Goal: Task Accomplishment & Management: Manage account settings

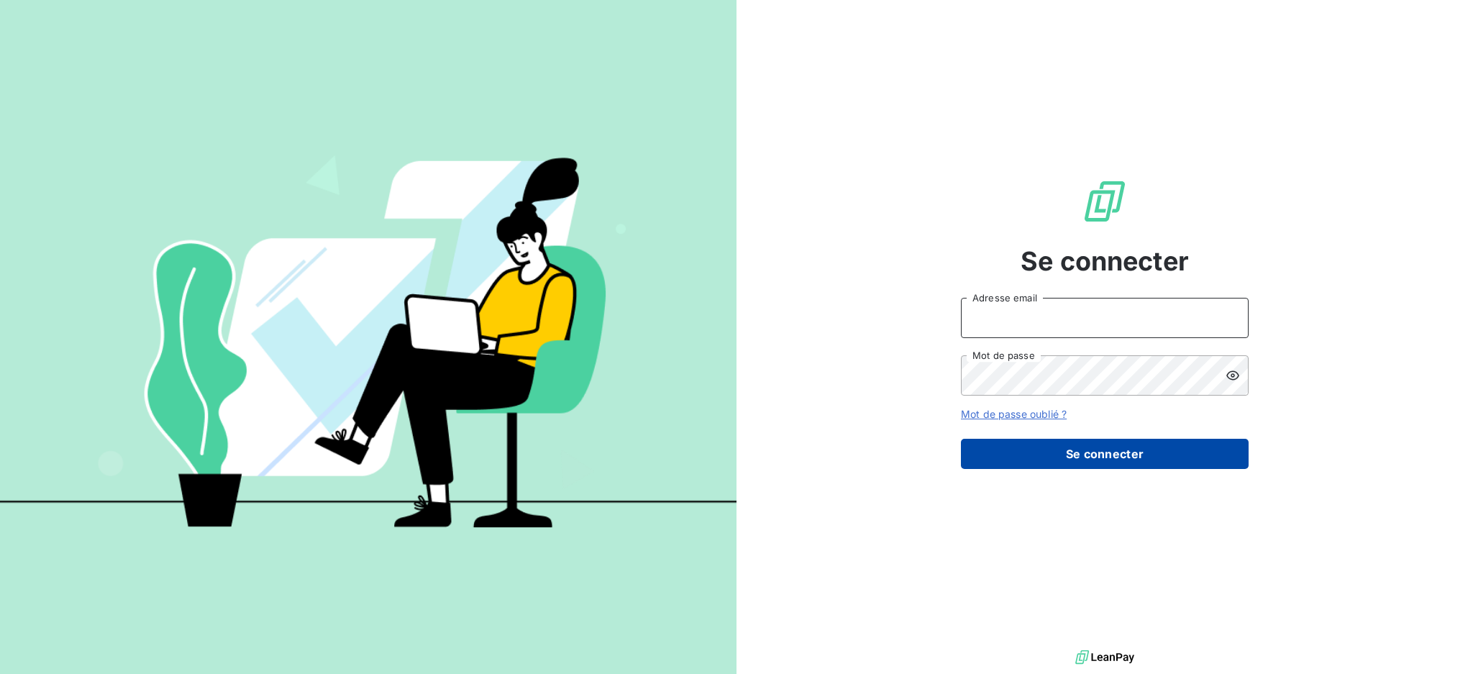
type input "[PERSON_NAME][EMAIL_ADDRESS][PERSON_NAME][DOMAIN_NAME]"
click at [1079, 450] on button "Se connecter" at bounding box center [1105, 454] width 288 height 30
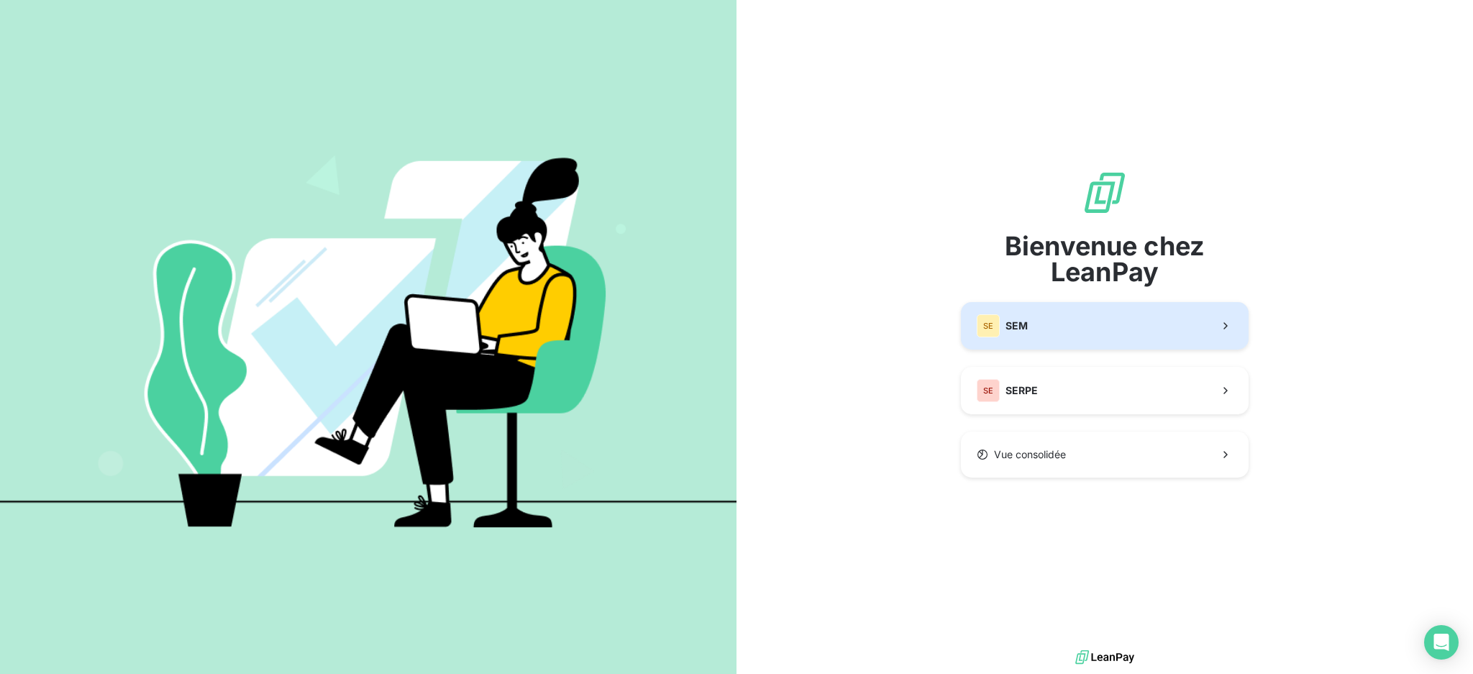
click at [1027, 329] on span "SEM" at bounding box center [1016, 326] width 22 height 14
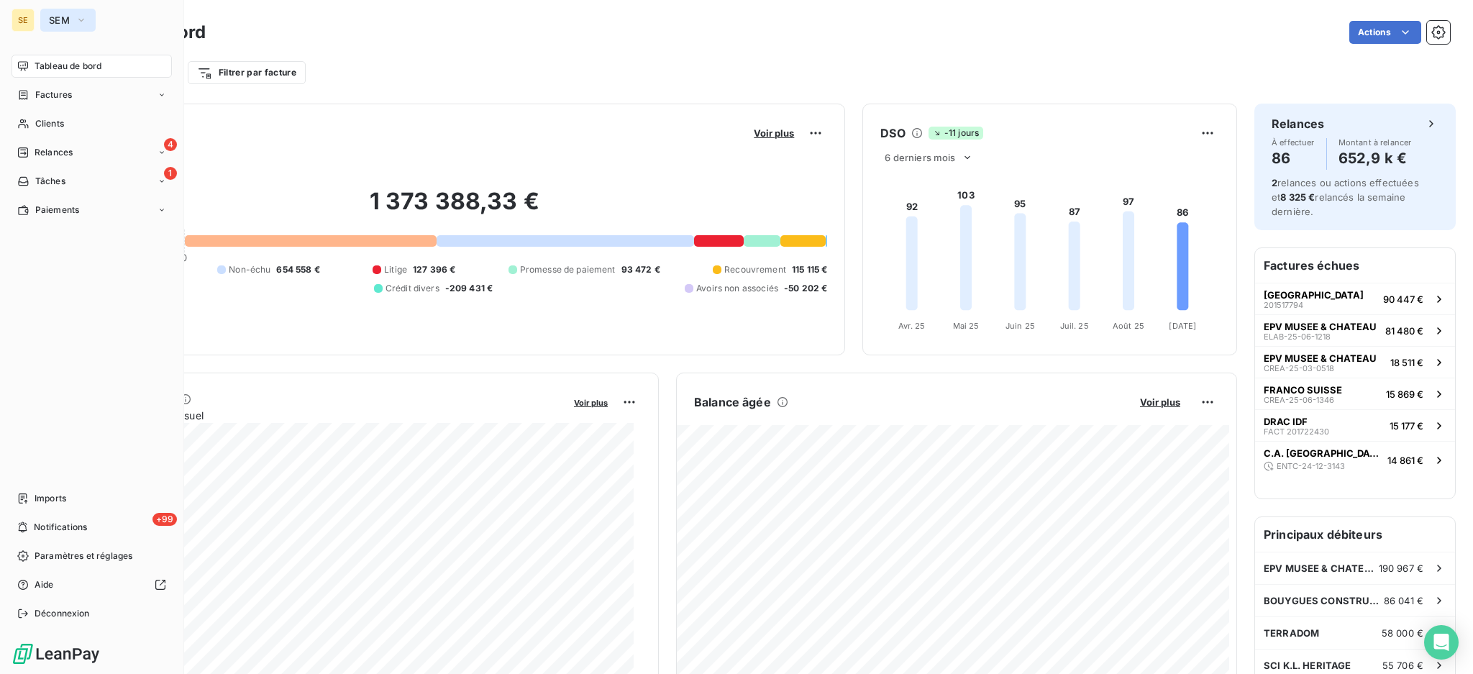
click at [83, 18] on icon "button" at bounding box center [82, 20] width 12 height 14
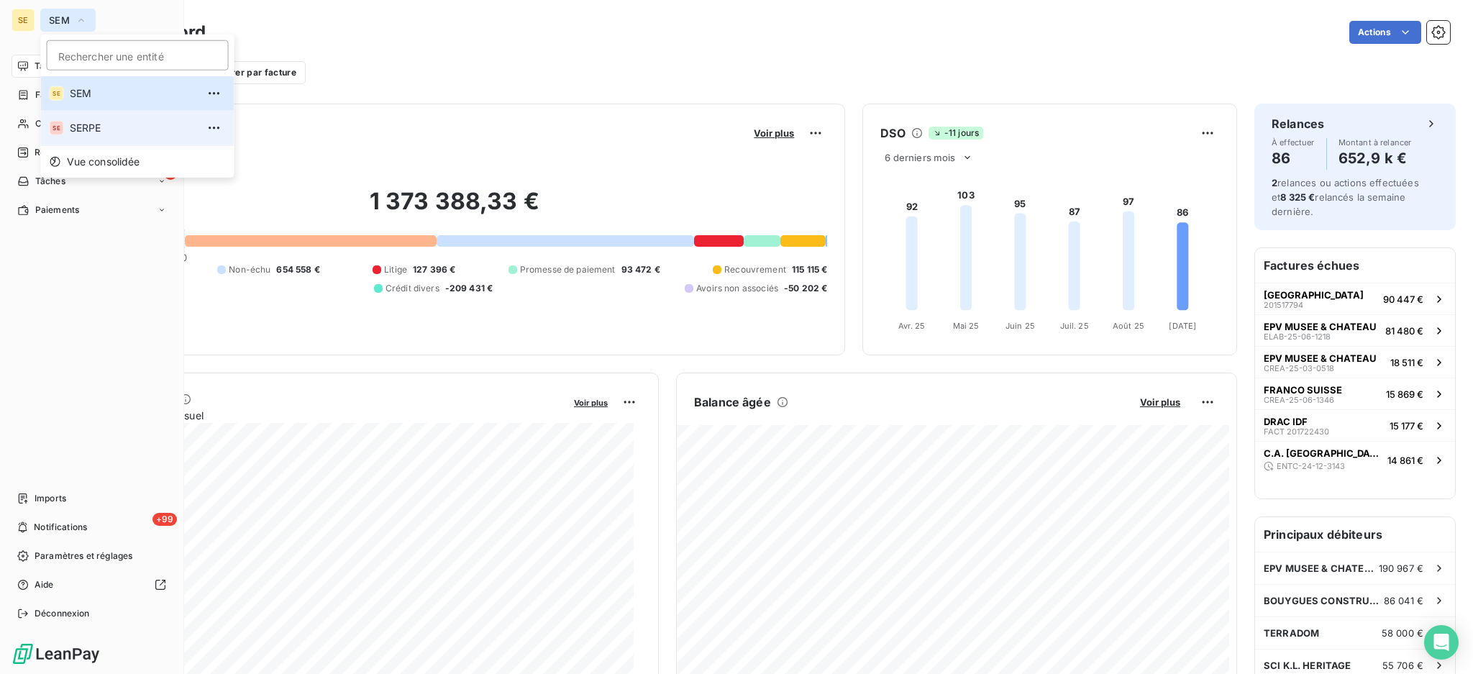
click at [92, 136] on li "SE SERPE" at bounding box center [137, 128] width 193 height 35
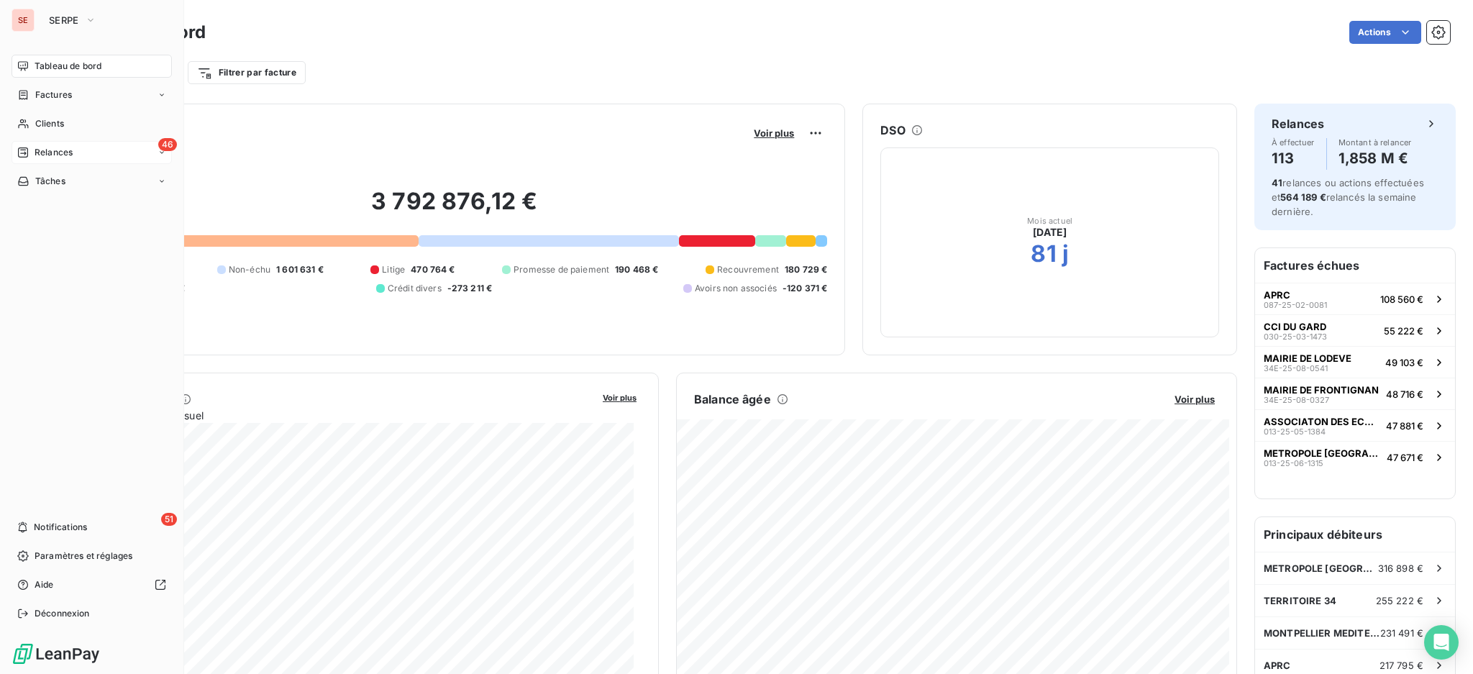
click at [69, 150] on span "Relances" at bounding box center [54, 152] width 38 height 13
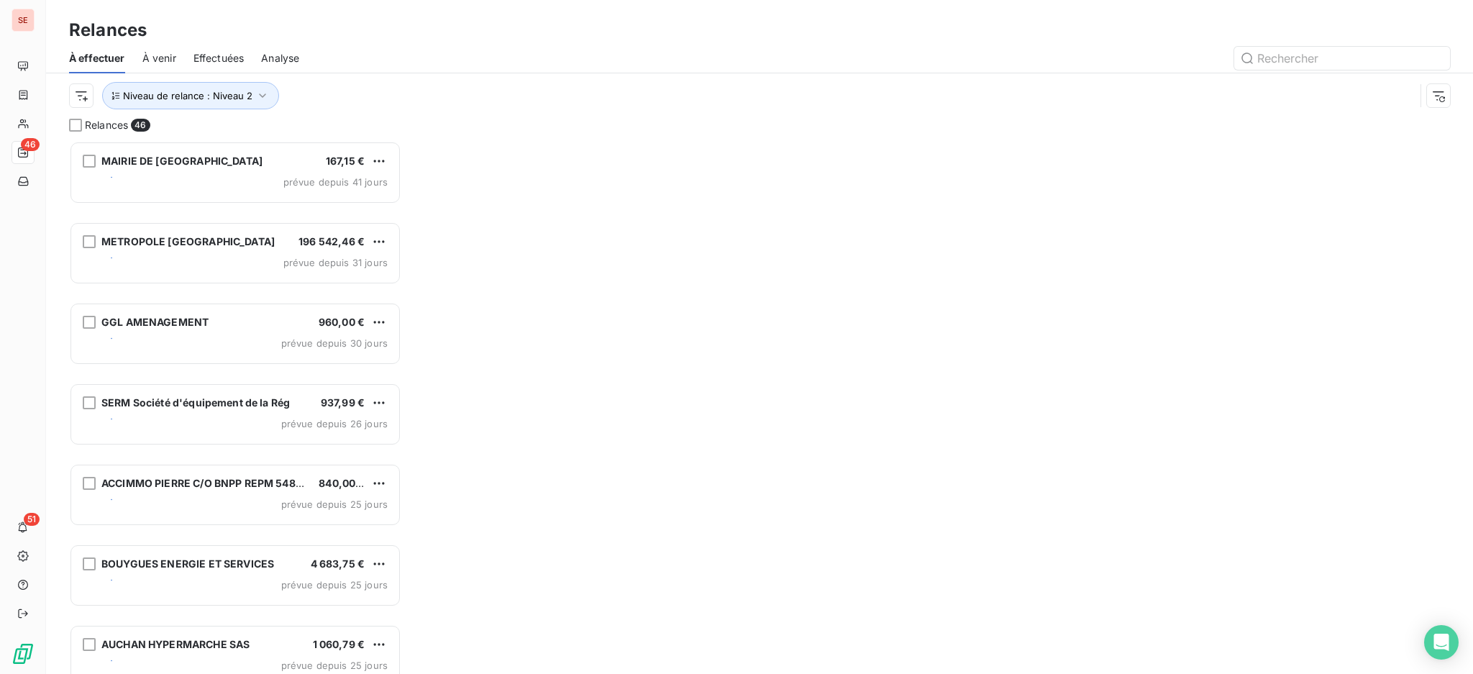
scroll to position [518, 317]
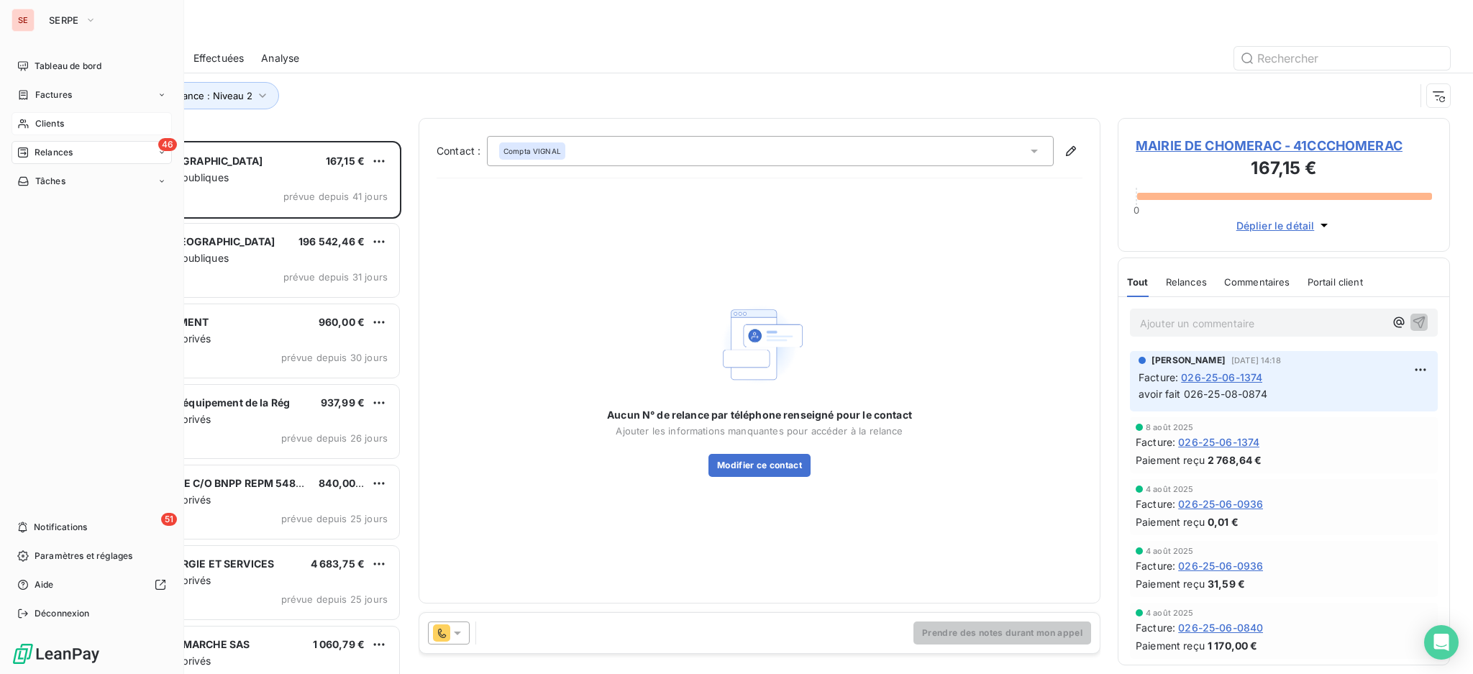
click at [46, 120] on span "Clients" at bounding box center [49, 123] width 29 height 13
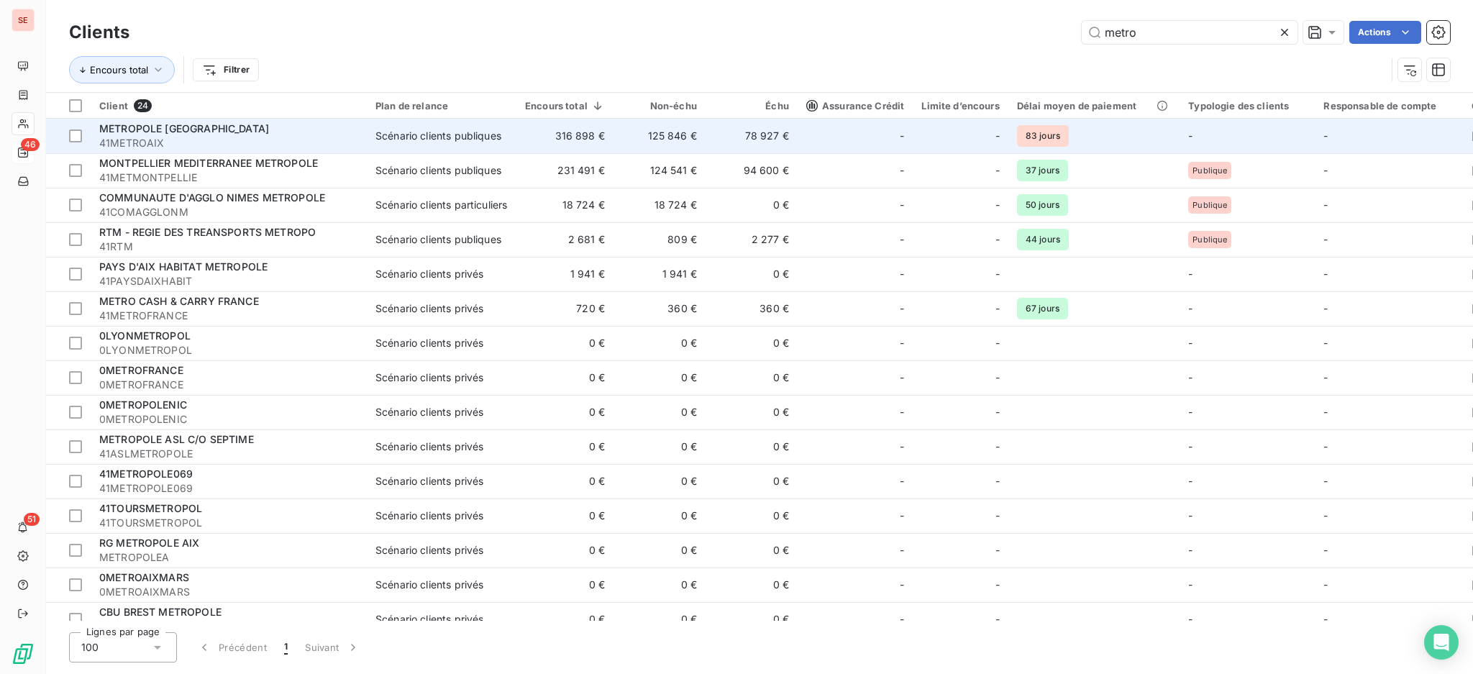
type input "metro"
click at [256, 149] on span "41METROAIX" at bounding box center [228, 143] width 259 height 14
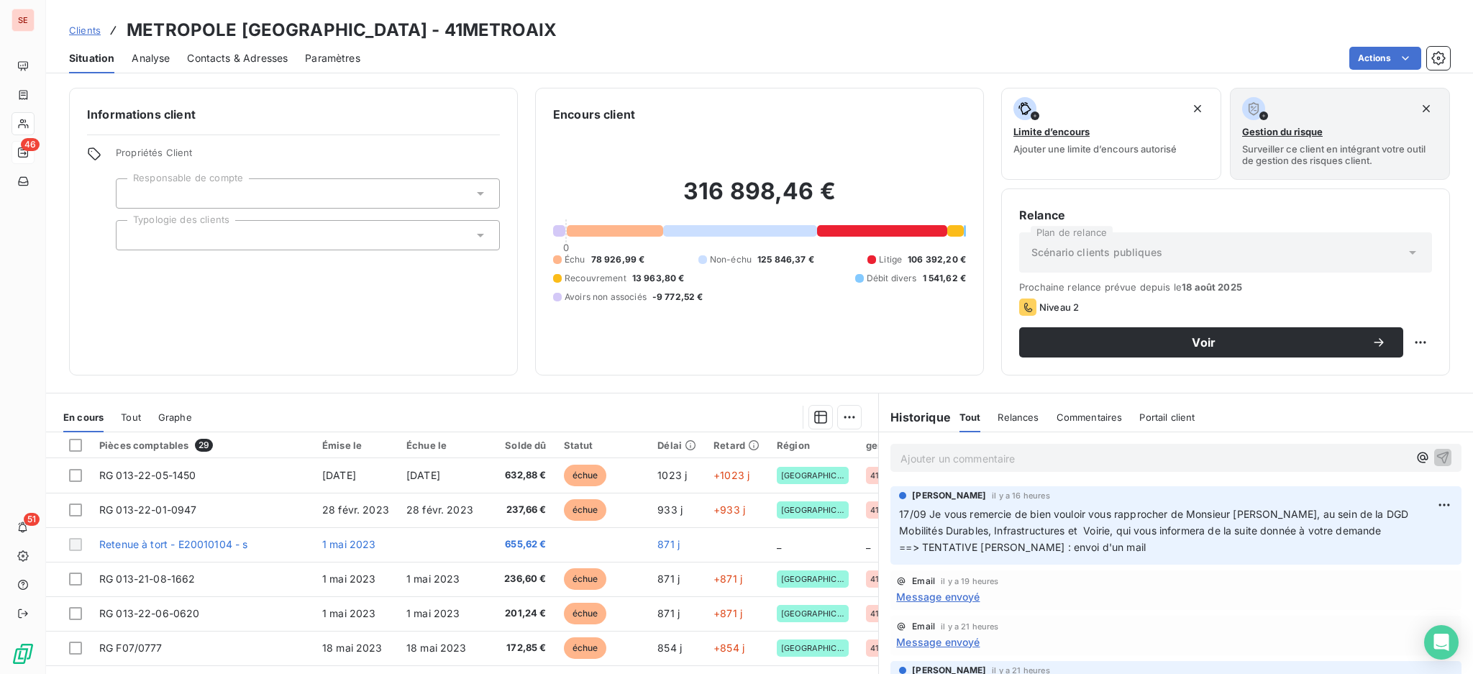
click at [918, 597] on span "Message envoyé" at bounding box center [937, 596] width 83 height 15
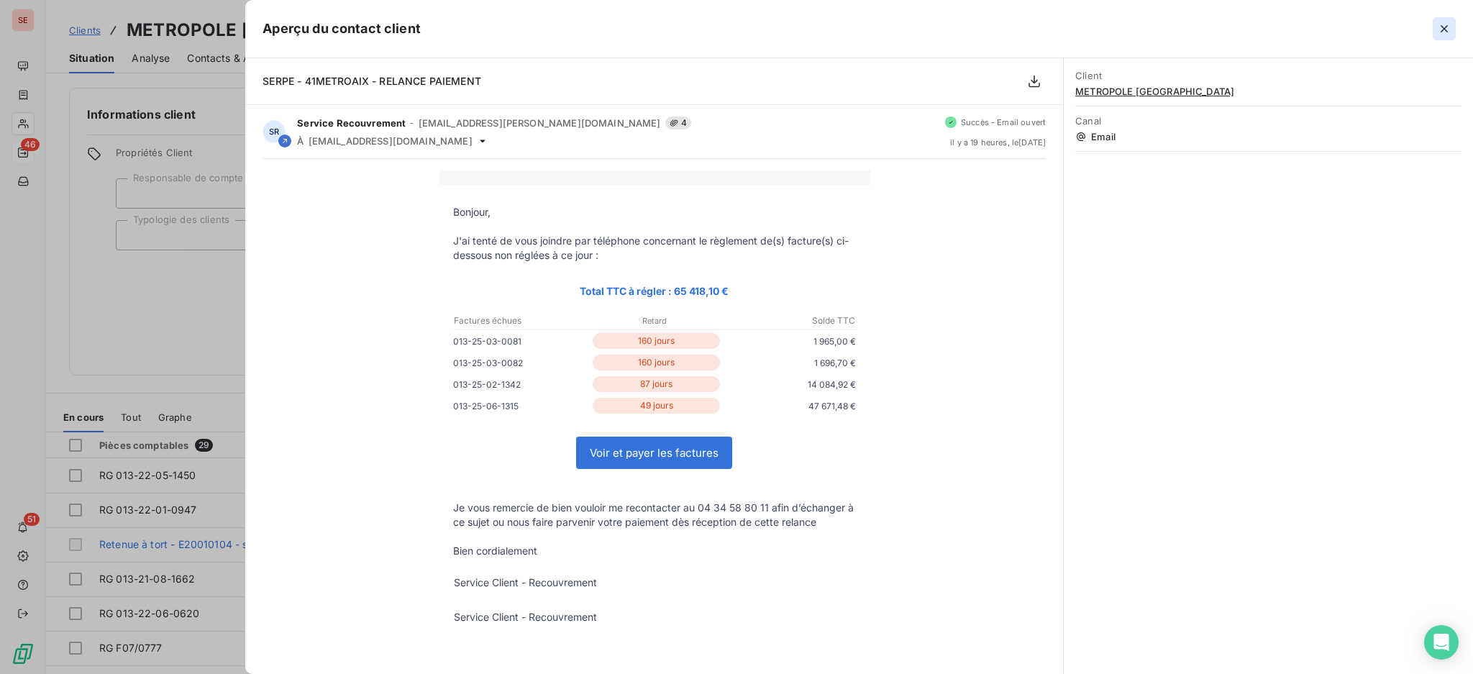
click at [1445, 31] on icon "button" at bounding box center [1443, 28] width 7 height 7
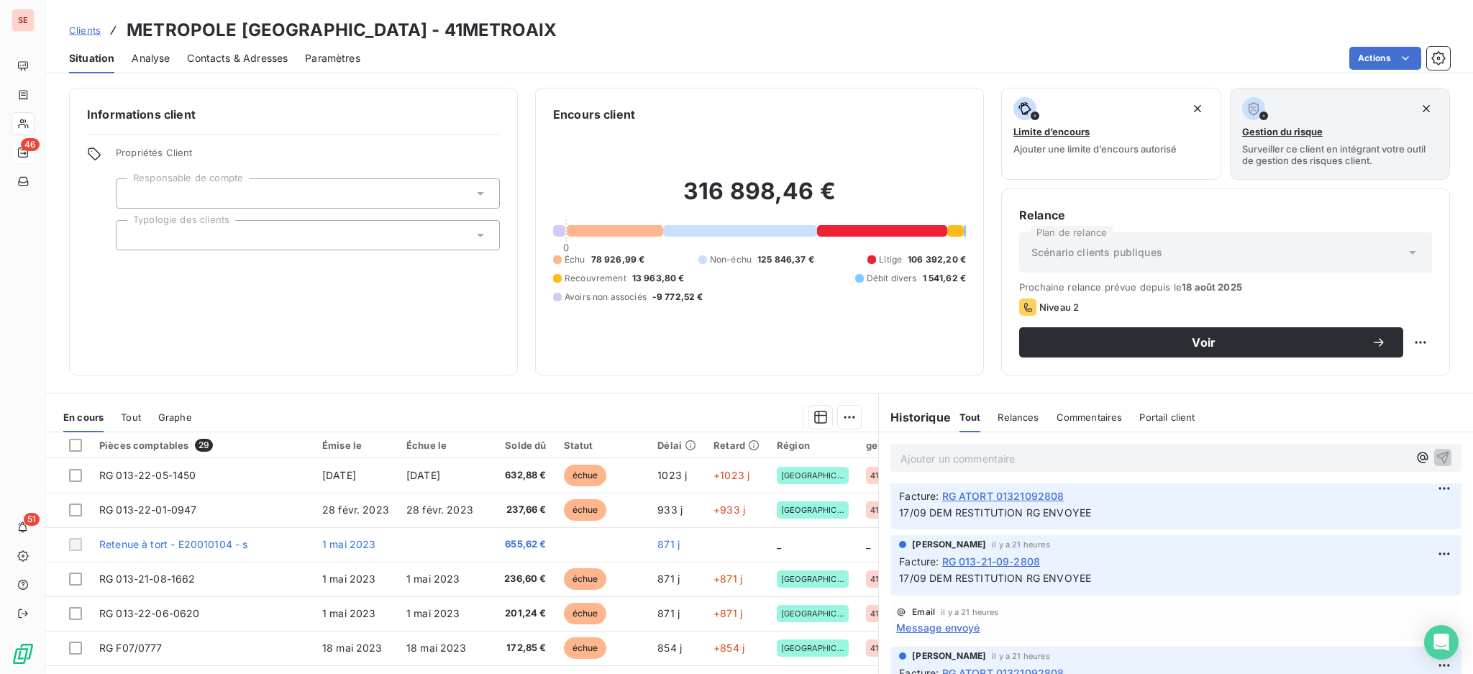
scroll to position [288, 0]
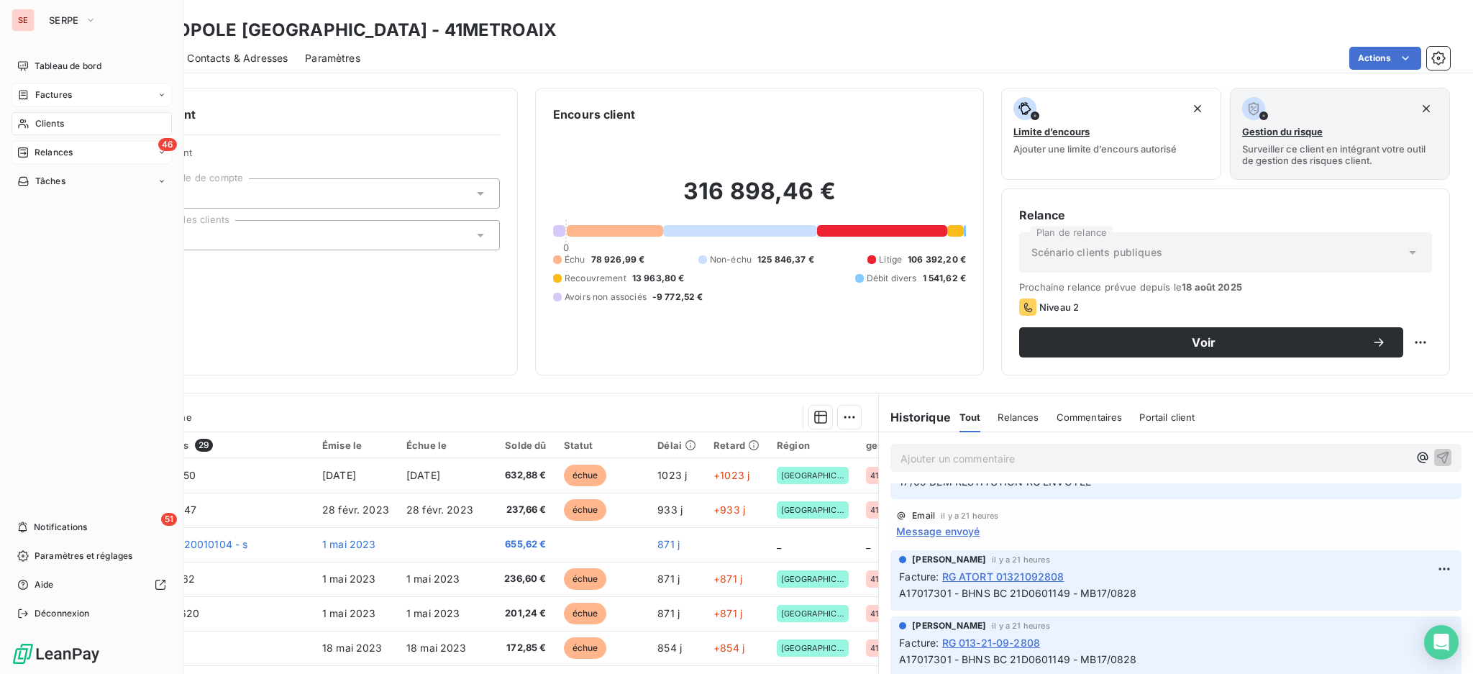
click at [54, 91] on span "Factures" at bounding box center [53, 94] width 37 height 13
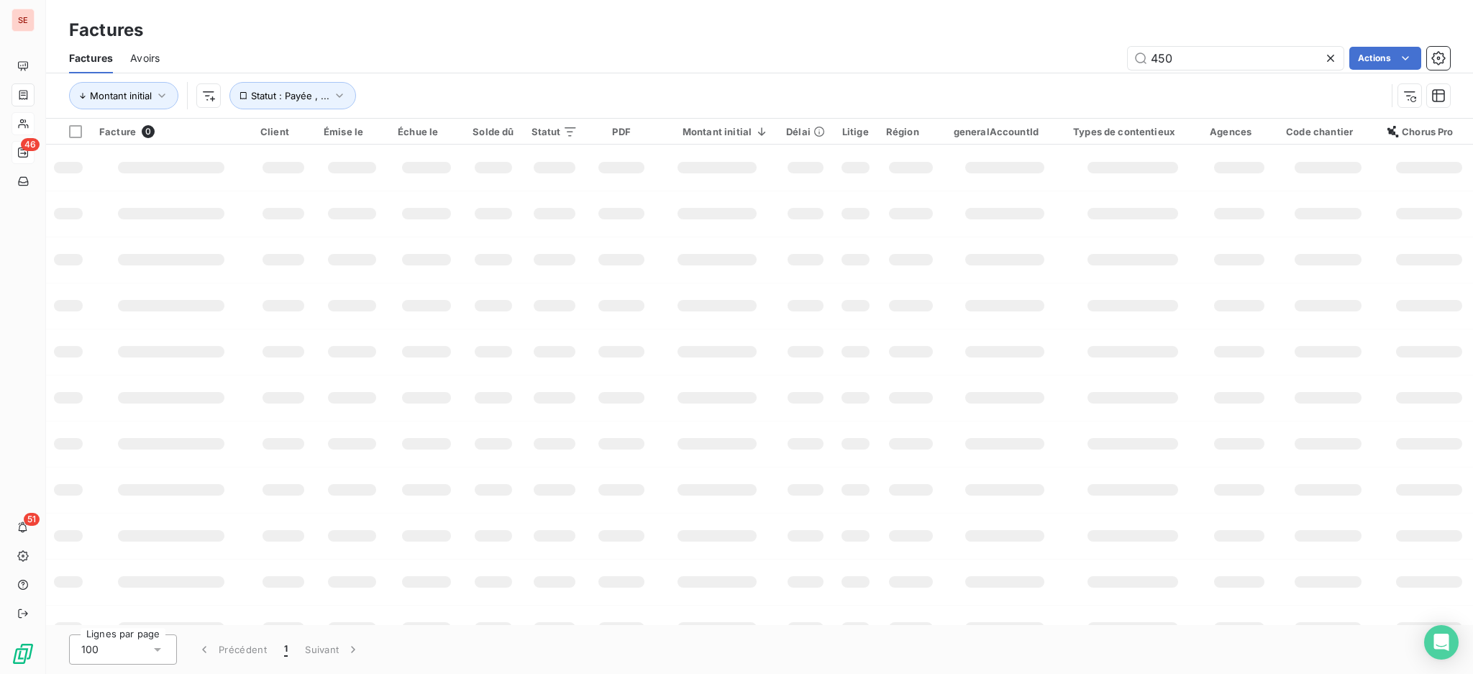
drag, startPoint x: 1182, startPoint y: 52, endPoint x: 1095, endPoint y: 43, distance: 87.4
click at [1095, 43] on div "Factures Avoirs 450 Actions" at bounding box center [759, 58] width 1427 height 30
type input "23-03-0532"
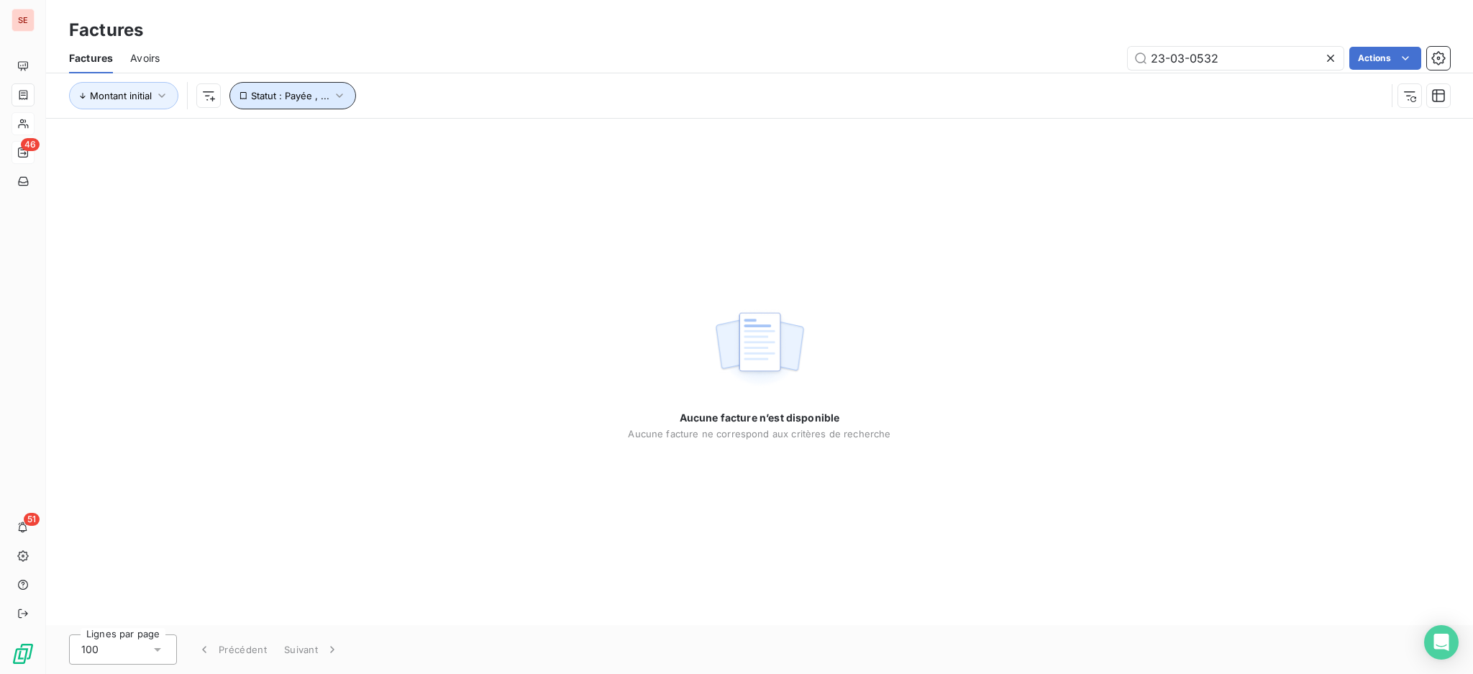
click at [338, 96] on icon "button" at bounding box center [339, 95] width 14 height 14
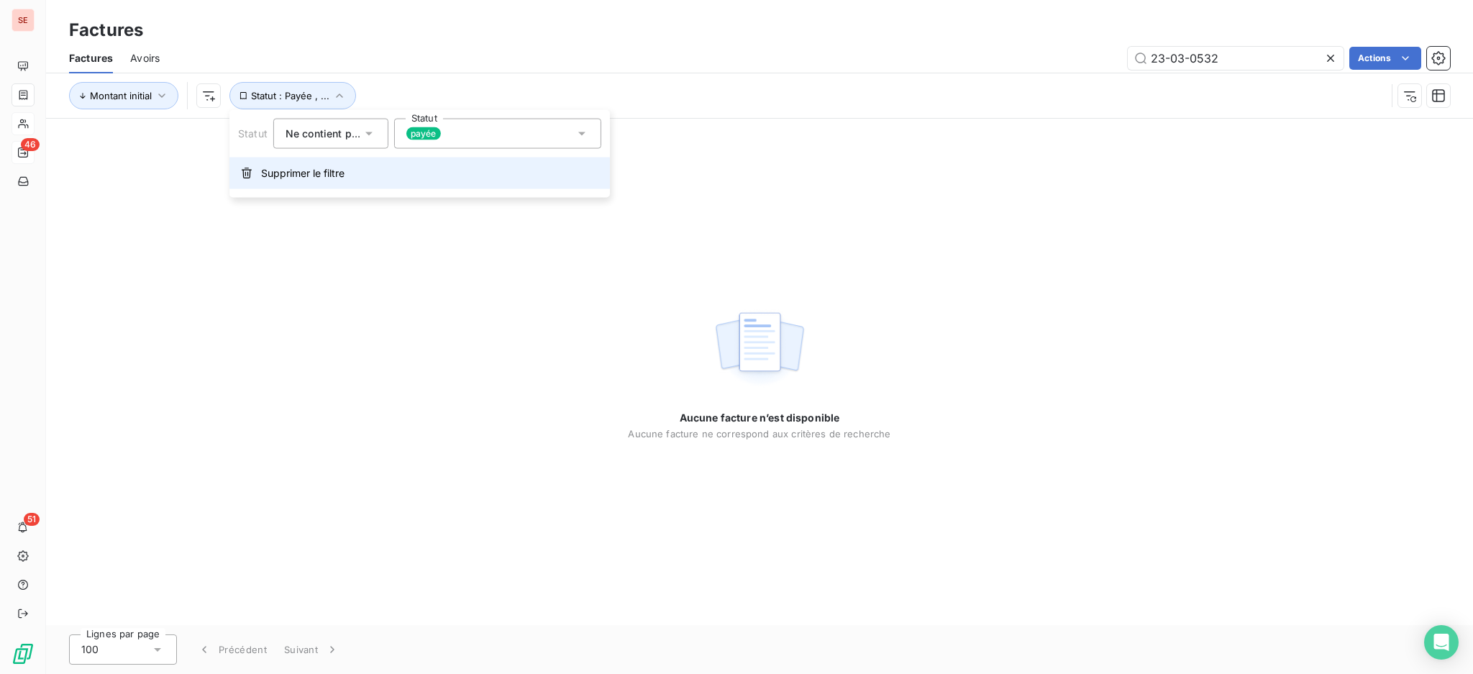
click at [312, 179] on span "Supprimer le filtre" at bounding box center [302, 173] width 83 height 14
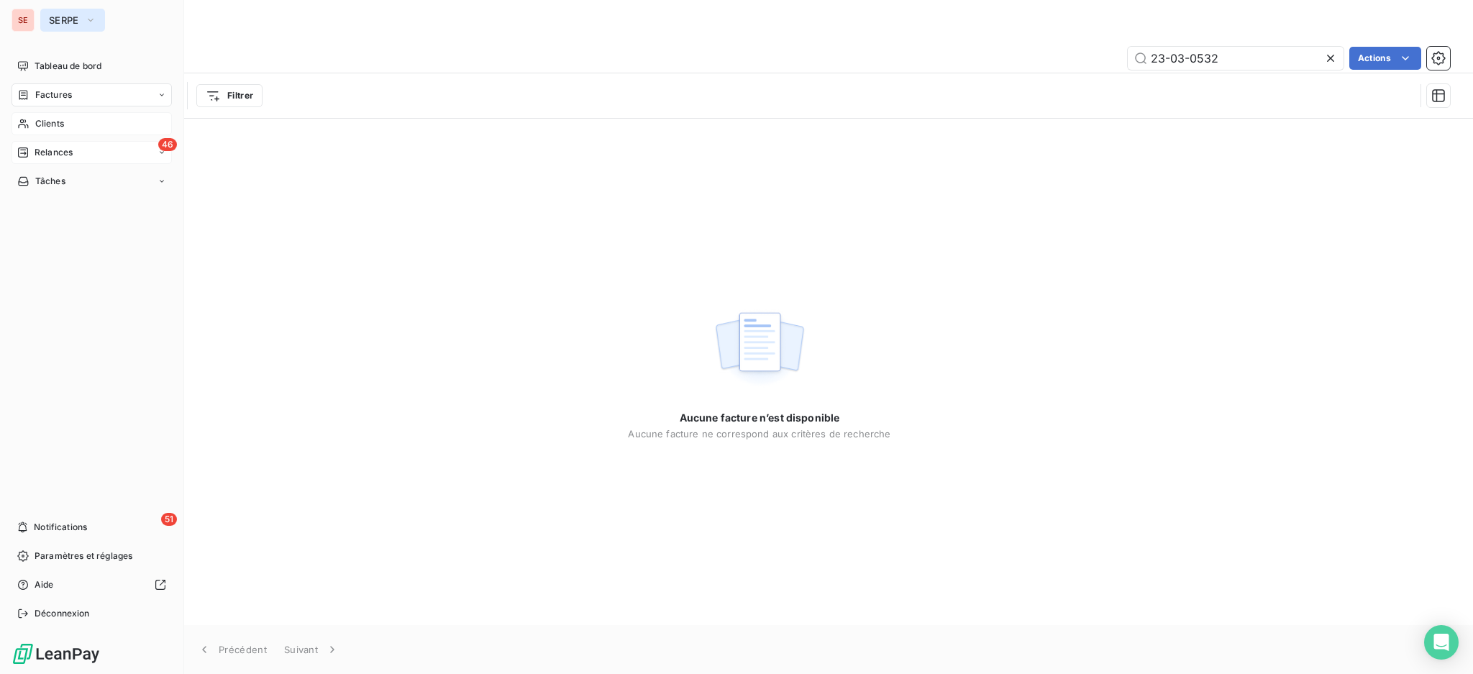
click at [89, 19] on icon "button" at bounding box center [91, 20] width 12 height 14
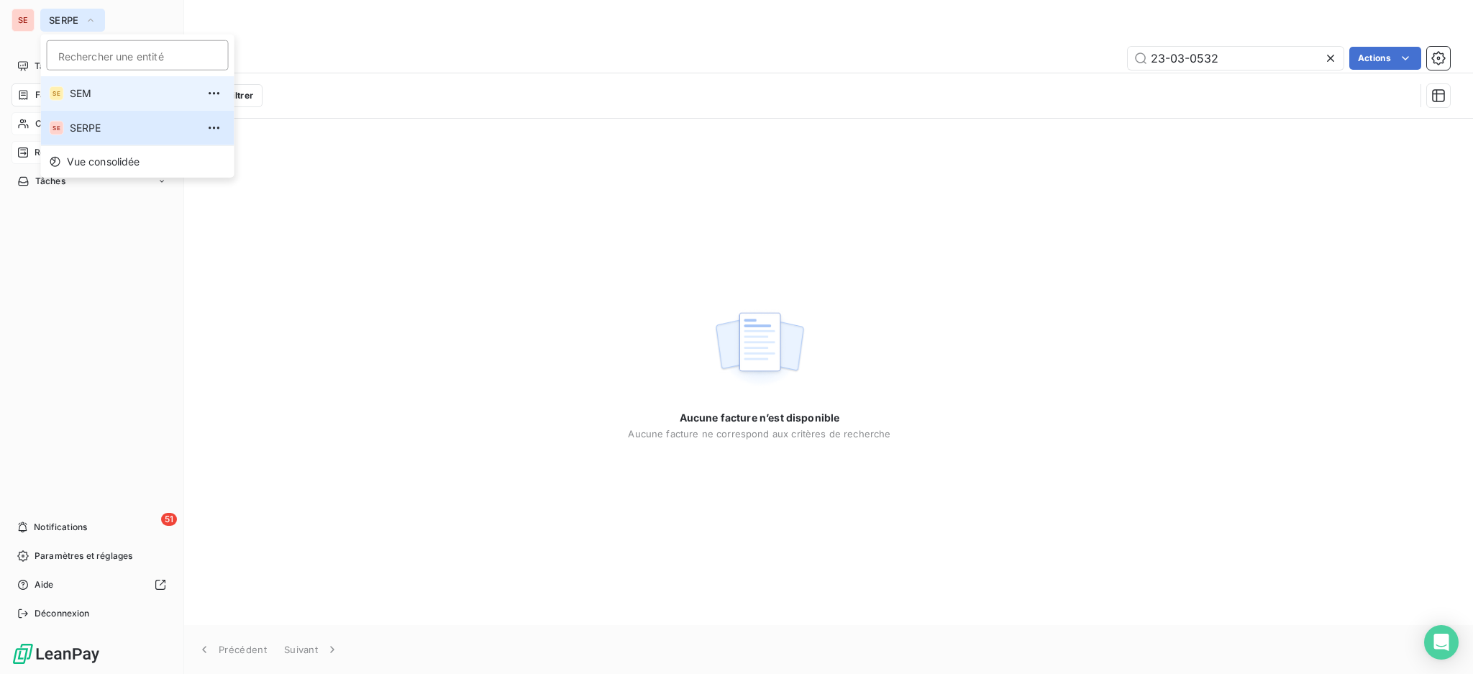
click at [89, 90] on span "SEM" at bounding box center [133, 93] width 127 height 14
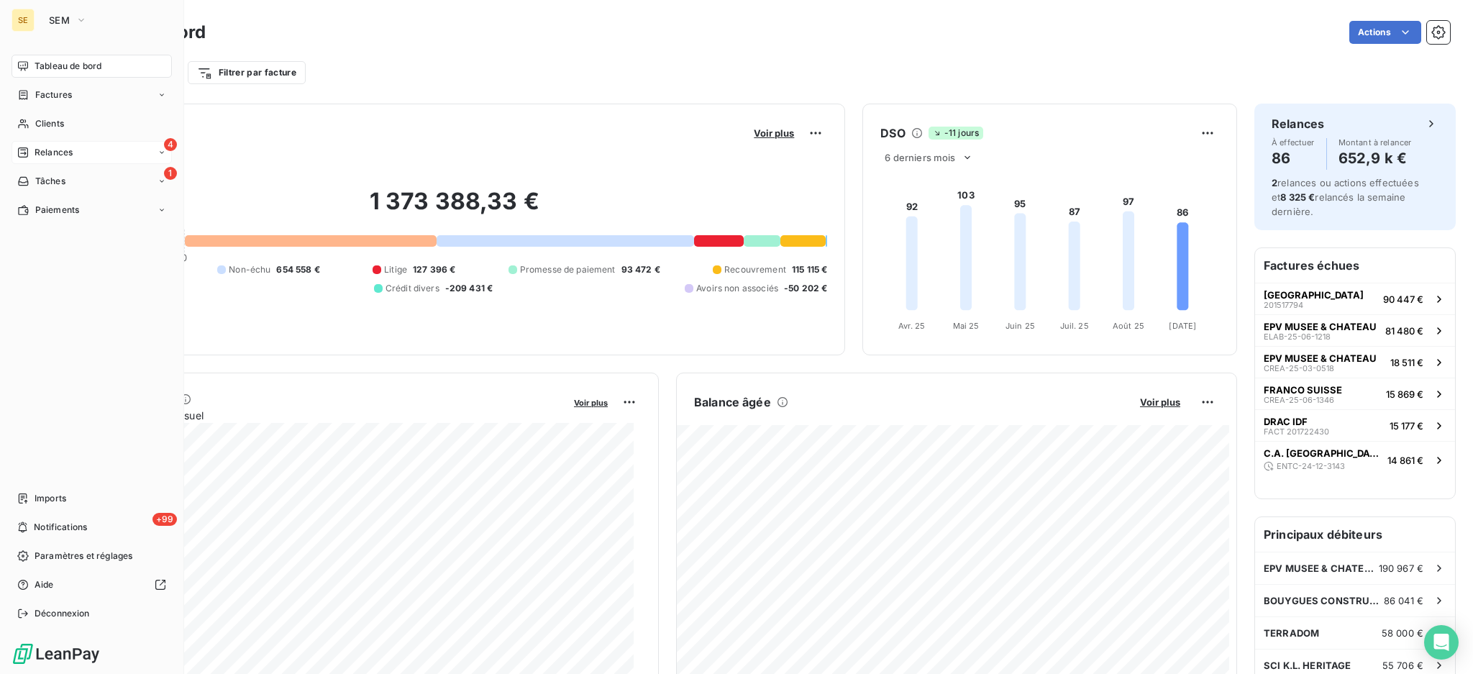
click at [47, 144] on div "4 Relances" at bounding box center [92, 152] width 160 height 23
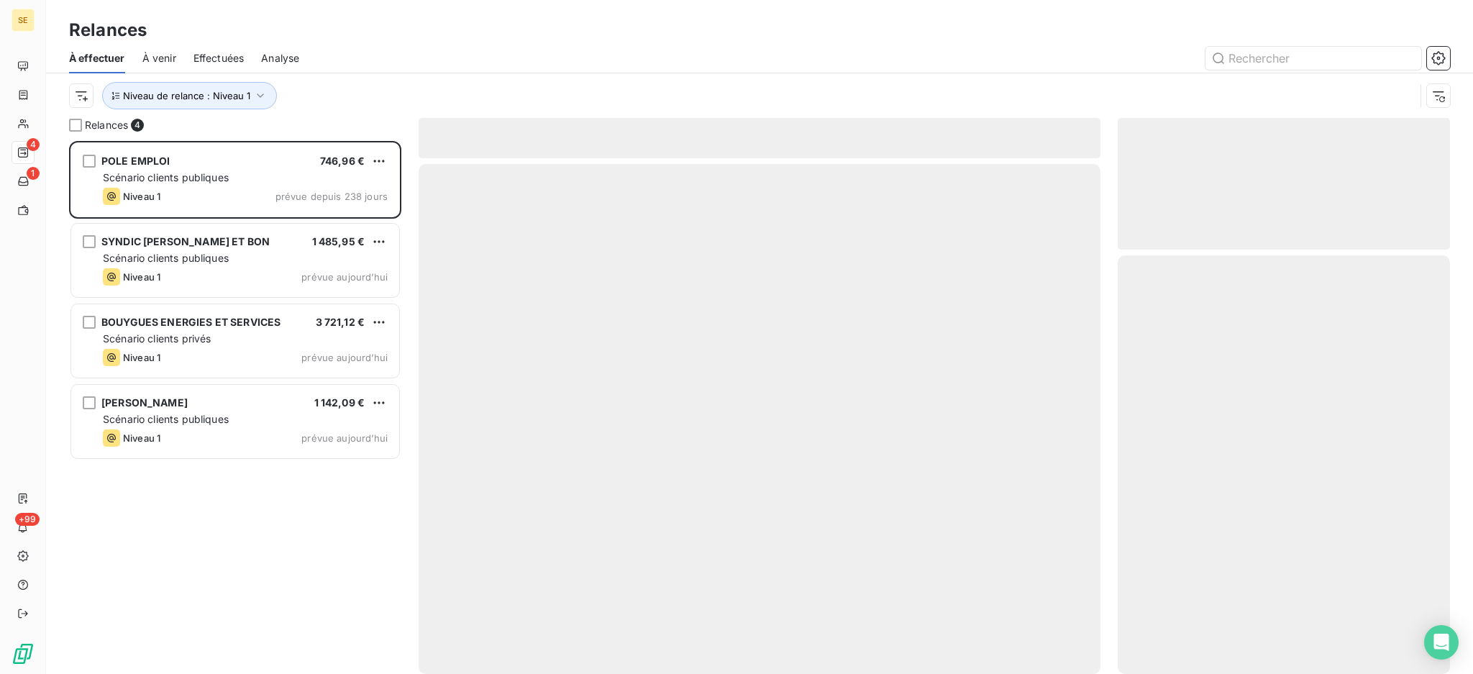
scroll to position [518, 317]
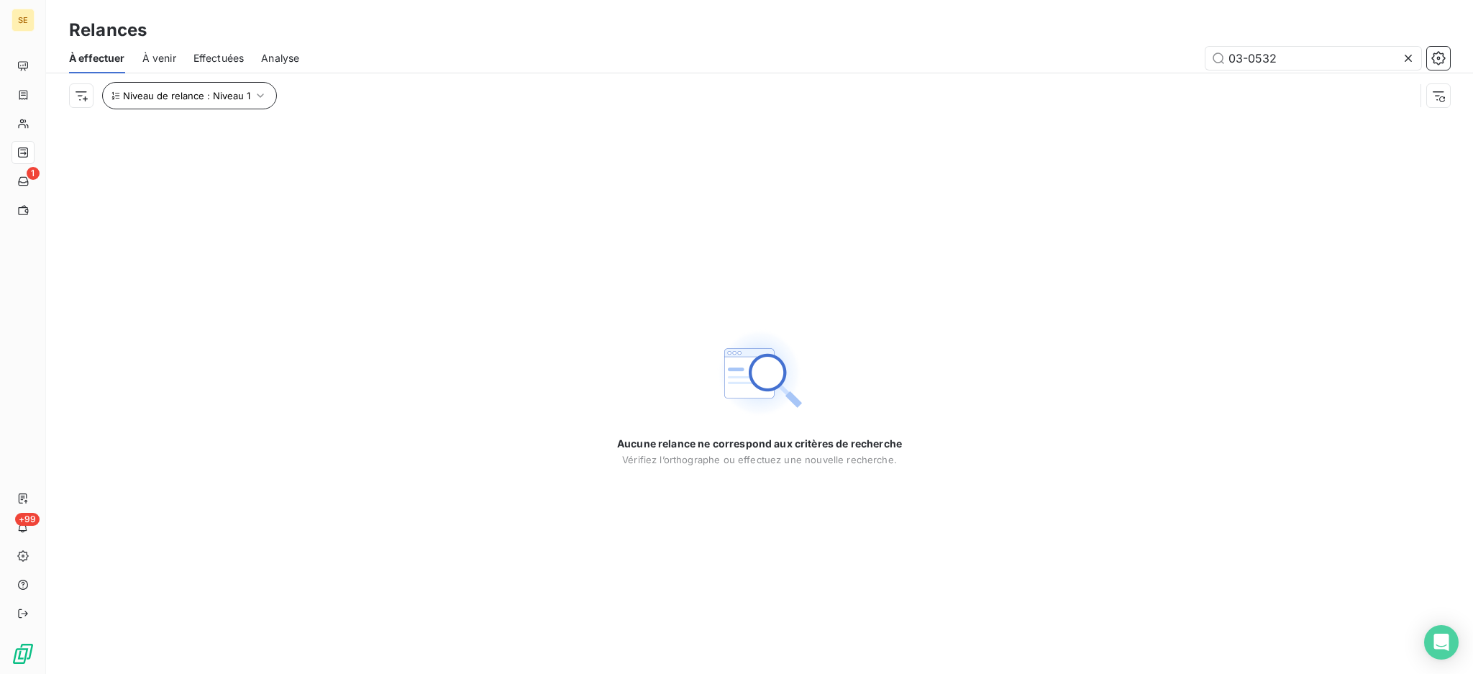
type input "03-0532"
click at [216, 96] on span "Niveau de relance : Niveau 1" at bounding box center [186, 96] width 127 height 12
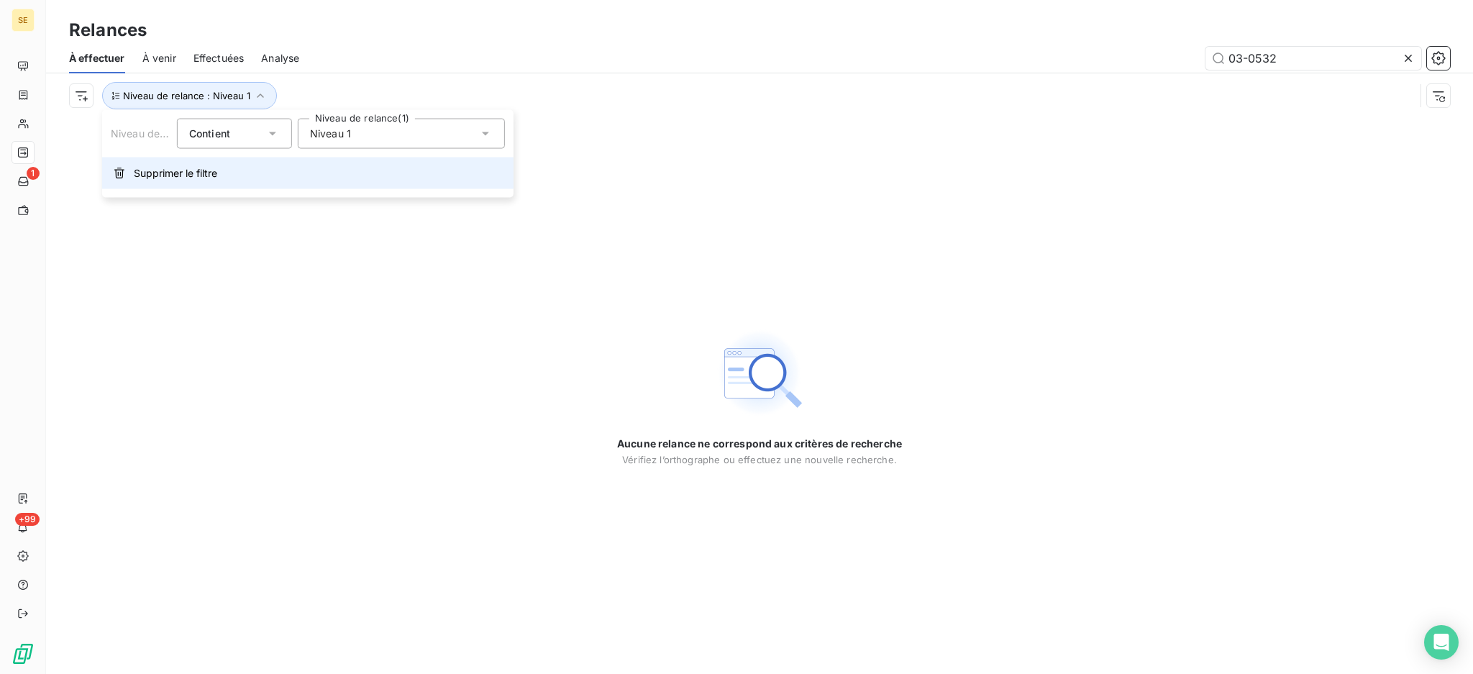
click at [198, 178] on span "Supprimer le filtre" at bounding box center [175, 173] width 83 height 14
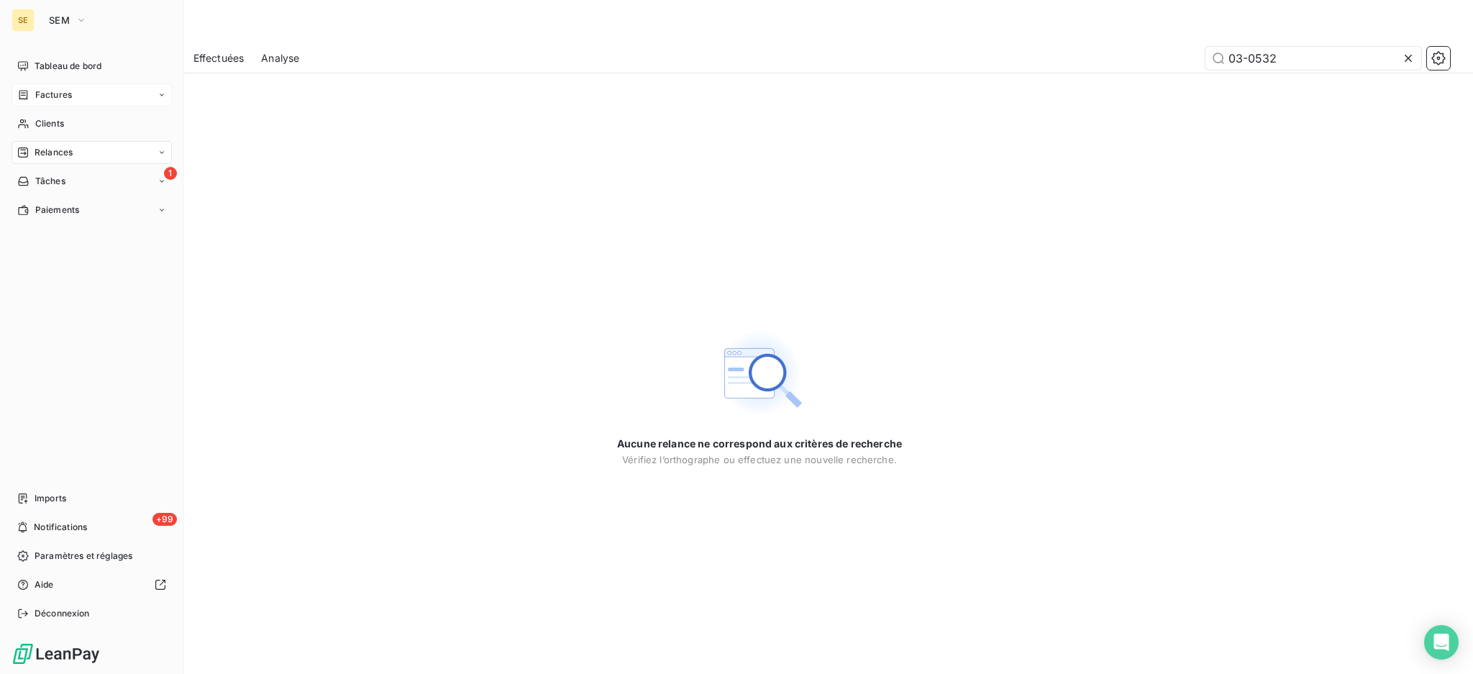
click at [70, 91] on span "Factures" at bounding box center [53, 94] width 37 height 13
click at [47, 93] on span "Factures" at bounding box center [53, 94] width 37 height 13
click at [47, 122] on span "Factures" at bounding box center [53, 123] width 37 height 13
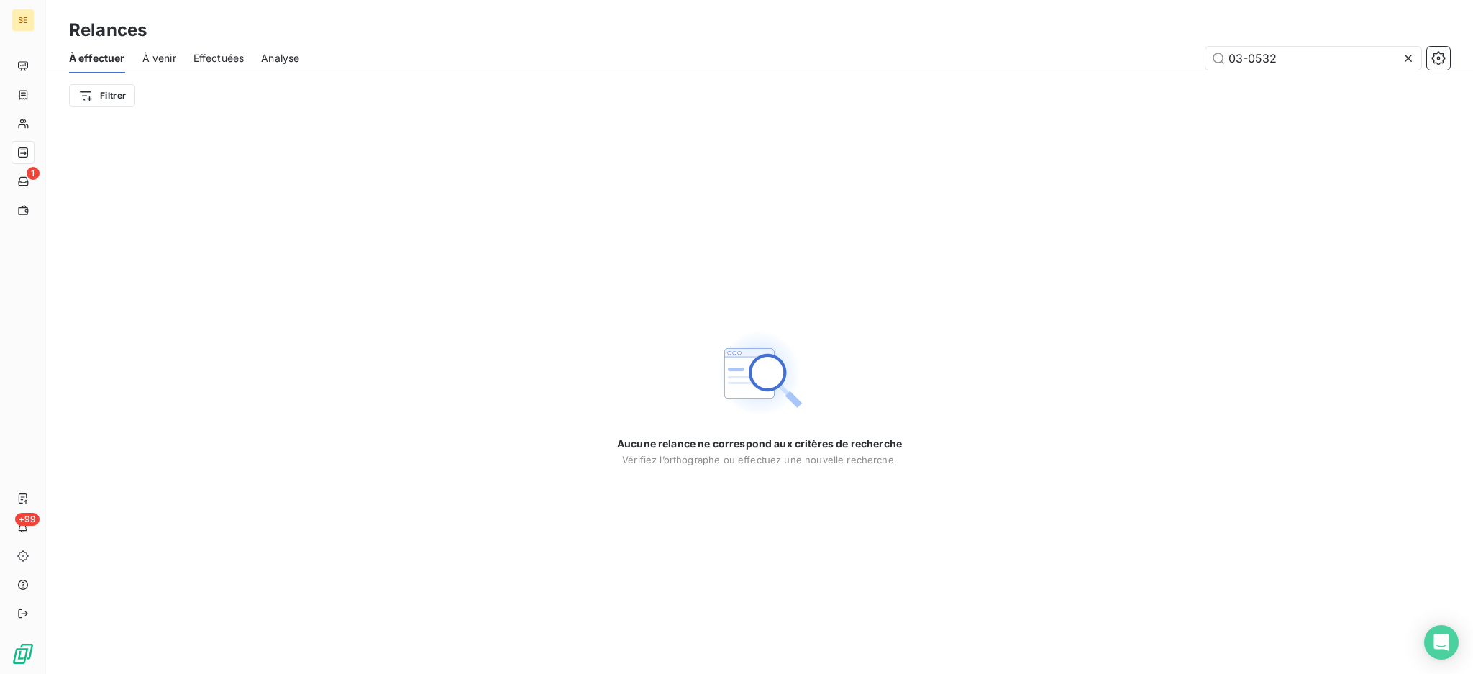
click at [1408, 58] on icon at bounding box center [1407, 58] width 7 height 7
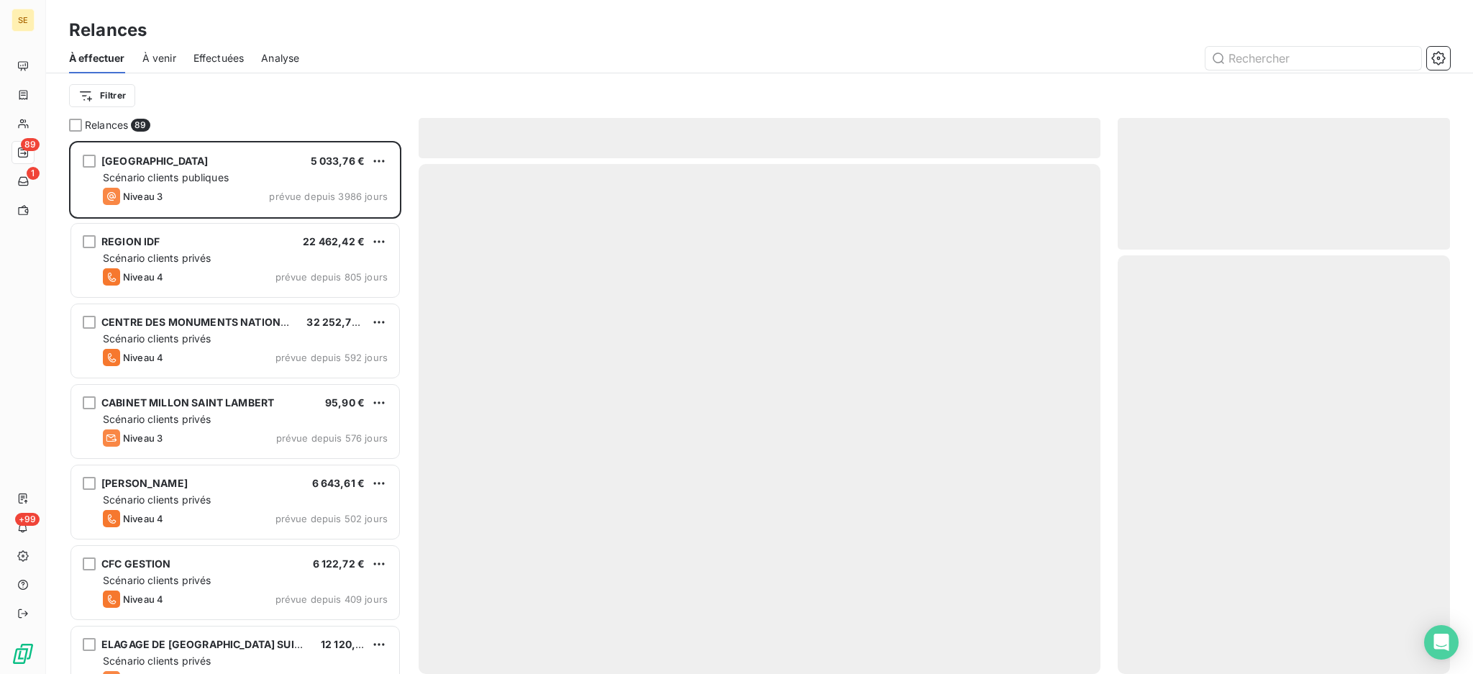
scroll to position [519, 317]
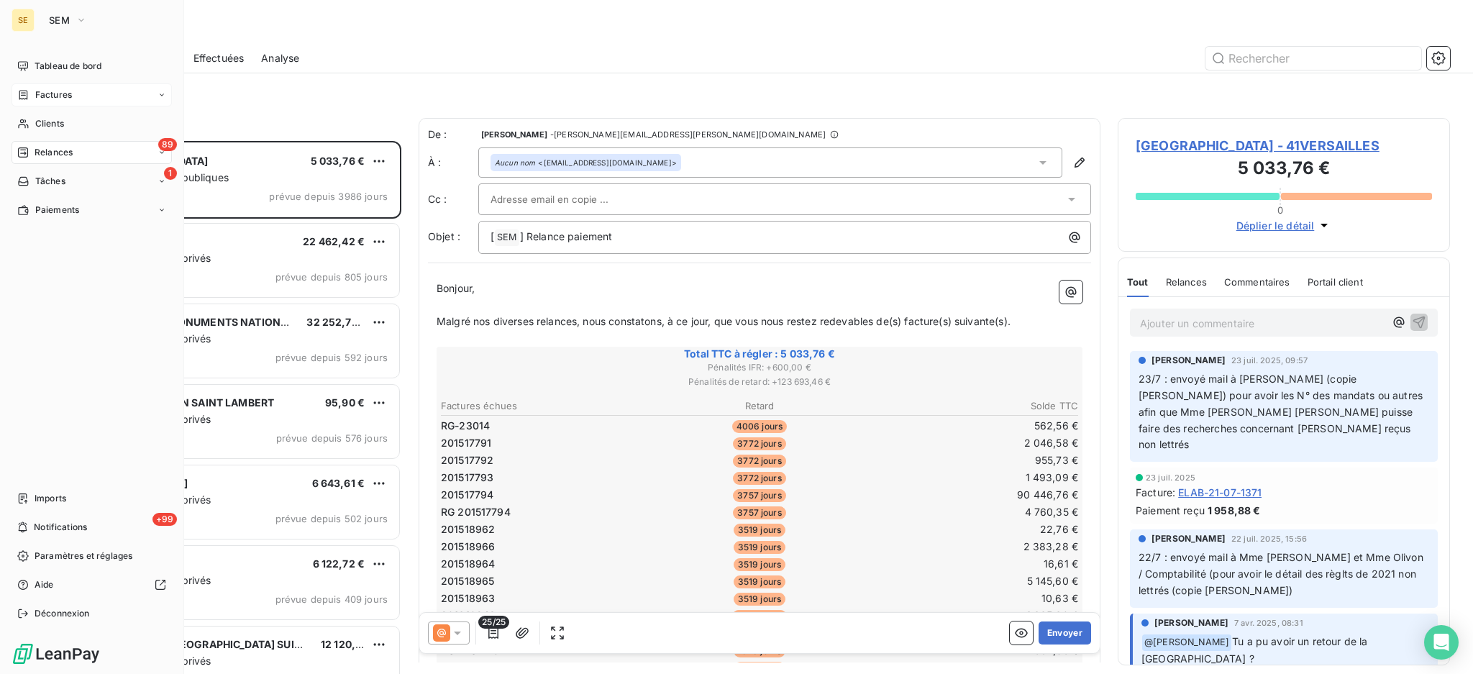
click at [38, 97] on span "Factures" at bounding box center [53, 94] width 37 height 13
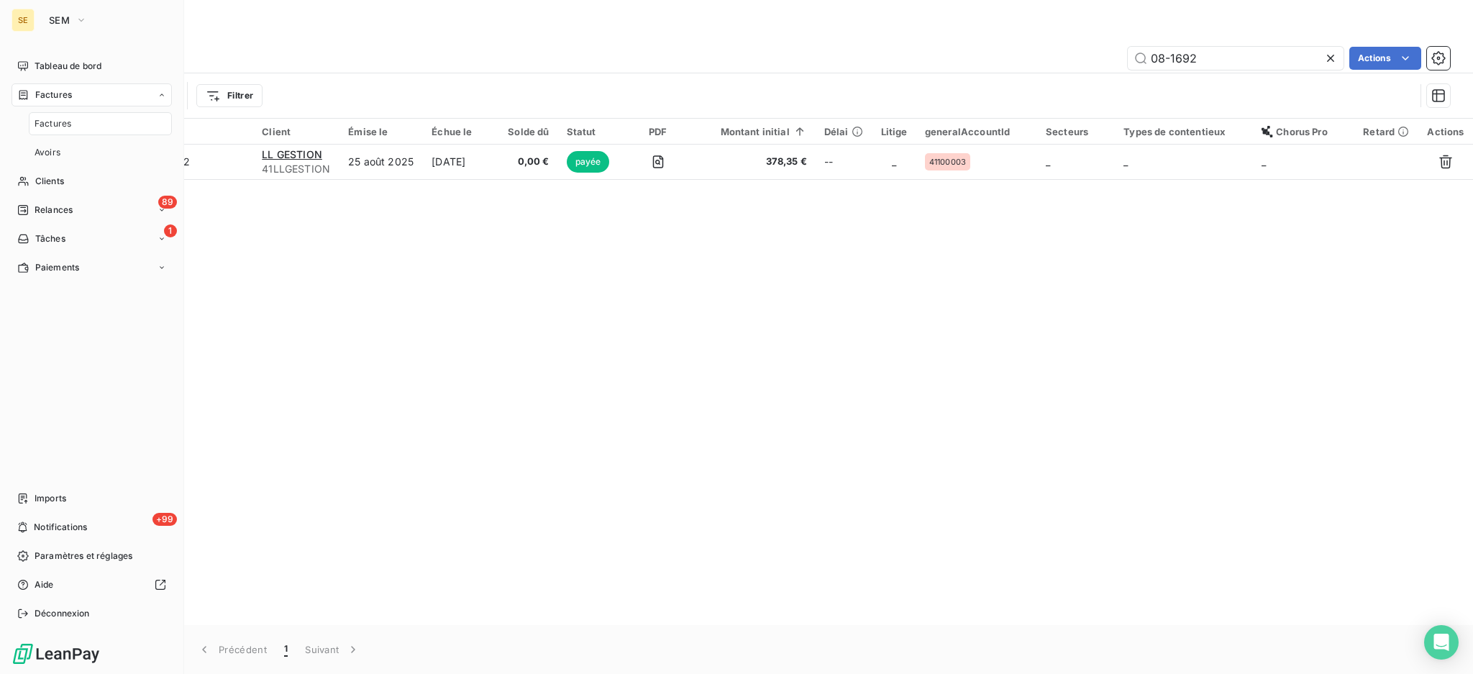
click at [41, 123] on span "Factures" at bounding box center [53, 123] width 37 height 13
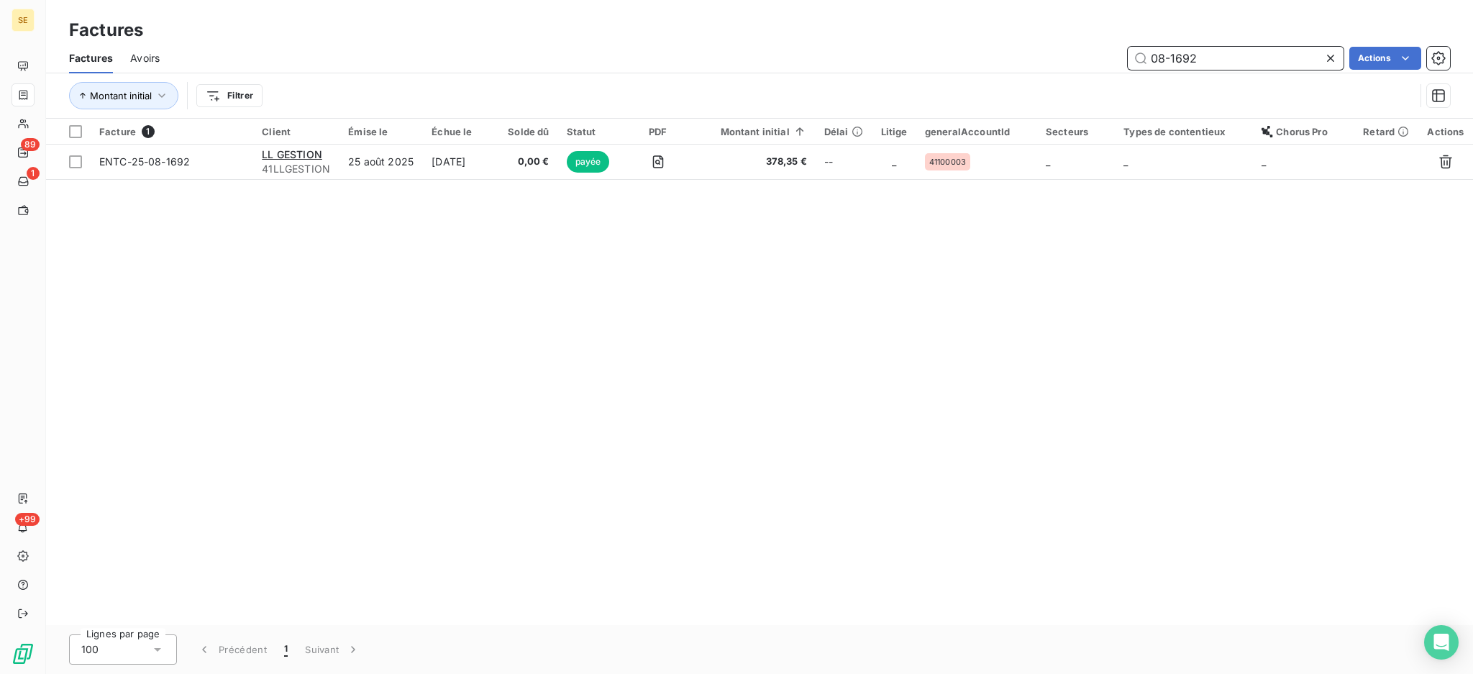
drag, startPoint x: 1239, startPoint y: 50, endPoint x: 1088, endPoint y: 31, distance: 152.2
click at [1117, 31] on div "Factures Factures Avoirs 08-1692 Actions Montant initial Filtrer" at bounding box center [759, 59] width 1427 height 119
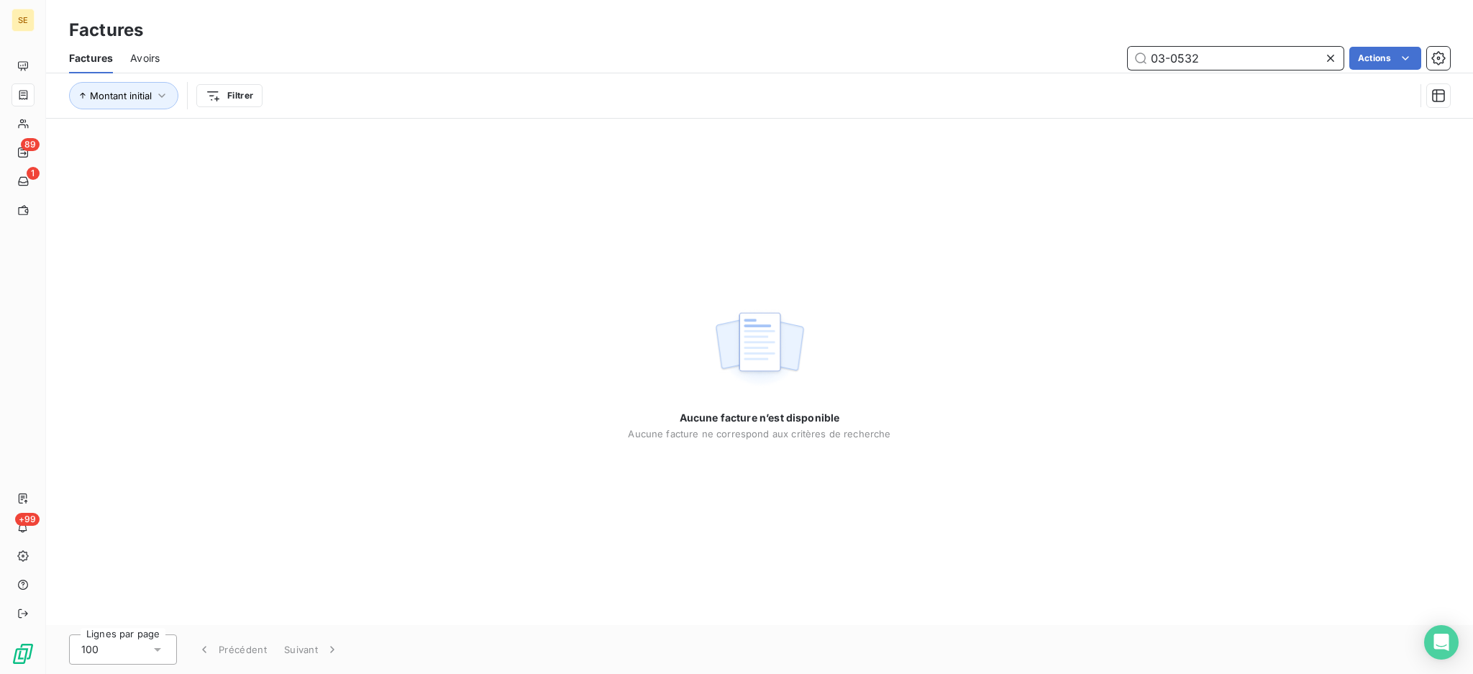
type input "03-0532"
click at [1329, 58] on icon at bounding box center [1330, 58] width 14 height 14
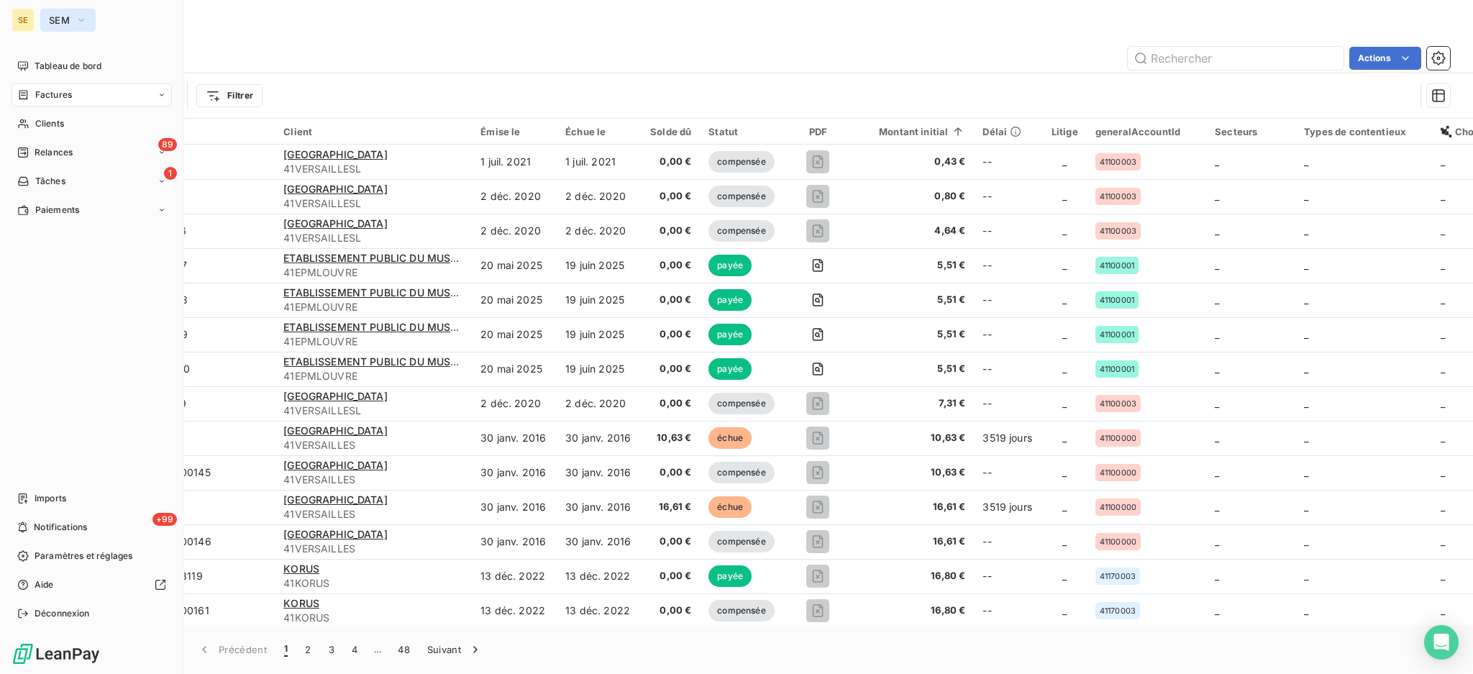
click at [64, 21] on span "SEM" at bounding box center [59, 20] width 21 height 12
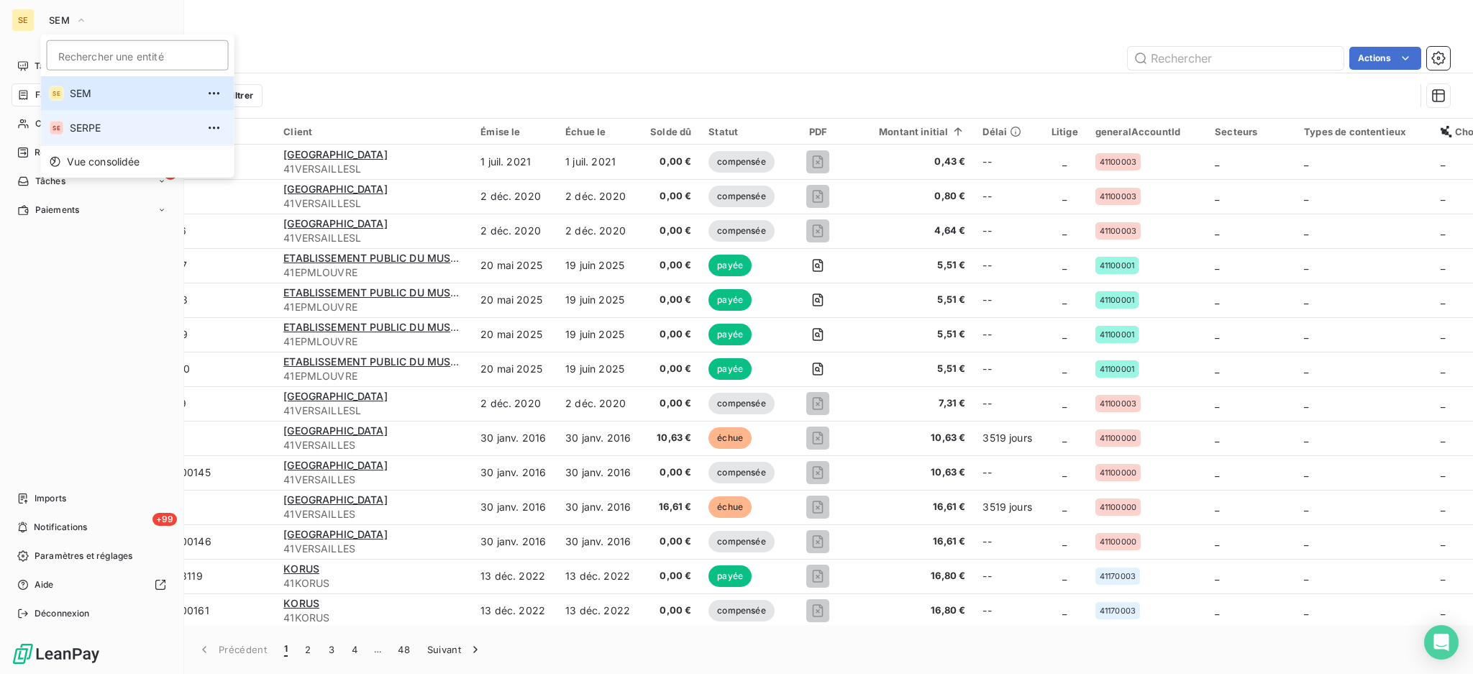
click at [78, 135] on li "SE SERPE" at bounding box center [137, 128] width 193 height 35
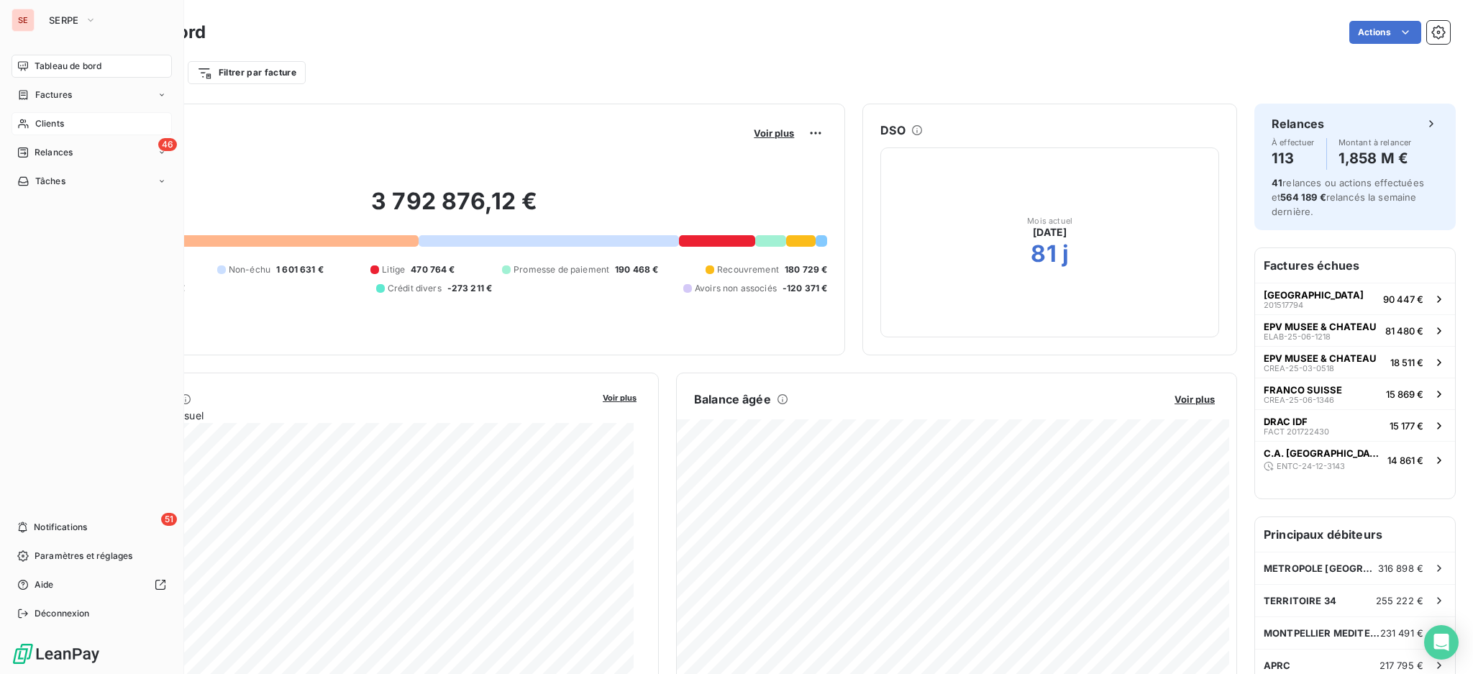
click at [62, 130] on div "Clients" at bounding box center [92, 123] width 160 height 23
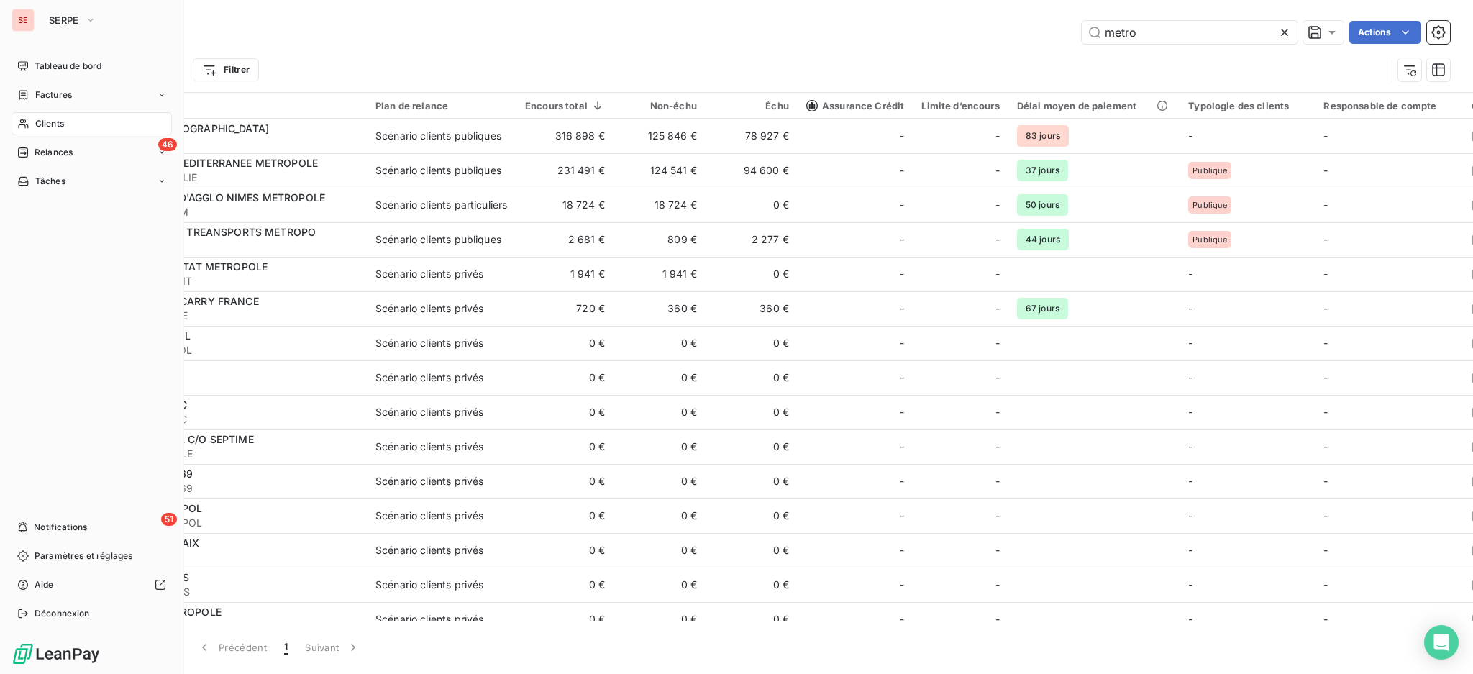
click at [47, 122] on span "Clients" at bounding box center [49, 123] width 29 height 13
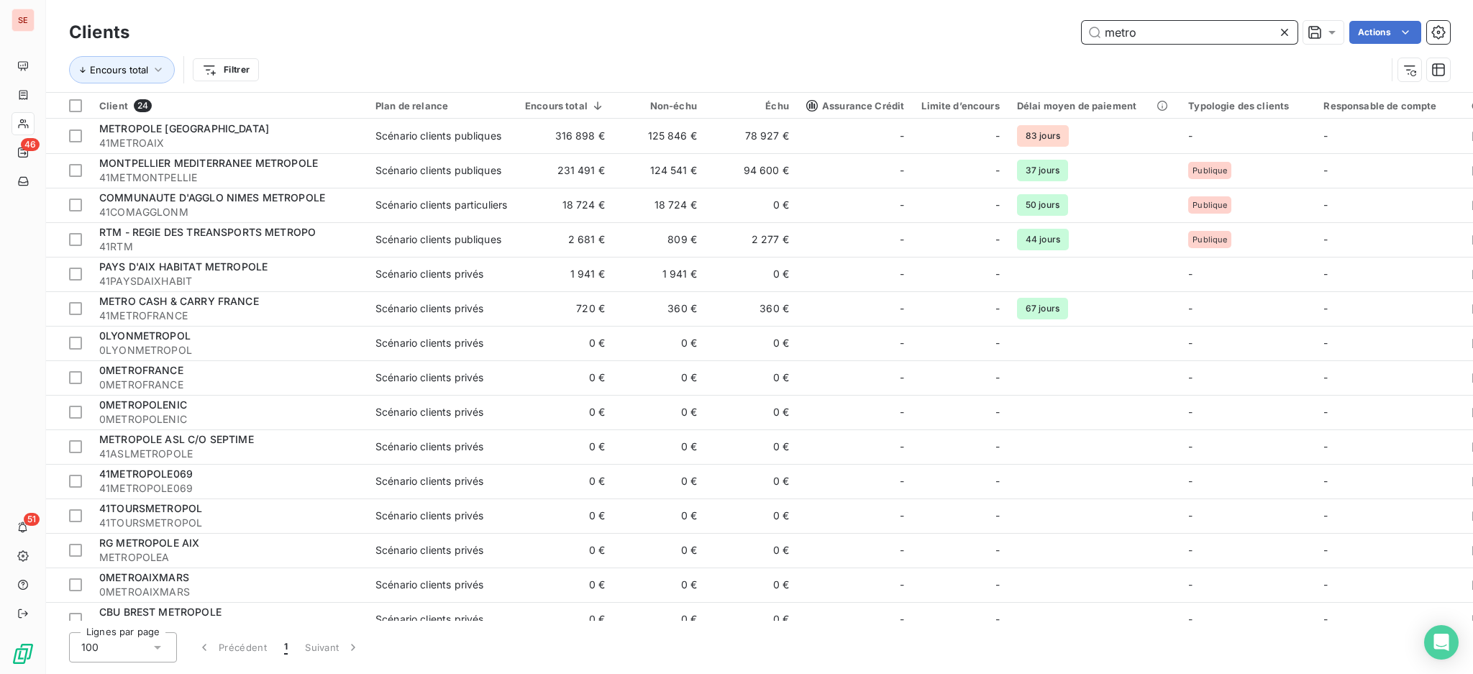
drag, startPoint x: 1188, startPoint y: 29, endPoint x: 1019, endPoint y: 3, distance: 171.1
click at [1020, 4] on div "Clients metro Actions Encours total Filtrer" at bounding box center [759, 46] width 1427 height 92
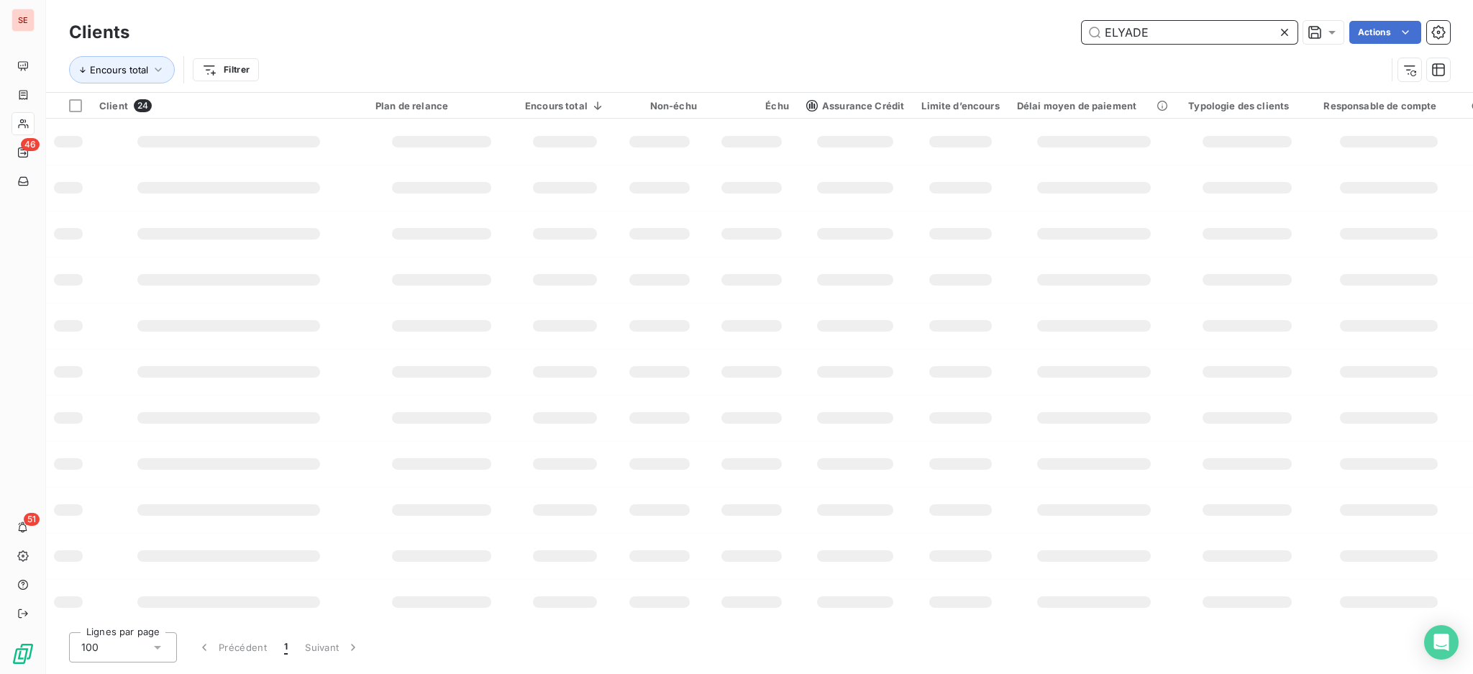
type input "ELYADE"
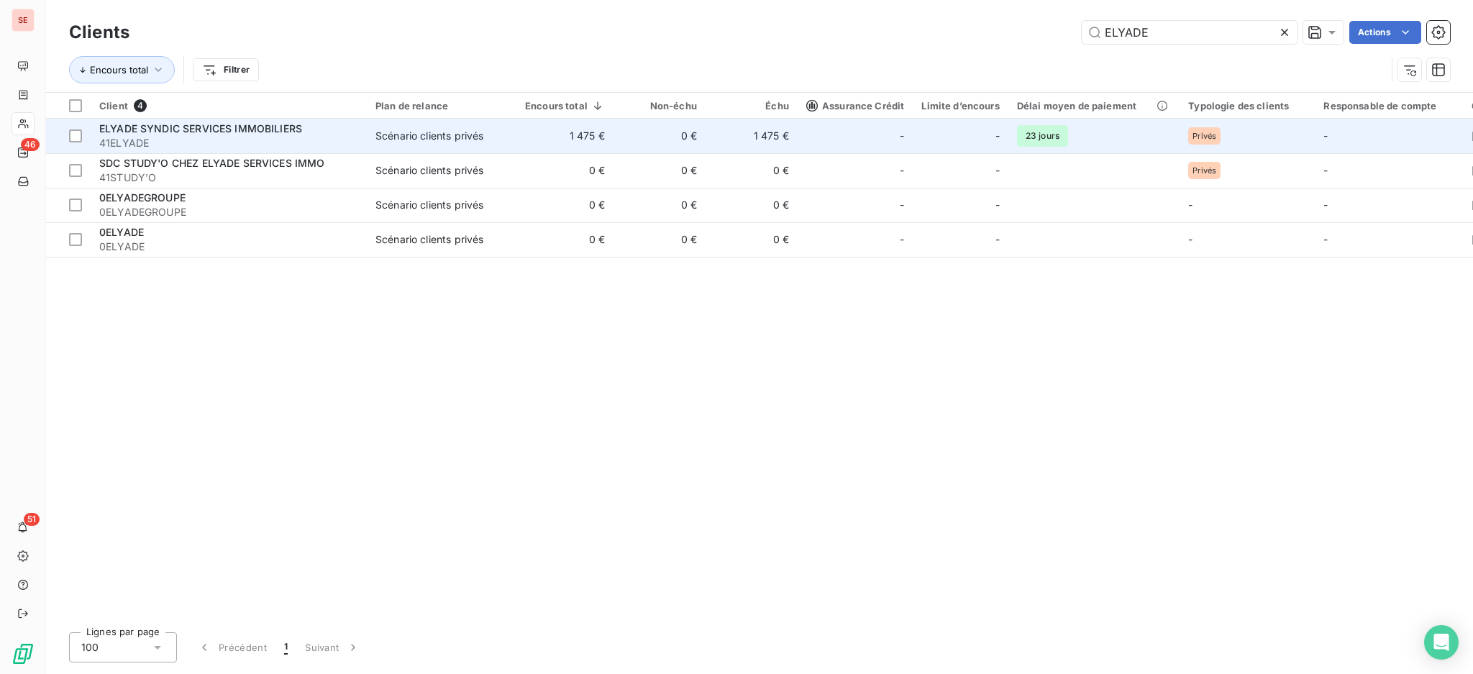
click at [410, 143] on td "Scénario clients privés" at bounding box center [442, 136] width 150 height 35
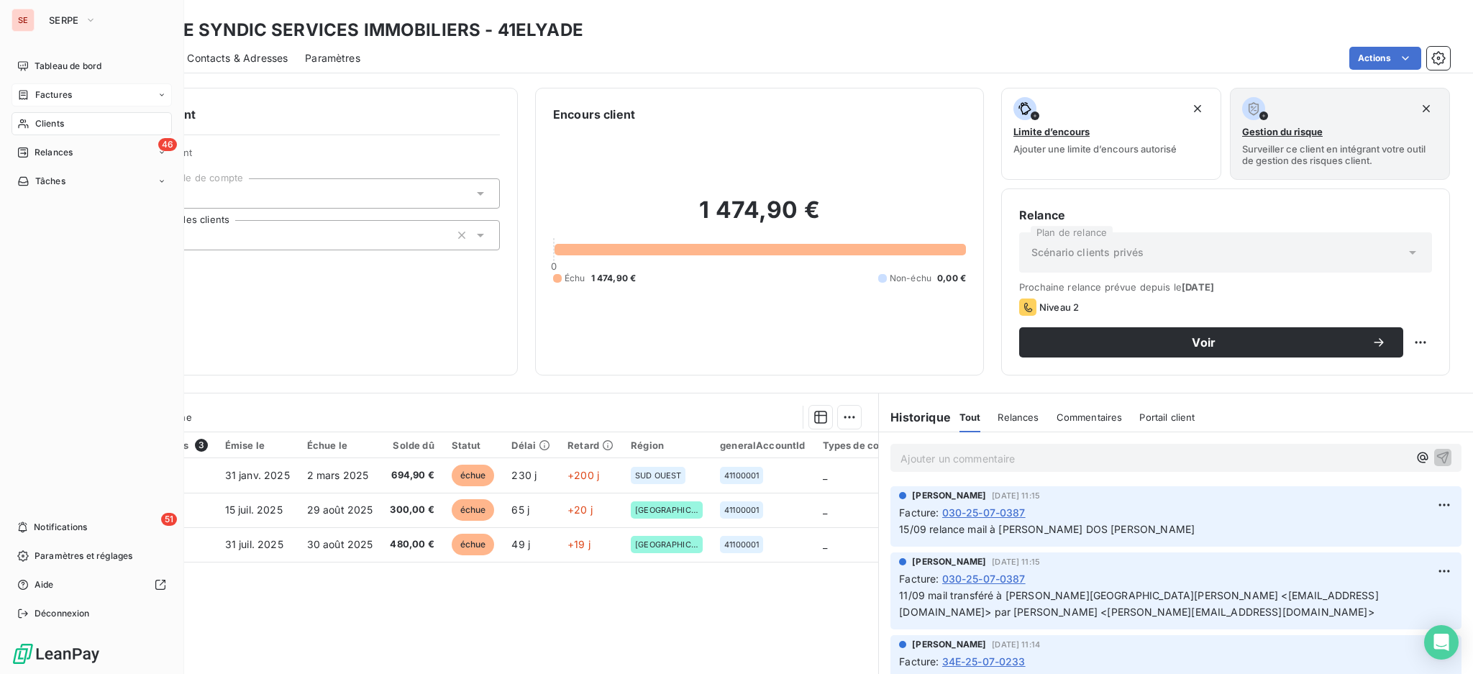
click at [49, 95] on span "Factures" at bounding box center [53, 94] width 37 height 13
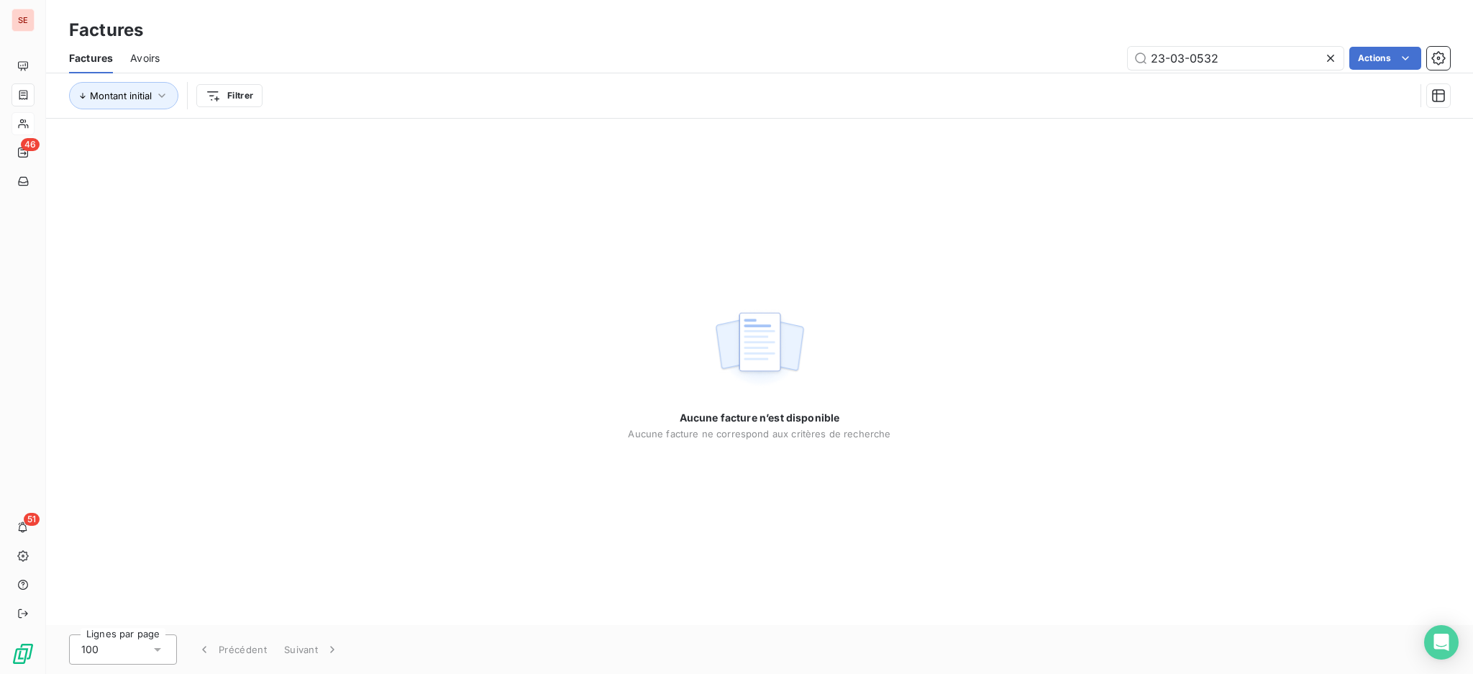
drag, startPoint x: 1177, startPoint y: 57, endPoint x: 1015, endPoint y: 54, distance: 161.1
click at [1043, 54] on div "23-03-0532 Actions" at bounding box center [813, 58] width 1273 height 23
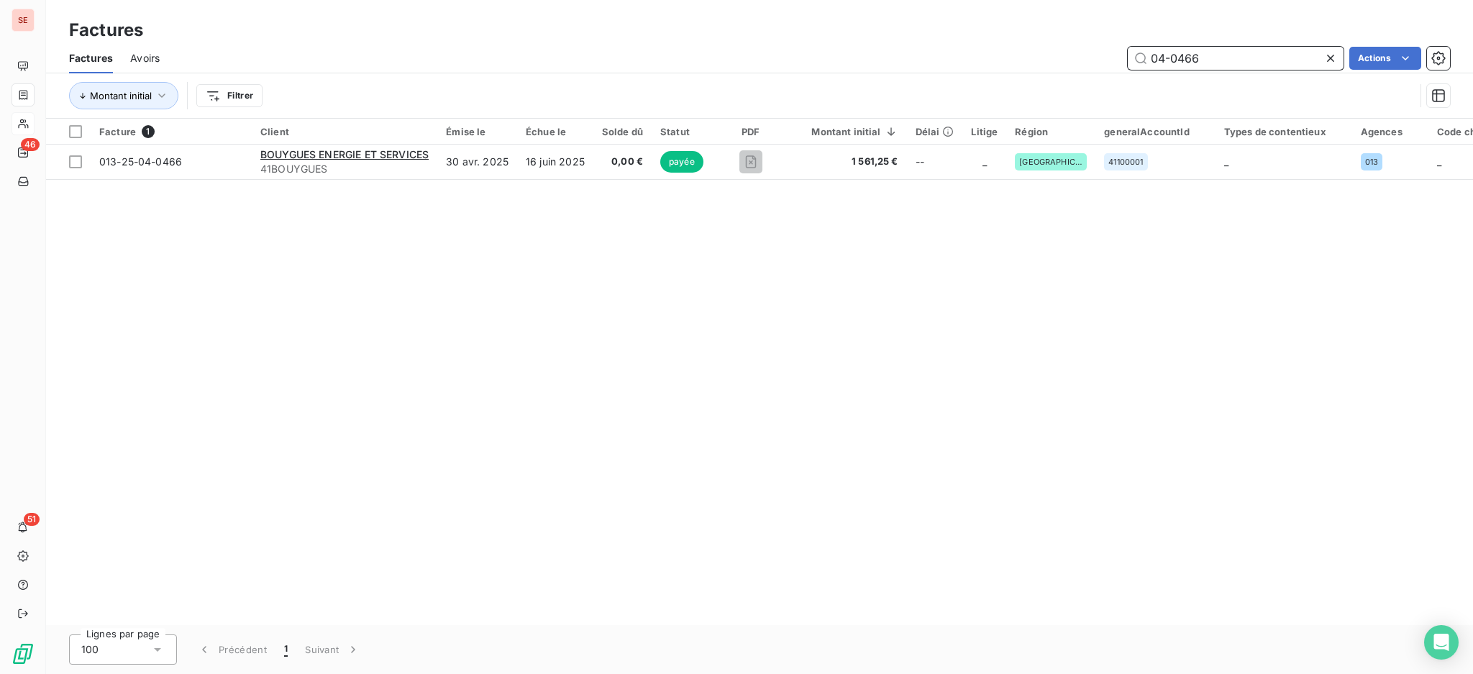
drag, startPoint x: 1238, startPoint y: 66, endPoint x: 1148, endPoint y: 49, distance: 92.2
click at [1148, 49] on input "04-0466" at bounding box center [1236, 58] width 216 height 23
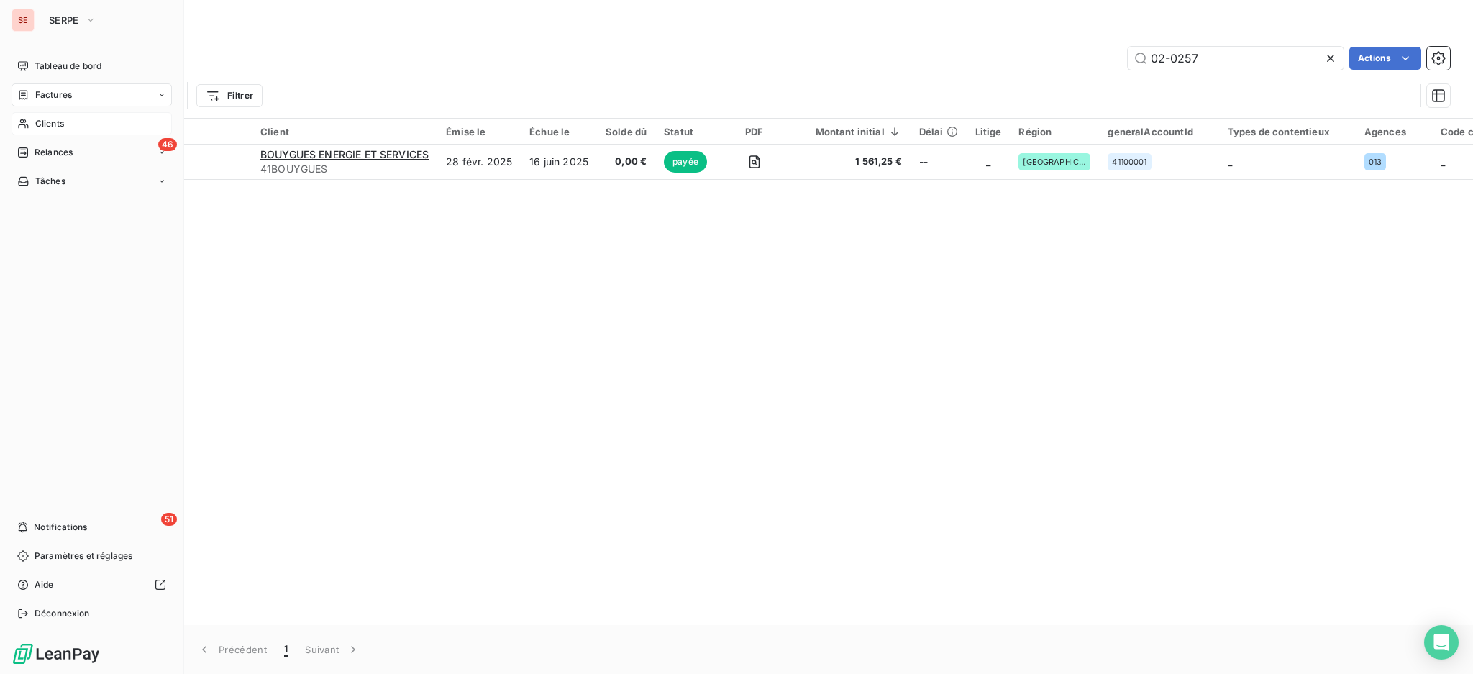
click at [47, 96] on span "Factures" at bounding box center [53, 94] width 37 height 13
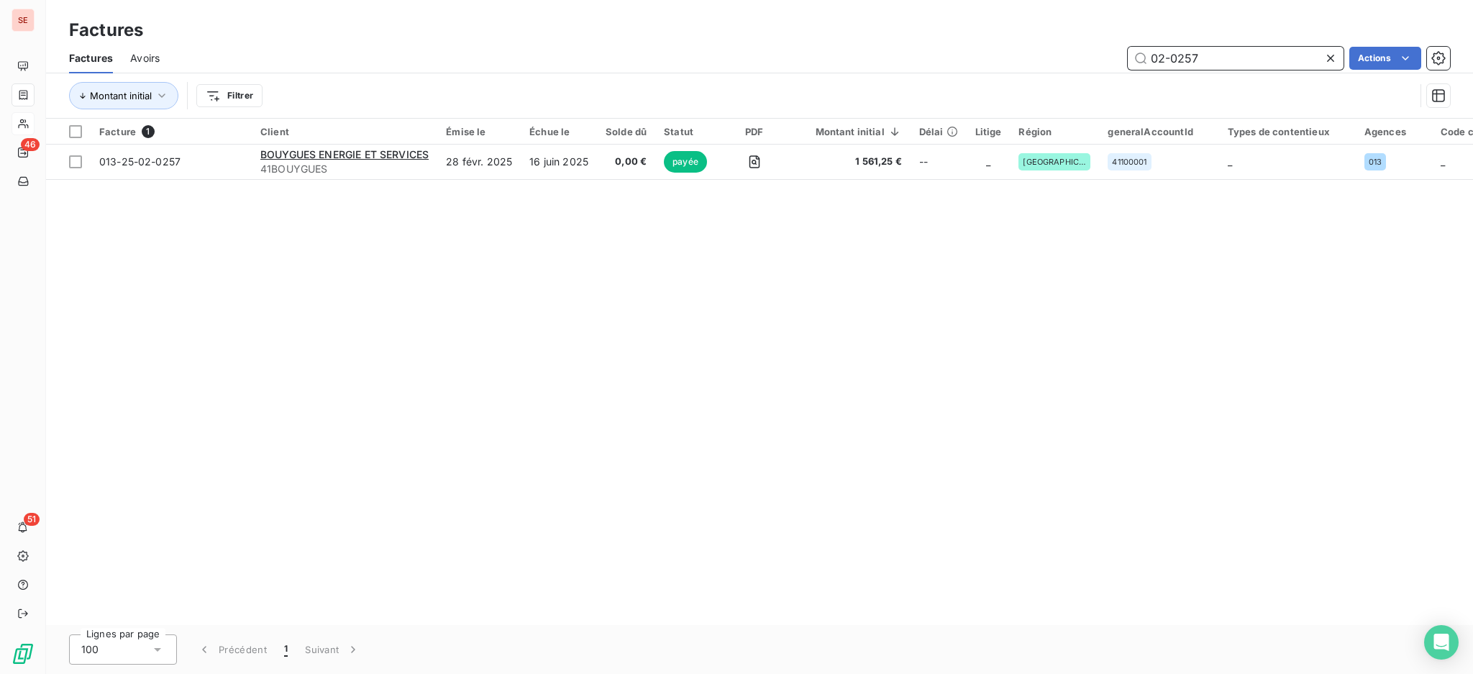
click at [1091, 39] on div "Factures Factures Avoirs 02-0257 Actions Montant initial Filtrer" at bounding box center [759, 59] width 1427 height 119
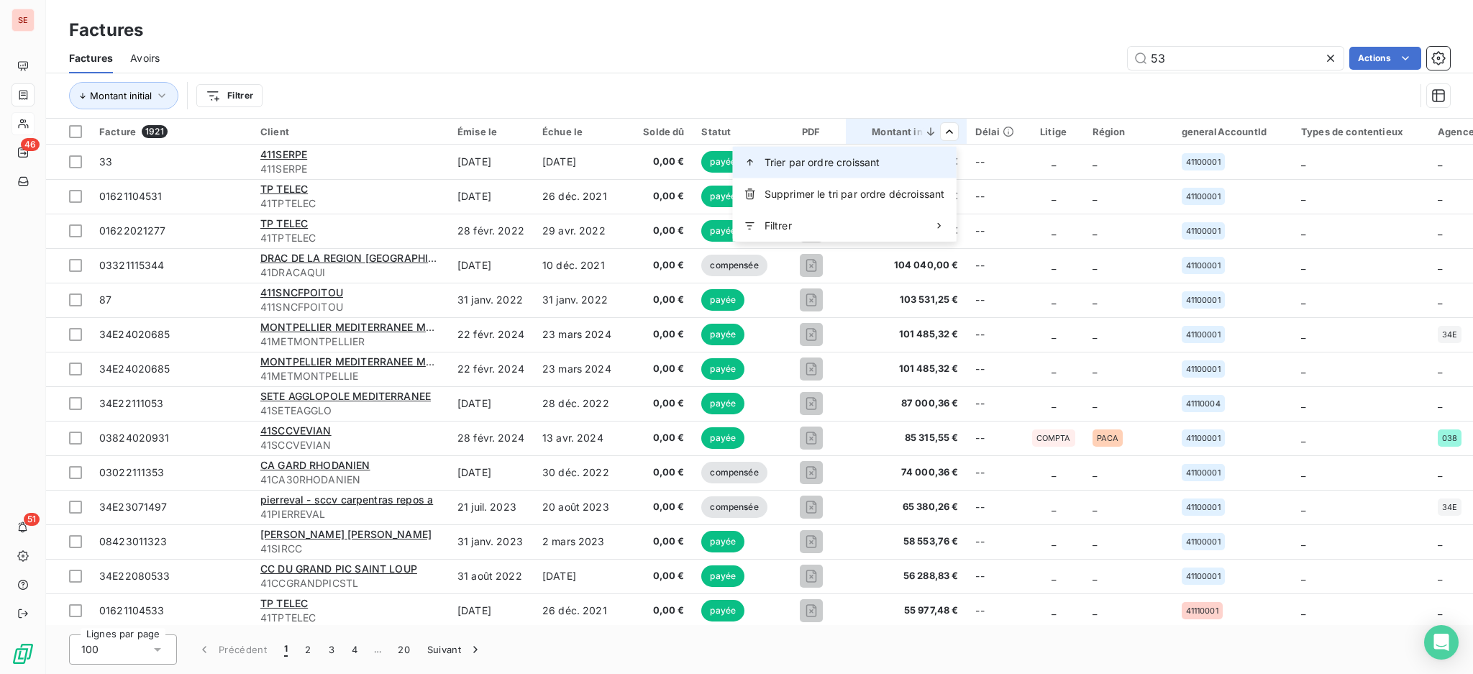
click at [923, 163] on div "Trier par ordre croissant" at bounding box center [845, 163] width 224 height 32
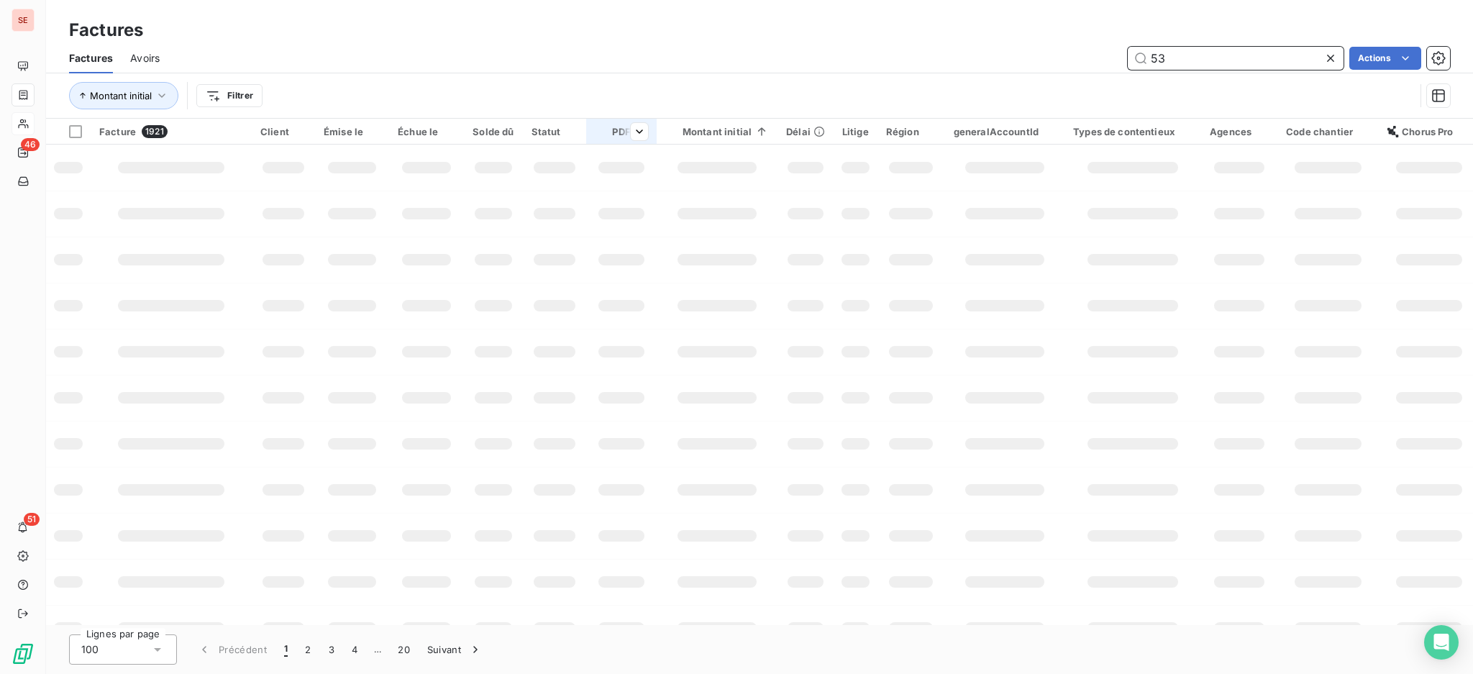
drag, startPoint x: 1200, startPoint y: 50, endPoint x: 629, endPoint y: 143, distance: 579.3
click at [836, 98] on div "Factures Avoirs 53 Actions Montant initial Filtrer" at bounding box center [759, 80] width 1427 height 75
type input "07-0192"
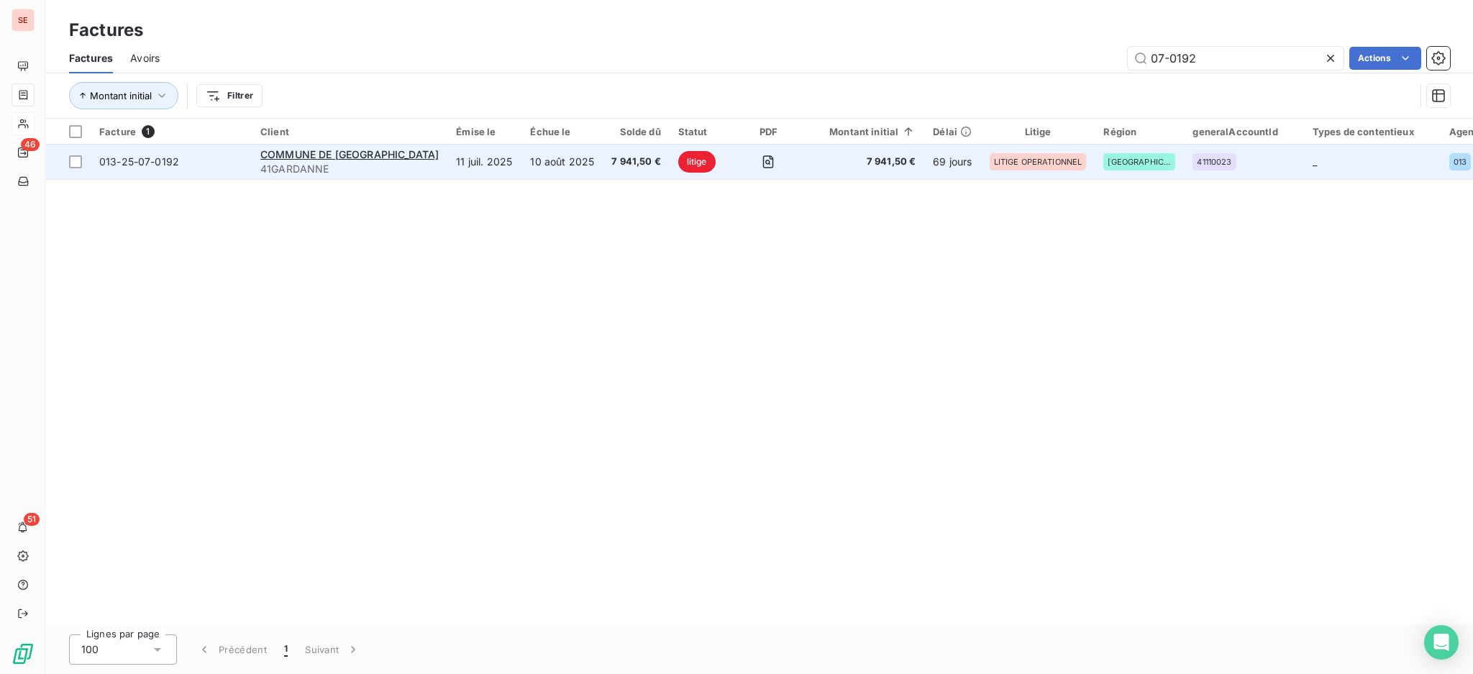
click at [447, 160] on td "11 juil. 2025" at bounding box center [484, 162] width 74 height 35
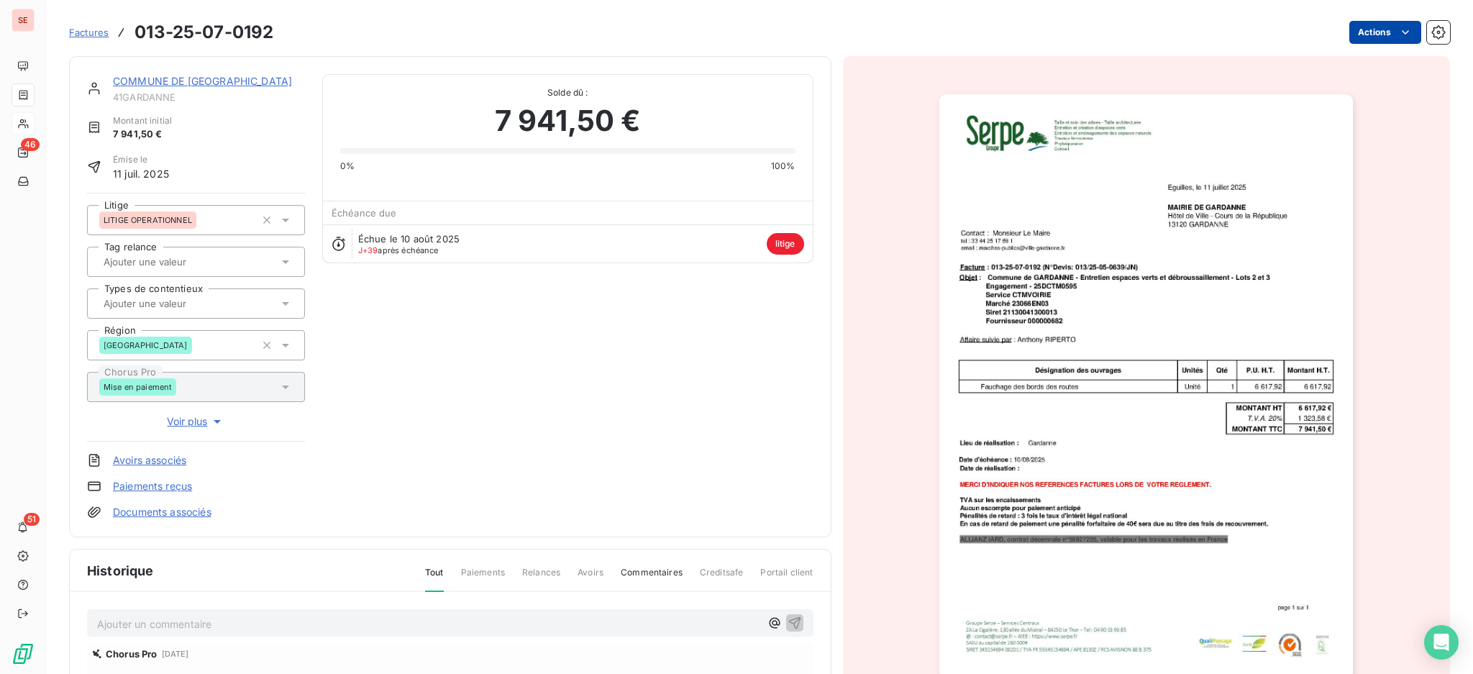
click at [1371, 27] on html "SE 46 51 Factures 013-25-07-0192 Actions COMMUNE DE GARDANNE 41GARDANNE Montant…" at bounding box center [736, 337] width 1473 height 674
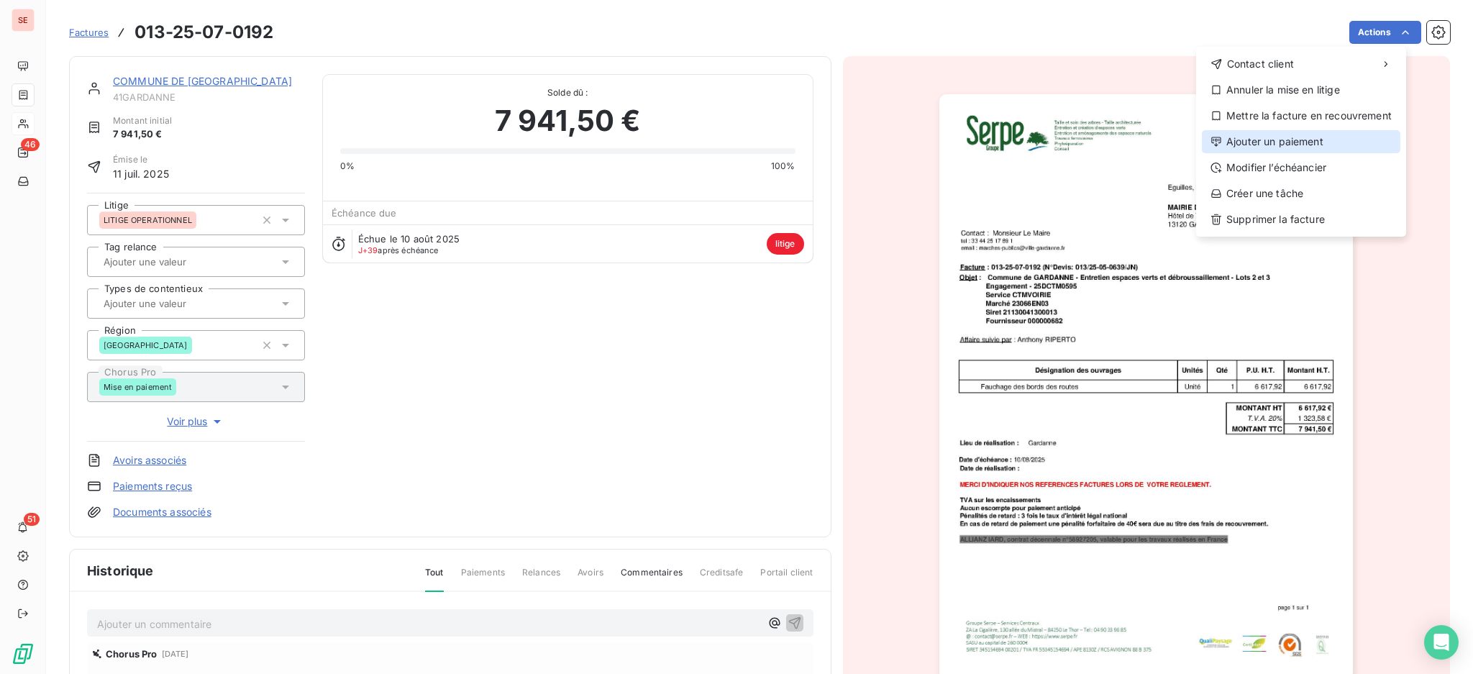
click at [1320, 136] on div "Ajouter un paiement" at bounding box center [1301, 141] width 198 height 23
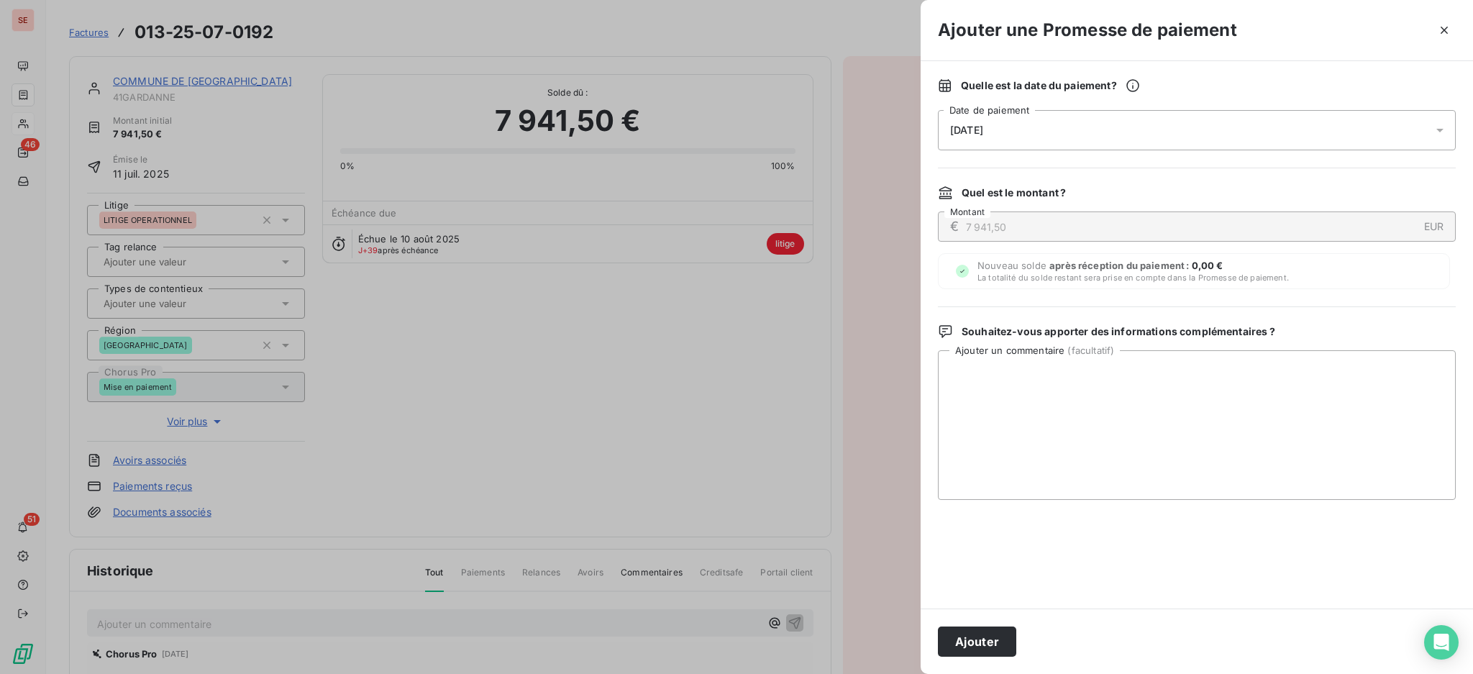
click at [1442, 125] on icon at bounding box center [1440, 130] width 14 height 14
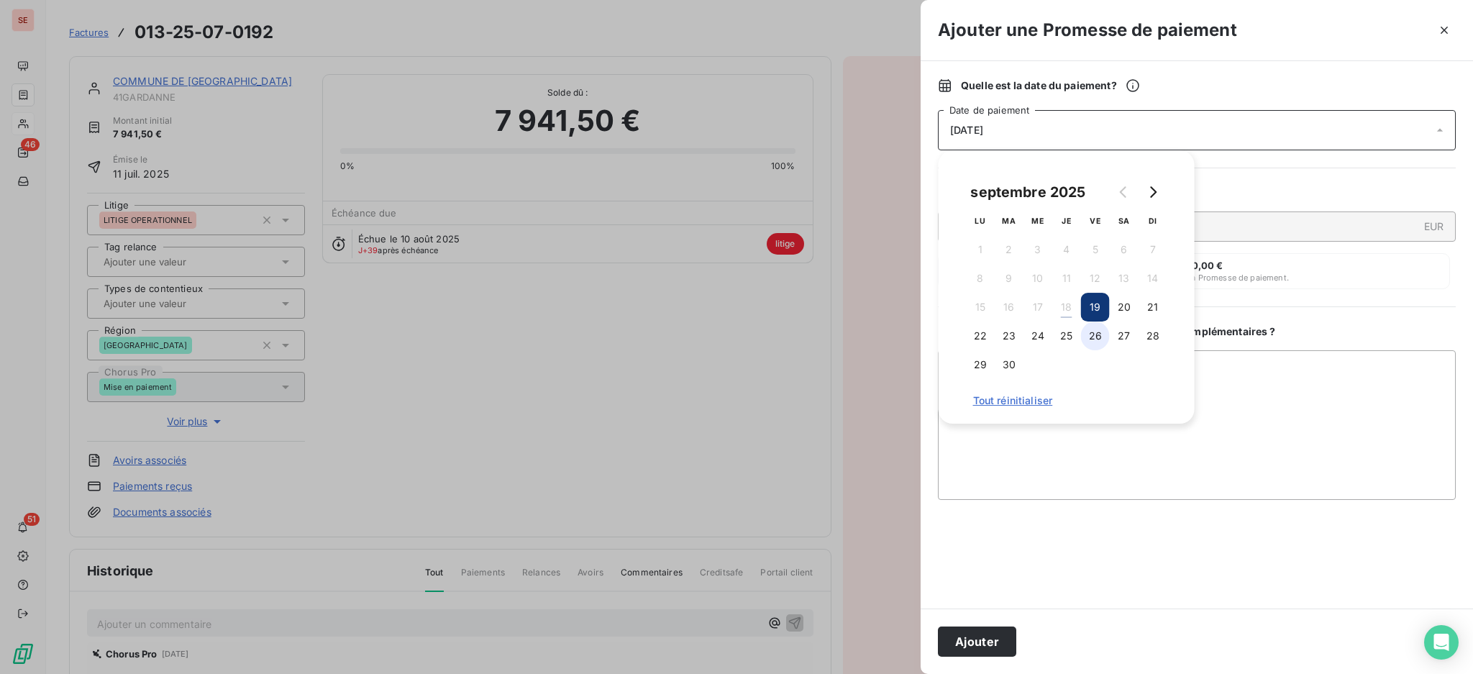
click at [1095, 331] on button "26" at bounding box center [1095, 335] width 29 height 29
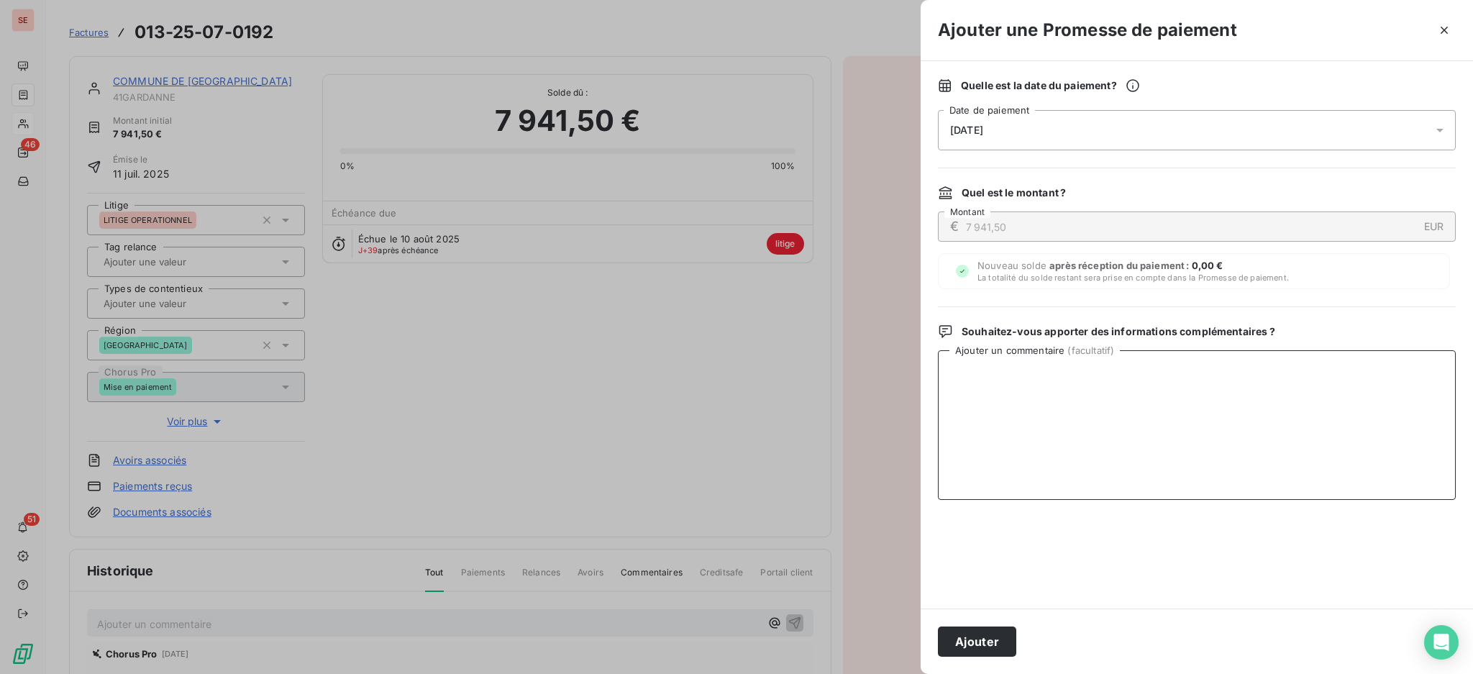
click at [1233, 373] on textarea "Ajouter un commentaire ( facultatif )" at bounding box center [1197, 425] width 518 height 150
drag, startPoint x: 1125, startPoint y: 376, endPoint x: 811, endPoint y: 378, distance: 313.5
click at [811, 673] on div "Ajouter une Promesse de paiement Quelle est la date du paiement ? 26/09/2025 Da…" at bounding box center [736, 674] width 1473 height 0
type textarea "TDB - Virt reçu le 18/09"
click at [974, 643] on button "Ajouter" at bounding box center [977, 641] width 78 height 30
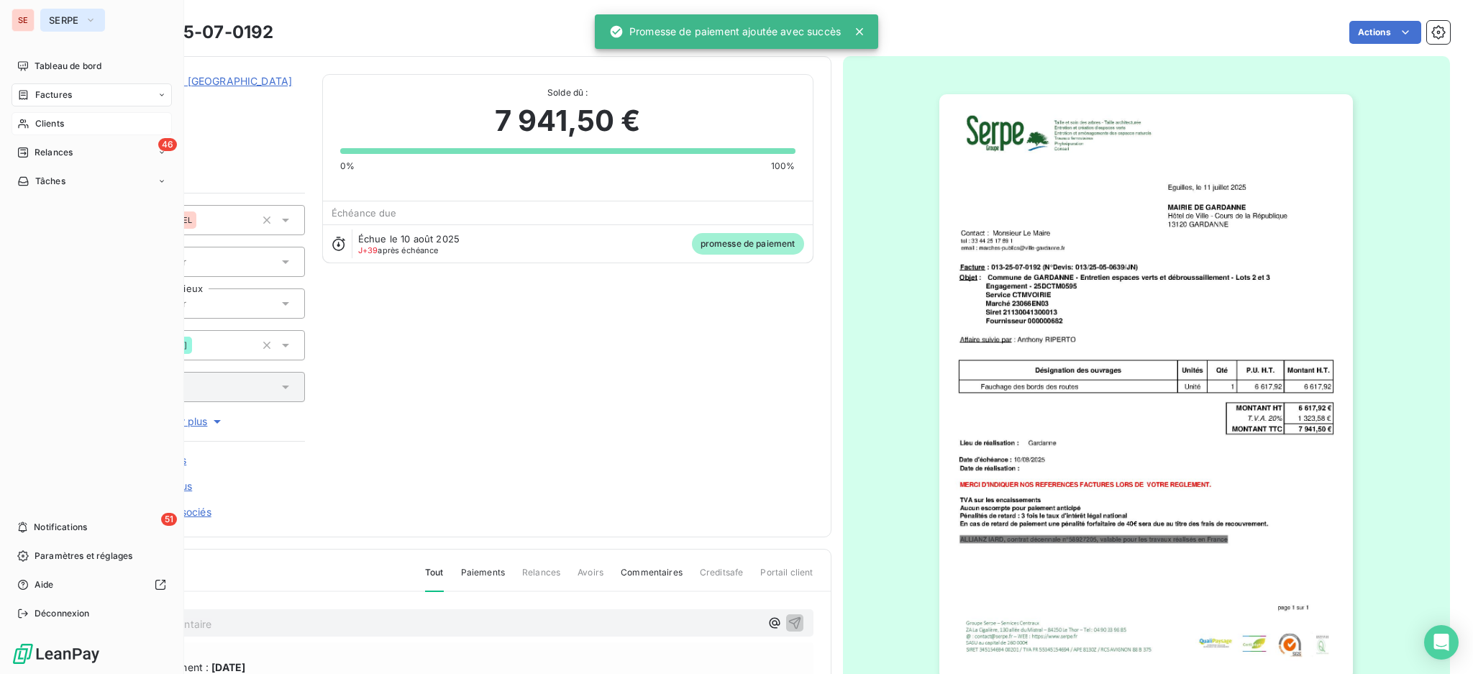
click at [78, 24] on span "SERPE" at bounding box center [64, 20] width 30 height 12
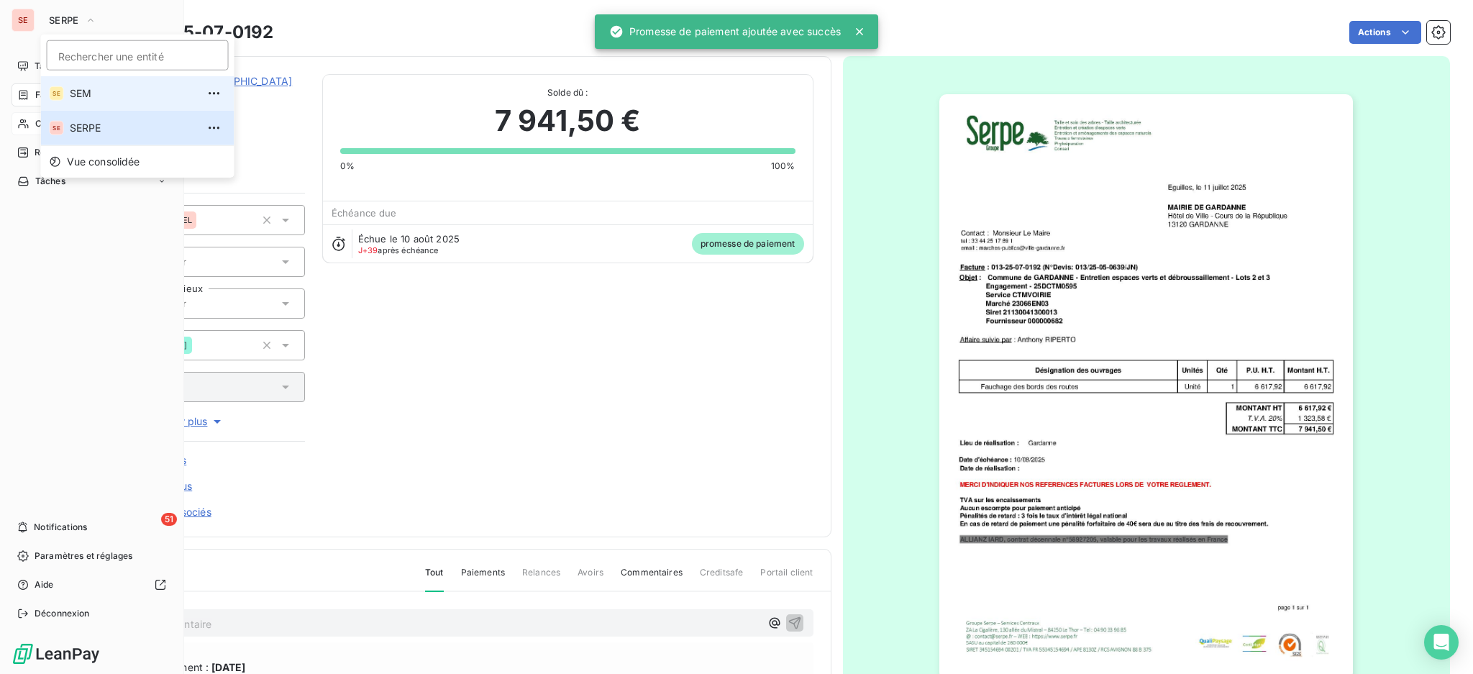
click at [114, 87] on span "SEM" at bounding box center [133, 93] width 127 height 14
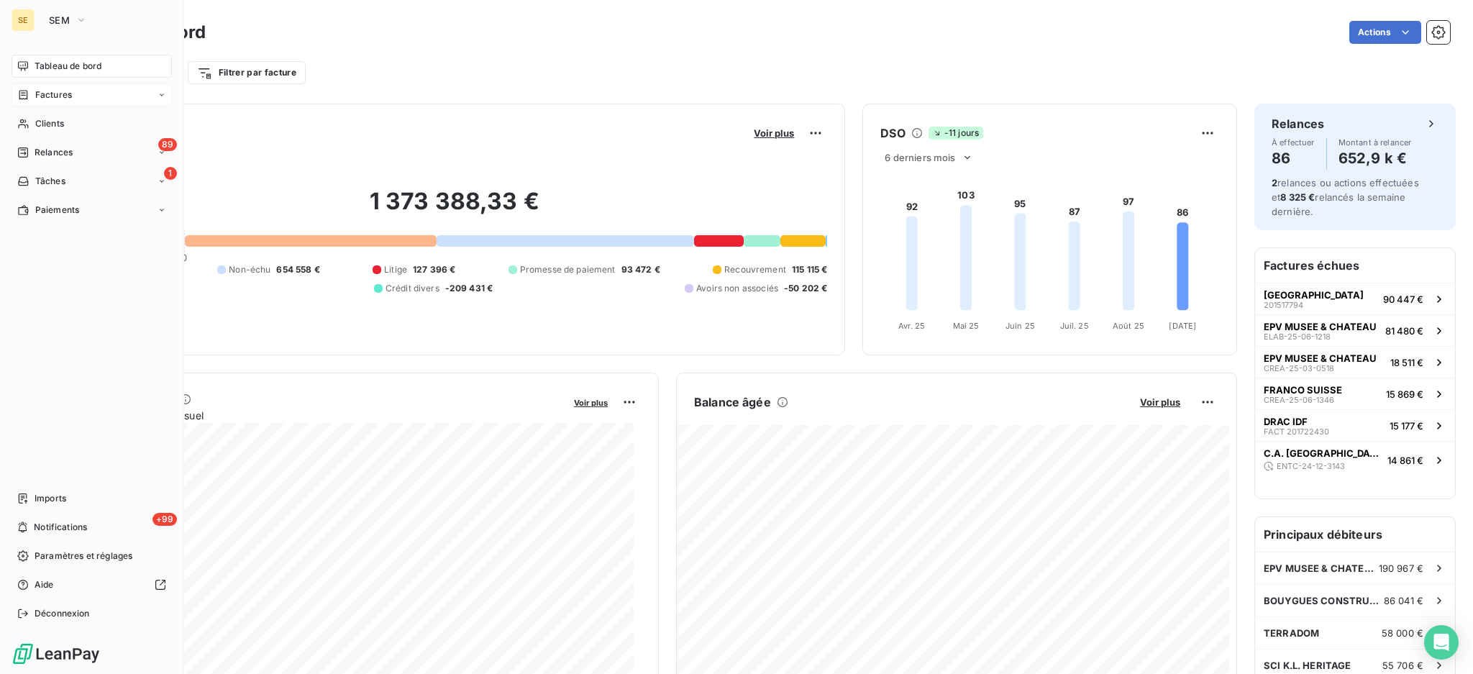
click at [58, 93] on span "Factures" at bounding box center [53, 94] width 37 height 13
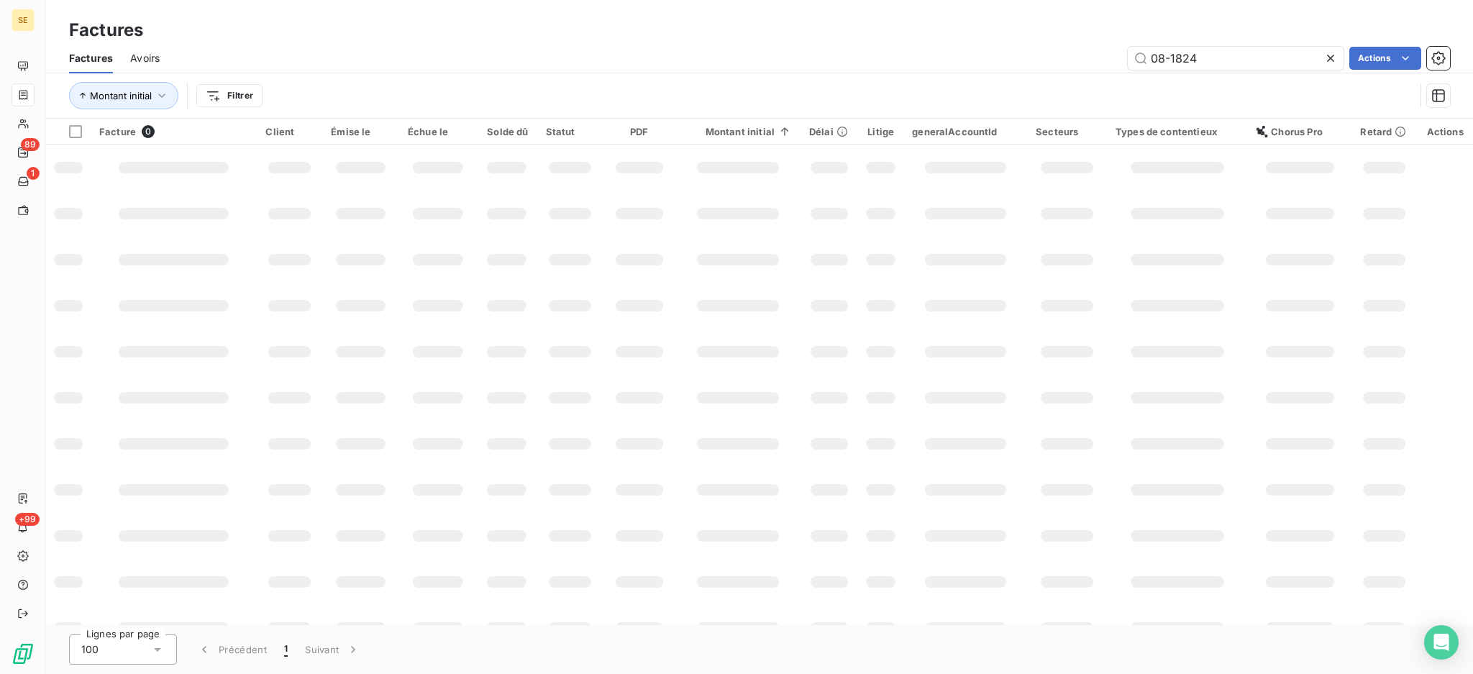
type input "08-1824"
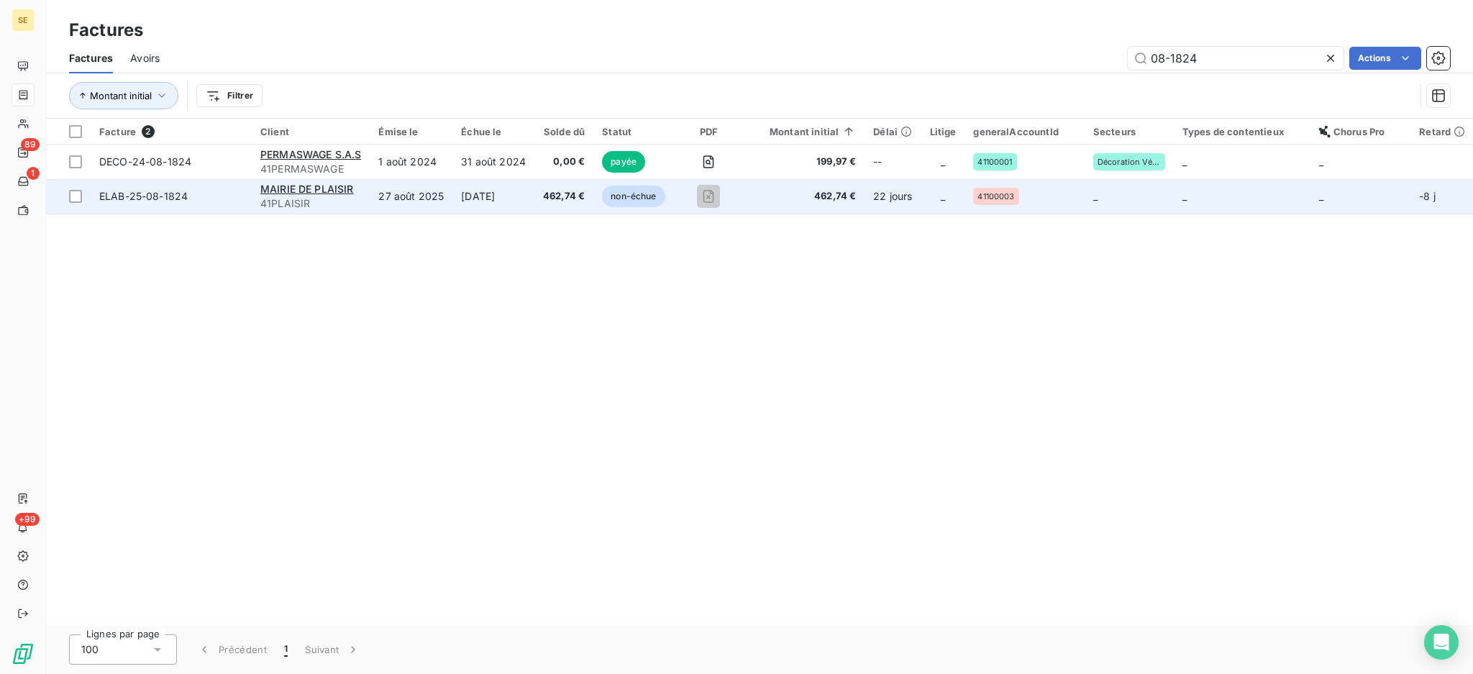
click at [488, 197] on td "26 sept. 2025" at bounding box center [493, 196] width 82 height 35
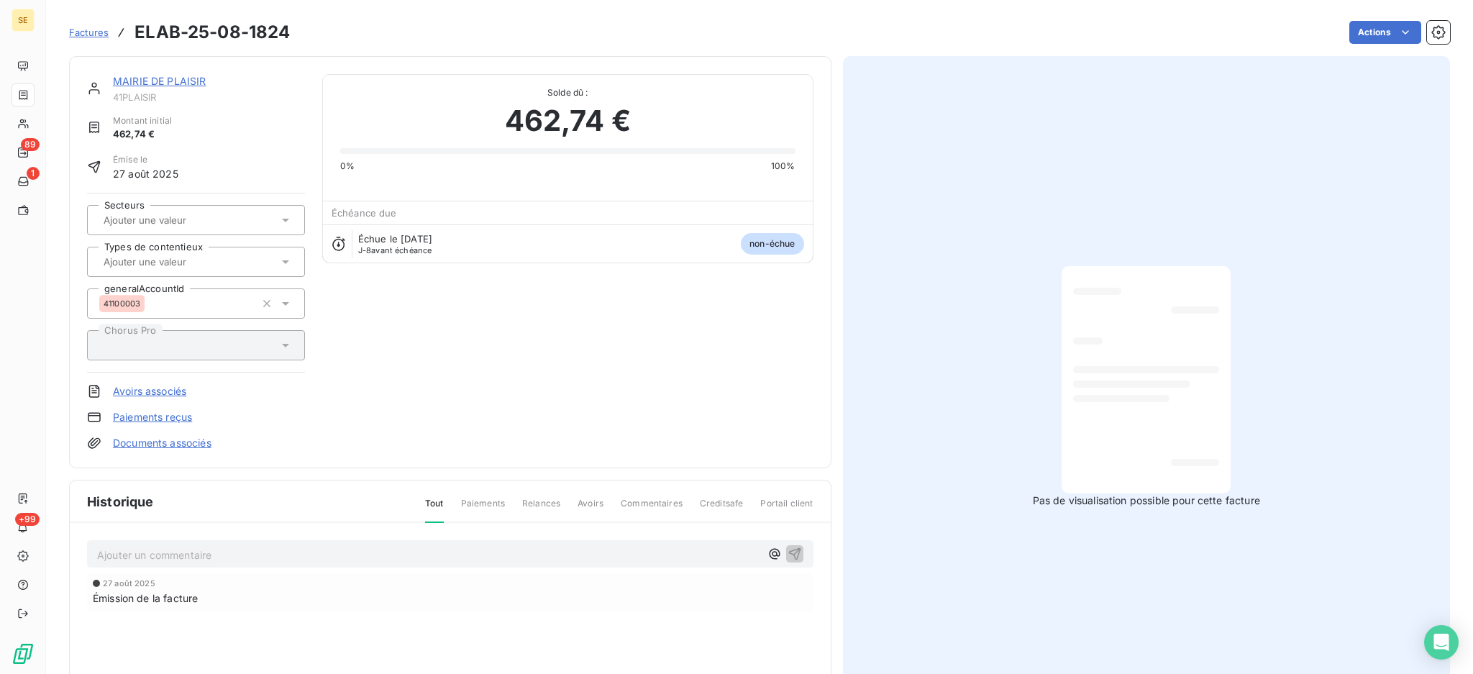
click at [551, 552] on p "Ajouter un commentaire ﻿" at bounding box center [428, 555] width 663 height 18
click at [1351, 32] on html "SE 89 1 +99 Factures ELAB-25-08-1824 Actions MAIRIE DE PLAISIR 41PLAISIR Montan…" at bounding box center [736, 337] width 1473 height 674
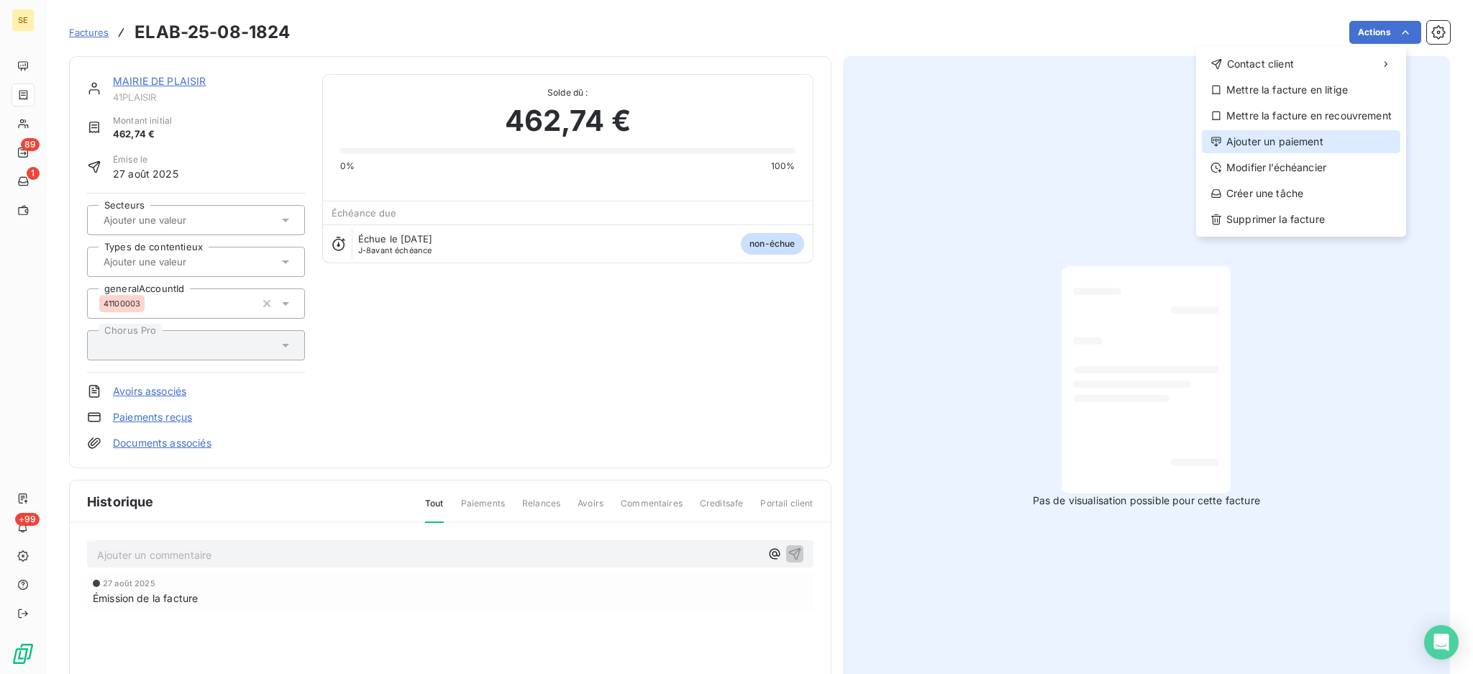
click at [1328, 145] on div "Ajouter un paiement" at bounding box center [1301, 141] width 198 height 23
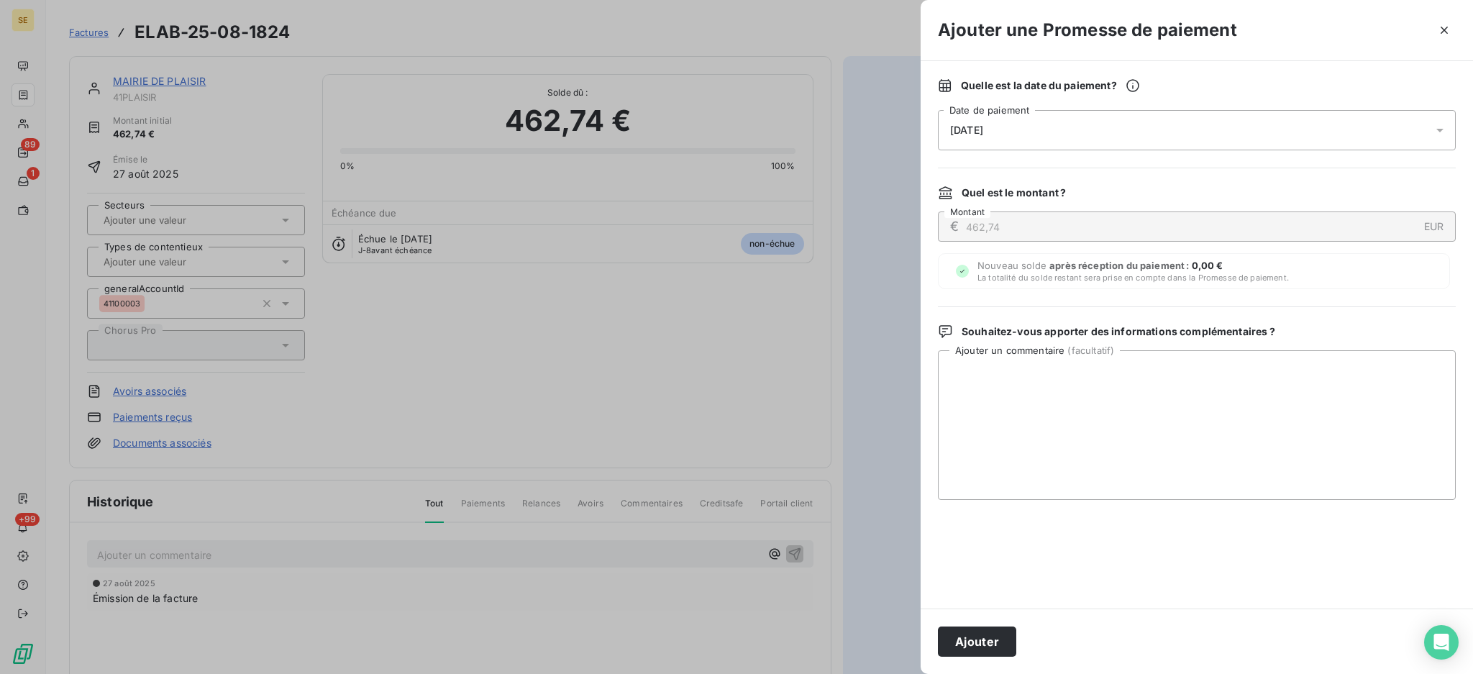
click at [1443, 128] on icon at bounding box center [1440, 130] width 14 height 14
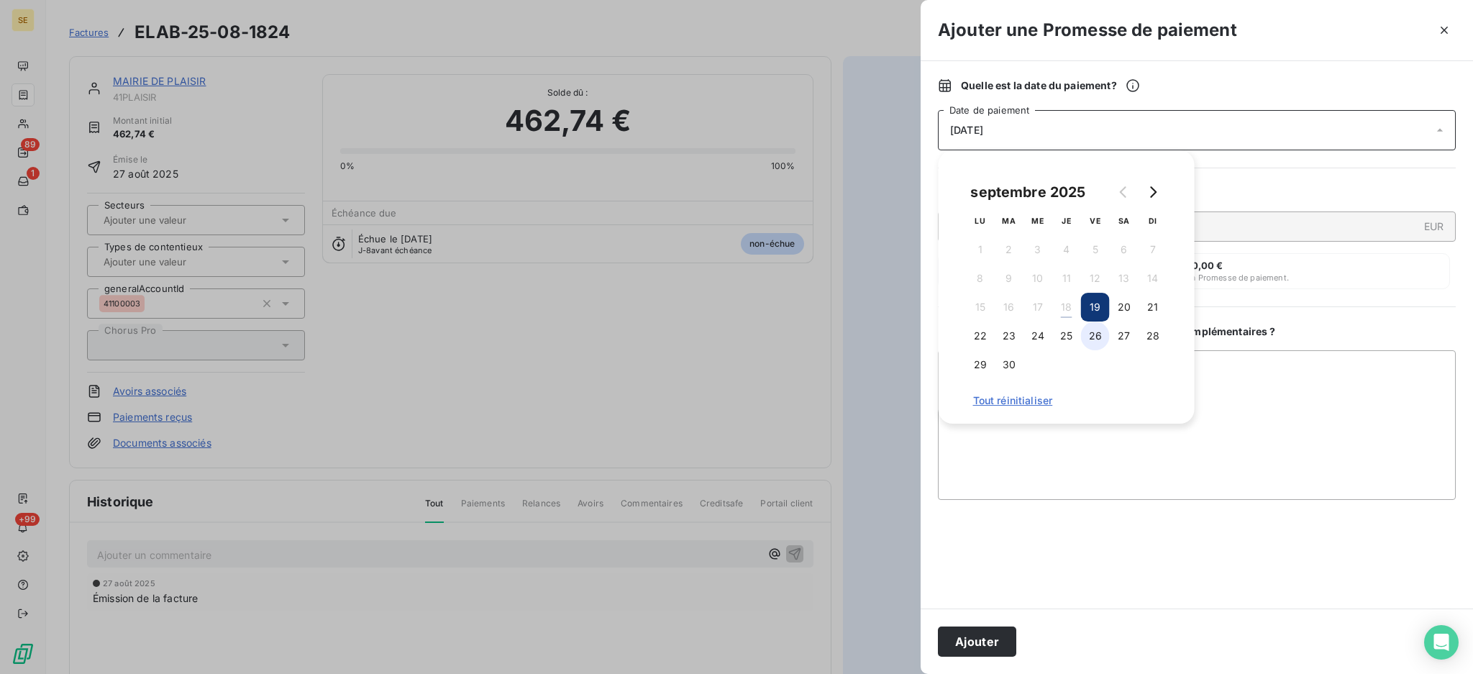
click at [1093, 334] on button "26" at bounding box center [1095, 335] width 29 height 29
click at [1266, 392] on textarea "Ajouter un commentaire ( facultatif )" at bounding box center [1197, 425] width 518 height 150
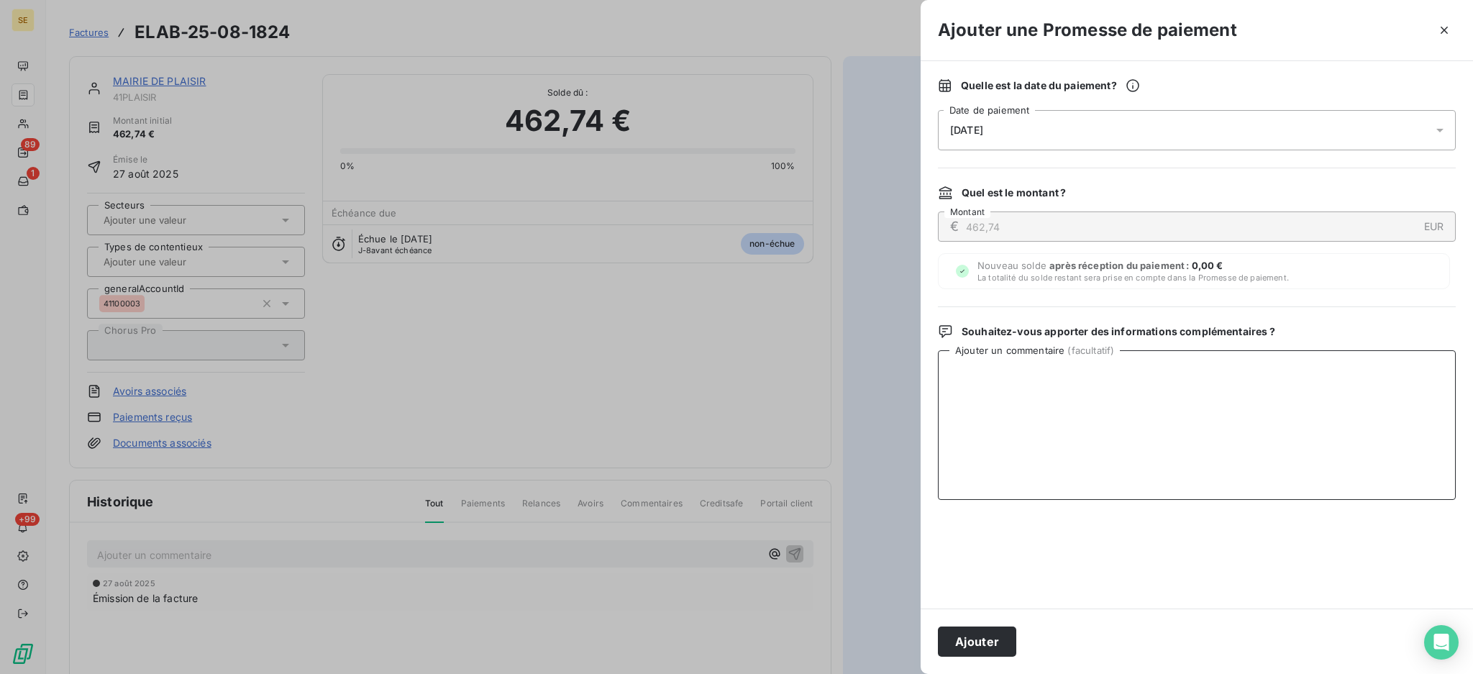
paste textarea "TDB - Virt reçu le 18/09"
type textarea "TDB - Virt reçu le 18/09"
click at [970, 631] on button "Ajouter" at bounding box center [977, 641] width 78 height 30
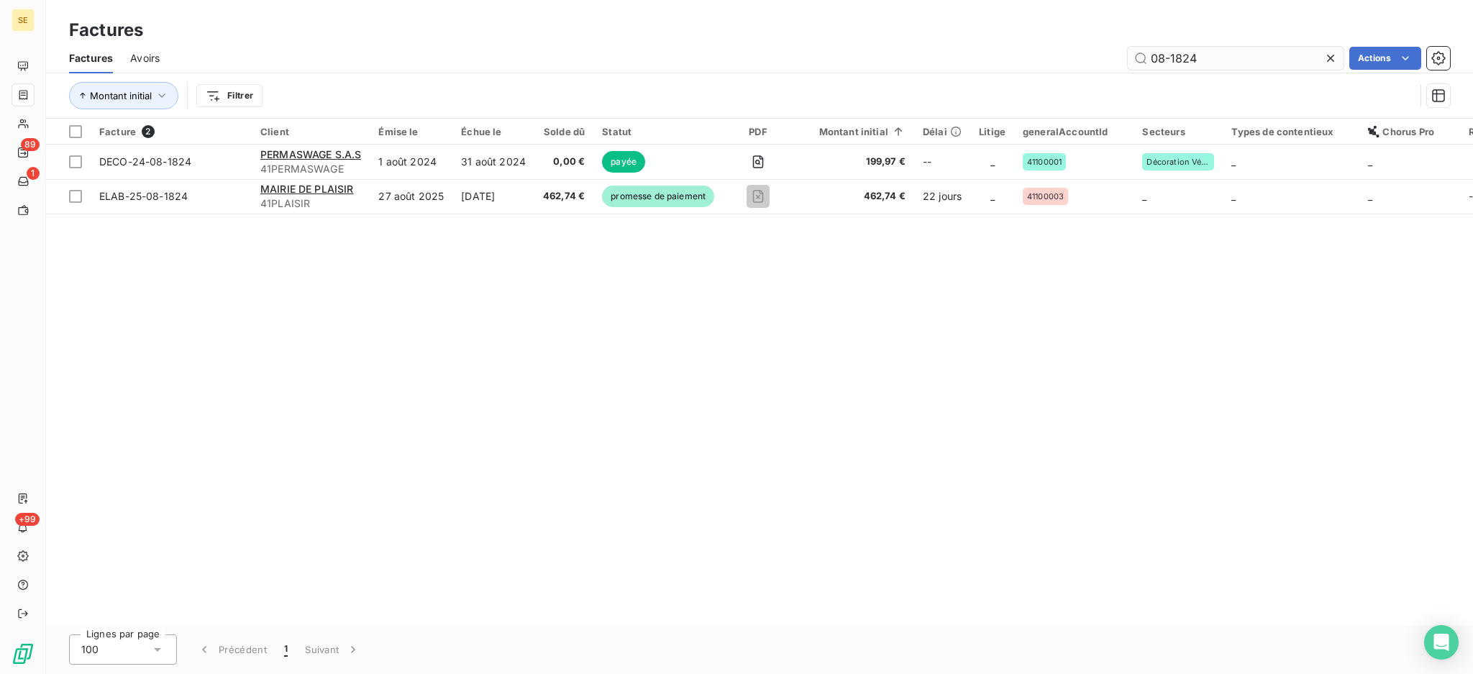
drag, startPoint x: 1202, startPoint y: 54, endPoint x: 1180, endPoint y: 52, distance: 21.7
click at [1180, 52] on input "08-1824" at bounding box center [1236, 58] width 216 height 23
type input "08-1836"
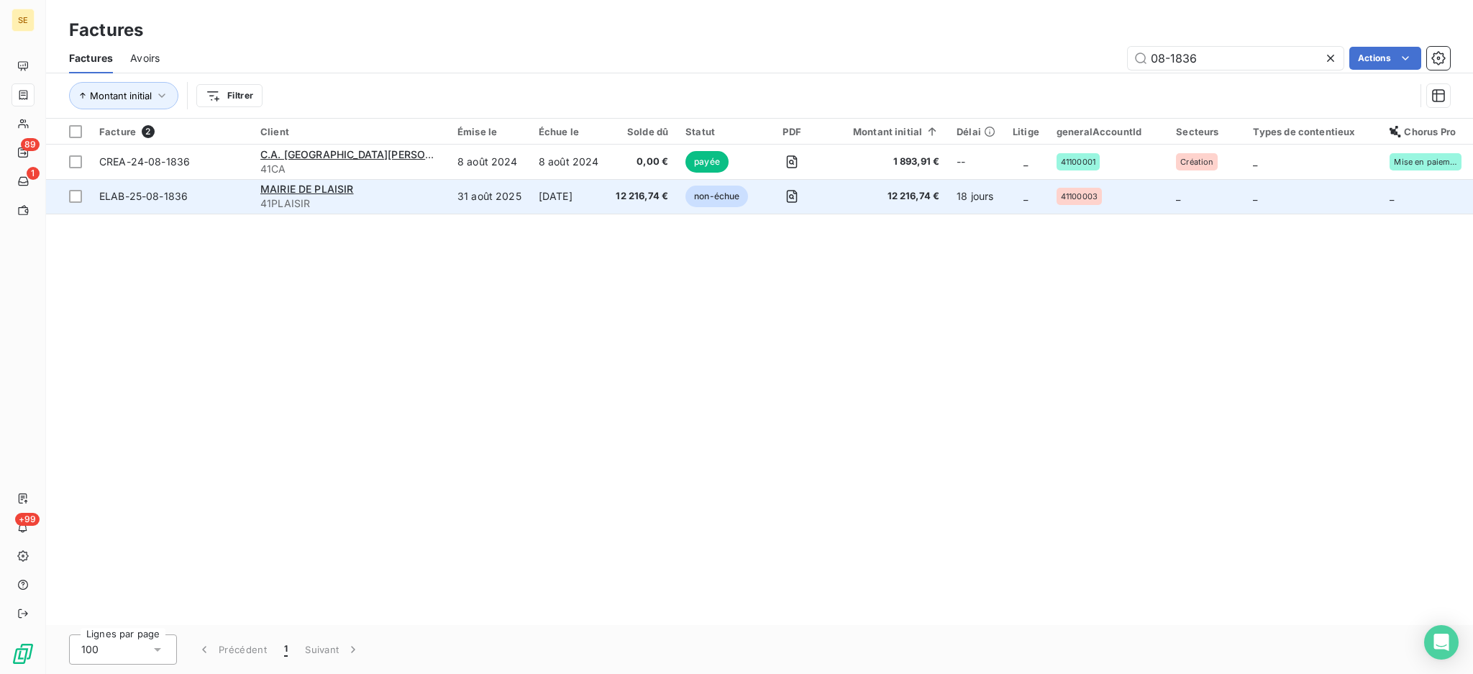
click at [449, 201] on td "31 août 2025" at bounding box center [489, 196] width 81 height 35
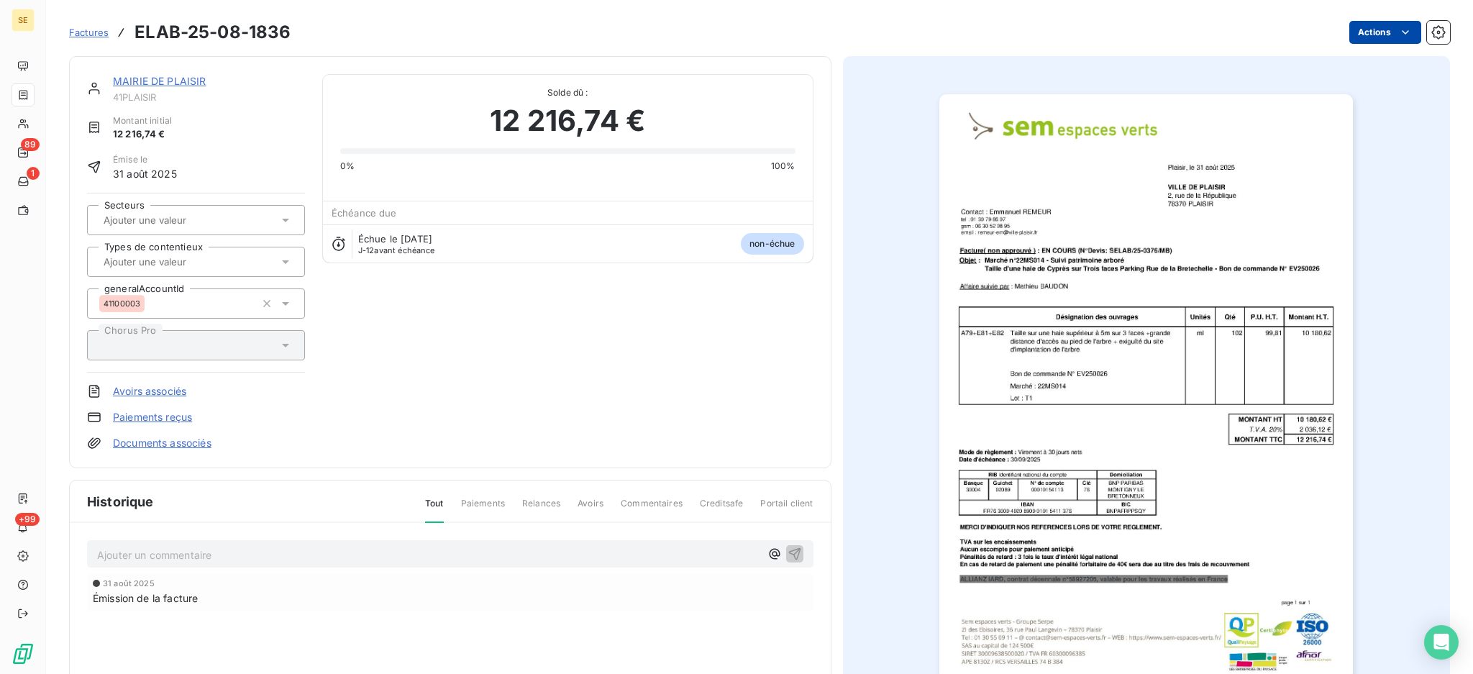
click at [1359, 31] on html "SE 89 1 +99 Factures ELAB-25-08-1836 Actions MAIRIE DE PLAISIR 41PLAISIR Montan…" at bounding box center [736, 337] width 1473 height 674
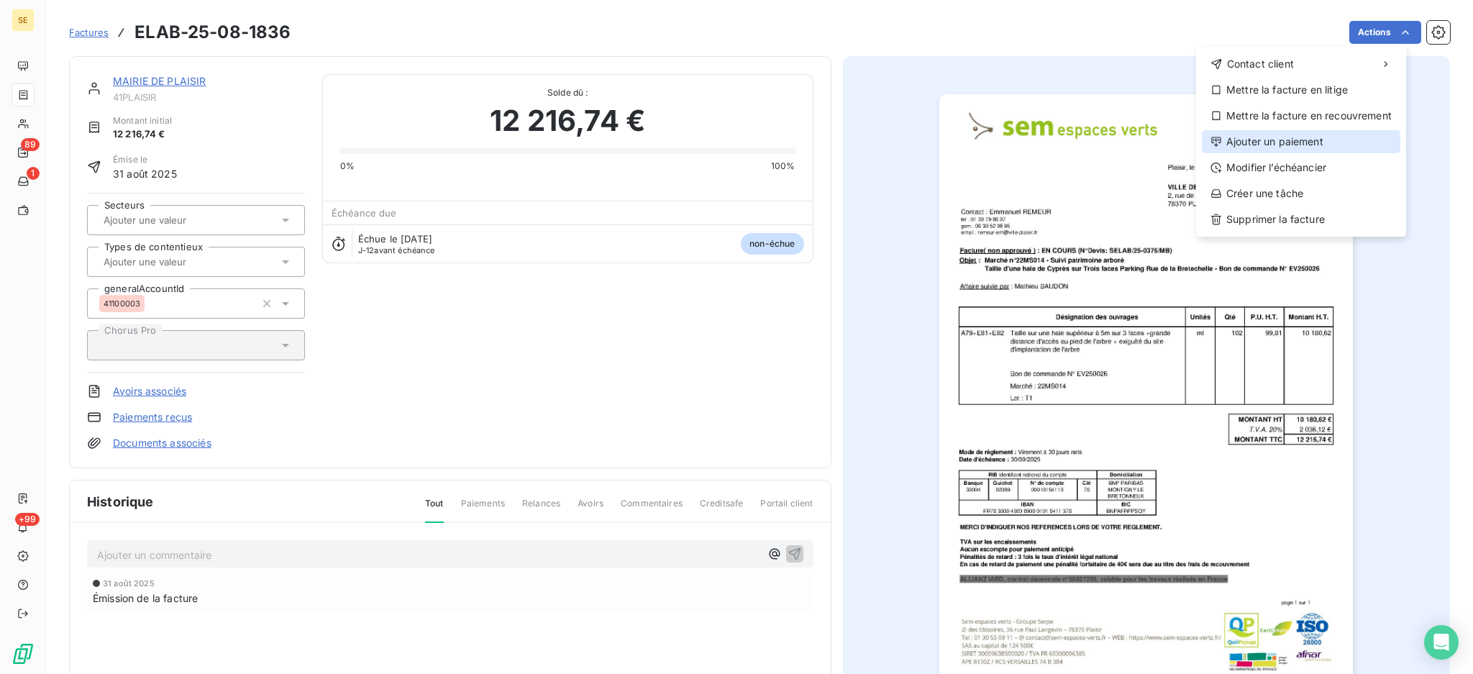
click at [1350, 144] on div "Ajouter un paiement" at bounding box center [1301, 141] width 198 height 23
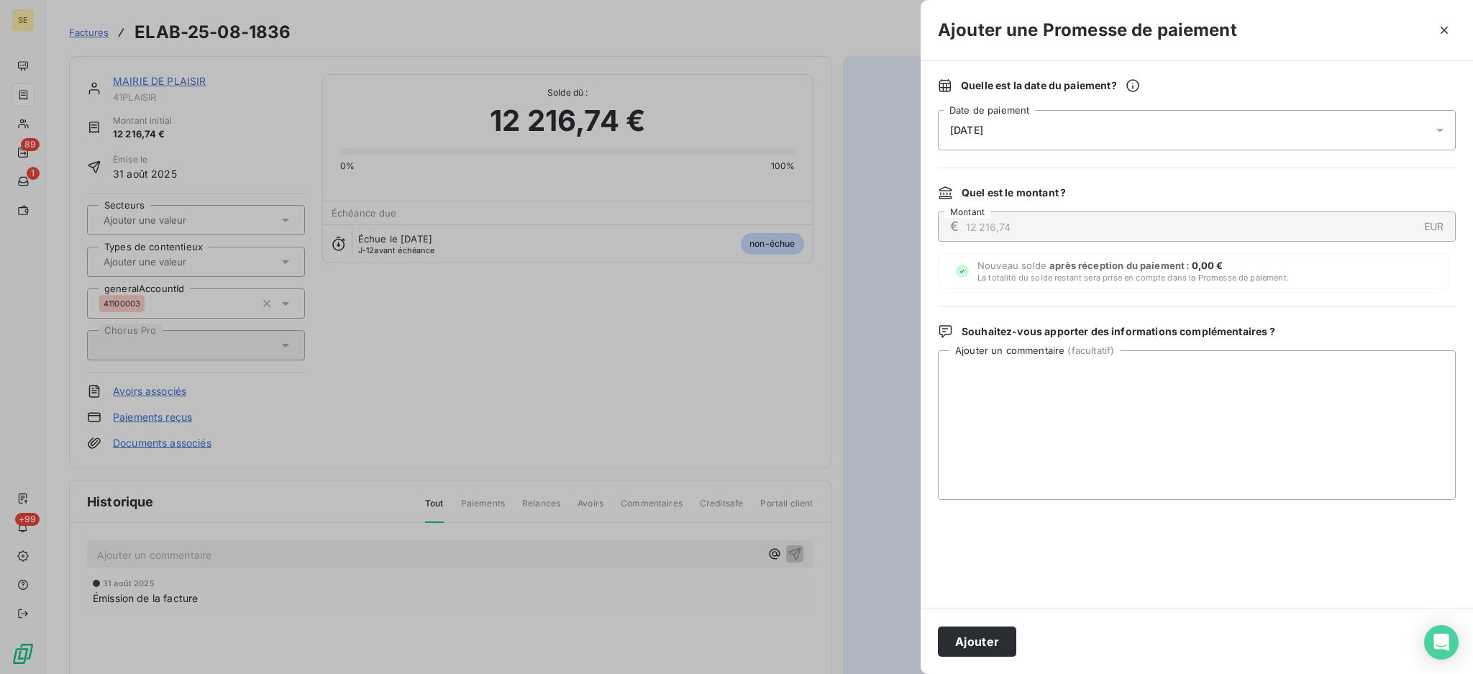
click at [1434, 130] on icon at bounding box center [1440, 130] width 14 height 14
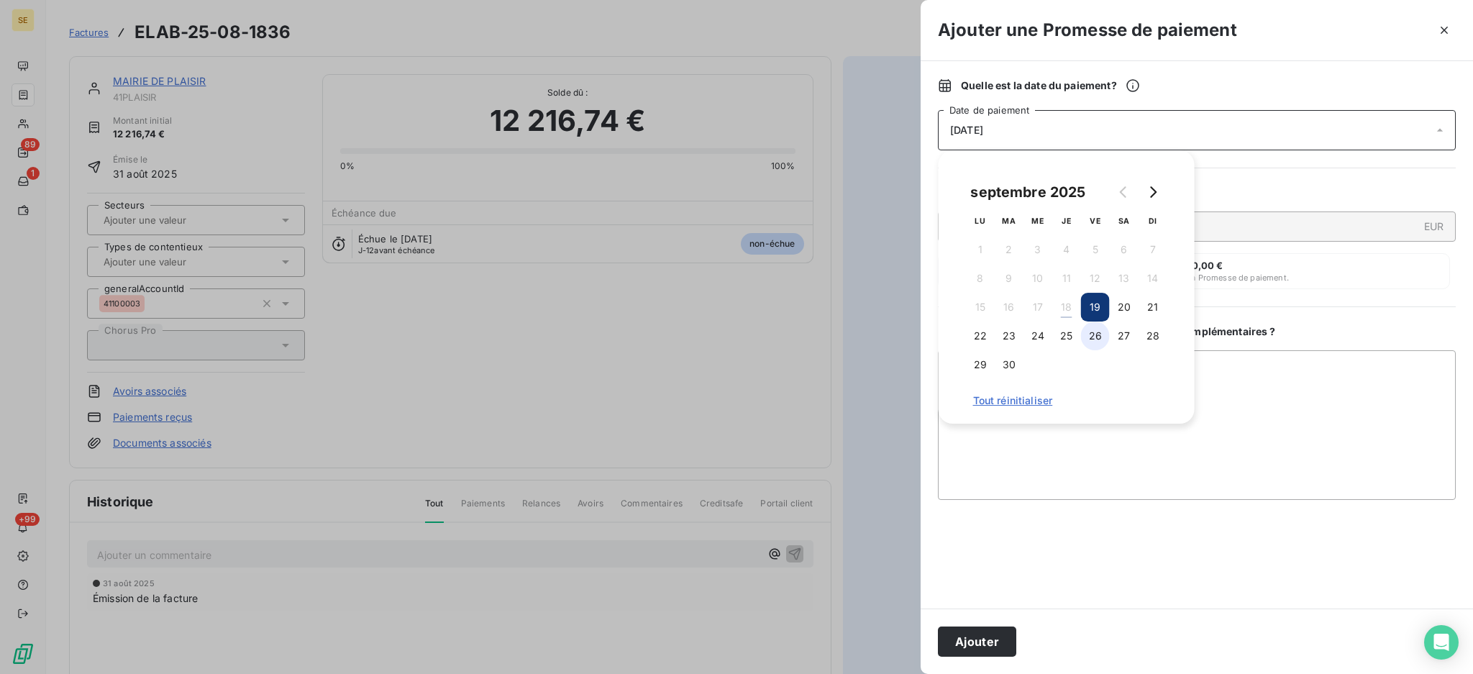
click at [1103, 332] on button "26" at bounding box center [1095, 335] width 29 height 29
click at [1286, 379] on textarea "Ajouter un commentaire ( facultatif )" at bounding box center [1197, 425] width 518 height 150
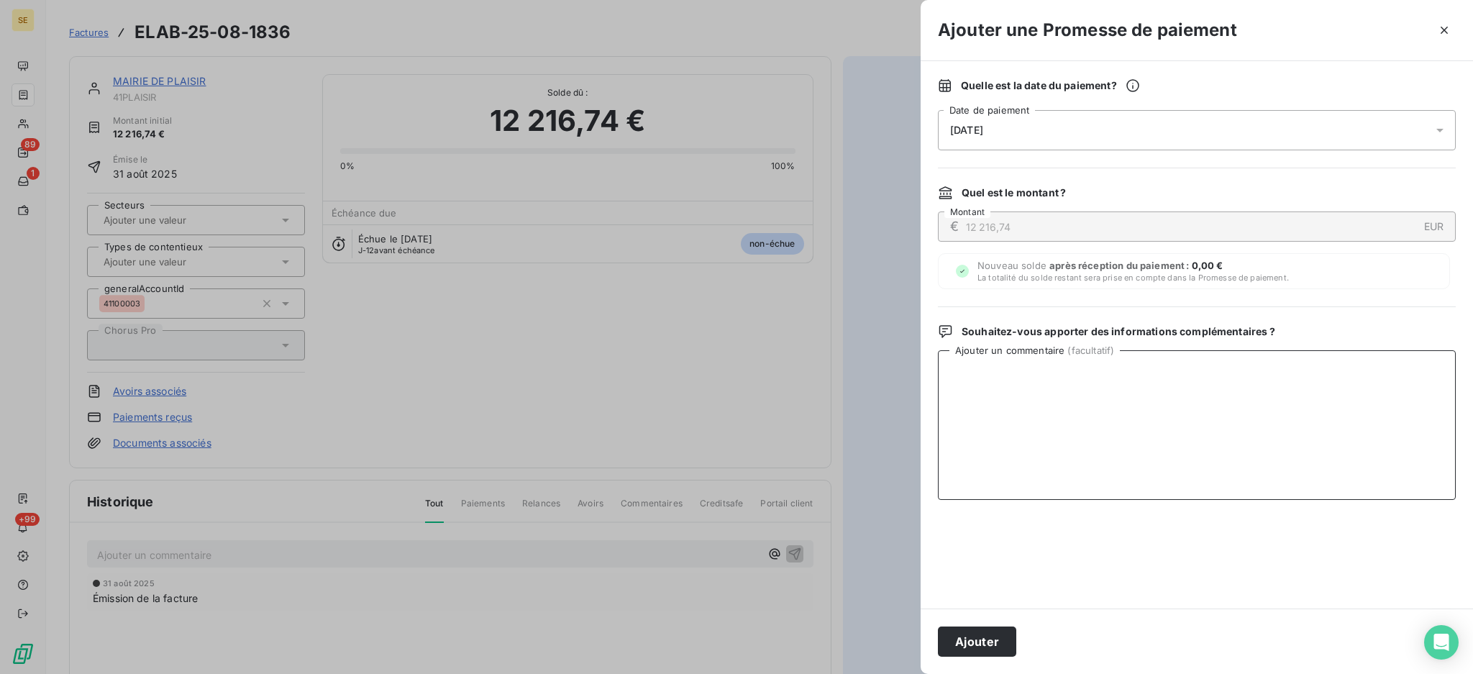
paste textarea "TDB - Virt reçu le 18/09"
type textarea "TDB - Virt reçu le 18/09"
click at [981, 646] on button "Ajouter" at bounding box center [977, 641] width 78 height 30
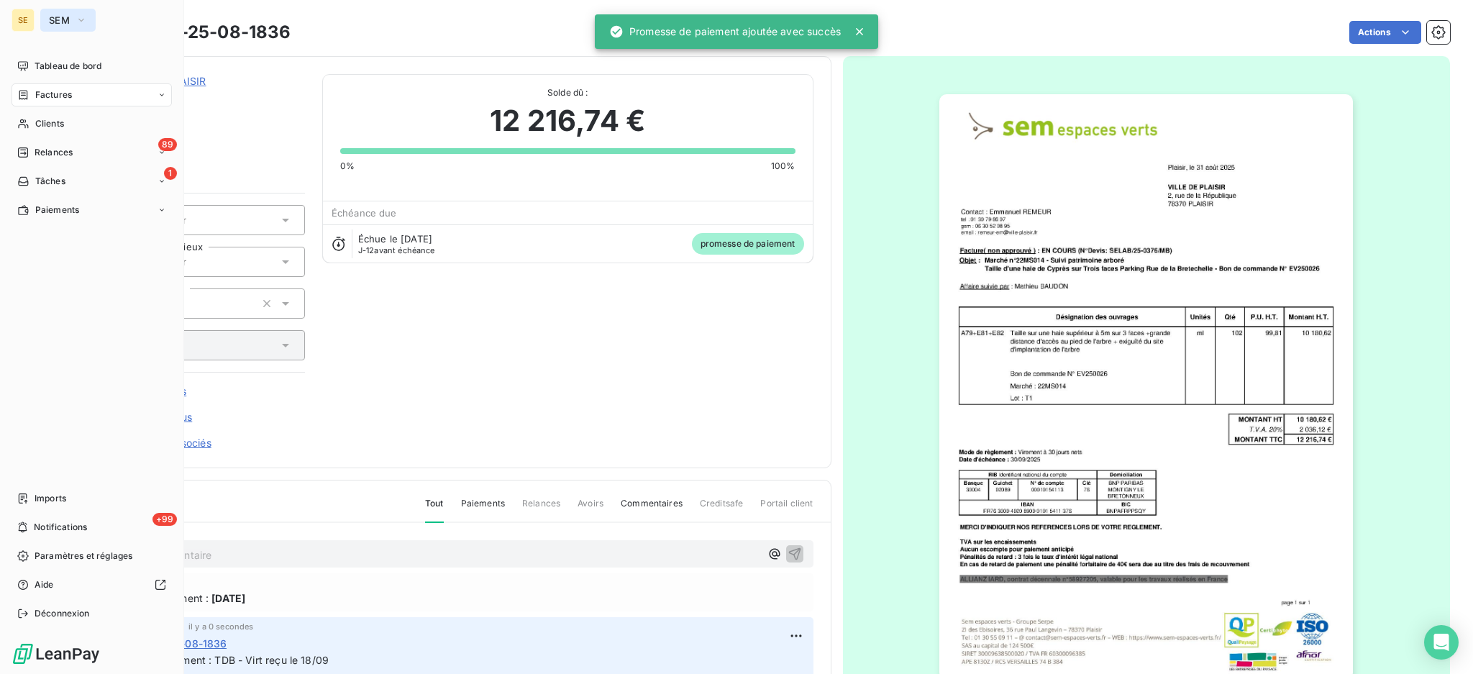
drag, startPoint x: 52, startPoint y: 13, endPoint x: 63, endPoint y: 27, distance: 17.6
click at [52, 13] on button "SEM" at bounding box center [67, 20] width 55 height 23
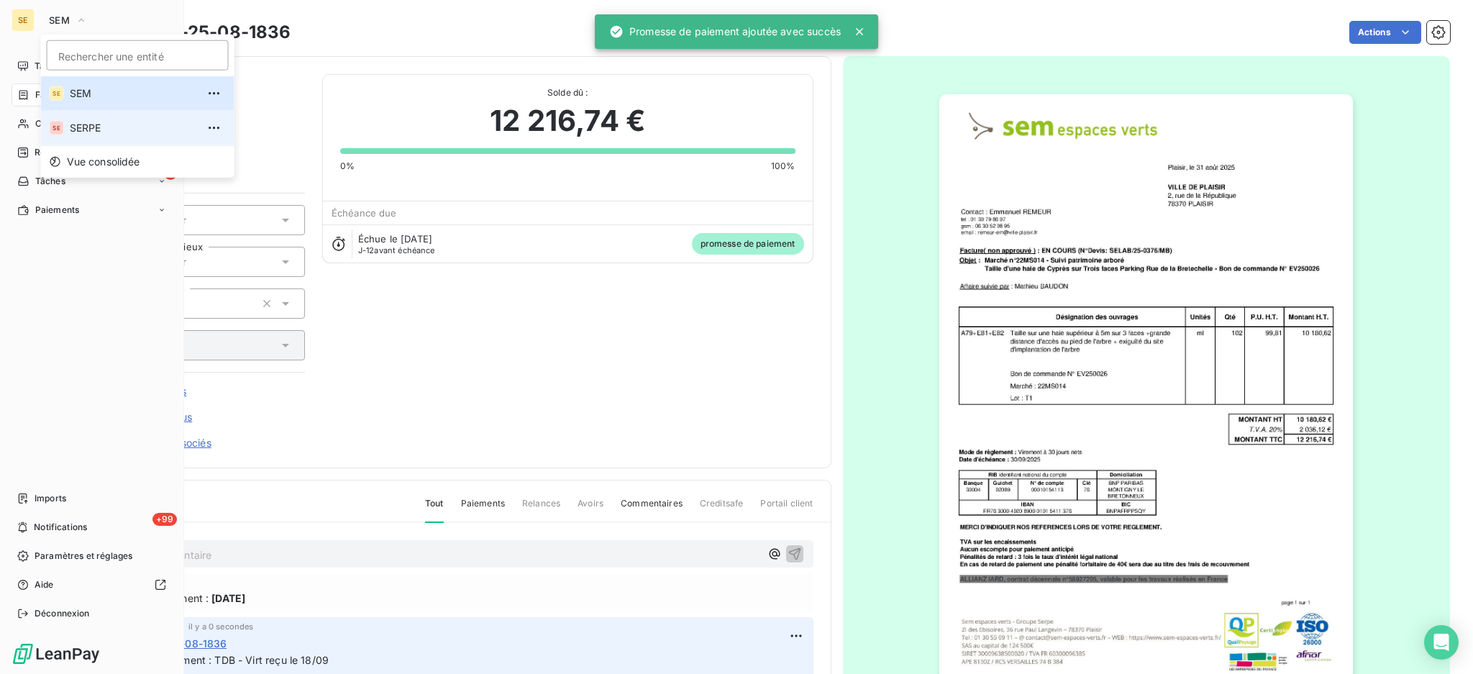
click at [73, 122] on span "SERPE" at bounding box center [133, 128] width 127 height 14
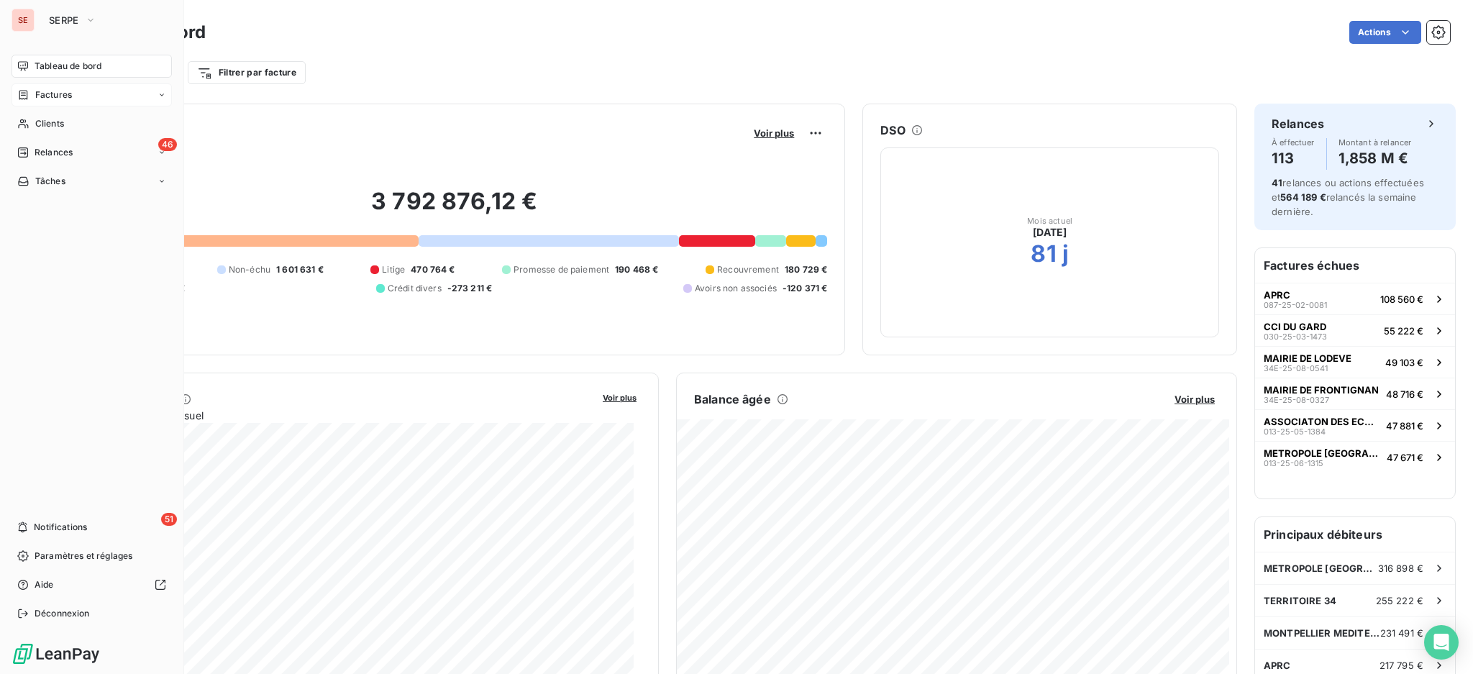
click at [67, 92] on span "Factures" at bounding box center [53, 94] width 37 height 13
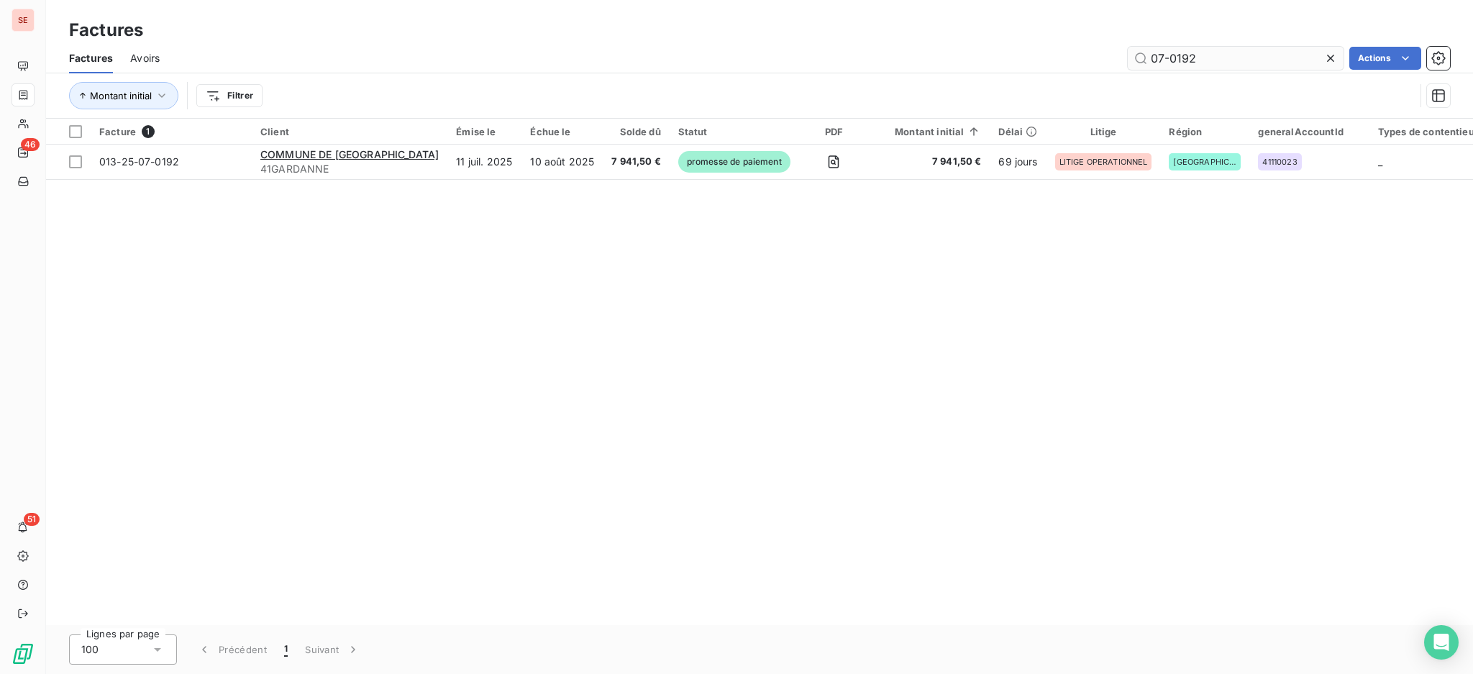
drag, startPoint x: 1228, startPoint y: 55, endPoint x: 1174, endPoint y: 54, distance: 53.2
click at [1174, 54] on input "07-0192" at bounding box center [1236, 58] width 216 height 23
type input "07-0312"
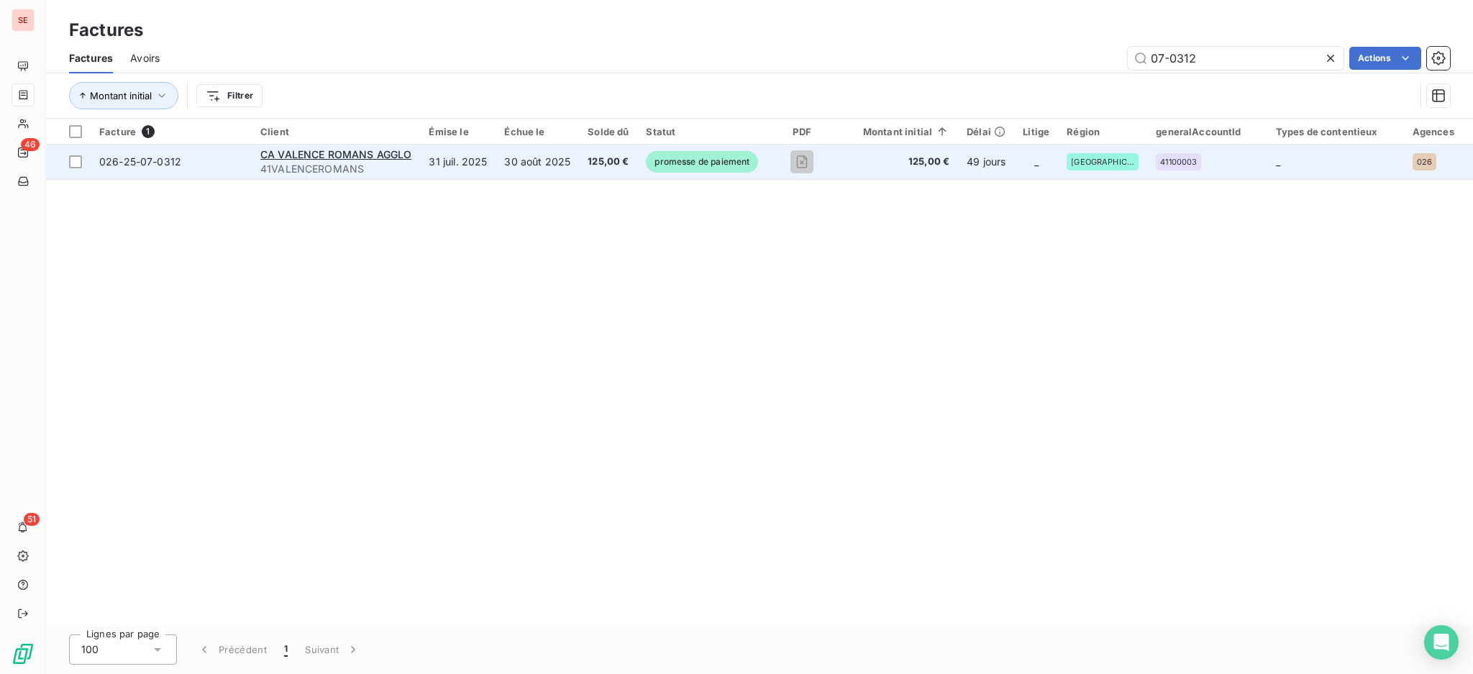
click at [551, 167] on td "30 août 2025" at bounding box center [536, 162] width 83 height 35
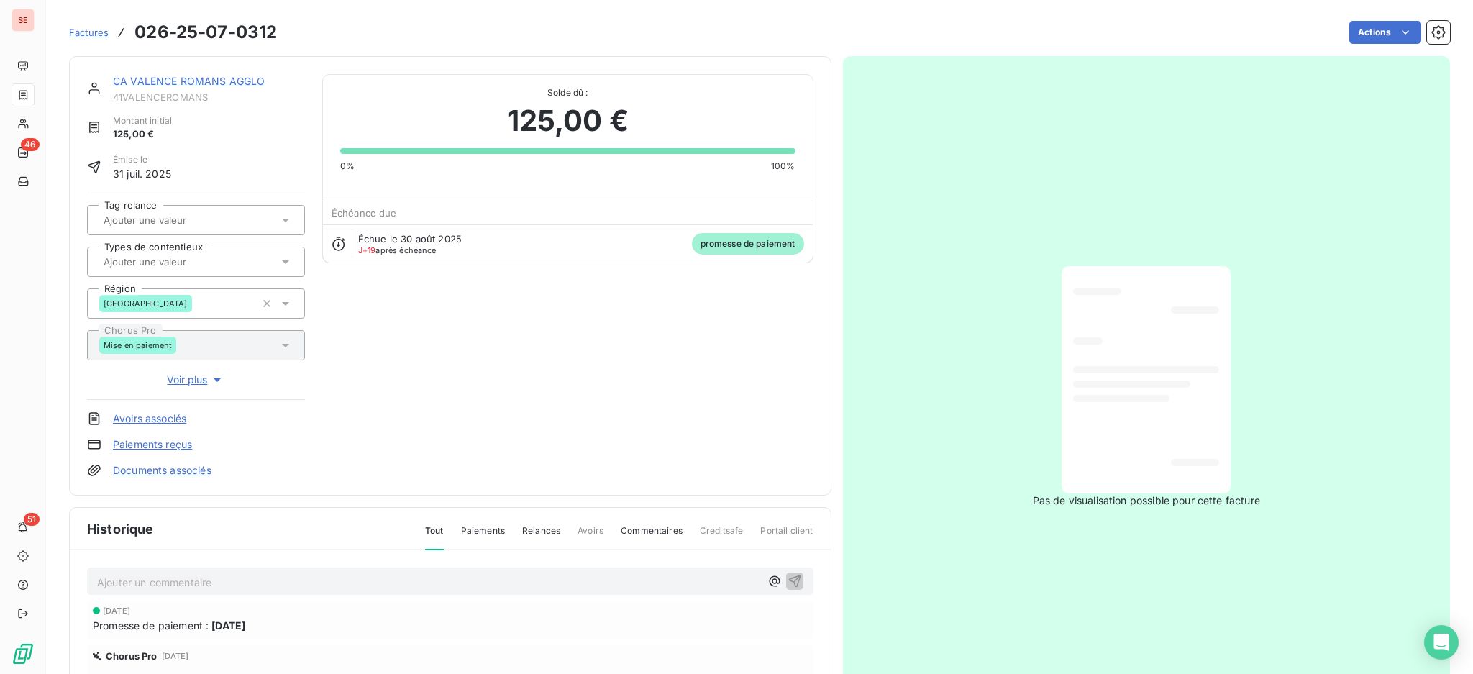
click at [445, 575] on p "Ajouter un commentaire ﻿" at bounding box center [428, 582] width 663 height 18
click at [788, 580] on icon "button" at bounding box center [794, 581] width 12 height 12
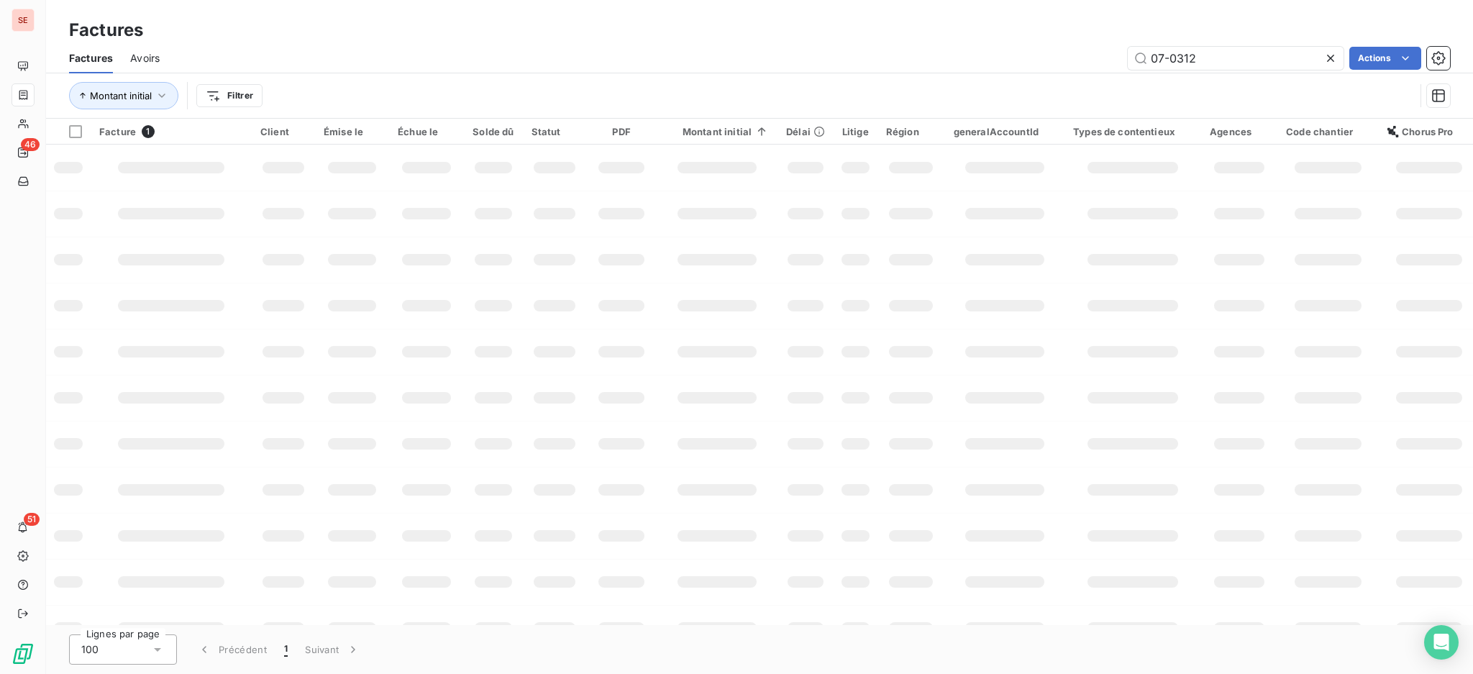
drag, startPoint x: 1210, startPoint y: 67, endPoint x: 1049, endPoint y: 55, distance: 160.8
click at [1082, 50] on div "07-0312 Actions" at bounding box center [813, 58] width 1273 height 23
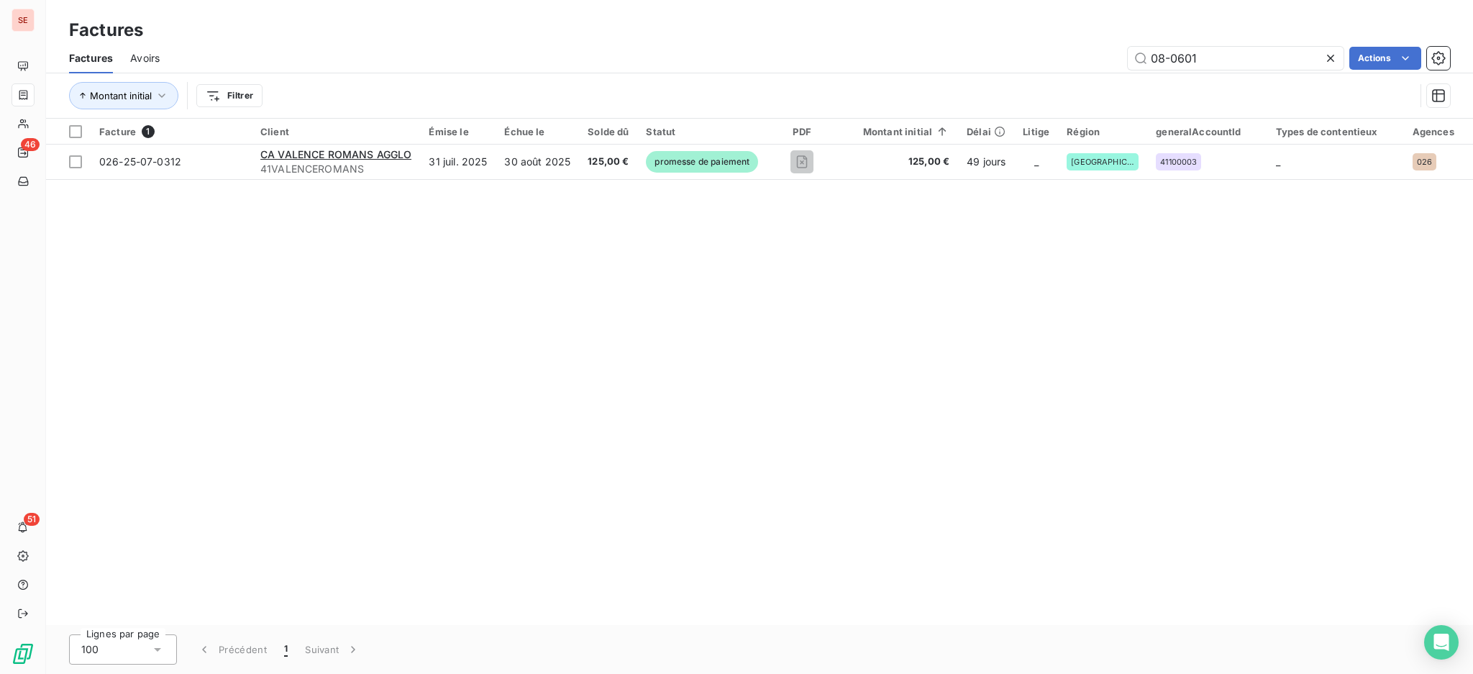
type input "08-0601"
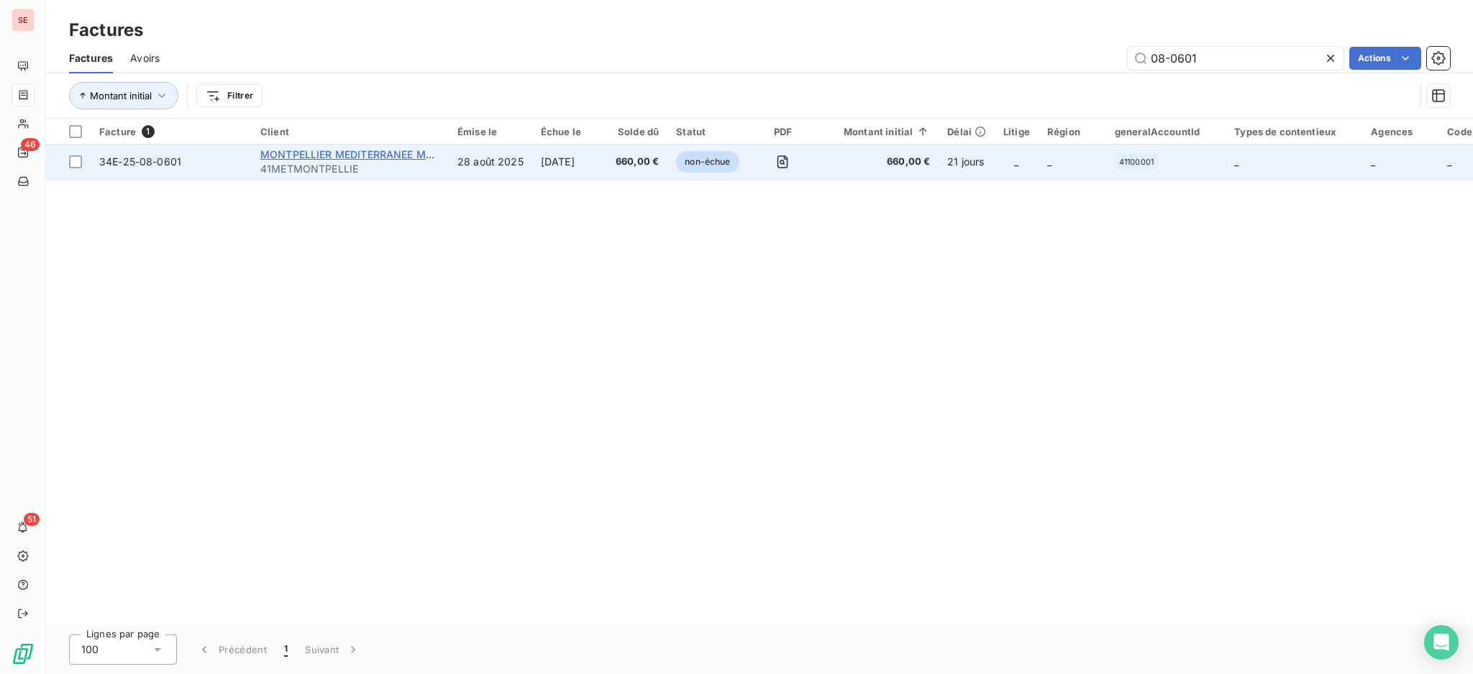
click at [373, 157] on span "MONTPELLIER MEDITERRANEE METROPOLE" at bounding box center [369, 154] width 219 height 12
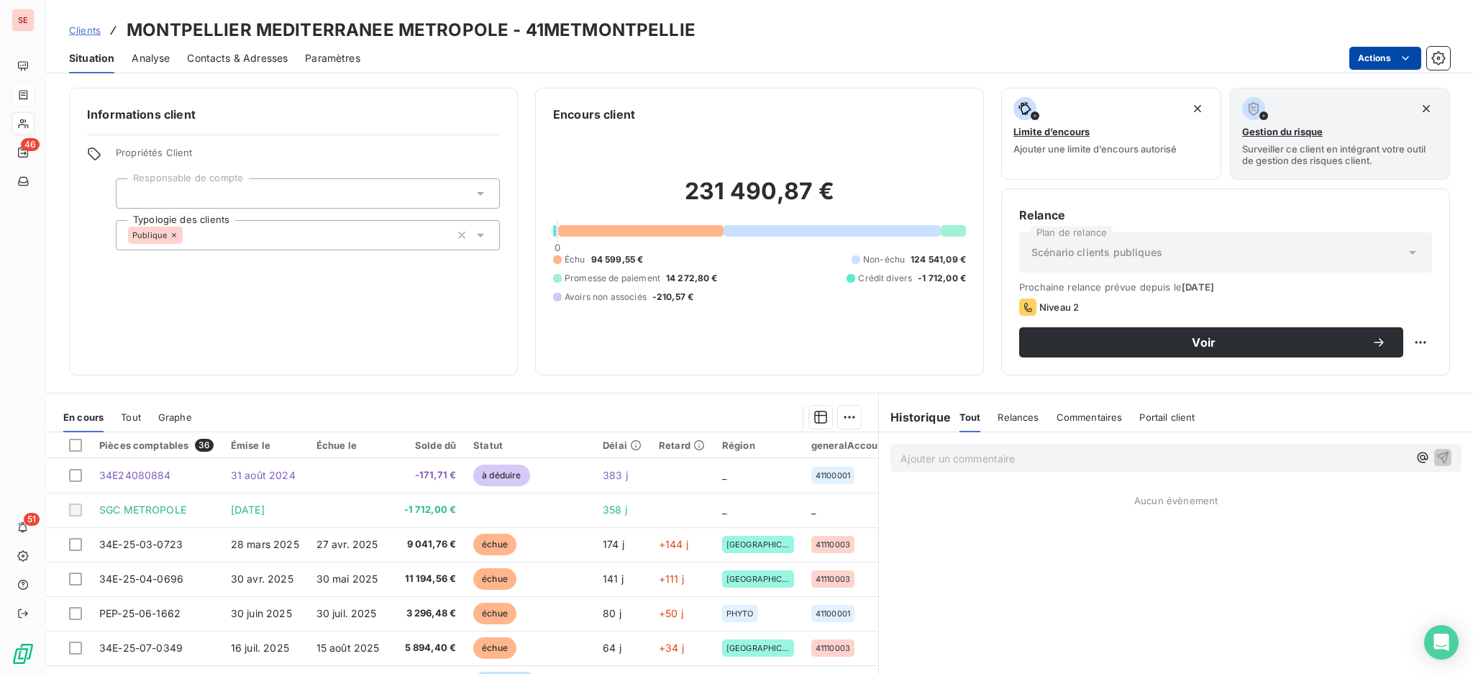
click at [1362, 53] on html "SE 46 51 Clients MONTPELLIER MEDITERRANEE METROPOLE - 41METMONTPELLIE Situation…" at bounding box center [736, 337] width 1473 height 674
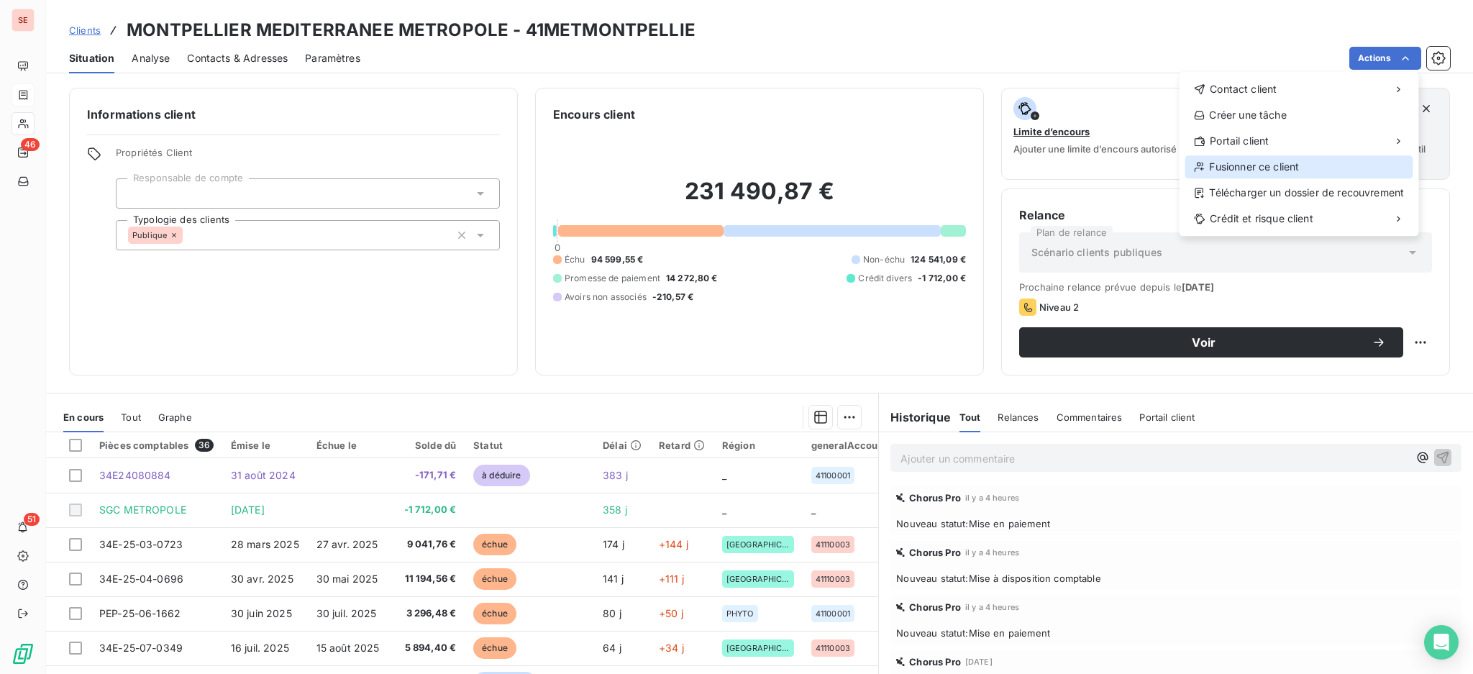
click at [1261, 175] on div "Fusionner ce client" at bounding box center [1298, 166] width 228 height 23
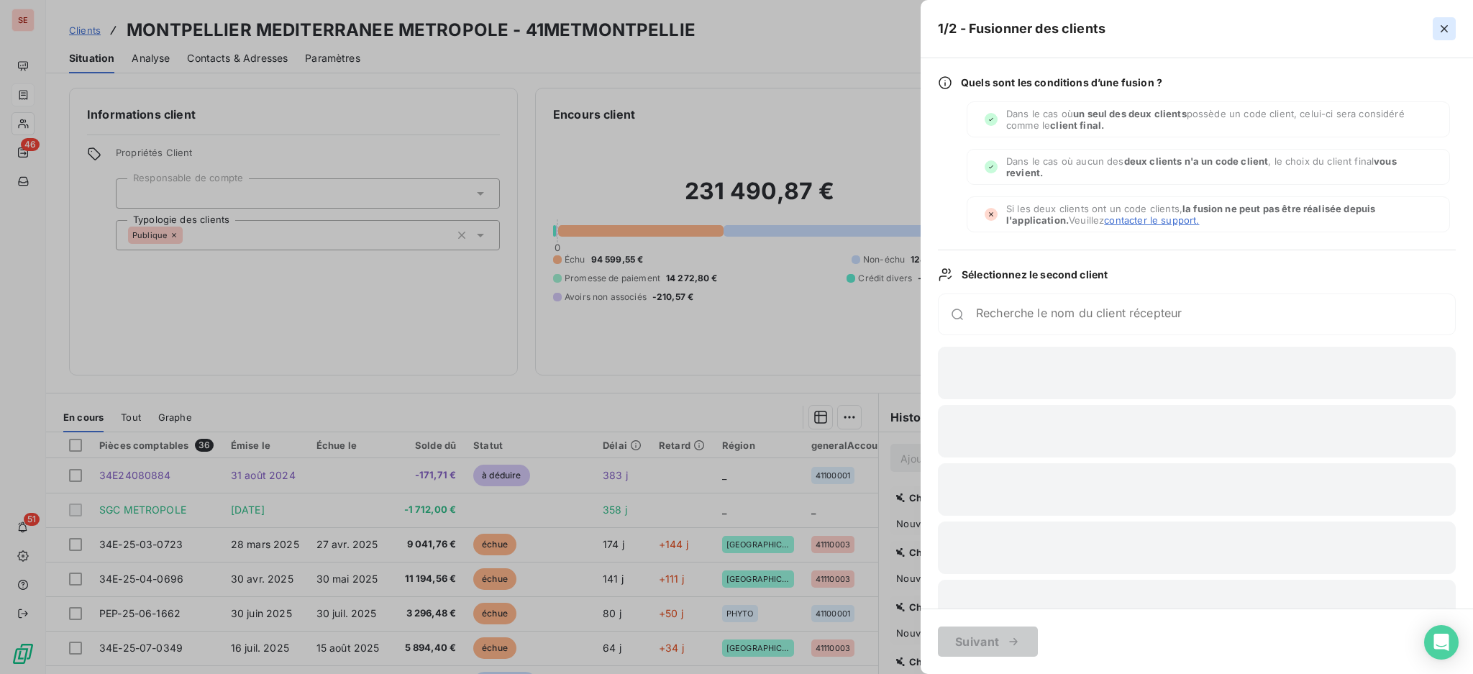
click at [1452, 29] on button "button" at bounding box center [1444, 28] width 23 height 23
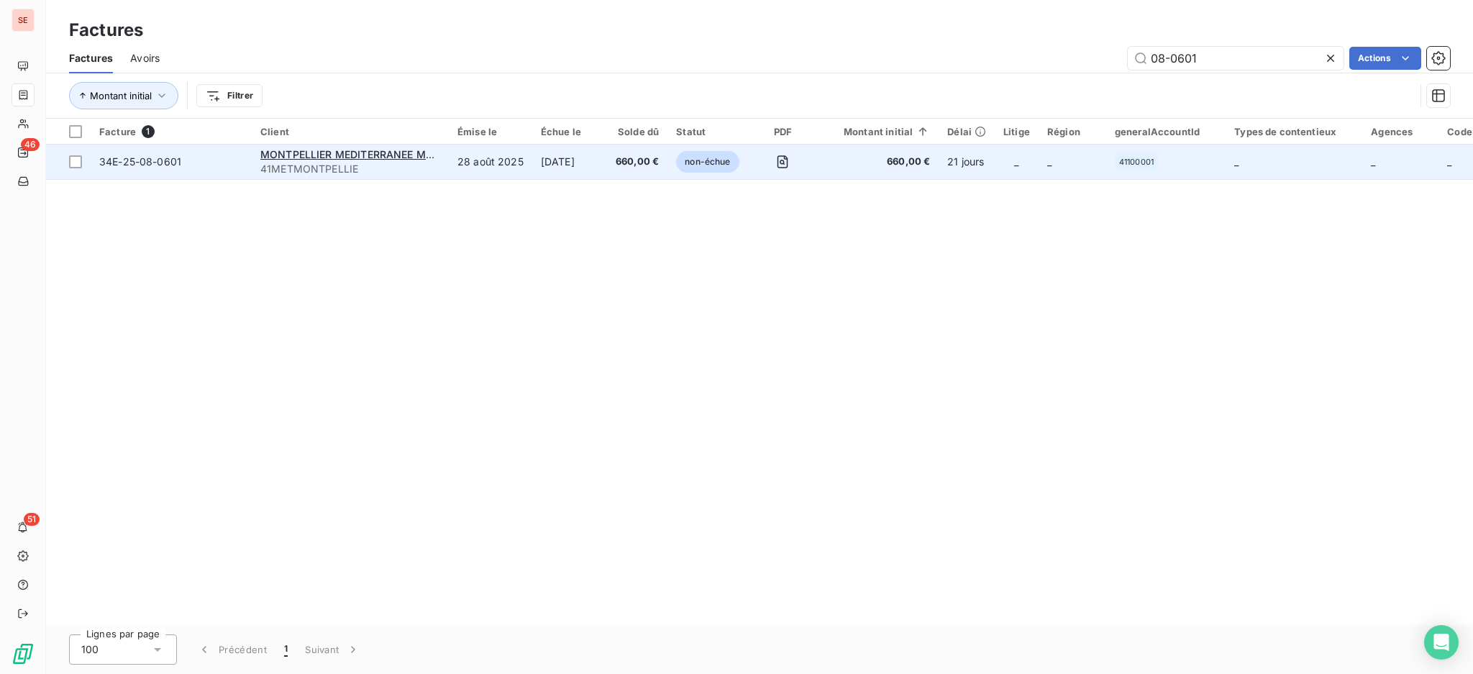
click at [642, 158] on span "660,00 €" at bounding box center [637, 162] width 43 height 14
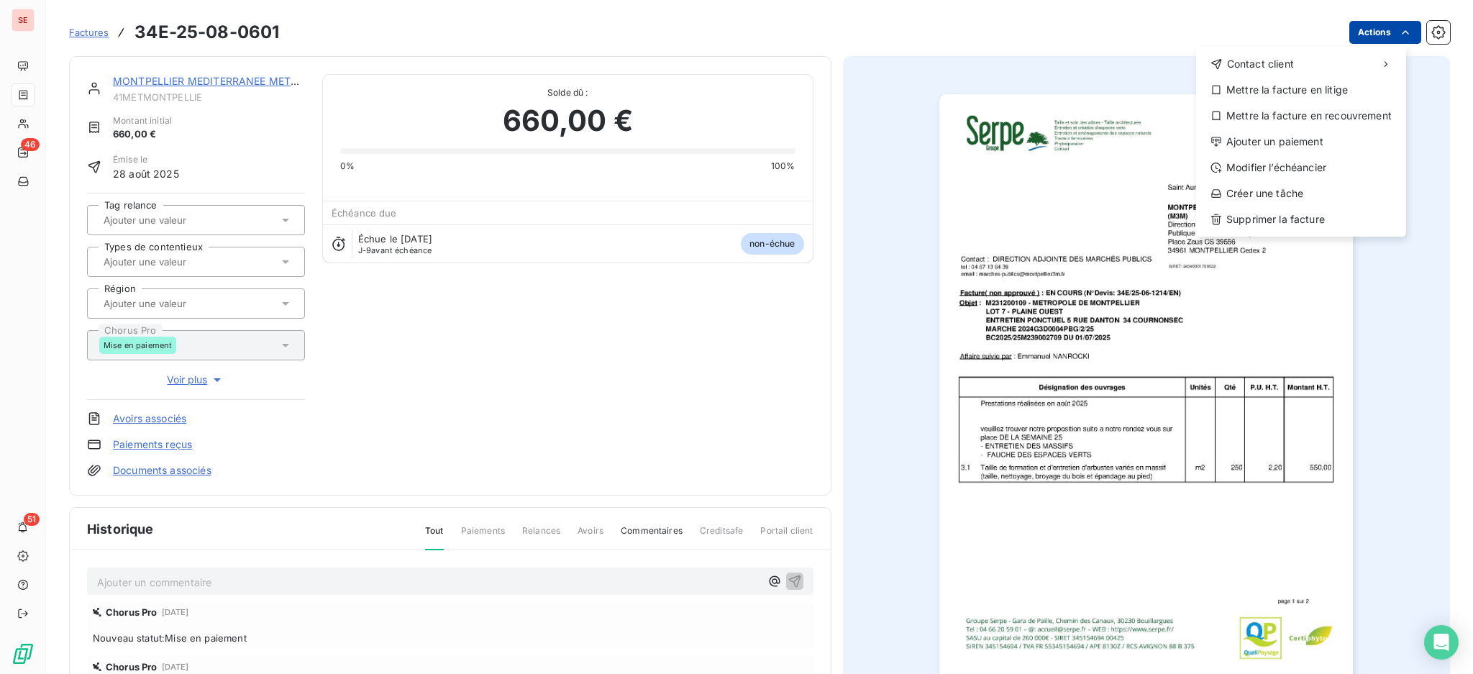
click at [1361, 27] on html "SE 46 51 Factures 34E-25-08-0601 Actions Contact client Mettre la facture en li…" at bounding box center [736, 337] width 1473 height 674
click at [1333, 138] on div "Ajouter un paiement" at bounding box center [1301, 141] width 198 height 23
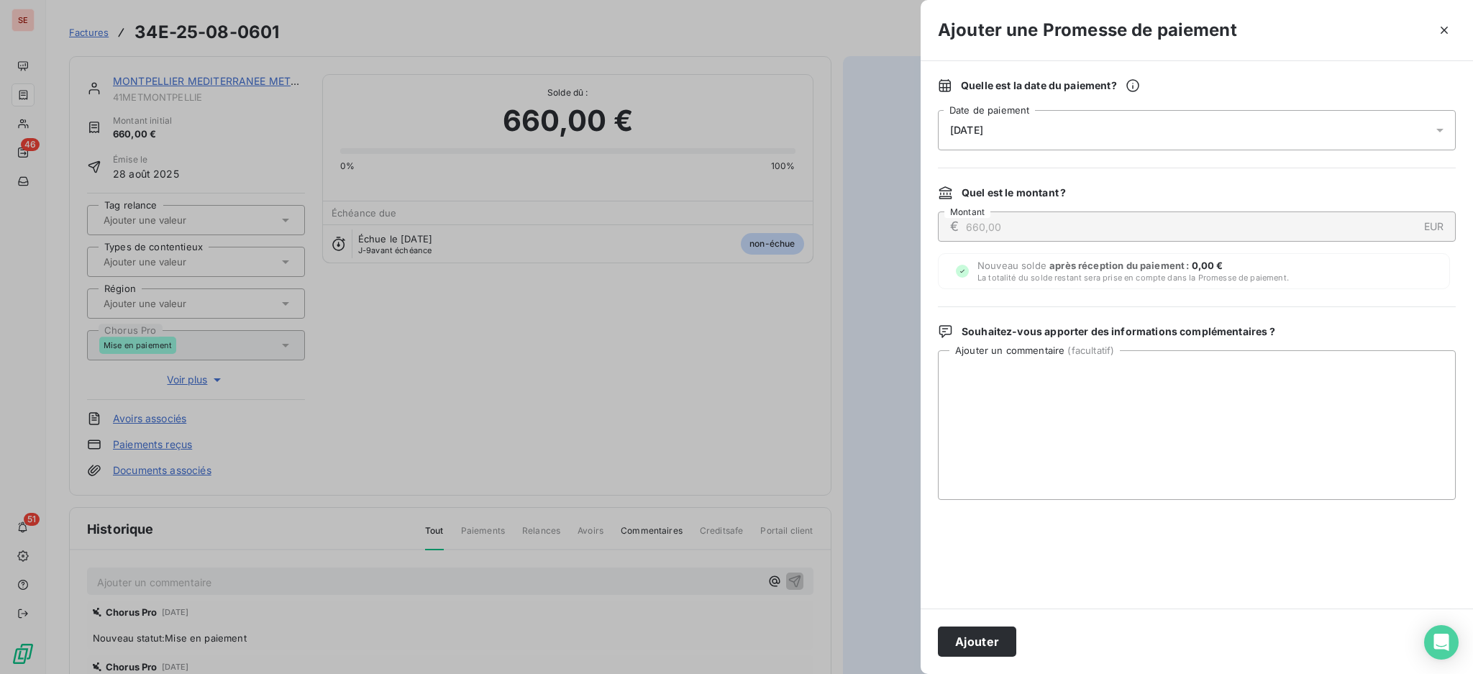
click at [1430, 133] on div "19/09/2025" at bounding box center [1197, 130] width 518 height 40
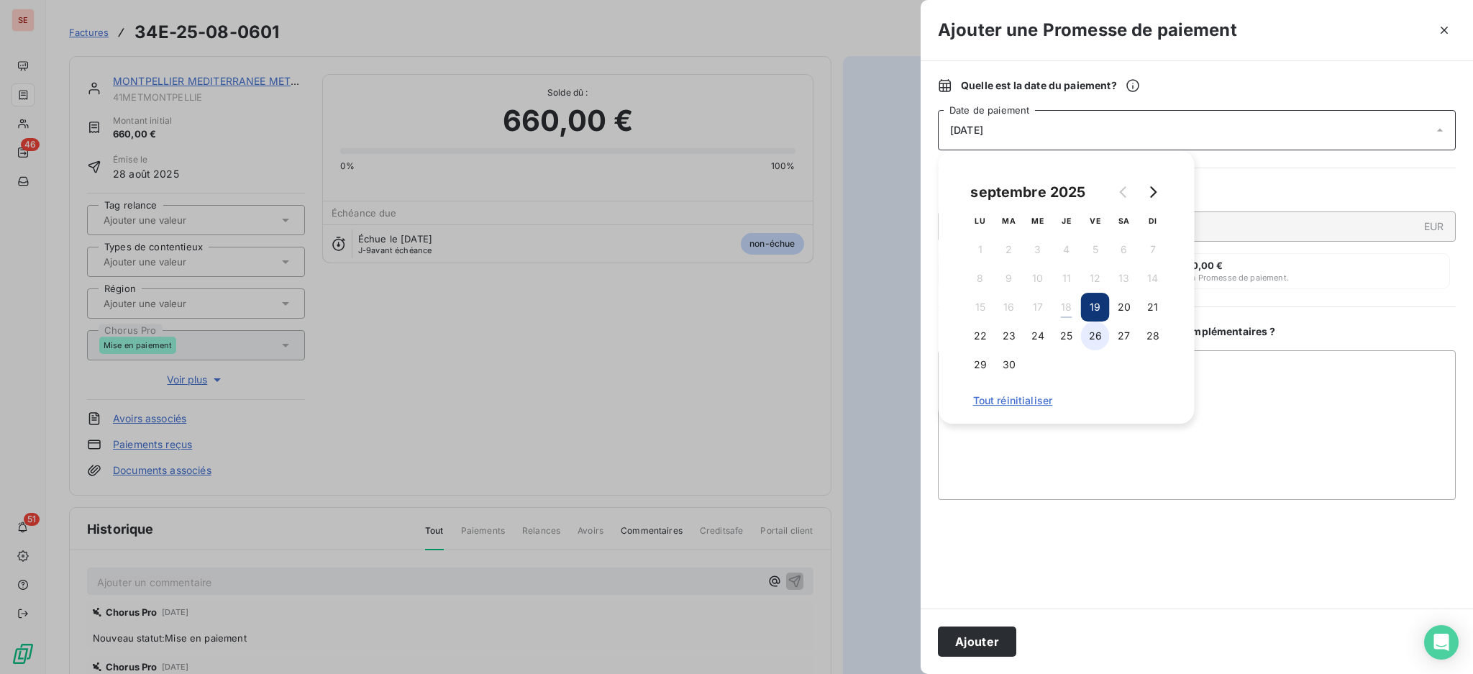
click at [1103, 335] on button "26" at bounding box center [1095, 335] width 29 height 29
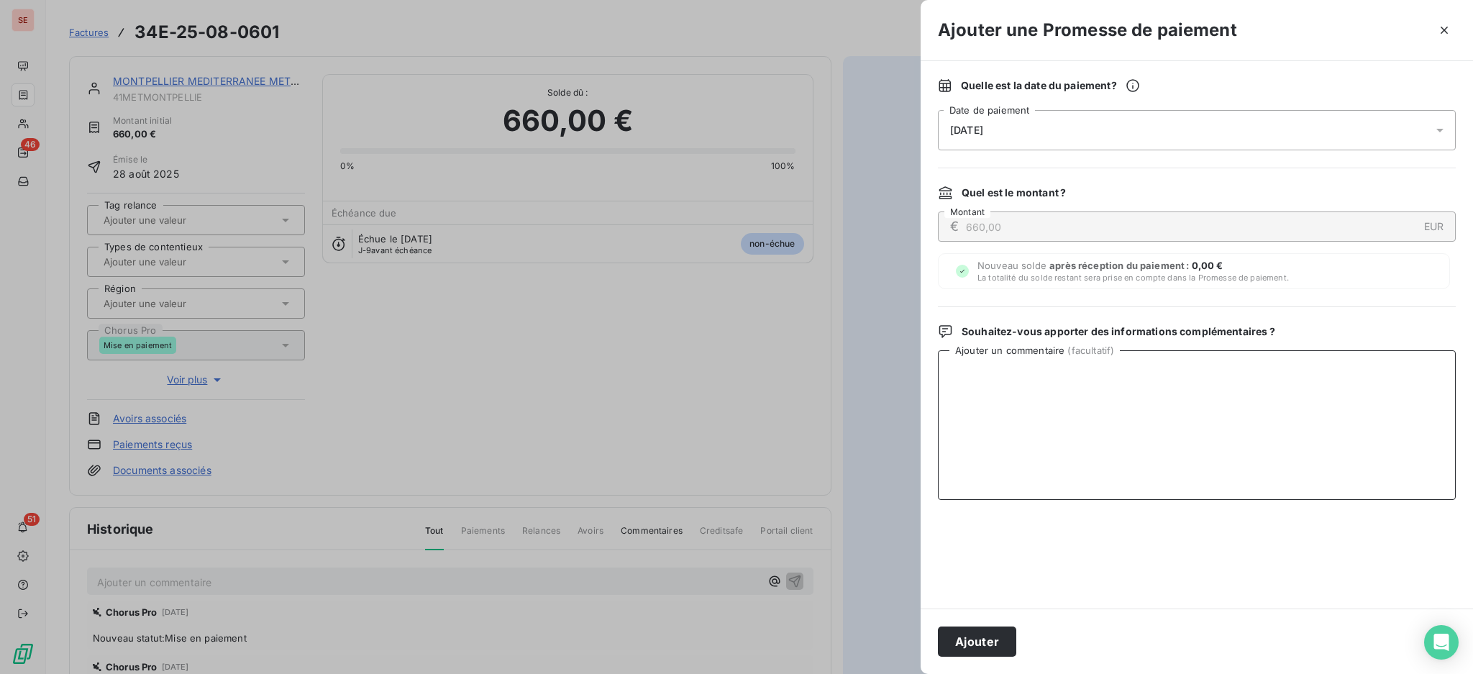
click at [1292, 388] on textarea "Ajouter un commentaire ( facultatif )" at bounding box center [1197, 425] width 518 height 150
paste textarea "TDB - Virt reçu le 18/09"
type textarea "TDB - Virt reçu le 18/09"
click at [960, 641] on button "Ajouter" at bounding box center [977, 641] width 78 height 30
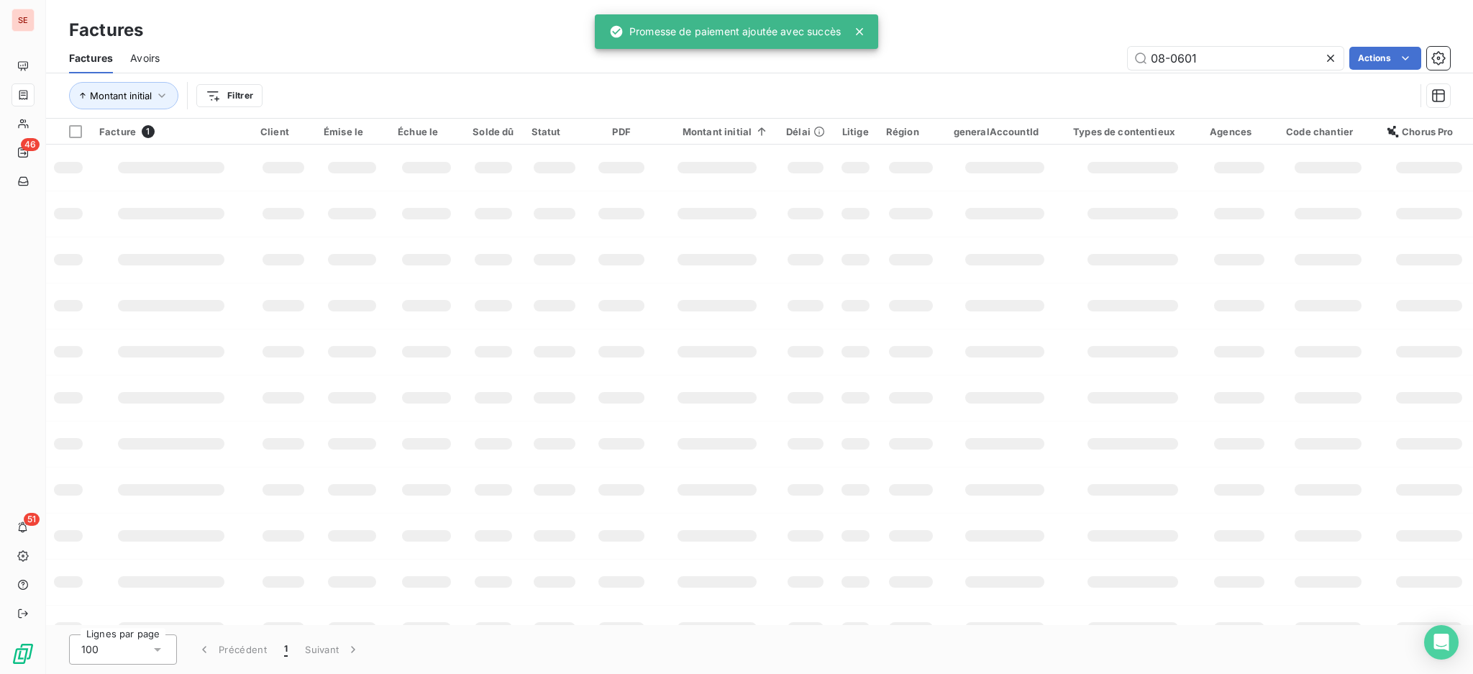
drag, startPoint x: 1228, startPoint y: 50, endPoint x: 971, endPoint y: 60, distance: 257.7
click at [1084, 52] on div "08-0601 Actions" at bounding box center [813, 58] width 1273 height 23
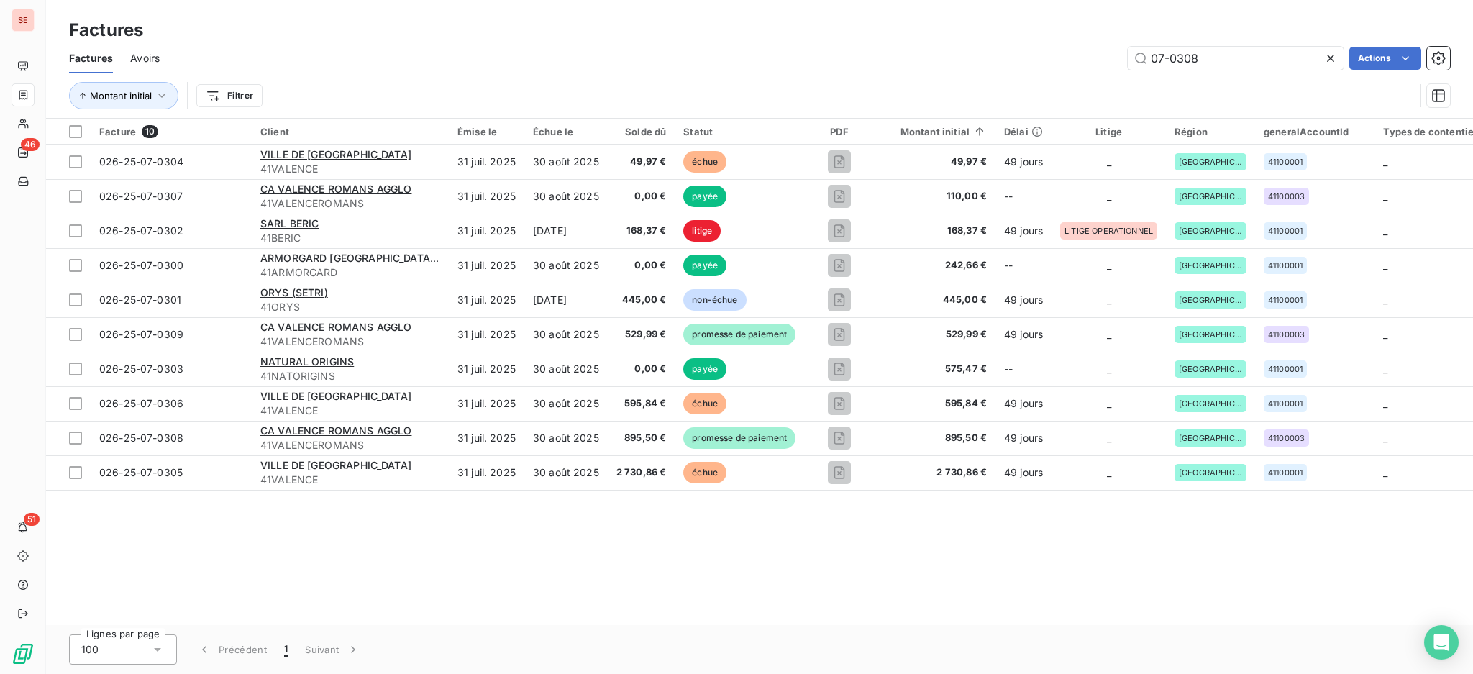
type input "07-0308"
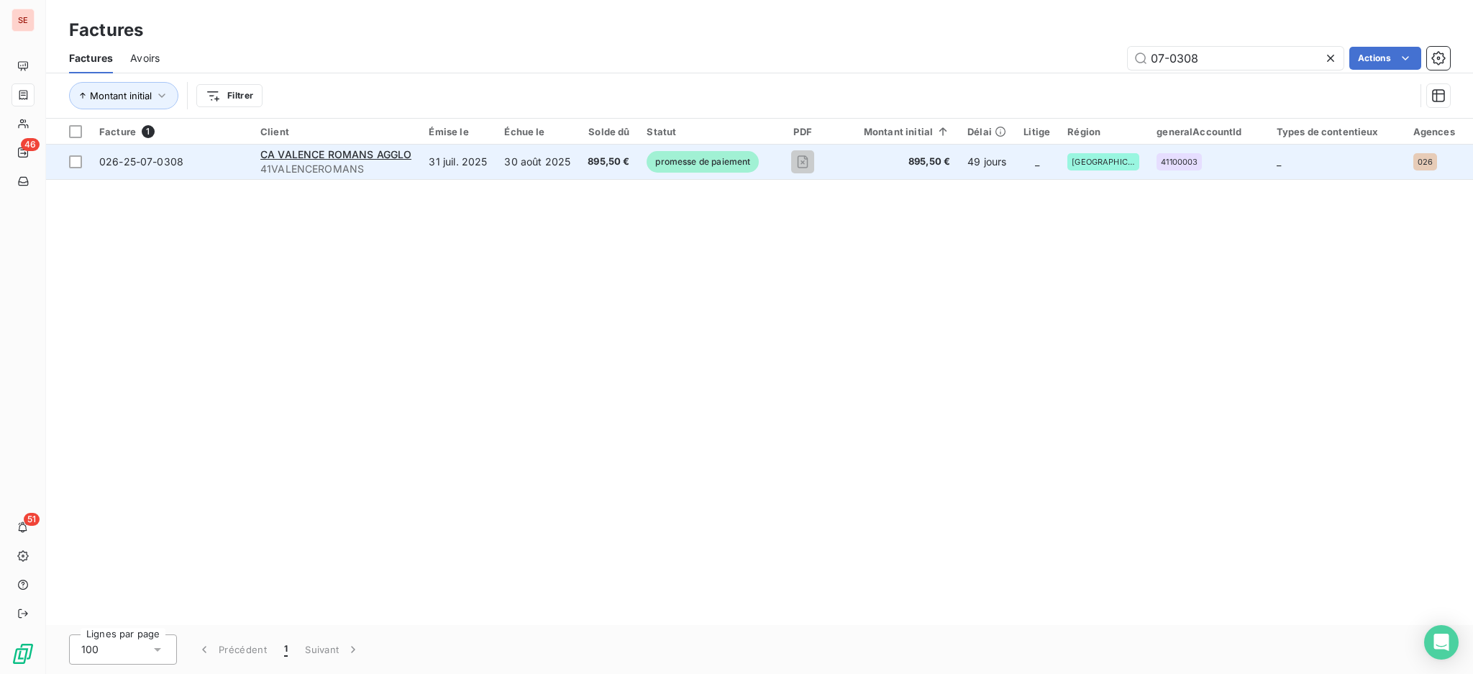
click at [626, 167] on span "895,50 €" at bounding box center [609, 162] width 42 height 14
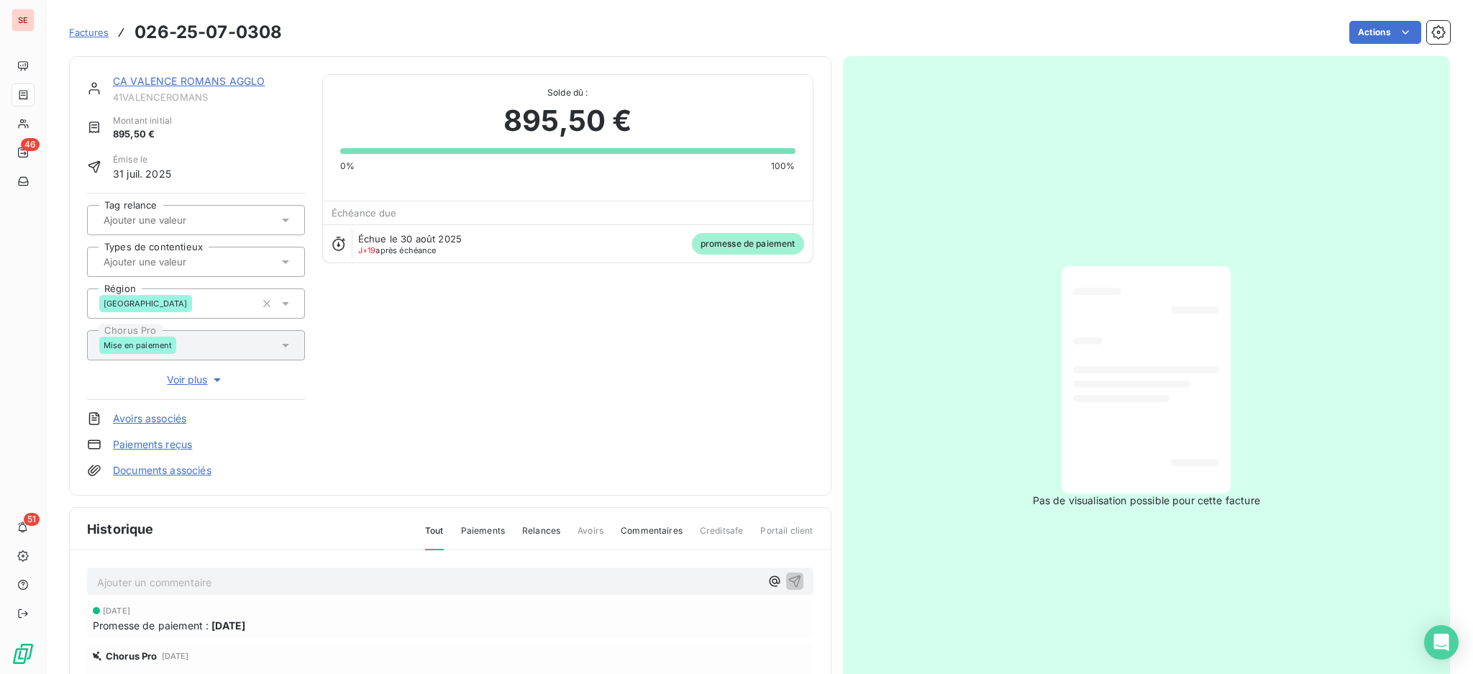
click at [405, 584] on p "Ajouter un commentaire ﻿" at bounding box center [428, 582] width 663 height 18
click at [787, 573] on icon "button" at bounding box center [794, 580] width 14 height 14
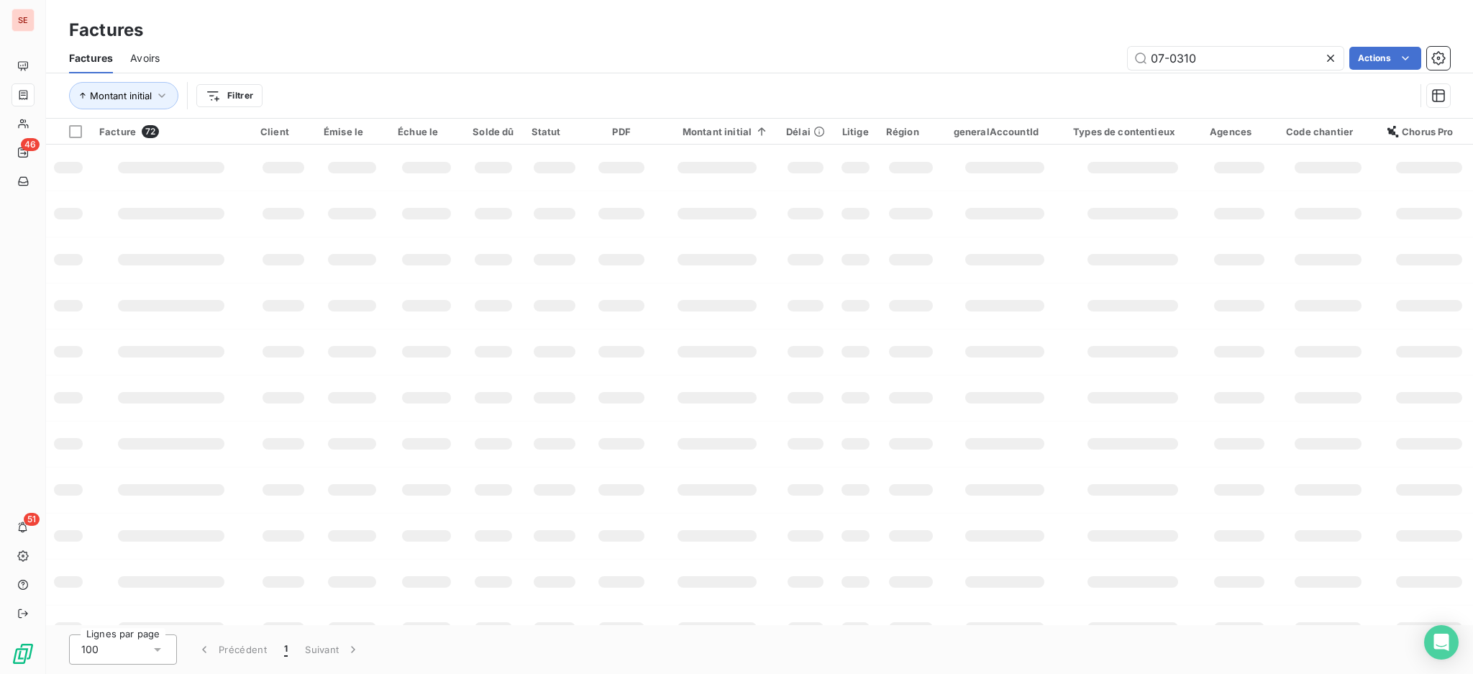
type input "07-0310"
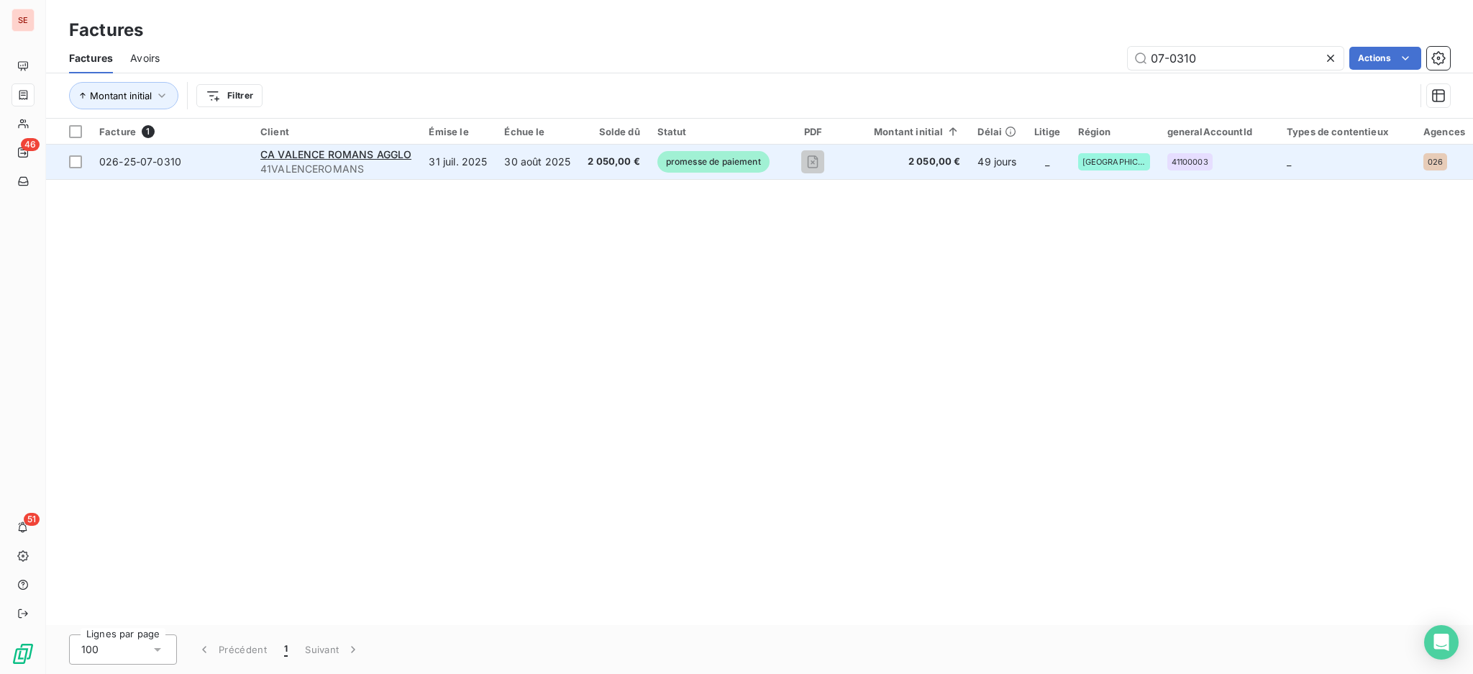
click at [565, 166] on td "30 août 2025" at bounding box center [536, 162] width 83 height 35
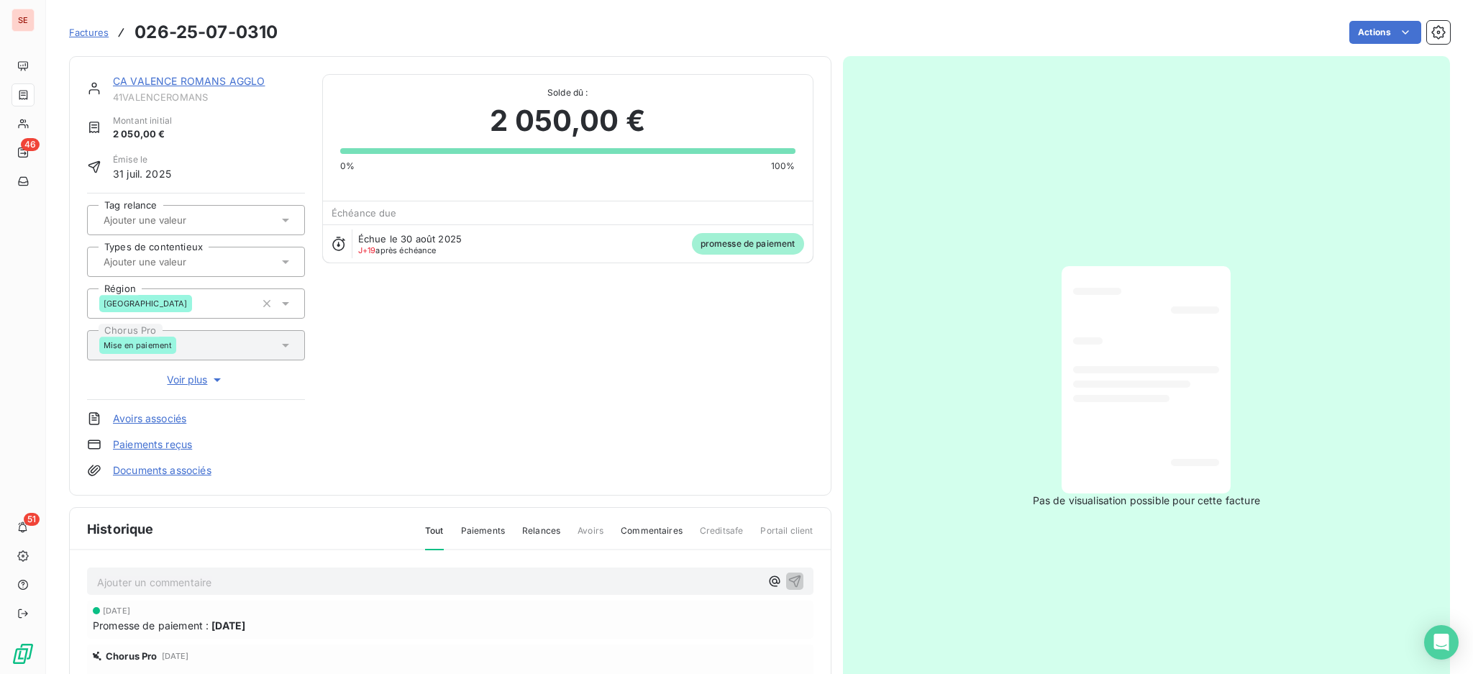
click at [562, 578] on p "Ajouter un commentaire ﻿" at bounding box center [428, 582] width 663 height 18
click at [787, 578] on icon "button" at bounding box center [794, 580] width 14 height 14
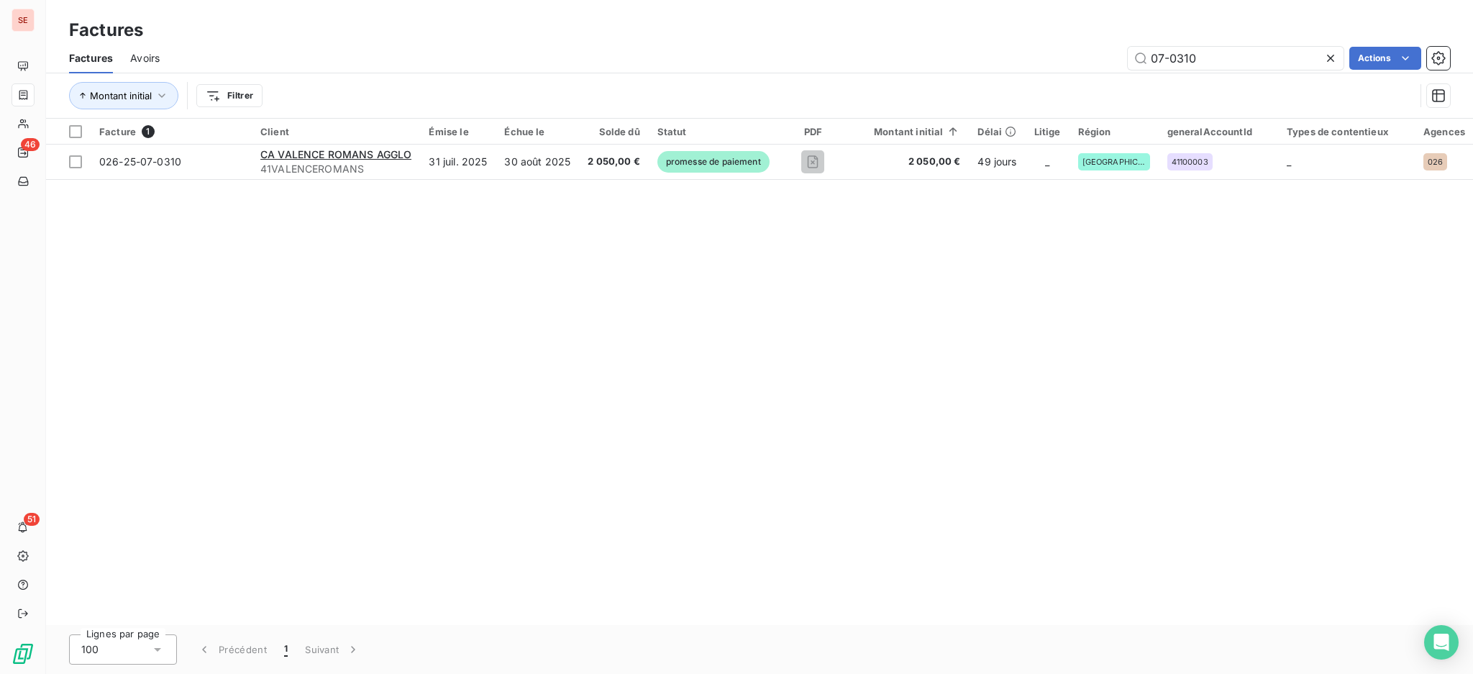
drag, startPoint x: 1258, startPoint y: 58, endPoint x: 782, endPoint y: 110, distance: 479.0
click at [1016, 76] on div "Factures Avoirs 07-0310 Actions Montant initial Filtrer" at bounding box center [759, 80] width 1427 height 75
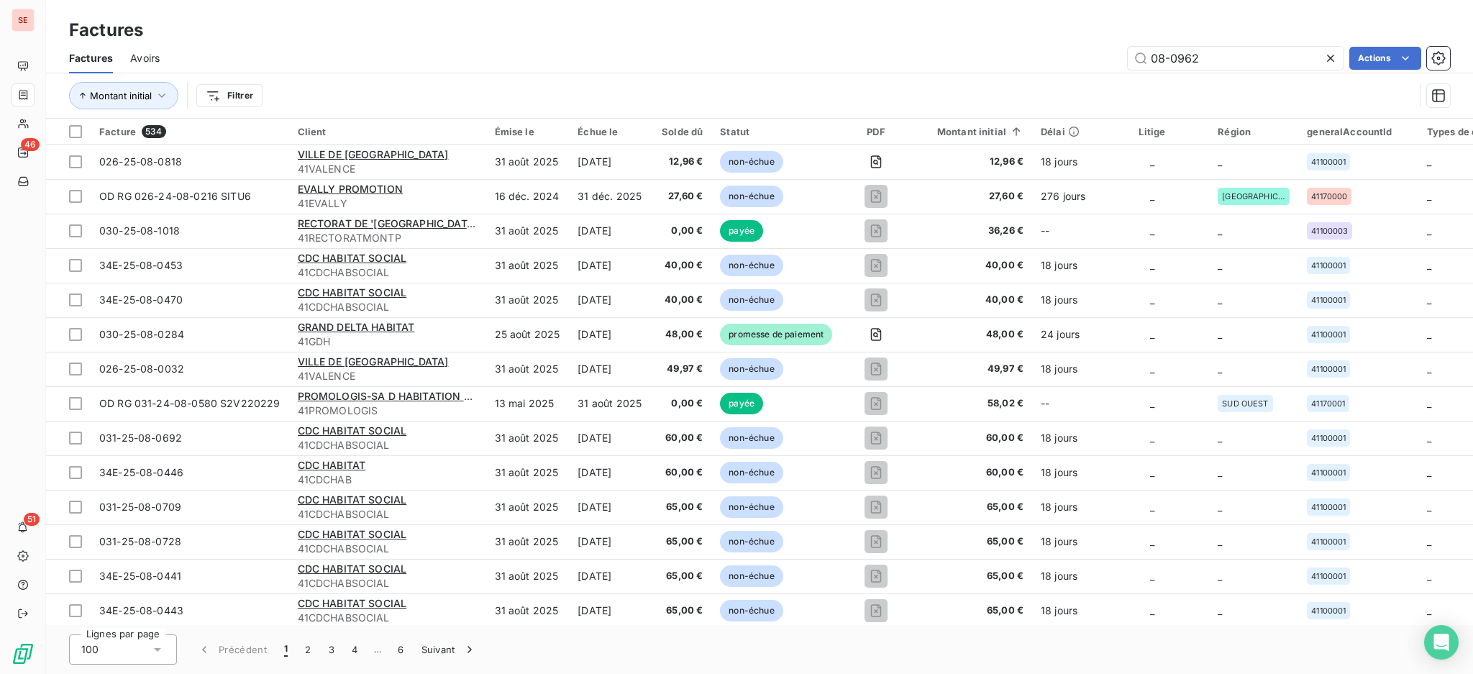
type input "08-0962"
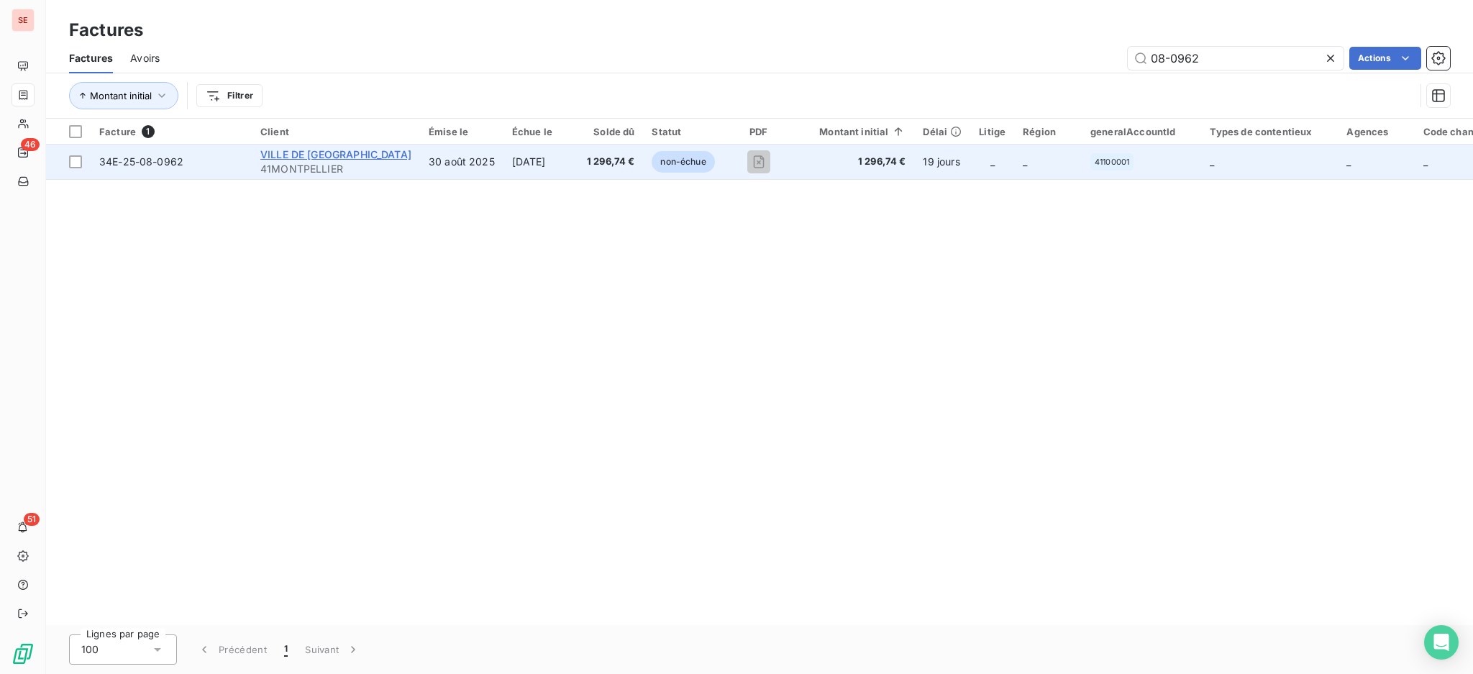
click at [330, 149] on span "VILLE DE MONTPELLIER" at bounding box center [335, 154] width 151 height 12
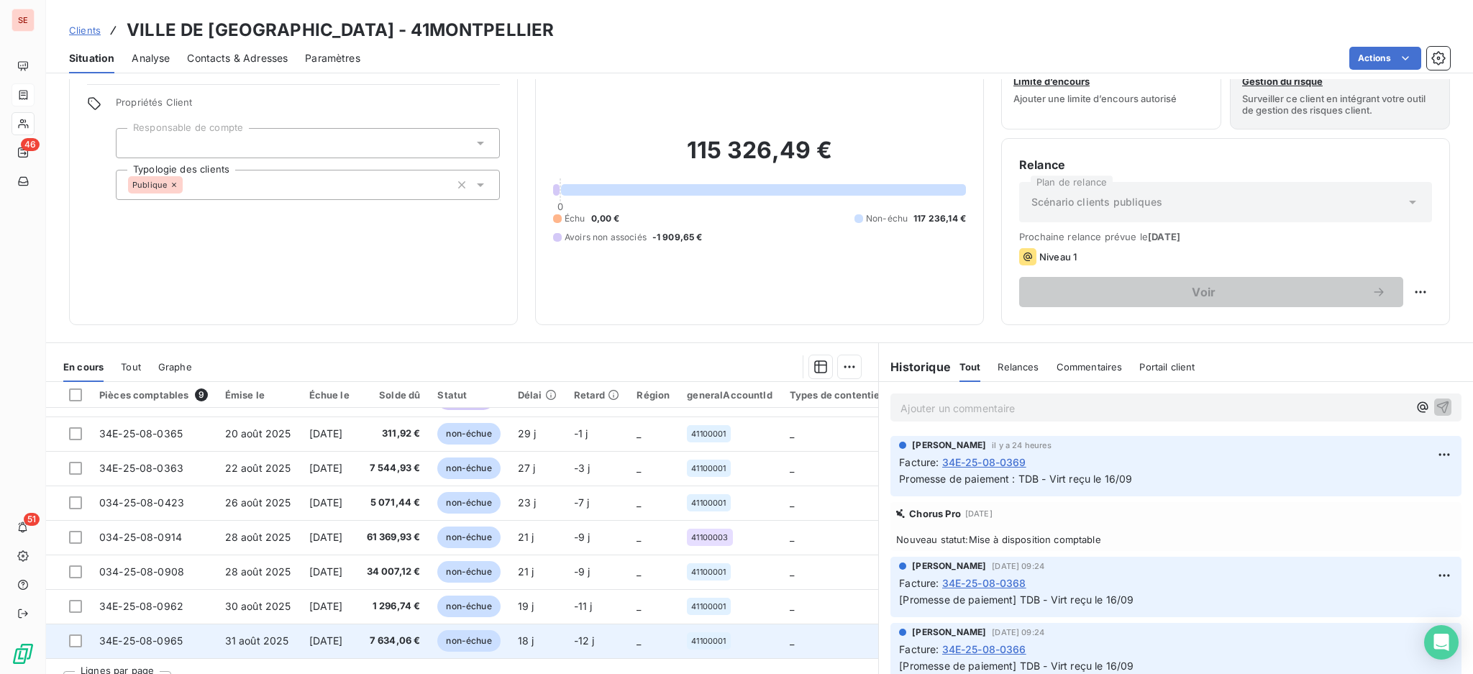
scroll to position [78, 0]
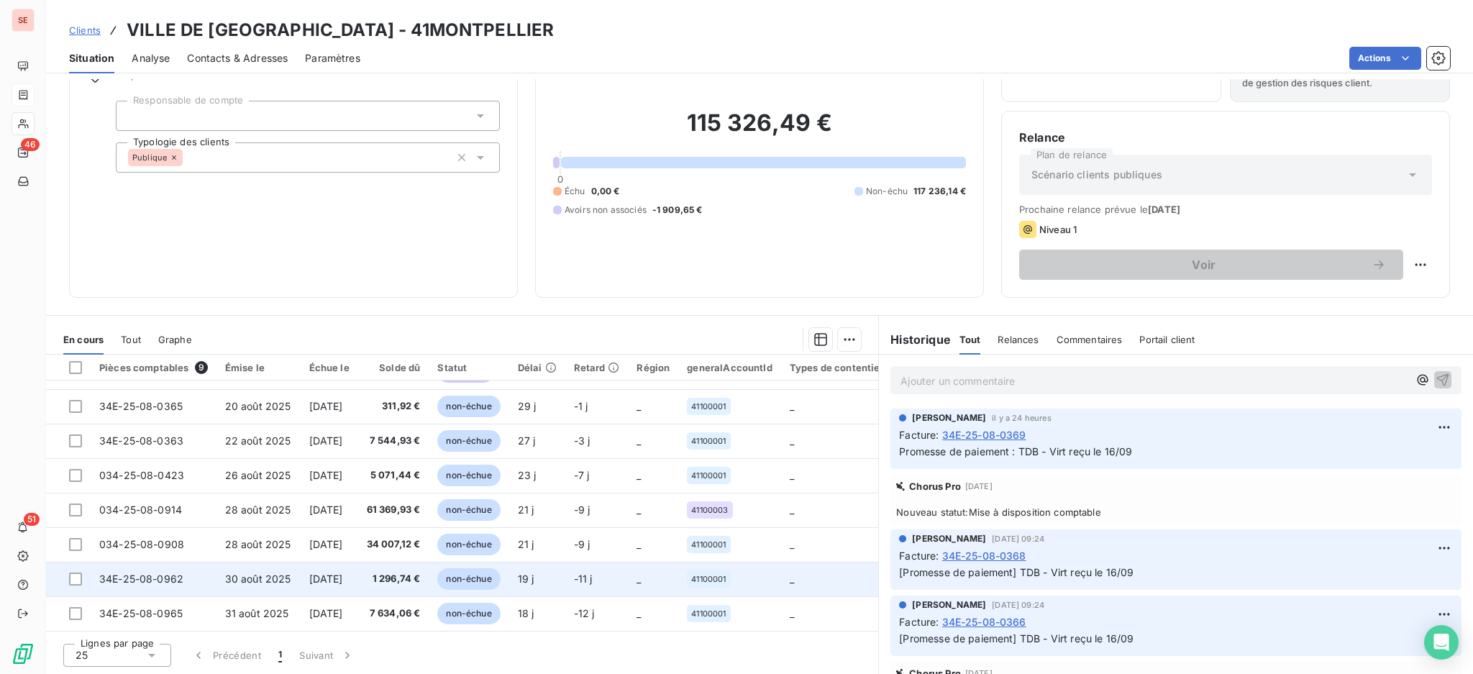
click at [181, 575] on span "34E-25-08-0962" at bounding box center [141, 578] width 84 height 12
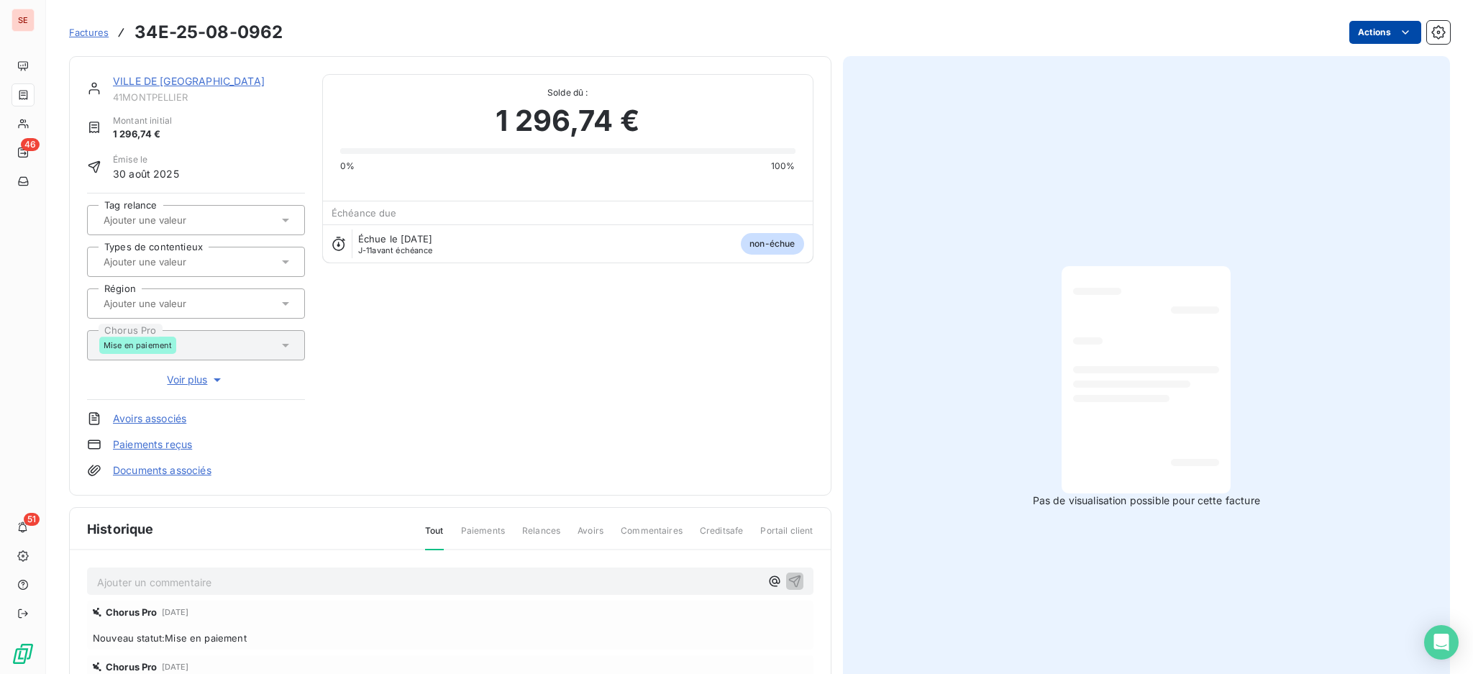
click at [1351, 27] on html "SE 46 51 Factures 34E-25-08-0962 Actions VILLE DE MONTPELLIER 41MONTPELLIER Mon…" at bounding box center [736, 337] width 1473 height 674
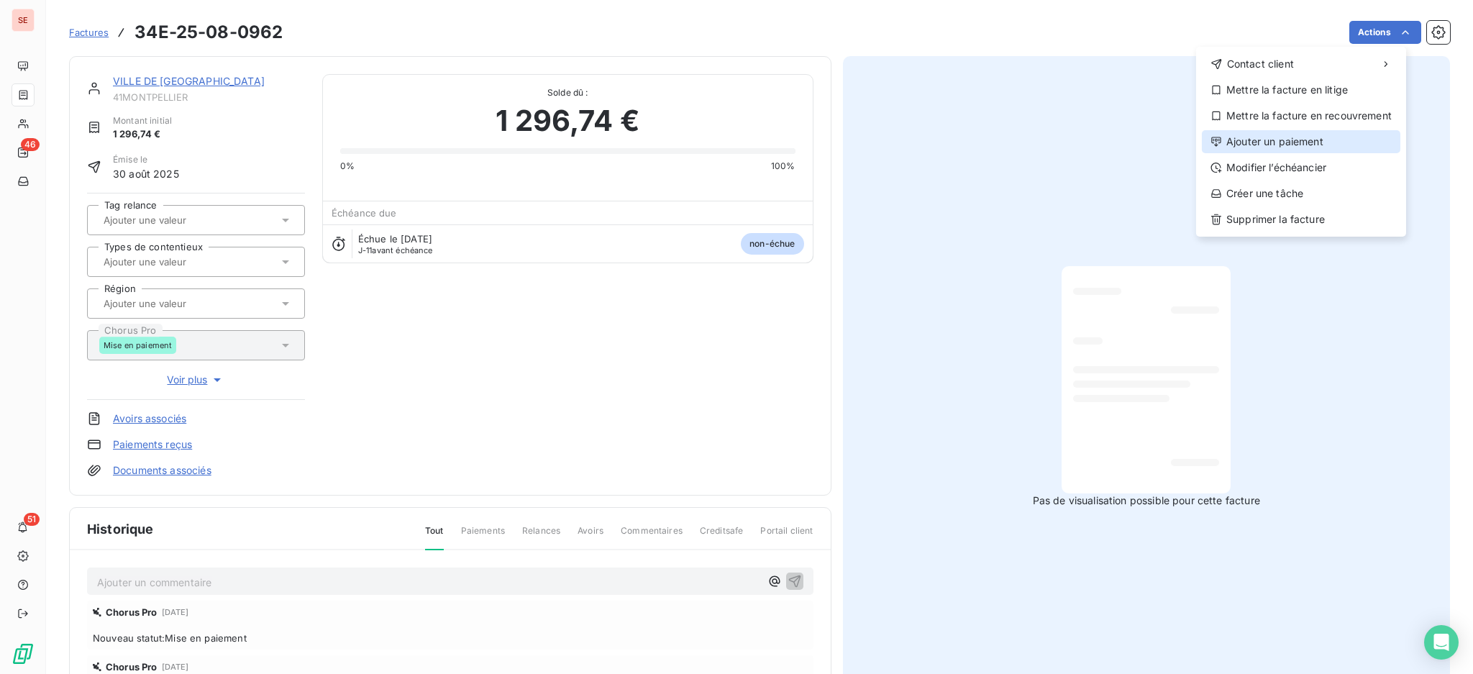
click at [1325, 147] on div "Ajouter un paiement" at bounding box center [1301, 141] width 198 height 23
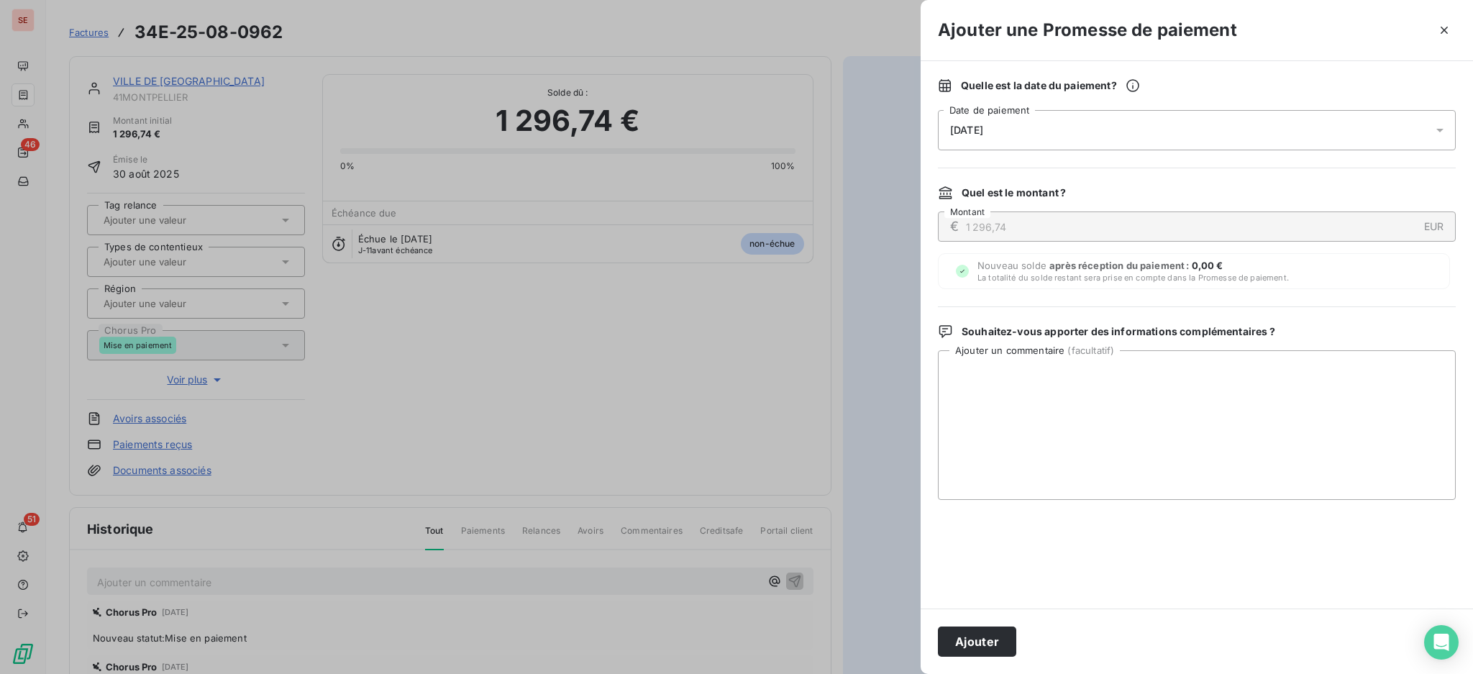
click at [1440, 130] on icon at bounding box center [1439, 131] width 7 height 4
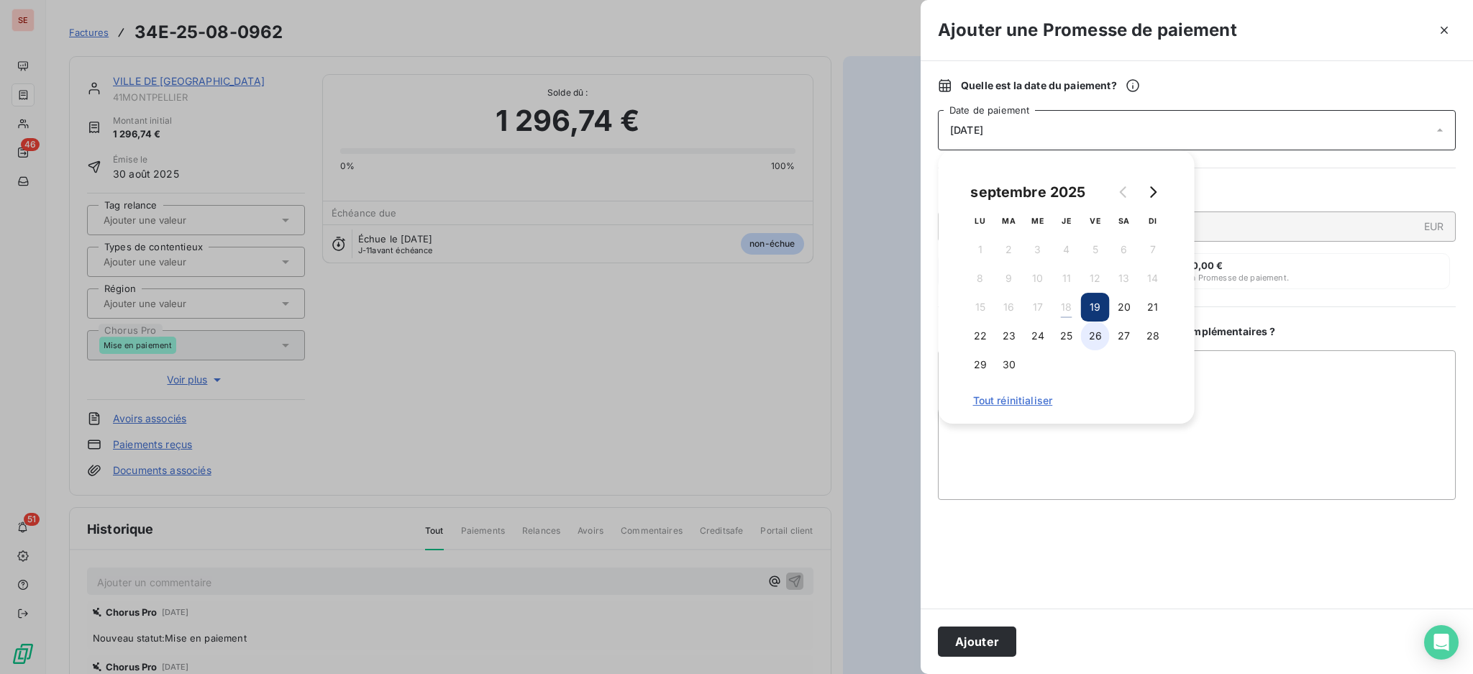
click at [1097, 339] on button "26" at bounding box center [1095, 335] width 29 height 29
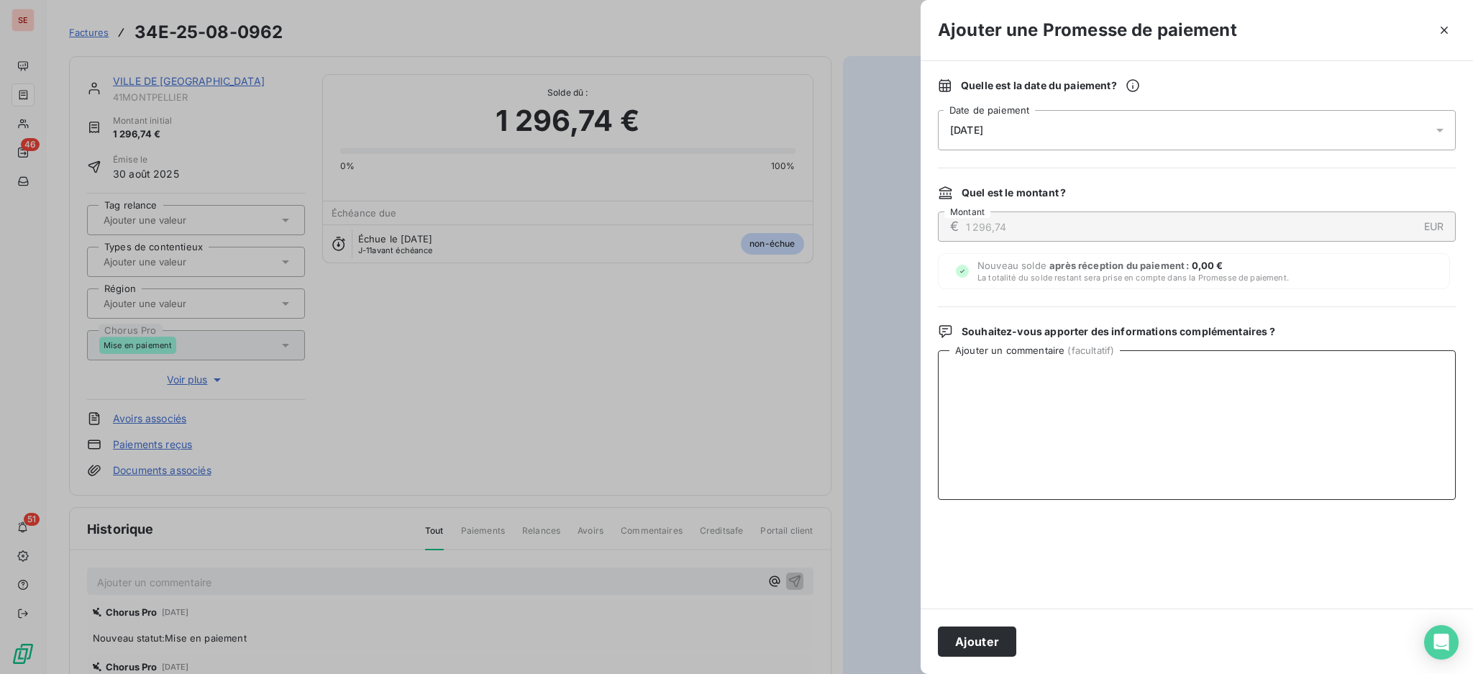
click at [1277, 378] on textarea "Ajouter un commentaire ( facultatif )" at bounding box center [1197, 425] width 518 height 150
paste textarea "TDB - Virt reçu le 18/09"
type textarea "TDB - Virt reçu le 18/09"
click at [949, 647] on button "Ajouter" at bounding box center [977, 641] width 78 height 30
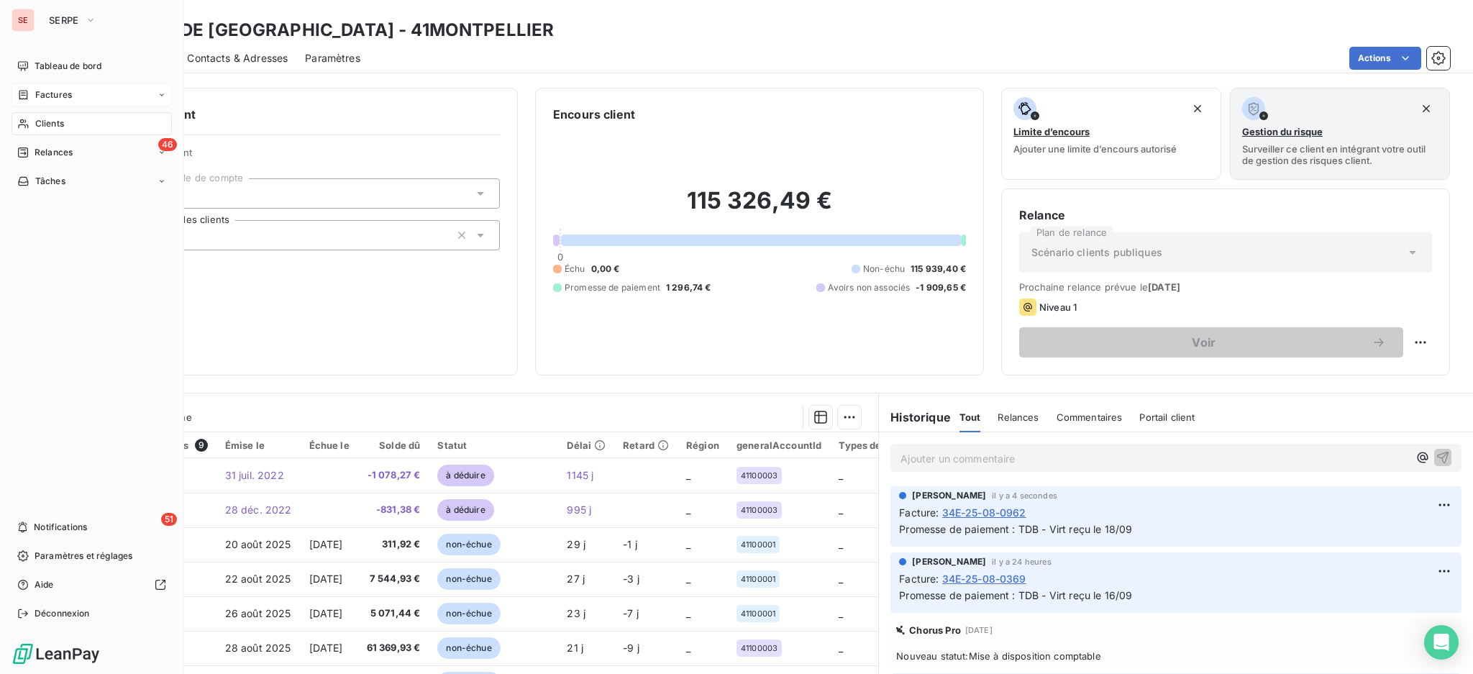
click at [46, 97] on span "Factures" at bounding box center [53, 94] width 37 height 13
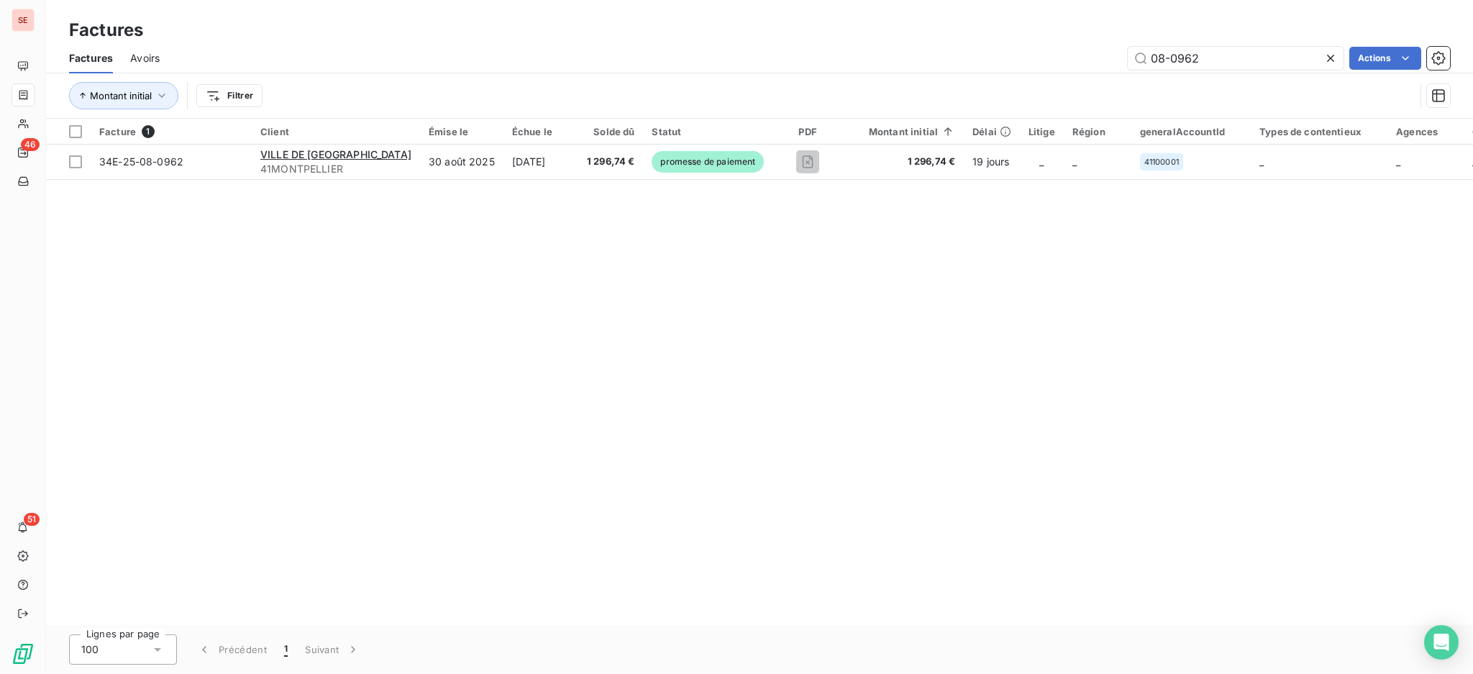
drag, startPoint x: 1212, startPoint y: 52, endPoint x: 1176, endPoint y: 44, distance: 36.8
click at [1176, 44] on div "Factures Avoirs 08-0962 Actions" at bounding box center [759, 58] width 1427 height 30
type input "08-0783"
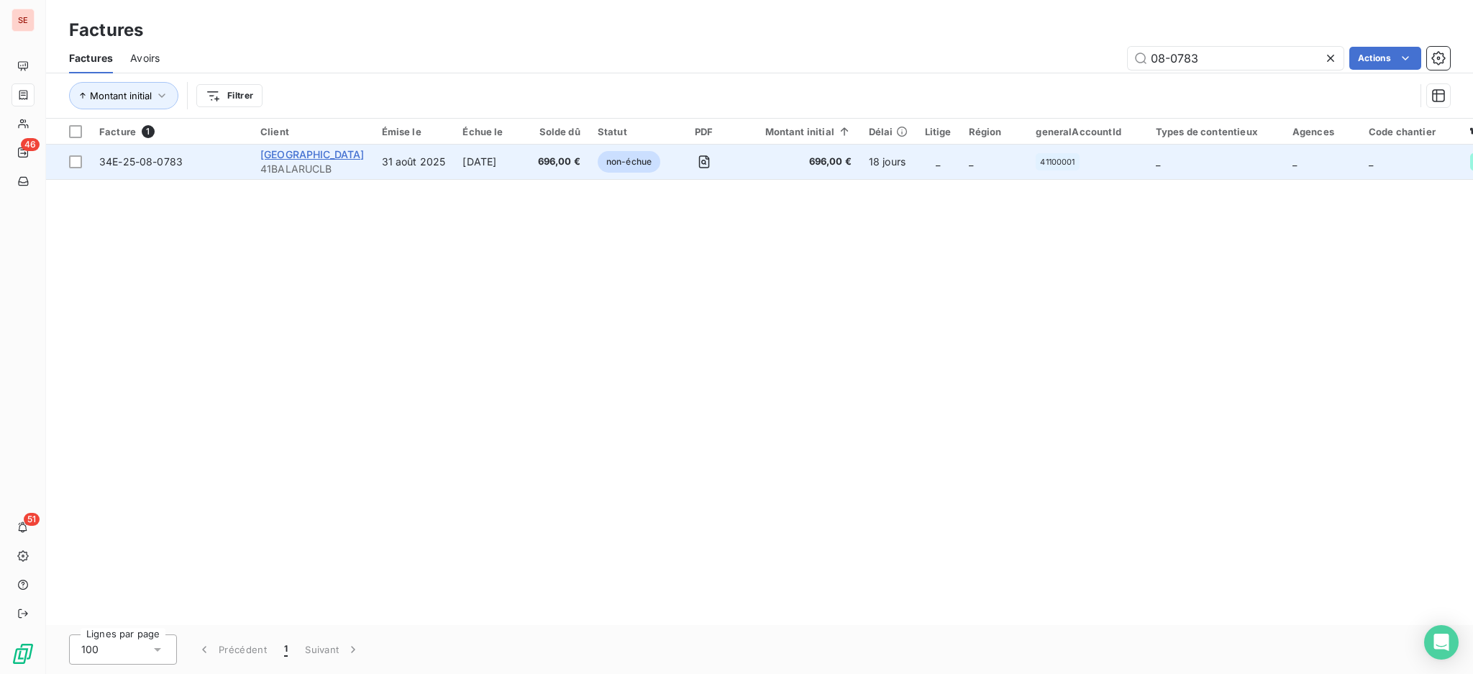
click at [365, 158] on span "MAIRIE DE BALARUC-LES-BAINS" at bounding box center [312, 154] width 104 height 12
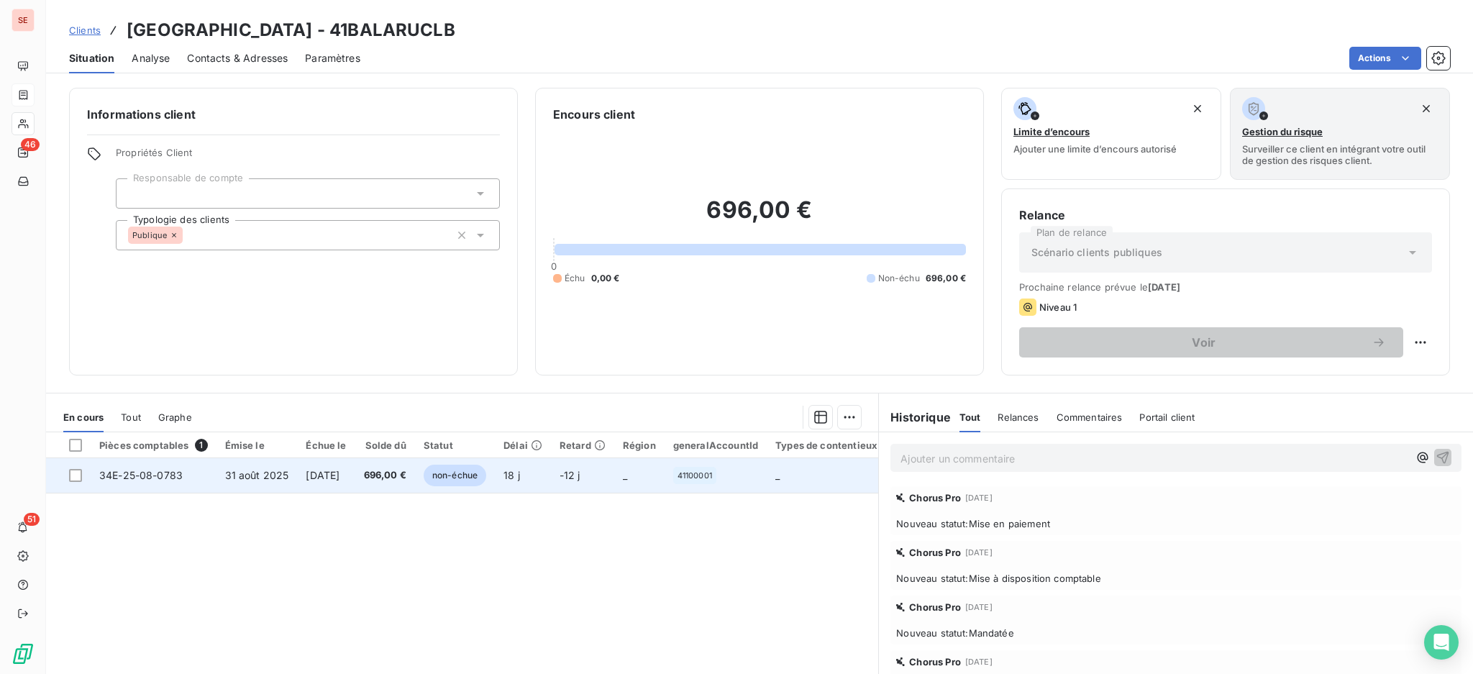
click at [383, 477] on td "696,00 €" at bounding box center [385, 475] width 60 height 35
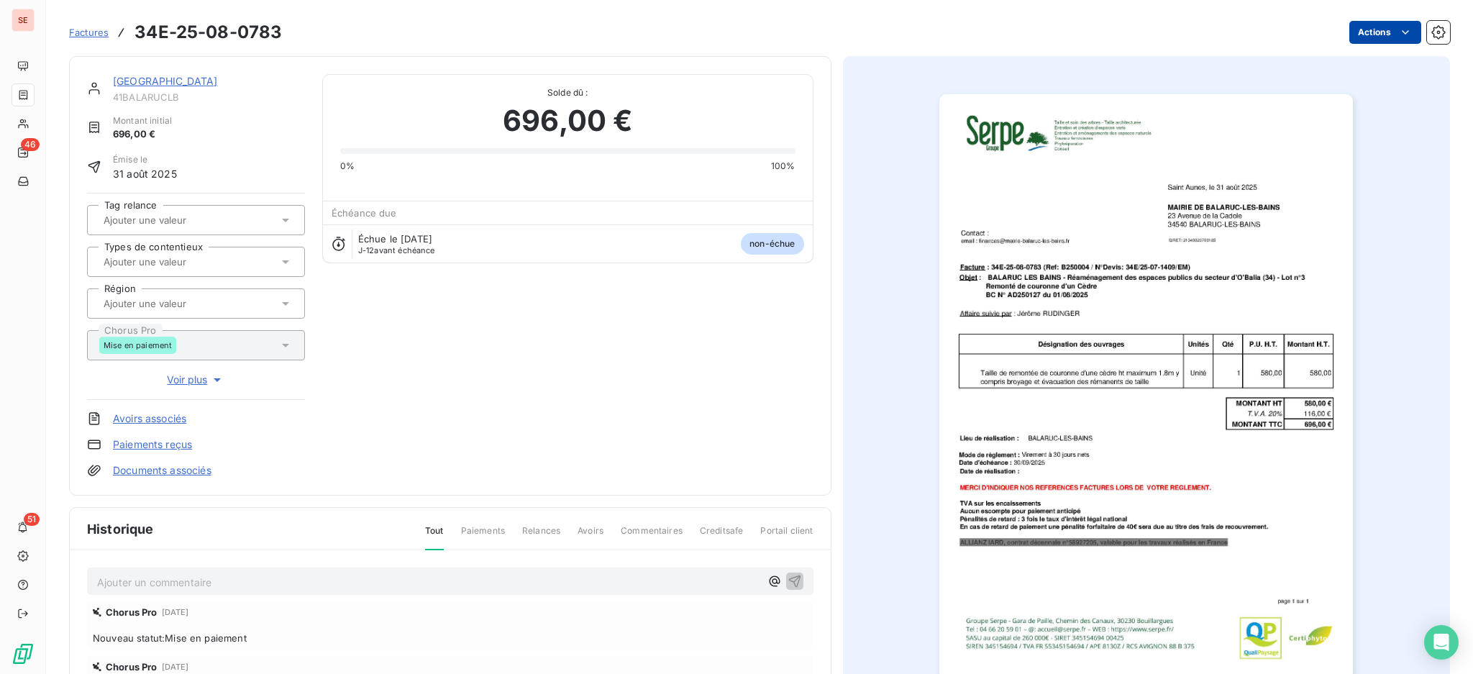
click at [1363, 31] on html "SE 46 51 Factures 34E-25-08-0783 Actions MAIRIE DE BALARUC-LES-BAINS 41BALARUCL…" at bounding box center [736, 337] width 1473 height 674
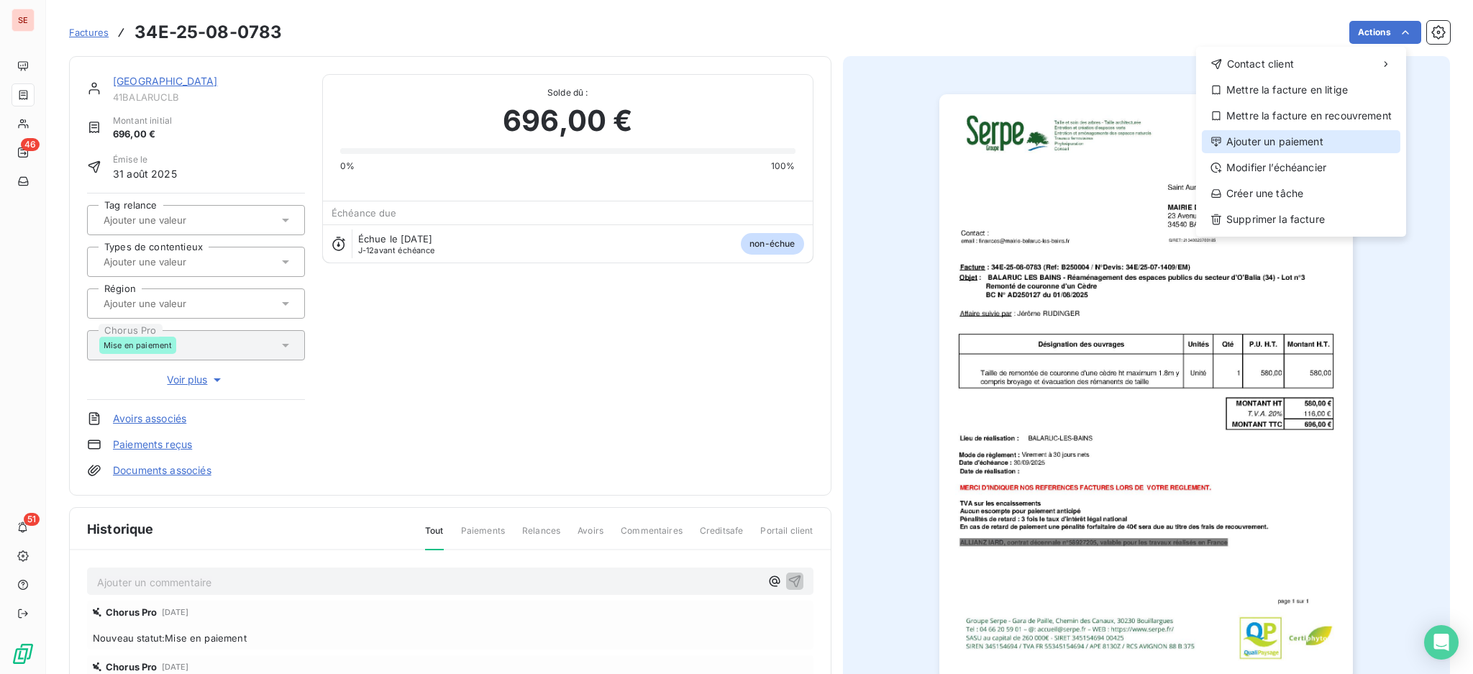
click at [1322, 146] on div "Ajouter un paiement" at bounding box center [1301, 141] width 198 height 23
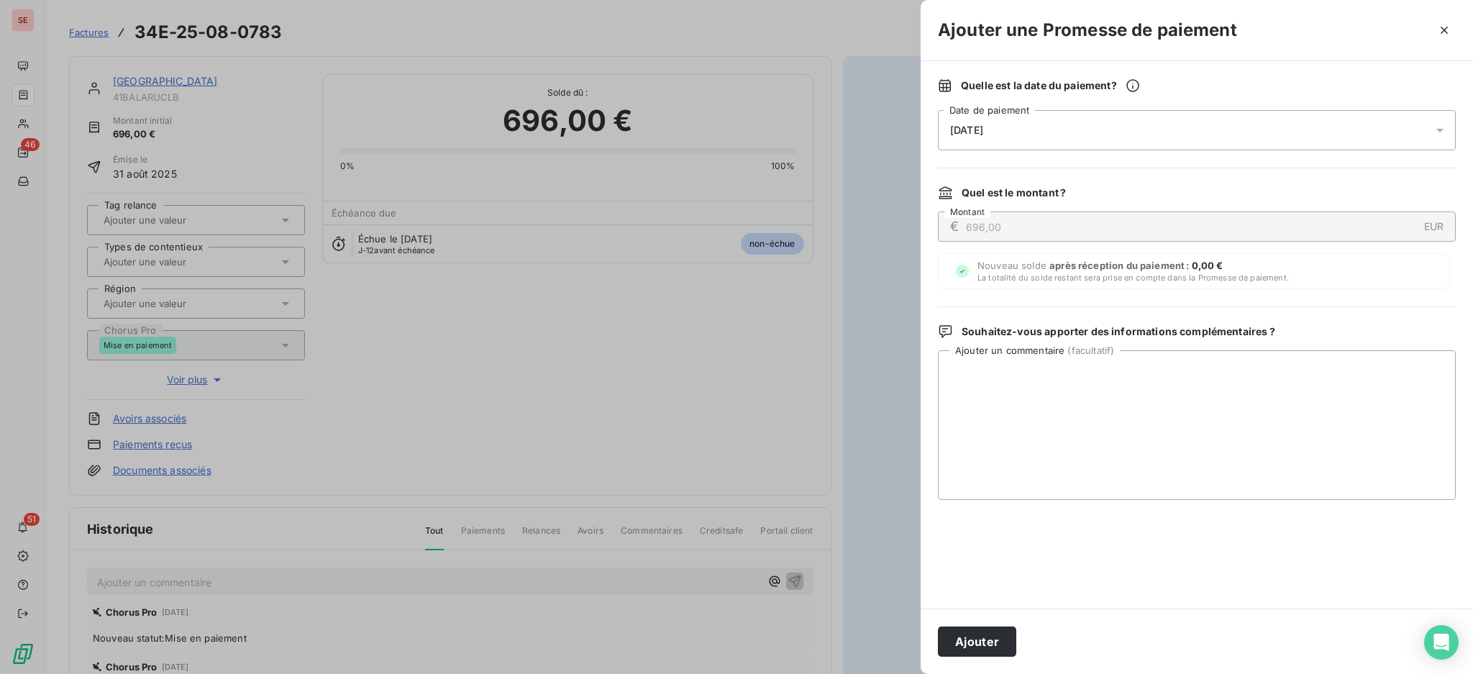
click at [1444, 134] on icon at bounding box center [1440, 130] width 14 height 14
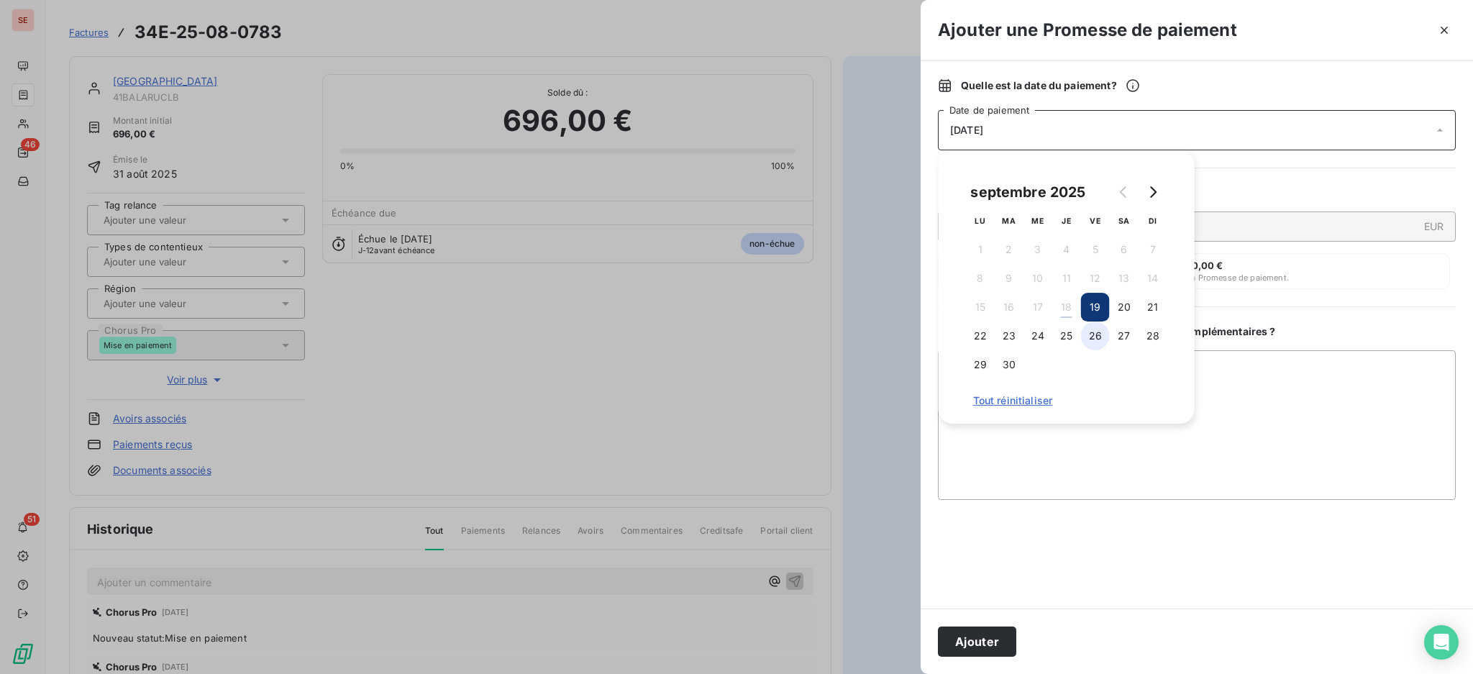
click at [1088, 333] on button "26" at bounding box center [1095, 335] width 29 height 29
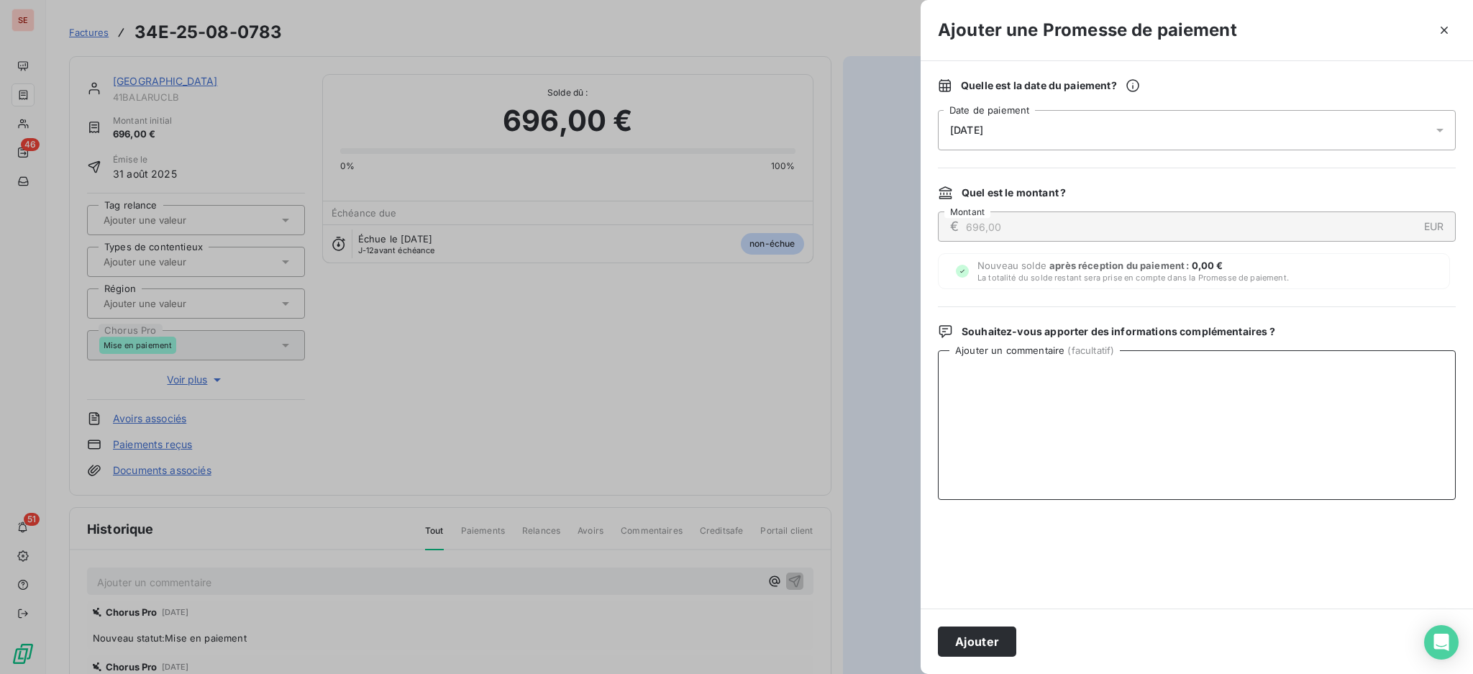
click at [1264, 390] on textarea "Ajouter un commentaire ( facultatif )" at bounding box center [1197, 425] width 518 height 150
paste textarea "TDB - Virt reçu le 18/09"
type textarea "TDB - Virt reçu le 18/09"
drag, startPoint x: 978, startPoint y: 645, endPoint x: 977, endPoint y: 627, distance: 18.0
click at [979, 644] on button "Ajouter" at bounding box center [977, 641] width 78 height 30
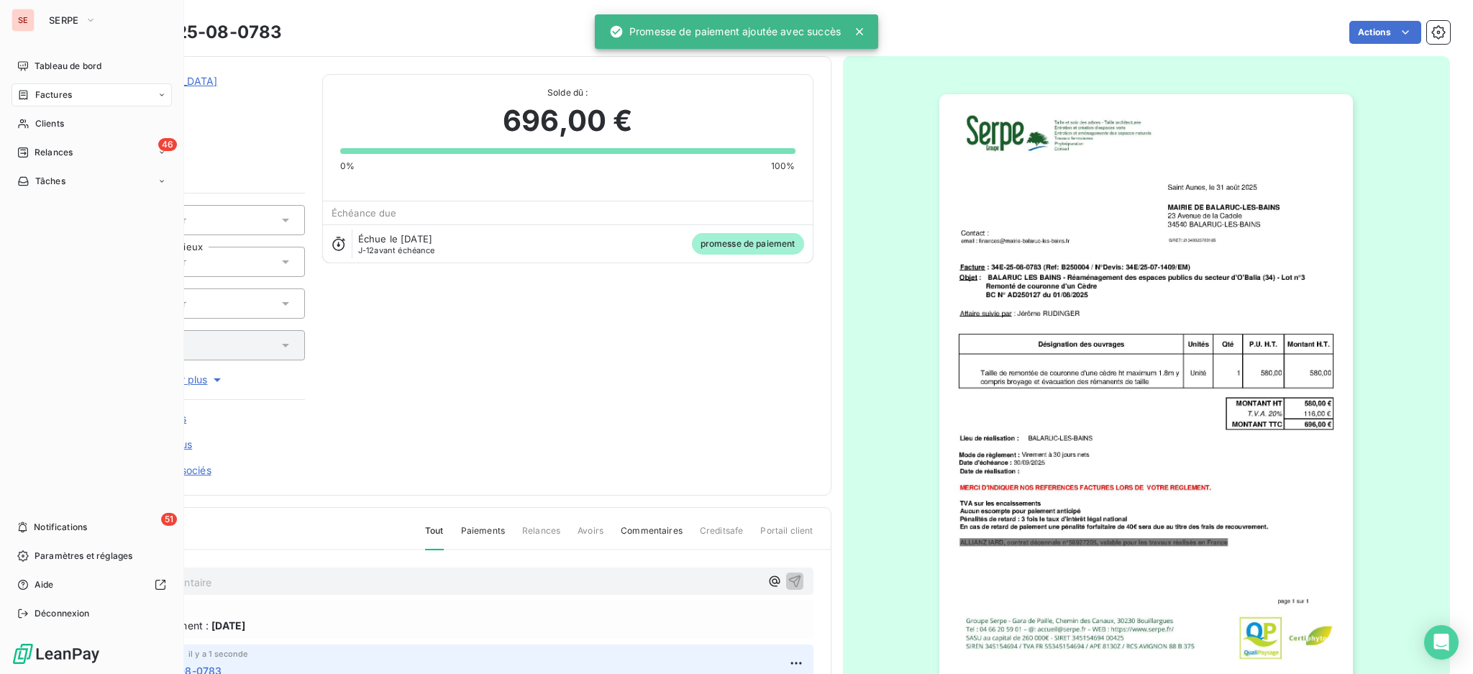
click at [42, 99] on span "Factures" at bounding box center [53, 94] width 37 height 13
click at [67, 99] on span "Factures" at bounding box center [53, 94] width 37 height 13
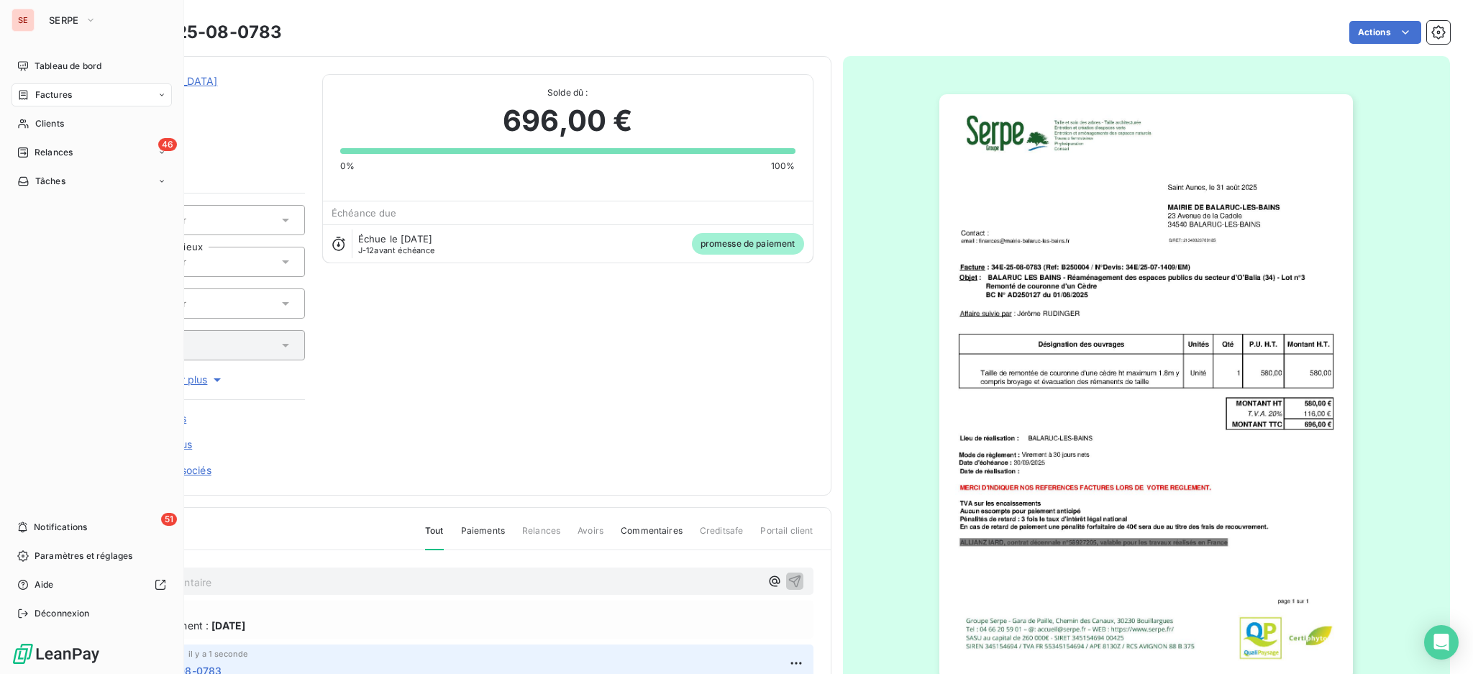
click at [52, 97] on span "Factures" at bounding box center [53, 94] width 37 height 13
click at [52, 120] on span "Factures" at bounding box center [53, 123] width 37 height 13
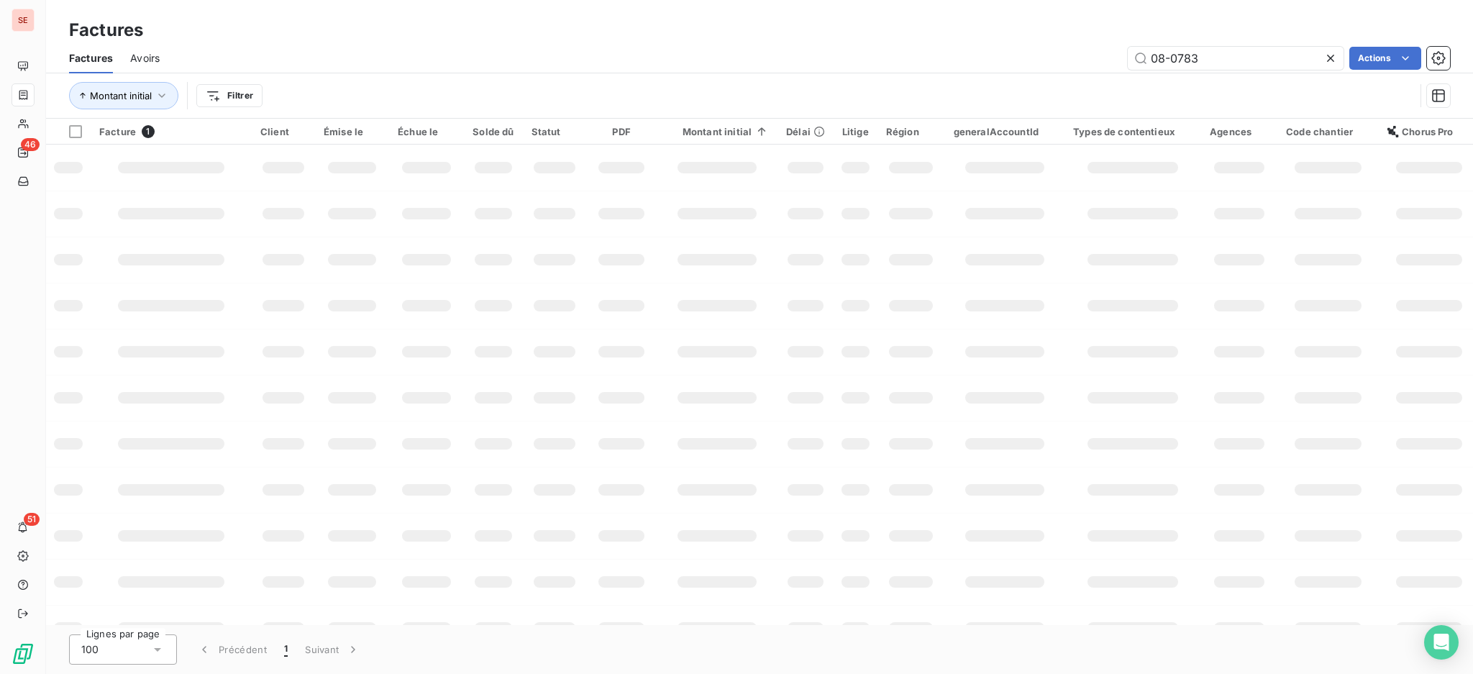
drag, startPoint x: 1217, startPoint y: 58, endPoint x: 834, endPoint y: 40, distance: 383.0
click at [1025, 56] on div "08-0783 Actions" at bounding box center [813, 58] width 1273 height 23
type input "07-0309"
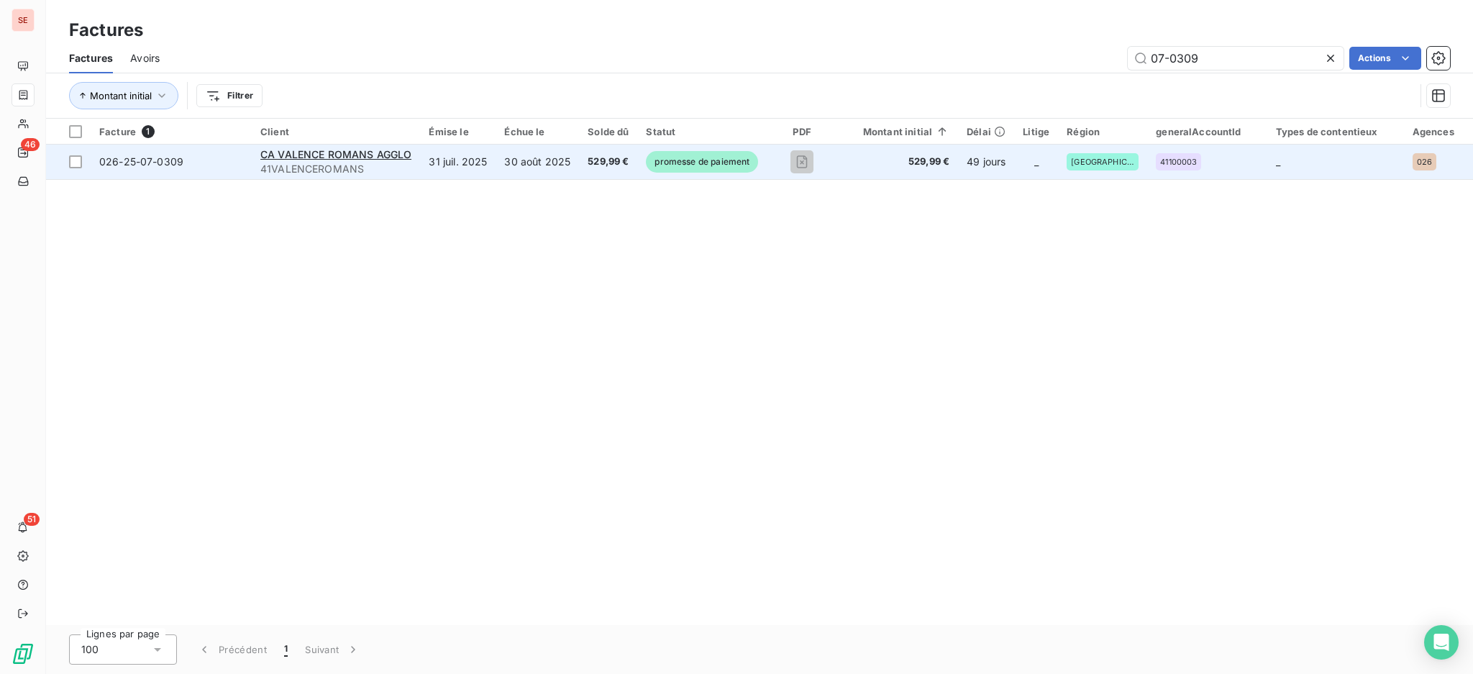
click at [620, 163] on span "529,99 €" at bounding box center [608, 162] width 41 height 14
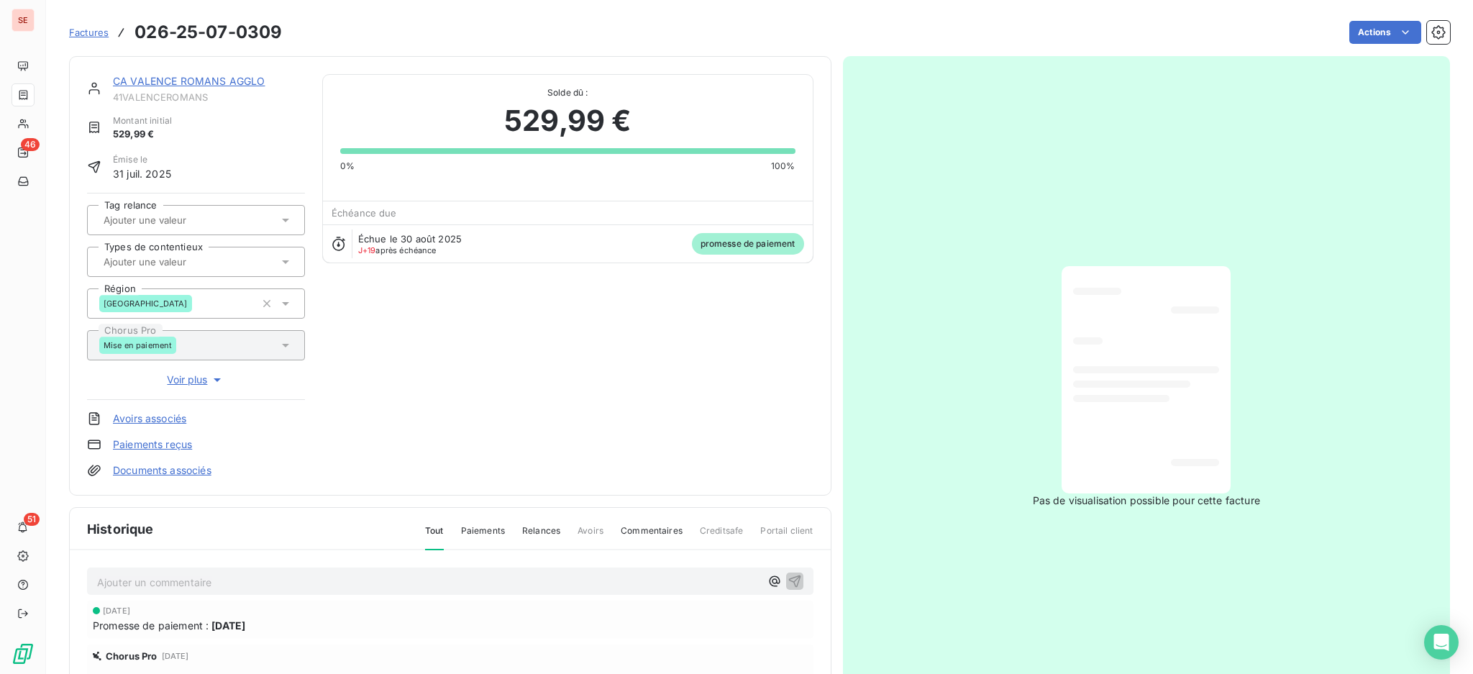
click at [566, 582] on p "Ajouter un commentaire ﻿" at bounding box center [428, 582] width 663 height 18
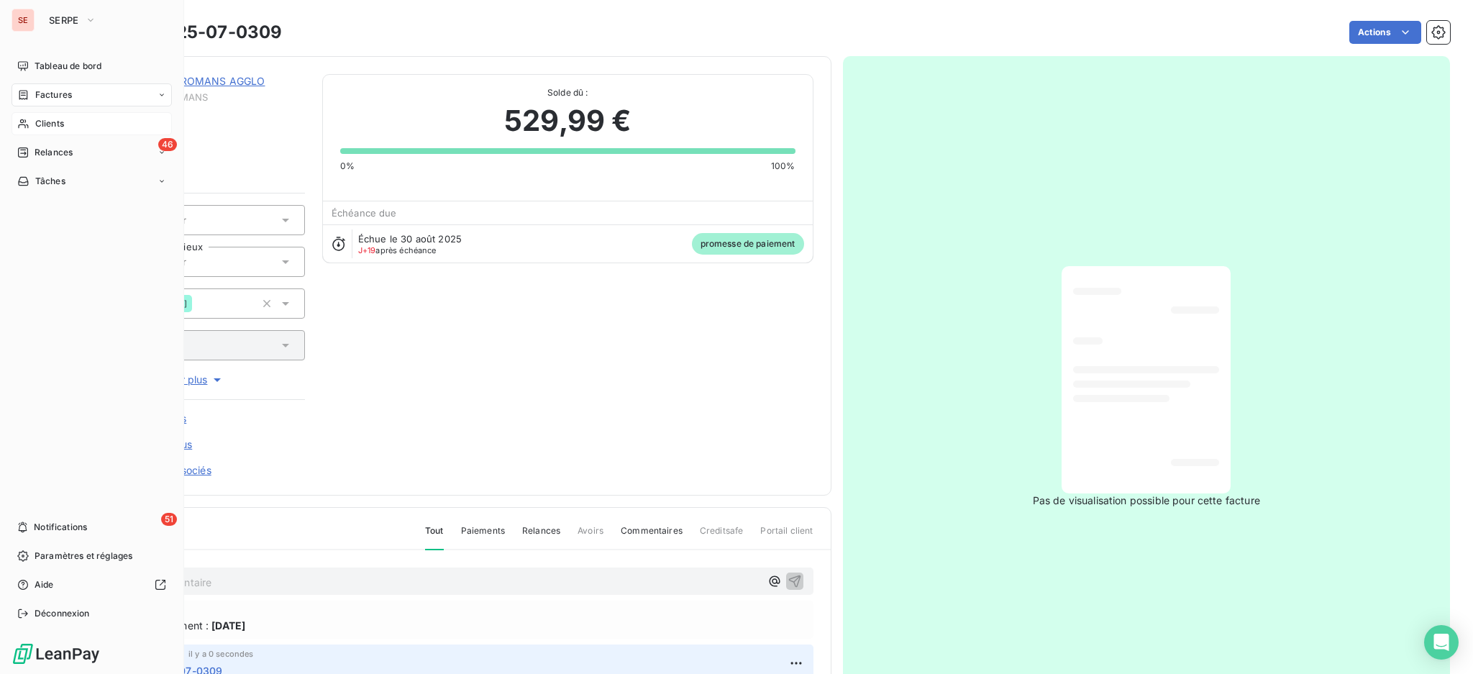
click at [63, 120] on span "Clients" at bounding box center [49, 123] width 29 height 13
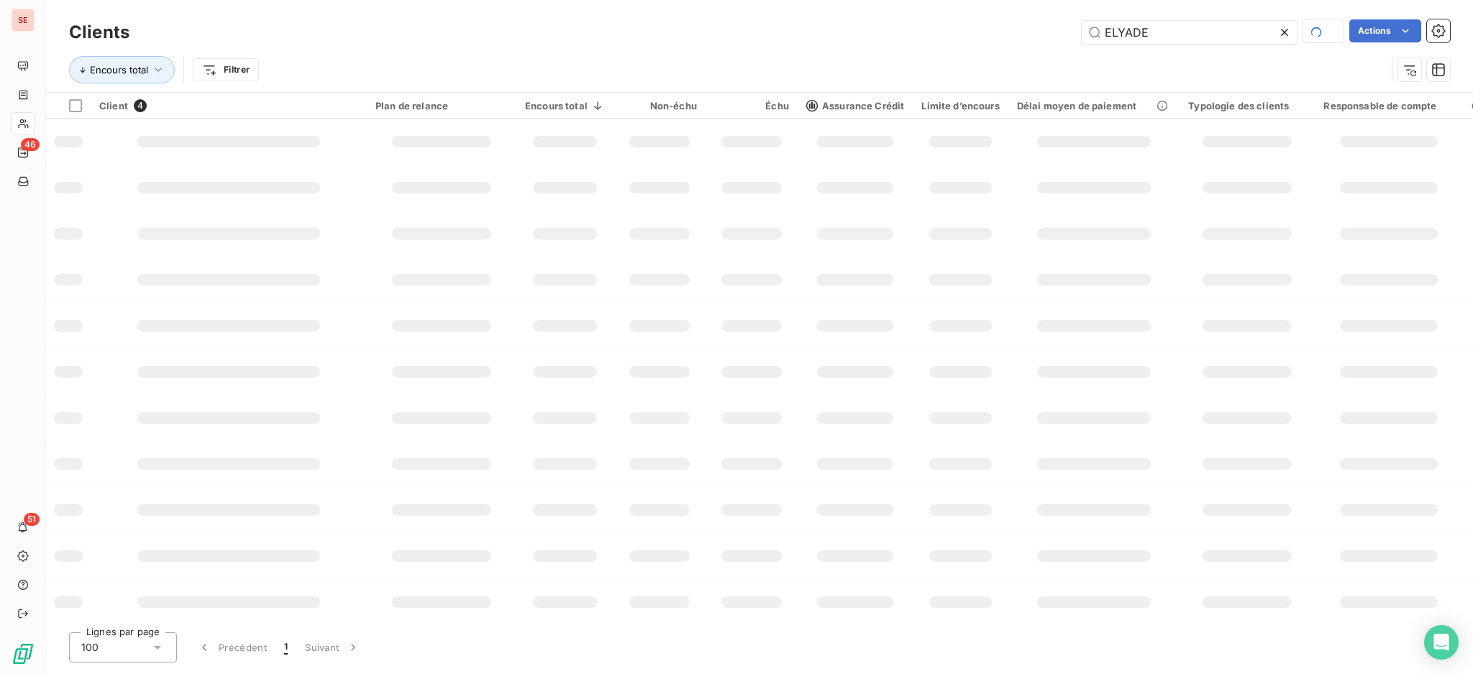
drag, startPoint x: 1153, startPoint y: 33, endPoint x: 847, endPoint y: -1, distance: 308.2
click at [847, 0] on div "Clients ELYADE Actions Encours total Filtrer" at bounding box center [759, 46] width 1427 height 92
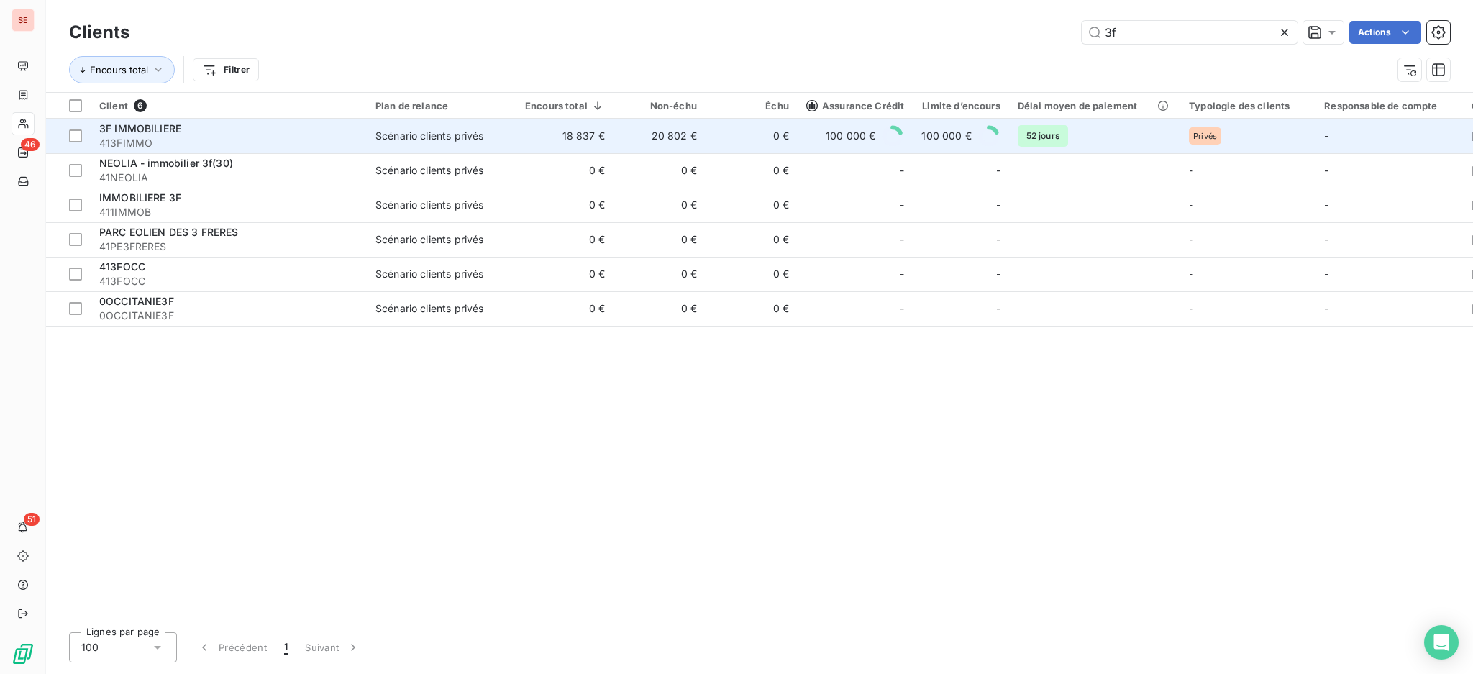
type input "3f"
click at [554, 134] on td "18 837 €" at bounding box center [564, 136] width 97 height 35
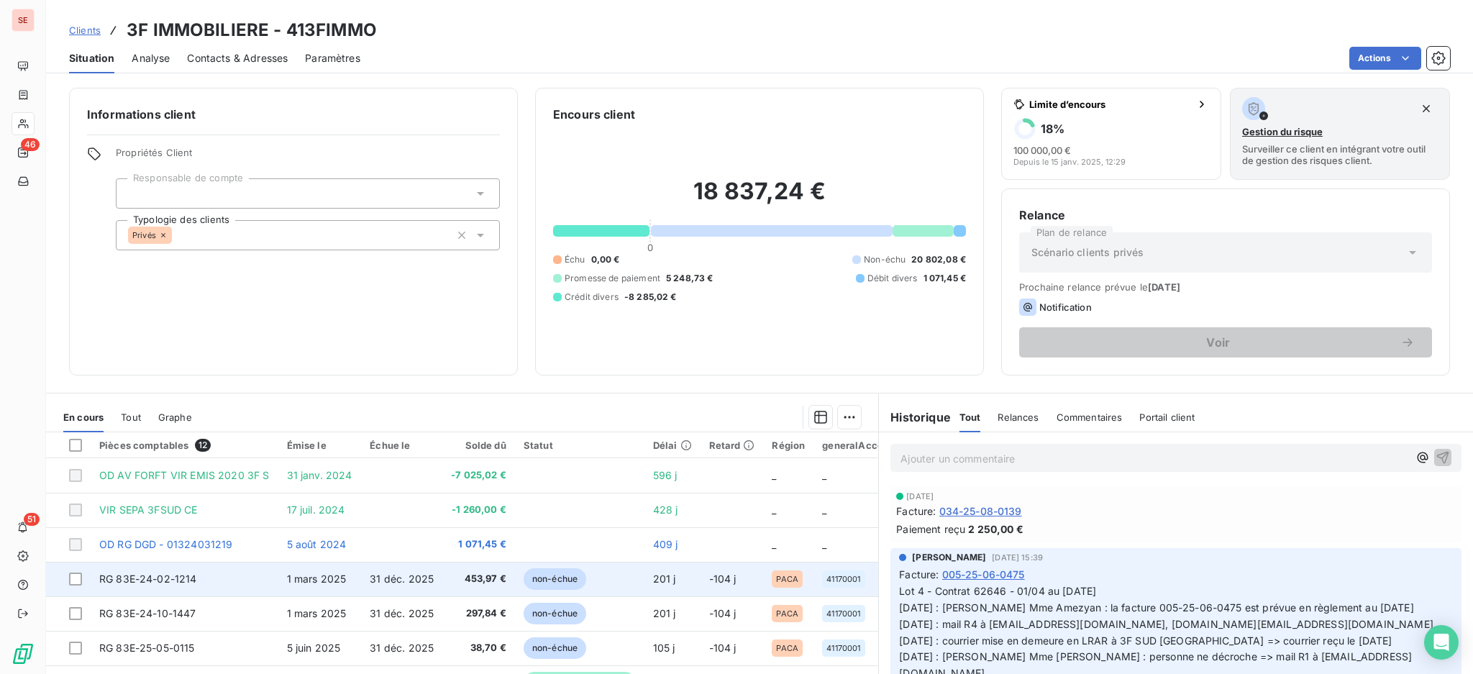
scroll to position [96, 0]
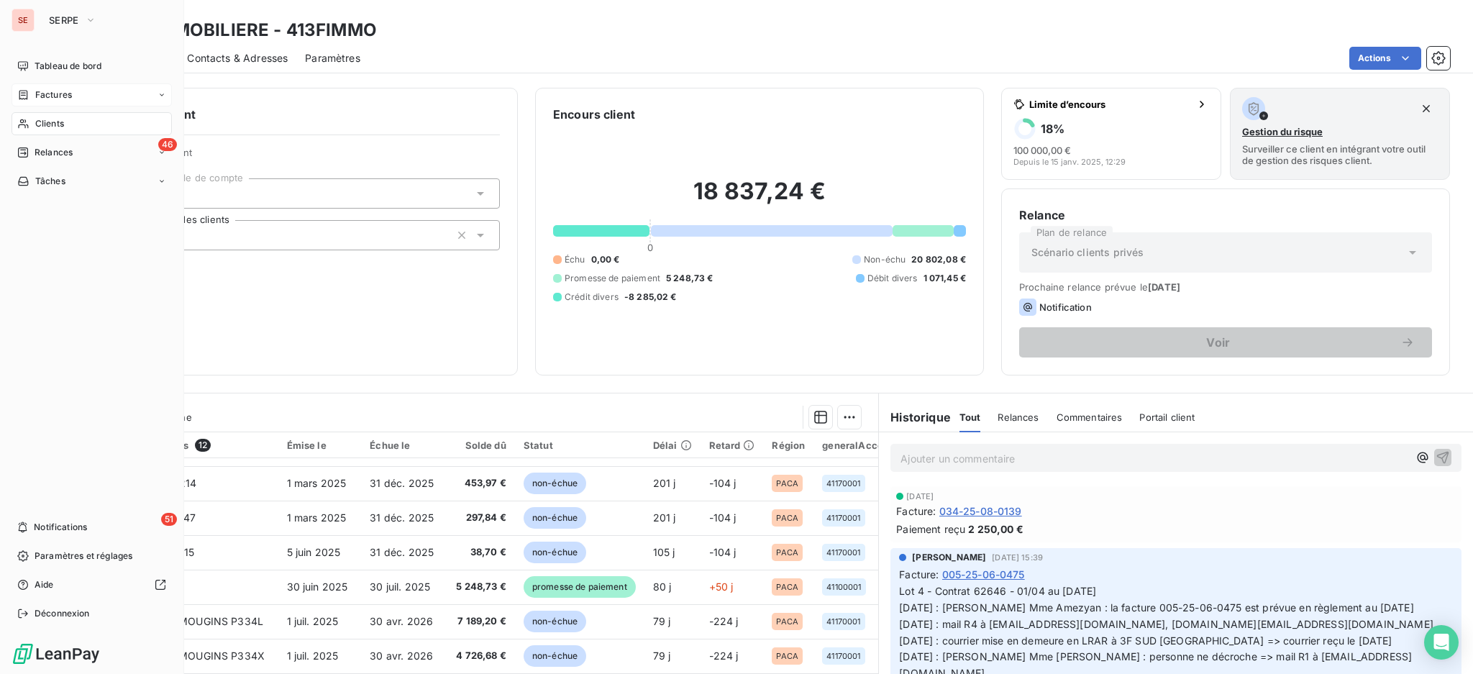
click at [74, 96] on div "Factures" at bounding box center [92, 94] width 160 height 23
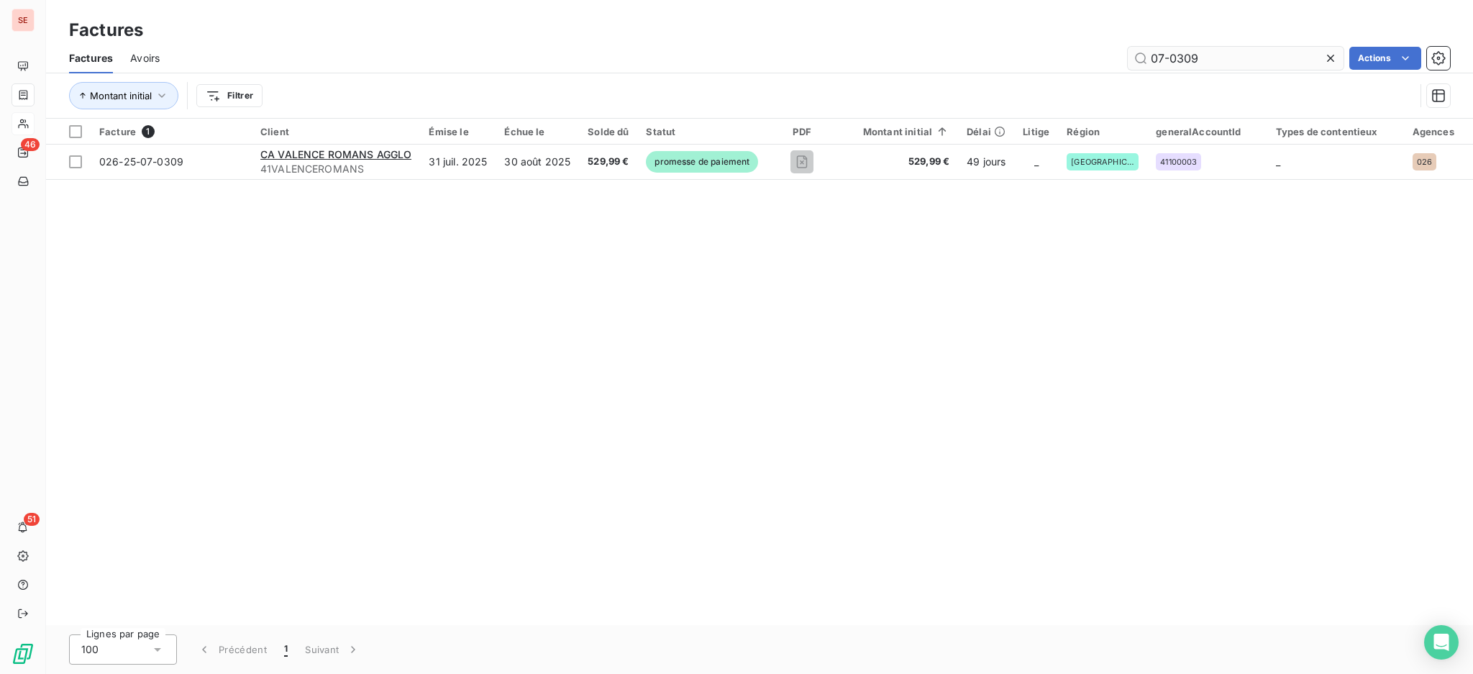
drag, startPoint x: 1257, startPoint y: 65, endPoint x: 1177, endPoint y: 55, distance: 81.2
click at [1177, 55] on input "07-0309" at bounding box center [1236, 58] width 216 height 23
type input "07-0617"
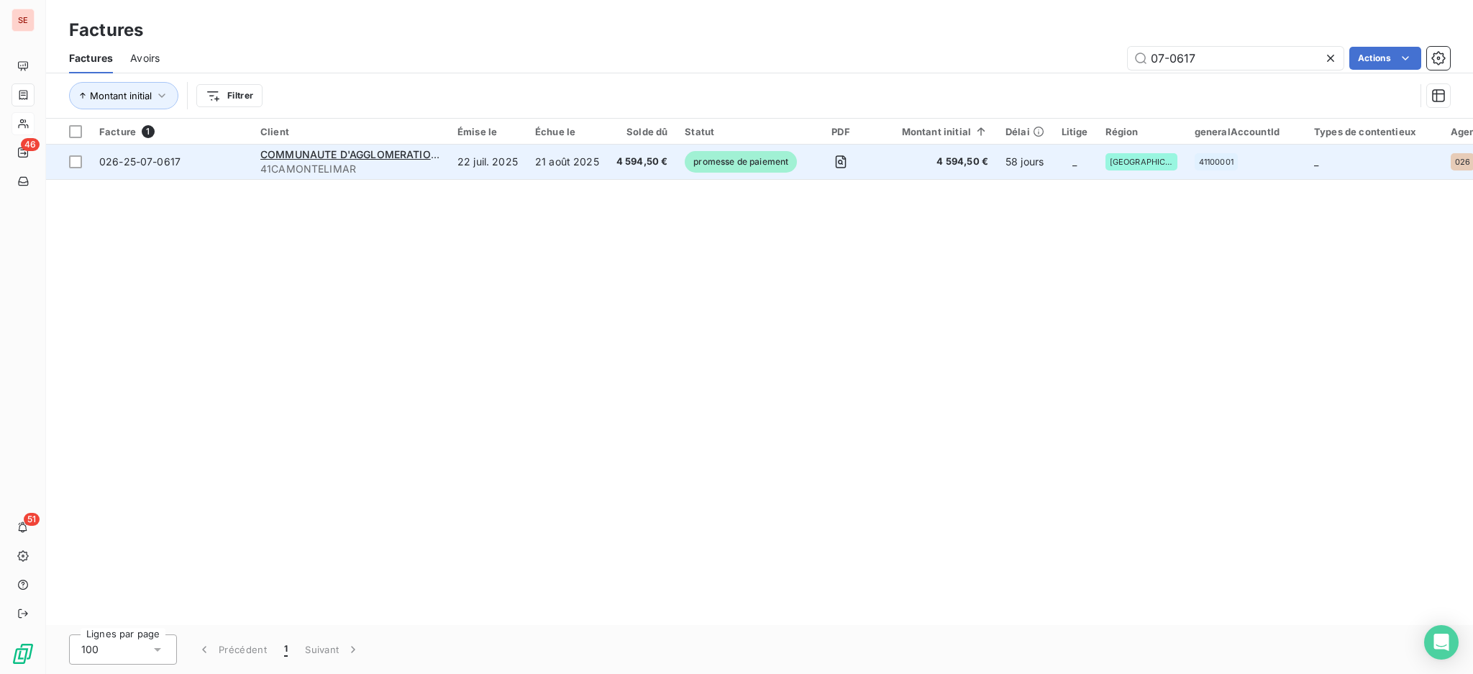
click at [646, 156] on span "4 594,50 €" at bounding box center [642, 162] width 52 height 14
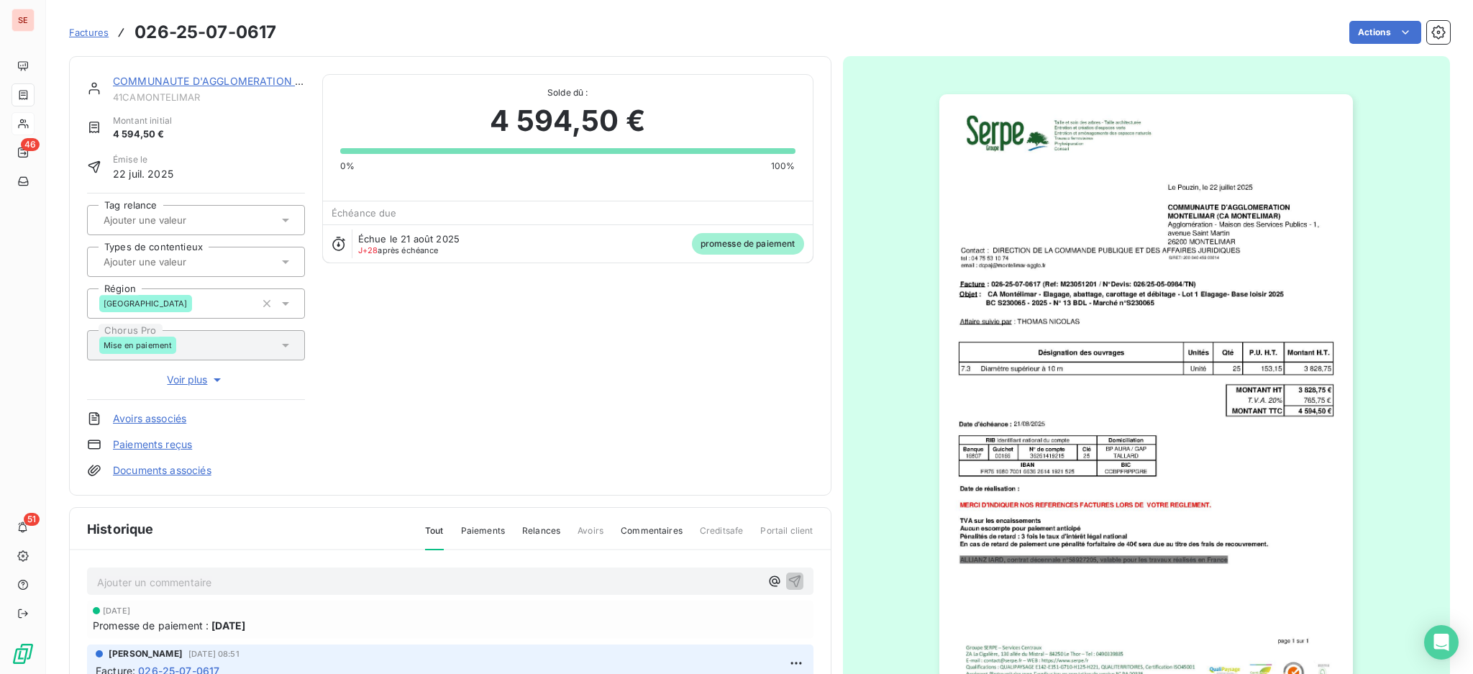
click at [622, 569] on div "Ajouter un commentaire ﻿" at bounding box center [450, 581] width 726 height 28
click at [621, 579] on p "Ajouter un commentaire ﻿" at bounding box center [428, 582] width 663 height 18
click at [787, 573] on icon "button" at bounding box center [794, 580] width 14 height 14
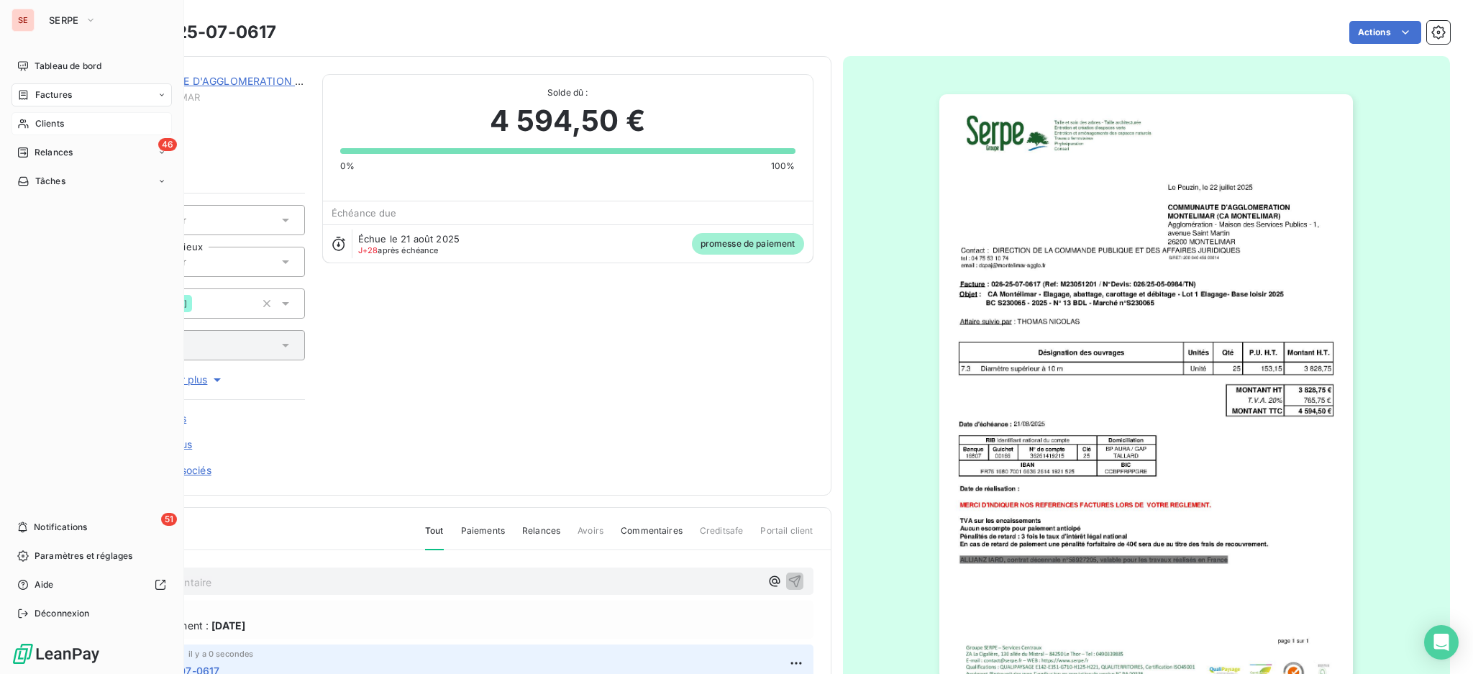
click at [56, 87] on div "Factures" at bounding box center [92, 94] width 160 height 23
click at [44, 96] on span "Factures" at bounding box center [53, 94] width 37 height 13
click at [40, 124] on span "Factures" at bounding box center [53, 123] width 37 height 13
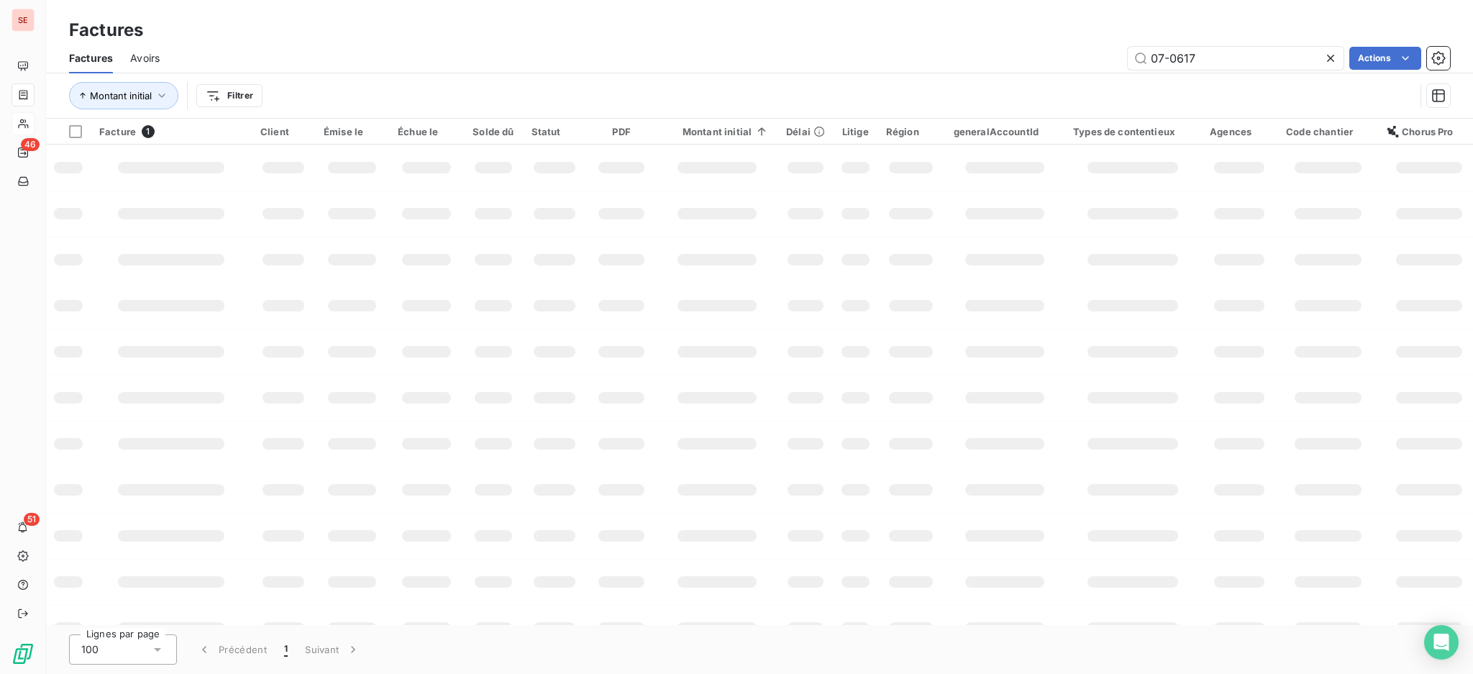
drag, startPoint x: 1228, startPoint y: 63, endPoint x: 897, endPoint y: 27, distance: 332.7
click at [1025, 40] on div "Factures Factures Avoirs 07-0617 Actions Montant initial Filtrer" at bounding box center [759, 59] width 1427 height 119
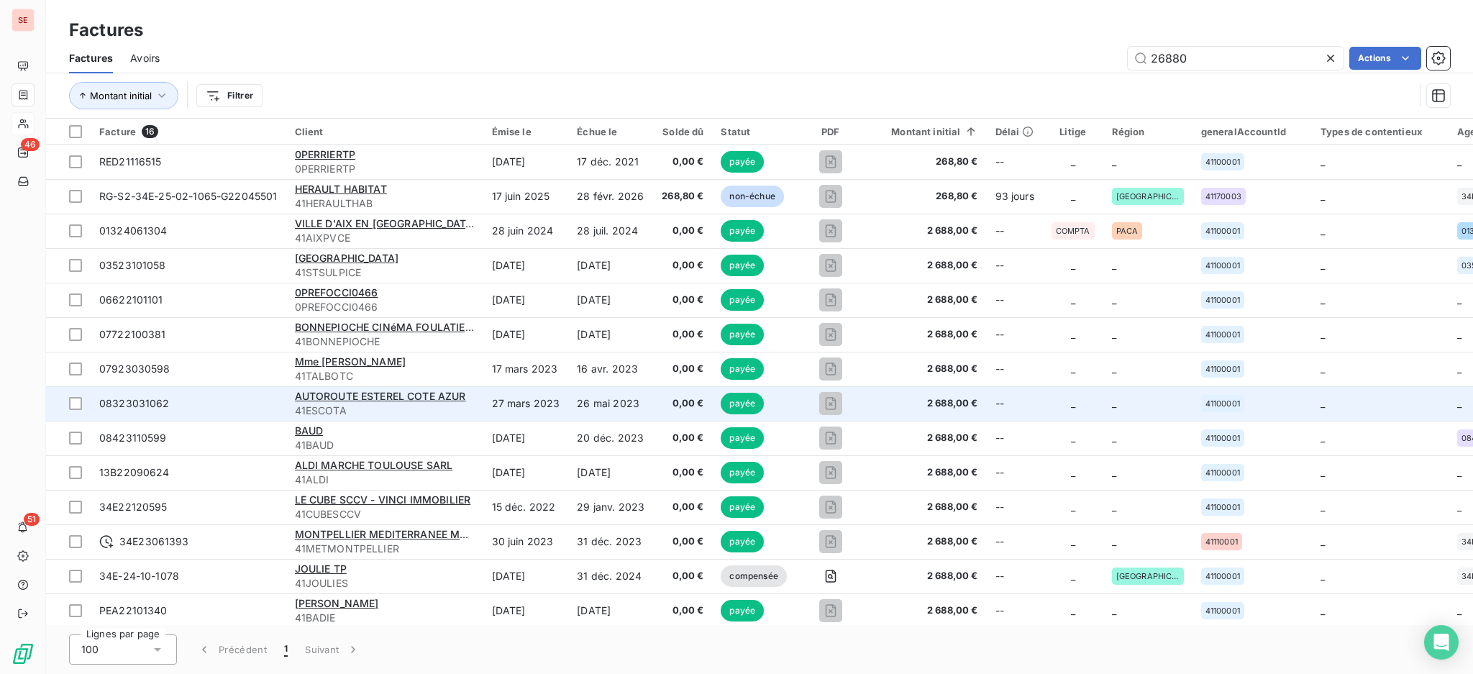
scroll to position [77, 0]
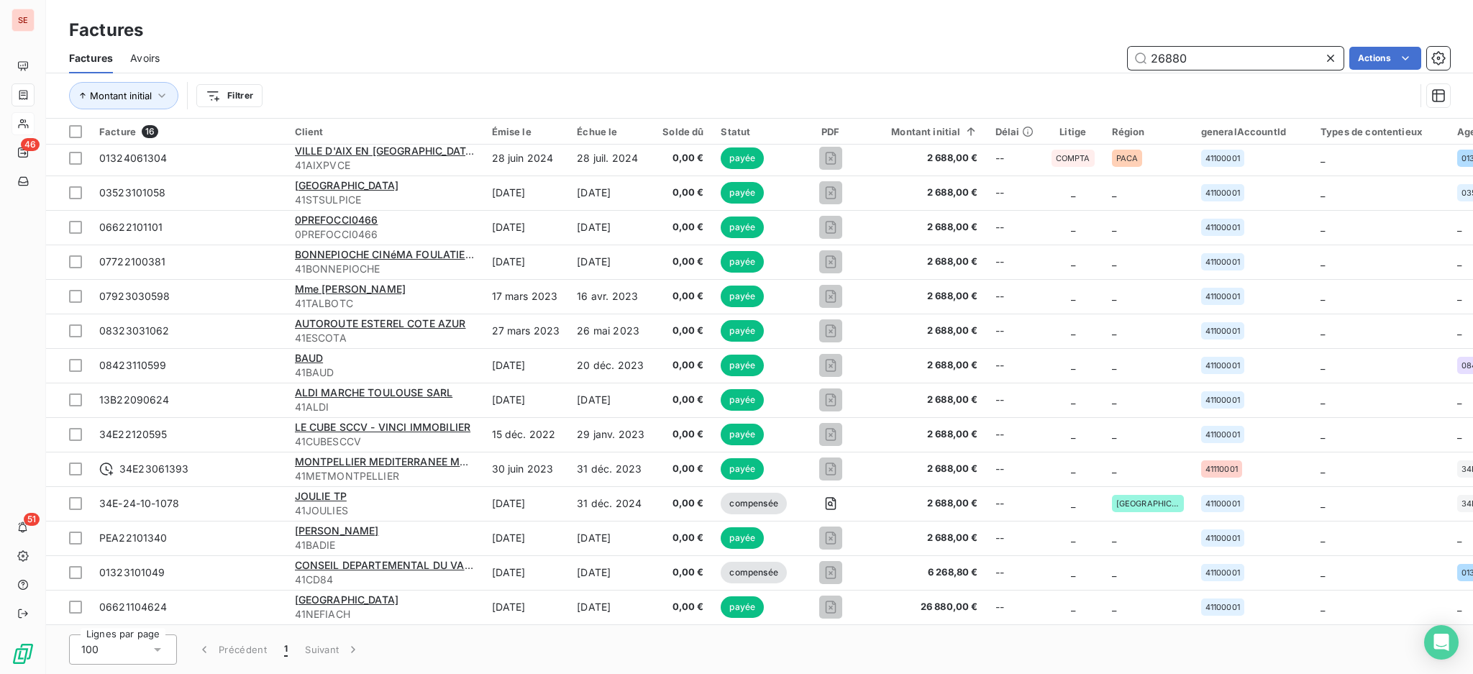
drag, startPoint x: 1067, startPoint y: 47, endPoint x: 681, endPoint y: 70, distance: 386.9
click at [885, 51] on div "26880 Actions" at bounding box center [813, 58] width 1273 height 23
type input "08-0395"
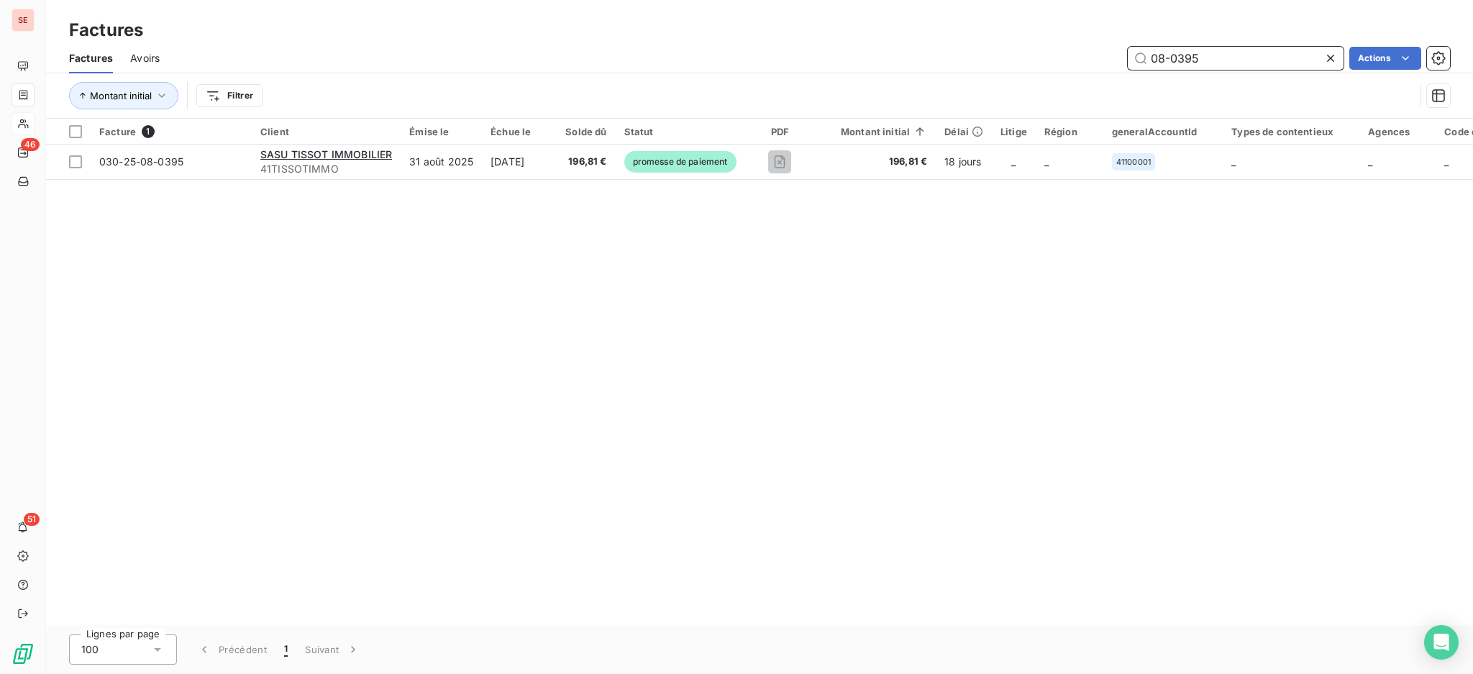
scroll to position [0, 0]
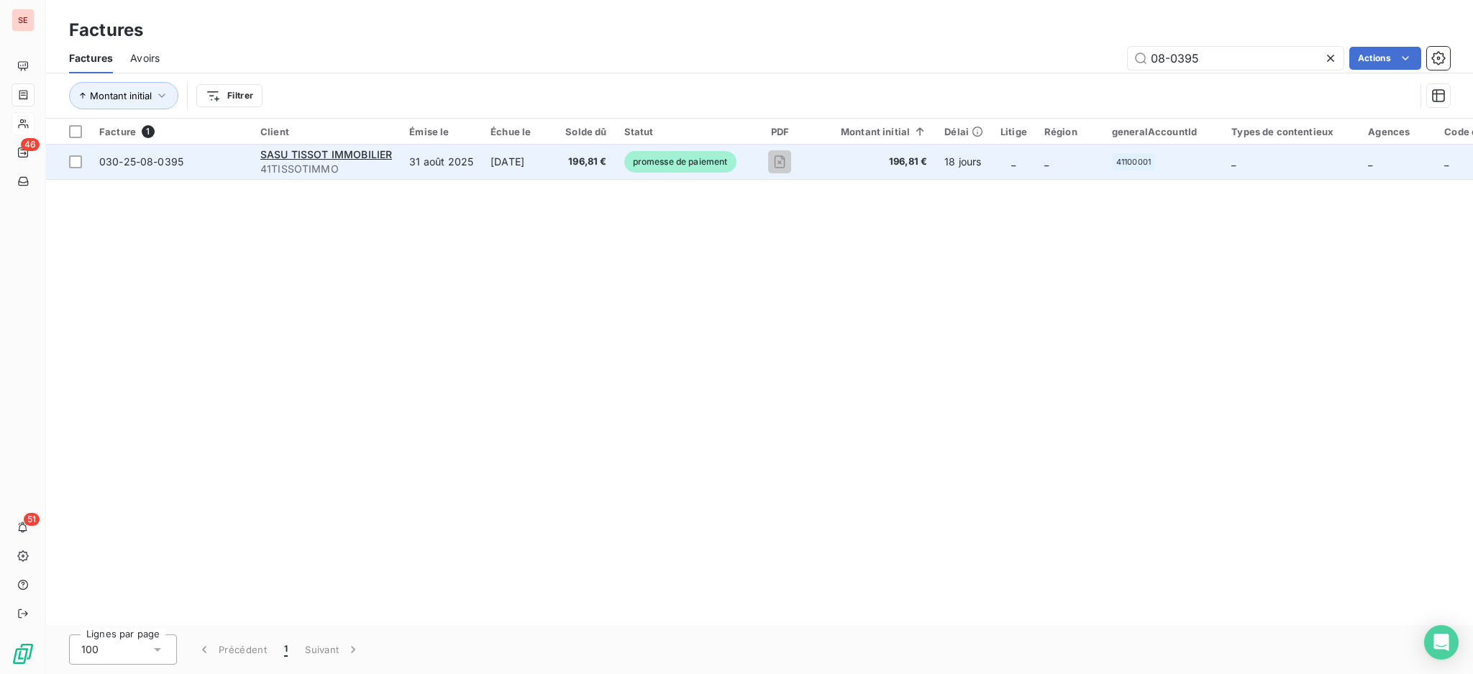
click at [549, 170] on td "15 oct. 2025" at bounding box center [519, 162] width 75 height 35
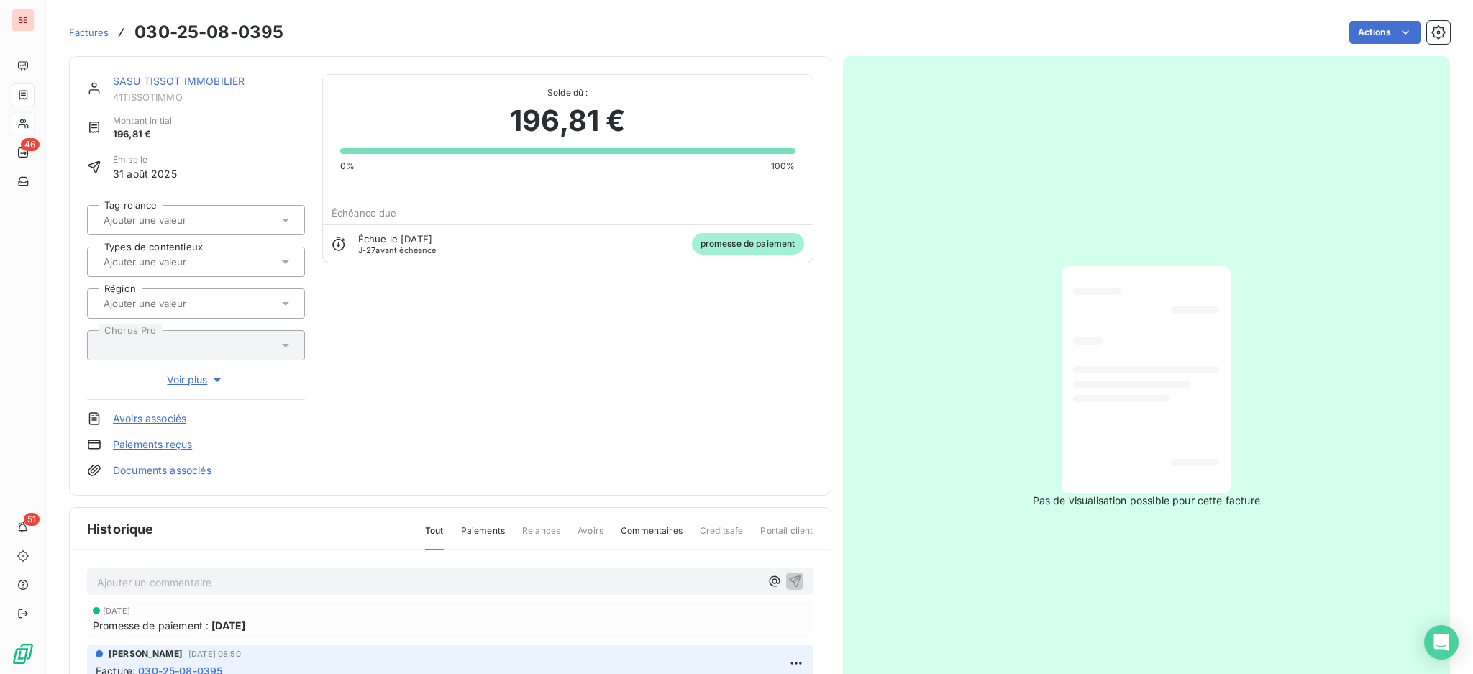
click at [511, 577] on p "Ajouter un commentaire ﻿" at bounding box center [428, 582] width 663 height 18
click at [788, 579] on icon "button" at bounding box center [794, 580] width 14 height 14
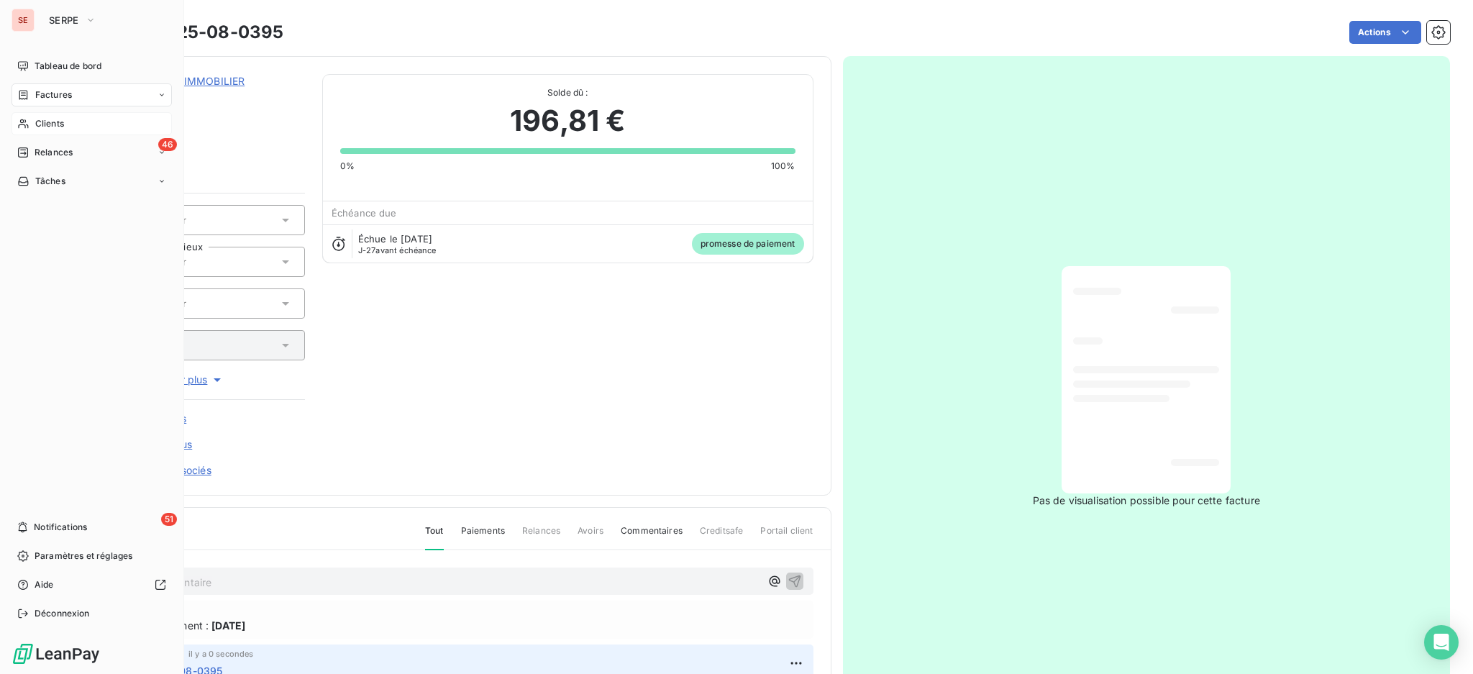
click at [47, 121] on span "Clients" at bounding box center [49, 123] width 29 height 13
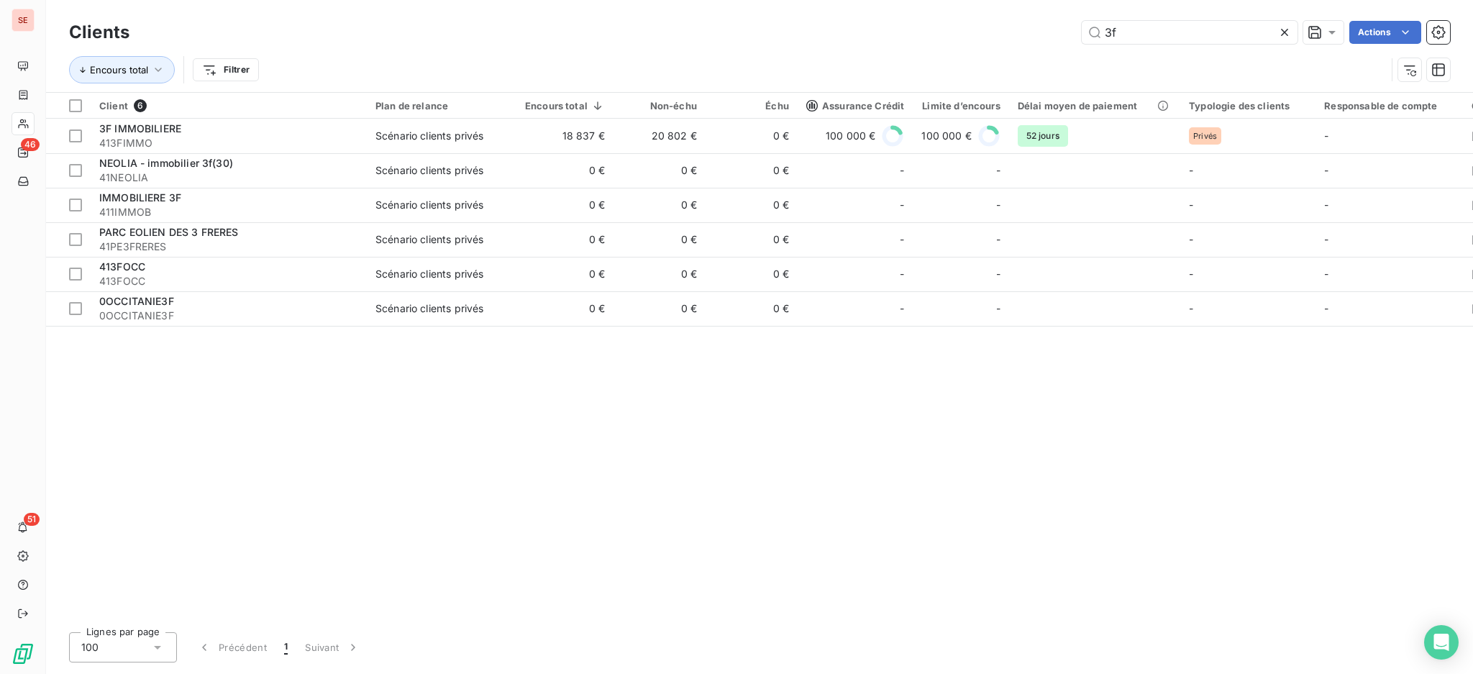
drag, startPoint x: 1168, startPoint y: 32, endPoint x: 986, endPoint y: -11, distance: 187.0
click at [986, 0] on html "SE 46 51 Clients 3f Actions Encours total Filtrer Client 6 Plan de relance Enco…" at bounding box center [736, 337] width 1473 height 674
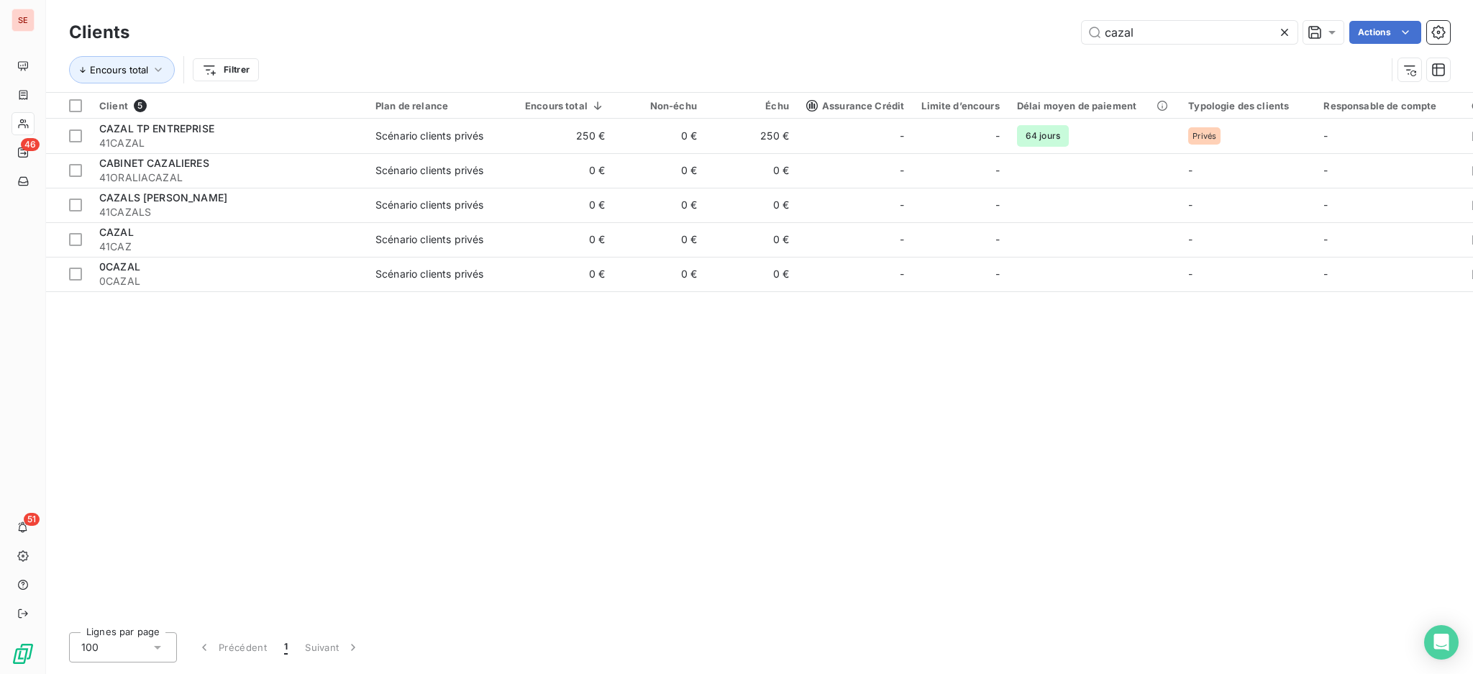
type input "cazal"
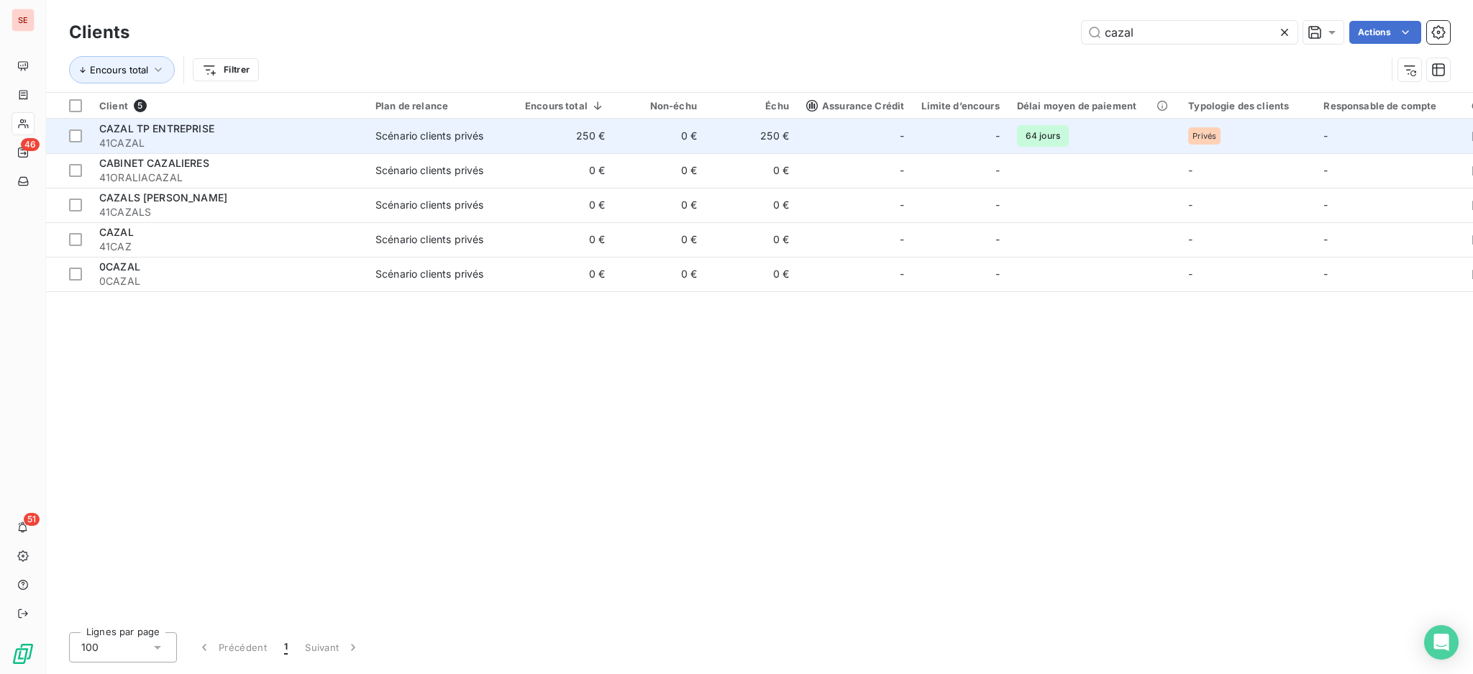
click at [553, 132] on td "250 €" at bounding box center [564, 136] width 97 height 35
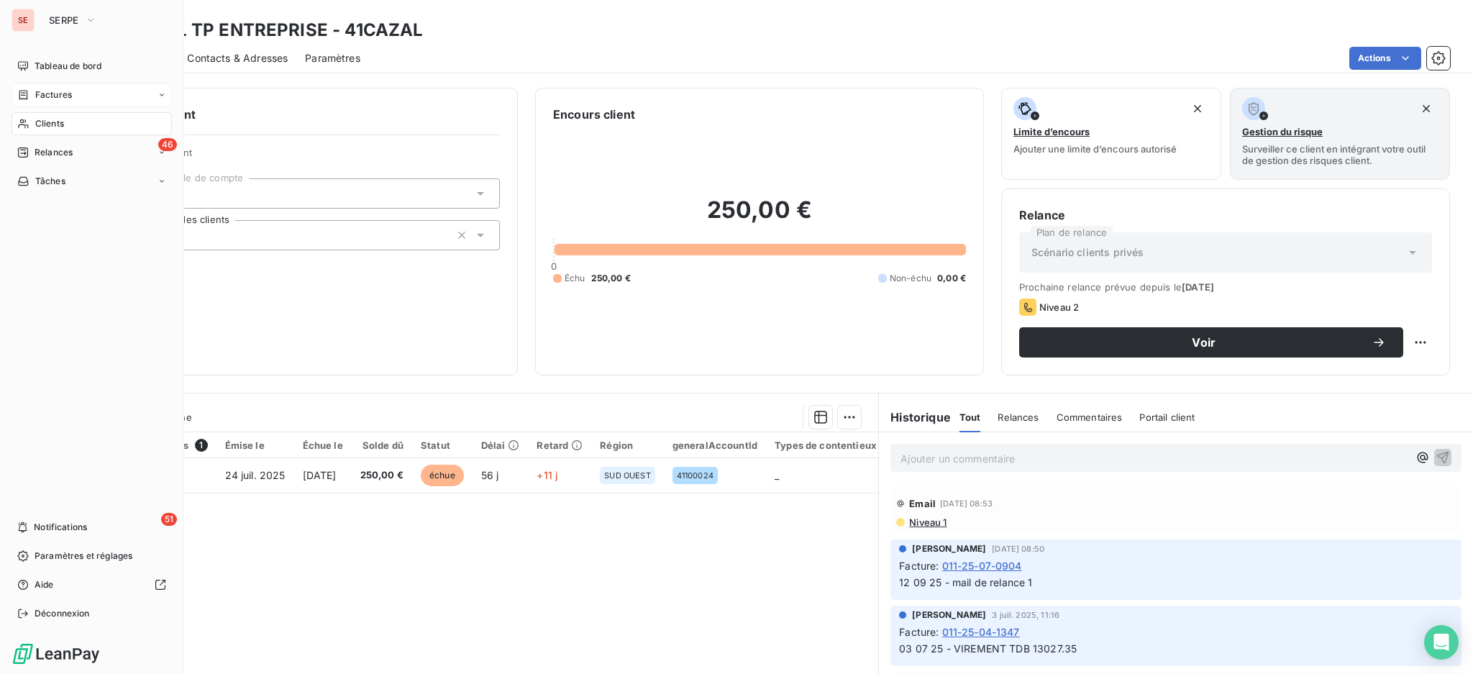
click at [47, 91] on span "Factures" at bounding box center [53, 94] width 37 height 13
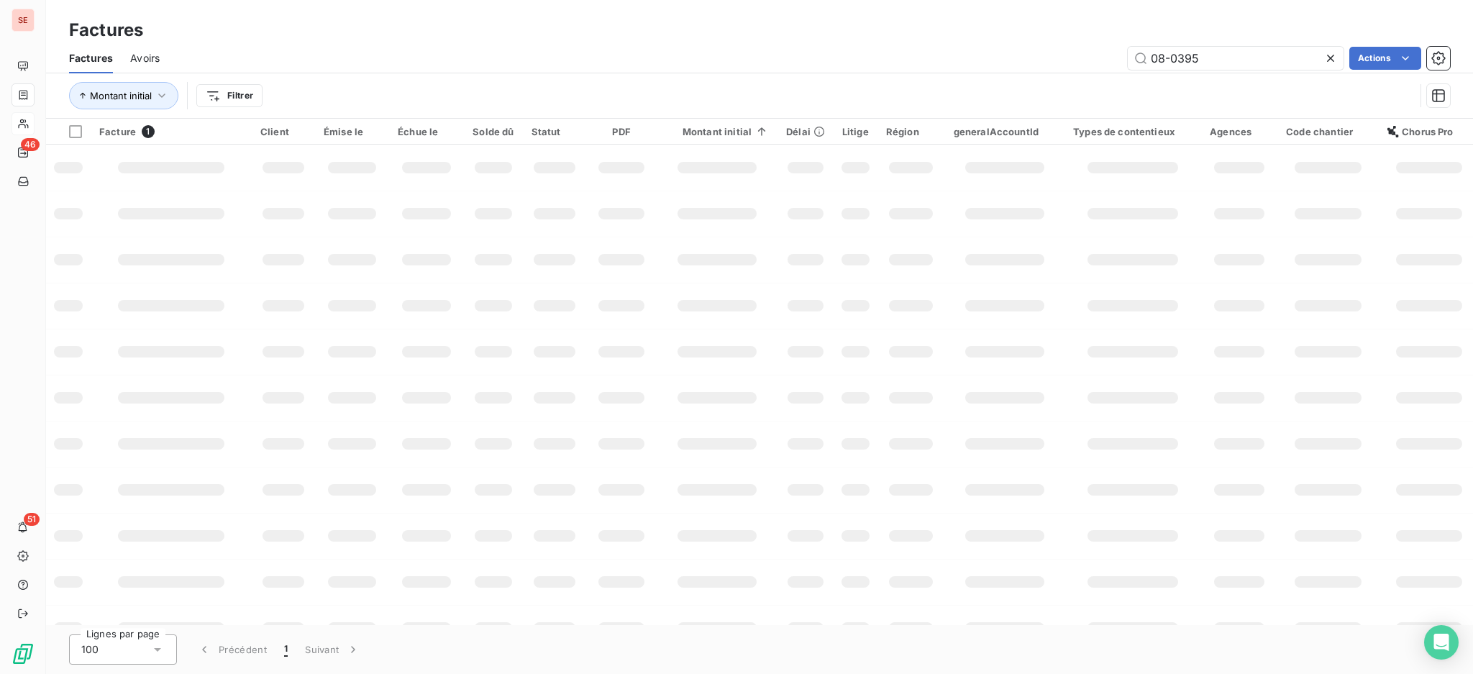
drag, startPoint x: 1239, startPoint y: 53, endPoint x: 1082, endPoint y: 40, distance: 157.4
click at [1082, 40] on div "Factures Factures Avoirs 08-0395 Actions Montant initial Filtrer" at bounding box center [759, 59] width 1427 height 119
type input "06-0691"
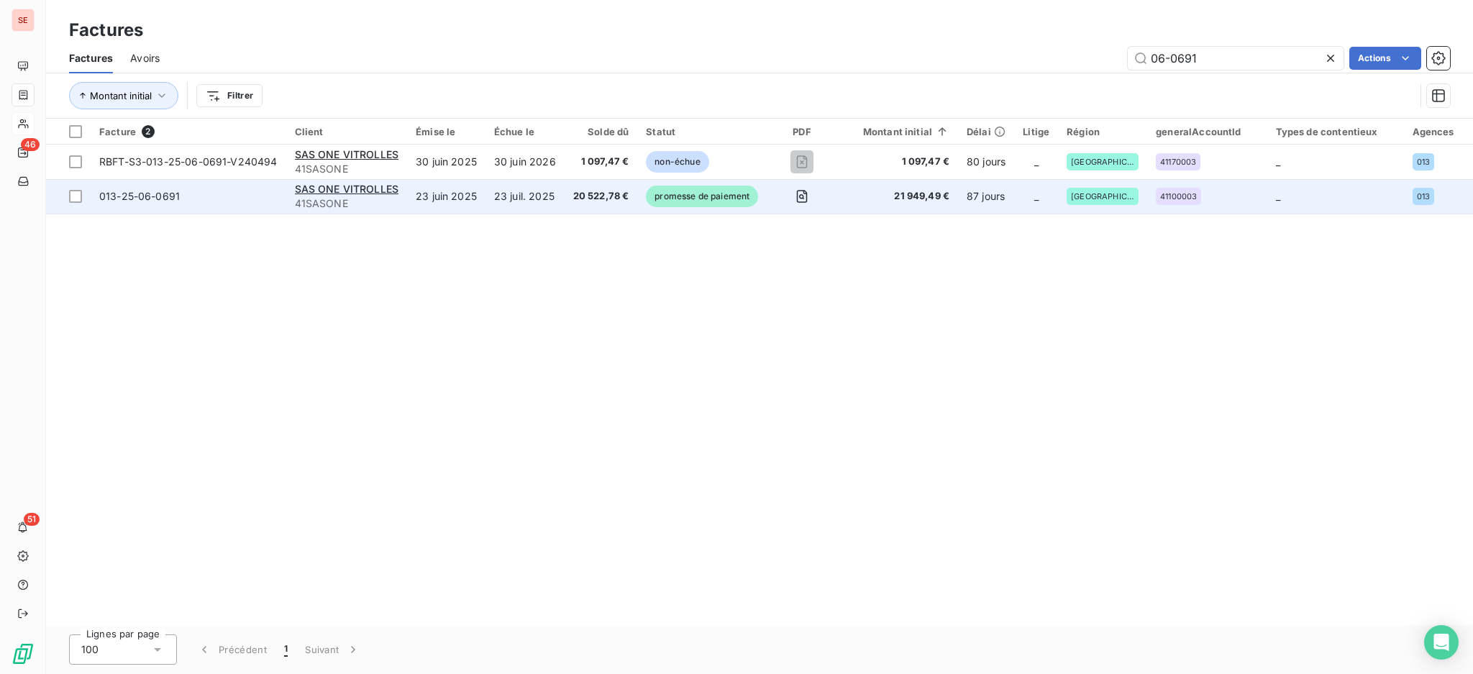
click at [454, 199] on td "23 juin 2025" at bounding box center [446, 196] width 78 height 35
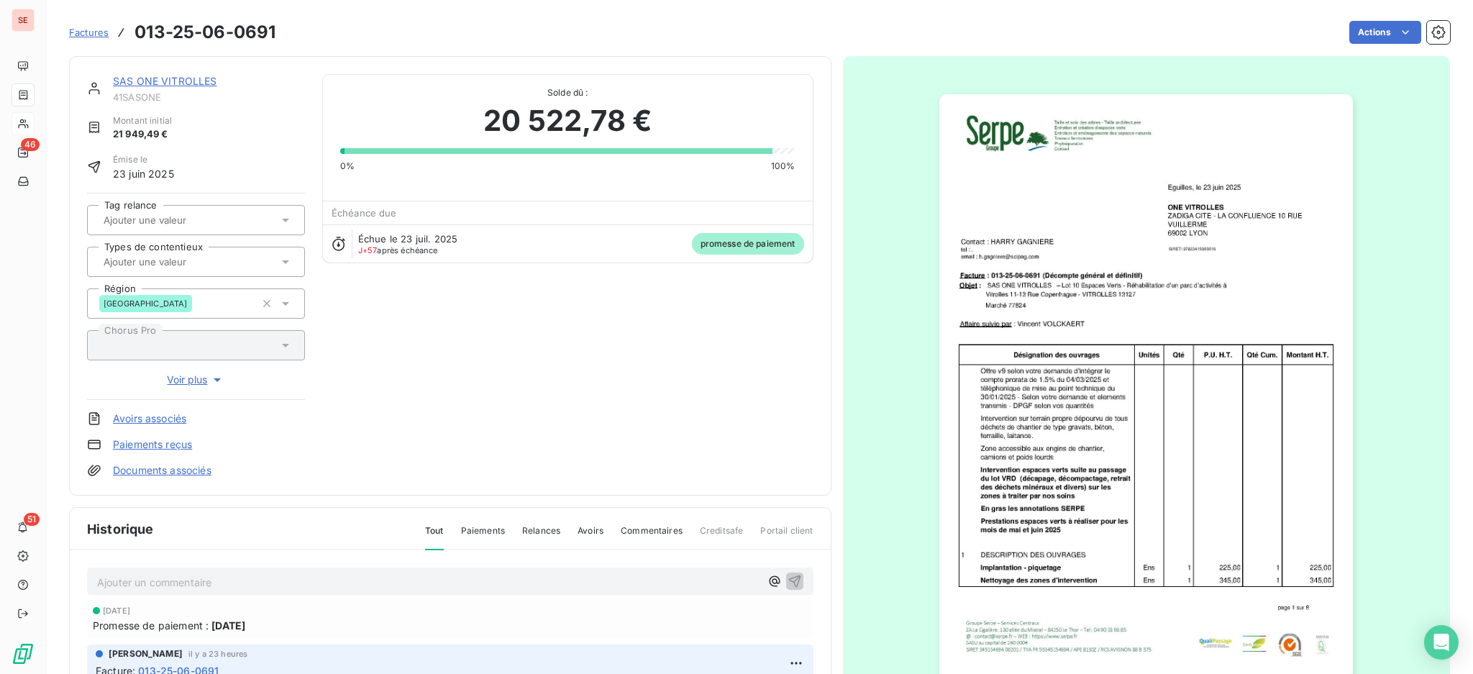
click at [478, 584] on p "Ajouter un commentaire ﻿" at bounding box center [428, 582] width 663 height 18
click at [788, 575] on icon "button" at bounding box center [794, 581] width 12 height 12
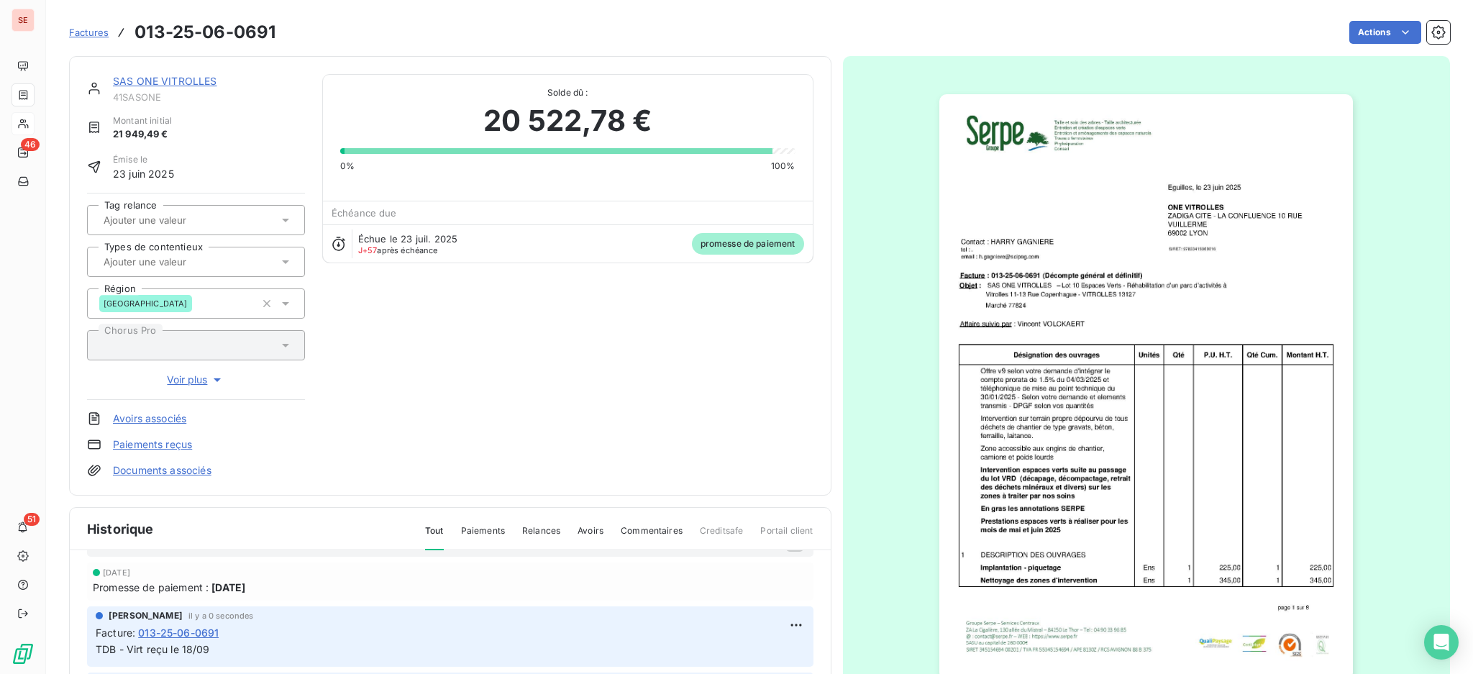
click at [203, 85] on link "SAS ONE VITROLLES" at bounding box center [165, 81] width 104 height 12
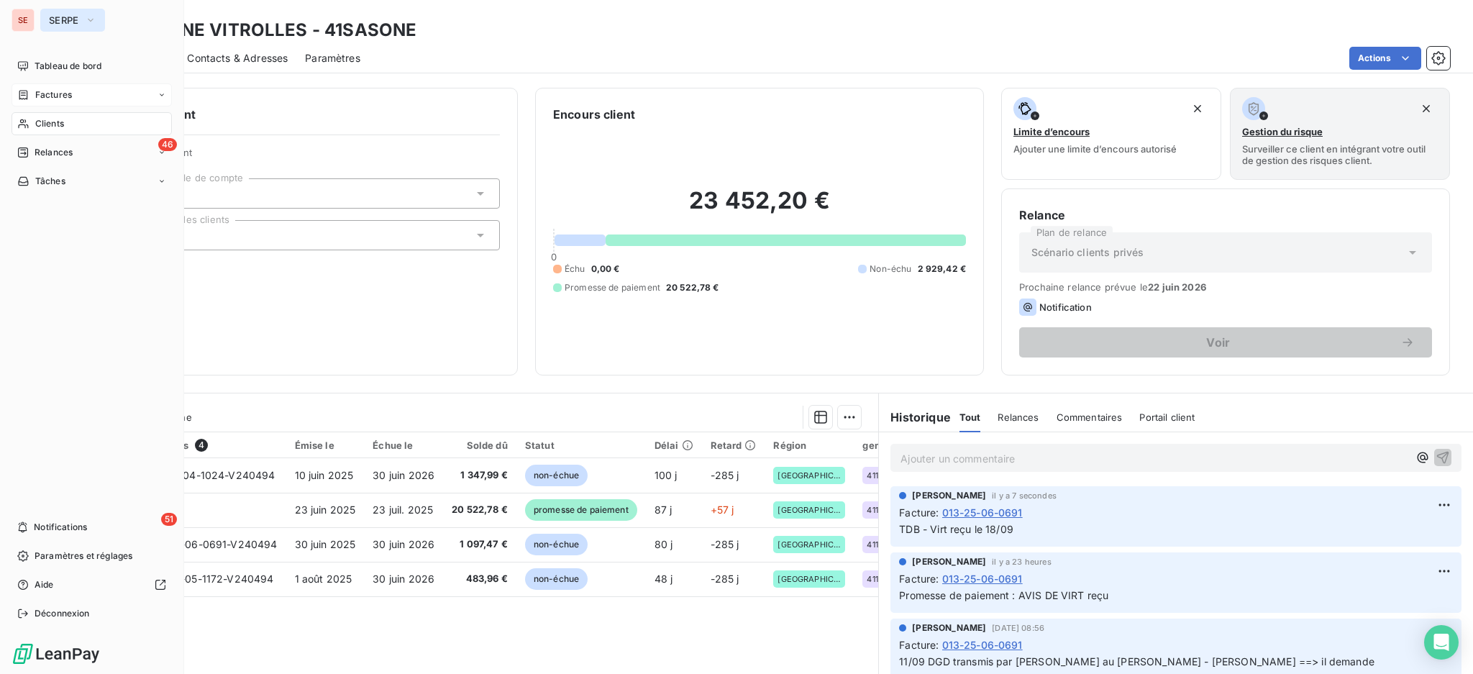
click at [85, 14] on icon "button" at bounding box center [91, 20] width 12 height 14
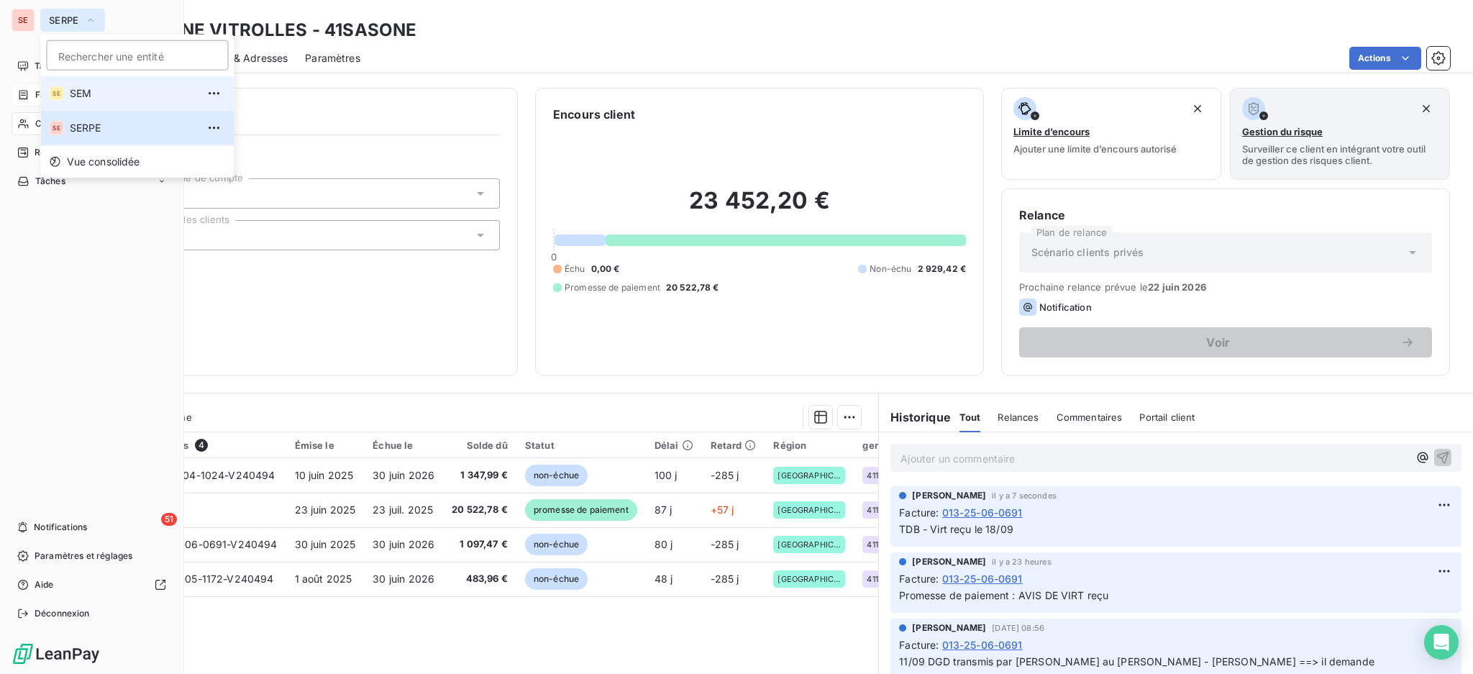
click at [102, 96] on span "SEM" at bounding box center [133, 93] width 127 height 14
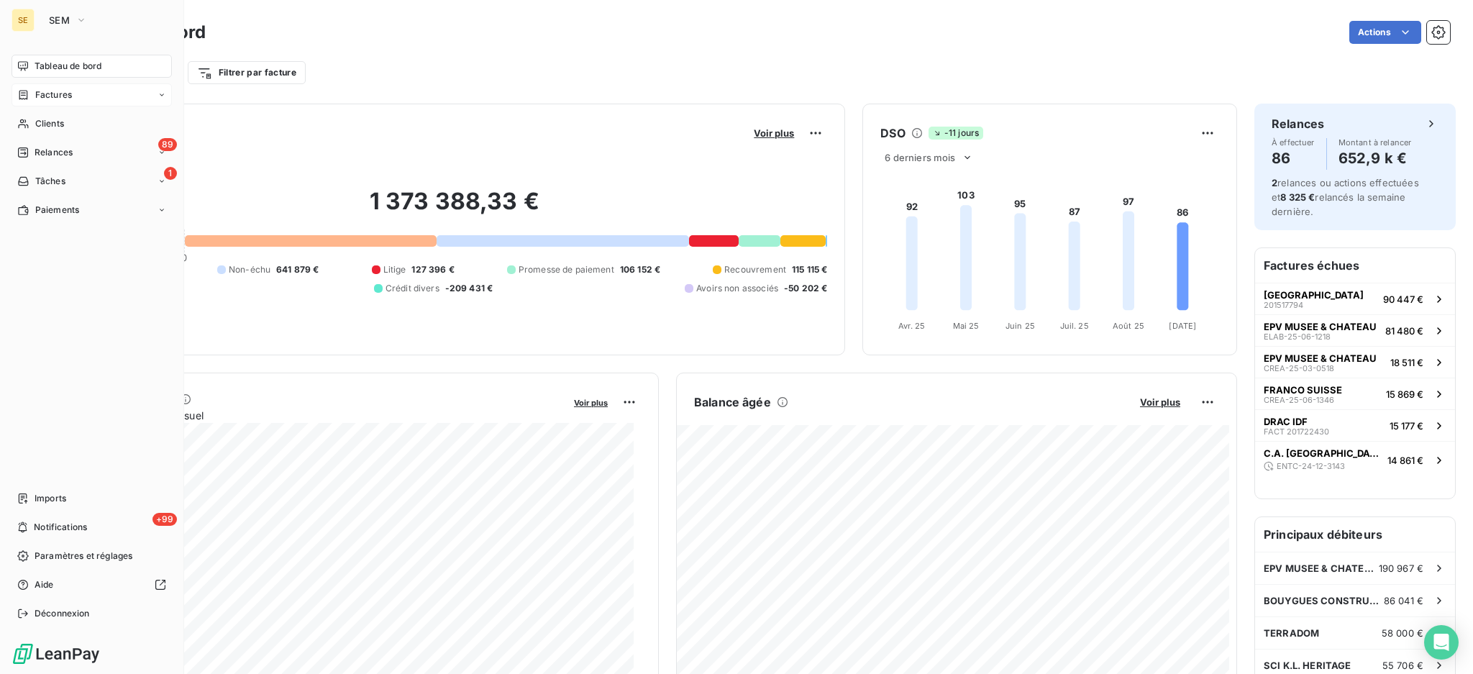
drag, startPoint x: 60, startPoint y: 96, endPoint x: 68, endPoint y: 95, distance: 7.9
click at [60, 96] on span "Factures" at bounding box center [53, 94] width 37 height 13
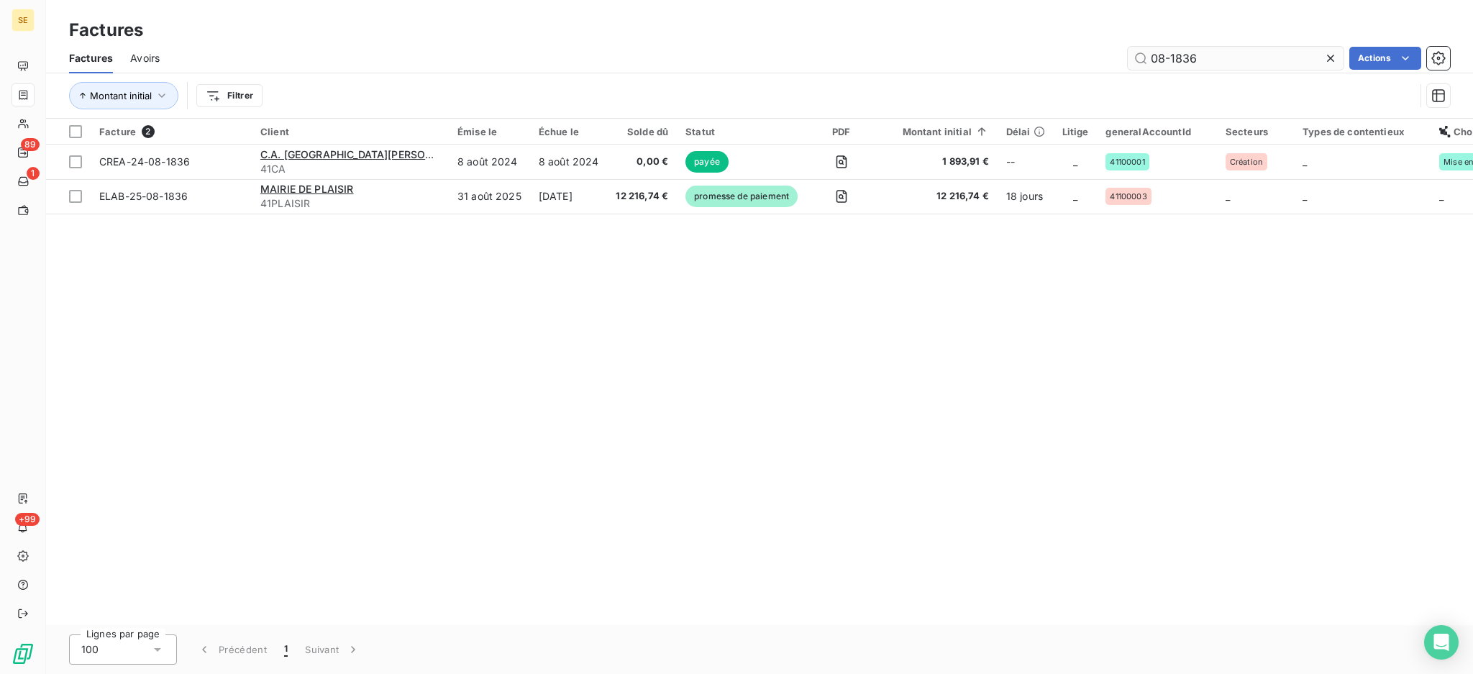
drag, startPoint x: 1209, startPoint y: 47, endPoint x: 1174, endPoint y: 45, distance: 35.3
click at [1174, 47] on input "08-1836" at bounding box center [1236, 58] width 216 height 23
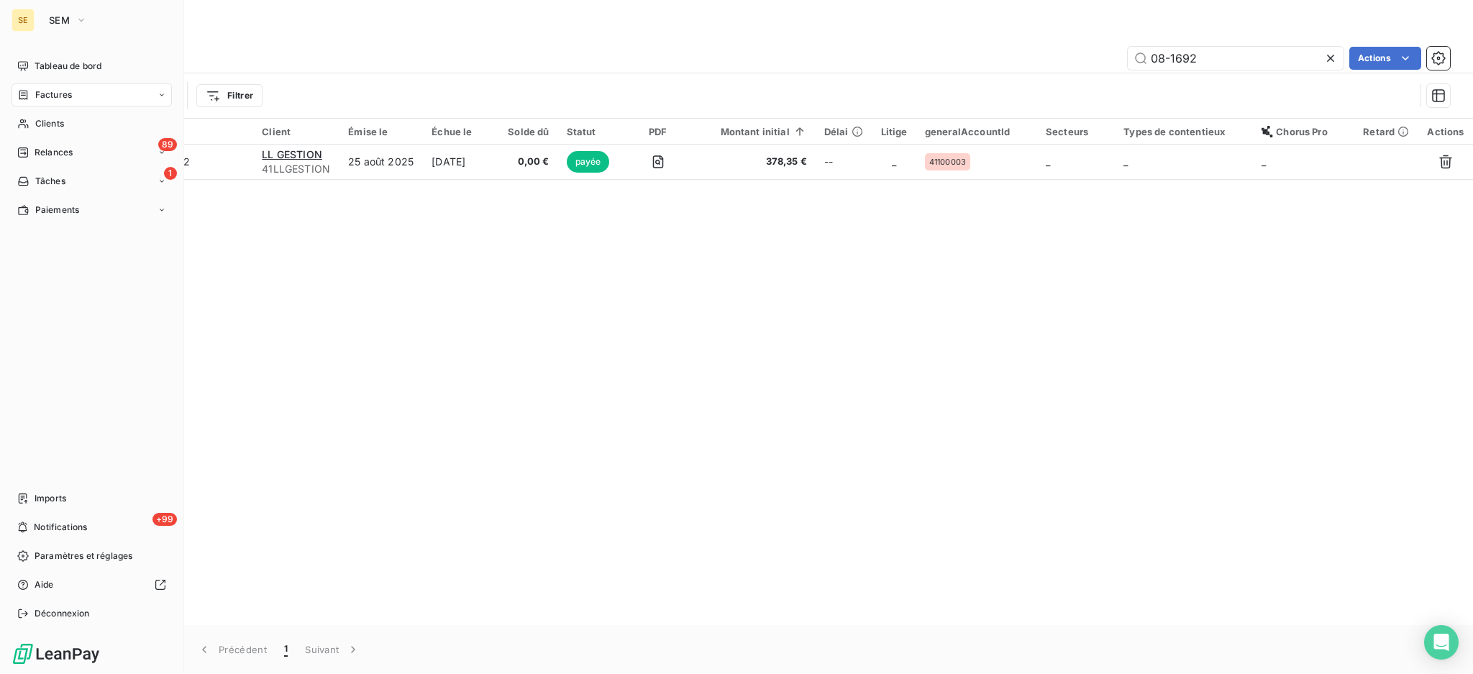
click at [60, 95] on span "Factures" at bounding box center [53, 94] width 37 height 13
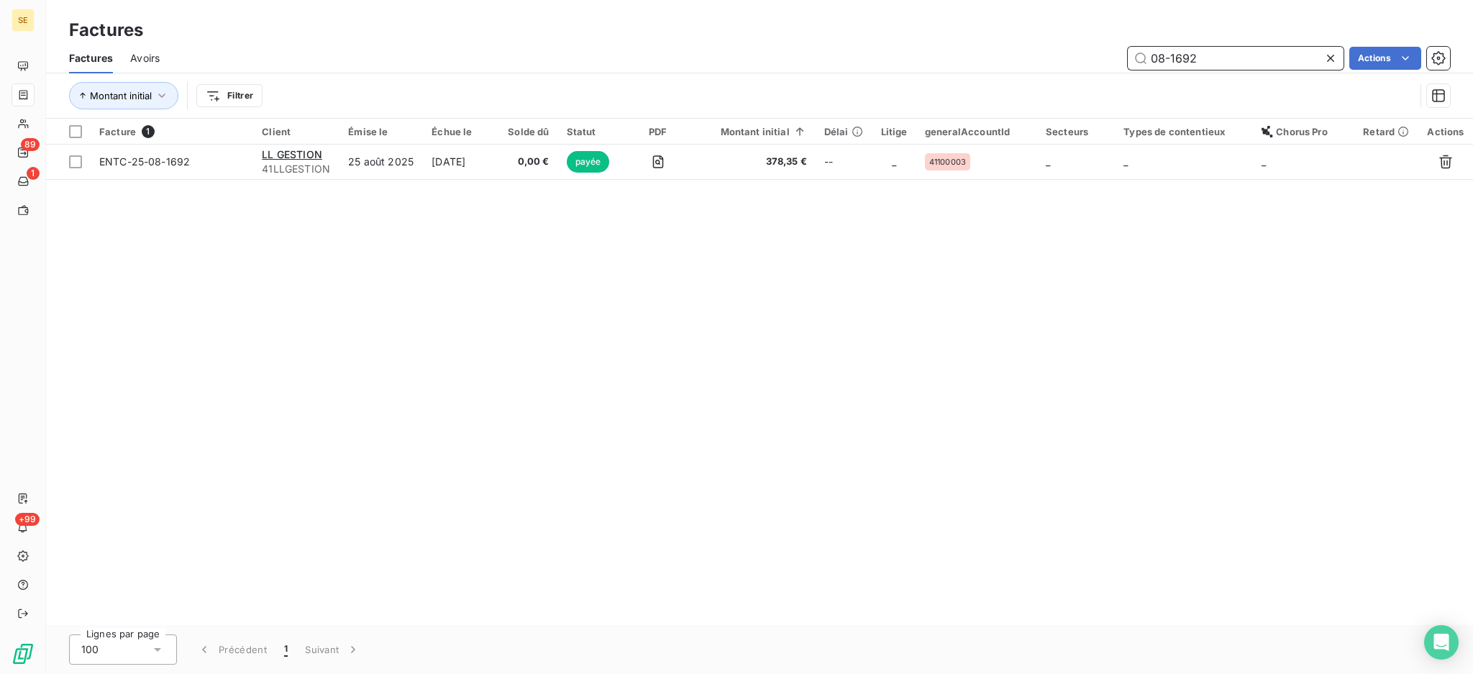
click at [1246, 54] on input "08-1692" at bounding box center [1236, 58] width 216 height 23
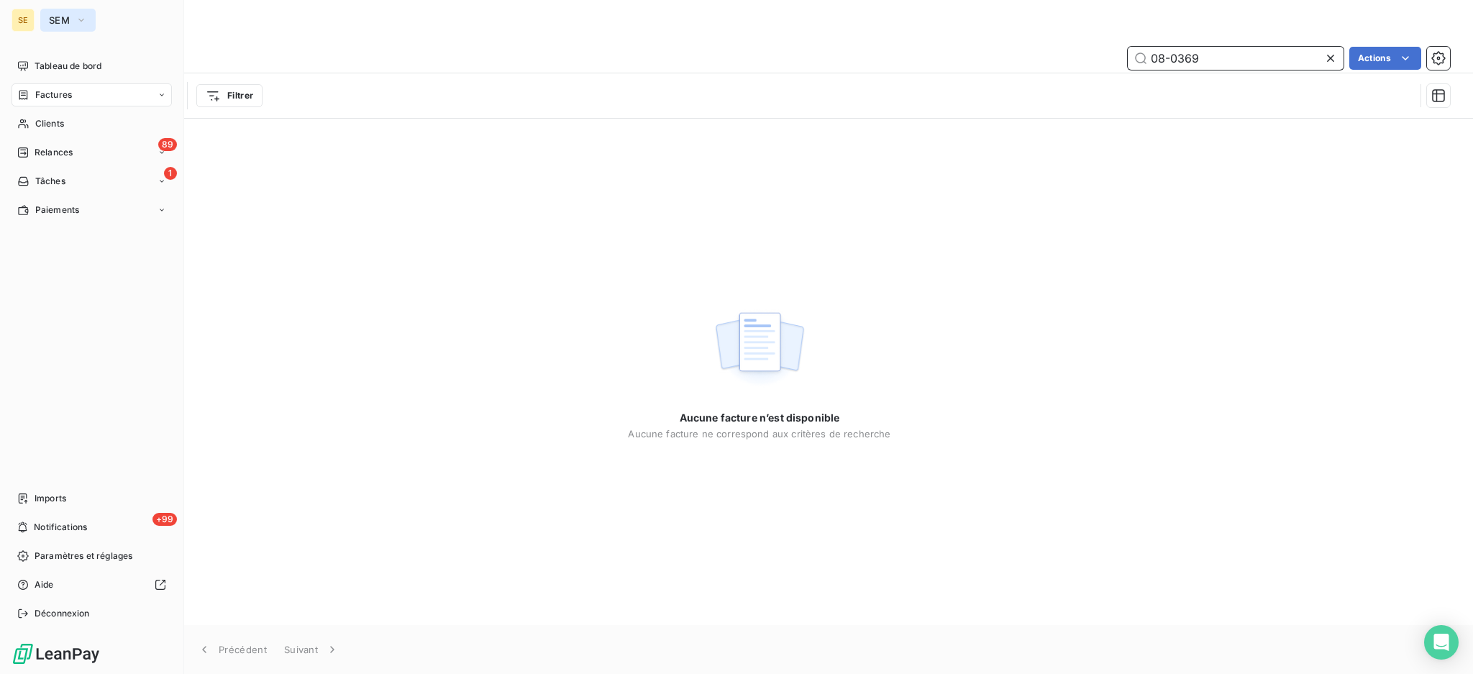
type input "08-0369"
click at [56, 16] on span "SEM" at bounding box center [59, 20] width 21 height 12
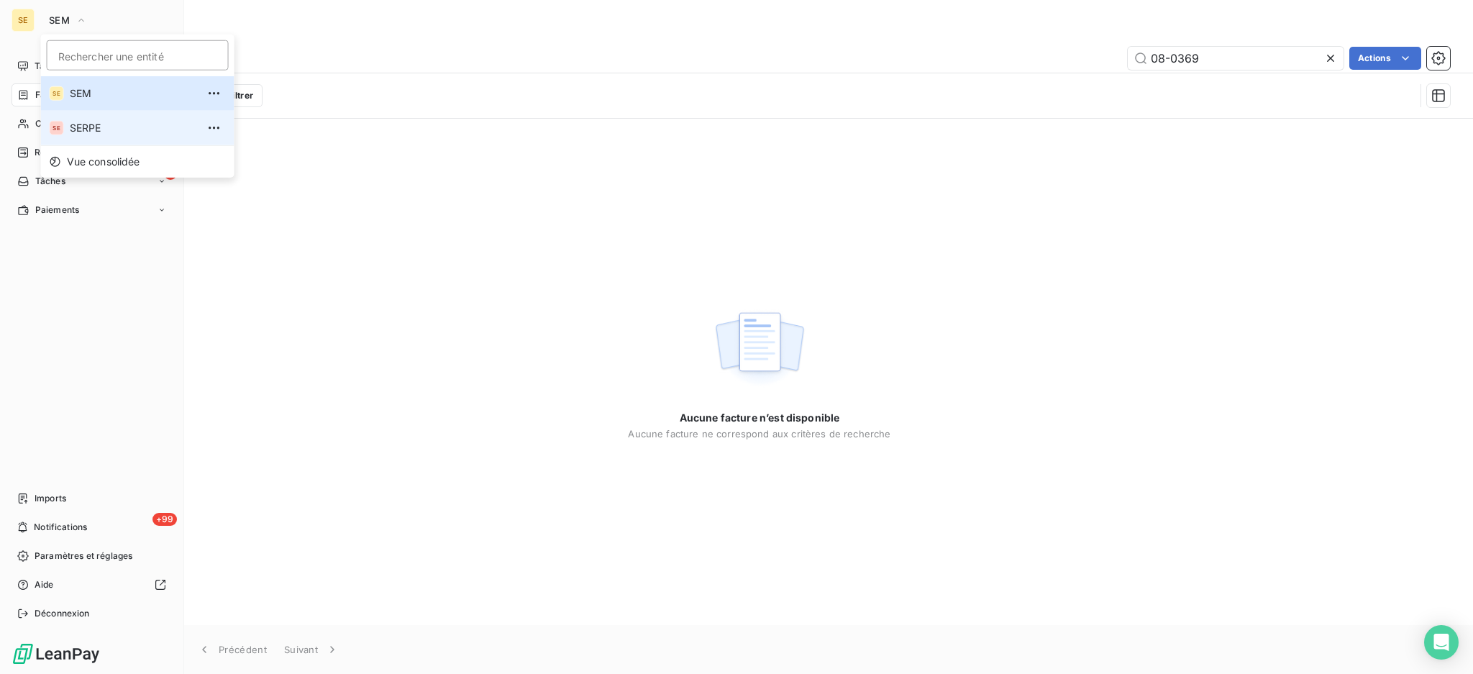
click at [81, 127] on span "SERPE" at bounding box center [133, 128] width 127 height 14
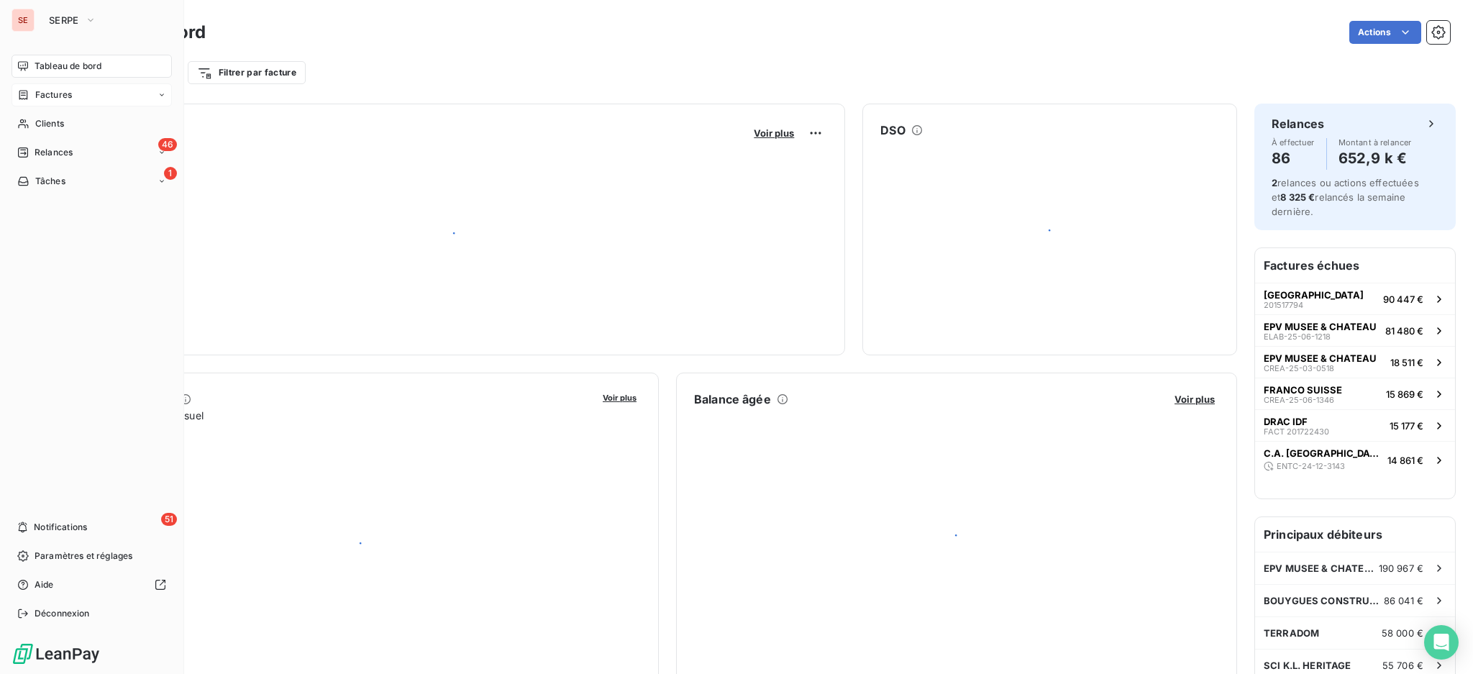
click at [62, 97] on span "Factures" at bounding box center [53, 94] width 37 height 13
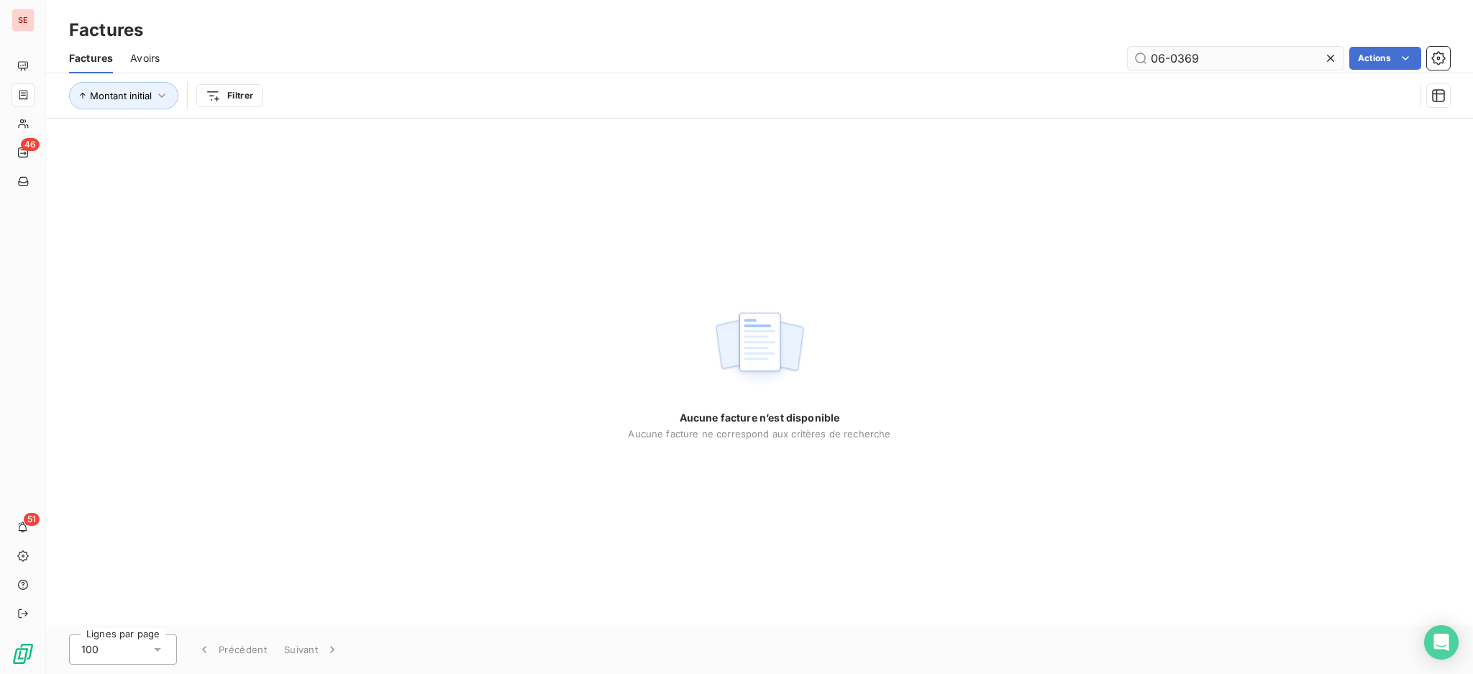
click at [1165, 58] on input "06-0369" at bounding box center [1236, 58] width 216 height 23
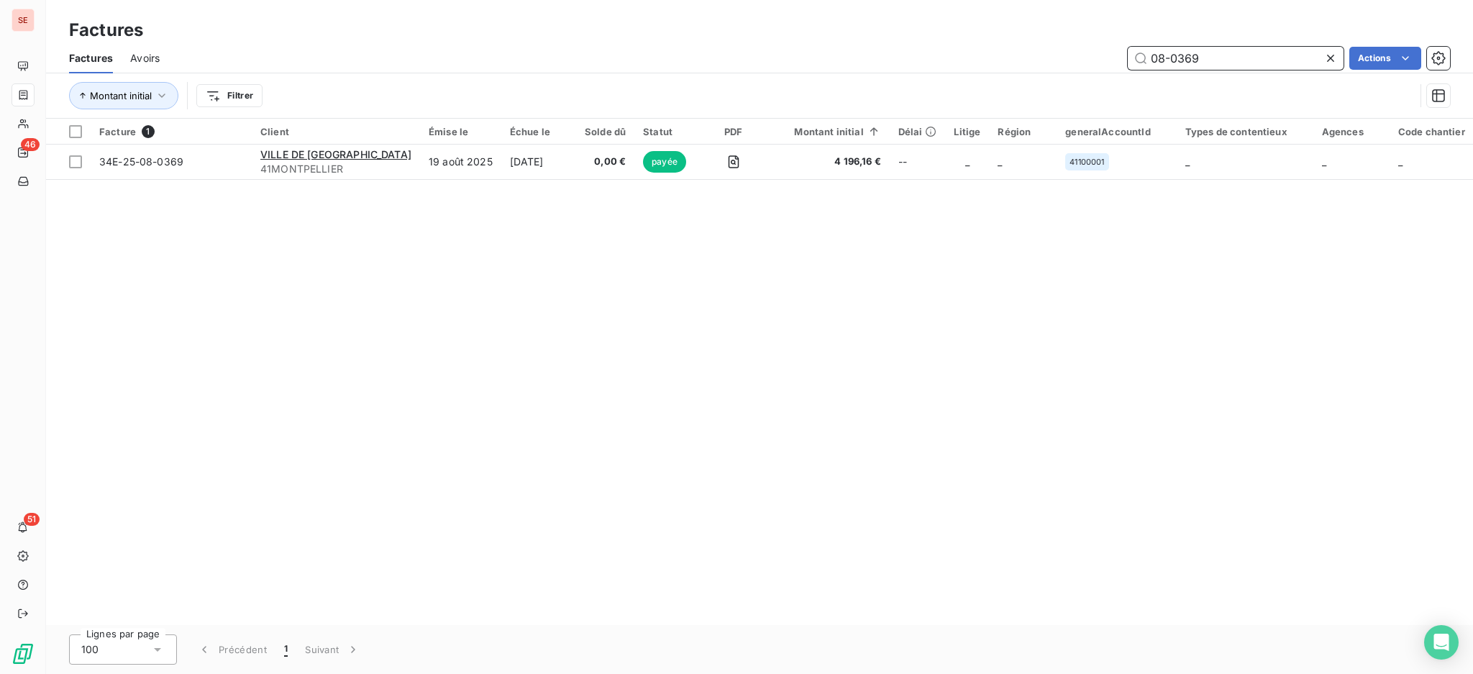
drag, startPoint x: 1236, startPoint y: 51, endPoint x: 1128, endPoint y: 49, distance: 107.9
click at [1128, 49] on input "08-0369" at bounding box center [1236, 58] width 216 height 23
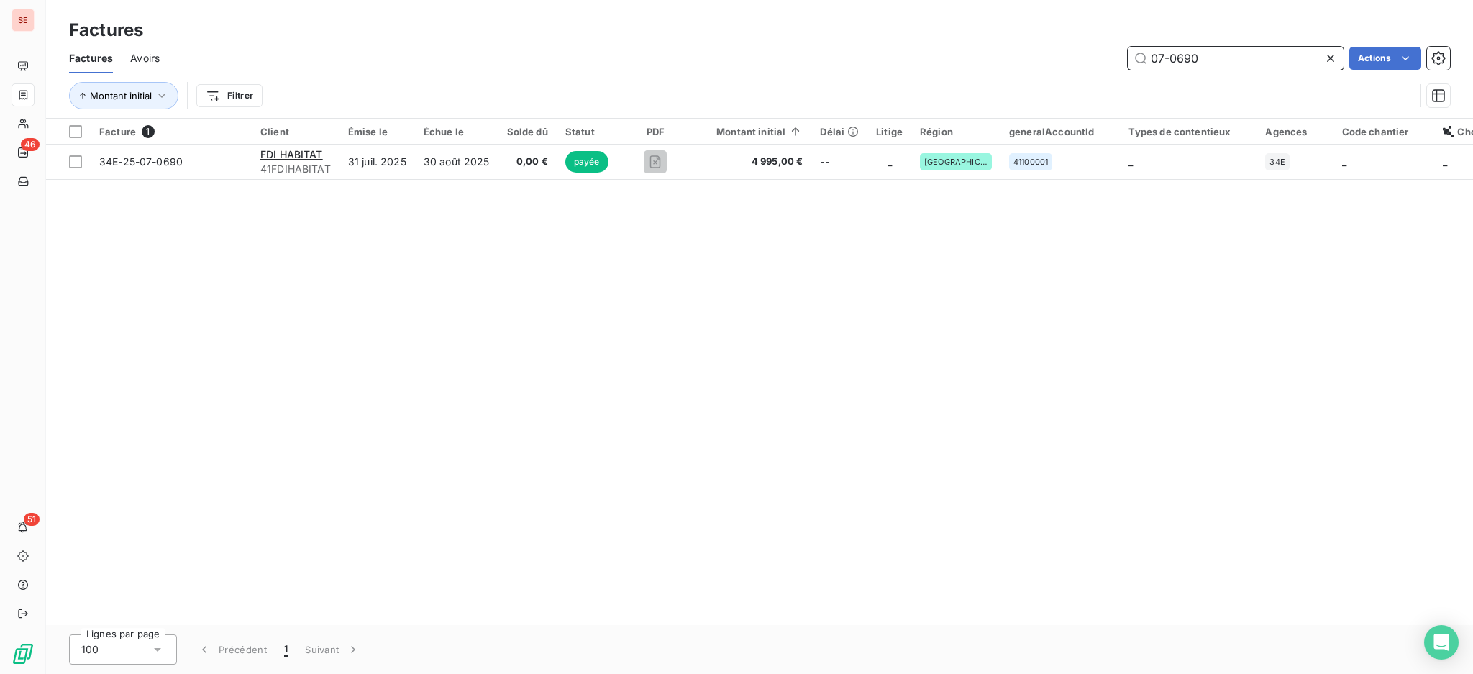
drag, startPoint x: 1220, startPoint y: 56, endPoint x: 1078, endPoint y: 20, distance: 146.9
click at [1107, 36] on div "Factures Factures Avoirs 07-0690 Actions Montant initial Filtrer" at bounding box center [759, 59] width 1427 height 119
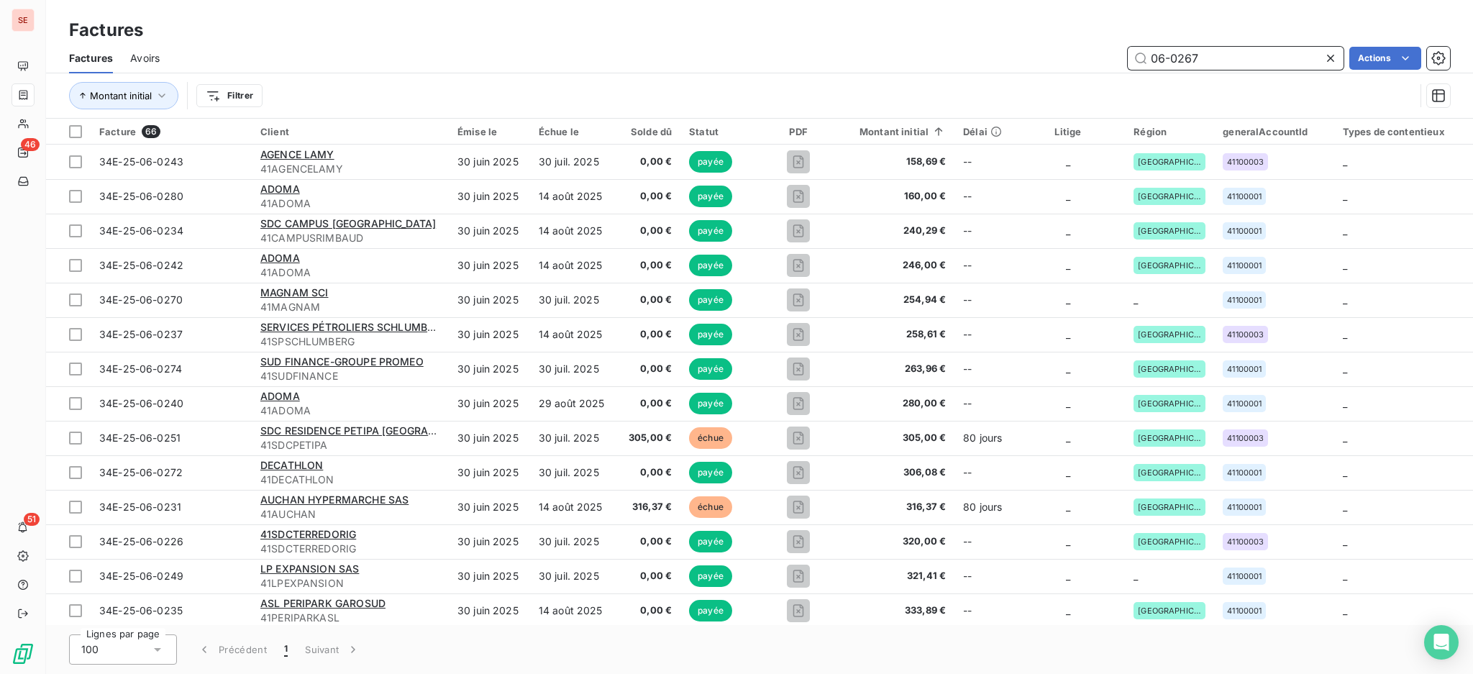
type input "06-0267"
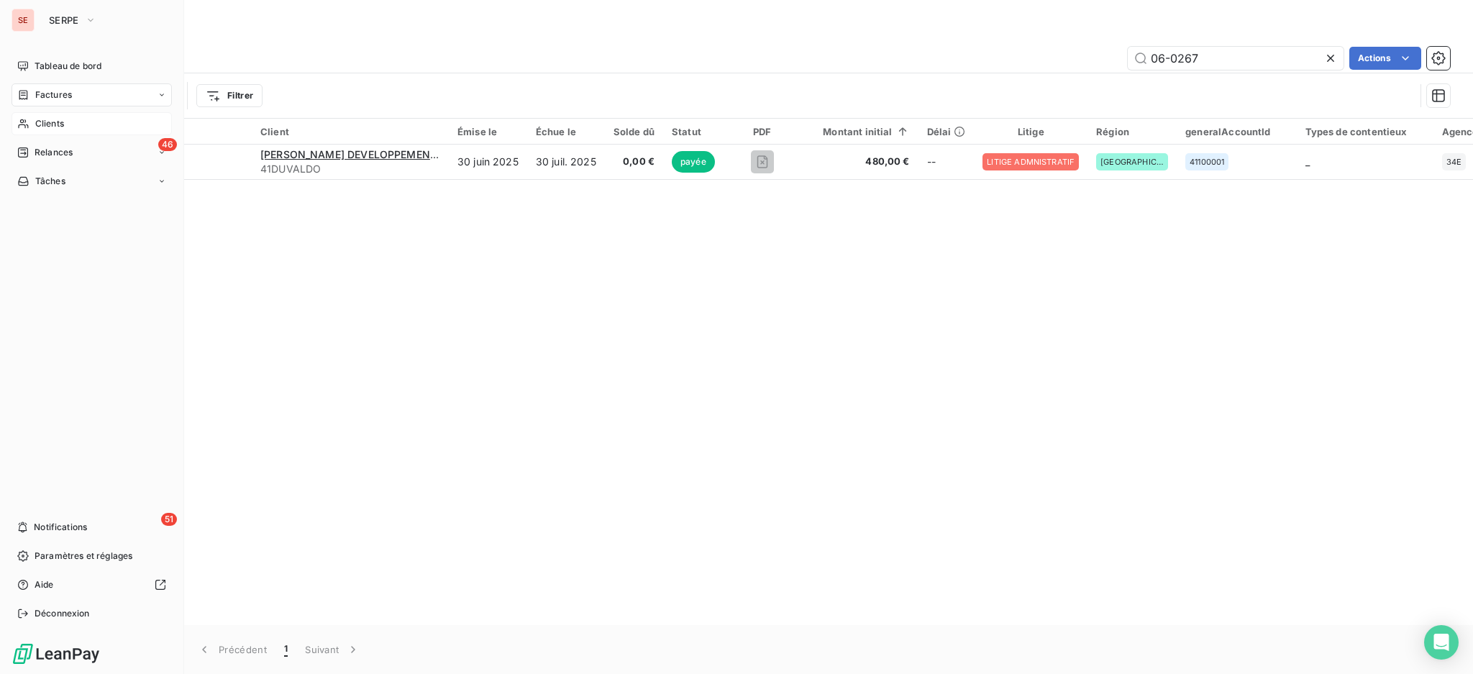
click at [32, 126] on div "Clients" at bounding box center [92, 123] width 160 height 23
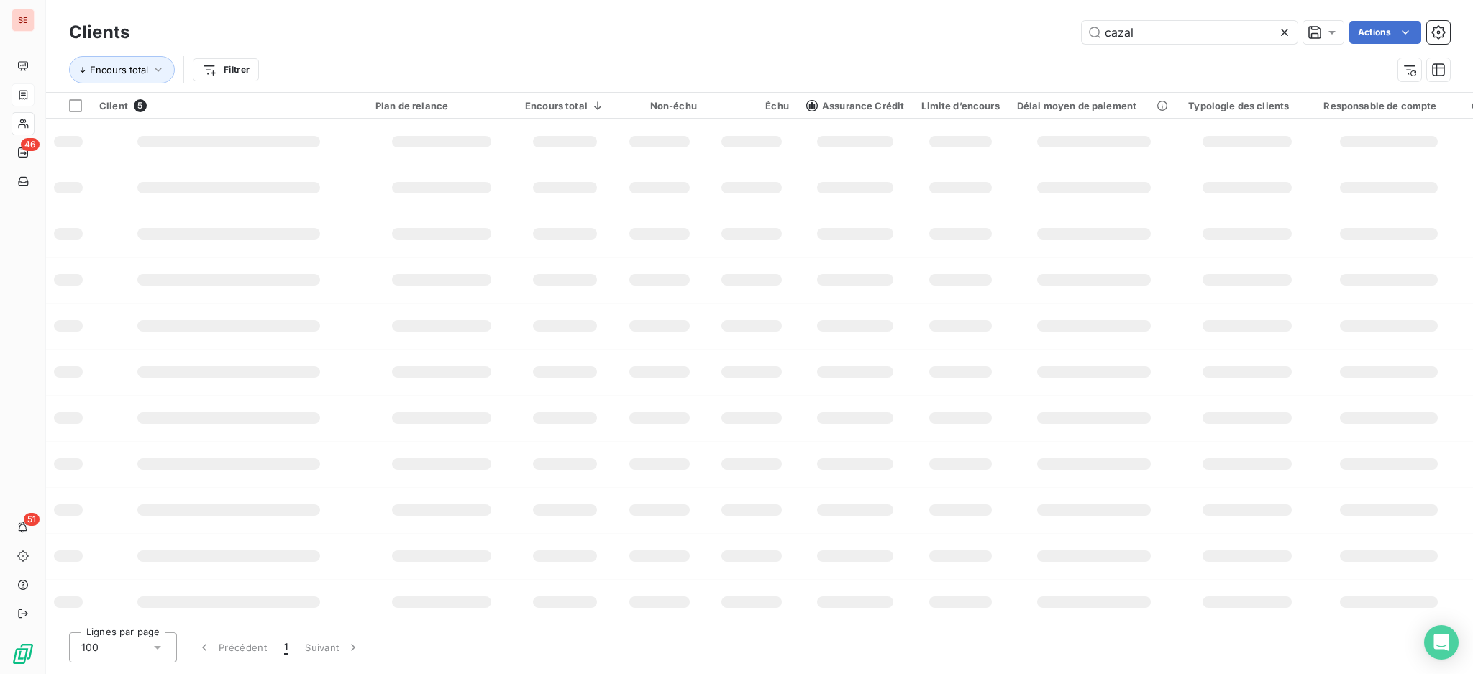
drag, startPoint x: 1141, startPoint y: 28, endPoint x: 910, endPoint y: 12, distance: 231.4
click at [910, 12] on div "Clients cazal Actions Encours total Filtrer" at bounding box center [759, 46] width 1427 height 92
type input "bec"
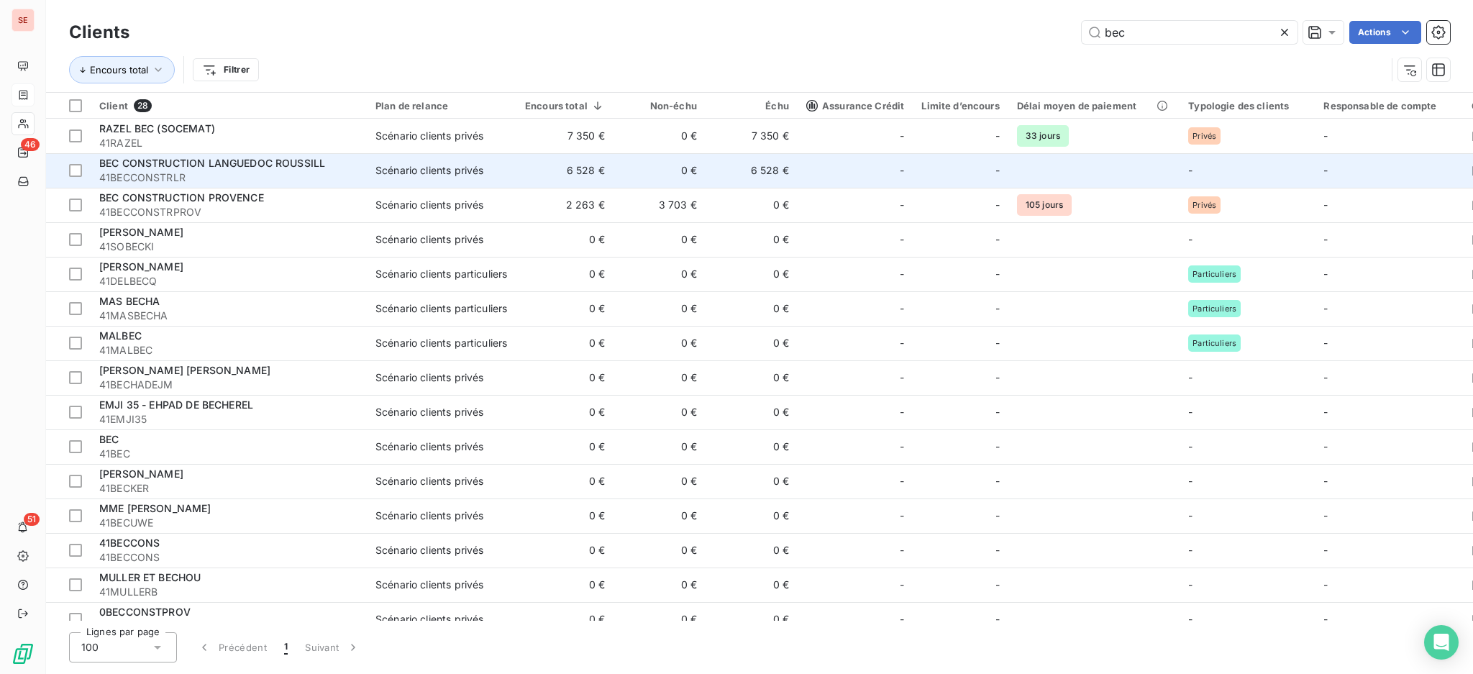
click at [259, 170] on span "41BECCONSTRLR" at bounding box center [228, 177] width 259 height 14
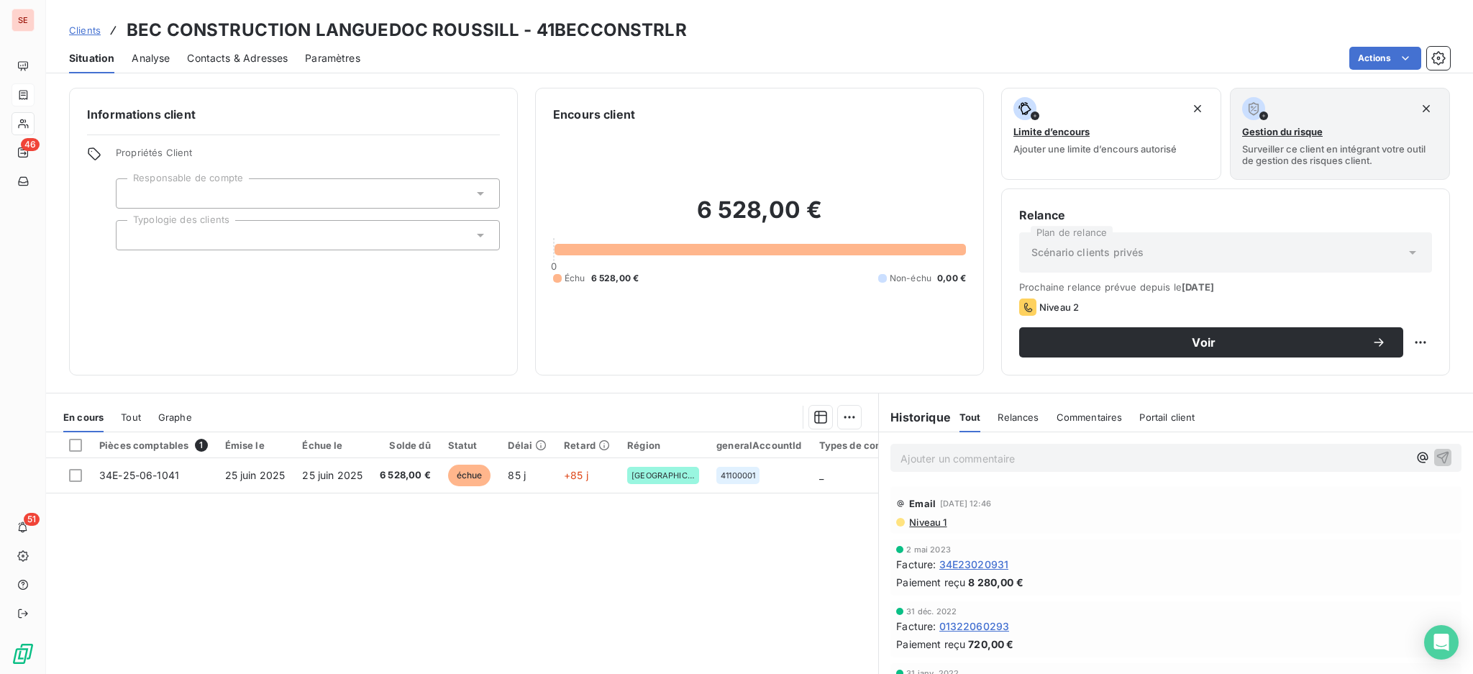
click at [129, 414] on span "Tout" at bounding box center [131, 417] width 20 height 12
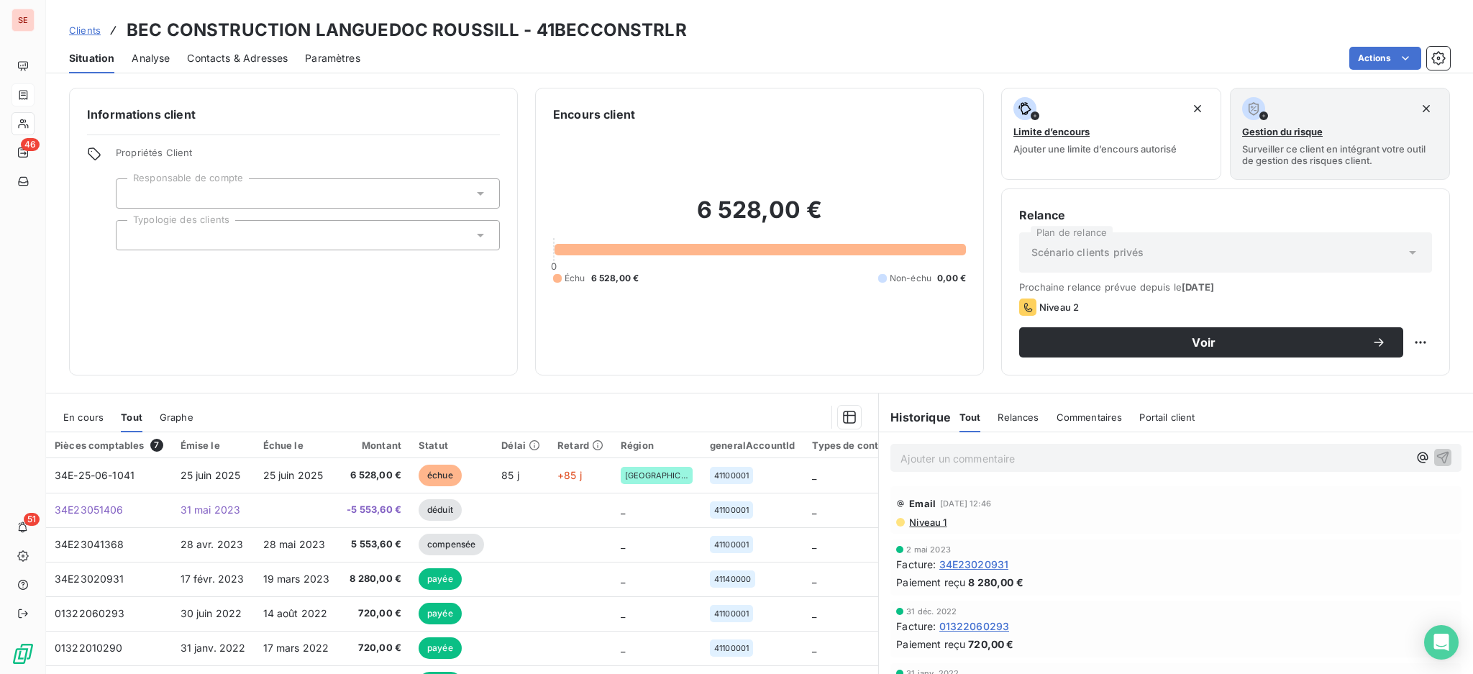
click at [78, 415] on span "En cours" at bounding box center [83, 417] width 40 height 12
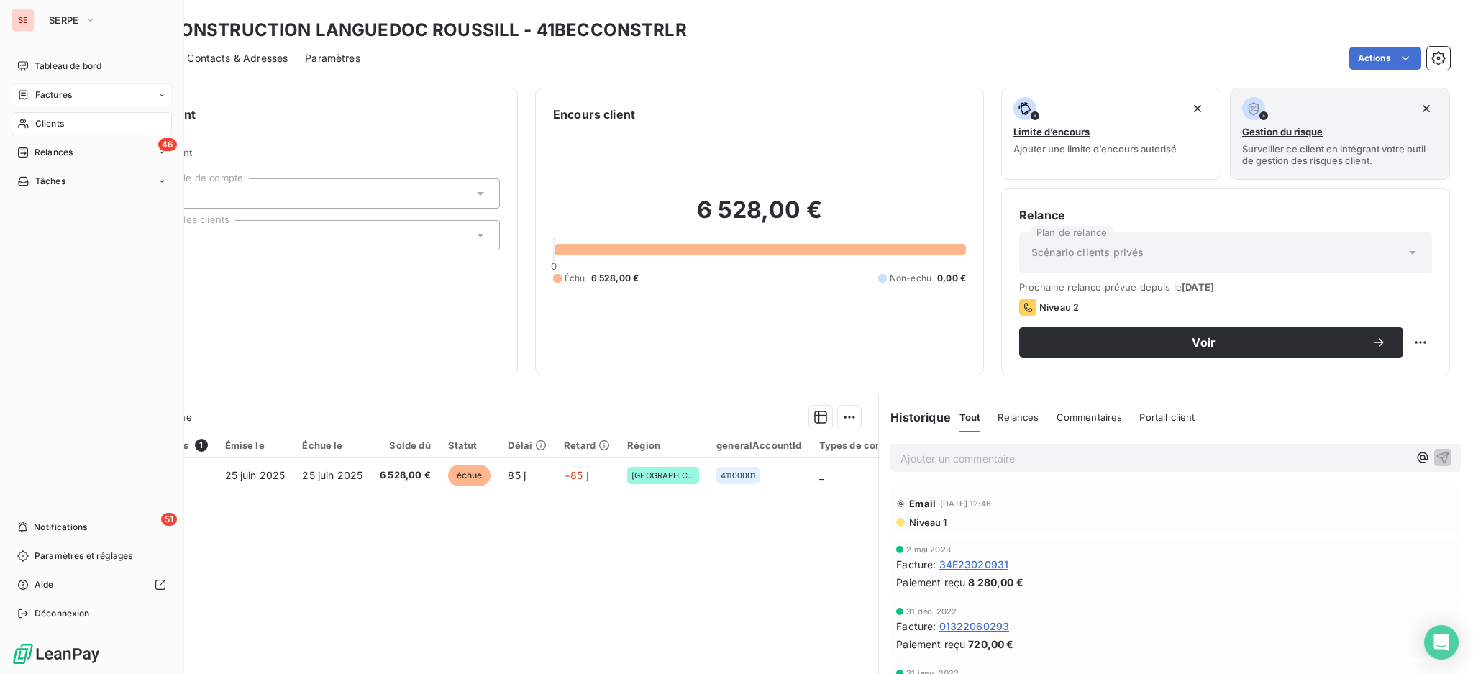
click at [52, 127] on span "Clients" at bounding box center [49, 123] width 29 height 13
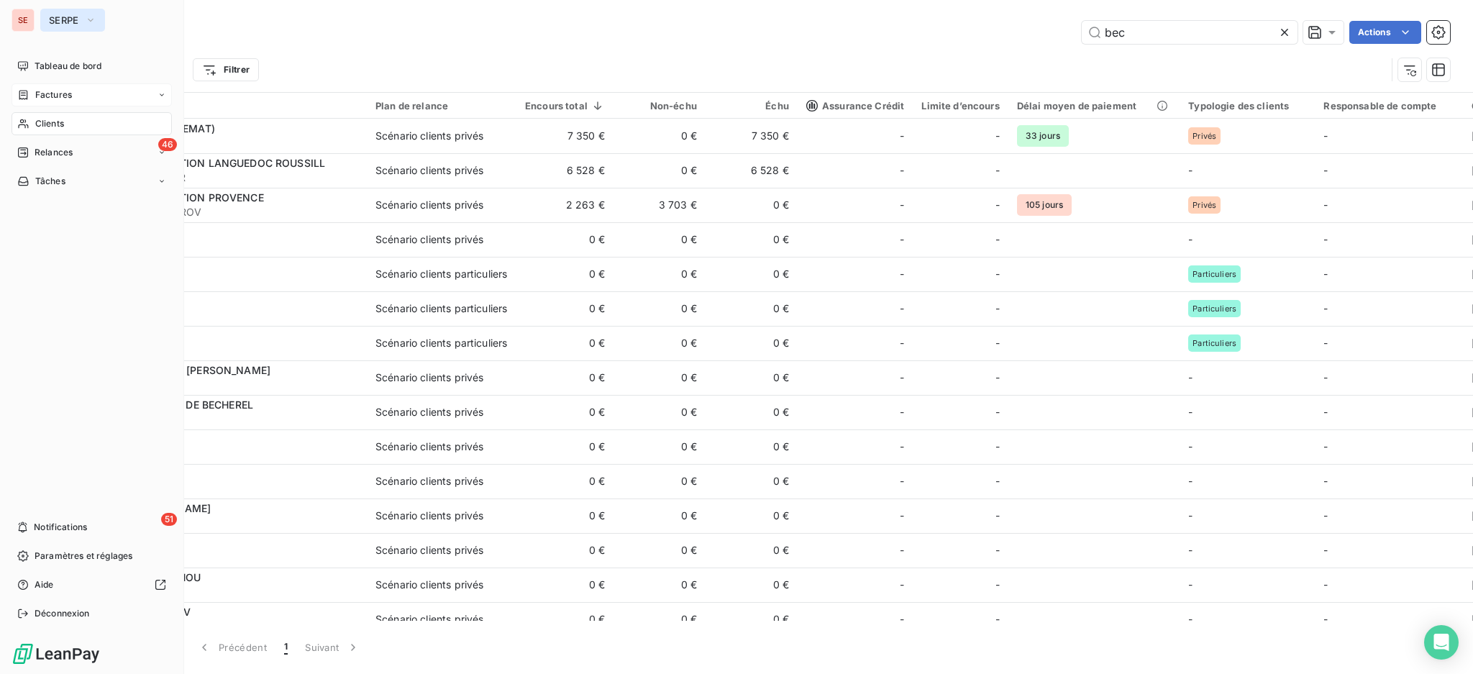
click at [47, 19] on button "SERPE" at bounding box center [72, 20] width 65 height 23
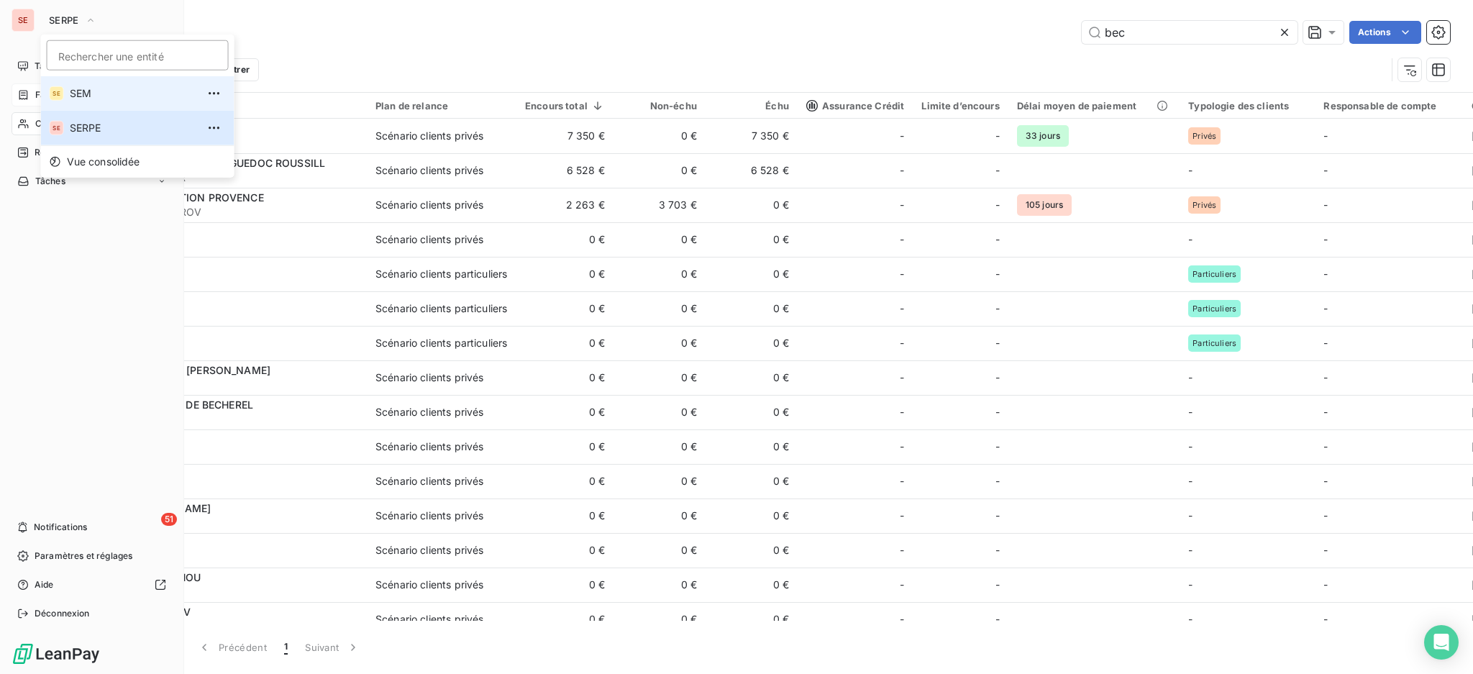
click at [70, 99] on span "SEM" at bounding box center [133, 93] width 127 height 14
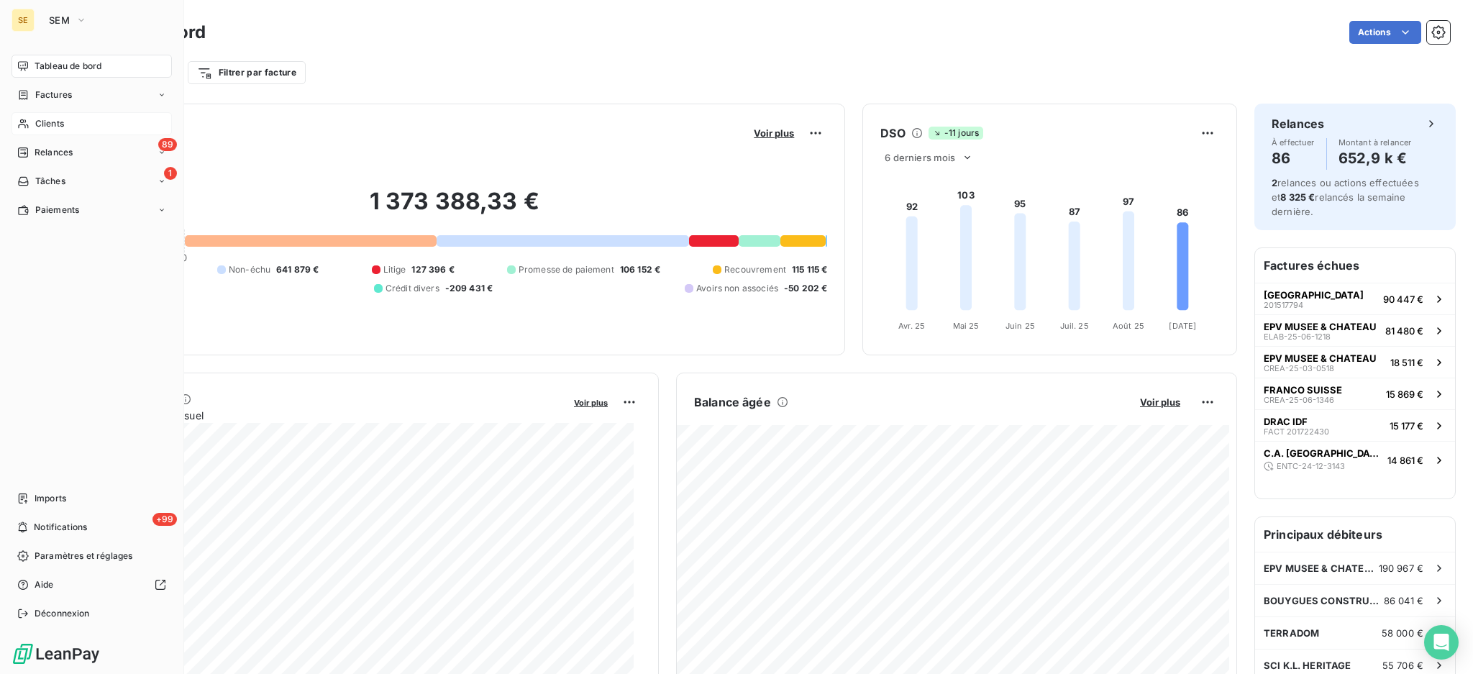
click at [73, 121] on div "Clients" at bounding box center [92, 123] width 160 height 23
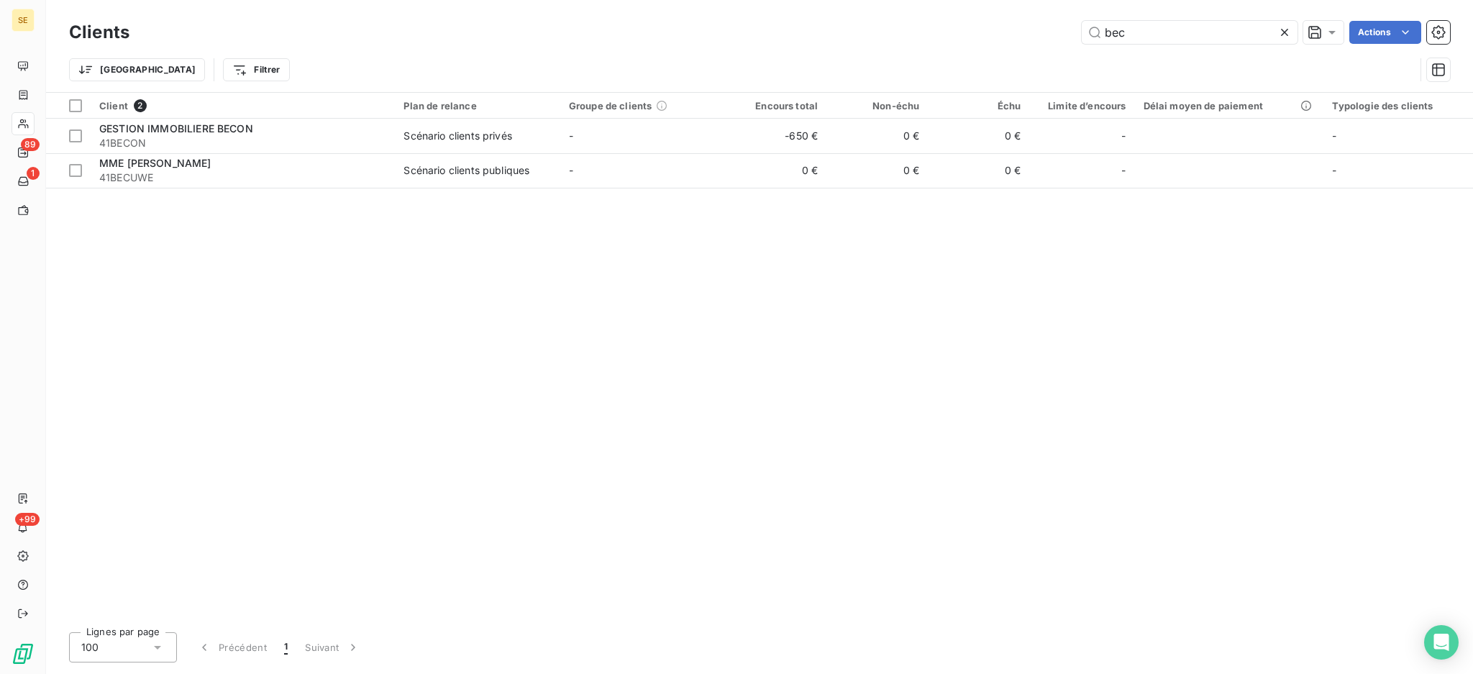
drag, startPoint x: 1108, startPoint y: 30, endPoint x: 964, endPoint y: 11, distance: 145.8
click at [974, 16] on div "Clients bec Actions Trier Filtrer" at bounding box center [759, 46] width 1427 height 92
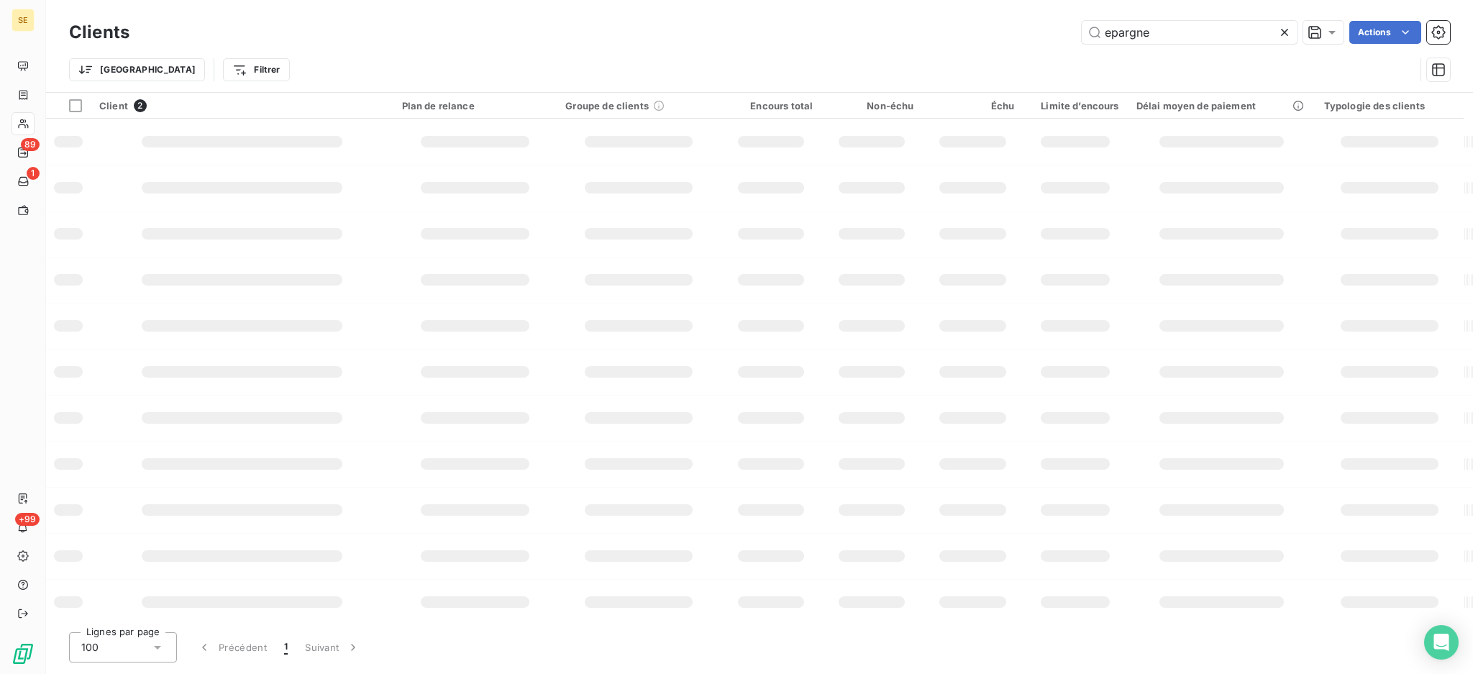
type input "epargne"
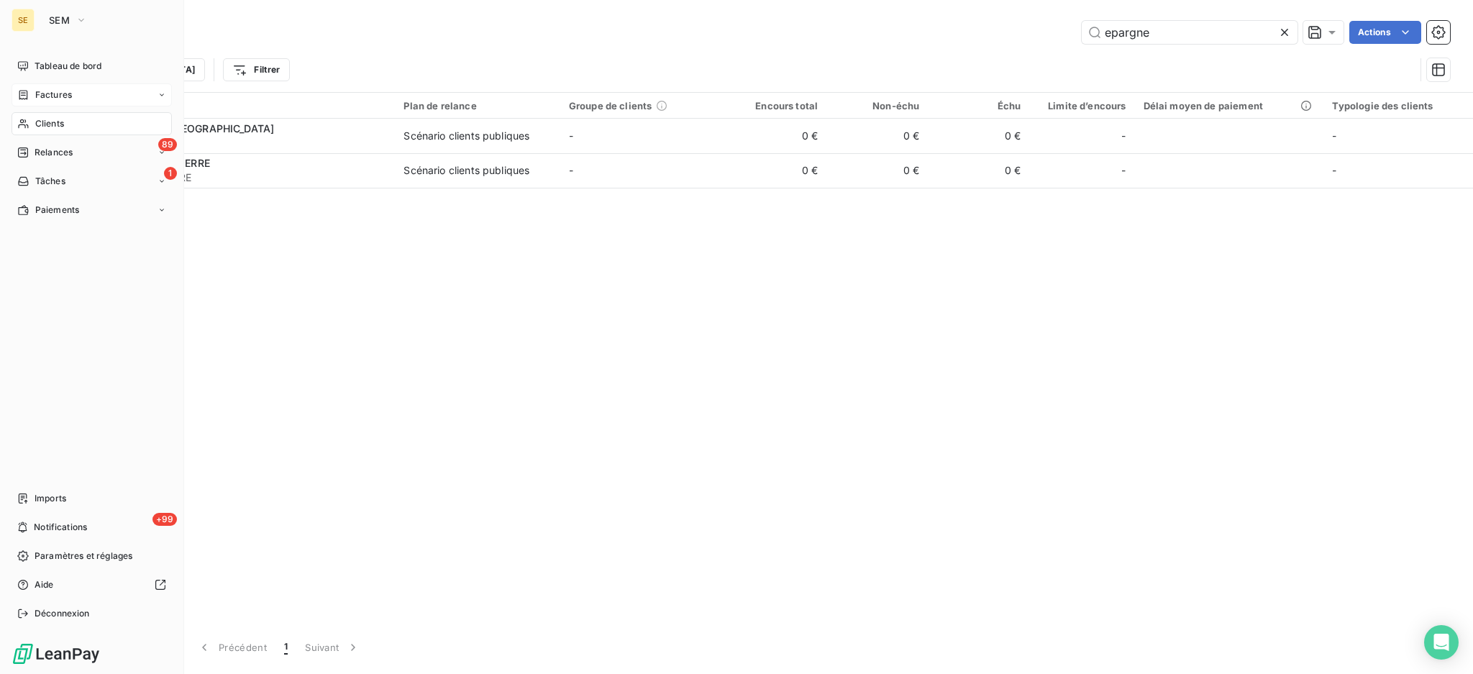
click at [60, 98] on span "Factures" at bounding box center [53, 94] width 37 height 13
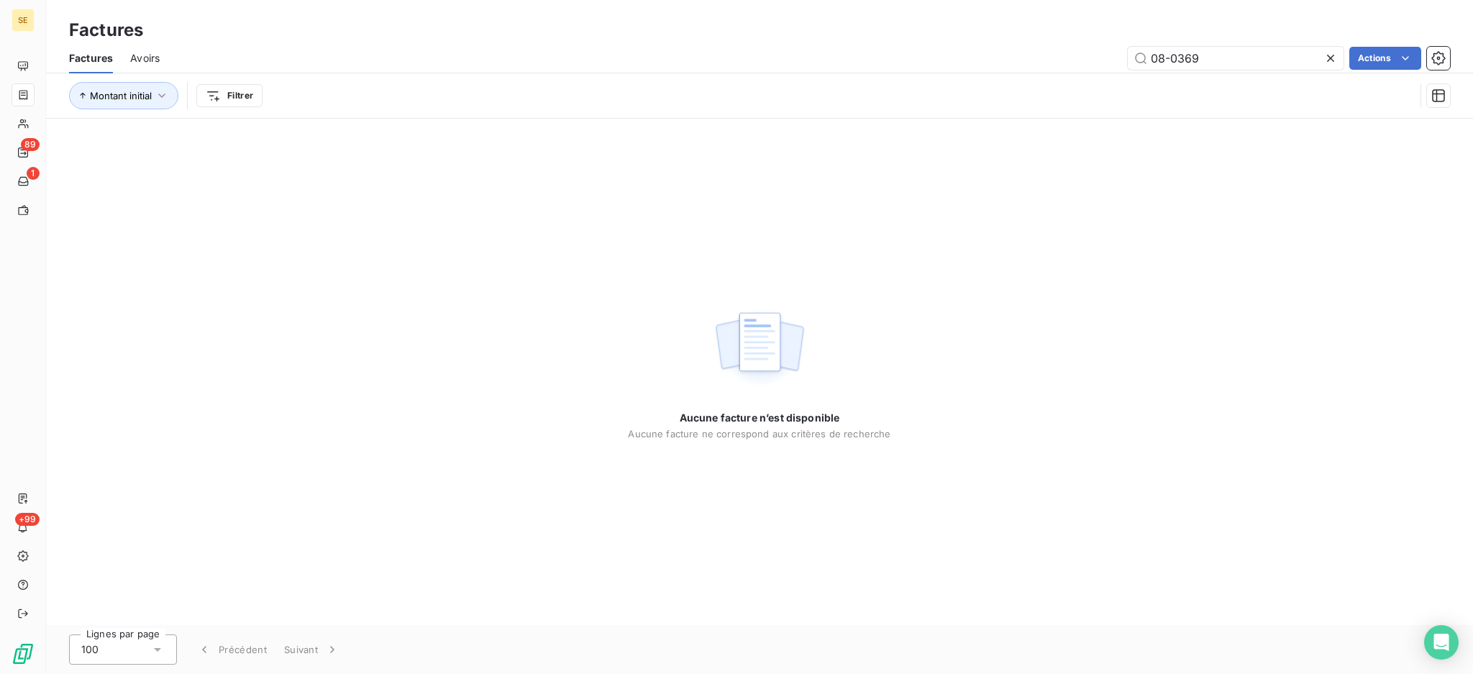
drag, startPoint x: 1228, startPoint y: 55, endPoint x: 1078, endPoint y: 28, distance: 152.1
click at [1078, 28] on div "Factures Factures Avoirs 08-0369 Actions Montant initial Filtrer" at bounding box center [759, 59] width 1427 height 119
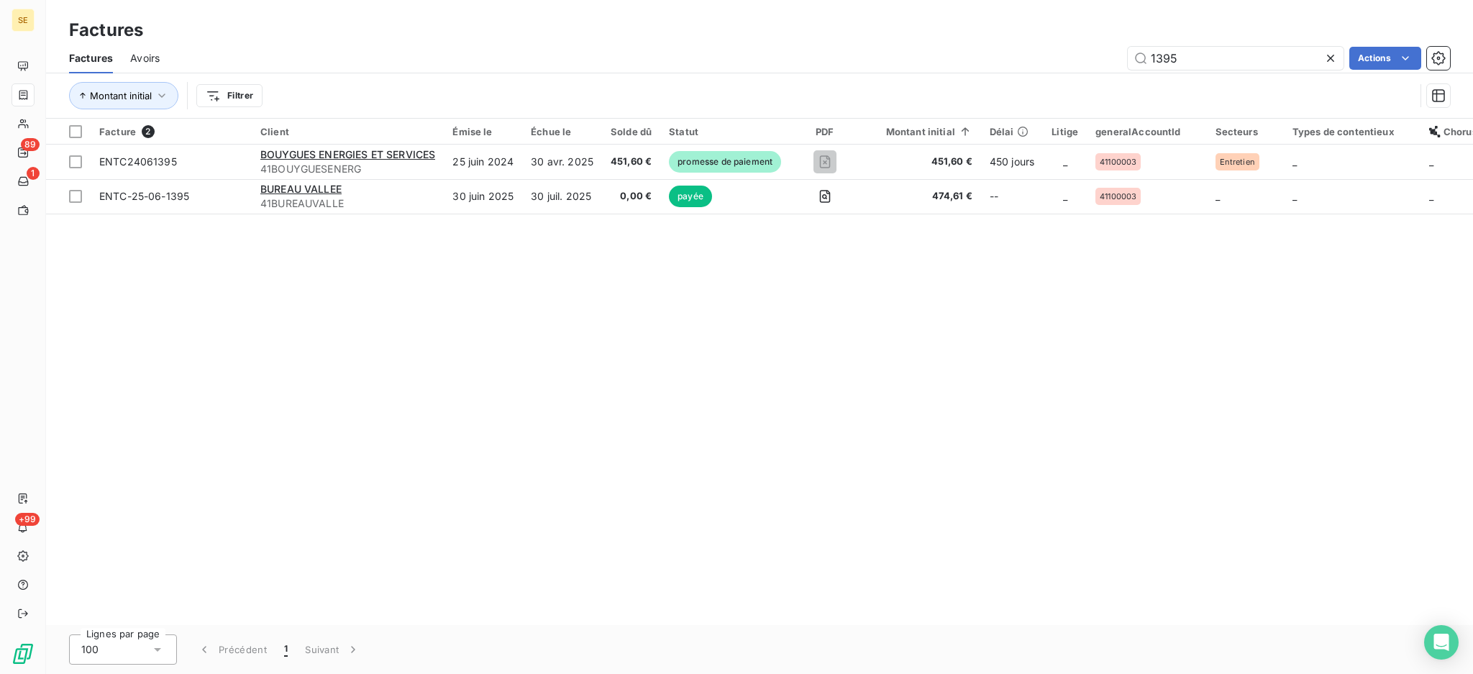
type input "1395"
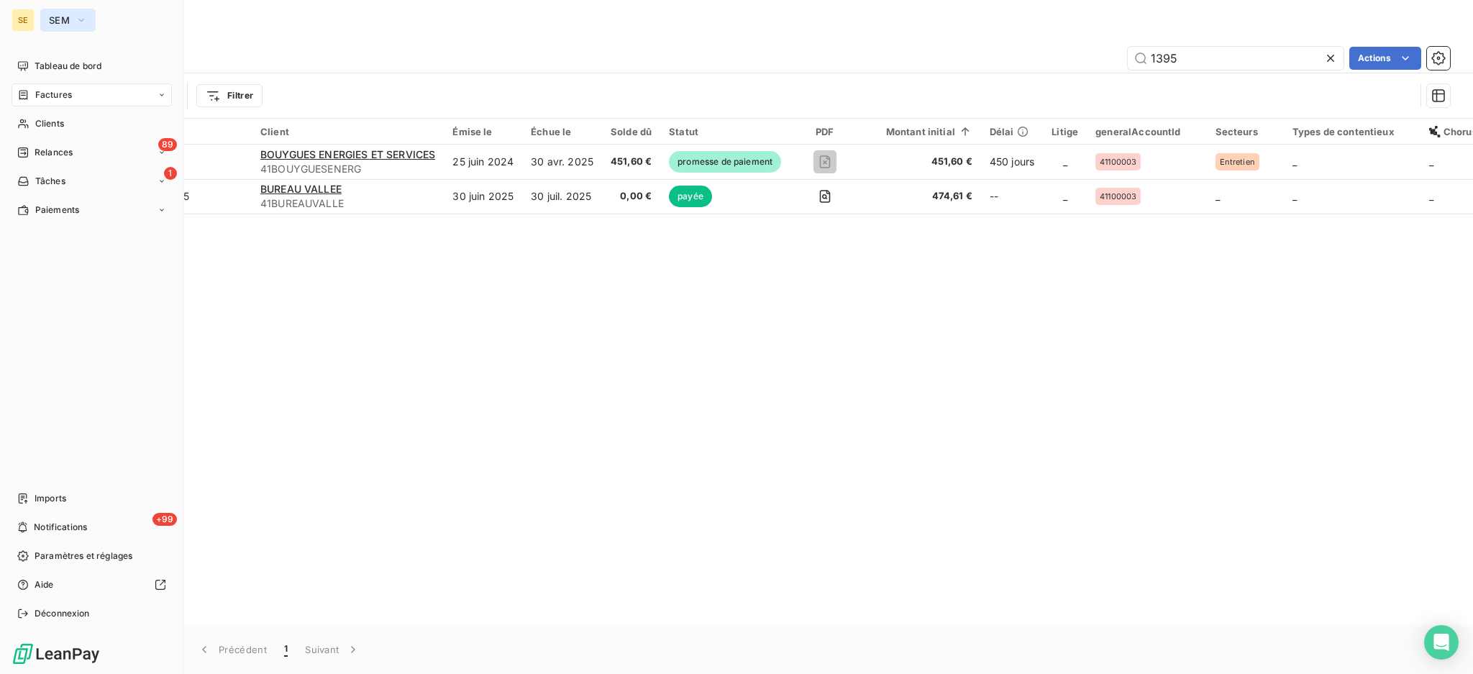
click at [83, 19] on icon "button" at bounding box center [82, 20] width 12 height 14
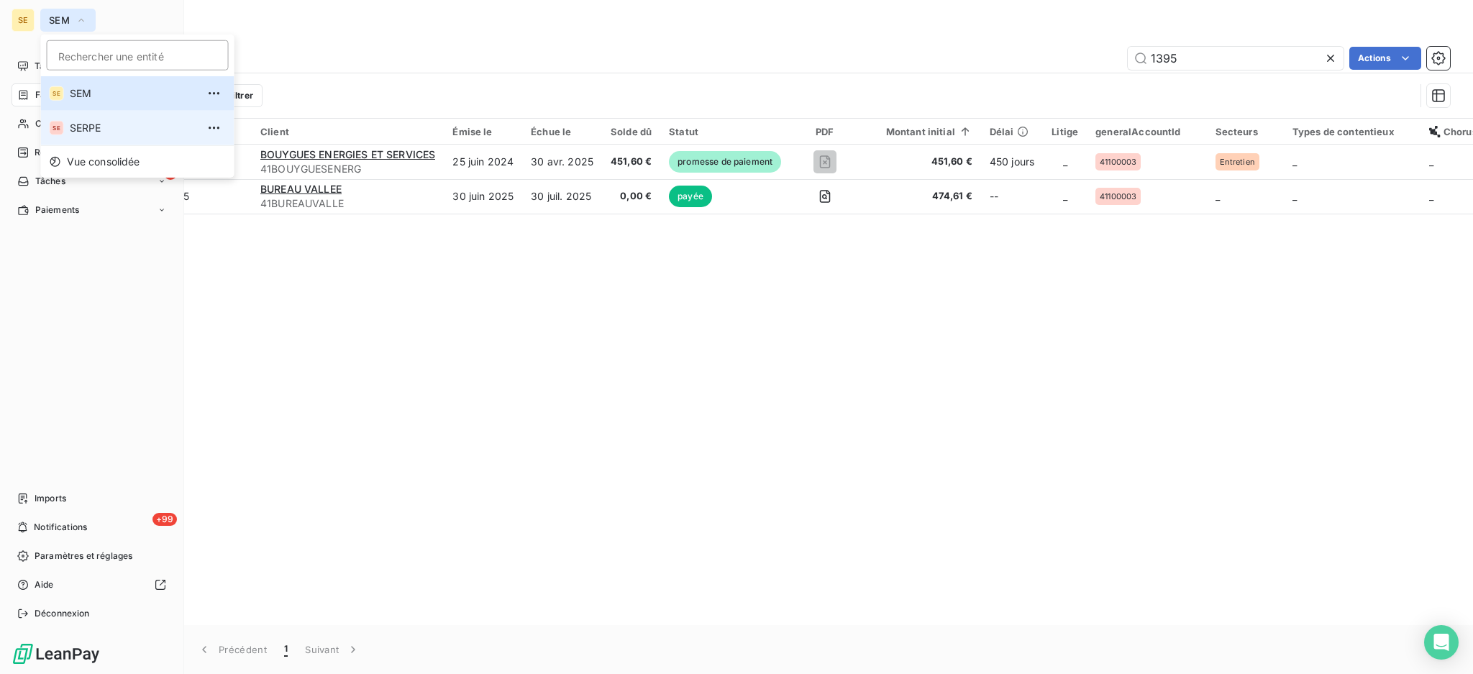
click at [96, 123] on span "SERPE" at bounding box center [133, 128] width 127 height 14
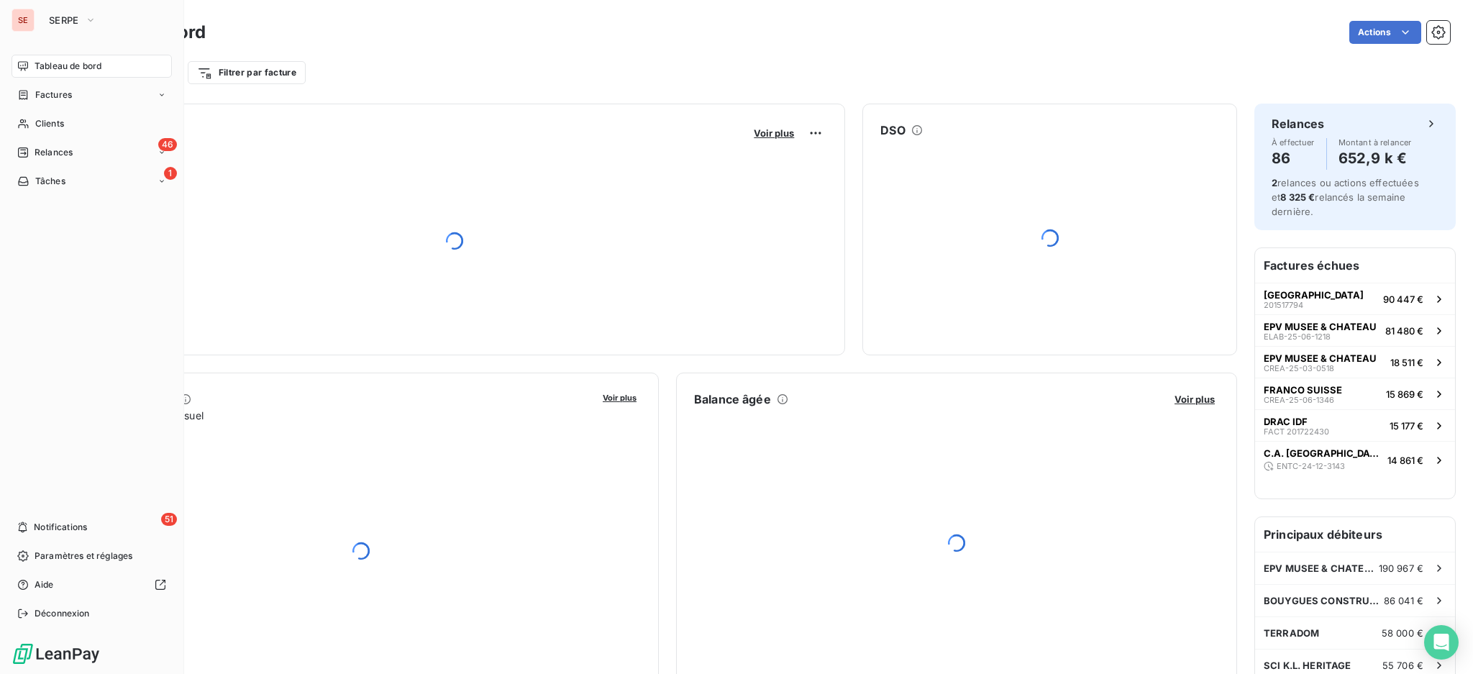
click at [40, 101] on span "Factures" at bounding box center [53, 94] width 37 height 13
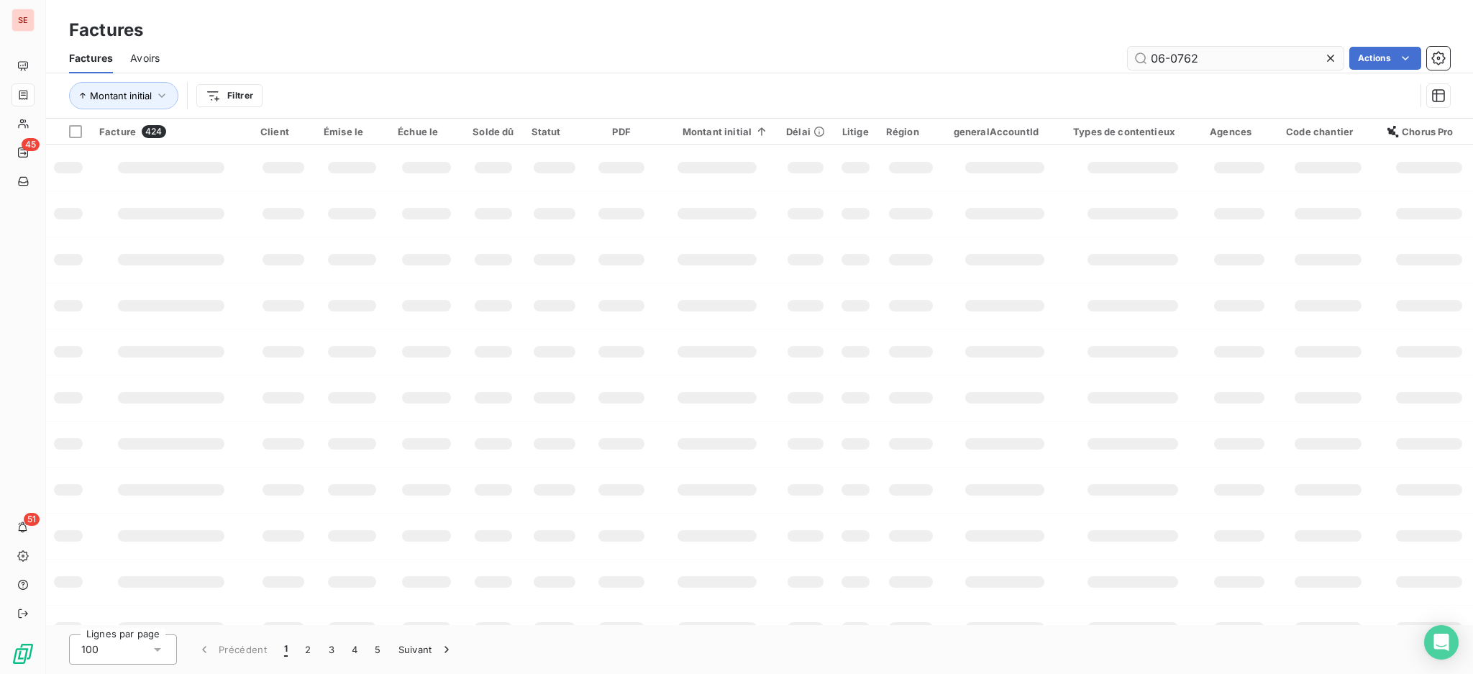
type input "06-0762"
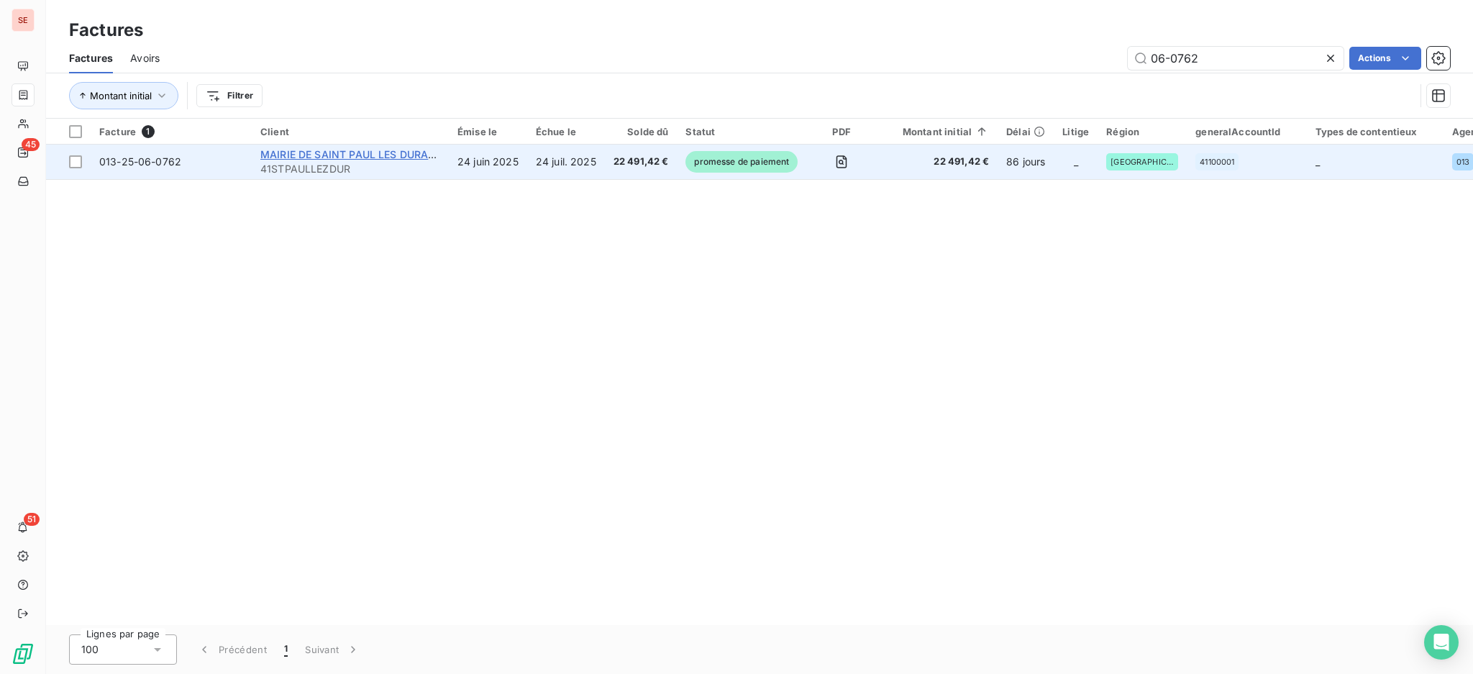
click at [326, 157] on span "MAIRIE DE SAINT PAUL LES DURANCES" at bounding box center [358, 154] width 196 height 12
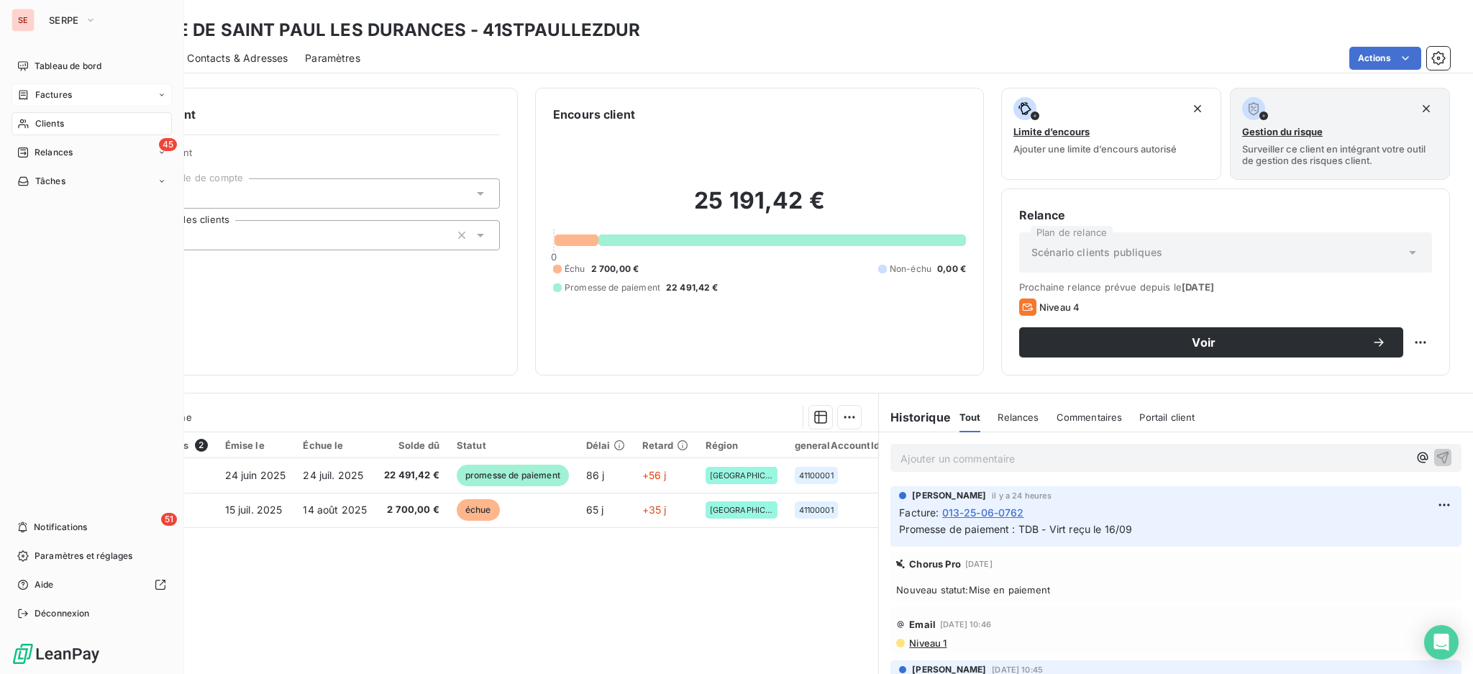
click at [47, 96] on span "Factures" at bounding box center [53, 94] width 37 height 13
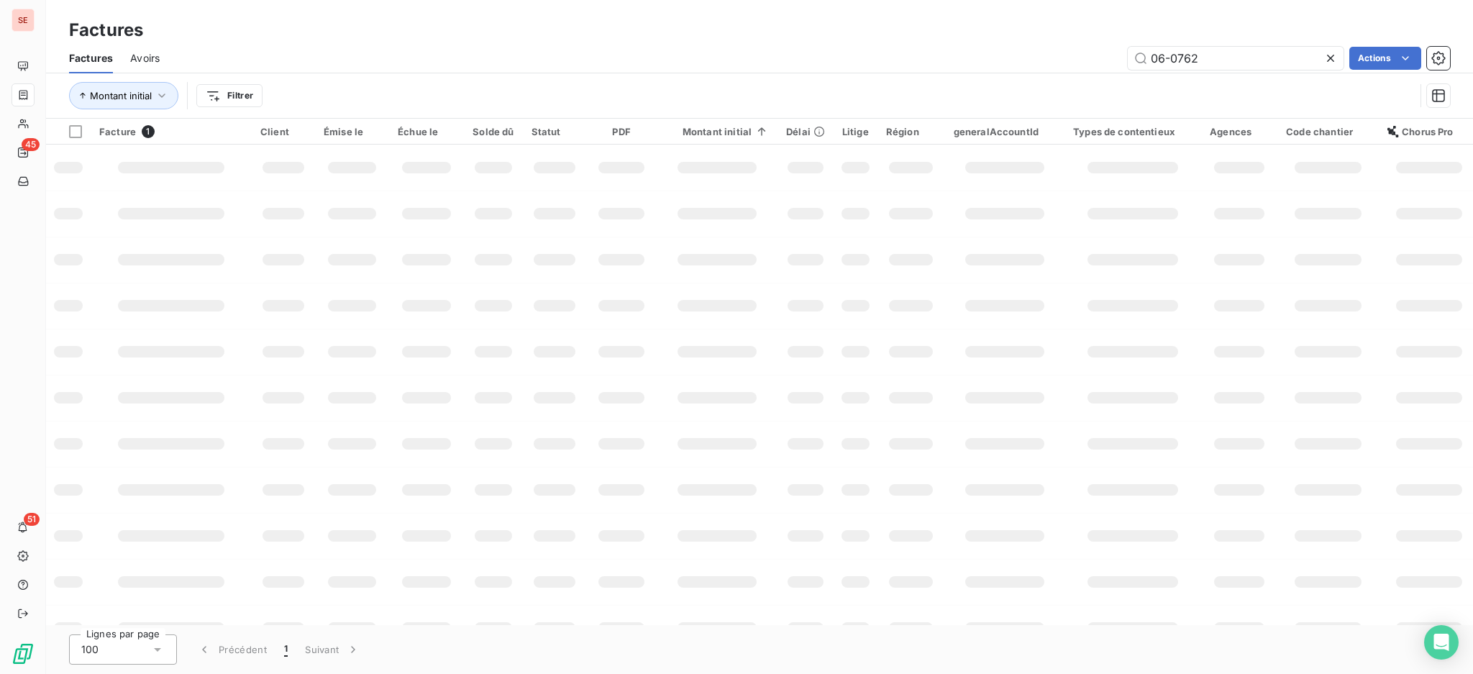
drag, startPoint x: 1200, startPoint y: 53, endPoint x: 1038, endPoint y: 46, distance: 162.0
click at [1044, 49] on div "06-0762 Actions" at bounding box center [813, 58] width 1273 height 23
type input "08-0069"
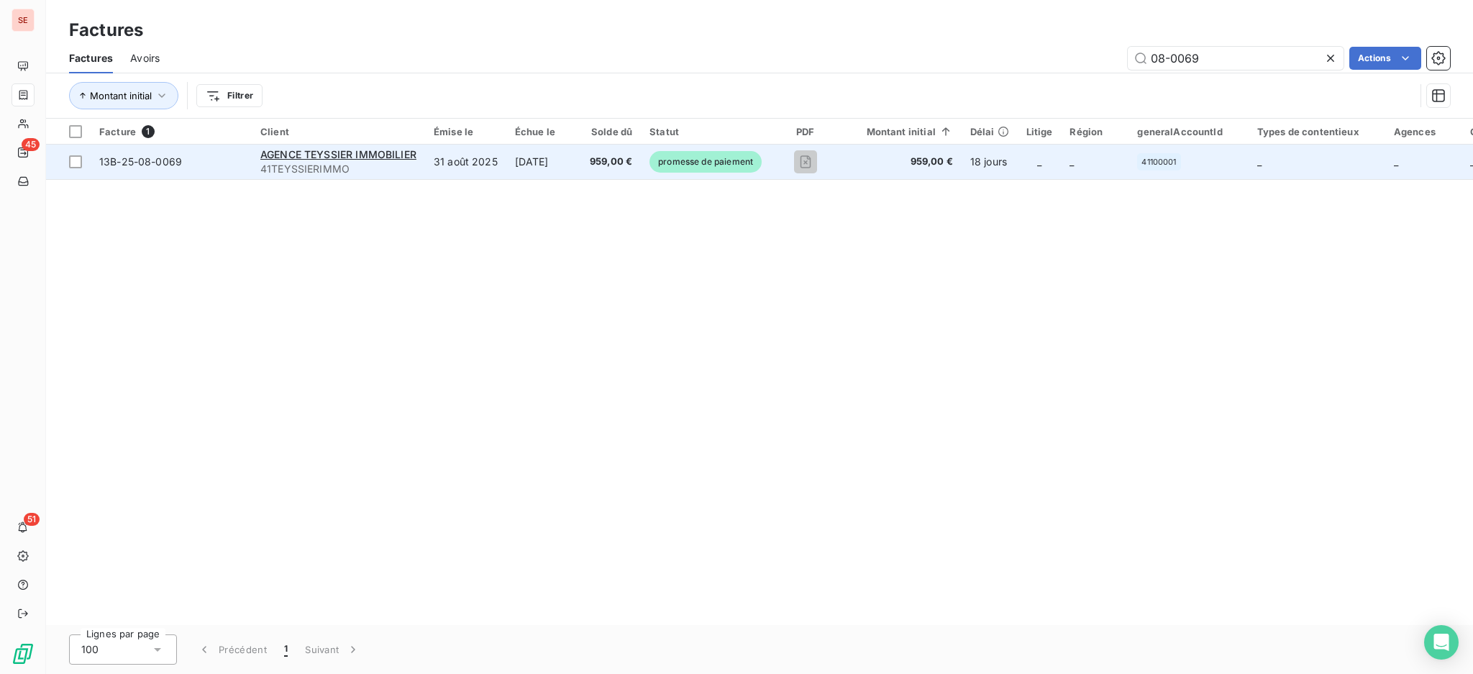
click at [488, 161] on td "31 août 2025" at bounding box center [465, 162] width 81 height 35
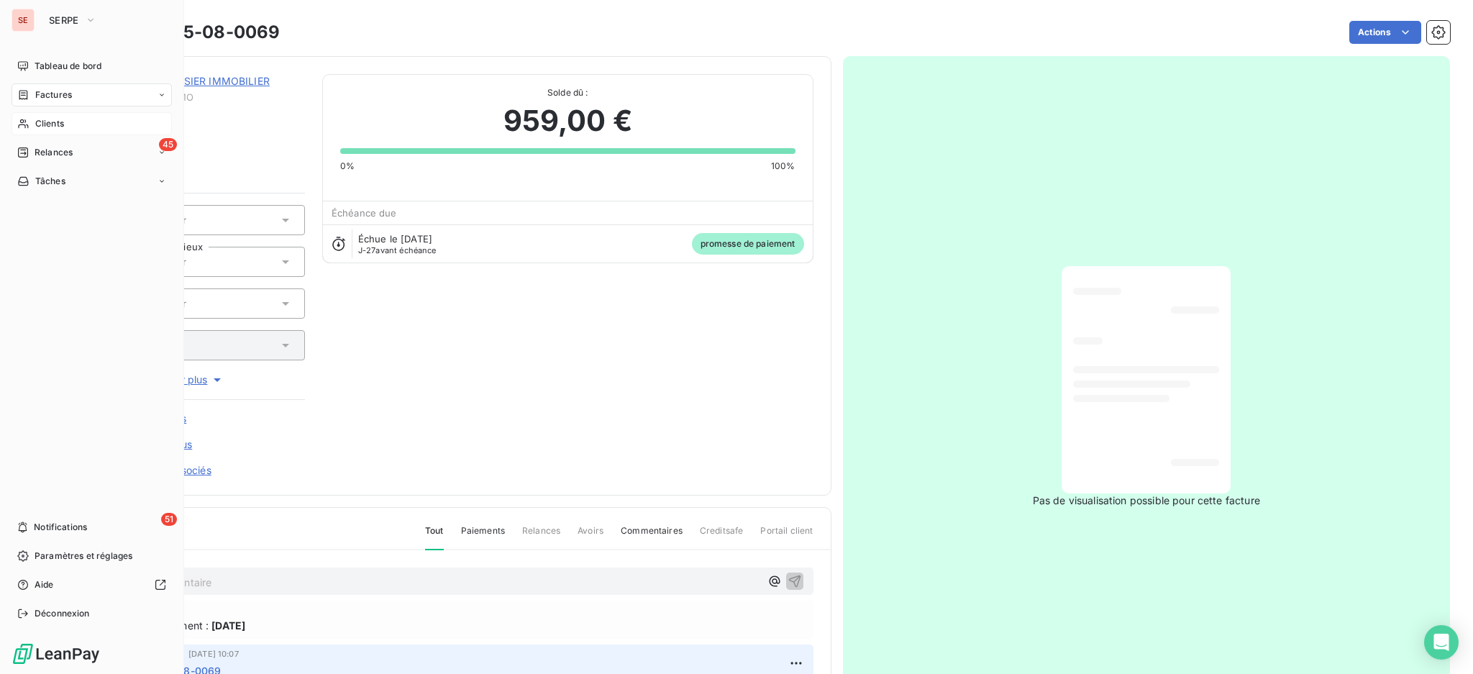
click at [47, 124] on span "Clients" at bounding box center [49, 123] width 29 height 13
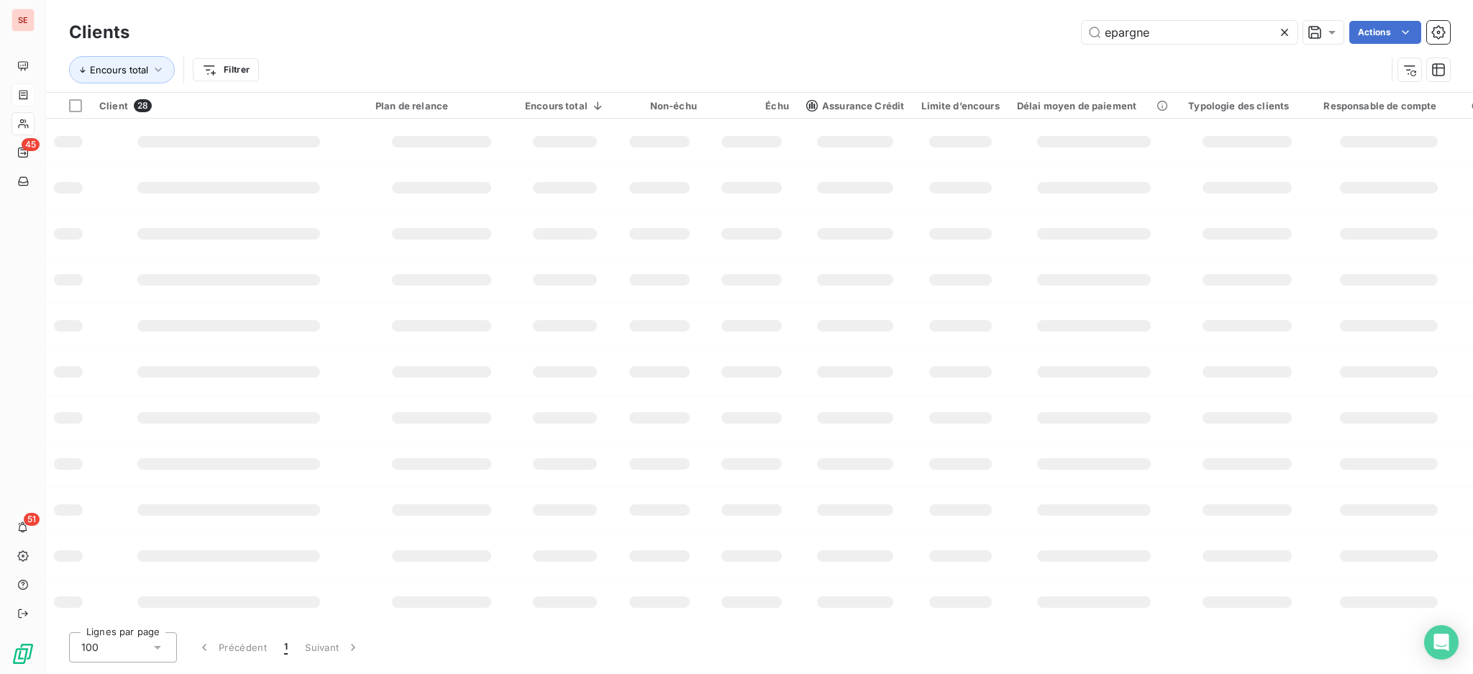
drag, startPoint x: 1172, startPoint y: 34, endPoint x: 952, endPoint y: 22, distance: 220.4
click at [964, 24] on div "epargne Actions" at bounding box center [798, 32] width 1303 height 23
type input "LAUPIES"
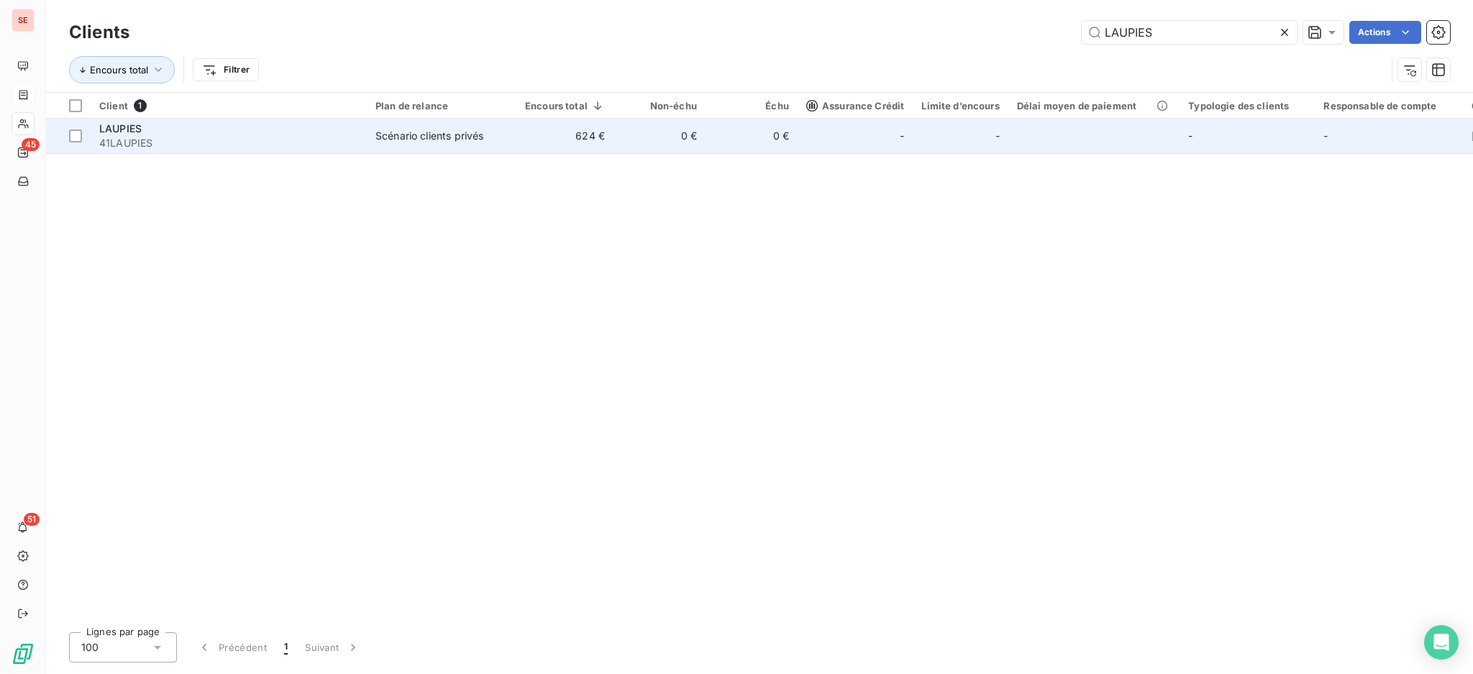
click at [642, 147] on td "0 €" at bounding box center [659, 136] width 92 height 35
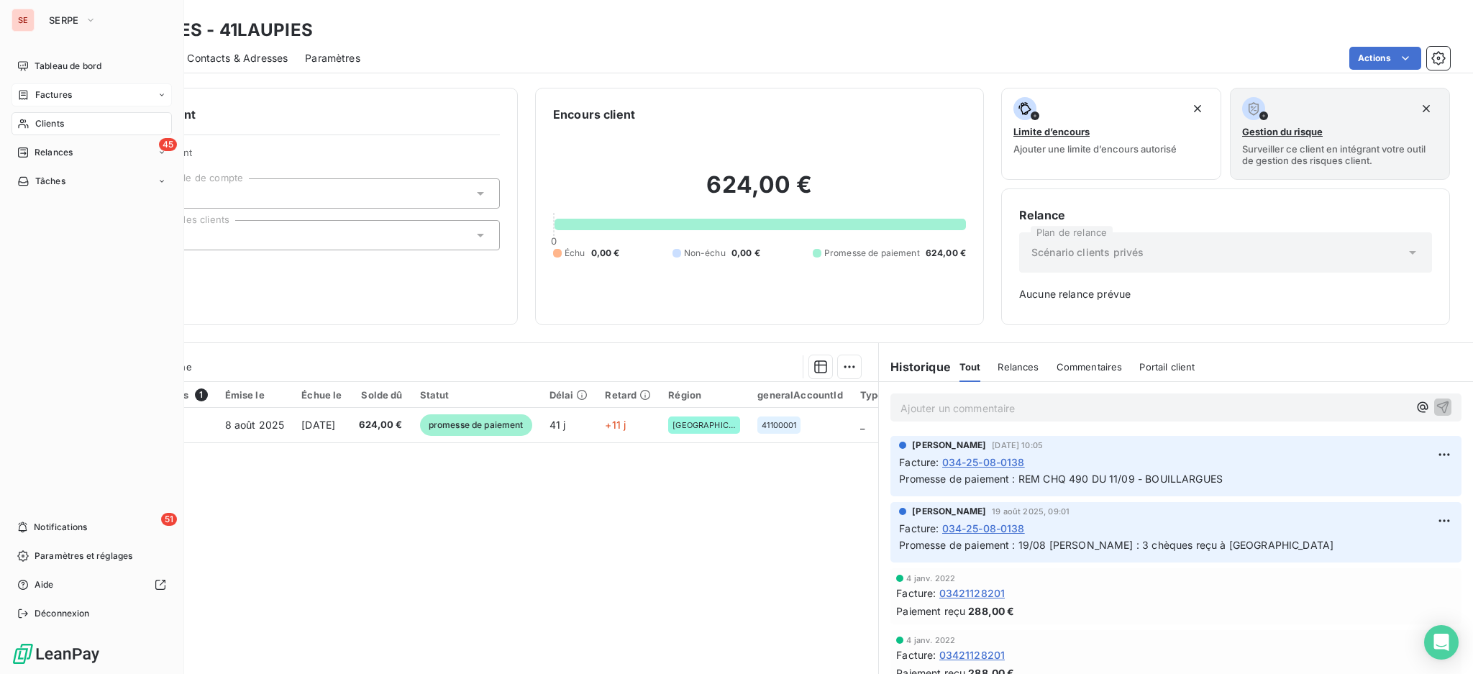
click at [45, 97] on span "Factures" at bounding box center [53, 94] width 37 height 13
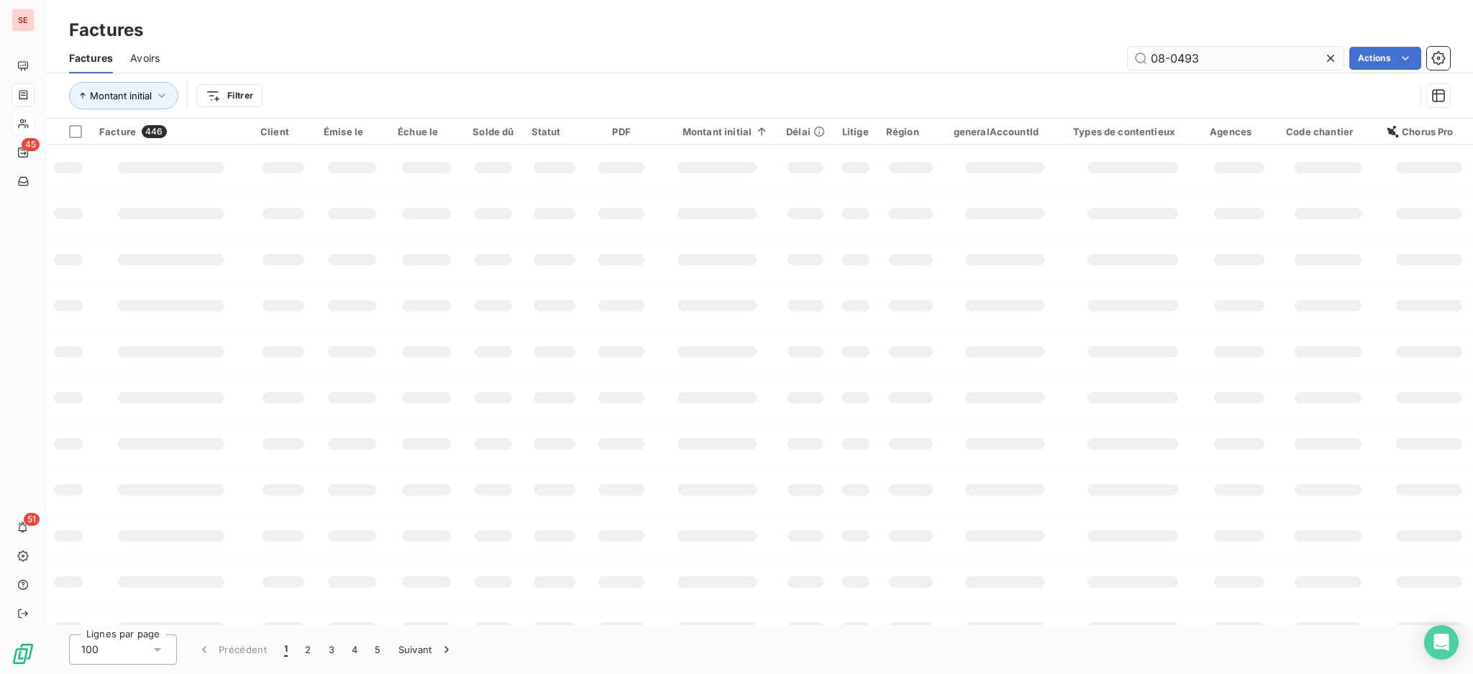
type input "08-0493"
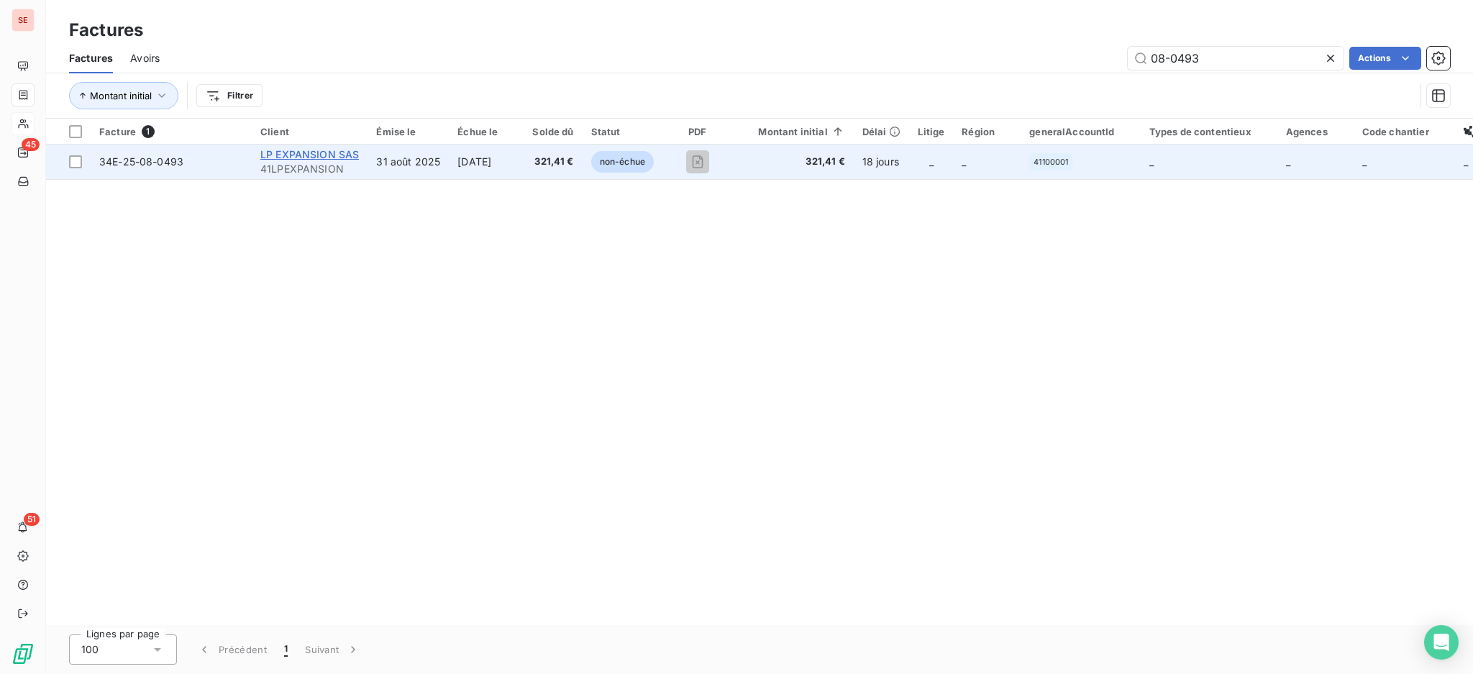
click at [316, 157] on span "LP EXPANSION SAS" at bounding box center [309, 154] width 99 height 12
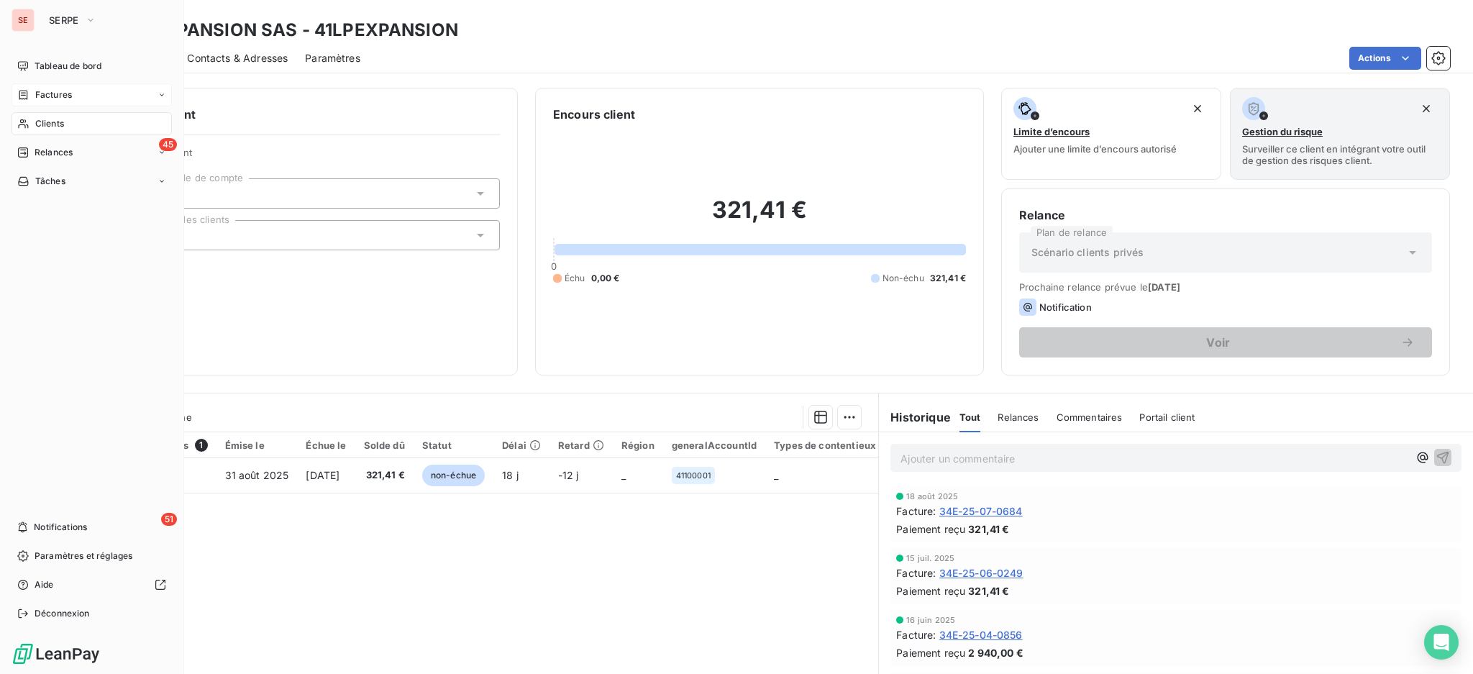
click at [47, 121] on span "Clients" at bounding box center [49, 123] width 29 height 13
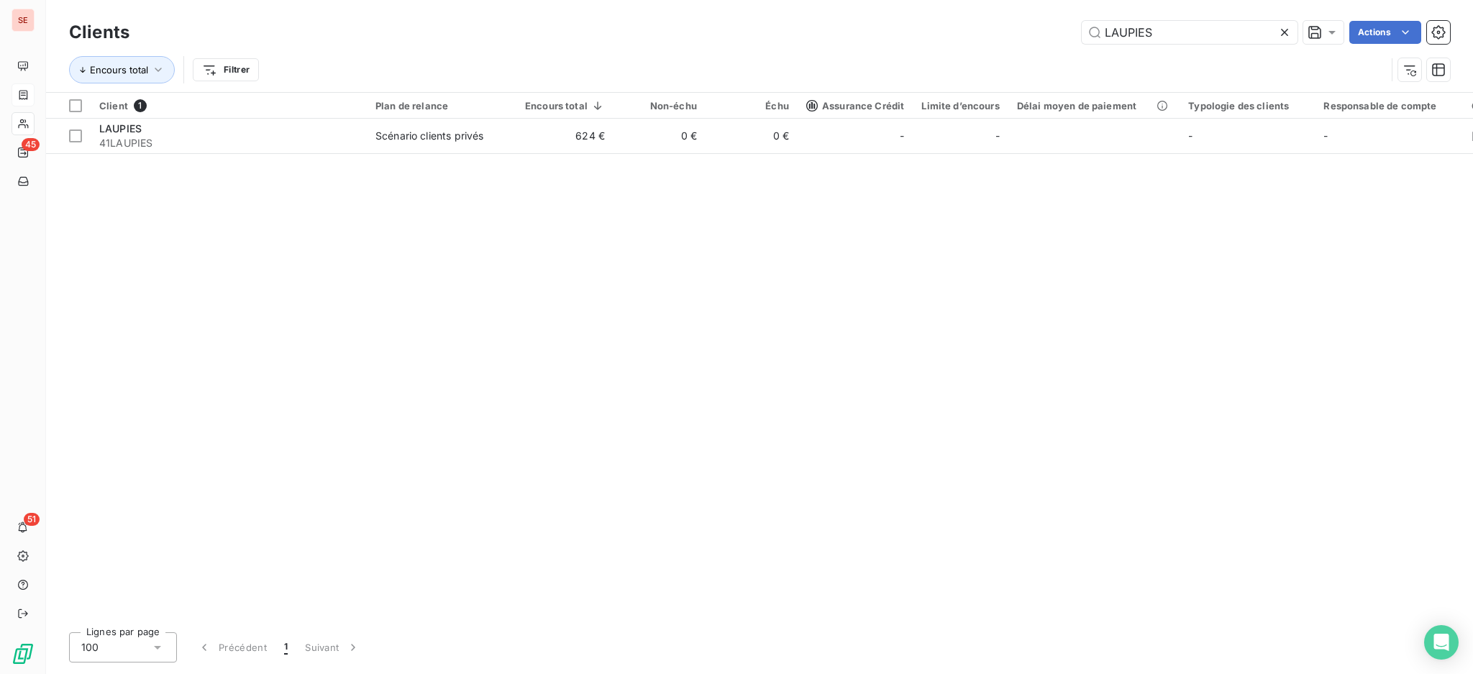
drag, startPoint x: 1190, startPoint y: 26, endPoint x: 708, endPoint y: 31, distance: 482.6
click at [854, 29] on div "LAUPIES Actions" at bounding box center [798, 32] width 1303 height 23
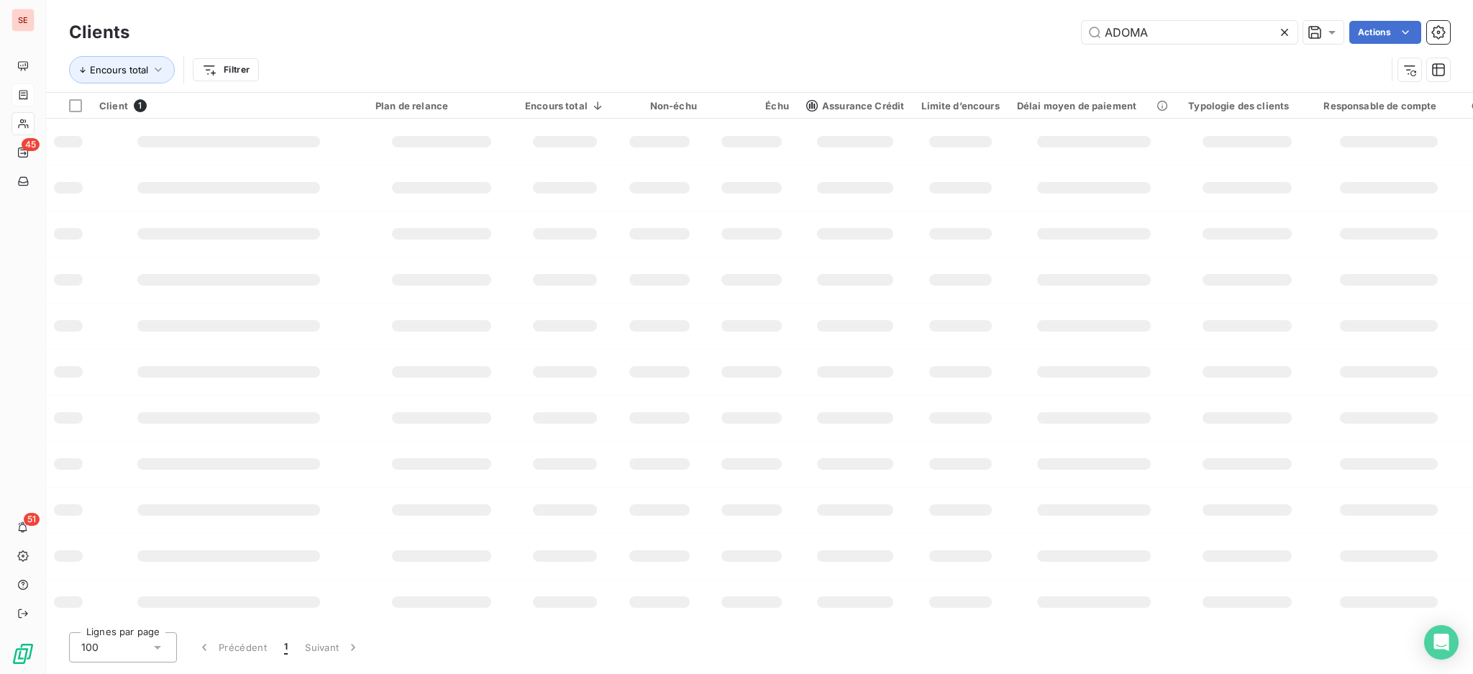
type input "ADOMA"
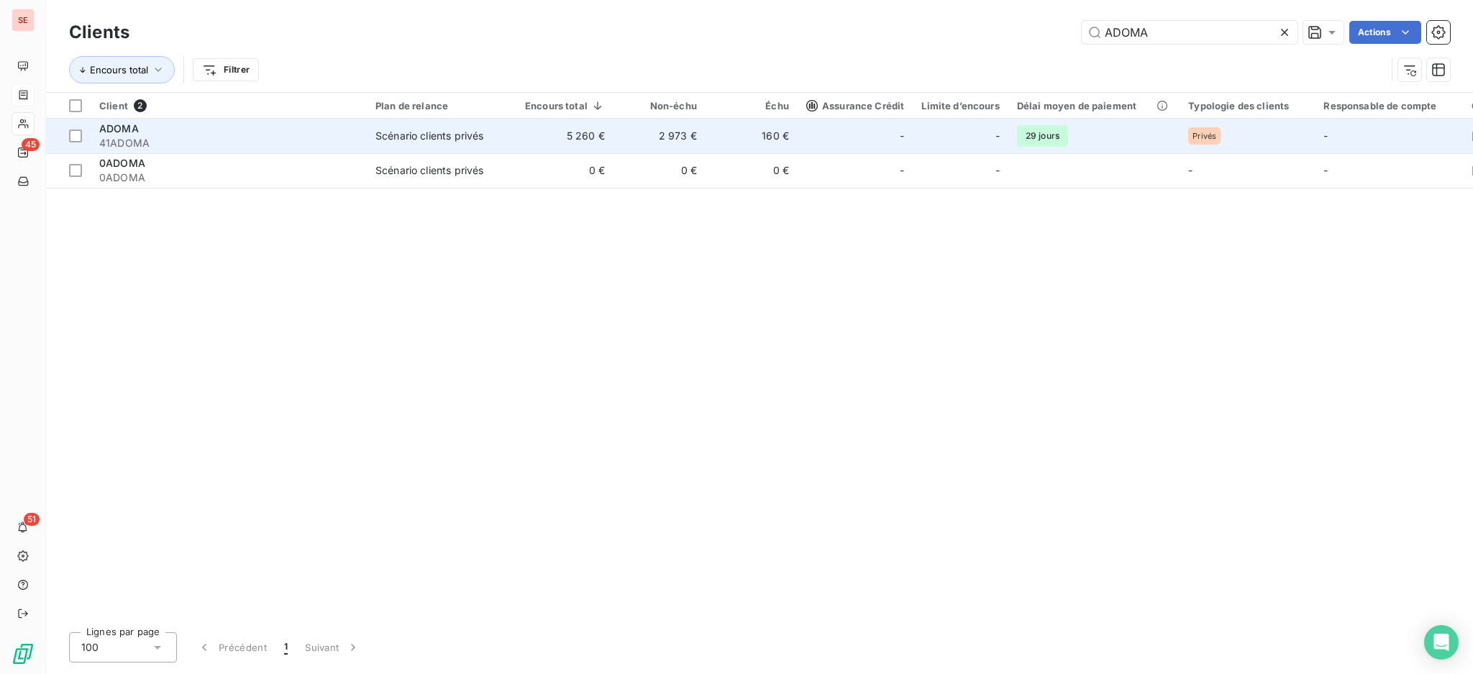
click at [528, 124] on td "5 260 €" at bounding box center [564, 136] width 97 height 35
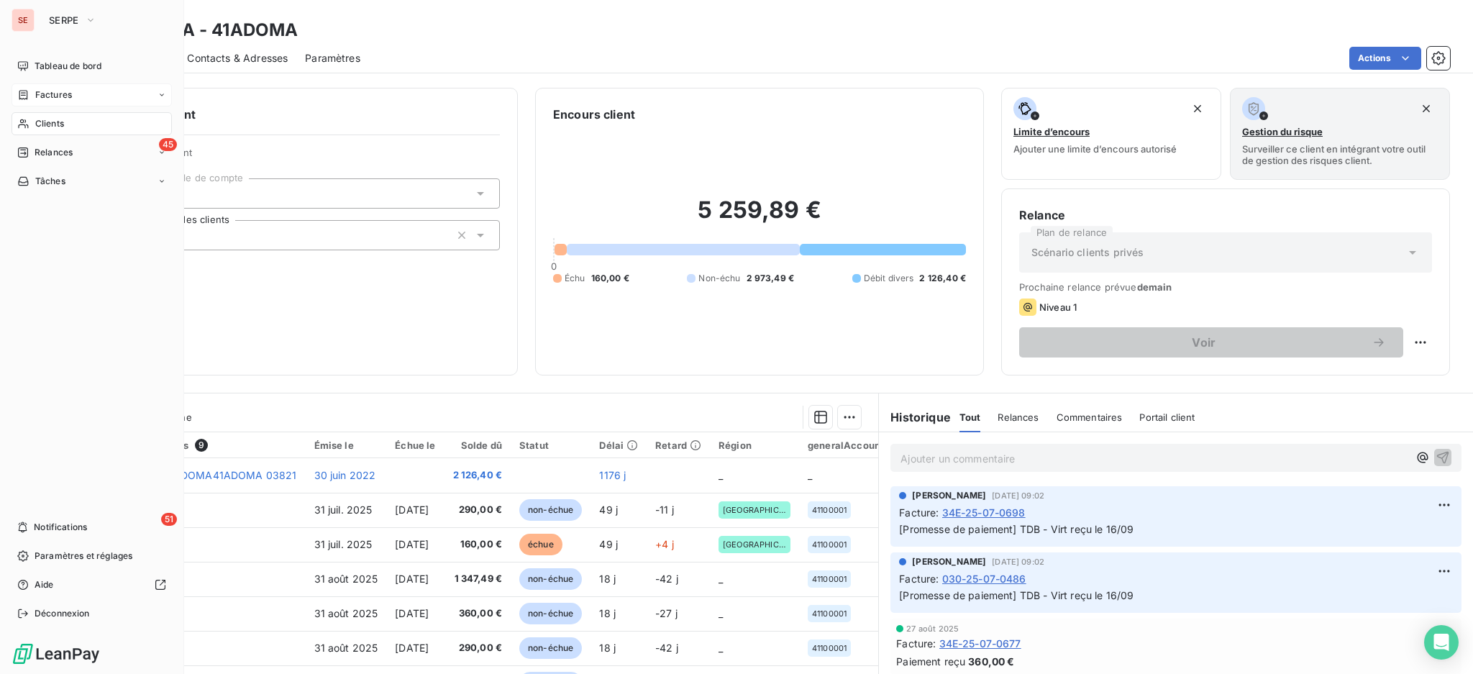
click at [55, 122] on span "Clients" at bounding box center [49, 123] width 29 height 13
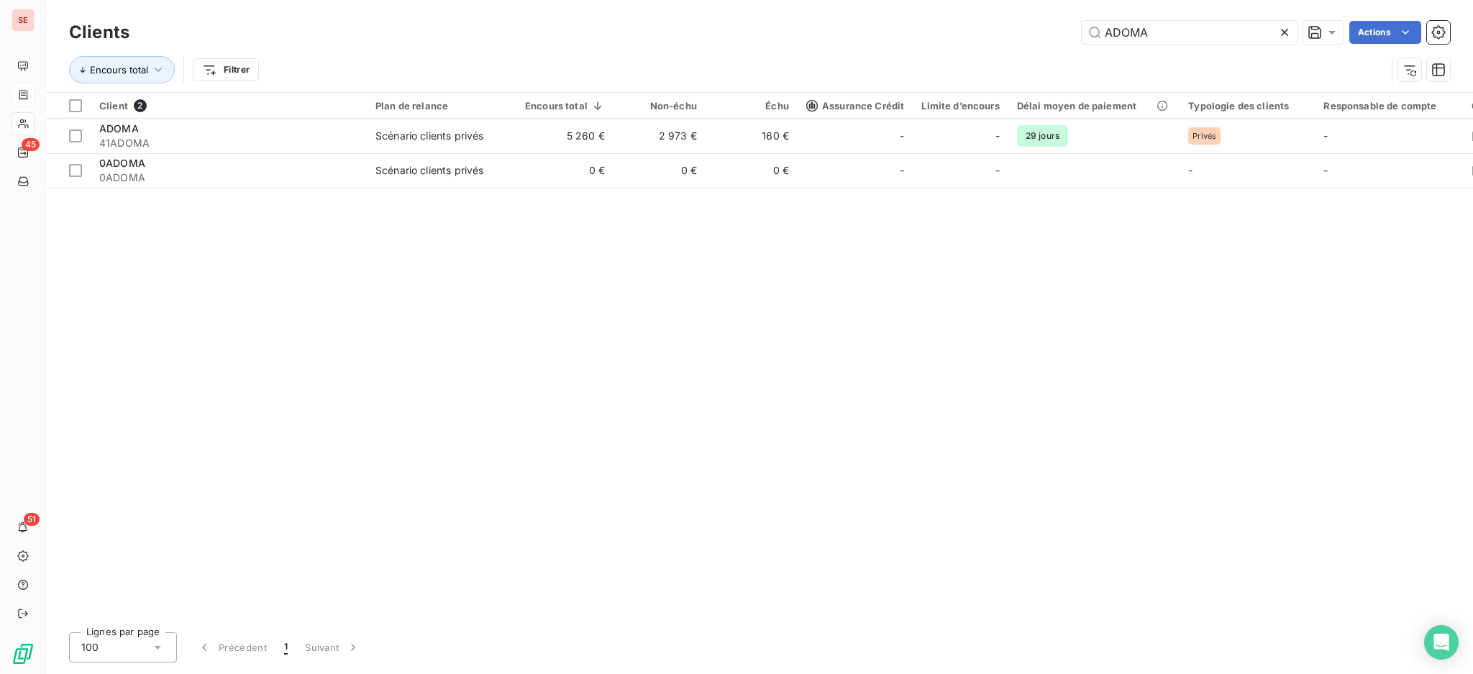
drag, startPoint x: 1187, startPoint y: 30, endPoint x: 884, endPoint y: 20, distance: 302.9
click at [951, 29] on div "ADOMA Actions" at bounding box center [798, 32] width 1303 height 23
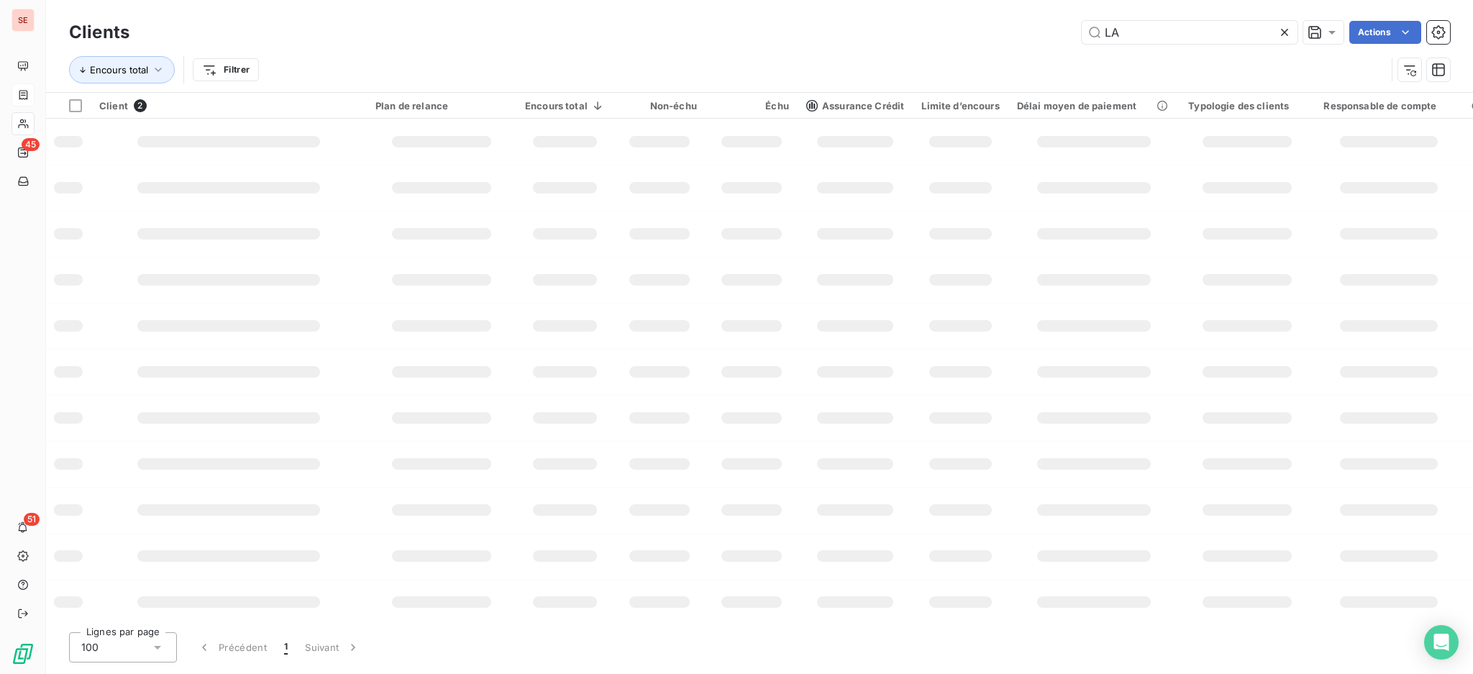
type input "LAU"
type input "LAUPIES"
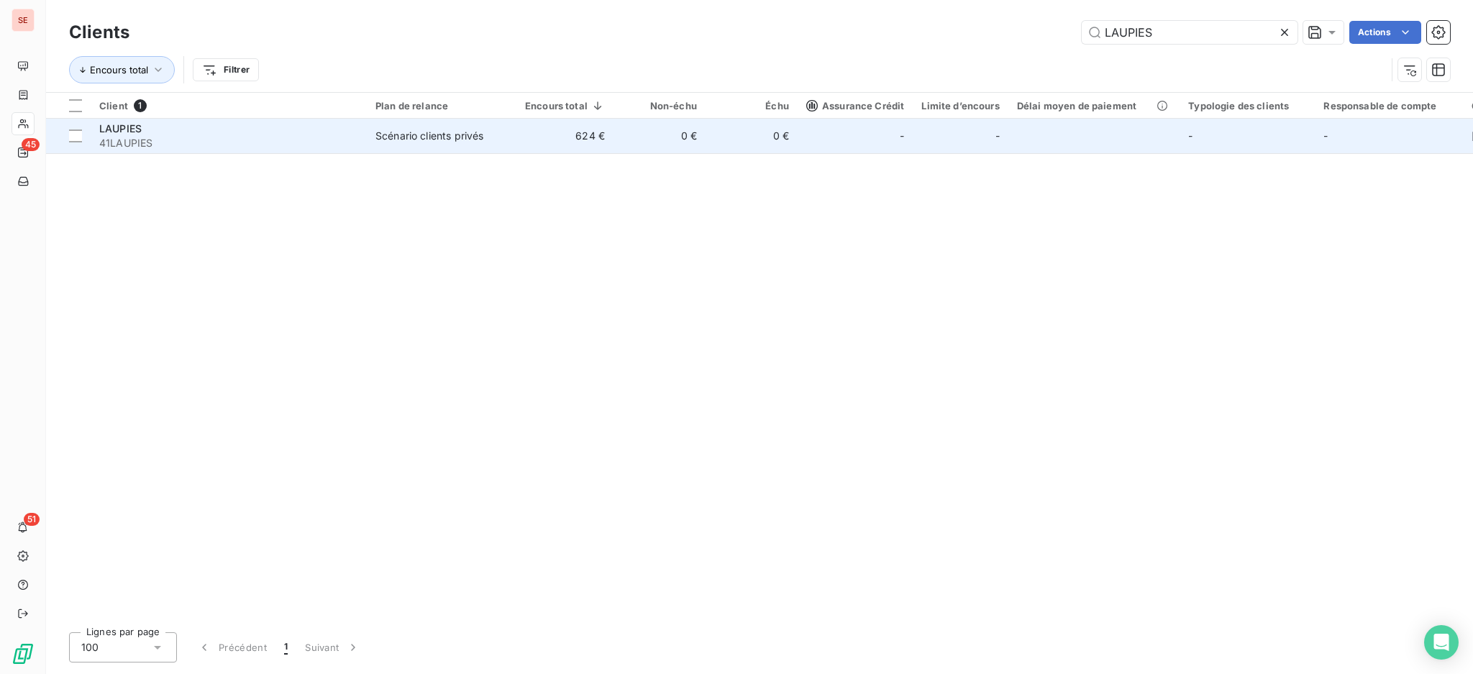
click at [619, 137] on td "0 €" at bounding box center [659, 136] width 92 height 35
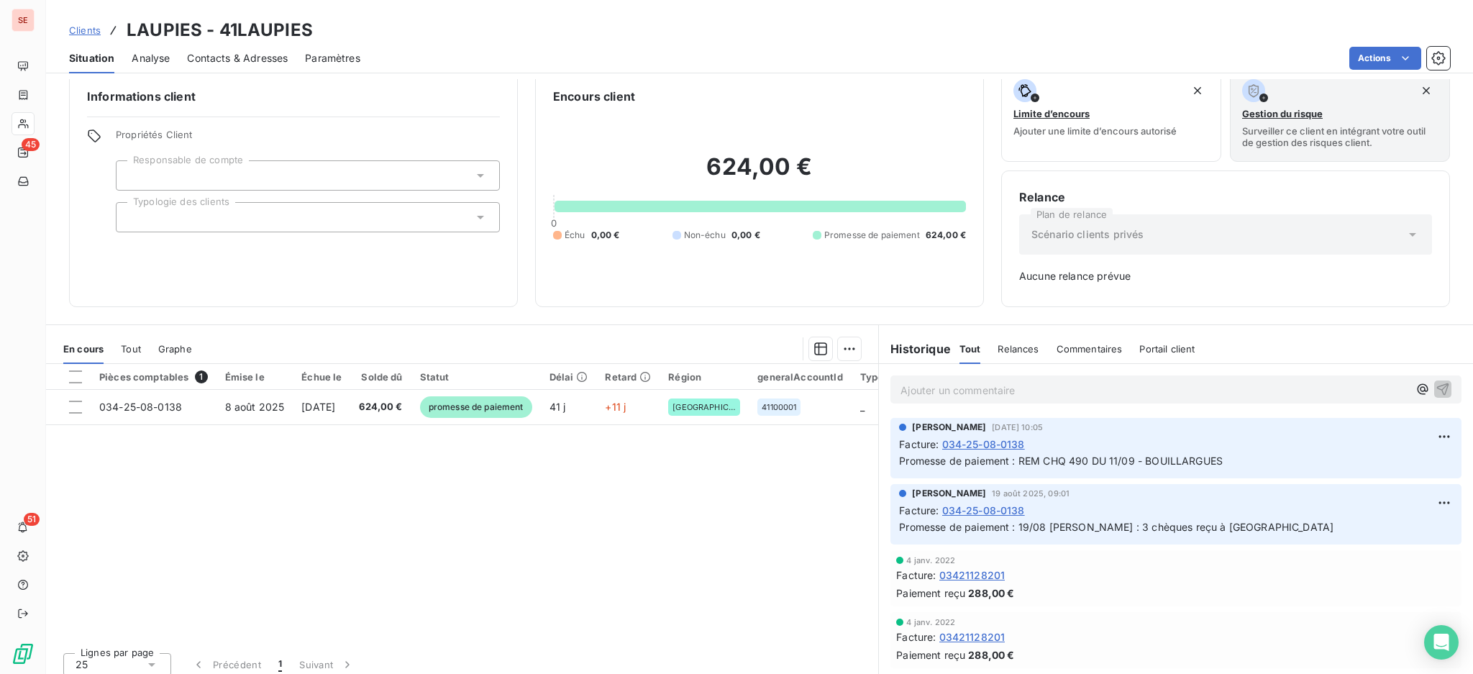
scroll to position [27, 0]
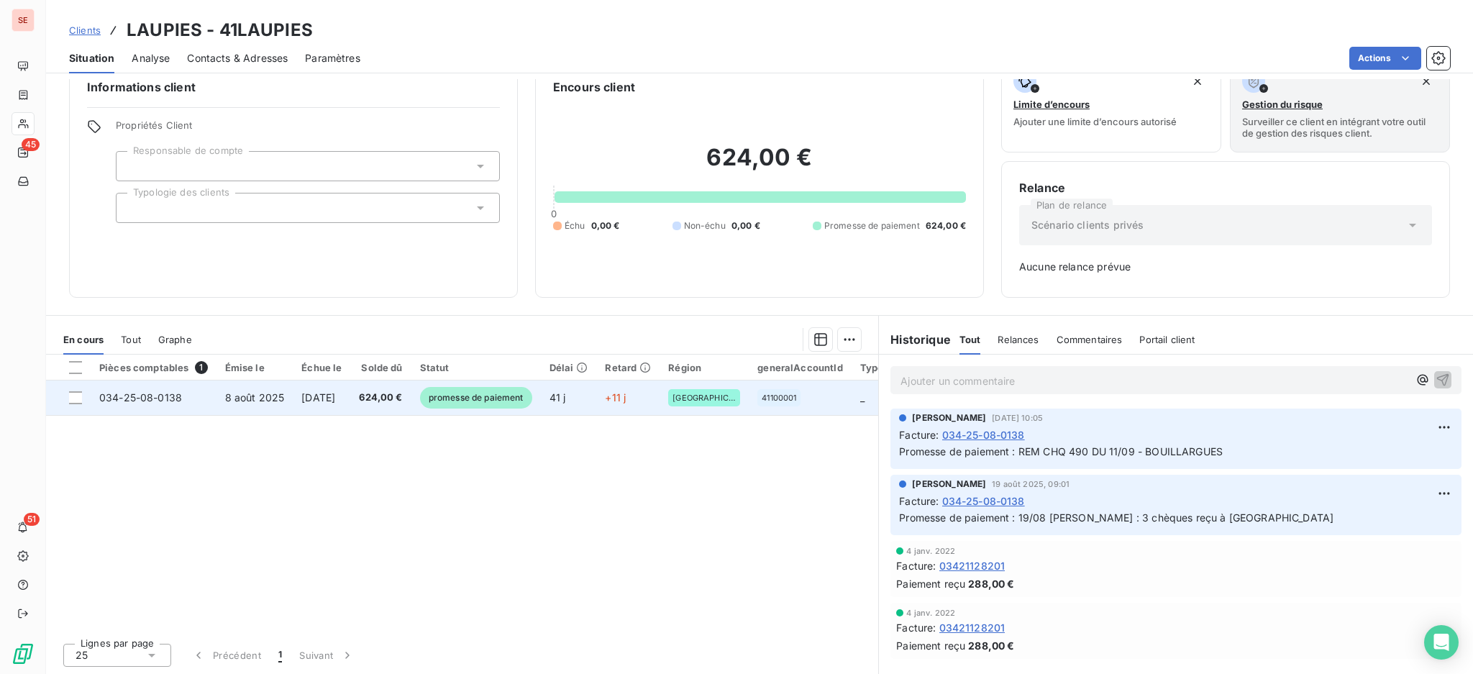
click at [157, 395] on span "034-25-08-0138" at bounding box center [140, 397] width 83 height 12
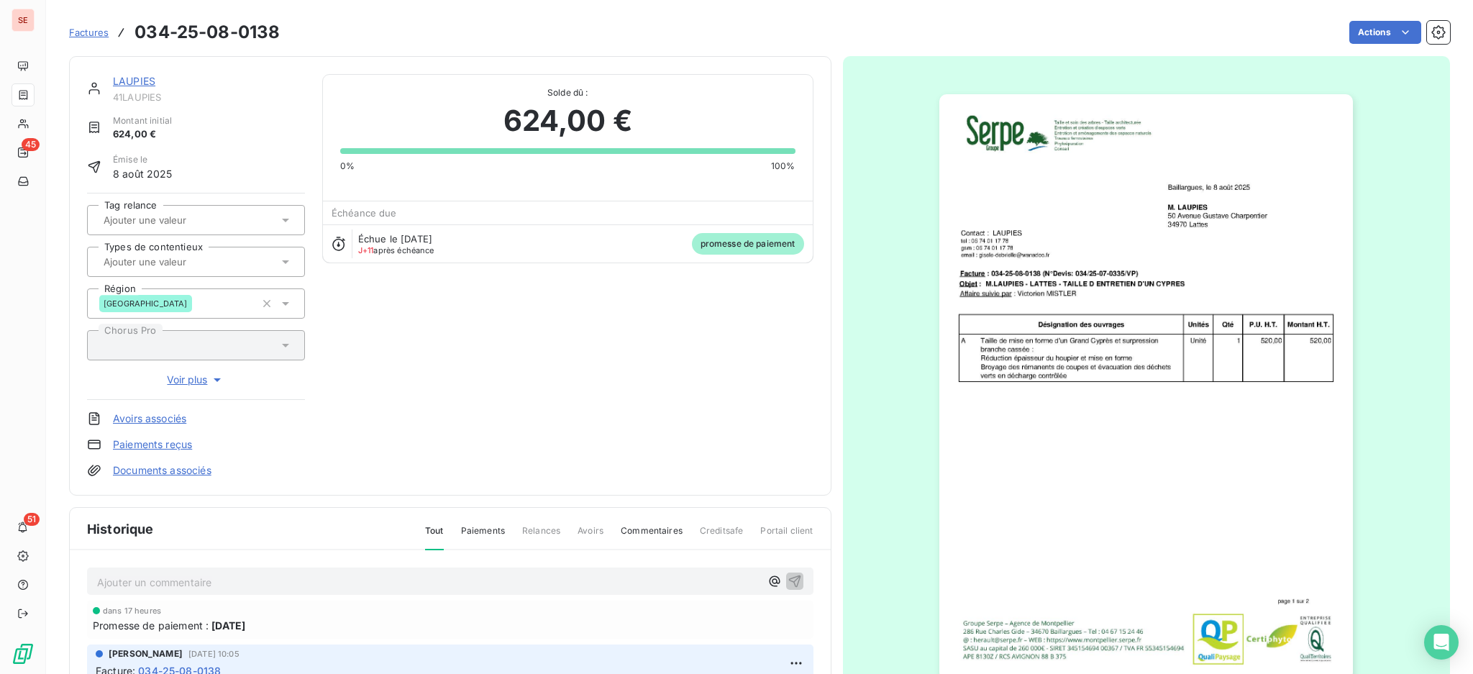
click at [181, 469] on link "Documents associés" at bounding box center [162, 470] width 99 height 14
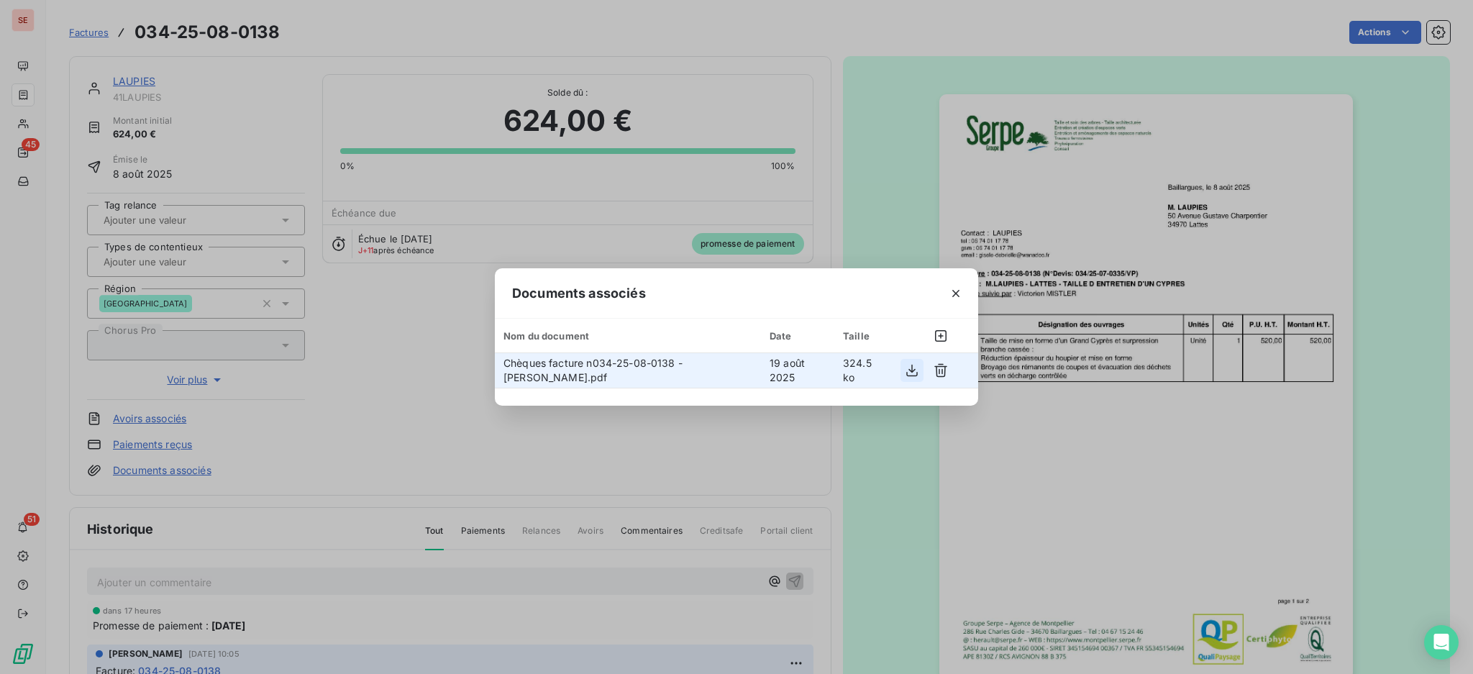
click at [913, 370] on icon "button" at bounding box center [912, 371] width 12 height 12
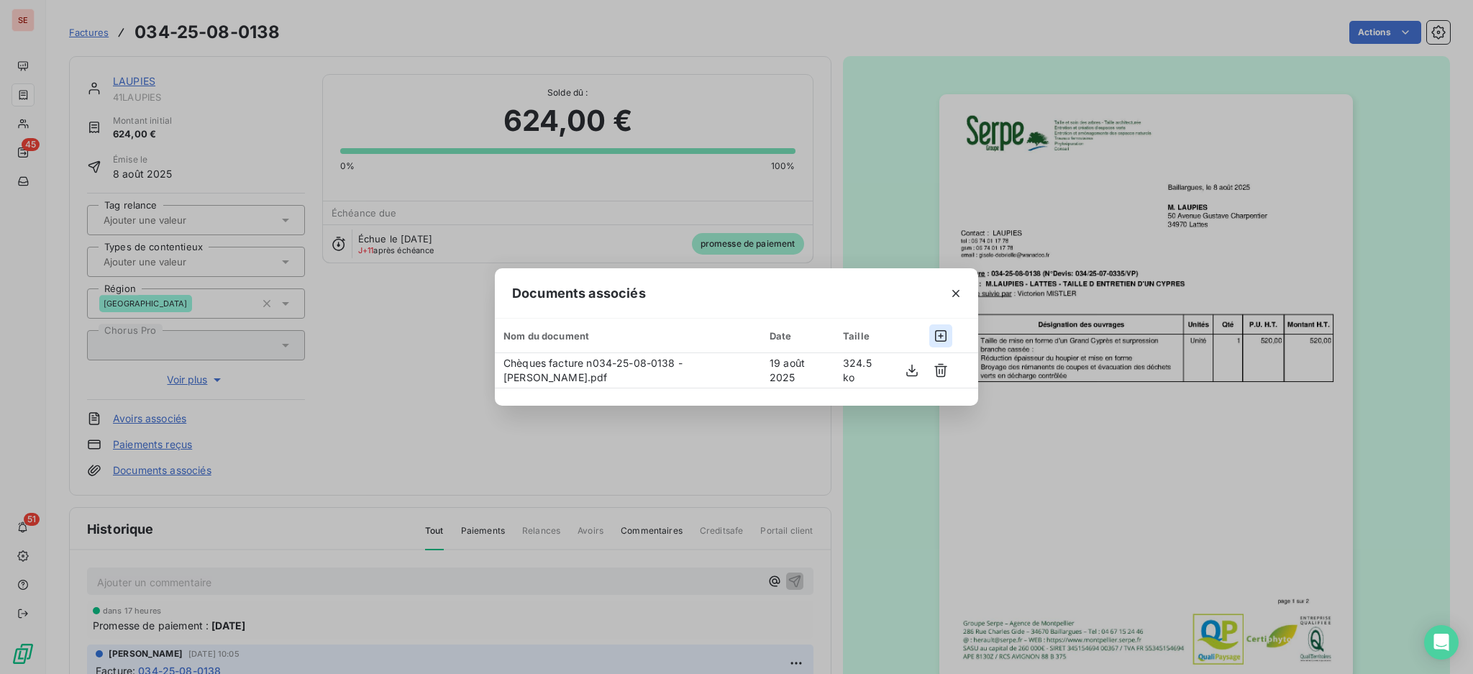
click at [939, 334] on icon "button" at bounding box center [940, 336] width 14 height 14
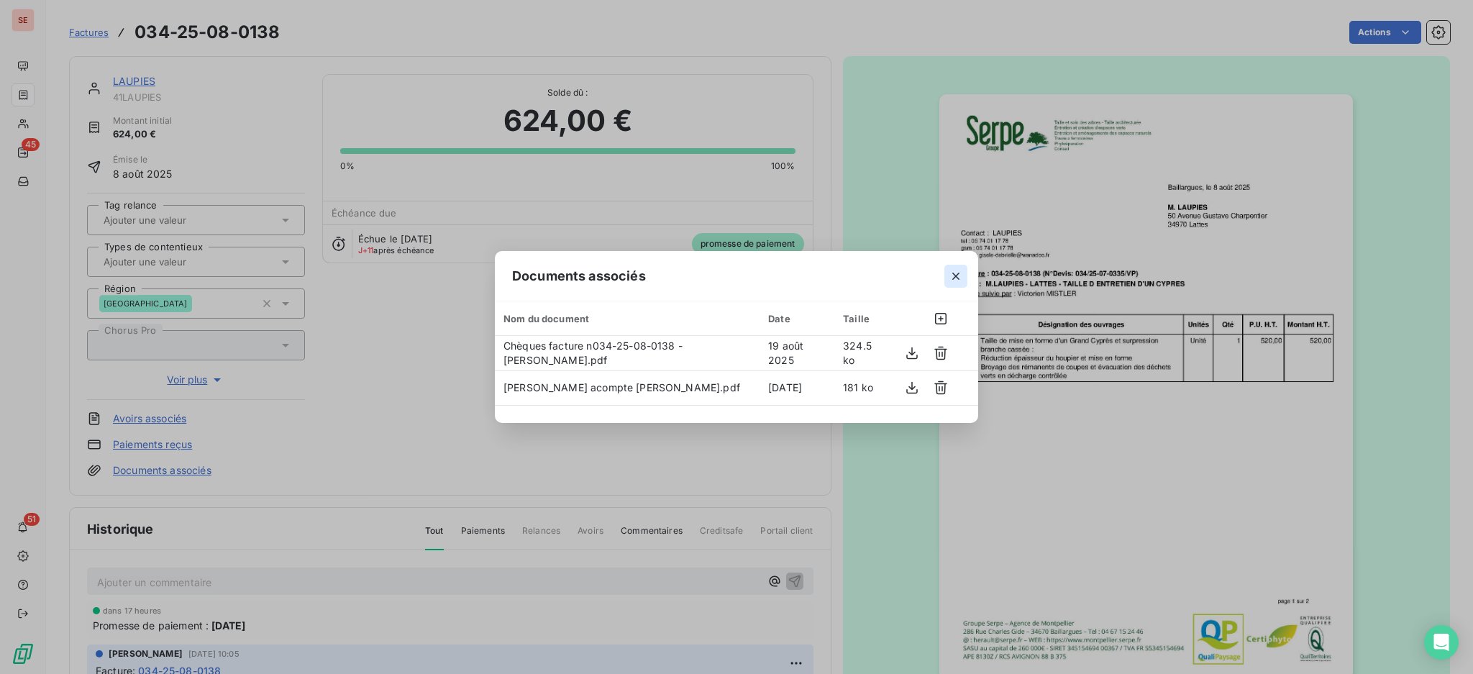
click at [959, 274] on icon "button" at bounding box center [956, 276] width 14 height 14
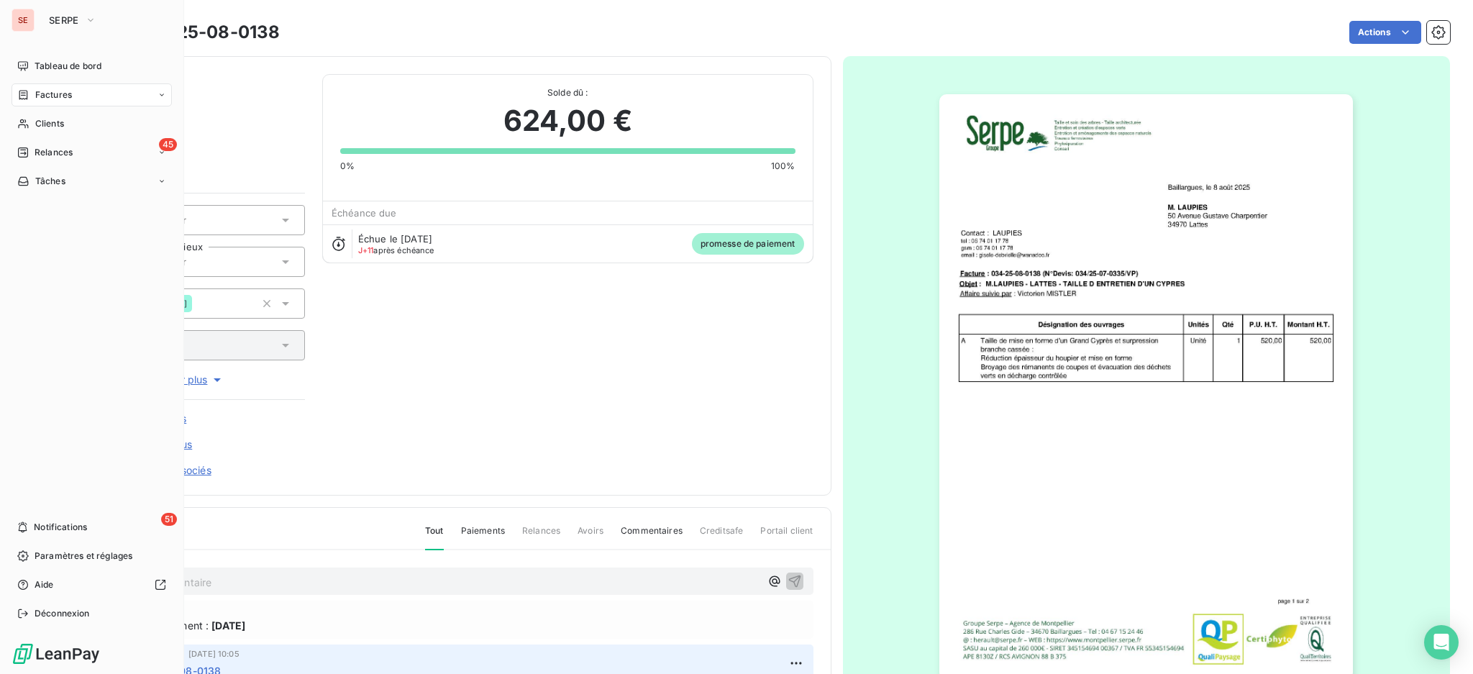
drag, startPoint x: 62, startPoint y: 120, endPoint x: 88, endPoint y: 109, distance: 29.0
click at [62, 120] on span "Clients" at bounding box center [49, 123] width 29 height 13
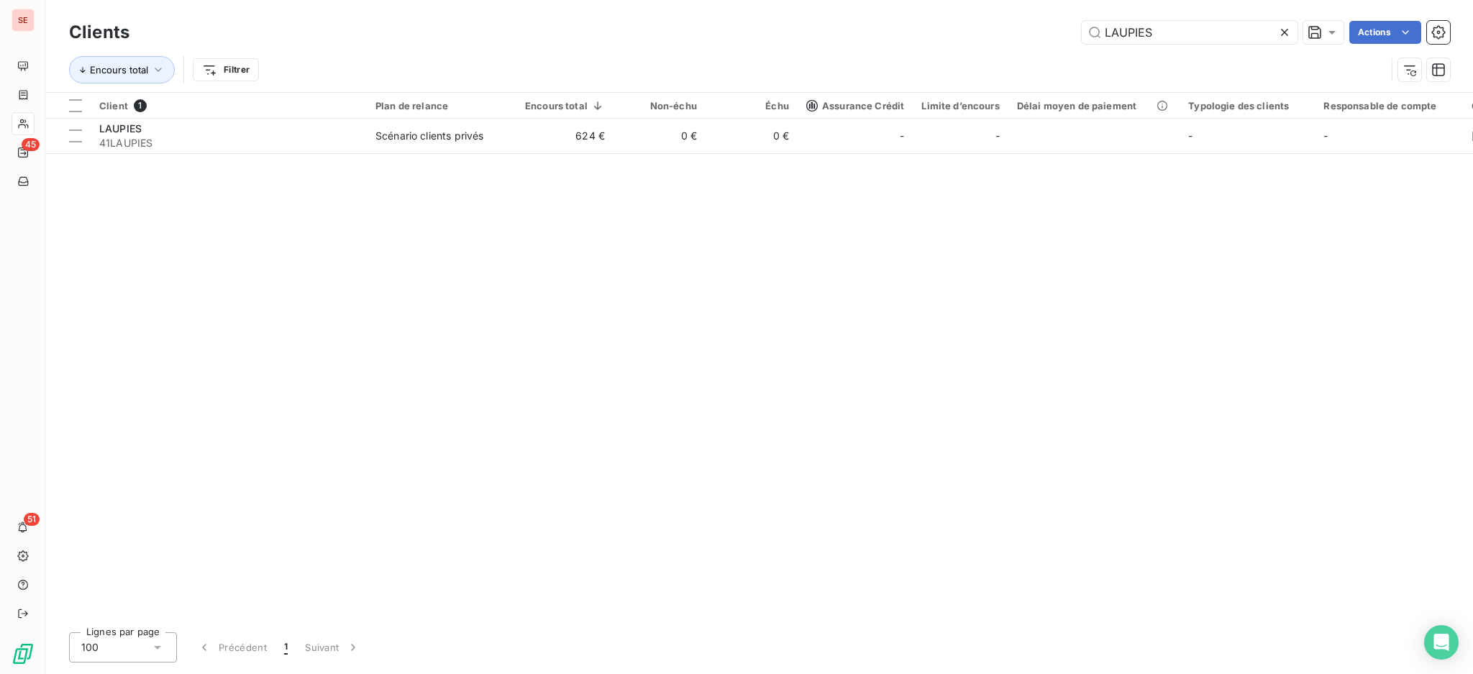
drag, startPoint x: 1212, startPoint y: 38, endPoint x: 766, endPoint y: 49, distance: 446.7
click at [953, 38] on div "LAUPIES Actions" at bounding box center [798, 32] width 1303 height 23
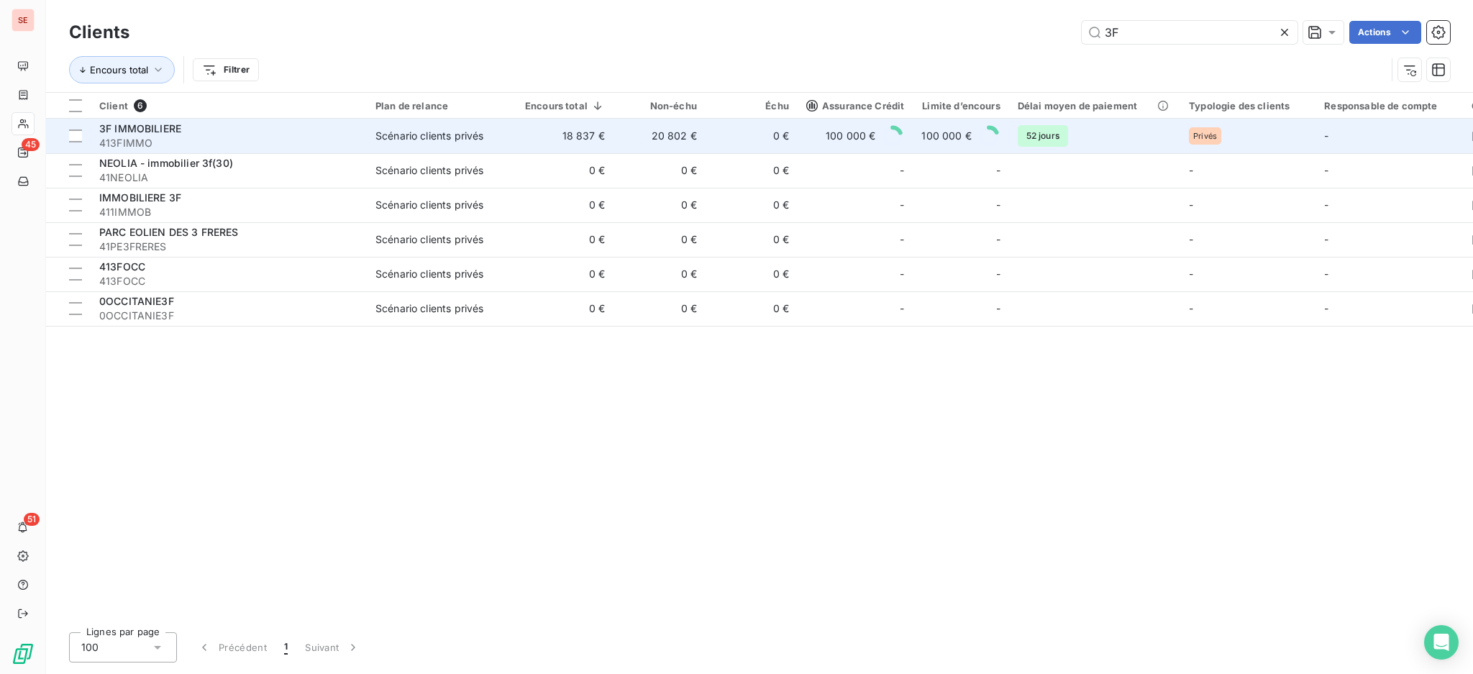
type input "3F"
click at [186, 134] on div "3F IMMOBILIERE" at bounding box center [228, 129] width 259 height 14
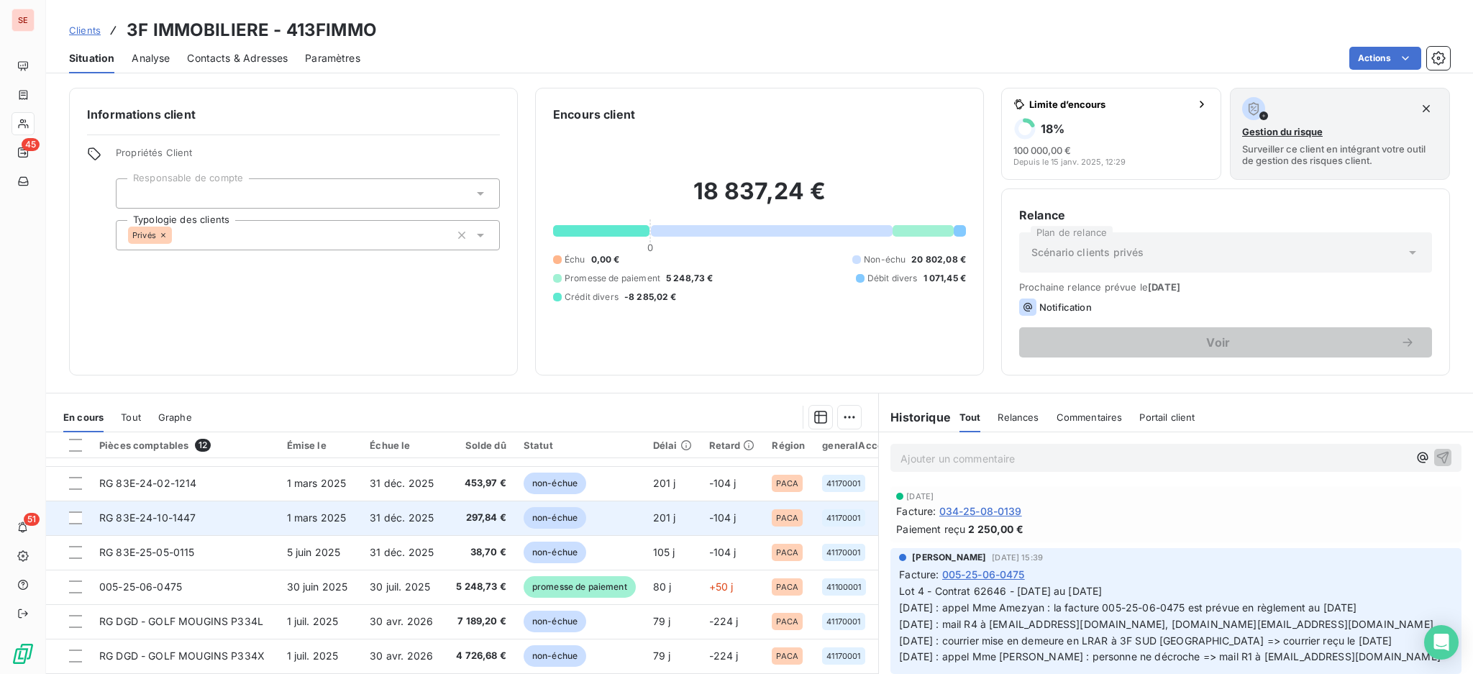
scroll to position [168, 0]
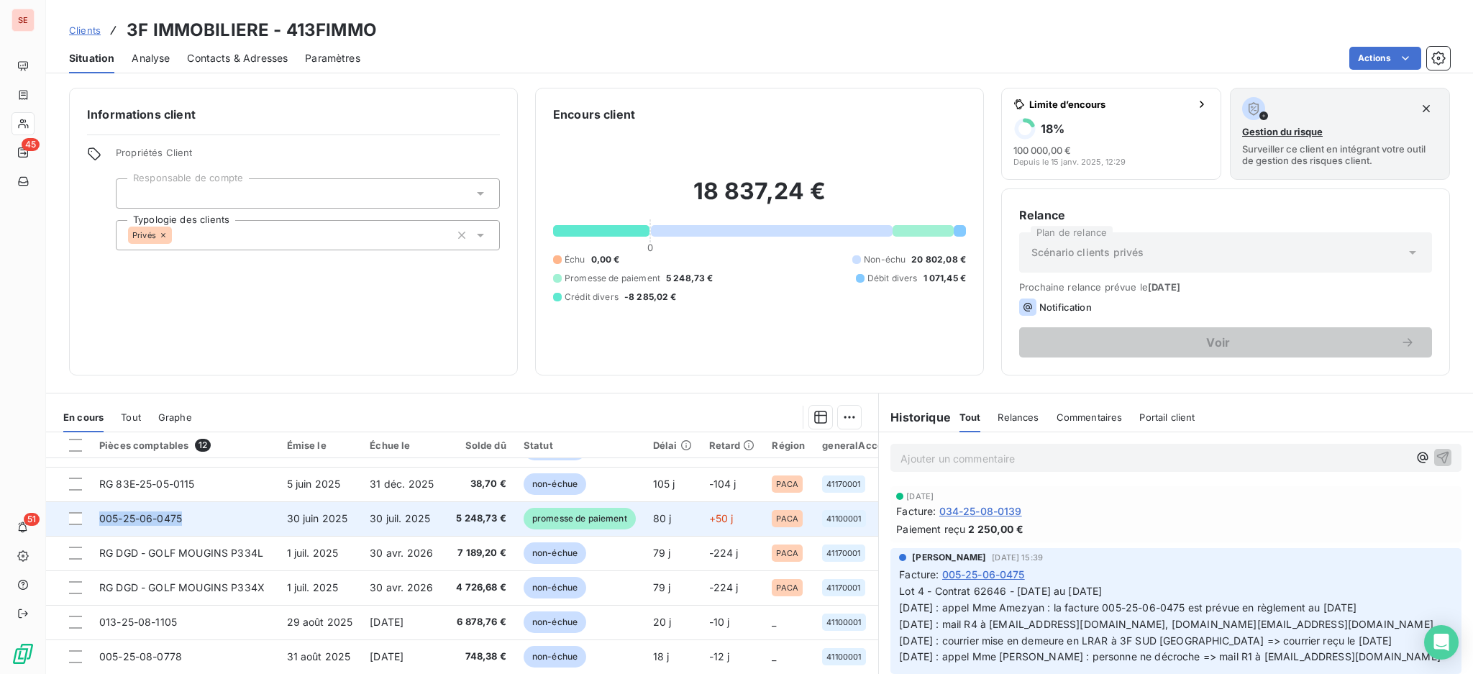
drag, startPoint x: 197, startPoint y: 513, endPoint x: 99, endPoint y: 515, distance: 98.5
click at [99, 515] on td "005-25-06-0475" at bounding box center [185, 518] width 188 height 35
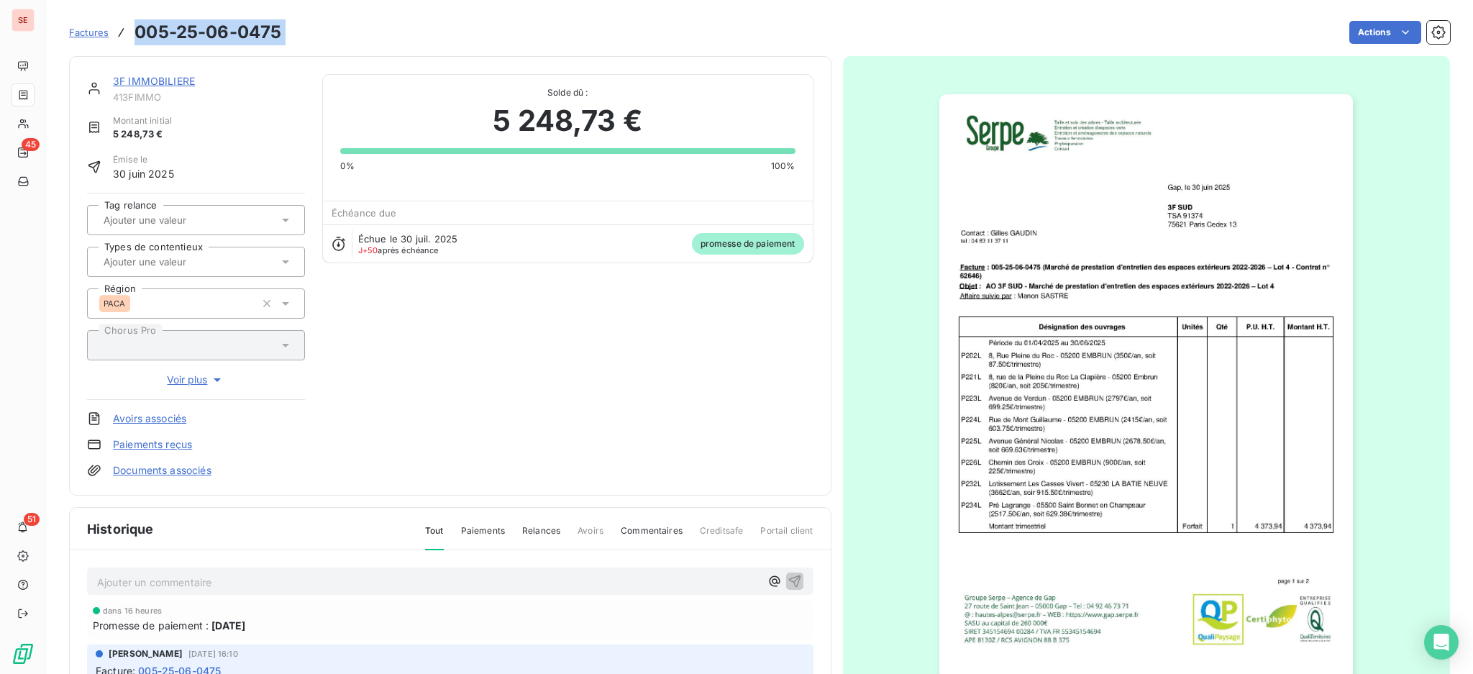
drag, startPoint x: 283, startPoint y: 38, endPoint x: 140, endPoint y: 33, distance: 143.2
click at [140, 33] on div "Factures 005-25-06-0475 Actions" at bounding box center [759, 32] width 1381 height 30
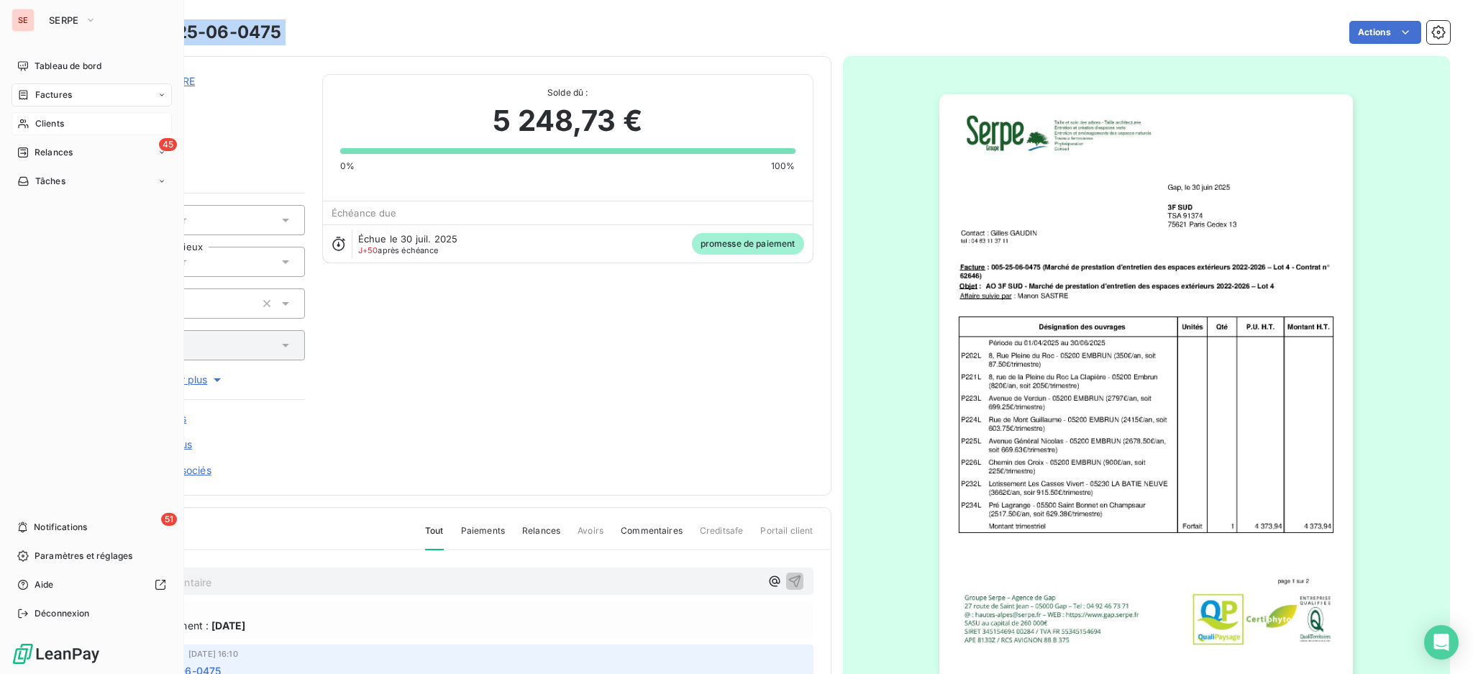
drag, startPoint x: 55, startPoint y: 119, endPoint x: 90, endPoint y: 115, distance: 34.8
click at [55, 119] on span "Clients" at bounding box center [49, 123] width 29 height 13
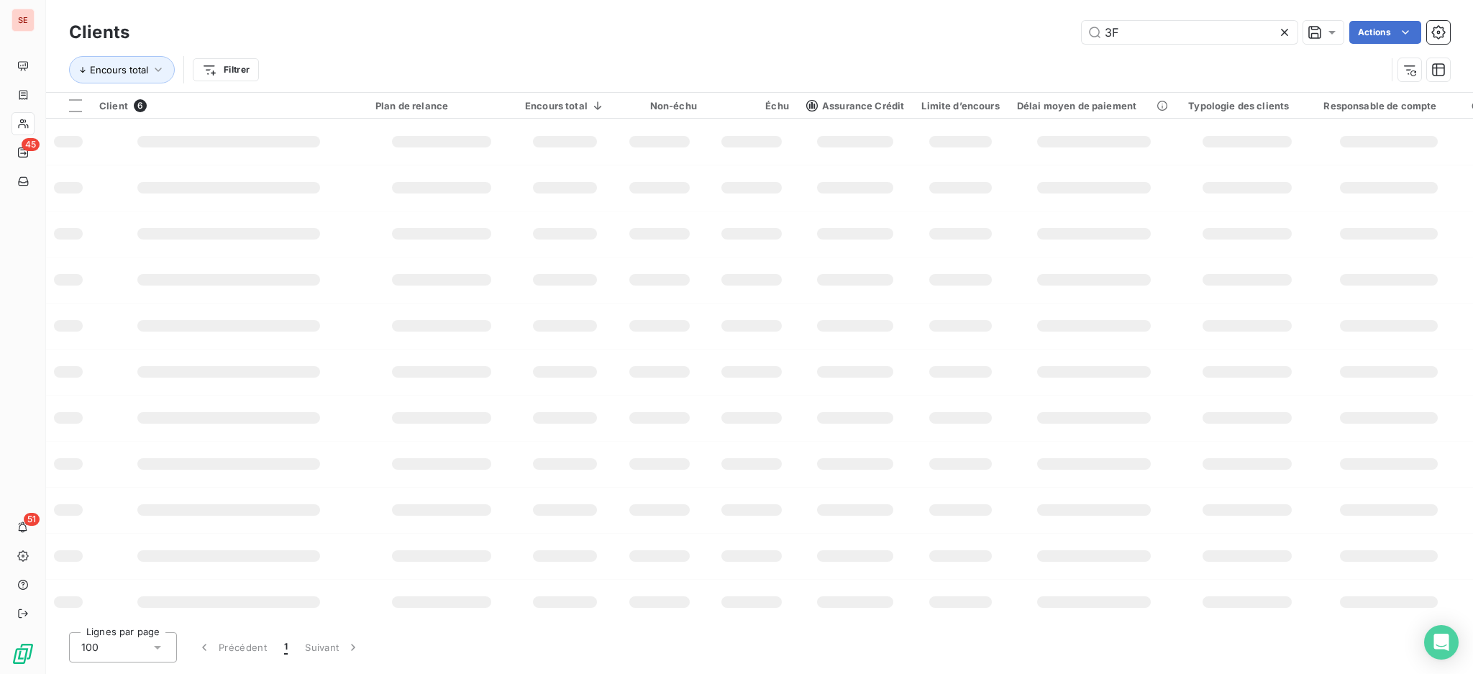
drag, startPoint x: 1155, startPoint y: 27, endPoint x: 1086, endPoint y: 12, distance: 70.5
click at [1089, 14] on div "Clients 3F Actions Encours total Filtrer" at bounding box center [759, 46] width 1427 height 92
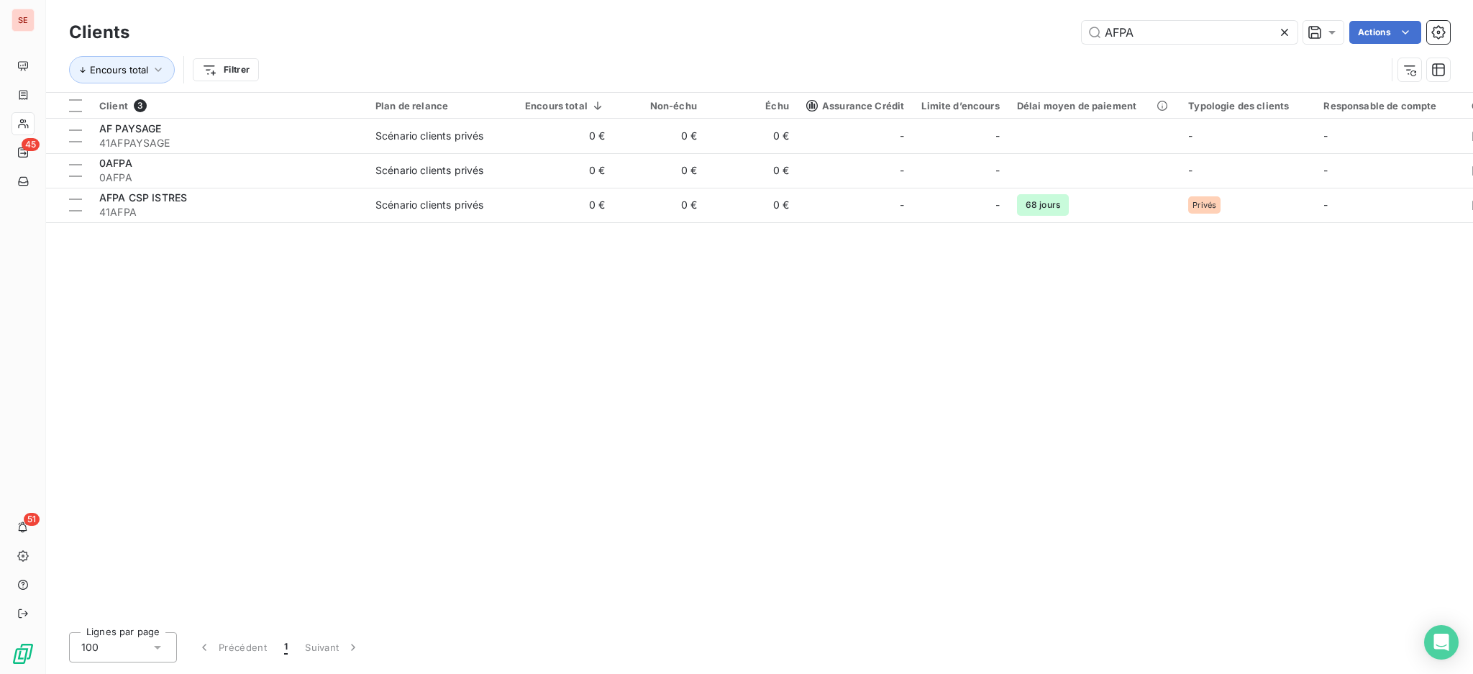
type input "AFPA"
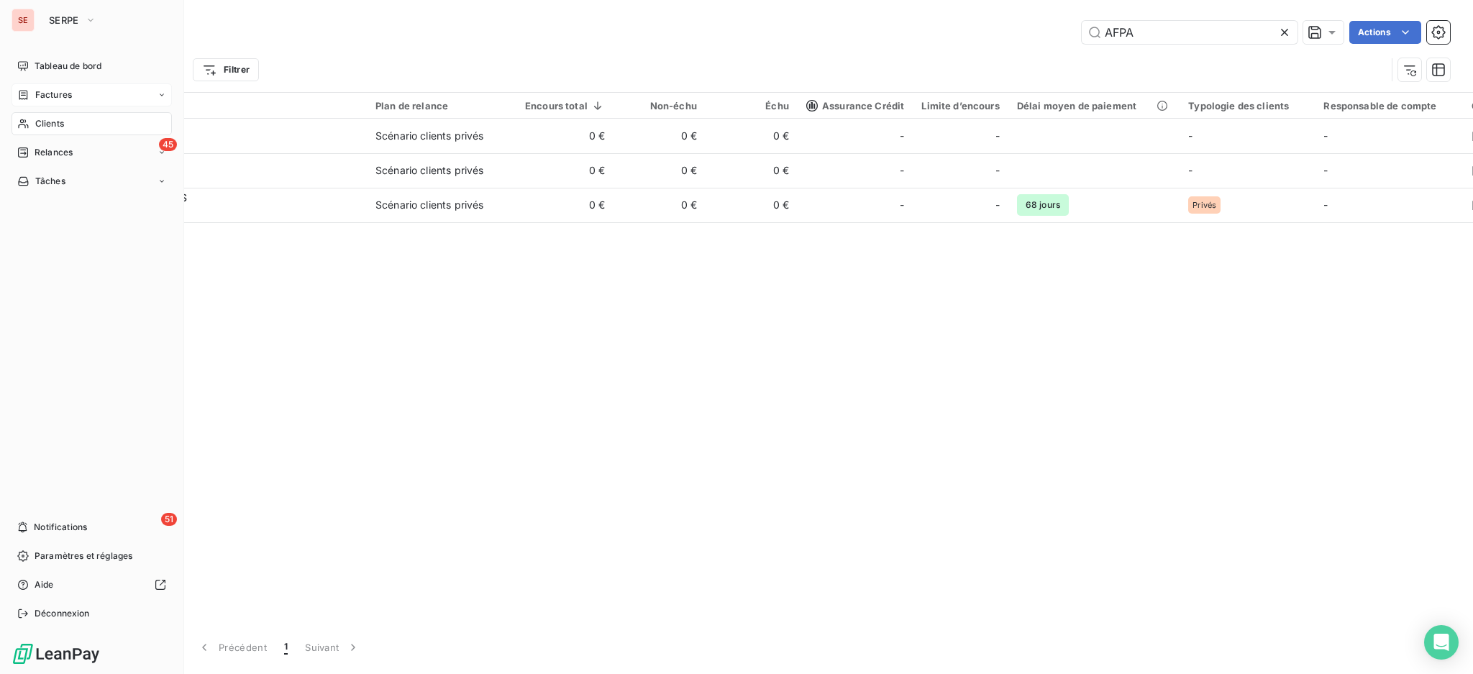
click at [69, 92] on span "Factures" at bounding box center [53, 94] width 37 height 13
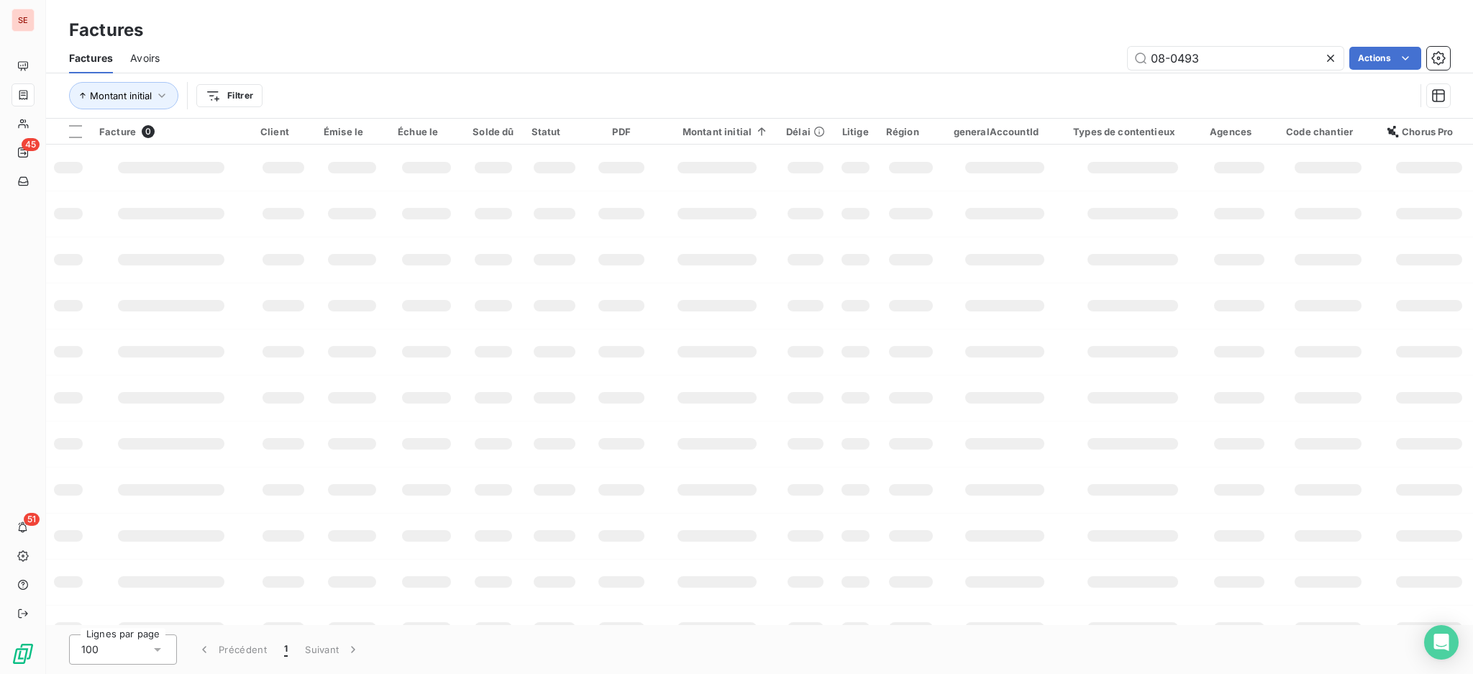
drag, startPoint x: 1213, startPoint y: 54, endPoint x: 1054, endPoint y: 34, distance: 160.9
click at [1054, 34] on div "Factures Factures Avoirs 08-0493 Actions Montant initial Filtrer" at bounding box center [759, 59] width 1427 height 119
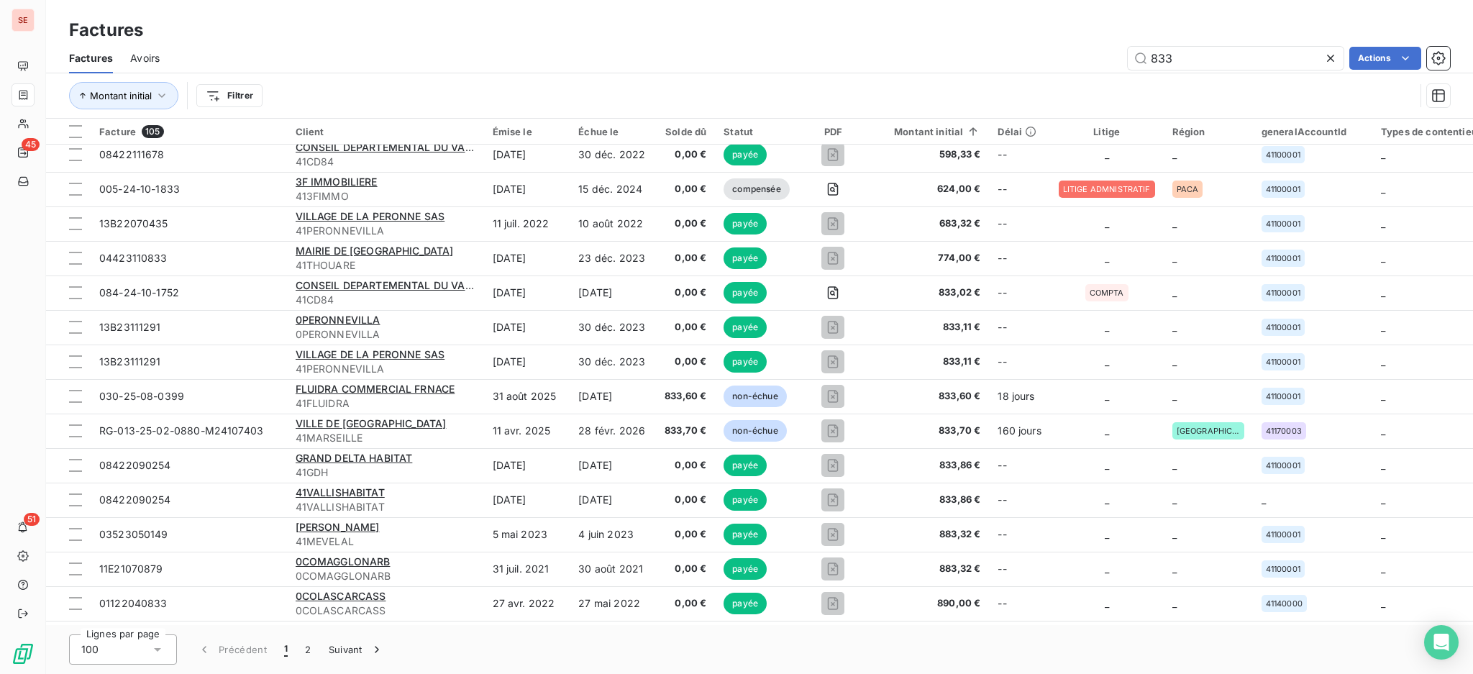
scroll to position [1151, 0]
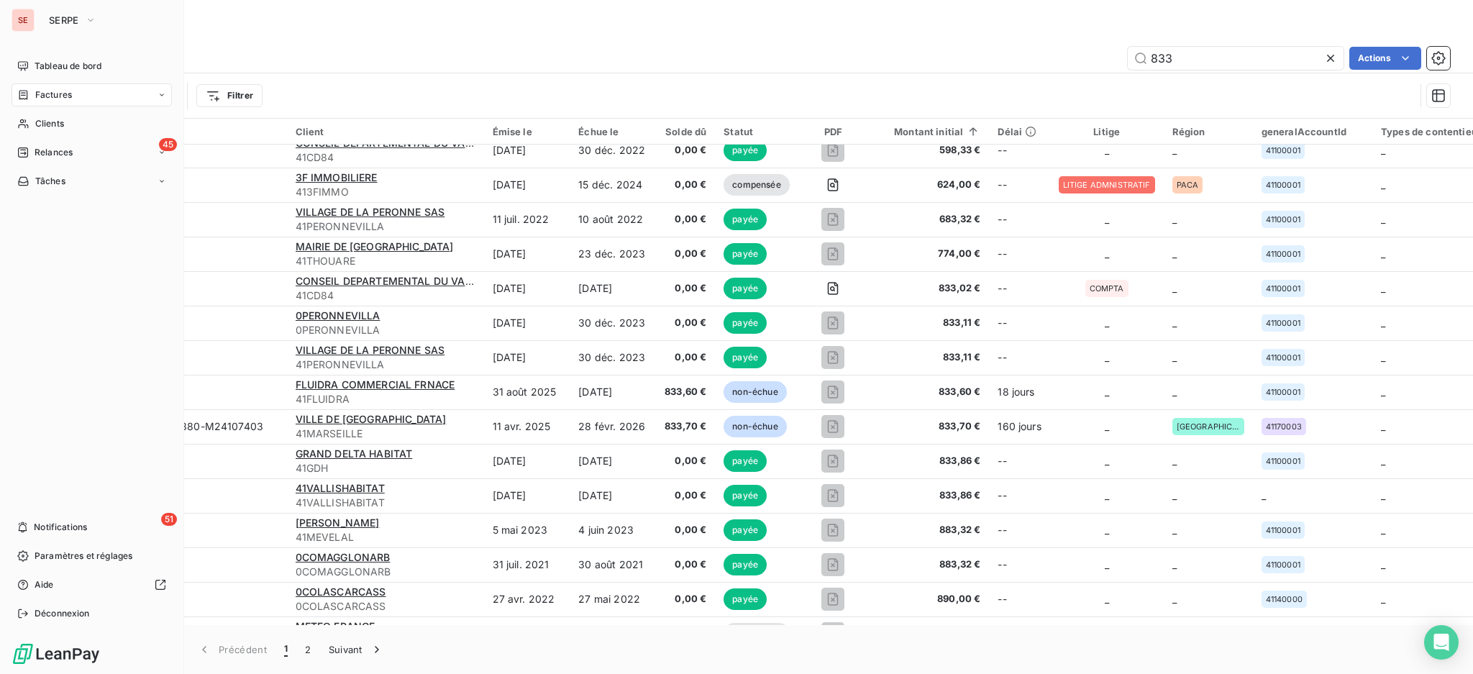
click at [51, 99] on span "Factures" at bounding box center [53, 94] width 37 height 13
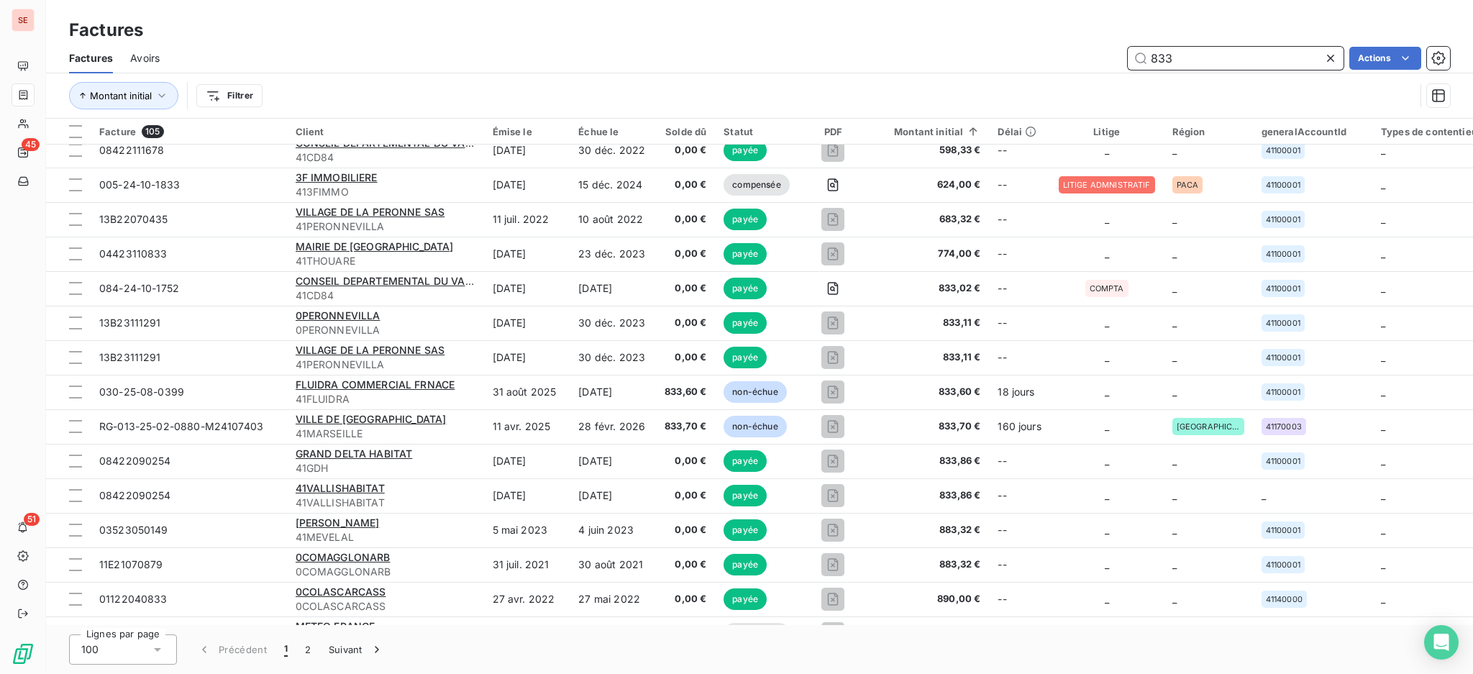
drag, startPoint x: 1144, startPoint y: 54, endPoint x: 929, endPoint y: 58, distance: 215.1
click at [929, 58] on div "833 Actions" at bounding box center [813, 58] width 1273 height 23
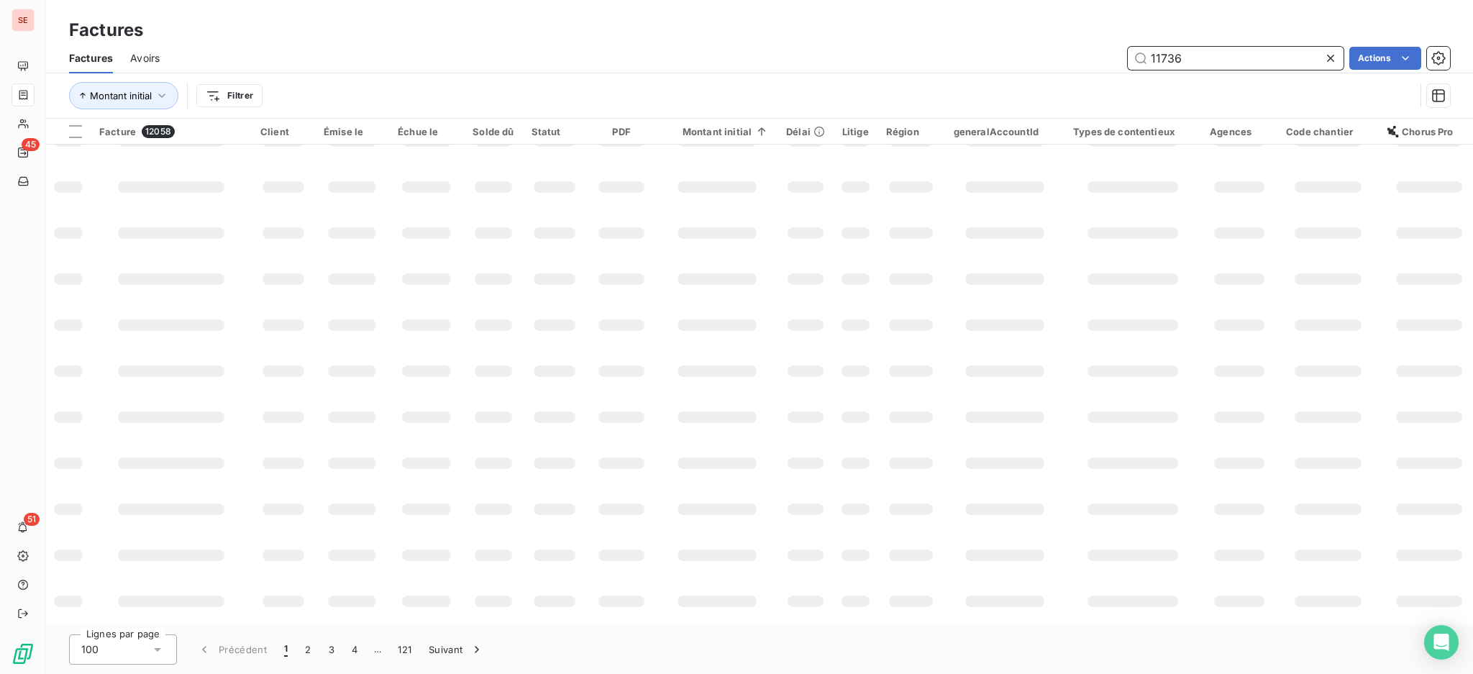
scroll to position [0, 0]
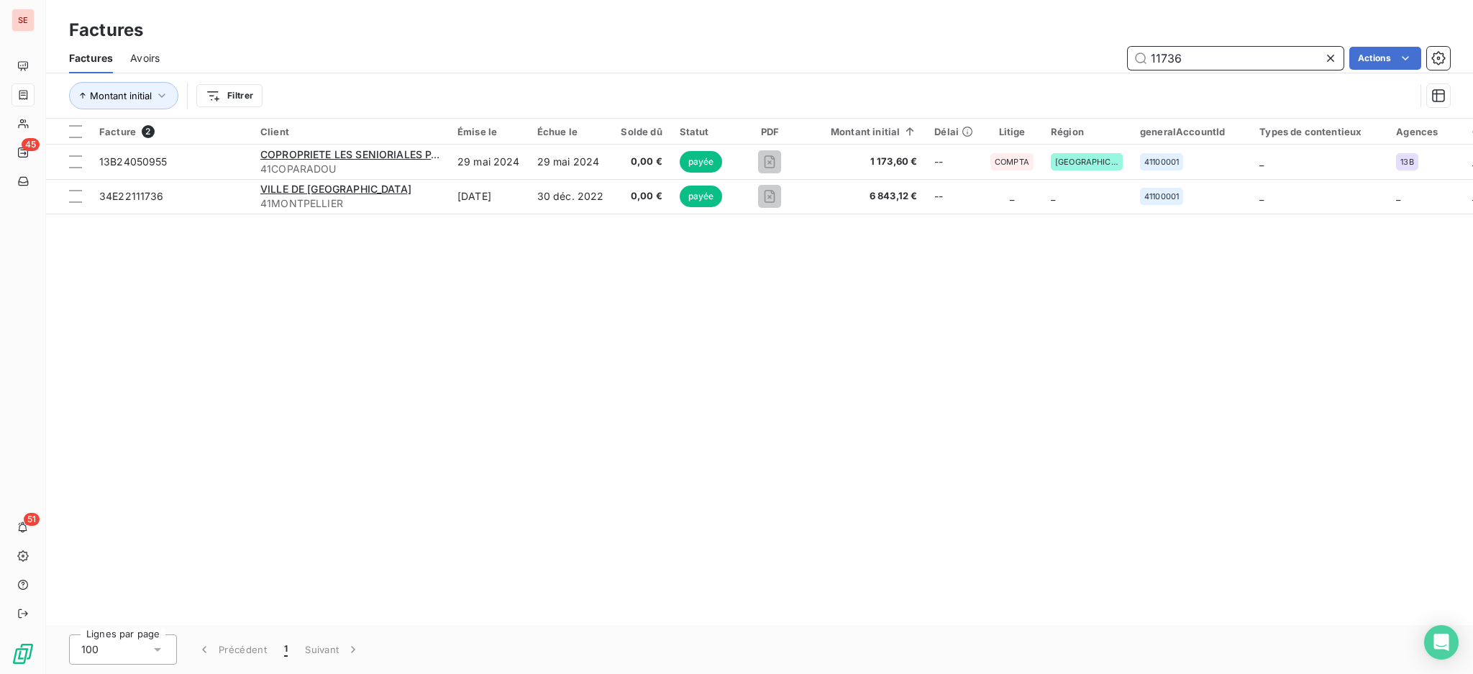
type input "11736"
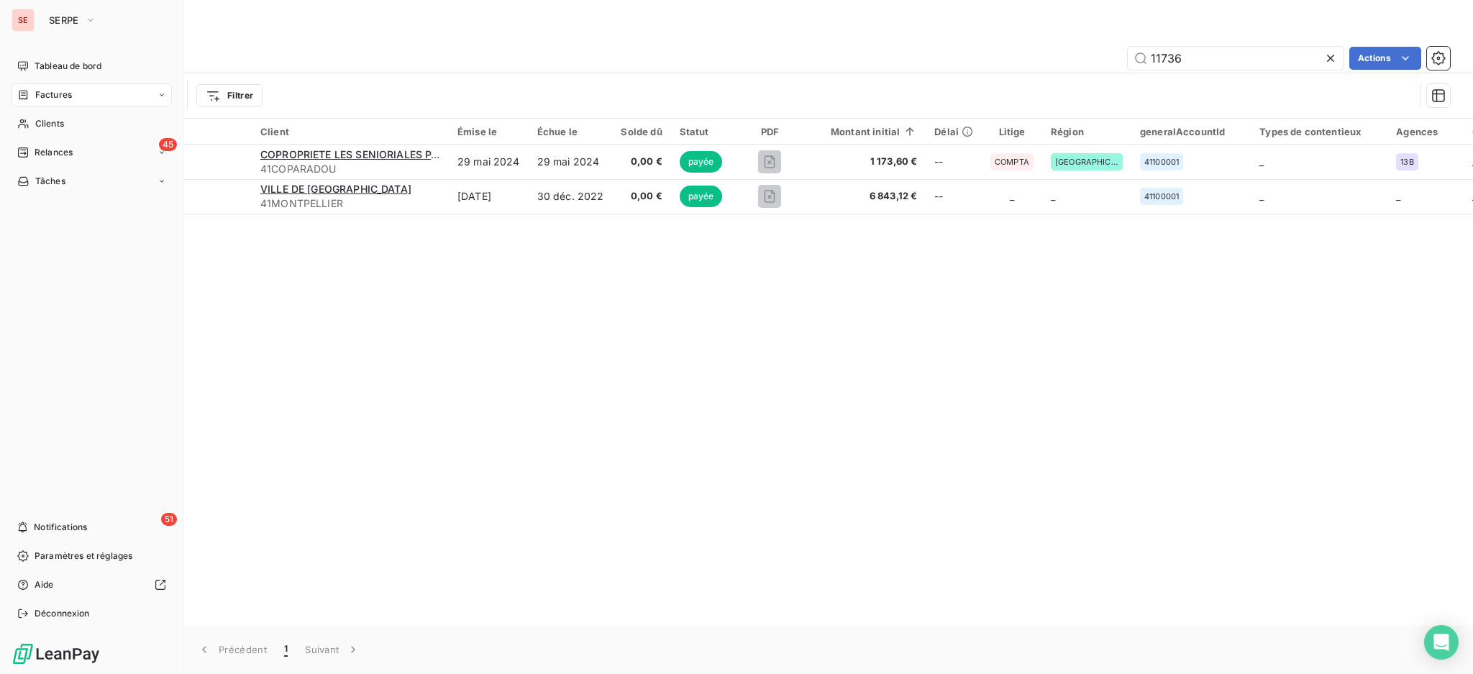
drag, startPoint x: 54, startPoint y: 121, endPoint x: 85, endPoint y: 109, distance: 33.0
click at [54, 121] on span "Clients" at bounding box center [49, 123] width 29 height 13
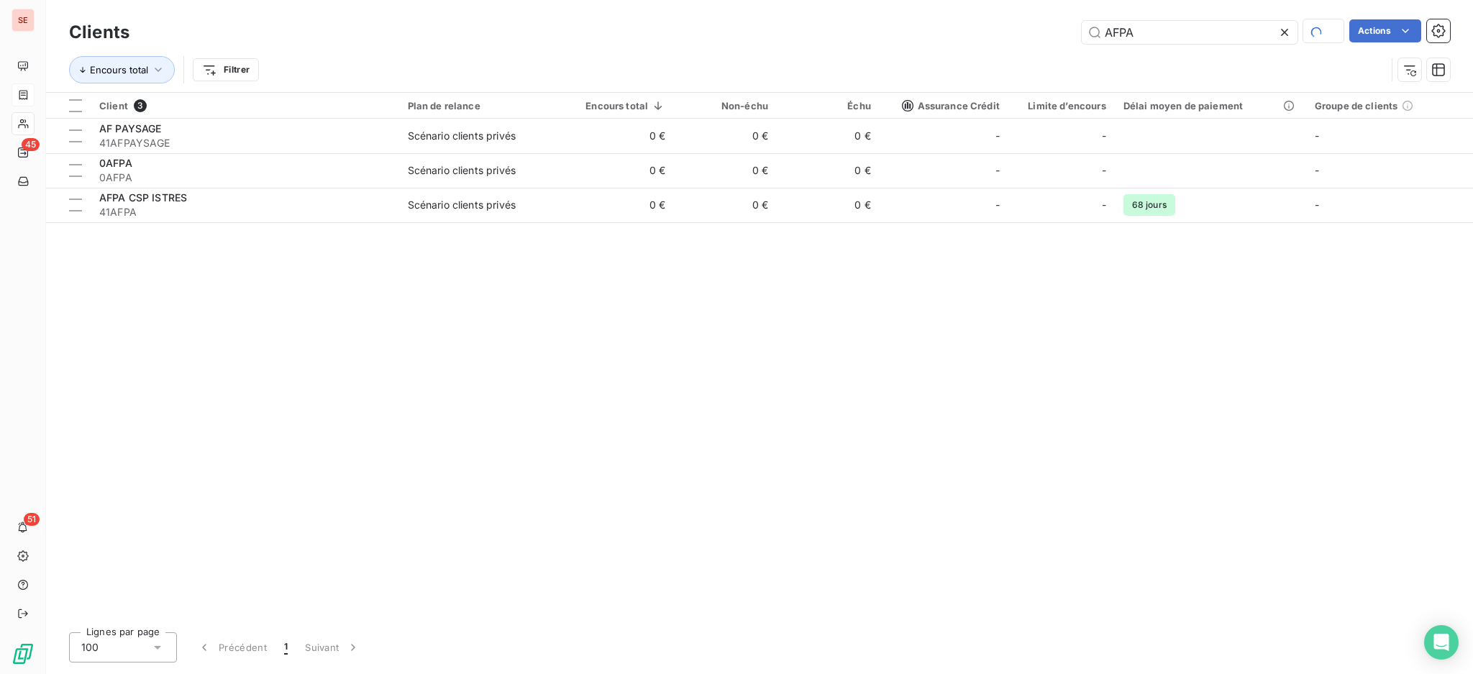
drag, startPoint x: 1152, startPoint y: 34, endPoint x: 848, endPoint y: 24, distance: 304.4
click at [855, 24] on div "AFPA Actions" at bounding box center [798, 31] width 1303 height 25
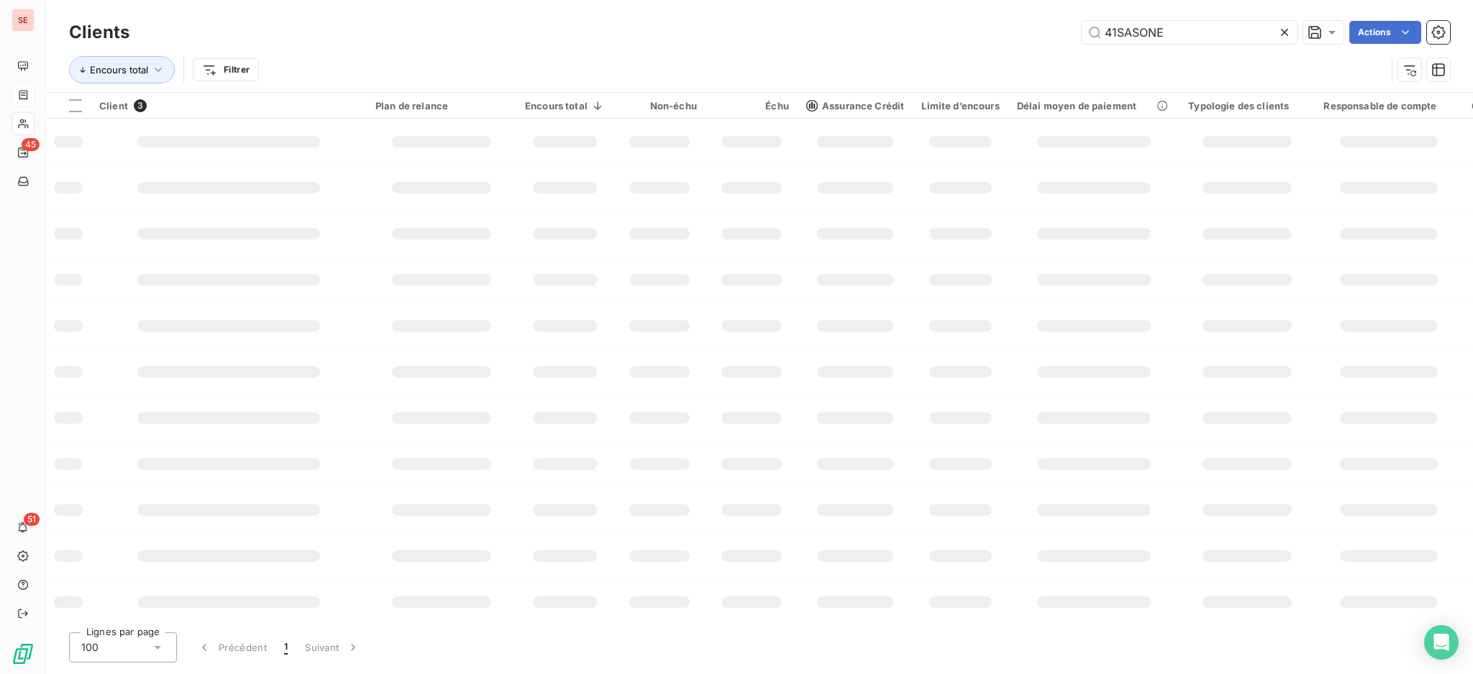
type input "41SASONE"
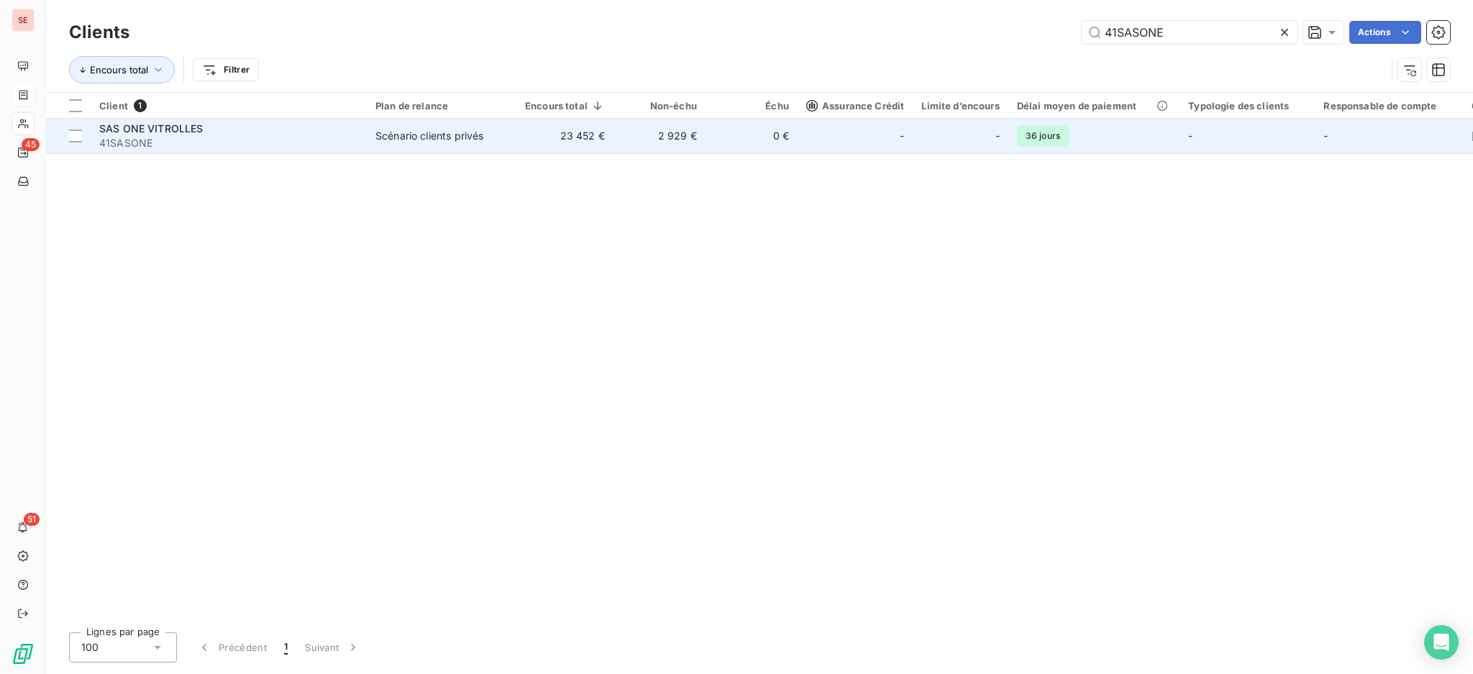
click at [465, 144] on td "Scénario clients privés" at bounding box center [442, 136] width 150 height 35
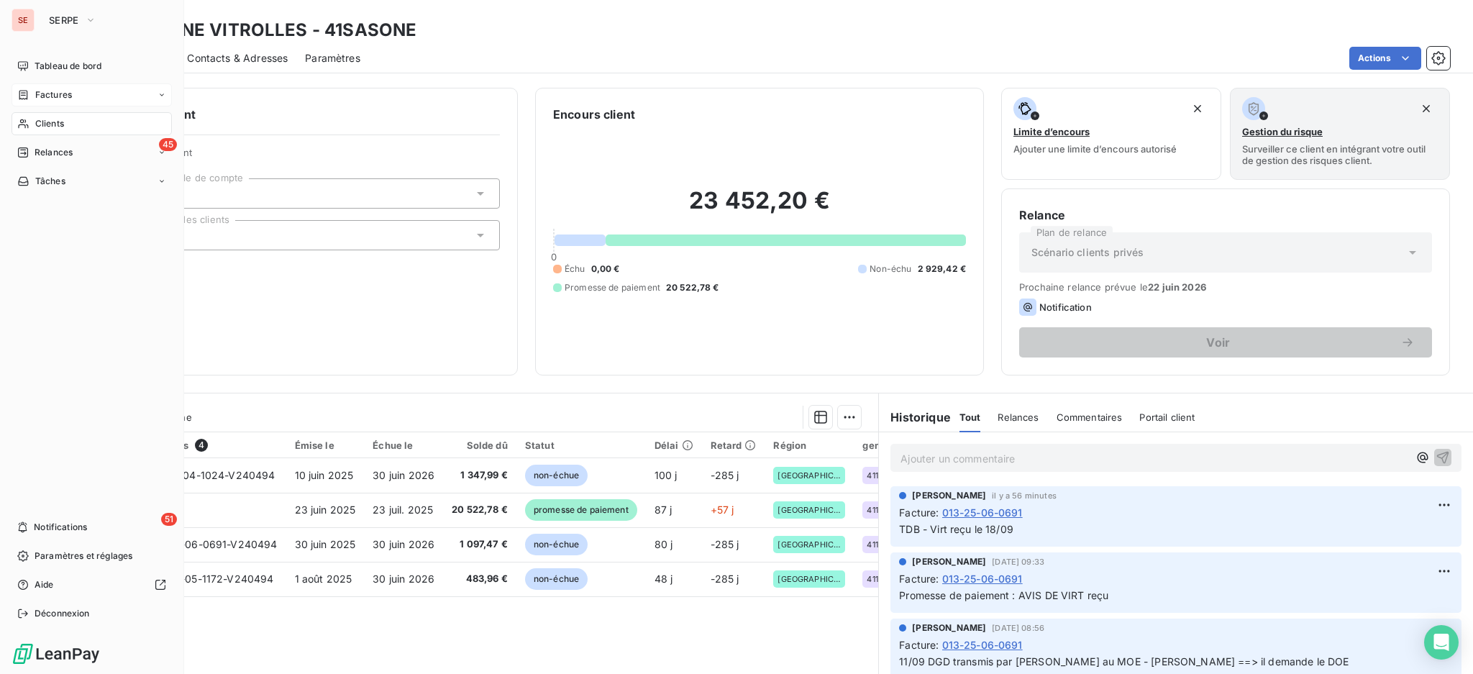
click at [55, 101] on div "Factures" at bounding box center [92, 94] width 160 height 23
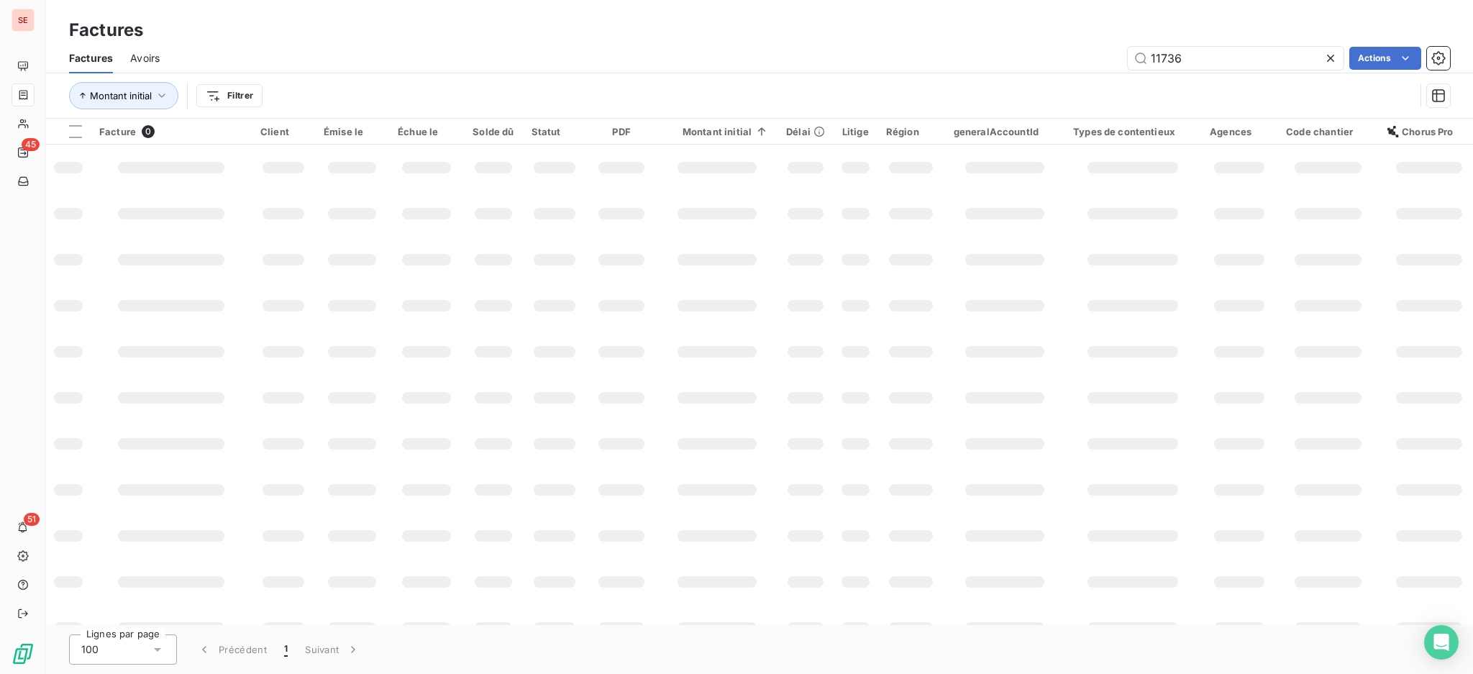
drag, startPoint x: 1167, startPoint y: 52, endPoint x: 935, endPoint y: 52, distance: 232.3
click at [936, 52] on div "11736 Actions" at bounding box center [813, 58] width 1273 height 23
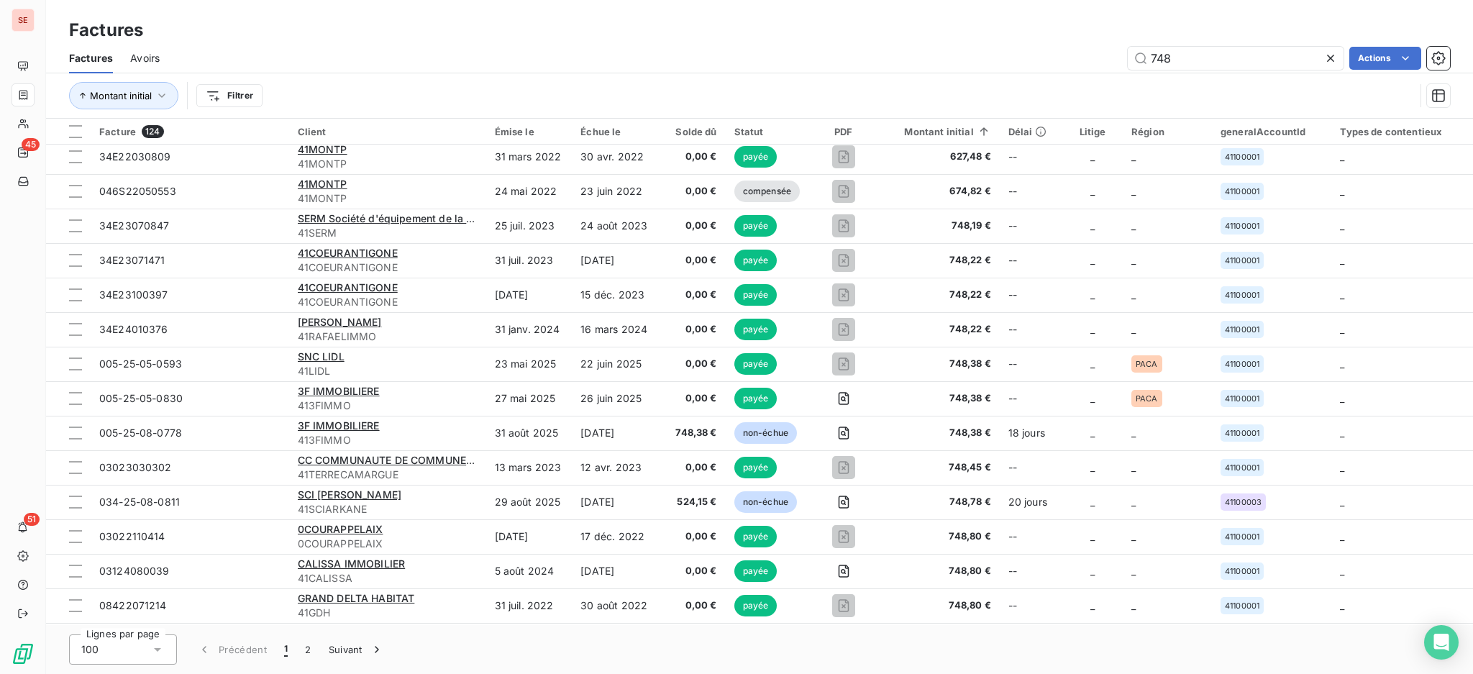
scroll to position [1151, 0]
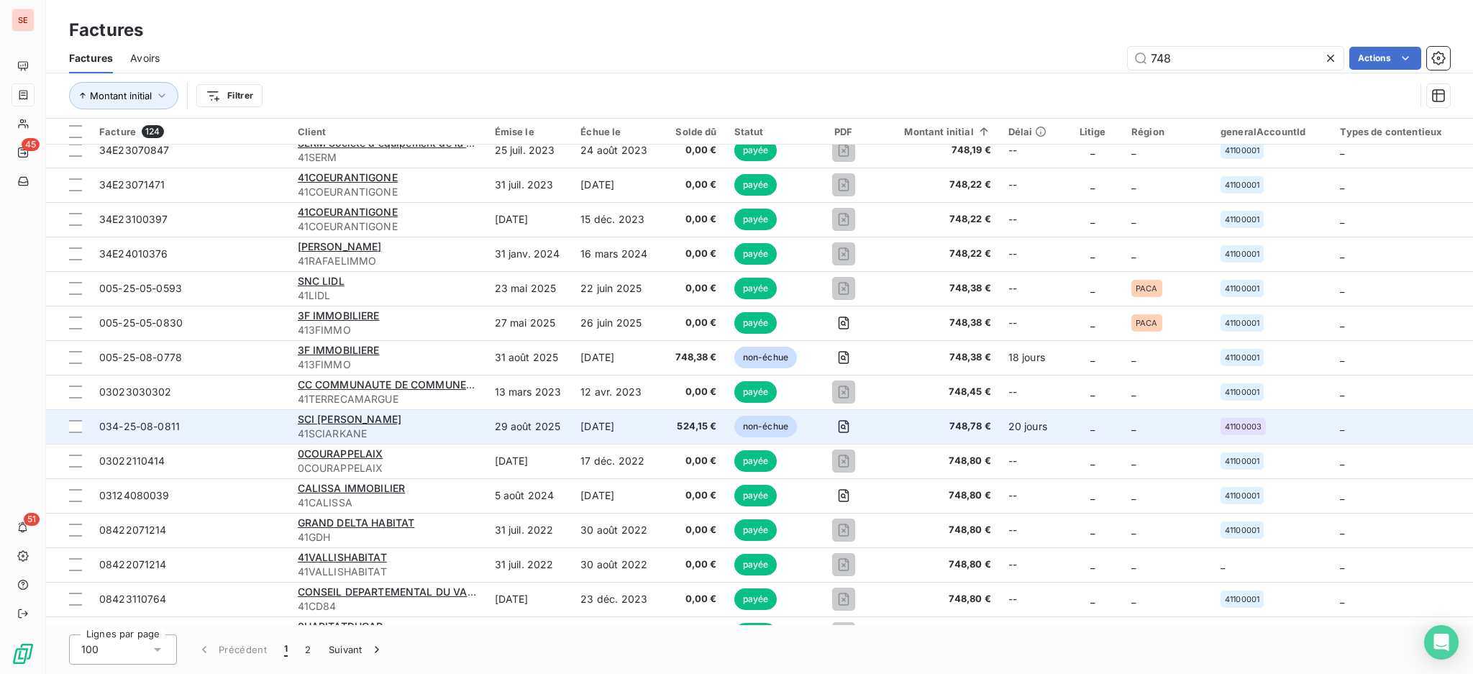
type input "748"
click at [685, 421] on span "524,15 €" at bounding box center [692, 426] width 50 height 14
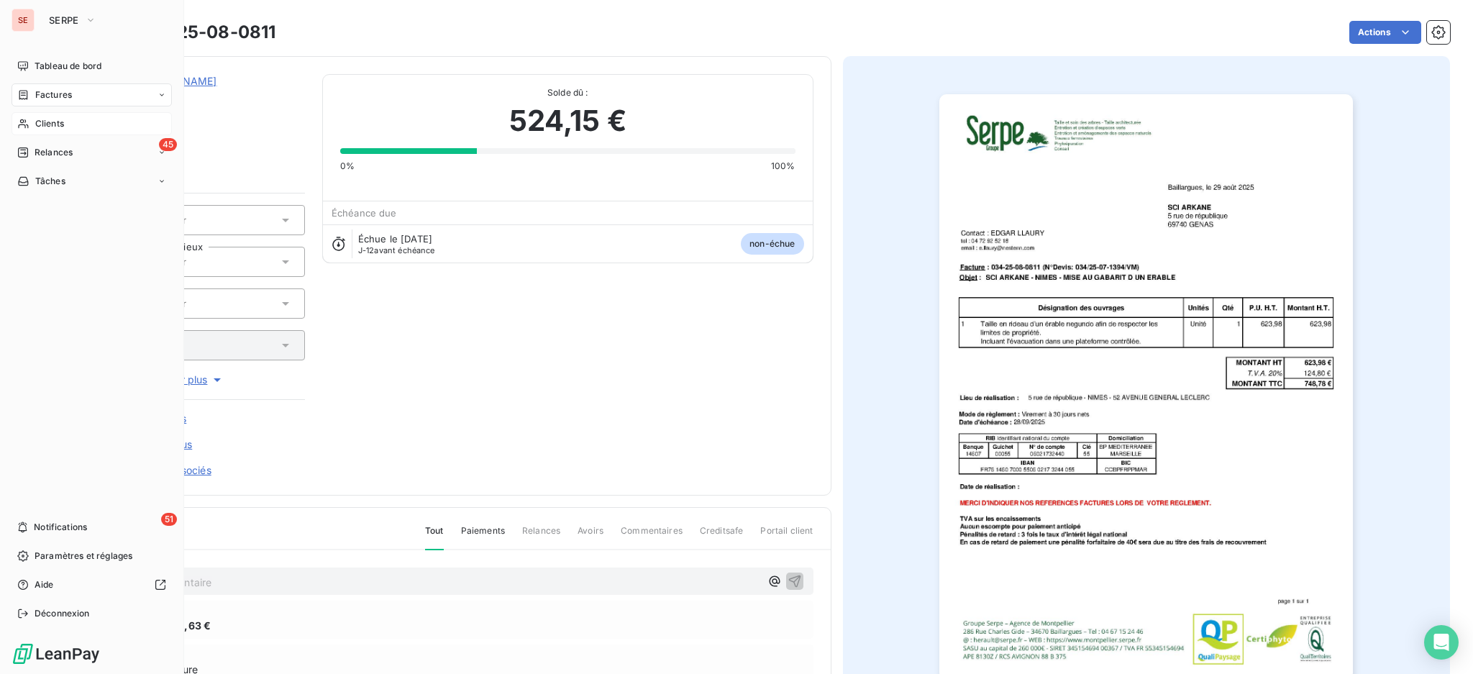
drag, startPoint x: 41, startPoint y: 129, endPoint x: 150, endPoint y: 116, distance: 109.4
click at [42, 128] on span "Clients" at bounding box center [49, 123] width 29 height 13
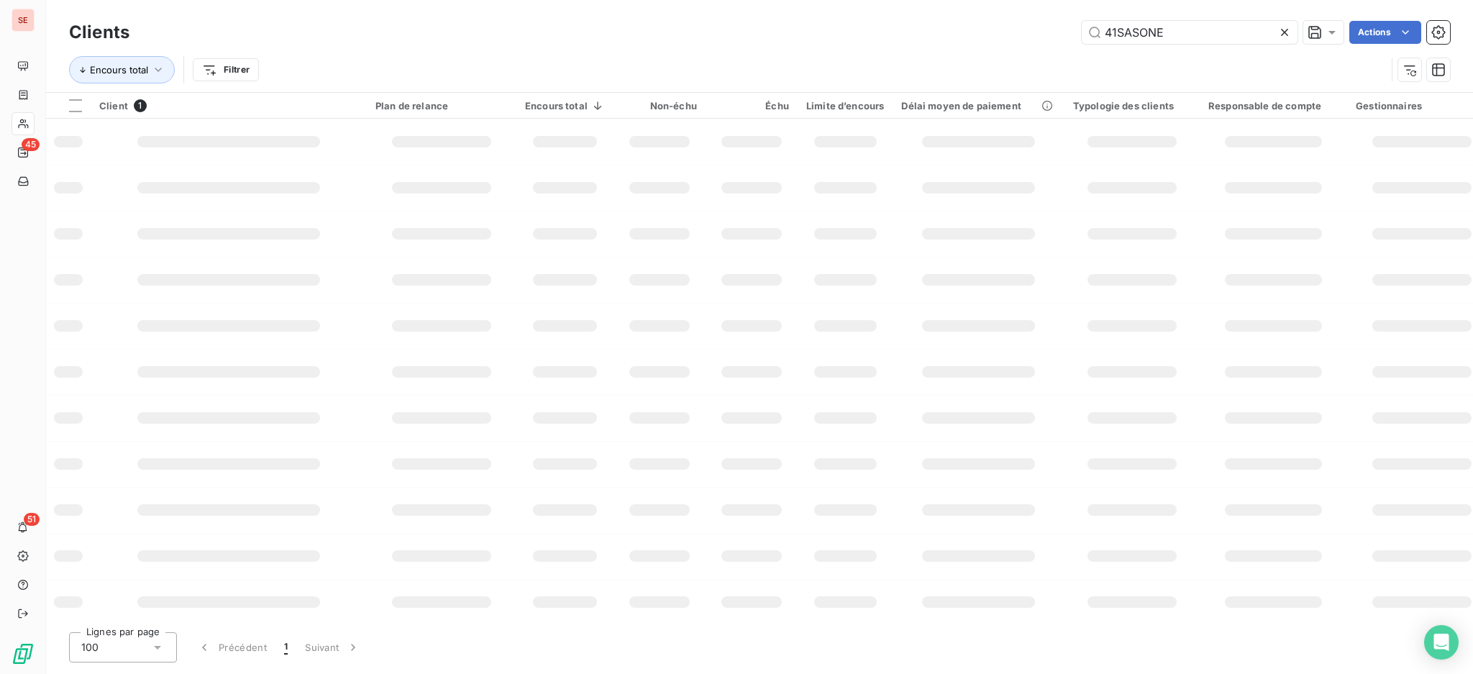
drag, startPoint x: 1189, startPoint y: 29, endPoint x: 908, endPoint y: 4, distance: 283.0
click at [941, 7] on div "Clients 41SASONE Actions Encours total Filtrer" at bounding box center [759, 46] width 1427 height 92
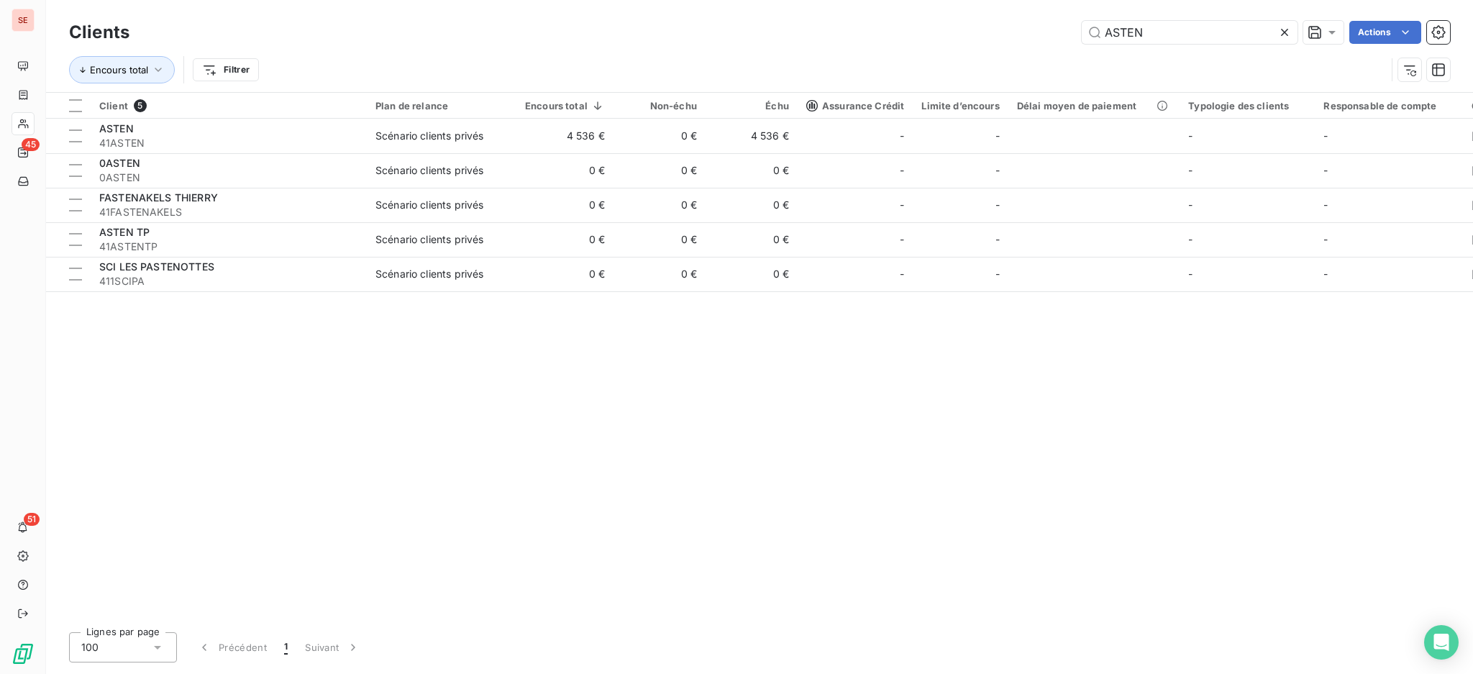
type input "ASTEN"
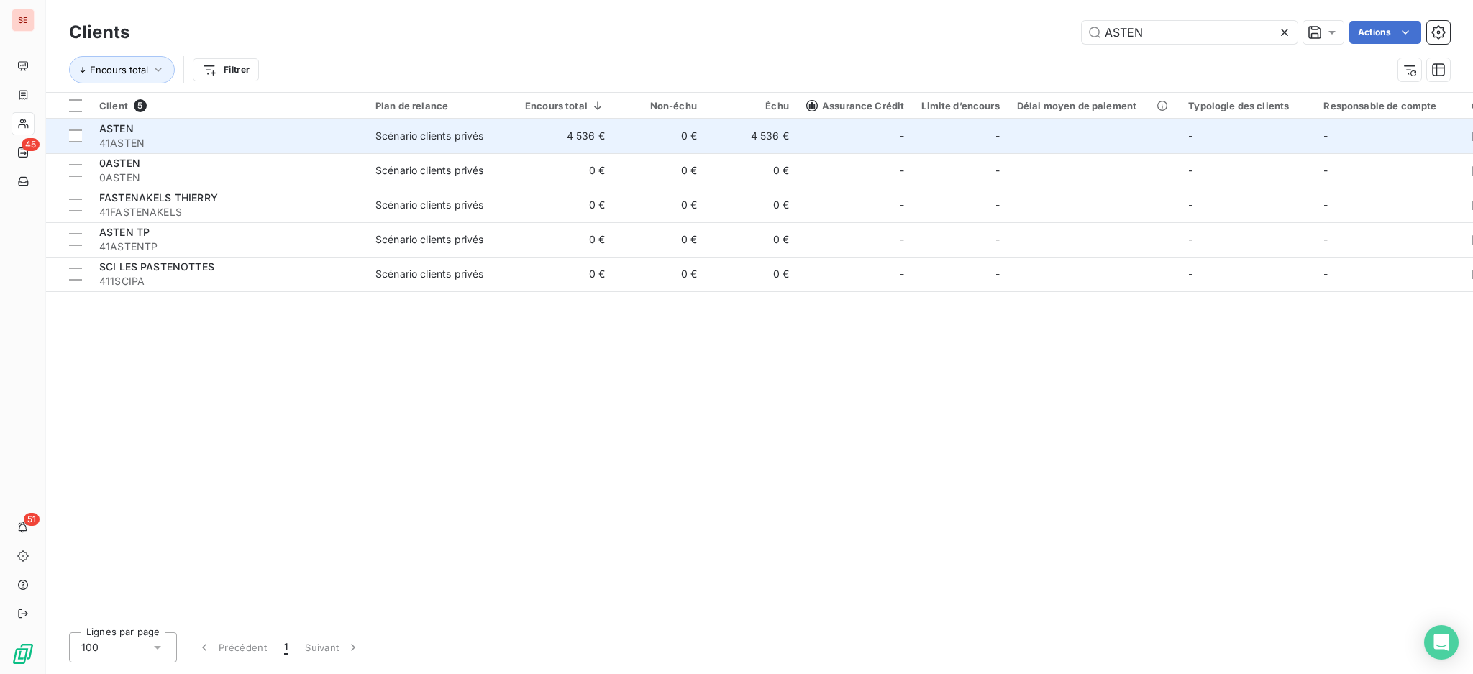
click at [625, 146] on td "0 €" at bounding box center [659, 136] width 92 height 35
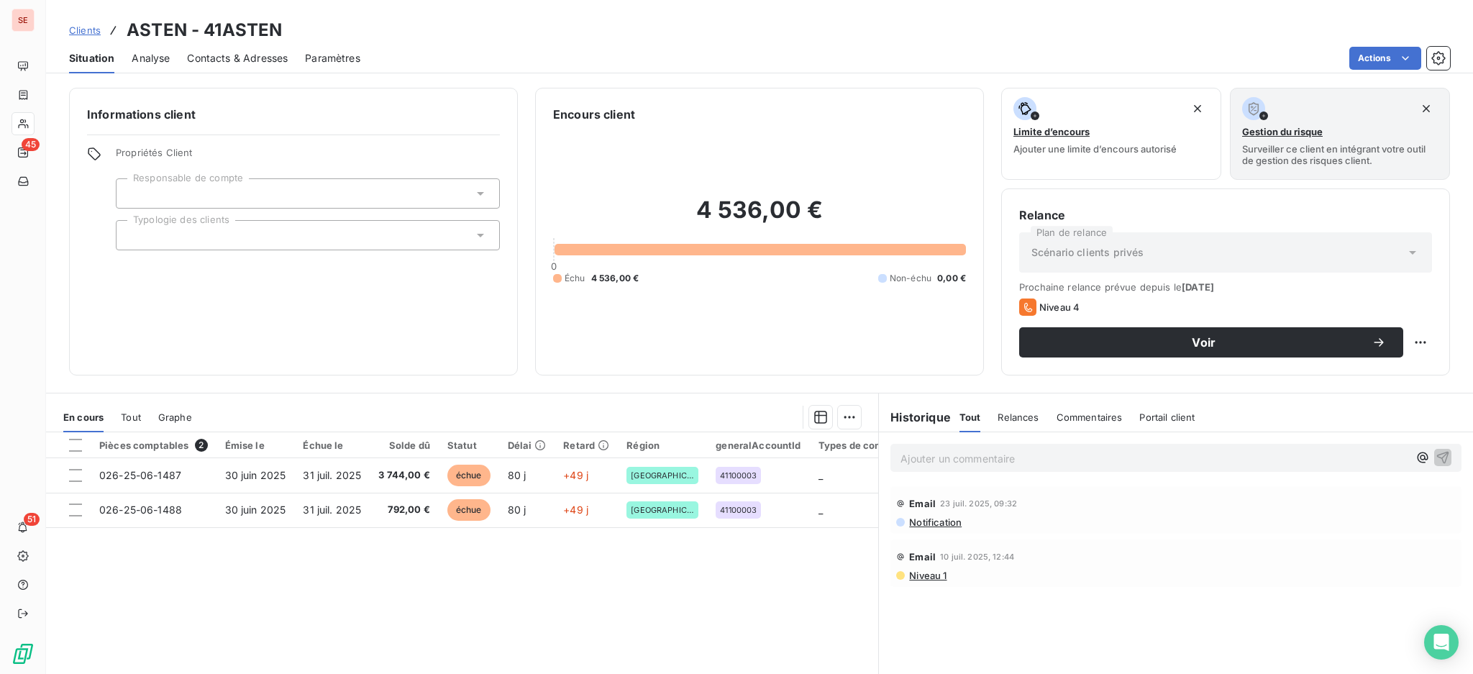
click at [939, 456] on p "Ajouter un commentaire ﻿" at bounding box center [1154, 458] width 508 height 18
click at [982, 452] on p "18/09" at bounding box center [1154, 457] width 508 height 17
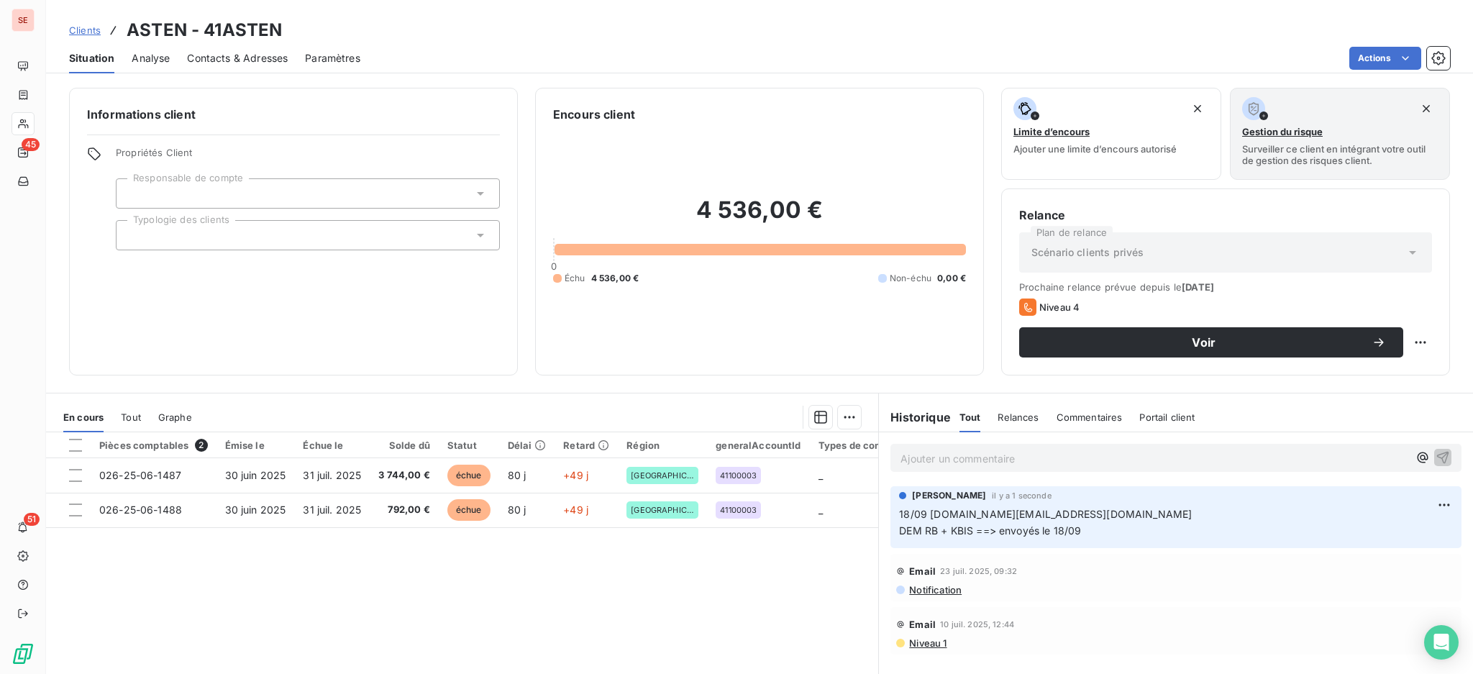
click at [240, 54] on span "Contacts & Adresses" at bounding box center [237, 58] width 101 height 14
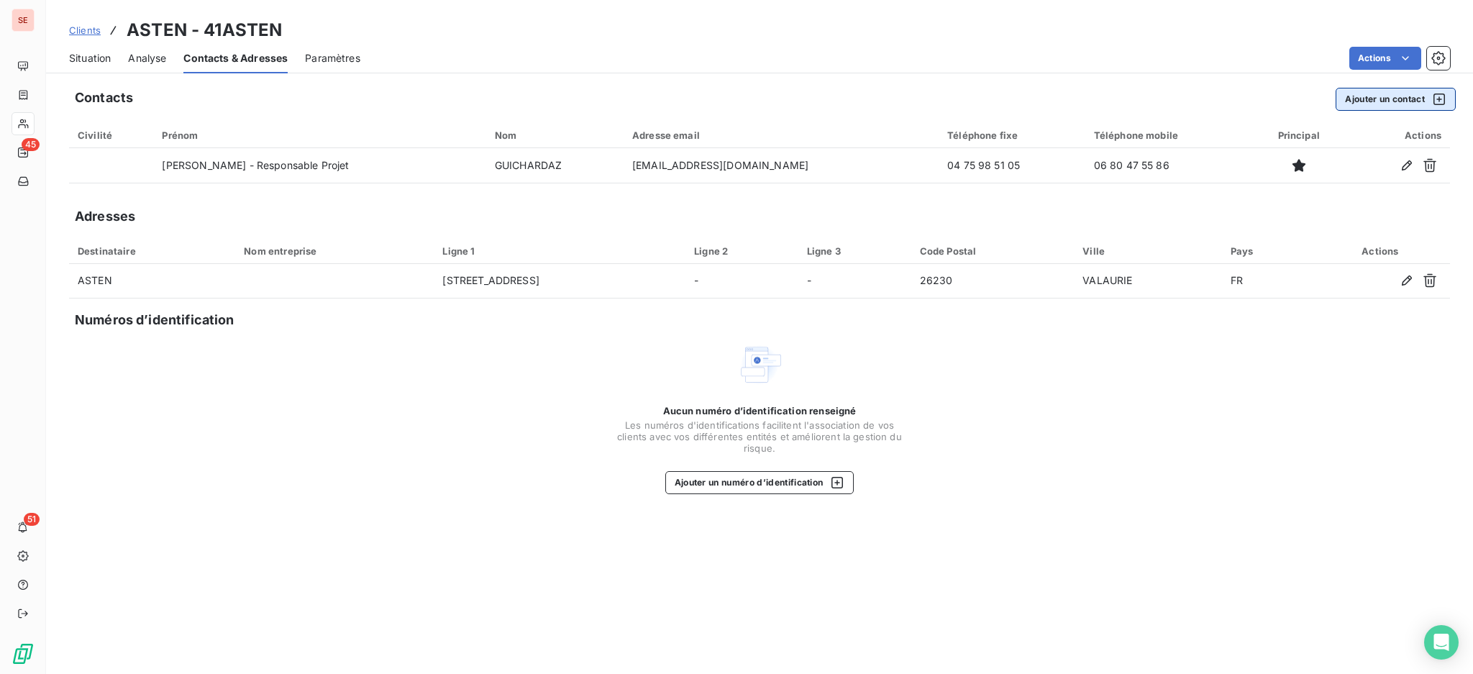
click at [1369, 99] on button "Ajouter un contact" at bounding box center [1395, 99] width 120 height 23
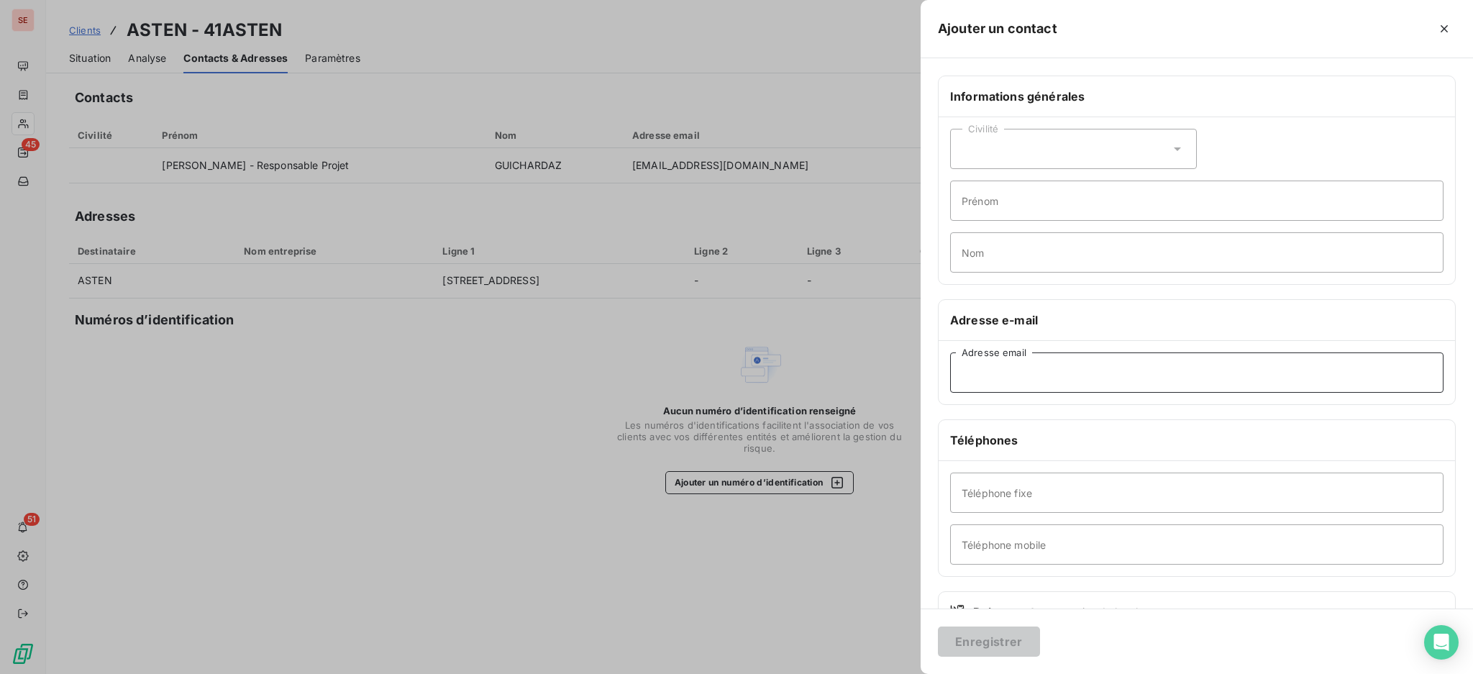
click at [1013, 379] on input "Adresse email" at bounding box center [1196, 372] width 493 height 40
paste input "compta1.gs@astengroup.com"
type input "compta1.gs@astengroup.com"
click at [1032, 498] on input "Téléphone fixe" at bounding box center [1196, 492] width 493 height 40
paste input "4 91 79 89 98"
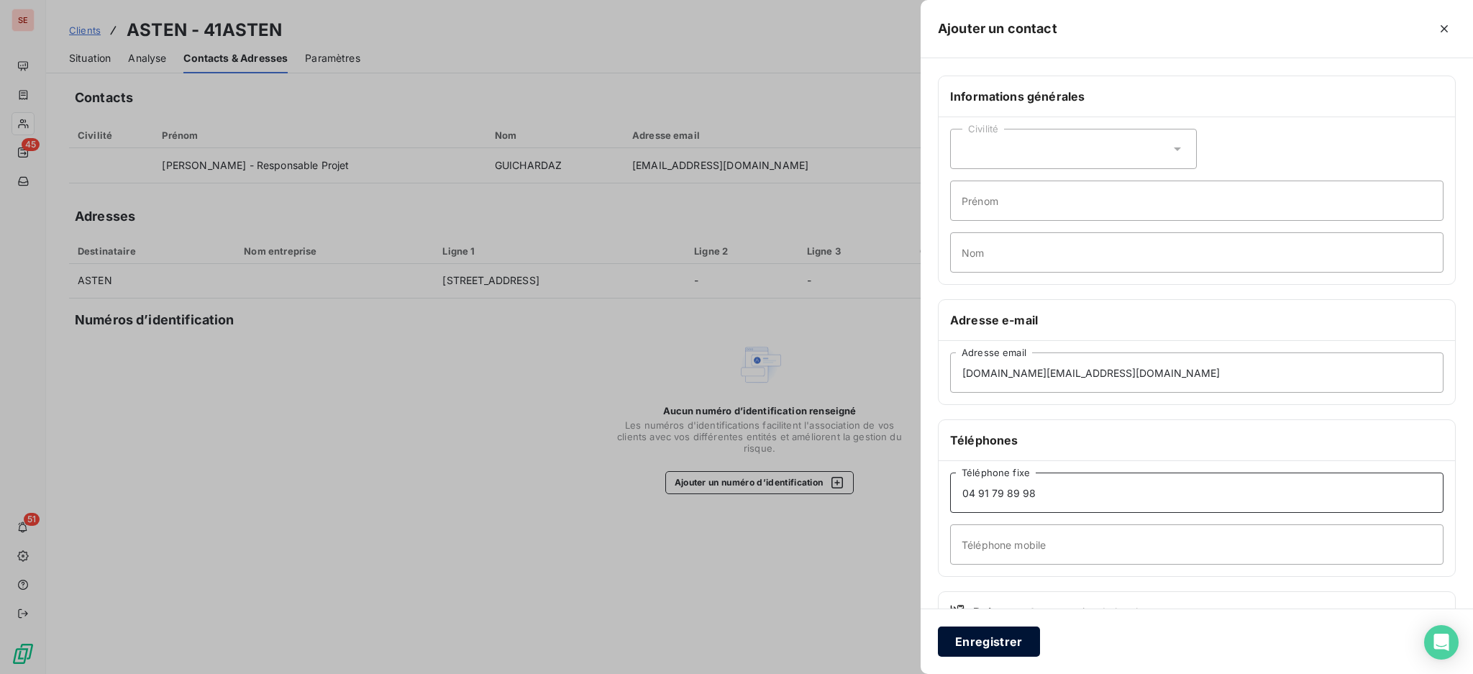
type input "04 91 79 89 98"
click at [1003, 647] on button "Enregistrer" at bounding box center [989, 641] width 102 height 30
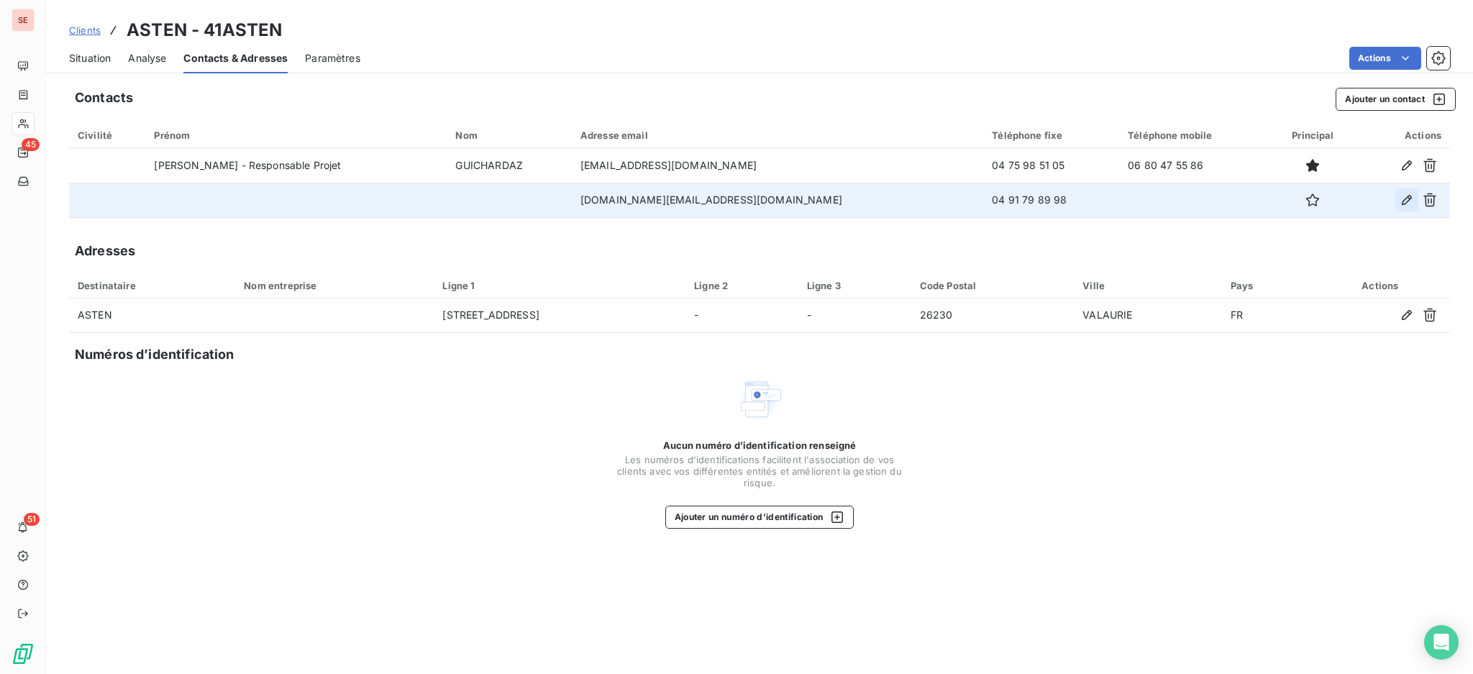
click at [1406, 195] on icon "button" at bounding box center [1406, 200] width 14 height 14
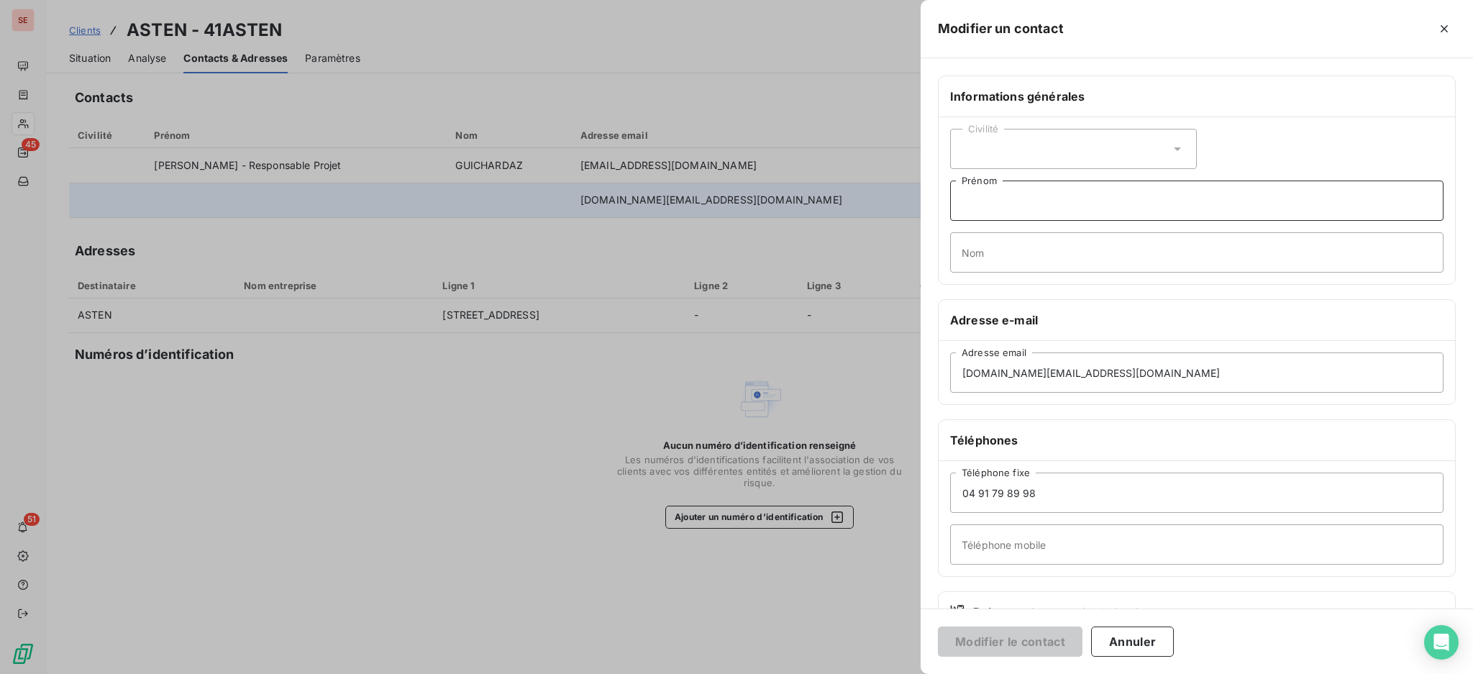
click at [1061, 205] on input "Prénom" at bounding box center [1196, 201] width 493 height 40
type input "c"
type input "Michel"
type input "GERAN - COMPTA FRS"
click at [938, 626] on button "Modifier le contact" at bounding box center [1010, 641] width 145 height 30
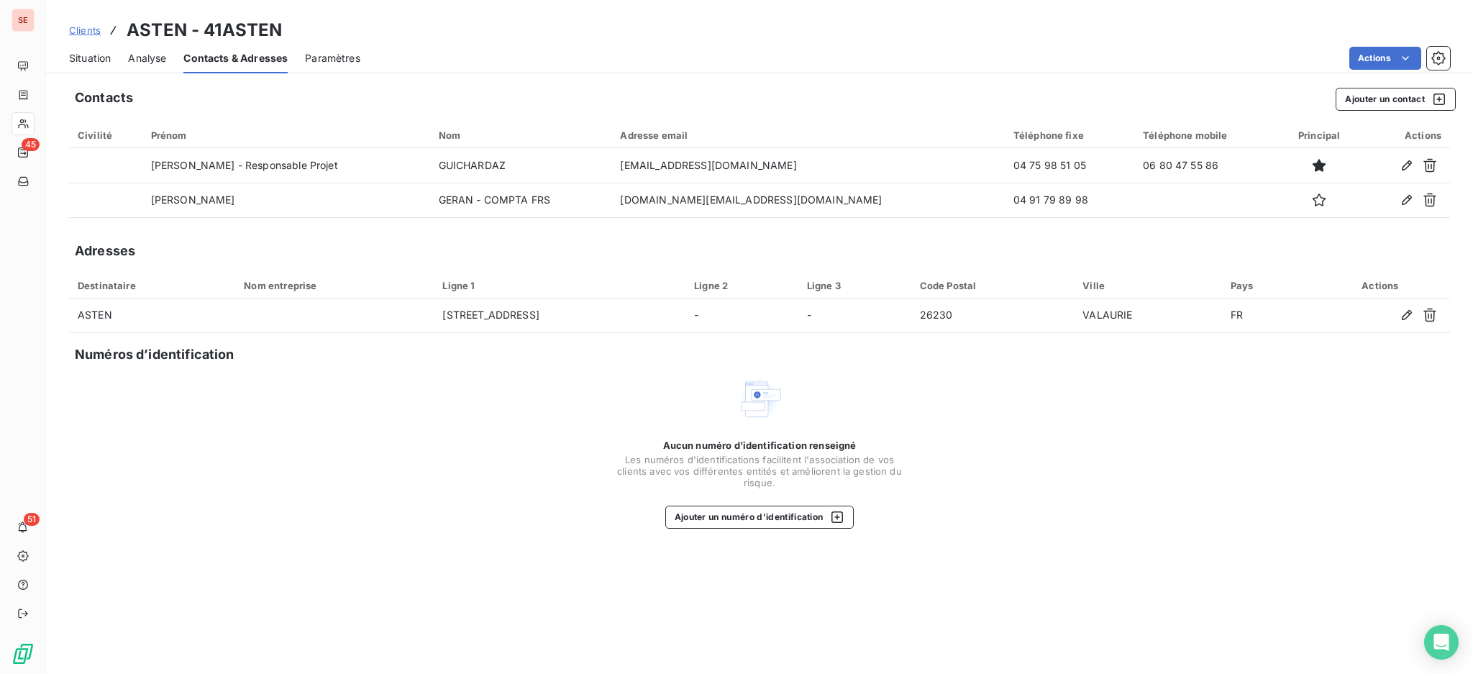
click at [106, 53] on span "Situation" at bounding box center [90, 58] width 42 height 14
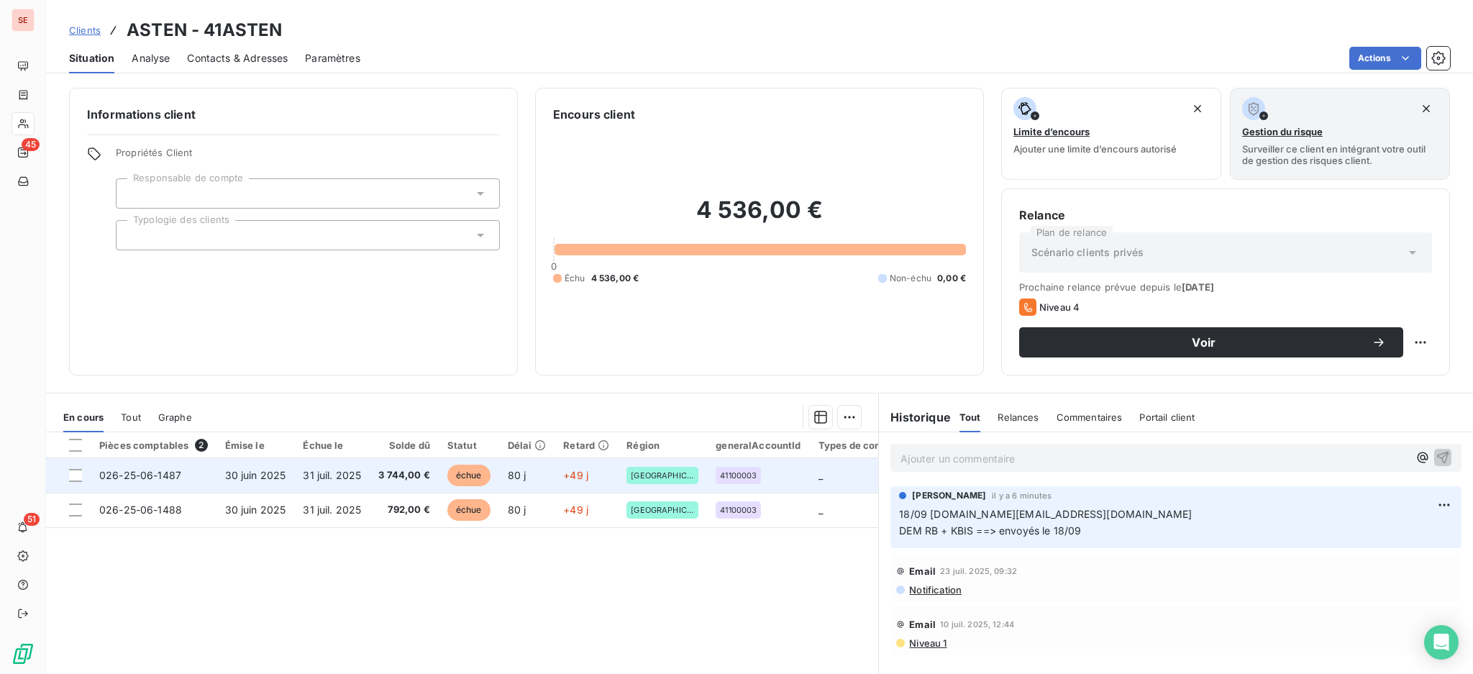
click at [378, 468] on span "3 744,00 €" at bounding box center [404, 475] width 52 height 14
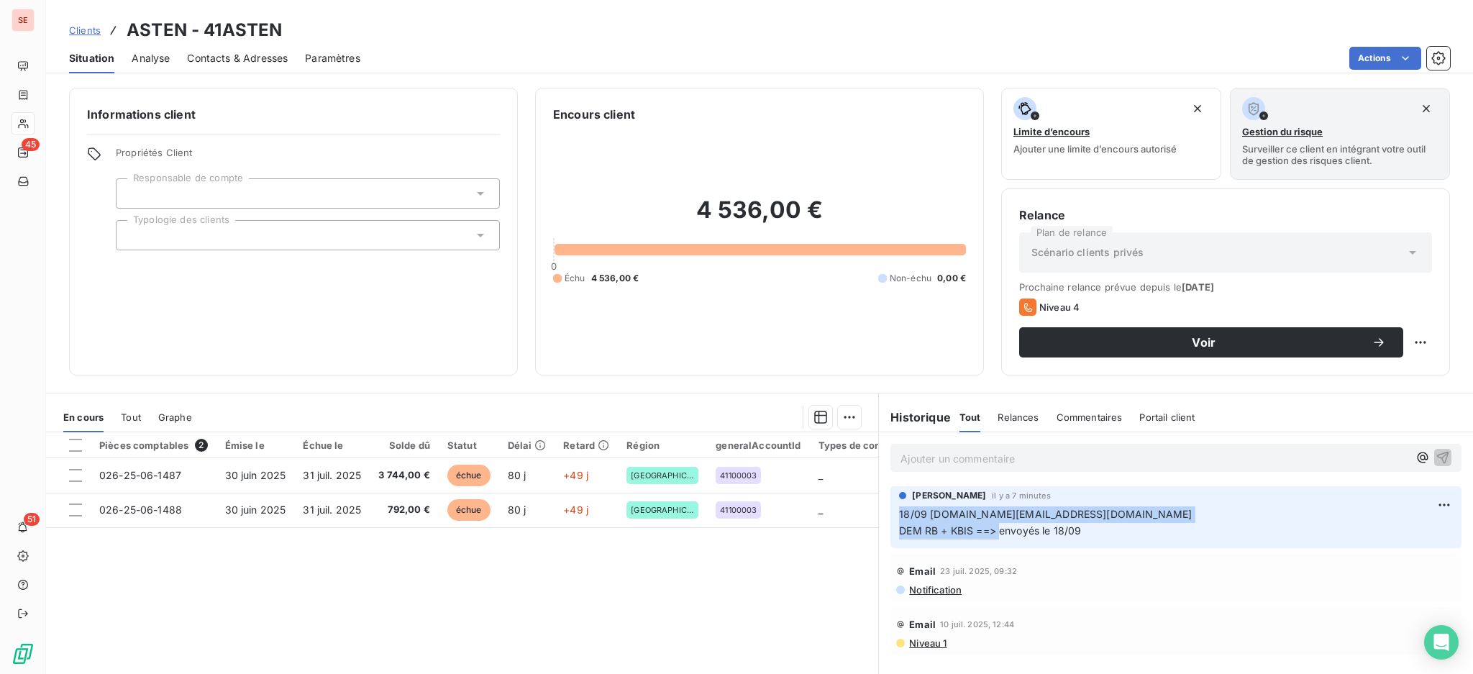
drag, startPoint x: 1077, startPoint y: 533, endPoint x: 881, endPoint y: 511, distance: 197.5
click at [890, 511] on div "Agnès Dubuc il y a 7 minutes 18/09 compta1.gs@astengroup.com DEM RB + KBIS ==> …" at bounding box center [1175, 517] width 571 height 62
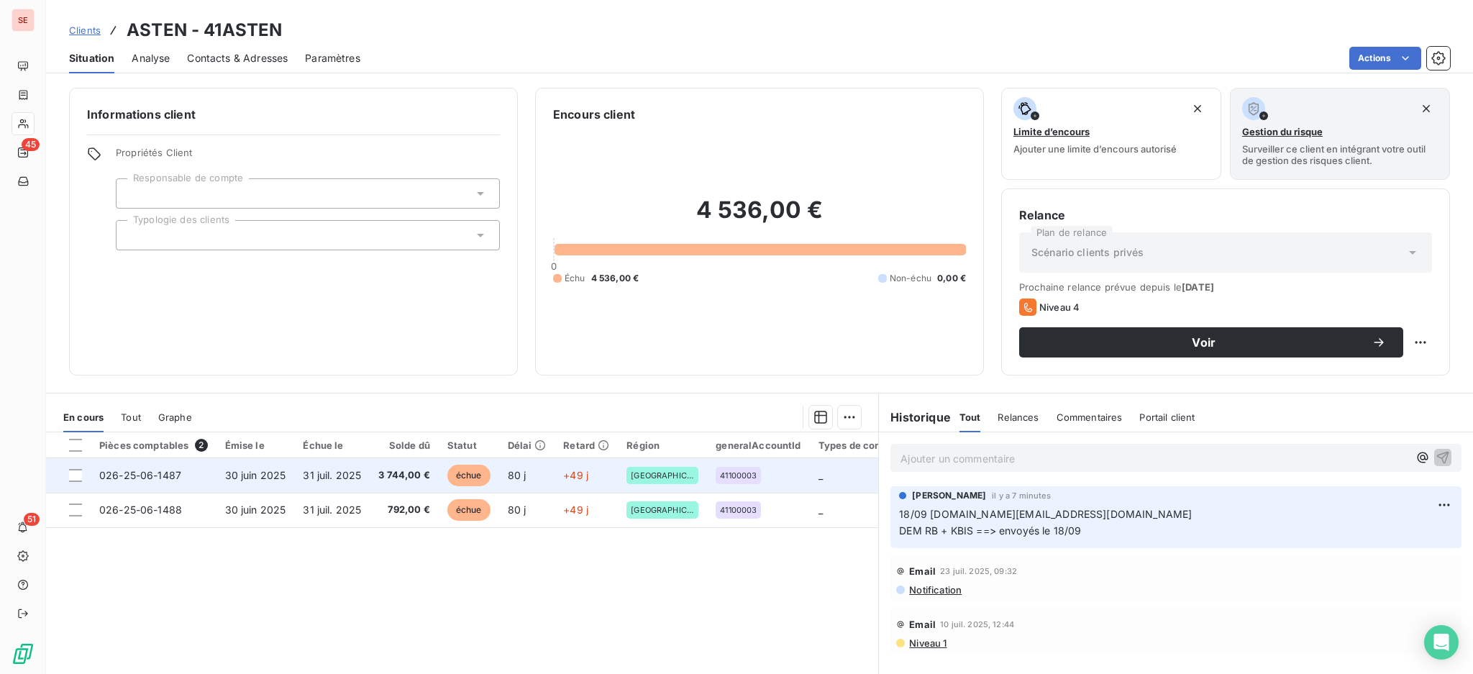
click at [396, 489] on td "3 744,00 €" at bounding box center [404, 475] width 69 height 35
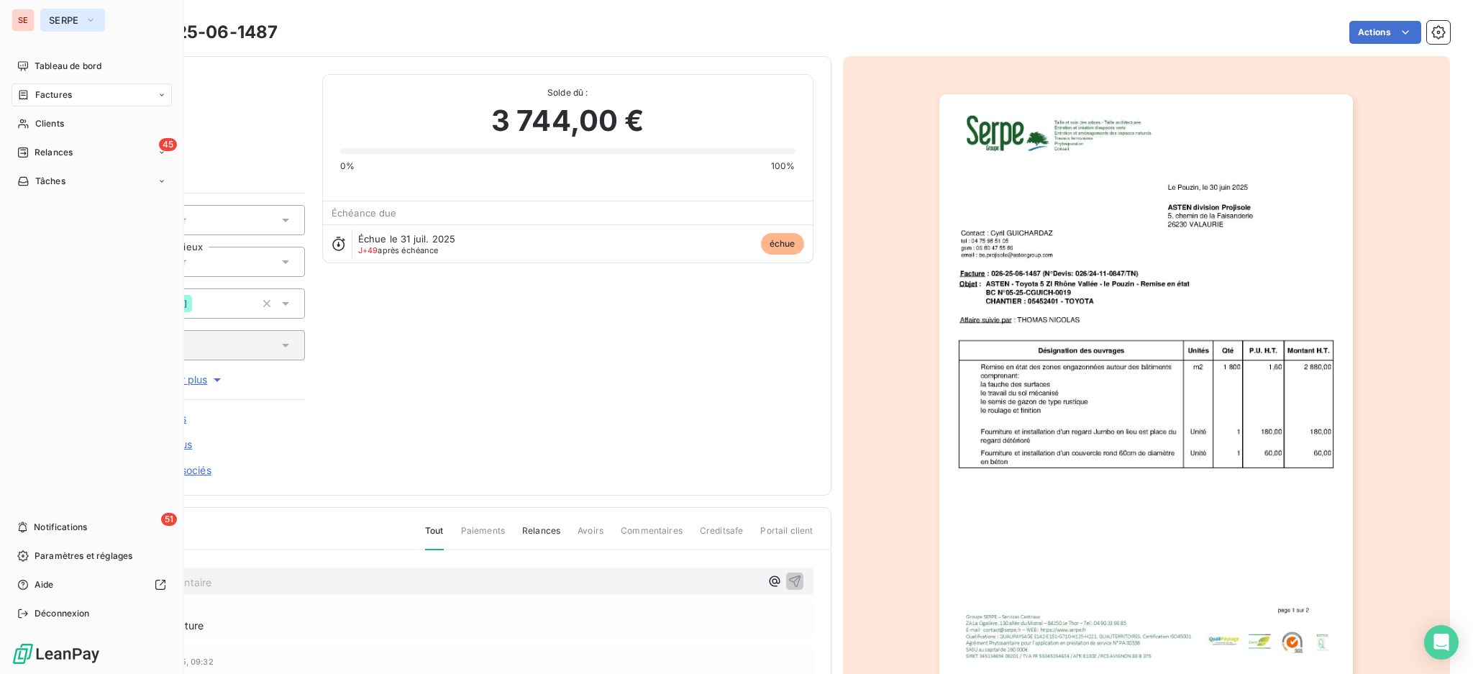
click at [85, 18] on icon "button" at bounding box center [91, 20] width 12 height 14
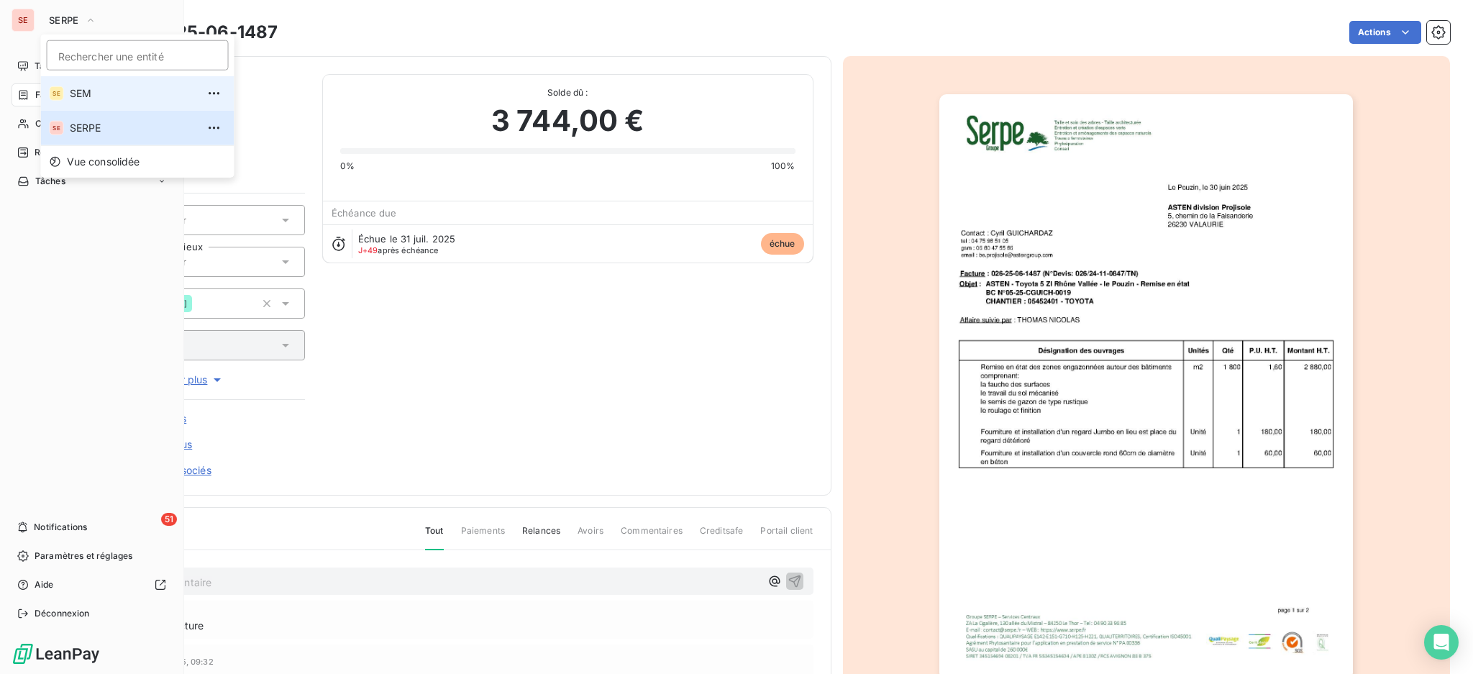
click at [86, 97] on span "SEM" at bounding box center [133, 93] width 127 height 14
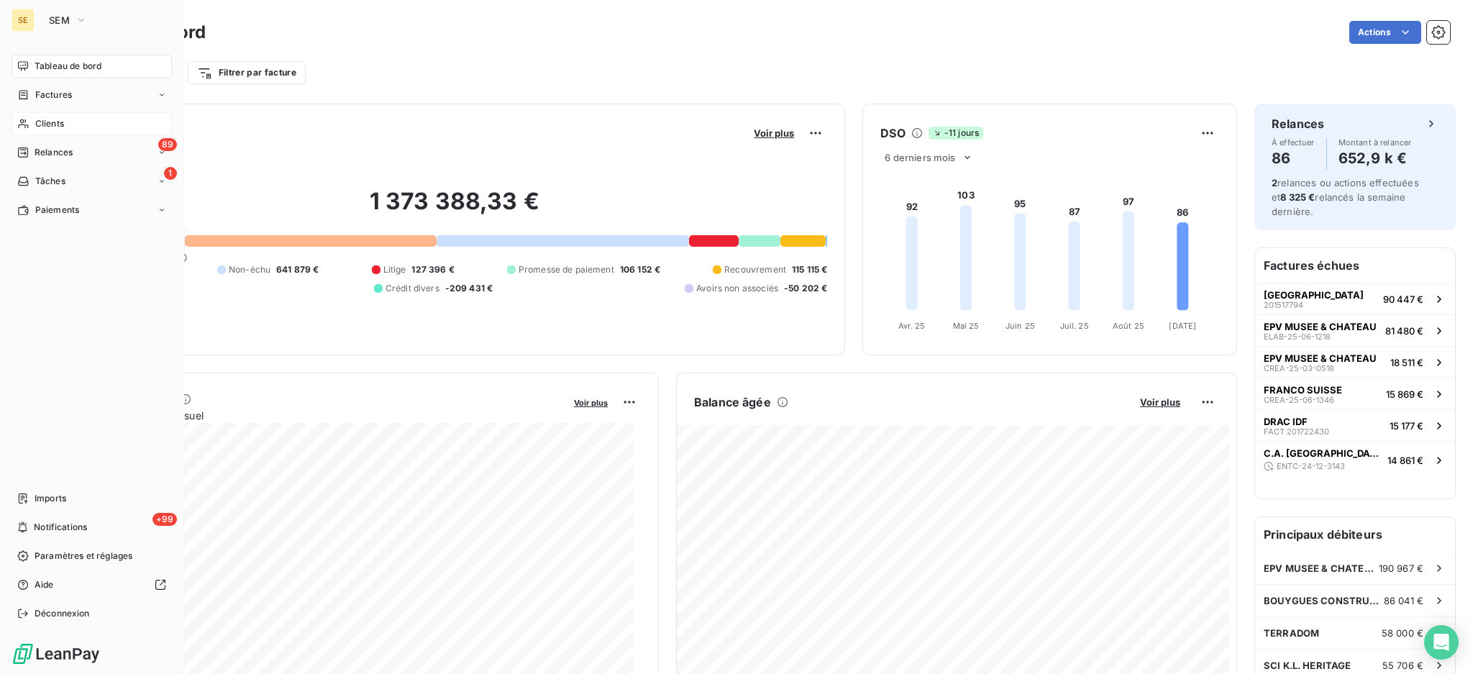
click at [55, 122] on span "Clients" at bounding box center [49, 123] width 29 height 13
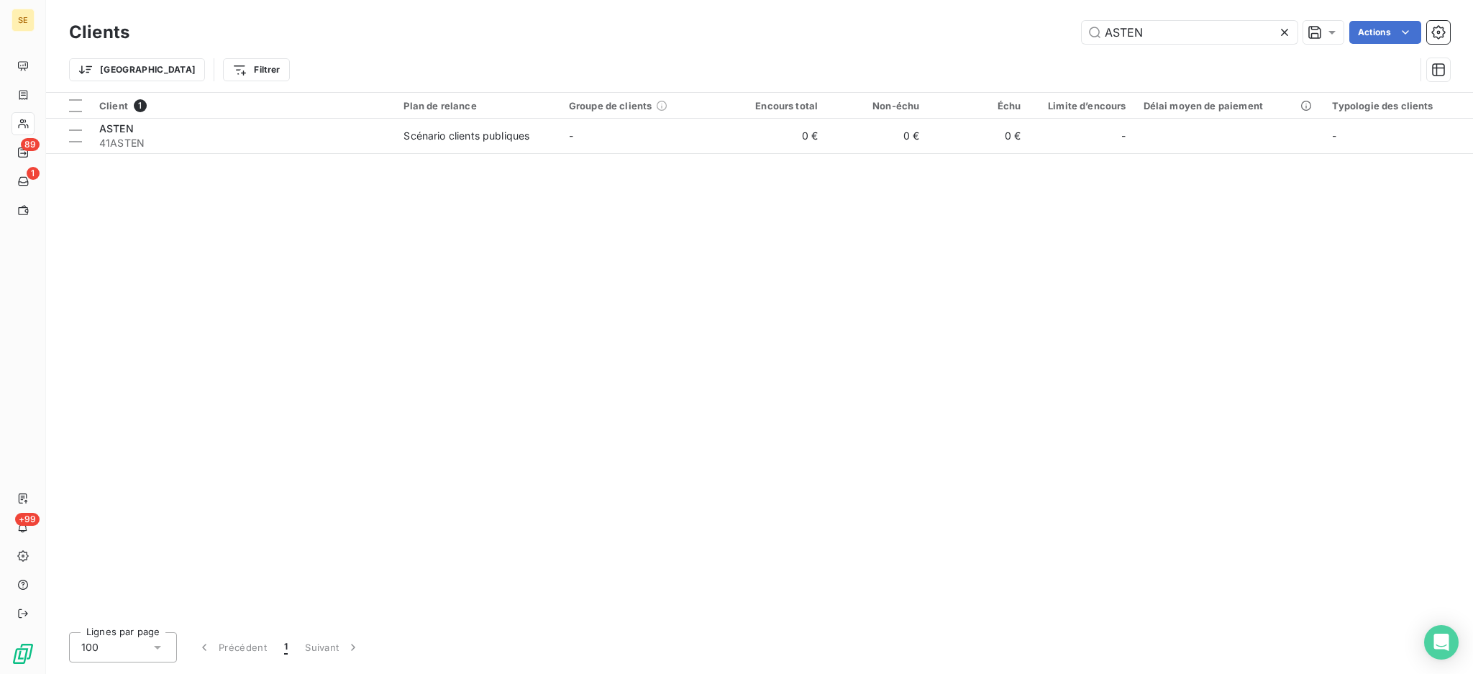
drag, startPoint x: 1151, startPoint y: 34, endPoint x: 1048, endPoint y: 26, distance: 103.1
click at [1048, 26] on div "ASTEN Actions" at bounding box center [798, 32] width 1303 height 23
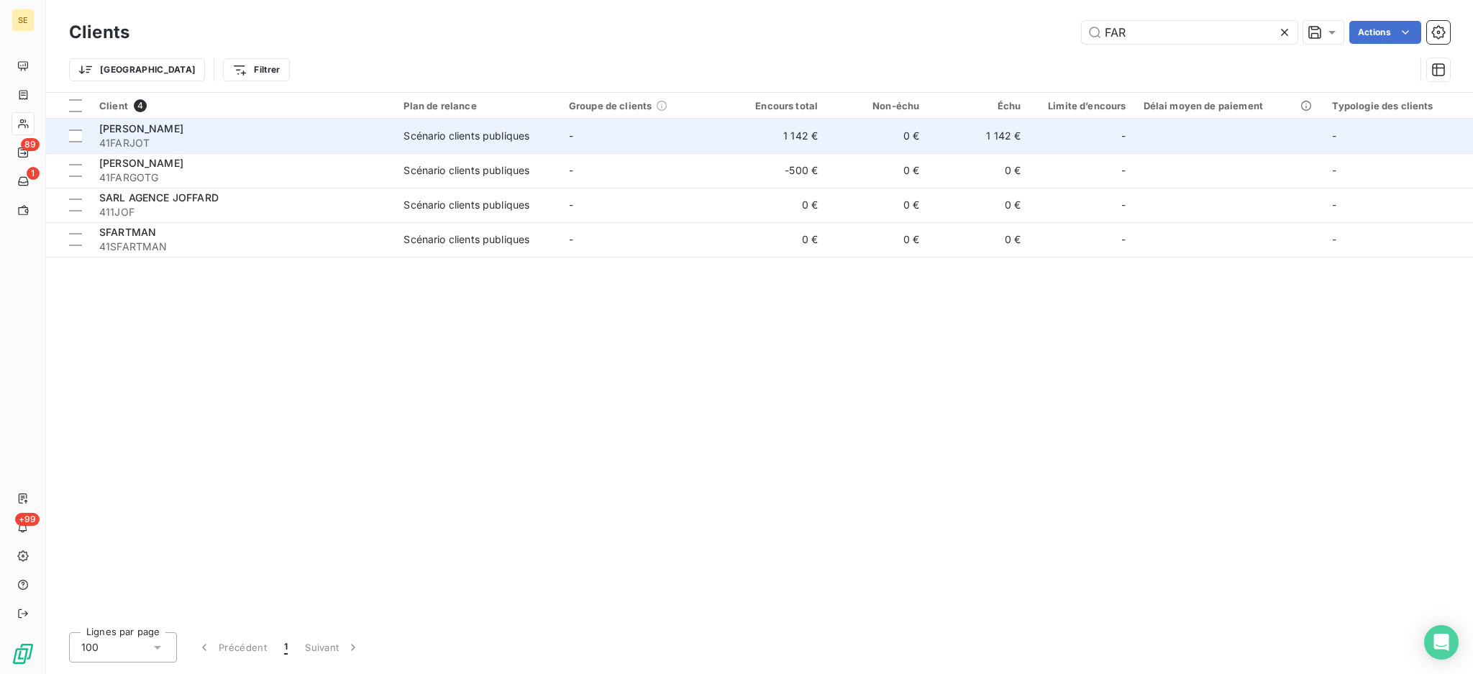
type input "FAR"
click at [301, 130] on div "[PERSON_NAME]" at bounding box center [242, 129] width 287 height 14
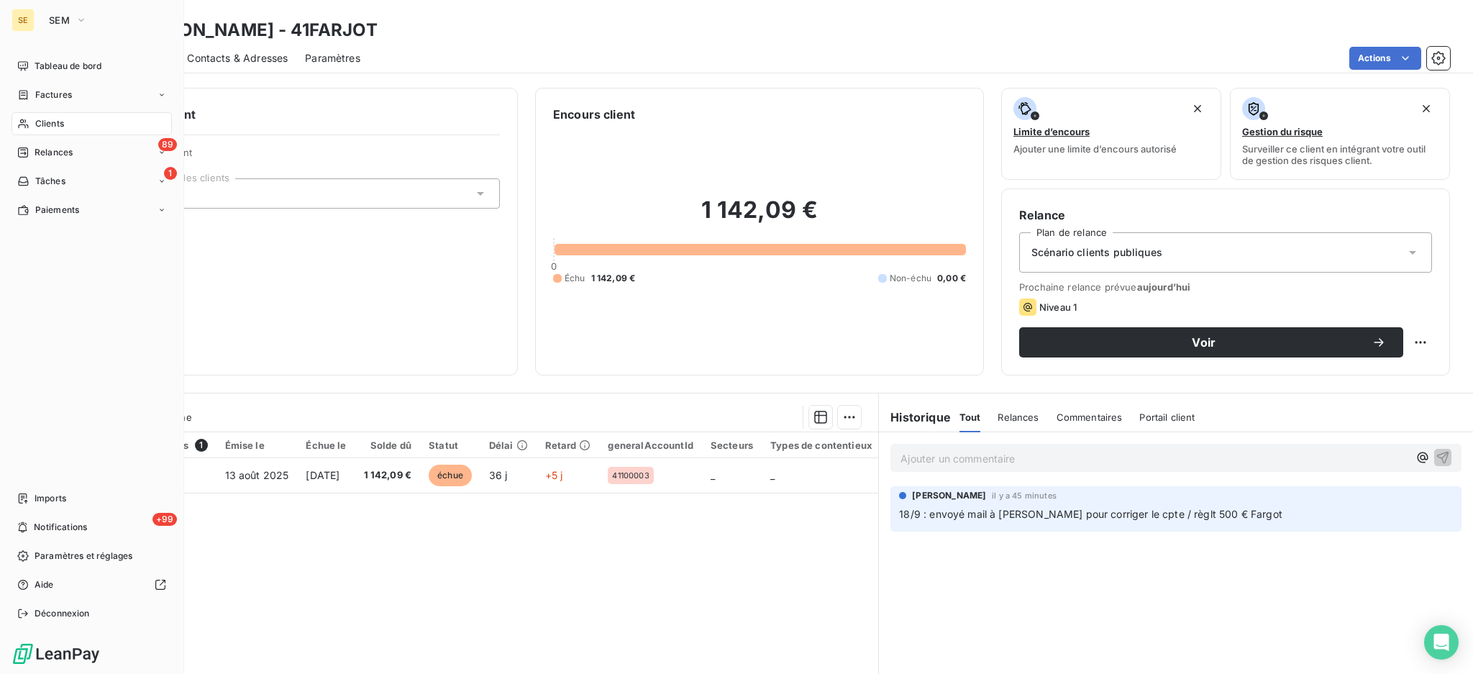
click at [61, 121] on span "Clients" at bounding box center [49, 123] width 29 height 13
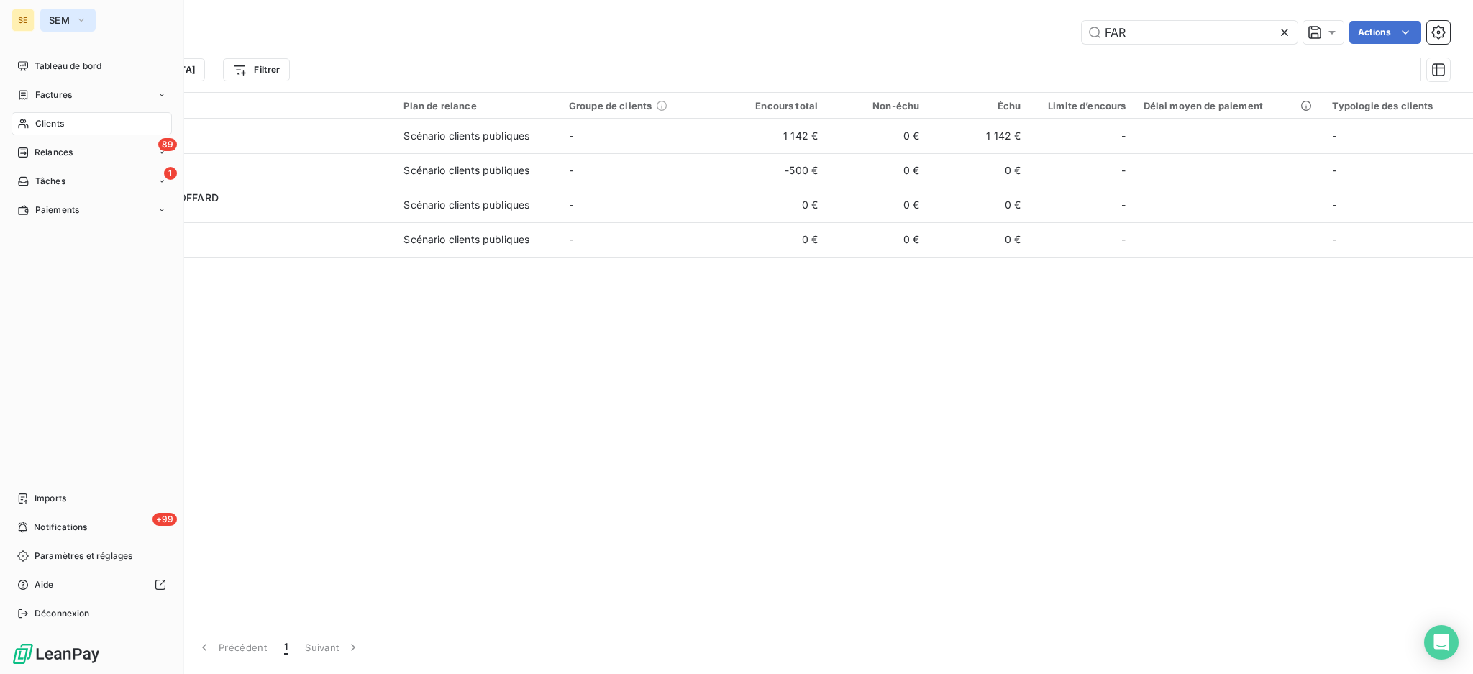
click at [88, 19] on button "SEM" at bounding box center [67, 20] width 55 height 23
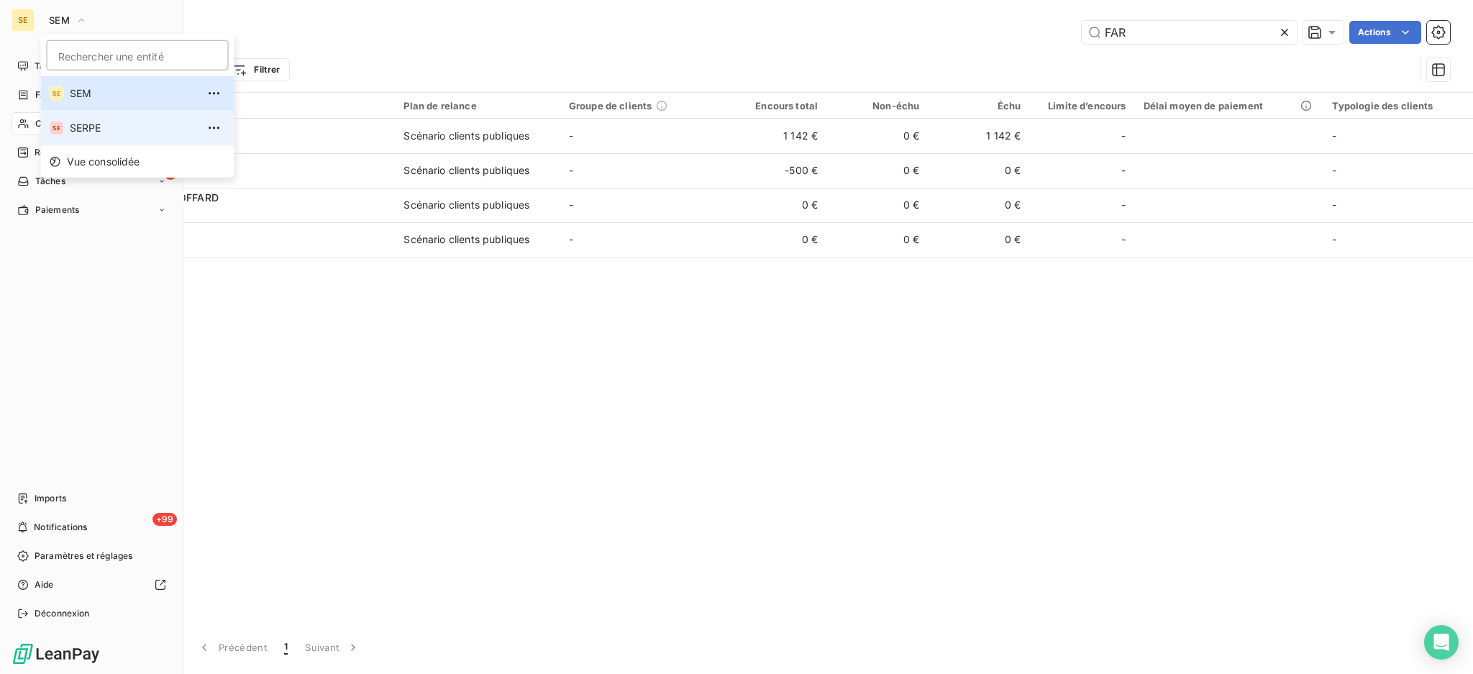
click at [85, 132] on span "SERPE" at bounding box center [133, 128] width 127 height 14
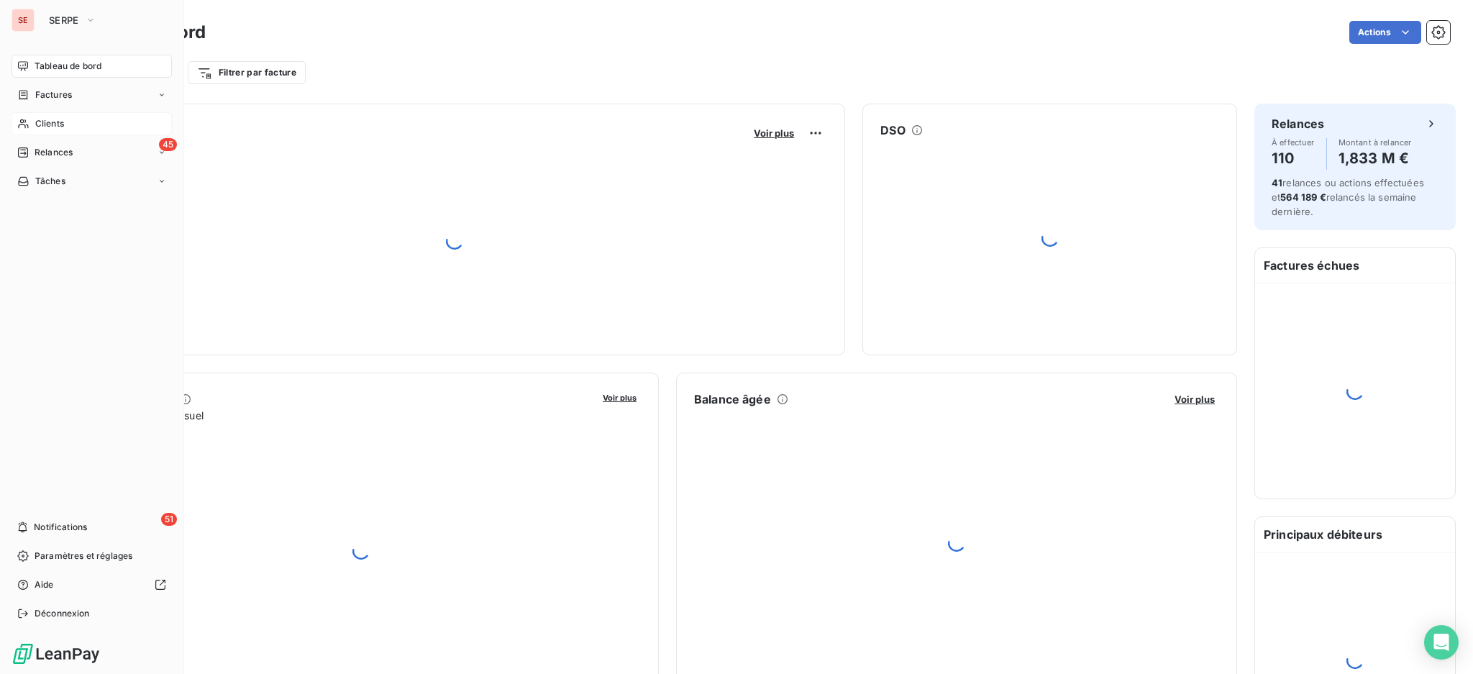
click at [48, 132] on div "Clients" at bounding box center [92, 123] width 160 height 23
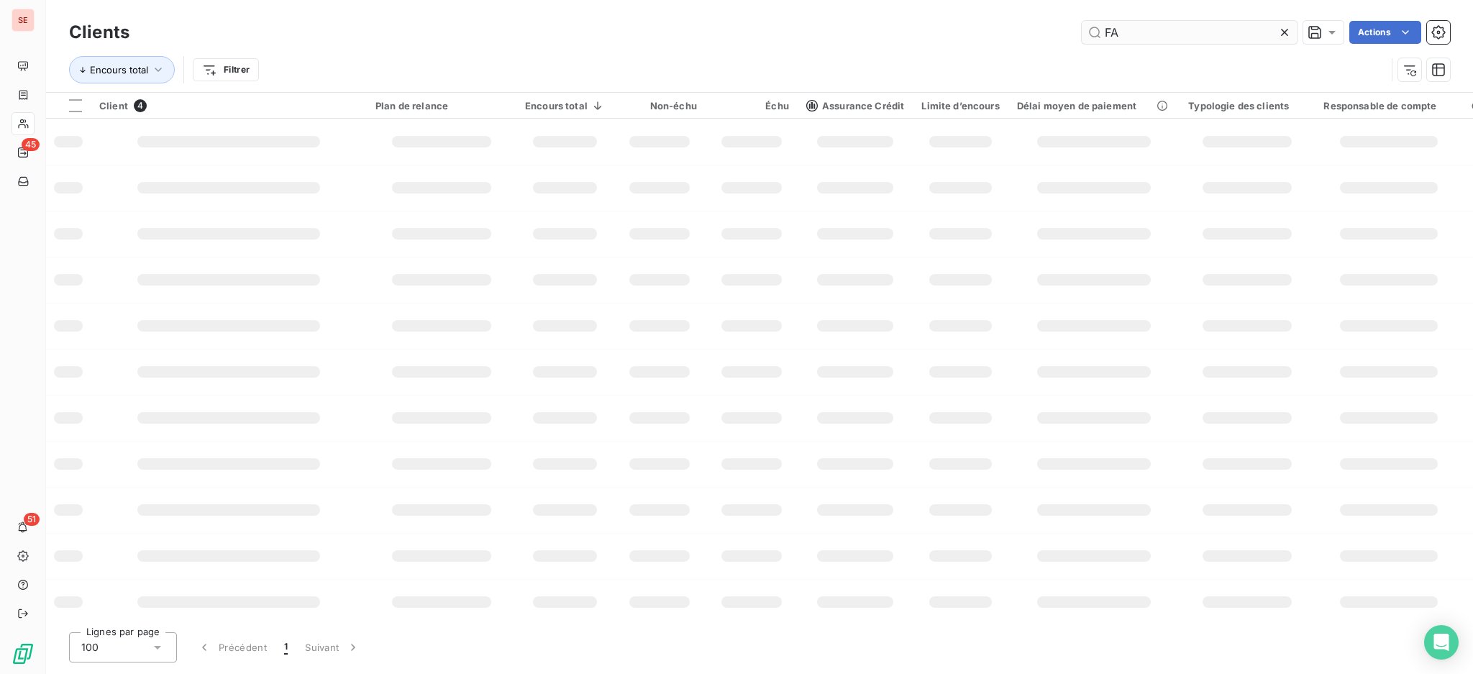
type input "F"
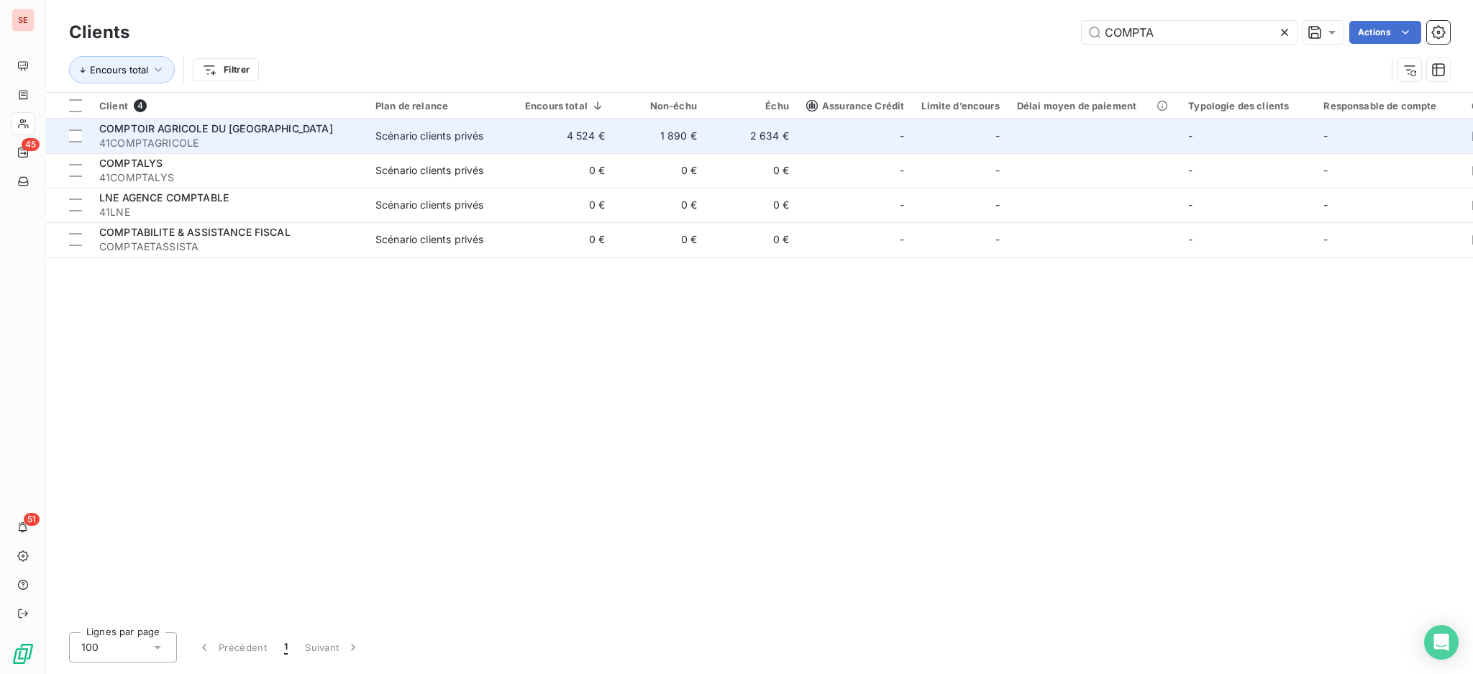
type input "COMPTA"
click at [654, 143] on td "1 890 €" at bounding box center [659, 136] width 92 height 35
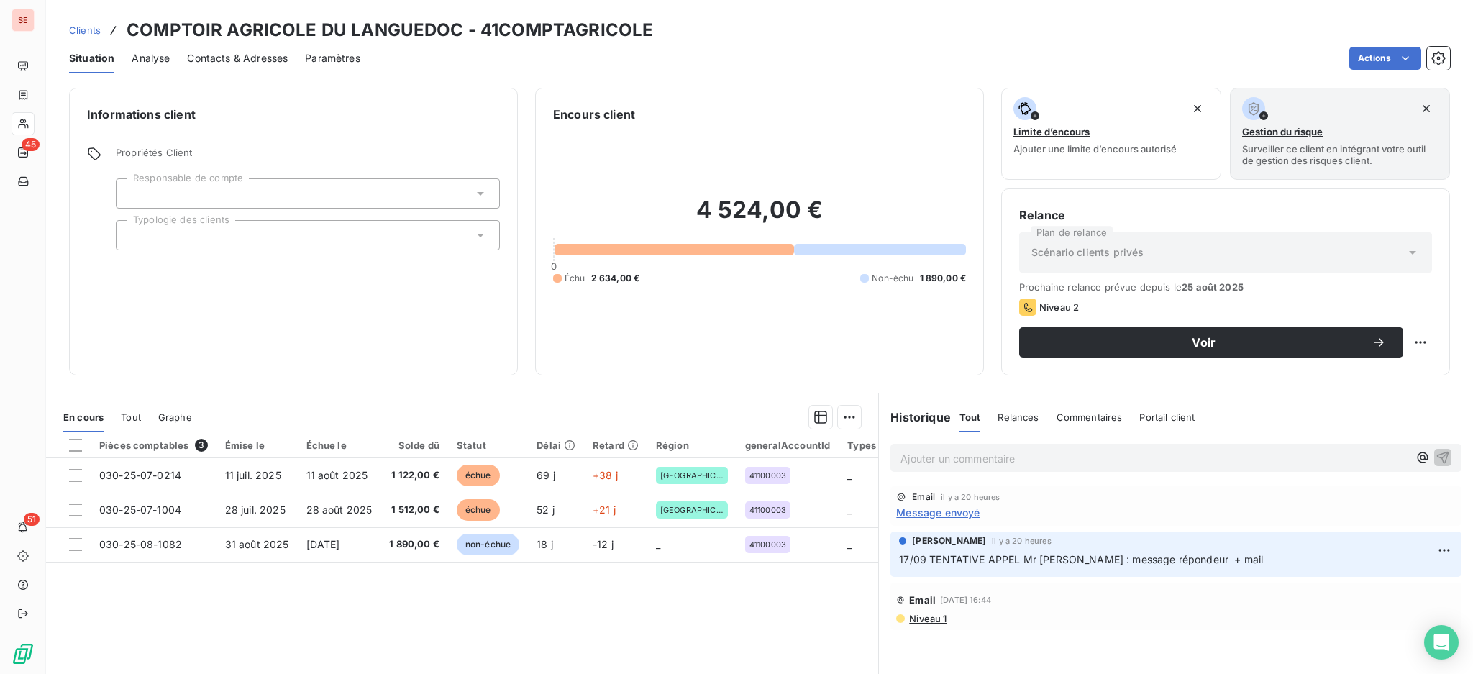
click at [265, 55] on span "Contacts & Adresses" at bounding box center [237, 58] width 101 height 14
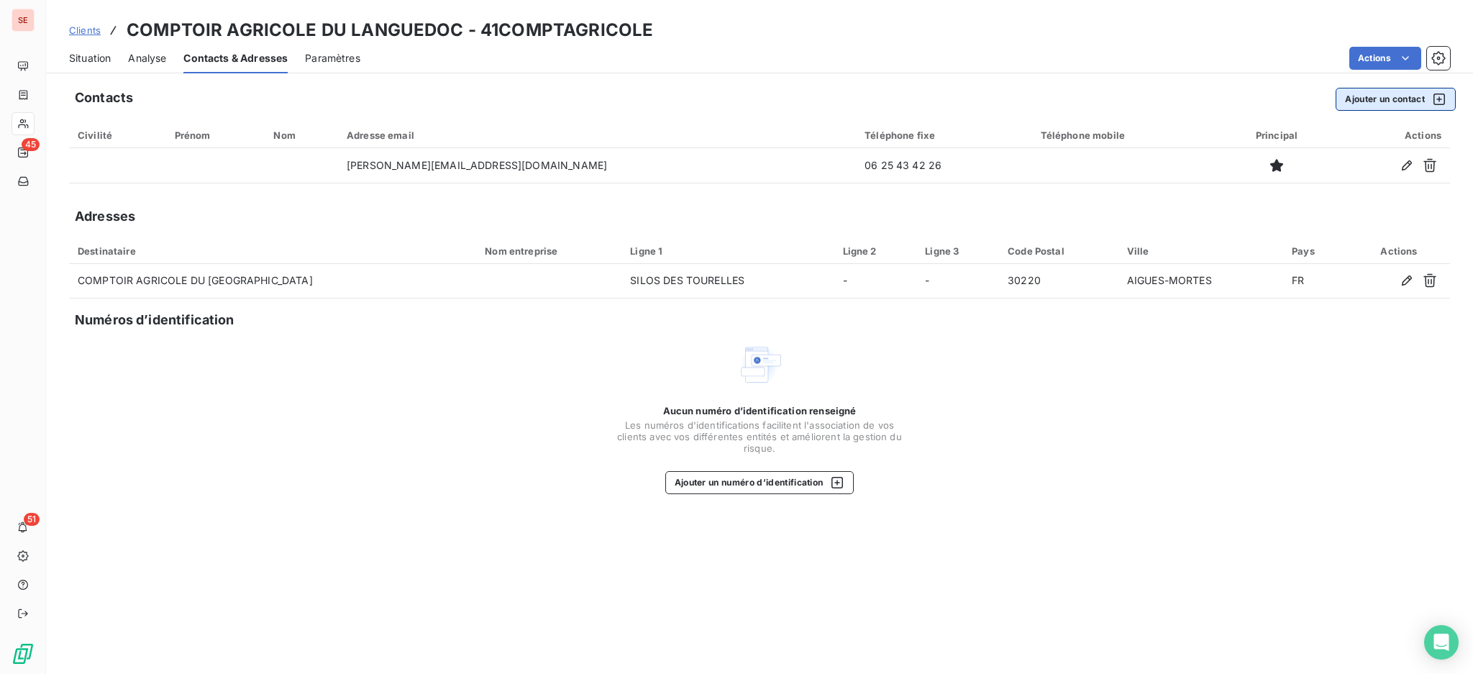
click at [1389, 91] on button "Ajouter un contact" at bounding box center [1395, 99] width 120 height 23
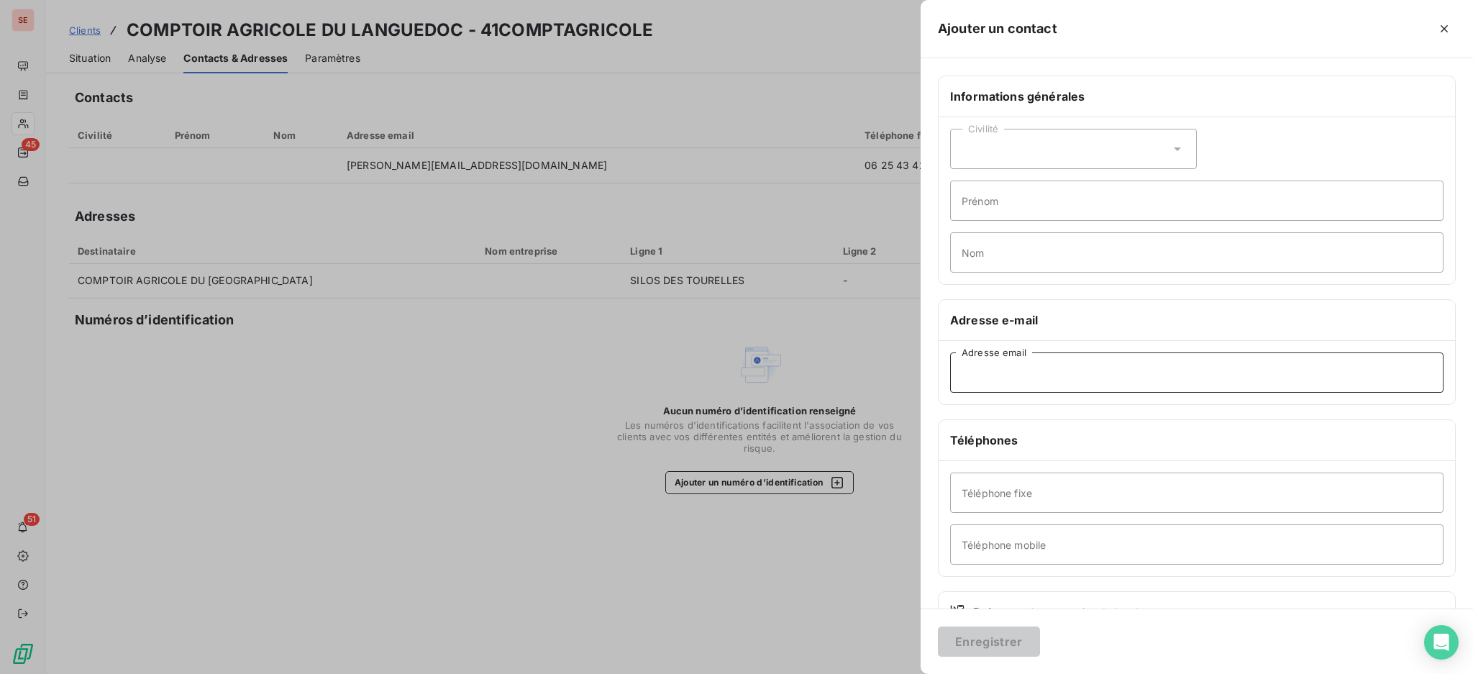
click at [1021, 380] on input "Adresse email" at bounding box center [1196, 372] width 493 height 40
paste input "samantha.bereziat@gcatrans.com"
type input "samantha.bereziat@gcatrans.com"
click at [982, 640] on button "Enregistrer" at bounding box center [989, 641] width 102 height 30
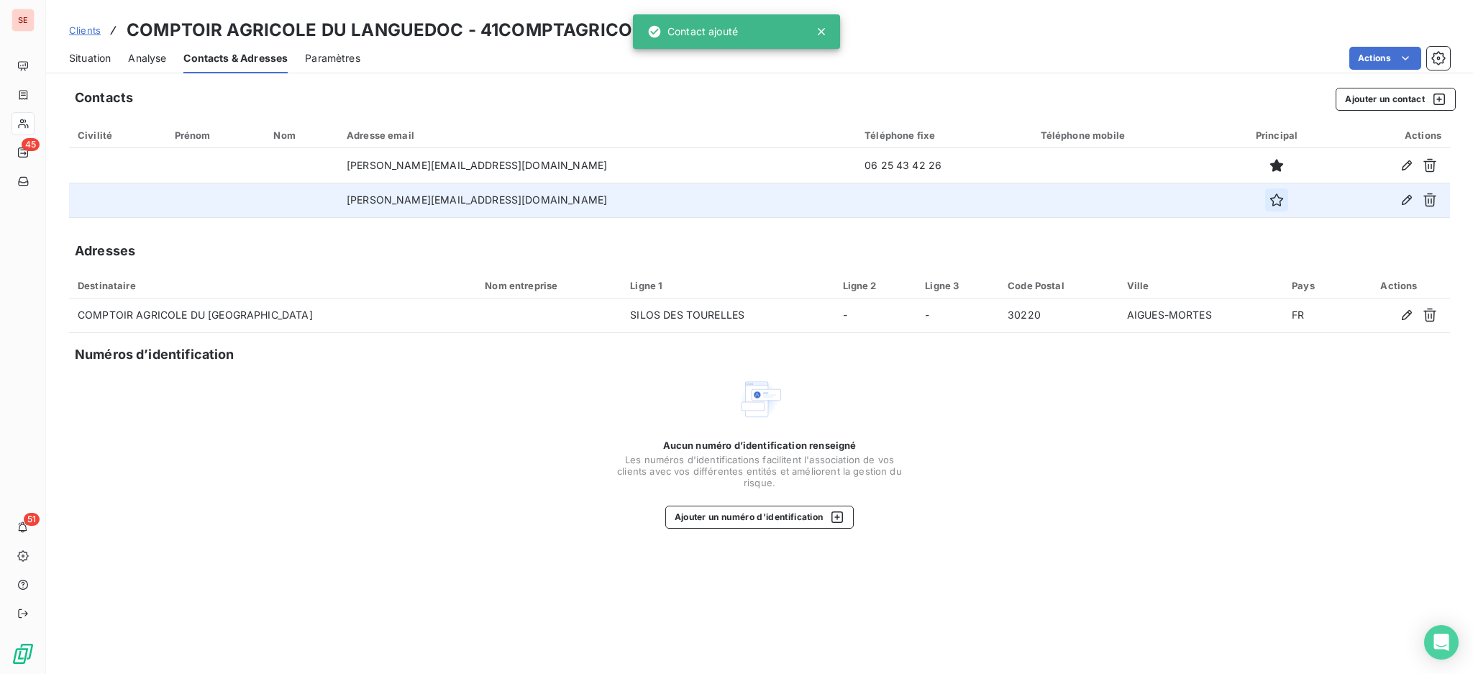
click at [1270, 196] on icon "button" at bounding box center [1276, 199] width 13 height 13
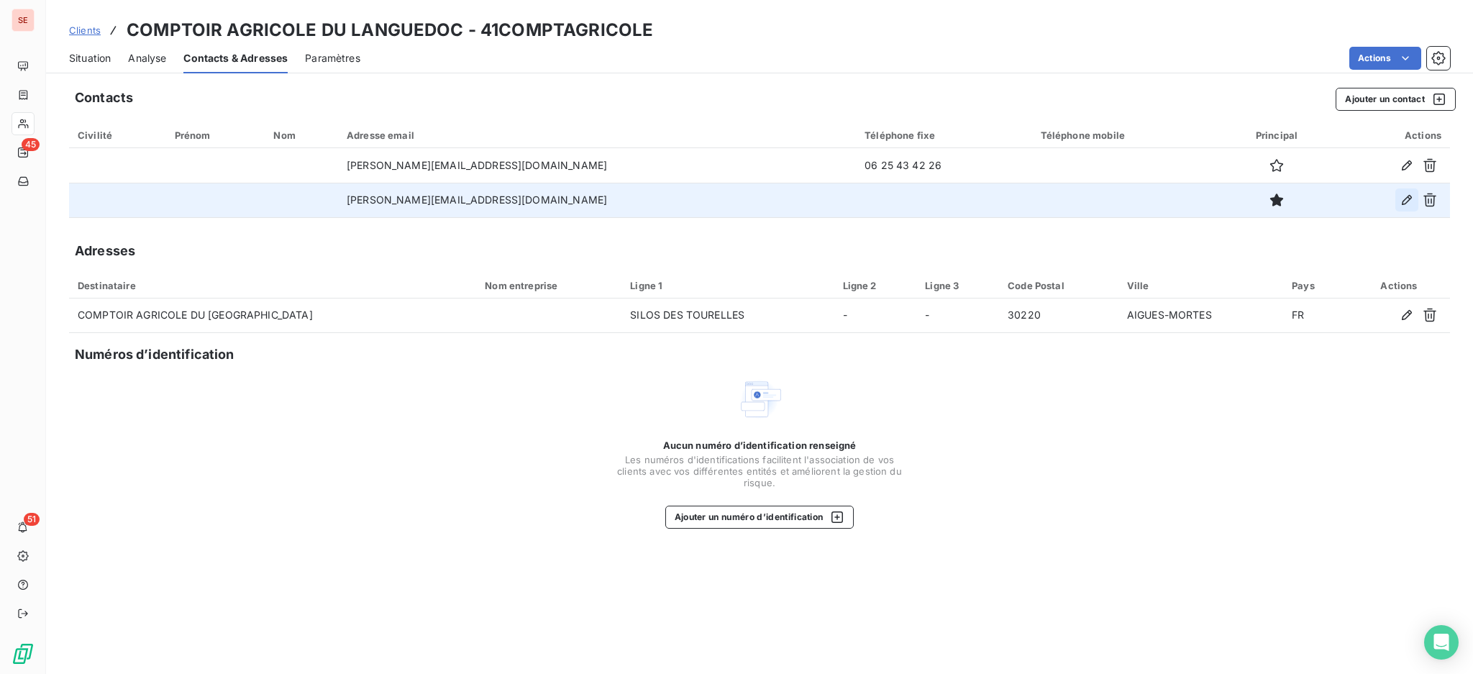
click at [1404, 198] on icon "button" at bounding box center [1406, 200] width 14 height 14
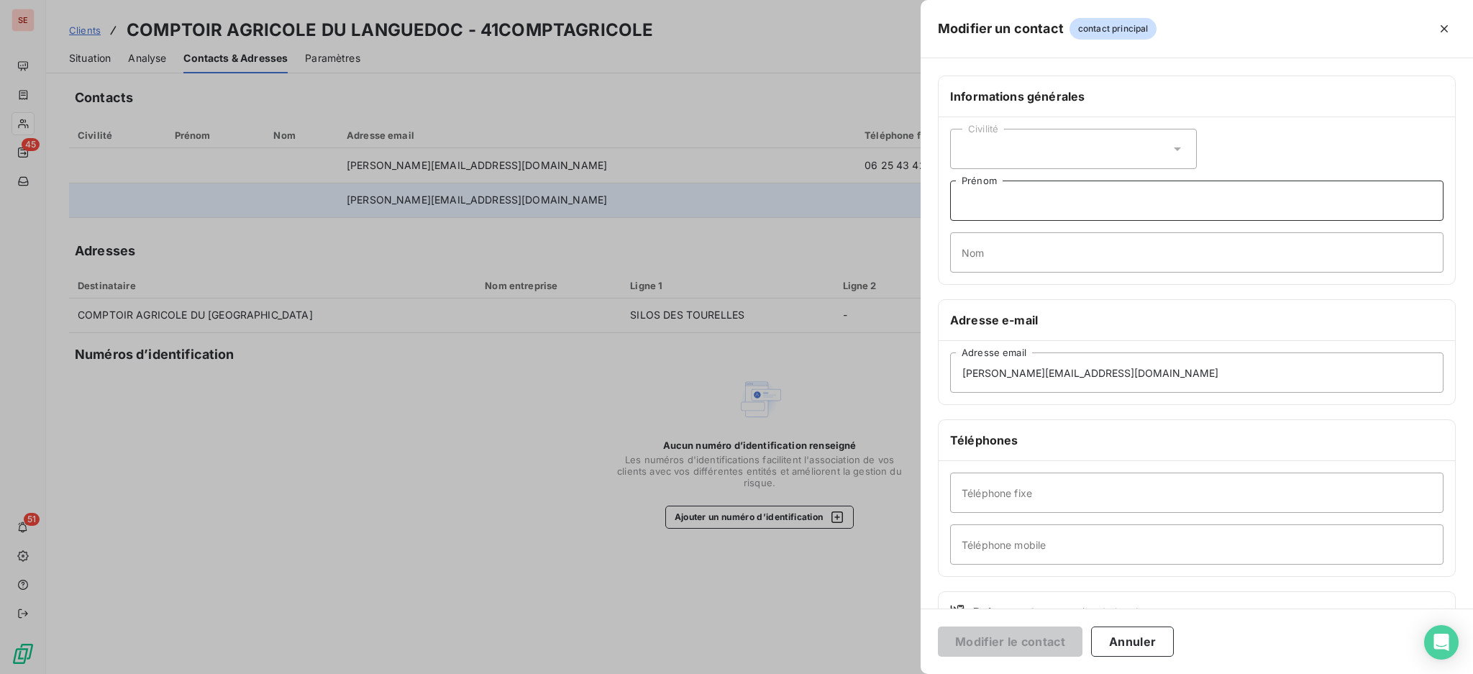
click at [1053, 211] on input "Prénom" at bounding box center [1196, 201] width 493 height 40
type input "c"
type input "Samantha"
type input "BEREZIAT - COMPTA"
click at [938, 626] on button "Modifier le contact" at bounding box center [1010, 641] width 145 height 30
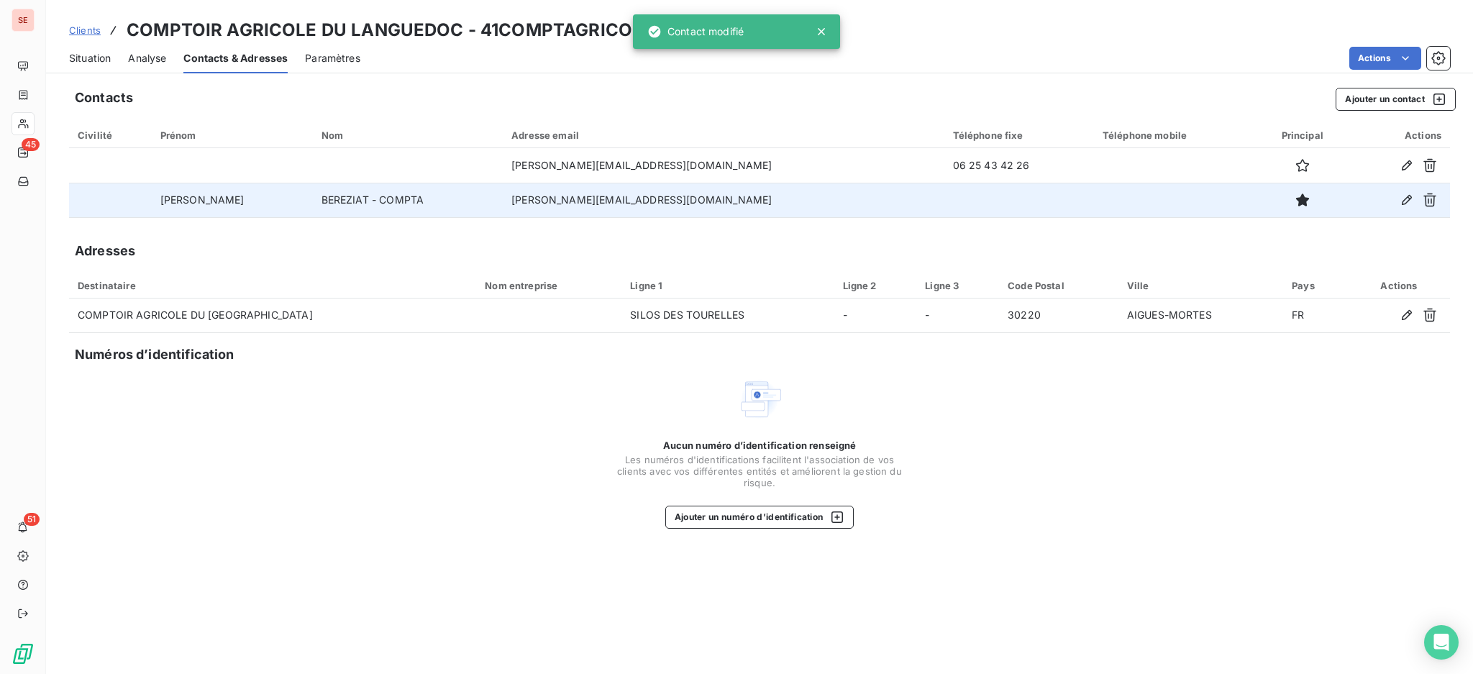
click at [83, 55] on span "Situation" at bounding box center [90, 58] width 42 height 14
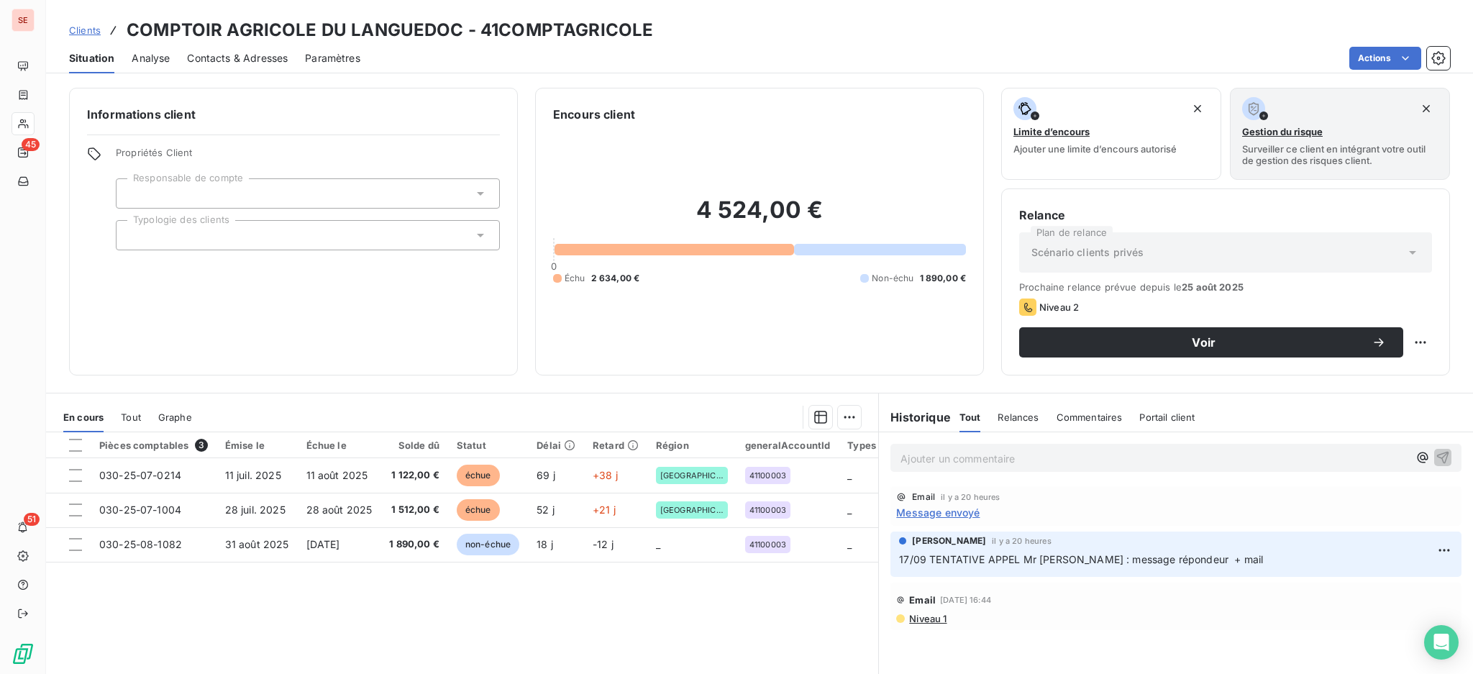
click at [923, 511] on span "Message envoyé" at bounding box center [937, 512] width 83 height 15
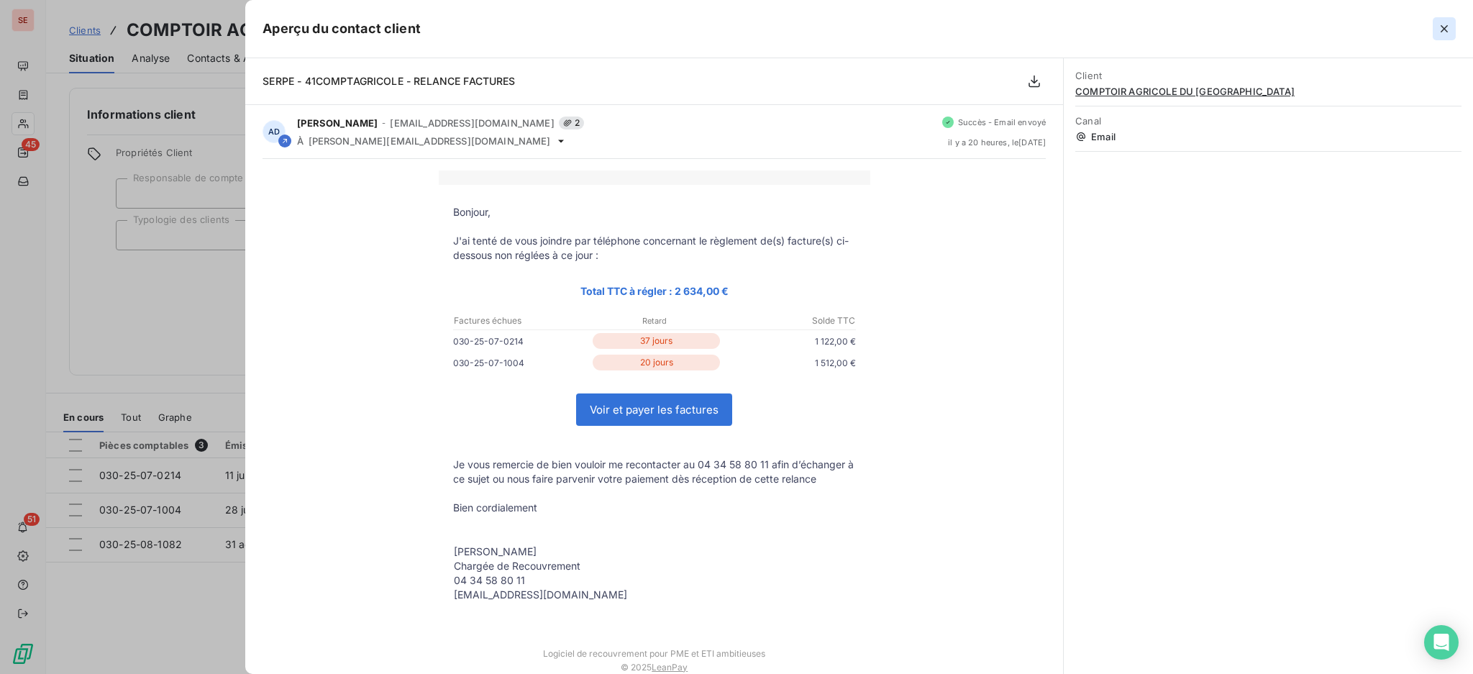
click at [1443, 27] on icon "button" at bounding box center [1444, 29] width 14 height 14
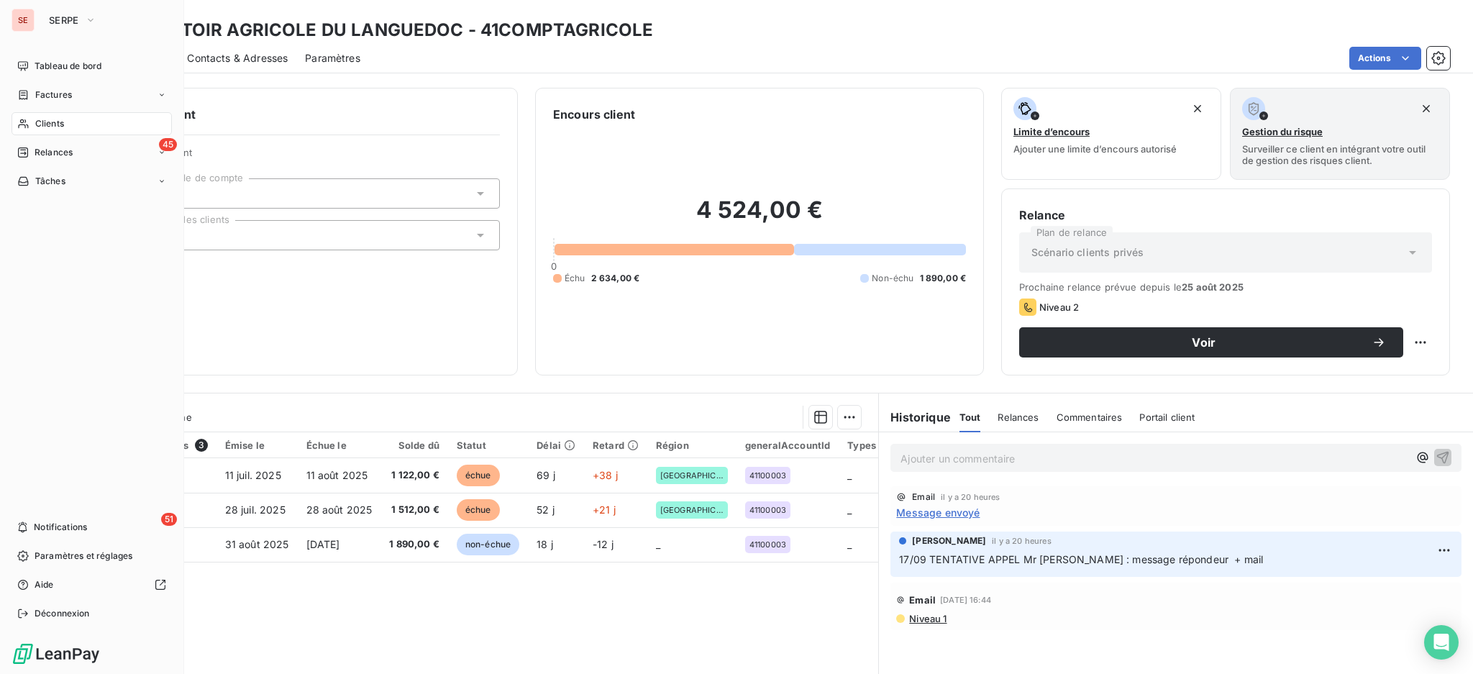
click at [60, 117] on span "Clients" at bounding box center [49, 123] width 29 height 13
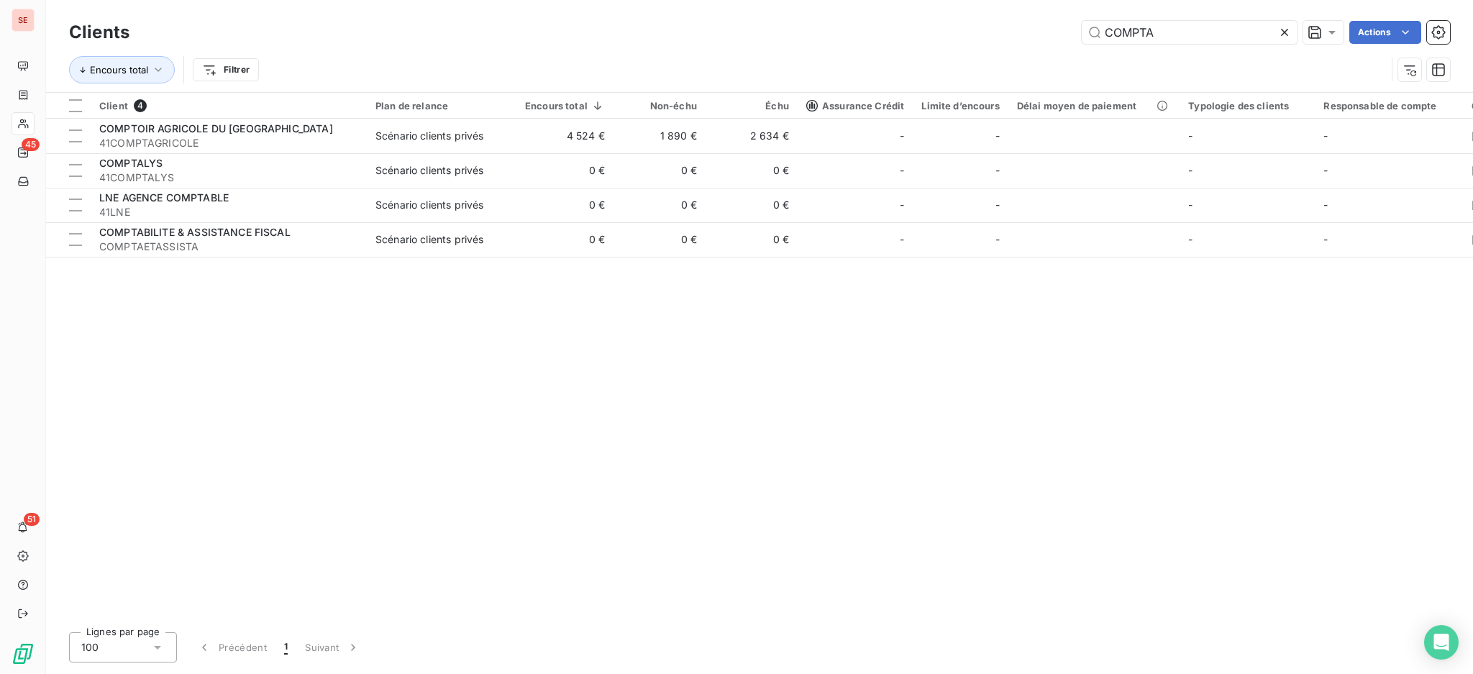
click at [1283, 35] on icon at bounding box center [1284, 32] width 14 height 14
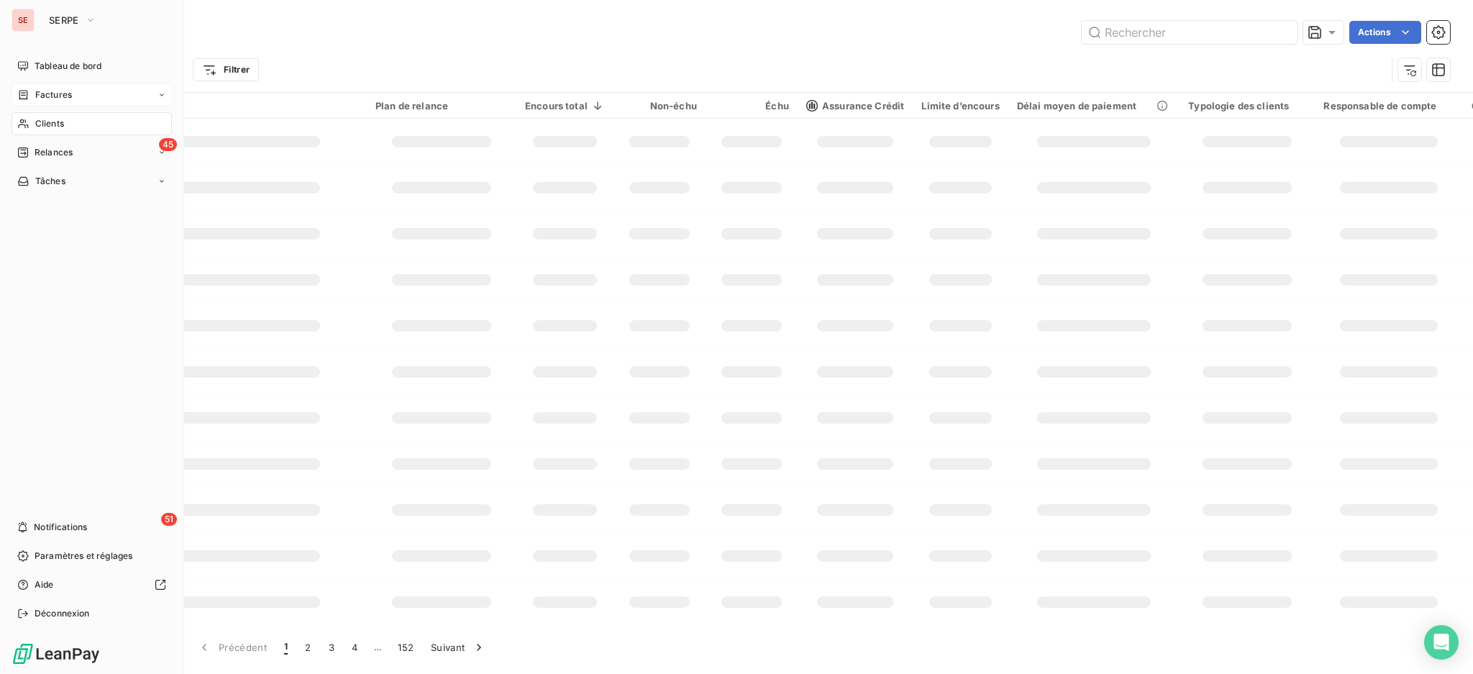
click at [62, 95] on span "Factures" at bounding box center [53, 94] width 37 height 13
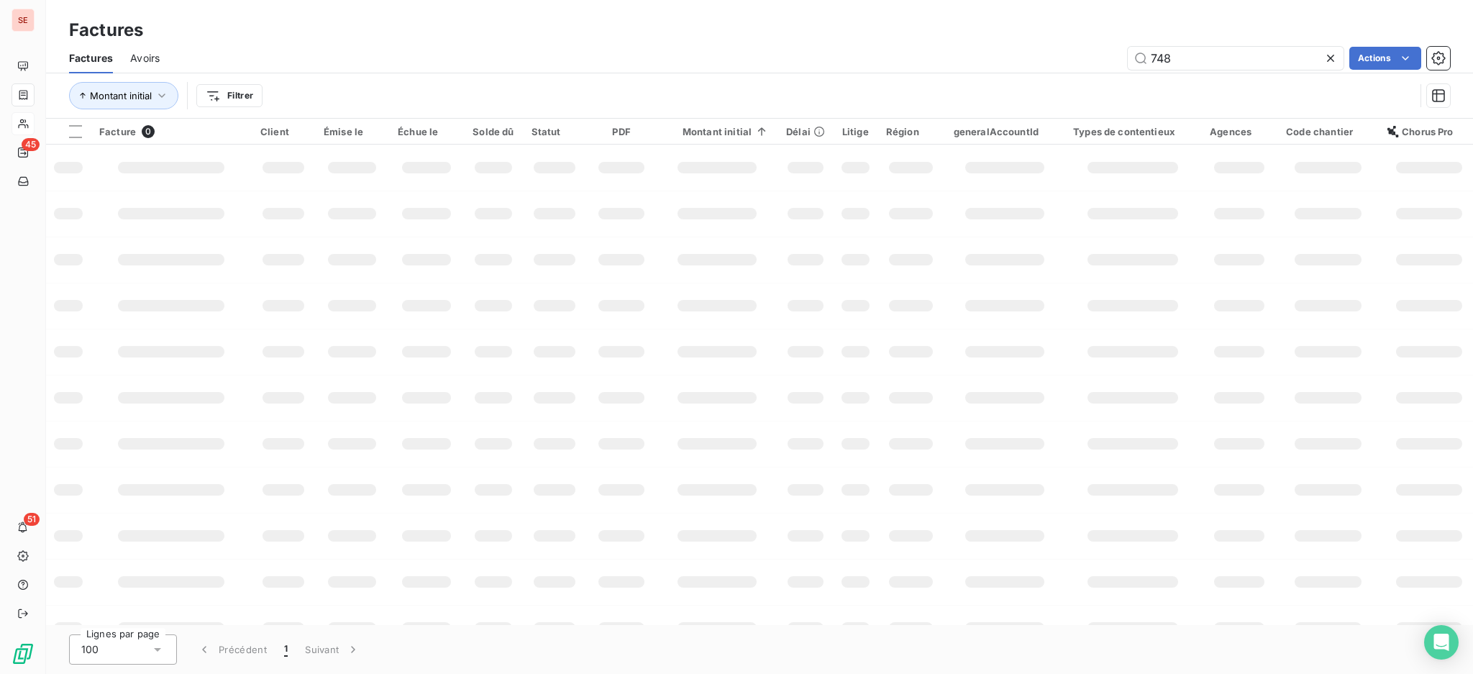
click at [1331, 55] on icon at bounding box center [1330, 58] width 7 height 7
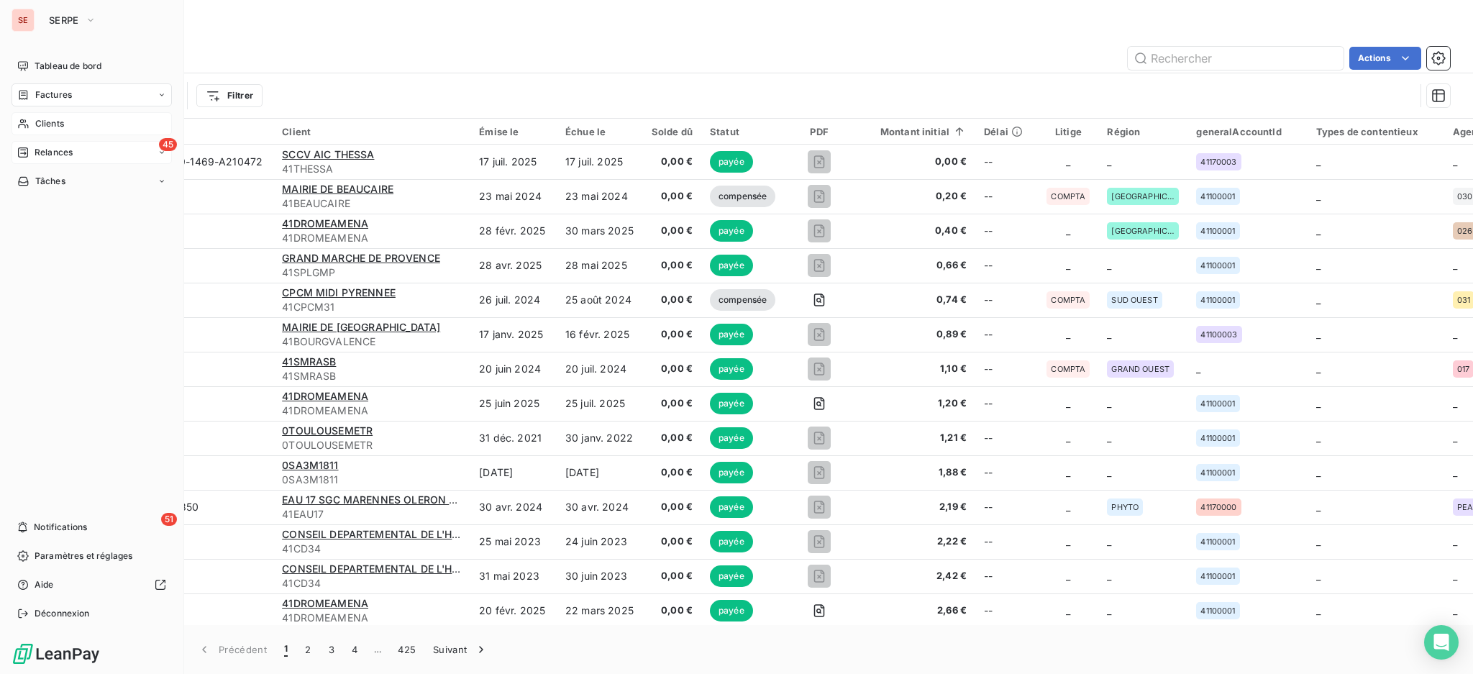
click at [51, 146] on span "Relances" at bounding box center [54, 152] width 38 height 13
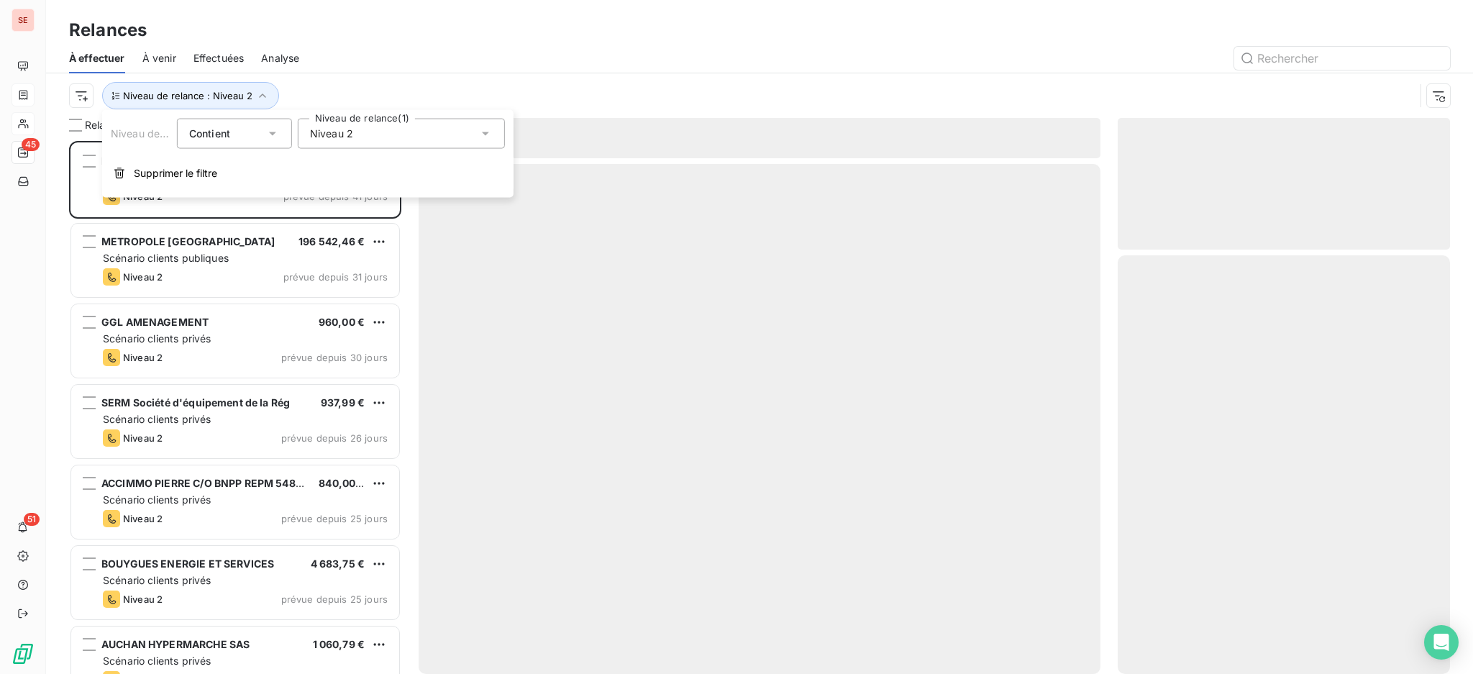
scroll to position [518, 317]
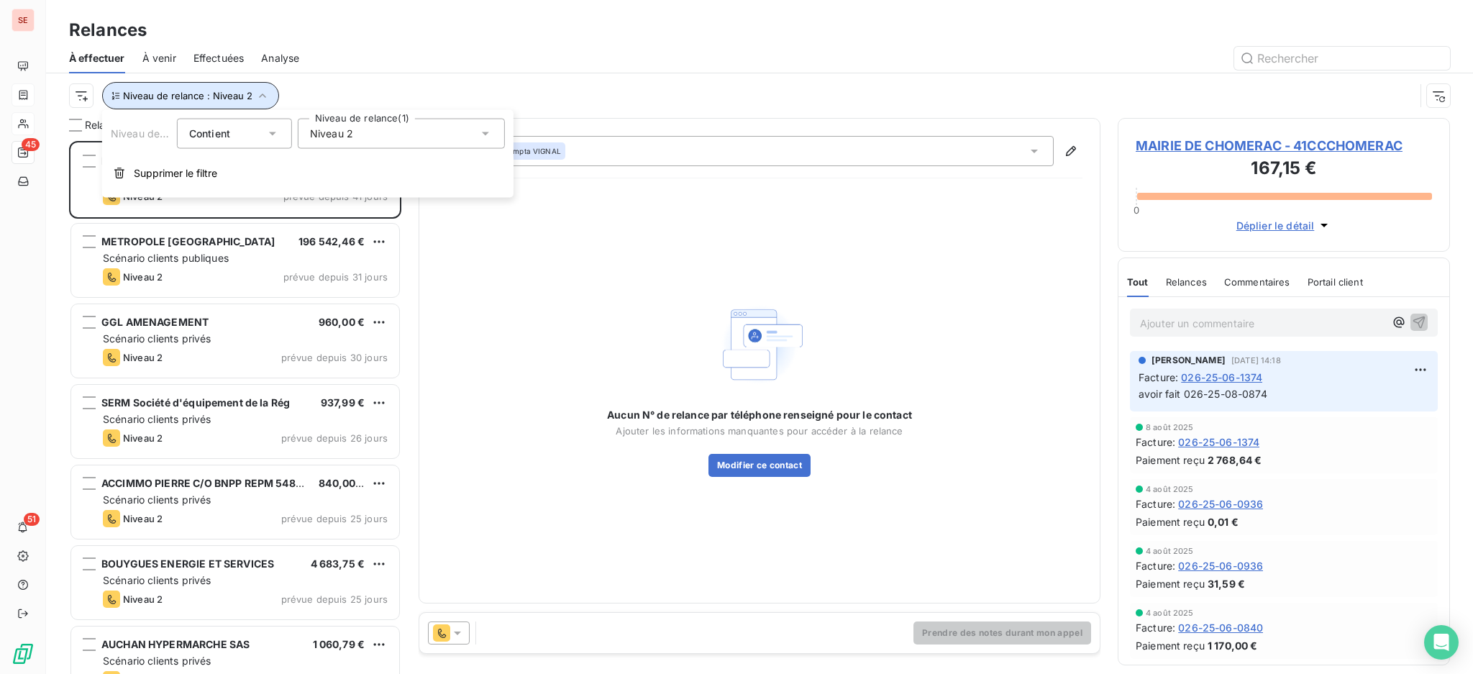
click at [262, 93] on icon "button" at bounding box center [262, 95] width 14 height 14
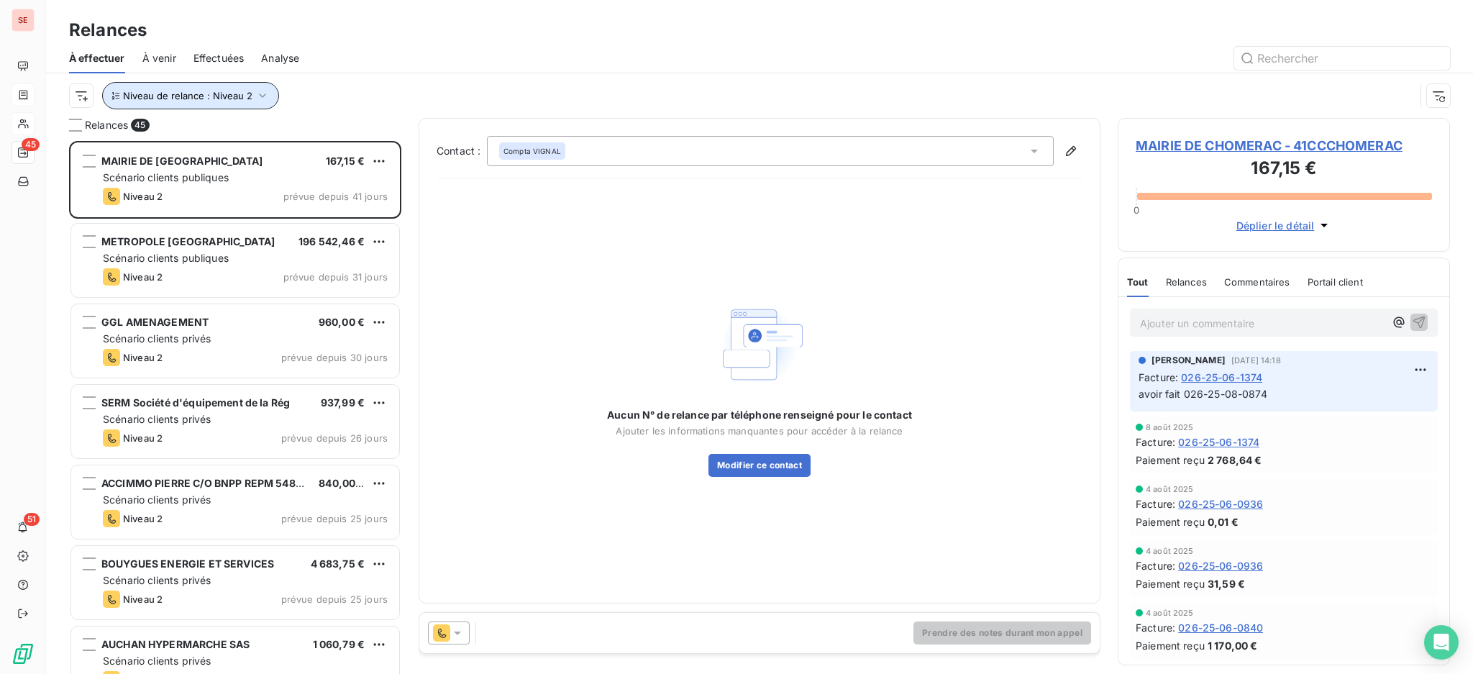
click at [258, 89] on icon "button" at bounding box center [262, 95] width 14 height 14
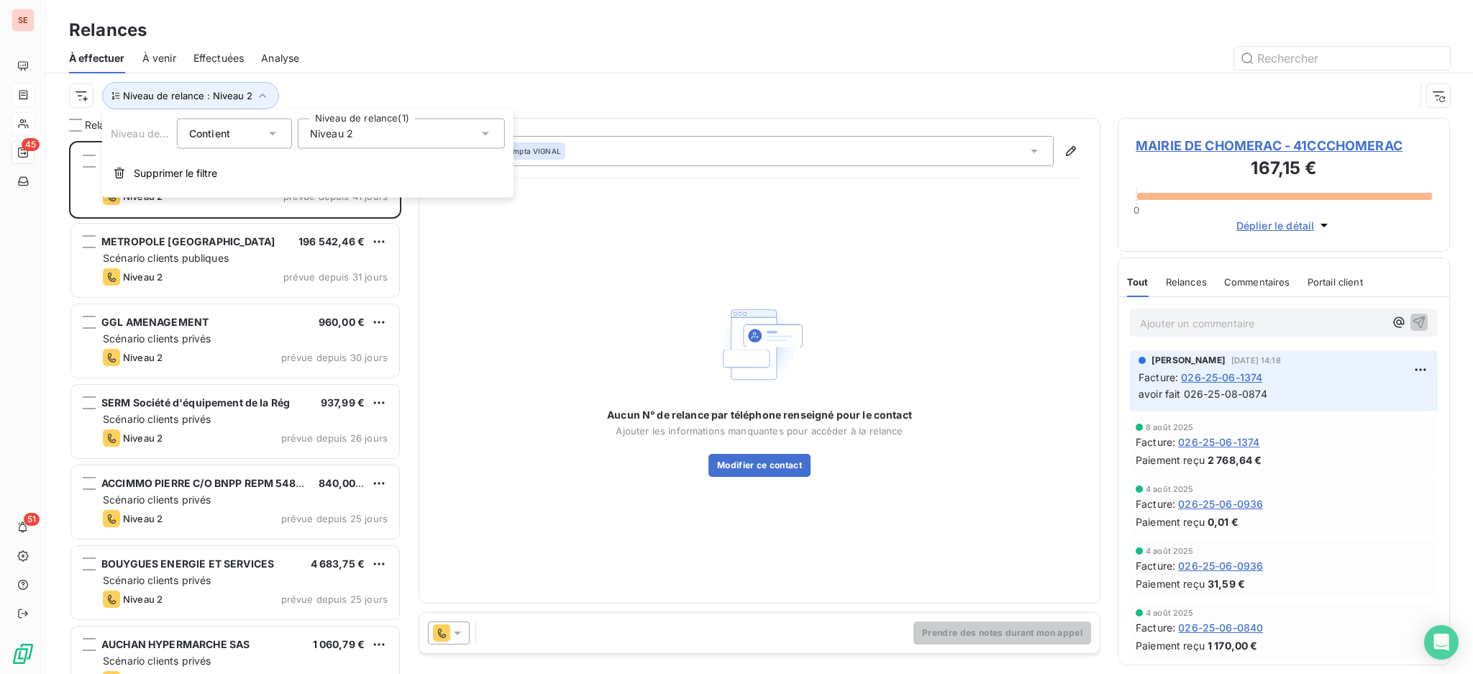
click at [489, 129] on icon at bounding box center [485, 134] width 14 height 14
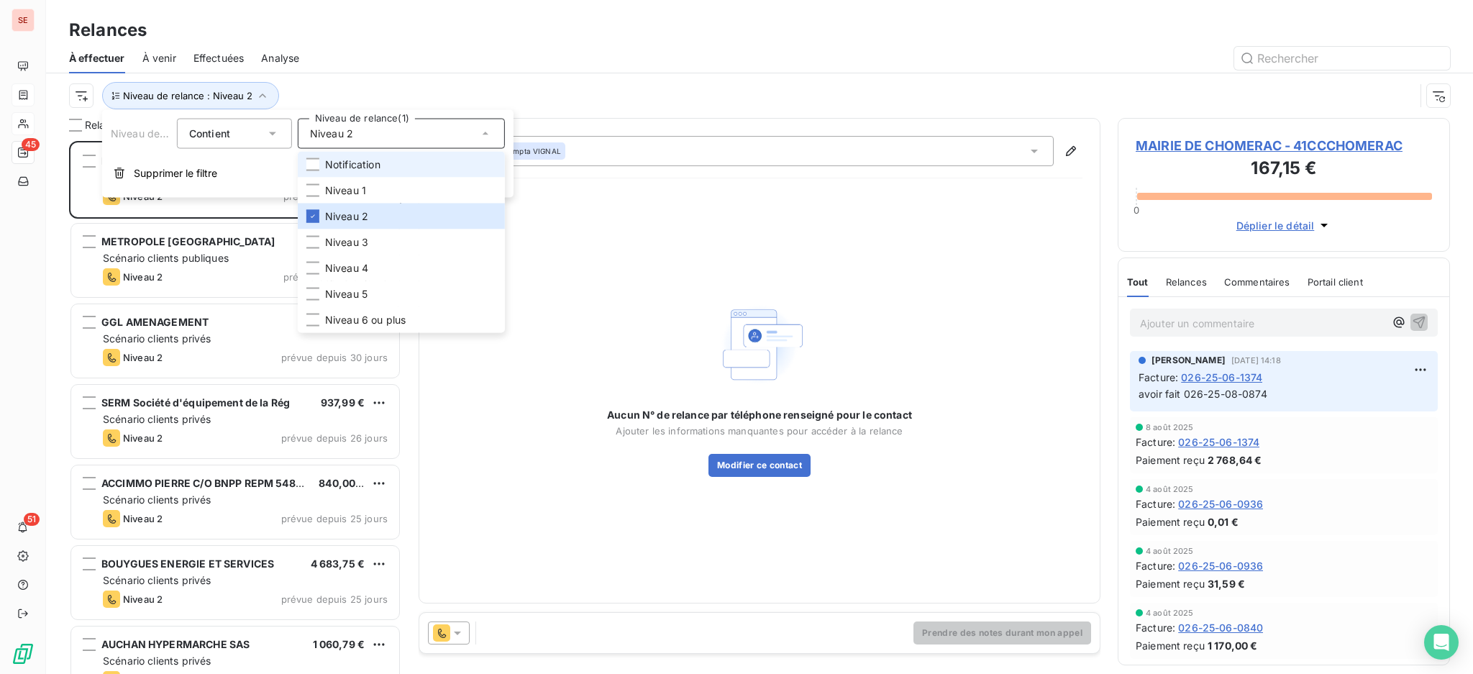
click at [383, 165] on li "Notification" at bounding box center [401, 165] width 207 height 26
click at [328, 214] on span "Niveau 2" at bounding box center [346, 216] width 43 height 14
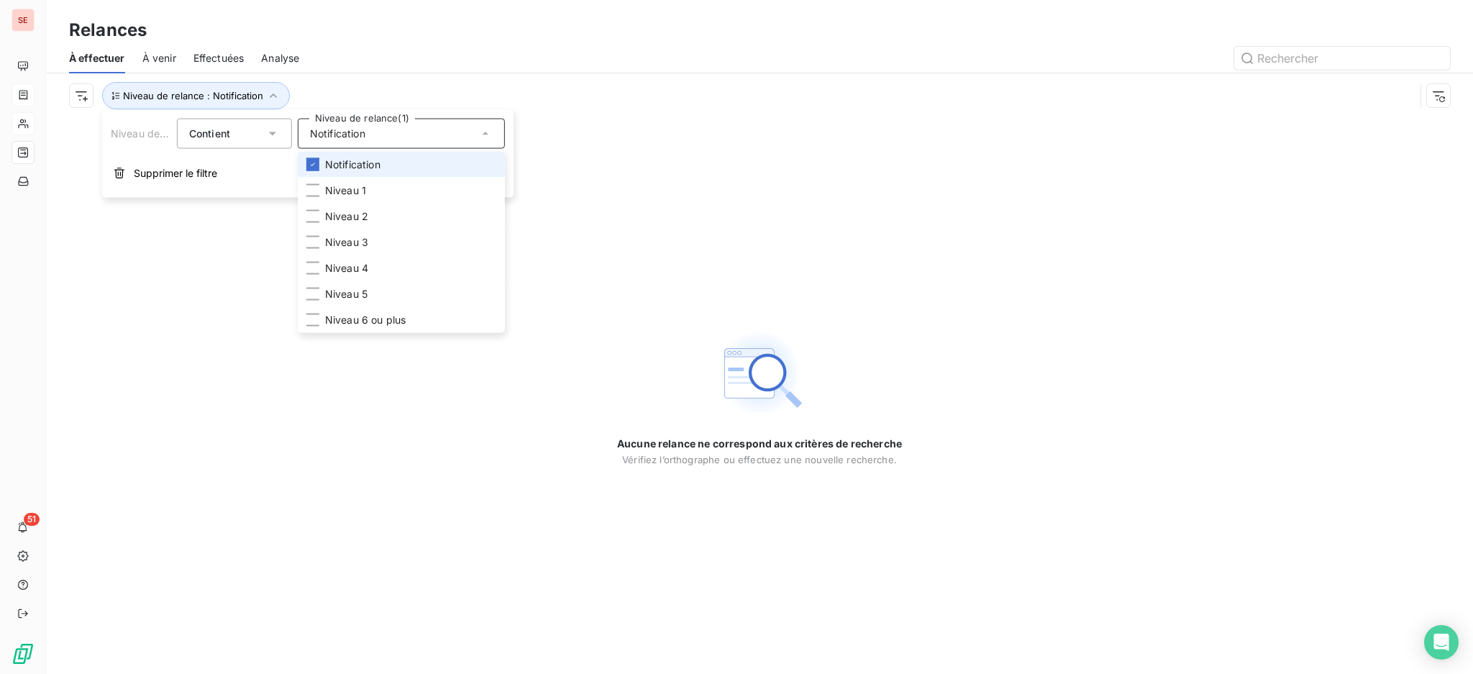
click at [326, 158] on span "Notification" at bounding box center [352, 164] width 55 height 14
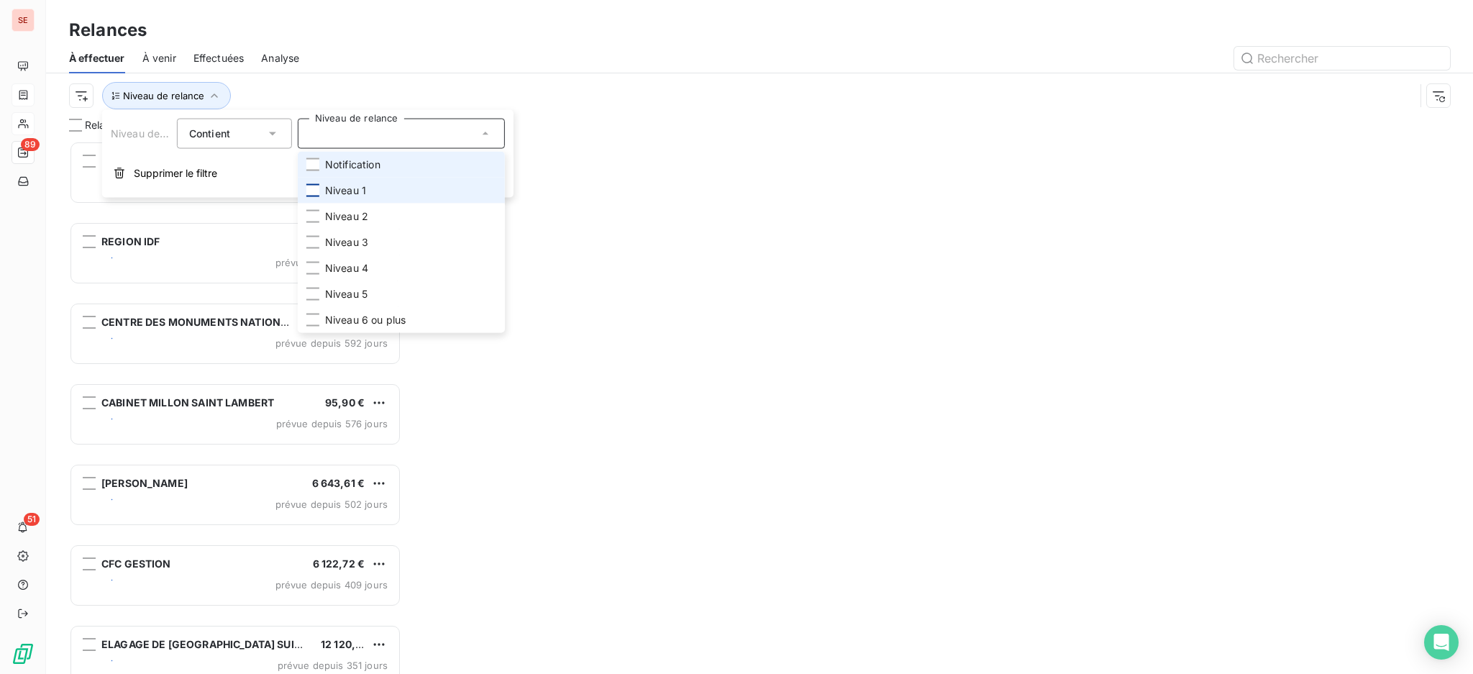
scroll to position [518, 317]
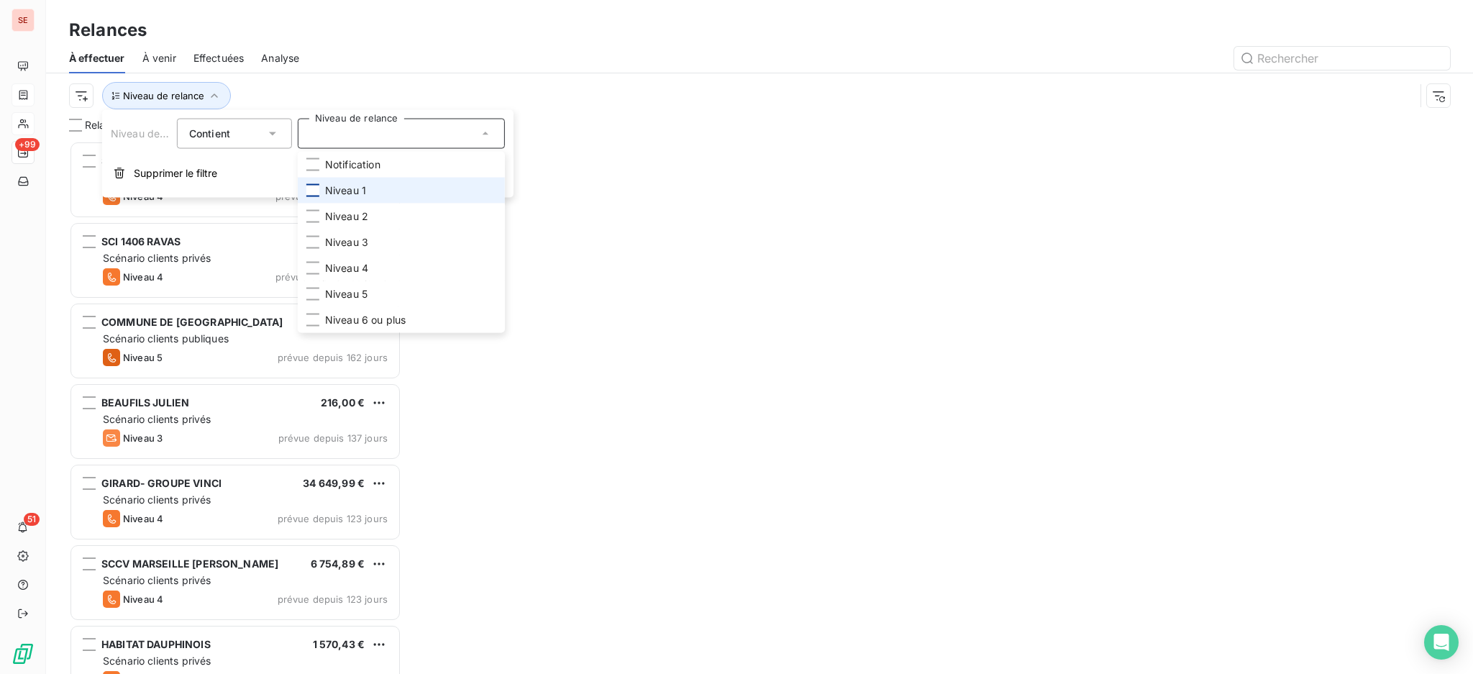
click at [314, 184] on div at bounding box center [312, 190] width 13 height 13
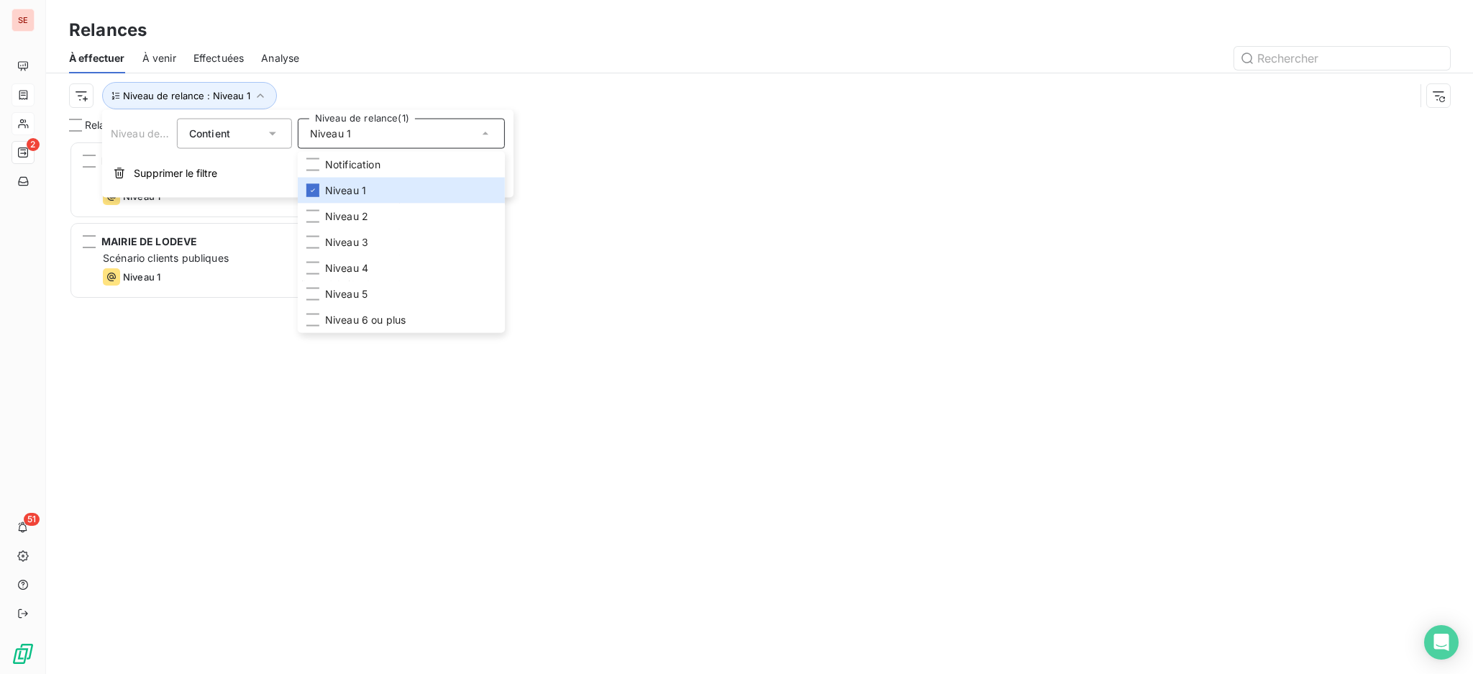
scroll to position [518, 317]
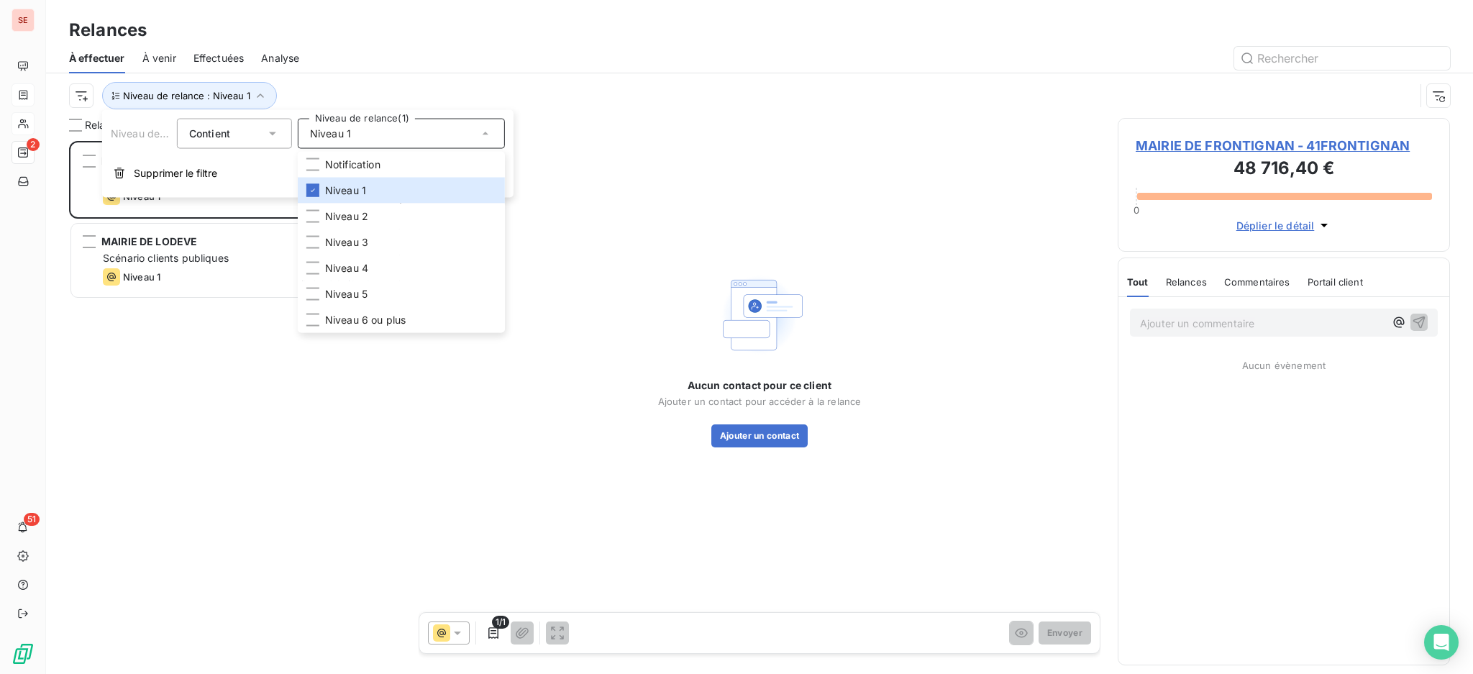
click at [358, 56] on div at bounding box center [882, 58] width 1133 height 23
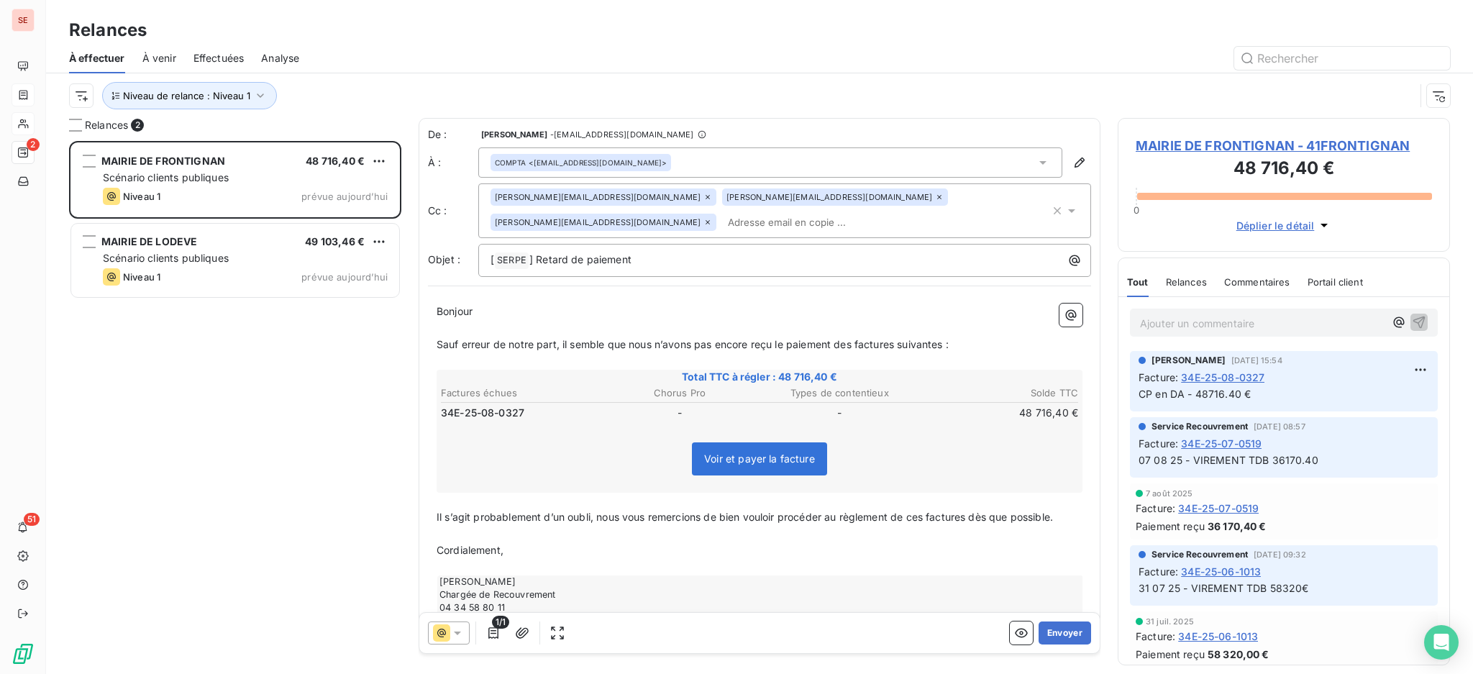
click at [1348, 147] on span "MAIRIE DE FRONTIGNAN - 41FRONTIGNAN" at bounding box center [1284, 145] width 296 height 19
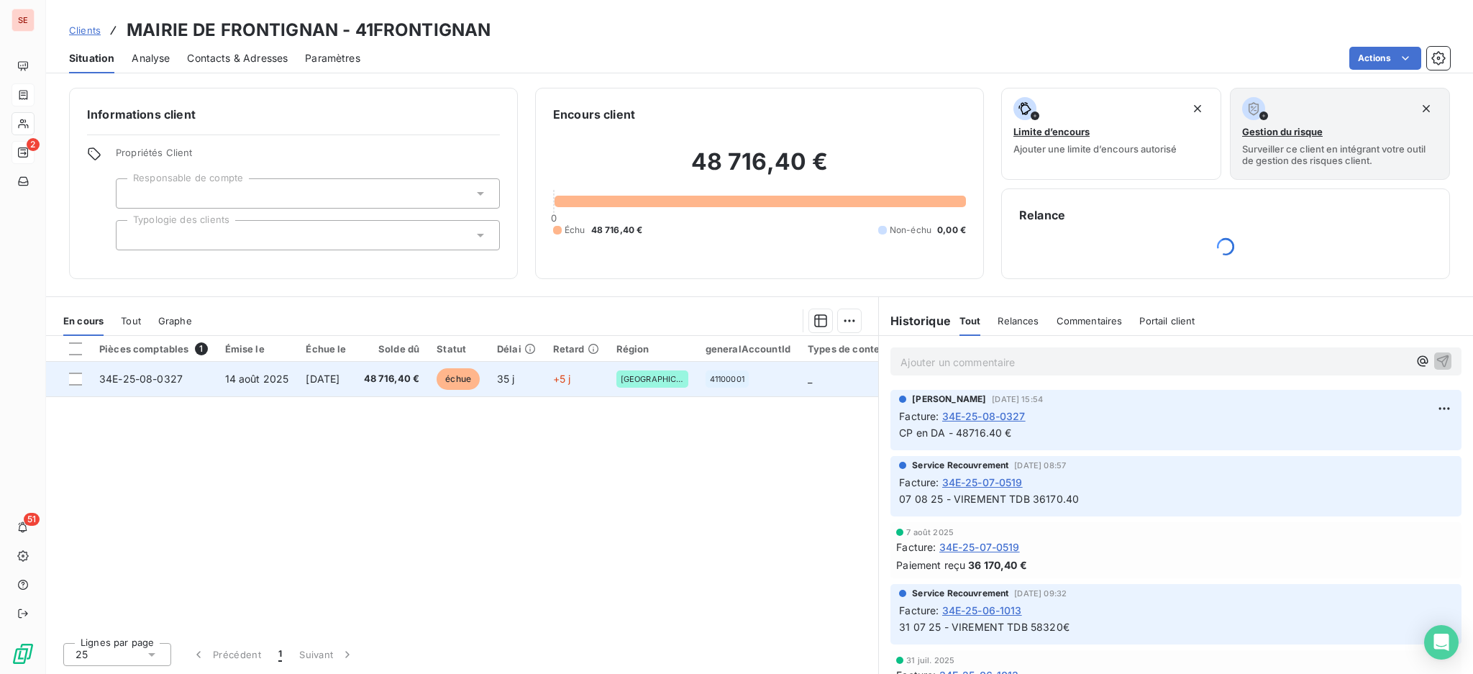
click at [318, 385] on td "13 sept. 2025" at bounding box center [326, 379] width 58 height 35
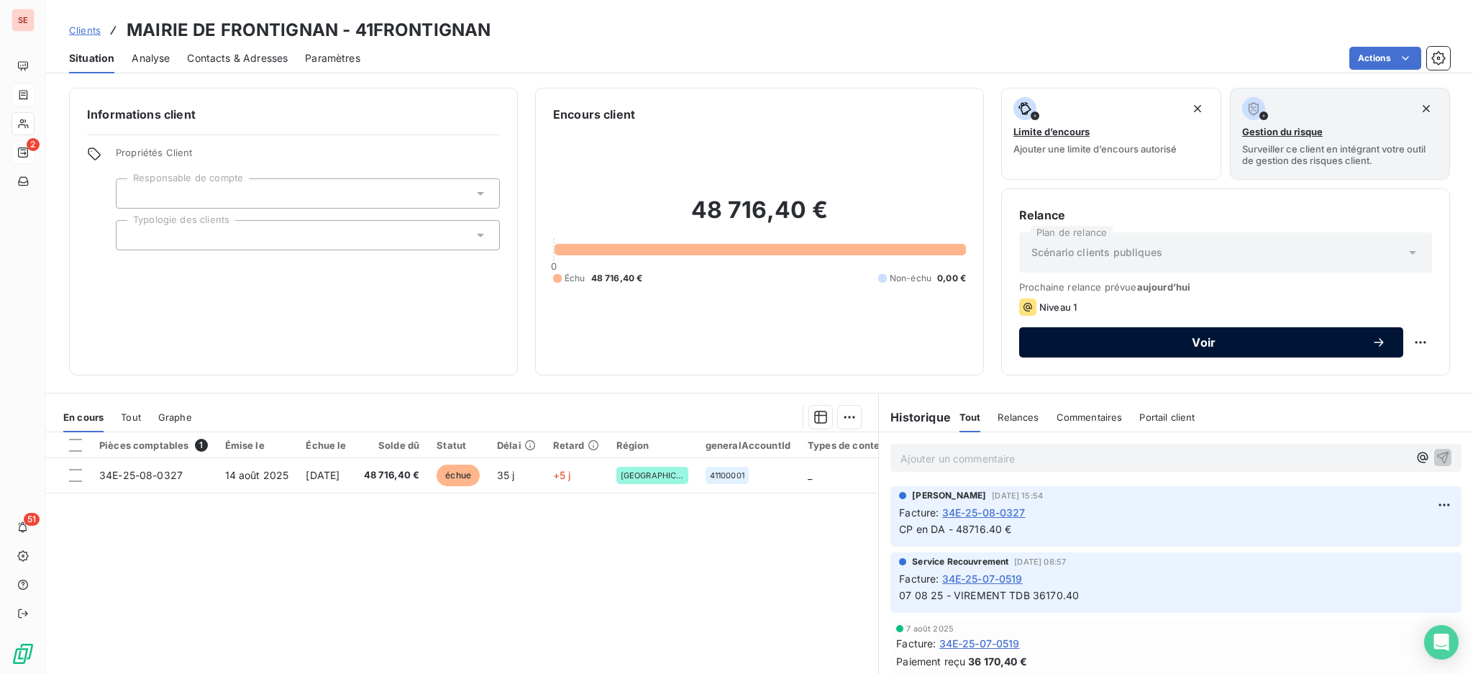
click at [1084, 340] on span "Voir" at bounding box center [1203, 343] width 335 height 12
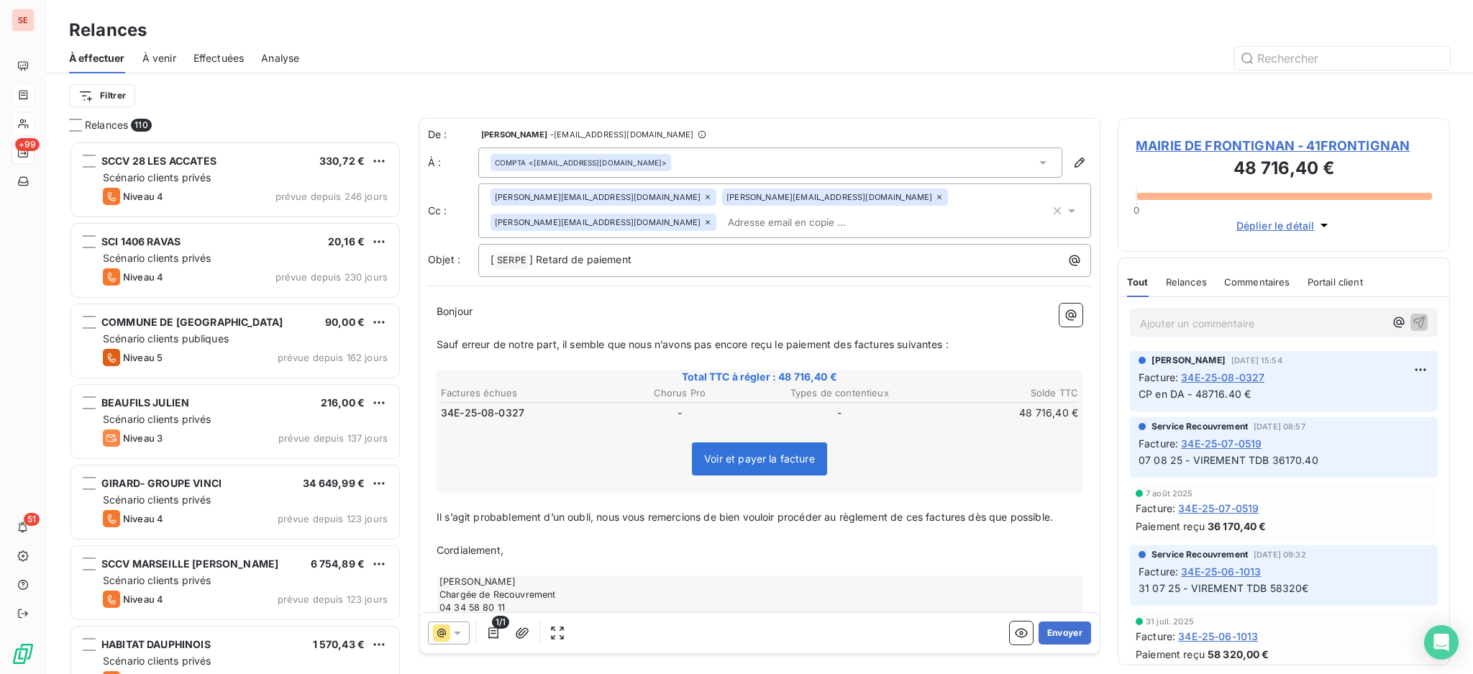
scroll to position [519, 317]
click at [703, 201] on icon at bounding box center [707, 197] width 9 height 9
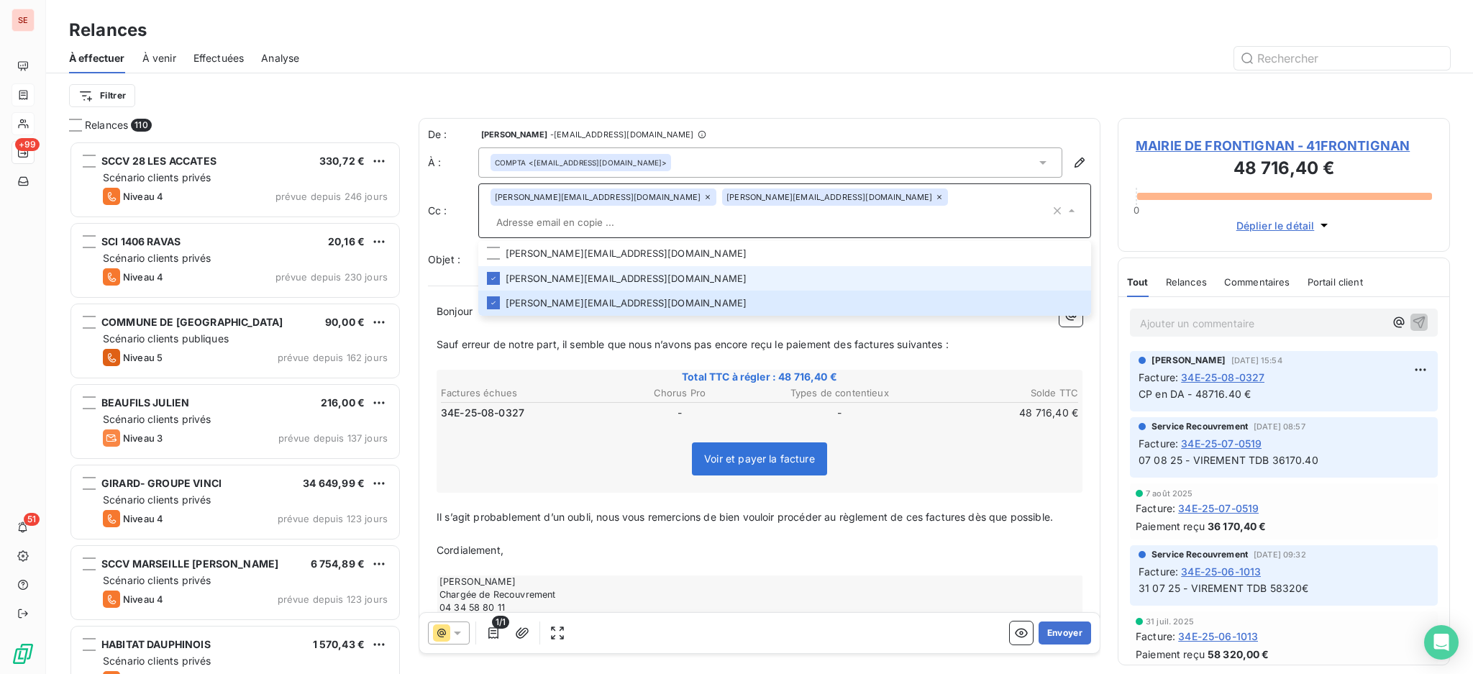
click at [703, 201] on icon at bounding box center [707, 197] width 9 height 9
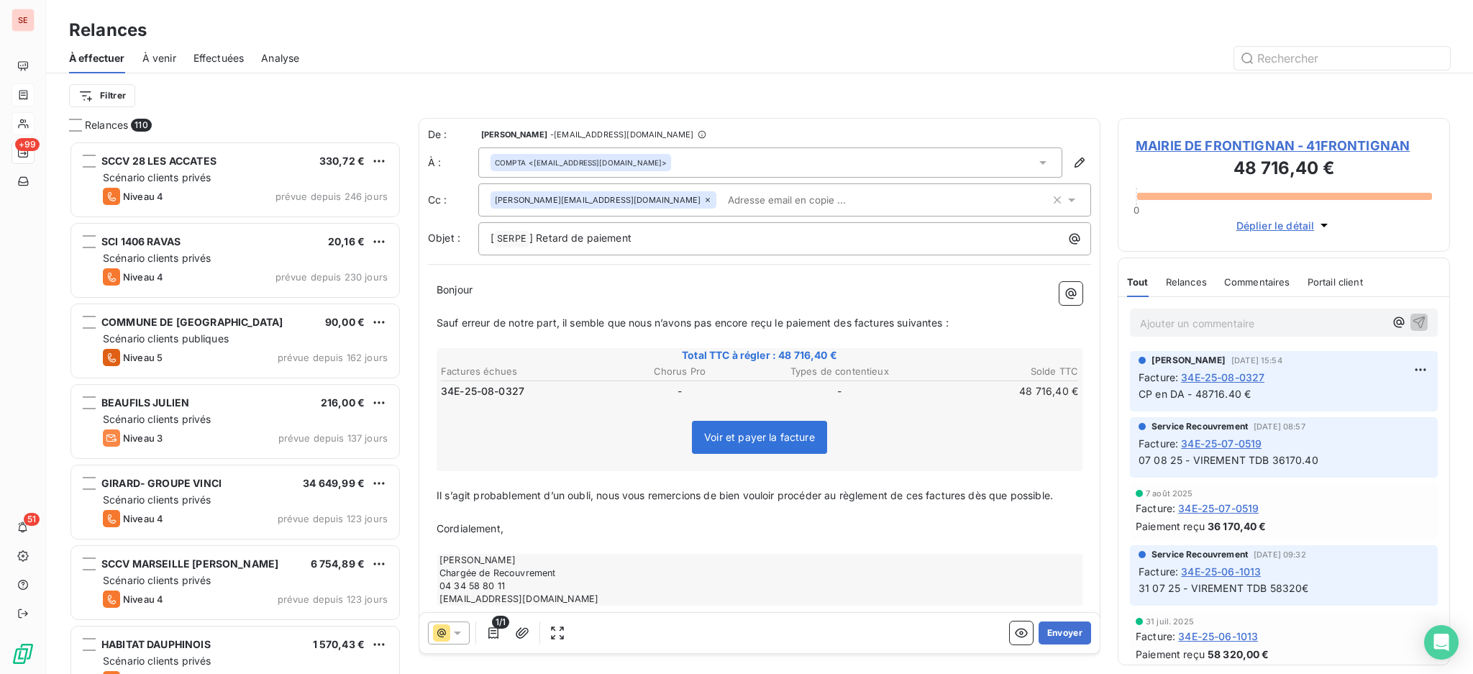
click at [605, 204] on div "p.palat@ville-frontignan.fr" at bounding box center [603, 199] width 226 height 17
click at [682, 182] on div "De : Agnès Dubuc - dubuc@serpe.fr À : COMPTA <finances@frontignan.fr> Cc : p.pa…" at bounding box center [759, 191] width 663 height 128
click at [703, 196] on icon at bounding box center [707, 200] width 9 height 9
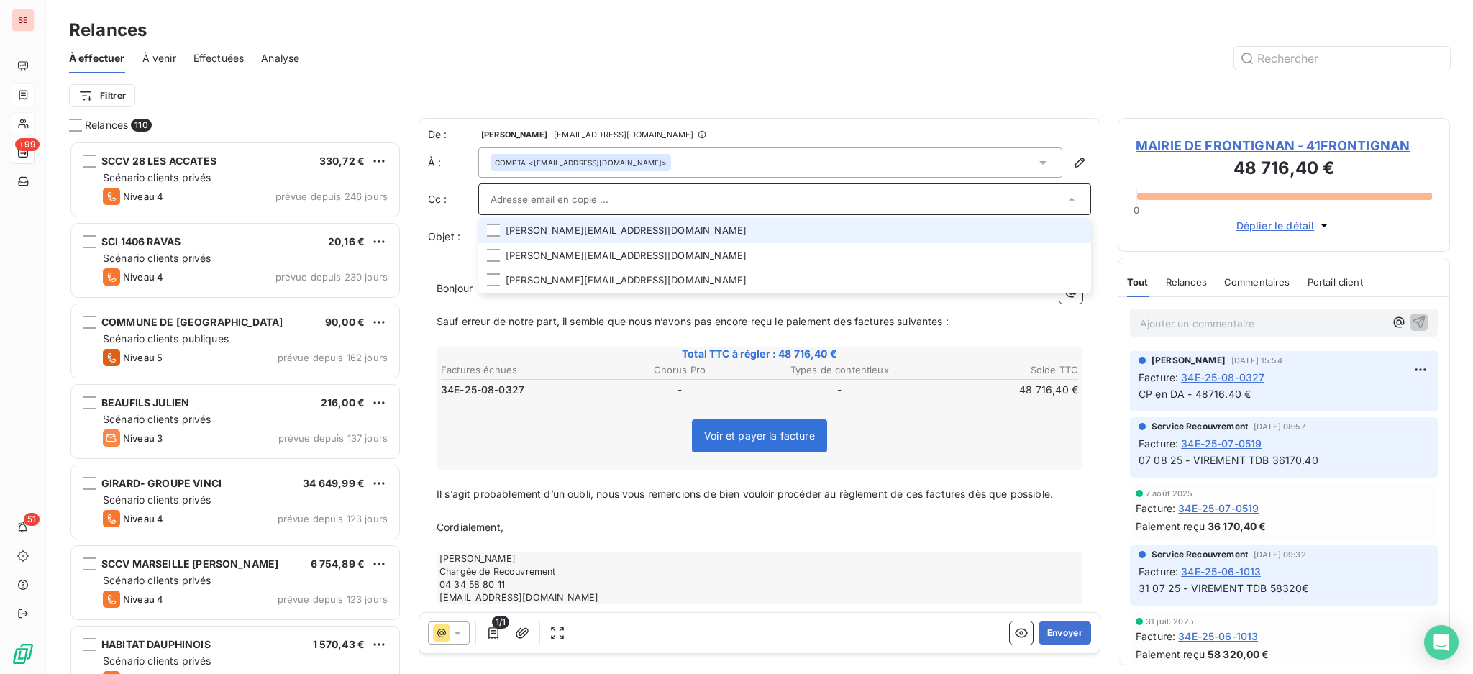
click at [664, 202] on input "text" at bounding box center [777, 199] width 574 height 22
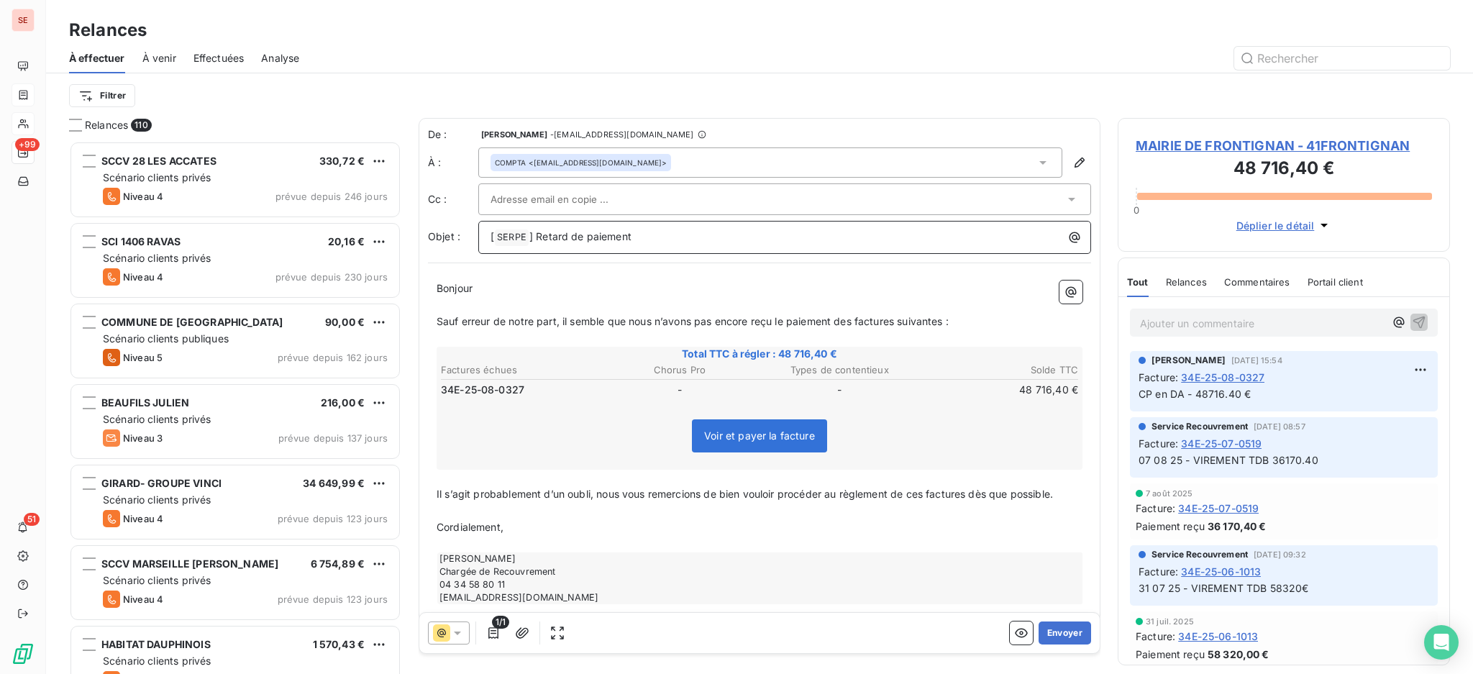
click at [822, 240] on p "[ SERPE ﻿ ] Retard de paiement" at bounding box center [787, 237] width 595 height 17
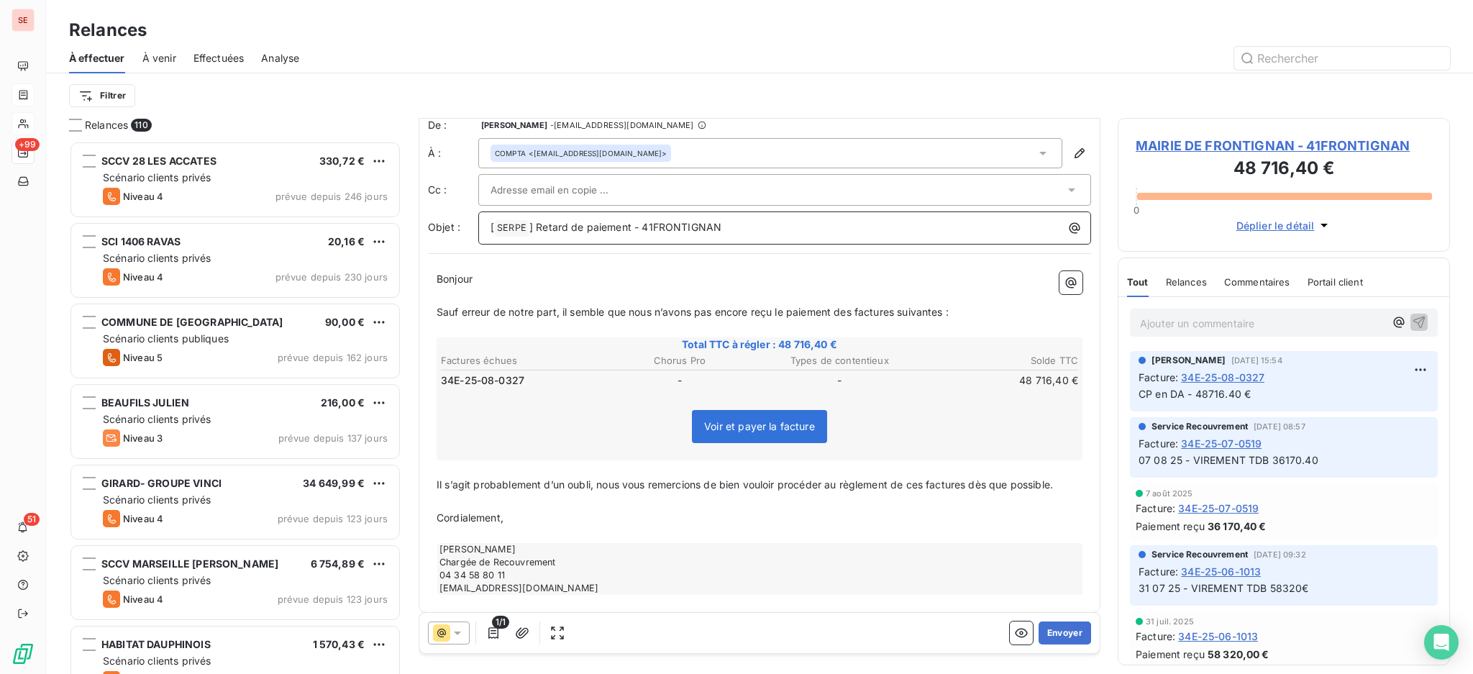
scroll to position [16, 0]
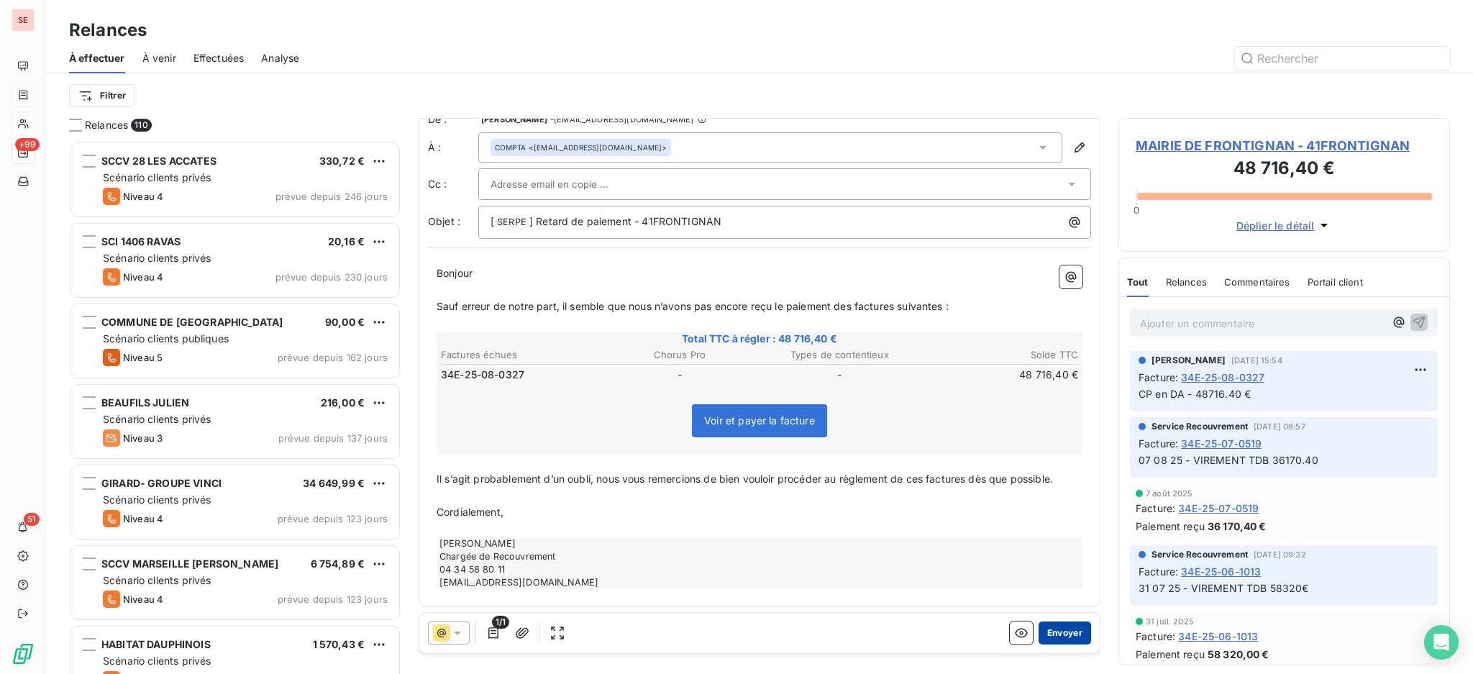
click at [1041, 634] on button "Envoyer" at bounding box center [1064, 632] width 52 height 23
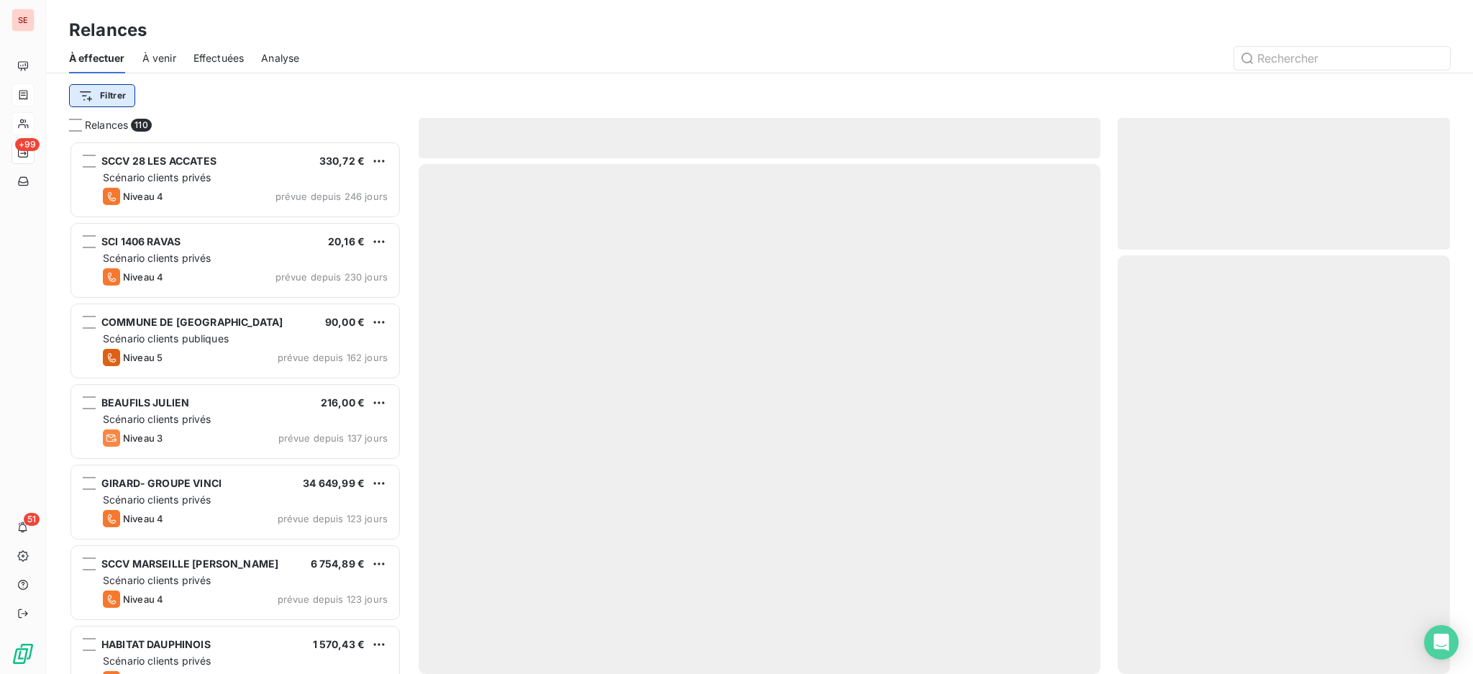
click at [120, 96] on html "SE +99 51 Relances À effectuer À venir Effectuées Analyse Filtrer Relances 110 …" at bounding box center [736, 337] width 1473 height 674
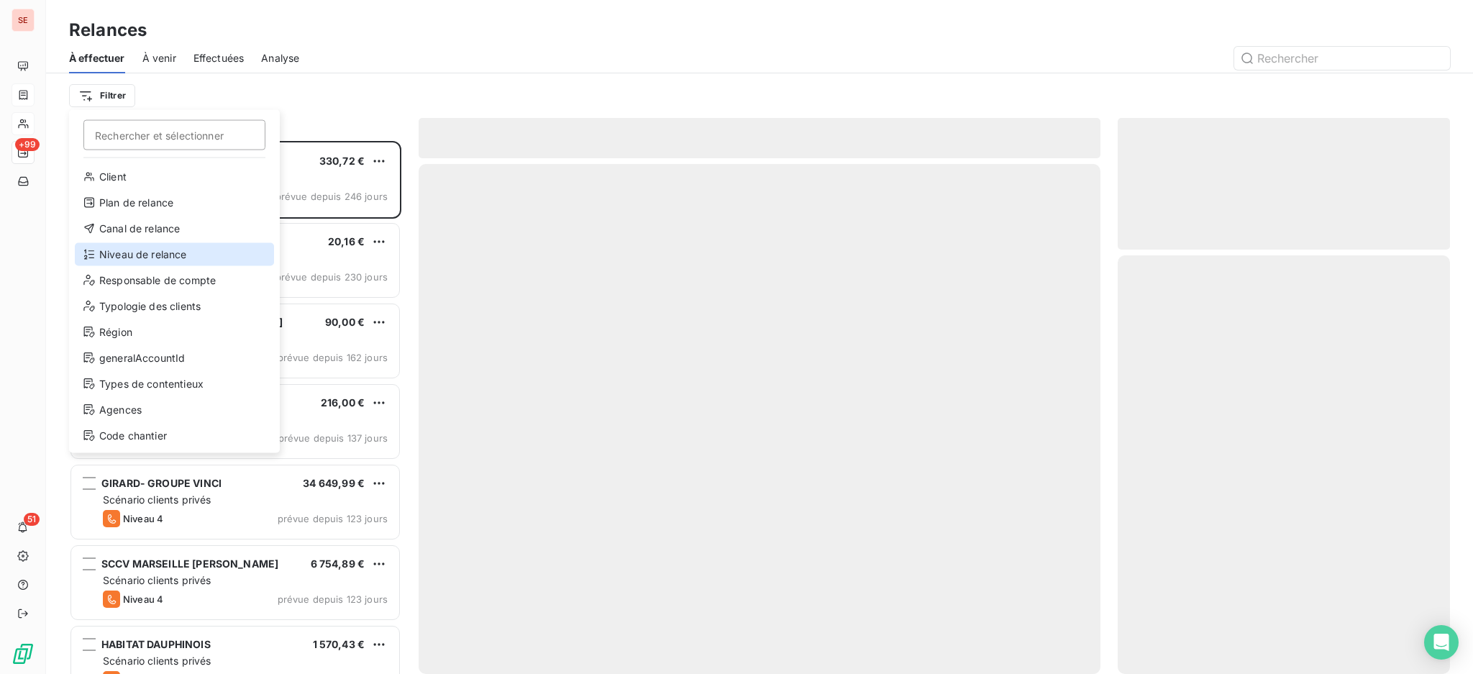
click at [122, 248] on div "Niveau de relance" at bounding box center [174, 254] width 199 height 23
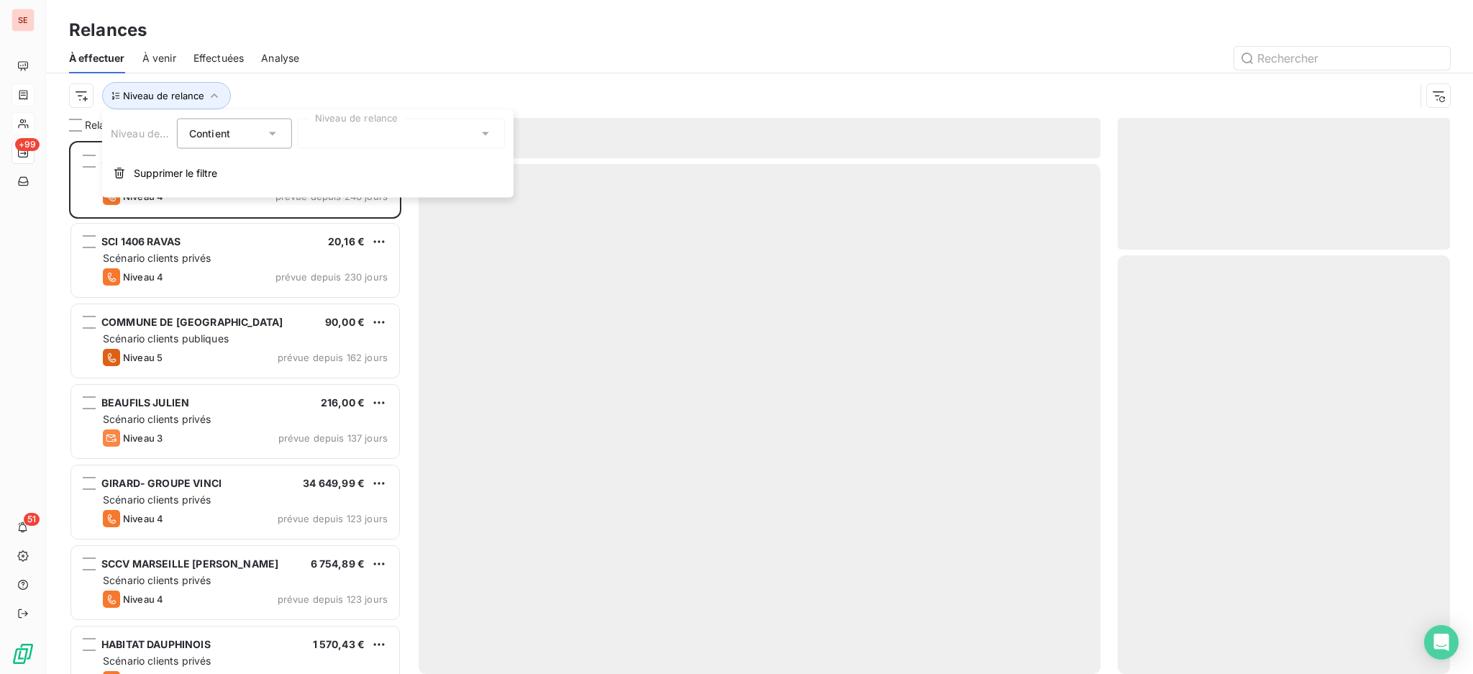
scroll to position [15, 15]
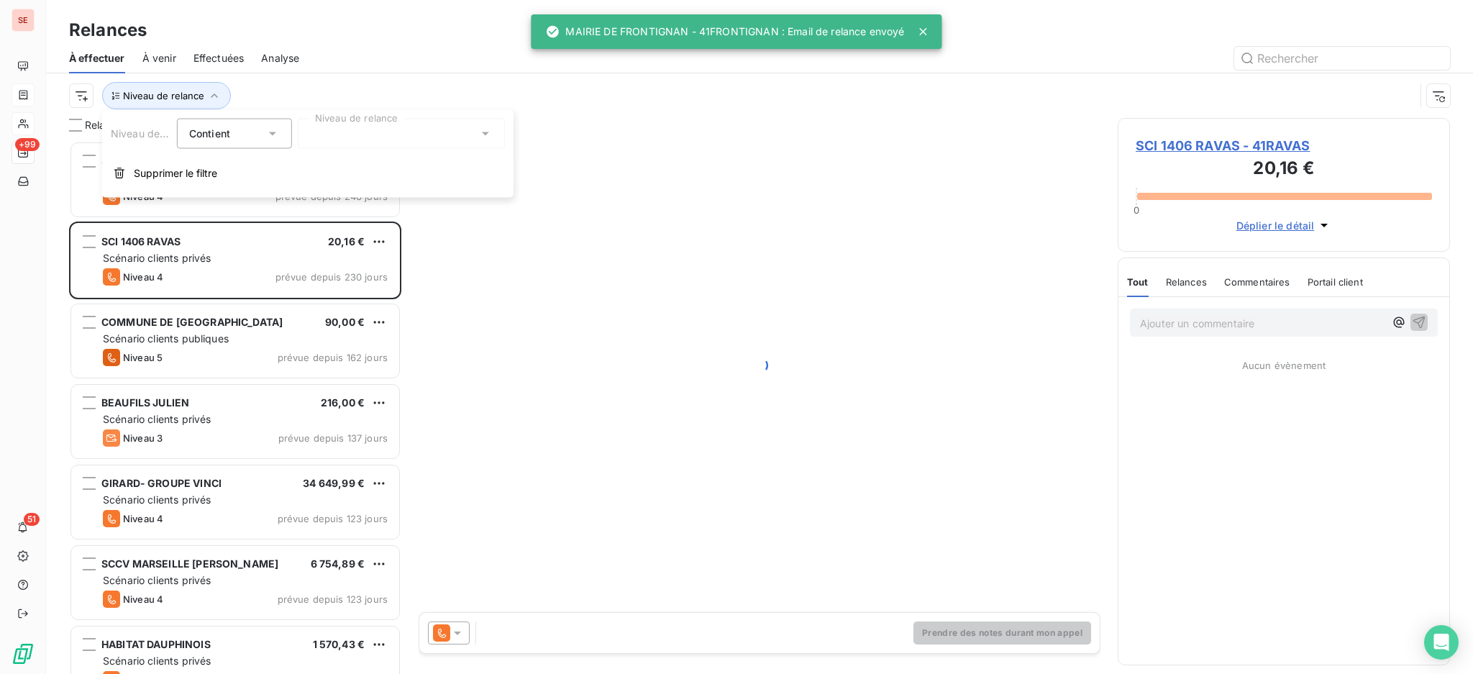
click at [480, 134] on icon at bounding box center [485, 134] width 14 height 14
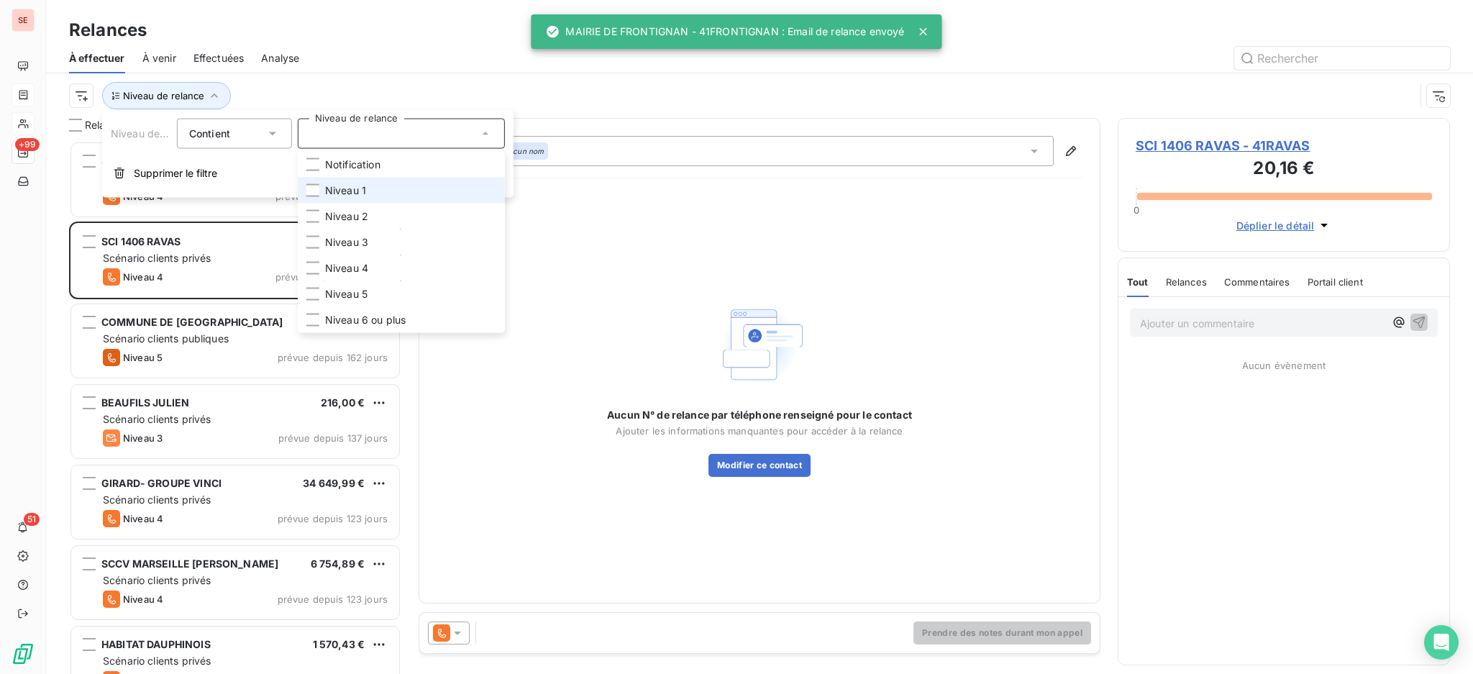
click at [394, 199] on li "Niveau 1" at bounding box center [401, 191] width 207 height 26
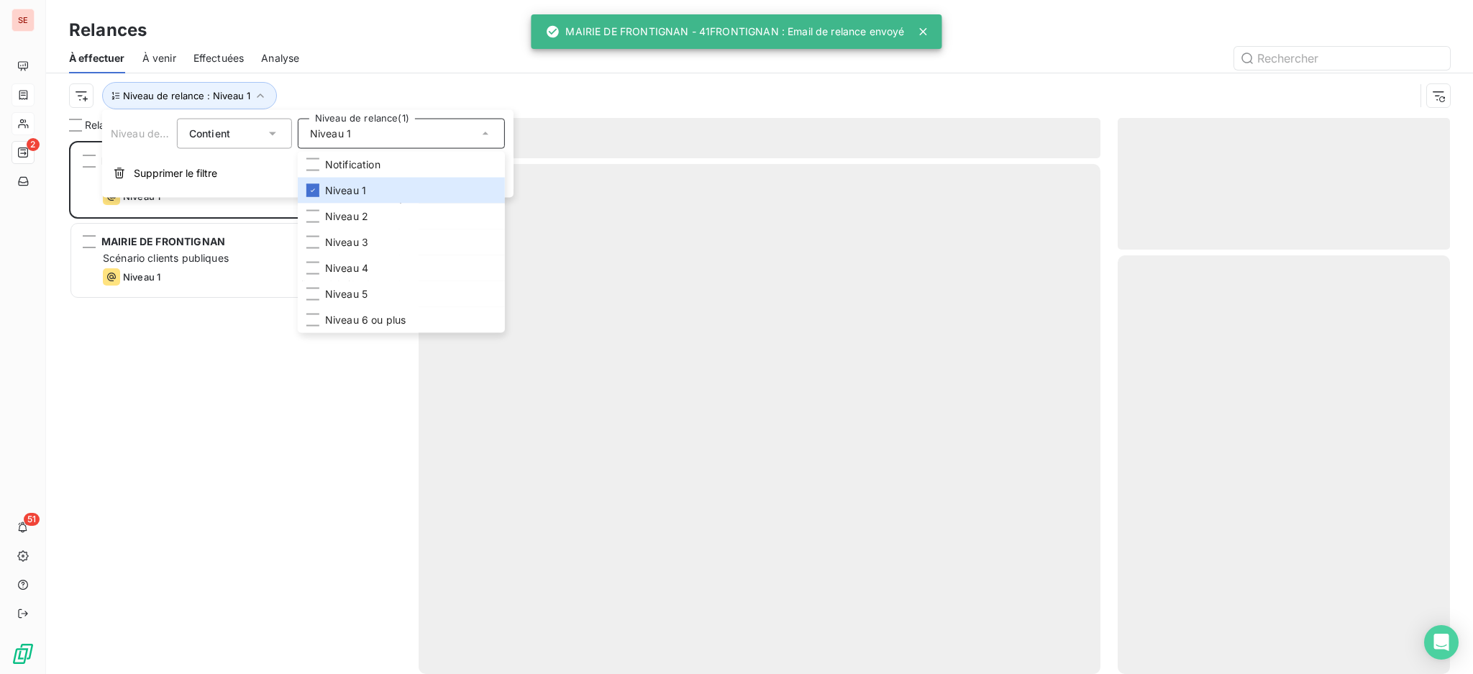
click at [280, 59] on span "Analyse" at bounding box center [280, 58] width 38 height 14
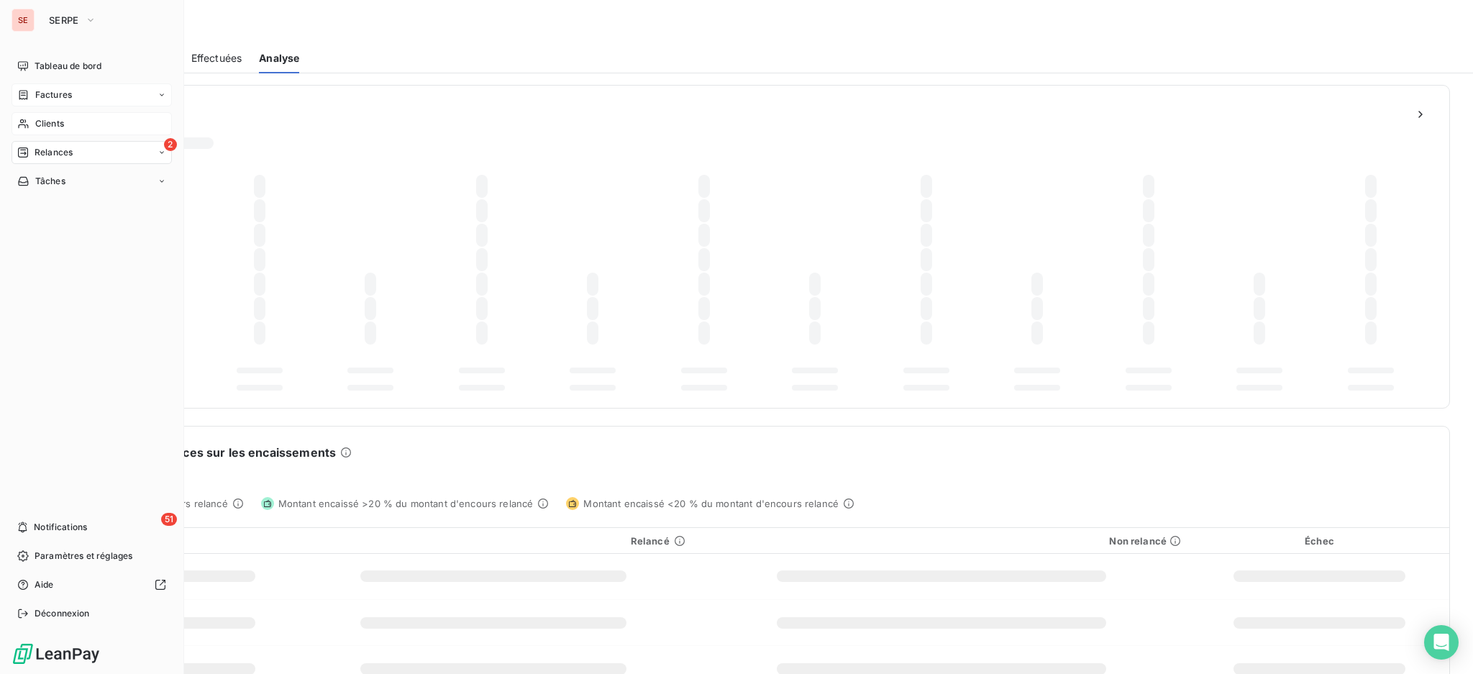
click at [63, 159] on div "2 Relances" at bounding box center [92, 152] width 160 height 23
click at [87, 181] on div "À effectuer" at bounding box center [100, 181] width 143 height 23
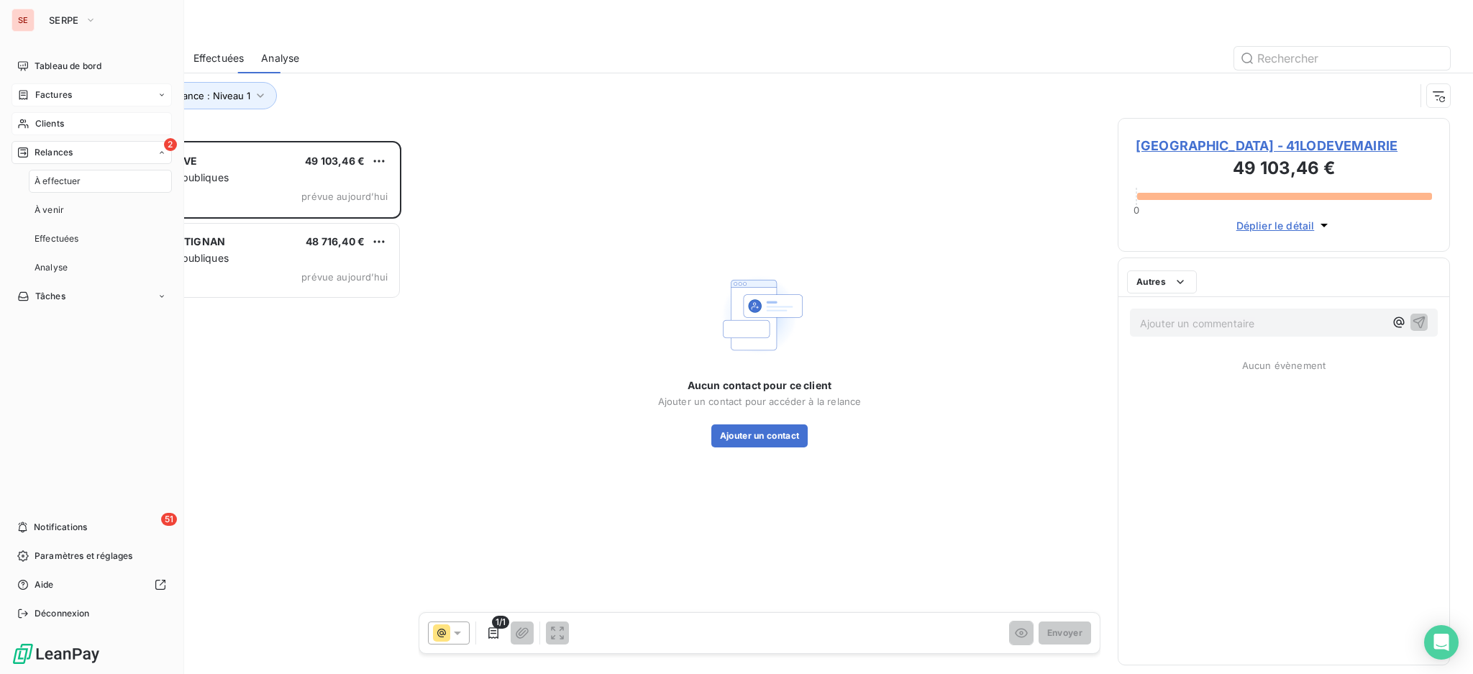
scroll to position [518, 317]
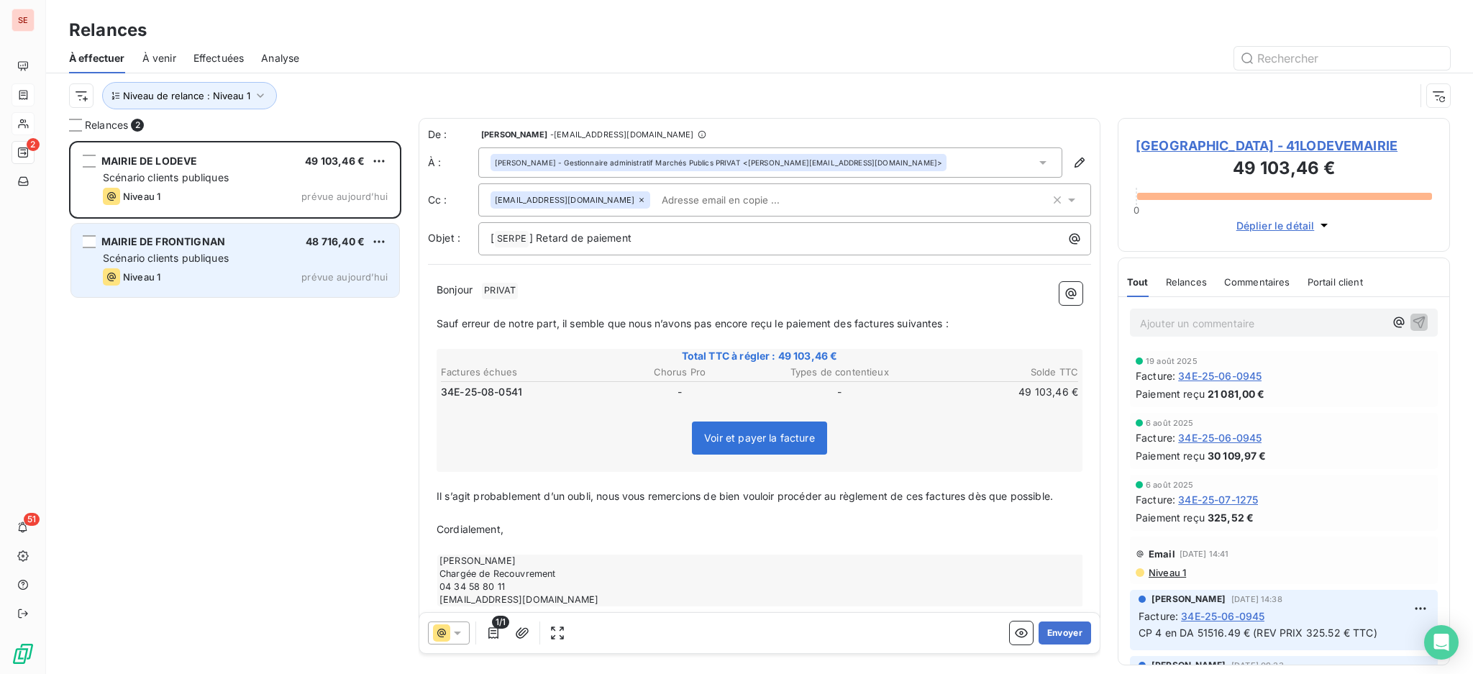
click at [285, 252] on div "Scénario clients publiques" at bounding box center [245, 258] width 285 height 14
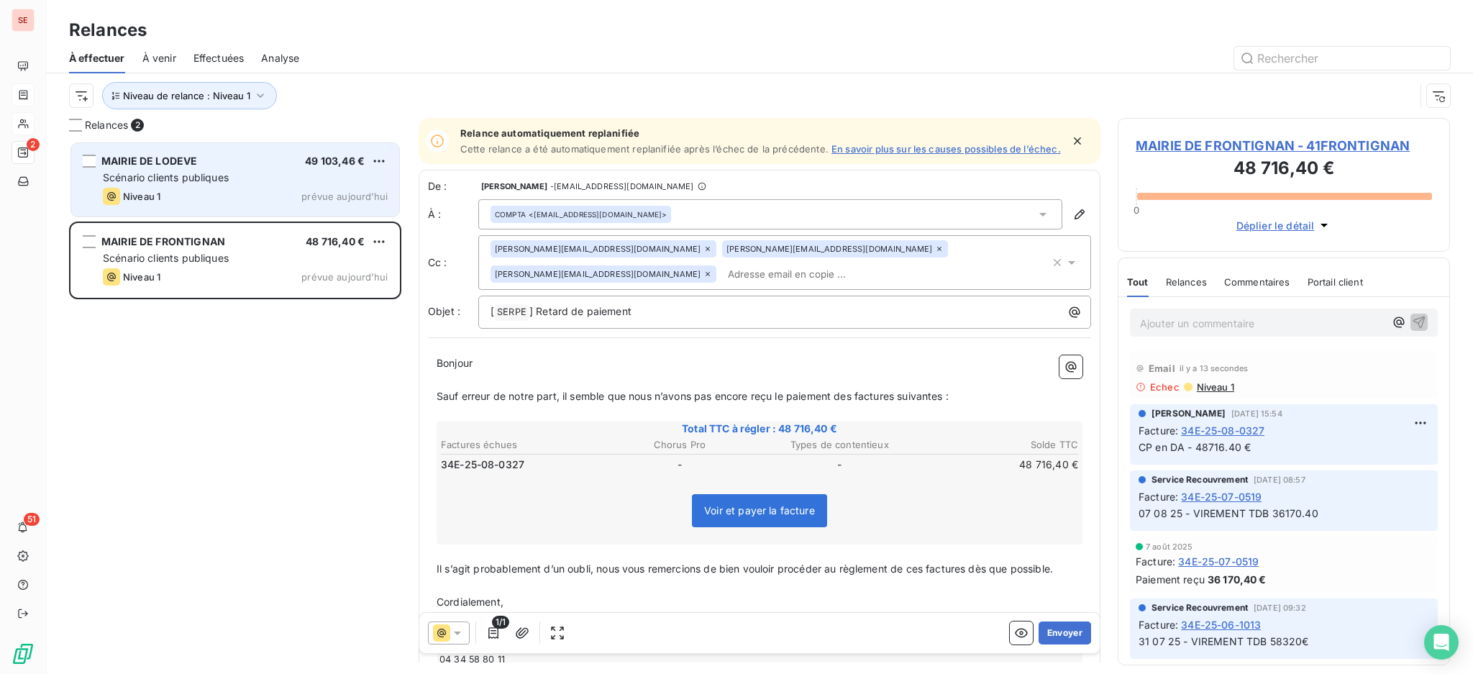
click at [250, 190] on div "Niveau 1 prévue aujourd’hui" at bounding box center [245, 196] width 285 height 17
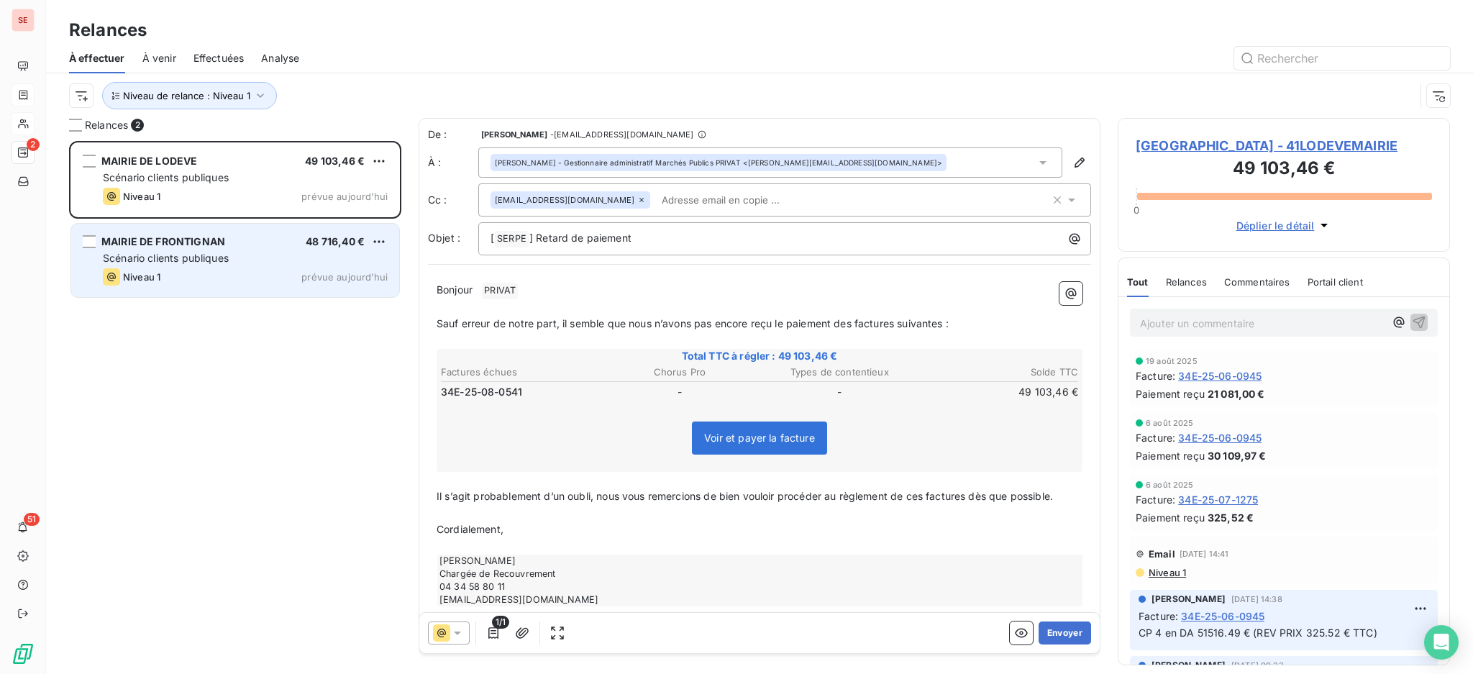
click at [225, 268] on div "Niveau 1 prévue aujourd’hui" at bounding box center [245, 276] width 285 height 17
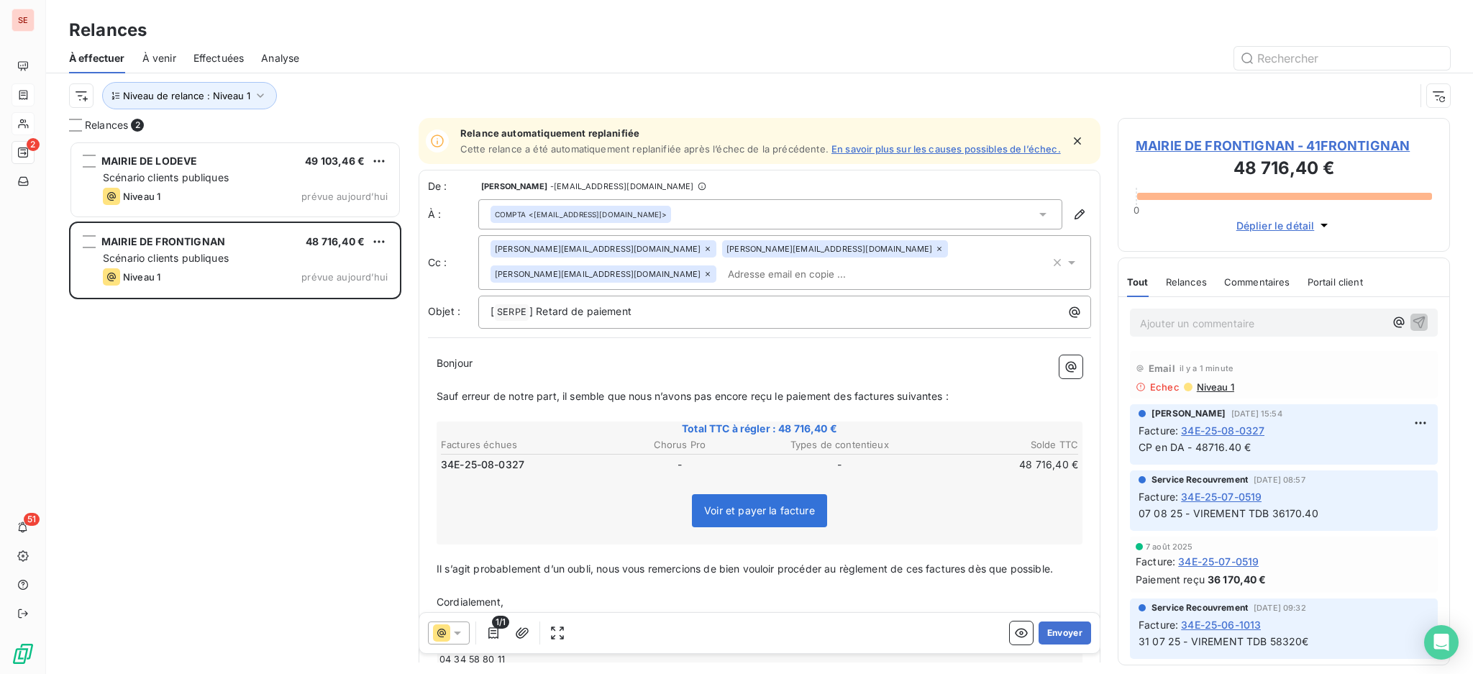
click at [1319, 150] on span "MAIRIE DE FRONTIGNAN - 41FRONTIGNAN" at bounding box center [1284, 145] width 296 height 19
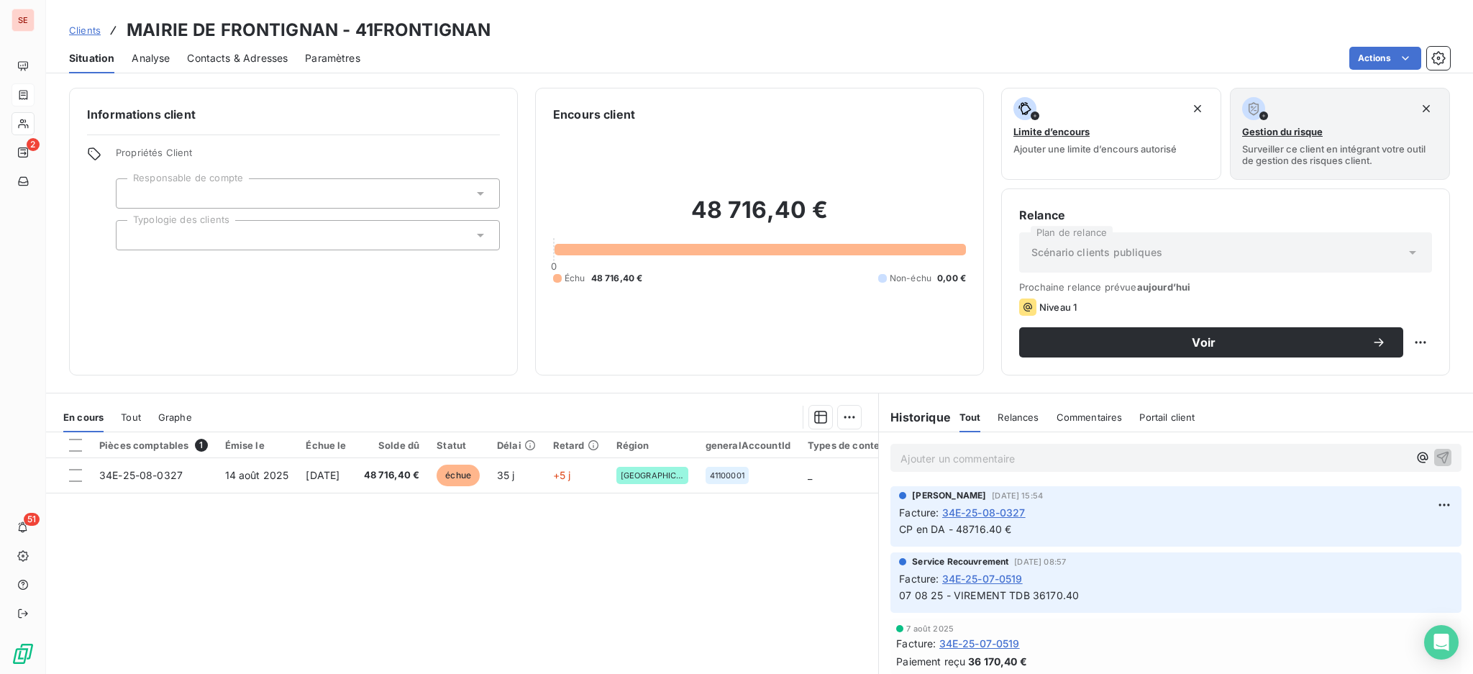
click at [253, 60] on span "Contacts & Adresses" at bounding box center [237, 58] width 101 height 14
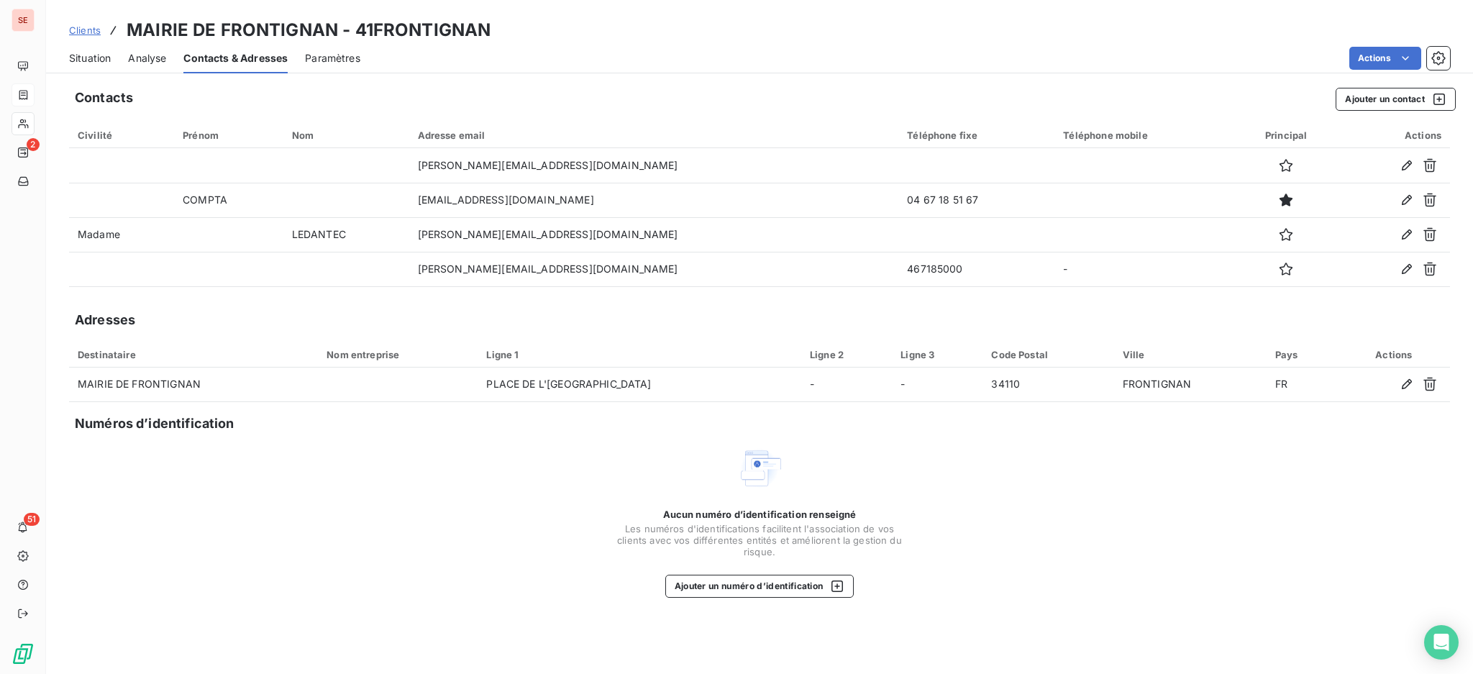
click at [99, 52] on span "Situation" at bounding box center [90, 58] width 42 height 14
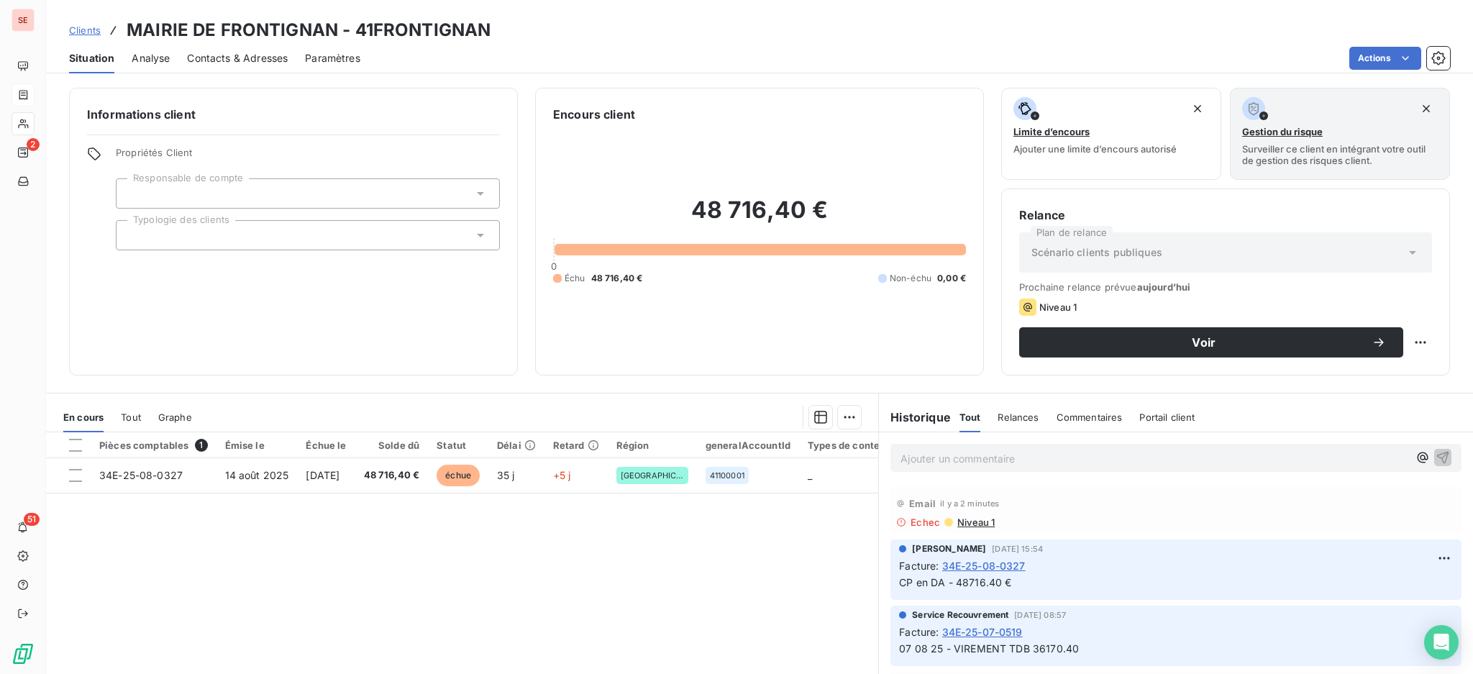
click at [255, 56] on span "Contacts & Adresses" at bounding box center [237, 58] width 101 height 14
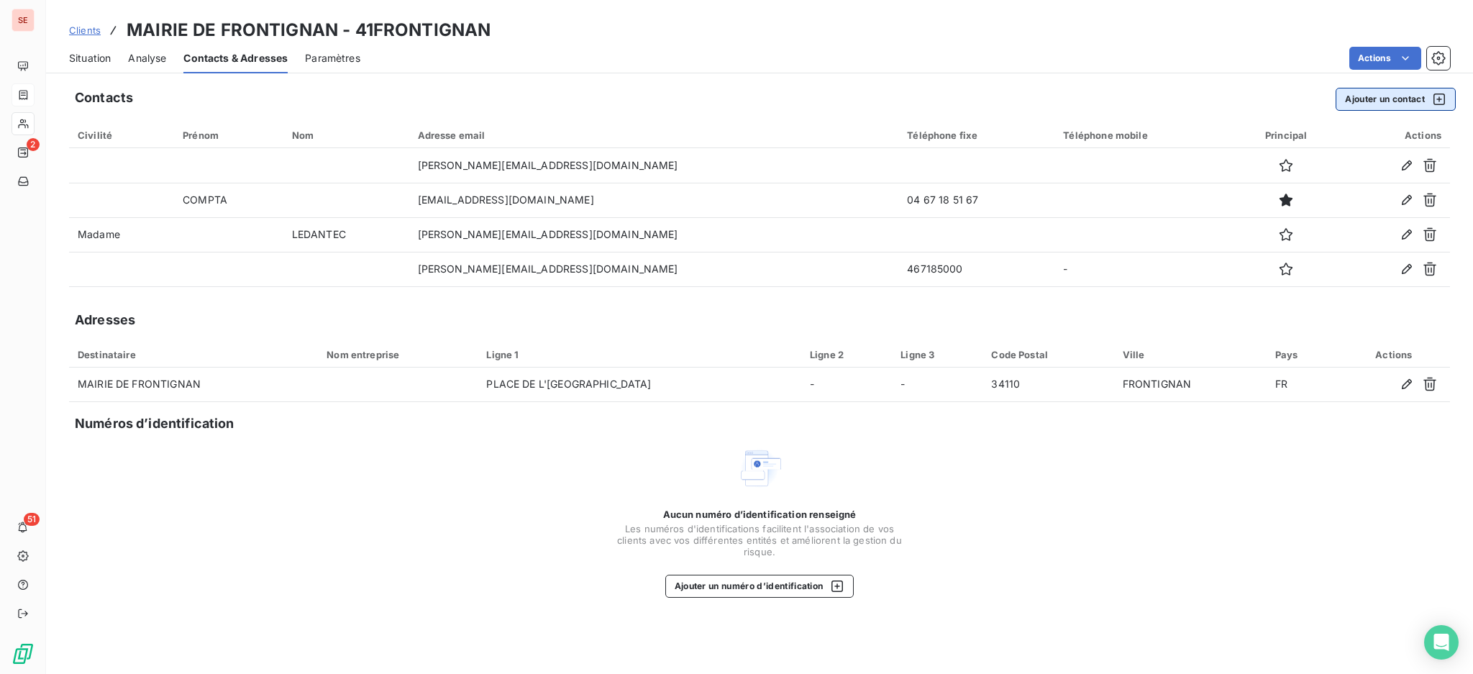
click at [1362, 96] on button "Ajouter un contact" at bounding box center [1395, 99] width 120 height 23
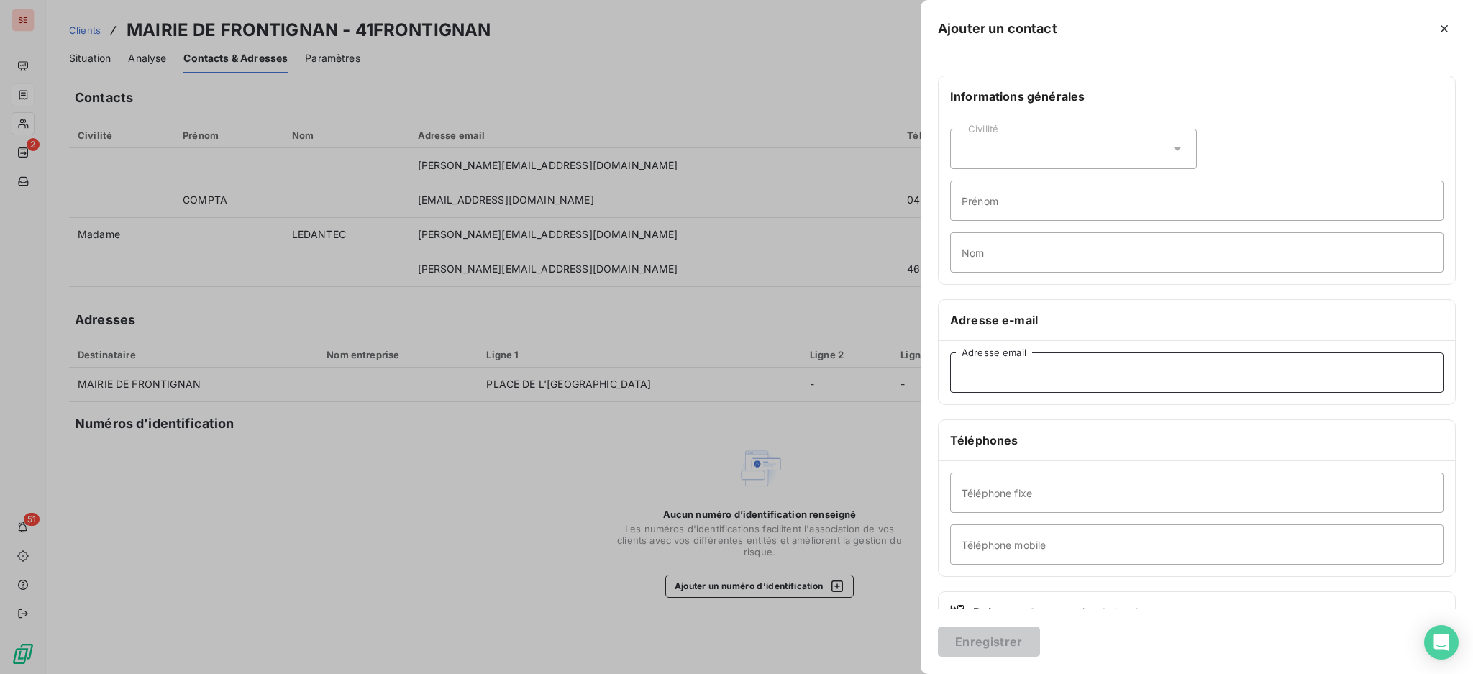
drag, startPoint x: 1079, startPoint y: 360, endPoint x: 1082, endPoint y: 390, distance: 29.6
click at [1079, 360] on input "Adresse email" at bounding box center [1196, 372] width 493 height 40
paste input "accueil@frontignan.fr"
type input "accueil@frontignan.fr"
click at [1004, 203] on input "Prénom" at bounding box center [1196, 201] width 493 height 40
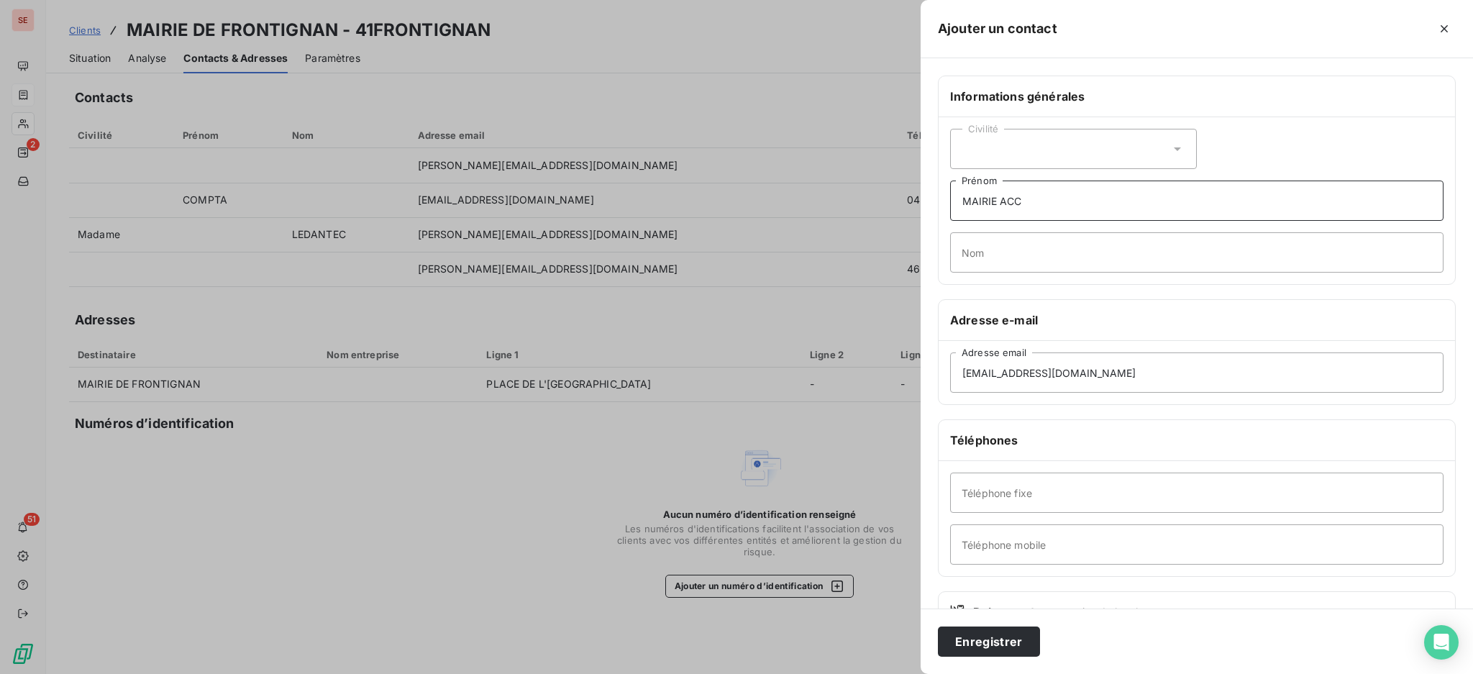
type input "MAIRIE ACCUEIL"
click at [1006, 505] on input "Téléphone fixe" at bounding box center [1196, 492] width 493 height 40
click at [1131, 485] on input "Téléphone fixe" at bounding box center [1196, 492] width 493 height 40
click at [1131, 485] on input "04 67" at bounding box center [1196, 492] width 493 height 40
type input "04 67 18 50 00"
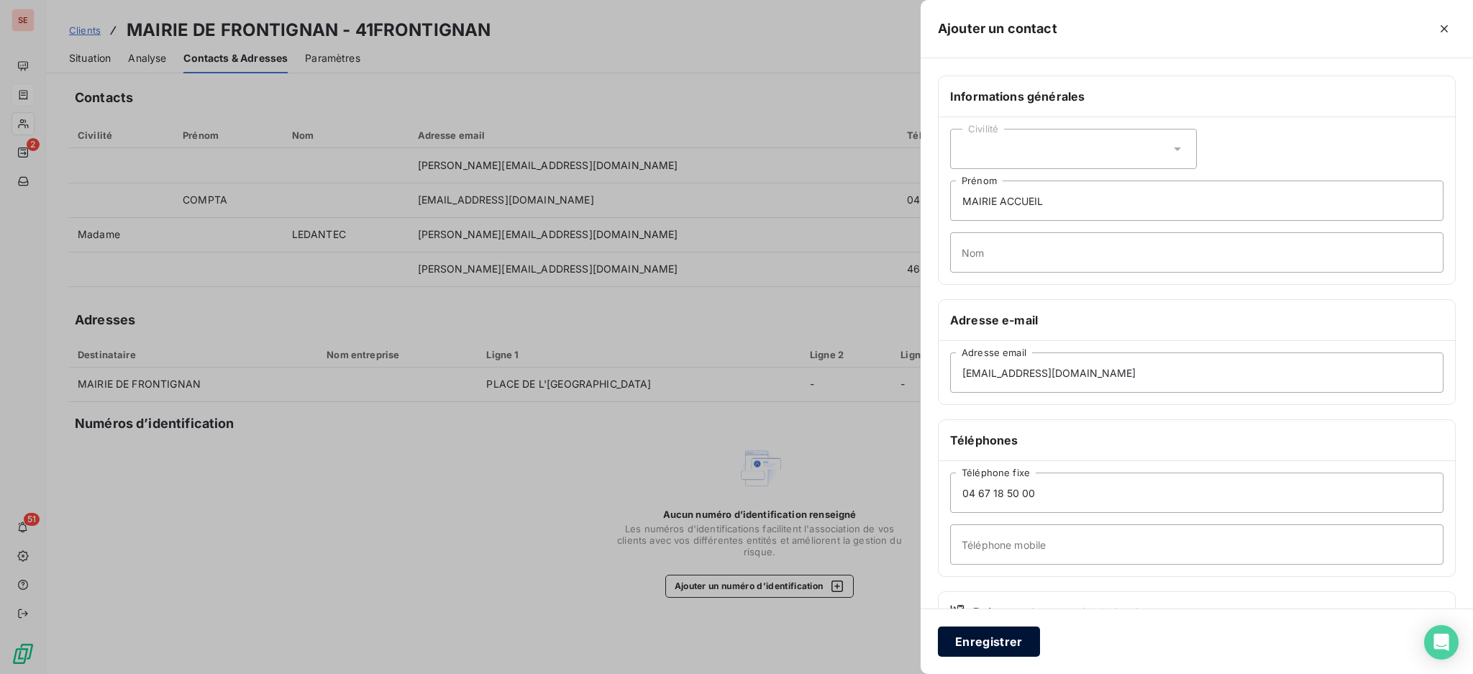
click at [971, 633] on button "Enregistrer" at bounding box center [989, 641] width 102 height 30
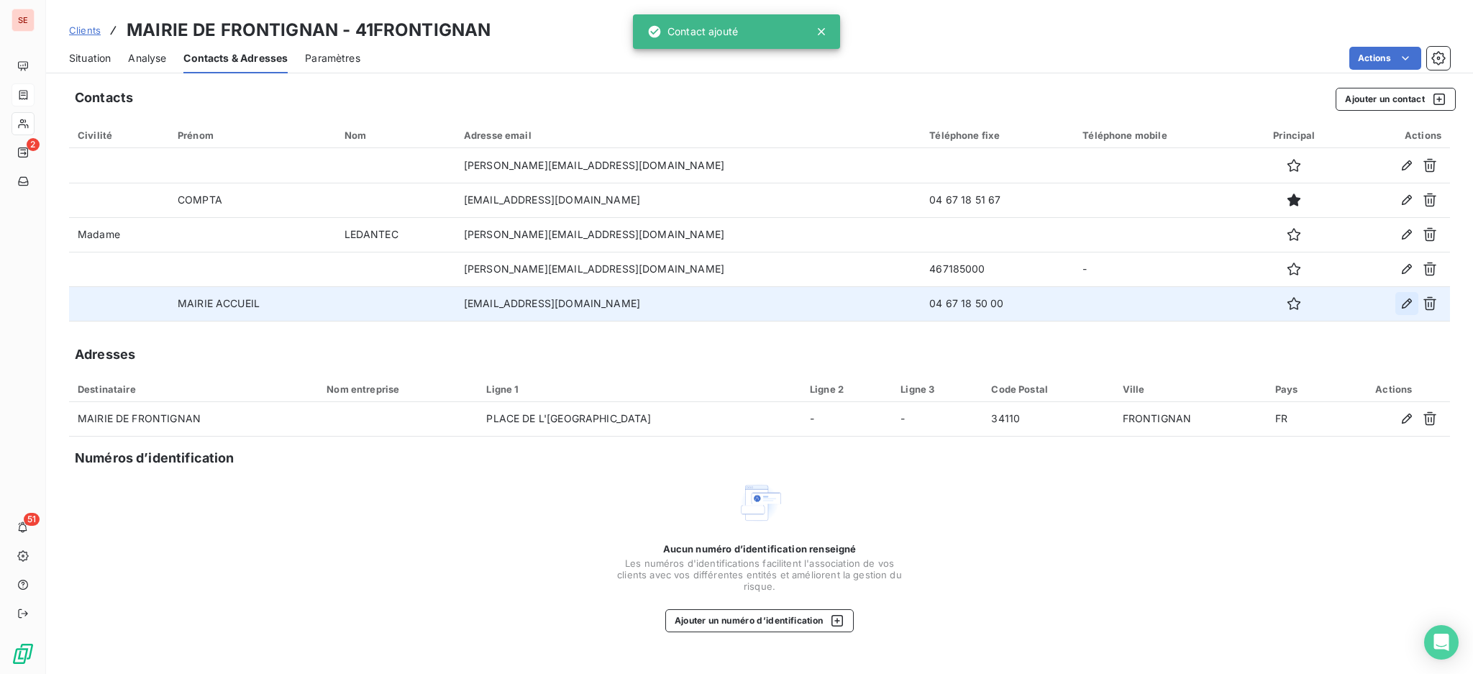
click at [1410, 302] on icon "button" at bounding box center [1406, 303] width 14 height 14
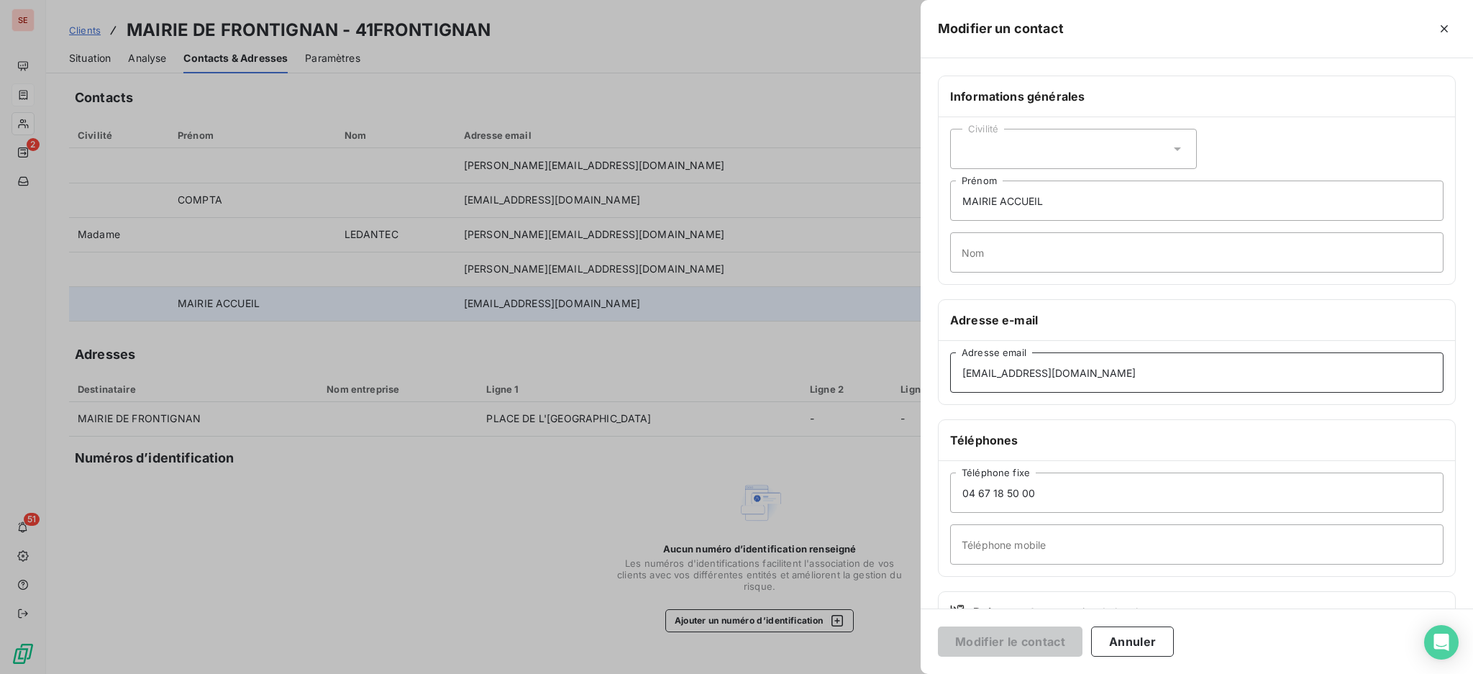
click at [998, 372] on input "accueil@frontignan.fr" at bounding box center [1196, 372] width 493 height 40
type input "contact@frontignan.fr"
click at [1040, 644] on button "Modifier le contact" at bounding box center [1010, 641] width 145 height 30
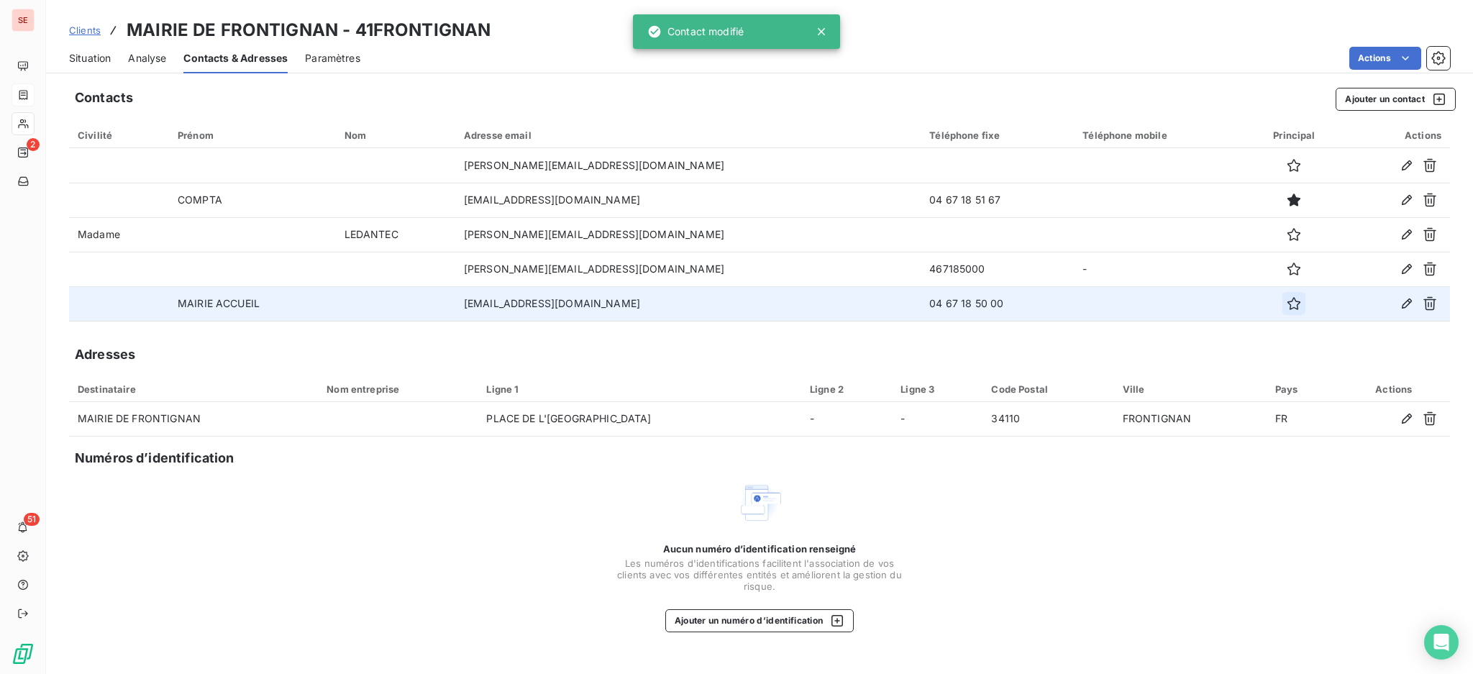
click at [1287, 301] on icon "button" at bounding box center [1293, 303] width 13 height 13
click at [1287, 301] on icon "button" at bounding box center [1294, 303] width 14 height 14
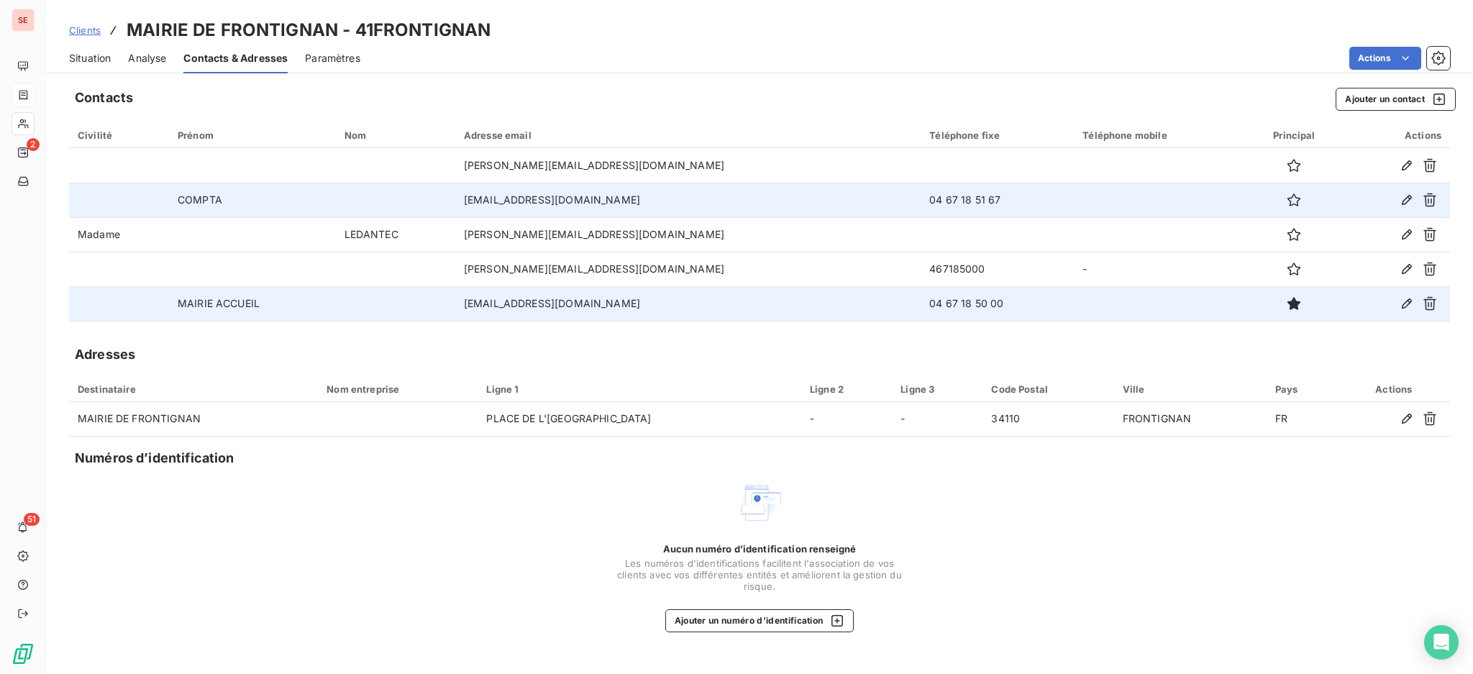
click at [579, 198] on td "finances@frontignan.fr" at bounding box center [687, 200] width 465 height 35
click at [1404, 196] on icon "button" at bounding box center [1406, 200] width 14 height 14
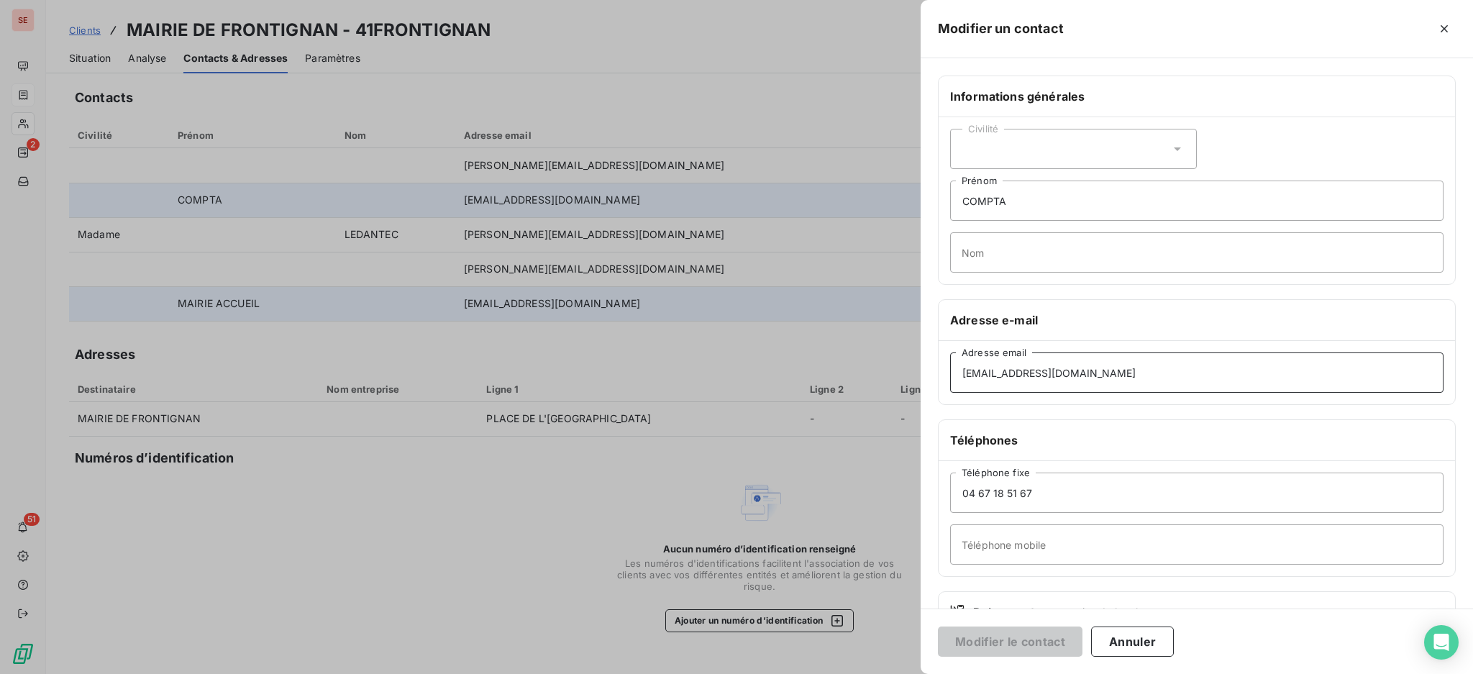
click at [1001, 375] on input "finances@frontignan.fr" at bounding box center [1196, 372] width 493 height 40
type input "finance@frontignan.fr"
click at [1059, 643] on button "Modifier le contact" at bounding box center [1010, 641] width 145 height 30
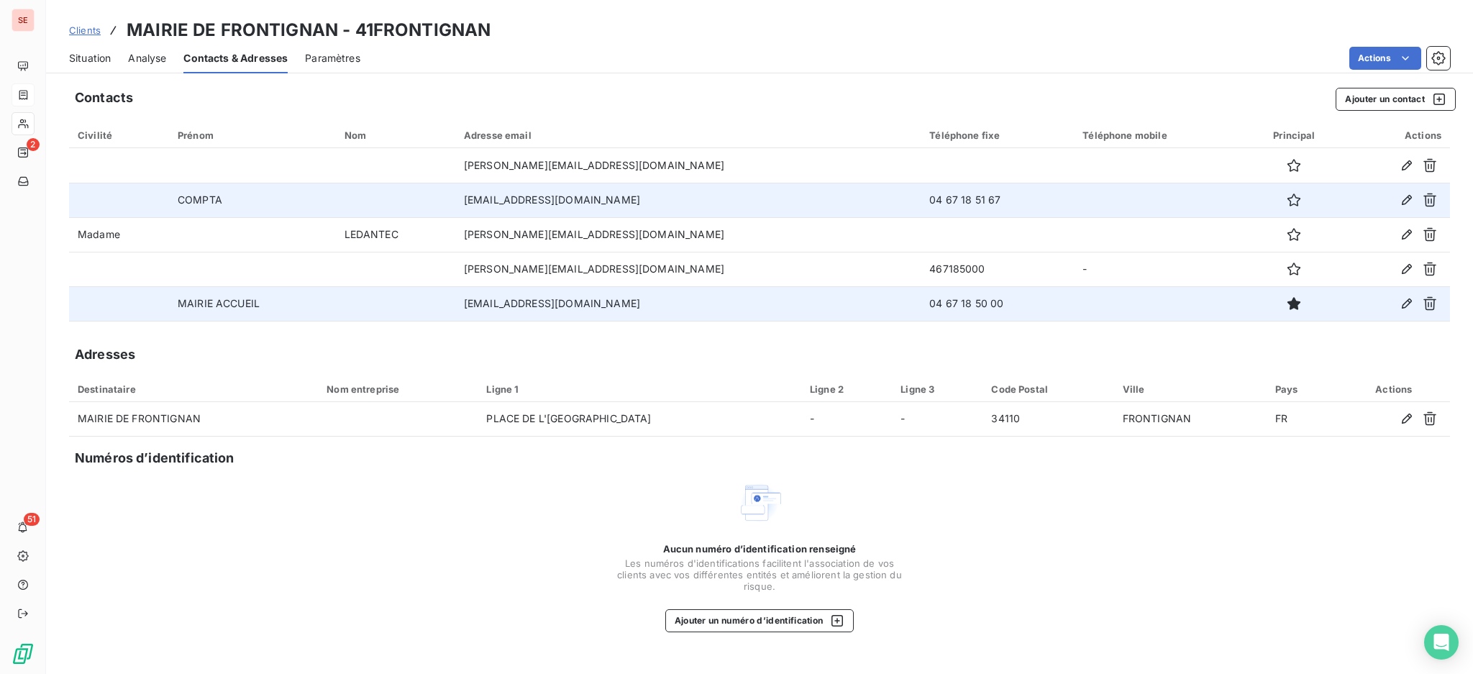
click at [95, 51] on span "Situation" at bounding box center [90, 58] width 42 height 14
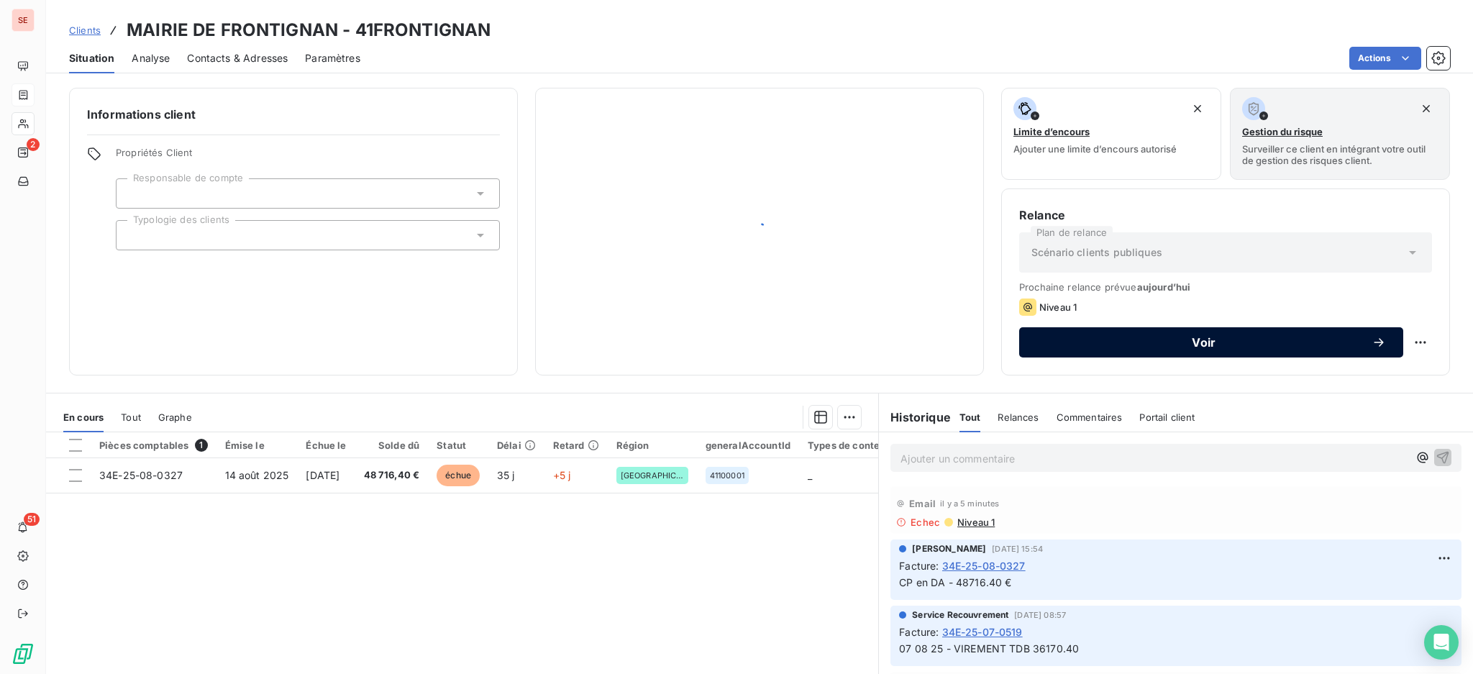
click at [1130, 341] on span "Voir" at bounding box center [1203, 343] width 335 height 12
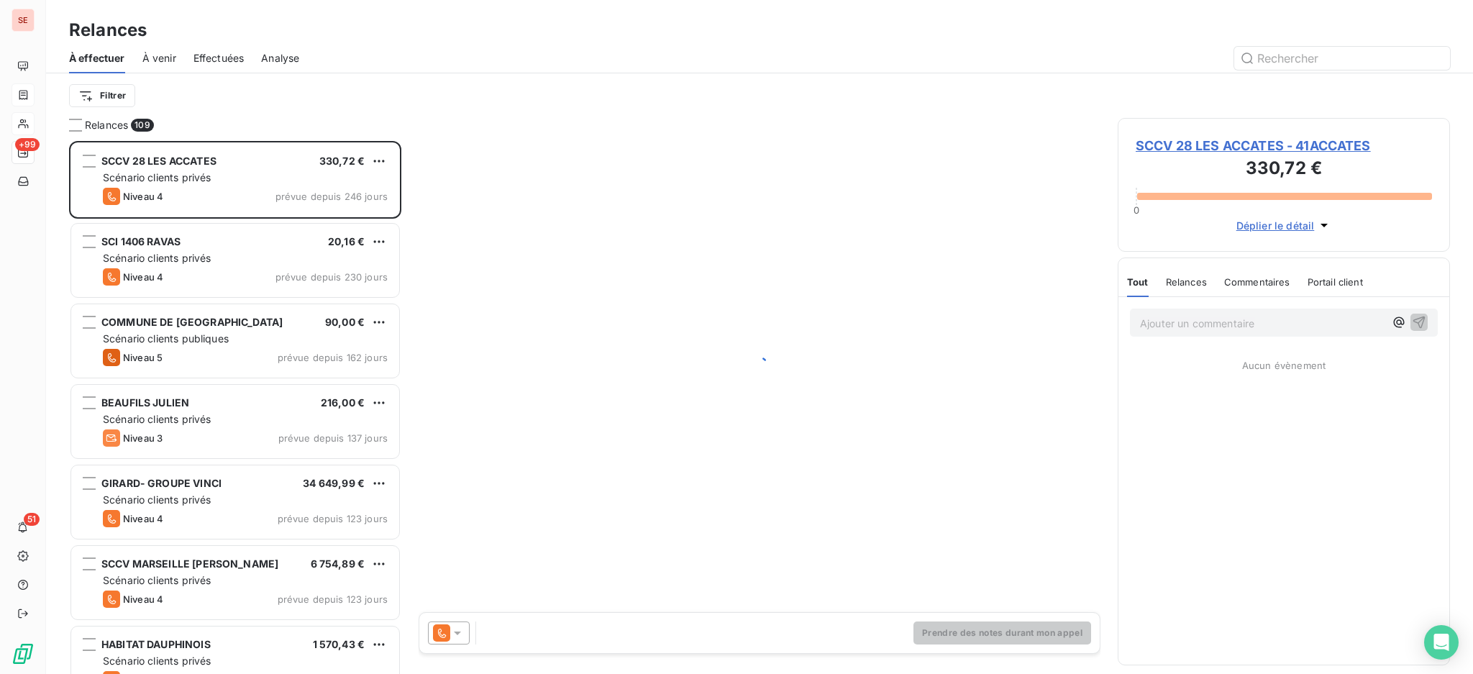
scroll to position [519, 317]
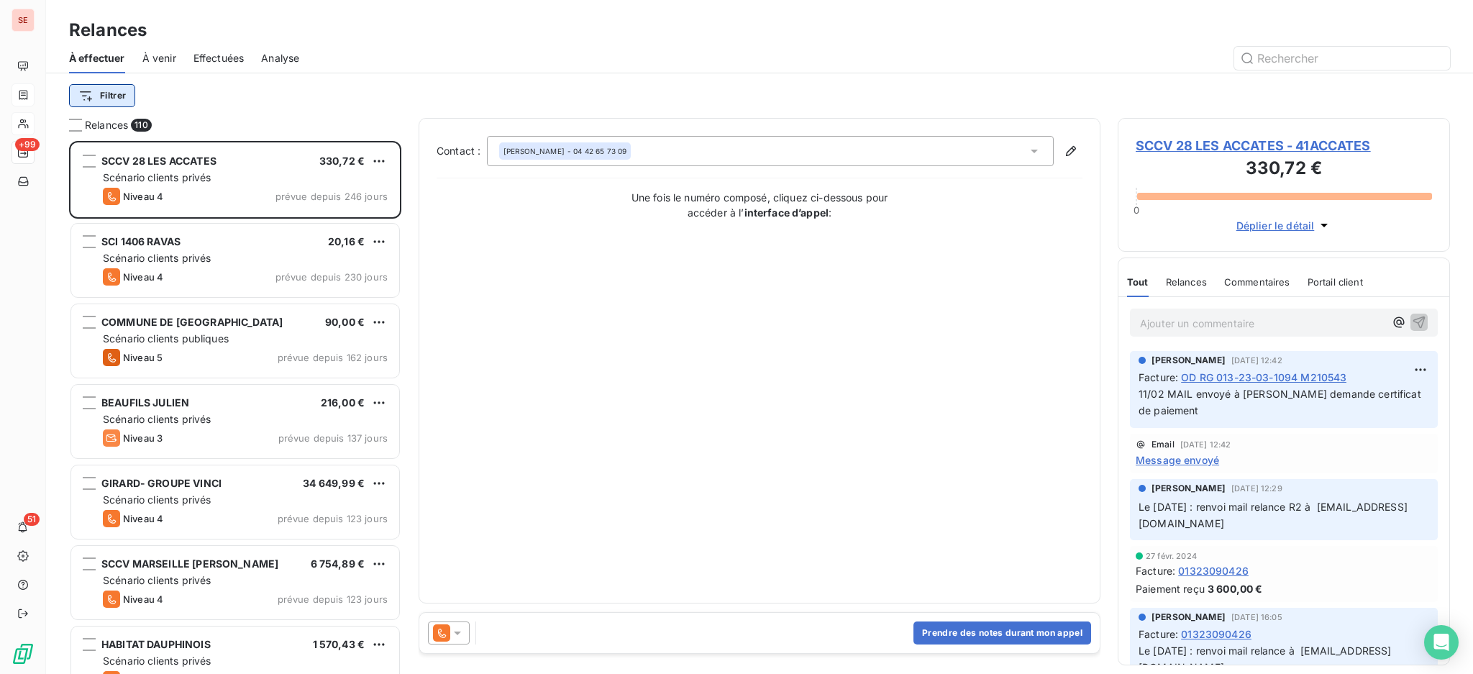
click at [104, 90] on html "SE +99 51 Relances À effectuer À venir Effectuées Analyse Filtrer Relances 110 …" at bounding box center [736, 337] width 1473 height 674
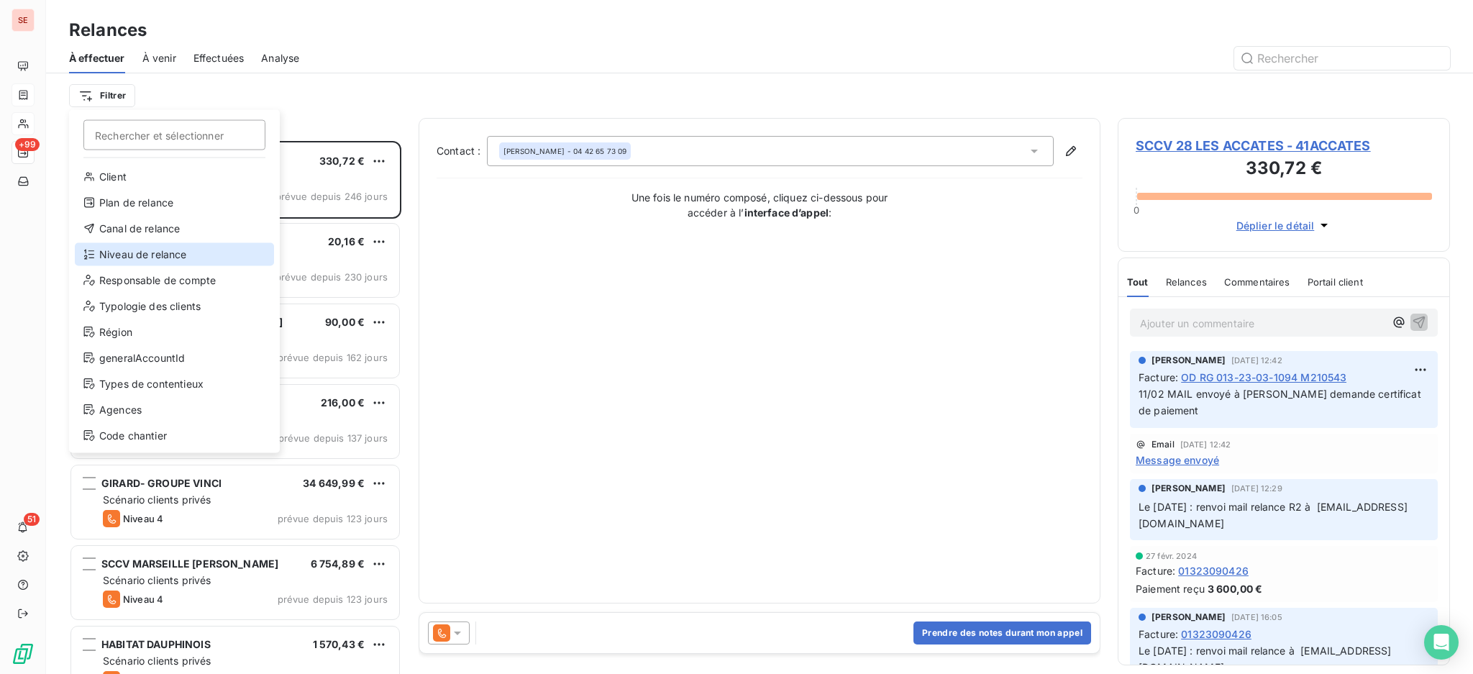
click at [119, 252] on div "Niveau de relance" at bounding box center [174, 254] width 199 height 23
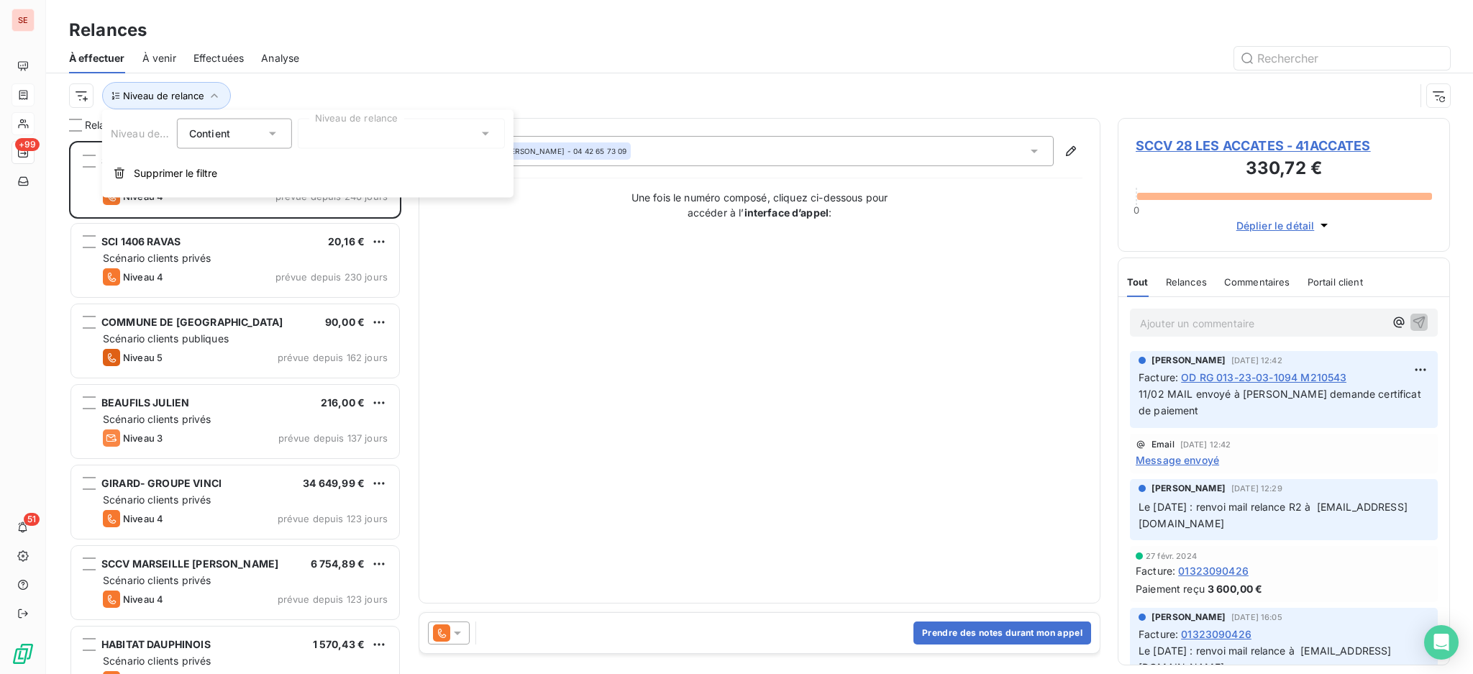
scroll to position [15, 15]
click at [482, 134] on icon at bounding box center [485, 134] width 14 height 14
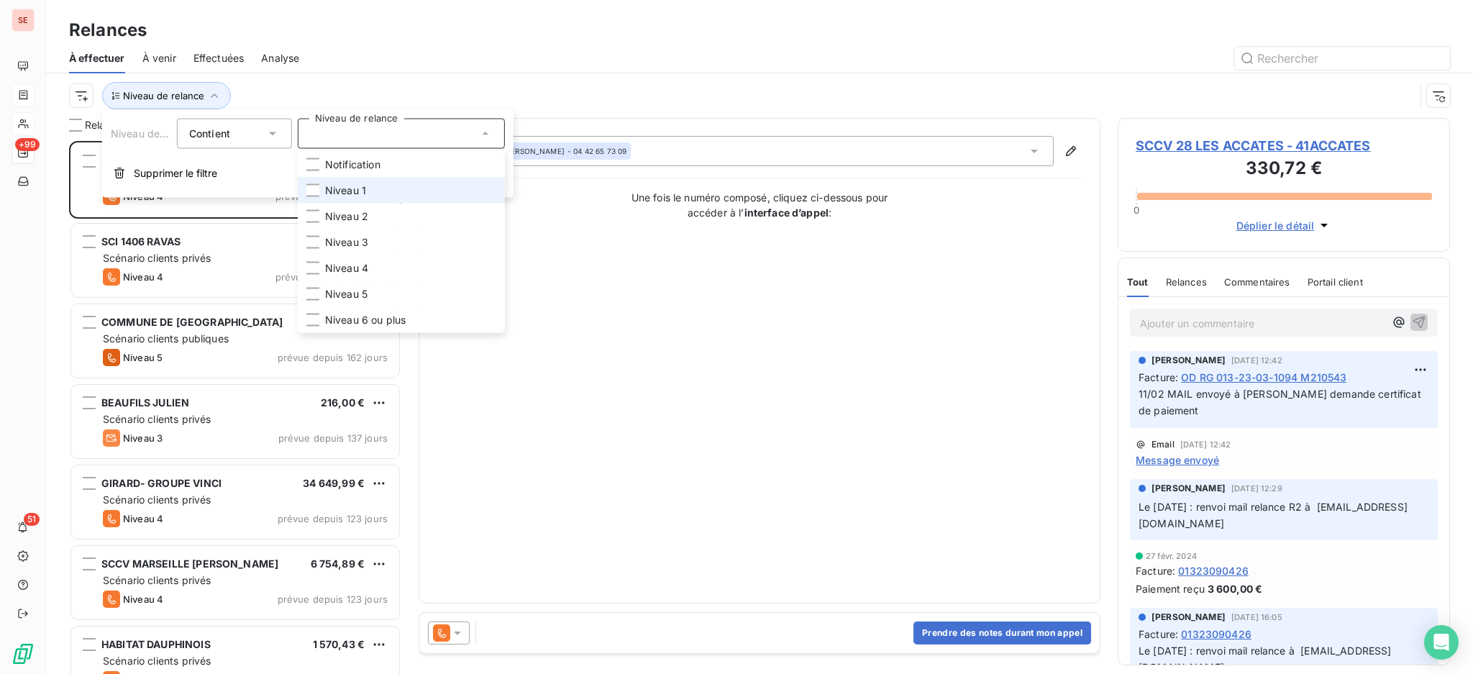
click at [357, 186] on span "Niveau 1" at bounding box center [345, 190] width 41 height 14
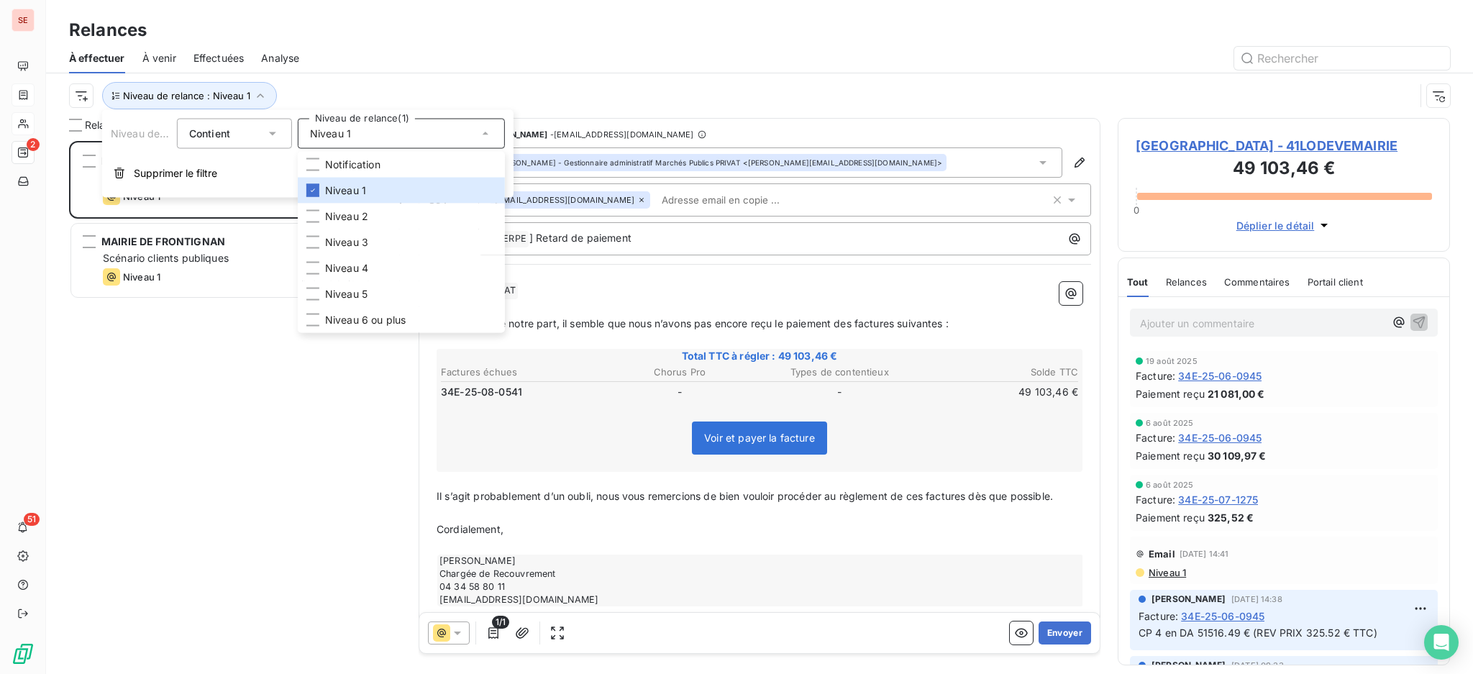
click at [590, 72] on div "À effectuer À venir Effectuées Analyse" at bounding box center [759, 58] width 1427 height 30
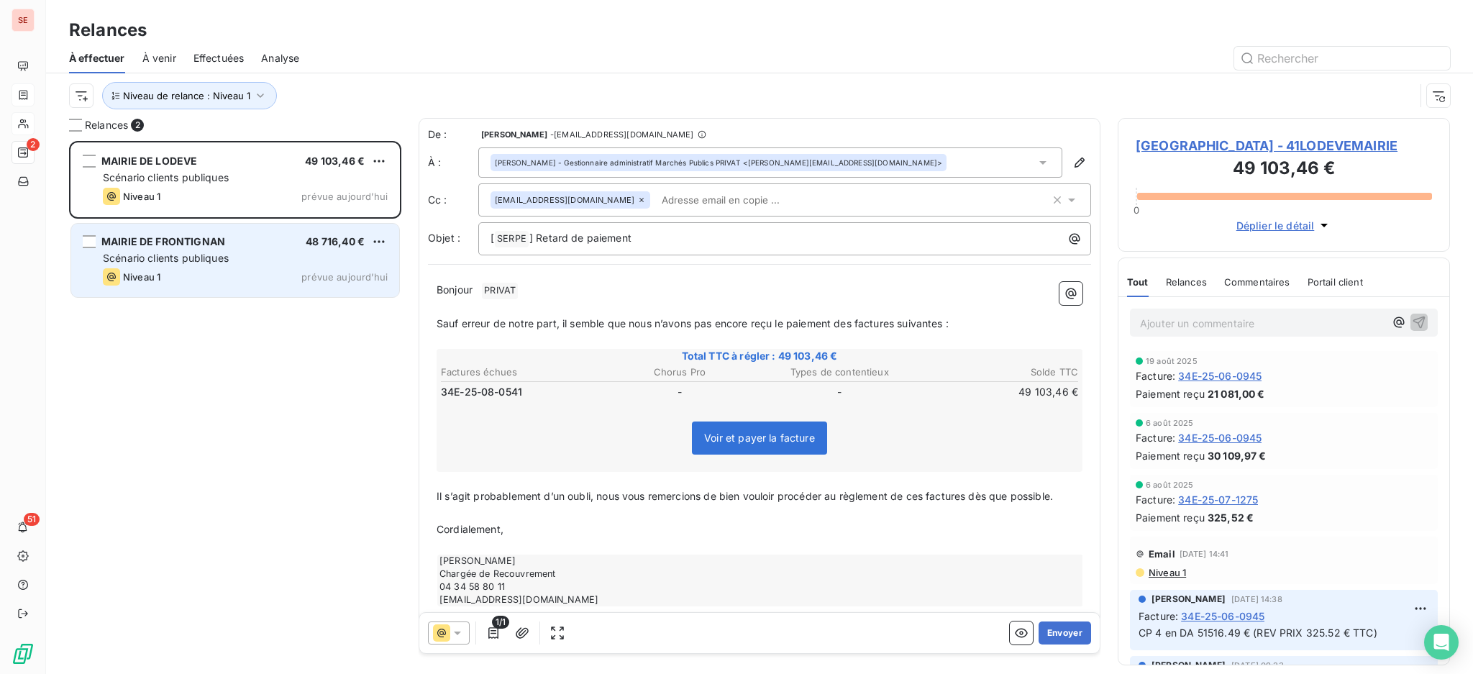
click at [231, 264] on div "Scénario clients publiques" at bounding box center [245, 258] width 285 height 14
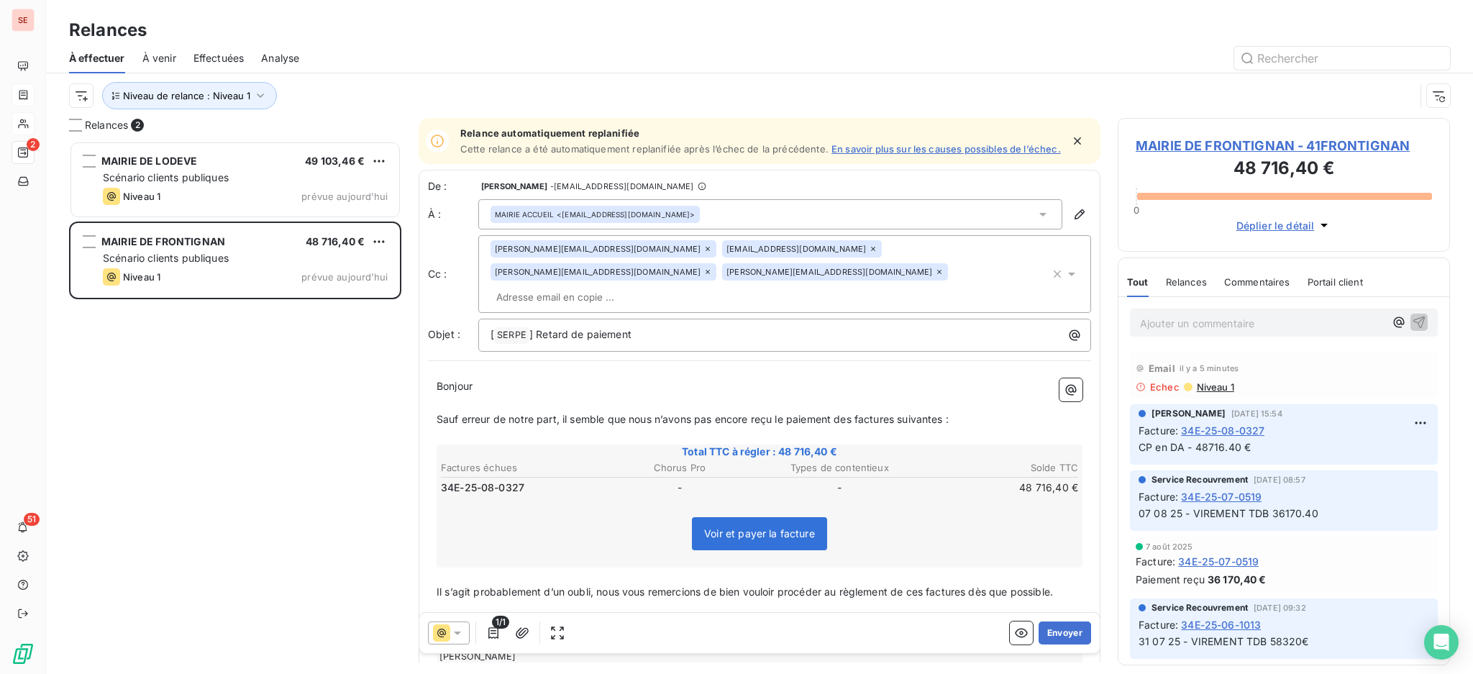
click at [1036, 221] on icon at bounding box center [1043, 214] width 14 height 14
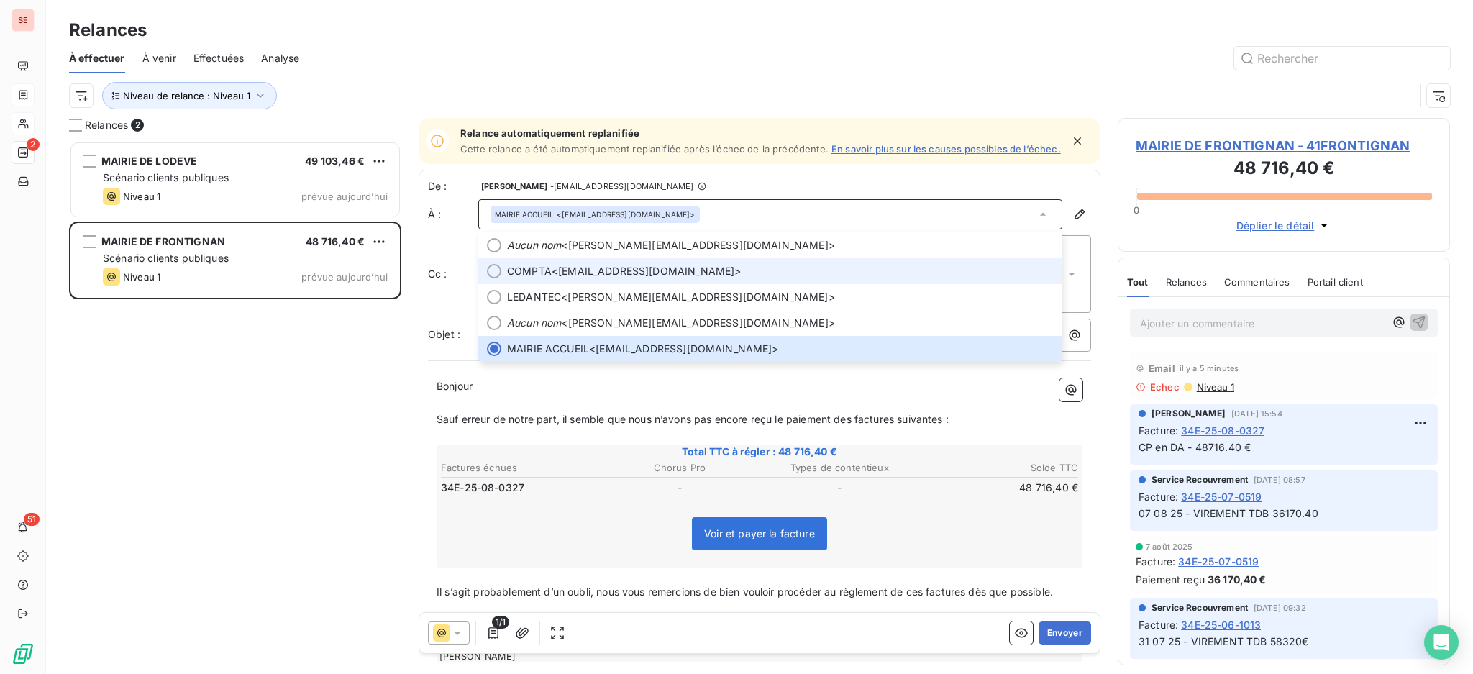
click at [623, 276] on span "COMPTA <finance@frontignan.fr>" at bounding box center [780, 271] width 547 height 14
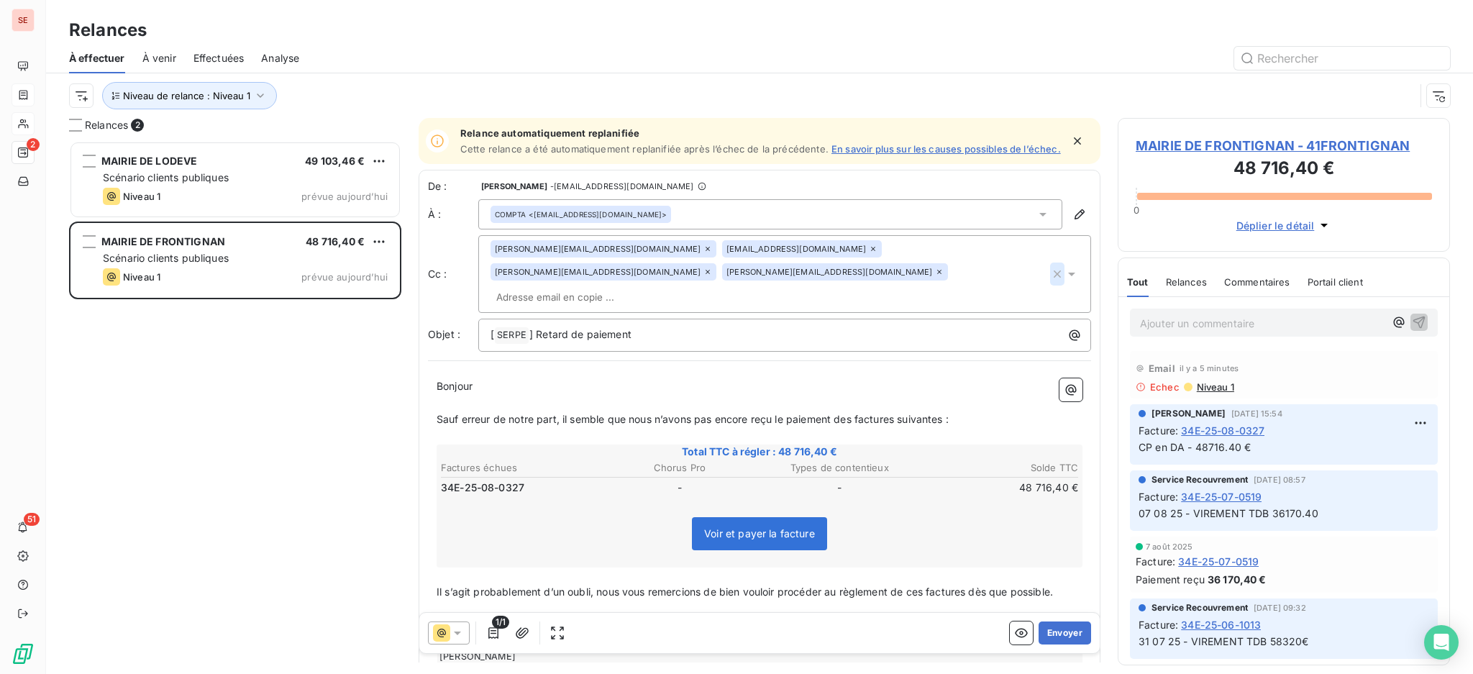
click at [1050, 267] on icon "button" at bounding box center [1057, 274] width 14 height 14
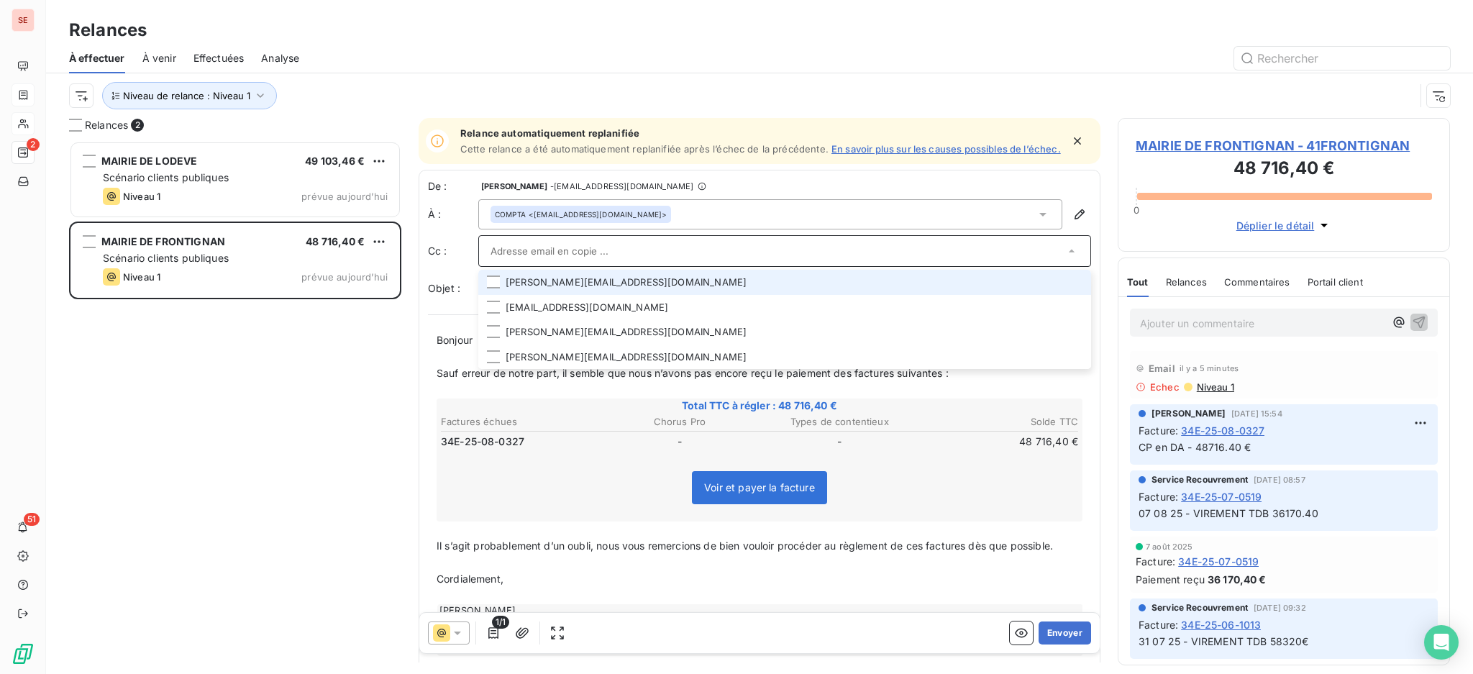
click at [645, 262] on input "text" at bounding box center [777, 251] width 574 height 22
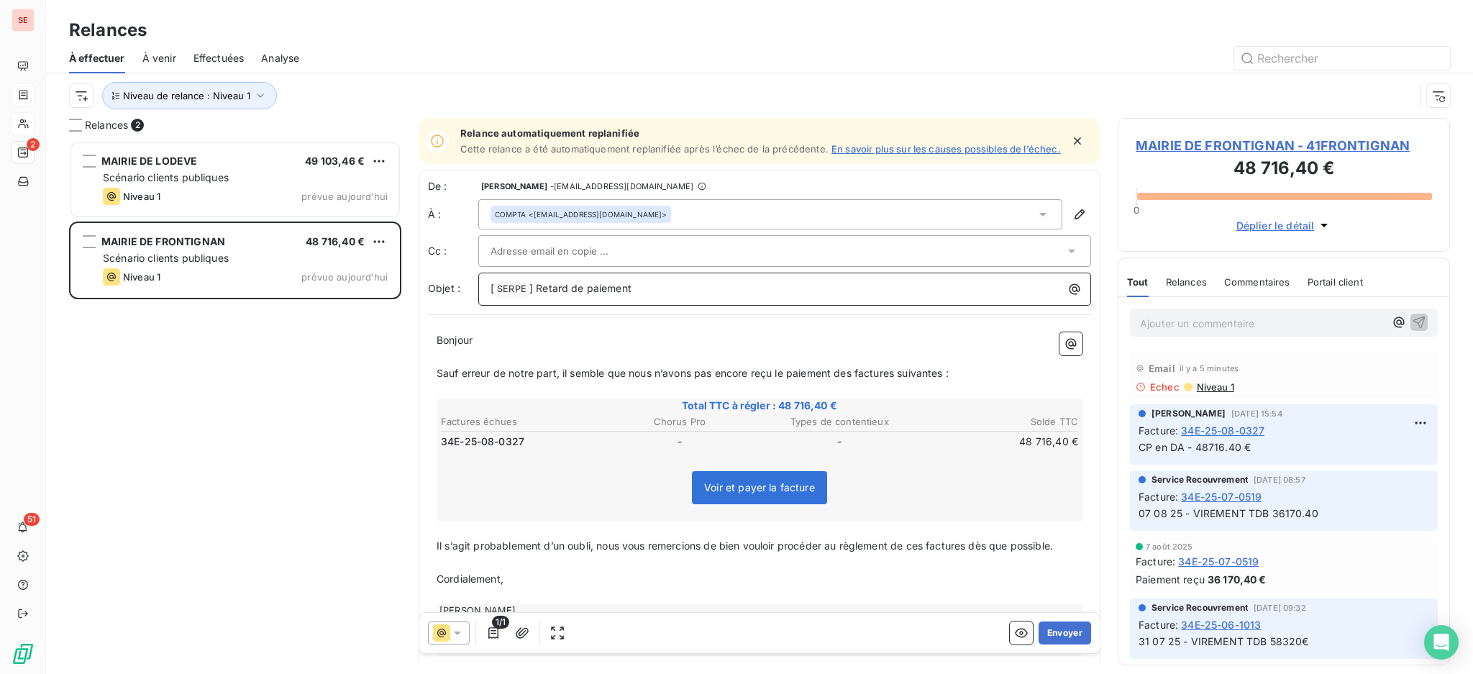
click at [821, 298] on p "[ SERPE ﻿ ] Retard de paiement" at bounding box center [787, 288] width 595 height 17
click at [1041, 631] on button "Envoyer" at bounding box center [1064, 632] width 52 height 23
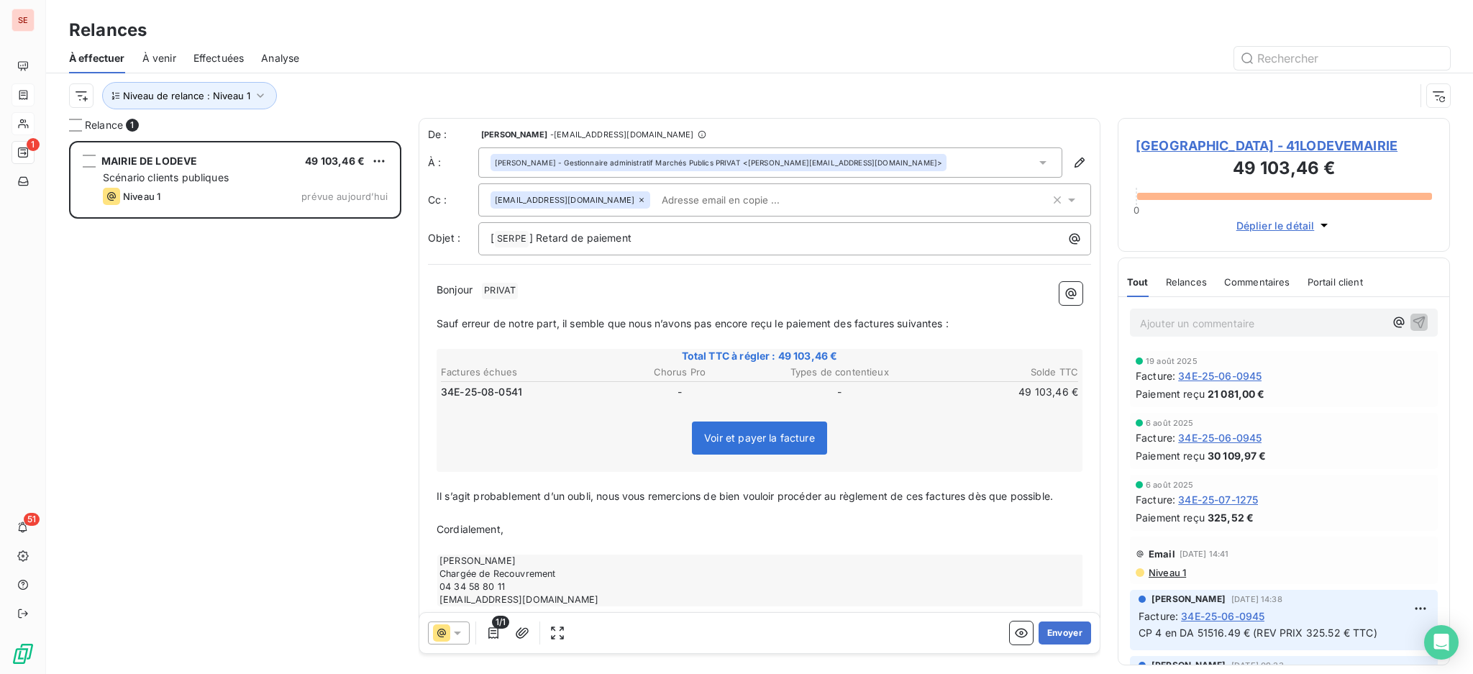
click at [229, 51] on span "Effectuées" at bounding box center [218, 58] width 51 height 14
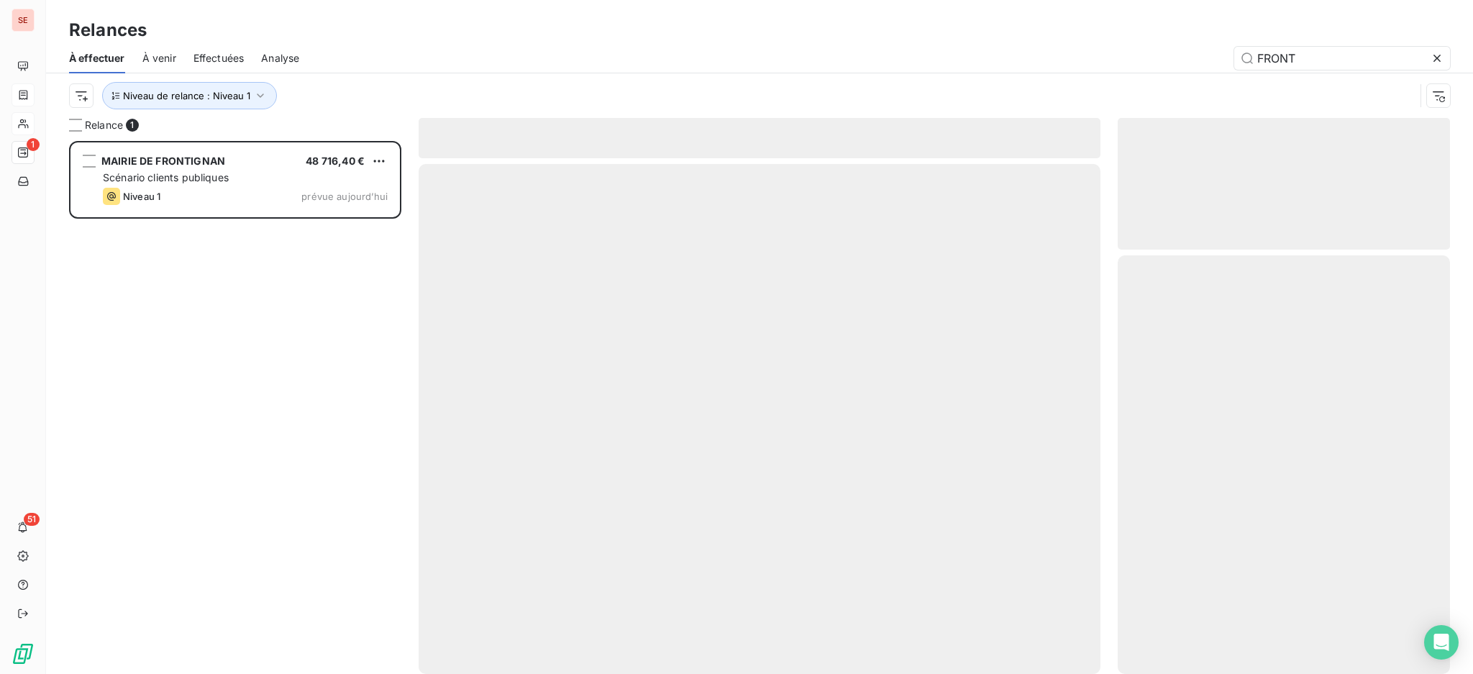
scroll to position [518, 317]
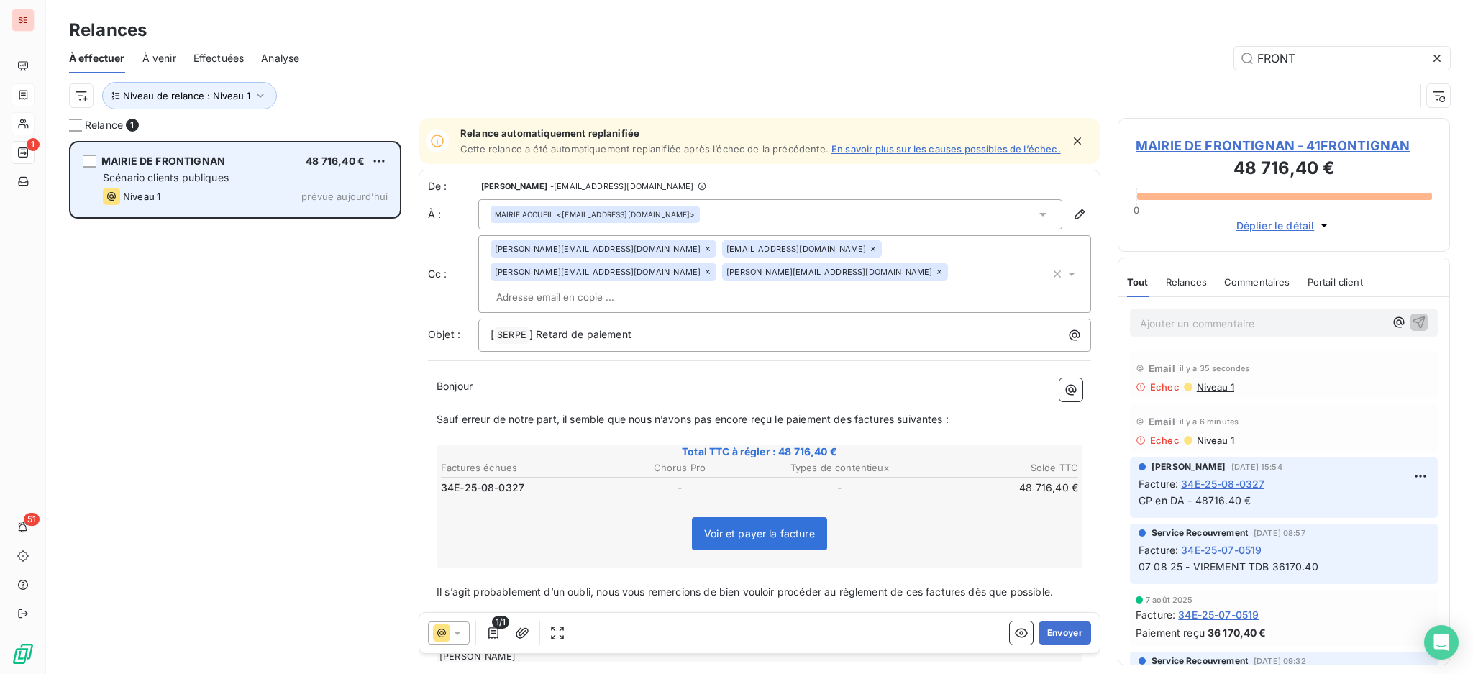
type input "FRONT"
click at [236, 165] on div "MAIRIE DE FRONTIGNAN 48 716,40 €" at bounding box center [245, 161] width 285 height 13
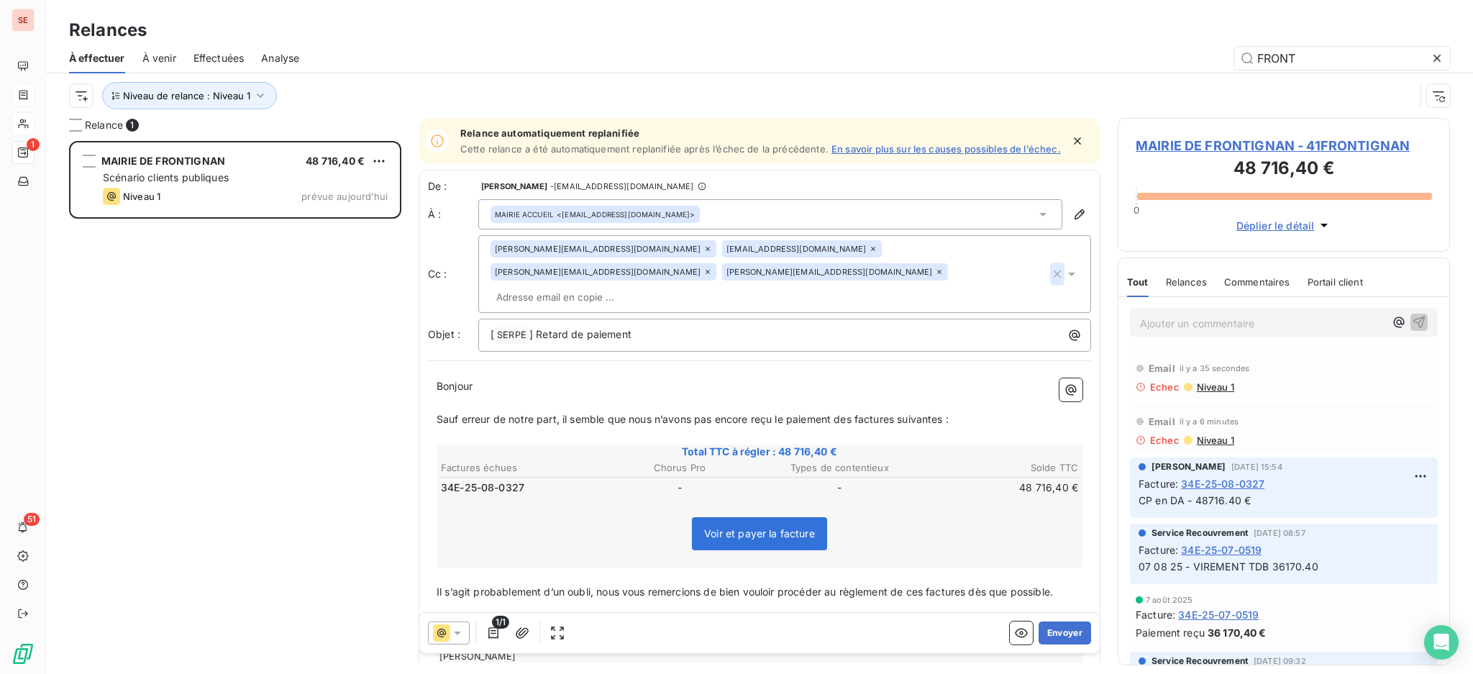
click at [1050, 262] on button "button" at bounding box center [1057, 273] width 14 height 23
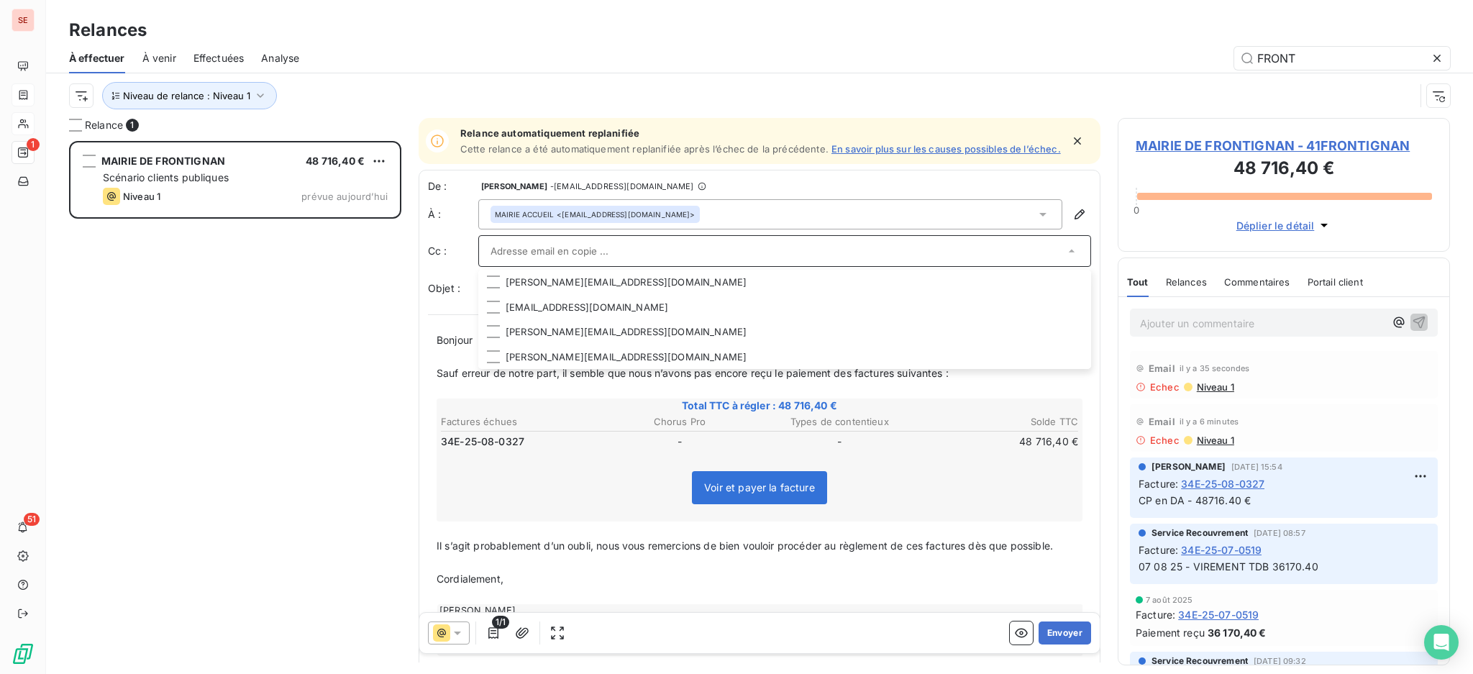
click at [732, 262] on input "text" at bounding box center [777, 251] width 574 height 22
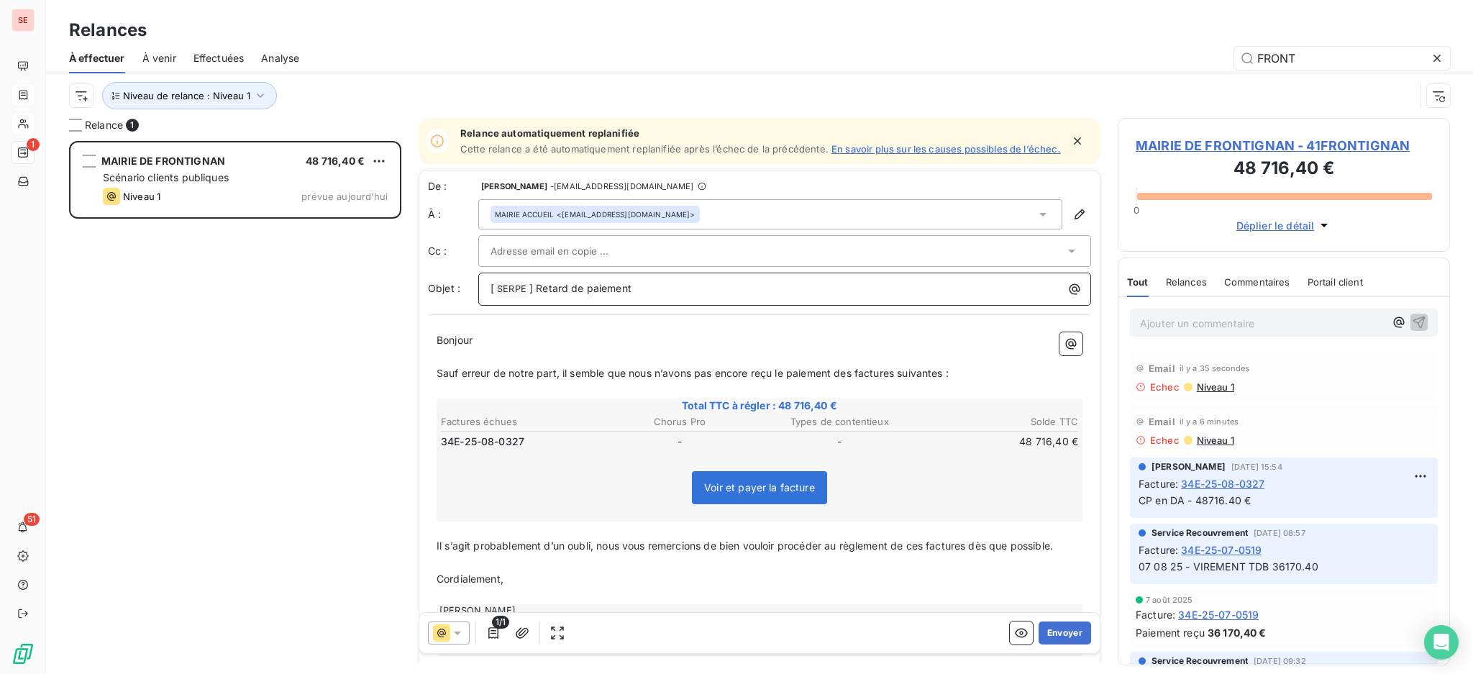
click at [880, 298] on p "[ SERPE ﻿ ] Retard de paiement" at bounding box center [787, 288] width 595 height 17
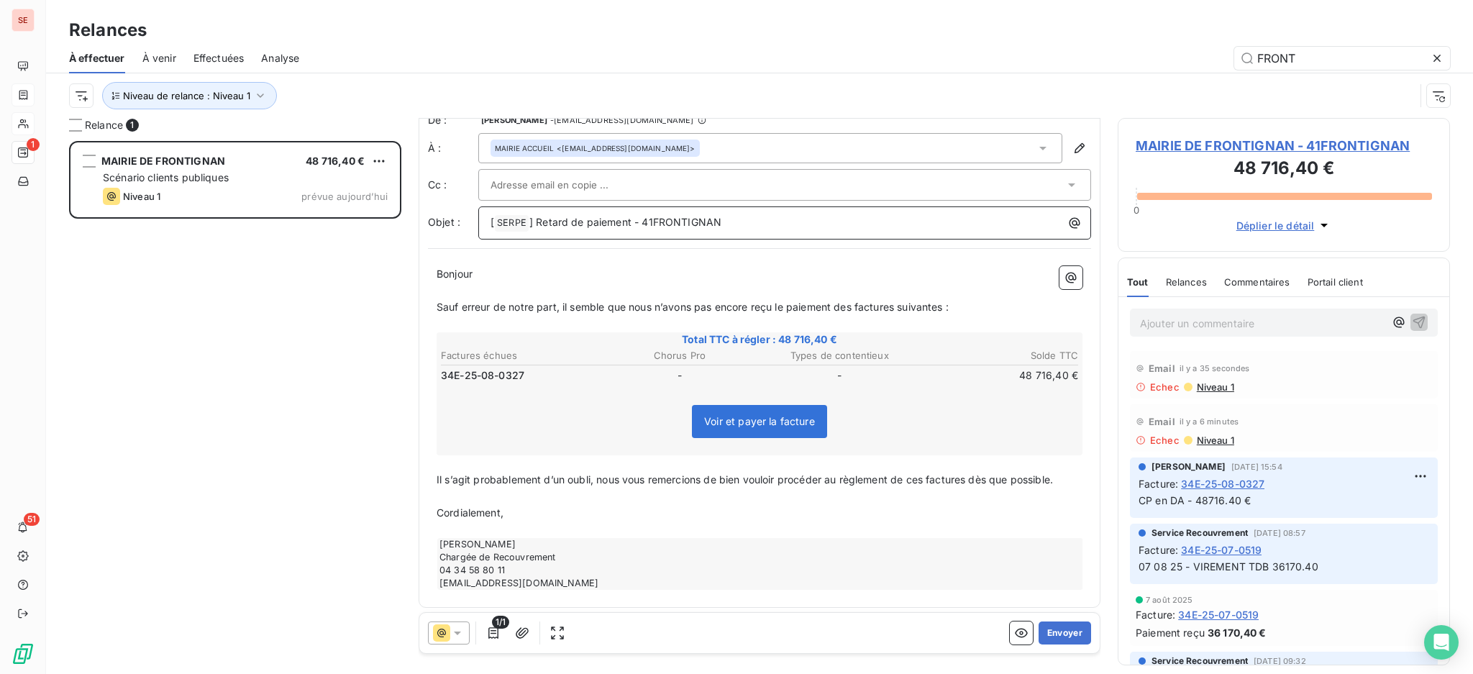
scroll to position [75, 0]
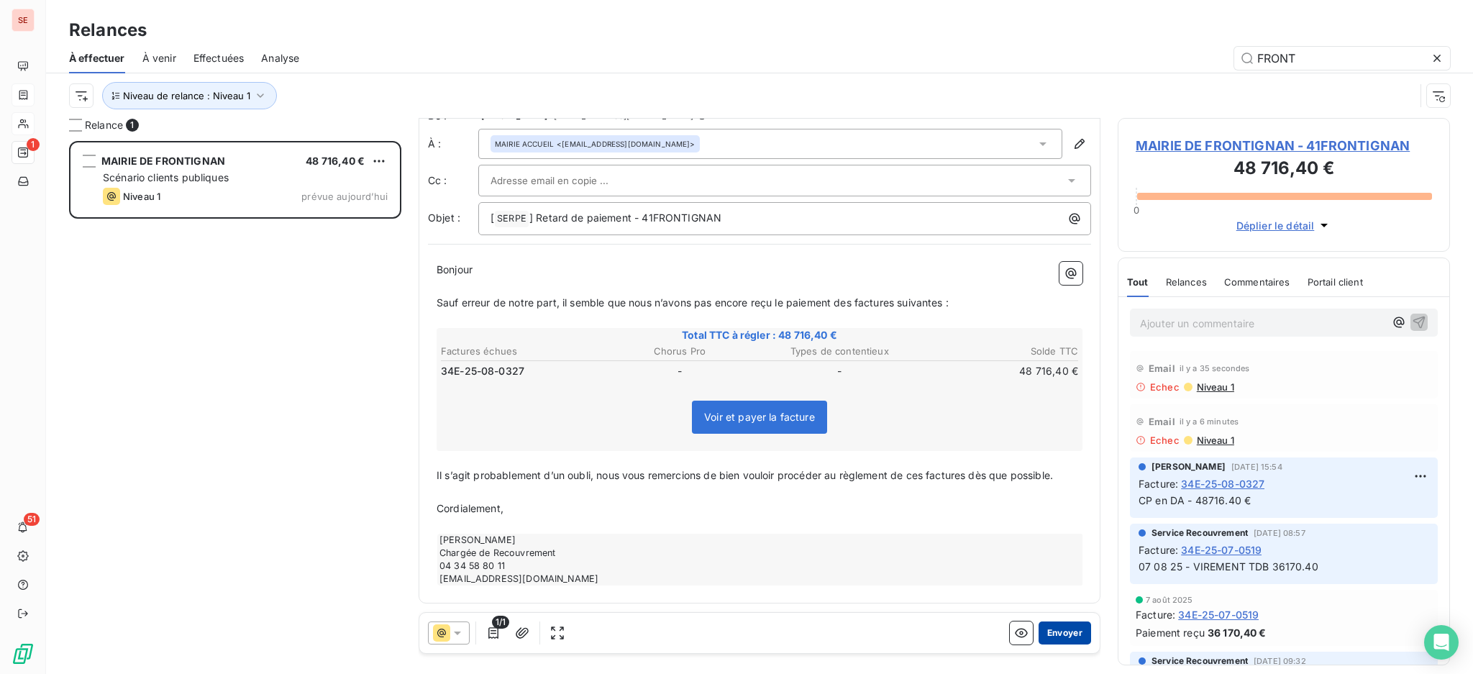
click at [1055, 636] on button "Envoyer" at bounding box center [1064, 632] width 52 height 23
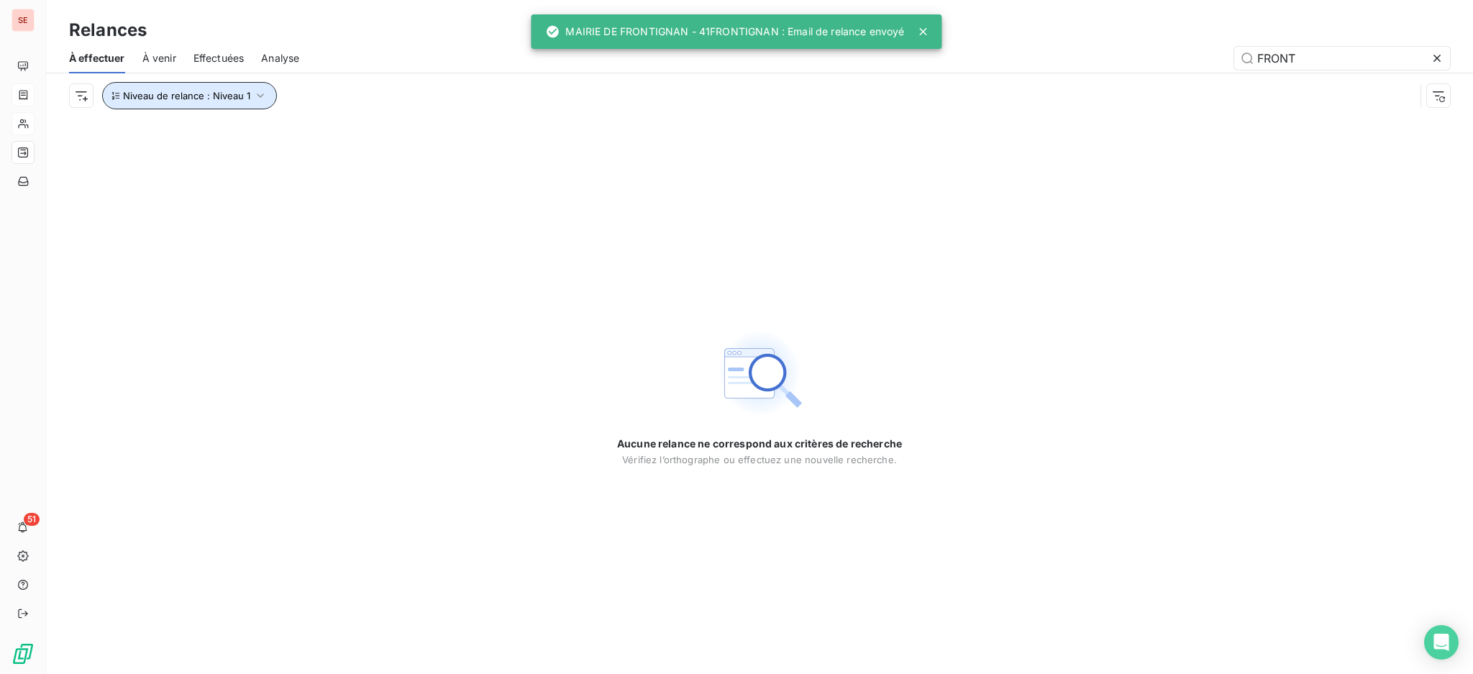
click at [255, 96] on icon "button" at bounding box center [260, 95] width 14 height 14
click at [482, 132] on icon at bounding box center [485, 134] width 14 height 14
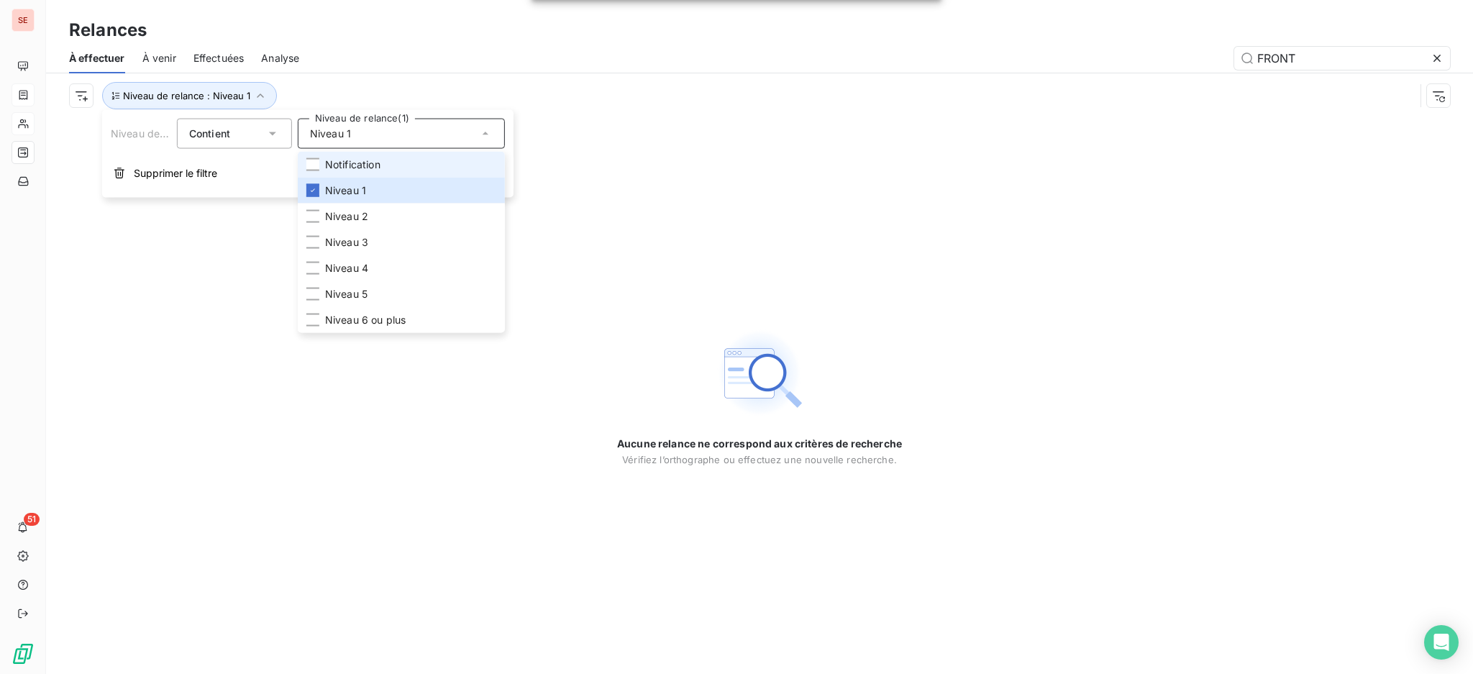
click at [366, 164] on span "Notification" at bounding box center [352, 164] width 55 height 14
click at [348, 188] on span "Niveau 1" at bounding box center [345, 190] width 41 height 14
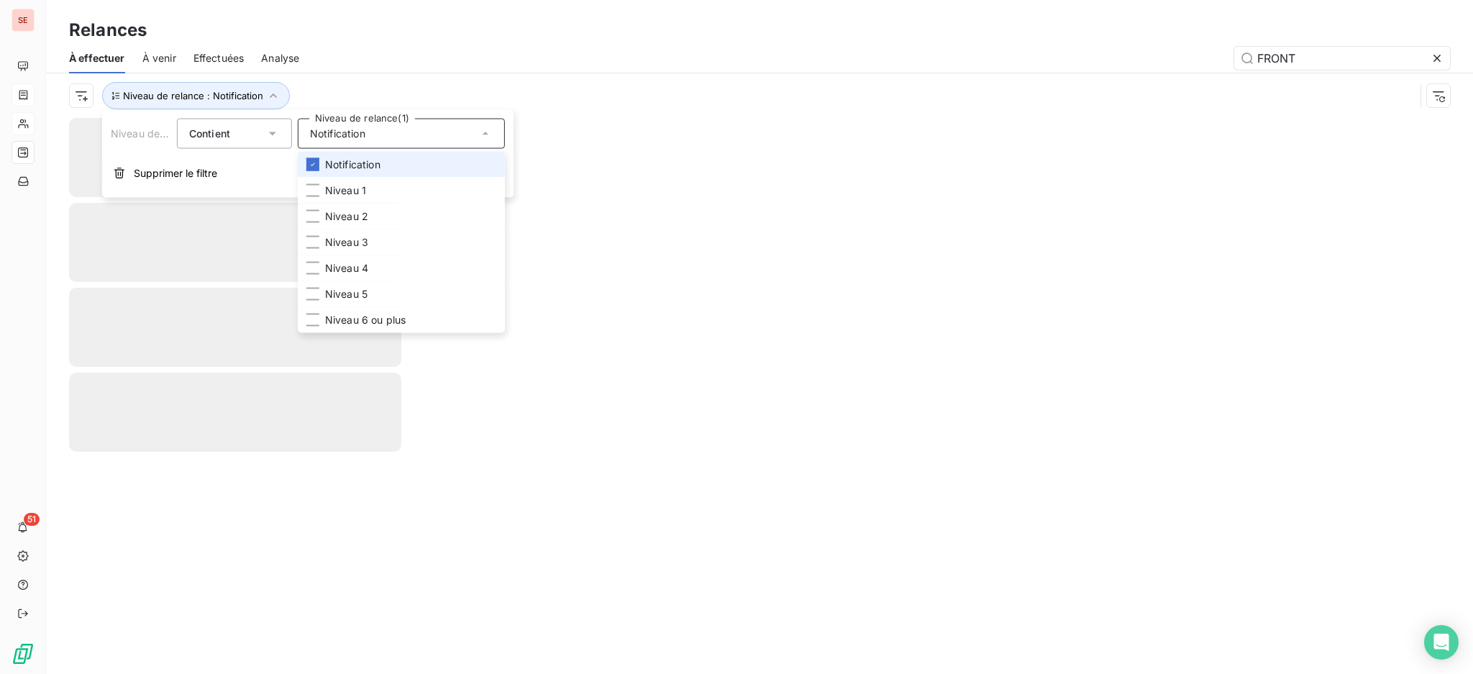
click at [343, 162] on span "Notification" at bounding box center [352, 164] width 55 height 14
click at [357, 24] on div "Relances" at bounding box center [759, 30] width 1427 height 26
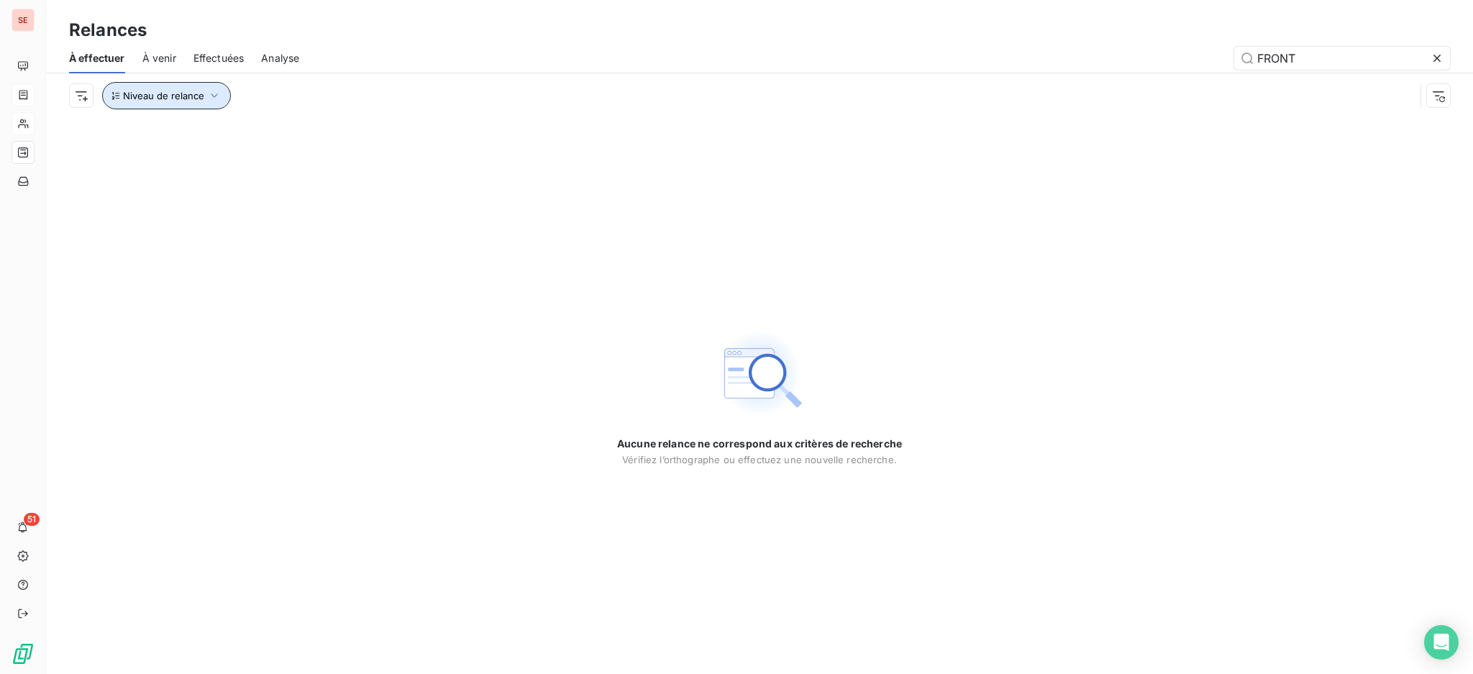
click at [209, 93] on icon "button" at bounding box center [214, 95] width 14 height 14
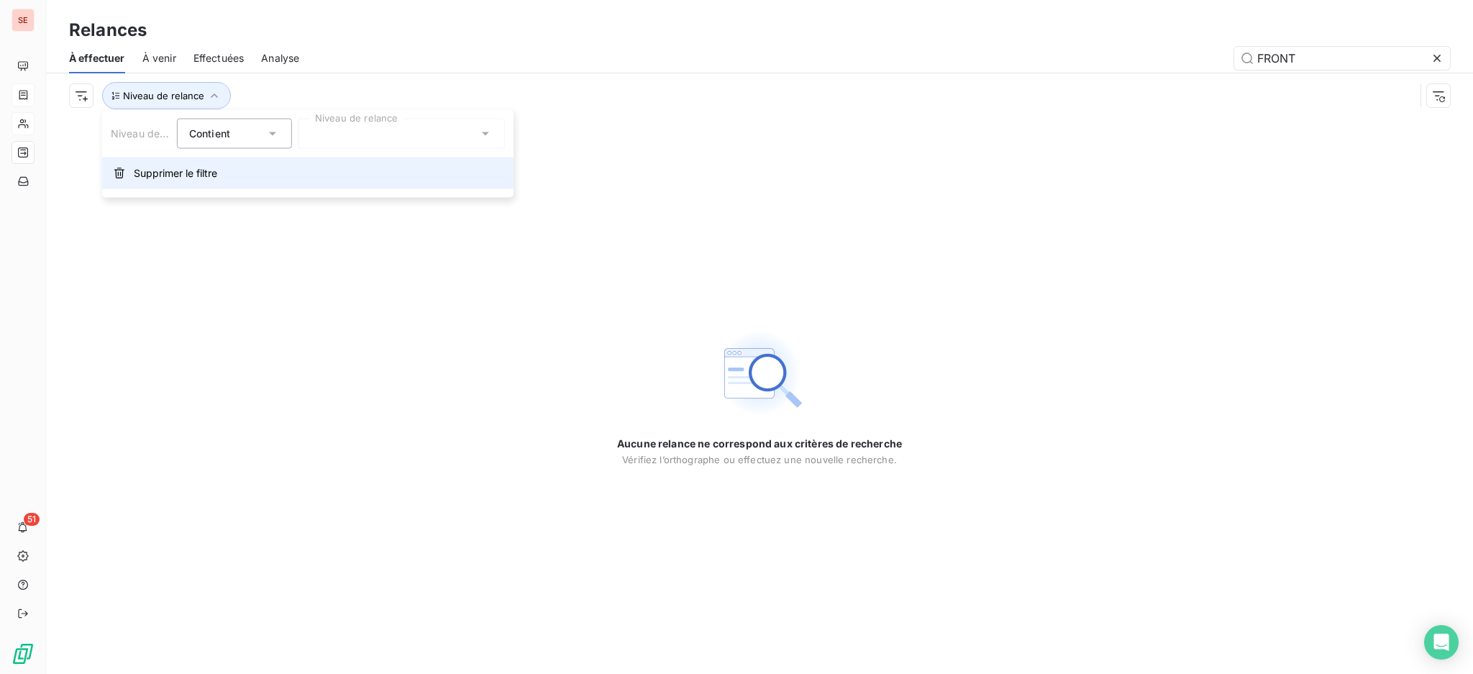
click at [207, 165] on button "Supprimer le filtre" at bounding box center [307, 173] width 411 height 32
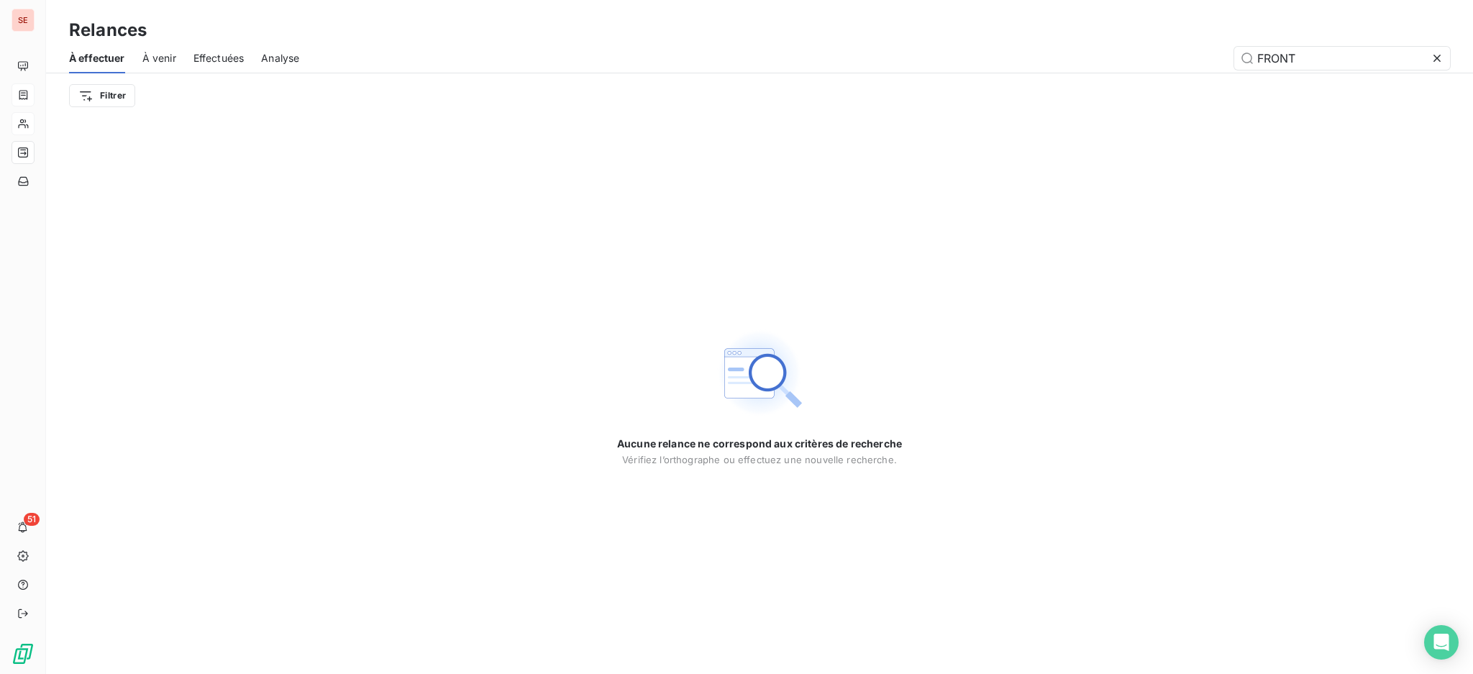
click at [1433, 58] on icon at bounding box center [1437, 58] width 14 height 14
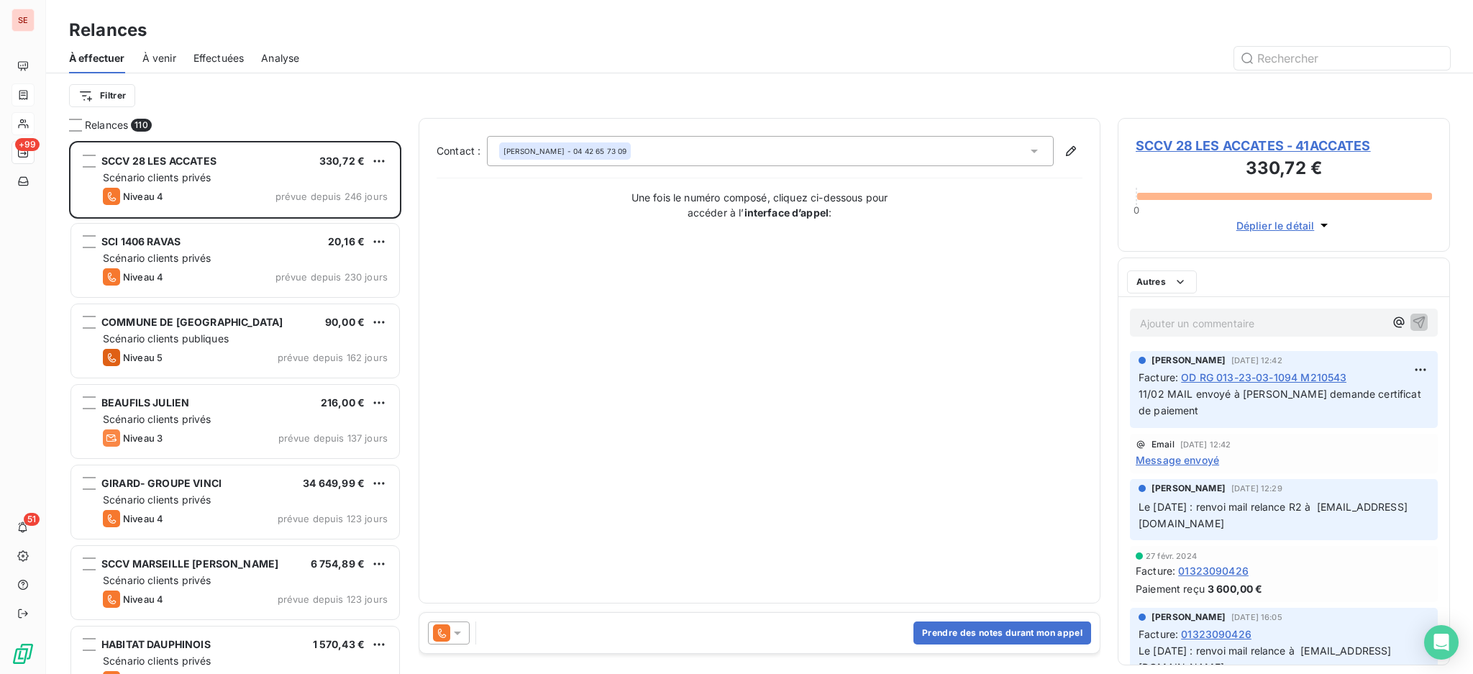
scroll to position [519, 317]
click at [100, 92] on html "SE +99 51 Relances À effectuer À venir Effectuées Analyse Filtrer Relances 109 …" at bounding box center [736, 337] width 1473 height 674
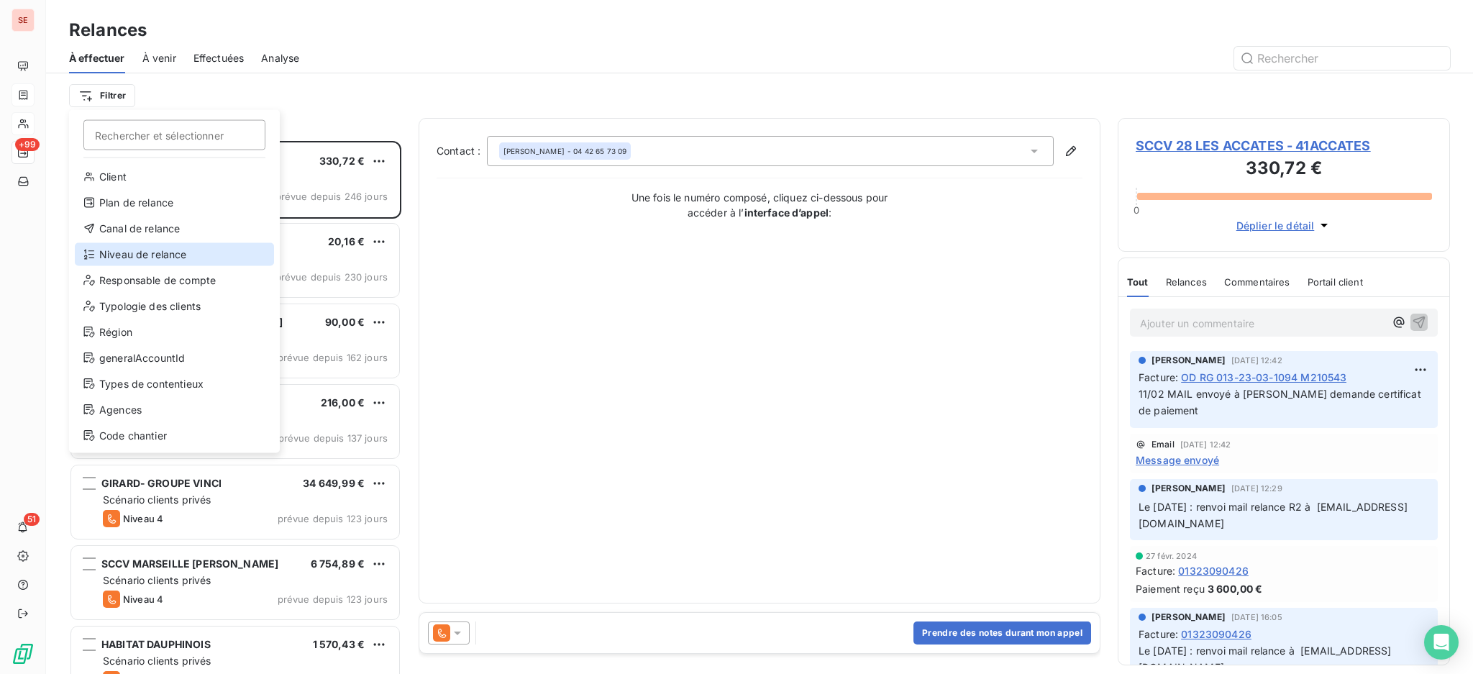
click at [141, 257] on div "Niveau de relance" at bounding box center [174, 254] width 199 height 23
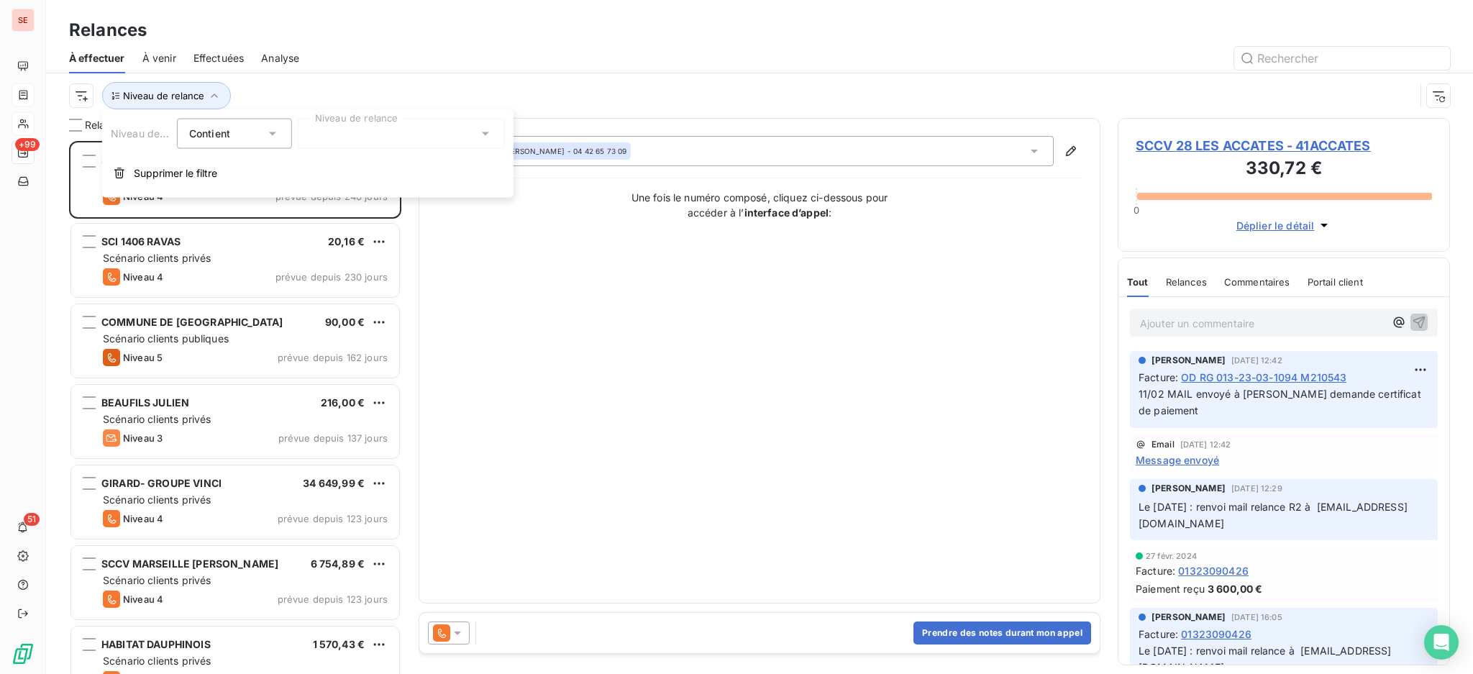
scroll to position [15, 15]
click at [478, 132] on icon at bounding box center [485, 134] width 14 height 14
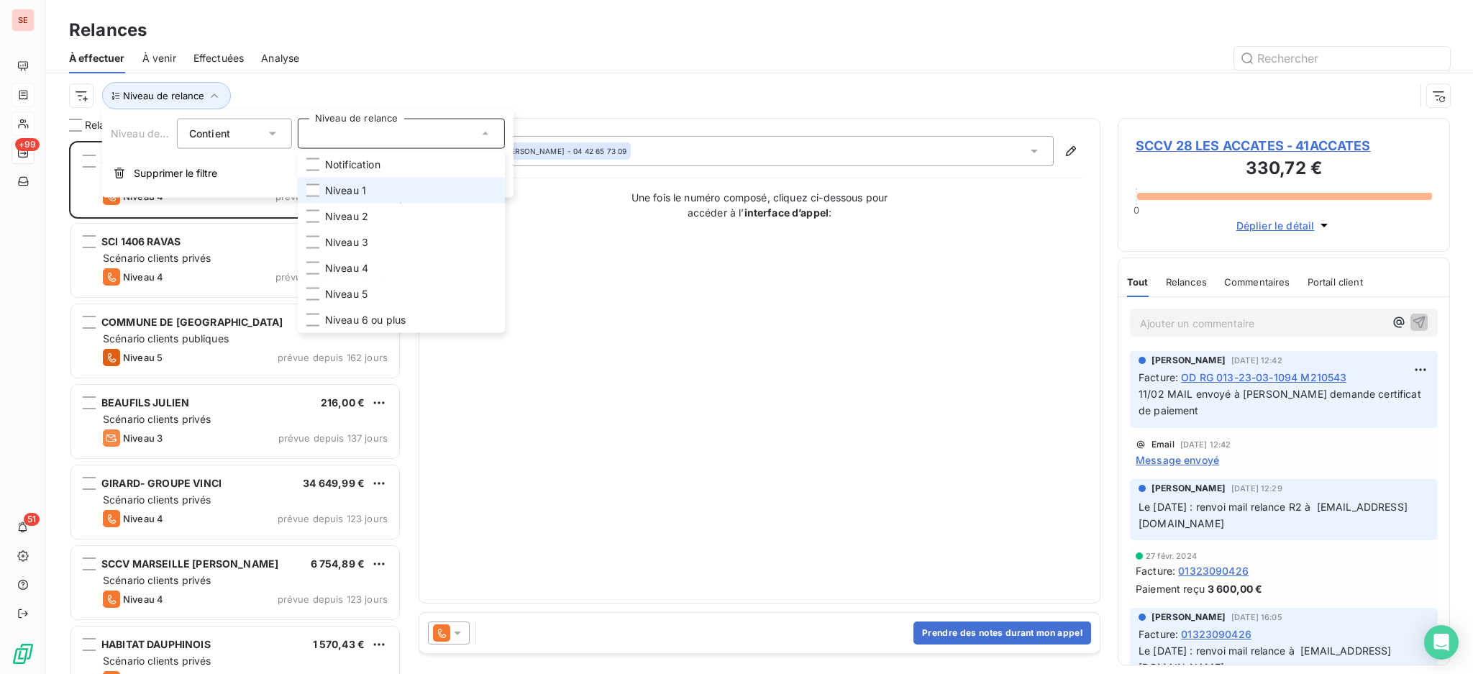
click at [378, 188] on li "Niveau 1" at bounding box center [401, 191] width 207 height 26
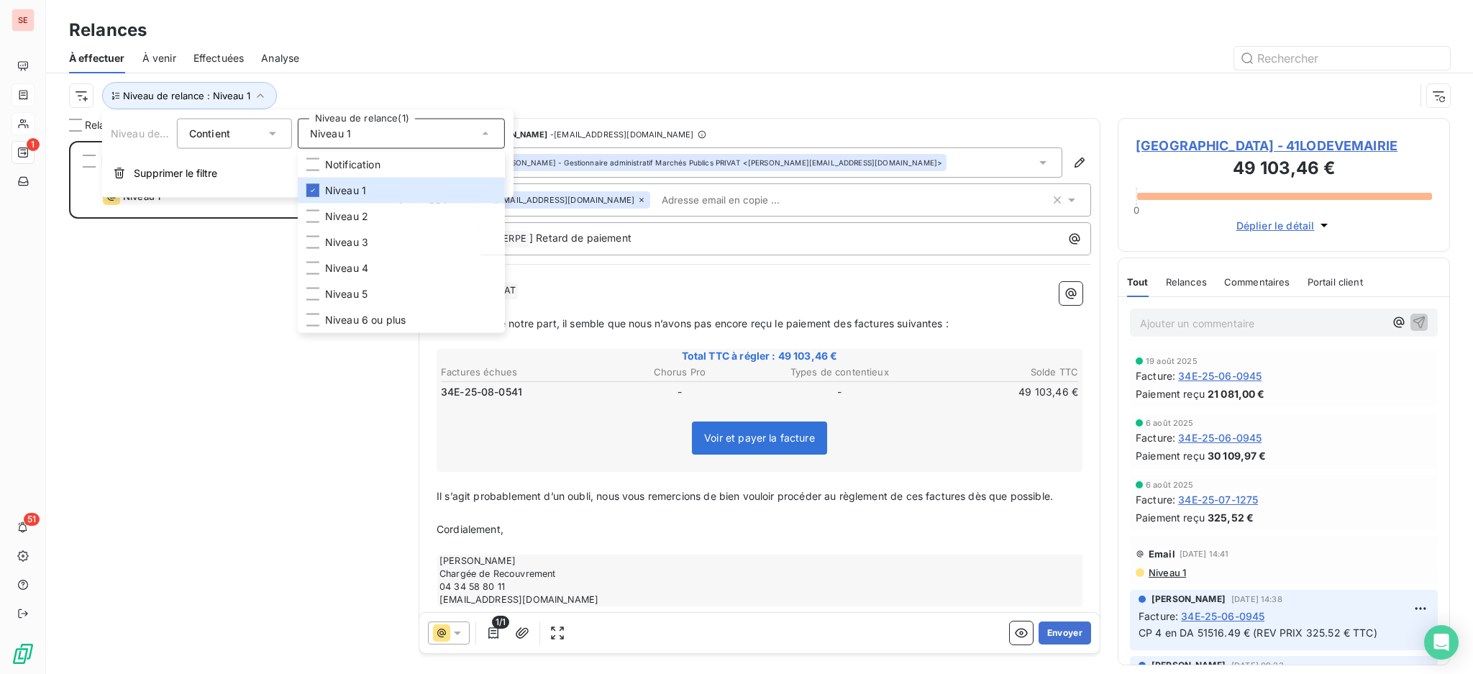
click at [365, 56] on div at bounding box center [882, 58] width 1133 height 23
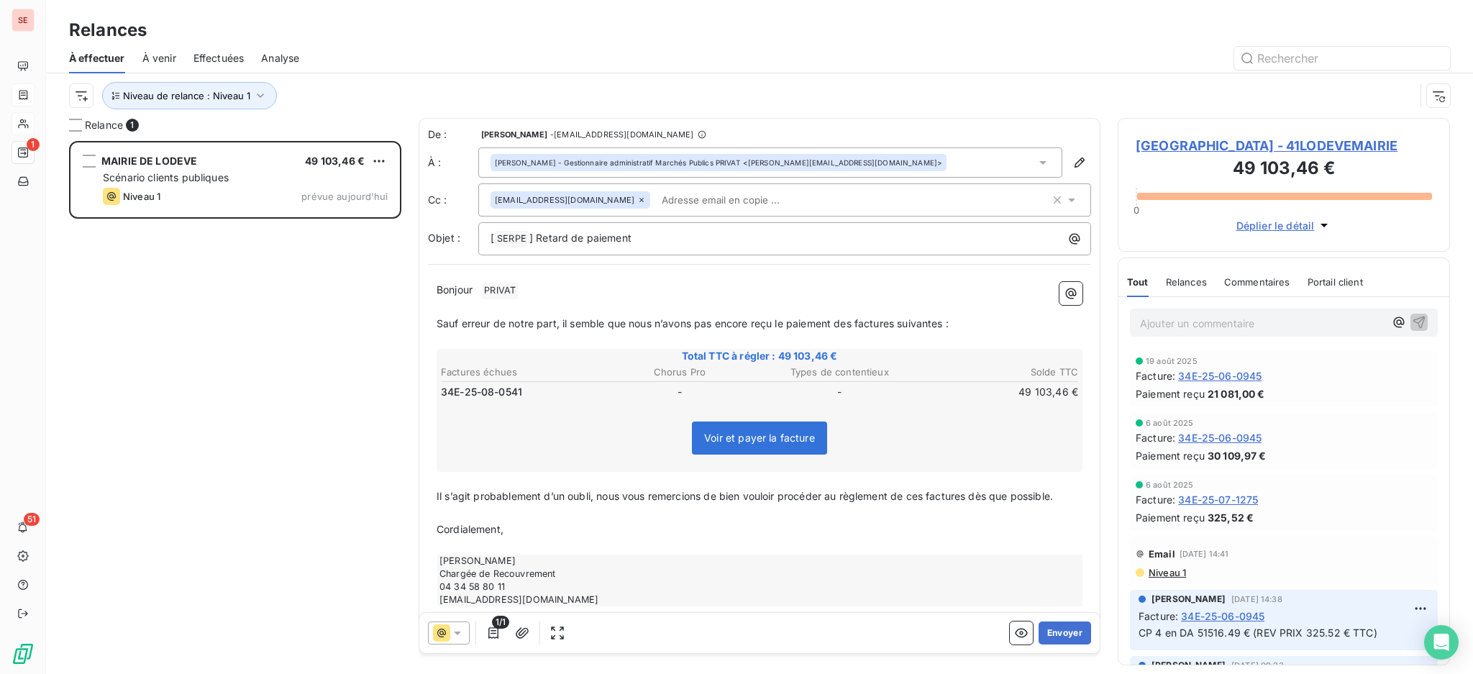
click at [1202, 142] on span "MAIRIE DE LODEVE - 41LODEVEMAIRIE" at bounding box center [1284, 145] width 296 height 19
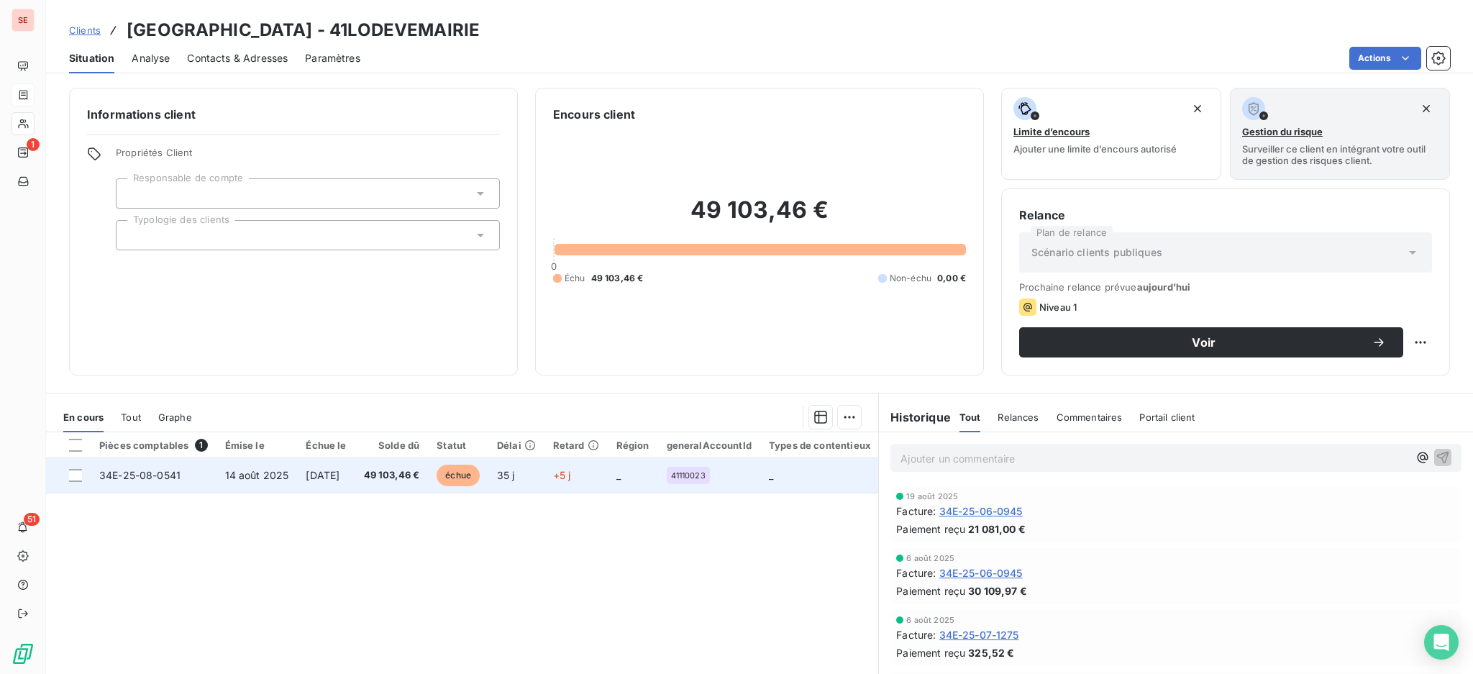
click at [329, 471] on span "13 sept. 2025" at bounding box center [323, 475] width 34 height 12
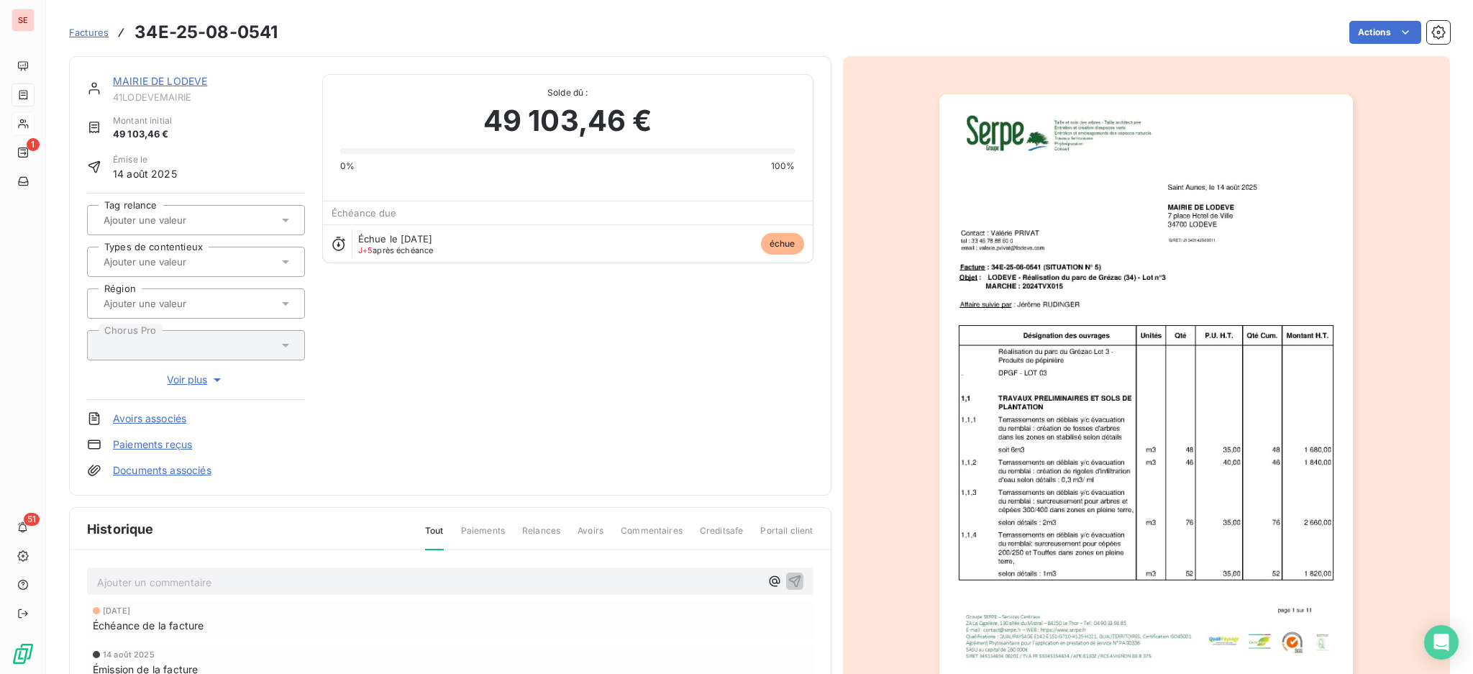
click at [171, 469] on link "Documents associés" at bounding box center [162, 470] width 99 height 14
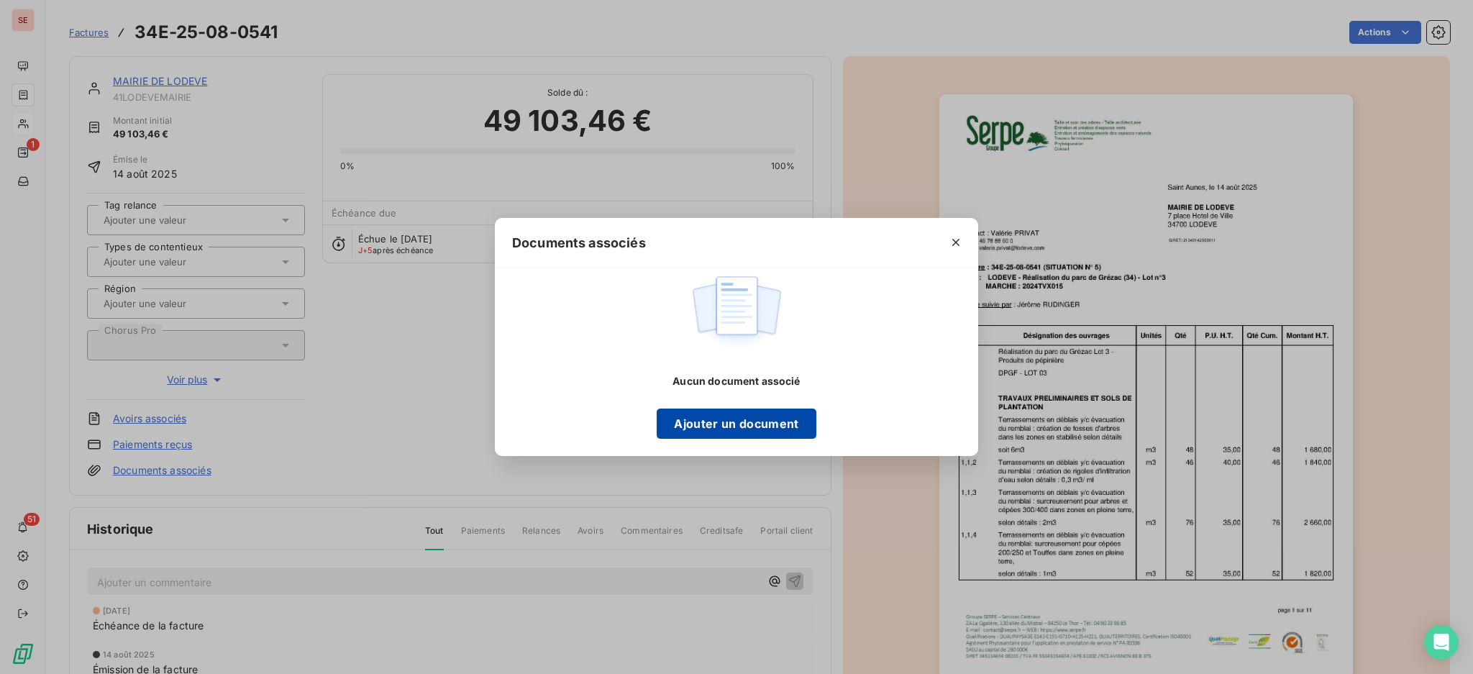
click at [765, 421] on button "Ajouter un document" at bounding box center [736, 423] width 159 height 30
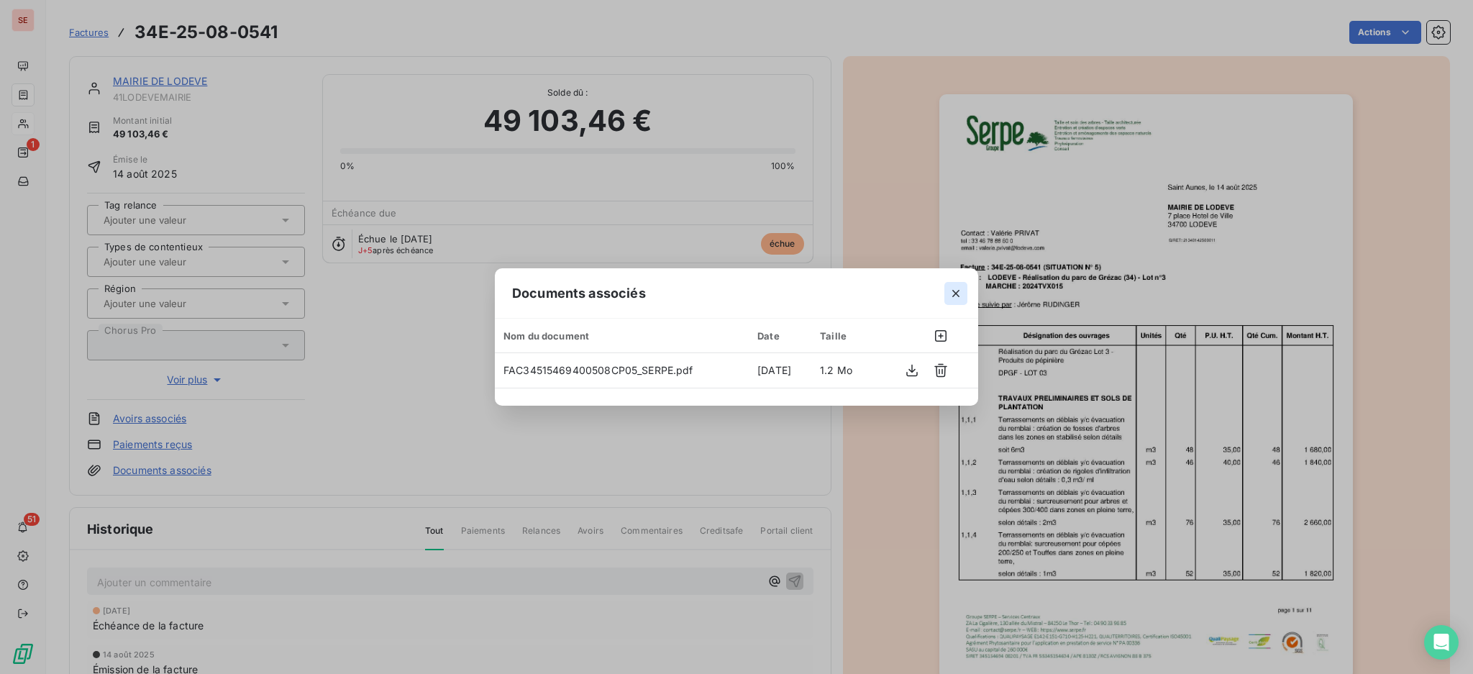
click at [954, 289] on icon "button" at bounding box center [956, 293] width 14 height 14
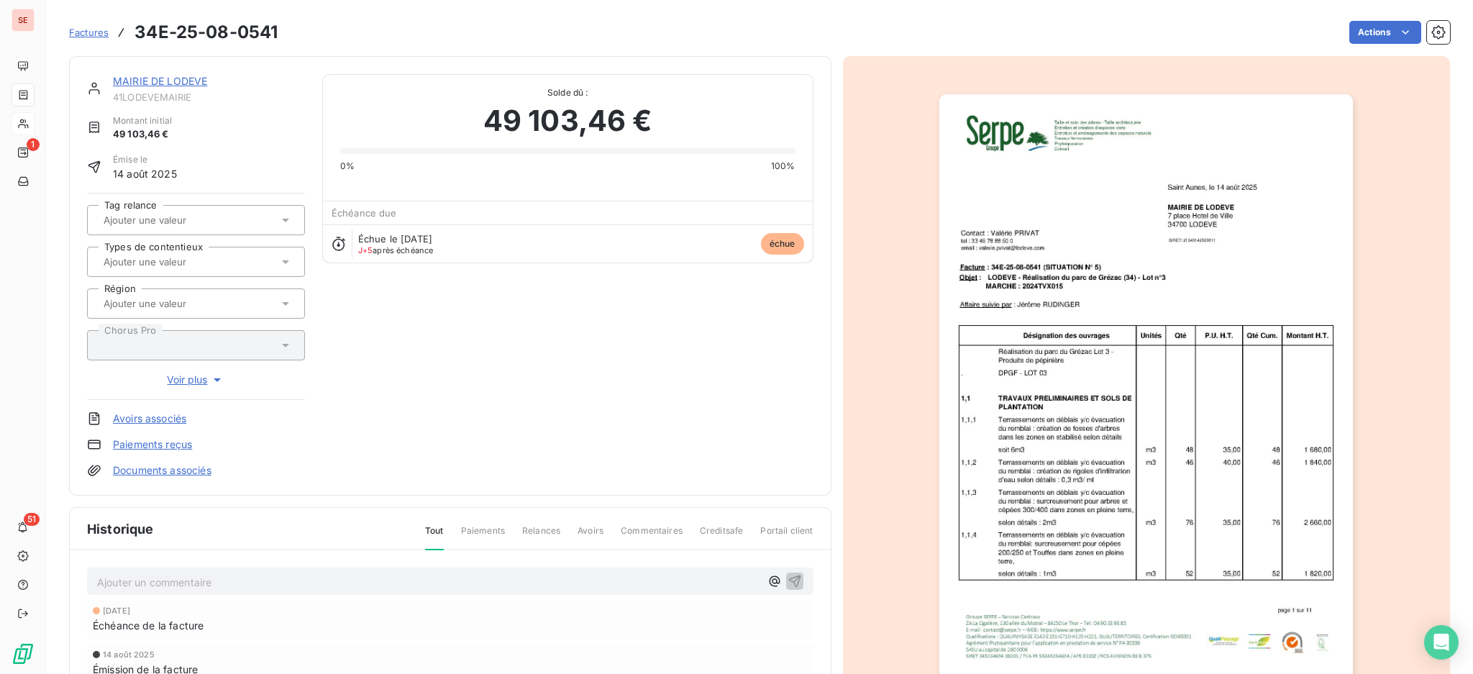
click at [398, 568] on div "Ajouter un commentaire ﻿" at bounding box center [450, 581] width 726 height 28
click at [403, 581] on p "Ajouter un commentaire ﻿" at bounding box center [428, 582] width 663 height 18
click at [324, 575] on span "CP en DA 48732.40 € (-REV PRX NEG 445.27 €)" at bounding box center [215, 581] width 236 height 12
click at [790, 584] on icon "button" at bounding box center [794, 580] width 14 height 14
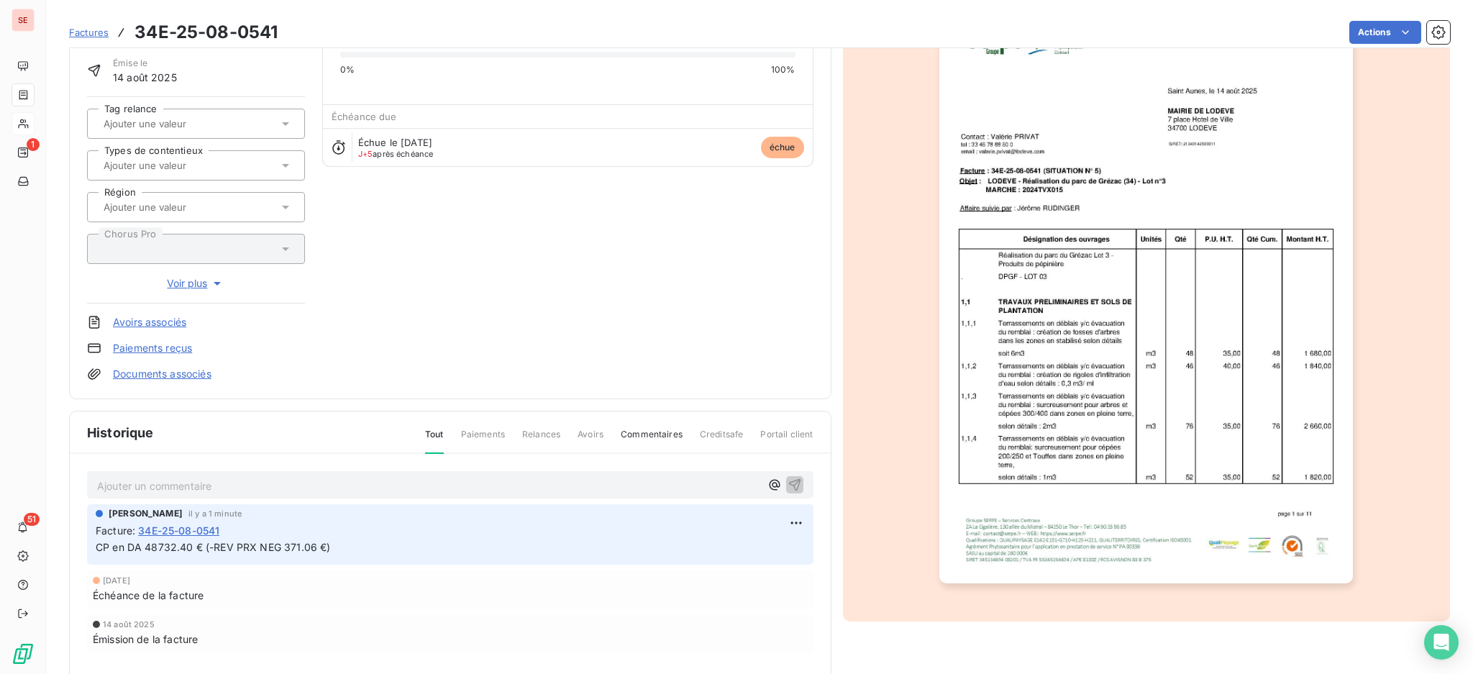
scroll to position [98, 0]
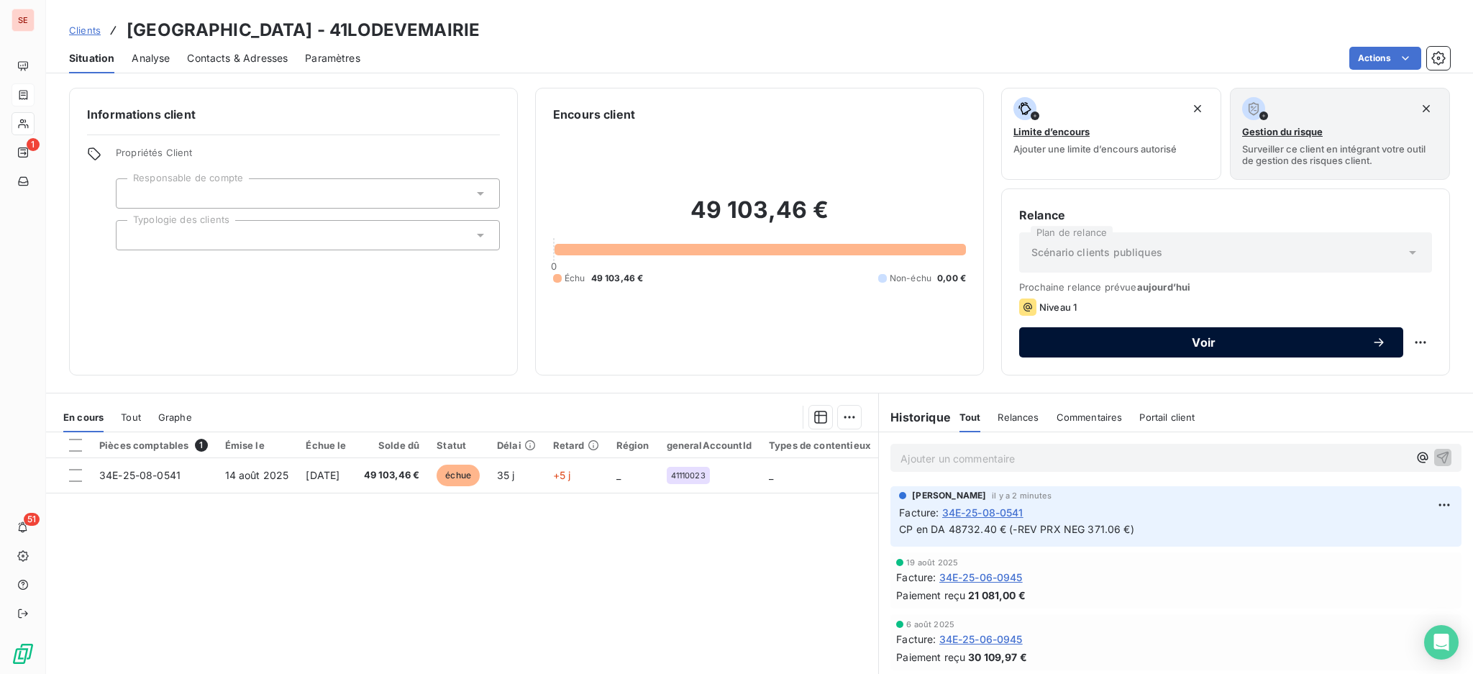
click at [1067, 338] on span "Voir" at bounding box center [1203, 343] width 335 height 12
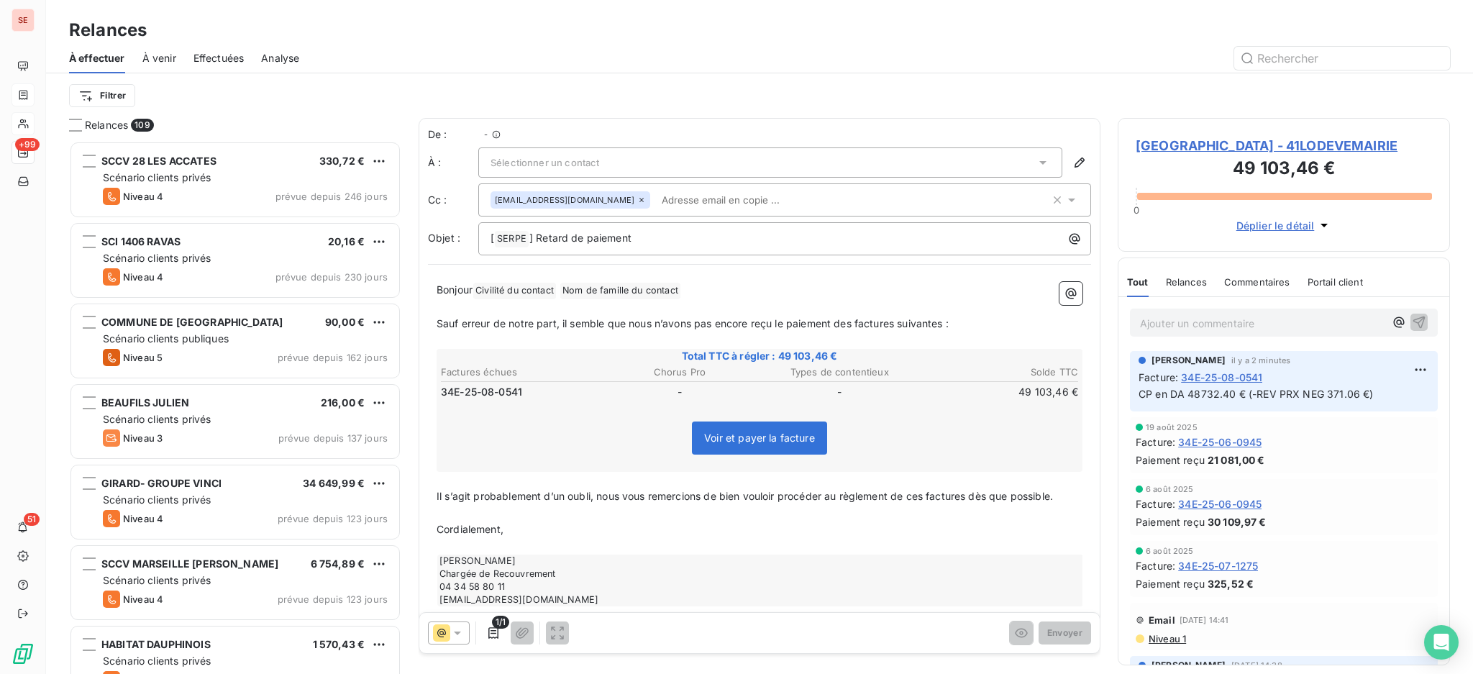
scroll to position [519, 317]
click at [1039, 161] on icon at bounding box center [1042, 163] width 7 height 4
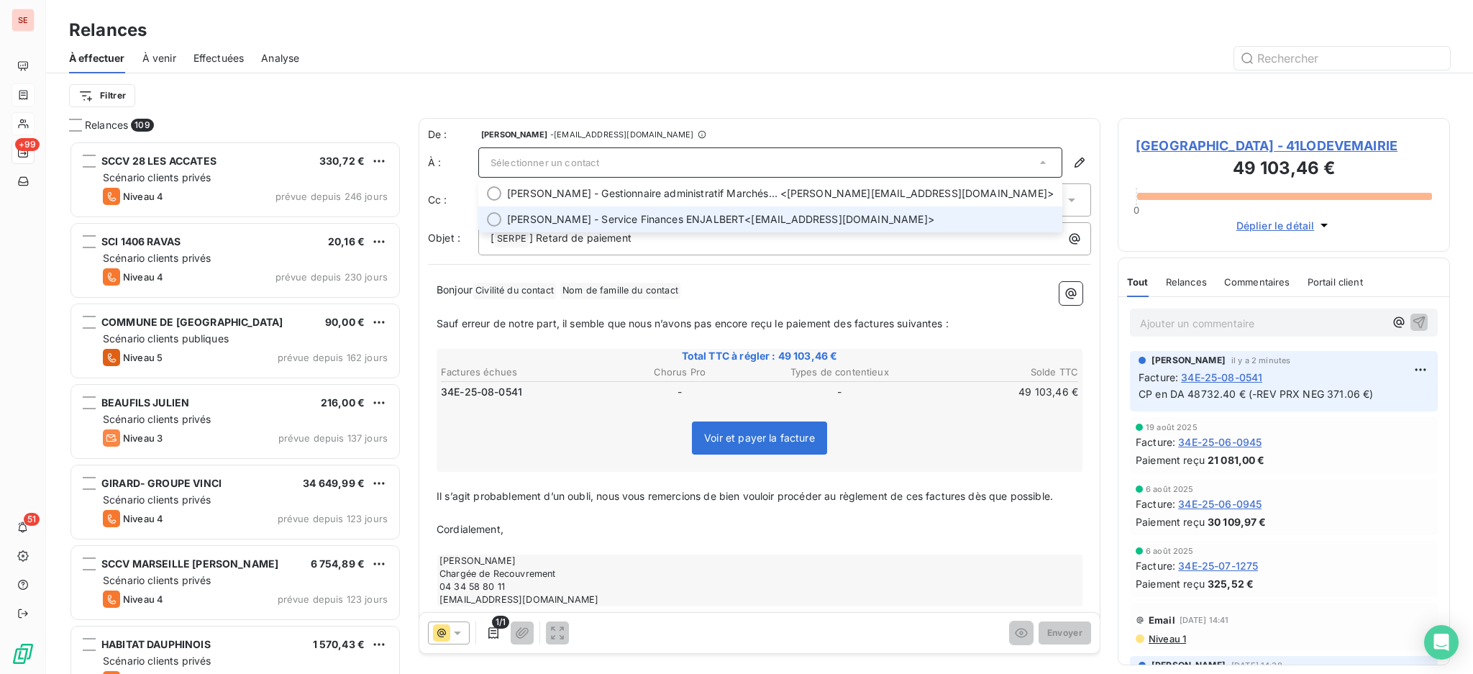
click at [735, 214] on span "Lydie - Service Finances ENJALBERT <lenjalbert@lodevoisetlarzac.fr>" at bounding box center [780, 219] width 547 height 14
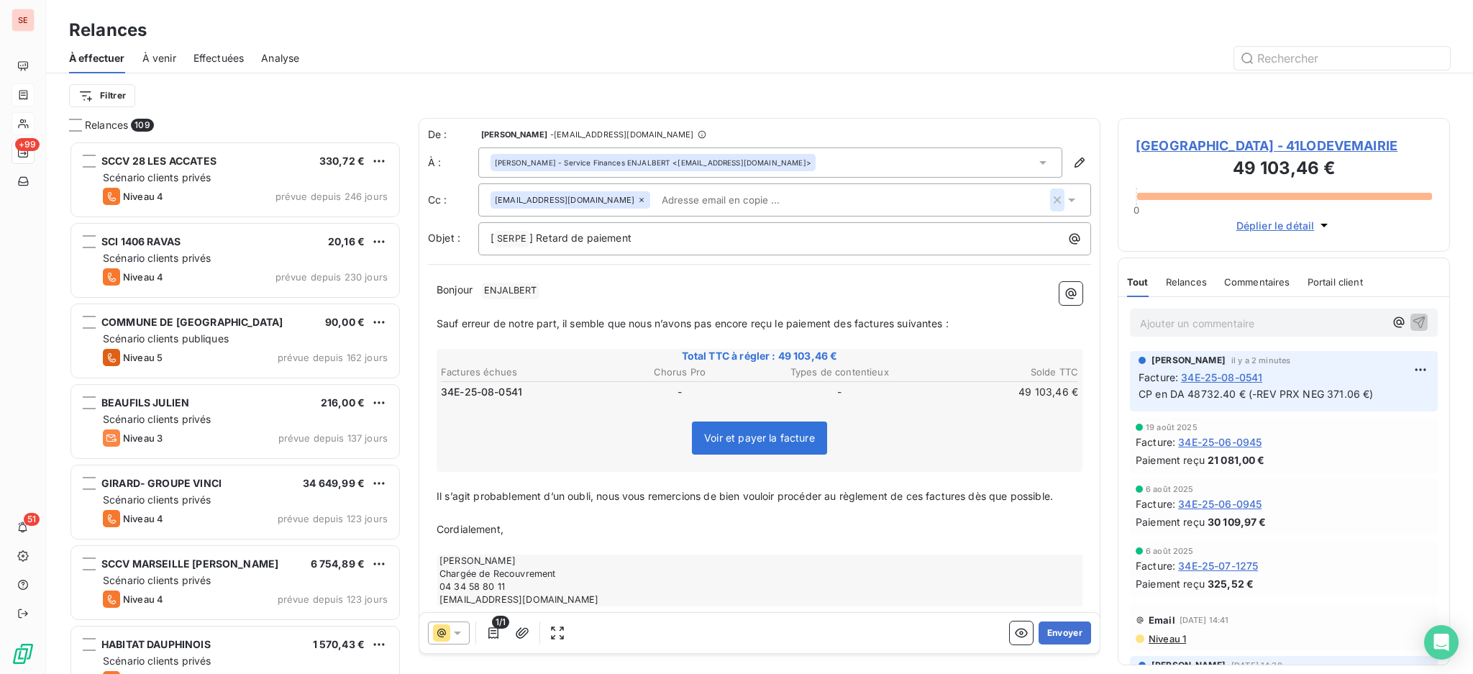
click at [1050, 204] on icon "button" at bounding box center [1057, 200] width 14 height 14
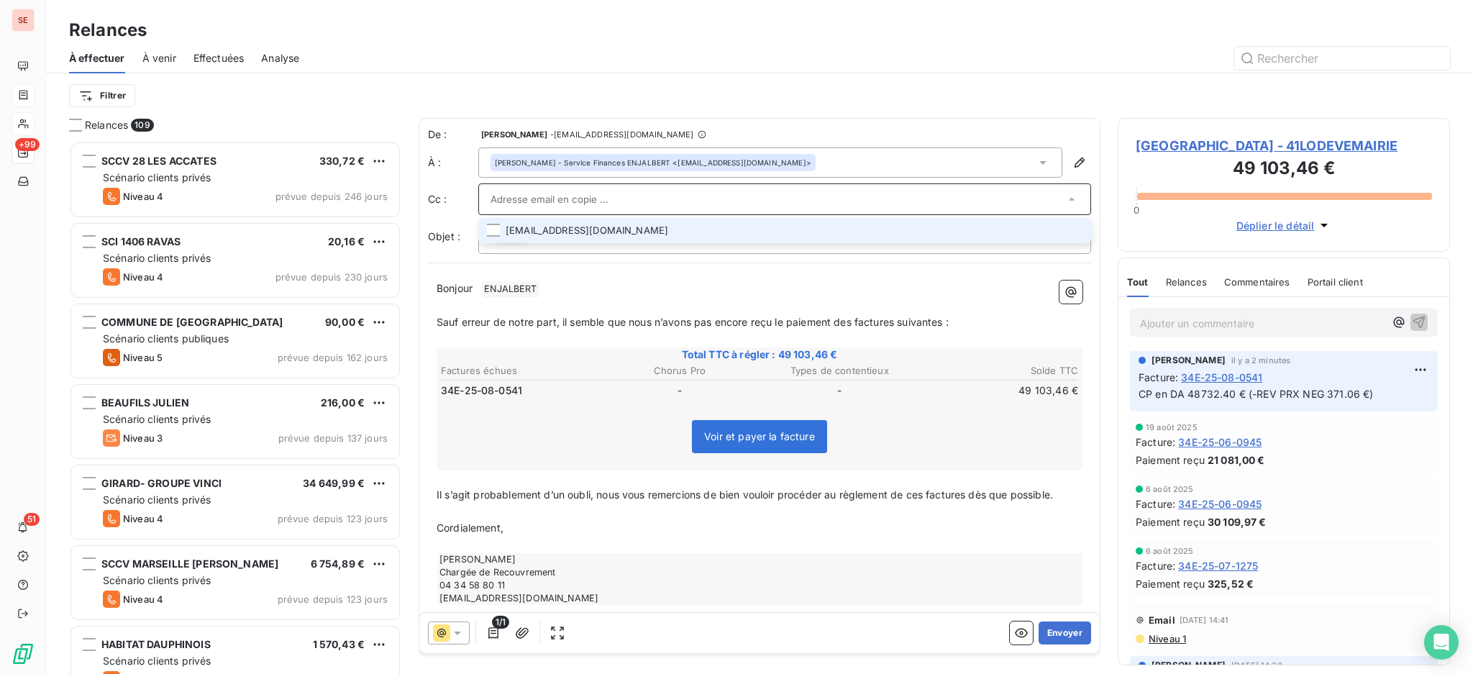
click at [1064, 196] on icon at bounding box center [1071, 199] width 14 height 14
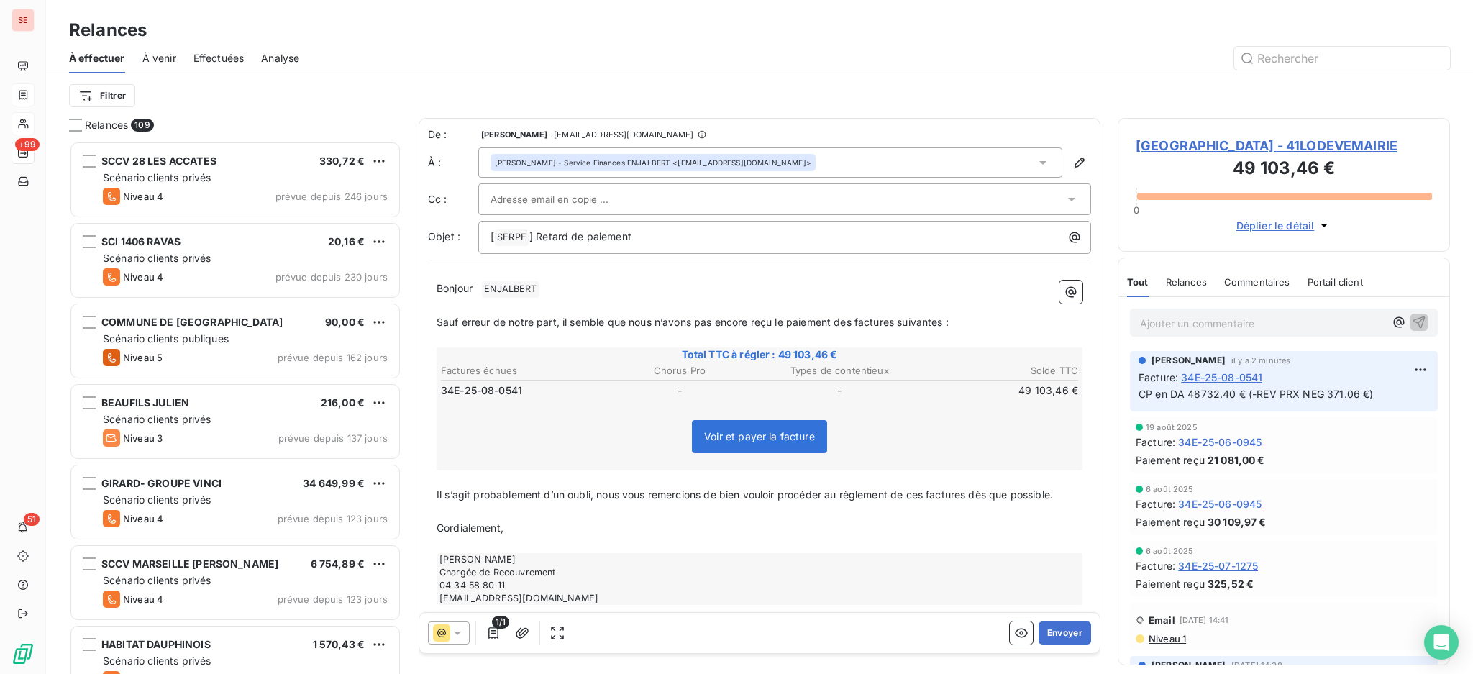
click at [1036, 160] on icon at bounding box center [1043, 162] width 14 height 14
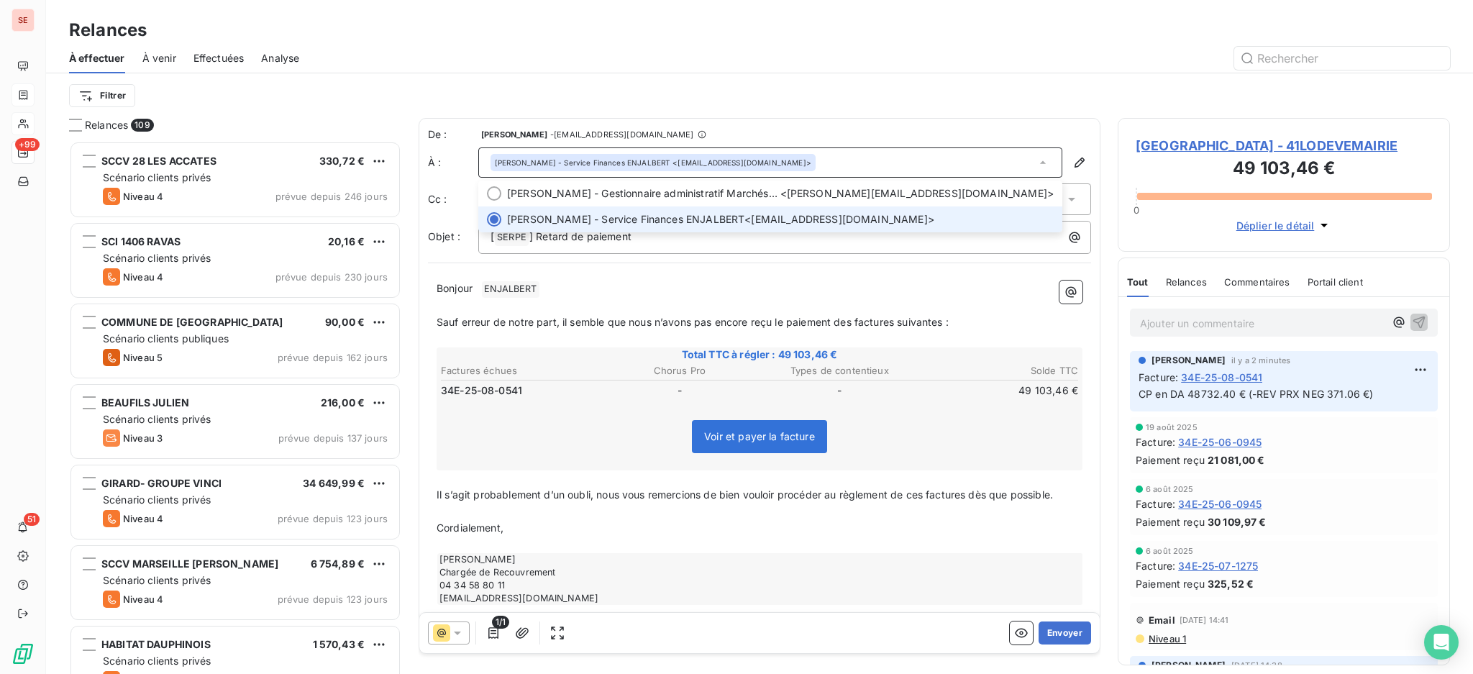
click at [1056, 206] on div at bounding box center [784, 199] width 613 height 32
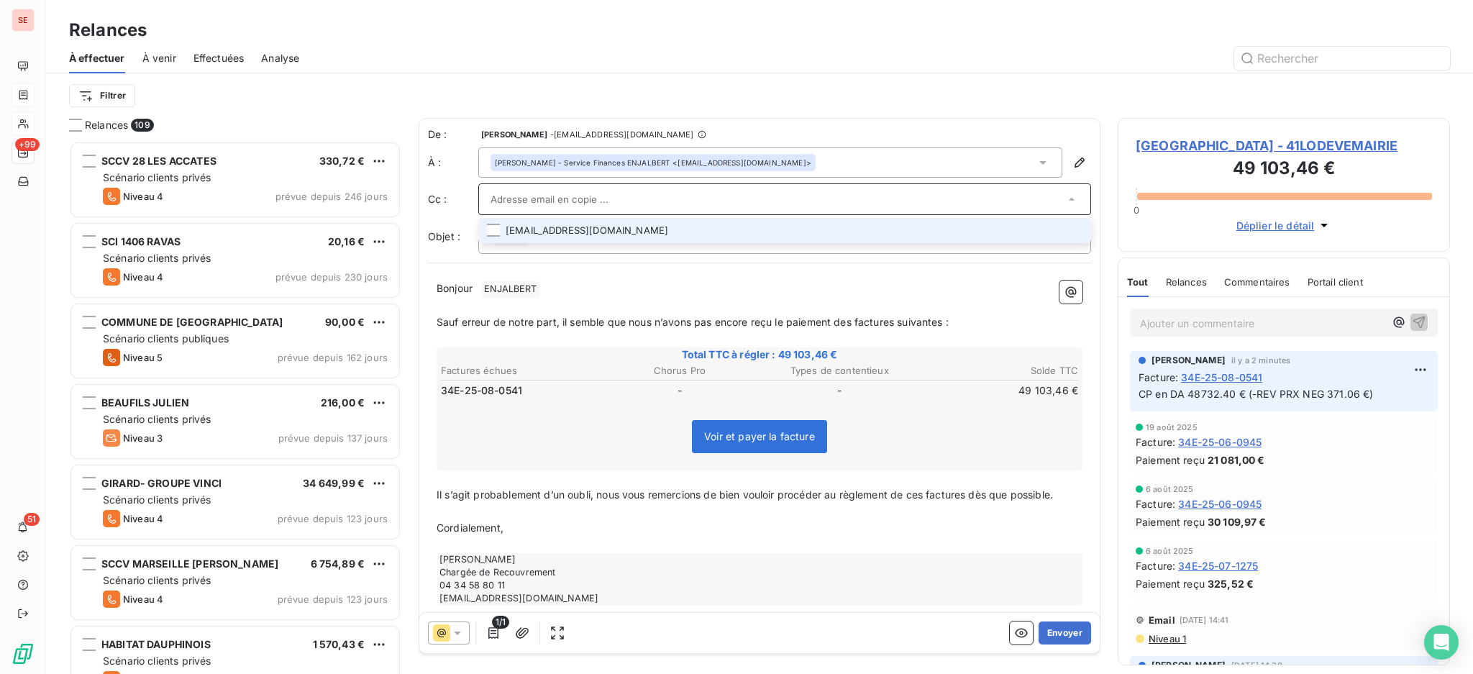
click at [865, 191] on input "text" at bounding box center [777, 199] width 574 height 22
drag, startPoint x: 865, startPoint y: 191, endPoint x: 836, endPoint y: 174, distance: 33.8
click at [836, 174] on div "De : Agnès Dubuc - dubuc@serpe.fr À : Lydie - Service Finances ENJALBERT <lenja…" at bounding box center [759, 190] width 663 height 127
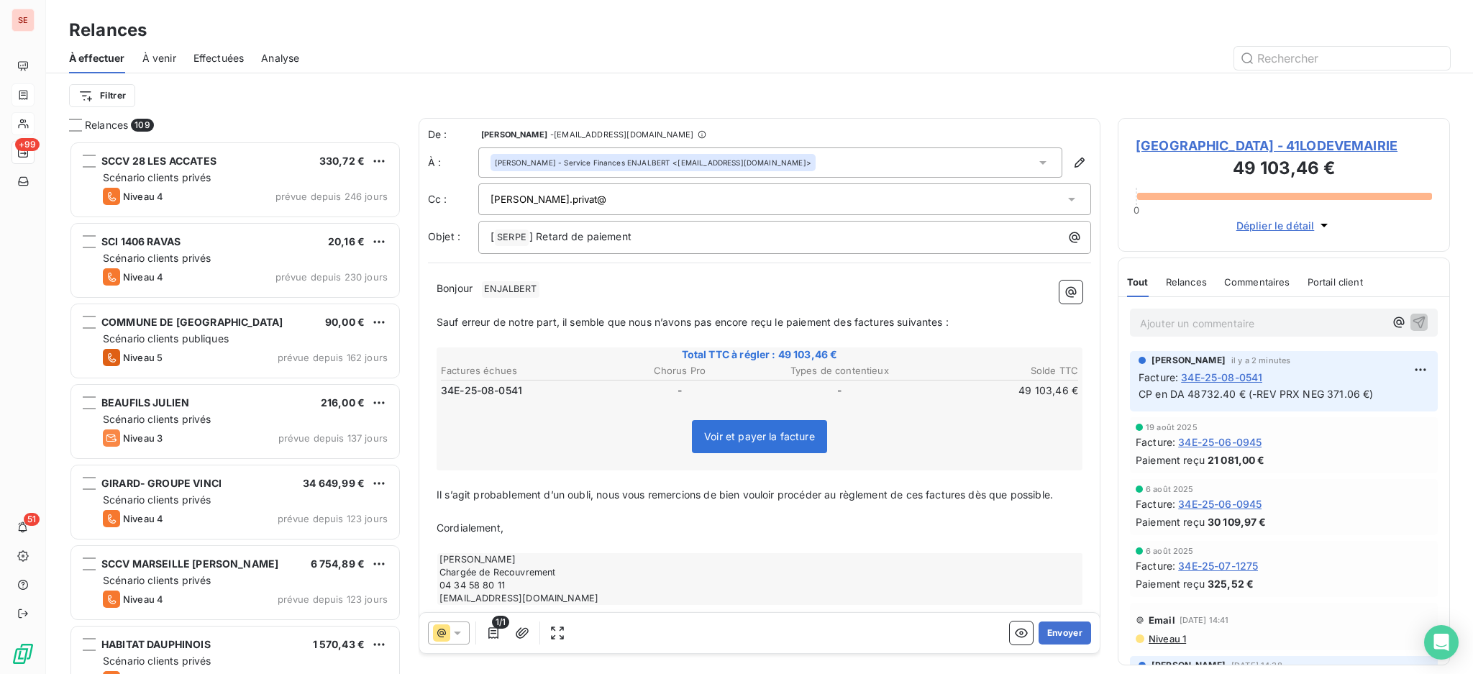
click at [1036, 160] on icon at bounding box center [1043, 162] width 14 height 14
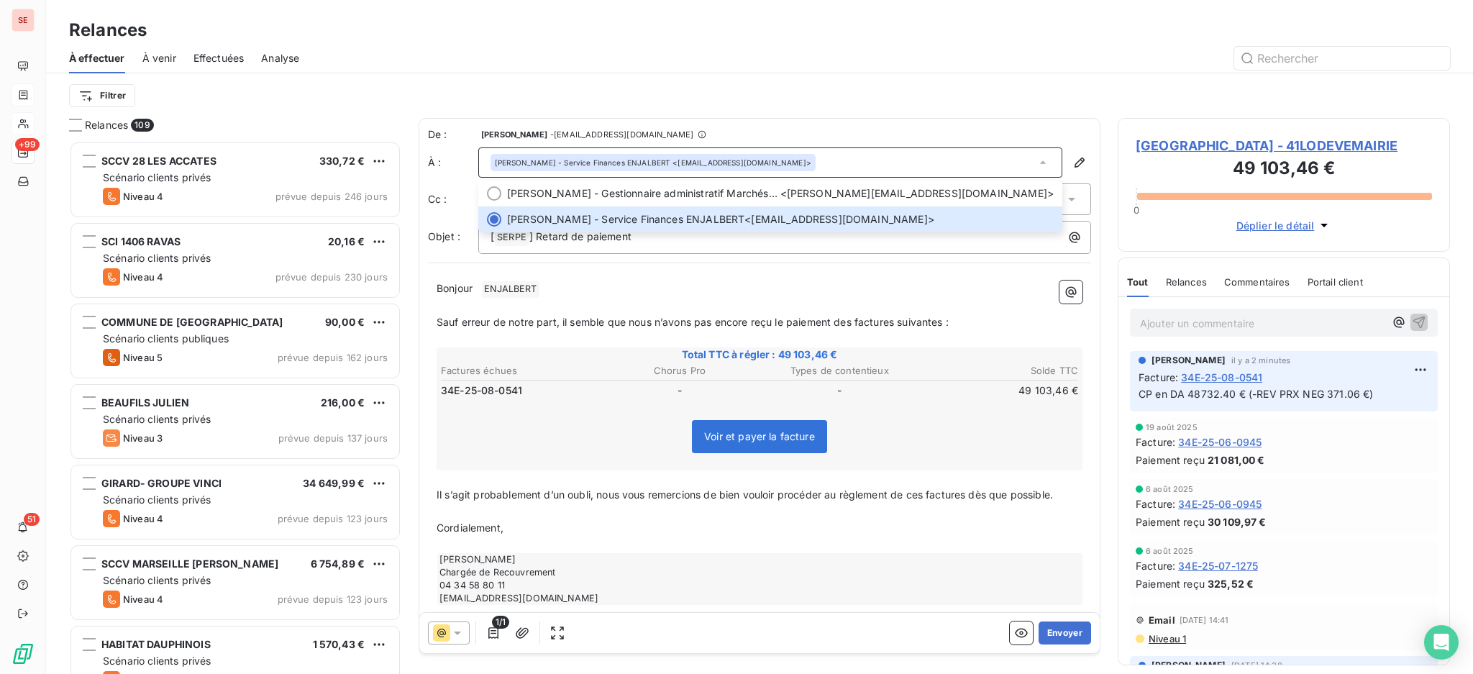
click at [983, 161] on div "Lydie - Service Finances ENJALBERT <lenjalbert@lodevoisetlarzac.fr>" at bounding box center [770, 162] width 584 height 30
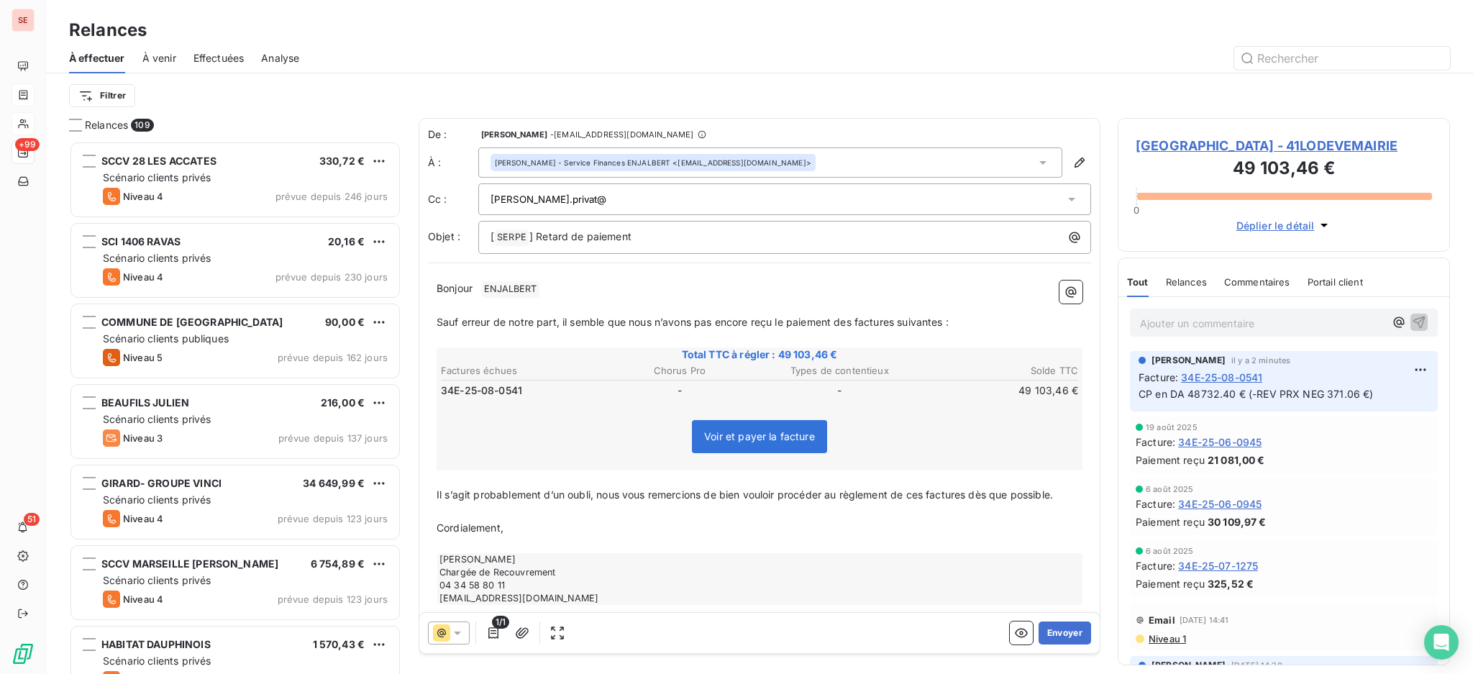
click at [737, 184] on div "valerie.privat@" at bounding box center [784, 199] width 613 height 32
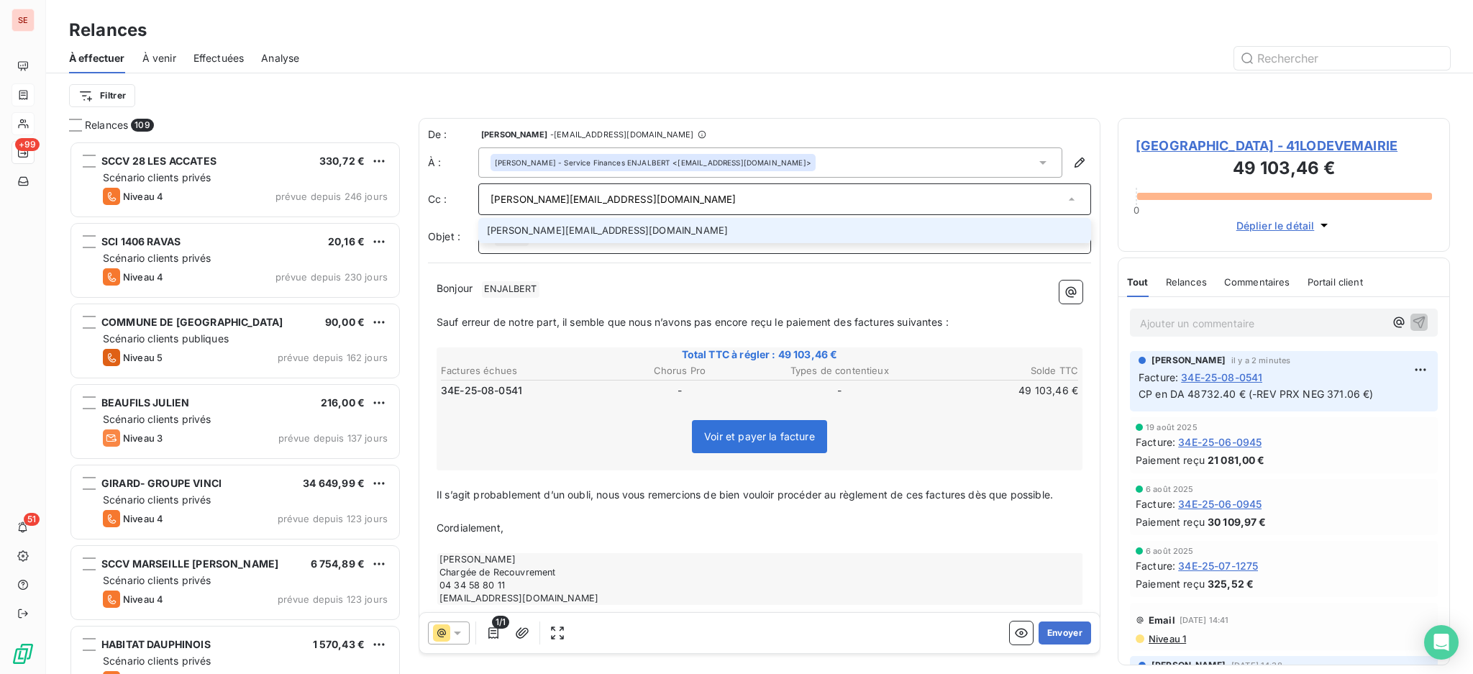
type input "valerie.privat@lodeve.com"
click at [549, 242] on p "[ SERPE ﻿ ] Retard de paiement" at bounding box center [787, 237] width 595 height 17
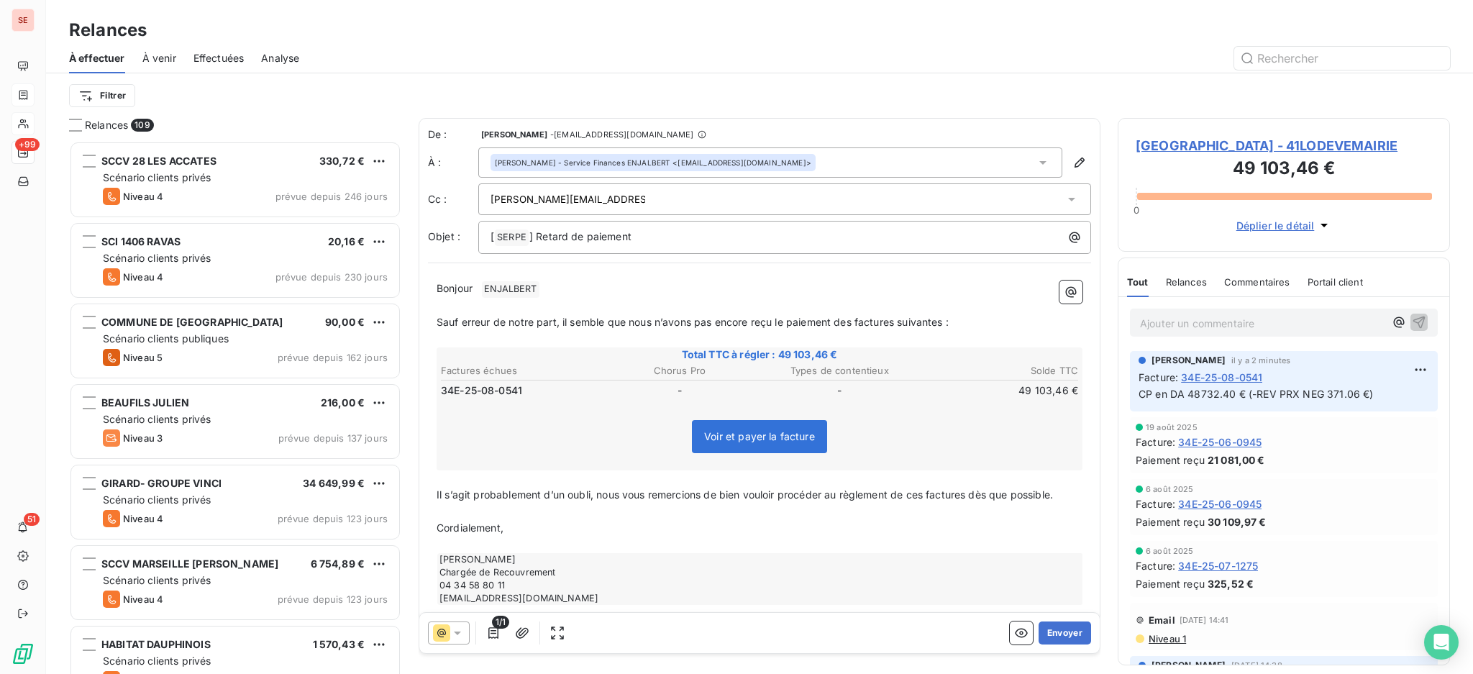
click at [1036, 163] on icon at bounding box center [1043, 162] width 14 height 14
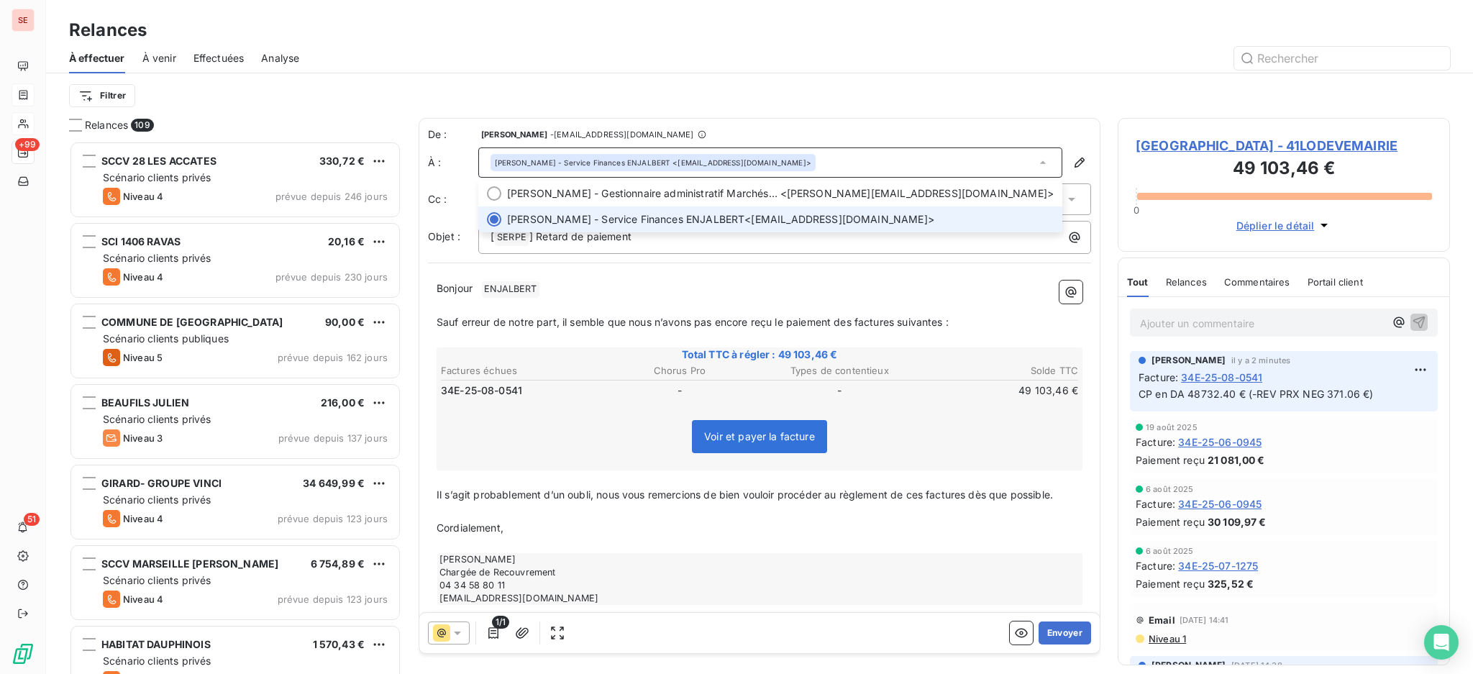
click at [1036, 163] on icon at bounding box center [1043, 162] width 14 height 14
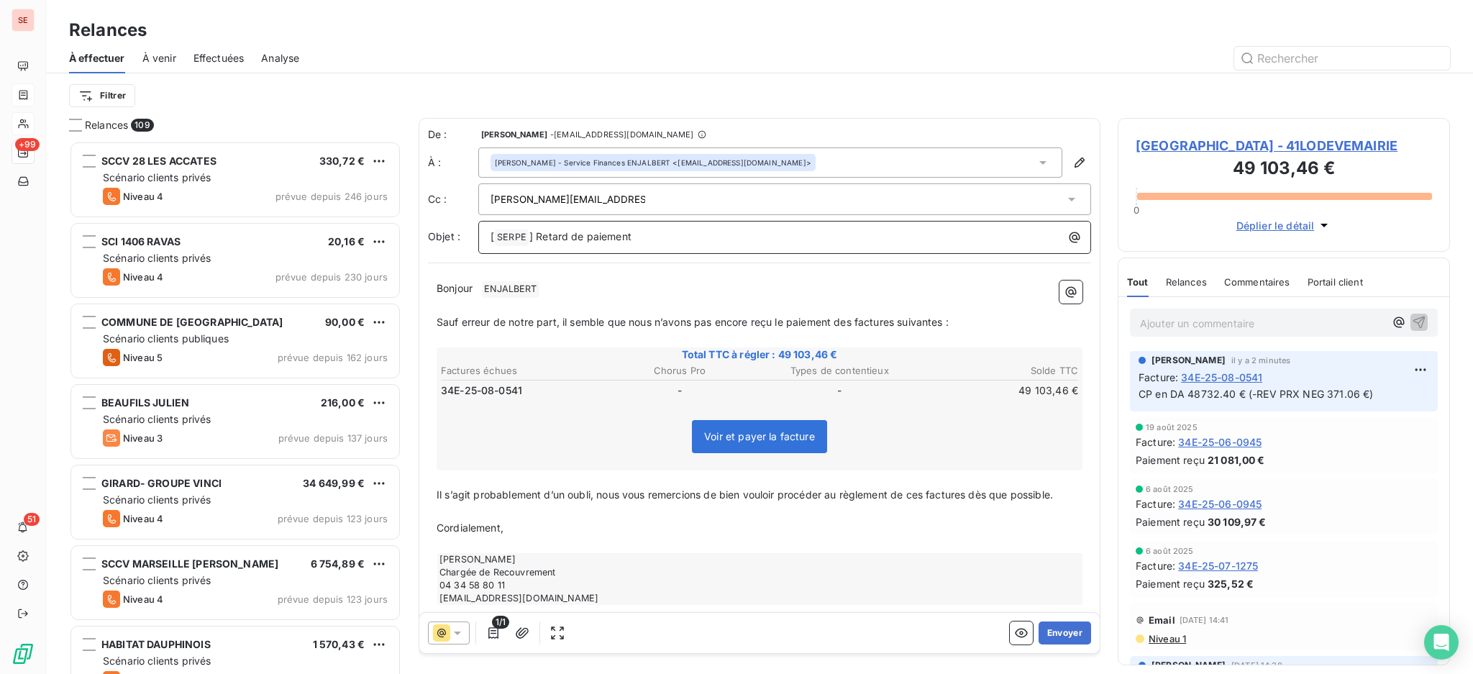
click at [681, 234] on p "[ SERPE ﻿ ] Retard de paiement" at bounding box center [787, 237] width 595 height 17
click at [516, 288] on span "ENJALBERT ﻿" at bounding box center [510, 289] width 57 height 17
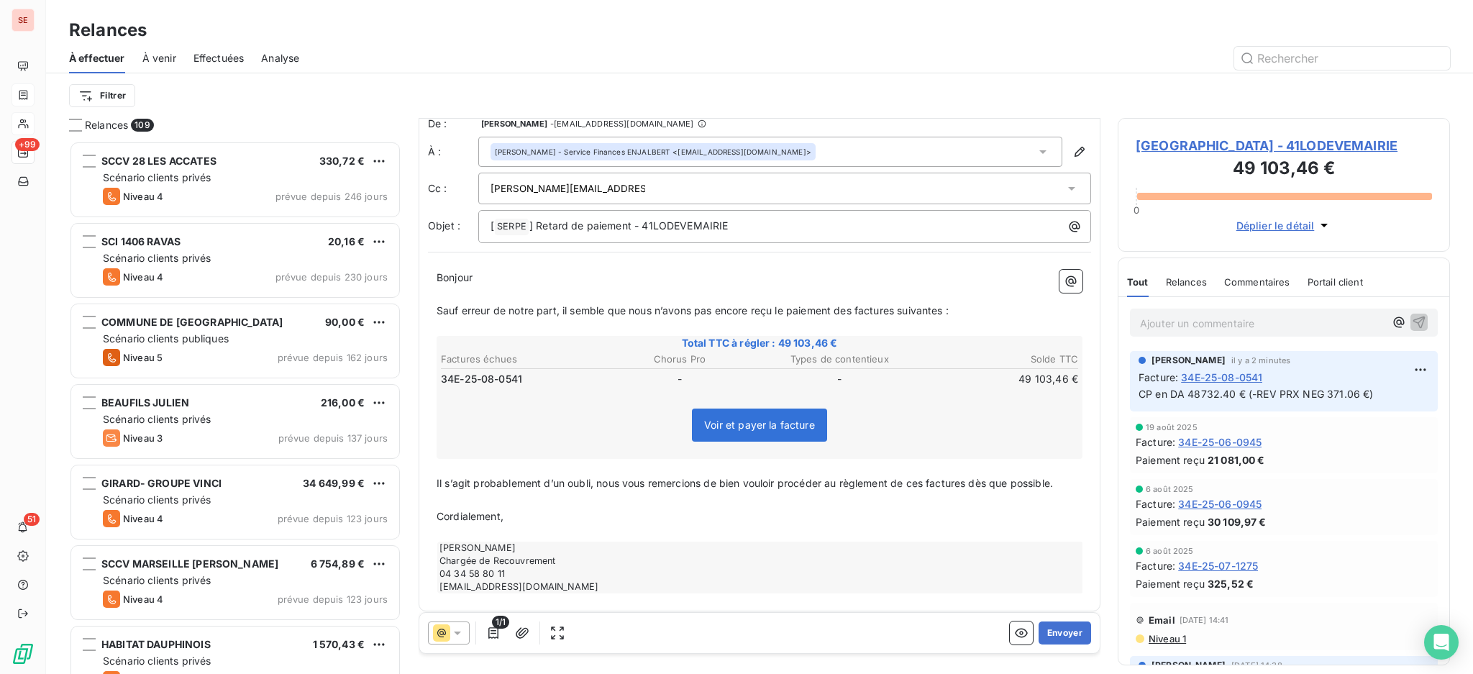
scroll to position [16, 0]
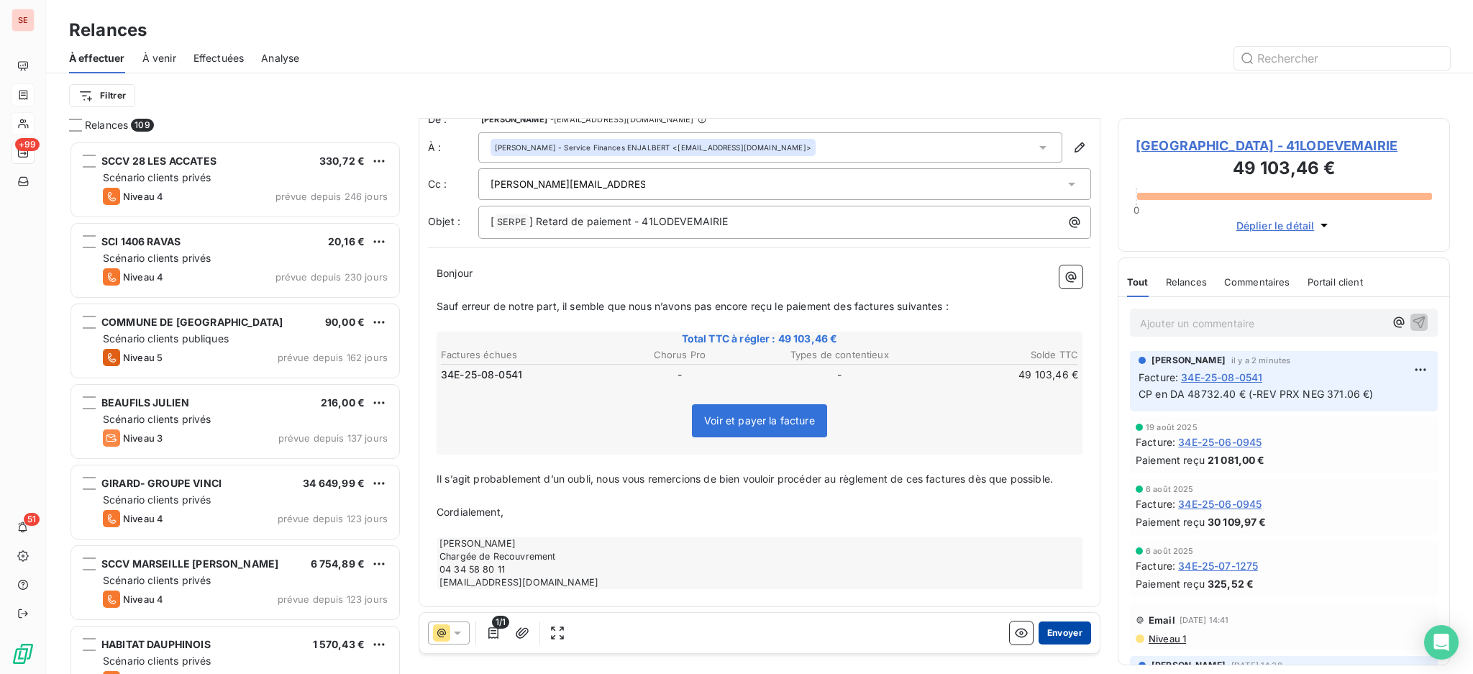
click at [1062, 627] on button "Envoyer" at bounding box center [1064, 632] width 52 height 23
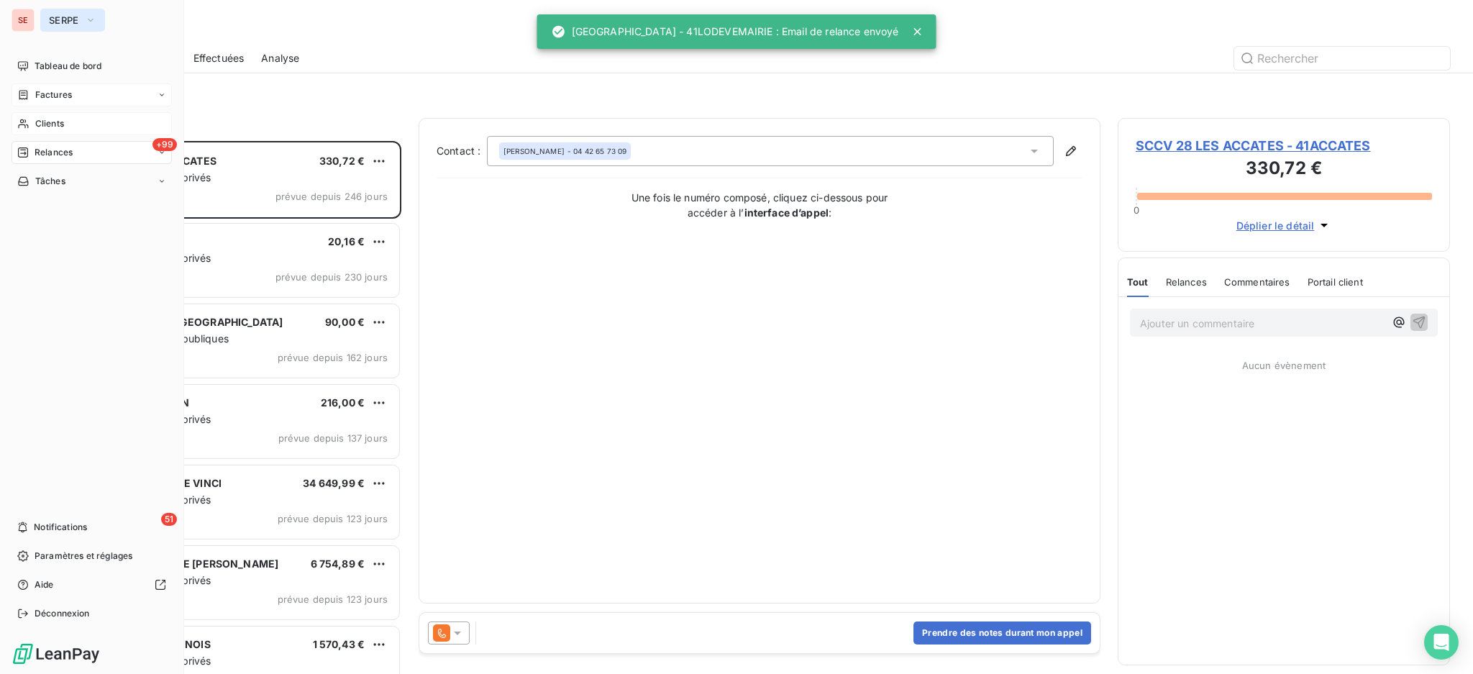
click at [58, 24] on span "SERPE" at bounding box center [64, 20] width 30 height 12
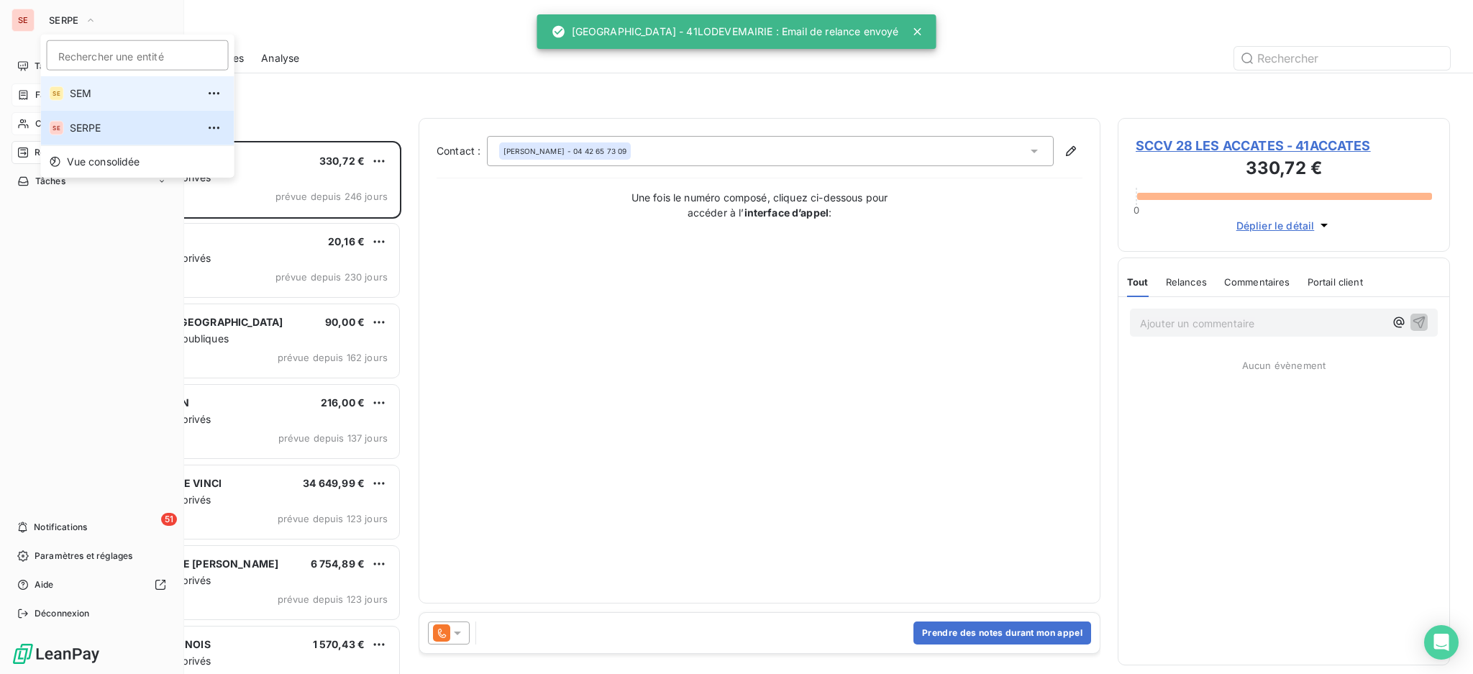
click at [77, 93] on span "SEM" at bounding box center [133, 93] width 127 height 14
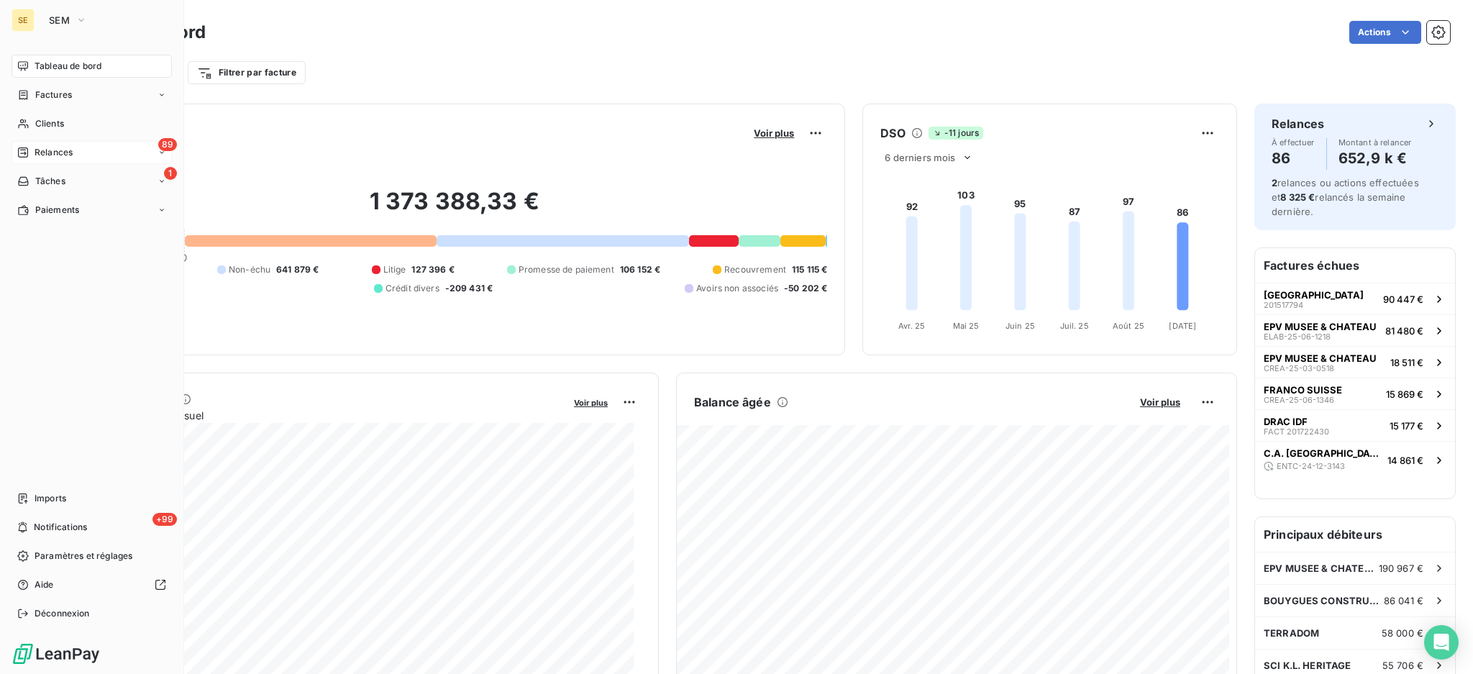
click at [89, 154] on div "89 Relances" at bounding box center [92, 152] width 160 height 23
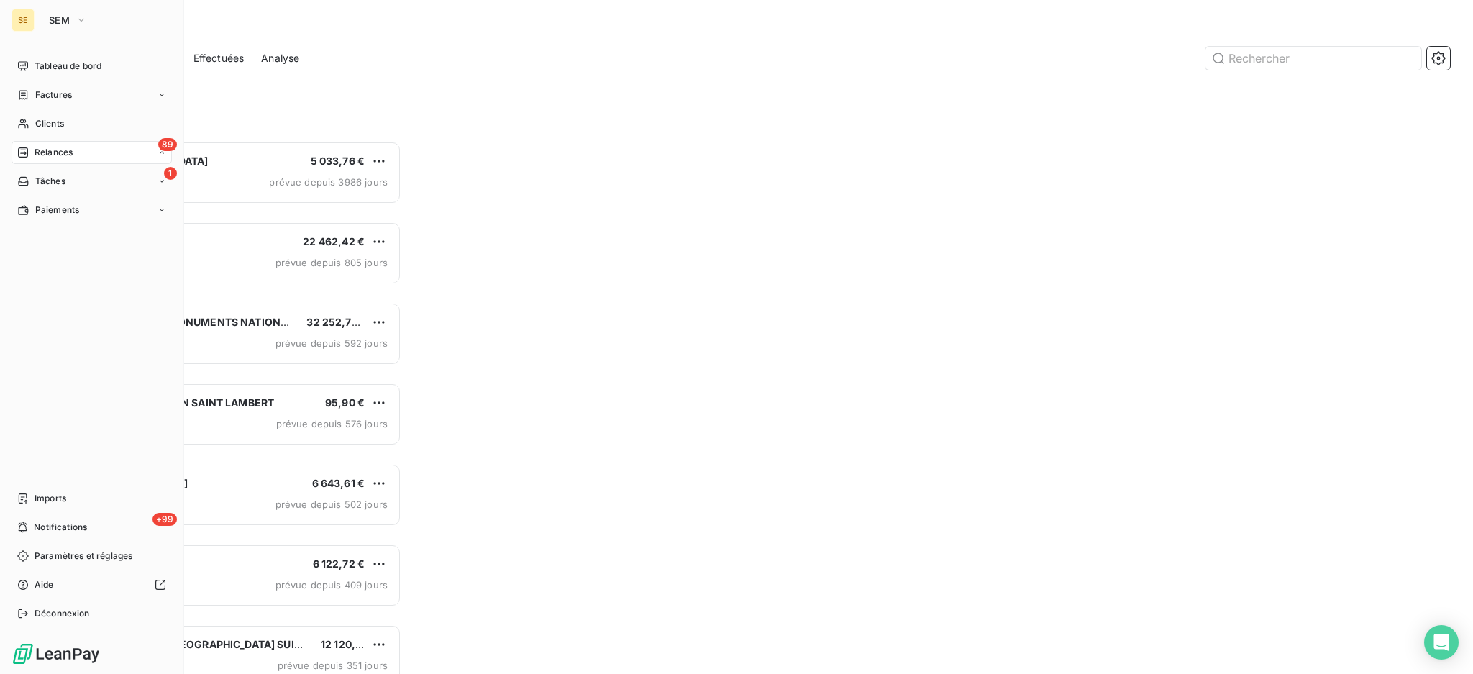
scroll to position [519, 317]
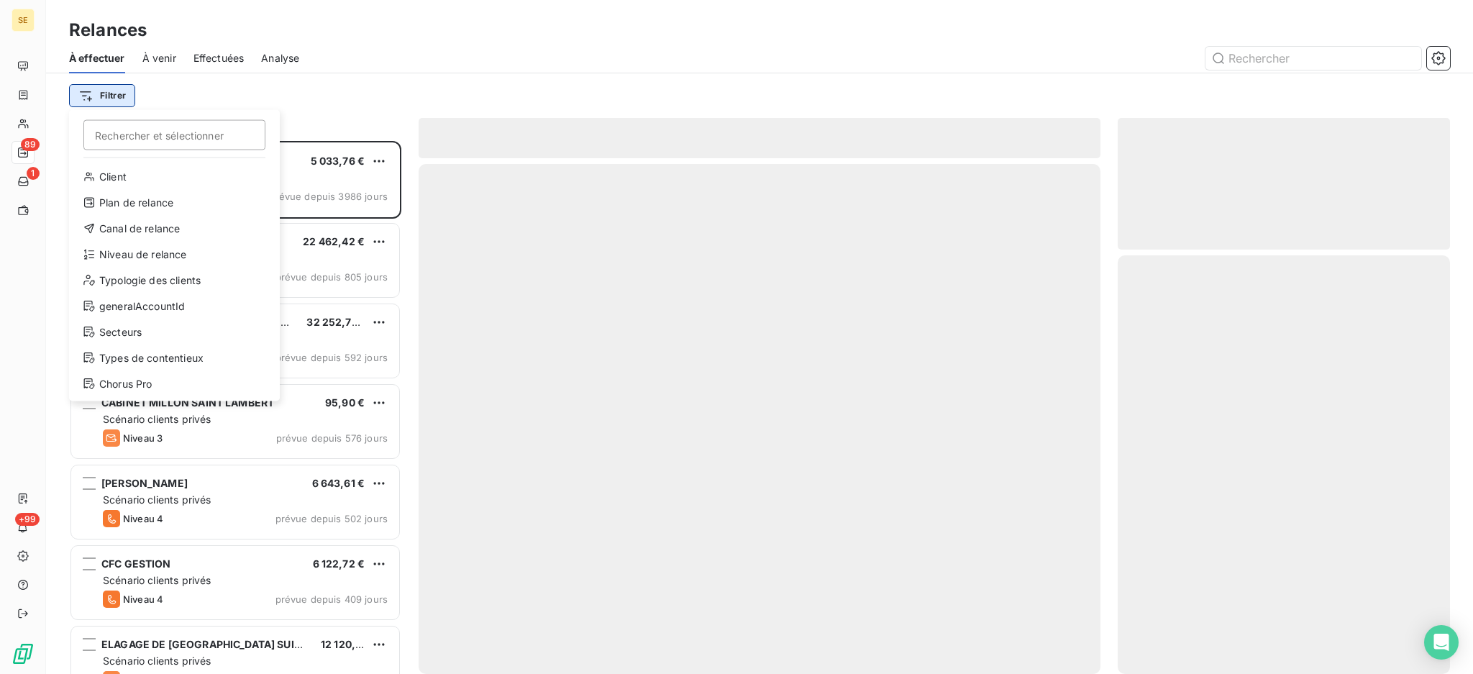
click at [112, 105] on html "SE 89 1 +99 Relances À effectuer À venir Effectuées Analyse Filtrer Rechercher …" at bounding box center [736, 337] width 1473 height 674
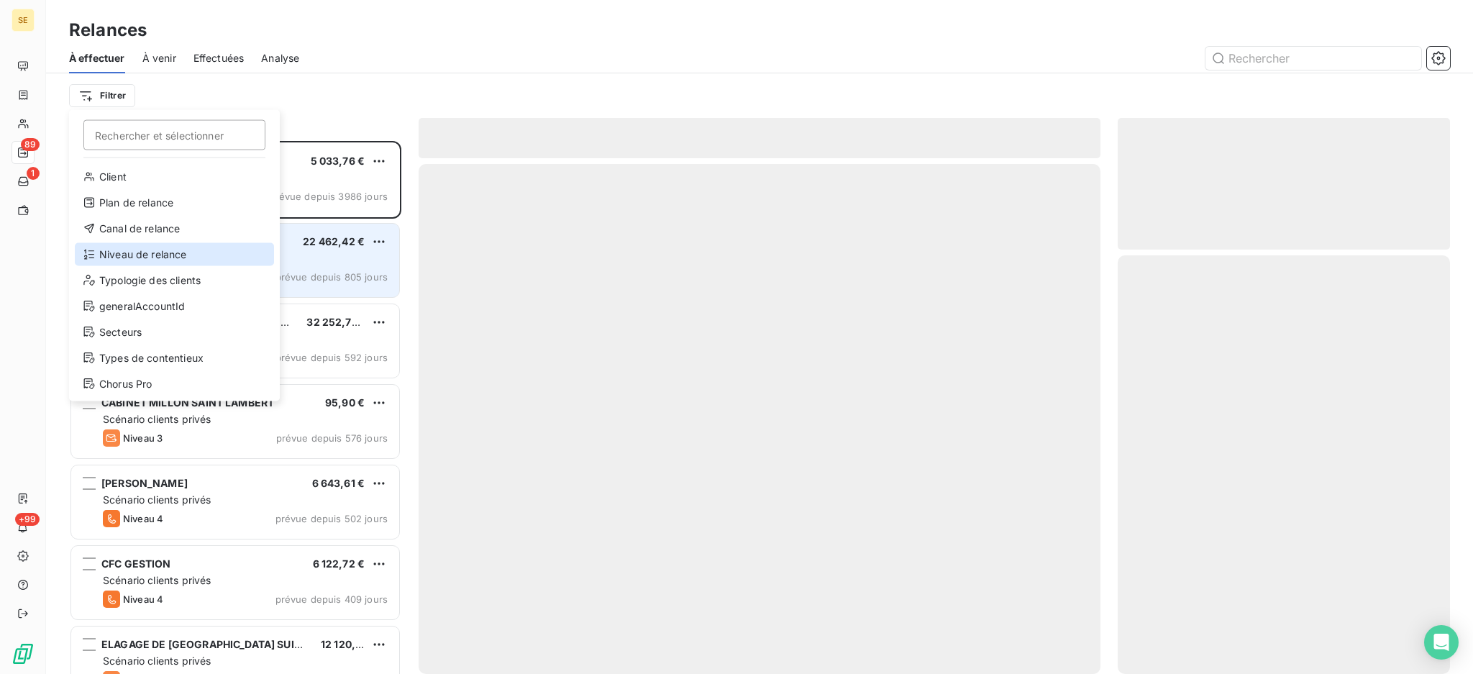
click at [132, 253] on div "Niveau de relance" at bounding box center [174, 254] width 199 height 23
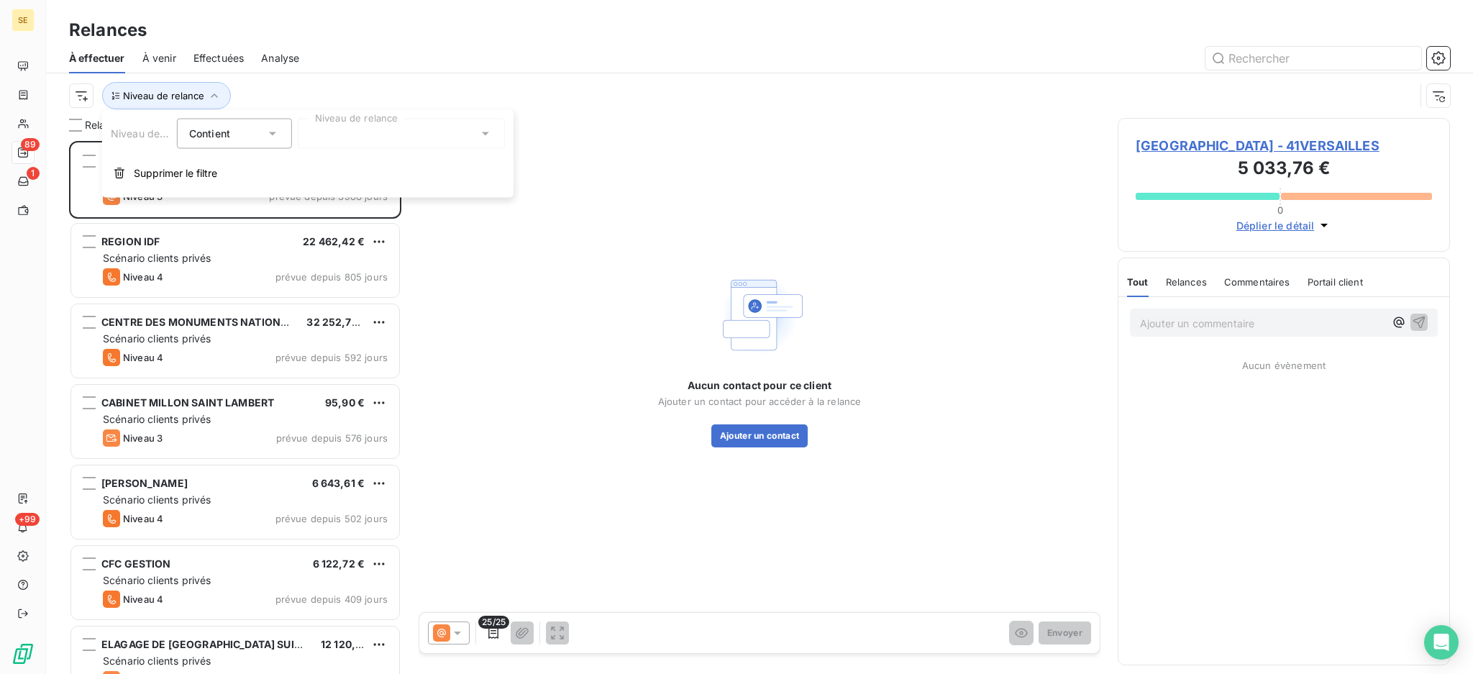
scroll to position [15, 15]
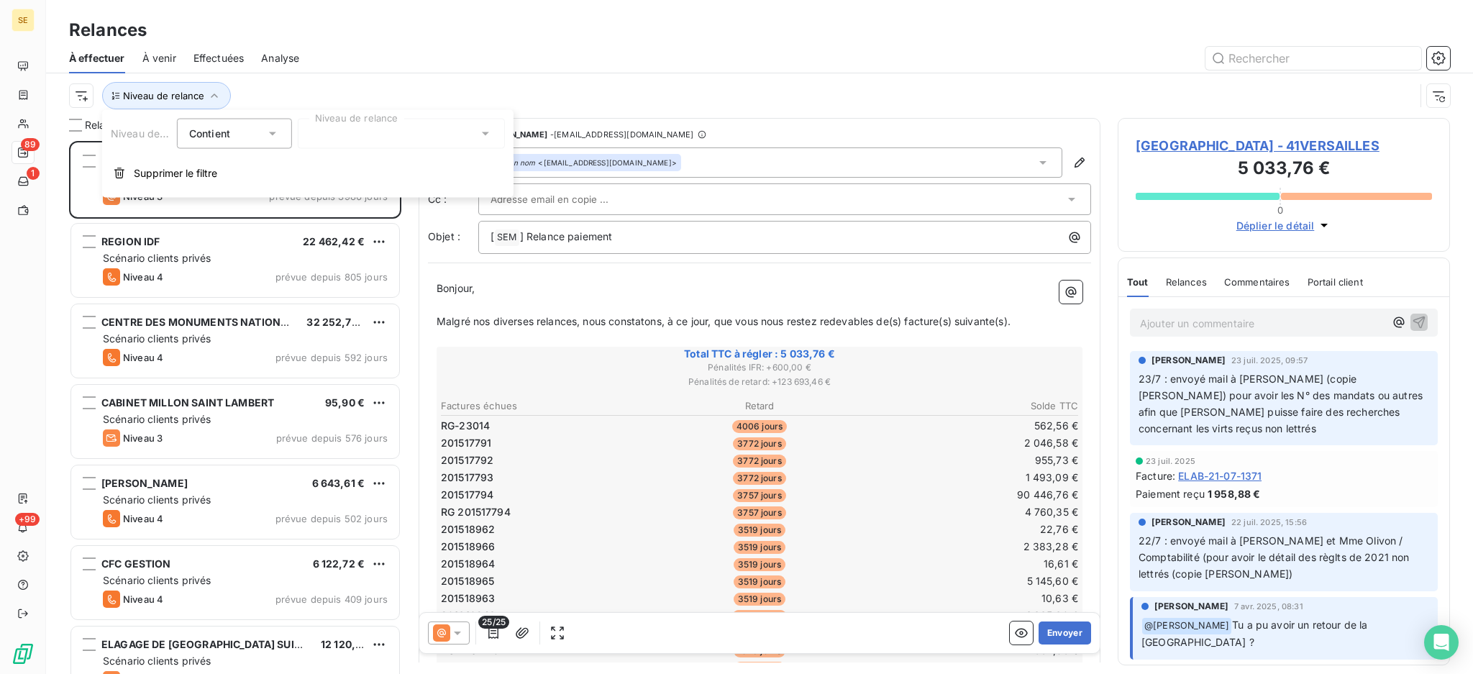
click at [485, 134] on icon at bounding box center [485, 134] width 7 height 4
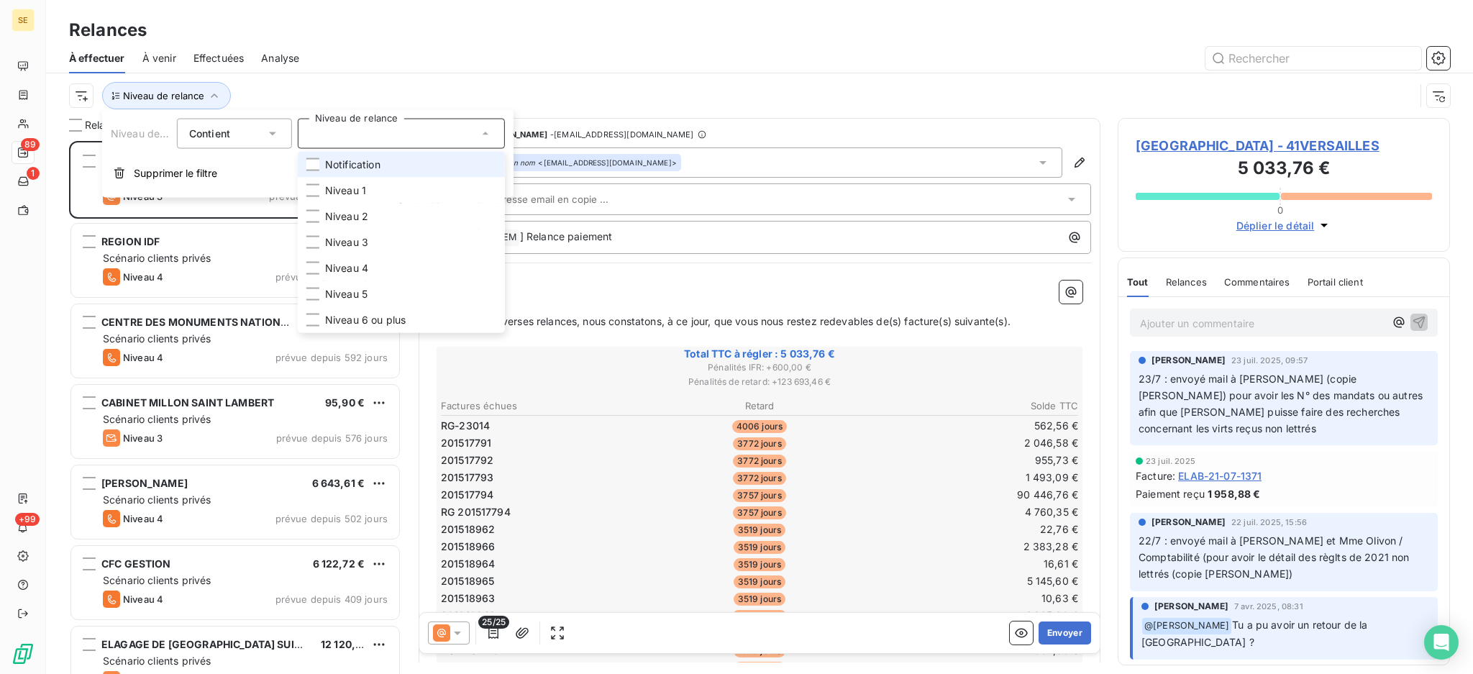
click at [388, 170] on li "Notification" at bounding box center [401, 165] width 207 height 26
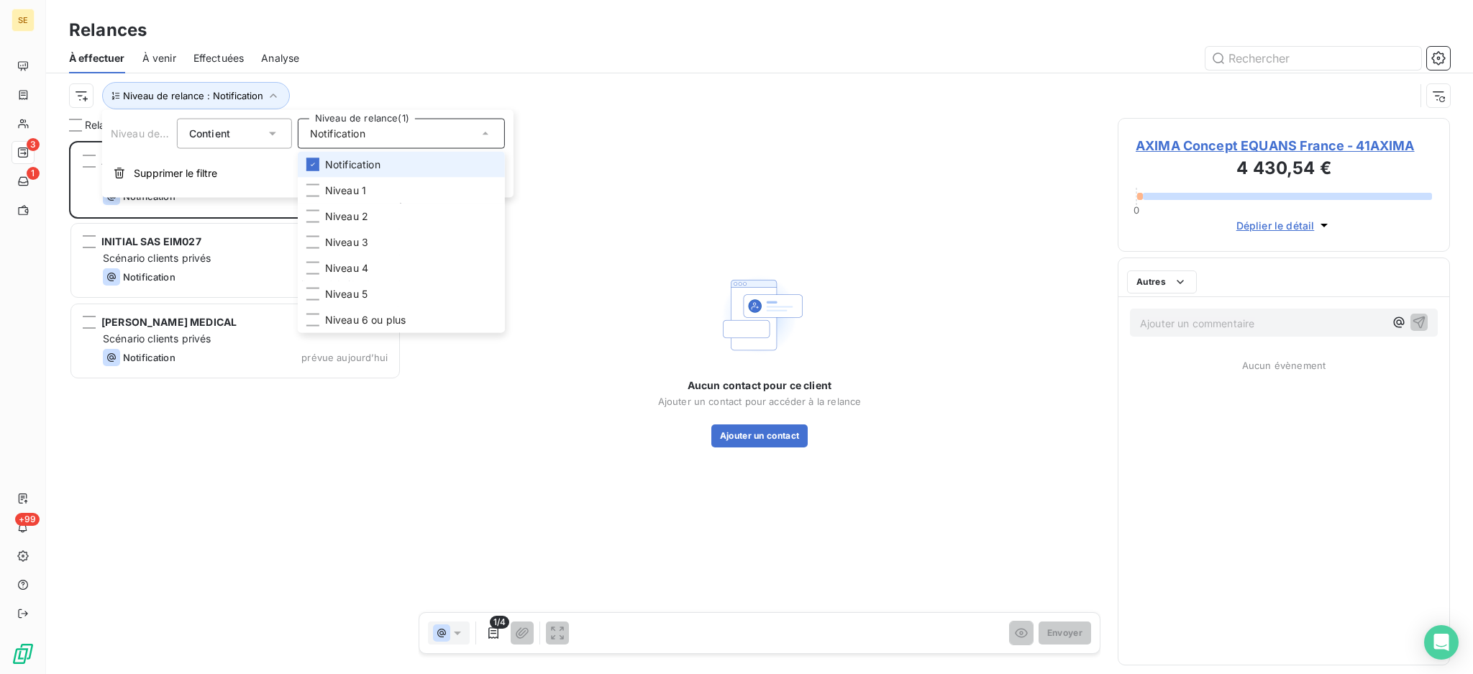
scroll to position [518, 317]
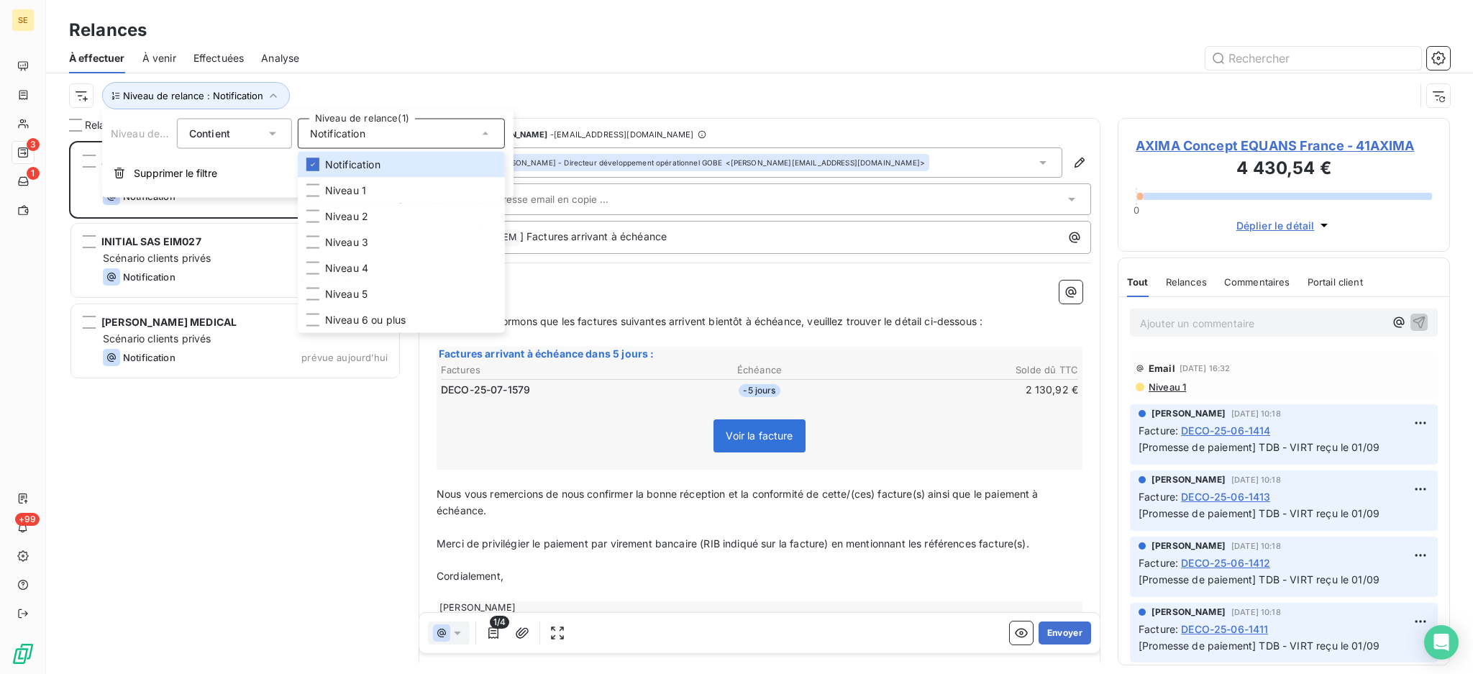
click at [383, 53] on div at bounding box center [882, 58] width 1133 height 23
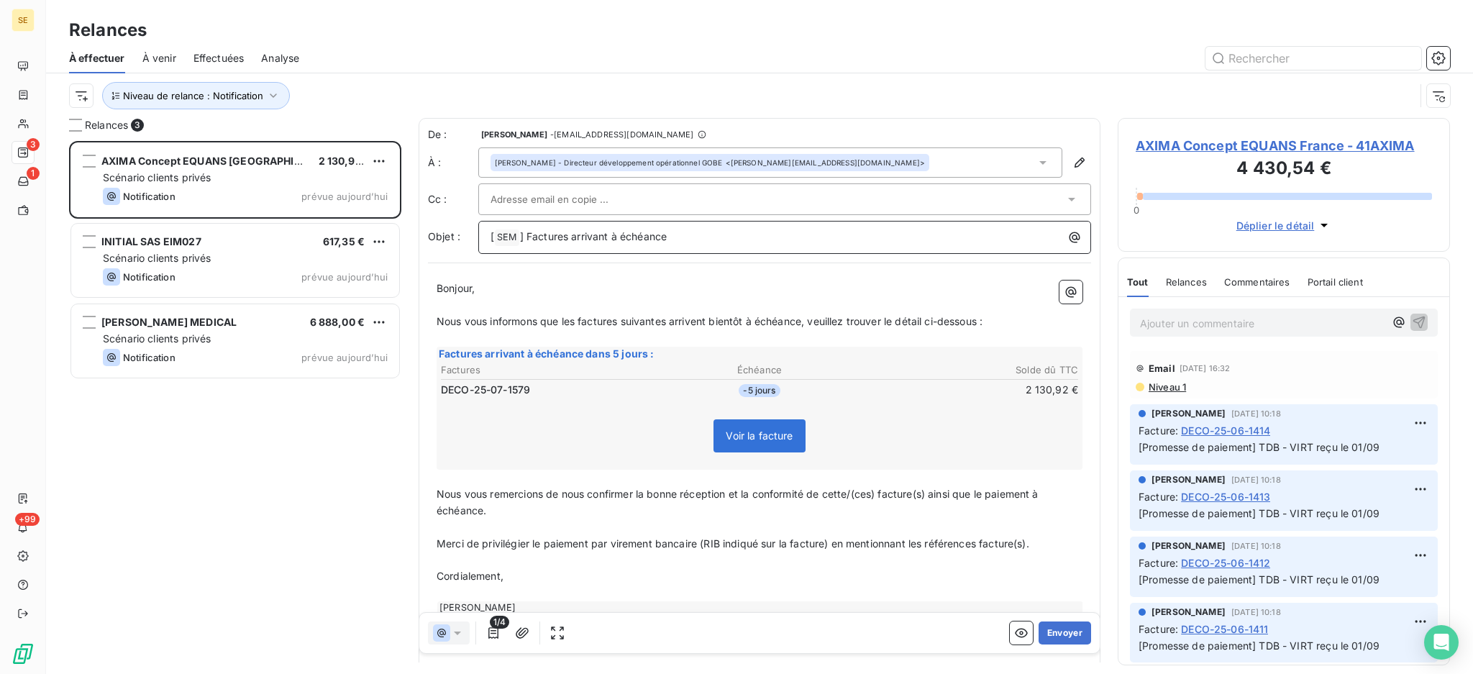
click at [691, 239] on p "[ SEM ﻿ ] Factures arrivant à échéance" at bounding box center [787, 237] width 595 height 17
click at [1036, 164] on icon at bounding box center [1043, 162] width 14 height 14
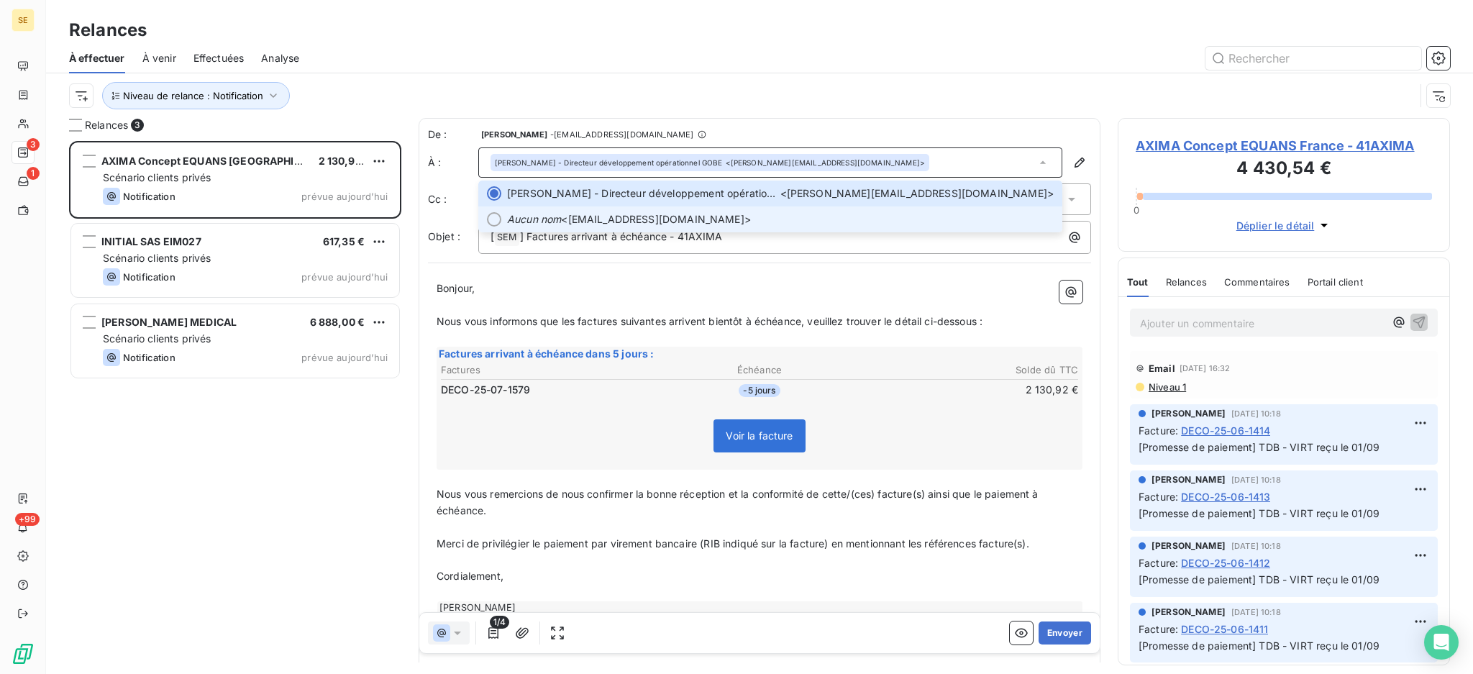
click at [490, 225] on div at bounding box center [494, 219] width 14 height 14
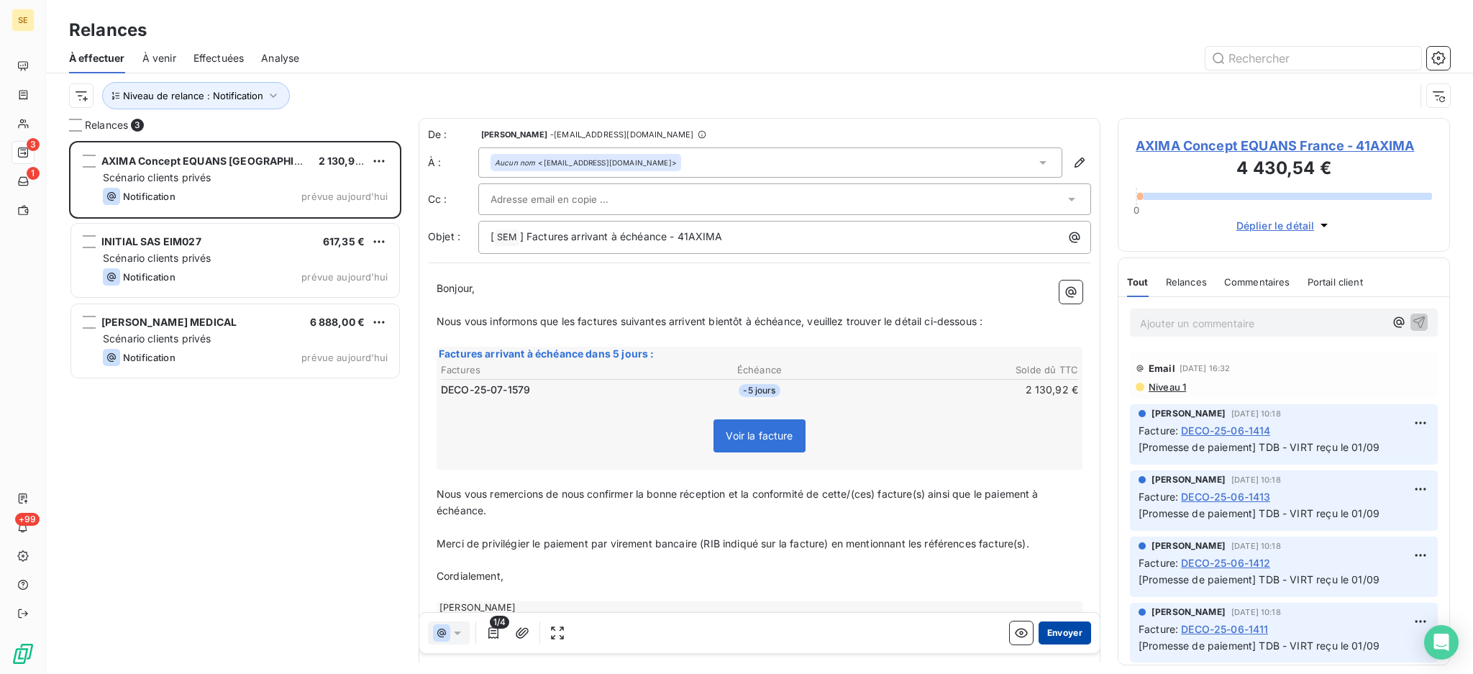
click at [1053, 629] on button "Envoyer" at bounding box center [1064, 632] width 52 height 23
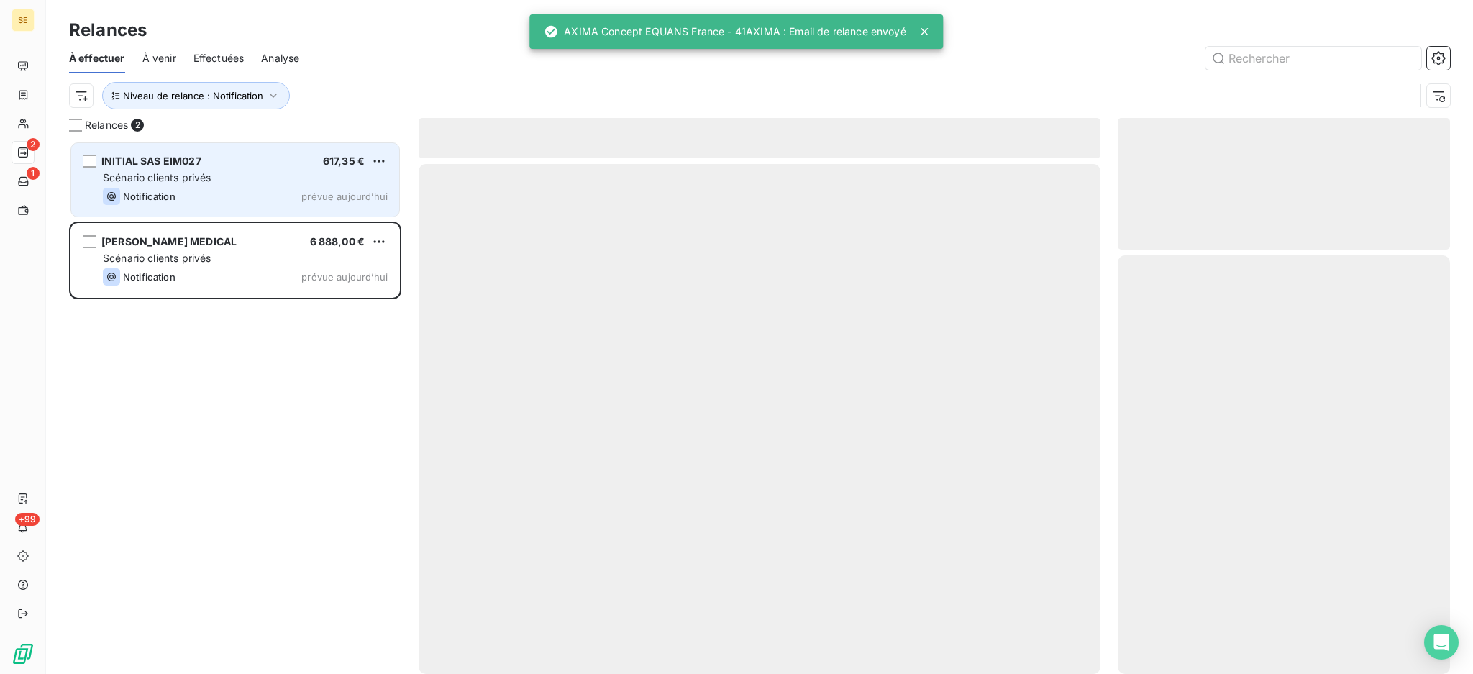
click at [198, 174] on span "Scénario clients privés" at bounding box center [157, 177] width 108 height 12
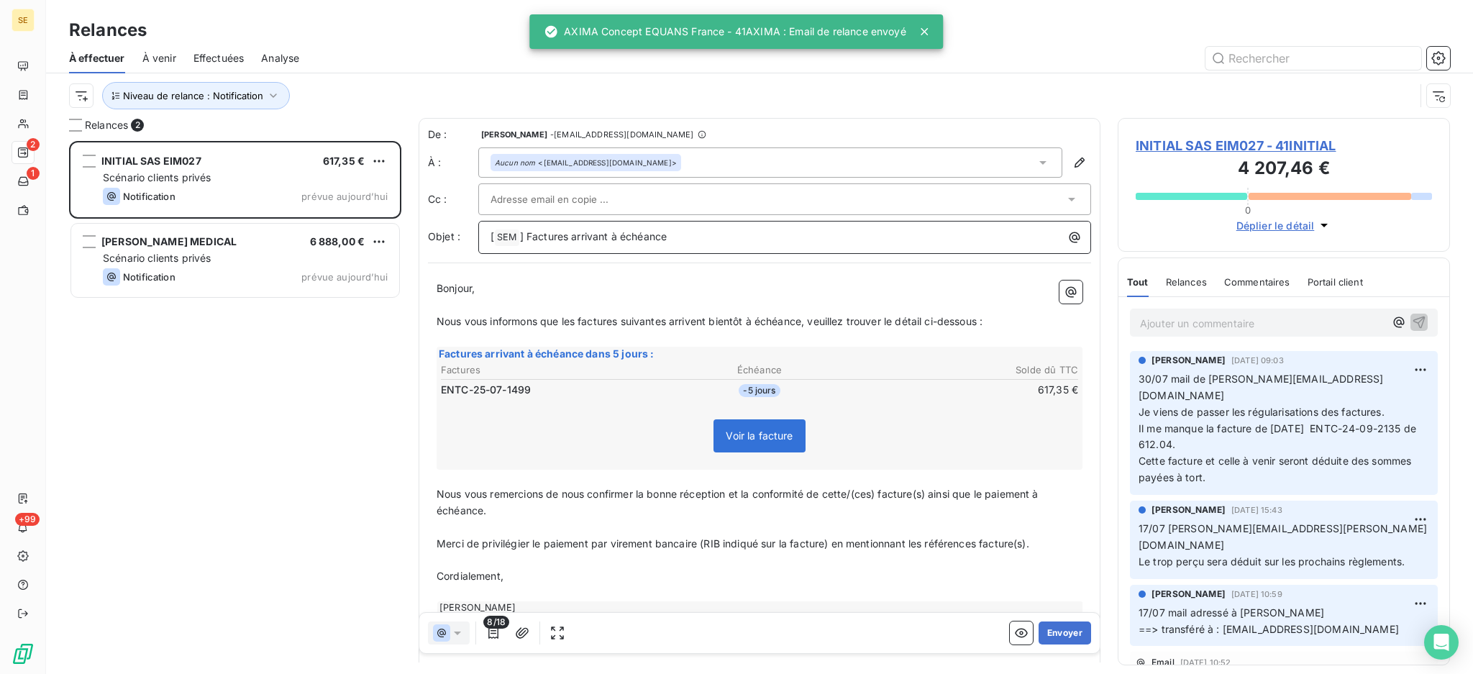
click at [733, 239] on p "[ SEM ﻿ ] Factures arrivant à échéance" at bounding box center [787, 237] width 595 height 17
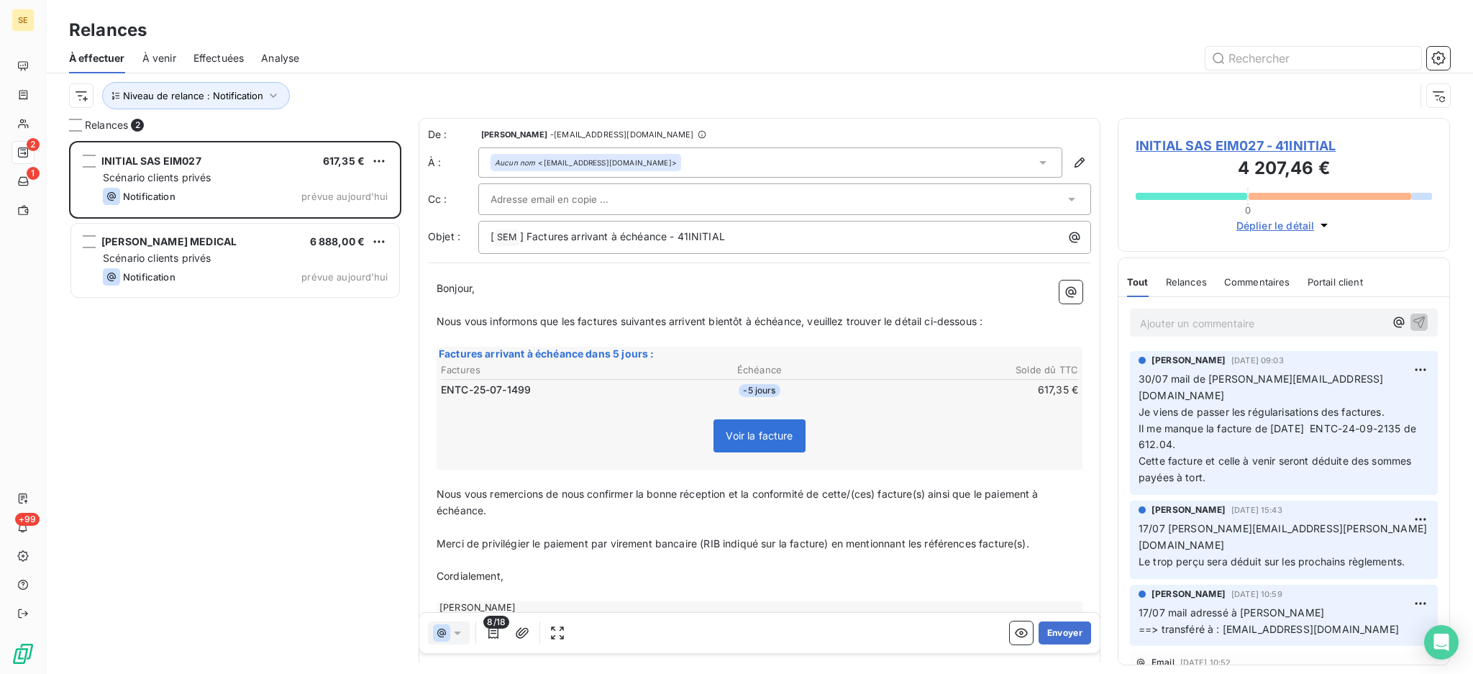
click at [1036, 165] on icon at bounding box center [1043, 162] width 14 height 14
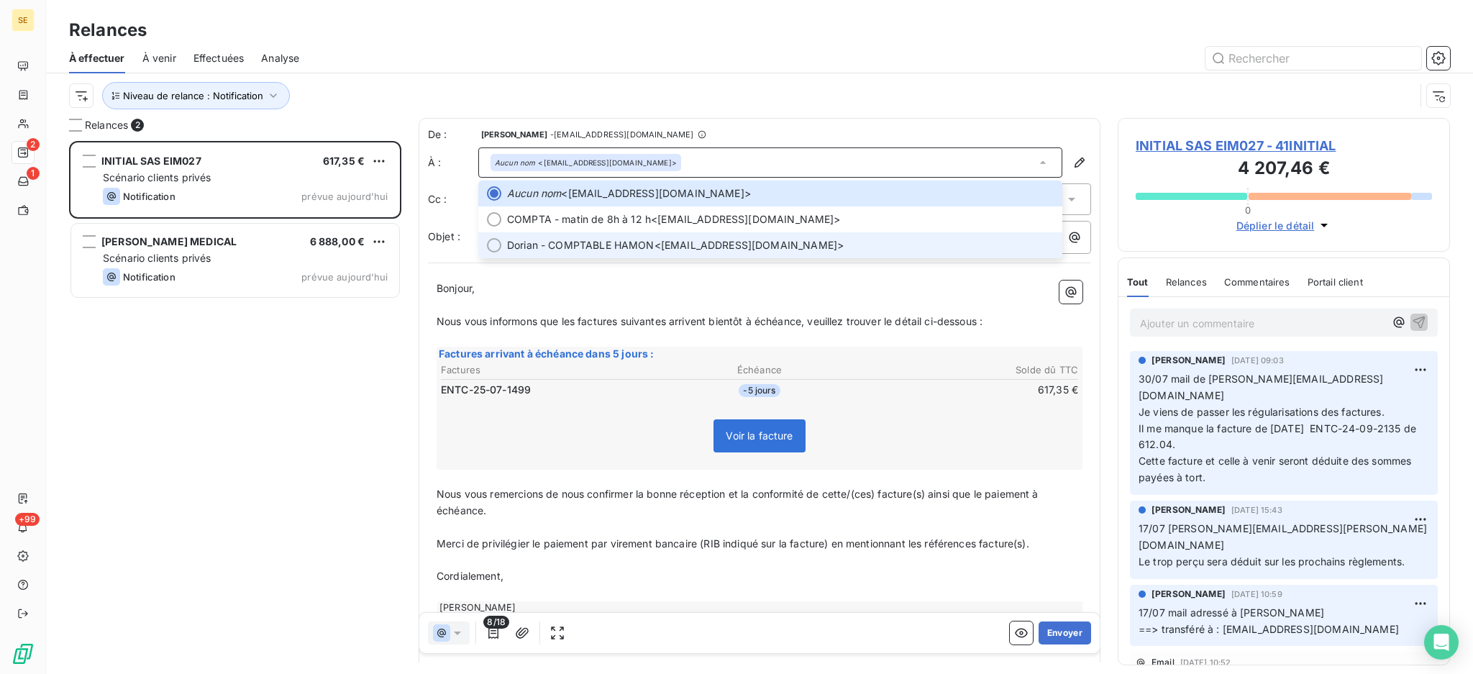
click at [584, 246] on span "Dorian - COMPTABLE HAMON" at bounding box center [580, 245] width 147 height 14
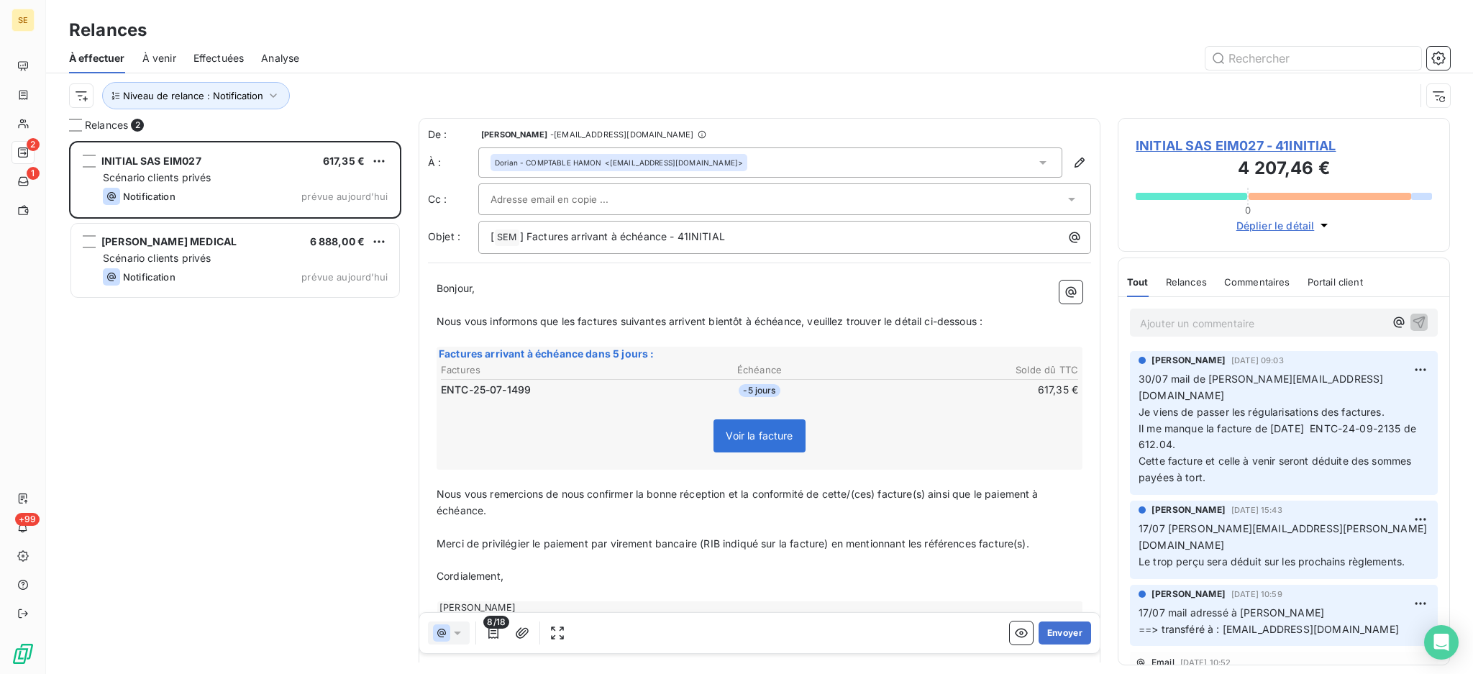
click at [1036, 160] on icon at bounding box center [1043, 162] width 14 height 14
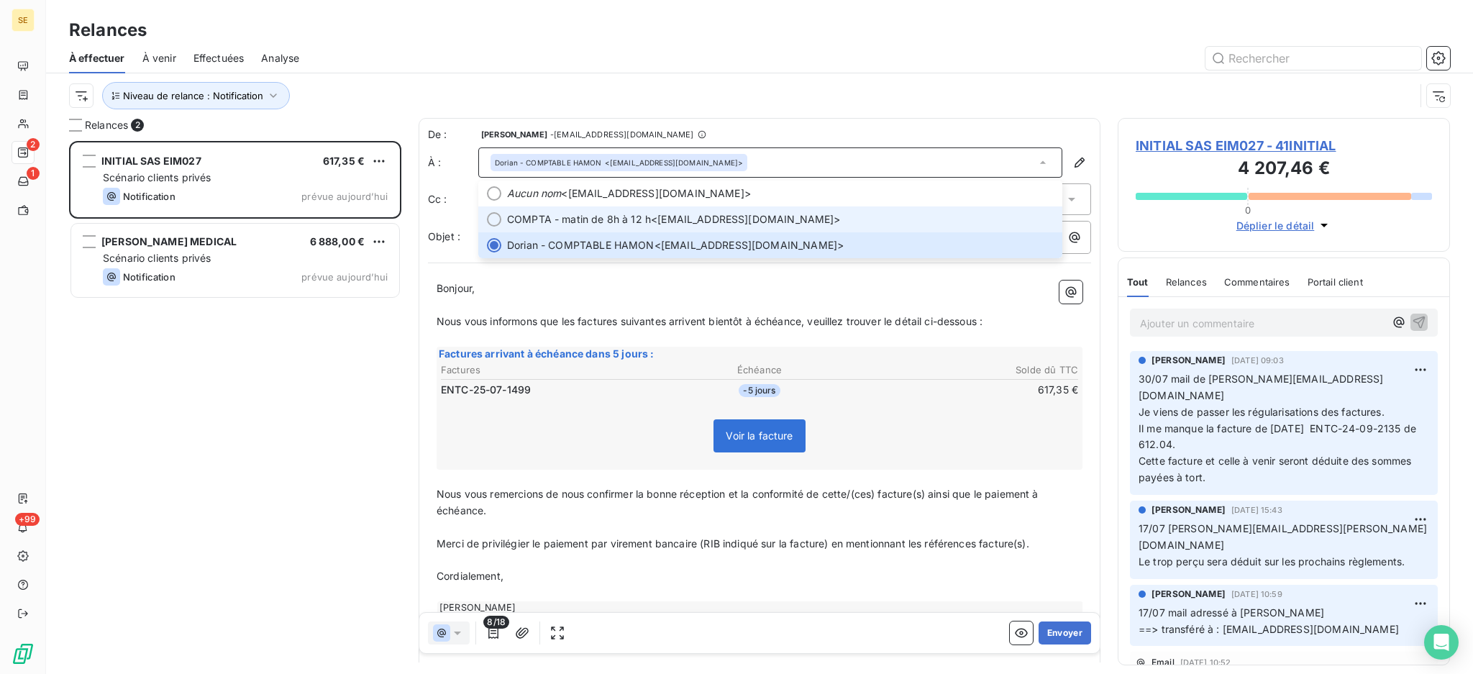
click at [785, 219] on span "COMPTA - matin de 8h à 12 h <tws-compta-fournisseurs-fr@rentokil-initial.com>" at bounding box center [780, 219] width 547 height 14
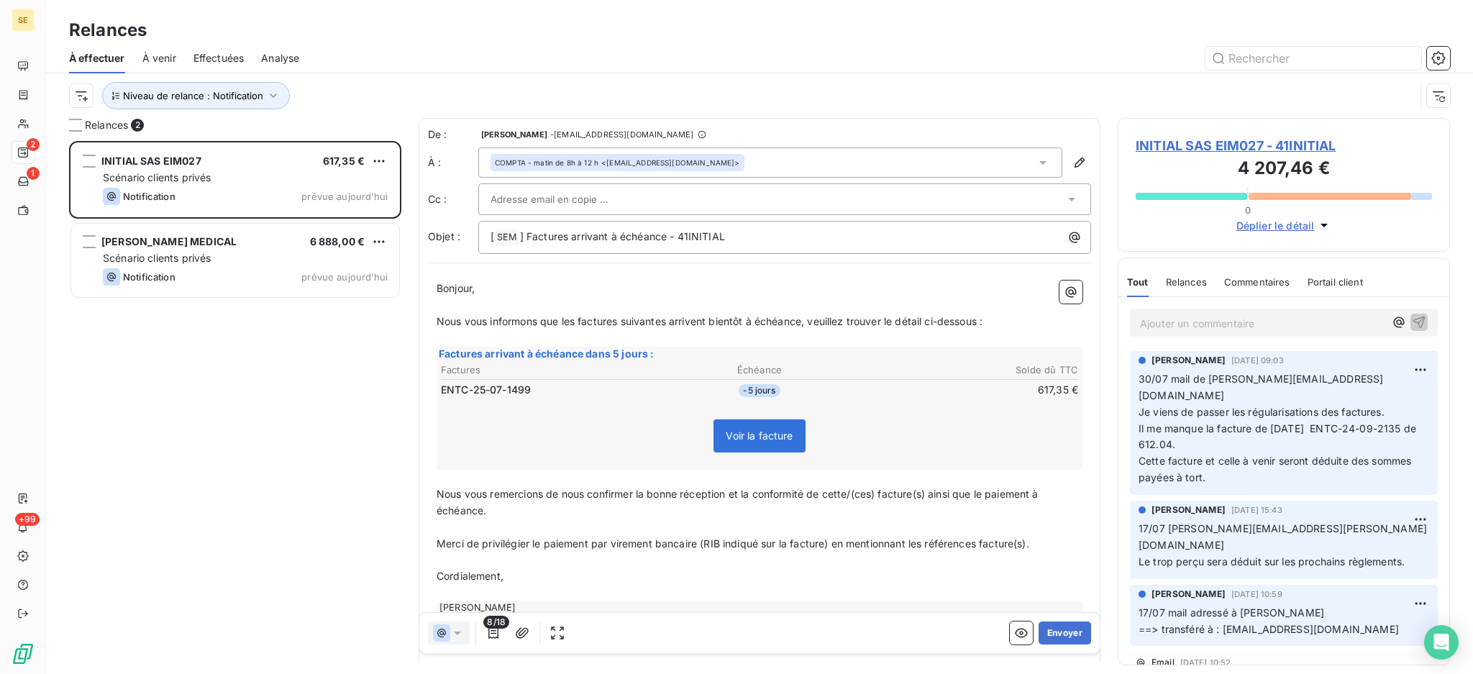
click at [1036, 159] on icon at bounding box center [1043, 162] width 14 height 14
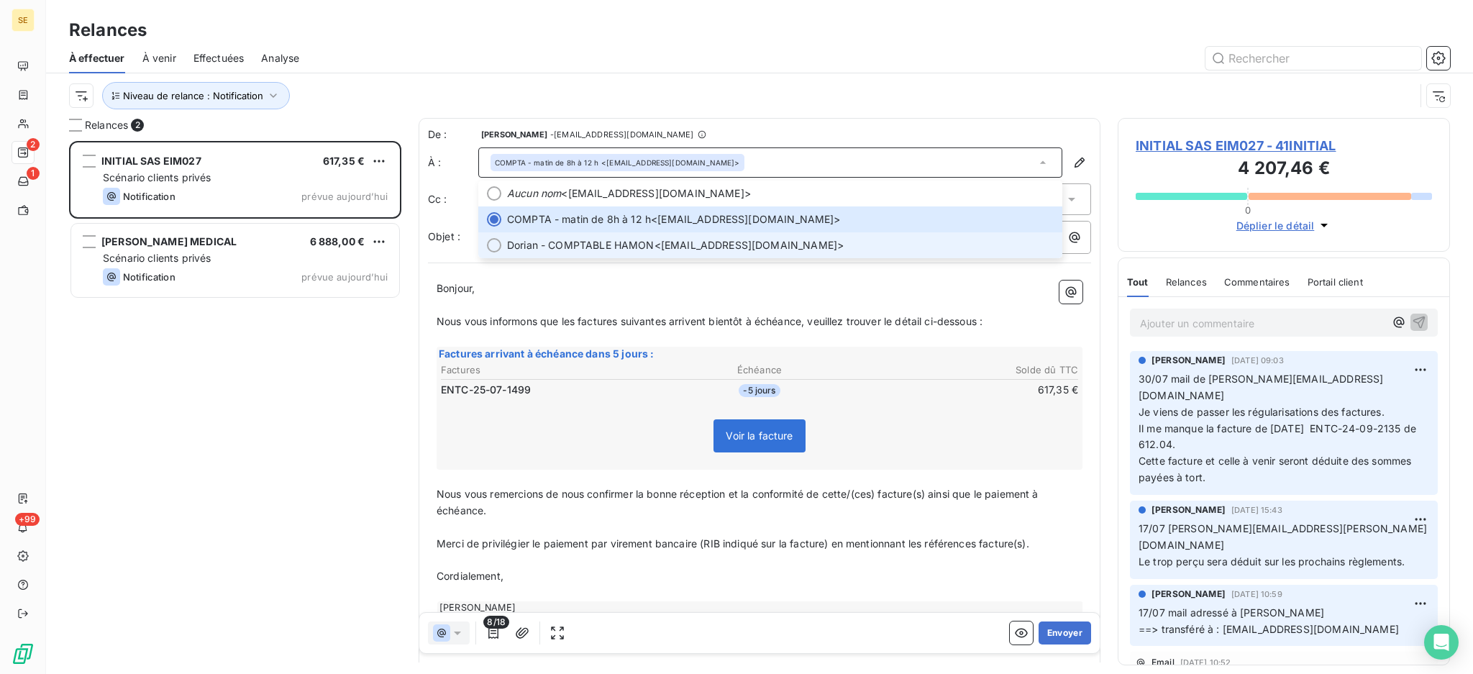
drag, startPoint x: 739, startPoint y: 246, endPoint x: 821, endPoint y: 254, distance: 82.4
click at [821, 254] on li "Dorian - COMPTABLE HAMON <dorian.hamon@rentokil-initial.com>" at bounding box center [770, 245] width 584 height 26
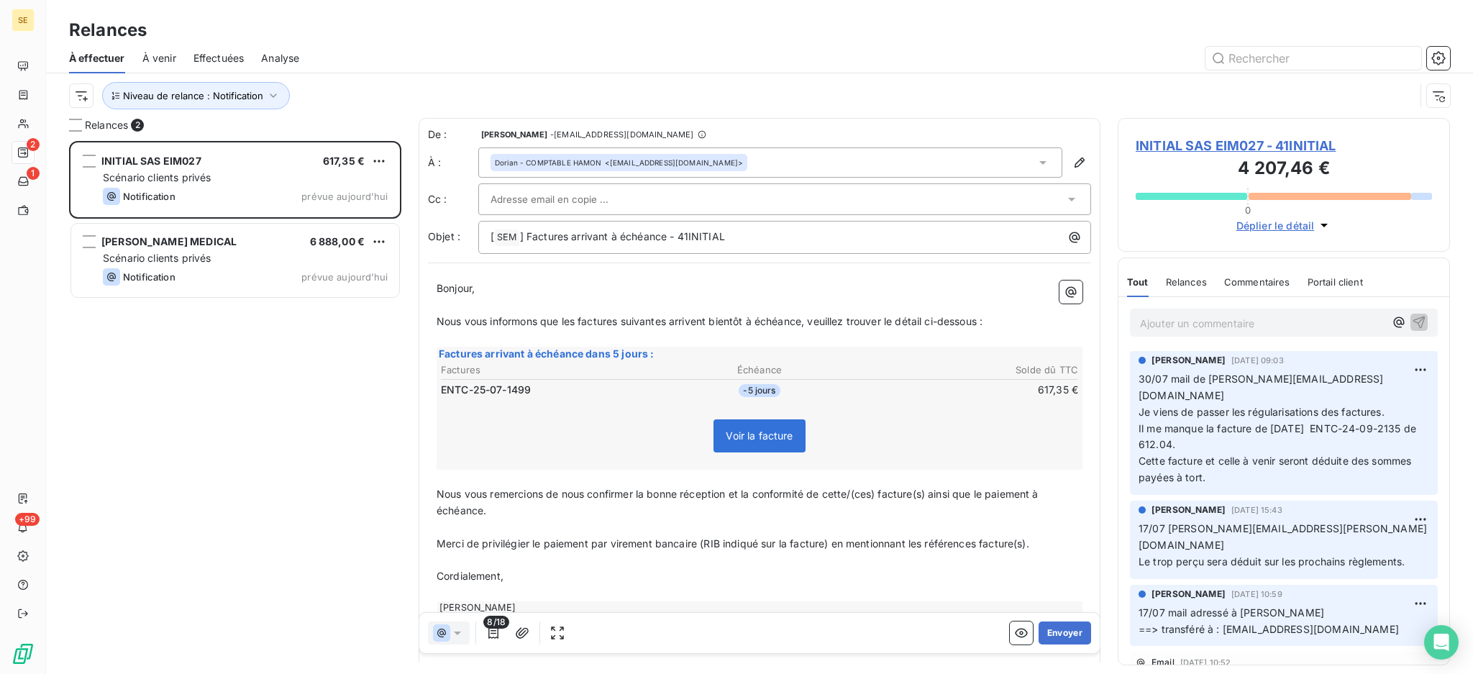
click at [1036, 164] on icon at bounding box center [1043, 162] width 14 height 14
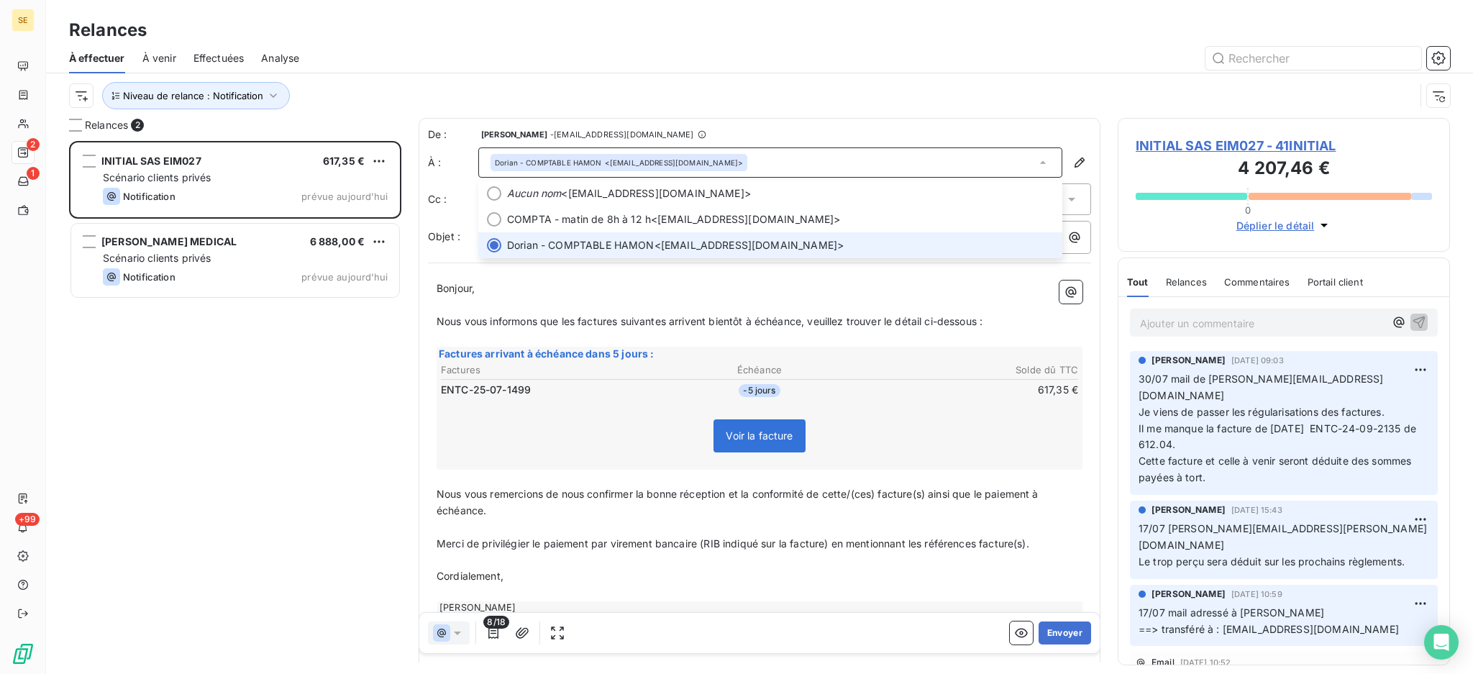
copy span "[EMAIL_ADDRESS][DOMAIN_NAME]"
drag, startPoint x: 659, startPoint y: 247, endPoint x: 828, endPoint y: 247, distance: 169.7
click at [828, 247] on span "Dorian - COMPTABLE HAMON <dorian.hamon@rentokil-initial.com>" at bounding box center [780, 245] width 547 height 14
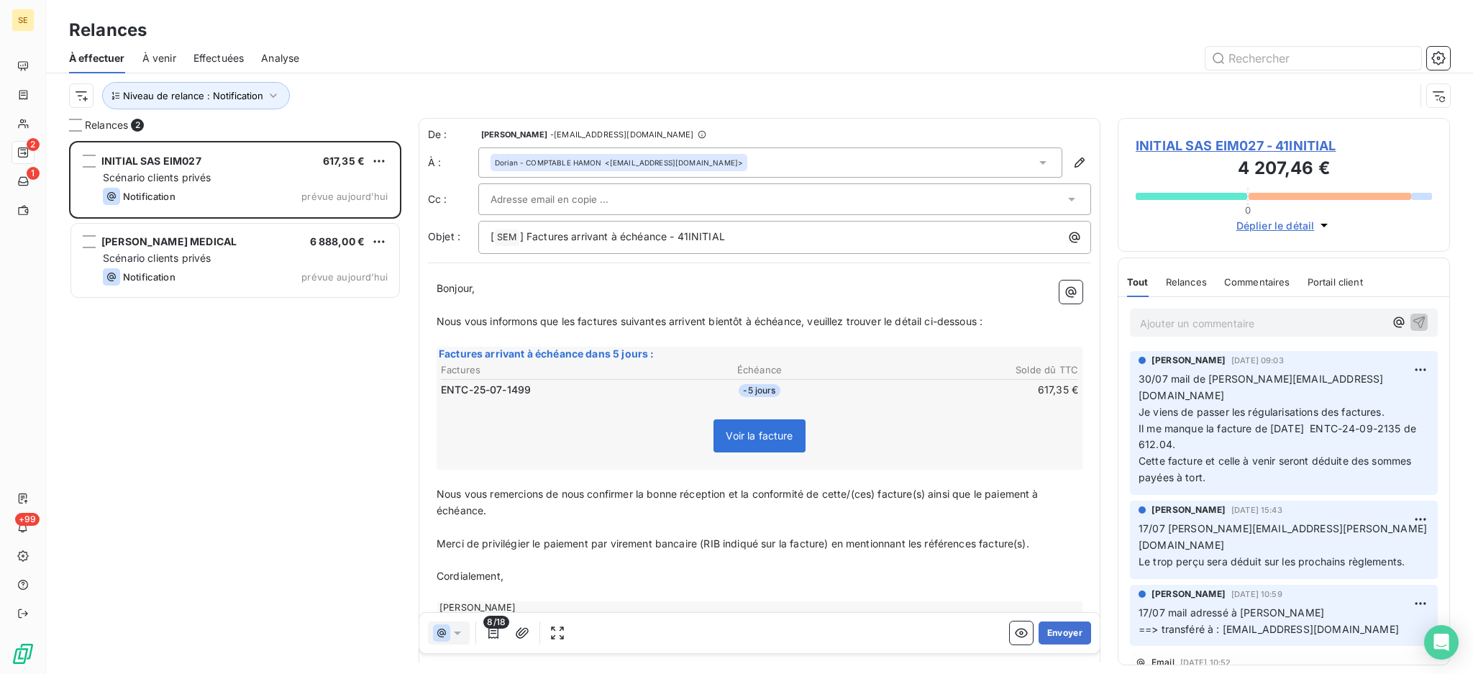
click at [692, 198] on div at bounding box center [777, 199] width 574 height 22
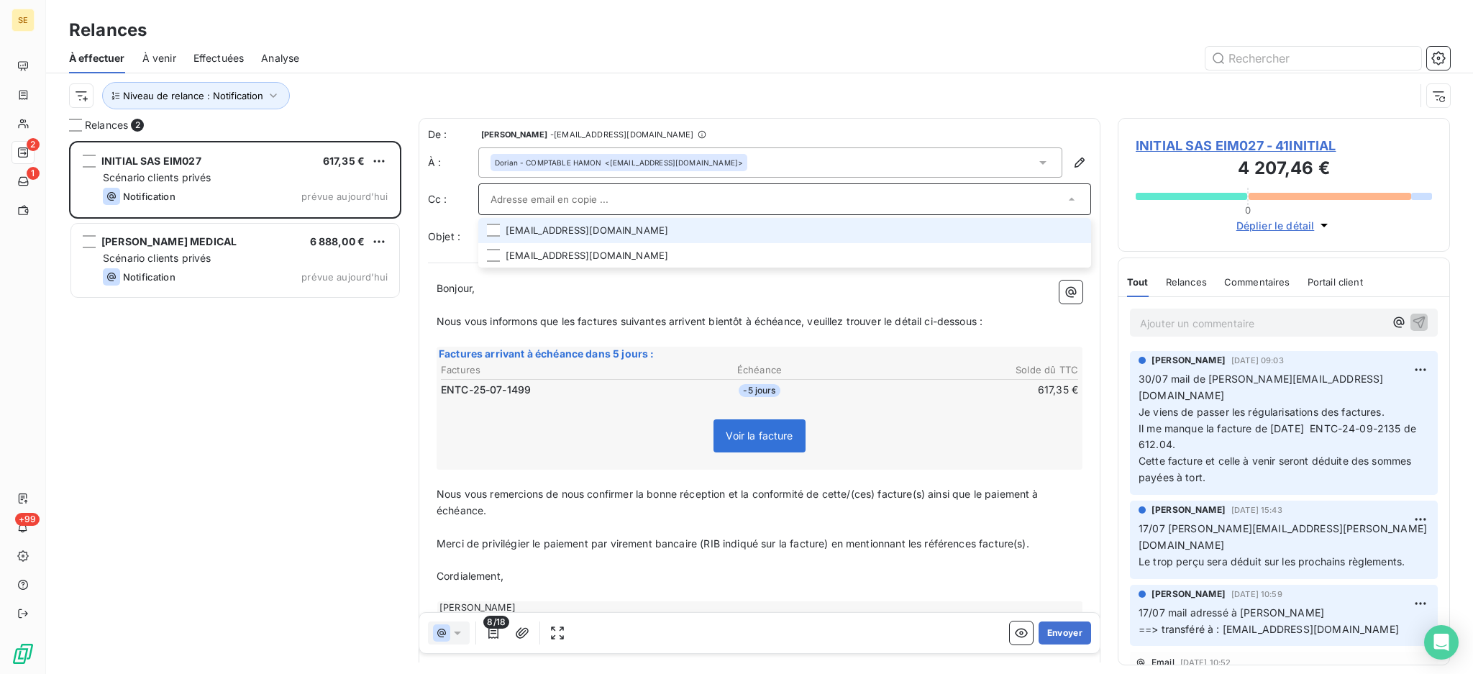
paste input "[EMAIL_ADDRESS][DOMAIN_NAME]"
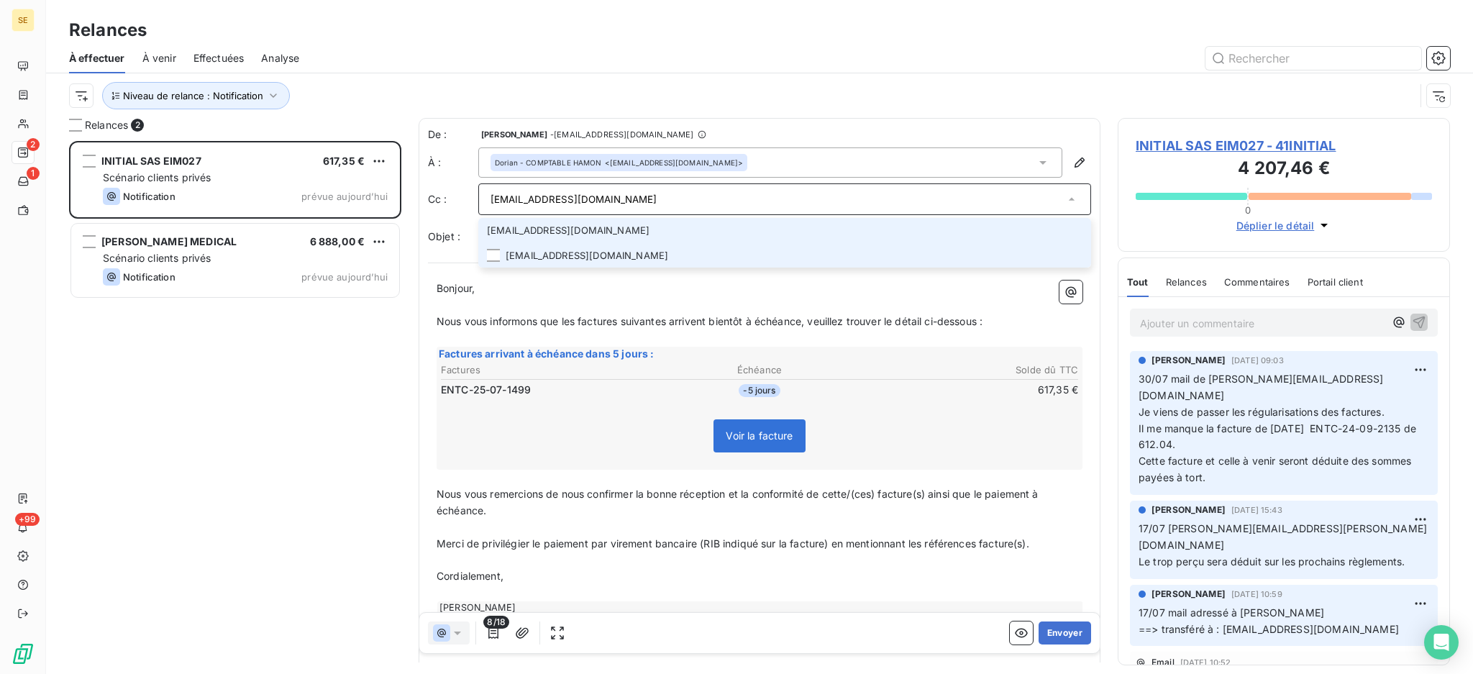
type input "[EMAIL_ADDRESS][DOMAIN_NAME]"
click at [607, 255] on li "[EMAIL_ADDRESS][DOMAIN_NAME]" at bounding box center [784, 255] width 613 height 25
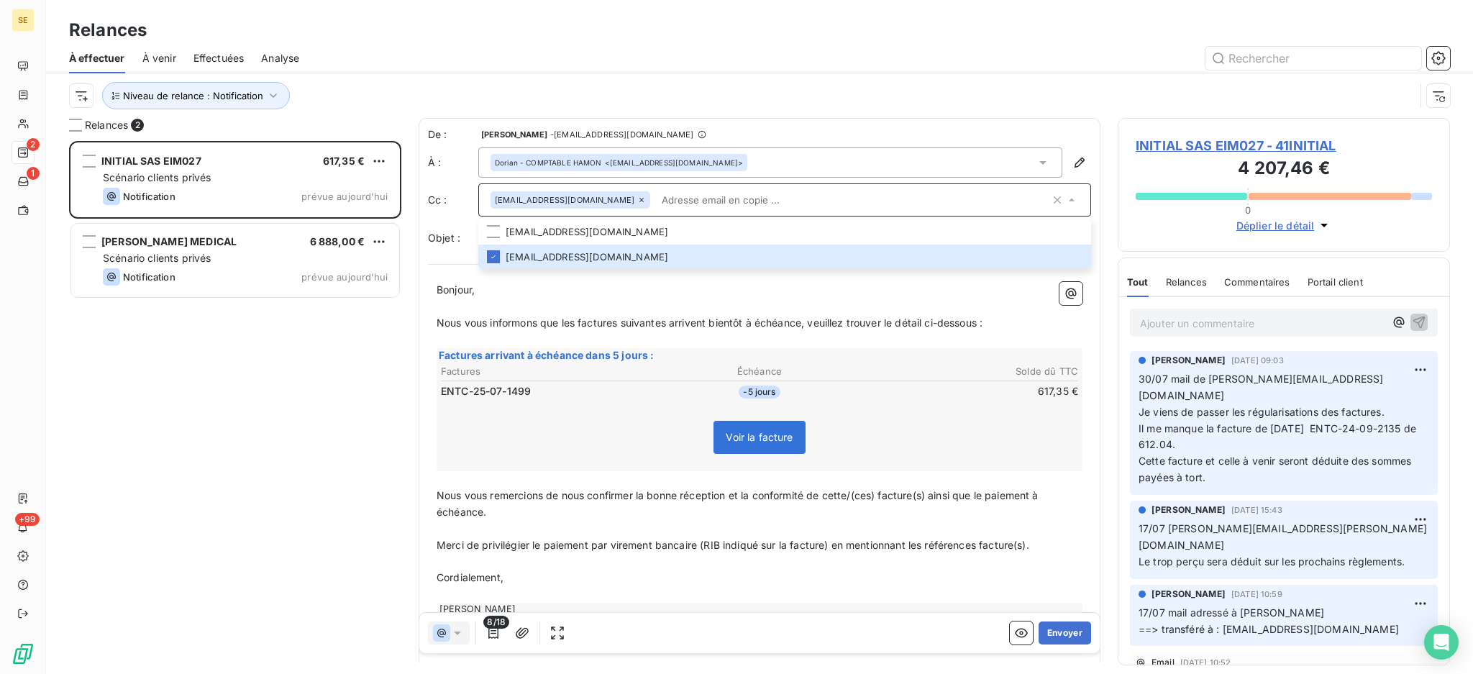
click at [775, 203] on input "text" at bounding box center [853, 200] width 394 height 22
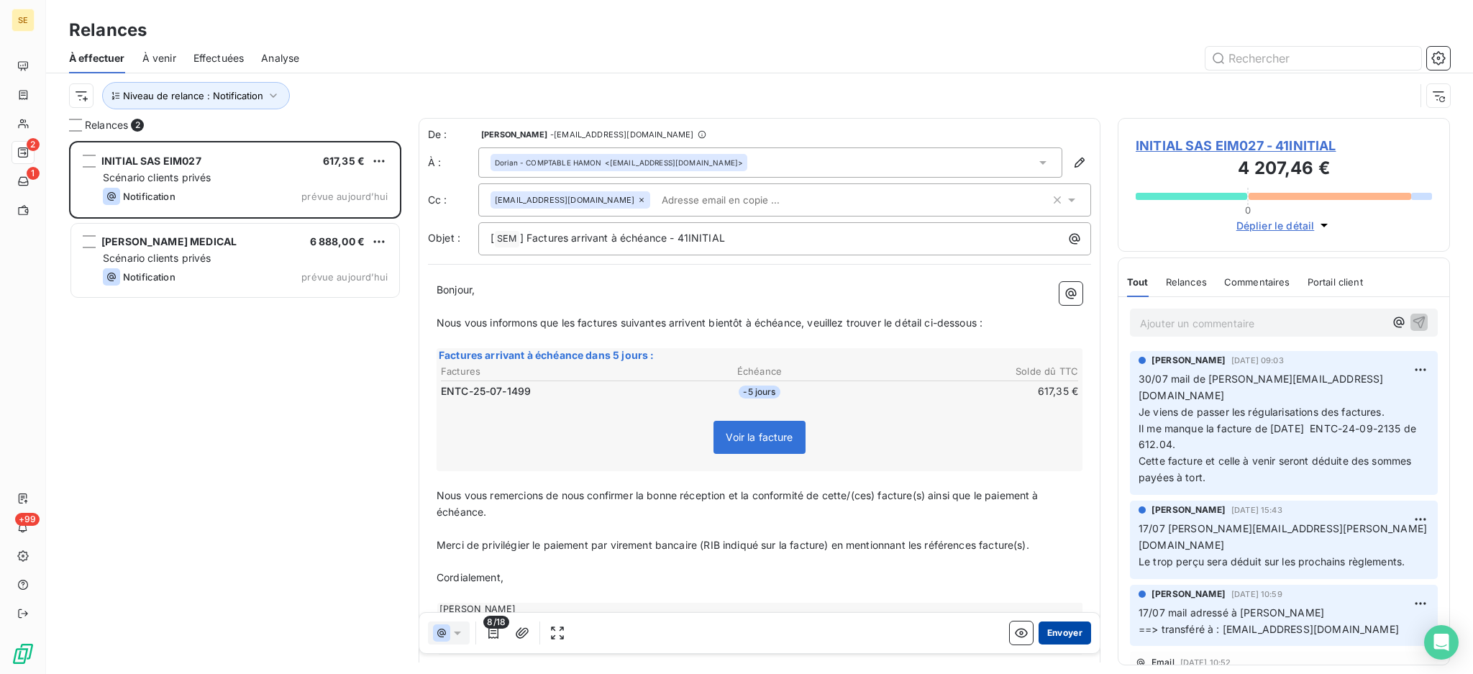
click at [1061, 629] on button "Envoyer" at bounding box center [1064, 632] width 52 height 23
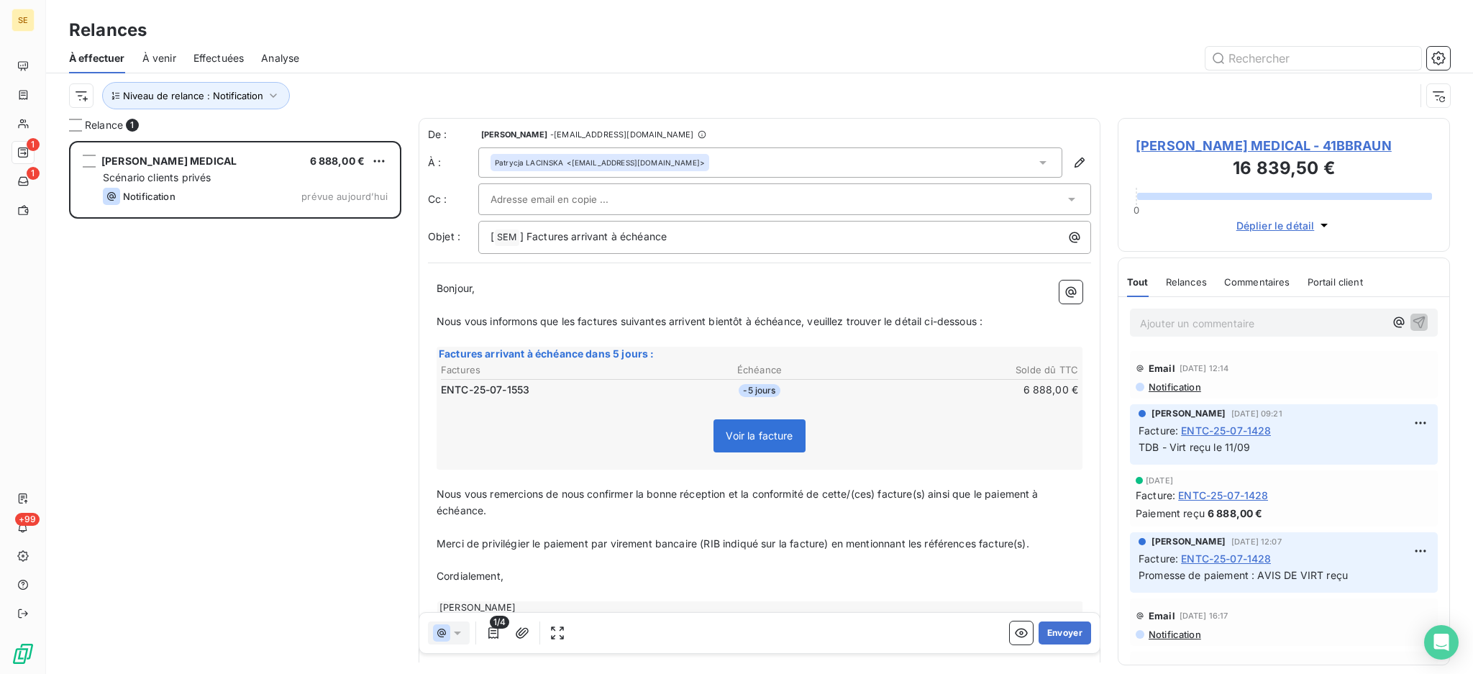
click at [1171, 385] on span "Notification" at bounding box center [1174, 387] width 54 height 12
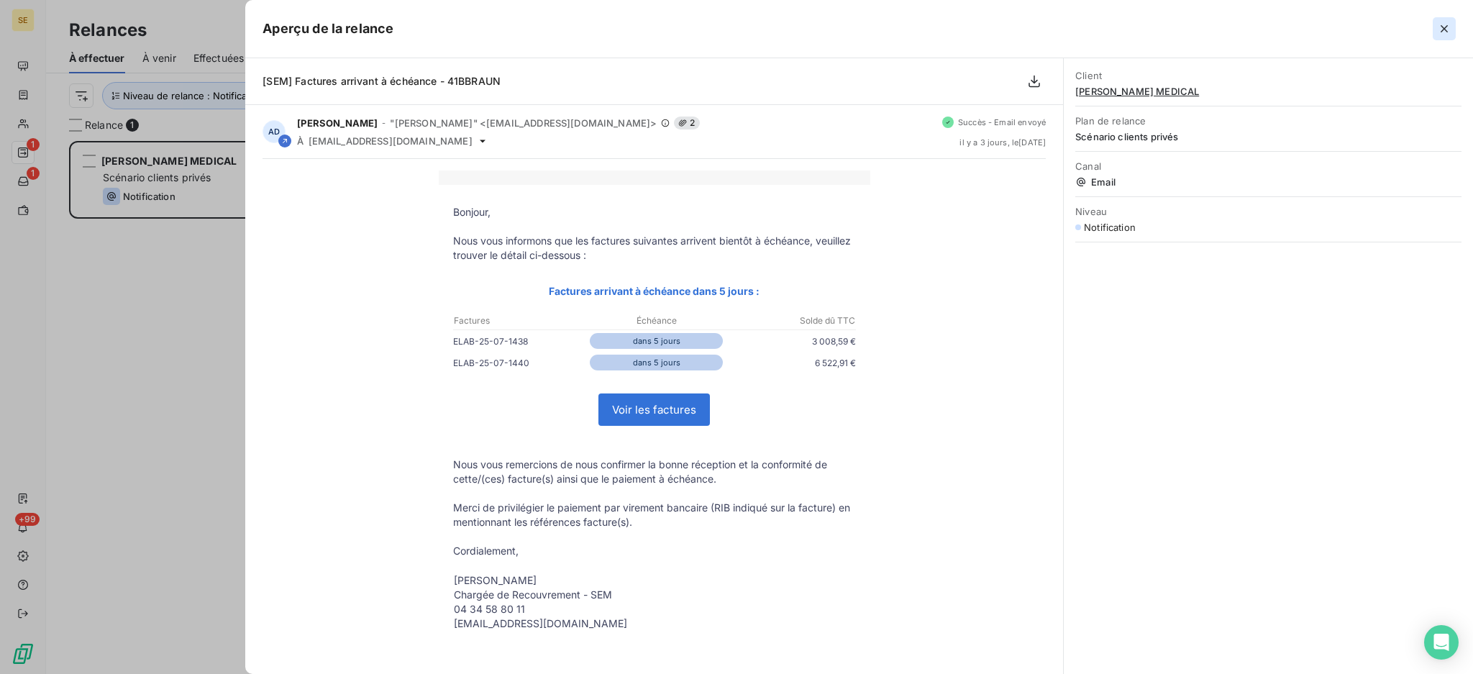
click at [1445, 24] on icon "button" at bounding box center [1444, 29] width 14 height 14
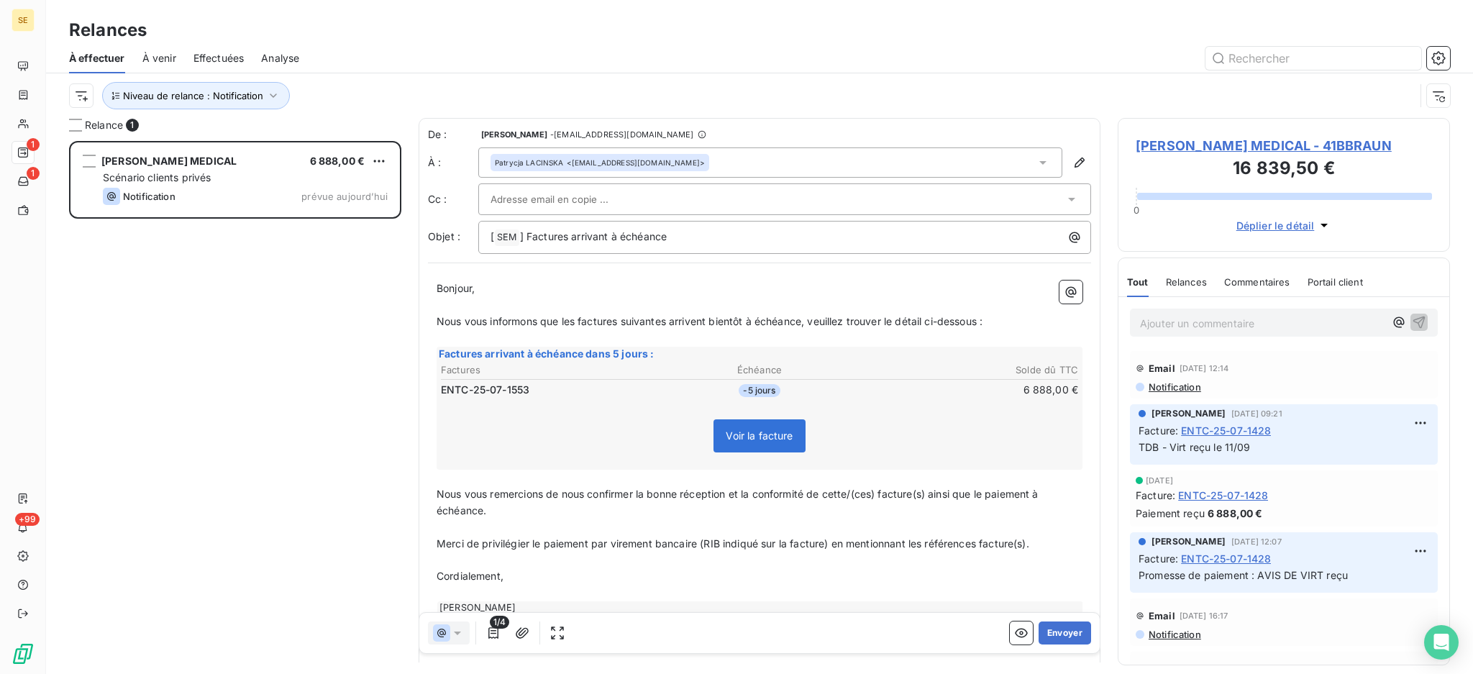
click at [1199, 141] on span "B. BRAUN MEDICAL - 41BBRAUN" at bounding box center [1284, 145] width 296 height 19
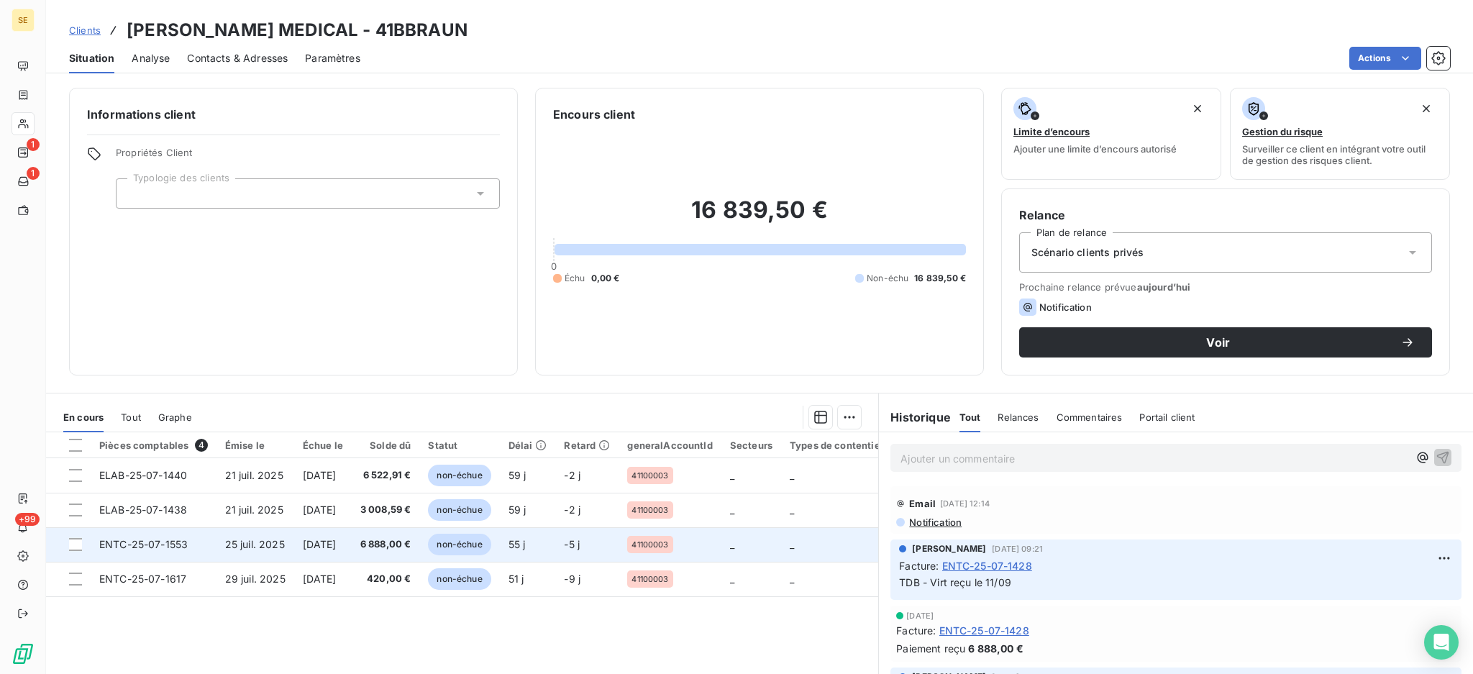
click at [220, 551] on td "25 juil. 2025" at bounding box center [255, 544] width 78 height 35
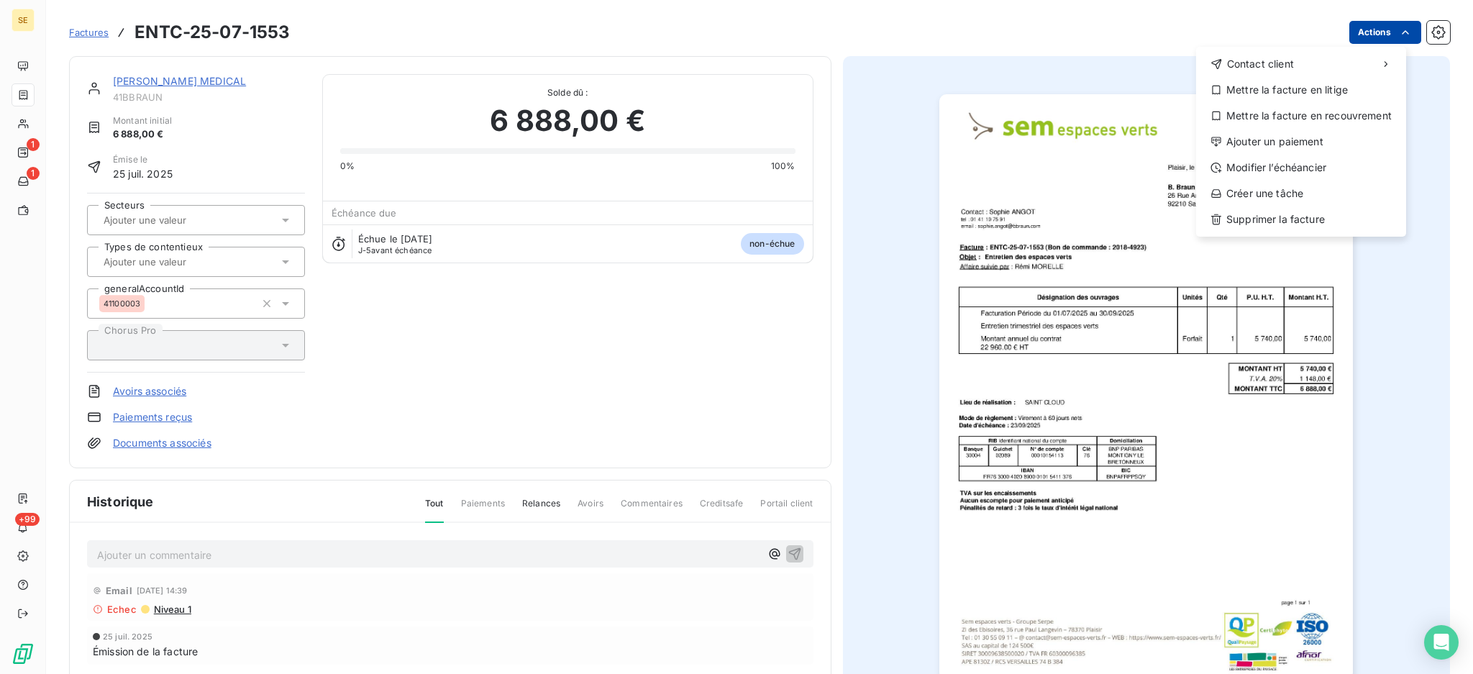
click at [1367, 32] on html "SE 1 1 +99 Factures ENTC-25-07-1553 Actions Contact client Mettre la facture en…" at bounding box center [736, 337] width 1473 height 674
click at [1313, 171] on div "Modifier l’échéancier" at bounding box center [1301, 167] width 198 height 23
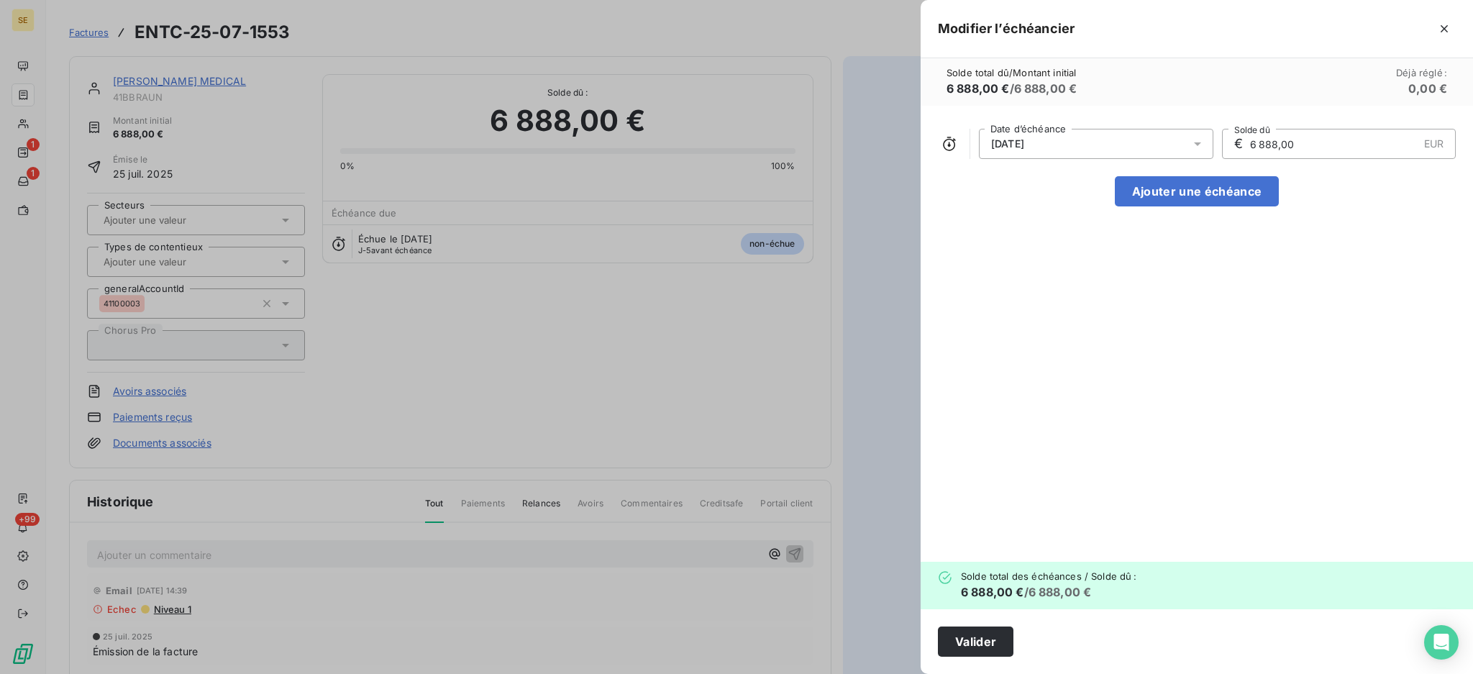
click at [1194, 144] on icon at bounding box center [1197, 144] width 14 height 14
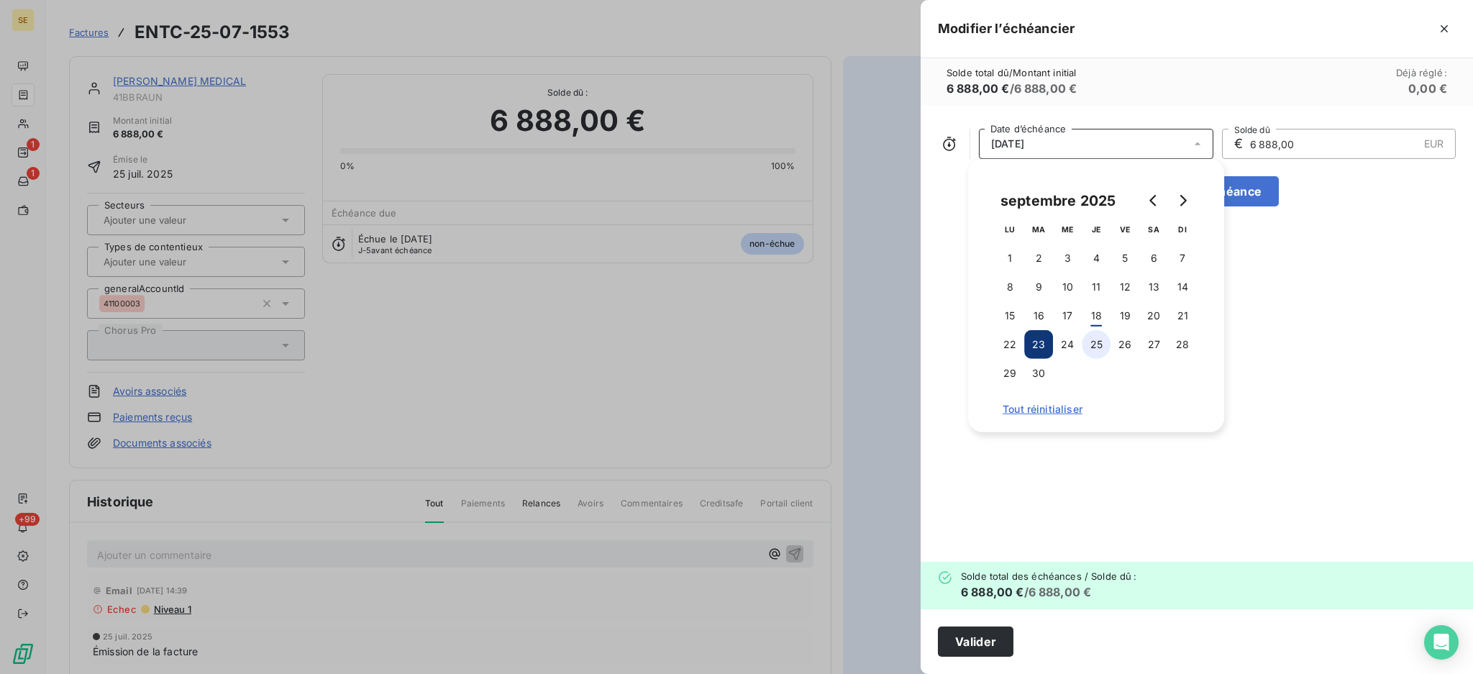
click at [1100, 343] on button "25" at bounding box center [1096, 344] width 29 height 29
click at [986, 637] on button "Valider" at bounding box center [976, 641] width 76 height 30
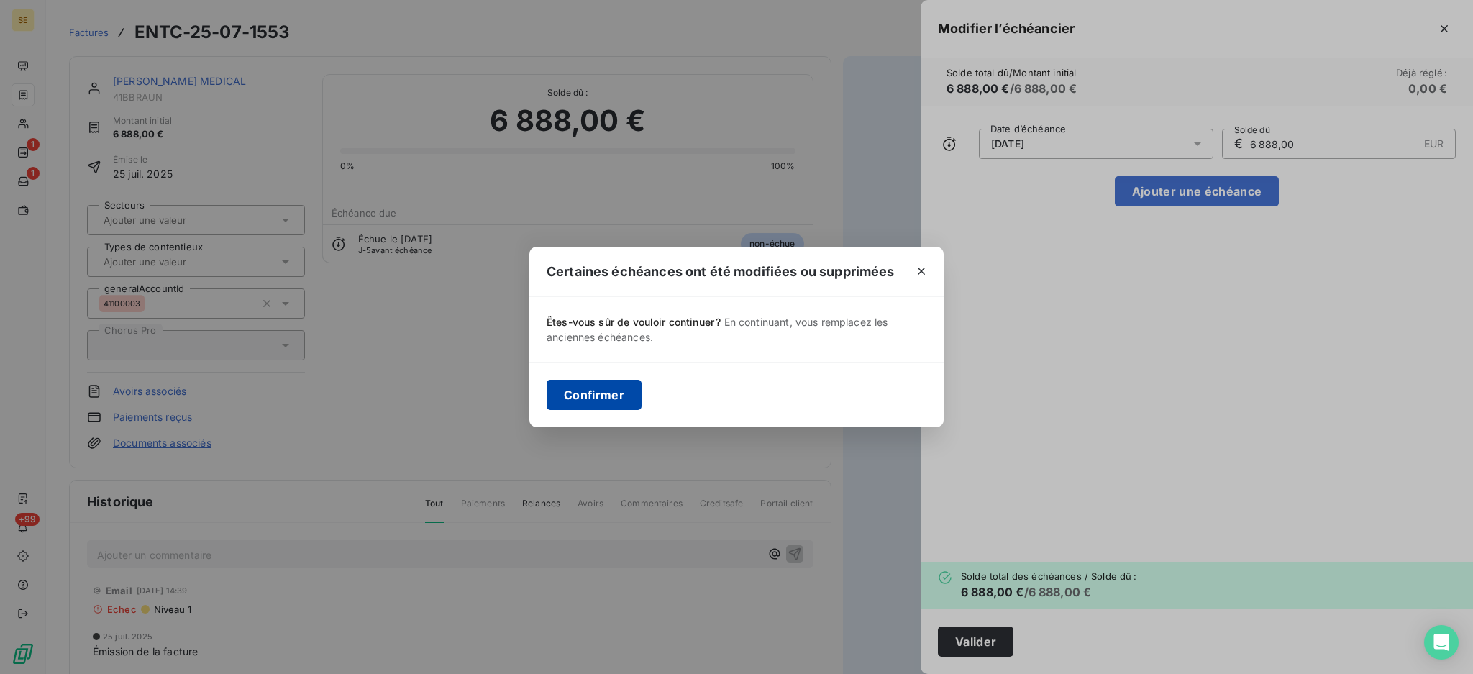
click at [570, 391] on button "Confirmer" at bounding box center [594, 395] width 95 height 30
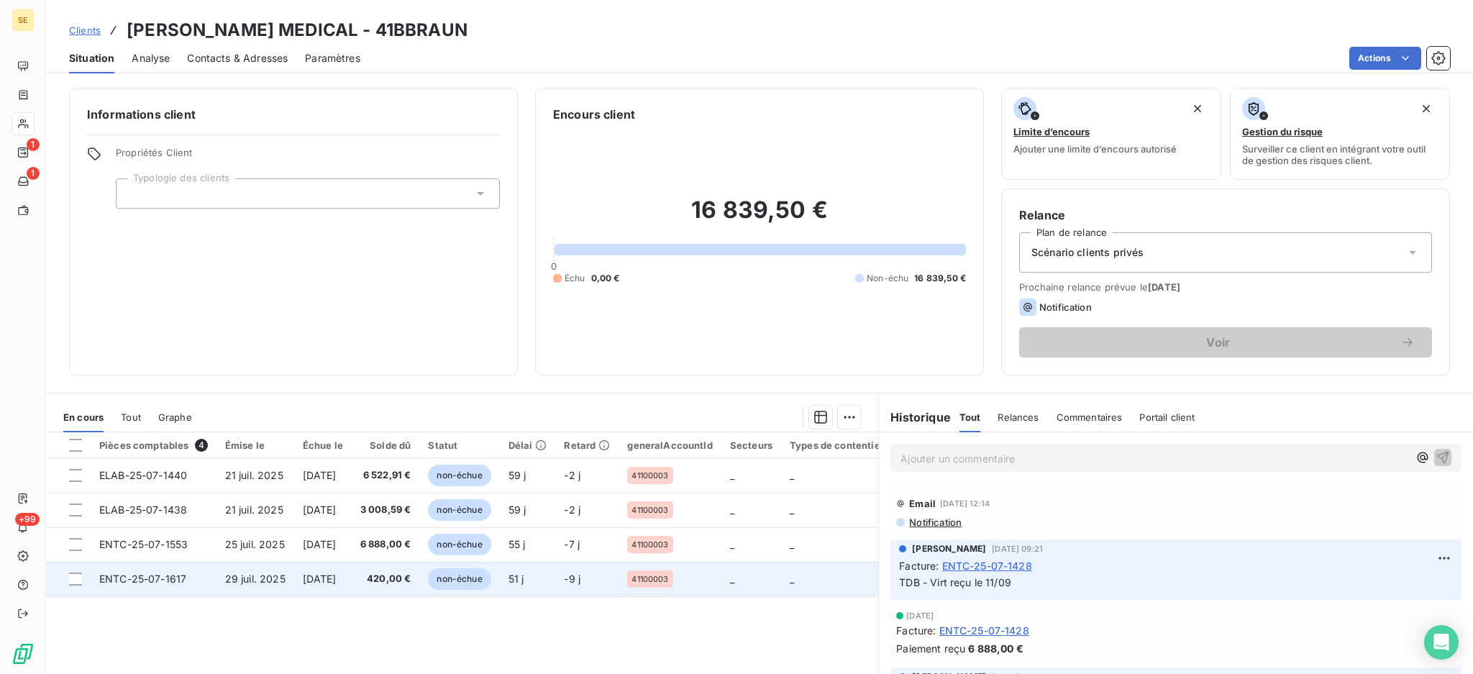
click at [233, 588] on td "29 juil. 2025" at bounding box center [255, 579] width 78 height 35
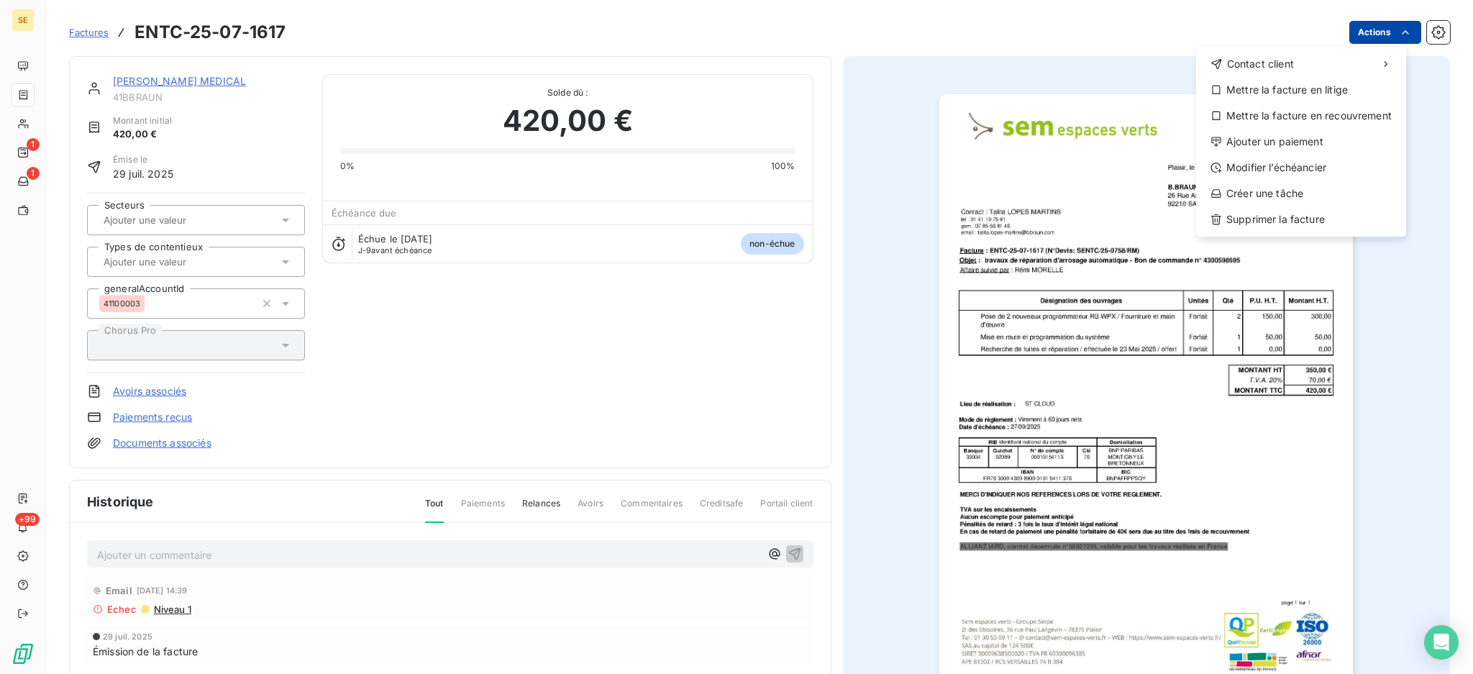
click at [1352, 30] on html "SE 1 1 +99 Factures ENTC-25-07-1617 Actions Contact client Mettre la facture en…" at bounding box center [736, 337] width 1473 height 674
click at [1292, 164] on div "Modifier l’échéancier" at bounding box center [1301, 167] width 198 height 23
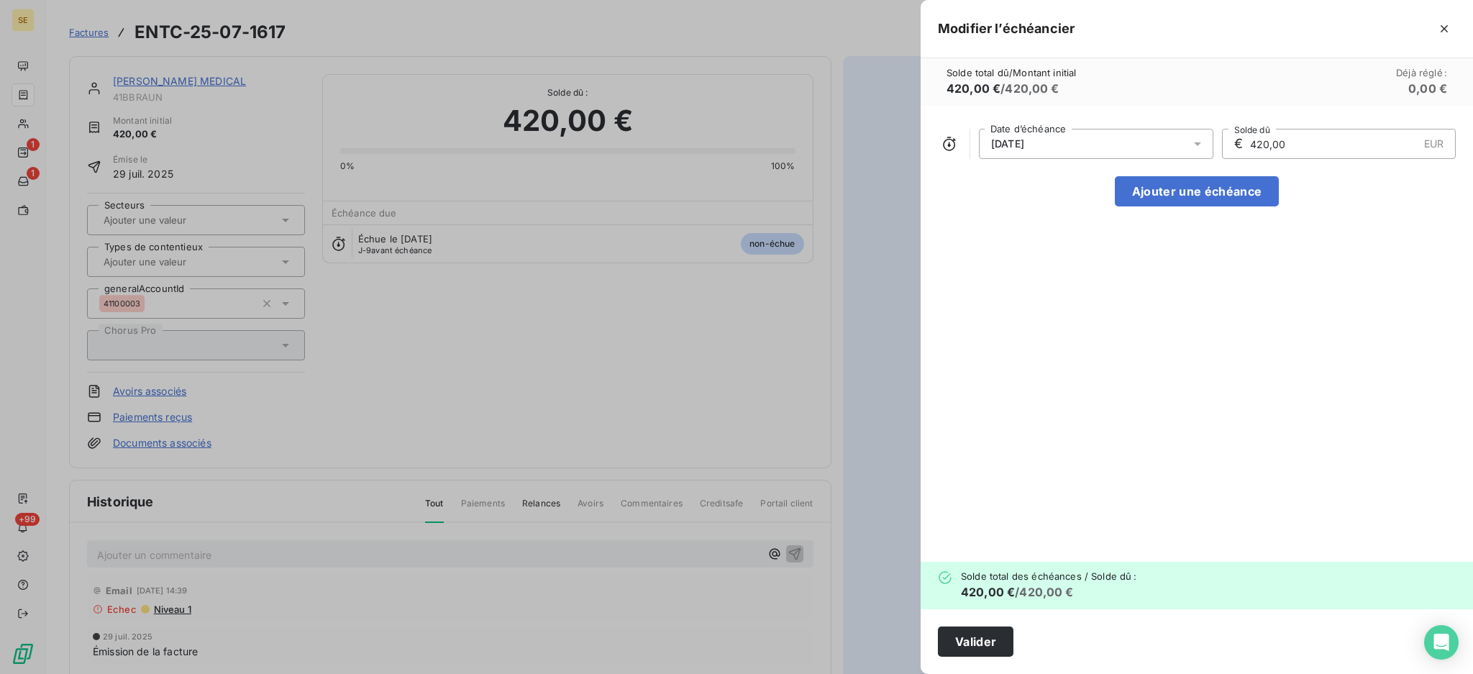
click at [1195, 140] on icon at bounding box center [1197, 144] width 14 height 14
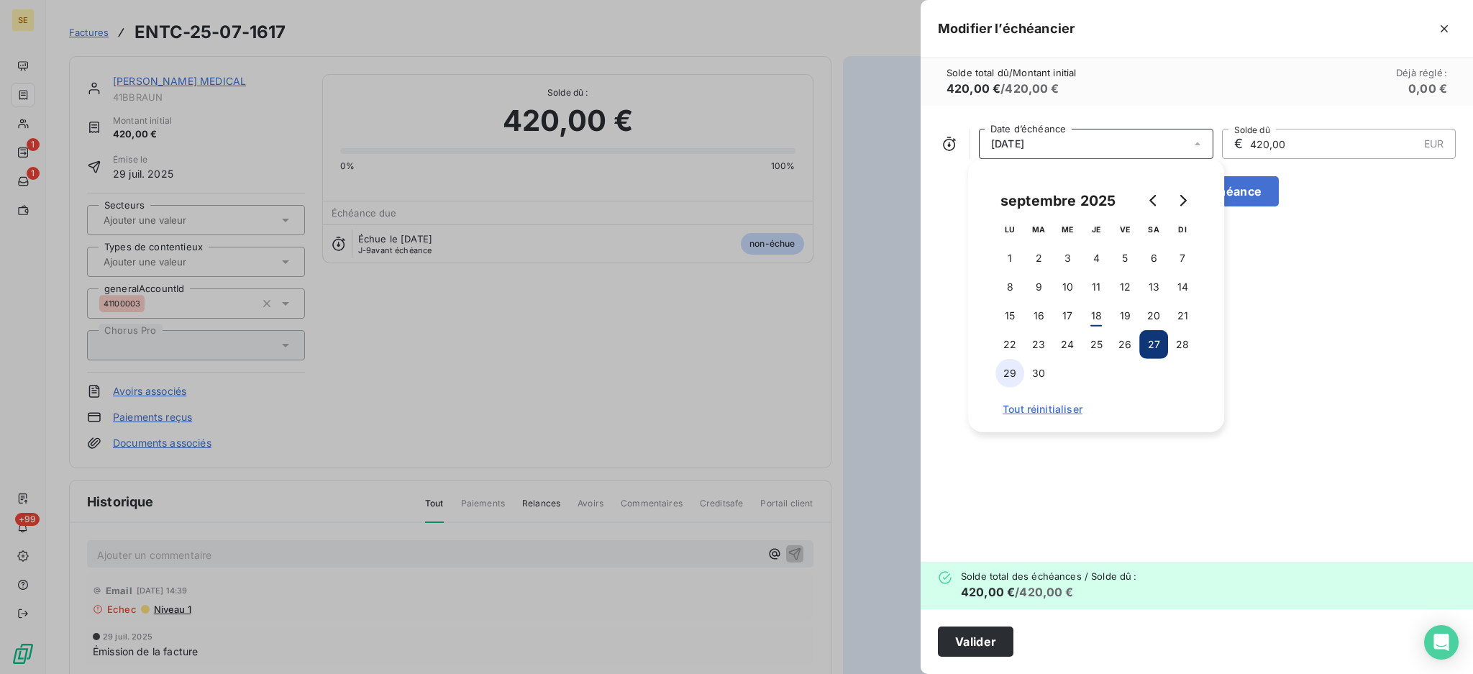
click at [1018, 369] on button "29" at bounding box center [1009, 373] width 29 height 29
click at [971, 642] on button "Valider" at bounding box center [976, 641] width 76 height 30
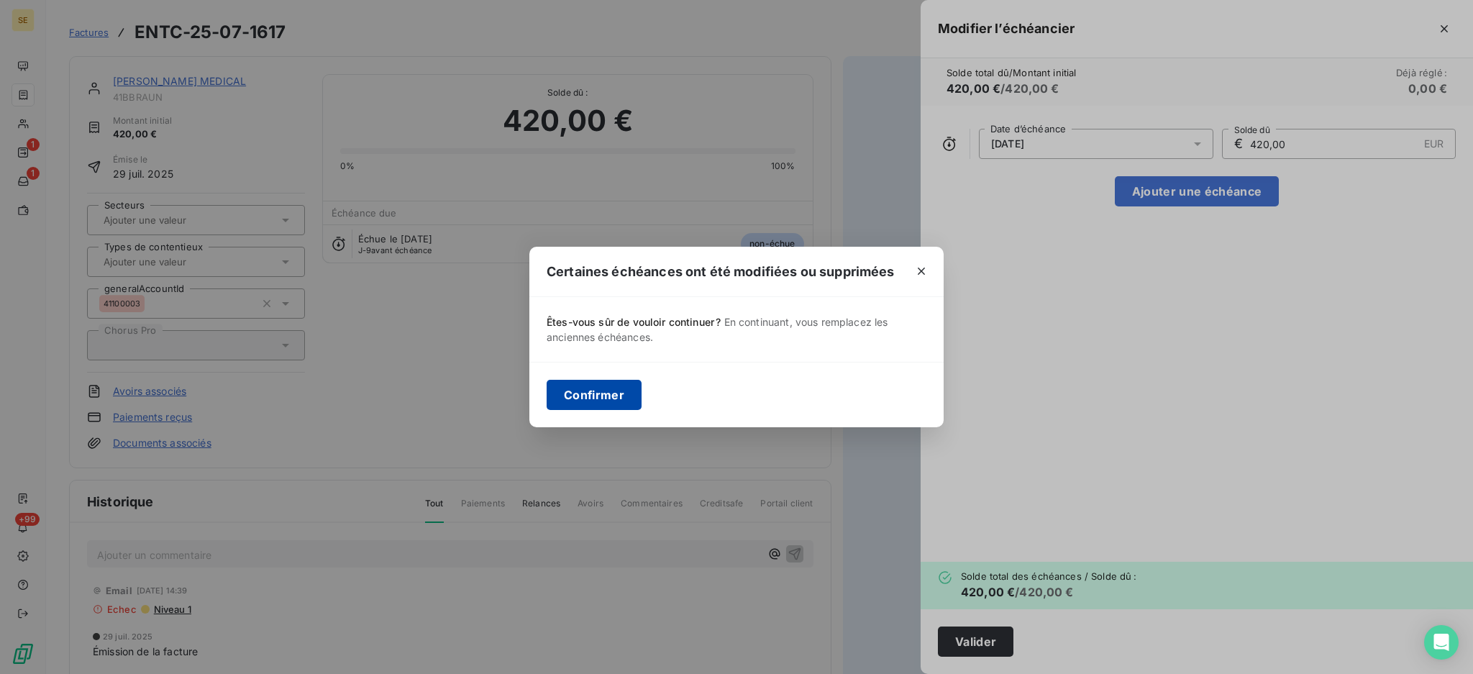
click at [581, 391] on button "Confirmer" at bounding box center [594, 395] width 95 height 30
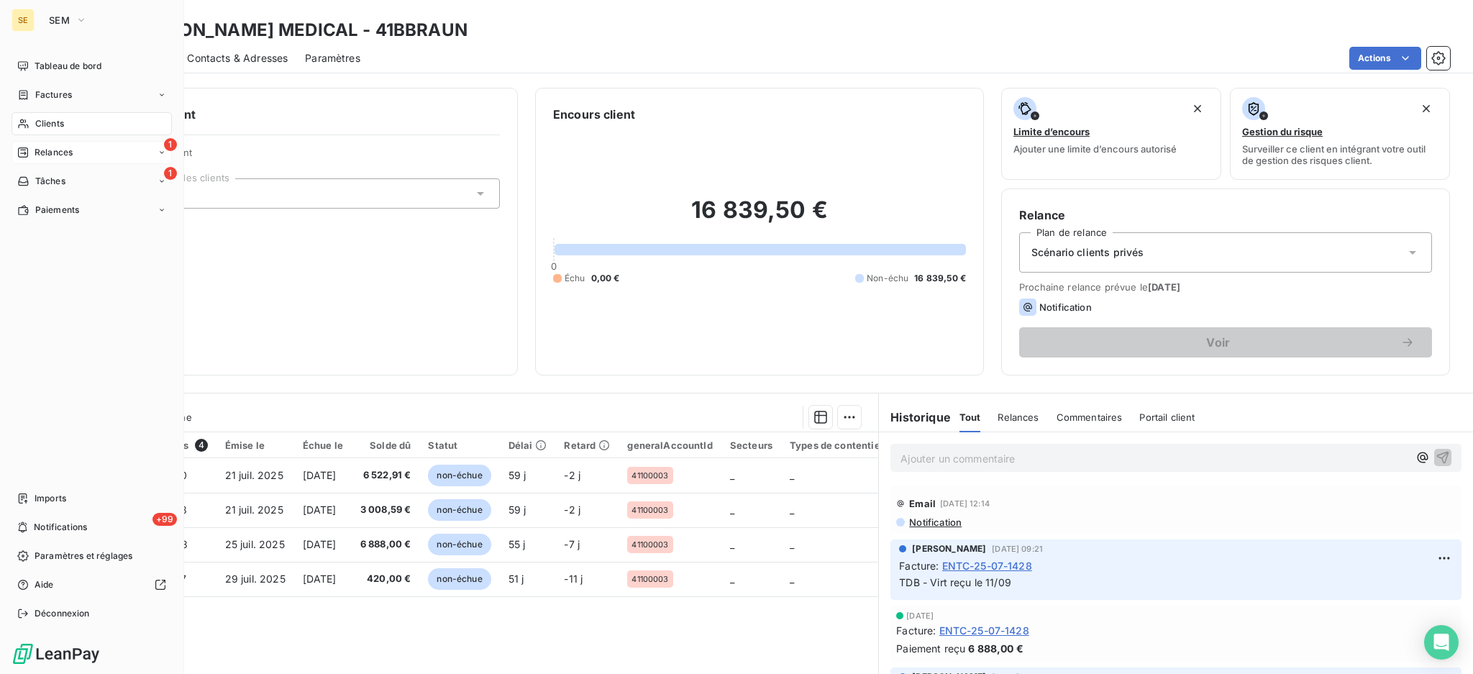
click at [50, 155] on span "Relances" at bounding box center [54, 152] width 38 height 13
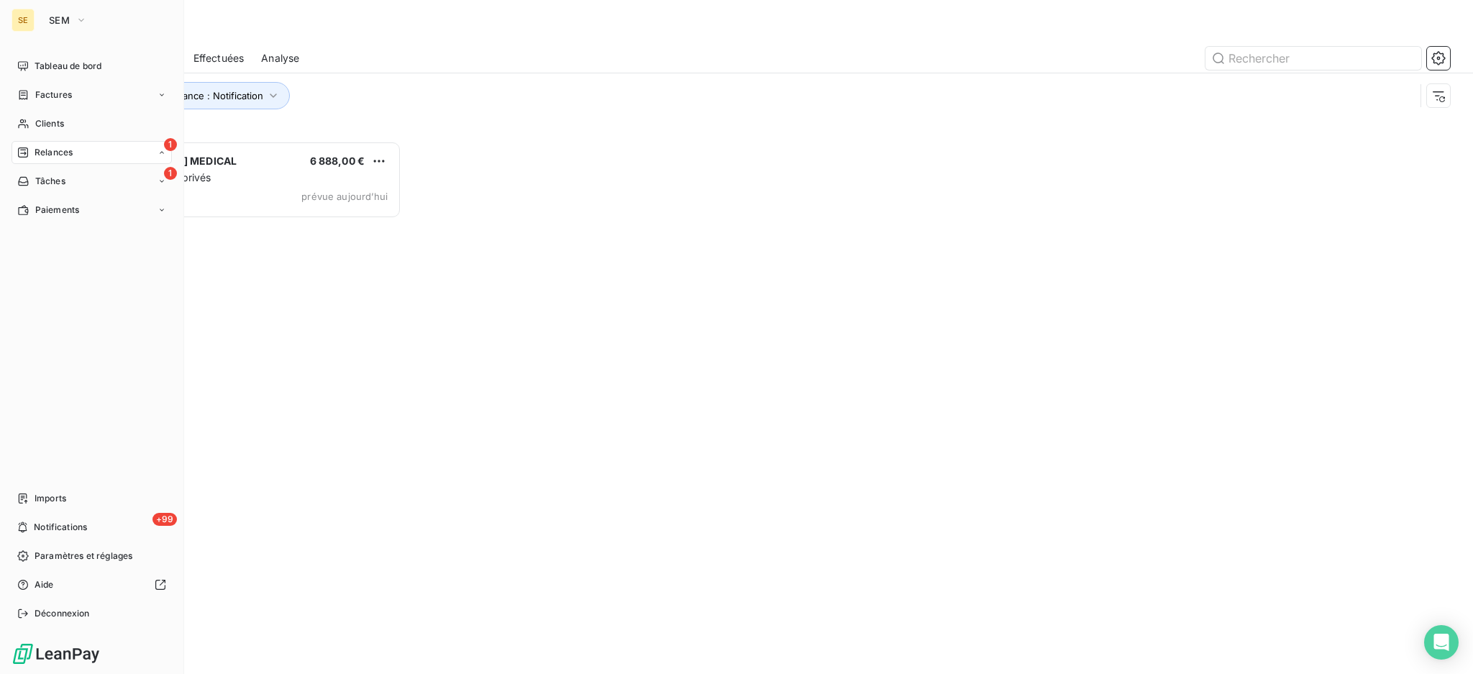
scroll to position [518, 317]
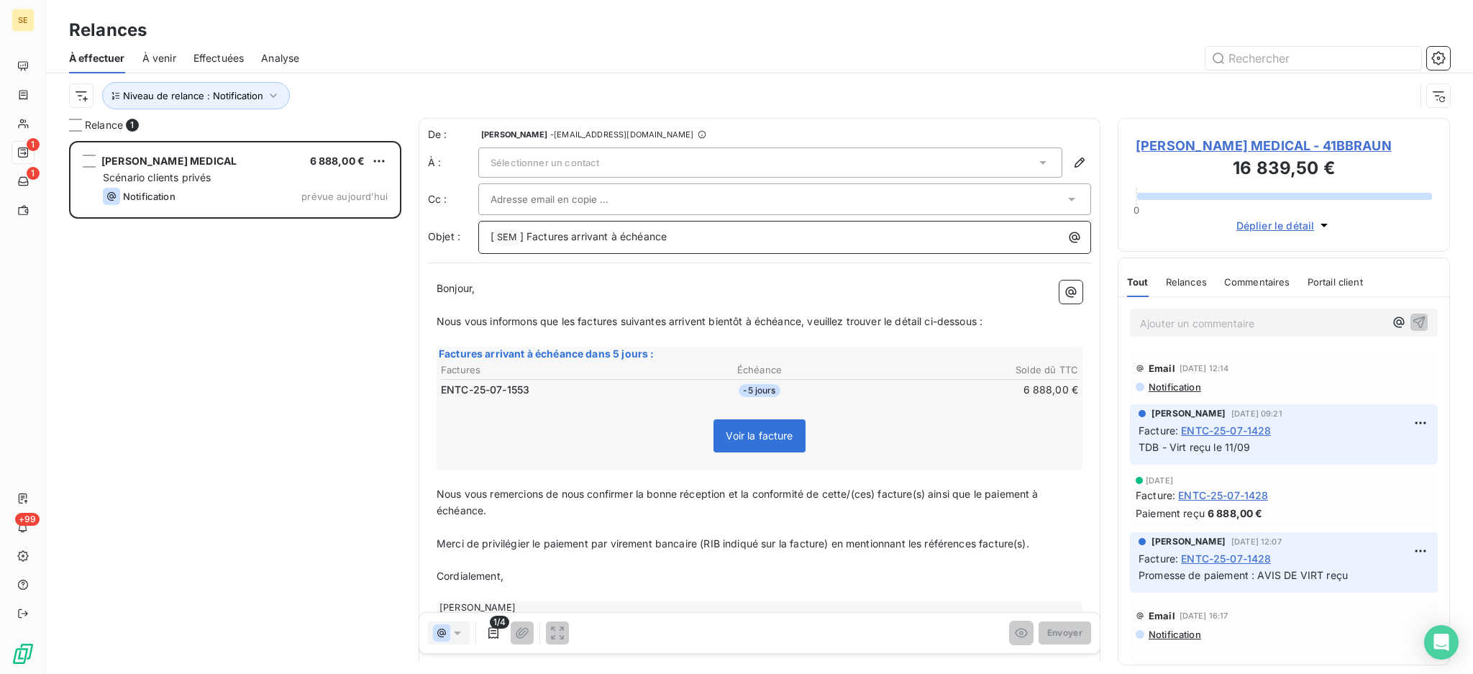
click at [721, 237] on p "[ SEM ﻿ ] Factures arrivant à échéance" at bounding box center [787, 237] width 595 height 17
click at [1039, 161] on icon at bounding box center [1042, 163] width 7 height 4
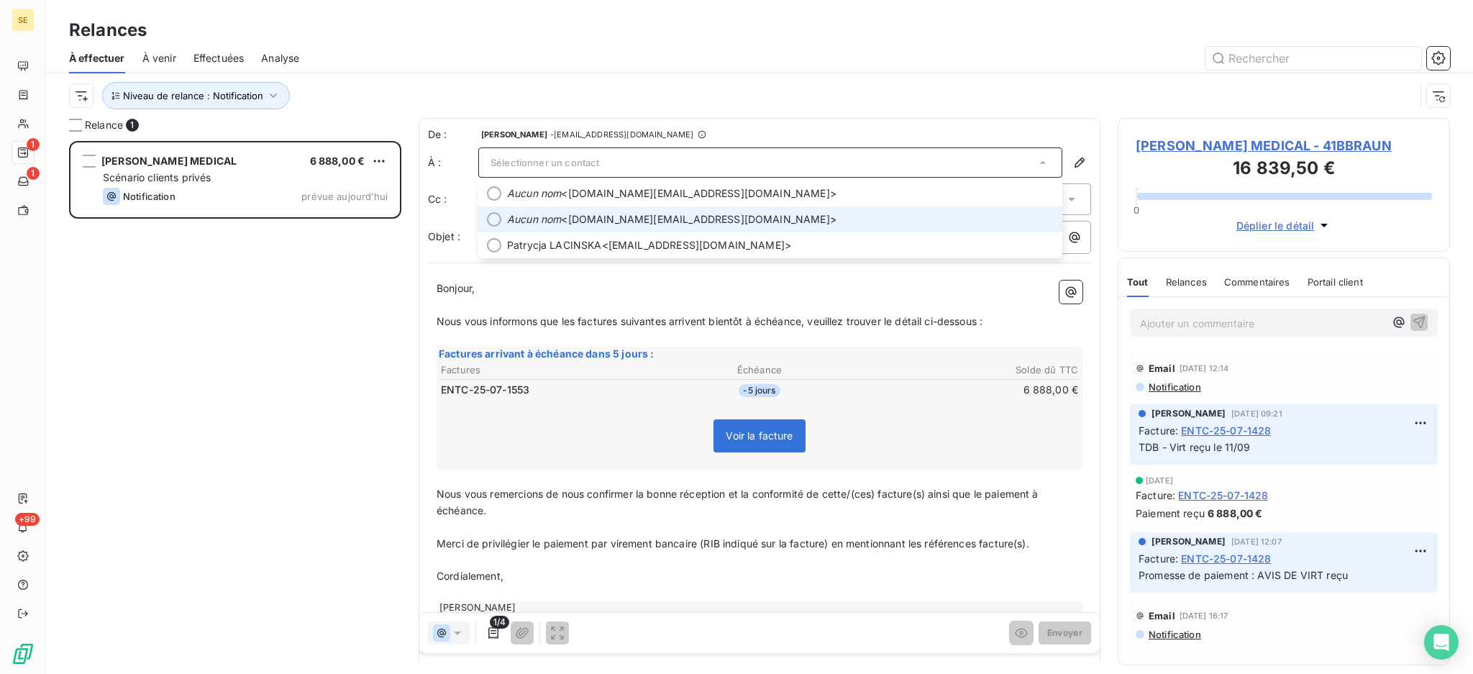
click at [716, 222] on span "Aucun nom <comptabilite-fournisseurs.fr@bbraun.com>" at bounding box center [780, 219] width 547 height 14
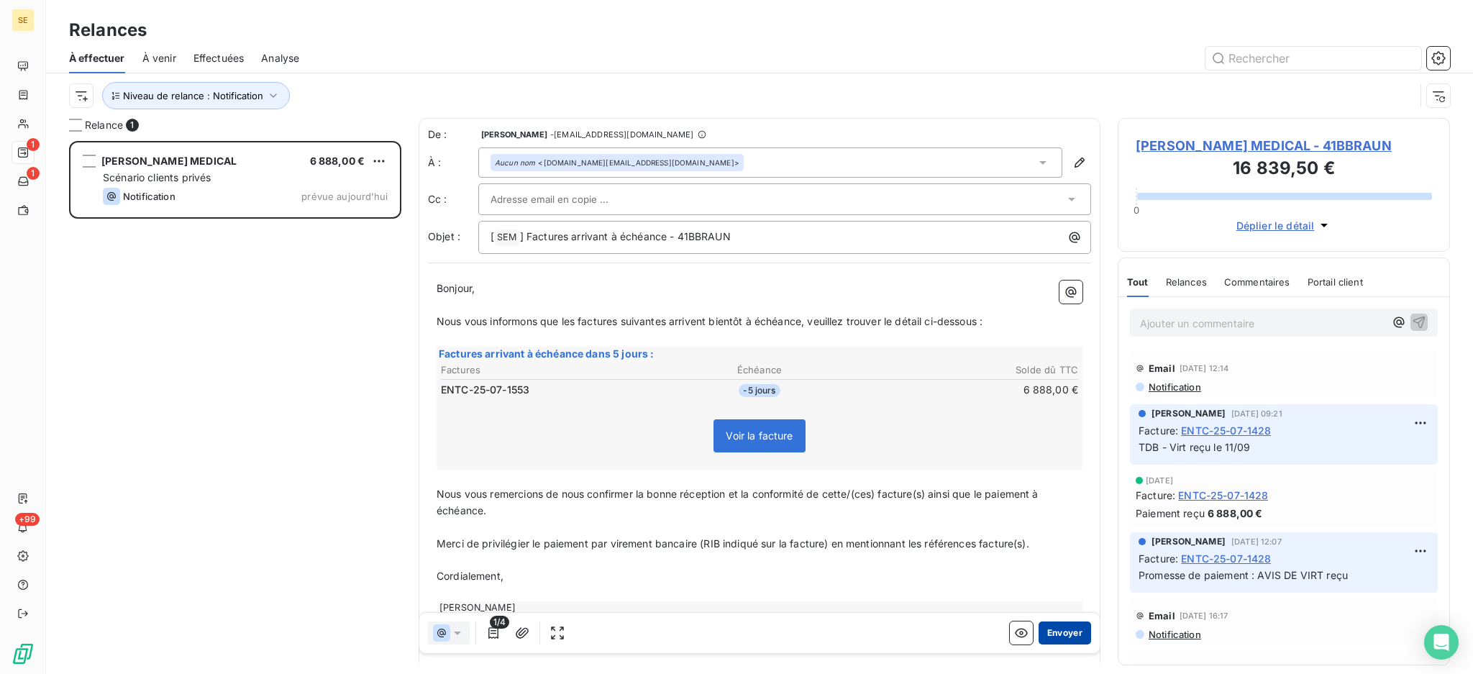
click at [1038, 632] on button "Envoyer" at bounding box center [1064, 632] width 52 height 23
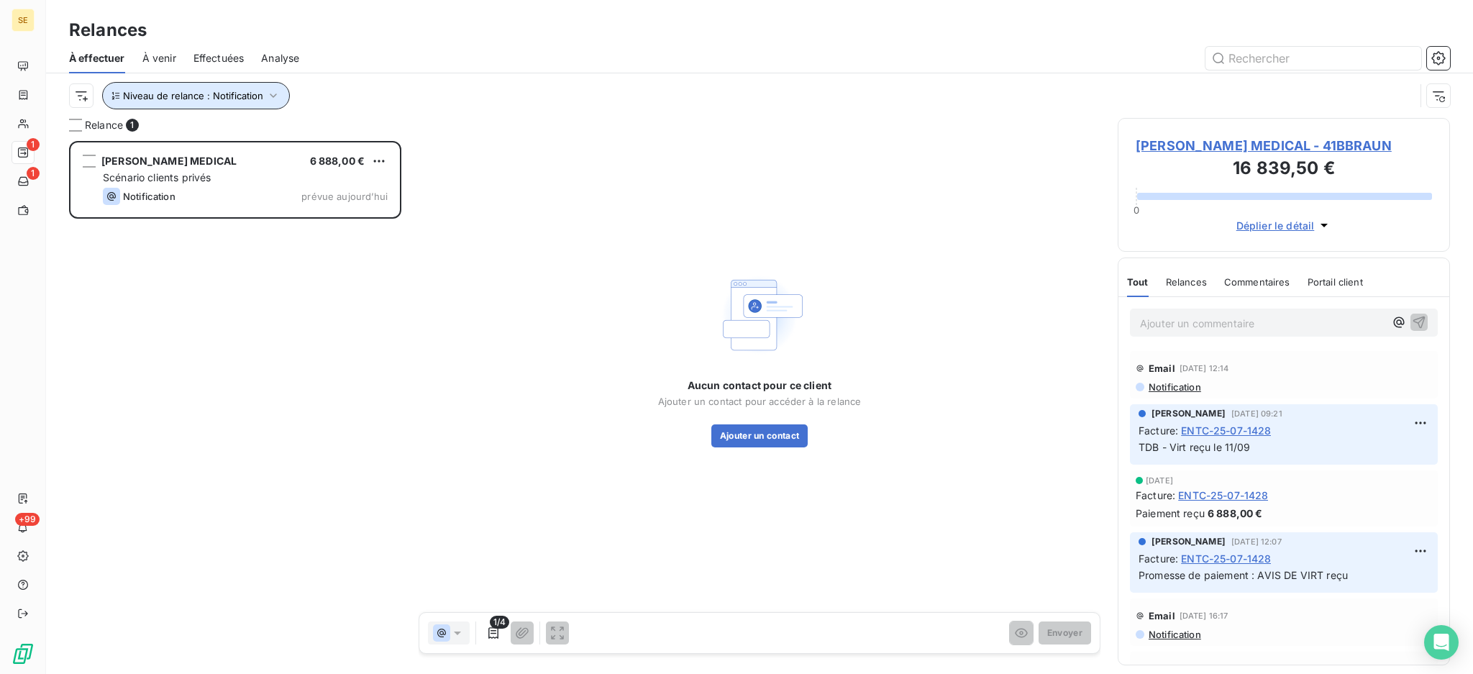
click at [276, 93] on icon "button" at bounding box center [273, 95] width 14 height 14
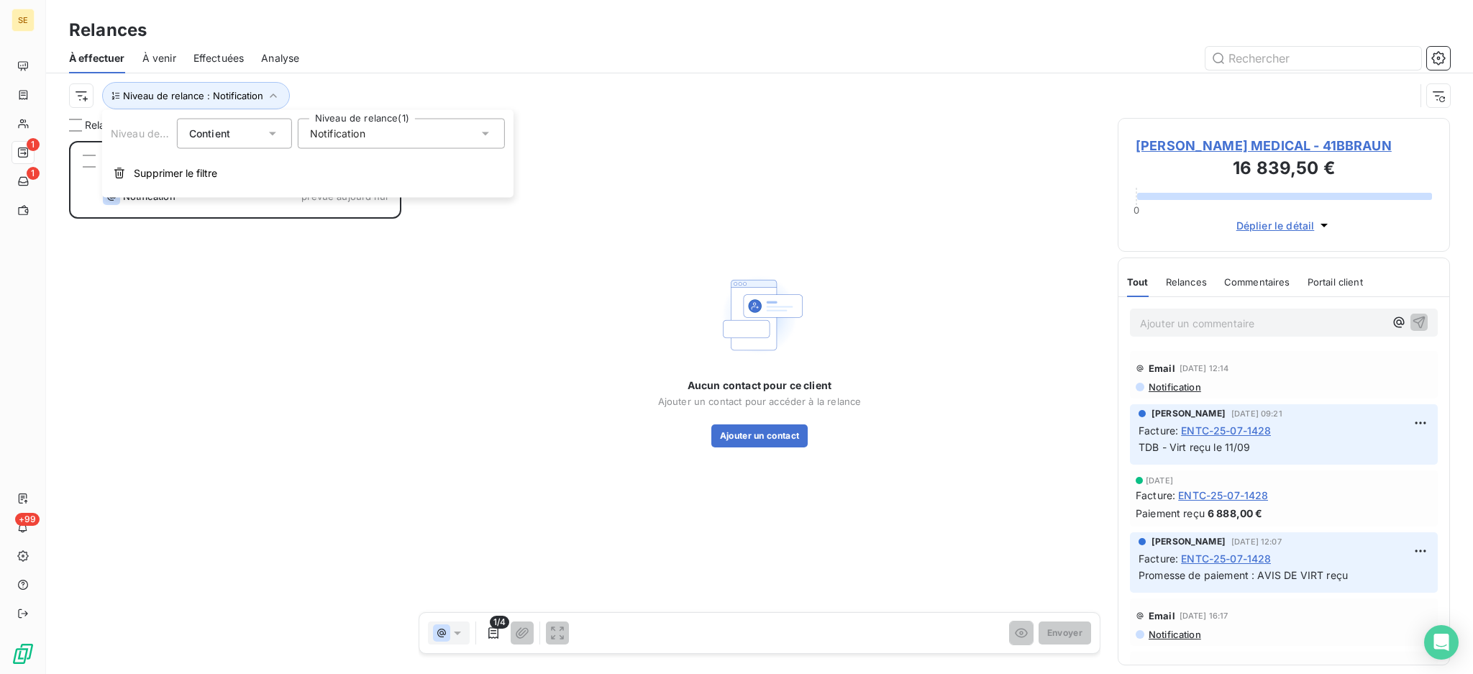
click at [485, 132] on icon at bounding box center [485, 134] width 14 height 14
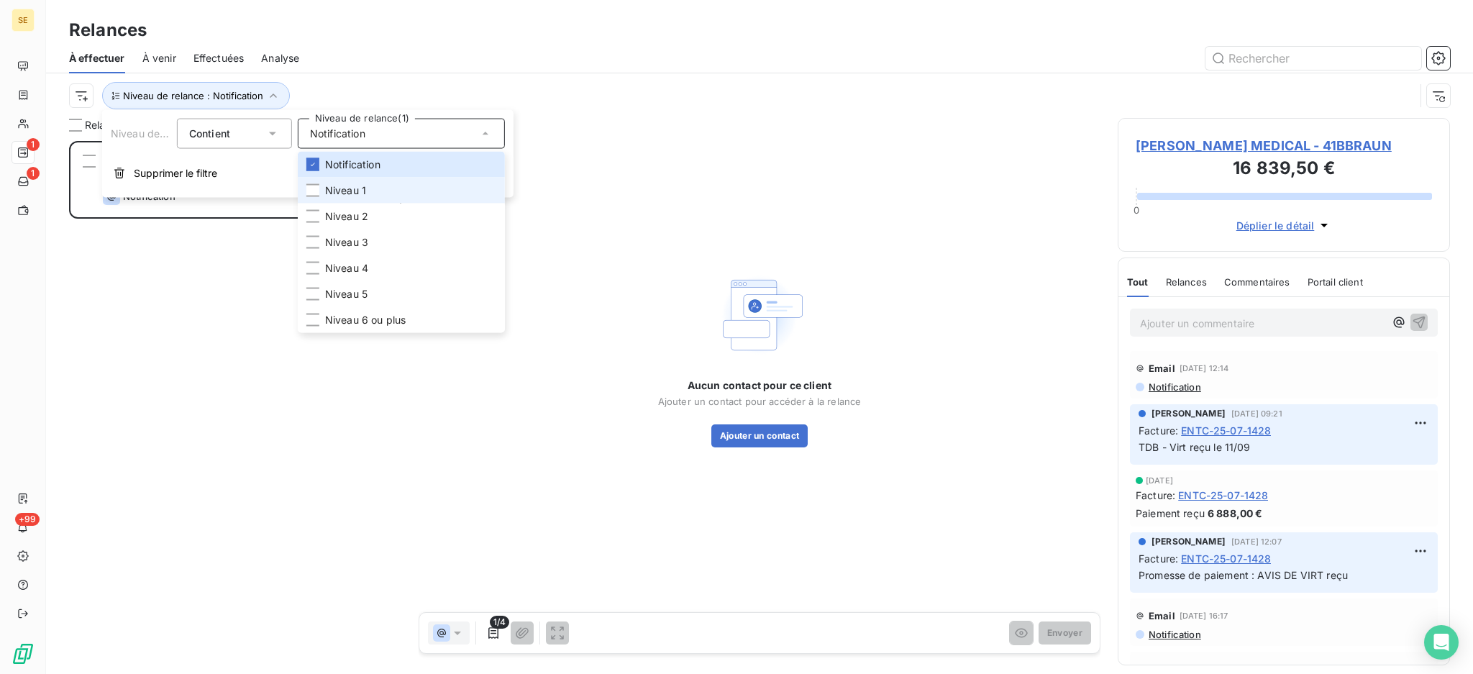
click at [406, 194] on li "Niveau 1" at bounding box center [401, 191] width 207 height 26
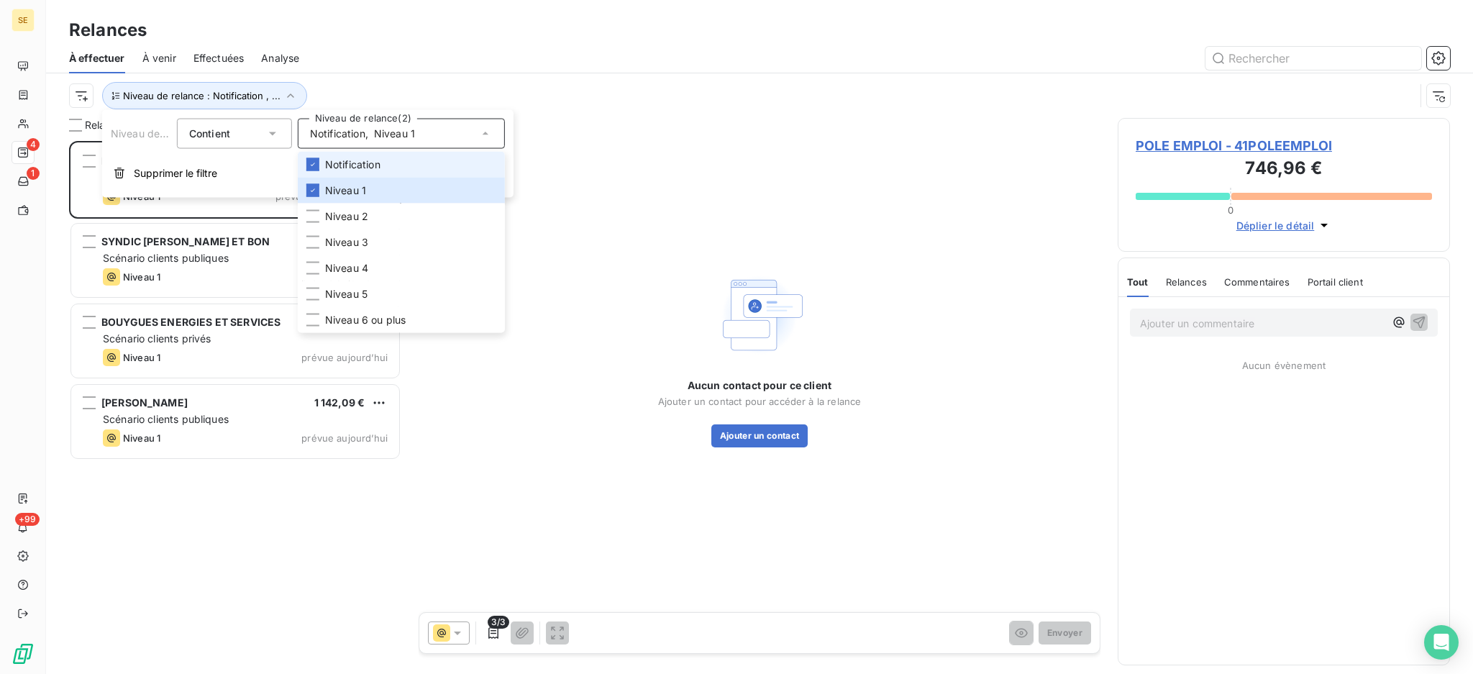
scroll to position [518, 317]
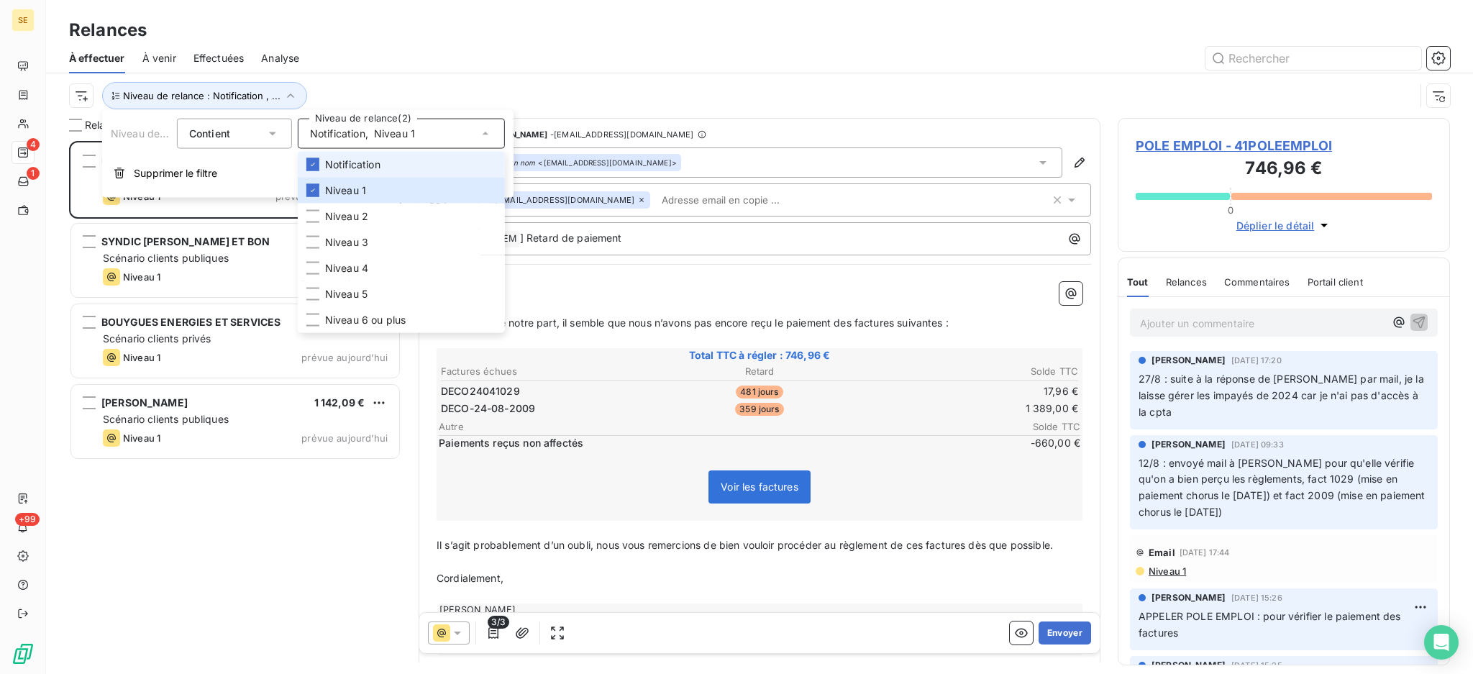
click at [371, 163] on span "Notification" at bounding box center [352, 164] width 55 height 14
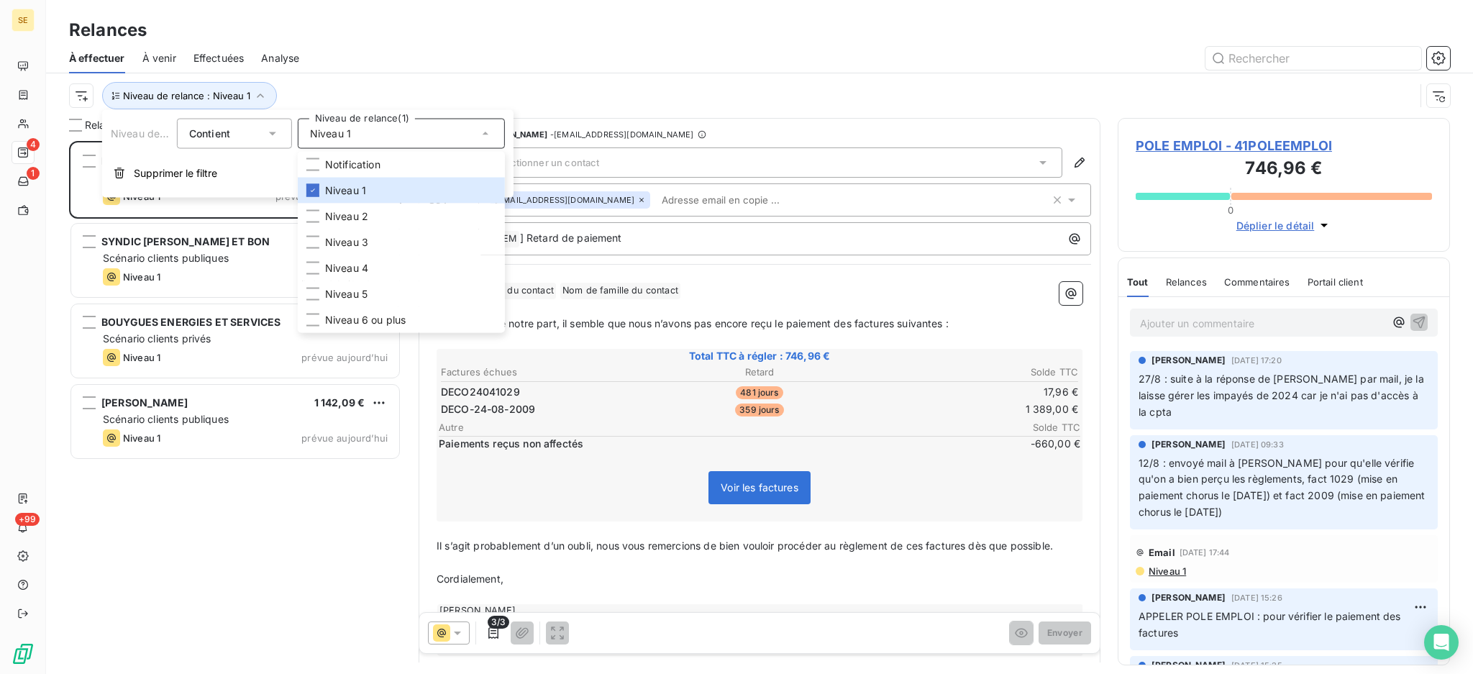
click at [360, 56] on div at bounding box center [882, 58] width 1133 height 23
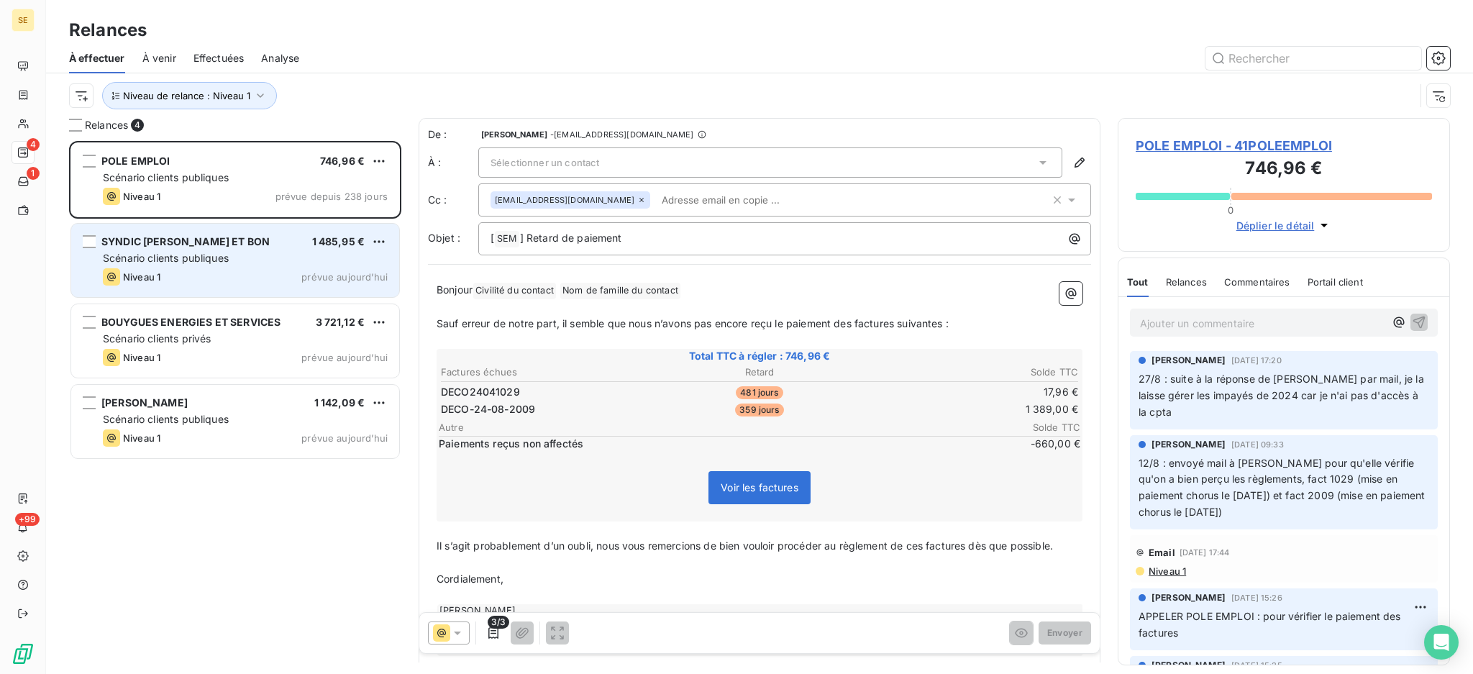
click at [206, 260] on span "Scénario clients publiques" at bounding box center [166, 258] width 126 height 12
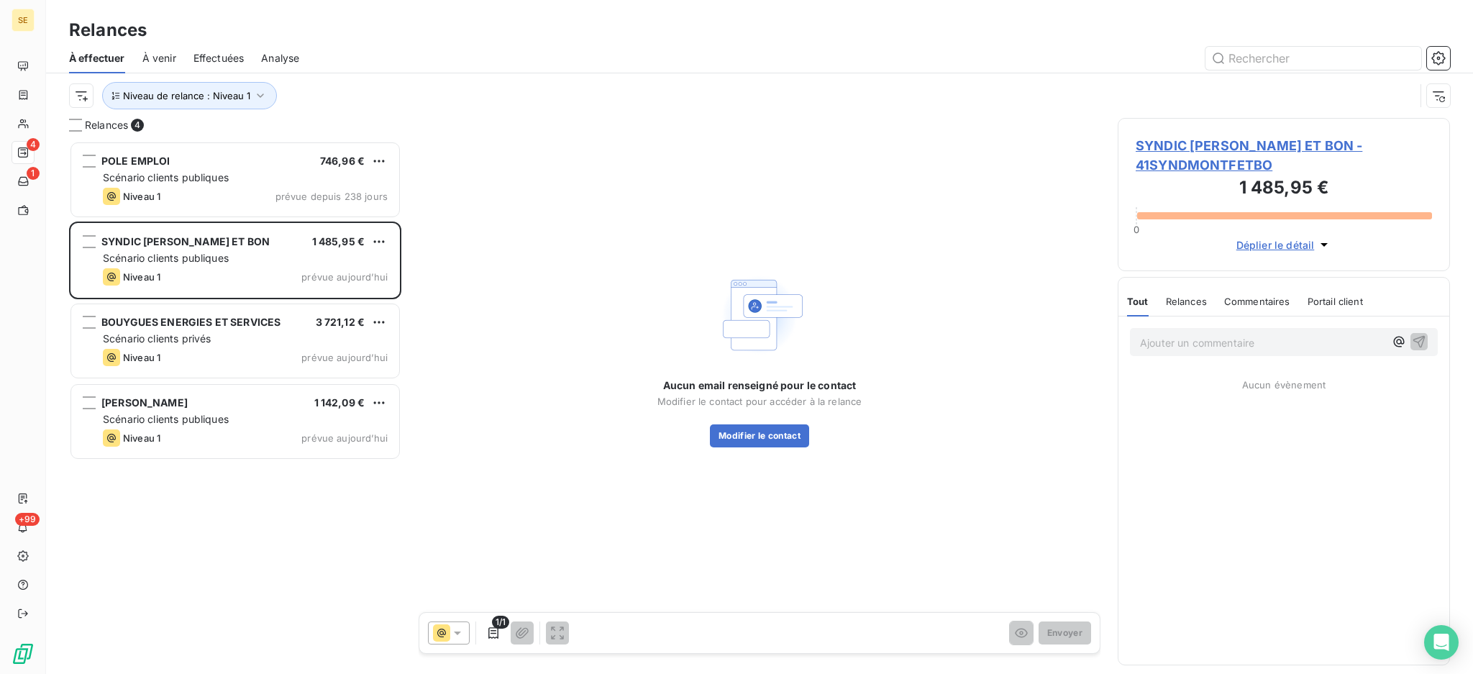
click at [1270, 144] on span "SYNDIC MONTFORT ET BON - 41SYNDMONTFETBO" at bounding box center [1284, 155] width 296 height 39
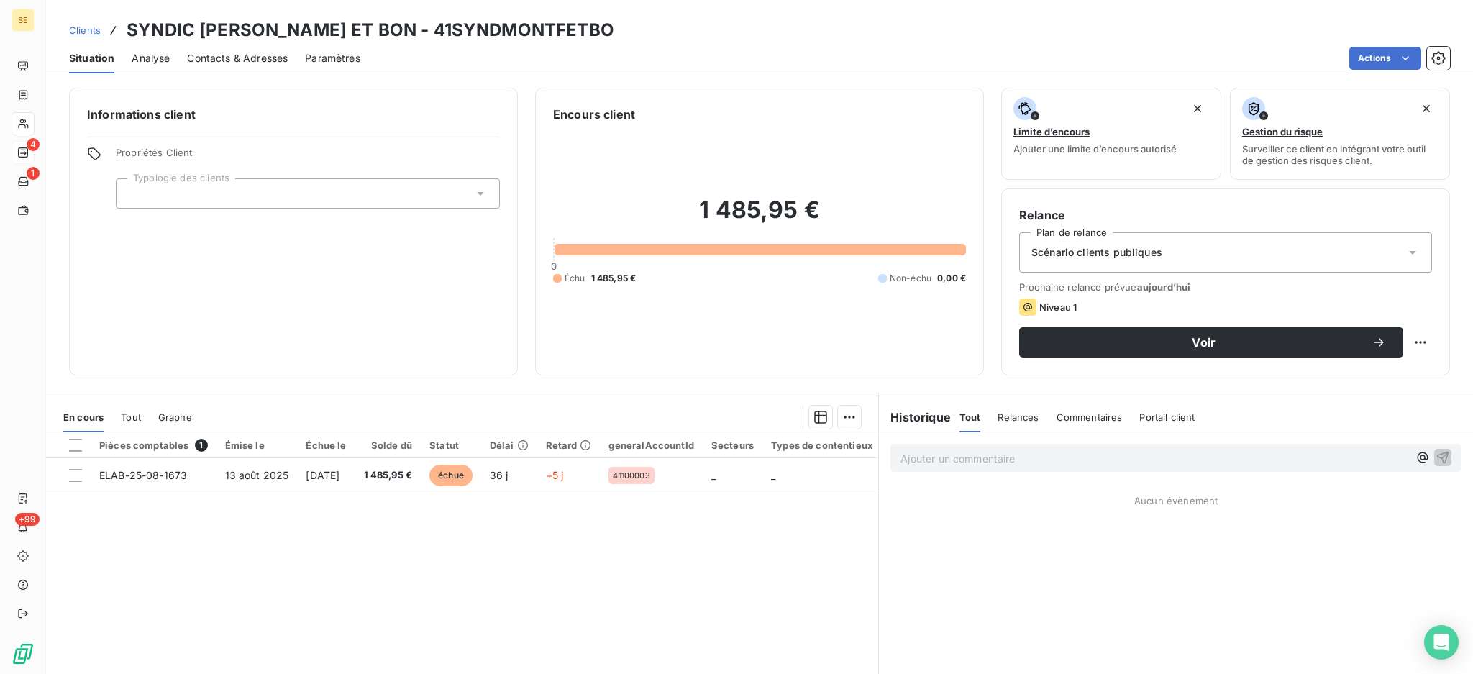
click at [226, 50] on div "Contacts & Adresses" at bounding box center [237, 58] width 101 height 30
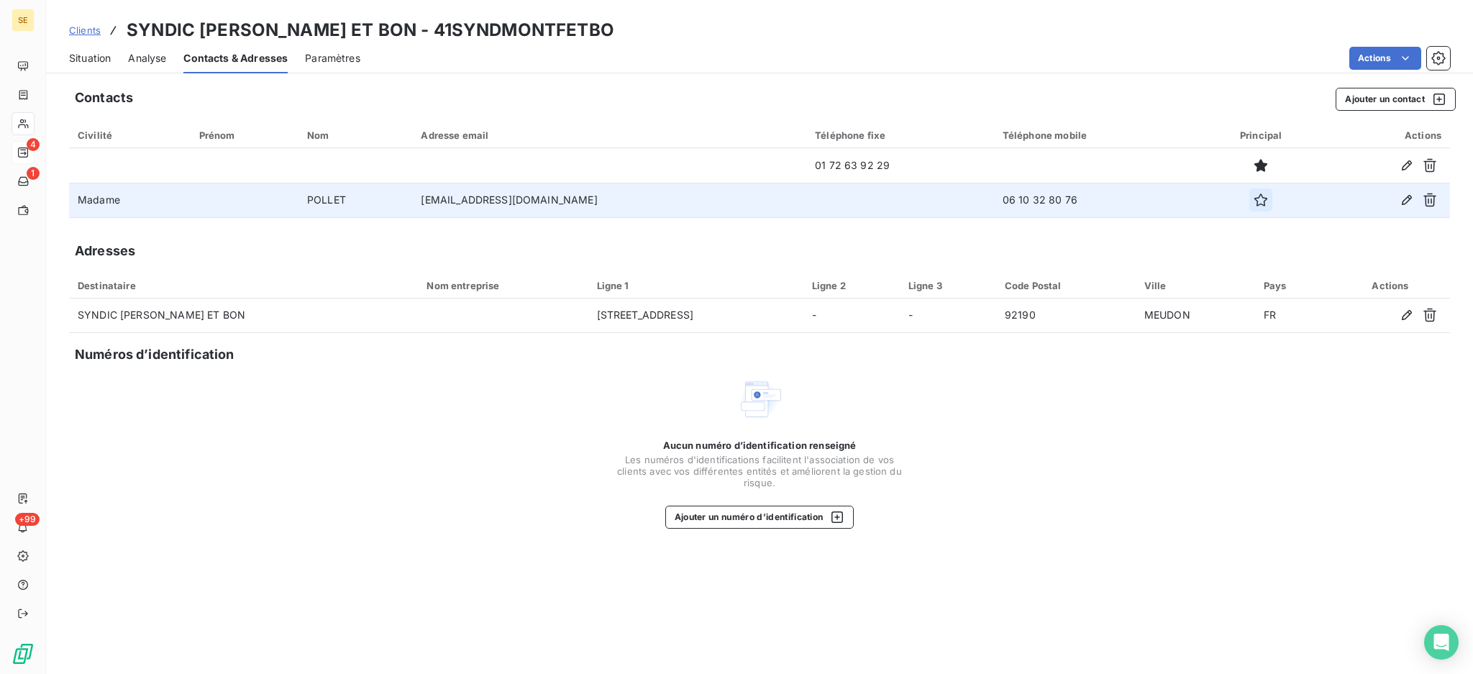
click at [1253, 198] on icon "button" at bounding box center [1260, 200] width 14 height 14
click at [77, 58] on span "Situation" at bounding box center [90, 58] width 42 height 14
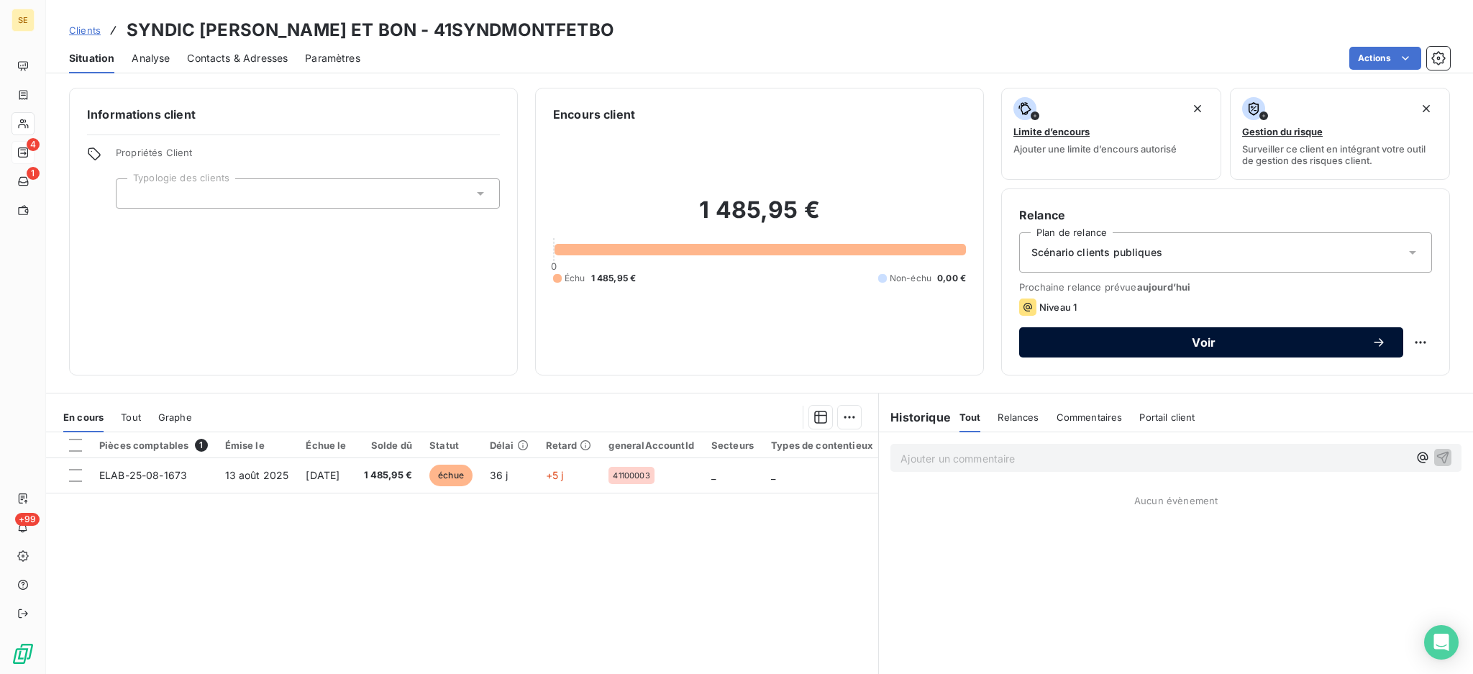
click at [1048, 342] on span "Voir" at bounding box center [1203, 343] width 335 height 12
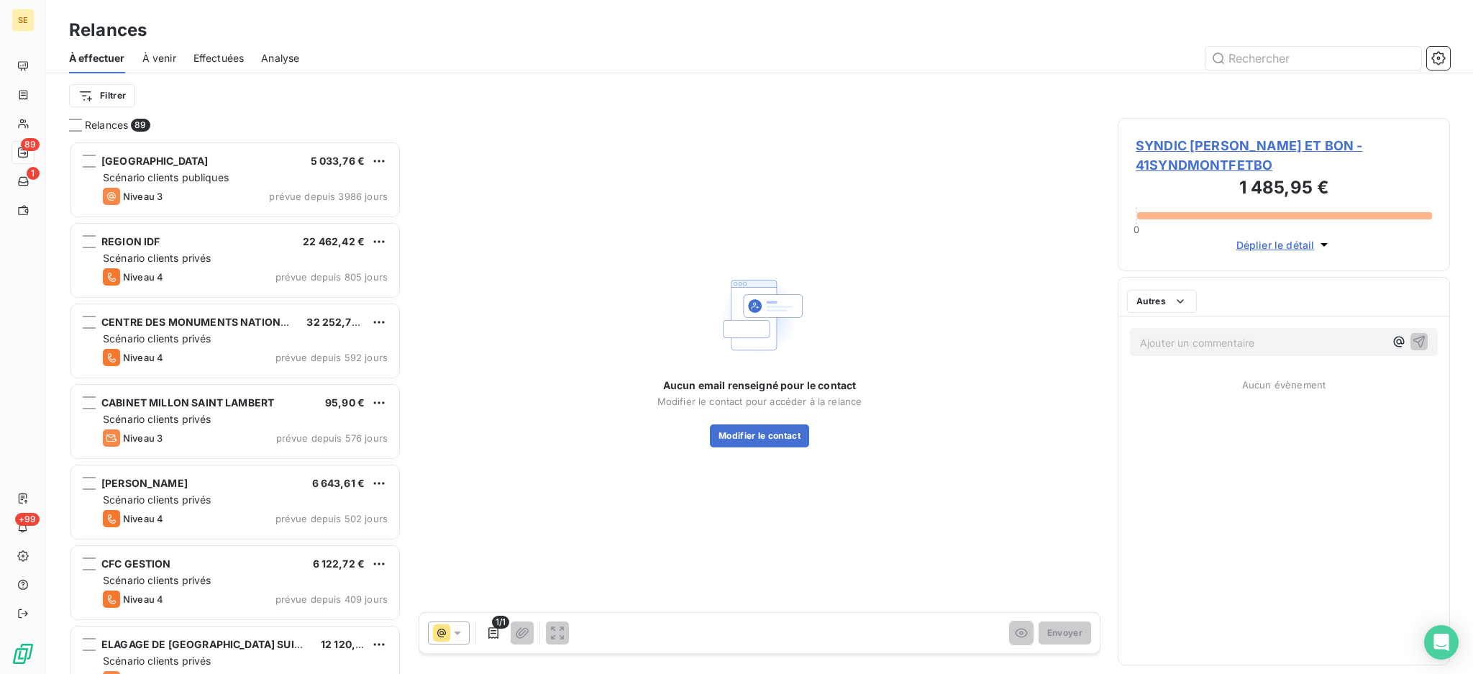
scroll to position [519, 317]
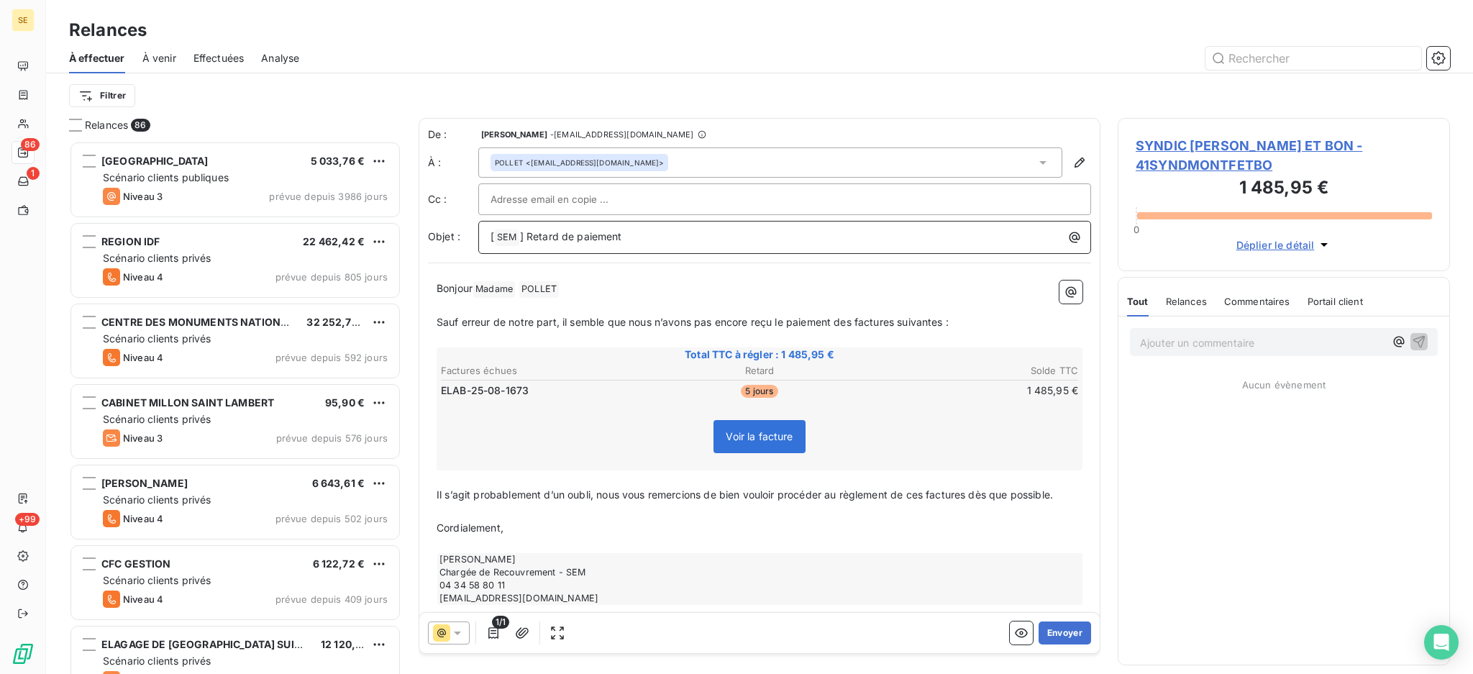
click at [661, 242] on p "[ SEM ﻿ ] Retard de paiement" at bounding box center [787, 237] width 595 height 17
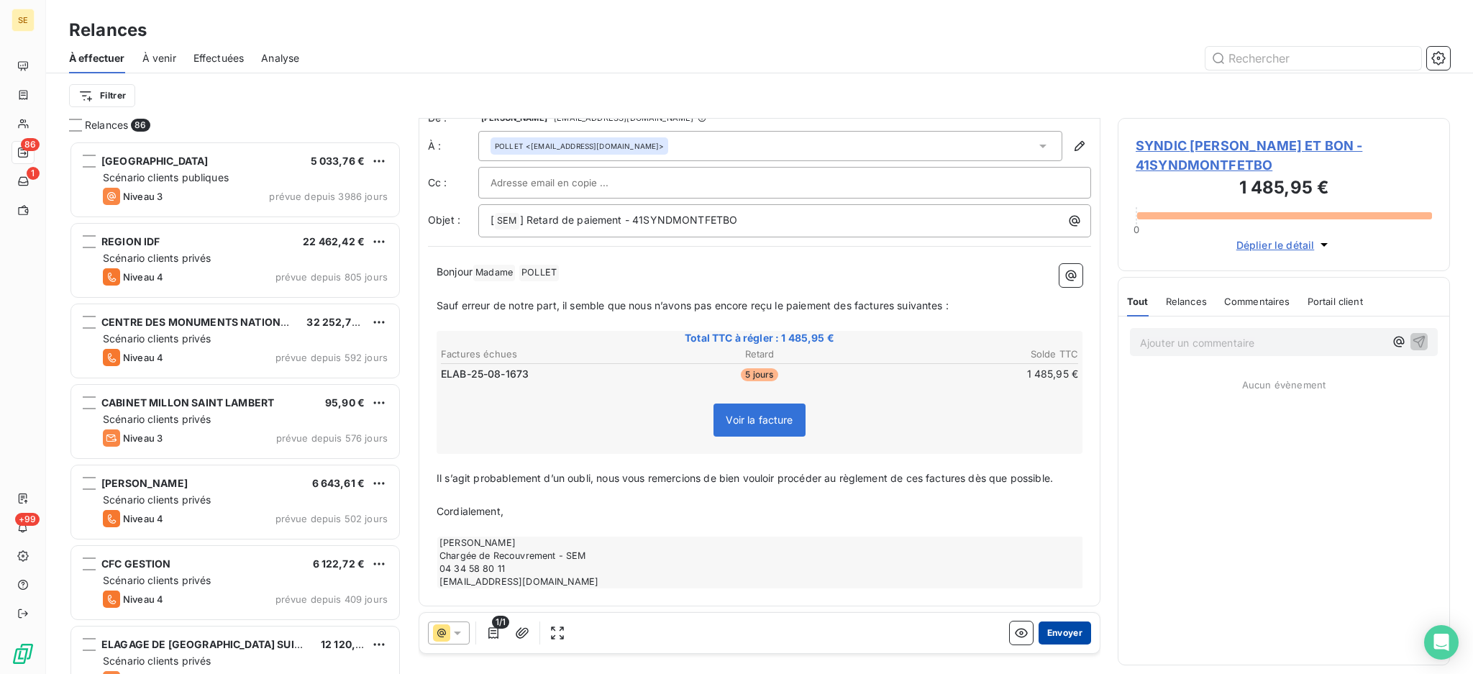
click at [1063, 634] on button "Envoyer" at bounding box center [1064, 632] width 52 height 23
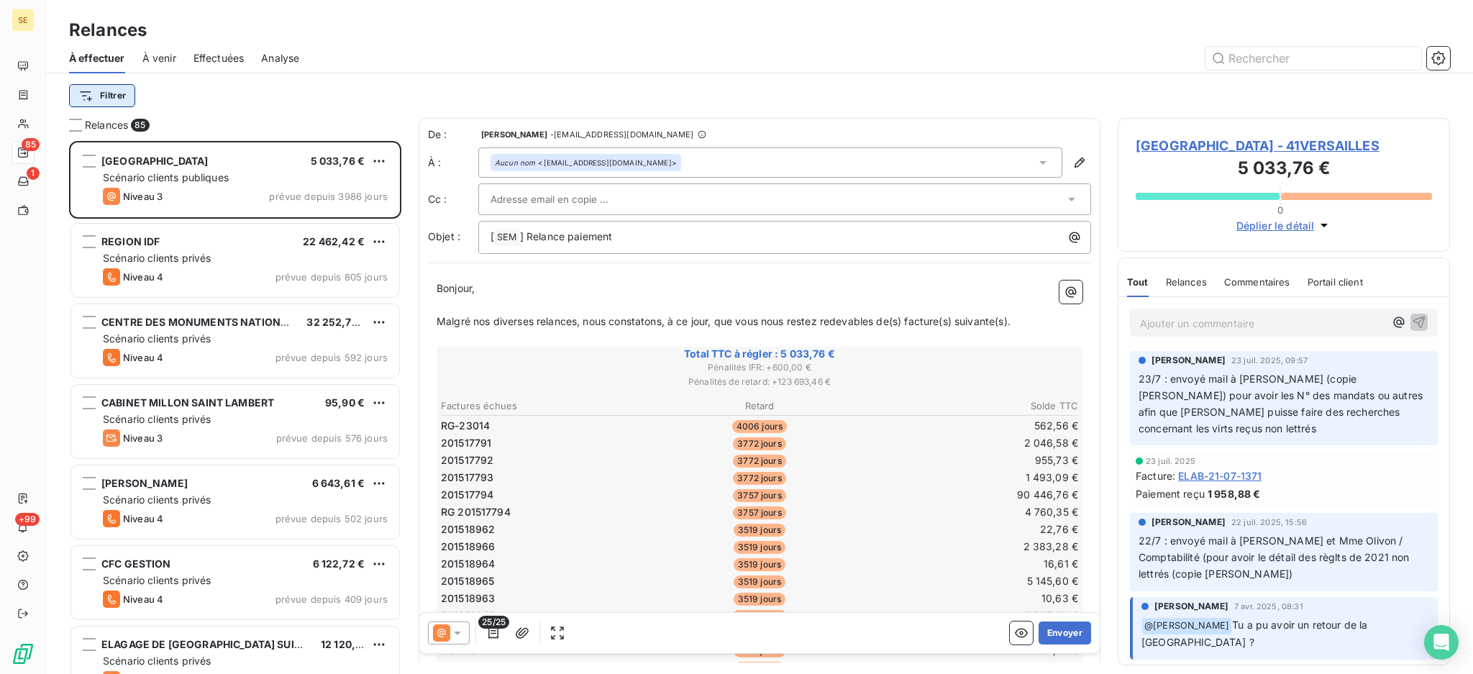
click at [114, 95] on html "SE 85 1 +99 Relances À effectuer À venir Effectuées Analyse Filtrer Relances 85…" at bounding box center [736, 337] width 1473 height 674
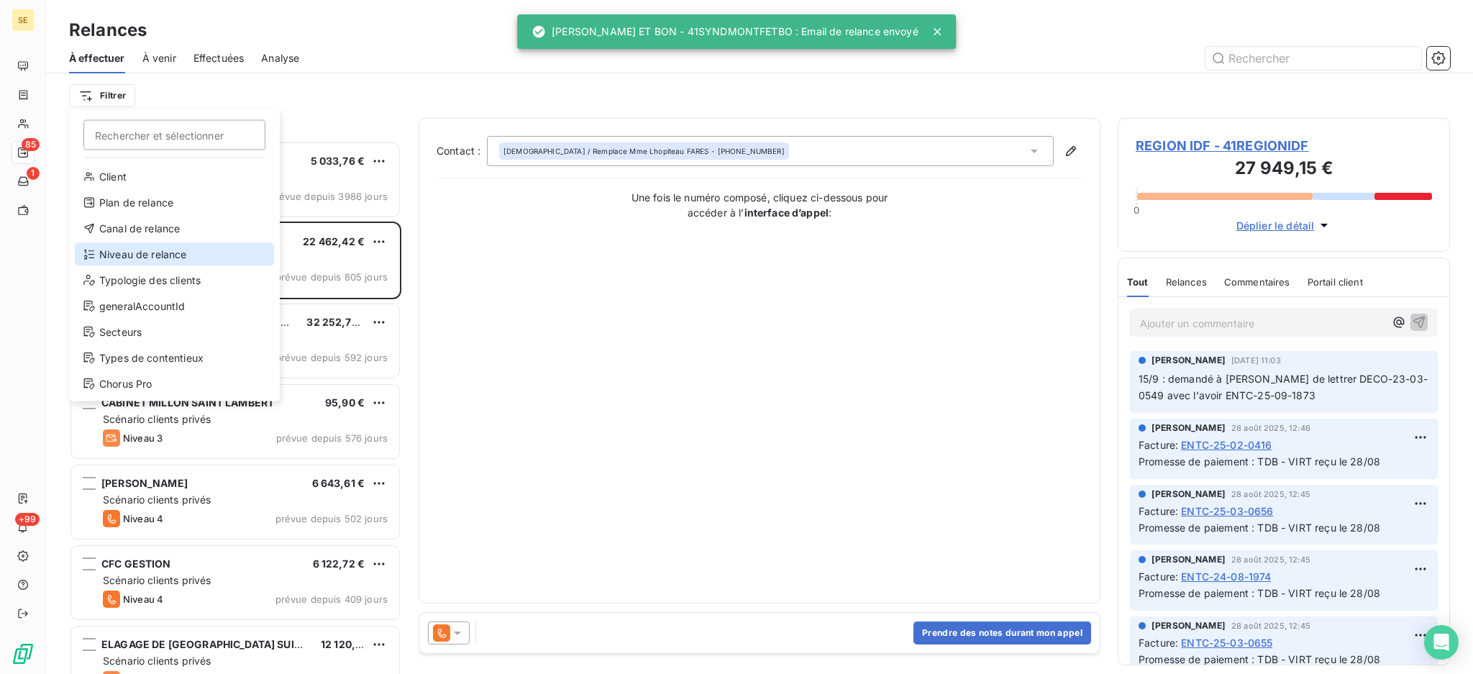
click at [122, 252] on div "Niveau de relance" at bounding box center [174, 254] width 199 height 23
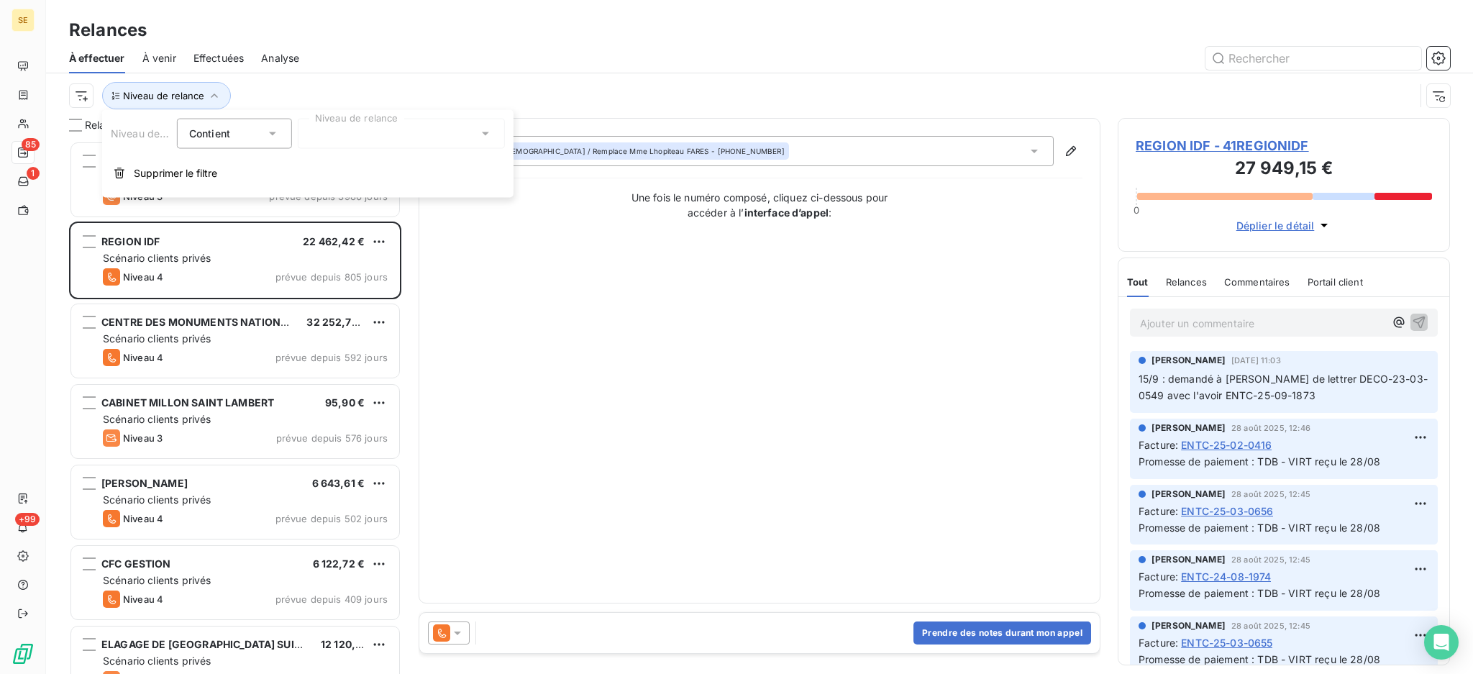
click at [480, 133] on icon at bounding box center [485, 134] width 14 height 14
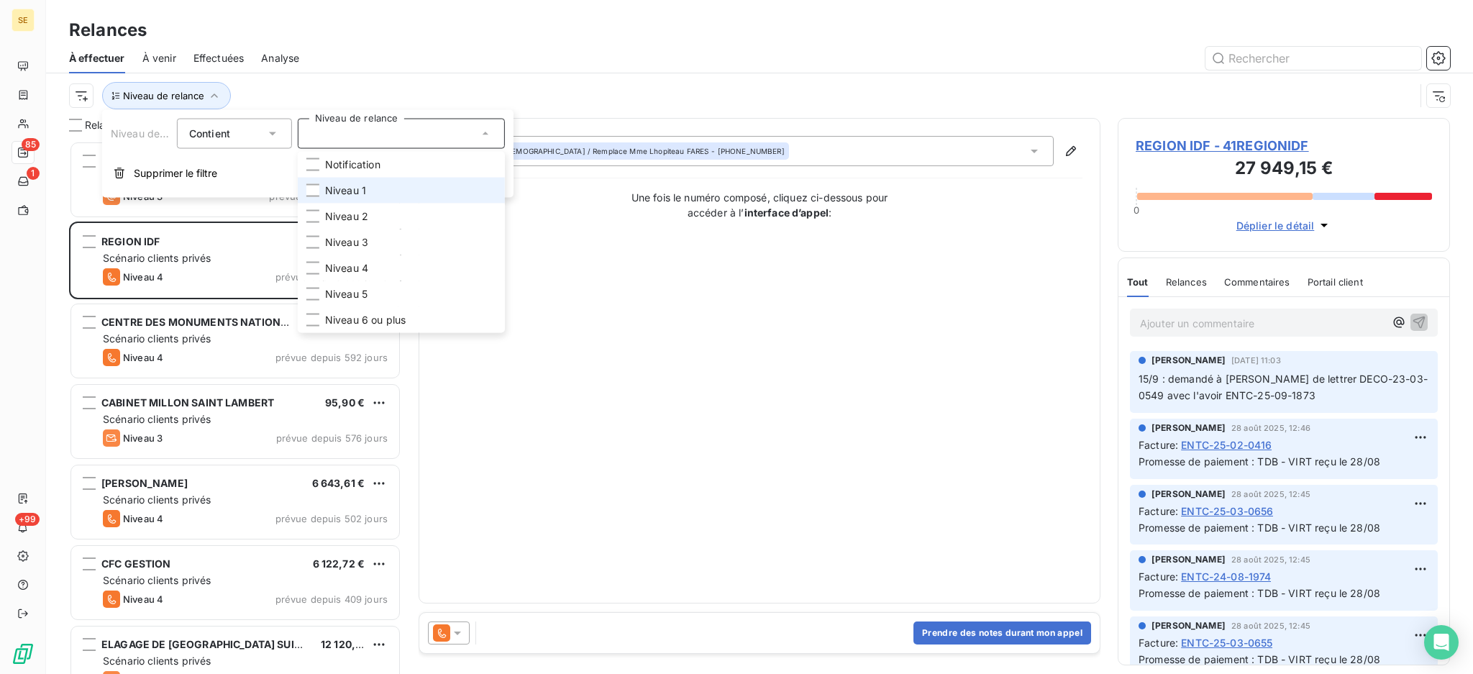
click at [397, 186] on li "Niveau 1" at bounding box center [401, 191] width 207 height 26
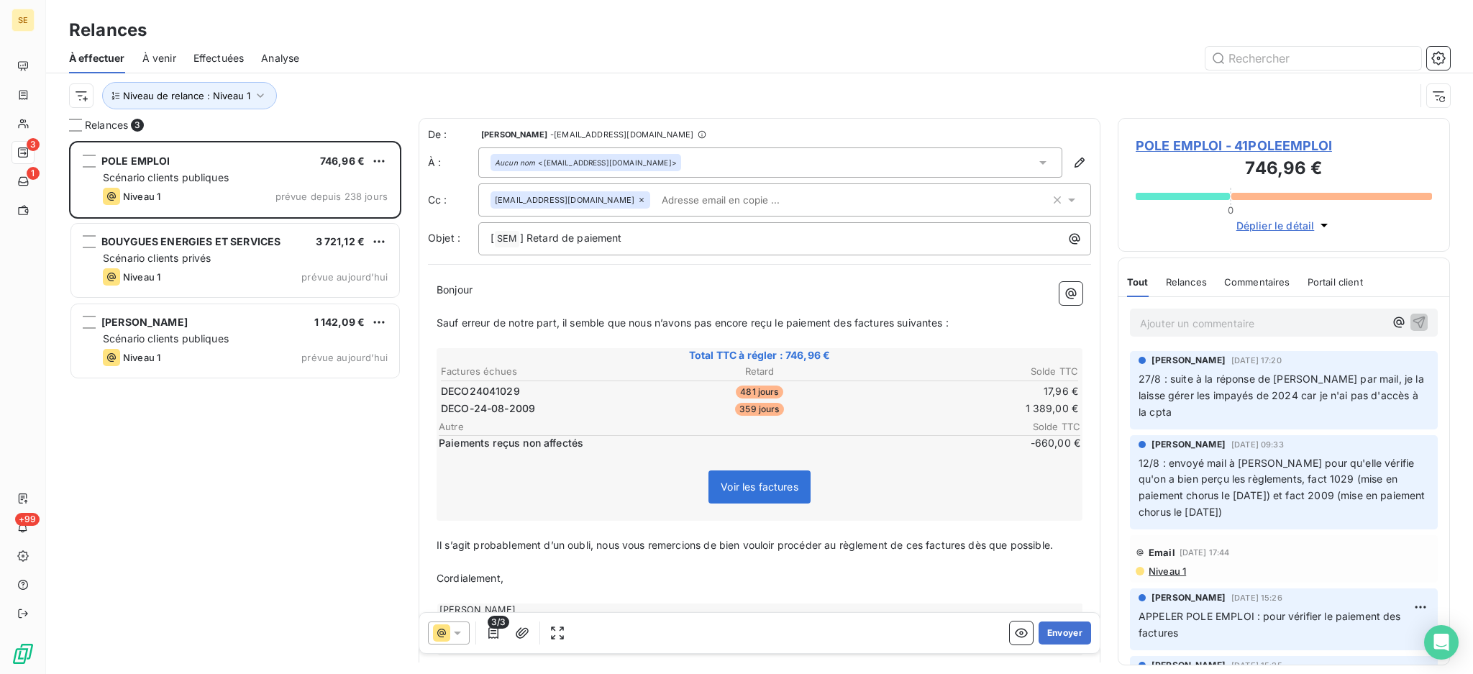
click at [447, 52] on div at bounding box center [882, 58] width 1133 height 23
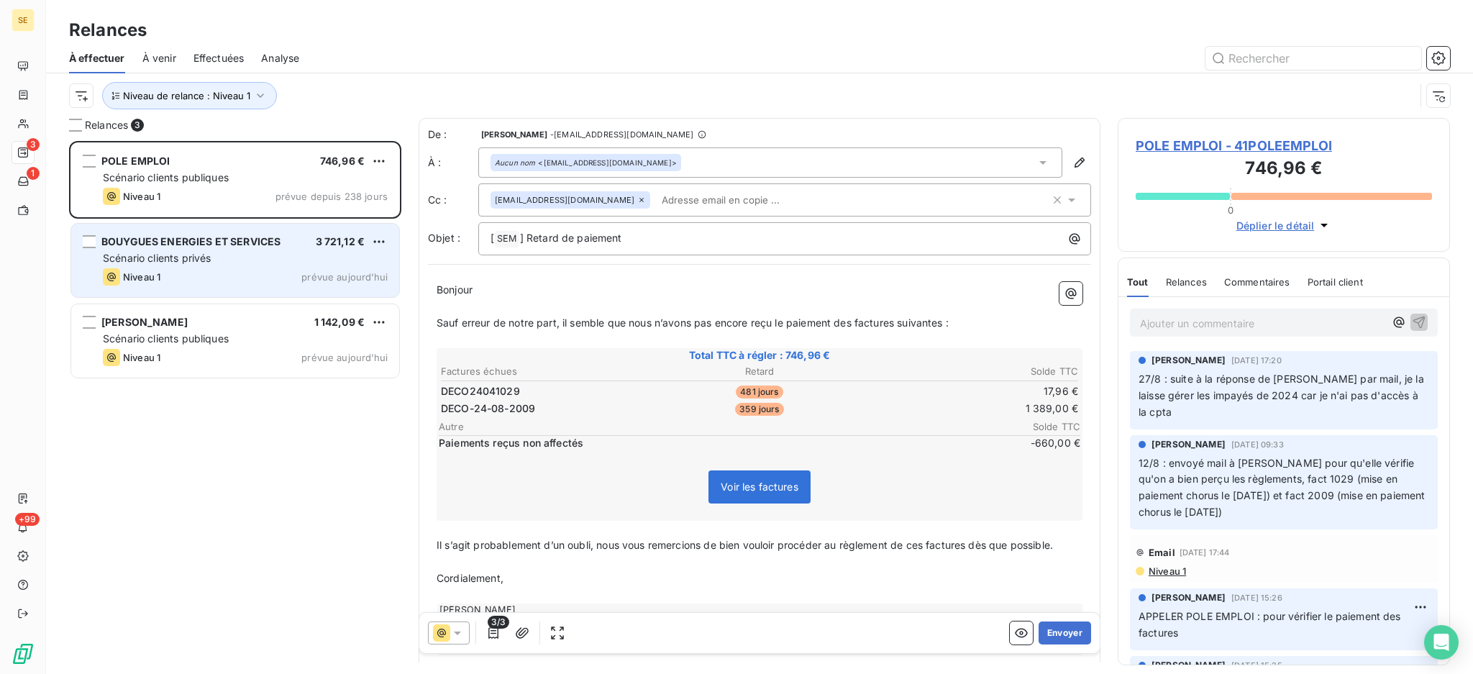
click at [239, 259] on div "Scénario clients privés" at bounding box center [245, 258] width 285 height 14
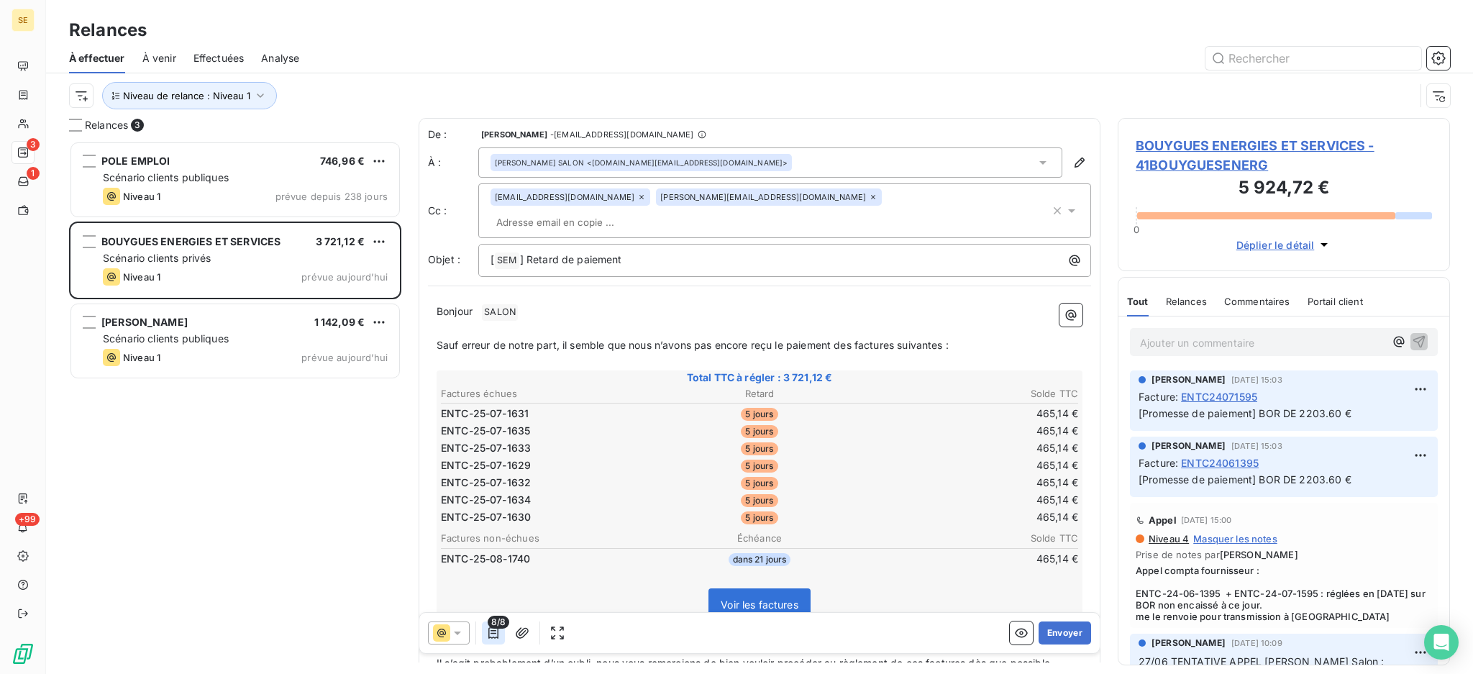
click at [498, 631] on icon "button" at bounding box center [493, 633] width 10 height 12
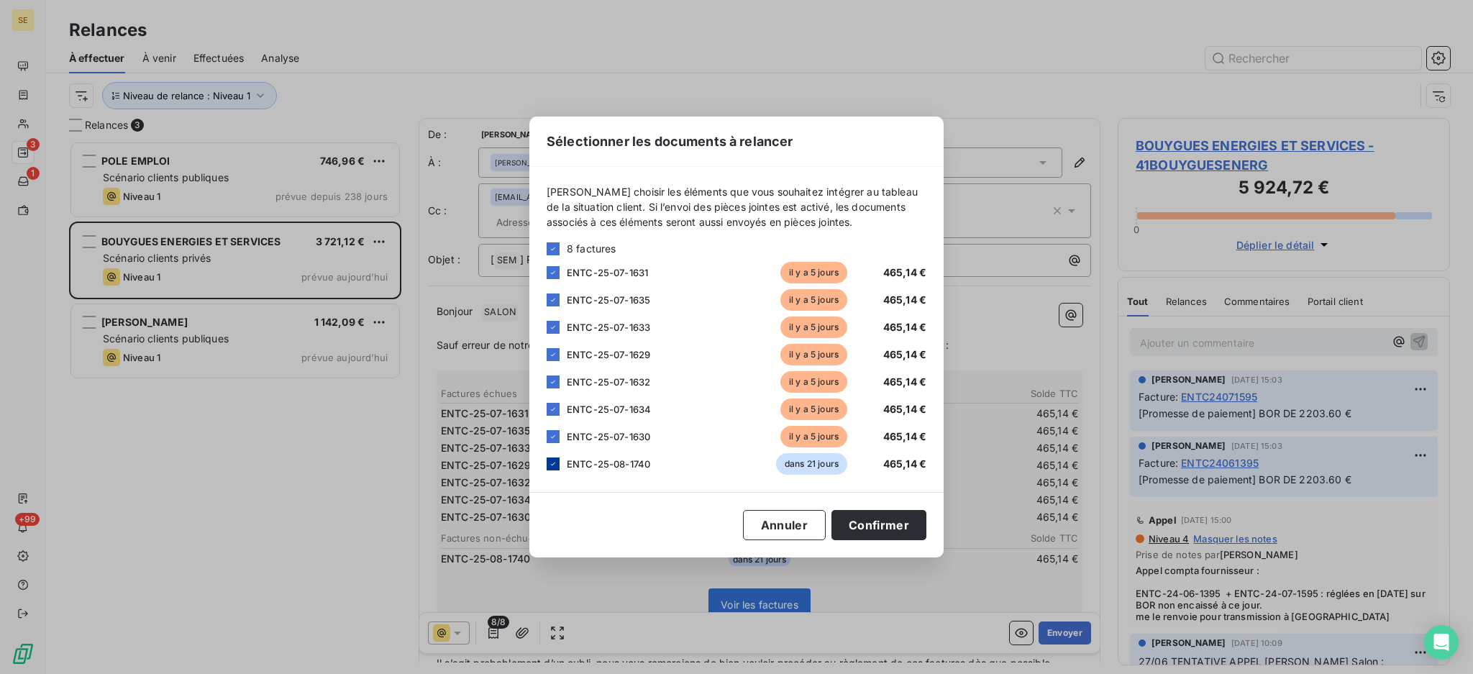
click at [553, 460] on icon at bounding box center [553, 464] width 9 height 9
click at [877, 529] on button "Confirmer" at bounding box center [878, 525] width 95 height 30
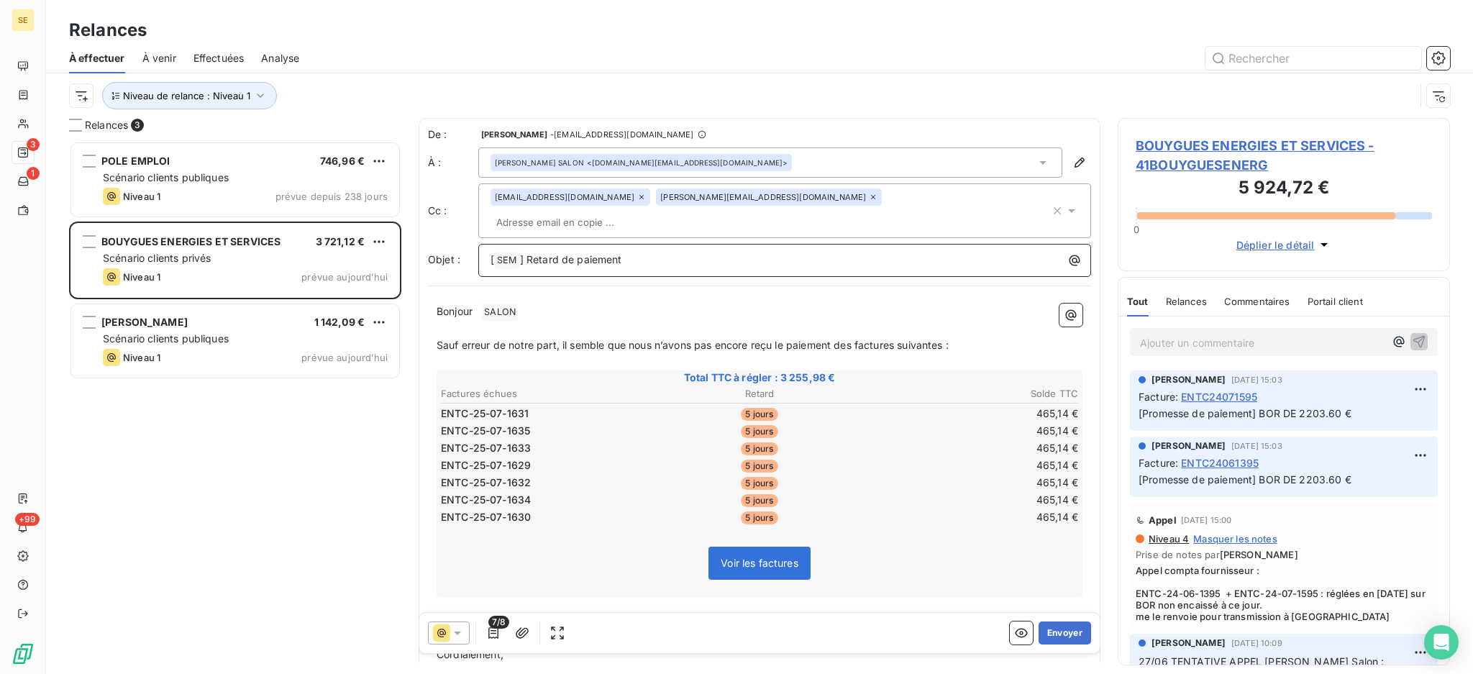
click at [700, 252] on p "[ SEM ﻿ ] Retard de paiement" at bounding box center [787, 260] width 595 height 17
click at [1039, 161] on icon at bounding box center [1042, 163] width 7 height 4
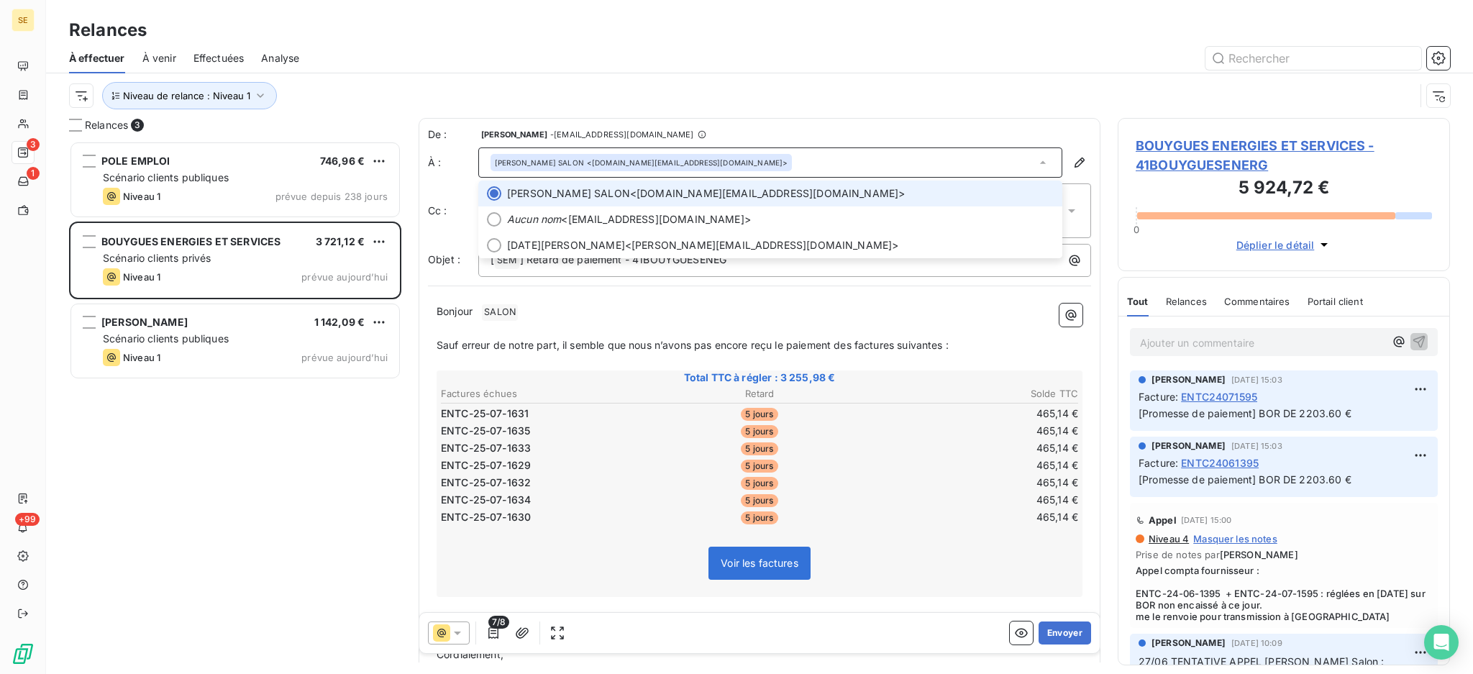
click at [1036, 161] on icon at bounding box center [1043, 162] width 14 height 14
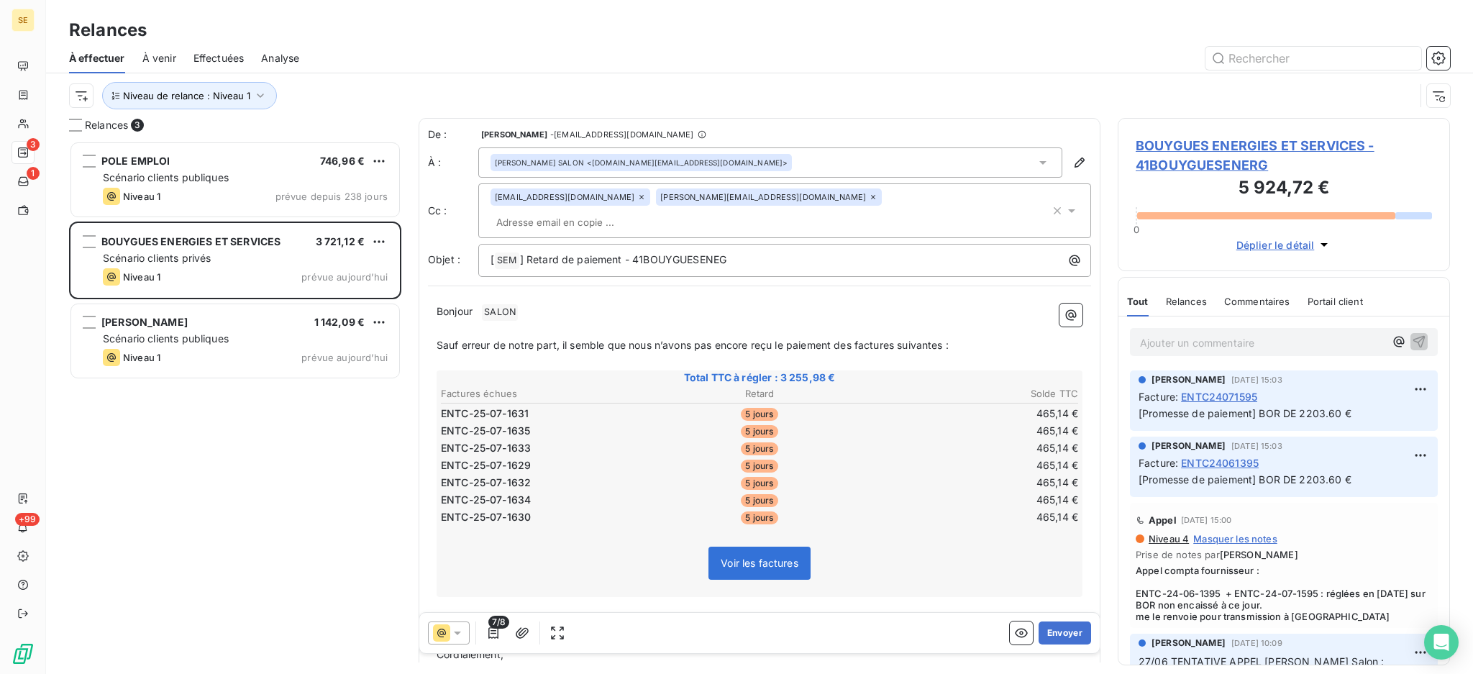
click at [871, 199] on icon at bounding box center [873, 197] width 4 height 4
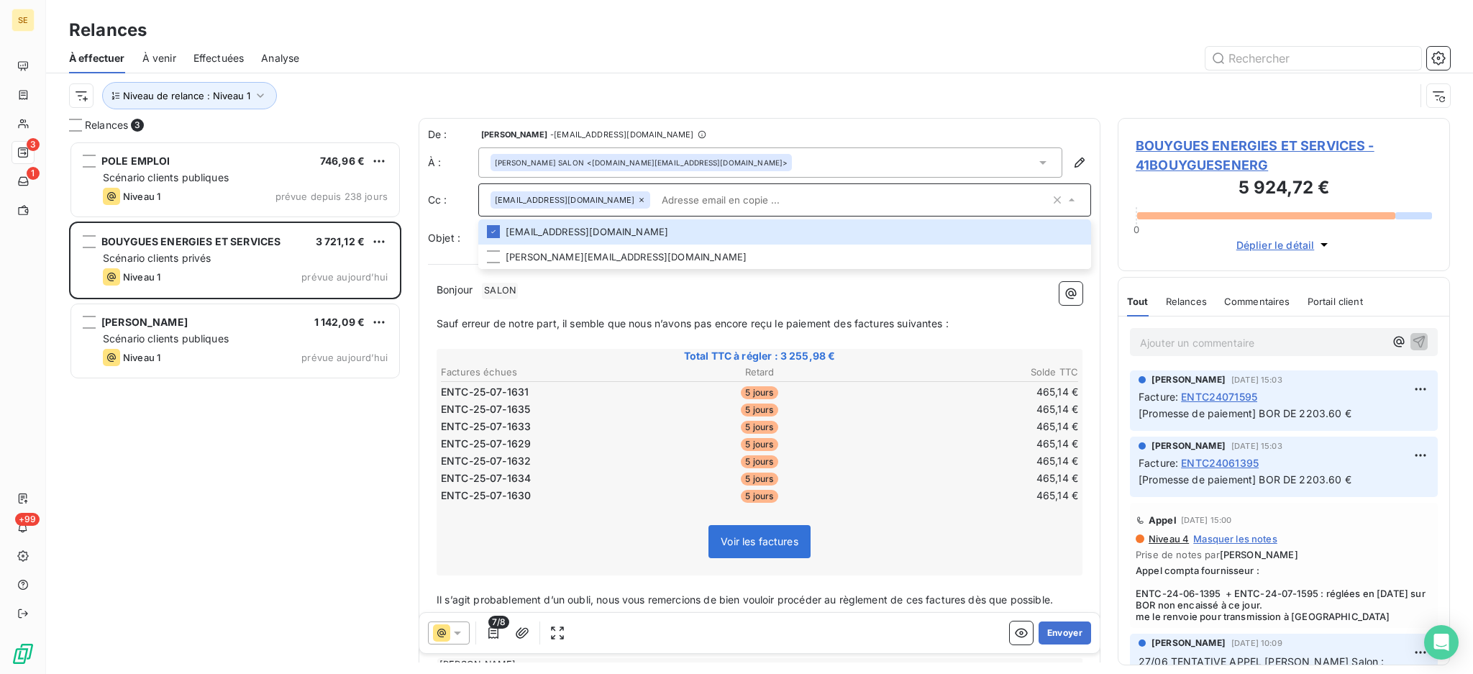
click at [713, 199] on input "text" at bounding box center [853, 200] width 394 height 22
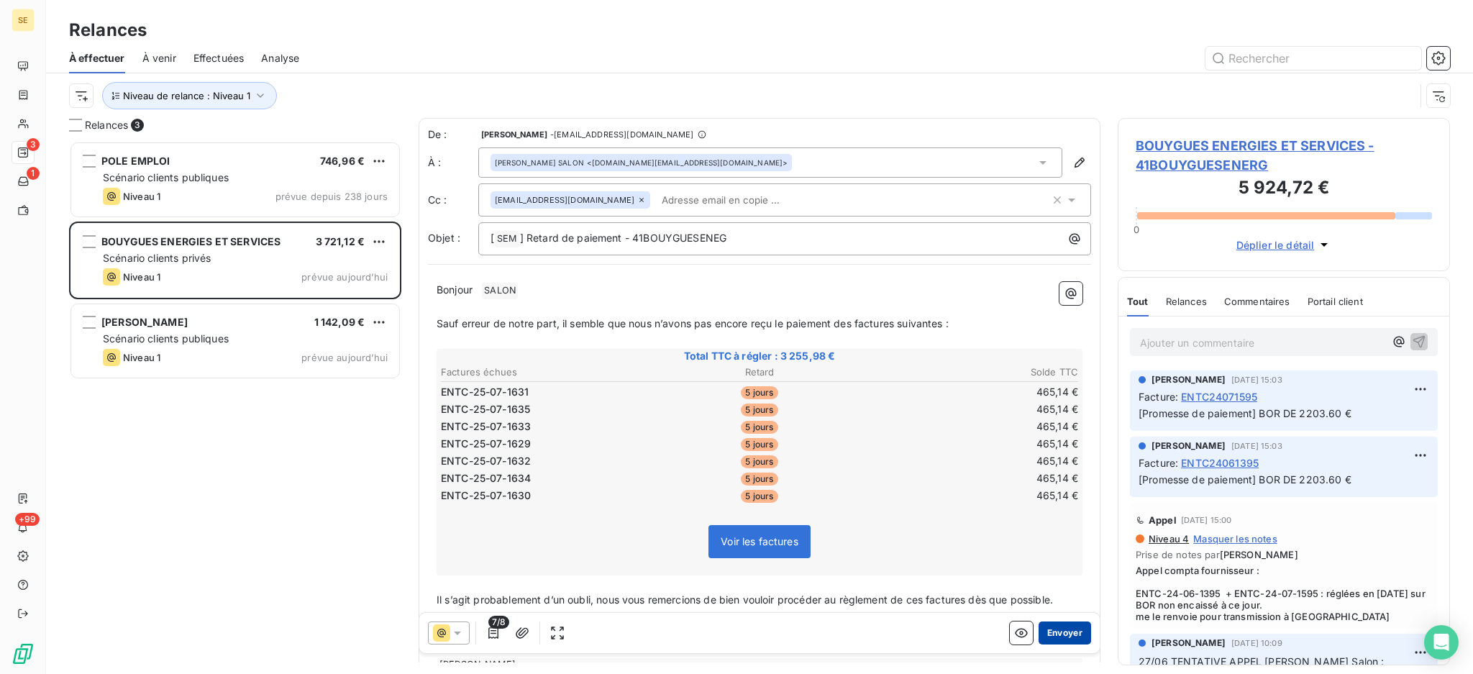
click at [1041, 623] on button "Envoyer" at bounding box center [1064, 632] width 52 height 23
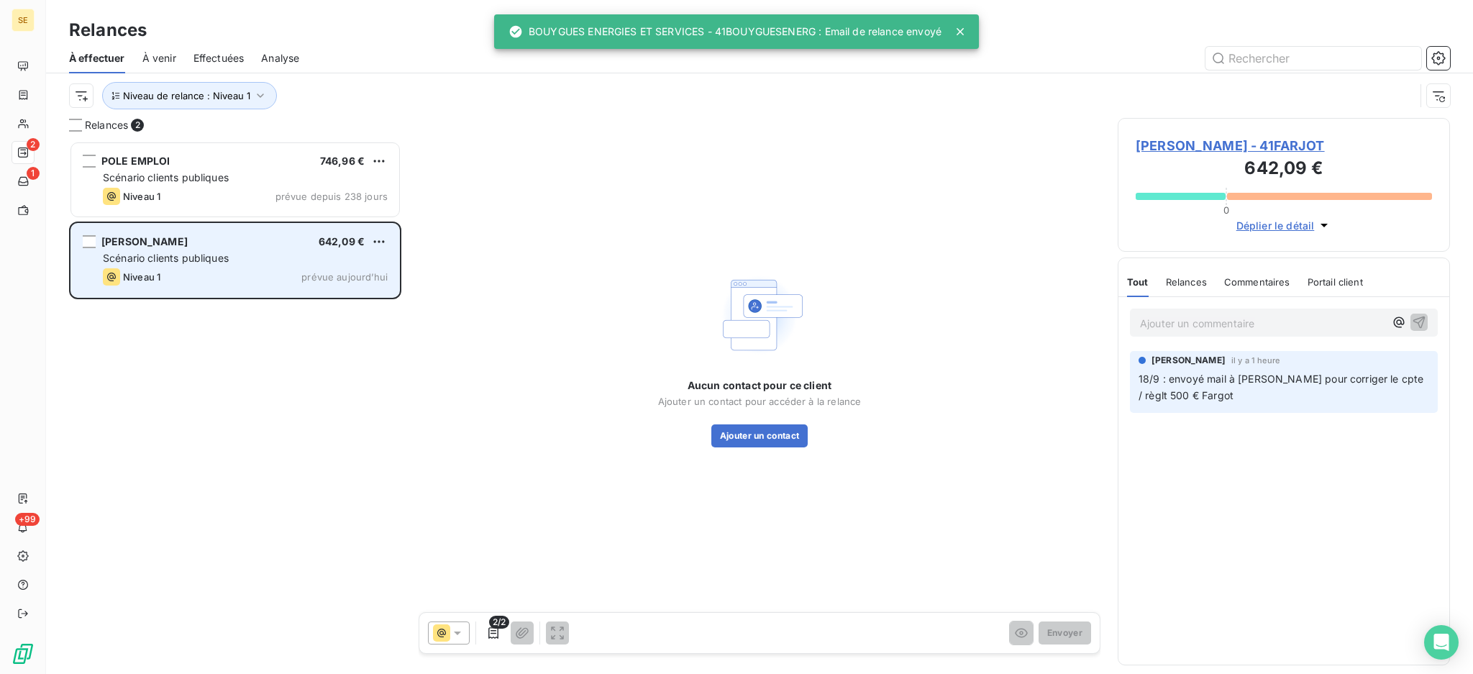
click at [311, 263] on div "Scénario clients publiques" at bounding box center [245, 258] width 285 height 14
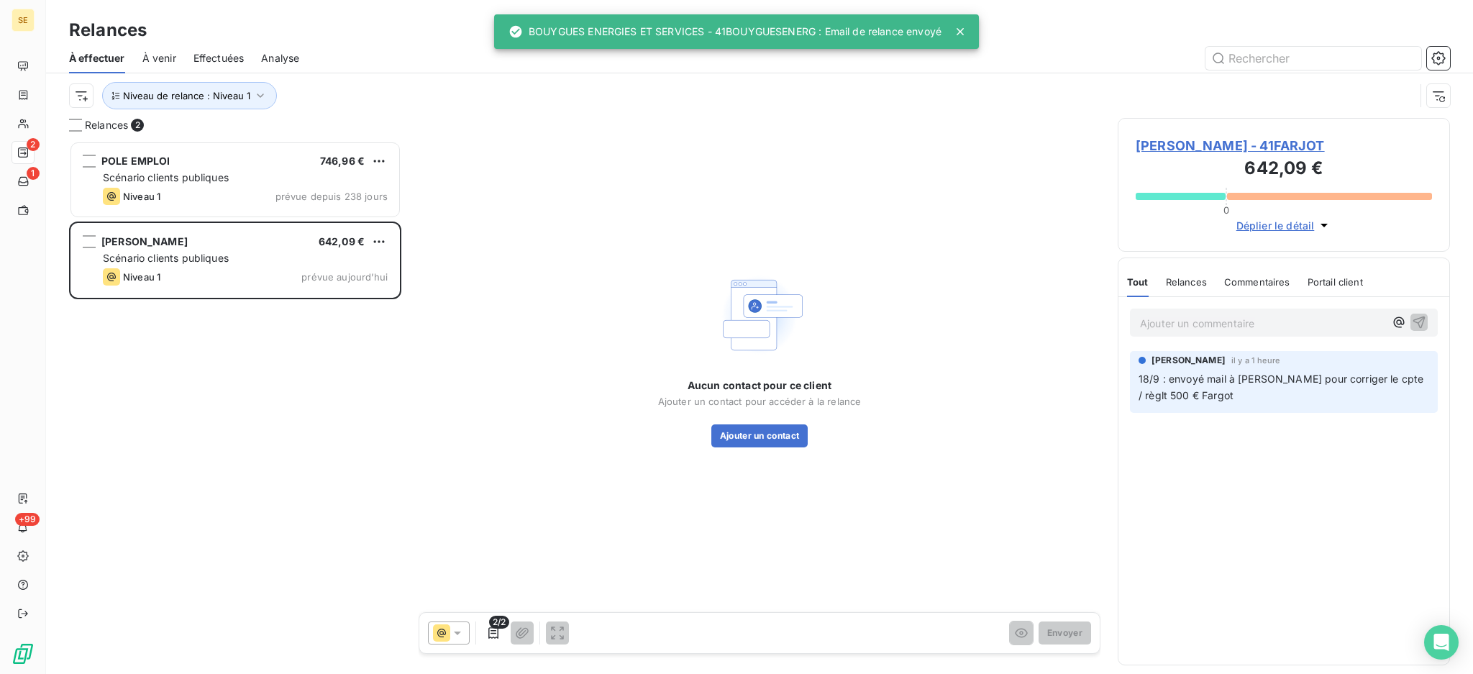
click at [1281, 146] on span "FARJOT GERALDINE - 41FARJOT" at bounding box center [1284, 145] width 296 height 19
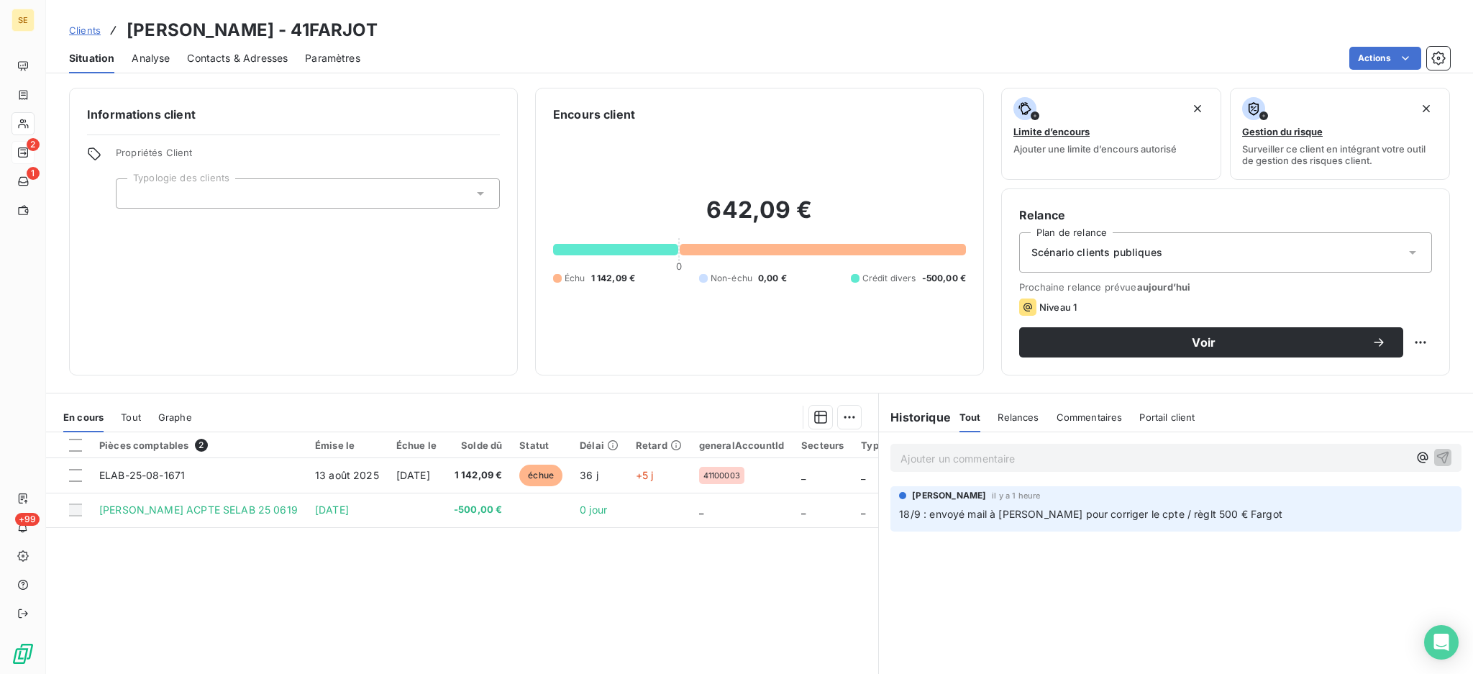
click at [250, 59] on span "Contacts & Adresses" at bounding box center [237, 58] width 101 height 14
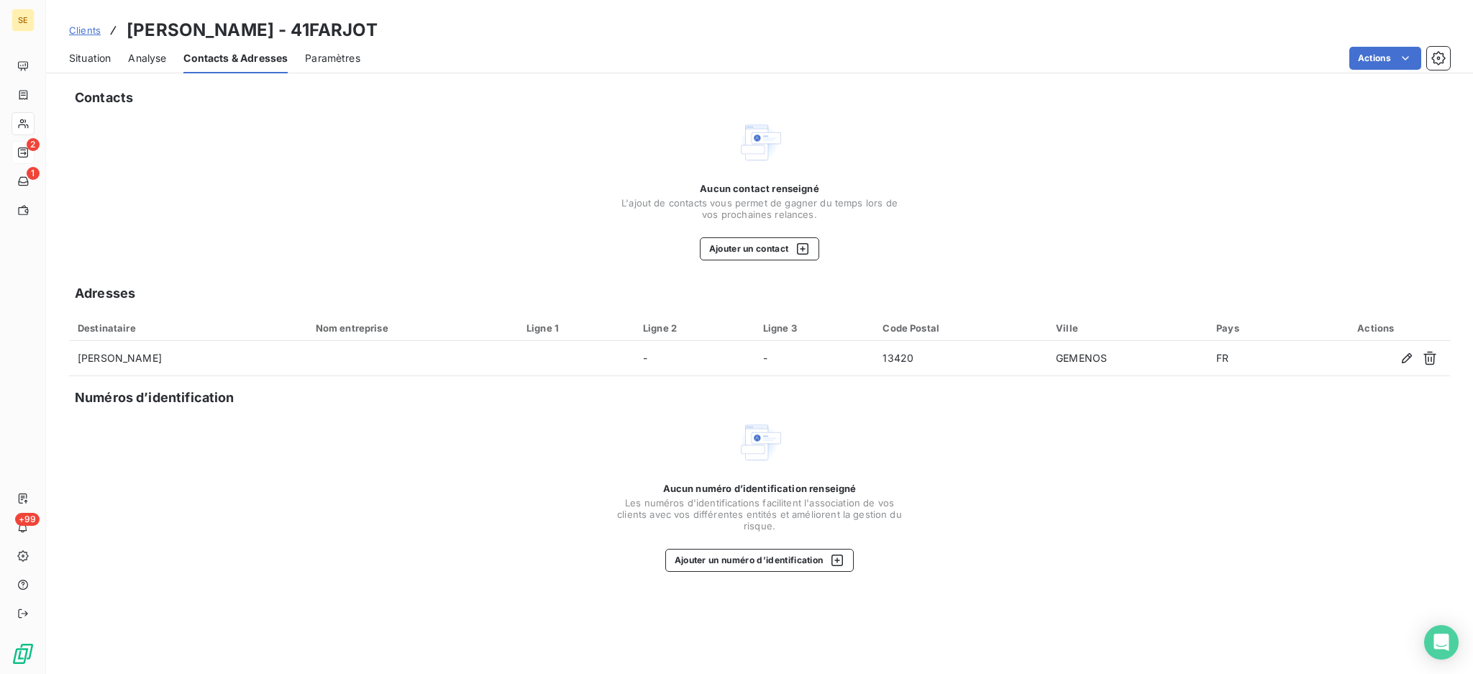
click at [93, 61] on span "Situation" at bounding box center [90, 58] width 42 height 14
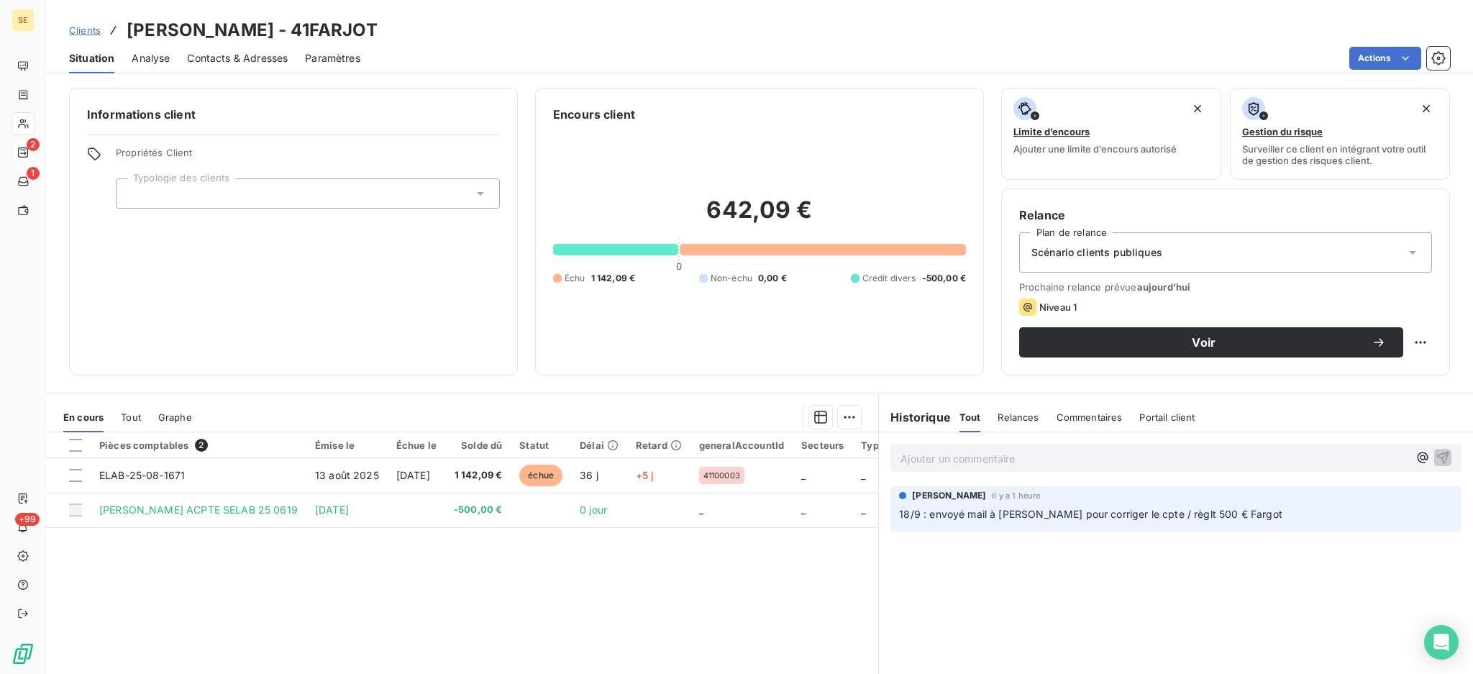
click at [231, 52] on span "Contacts & Adresses" at bounding box center [237, 58] width 101 height 14
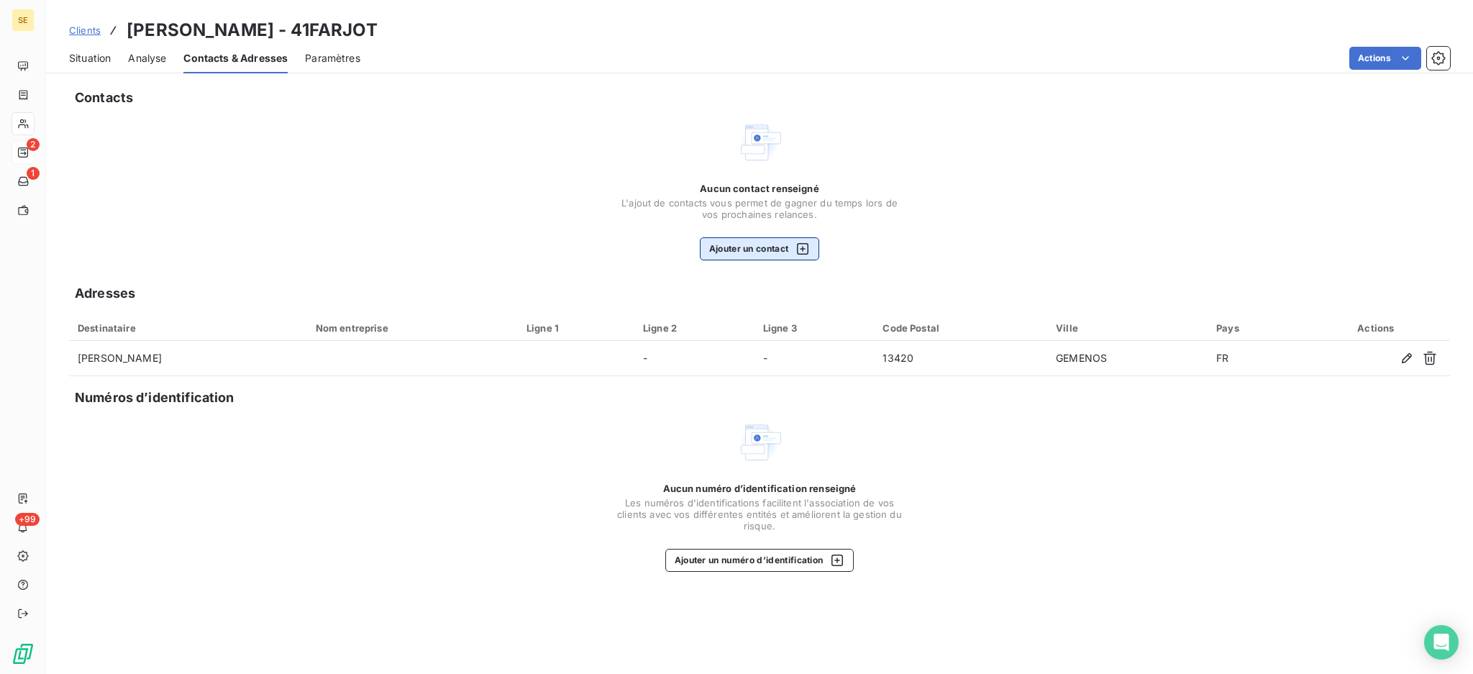
click at [746, 247] on button "Ajouter un contact" at bounding box center [760, 248] width 120 height 23
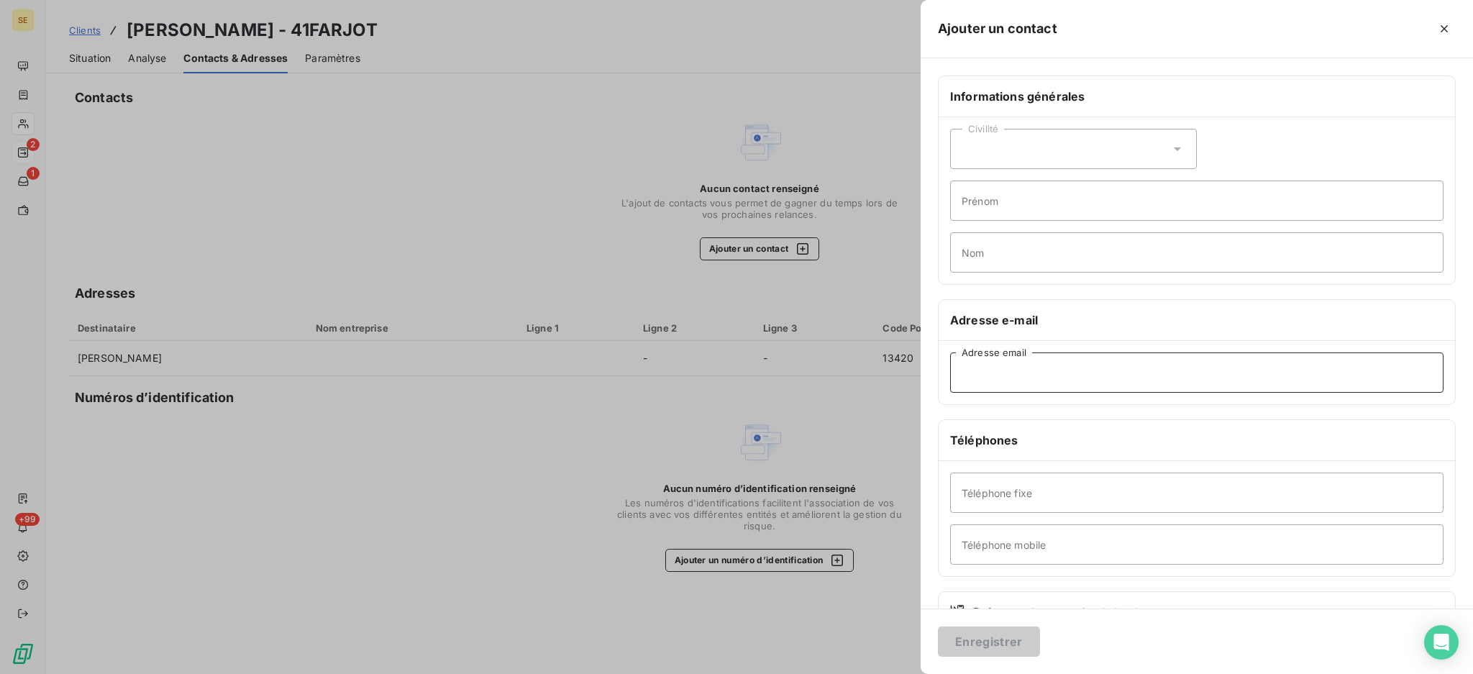
click at [1003, 377] on input "Adresse email" at bounding box center [1196, 372] width 493 height 40
type input "gfarjot@gmail.com"
click at [1028, 500] on input "Téléphone fixe" at bounding box center [1196, 492] width 493 height 40
click at [1007, 549] on input "Téléphone mobile" at bounding box center [1196, 544] width 493 height 40
type input "06 62 91 73 49"
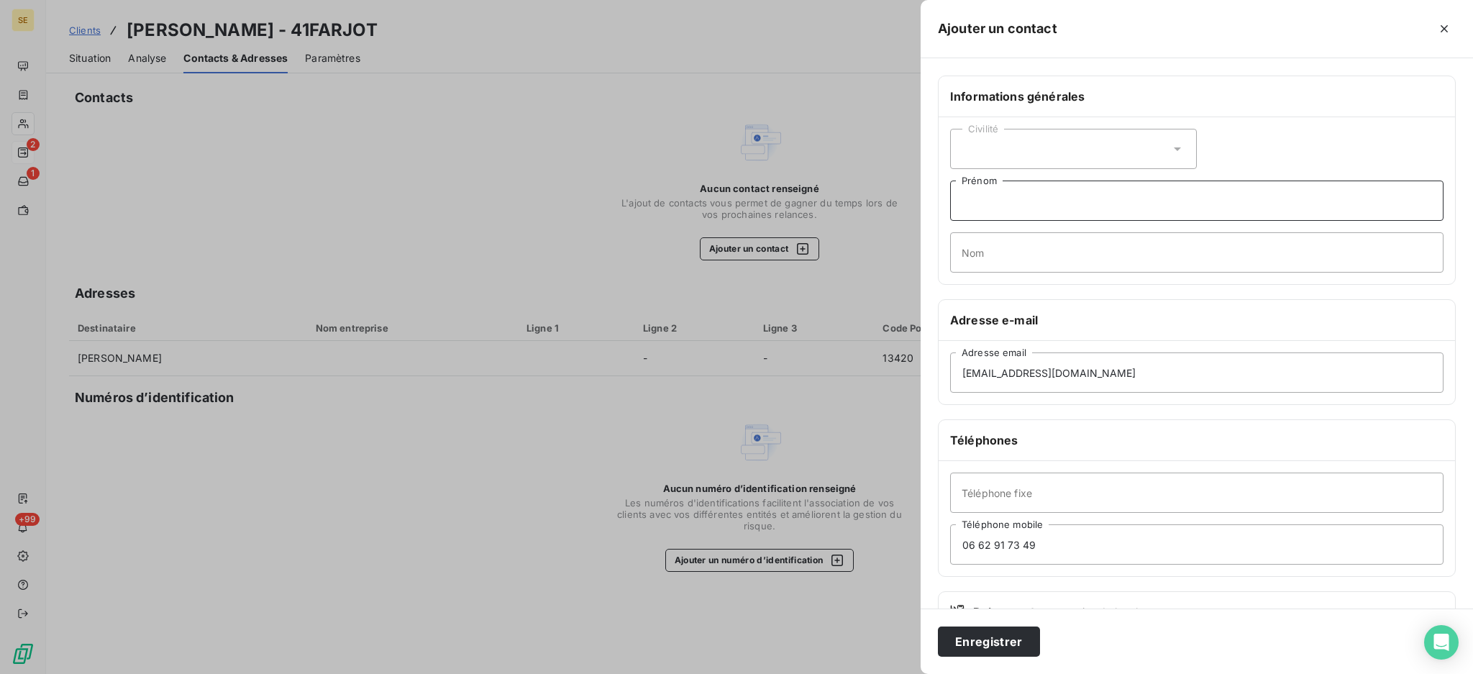
click at [1063, 201] on input "Prénom" at bounding box center [1196, 201] width 493 height 40
type input "Géraldine"
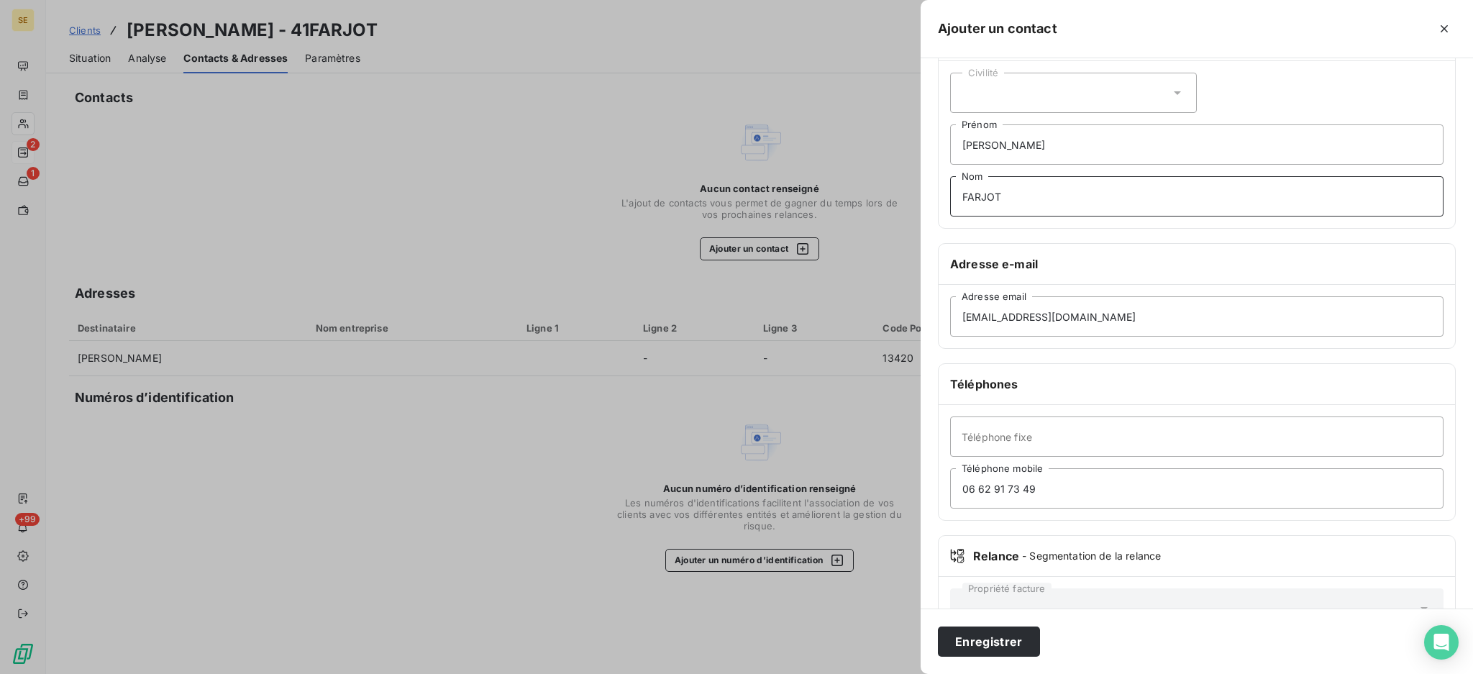
scroll to position [106, 0]
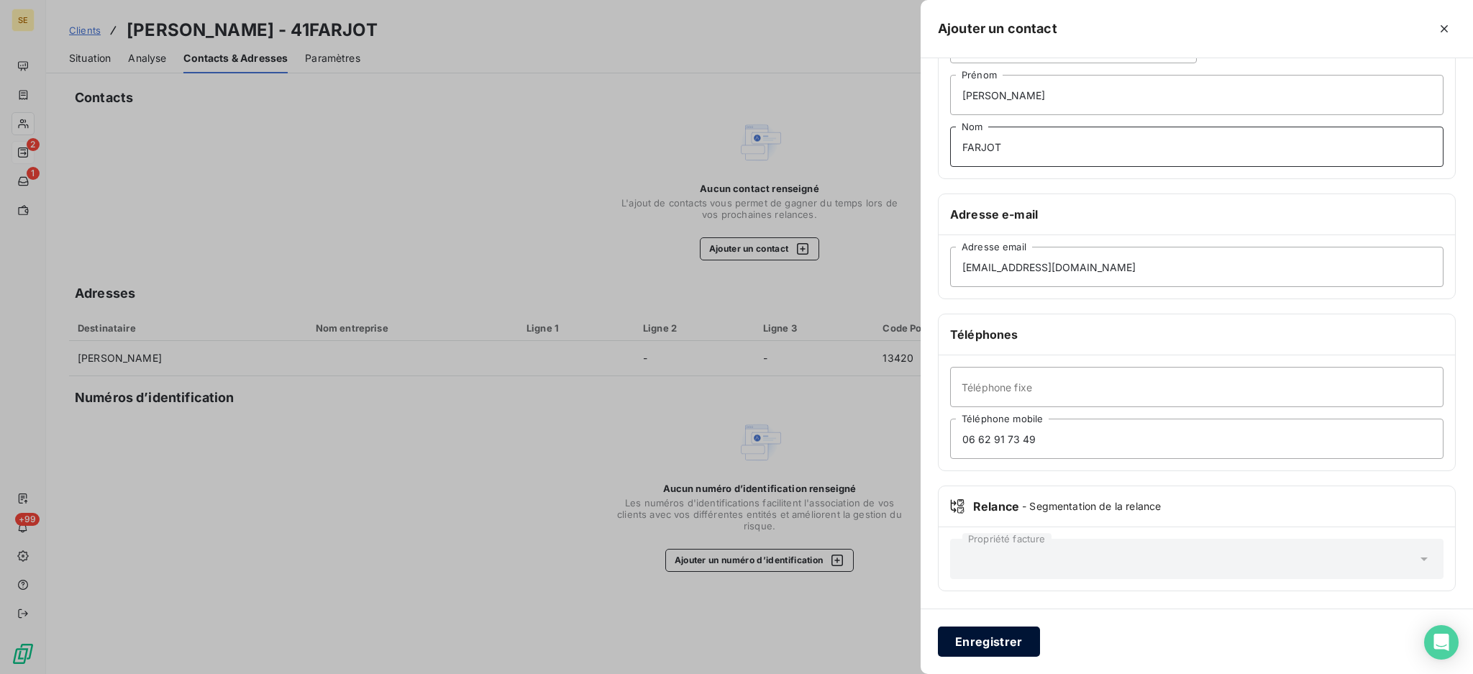
type input "FARJOT"
click at [982, 641] on button "Enregistrer" at bounding box center [989, 641] width 102 height 30
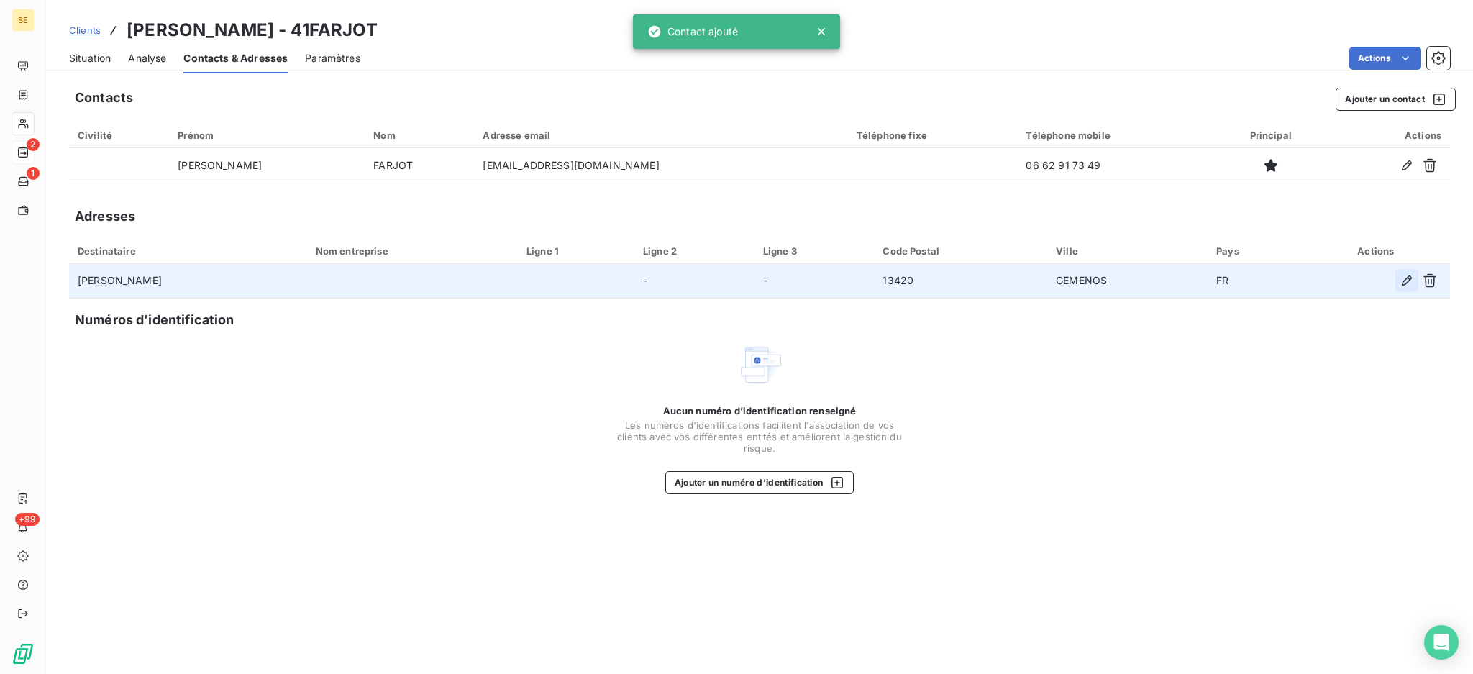
click at [1408, 278] on icon "button" at bounding box center [1407, 280] width 10 height 10
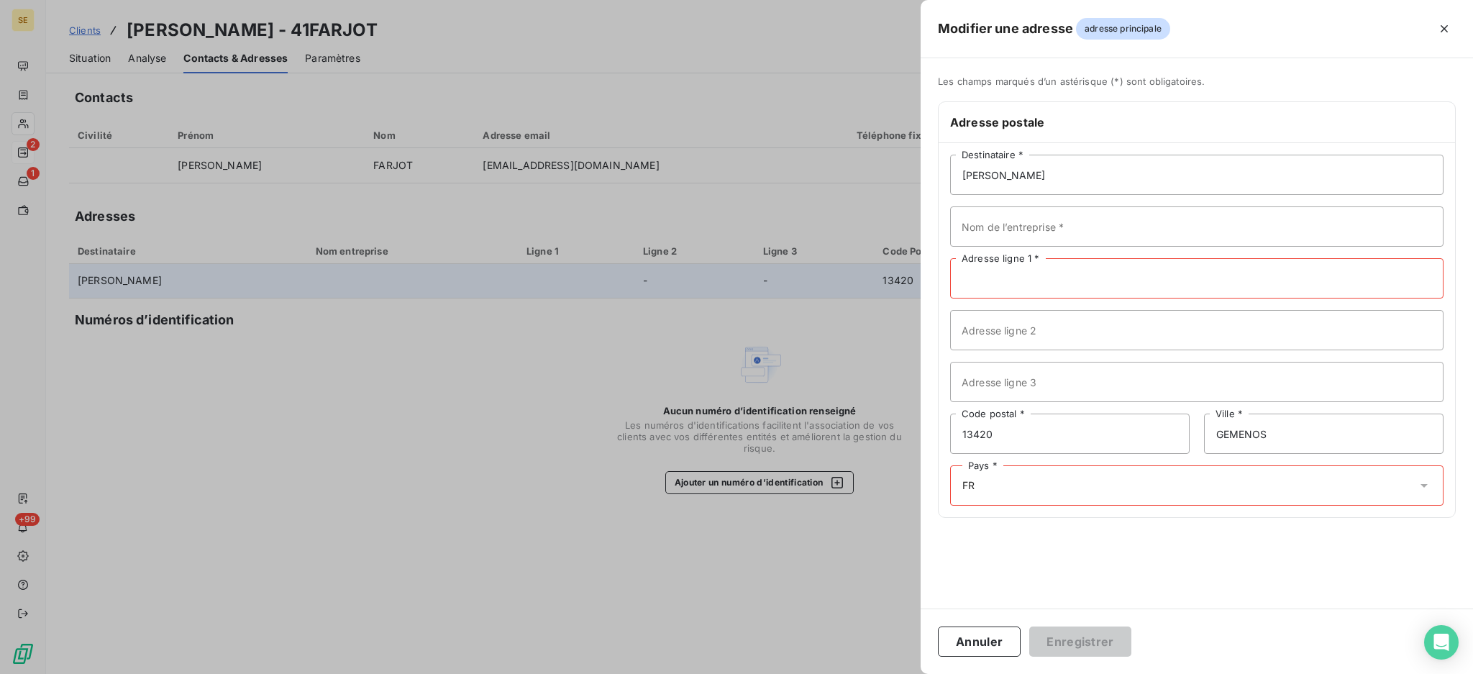
click at [1022, 283] on input "Adresse ligne 1 *" at bounding box center [1196, 278] width 493 height 40
type input "55 Rue de Châteaufort"
click at [1038, 431] on input "13420" at bounding box center [1069, 434] width 239 height 40
type input "91490"
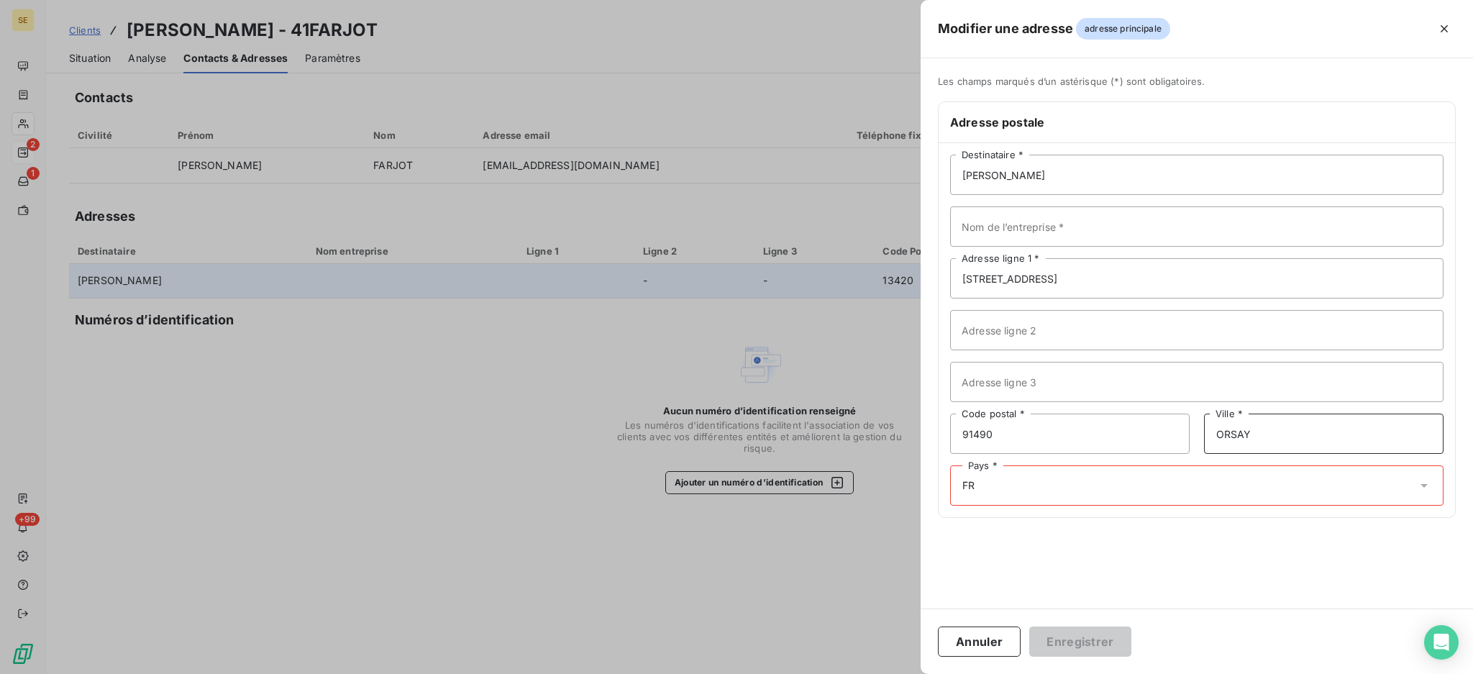
type input "ORSAY"
click at [1429, 483] on icon at bounding box center [1424, 485] width 14 height 14
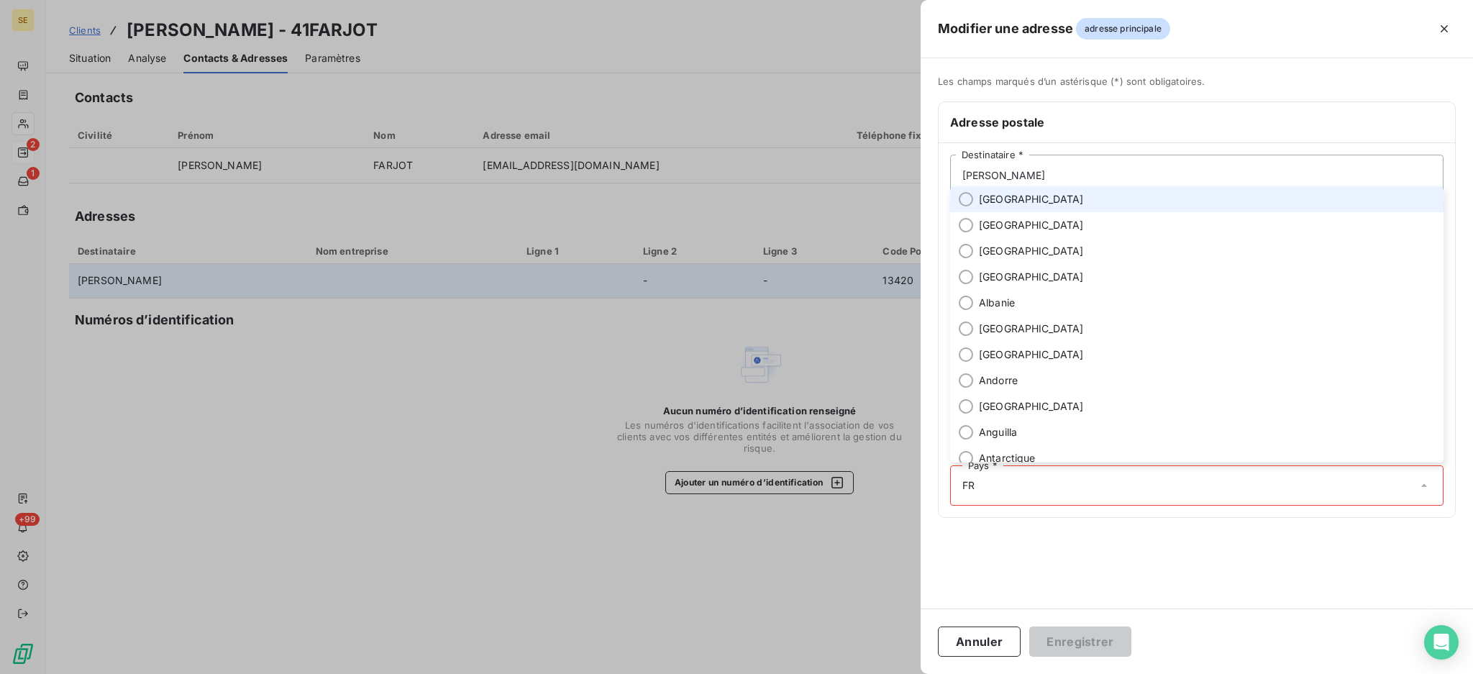
click at [1010, 201] on span "[GEOGRAPHIC_DATA]" at bounding box center [1031, 199] width 105 height 14
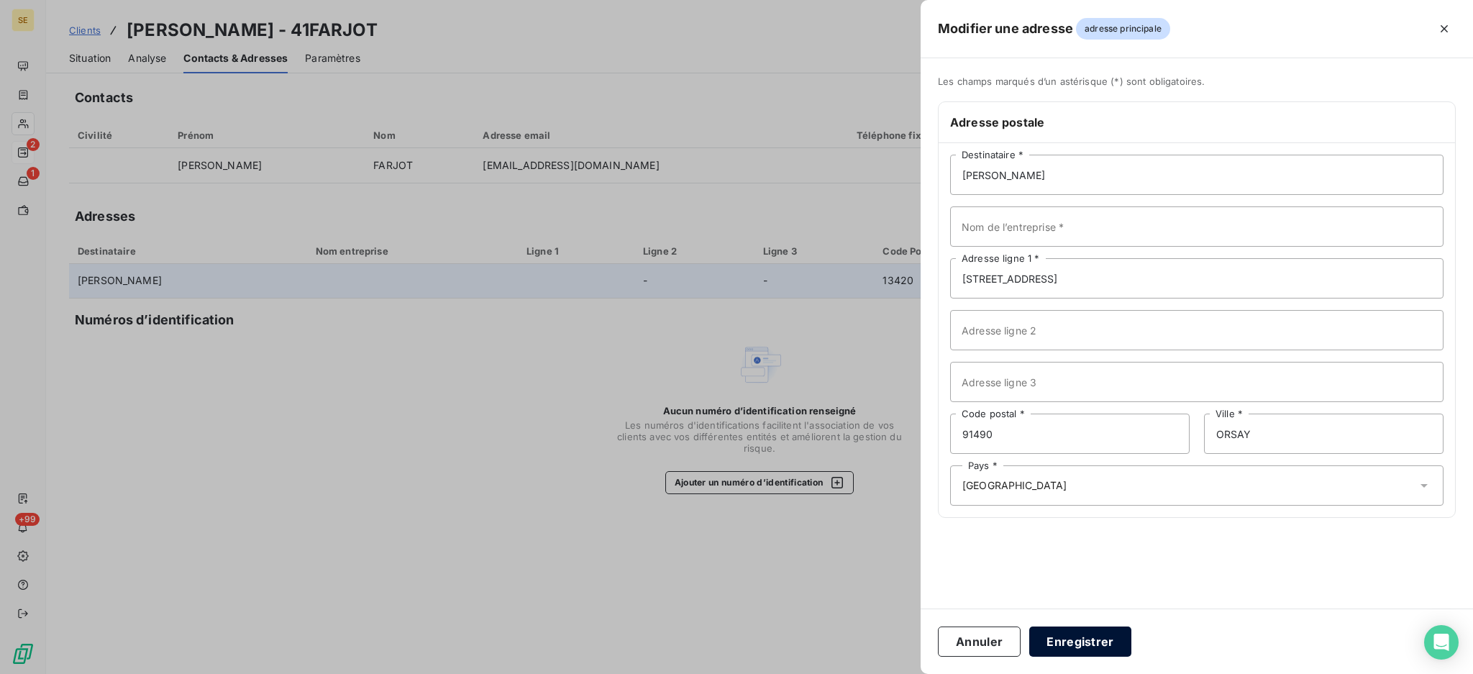
click at [1106, 642] on button "Enregistrer" at bounding box center [1080, 641] width 102 height 30
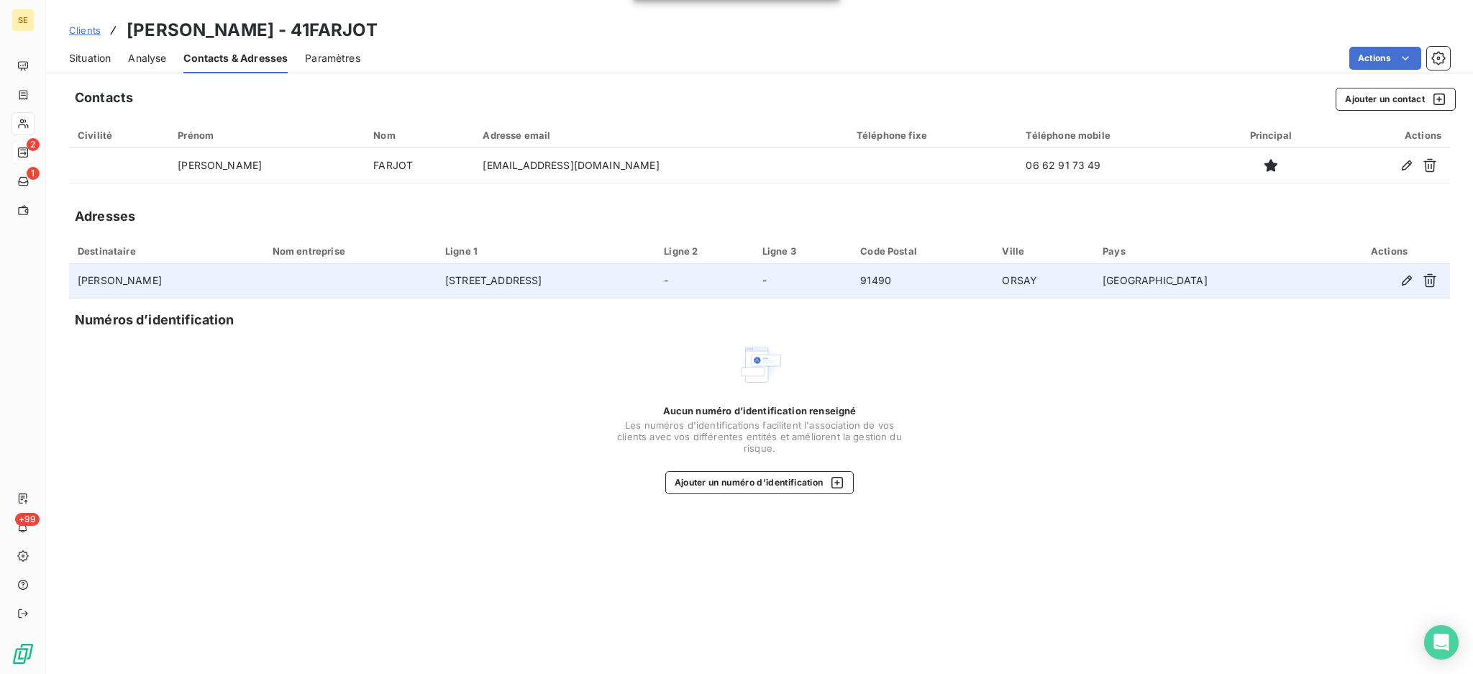
click at [87, 60] on span "Situation" at bounding box center [90, 58] width 42 height 14
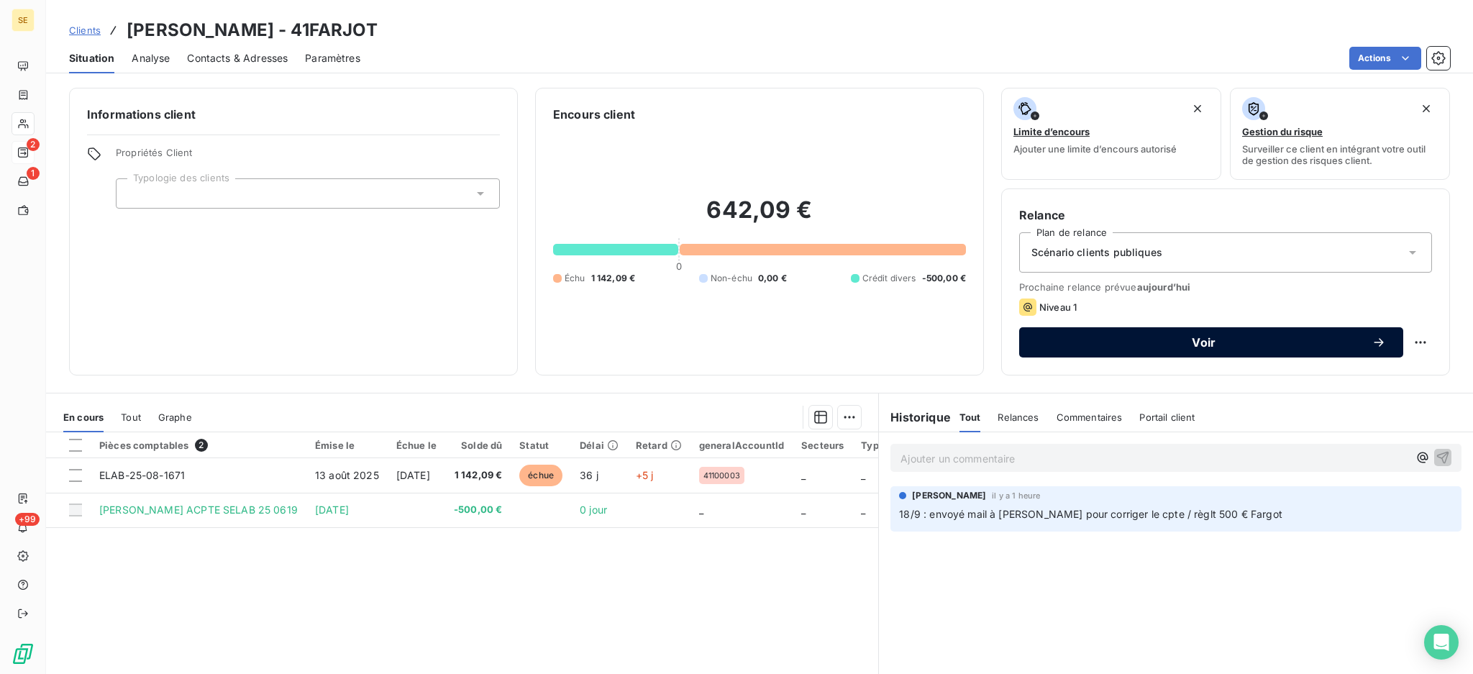
click at [1093, 349] on div "Voir" at bounding box center [1210, 342] width 349 height 14
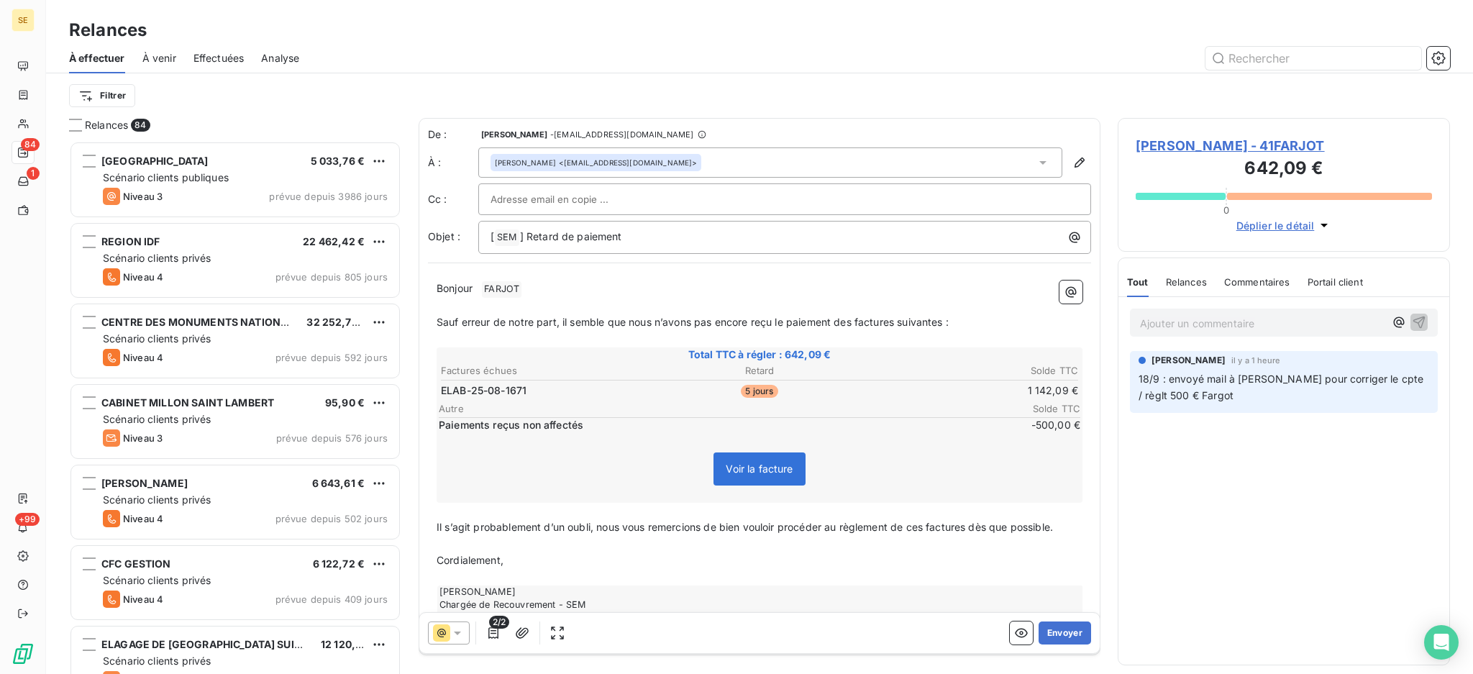
scroll to position [519, 317]
click at [652, 229] on p "[ SEM ﻿ ] Retard de paiement" at bounding box center [787, 237] width 595 height 17
click at [670, 232] on p "[ SEM ﻿ ] Retard de paiement - 41FA" at bounding box center [787, 237] width 595 height 17
click at [521, 288] on span "FARJOT ﻿" at bounding box center [502, 289] width 40 height 17
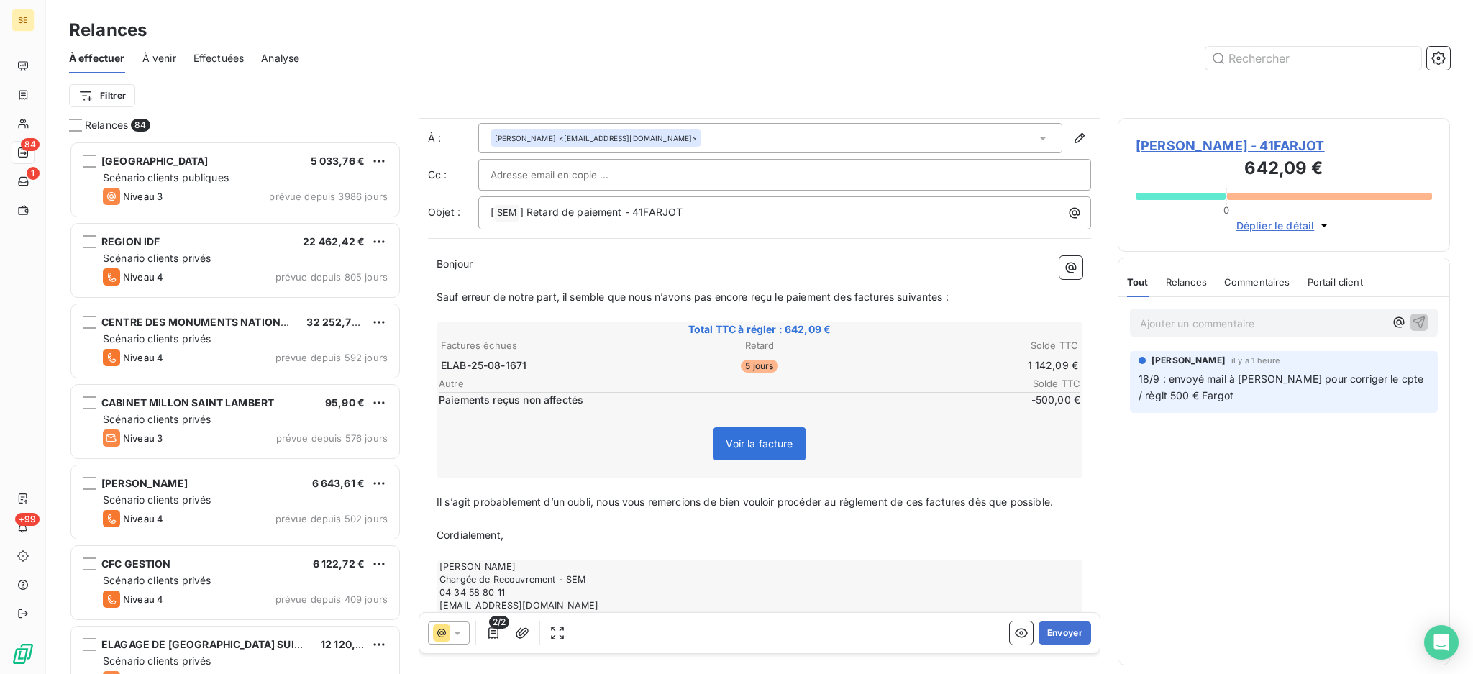
scroll to position [49, 0]
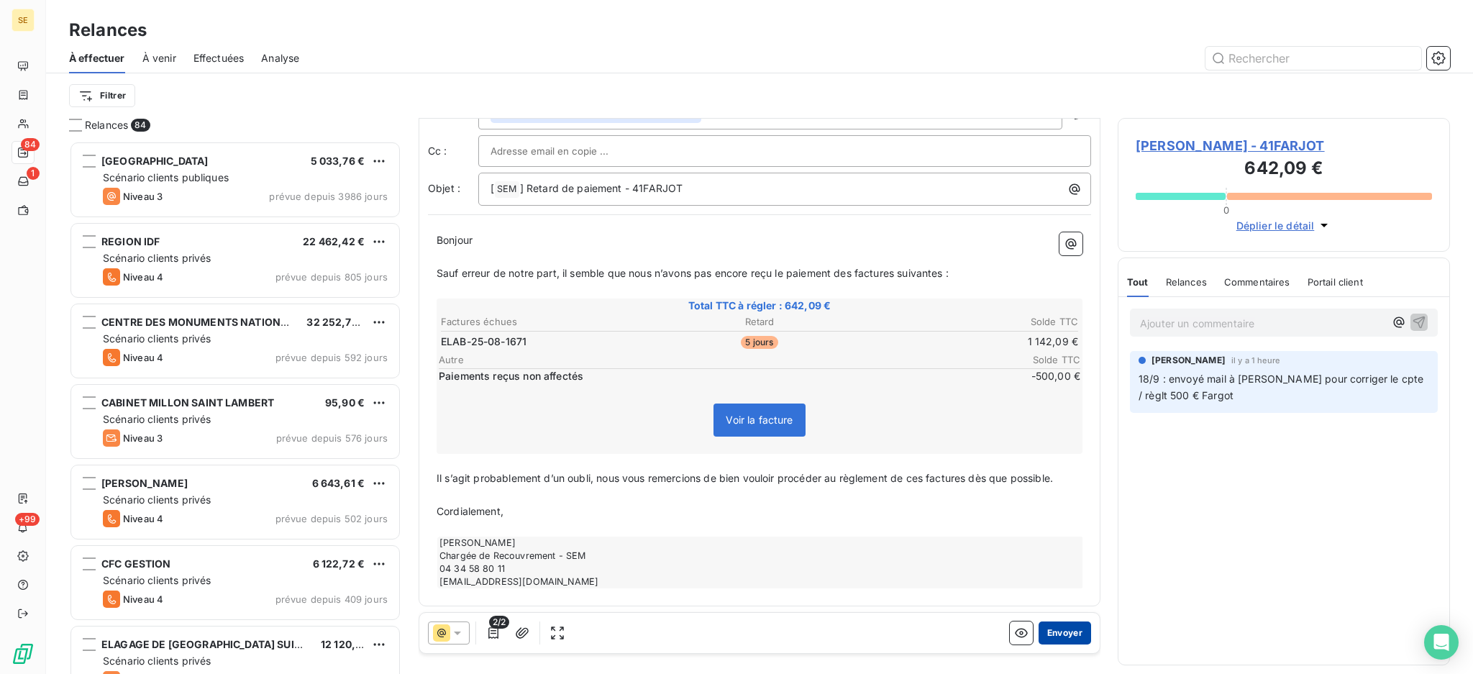
click at [1056, 629] on button "Envoyer" at bounding box center [1064, 632] width 52 height 23
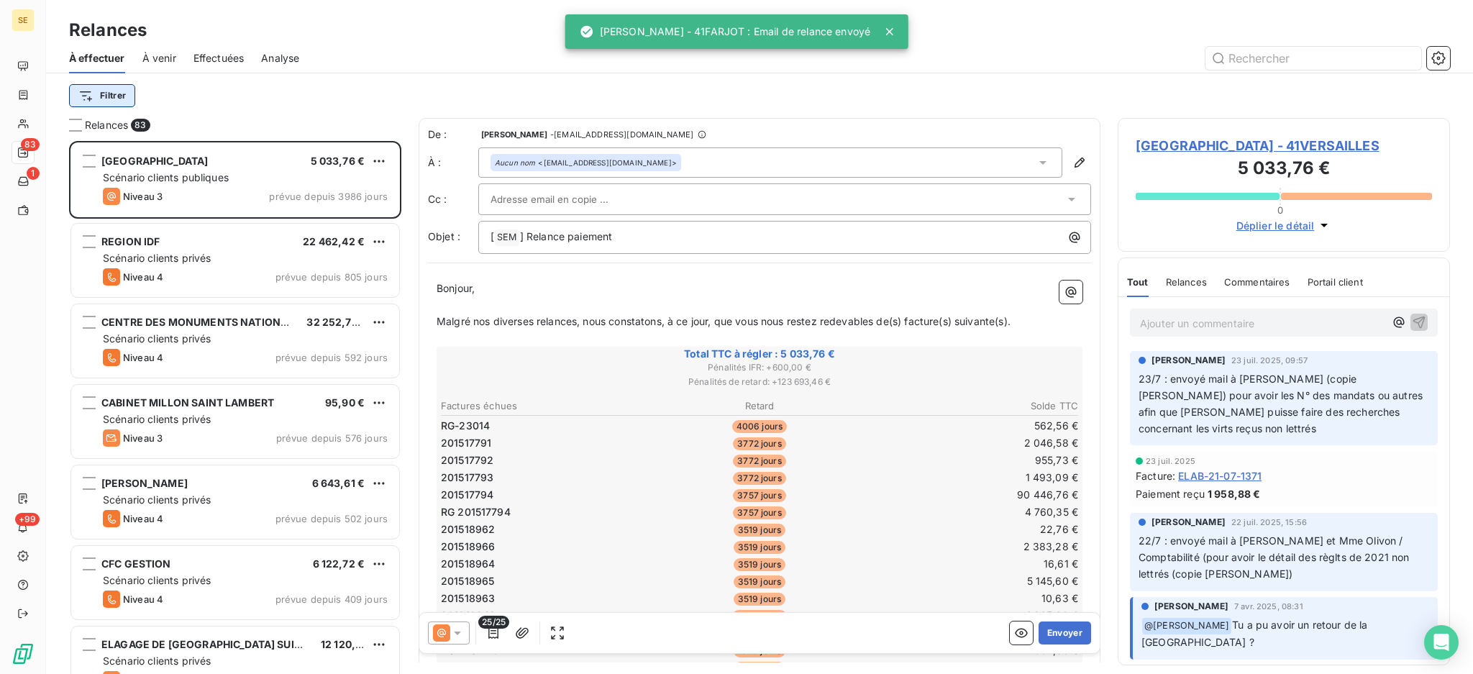
click at [108, 99] on html "SE 83 1 +99 Relances À effectuer À venir Effectuées Analyse Filtrer Relances 83…" at bounding box center [736, 337] width 1473 height 674
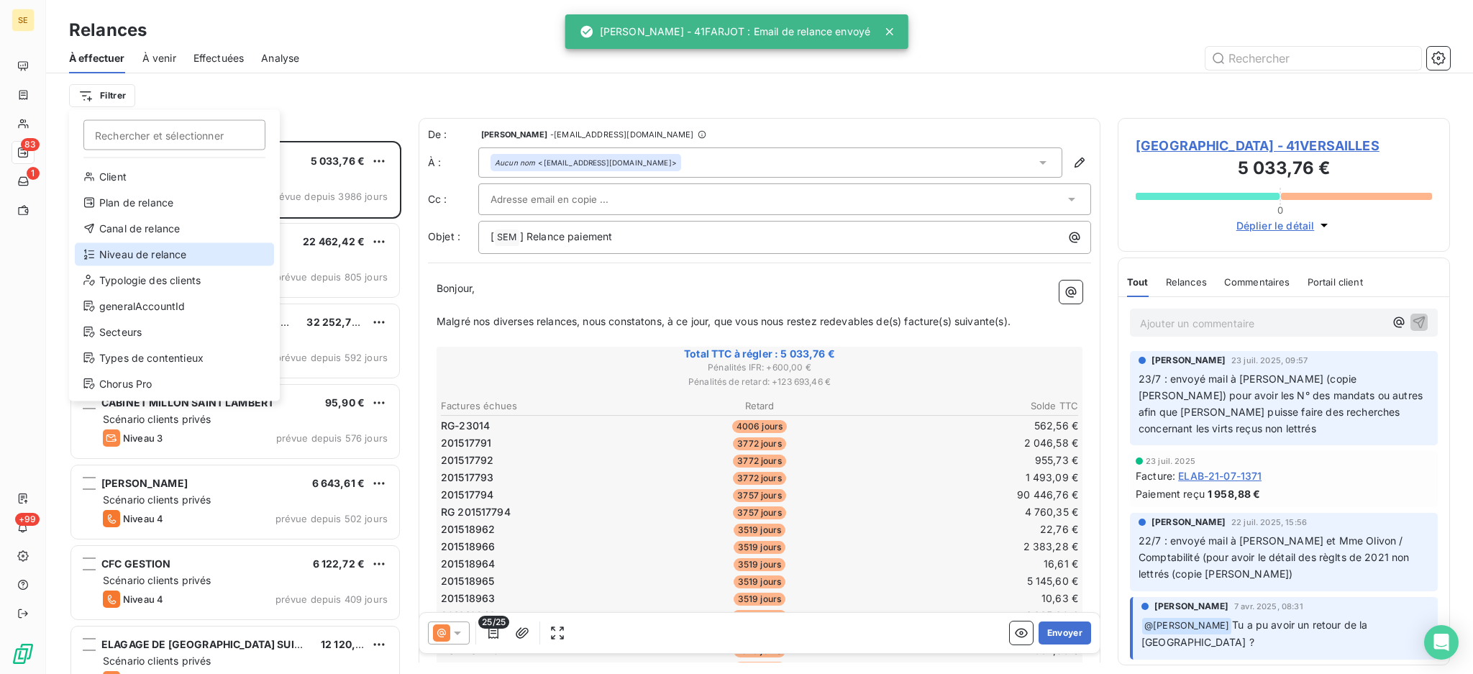
click at [163, 257] on div "Niveau de relance" at bounding box center [174, 254] width 199 height 23
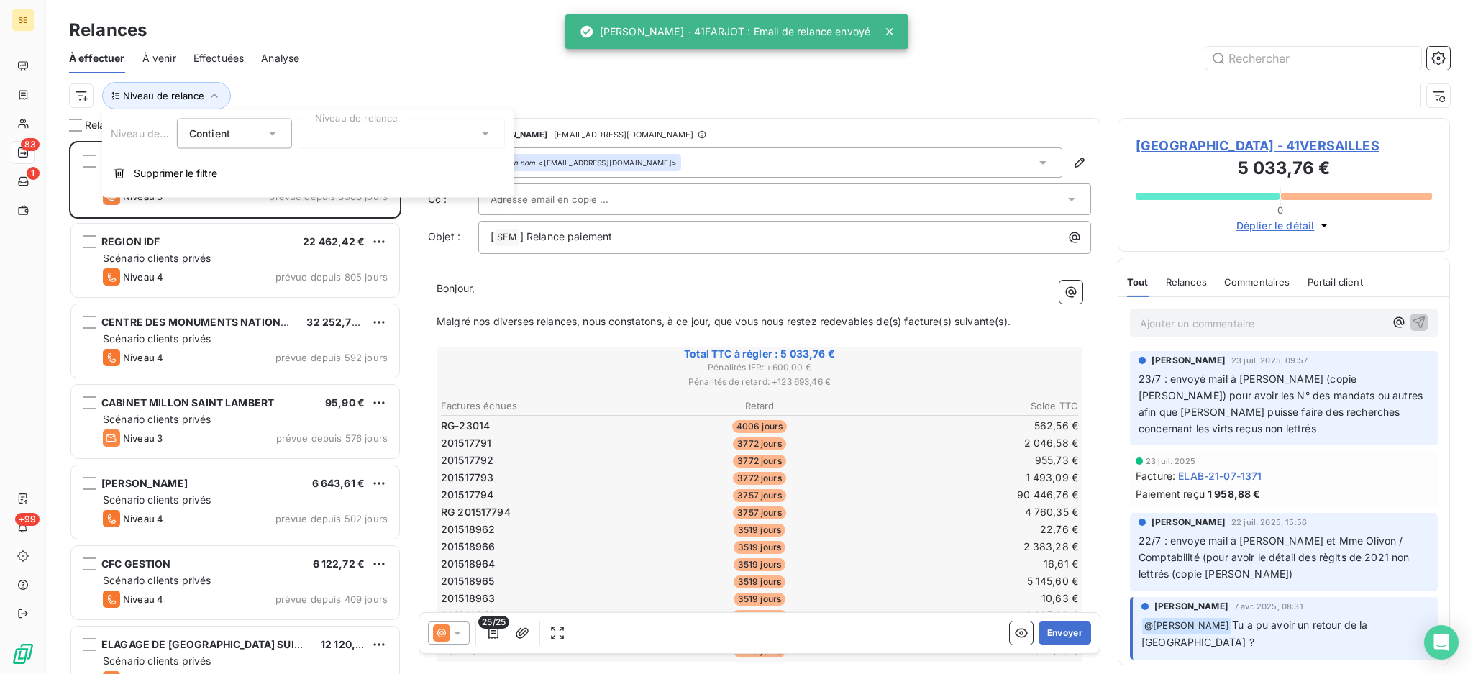
scroll to position [15, 15]
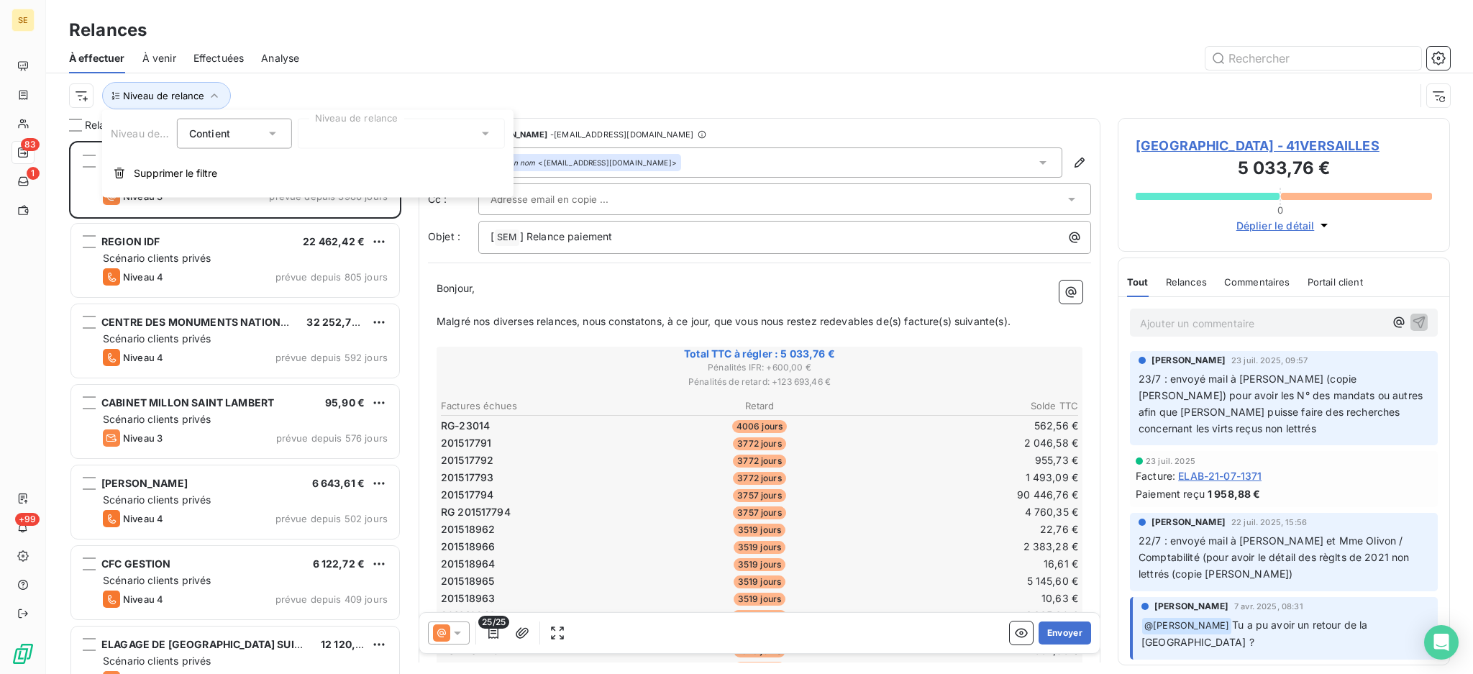
click at [481, 134] on icon at bounding box center [485, 134] width 14 height 14
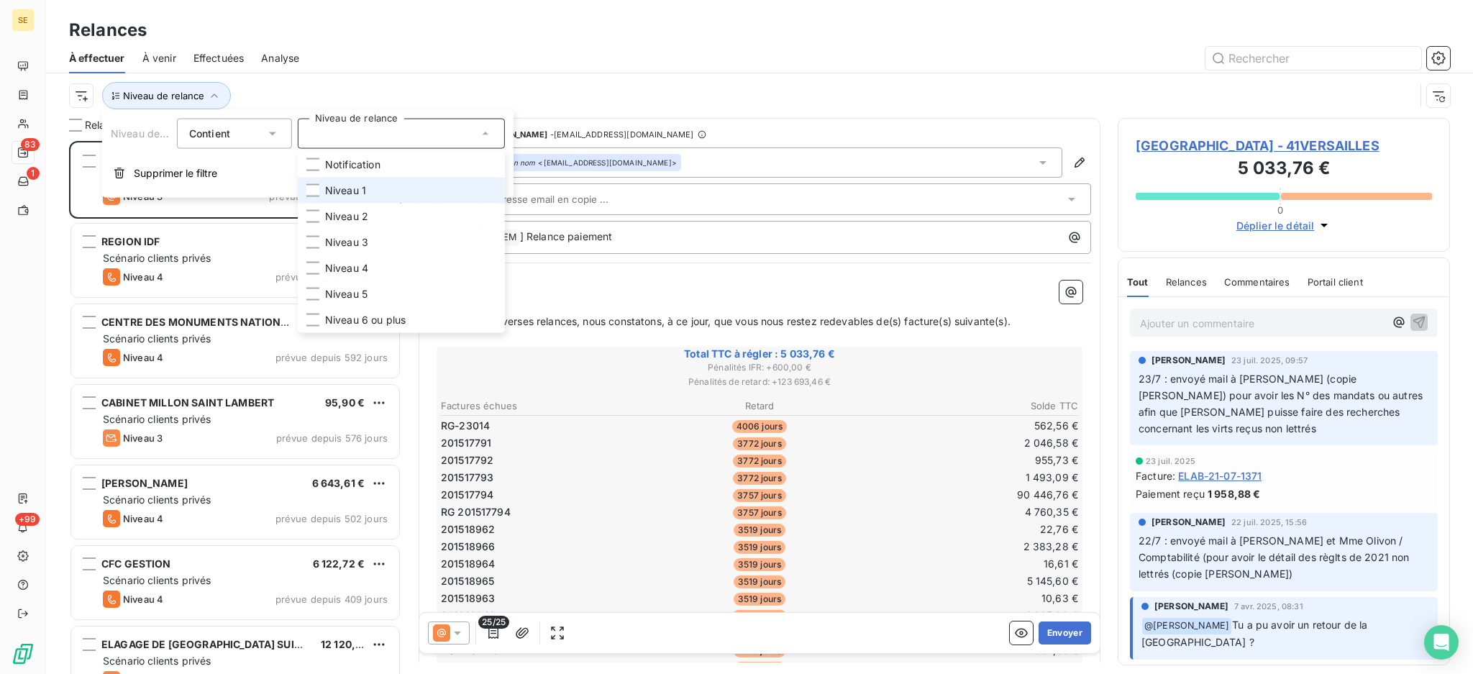
click at [370, 191] on li "Niveau 1" at bounding box center [401, 191] width 207 height 26
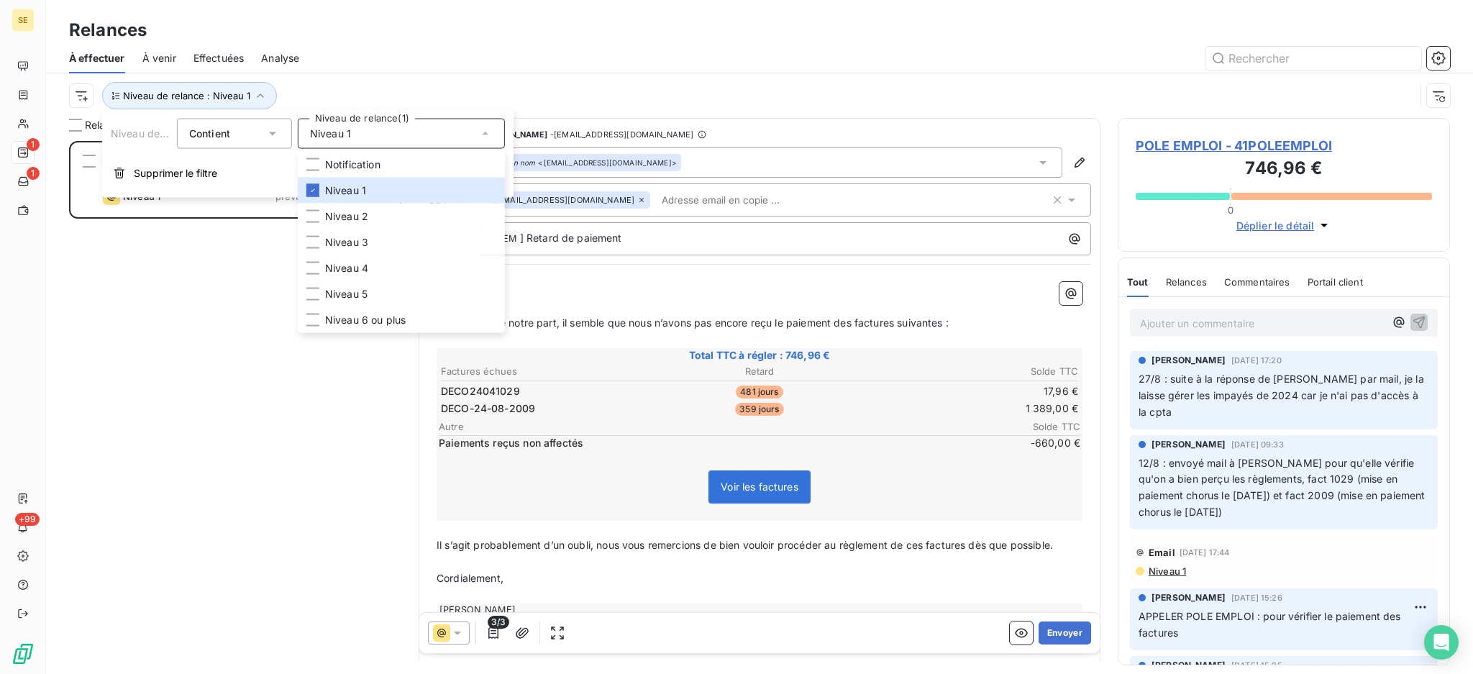
click at [366, 51] on div at bounding box center [882, 58] width 1133 height 23
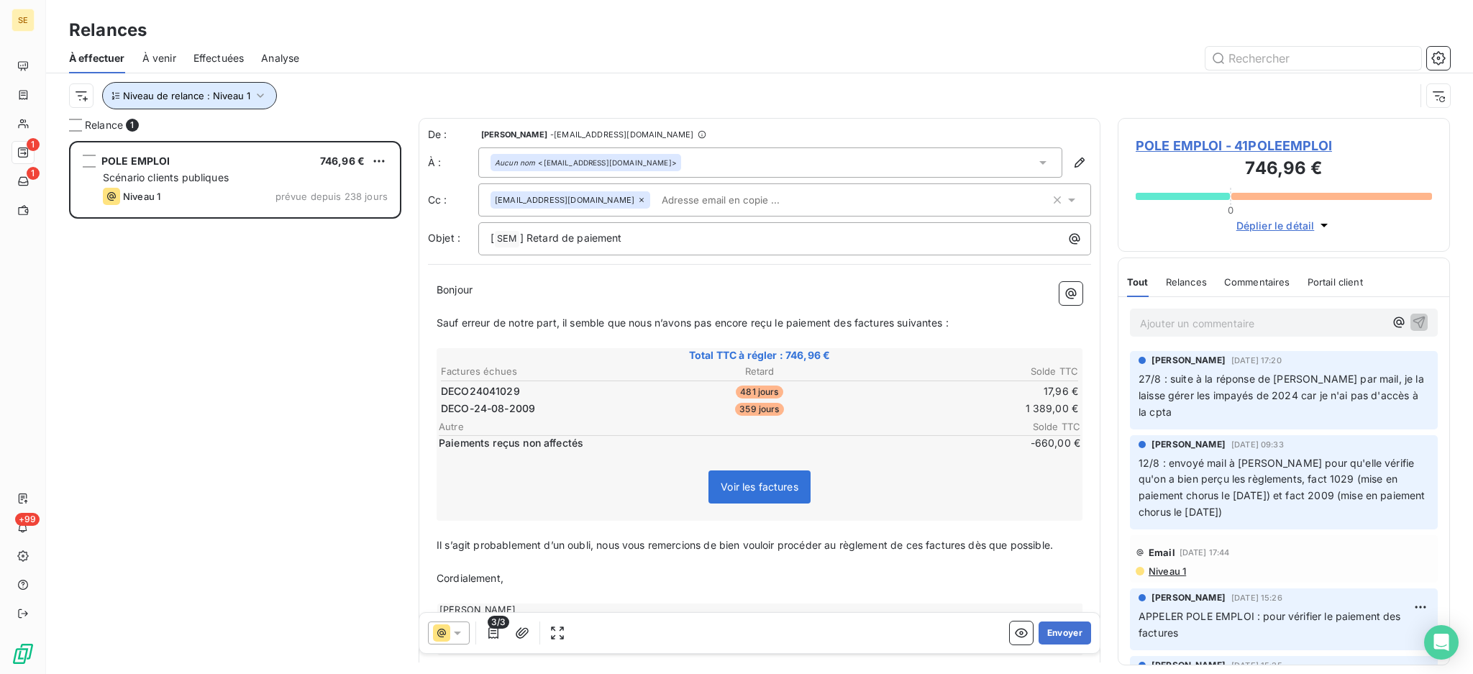
click at [256, 91] on icon "button" at bounding box center [260, 95] width 14 height 14
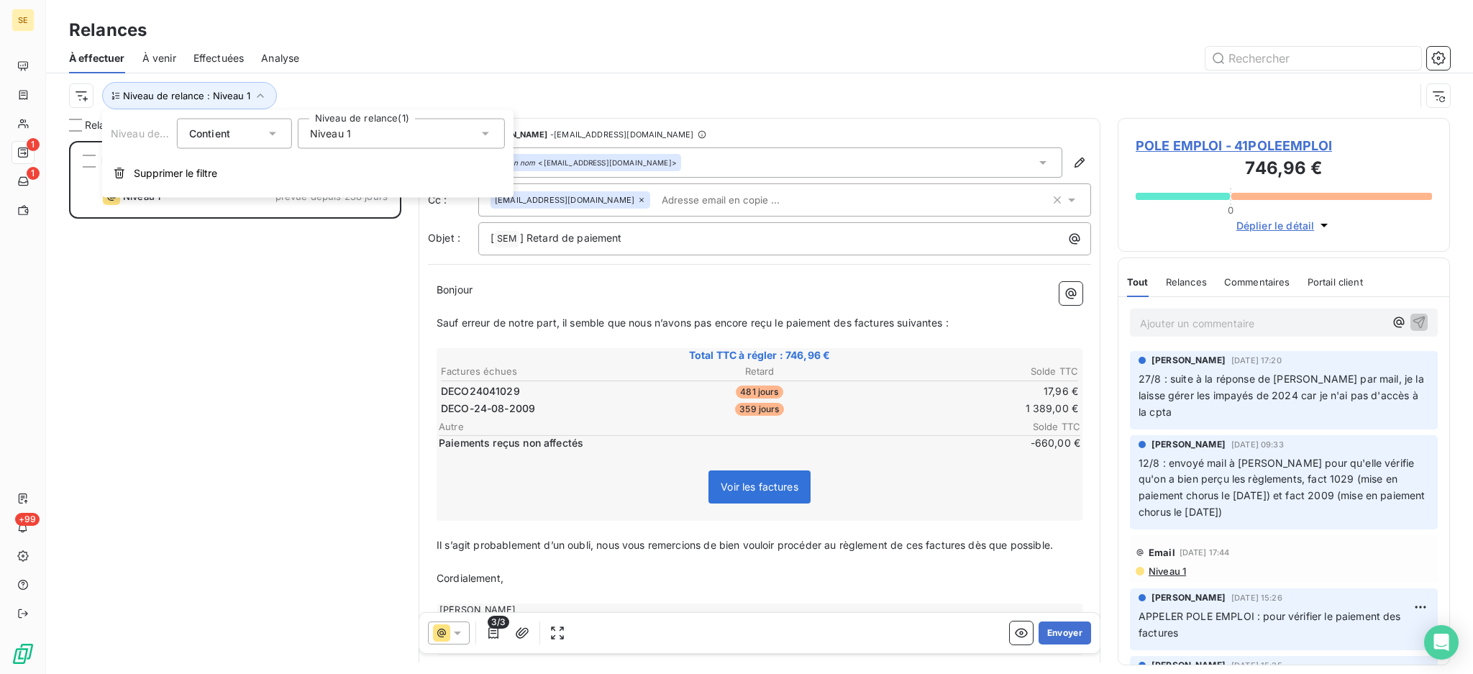
click at [482, 134] on icon at bounding box center [485, 134] width 14 height 14
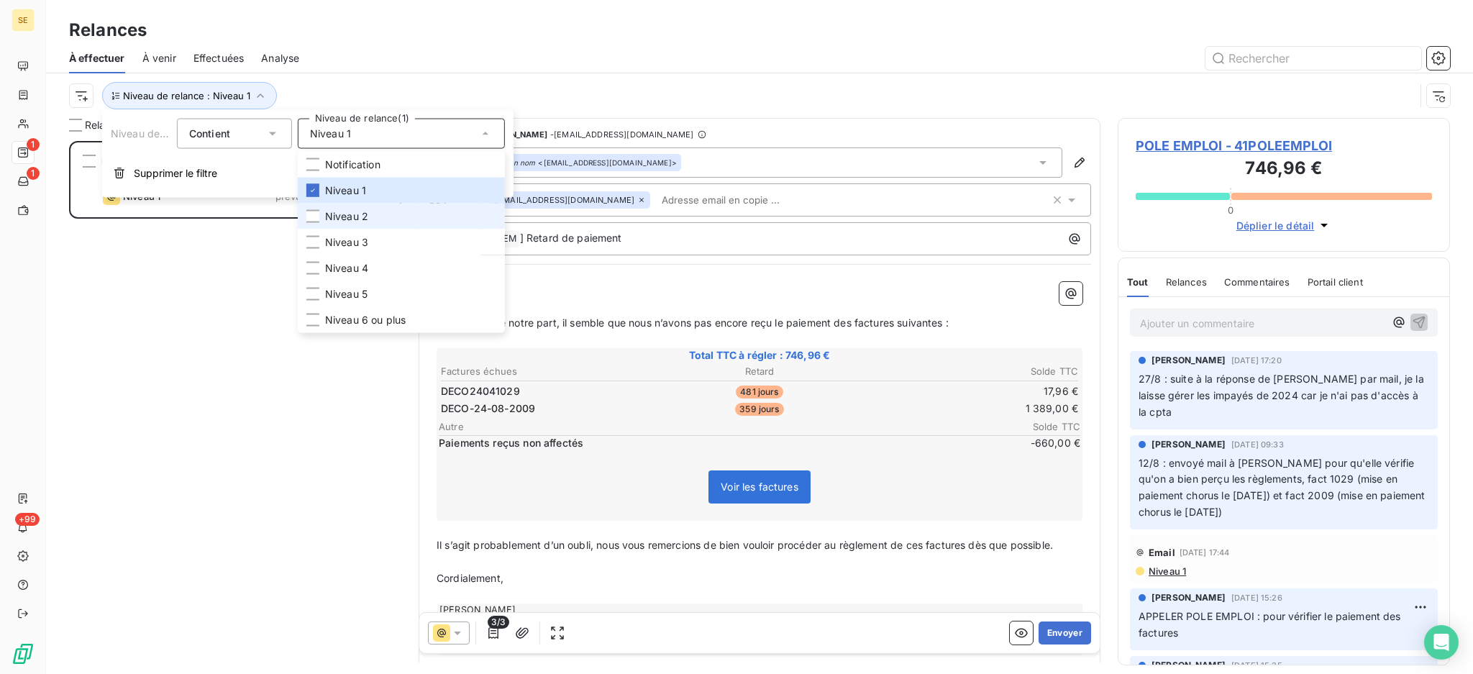
click at [380, 219] on li "Niveau 2" at bounding box center [401, 217] width 207 height 26
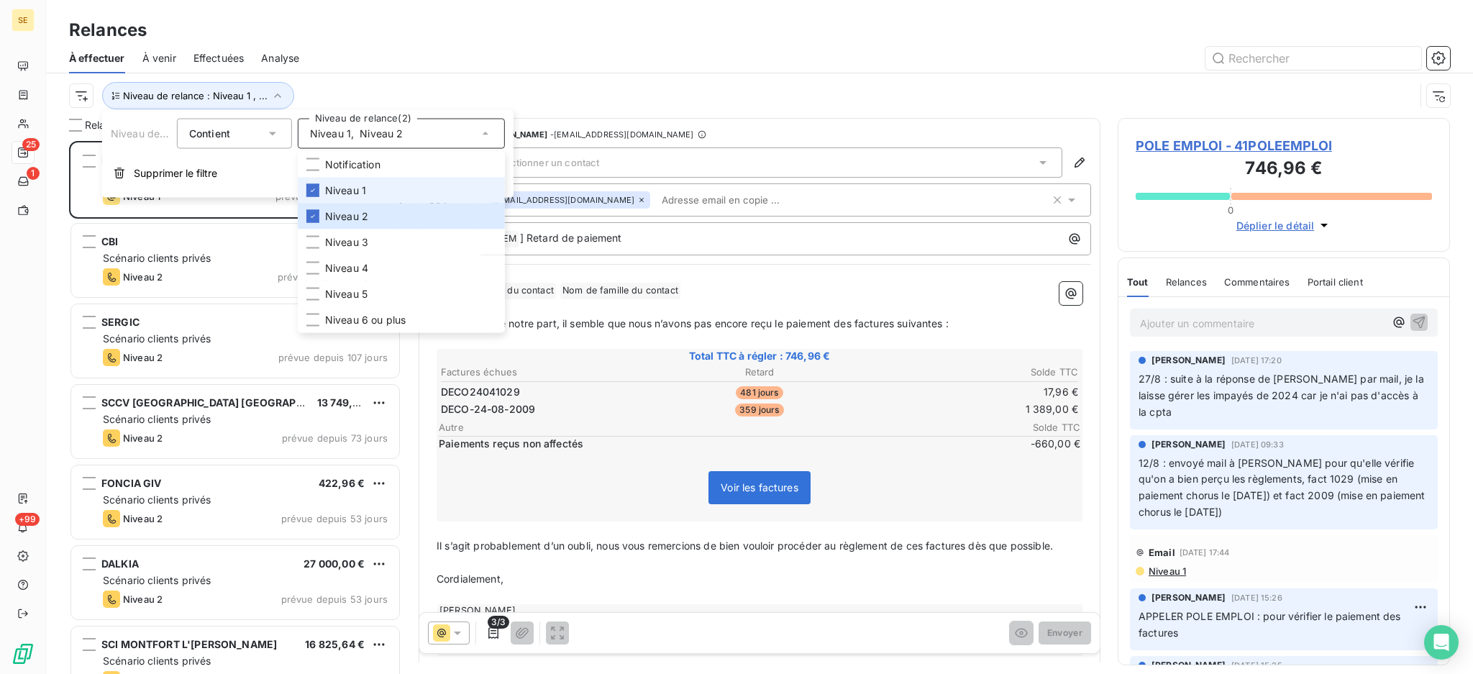
scroll to position [518, 317]
click at [347, 191] on span "Niveau 1" at bounding box center [345, 190] width 41 height 14
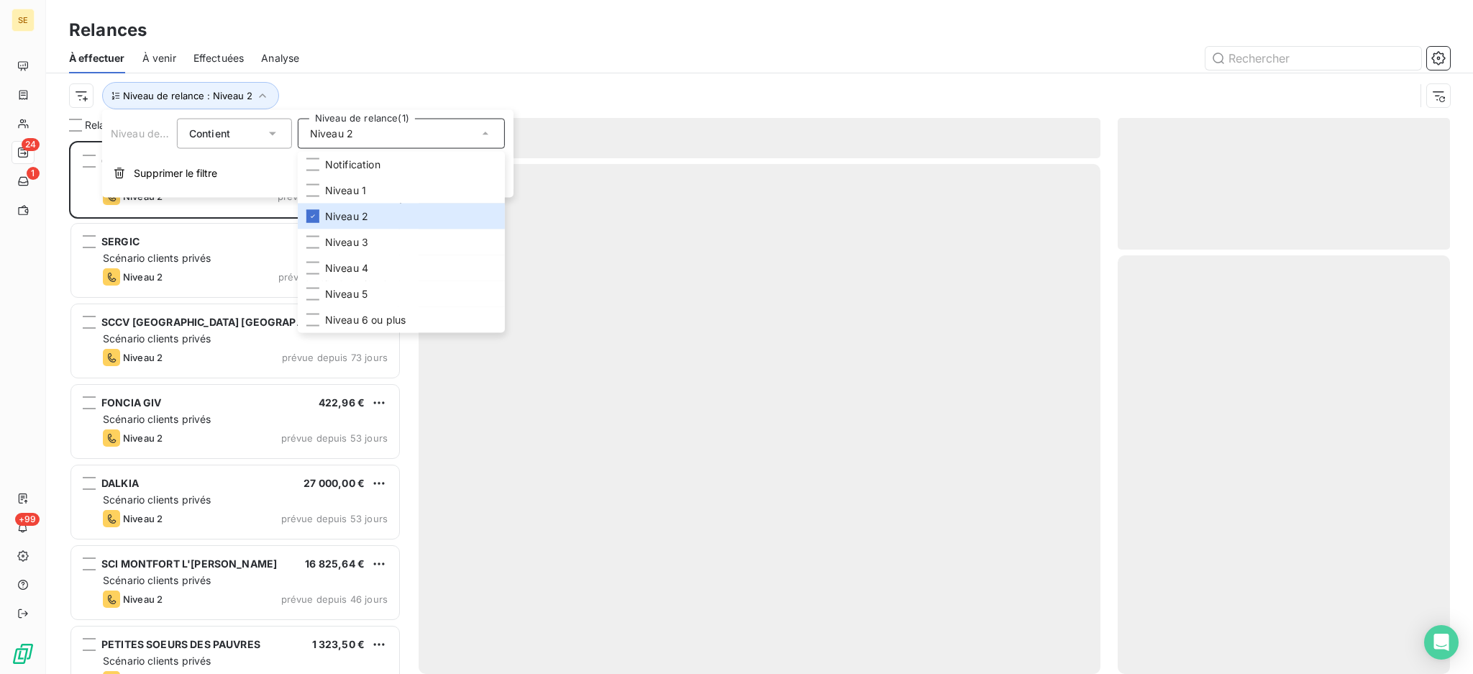
scroll to position [518, 317]
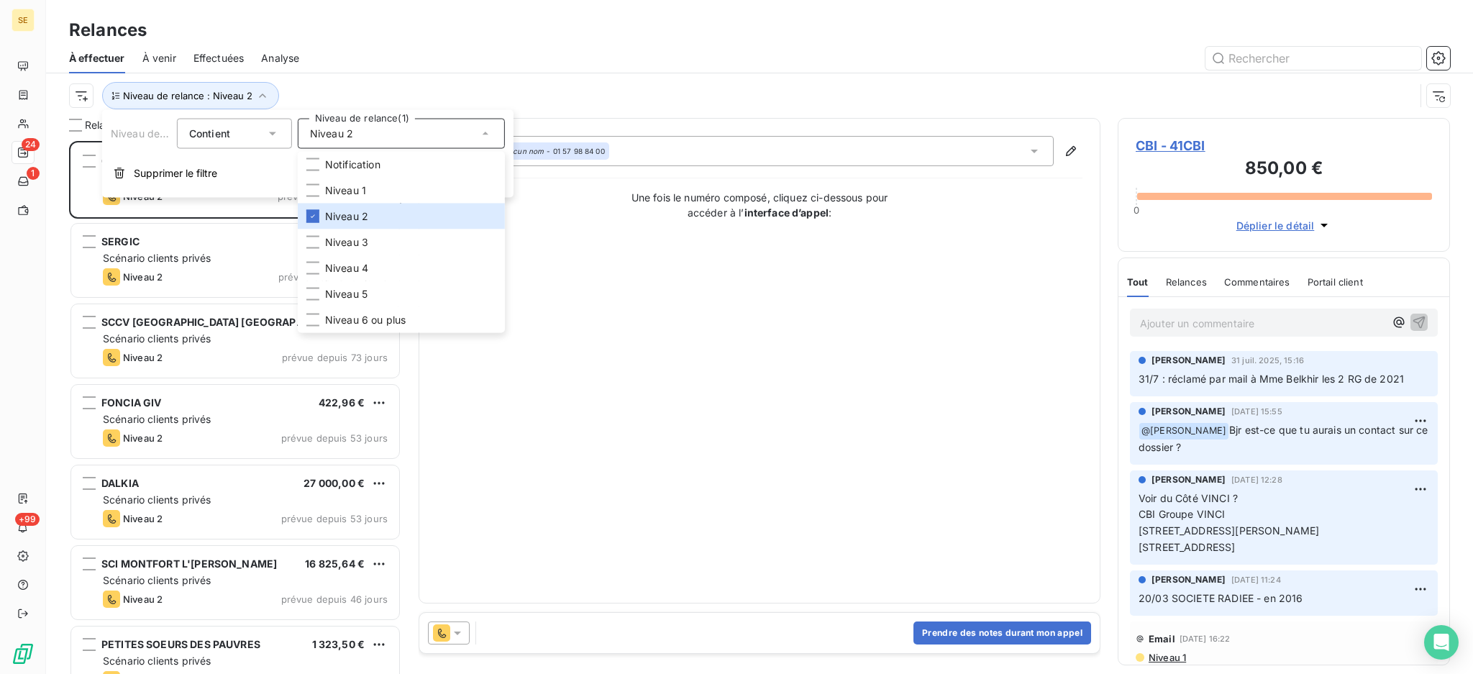
click at [352, 32] on div "Relances" at bounding box center [759, 30] width 1427 height 26
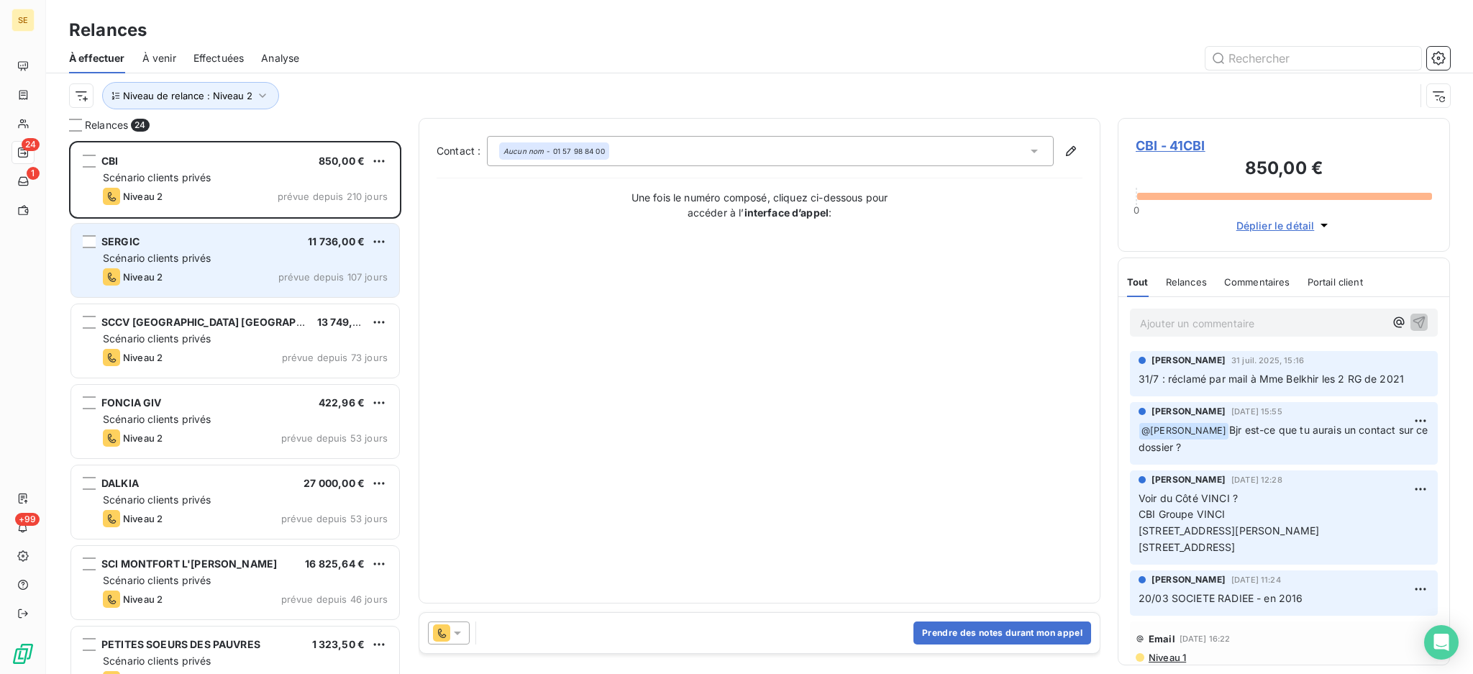
click at [209, 247] on div "SERGIC 11 736,00 €" at bounding box center [245, 241] width 285 height 13
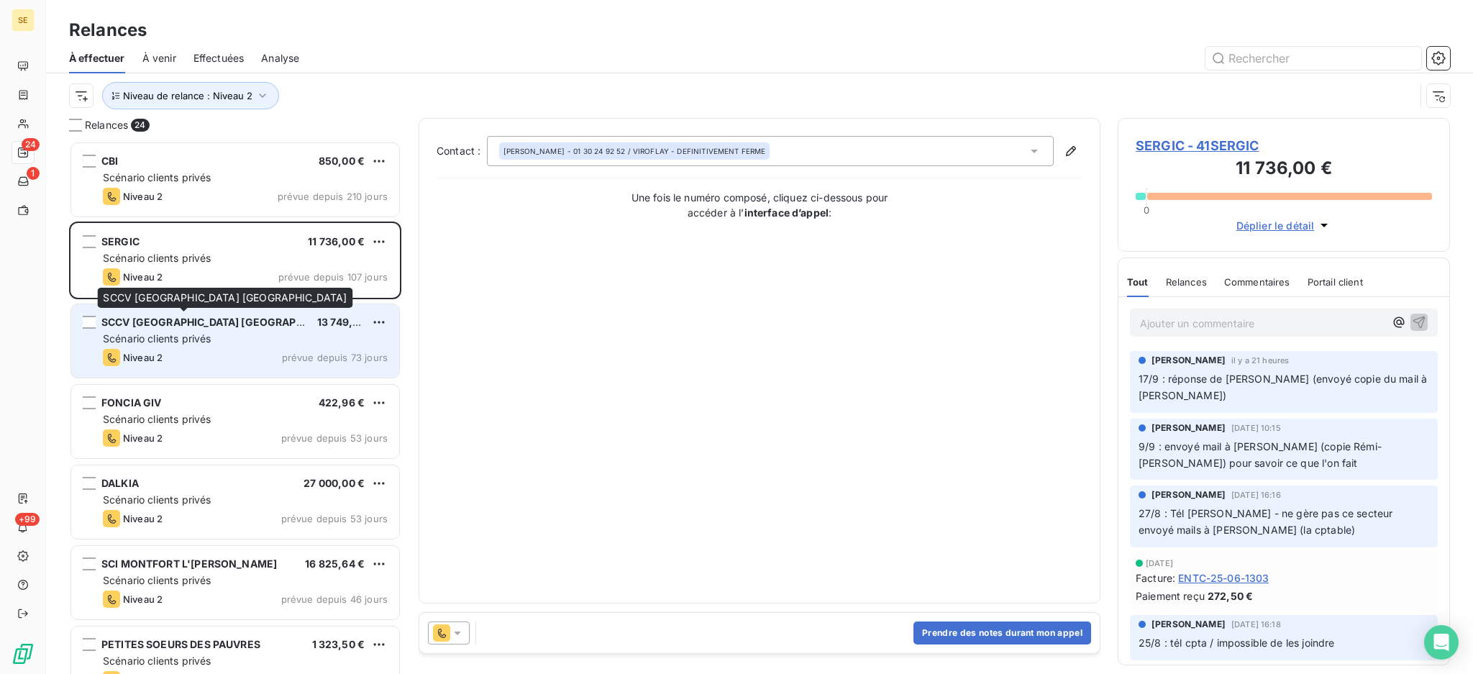
click at [201, 326] on span "SCCV [GEOGRAPHIC_DATA] [GEOGRAPHIC_DATA]" at bounding box center [224, 322] width 247 height 12
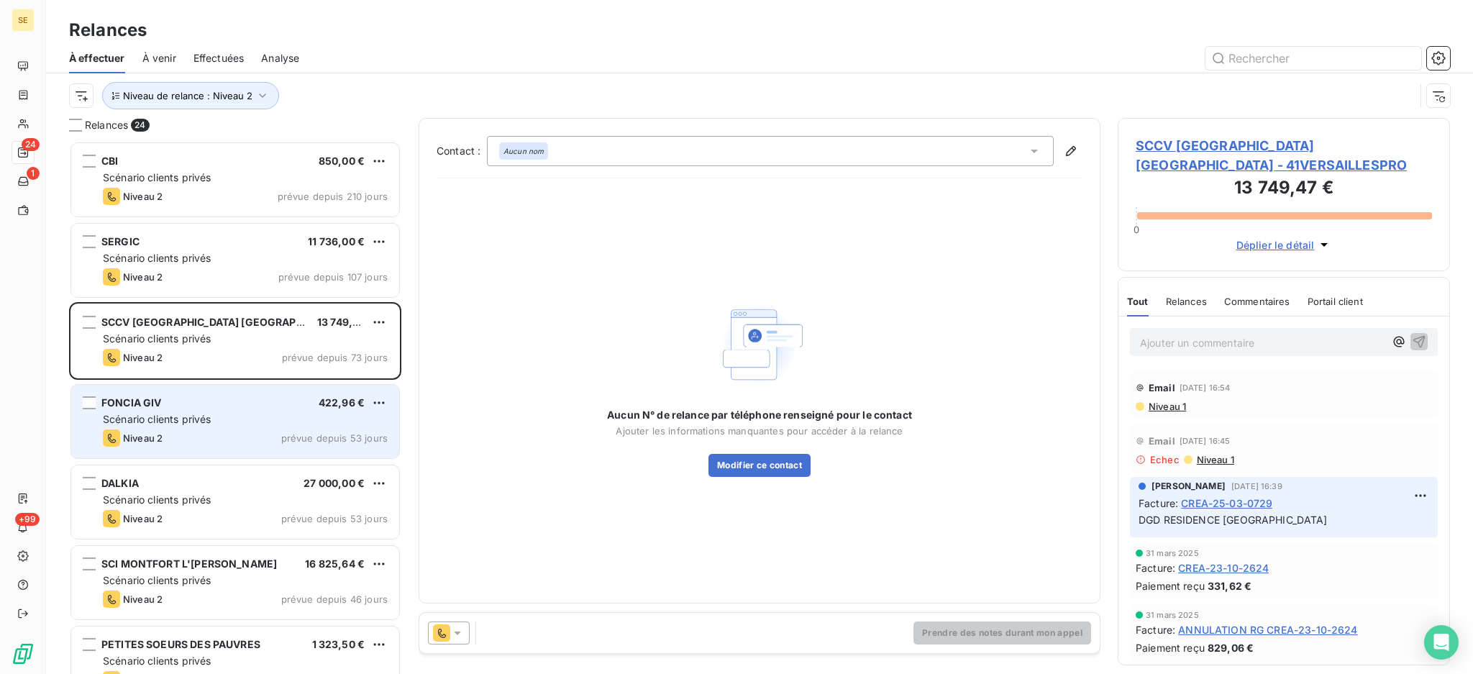
click at [209, 429] on div "FONCIA GIV 422,96 € Scénario clients privés Niveau 2 prévue depuis 53 jours" at bounding box center [235, 421] width 328 height 73
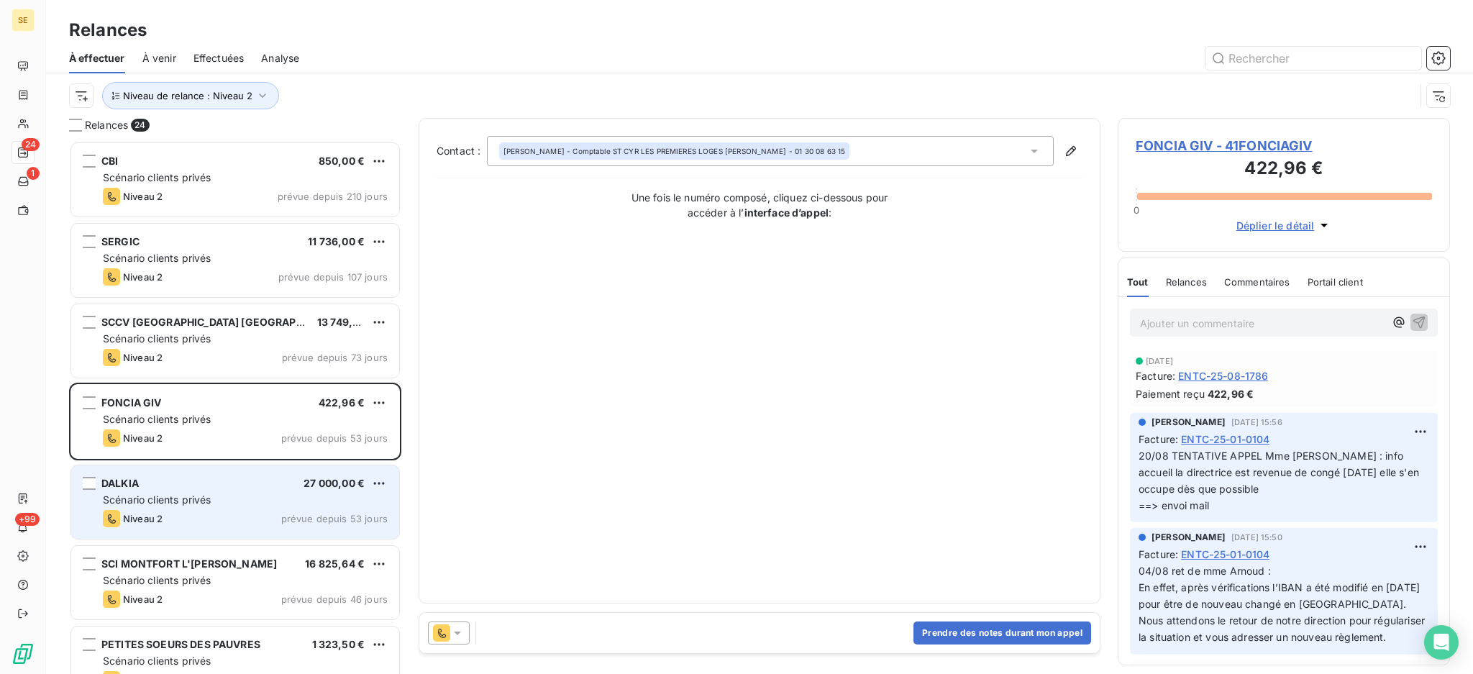
click at [204, 501] on span "Scénario clients privés" at bounding box center [157, 499] width 108 height 12
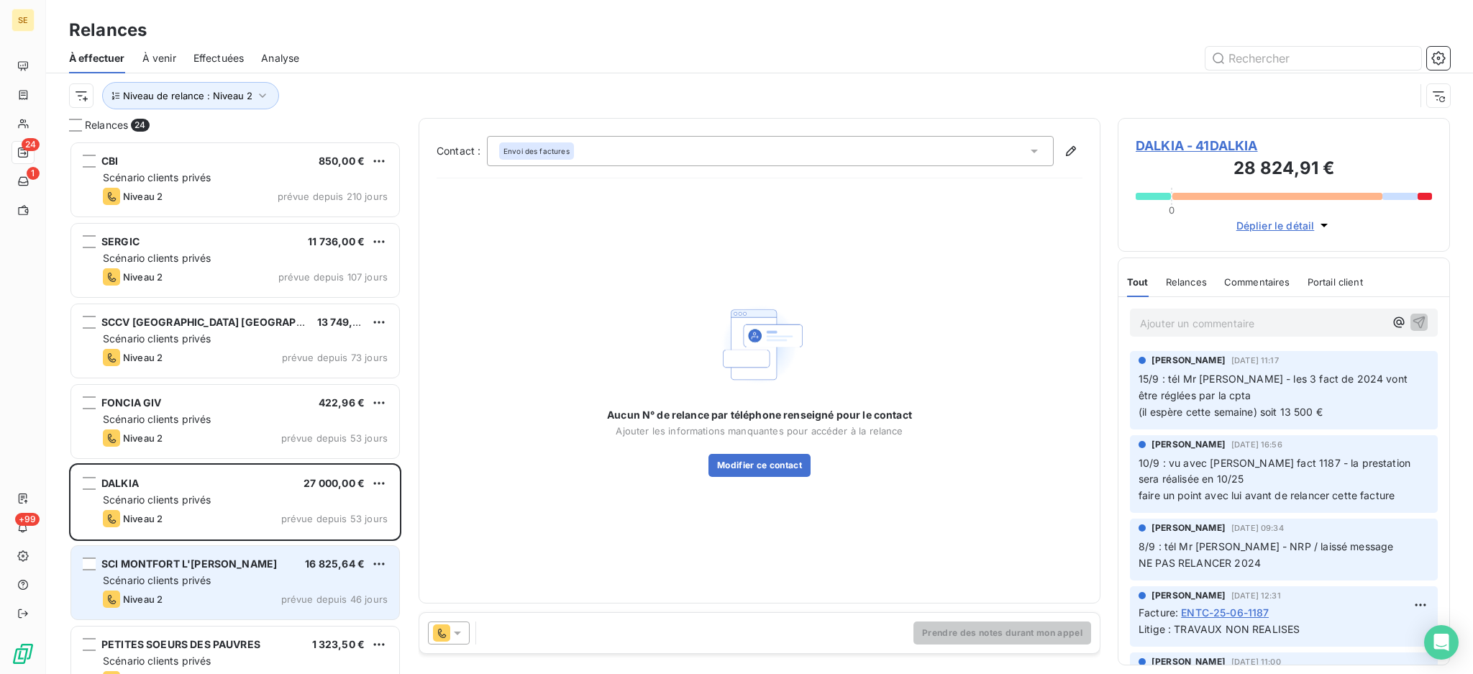
click at [217, 582] on div "Scénario clients privés" at bounding box center [245, 580] width 285 height 14
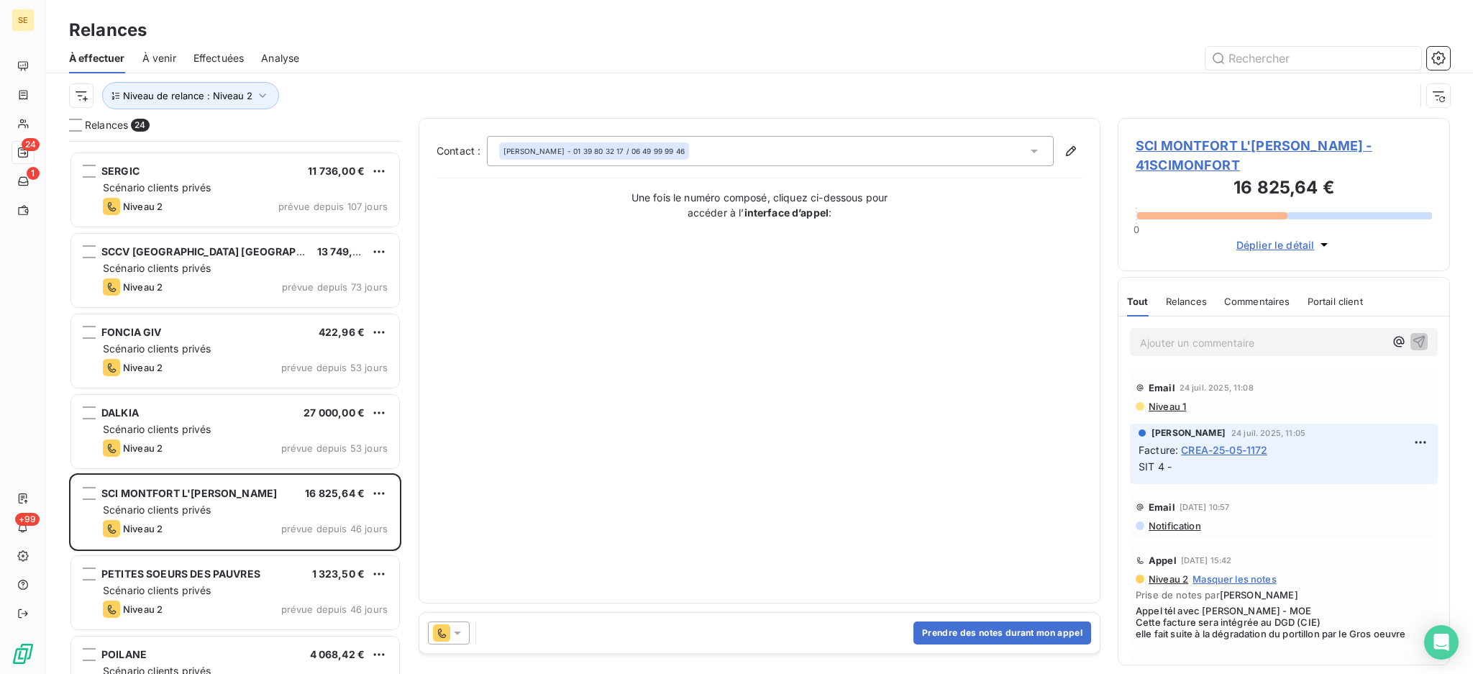
scroll to position [192, 0]
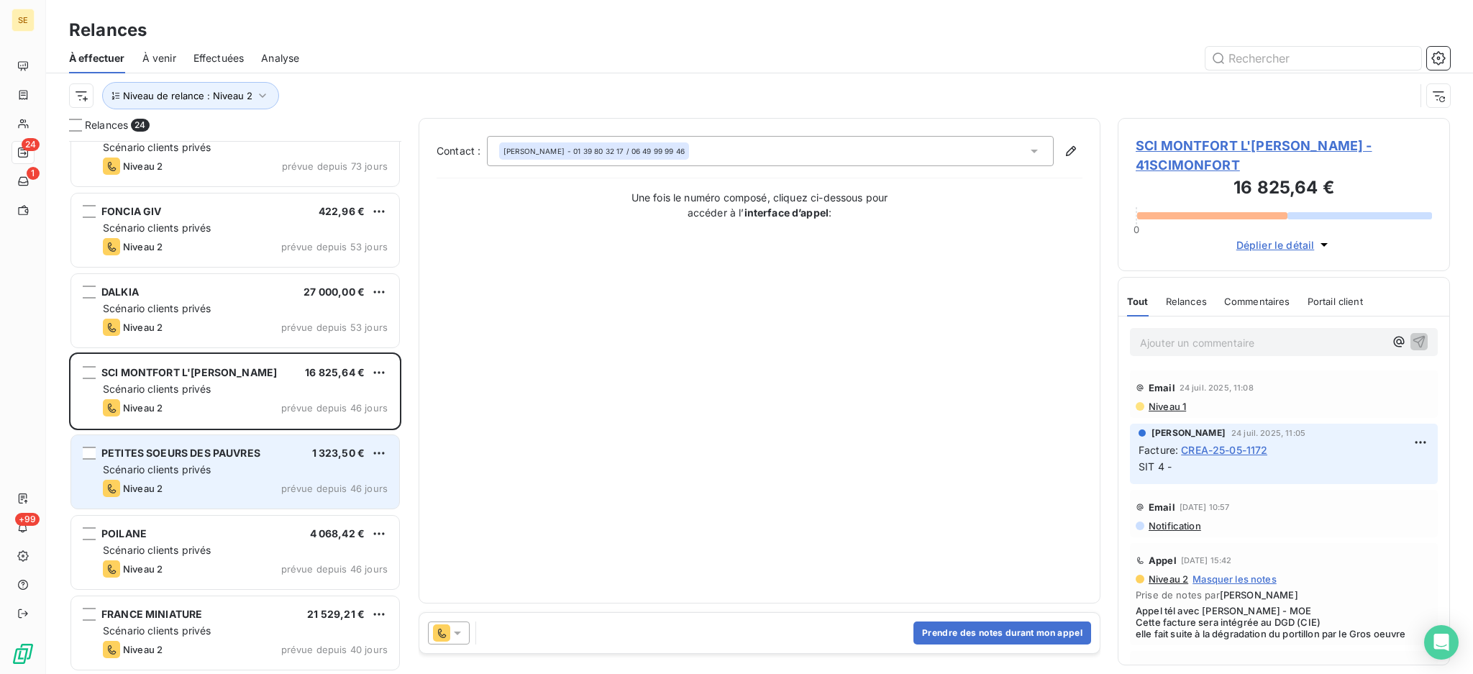
click at [226, 460] on div "PETITES SOEURS DES PAUVRES 1 323,50 € Scénario clients privés Niveau 2 prévue d…" at bounding box center [235, 471] width 328 height 73
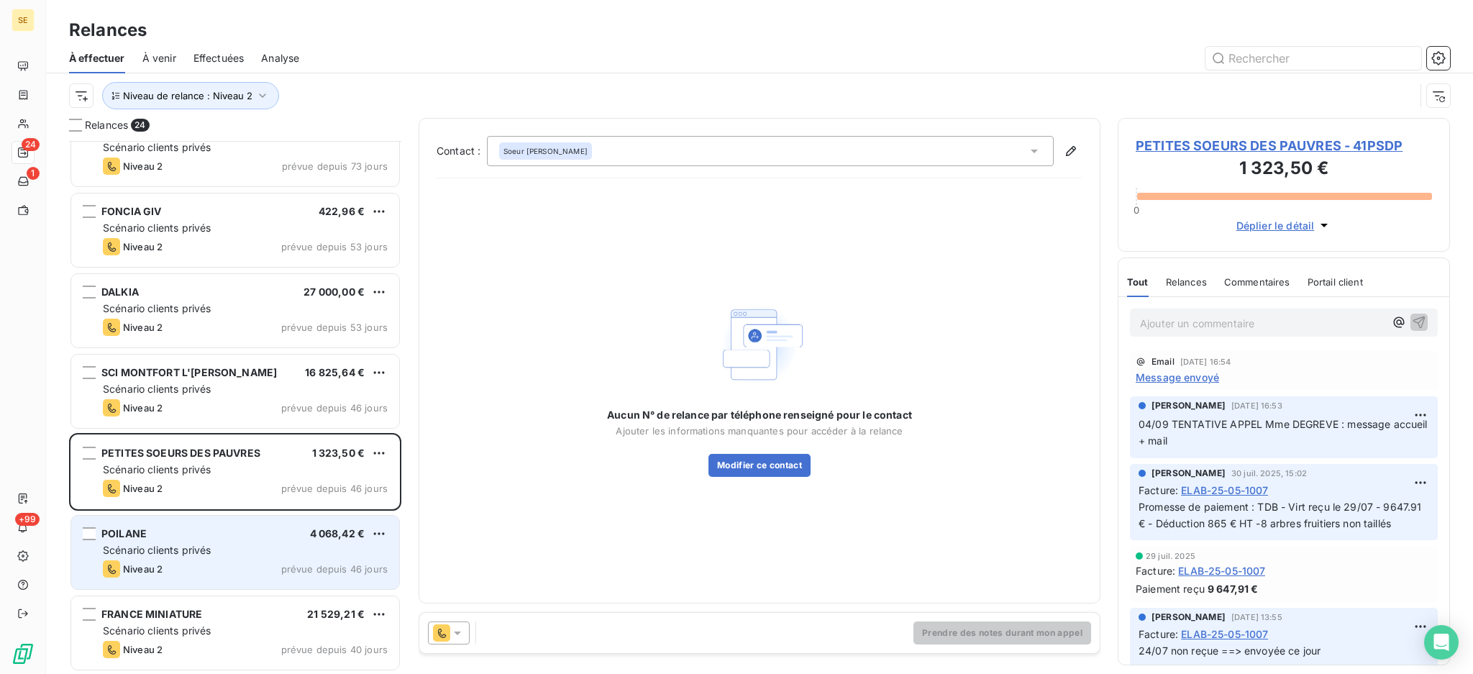
click at [268, 528] on div "POILANE 4 068,42 €" at bounding box center [245, 533] width 285 height 13
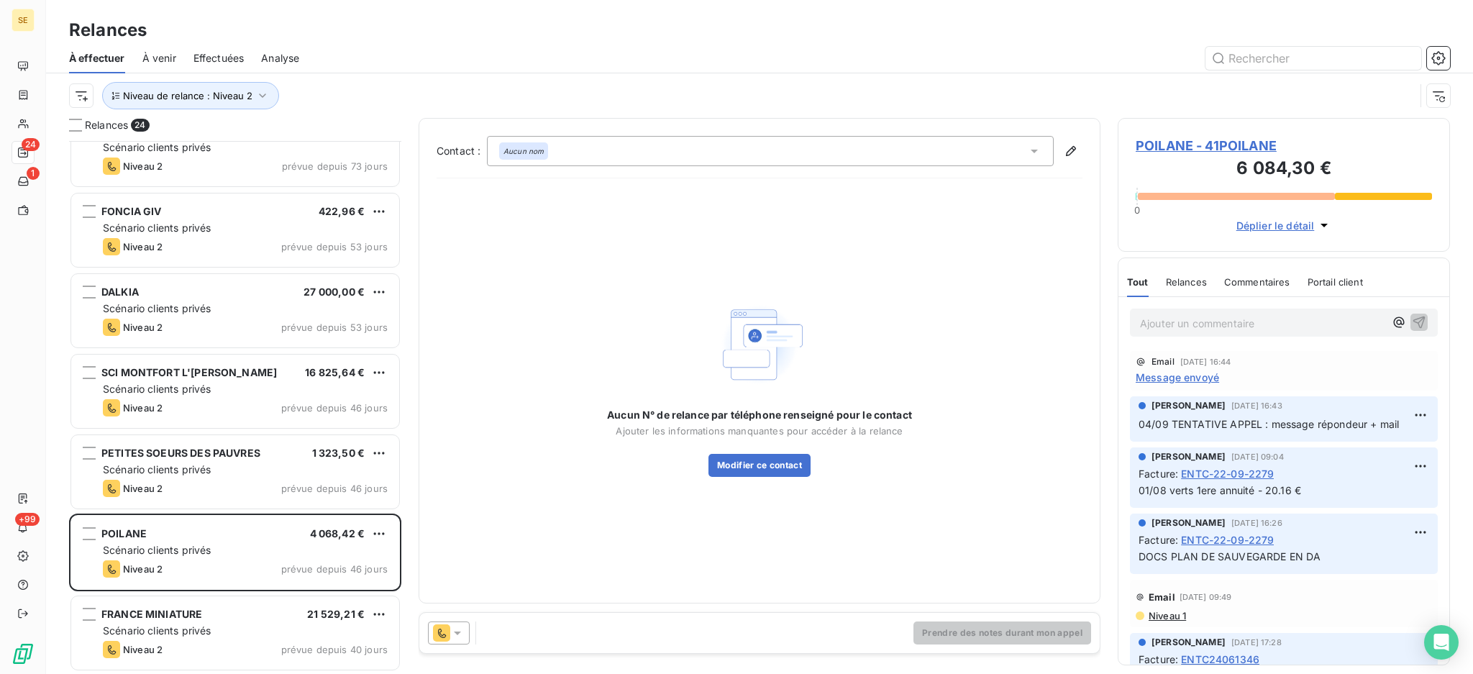
click at [1177, 143] on span "POILANE - 41POILANE" at bounding box center [1284, 145] width 296 height 19
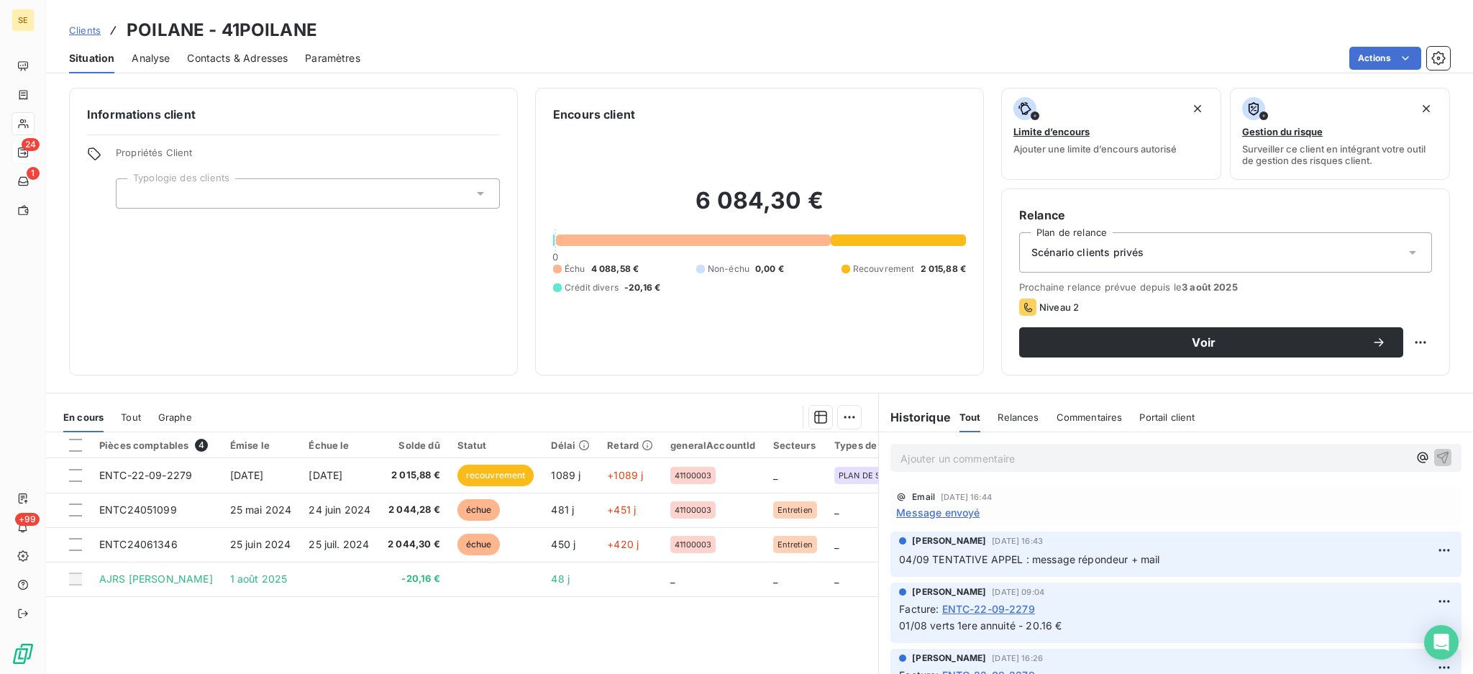
click at [222, 58] on span "Contacts & Adresses" at bounding box center [237, 58] width 101 height 14
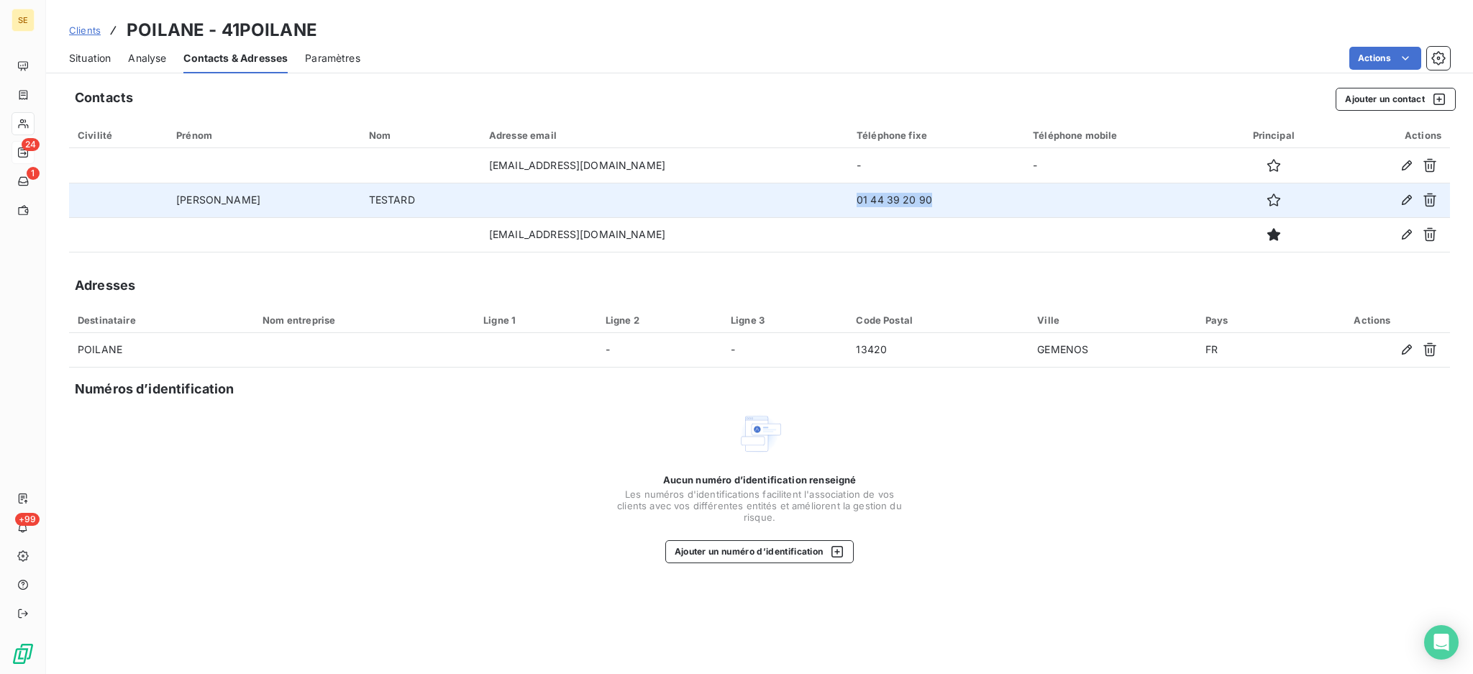
drag, startPoint x: 876, startPoint y: 196, endPoint x: 731, endPoint y: 185, distance: 145.0
click at [731, 185] on tr "Renaud TESTARD 01 44 39 20 90" at bounding box center [759, 200] width 1381 height 35
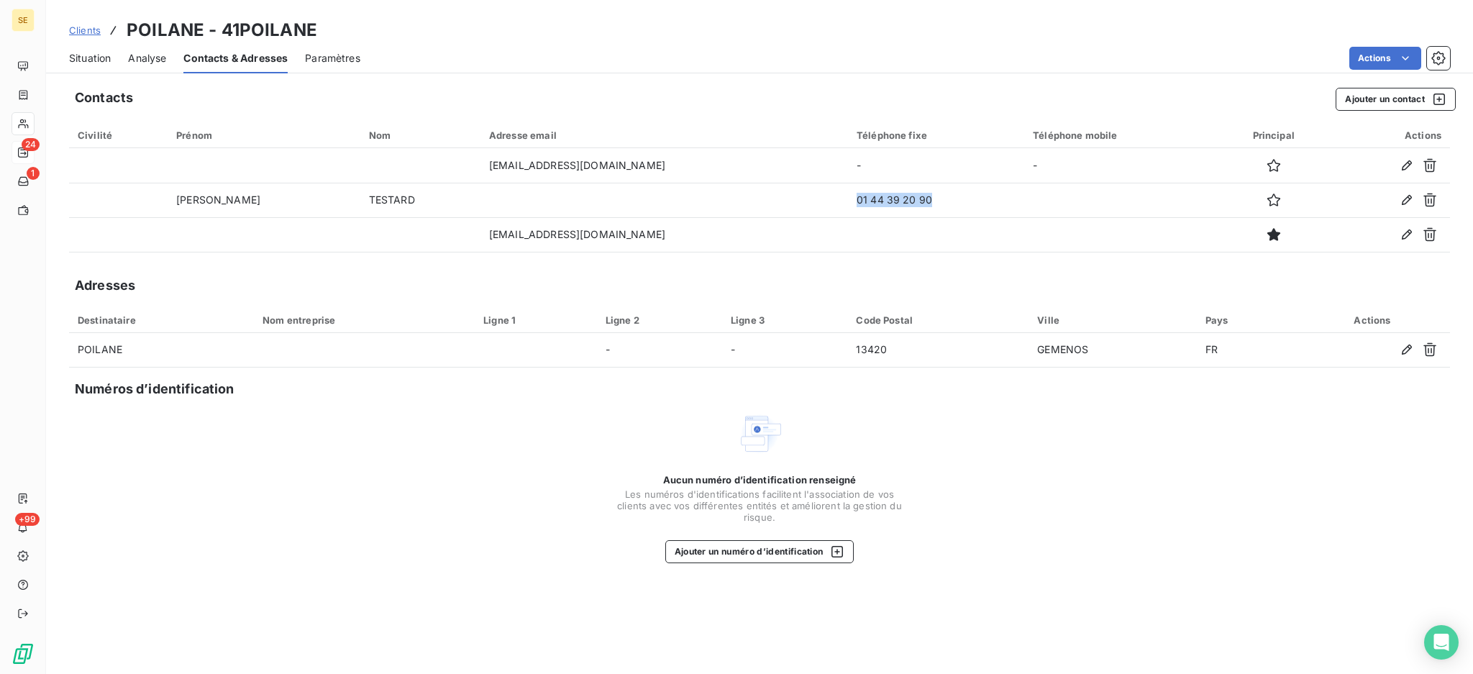
copy tr "01 44 39 20 90"
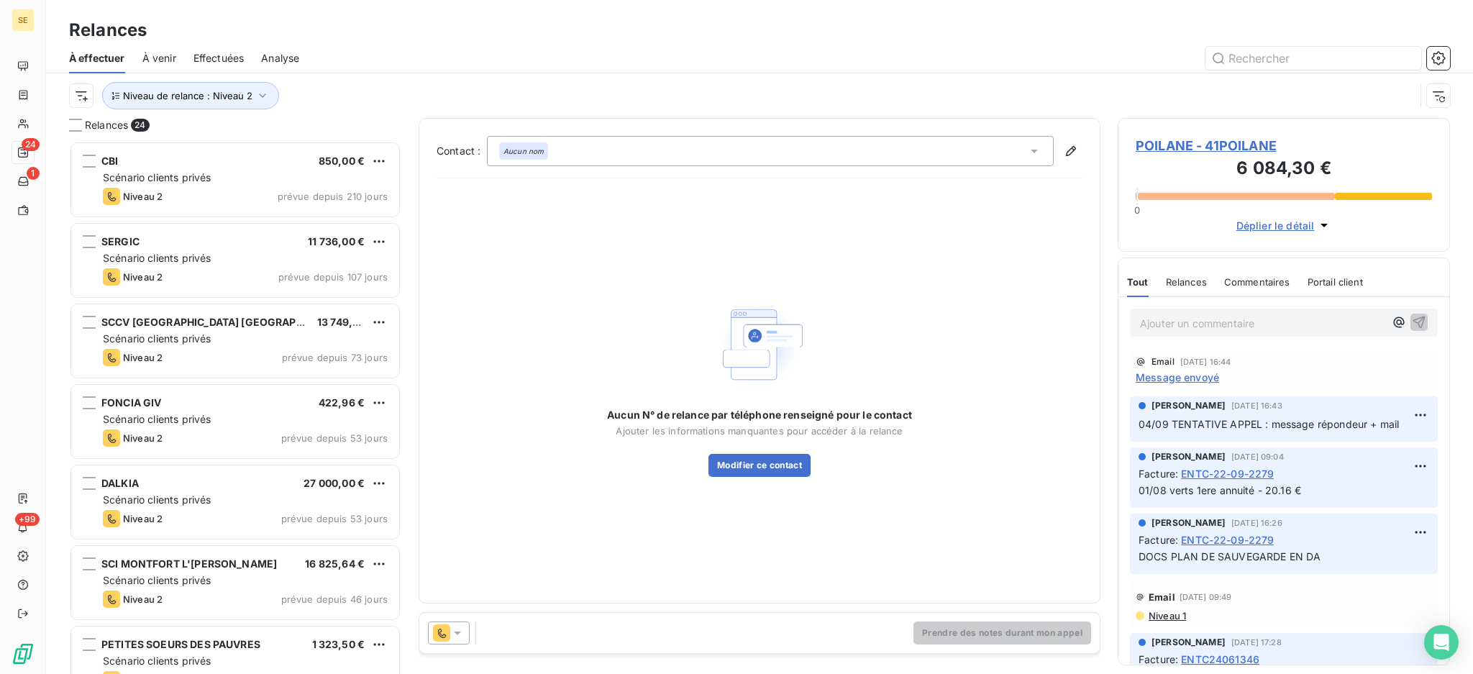
scroll to position [518, 317]
click at [1031, 150] on icon at bounding box center [1034, 152] width 7 height 4
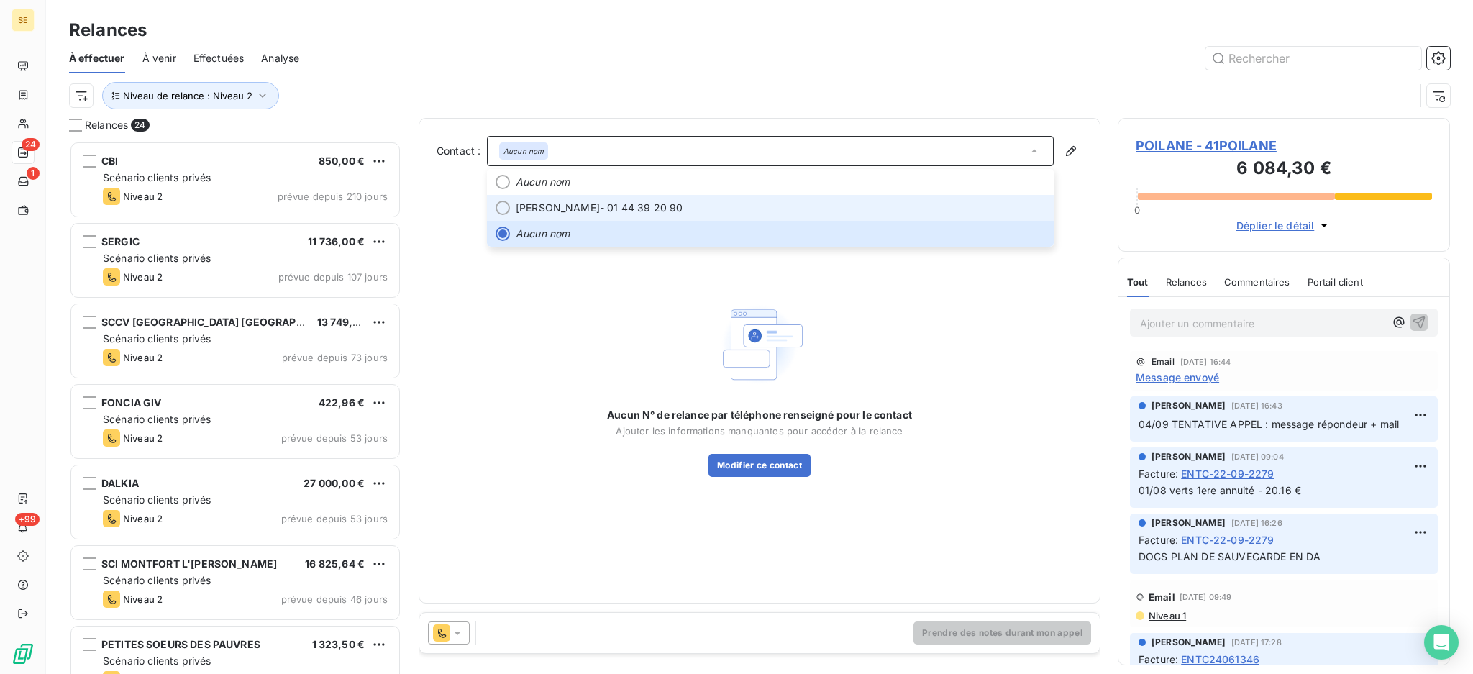
click at [849, 204] on span "Renaud TESTARD - 01 44 39 20 90" at bounding box center [780, 208] width 529 height 14
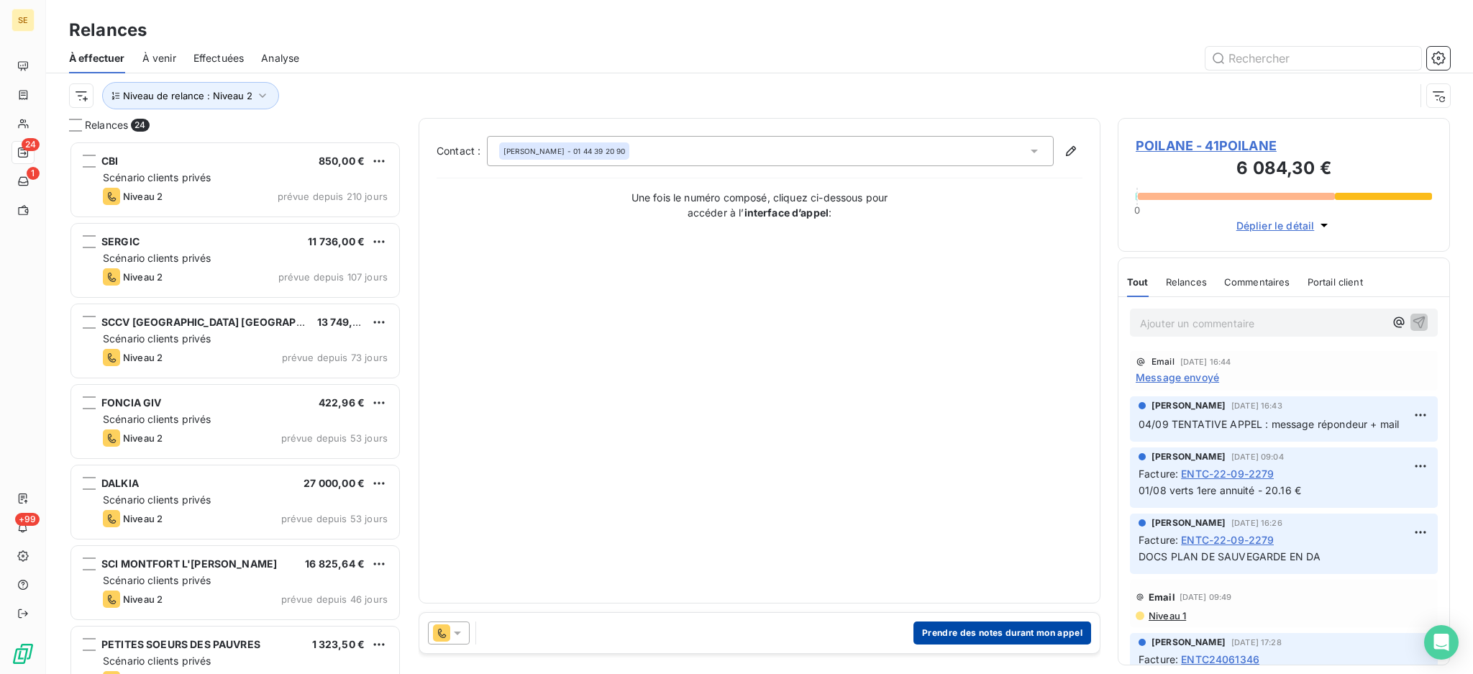
click at [1015, 631] on button "Prendre des notes durant mon appel" at bounding box center [1002, 632] width 178 height 23
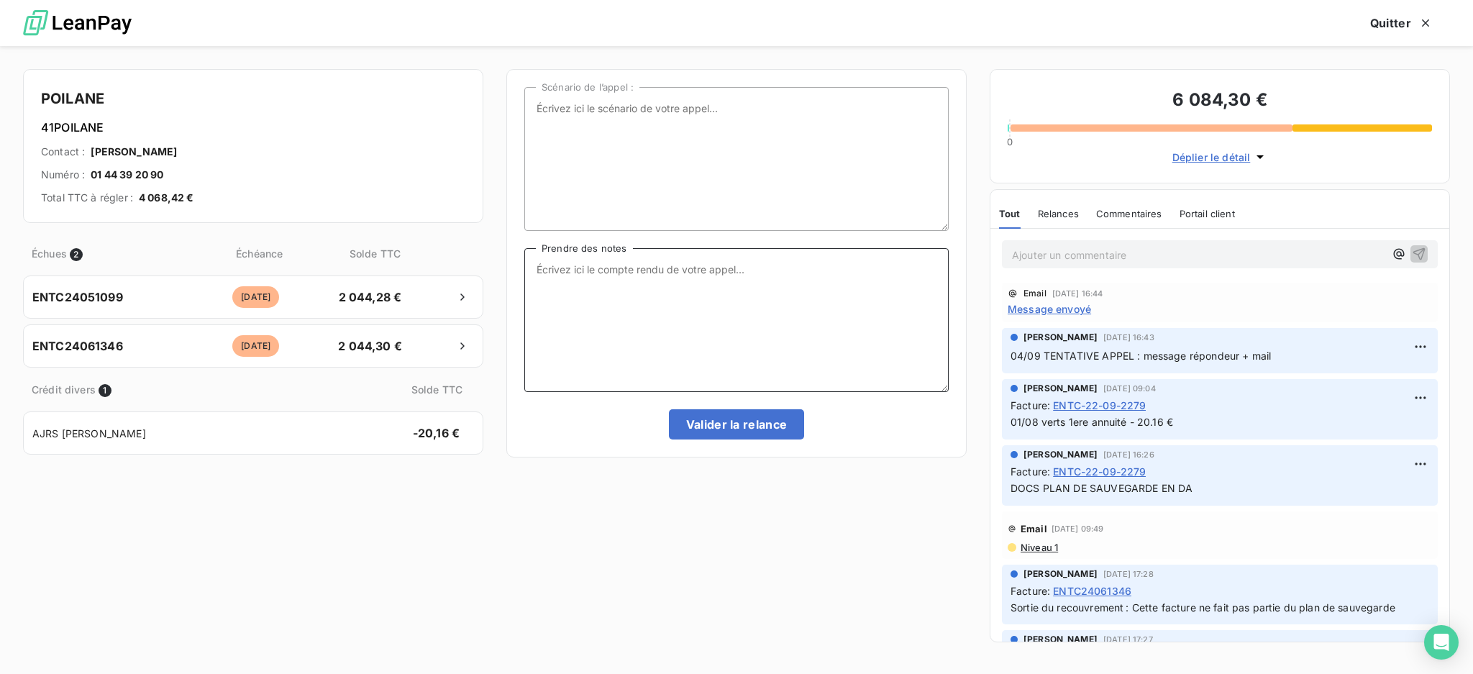
click at [626, 273] on textarea "Prendre des notes" at bounding box center [736, 320] width 424 height 144
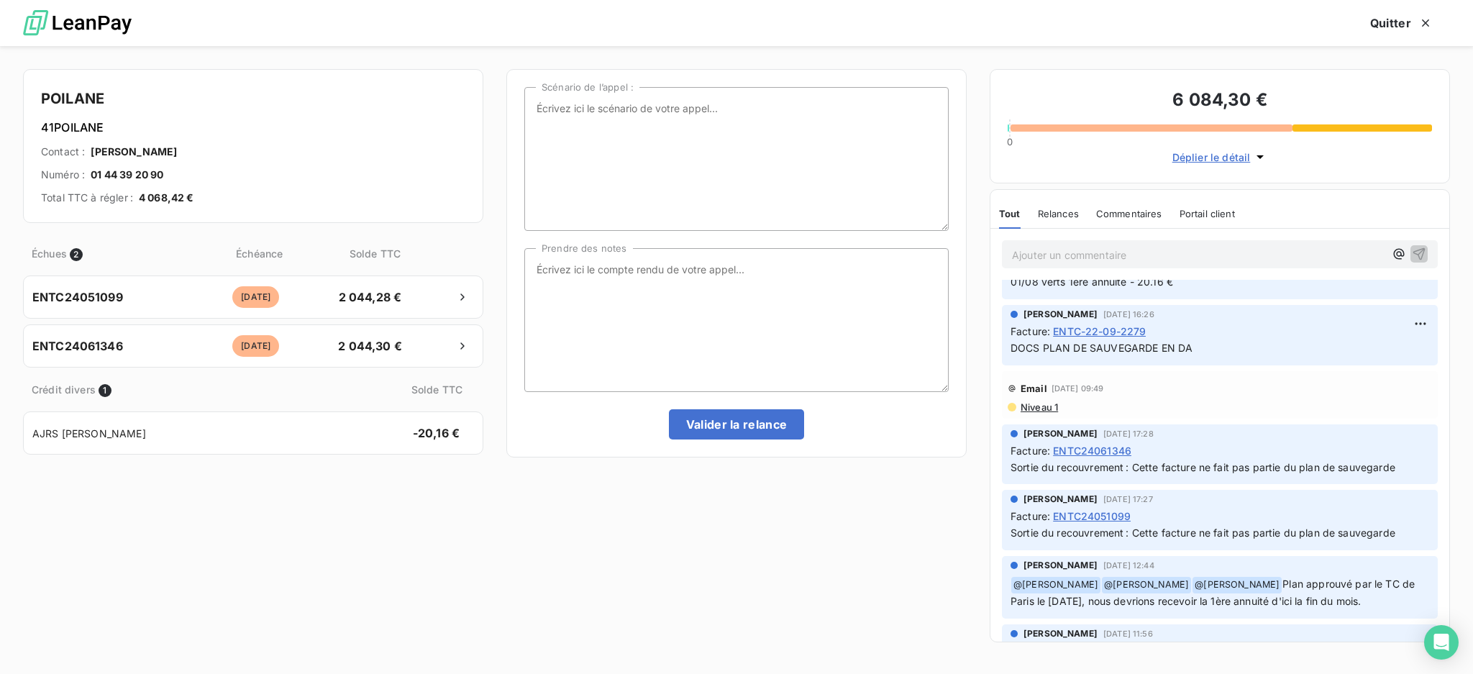
scroll to position [288, 0]
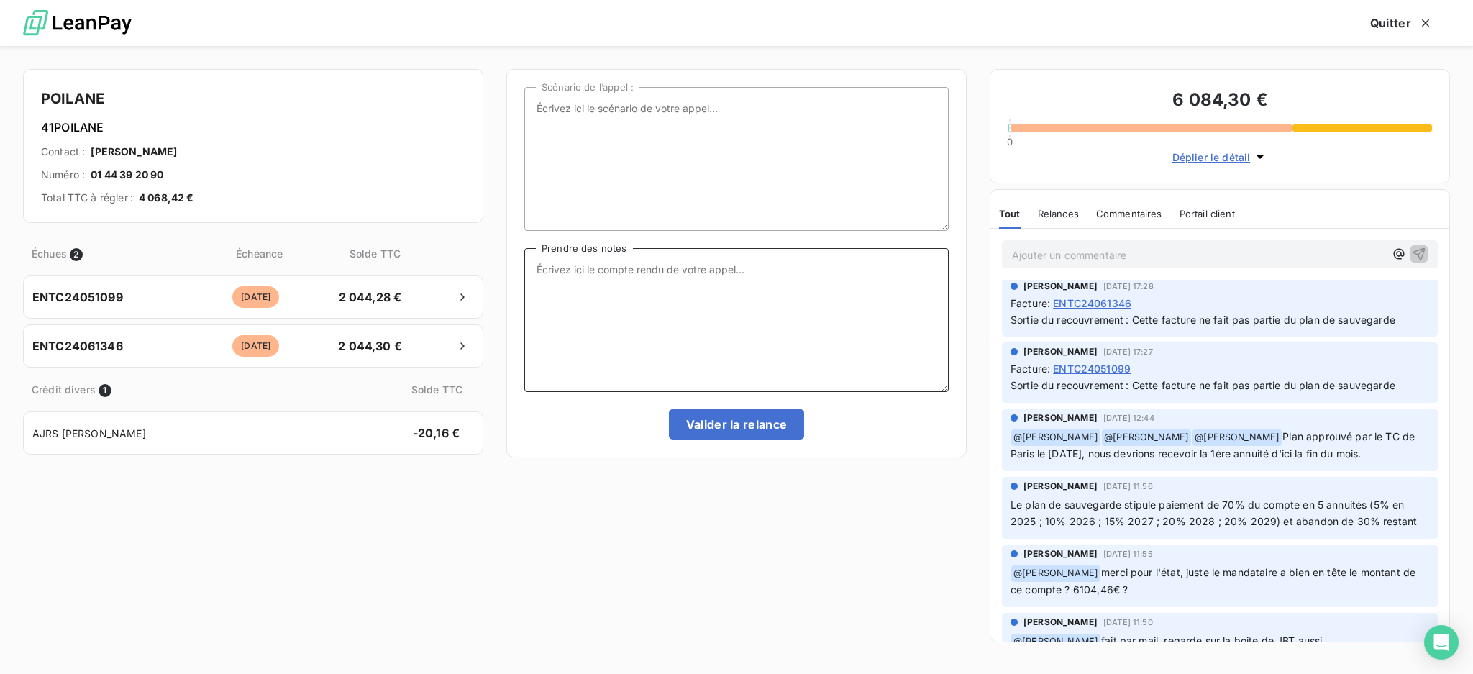
click at [687, 275] on textarea "Prendre des notes" at bounding box center [736, 320] width 424 height 144
click at [603, 275] on textarea "Prendre des notes" at bounding box center [736, 320] width 424 height 144
type textarea "Appel tél MESSAGE REPONDEUR"
click at [737, 419] on button "Valider la relance" at bounding box center [737, 424] width 136 height 30
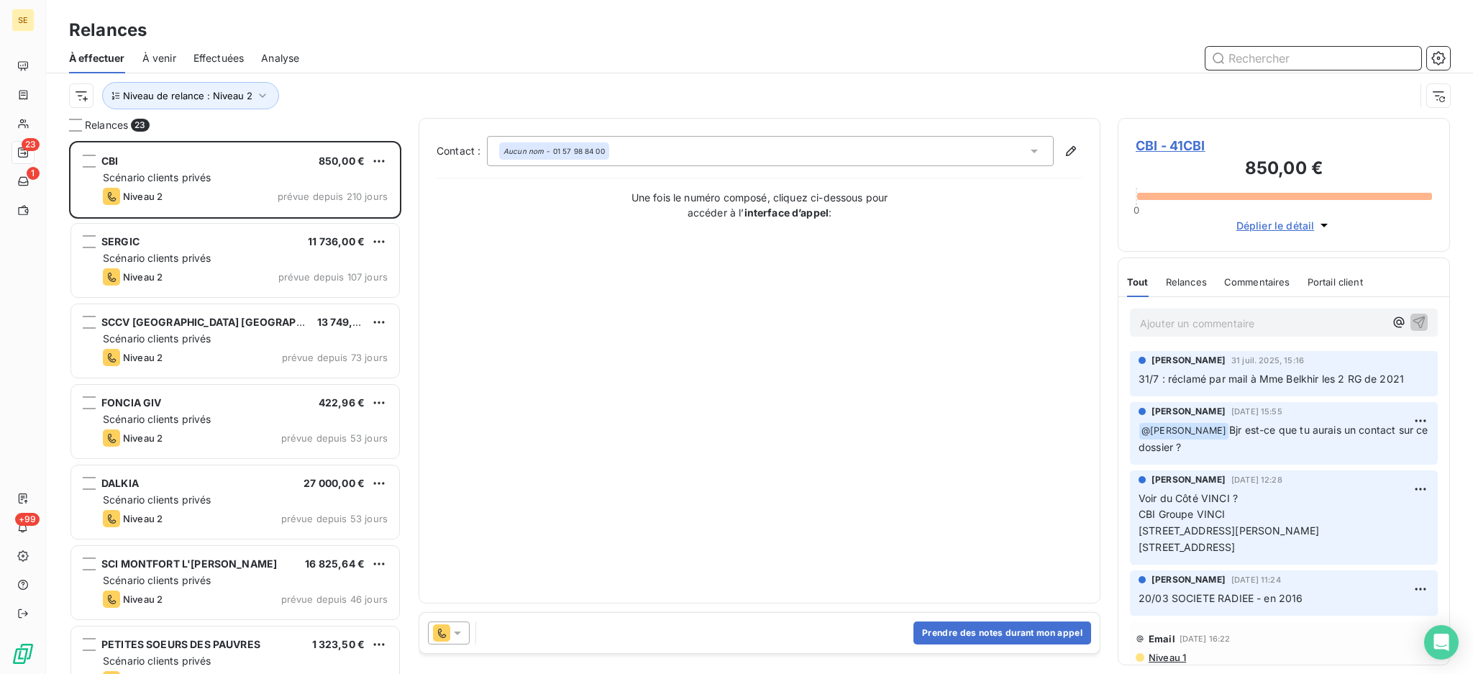
click at [212, 51] on span "Effectuées" at bounding box center [218, 58] width 51 height 14
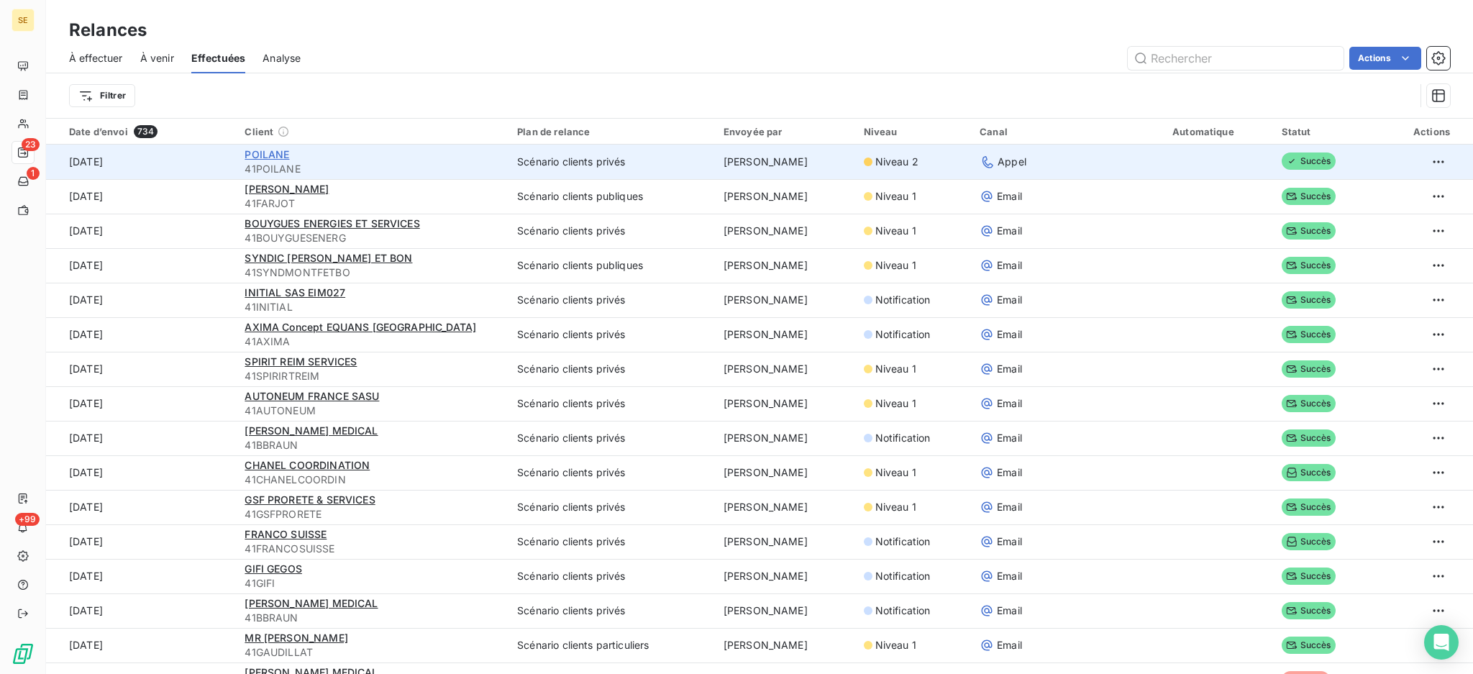
click at [255, 151] on span "POILANE" at bounding box center [267, 154] width 45 height 12
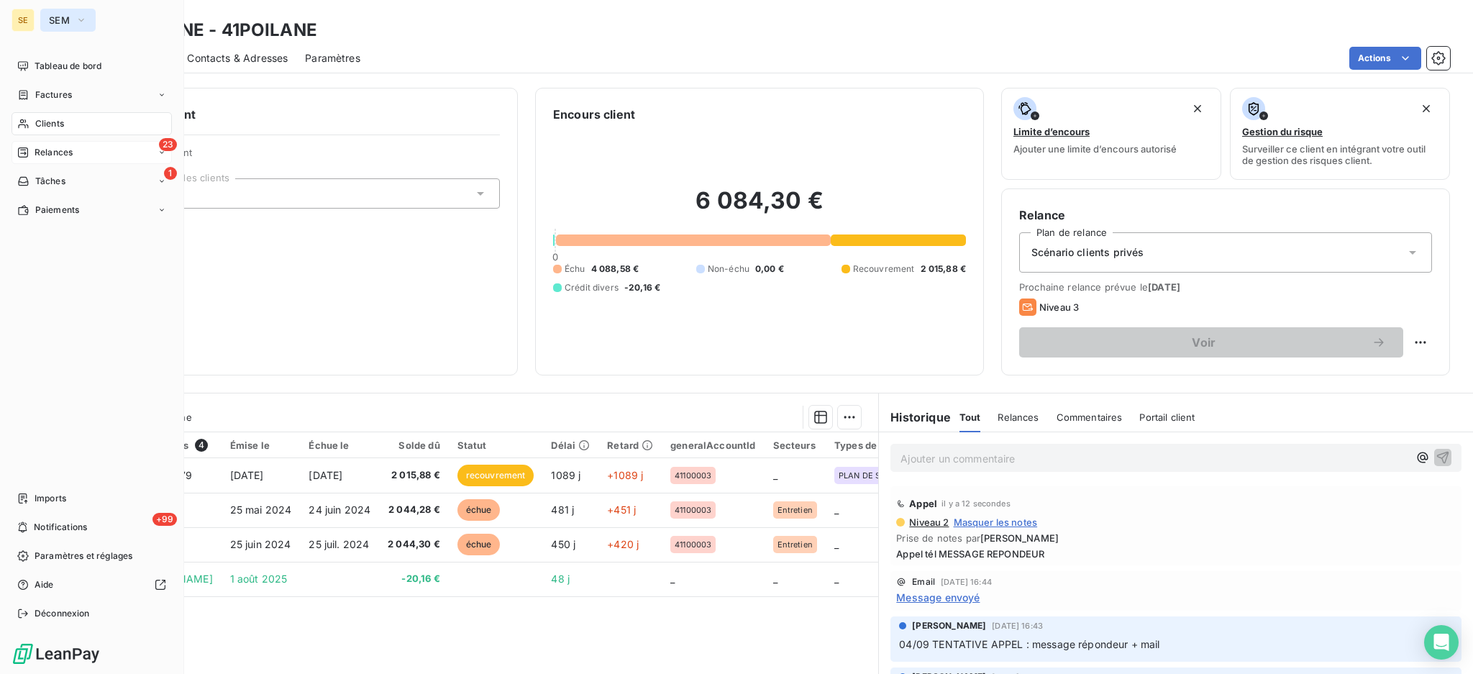
click at [70, 16] on button "SEM" at bounding box center [67, 20] width 55 height 23
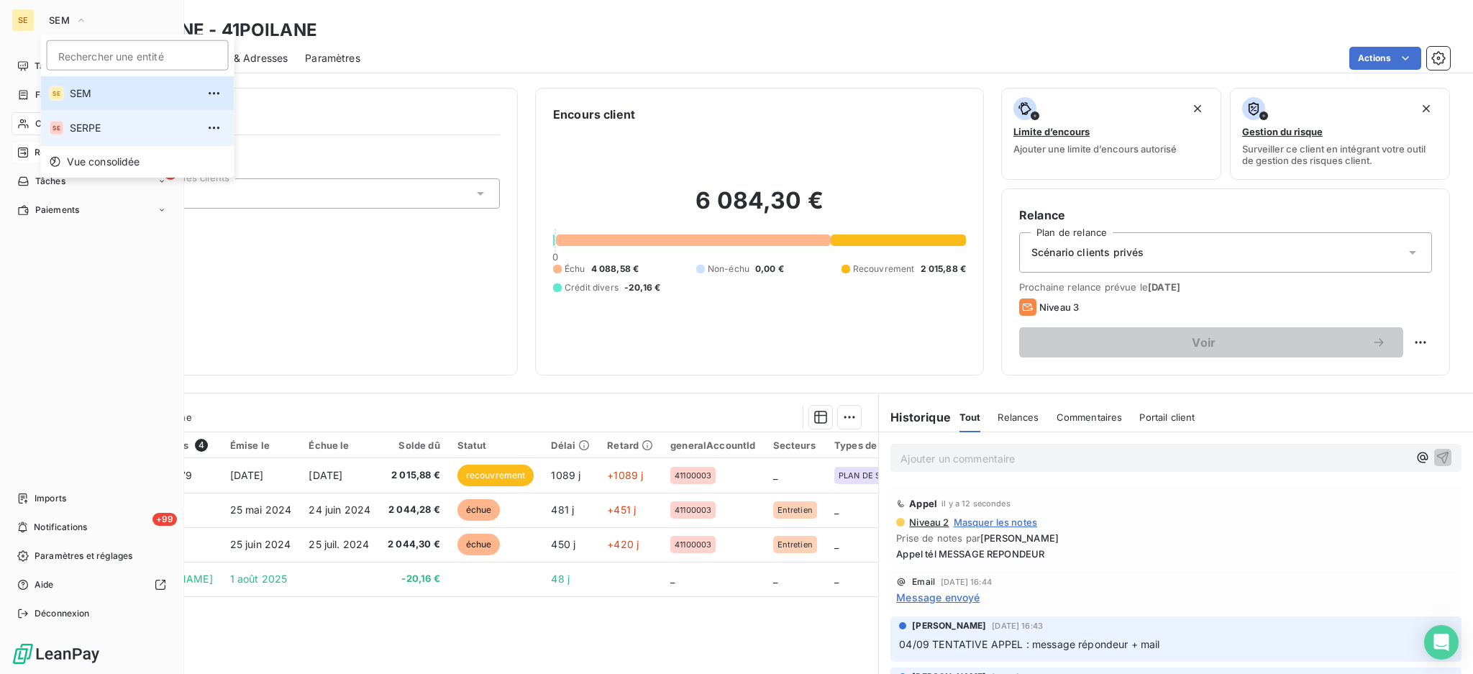
click at [88, 128] on span "SERPE" at bounding box center [133, 128] width 127 height 14
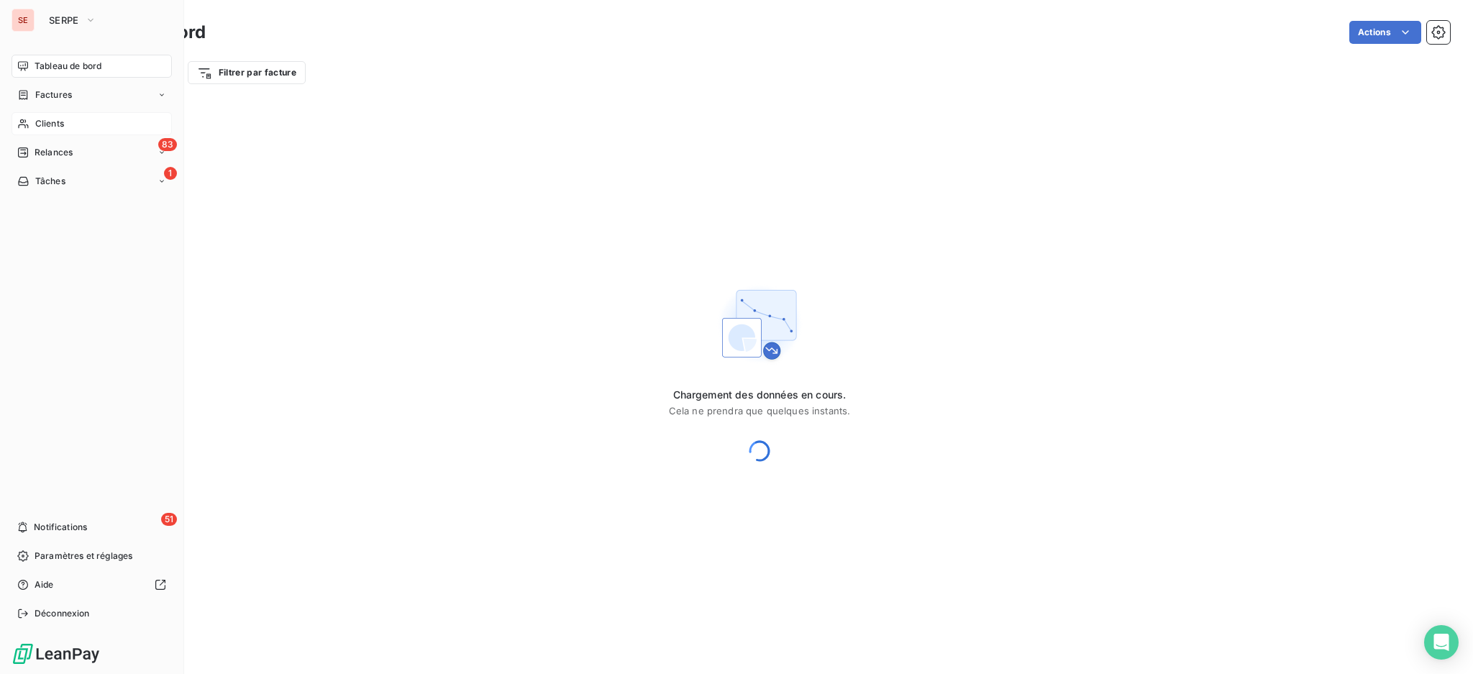
click at [52, 119] on span "Clients" at bounding box center [49, 123] width 29 height 13
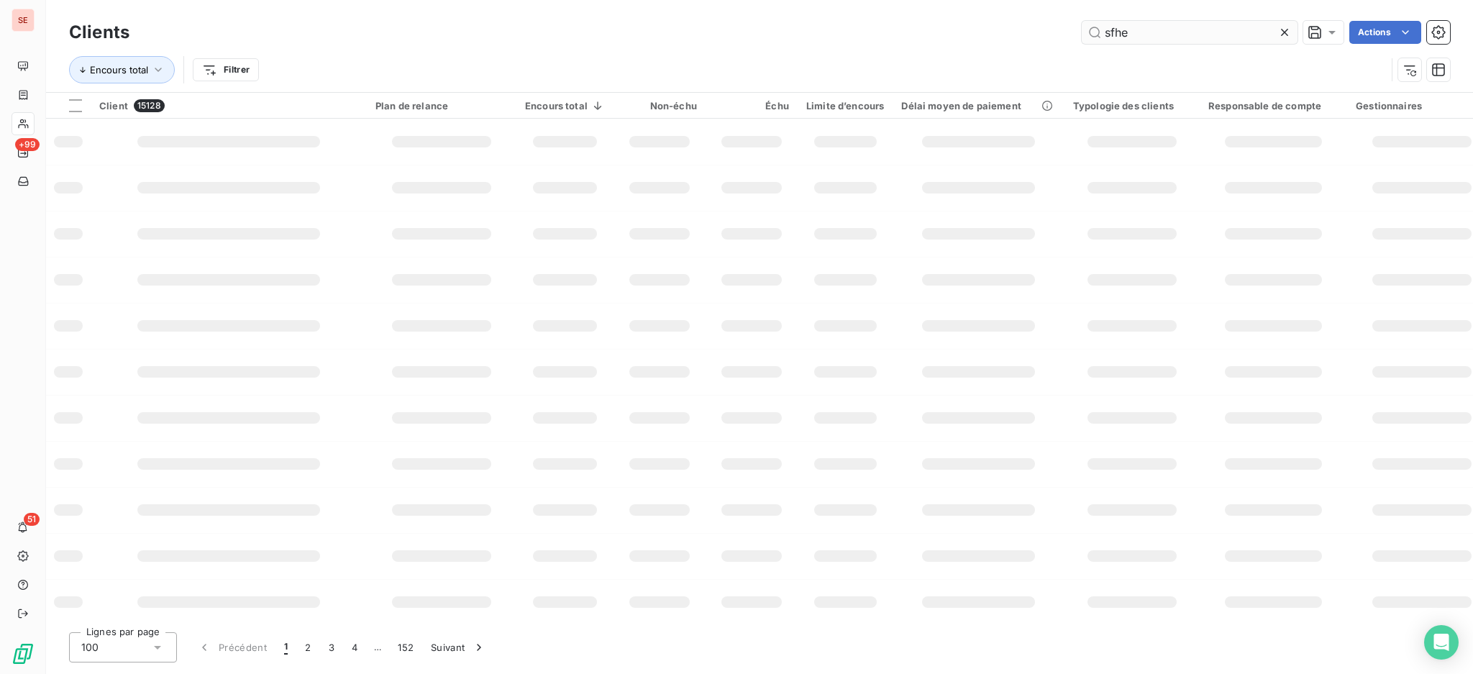
type input "sfhe"
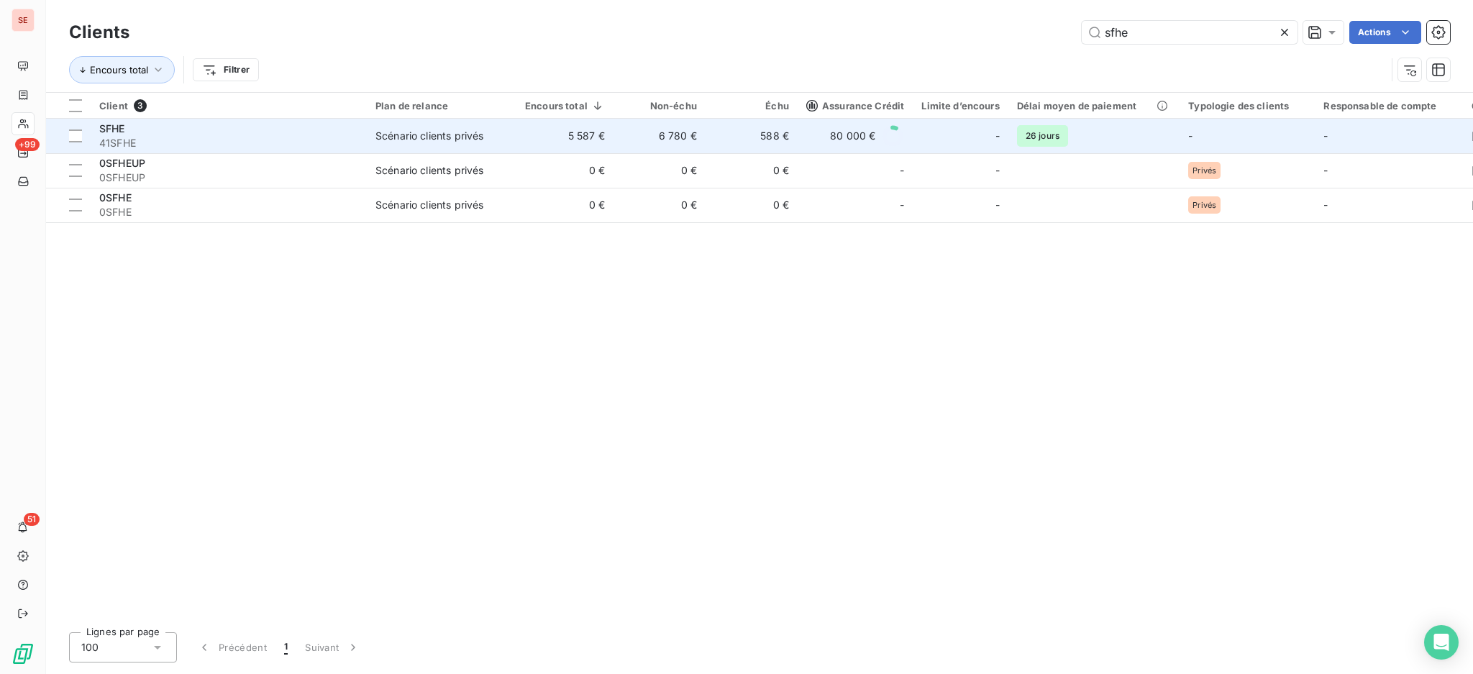
click at [273, 127] on div "SFHE" at bounding box center [228, 129] width 259 height 14
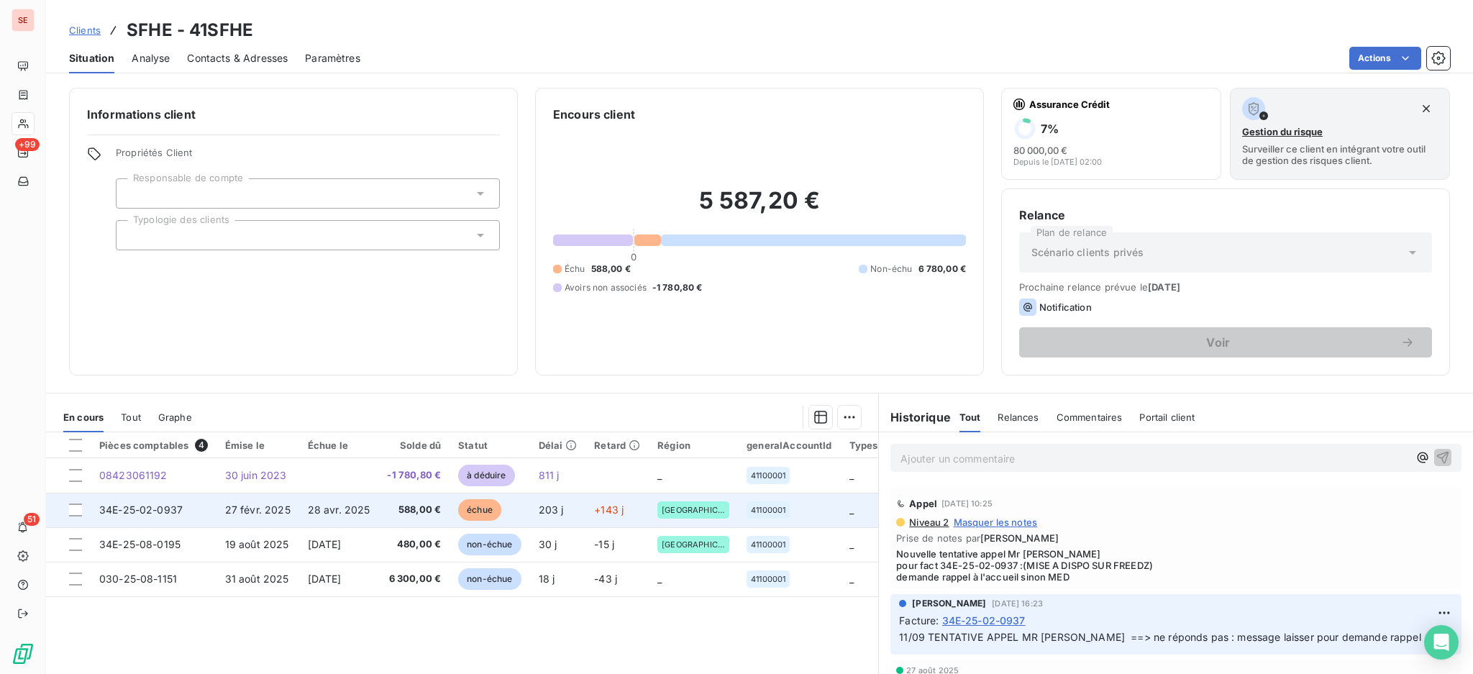
click at [406, 505] on span "588,00 €" at bounding box center [414, 510] width 54 height 14
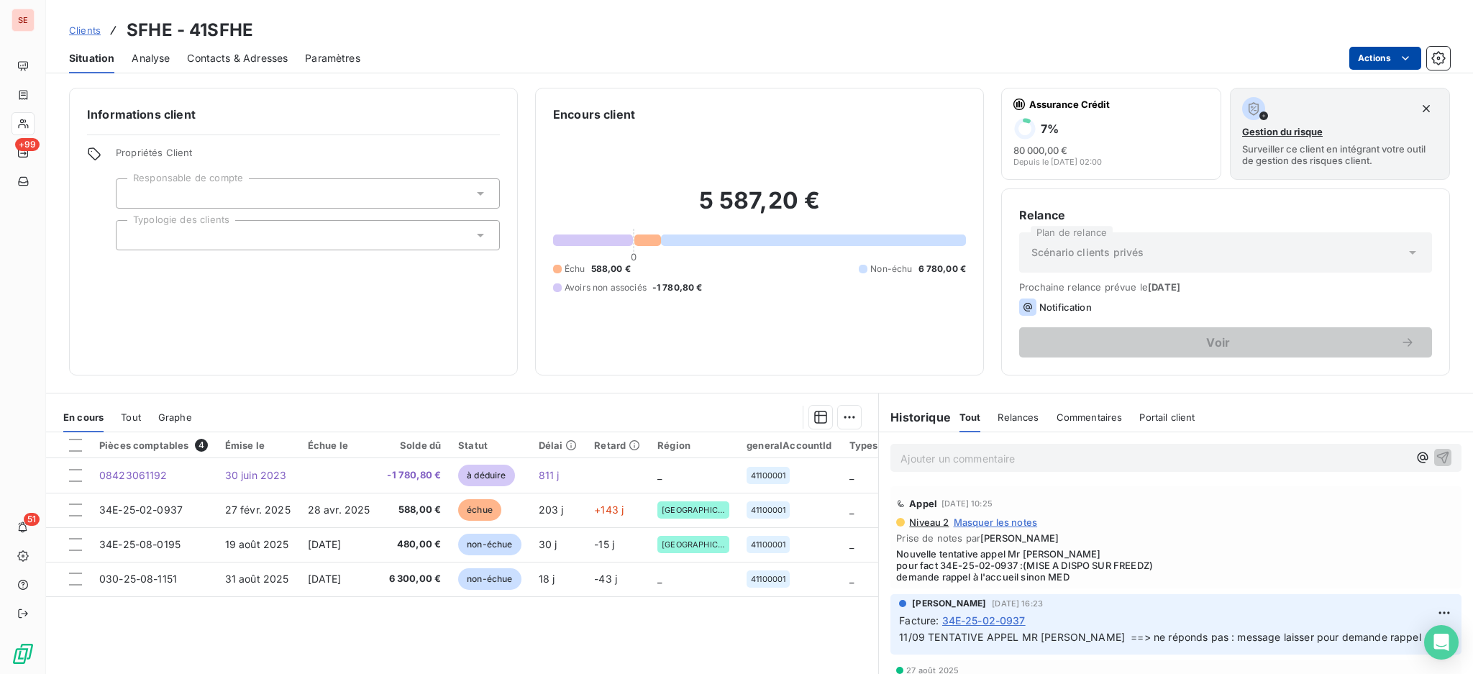
click at [1379, 54] on html "SE +99 51 Clients SFHE - 41SFHE Situation Analyse Contacts & Adresses Paramètre…" at bounding box center [736, 337] width 1473 height 674
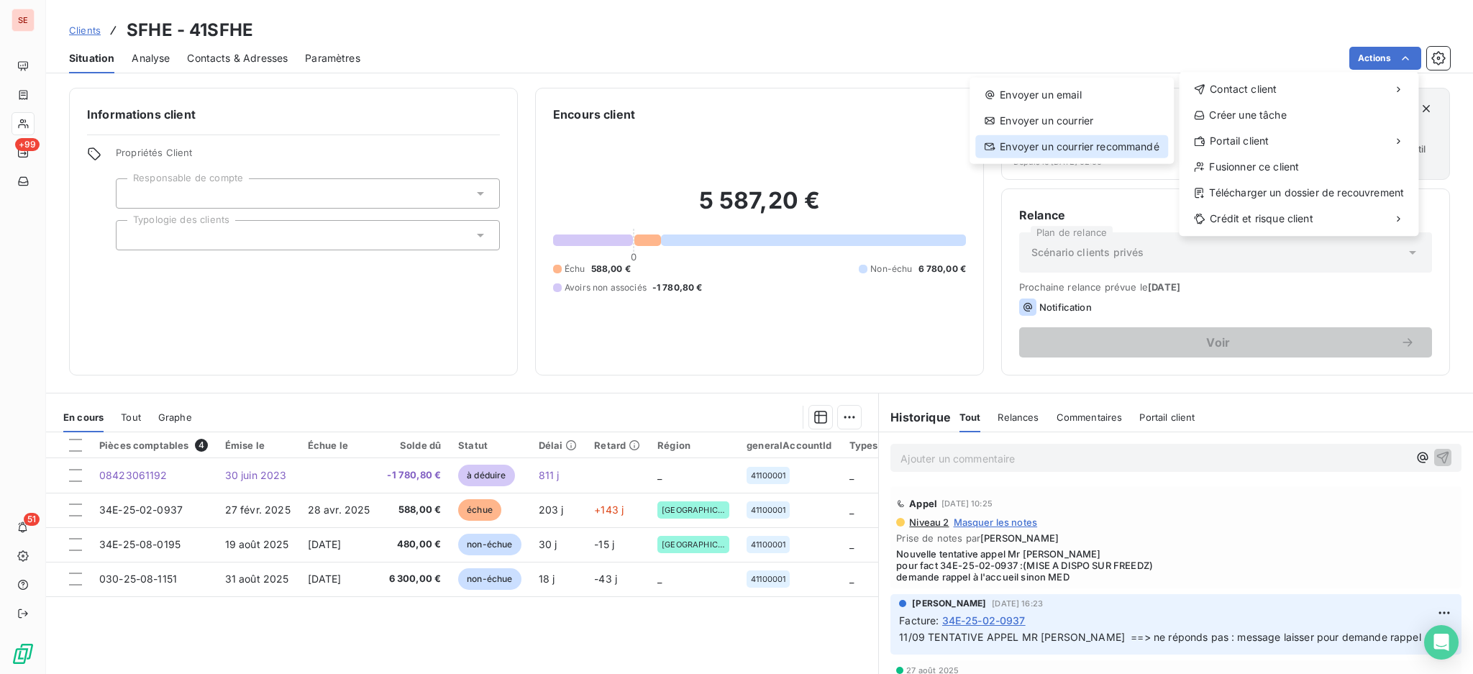
click at [1066, 147] on div "Envoyer un courrier recommandé" at bounding box center [1071, 146] width 193 height 23
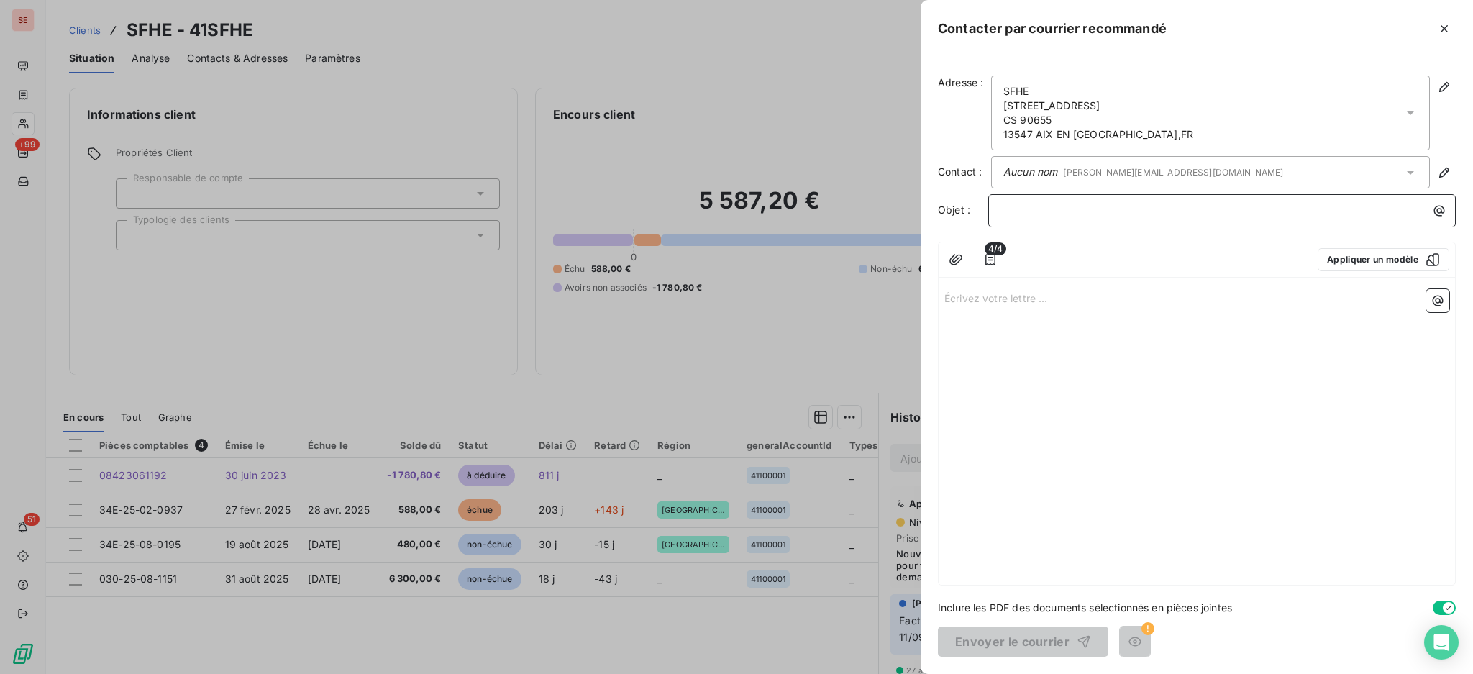
click at [1049, 211] on p "﻿" at bounding box center [1225, 210] width 450 height 17
click at [1382, 257] on button "Appliquer un modèle" at bounding box center [1383, 259] width 132 height 23
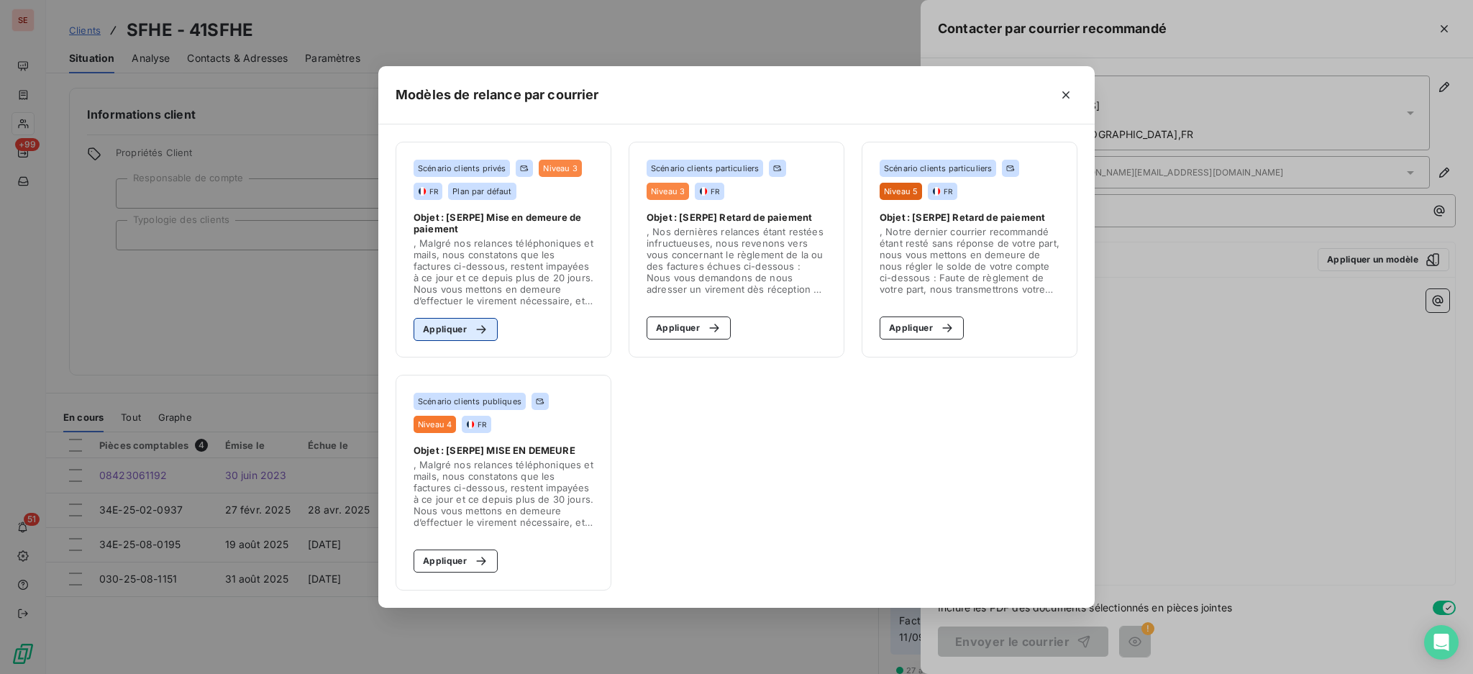
click at [439, 321] on button "Appliquer" at bounding box center [456, 329] width 84 height 23
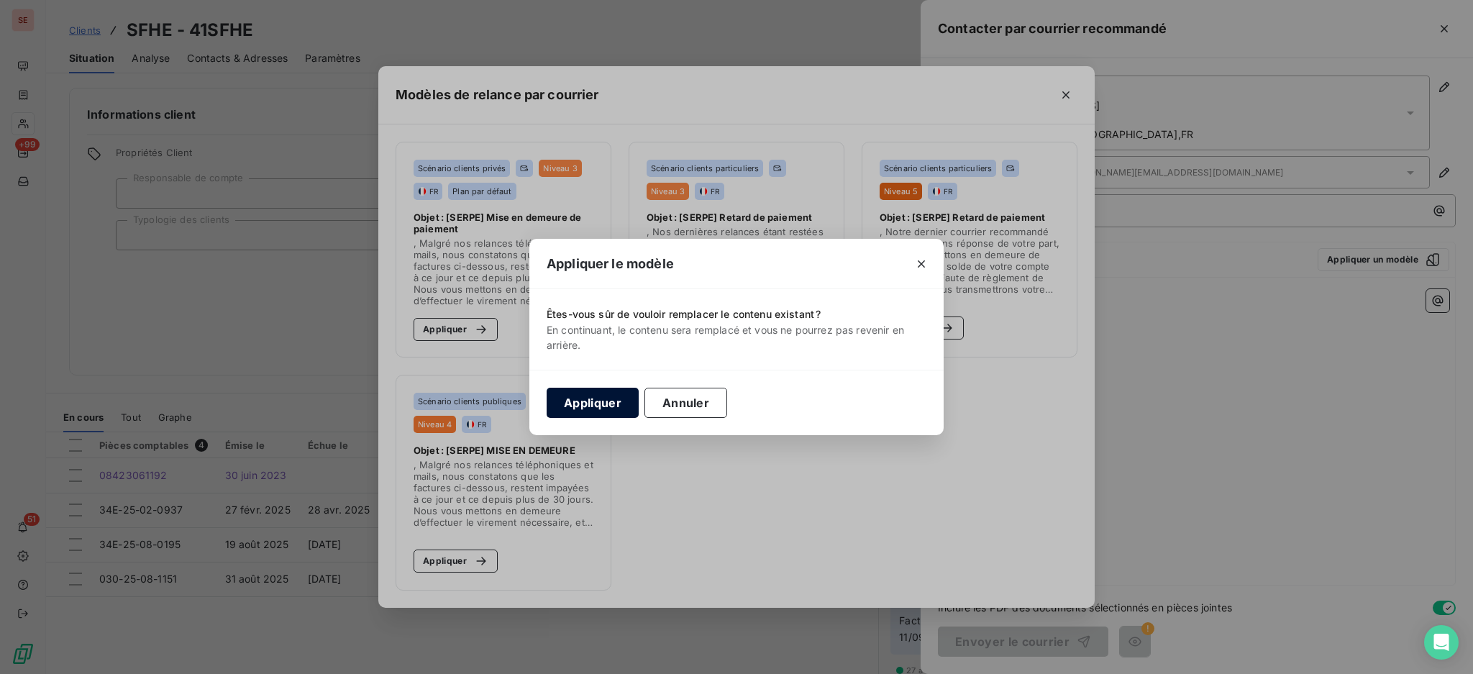
click at [580, 396] on button "Appliquer" at bounding box center [593, 403] width 92 height 30
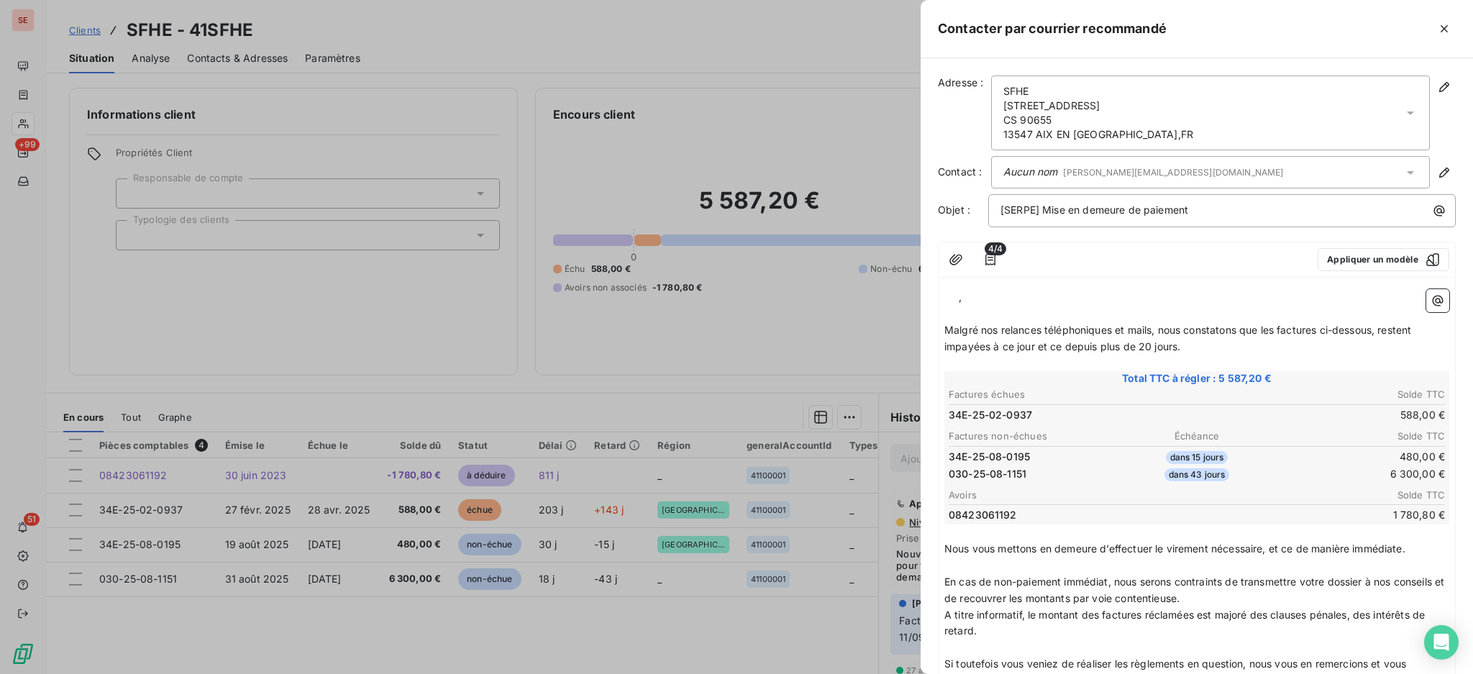
click at [959, 296] on span "," at bounding box center [960, 297] width 3 height 12
click at [1215, 204] on p "[SERPE] Mise en demeure de paiement" at bounding box center [1225, 210] width 450 height 17
click at [995, 260] on icon "button" at bounding box center [990, 259] width 14 height 14
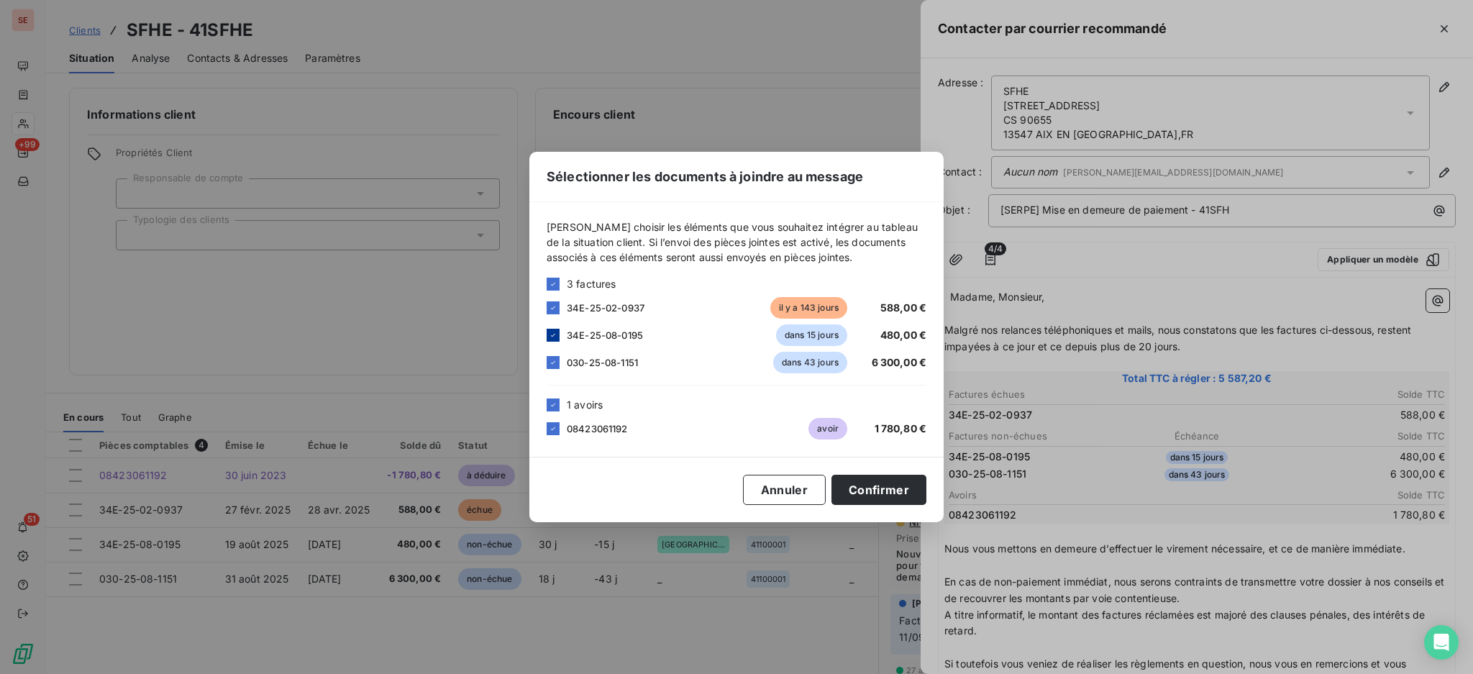
click at [551, 334] on icon at bounding box center [553, 335] width 9 height 9
click at [551, 357] on div at bounding box center [553, 362] width 13 height 13
click at [554, 406] on icon at bounding box center [553, 405] width 9 height 9
click at [887, 493] on button "Confirmer" at bounding box center [878, 490] width 95 height 30
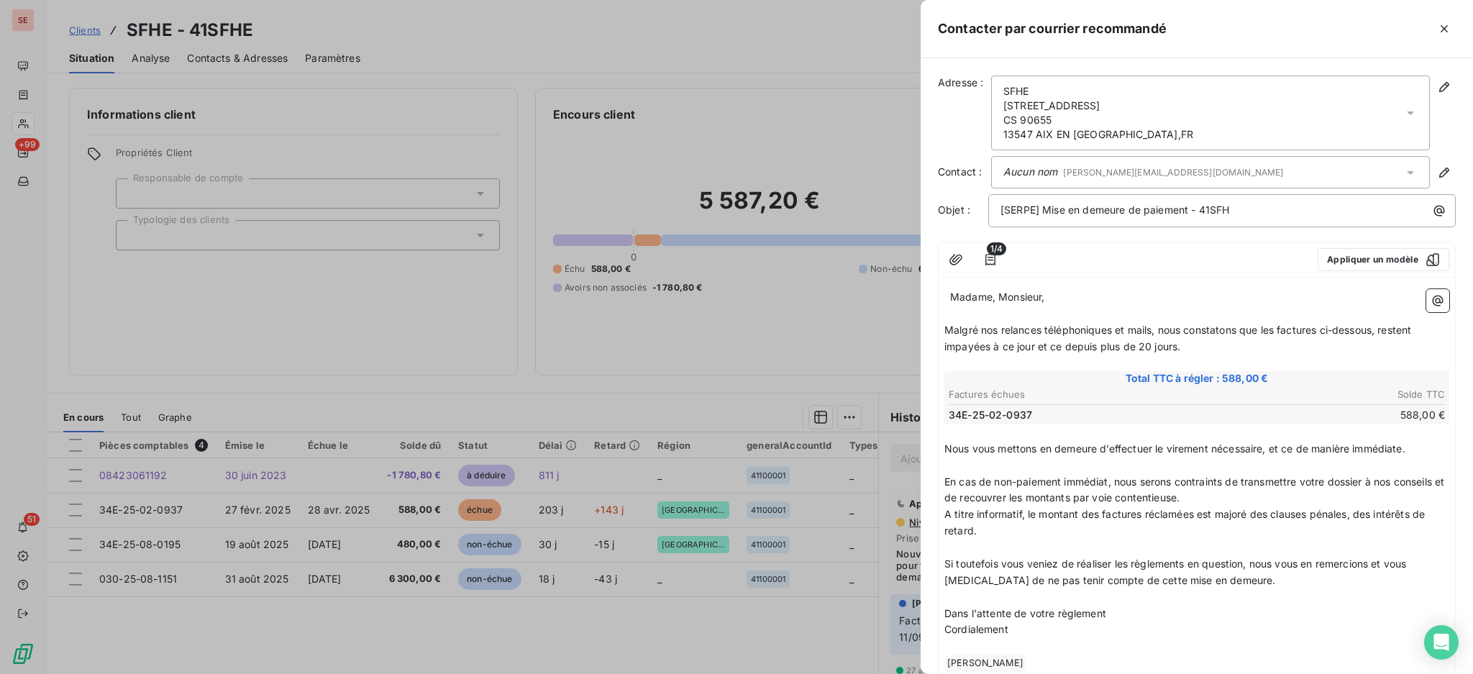
scroll to position [90, 0]
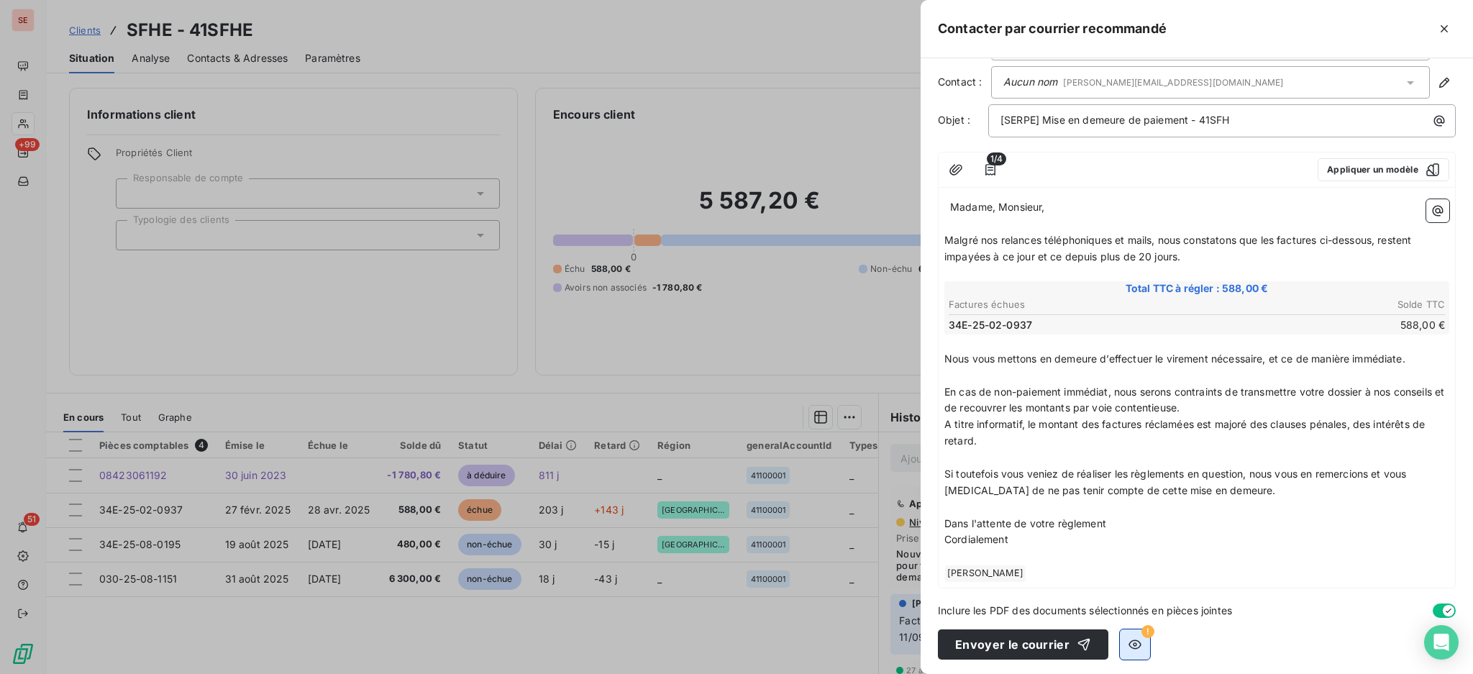
click at [1139, 640] on button "button" at bounding box center [1135, 644] width 30 height 30
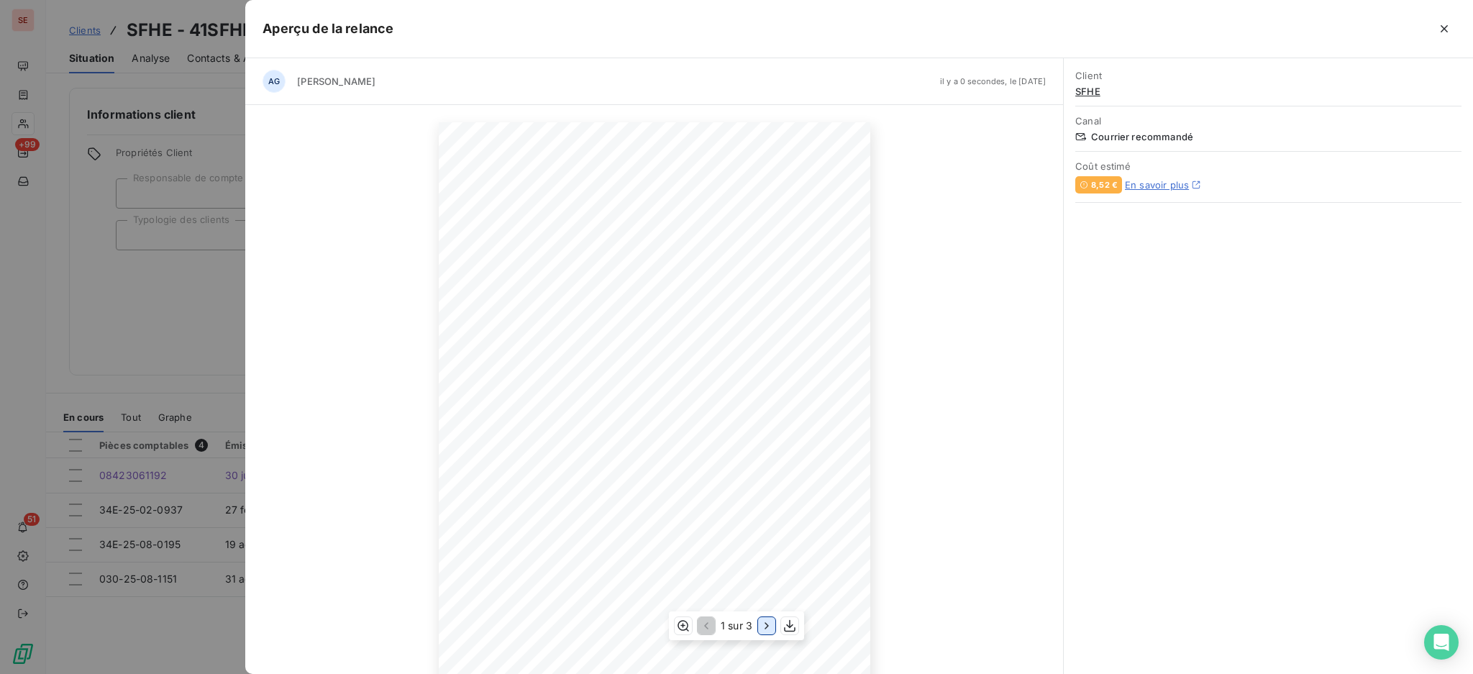
click at [762, 624] on icon "button" at bounding box center [766, 625] width 14 height 14
click at [762, 624] on icon "button" at bounding box center [768, 625] width 14 height 14
click at [1448, 29] on icon "button" at bounding box center [1444, 29] width 14 height 14
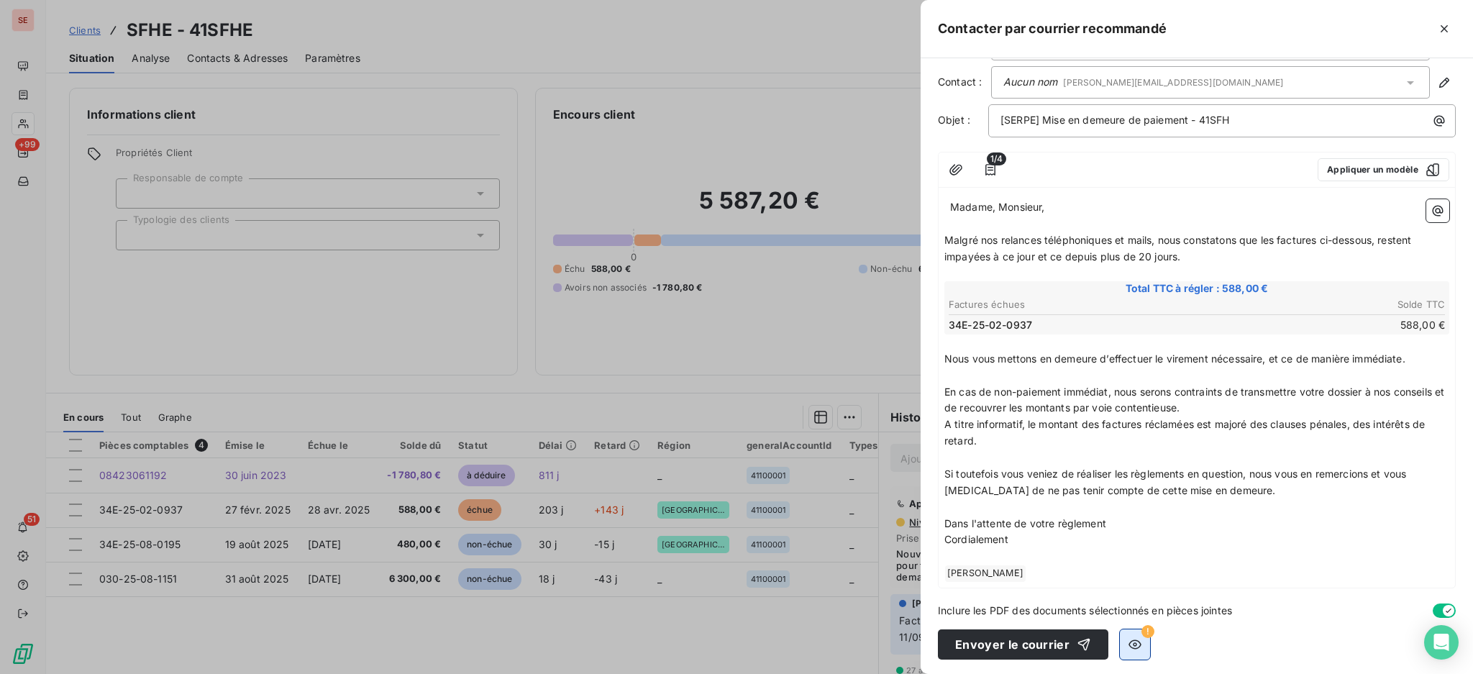
click at [1136, 644] on icon "button" at bounding box center [1134, 644] width 13 height 9
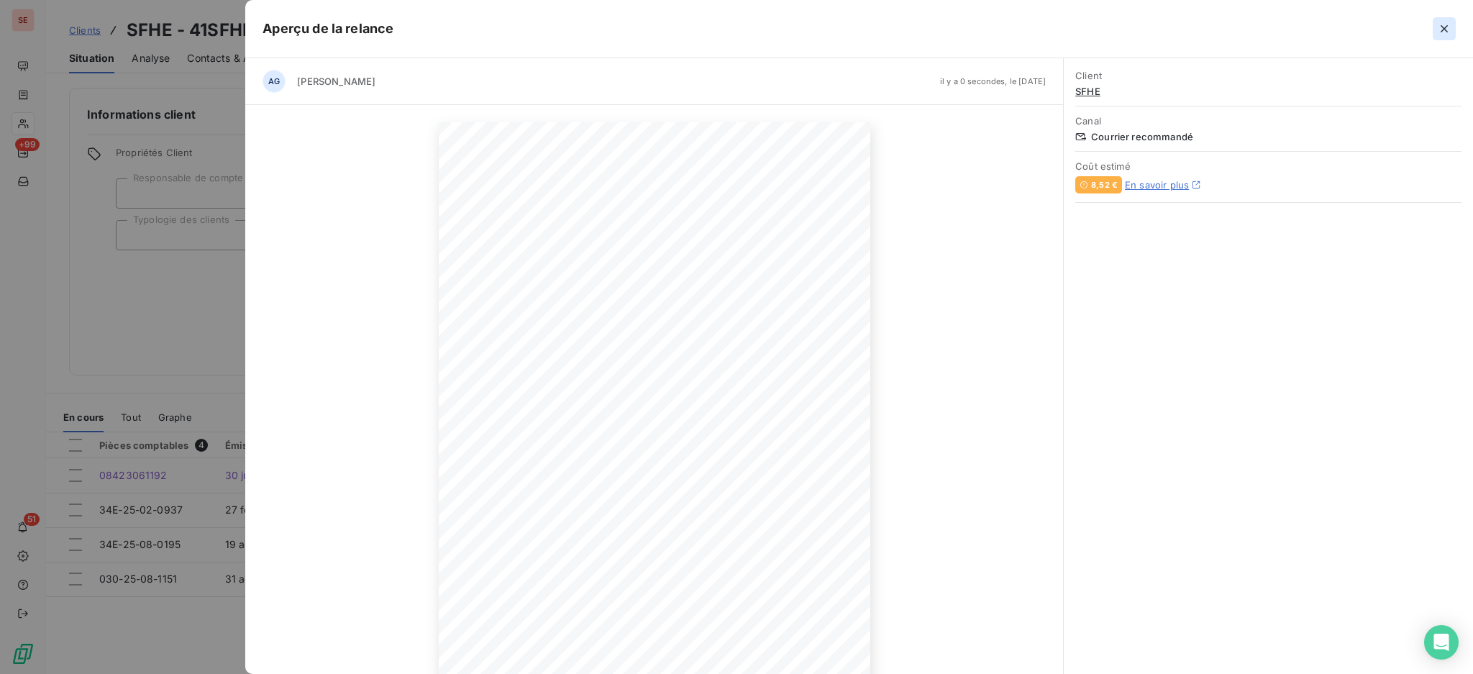
click at [1441, 30] on icon "button" at bounding box center [1444, 29] width 14 height 14
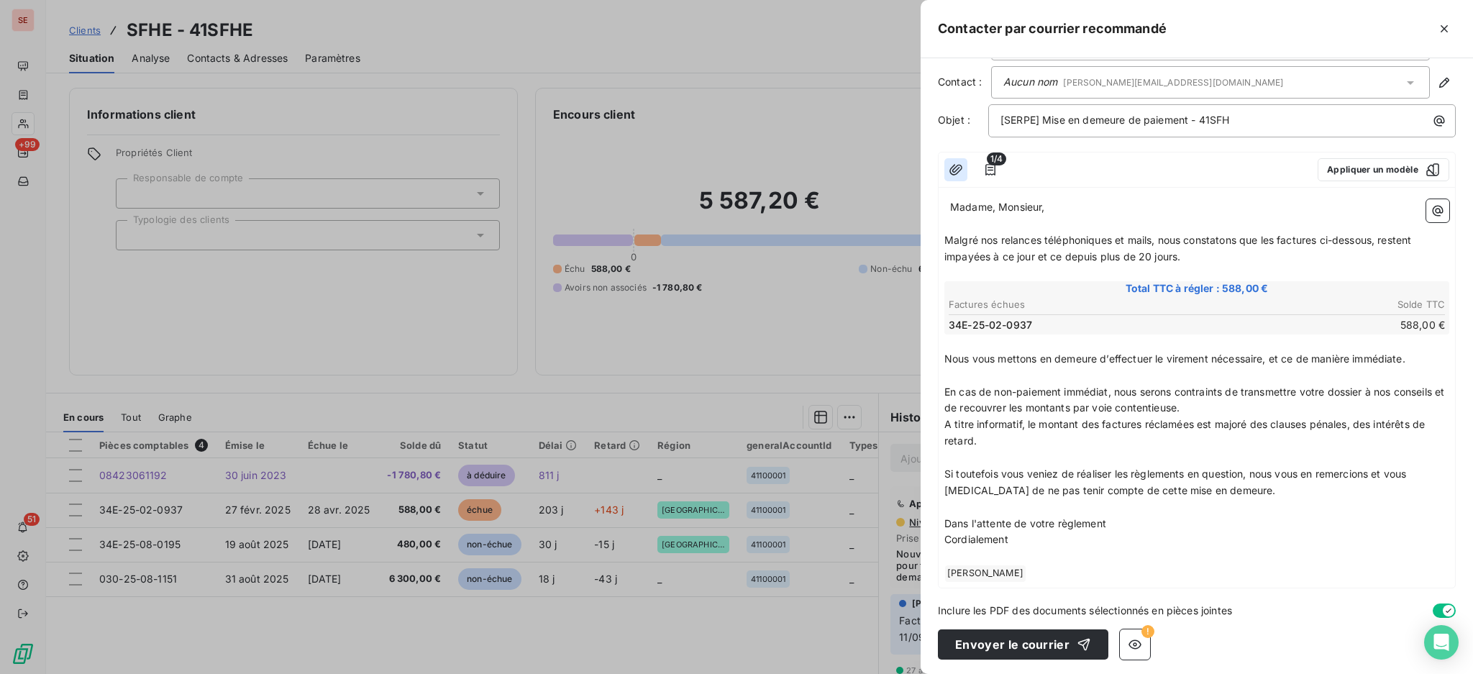
click at [958, 165] on icon "button" at bounding box center [955, 169] width 13 height 11
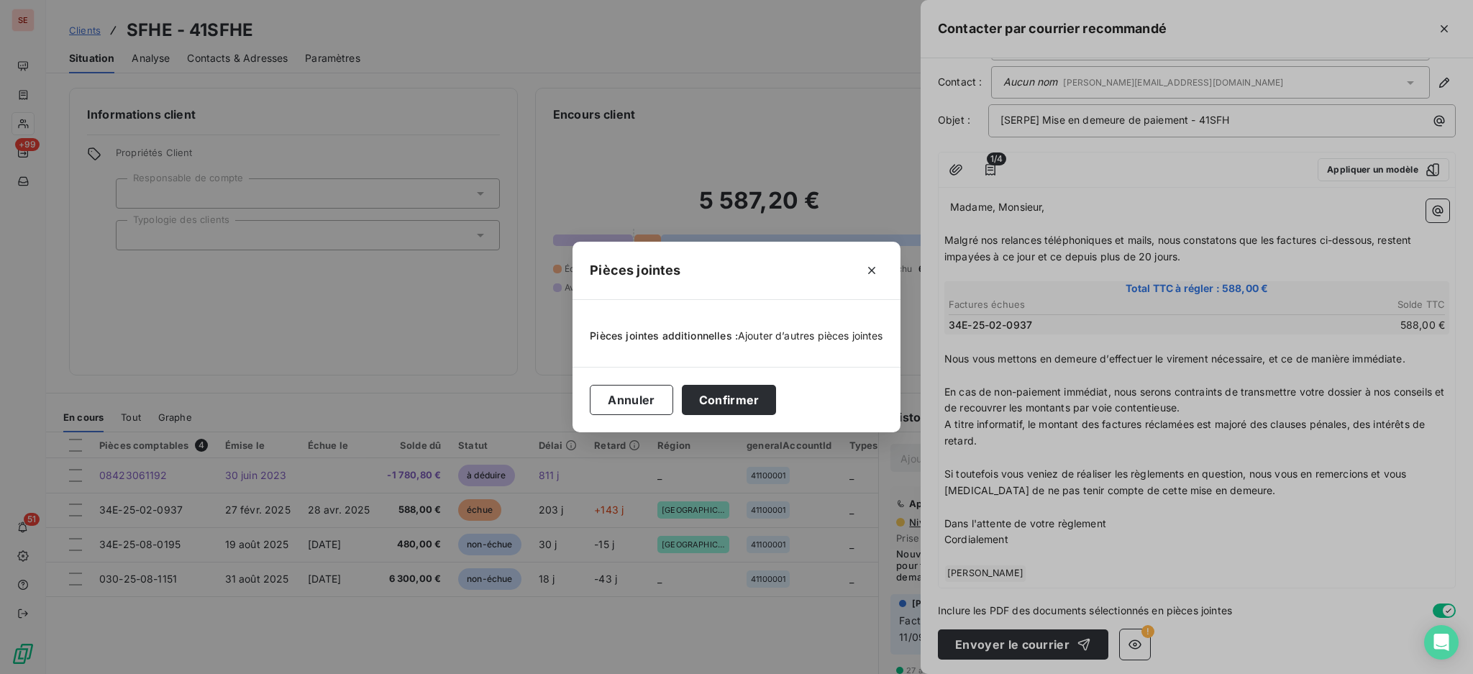
click at [785, 334] on span "Ajouter d’autres pièces jointes" at bounding box center [810, 335] width 145 height 12
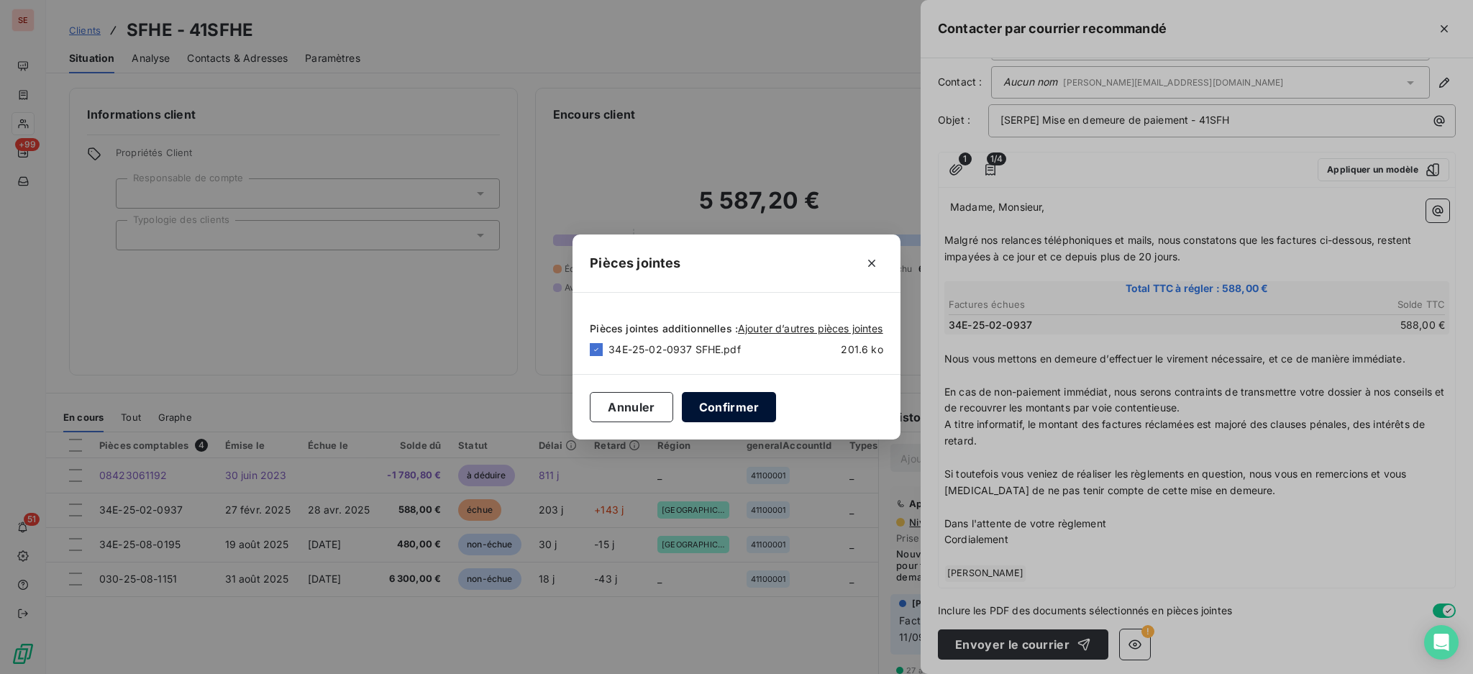
click at [731, 402] on button "Confirmer" at bounding box center [729, 407] width 95 height 30
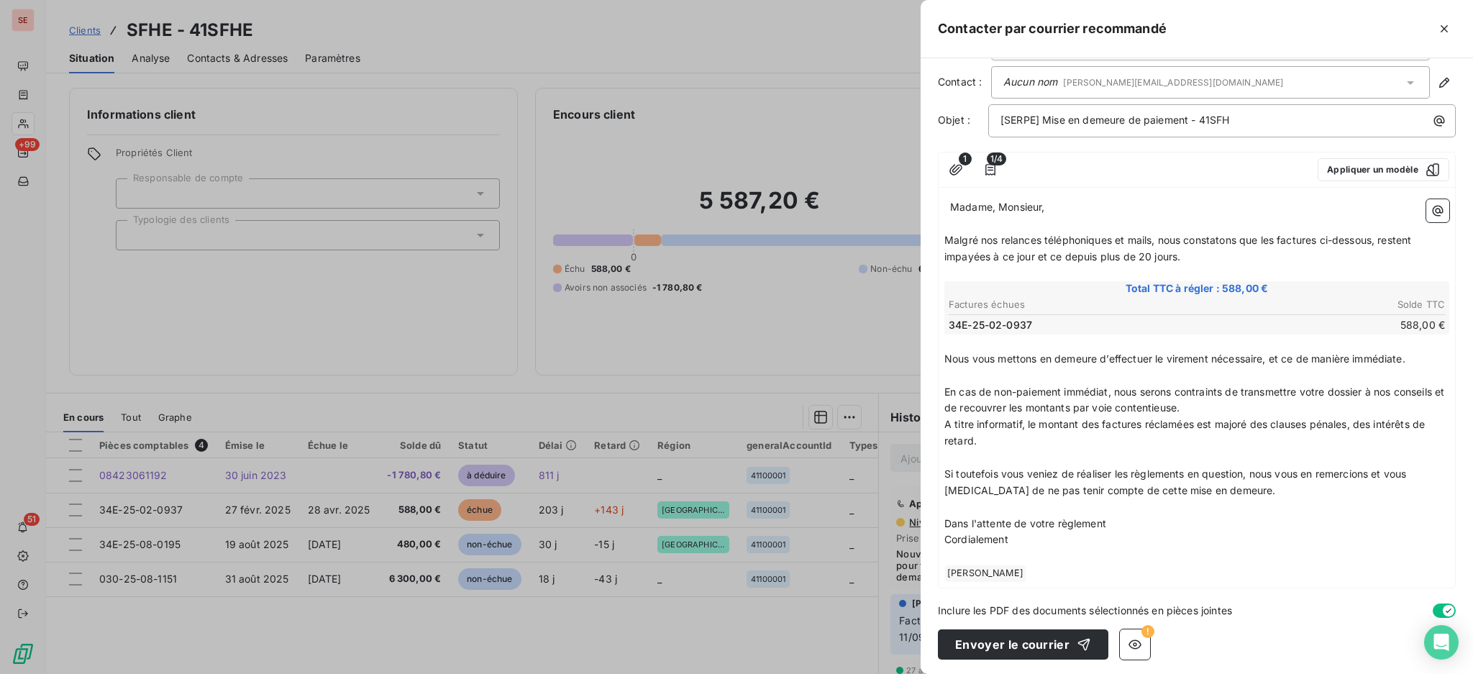
click at [1433, 604] on button "button" at bounding box center [1444, 610] width 23 height 14
click at [1440, 605] on button "button" at bounding box center [1444, 610] width 23 height 14
click at [1036, 638] on button "Envoyer le courrier" at bounding box center [1023, 644] width 170 height 30
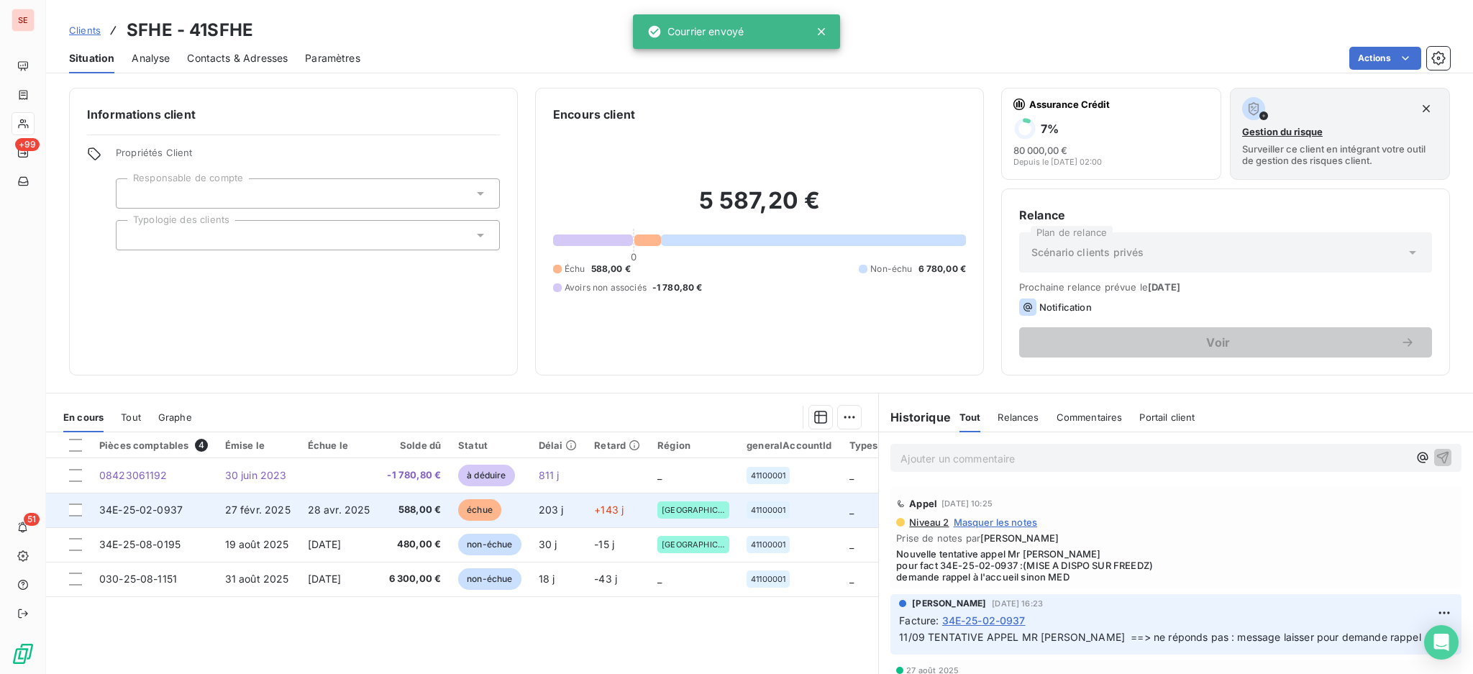
click at [504, 515] on td "échue" at bounding box center [489, 510] width 80 height 35
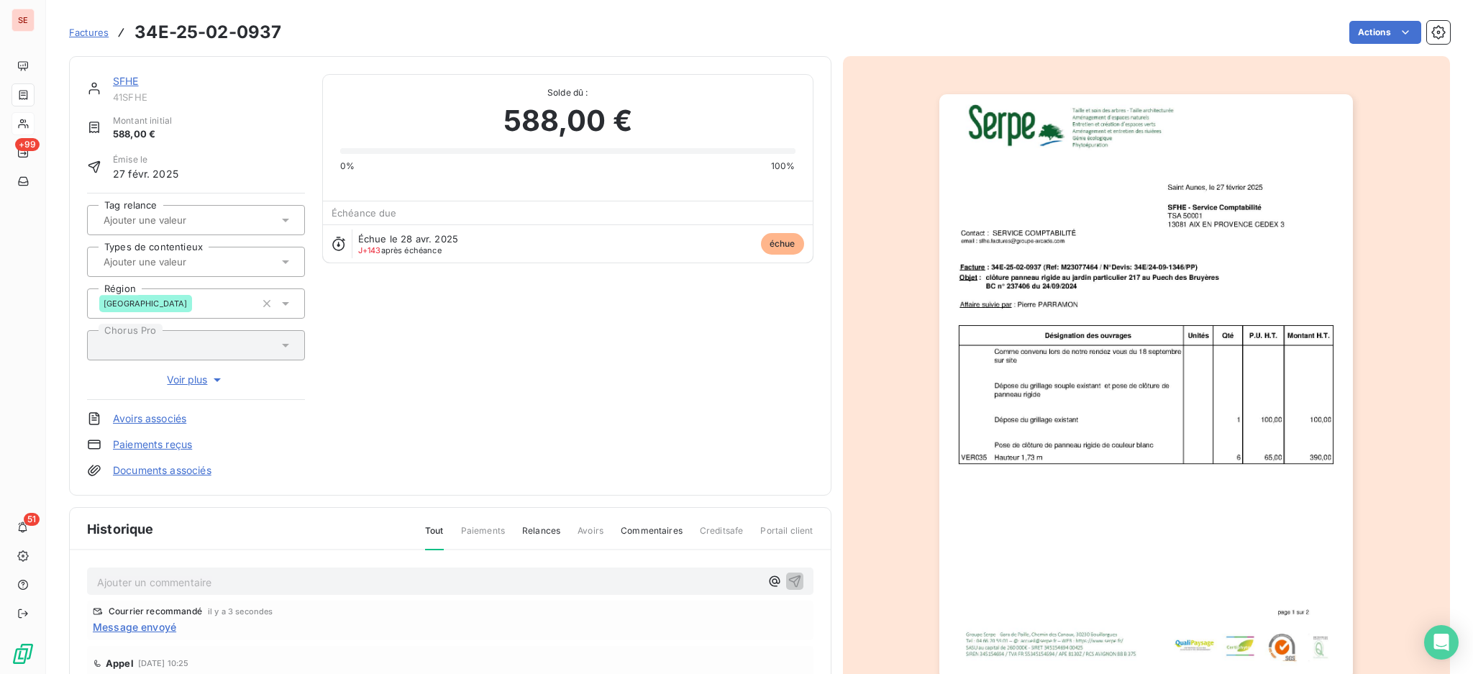
click at [337, 576] on p "Ajouter un commentaire ﻿" at bounding box center [428, 582] width 663 height 18
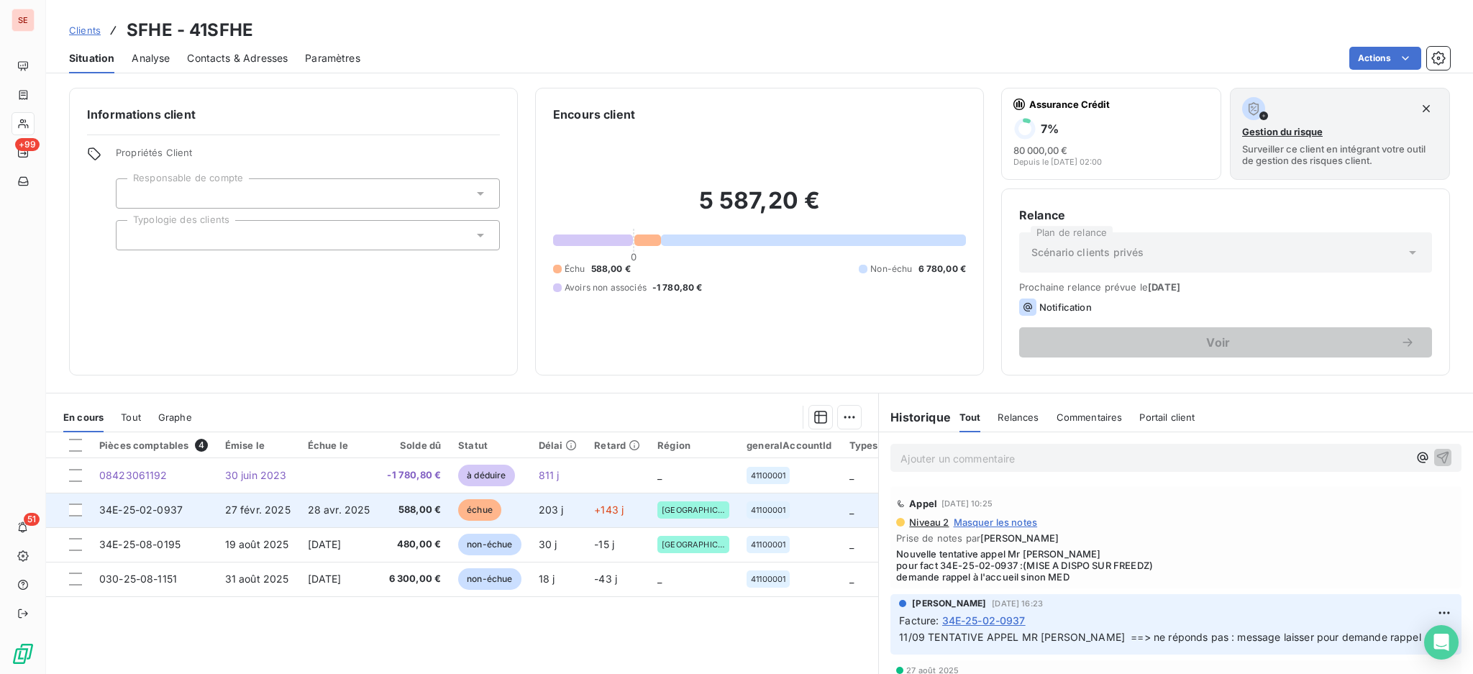
click at [408, 511] on span "588,00 €" at bounding box center [414, 510] width 54 height 14
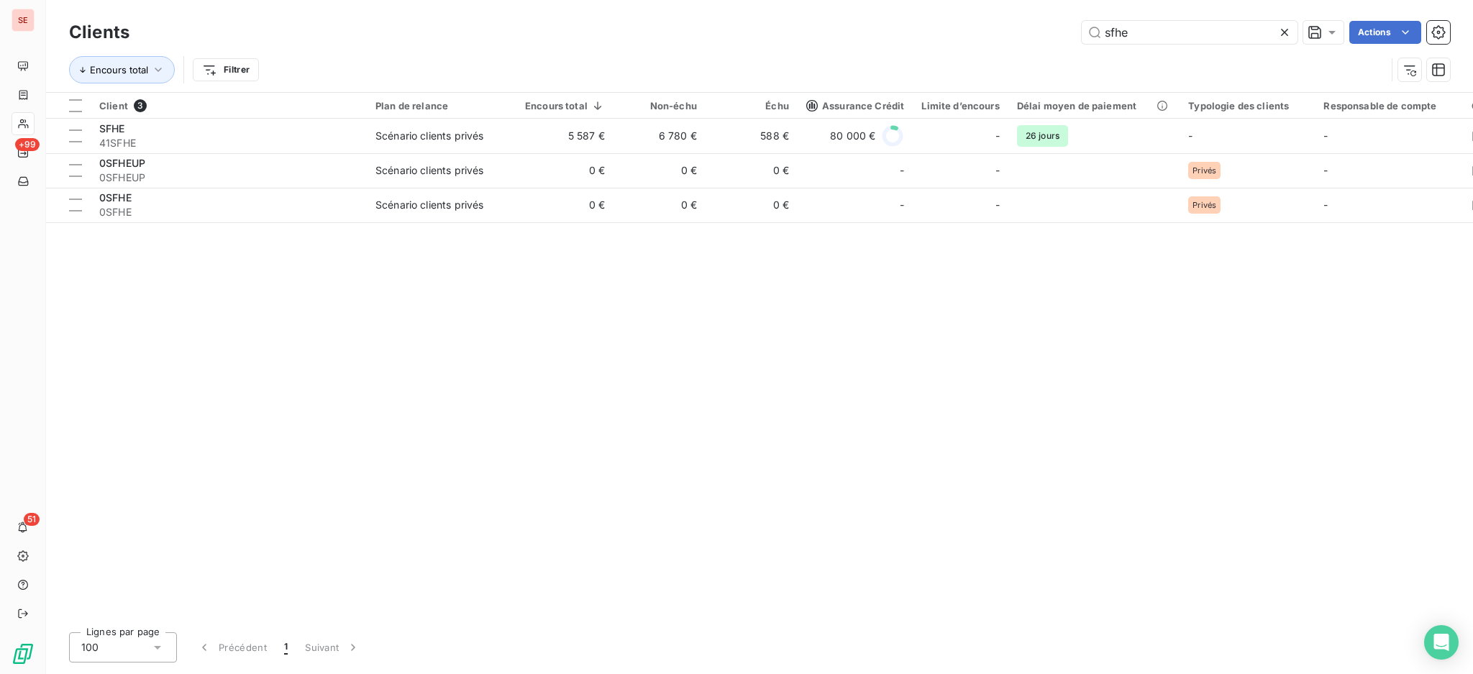
drag, startPoint x: 1139, startPoint y: 32, endPoint x: 1079, endPoint y: 23, distance: 61.1
click at [1079, 23] on div "sfhe Actions" at bounding box center [798, 32] width 1303 height 23
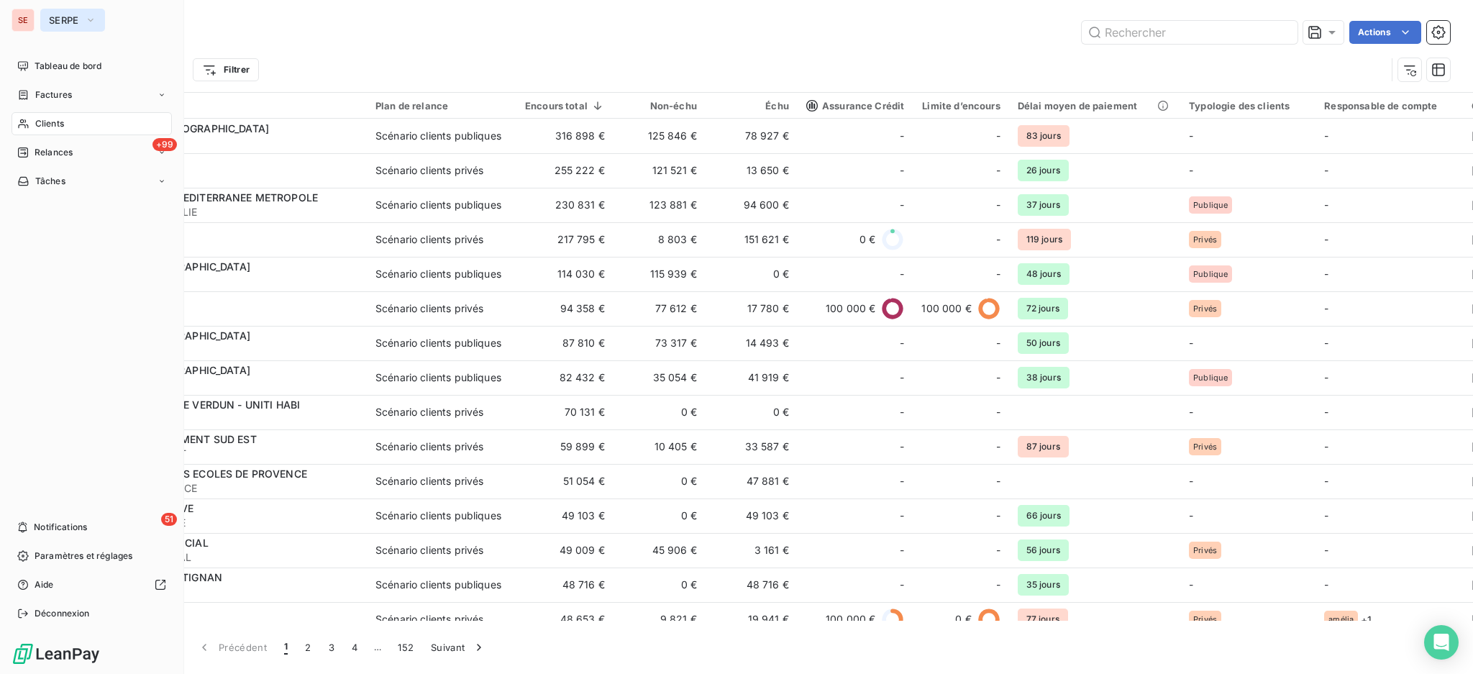
click at [73, 23] on span "SERPE" at bounding box center [64, 20] width 30 height 12
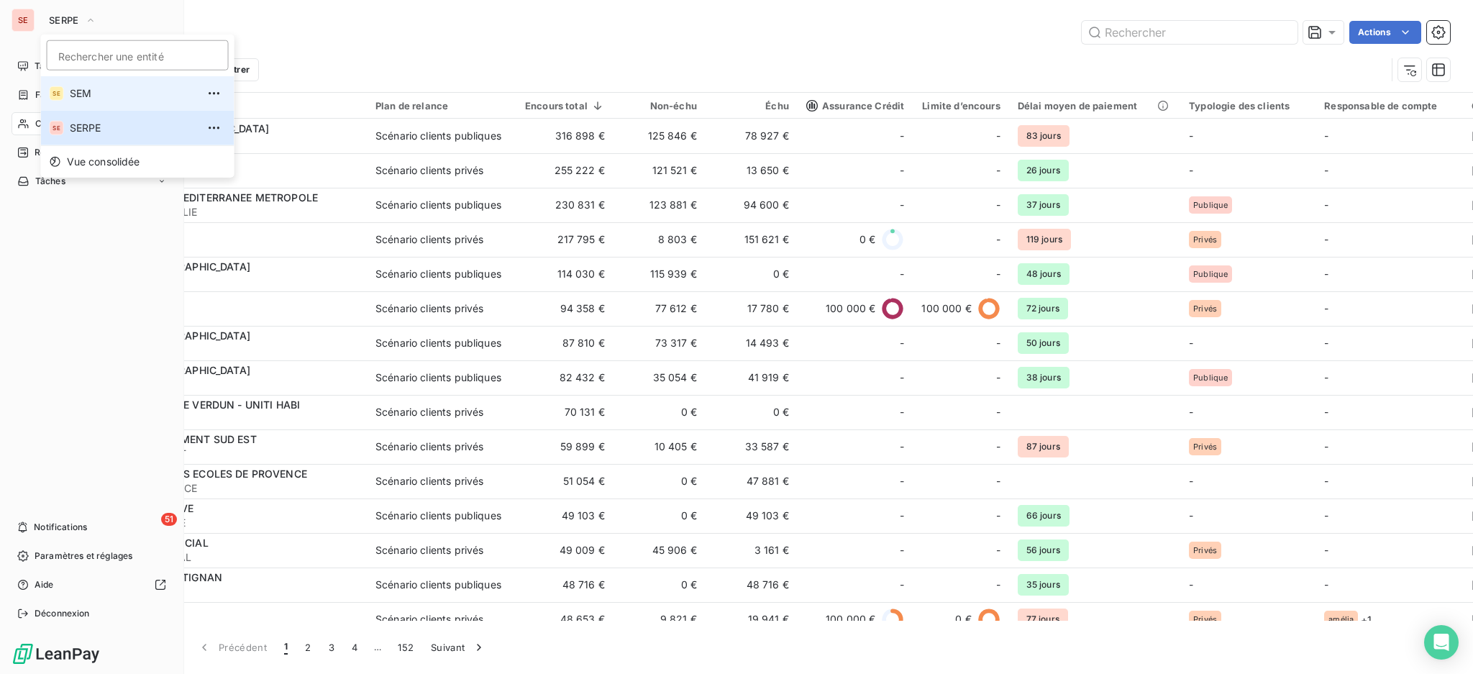
click at [78, 92] on span "SEM" at bounding box center [133, 93] width 127 height 14
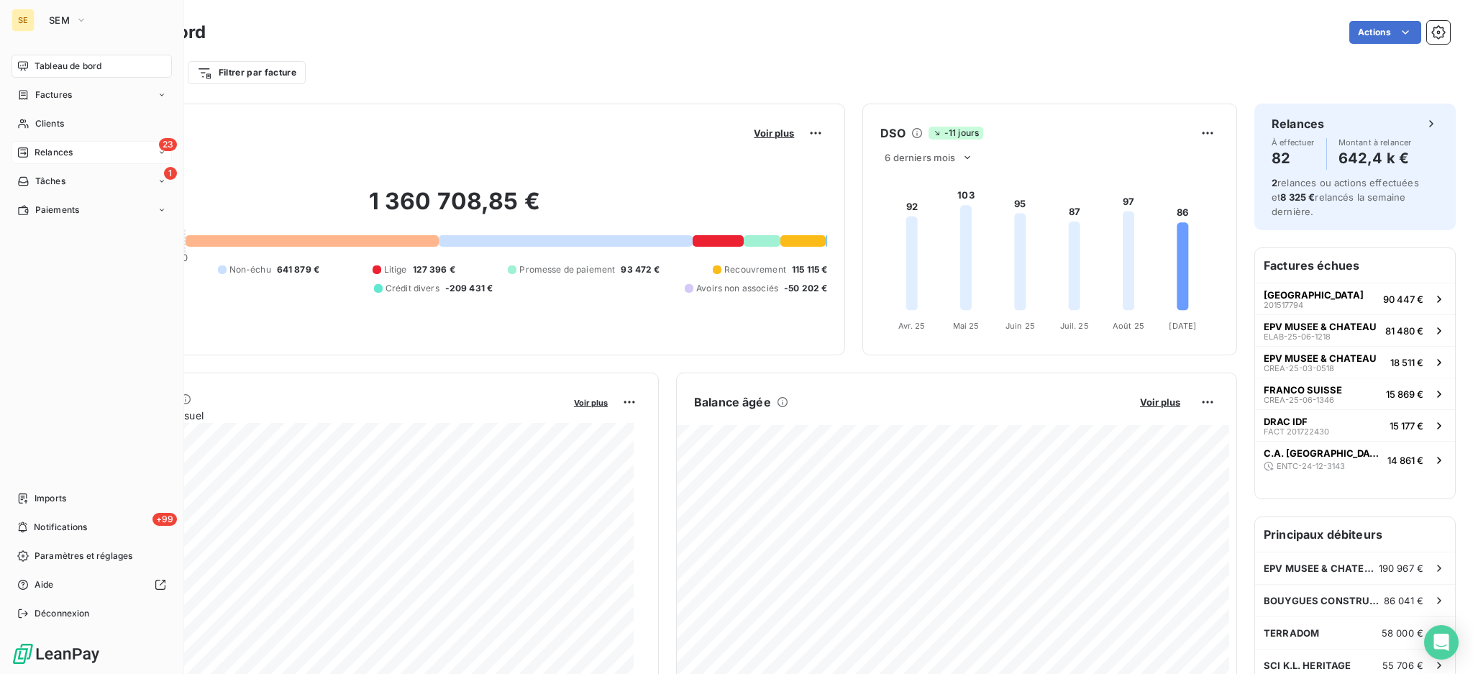
click at [66, 150] on span "Relances" at bounding box center [54, 152] width 38 height 13
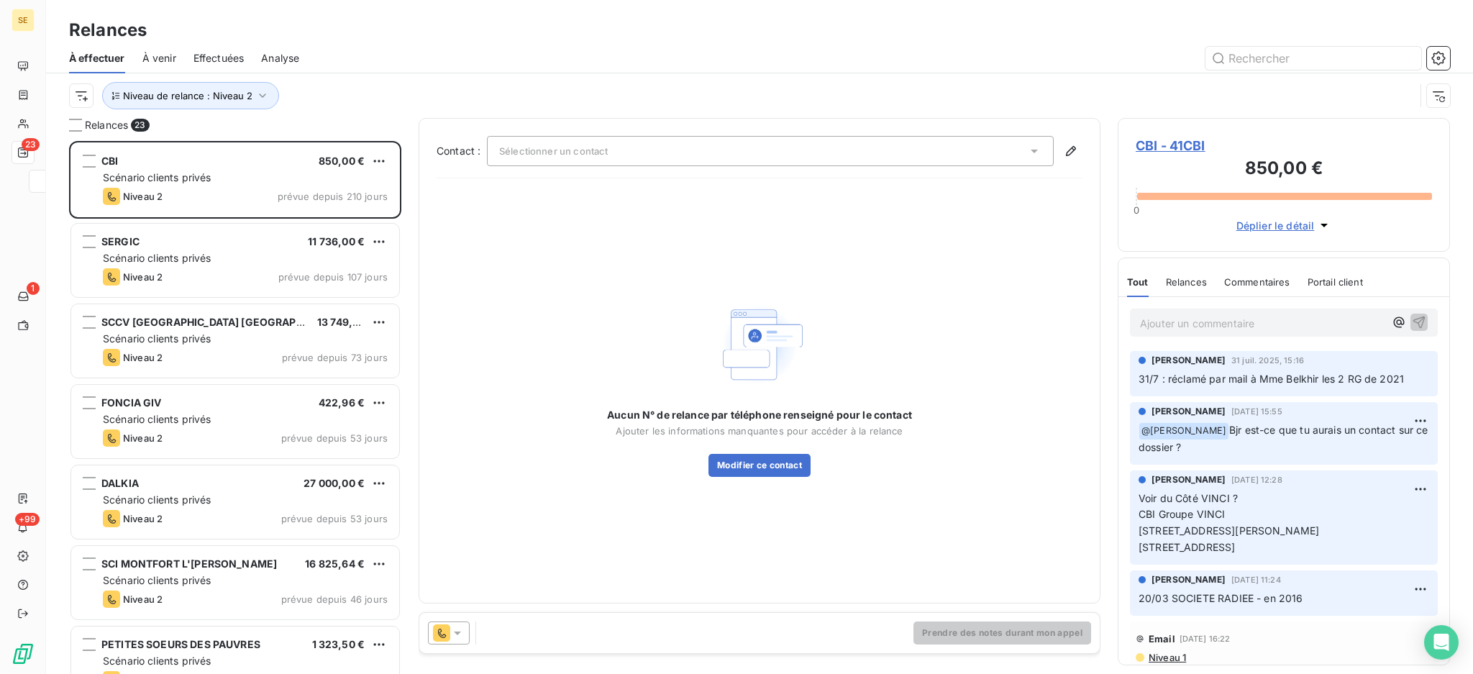
scroll to position [518, 317]
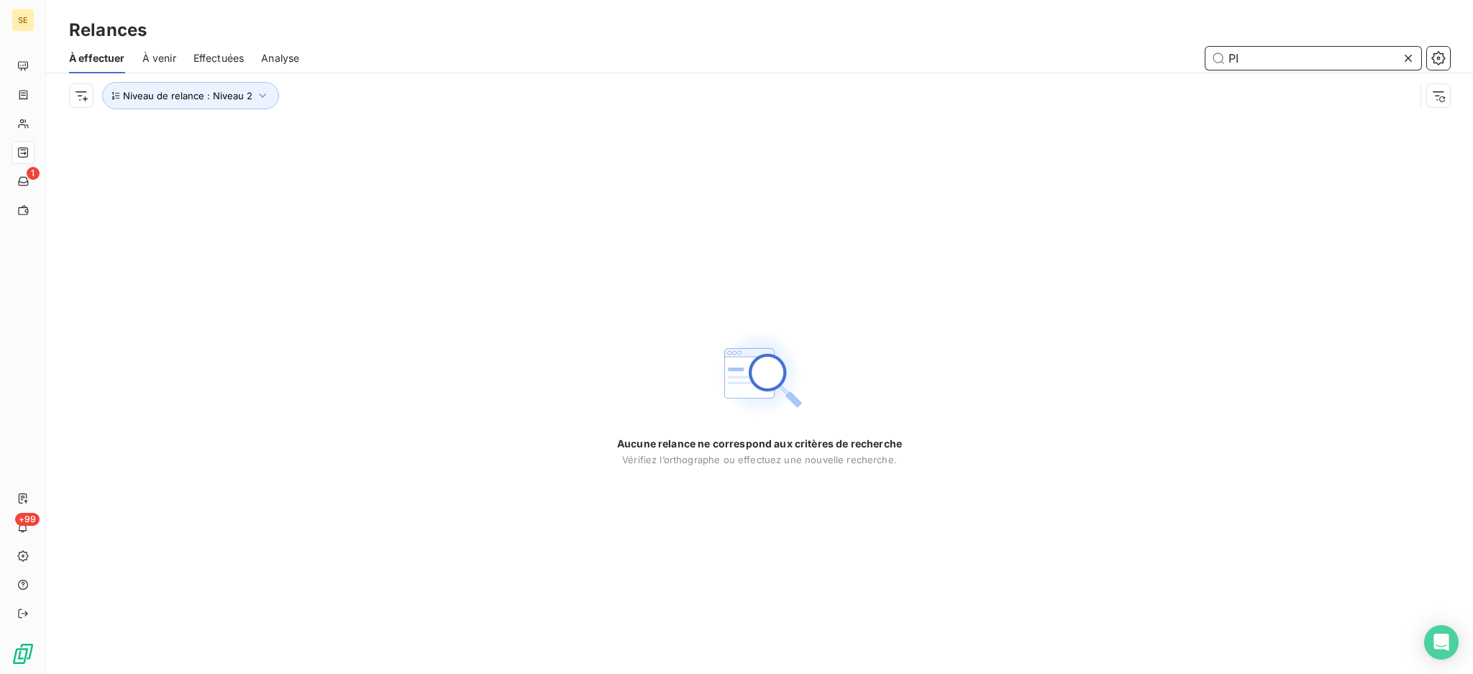
type input "P"
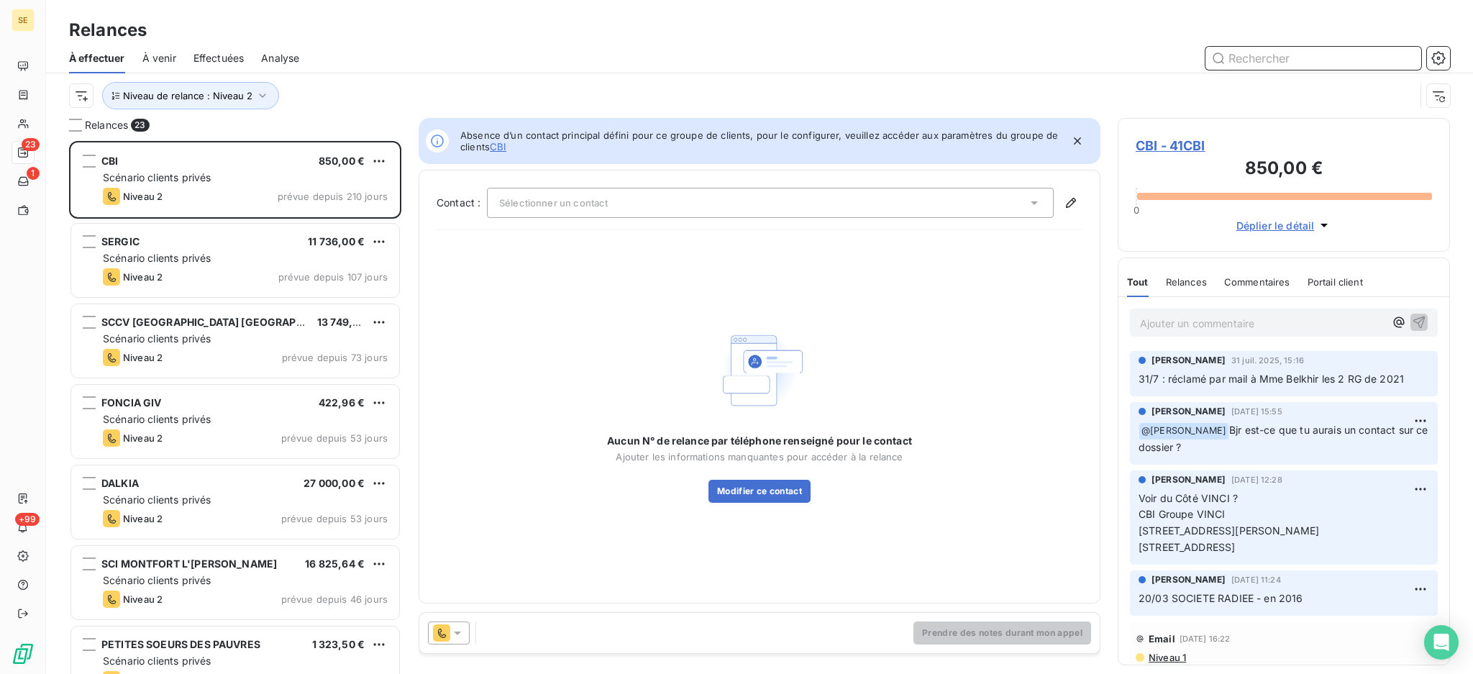
scroll to position [518, 317]
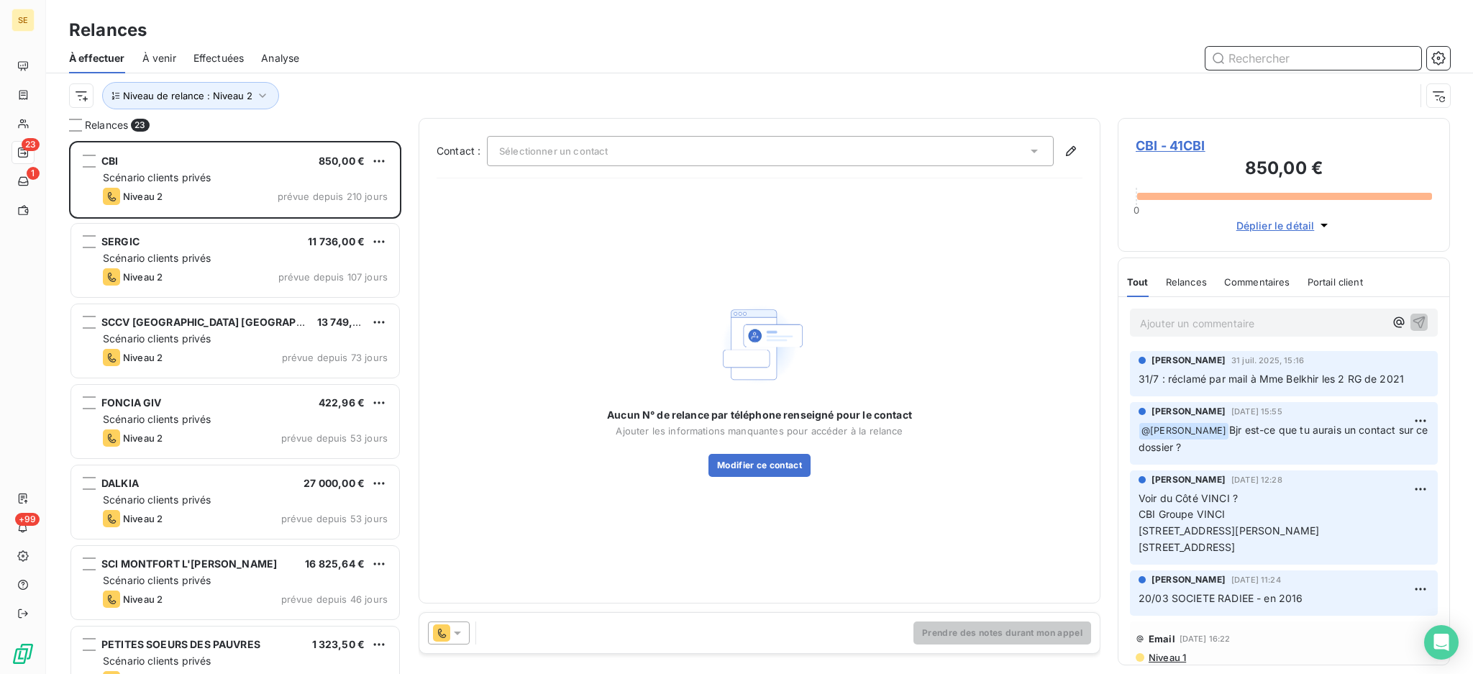
click at [229, 57] on span "Effectuées" at bounding box center [218, 58] width 51 height 14
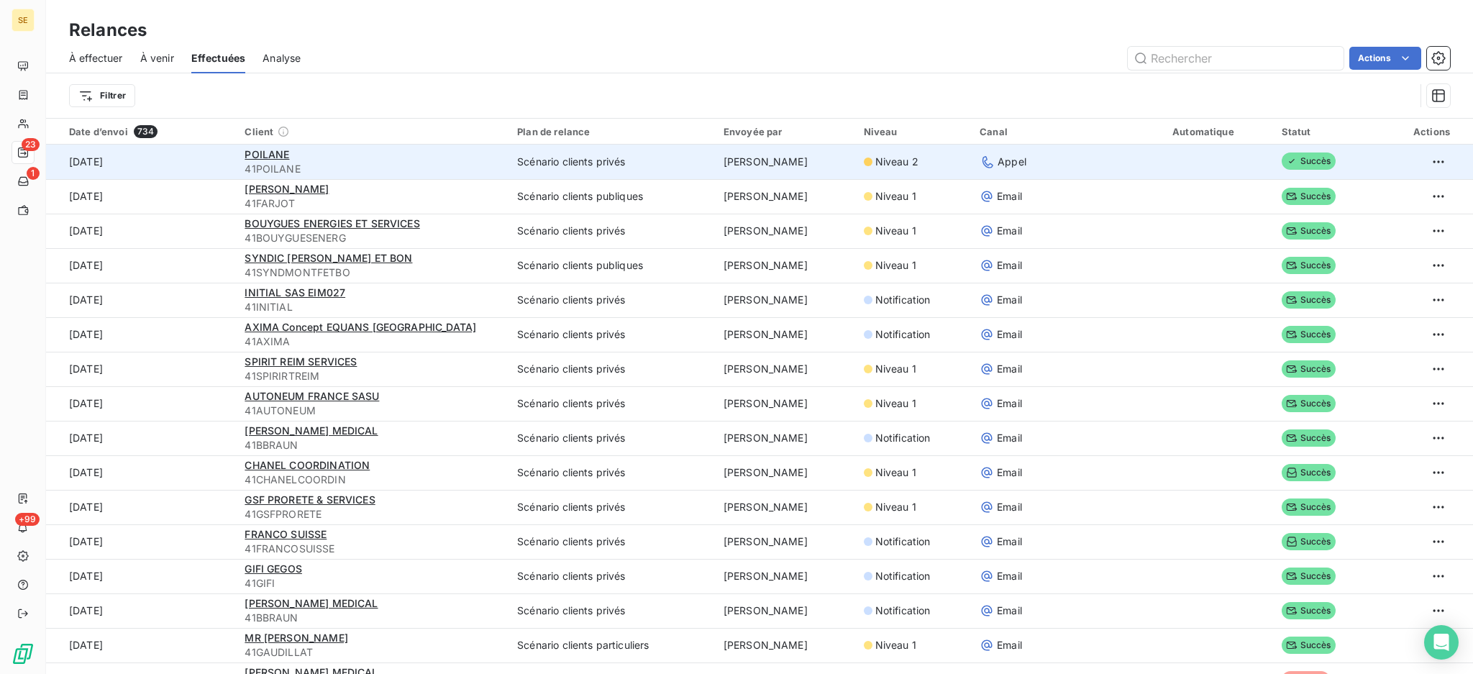
click at [314, 159] on div "POILANE" at bounding box center [372, 154] width 255 height 14
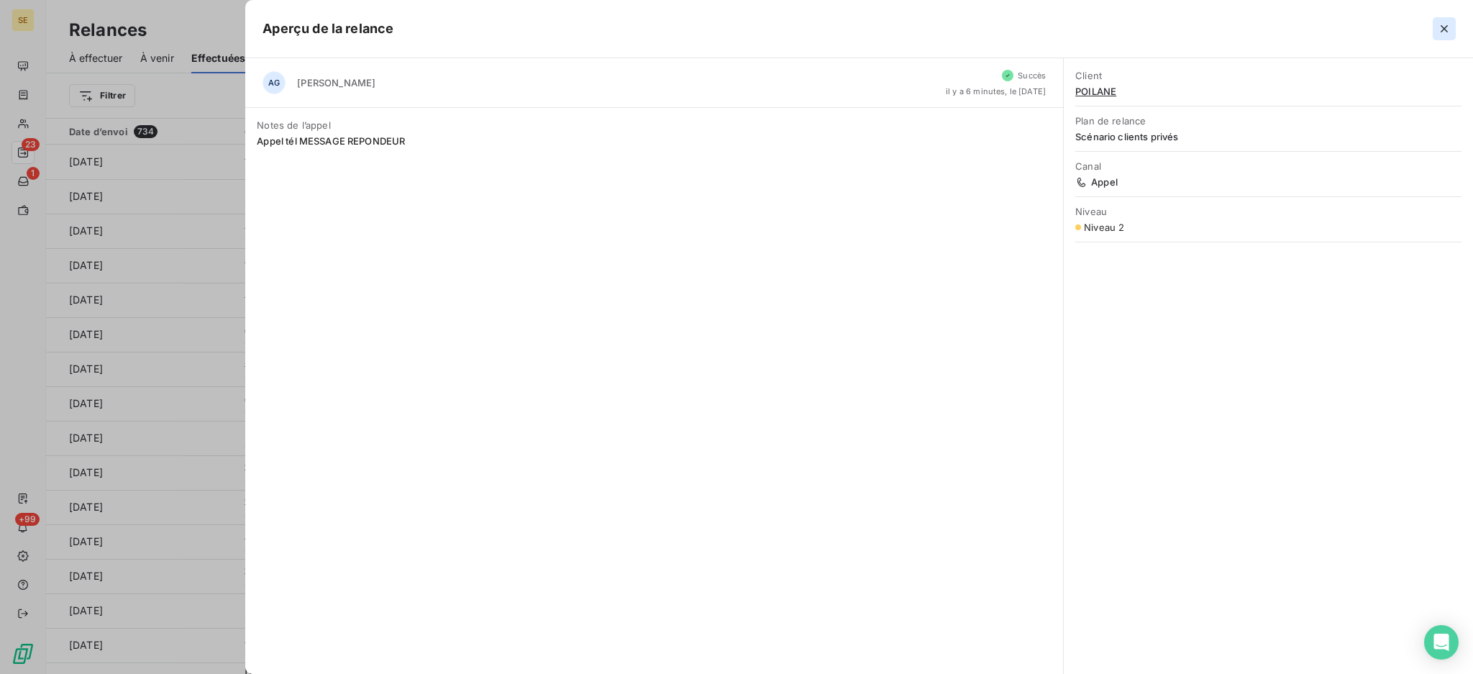
click at [1446, 31] on icon "button" at bounding box center [1443, 28] width 7 height 7
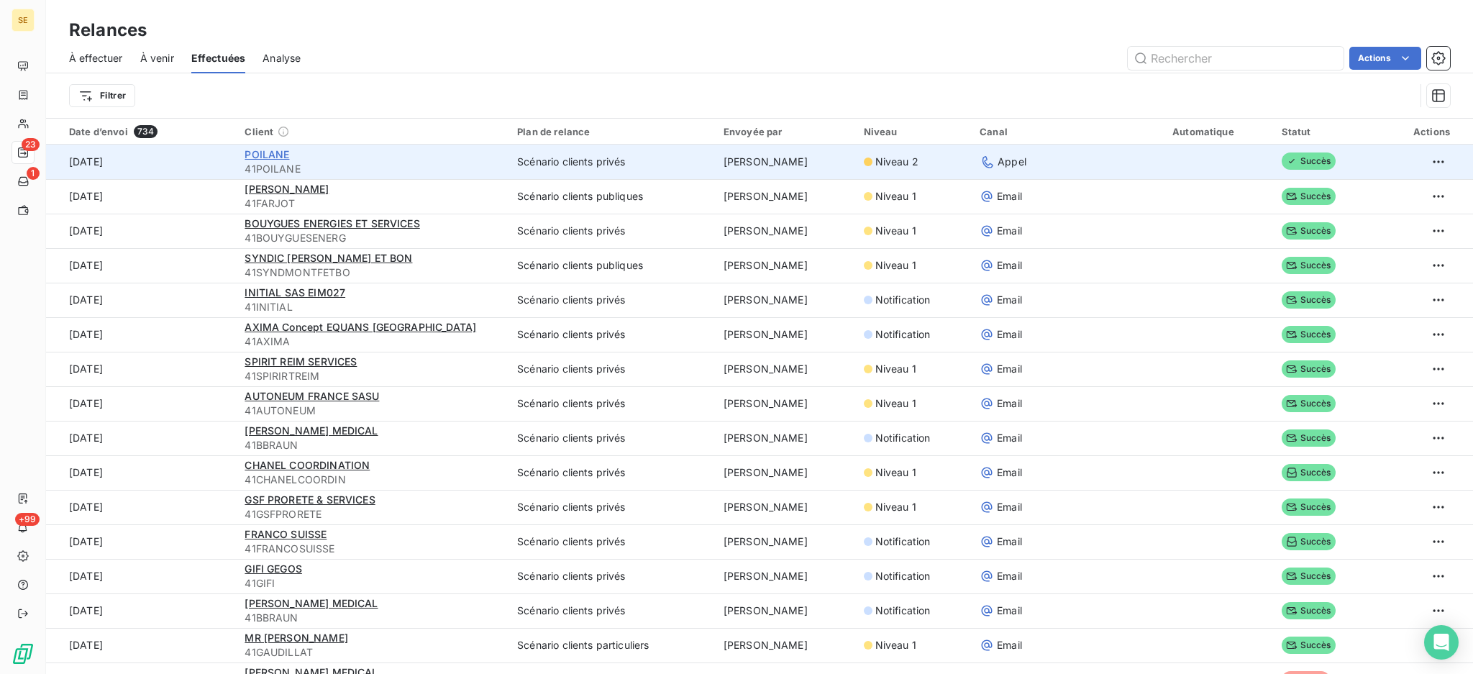
click at [272, 155] on span "POILANE" at bounding box center [267, 154] width 45 height 12
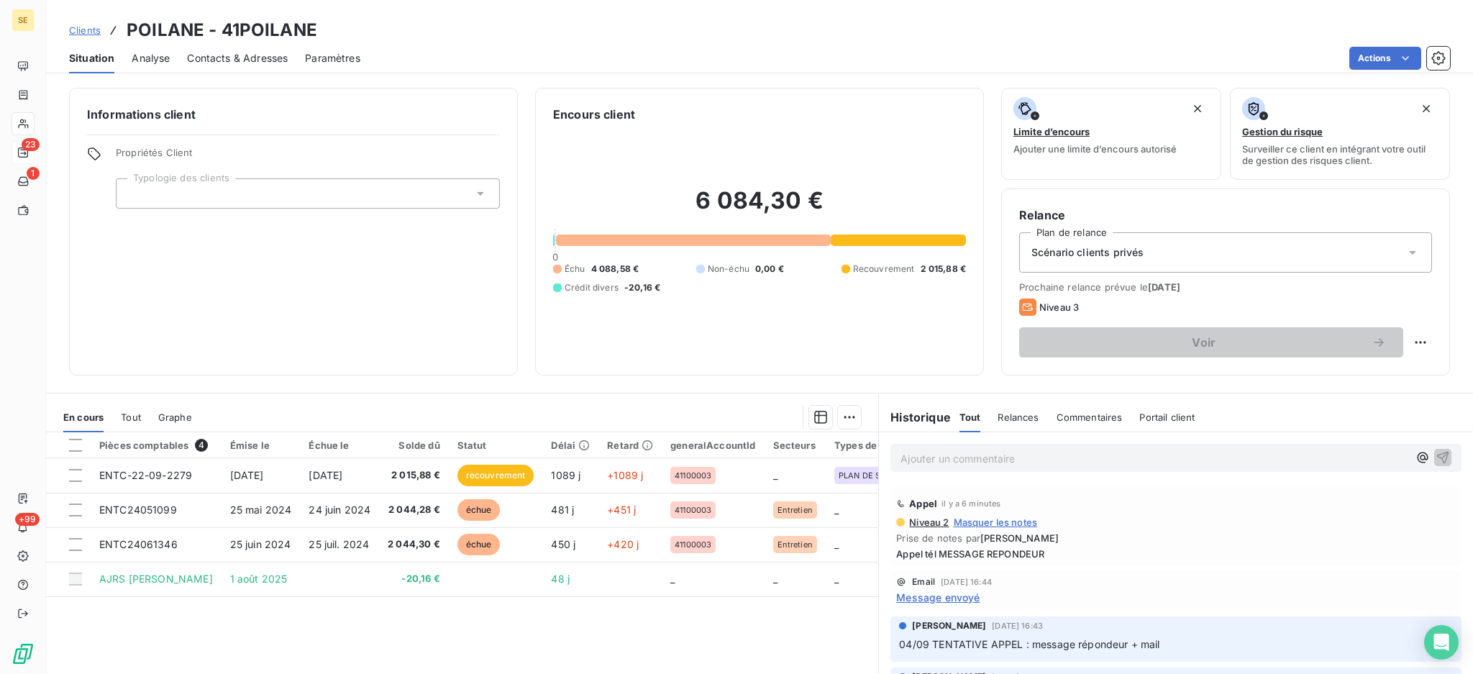
click at [238, 61] on span "Contacts & Adresses" at bounding box center [237, 58] width 101 height 14
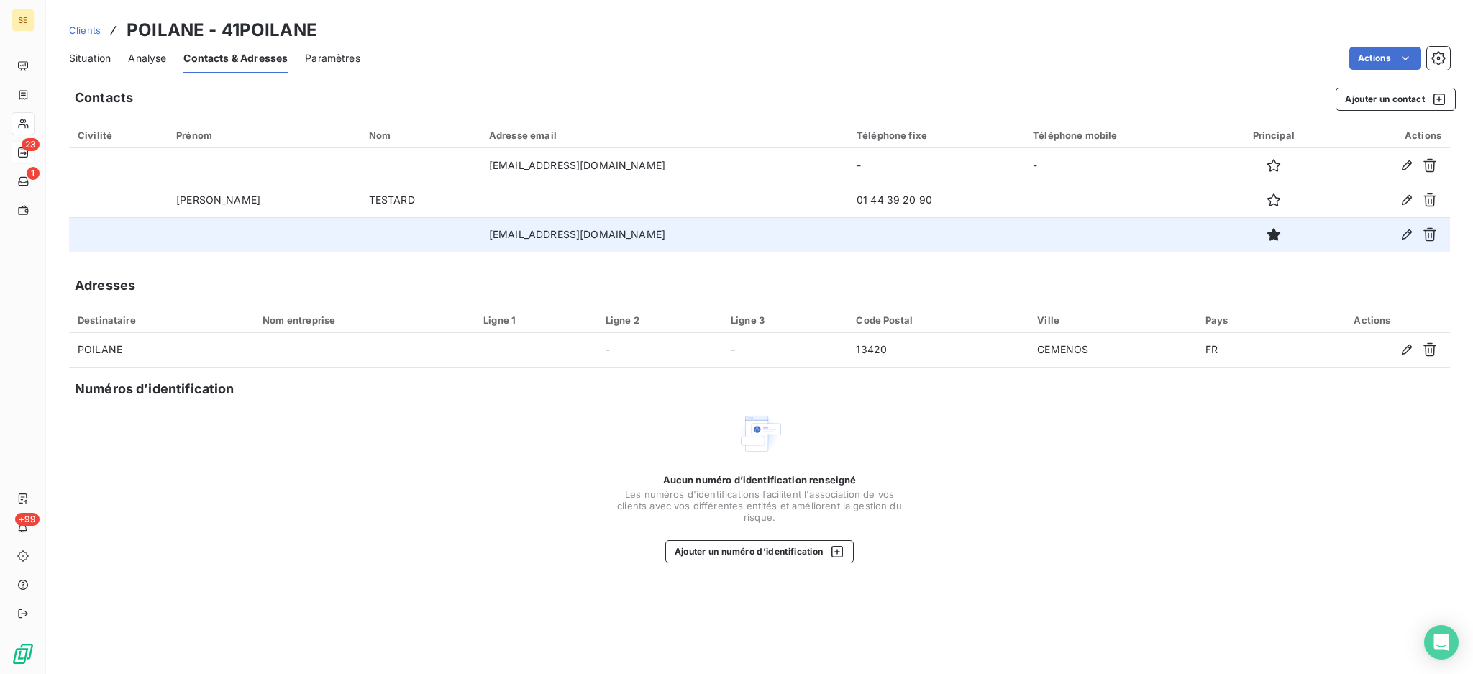
click at [848, 248] on td at bounding box center [936, 234] width 176 height 35
click at [1402, 236] on icon "button" at bounding box center [1406, 234] width 14 height 14
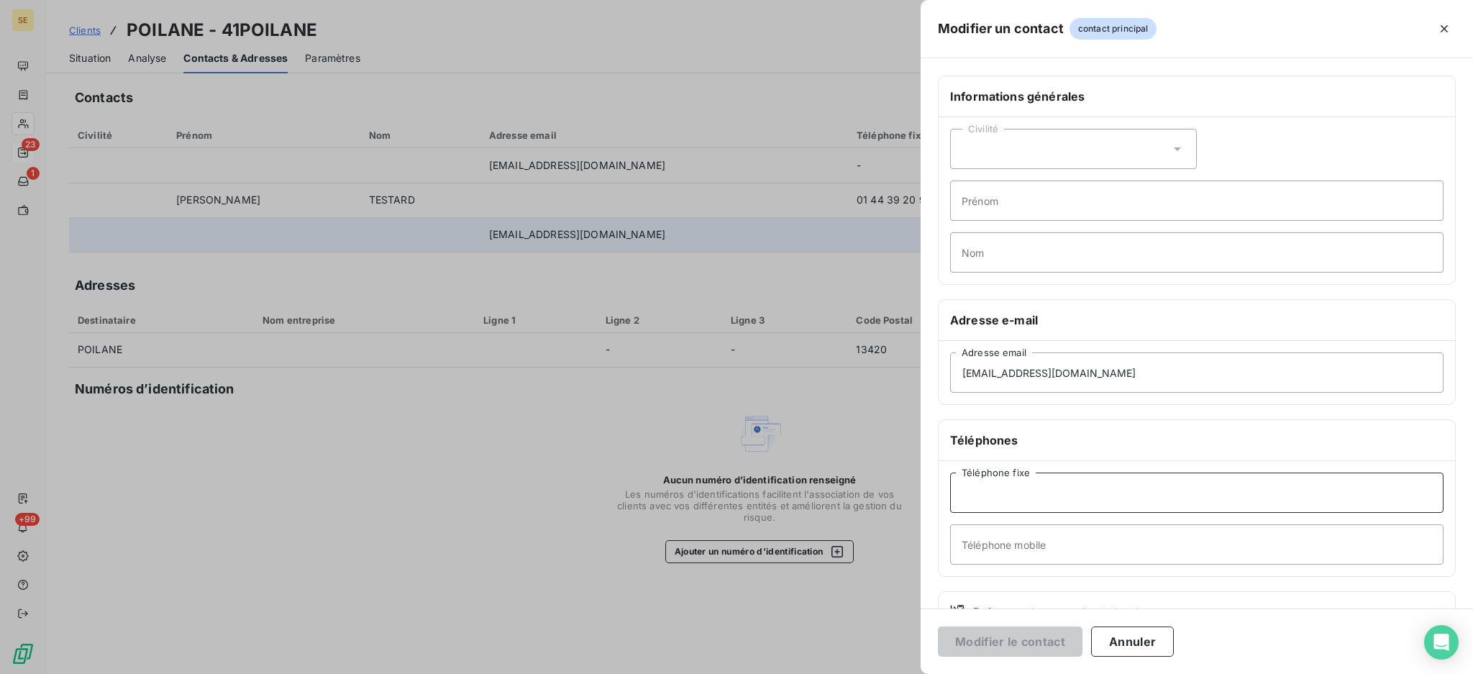
click at [1025, 498] on input "Téléphone fixe" at bounding box center [1196, 492] width 493 height 40
type input "01 44 39 20 97"
click at [1041, 632] on button "Modifier le contact" at bounding box center [1010, 641] width 145 height 30
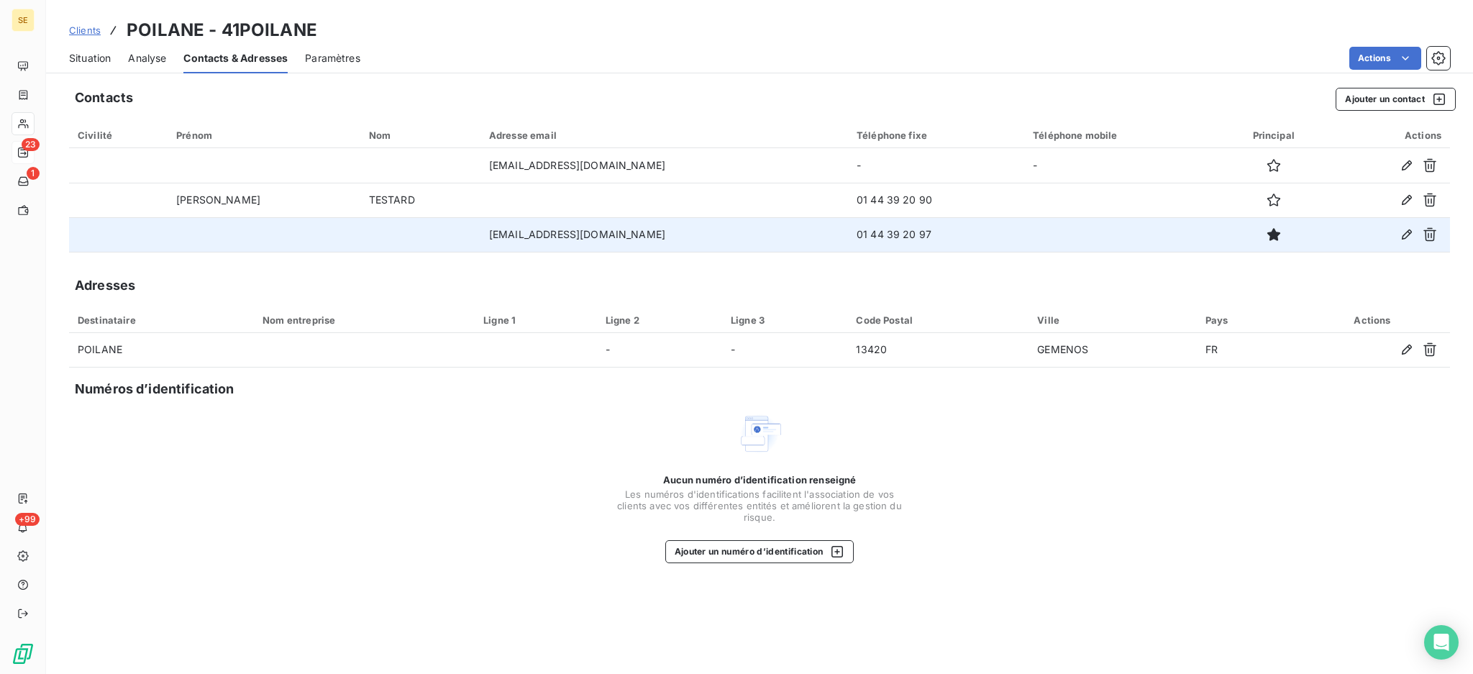
click at [94, 59] on span "Situation" at bounding box center [90, 58] width 42 height 14
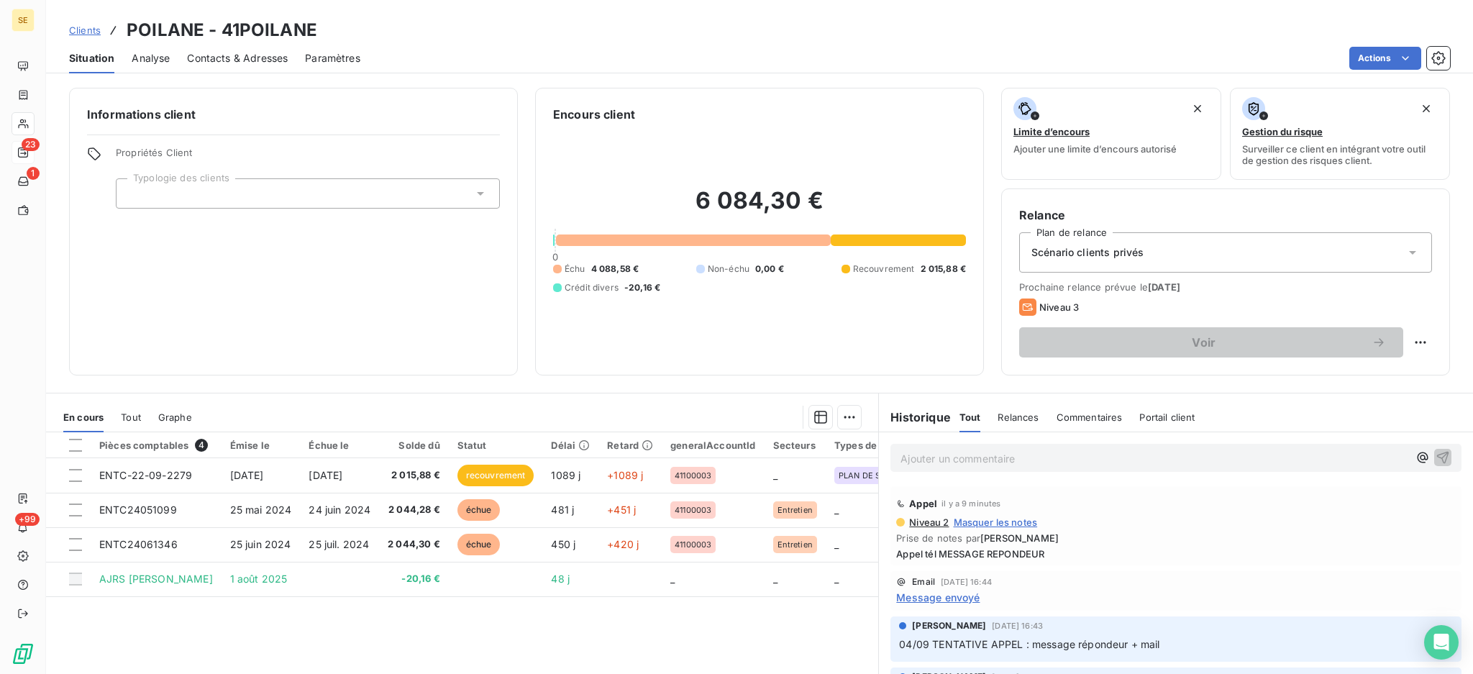
click at [260, 57] on span "Contacts & Adresses" at bounding box center [237, 58] width 101 height 14
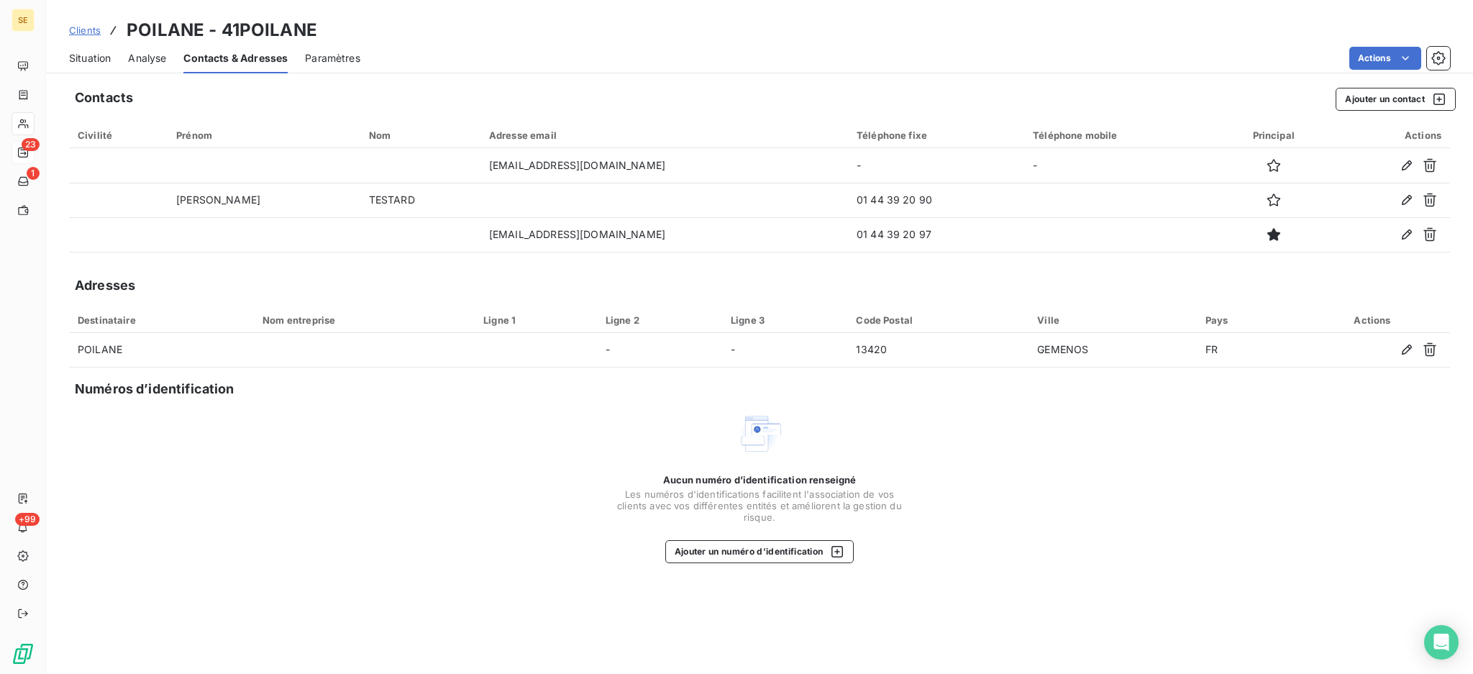
click at [77, 57] on span "Situation" at bounding box center [90, 58] width 42 height 14
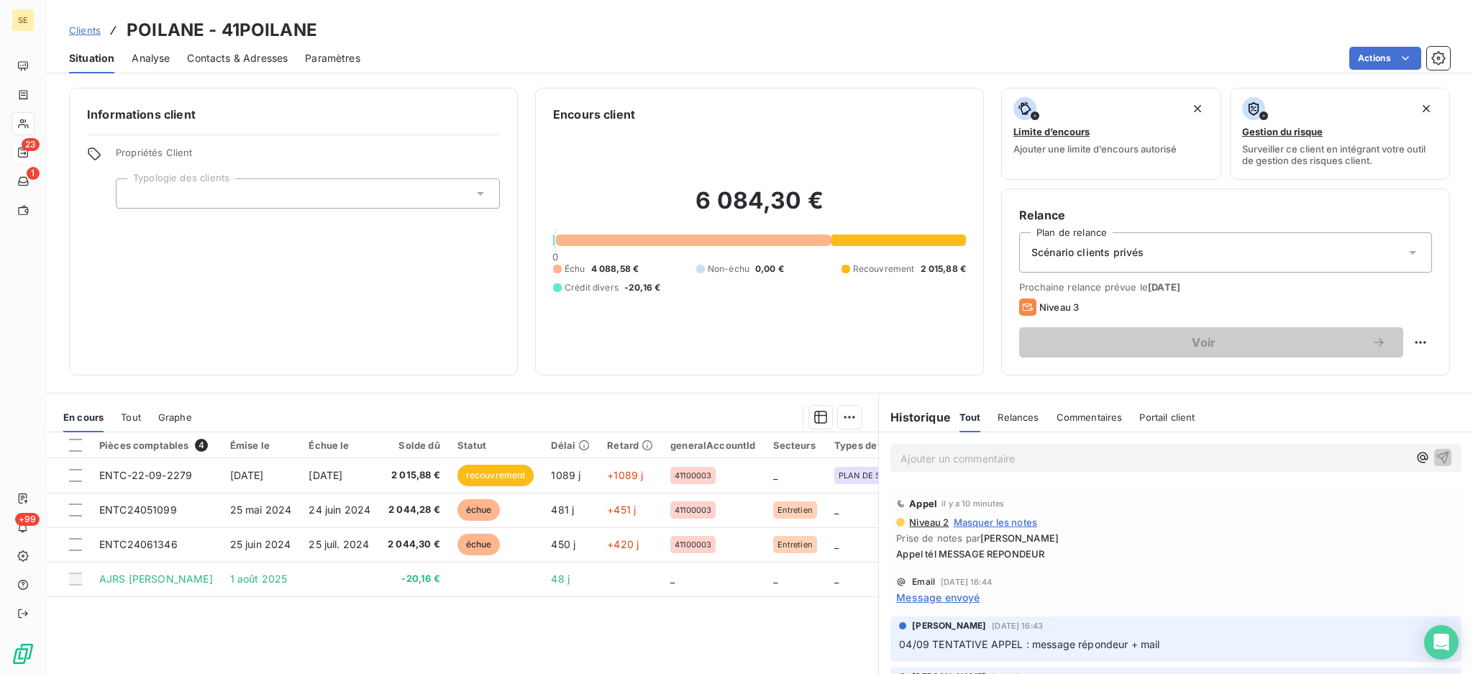
click at [947, 467] on p "Ajouter un commentaire ﻿" at bounding box center [1154, 458] width 508 height 18
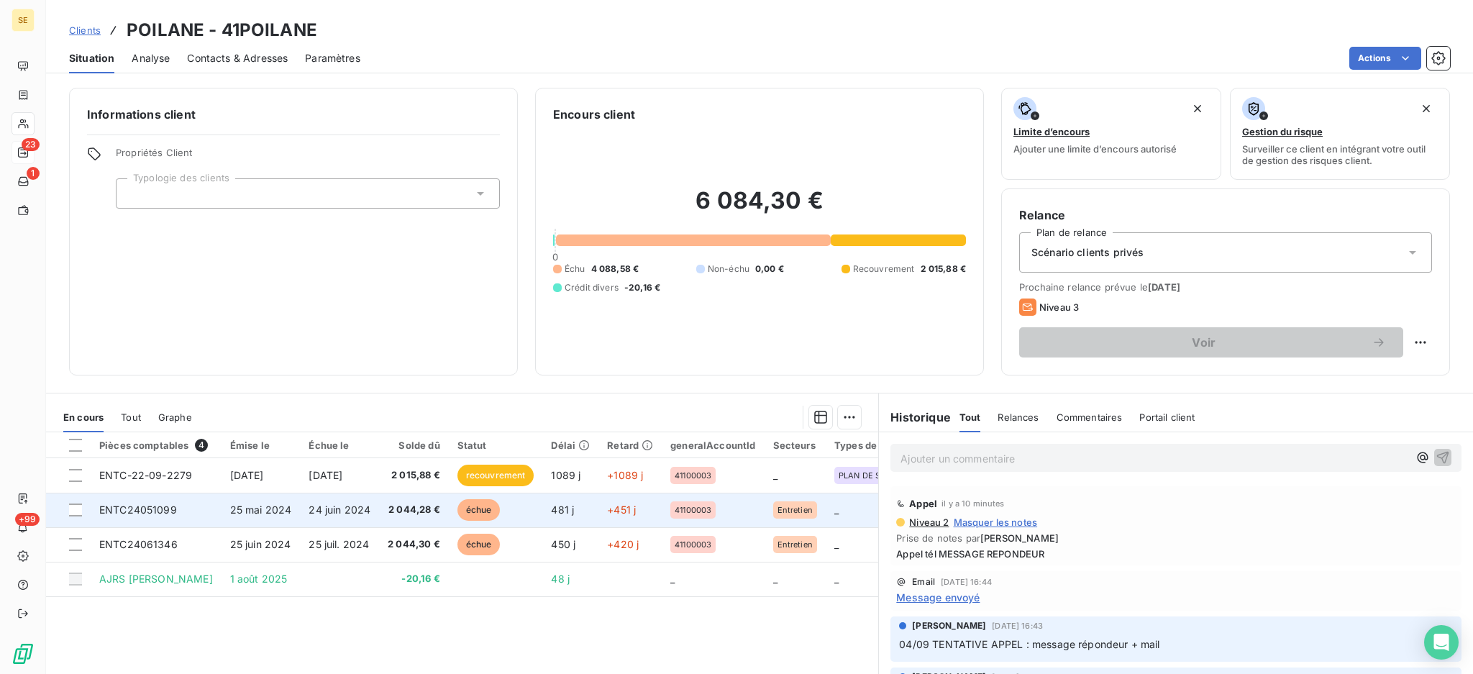
click at [390, 511] on td "2 044,28 €" at bounding box center [414, 510] width 70 height 35
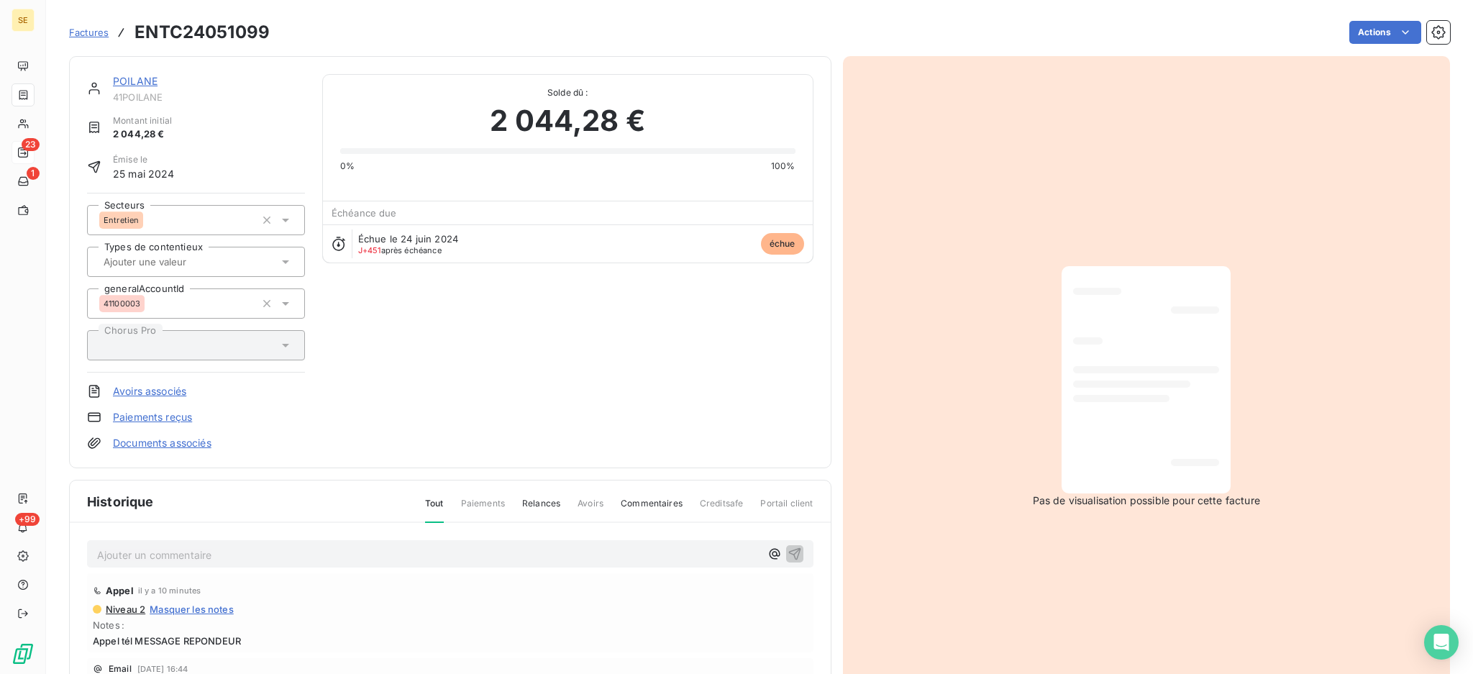
click at [347, 549] on p "Ajouter un commentaire ﻿" at bounding box center [428, 555] width 663 height 18
click at [167, 546] on p "18/09" at bounding box center [428, 554] width 663 height 17
drag, startPoint x: 201, startPoint y: 553, endPoint x: 78, endPoint y: 522, distance: 126.1
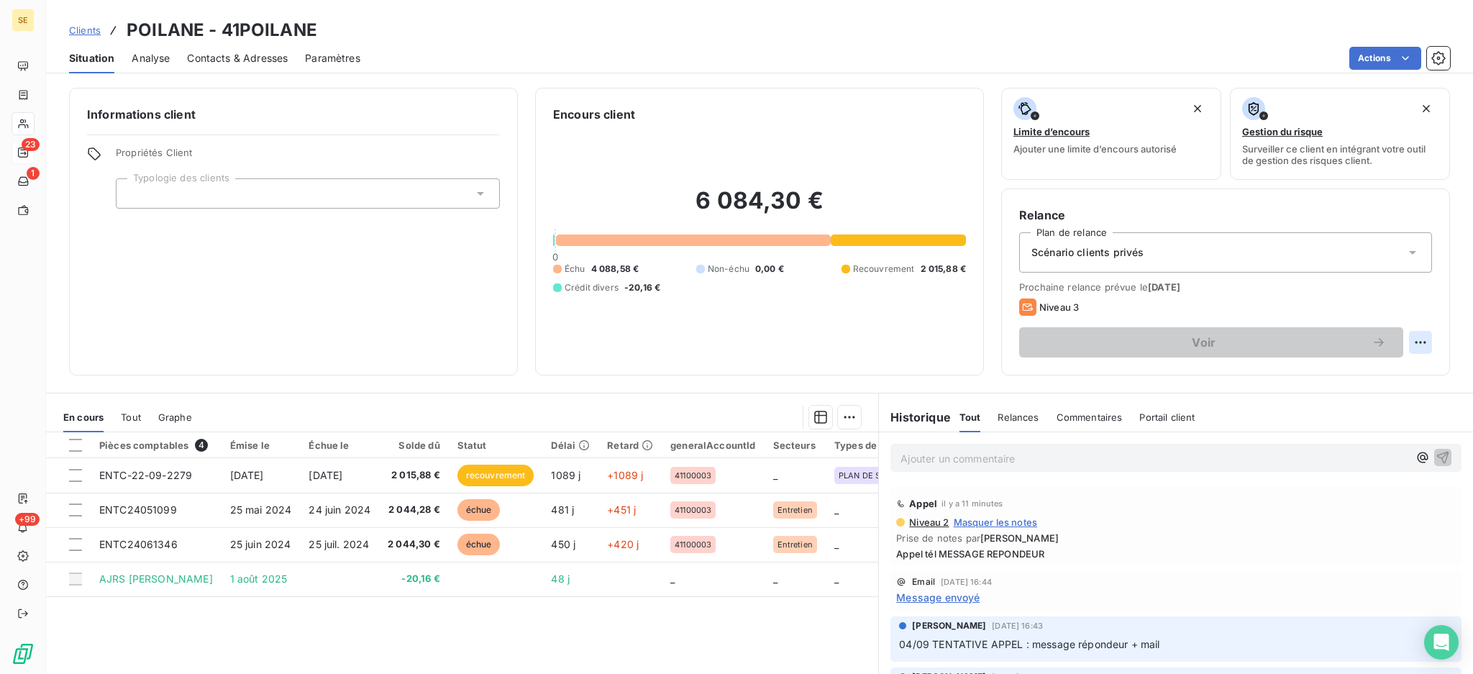
click at [1404, 342] on html "SE 23 1 +99 Clients POILANE - 41POILANE Situation Analyse Contacts & Adresses P…" at bounding box center [736, 337] width 1473 height 674
click at [1317, 371] on div "Replanifier cette action" at bounding box center [1346, 373] width 129 height 23
select select "8"
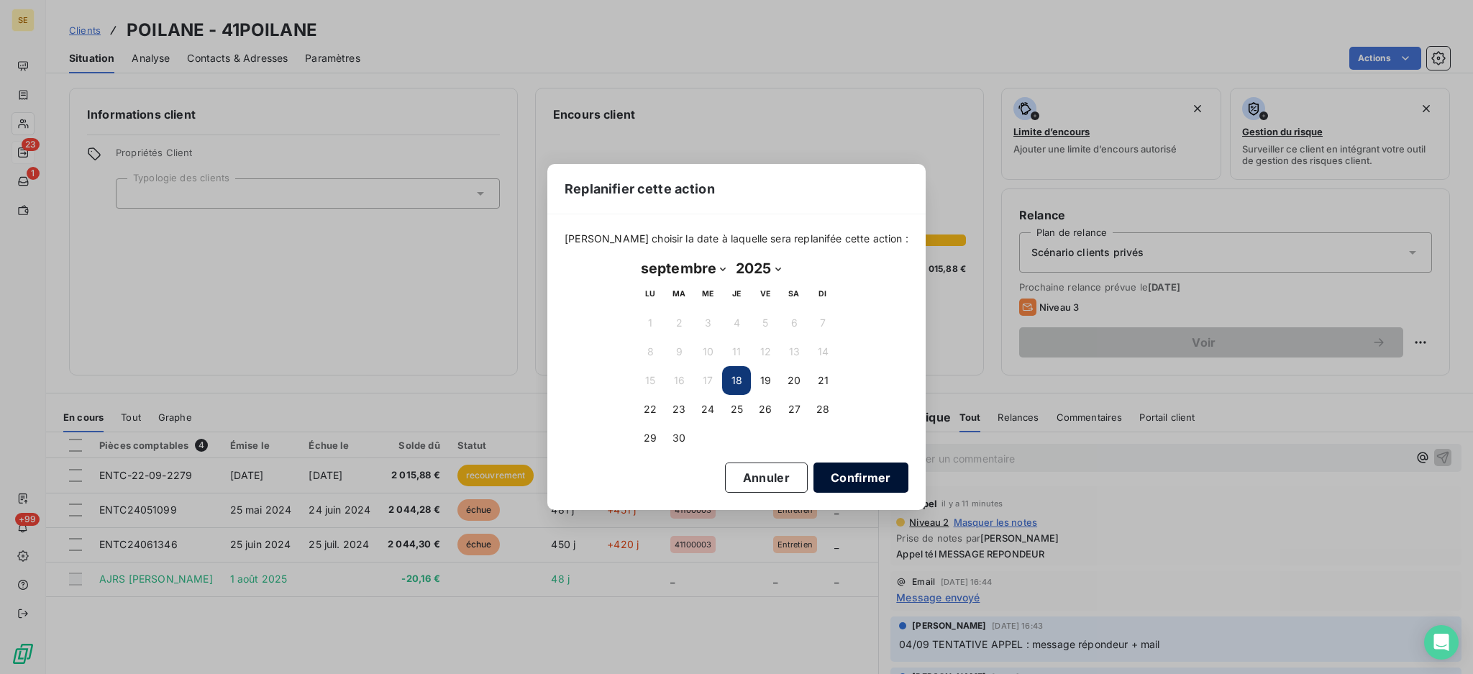
click at [859, 475] on button "Confirmer" at bounding box center [860, 477] width 95 height 30
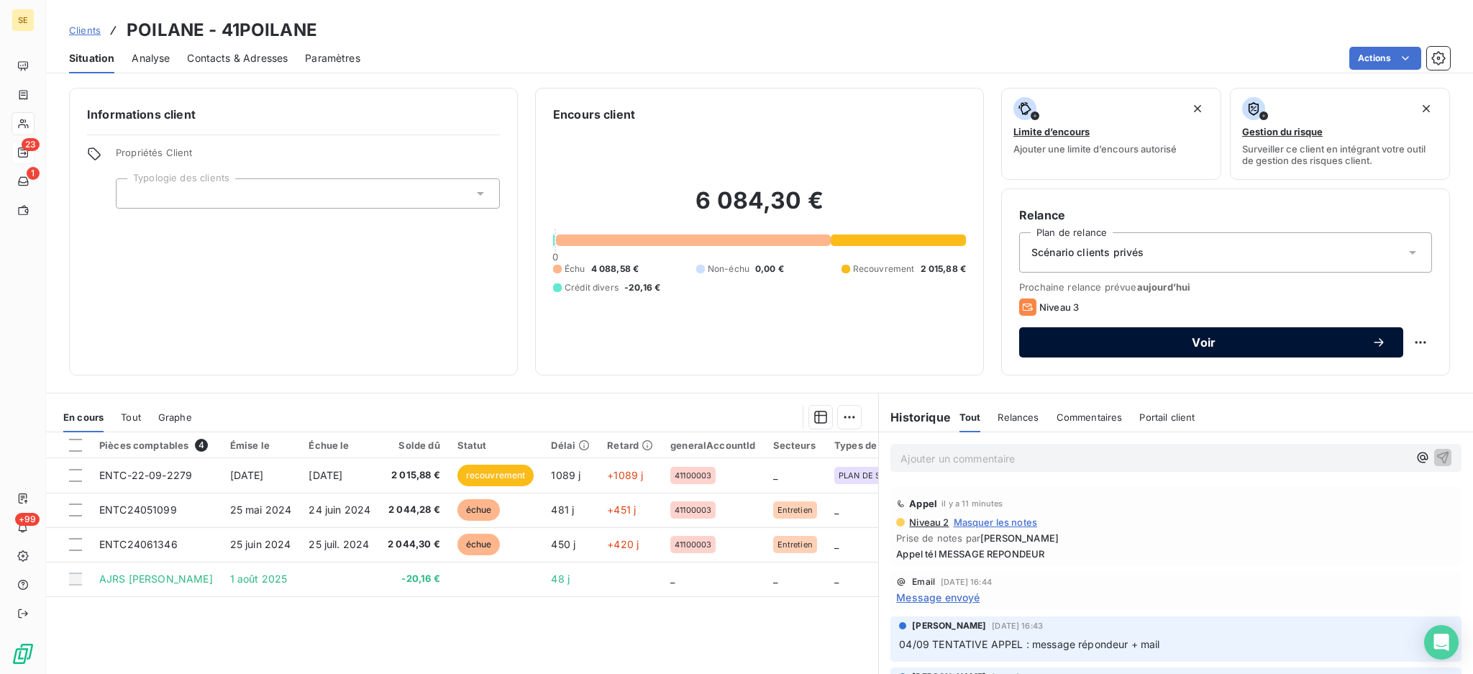
click at [1061, 342] on span "Voir" at bounding box center [1203, 343] width 335 height 12
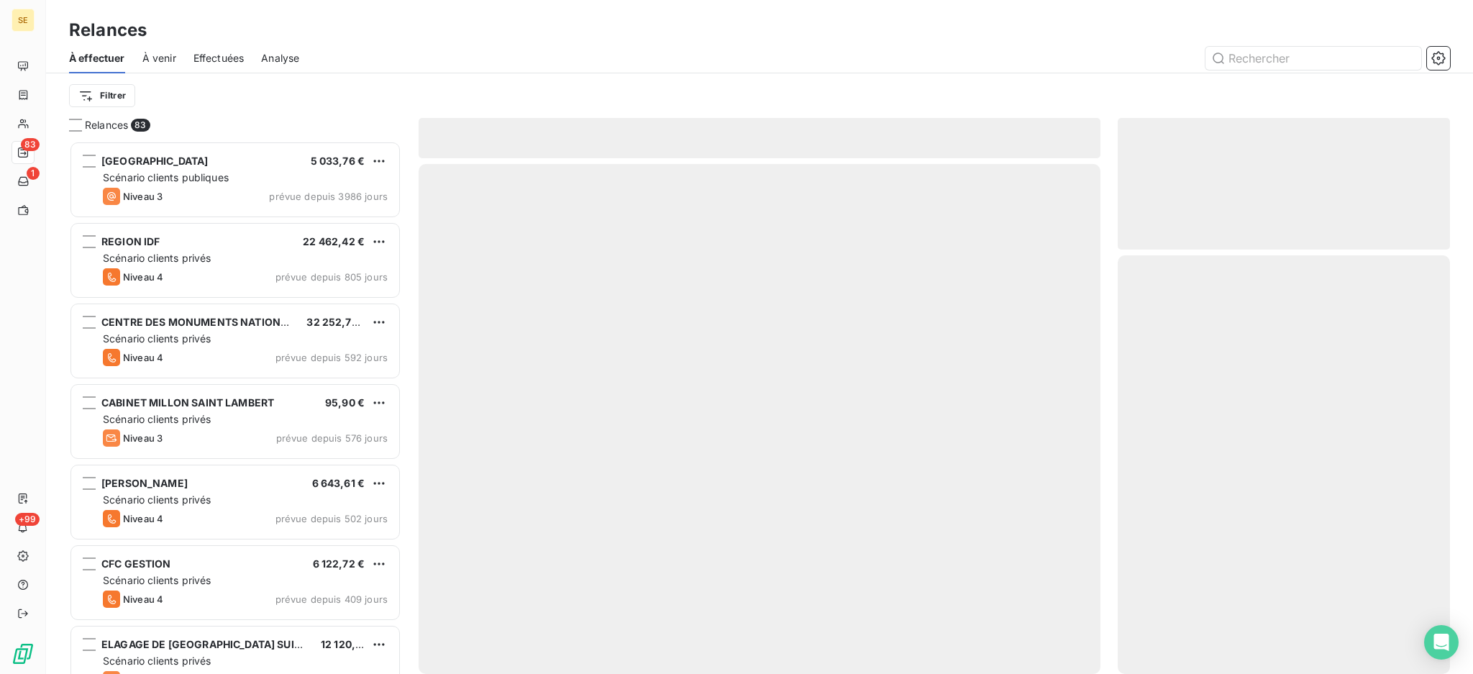
scroll to position [519, 317]
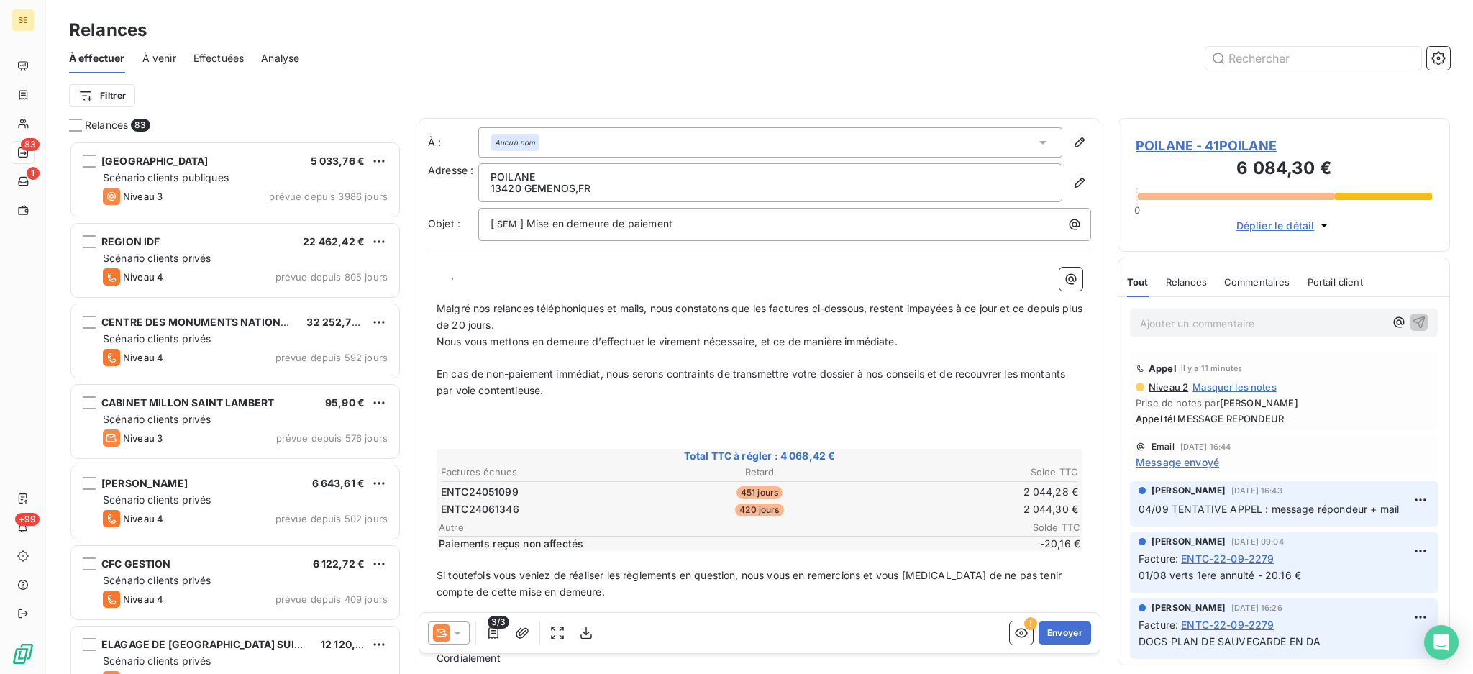
click at [456, 634] on icon at bounding box center [457, 633] width 14 height 14
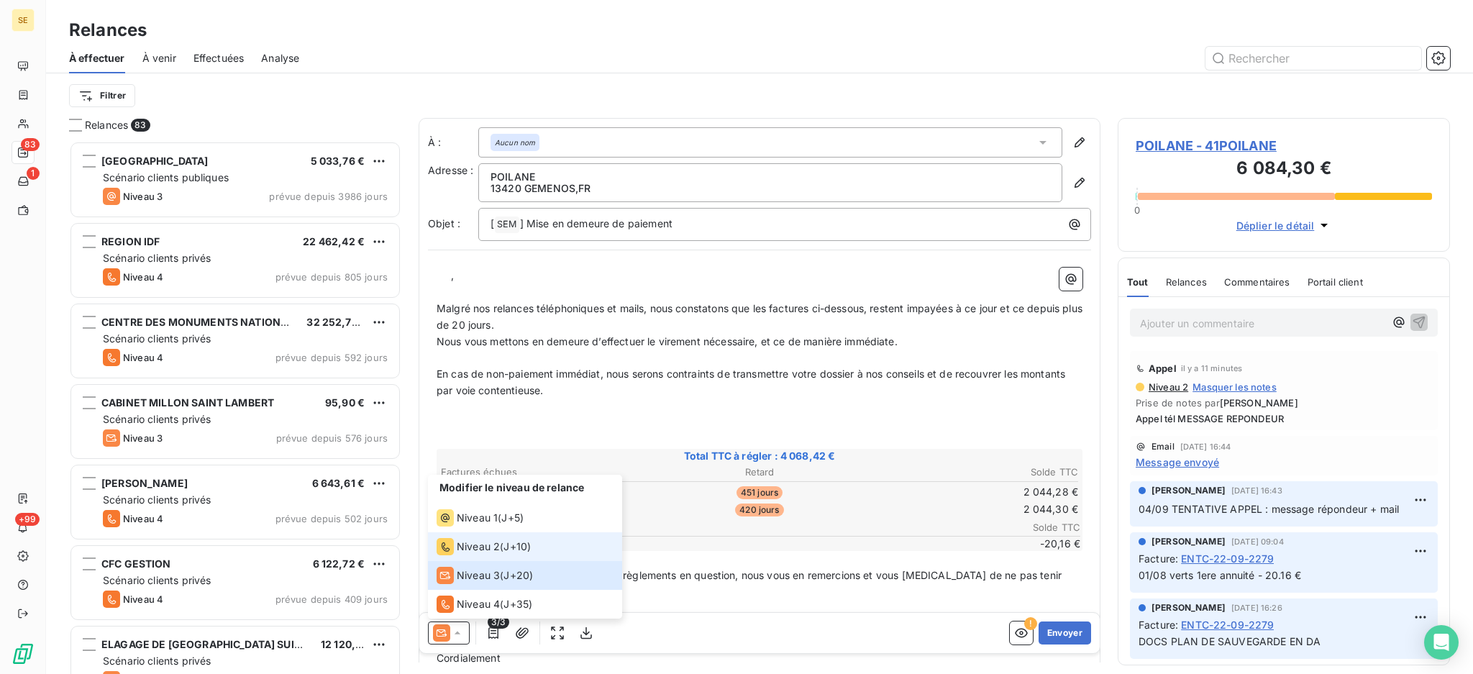
click at [461, 549] on span "Niveau 2" at bounding box center [478, 546] width 43 height 14
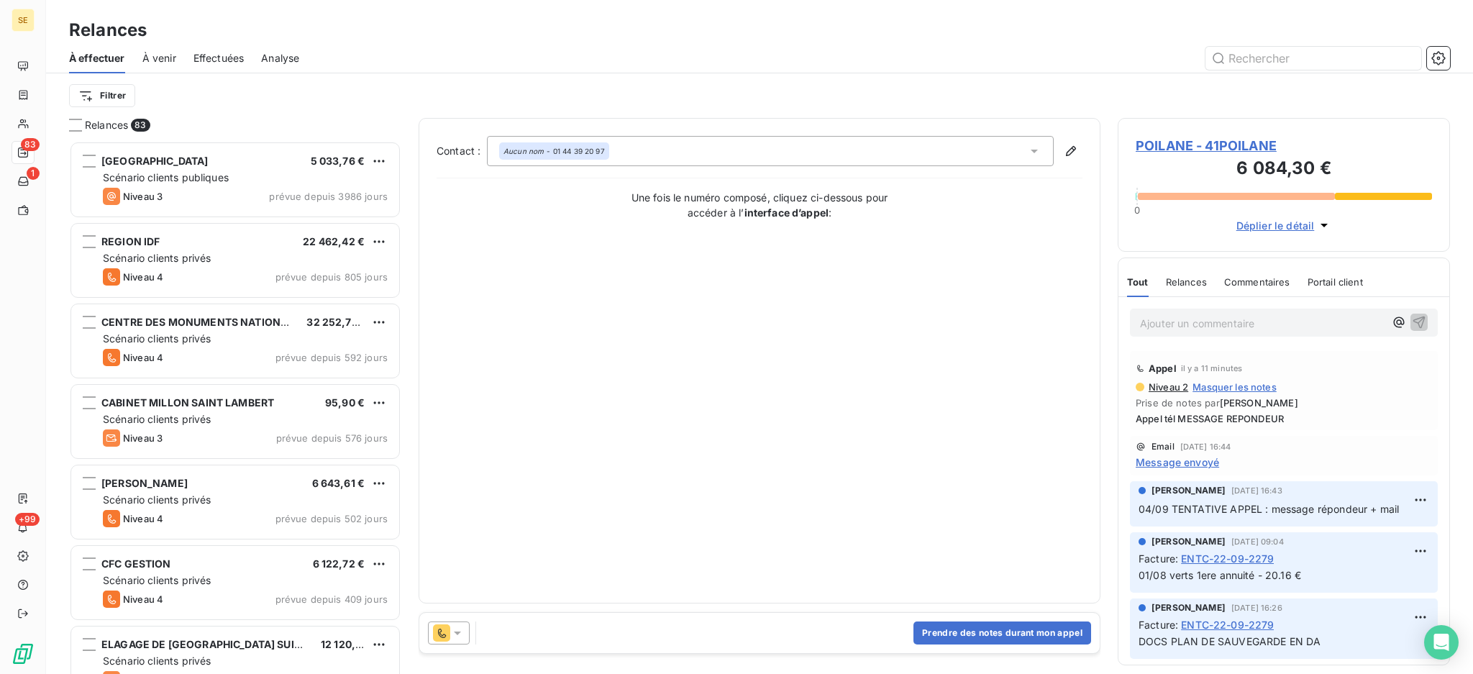
click at [1231, 143] on span "POILANE - 41POILANE" at bounding box center [1284, 145] width 296 height 19
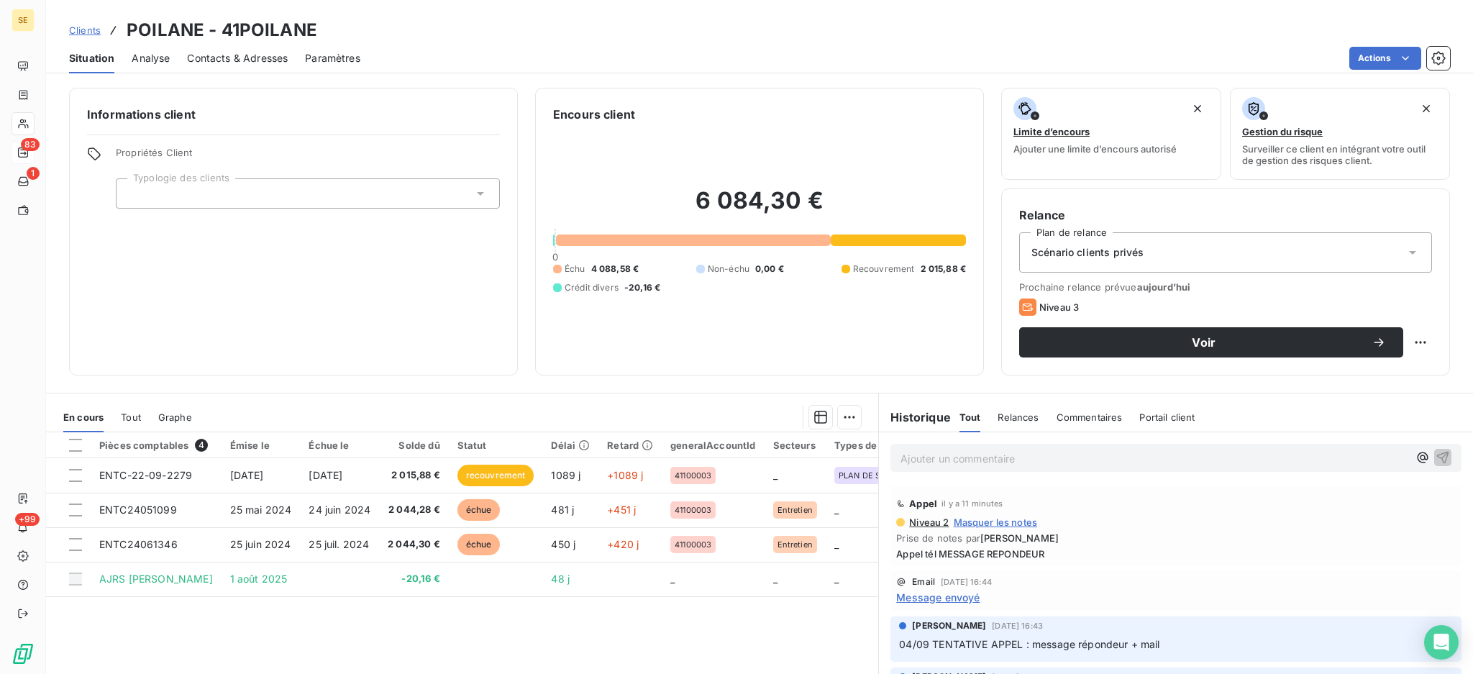
click at [278, 51] on span "Contacts & Adresses" at bounding box center [237, 58] width 101 height 14
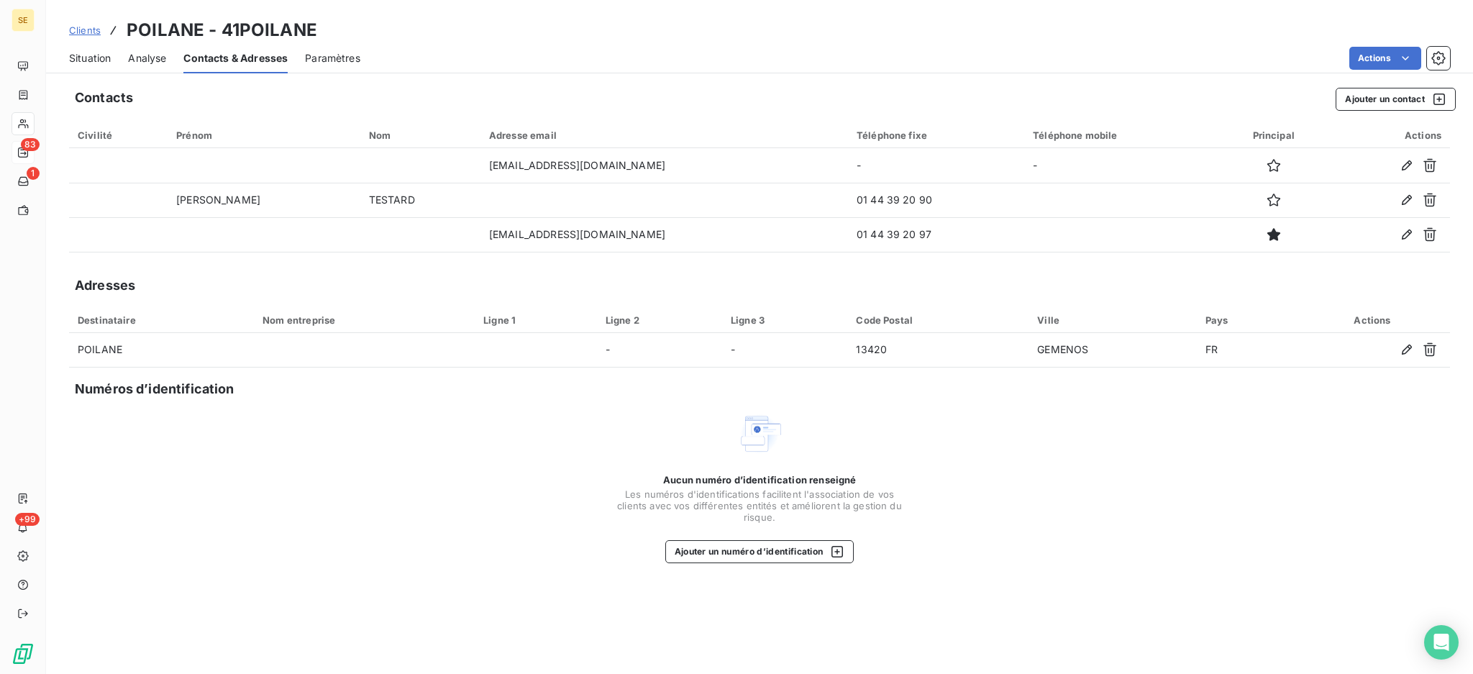
click at [78, 55] on span "Situation" at bounding box center [90, 58] width 42 height 14
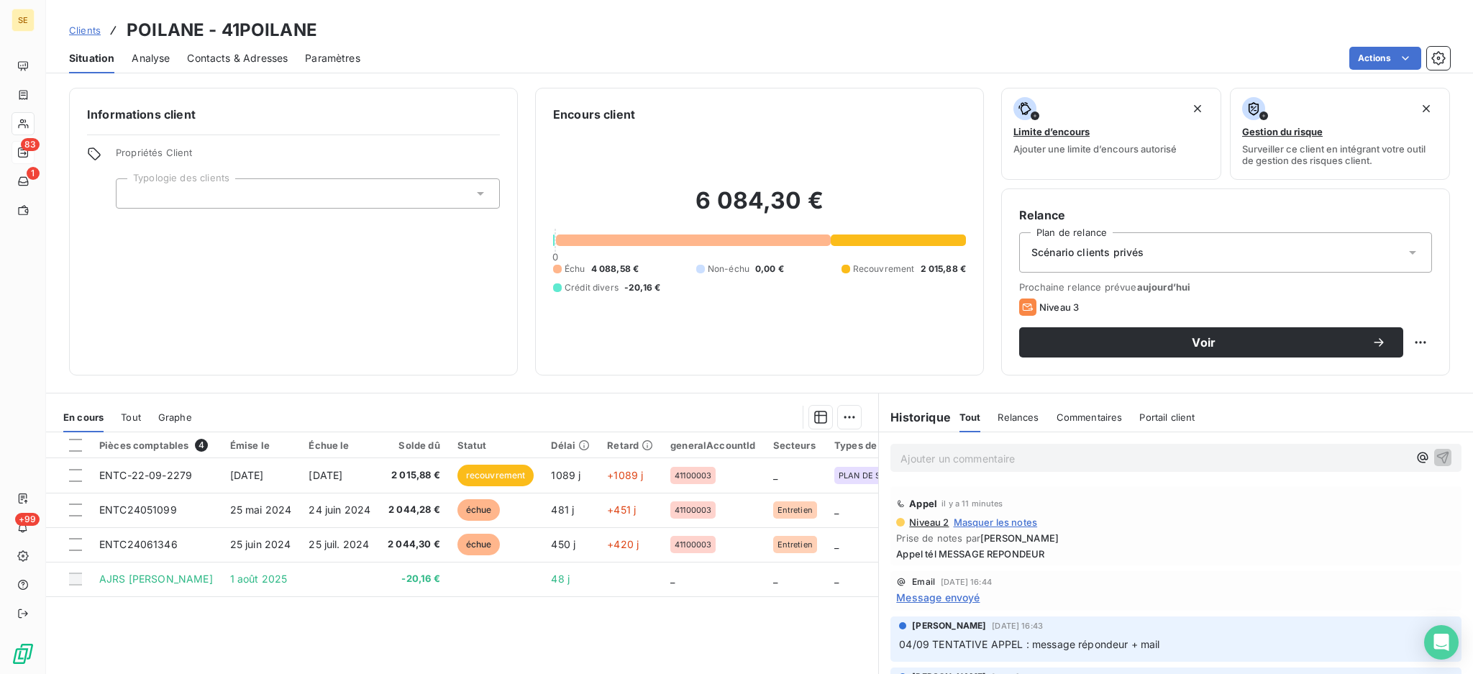
click at [249, 58] on span "Contacts & Adresses" at bounding box center [237, 58] width 101 height 14
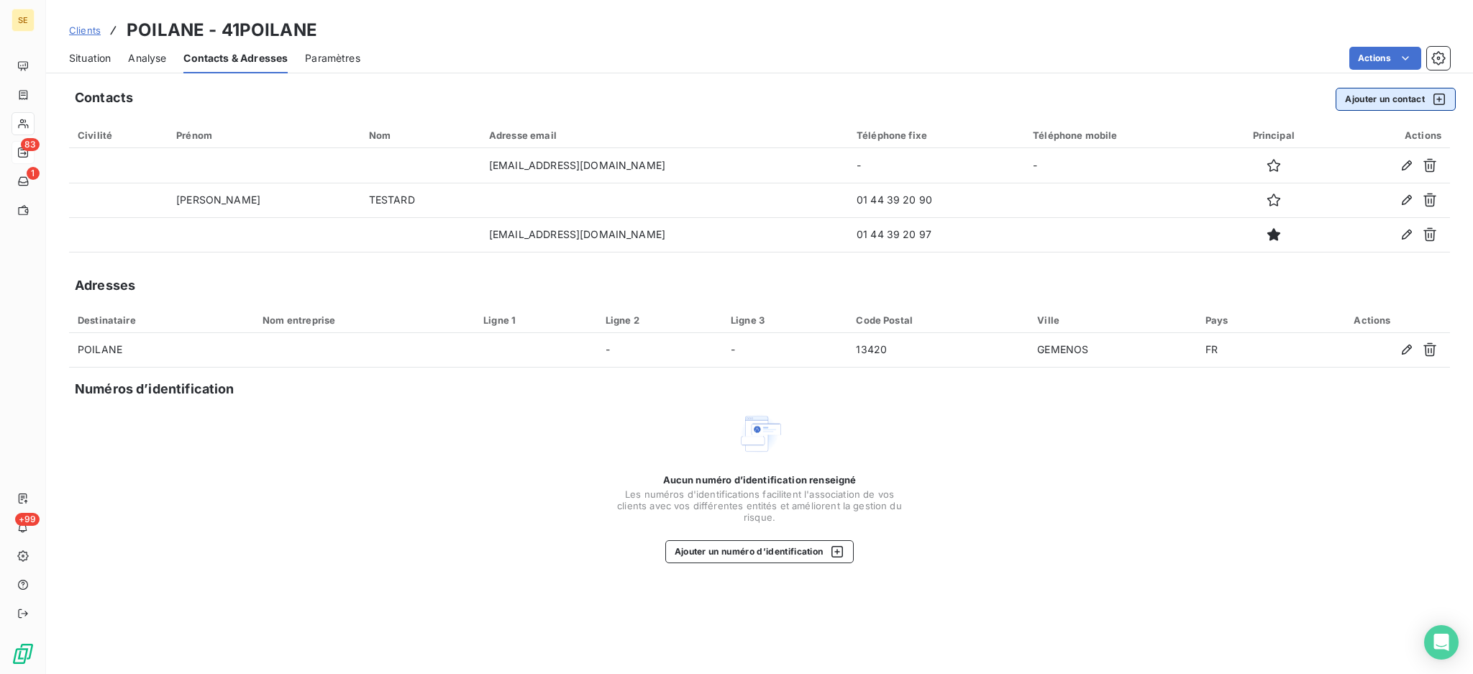
click at [1412, 97] on button "Ajouter un contact" at bounding box center [1395, 99] width 120 height 23
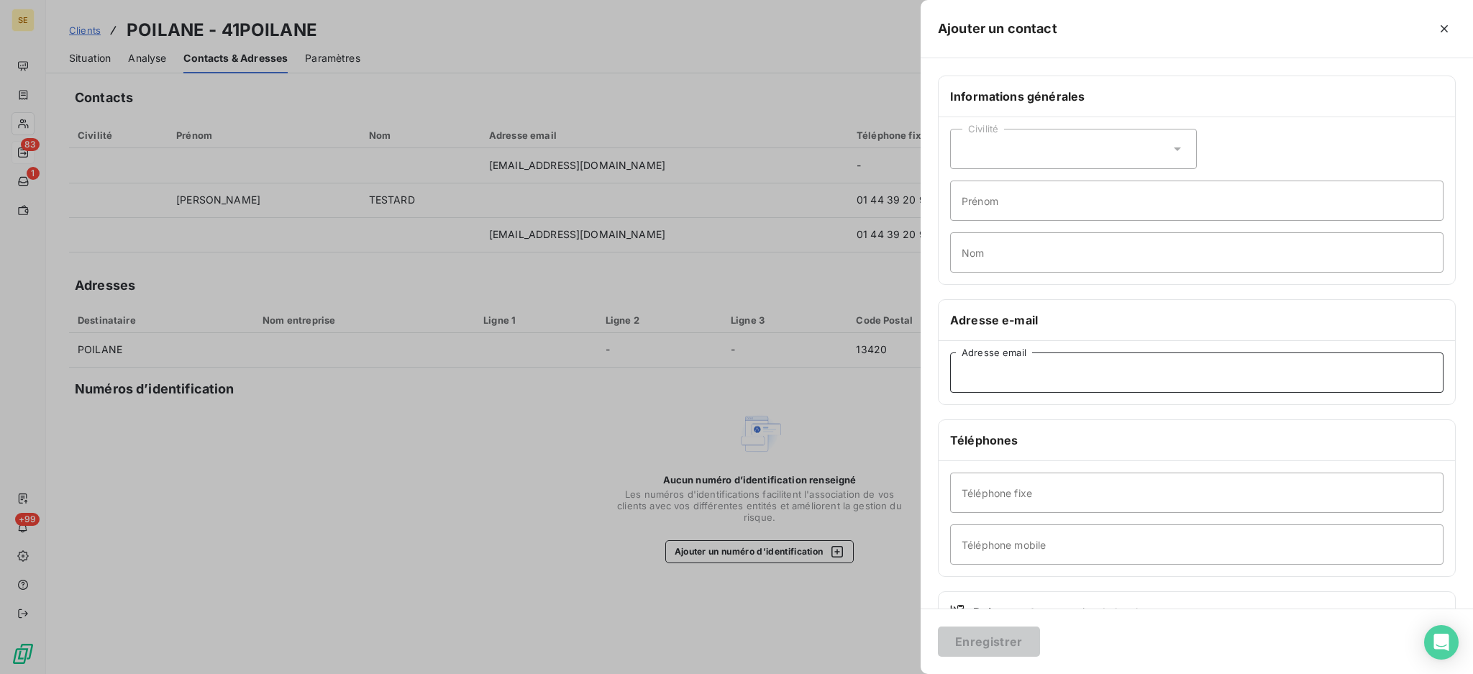
click at [1054, 373] on input "Adresse email" at bounding box center [1196, 372] width 493 height 40
type input "ttonnu@piolane.com"
click at [1087, 505] on input "Téléphone fixe" at bounding box center [1196, 492] width 493 height 40
type input "01 44 39 26 63"
click at [1039, 195] on input "Prénom" at bounding box center [1196, 201] width 493 height 40
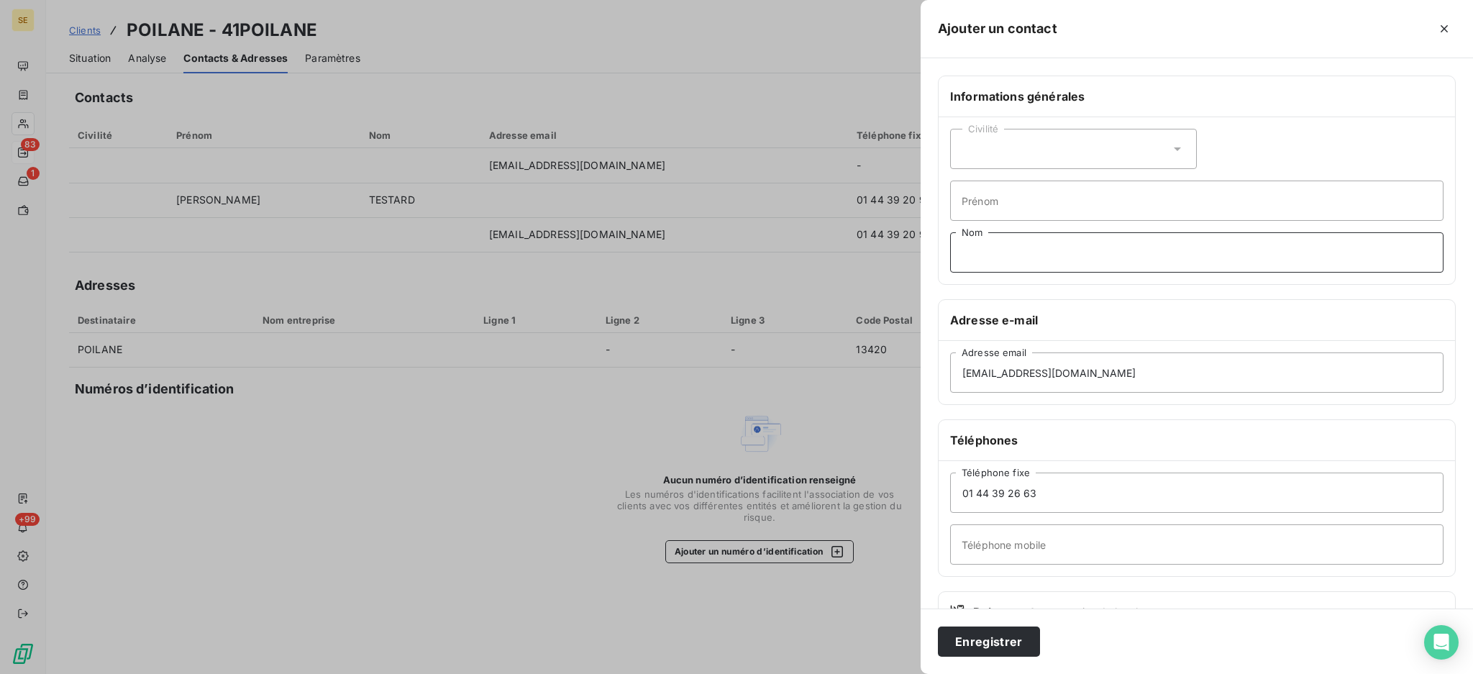
click at [995, 252] on input "Nom" at bounding box center [1196, 252] width 493 height 40
type input "TONNU"
click at [1016, 204] on input "Prénom" at bounding box center [1196, 201] width 493 height 40
click at [1174, 149] on icon at bounding box center [1177, 149] width 14 height 14
click at [1043, 181] on li "Madame" at bounding box center [1073, 185] width 247 height 26
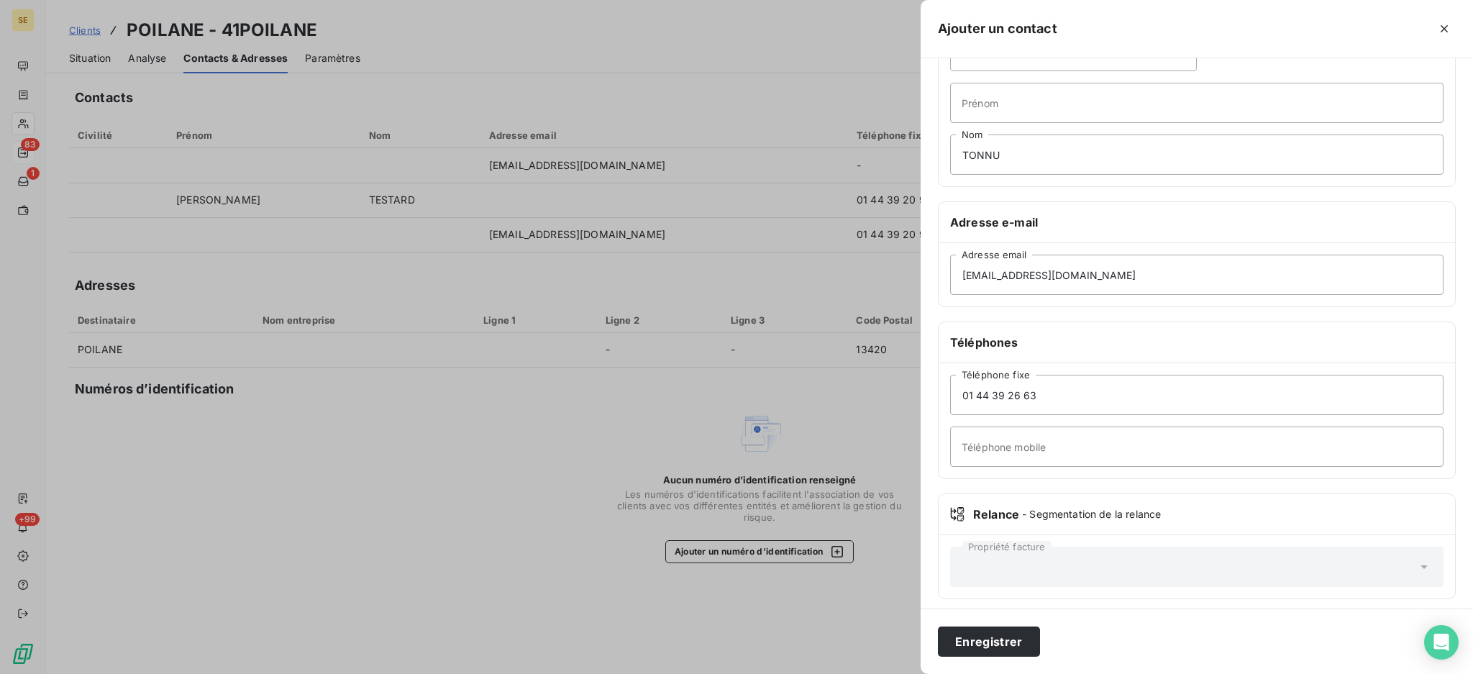
scroll to position [106, 0]
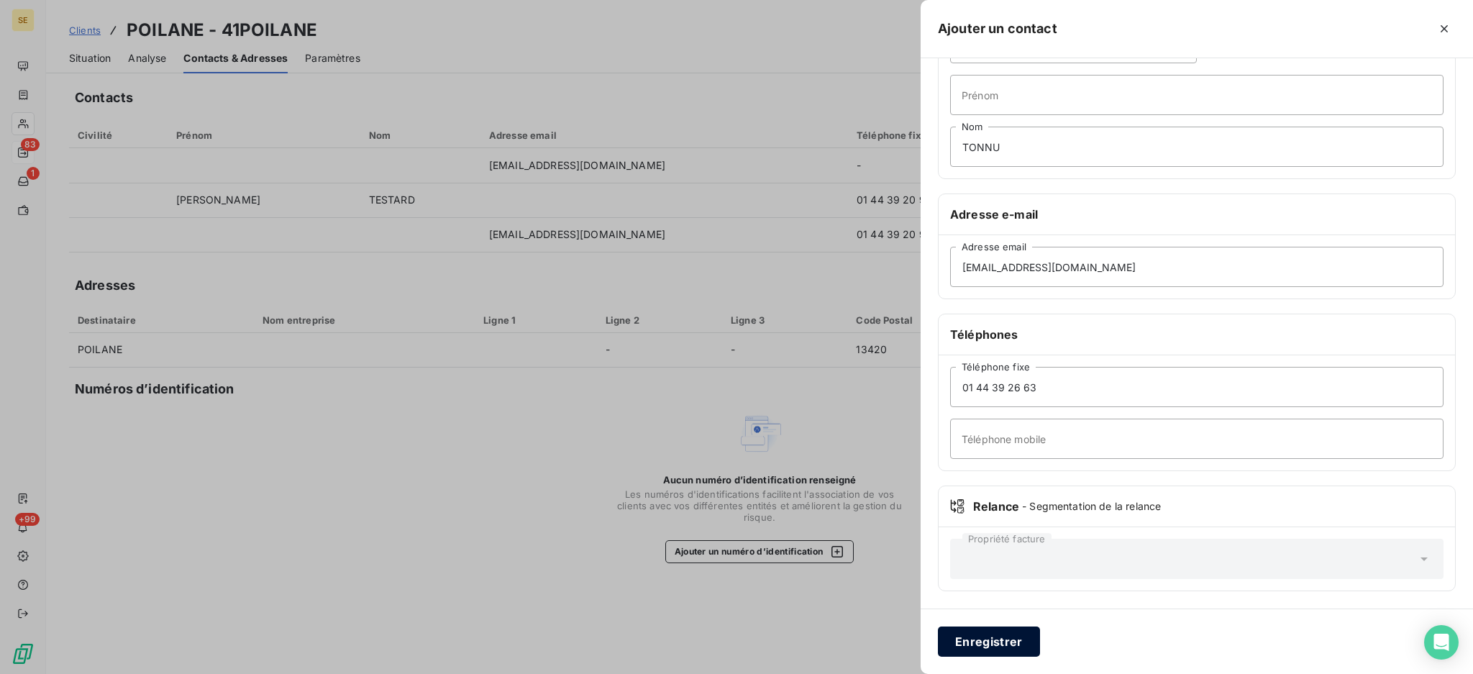
click at [991, 636] on button "Enregistrer" at bounding box center [989, 641] width 102 height 30
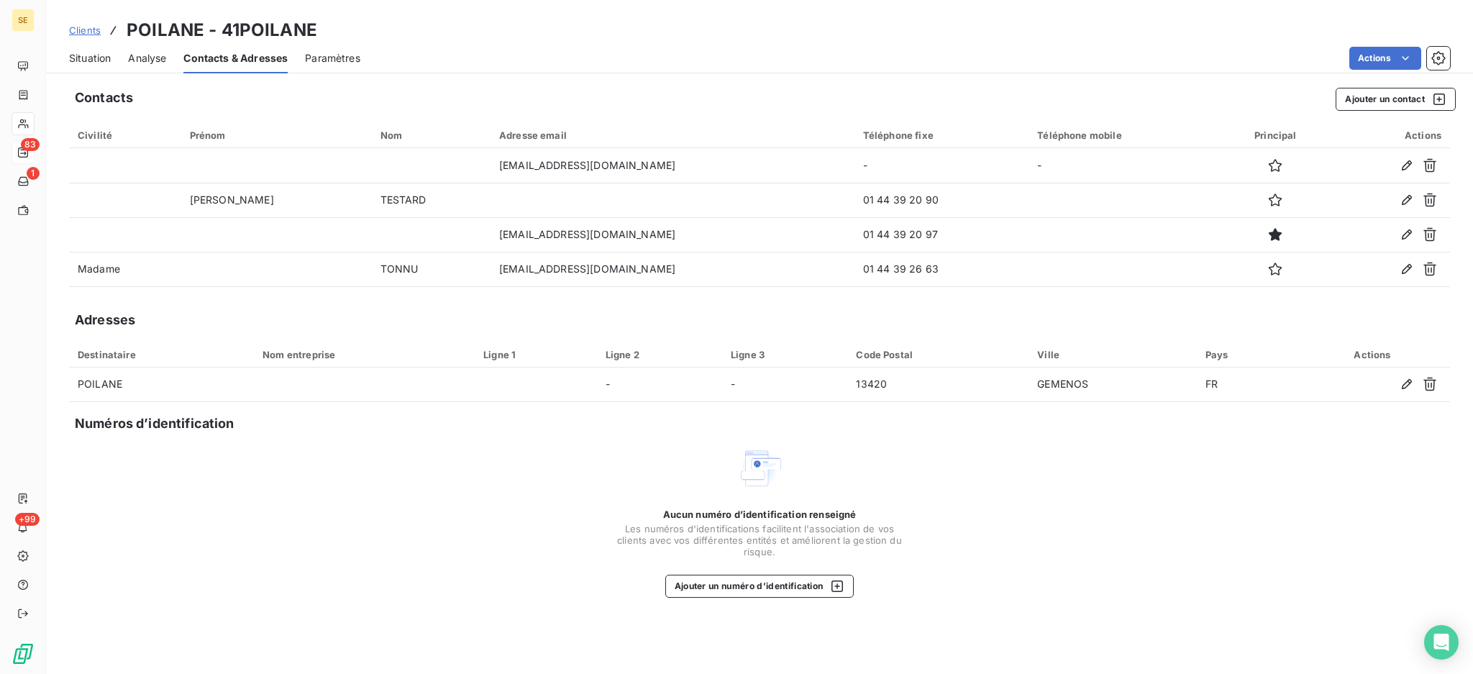
click at [102, 58] on span "Situation" at bounding box center [90, 58] width 42 height 14
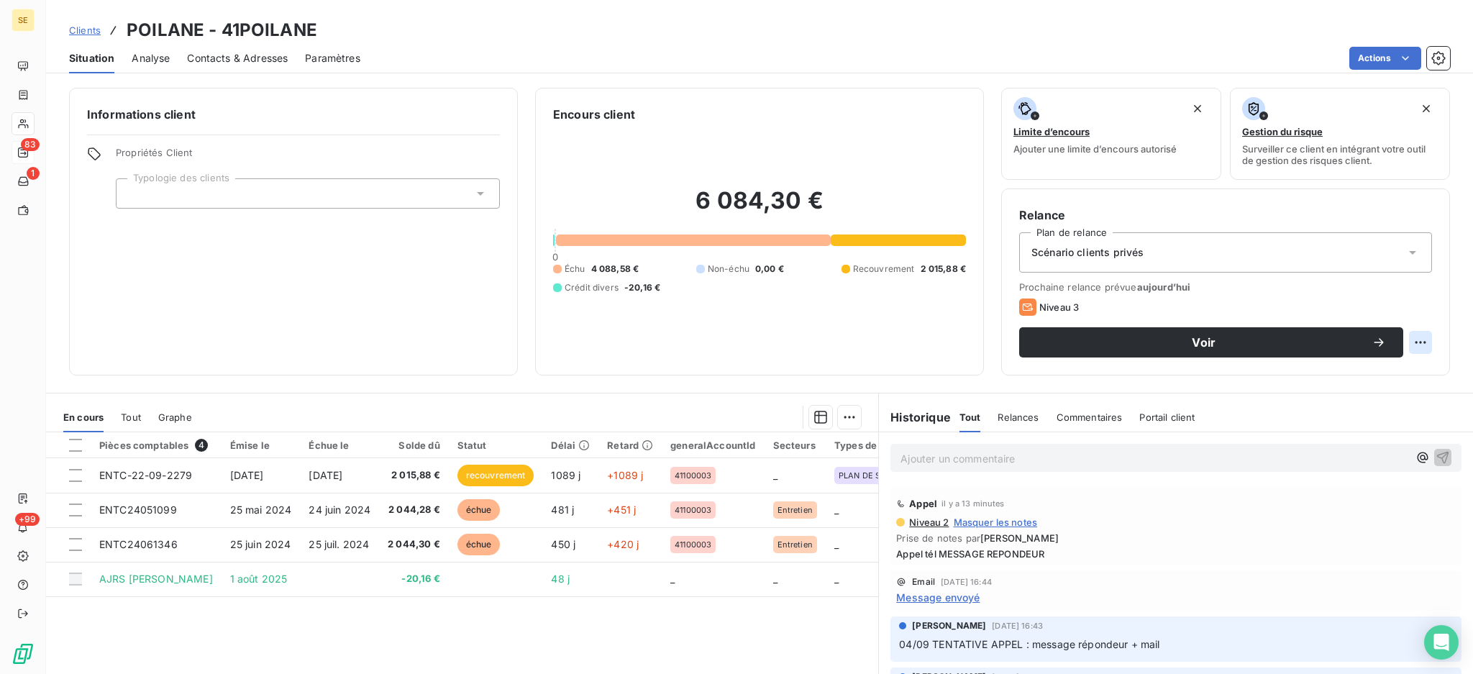
click at [1402, 337] on html "SE 83 1 +99 Clients POILANE - 41POILANE Situation Analyse Contacts & Adresses P…" at bounding box center [736, 337] width 1473 height 674
click at [1328, 371] on div "Replanifier cette action" at bounding box center [1346, 373] width 129 height 23
select select "8"
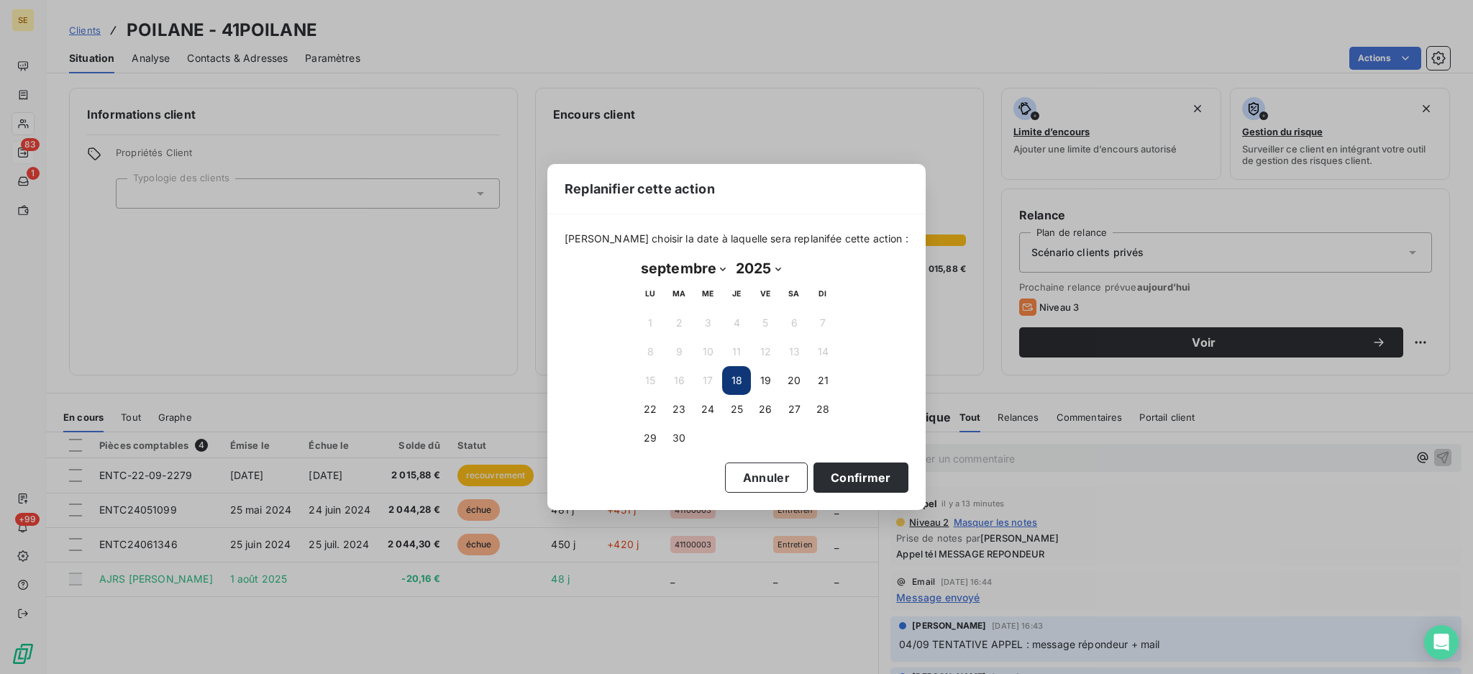
click at [731, 380] on button "18" at bounding box center [736, 380] width 29 height 29
click at [741, 375] on button "18" at bounding box center [736, 380] width 29 height 29
click at [836, 465] on button "Confirmer" at bounding box center [860, 477] width 95 height 30
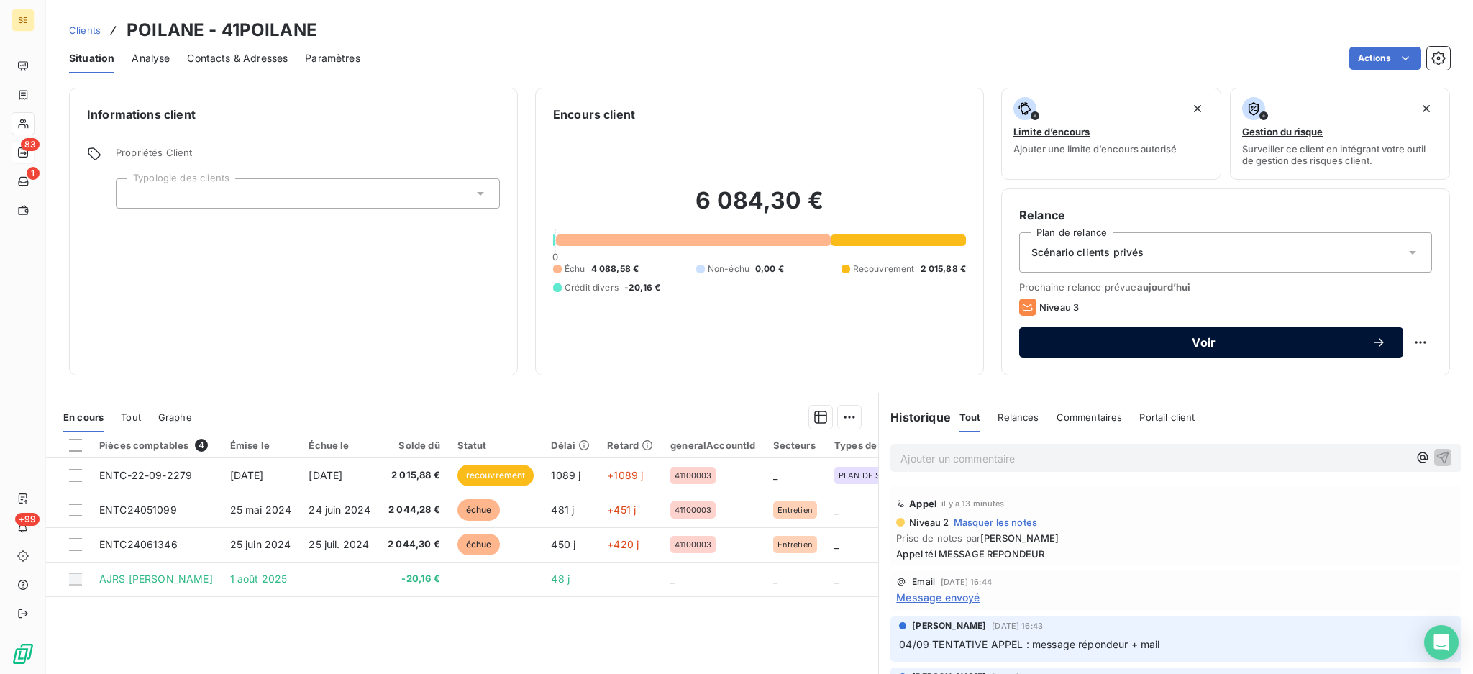
click at [1072, 344] on span "Voir" at bounding box center [1203, 343] width 335 height 12
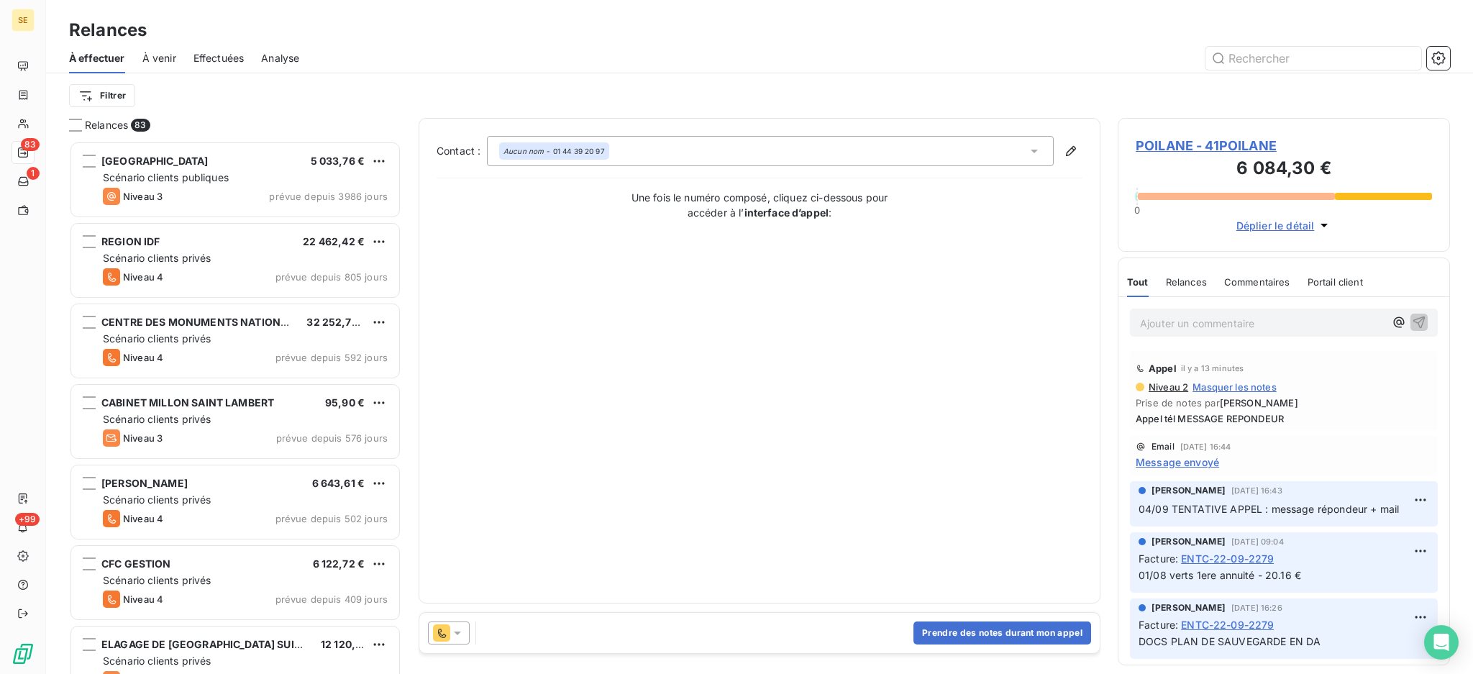
scroll to position [519, 317]
click at [460, 634] on icon at bounding box center [457, 633] width 14 height 14
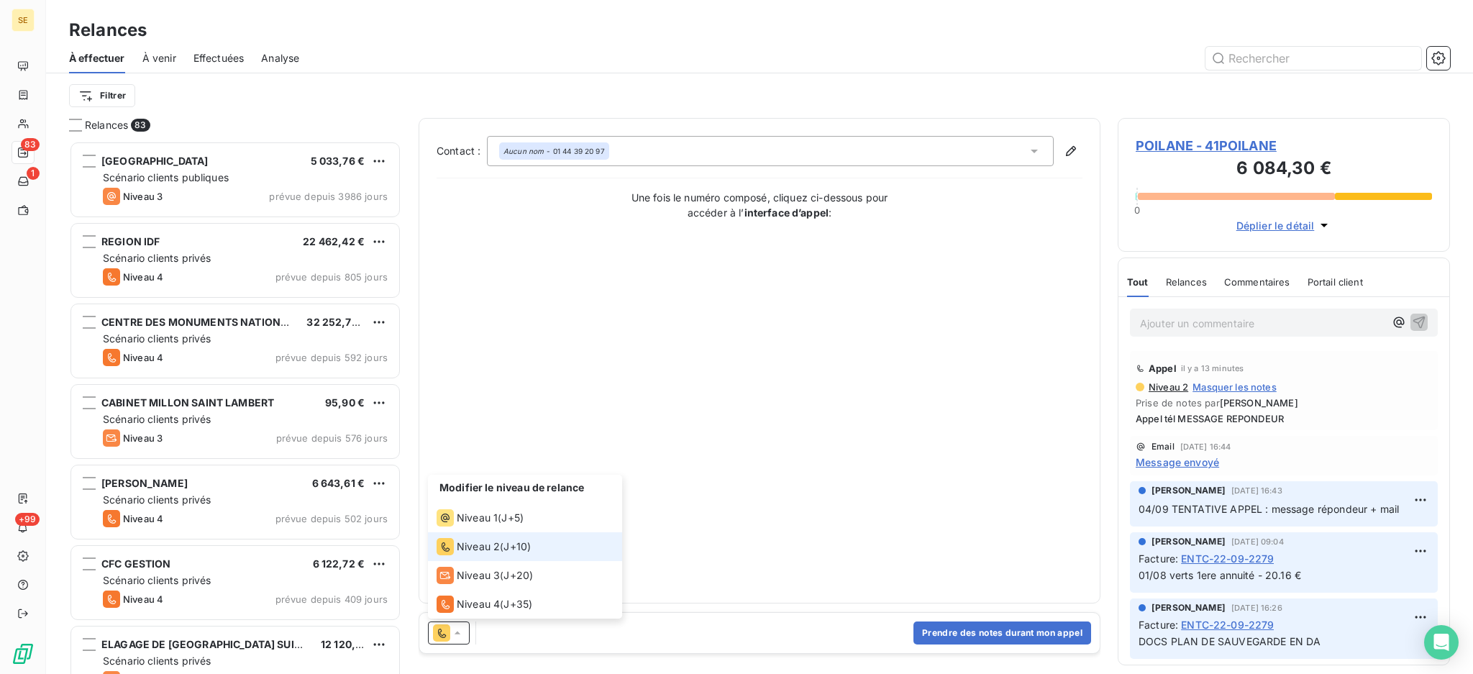
click at [490, 557] on li "Niveau 2 ( J+10 )" at bounding box center [525, 546] width 194 height 29
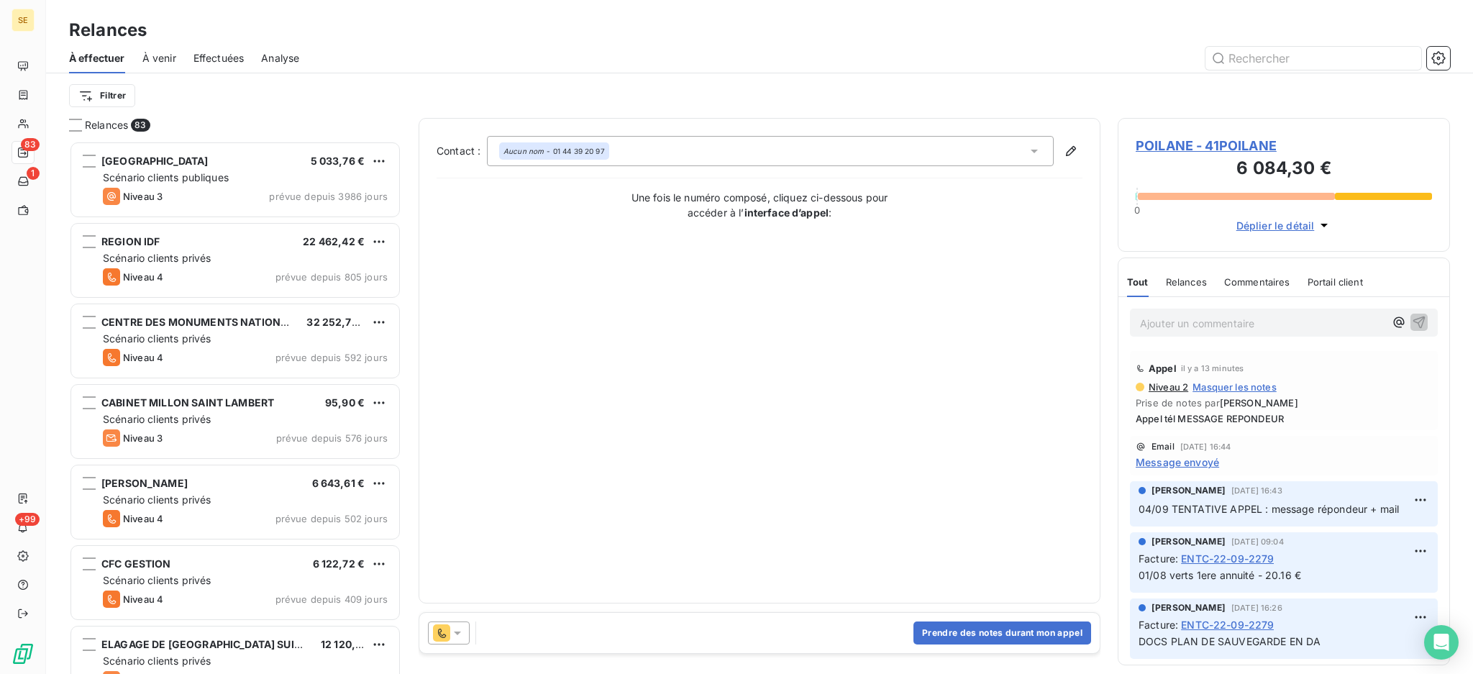
click at [1028, 151] on icon at bounding box center [1034, 151] width 14 height 14
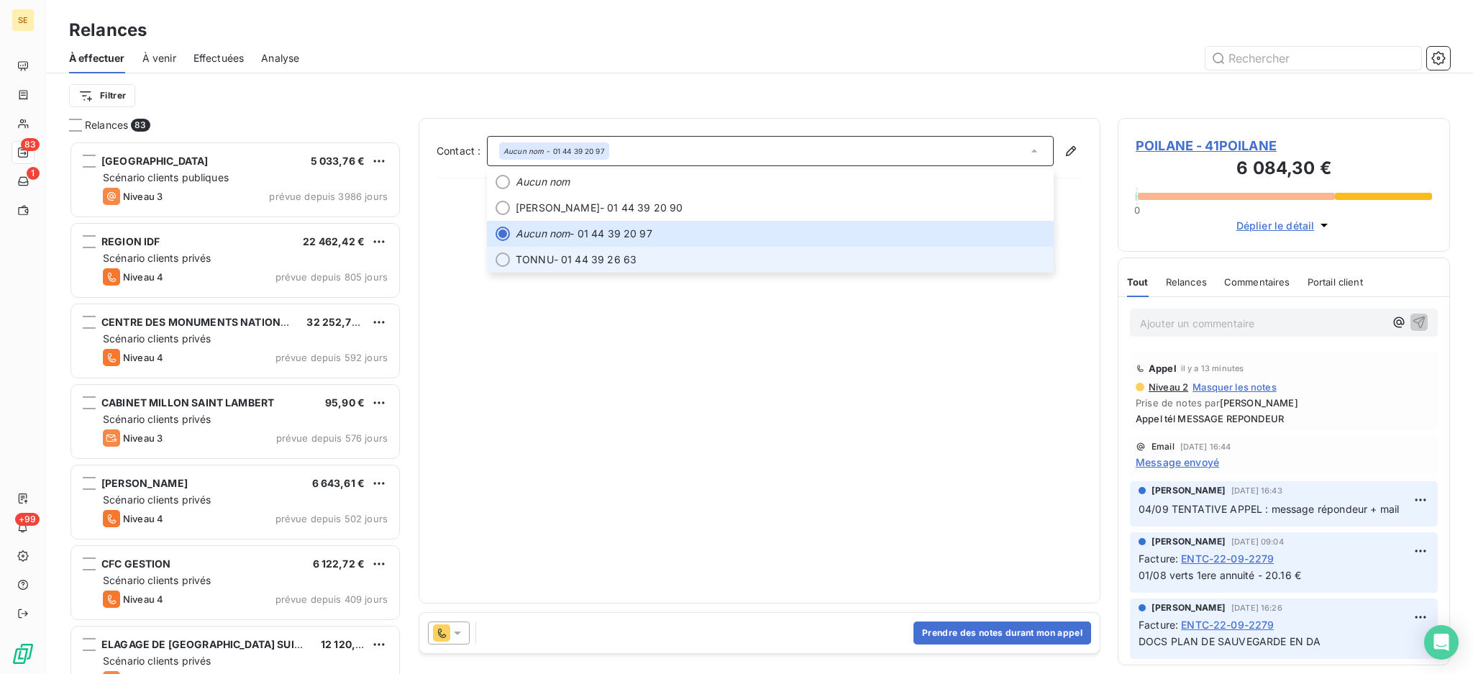
click at [647, 256] on span "TONNU - 01 44 39 26 63" at bounding box center [780, 259] width 529 height 14
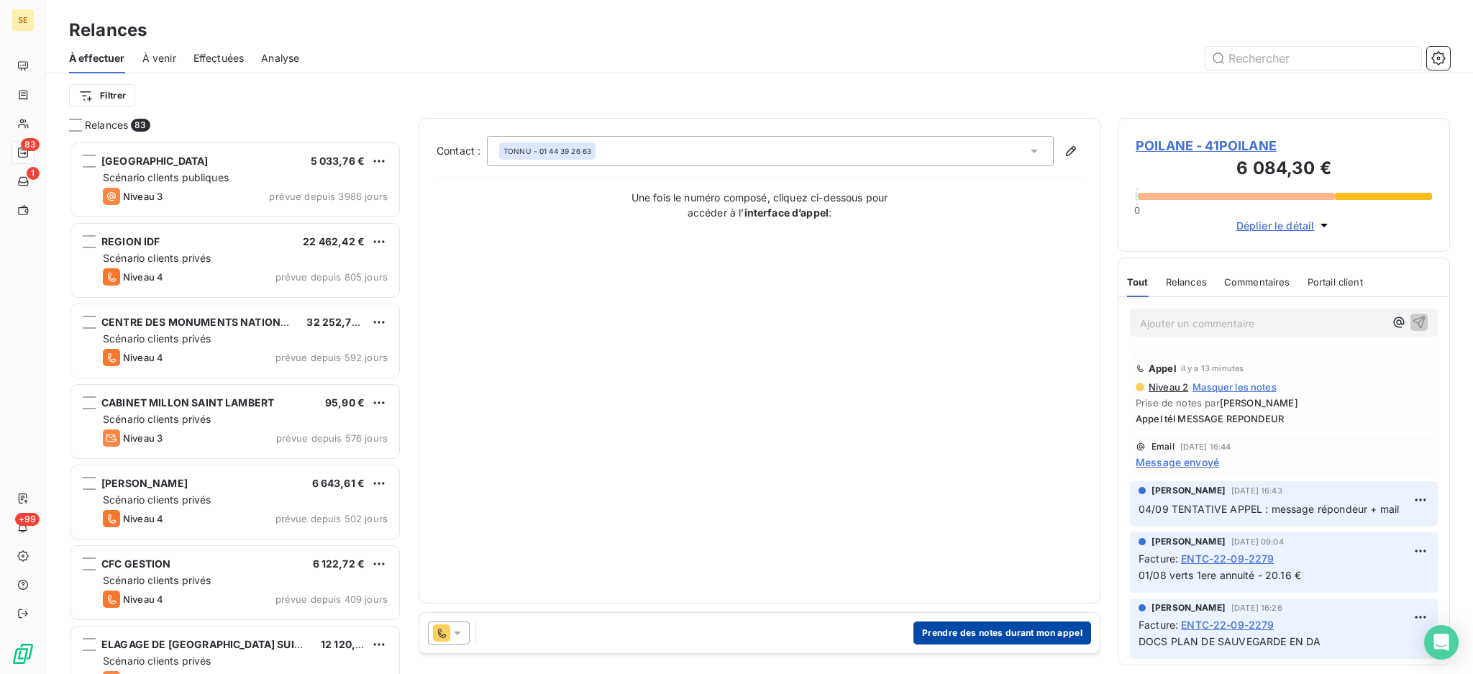
click at [1031, 626] on button "Prendre des notes durant mon appel" at bounding box center [1002, 632] width 178 height 23
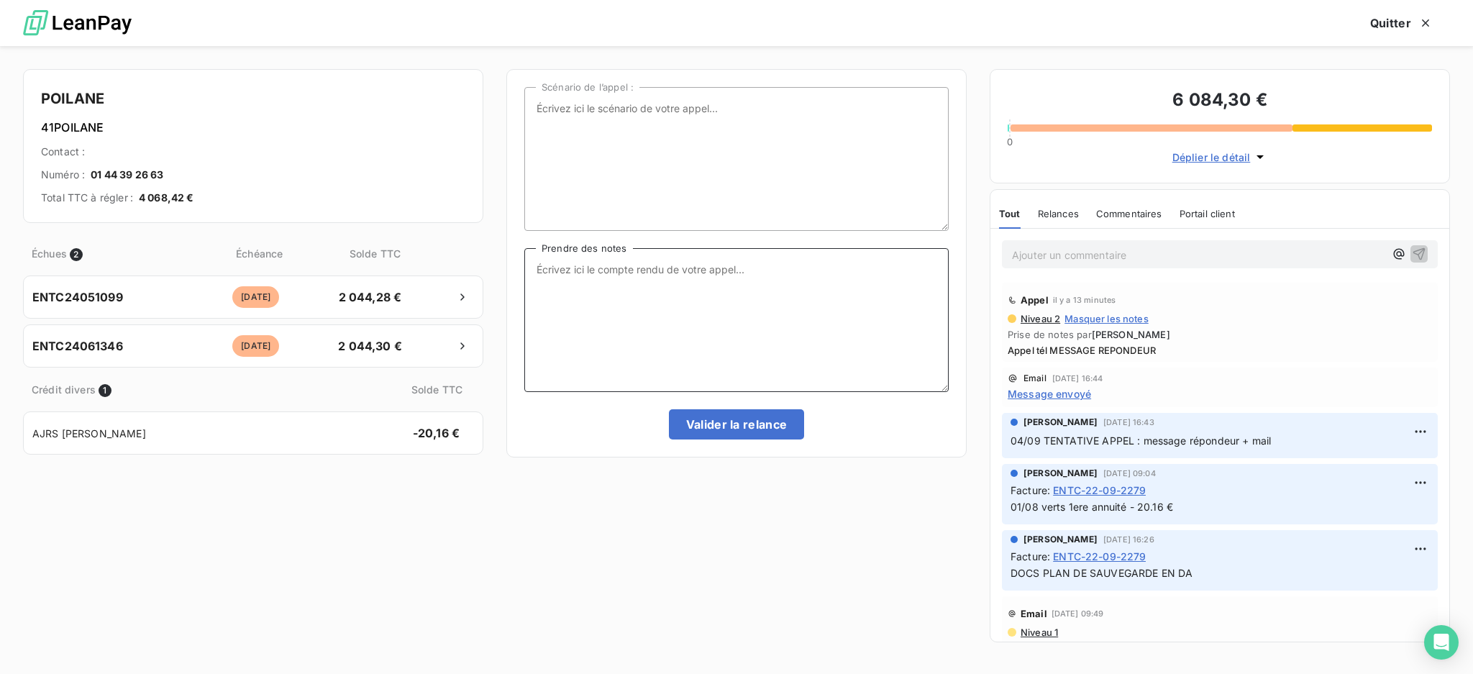
click at [565, 276] on textarea "Prendre des notes" at bounding box center [736, 320] width 424 height 144
click at [576, 280] on textarea "Ent tel avec Mme TONNU Elle met les 2 factures" at bounding box center [736, 320] width 424 height 144
click at [711, 285] on textarea "Ent tel avec Mme TONNU Elle transmets les 2 factures" at bounding box center [736, 320] width 424 height 144
click at [600, 281] on textarea "Ent tel avec Mme TONNU Elle transmets les 2 factures au service trésorerie pour…" at bounding box center [736, 320] width 424 height 144
type textarea "Ent tel avec Mme TONNU Elle transmet les 2 factures au service trésorerie pour …"
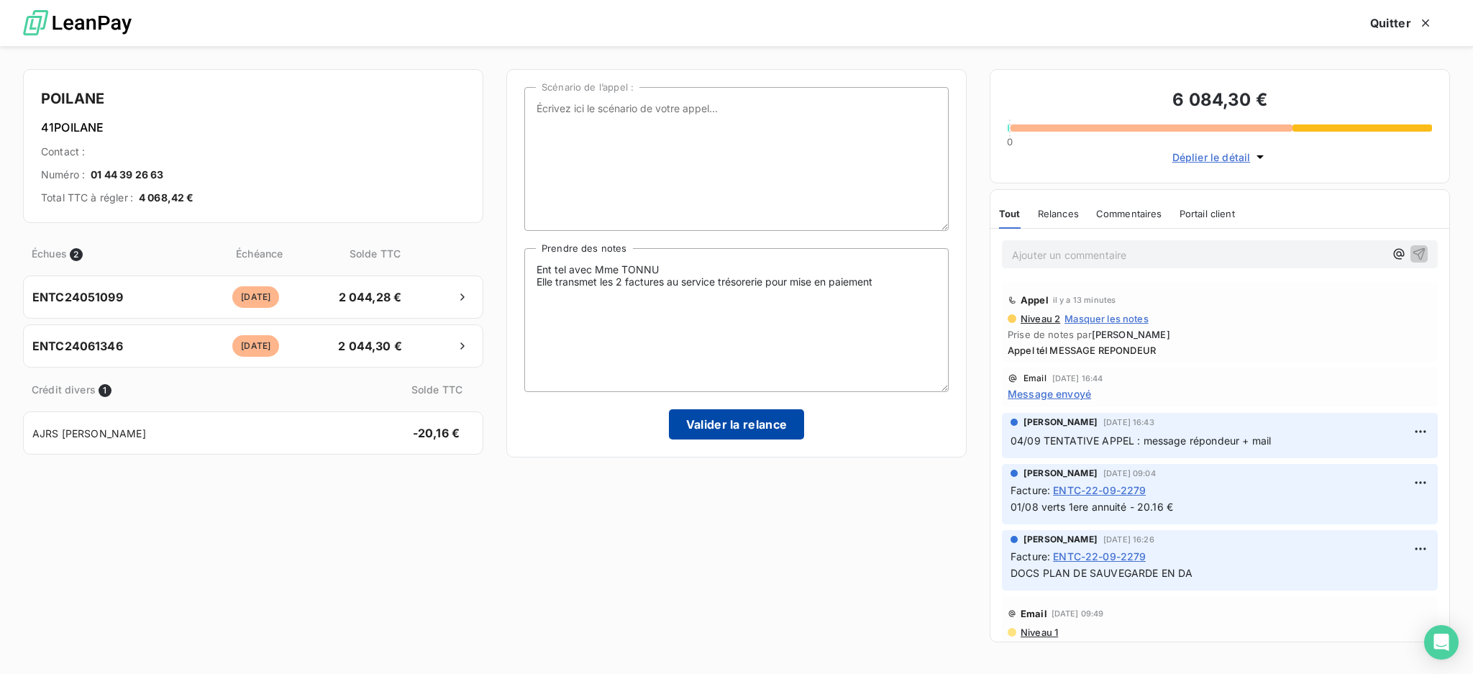
click at [754, 423] on button "Valider la relance" at bounding box center [737, 424] width 136 height 30
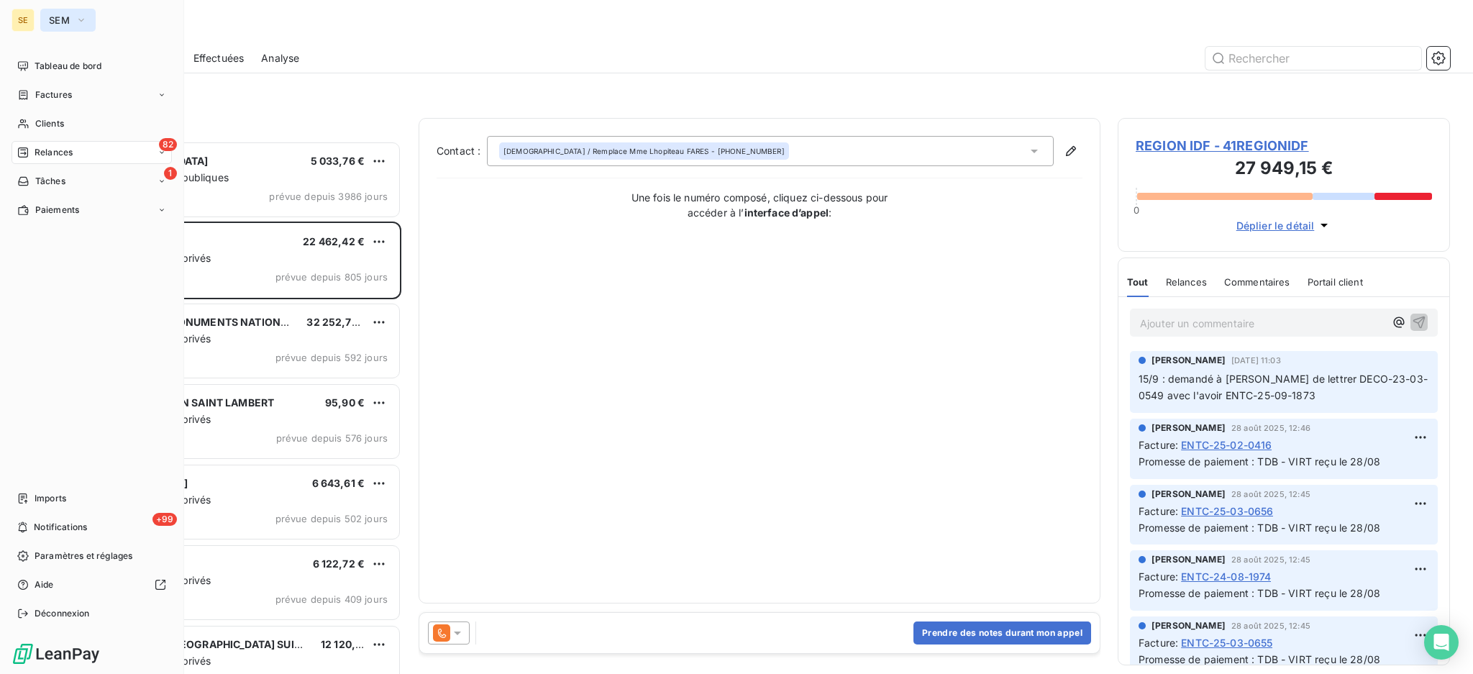
click at [68, 20] on span "SEM" at bounding box center [59, 20] width 21 height 12
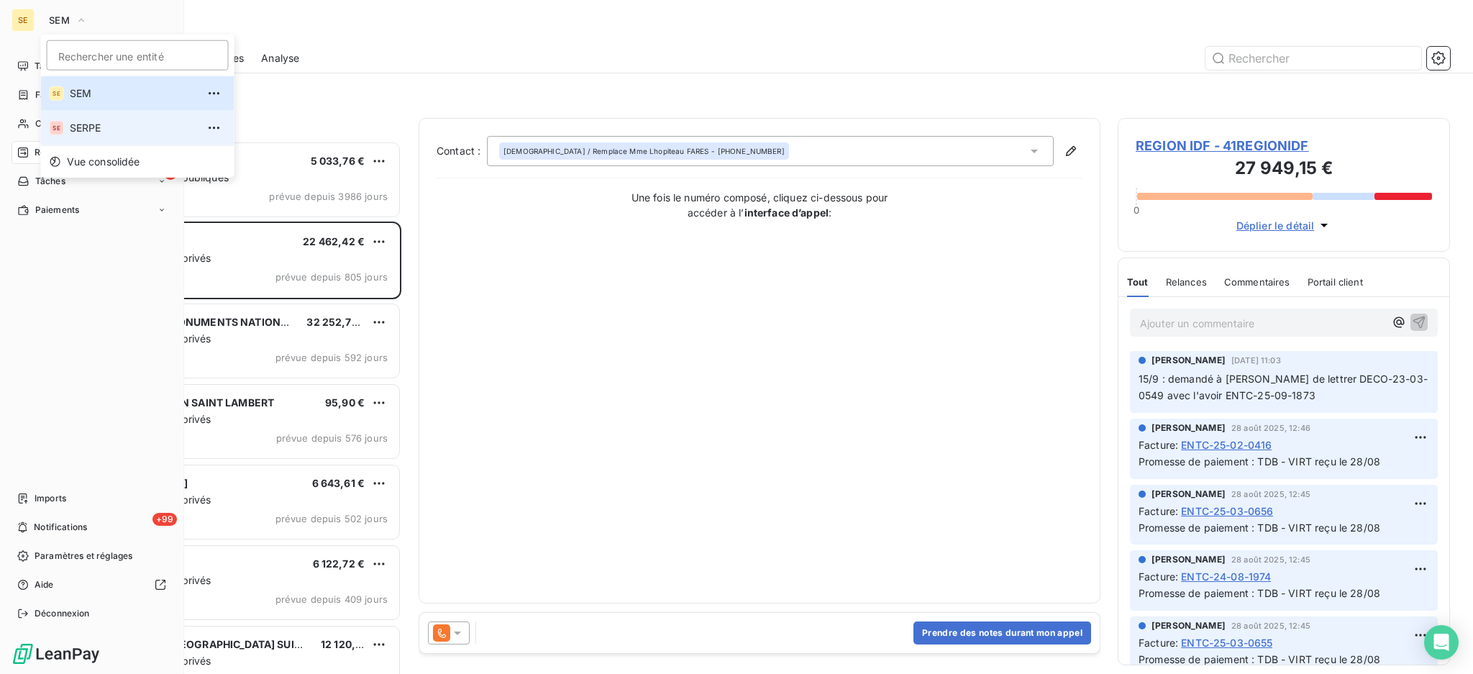
click at [97, 131] on span "SERPE" at bounding box center [133, 128] width 127 height 14
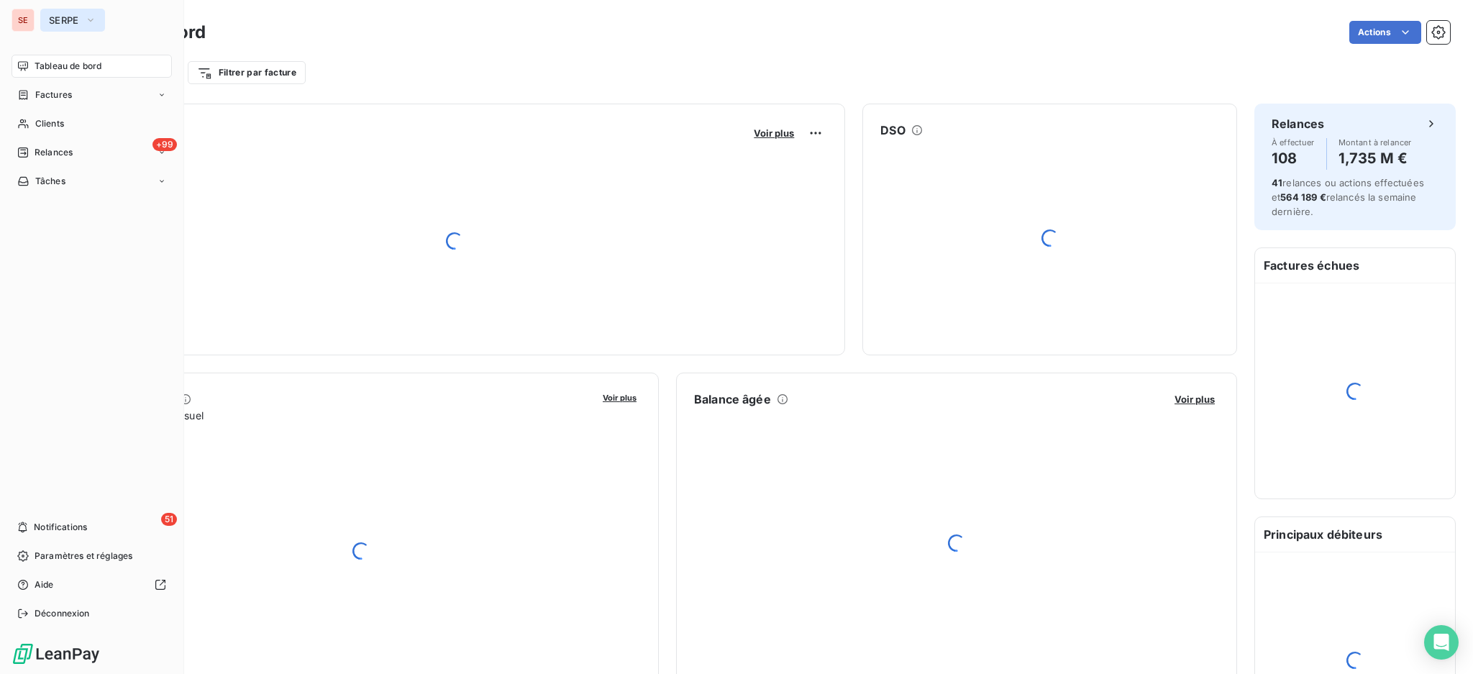
click at [88, 17] on icon "button" at bounding box center [91, 20] width 12 height 14
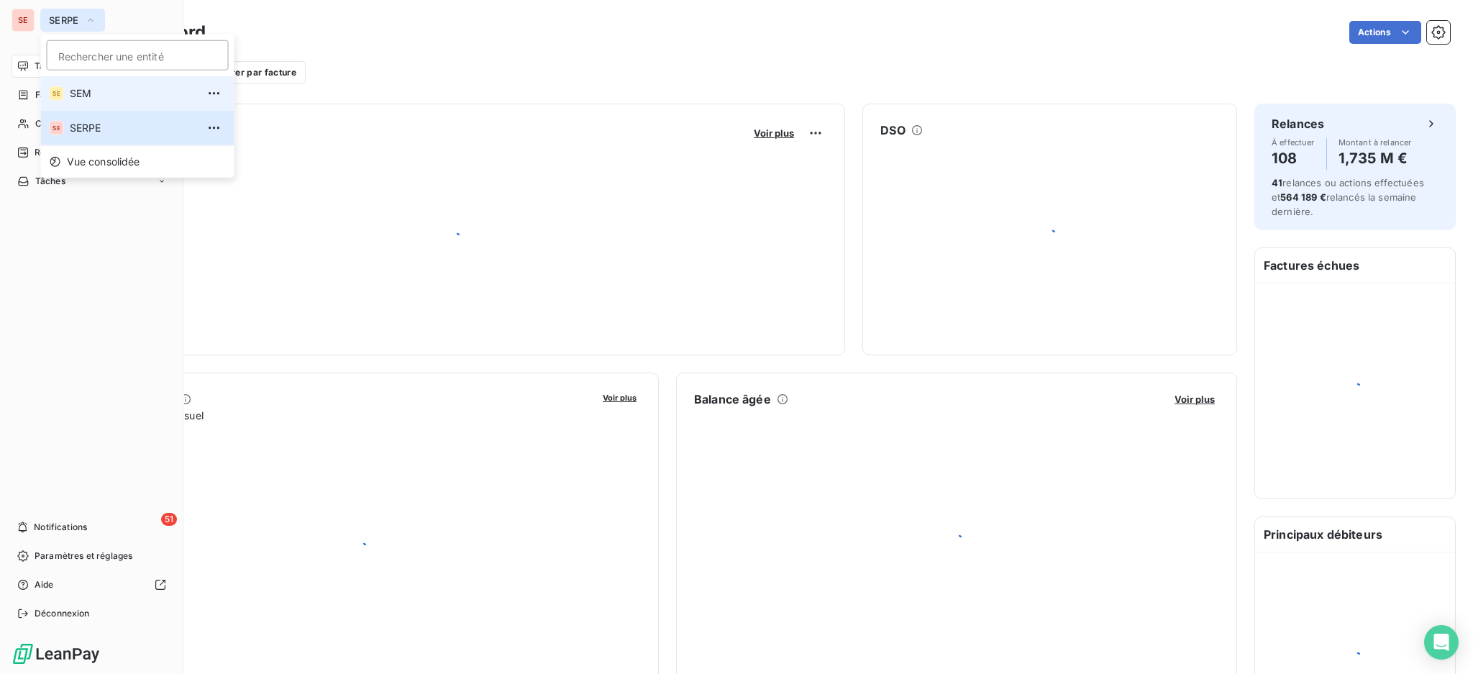
click at [64, 96] on li "SE SEM" at bounding box center [137, 93] width 193 height 35
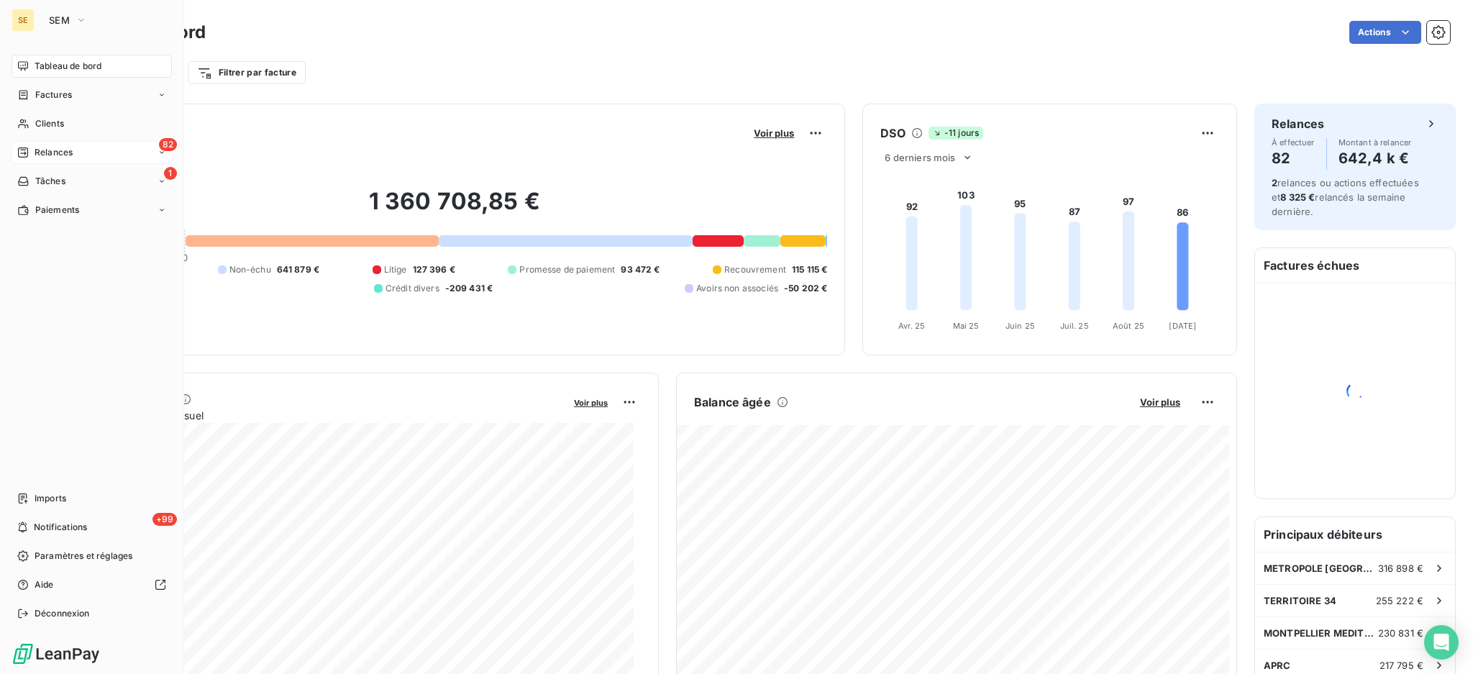
click at [78, 147] on div "82 Relances" at bounding box center [92, 152] width 160 height 23
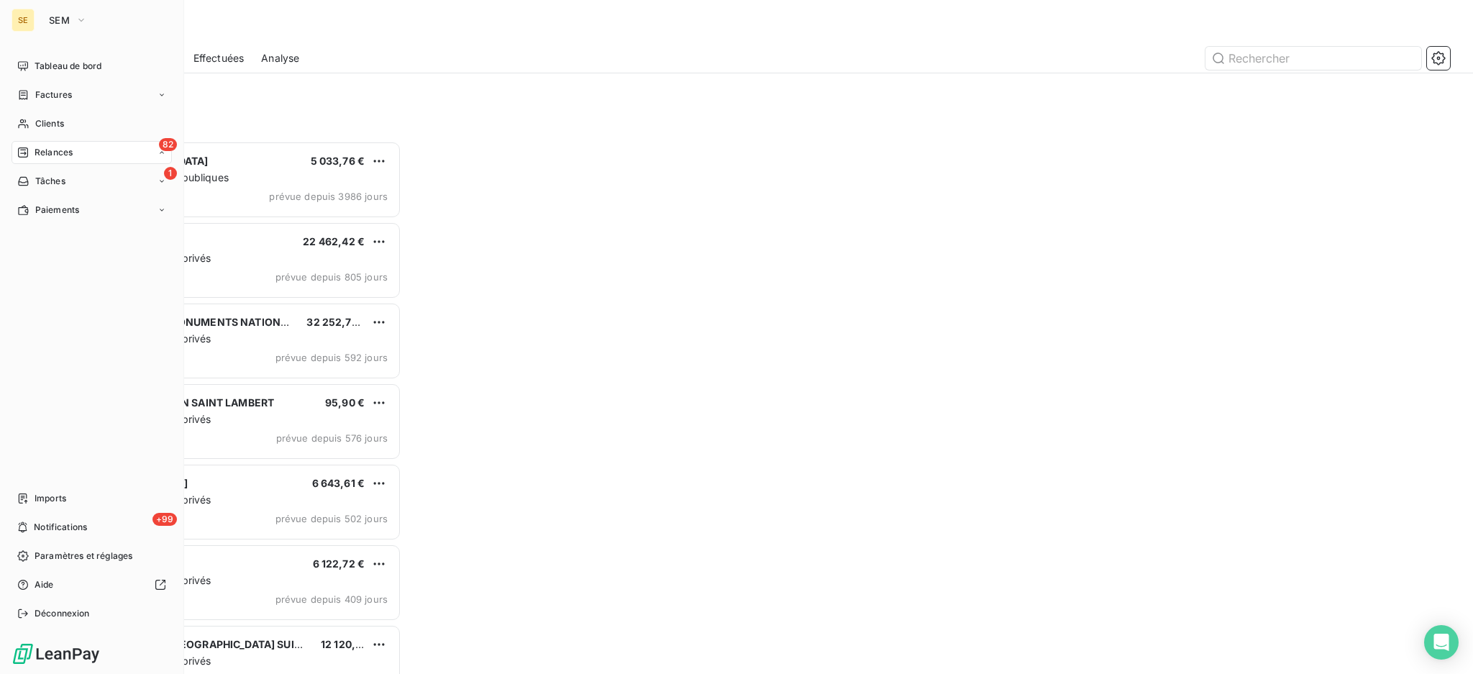
scroll to position [519, 317]
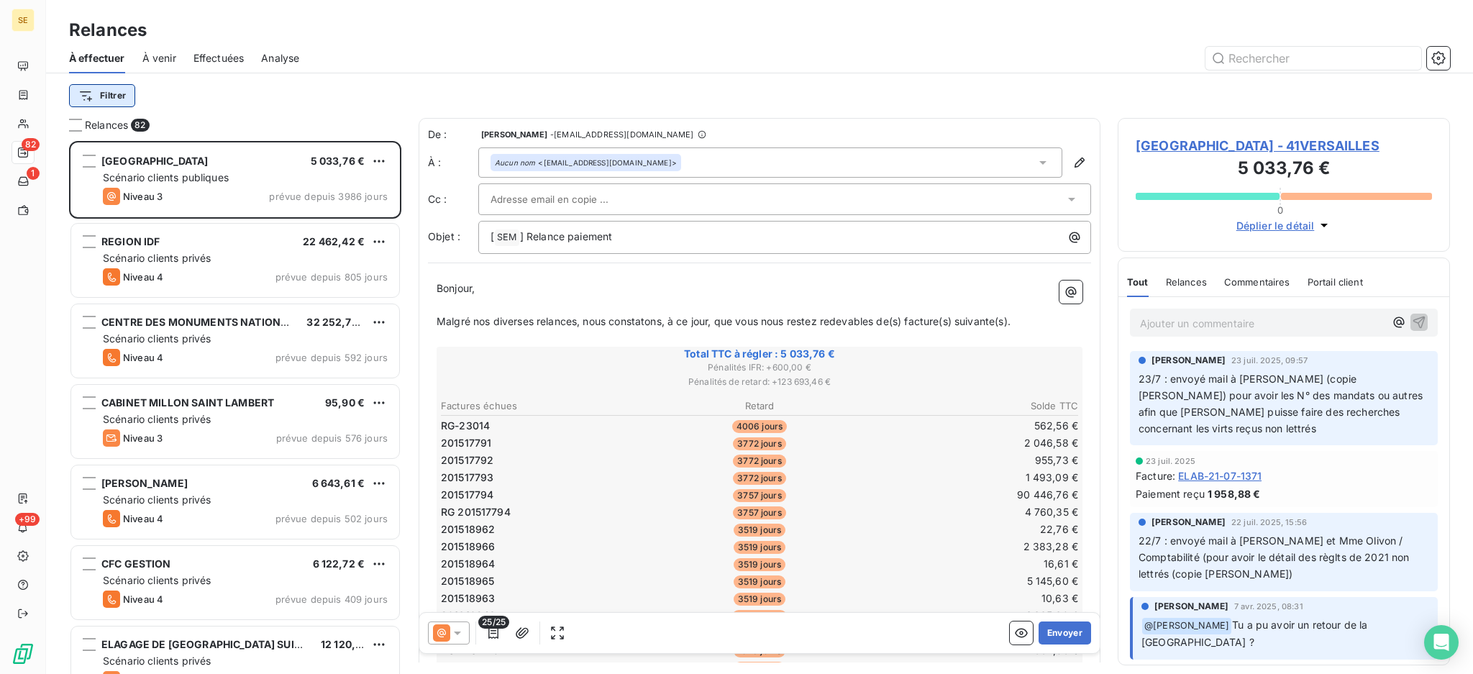
click at [91, 92] on html "SE 82 1 +99 Relances À effectuer À venir Effectuées Analyse Filtrer Relances 82…" at bounding box center [736, 337] width 1473 height 674
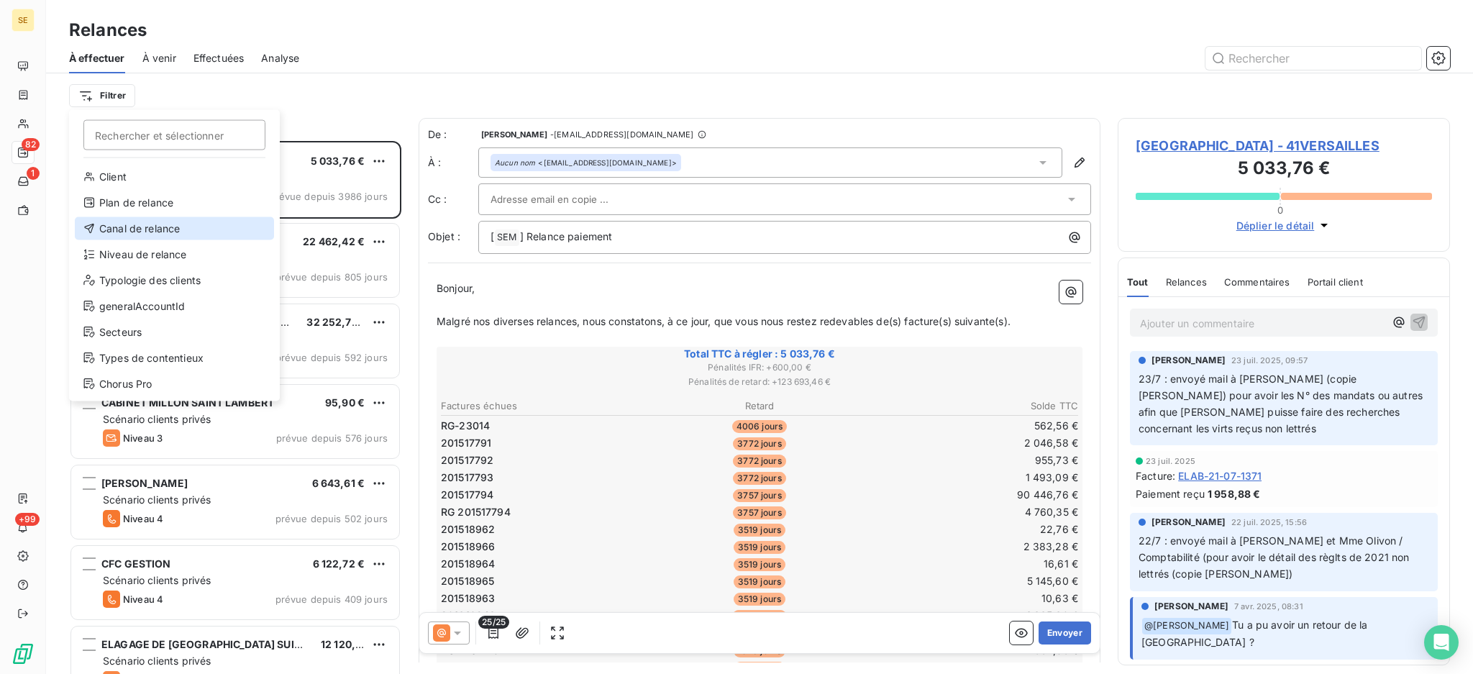
click at [140, 229] on div "Canal de relance" at bounding box center [174, 228] width 199 height 23
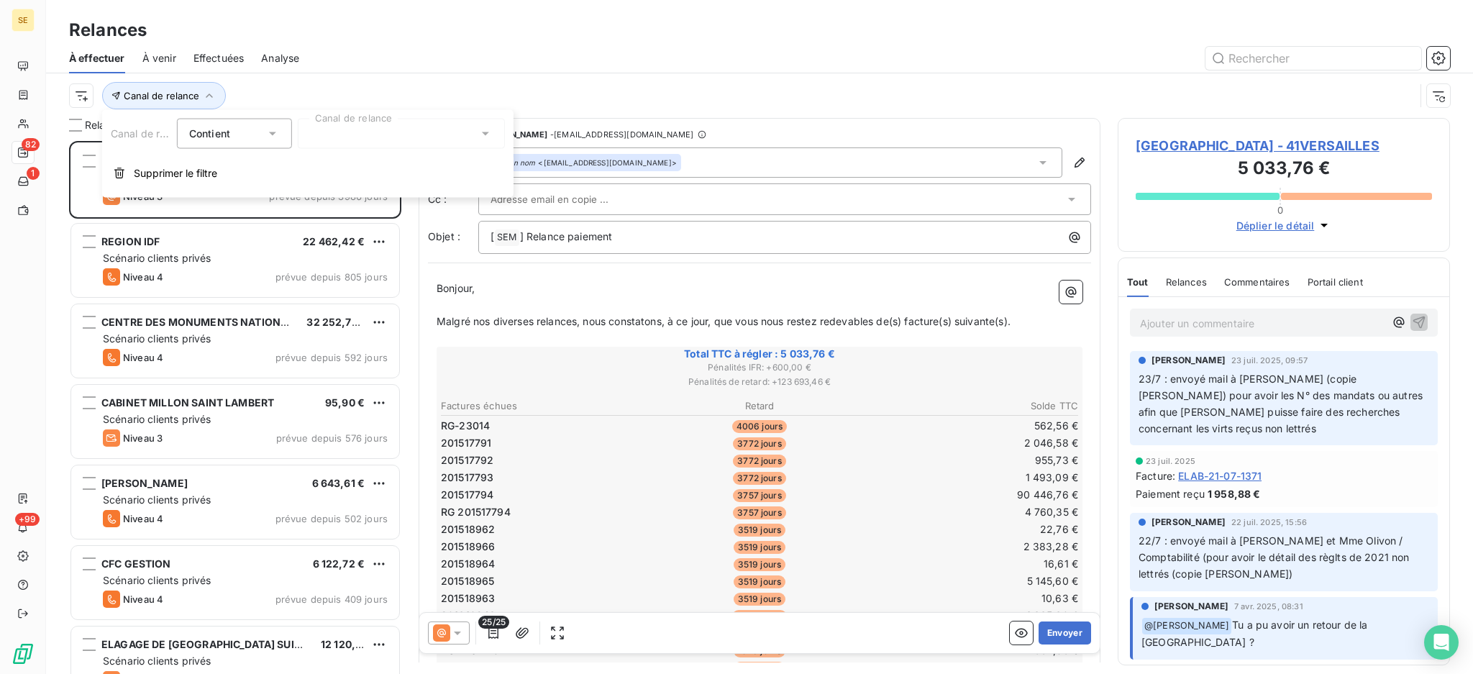
scroll to position [15, 15]
click at [173, 180] on button "Supprimer le filtre" at bounding box center [307, 173] width 411 height 32
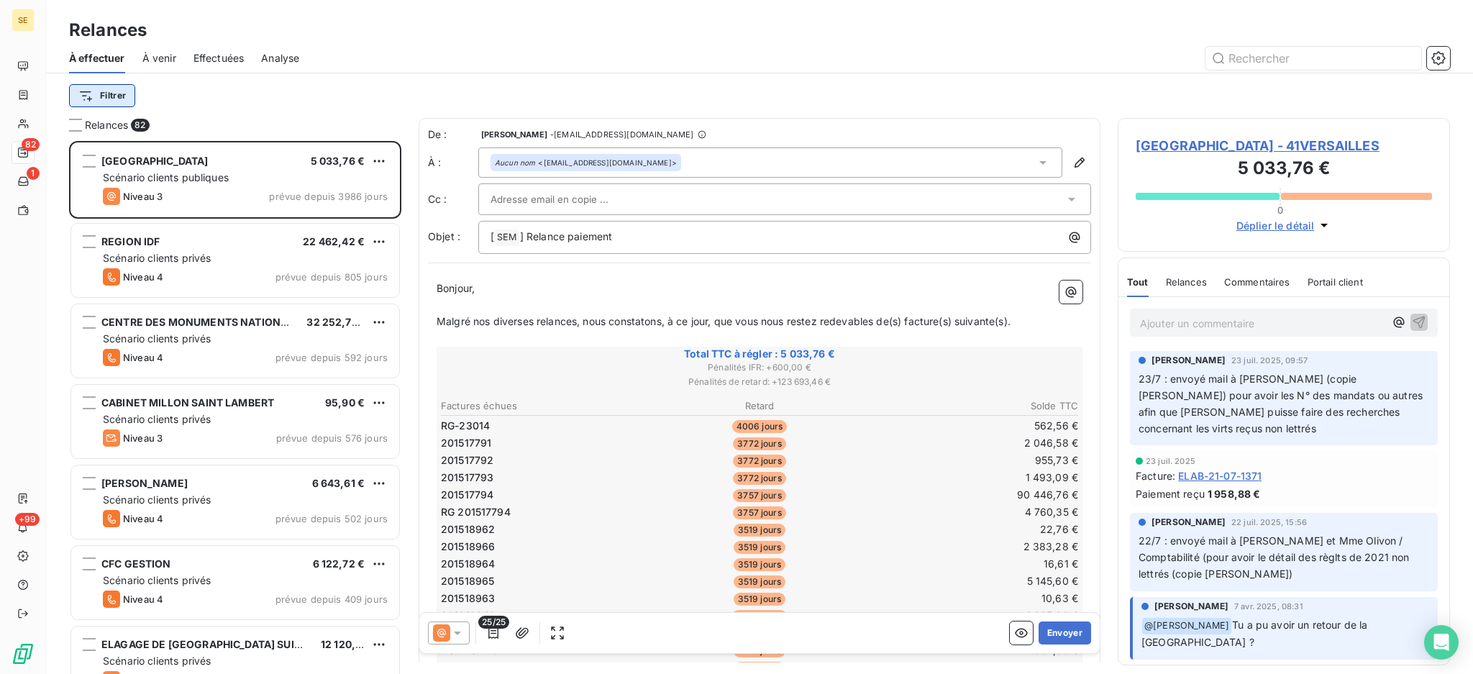
click at [102, 96] on html "SE 82 1 +99 Relances À effectuer À venir Effectuées Analyse Filtrer Relances 82…" at bounding box center [736, 337] width 1473 height 674
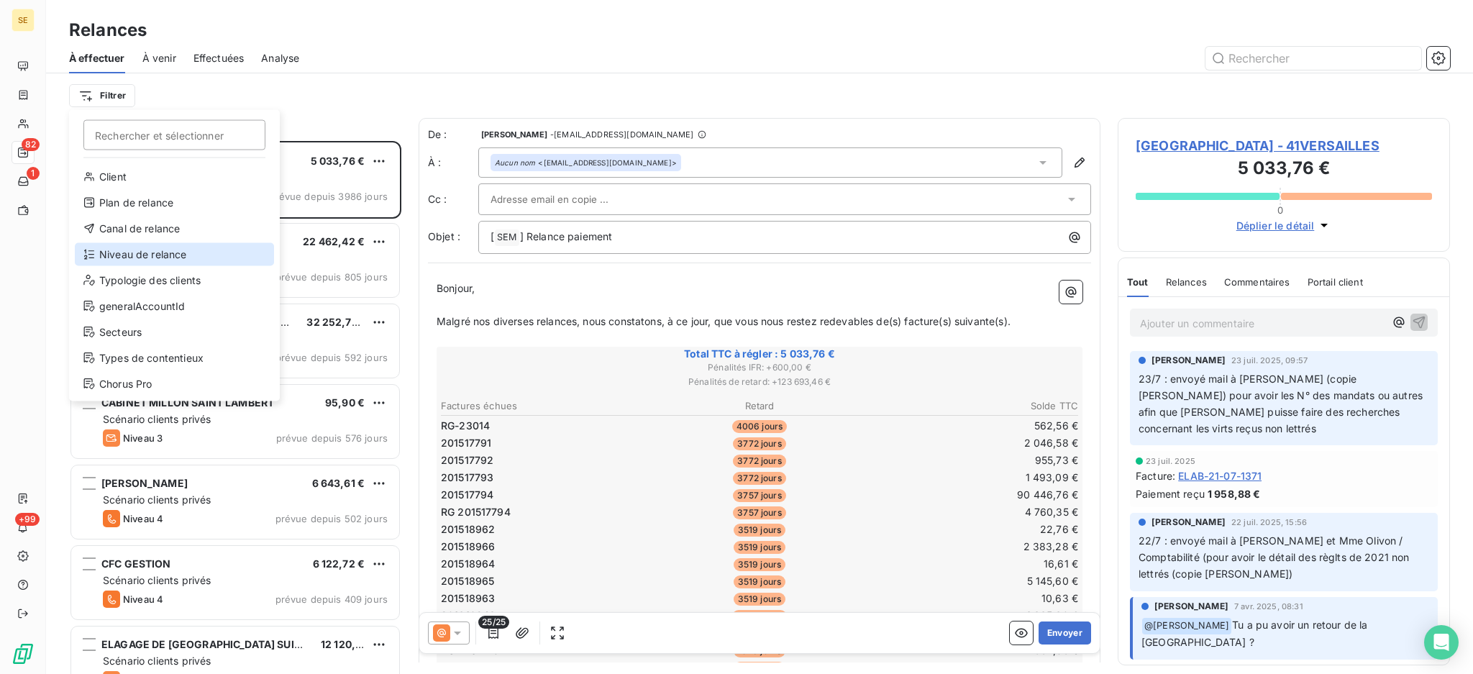
click at [150, 258] on div "Niveau de relance" at bounding box center [174, 254] width 199 height 23
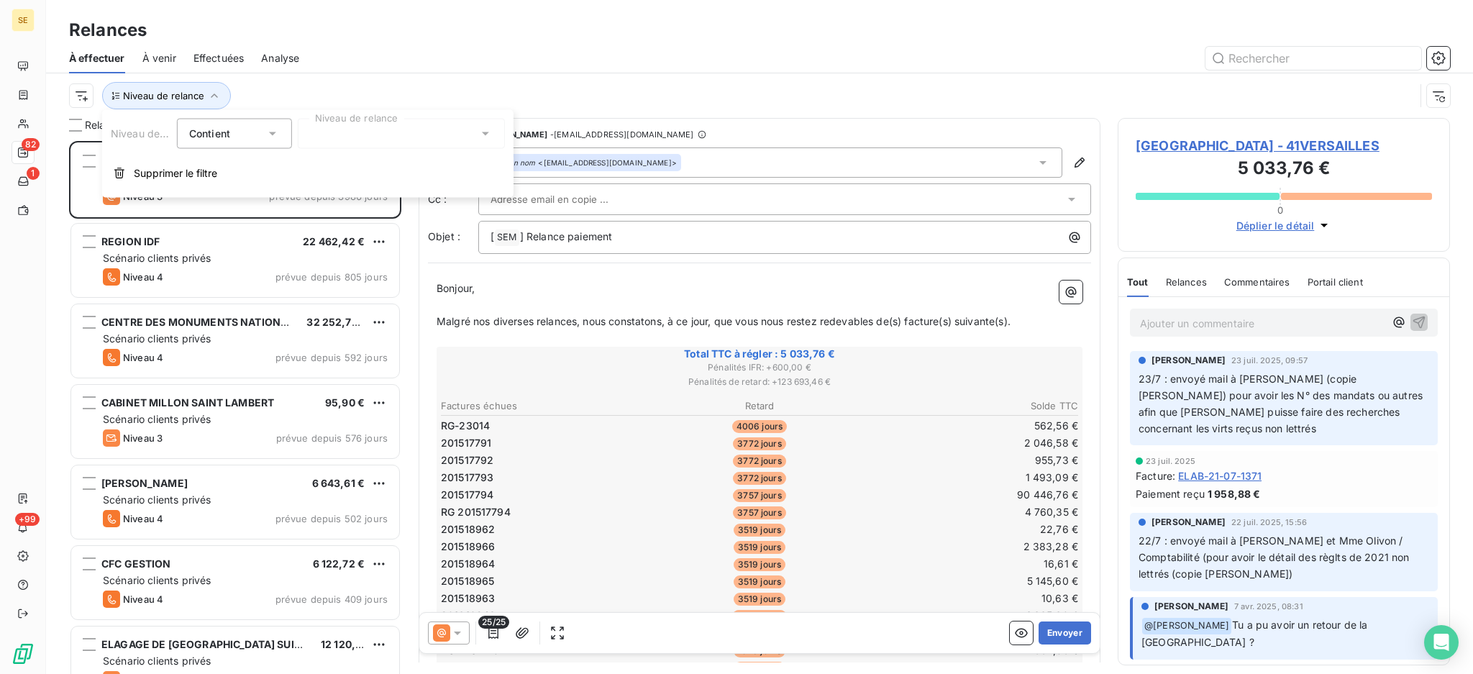
scroll to position [15, 15]
click at [480, 133] on icon at bounding box center [485, 134] width 14 height 14
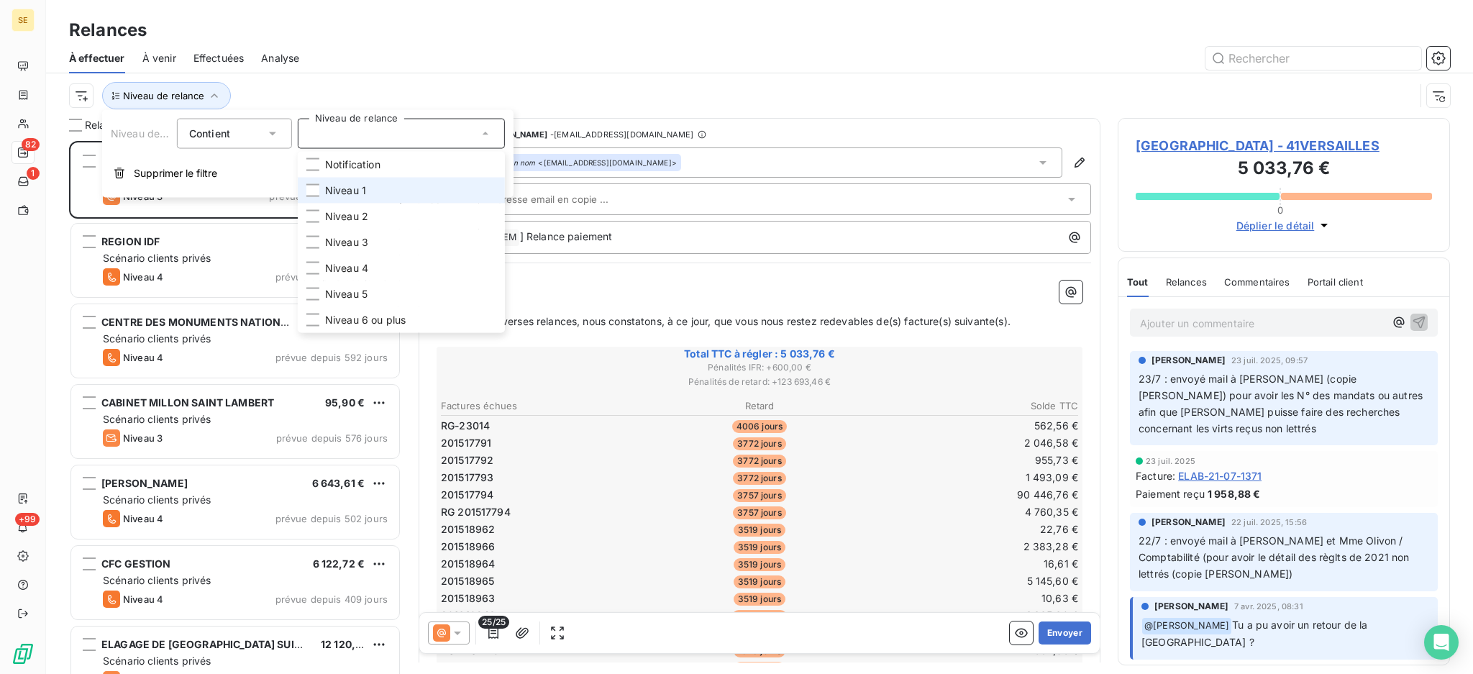
click at [401, 184] on li "Niveau 1" at bounding box center [401, 191] width 207 height 26
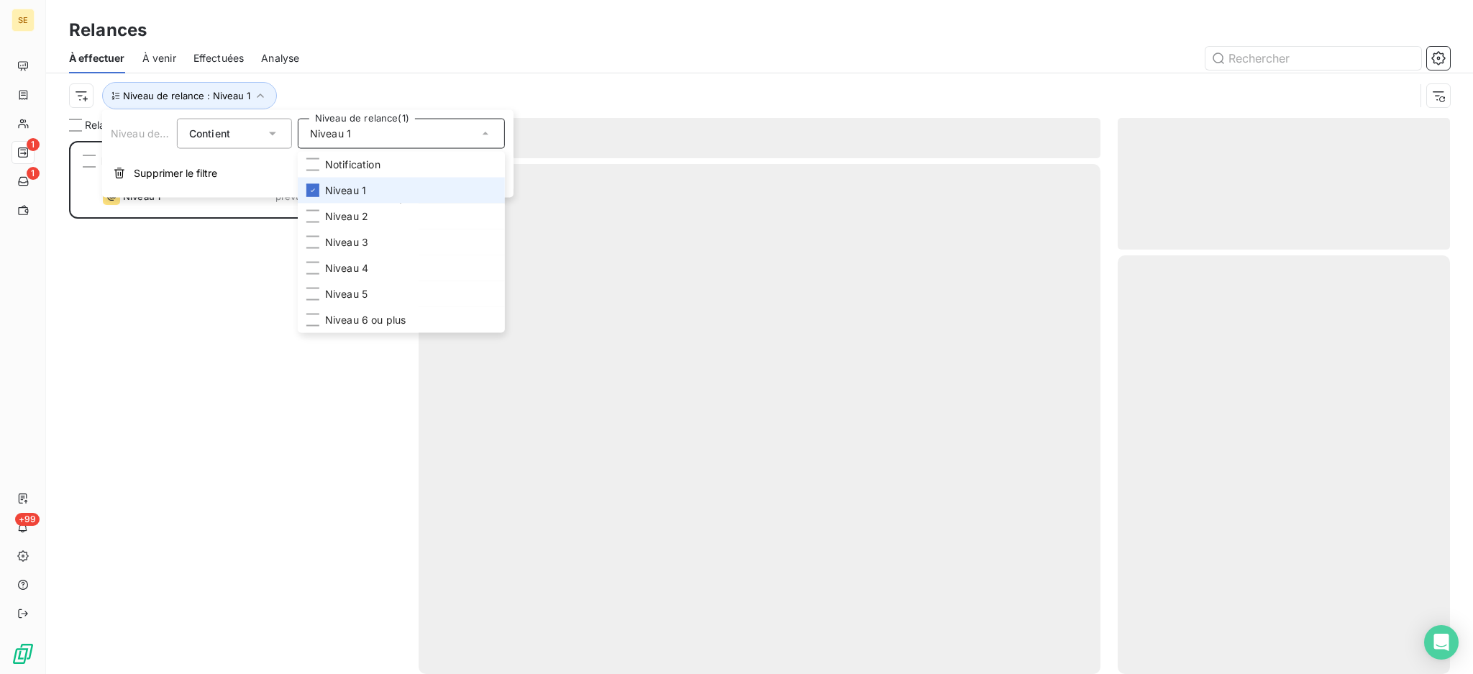
scroll to position [518, 317]
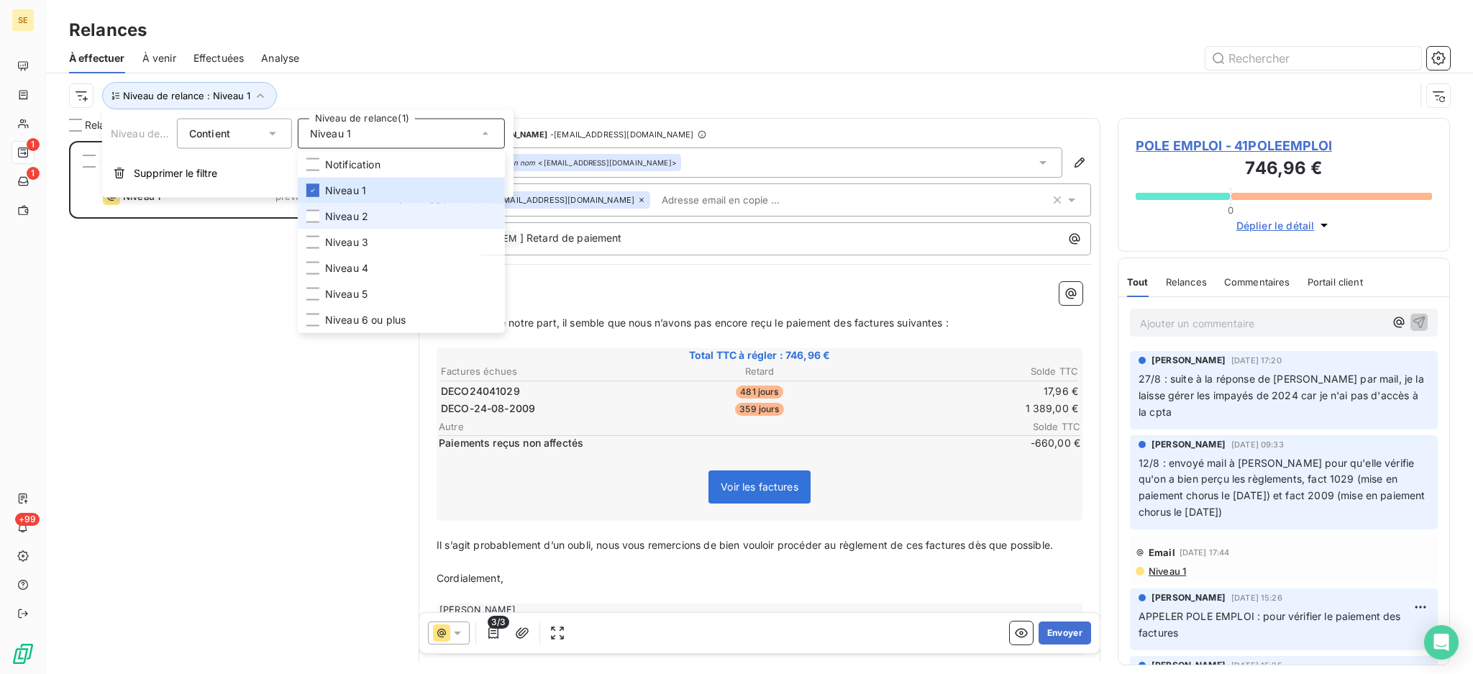
click at [380, 216] on li "Niveau 2" at bounding box center [401, 217] width 207 height 26
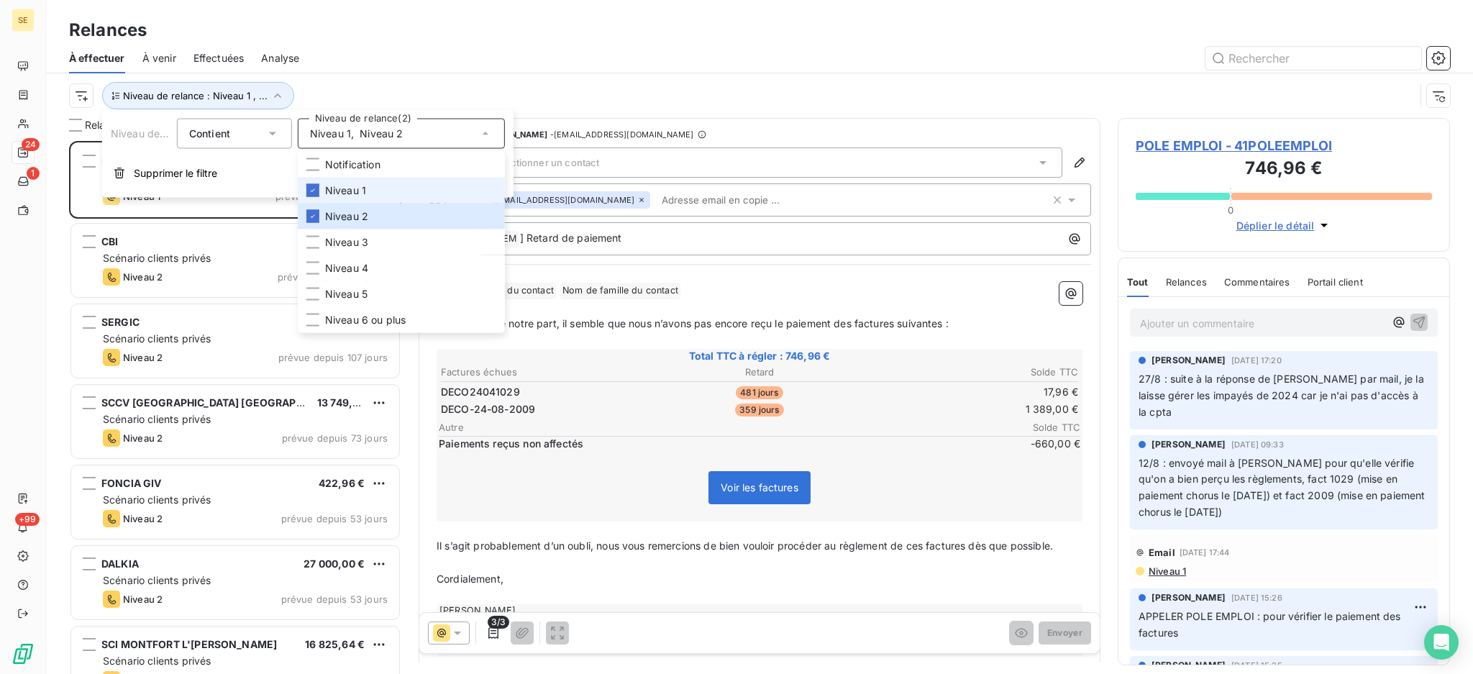
click at [345, 188] on span "Niveau 1" at bounding box center [345, 190] width 41 height 14
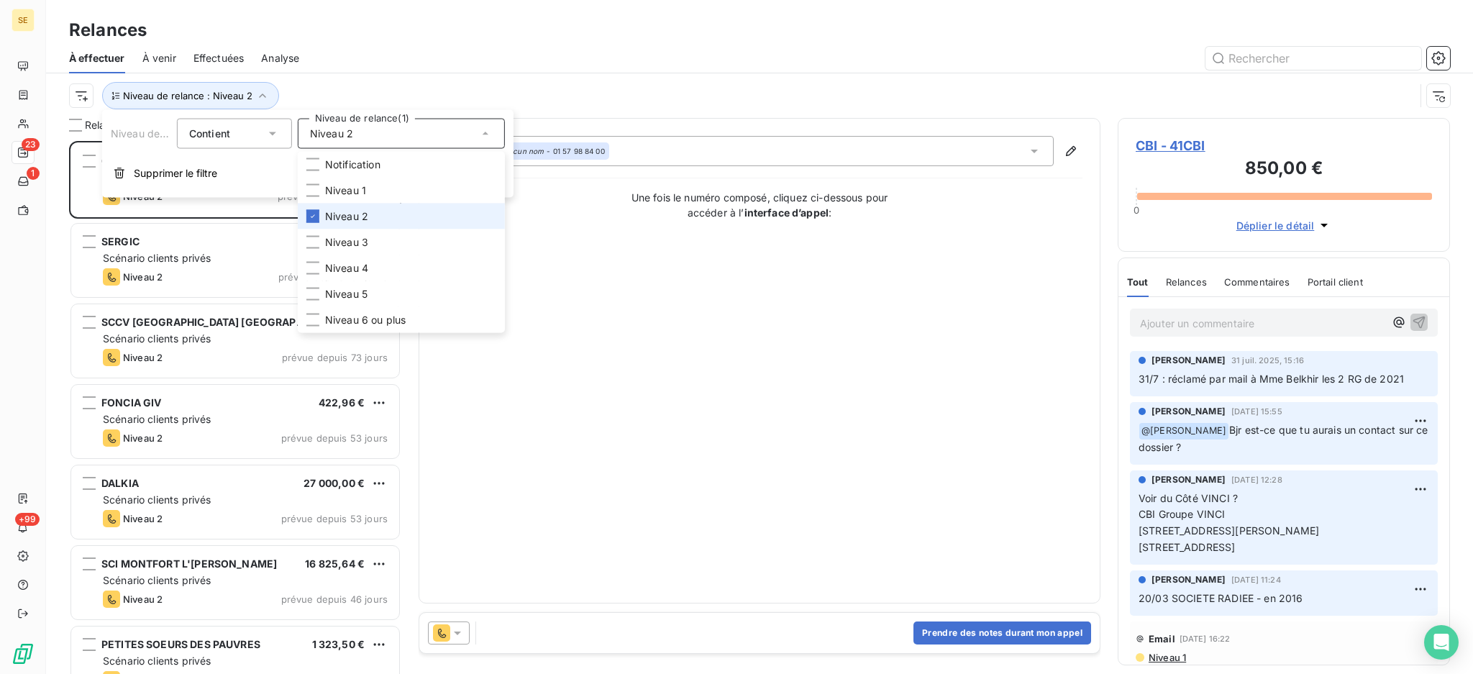
click at [331, 216] on span "Niveau 2" at bounding box center [346, 216] width 43 height 14
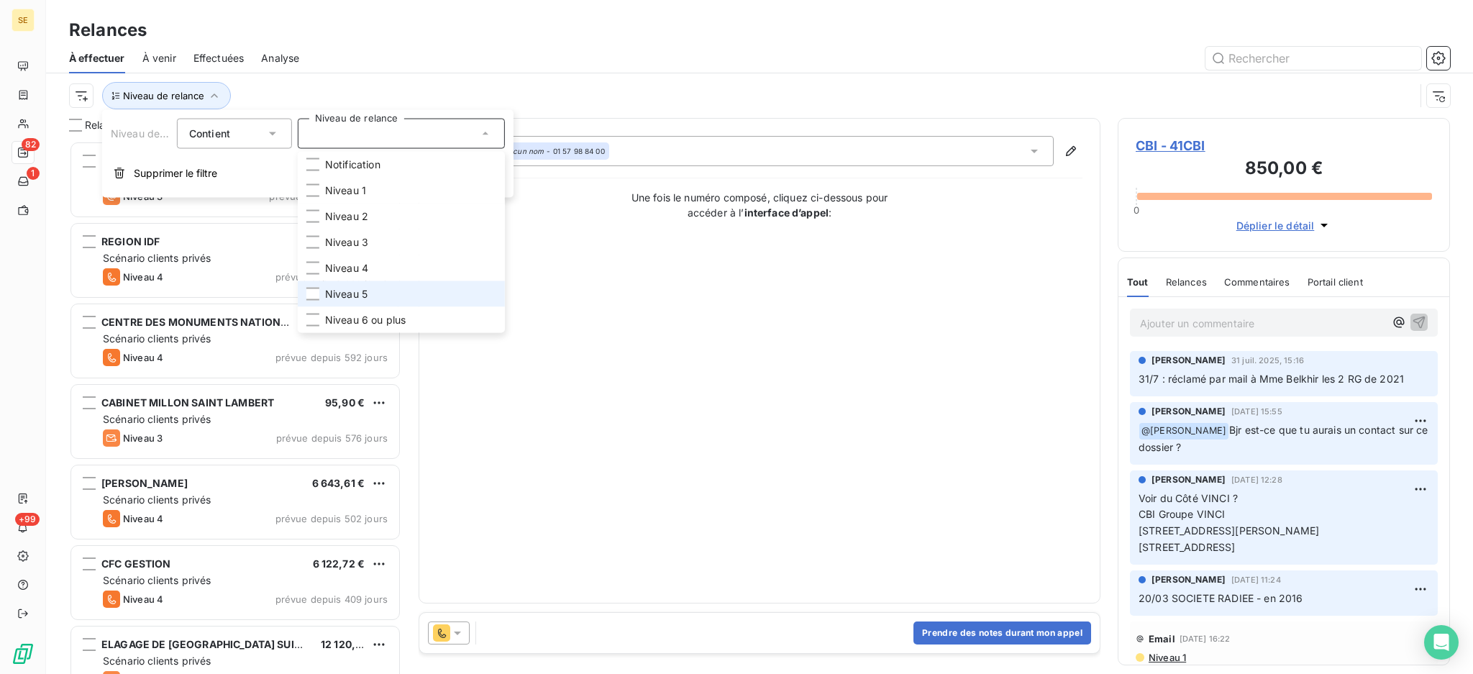
click at [339, 291] on span "Niveau 5" at bounding box center [346, 294] width 42 height 14
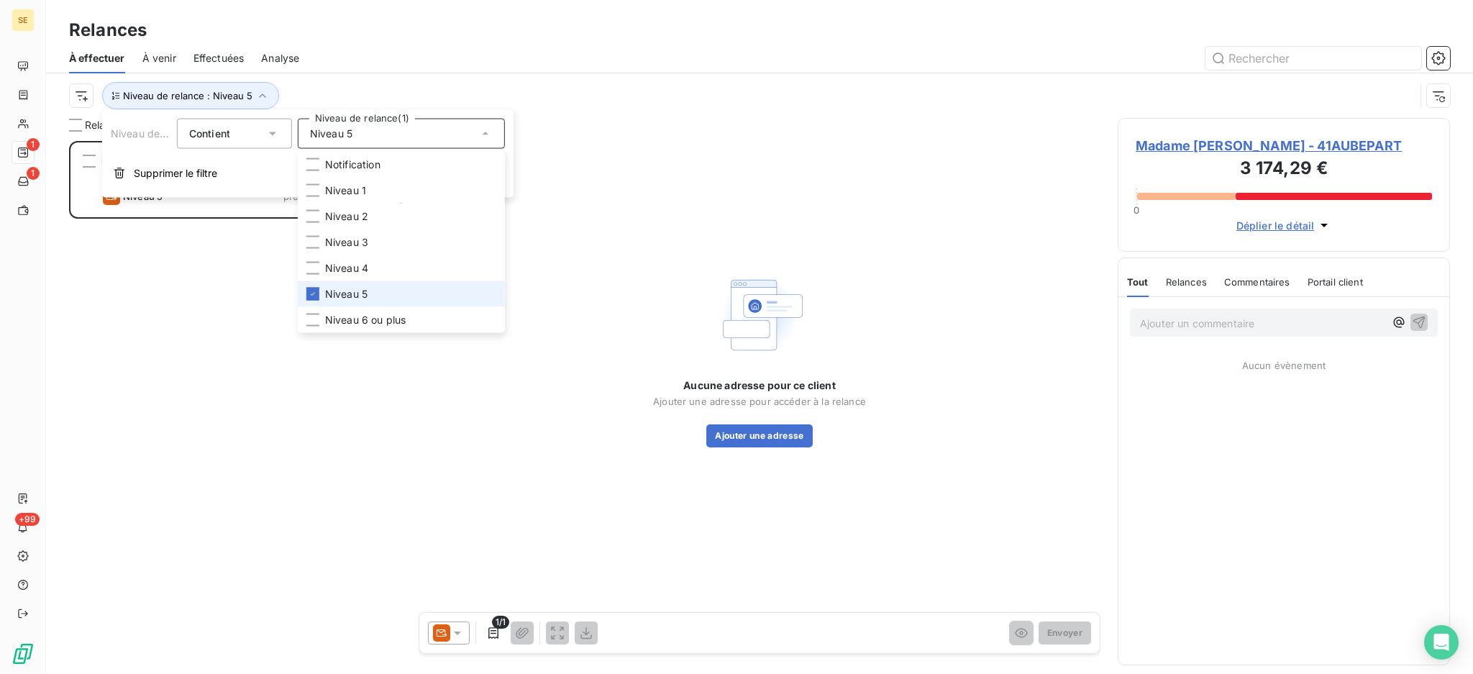
scroll to position [518, 317]
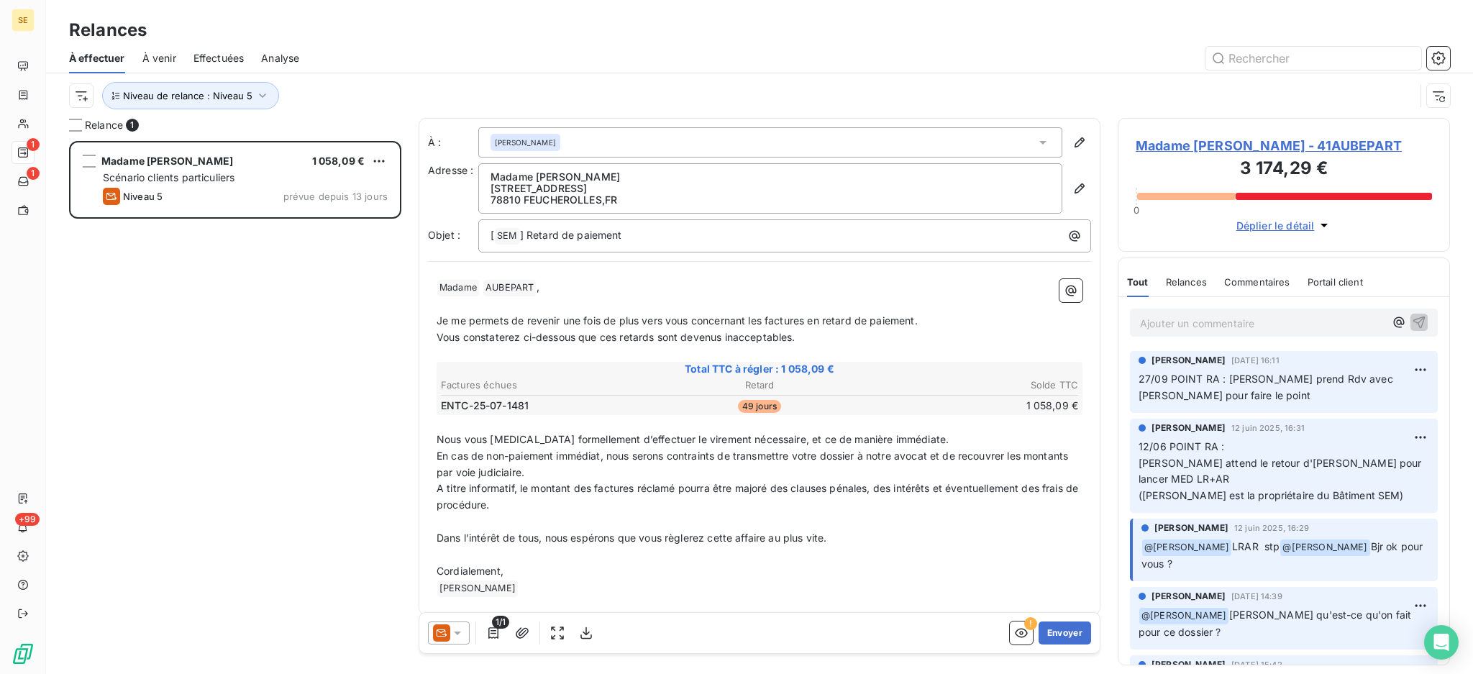
click at [265, 426] on div "Madame Catherine AUBEPART 1 058,09 € Scénario clients particuliers Niveau 5 pré…" at bounding box center [235, 407] width 332 height 533
click at [258, 95] on icon "button" at bounding box center [262, 95] width 14 height 14
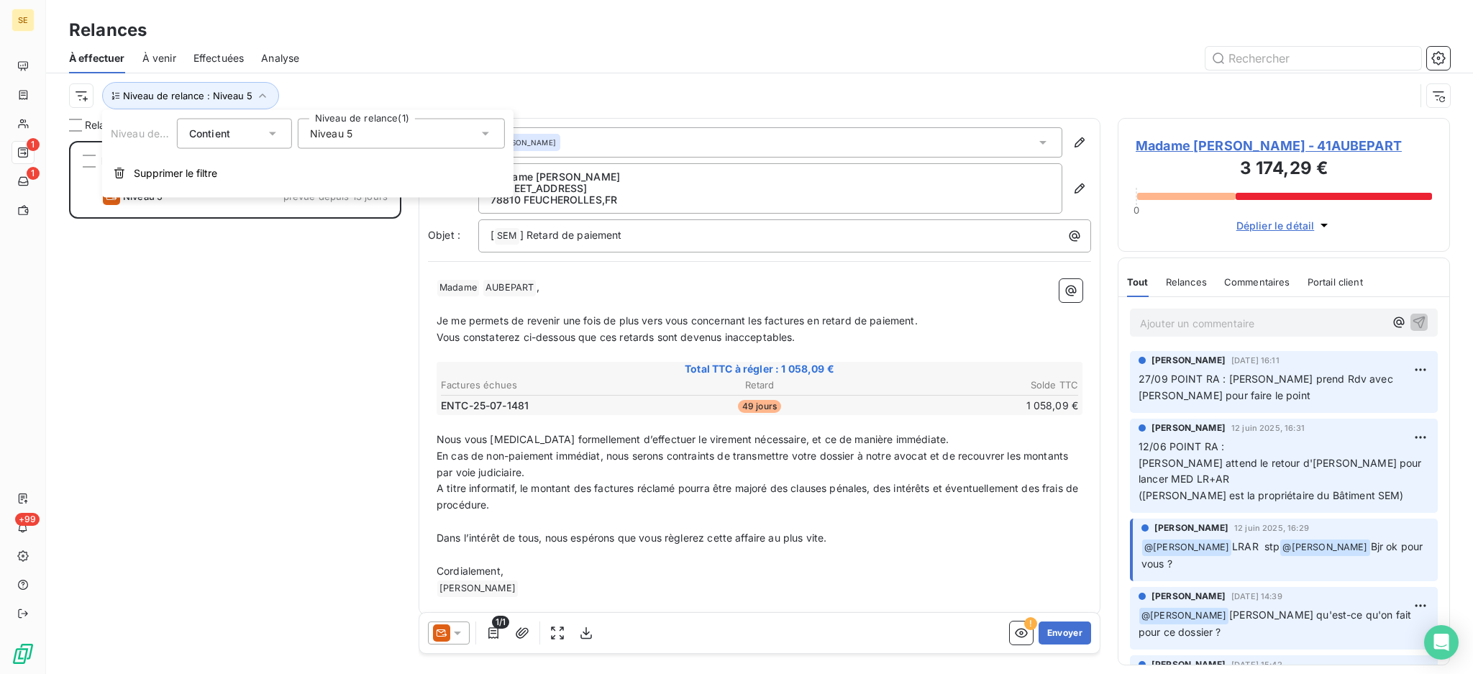
click at [489, 134] on icon at bounding box center [485, 134] width 14 height 14
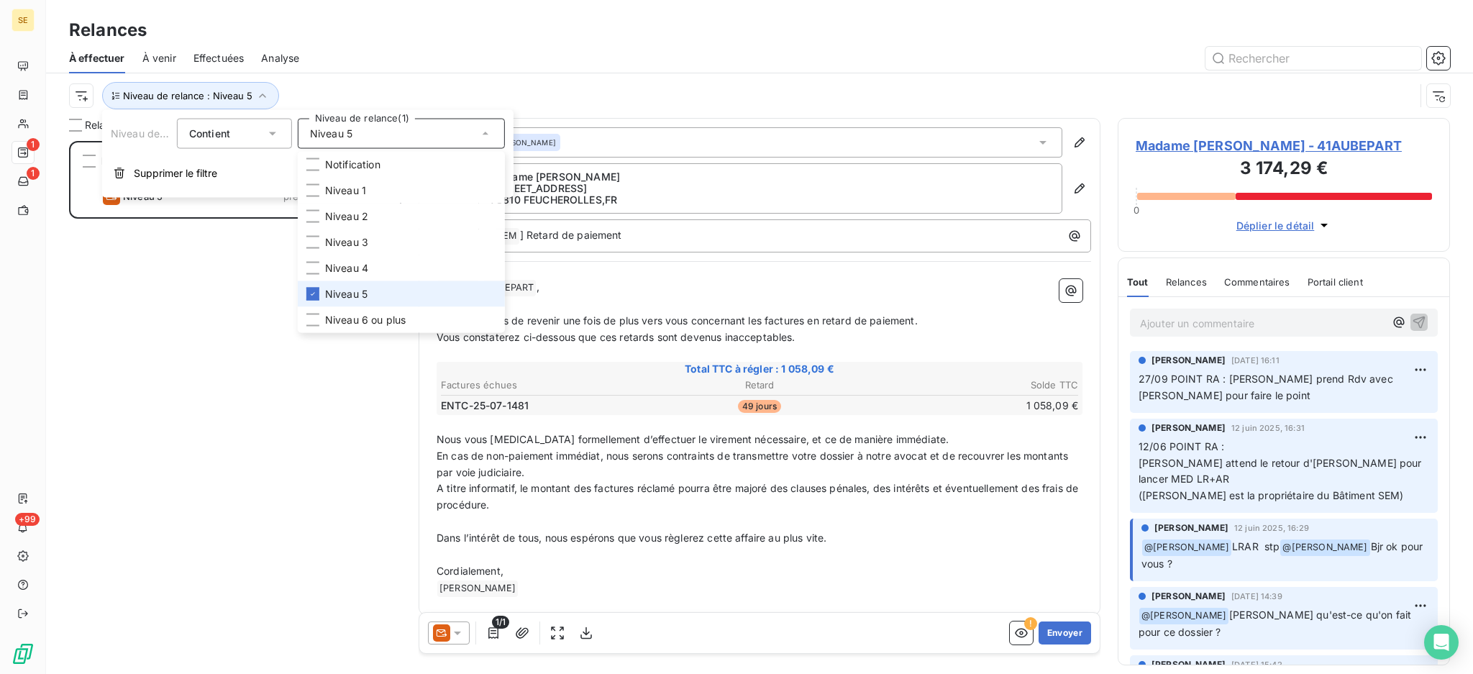
click at [328, 296] on span "Niveau 5" at bounding box center [346, 294] width 42 height 14
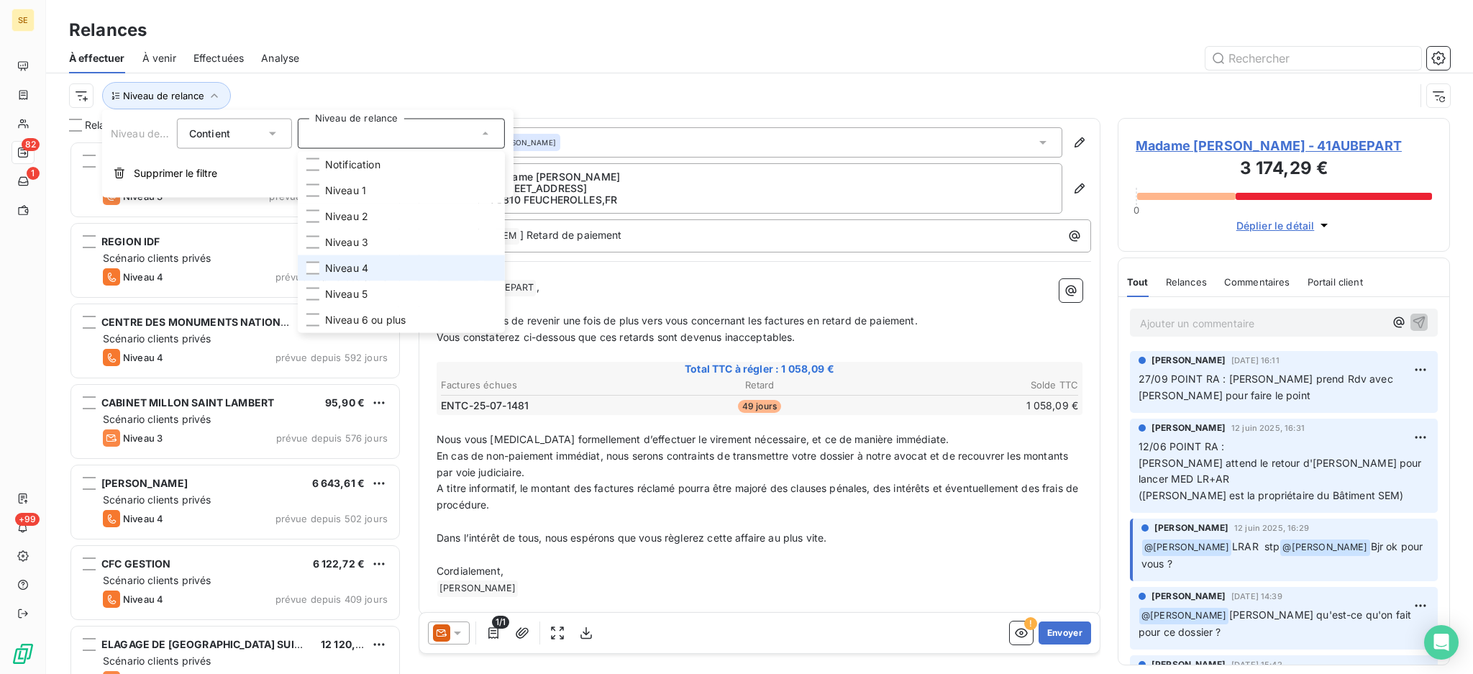
click at [331, 273] on span "Niveau 4" at bounding box center [346, 268] width 43 height 14
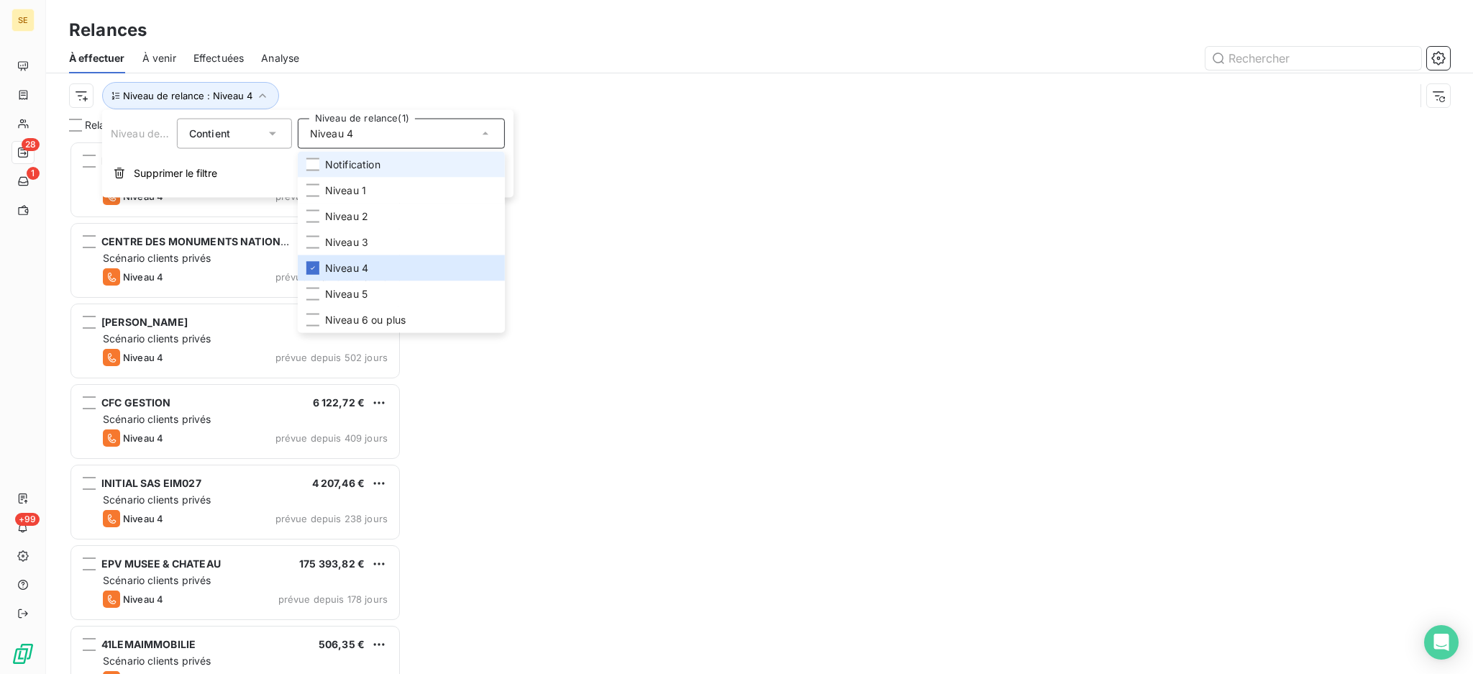
scroll to position [518, 317]
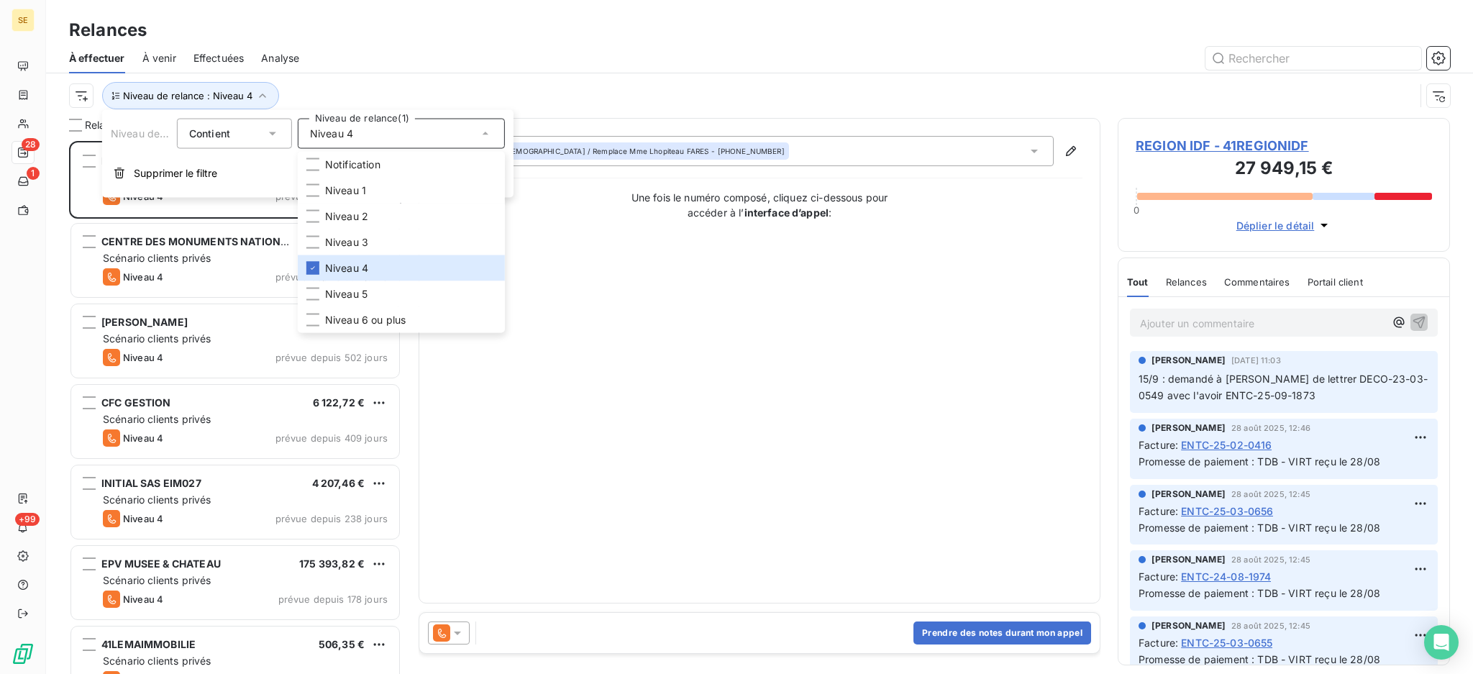
click at [363, 35] on div "Relances" at bounding box center [759, 30] width 1427 height 26
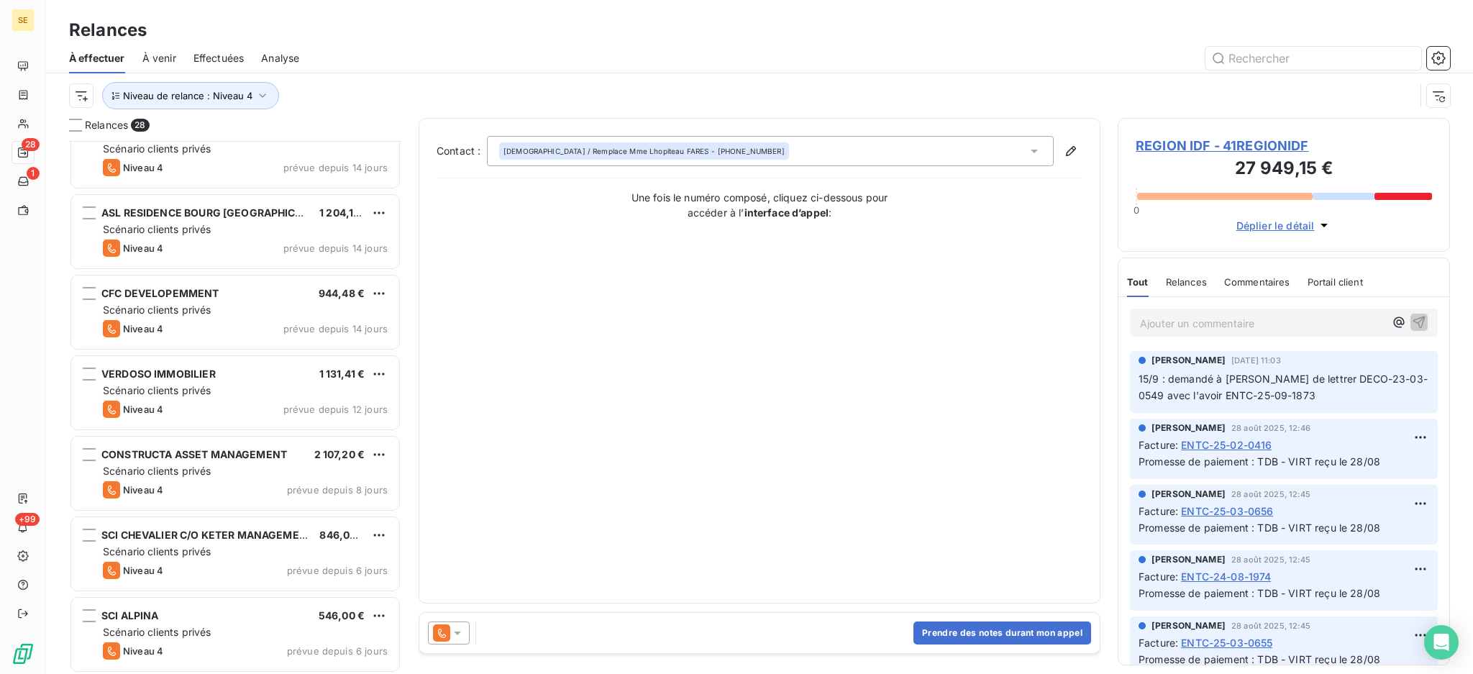
scroll to position [1722, 0]
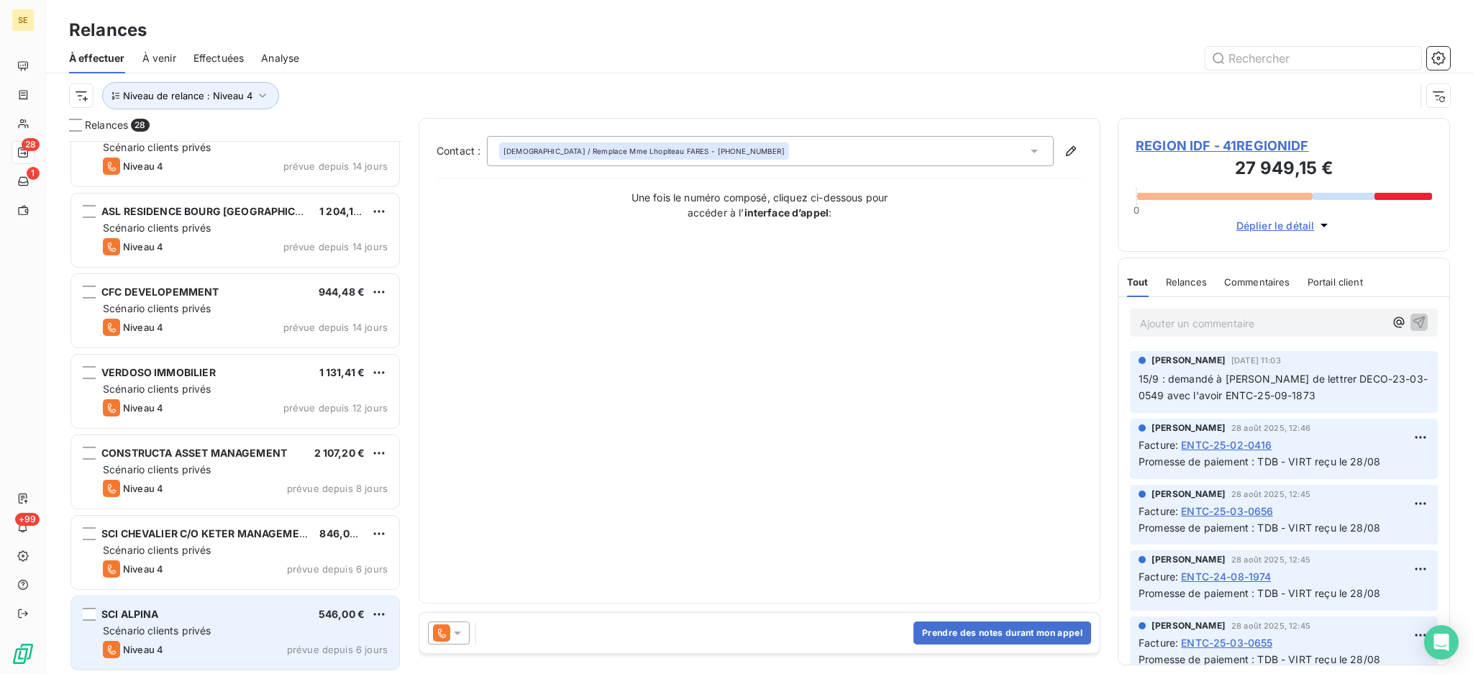
click at [219, 619] on div "SCI ALPINA 546,00 €" at bounding box center [245, 614] width 285 height 13
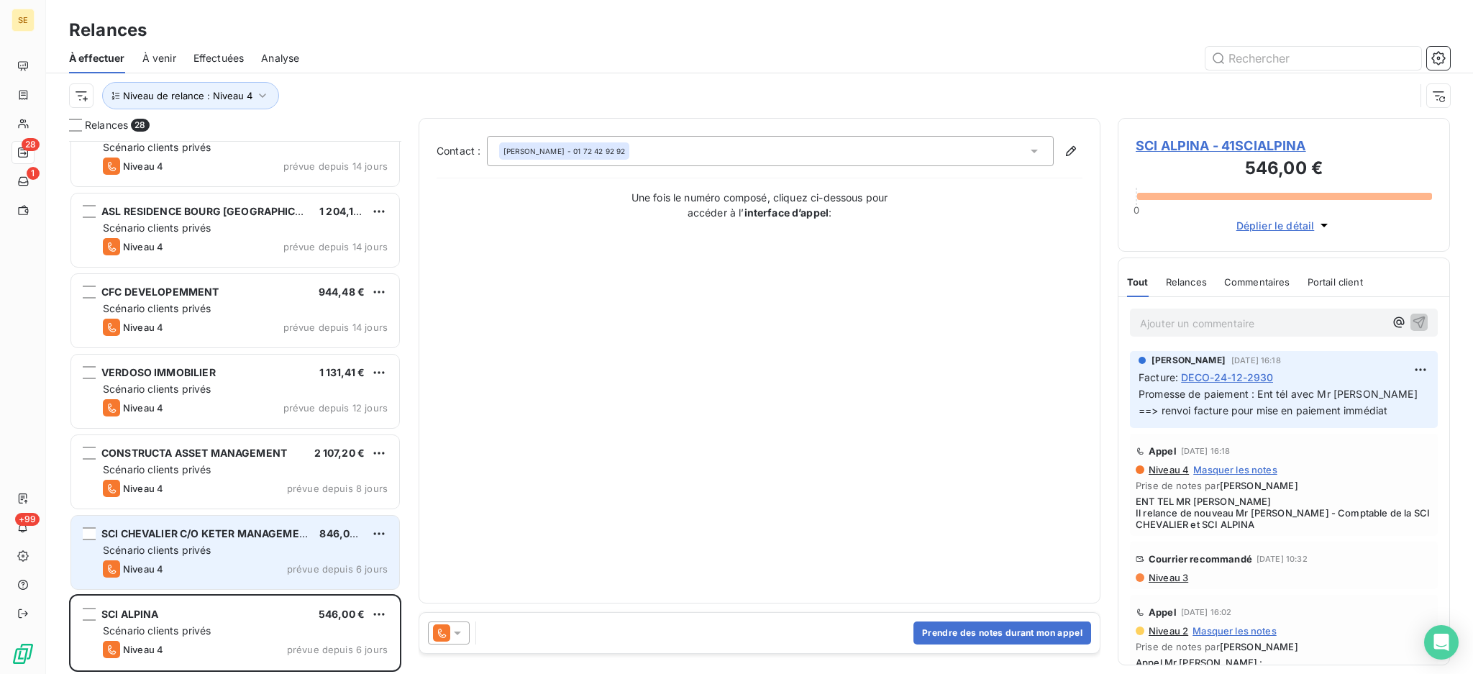
click at [306, 551] on div "Scénario clients privés" at bounding box center [245, 550] width 285 height 14
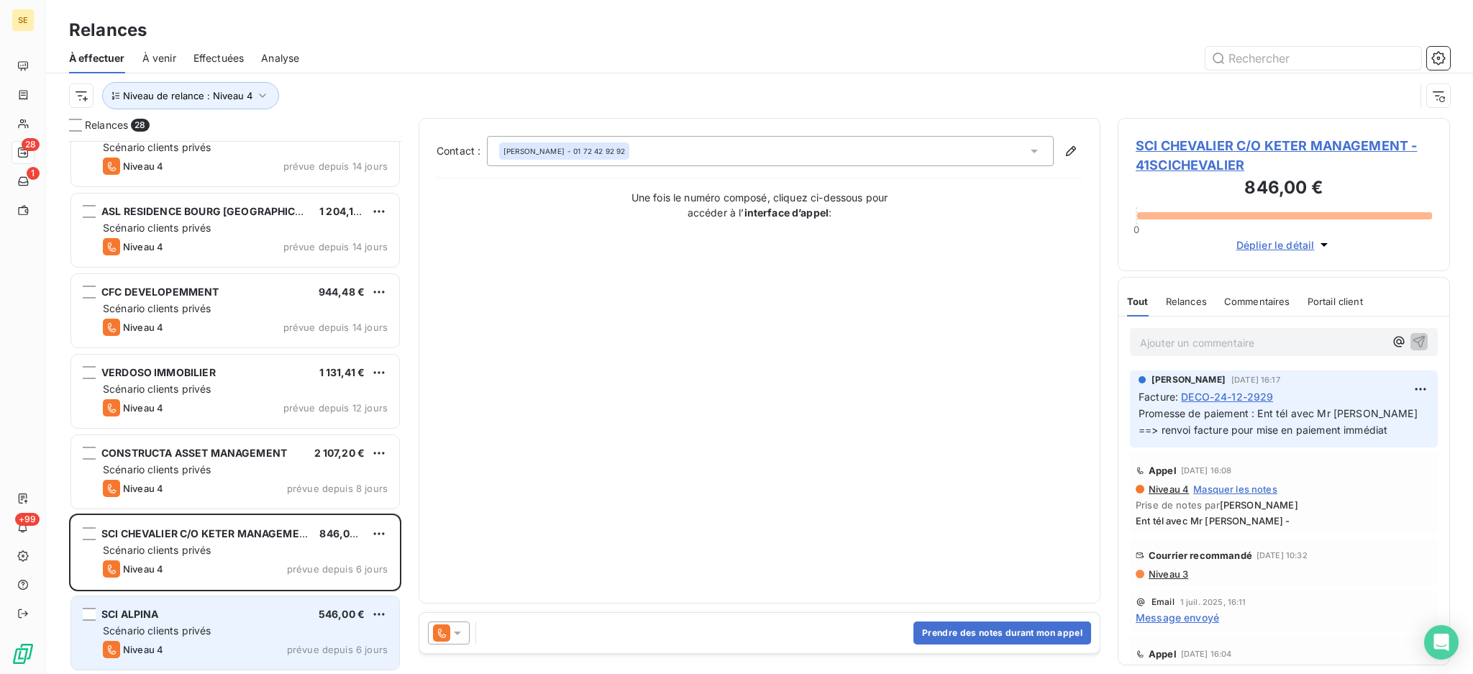
click at [274, 613] on div "SCI ALPINA 546,00 €" at bounding box center [245, 614] width 285 height 13
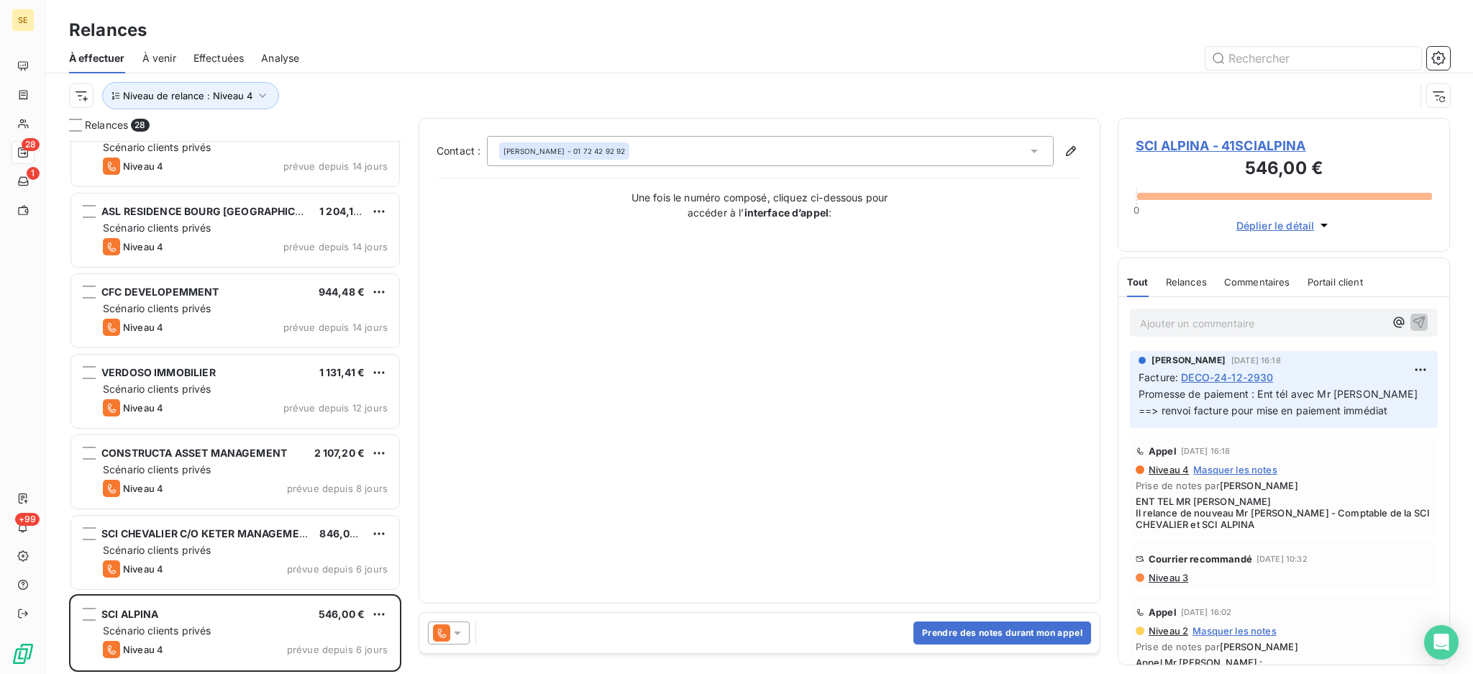
click at [1292, 142] on span "SCI ALPINA - 41SCIALPINA" at bounding box center [1284, 145] width 296 height 19
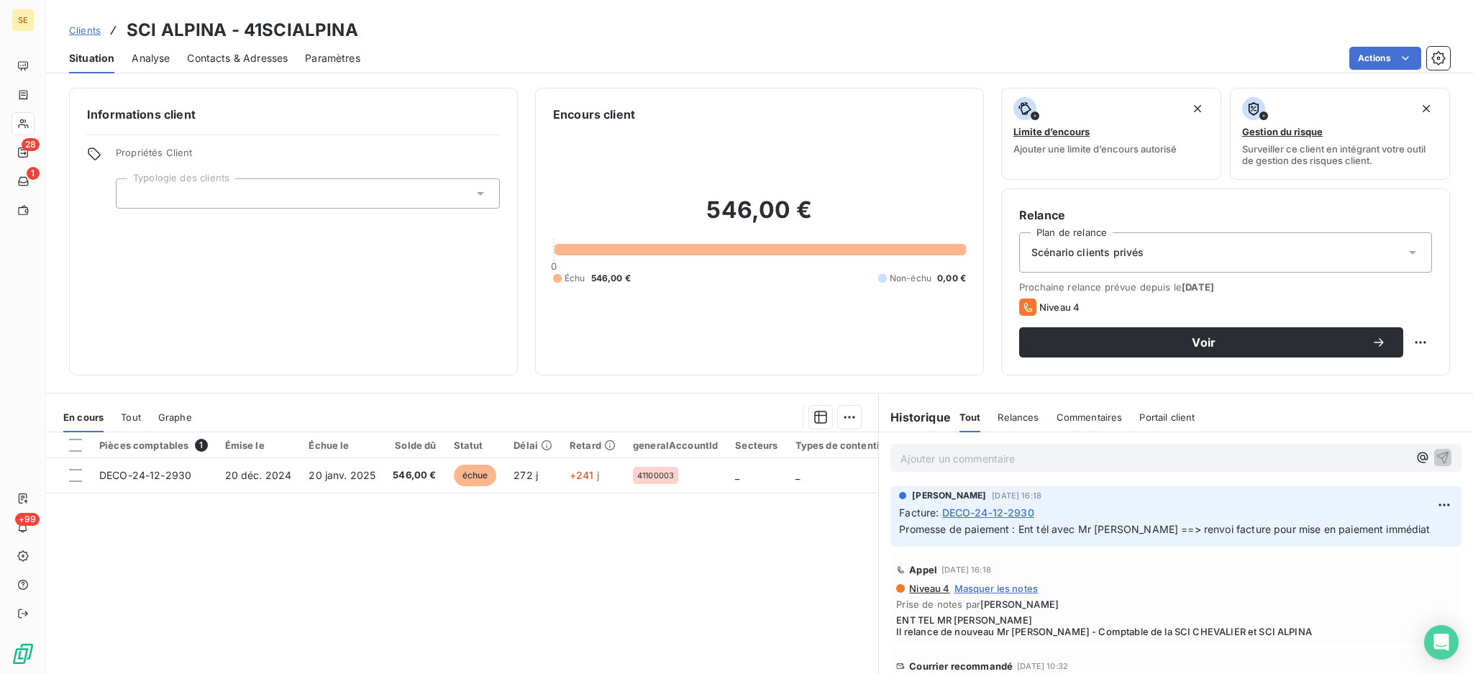
click at [261, 62] on span "Contacts & Adresses" at bounding box center [237, 58] width 101 height 14
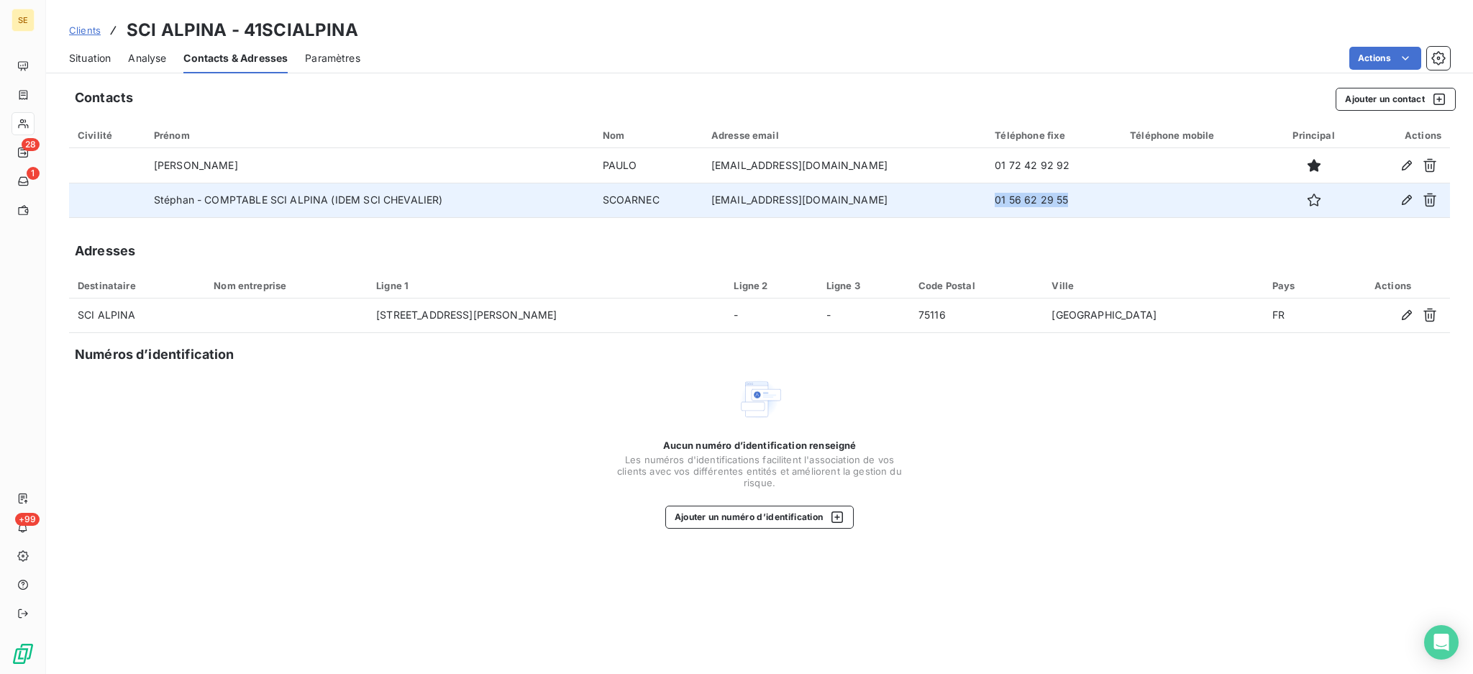
drag, startPoint x: 1093, startPoint y: 199, endPoint x: 990, endPoint y: 186, distance: 104.5
click at [990, 186] on td "01 56 62 29 55" at bounding box center [1053, 200] width 135 height 35
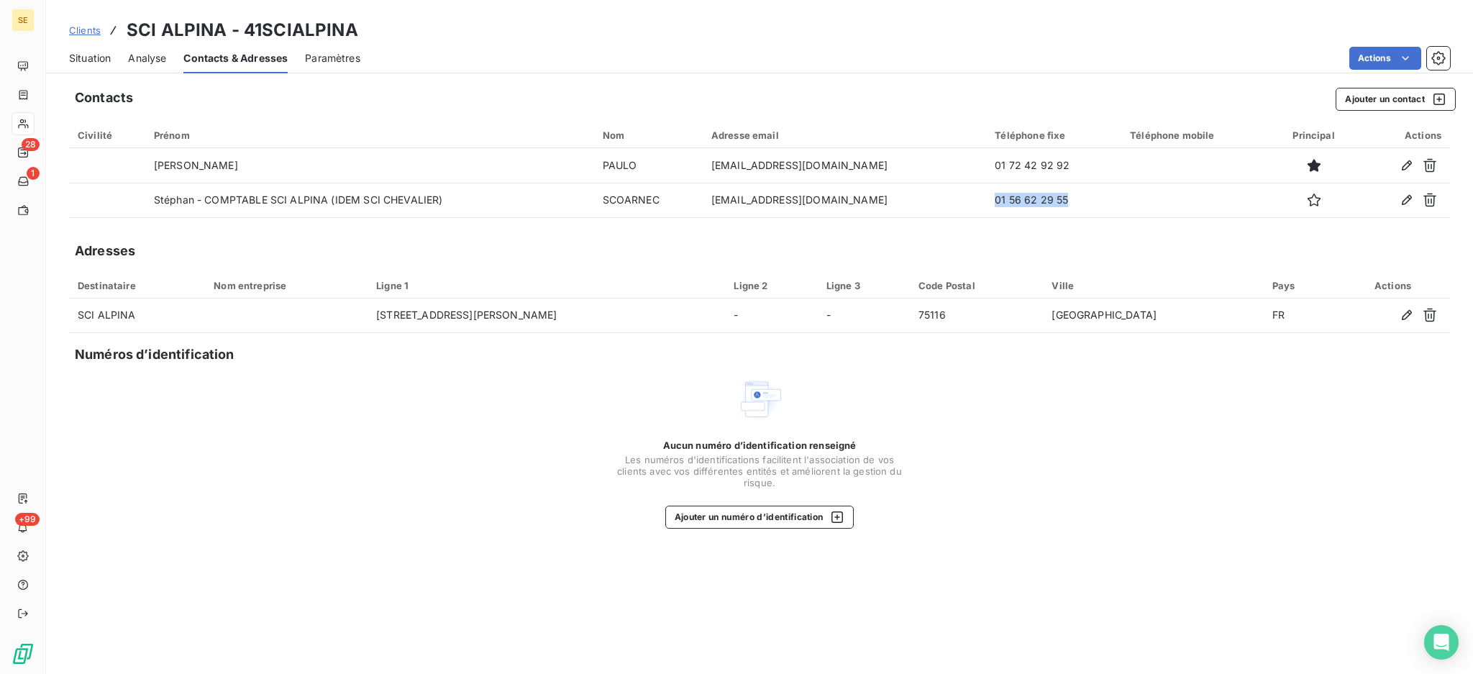
copy td "01 56 62 29 55"
click at [93, 63] on span "Situation" at bounding box center [90, 58] width 42 height 14
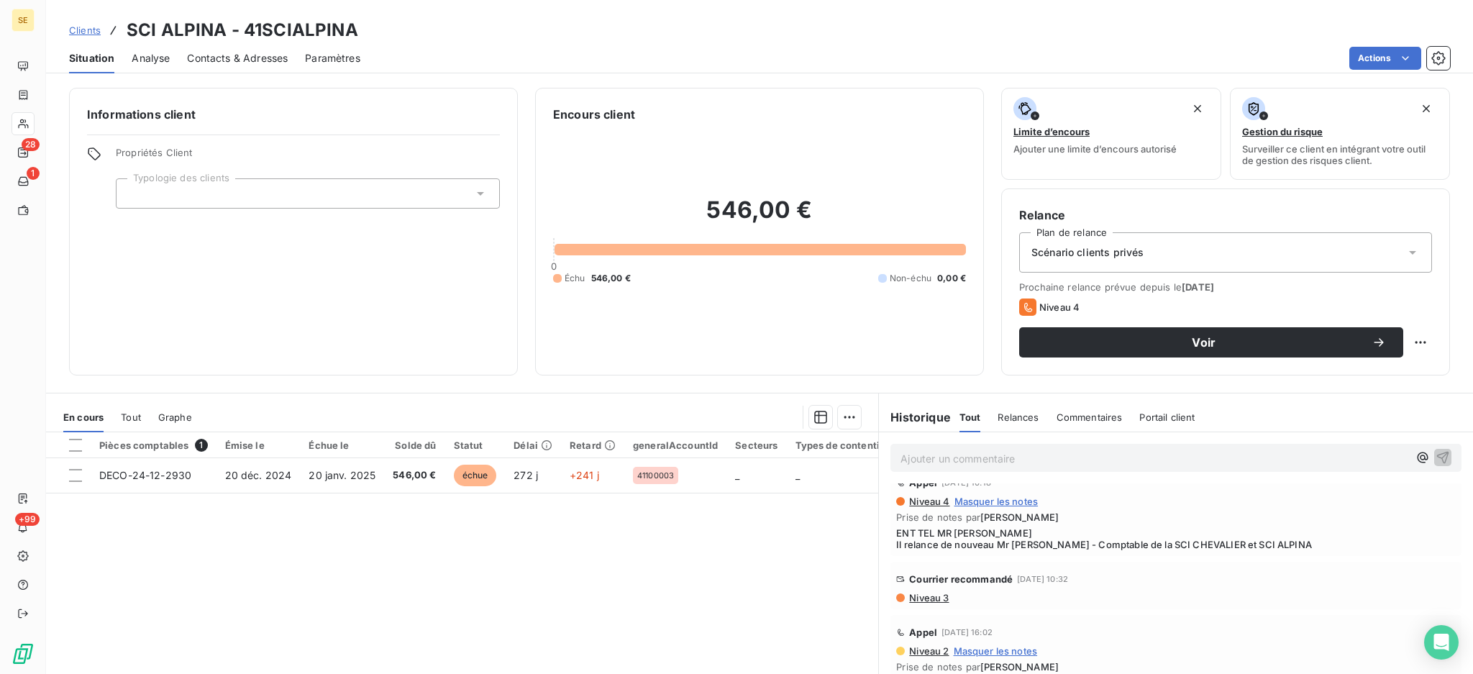
scroll to position [191, 0]
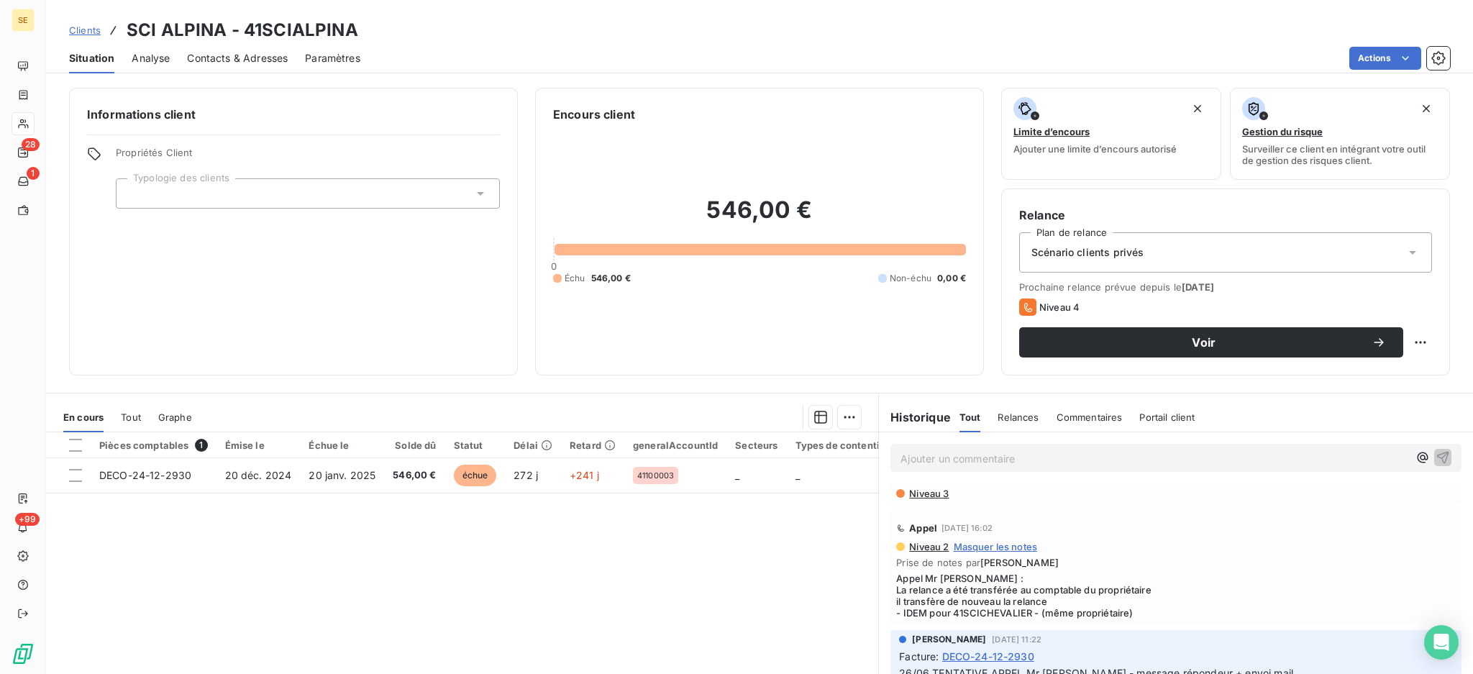
click at [931, 495] on span "Niveau 3" at bounding box center [928, 494] width 41 height 12
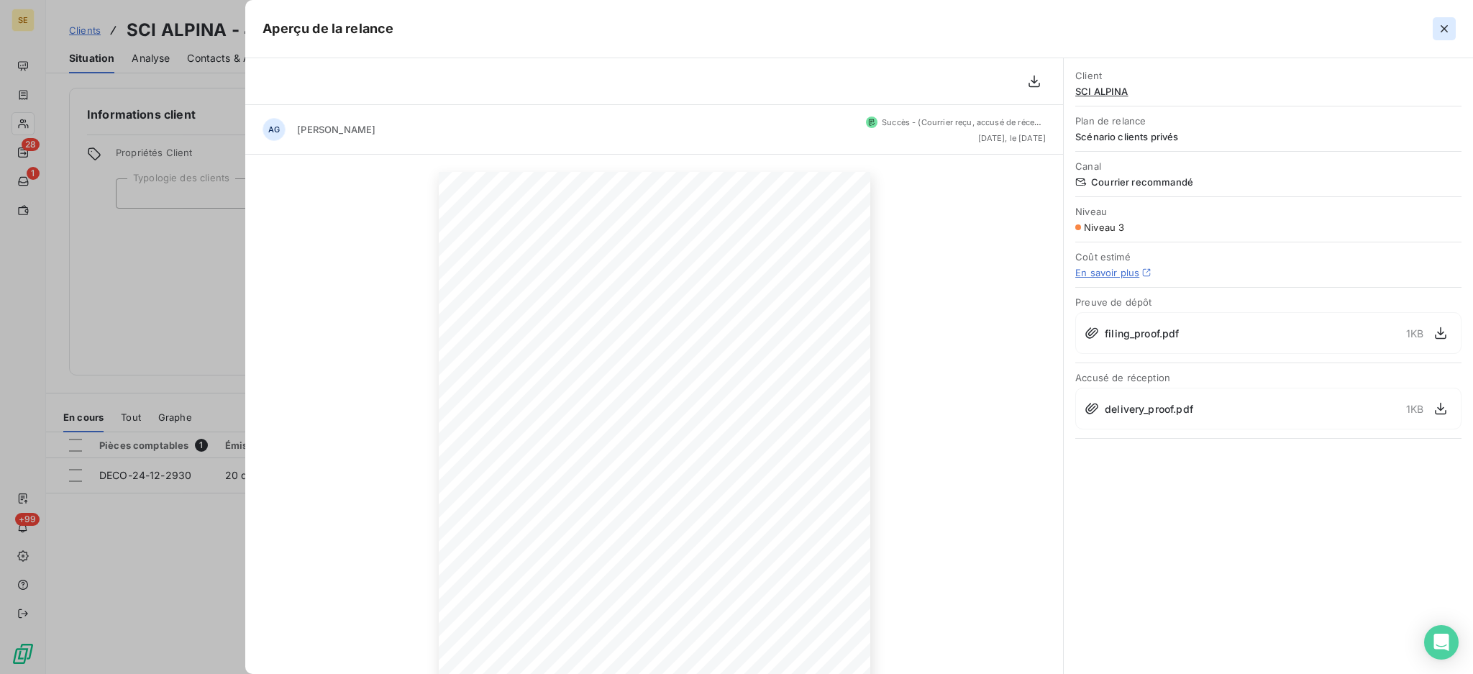
click at [1445, 22] on icon "button" at bounding box center [1444, 29] width 14 height 14
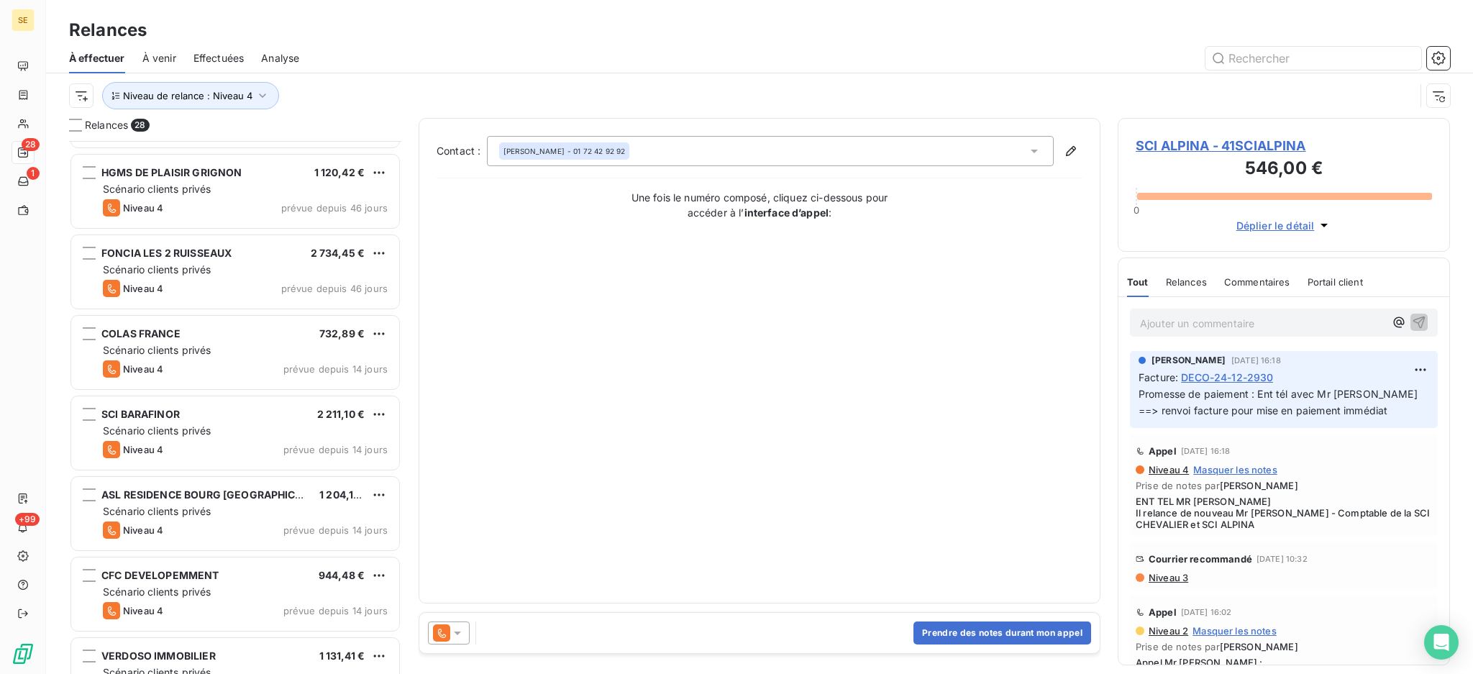
scroll to position [1722, 0]
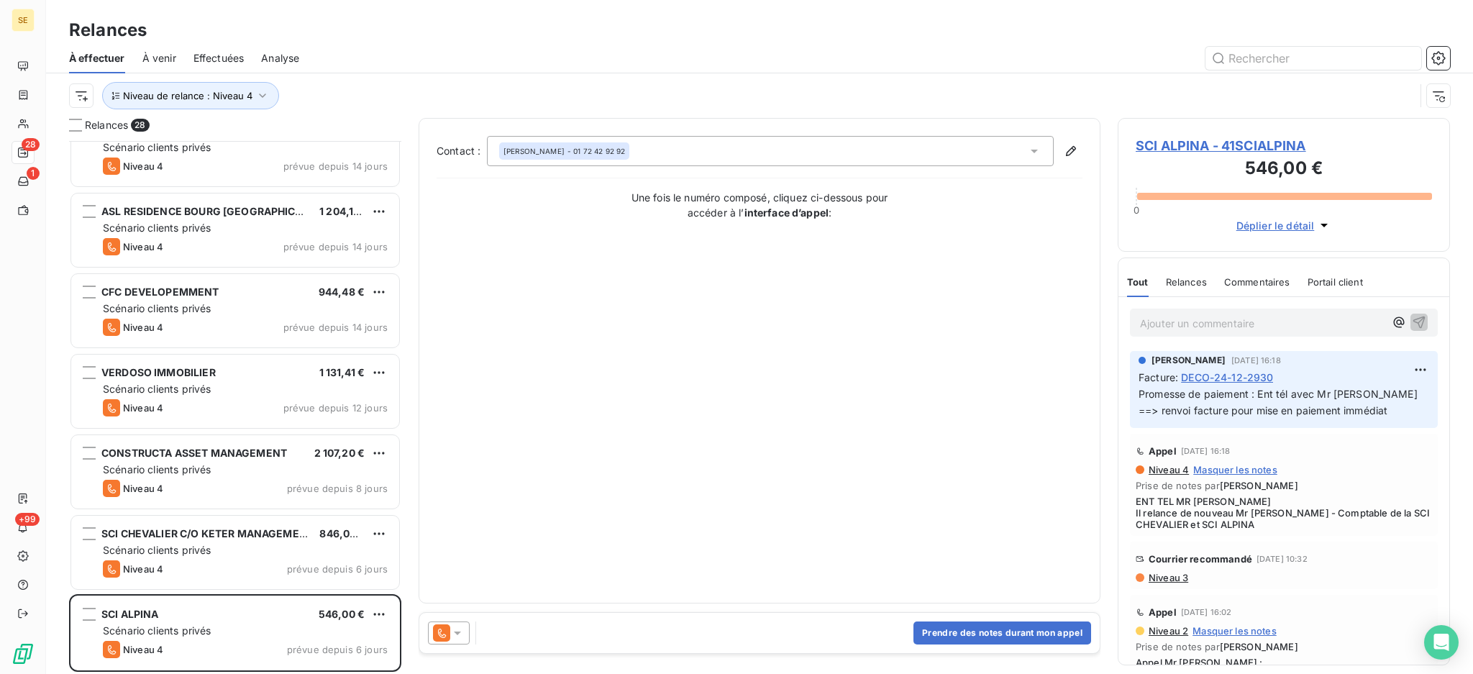
click at [1037, 150] on icon at bounding box center [1034, 152] width 7 height 4
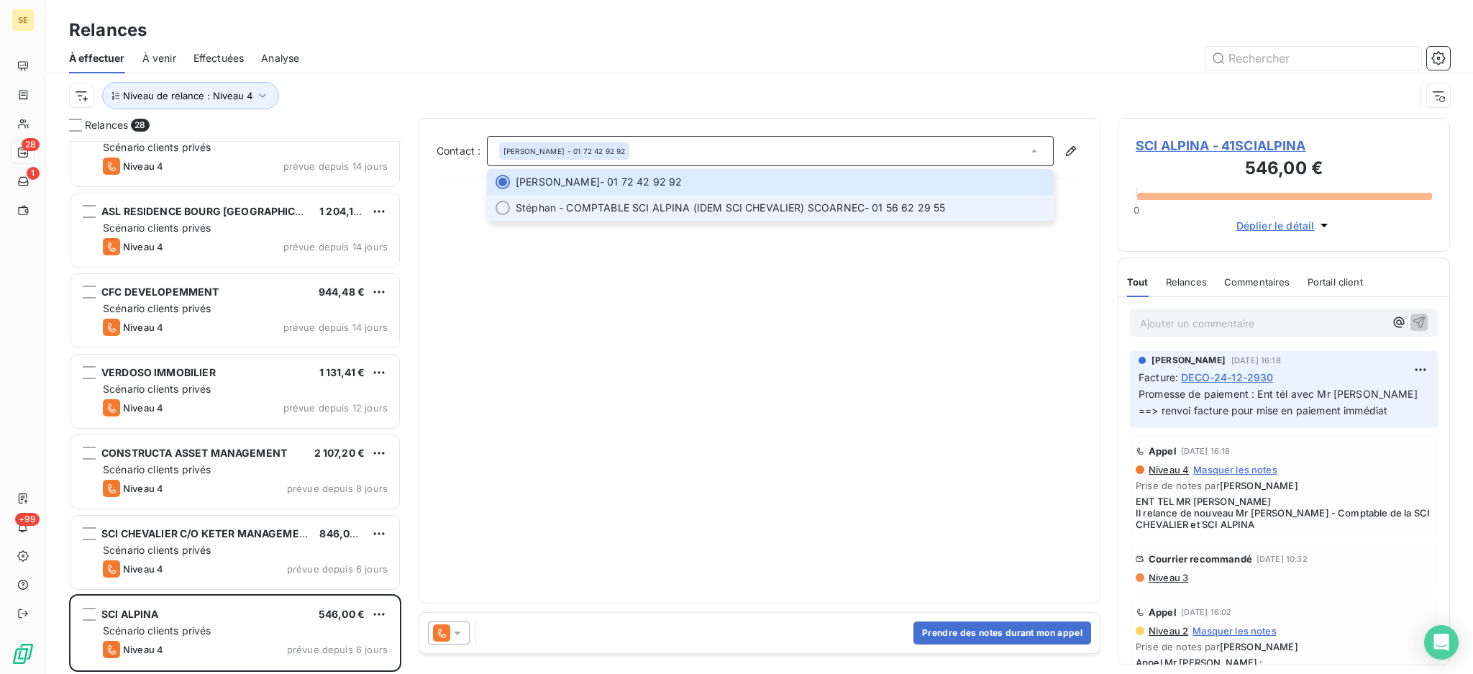
click at [763, 211] on span "Stéphan - COMPTABLE SCI ALPINA (IDEM SCI CHEVALIER) SCOARNEC" at bounding box center [690, 208] width 349 height 14
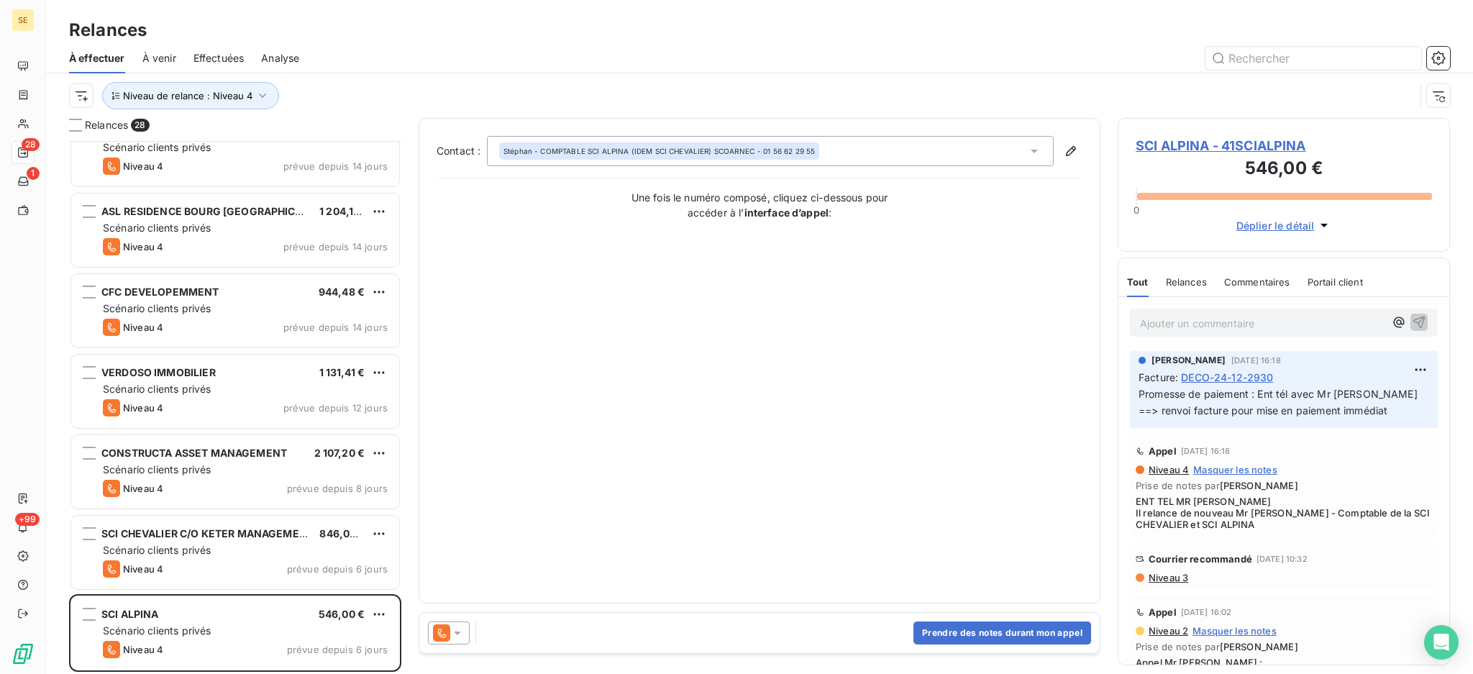
click at [955, 151] on div "Stéphan - COMPTABLE SCI ALPINA (IDEM SCI CHEVALIER) SCOARNEC - 01 56 62 29 55" at bounding box center [770, 151] width 567 height 30
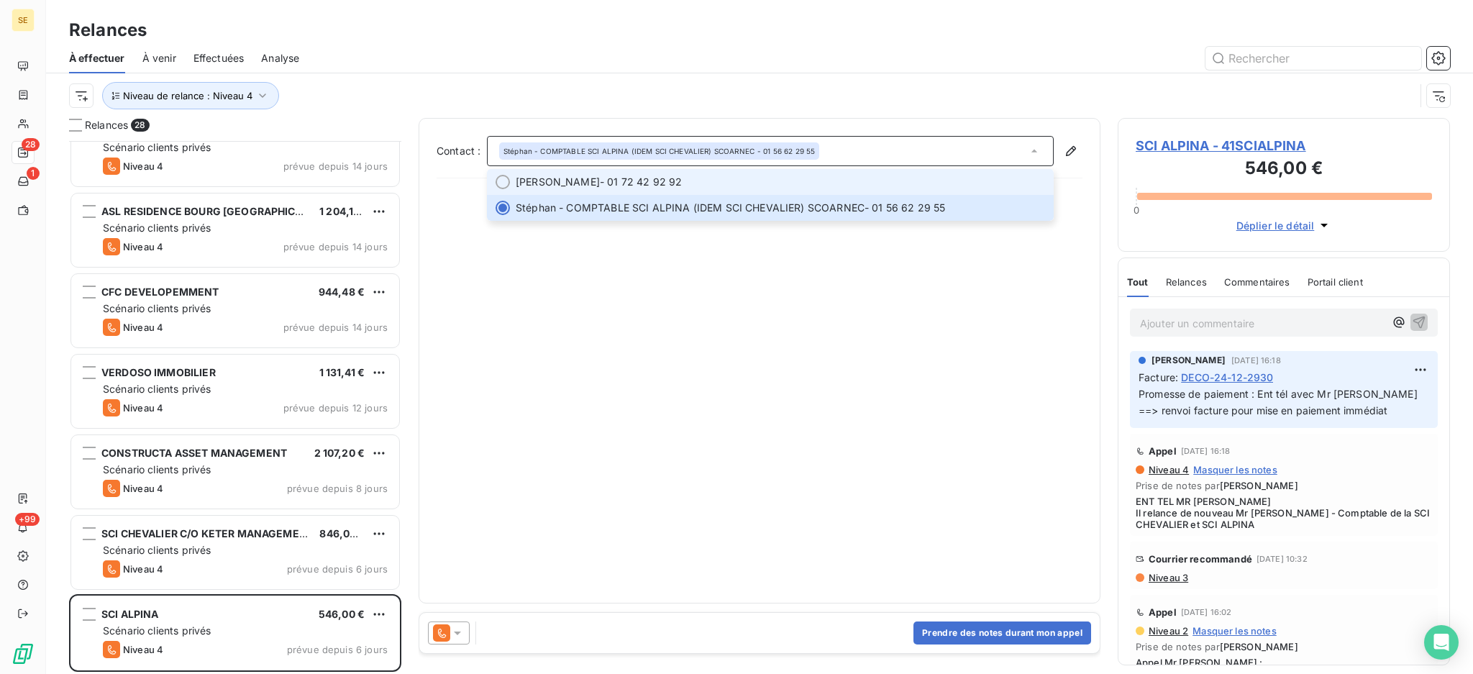
click at [918, 189] on li "Bernard PAULO - 01 72 42 92 92" at bounding box center [770, 182] width 567 height 26
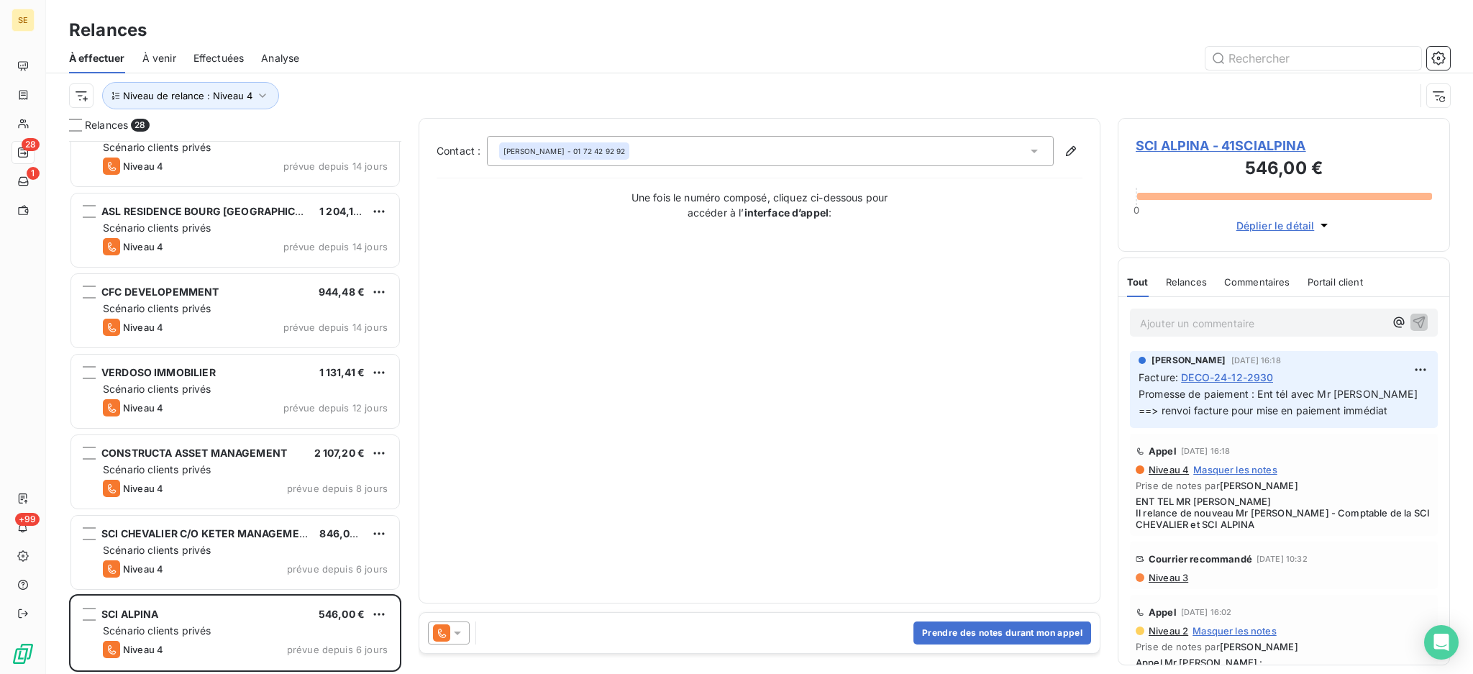
click at [641, 424] on div "Contact : Bernard PAULO - 01 72 42 92 92 Une fois le numéro composé, cliquez ci…" at bounding box center [760, 360] width 646 height 449
click at [741, 422] on div "Contact : Bernard PAULO - 01 72 42 92 92 Une fois le numéro composé, cliquez ci…" at bounding box center [760, 360] width 646 height 449
drag, startPoint x: 1031, startPoint y: 150, endPoint x: 1005, endPoint y: 168, distance: 31.1
click at [1031, 150] on icon at bounding box center [1034, 152] width 7 height 4
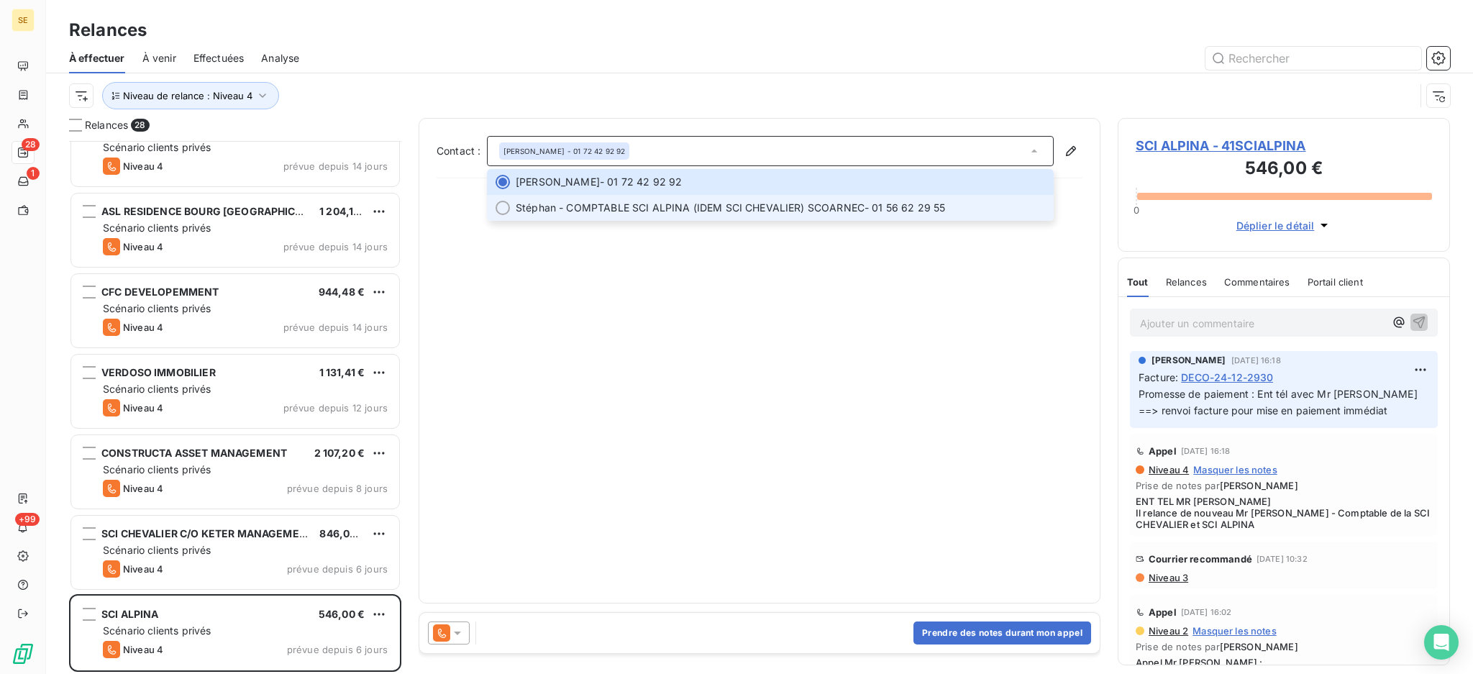
click at [809, 205] on span "Stéphan - COMPTABLE SCI ALPINA (IDEM SCI CHEVALIER) SCOARNEC" at bounding box center [690, 208] width 349 height 14
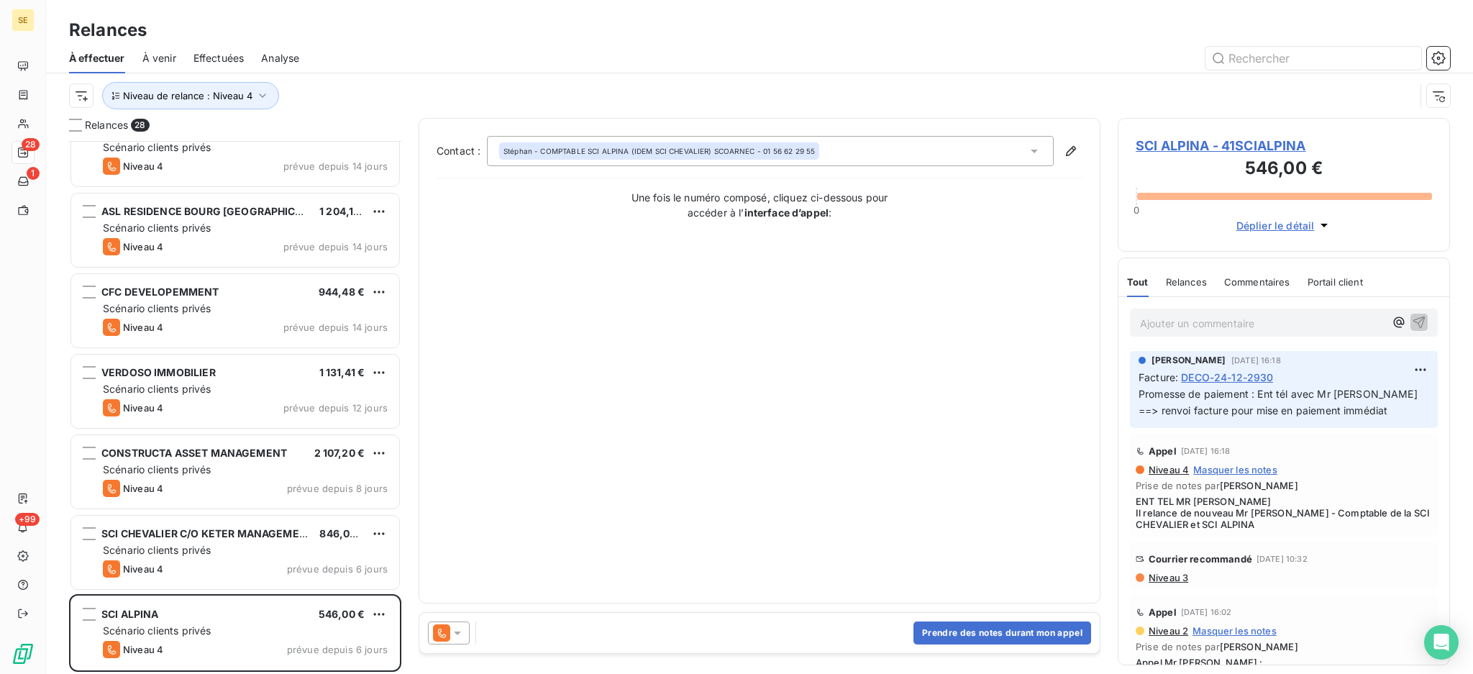
click at [767, 298] on div "Contact : Stéphan - COMPTABLE SCI ALPINA (IDEM SCI CHEVALIER) SCOARNEC - 01 56 …" at bounding box center [760, 360] width 646 height 449
click at [1274, 137] on span "SCI ALPINA - 41SCIALPINA" at bounding box center [1284, 145] width 296 height 19
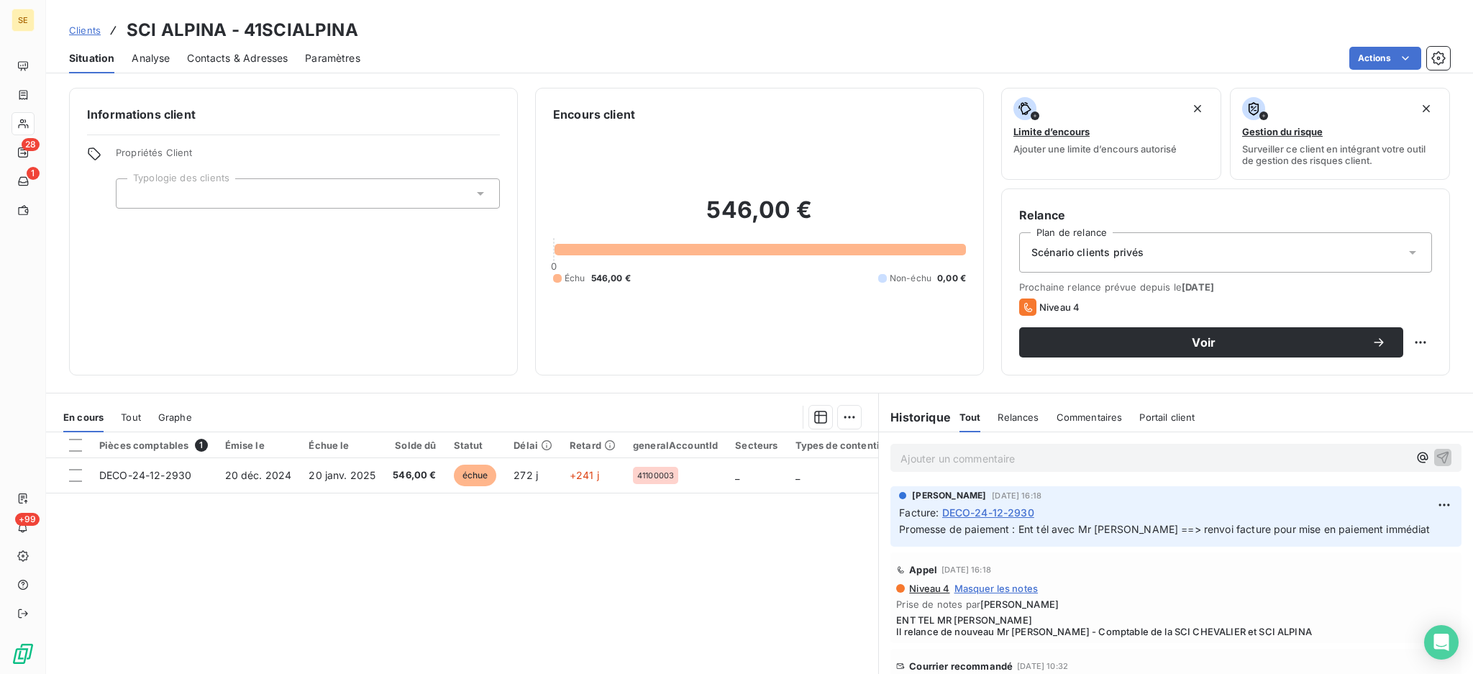
click at [286, 62] on span "Contacts & Adresses" at bounding box center [237, 58] width 101 height 14
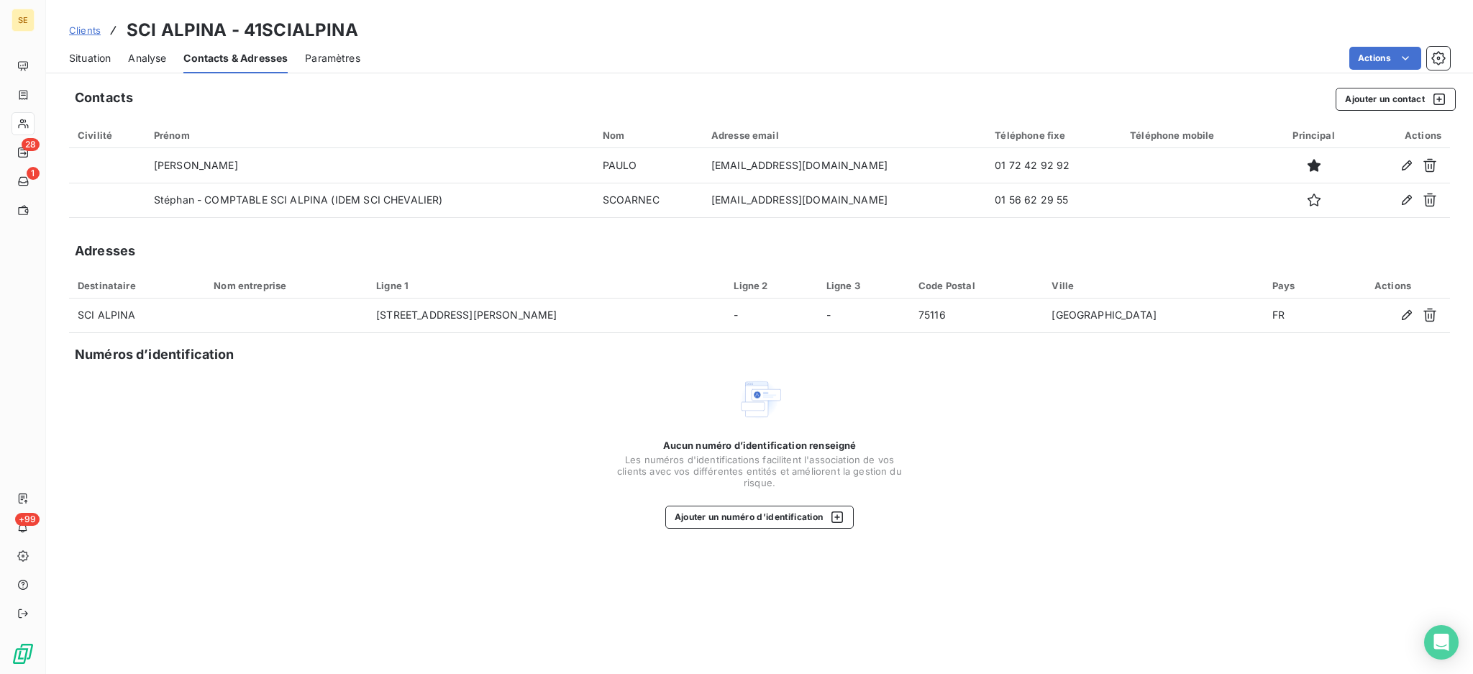
click at [96, 55] on span "Situation" at bounding box center [90, 58] width 42 height 14
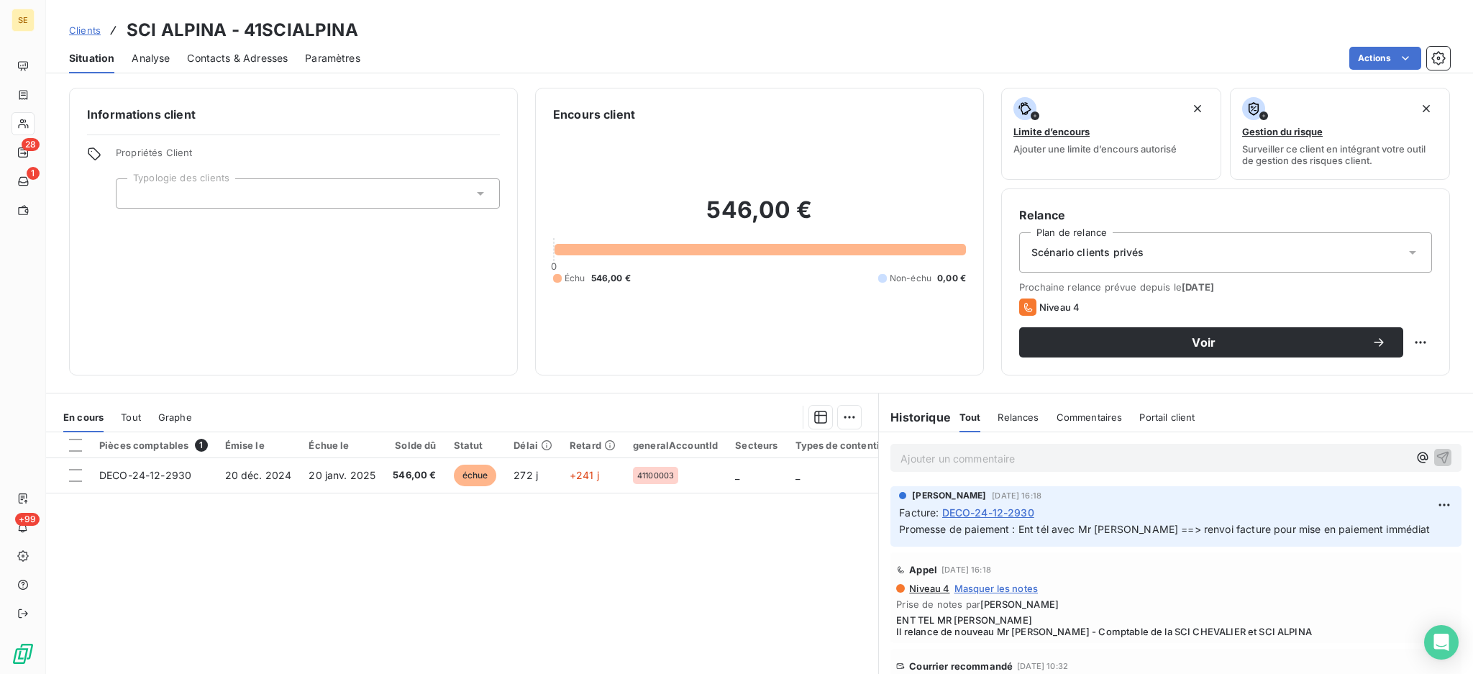
click at [631, 547] on div "Pièces comptables 1 Émise le Échue le Solde dû Statut Délai Retard generalAccou…" at bounding box center [462, 570] width 832 height 277
click at [1381, 50] on html "SE 28 1 +99 Clients SCI ALPINA - 41SCIALPINA Situation Analyse Contacts & Adres…" at bounding box center [736, 337] width 1473 height 674
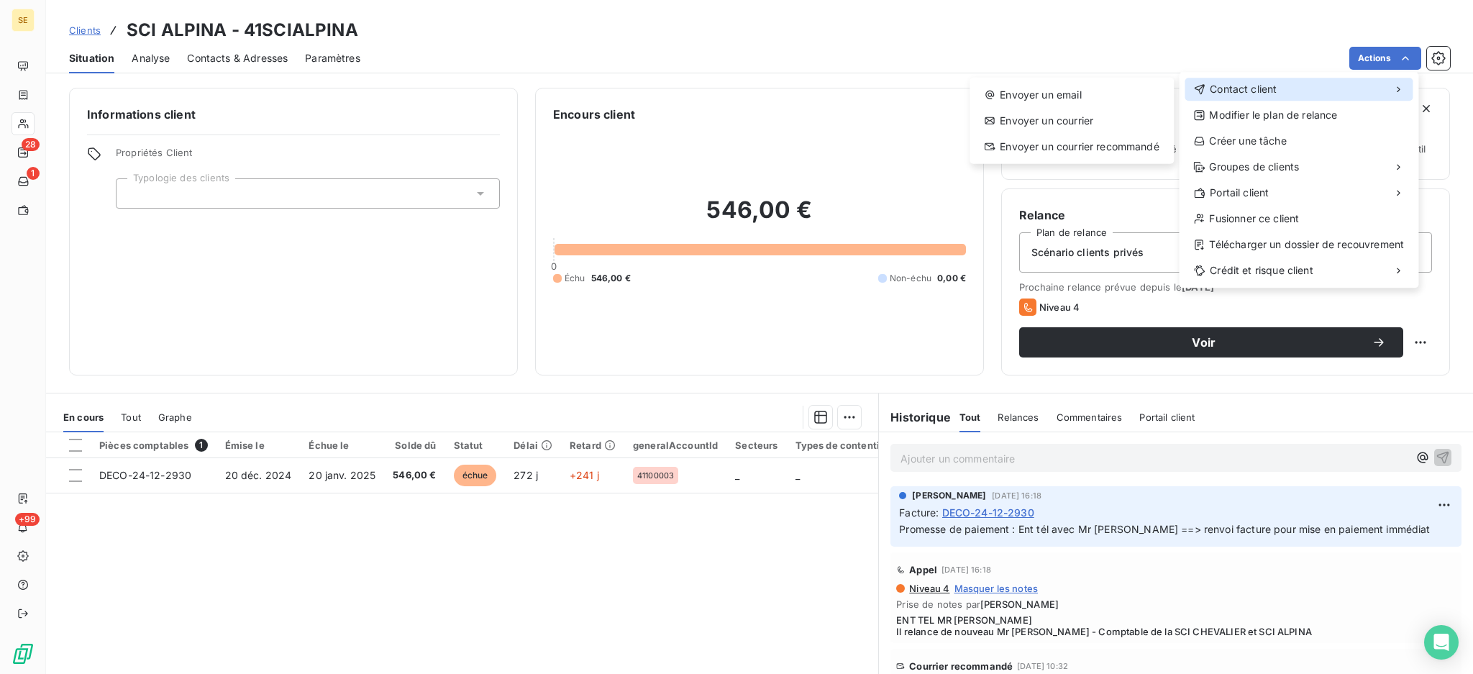
click at [1251, 93] on span "Contact client" at bounding box center [1243, 89] width 67 height 14
click at [1054, 93] on div "Envoyer un email" at bounding box center [1071, 94] width 193 height 23
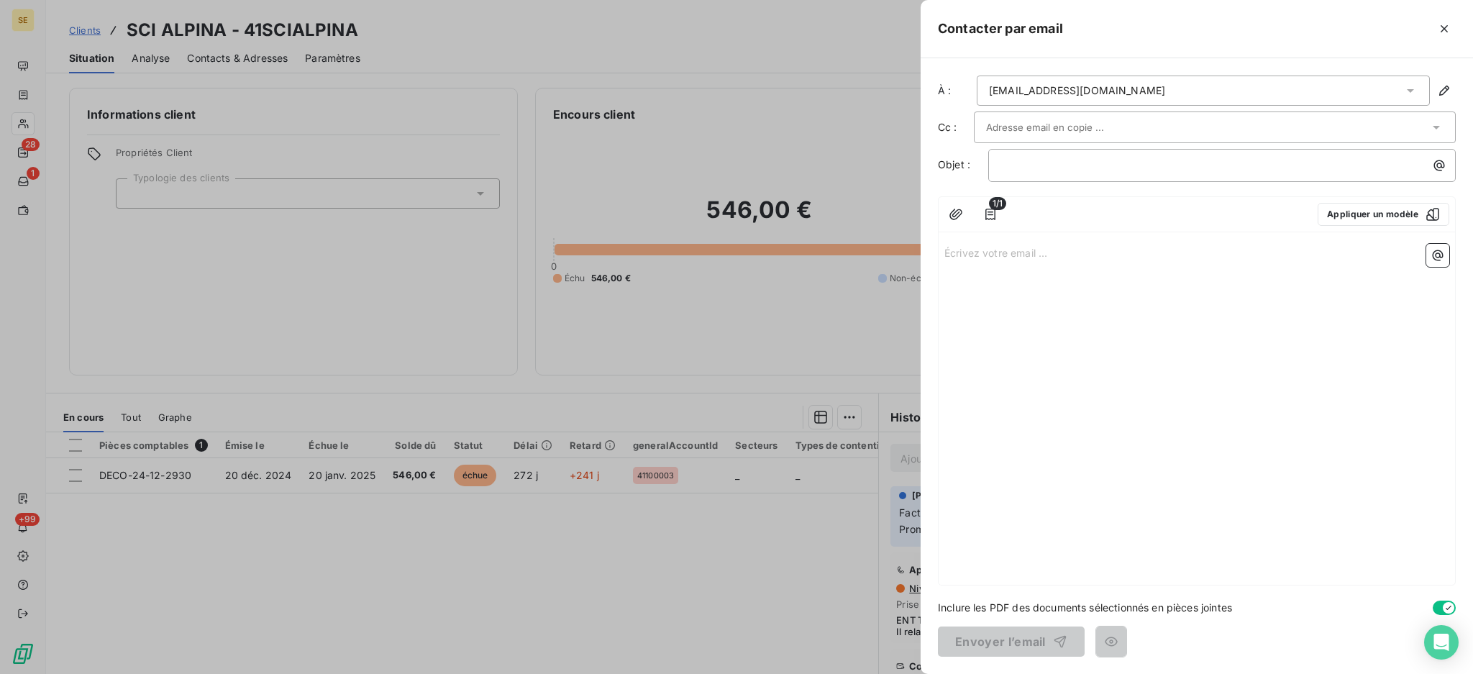
click at [1410, 91] on icon at bounding box center [1410, 91] width 7 height 4
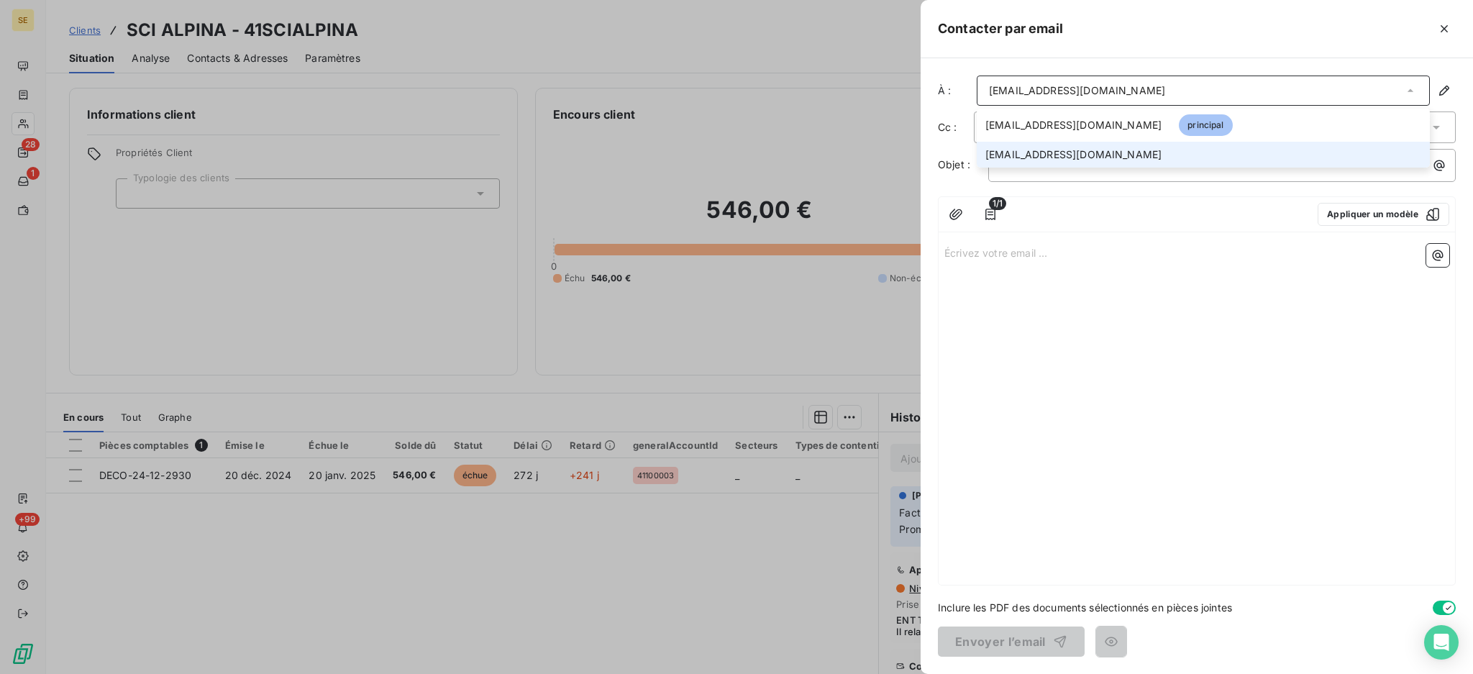
click at [1281, 155] on li "sscoarnec@keter-management.com" at bounding box center [1203, 155] width 453 height 26
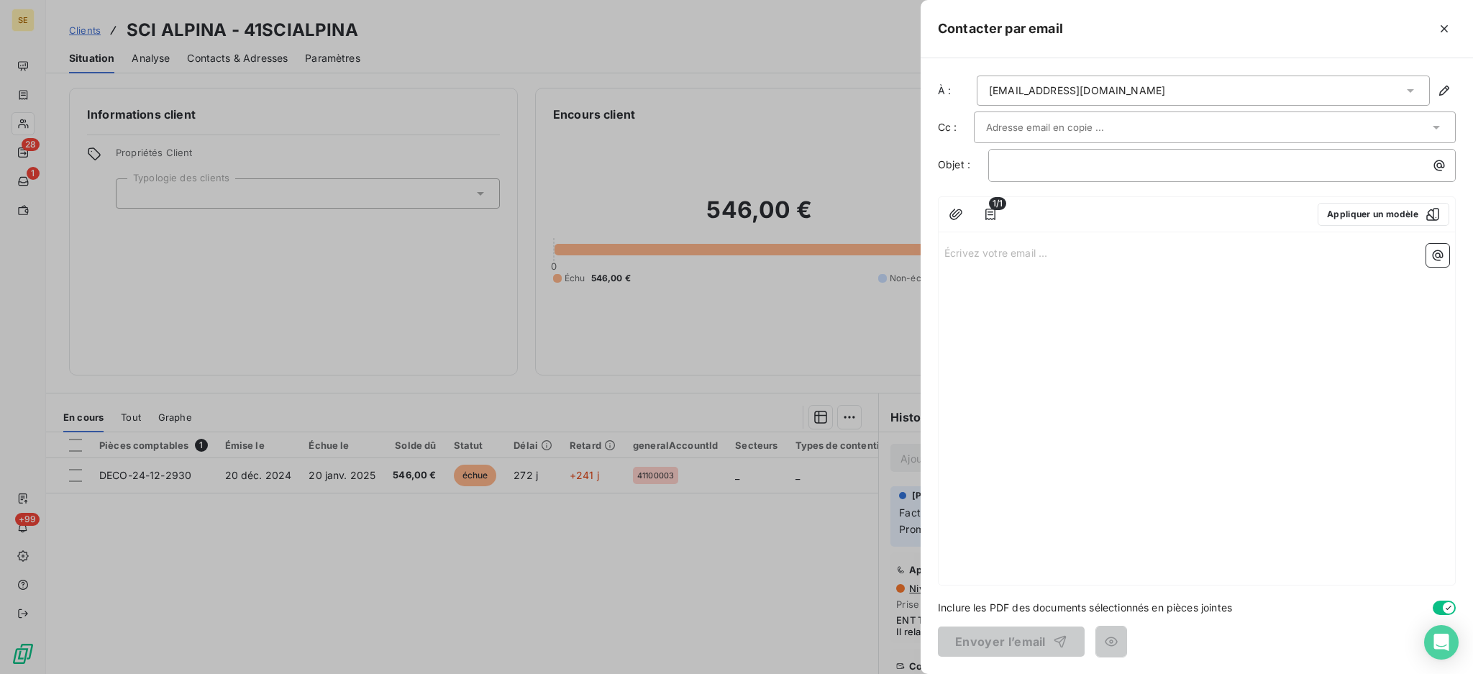
click at [1433, 132] on icon at bounding box center [1436, 127] width 14 height 14
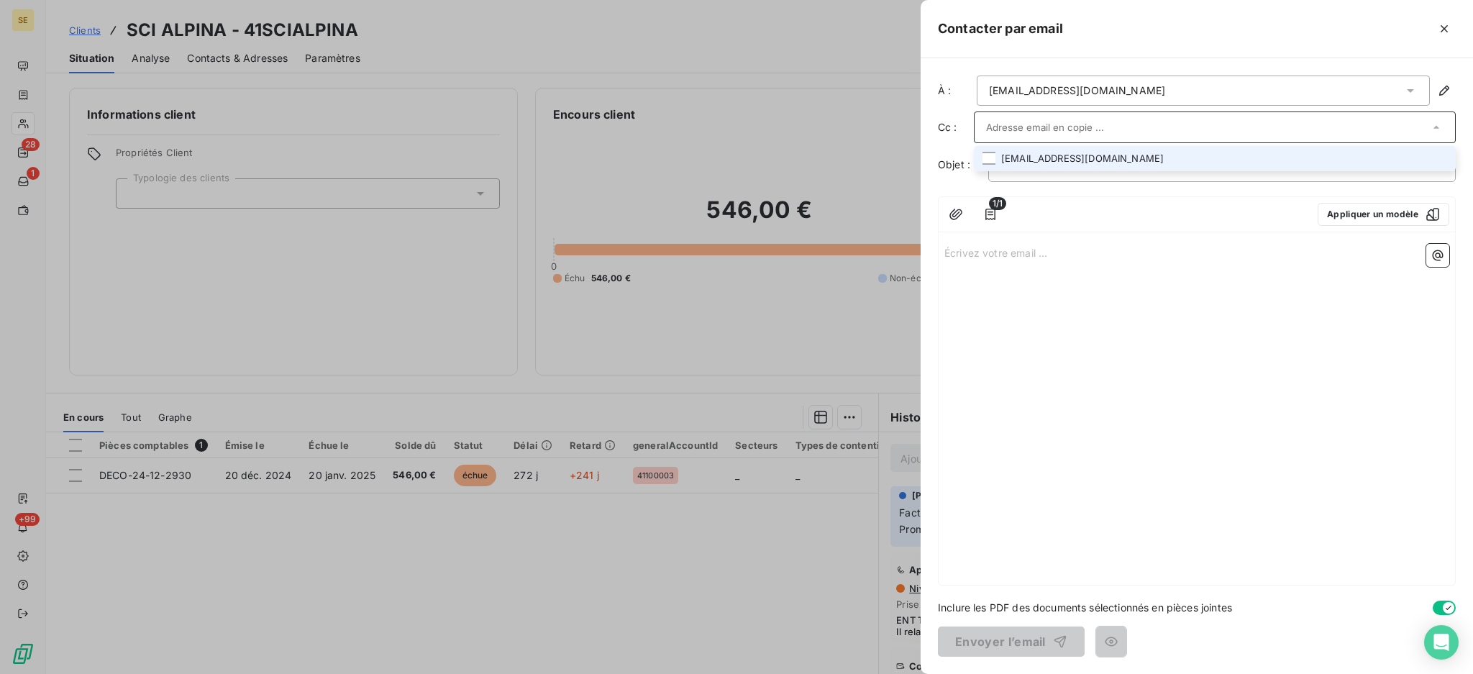
click at [1161, 157] on li "bpaulo@nexity.fr" at bounding box center [1215, 158] width 482 height 25
click at [1089, 252] on p "Écrivez votre email ... ﻿" at bounding box center [1196, 253] width 505 height 17
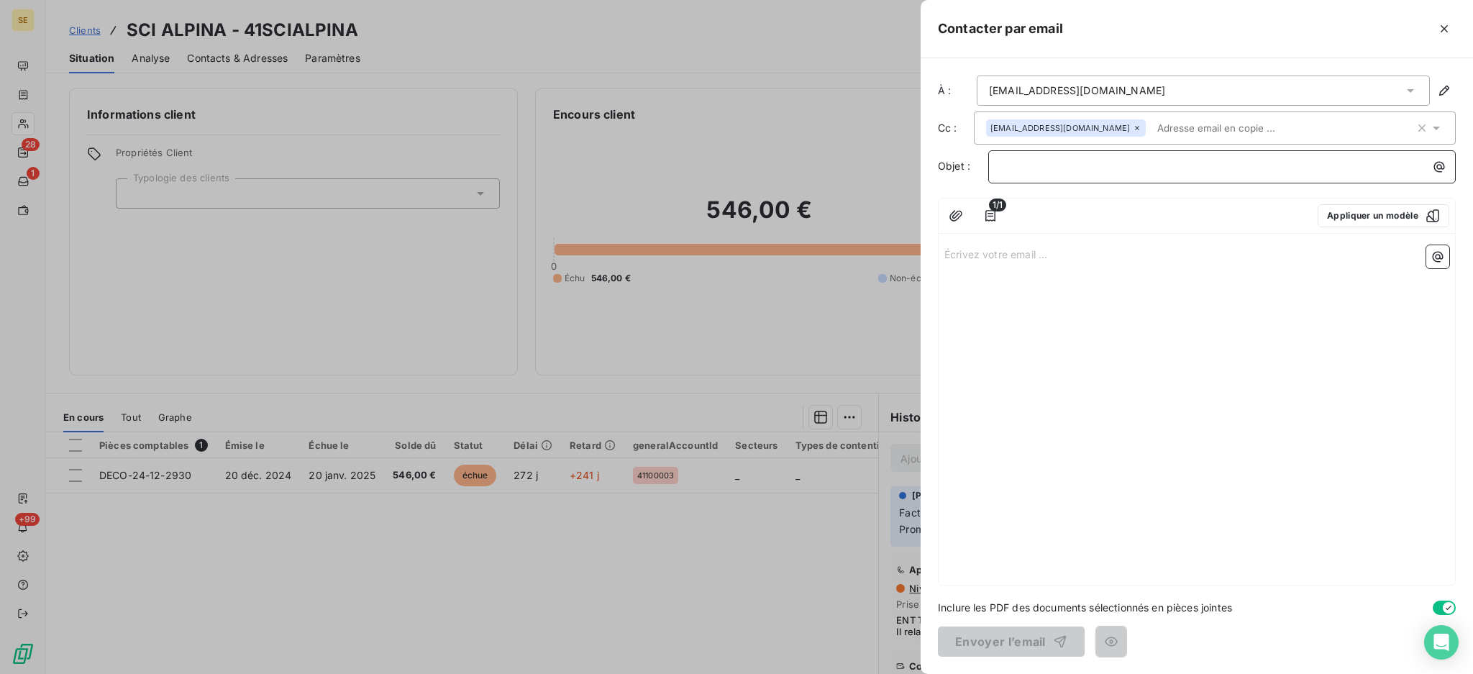
click at [1105, 161] on p "﻿" at bounding box center [1225, 166] width 450 height 17
drag, startPoint x: 1358, startPoint y: 167, endPoint x: 974, endPoint y: 164, distance: 384.7
click at [974, 164] on div "Objet : SEM - 41SCIALPINA - DERNIER RELANCE AVANT CONTENTIEUX" at bounding box center [1197, 166] width 518 height 33
click at [1447, 37] on button "button" at bounding box center [1444, 28] width 23 height 23
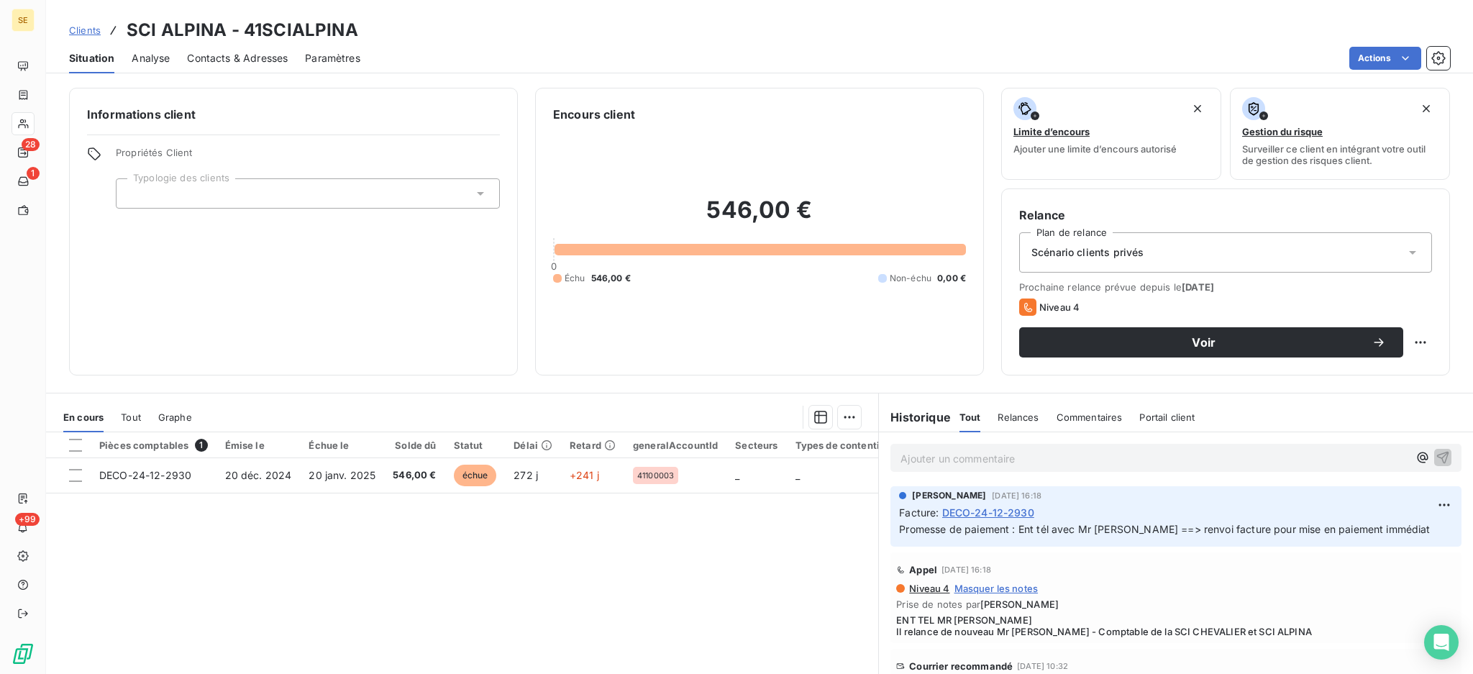
scroll to position [191, 0]
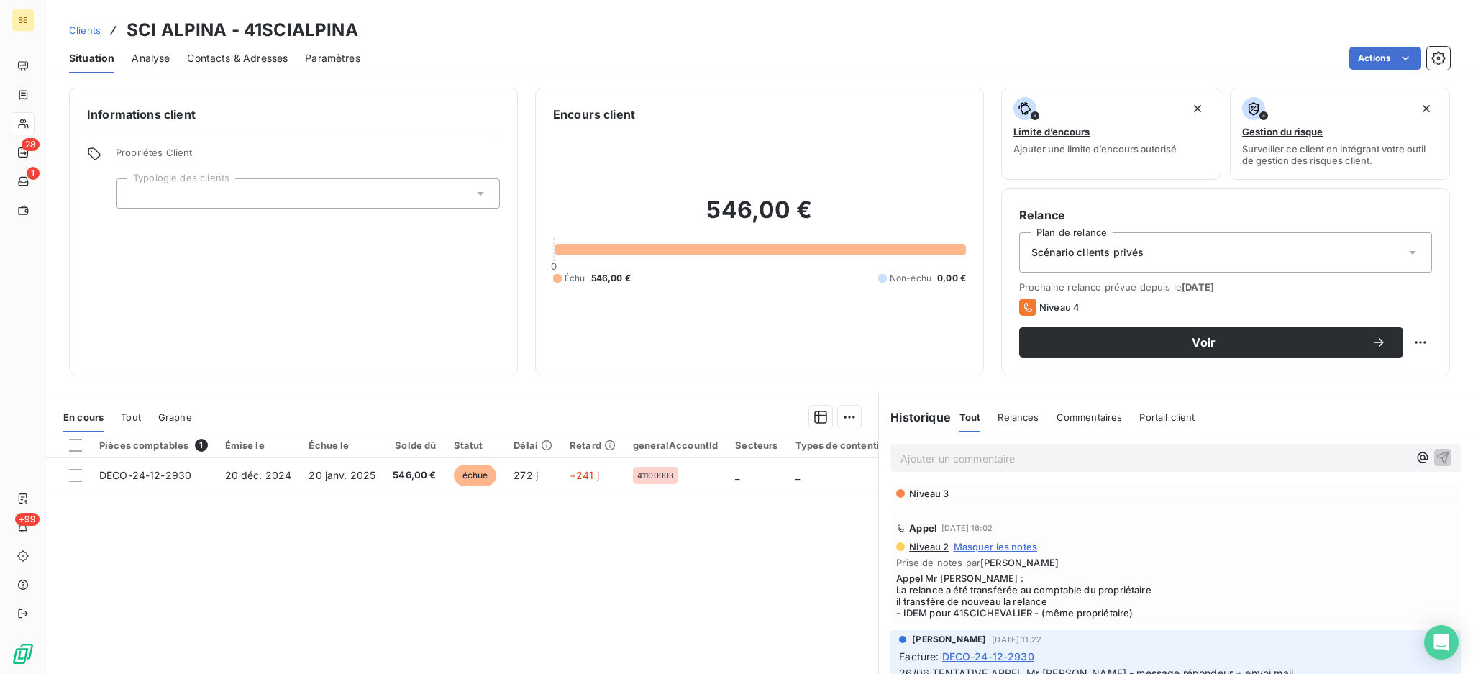
click at [933, 495] on span "Niveau 3" at bounding box center [928, 494] width 41 height 12
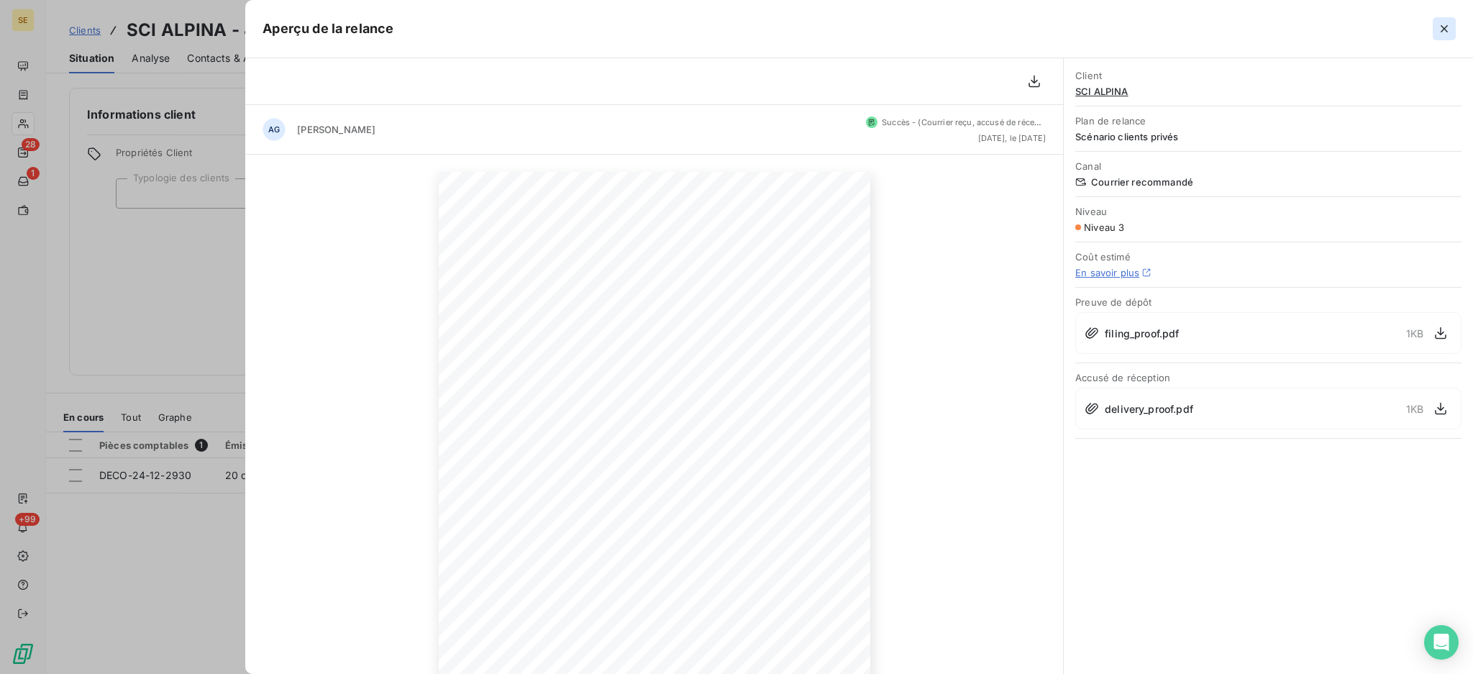
click at [1440, 27] on icon "button" at bounding box center [1444, 29] width 14 height 14
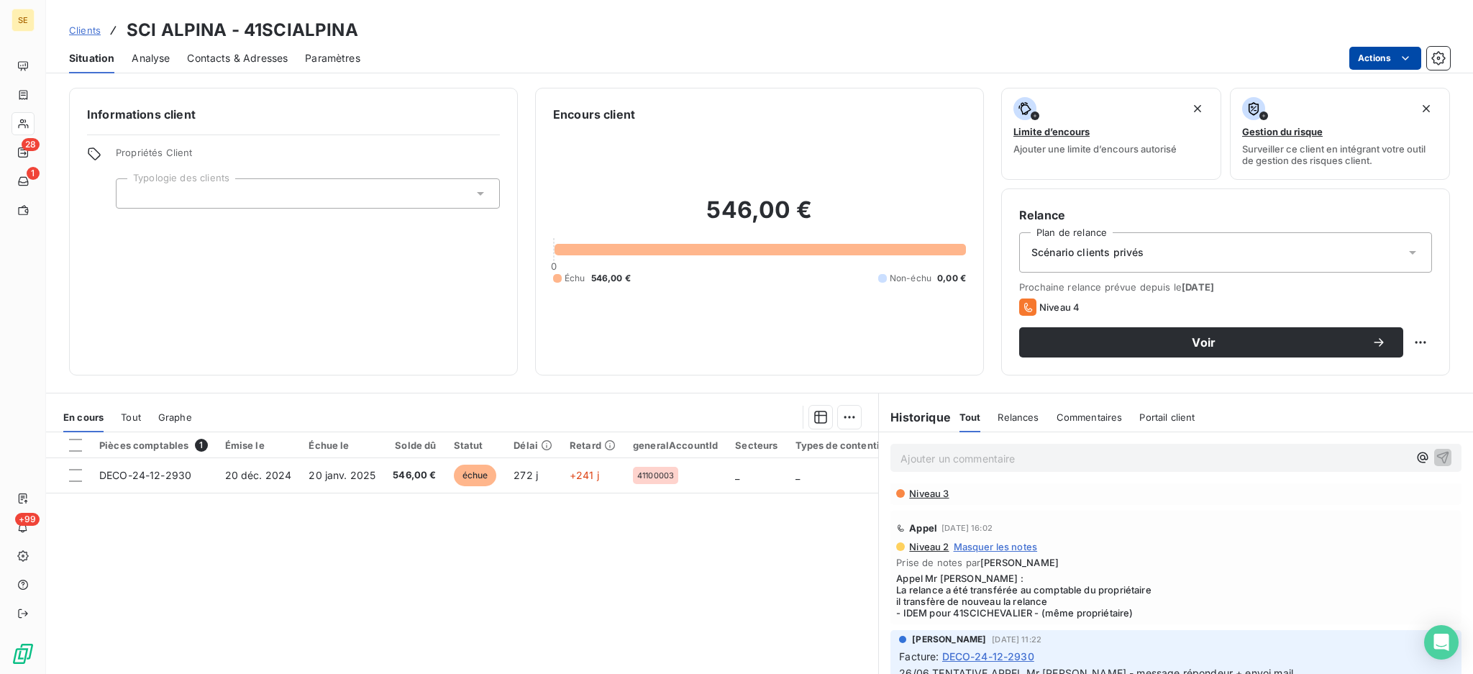
click at [1382, 58] on html "SE 28 1 +99 Clients SCI ALPINA - 41SCIALPINA Situation Analyse Contacts & Adres…" at bounding box center [736, 337] width 1473 height 674
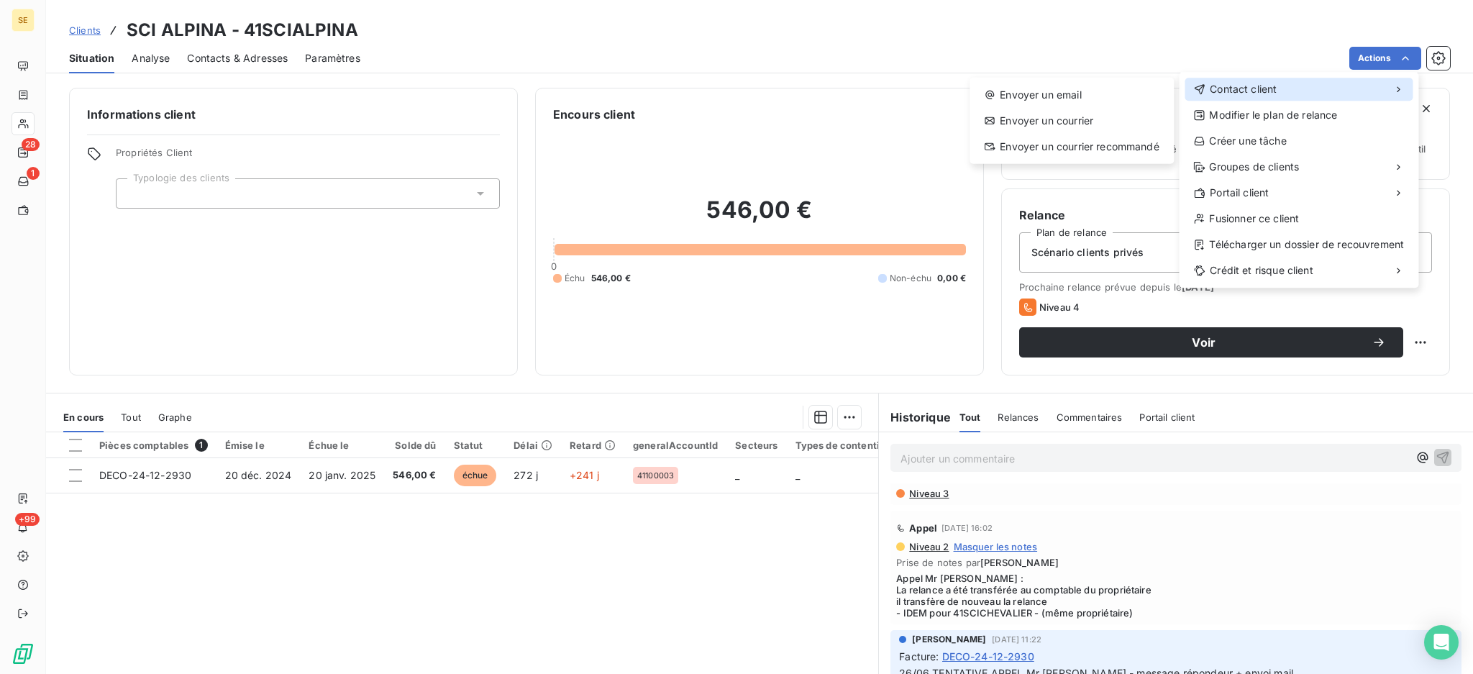
click at [1298, 97] on div "Contact client" at bounding box center [1298, 89] width 228 height 23
click at [1095, 101] on div "Envoyer un email" at bounding box center [1071, 94] width 193 height 23
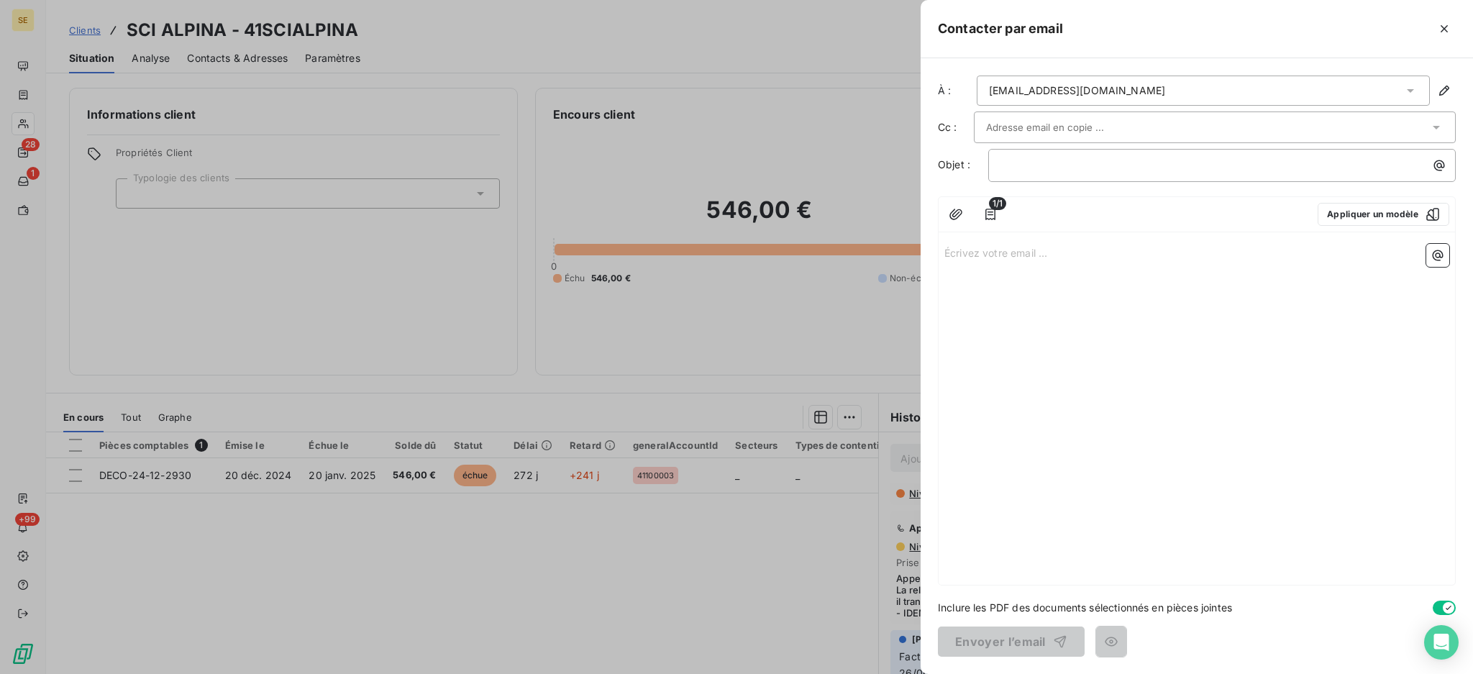
click at [1411, 87] on icon at bounding box center [1410, 90] width 14 height 14
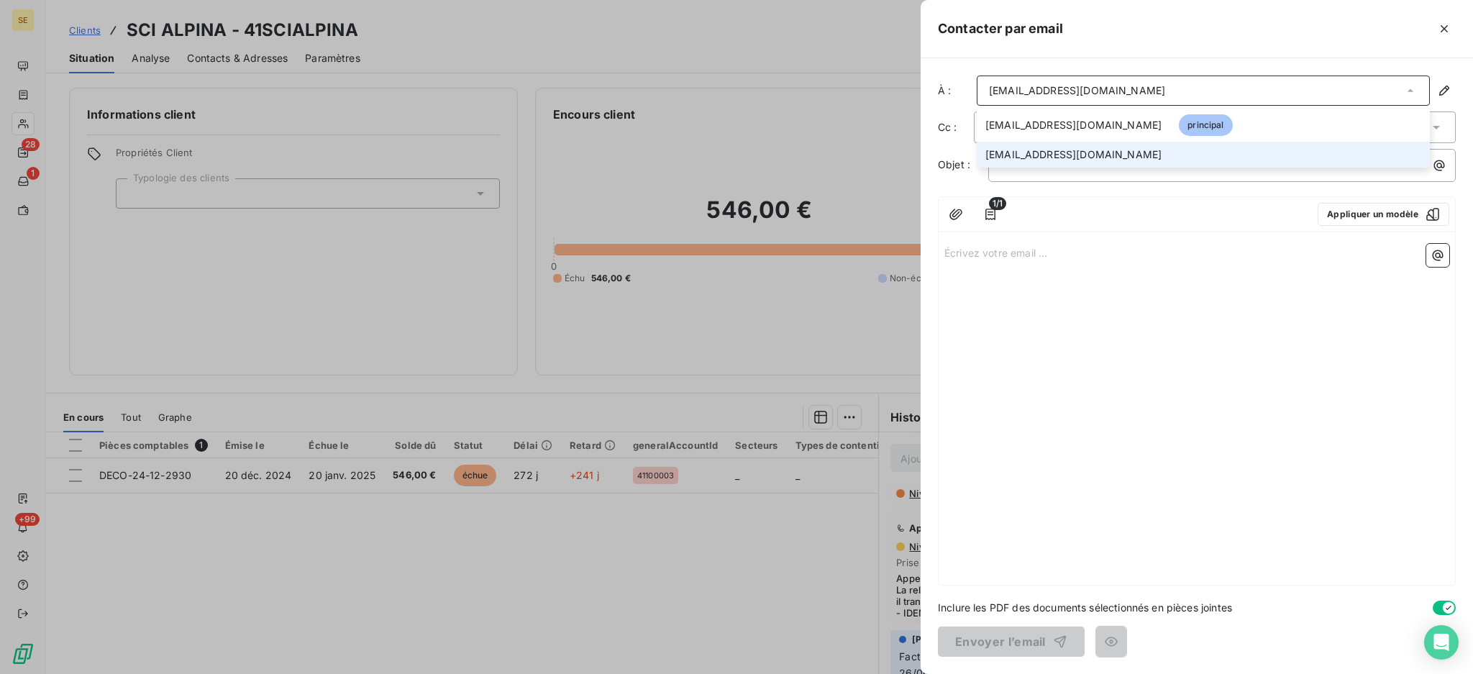
click at [1211, 148] on li "sscoarnec@keter-management.com" at bounding box center [1203, 155] width 453 height 26
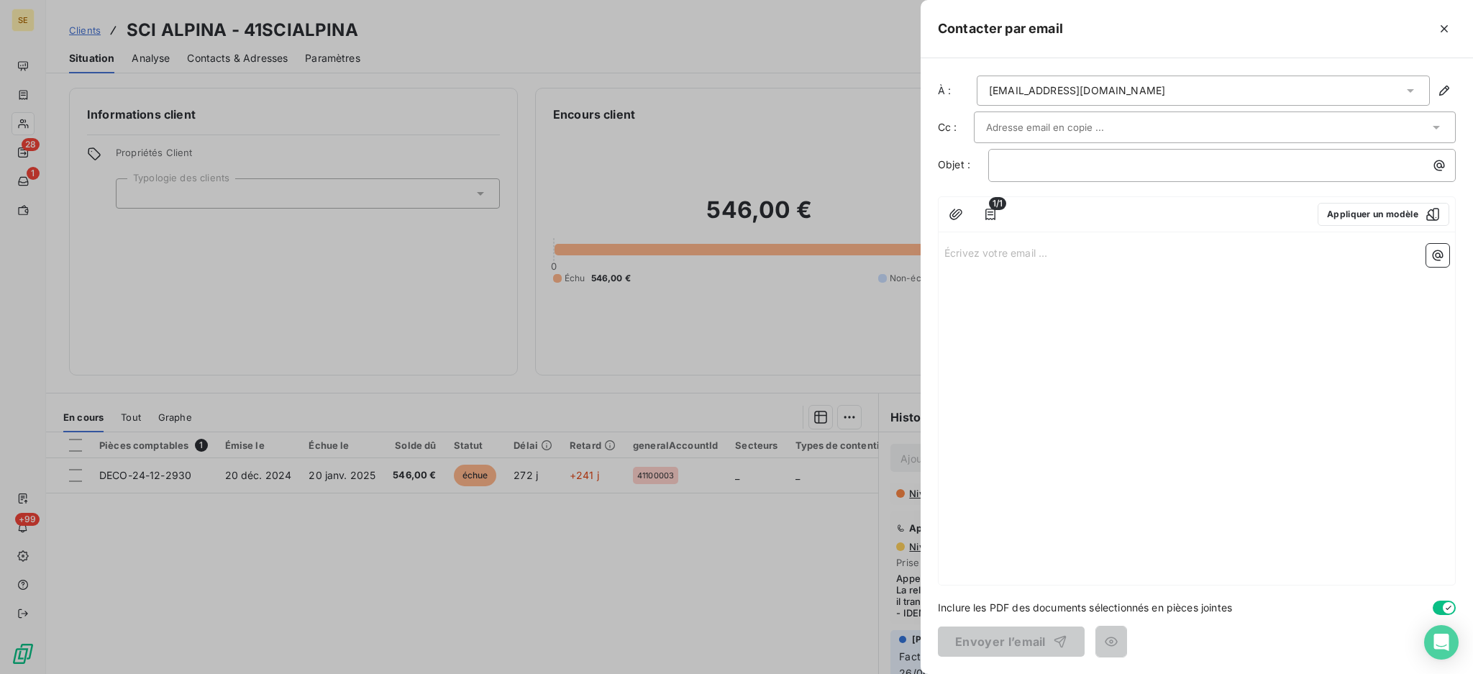
click at [1436, 124] on icon at bounding box center [1436, 127] width 14 height 14
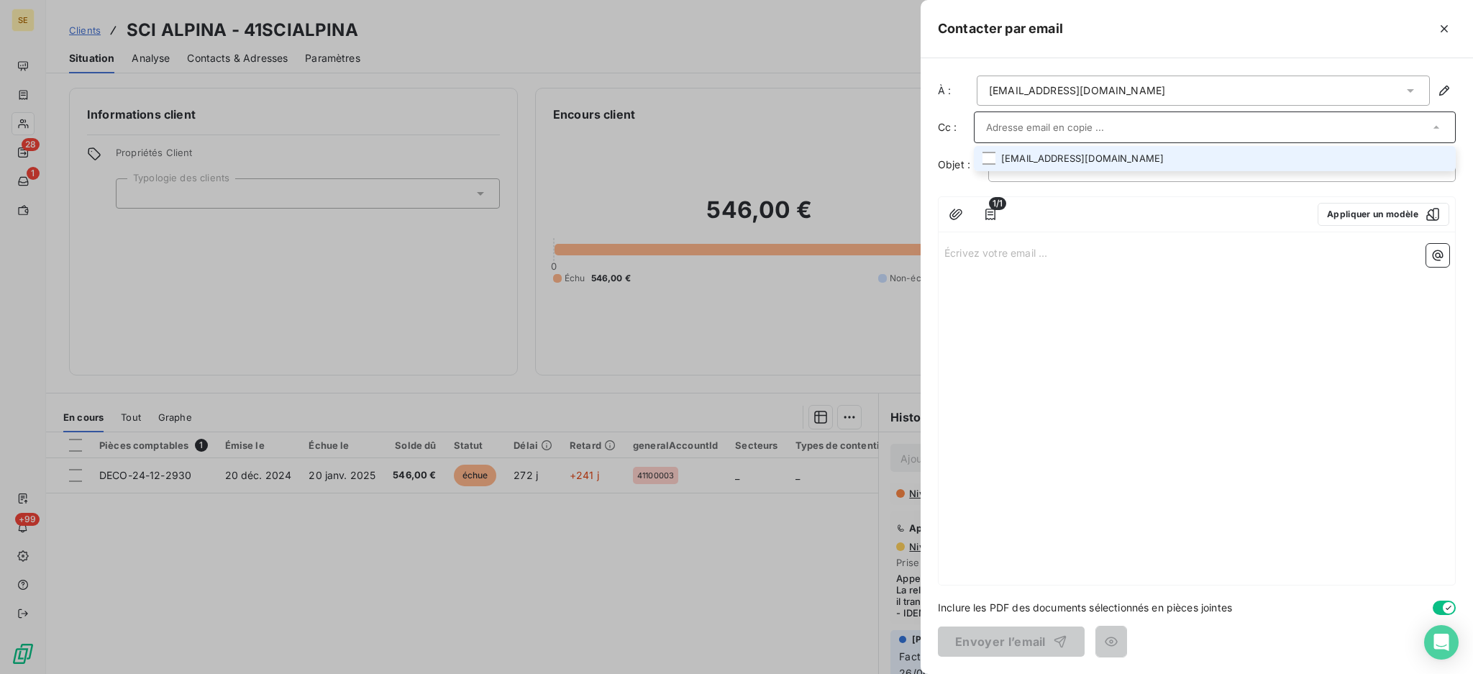
click at [1233, 160] on li "bpaulo@nexity.fr" at bounding box center [1215, 158] width 482 height 25
click at [1101, 237] on div "1/1 Appliquer un modèle Écrivez votre email ... ﻿" at bounding box center [1197, 392] width 518 height 388
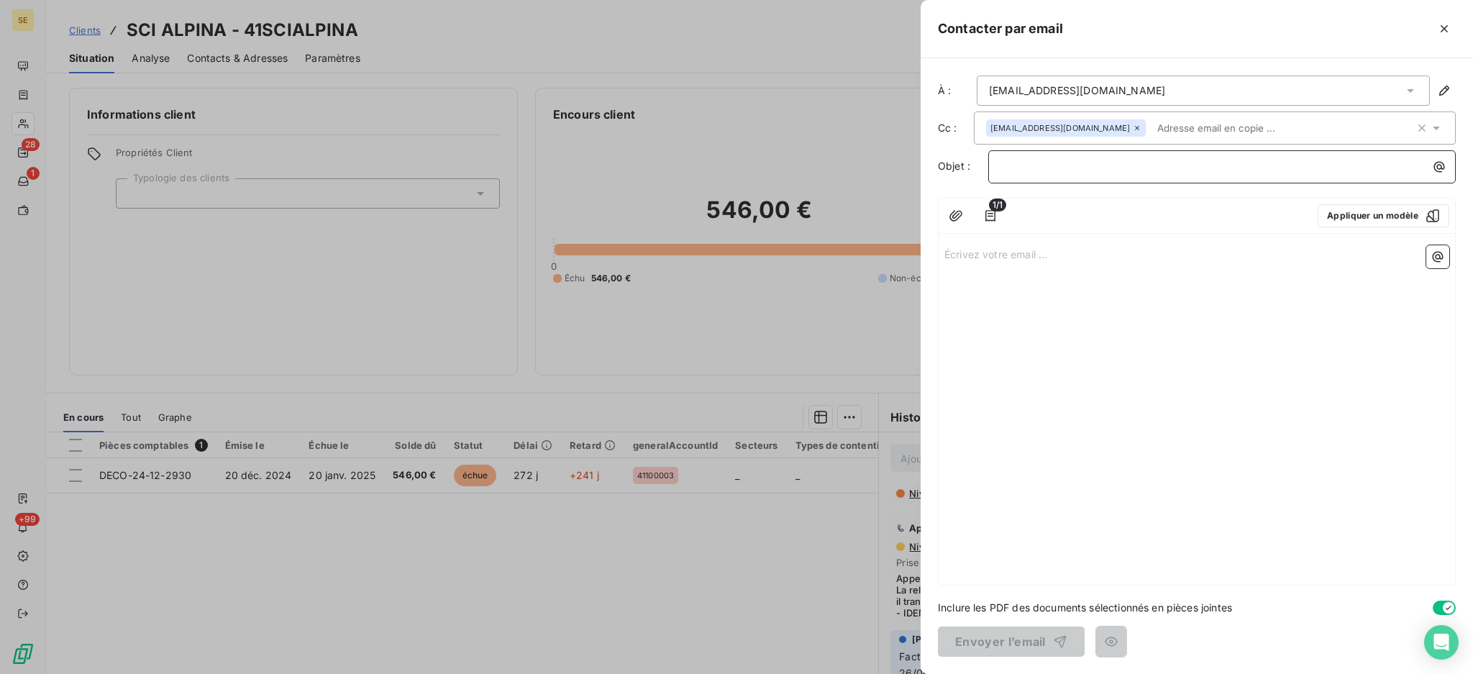
click at [1086, 173] on p "﻿" at bounding box center [1225, 166] width 450 height 17
click at [967, 250] on p "Écrivez votre email ... ﻿" at bounding box center [1196, 253] width 505 height 17
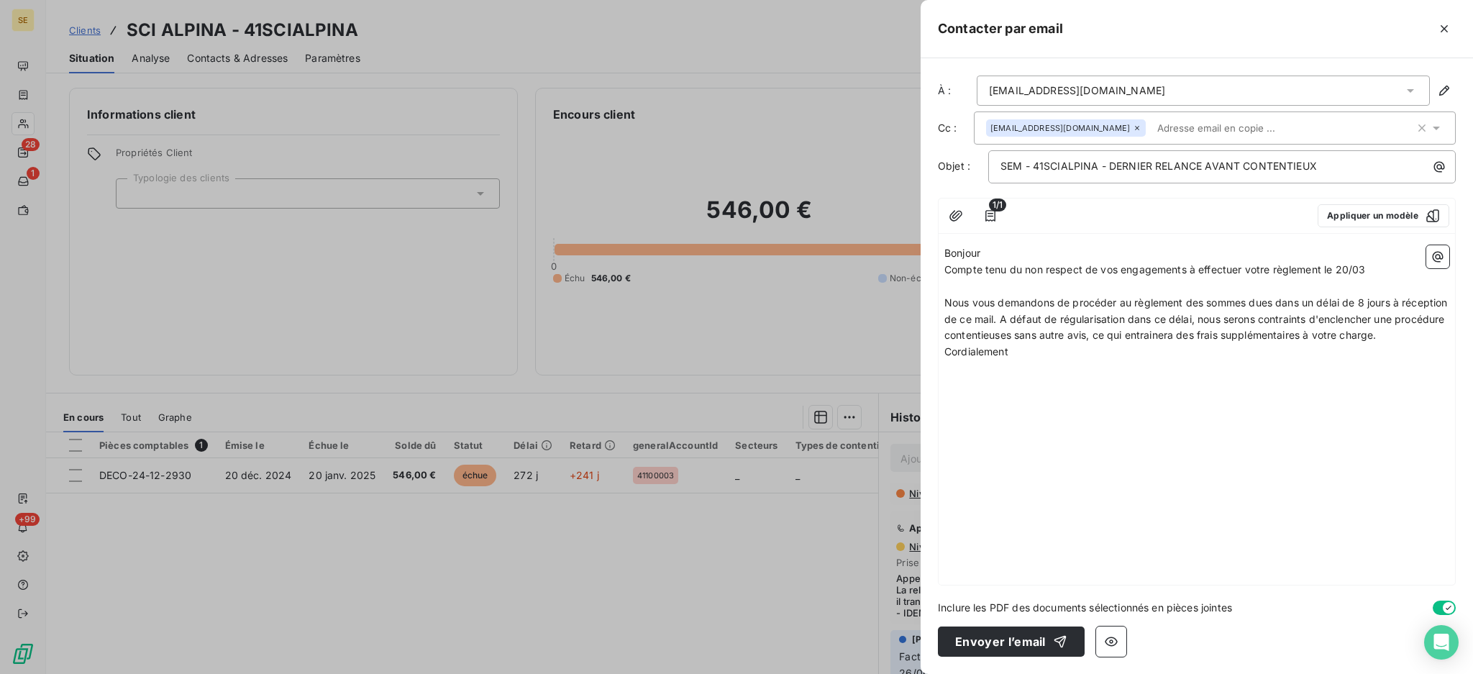
click at [1010, 253] on p "Bonjour" at bounding box center [1196, 253] width 505 height 17
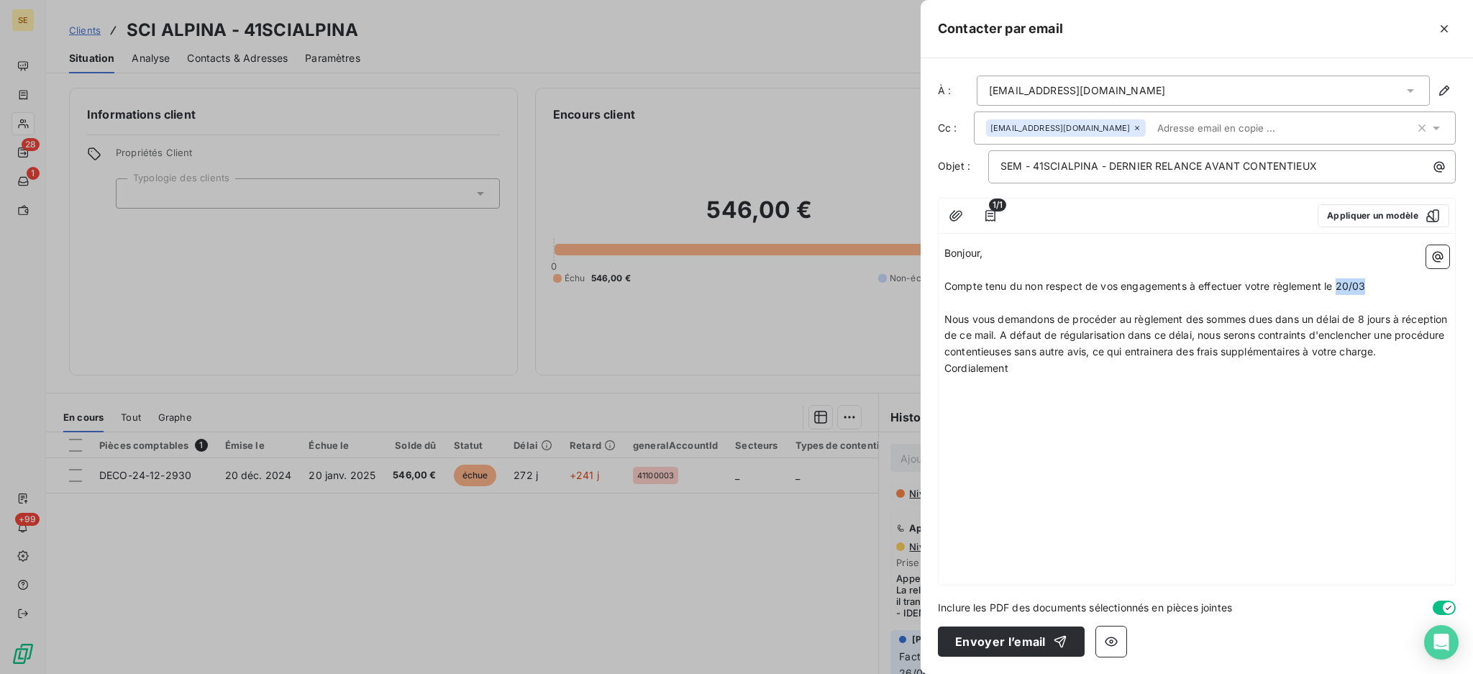
drag, startPoint x: 1366, startPoint y: 284, endPoint x: 1337, endPoint y: 282, distance: 28.8
click at [1337, 282] on p "Compte tenu du non respect de vos engagements à effectuer votre règlement le 20…" at bounding box center [1196, 286] width 505 height 17
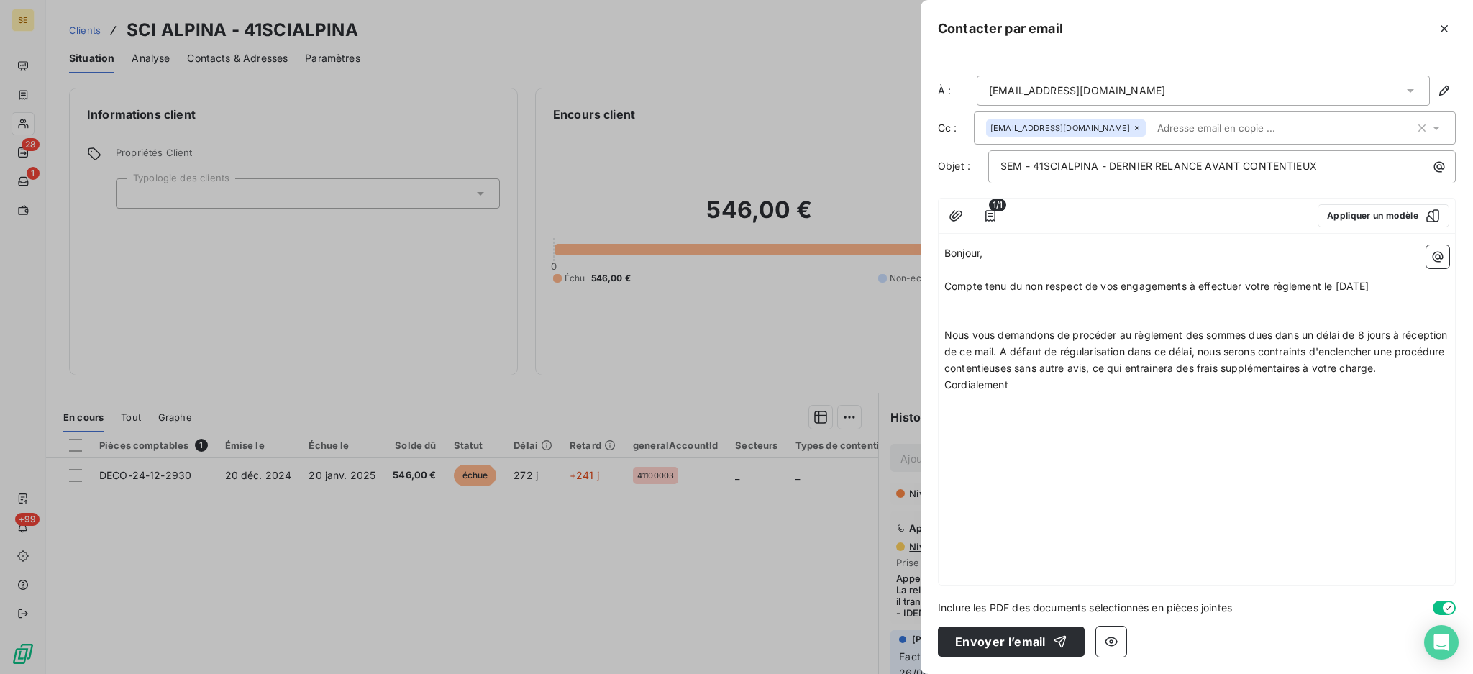
click at [1119, 284] on span "Compte tenu du non respect de vos engagements à effectuer votre règlement le 02…" at bounding box center [1156, 286] width 424 height 12
click at [1050, 354] on span "Nous vous demandons de procéder au règlement des sommes dues dans un délai de 8…" at bounding box center [1197, 351] width 506 height 45
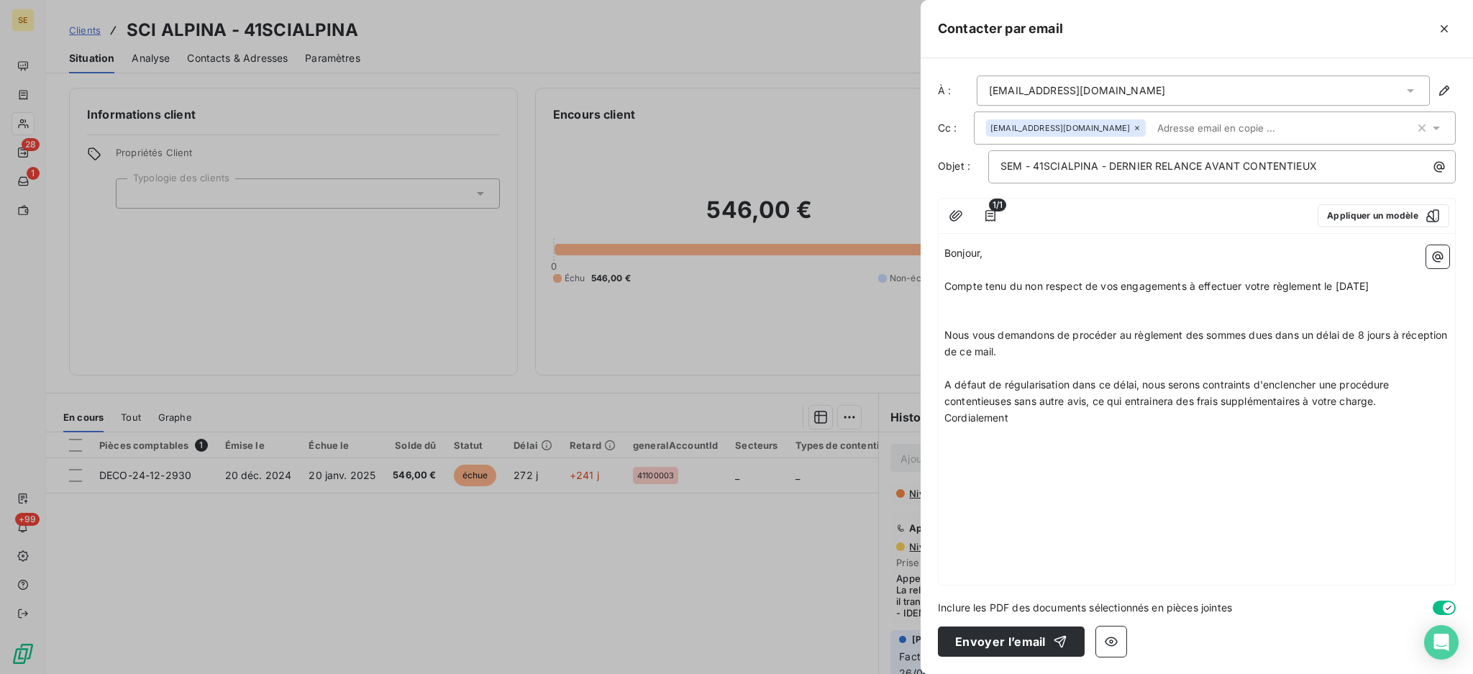
click at [1402, 406] on p "A défaut de régularisation dans ce délai, nous serons contraints d'enclencher u…" at bounding box center [1196, 393] width 505 height 33
click at [944, 286] on div "Bonjour, ﻿ Compte tenu du non respect de vos engagements à effectuer votre règl…" at bounding box center [1196, 411] width 516 height 345
click at [946, 285] on span "Compte tenu du non respect de vos engagements à effectuer votre règlement le 02…" at bounding box center [1156, 286] width 424 height 12
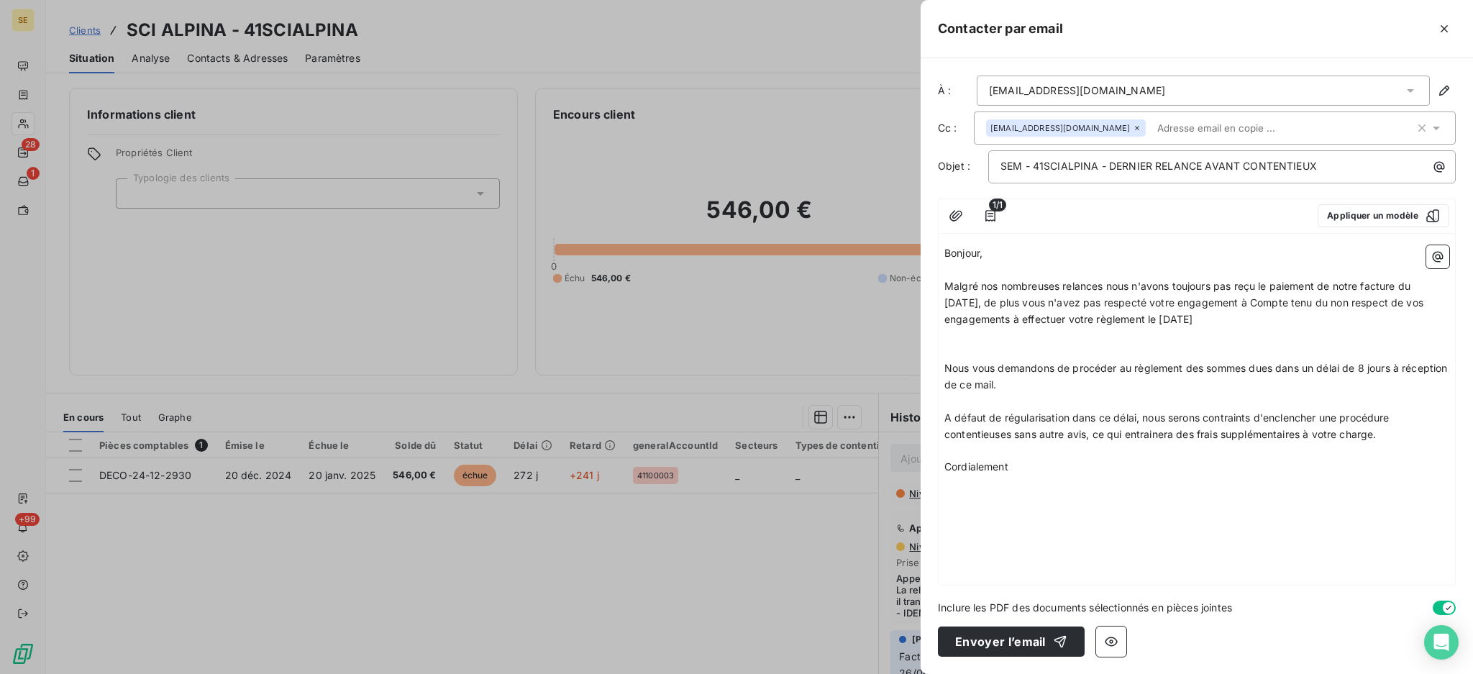
click at [946, 257] on span "Bonjour," at bounding box center [963, 253] width 38 height 12
click at [946, 255] on span "Bonjour," at bounding box center [963, 253] width 38 height 12
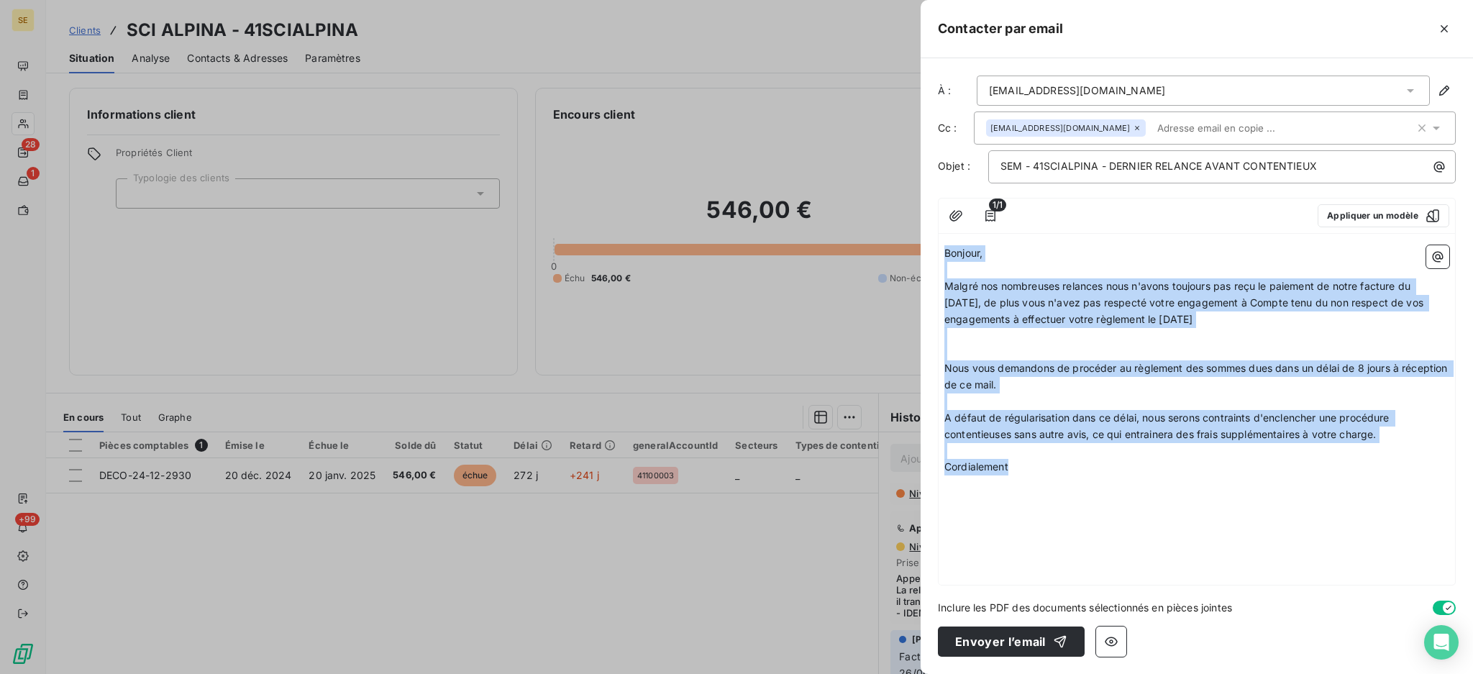
drag, startPoint x: 944, startPoint y: 253, endPoint x: 1043, endPoint y: 463, distance: 232.0
click at [1043, 463] on div "Bonjour, ﻿ Malgré nos nombreuses relances nous n'avons toujours pas reçu le pai…" at bounding box center [1196, 368] width 505 height 247
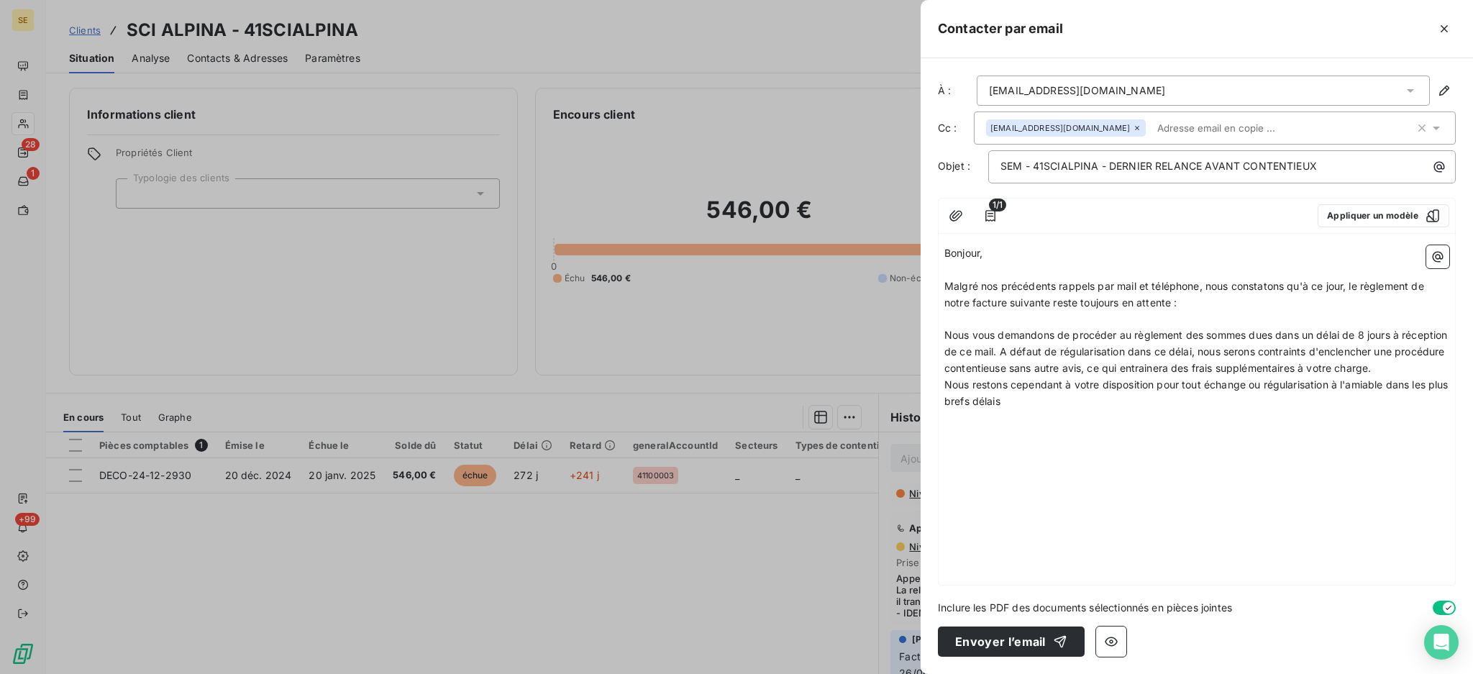
click at [1218, 298] on p "Malgré nos précédents rappels par mail et téléphone, nous constatons qu'à ce jo…" at bounding box center [1196, 294] width 505 height 33
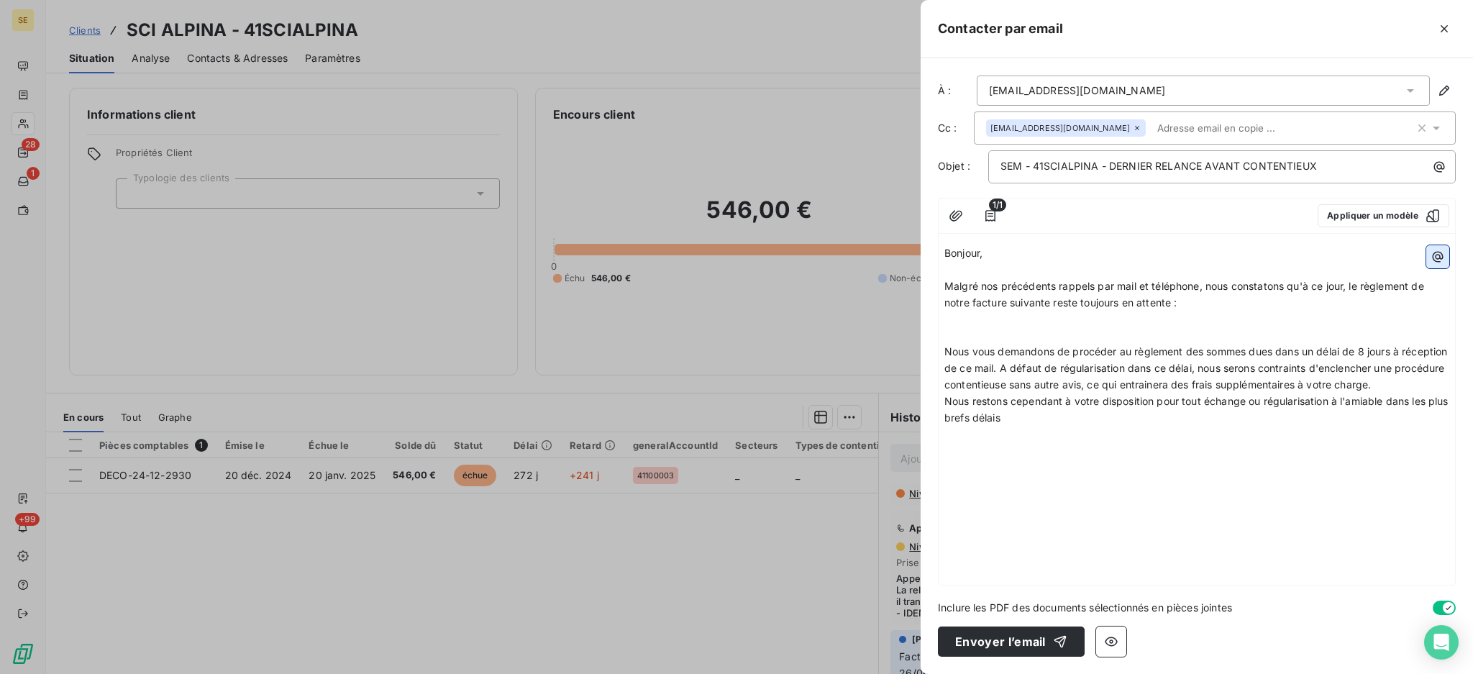
click at [1443, 252] on icon "button" at bounding box center [1437, 257] width 14 height 14
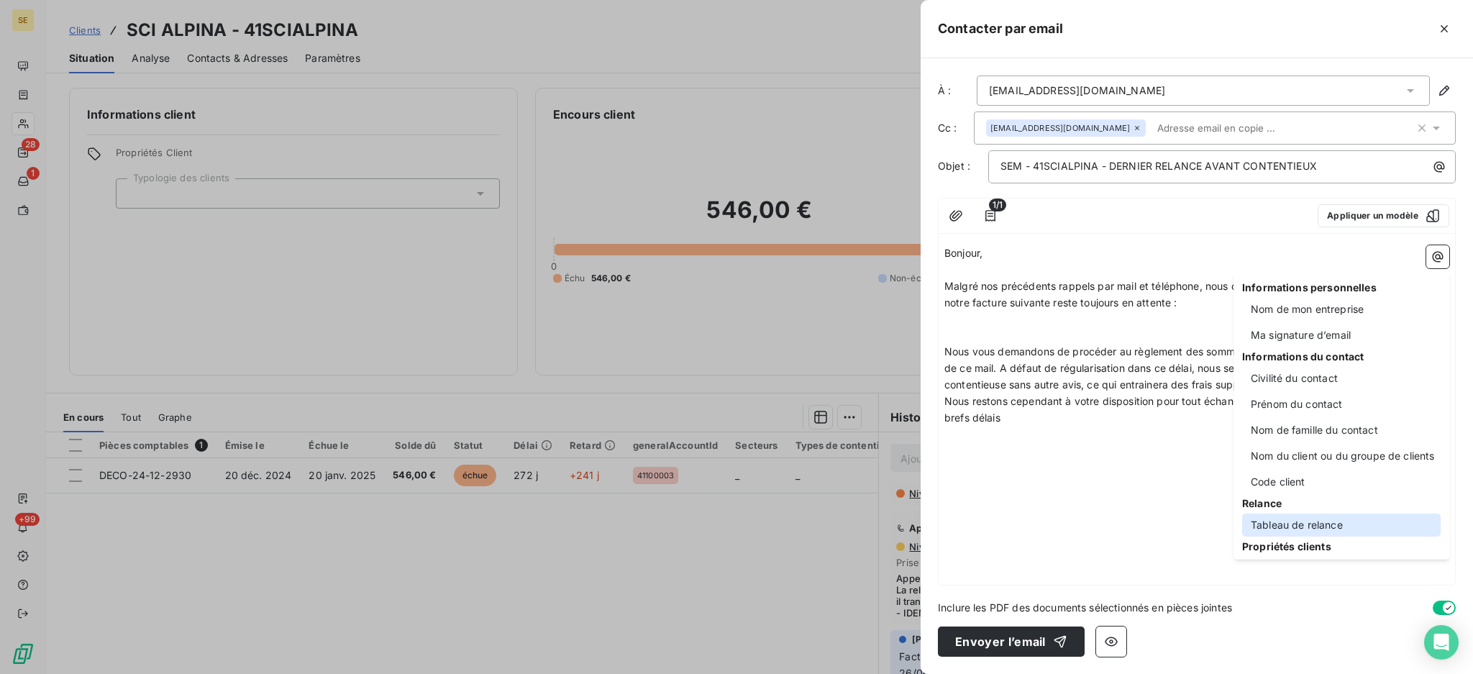
click at [1317, 518] on div "Tableau de relance" at bounding box center [1341, 524] width 198 height 23
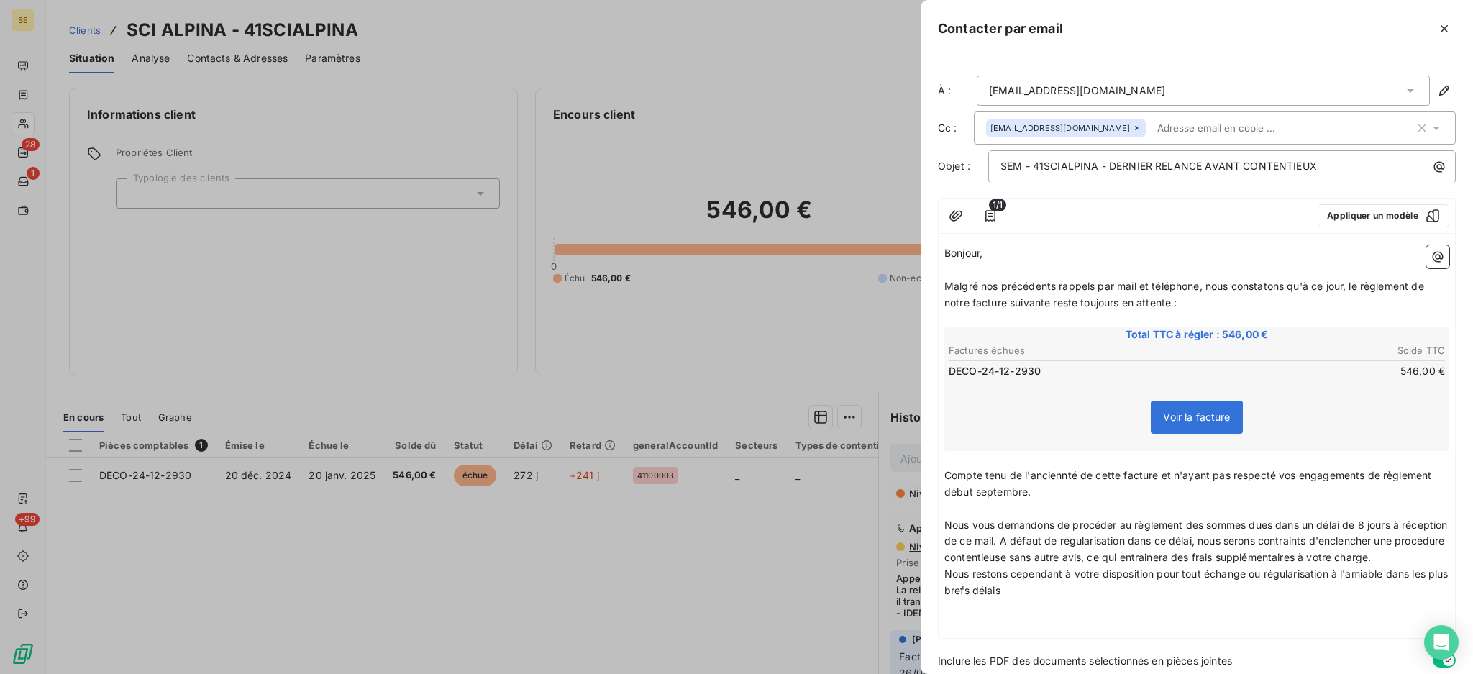
click at [967, 507] on p "﻿" at bounding box center [1196, 509] width 505 height 17
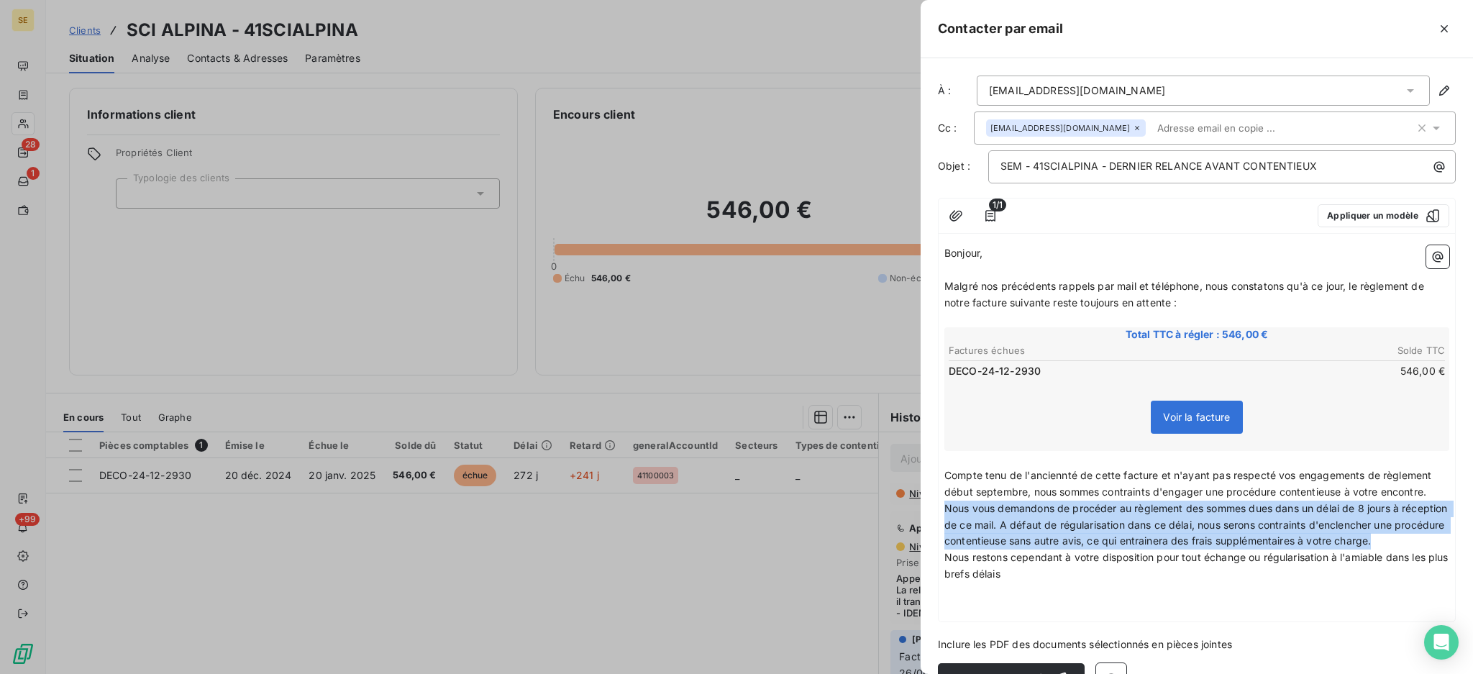
drag, startPoint x: 1005, startPoint y: 556, endPoint x: 945, endPoint y: 508, distance: 77.3
click at [945, 508] on p "Nous vous demandons de procéder au règlement des sommes dues dans un délai de 8…" at bounding box center [1196, 526] width 505 height 50
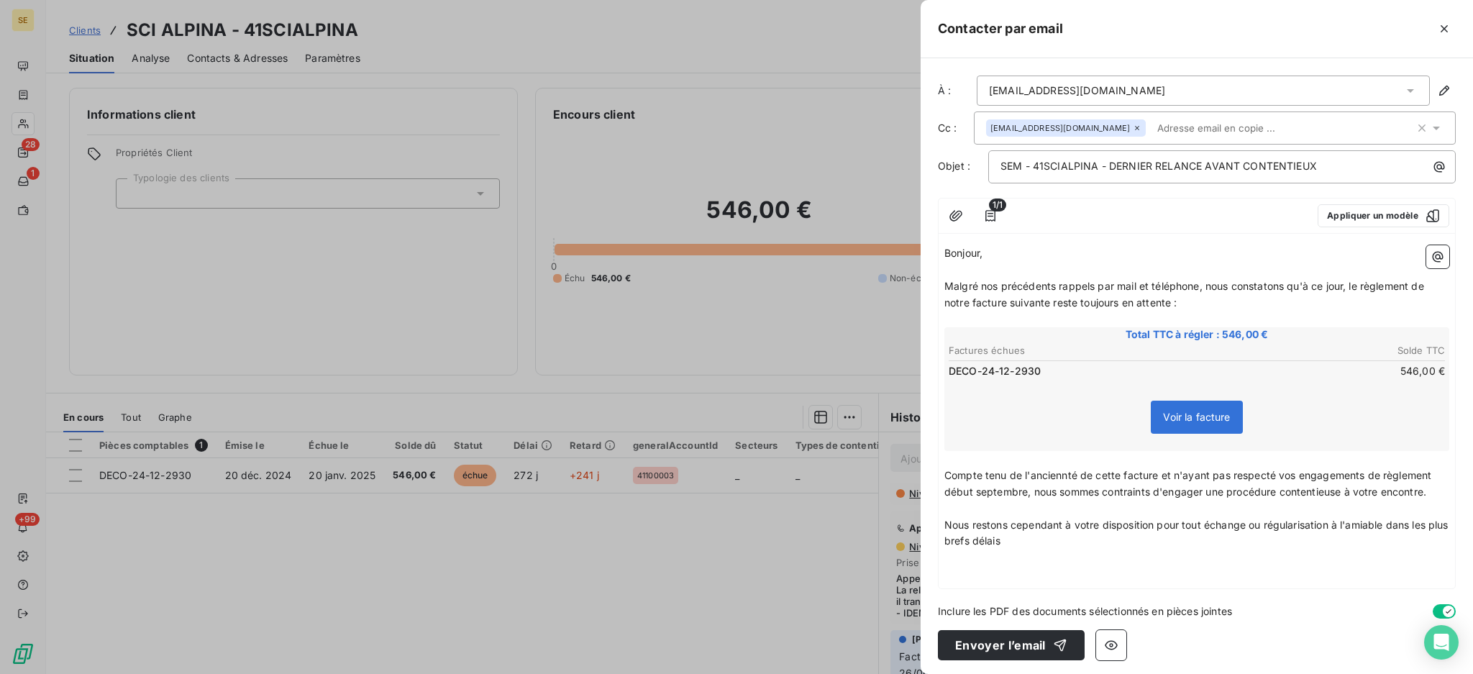
click at [1067, 469] on span "Compte tenu de l'anciennté de cette facture et n'ayant pas respecté vos engagem…" at bounding box center [1189, 483] width 490 height 29
click at [985, 517] on p "﻿" at bounding box center [1196, 509] width 505 height 17
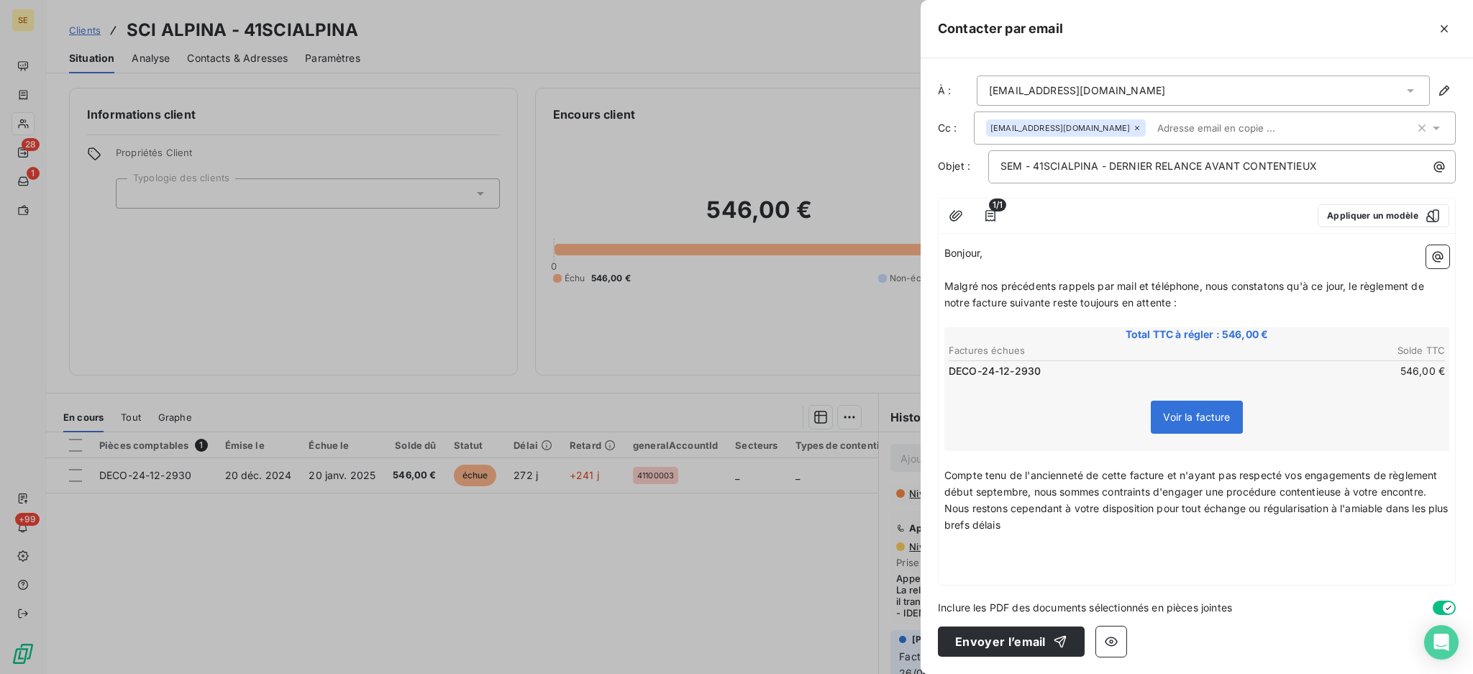
click at [967, 547] on p "﻿" at bounding box center [1196, 541] width 505 height 17
click at [1028, 532] on p "Nous restons cependant à votre disposition pour tout échange ou régularisation …" at bounding box center [1196, 517] width 505 height 33
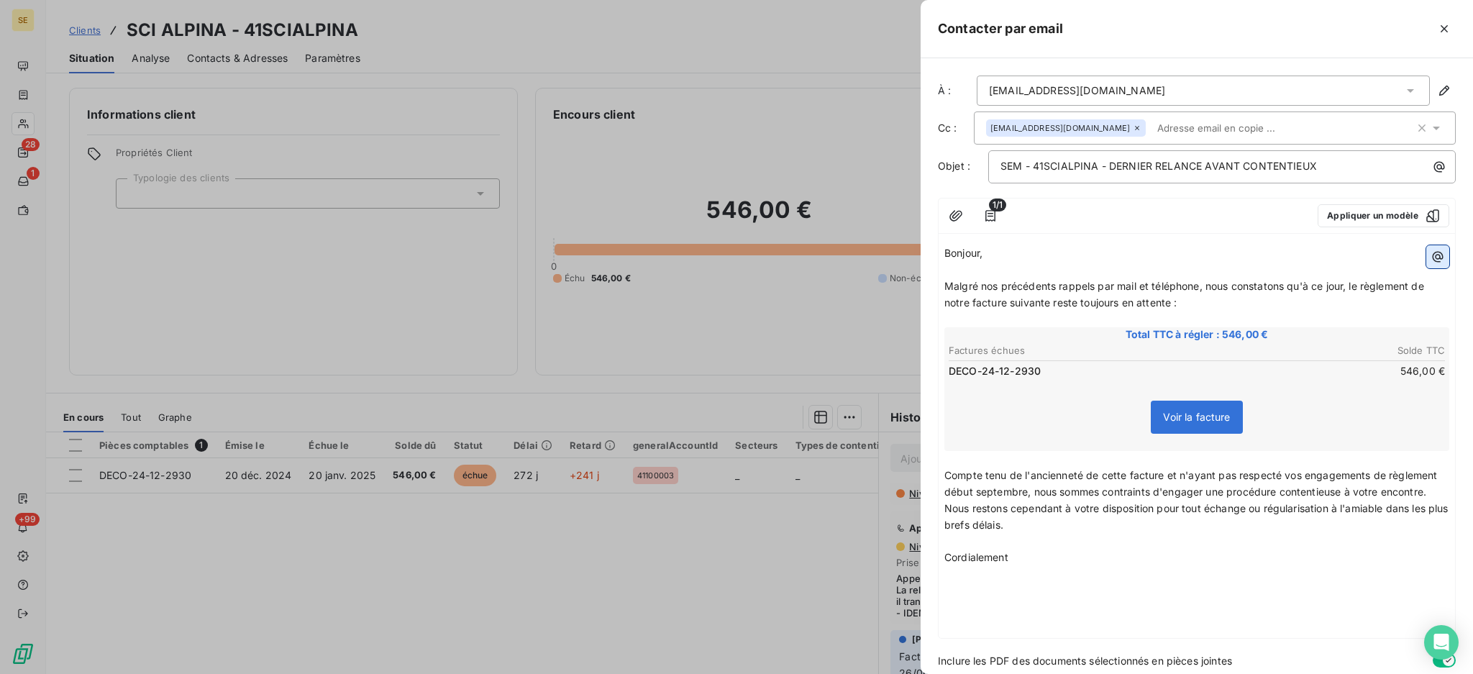
click at [1430, 258] on icon "button" at bounding box center [1437, 257] width 14 height 14
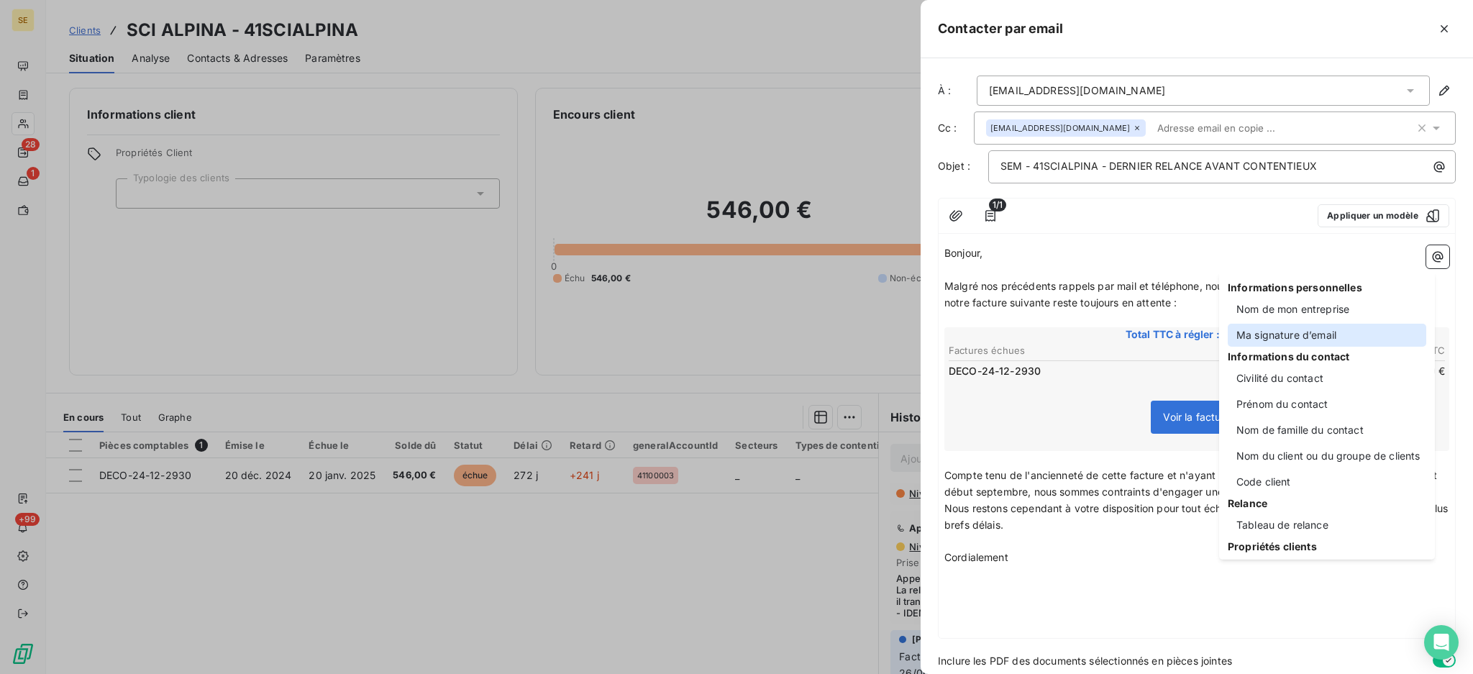
click at [1299, 335] on div "Ma signature d’email" at bounding box center [1327, 335] width 198 height 23
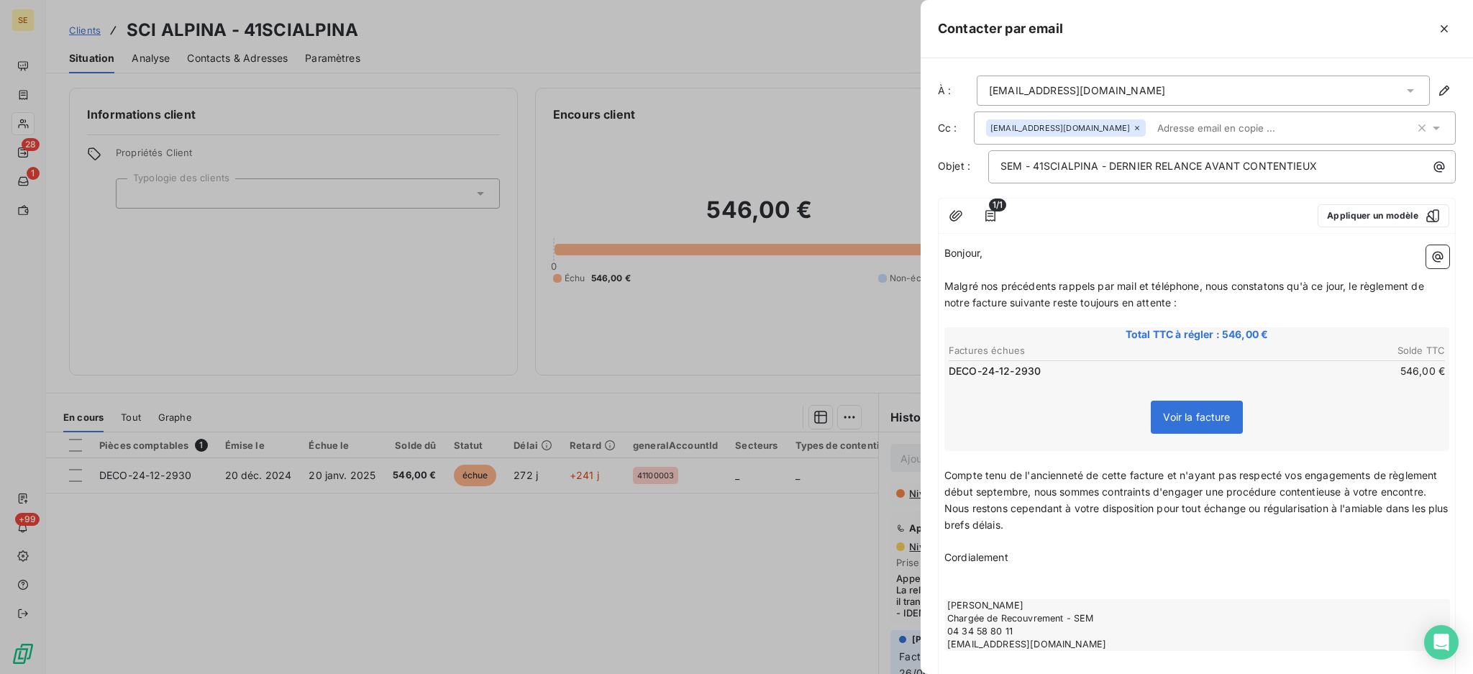
click at [997, 501] on p "Compte tenu de l'ancienneté de cette facture et n'ayant pas respecté vos engage…" at bounding box center [1196, 483] width 505 height 33
click at [1111, 495] on p "Compte tenu de l'ancienneté de cette facture et n'ayant pas respecté vos engage…" at bounding box center [1196, 483] width 505 height 33
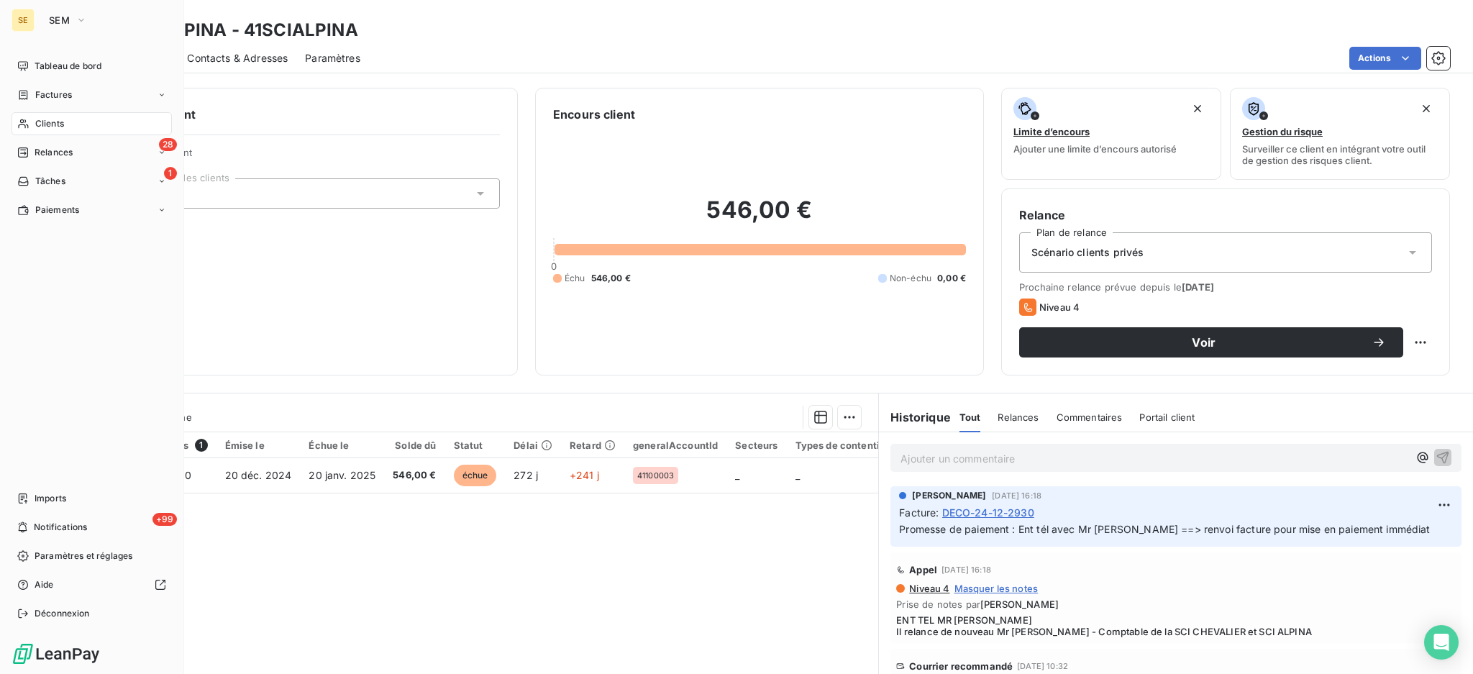
click at [50, 126] on span "Clients" at bounding box center [49, 123] width 29 height 13
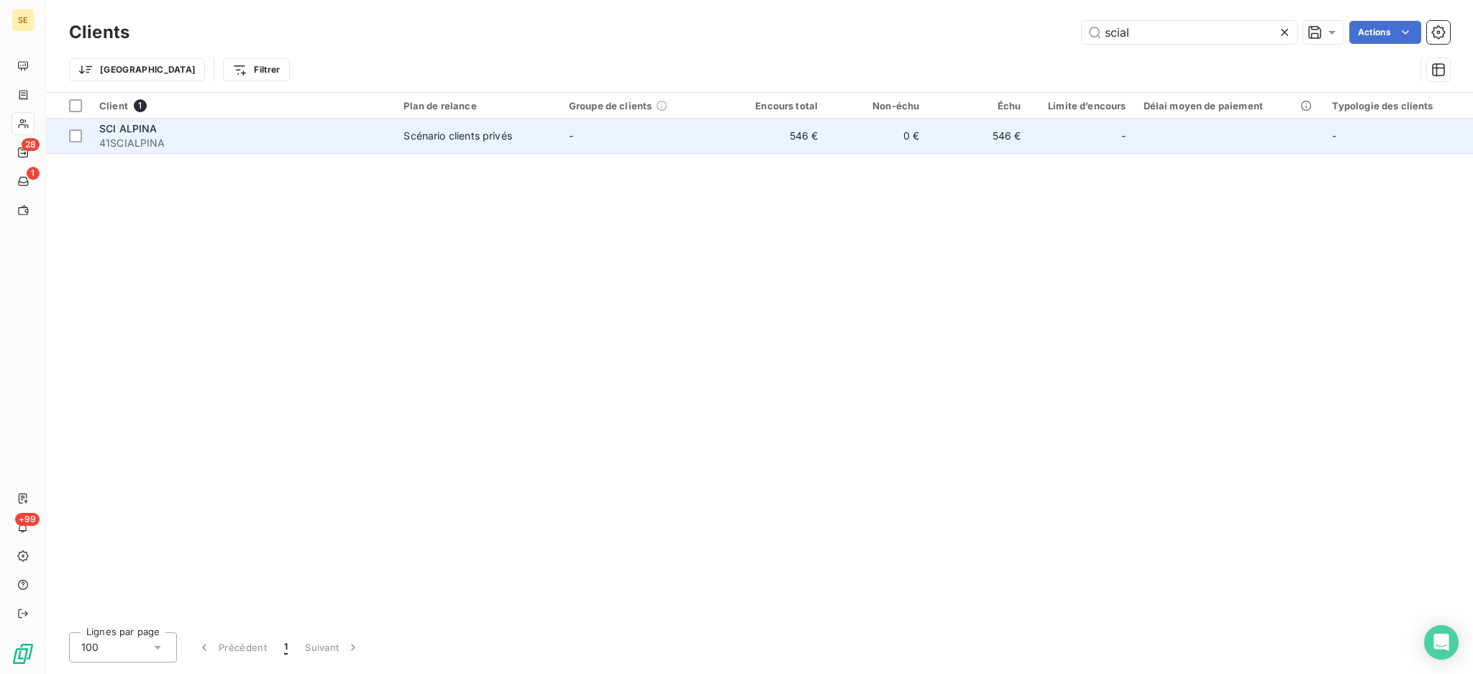
type input "scial"
click at [525, 137] on span "Scénario clients privés" at bounding box center [476, 136] width 147 height 14
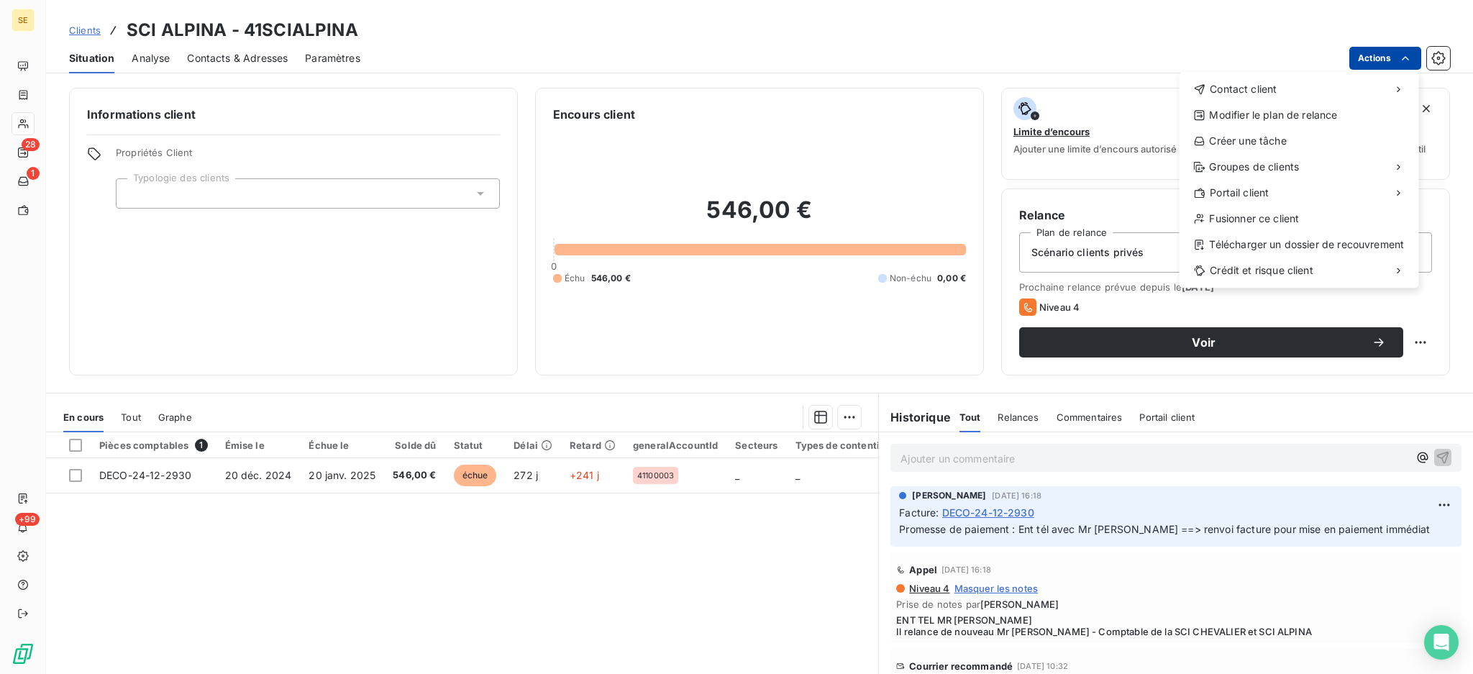
click at [1376, 55] on html "SE 28 1 +99 Clients SCI ALPINA - 41SCIALPINA Situation Analyse Contacts & Adres…" at bounding box center [736, 337] width 1473 height 674
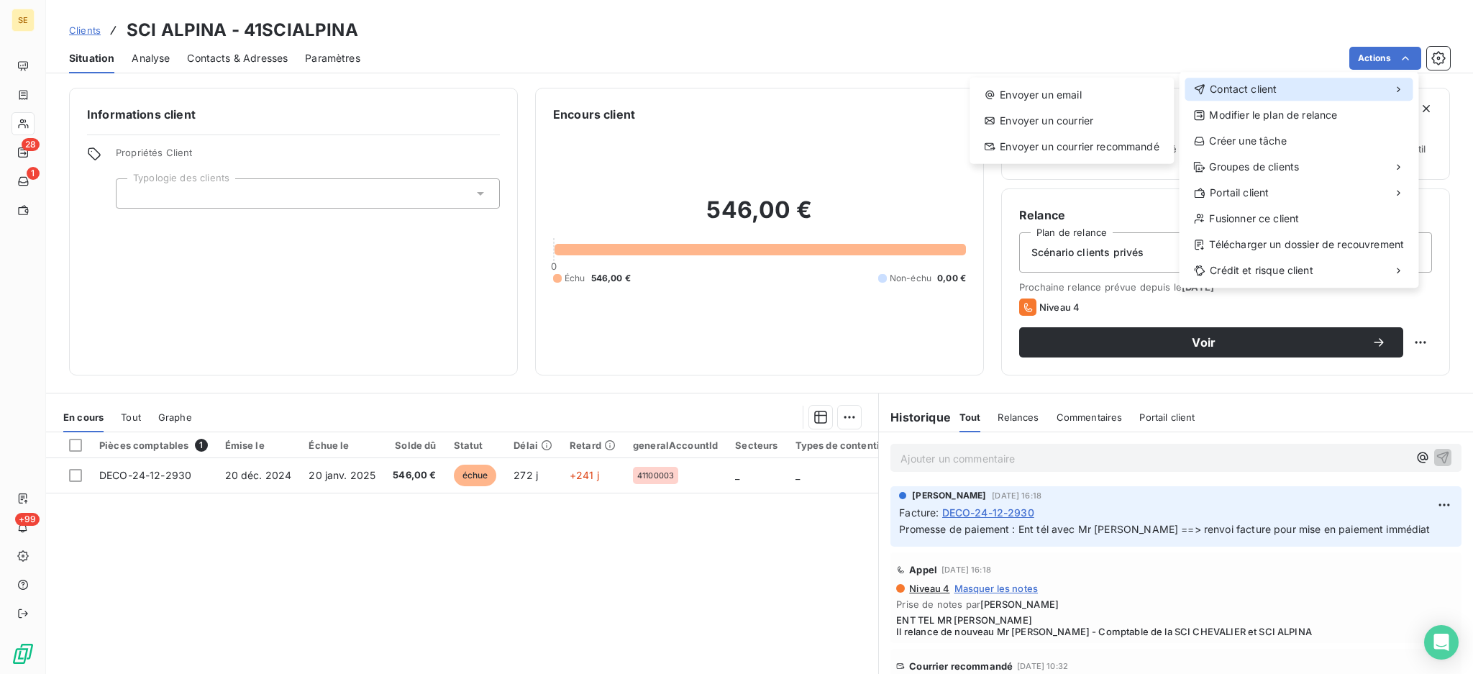
click at [1299, 90] on div "Contact client" at bounding box center [1298, 89] width 228 height 23
click at [1087, 98] on div "Envoyer un email" at bounding box center [1071, 94] width 193 height 23
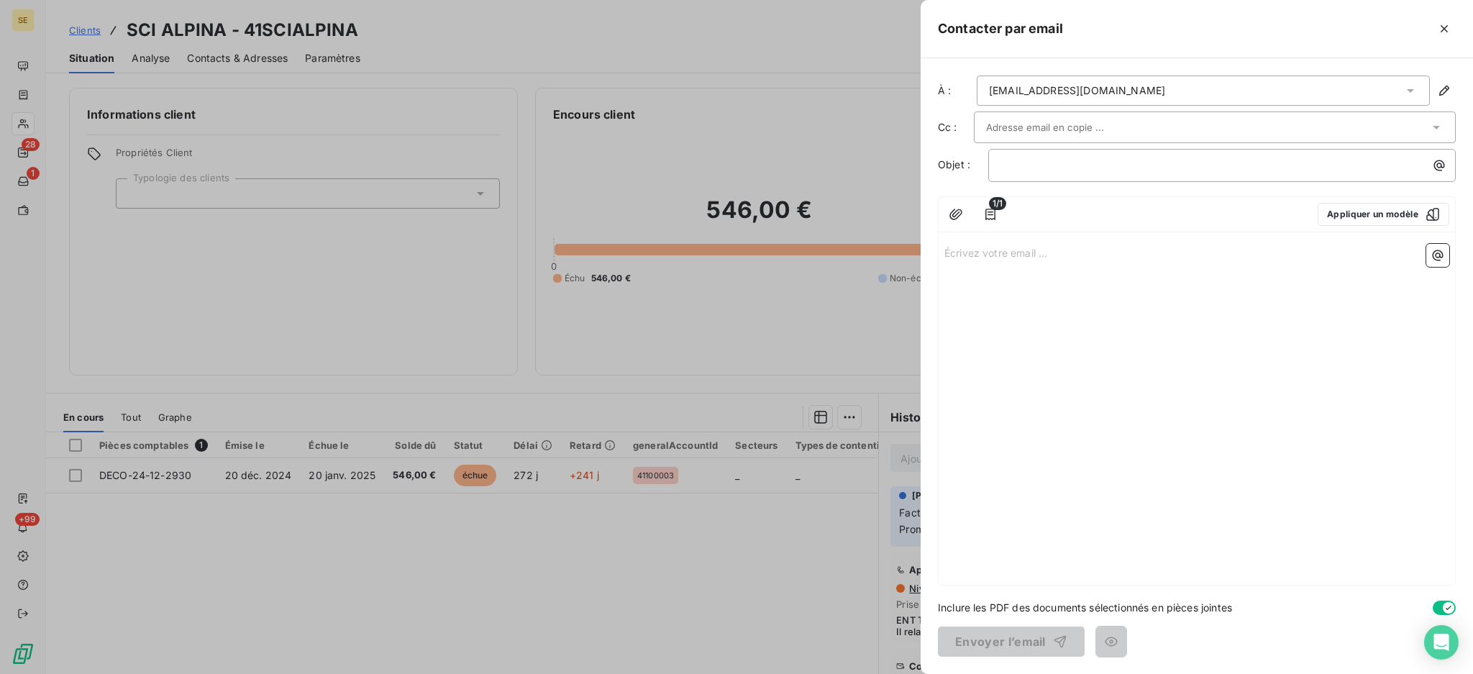
click at [988, 257] on p "Écrivez votre email ... ﻿" at bounding box center [1196, 252] width 505 height 17
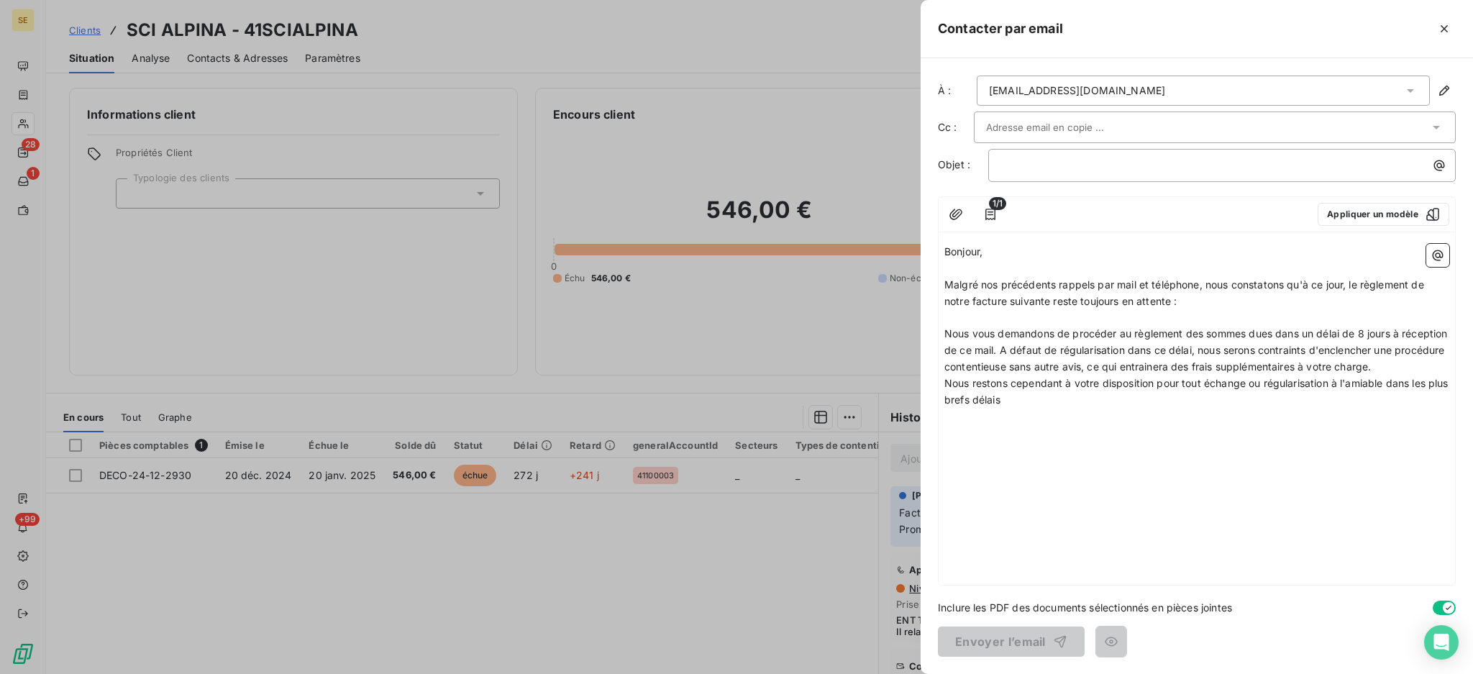
click at [1201, 314] on p "﻿" at bounding box center [1196, 318] width 505 height 17
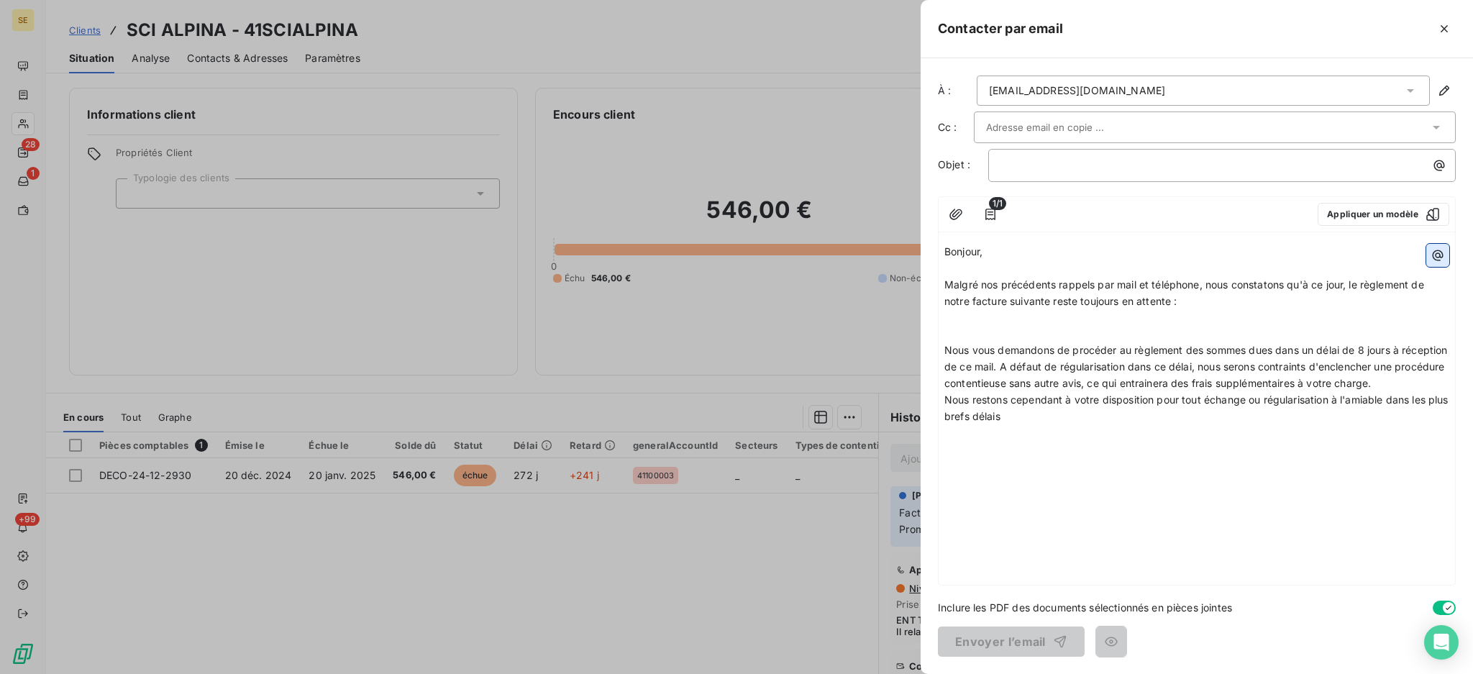
click at [1435, 251] on icon "button" at bounding box center [1438, 255] width 11 height 11
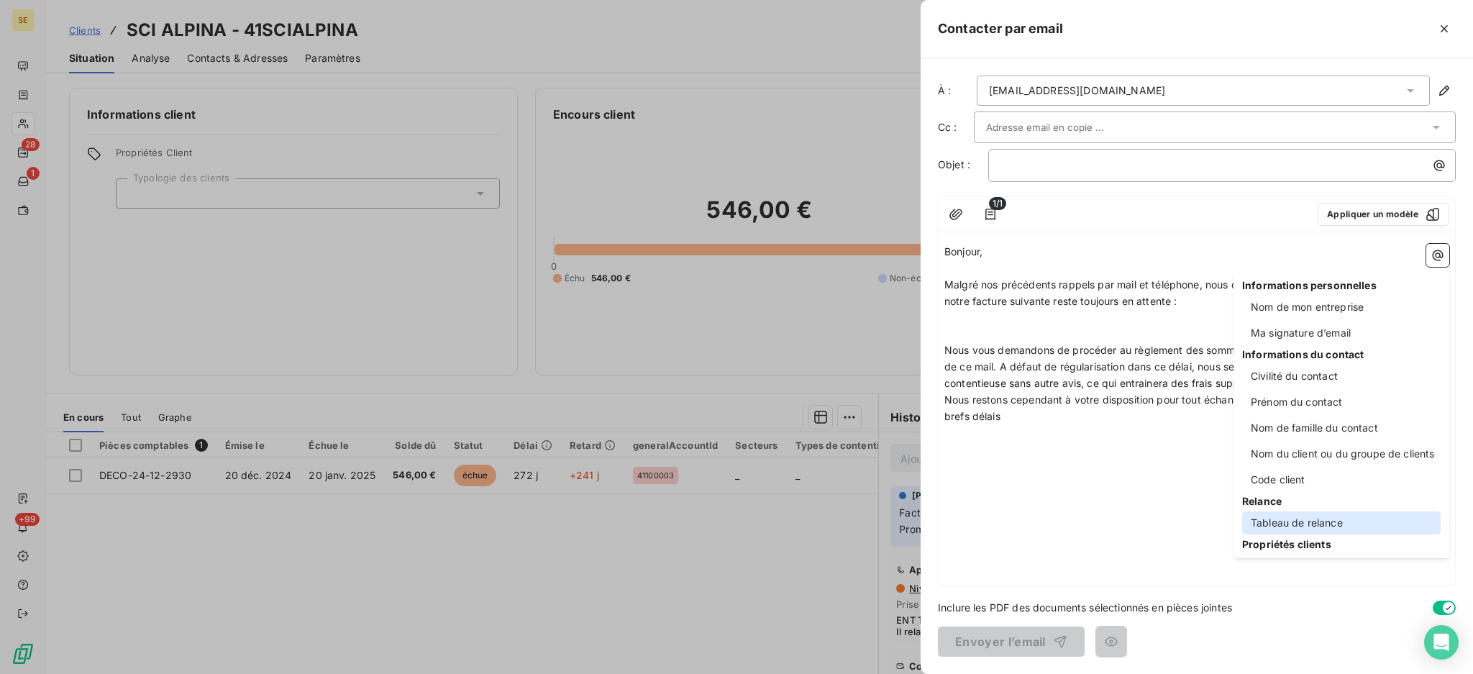
click at [1321, 522] on div "Tableau de relance" at bounding box center [1341, 522] width 198 height 23
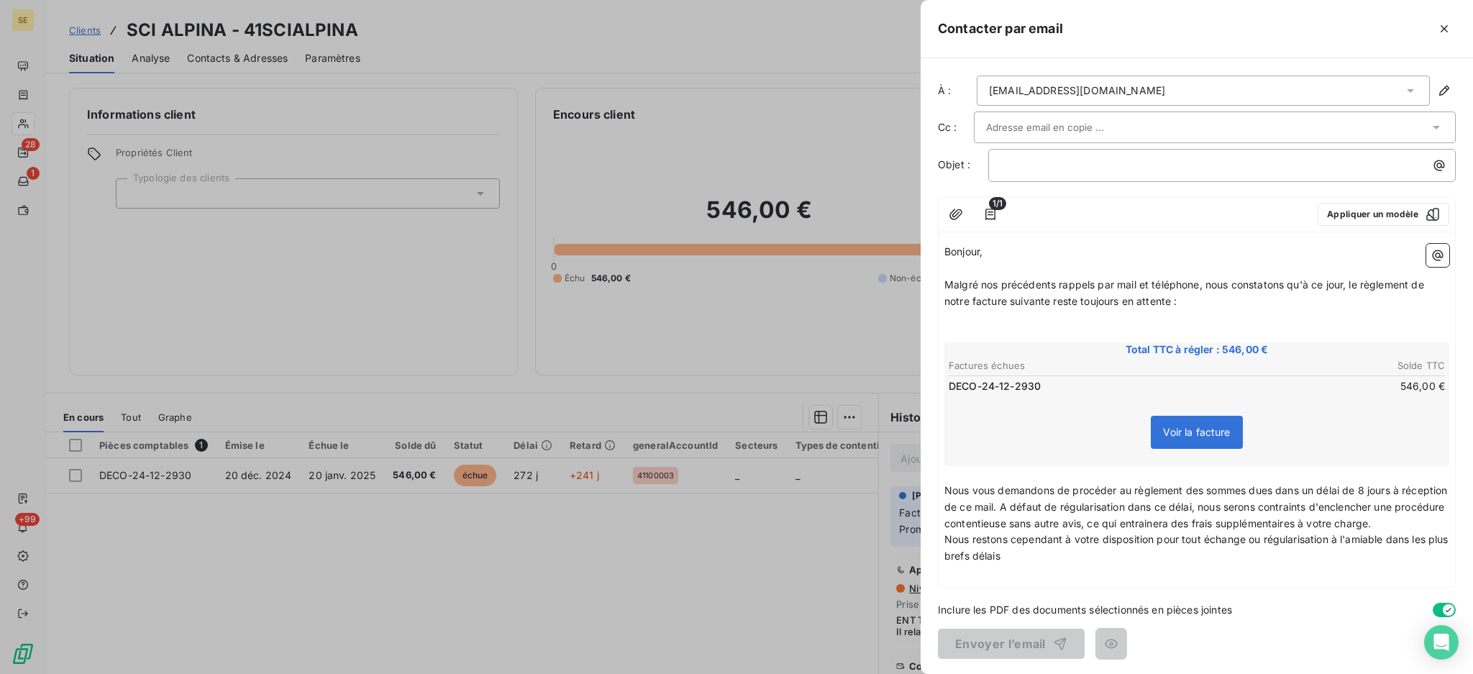
click at [982, 329] on p "﻿" at bounding box center [1196, 334] width 505 height 17
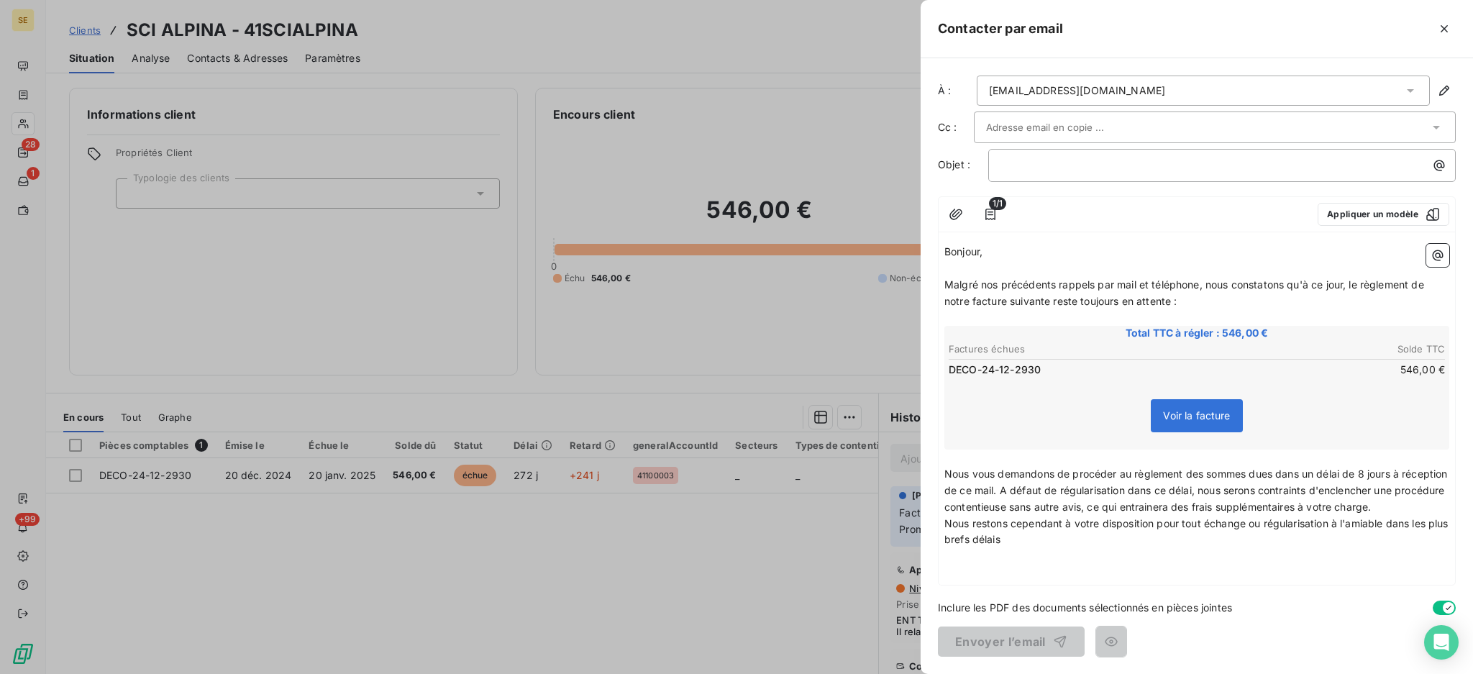
click at [1051, 487] on span "Nous vous demandons de procéder au règlement des sommes dues dans un délai de 8…" at bounding box center [1197, 489] width 506 height 45
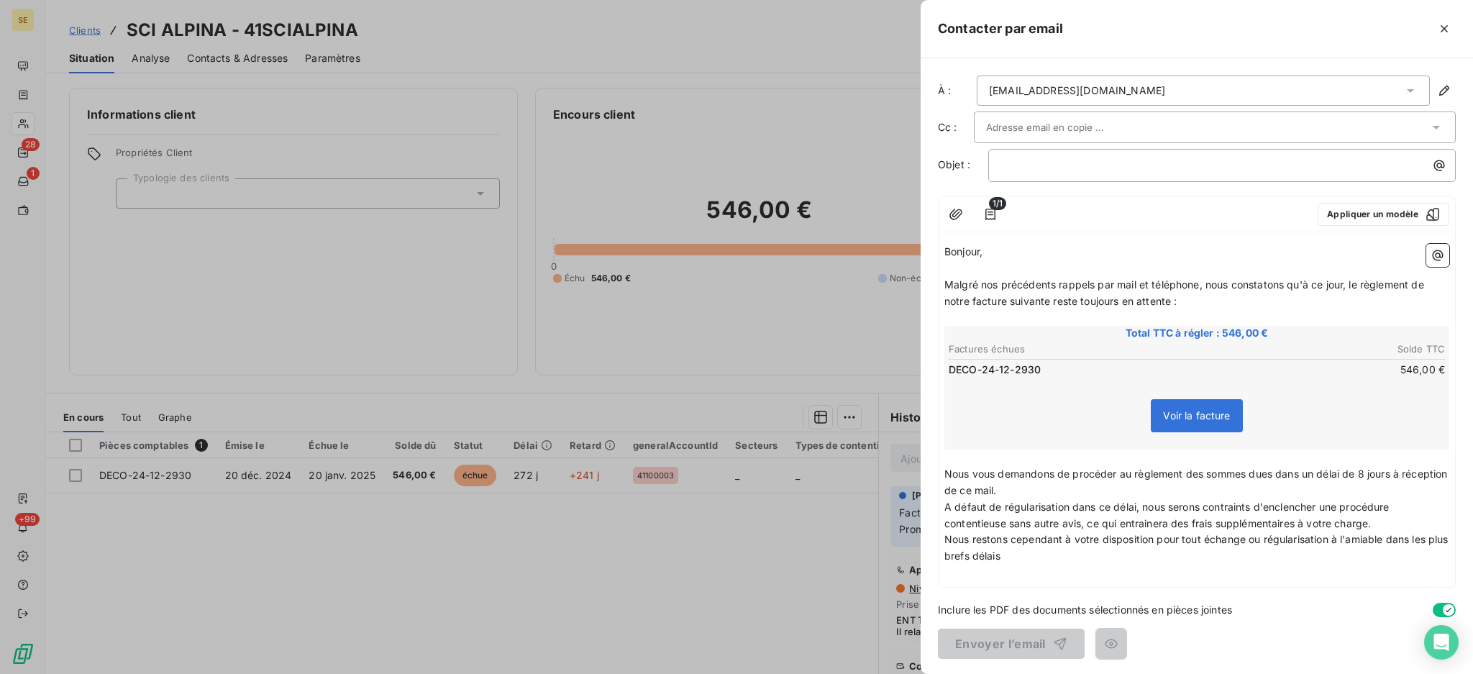
click at [1385, 518] on p "A défaut de régularisation dans ce délai, nous serons contraints d'enclencher u…" at bounding box center [1196, 515] width 505 height 33
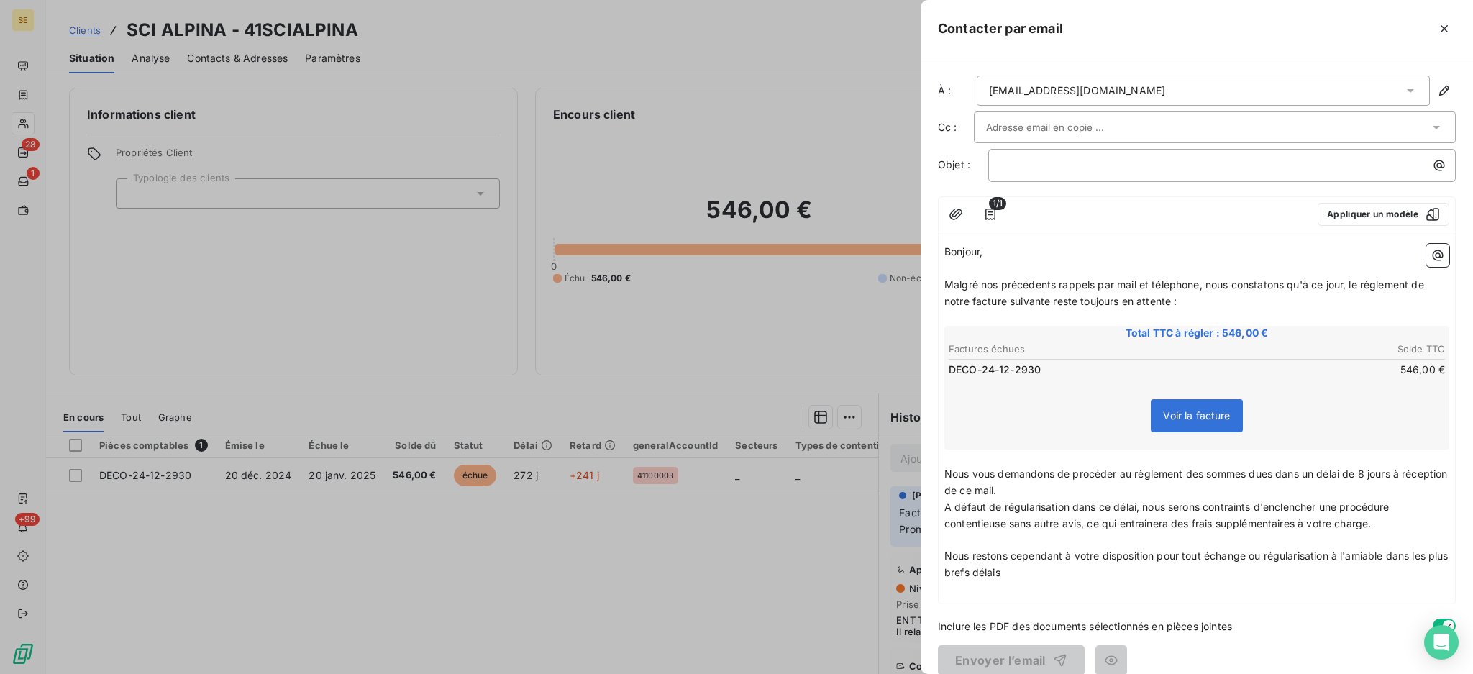
click at [1030, 585] on p "﻿" at bounding box center [1196, 589] width 505 height 17
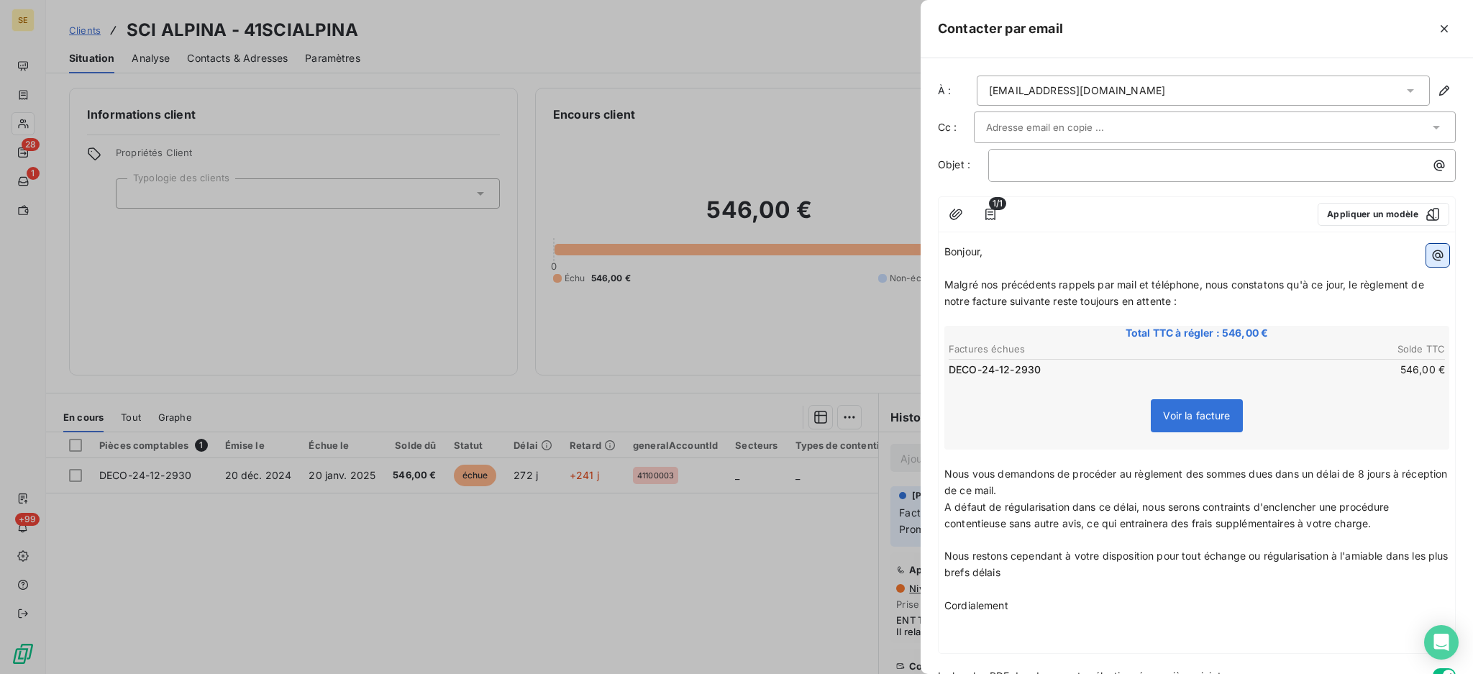
click at [1430, 255] on icon "button" at bounding box center [1437, 255] width 14 height 14
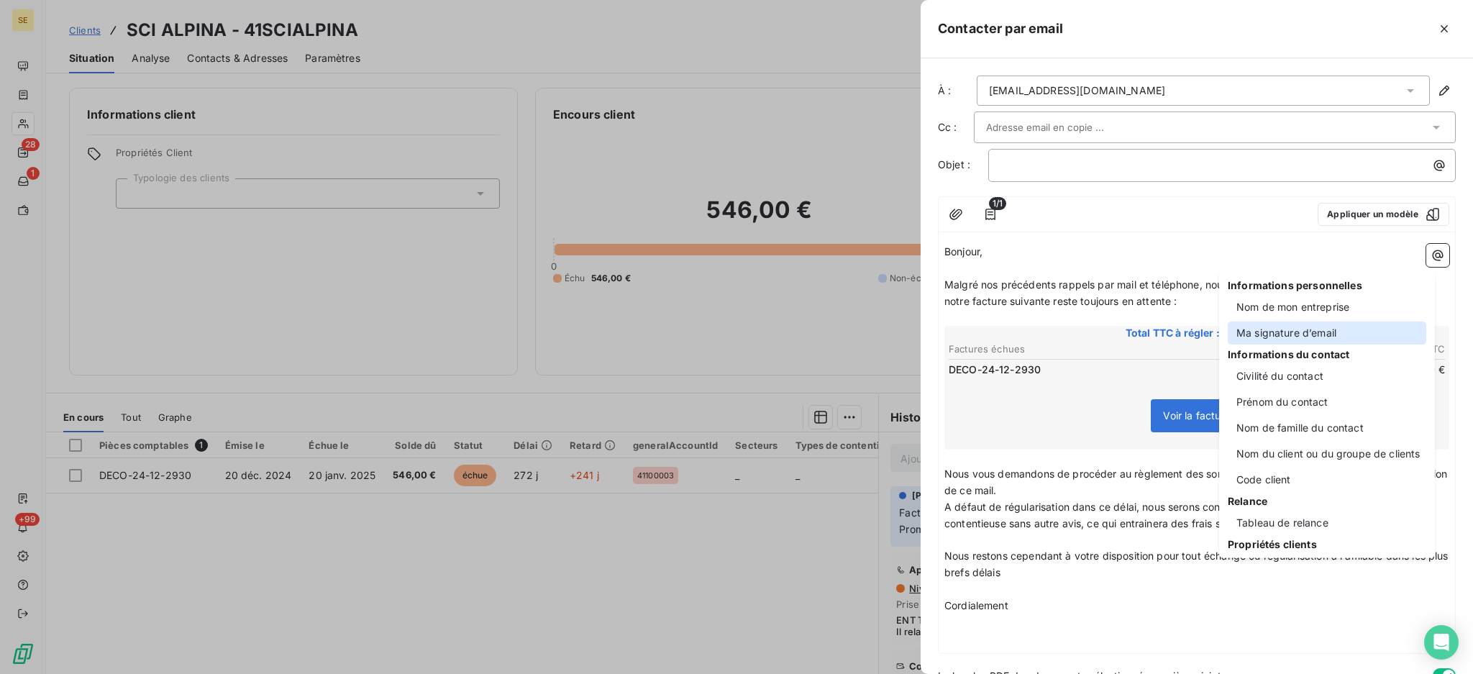
click at [1294, 332] on div "Ma signature d’email" at bounding box center [1327, 332] width 198 height 23
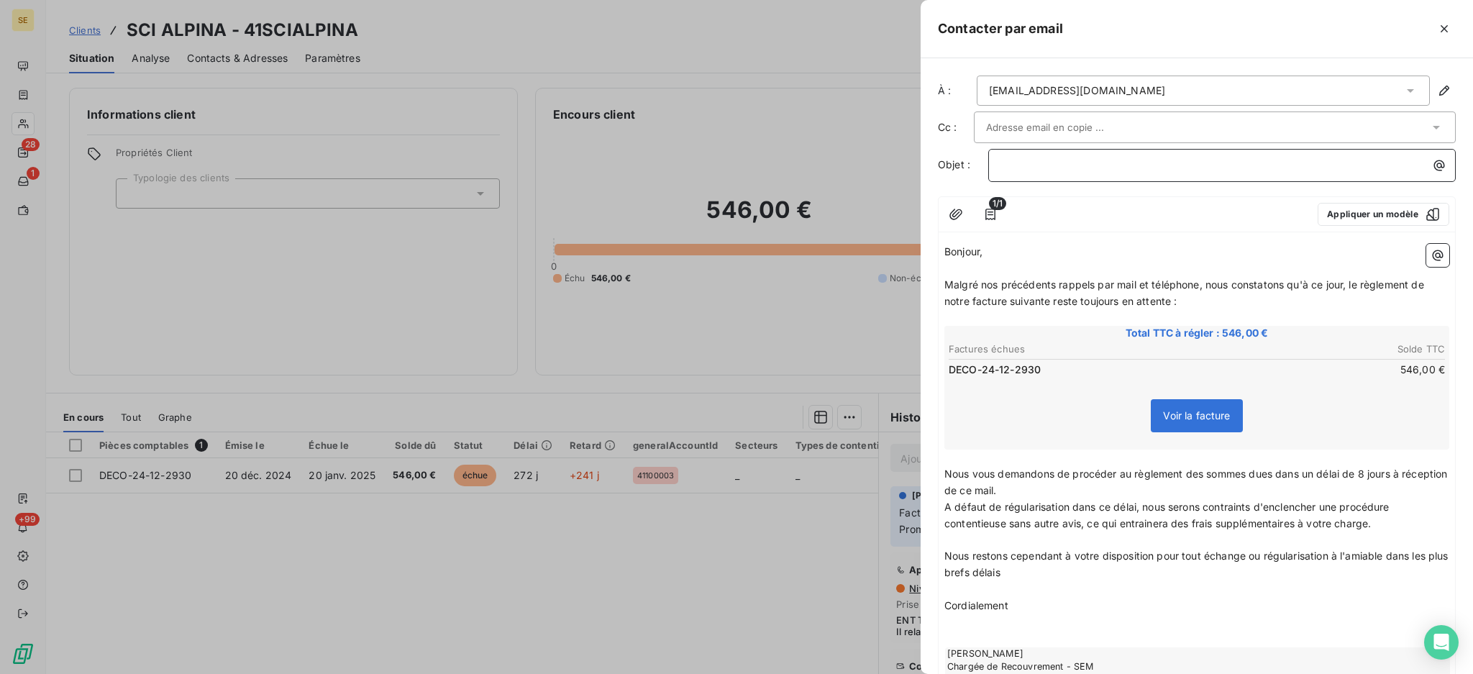
click at [1044, 172] on p "﻿" at bounding box center [1225, 165] width 450 height 17
click at [1403, 95] on icon at bounding box center [1410, 90] width 14 height 14
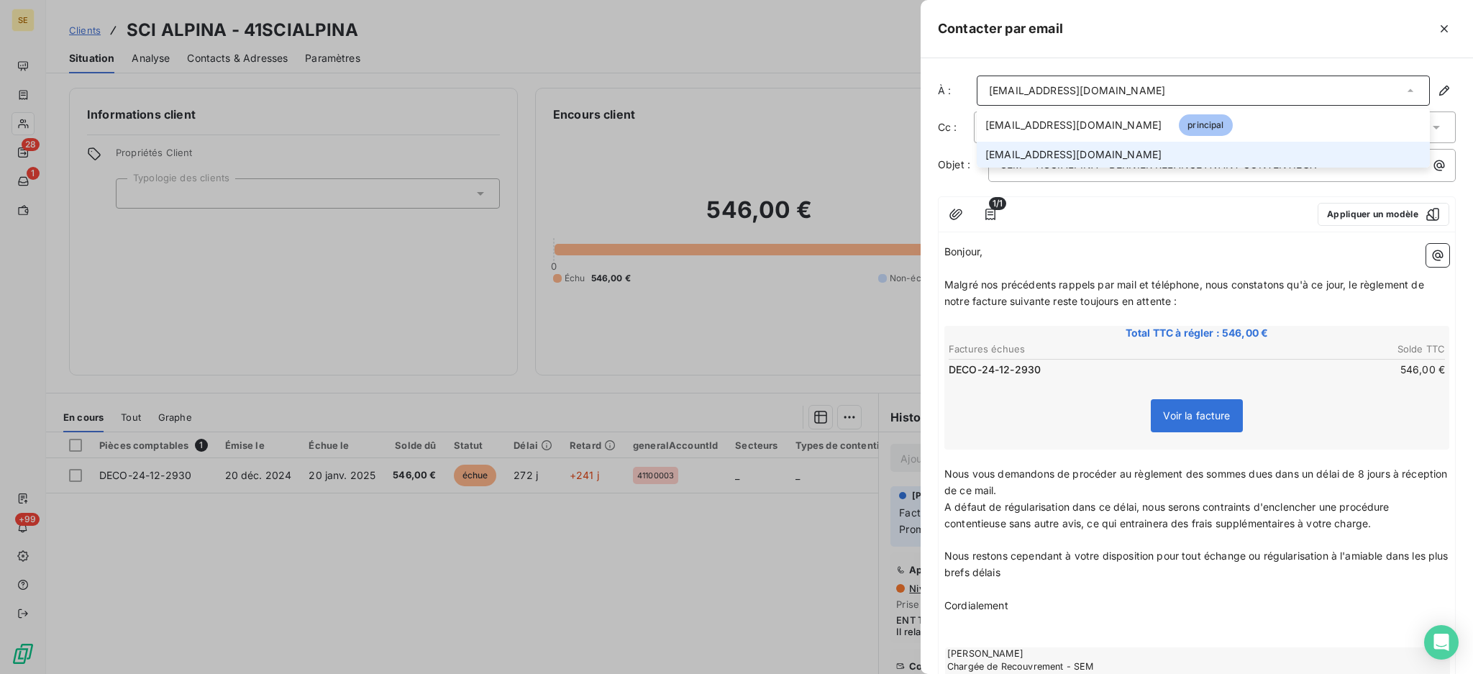
click at [1197, 149] on li "[EMAIL_ADDRESS][DOMAIN_NAME]" at bounding box center [1203, 155] width 453 height 26
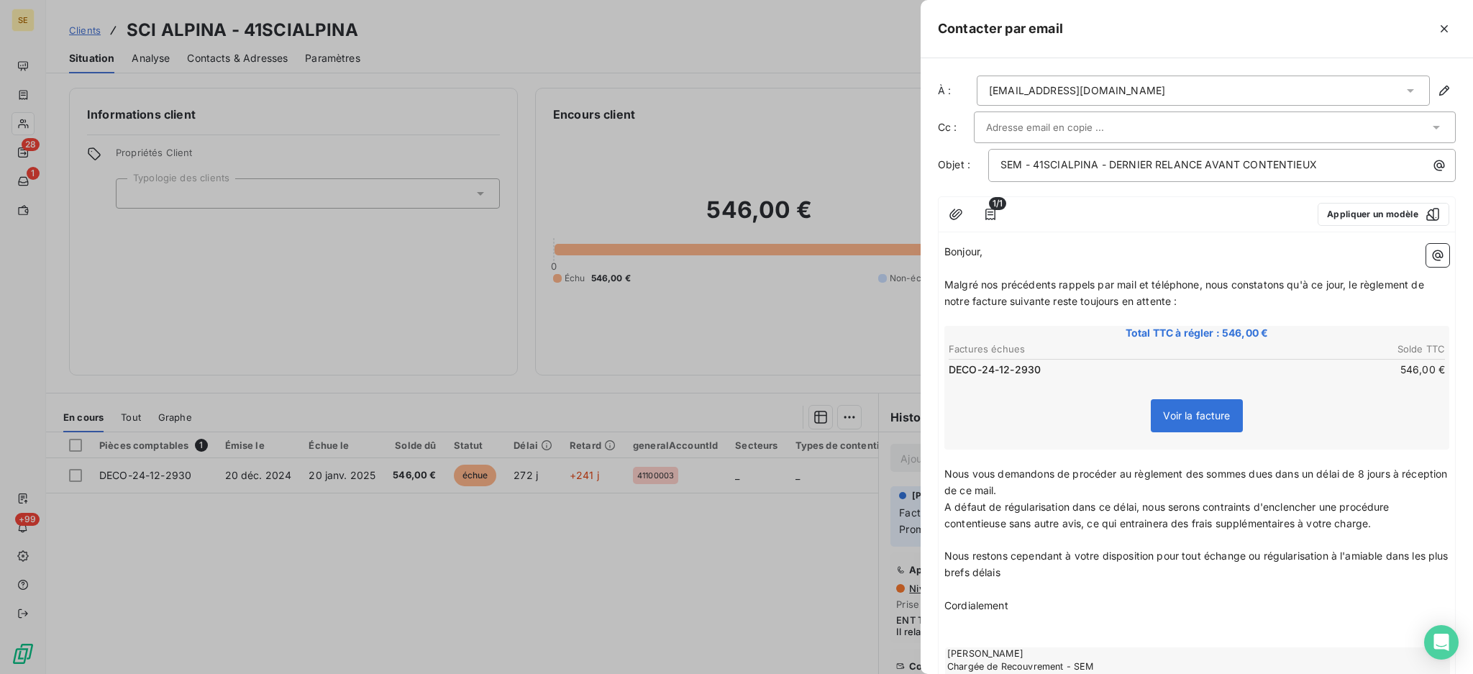
click at [1429, 128] on icon at bounding box center [1436, 127] width 14 height 14
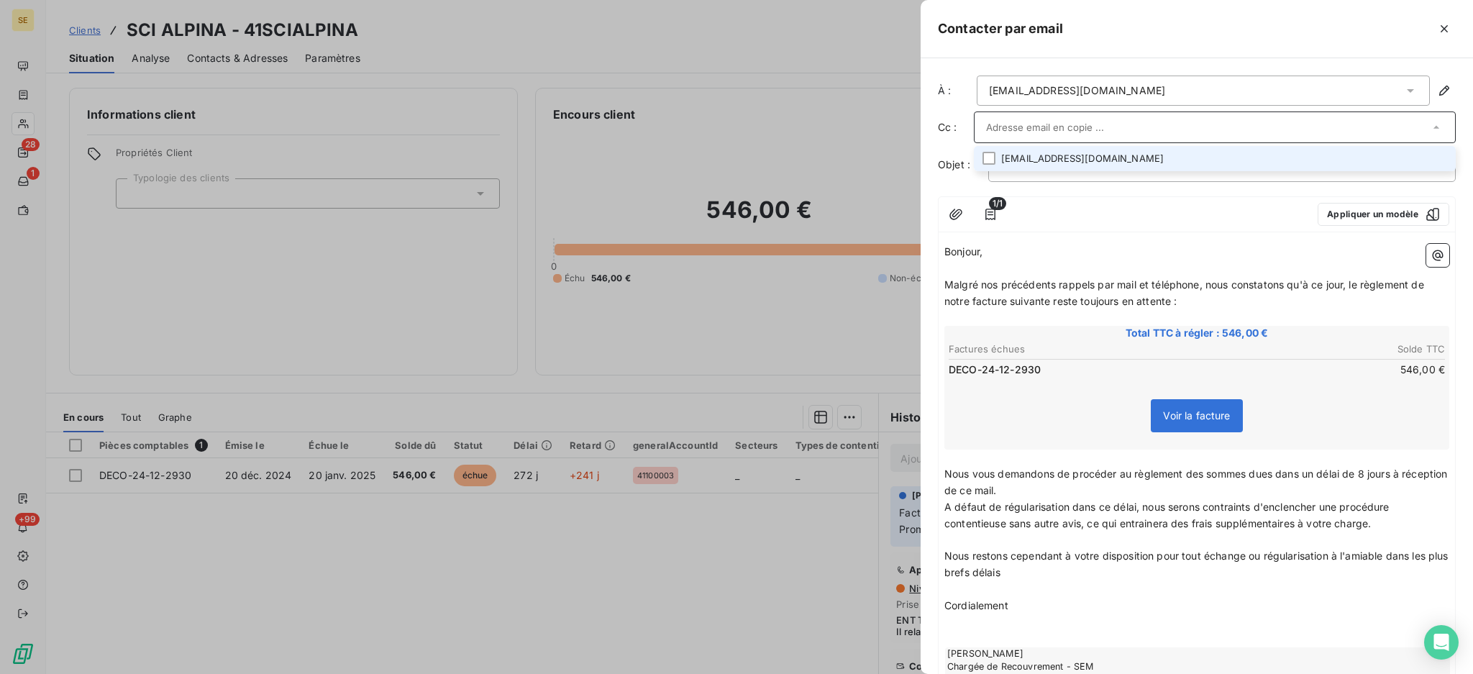
click at [1240, 160] on li "bpaulo@nexity.fr" at bounding box center [1215, 158] width 482 height 25
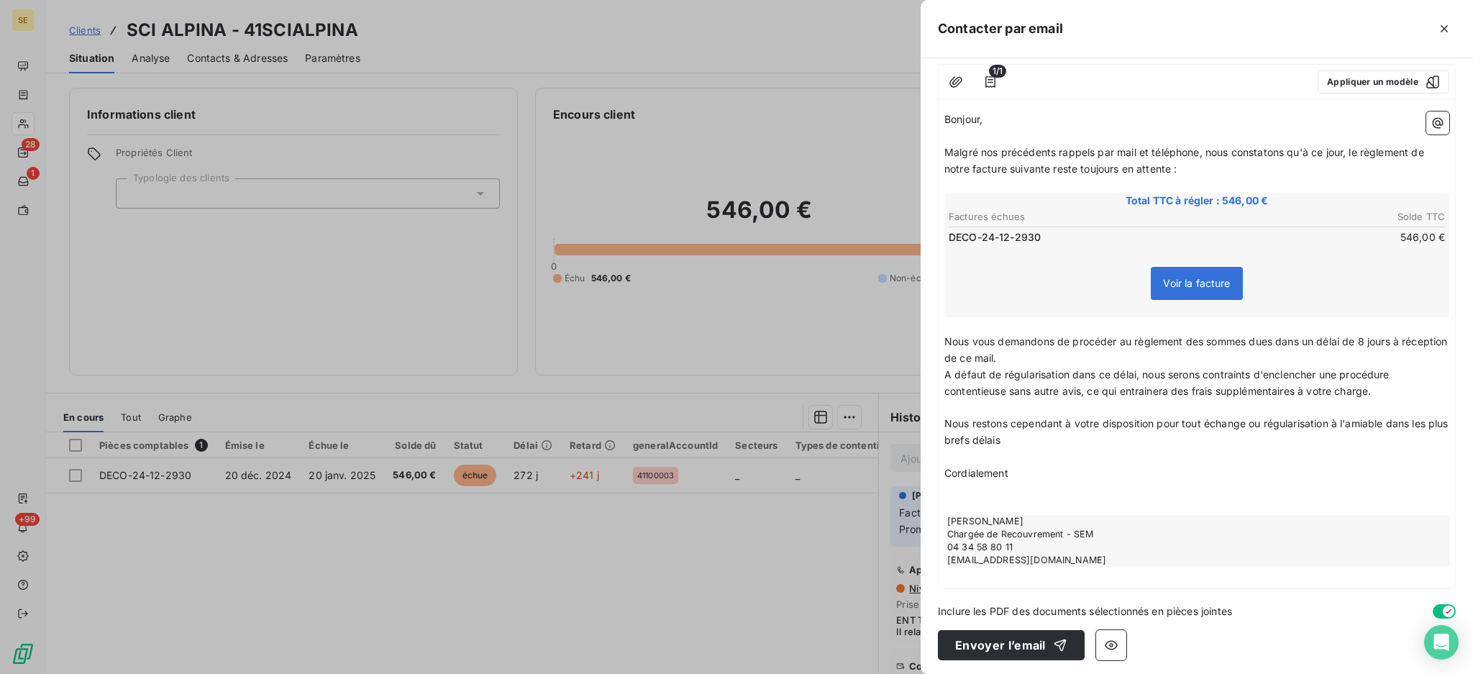
scroll to position [134, 0]
click at [1016, 642] on button "Envoyer l’email" at bounding box center [1011, 644] width 147 height 30
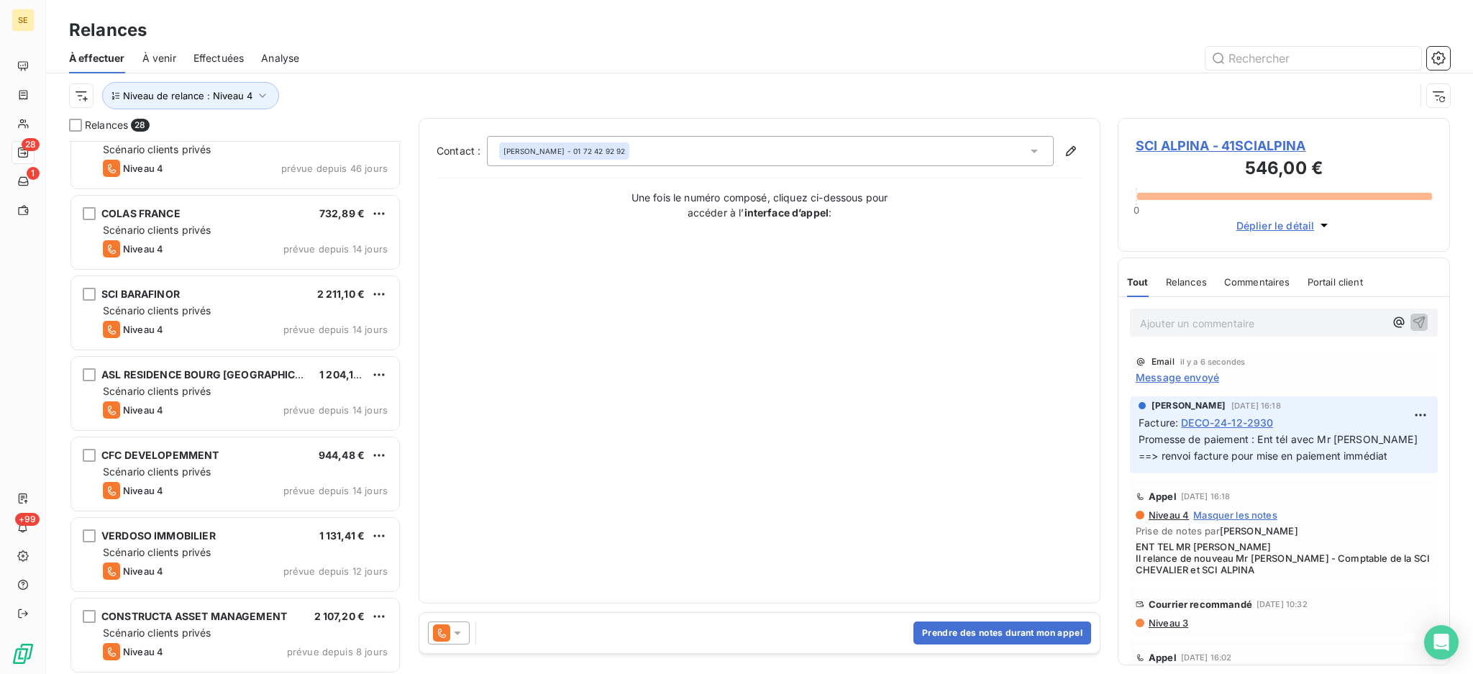
scroll to position [1722, 0]
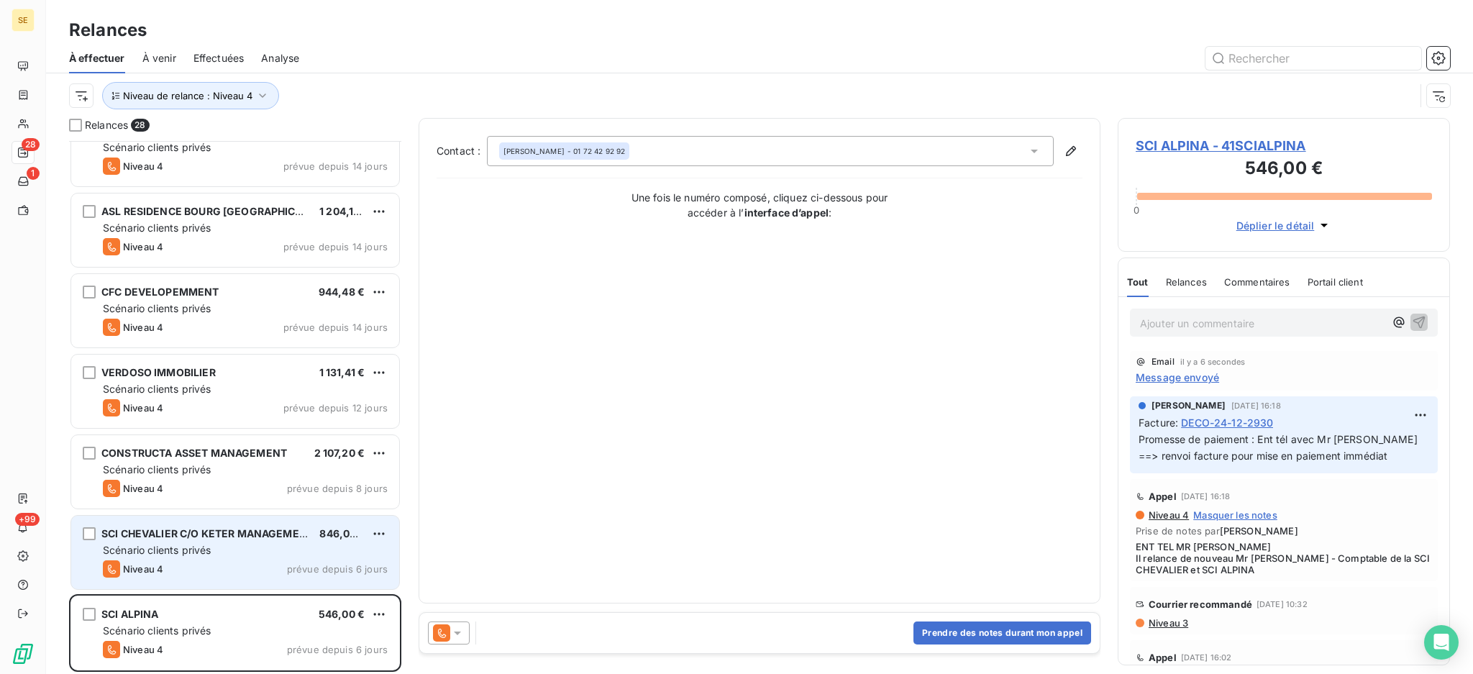
click at [250, 525] on div "SCI CHEVALIER C/O KETER MANAGEMENT 846,00 € Scénario clients privés Niveau 4 pr…" at bounding box center [235, 552] width 328 height 73
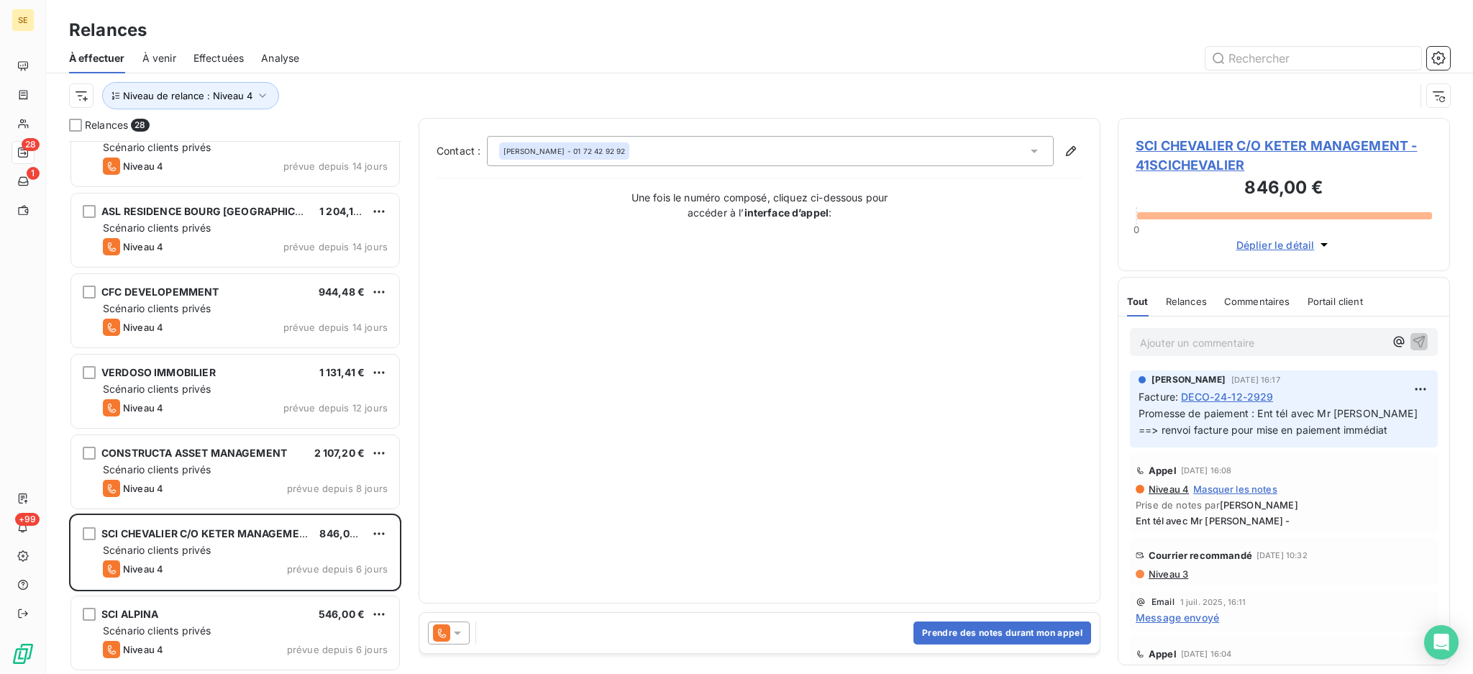
click at [1289, 145] on span "SCI CHEVALIER C/O KETER MANAGEMENT - 41SCICHEVALIER" at bounding box center [1284, 155] width 296 height 39
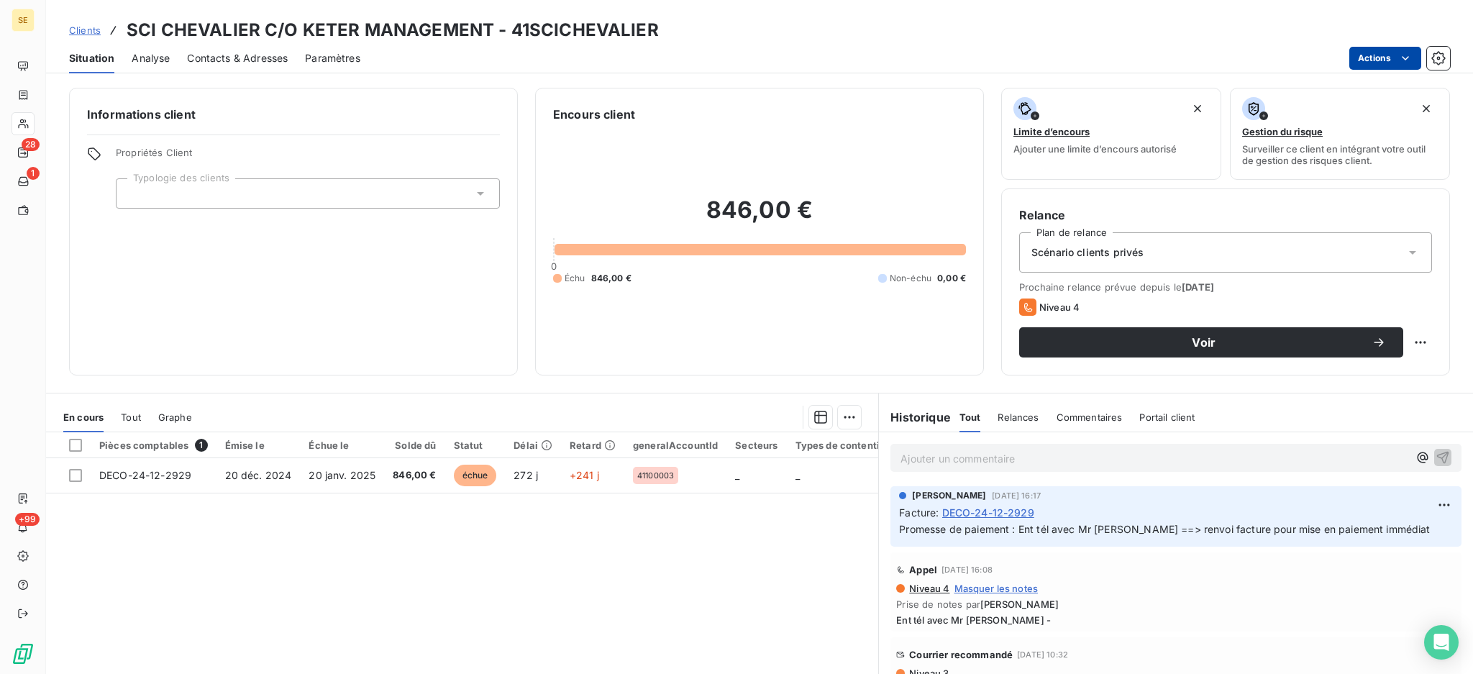
click at [1389, 55] on html "SE 28 1 +99 Clients SCI CHEVALIER C/O KETER MANAGEMENT - 41SCICHEVALIER Situati…" at bounding box center [736, 337] width 1473 height 674
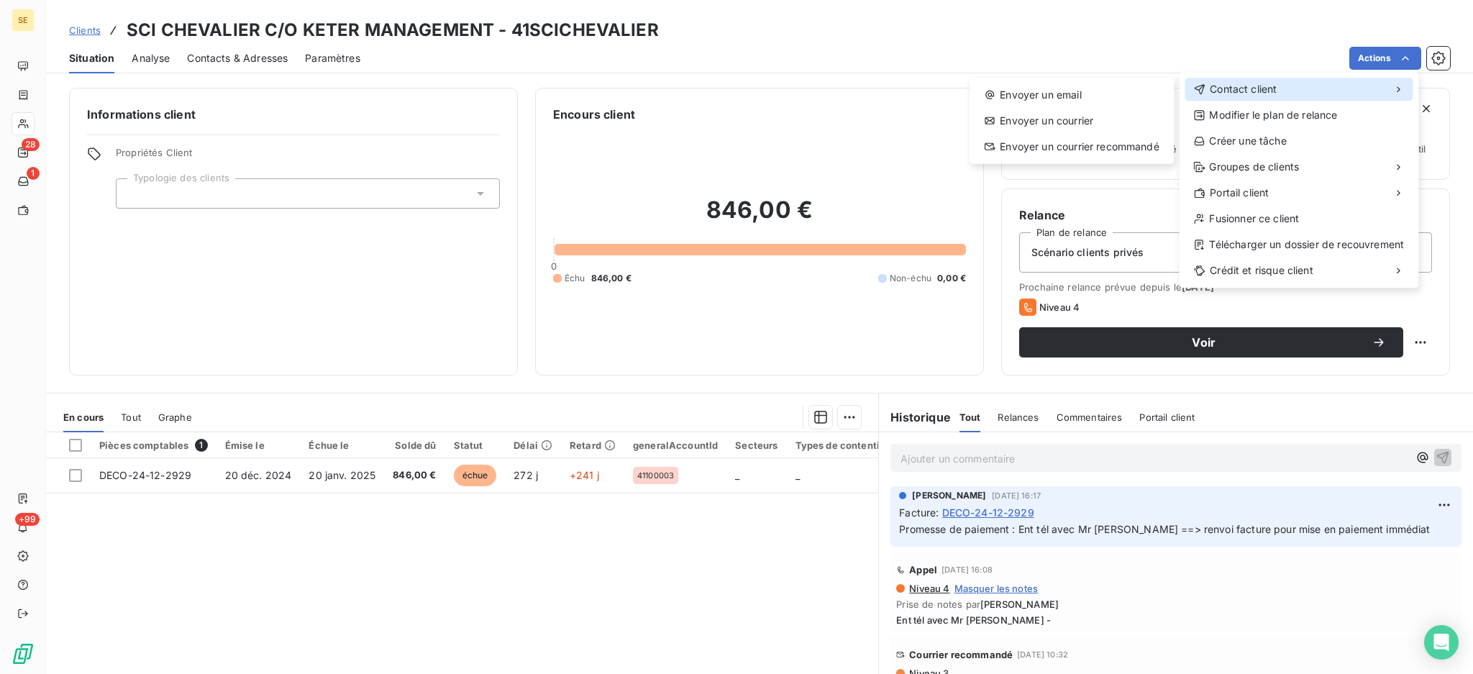
click at [1307, 99] on div "Contact client" at bounding box center [1298, 89] width 228 height 23
click at [1045, 93] on div "Envoyer un email" at bounding box center [1071, 94] width 193 height 23
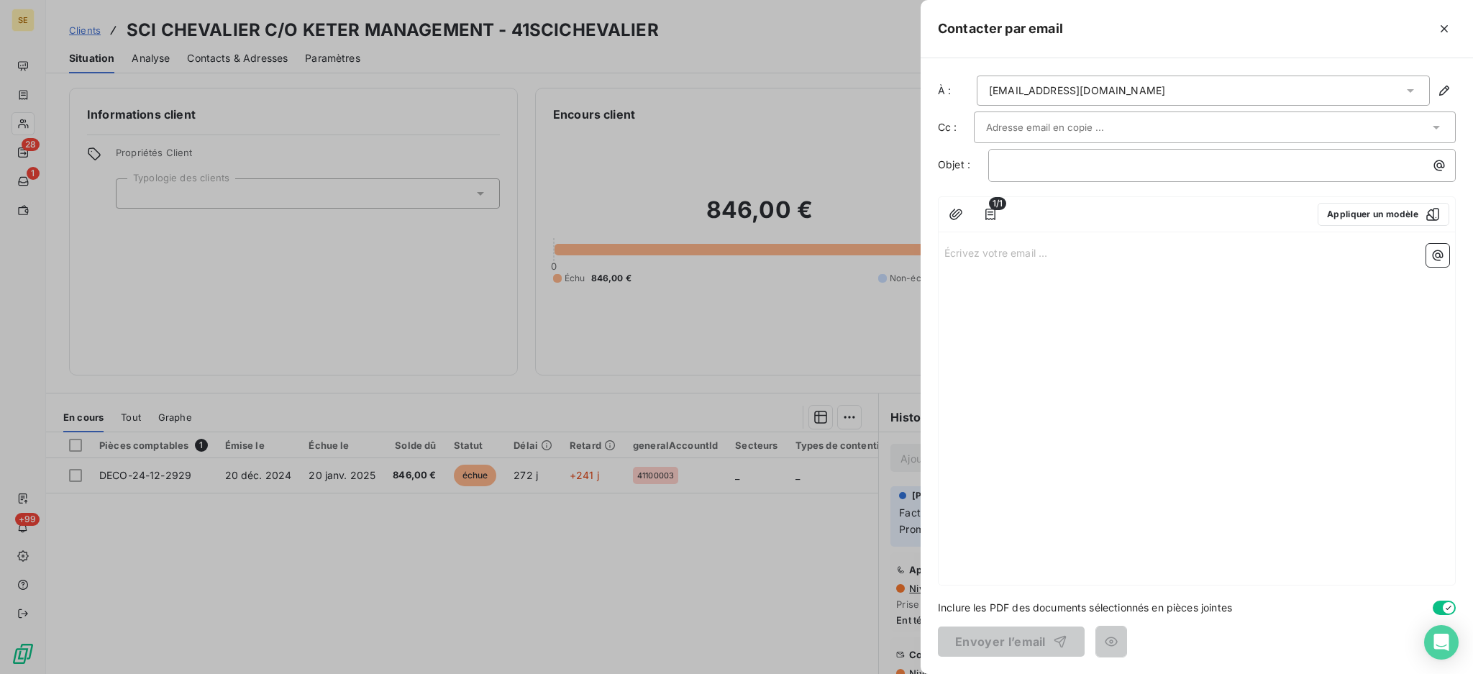
click at [1125, 236] on div "1/1 Appliquer un modèle Écrivez votre email ... ﻿" at bounding box center [1197, 390] width 518 height 389
click at [1117, 257] on p "Écrivez votre email ... ﻿" at bounding box center [1196, 252] width 505 height 17
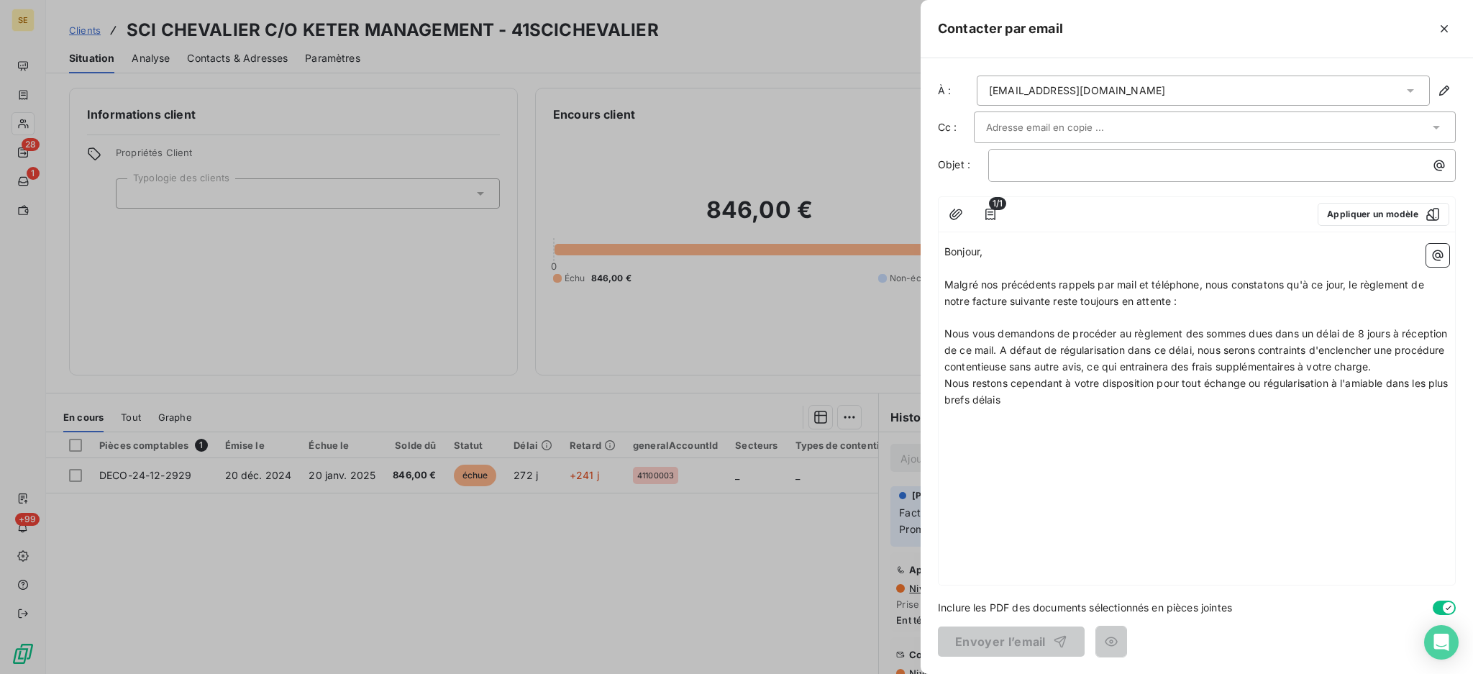
click at [1130, 316] on p "﻿" at bounding box center [1196, 318] width 505 height 17
click at [1435, 250] on icon "button" at bounding box center [1437, 255] width 14 height 14
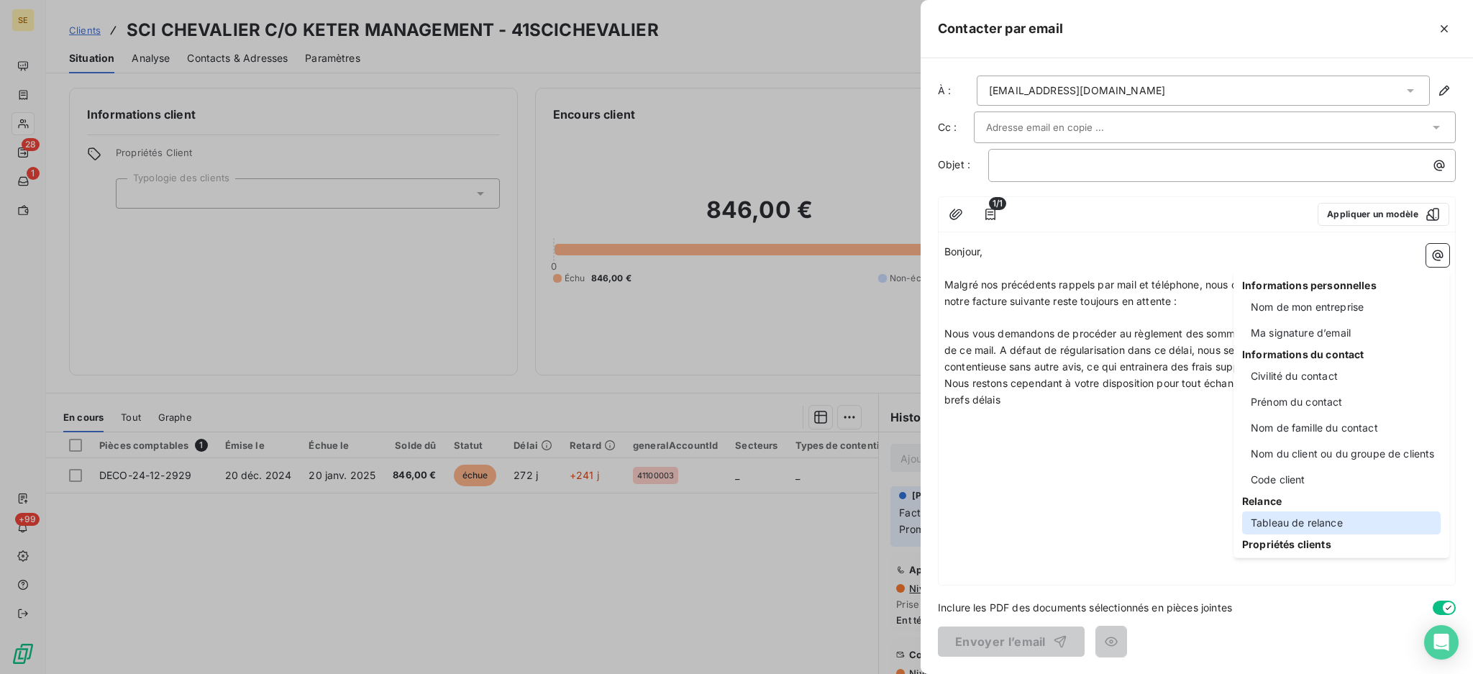
click at [1312, 522] on div "Tableau de relance" at bounding box center [1341, 522] width 198 height 23
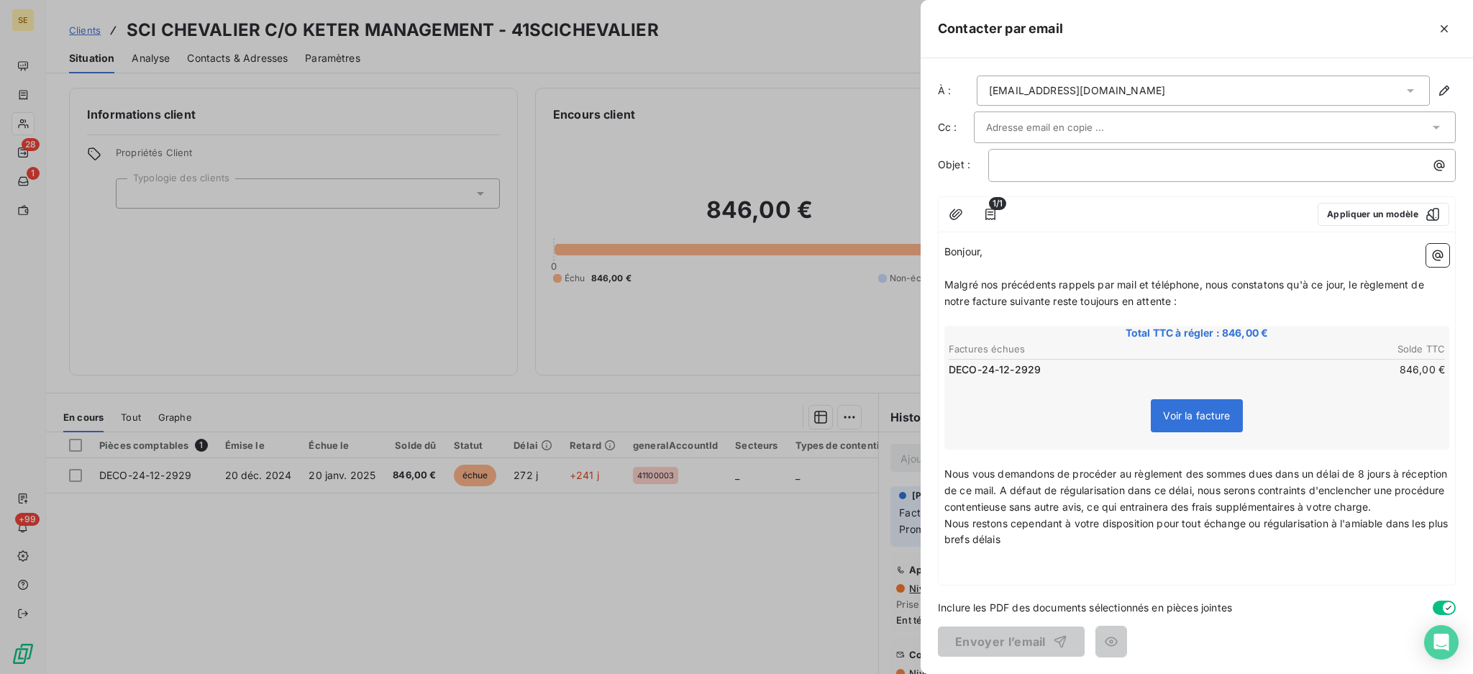
click at [1435, 505] on p "Nous vous demandons de procéder au règlement des sommes dues dans un délai de 8…" at bounding box center [1196, 491] width 505 height 50
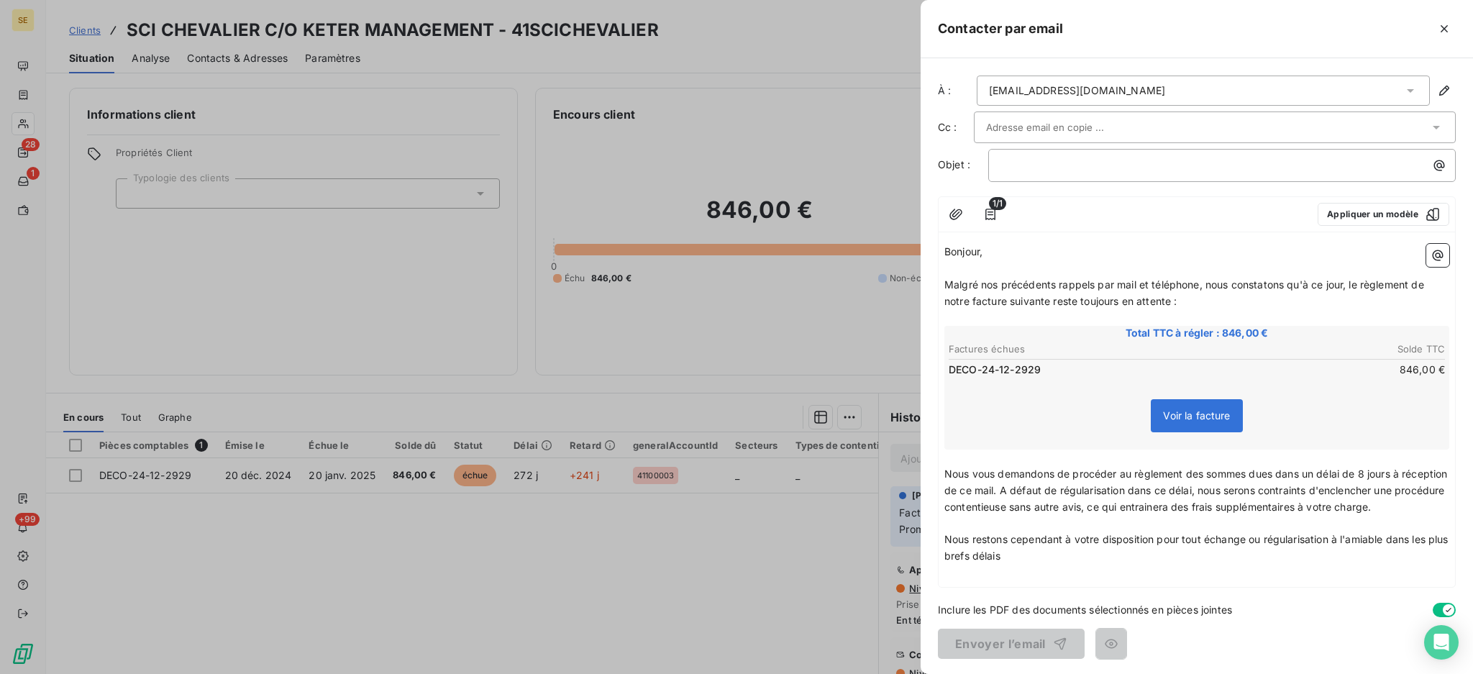
click at [1050, 488] on span "Nous vous demandons de procéder au règlement des sommes dues dans un délai de 8…" at bounding box center [1197, 489] width 506 height 45
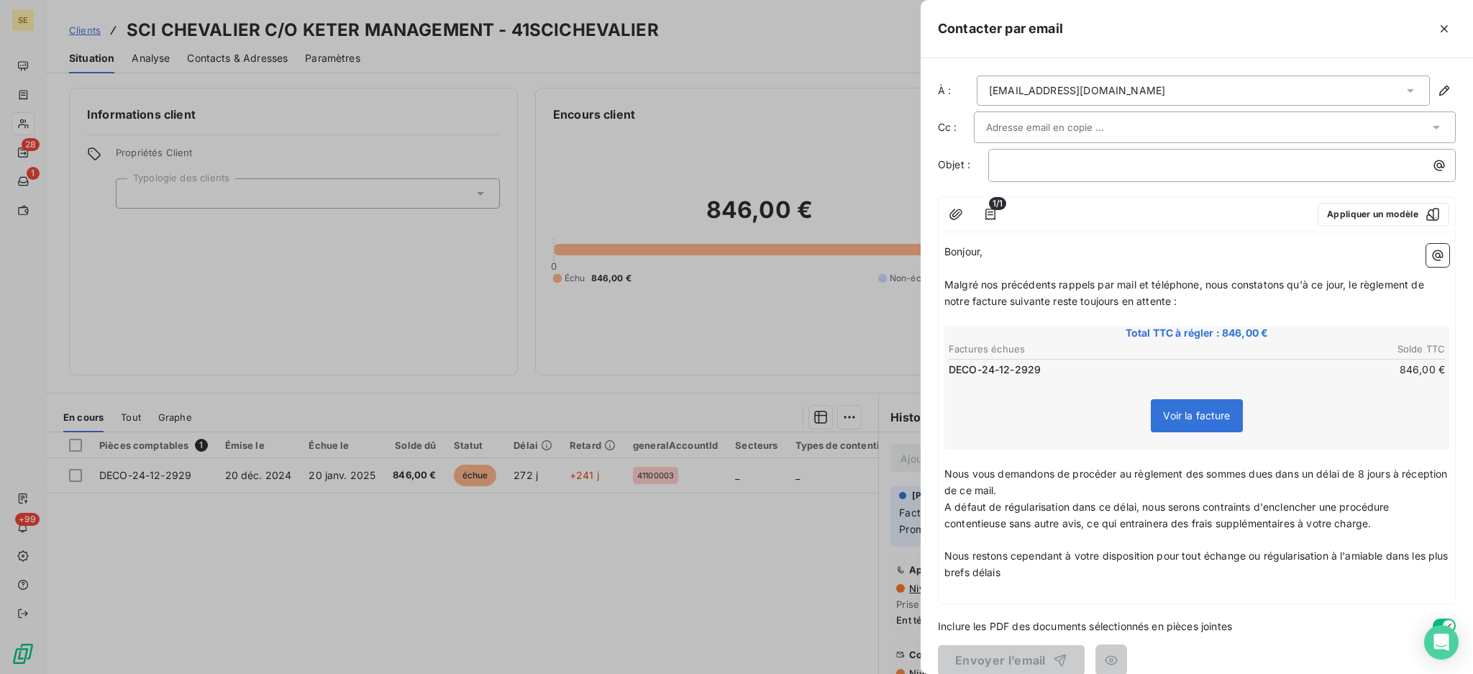
scroll to position [16, 0]
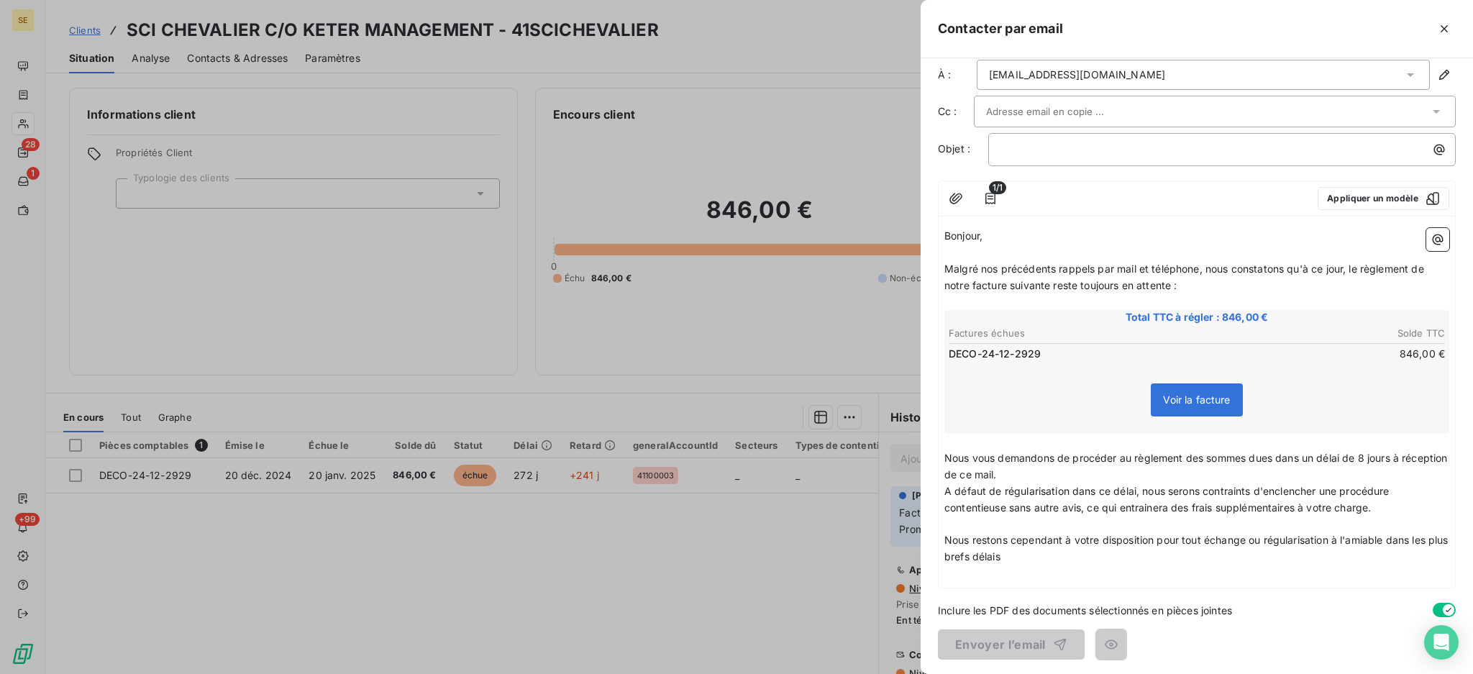
click at [1030, 573] on p "﻿" at bounding box center [1196, 573] width 505 height 17
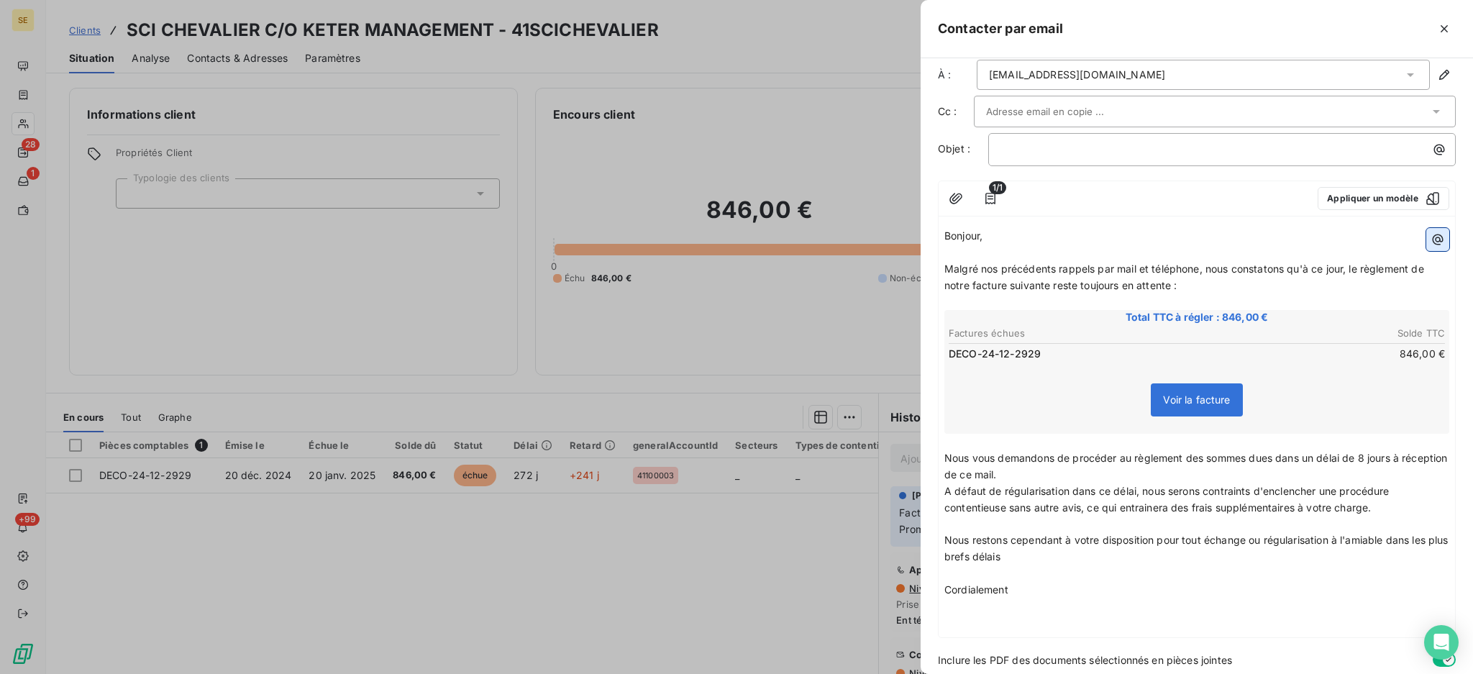
click at [1430, 243] on icon "button" at bounding box center [1437, 239] width 14 height 14
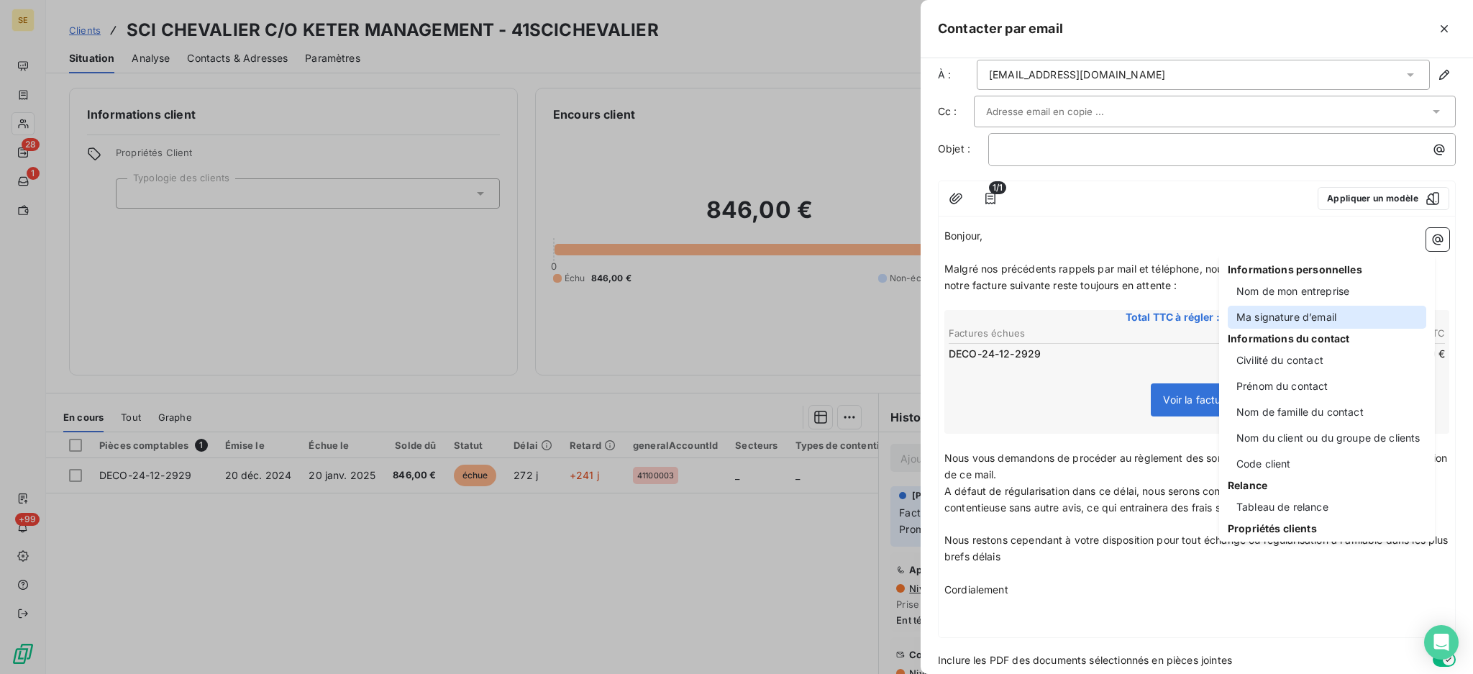
click at [1282, 314] on div "Ma signature d’email" at bounding box center [1327, 317] width 198 height 23
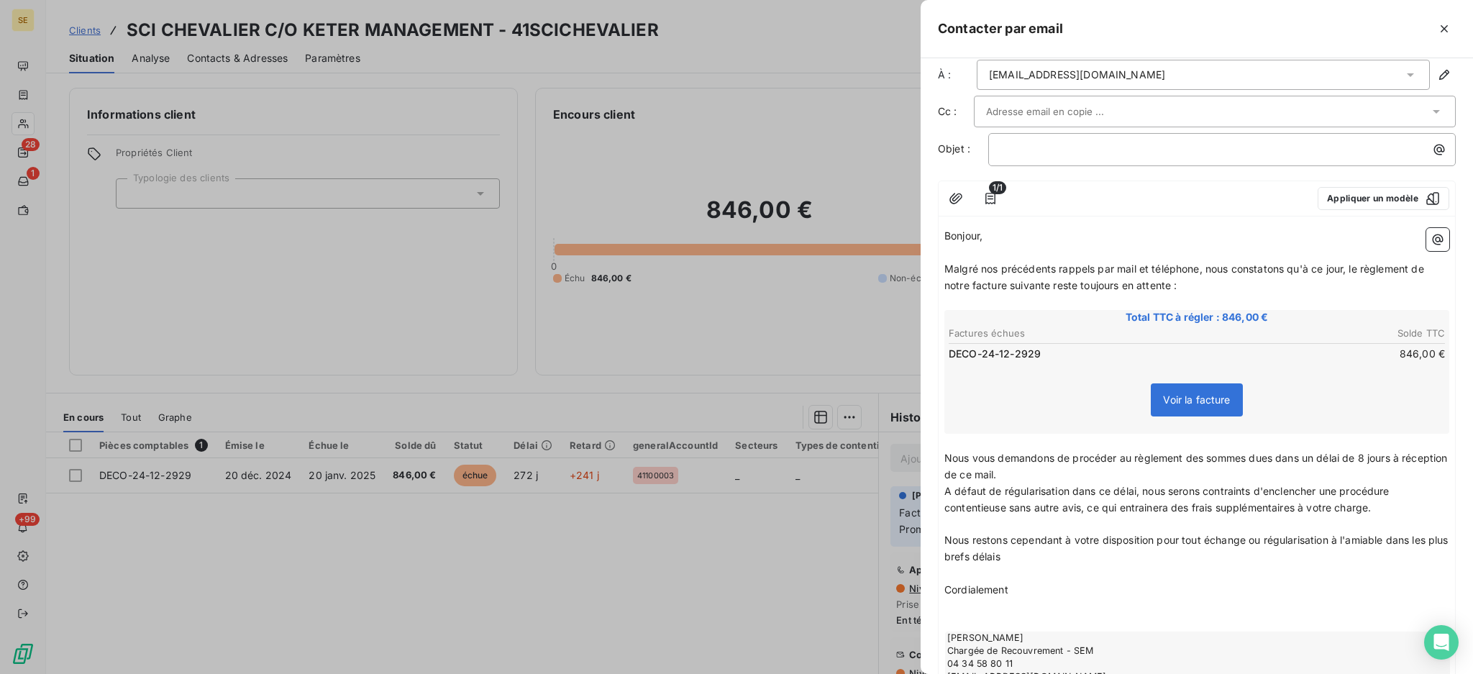
click at [1074, 157] on div "﻿" at bounding box center [1221, 149] width 467 height 33
click at [1077, 152] on p "﻿" at bounding box center [1225, 149] width 450 height 17
click at [1403, 76] on icon at bounding box center [1410, 75] width 14 height 14
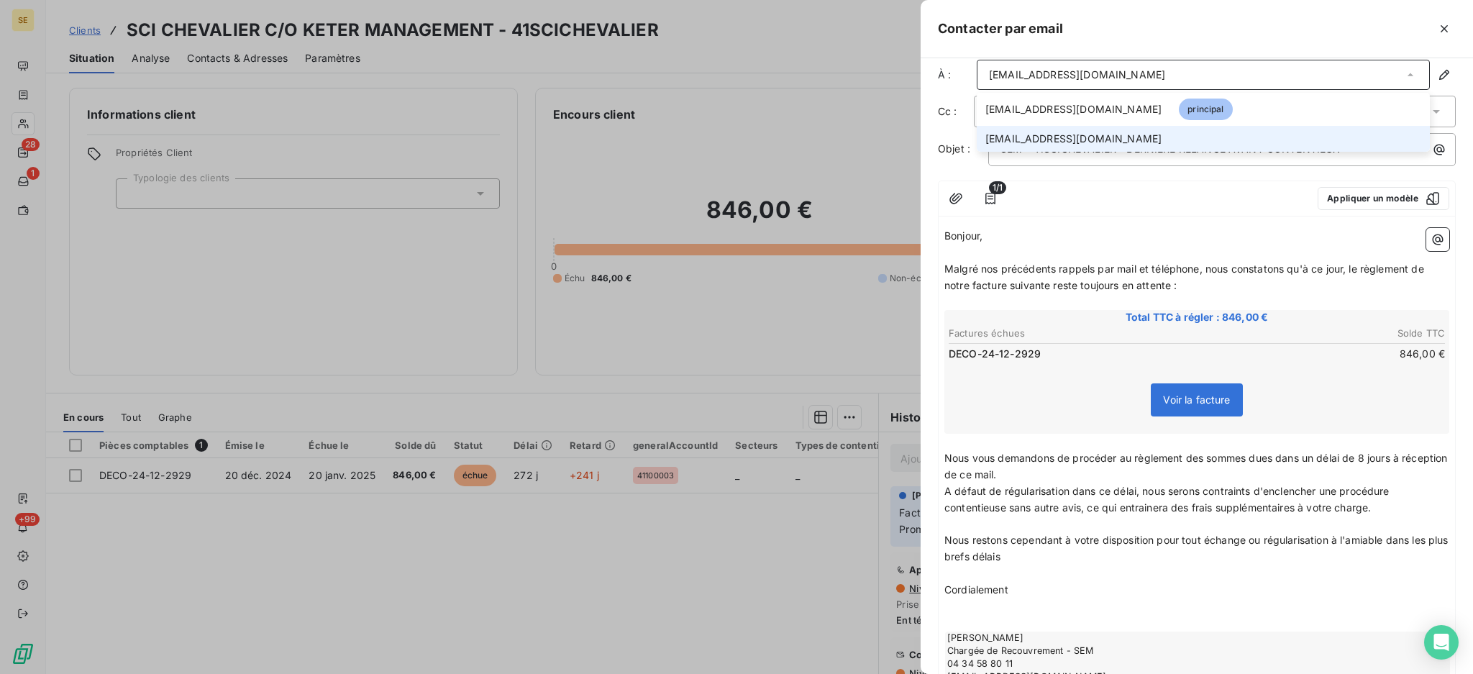
click at [1203, 142] on li "sscoarnec@keter-management.com" at bounding box center [1203, 139] width 453 height 26
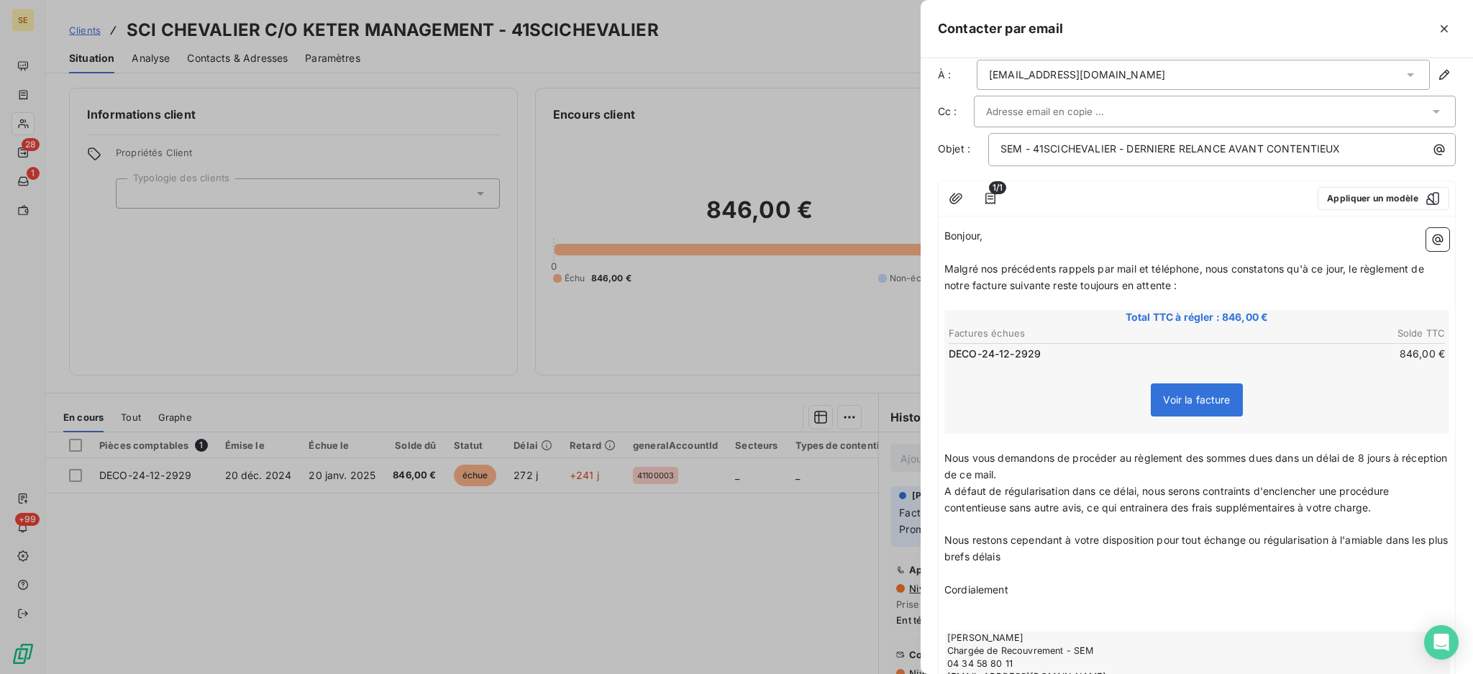
click at [1224, 113] on div at bounding box center [1207, 112] width 443 height 22
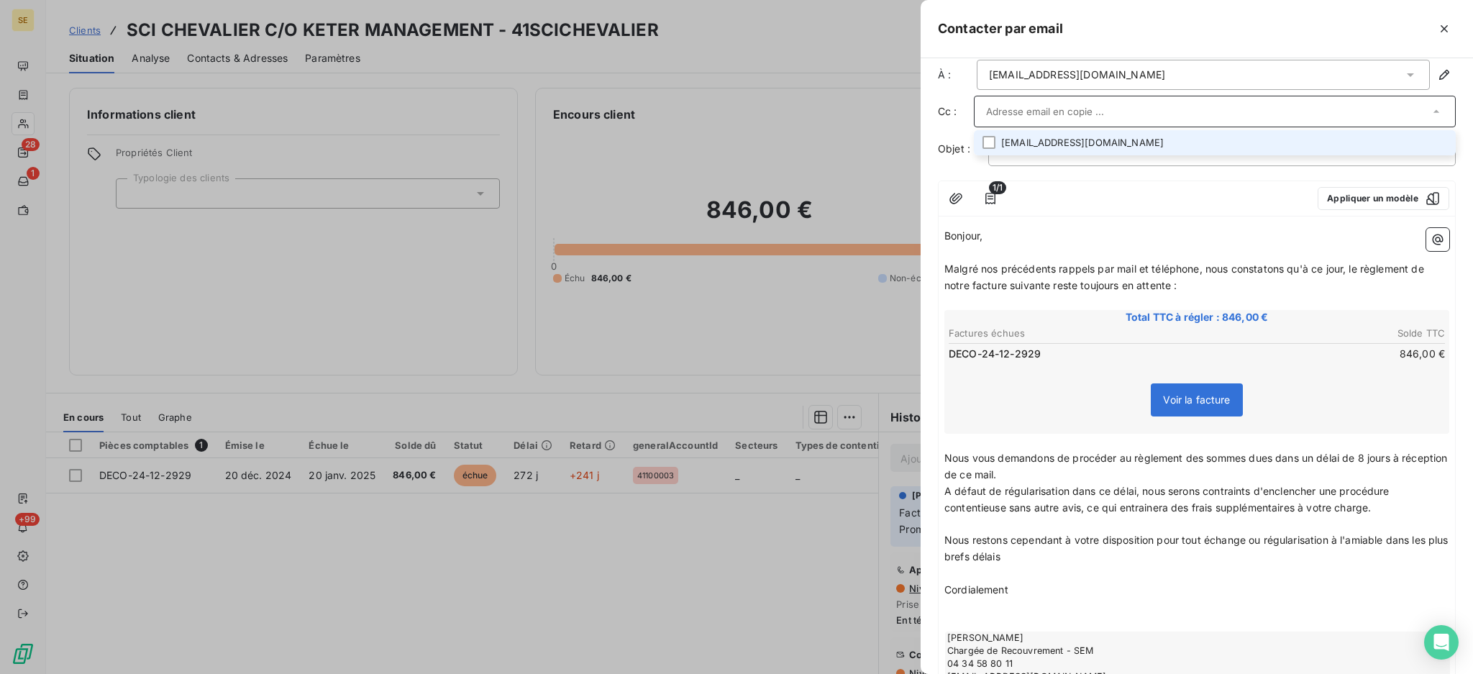
click at [1125, 140] on li "bpaulo@nexity.fr" at bounding box center [1215, 142] width 482 height 25
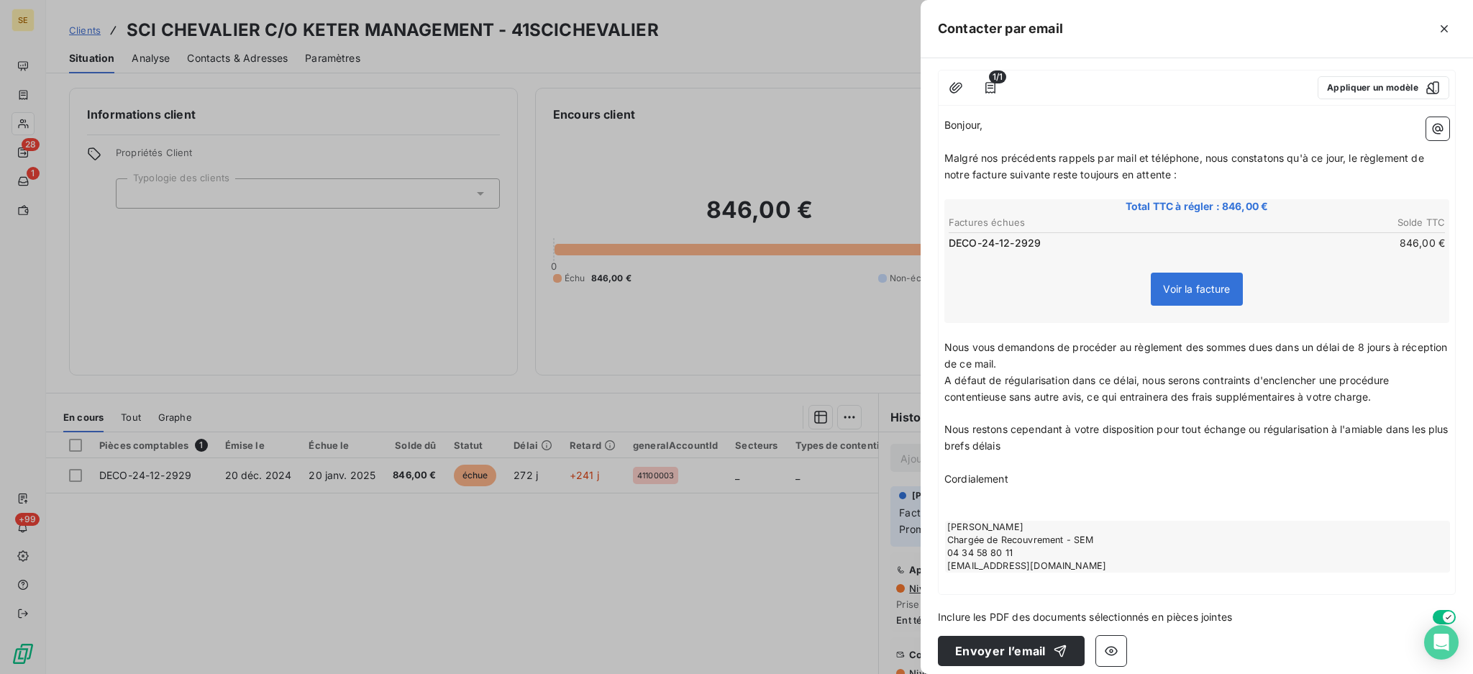
scroll to position [134, 0]
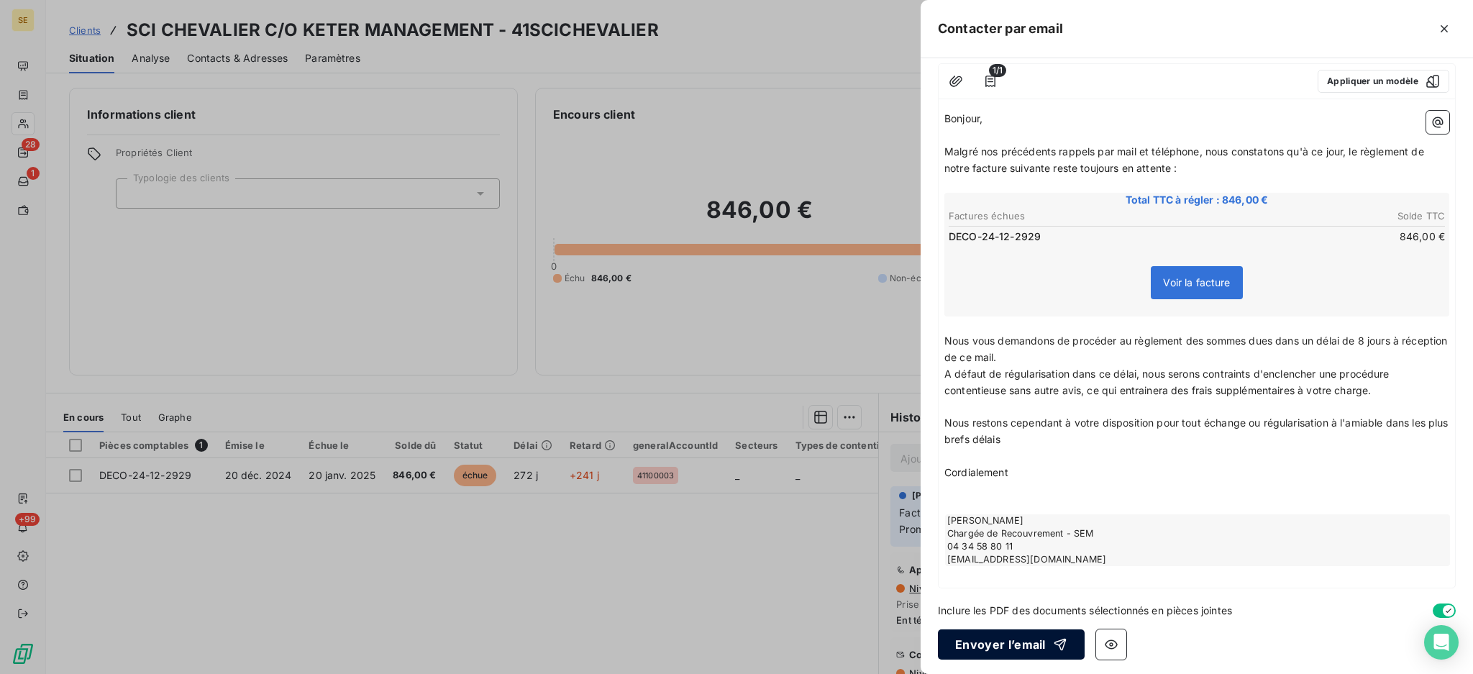
click at [1031, 633] on button "Envoyer l’email" at bounding box center [1011, 644] width 147 height 30
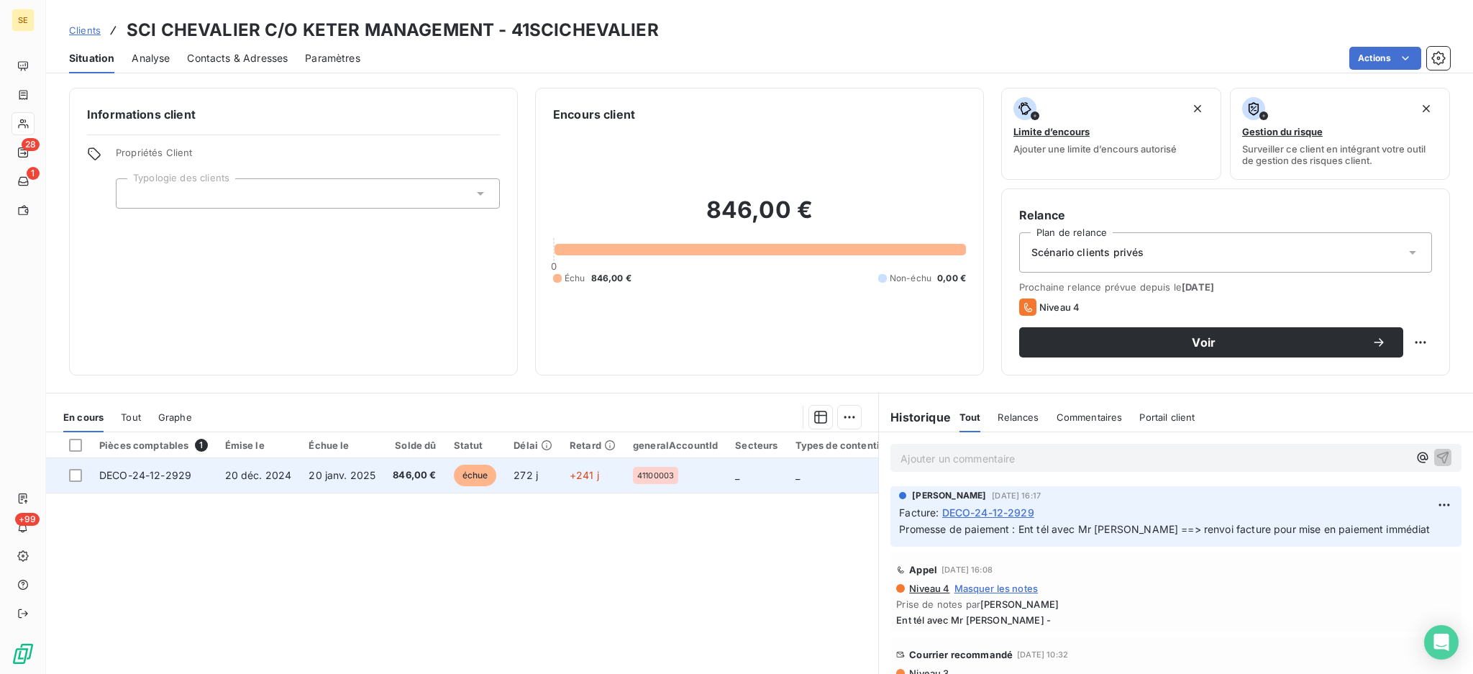
click at [485, 475] on span "échue" at bounding box center [475, 476] width 43 height 22
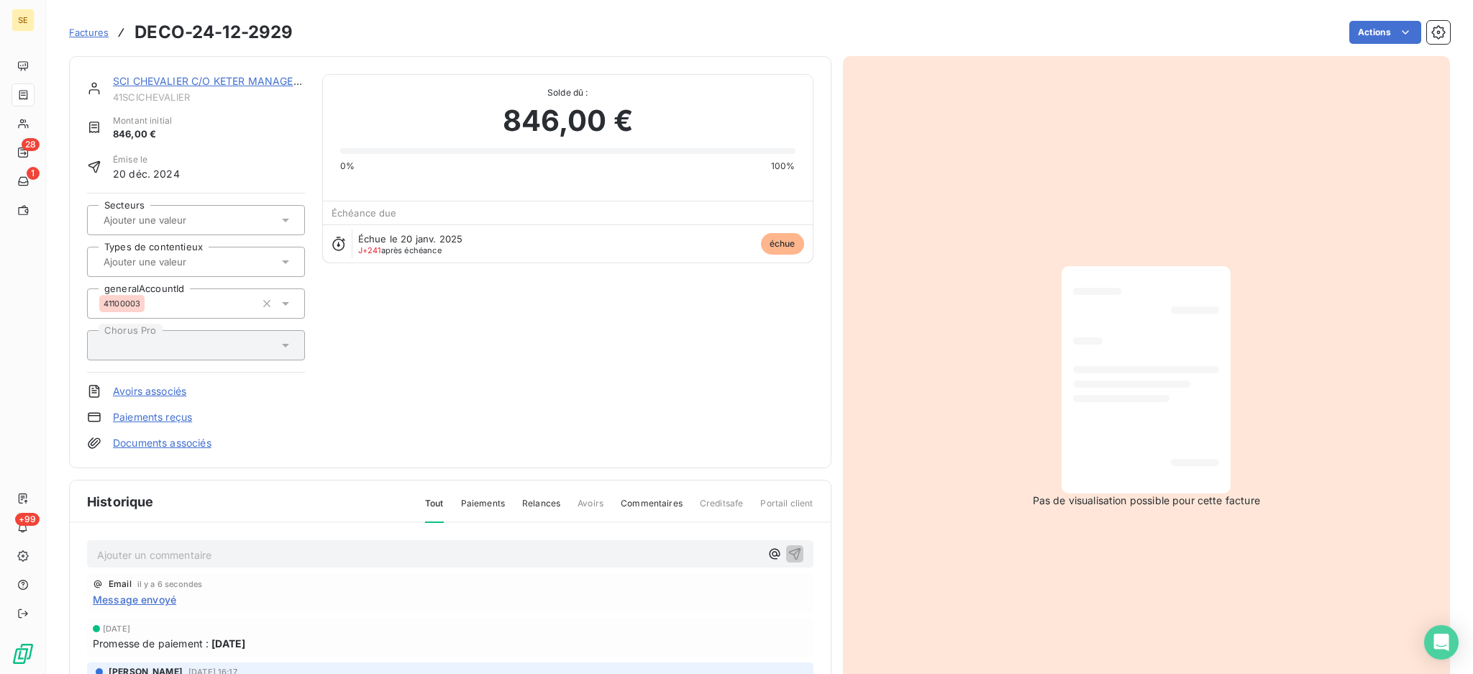
click at [206, 480] on div "Historique Tout Paiements Relances Avoirs Commentaires Creditsafe Portail clien…" at bounding box center [450, 647] width 762 height 334
click at [284, 552] on p "Ajouter un commentaire ﻿" at bounding box center [428, 555] width 663 height 18
drag, startPoint x: 385, startPoint y: 556, endPoint x: 69, endPoint y: 555, distance: 316.4
click at [69, 555] on div "Historique Tout Paiements Relances Avoirs Commentaires Creditsafe Portail clien…" at bounding box center [450, 647] width 762 height 334
copy span "18/09 DERNIERE RELANCE AVANT CONTENTIEUX"
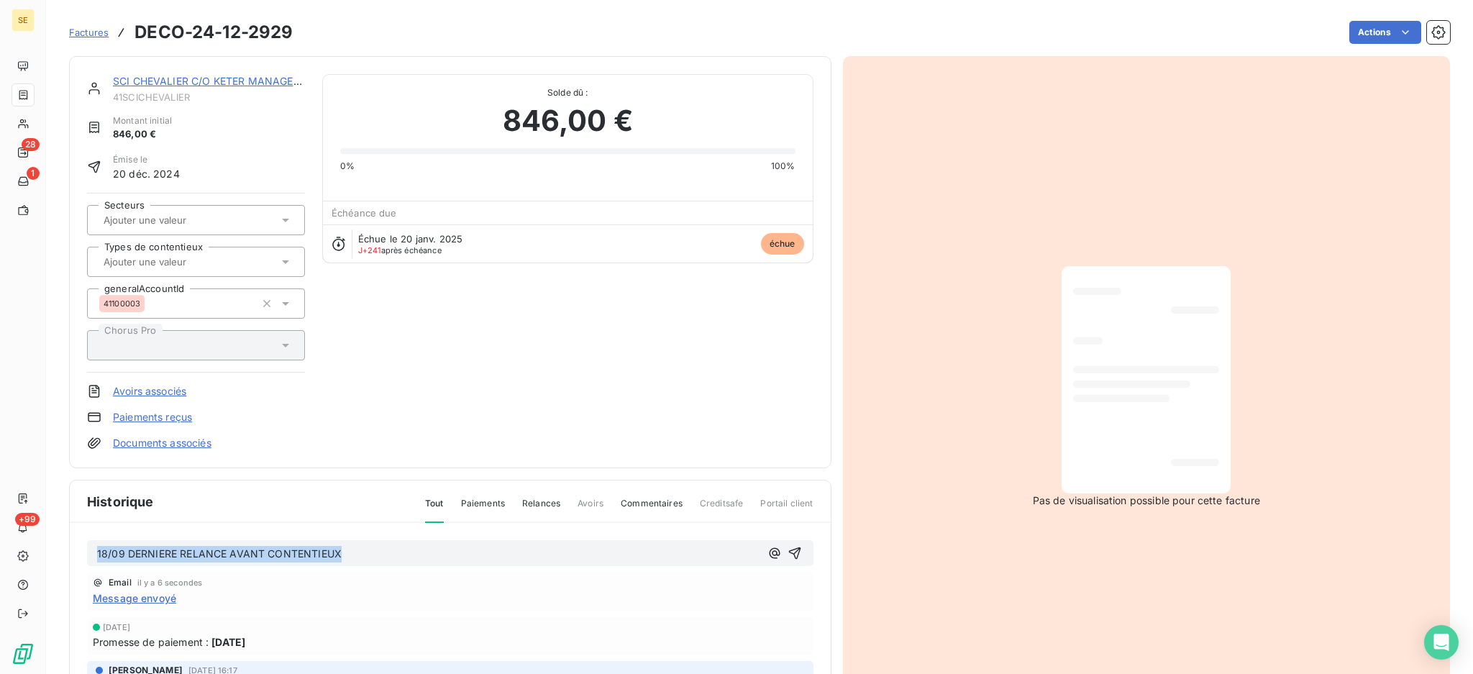
click at [553, 546] on p "18/09 DERNIERE RELANCE AVANT CONTENTIEUX" at bounding box center [428, 554] width 663 height 17
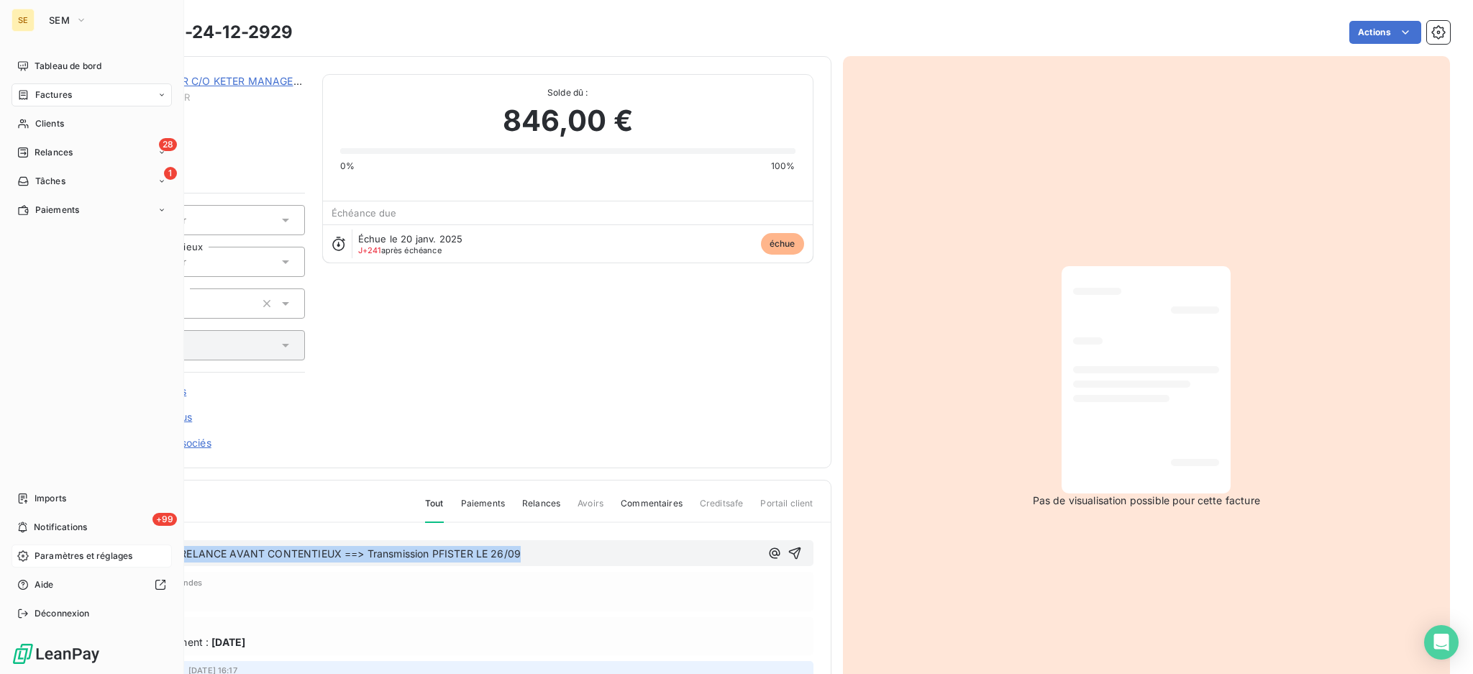
drag, startPoint x: 572, startPoint y: 547, endPoint x: 40, endPoint y: 547, distance: 532.9
click at [40, 547] on div "SE SEM Tableau de bord Factures Clients 28 Relances 1 Tâches Paiements Imports …" at bounding box center [736, 337] width 1473 height 674
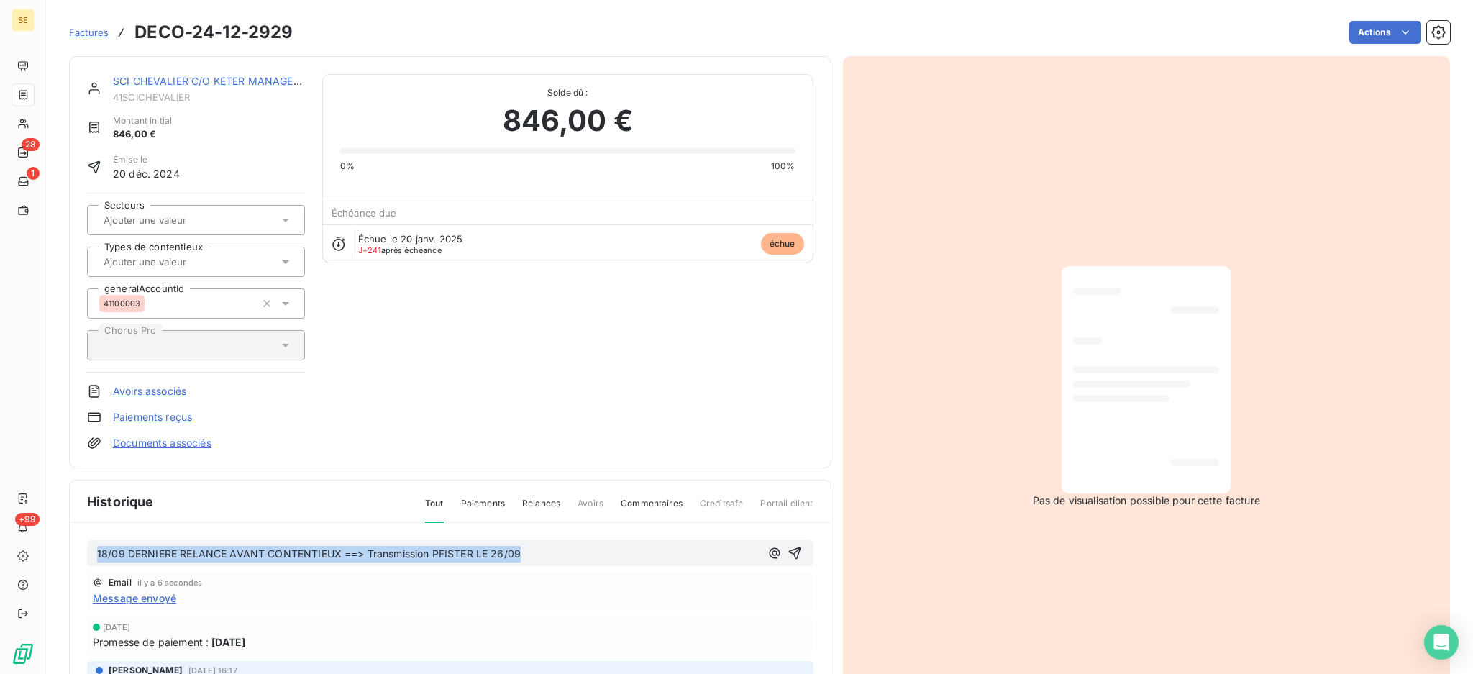
copy span "18/09 DERNIERE RELANCE AVANT CONTENTIEUX ==> Transmission PFISTER LE 26/09"
click at [787, 549] on icon "button" at bounding box center [794, 553] width 14 height 14
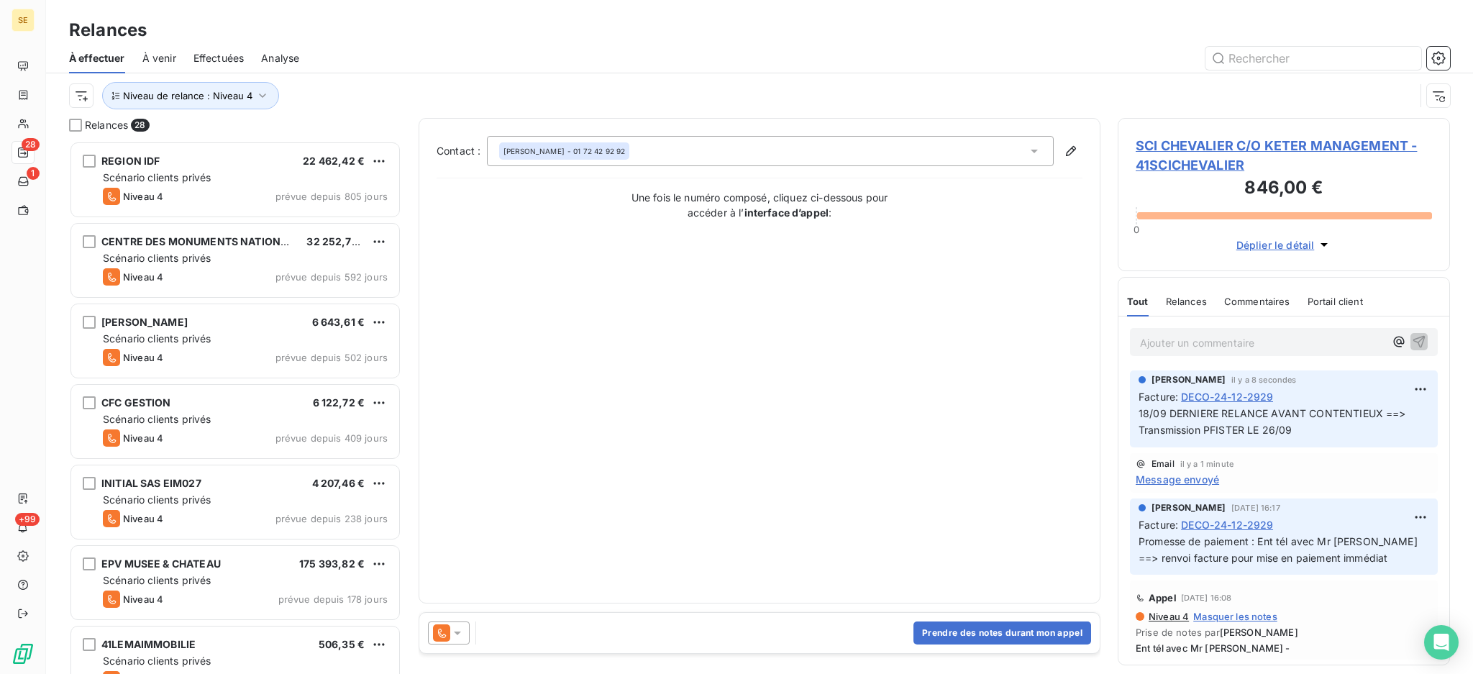
scroll to position [518, 317]
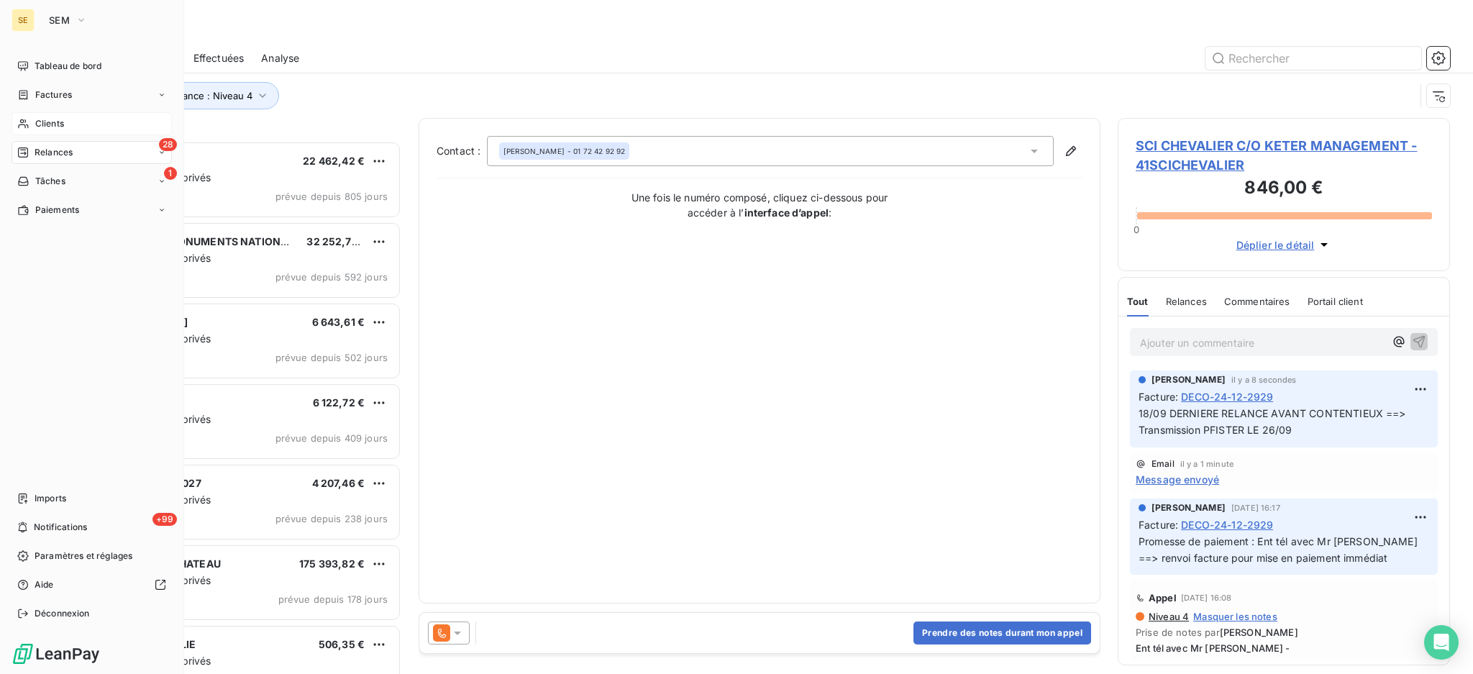
click at [54, 129] on span "Clients" at bounding box center [49, 123] width 29 height 13
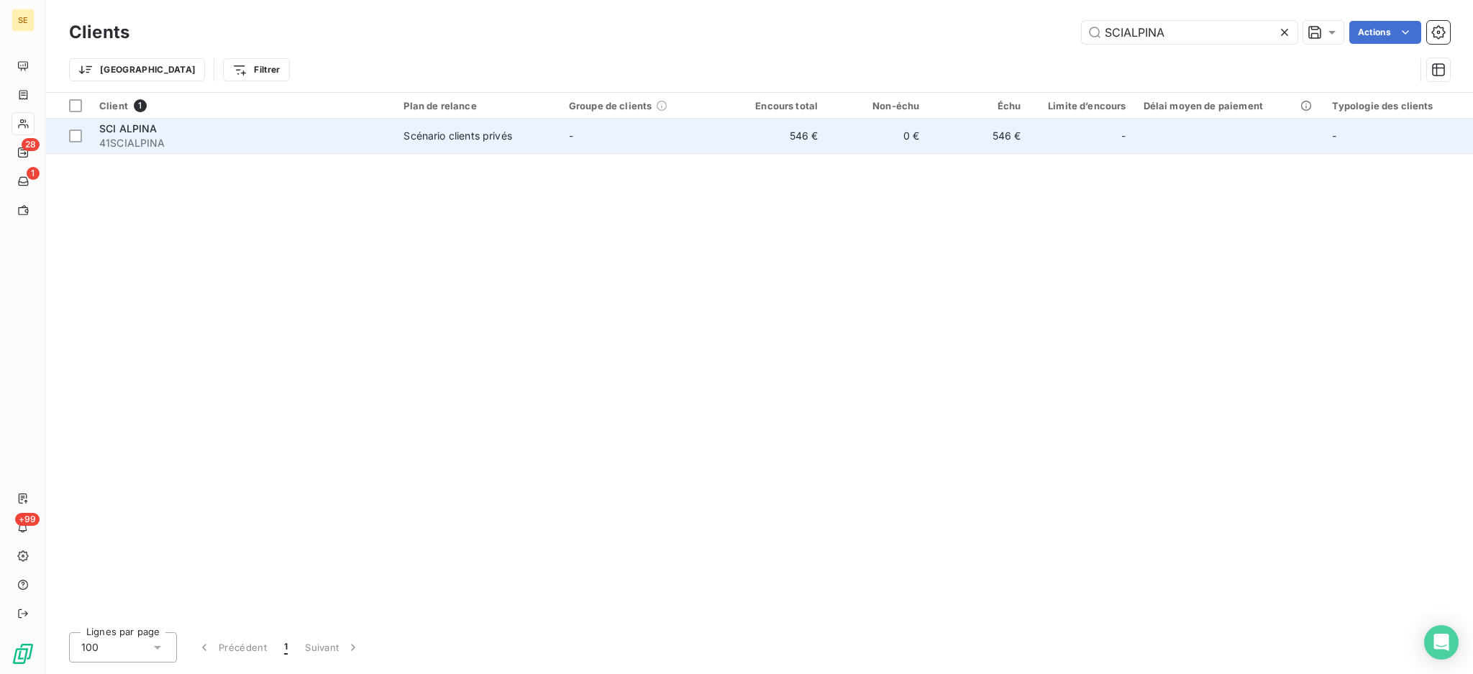
type input "SCIALPINA"
click at [516, 130] on span "Scénario clients privés" at bounding box center [476, 136] width 147 height 14
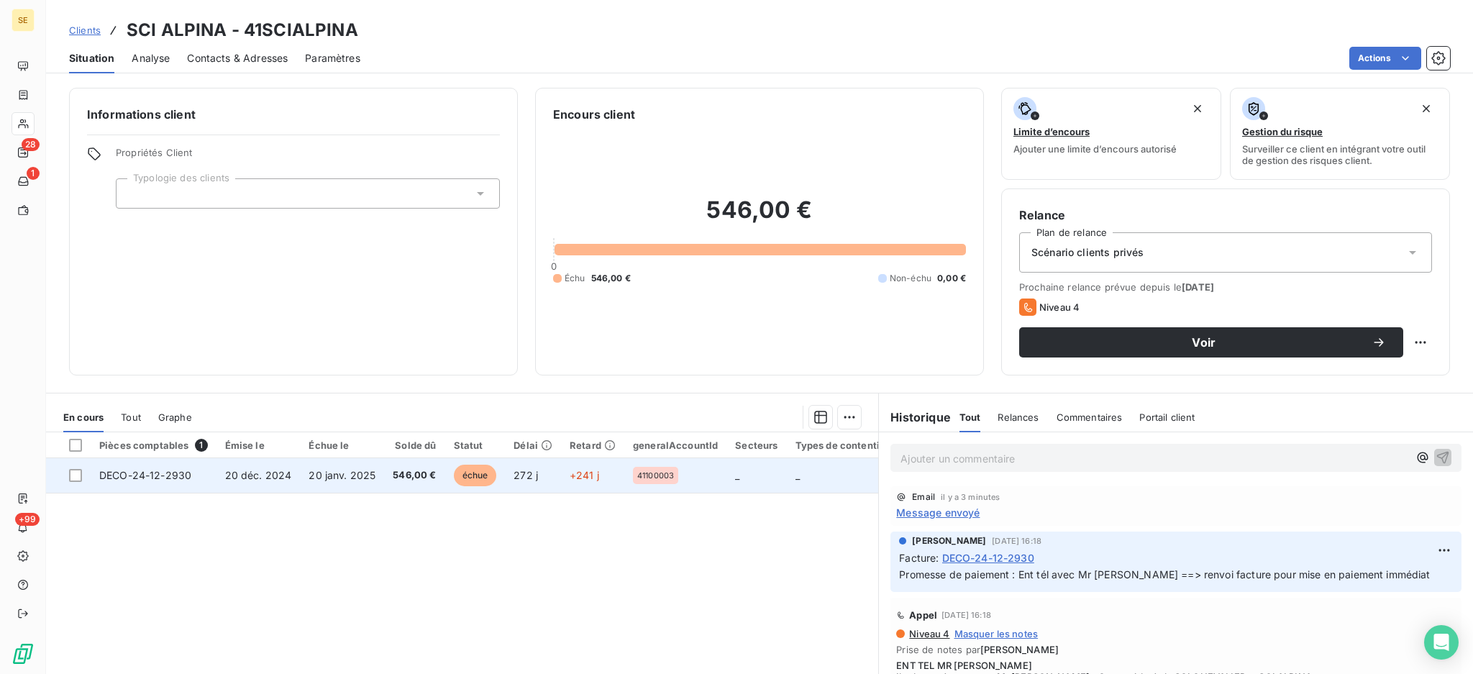
click at [387, 470] on td "546,00 €" at bounding box center [414, 475] width 60 height 35
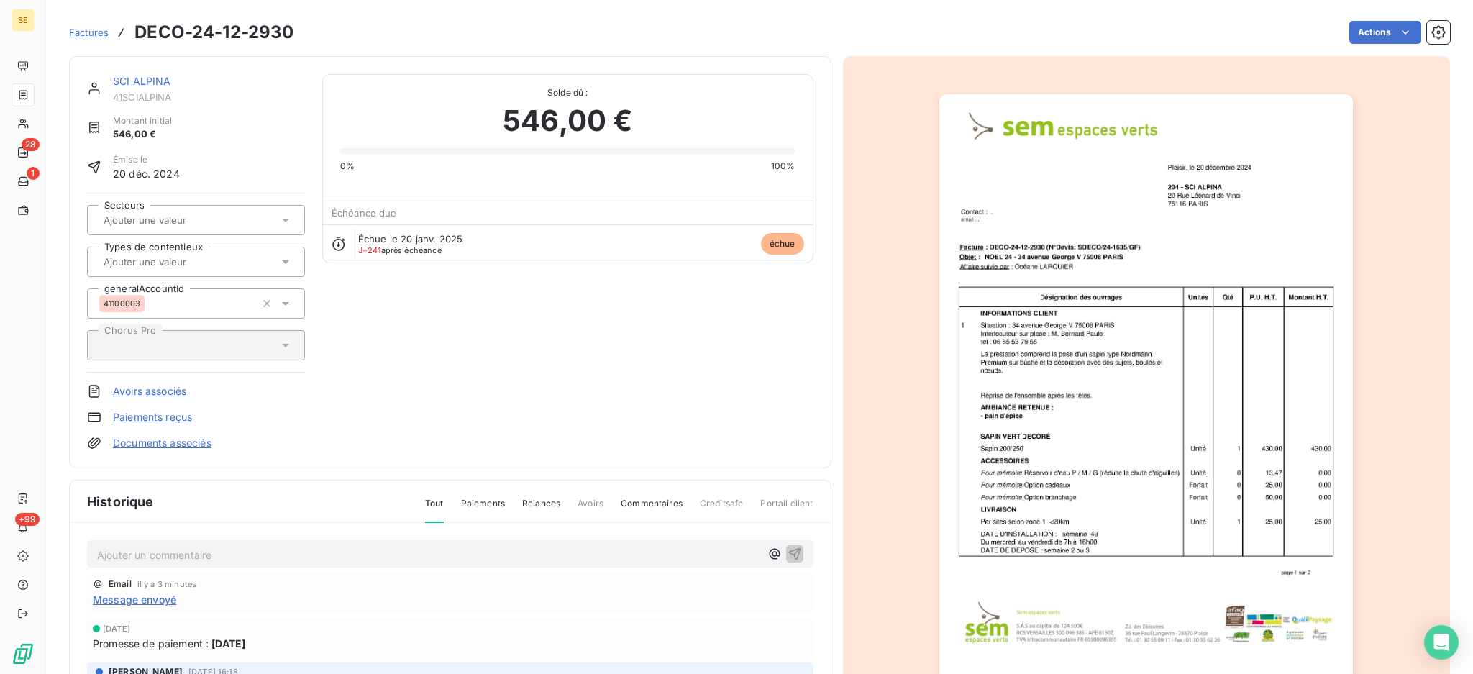
click at [362, 554] on p "Ajouter un commentaire ﻿" at bounding box center [428, 555] width 663 height 18
click at [788, 550] on icon "button" at bounding box center [794, 553] width 12 height 12
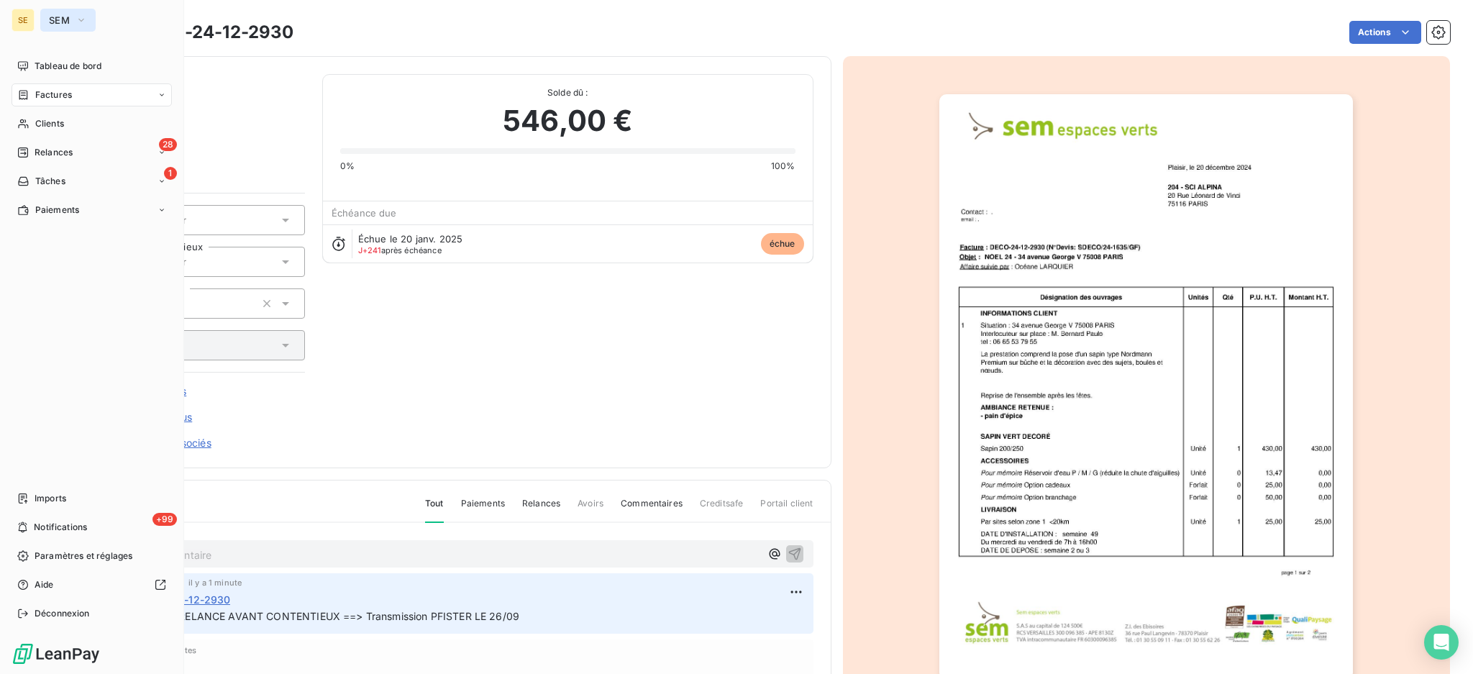
click at [83, 19] on icon "button" at bounding box center [82, 20] width 12 height 14
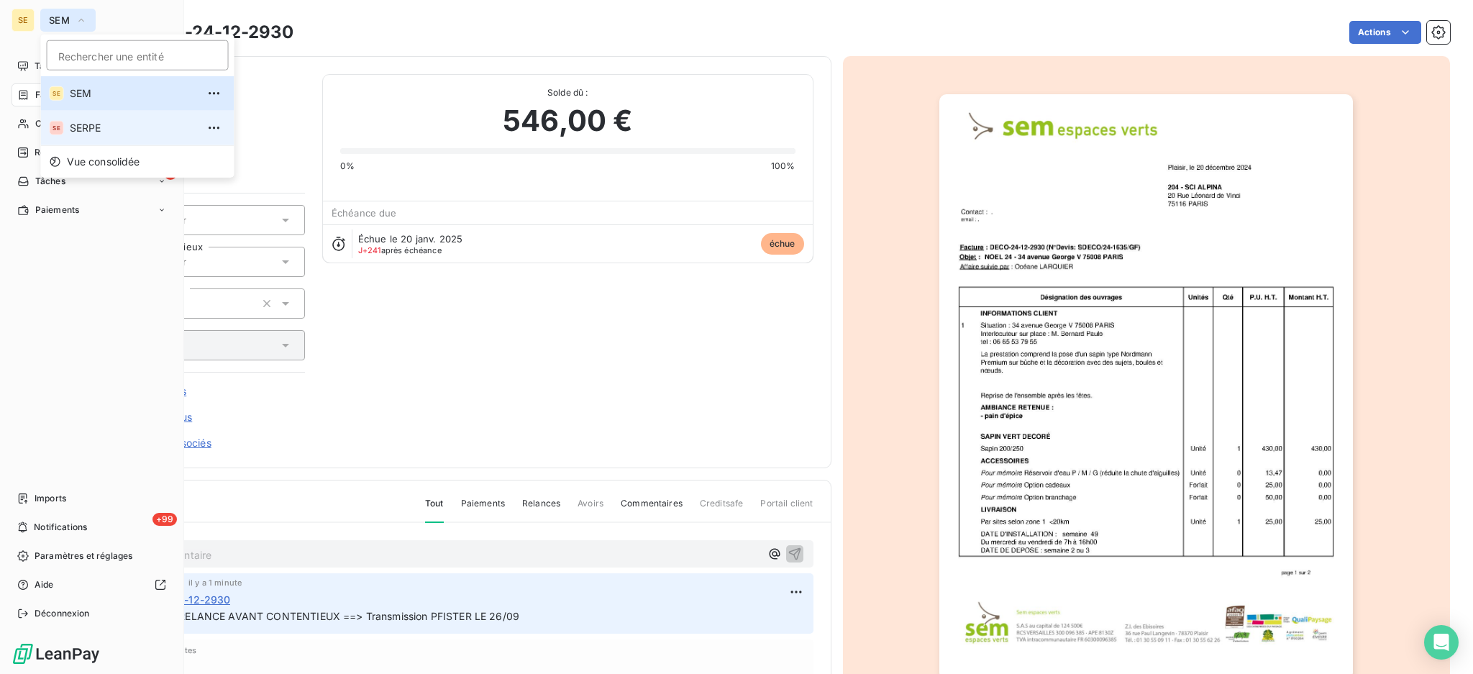
click at [79, 118] on li "SE SERPE" at bounding box center [137, 128] width 193 height 35
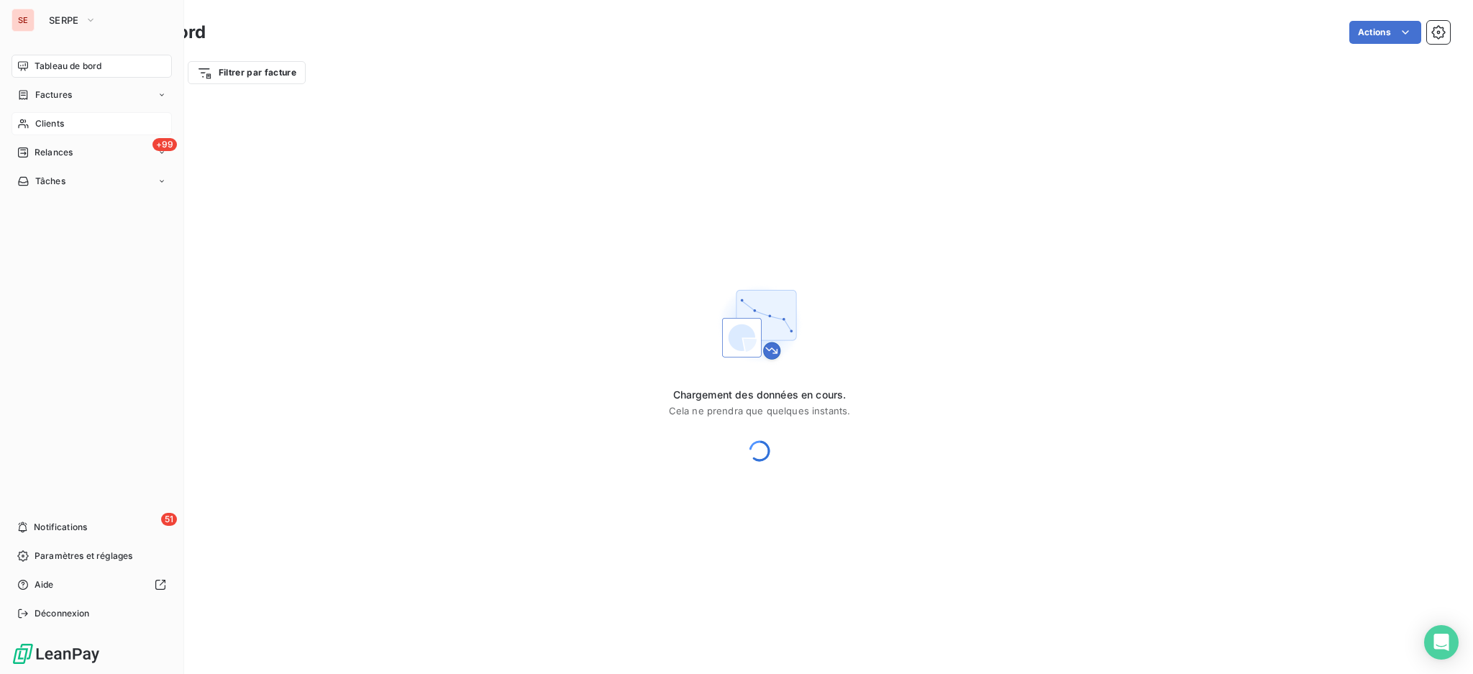
click at [45, 126] on span "Clients" at bounding box center [49, 123] width 29 height 13
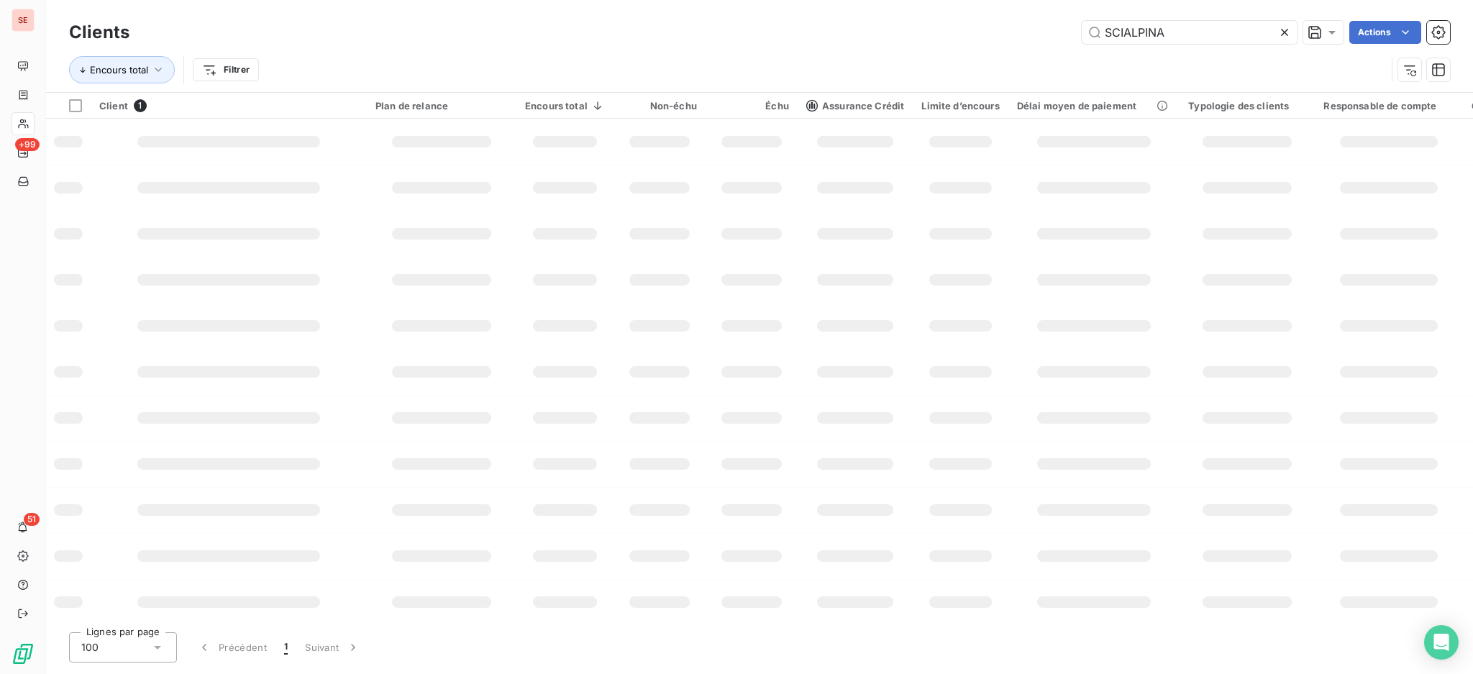
drag, startPoint x: 1193, startPoint y: 34, endPoint x: 927, endPoint y: 27, distance: 266.2
click at [927, 27] on div "SCIALPINA Actions" at bounding box center [798, 32] width 1303 height 23
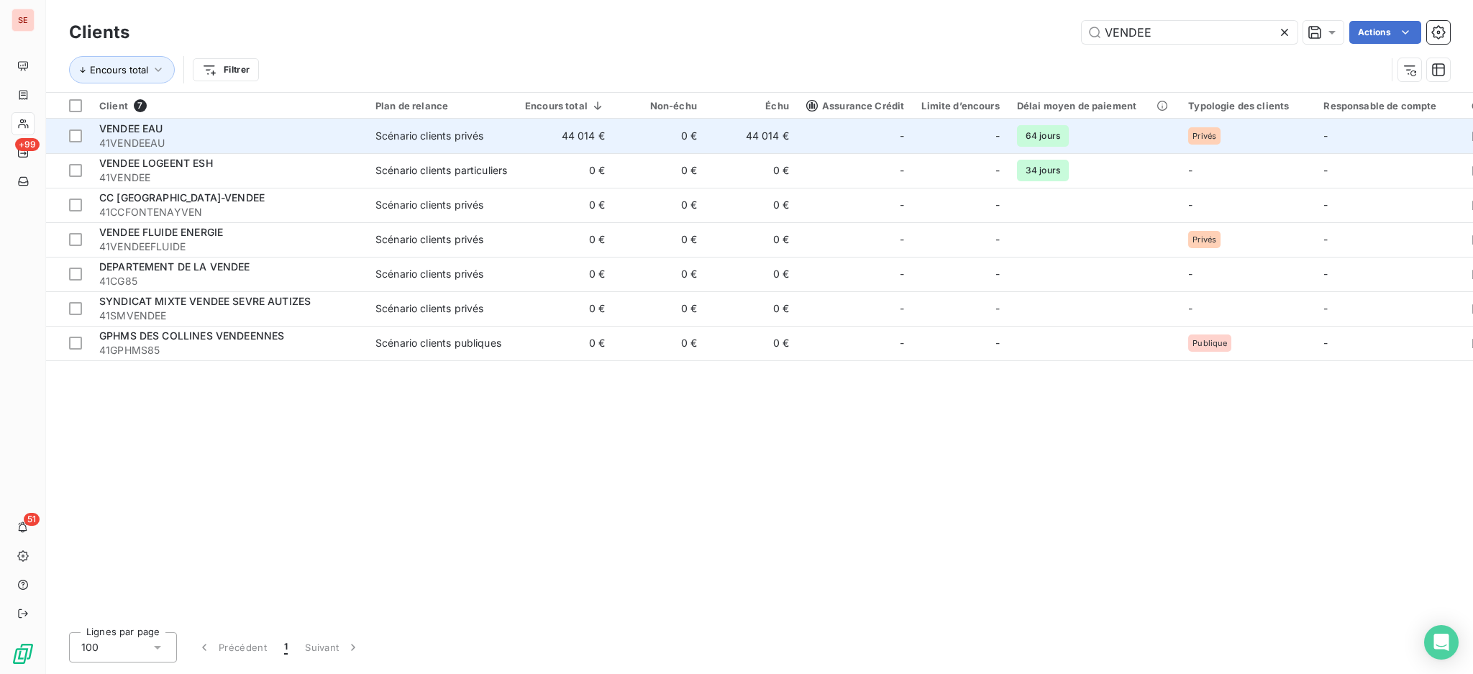
type input "VENDEE"
click at [216, 142] on span "41VENDEEAU" at bounding box center [228, 143] width 259 height 14
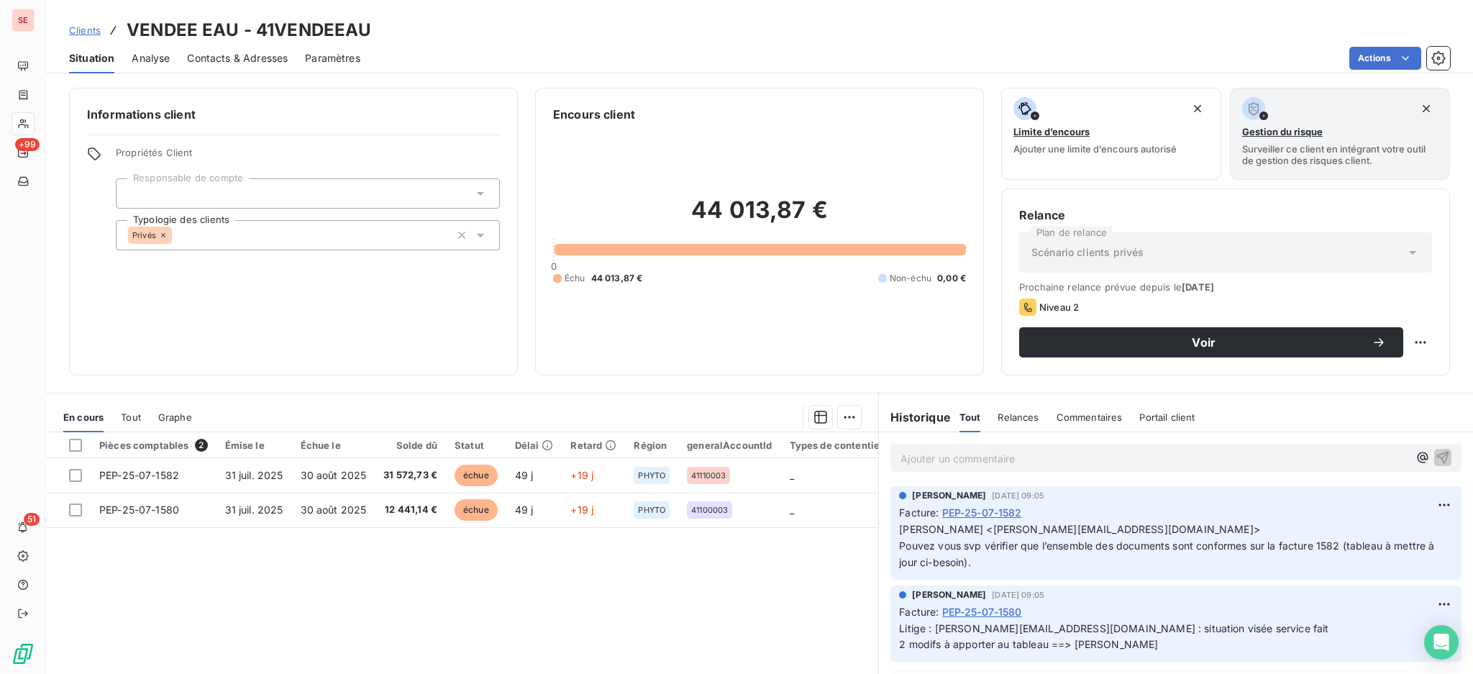
click at [944, 461] on p "Ajouter un commentaire ﻿" at bounding box center [1154, 458] width 508 height 18
drag, startPoint x: 1376, startPoint y: 457, endPoint x: 880, endPoint y: 460, distance: 496.2
click at [880, 460] on div "18/09 APPEL DE Mme REY BLANGY : relance sa demande du 11/09 ==> voir avec Célin…" at bounding box center [1176, 457] width 594 height 50
copy span "18/09 APPEL DE Mme REY BLANGY : relance sa demande du 11/09 ==> voir avec Célin…"
click at [1435, 449] on icon "button" at bounding box center [1442, 456] width 14 height 14
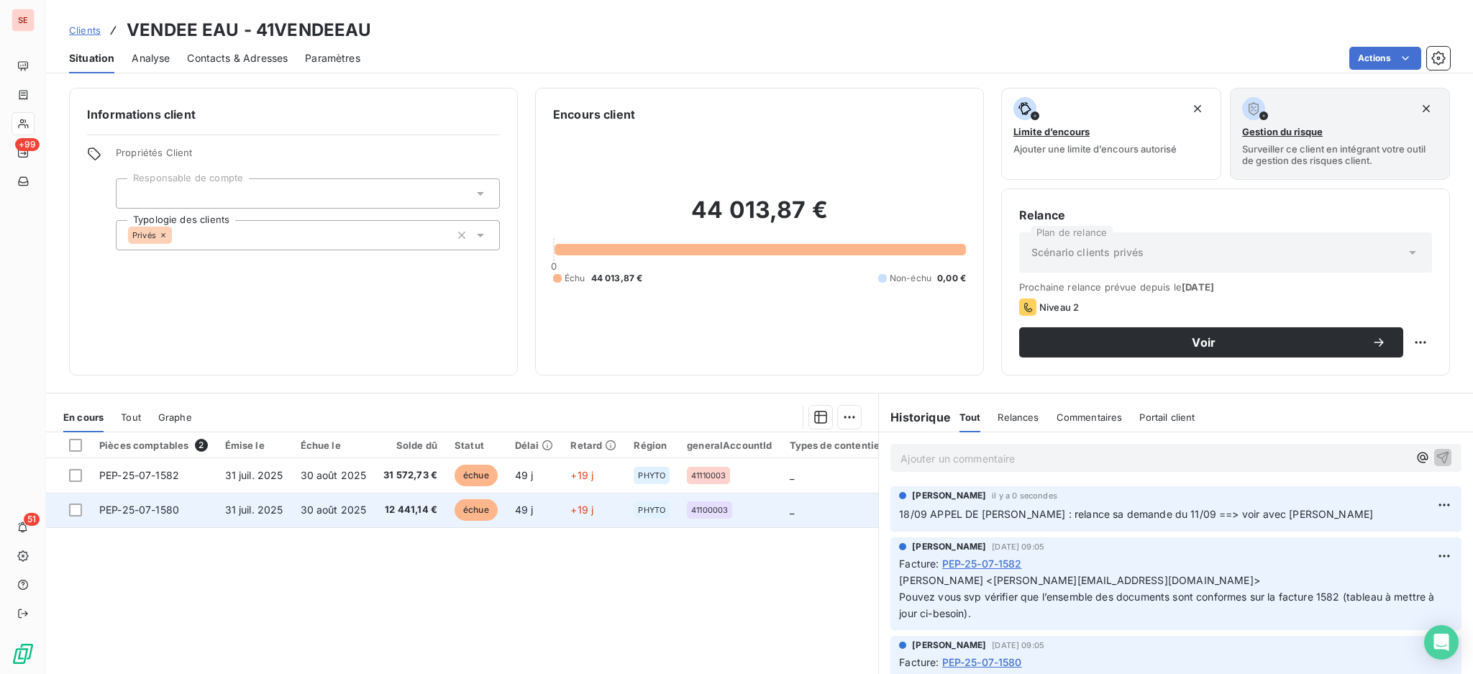
click at [147, 510] on span "PEP-25-07-1580" at bounding box center [139, 509] width 80 height 12
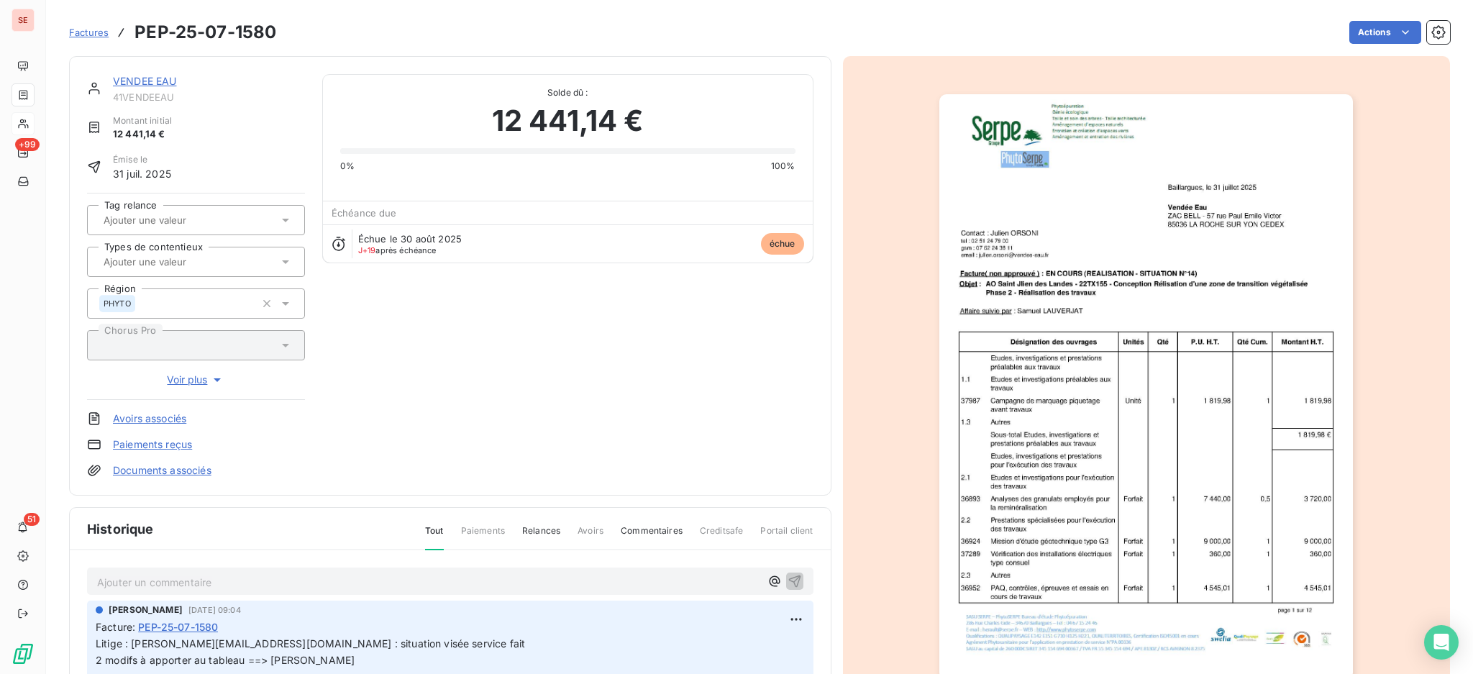
click at [650, 579] on p "Ajouter un commentaire ﻿" at bounding box center [428, 582] width 663 height 18
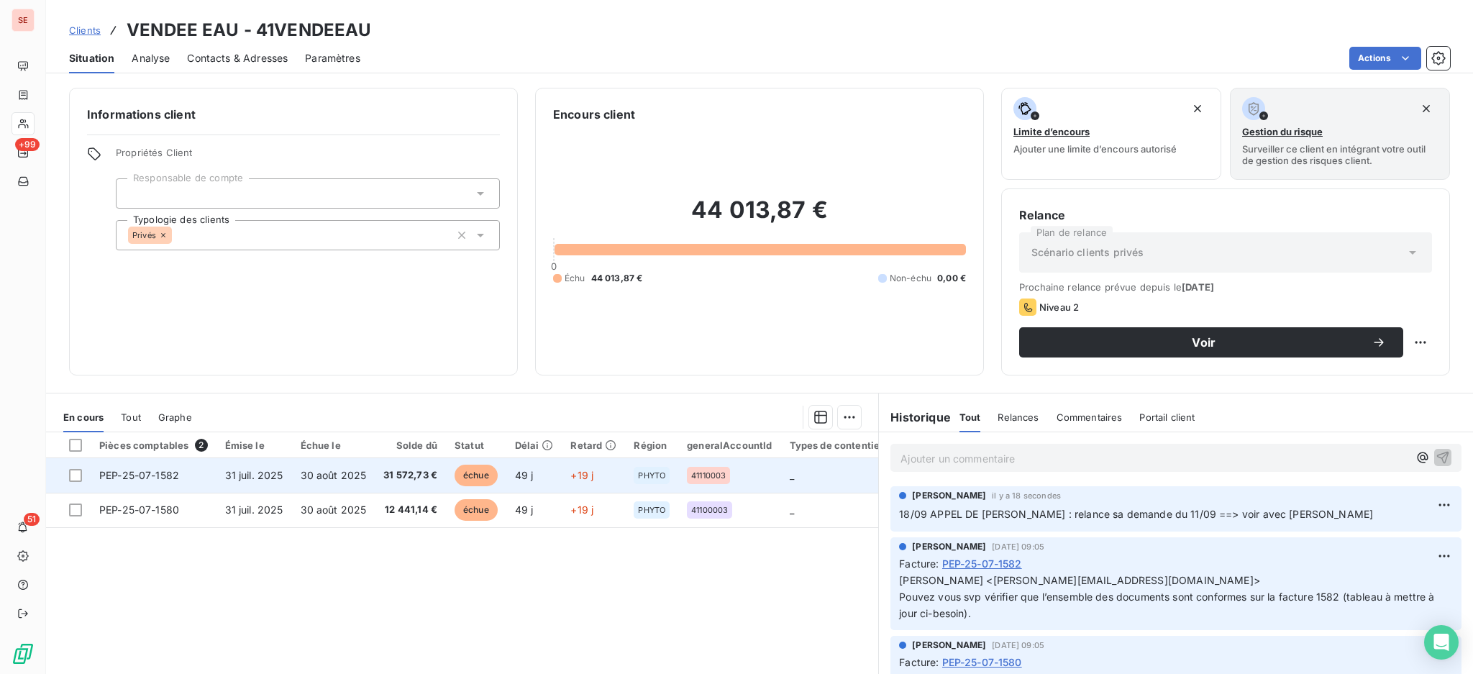
click at [354, 480] on span "30 août 2025" at bounding box center [334, 475] width 66 height 12
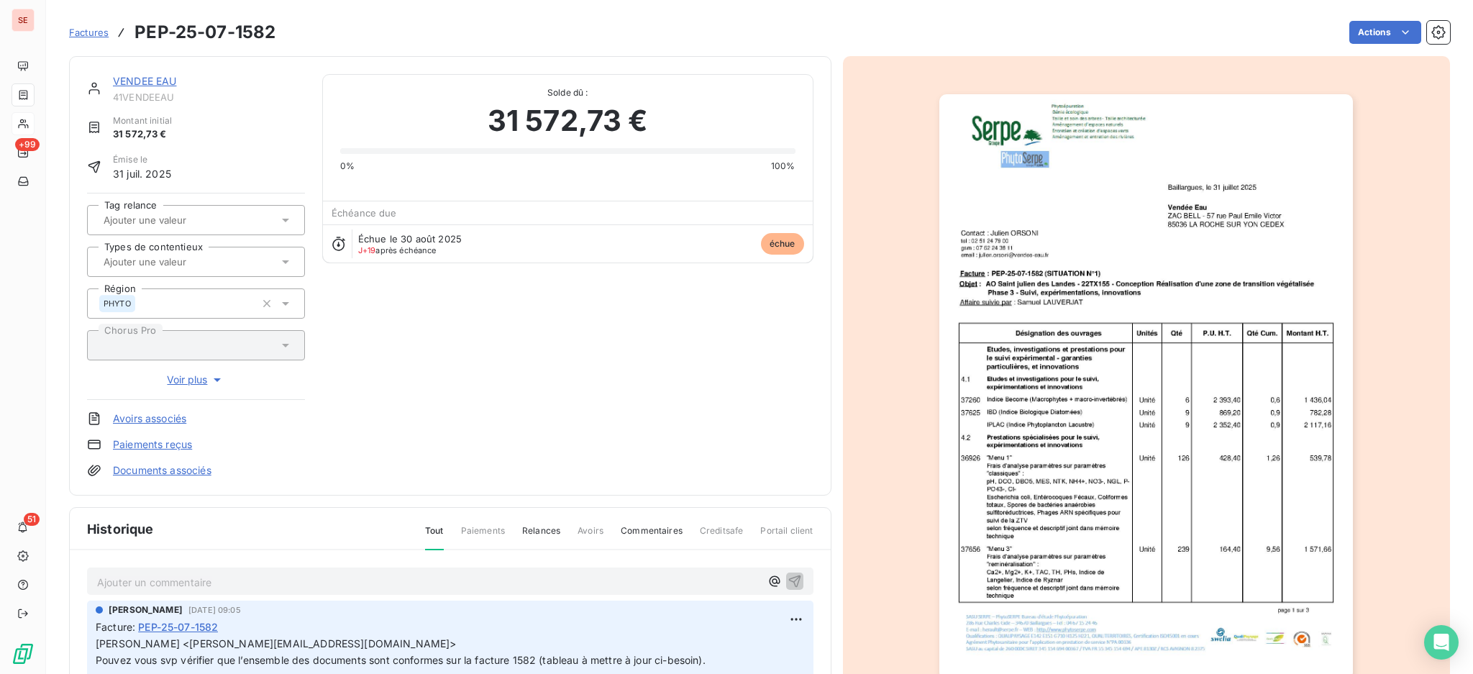
click at [324, 579] on p "Ajouter un commentaire ﻿" at bounding box center [428, 582] width 663 height 18
click at [769, 613] on html "SE +99 51 Factures PEP-25-07-1582 Actions VENDEE EAU 41VENDEEAU Montant initial…" at bounding box center [736, 337] width 1473 height 674
click at [695, 424] on html "SE +99 51 Factures PEP-25-07-1582 Actions VENDEE EAU 41VENDEEAU Montant initial…" at bounding box center [736, 337] width 1473 height 674
click at [788, 579] on icon "button" at bounding box center [794, 581] width 12 height 12
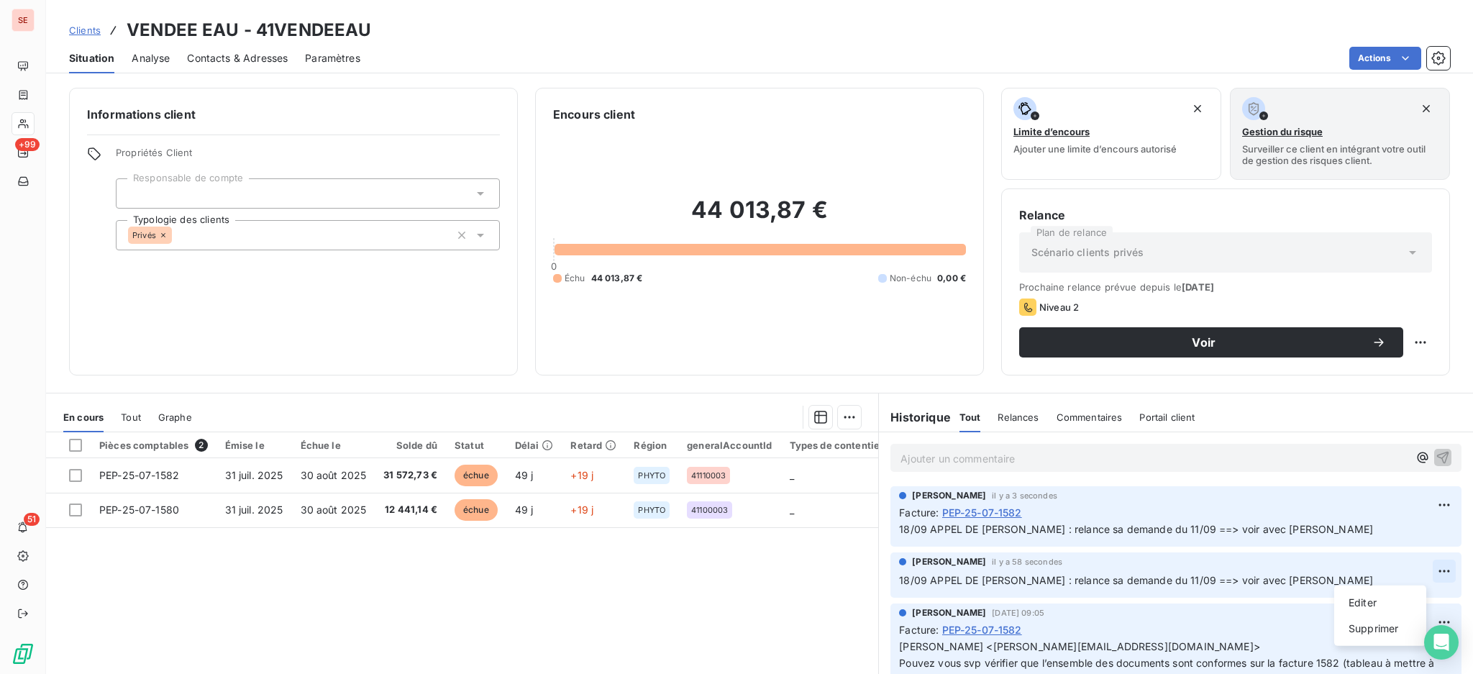
click at [1424, 567] on html "SE +99 51 Clients VENDEE EAU - 41VENDEEAU Situation Analyse Contacts & Adresses…" at bounding box center [736, 337] width 1473 height 674
click at [1385, 632] on div "Supprimer" at bounding box center [1380, 628] width 81 height 23
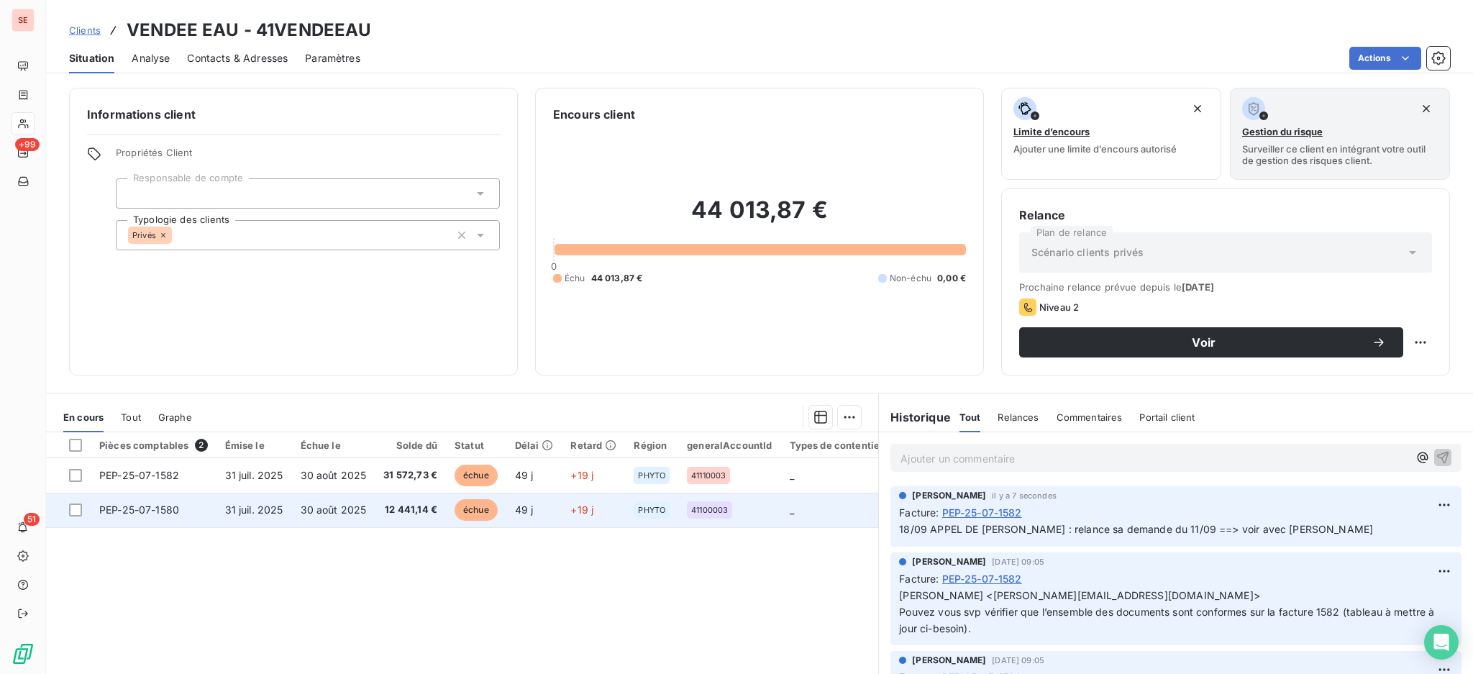
click at [390, 506] on span "12 441,14 €" at bounding box center [410, 510] width 54 height 14
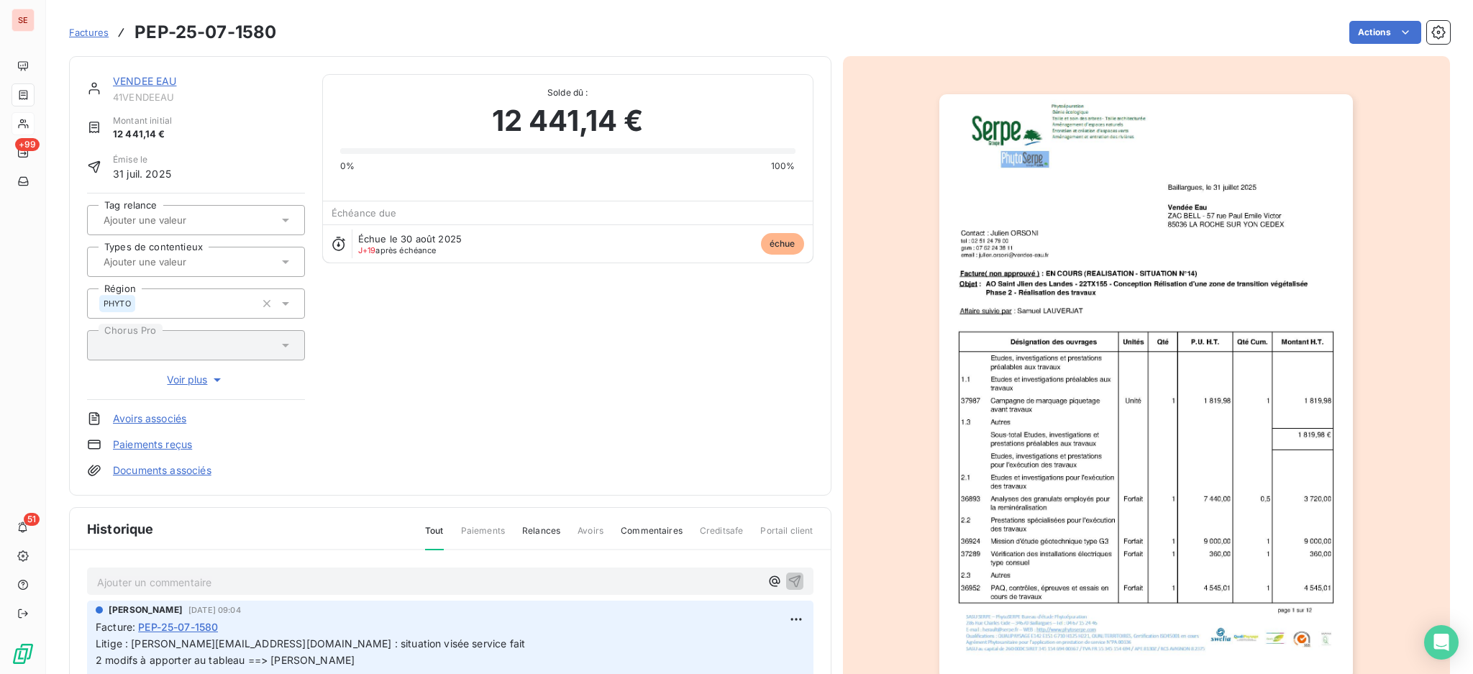
click at [437, 579] on p "Ajouter un commentaire ﻿" at bounding box center [428, 582] width 663 height 18
click at [787, 575] on icon "button" at bounding box center [794, 580] width 14 height 14
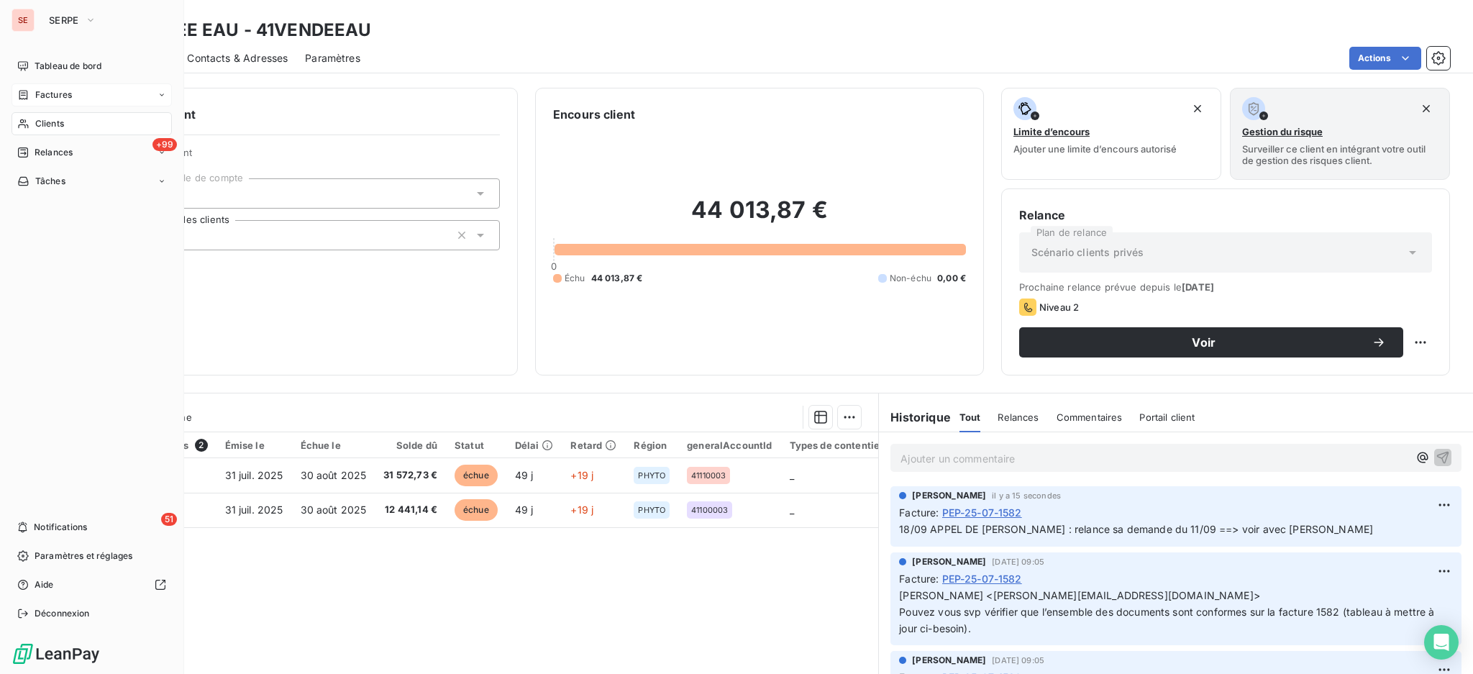
click at [49, 93] on span "Factures" at bounding box center [53, 94] width 37 height 13
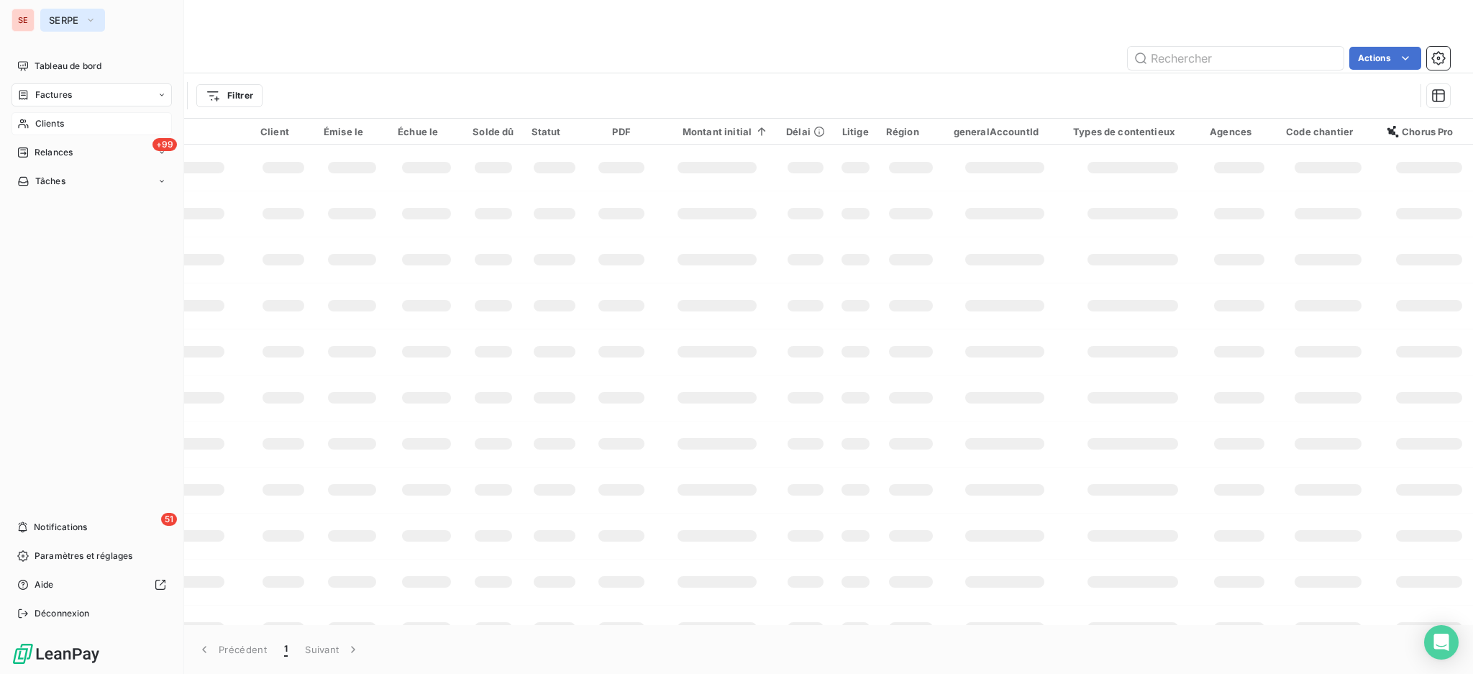
click at [86, 15] on icon "button" at bounding box center [91, 20] width 12 height 14
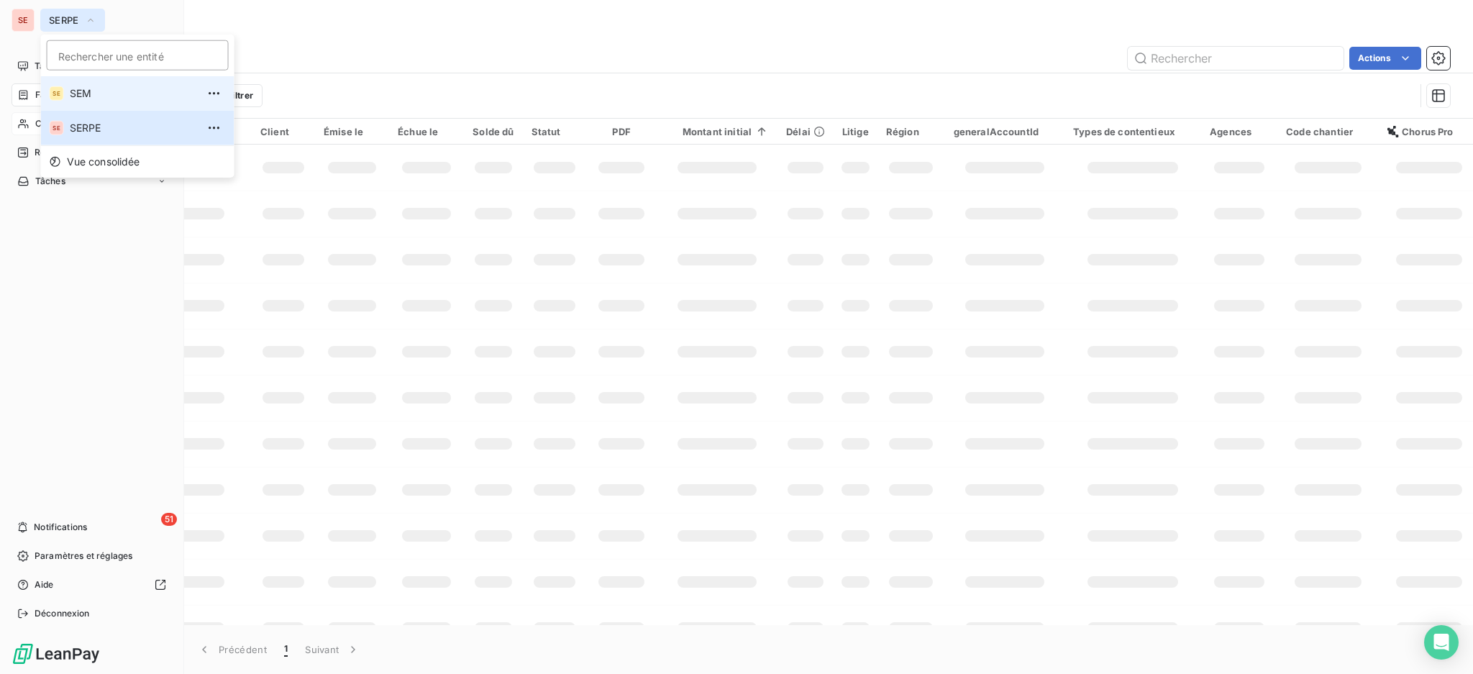
click at [113, 100] on span "SEM" at bounding box center [133, 93] width 127 height 14
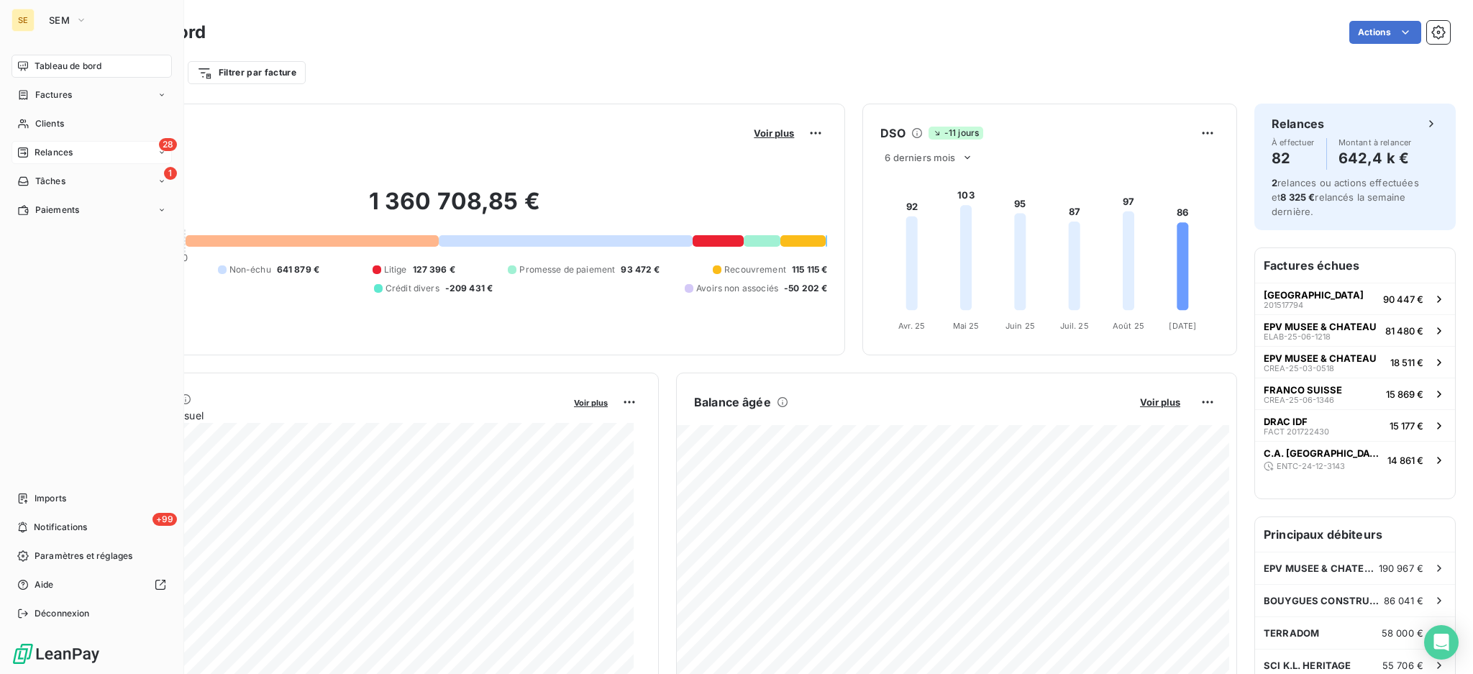
click at [76, 150] on div "28 Relances" at bounding box center [92, 152] width 160 height 23
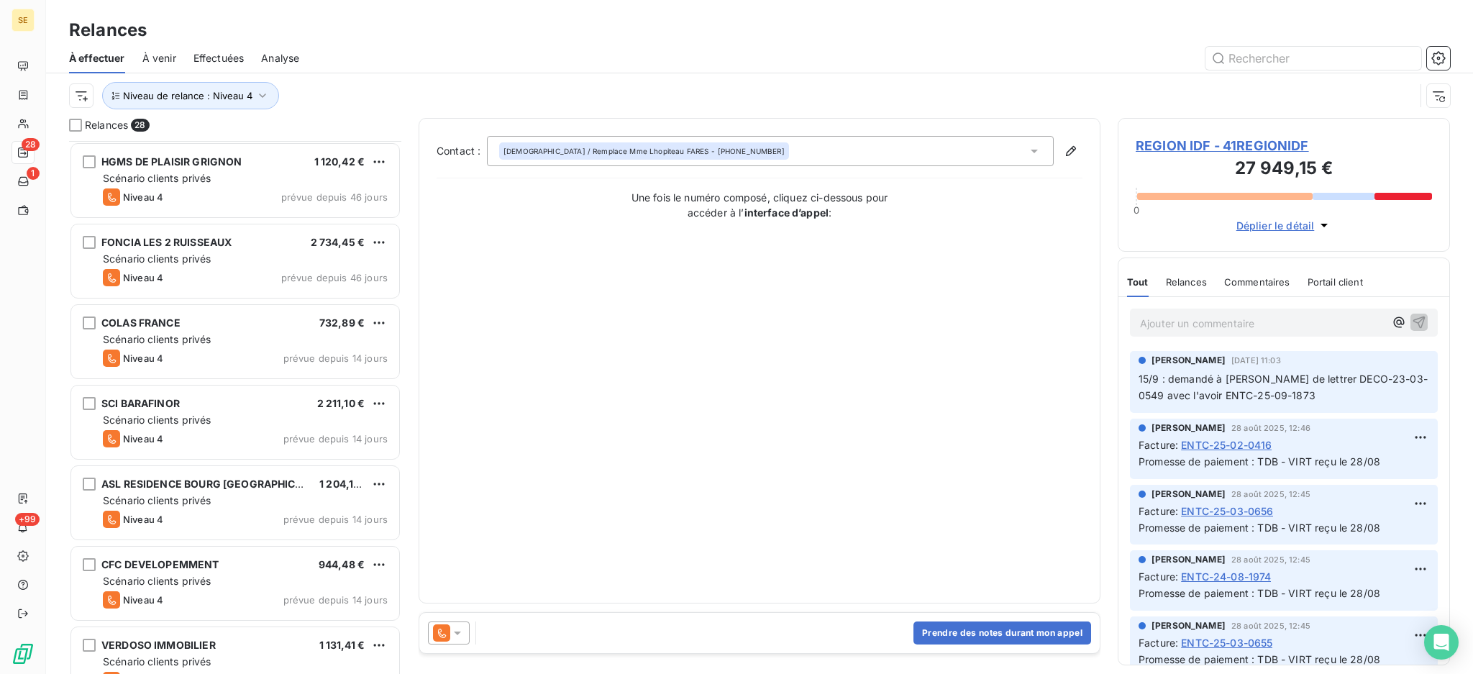
scroll to position [1722, 0]
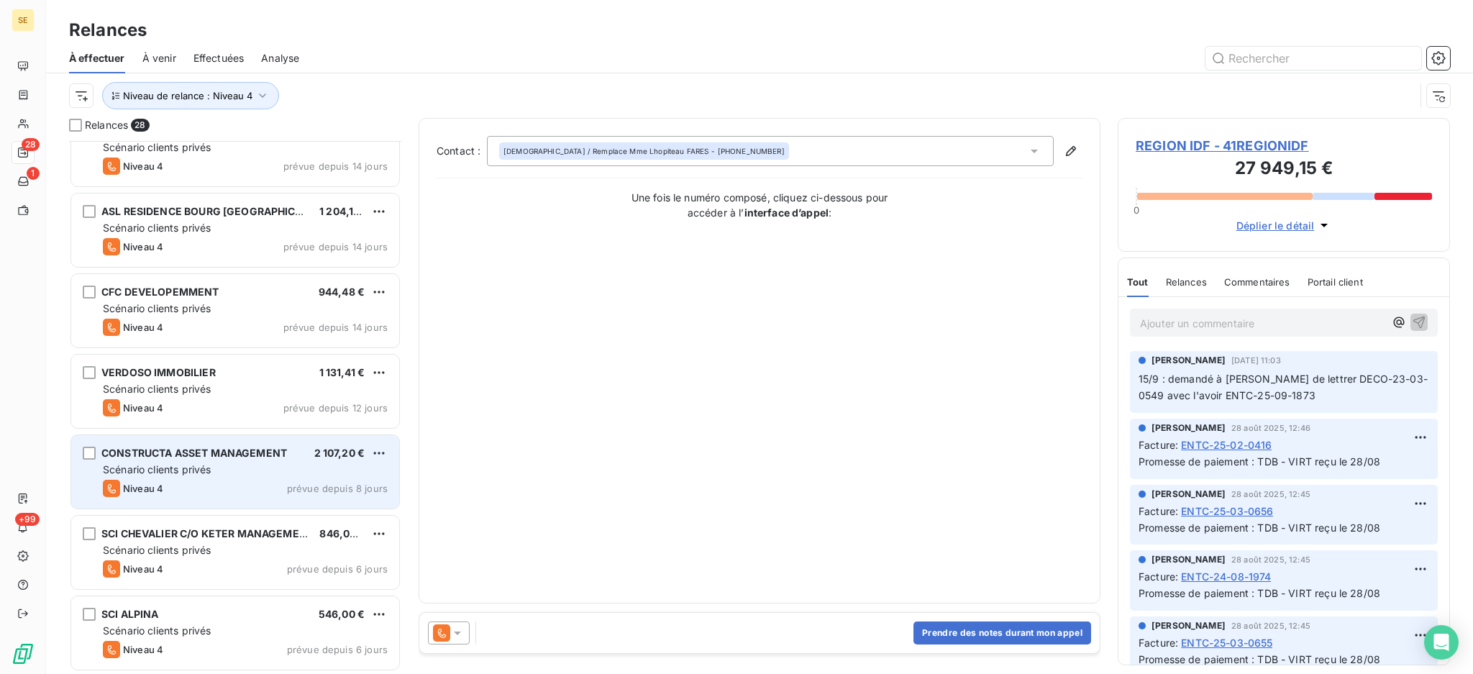
click at [193, 475] on span "Scénario clients privés" at bounding box center [157, 469] width 108 height 12
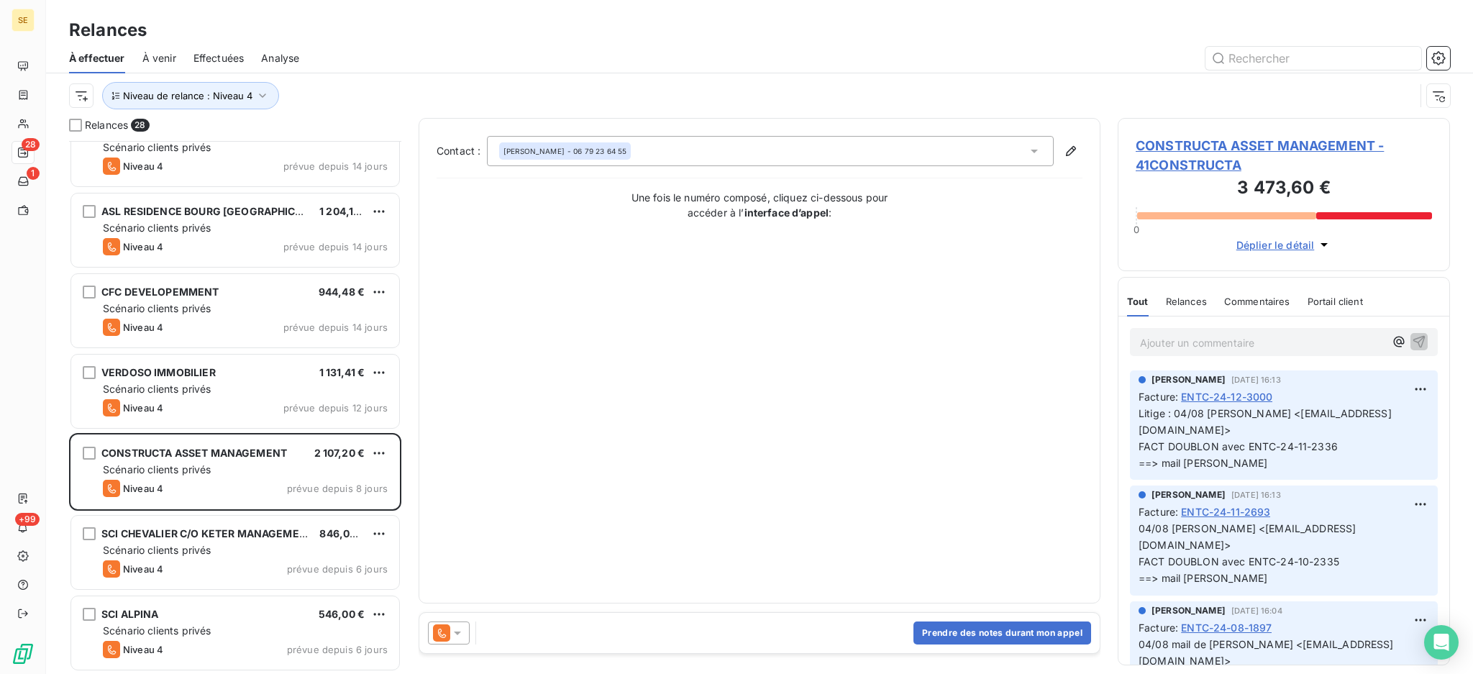
click at [1206, 137] on span "CONSTRUCTA ASSET MANAGEMENT - 41CONSTRUCTA" at bounding box center [1284, 155] width 296 height 39
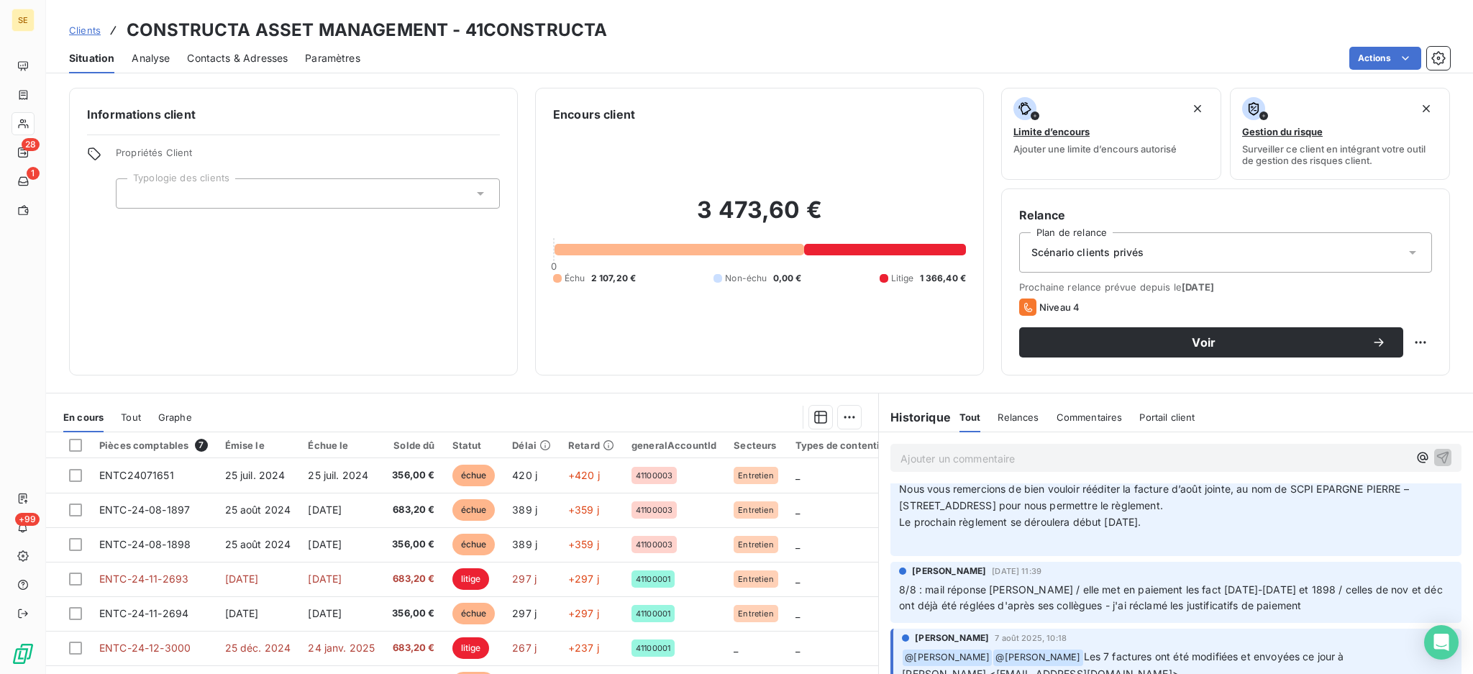
scroll to position [288, 0]
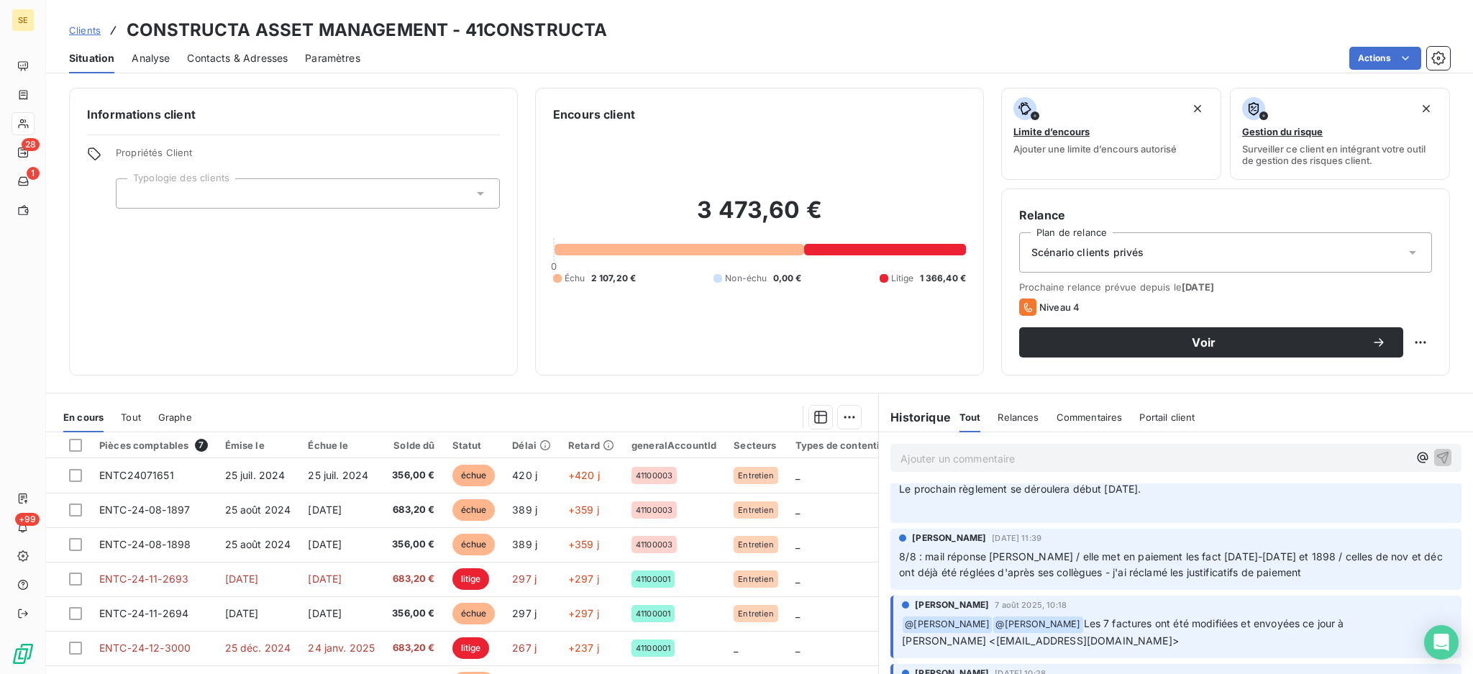
click at [613, 277] on span "2 107,20 €" at bounding box center [613, 278] width 45 height 13
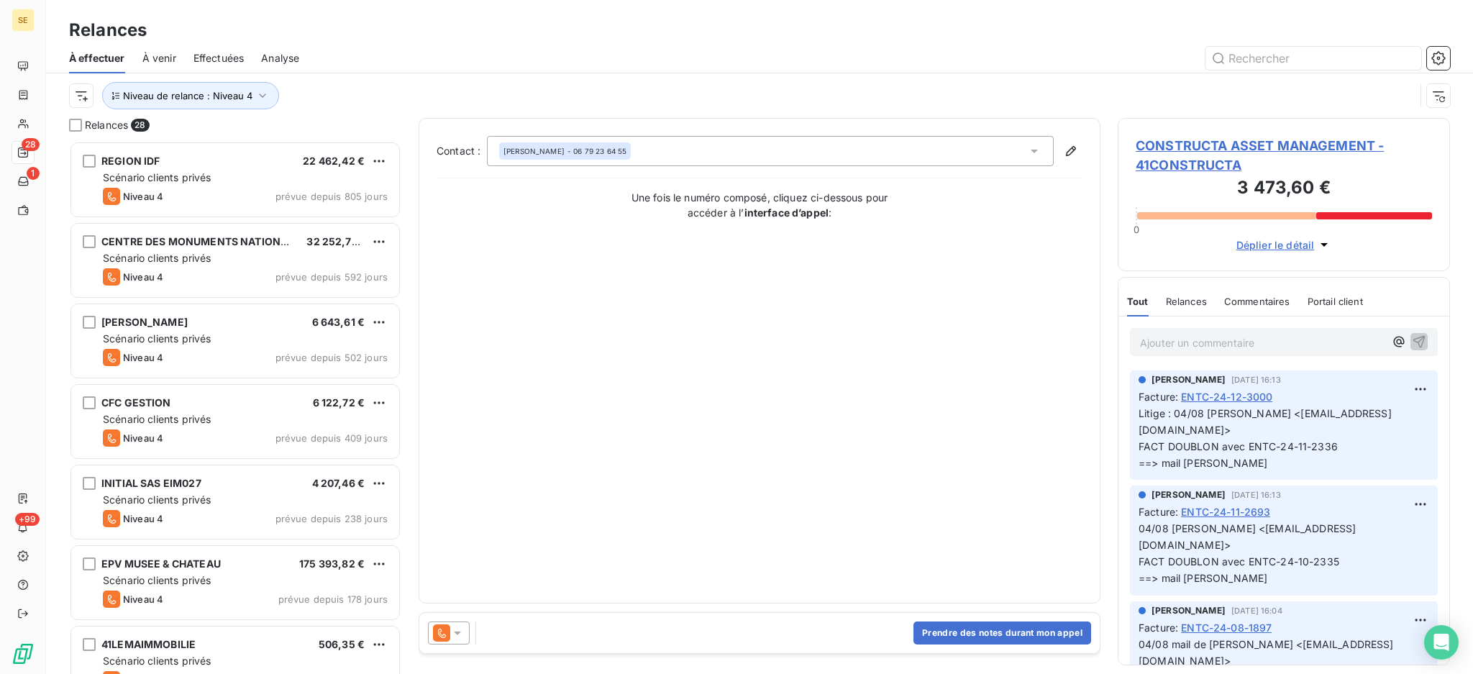
scroll to position [192, 0]
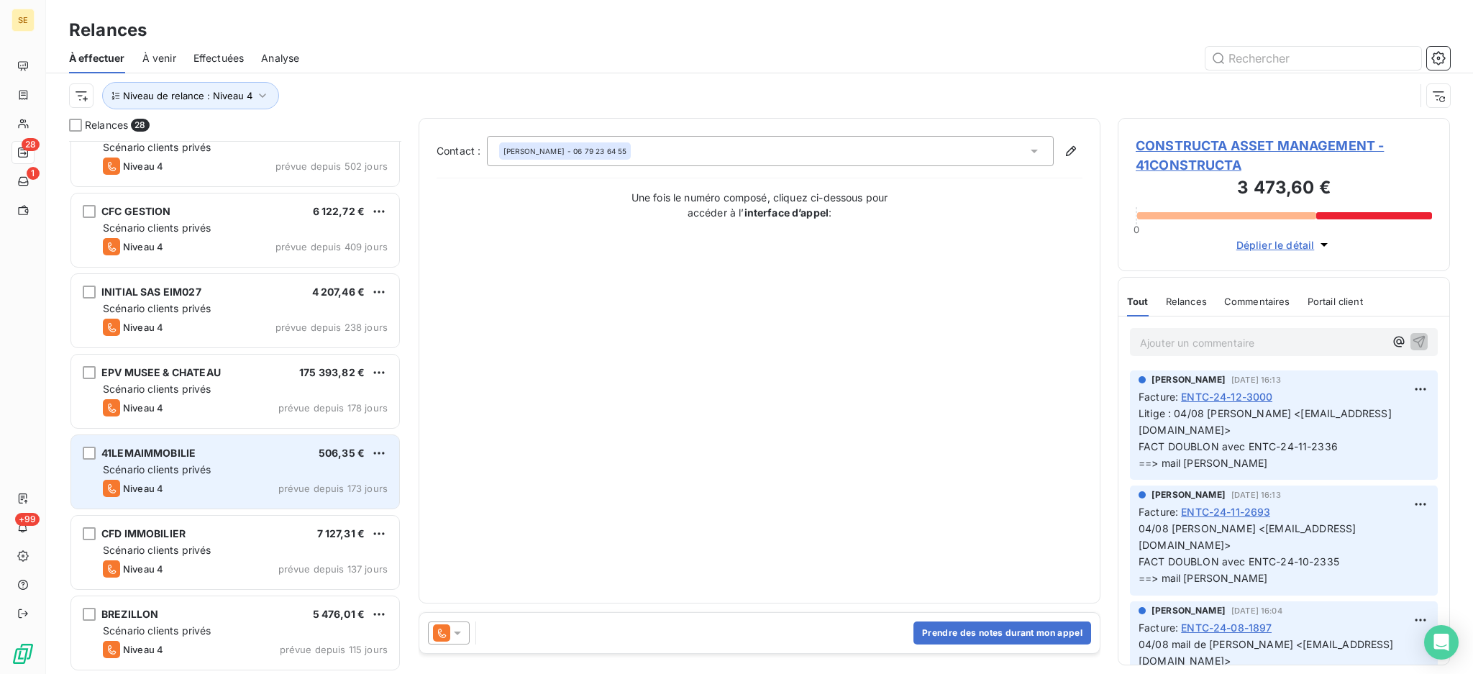
click at [217, 471] on div "Scénario clients privés" at bounding box center [245, 469] width 285 height 14
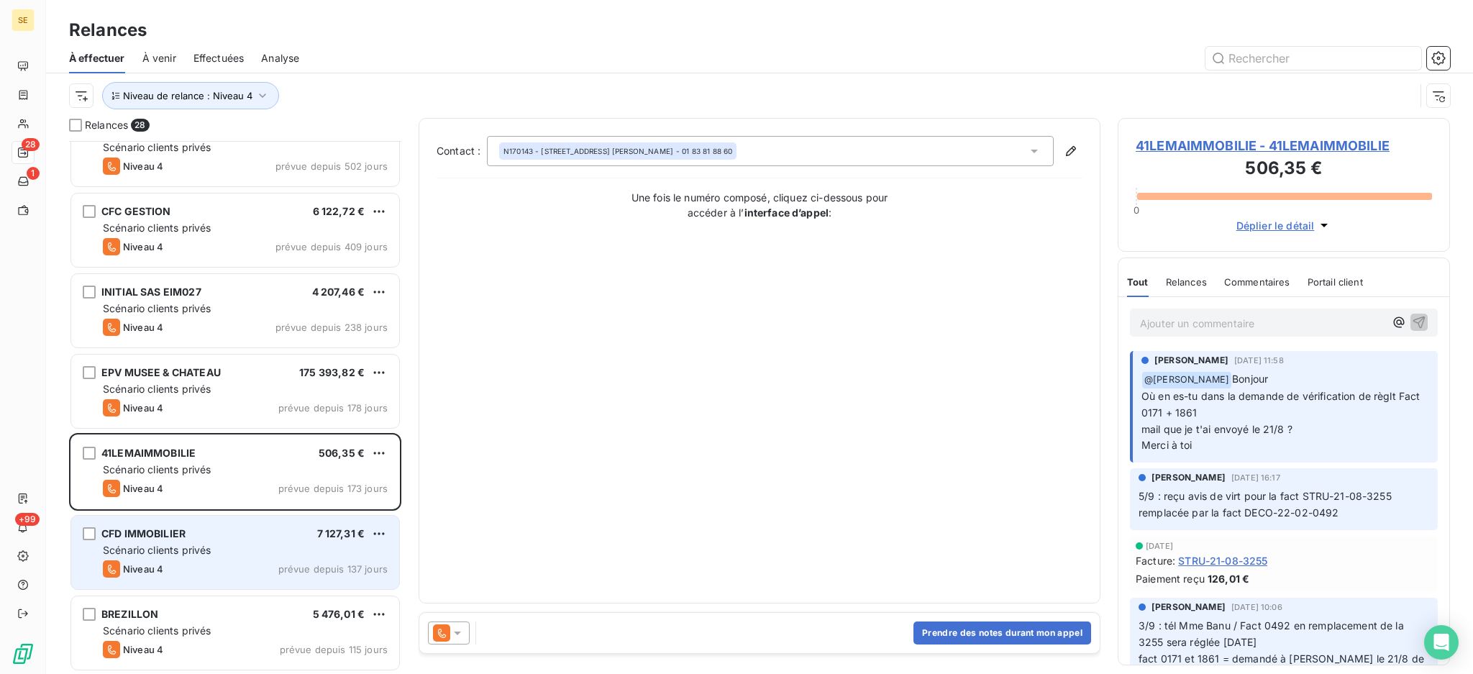
click at [235, 564] on div "Niveau 4 prévue depuis 137 jours" at bounding box center [245, 568] width 285 height 17
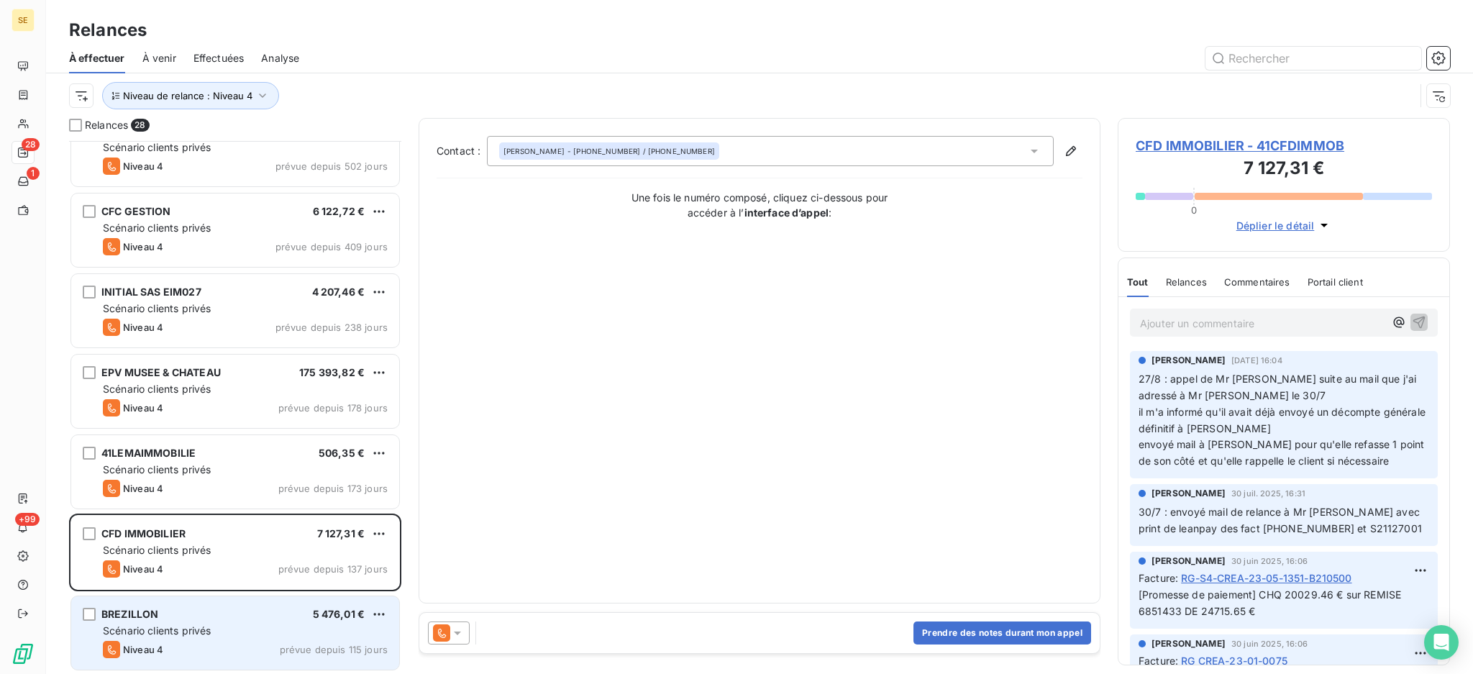
click at [234, 623] on div "Scénario clients privés" at bounding box center [245, 630] width 285 height 14
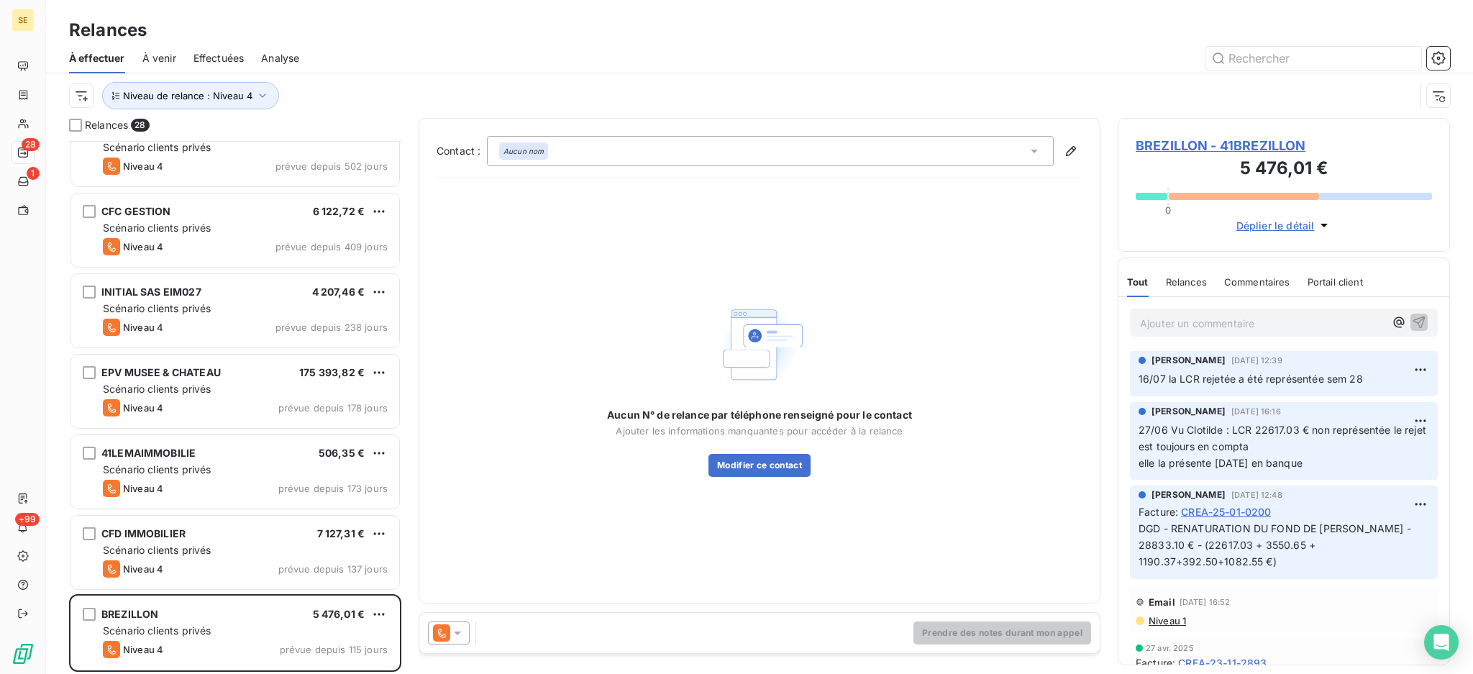
click at [1233, 142] on span "BREZILLON - 41BREZILLON" at bounding box center [1284, 145] width 296 height 19
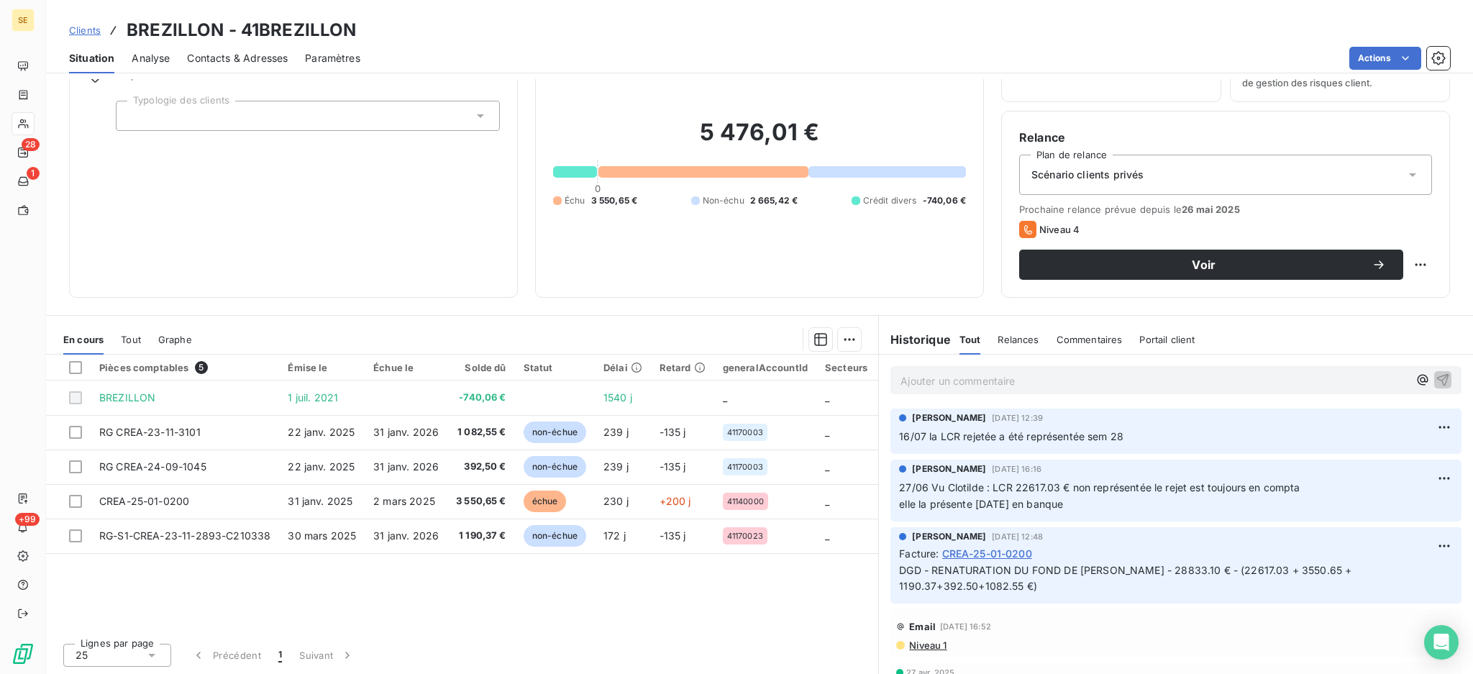
scroll to position [96, 0]
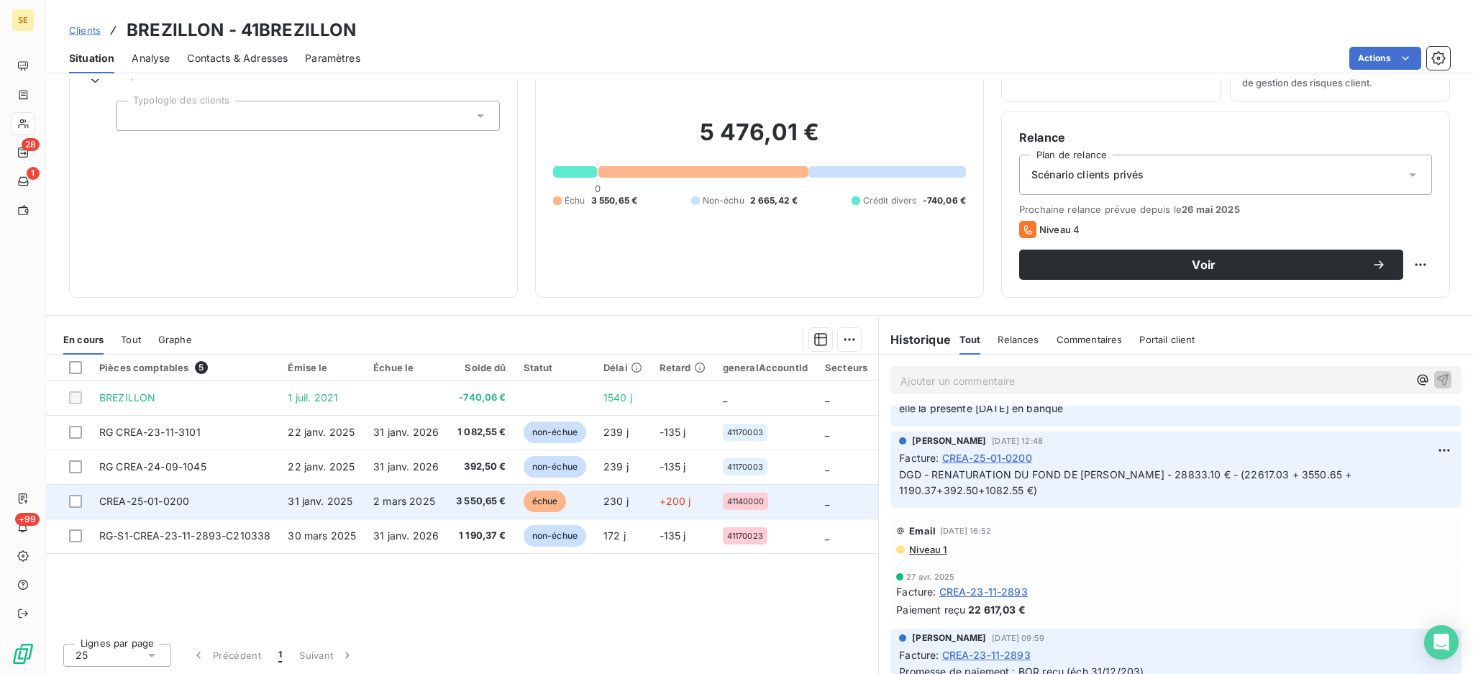
click at [262, 496] on td "CREA-25-01-0200" at bounding box center [185, 501] width 188 height 35
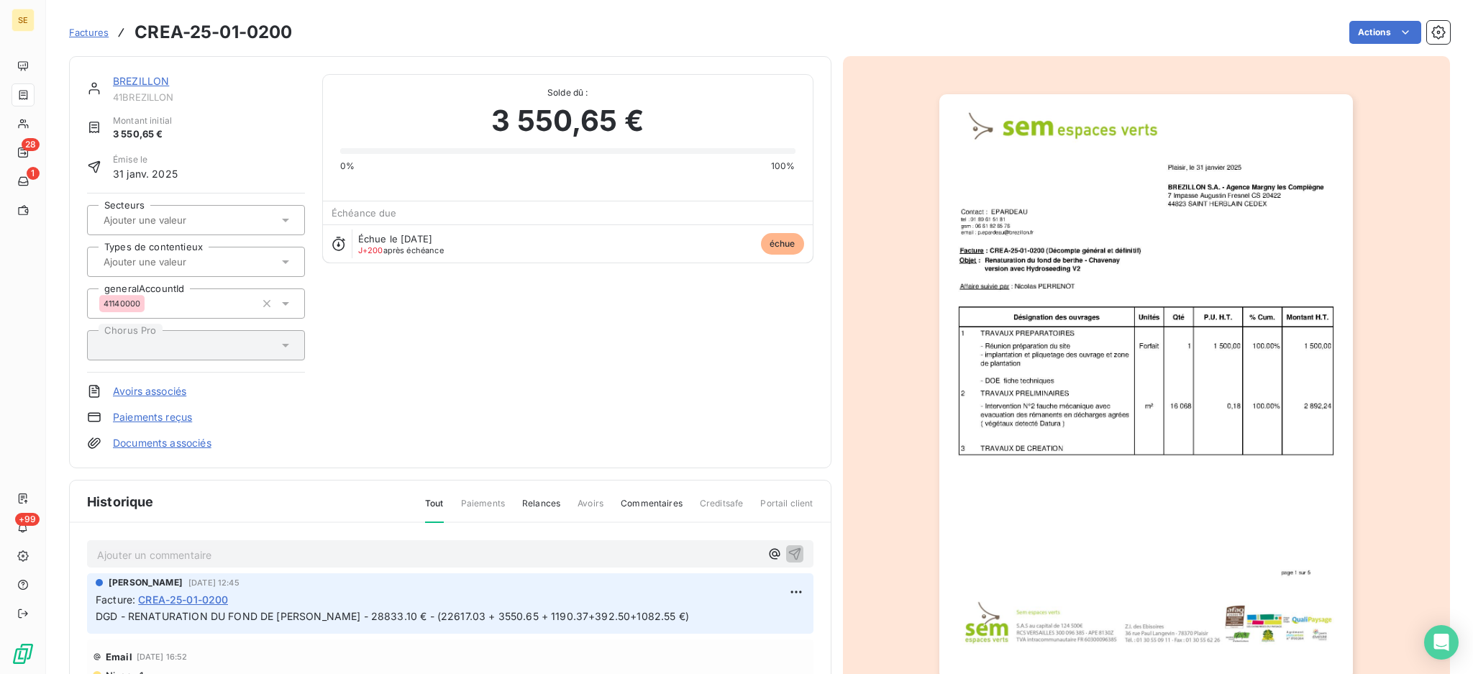
click at [135, 84] on link "BREZILLON" at bounding box center [141, 81] width 56 height 12
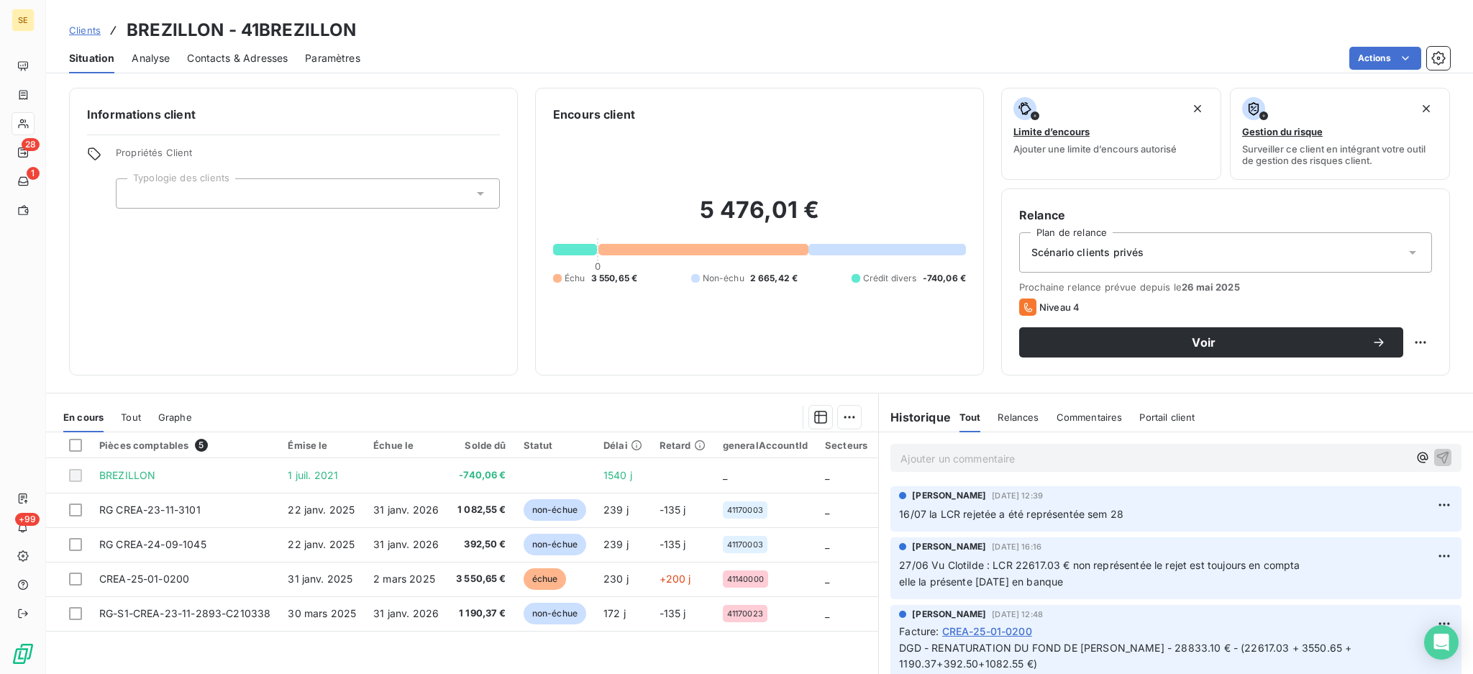
click at [260, 54] on span "Contacts & Adresses" at bounding box center [237, 58] width 101 height 14
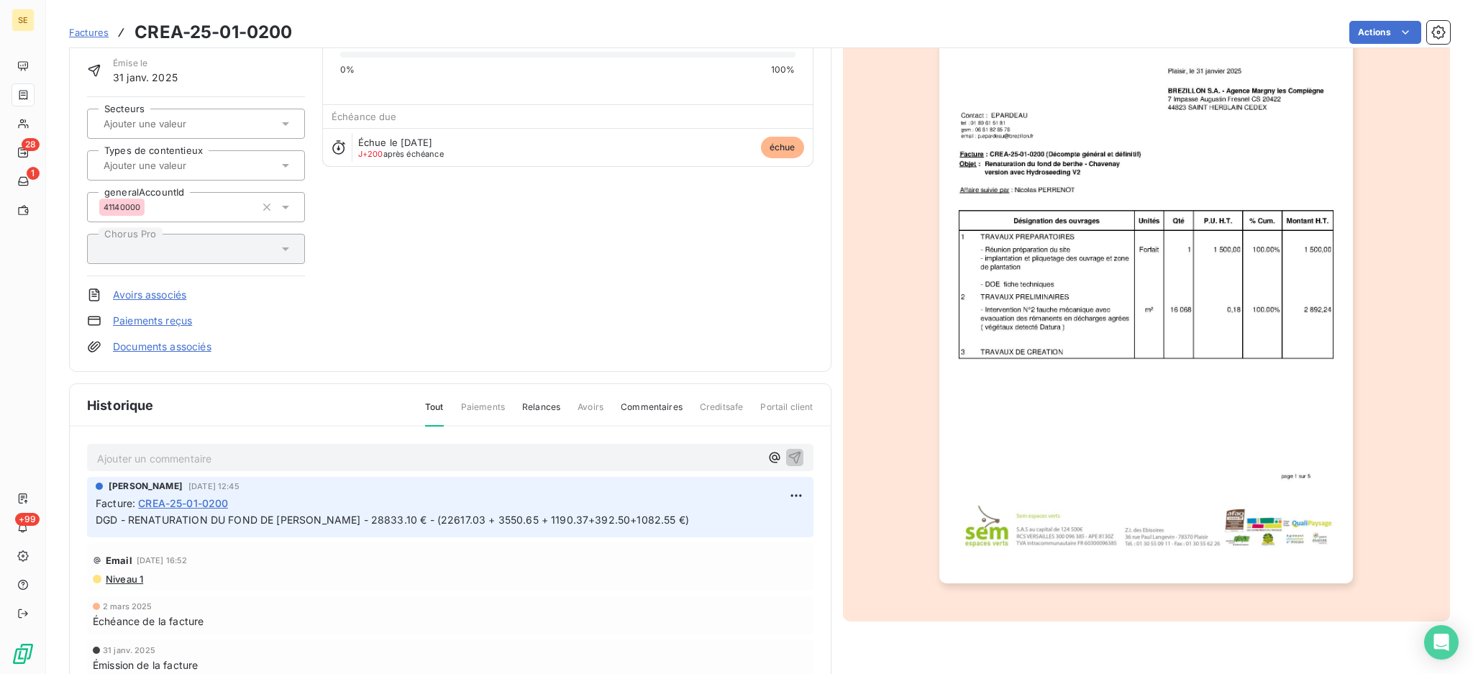
scroll to position [98, 0]
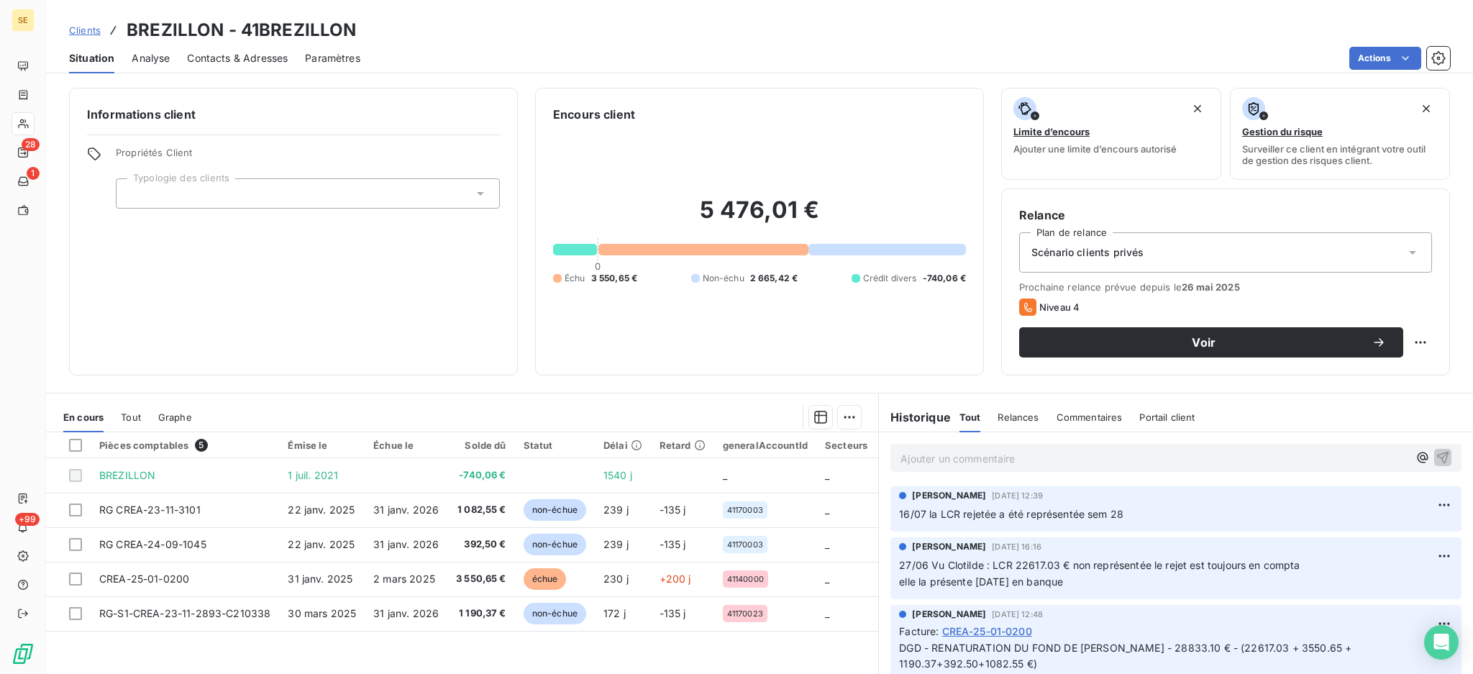
scroll to position [96, 0]
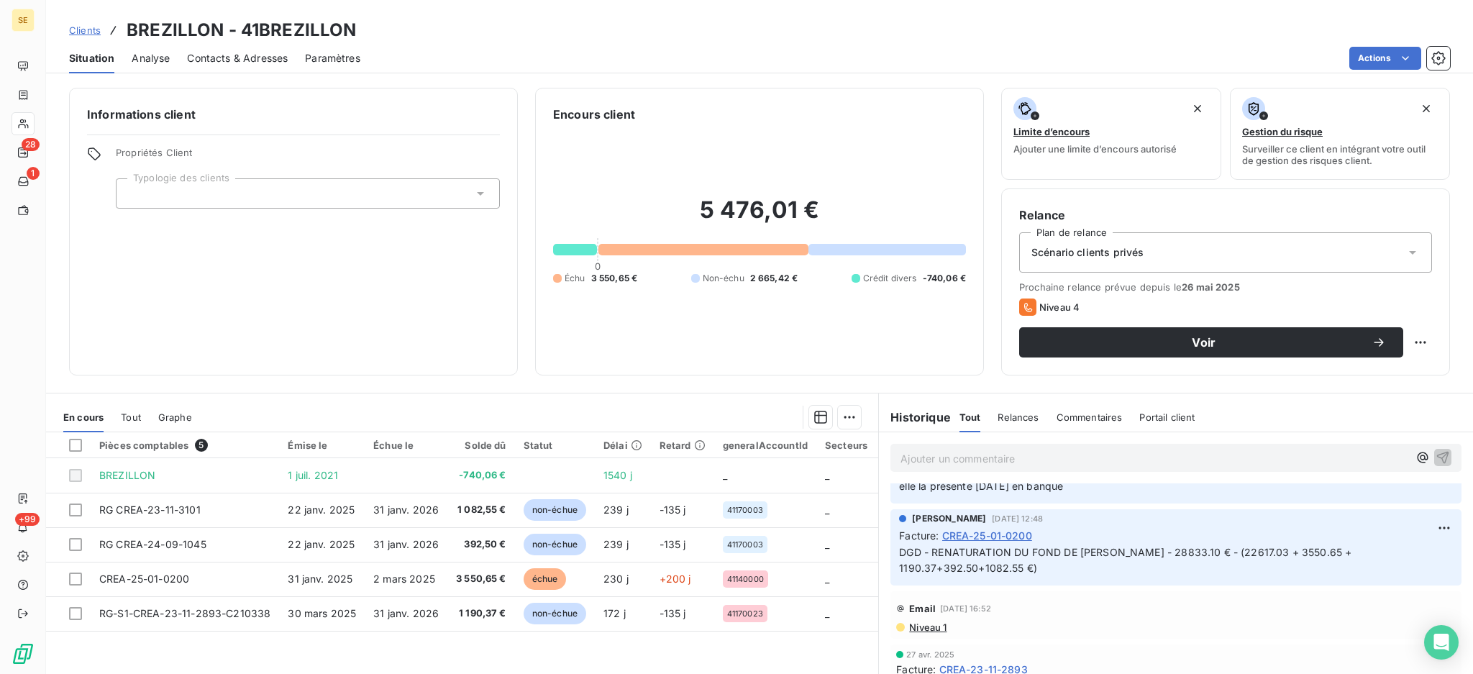
click at [232, 60] on span "Contacts & Adresses" at bounding box center [237, 58] width 101 height 14
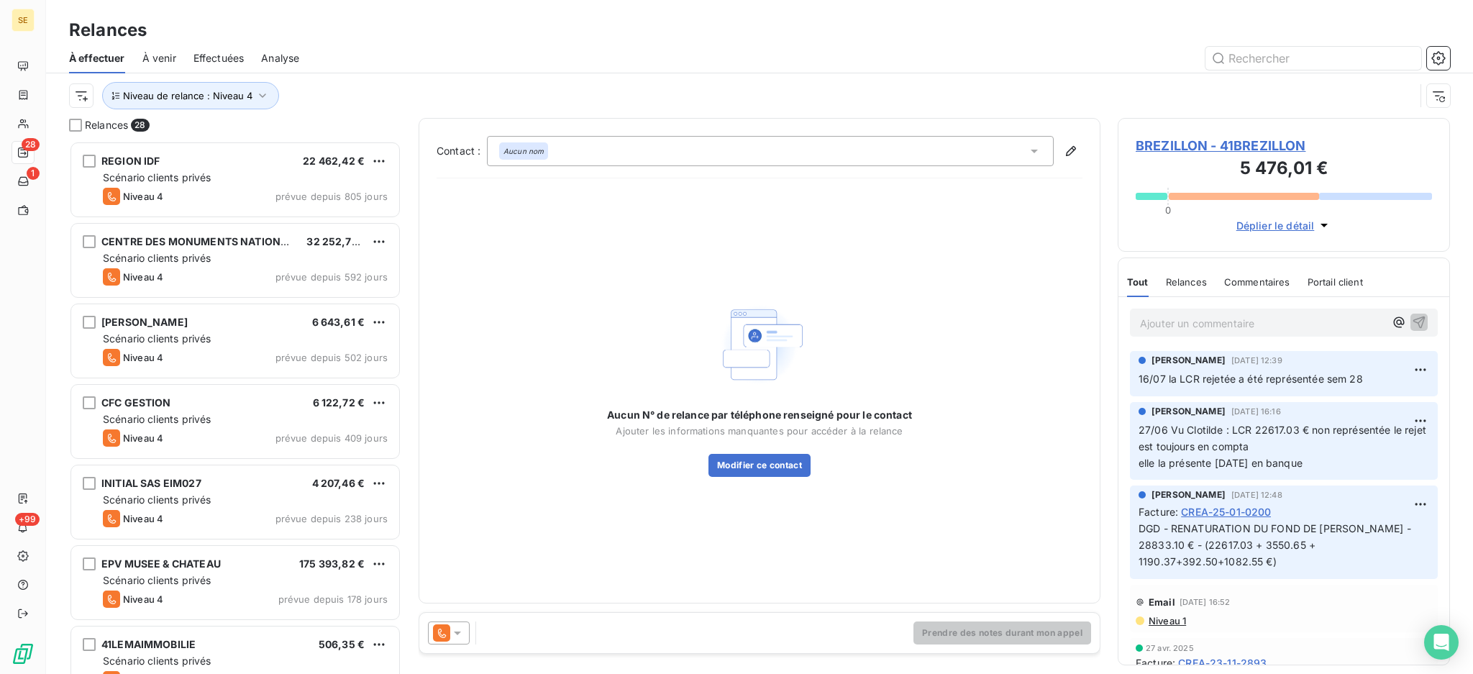
scroll to position [518, 317]
click at [1266, 149] on span "BREZILLON - 41BREZILLON" at bounding box center [1284, 145] width 296 height 19
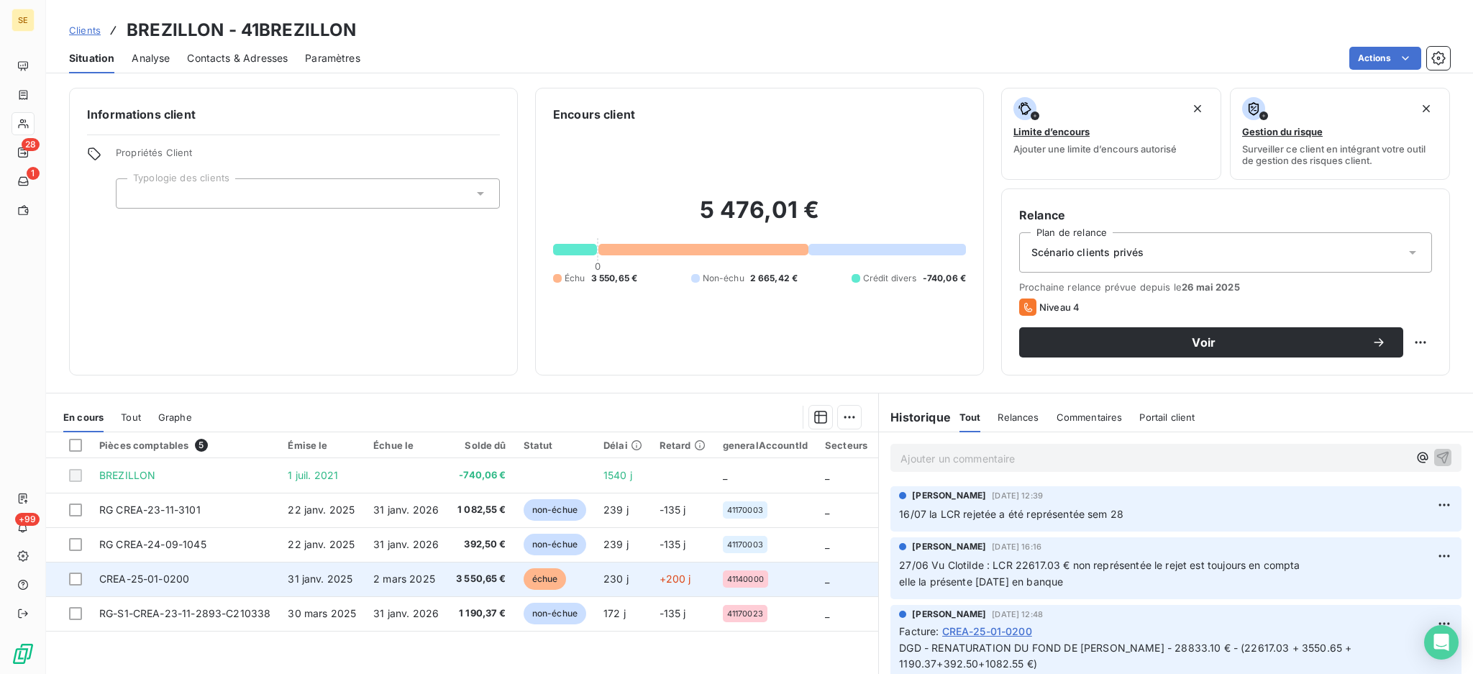
click at [357, 586] on td "31 janv. 2025" at bounding box center [322, 579] width 86 height 35
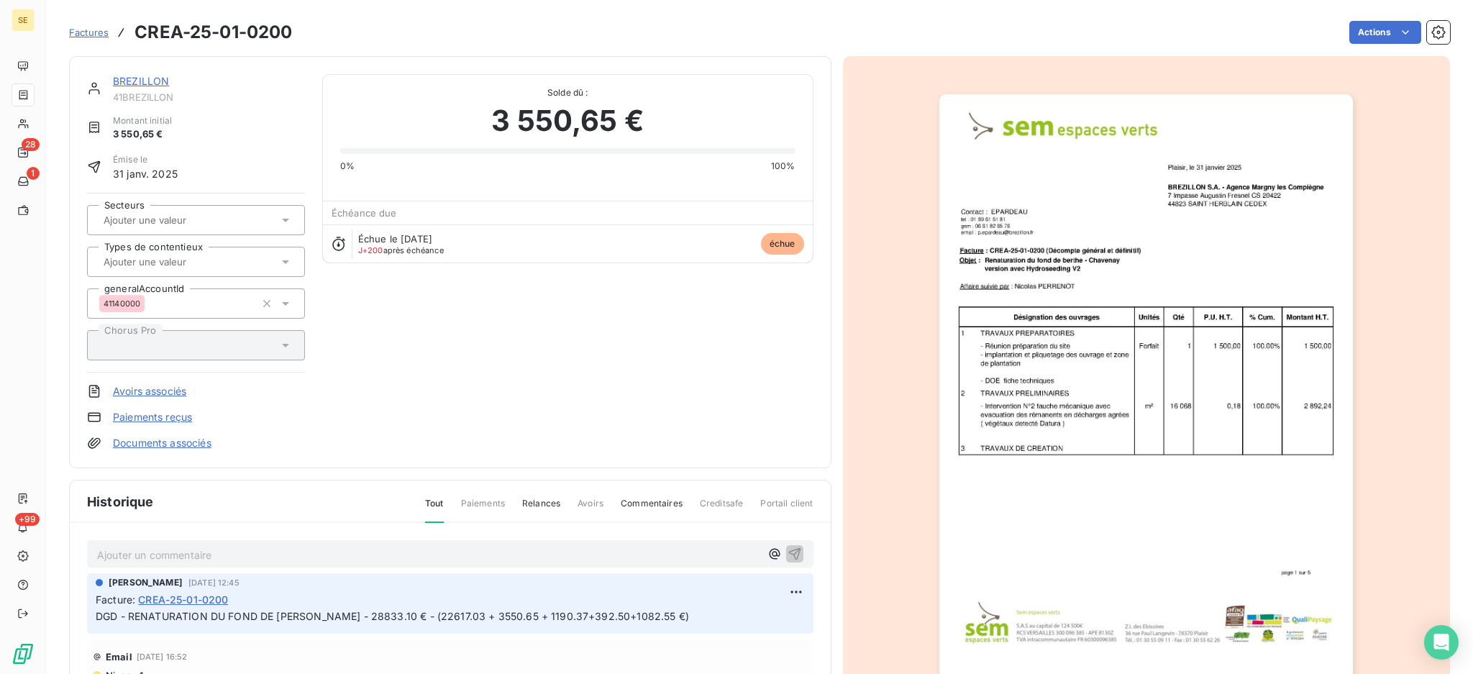
click at [158, 81] on link "BREZILLON" at bounding box center [141, 81] width 56 height 12
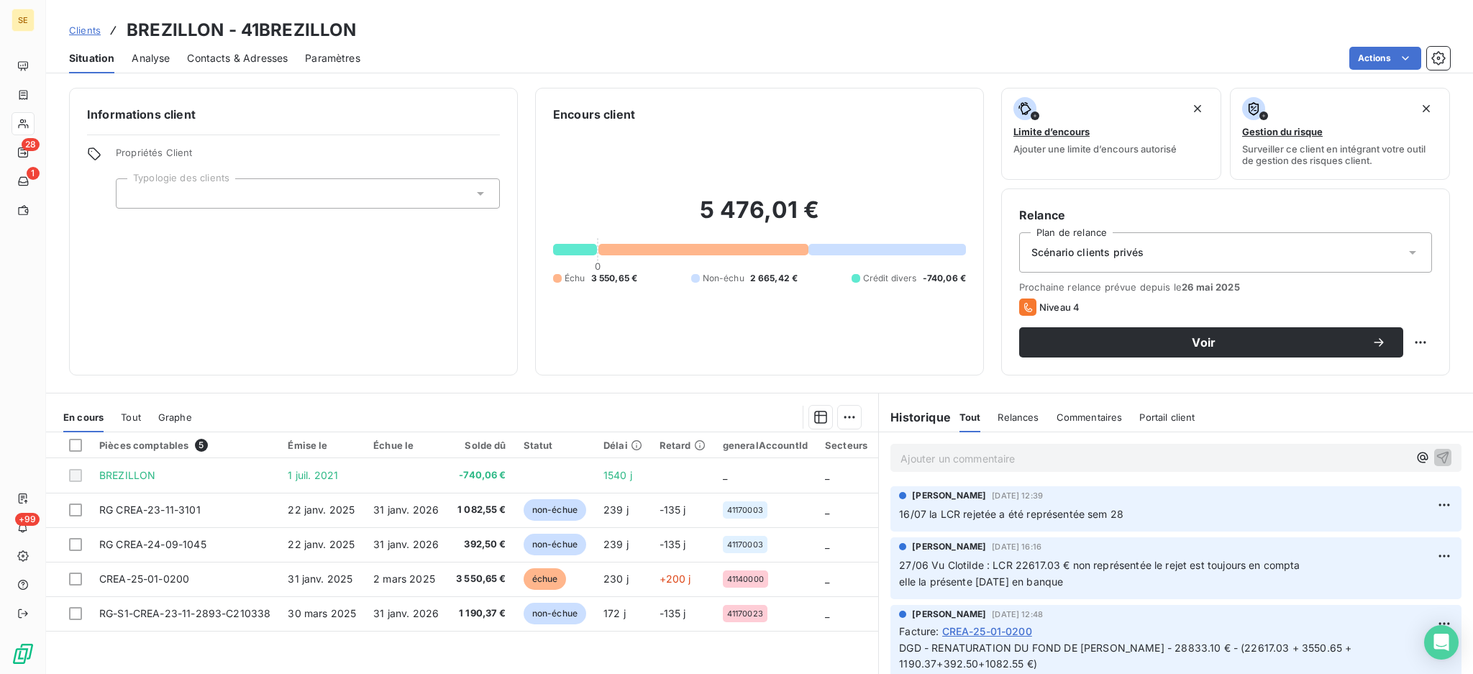
click at [275, 54] on span "Contacts & Adresses" at bounding box center [237, 58] width 101 height 14
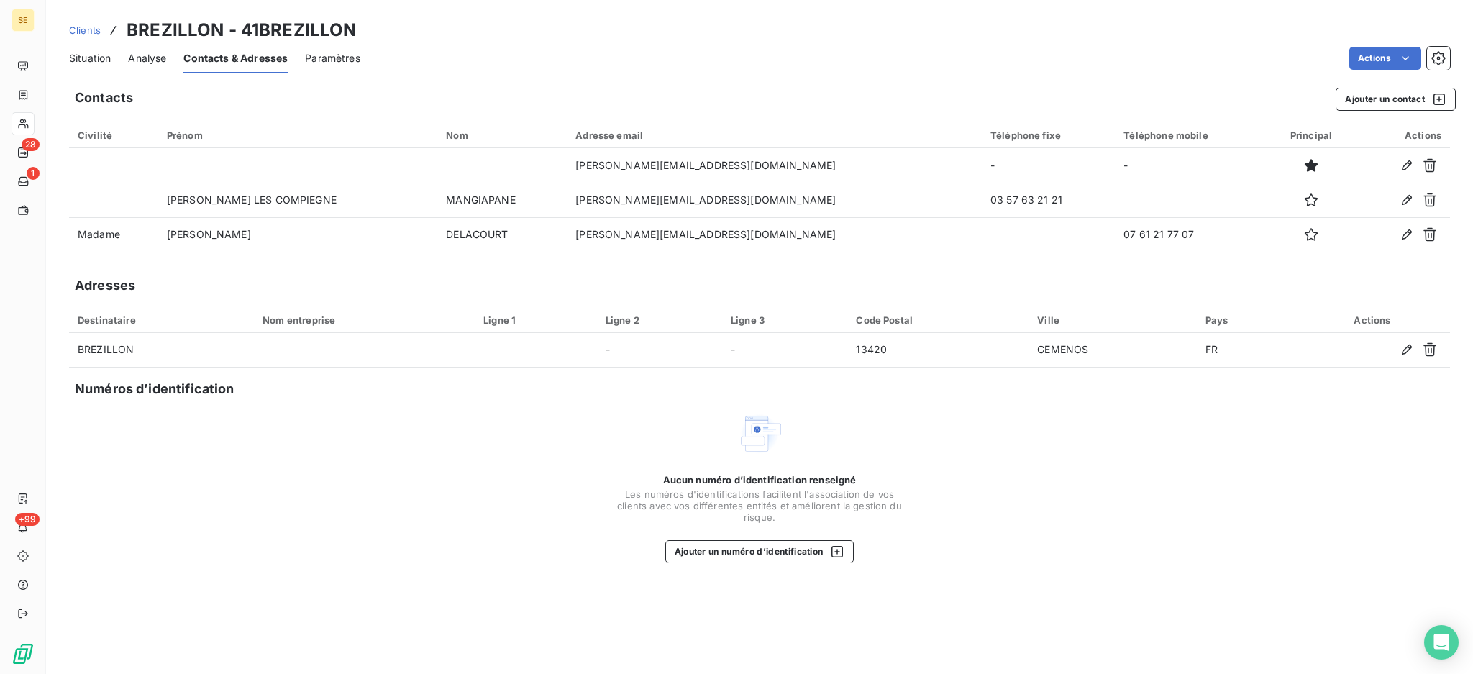
click at [88, 47] on div "Situation" at bounding box center [90, 58] width 42 height 30
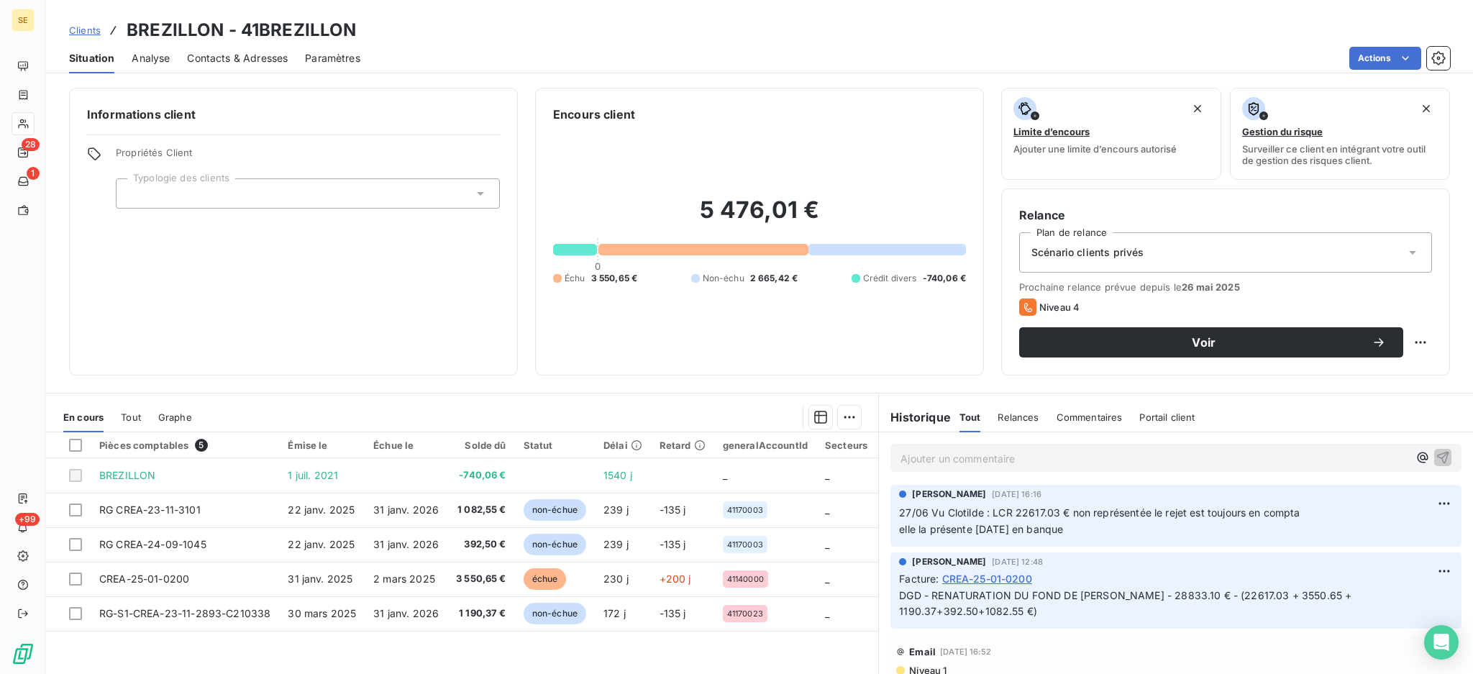
scroll to position [96, 0]
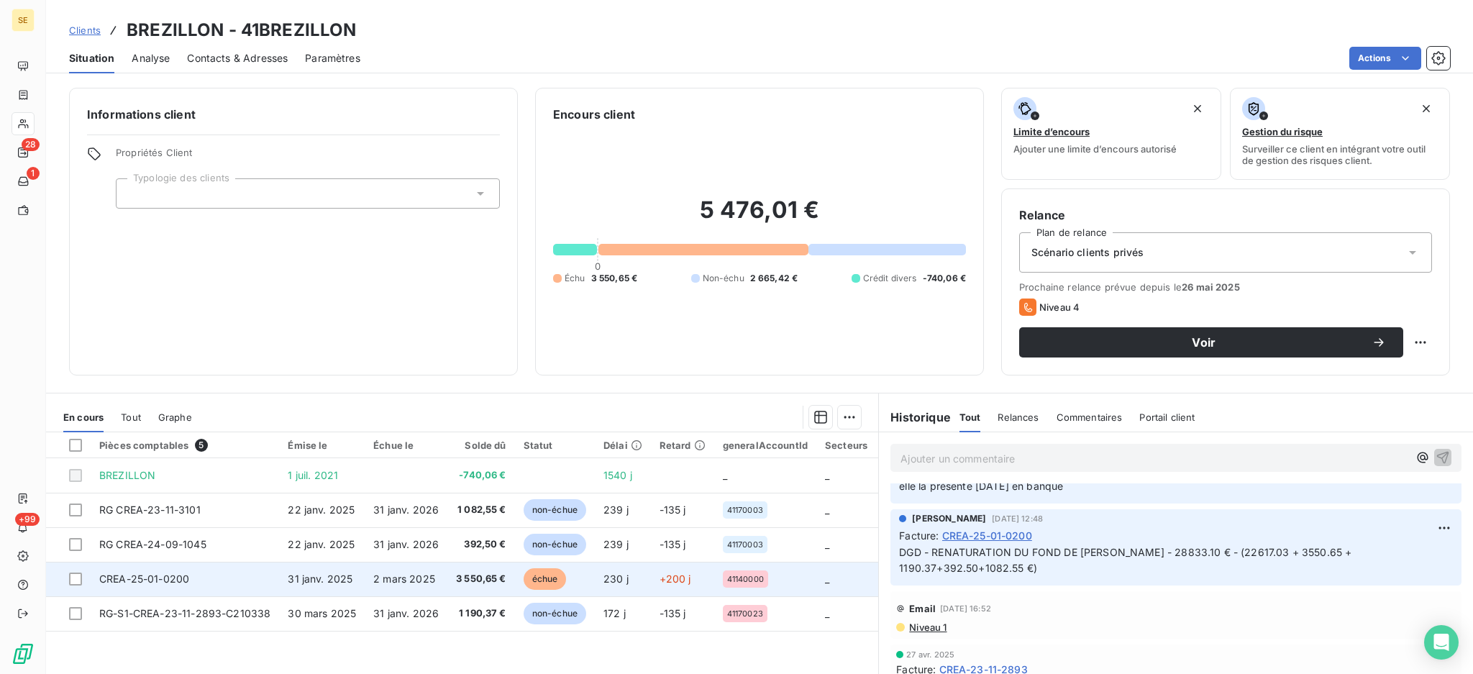
click at [367, 574] on td "2 mars 2025" at bounding box center [406, 579] width 83 height 35
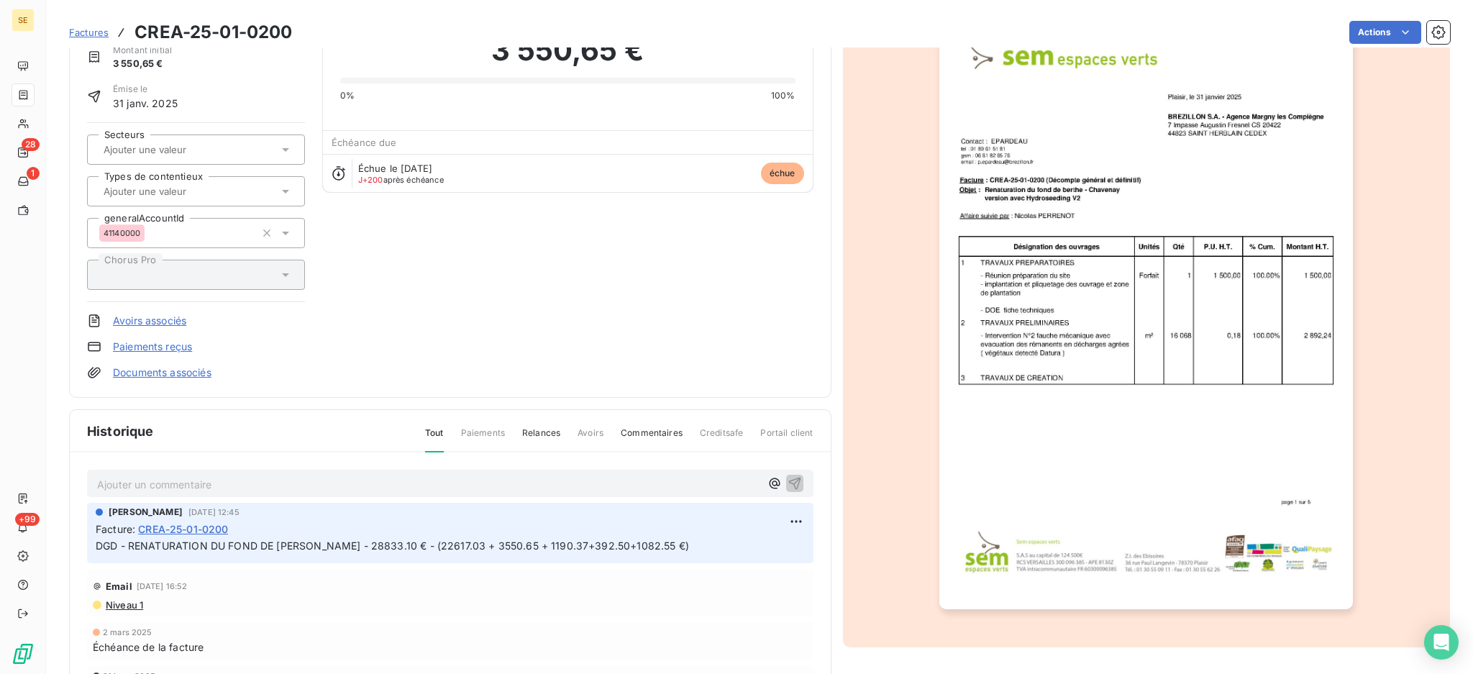
scroll to position [163, 0]
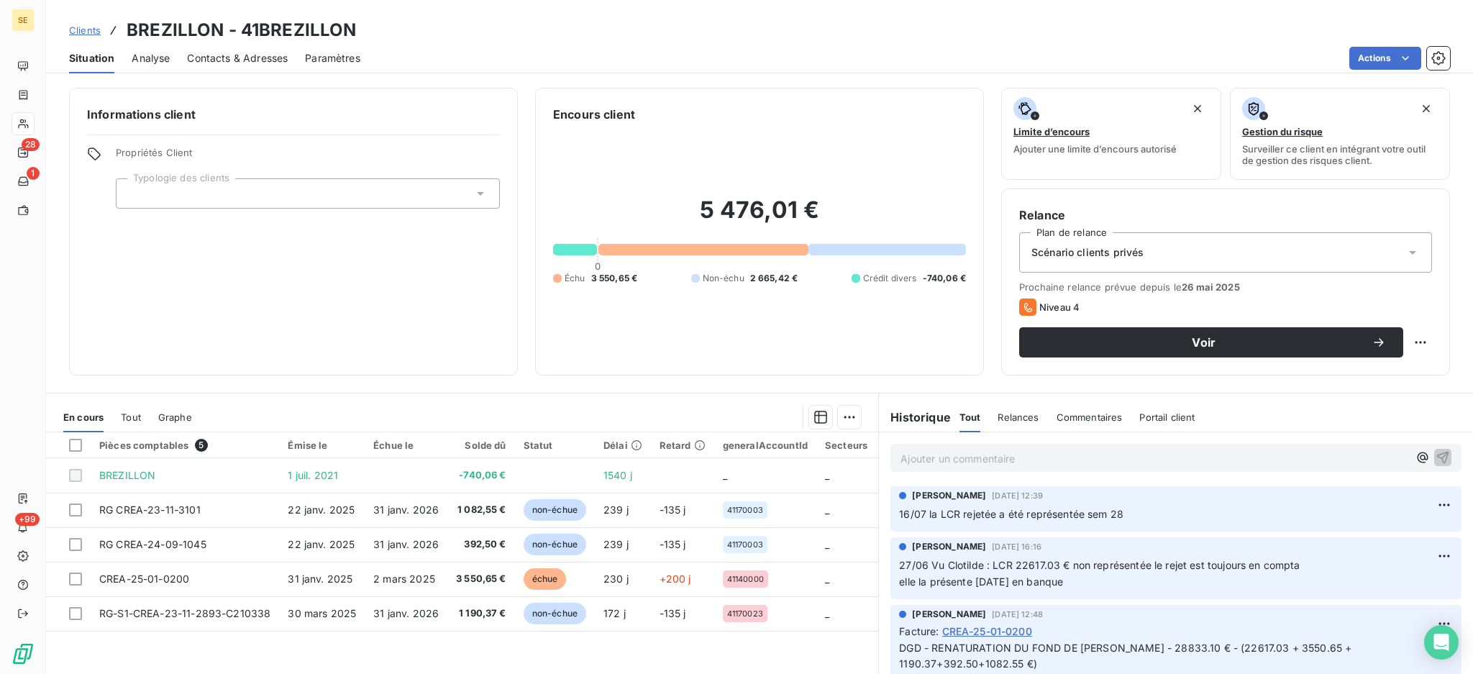
click at [401, 273] on div "Informations client Propriétés Client Typologie des clients" at bounding box center [293, 232] width 449 height 288
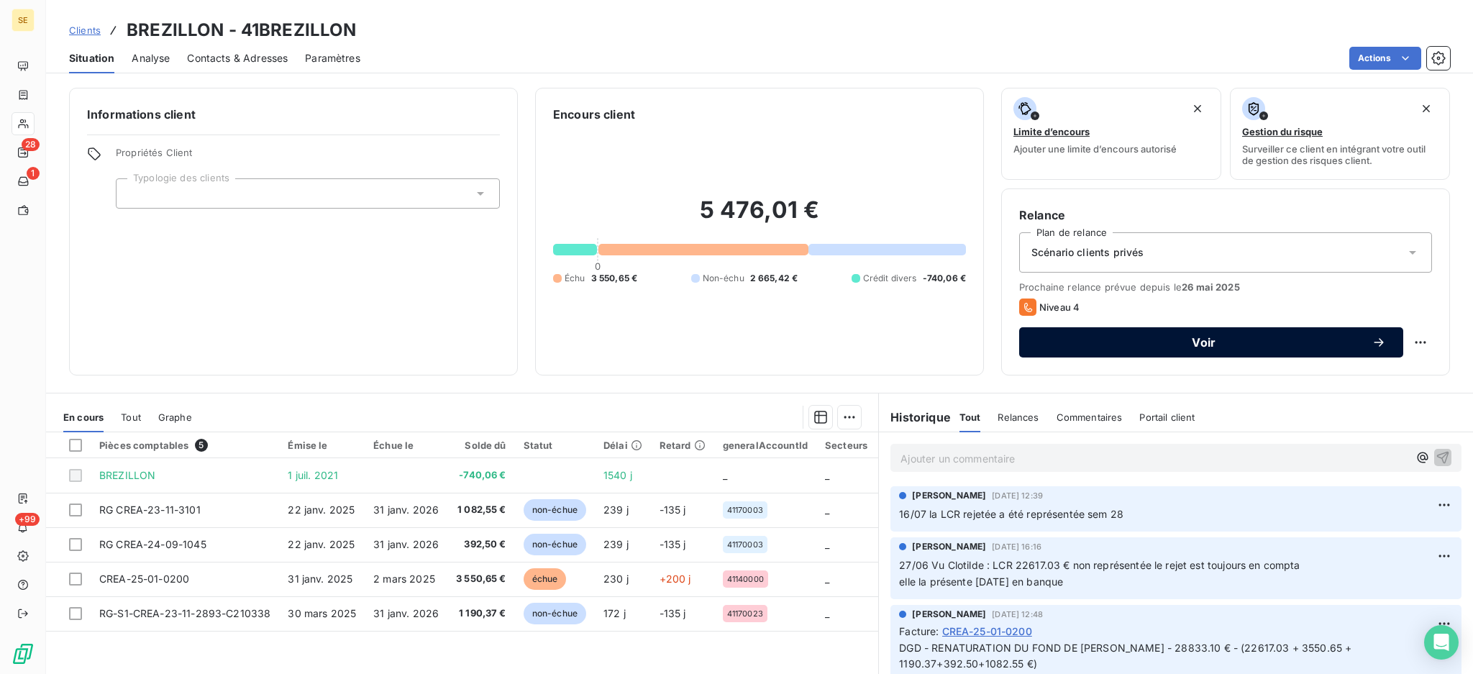
click at [1192, 337] on span "Voir" at bounding box center [1203, 343] width 335 height 12
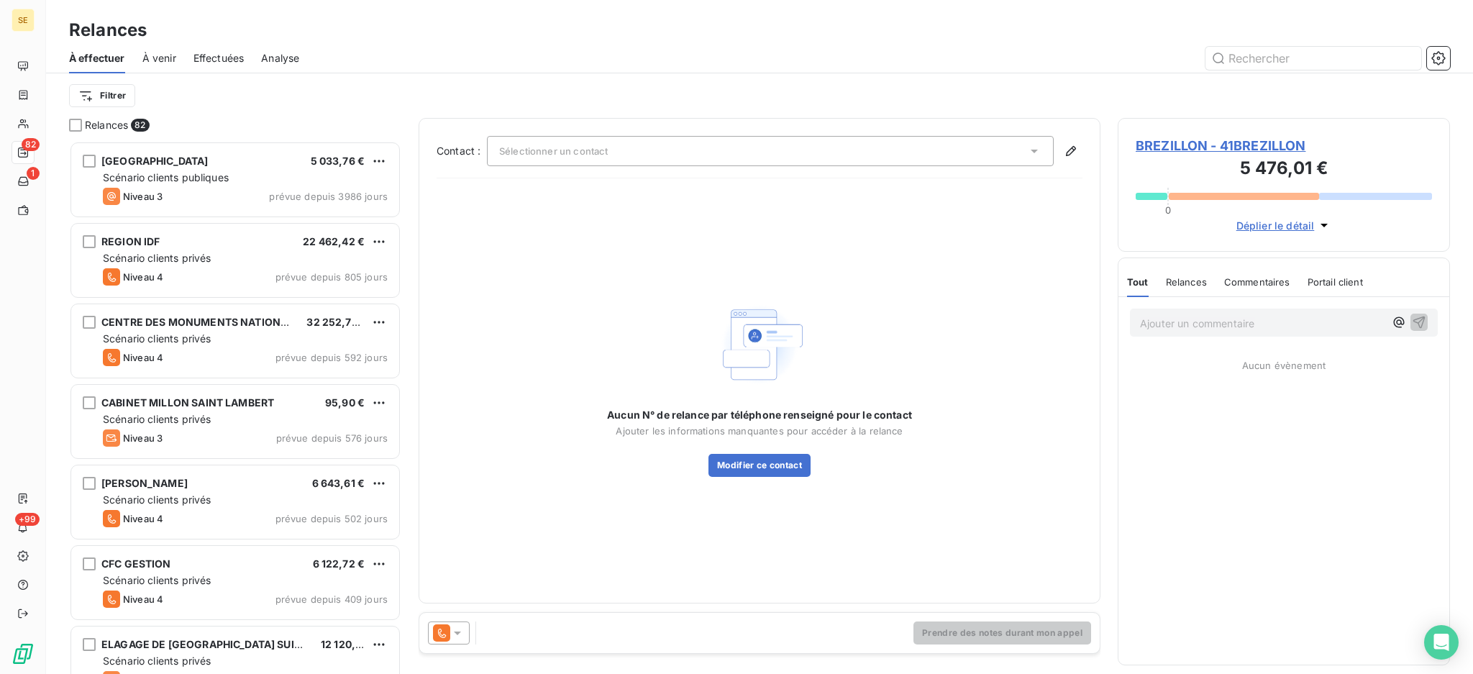
scroll to position [519, 317]
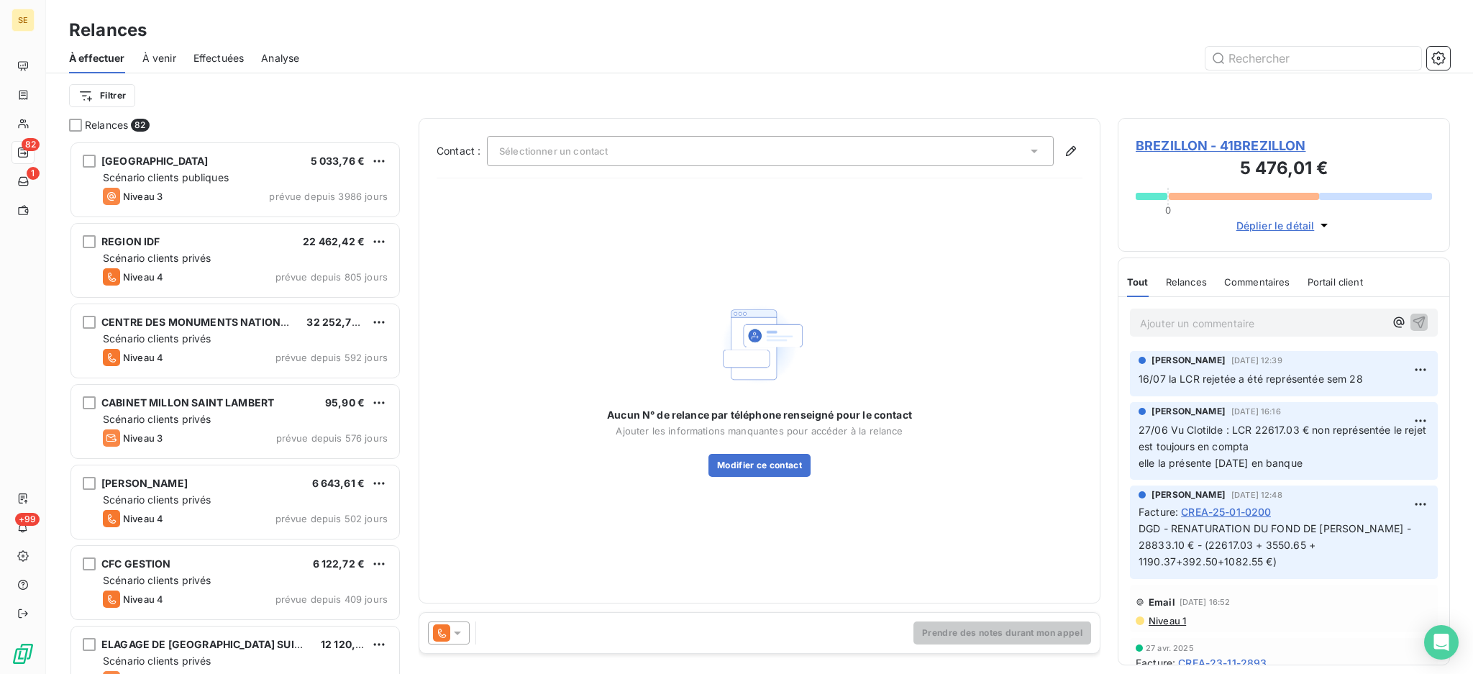
click at [1041, 154] on icon at bounding box center [1034, 151] width 14 height 14
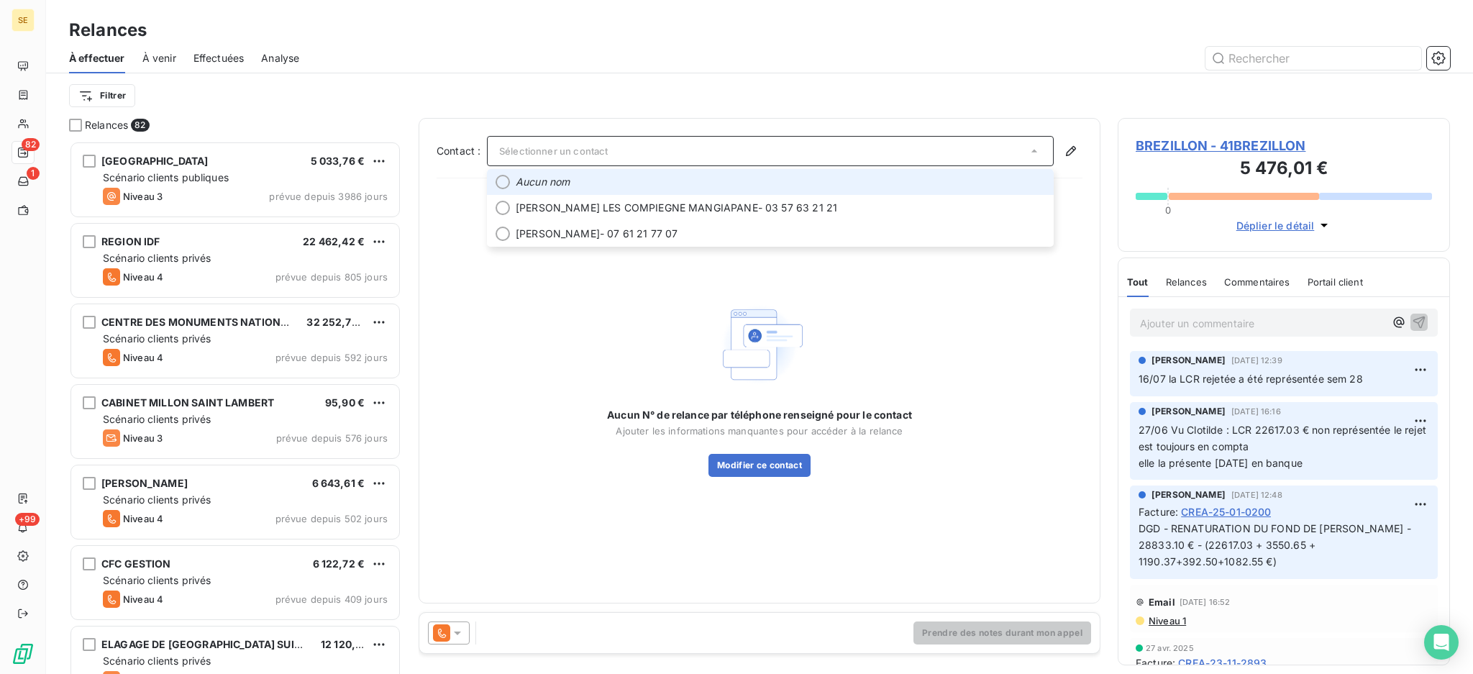
click at [1041, 154] on icon at bounding box center [1034, 151] width 14 height 14
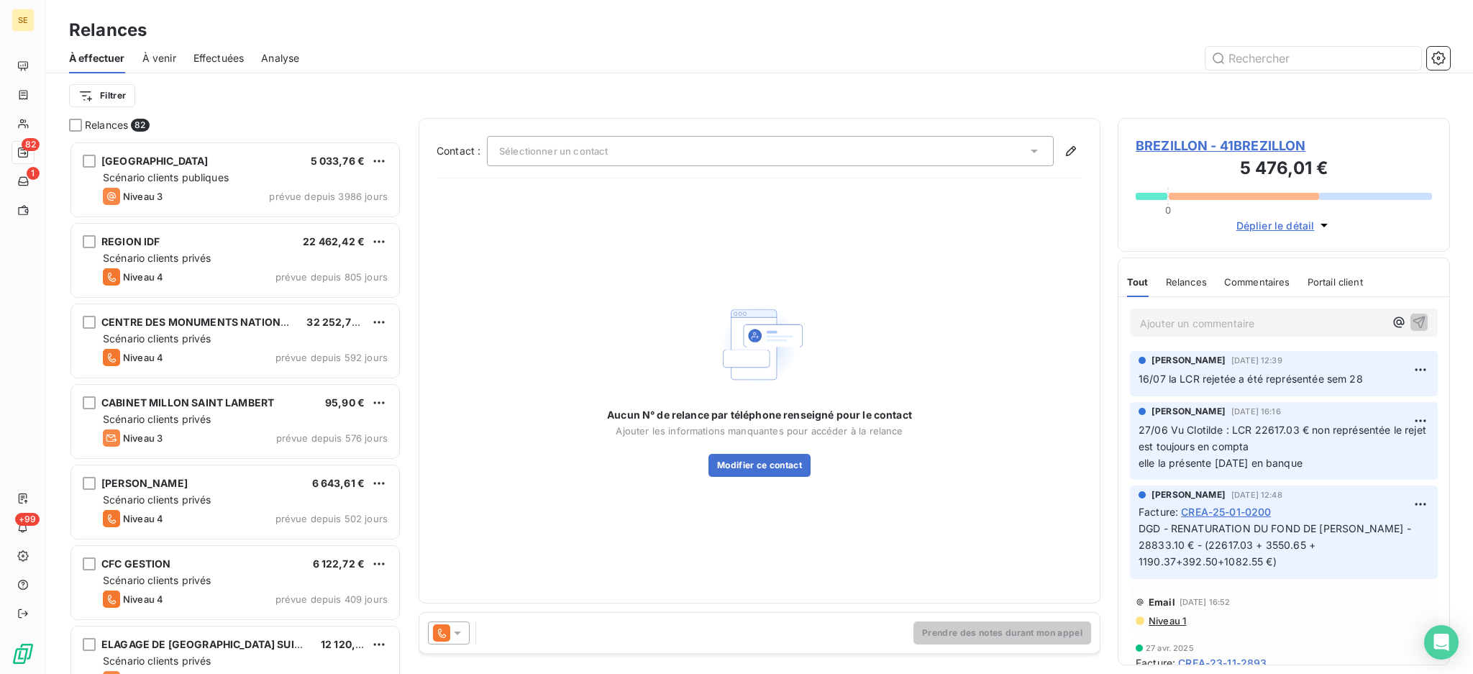
click at [1194, 147] on span "BREZILLON - 41BREZILLON" at bounding box center [1284, 145] width 296 height 19
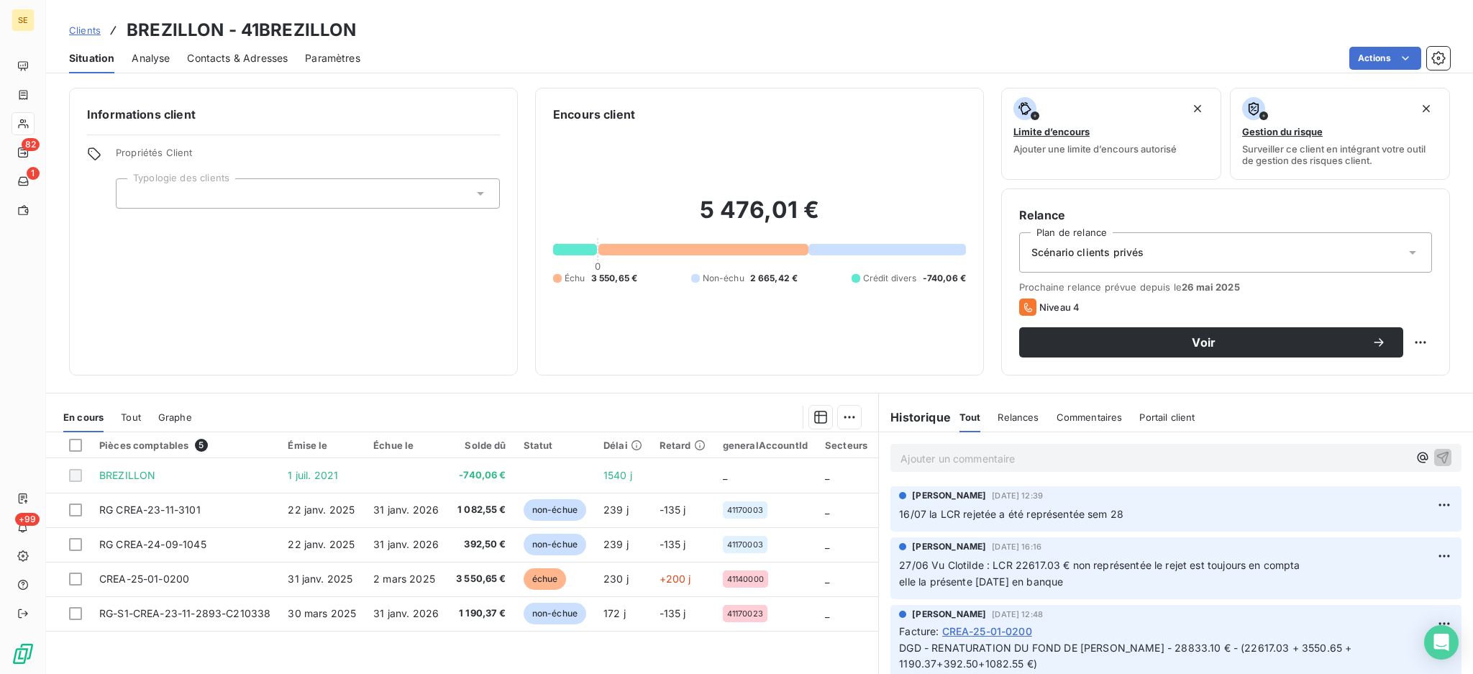
click at [250, 60] on span "Contacts & Adresses" at bounding box center [237, 58] width 101 height 14
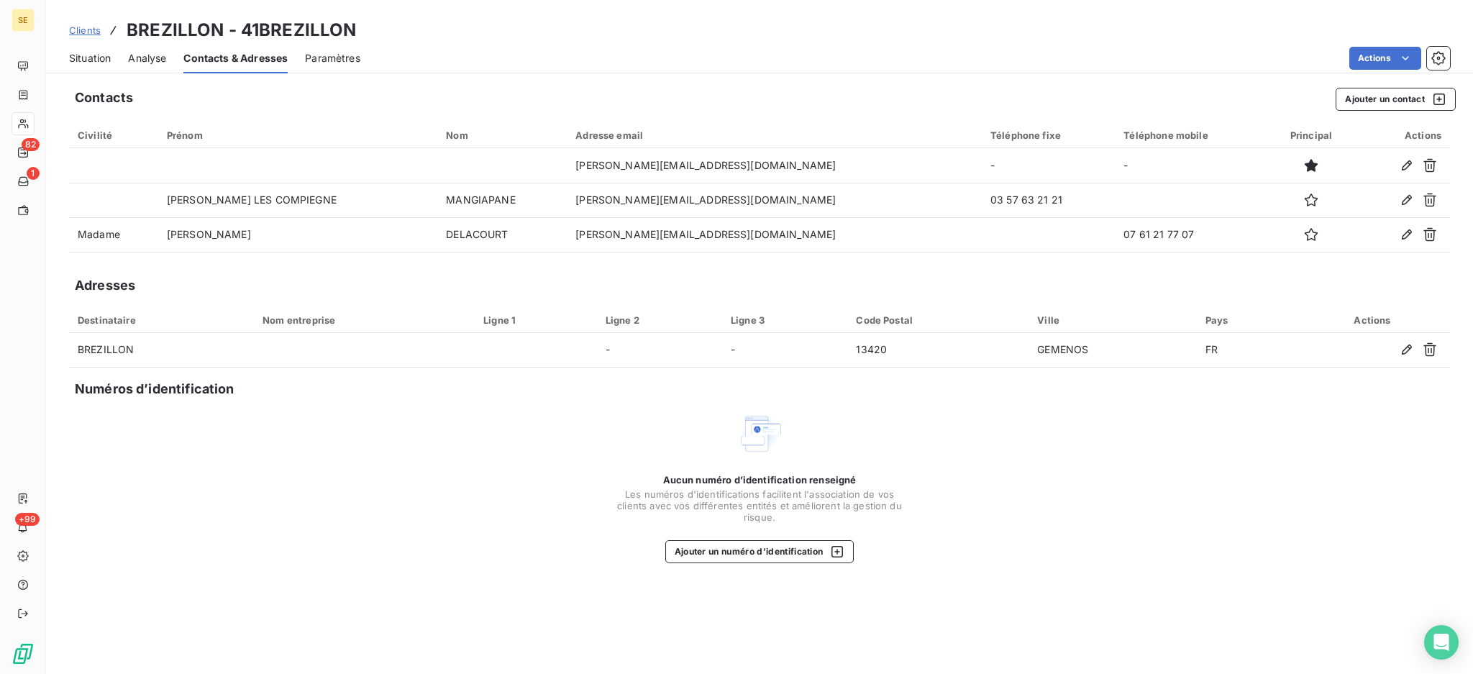
click at [867, 77] on div "Clients BREZILLON - 41BREZILLON Situation Analyse Contacts & Adresses Paramètre…" at bounding box center [759, 337] width 1427 height 674
click at [1371, 91] on button "Ajouter un contact" at bounding box center [1395, 99] width 120 height 23
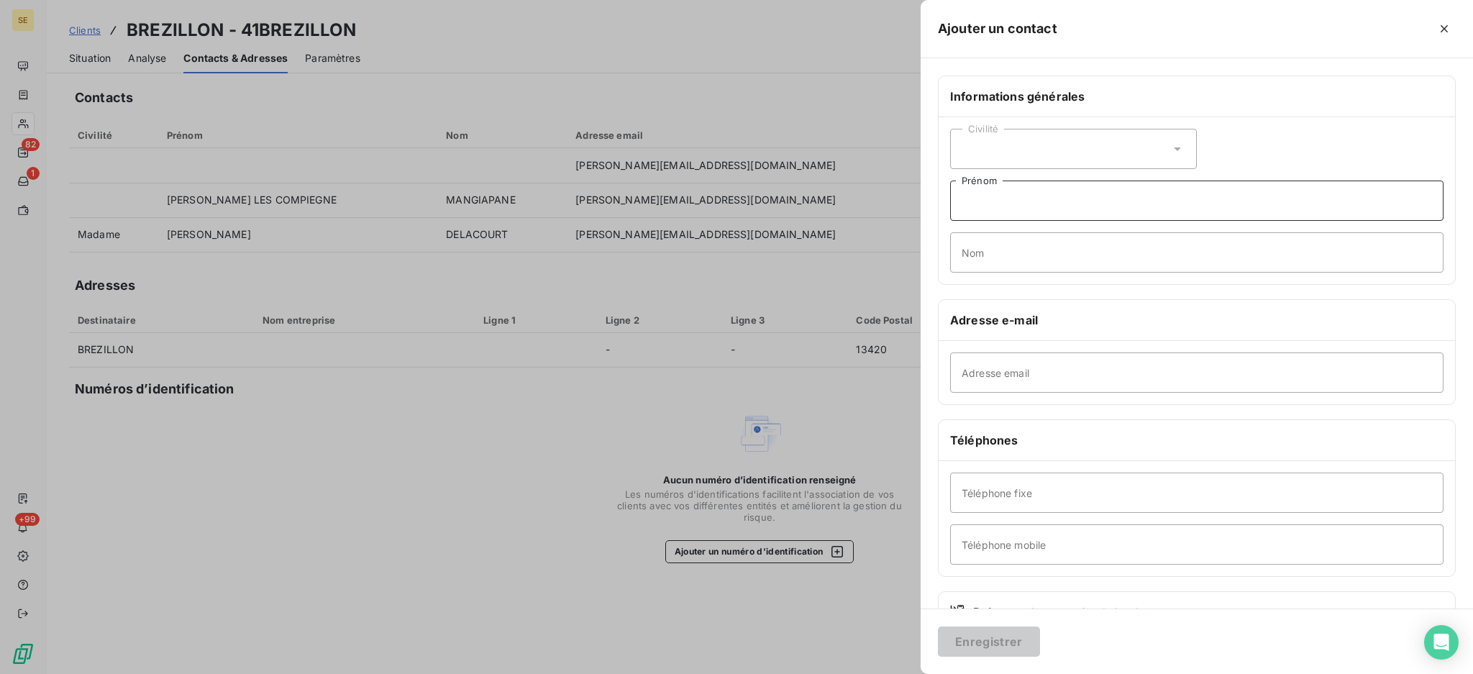
click at [1015, 204] on input "Prénom" at bounding box center [1196, 201] width 493 height 40
click at [1013, 249] on input "Nom" at bounding box center [1196, 252] width 493 height 40
click at [1176, 150] on icon at bounding box center [1177, 149] width 14 height 14
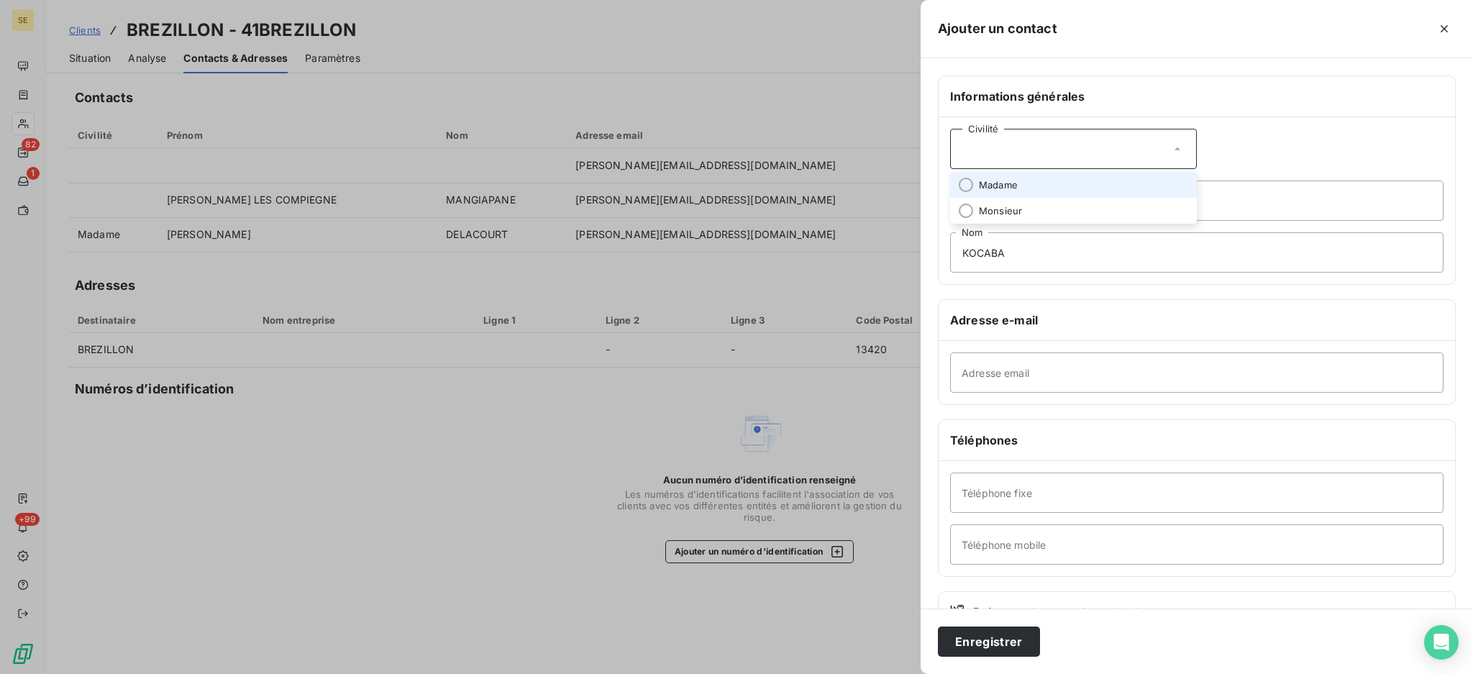
click at [1112, 186] on li "Madame" at bounding box center [1073, 185] width 247 height 26
click at [1100, 258] on input "KOCABA" at bounding box center [1196, 252] width 493 height 40
type input "KOCABA - COMPTA SST"
click at [1099, 492] on input "Téléphone fixe" at bounding box center [1196, 492] width 493 height 40
click at [1047, 536] on input "Téléphone mobile" at bounding box center [1196, 544] width 493 height 40
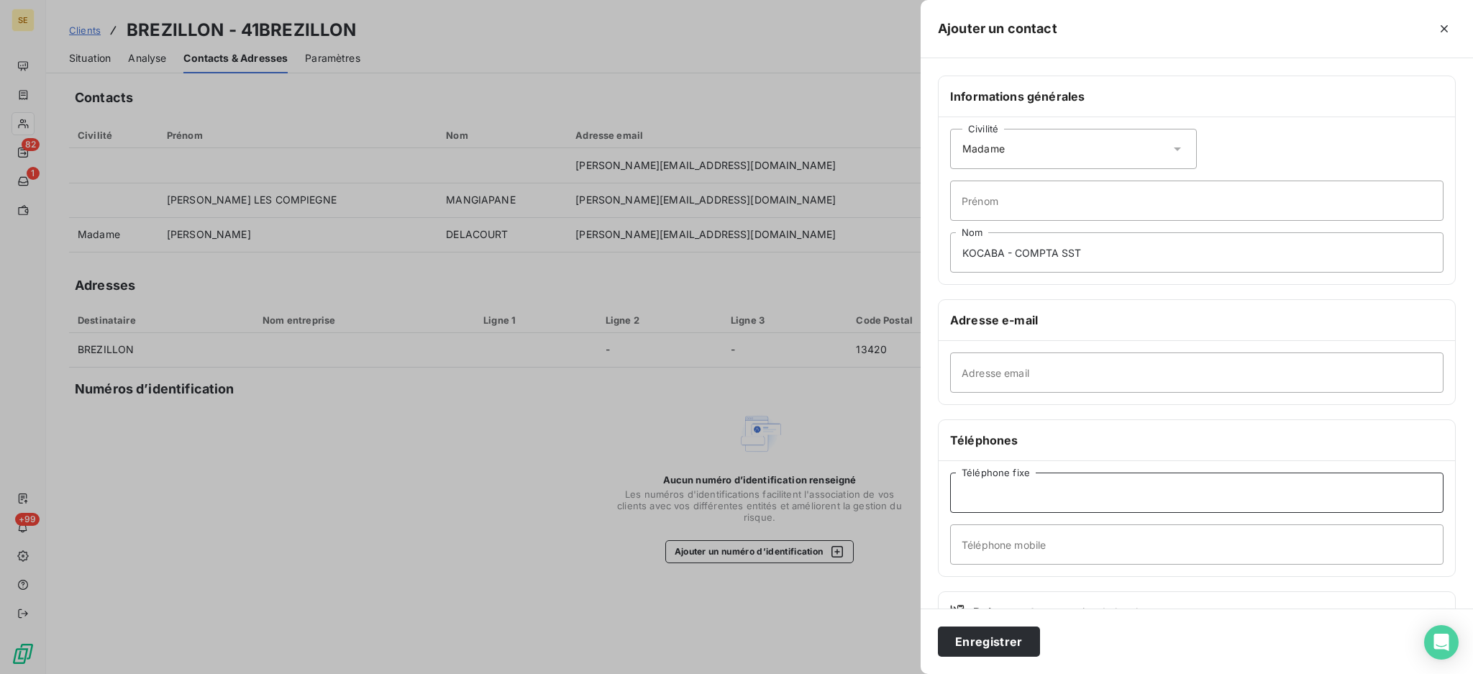
click at [1101, 506] on input "Téléphone fixe" at bounding box center [1196, 492] width 493 height 40
type input "03 57 63 21 21"
click at [1008, 638] on button "Enregistrer" at bounding box center [989, 641] width 102 height 30
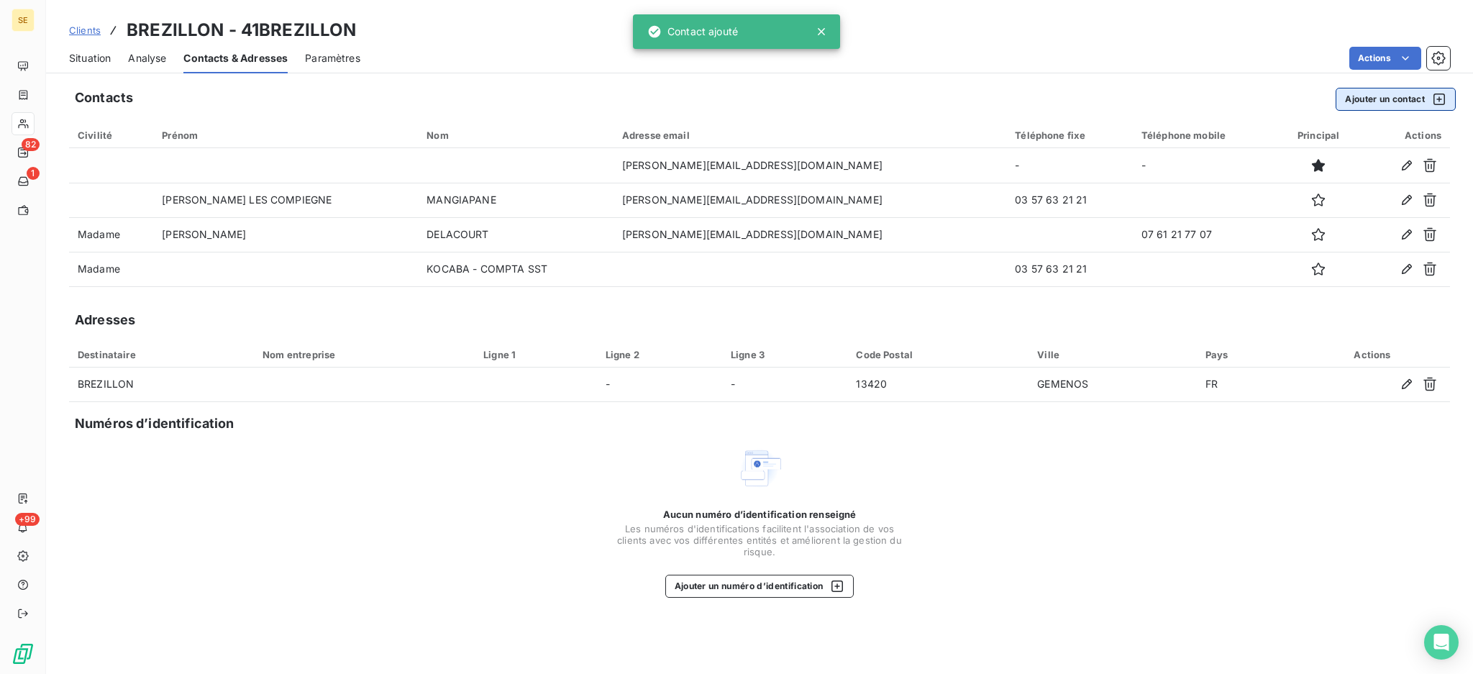
click at [1364, 95] on button "Ajouter un contact" at bounding box center [1395, 99] width 120 height 23
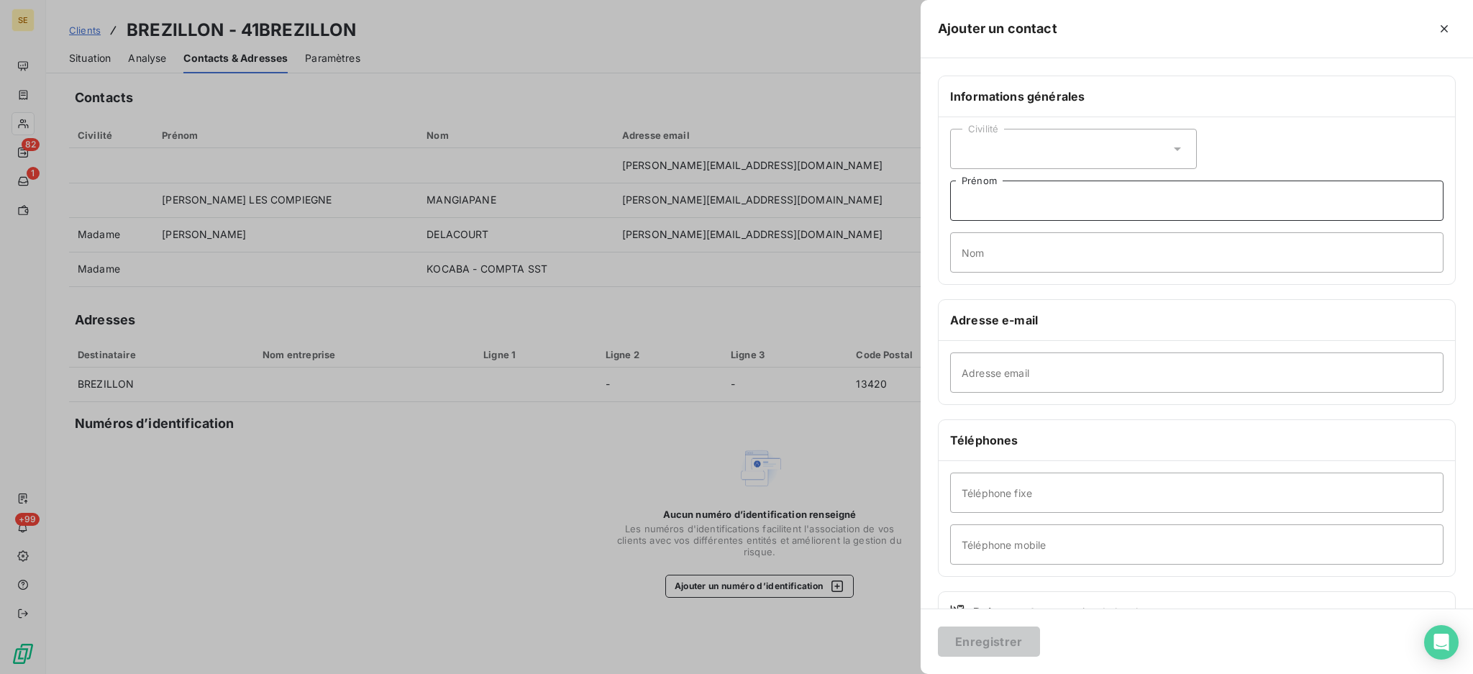
click at [1003, 201] on input "Prénom" at bounding box center [1196, 201] width 493 height 40
type input "Marie"
type input "DAVID -"
click at [1003, 201] on input "Marie" at bounding box center [1196, 201] width 493 height 40
type input "Marie"
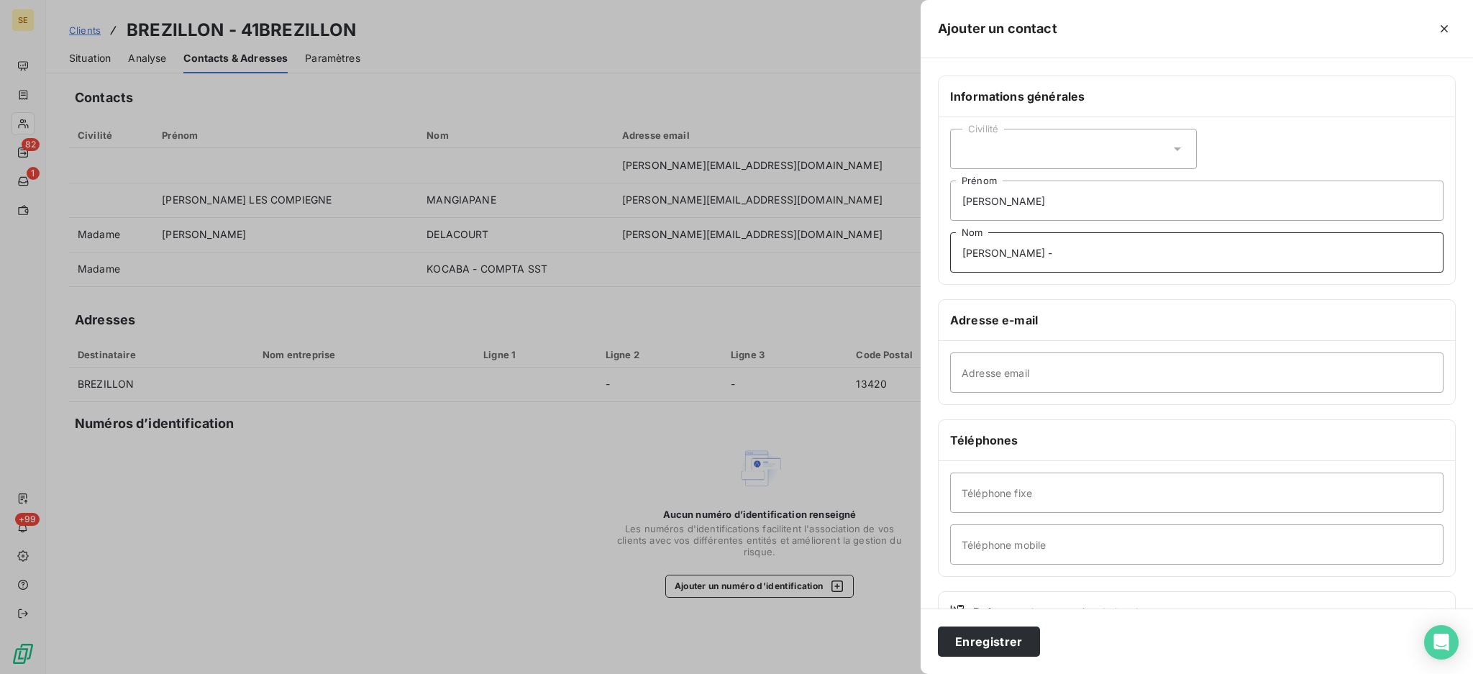
click at [1033, 257] on input "DAVID -" at bounding box center [1196, 252] width 493 height 40
type input "DAVID - CONTROLEUR FINANCIER CHANTIER CHAVENAY - C210338"
click at [1089, 534] on input "Téléphone mobile" at bounding box center [1196, 544] width 493 height 40
type input "07 63 49 19 33"
click at [977, 644] on button "Enregistrer" at bounding box center [989, 641] width 102 height 30
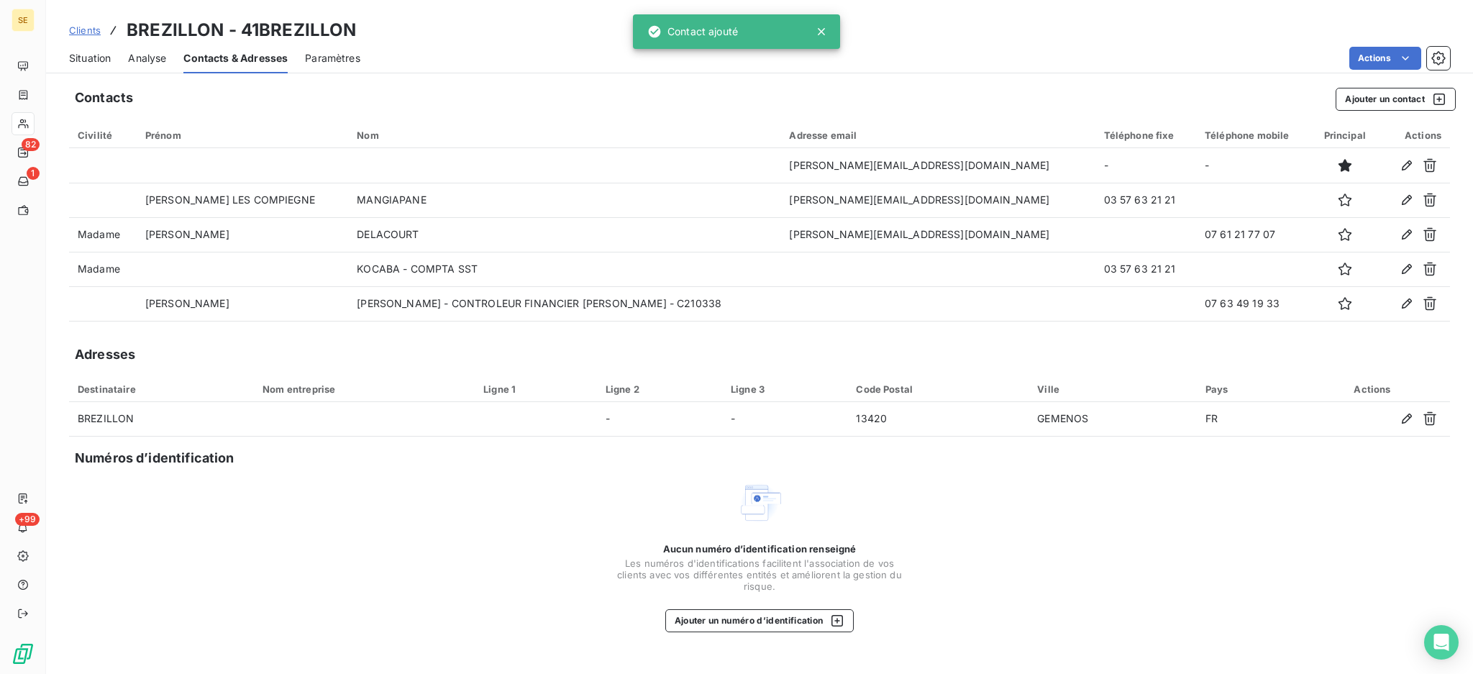
click at [98, 58] on span "Situation" at bounding box center [90, 58] width 42 height 14
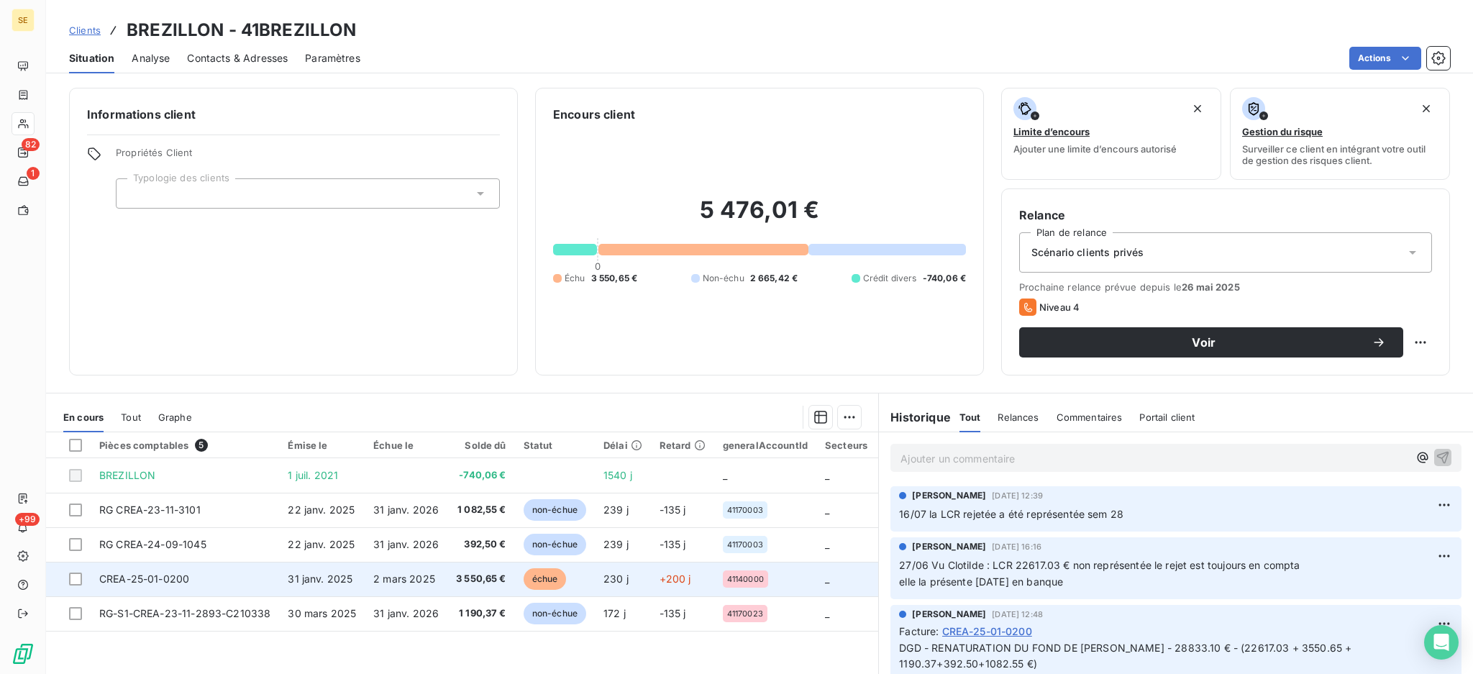
click at [397, 575] on span "2 mars 2025" at bounding box center [404, 578] width 62 height 12
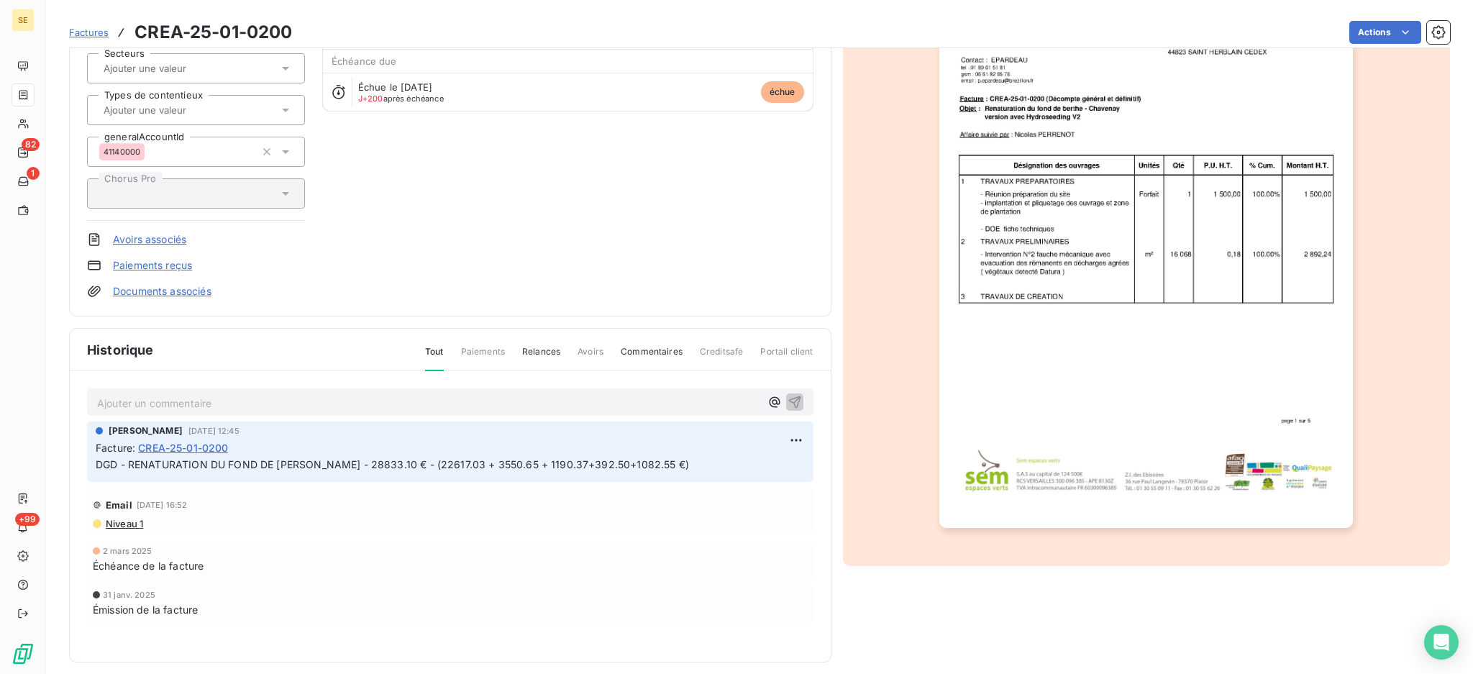
scroll to position [163, 0]
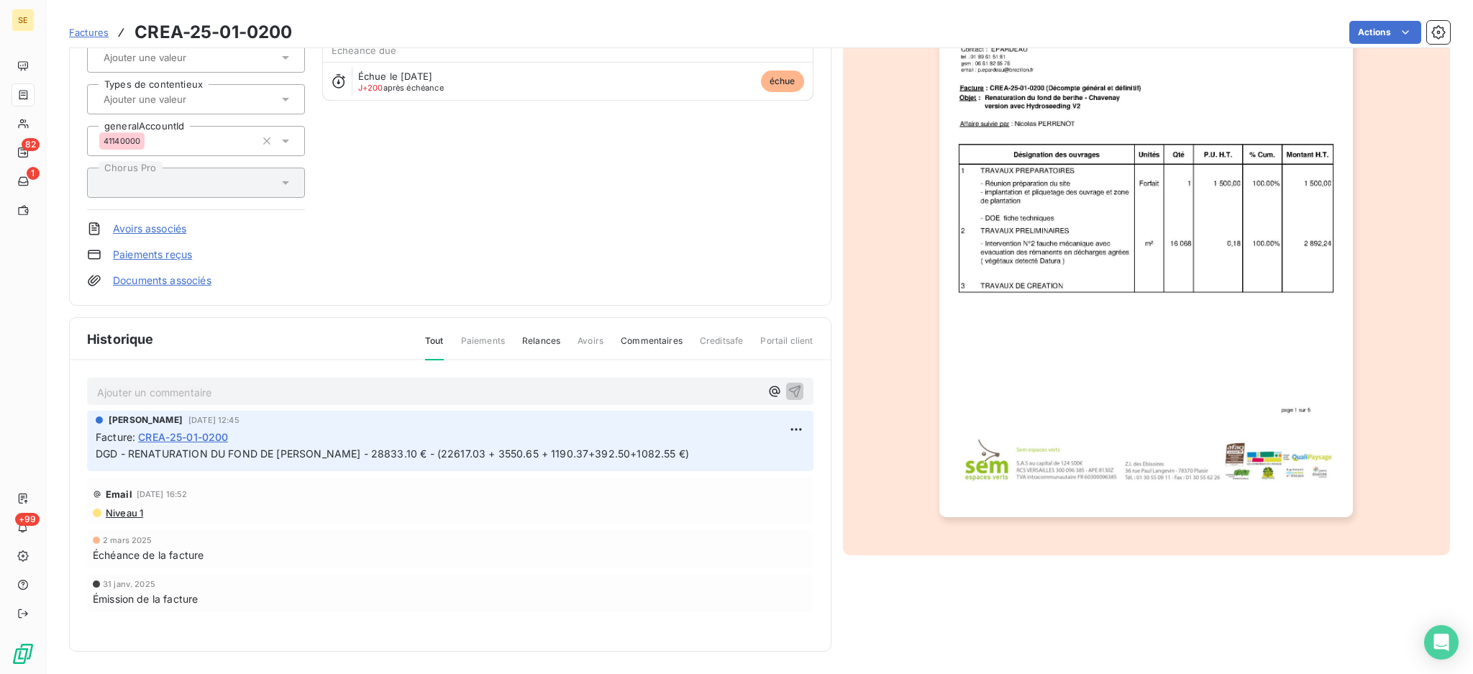
click at [313, 388] on p "Ajouter un commentaire ﻿" at bounding box center [428, 392] width 663 height 18
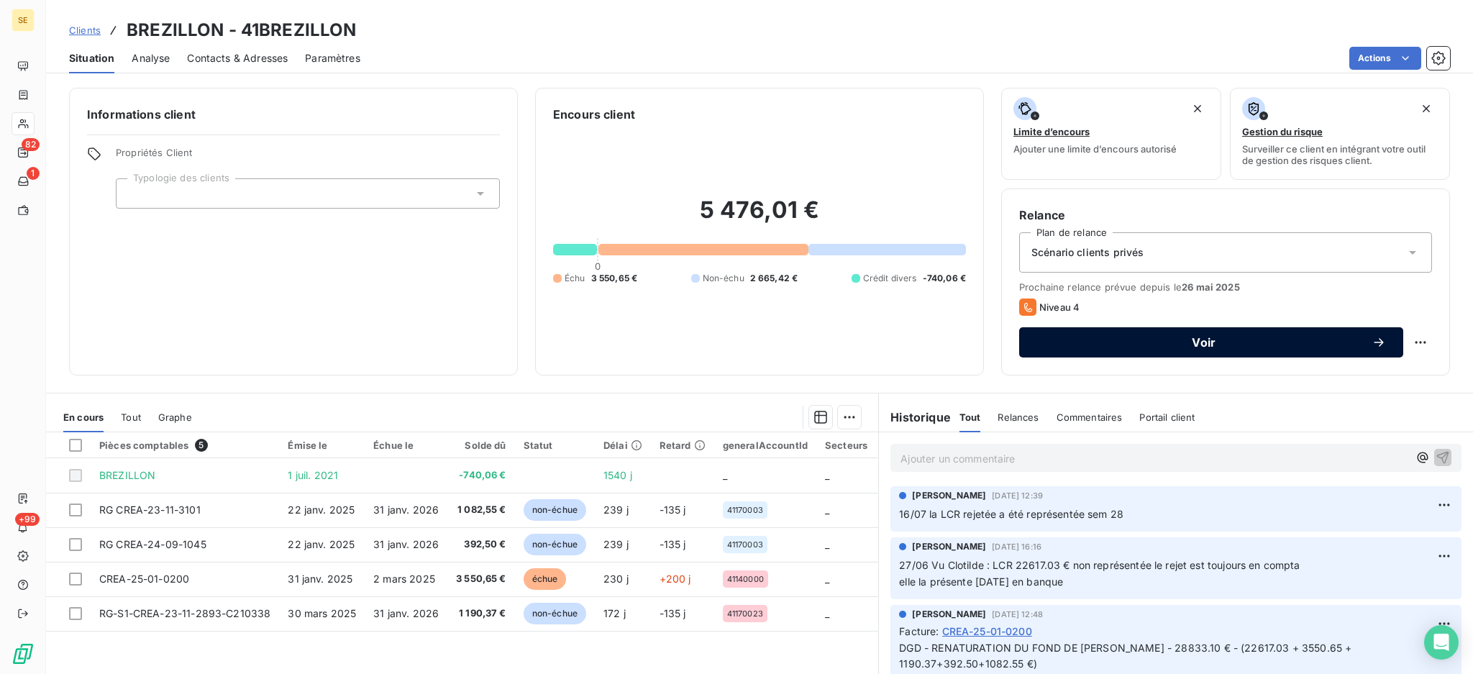
click at [1294, 342] on span "Voir" at bounding box center [1203, 343] width 335 height 12
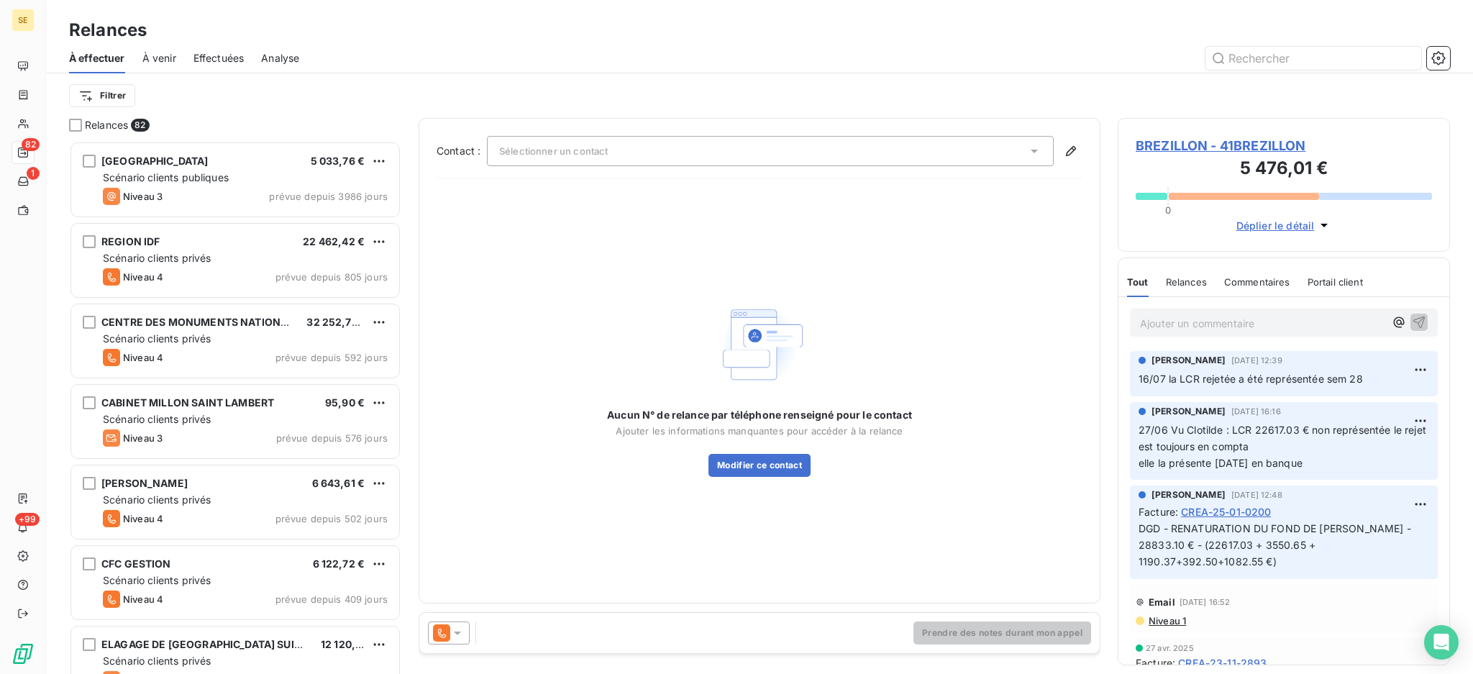
scroll to position [519, 317]
click at [453, 633] on icon at bounding box center [457, 633] width 14 height 14
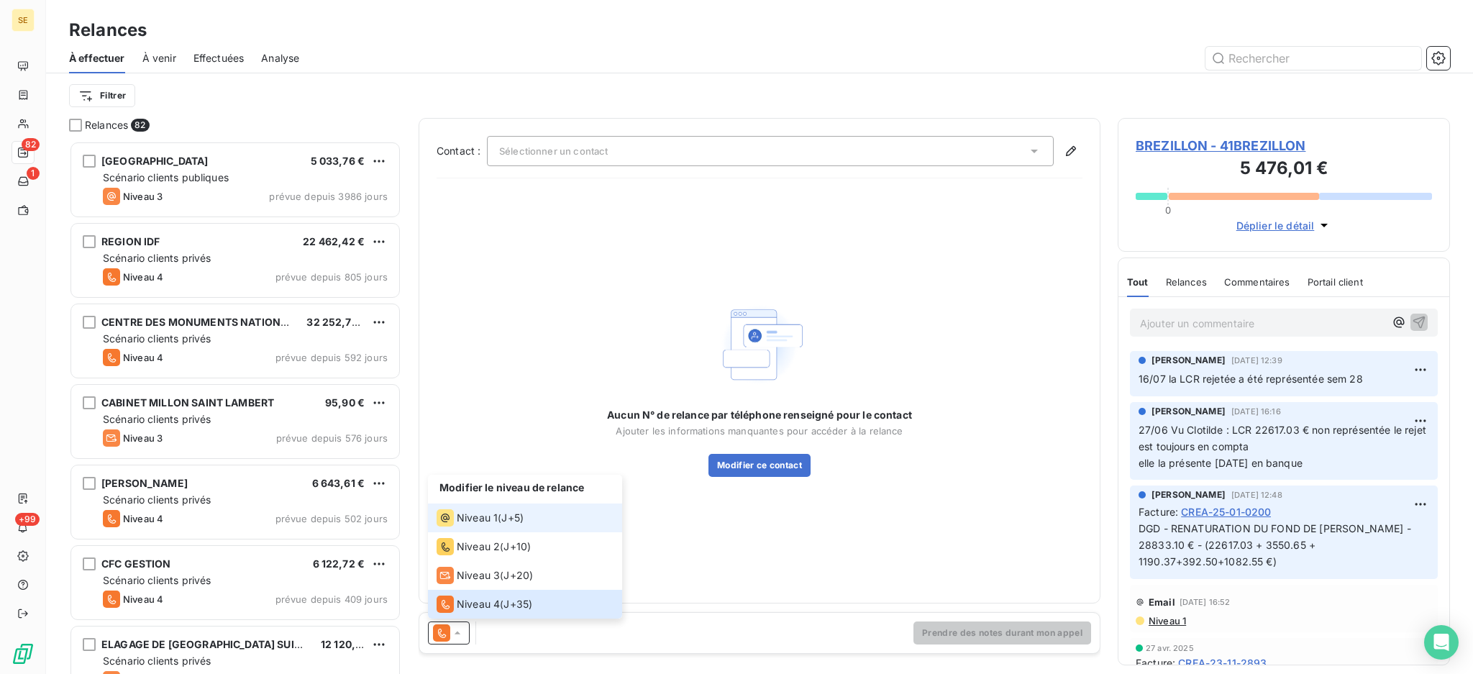
click at [469, 514] on span "Niveau 1" at bounding box center [477, 518] width 41 height 14
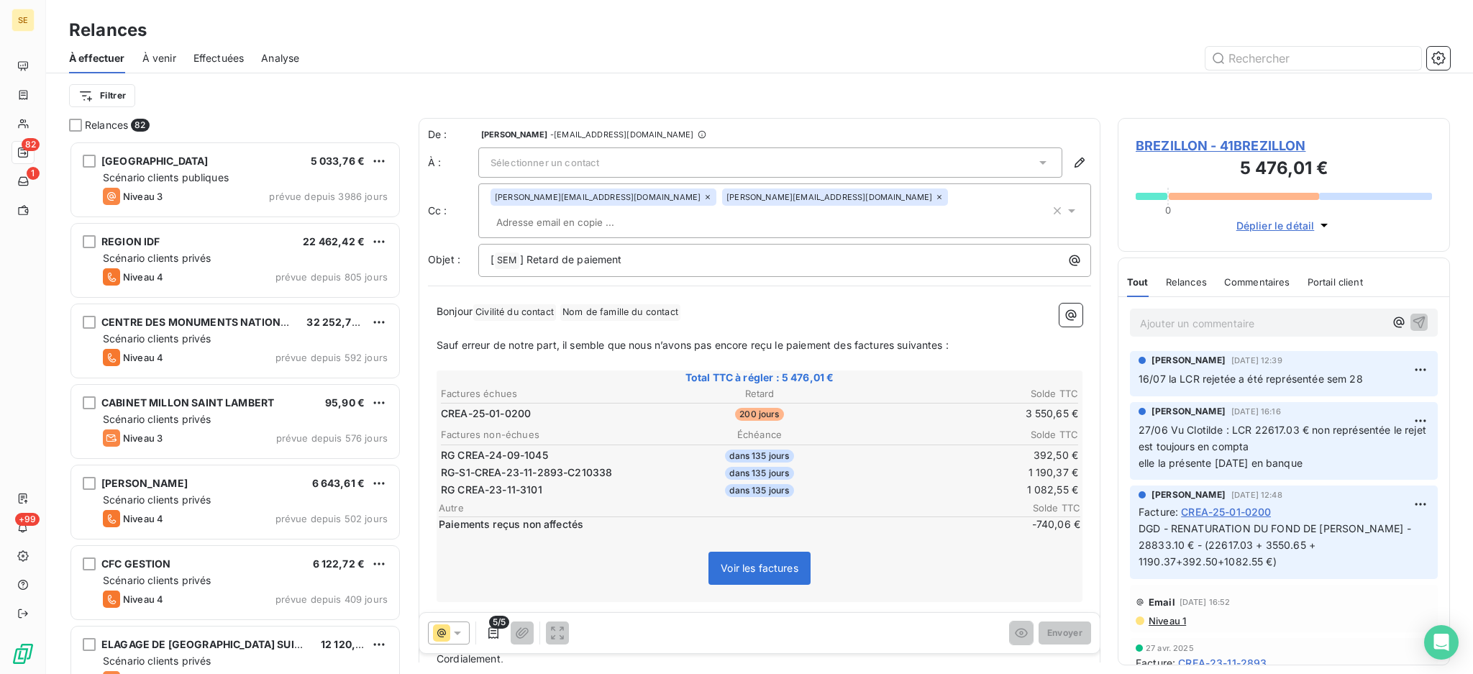
click at [462, 629] on icon at bounding box center [457, 633] width 14 height 14
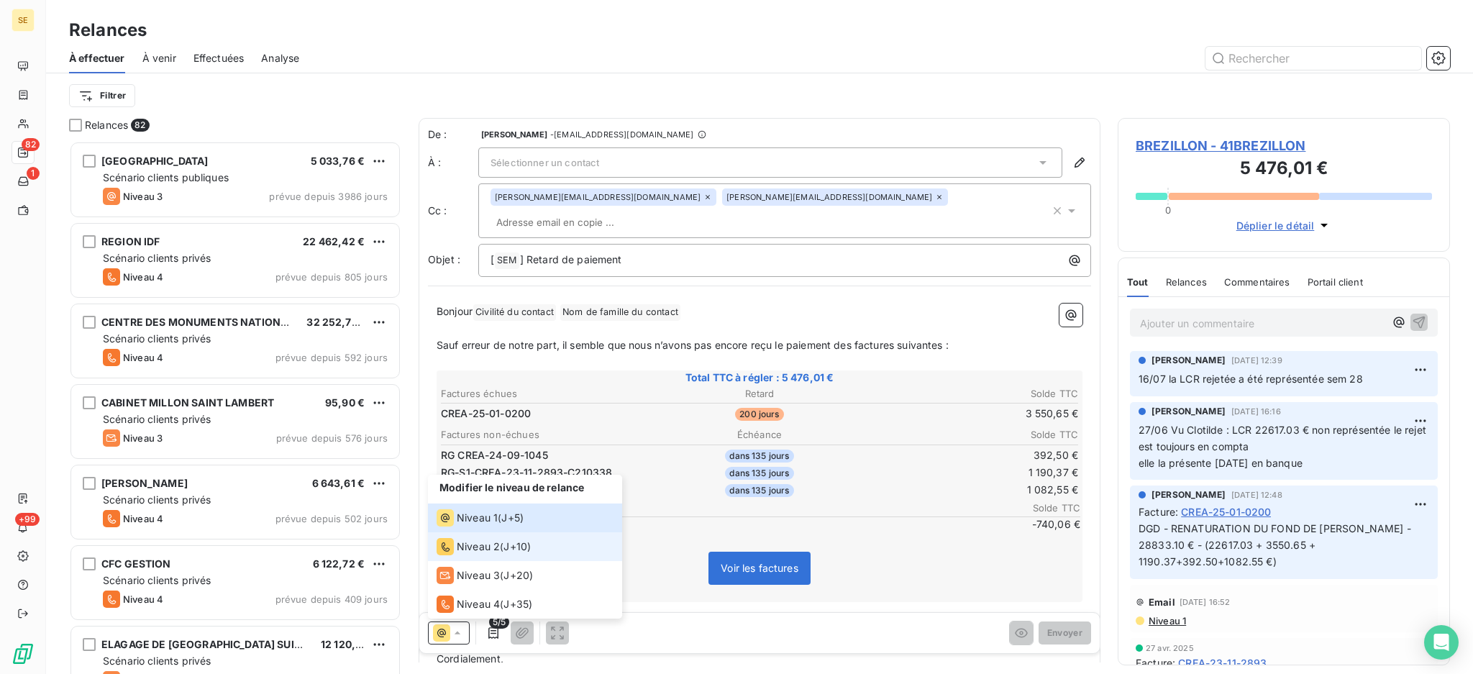
click at [478, 544] on span "Niveau 2" at bounding box center [478, 546] width 43 height 14
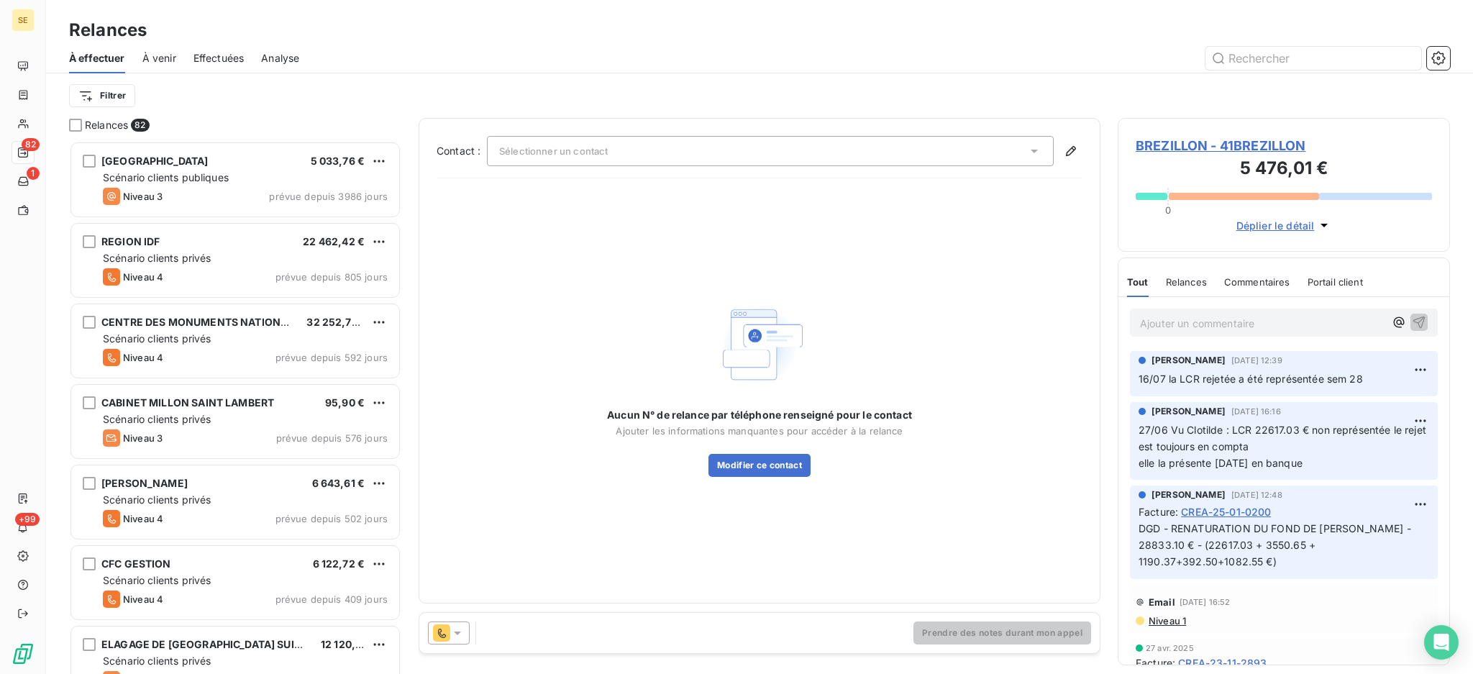
click at [1033, 149] on icon at bounding box center [1034, 151] width 14 height 14
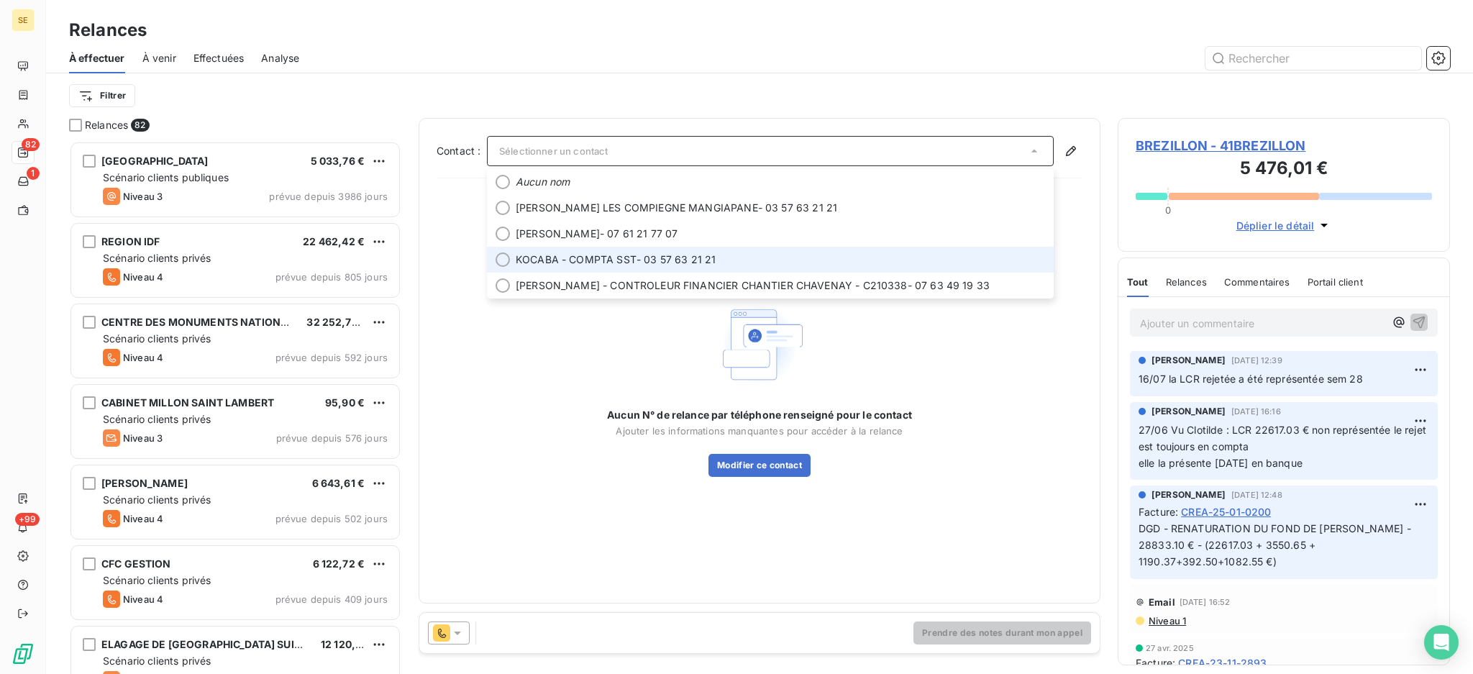
click at [641, 252] on span "KOCABA - COMPTA SST - 03 57 63 21 21" at bounding box center [780, 259] width 529 height 14
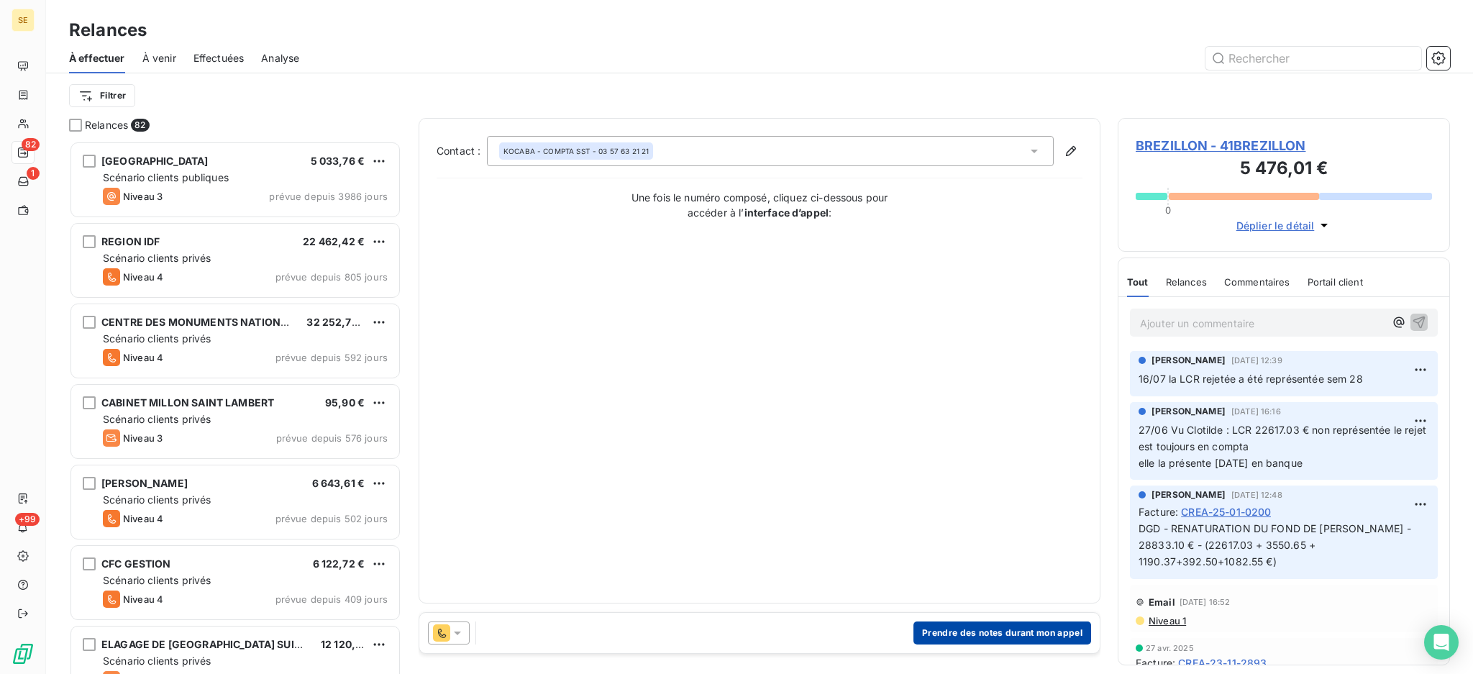
click at [1031, 631] on button "Prendre des notes durant mon appel" at bounding box center [1002, 632] width 178 height 23
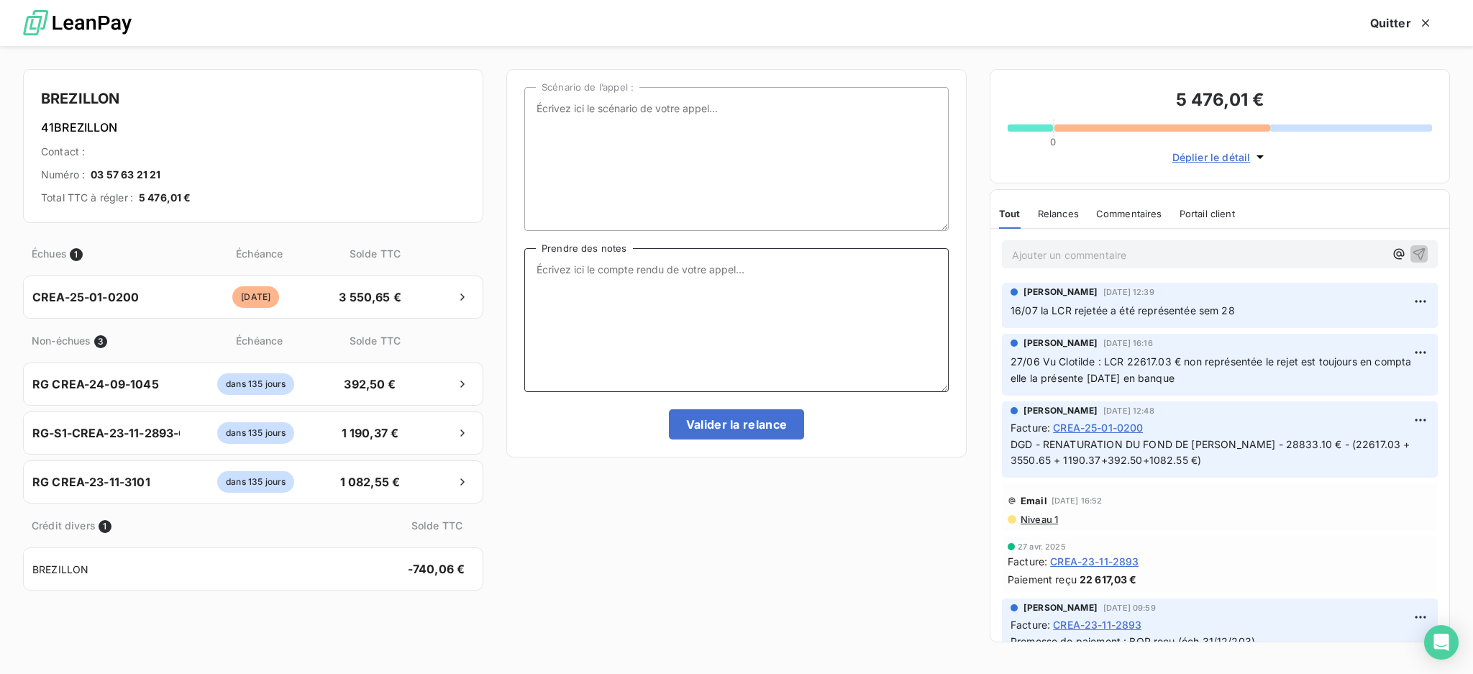
click at [579, 273] on textarea "Prendre des notes" at bounding box center [736, 320] width 424 height 144
click at [776, 273] on textarea "Ent tel avec MMe KOCABA - CPTA STT LE DGD n'est pas encore comptablisé voir ave…" at bounding box center [736, 320] width 424 height 144
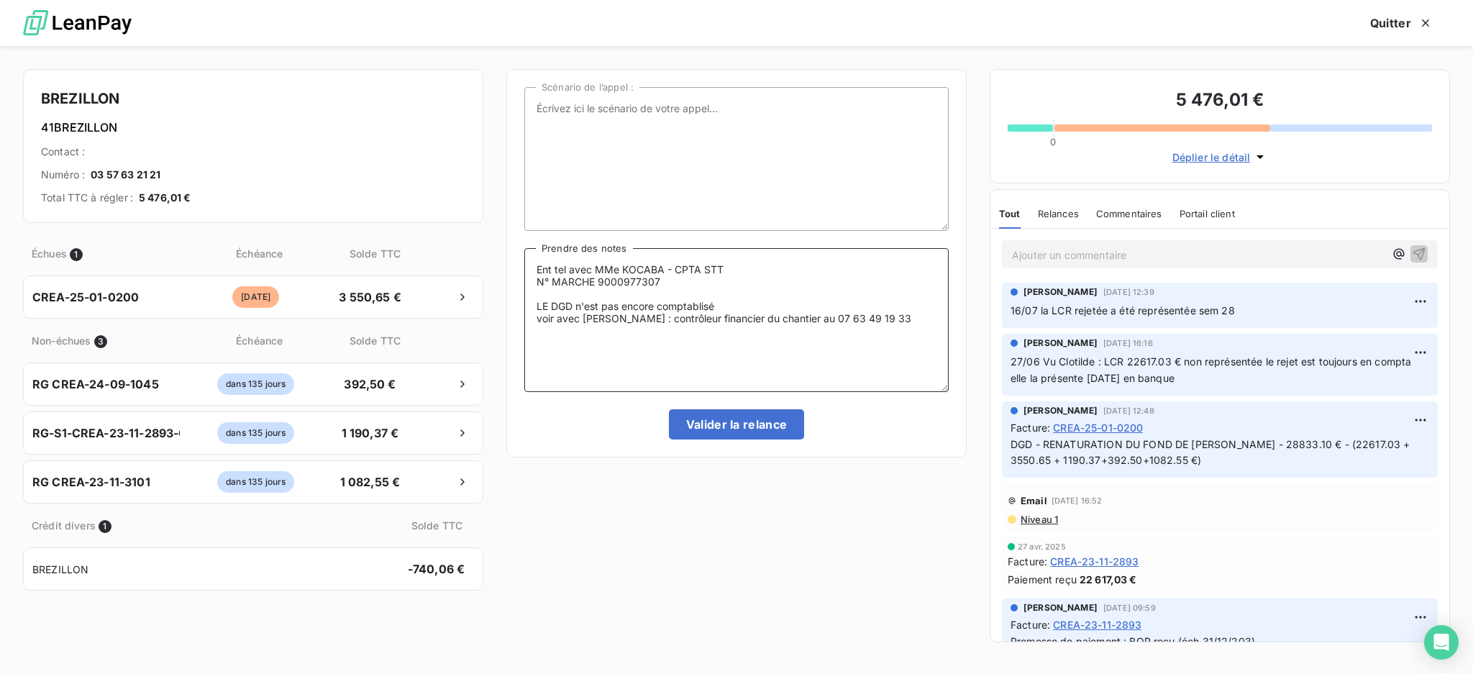
click at [539, 320] on textarea "Ent tel avec MMe KOCABA - CPTA STT N° MARCHE 9000977307 LE DGD n'est pas encore…" at bounding box center [736, 320] width 424 height 144
click at [926, 318] on textarea "Ent tel avec MMe KOCABA - CPTA STT N° MARCHE 9000977307 LE DGD n'est pas encore…" at bounding box center [736, 320] width 424 height 144
type textarea "Ent tel avec MMe KOCABA - CPTA STT N° MARCHE 9000977307 LE DGD n'est pas encore…"
click at [698, 425] on button "Valider la relance" at bounding box center [737, 424] width 136 height 30
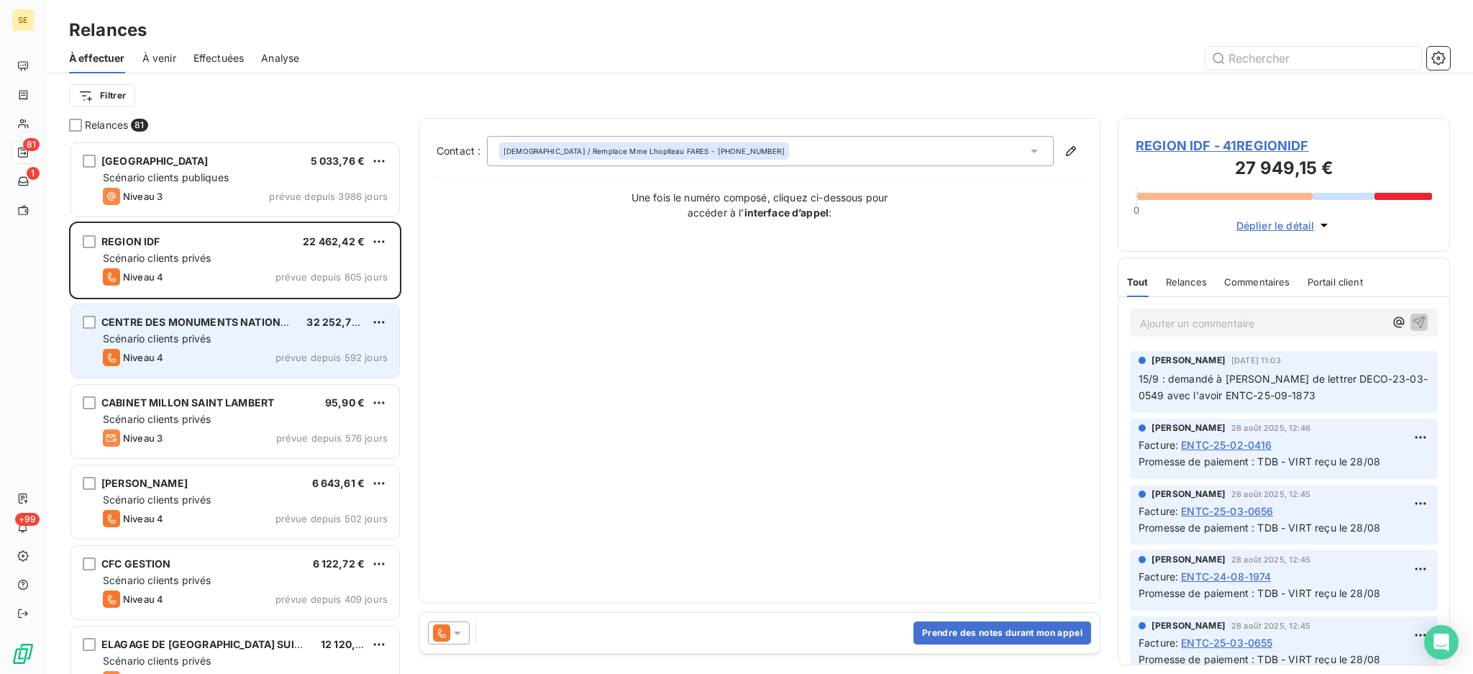
click at [259, 341] on div "Scénario clients privés" at bounding box center [245, 339] width 285 height 14
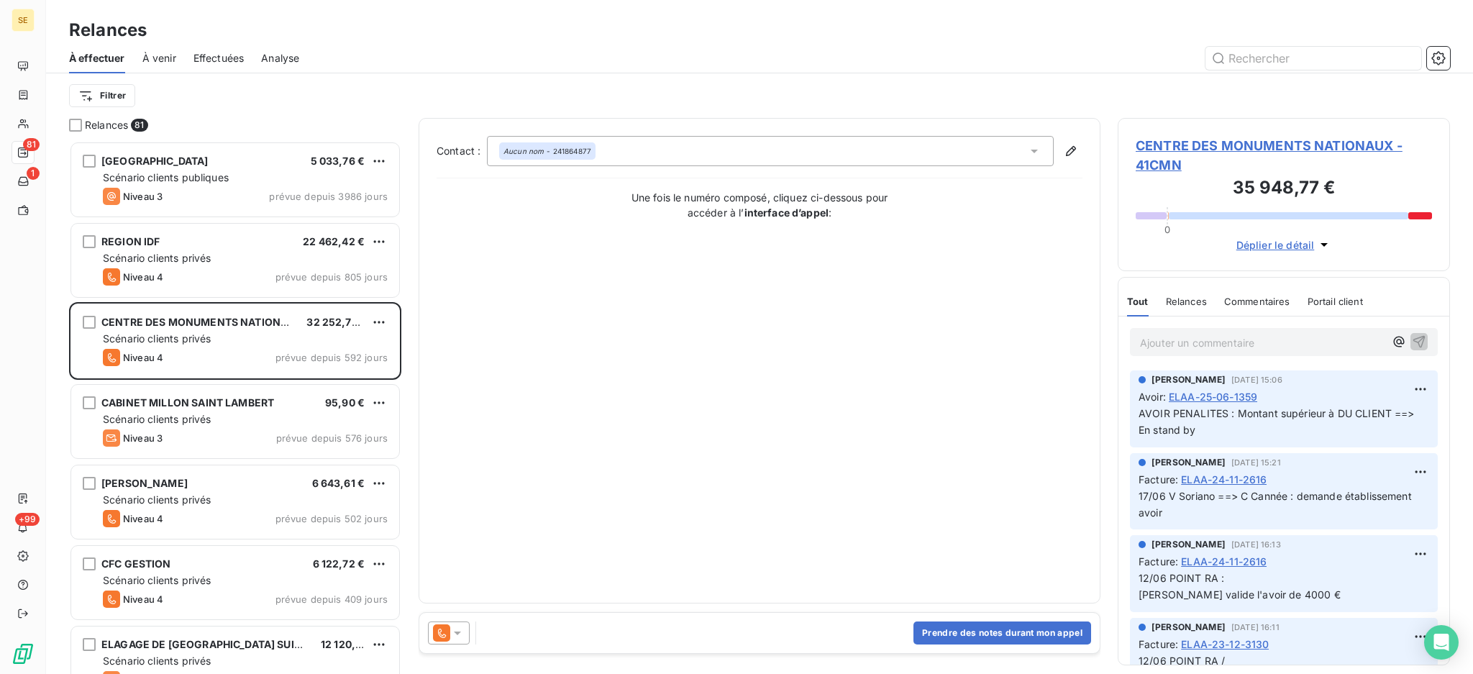
click at [1220, 141] on span "CENTRE DES MONUMENTS NATIONAUX - 41CMN" at bounding box center [1284, 155] width 296 height 39
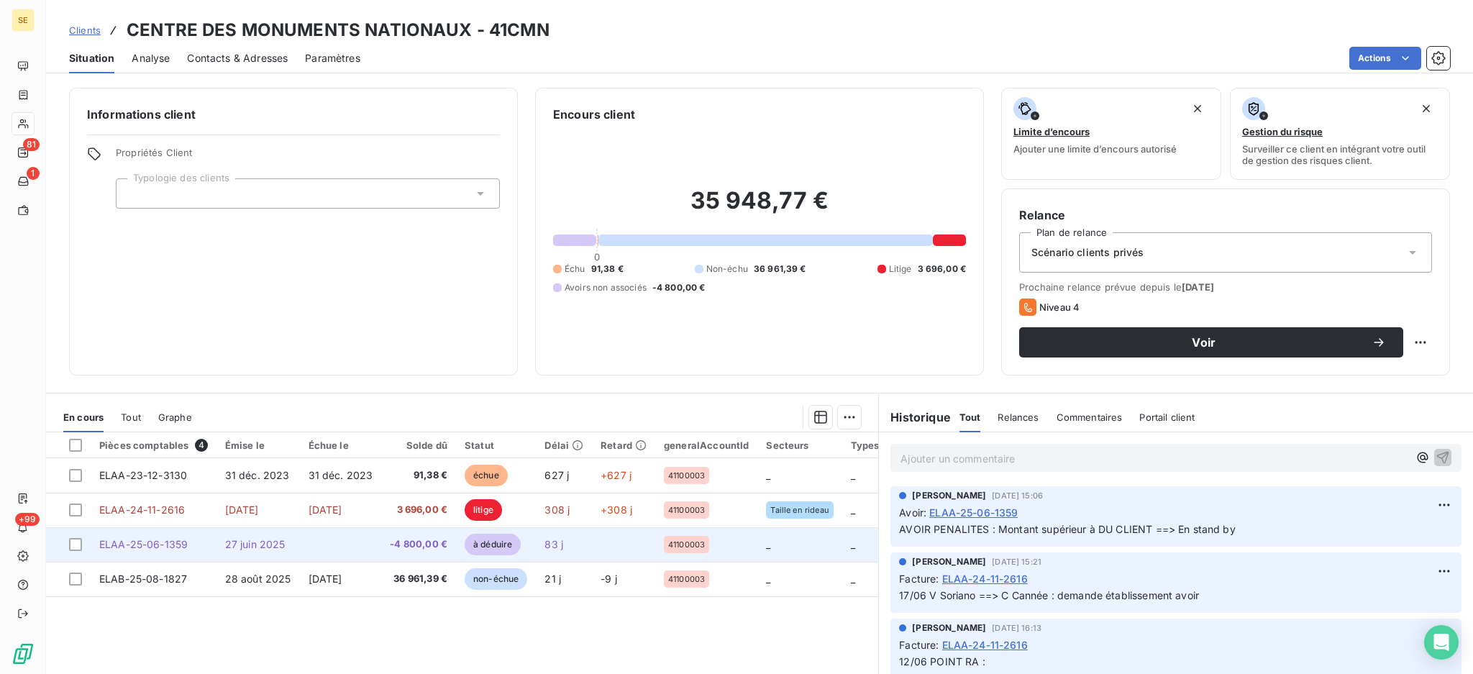
scroll to position [78, 0]
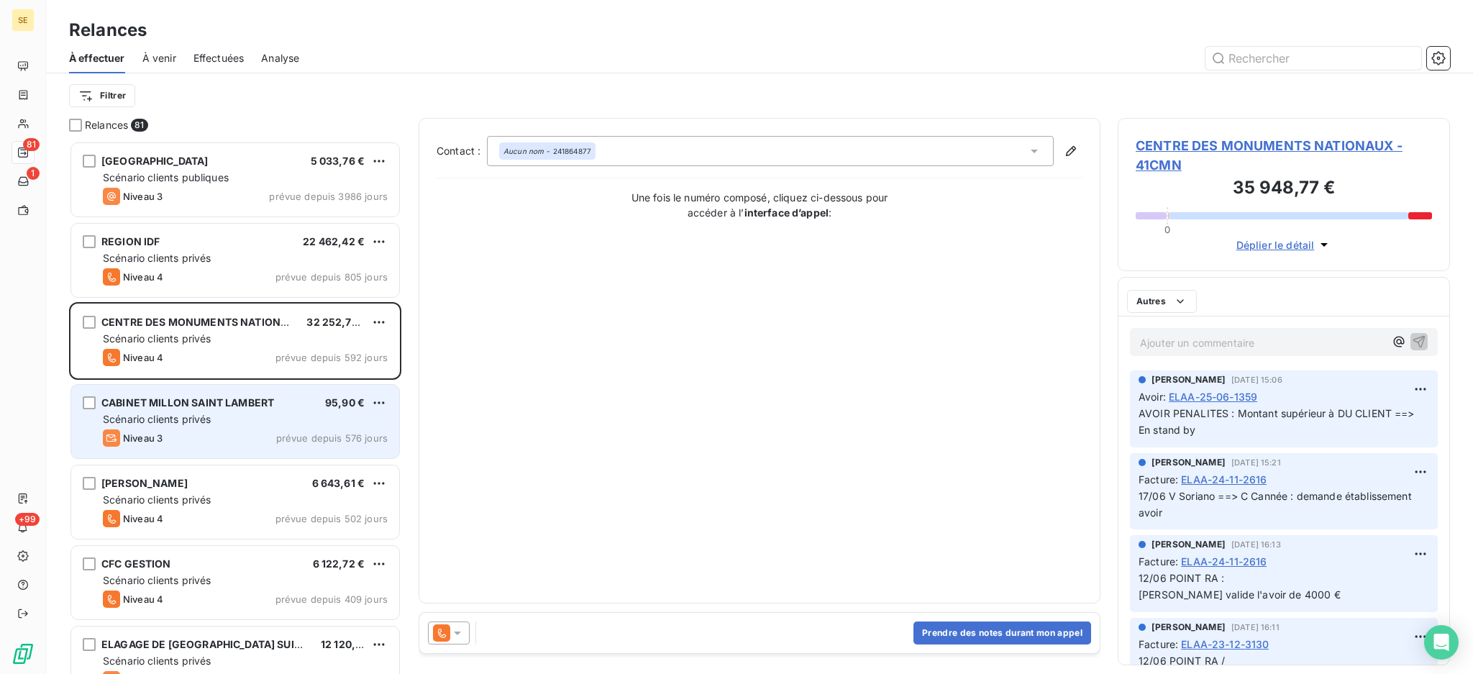
scroll to position [519, 317]
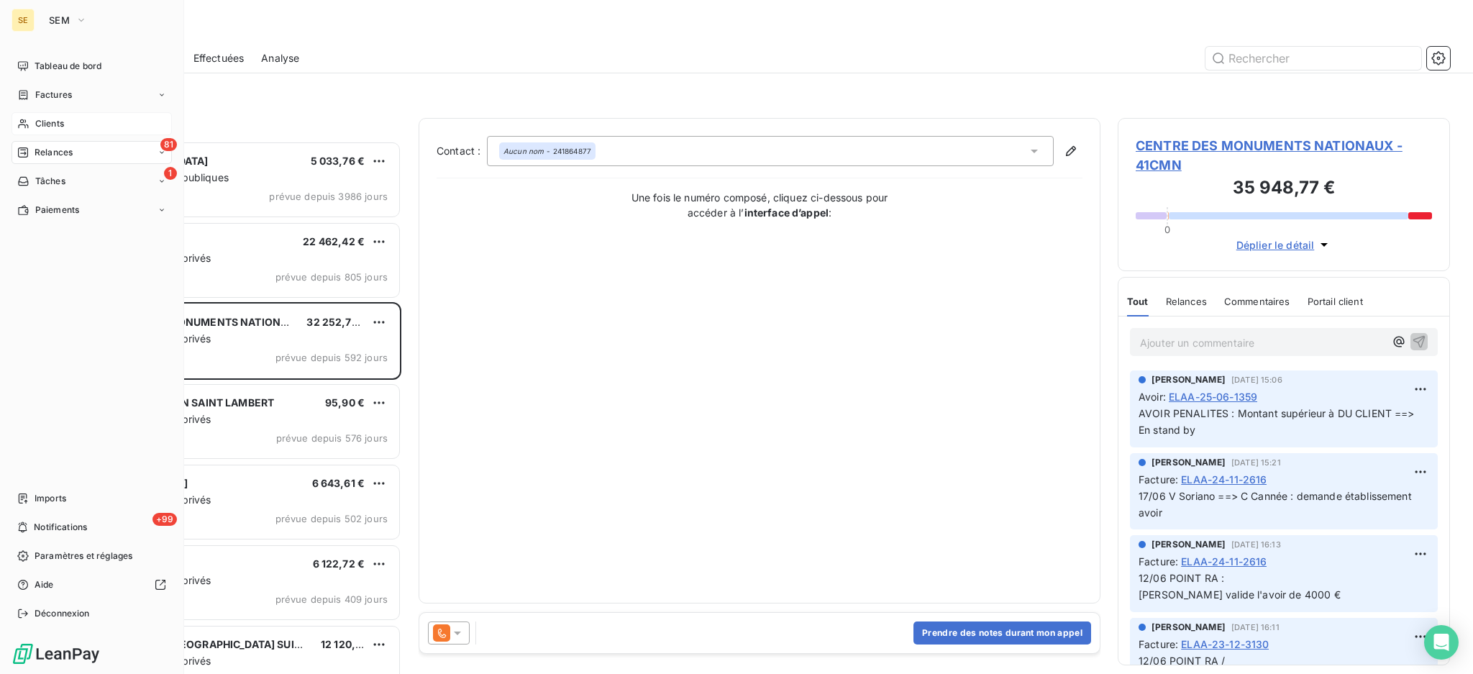
click at [60, 117] on span "Clients" at bounding box center [49, 123] width 29 height 13
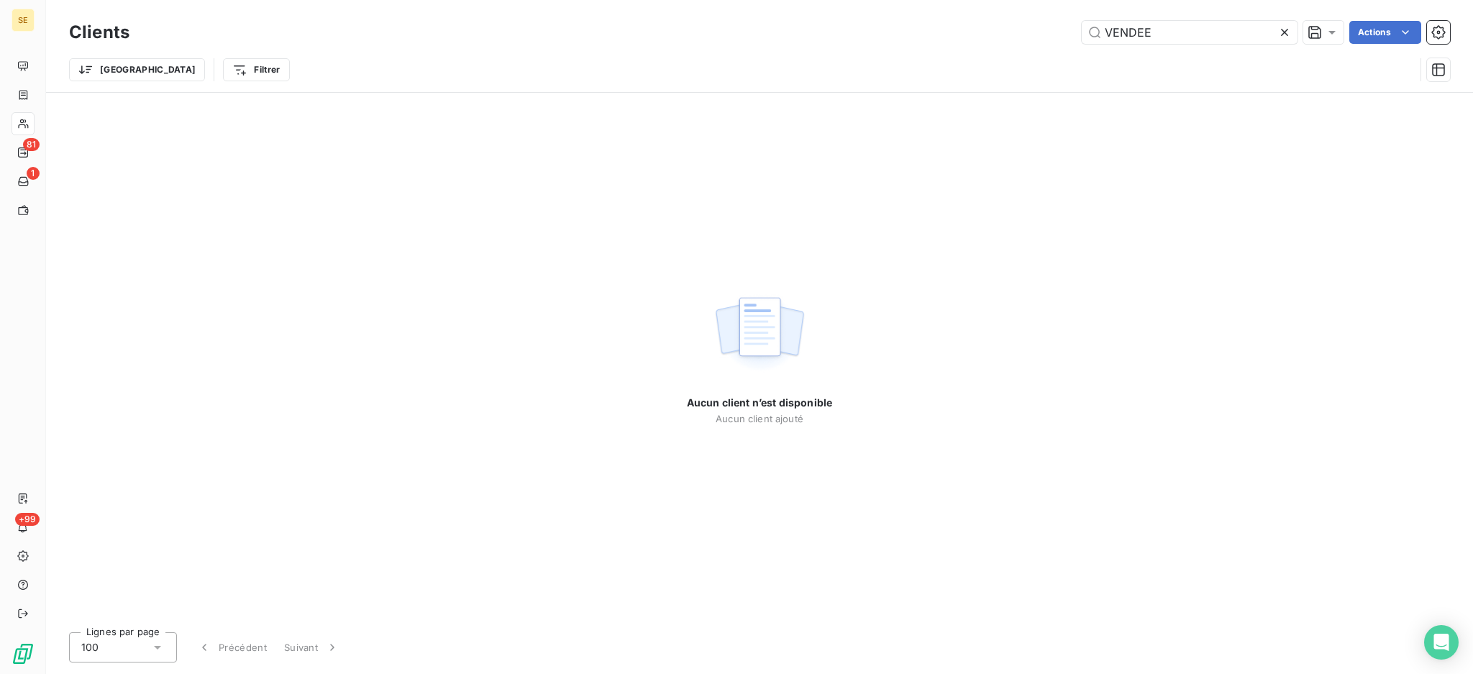
drag, startPoint x: 1170, startPoint y: 32, endPoint x: 957, endPoint y: 16, distance: 213.5
click at [957, 16] on div "Clients VENDEE Actions Trier Filtrer" at bounding box center [759, 46] width 1427 height 92
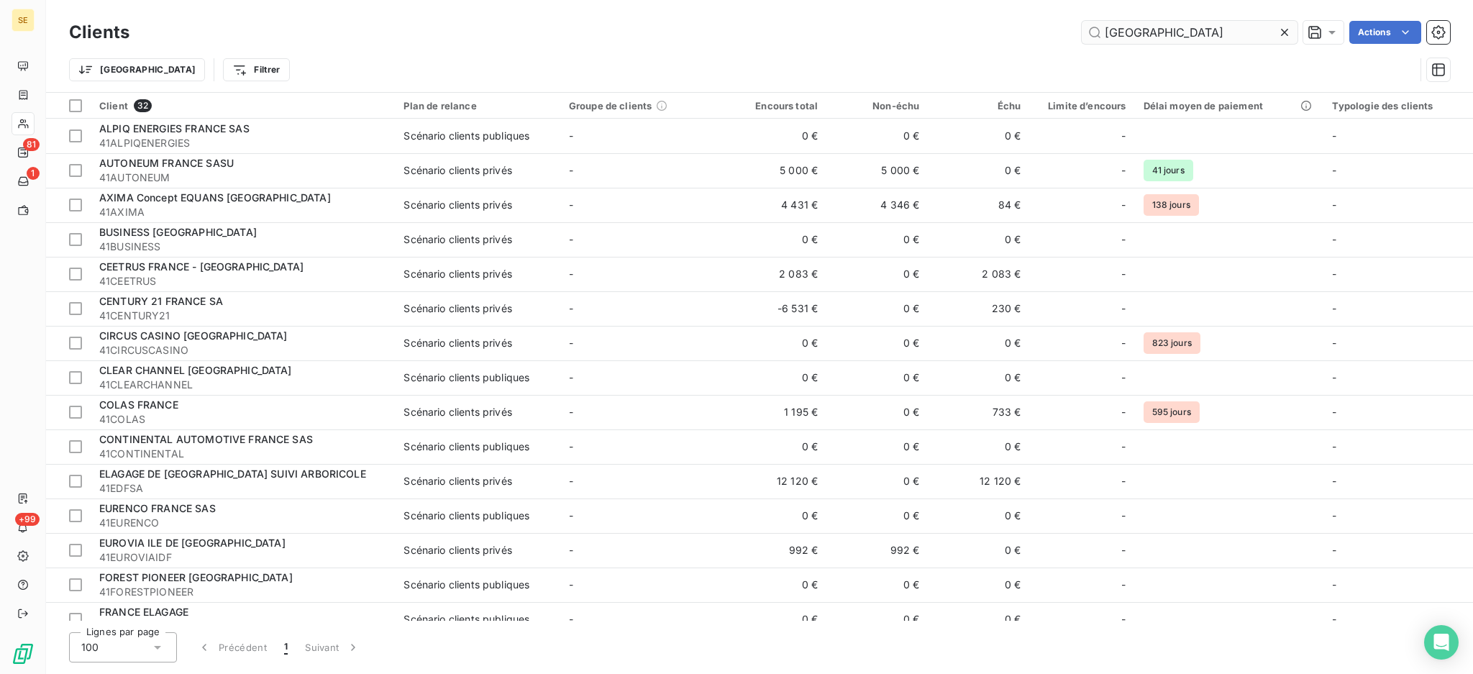
click at [1103, 27] on input "[GEOGRAPHIC_DATA]" at bounding box center [1190, 32] width 216 height 23
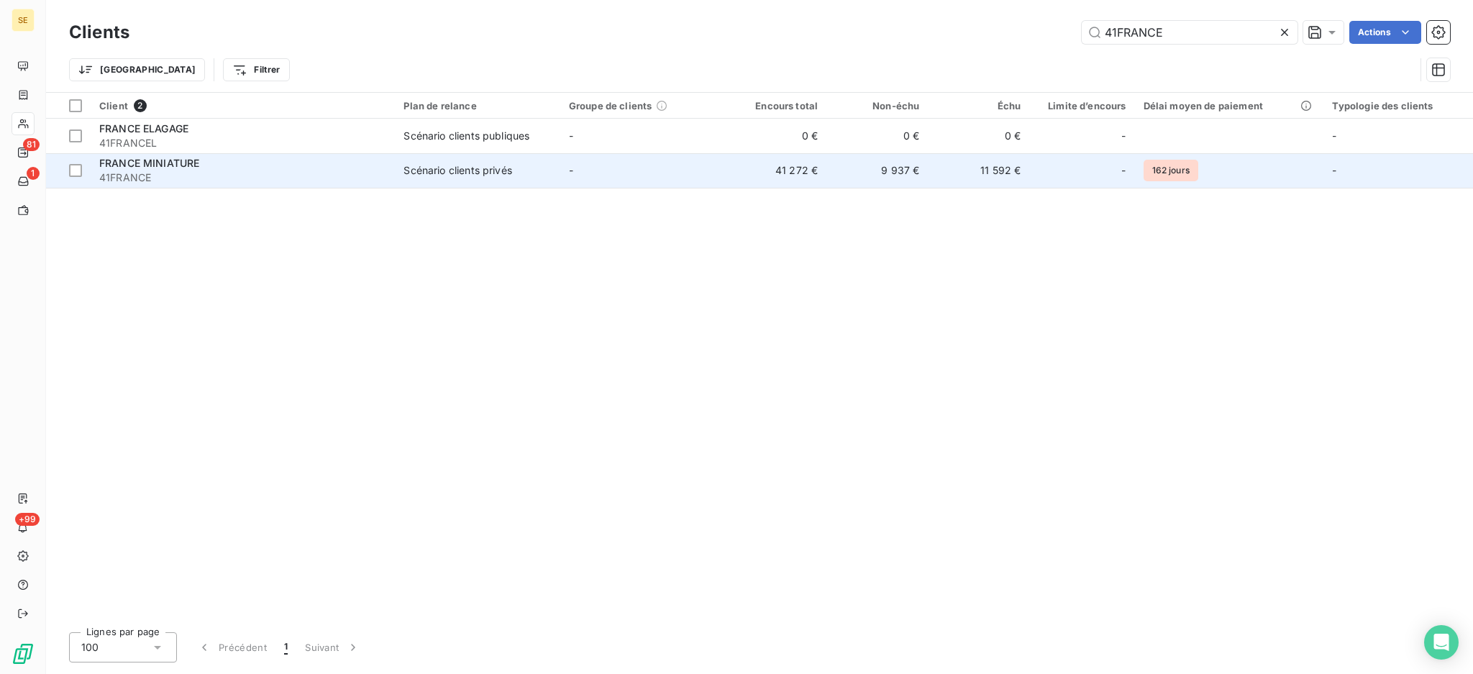
type input "41FRANCE"
click at [376, 172] on span "41FRANCE" at bounding box center [242, 177] width 287 height 14
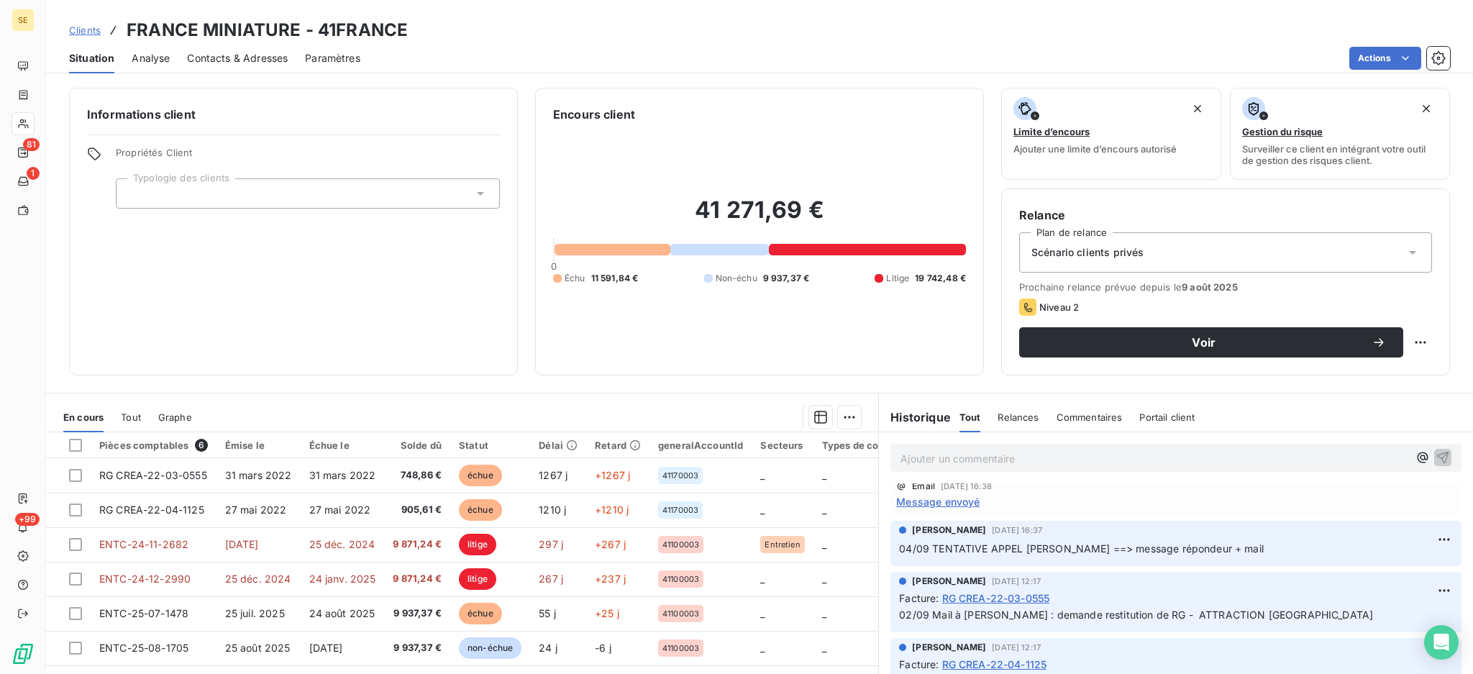
scroll to position [96, 0]
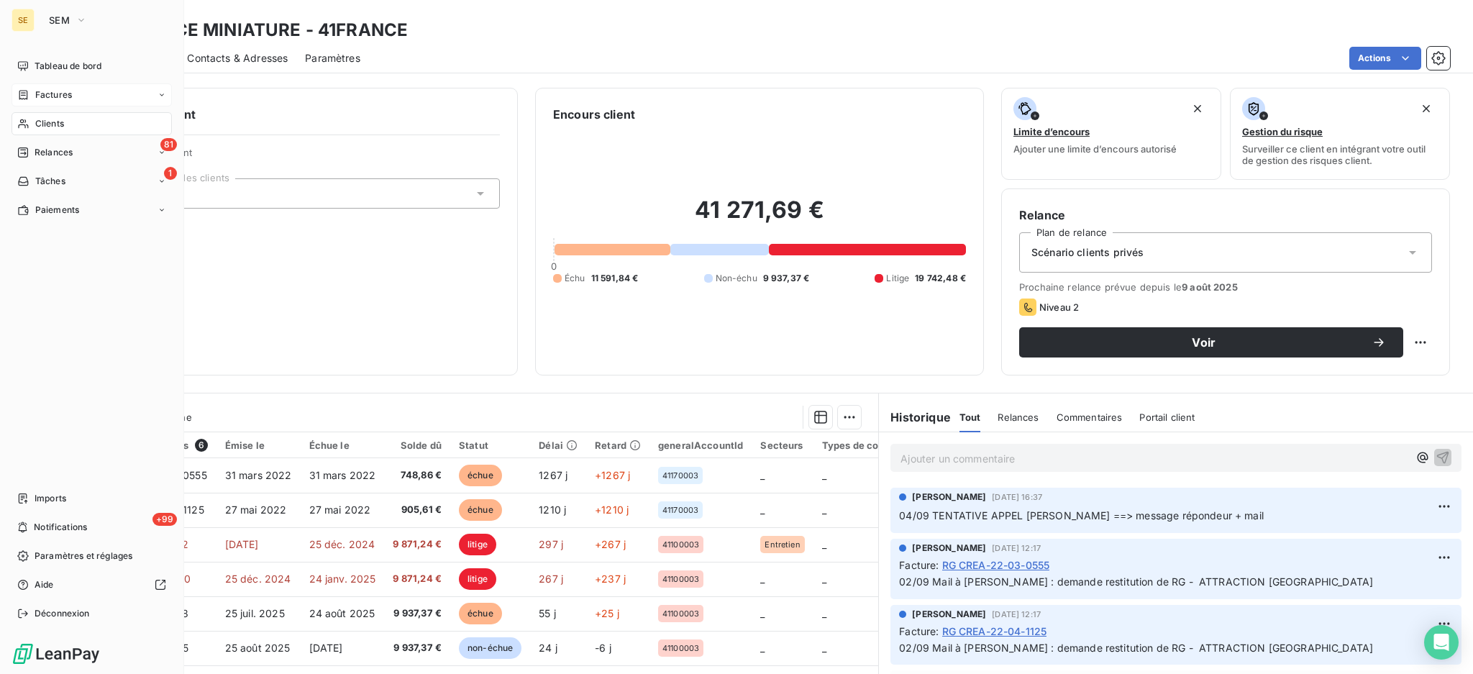
click at [56, 91] on span "Factures" at bounding box center [53, 94] width 37 height 13
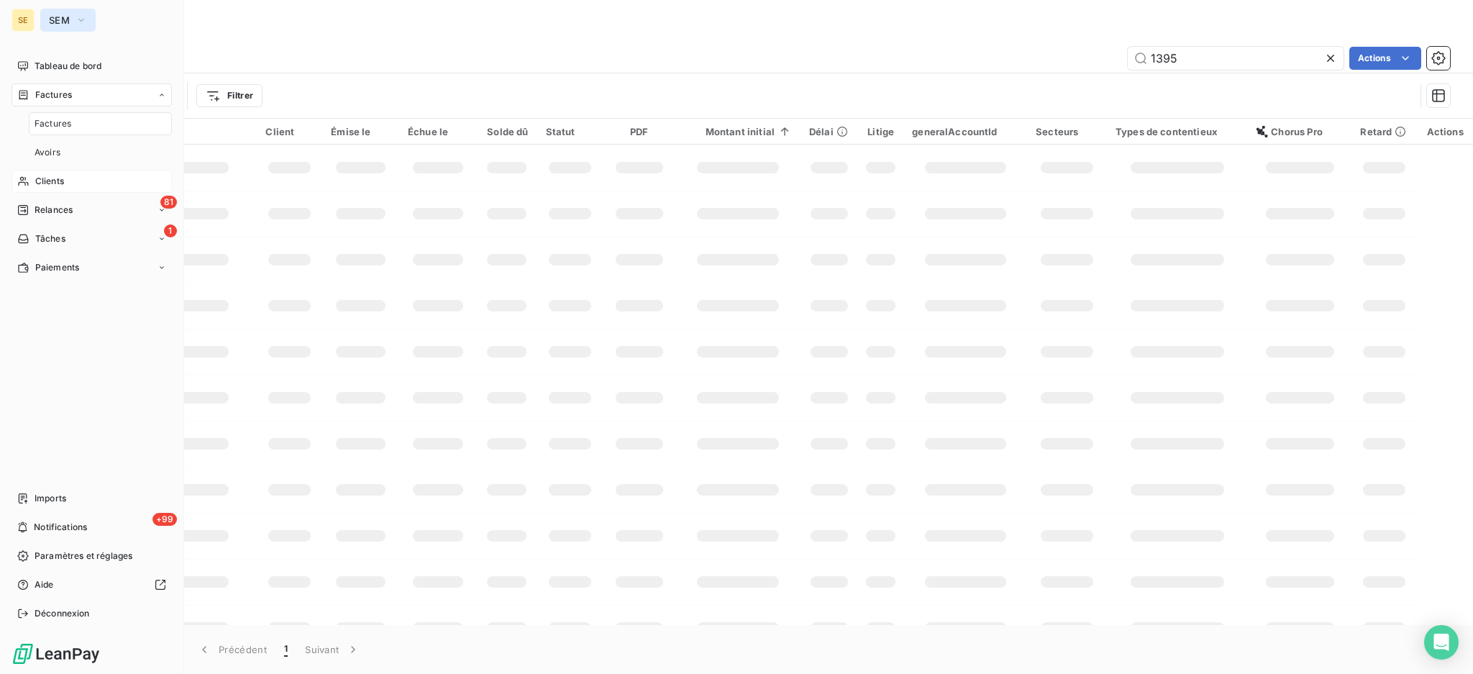
click at [78, 17] on icon "button" at bounding box center [82, 20] width 12 height 14
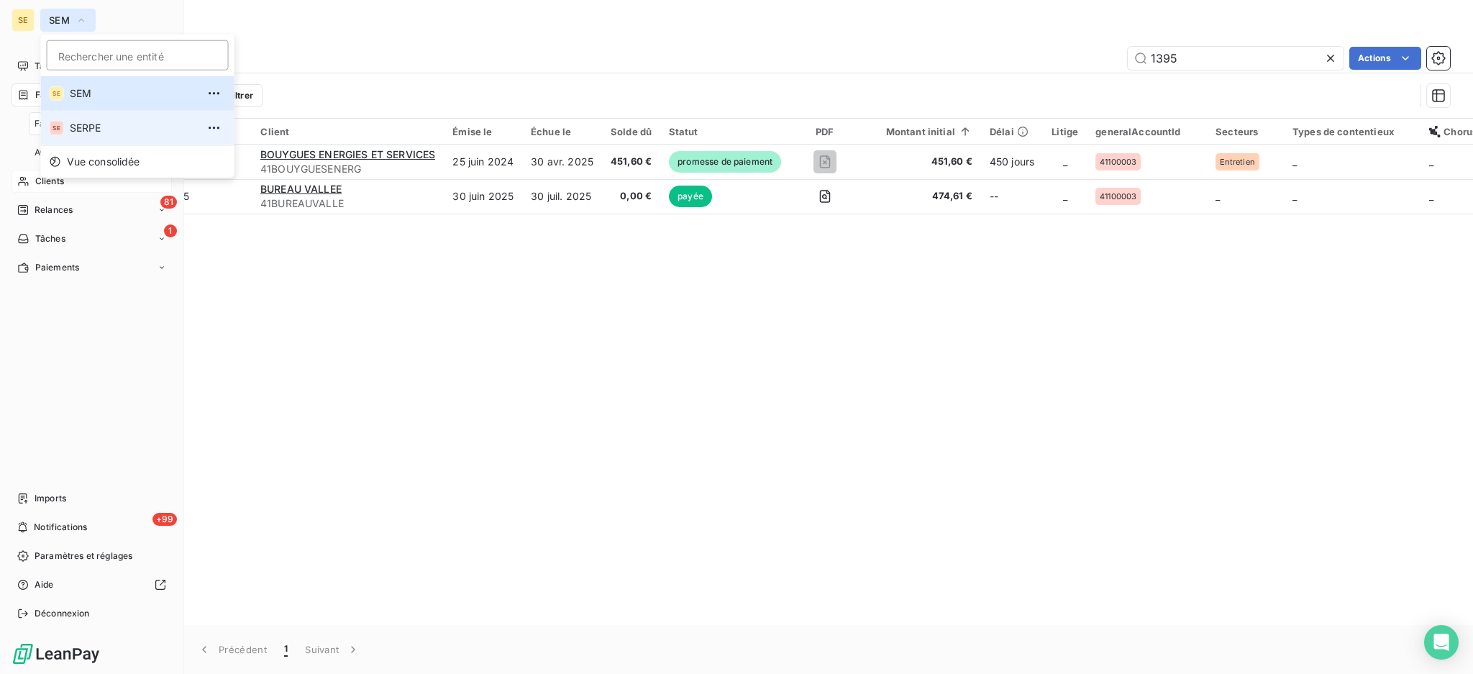
click at [76, 124] on span "SERPE" at bounding box center [133, 128] width 127 height 14
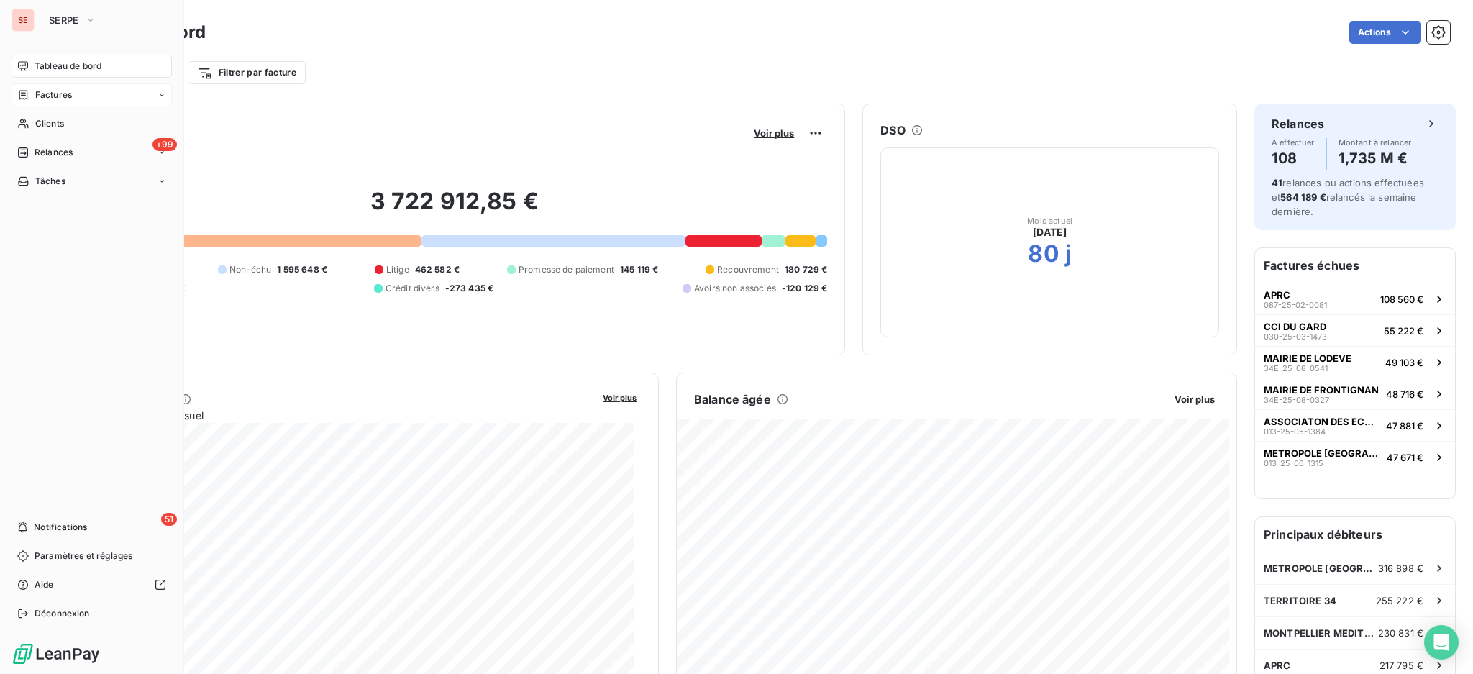
click at [45, 101] on span "Factures" at bounding box center [53, 94] width 37 height 13
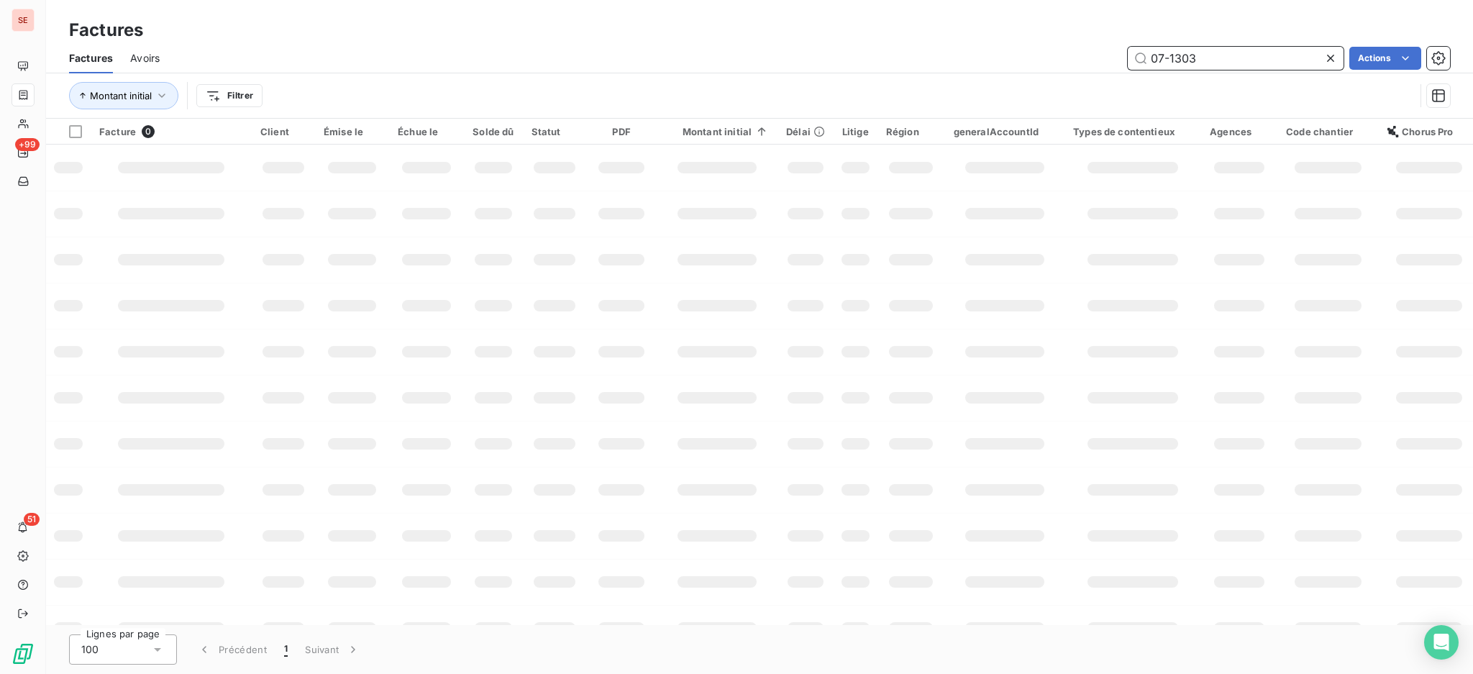
type input "07-1303"
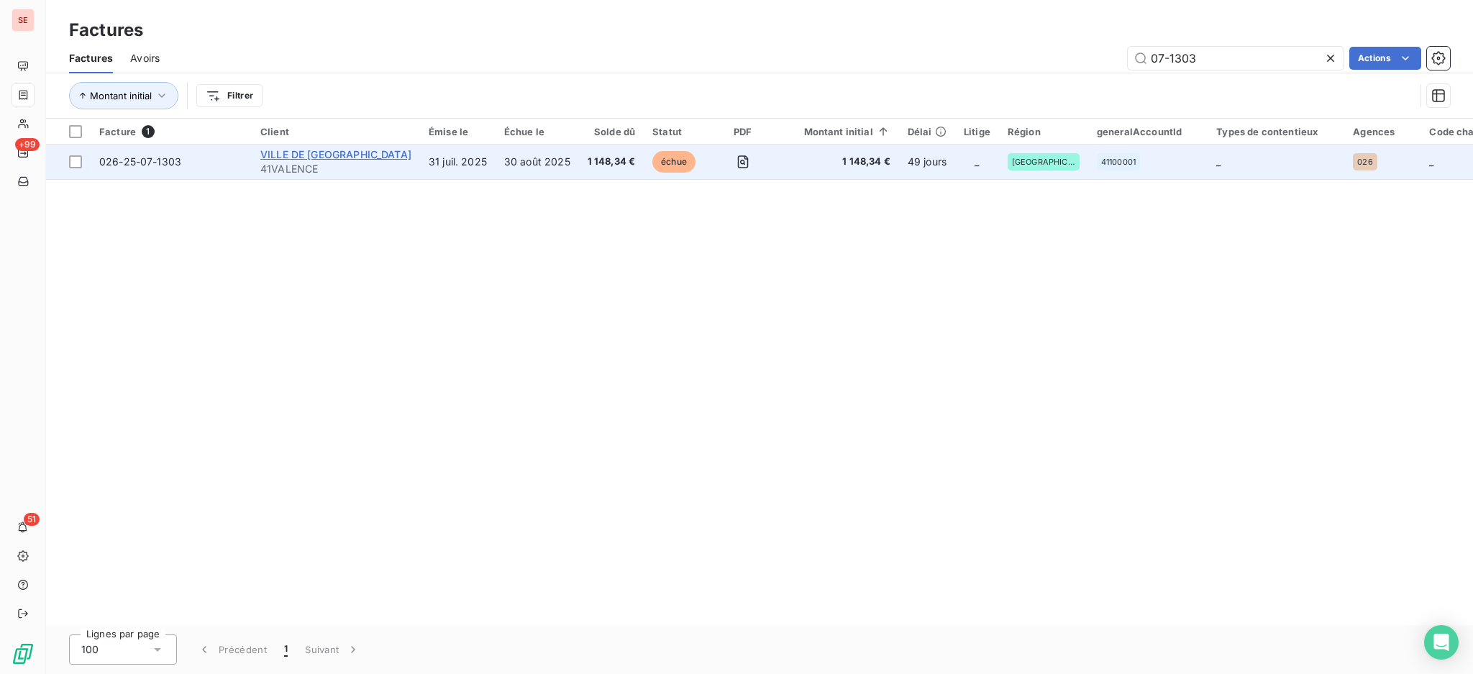
click at [337, 155] on span "VILLE DE VALENCE" at bounding box center [335, 154] width 151 height 12
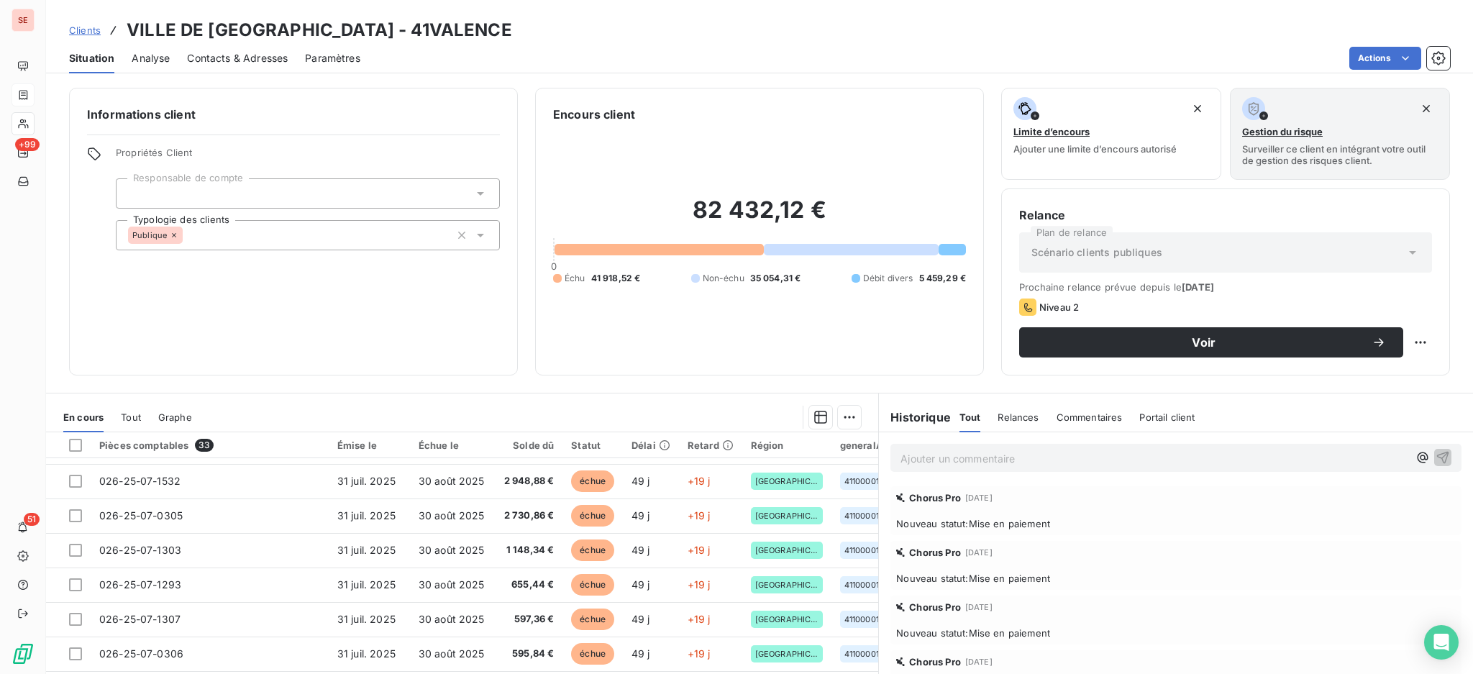
scroll to position [479, 0]
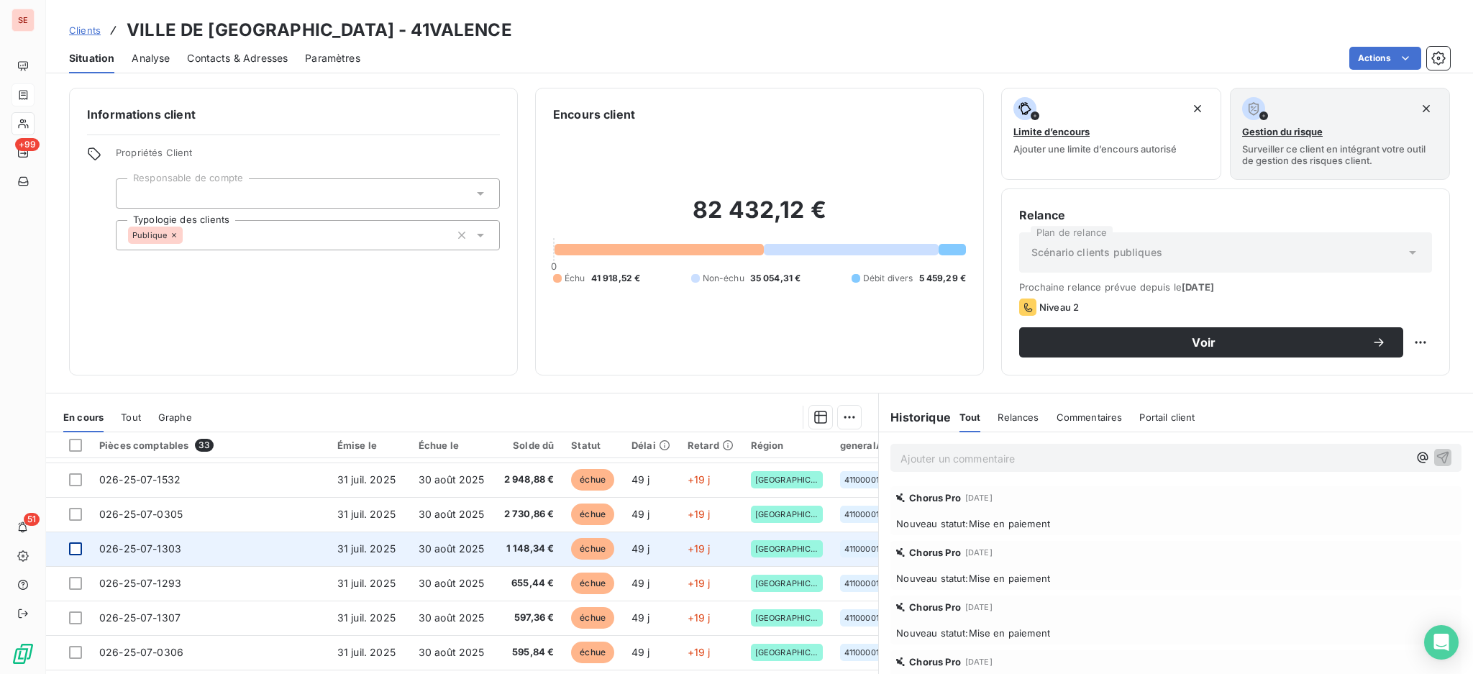
click at [73, 547] on div at bounding box center [75, 548] width 13 height 13
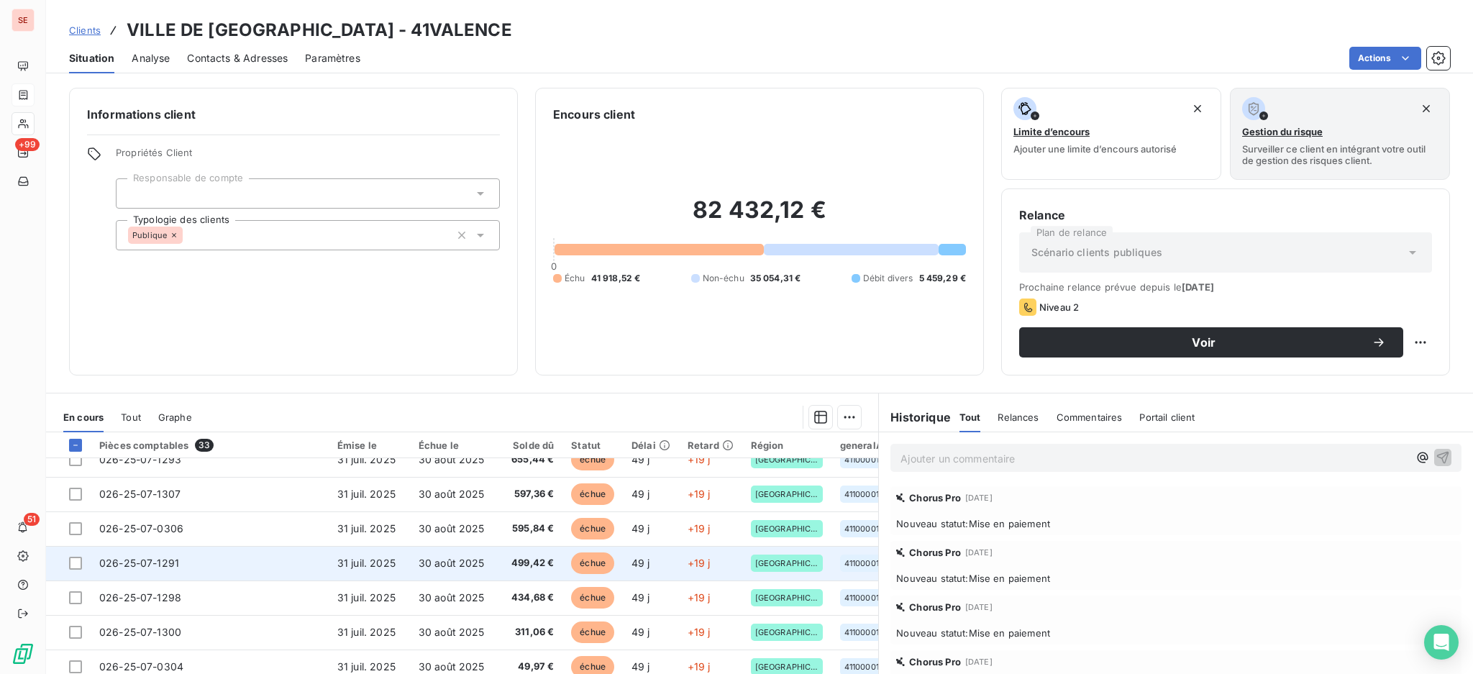
scroll to position [617, 0]
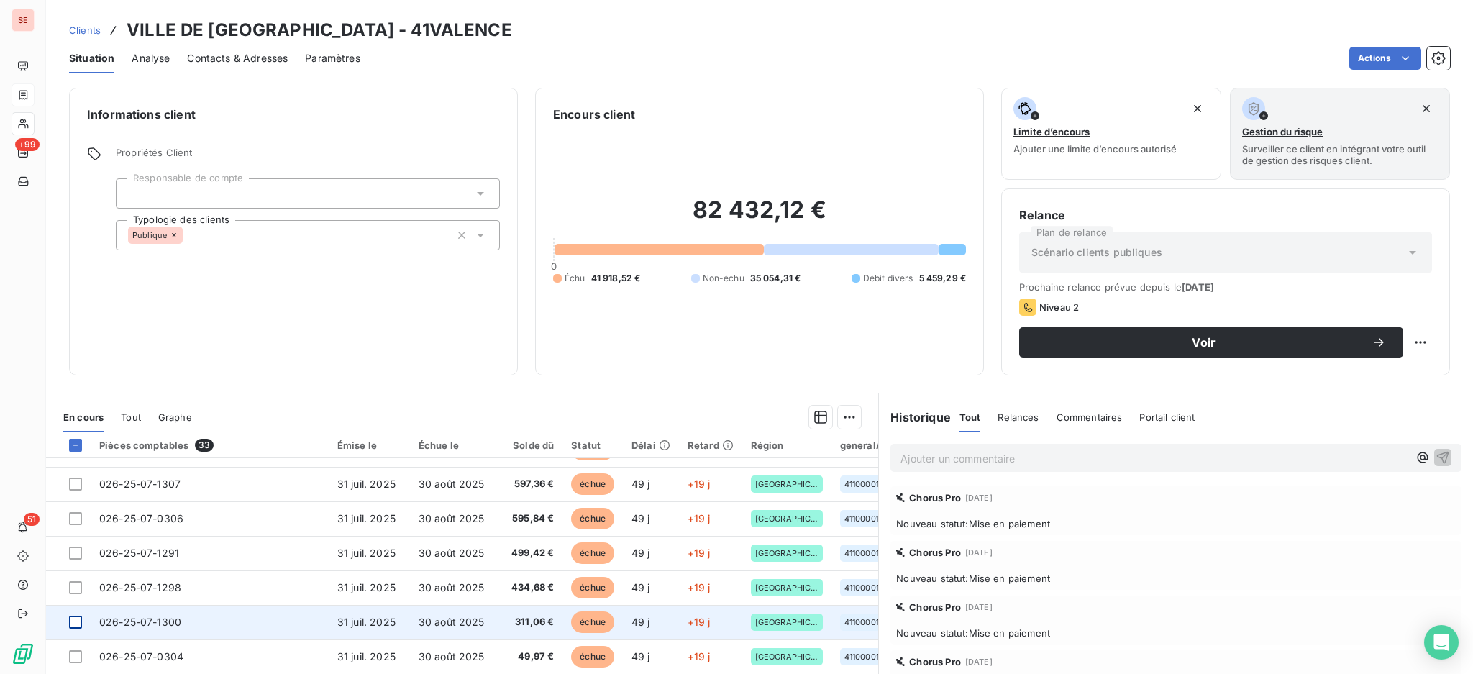
click at [79, 616] on div at bounding box center [75, 622] width 13 height 13
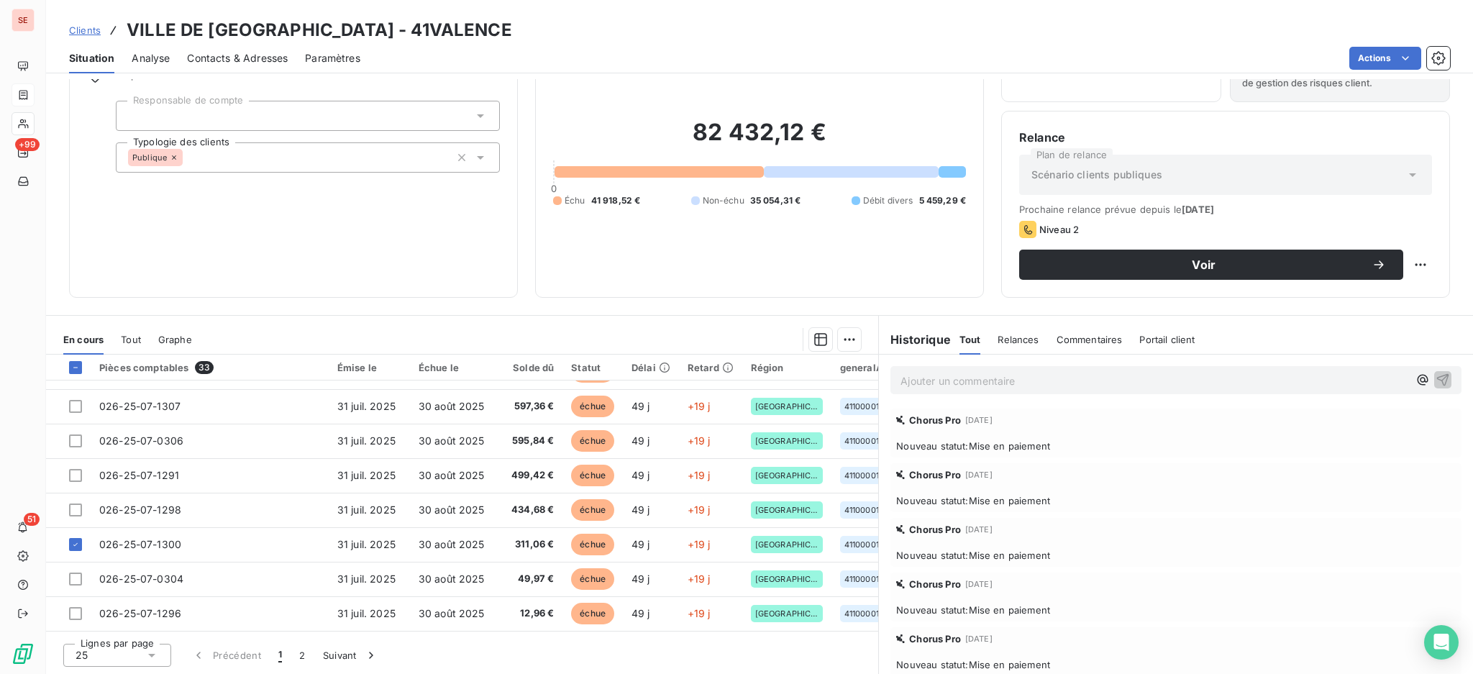
click at [155, 651] on icon at bounding box center [152, 655] width 14 height 14
click at [117, 634] on li "100" at bounding box center [117, 628] width 108 height 26
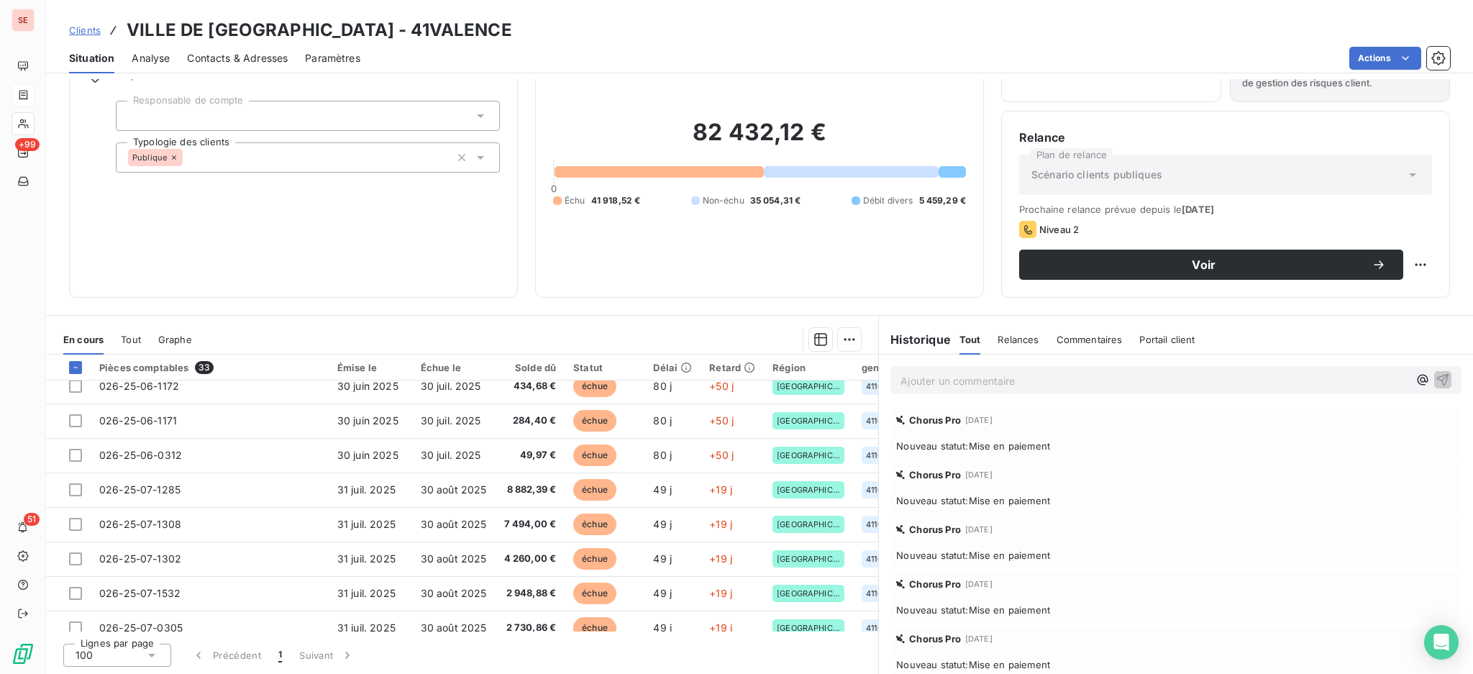
scroll to position [383, 0]
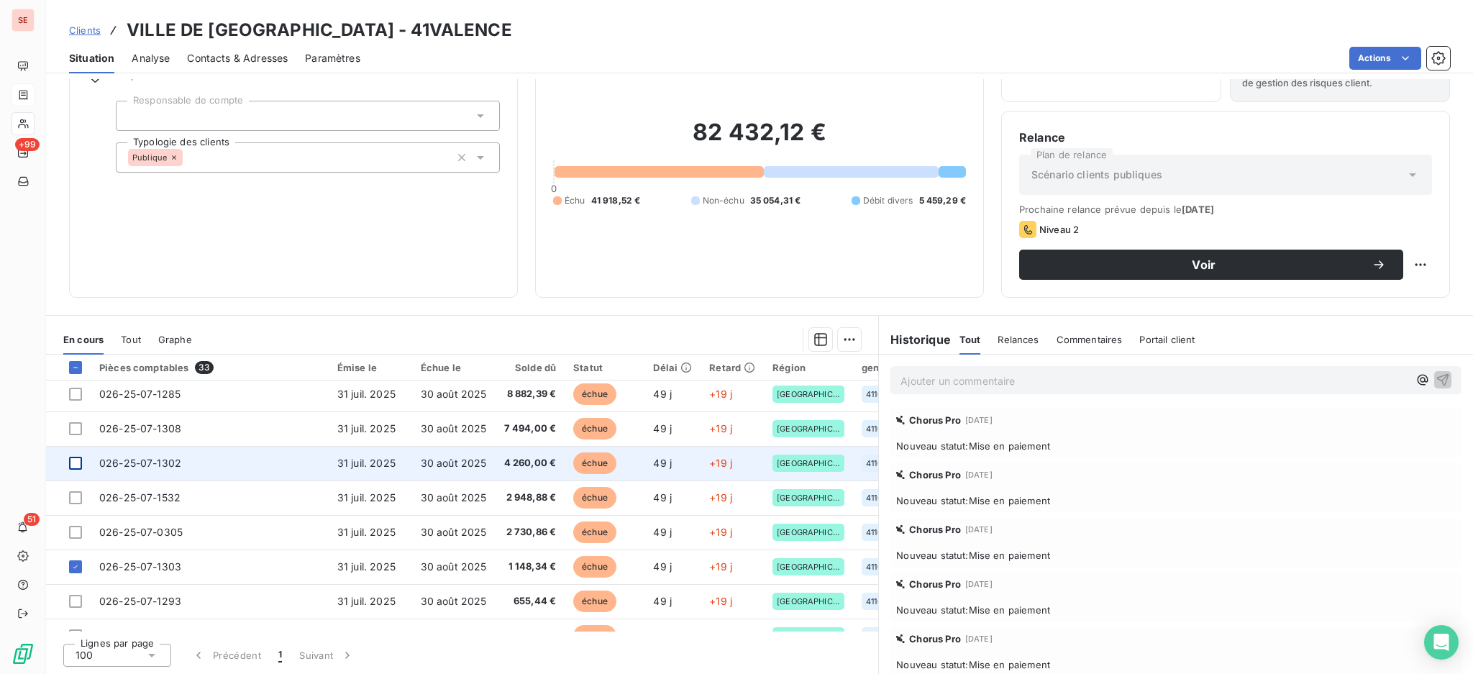
click at [76, 460] on div at bounding box center [75, 463] width 13 height 13
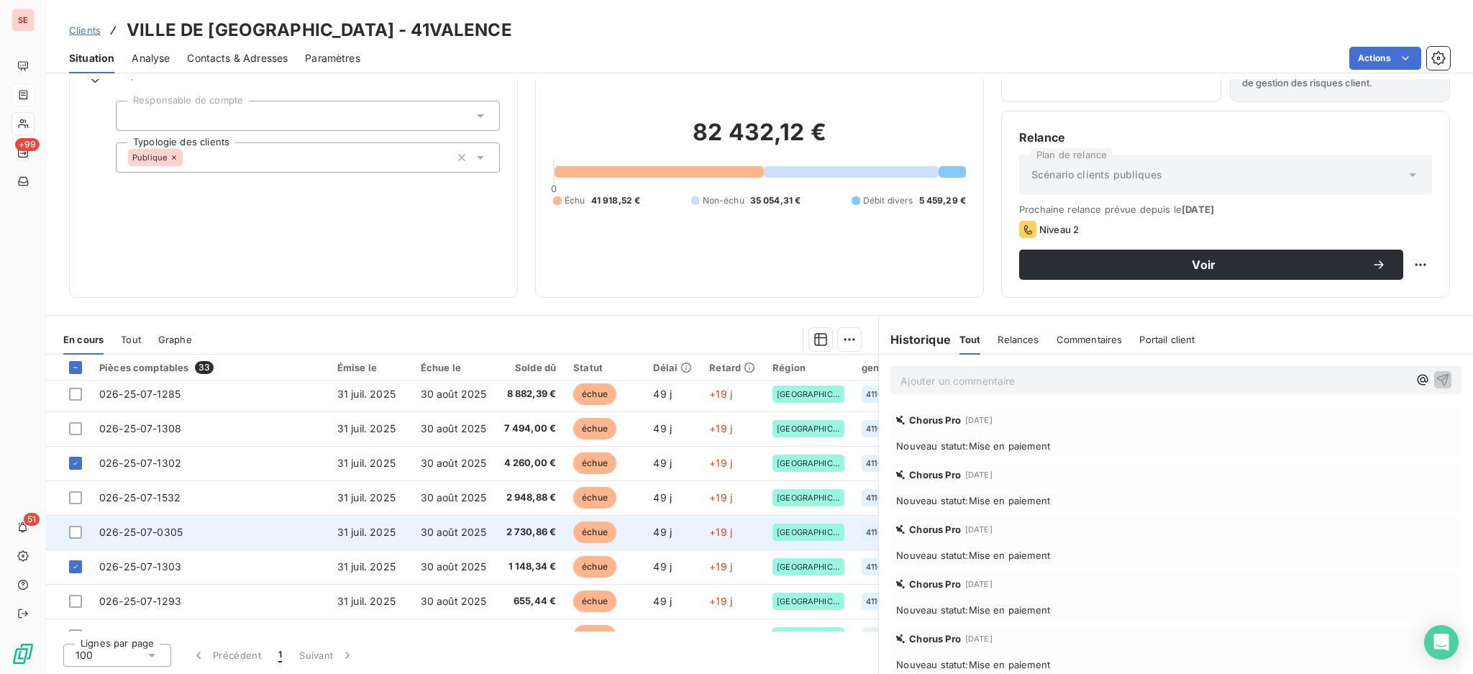
scroll to position [575, 0]
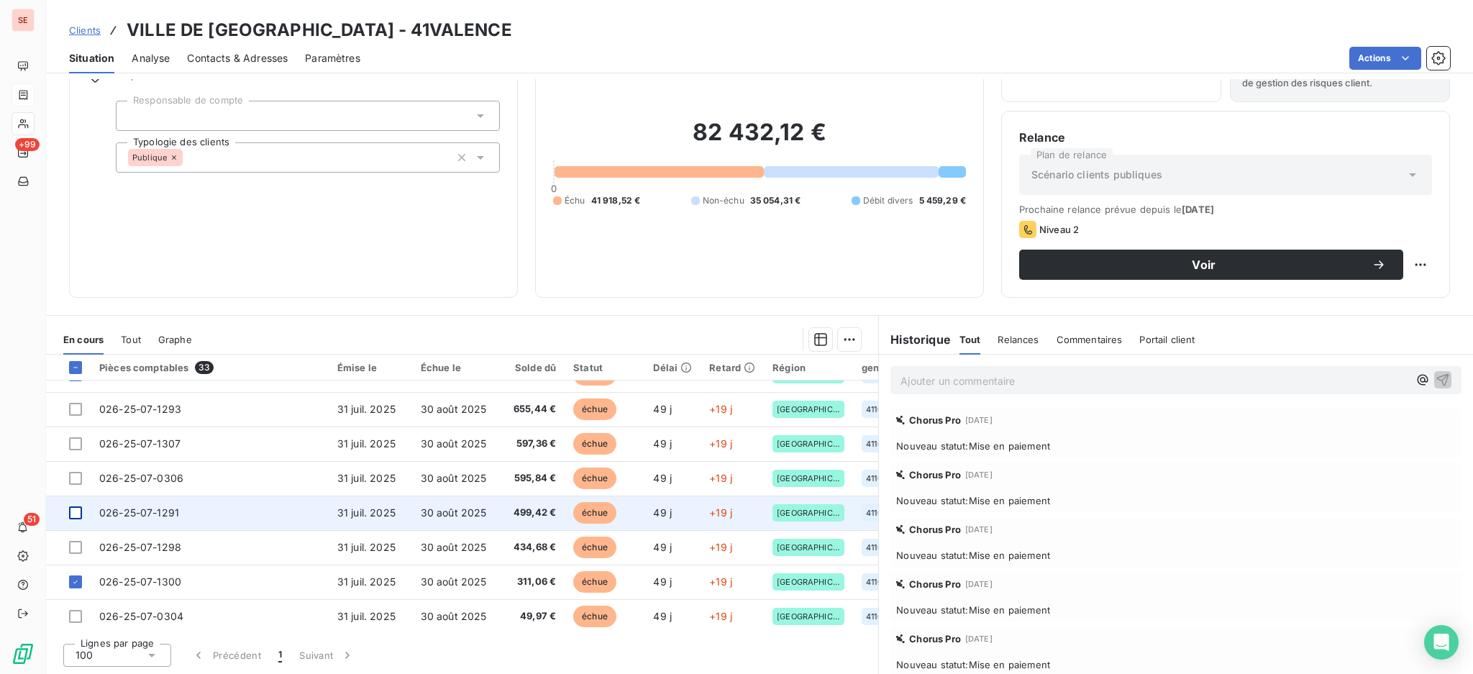
click at [74, 511] on div at bounding box center [75, 512] width 13 height 13
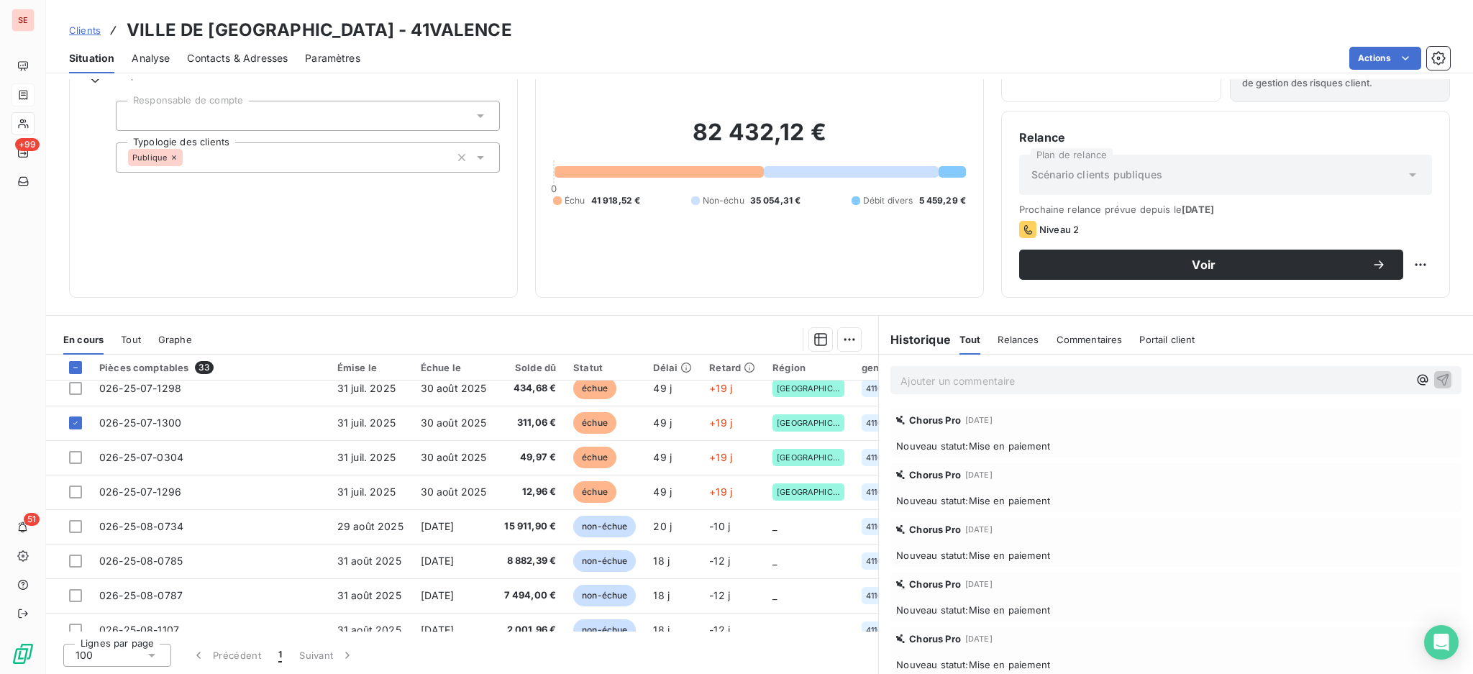
scroll to position [767, 0]
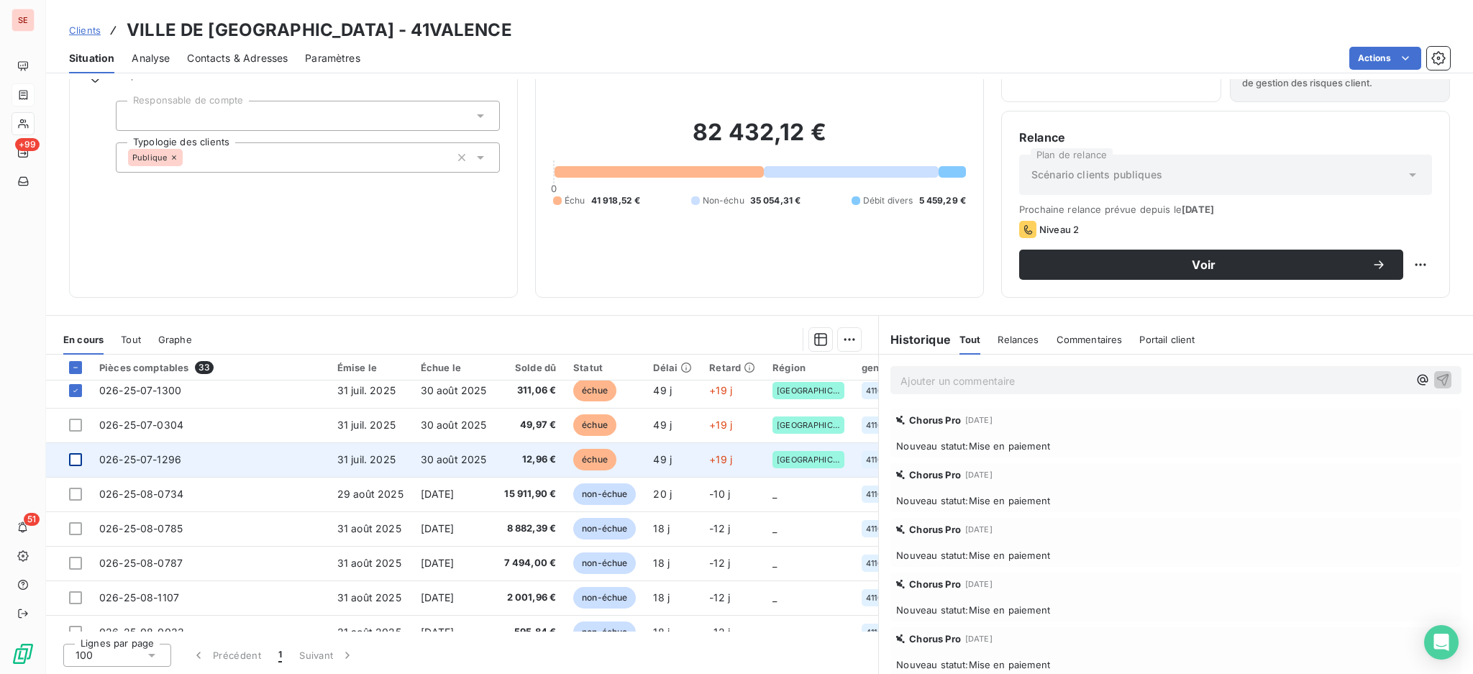
click at [76, 461] on div at bounding box center [75, 459] width 13 height 13
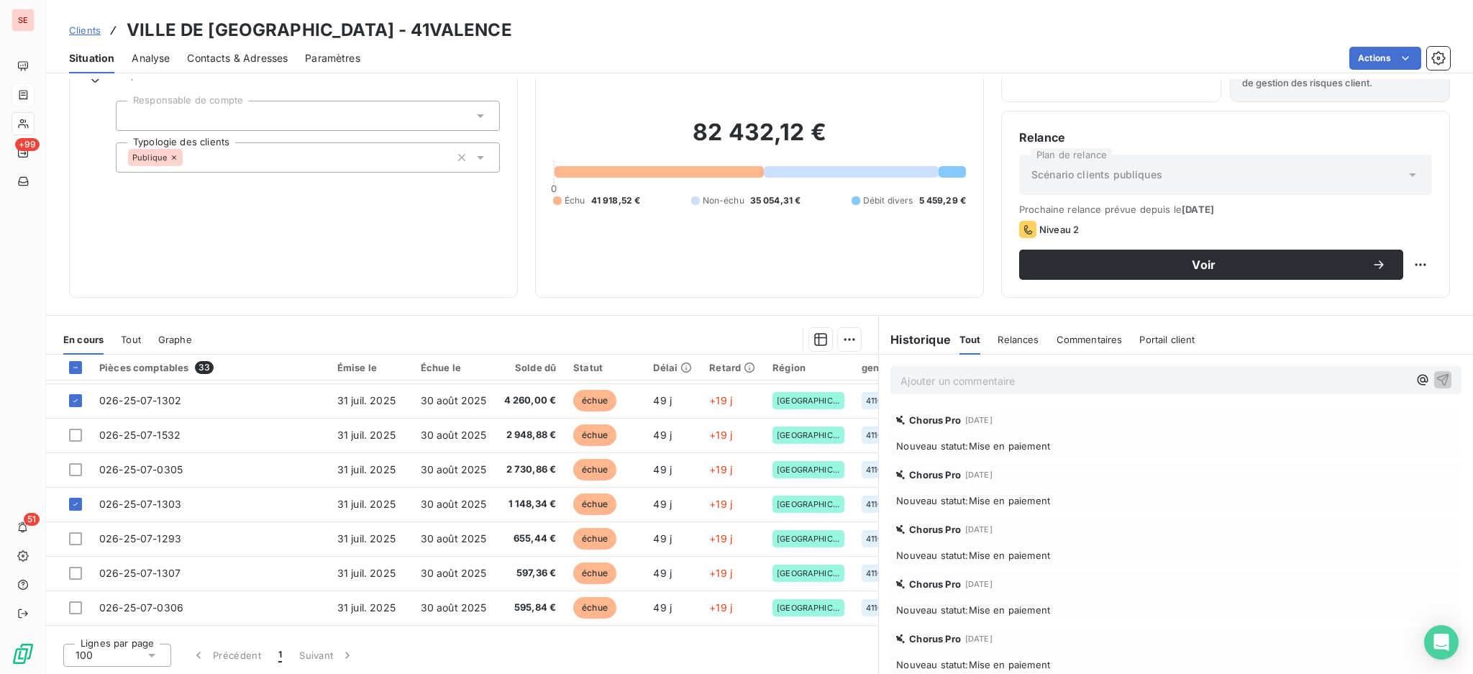
scroll to position [414, 0]
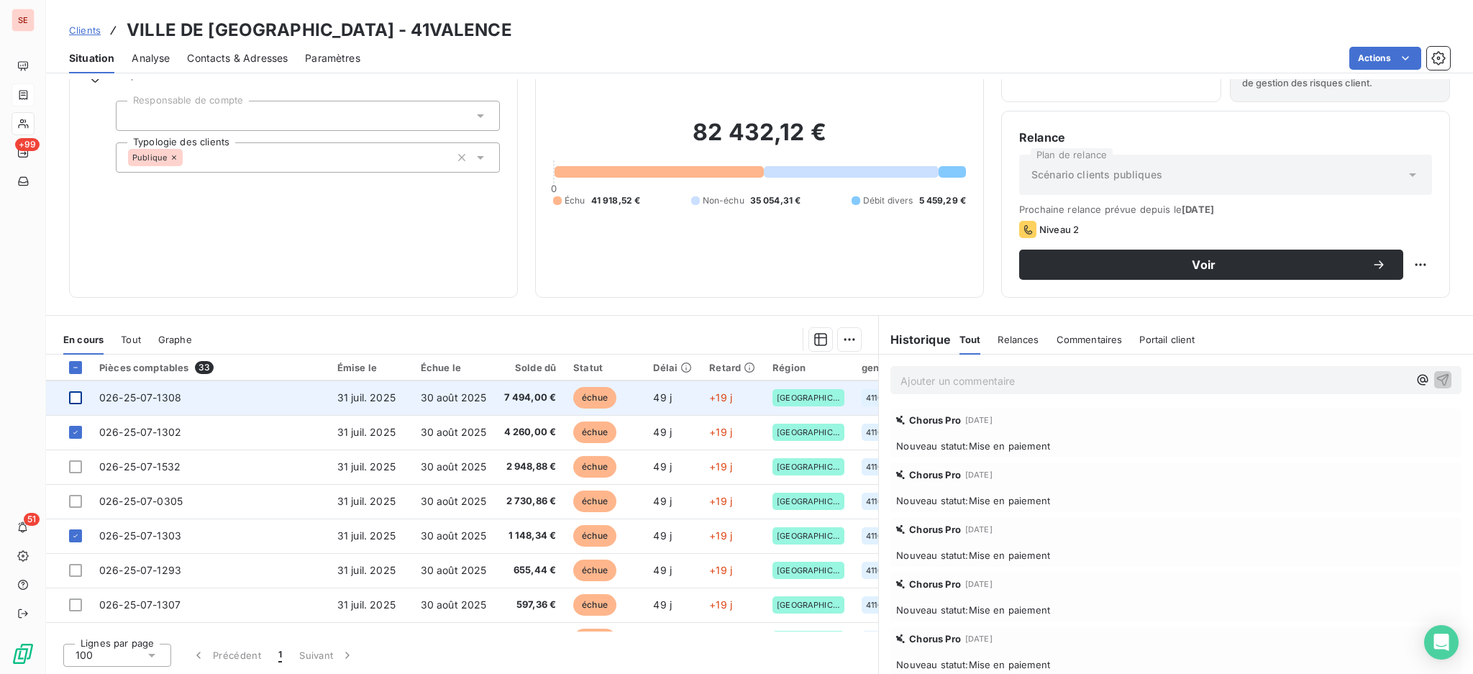
click at [78, 398] on div at bounding box center [75, 397] width 13 height 13
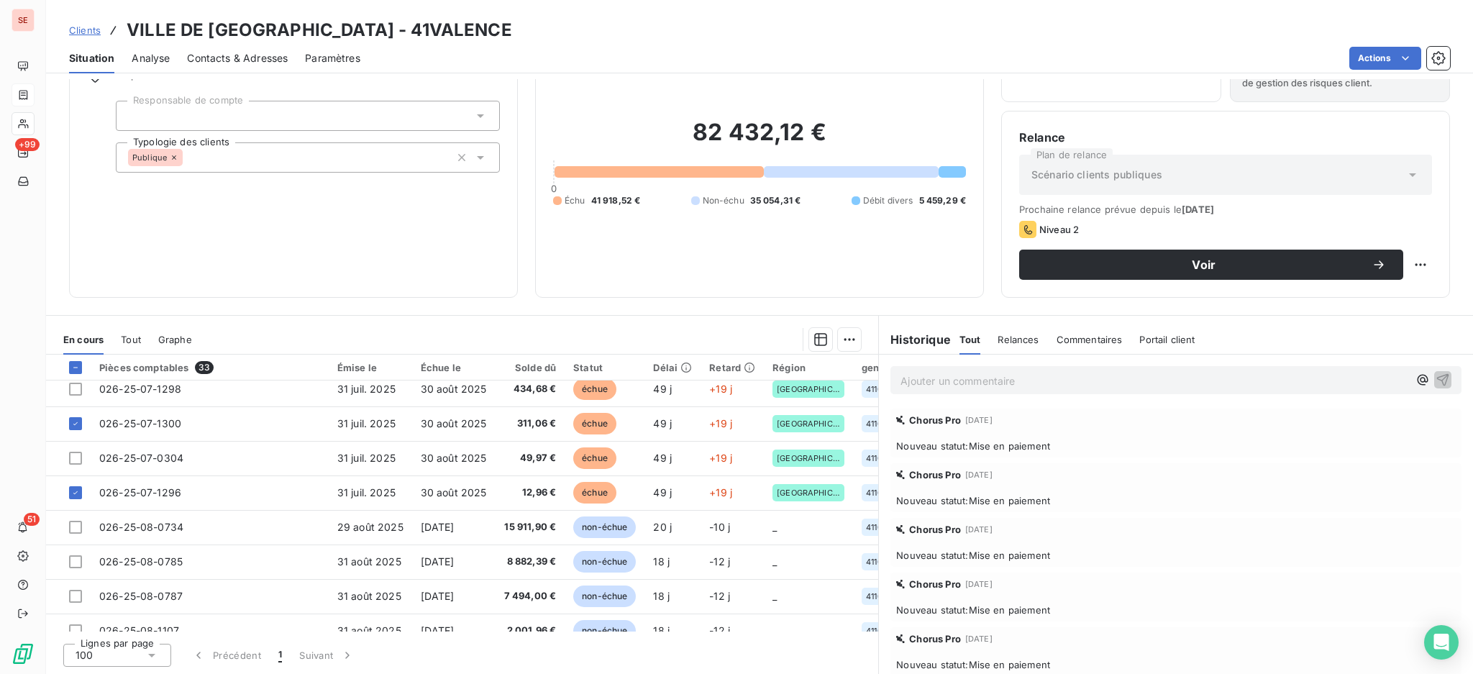
scroll to position [767, 0]
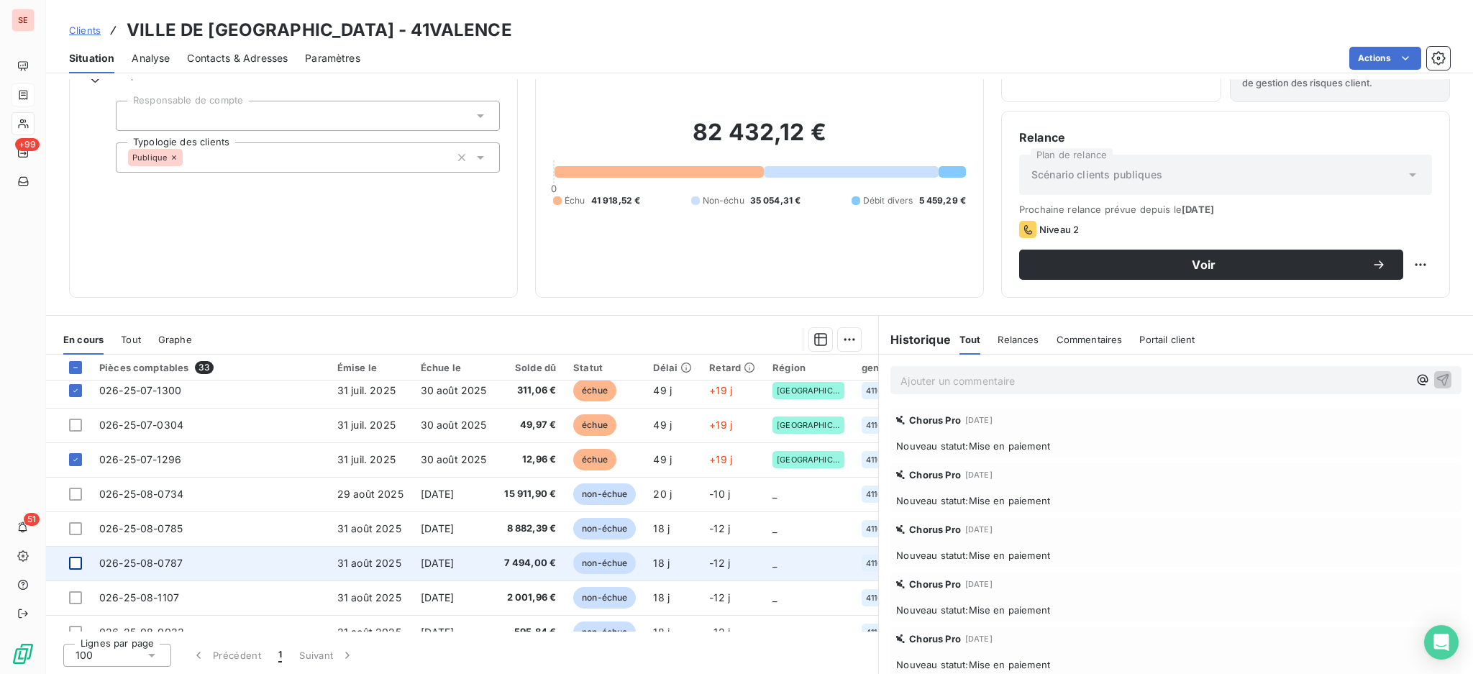
click at [78, 560] on div at bounding box center [75, 563] width 13 height 13
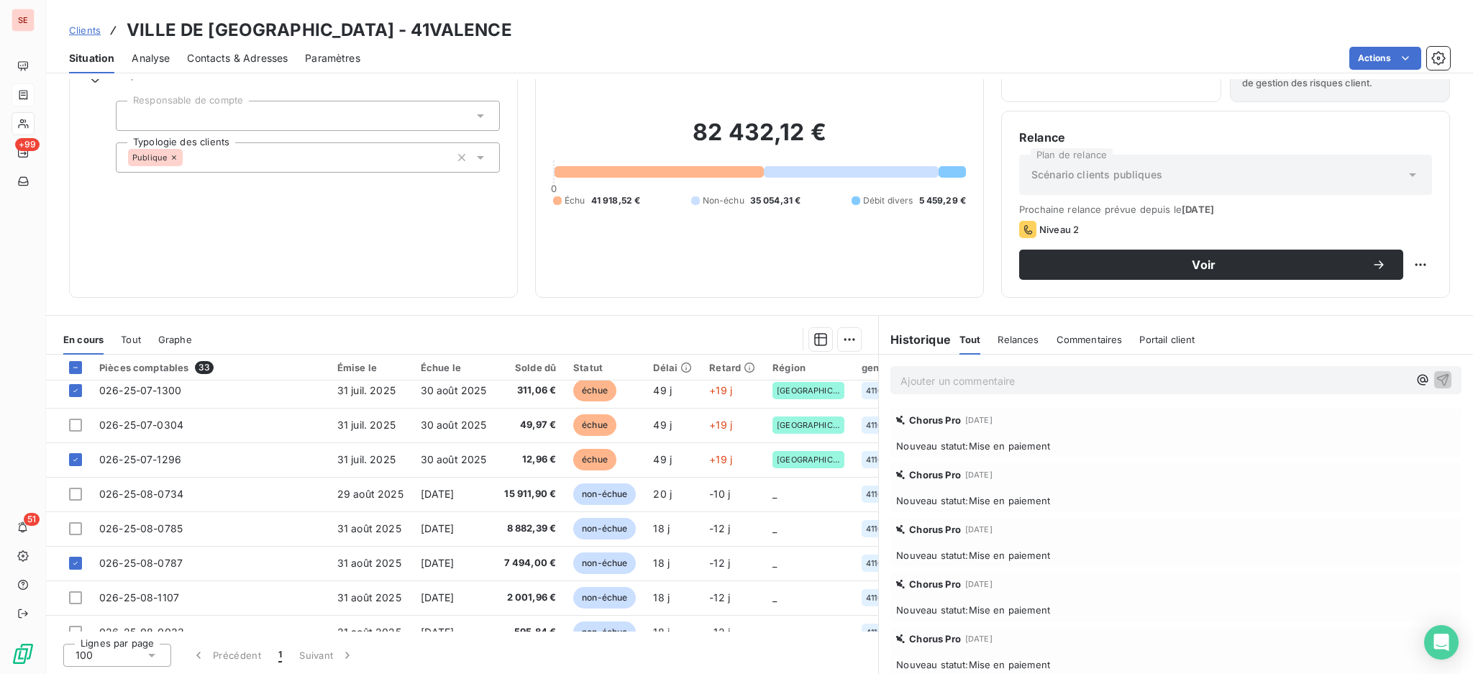
scroll to position [863, 0]
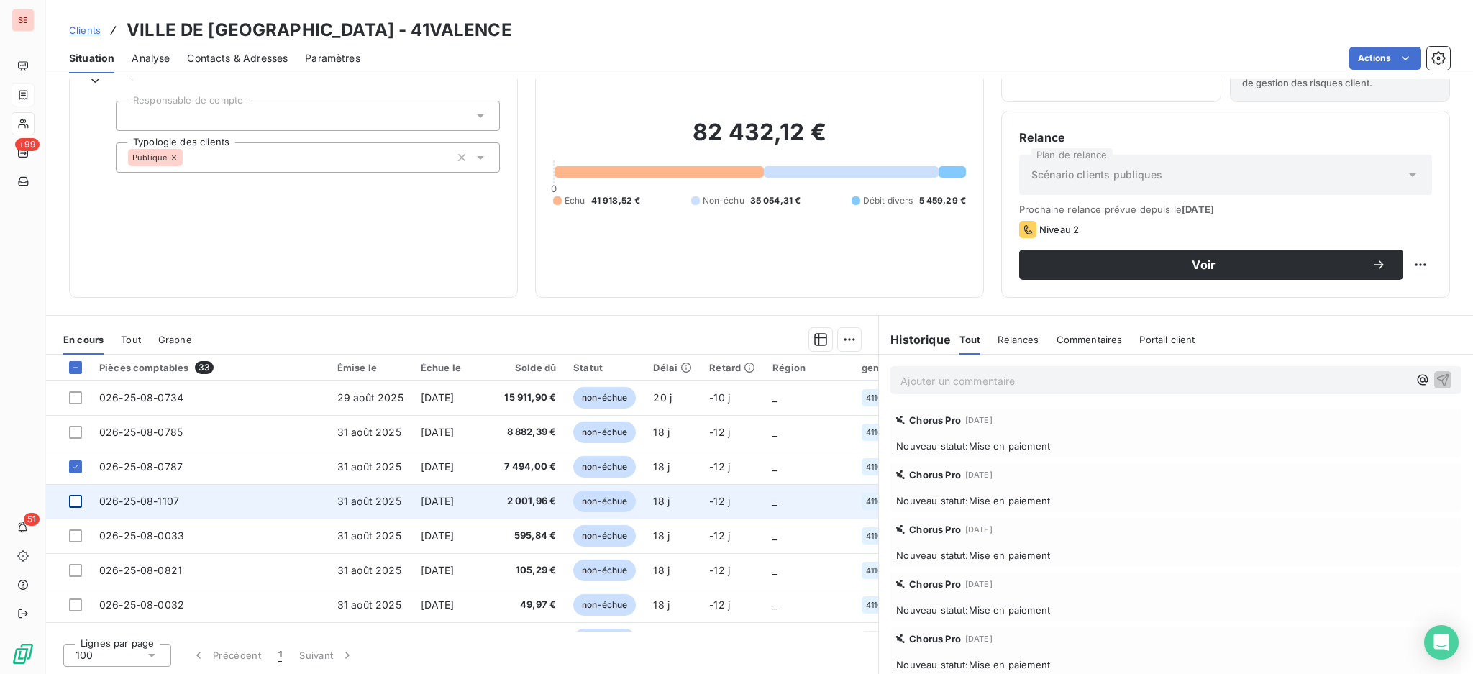
click at [77, 506] on div at bounding box center [75, 501] width 13 height 13
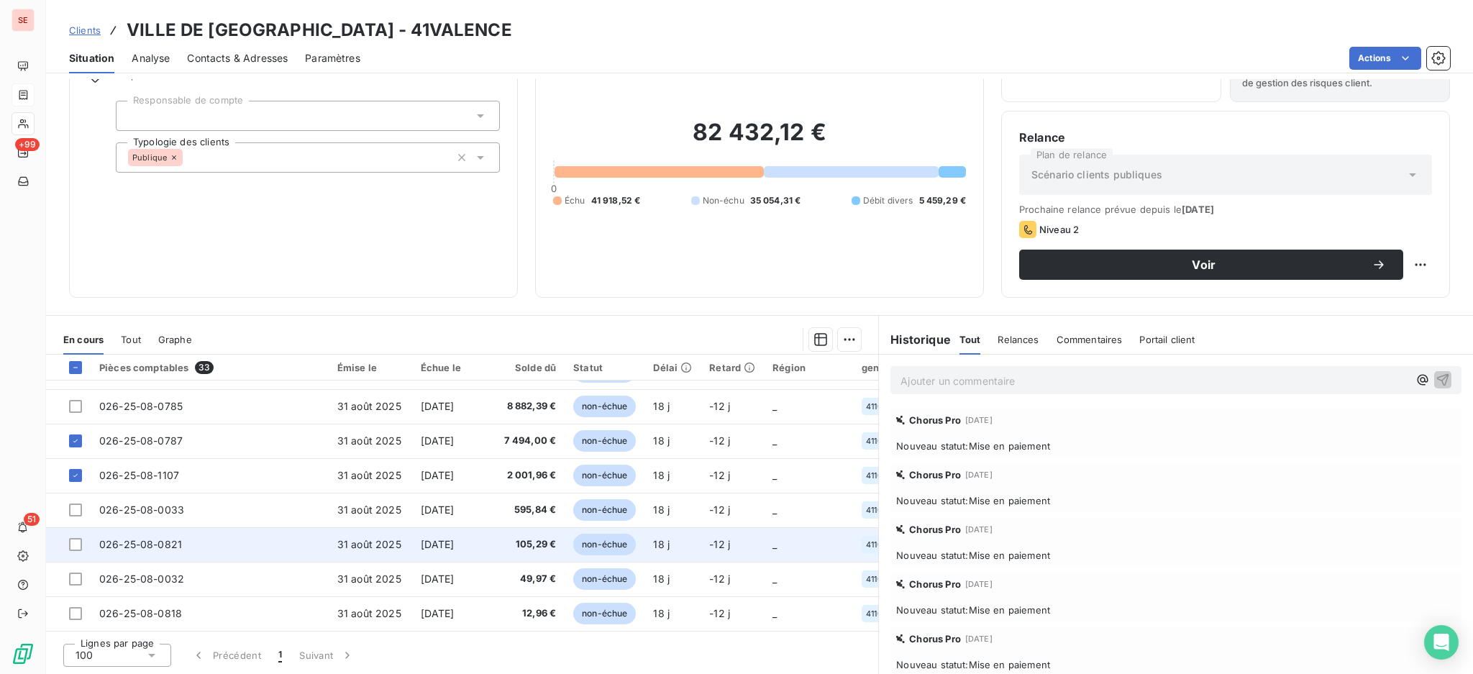
scroll to position [893, 0]
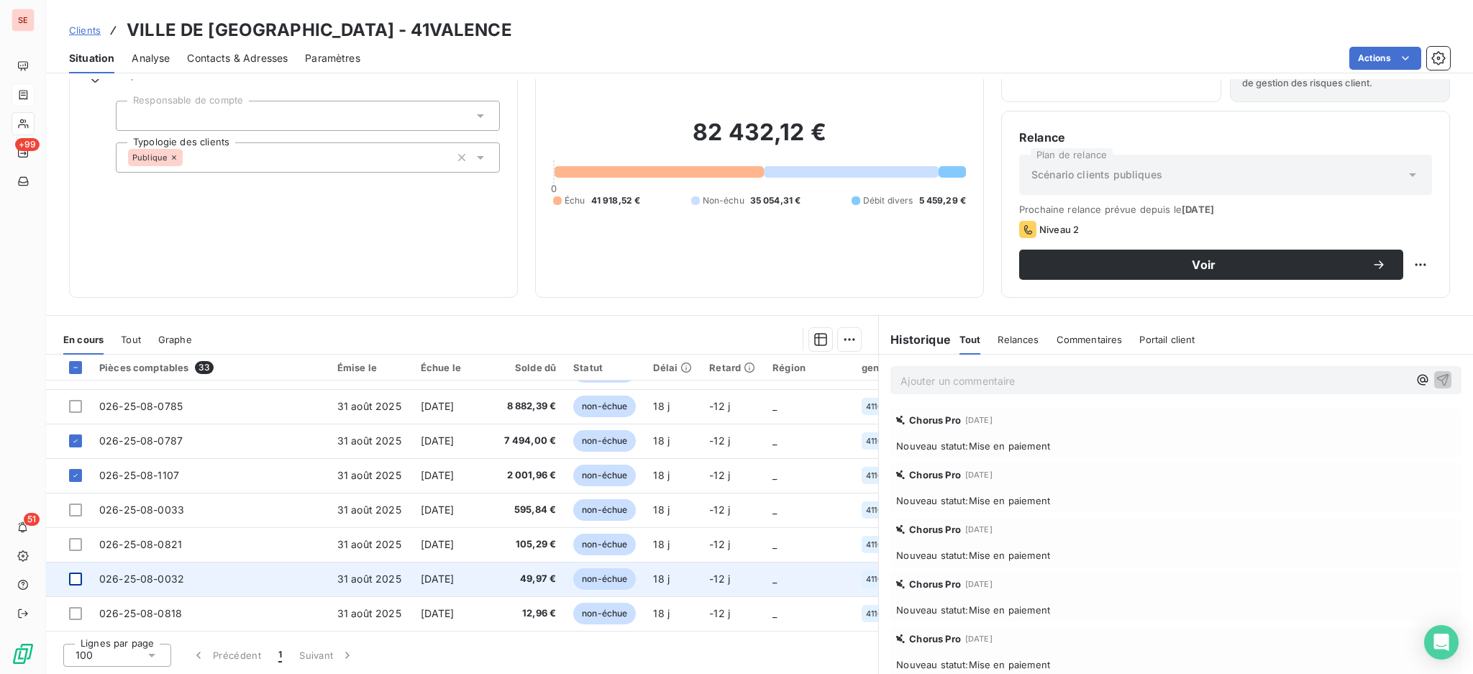
click at [81, 572] on div at bounding box center [75, 578] width 13 height 13
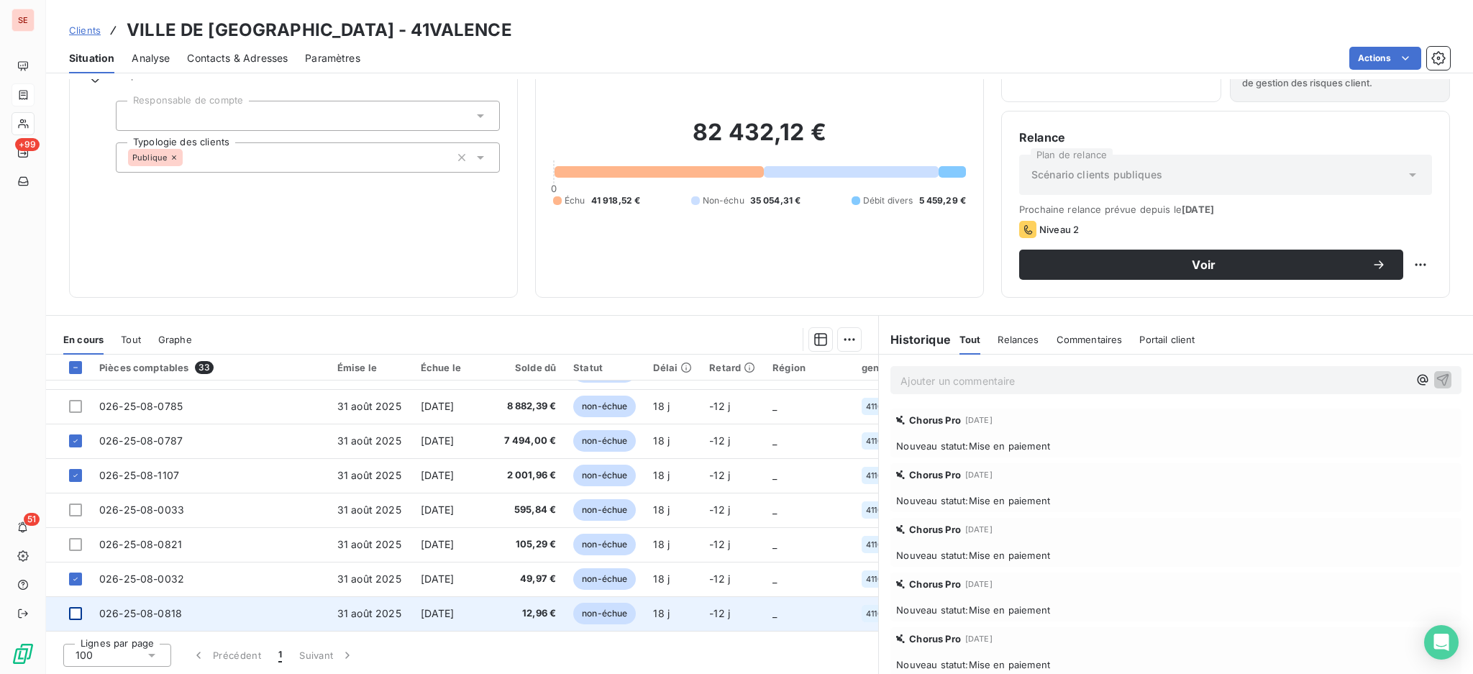
click at [76, 611] on div at bounding box center [75, 613] width 13 height 13
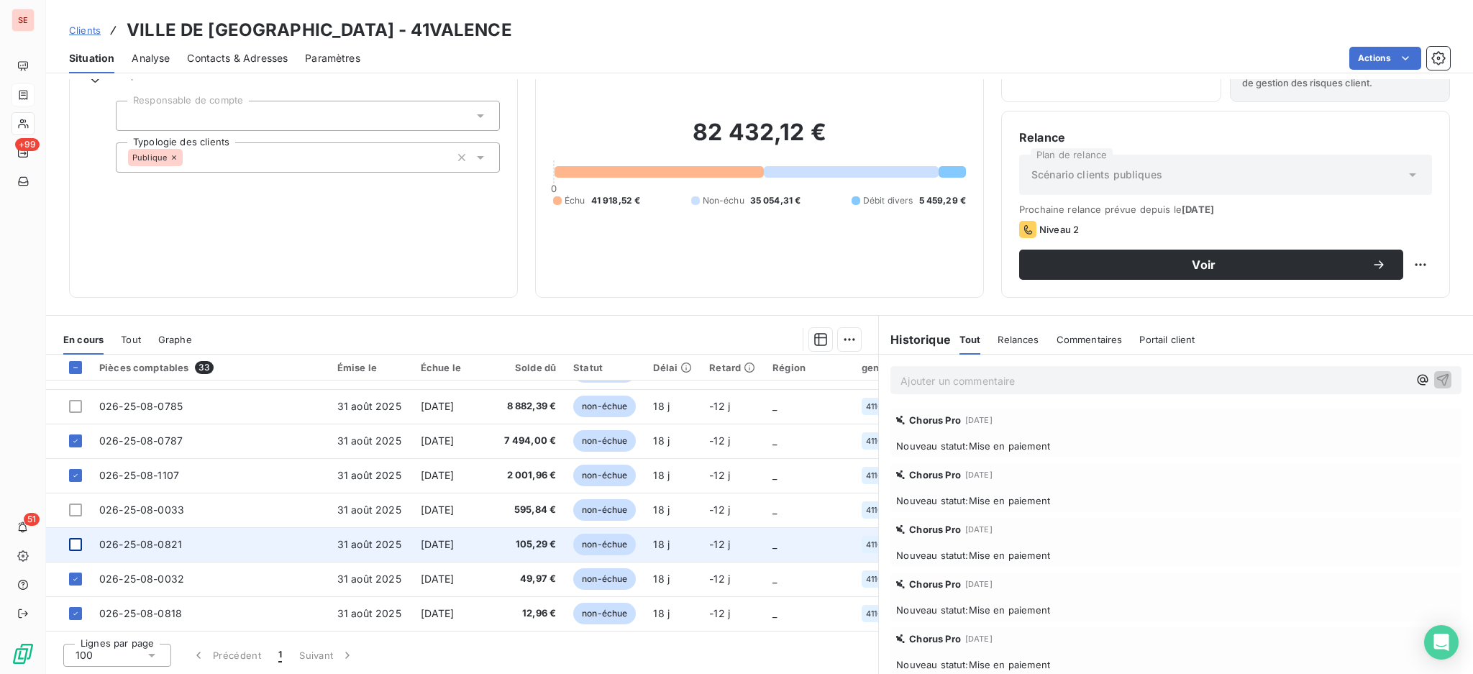
click at [77, 538] on div at bounding box center [75, 544] width 13 height 13
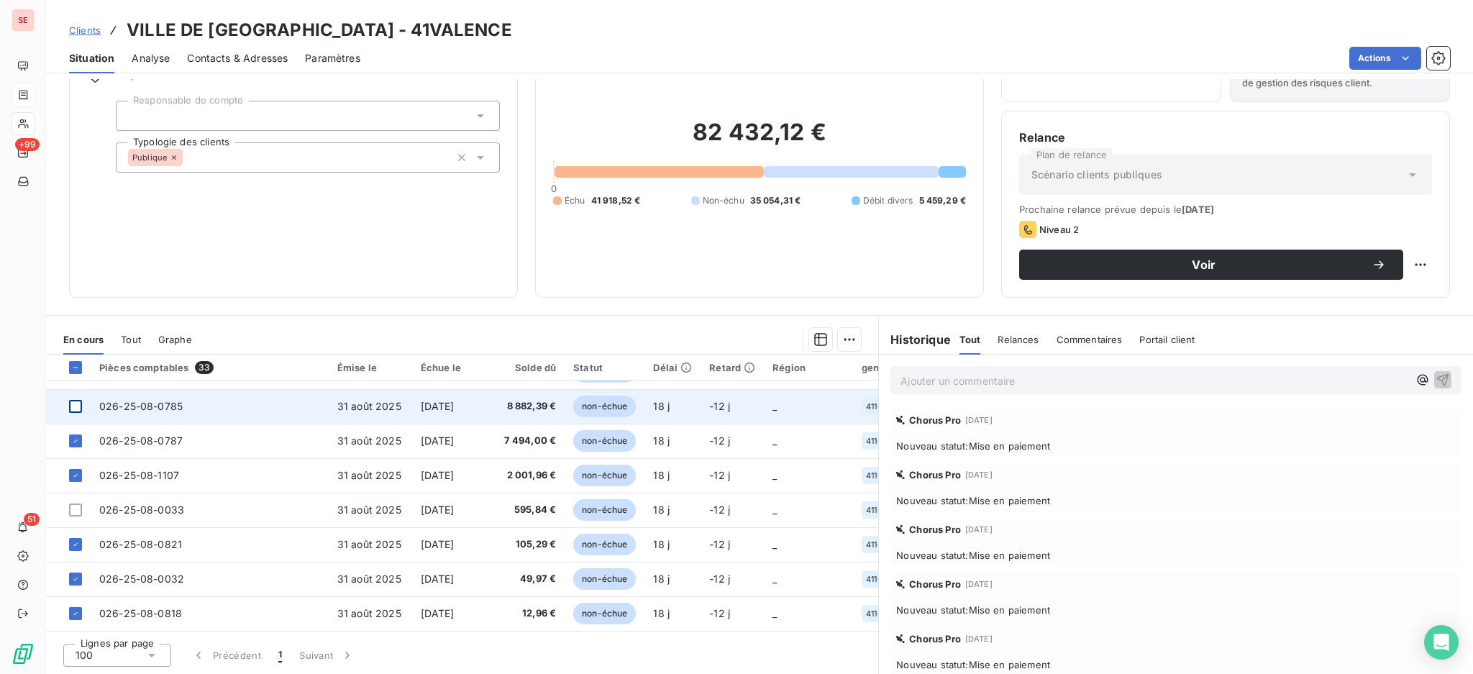
click at [79, 400] on div at bounding box center [75, 406] width 13 height 13
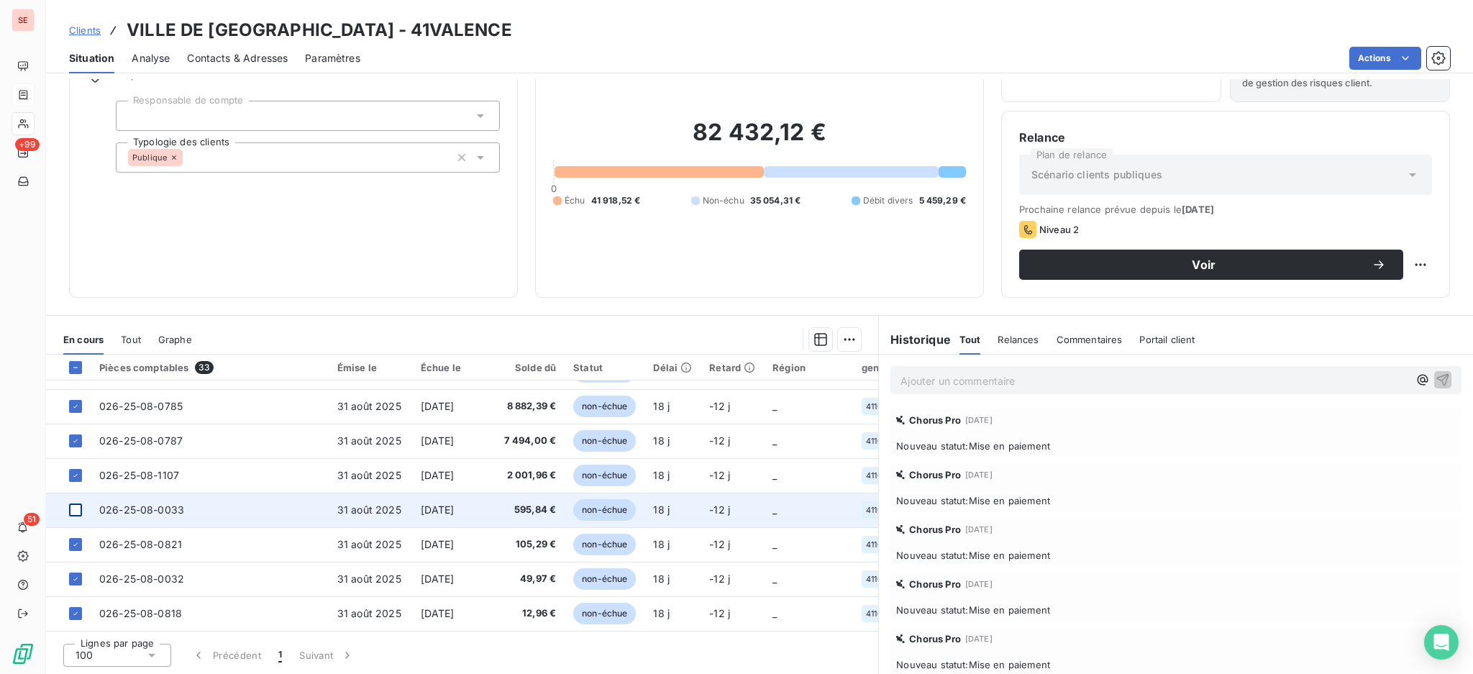
click at [76, 503] on div at bounding box center [75, 509] width 13 height 13
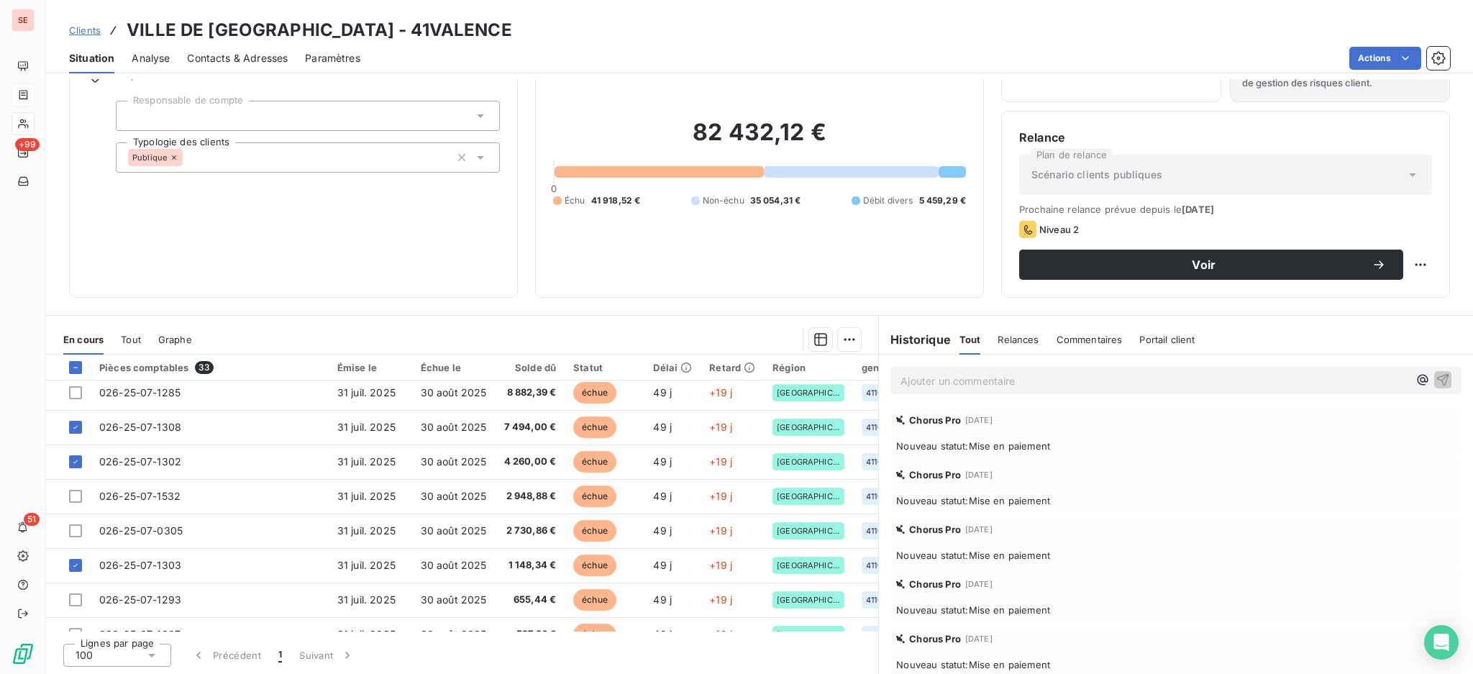
scroll to position [414, 0]
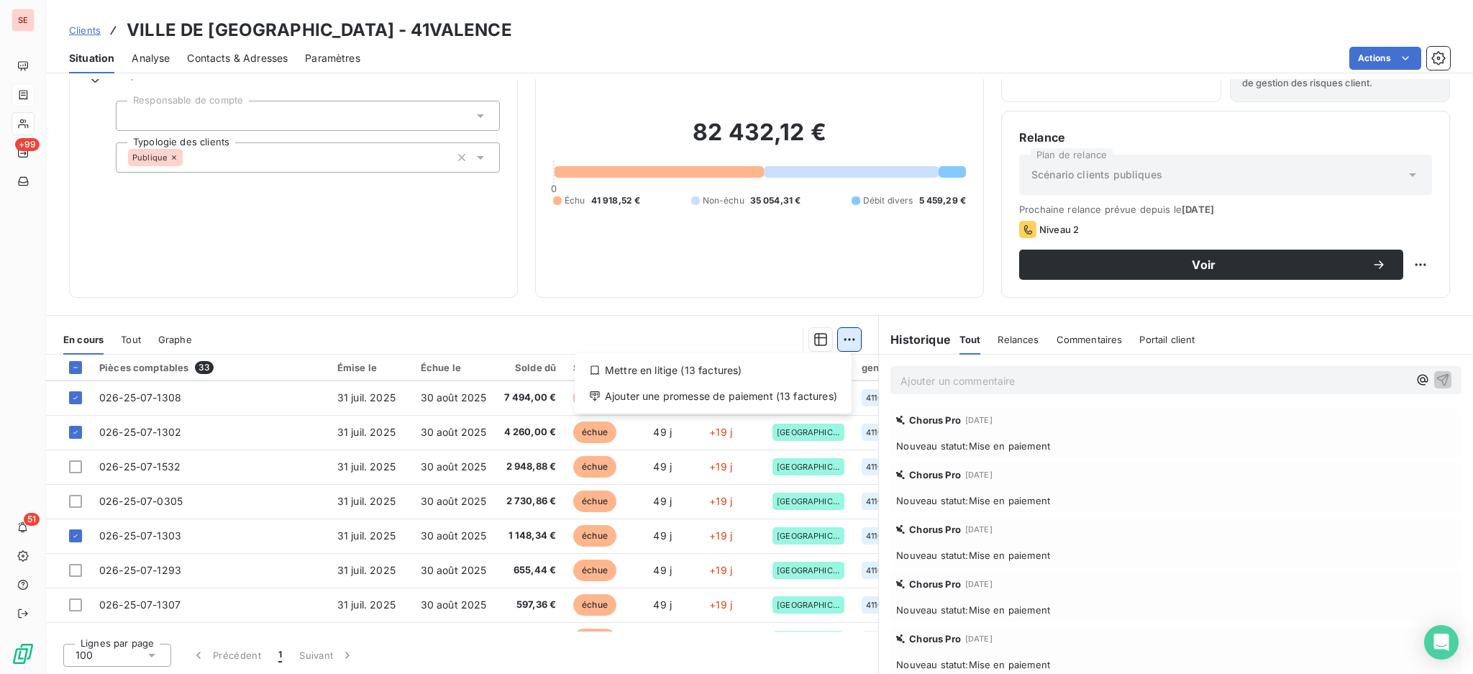
click at [839, 332] on html "SE +99 51 Clients VILLE DE VALENCE - 41VALENCE Situation Analyse Contacts & Adr…" at bounding box center [736, 337] width 1473 height 674
click at [813, 393] on div "Ajouter une promesse de paiement (13 factures)" at bounding box center [712, 396] width 265 height 23
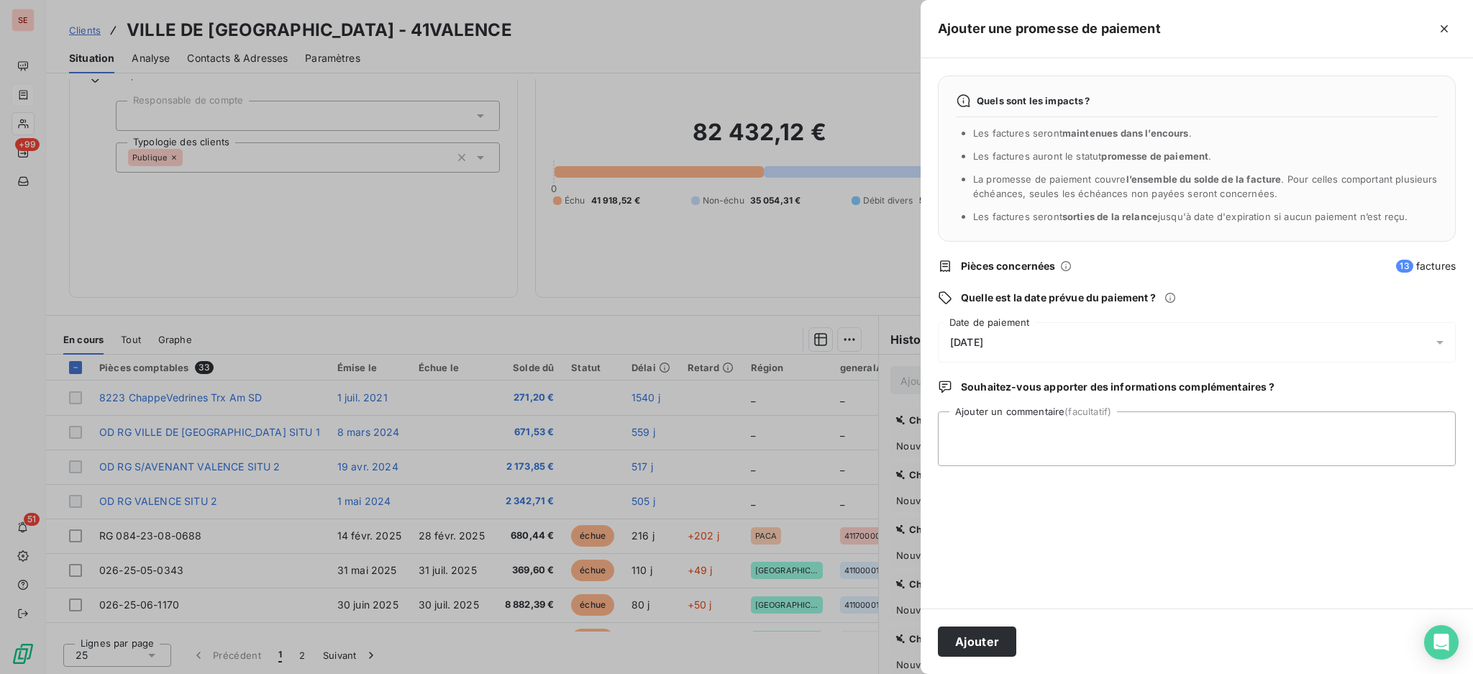
click at [1439, 337] on icon at bounding box center [1440, 342] width 14 height 14
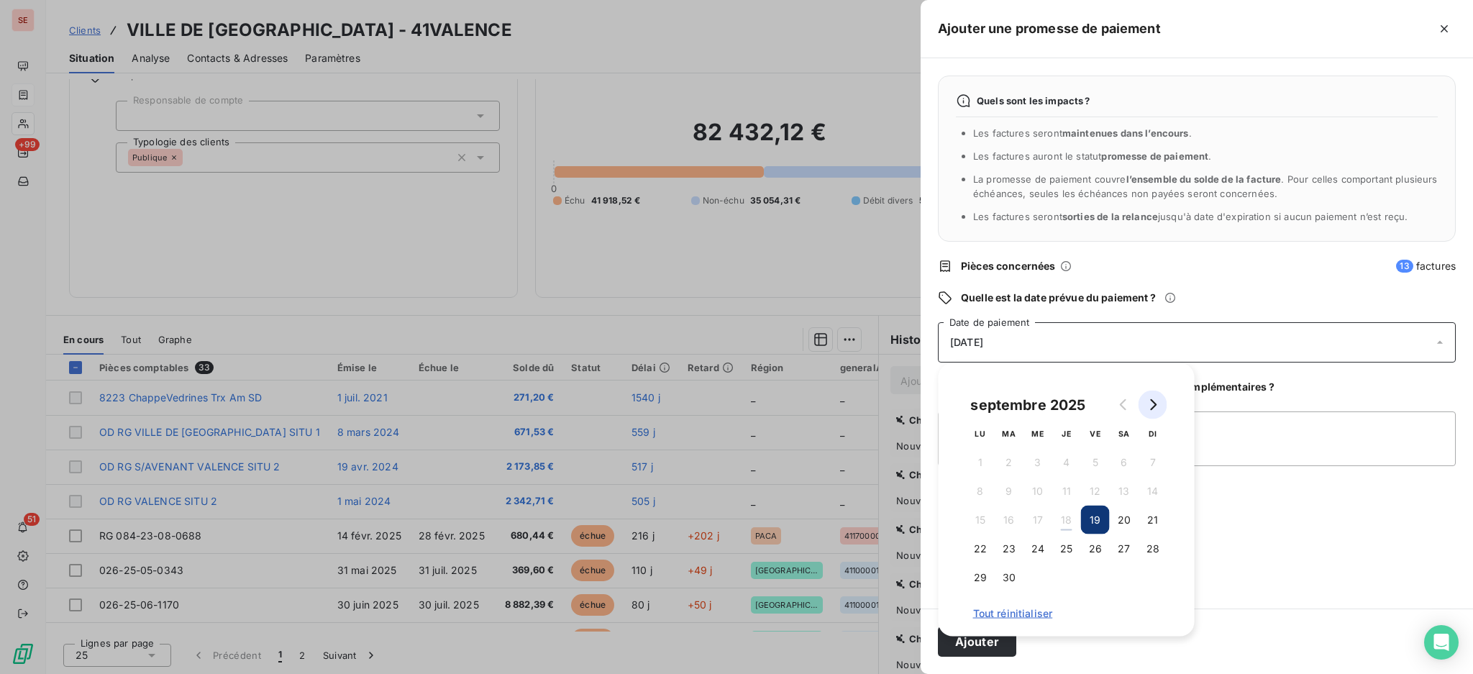
click at [1148, 406] on icon "Go to next month" at bounding box center [1153, 405] width 12 height 12
click at [1095, 464] on button "3" at bounding box center [1095, 462] width 29 height 29
click at [1220, 440] on textarea "Ajouter un commentaire (facultatif)" at bounding box center [1197, 438] width 518 height 55
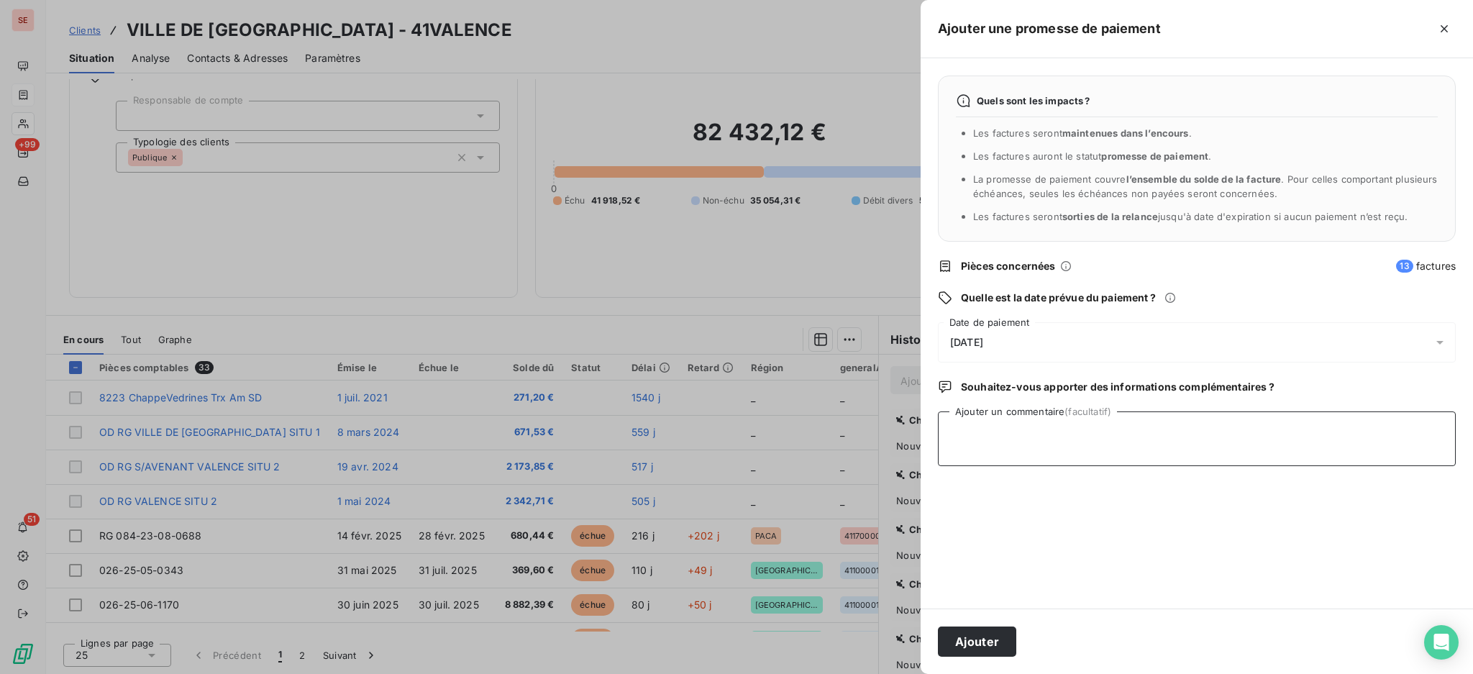
paste textarea "payées ce jour avec demande d’être prises en priorités par le service des finan…"
click at [948, 432] on textarea "payées ce jour avec demande d’être prises en priorités par le service des finan…" at bounding box center [1197, 438] width 518 height 55
type textarea "18/09 payées ce jour avec demande d’être prises en priorités par le service des…"
click at [967, 643] on button "Ajouter" at bounding box center [977, 641] width 78 height 30
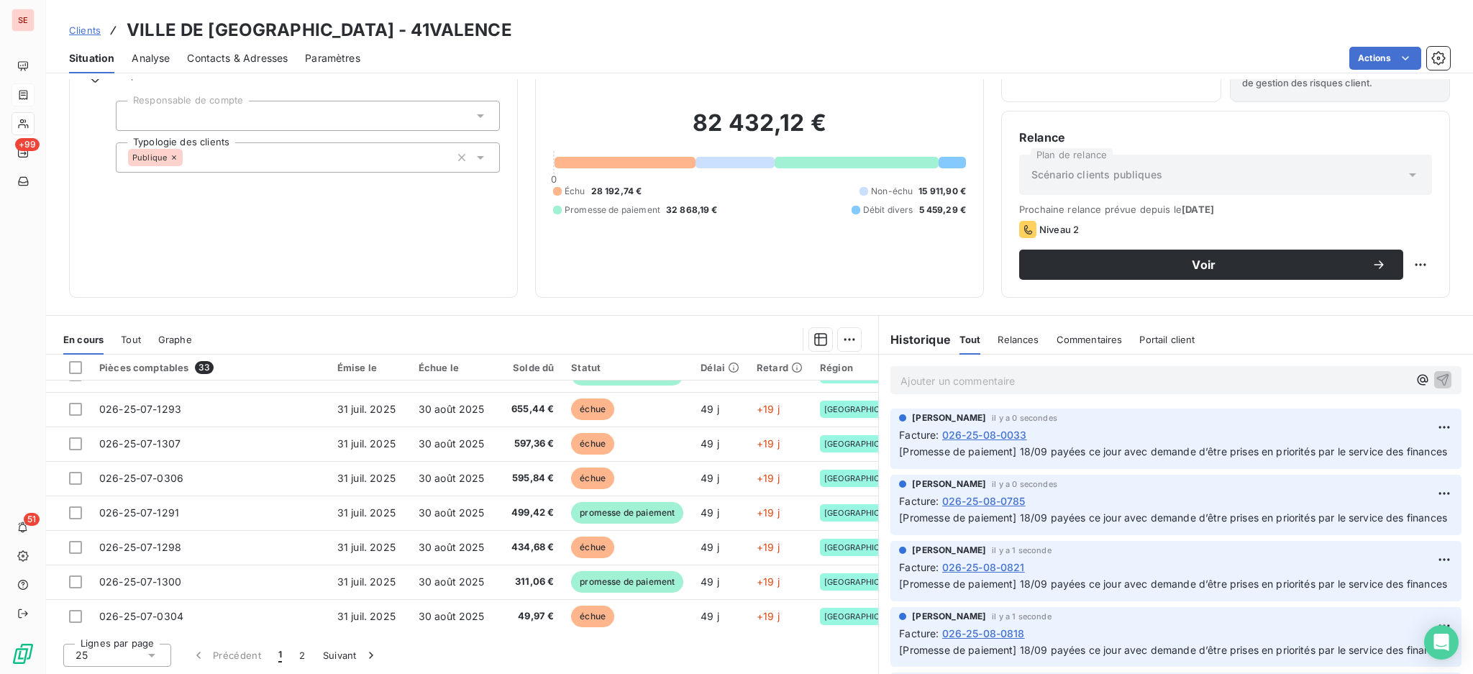
scroll to position [617, 0]
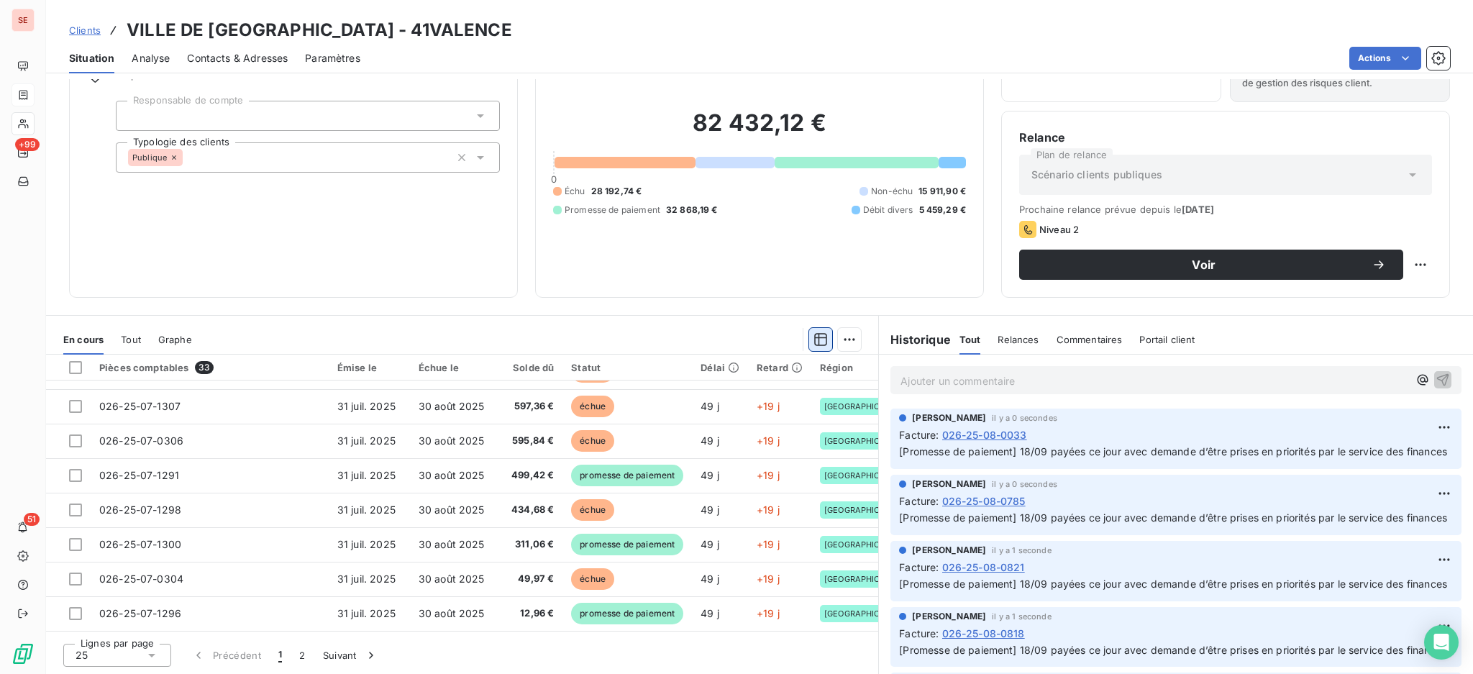
click at [813, 334] on icon "button" at bounding box center [820, 339] width 14 height 14
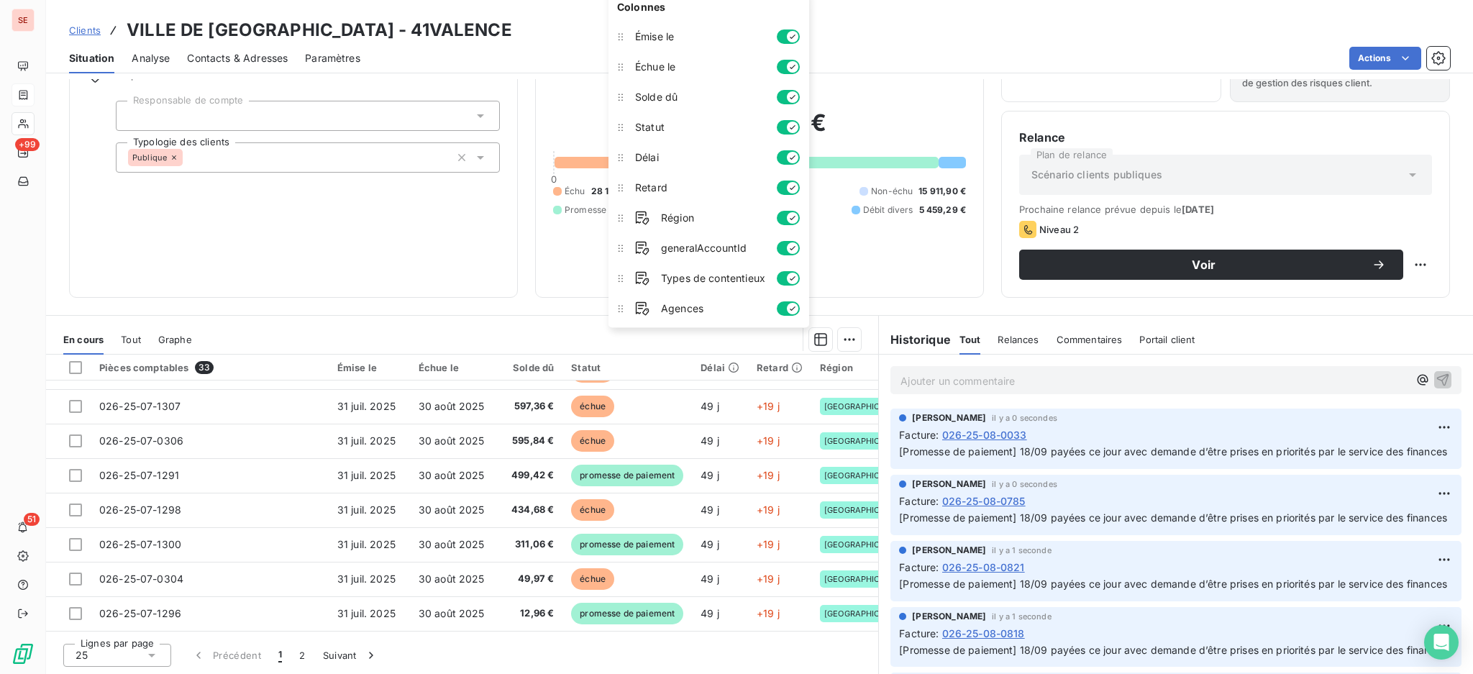
click at [711, 126] on span "Statut" at bounding box center [700, 127] width 130 height 14
click at [900, 72] on div "Situation Analyse Contacts & Adresses Paramètres Actions" at bounding box center [759, 58] width 1427 height 30
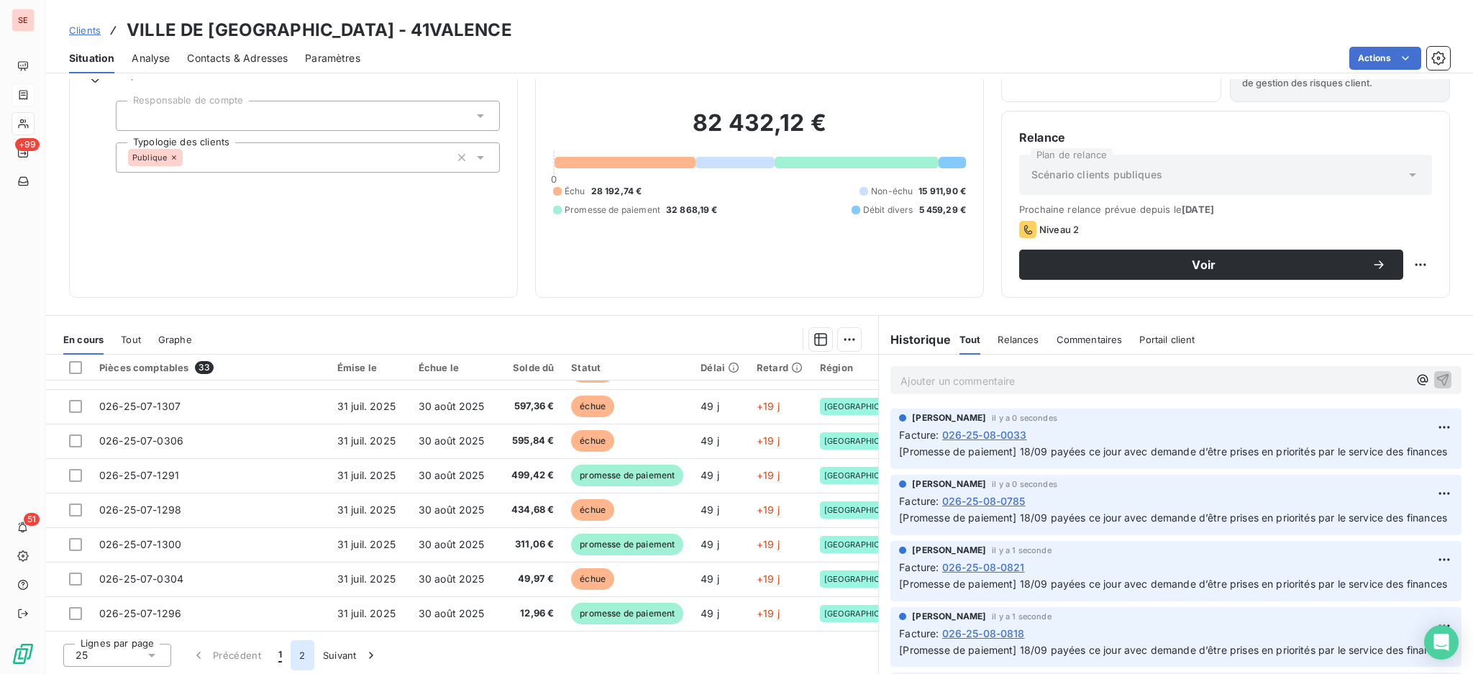
click at [301, 654] on button "2" at bounding box center [302, 655] width 23 height 30
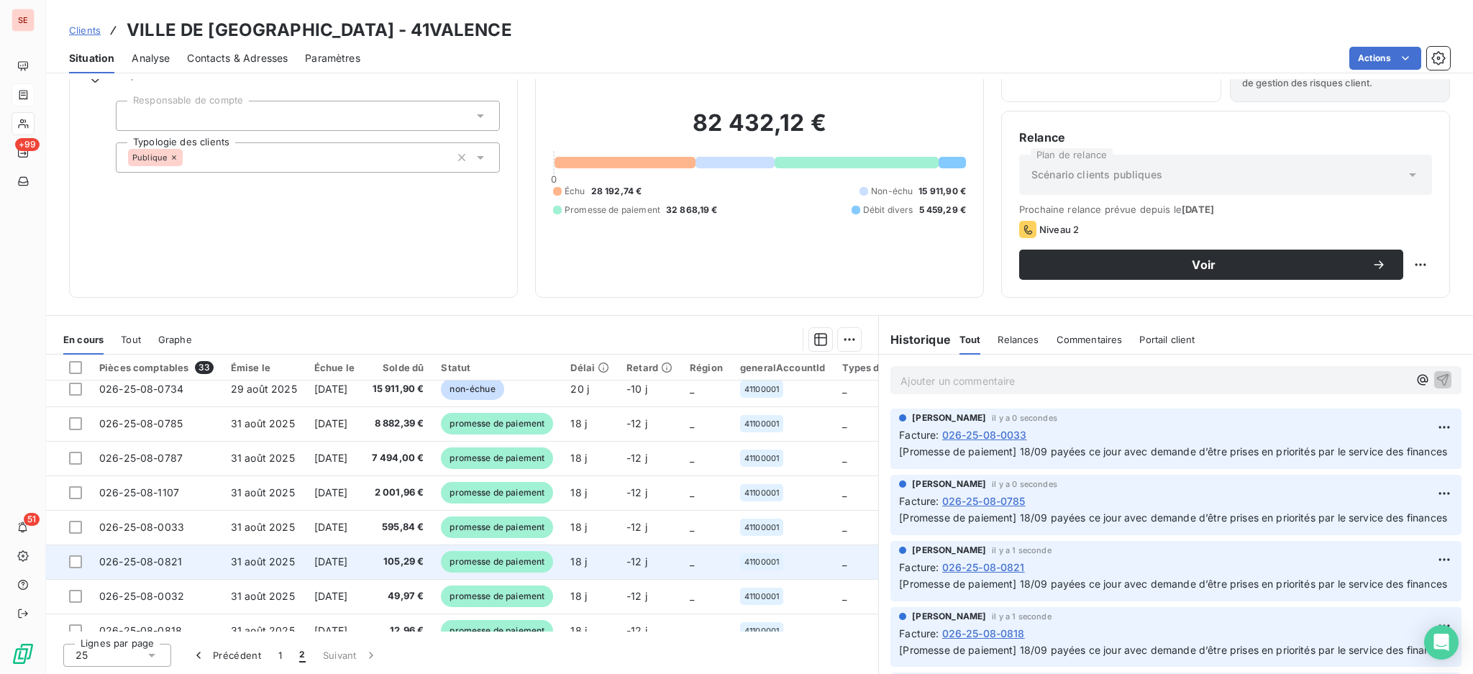
scroll to position [0, 0]
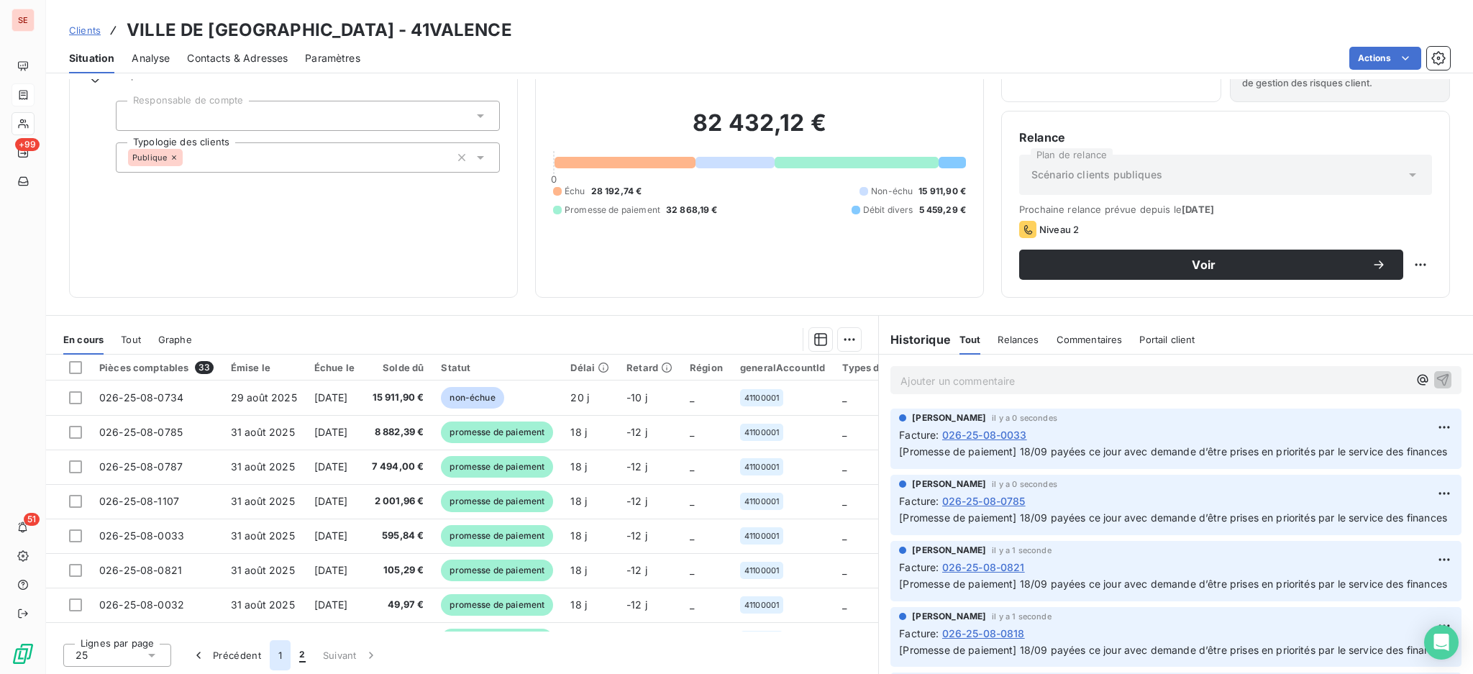
click at [278, 654] on button "1" at bounding box center [280, 655] width 21 height 30
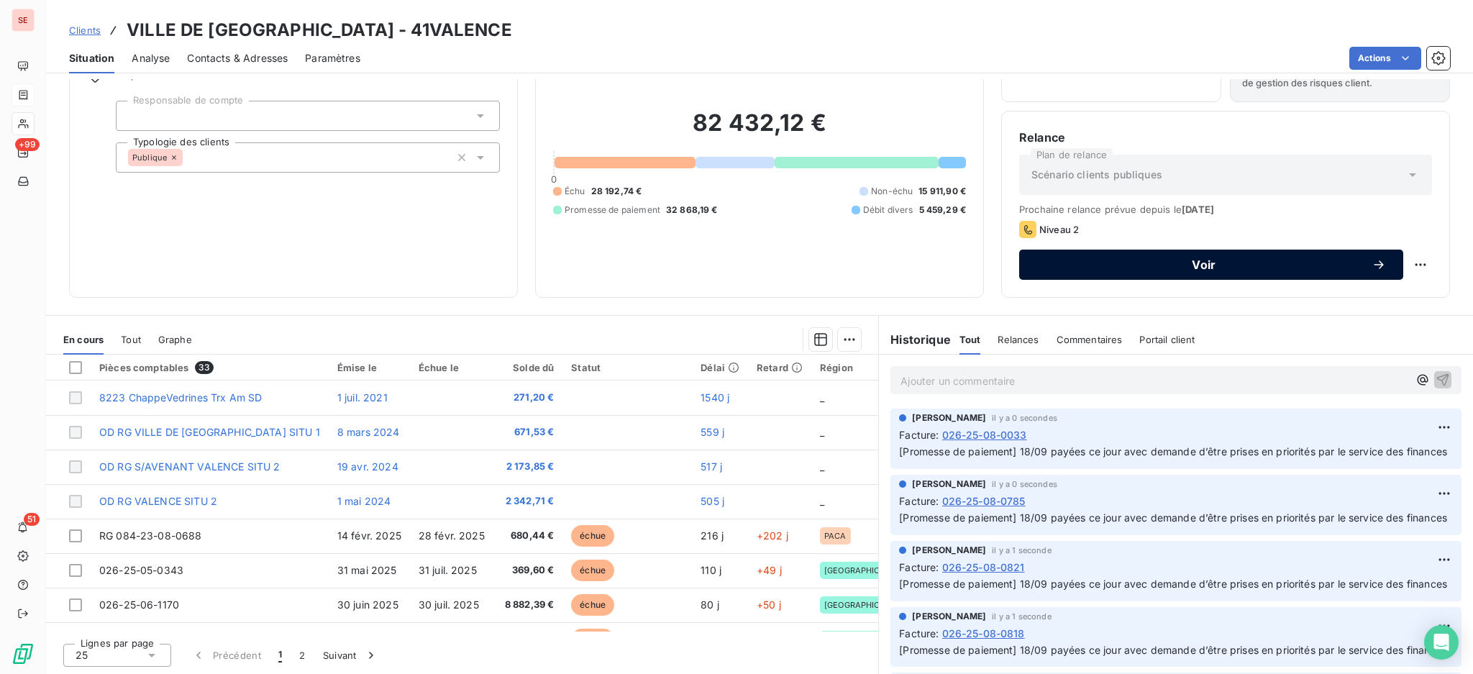
click at [1244, 263] on span "Voir" at bounding box center [1203, 265] width 335 height 12
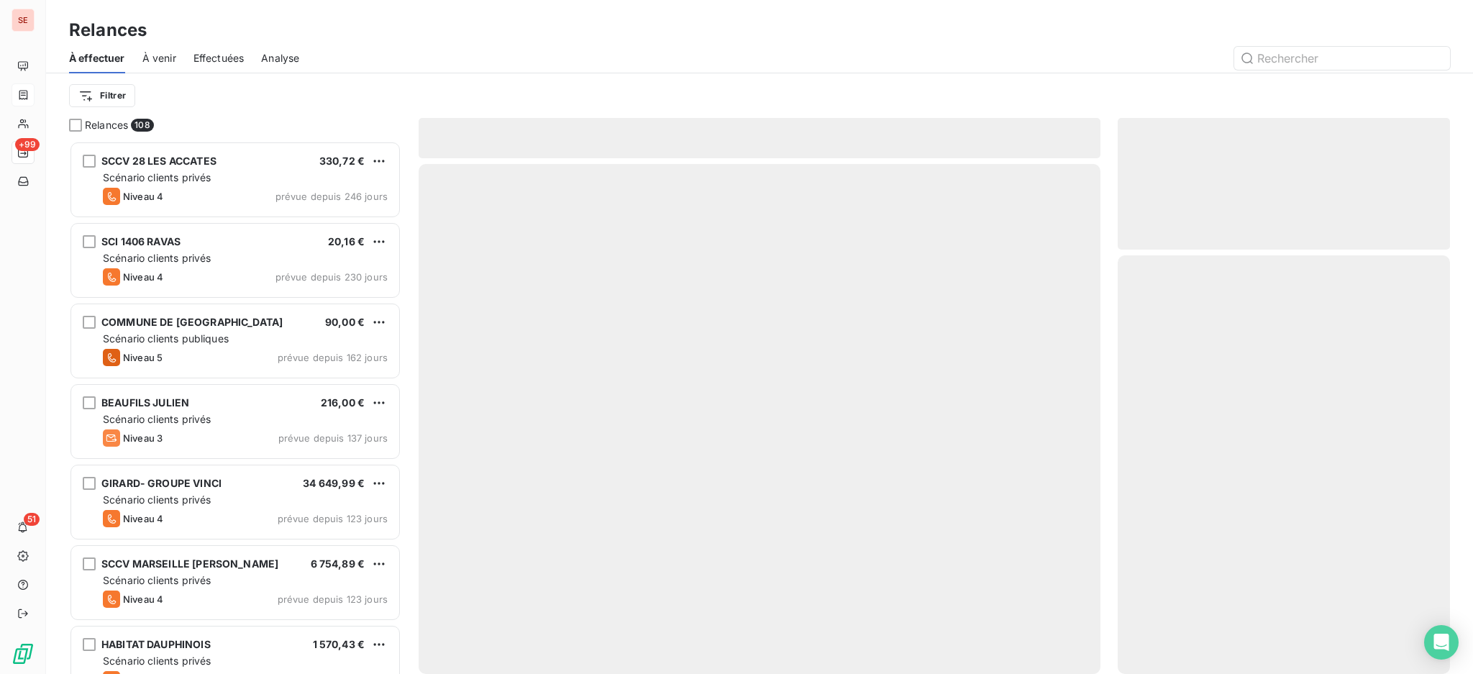
scroll to position [519, 317]
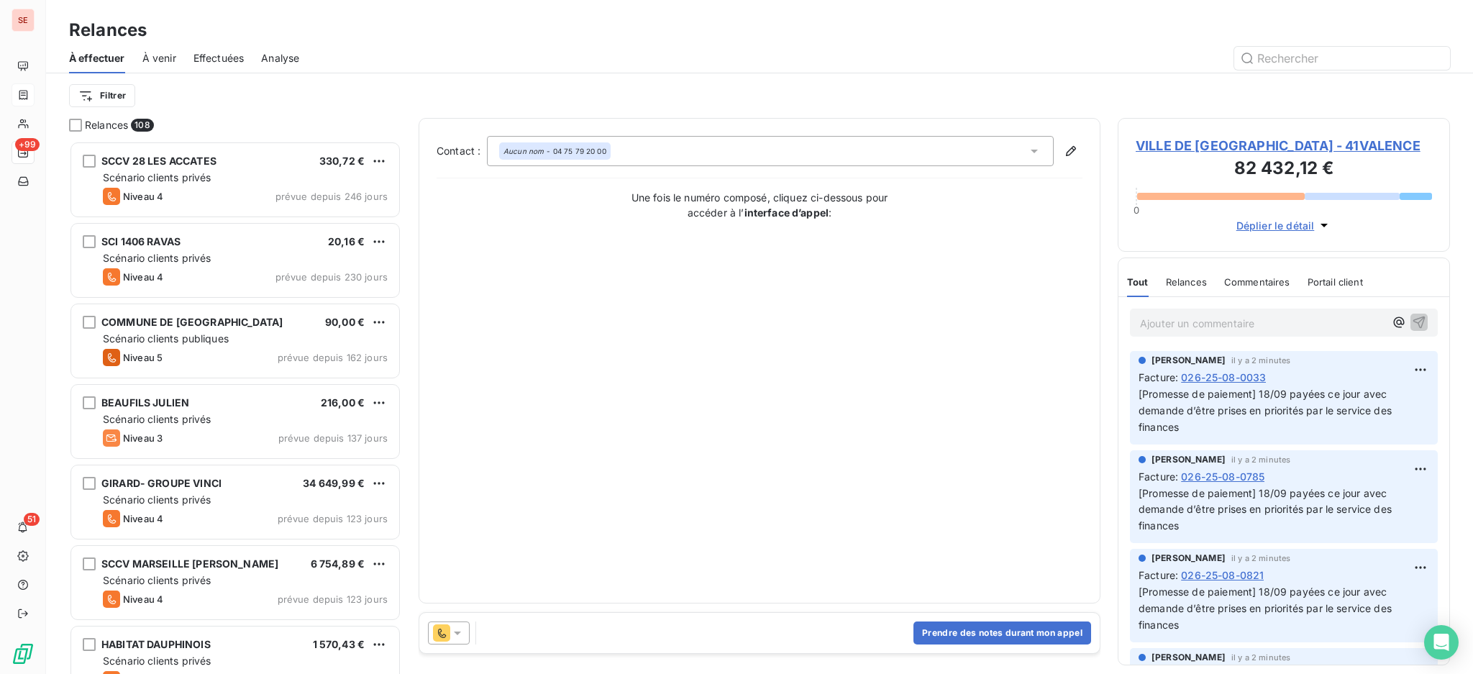
click at [457, 631] on icon at bounding box center [457, 633] width 7 height 4
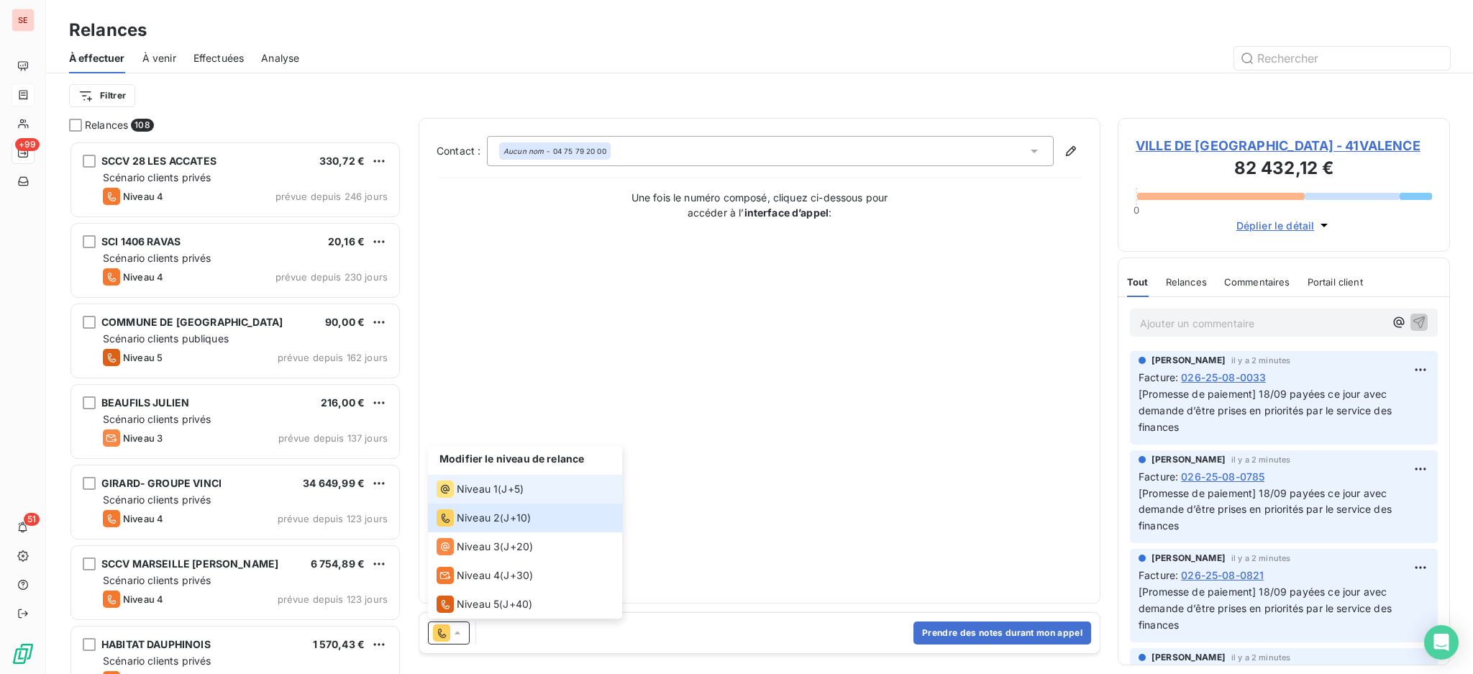
click at [478, 491] on span "Niveau 1" at bounding box center [477, 489] width 41 height 14
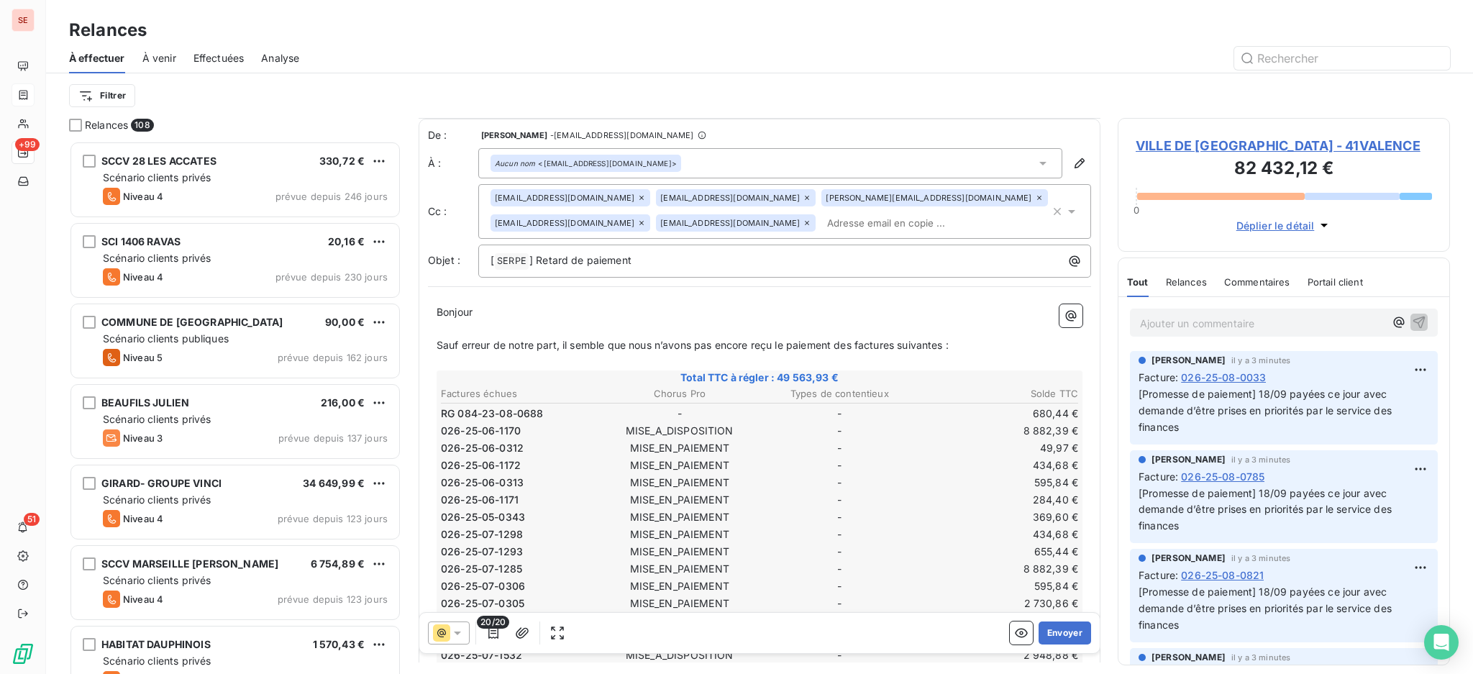
scroll to position [96, 0]
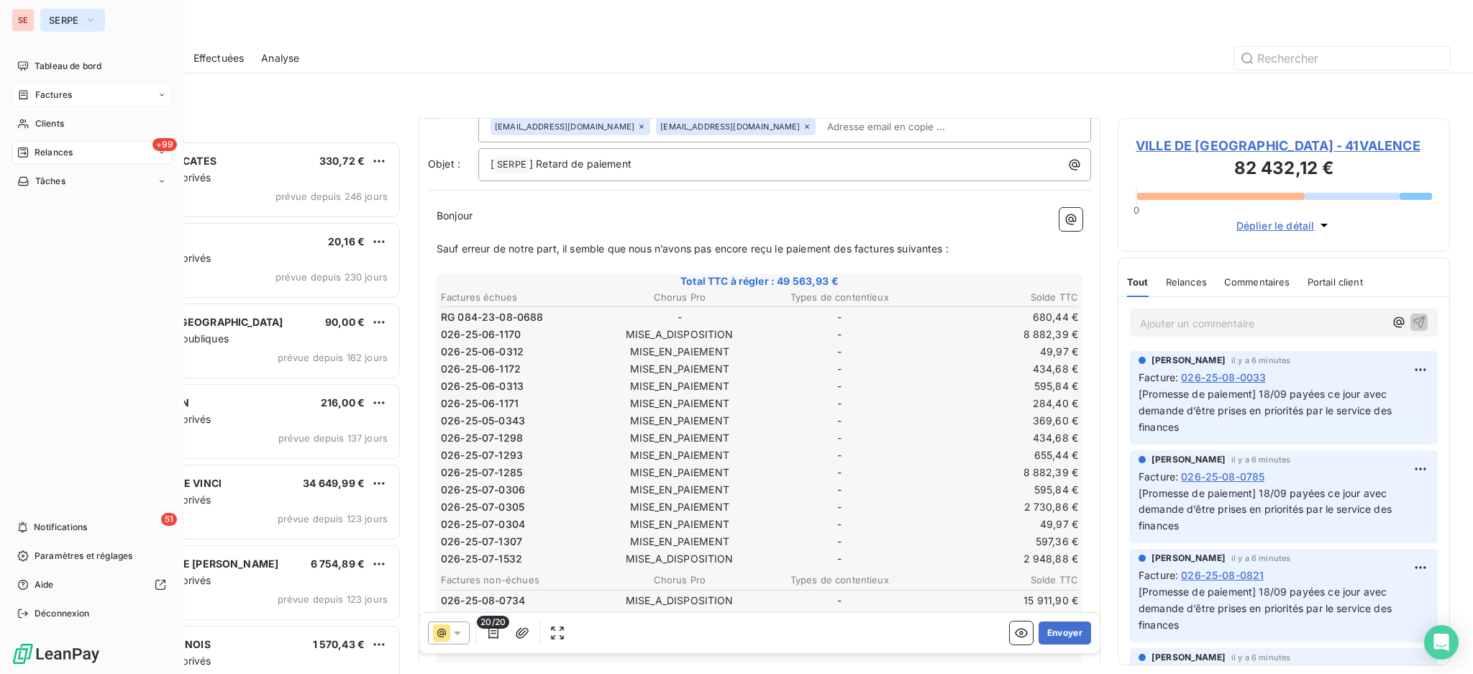
click at [60, 14] on span "SERPE" at bounding box center [64, 20] width 30 height 12
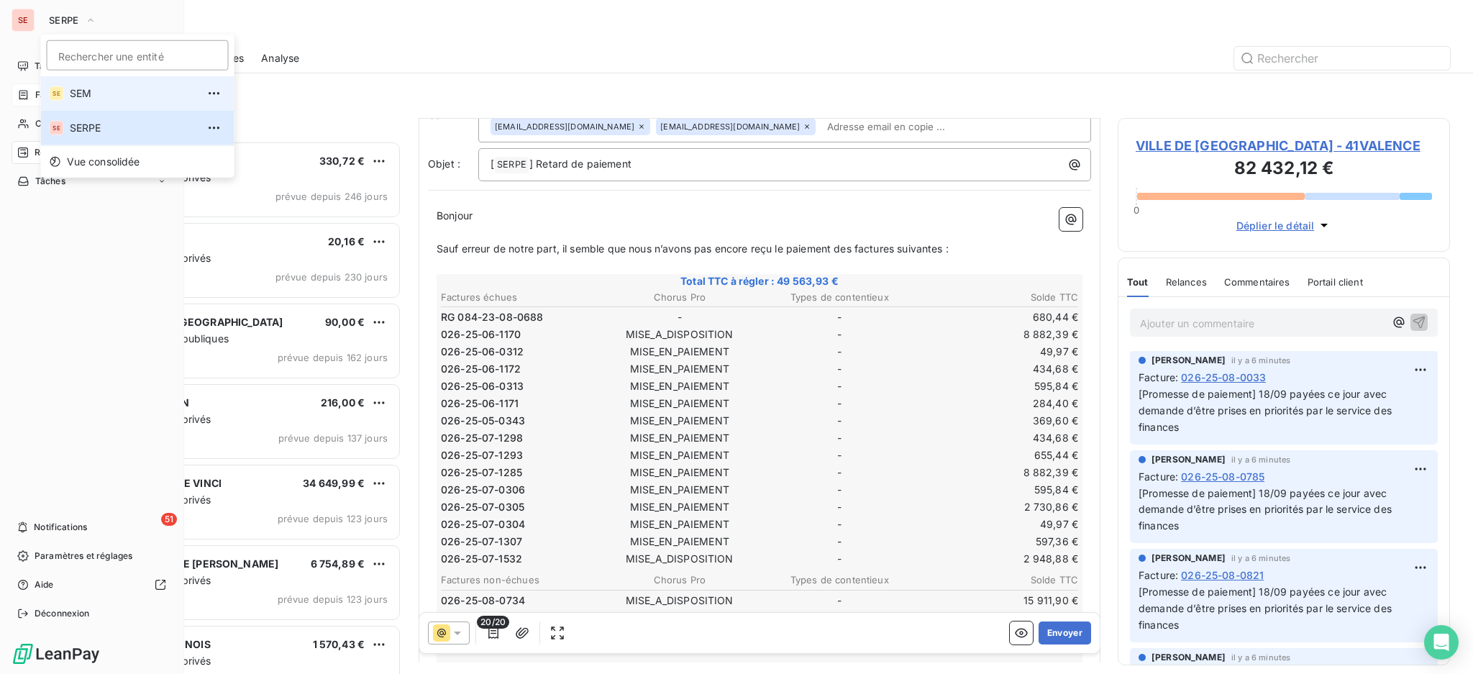
click at [76, 87] on span "SEM" at bounding box center [133, 93] width 127 height 14
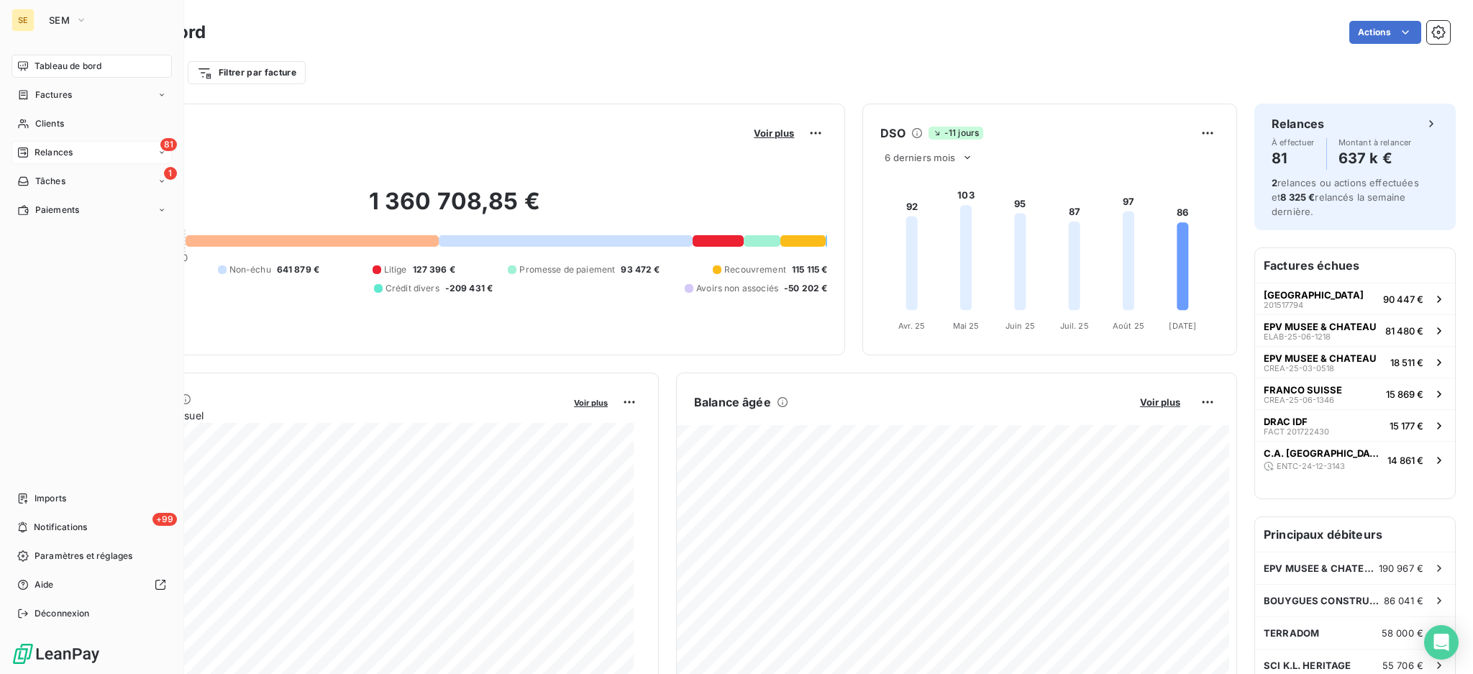
click at [49, 154] on span "Relances" at bounding box center [54, 152] width 38 height 13
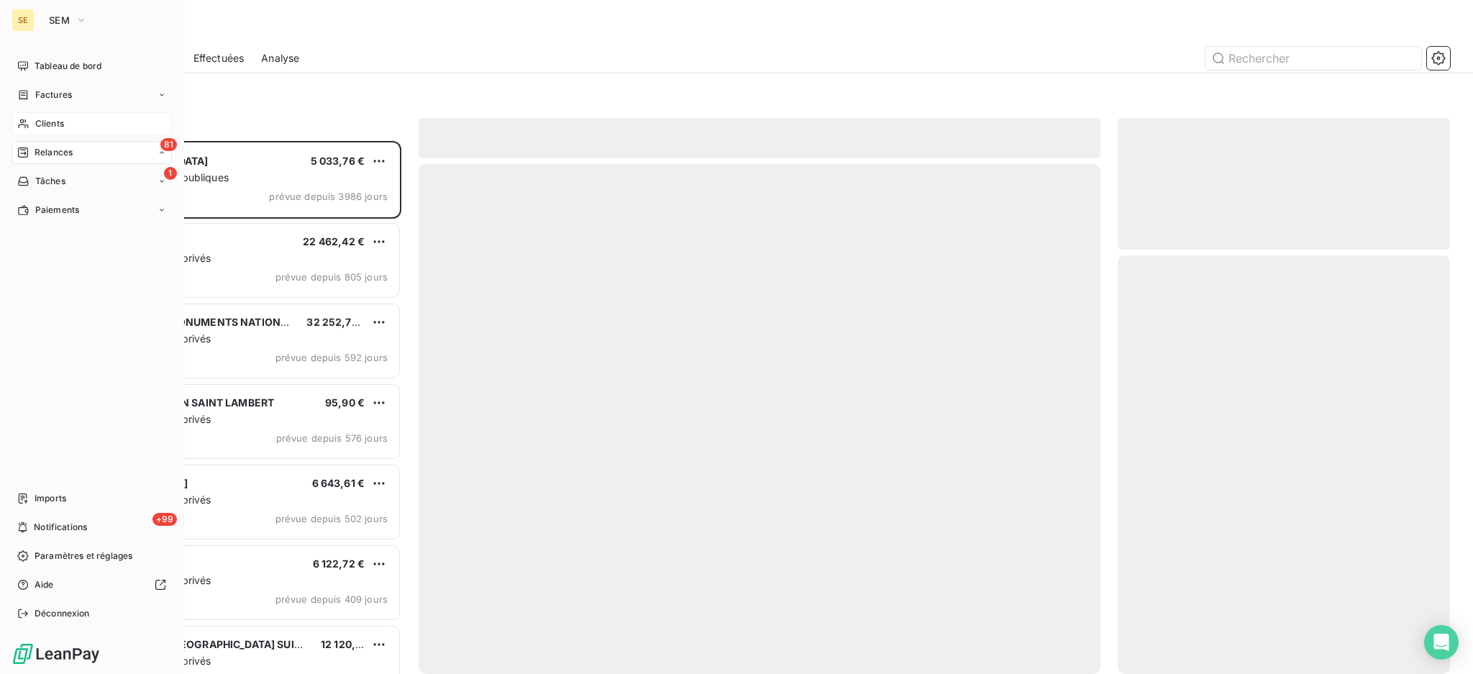
scroll to position [519, 317]
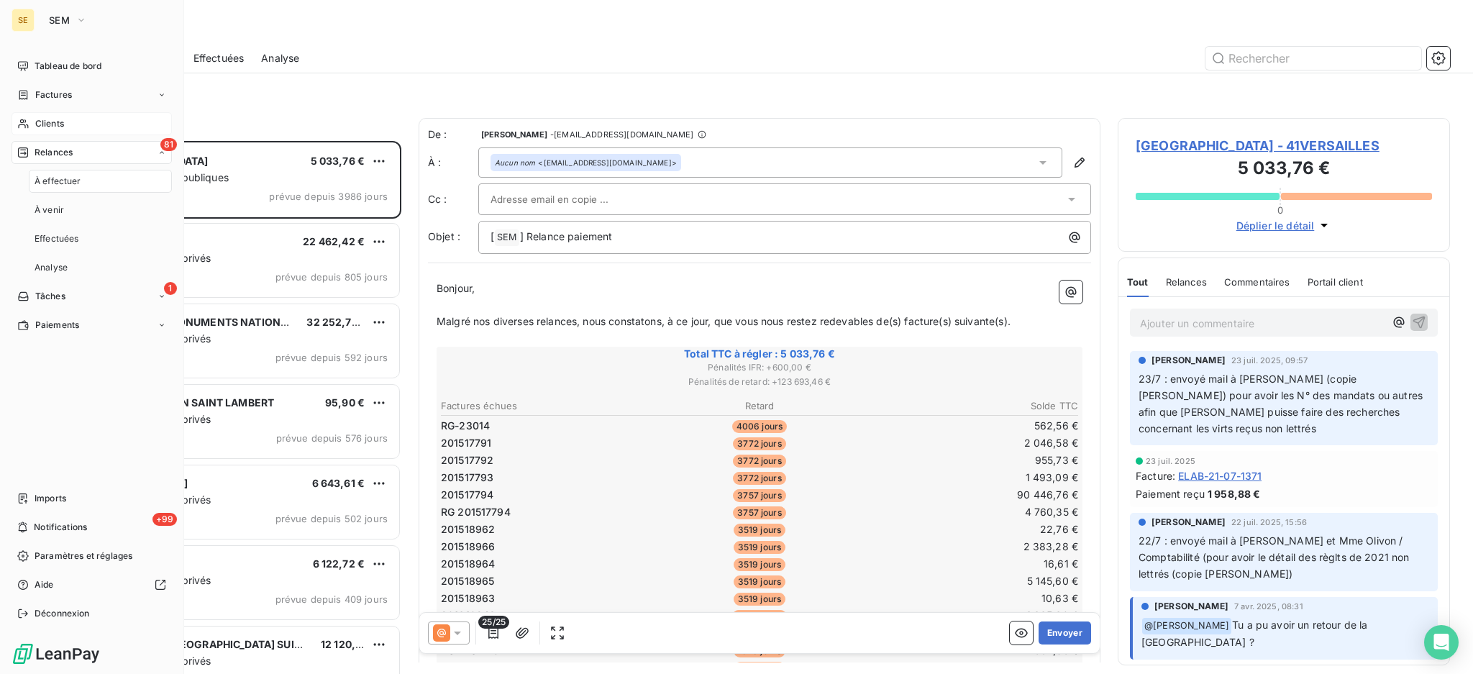
click at [49, 122] on span "Clients" at bounding box center [49, 123] width 29 height 13
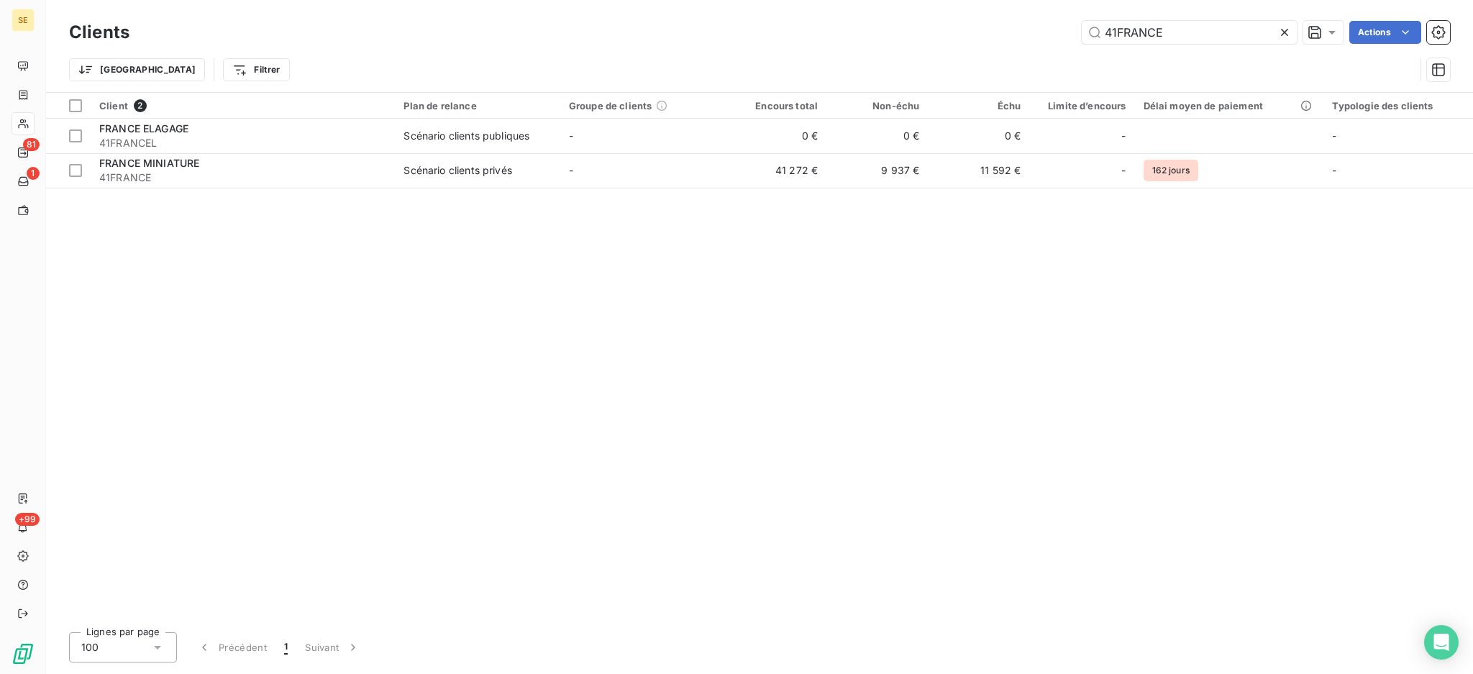
drag, startPoint x: 1232, startPoint y: 38, endPoint x: 1027, endPoint y: 12, distance: 206.7
click at [1046, 17] on div "Clients 41FRANCE Actions" at bounding box center [759, 32] width 1381 height 30
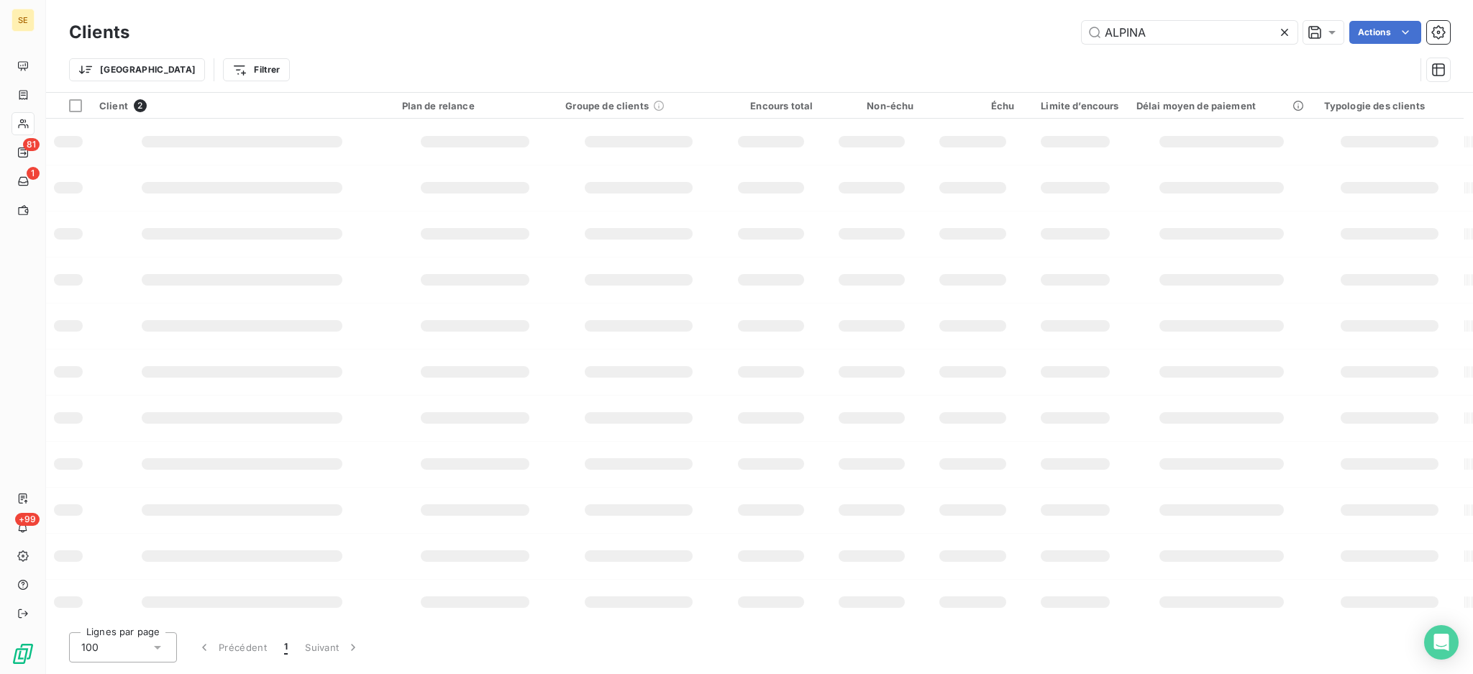
type input "ALPINA"
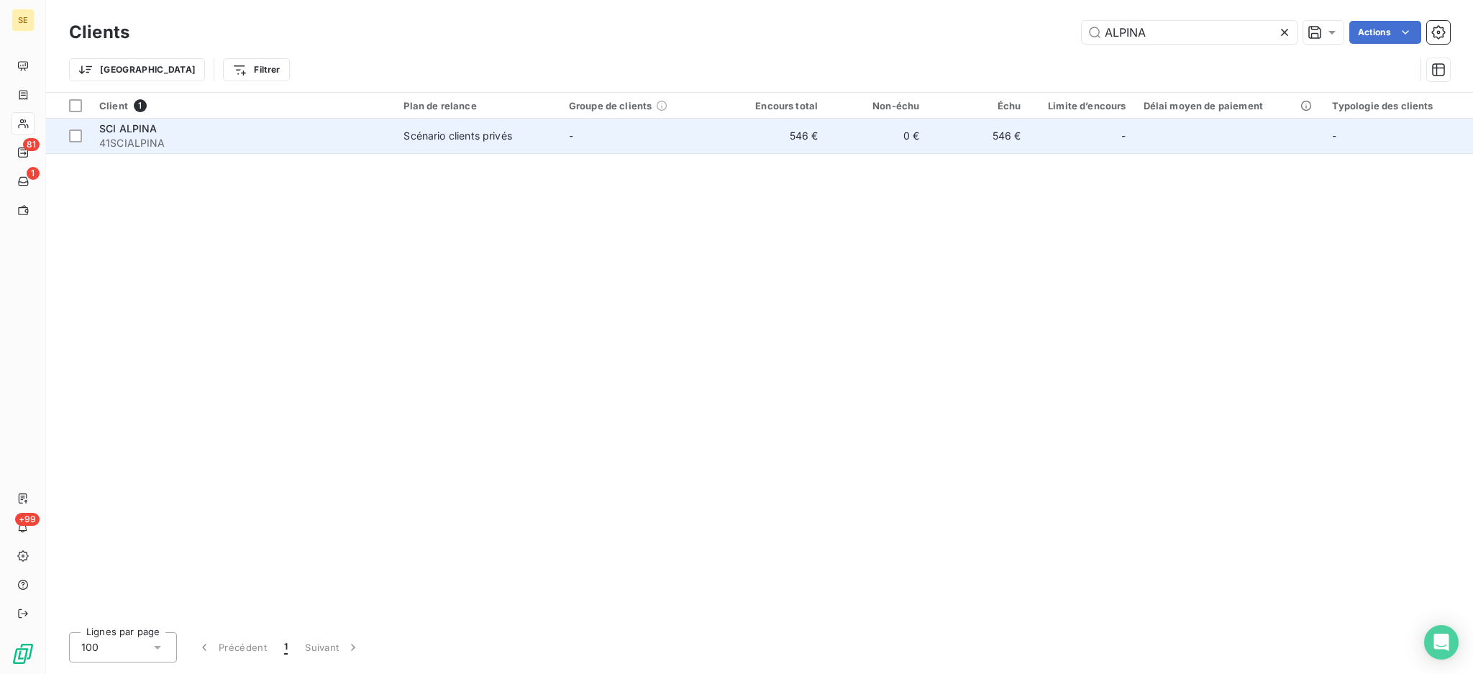
click at [337, 128] on div "SCI ALPINA" at bounding box center [242, 129] width 287 height 14
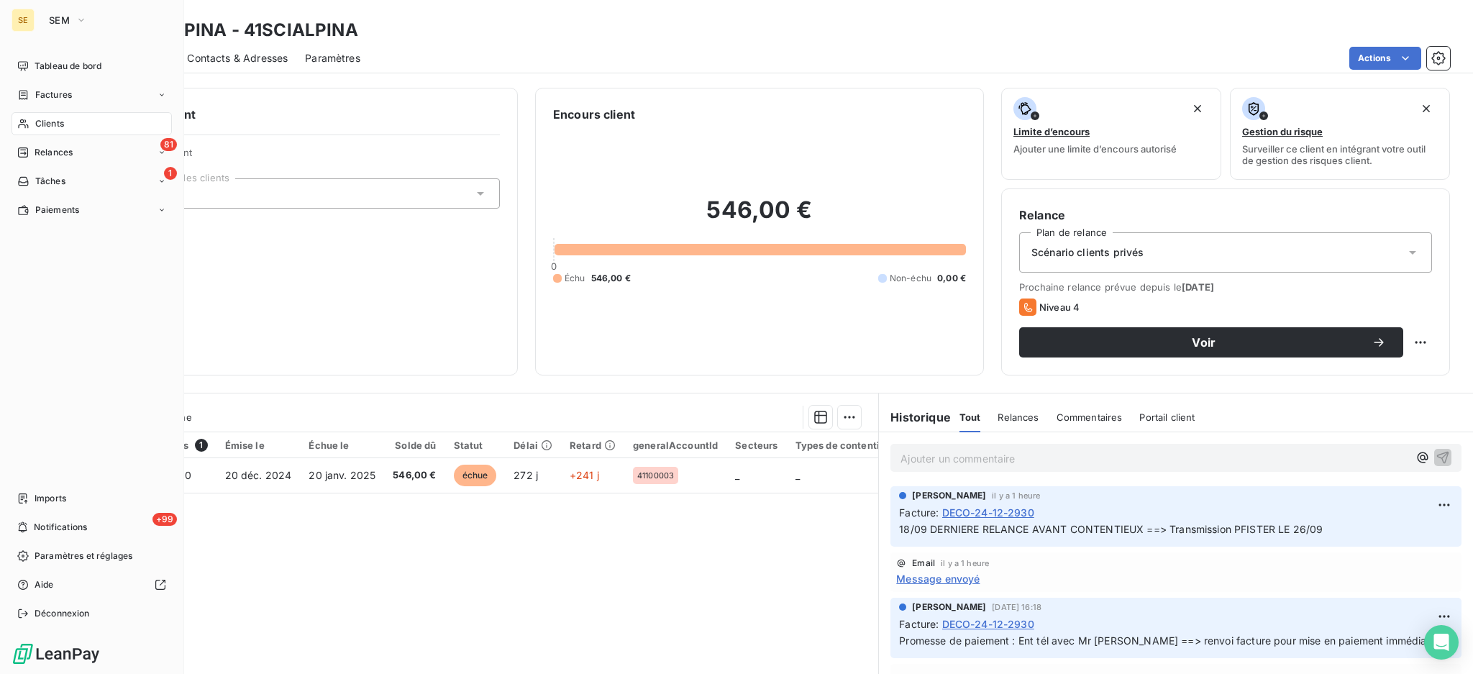
click at [52, 130] on div "Clients" at bounding box center [92, 123] width 160 height 23
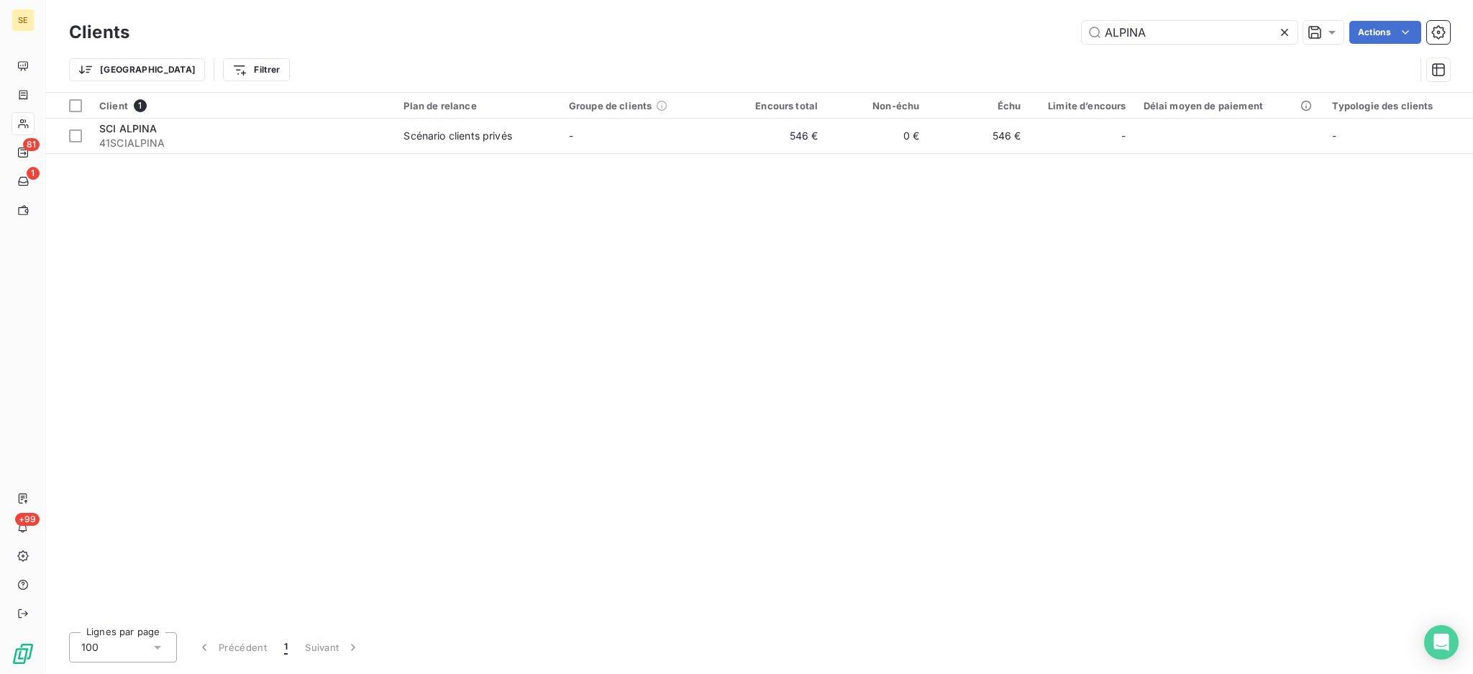
drag, startPoint x: 1203, startPoint y: 34, endPoint x: 1054, endPoint y: 22, distance: 150.0
click at [1054, 22] on div "ALPINA Actions" at bounding box center [798, 32] width 1303 height 23
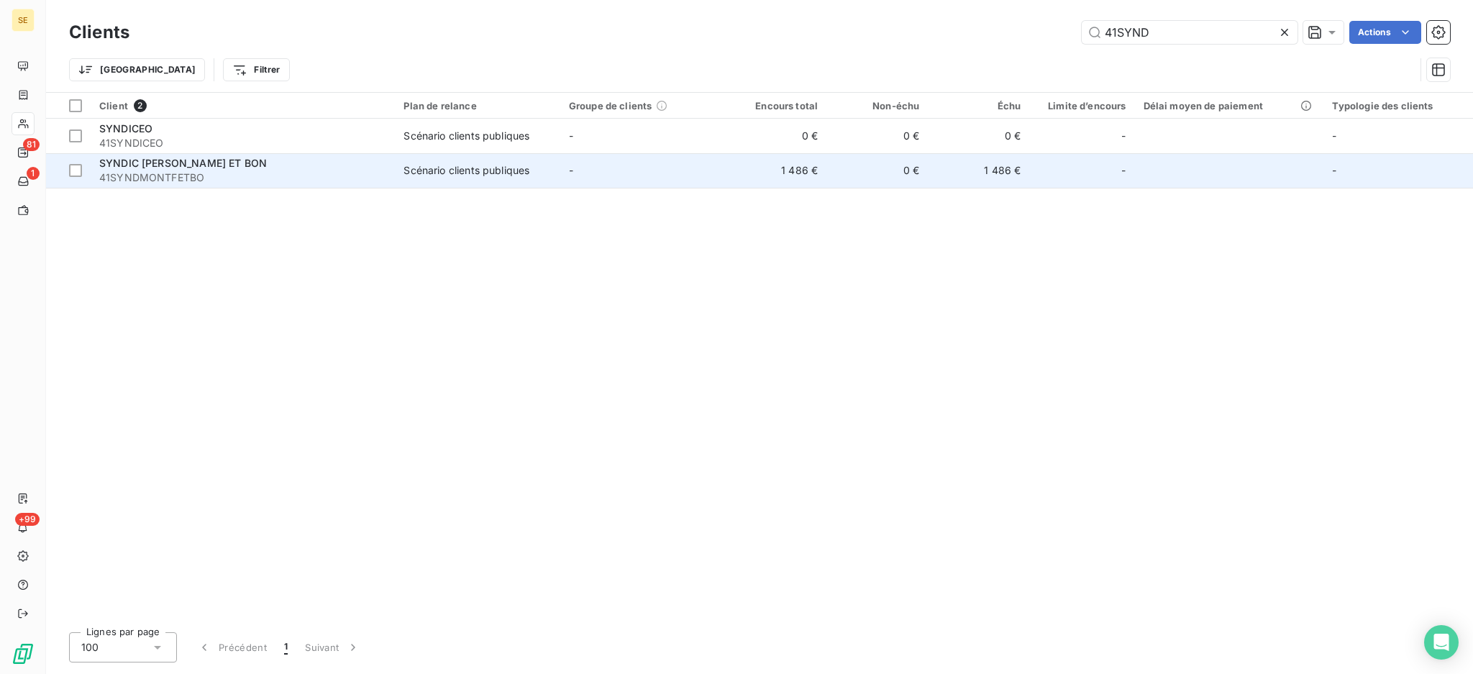
type input "41SYND"
click at [266, 170] on span "41SYNDMONTFETBO" at bounding box center [242, 177] width 287 height 14
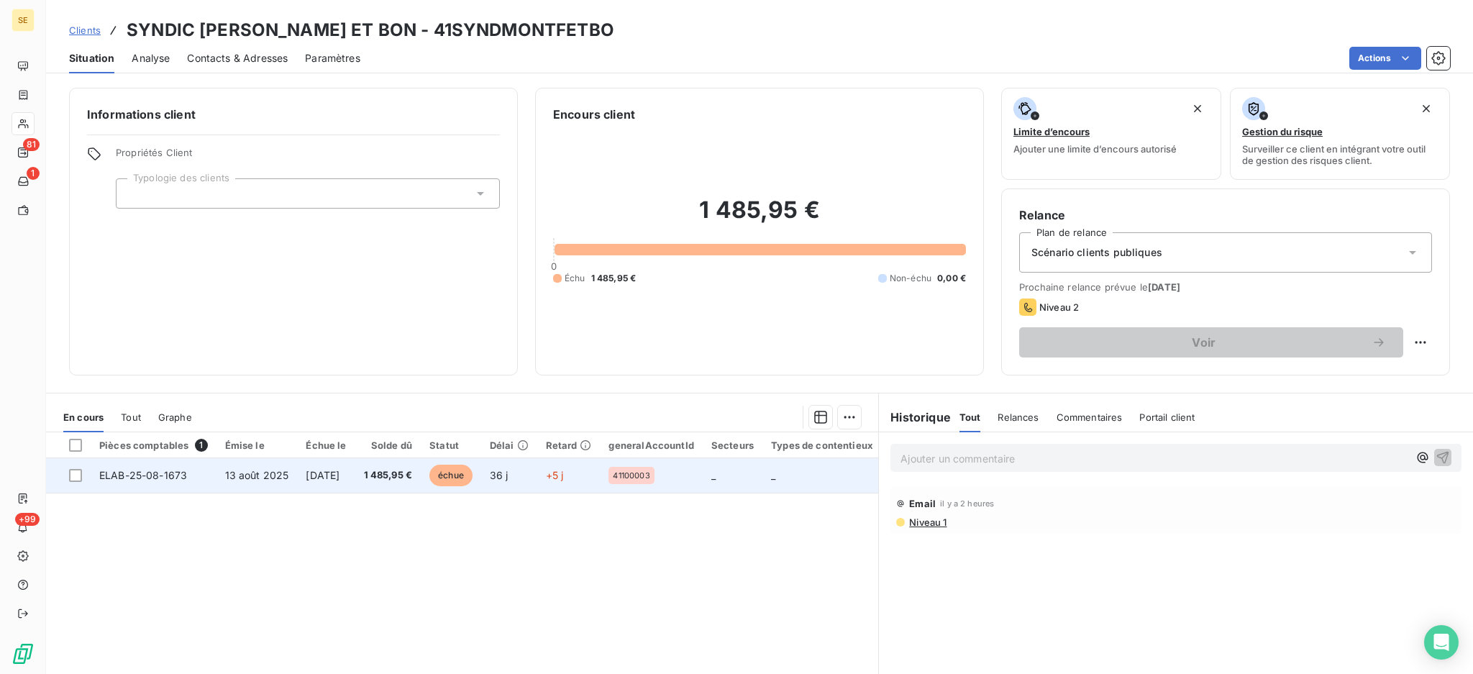
click at [339, 476] on span "13 sept. 2025" at bounding box center [323, 475] width 34 height 12
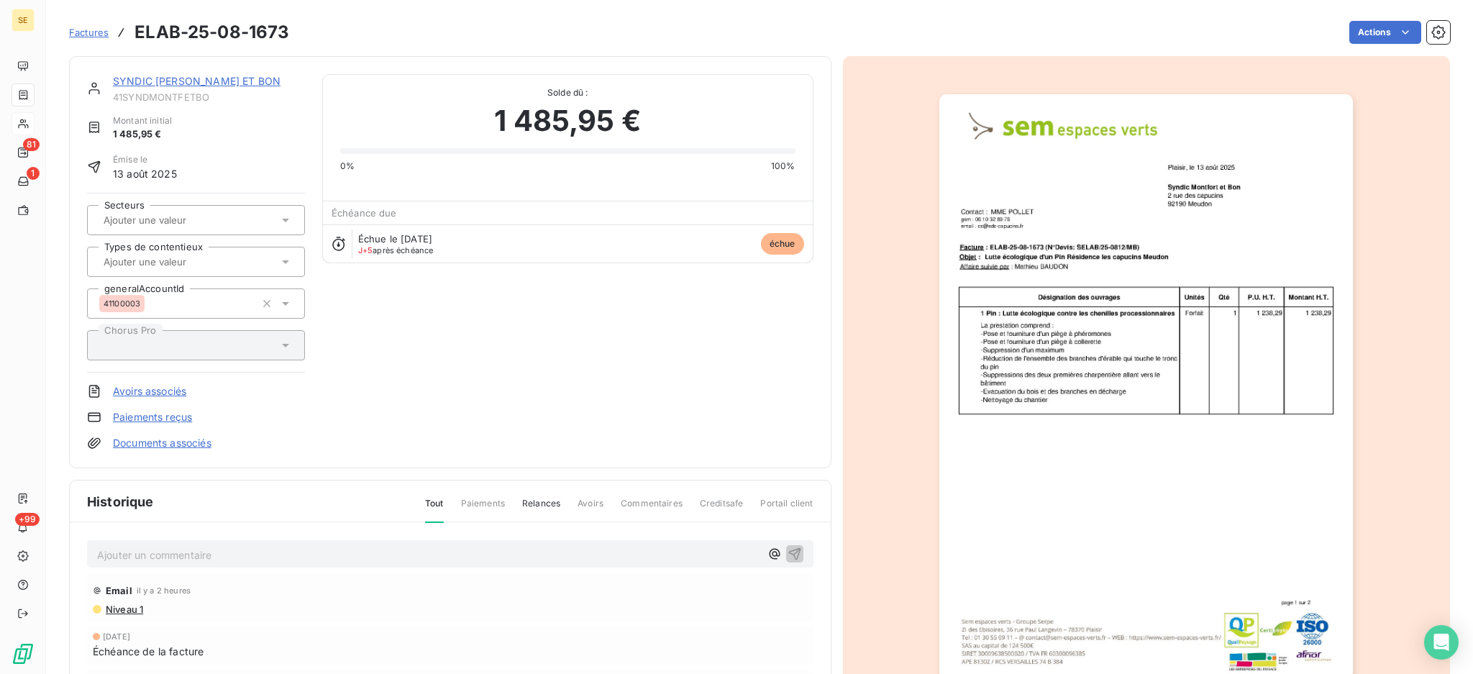
click at [232, 78] on link "SYNDIC [PERSON_NAME] ET BON" at bounding box center [197, 81] width 168 height 12
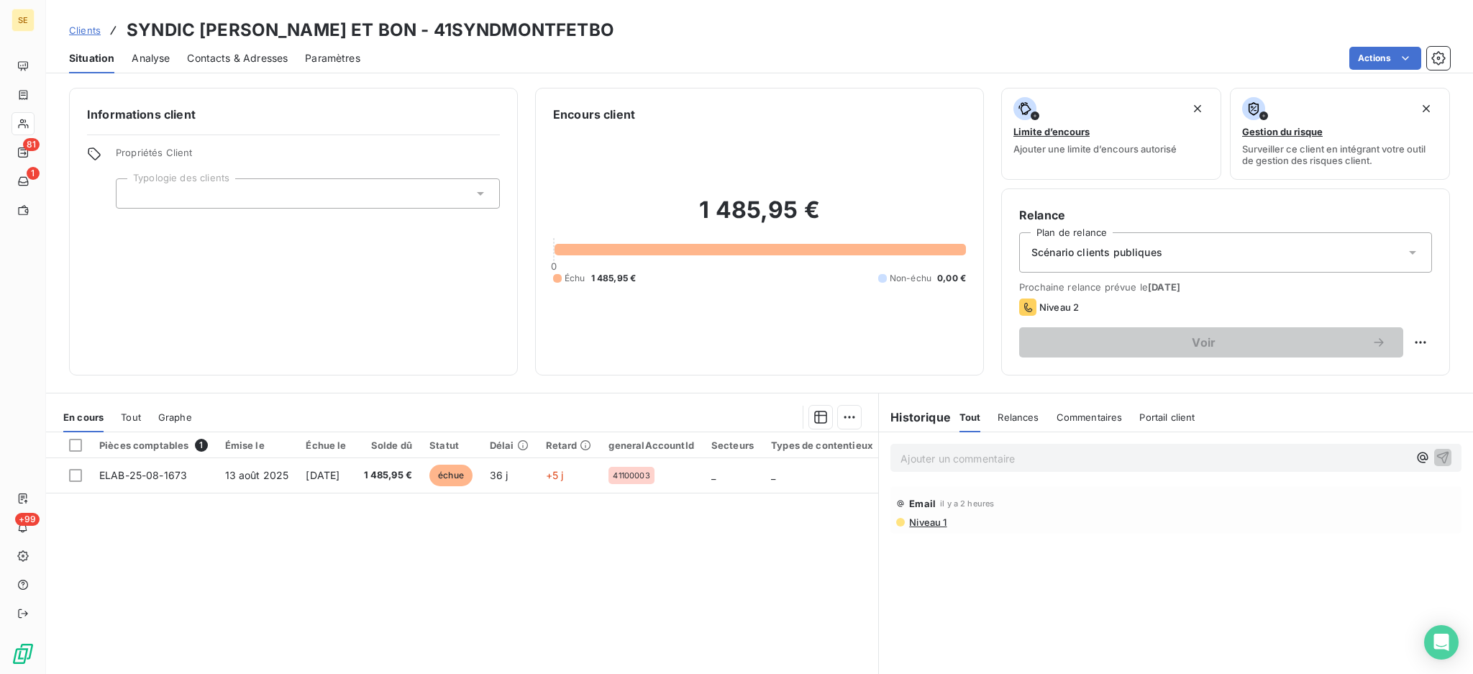
click at [255, 55] on span "Contacts & Adresses" at bounding box center [237, 58] width 101 height 14
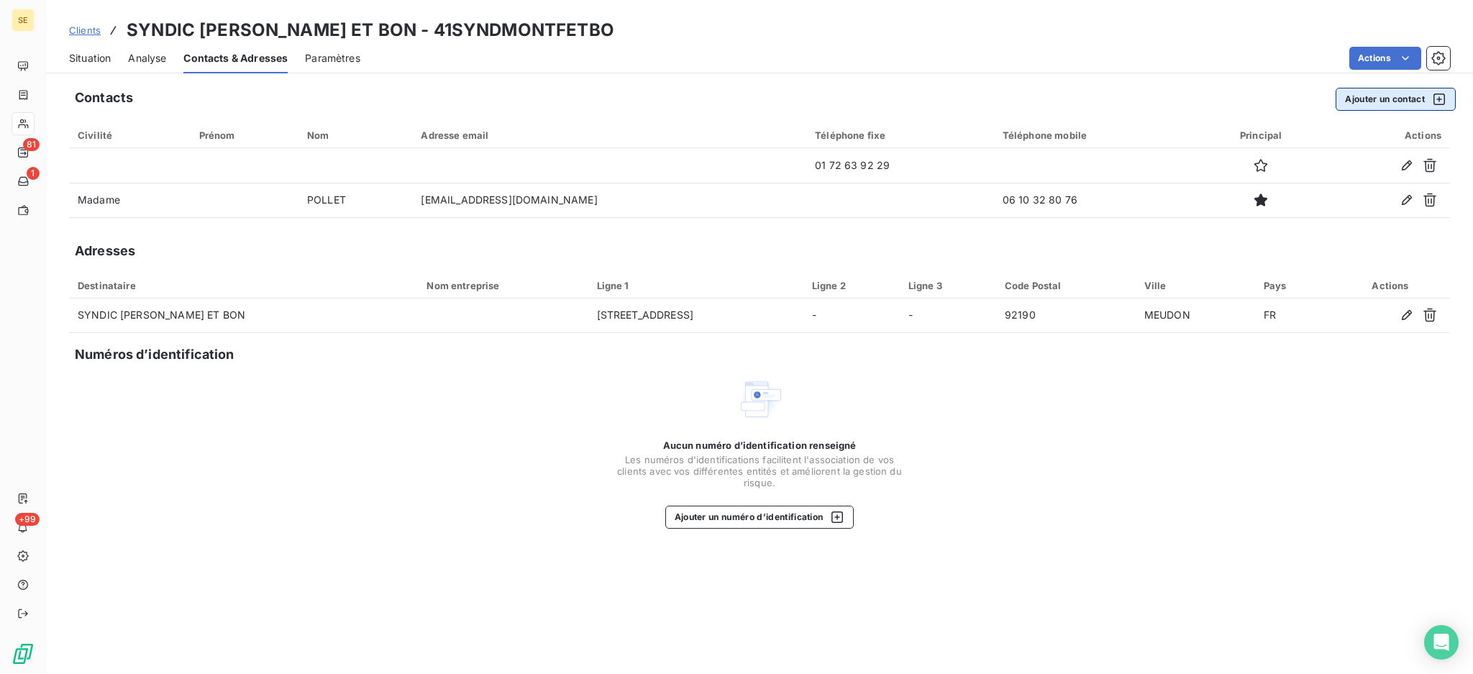
click at [1384, 99] on button "Ajouter un contact" at bounding box center [1395, 99] width 120 height 23
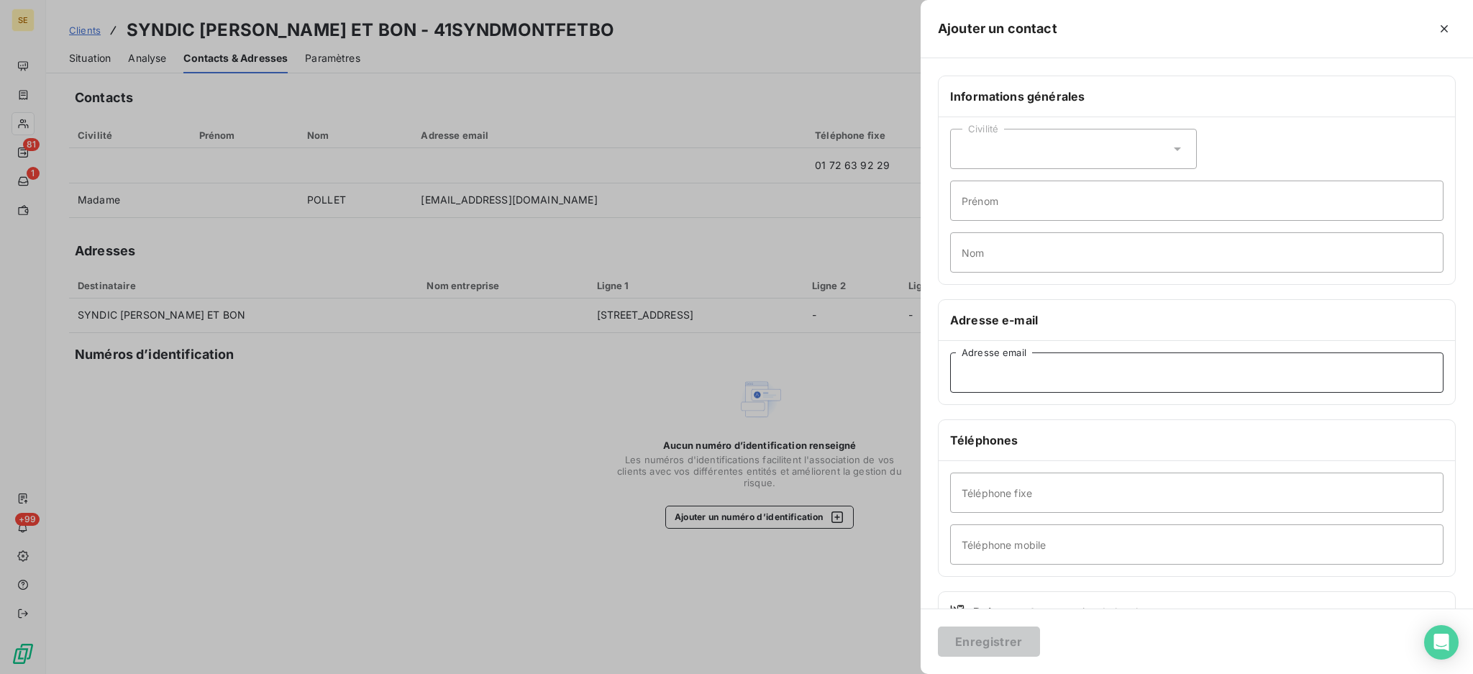
click at [996, 372] on input "Adresse email" at bounding box center [1196, 372] width 493 height 40
paste input "arnaud.angelo@gmail.com"
drag, startPoint x: 1151, startPoint y: 380, endPoint x: 928, endPoint y: 358, distance: 224.0
click at [928, 358] on div "Informations générales Civilité Prénom Nom Adresse e-mail arnaud.angelo@gmail.c…" at bounding box center [1196, 395] width 552 height 639
paste input "Noémie Russo <n.russo@montfortetbon.fr>"
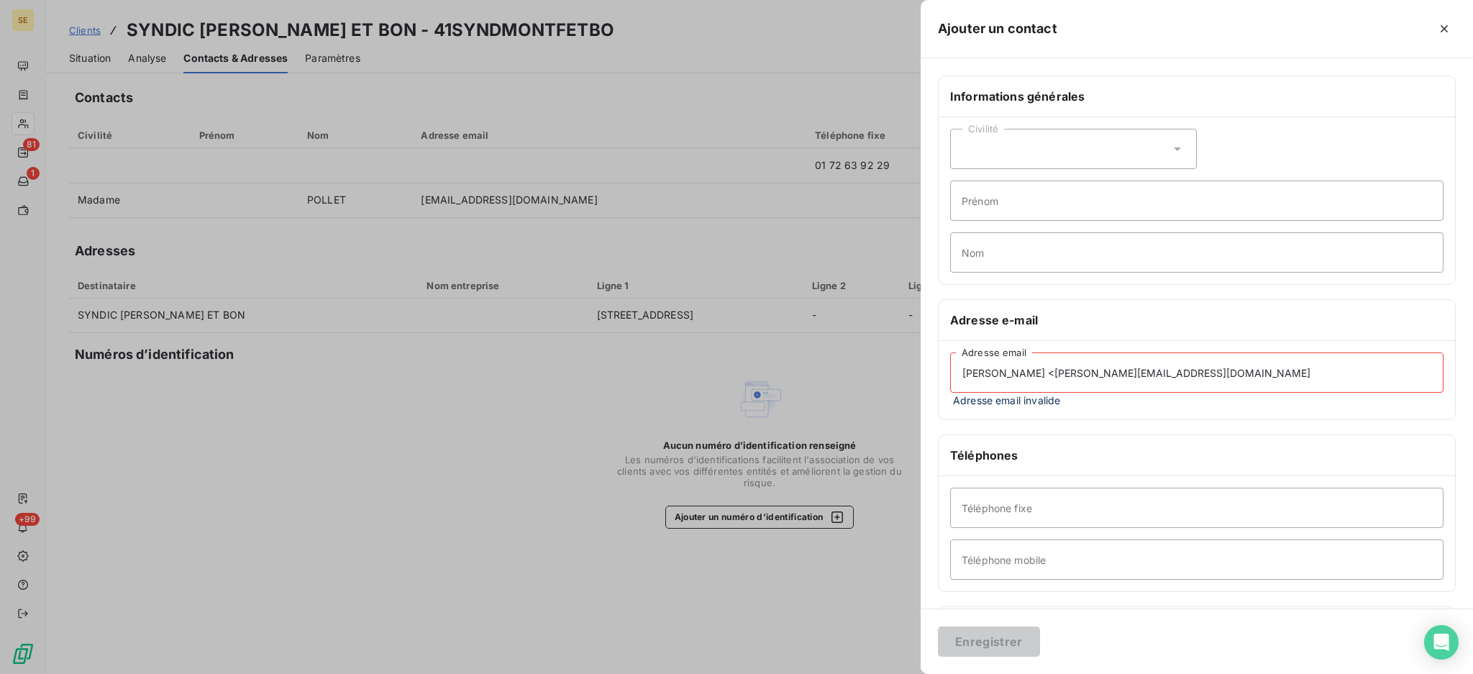
drag, startPoint x: 1041, startPoint y: 373, endPoint x: 950, endPoint y: 371, distance: 90.6
click at [950, 371] on input "Noémie Russo <n.russo@montfortetbon.fr" at bounding box center [1196, 372] width 493 height 40
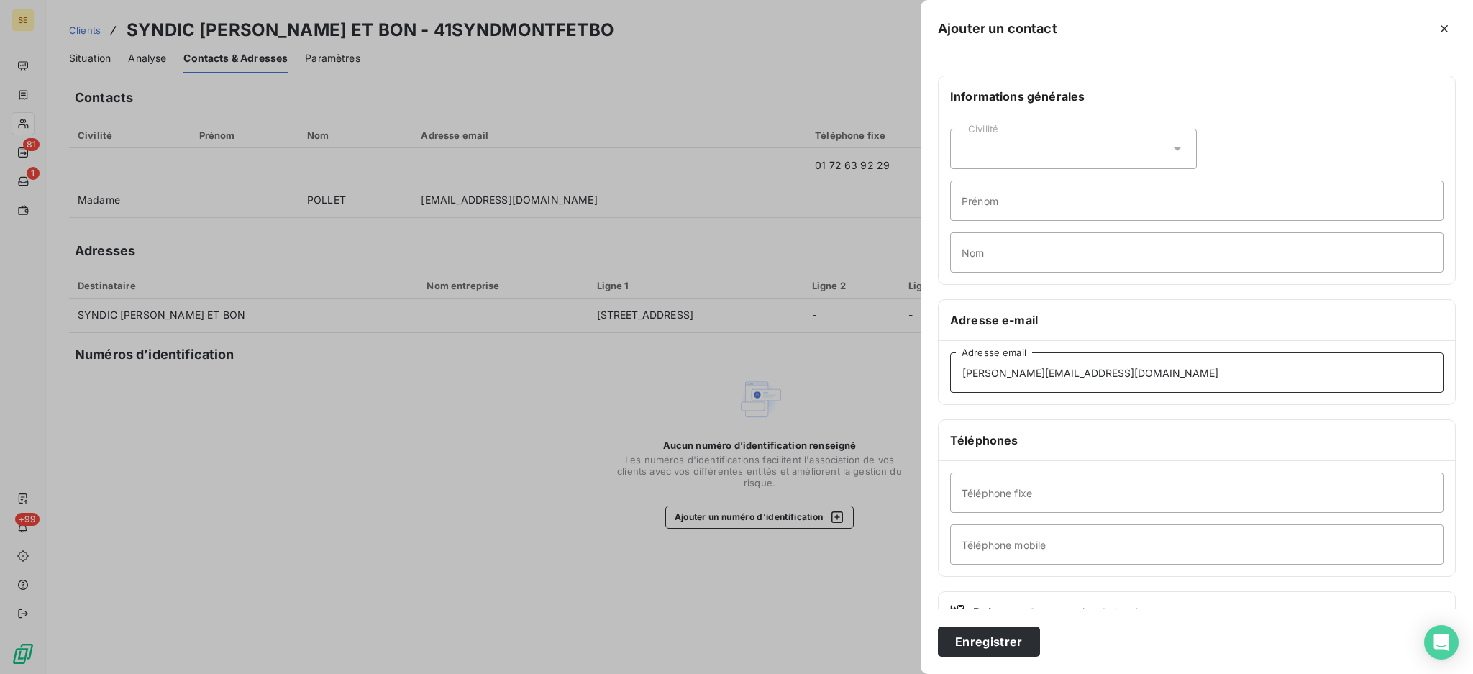
type input "n.russo@montfortetbon.fr"
click at [997, 201] on input "Prénom" at bounding box center [1196, 201] width 493 height 40
paste input "Noémie Russo <"
drag, startPoint x: 1053, startPoint y: 206, endPoint x: 1005, endPoint y: 201, distance: 48.4
click at [1005, 201] on input "Noémie Russo <" at bounding box center [1196, 201] width 493 height 40
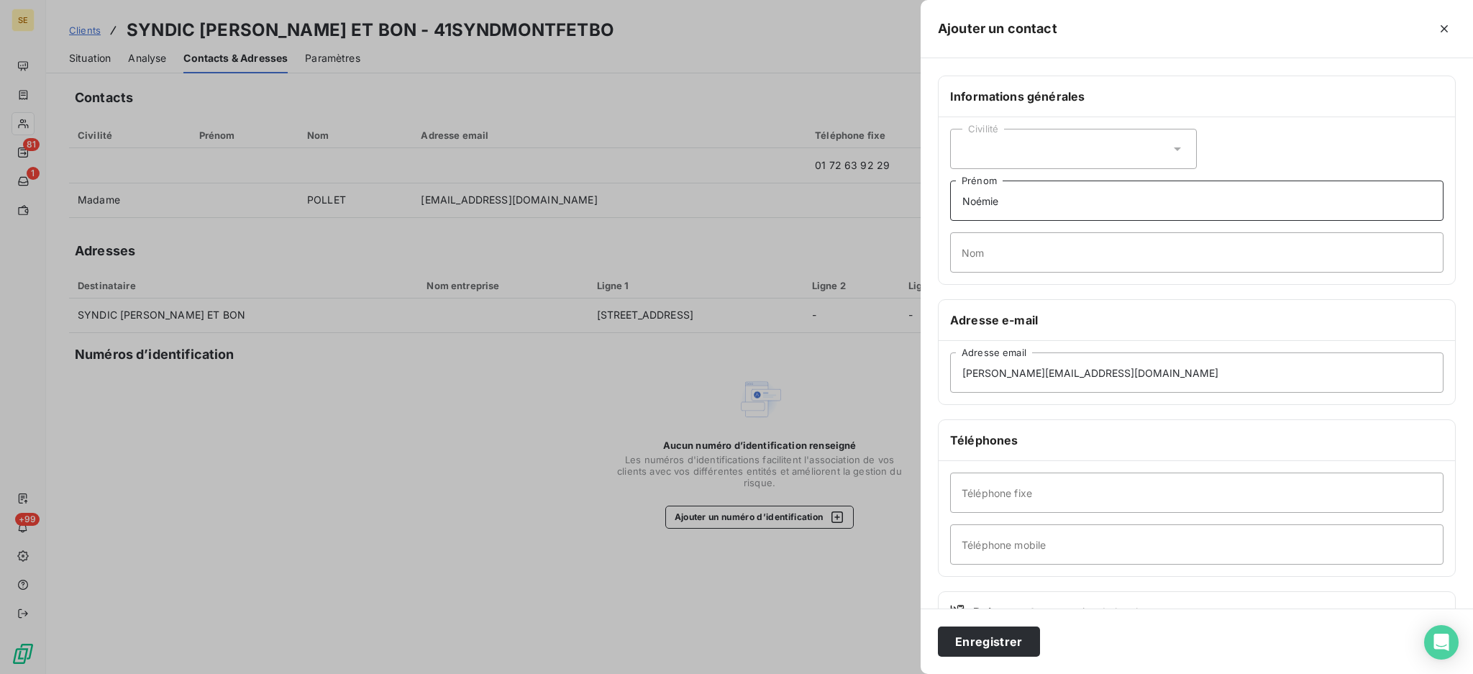
type input "Noémie"
click at [1002, 256] on input "Nom" at bounding box center [1196, 252] width 493 height 40
type input "RUSSO"
click at [1067, 487] on input "Téléphone fixe" at bounding box center [1196, 492] width 493 height 40
type input "01 45 20 44 00"
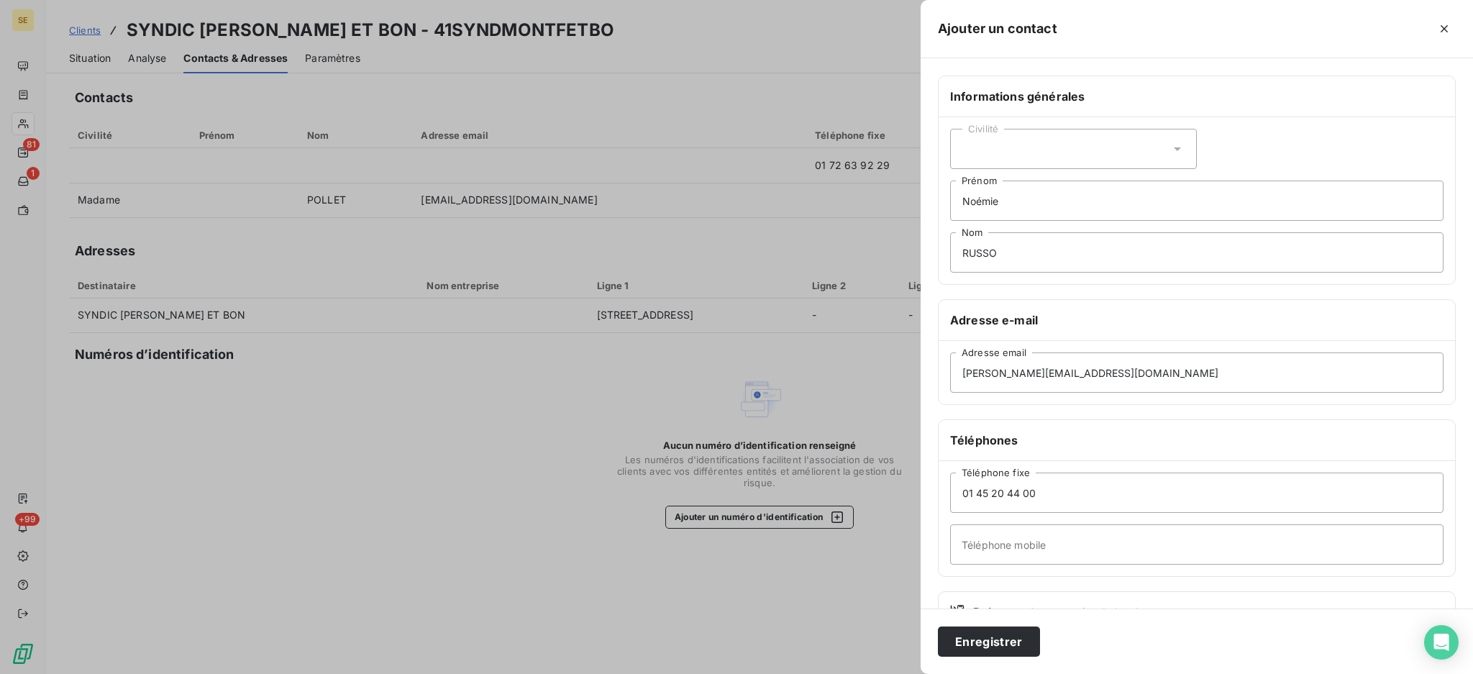
click at [1171, 147] on icon at bounding box center [1177, 149] width 14 height 14
click at [1095, 188] on li "Madame" at bounding box center [1073, 185] width 247 height 26
click at [1054, 201] on input "Noémie" at bounding box center [1196, 201] width 493 height 40
type input "Noémie - Agence MONTFORT & BON"
click at [1009, 642] on button "Enregistrer" at bounding box center [989, 641] width 102 height 30
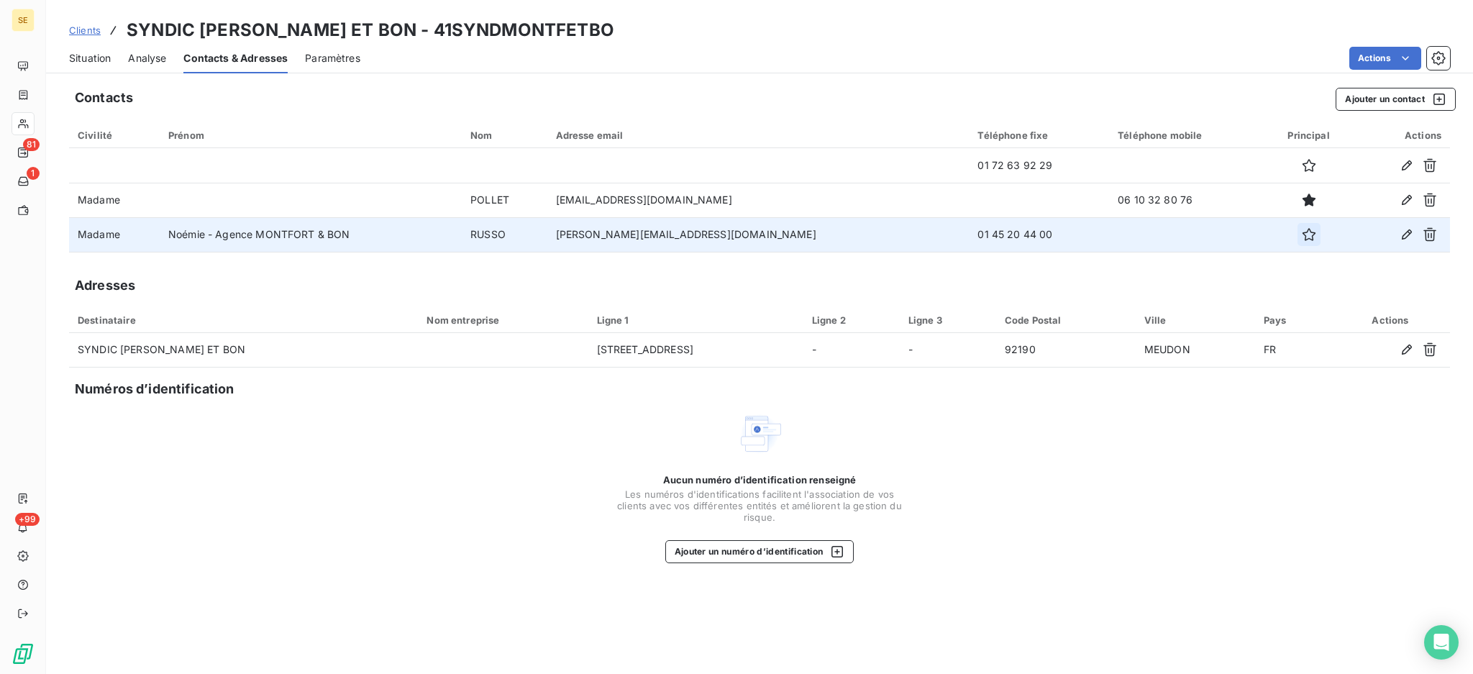
click at [1302, 234] on icon "button" at bounding box center [1309, 234] width 14 height 14
click at [77, 57] on span "Situation" at bounding box center [90, 58] width 42 height 14
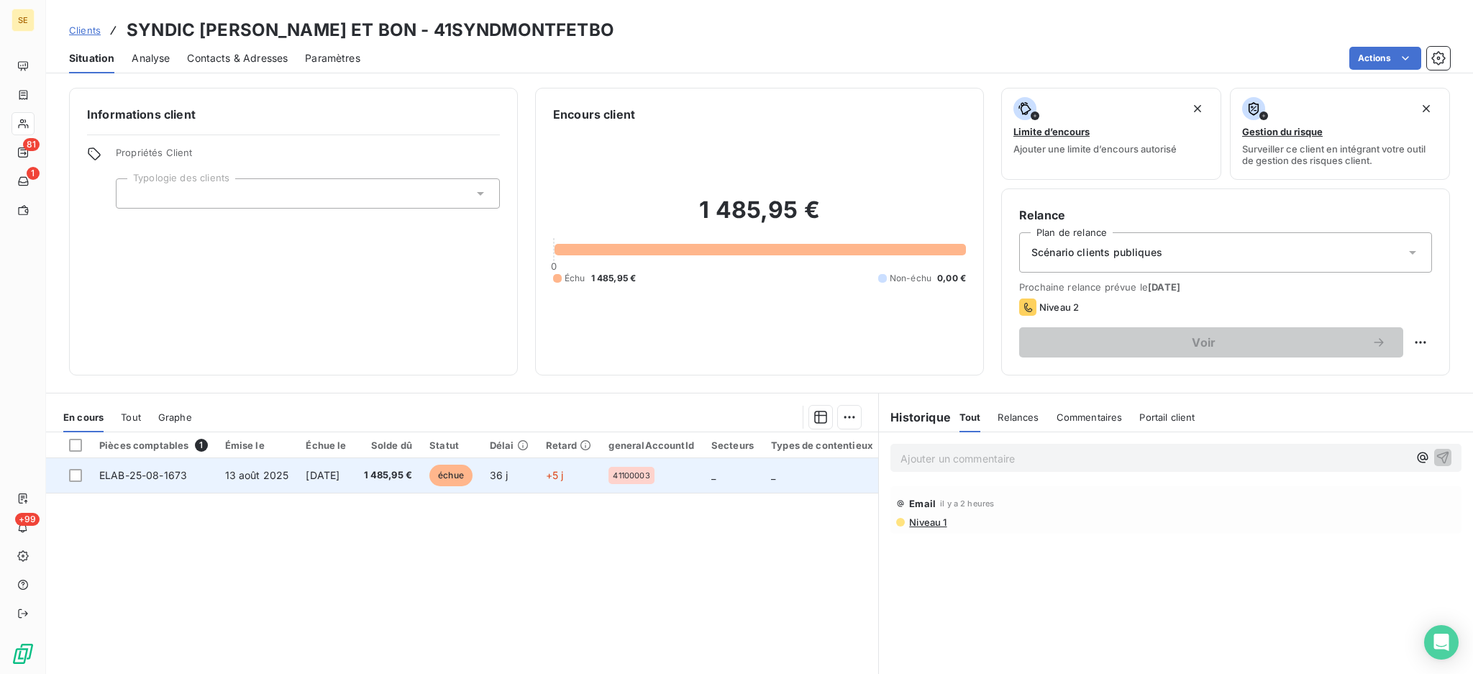
click at [306, 473] on span "13 sept. 2025" at bounding box center [323, 475] width 34 height 12
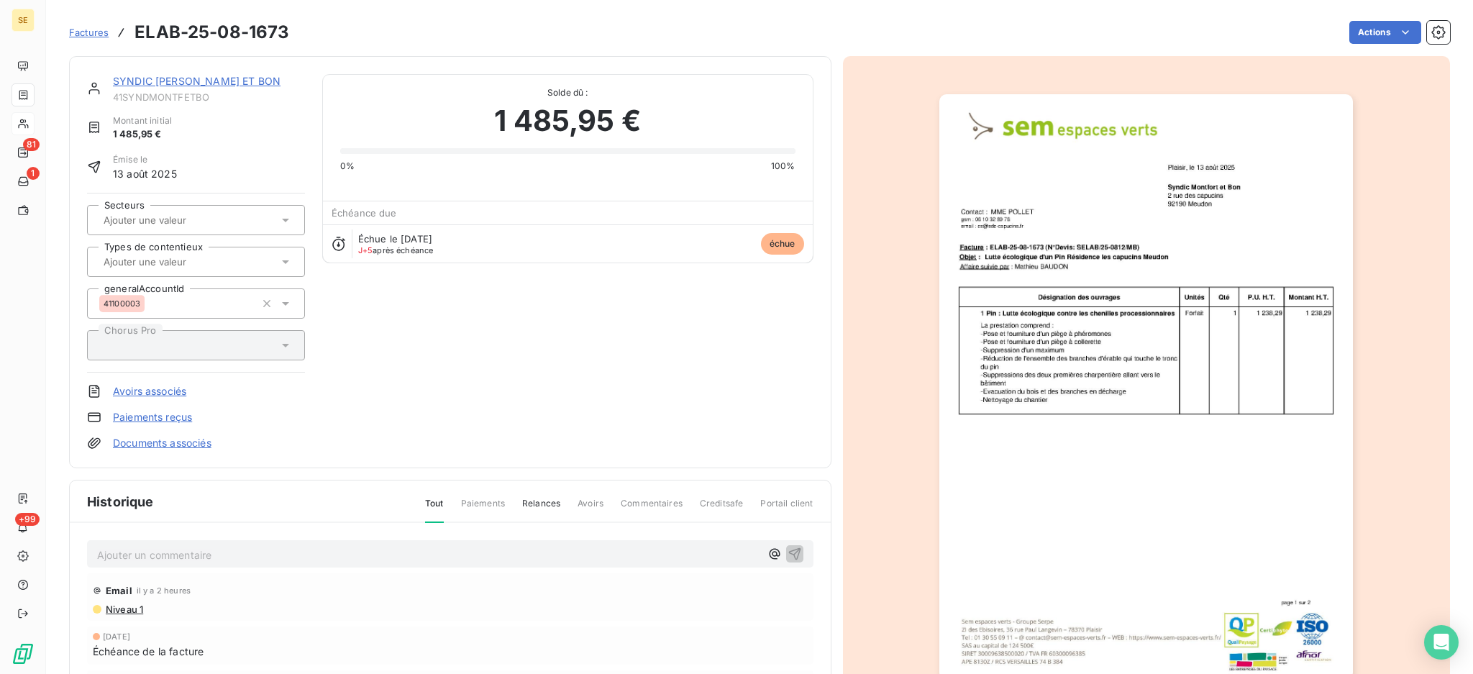
click at [362, 551] on p "Ajouter un commentaire ﻿" at bounding box center [428, 555] width 663 height 18
drag, startPoint x: 266, startPoint y: 549, endPoint x: 0, endPoint y: 504, distance: 269.9
click at [0, 504] on div "SE 81 1 +99 Factures ELAB-25-08-1673 Actions SYNDIC MONTFORT ET BON 41SYNDMONTF…" at bounding box center [736, 337] width 1473 height 674
click at [97, 549] on span "Noémie Russo <n.russo@montfortetbon.fr> ==> transmis à la compta" at bounding box center [340, 553] width 486 height 12
click at [365, 547] on span "18/09 Noémie Russo <n.russo@montfortetbon.fr> ==> transmis à la compta" at bounding box center [355, 553] width 517 height 12
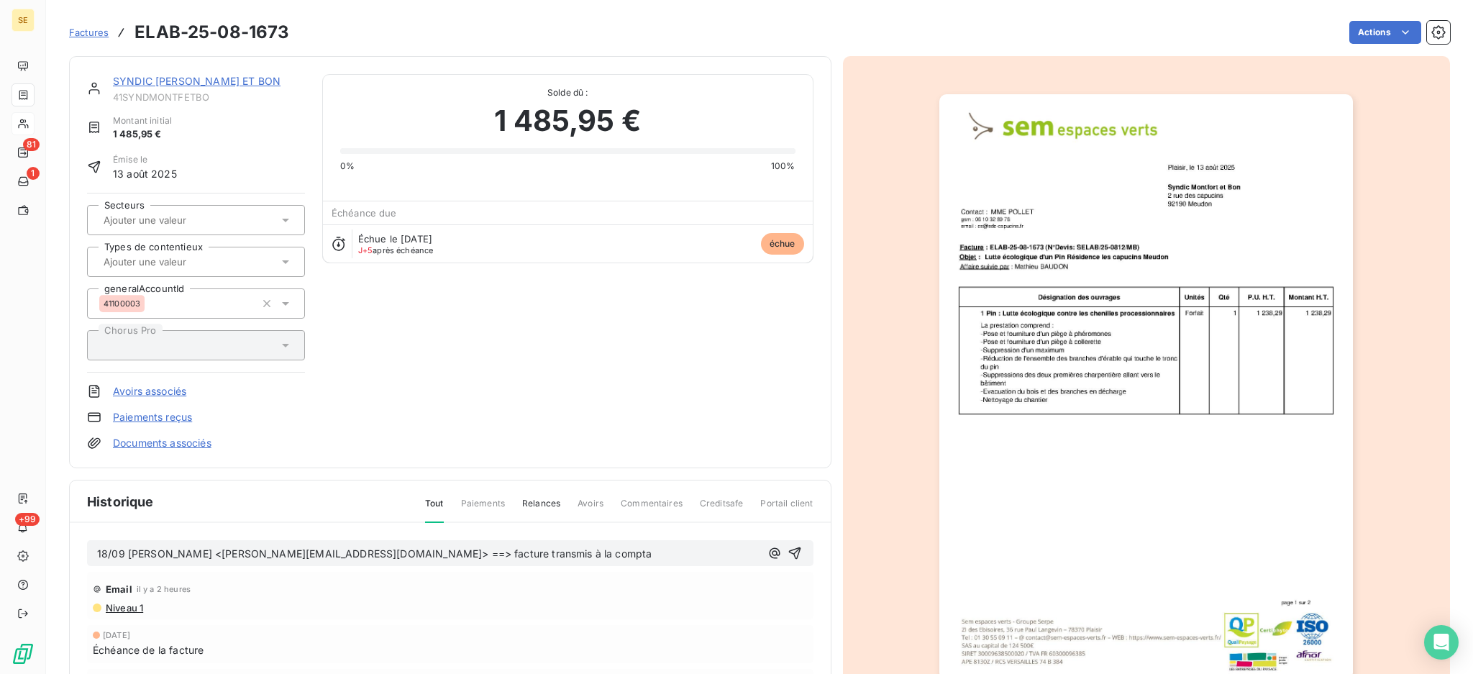
click at [444, 550] on span "18/09 Noémie Russo <n.russo@montfortetbon.fr> ==> facture transmis à la compta" at bounding box center [374, 553] width 554 height 12
click at [787, 553] on icon "button" at bounding box center [794, 553] width 14 height 14
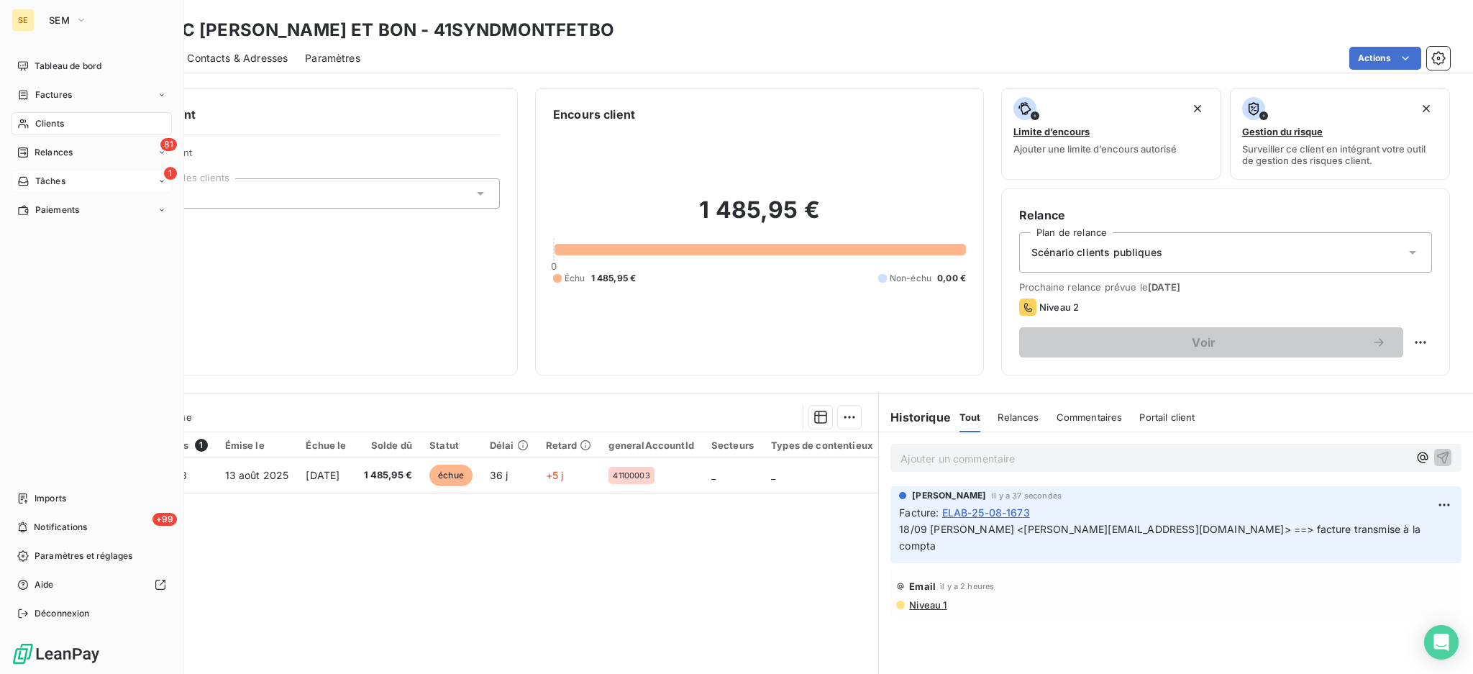
click at [54, 180] on span "Tâches" at bounding box center [50, 181] width 30 height 13
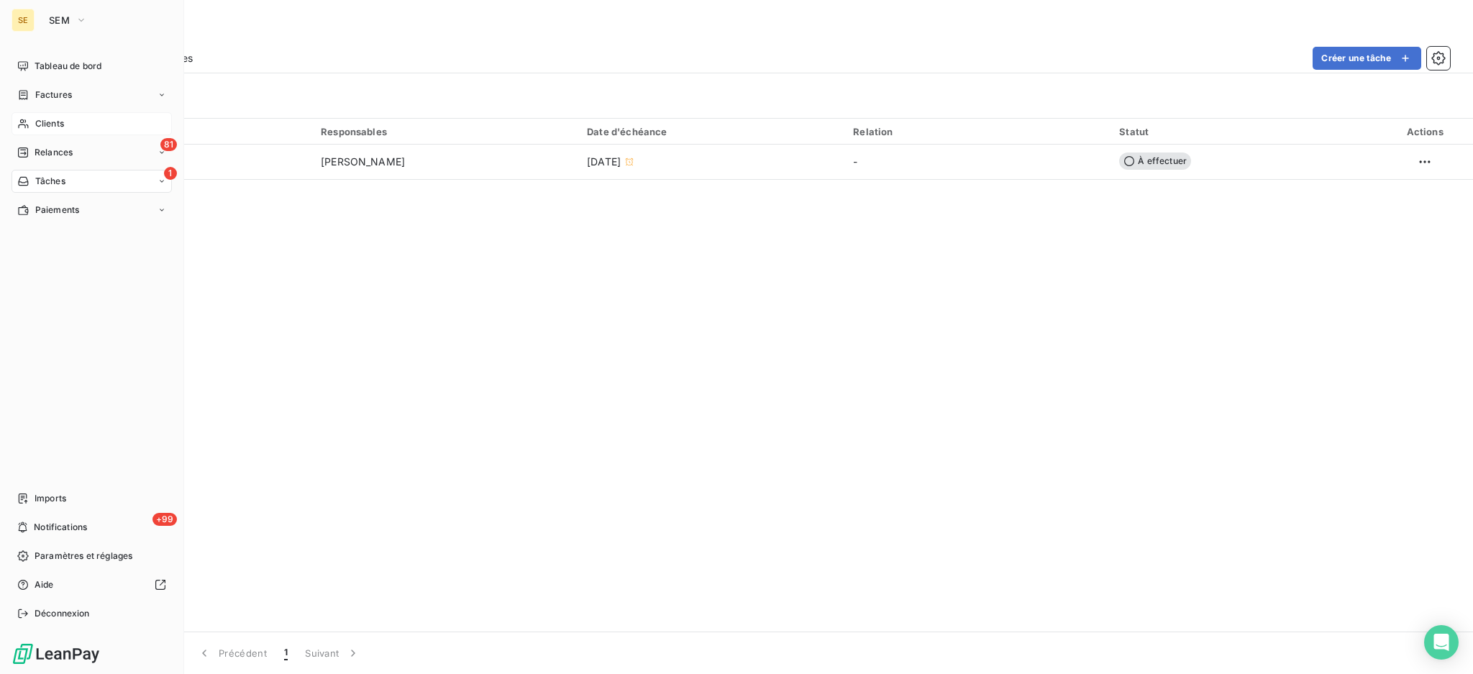
click at [48, 122] on span "Clients" at bounding box center [49, 123] width 29 height 13
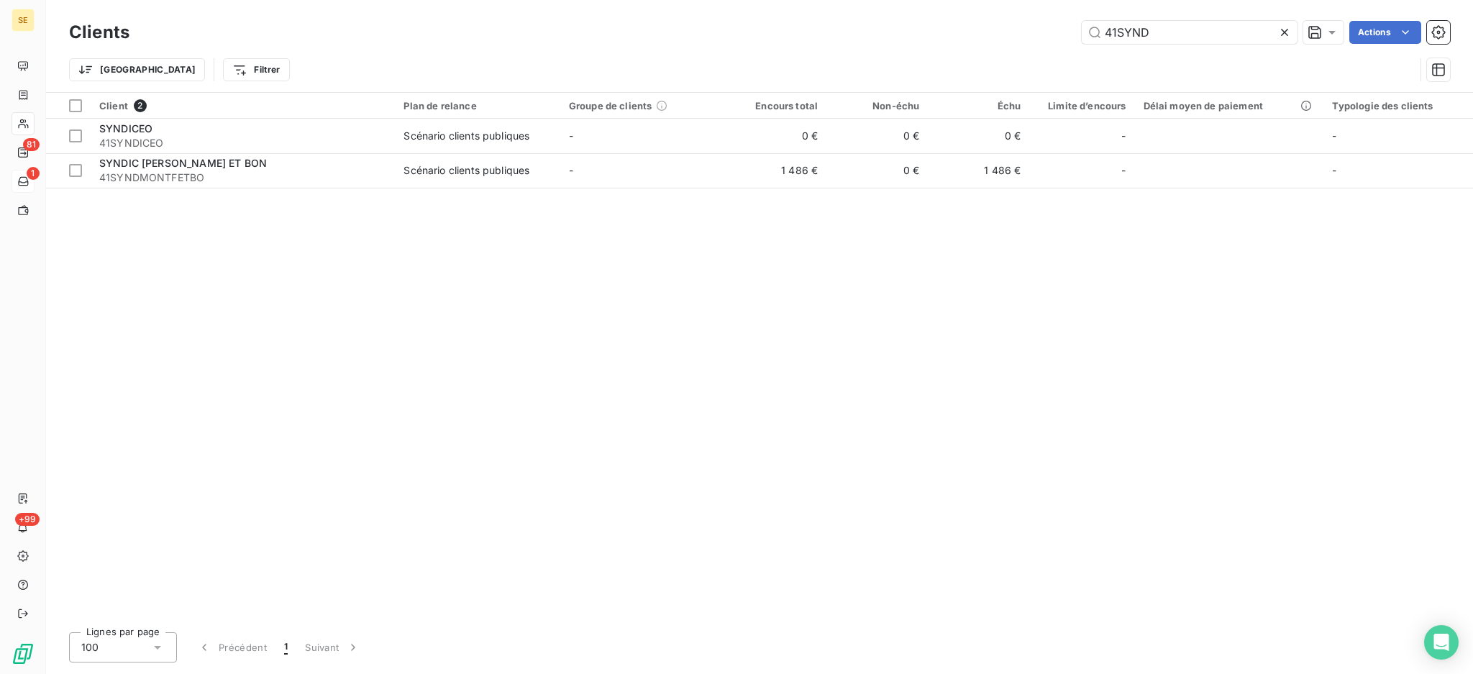
drag, startPoint x: 1212, startPoint y: 35, endPoint x: 915, endPoint y: 39, distance: 297.0
click at [951, 32] on div "41SYND Actions" at bounding box center [798, 32] width 1303 height 23
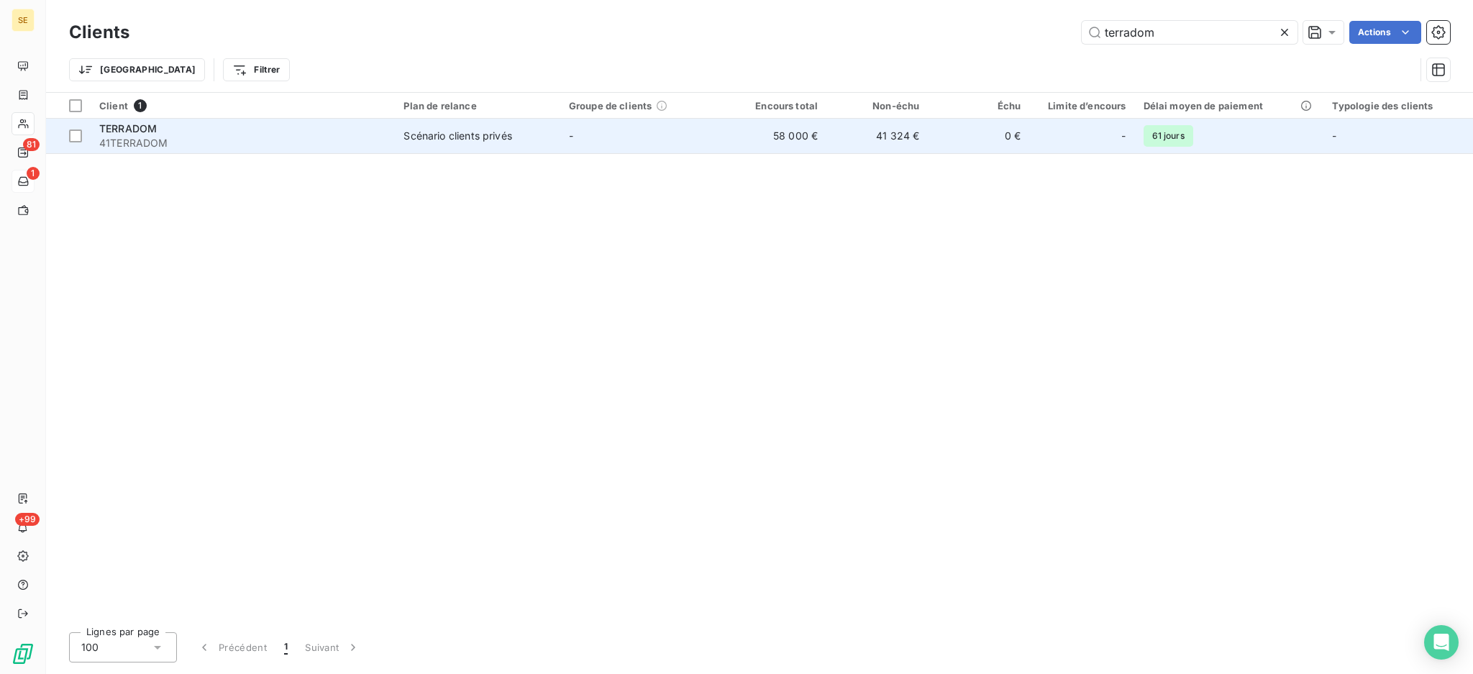
type input "terradom"
click at [408, 132] on div "Scénario clients privés" at bounding box center [457, 136] width 108 height 14
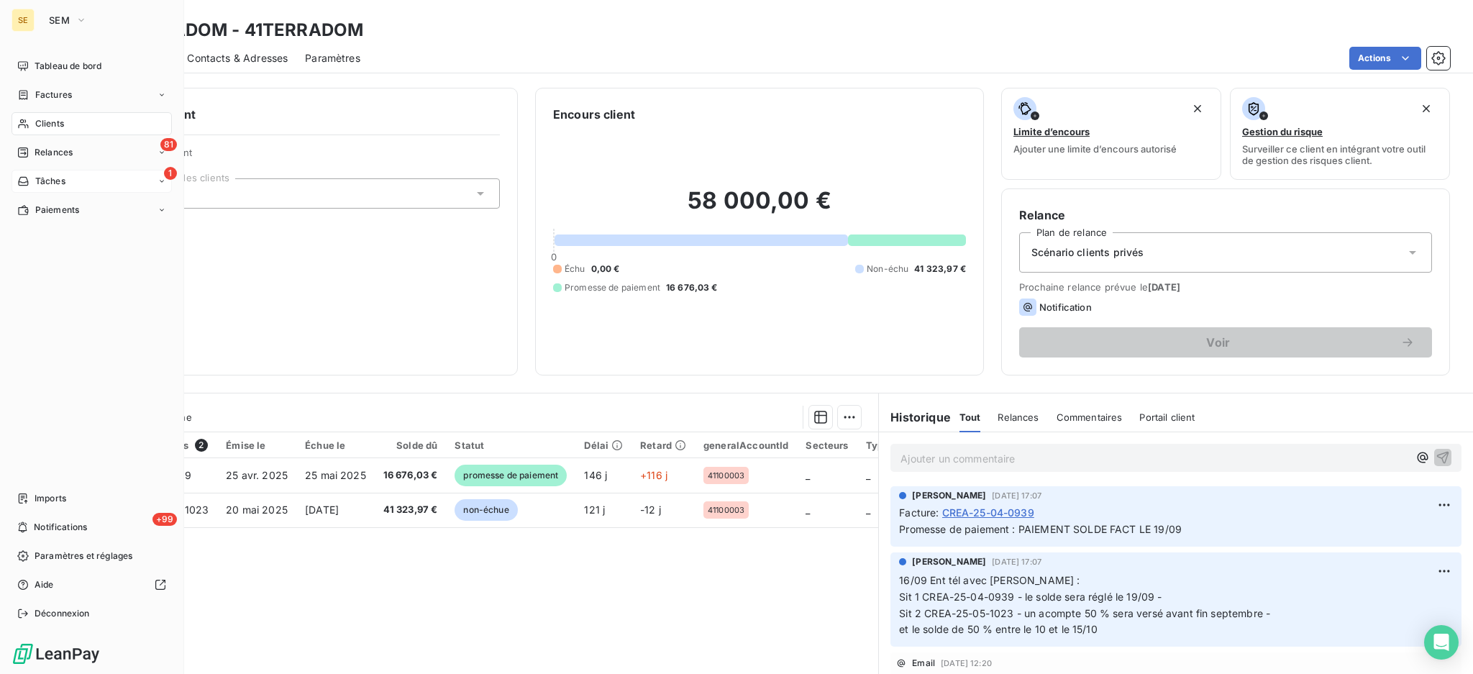
click at [68, 179] on div "1 Tâches" at bounding box center [92, 181] width 160 height 23
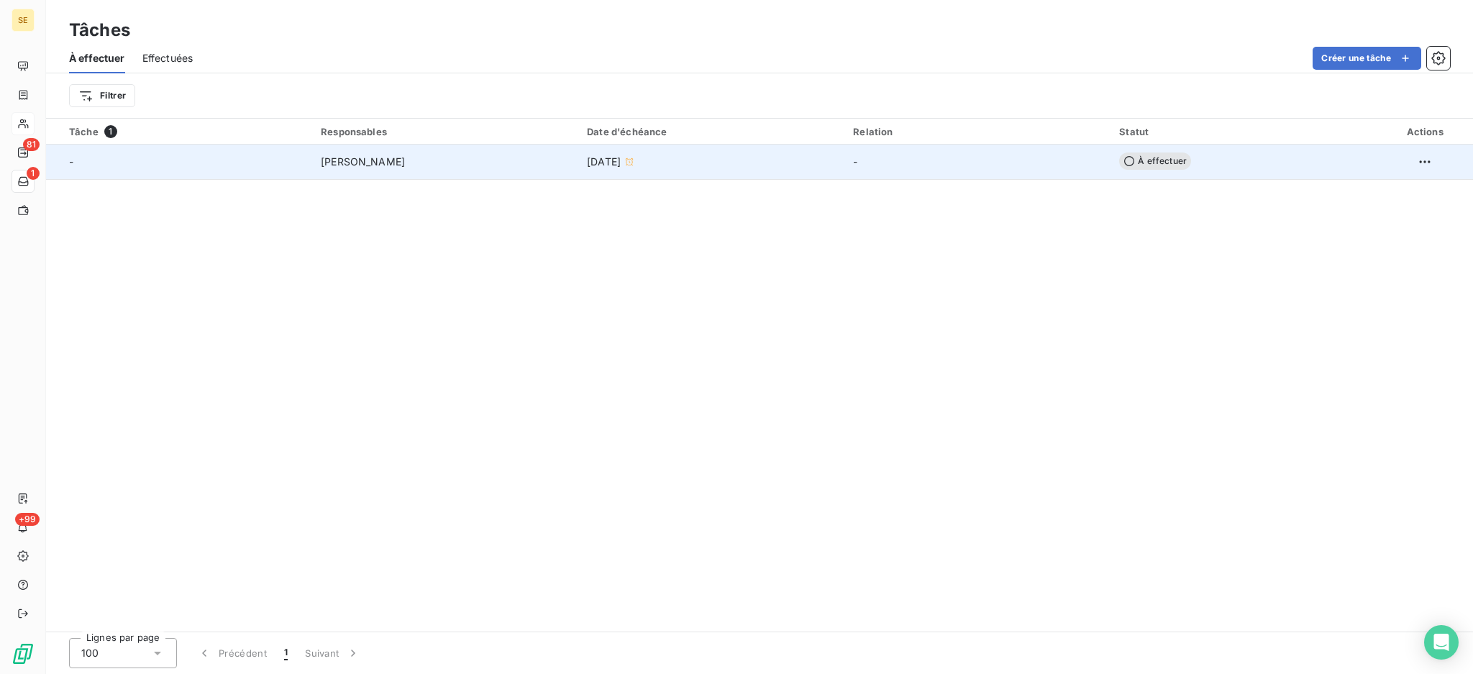
click at [1148, 155] on span "À effectuer" at bounding box center [1155, 160] width 72 height 17
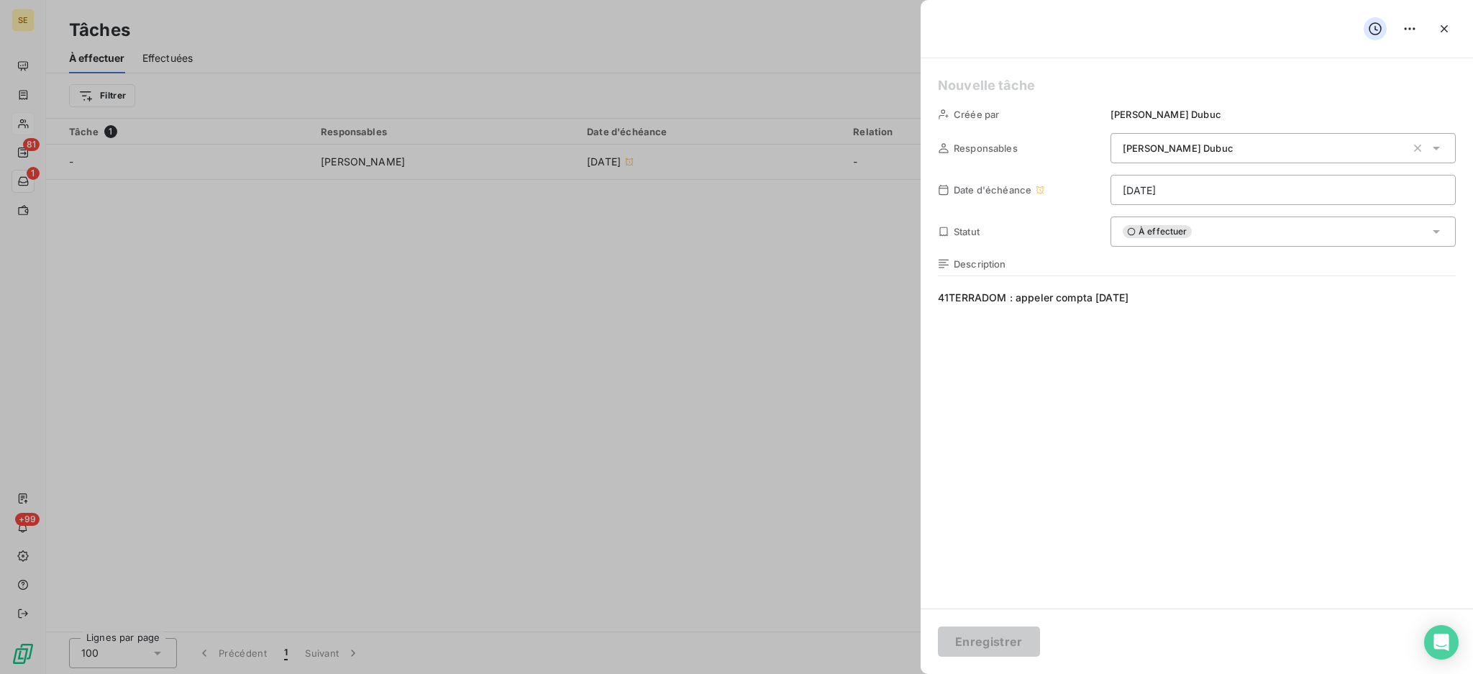
click at [1436, 230] on icon at bounding box center [1436, 232] width 7 height 4
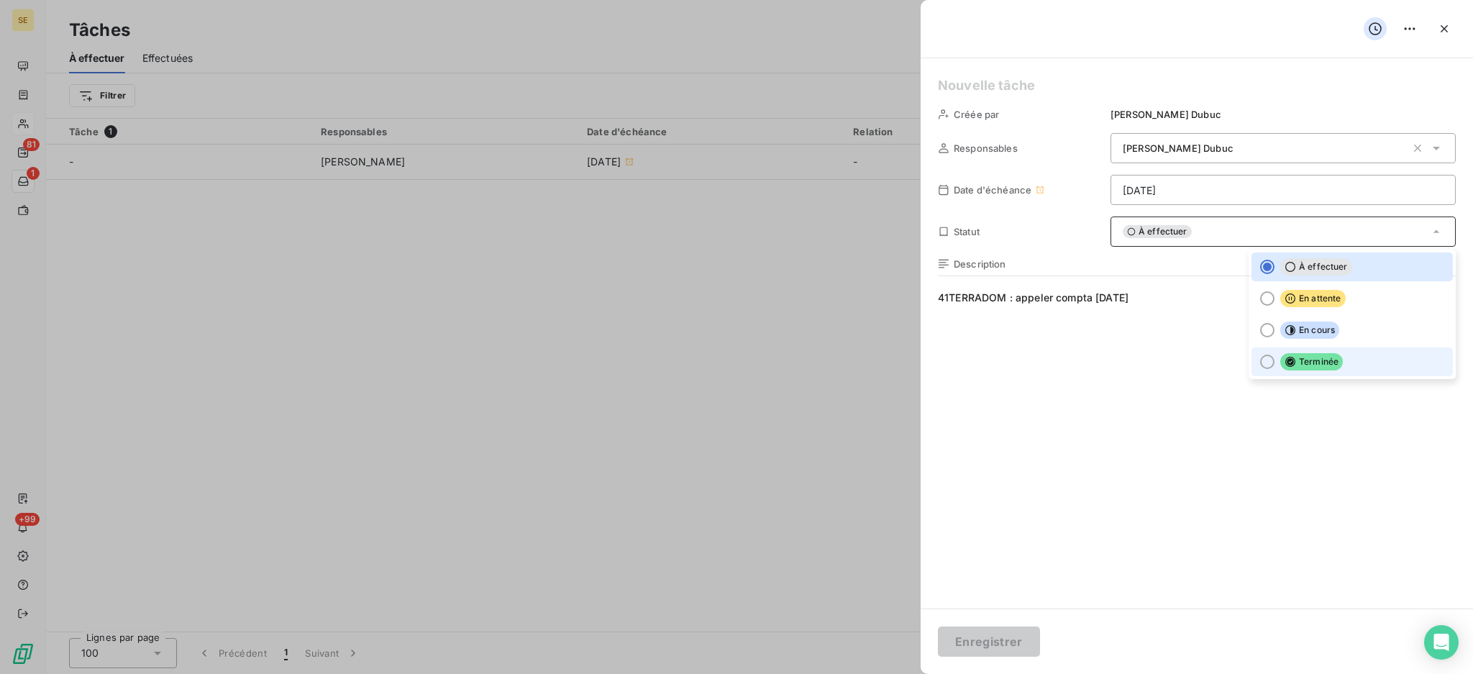
click at [1267, 358] on div at bounding box center [1267, 362] width 14 height 14
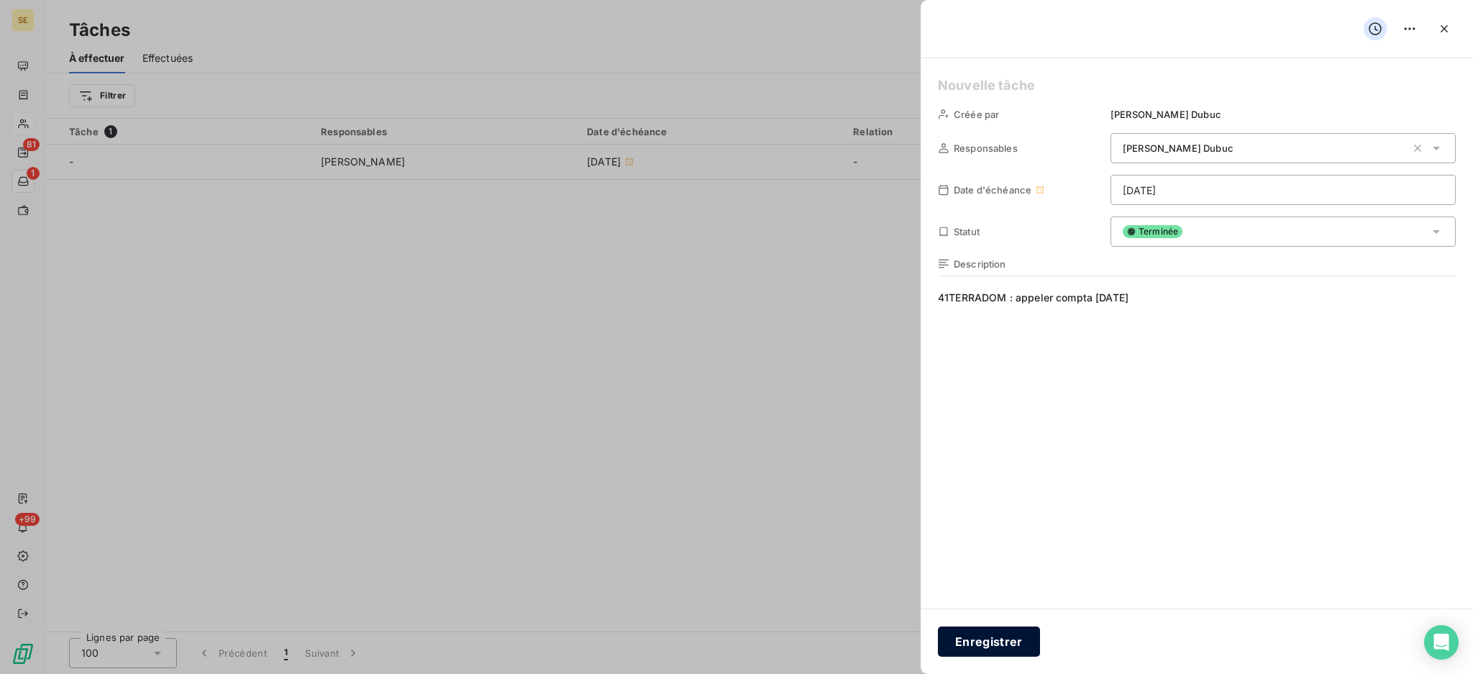
click at [968, 644] on button "Enregistrer" at bounding box center [989, 641] width 102 height 30
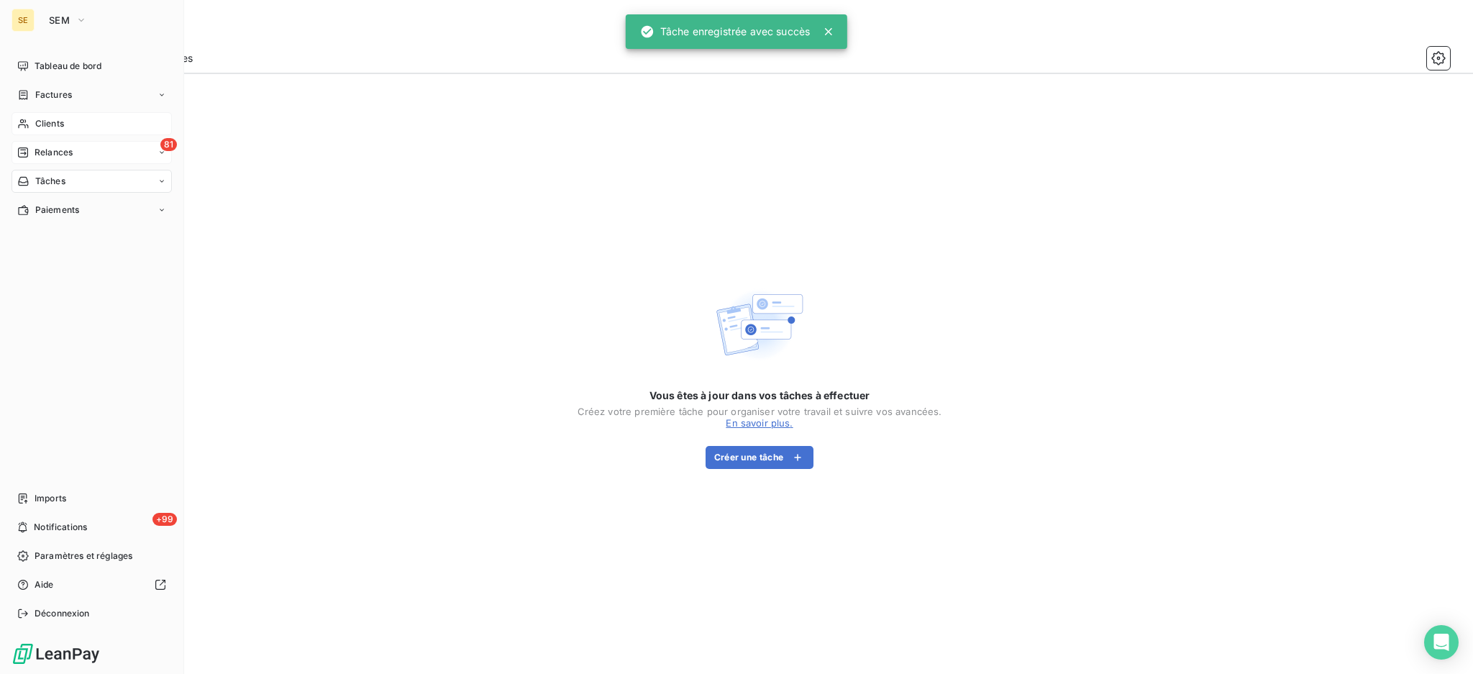
click at [81, 153] on div "81 Relances" at bounding box center [92, 152] width 160 height 23
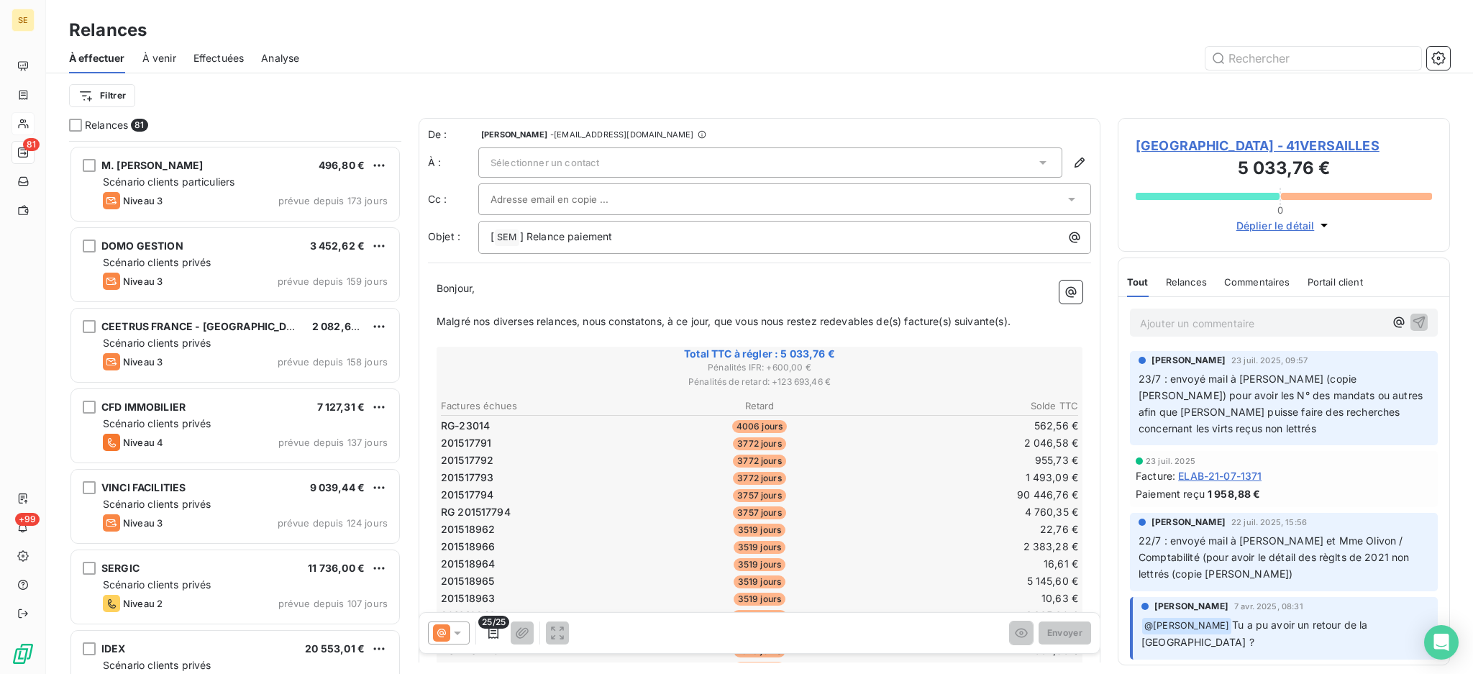
scroll to position [1343, 0]
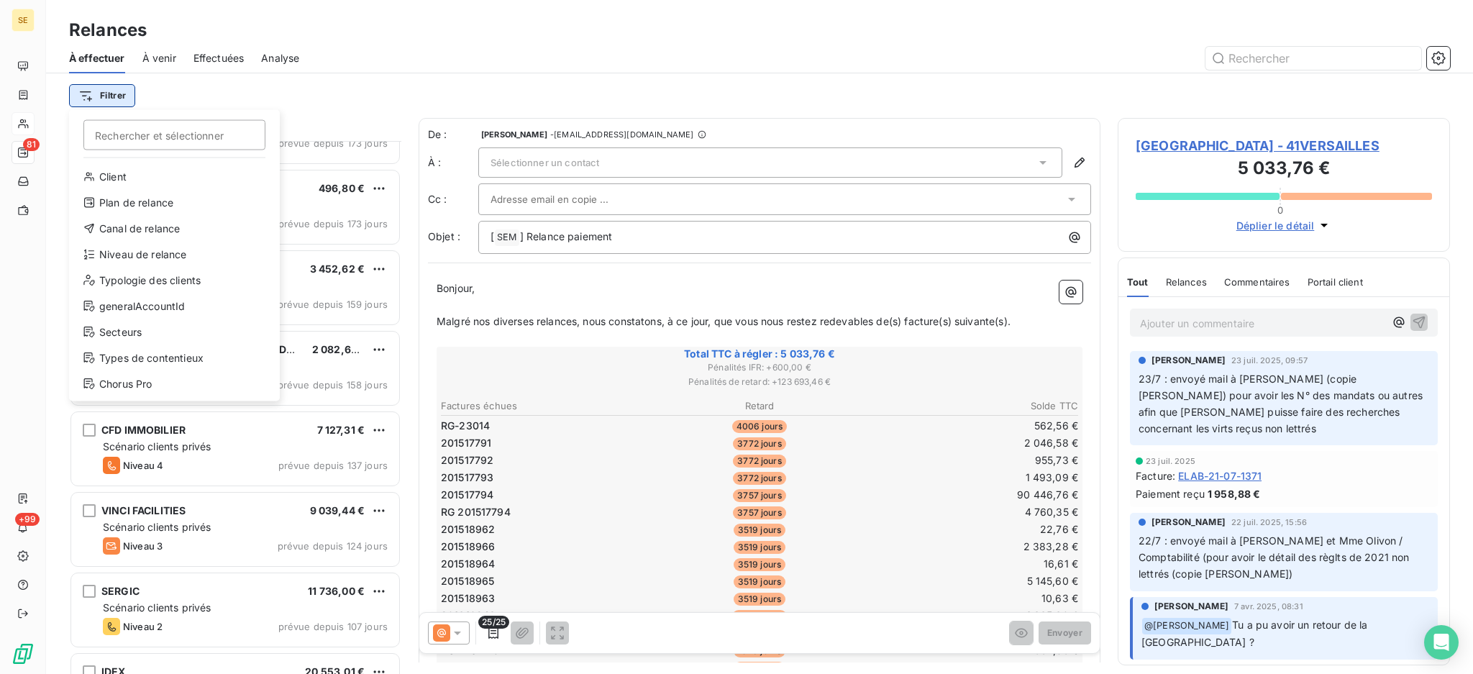
click at [107, 96] on html "SE 81 +99 Relances À effectuer À venir Effectuées Analyse Filtrer Rechercher et…" at bounding box center [736, 337] width 1473 height 674
click at [150, 252] on div "Niveau de relance" at bounding box center [174, 254] width 199 height 23
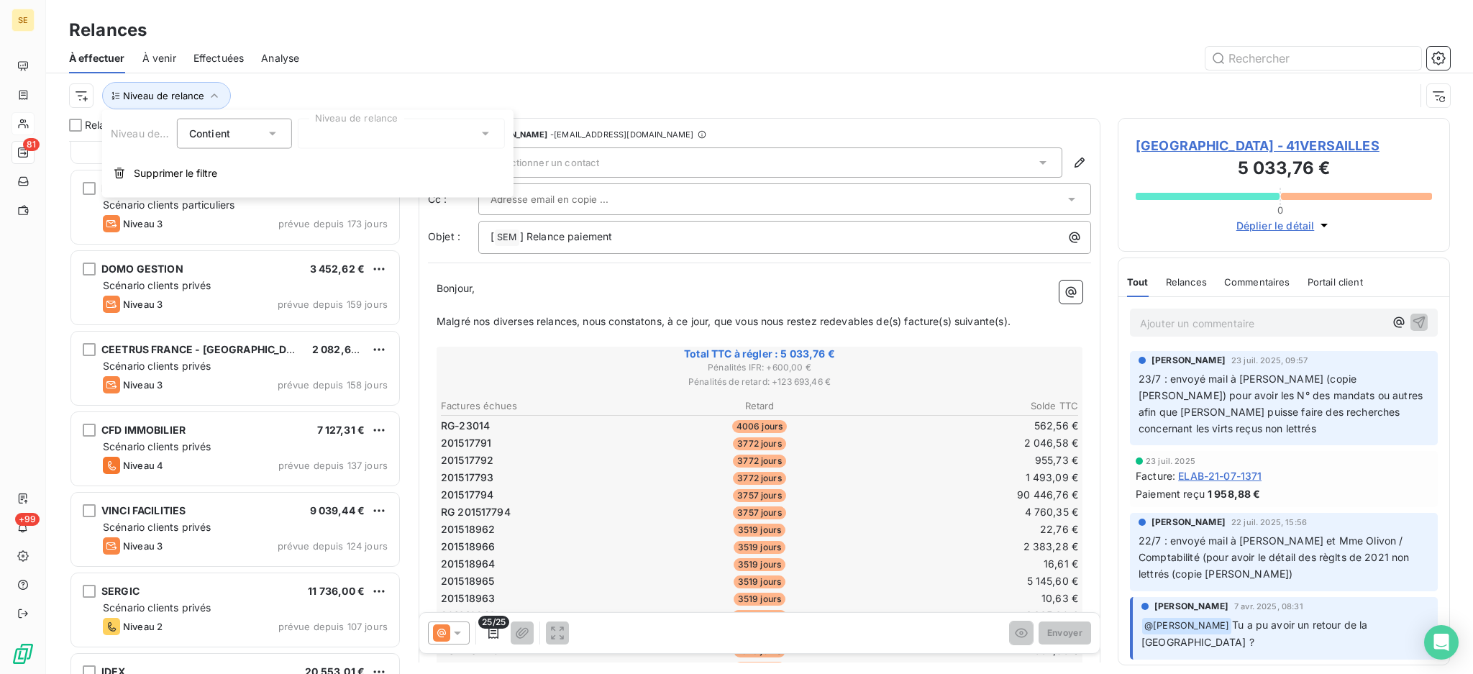
click at [486, 129] on icon at bounding box center [485, 134] width 14 height 14
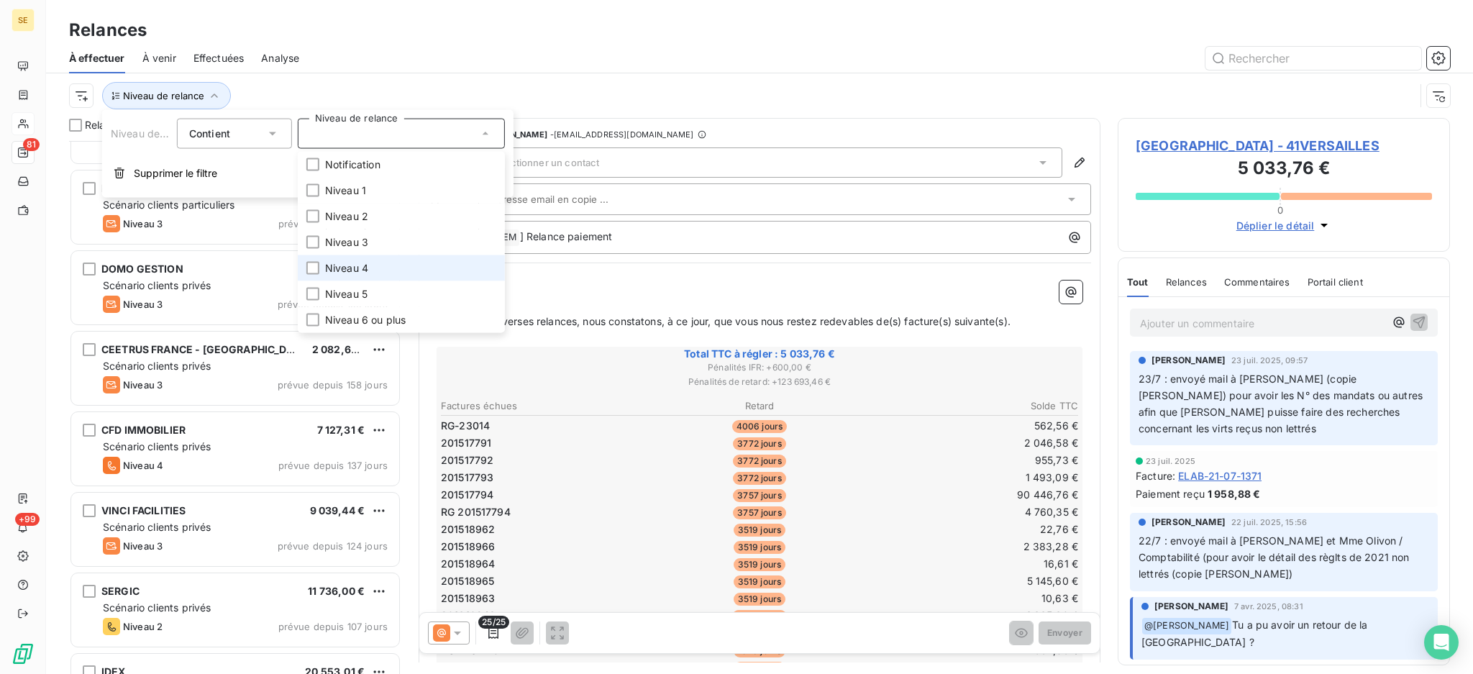
click at [351, 265] on span "Niveau 4" at bounding box center [346, 268] width 43 height 14
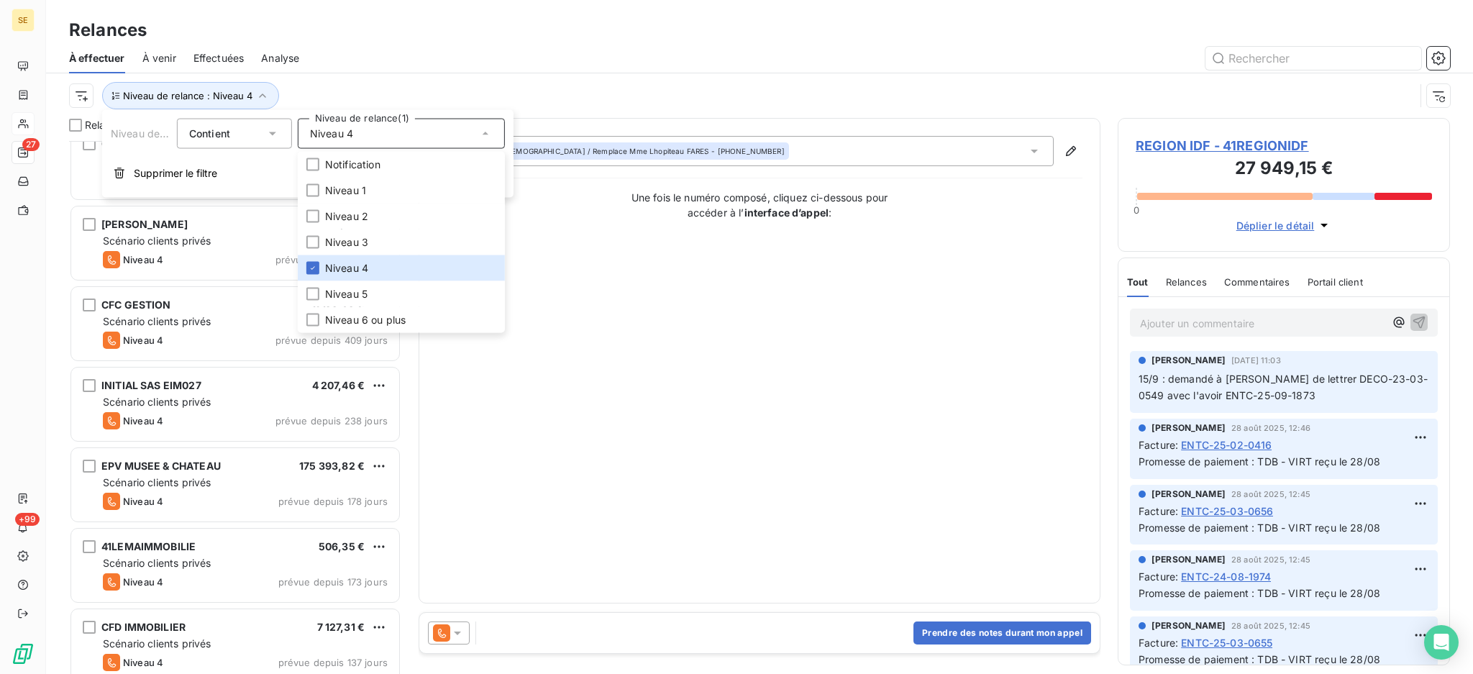
scroll to position [96, 0]
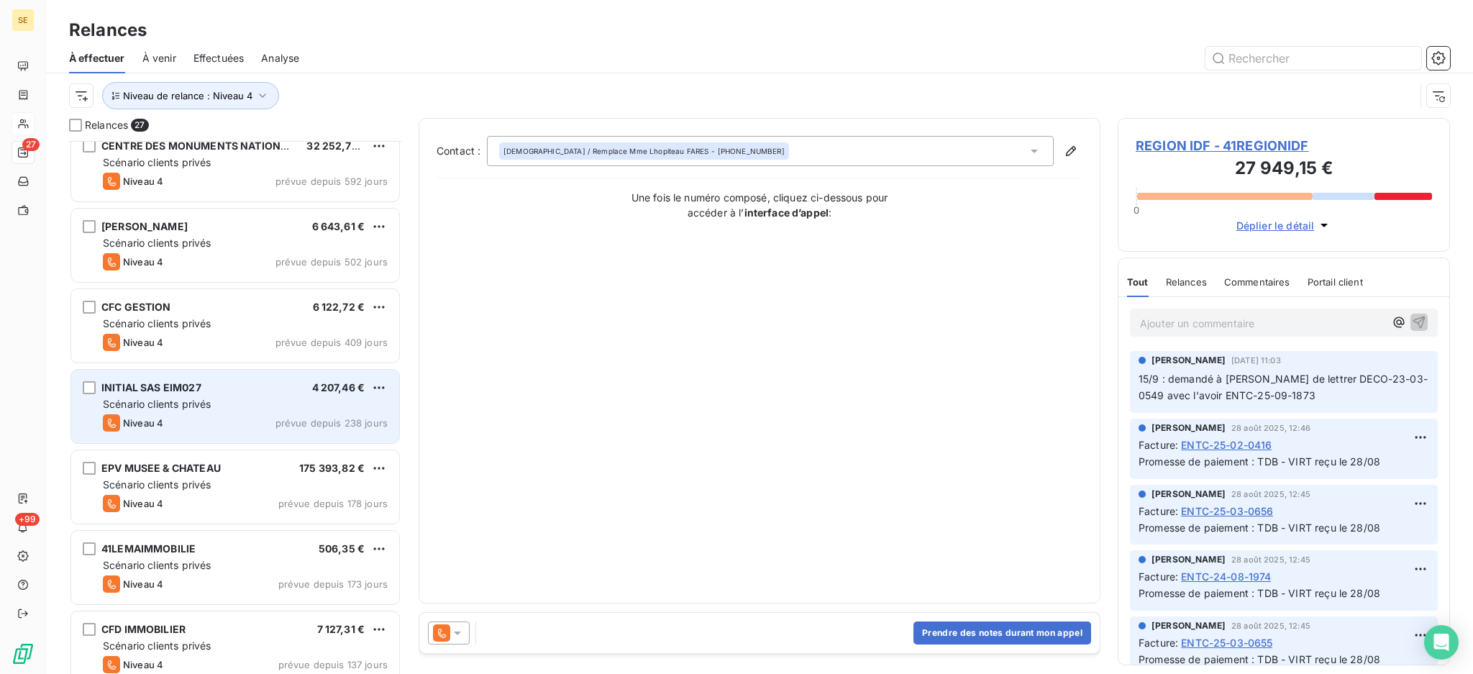
click at [168, 390] on span "INITIAL SAS EIM027" at bounding box center [151, 387] width 100 height 12
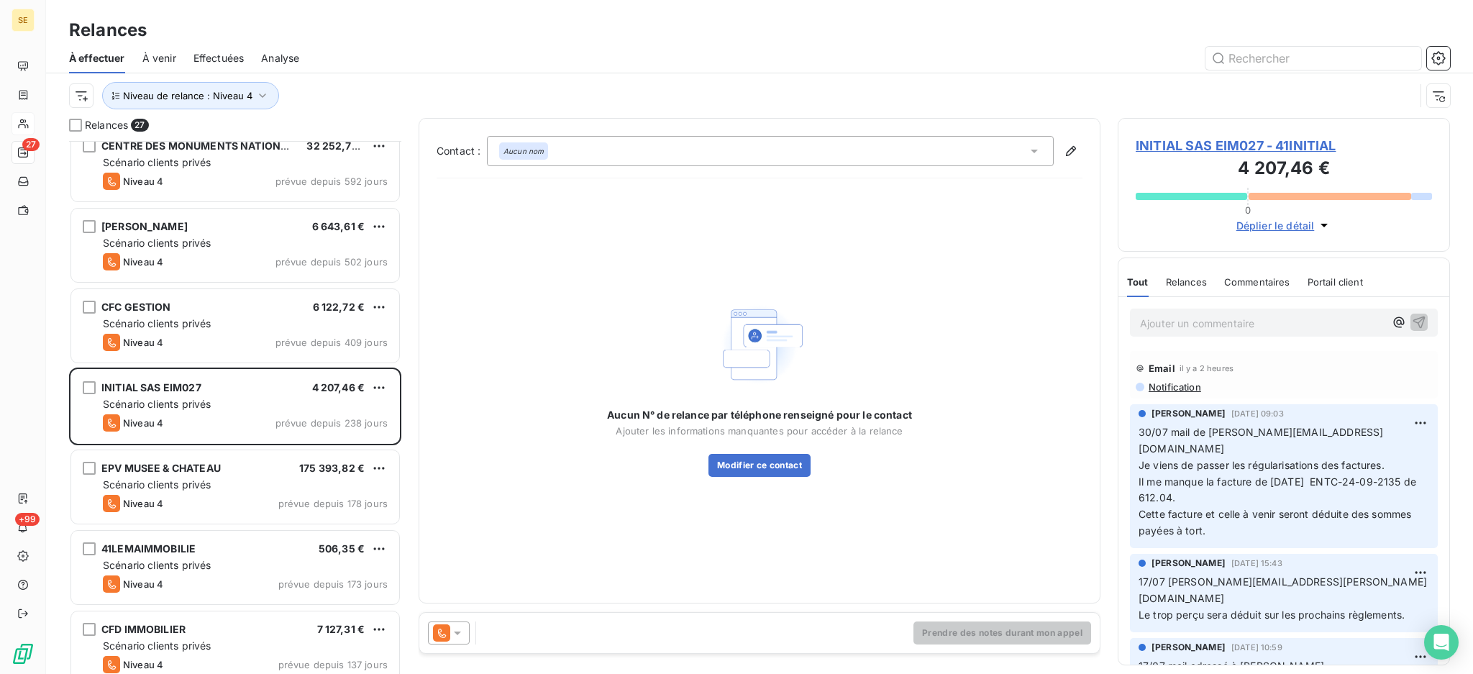
click at [468, 627] on div at bounding box center [449, 632] width 42 height 23
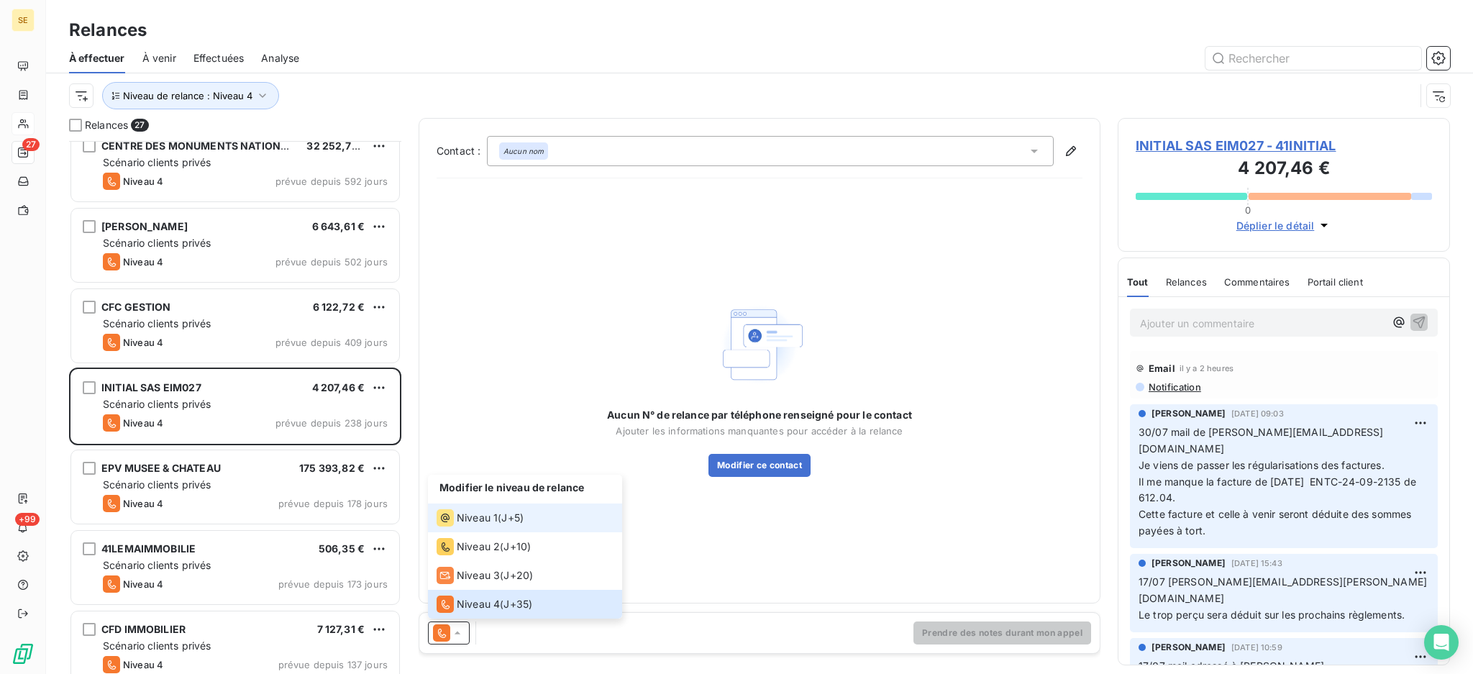
click at [489, 517] on span "Niveau 1" at bounding box center [477, 518] width 41 height 14
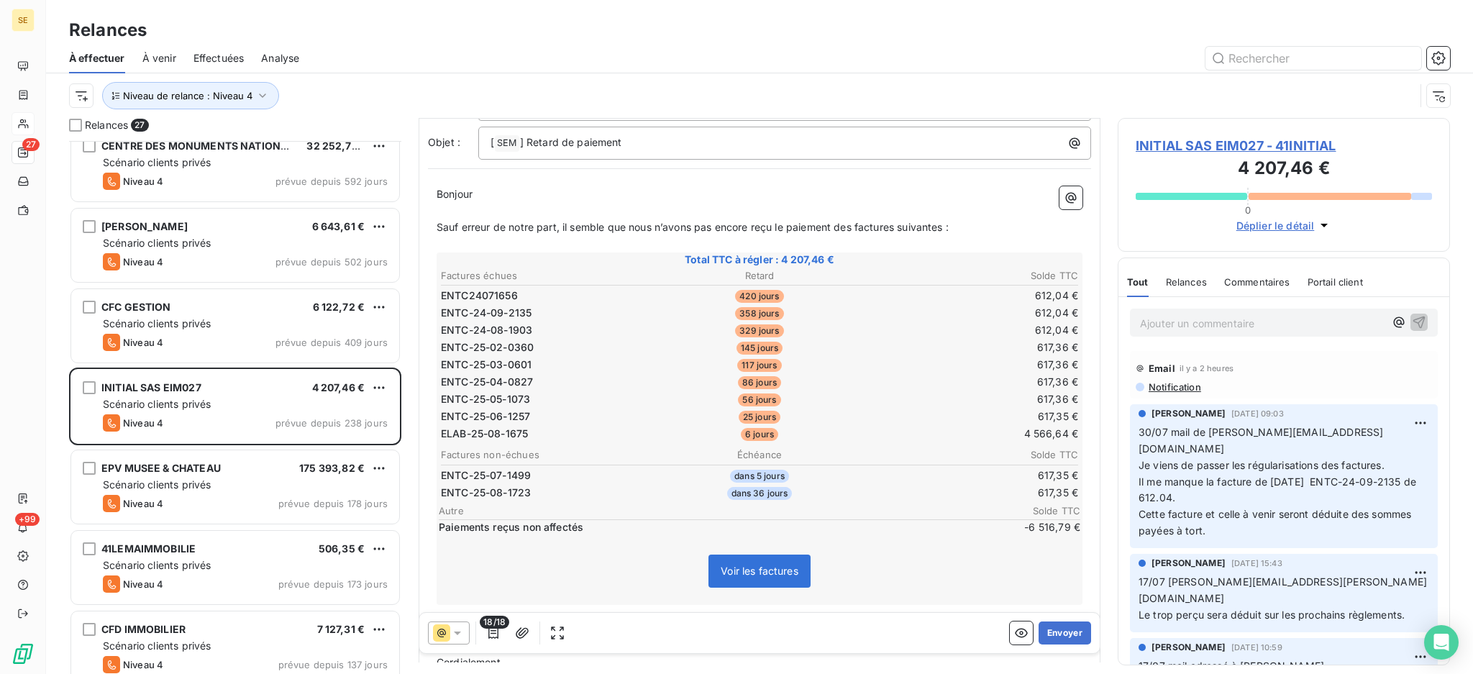
click at [1191, 389] on span "Notification" at bounding box center [1174, 387] width 54 height 12
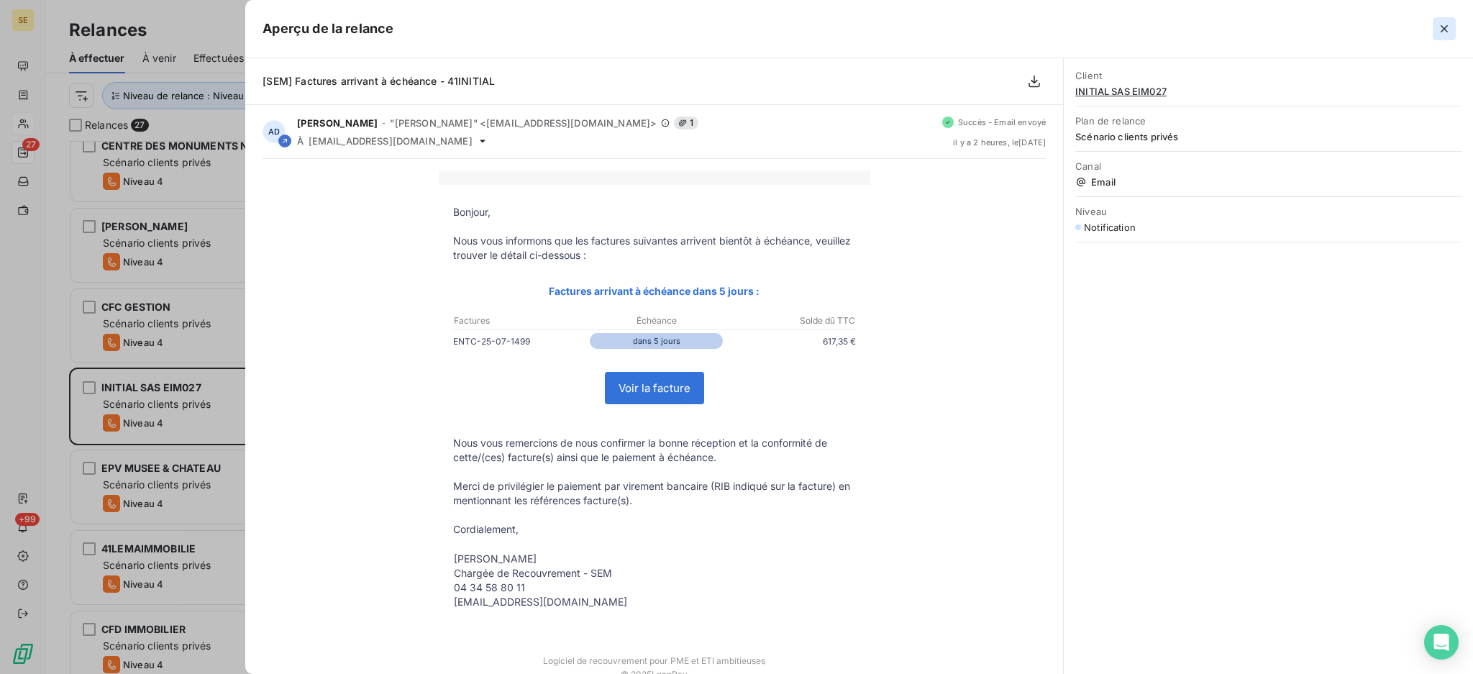
click at [1440, 28] on icon "button" at bounding box center [1444, 29] width 14 height 14
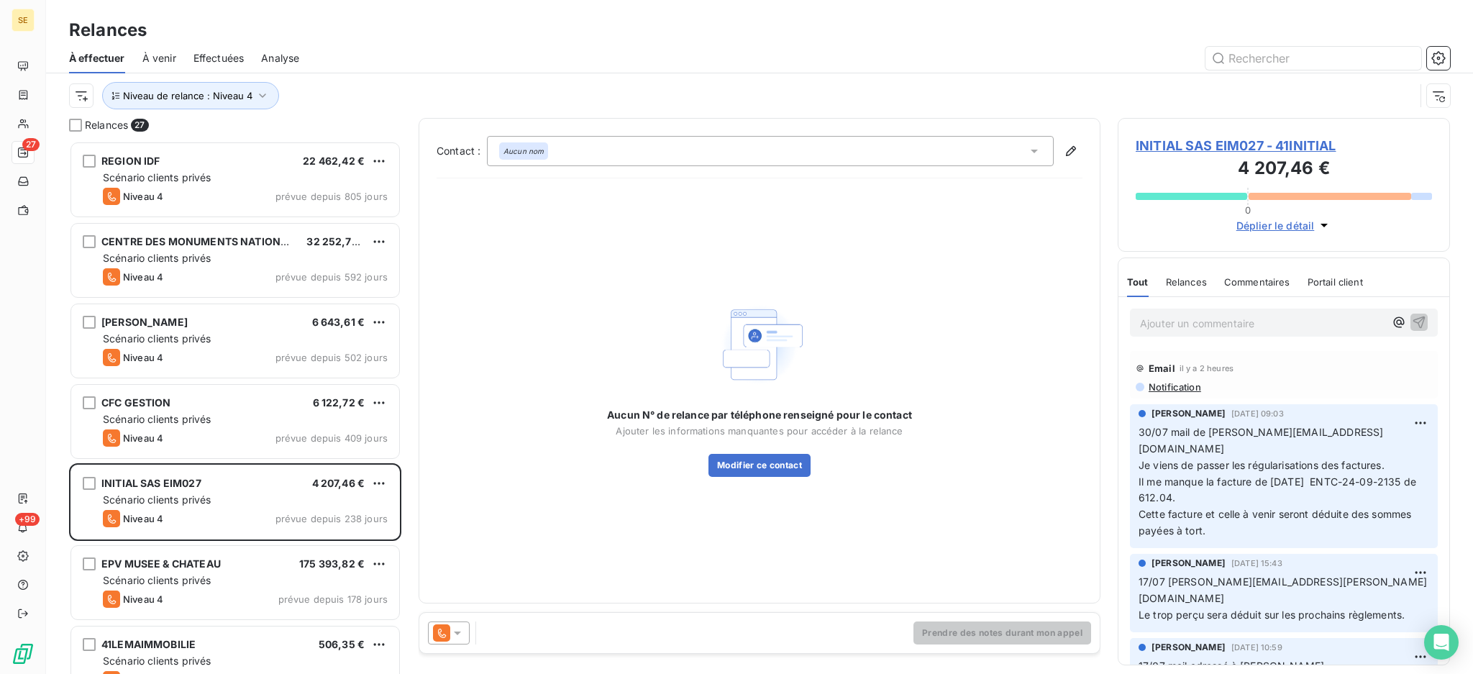
scroll to position [518, 317]
click at [454, 632] on icon at bounding box center [457, 633] width 14 height 14
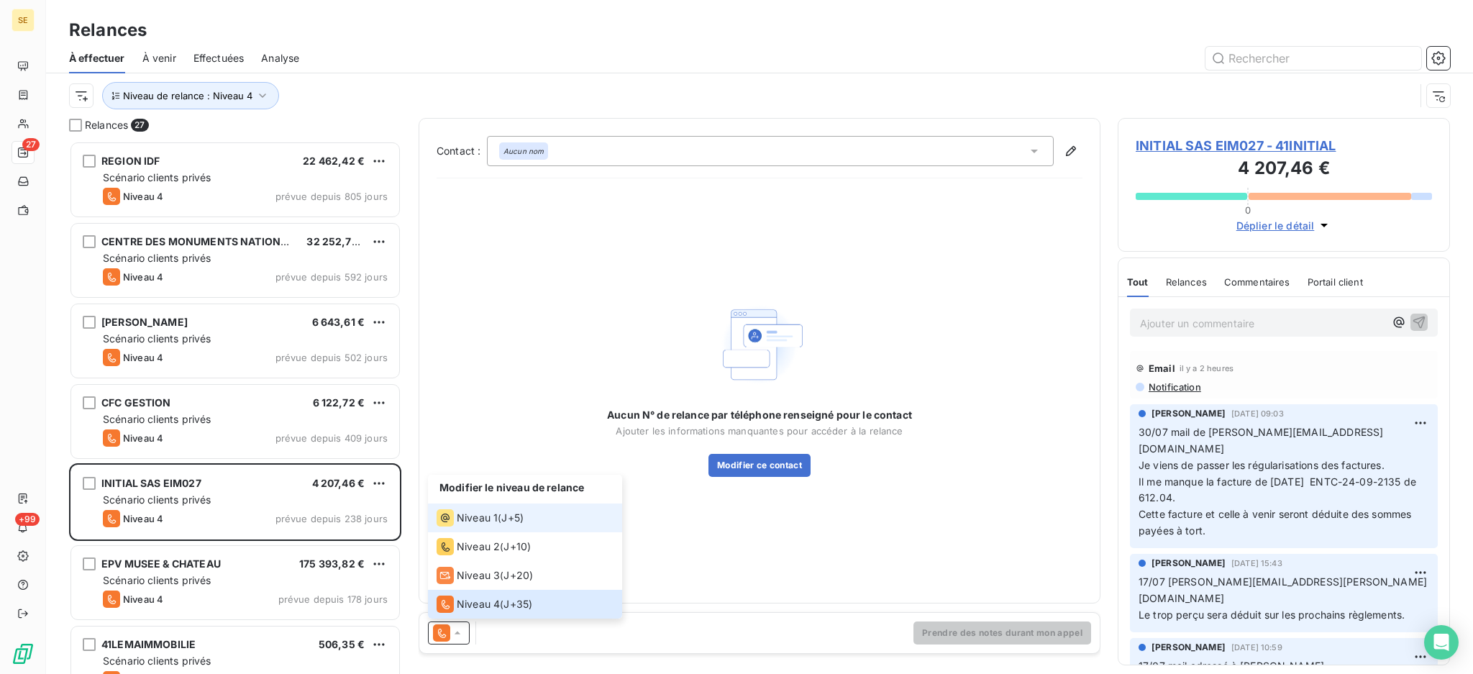
click at [472, 519] on span "Niveau 1" at bounding box center [477, 518] width 41 height 14
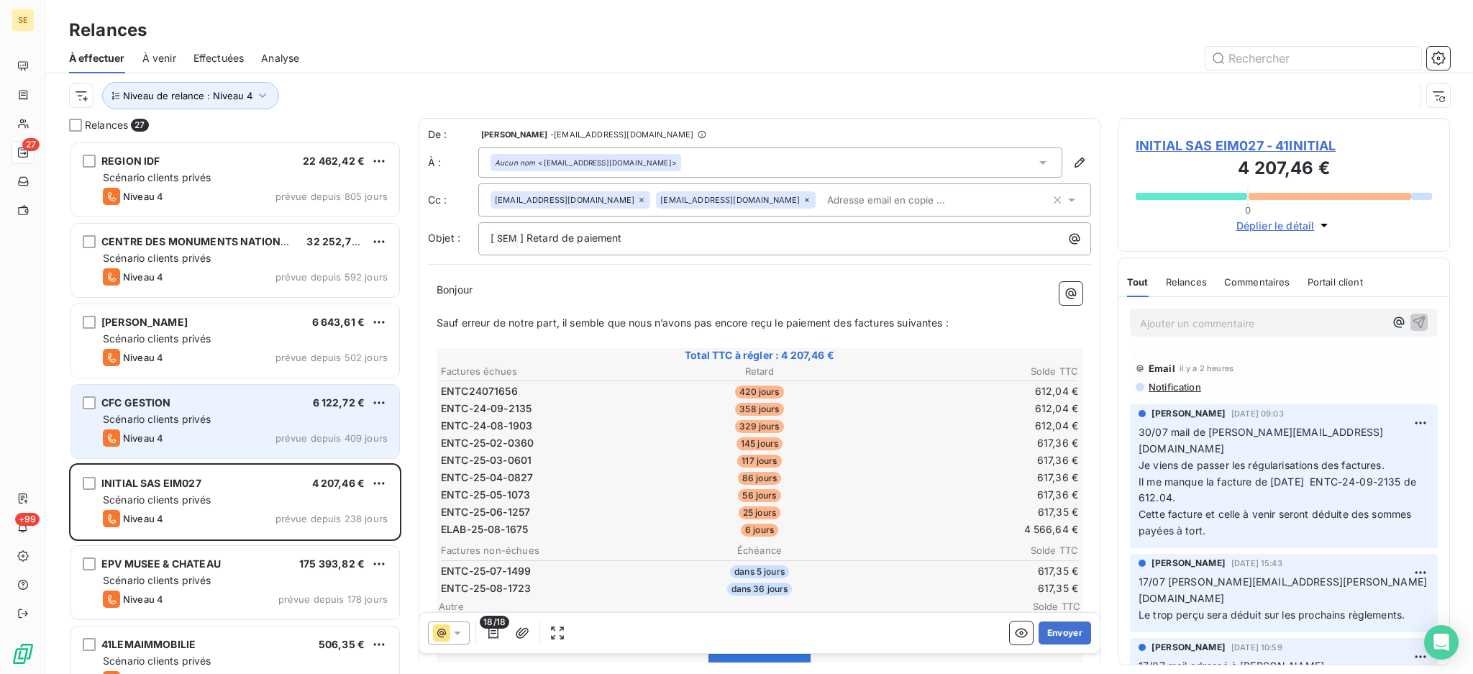
click at [335, 424] on div "Scénario clients privés" at bounding box center [245, 419] width 285 height 14
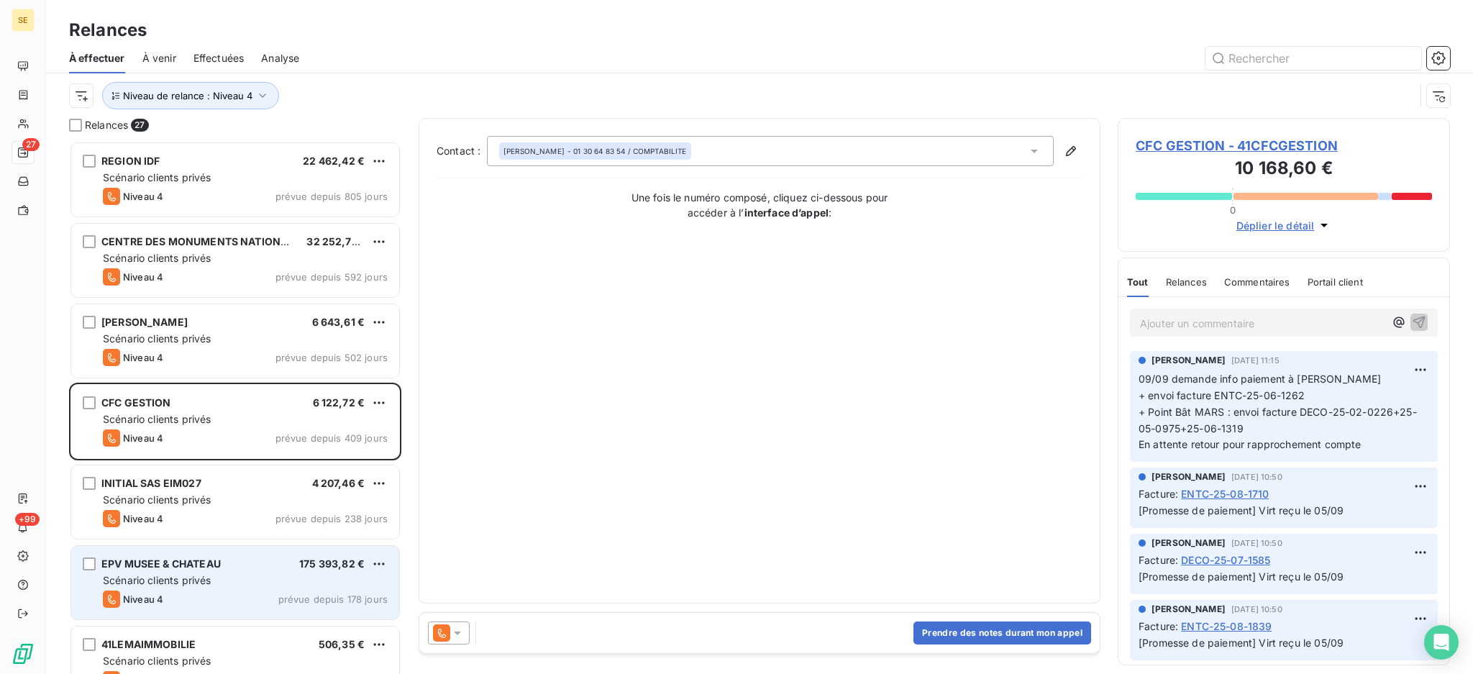
click at [294, 568] on div "EPV MUSEE & CHATEAU 175 393,82 €" at bounding box center [245, 563] width 285 height 13
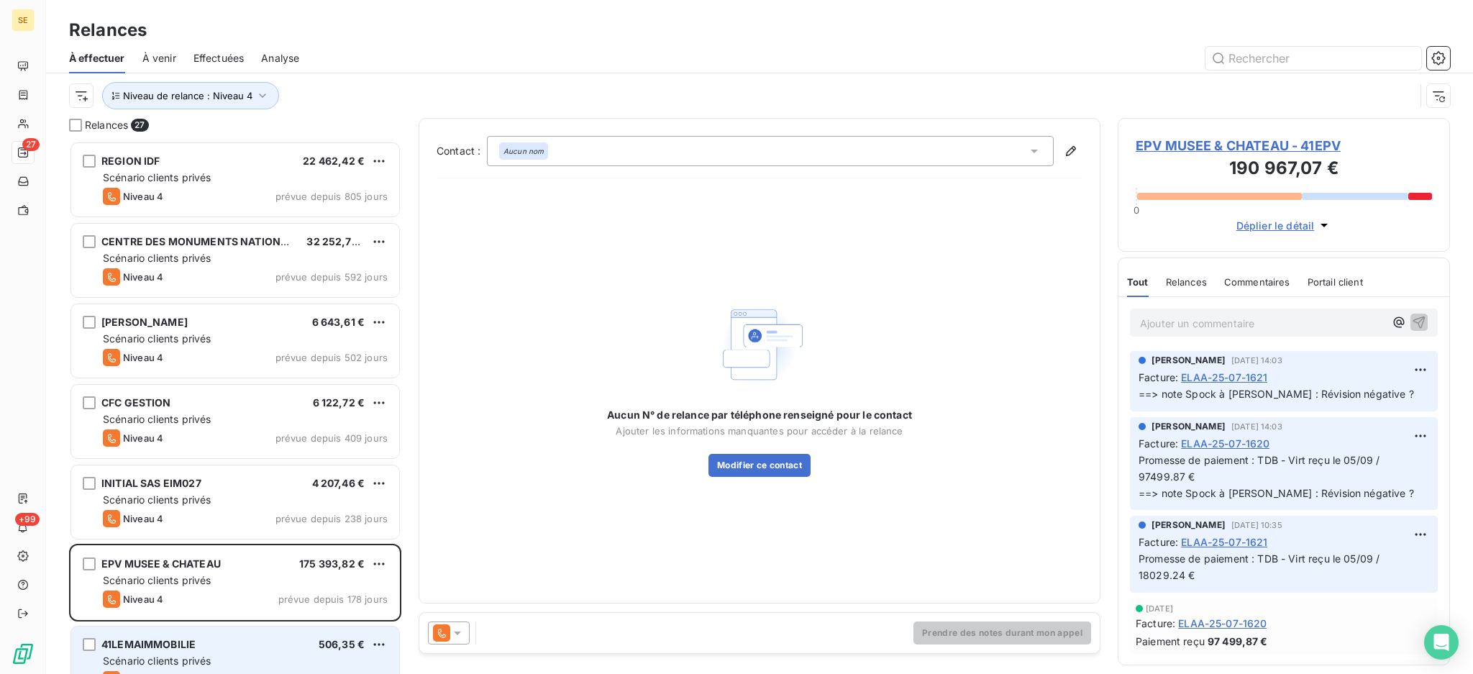
click at [229, 654] on div "Scénario clients privés" at bounding box center [245, 661] width 285 height 14
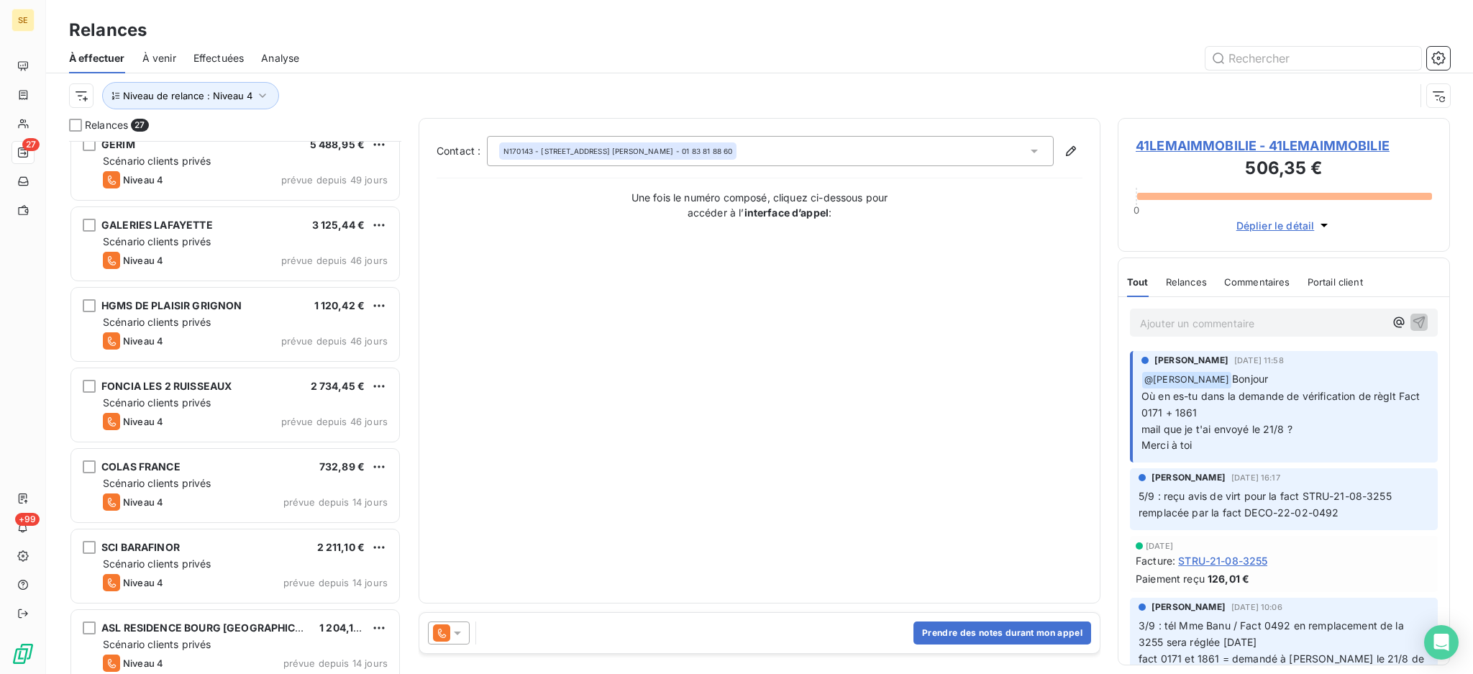
scroll to position [1343, 0]
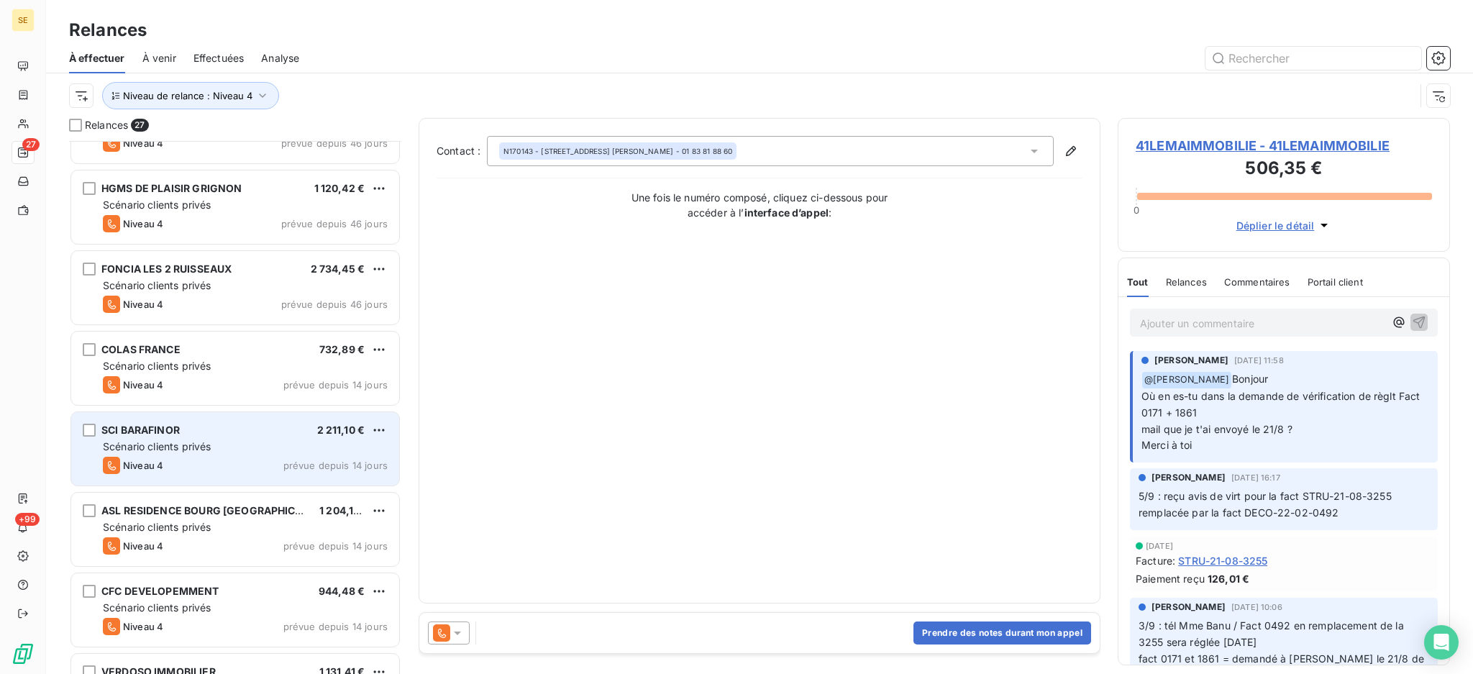
click at [273, 463] on div "Niveau 4 prévue depuis 14 jours" at bounding box center [245, 465] width 285 height 17
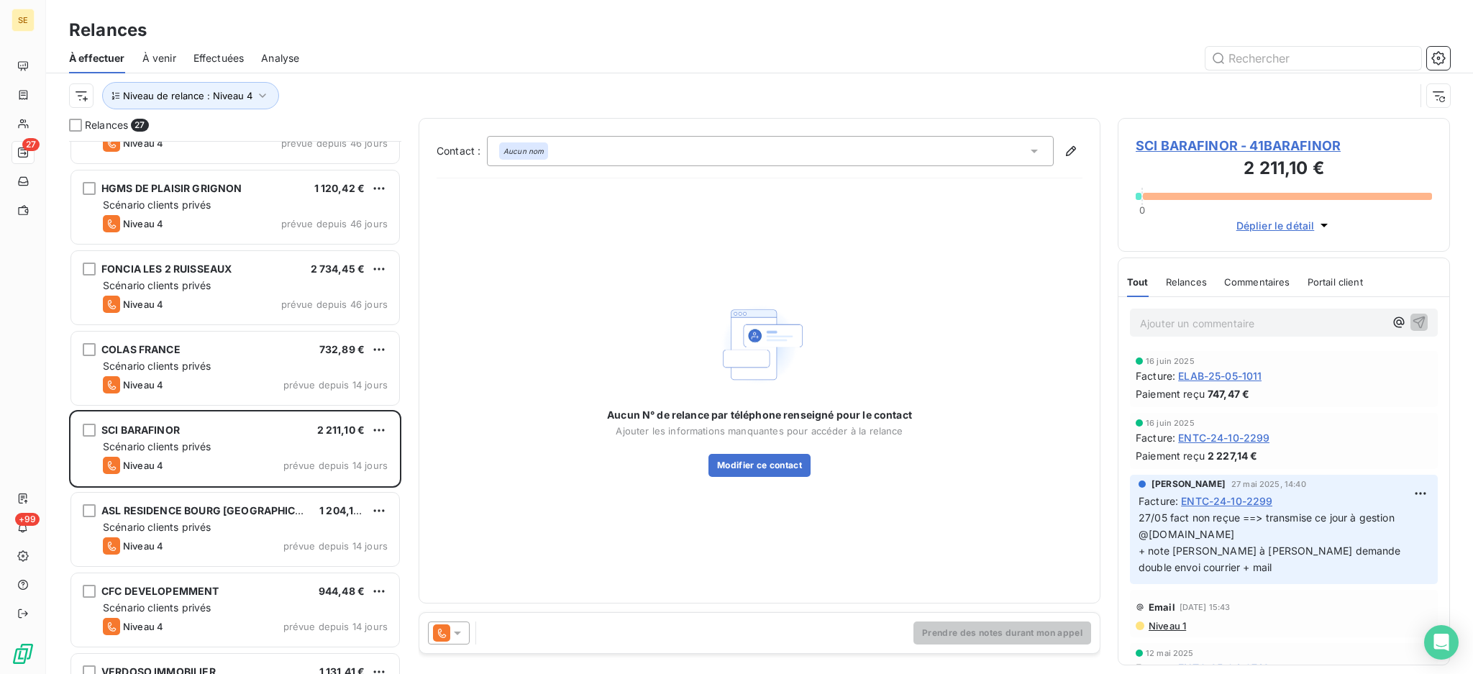
click at [462, 634] on icon at bounding box center [457, 633] width 14 height 14
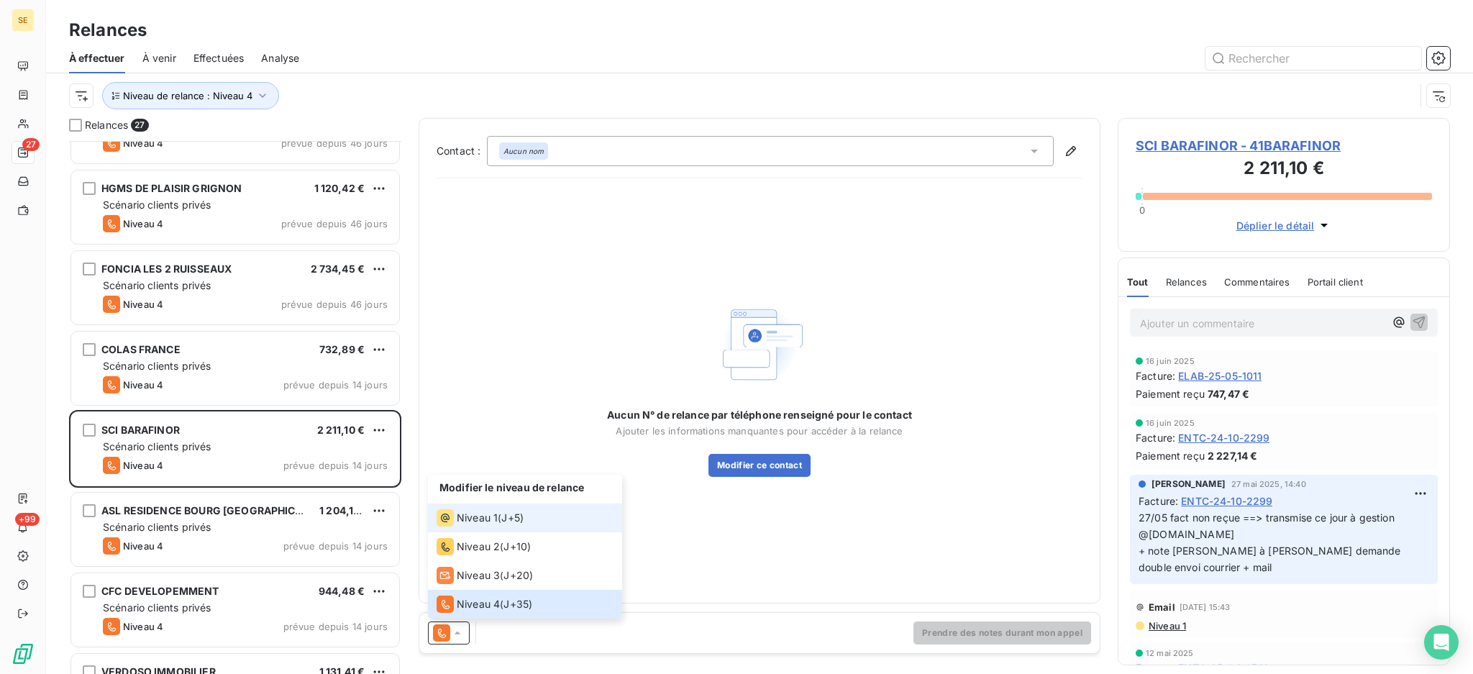
click at [475, 512] on span "Niveau 1" at bounding box center [477, 518] width 41 height 14
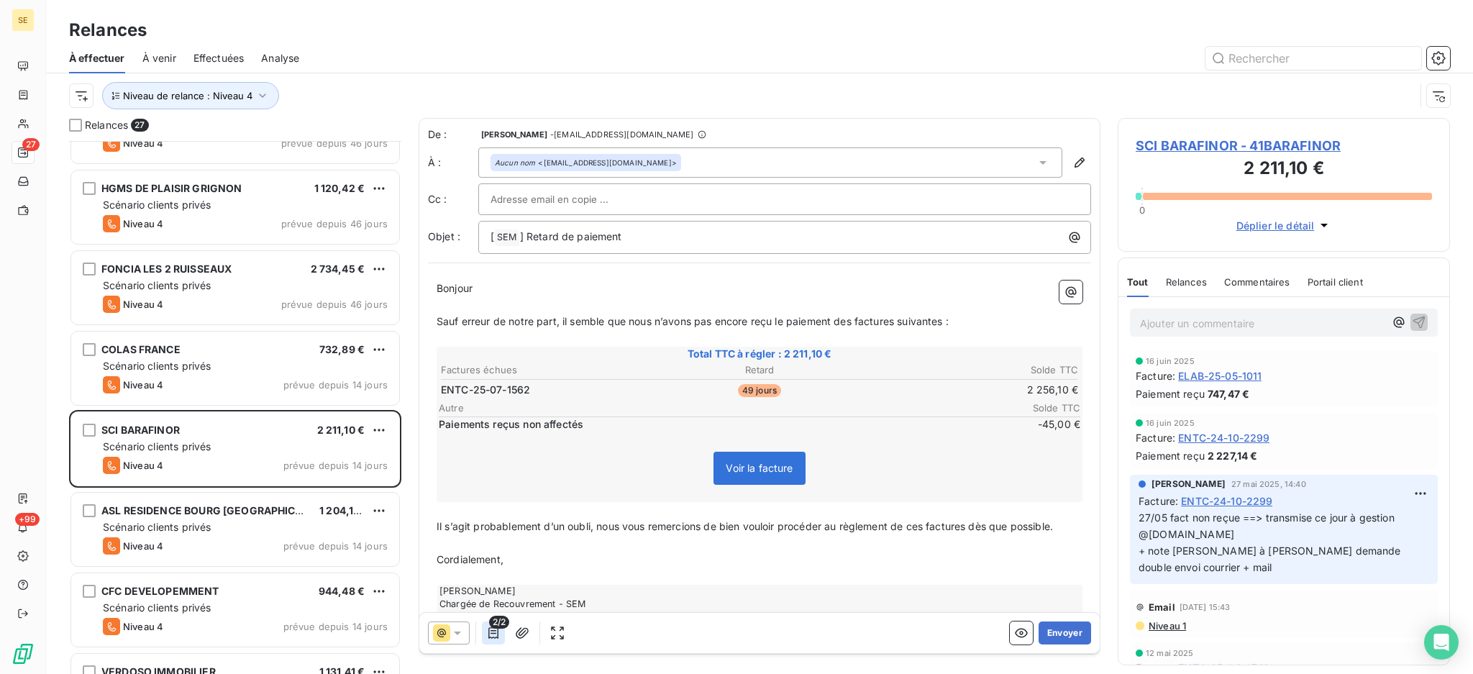
click at [497, 633] on icon "button" at bounding box center [493, 633] width 14 height 14
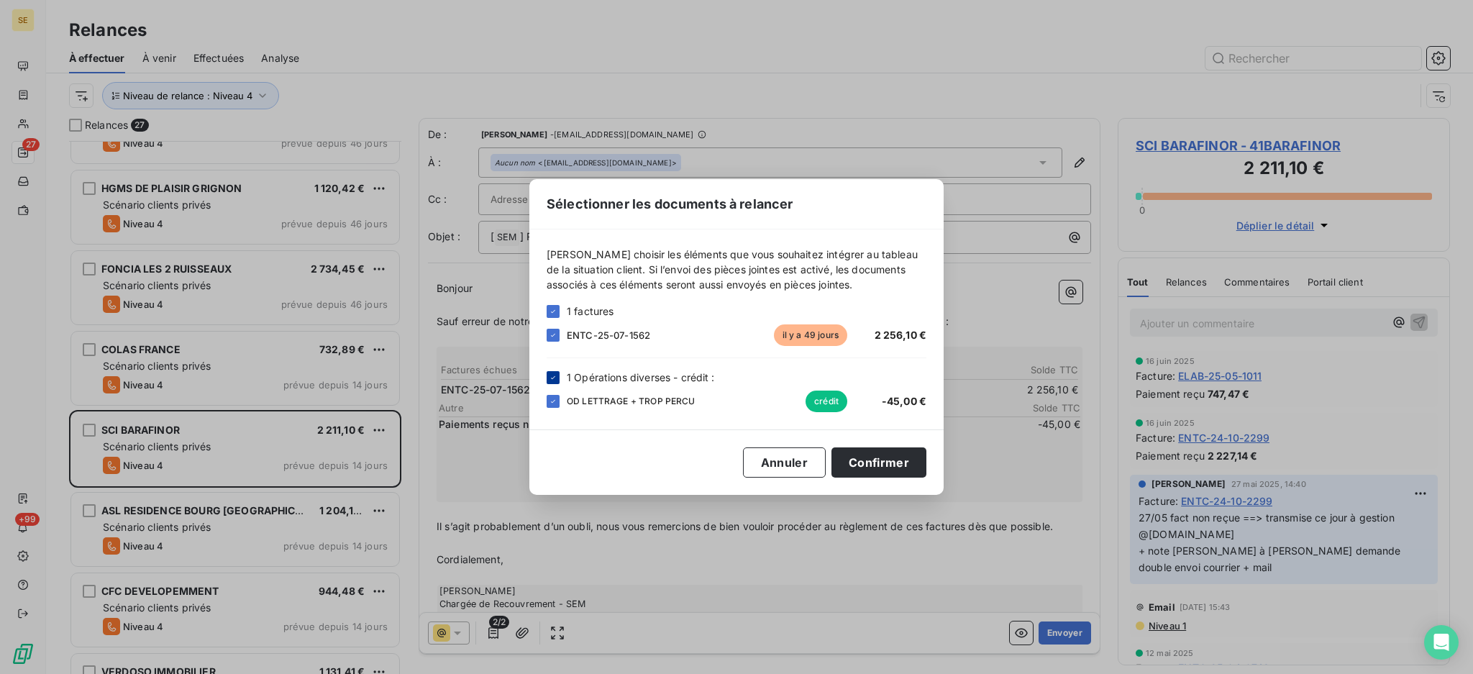
click at [557, 379] on icon at bounding box center [553, 377] width 9 height 9
click at [892, 459] on button "Confirmer" at bounding box center [878, 462] width 95 height 30
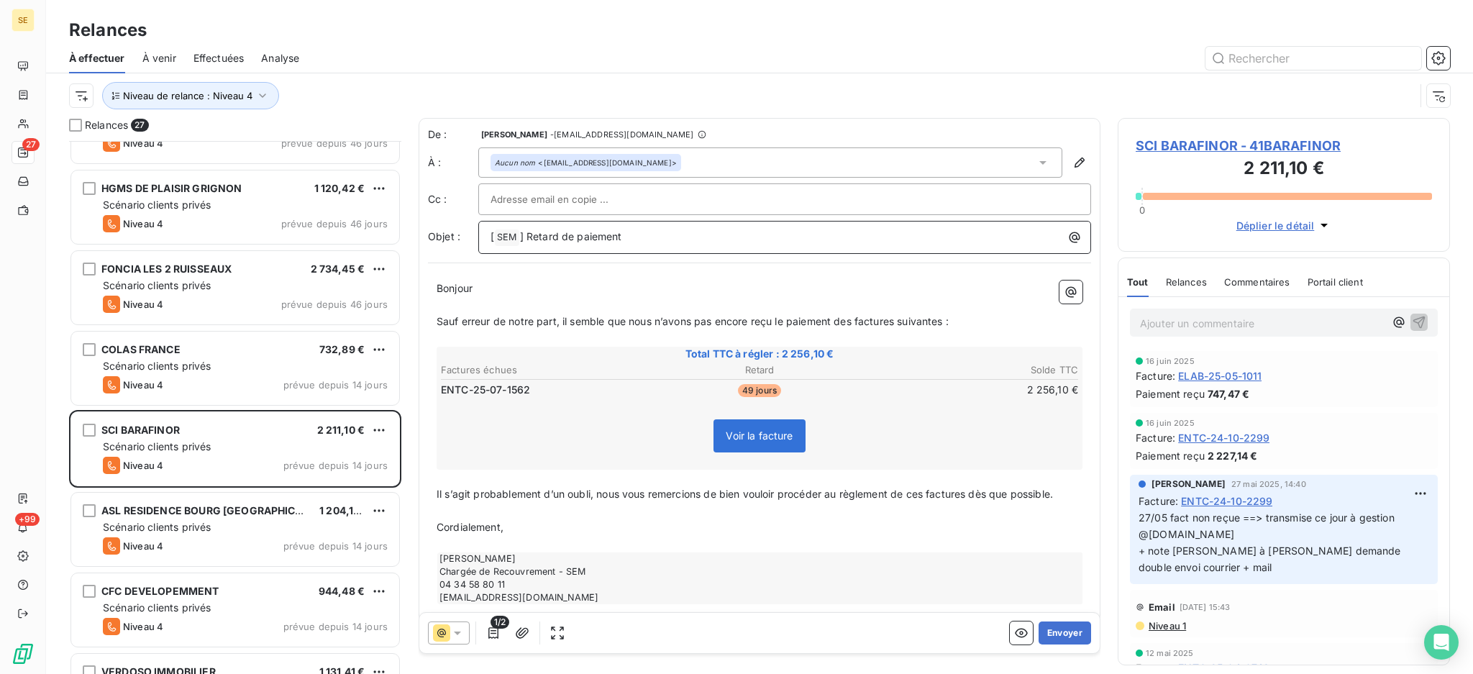
click at [779, 234] on p "[ SEM ﻿ ] Retard de paiement" at bounding box center [787, 237] width 595 height 17
click at [1045, 636] on button "Envoyer" at bounding box center [1064, 632] width 52 height 23
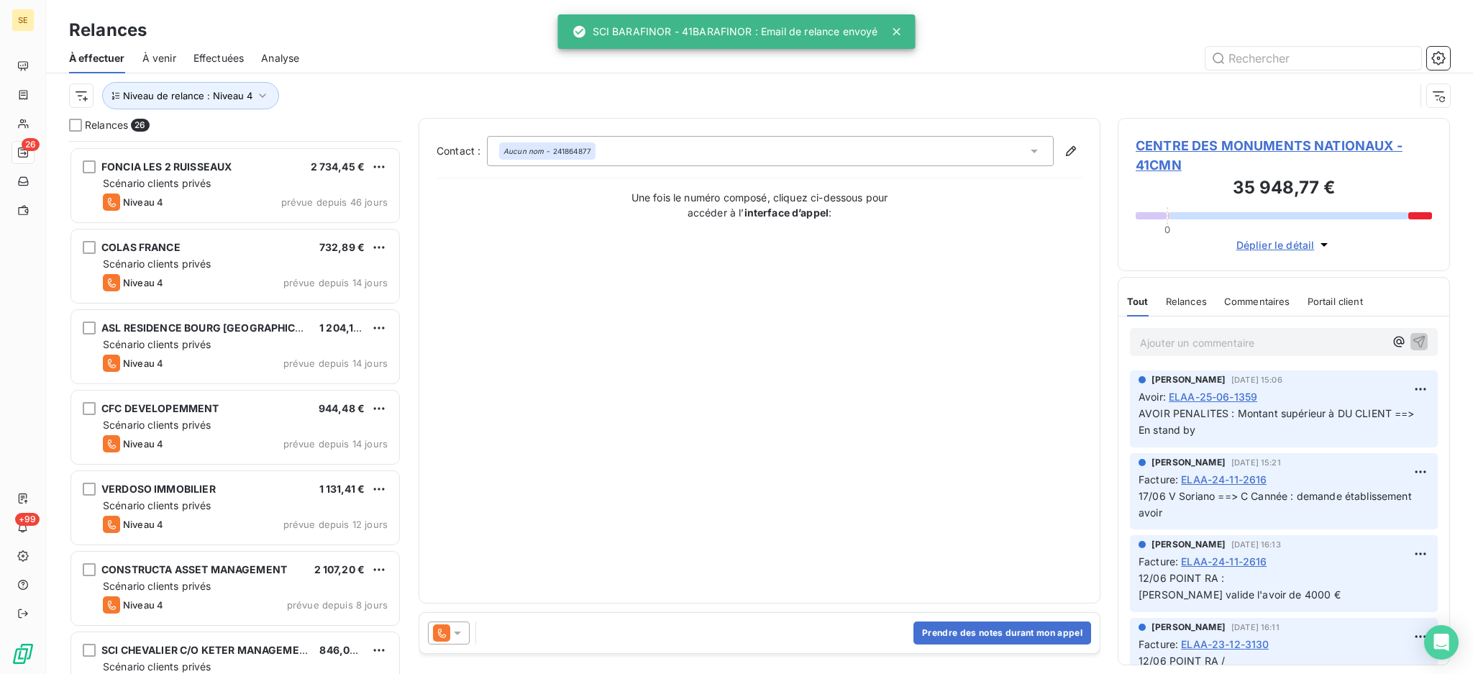
scroll to position [1561, 0]
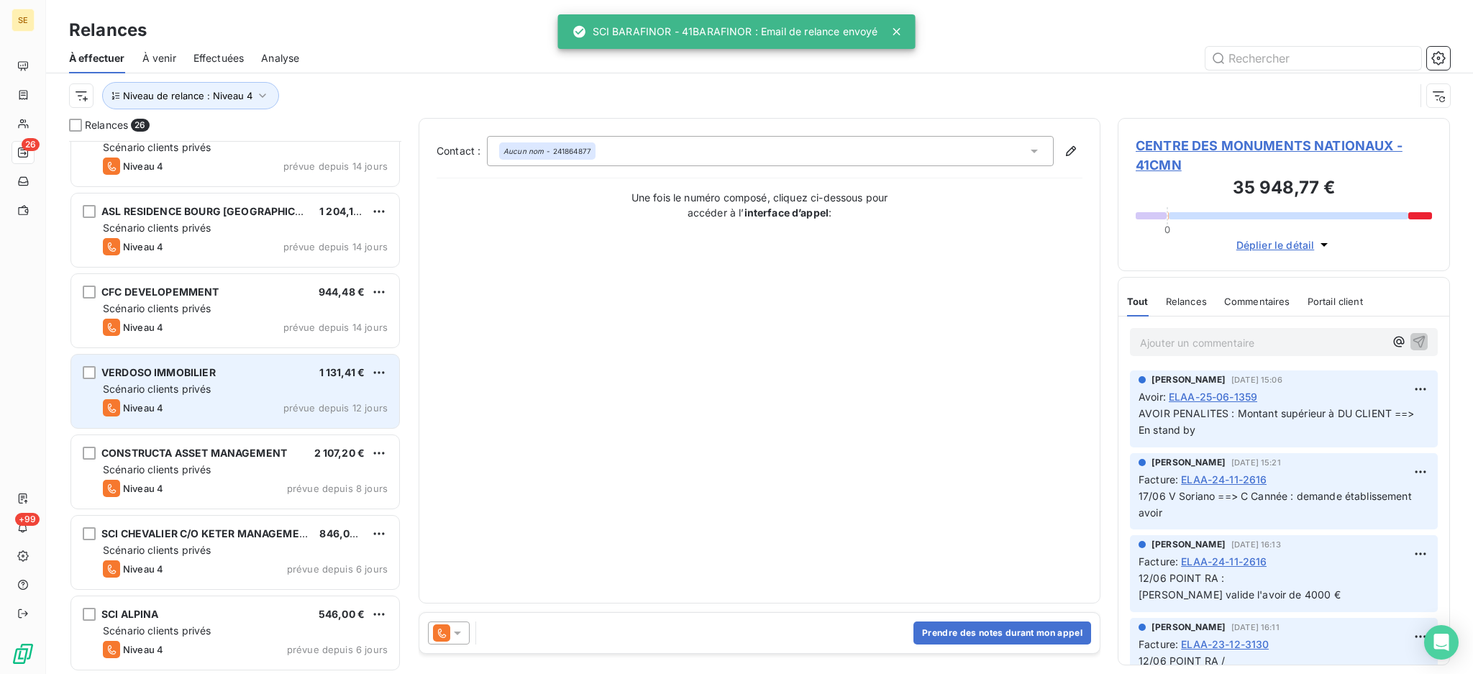
click at [219, 396] on div "VERDOSO IMMOBILIER 1 131,41 € Scénario clients privés Niveau 4 prévue depuis 12…" at bounding box center [235, 391] width 328 height 73
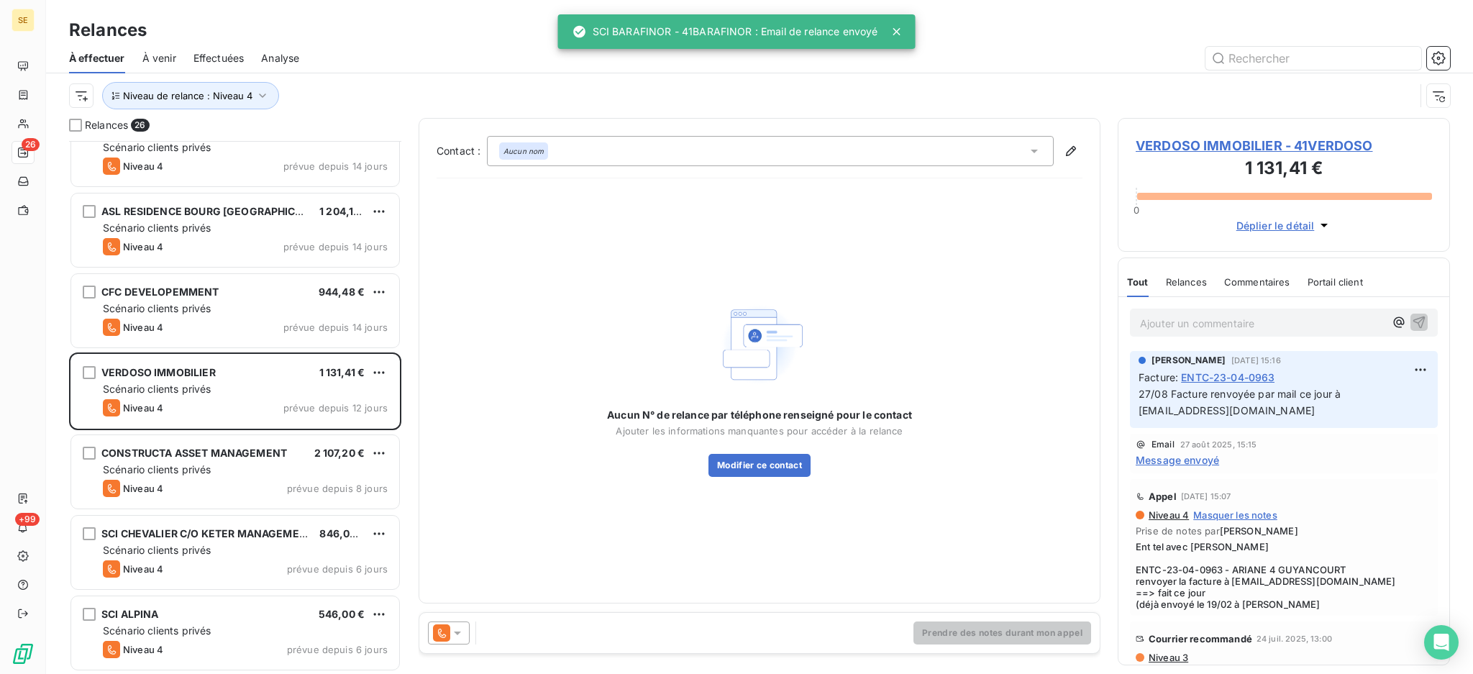
click at [459, 631] on icon at bounding box center [457, 633] width 14 height 14
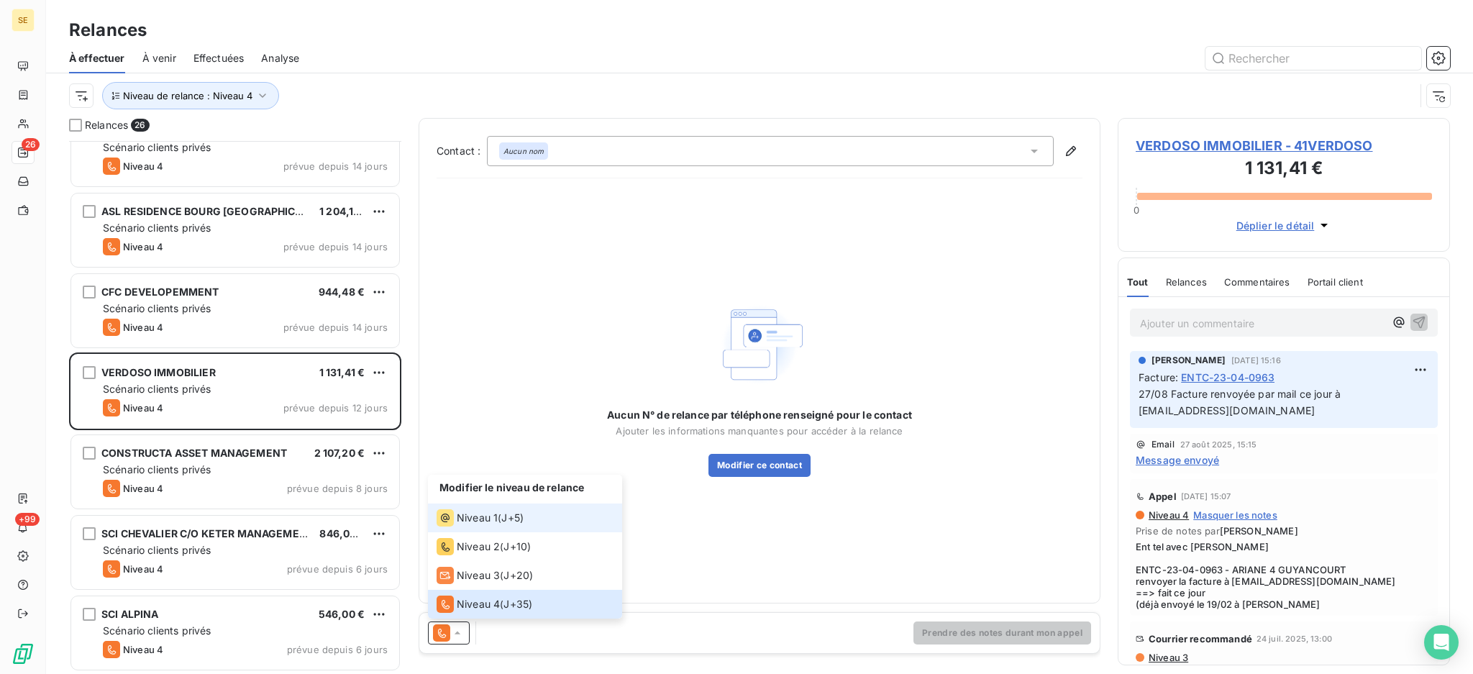
click at [461, 518] on span "Niveau 1" at bounding box center [477, 518] width 41 height 14
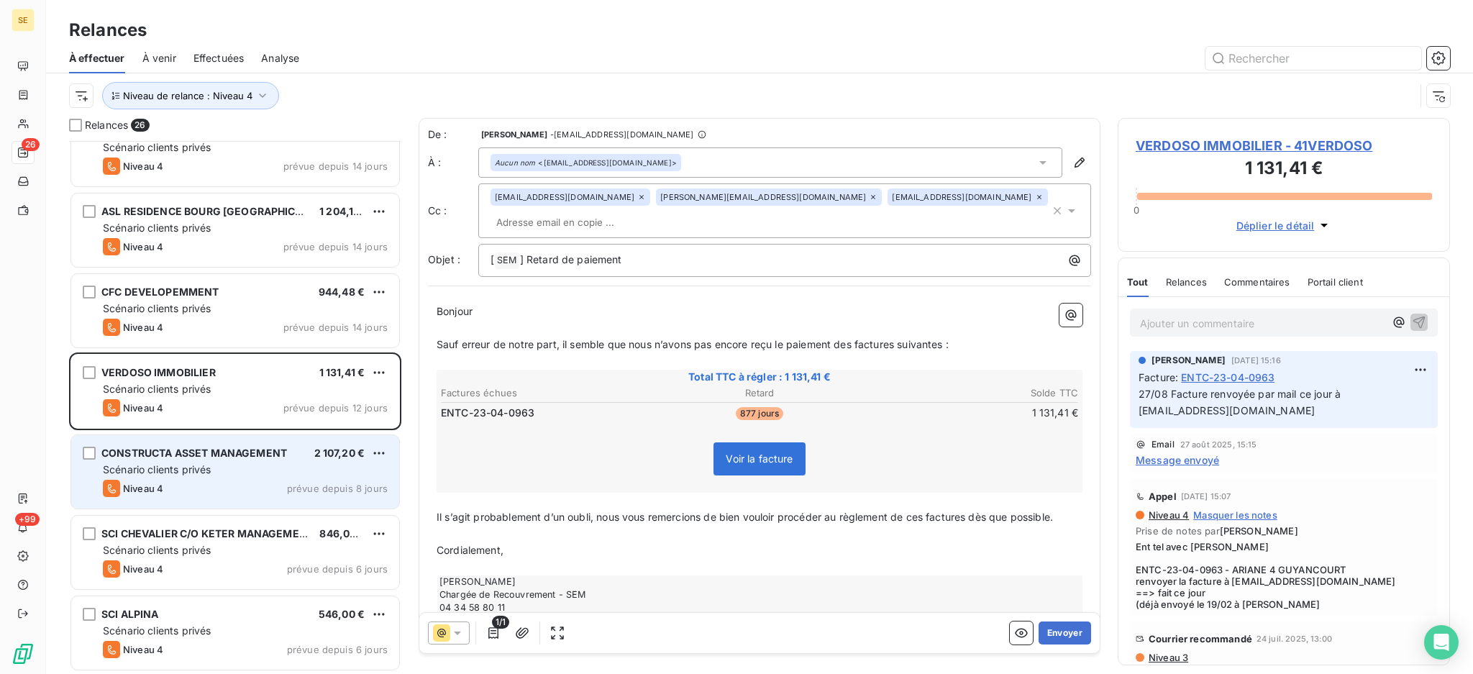
click at [295, 460] on div "CONSTRUCTA ASSET MANAGEMENT 2 107,20 € Scénario clients privés Niveau 4 prévue …" at bounding box center [235, 471] width 328 height 73
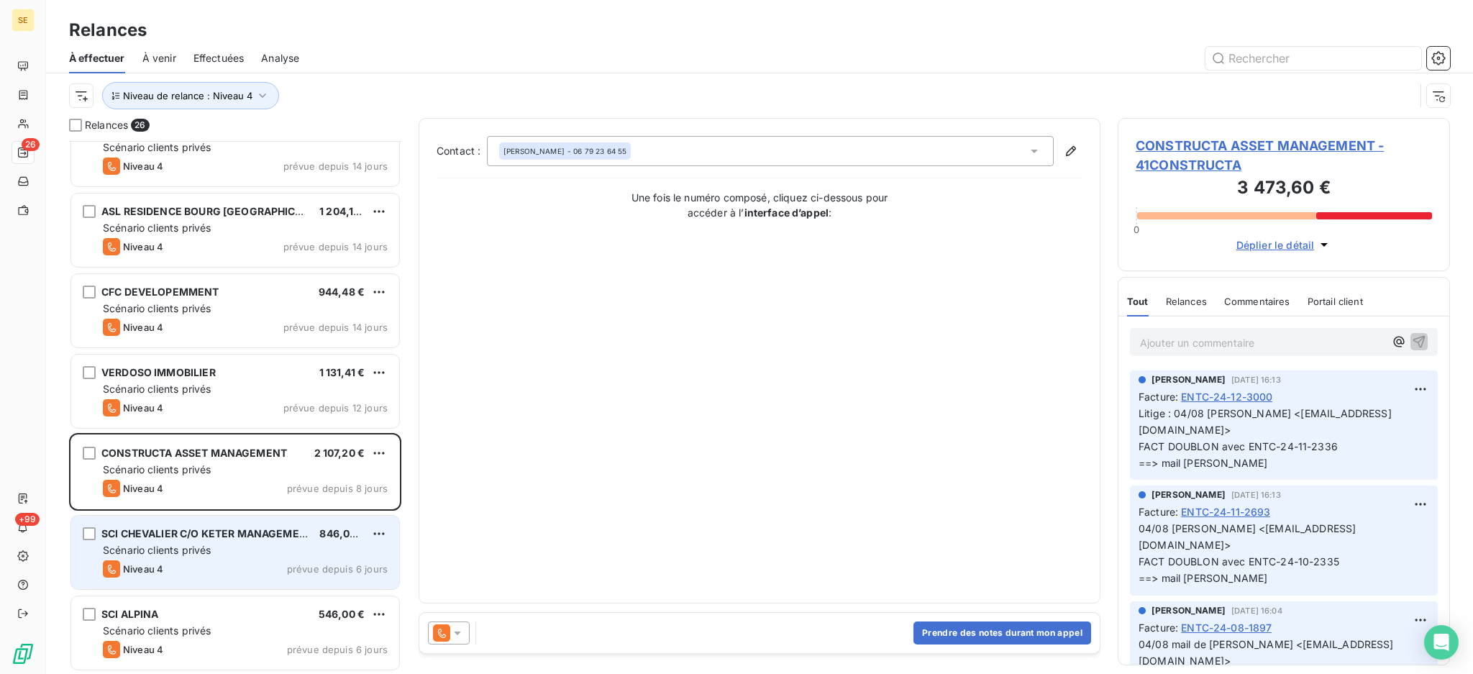
click at [280, 539] on span "SCI CHEVALIER C/O KETER MANAGEMENT" at bounding box center [207, 533] width 212 height 12
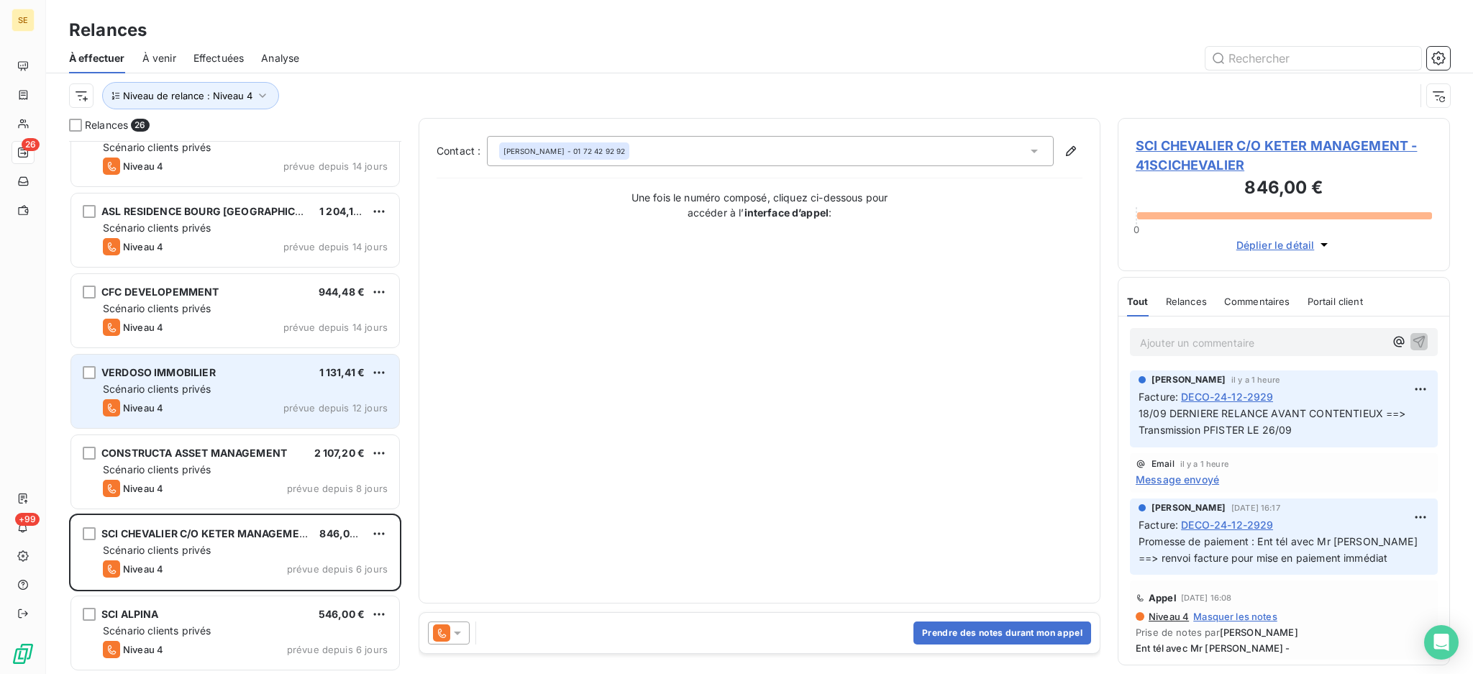
click at [248, 374] on div "VERDOSO IMMOBILIER 1 131,41 €" at bounding box center [245, 372] width 285 height 13
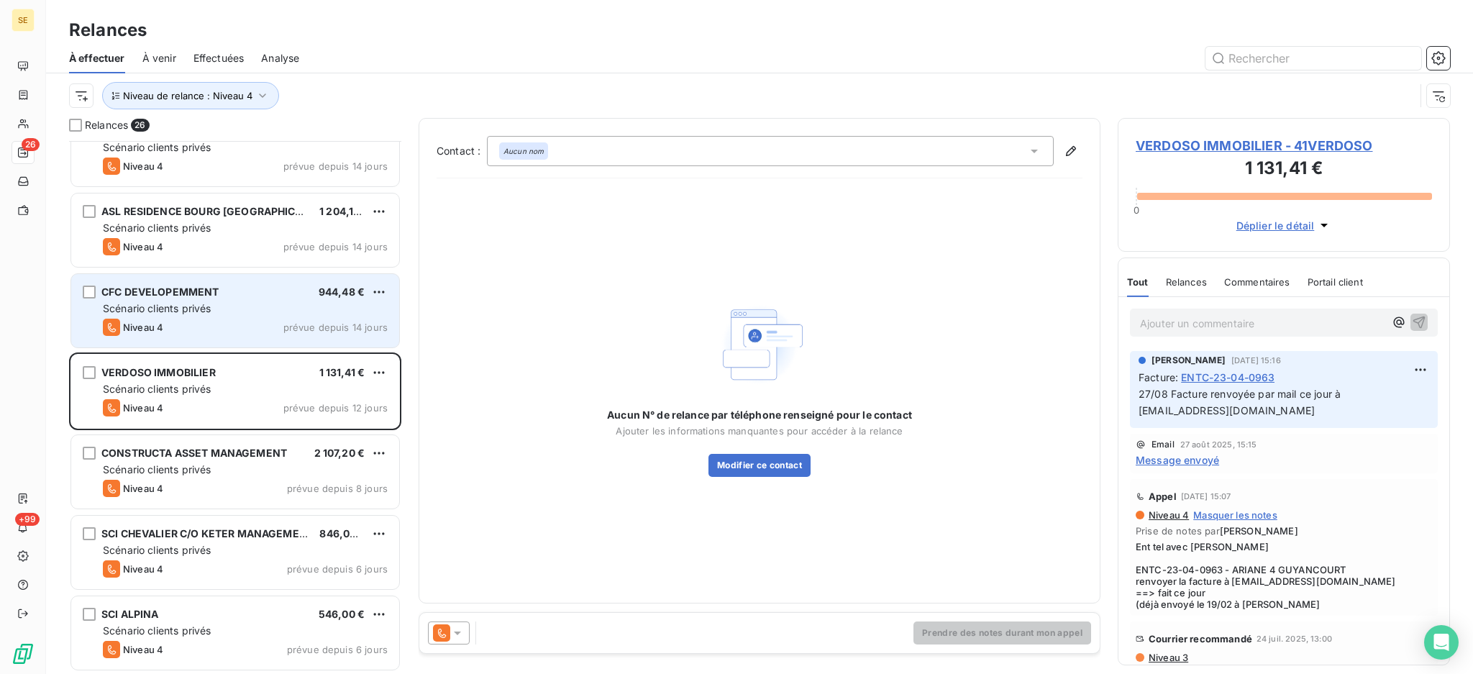
click at [267, 301] on div "Scénario clients privés" at bounding box center [245, 308] width 285 height 14
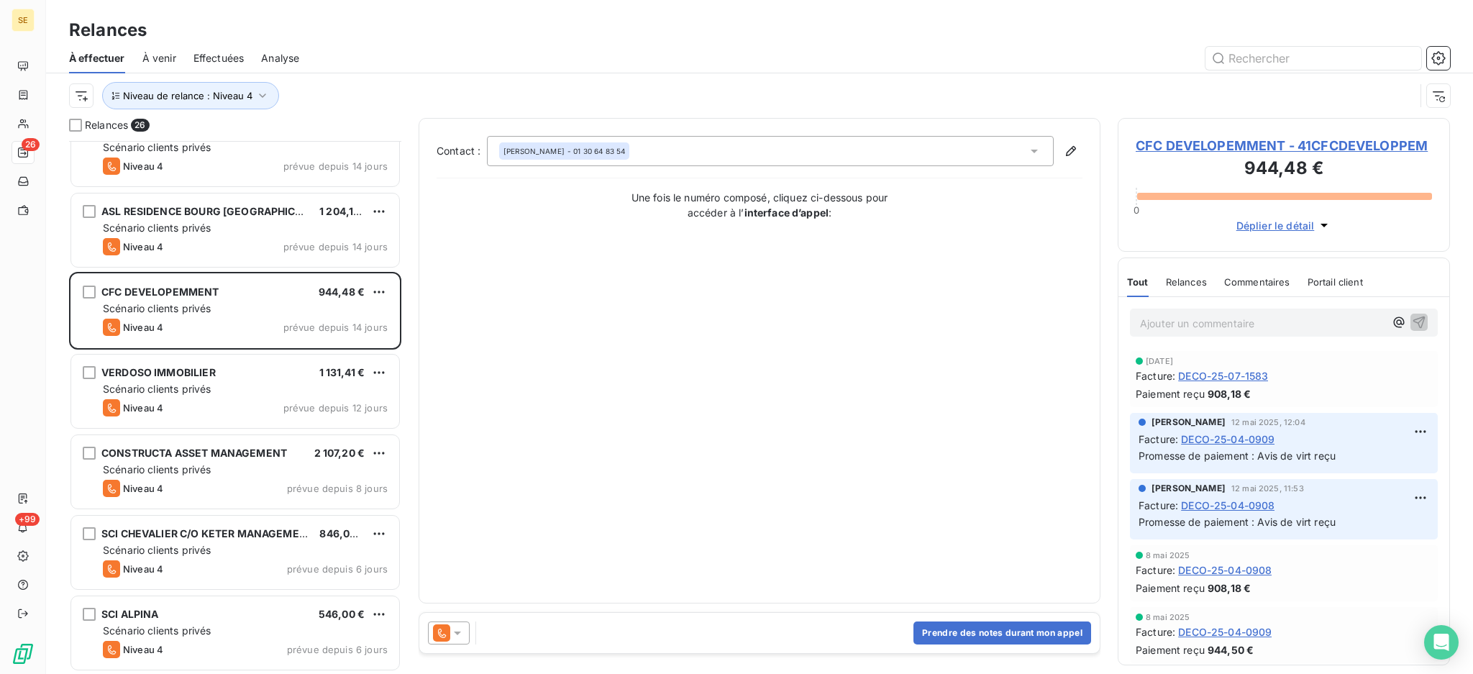
click at [460, 628] on icon at bounding box center [457, 633] width 14 height 14
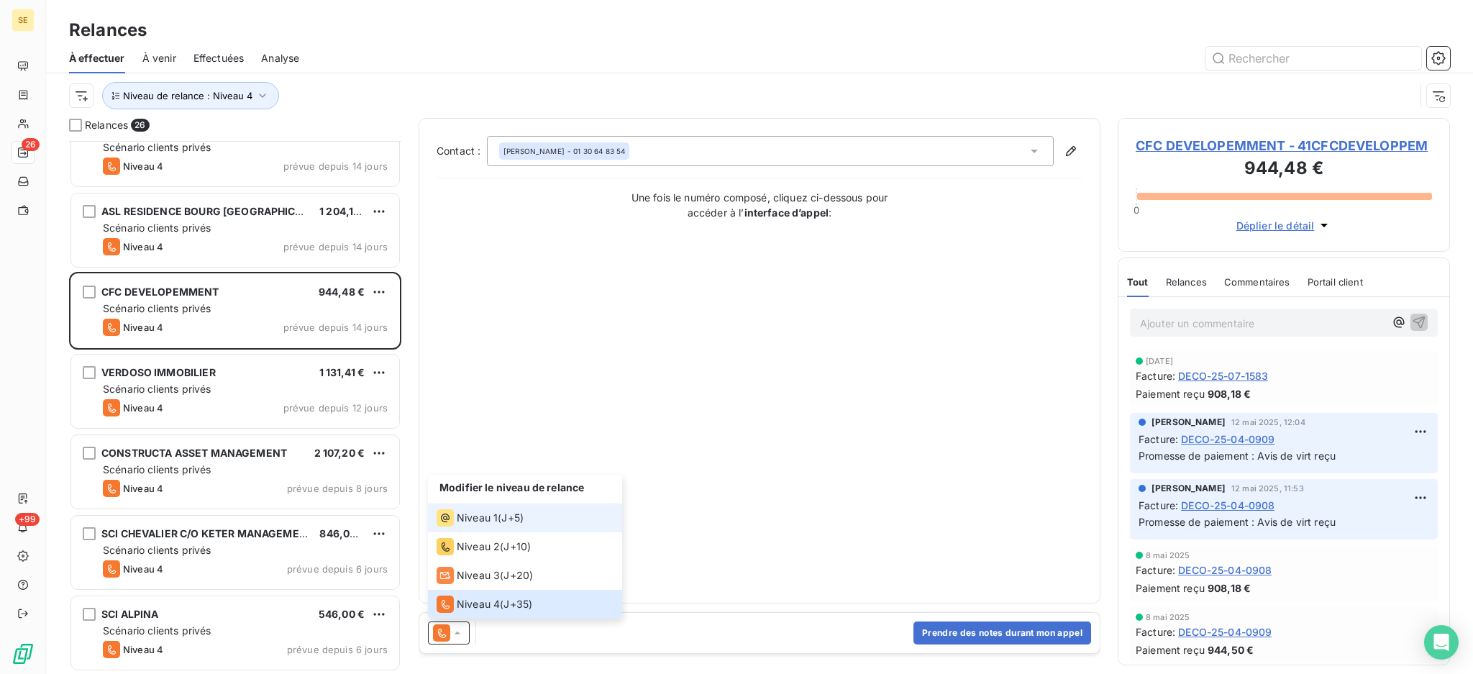
click at [470, 524] on span "Niveau 1" at bounding box center [477, 518] width 41 height 14
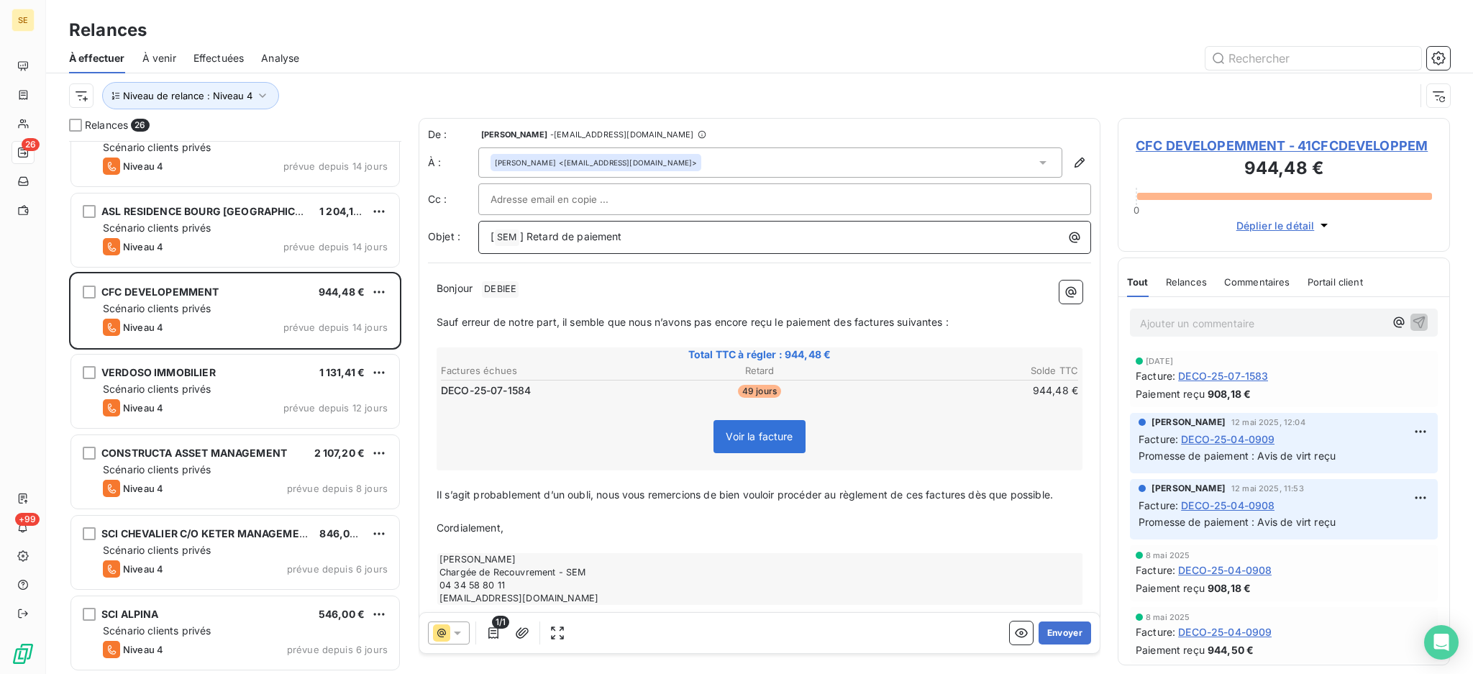
click at [641, 241] on p "[ SEM ﻿ ] Retard de paiement" at bounding box center [787, 237] width 595 height 17
click at [503, 286] on span "DEBIEE ﻿" at bounding box center [500, 289] width 37 height 17
click at [1039, 161] on icon at bounding box center [1042, 163] width 7 height 4
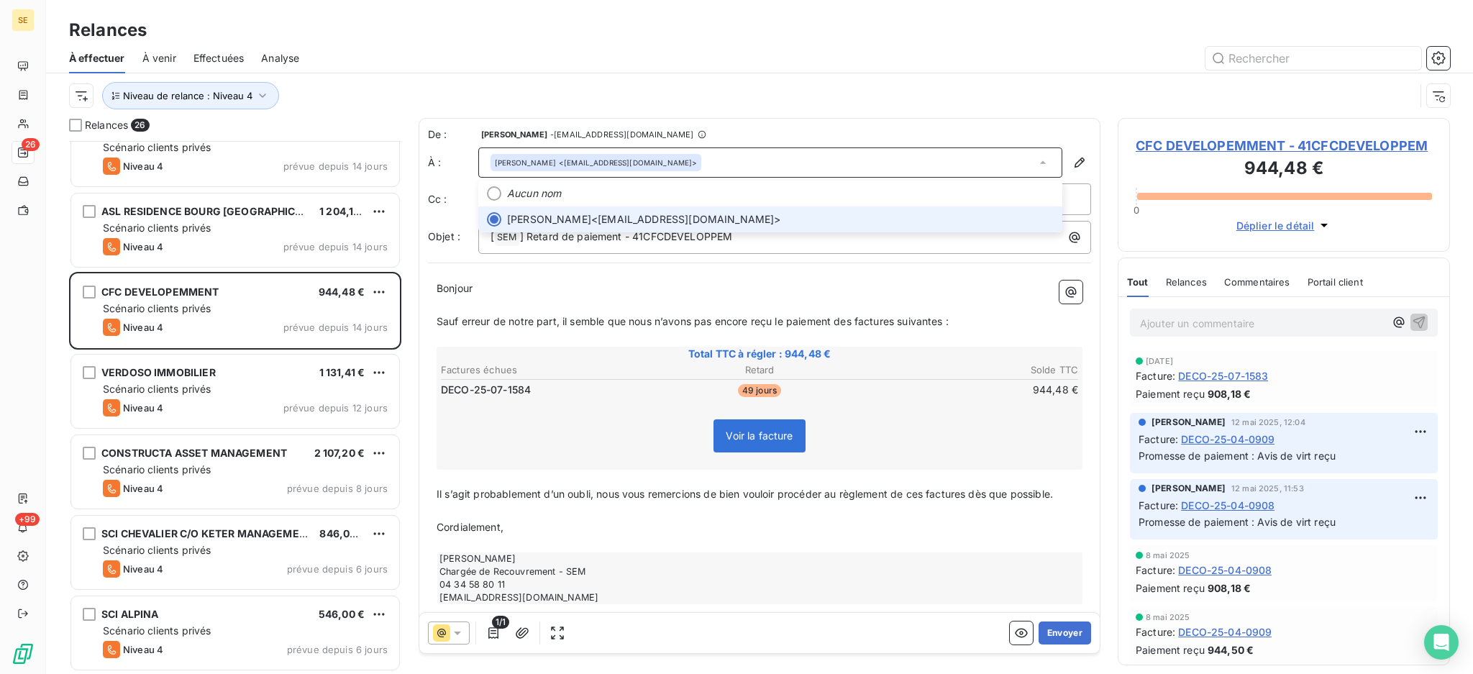
click at [1040, 161] on icon at bounding box center [1043, 162] width 6 height 3
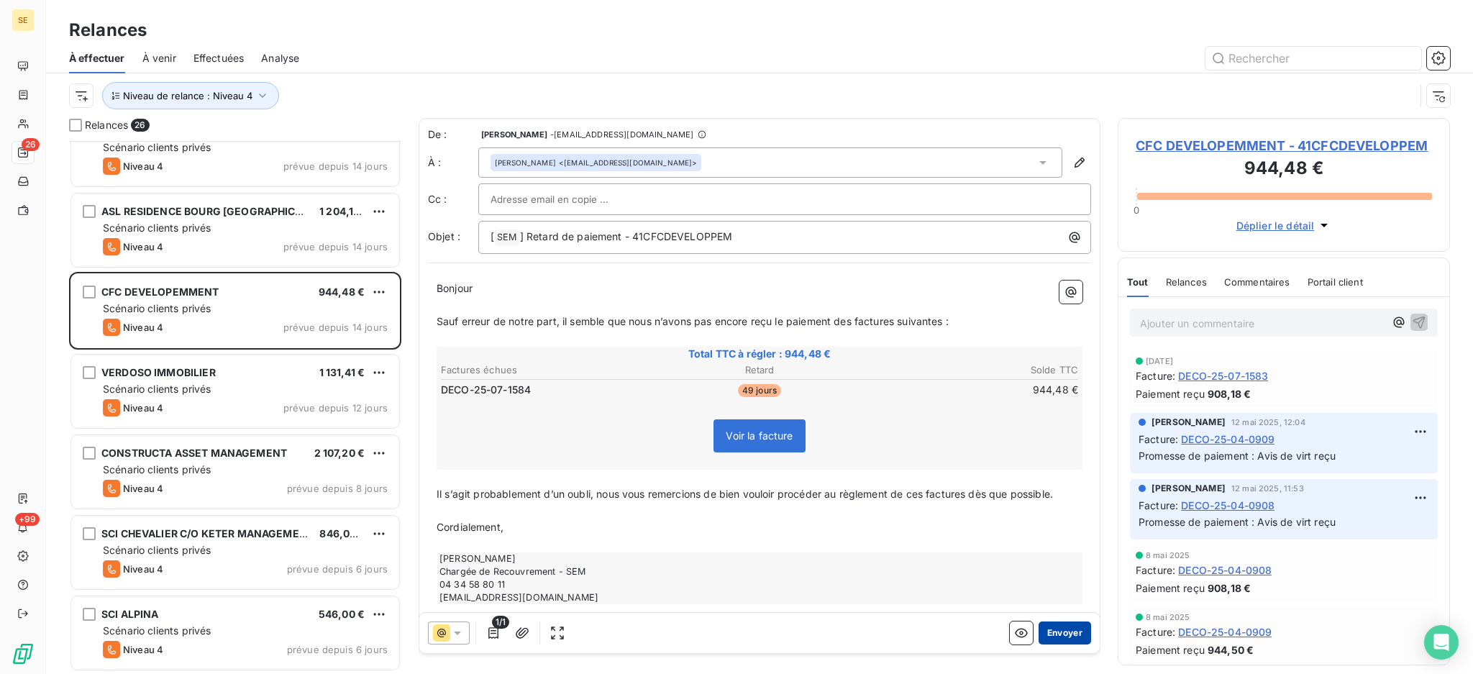
click at [1049, 634] on button "Envoyer" at bounding box center [1064, 632] width 52 height 23
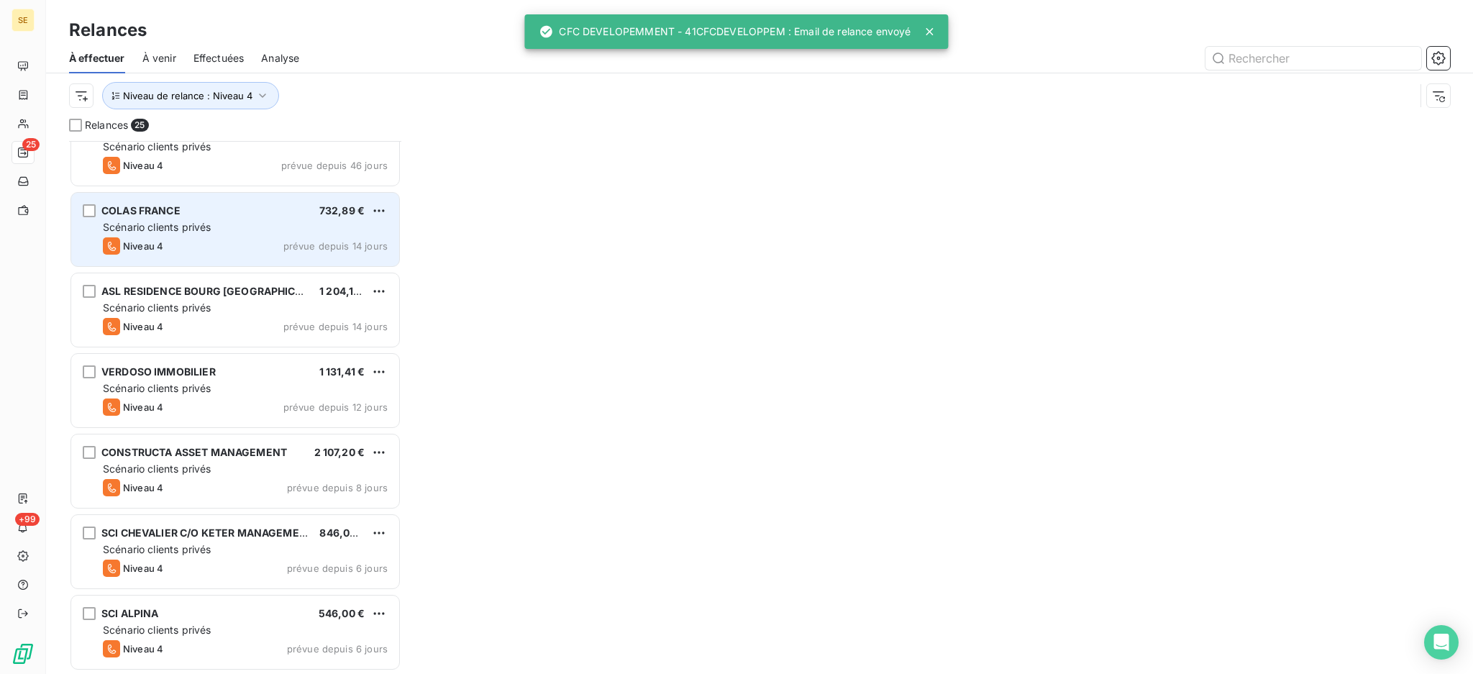
scroll to position [1480, 0]
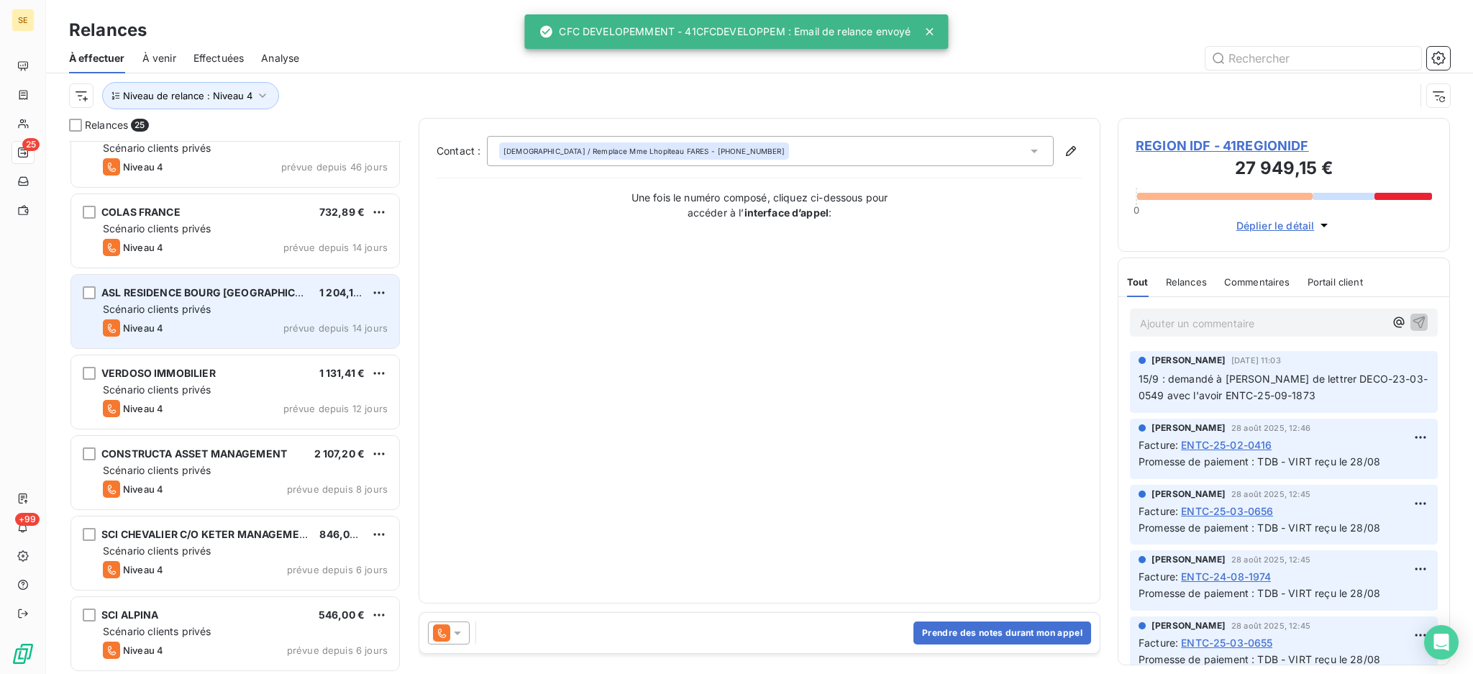
click at [215, 309] on div "Scénario clients privés" at bounding box center [245, 309] width 285 height 14
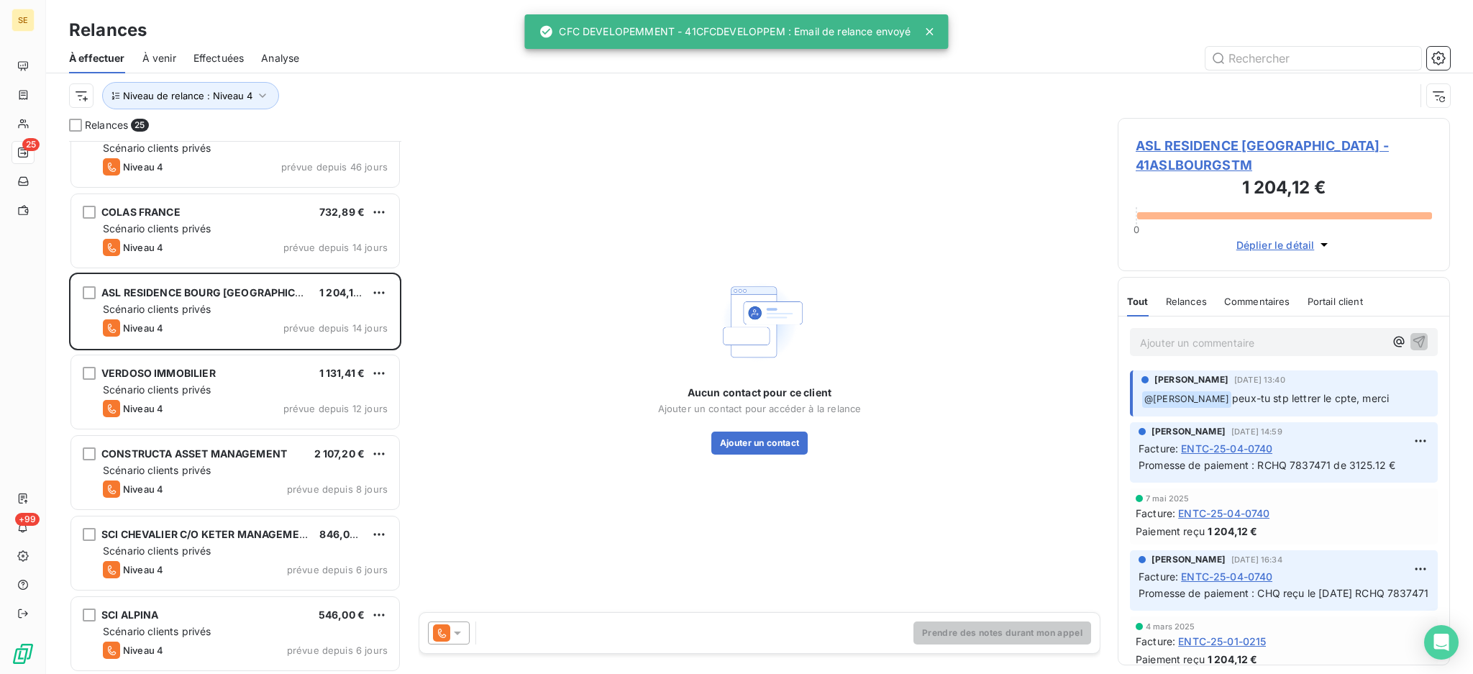
click at [459, 628] on icon at bounding box center [457, 633] width 14 height 14
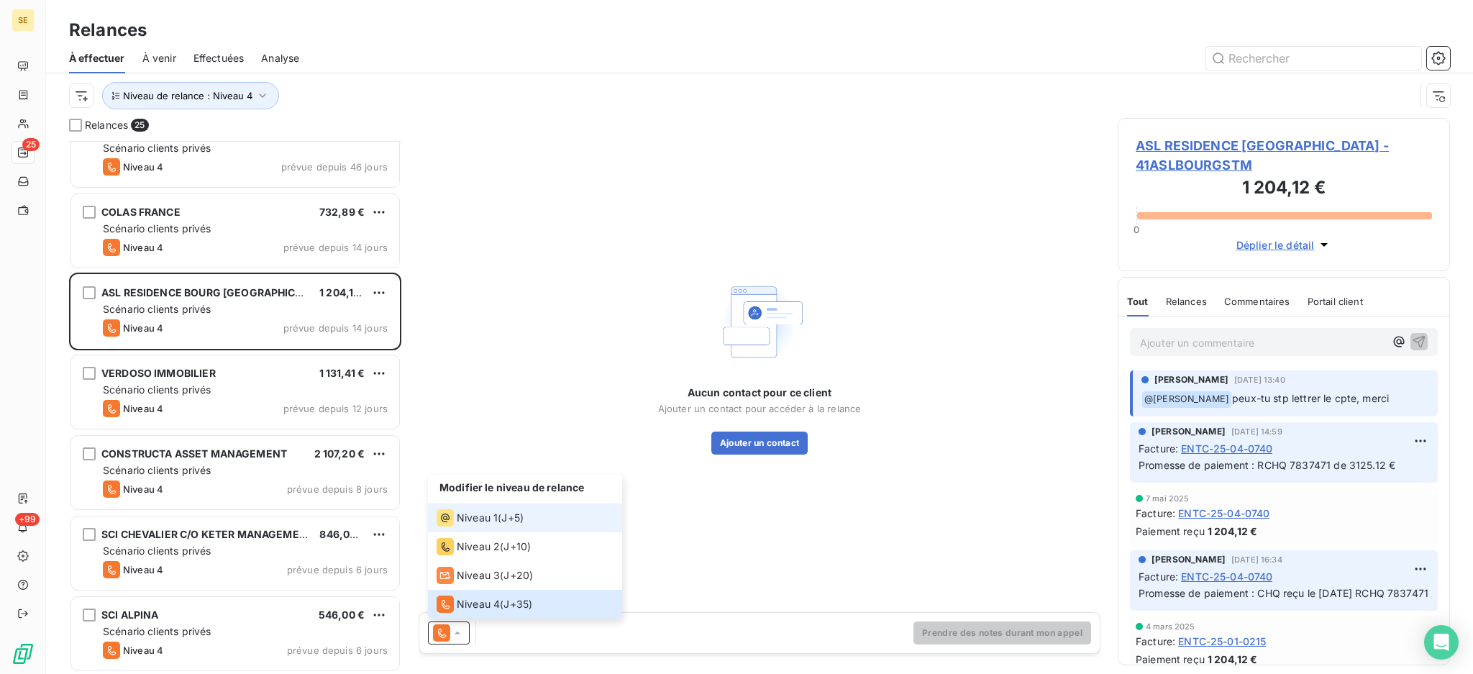
click at [485, 515] on span "Niveau 1" at bounding box center [477, 518] width 41 height 14
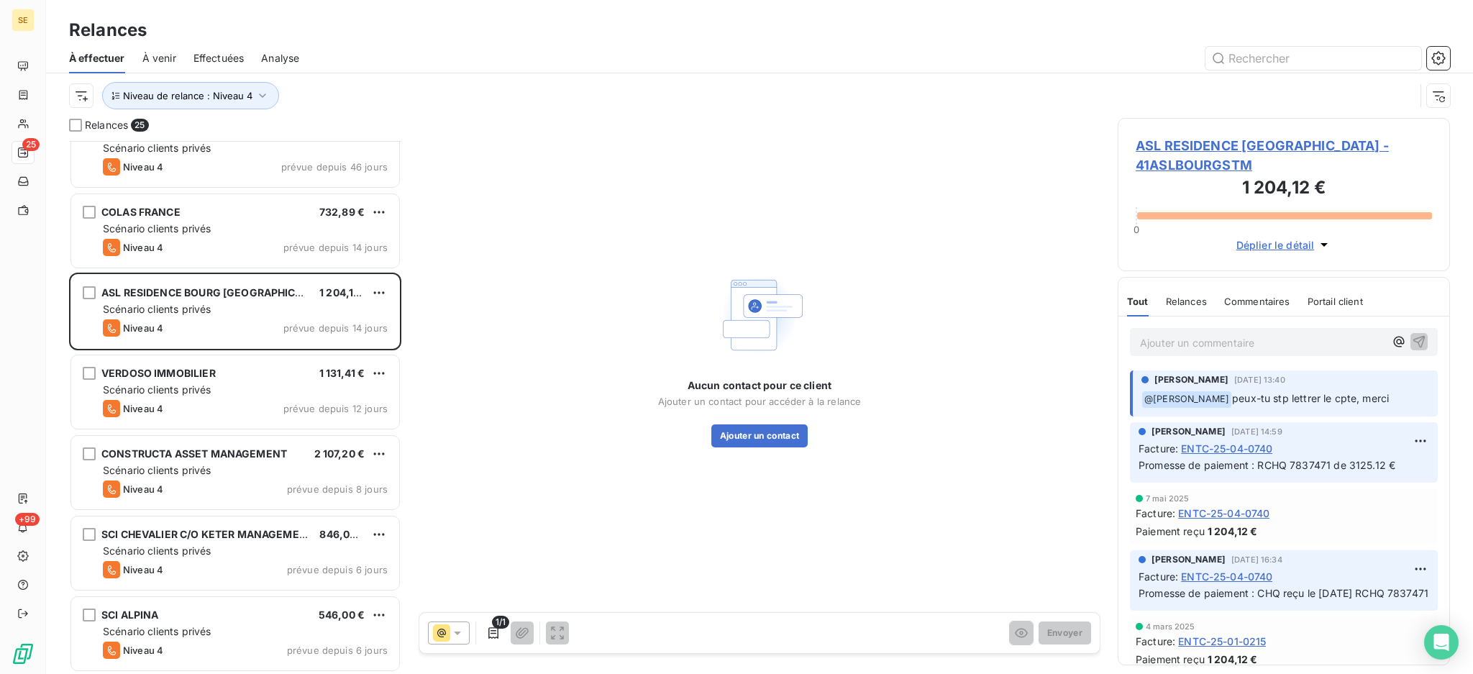
click at [1276, 151] on span "ASL RESIDENCE [GEOGRAPHIC_DATA] - 41ASLBOURGSTM" at bounding box center [1284, 155] width 296 height 39
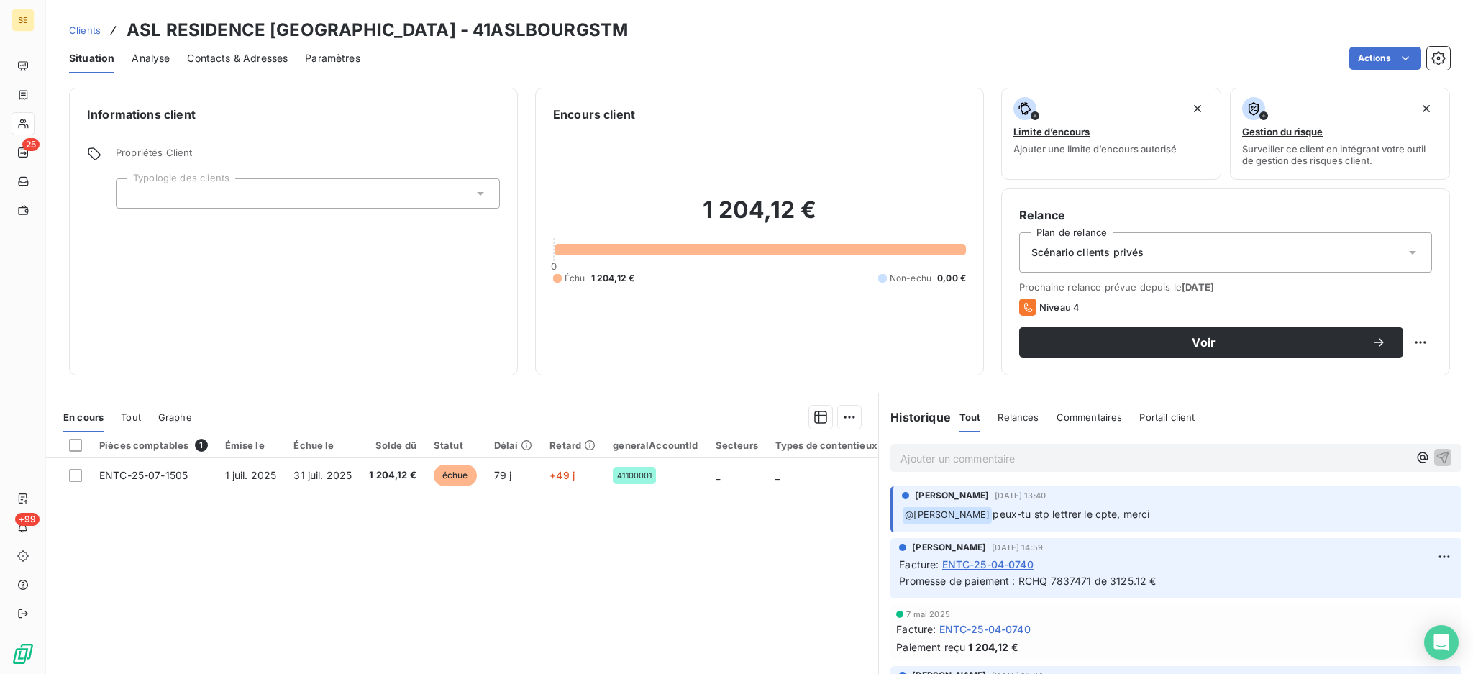
click at [243, 60] on span "Contacts & Adresses" at bounding box center [237, 58] width 101 height 14
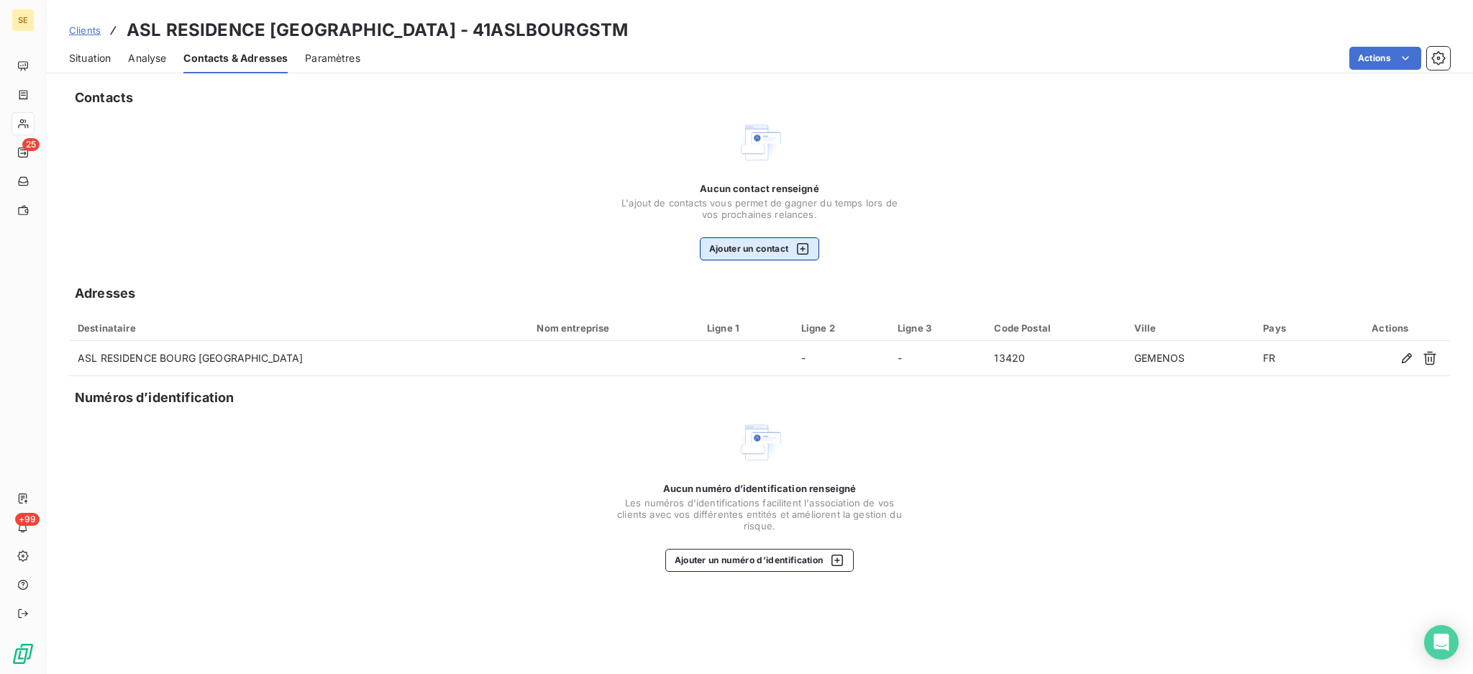
click at [744, 247] on button "Ajouter un contact" at bounding box center [760, 248] width 120 height 23
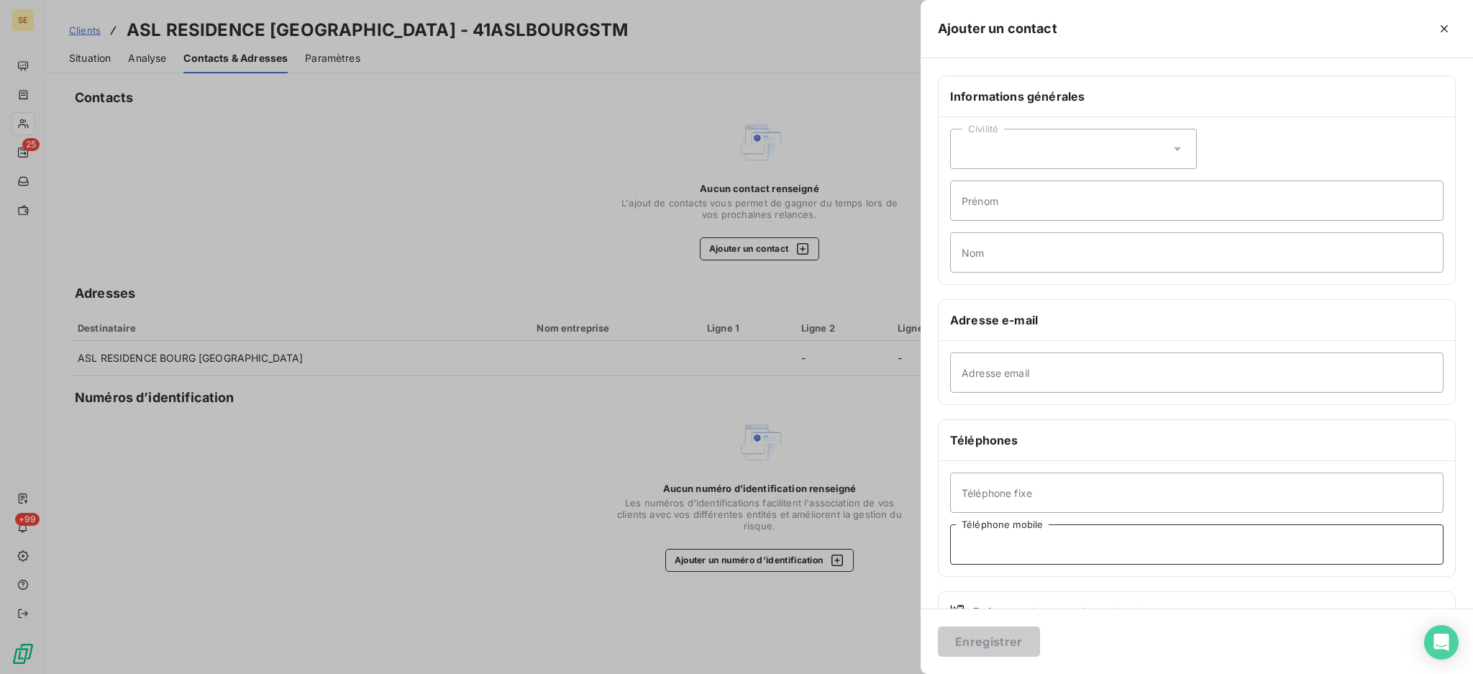
click at [1002, 553] on input "Téléphone mobile" at bounding box center [1196, 544] width 493 height 40
type input "06 67 57 62 18"
click at [992, 634] on button "Enregistrer" at bounding box center [989, 641] width 102 height 30
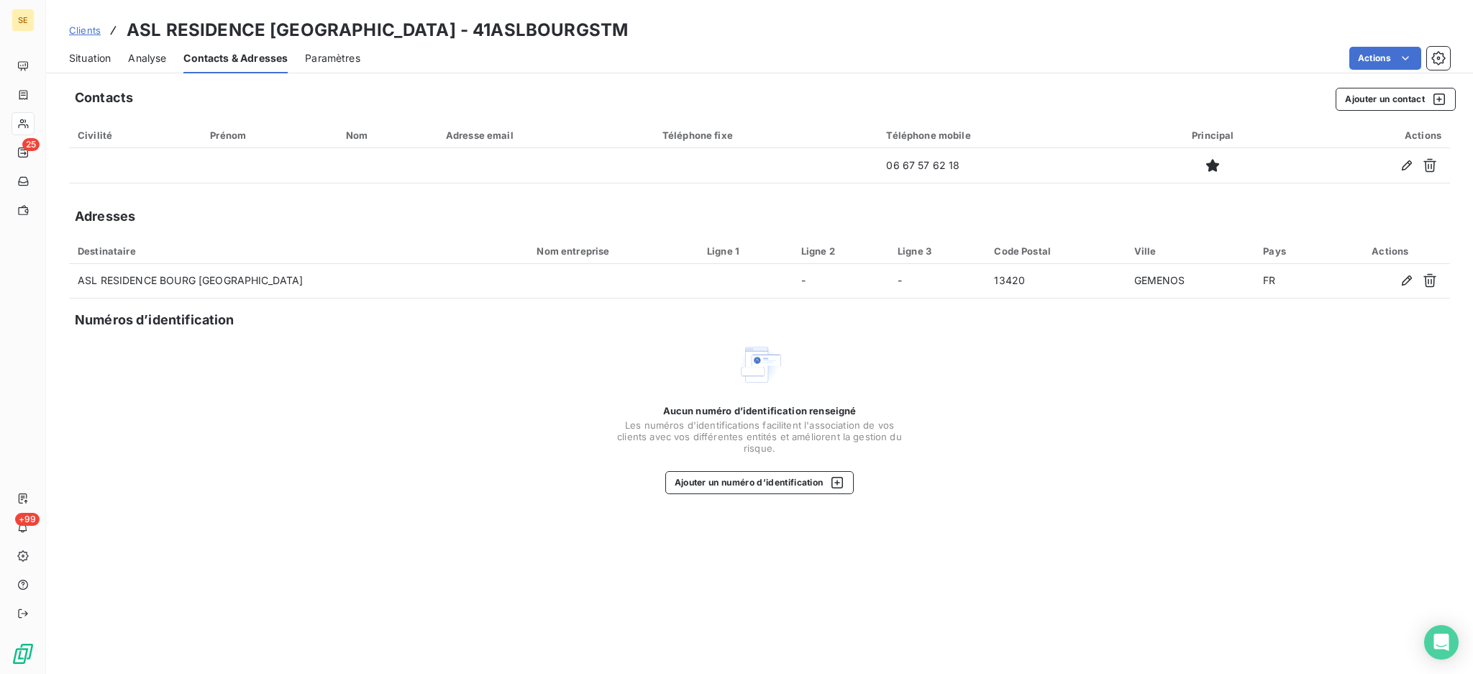
click at [79, 59] on span "Situation" at bounding box center [90, 58] width 42 height 14
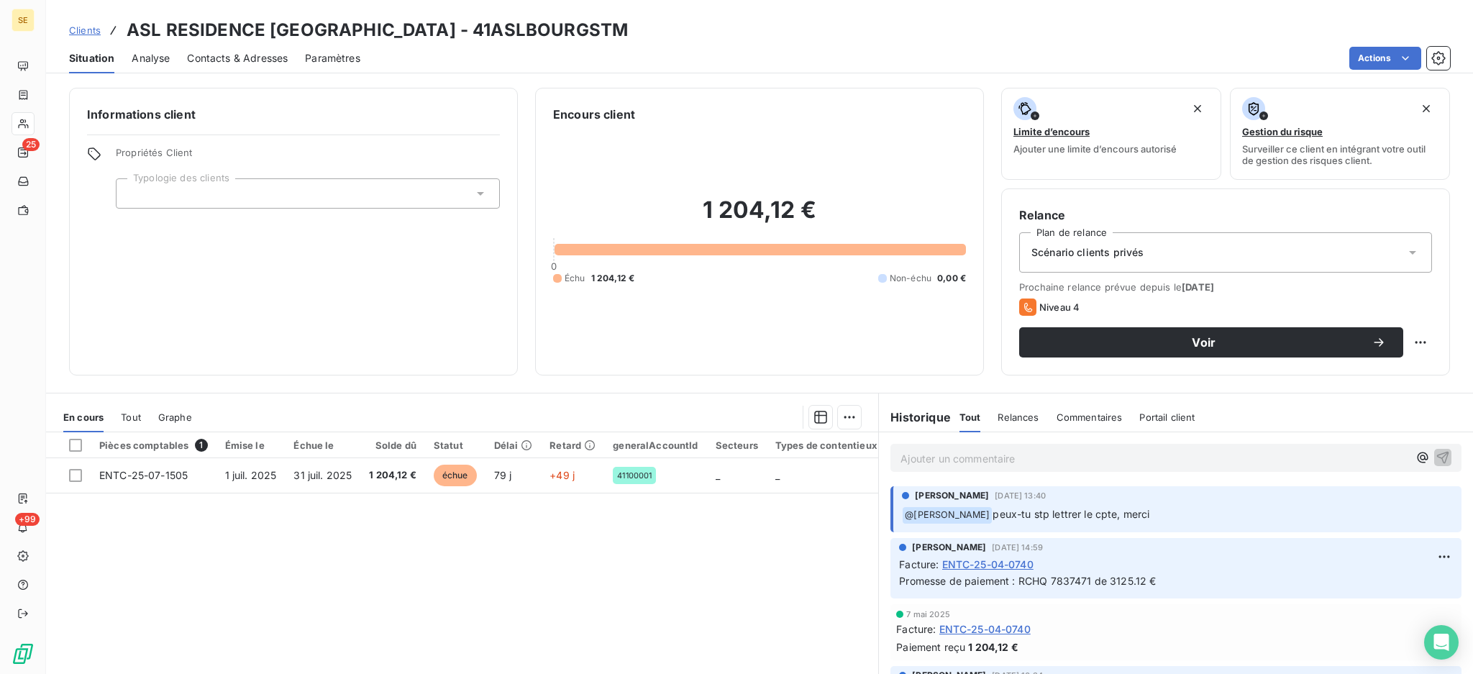
click at [273, 51] on span "Contacts & Adresses" at bounding box center [237, 58] width 101 height 14
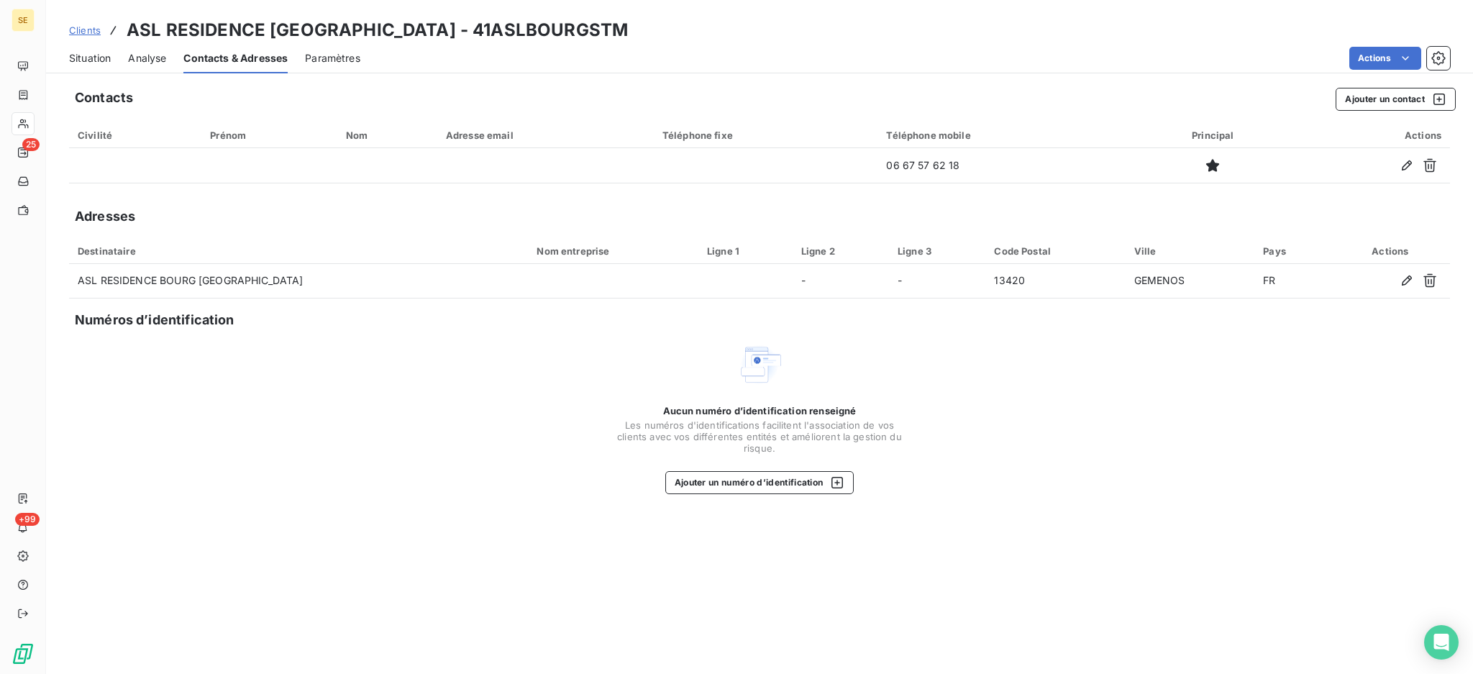
click at [95, 65] on div "Situation" at bounding box center [90, 58] width 42 height 30
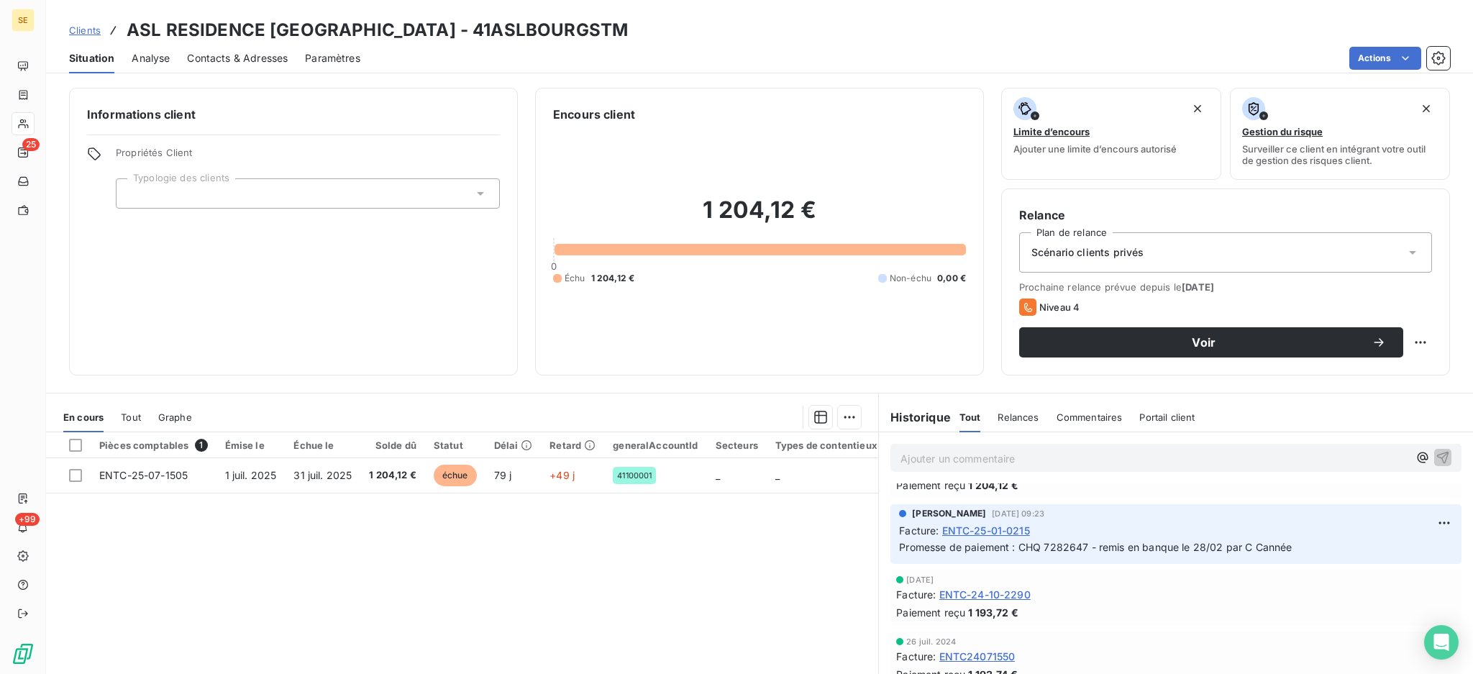
scroll to position [78, 0]
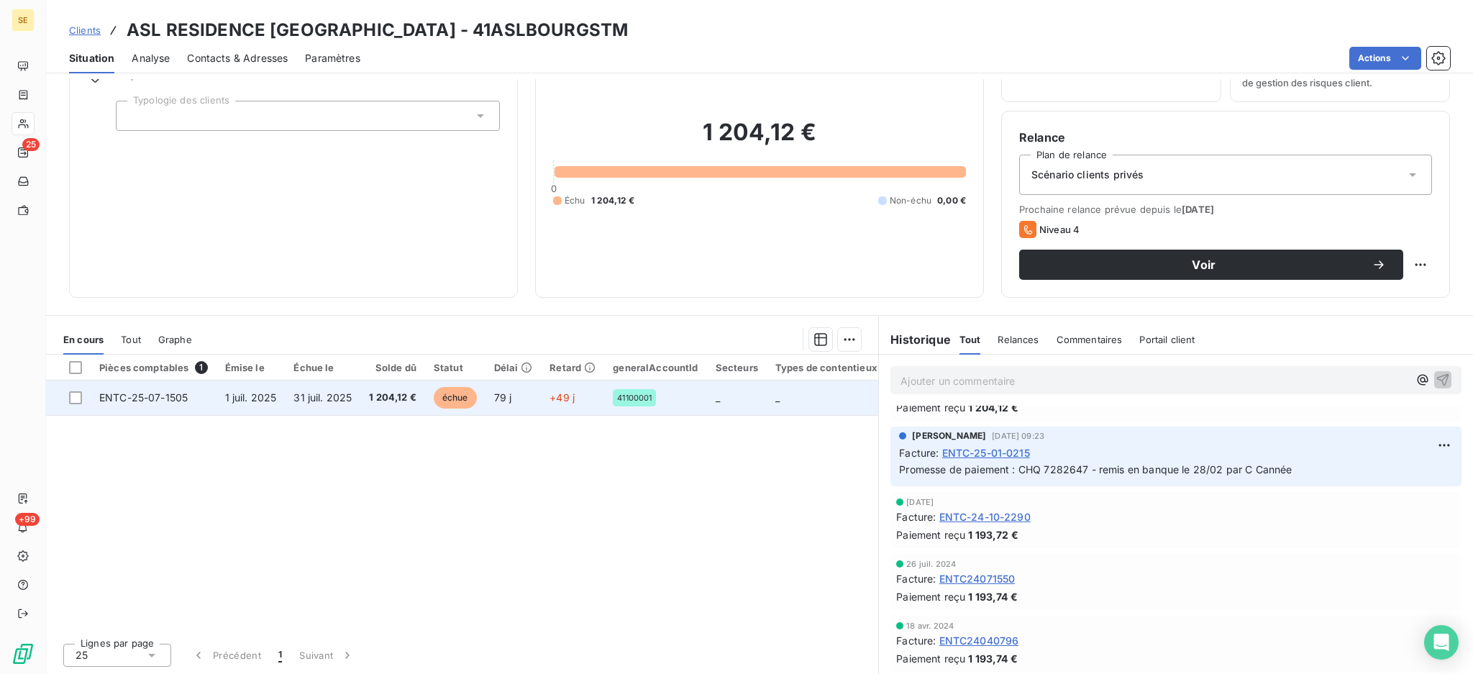
click at [326, 403] on td "31 juil. 2025" at bounding box center [323, 397] width 76 height 35
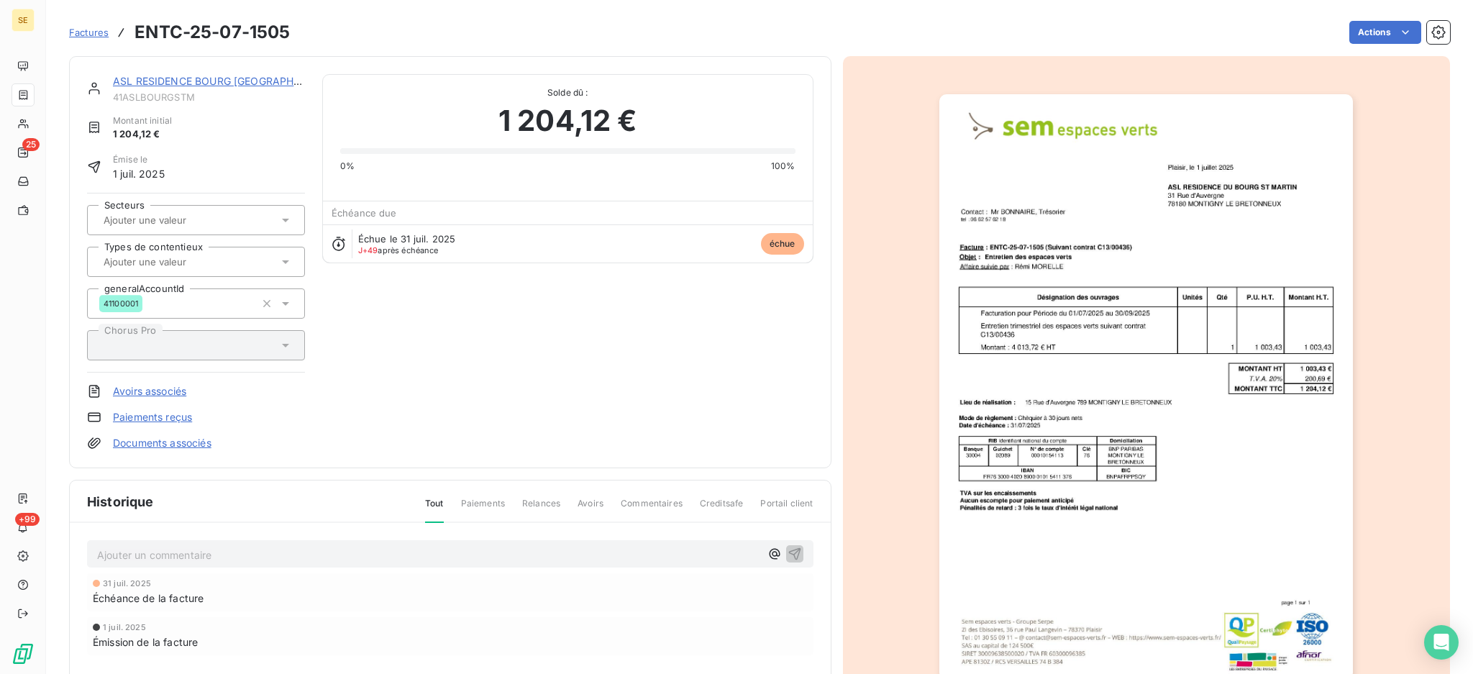
click at [296, 552] on p "Ajouter un commentaire ﻿" at bounding box center [428, 555] width 663 height 18
click at [211, 81] on link "ASL RESIDENCE BOURG [GEOGRAPHIC_DATA]" at bounding box center [226, 81] width 226 height 12
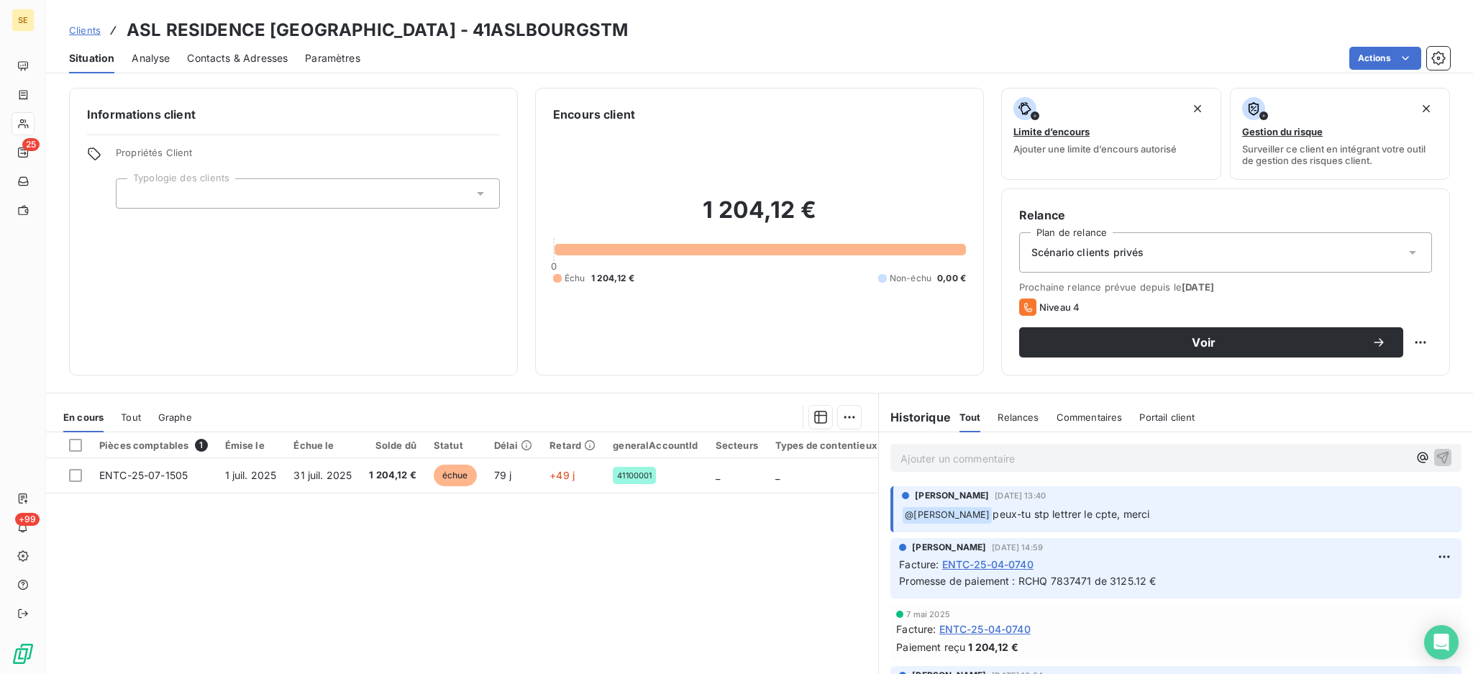
click at [280, 58] on span "Contacts & Adresses" at bounding box center [237, 58] width 101 height 14
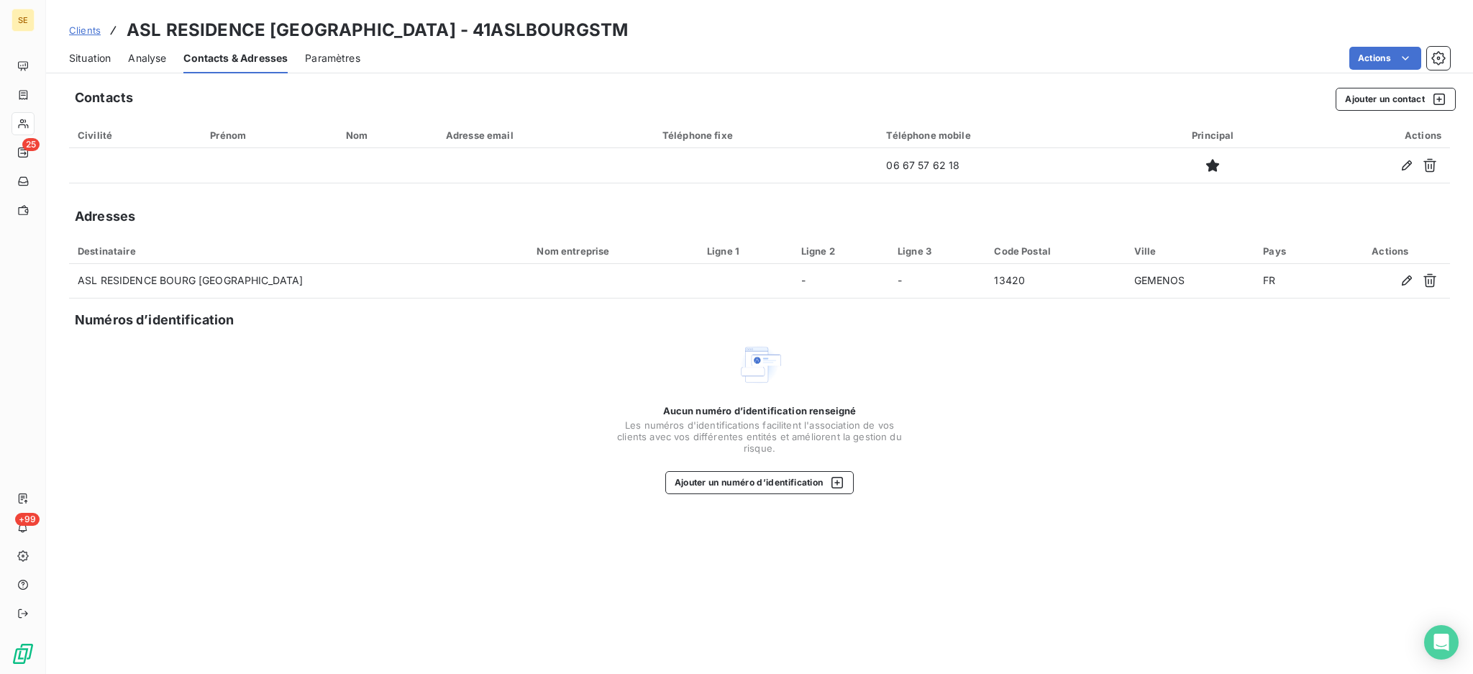
click at [84, 63] on span "Situation" at bounding box center [90, 58] width 42 height 14
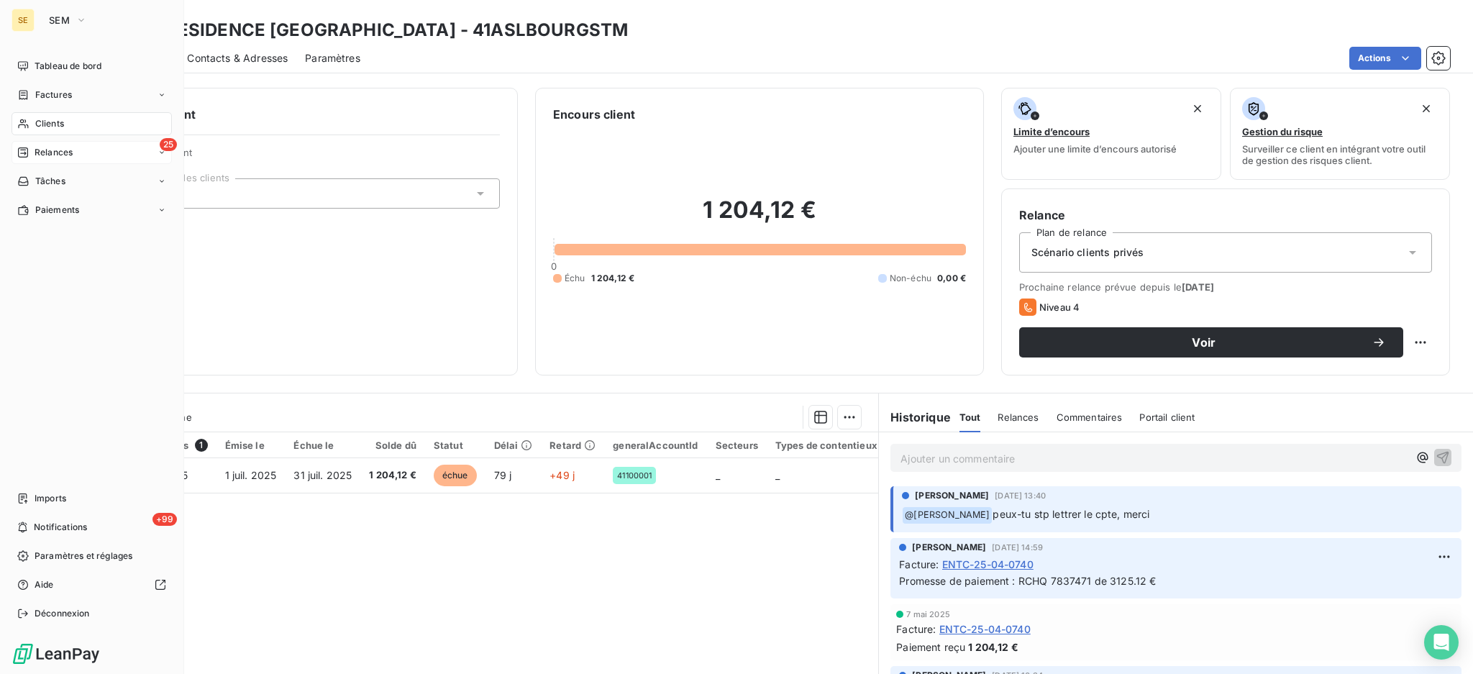
click at [35, 150] on span "Relances" at bounding box center [54, 152] width 38 height 13
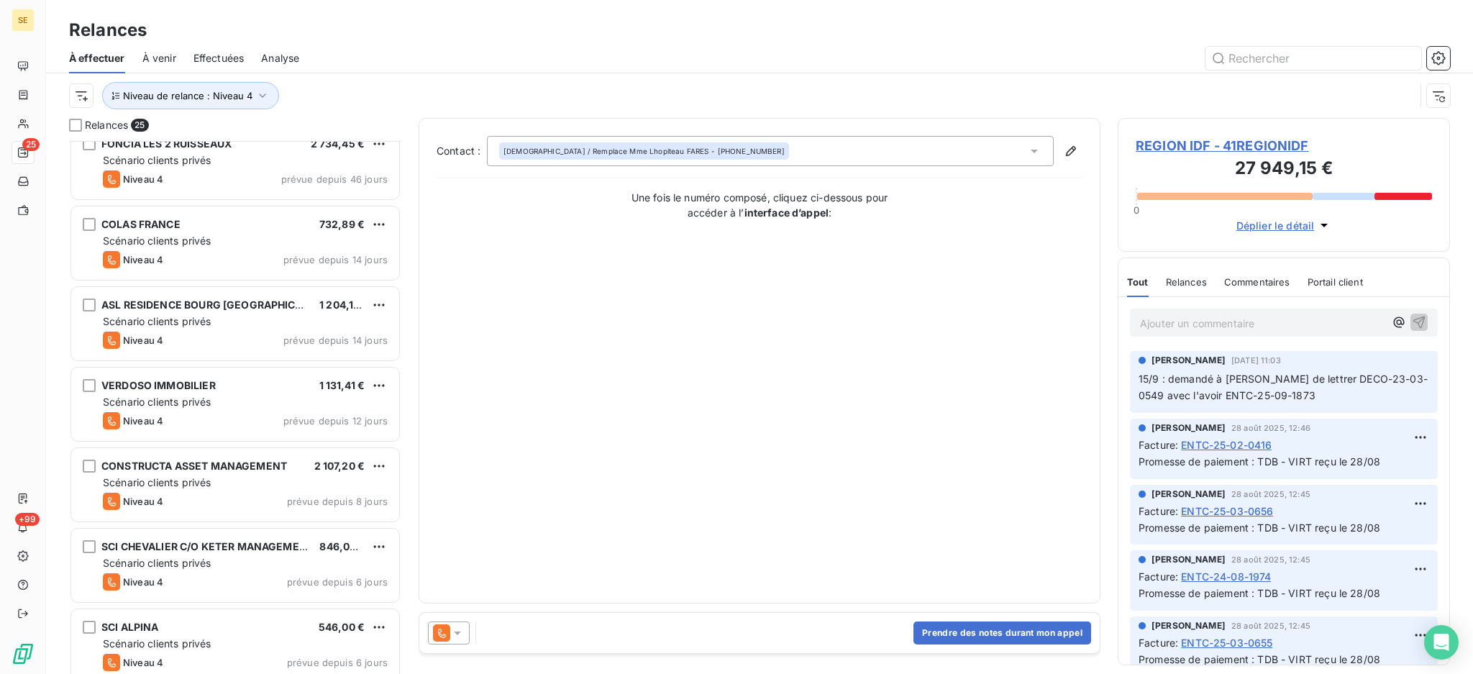
scroll to position [1481, 0]
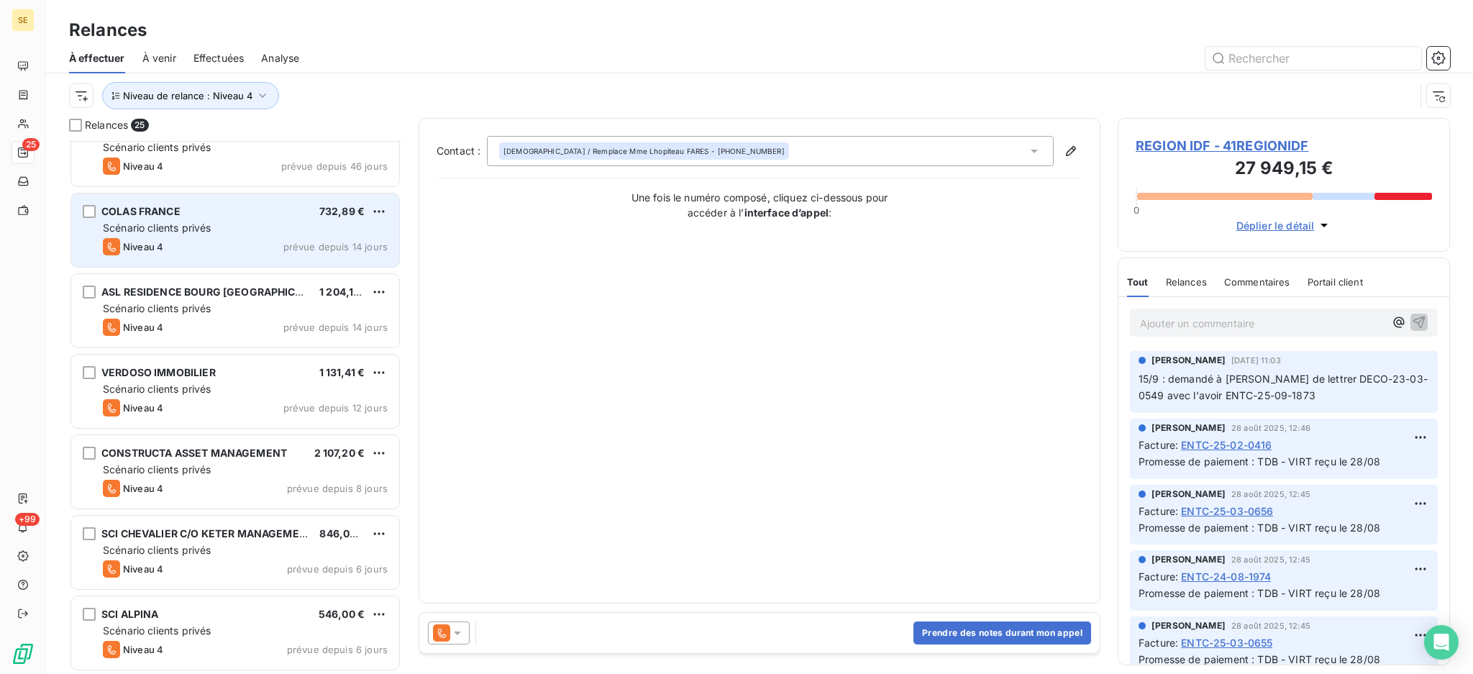
click at [242, 240] on div "Niveau 4 prévue depuis 14 jours" at bounding box center [245, 246] width 285 height 17
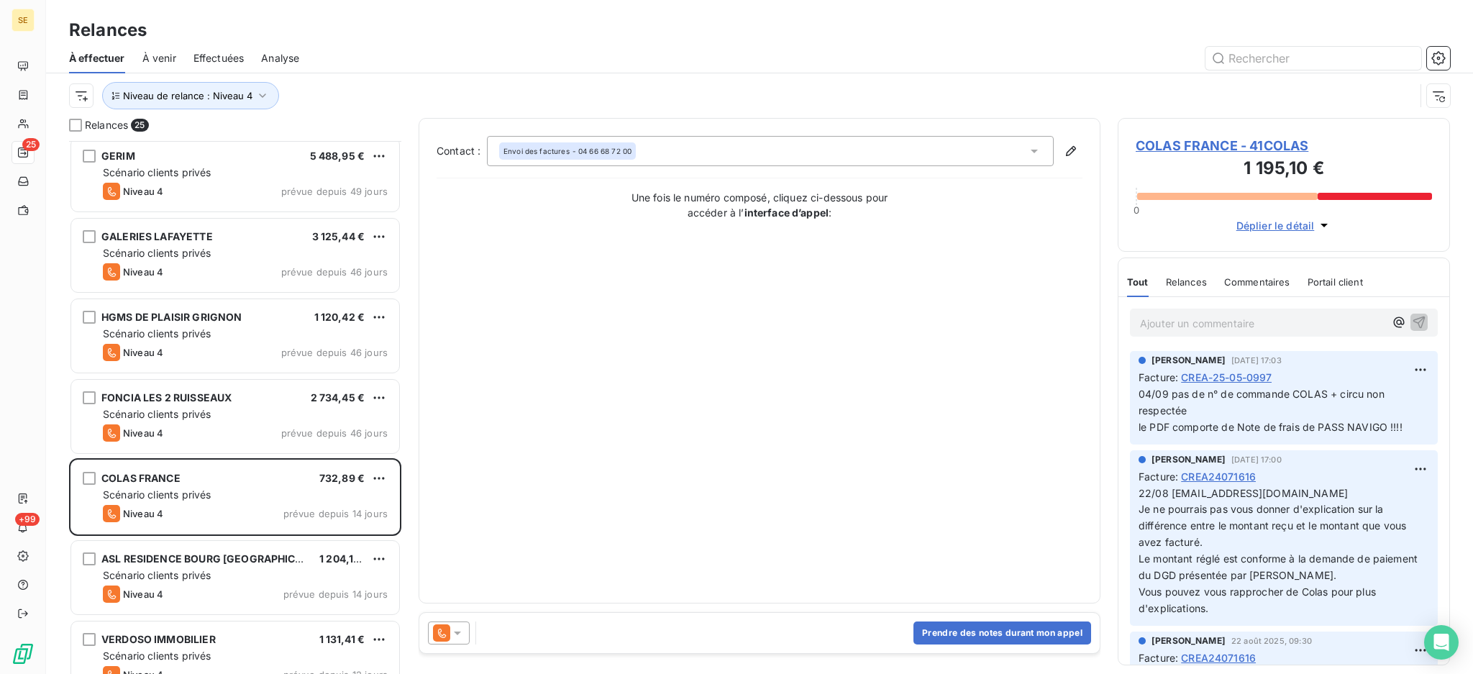
scroll to position [1193, 0]
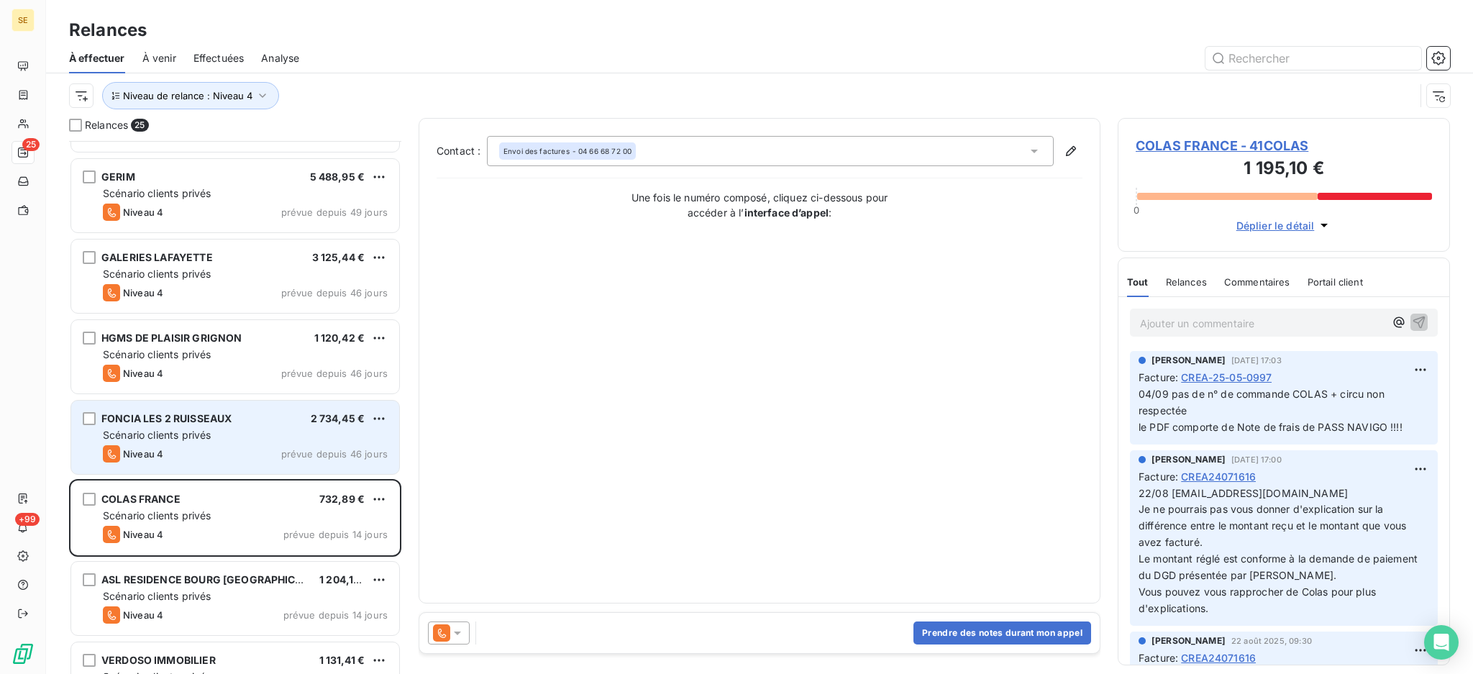
click at [163, 431] on span "Scénario clients privés" at bounding box center [157, 435] width 108 height 12
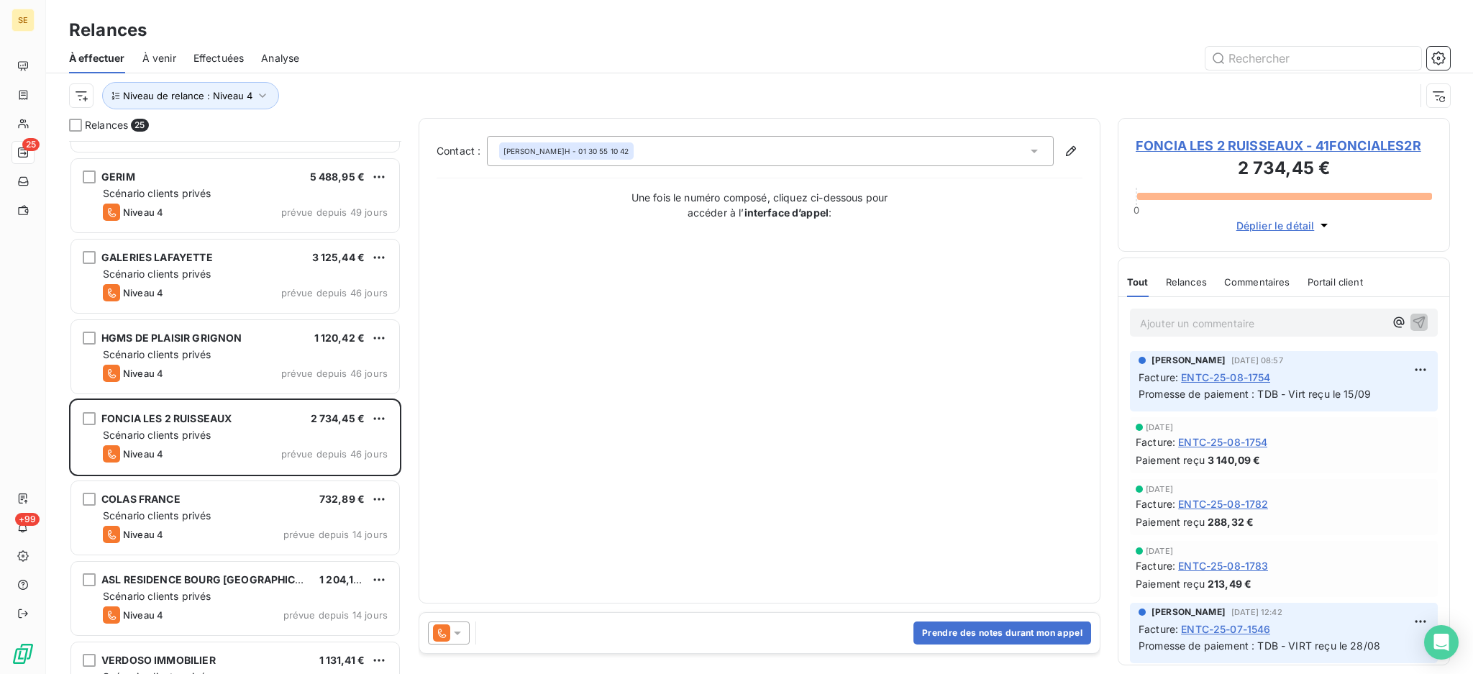
click at [1257, 150] on span "FONCIA LES 2 RUISSEAUX - 41FONCIALES2R" at bounding box center [1284, 145] width 296 height 19
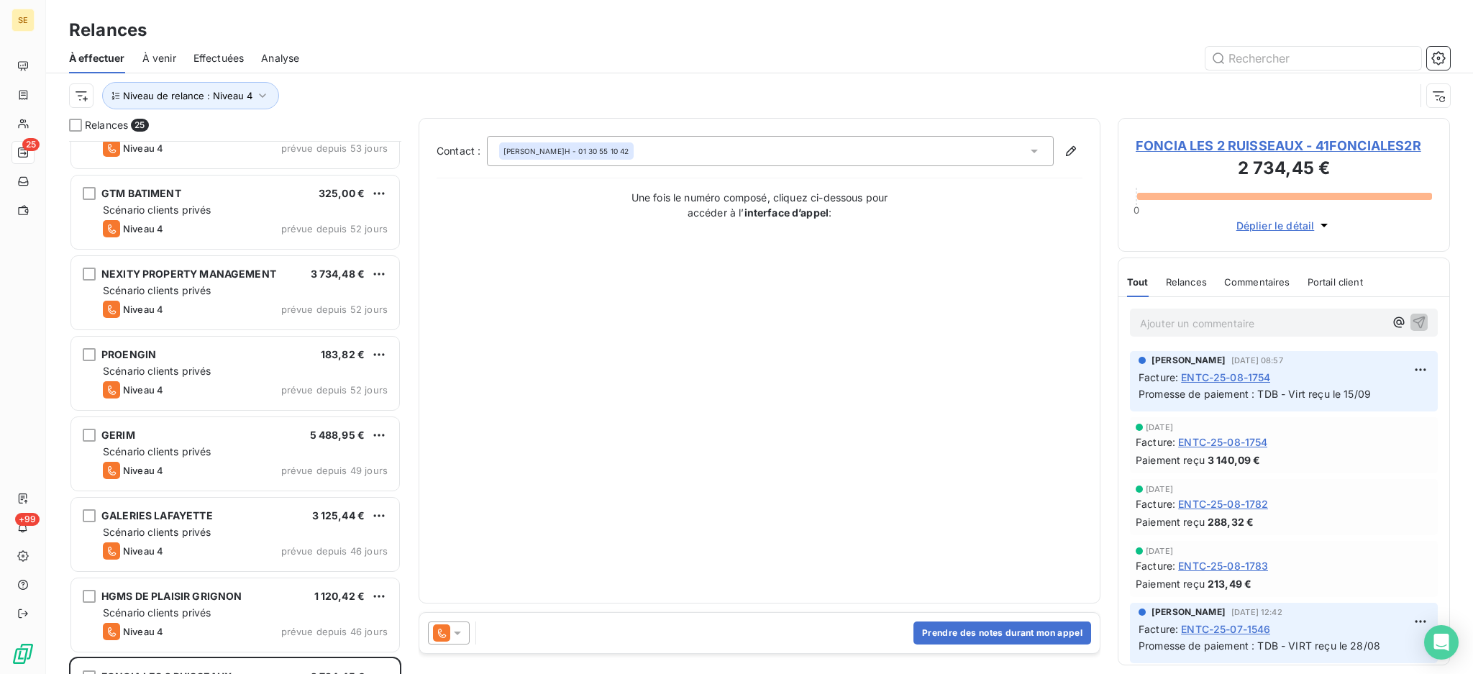
scroll to position [1247, 0]
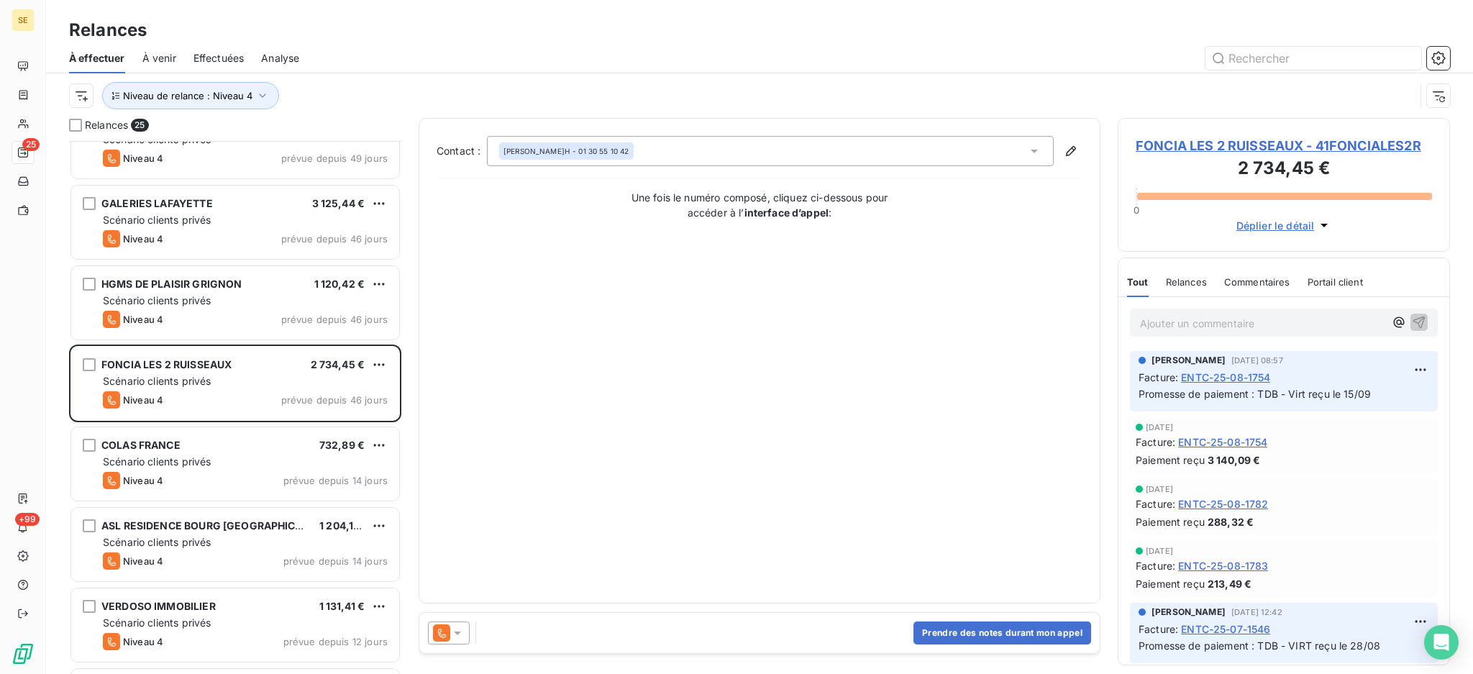
click at [454, 628] on icon at bounding box center [457, 633] width 14 height 14
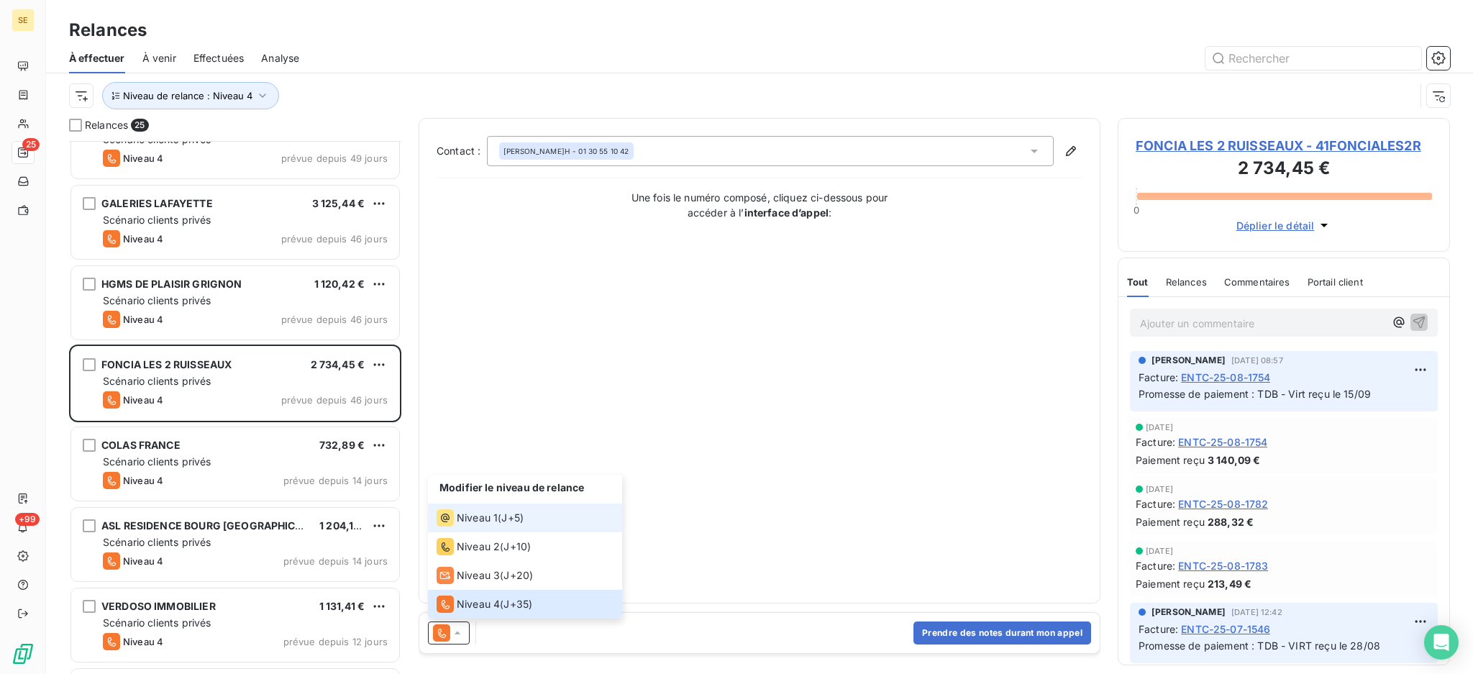
click at [468, 510] on div "Niveau 1" at bounding box center [467, 517] width 61 height 17
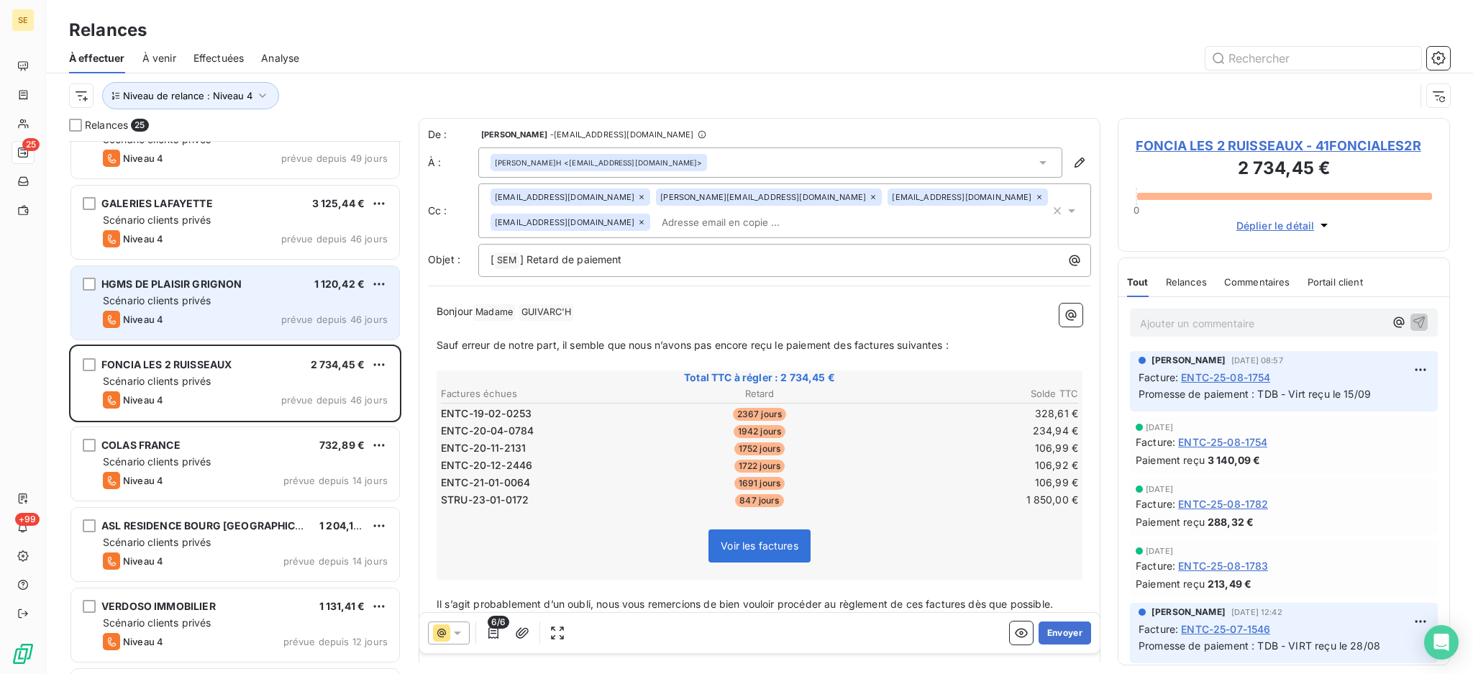
click at [209, 303] on span "Scénario clients privés" at bounding box center [157, 300] width 108 height 12
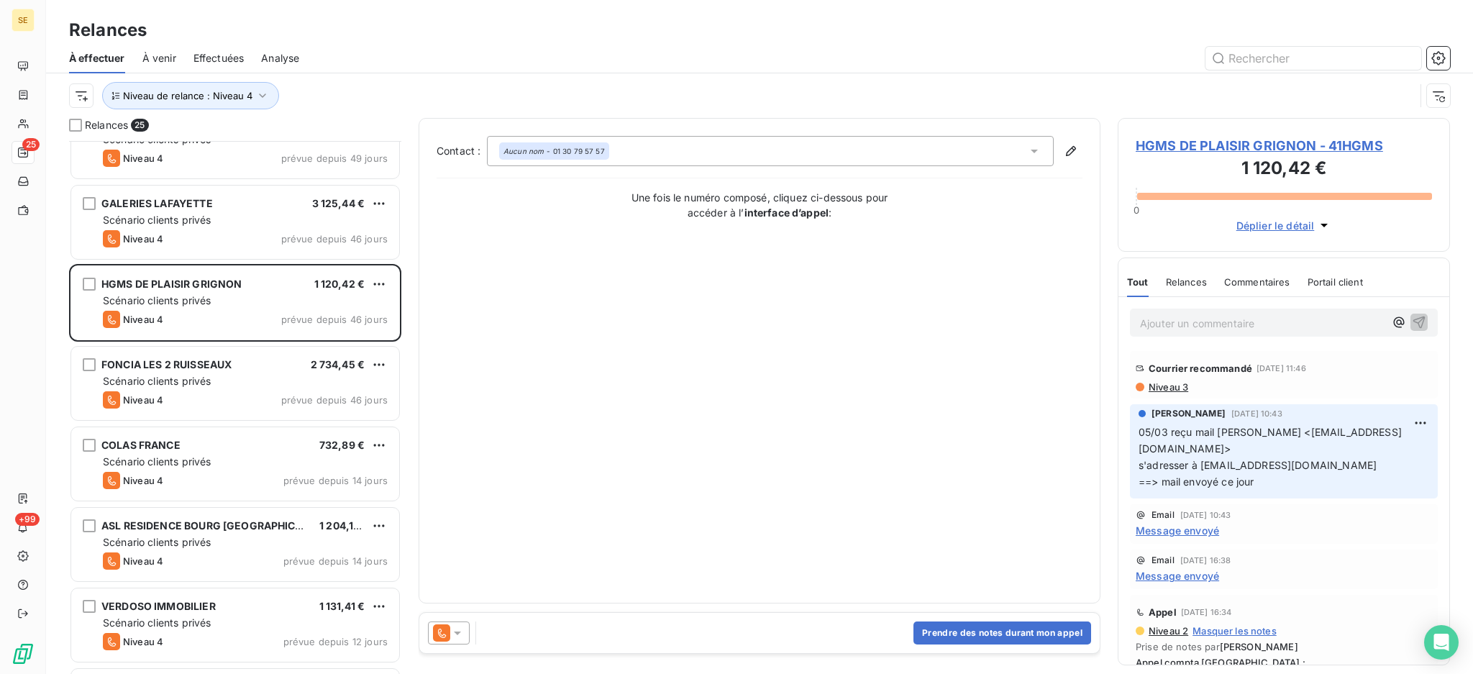
click at [460, 629] on icon at bounding box center [457, 633] width 14 height 14
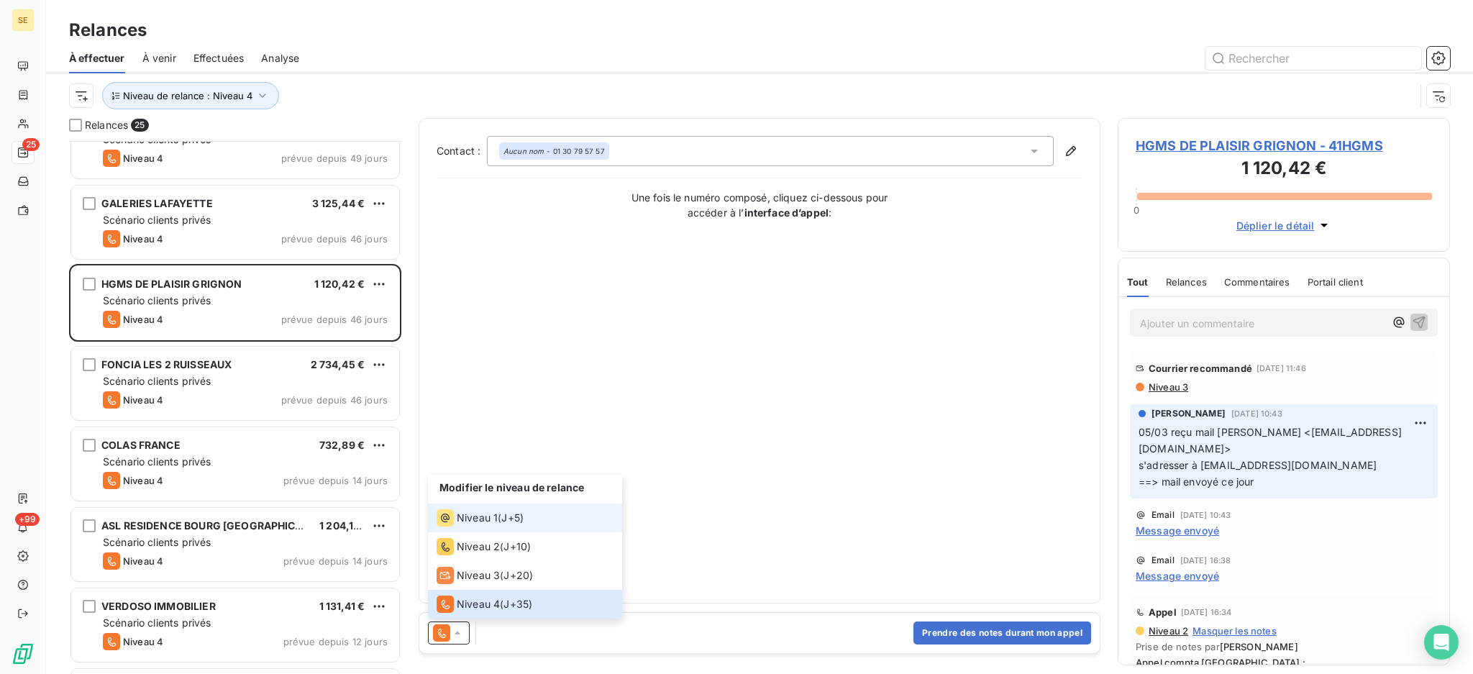
click at [464, 513] on span "Niveau 1" at bounding box center [477, 518] width 41 height 14
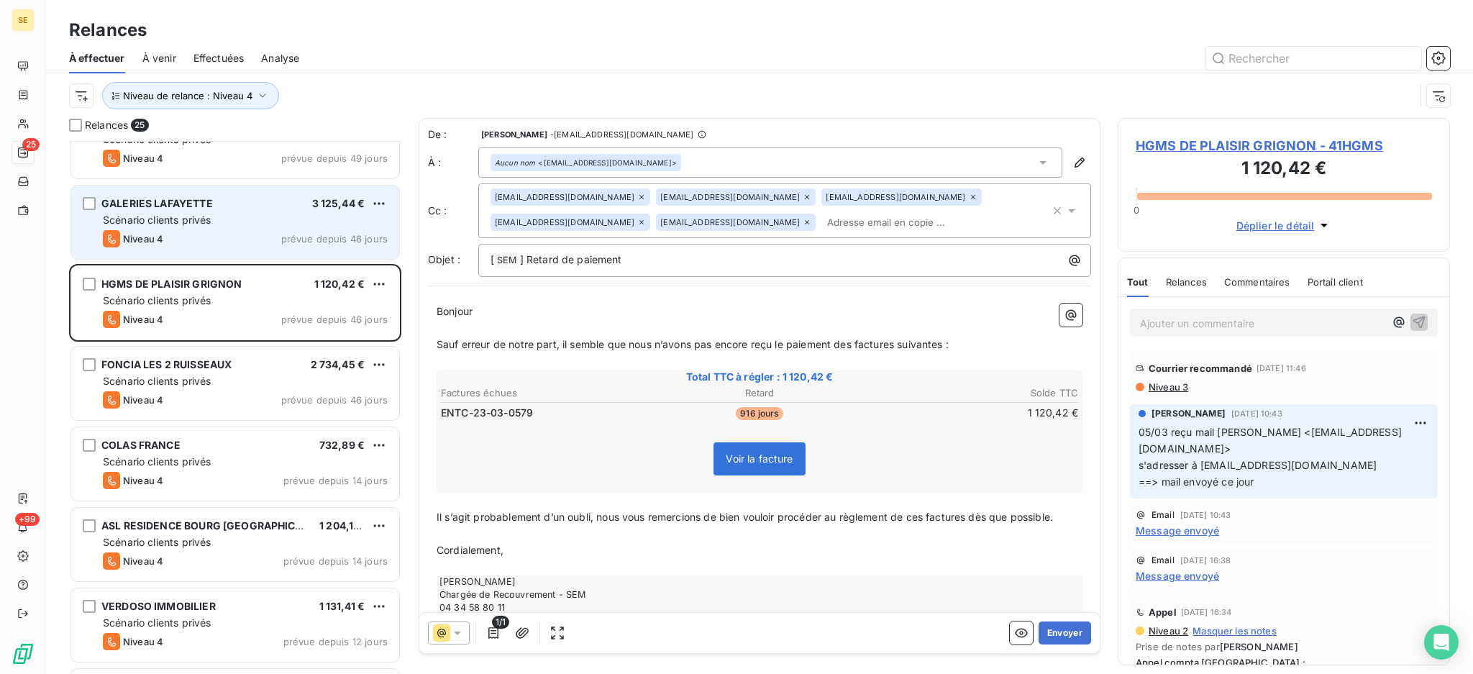
click at [188, 209] on span "GALERIES LAFAYETTE" at bounding box center [156, 203] width 111 height 12
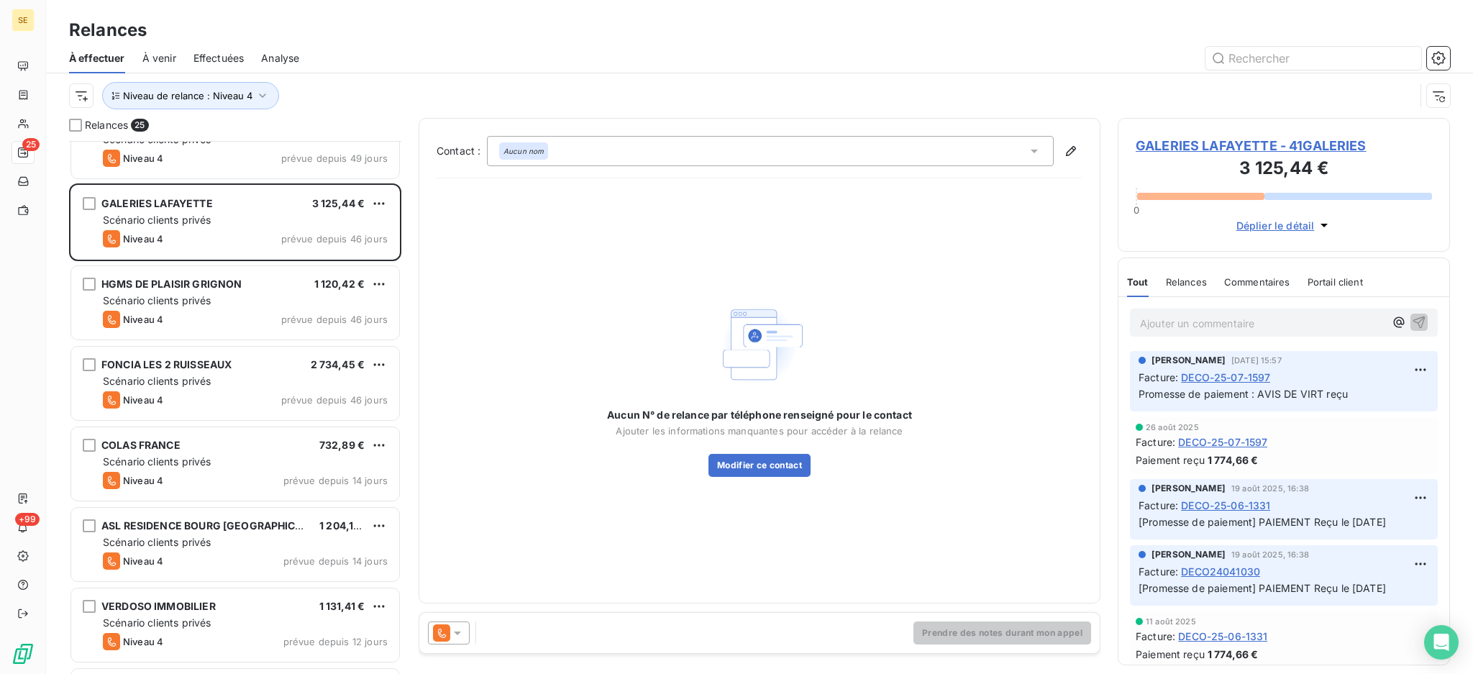
click at [455, 631] on icon at bounding box center [457, 633] width 7 height 4
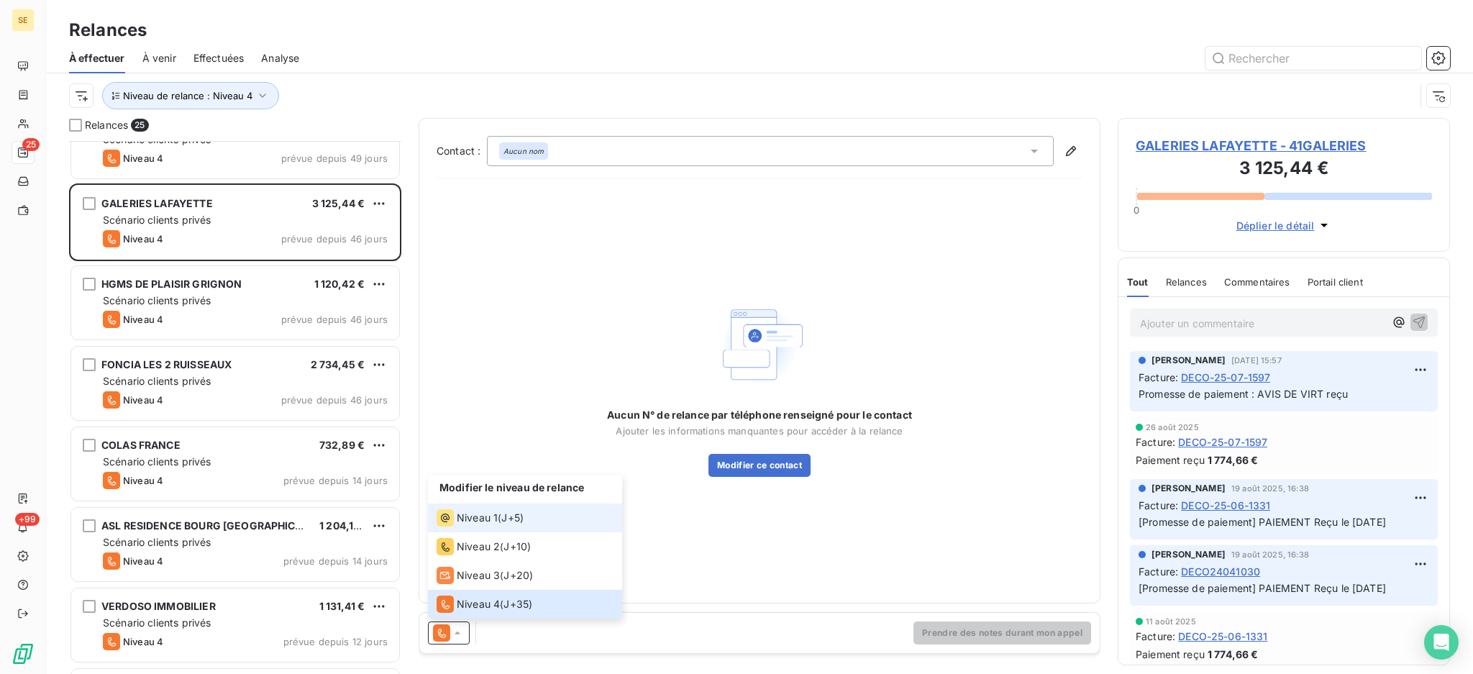
click at [472, 518] on span "Niveau 1" at bounding box center [477, 518] width 41 height 14
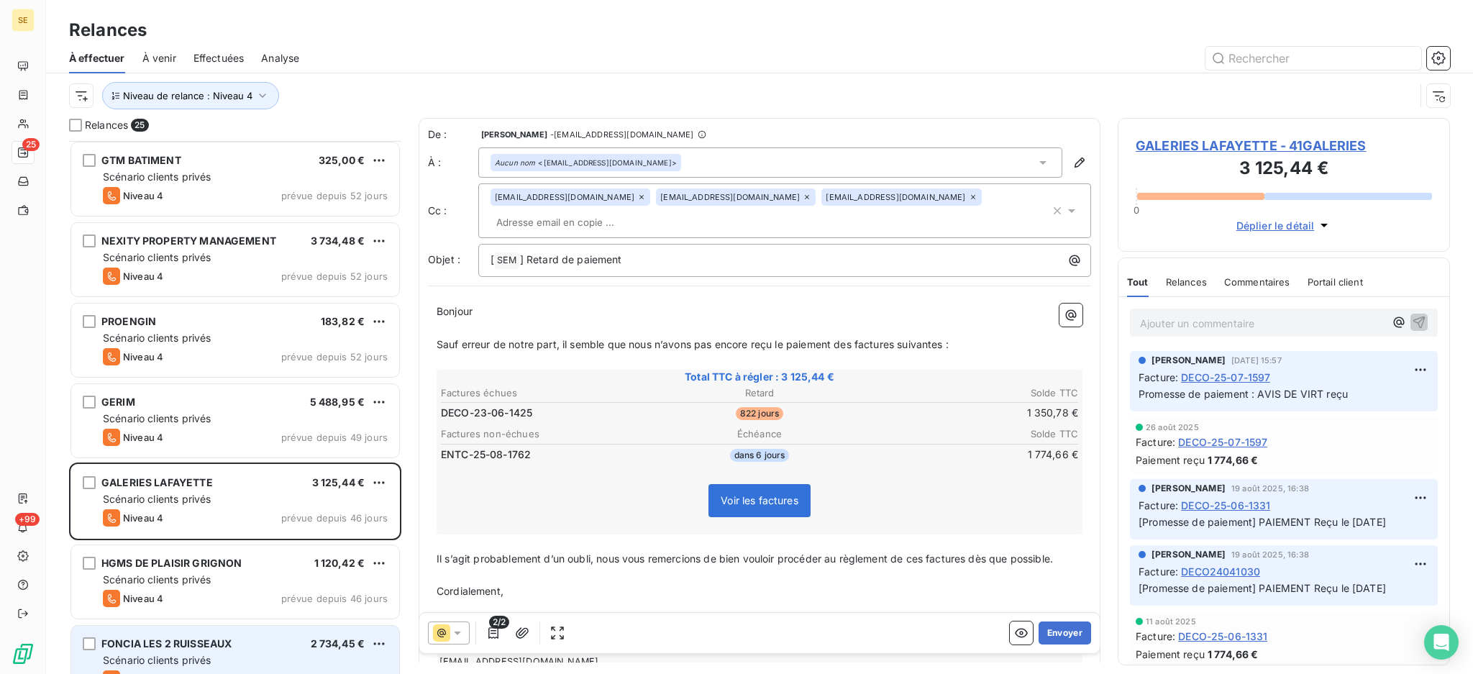
scroll to position [959, 0]
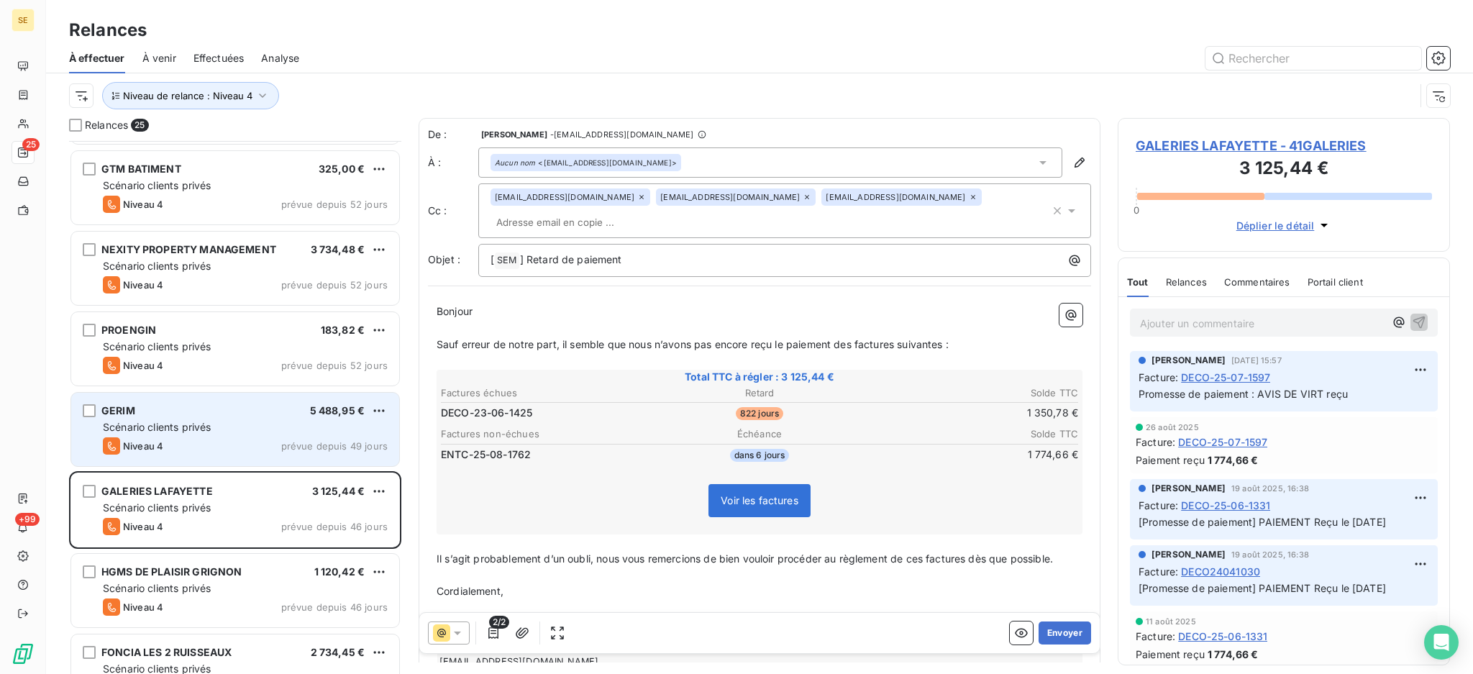
click at [259, 430] on div "Scénario clients privés" at bounding box center [245, 427] width 285 height 14
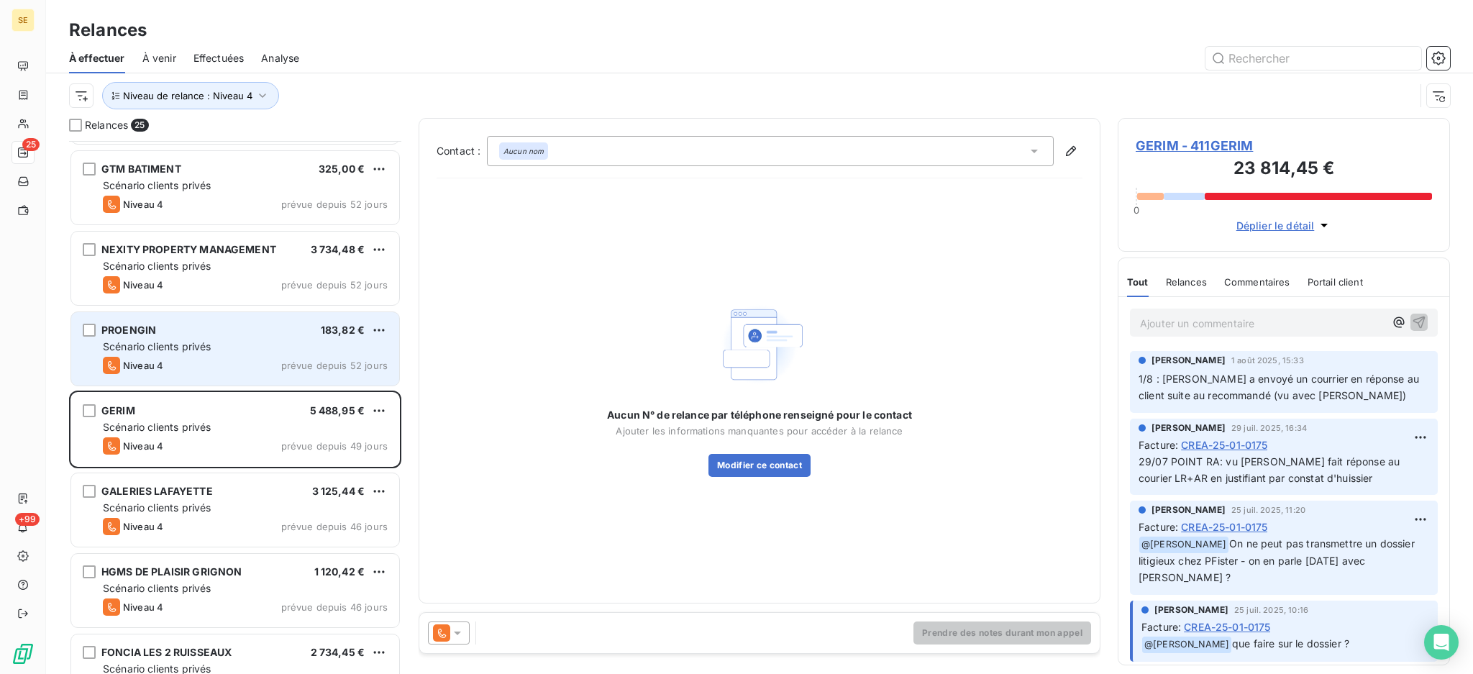
click at [234, 337] on div "PROENGIN 183,82 € Scénario clients privés Niveau 4 prévue depuis 52 jours" at bounding box center [235, 348] width 328 height 73
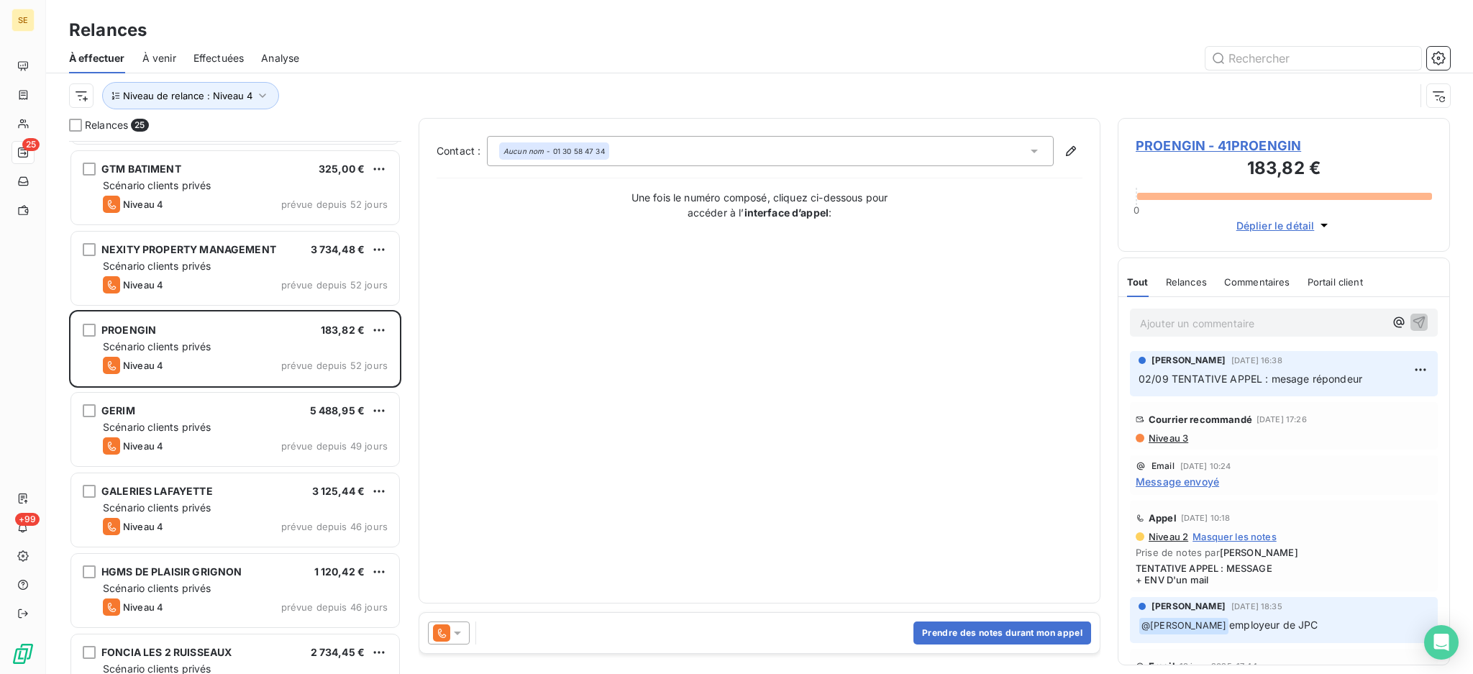
click at [462, 630] on icon at bounding box center [457, 633] width 14 height 14
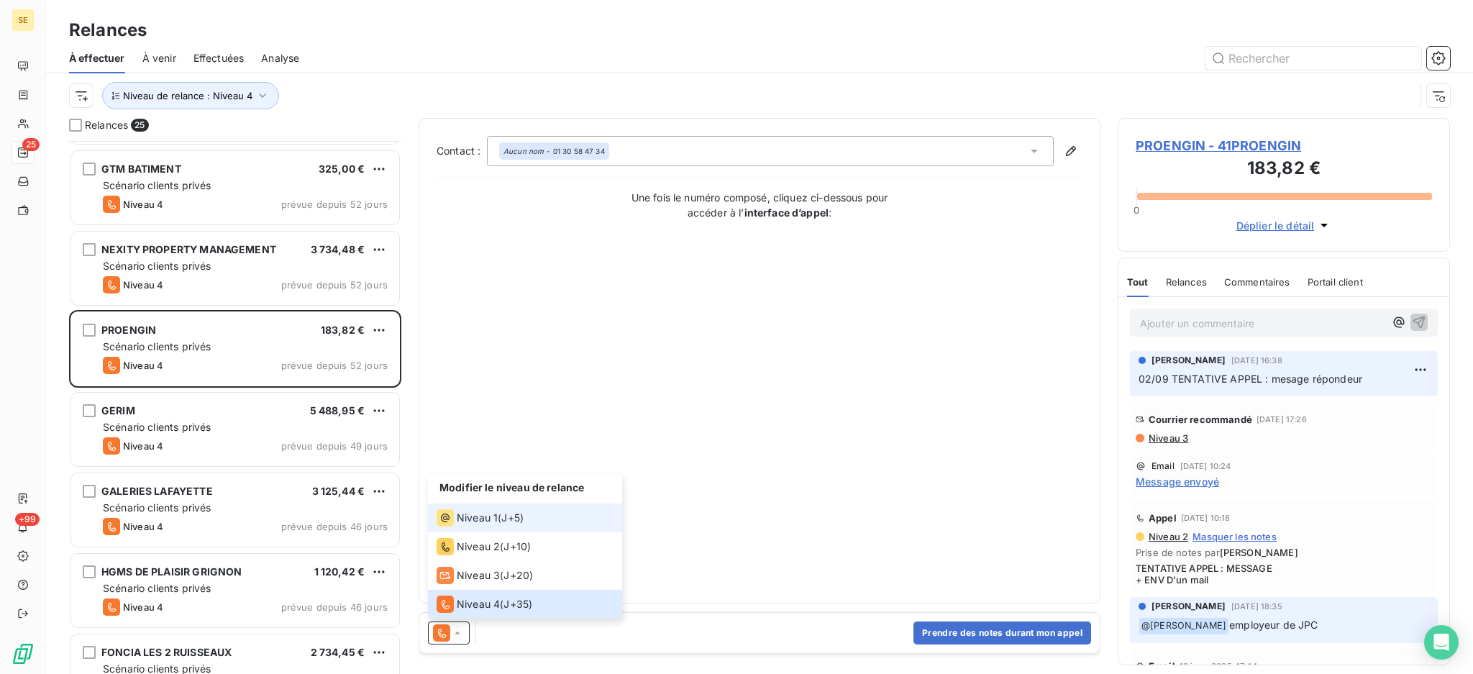
click at [467, 521] on span "Niveau 1" at bounding box center [477, 518] width 41 height 14
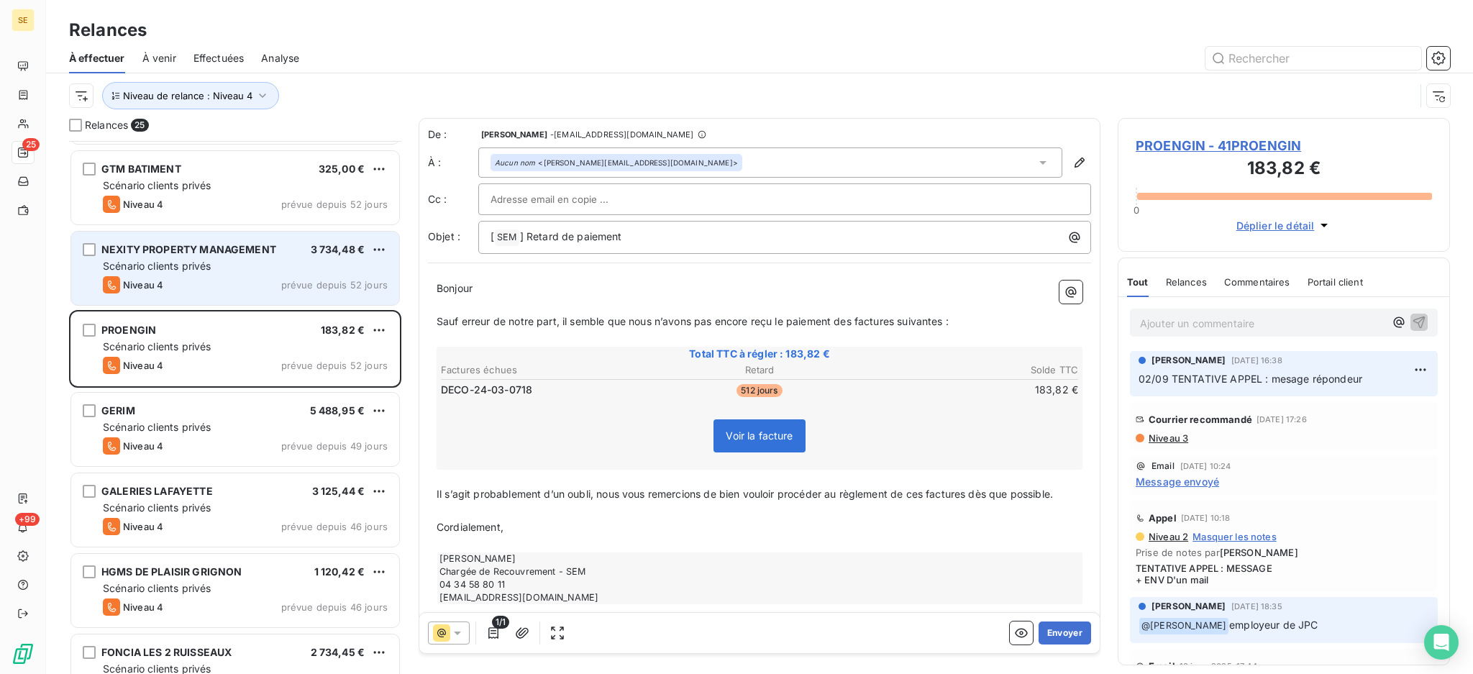
click at [212, 273] on div "Scénario clients privés" at bounding box center [245, 266] width 285 height 14
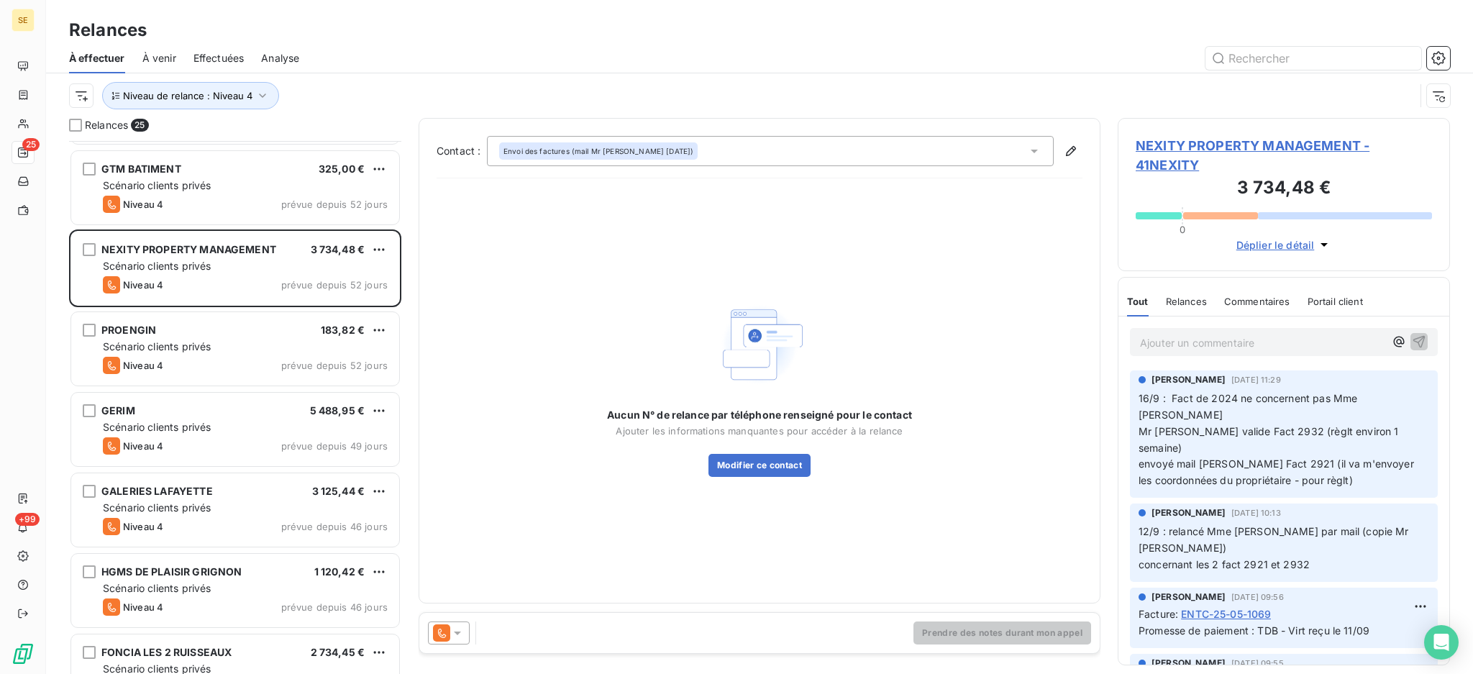
click at [456, 631] on icon at bounding box center [457, 633] width 14 height 14
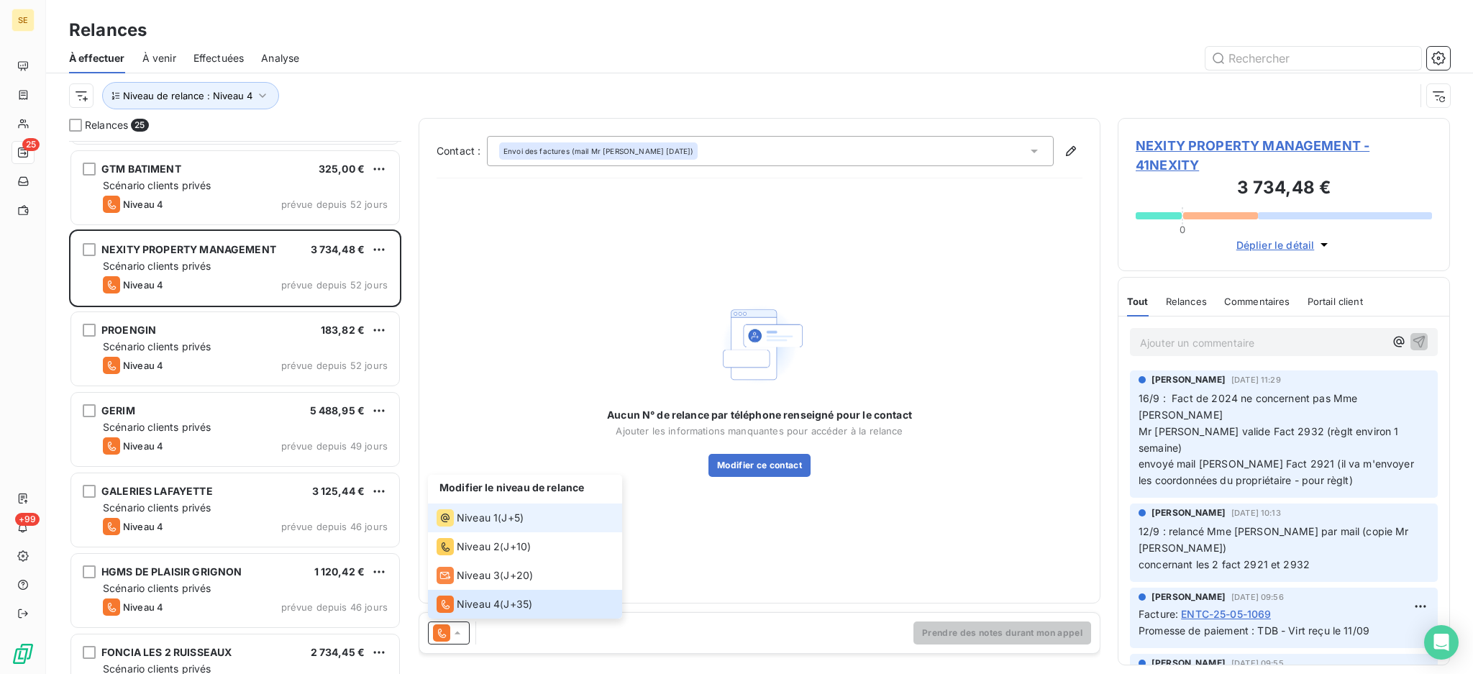
click at [468, 515] on span "Niveau 1" at bounding box center [477, 518] width 41 height 14
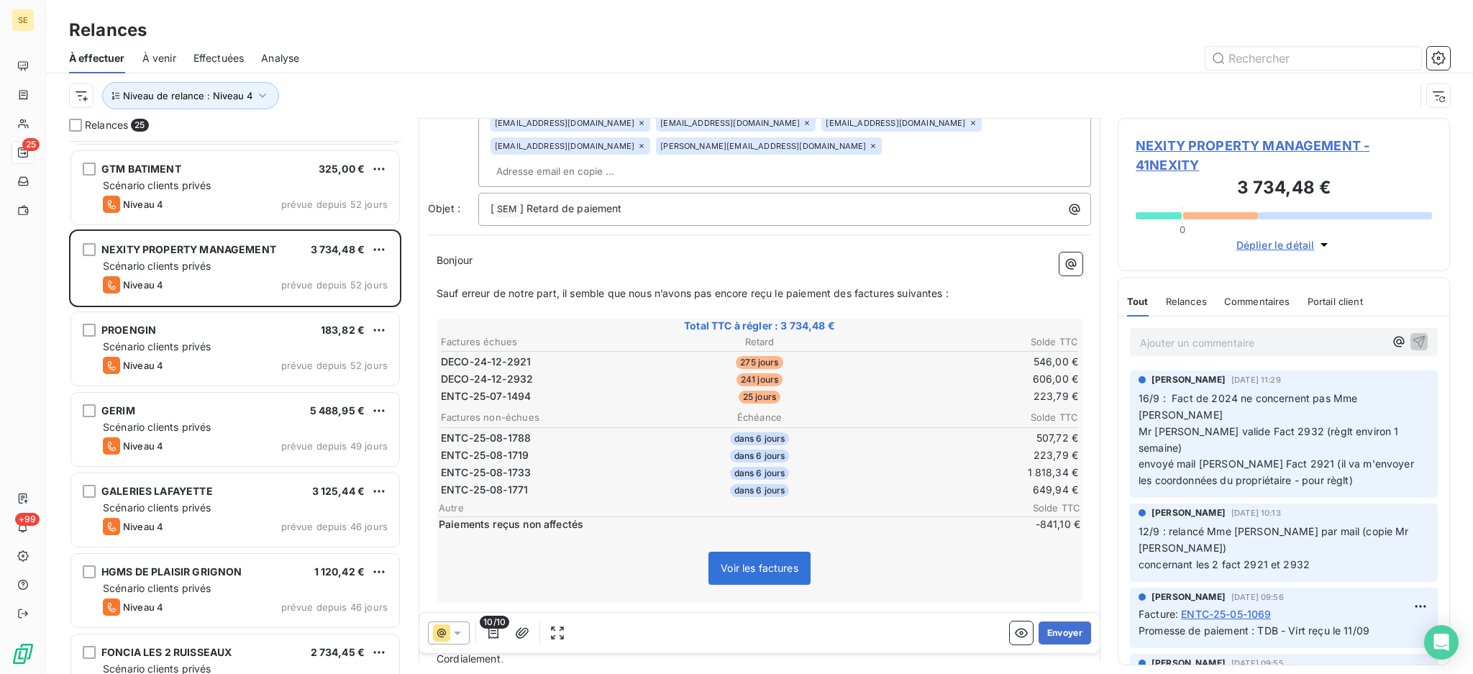
scroll to position [71, 0]
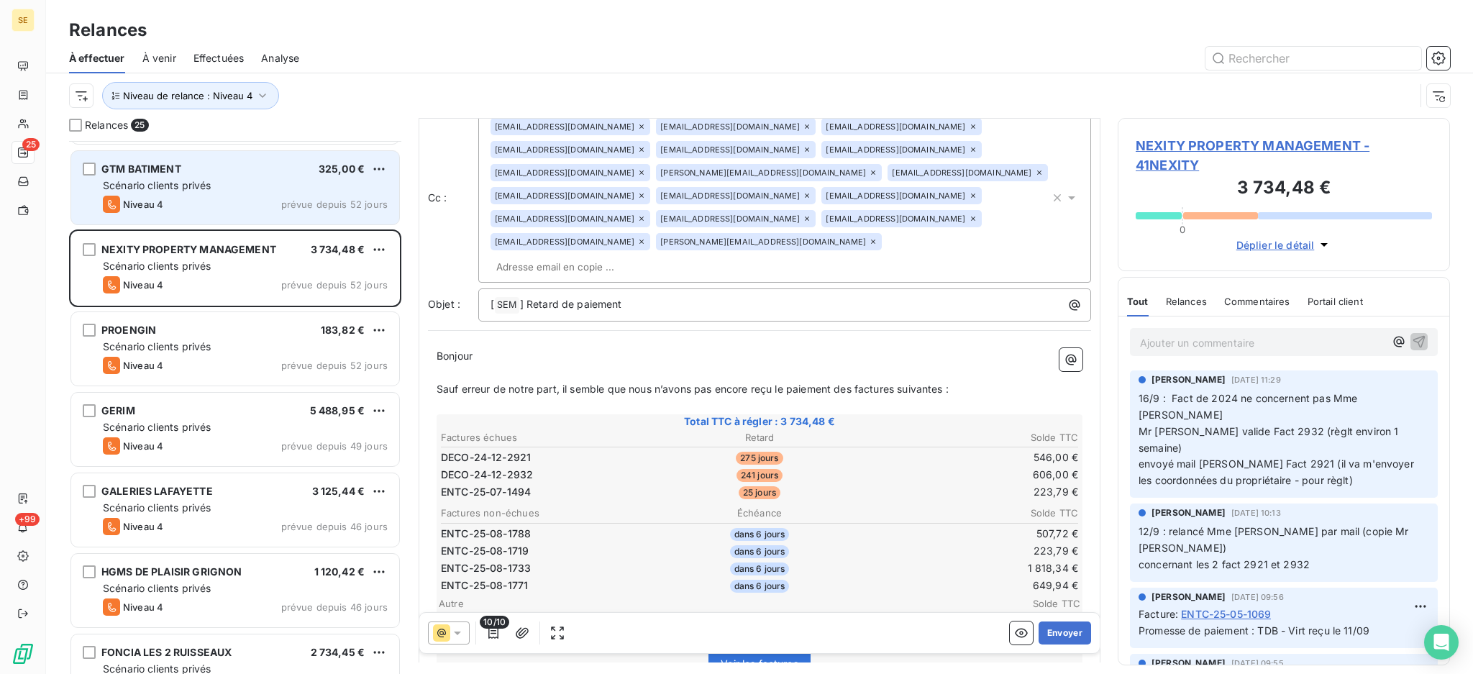
click at [249, 188] on div "Scénario clients privés" at bounding box center [245, 185] width 285 height 14
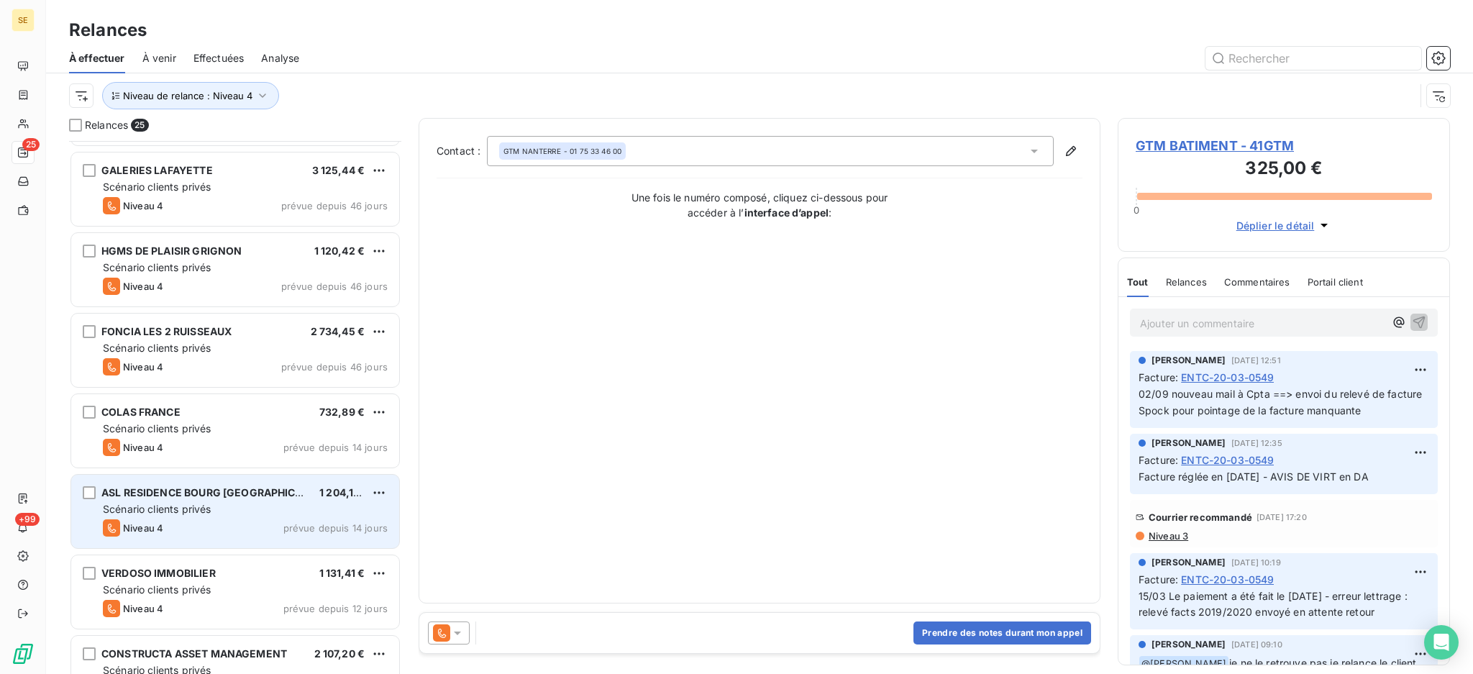
scroll to position [1151, 0]
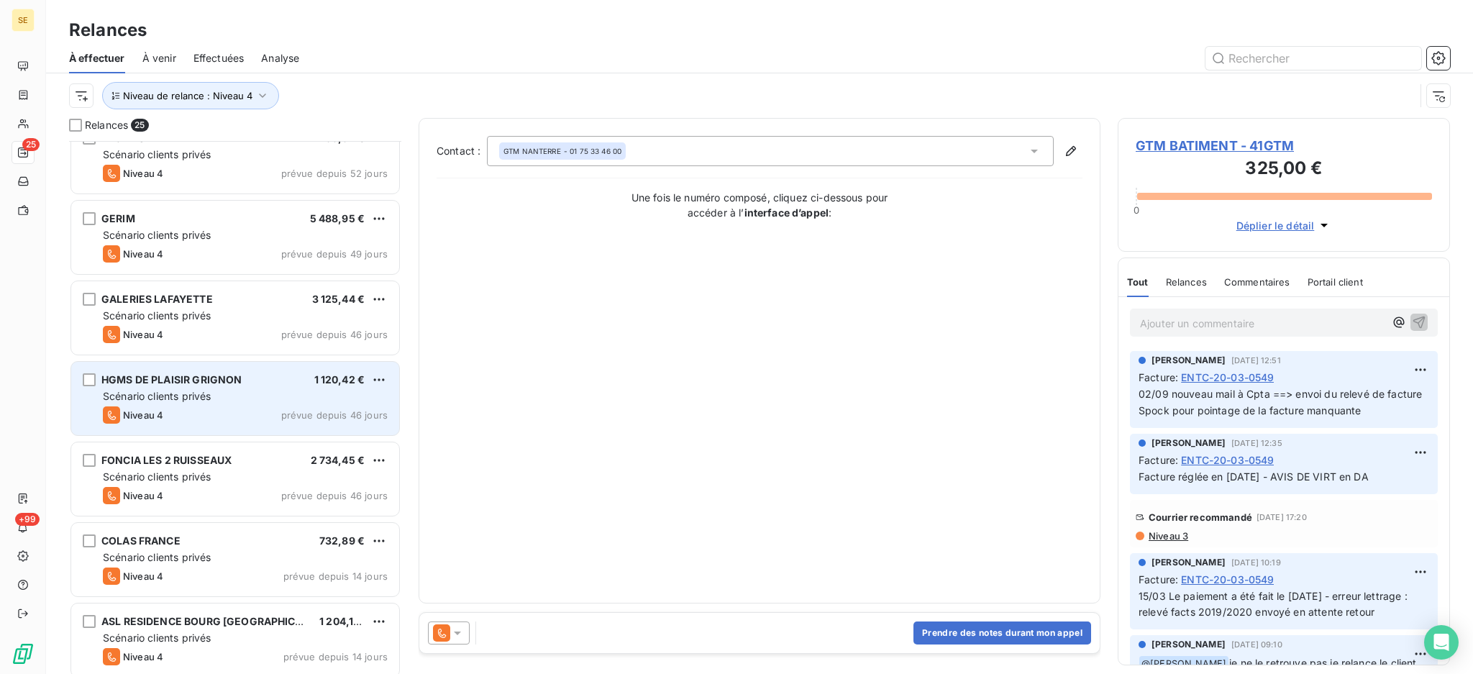
click at [223, 408] on div "Niveau 4 prévue depuis 46 jours" at bounding box center [245, 414] width 285 height 17
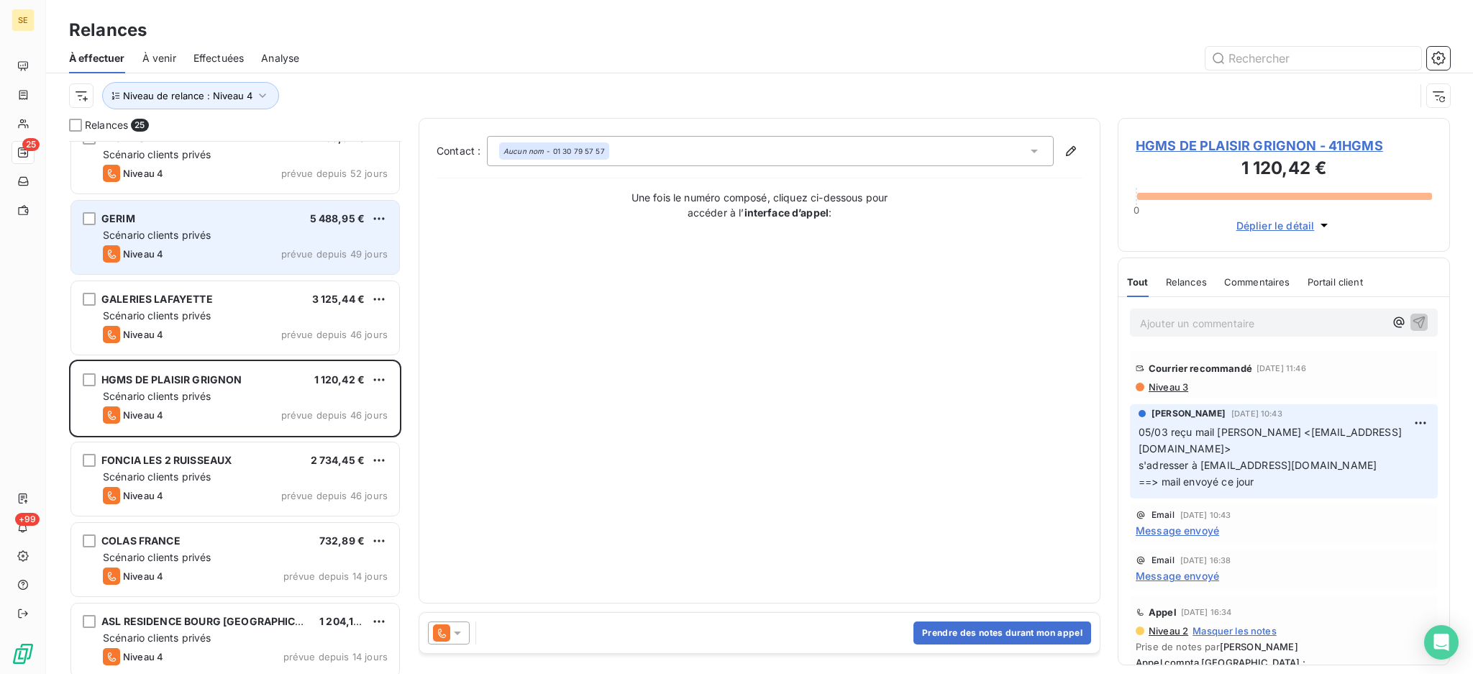
scroll to position [1055, 0]
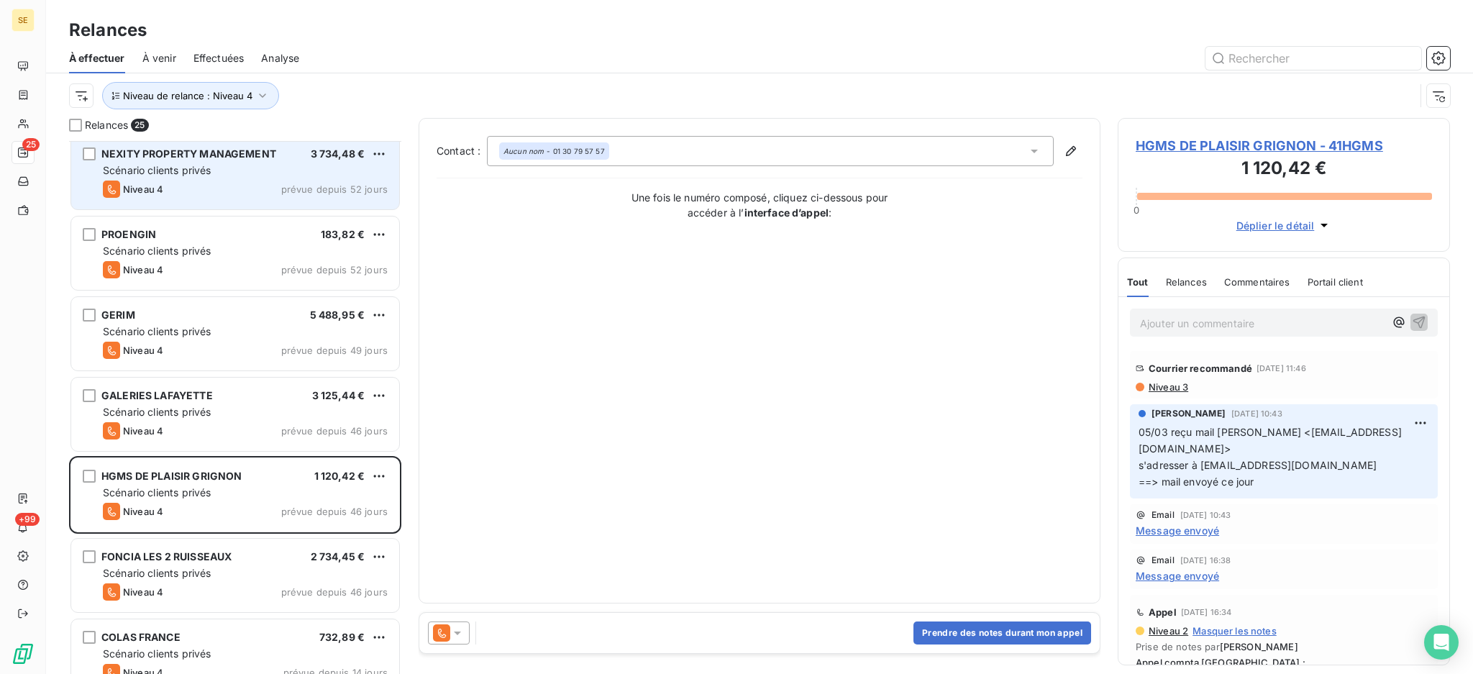
click at [234, 177] on div "NEXITY PROPERTY MANAGEMENT 3 734,48 € Scénario clients privés Niveau 4 prévue d…" at bounding box center [235, 172] width 328 height 73
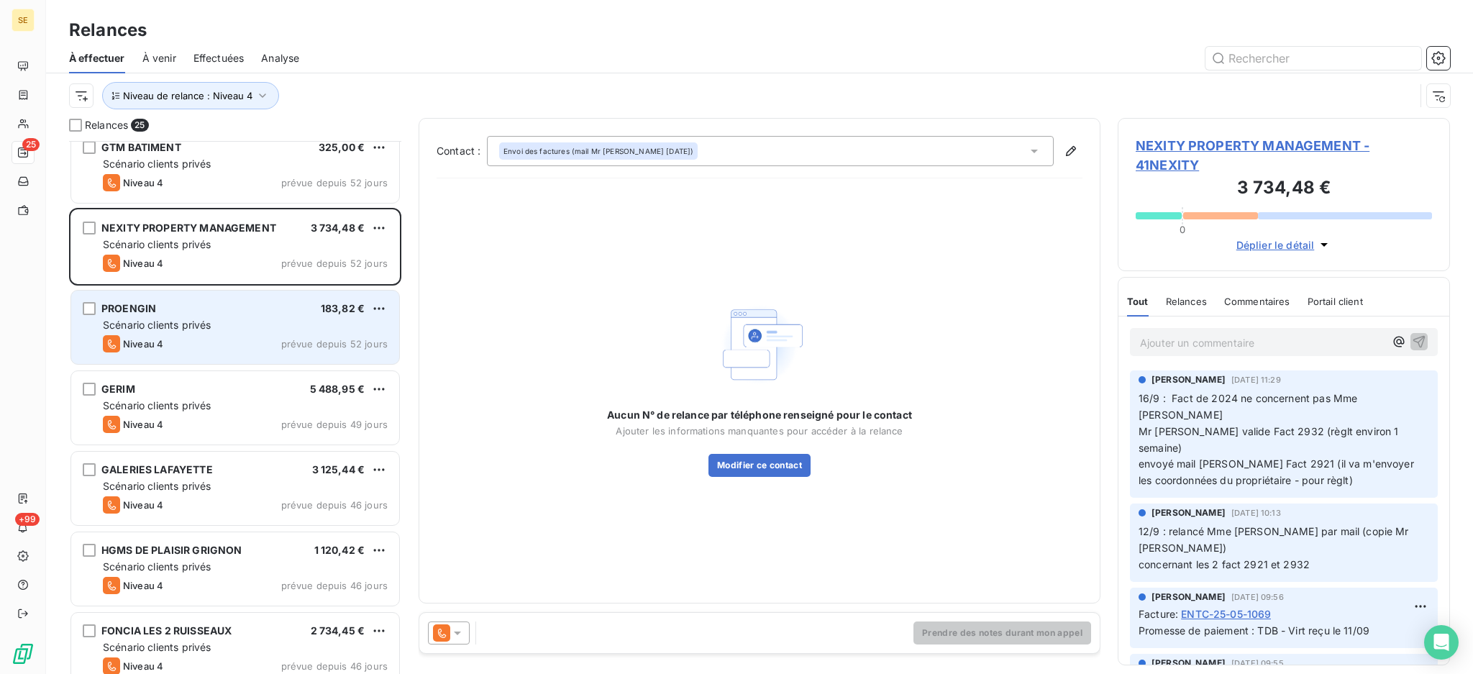
scroll to position [864, 0]
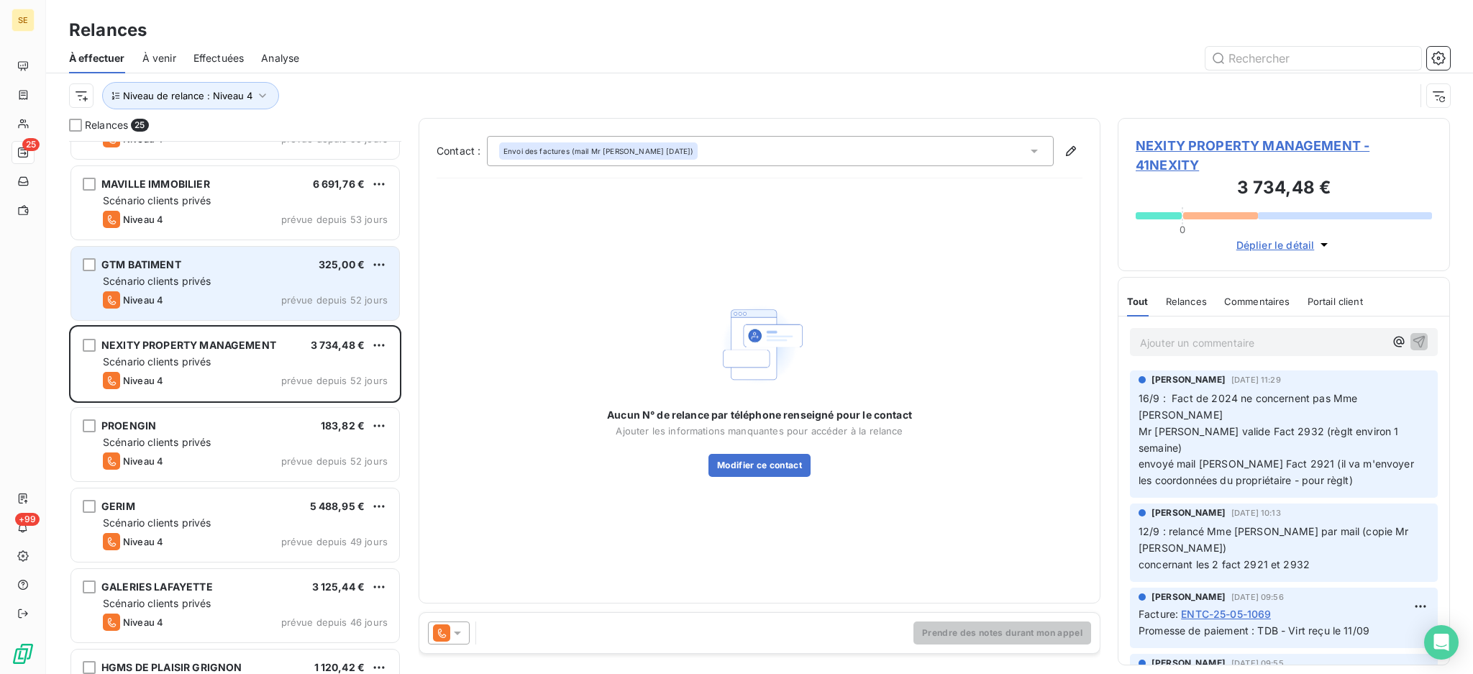
click at [237, 280] on div "Scénario clients privés" at bounding box center [245, 281] width 285 height 14
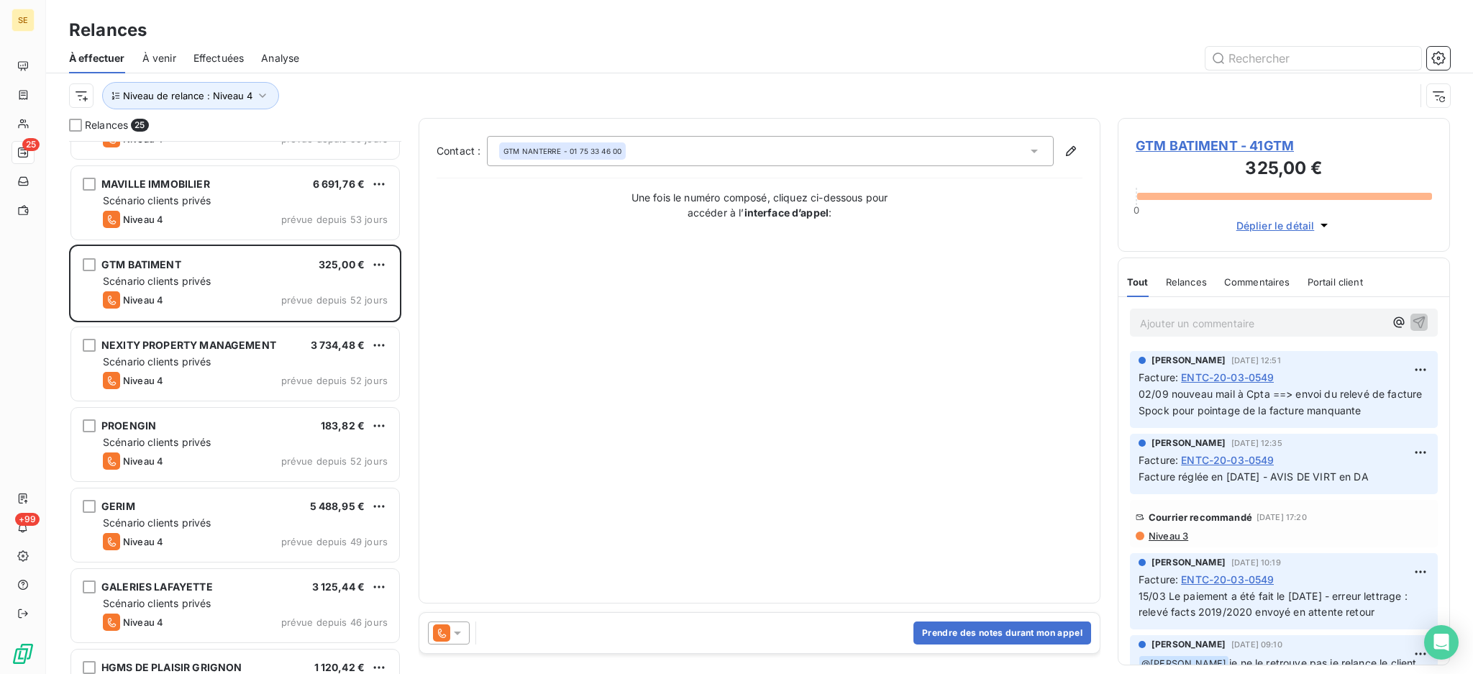
click at [457, 630] on icon at bounding box center [457, 633] width 14 height 14
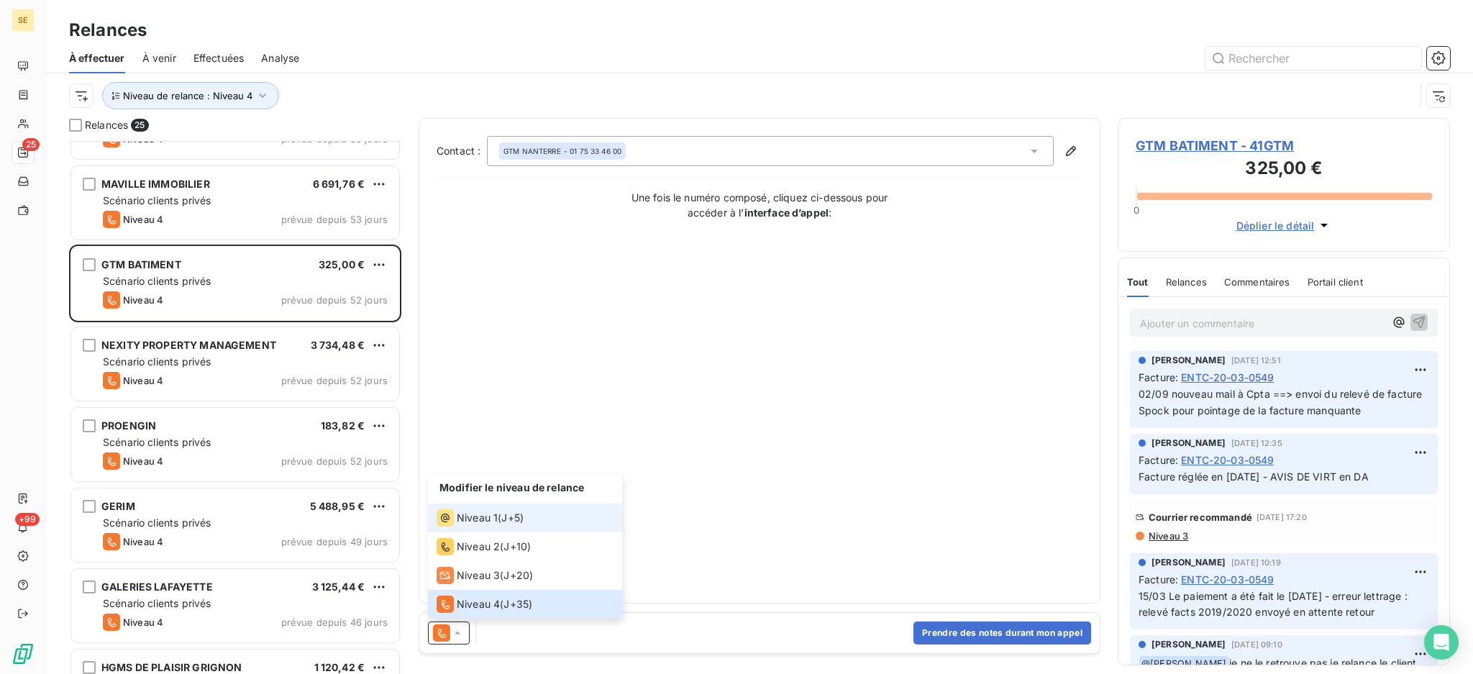
click at [472, 513] on span "Niveau 1" at bounding box center [477, 518] width 41 height 14
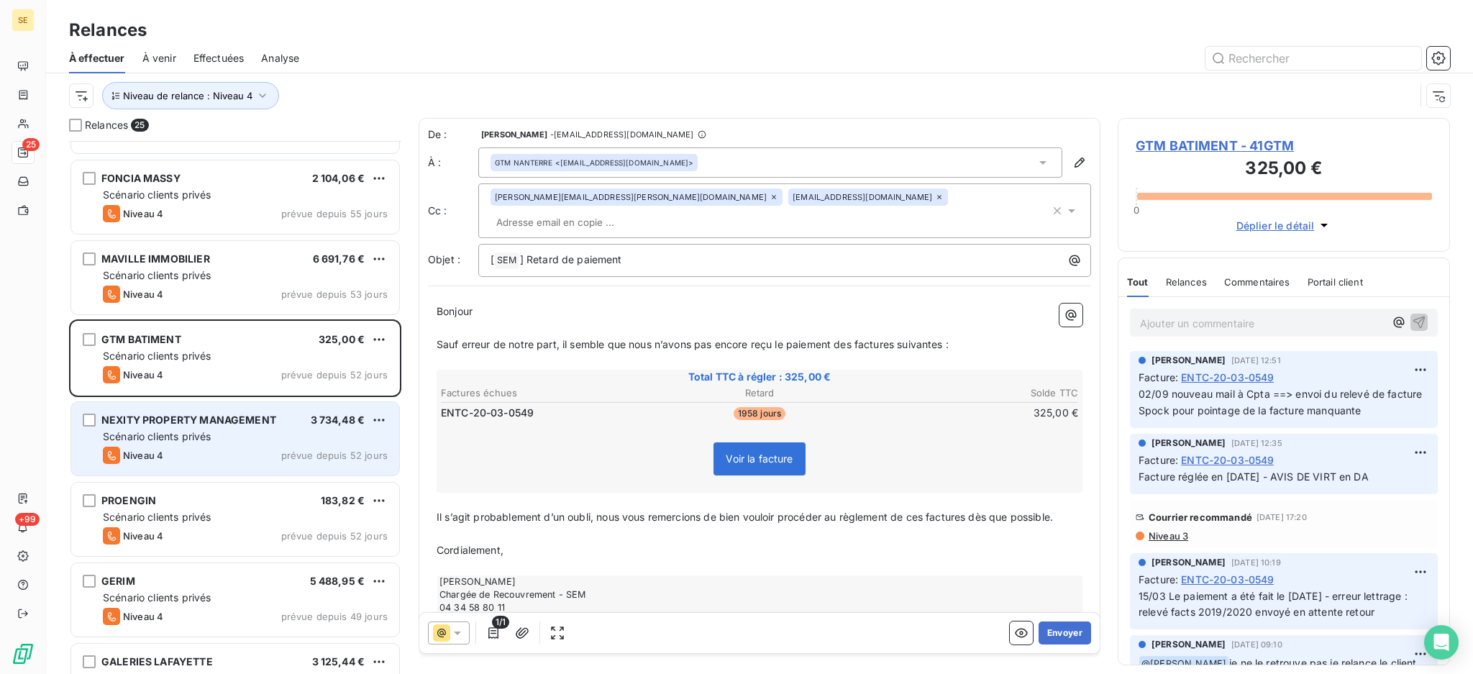
scroll to position [672, 0]
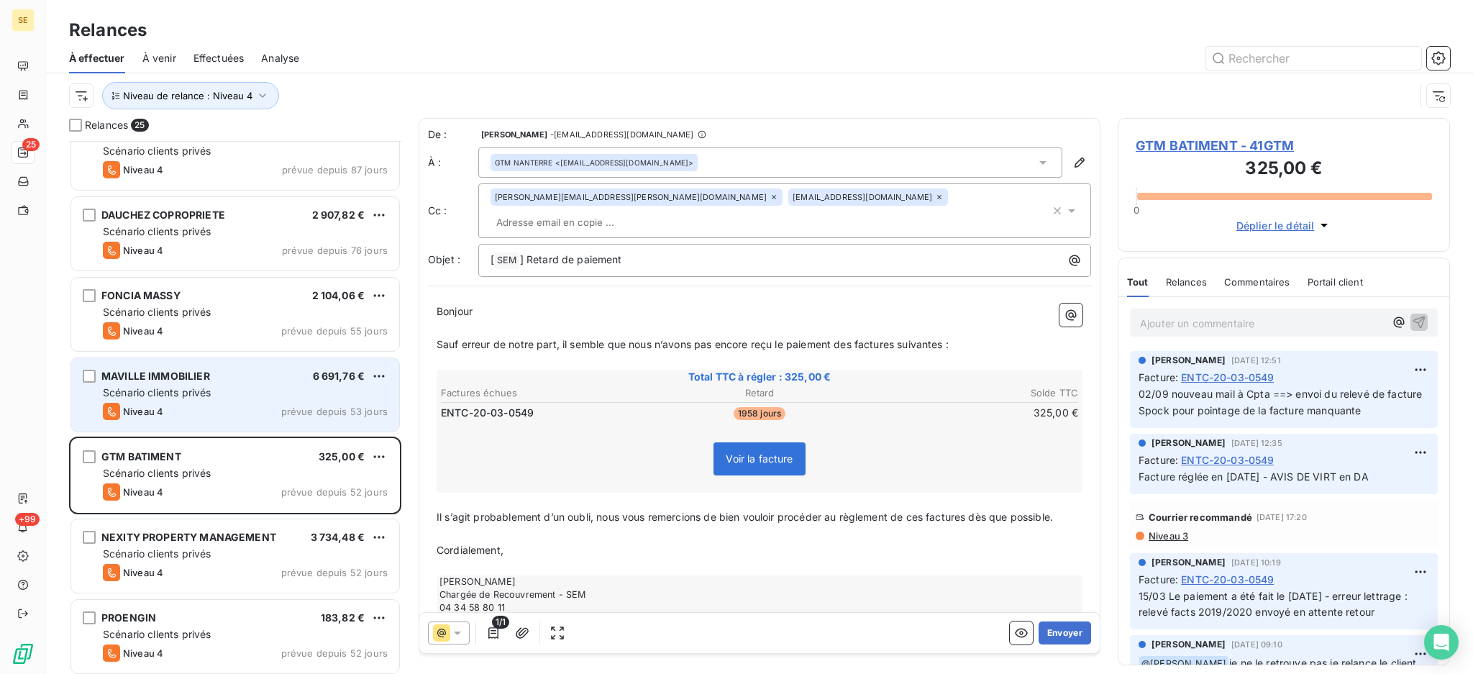
click at [214, 396] on div "Scénario clients privés" at bounding box center [245, 392] width 285 height 14
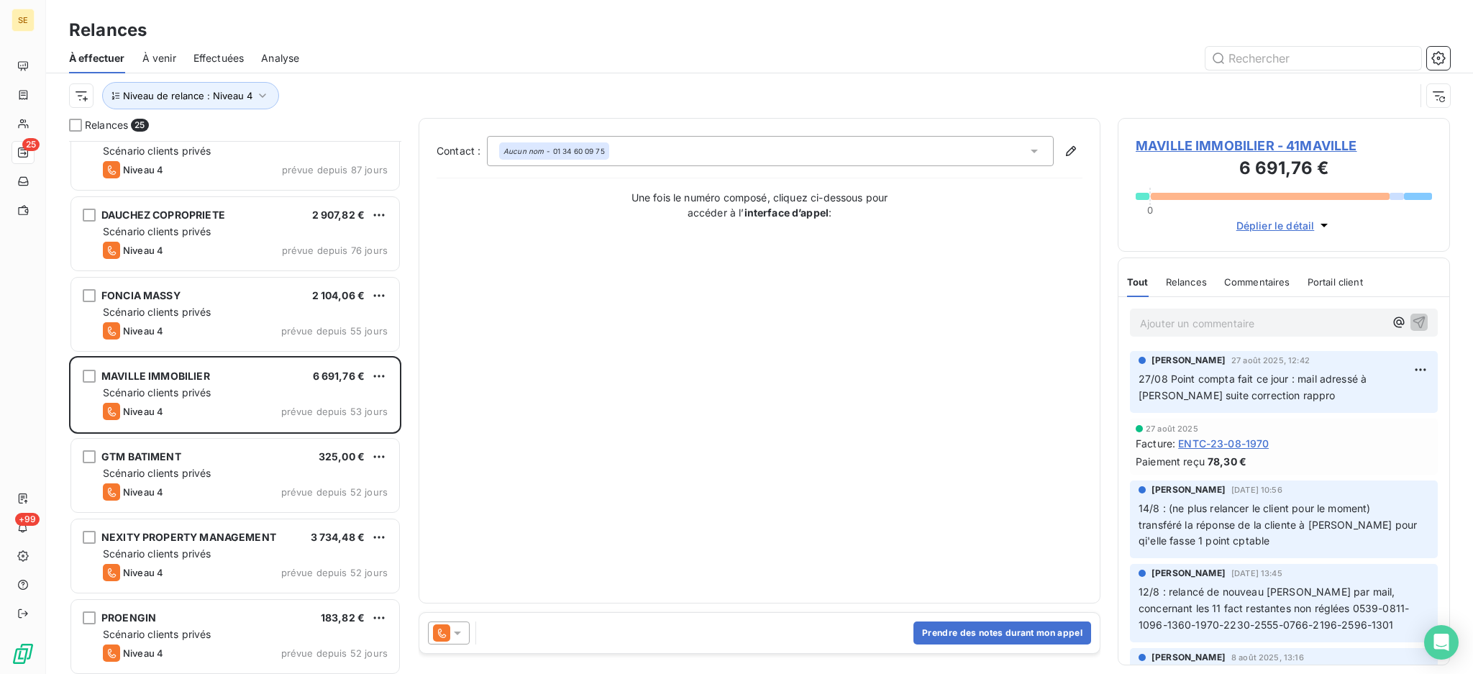
click at [457, 631] on icon at bounding box center [457, 633] width 14 height 14
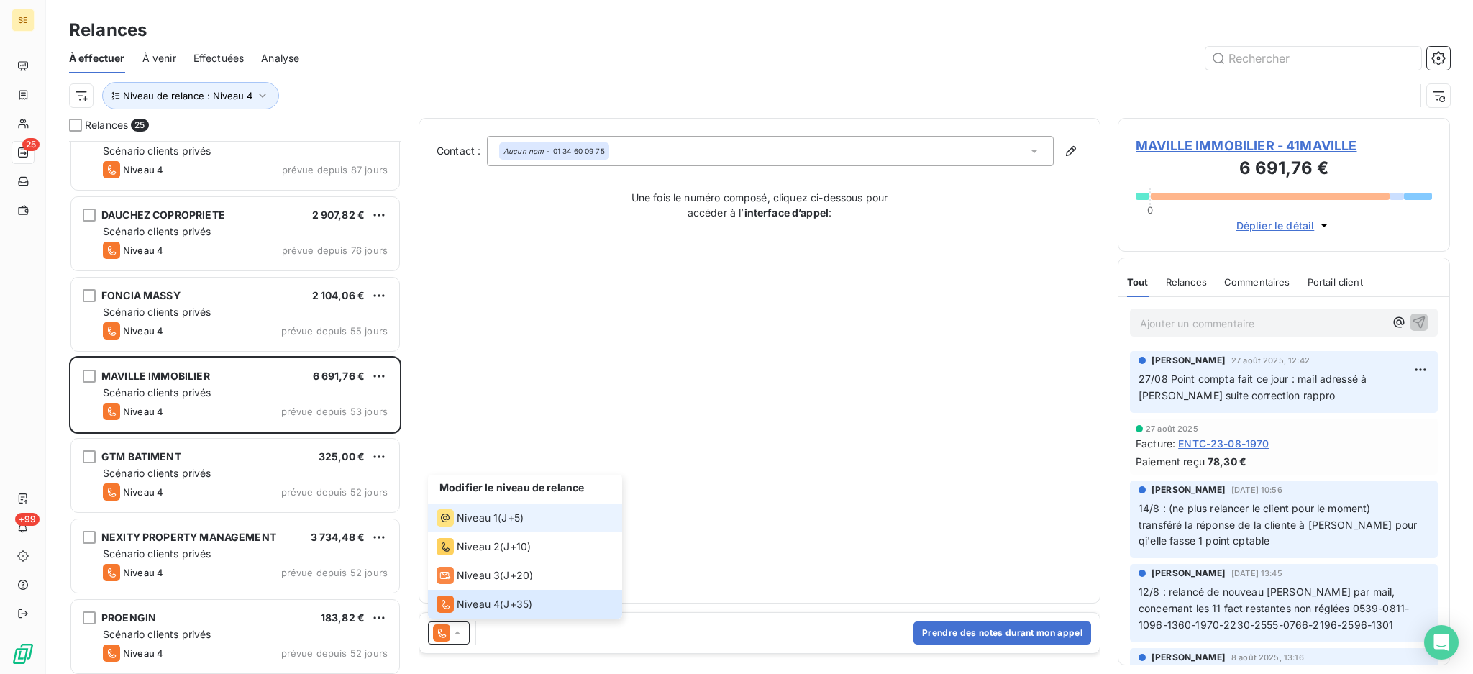
click at [470, 516] on span "Niveau 1" at bounding box center [477, 518] width 41 height 14
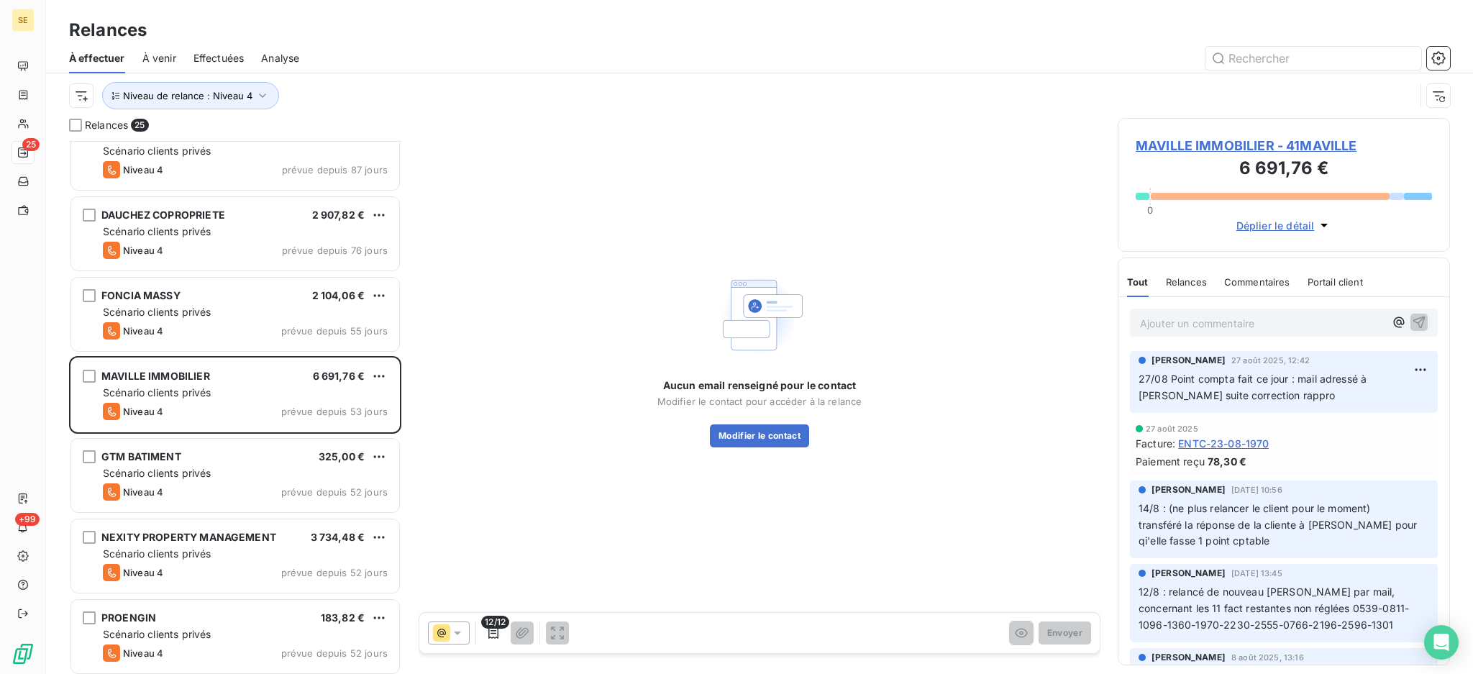
click at [1217, 144] on span "MAVILLE IMMOBILIER - 41MAVILLE" at bounding box center [1284, 145] width 296 height 19
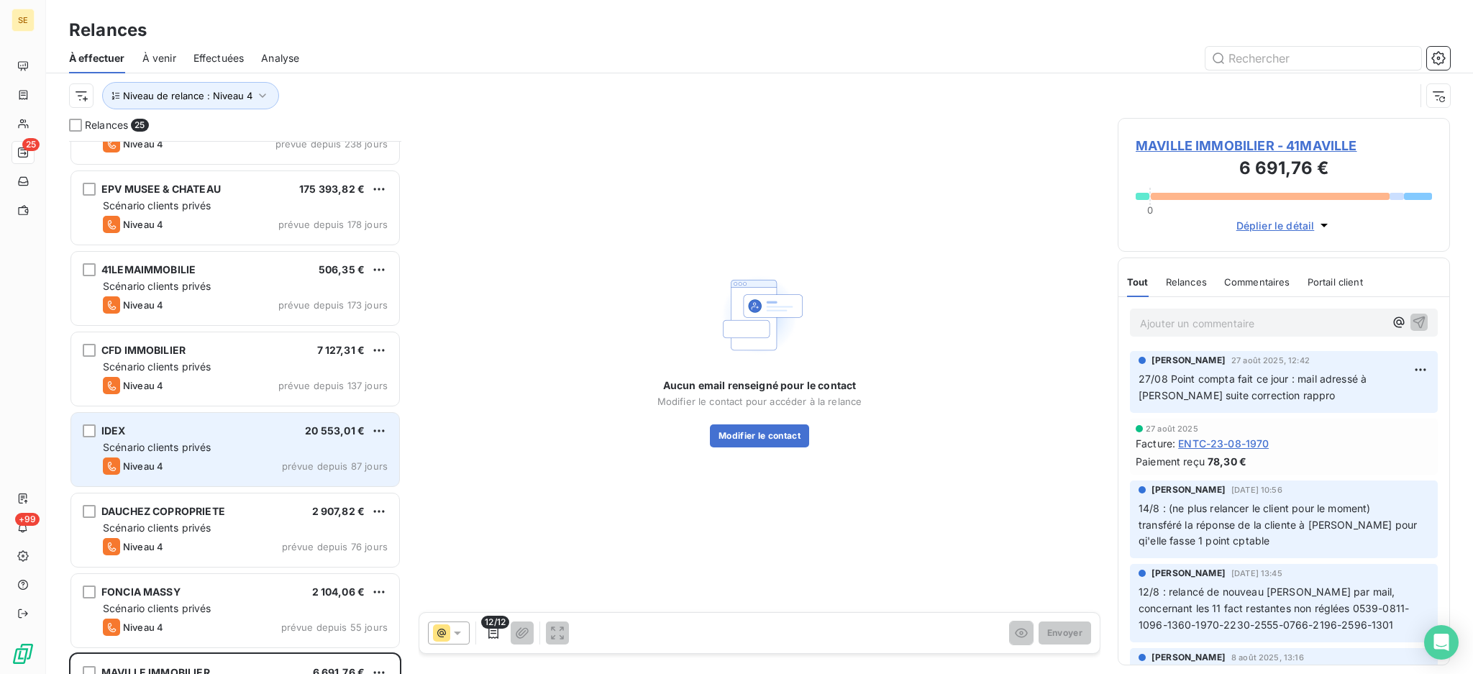
scroll to position [480, 0]
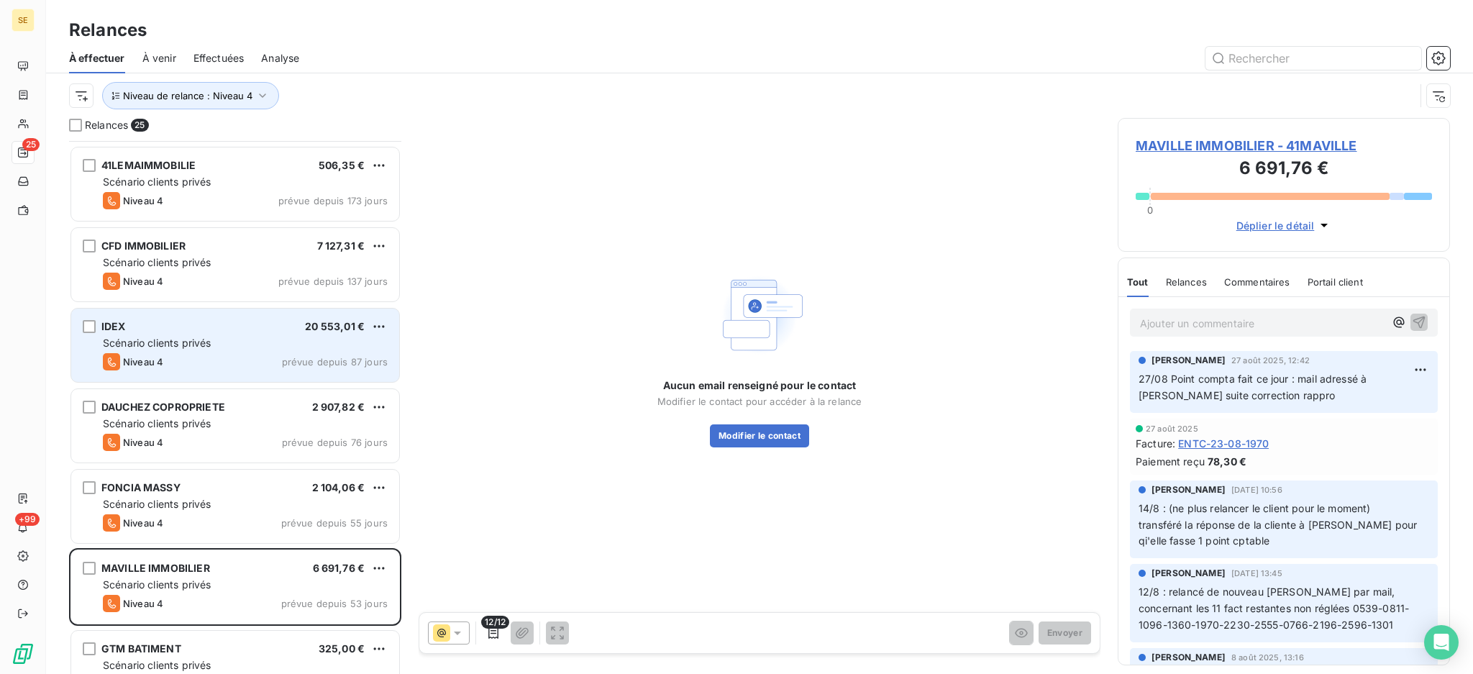
click at [253, 517] on div "Niveau 4 prévue depuis 55 jours" at bounding box center [245, 522] width 285 height 17
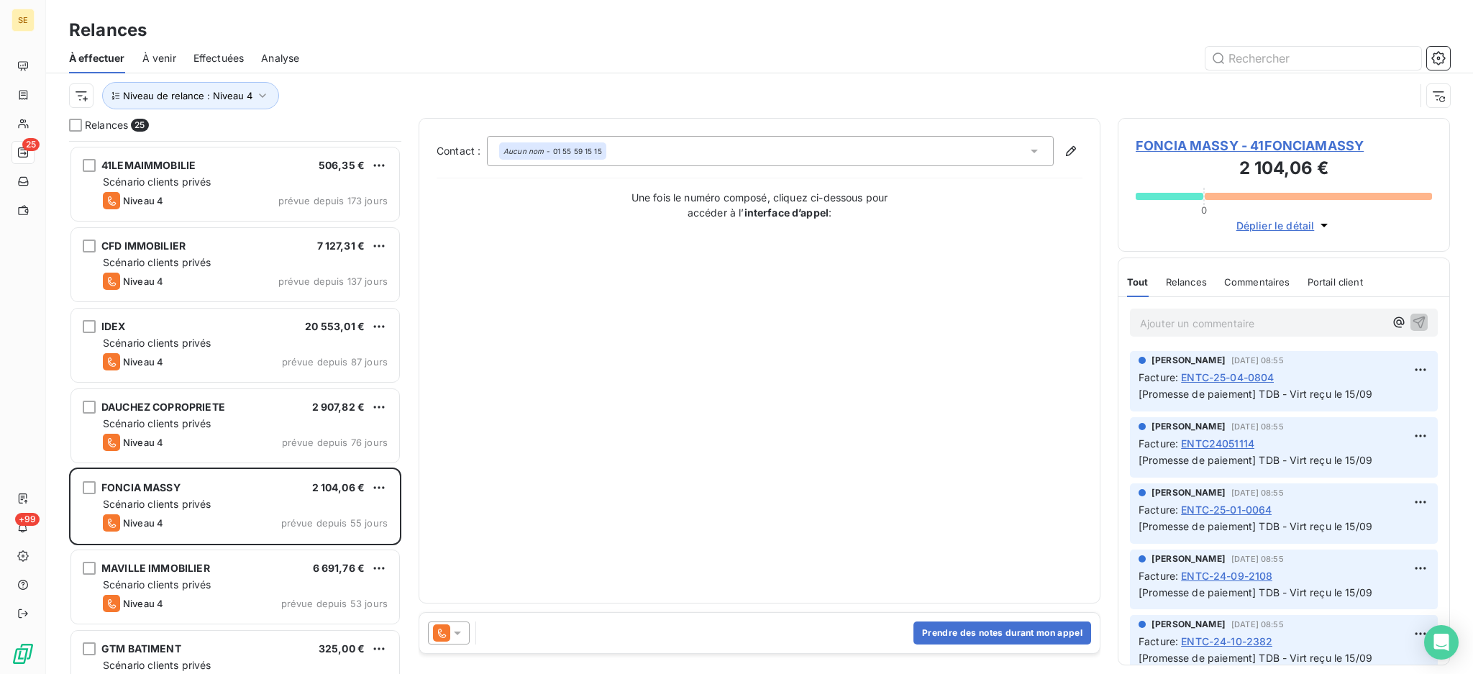
click at [456, 632] on icon at bounding box center [457, 633] width 7 height 4
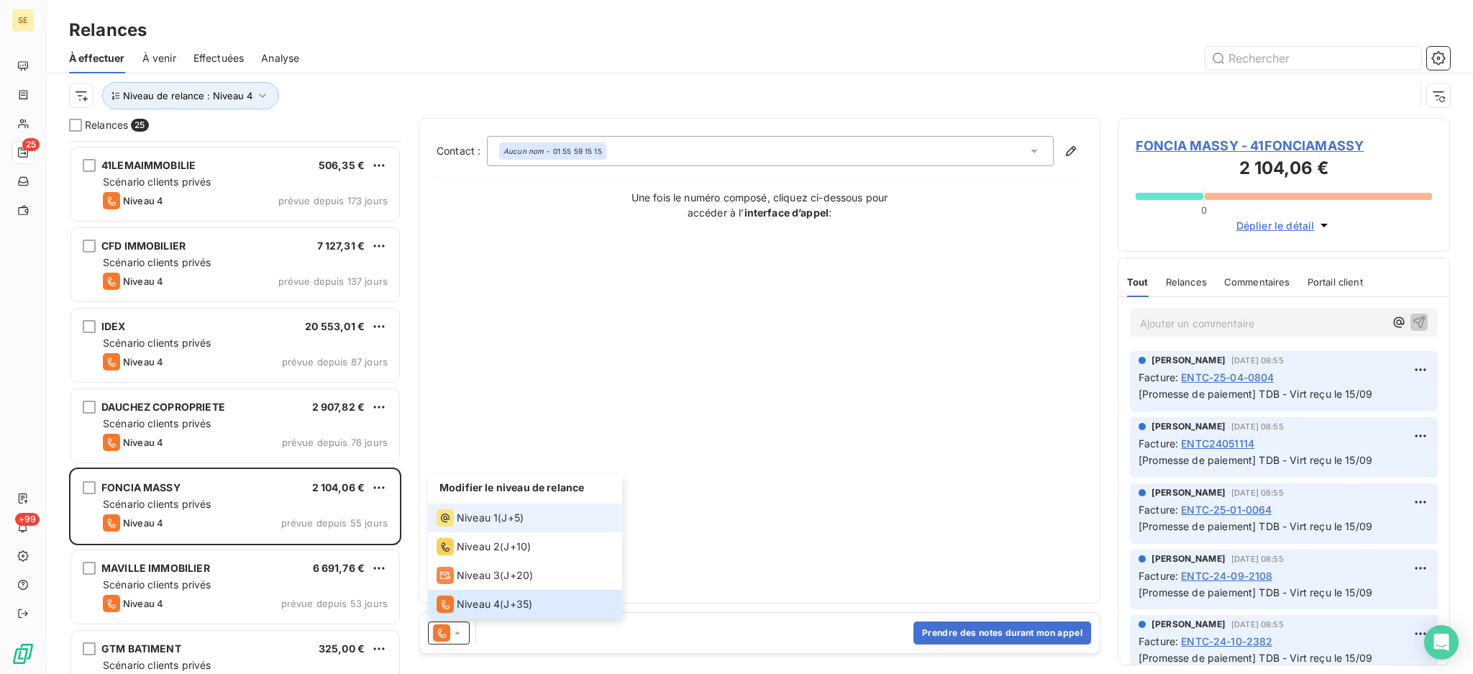
click at [466, 513] on span "Niveau 1" at bounding box center [477, 518] width 41 height 14
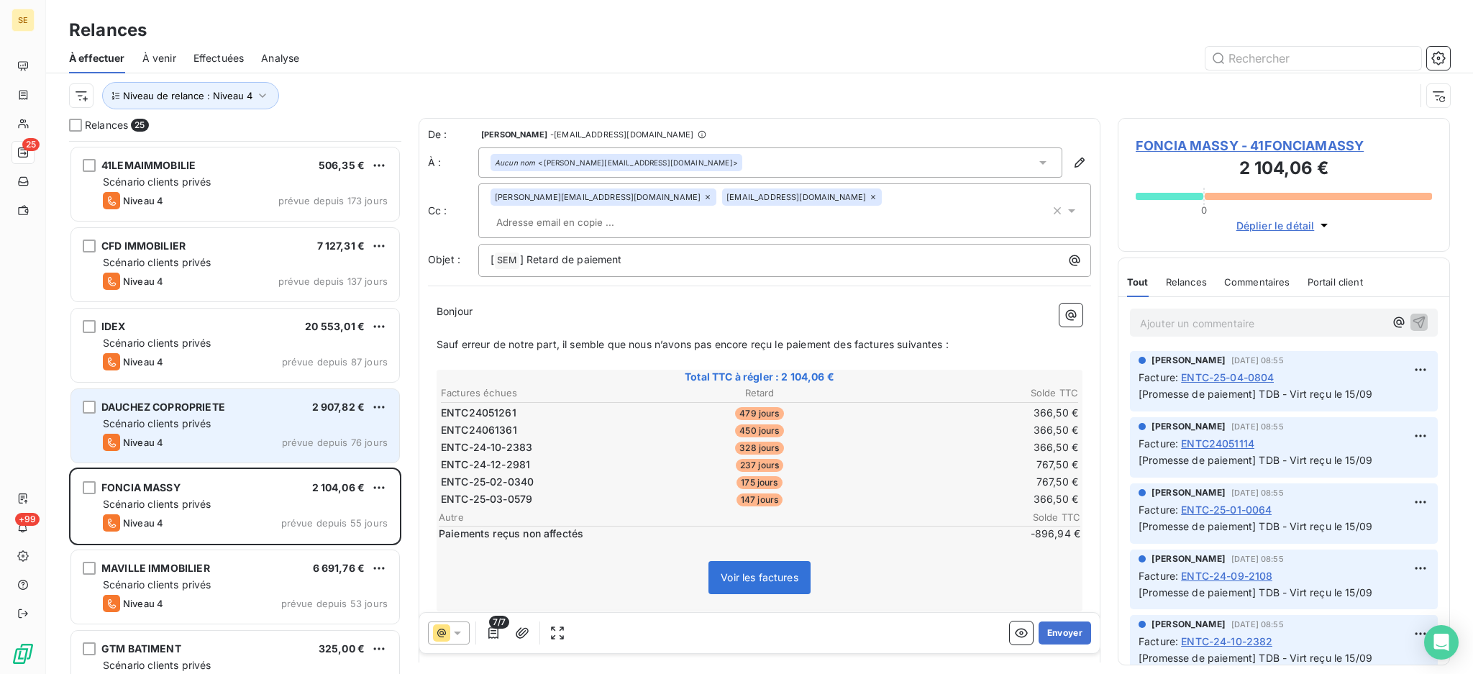
click at [282, 424] on div "Scénario clients privés" at bounding box center [245, 423] width 285 height 14
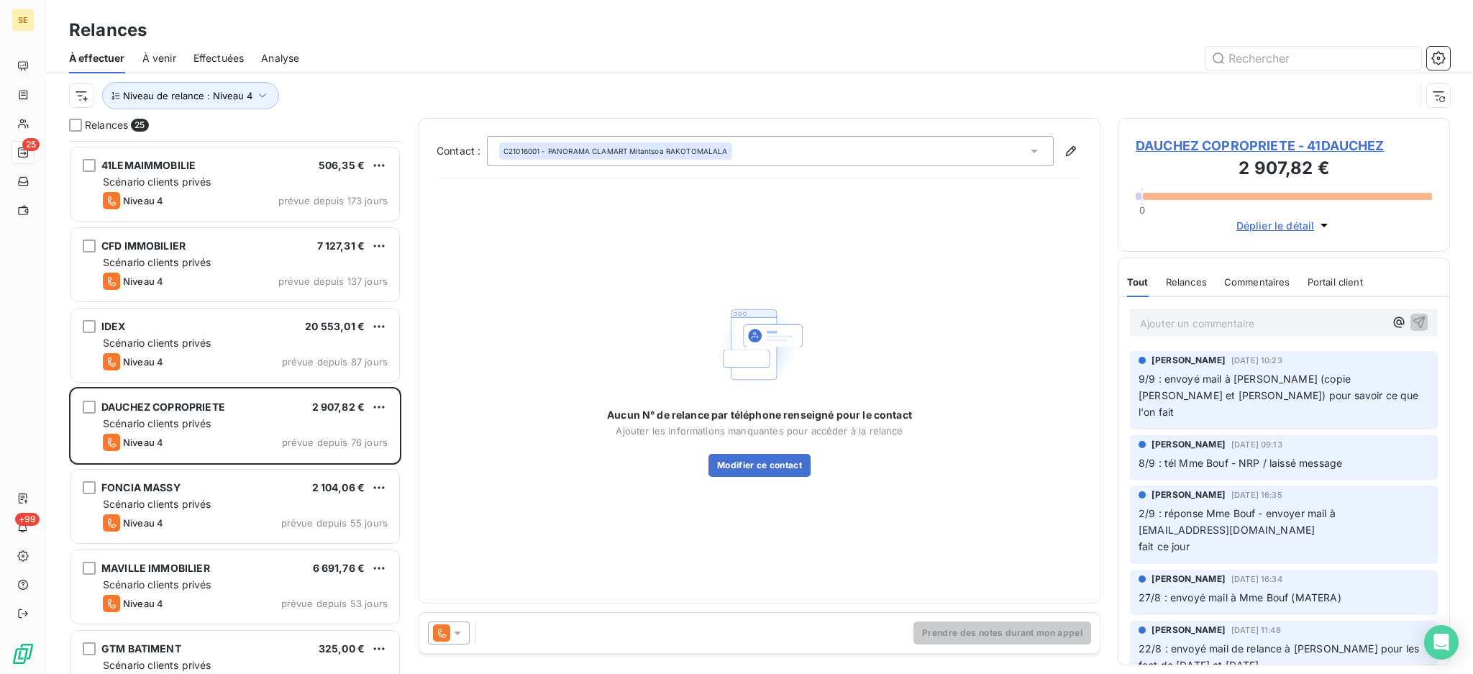
click at [460, 632] on icon at bounding box center [457, 633] width 7 height 4
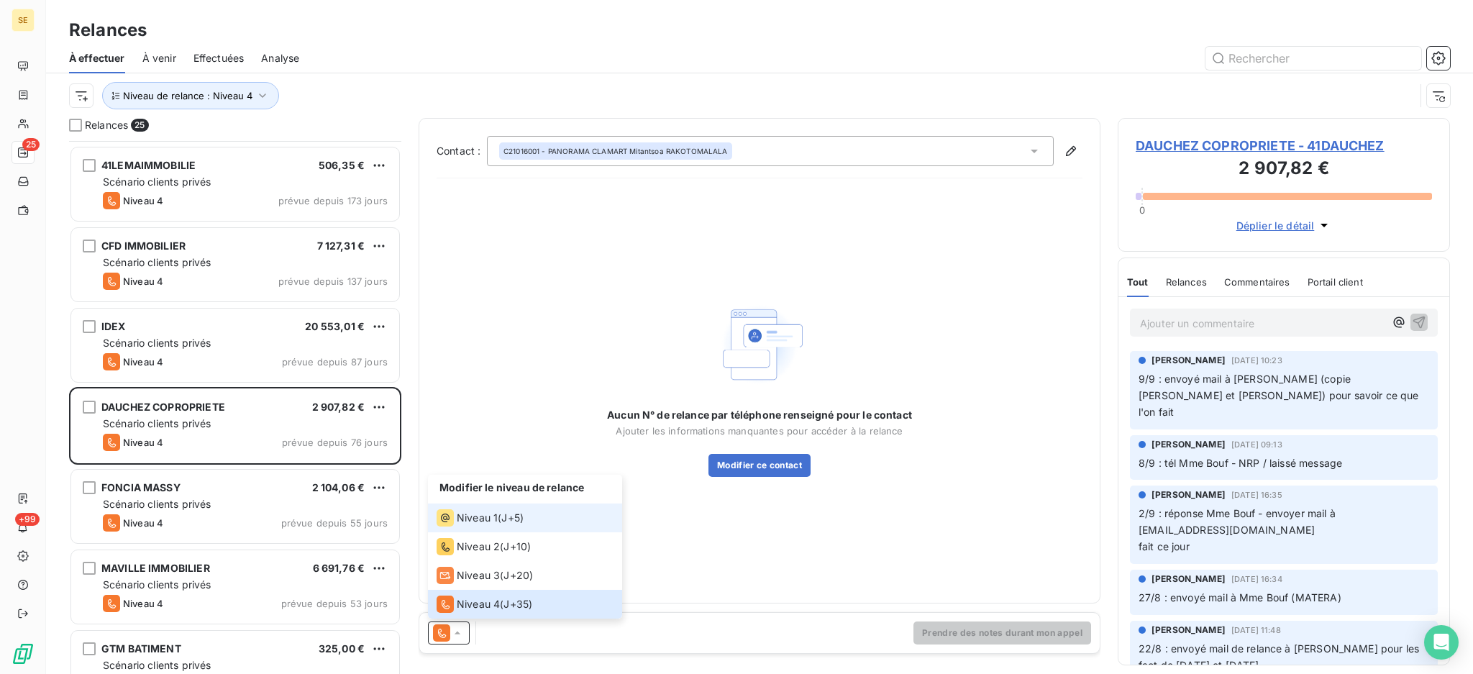
click at [465, 511] on span "Niveau 1" at bounding box center [477, 518] width 41 height 14
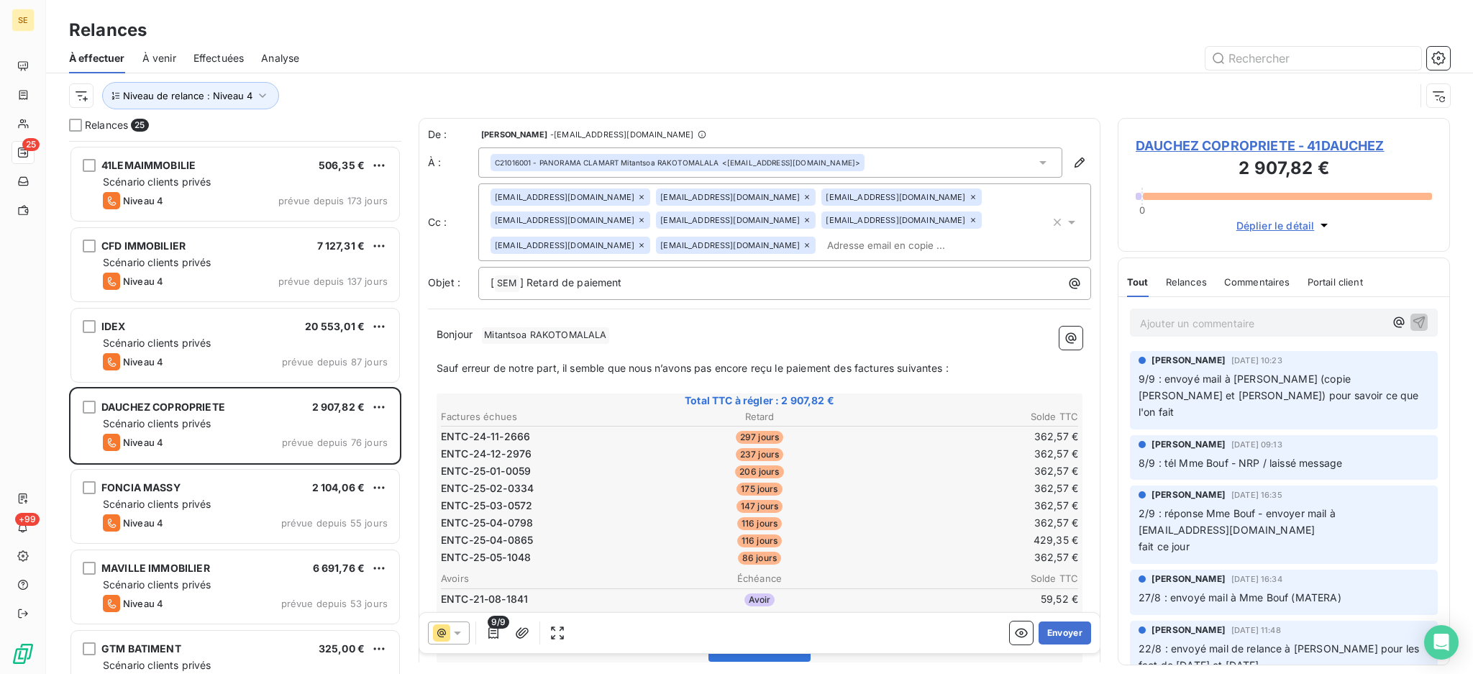
scroll to position [191, 0]
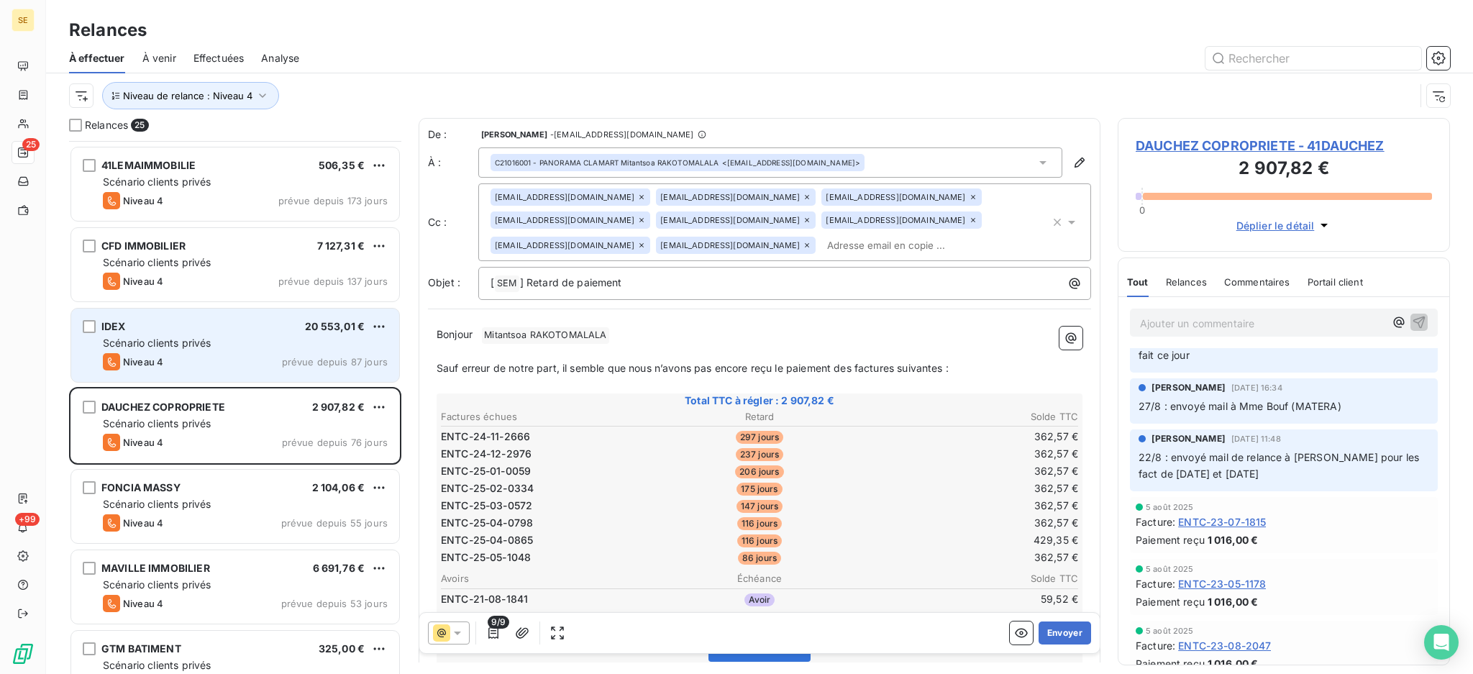
click at [190, 343] on span "Scénario clients privés" at bounding box center [157, 343] width 108 height 12
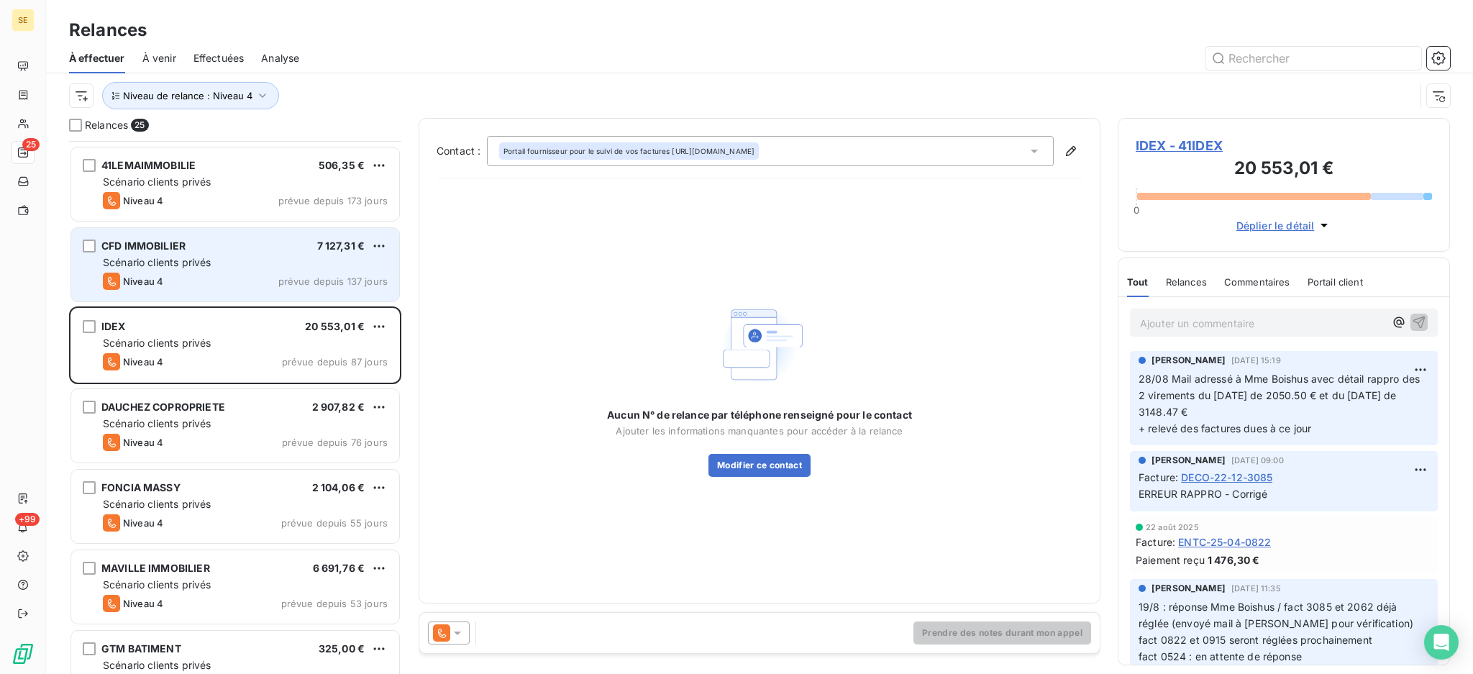
click at [209, 265] on span "Scénario clients privés" at bounding box center [157, 262] width 108 height 12
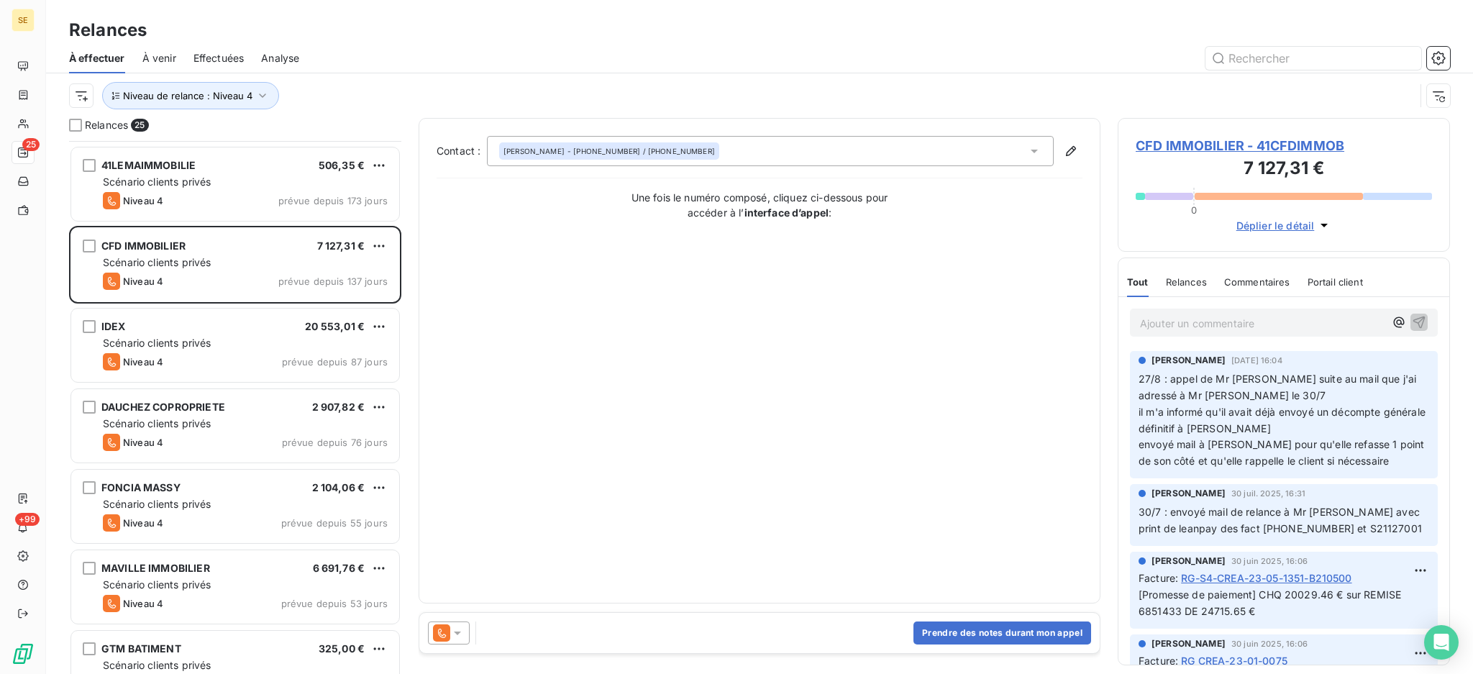
click at [454, 631] on icon at bounding box center [457, 633] width 14 height 14
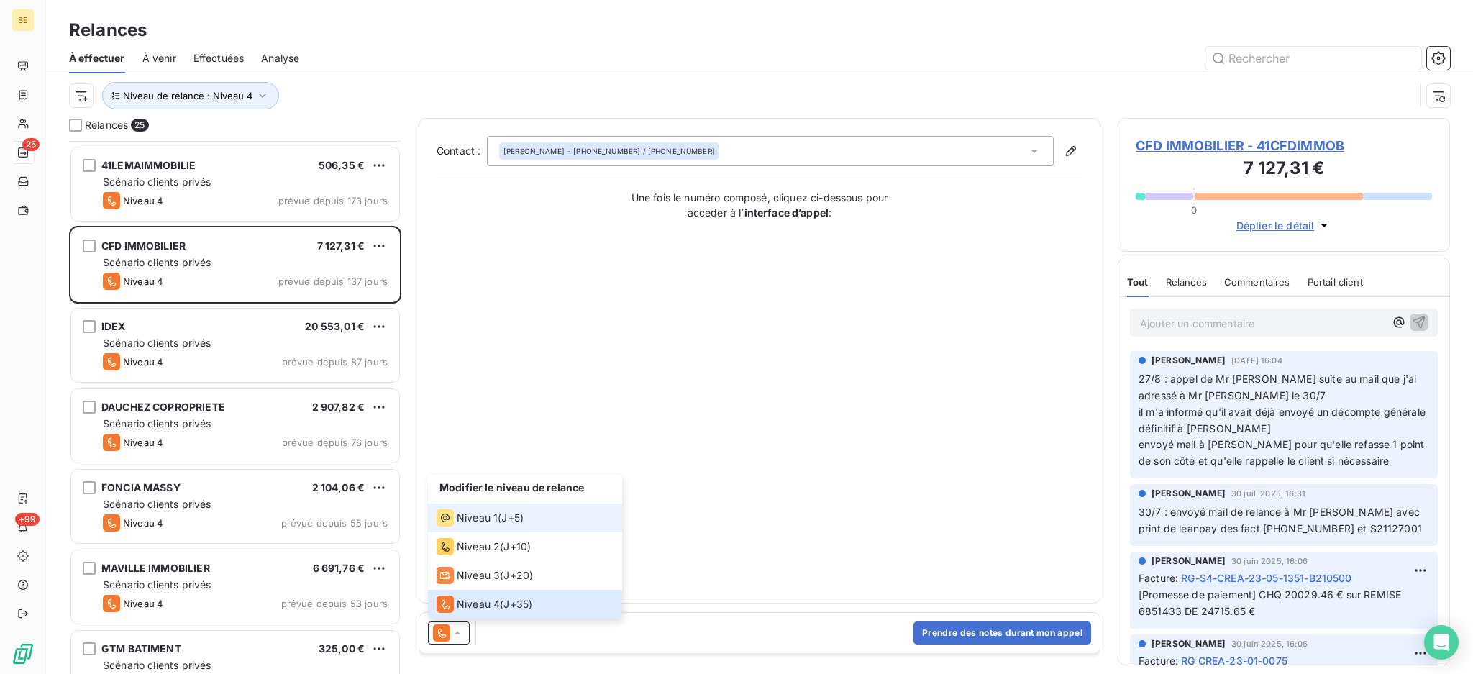
click at [465, 518] on span "Niveau 1" at bounding box center [477, 518] width 41 height 14
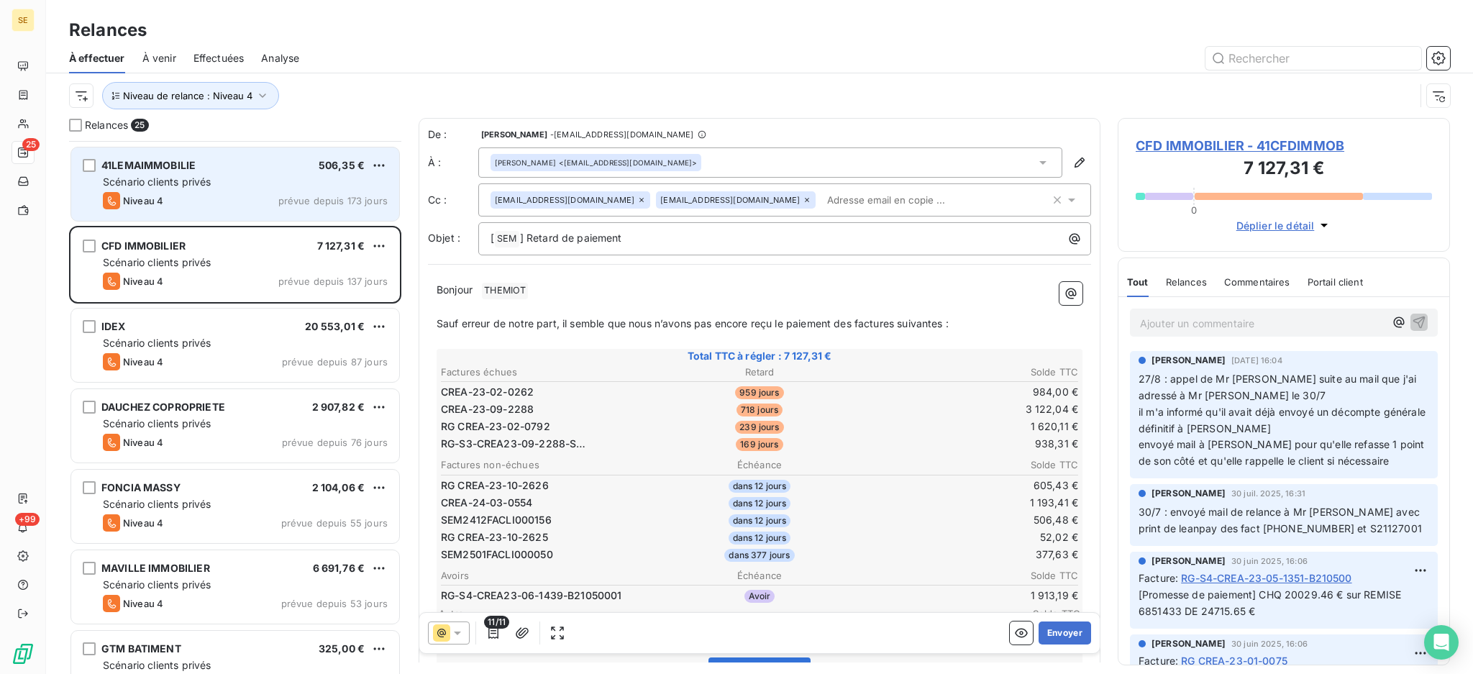
click at [259, 192] on div "Niveau 4 prévue depuis 173 jours" at bounding box center [245, 200] width 285 height 17
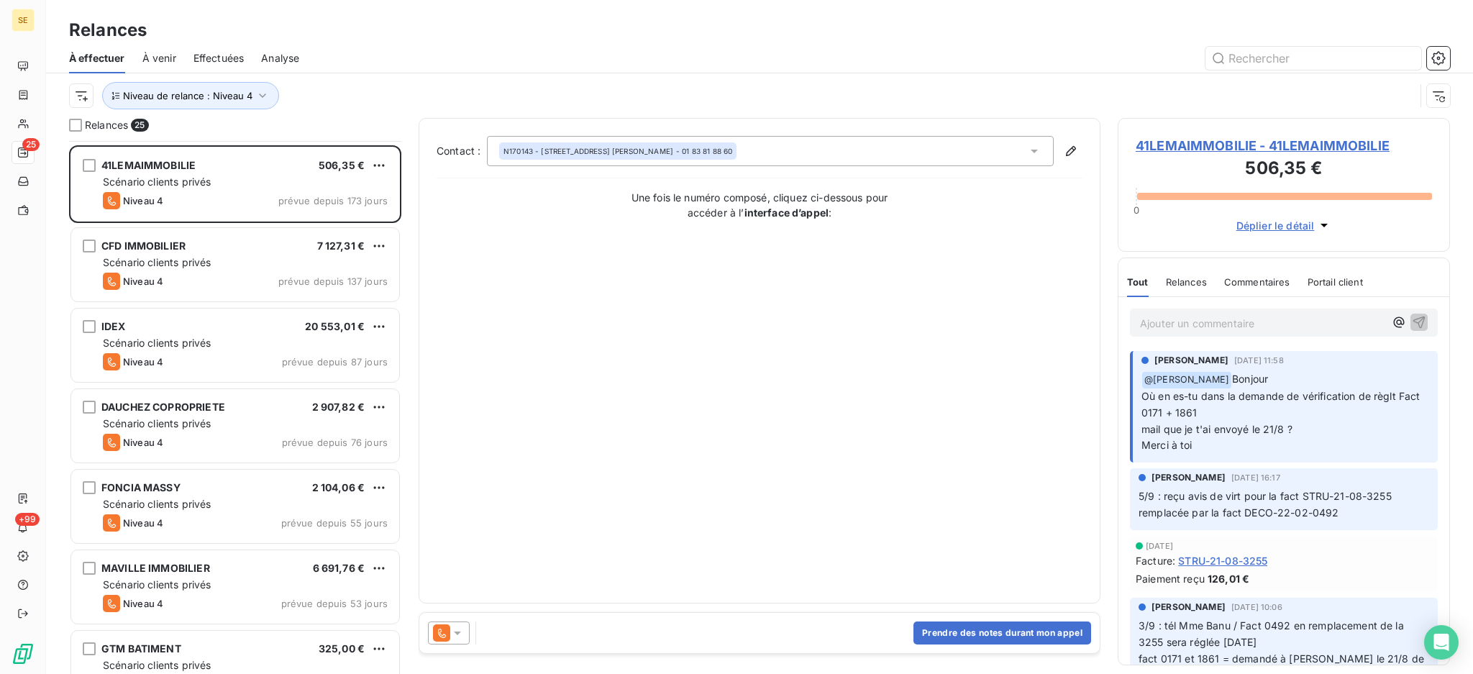
click at [457, 633] on icon at bounding box center [457, 633] width 7 height 4
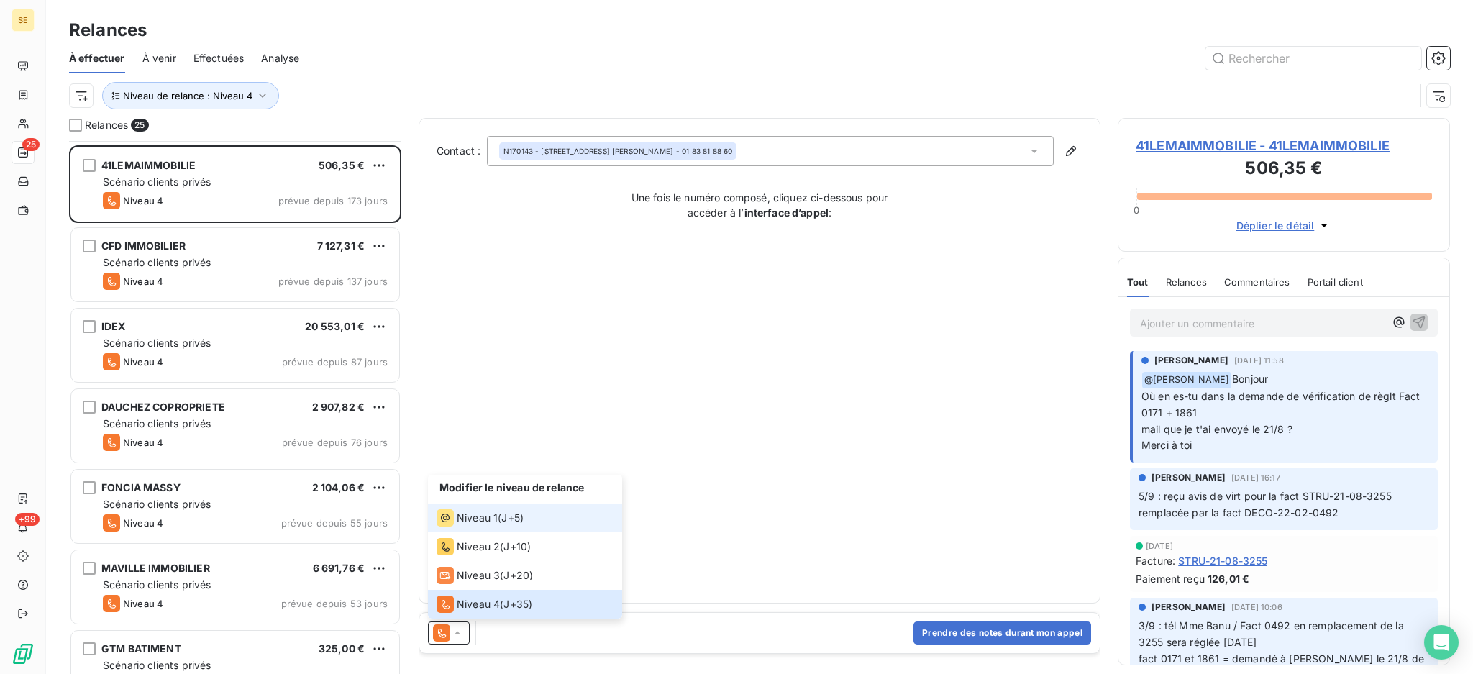
click at [476, 509] on div "Niveau 1" at bounding box center [467, 517] width 61 height 17
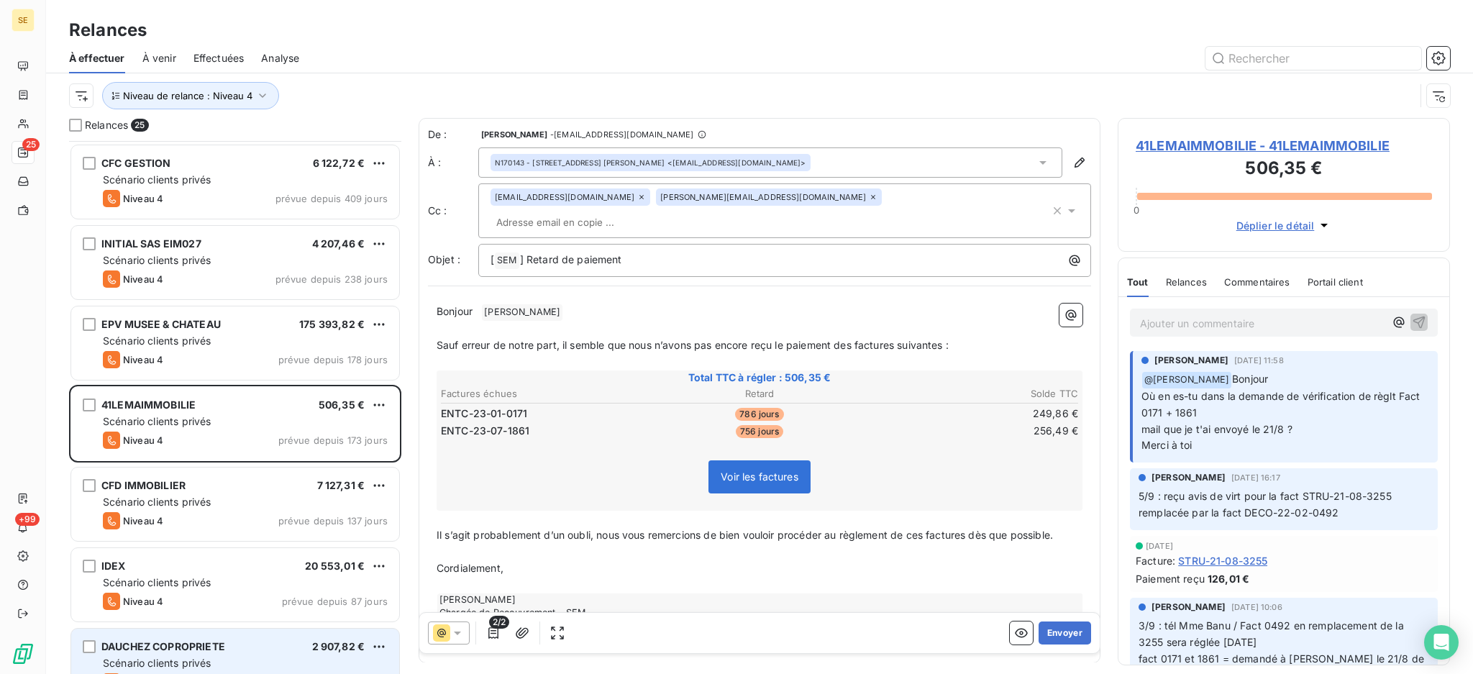
scroll to position [192, 0]
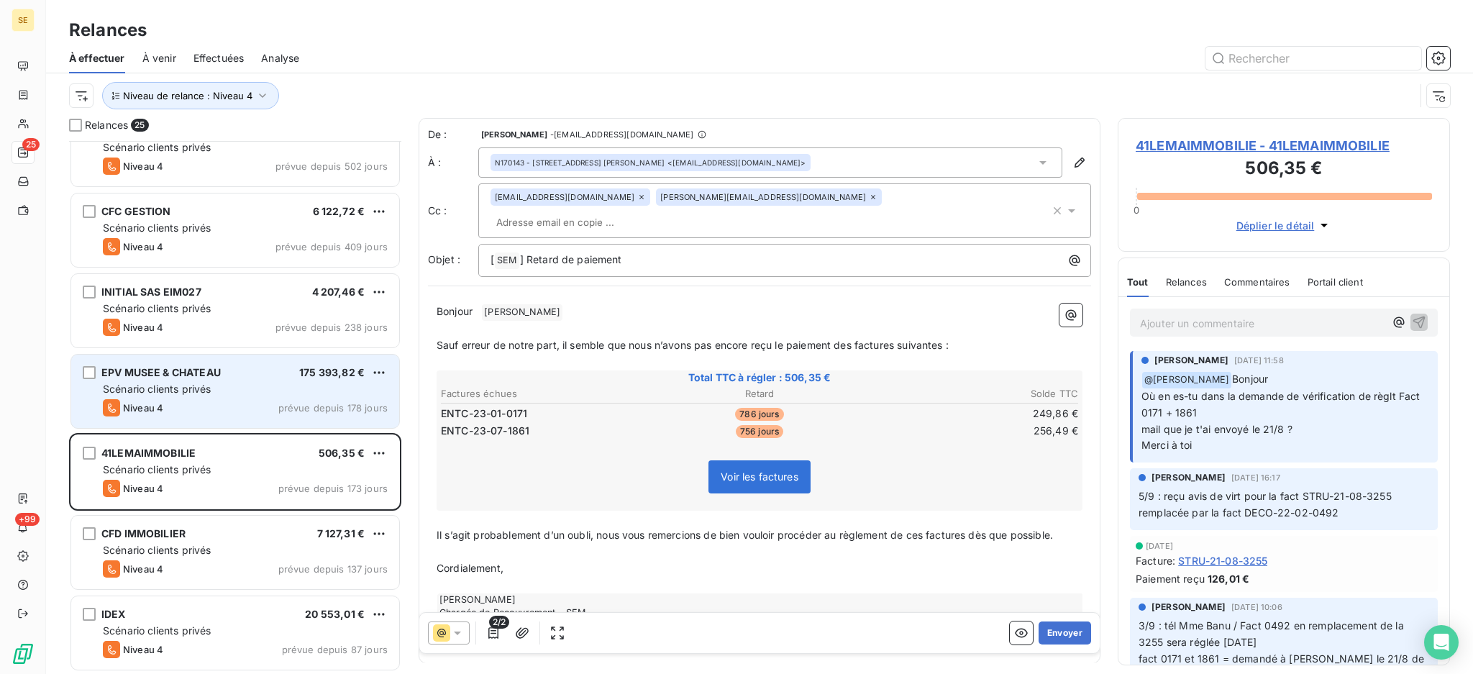
click at [230, 384] on div "Scénario clients privés" at bounding box center [245, 389] width 285 height 14
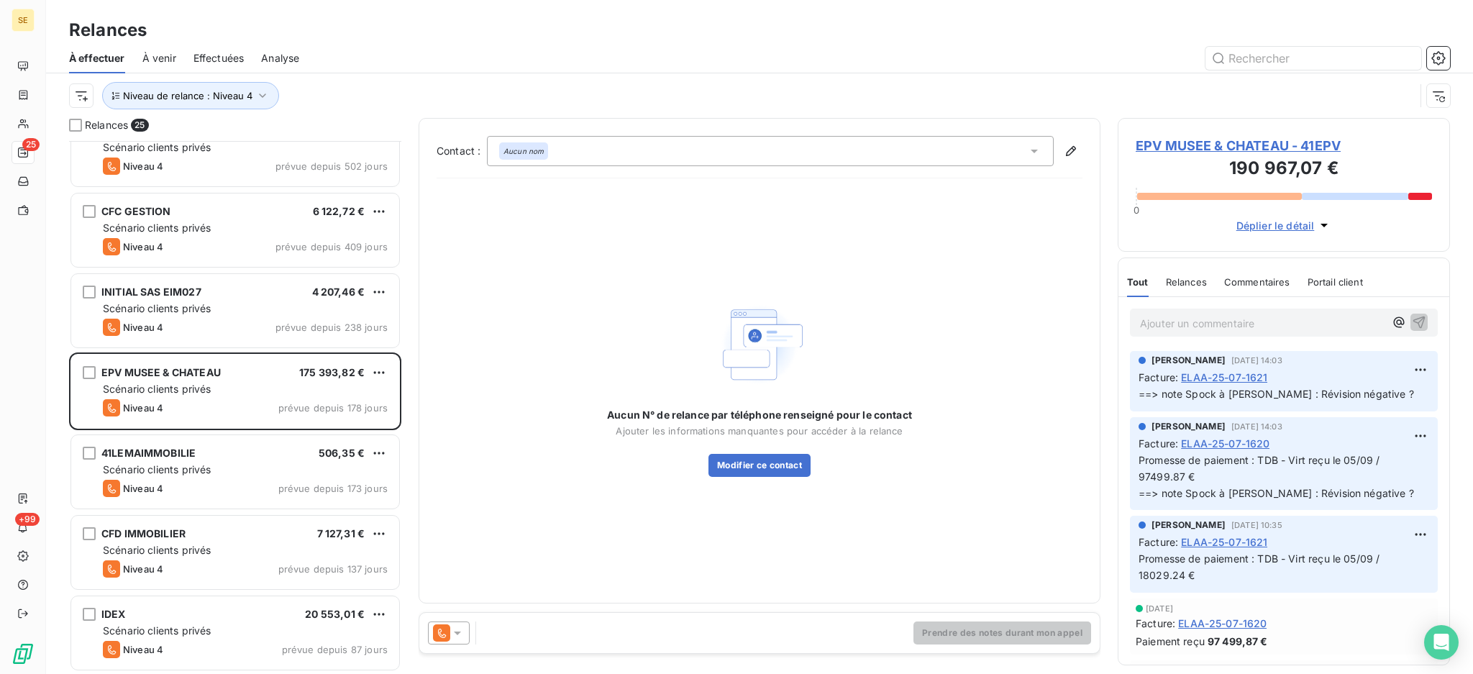
click at [462, 637] on icon at bounding box center [457, 633] width 14 height 14
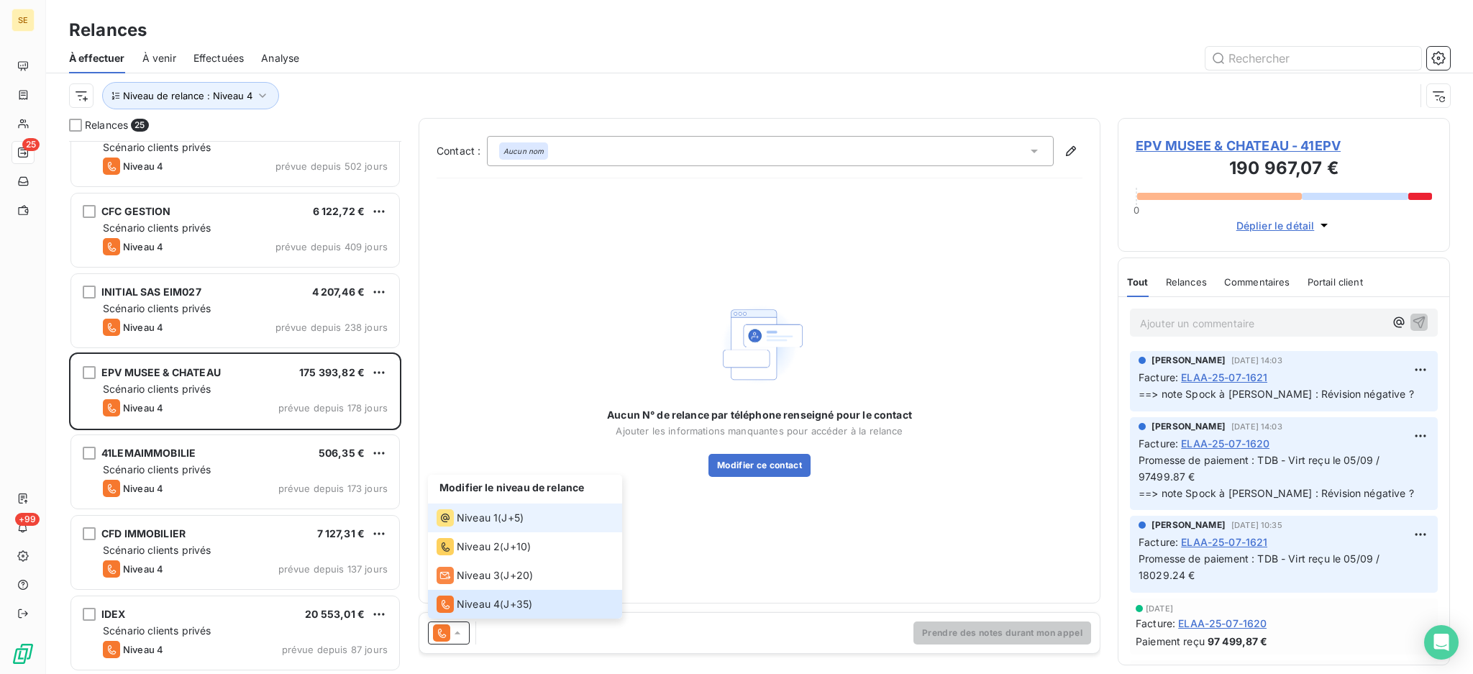
click at [463, 516] on span "Niveau 1" at bounding box center [477, 518] width 41 height 14
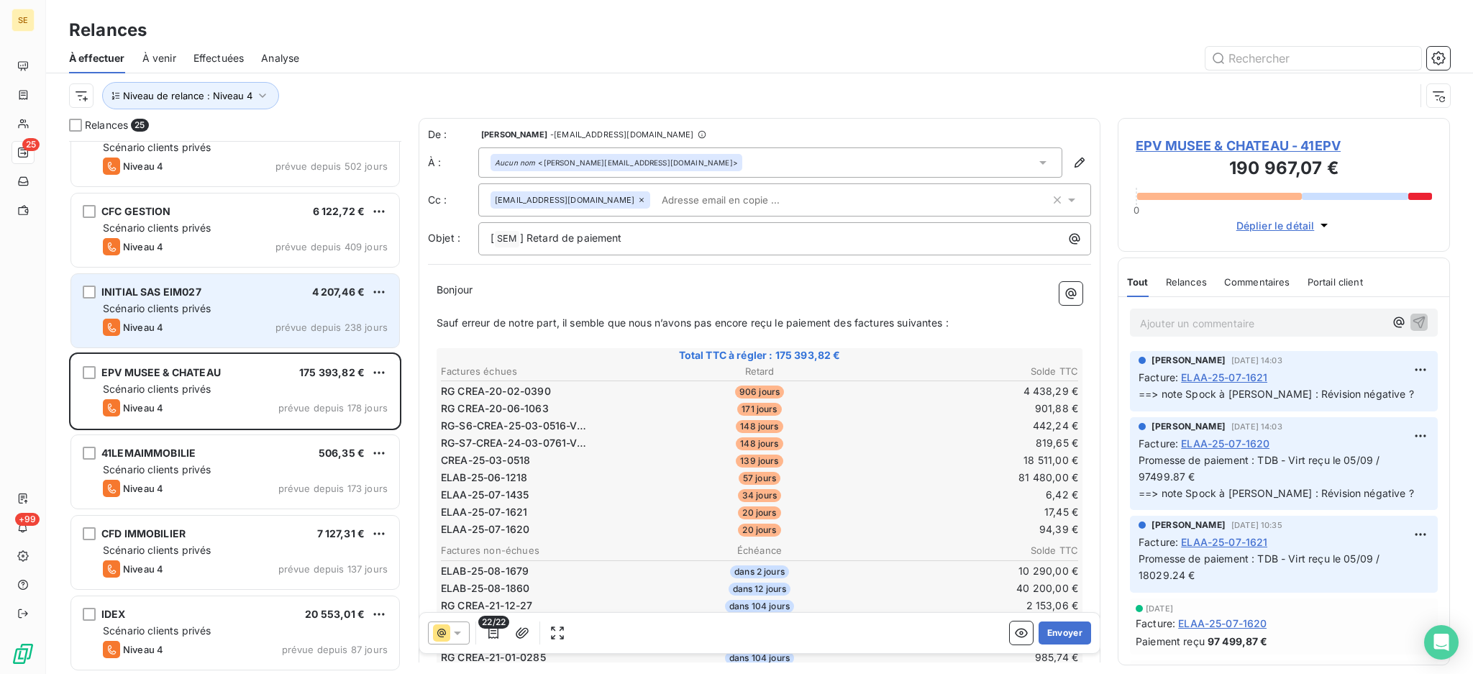
click at [252, 315] on div "Scénario clients privés" at bounding box center [245, 308] width 285 height 14
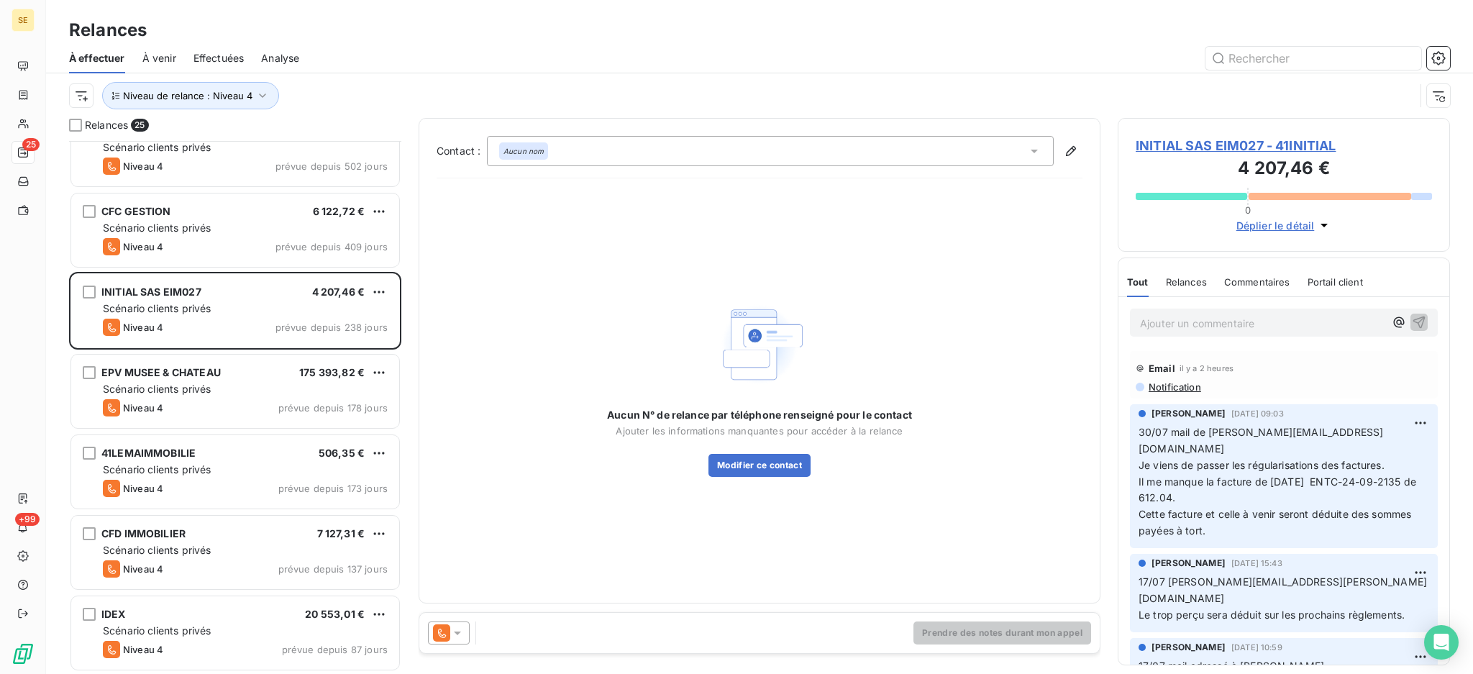
click at [460, 629] on icon at bounding box center [457, 633] width 14 height 14
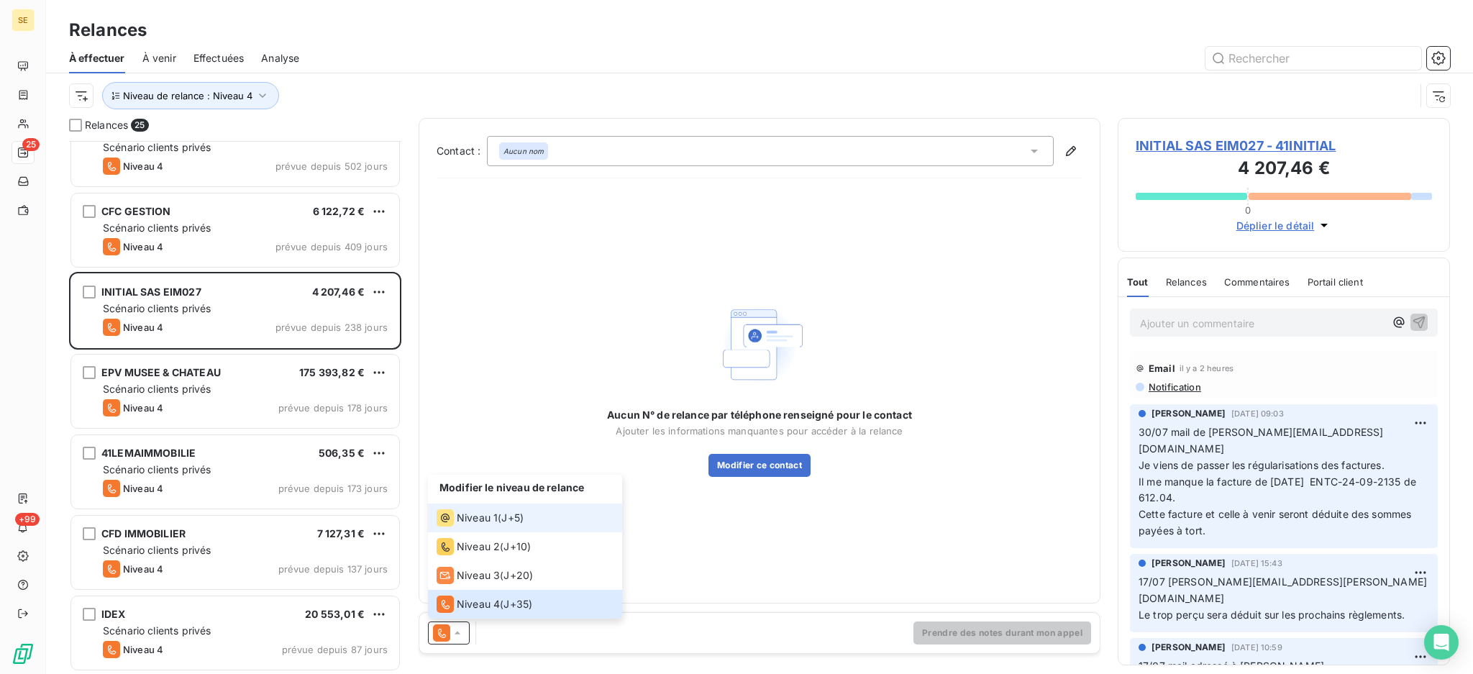
click at [476, 516] on span "Niveau 1" at bounding box center [477, 518] width 41 height 14
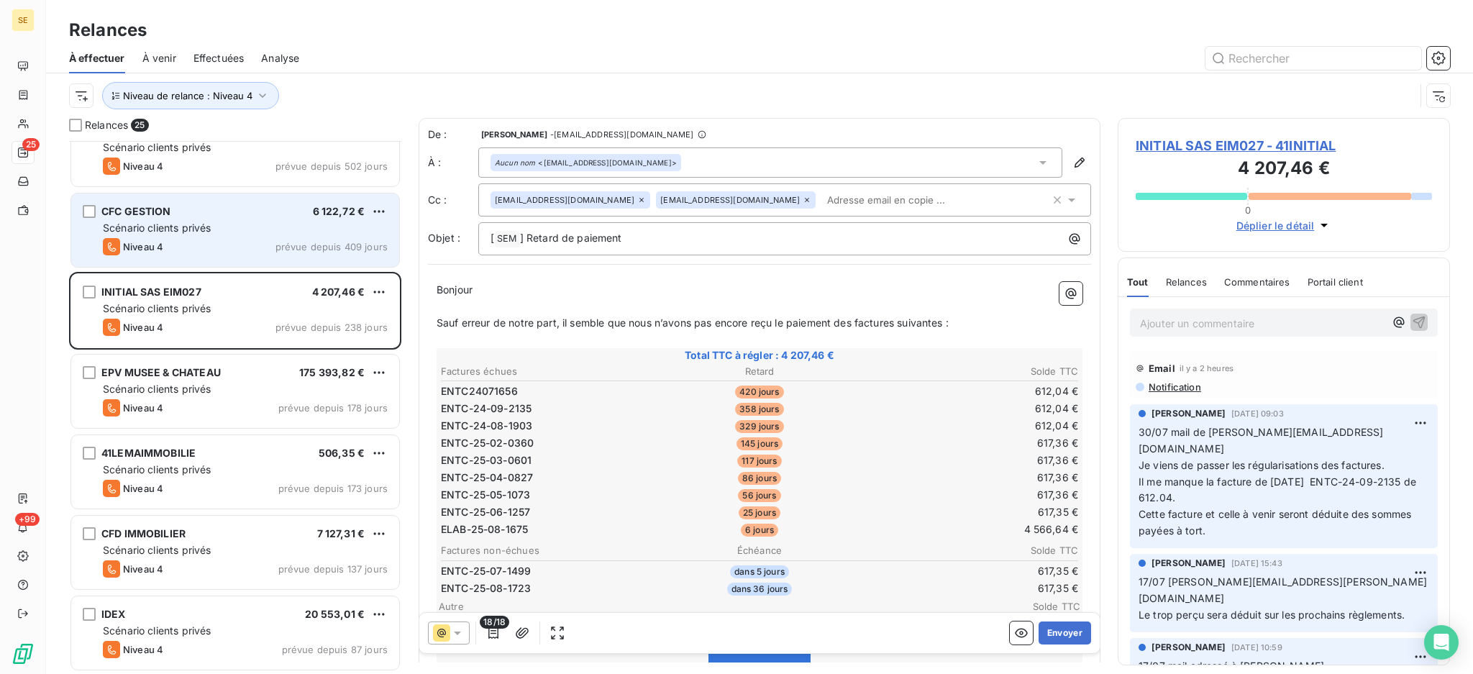
click at [279, 242] on span "prévue depuis 409 jours" at bounding box center [331, 247] width 112 height 12
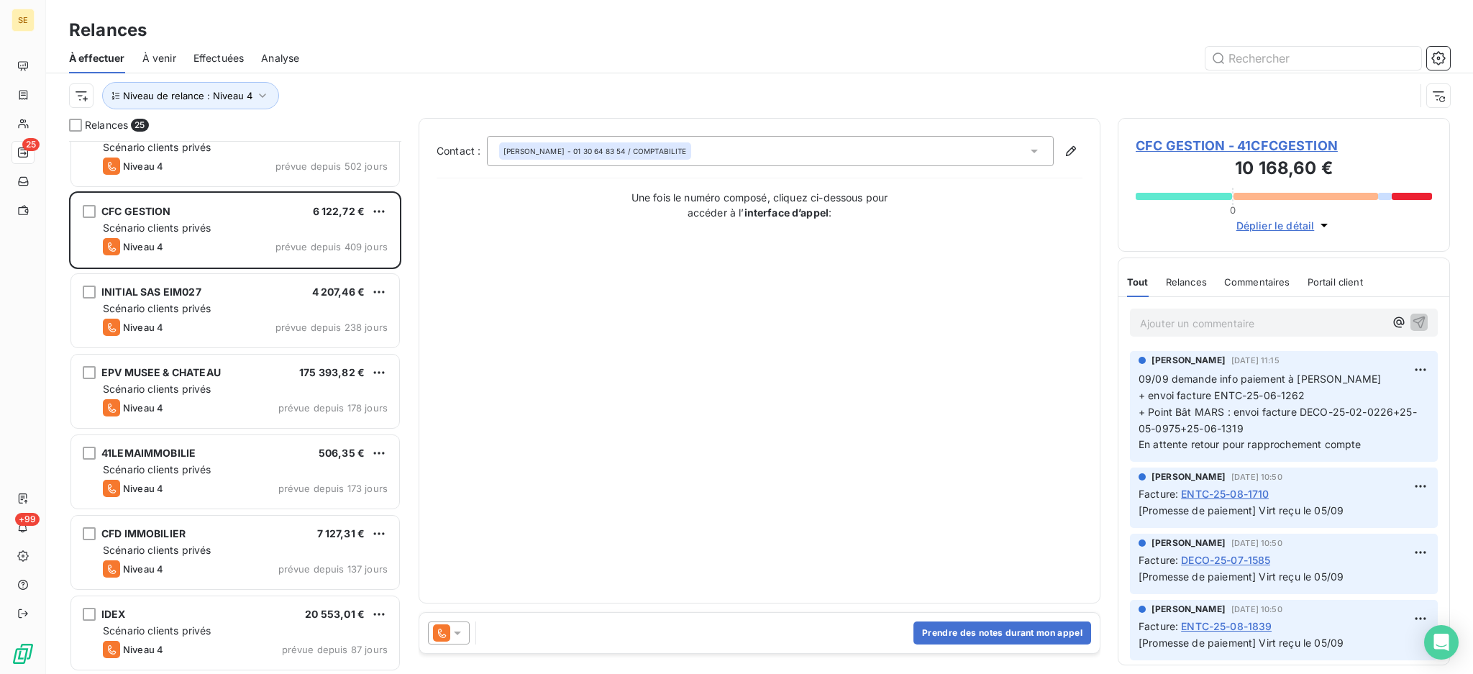
click at [457, 633] on icon at bounding box center [457, 633] width 7 height 4
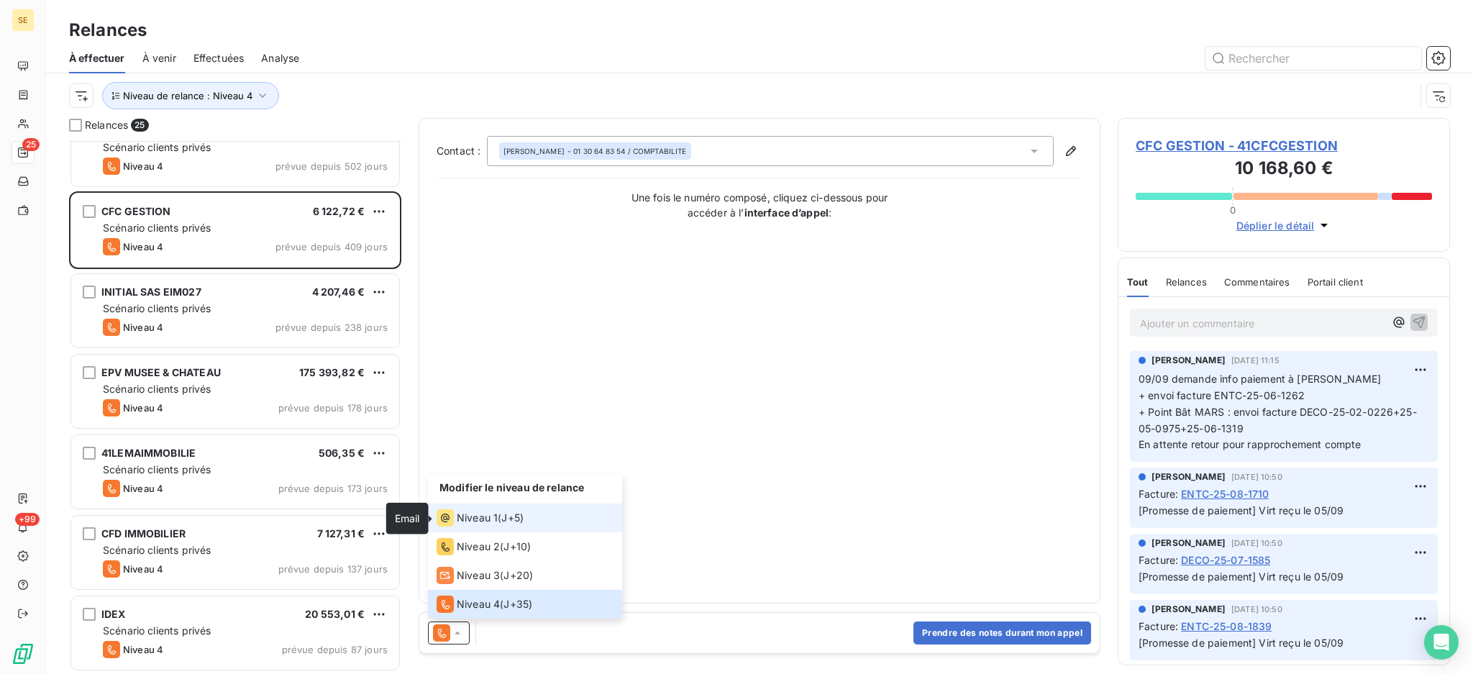
click at [451, 516] on icon at bounding box center [445, 517] width 17 height 17
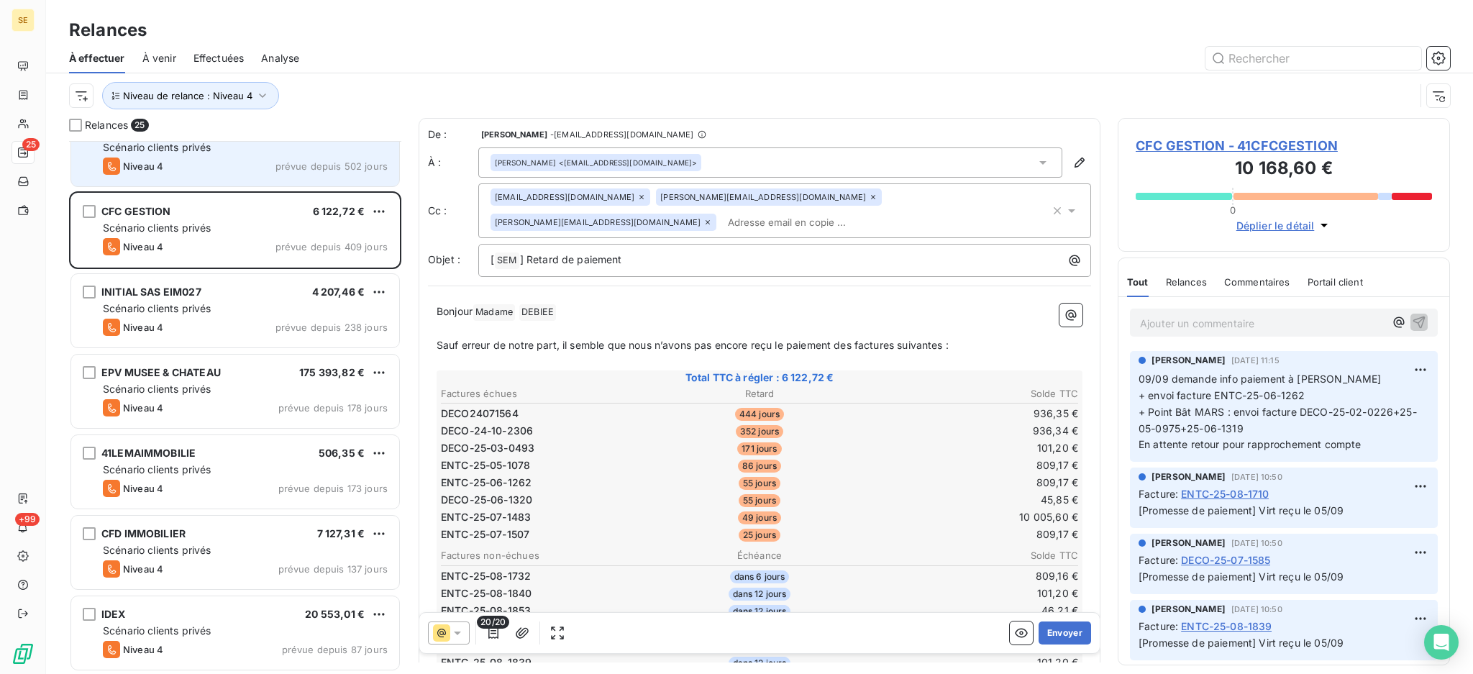
click at [332, 155] on div "[PERSON_NAME] 6 643,61 € Scénario clients privés Niveau 4 prévue depuis 502 jou…" at bounding box center [235, 149] width 328 height 73
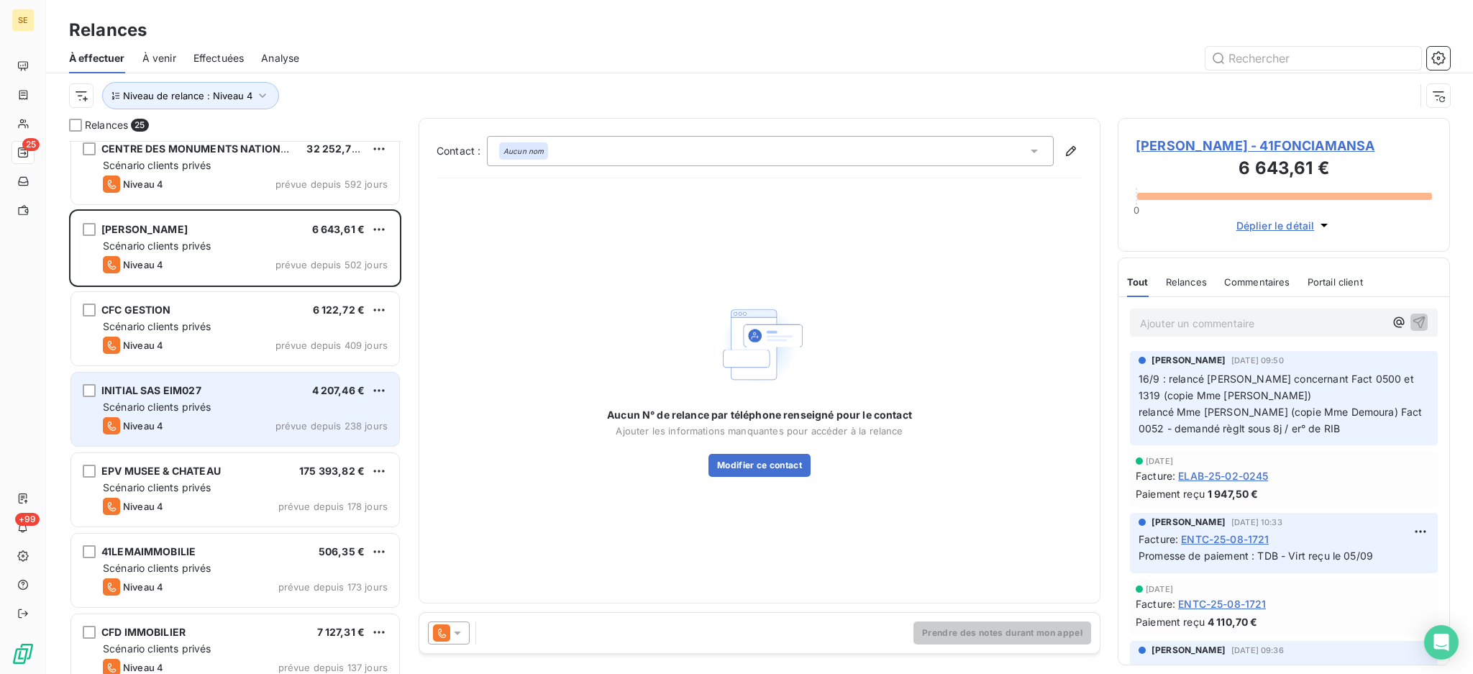
scroll to position [1, 0]
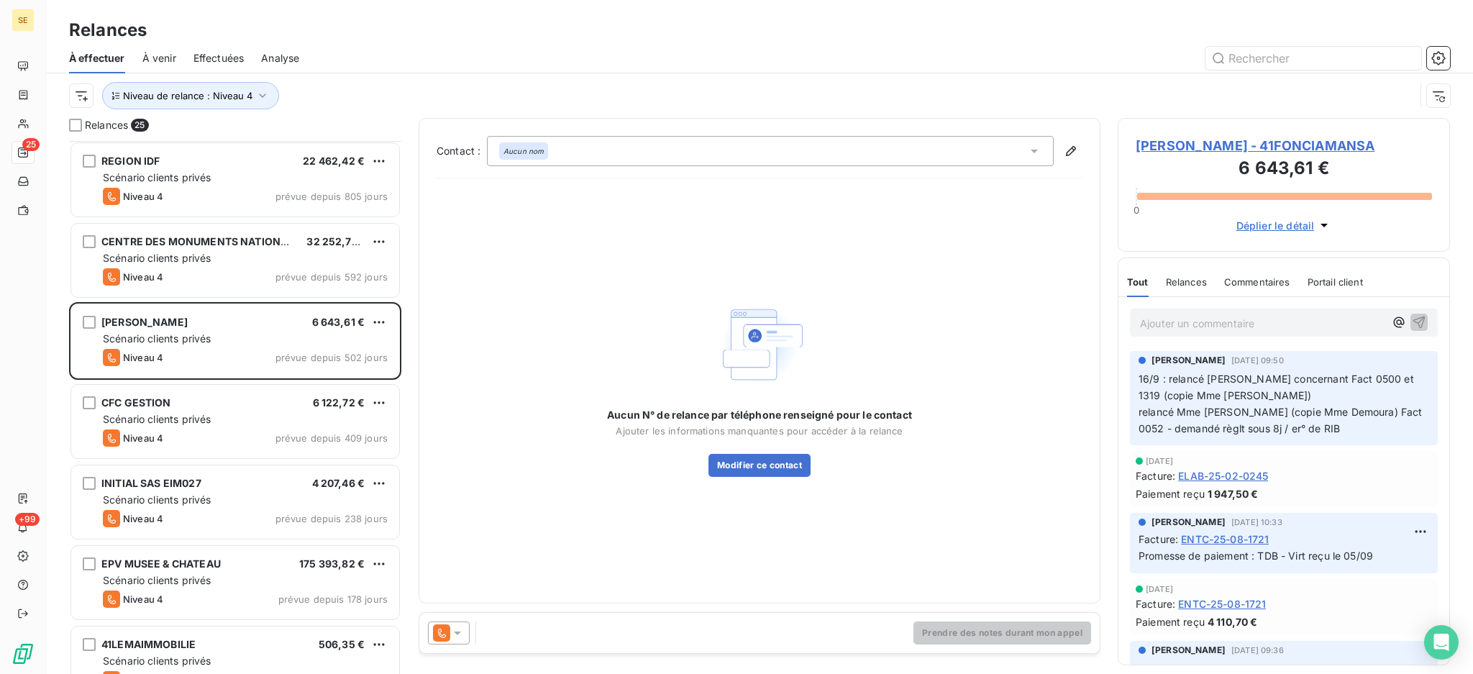
drag, startPoint x: 456, startPoint y: 634, endPoint x: 450, endPoint y: 621, distance: 13.5
click at [457, 633] on icon at bounding box center [457, 633] width 7 height 4
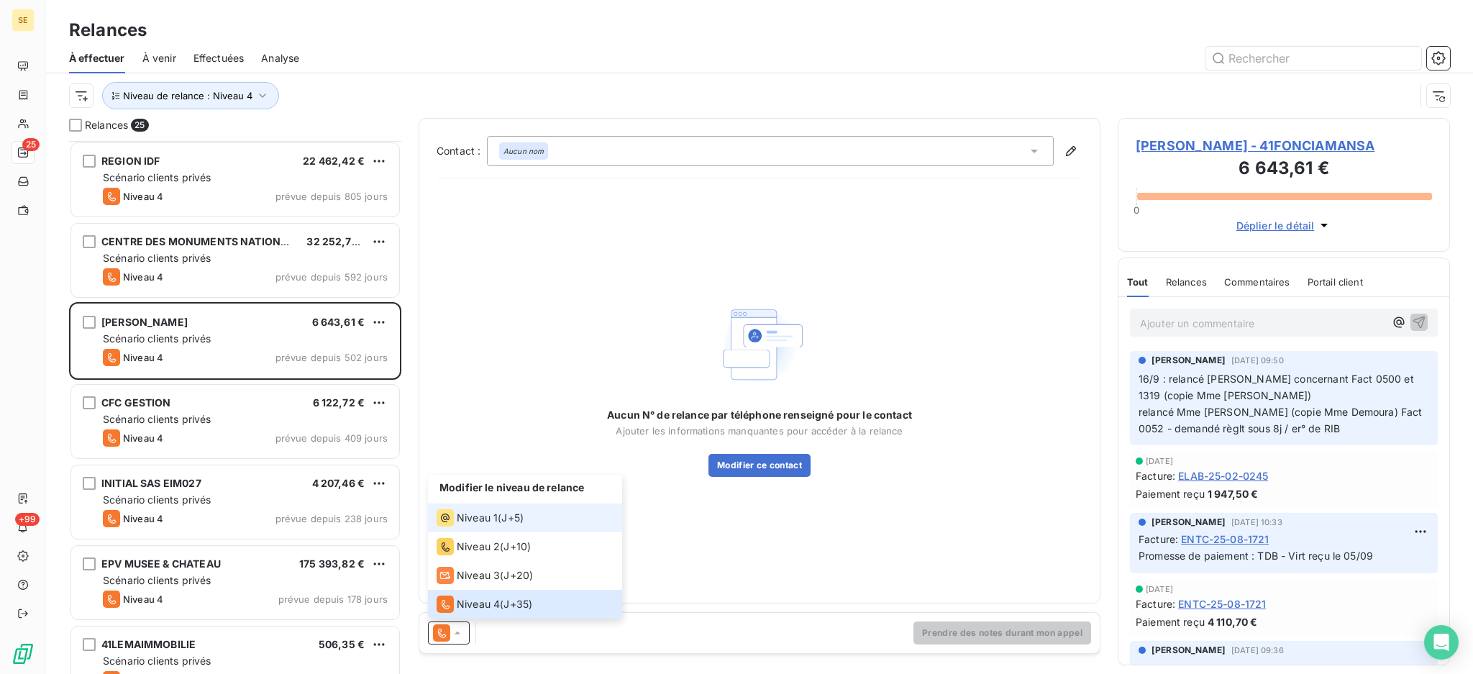
click at [469, 519] on span "Niveau 1" at bounding box center [477, 518] width 41 height 14
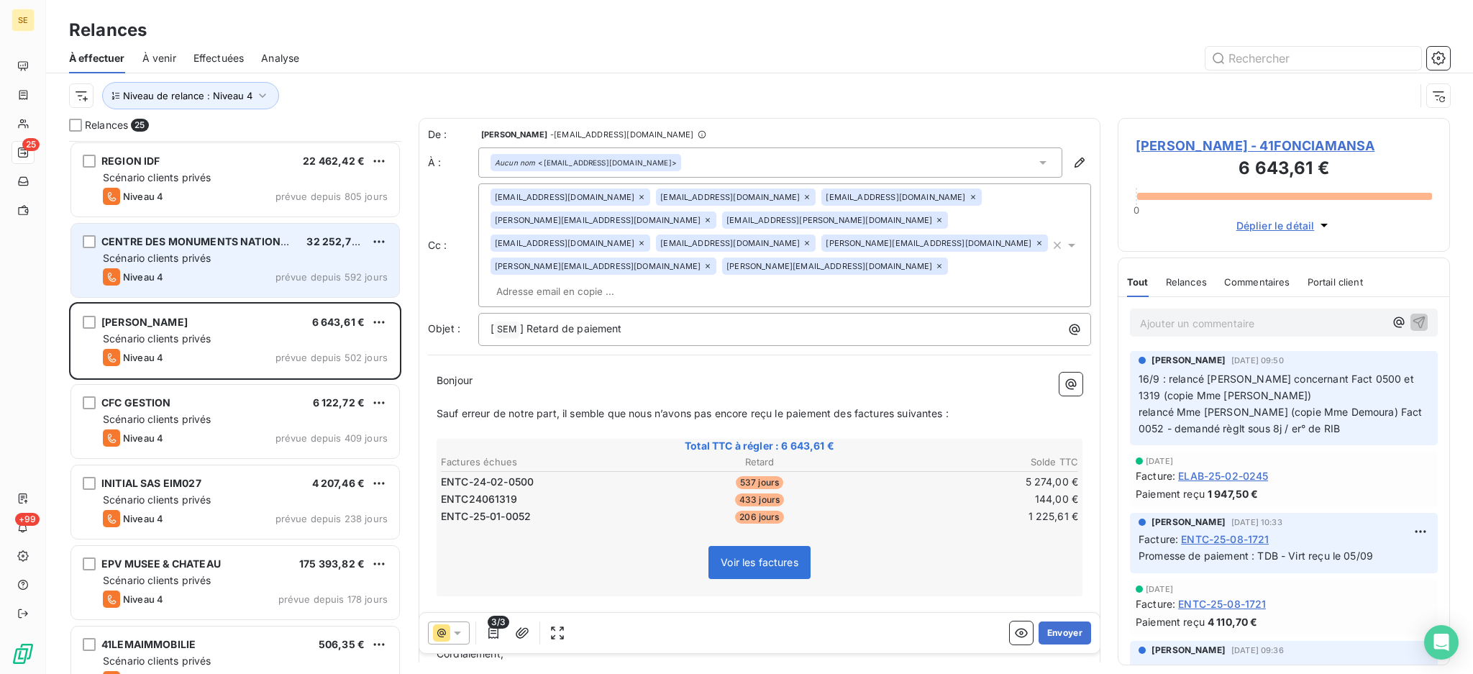
click at [257, 253] on div "Scénario clients privés" at bounding box center [245, 258] width 285 height 14
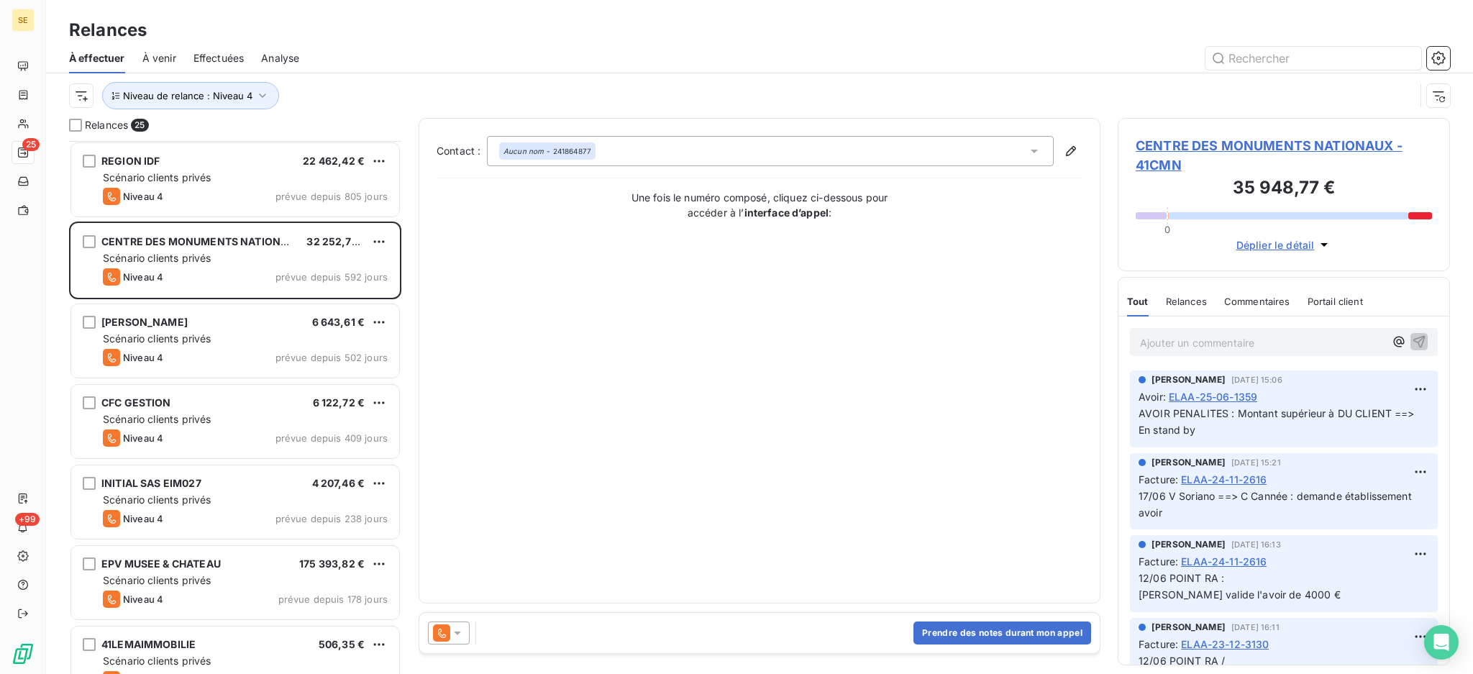
click at [454, 634] on icon at bounding box center [457, 633] width 14 height 14
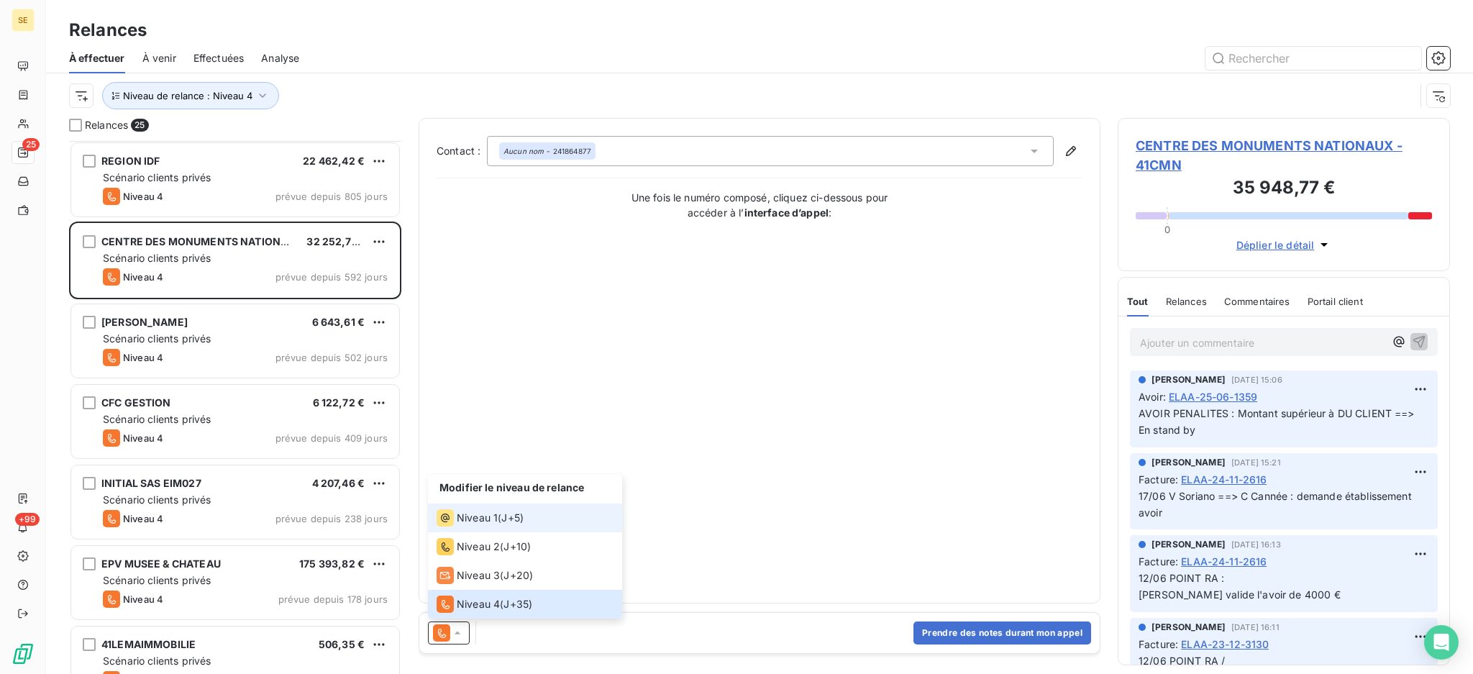
click at [473, 523] on span "Niveau 1" at bounding box center [477, 518] width 41 height 14
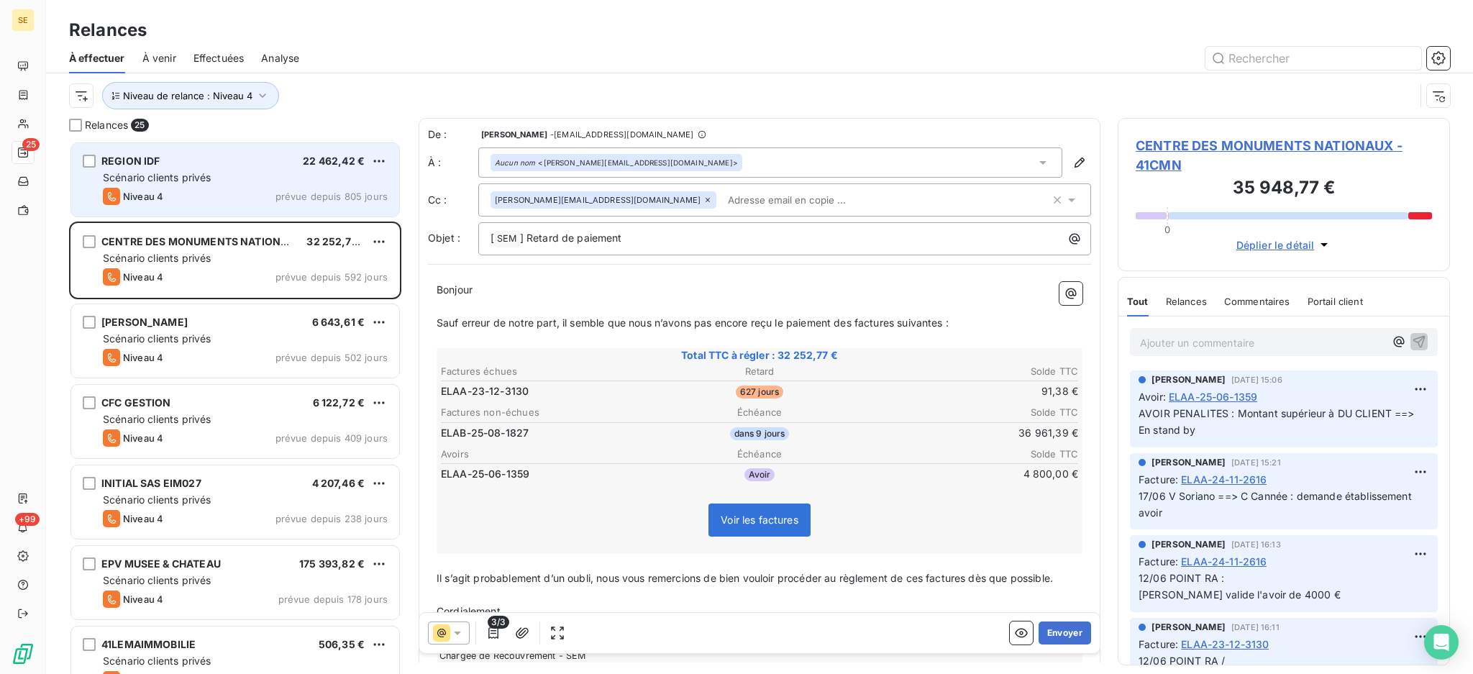
click at [217, 174] on div "Scénario clients privés" at bounding box center [245, 177] width 285 height 14
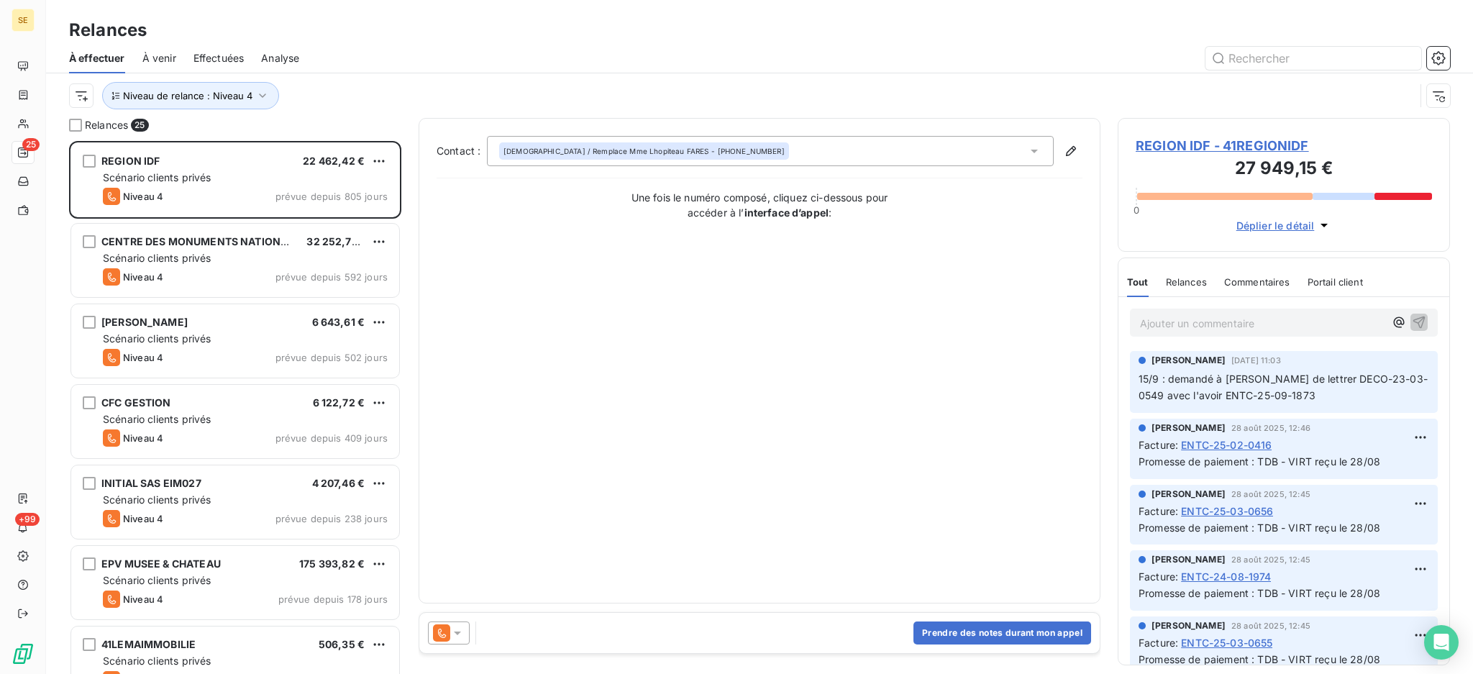
click at [458, 631] on icon at bounding box center [457, 633] width 7 height 4
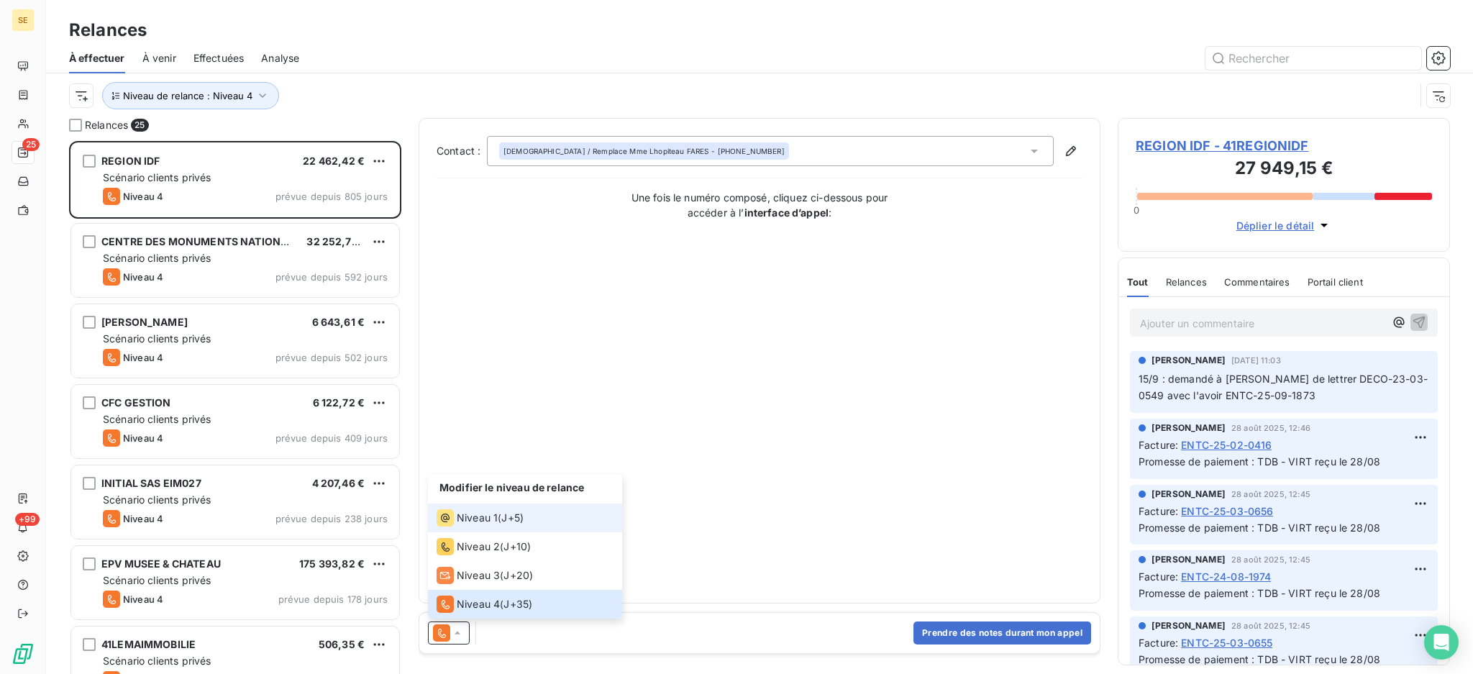
click at [480, 512] on span "Niveau 1" at bounding box center [477, 518] width 41 height 14
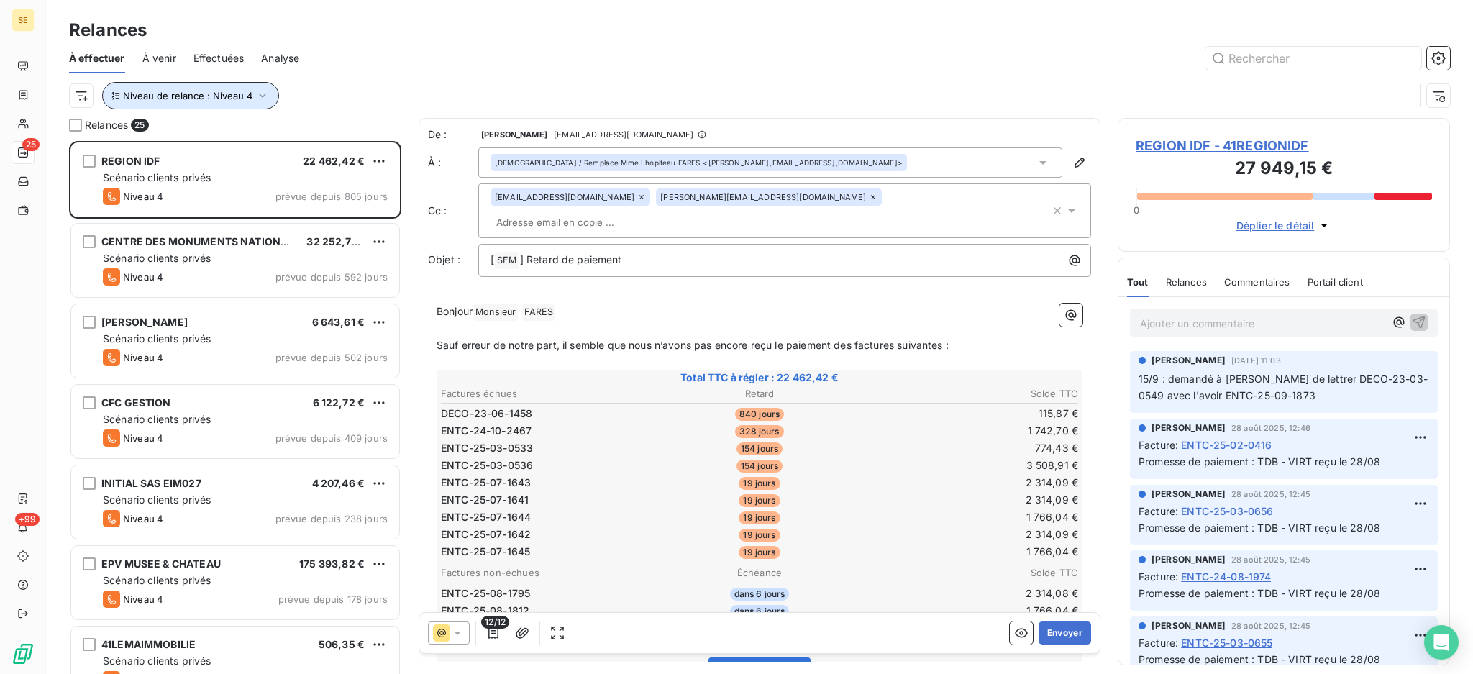
click at [260, 92] on icon "button" at bounding box center [262, 95] width 14 height 14
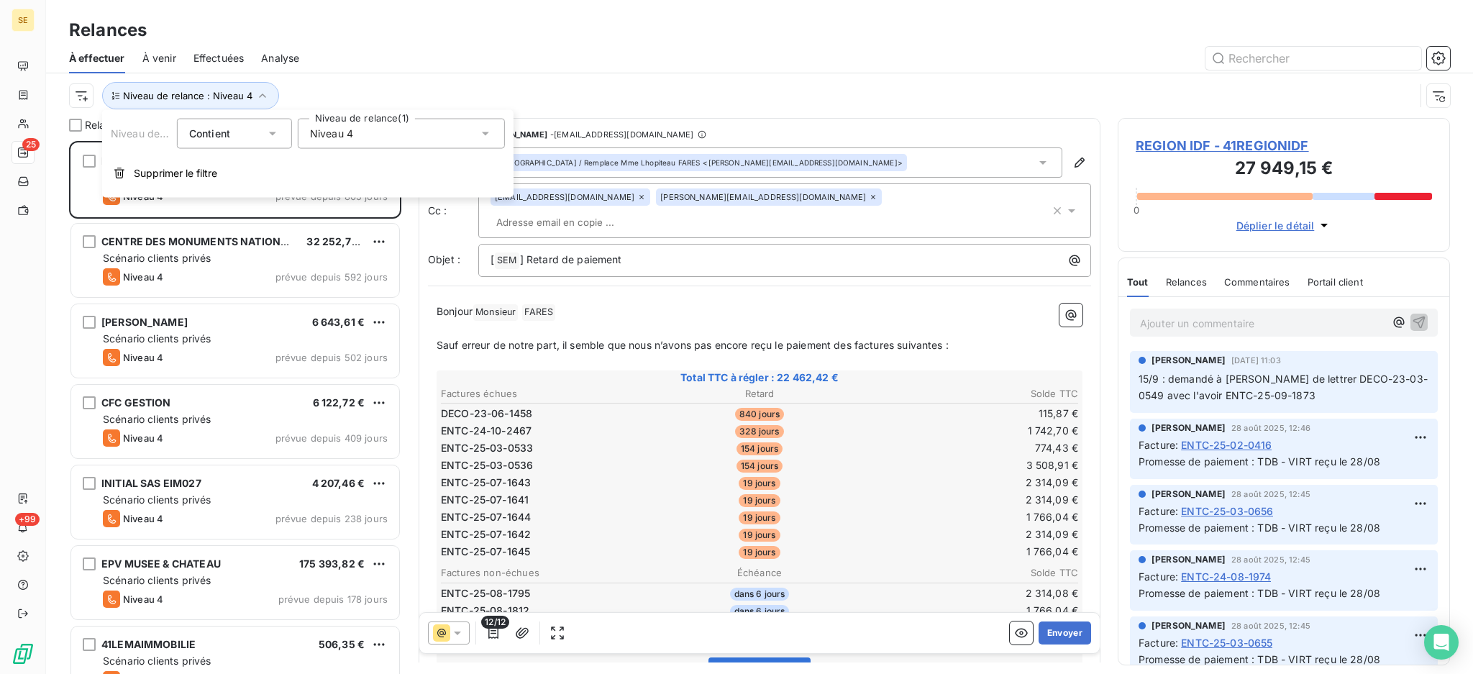
click at [482, 133] on icon at bounding box center [485, 134] width 14 height 14
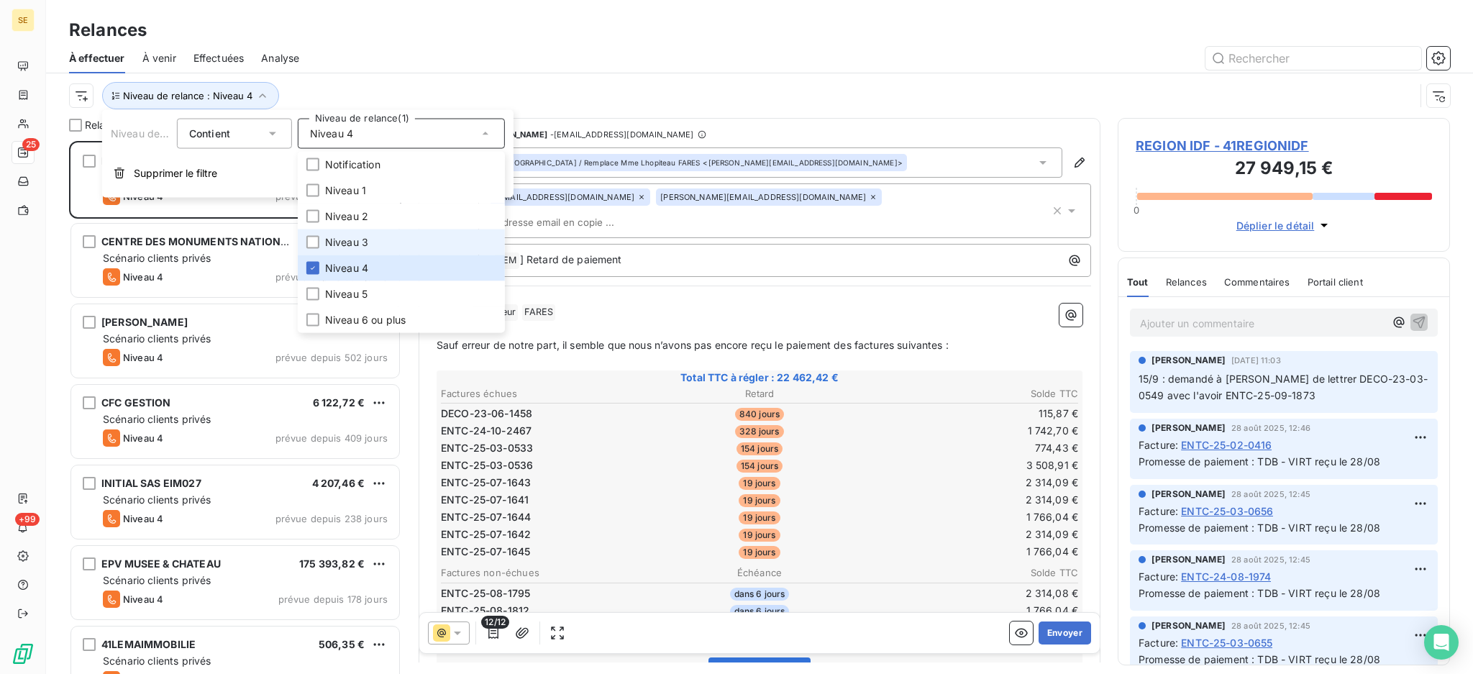
click at [380, 242] on li "Niveau 3" at bounding box center [401, 242] width 207 height 26
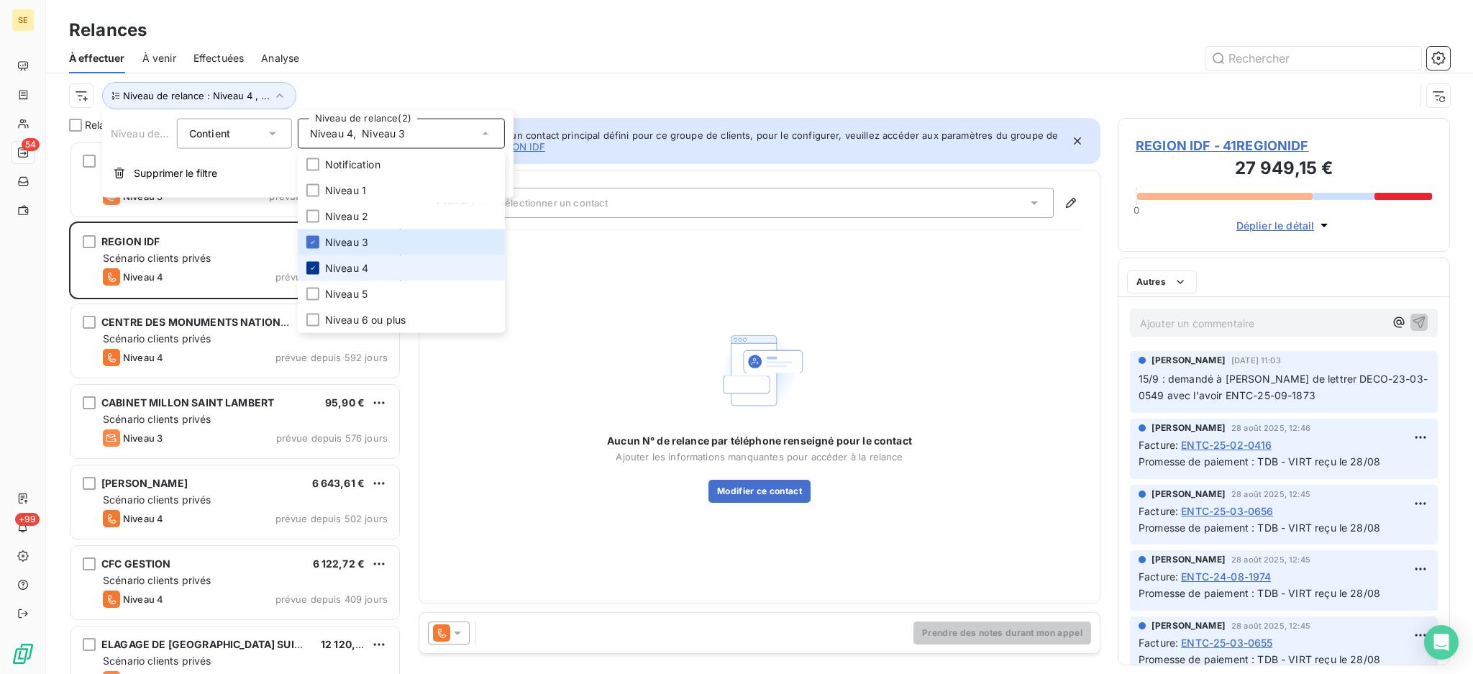
scroll to position [518, 317]
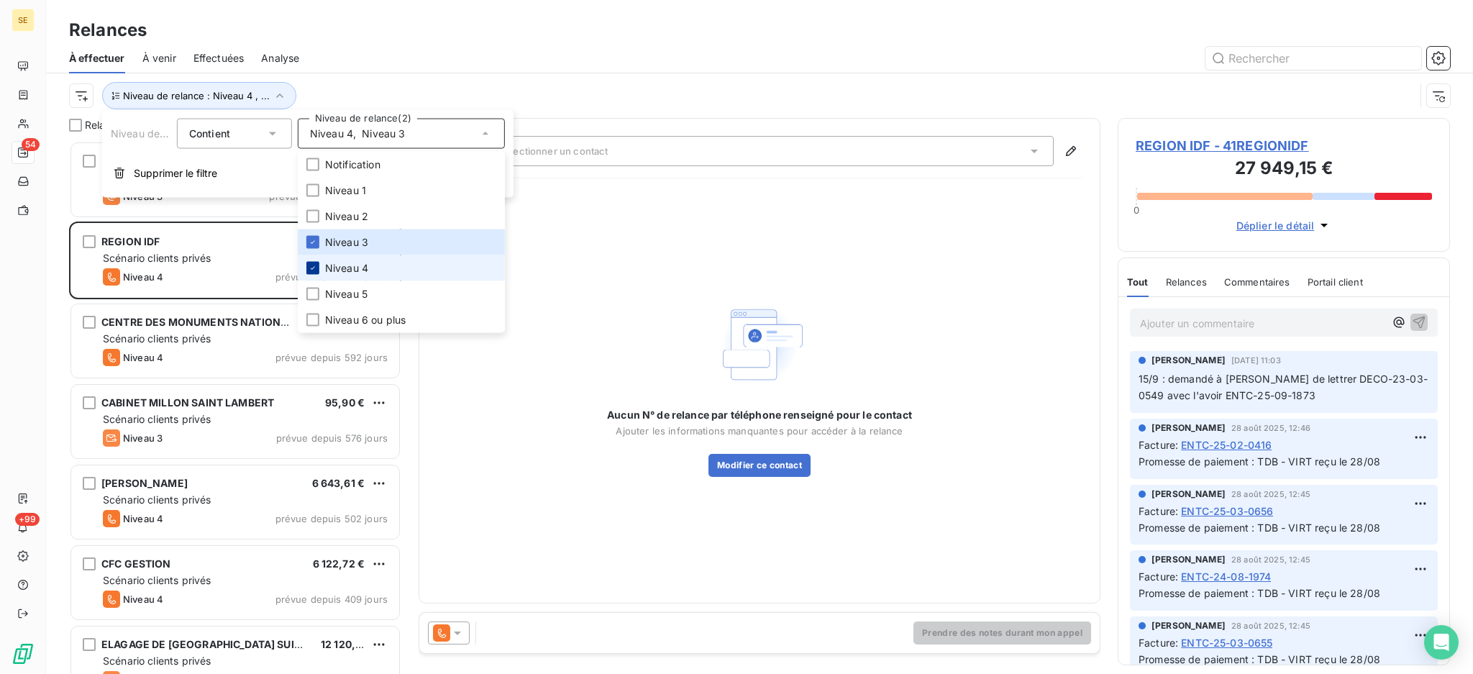
click at [309, 270] on icon at bounding box center [313, 268] width 9 height 9
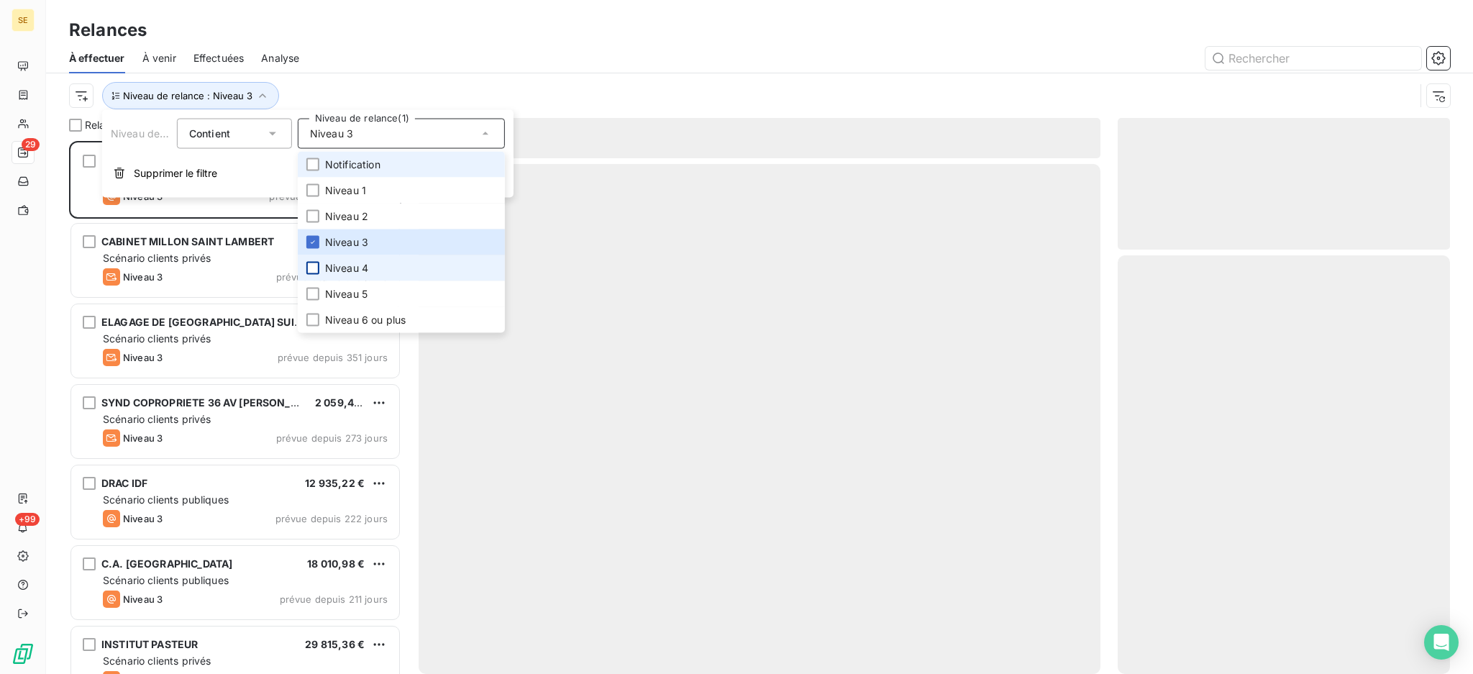
scroll to position [518, 317]
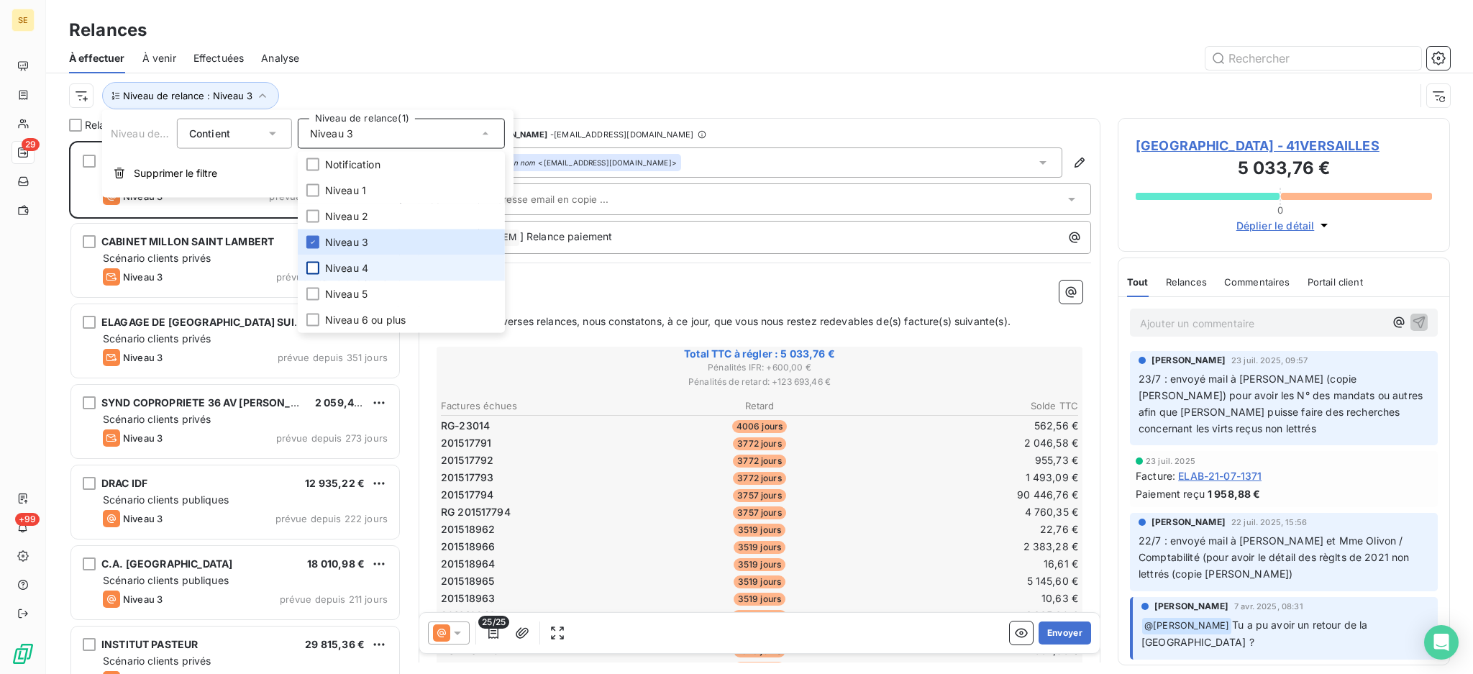
click at [329, 32] on div "Relances" at bounding box center [759, 30] width 1427 height 26
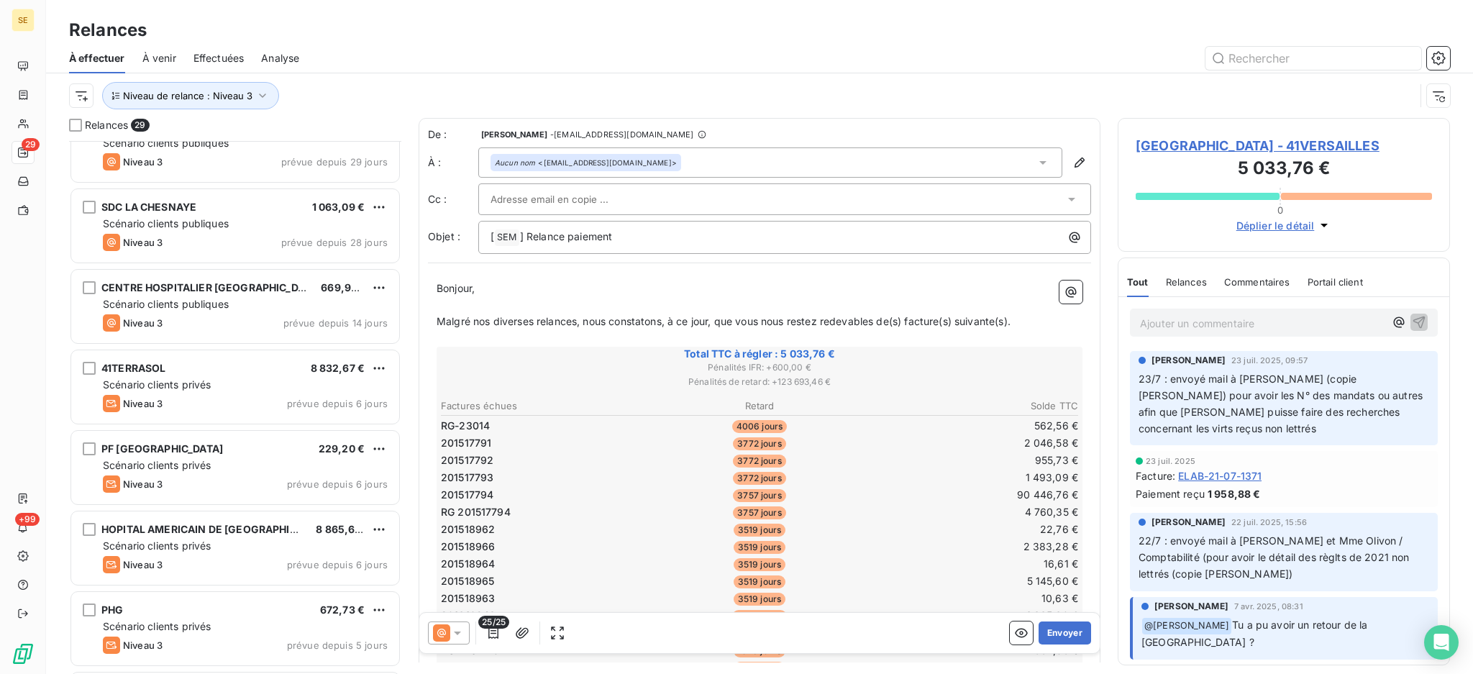
scroll to position [1803, 0]
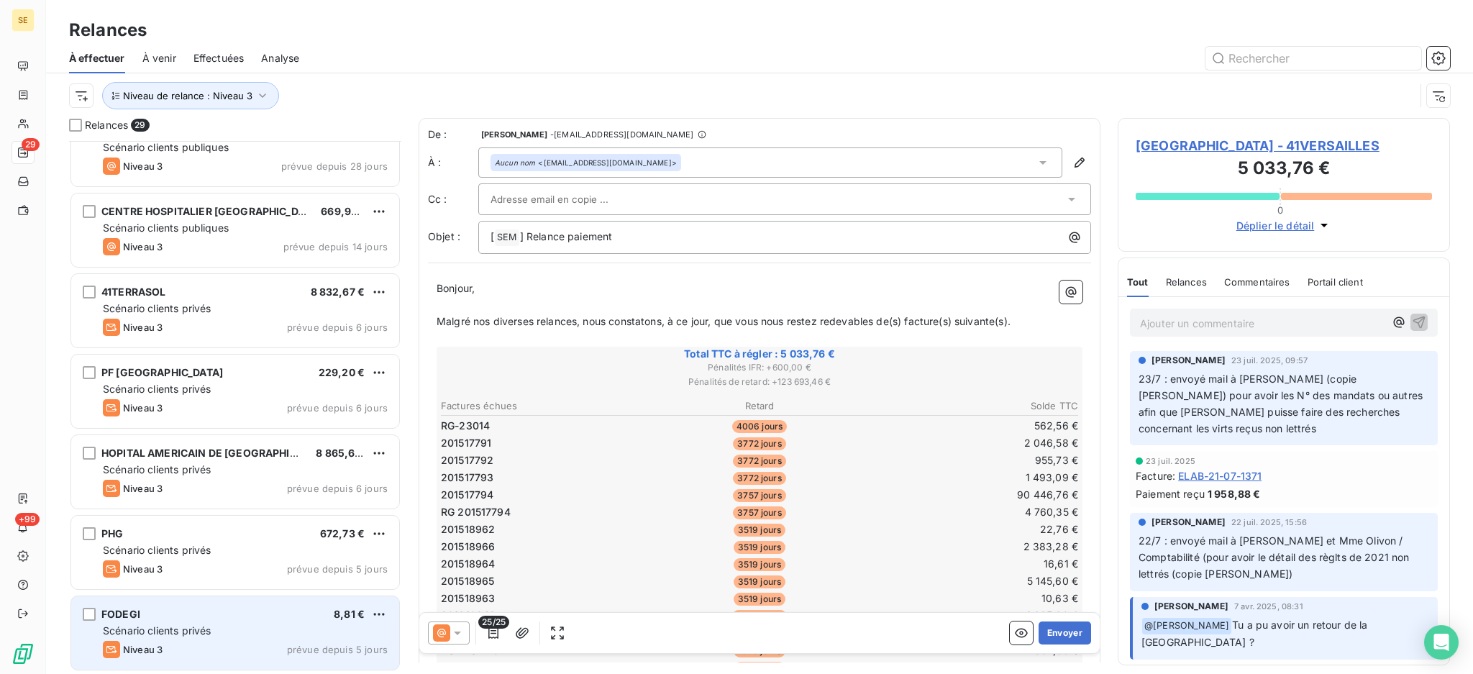
click at [225, 621] on div "FODEGI 8,81 € Scénario clients privés Niveau 3 prévue depuis 5 jours" at bounding box center [235, 632] width 328 height 73
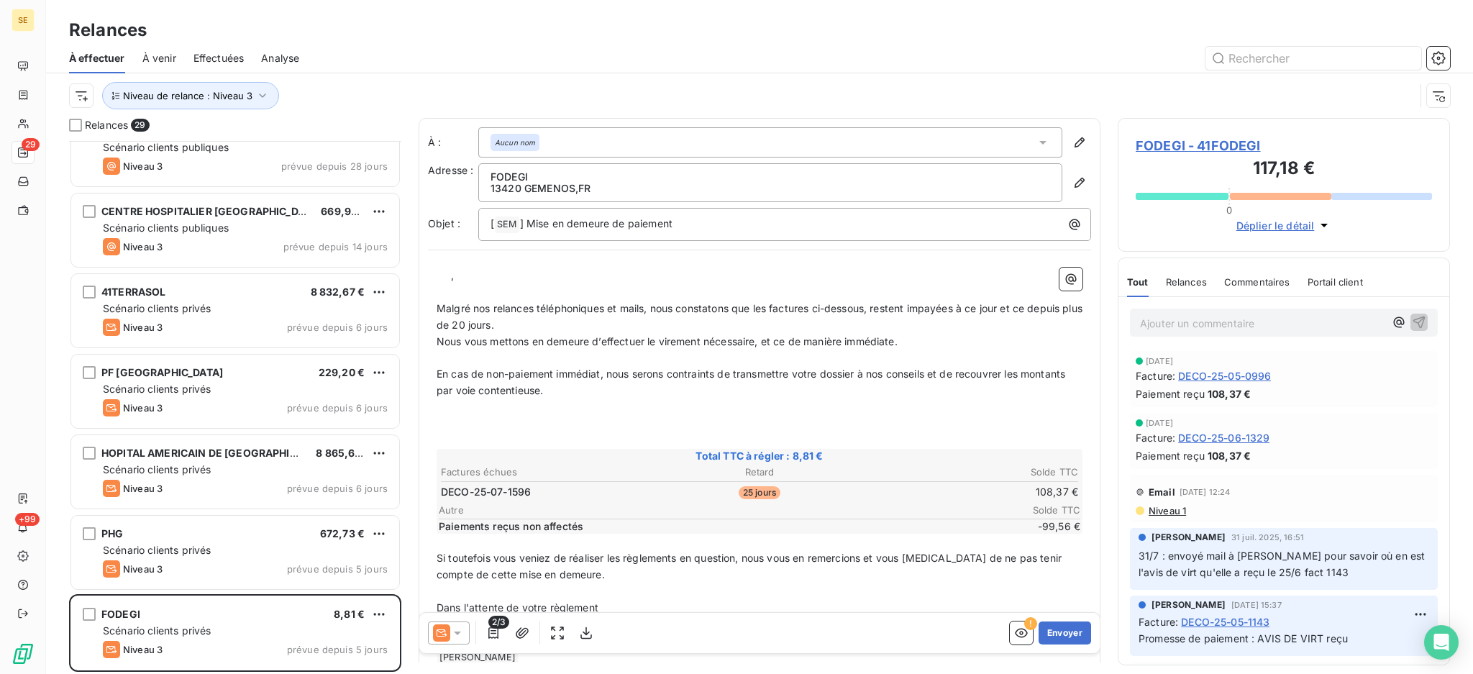
click at [456, 629] on icon at bounding box center [457, 633] width 14 height 14
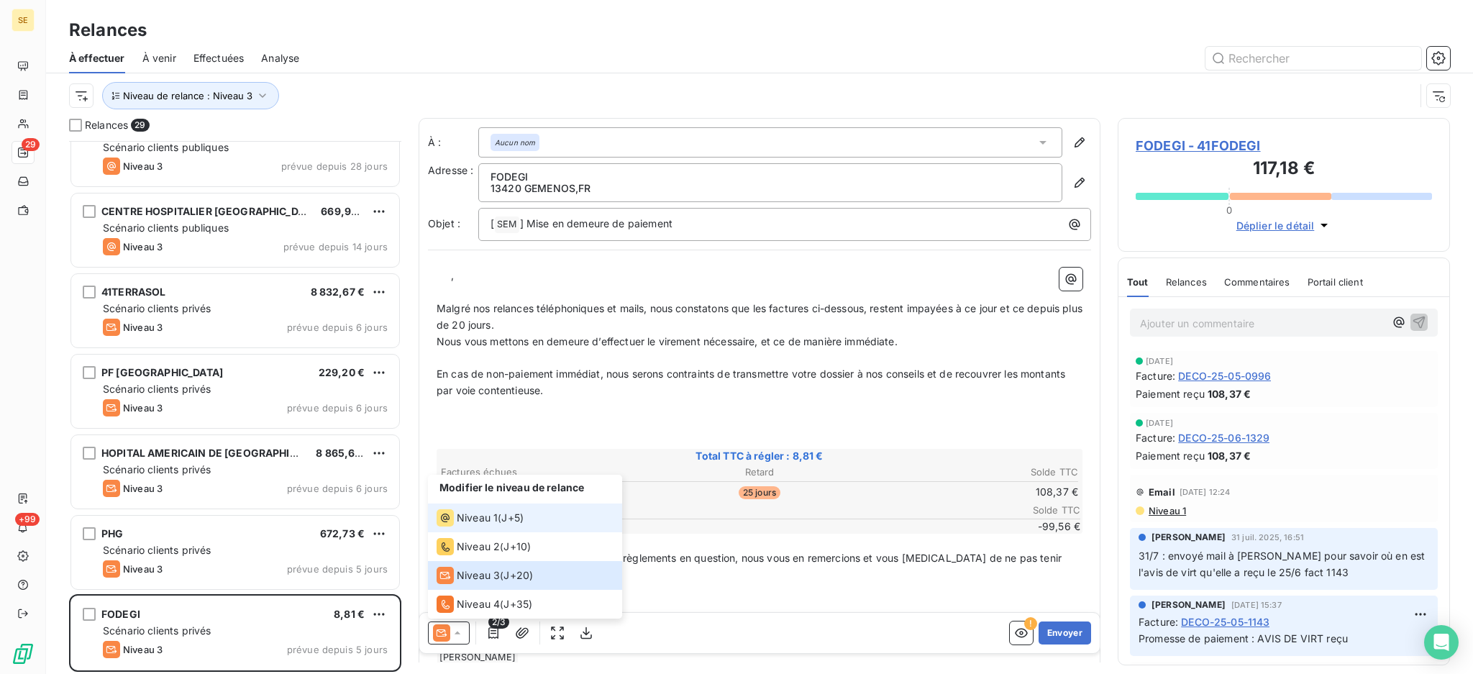
click at [478, 517] on span "Niveau 1" at bounding box center [477, 518] width 41 height 14
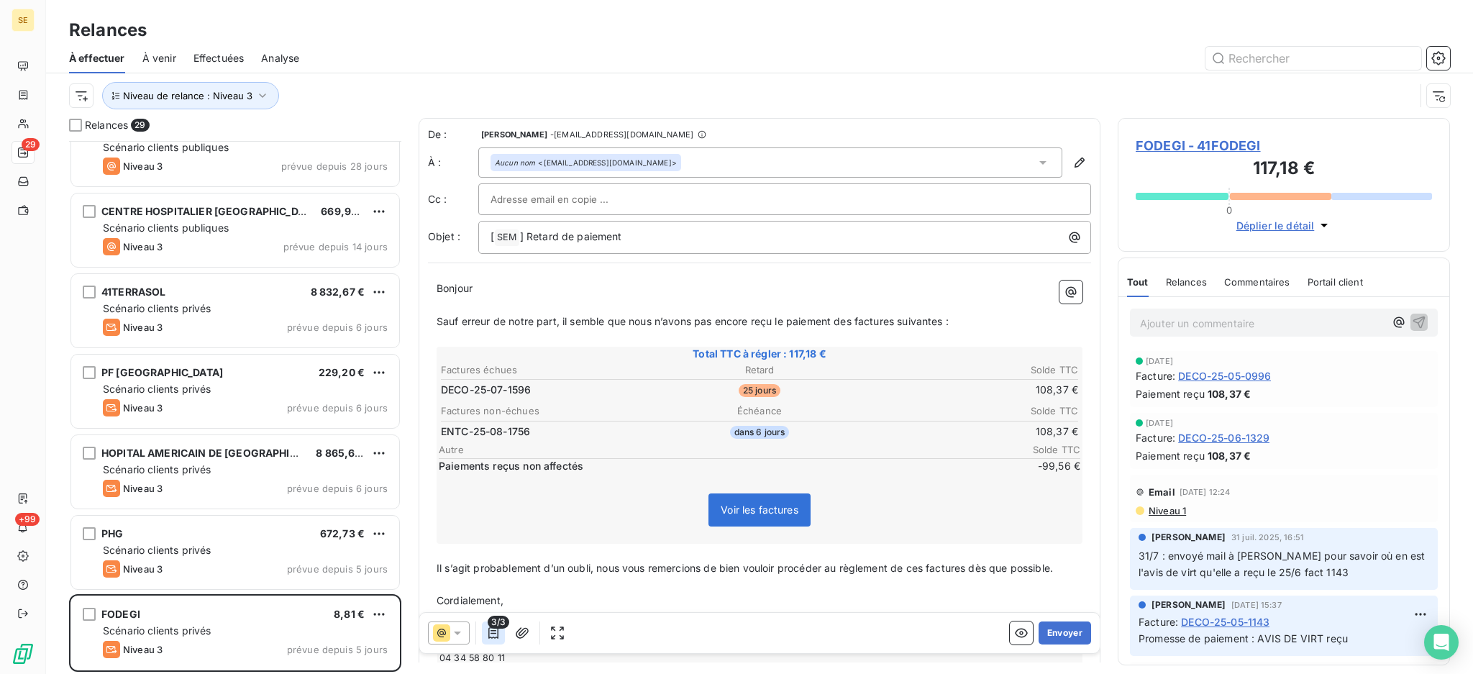
click at [492, 631] on icon "button" at bounding box center [493, 633] width 14 height 14
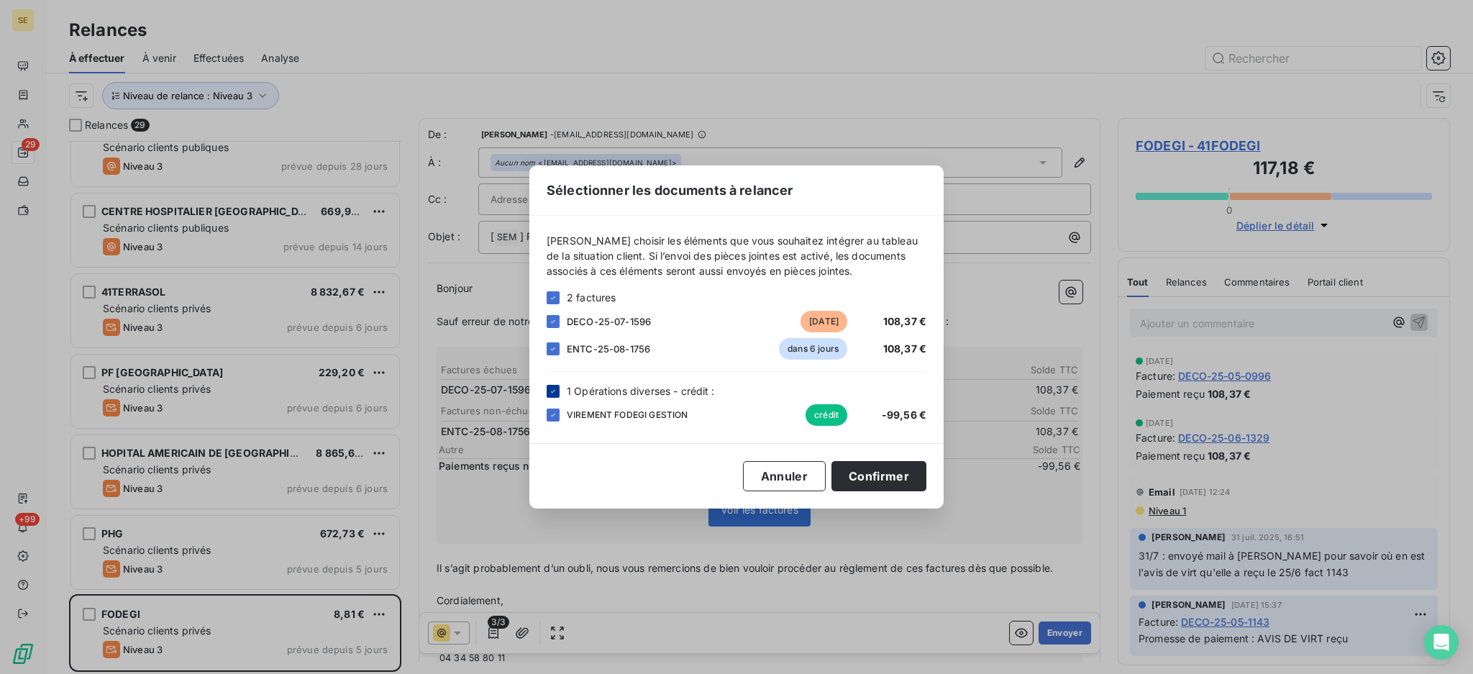
click at [549, 389] on icon at bounding box center [553, 391] width 9 height 9
click at [556, 343] on div at bounding box center [553, 348] width 13 height 13
click at [904, 475] on button "Confirmer" at bounding box center [878, 476] width 95 height 30
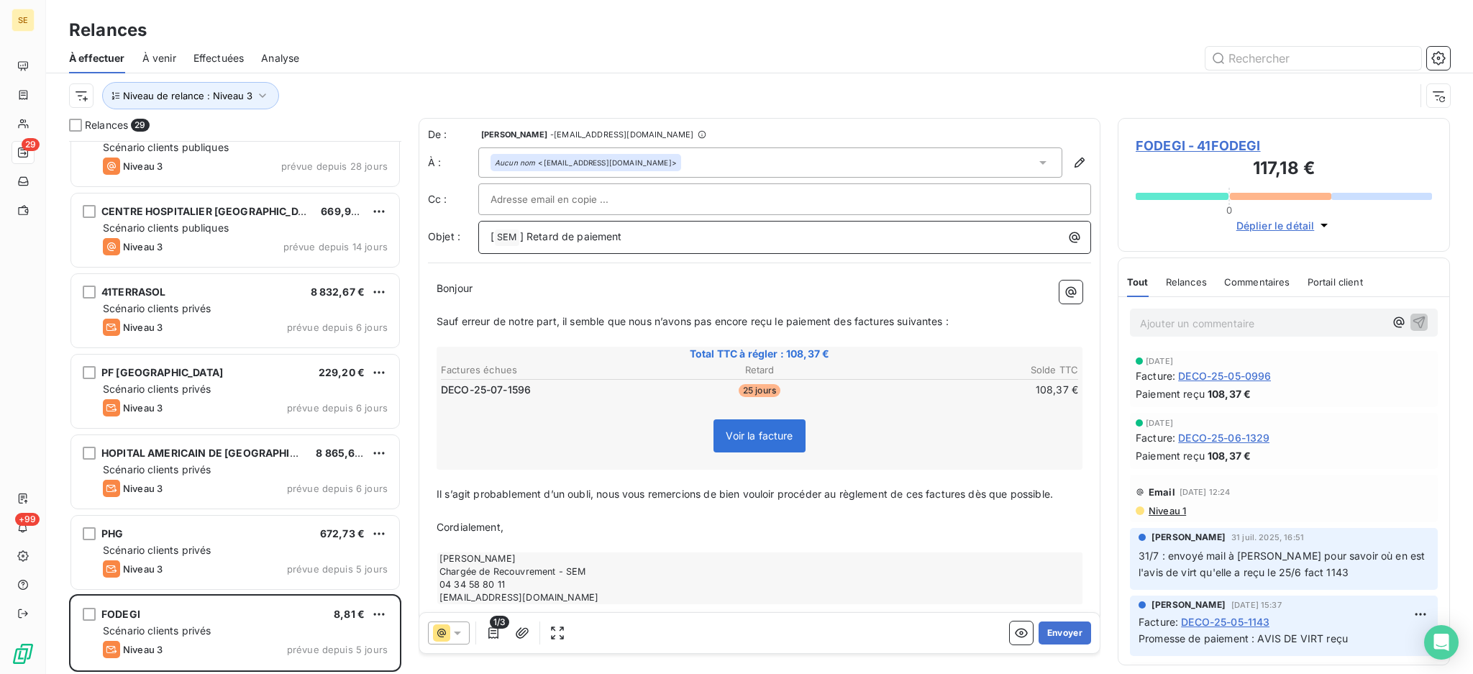
click at [675, 237] on p "[ SEM ﻿ ] Retard de paiement" at bounding box center [787, 237] width 595 height 17
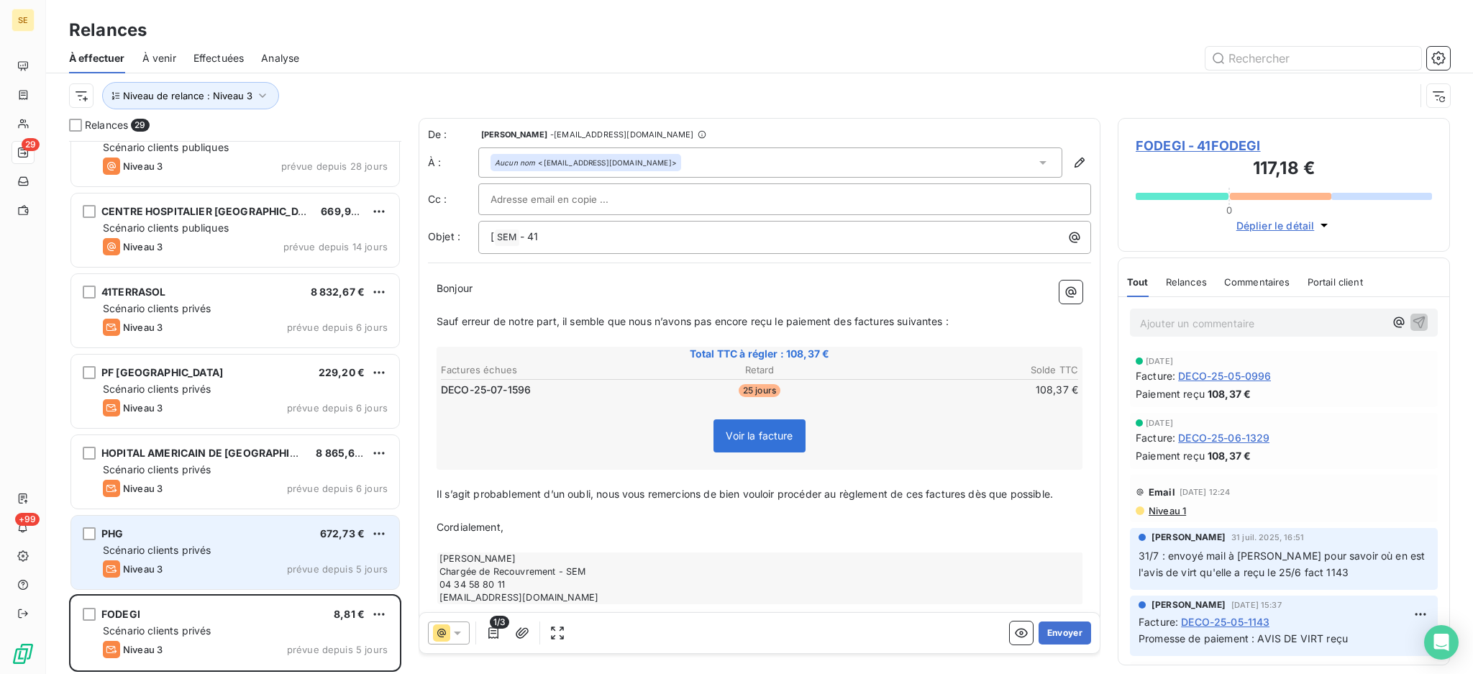
click at [184, 540] on div "PHG 672,73 € Scénario clients privés Niveau 3 prévue depuis 5 jours" at bounding box center [235, 552] width 328 height 73
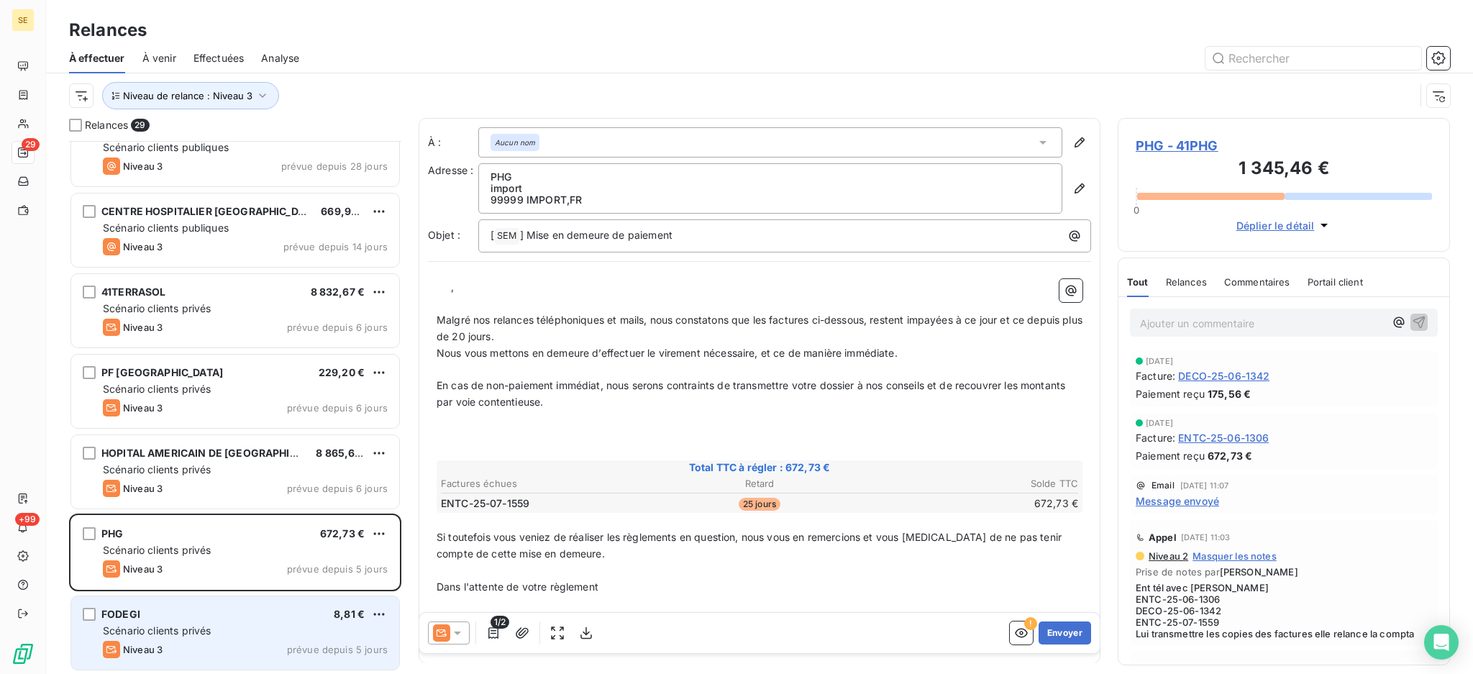
click at [199, 641] on div "Niveau 3 prévue depuis 5 jours" at bounding box center [245, 649] width 285 height 17
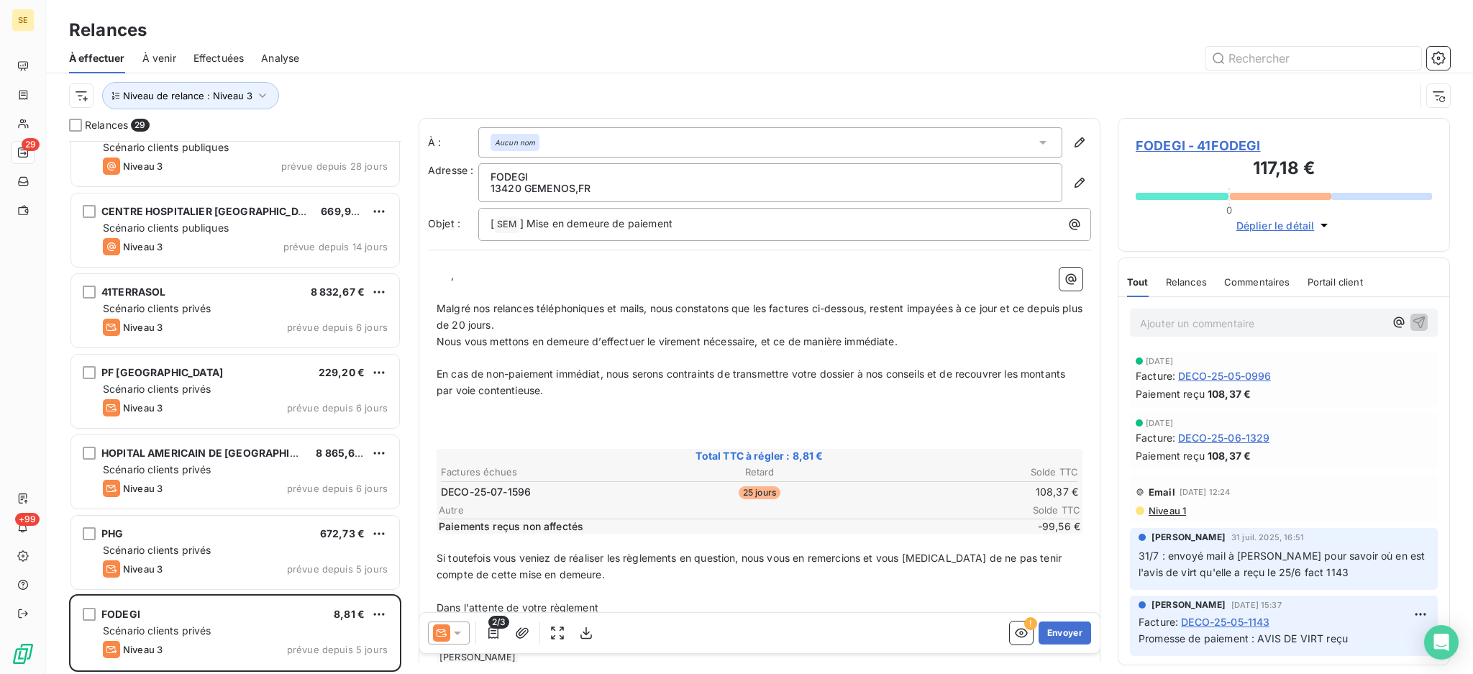
click at [458, 630] on icon at bounding box center [457, 633] width 14 height 14
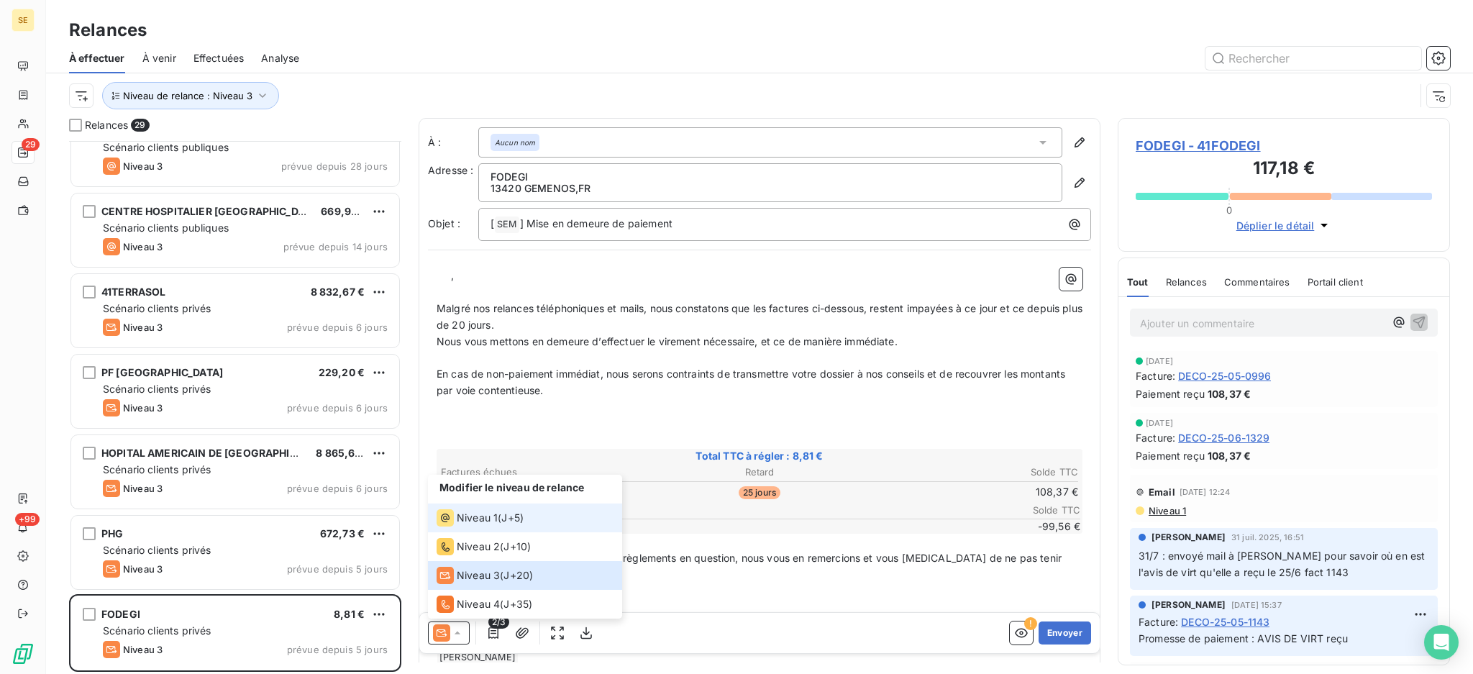
click at [468, 521] on span "Niveau 1" at bounding box center [477, 518] width 41 height 14
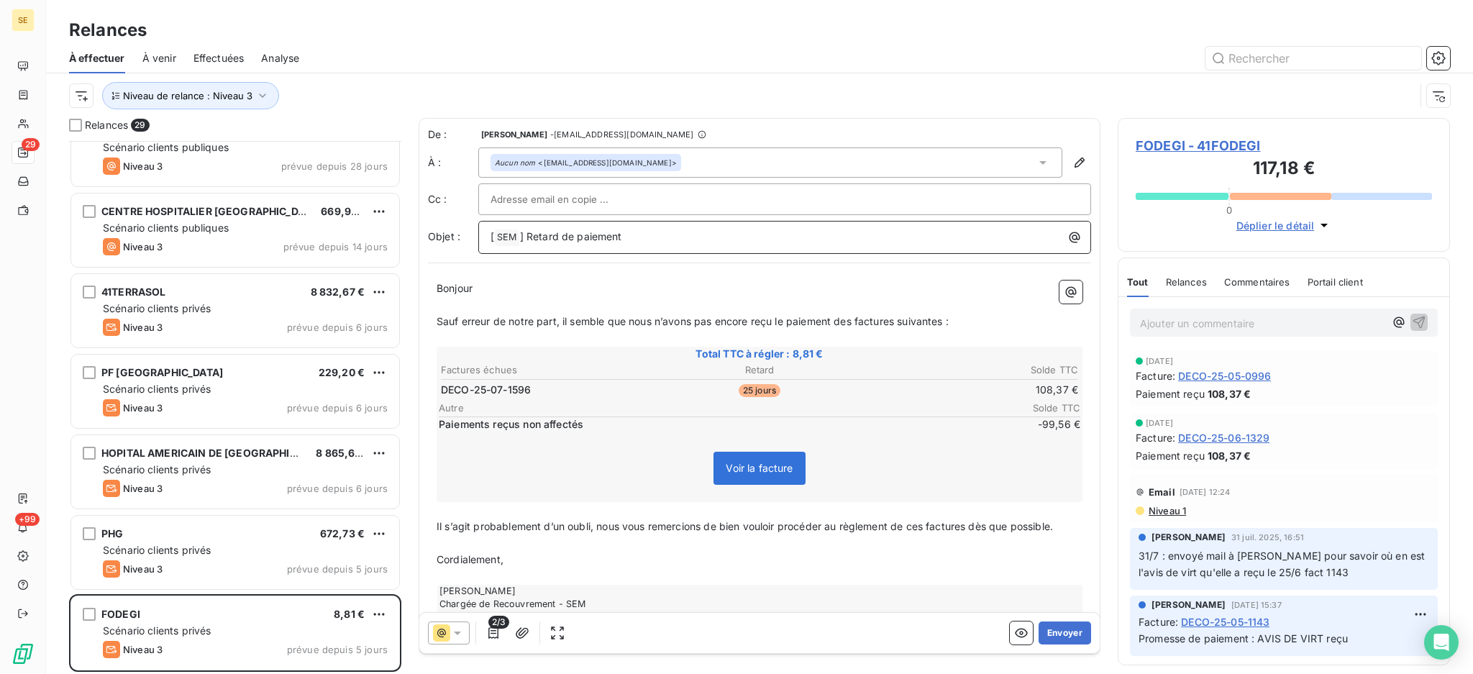
click at [722, 246] on p "[ SEM ﻿ ] Retard de paiement" at bounding box center [787, 237] width 595 height 17
click at [490, 637] on icon "button" at bounding box center [493, 633] width 10 height 12
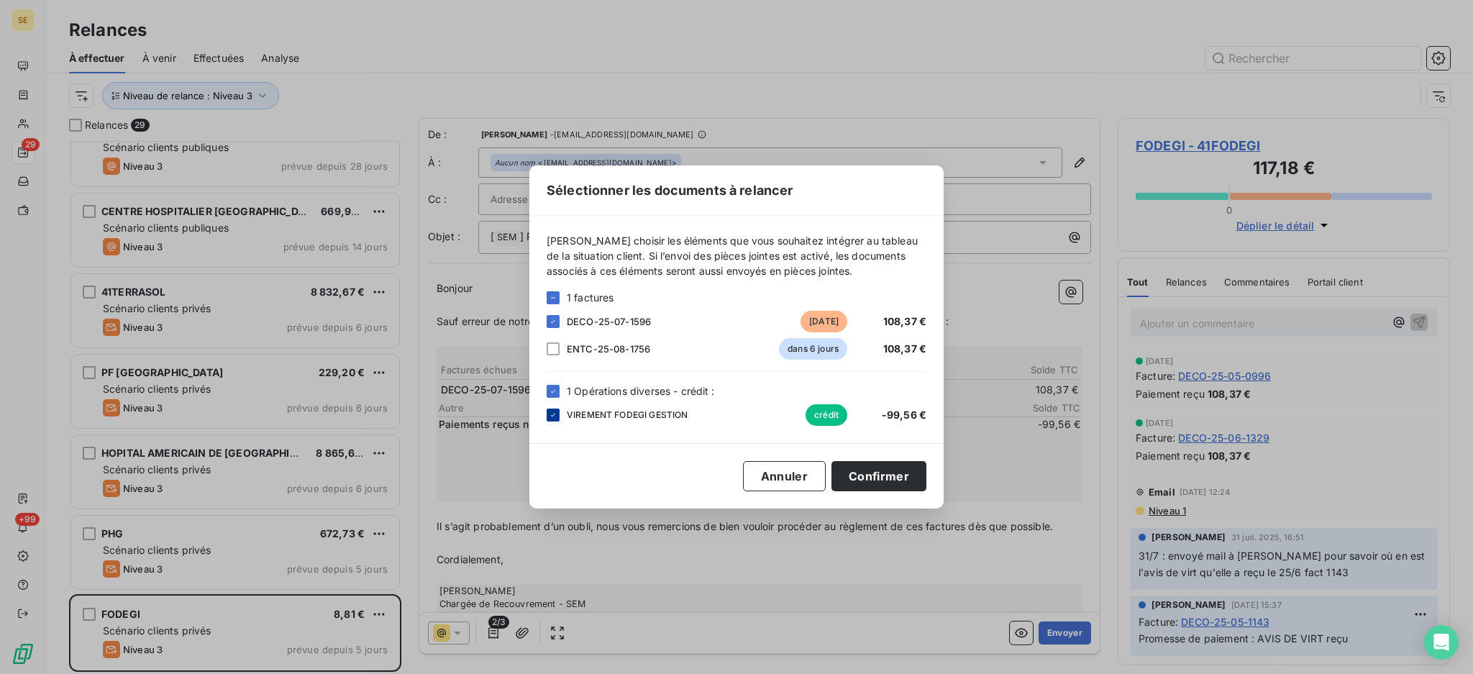
click at [554, 418] on icon at bounding box center [553, 415] width 9 height 9
click at [903, 470] on button "Confirmer" at bounding box center [878, 476] width 95 height 30
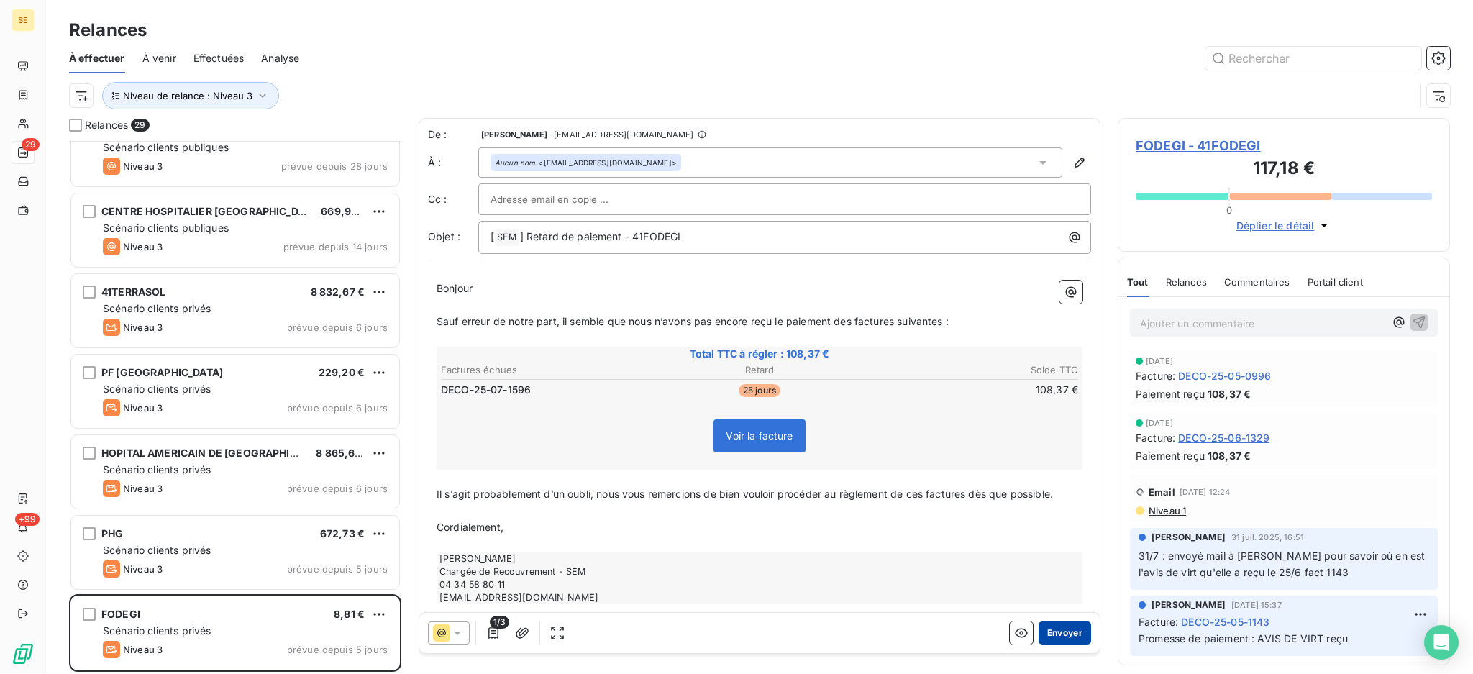
click at [1061, 634] on button "Envoyer" at bounding box center [1064, 632] width 52 height 23
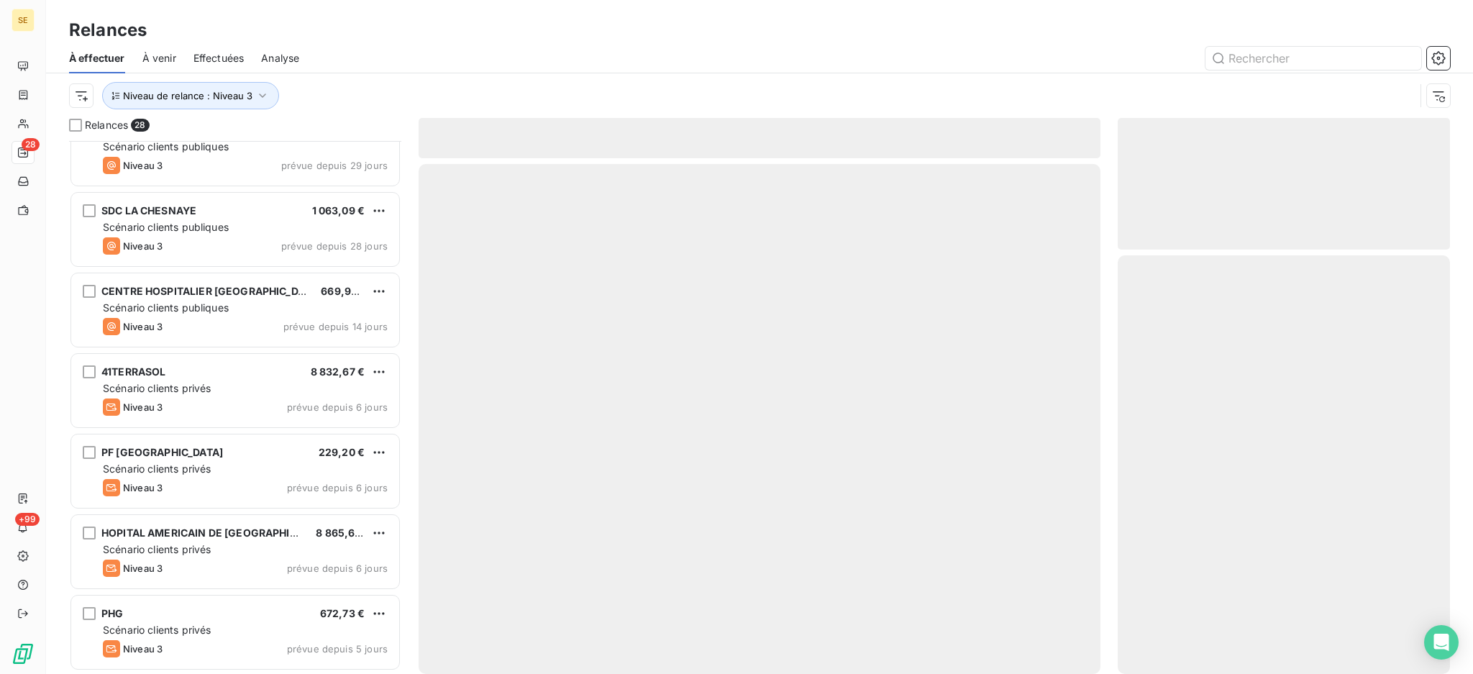
scroll to position [1722, 0]
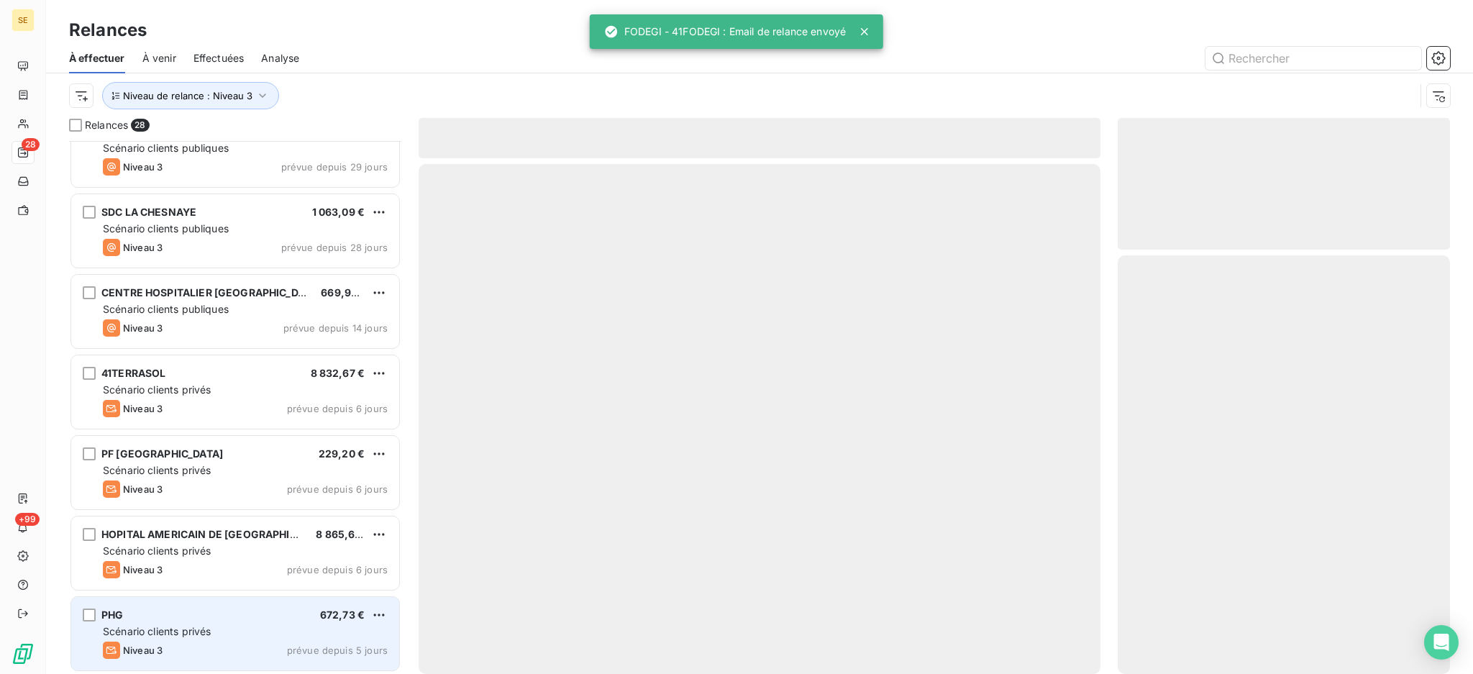
click at [155, 639] on div "PHG 672,73 € Scénario clients privés Niveau 3 prévue depuis 5 jours" at bounding box center [235, 633] width 328 height 73
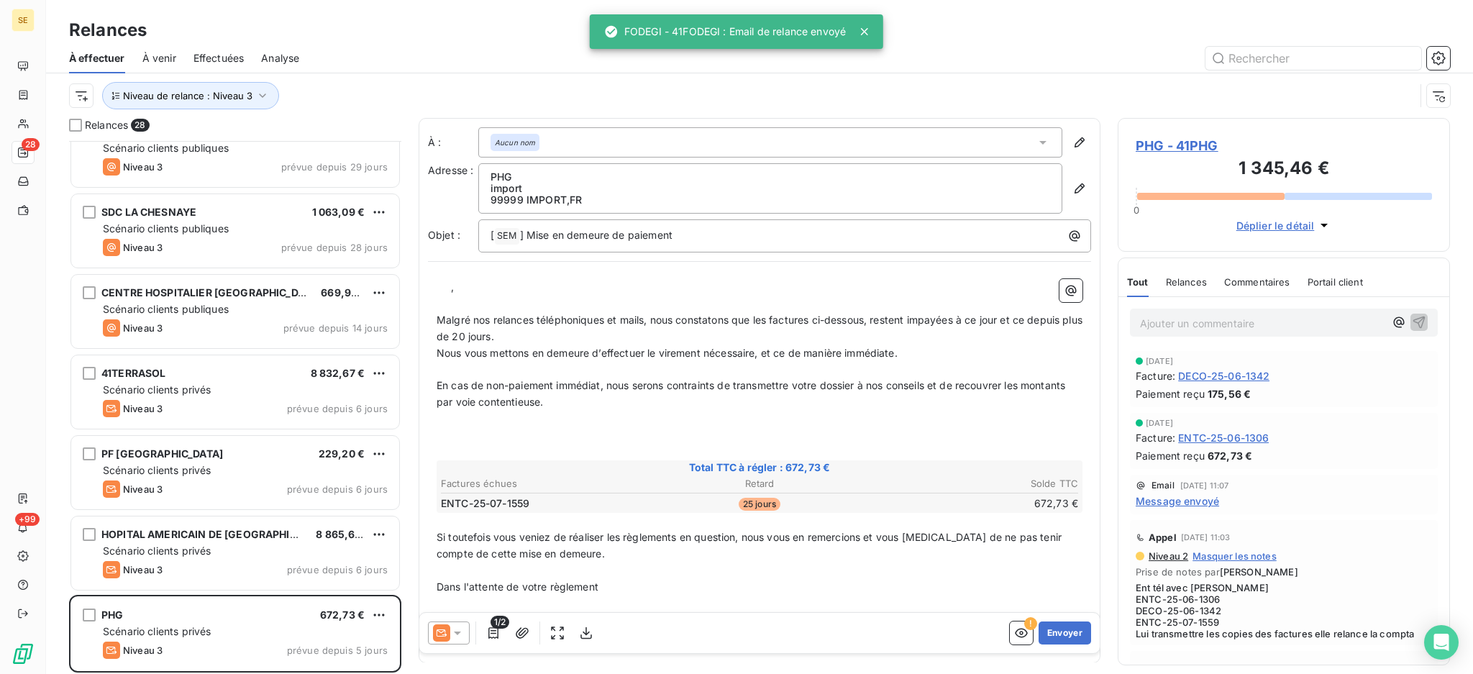
click at [460, 630] on icon at bounding box center [457, 633] width 14 height 14
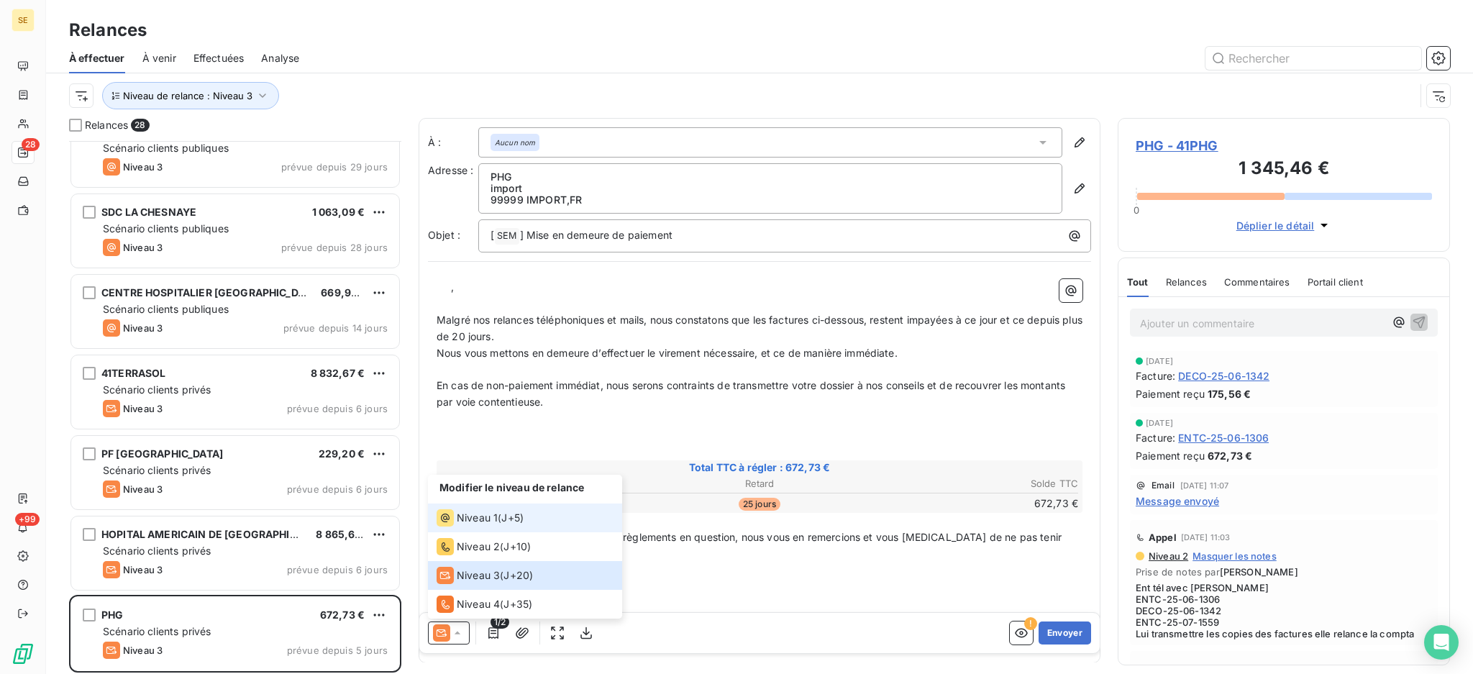
click at [470, 513] on span "Niveau 1" at bounding box center [477, 518] width 41 height 14
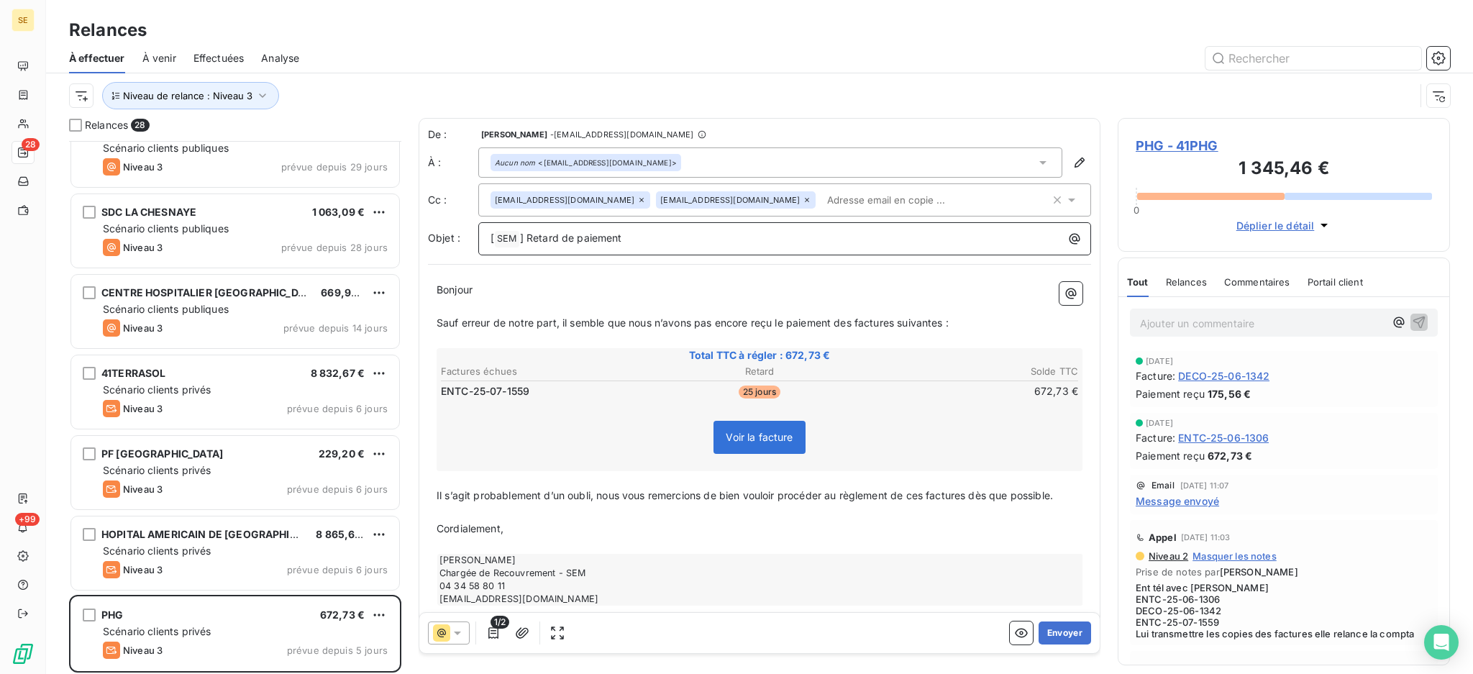
click at [669, 242] on p "[ SEM ﻿ ] Retard de paiement" at bounding box center [787, 238] width 595 height 17
click at [637, 202] on icon at bounding box center [641, 200] width 9 height 9
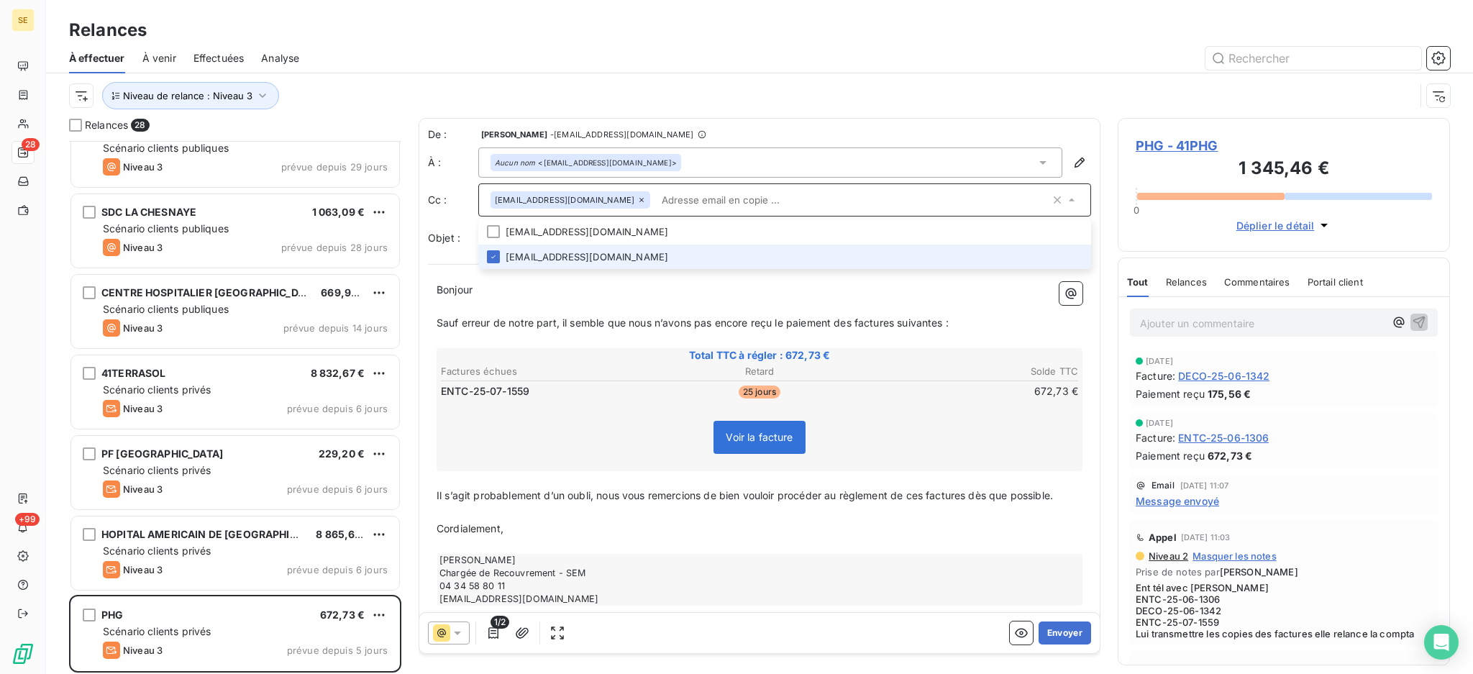
click at [637, 202] on icon at bounding box center [641, 200] width 9 height 9
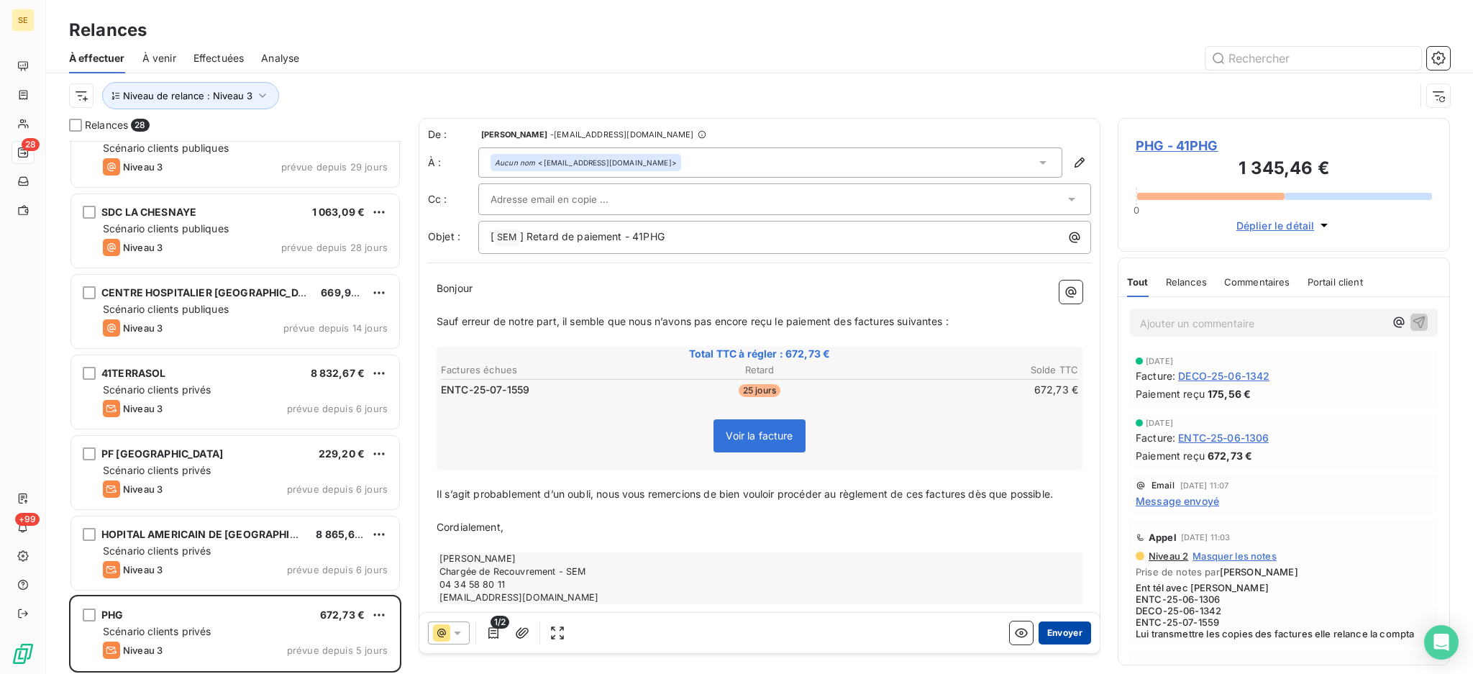
click at [1041, 628] on button "Envoyer" at bounding box center [1064, 632] width 52 height 23
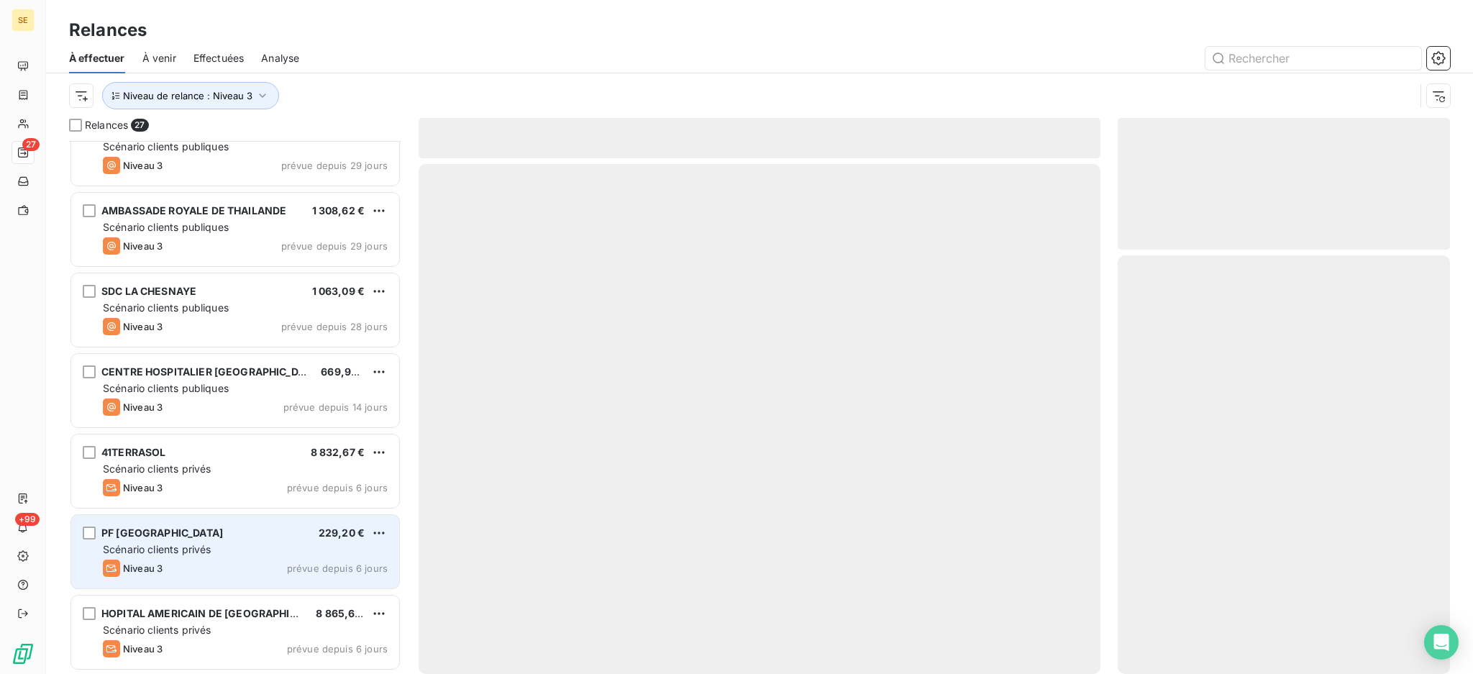
scroll to position [1641, 0]
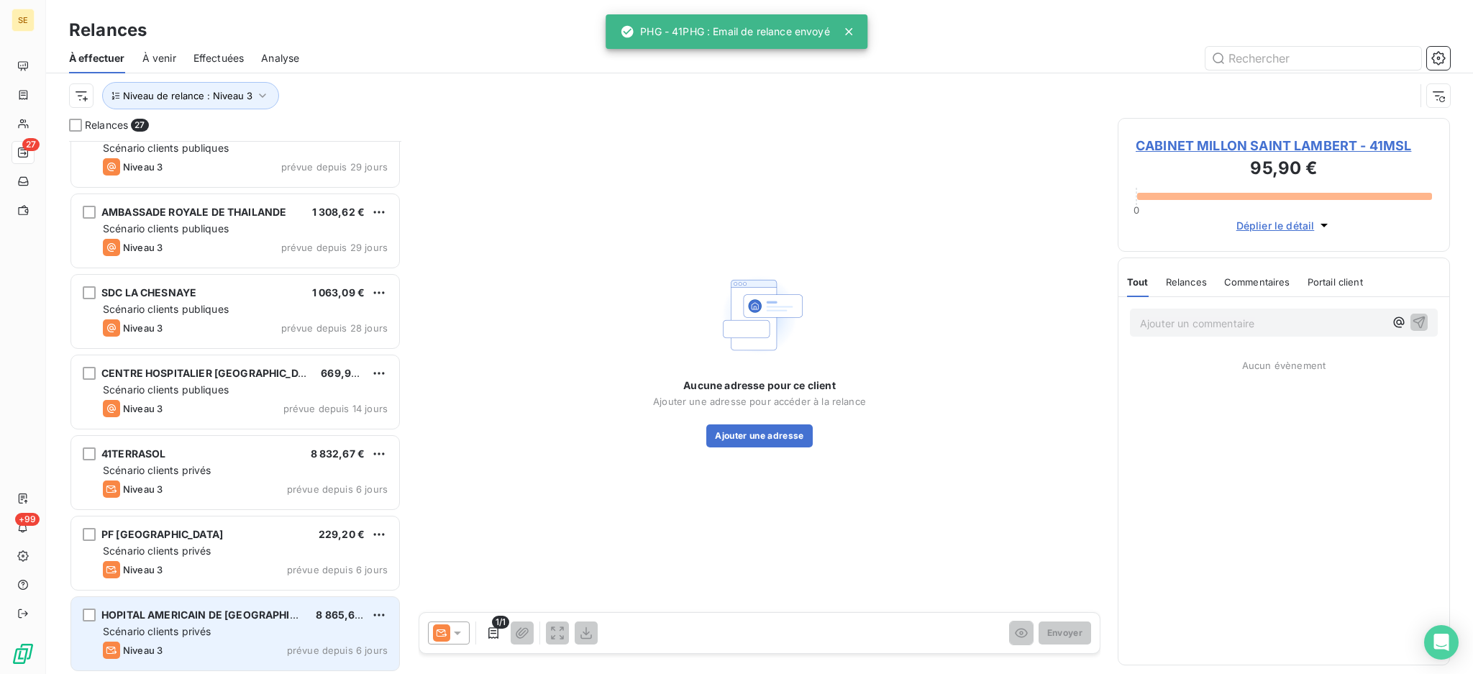
click at [185, 625] on span "Scénario clients privés" at bounding box center [157, 631] width 108 height 12
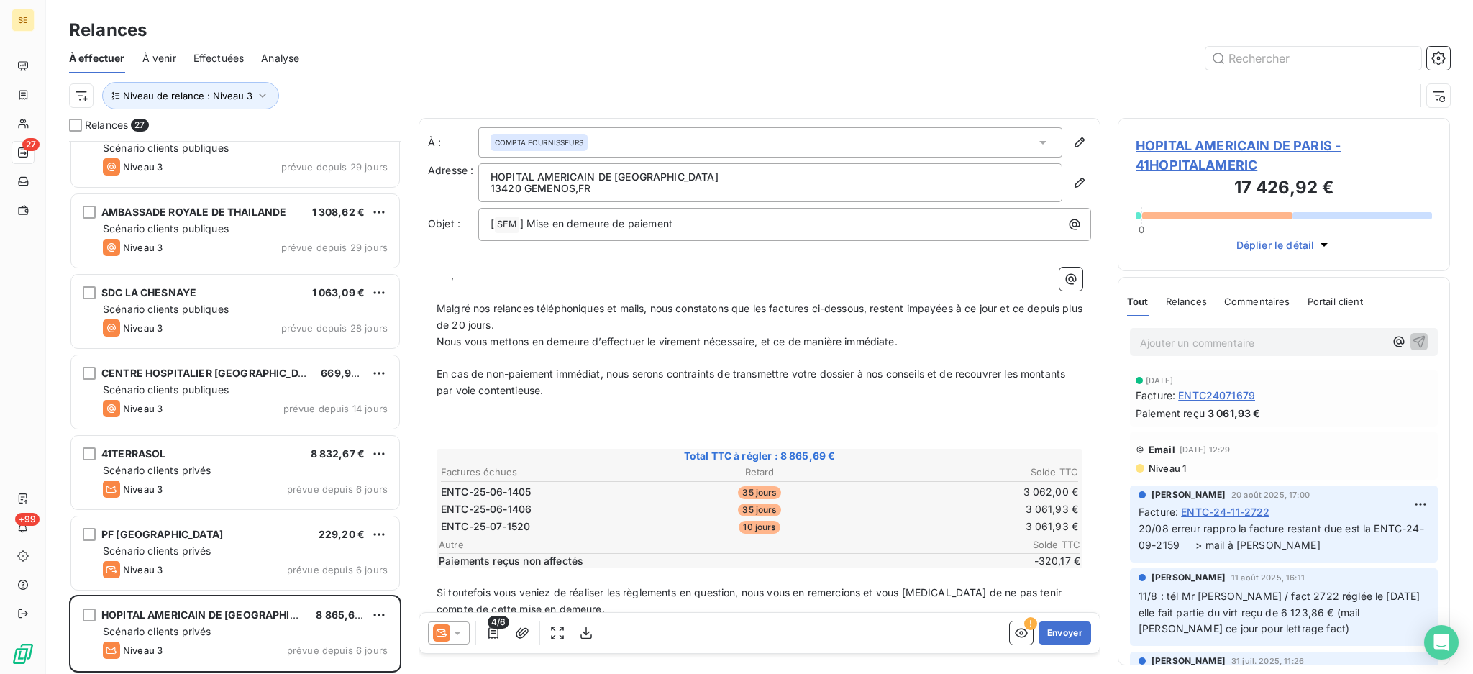
click at [459, 631] on icon at bounding box center [457, 633] width 7 height 4
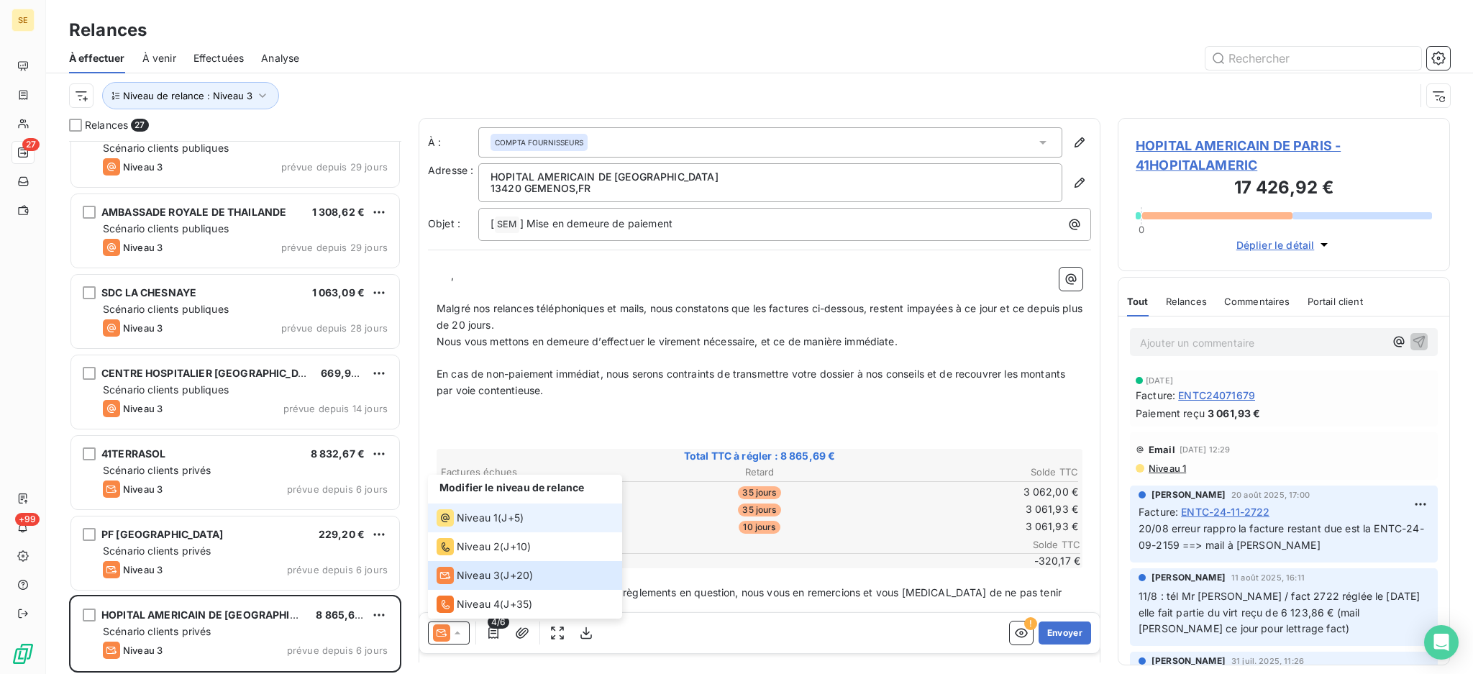
click at [465, 521] on span "Niveau 1" at bounding box center [477, 518] width 41 height 14
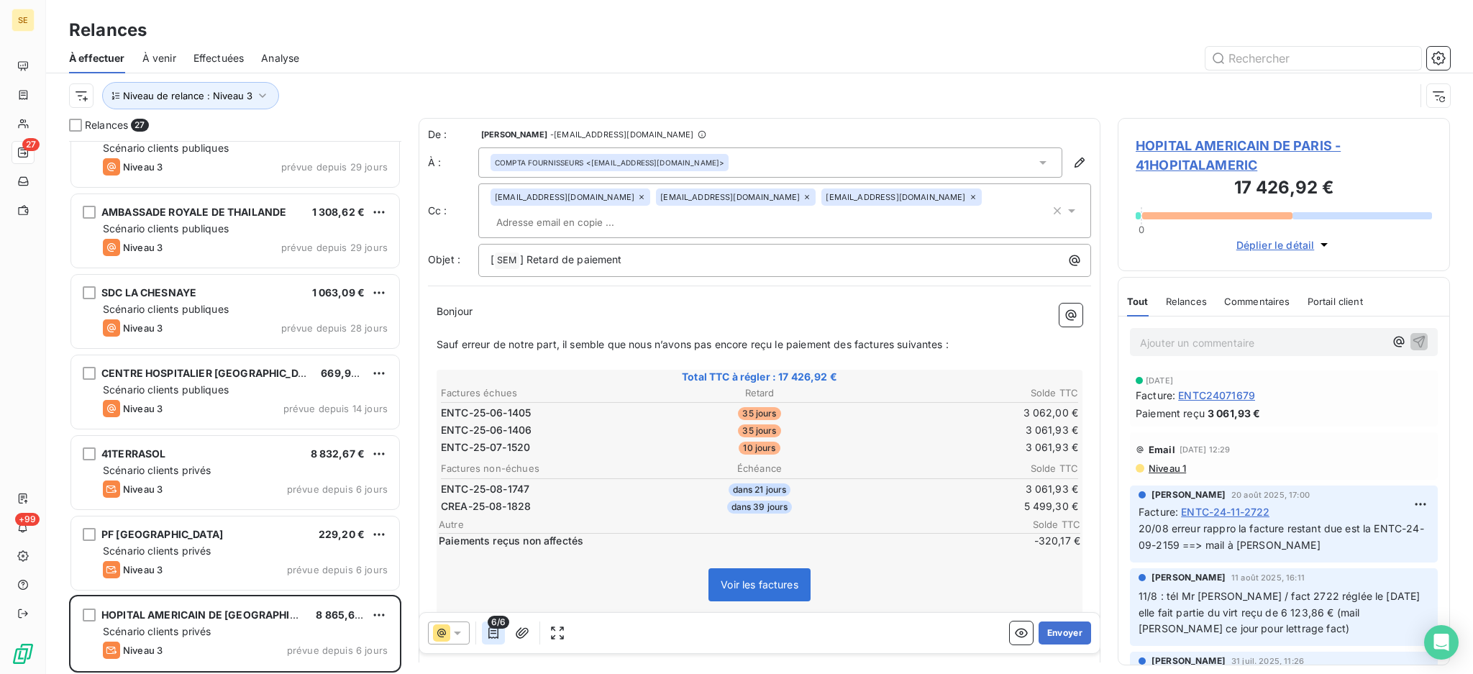
click at [495, 636] on icon "button" at bounding box center [493, 633] width 14 height 14
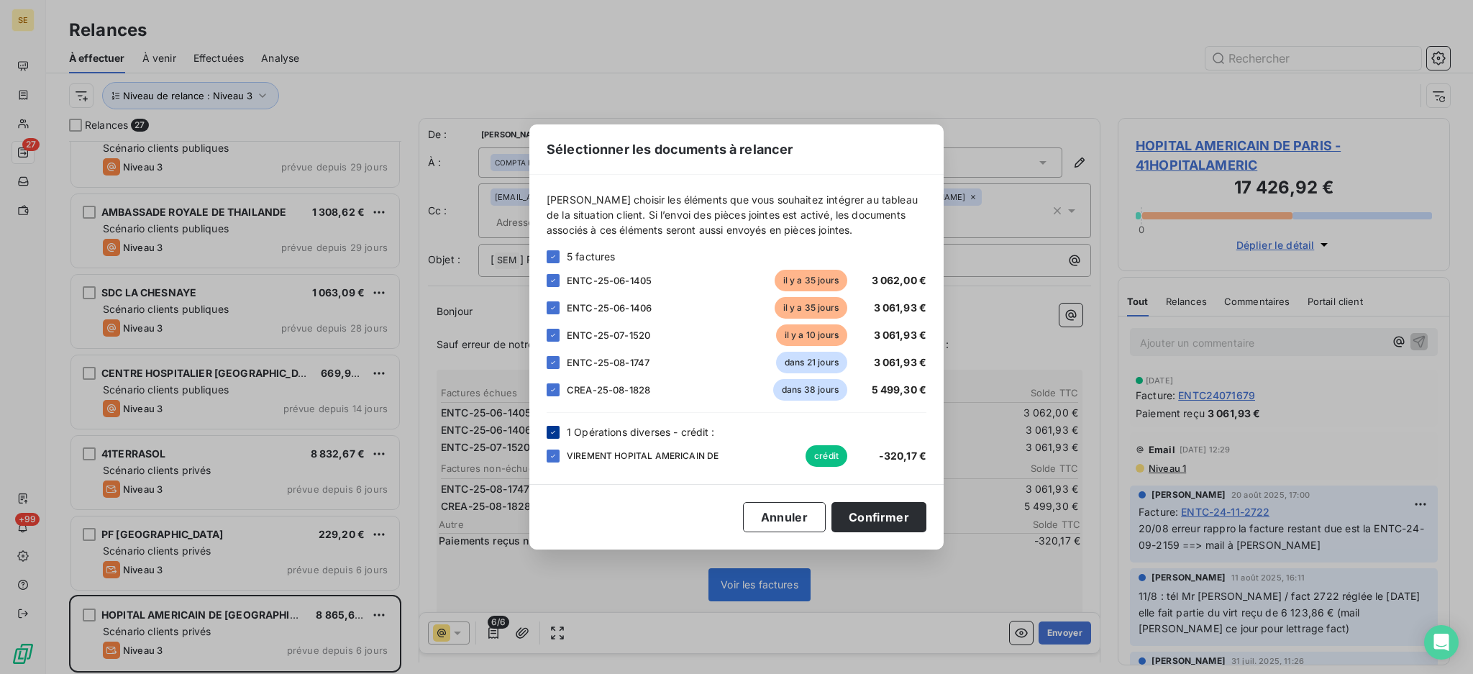
click at [549, 431] on icon at bounding box center [553, 432] width 9 height 9
click at [554, 385] on div at bounding box center [553, 389] width 13 height 13
click at [550, 367] on div at bounding box center [553, 362] width 13 height 13
click at [859, 518] on button "Confirmer" at bounding box center [878, 517] width 95 height 30
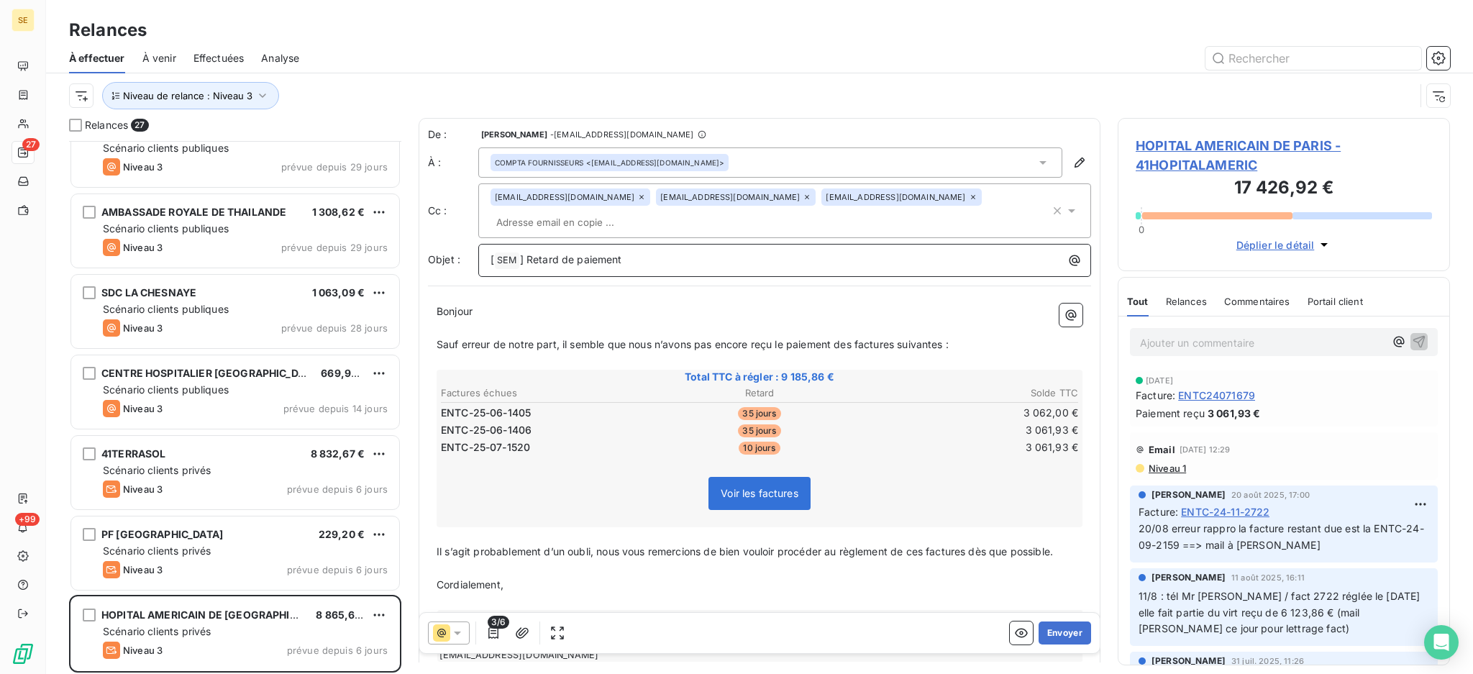
click at [736, 265] on p "[ SEM ﻿ ] Retard de paiement" at bounding box center [787, 260] width 595 height 17
click at [637, 194] on icon at bounding box center [641, 197] width 9 height 9
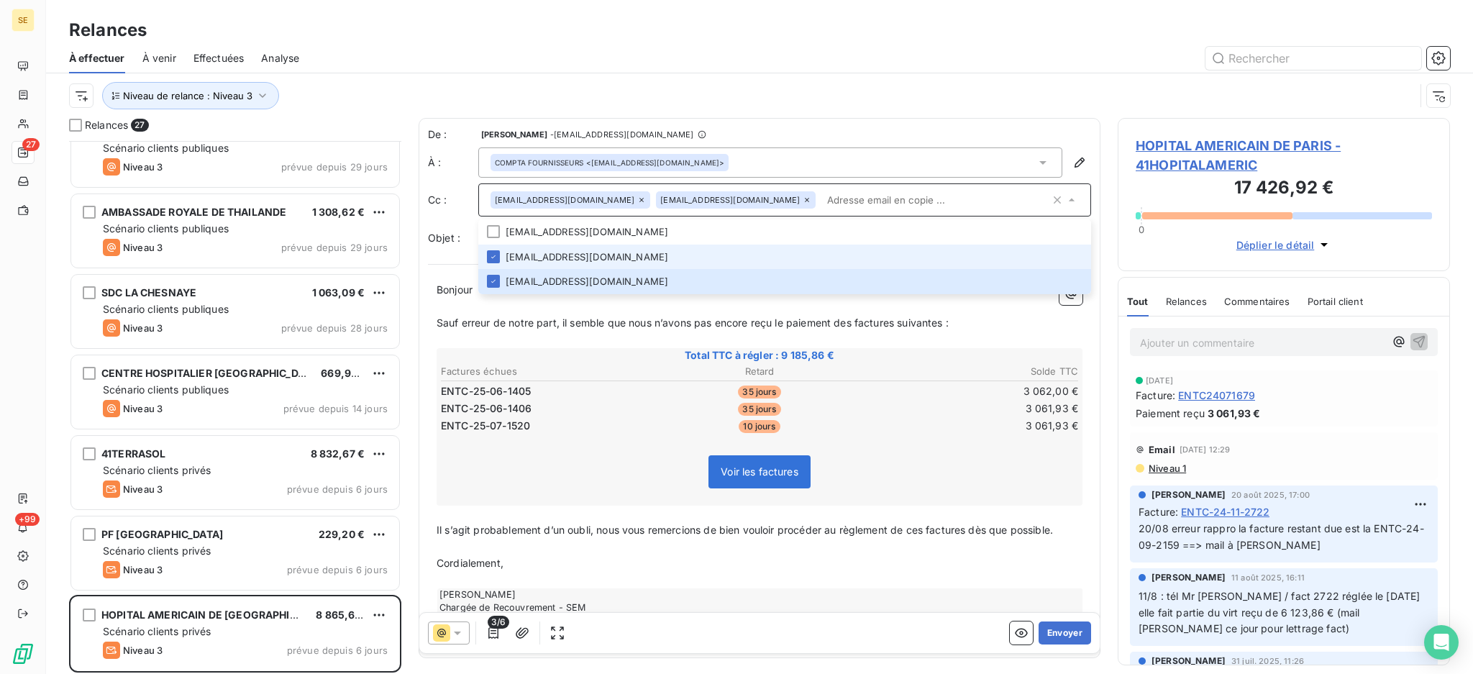
click at [637, 198] on icon at bounding box center [641, 200] width 9 height 9
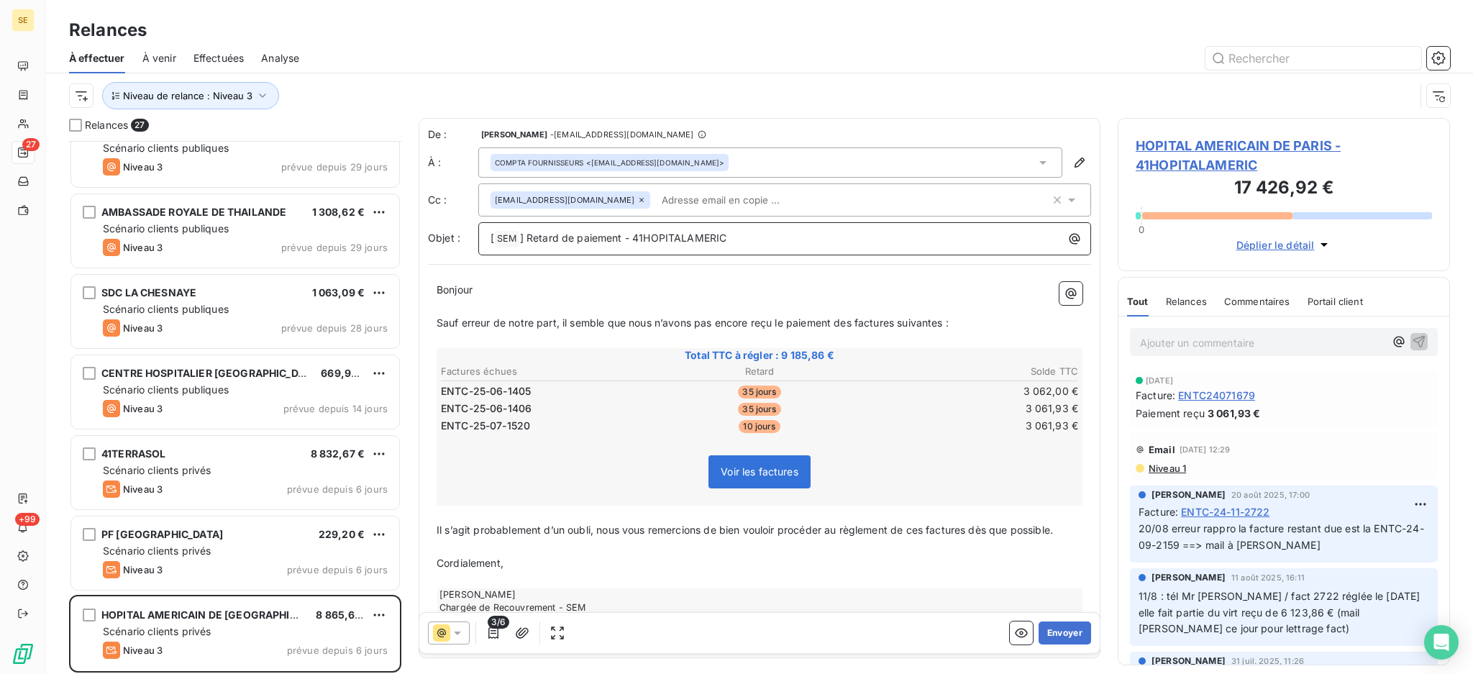
click at [819, 230] on p "[ SEM ﻿ ] Retard de paiement - 41HOPITALAMERIC" at bounding box center [787, 238] width 595 height 17
click at [1059, 636] on button "Envoyer" at bounding box center [1064, 632] width 52 height 23
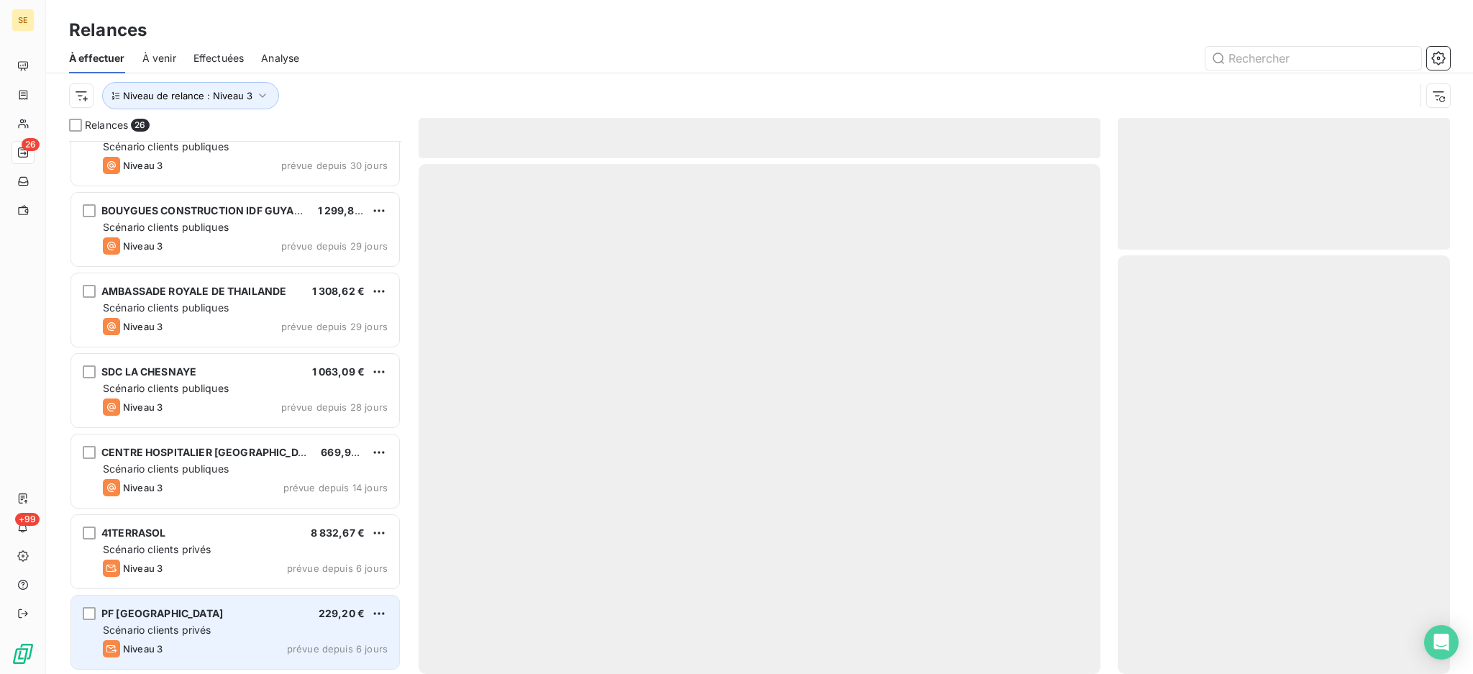
scroll to position [1561, 0]
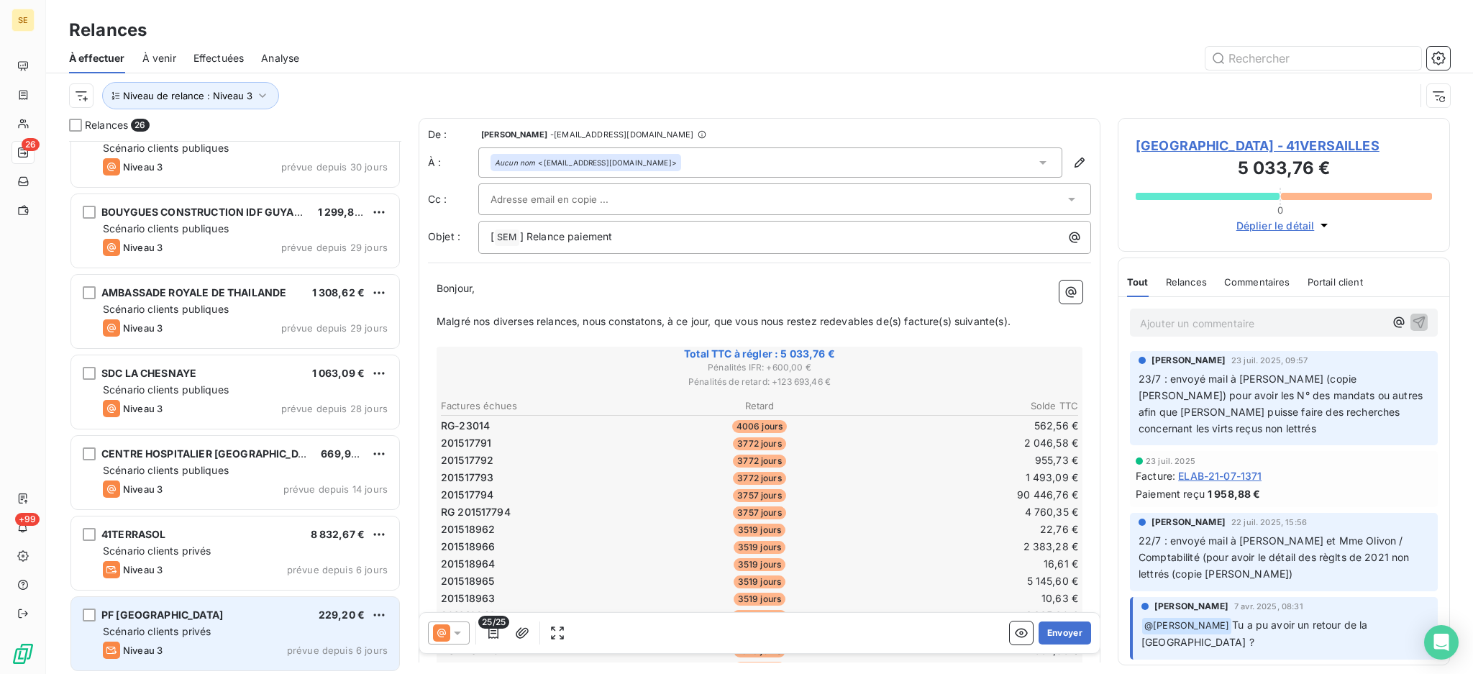
click at [173, 625] on span "Scénario clients privés" at bounding box center [157, 631] width 108 height 12
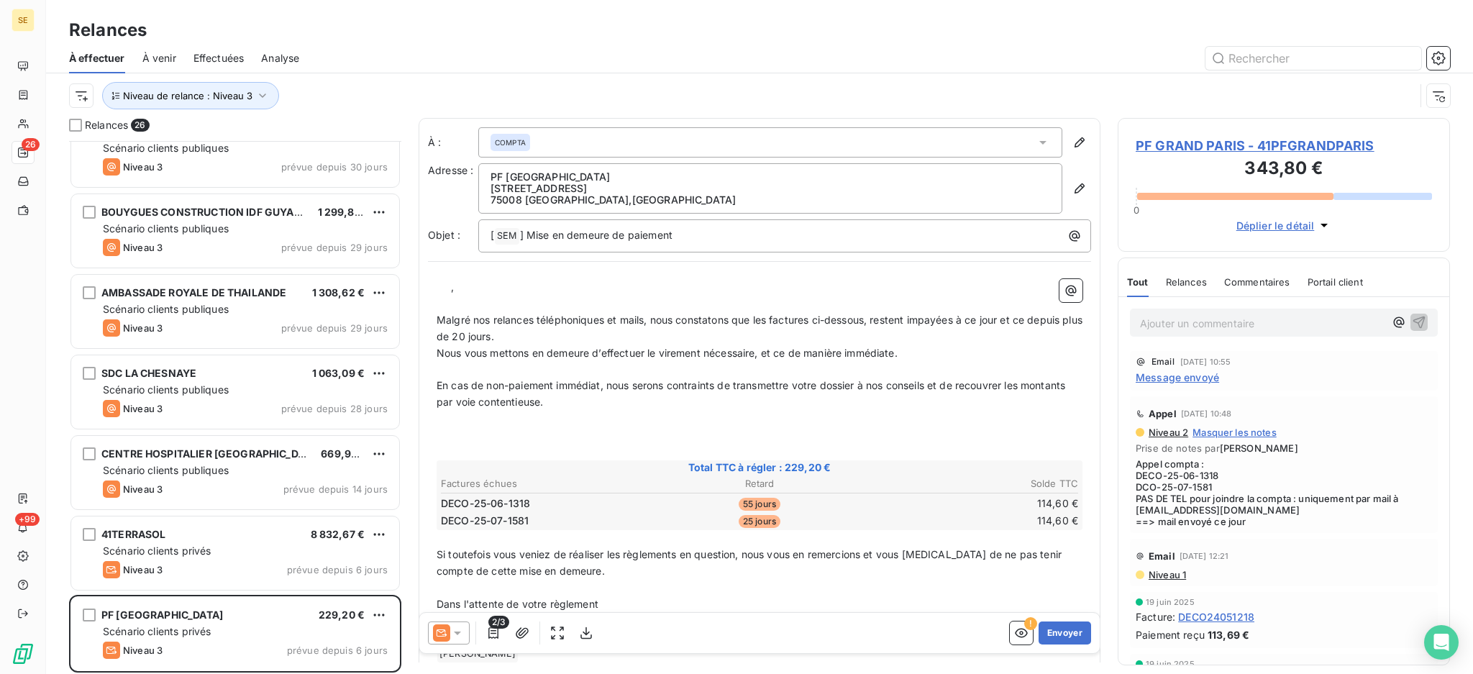
click at [462, 631] on icon at bounding box center [457, 633] width 14 height 14
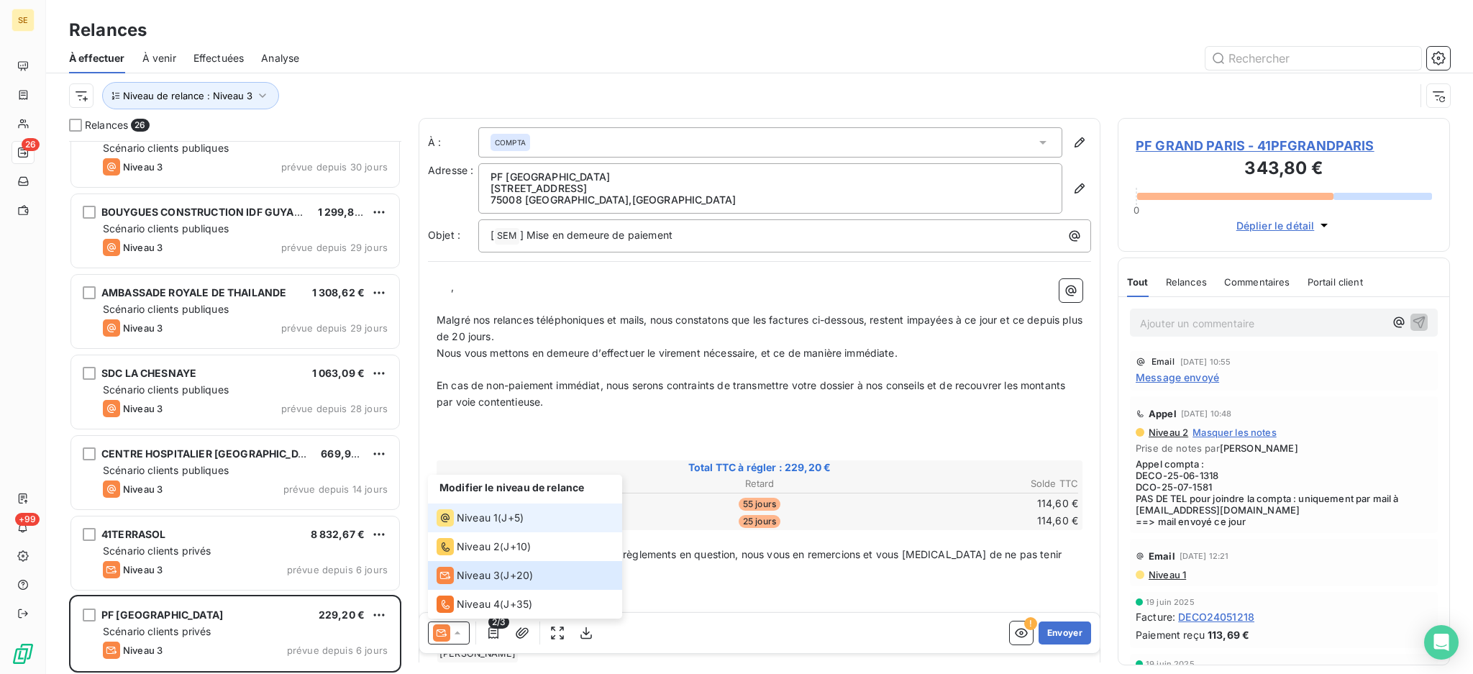
click at [465, 512] on span "Niveau 1" at bounding box center [477, 518] width 41 height 14
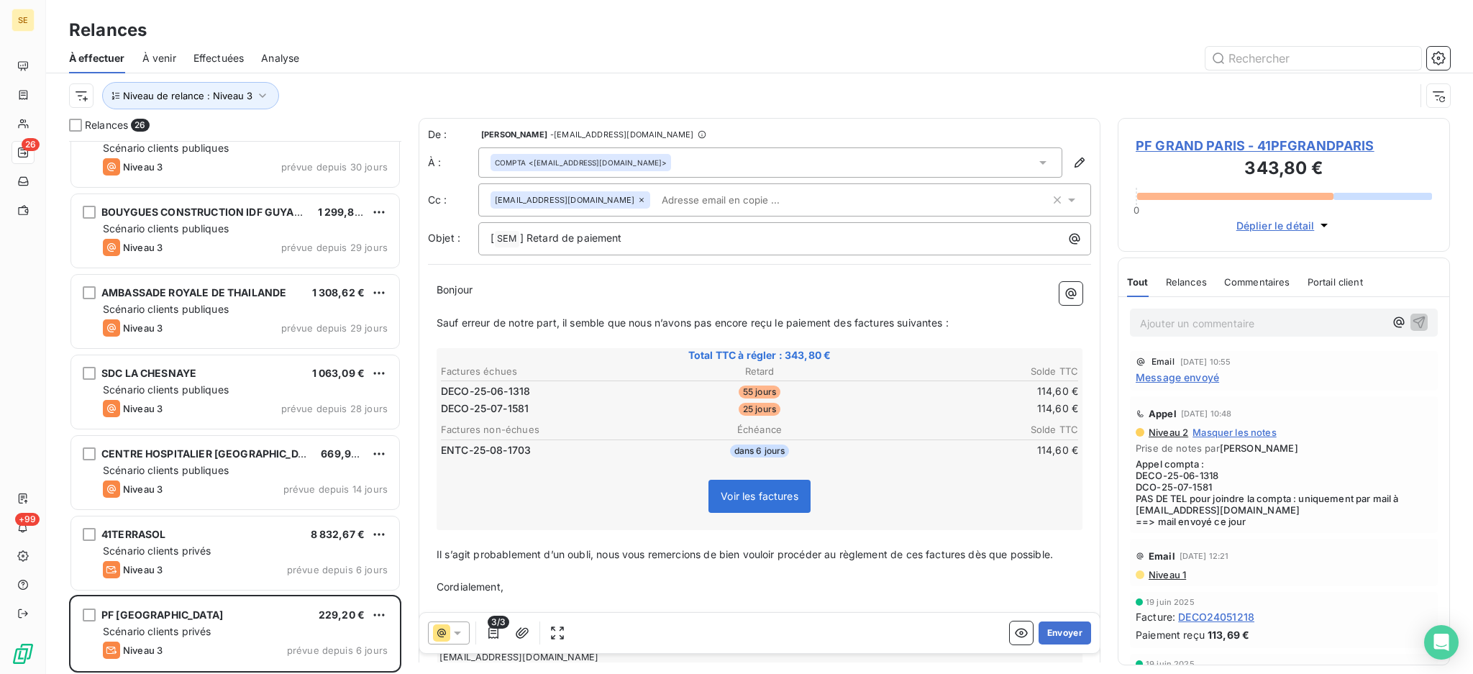
click at [493, 629] on span "3/3" at bounding box center [499, 622] width 22 height 13
click at [493, 634] on icon "button" at bounding box center [493, 633] width 14 height 14
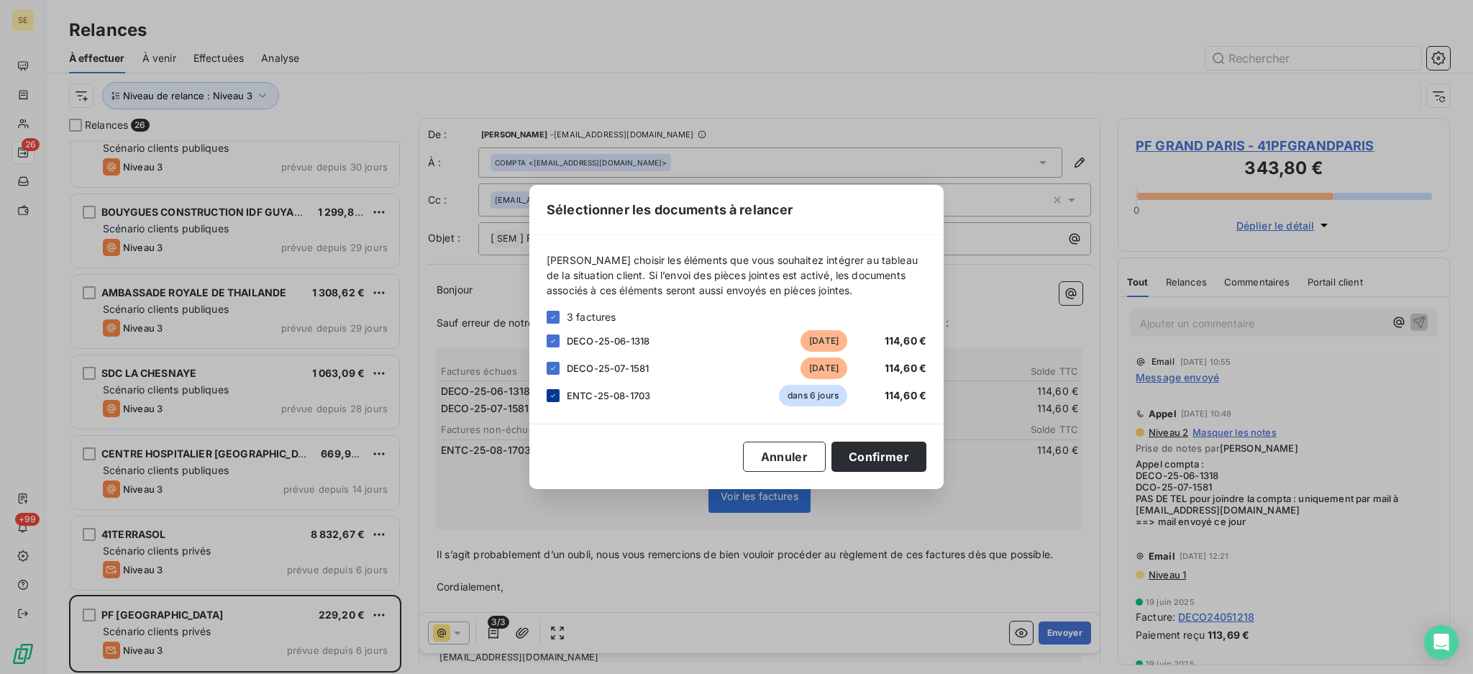
click at [554, 398] on icon at bounding box center [553, 395] width 9 height 9
click at [856, 452] on button "Confirmer" at bounding box center [878, 457] width 95 height 30
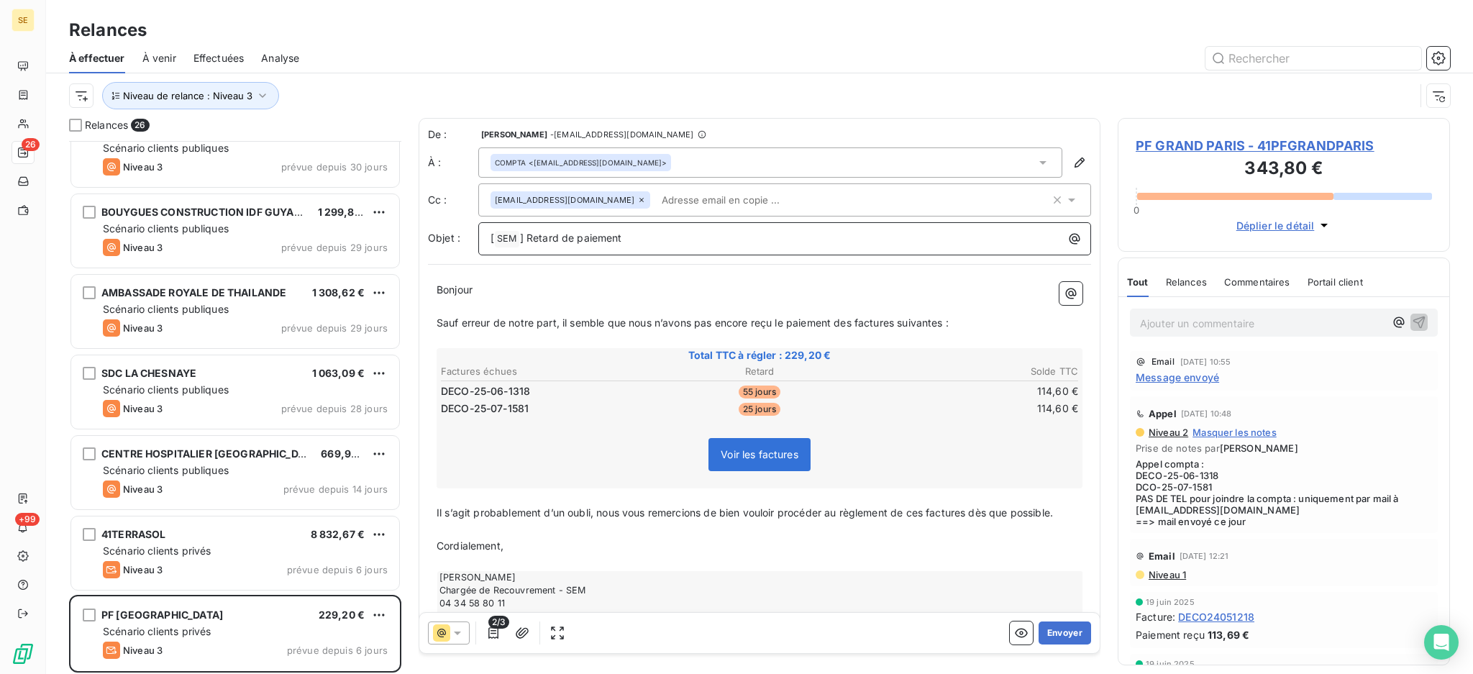
click at [680, 239] on p "[ SEM ﻿ ] Retard de paiement" at bounding box center [787, 238] width 595 height 17
click at [1049, 628] on button "Envoyer" at bounding box center [1064, 632] width 52 height 23
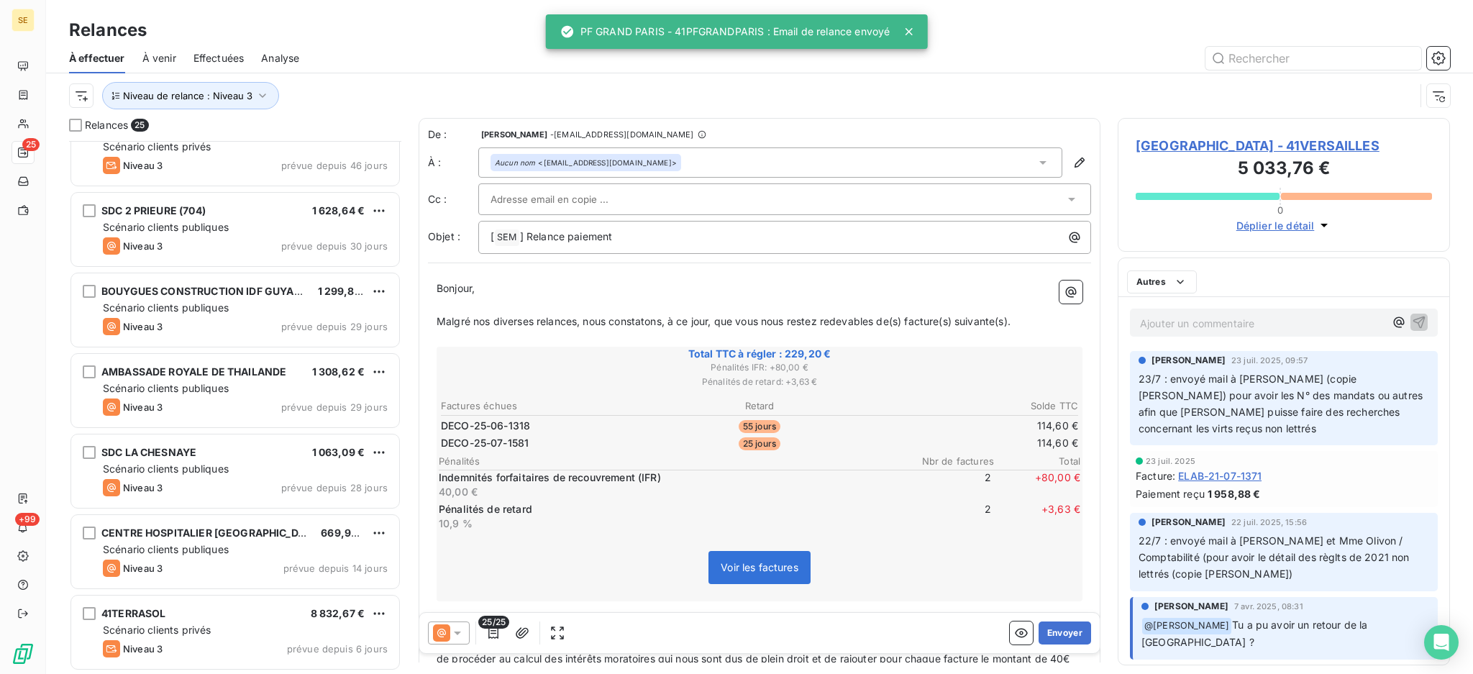
scroll to position [1480, 0]
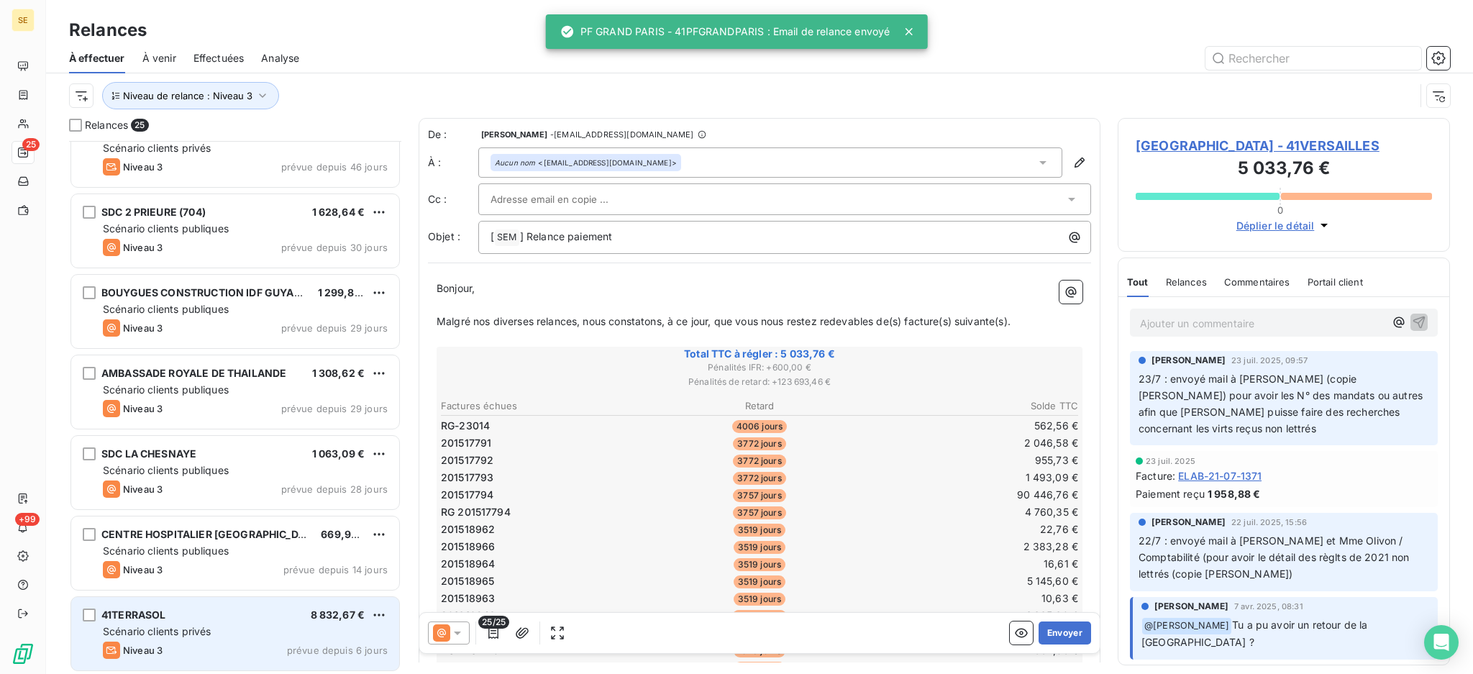
click at [214, 638] on div "41TERRASOL 8 832,67 € Scénario clients privés Niveau 3 prévue depuis 6 jours" at bounding box center [235, 633] width 328 height 73
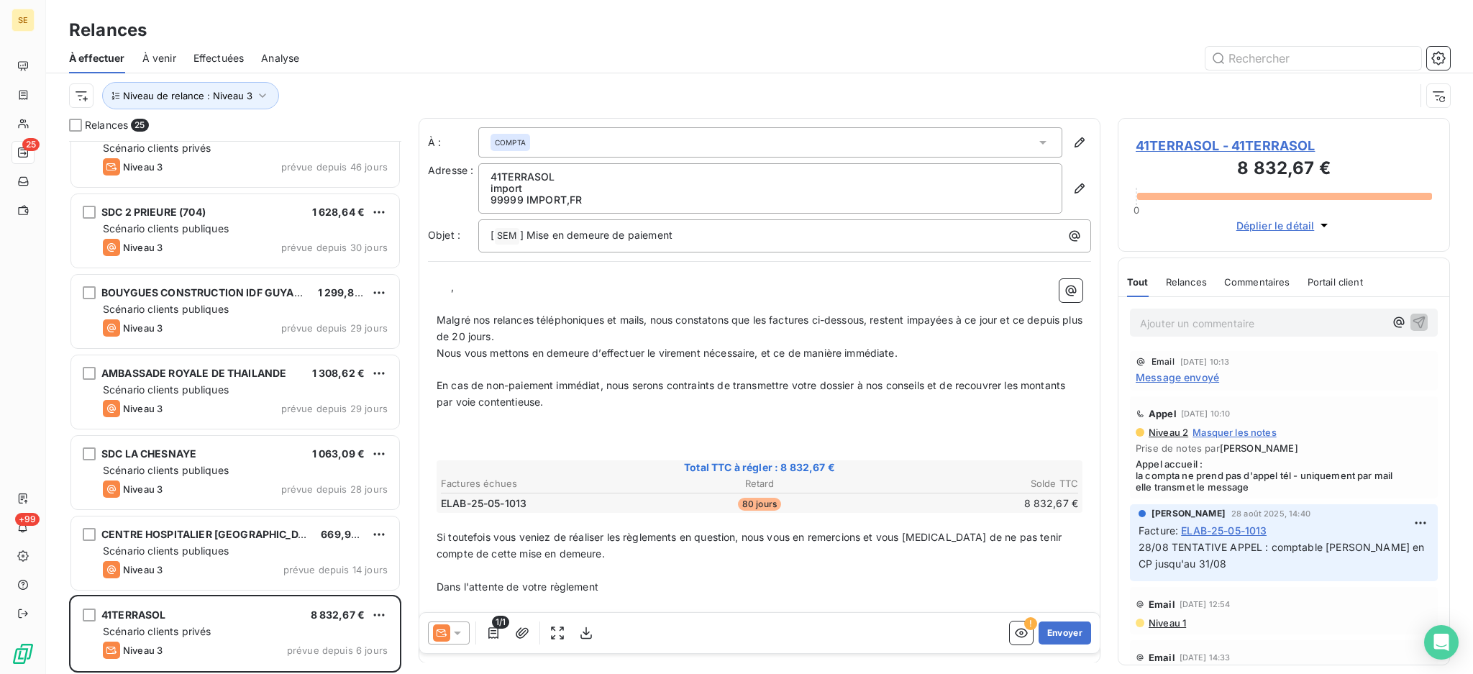
click at [460, 632] on icon at bounding box center [457, 633] width 7 height 4
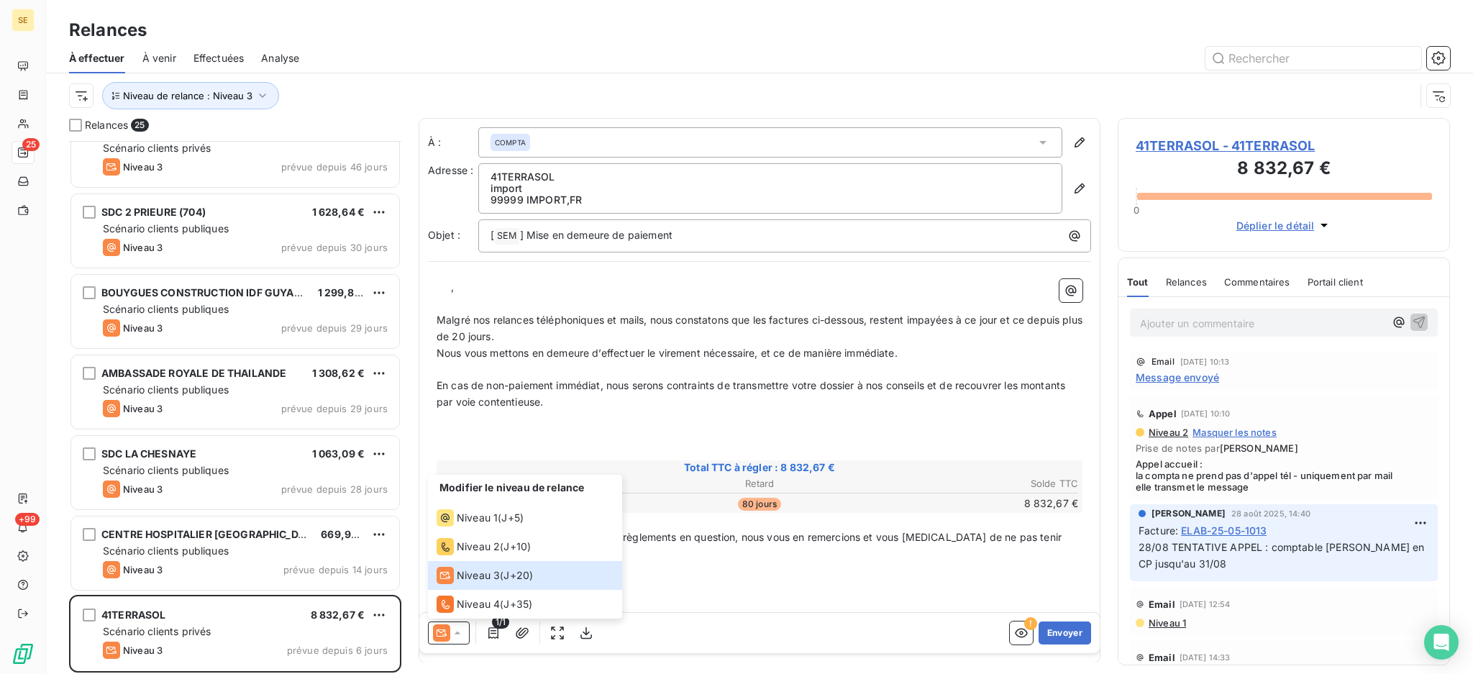
click at [812, 514] on p "﻿" at bounding box center [760, 521] width 646 height 17
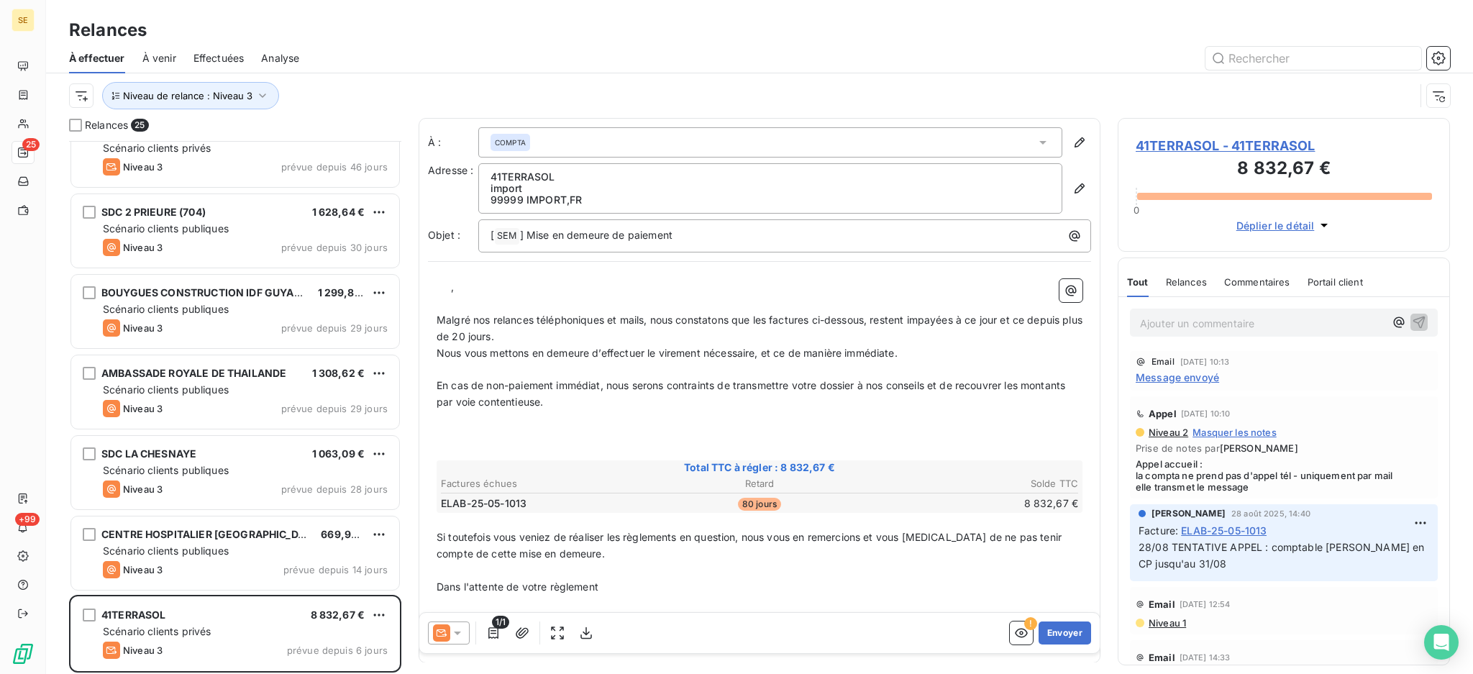
click at [1237, 138] on span "41TERRASOL - 41TERRASOL" at bounding box center [1284, 145] width 296 height 19
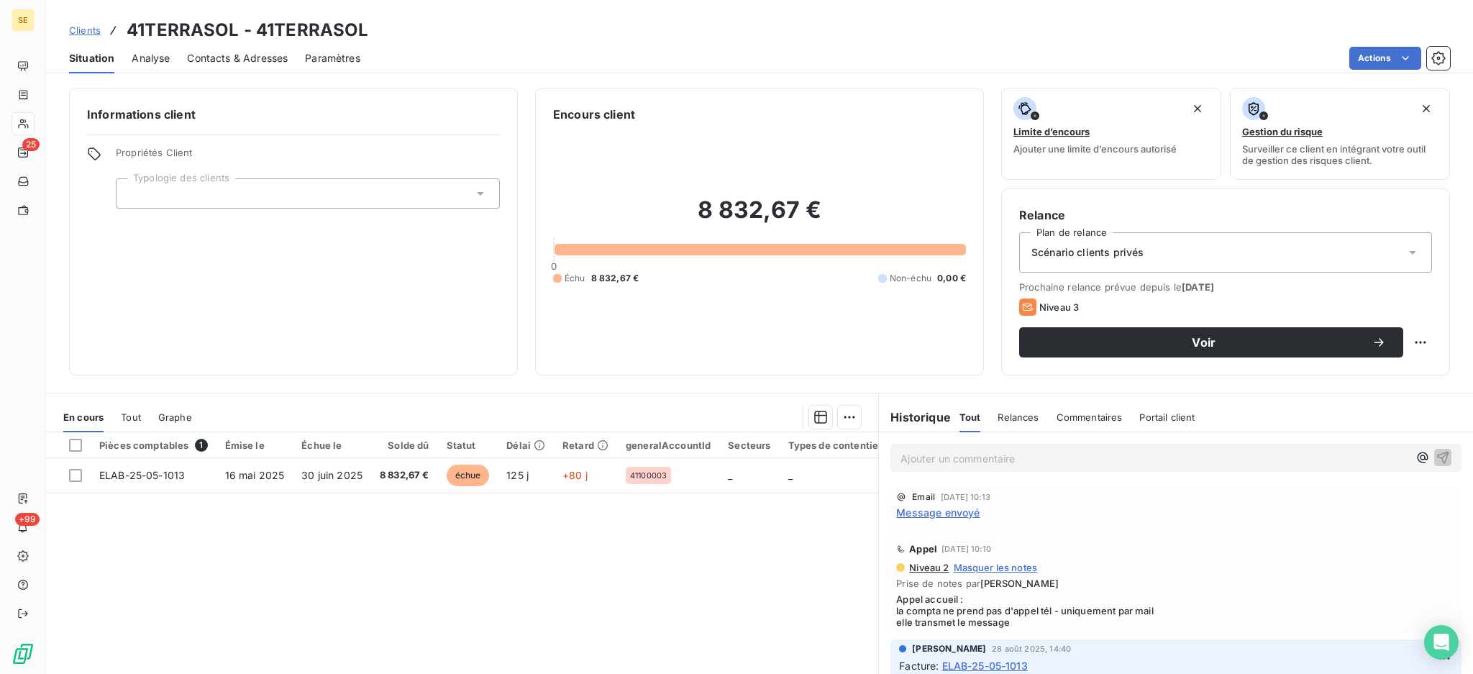
click at [250, 51] on span "Contacts & Adresses" at bounding box center [237, 58] width 101 height 14
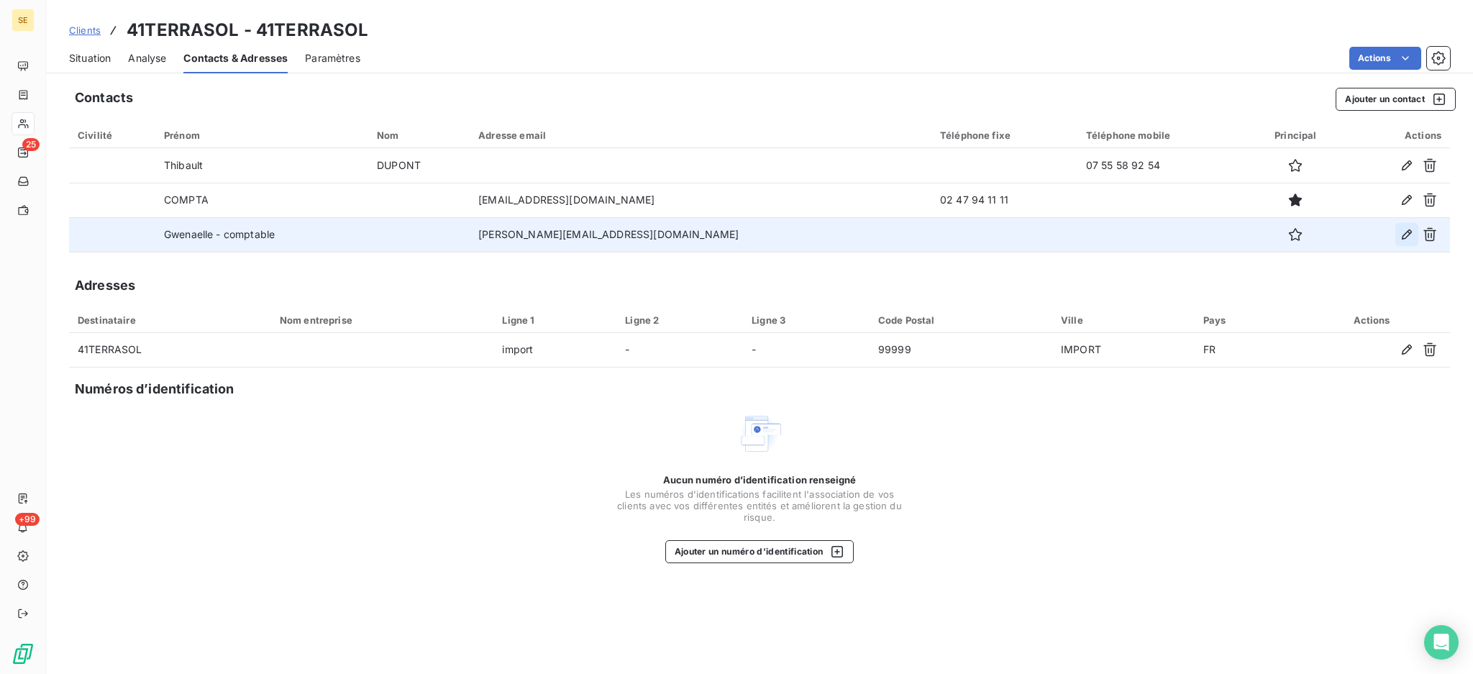
click at [1407, 232] on icon "button" at bounding box center [1407, 234] width 10 height 10
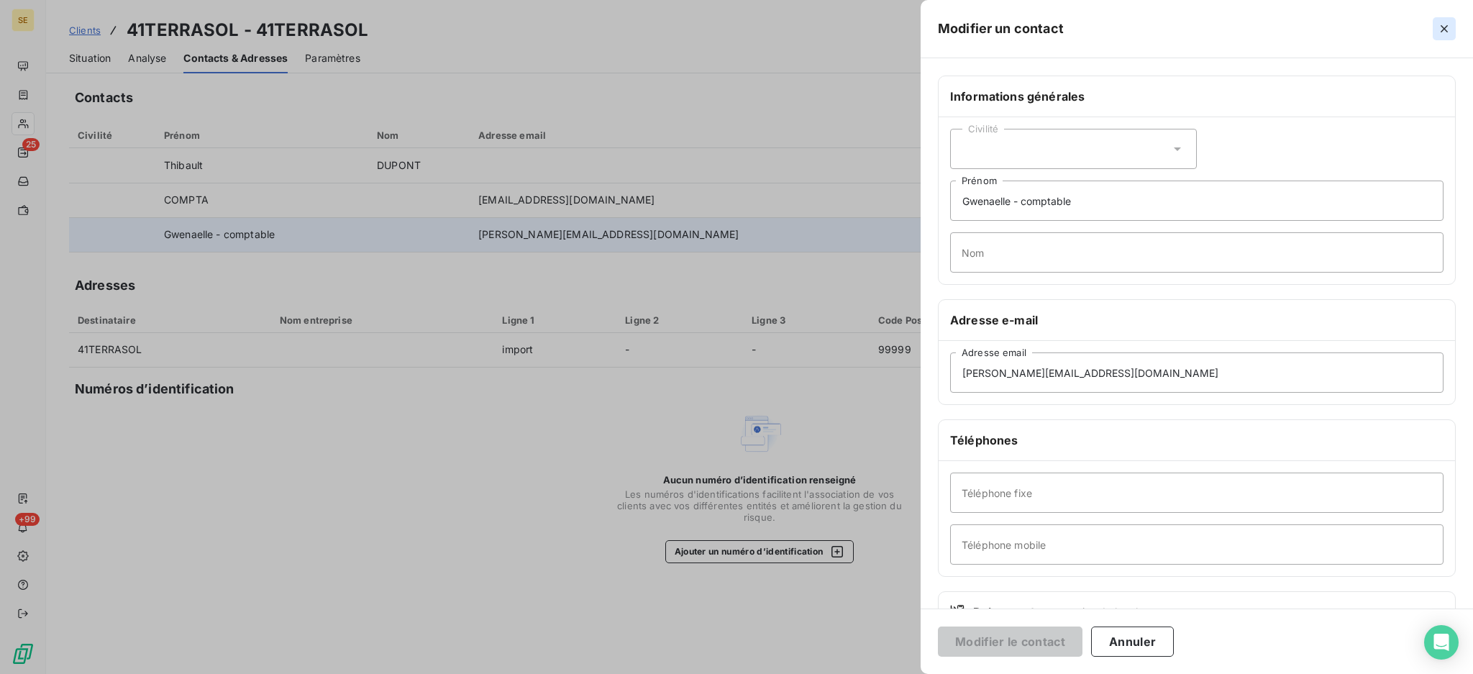
click at [1444, 24] on icon "button" at bounding box center [1444, 29] width 14 height 14
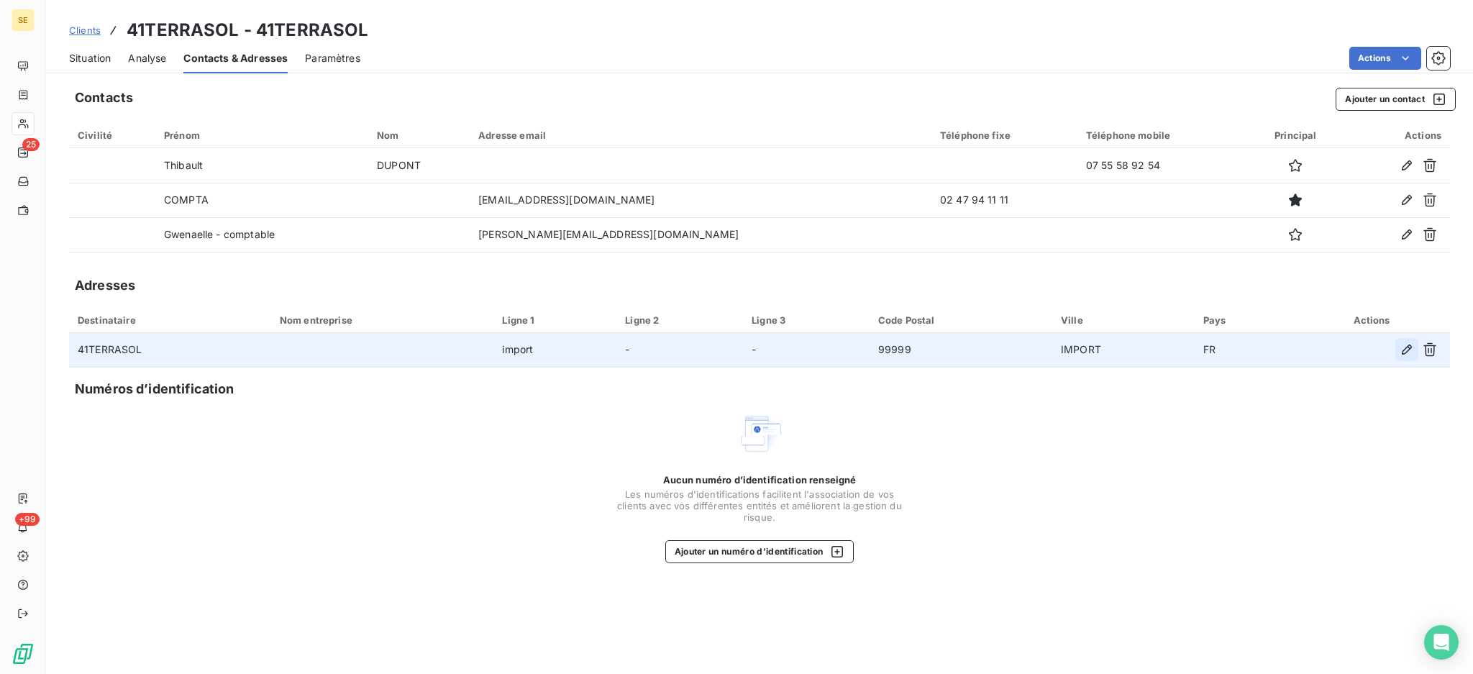
click at [1400, 352] on icon "button" at bounding box center [1406, 349] width 14 height 14
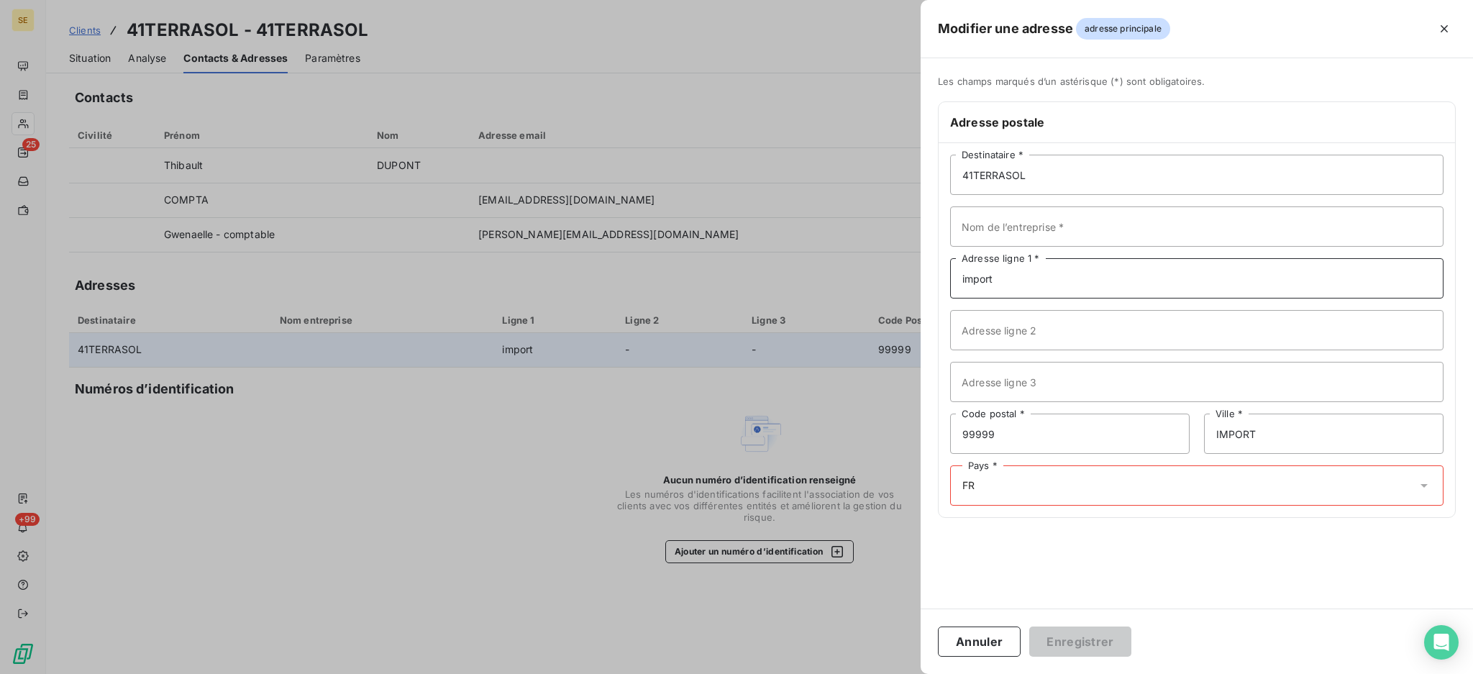
drag, startPoint x: 986, startPoint y: 275, endPoint x: 887, endPoint y: 257, distance: 100.9
click at [887, 673] on div "Modifier une adresse adresse principale Les champs marqués d’un [DEMOGRAPHIC_DA…" at bounding box center [736, 674] width 1473 height 0
type input "Lieu Dit "Rochette""
drag, startPoint x: 1121, startPoint y: 321, endPoint x: 1117, endPoint y: 329, distance: 8.4
click at [1121, 321] on input "Adresse ligne 2" at bounding box center [1196, 330] width 493 height 40
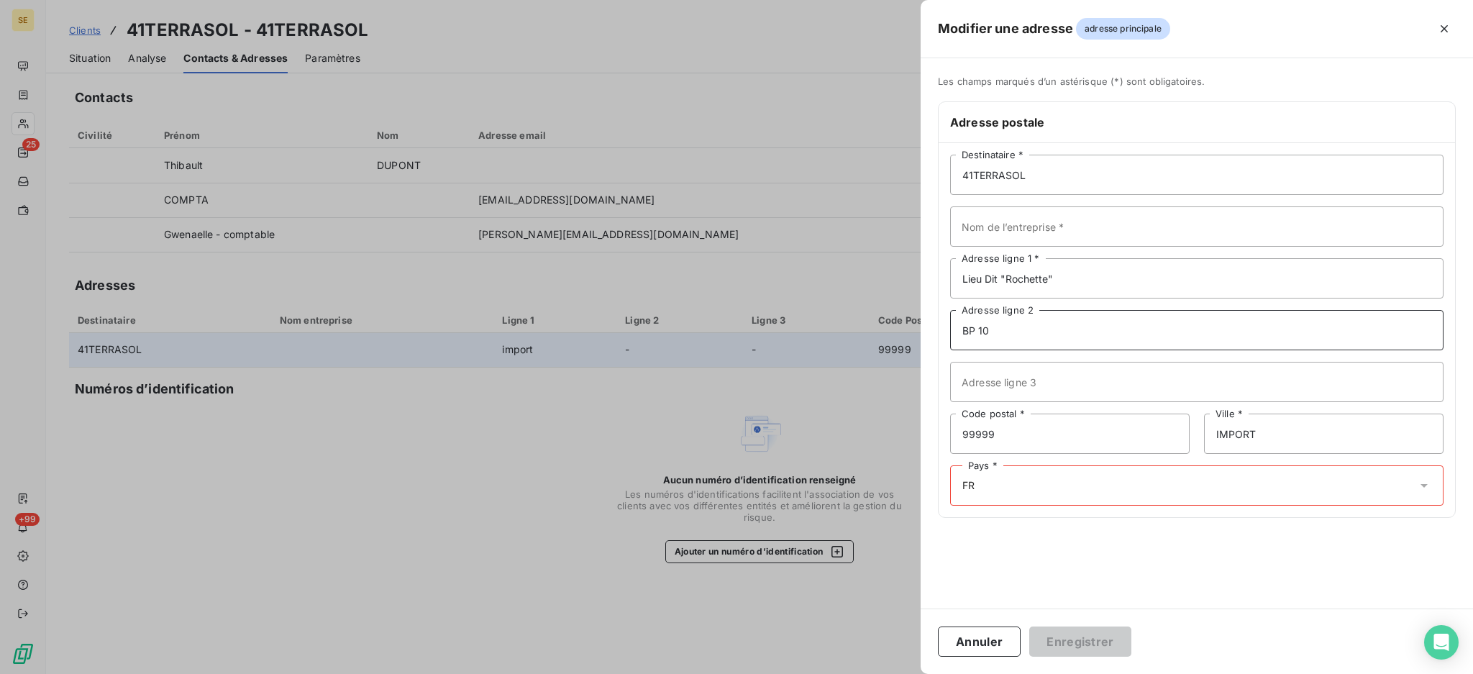
type input "BP 10"
click at [1061, 429] on input "99999" at bounding box center [1069, 434] width 239 height 40
type input "37310"
type input "REIGNAC SUR [GEOGRAPHIC_DATA]"
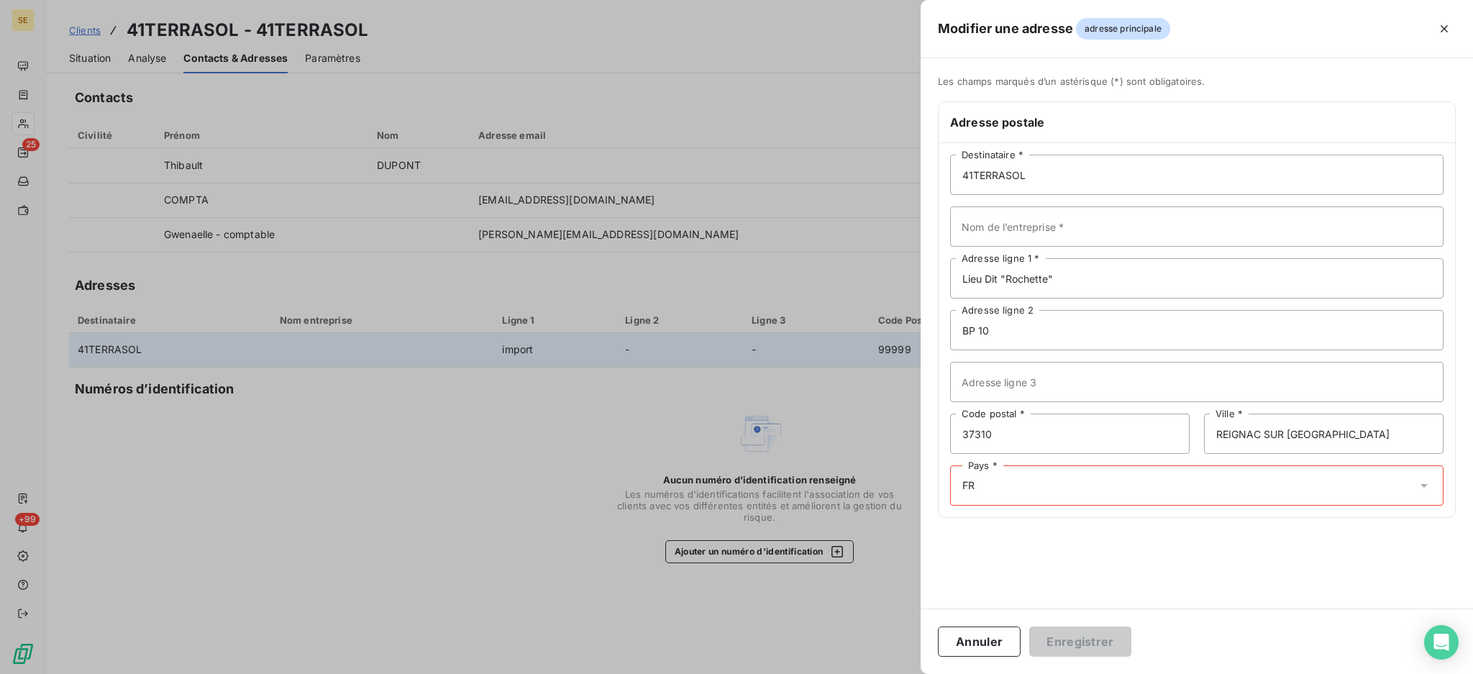
click at [1425, 485] on icon at bounding box center [1423, 486] width 7 height 4
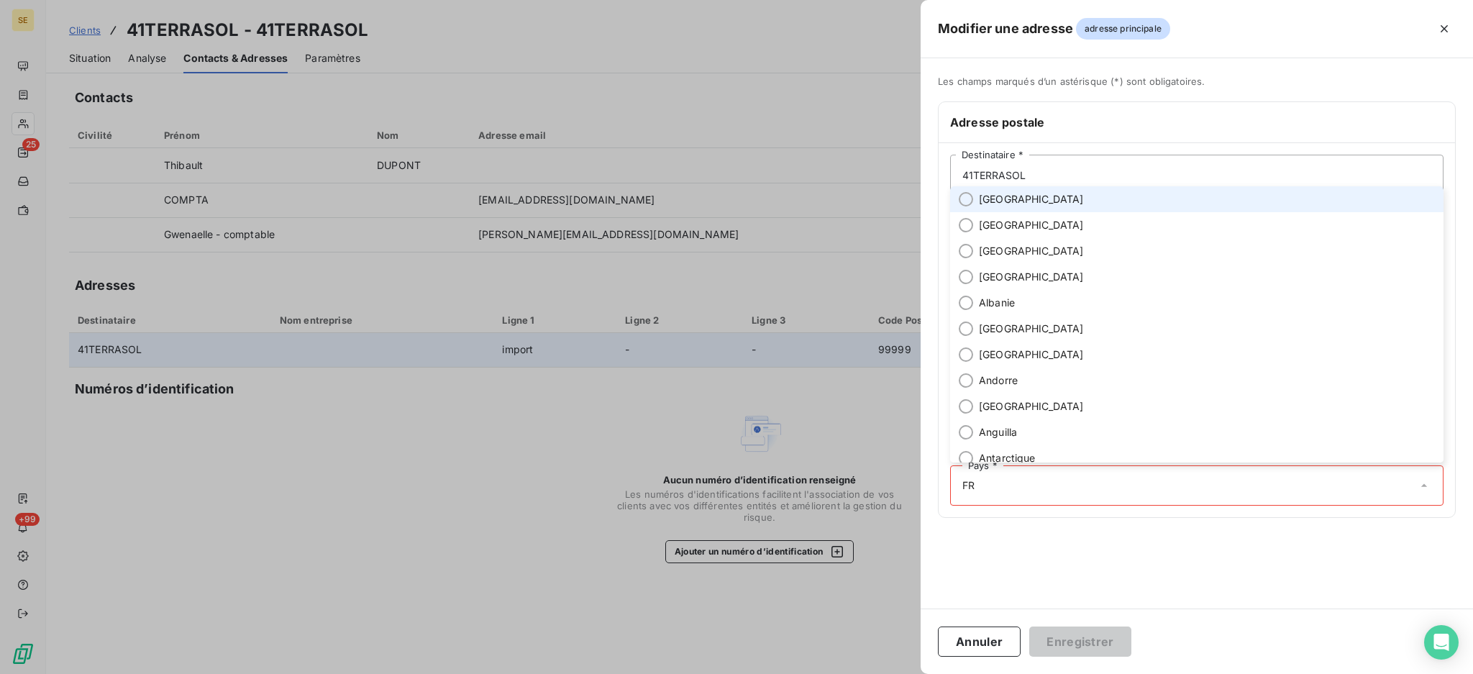
click at [997, 201] on span "[GEOGRAPHIC_DATA]" at bounding box center [1031, 199] width 105 height 14
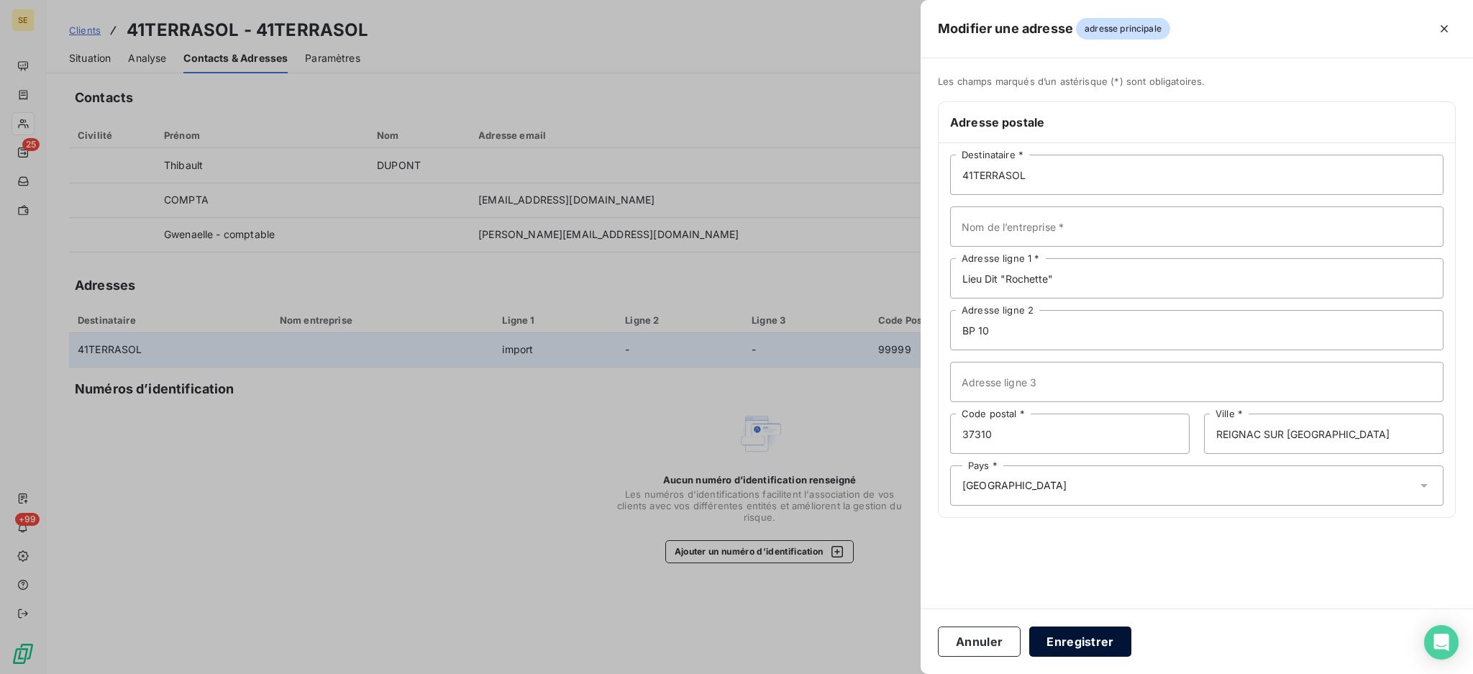
click at [1097, 646] on button "Enregistrer" at bounding box center [1080, 641] width 102 height 30
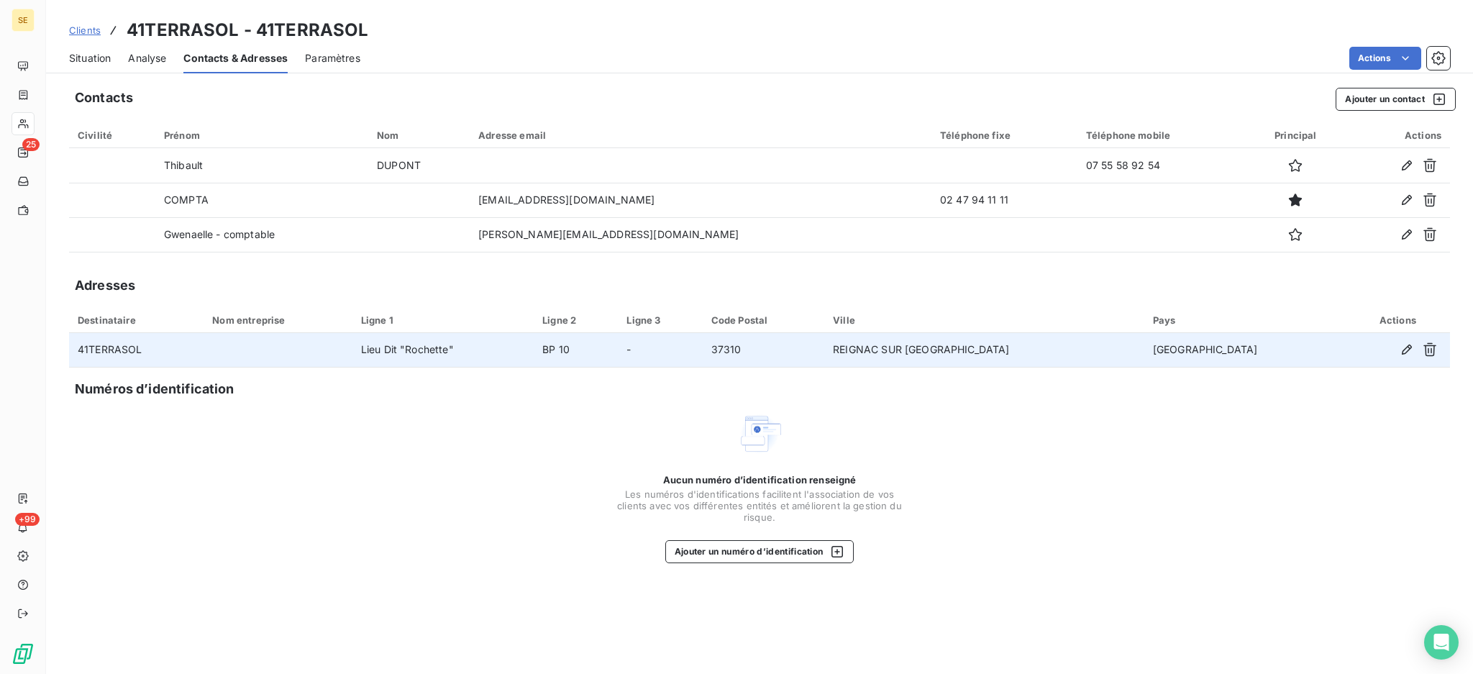
click at [87, 56] on span "Situation" at bounding box center [90, 58] width 42 height 14
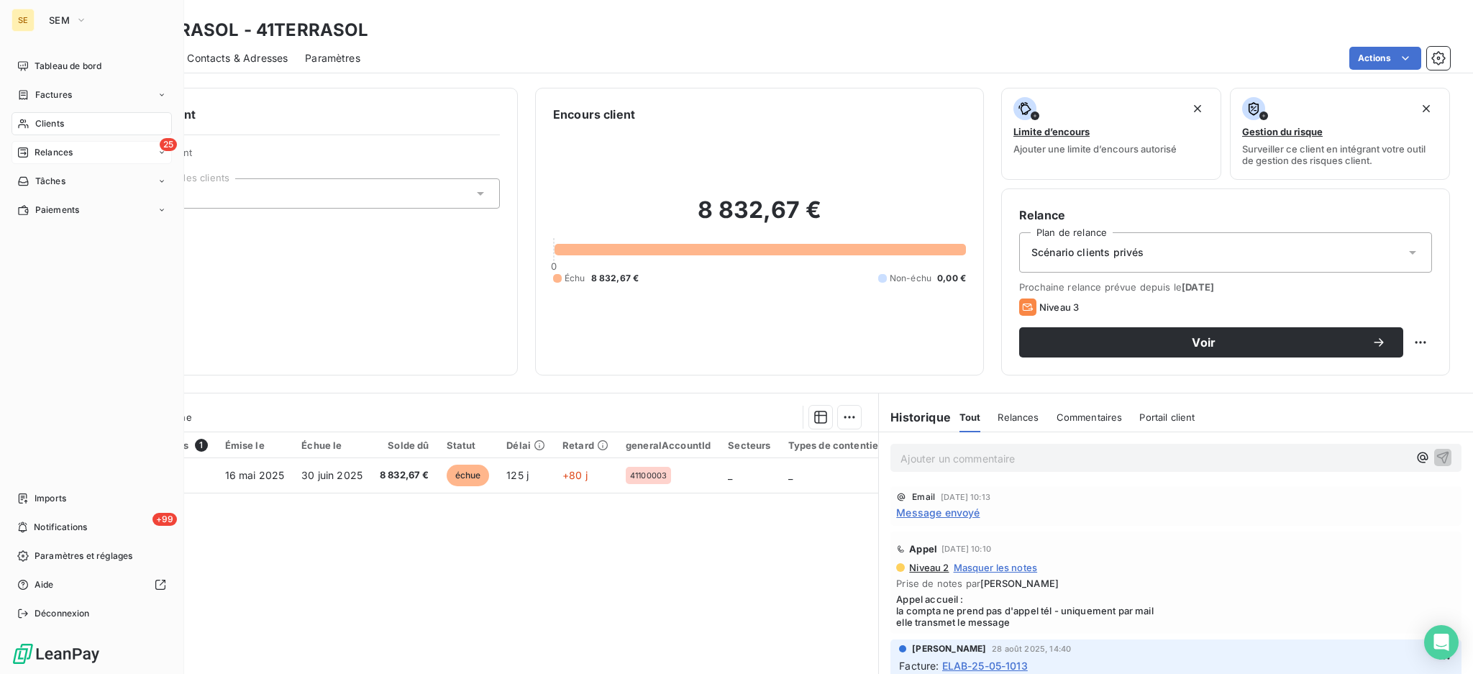
click at [39, 150] on span "Relances" at bounding box center [54, 152] width 38 height 13
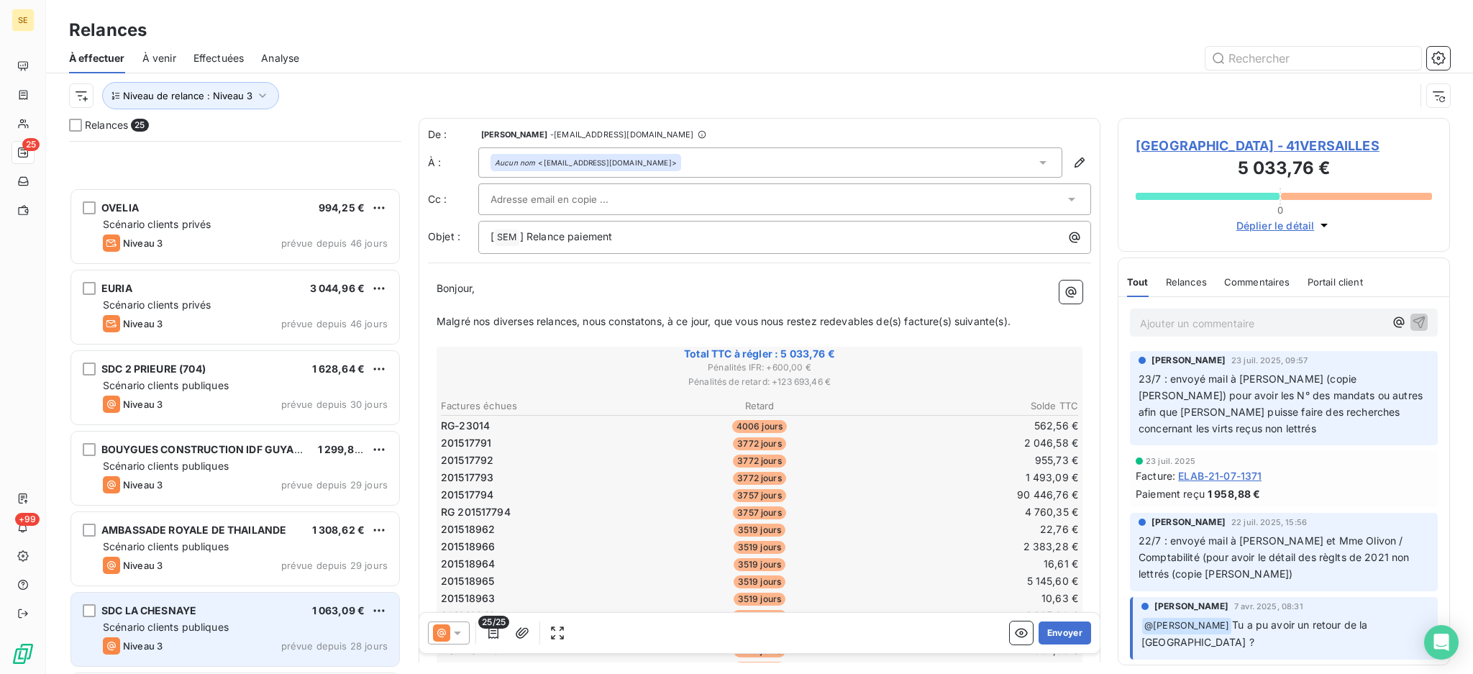
scroll to position [1481, 0]
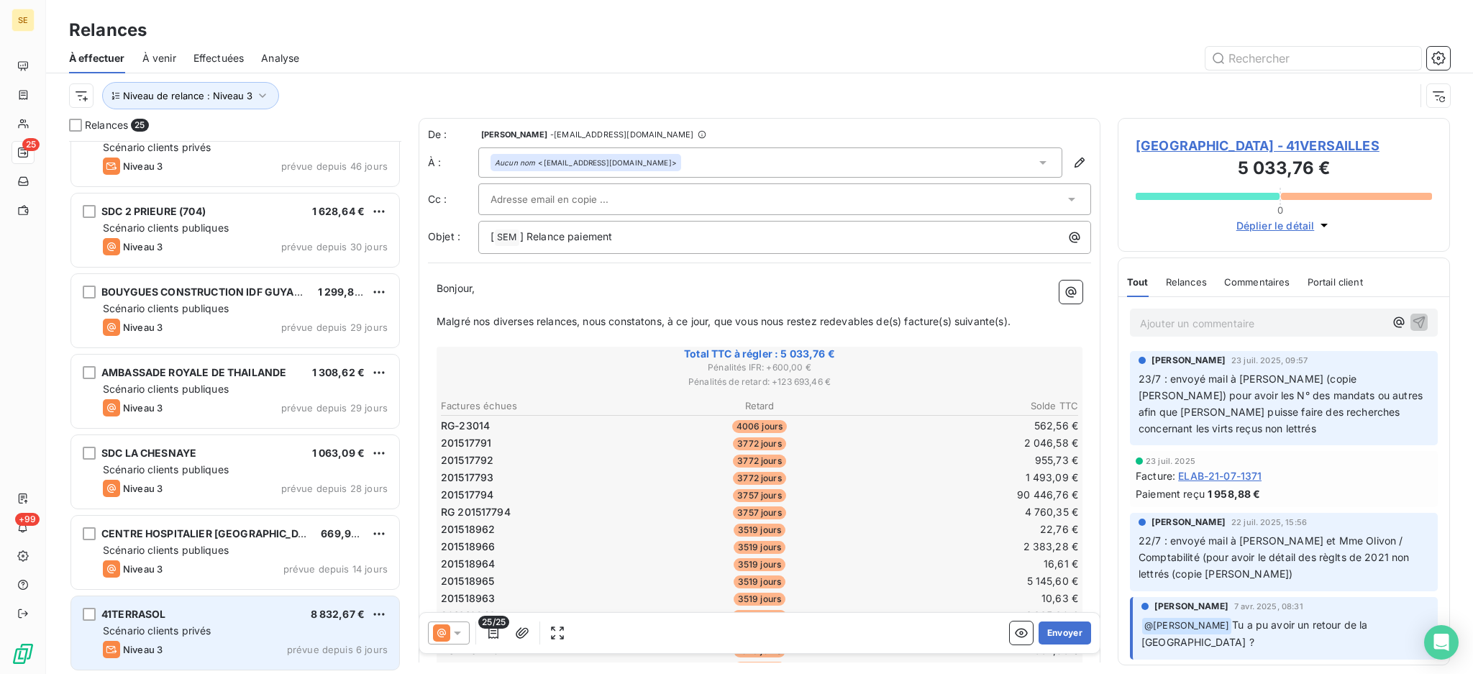
click at [196, 611] on div "41TERRASOL 8 832,67 €" at bounding box center [245, 614] width 285 height 13
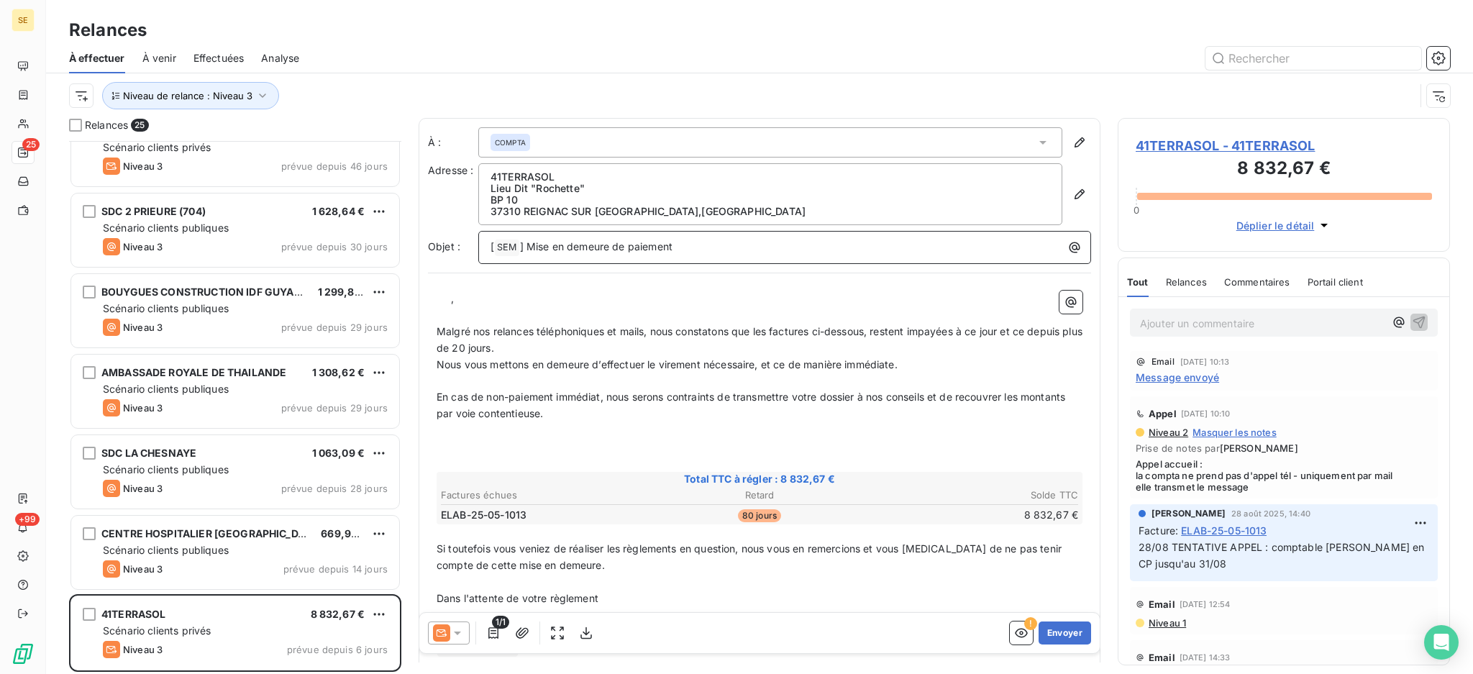
click at [687, 253] on p "[ SEM ﻿ ] Mise en demeure de paiement" at bounding box center [787, 247] width 595 height 17
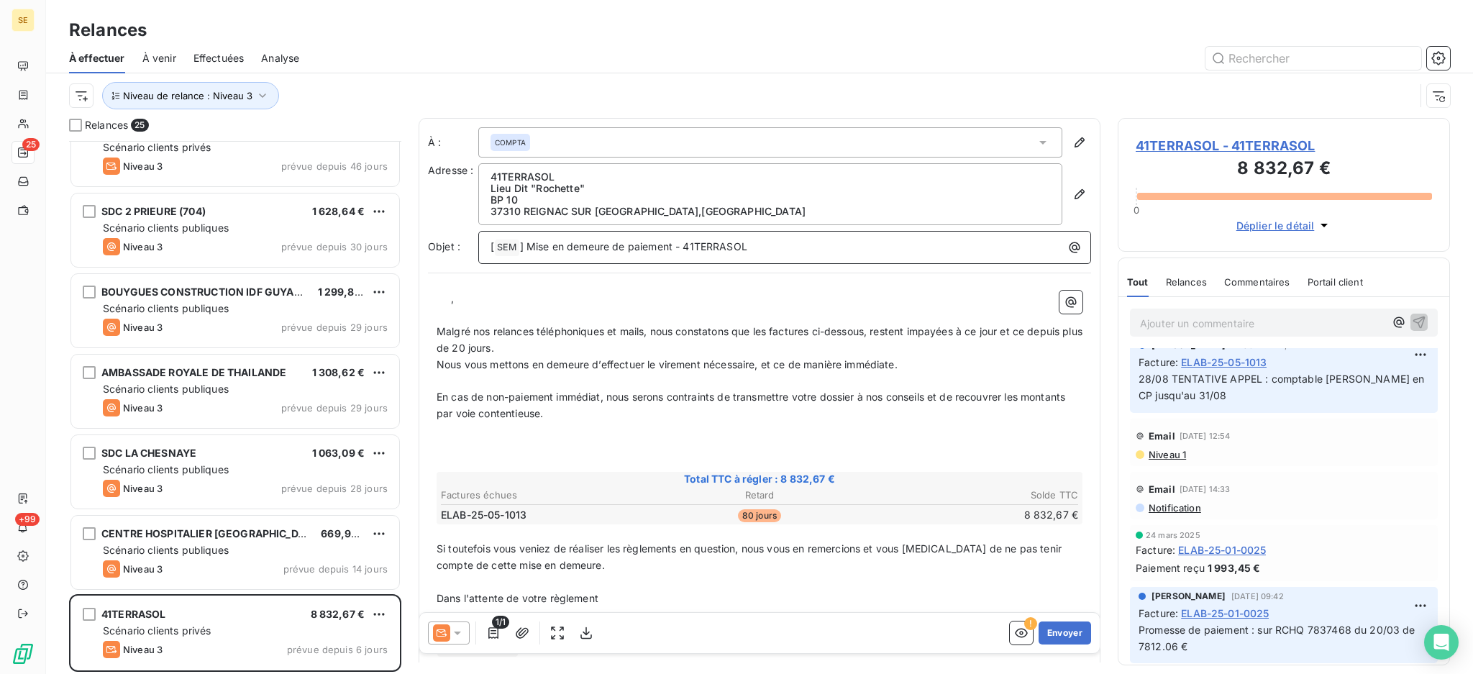
scroll to position [169, 0]
click at [447, 295] on p "﻿ ﻿ ﻿ ," at bounding box center [760, 299] width 646 height 17
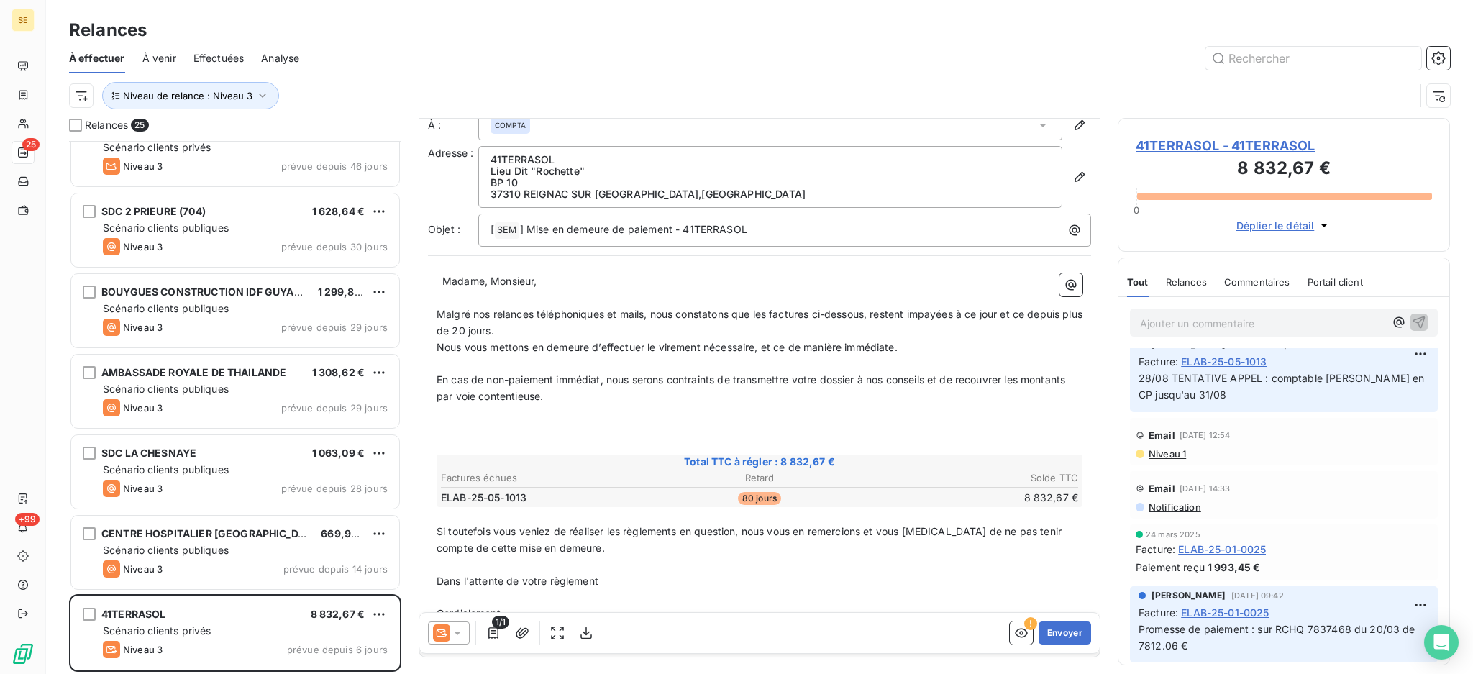
scroll to position [66, 0]
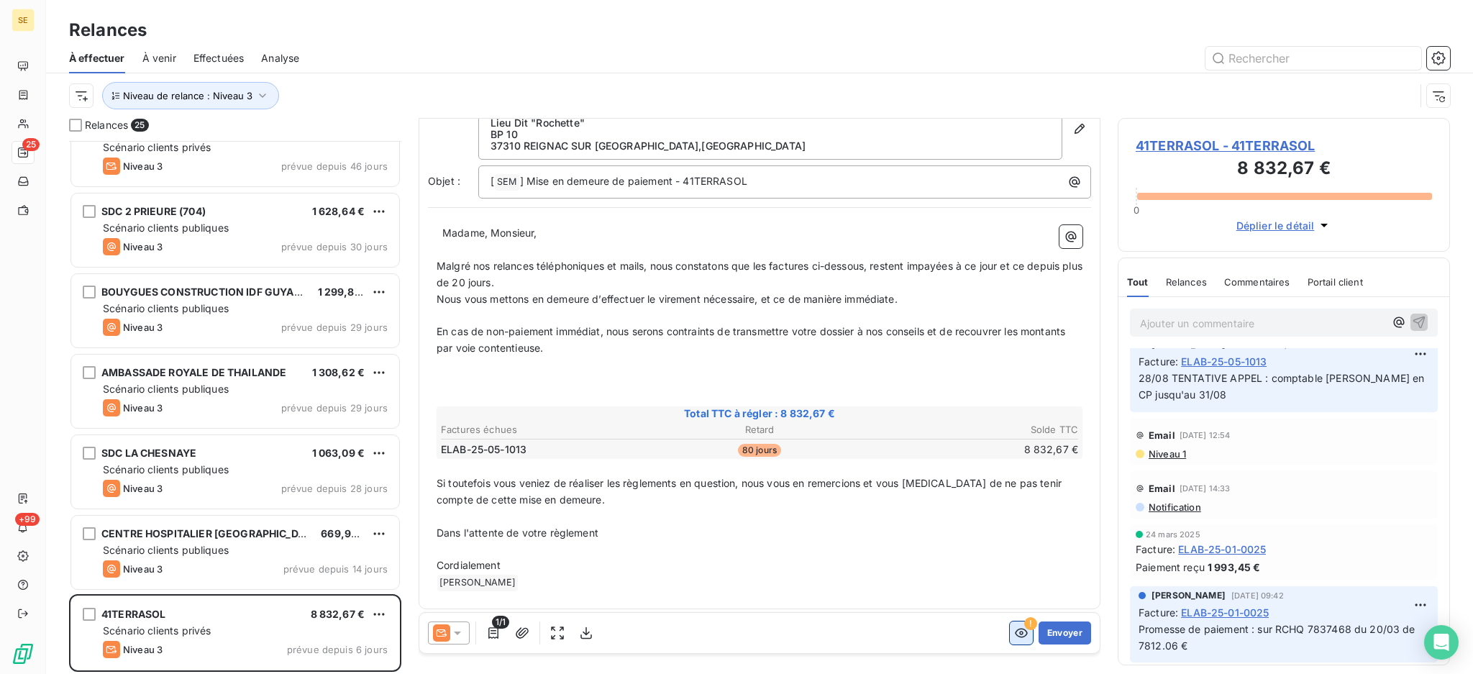
click at [1014, 632] on icon "button" at bounding box center [1021, 633] width 14 height 14
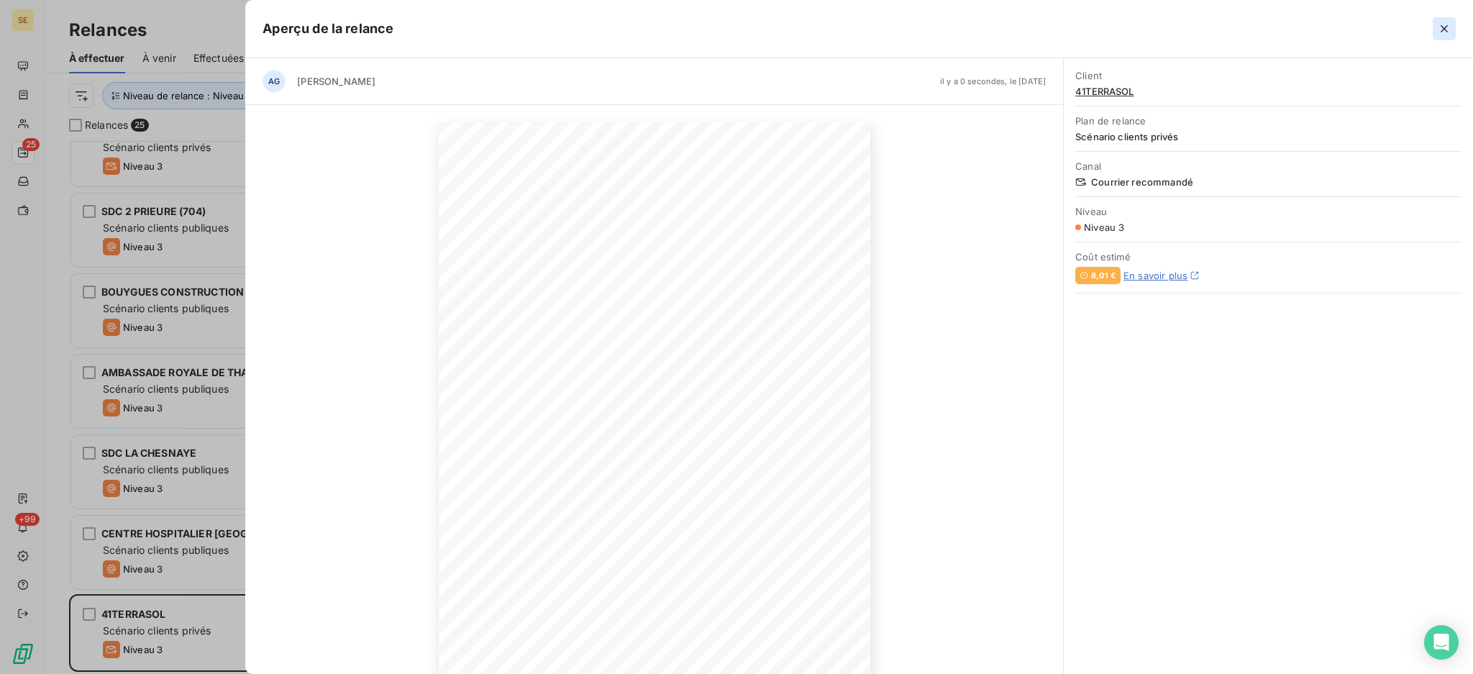
click at [1443, 29] on icon "button" at bounding box center [1443, 28] width 7 height 7
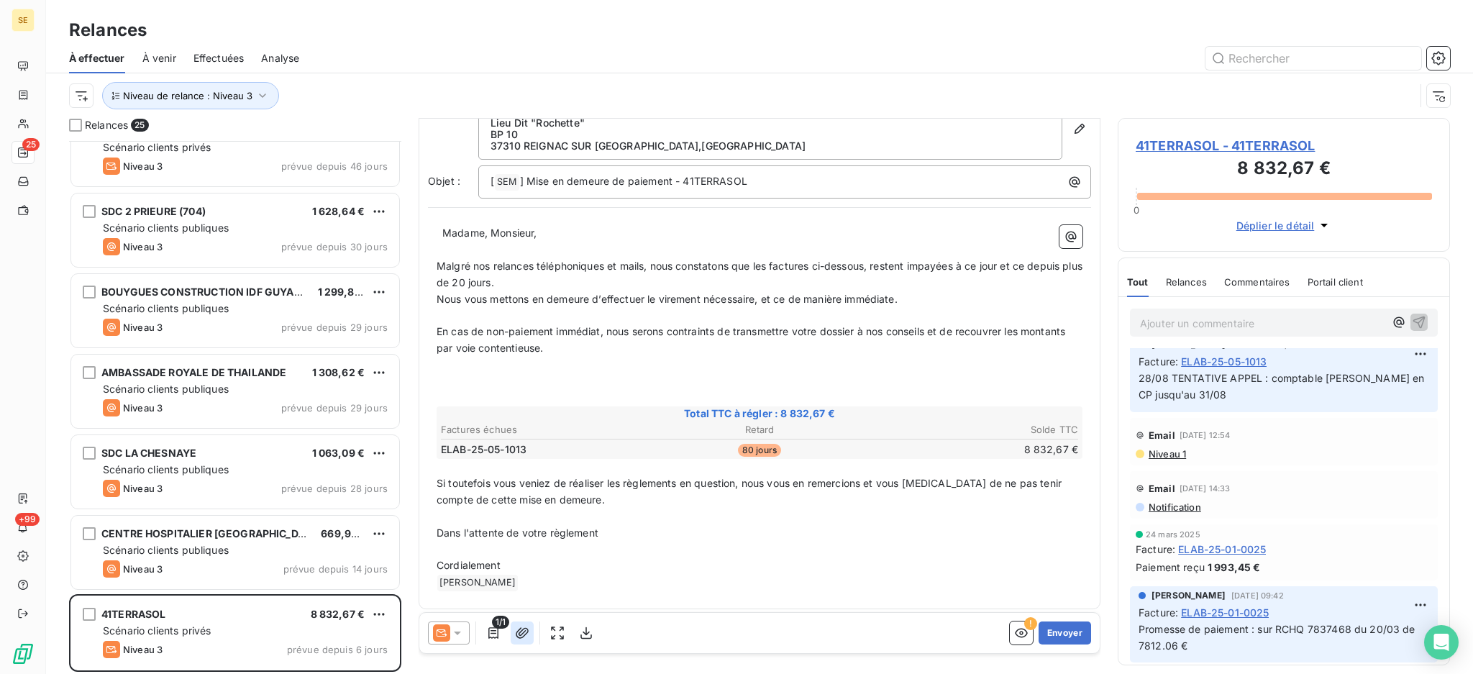
click at [519, 633] on icon "button" at bounding box center [522, 632] width 13 height 11
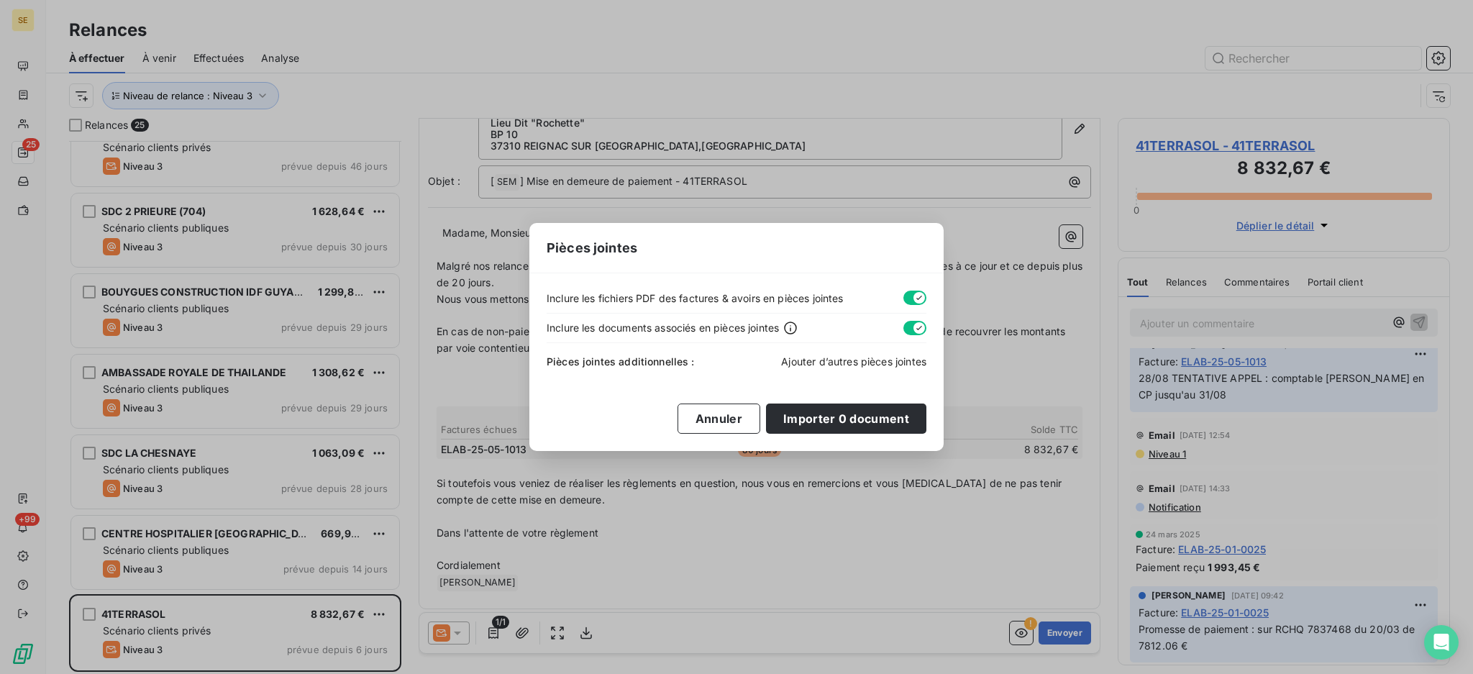
click at [869, 365] on span "Ajouter d’autres pièces jointes" at bounding box center [853, 361] width 145 height 12
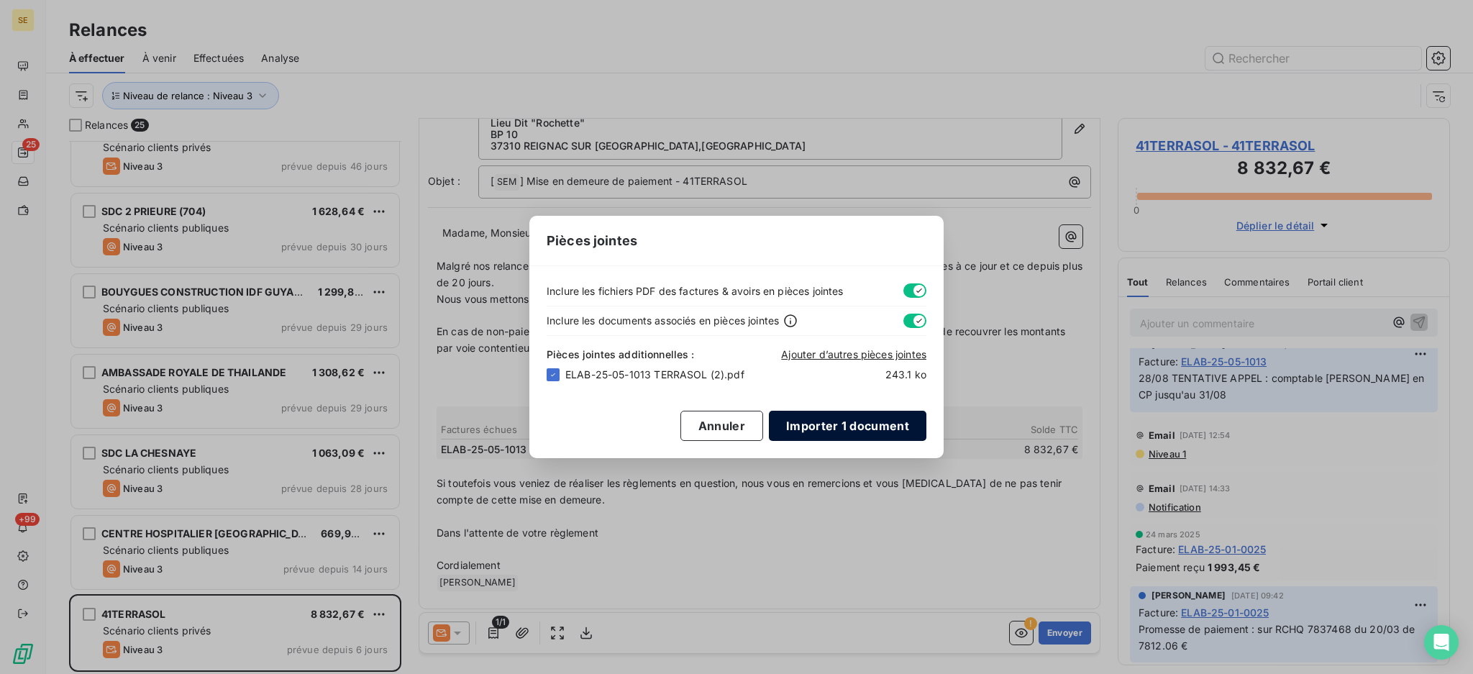
click at [833, 431] on button "Importer 1 document" at bounding box center [847, 426] width 157 height 30
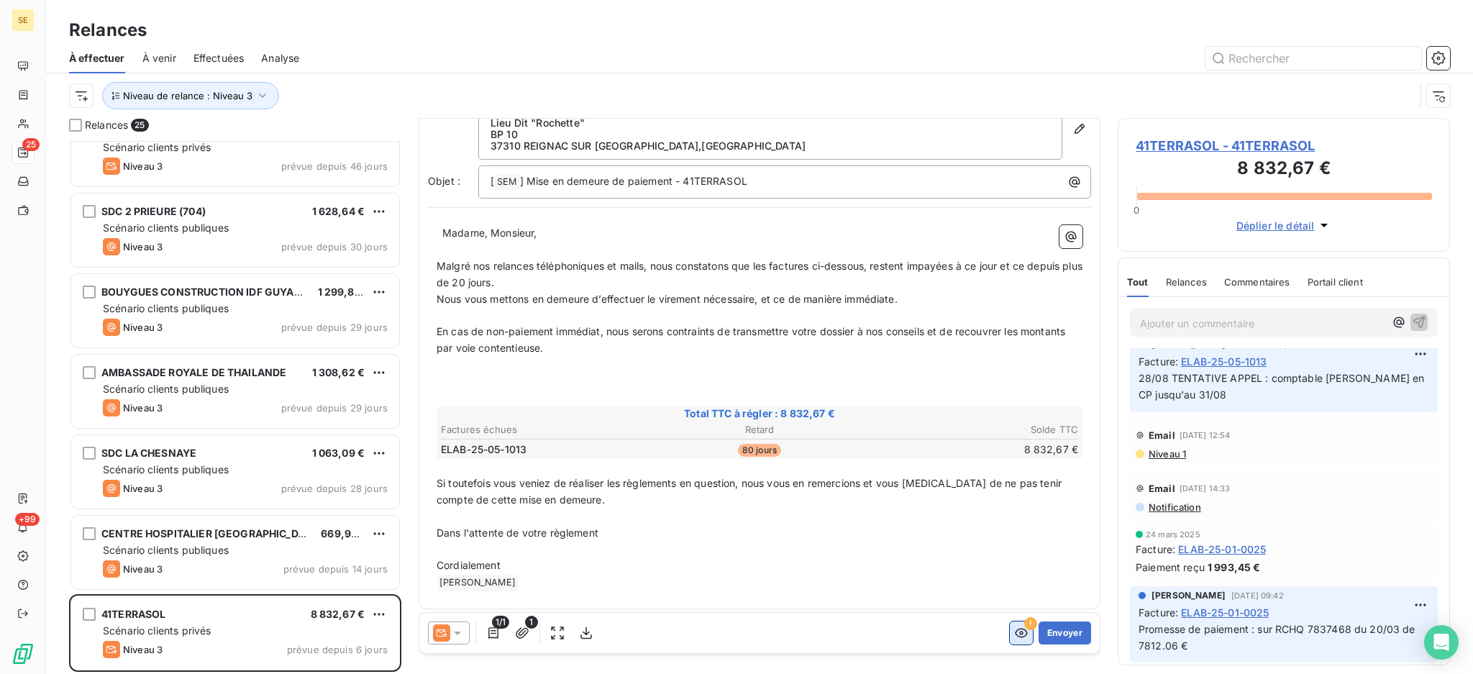
click at [1015, 637] on icon "button" at bounding box center [1021, 633] width 13 height 9
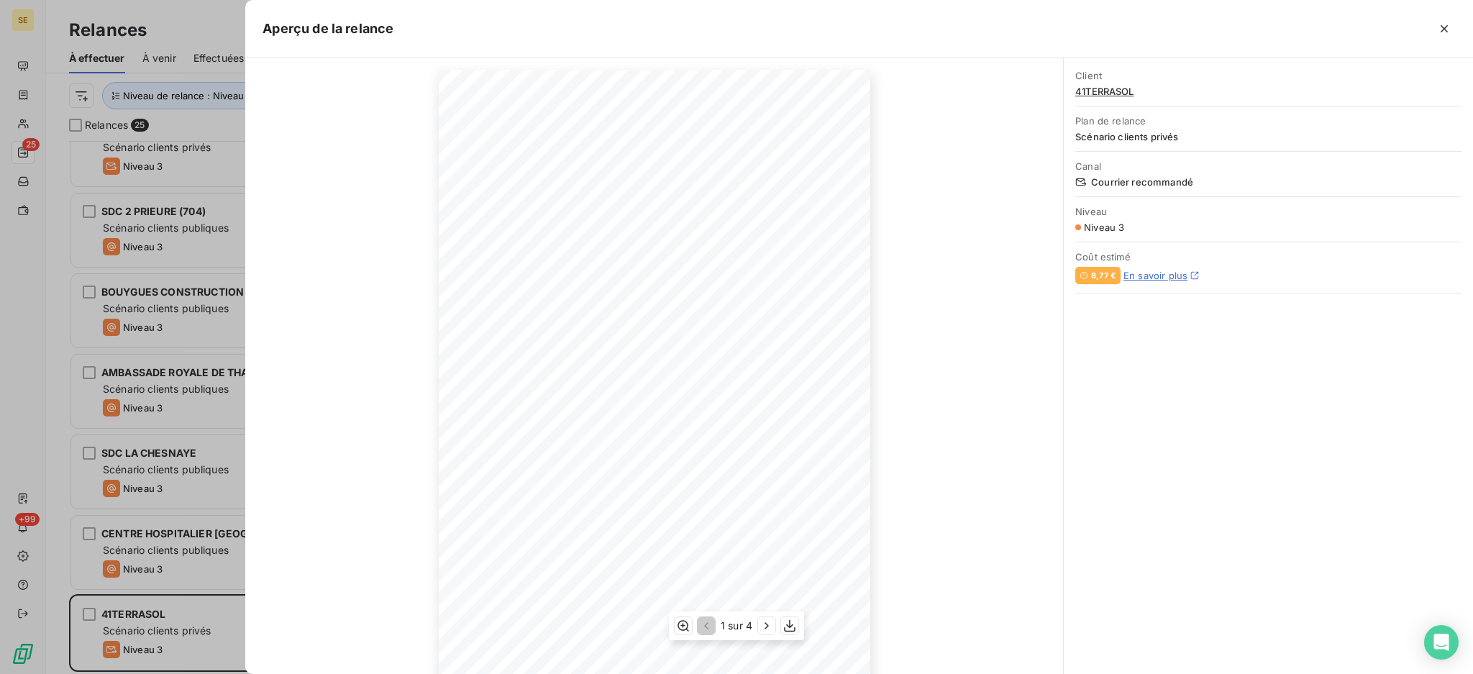
scroll to position [76, 0]
click at [769, 626] on icon "button" at bounding box center [766, 625] width 14 height 14
click at [769, 626] on icon "button" at bounding box center [768, 625] width 4 height 6
click at [1448, 24] on icon "button" at bounding box center [1444, 29] width 14 height 14
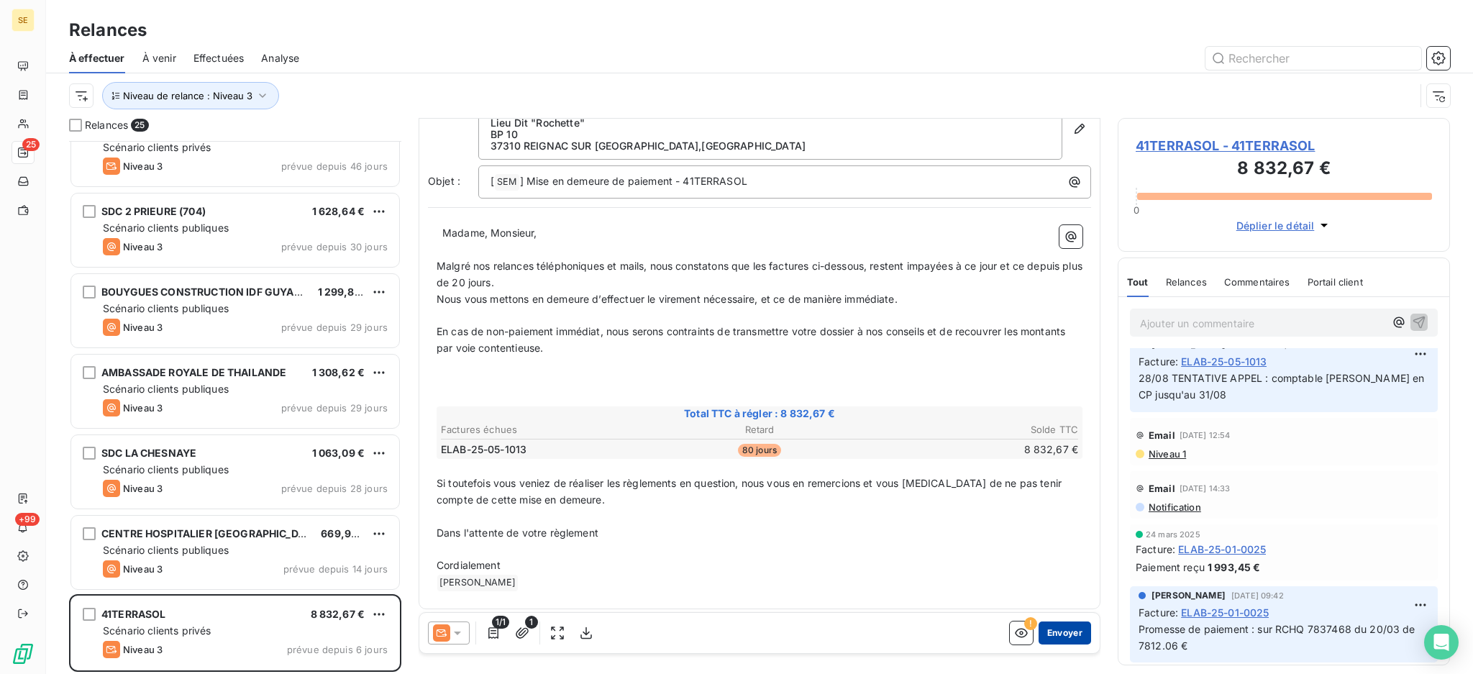
click at [1055, 628] on button "Envoyer" at bounding box center [1064, 632] width 52 height 23
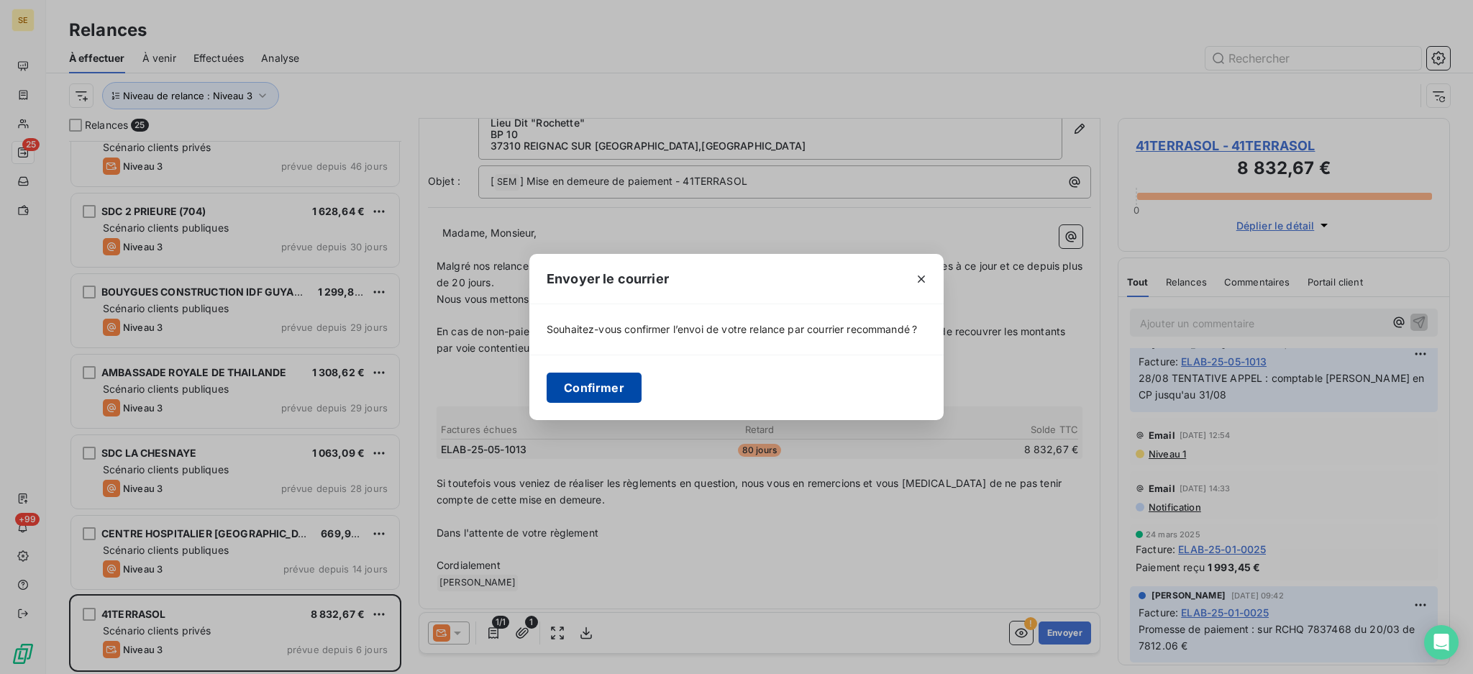
click at [585, 387] on button "Confirmer" at bounding box center [594, 388] width 95 height 30
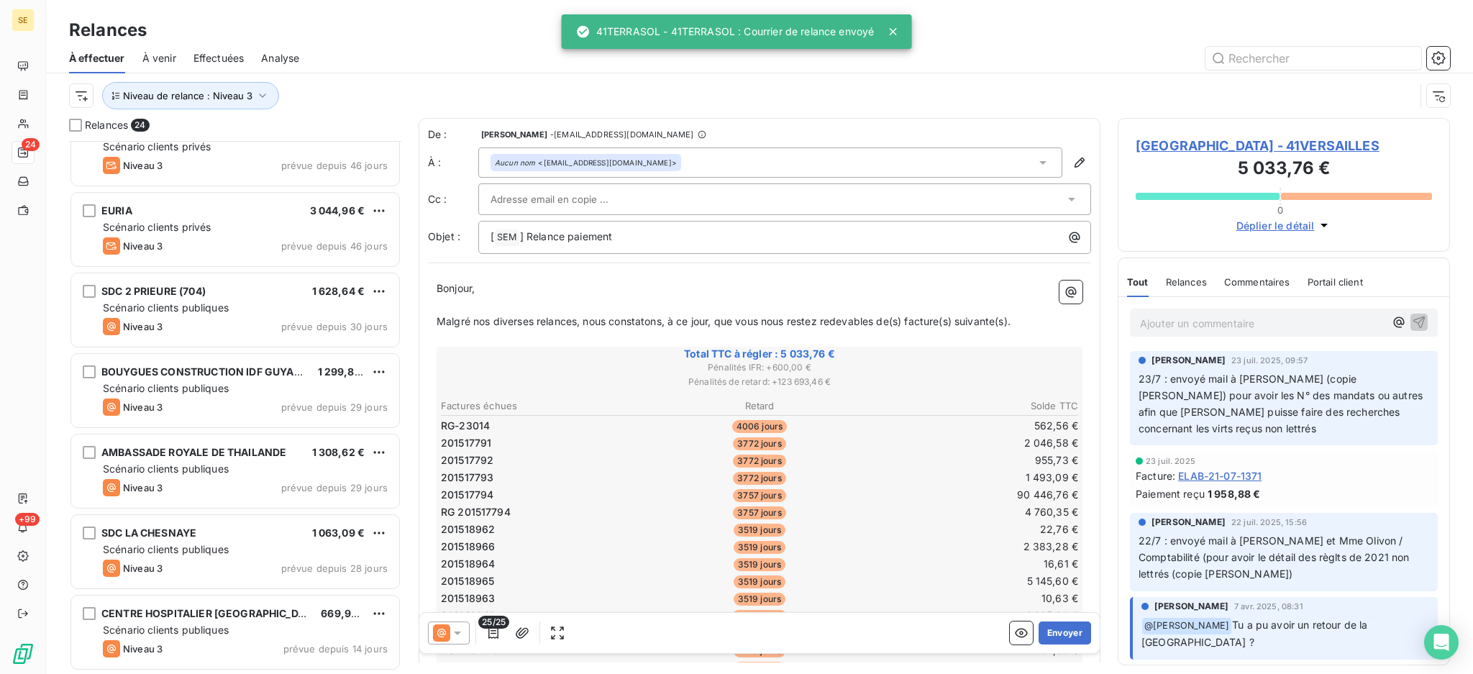
scroll to position [1399, 0]
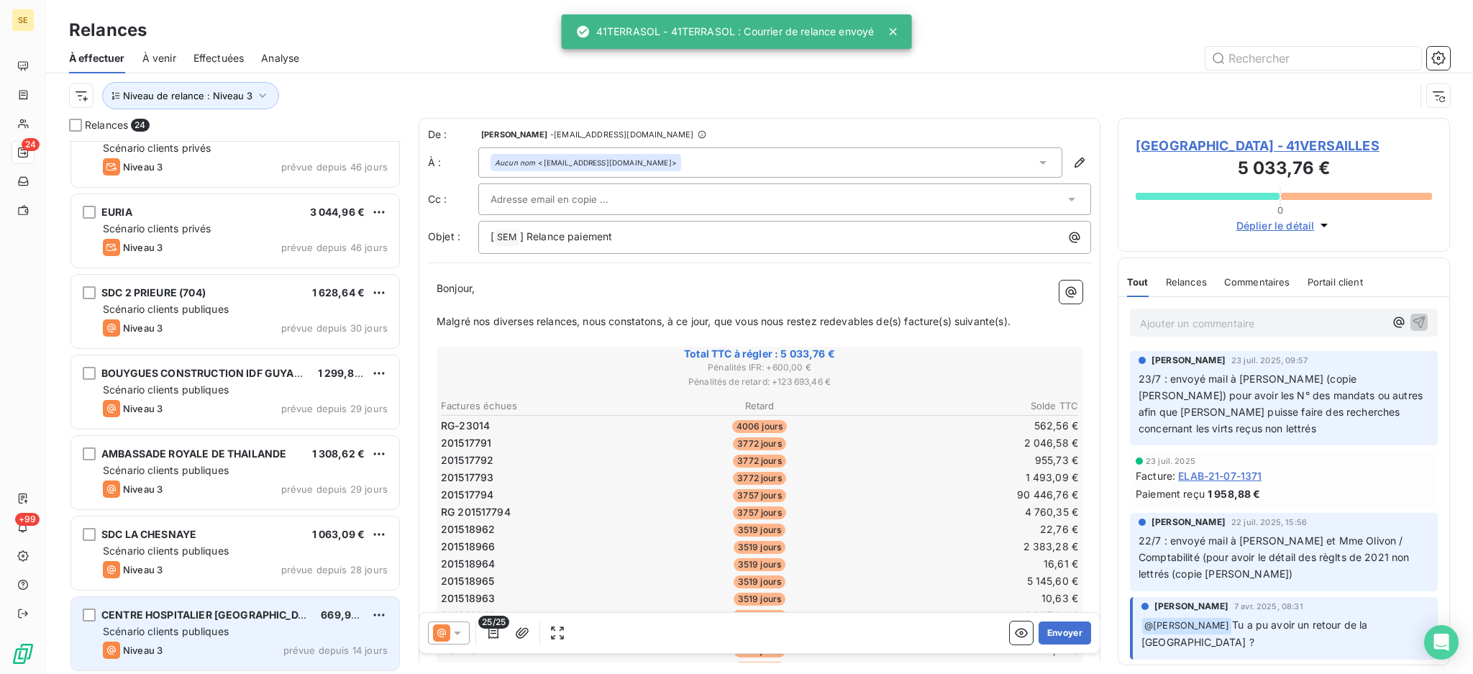
click at [210, 639] on div "CENTRE HOSPITALIER [GEOGRAPHIC_DATA] 669,90 € Scénario clients publiques Niveau…" at bounding box center [235, 633] width 328 height 73
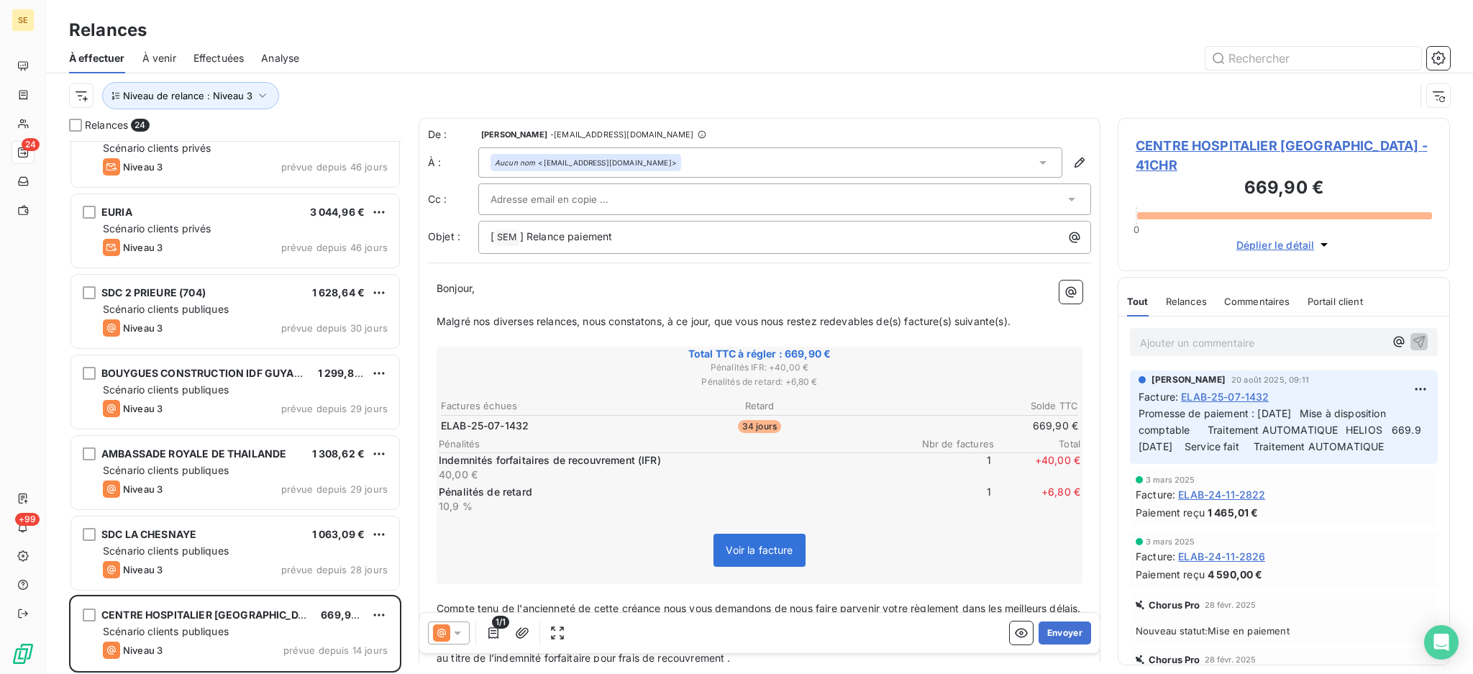
click at [454, 631] on icon at bounding box center [457, 633] width 7 height 4
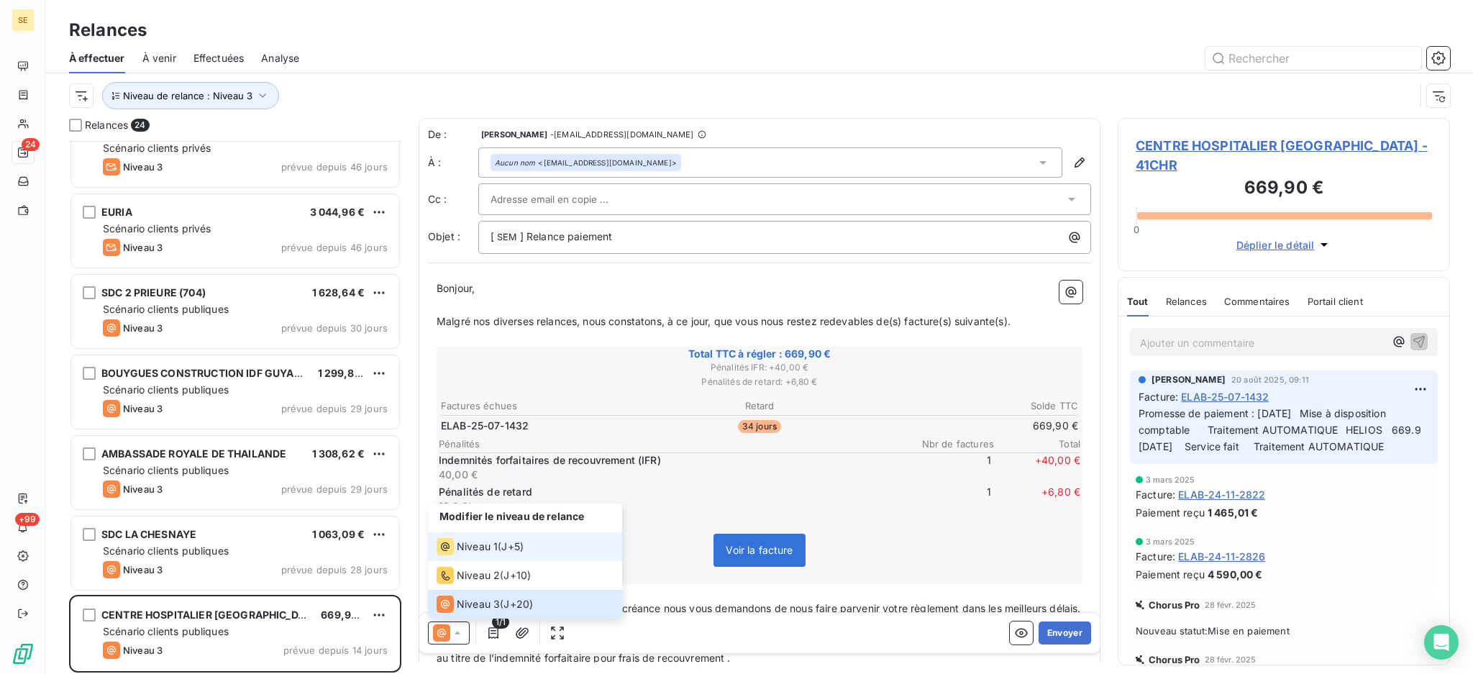
click at [495, 552] on span "Niveau 1" at bounding box center [477, 546] width 41 height 14
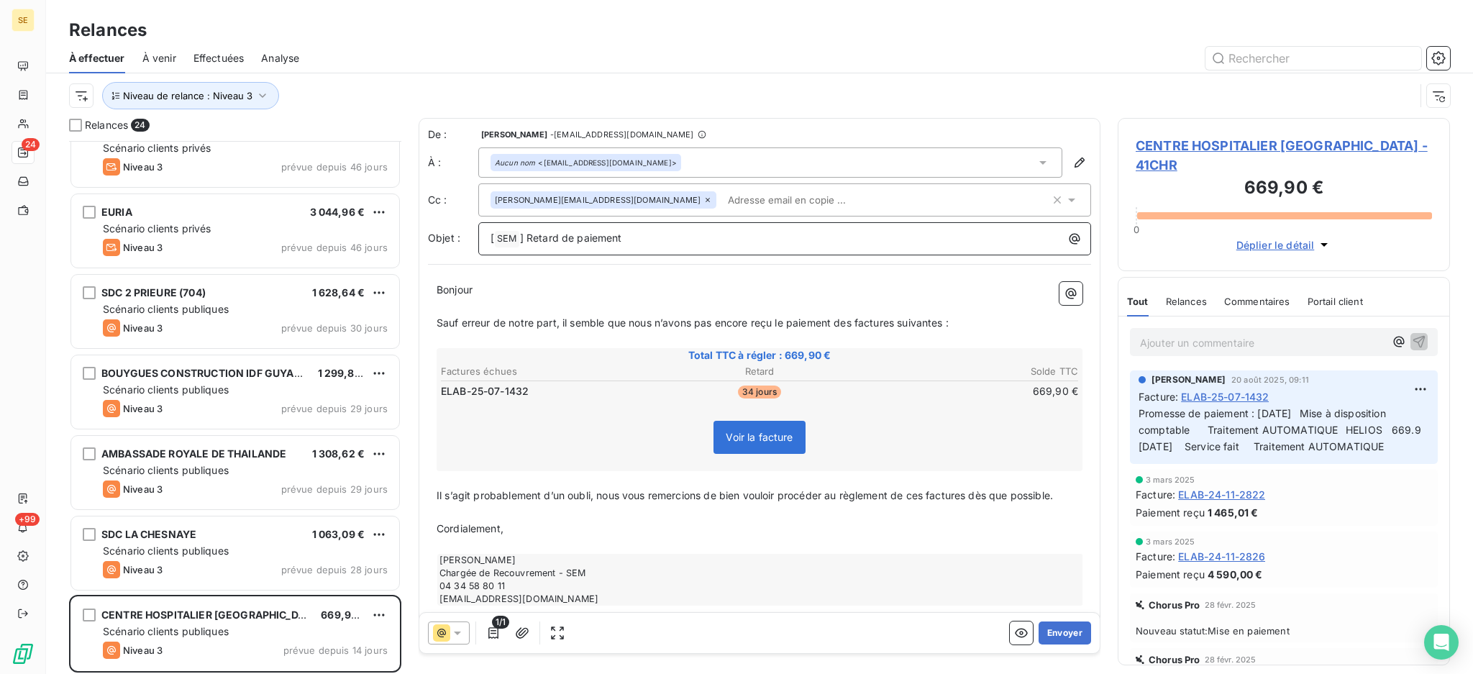
click at [638, 242] on p "[ SEM ﻿ ] Retard de paiement" at bounding box center [787, 238] width 595 height 17
click at [1048, 636] on button "Envoyer" at bounding box center [1064, 632] width 52 height 23
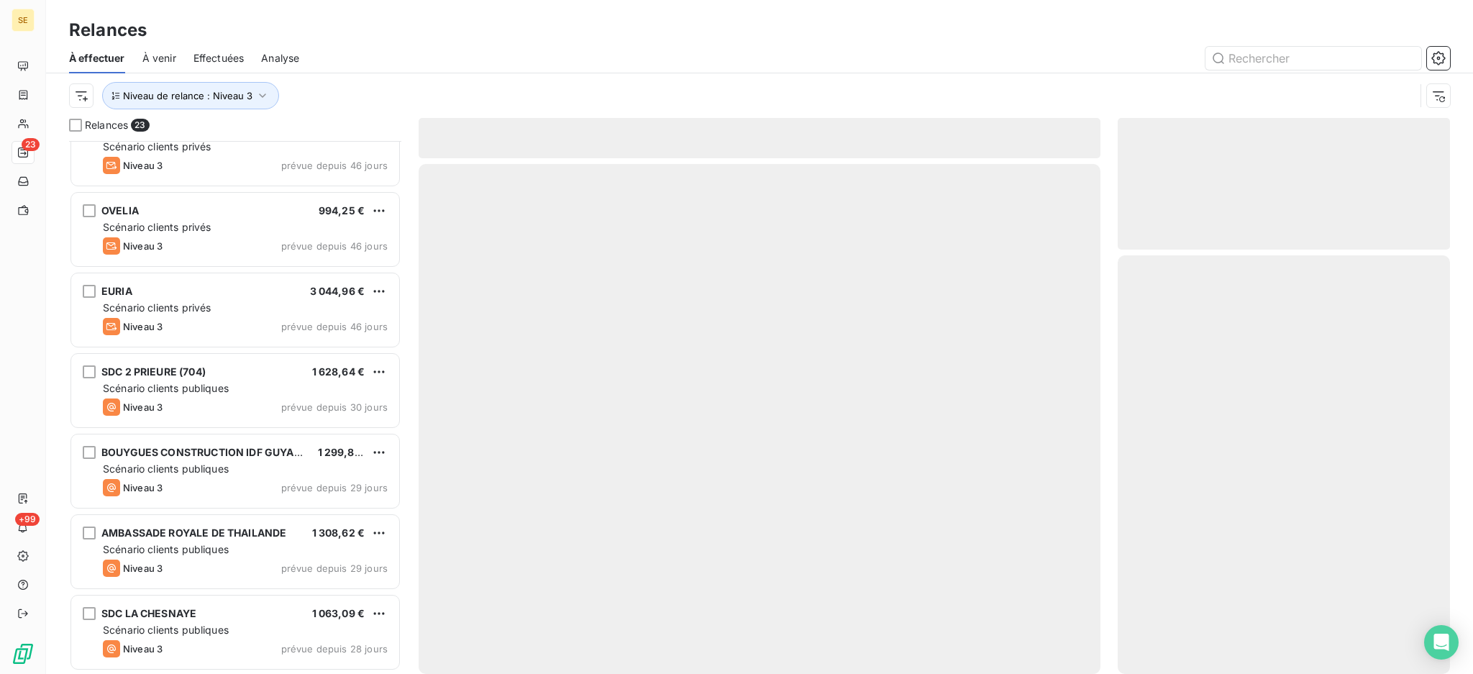
scroll to position [1319, 0]
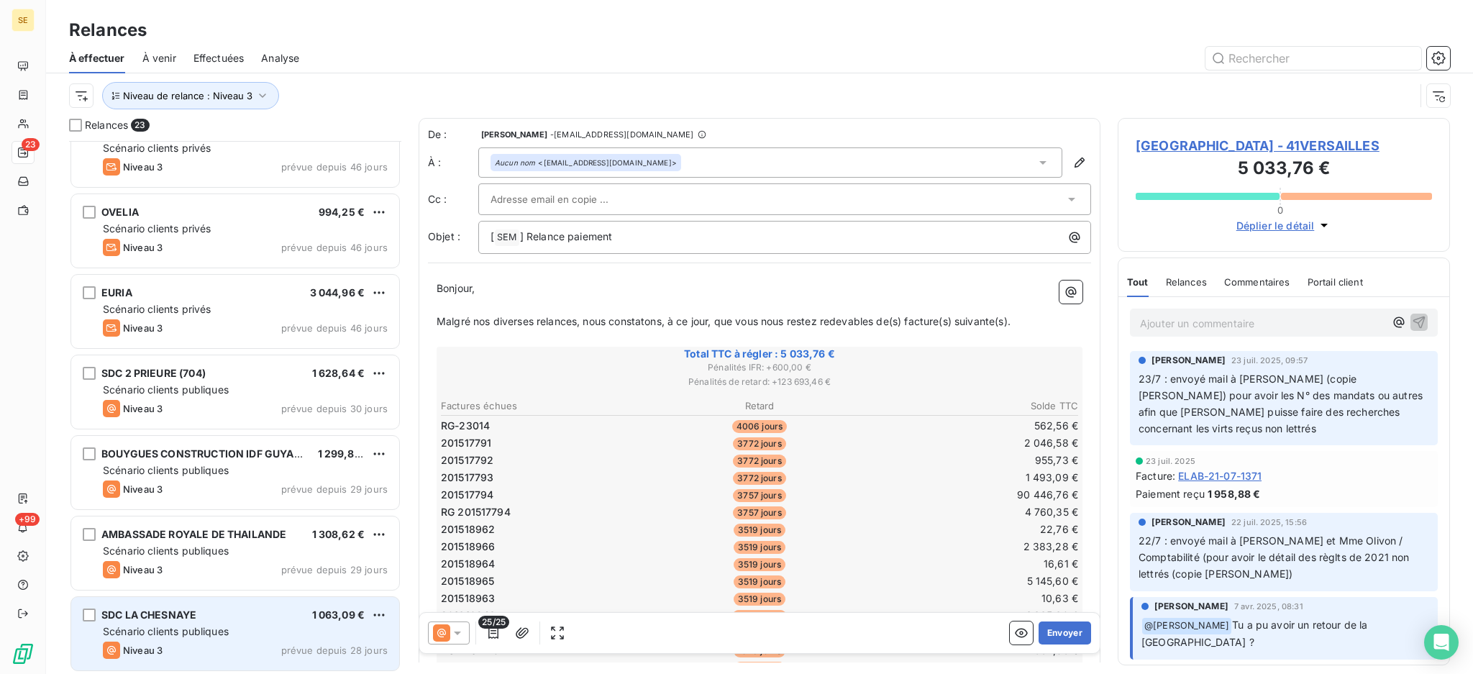
click at [198, 629] on span "Scénario clients publiques" at bounding box center [166, 631] width 126 height 12
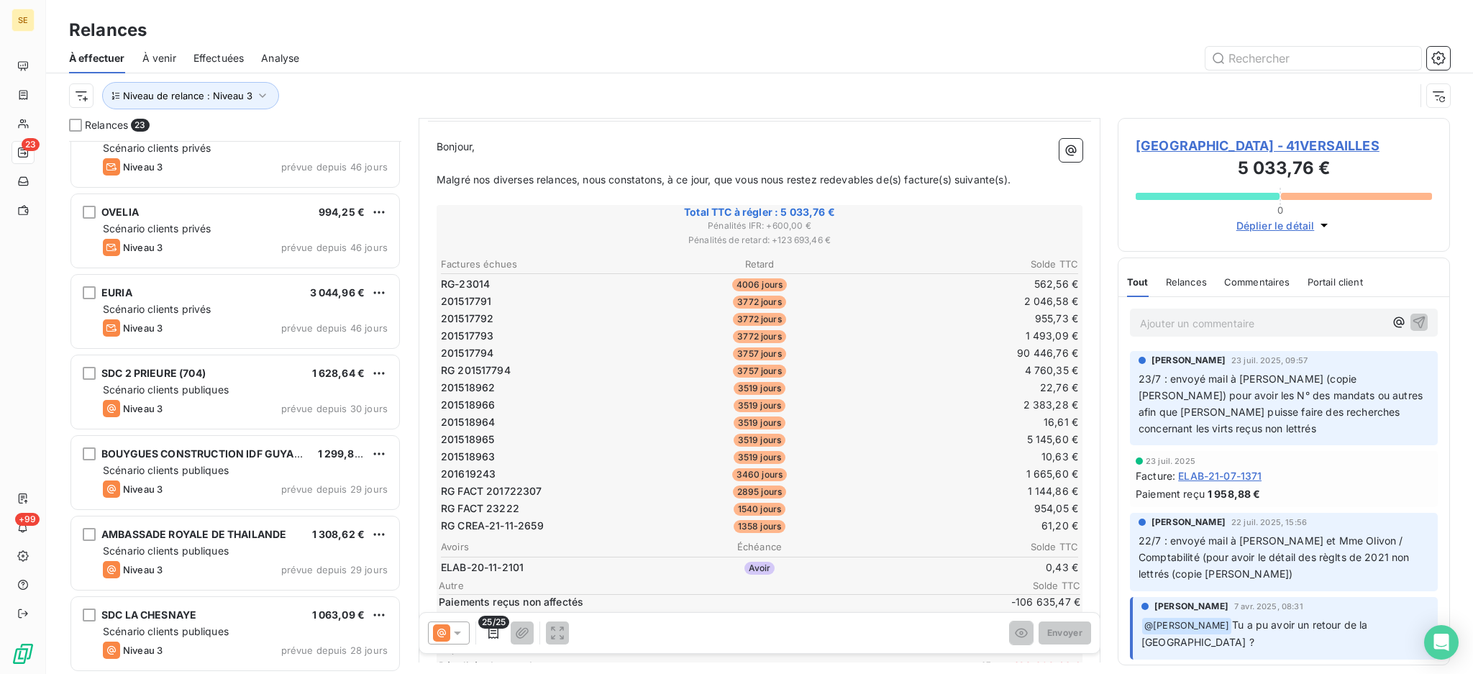
scroll to position [96, 0]
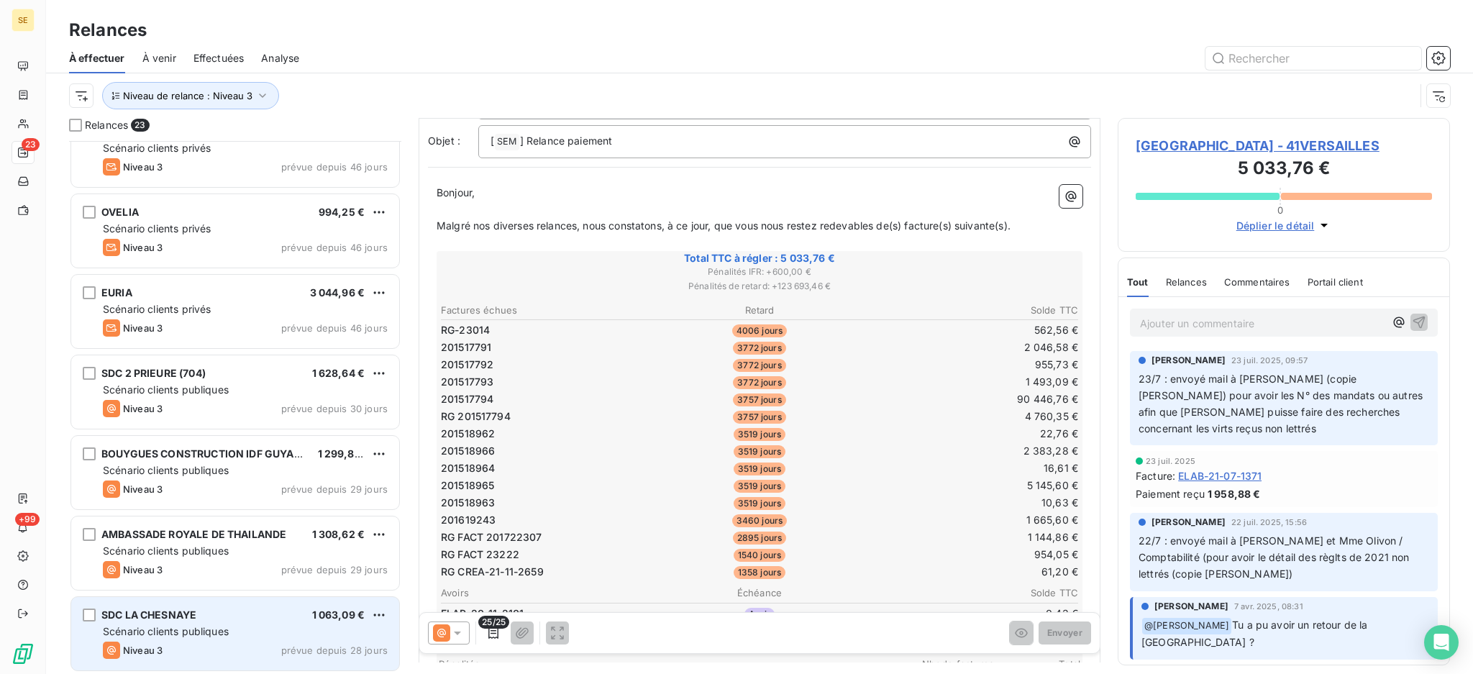
click at [214, 629] on span "Scénario clients publiques" at bounding box center [166, 631] width 126 height 12
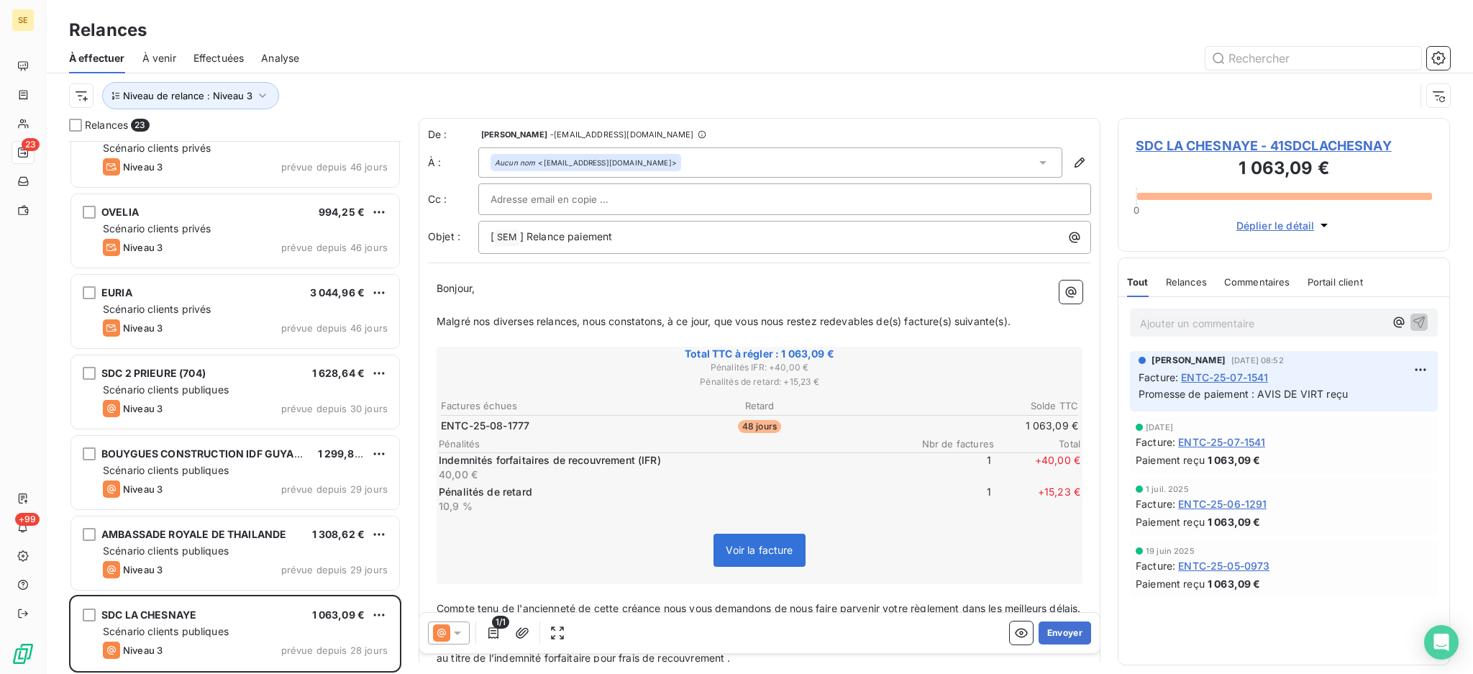
click at [462, 631] on icon at bounding box center [457, 633] width 14 height 14
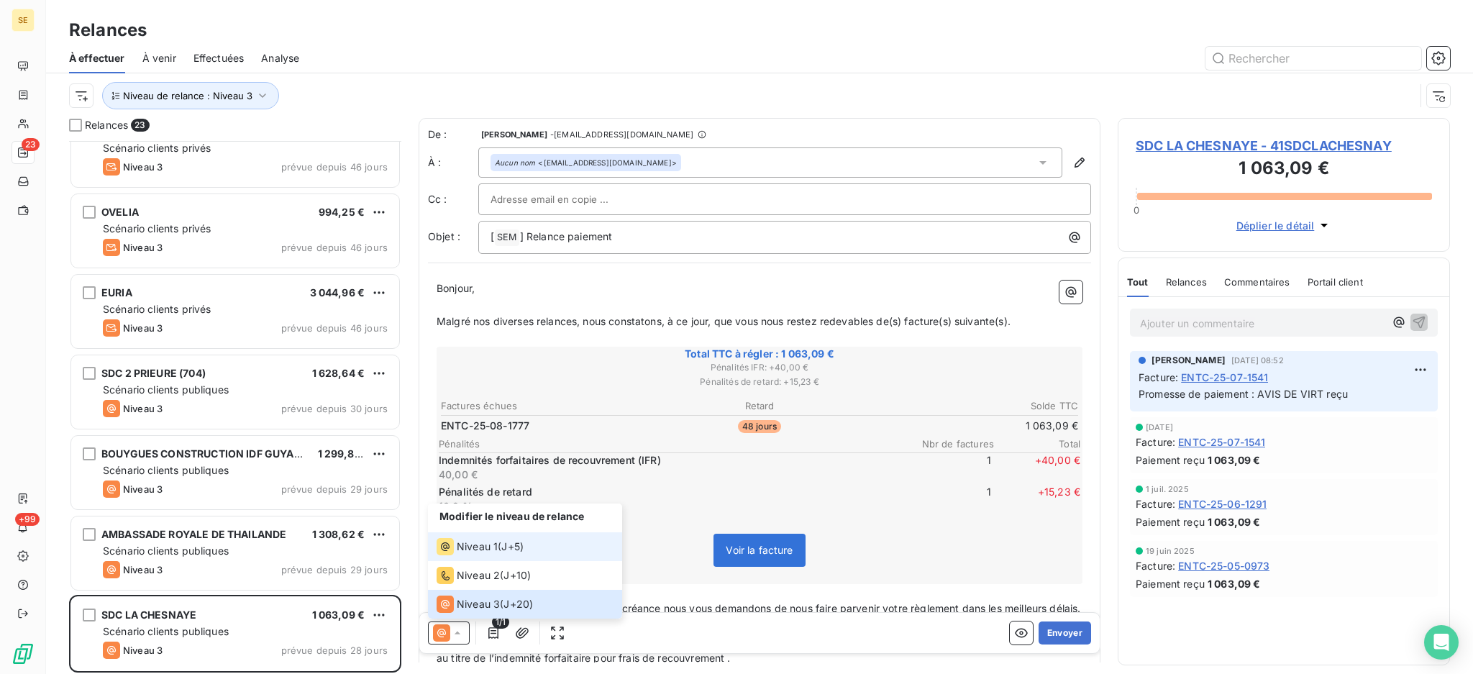
click at [470, 547] on span "Niveau 1" at bounding box center [477, 546] width 41 height 14
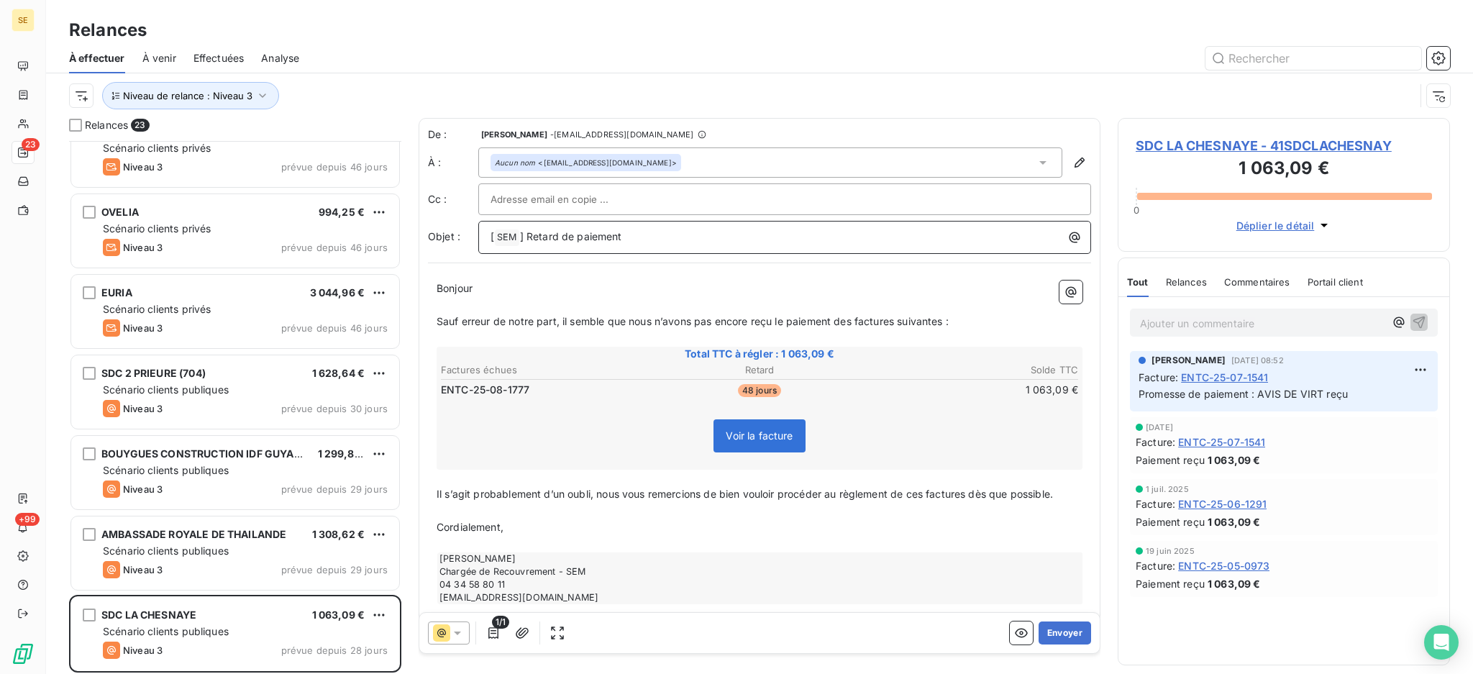
click at [682, 239] on p "[ SEM ﻿ ] Retard de paiement" at bounding box center [787, 237] width 595 height 17
click at [1043, 633] on button "Envoyer" at bounding box center [1064, 632] width 52 height 23
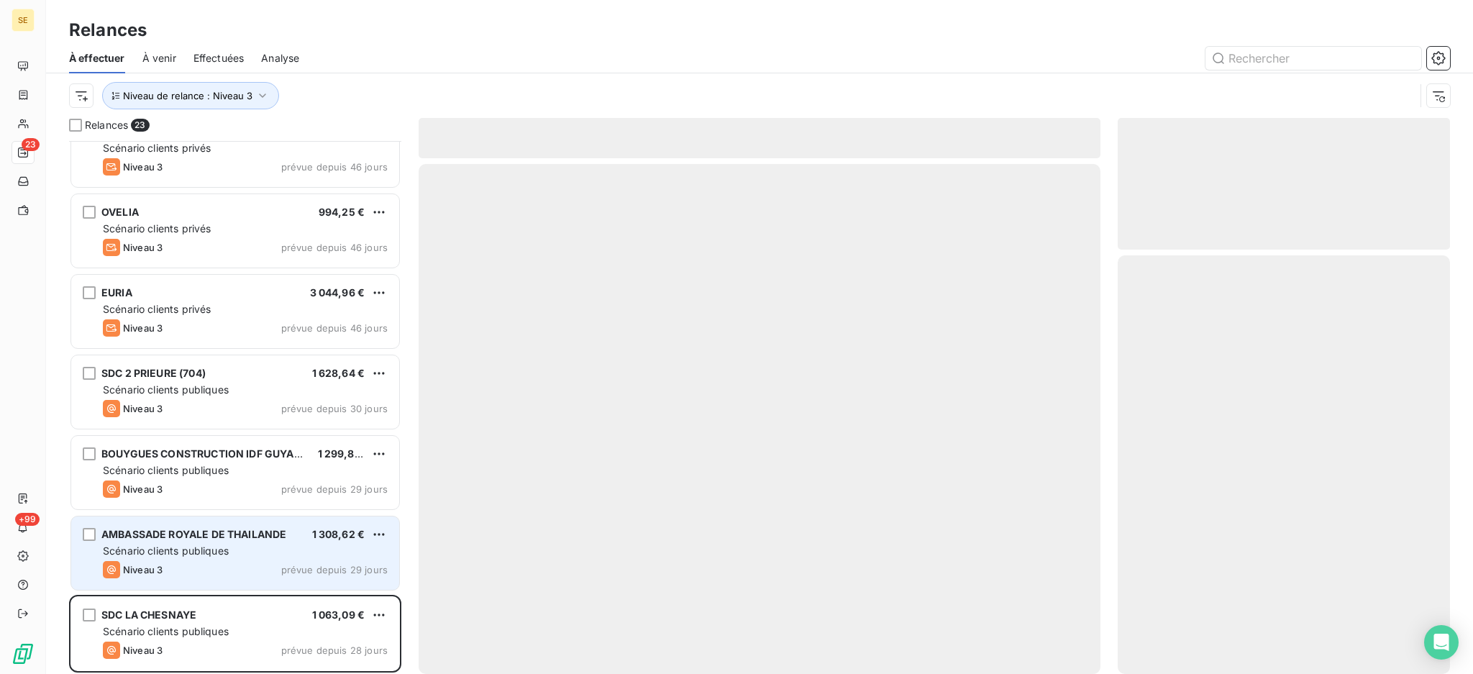
scroll to position [1238, 0]
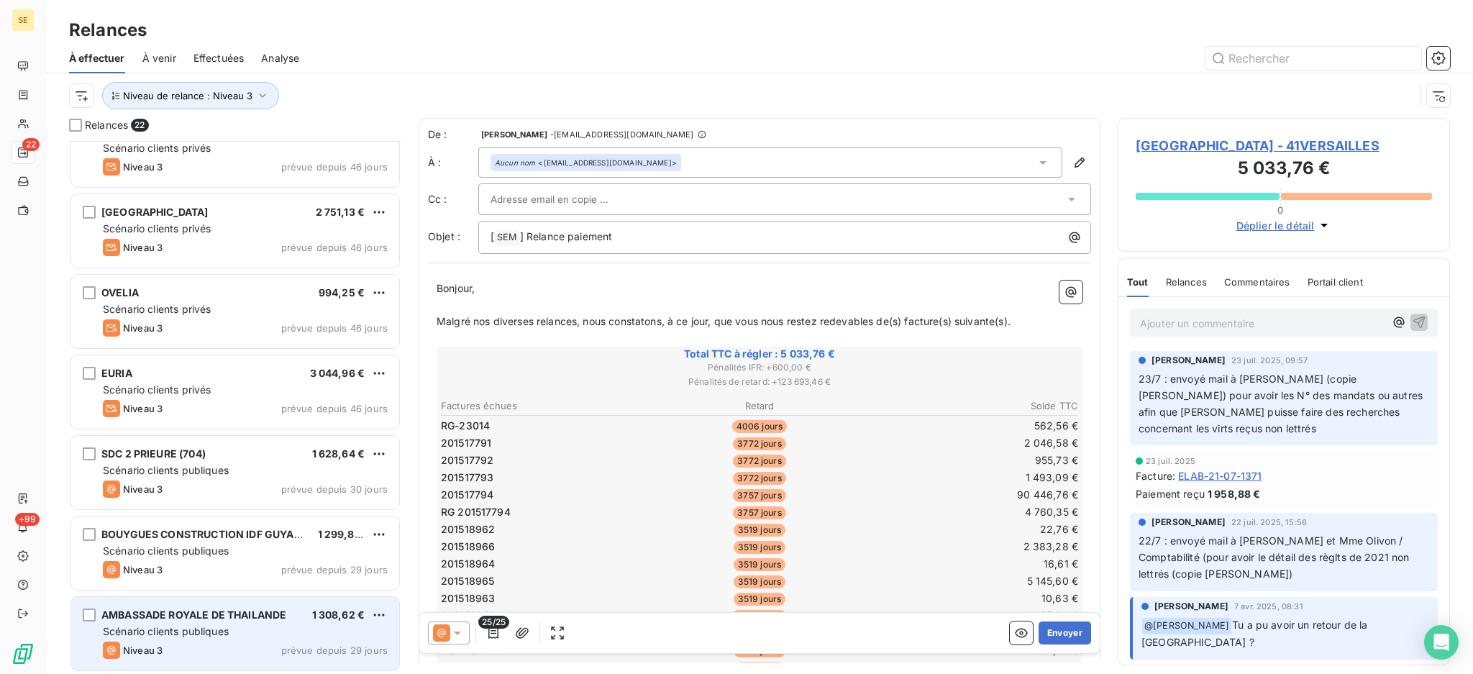
click at [209, 625] on span "Scénario clients publiques" at bounding box center [166, 631] width 126 height 12
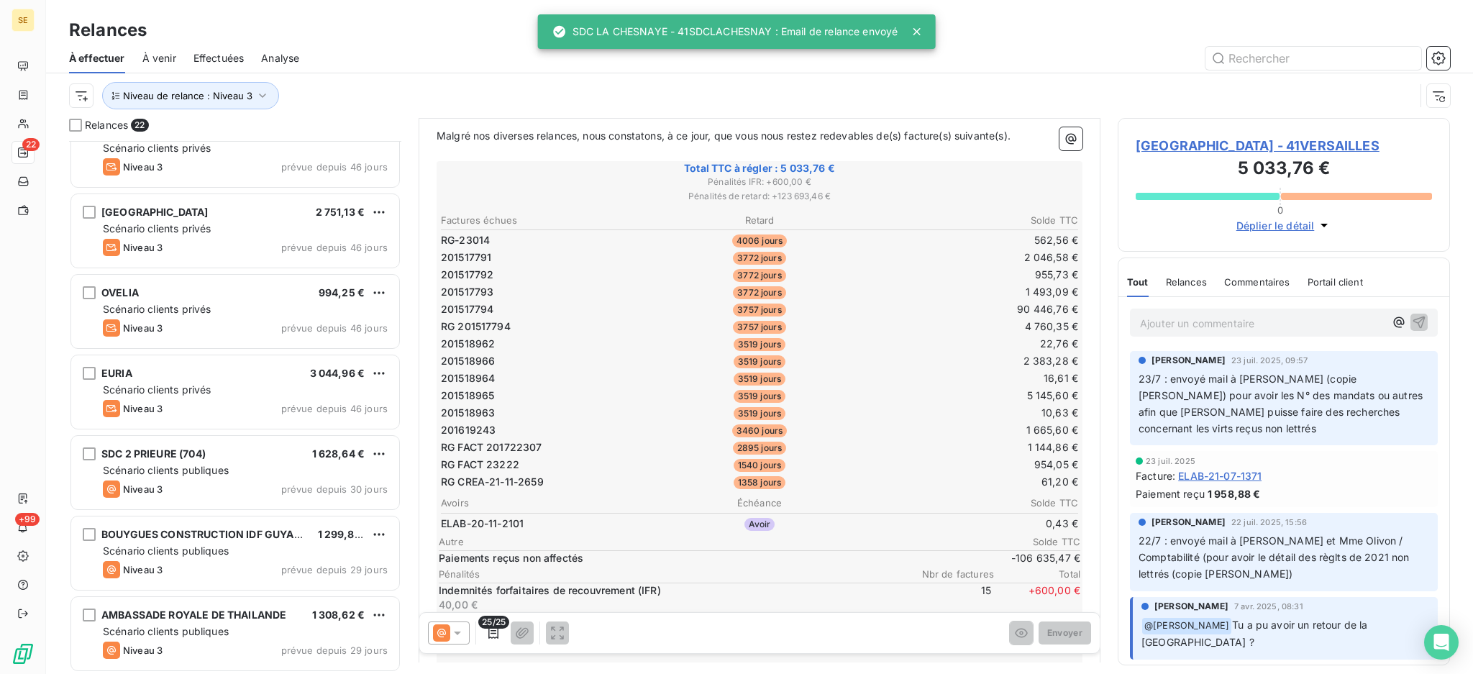
scroll to position [192, 0]
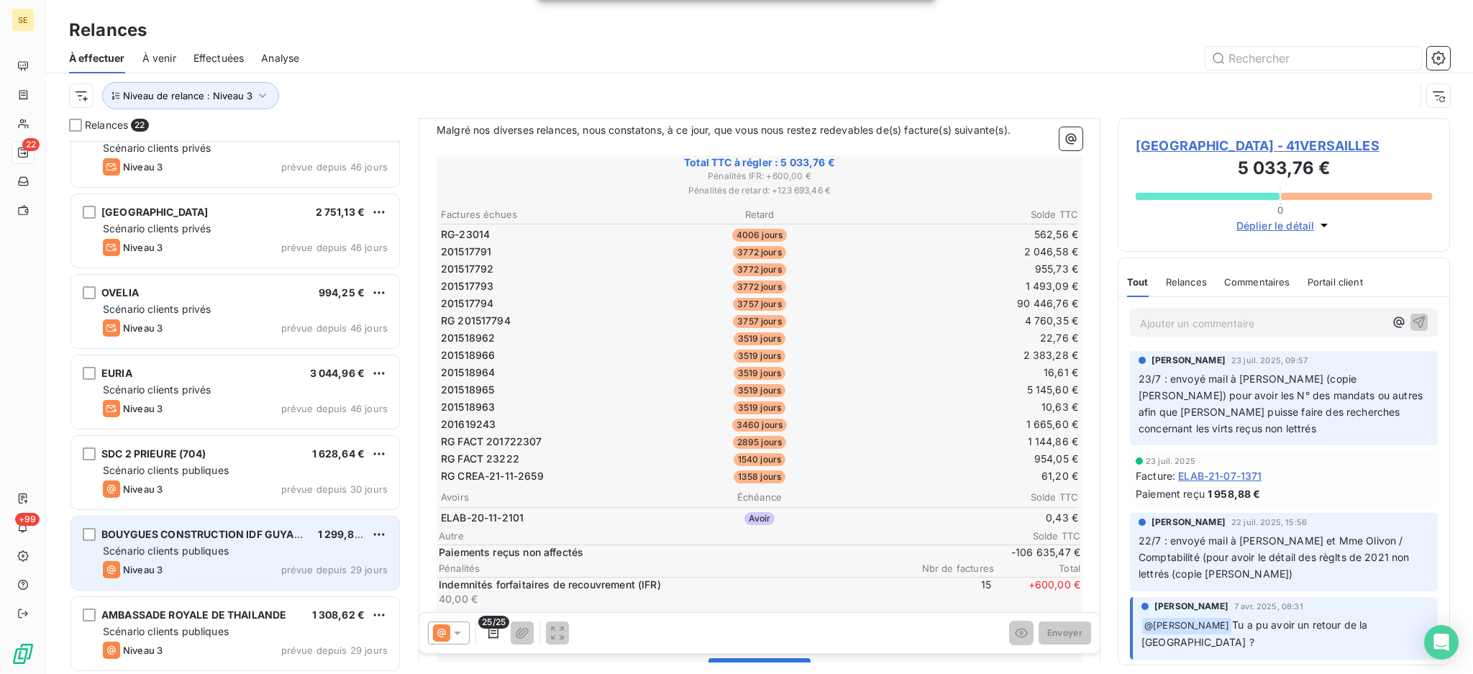
click at [191, 550] on span "Scénario clients publiques" at bounding box center [166, 550] width 126 height 12
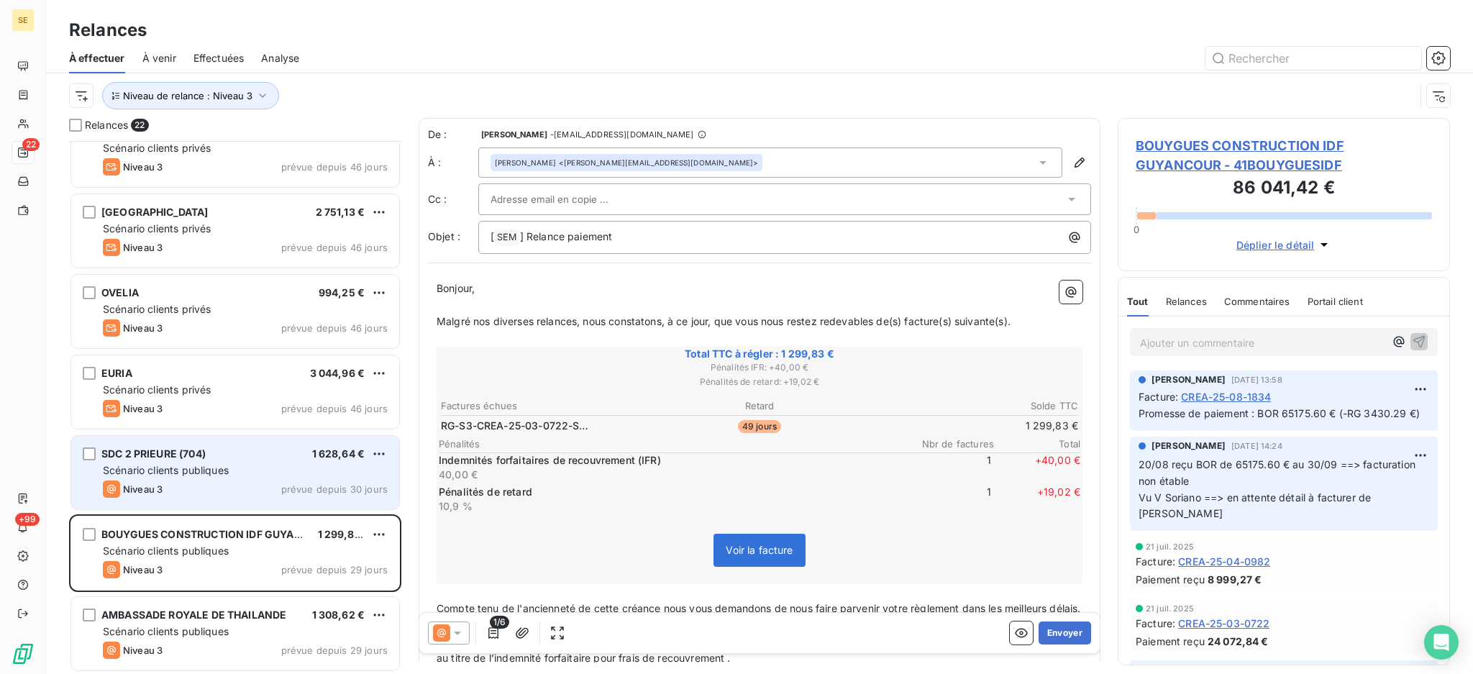
click at [255, 465] on div "Scénario clients publiques" at bounding box center [245, 470] width 285 height 14
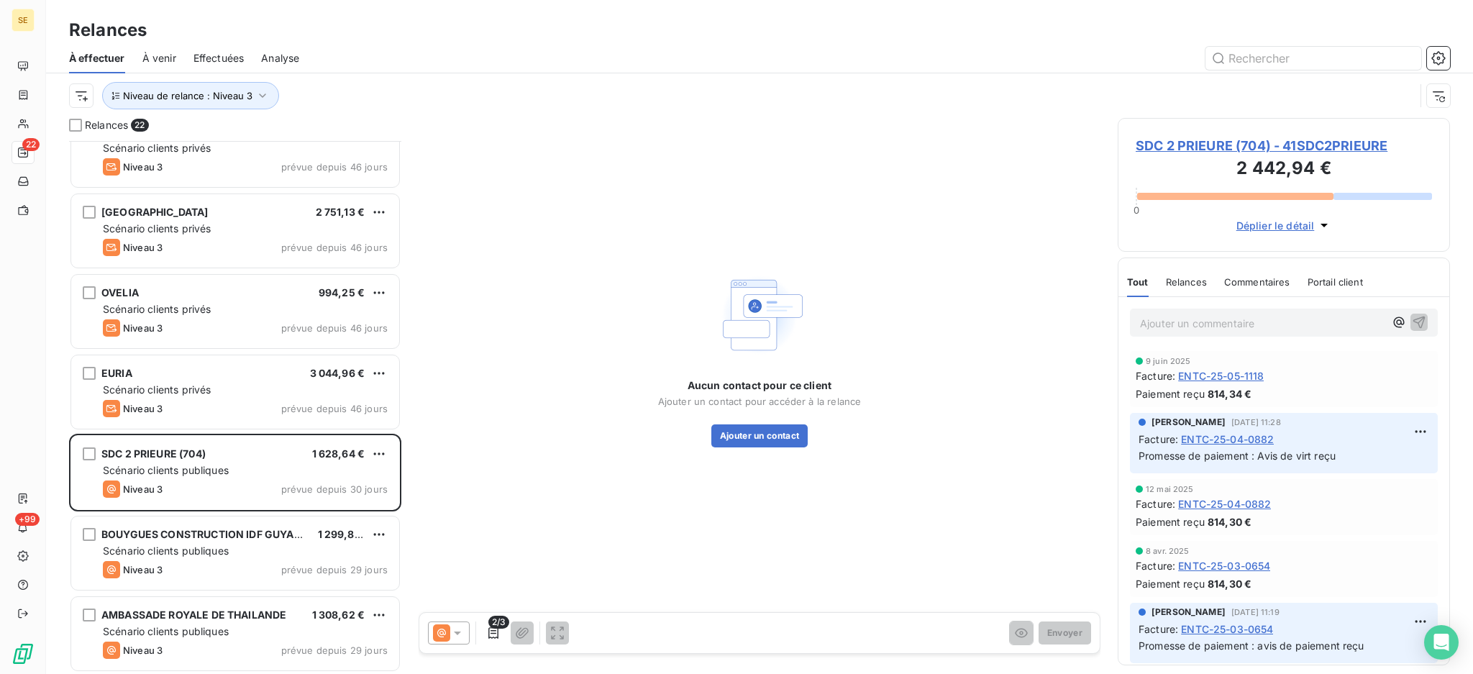
click at [454, 634] on icon at bounding box center [457, 633] width 14 height 14
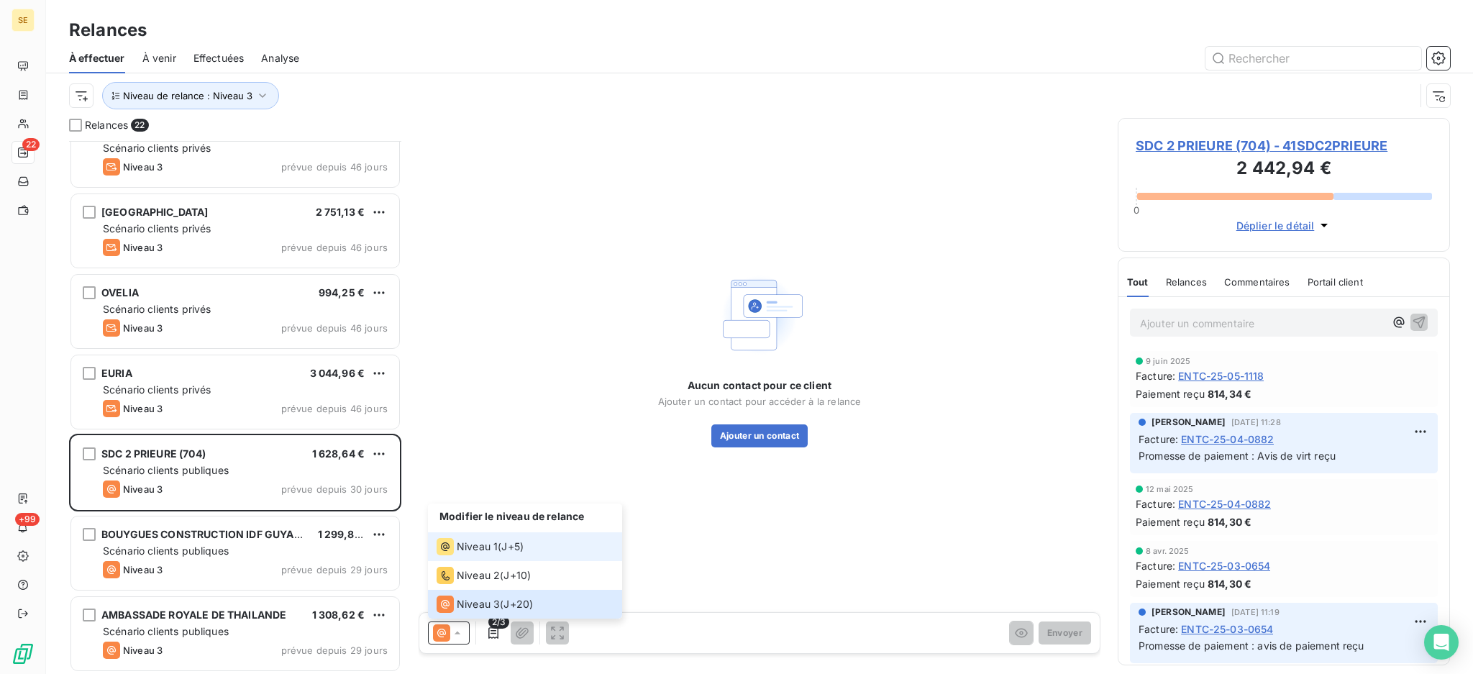
click at [478, 552] on span "Niveau 1" at bounding box center [477, 546] width 41 height 14
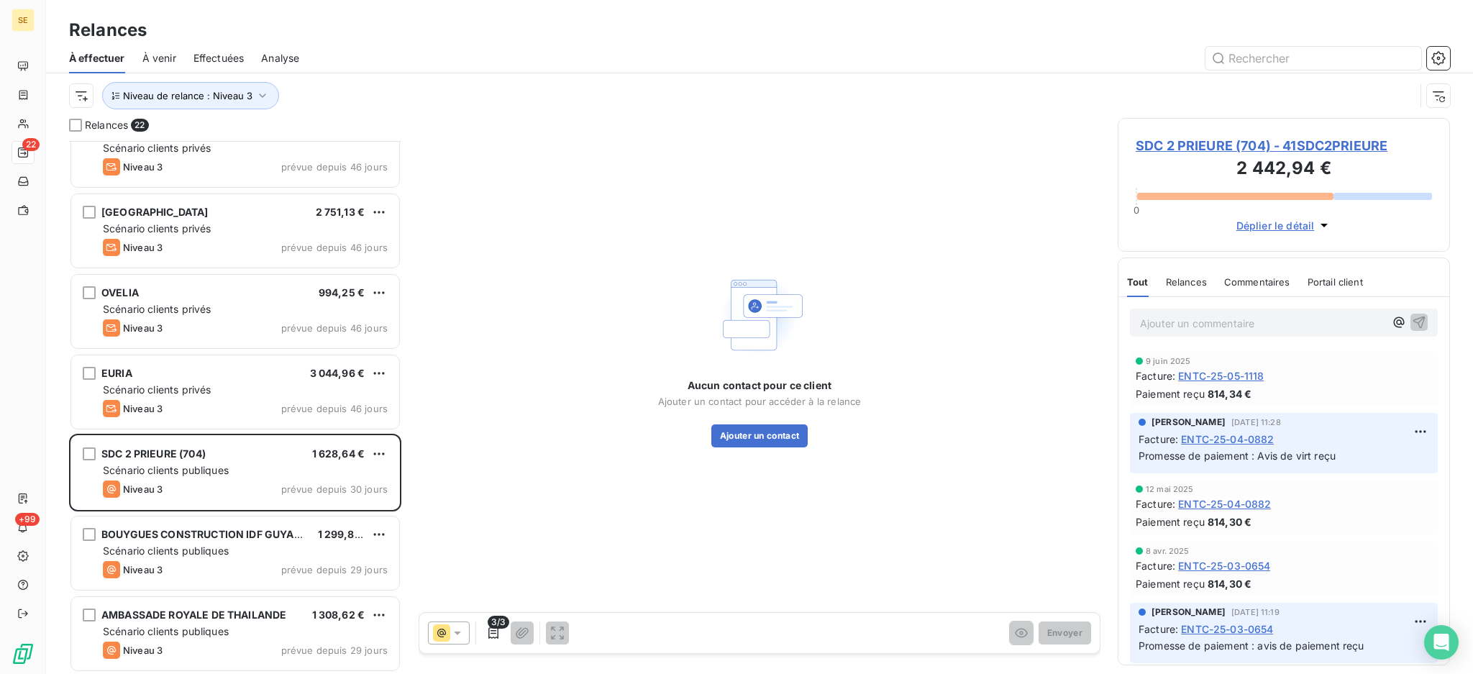
click at [1306, 137] on span "SDC 2 PRIEURE (704) - 41SDC2PRIEURE" at bounding box center [1284, 145] width 296 height 19
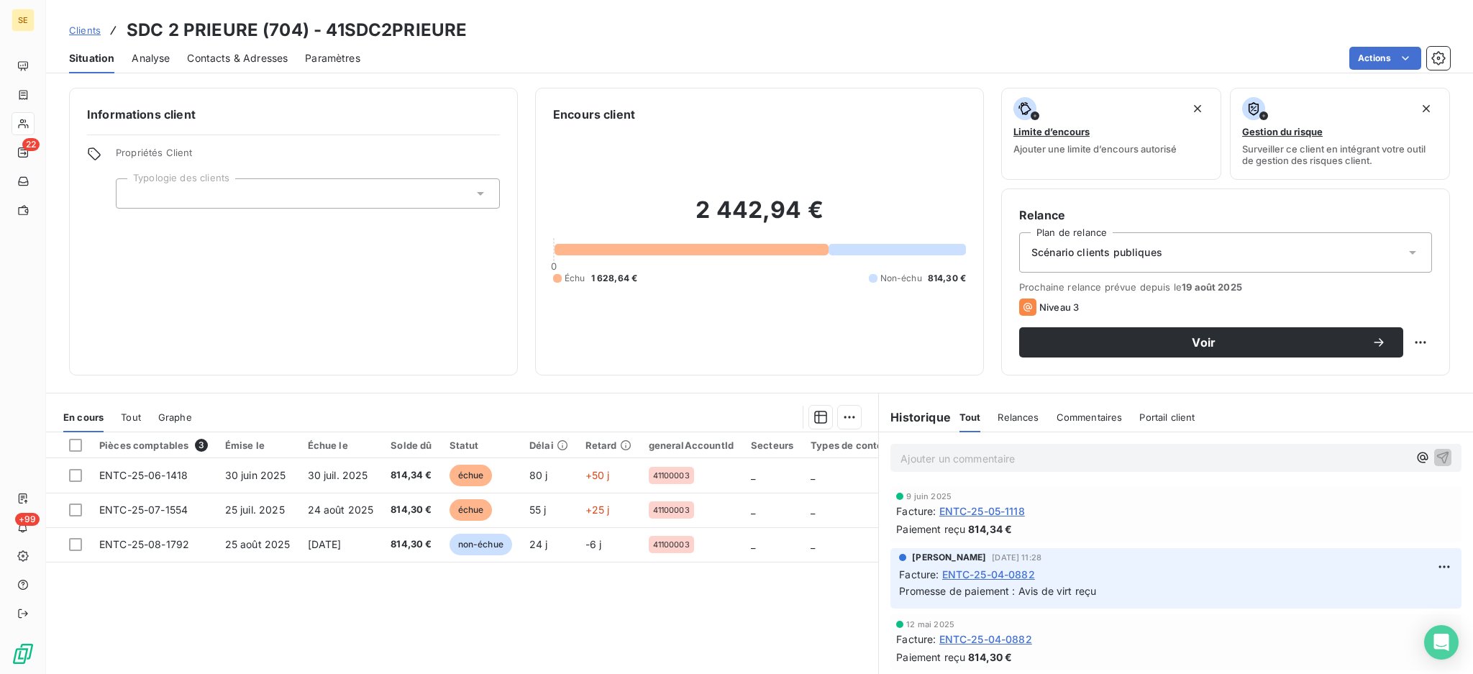
click at [225, 61] on span "Contacts & Adresses" at bounding box center [237, 58] width 101 height 14
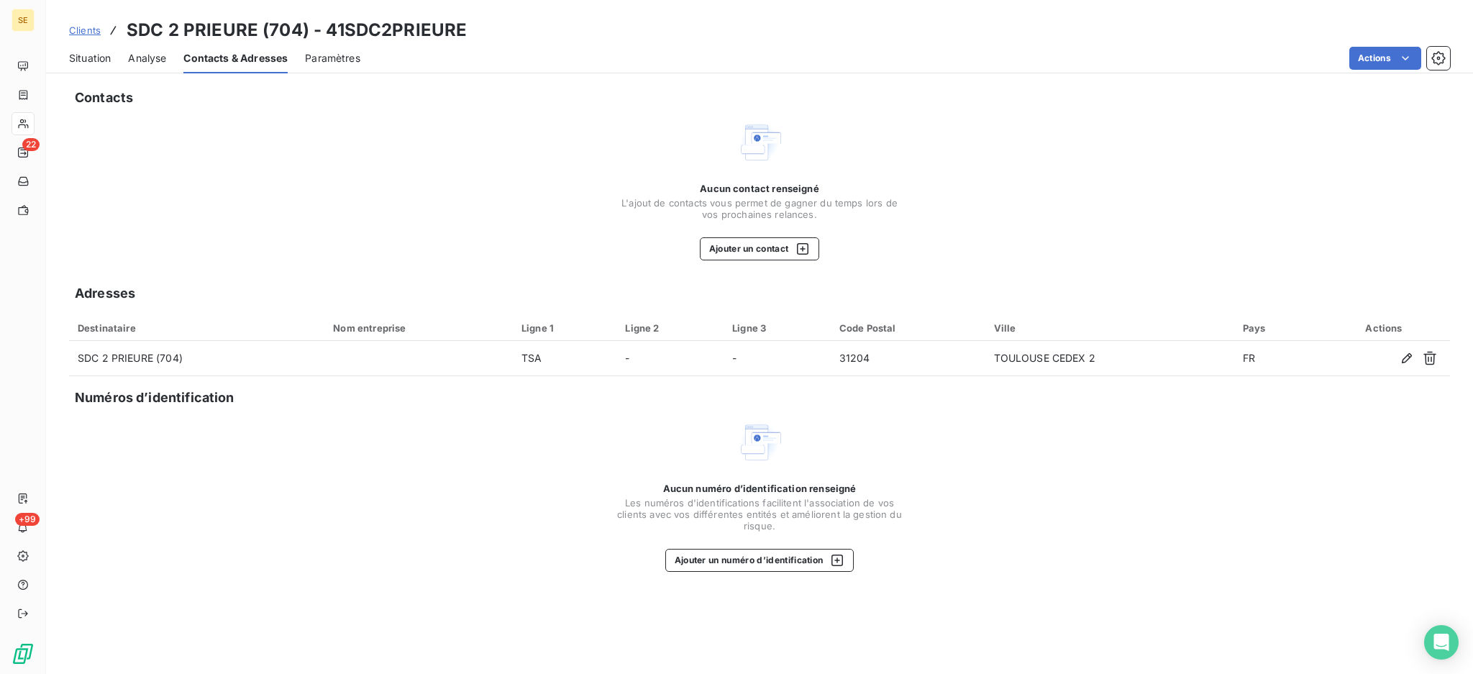
click at [92, 62] on span "Situation" at bounding box center [90, 58] width 42 height 14
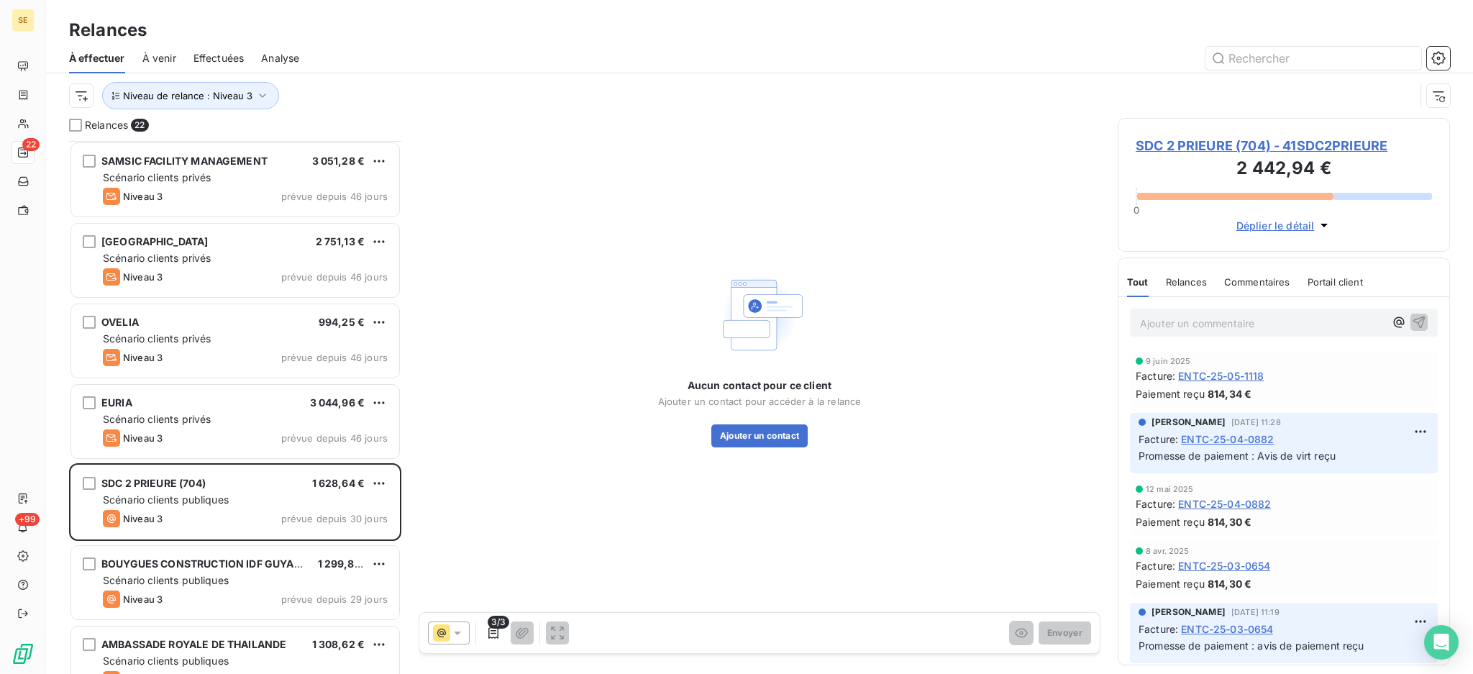
scroll to position [1239, 0]
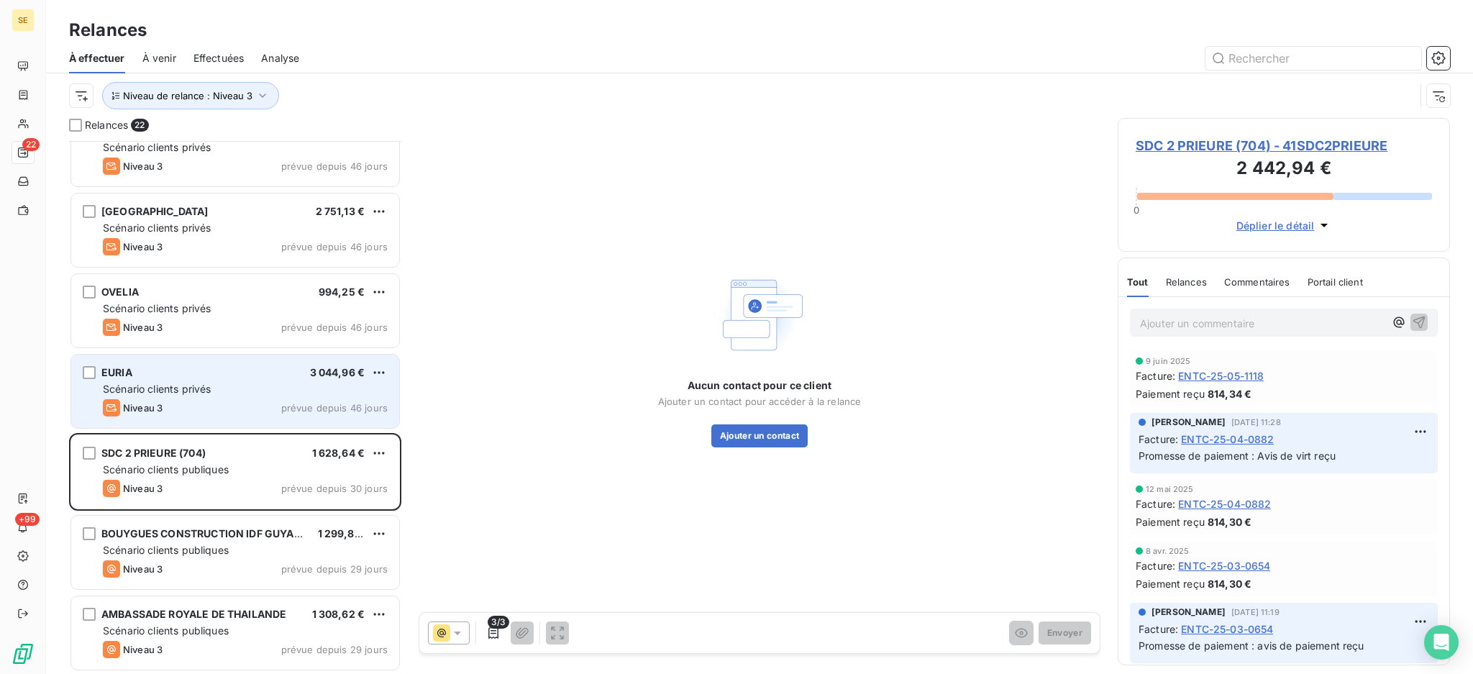
click at [232, 403] on div "Niveau 3 prévue depuis 46 jours" at bounding box center [245, 407] width 285 height 17
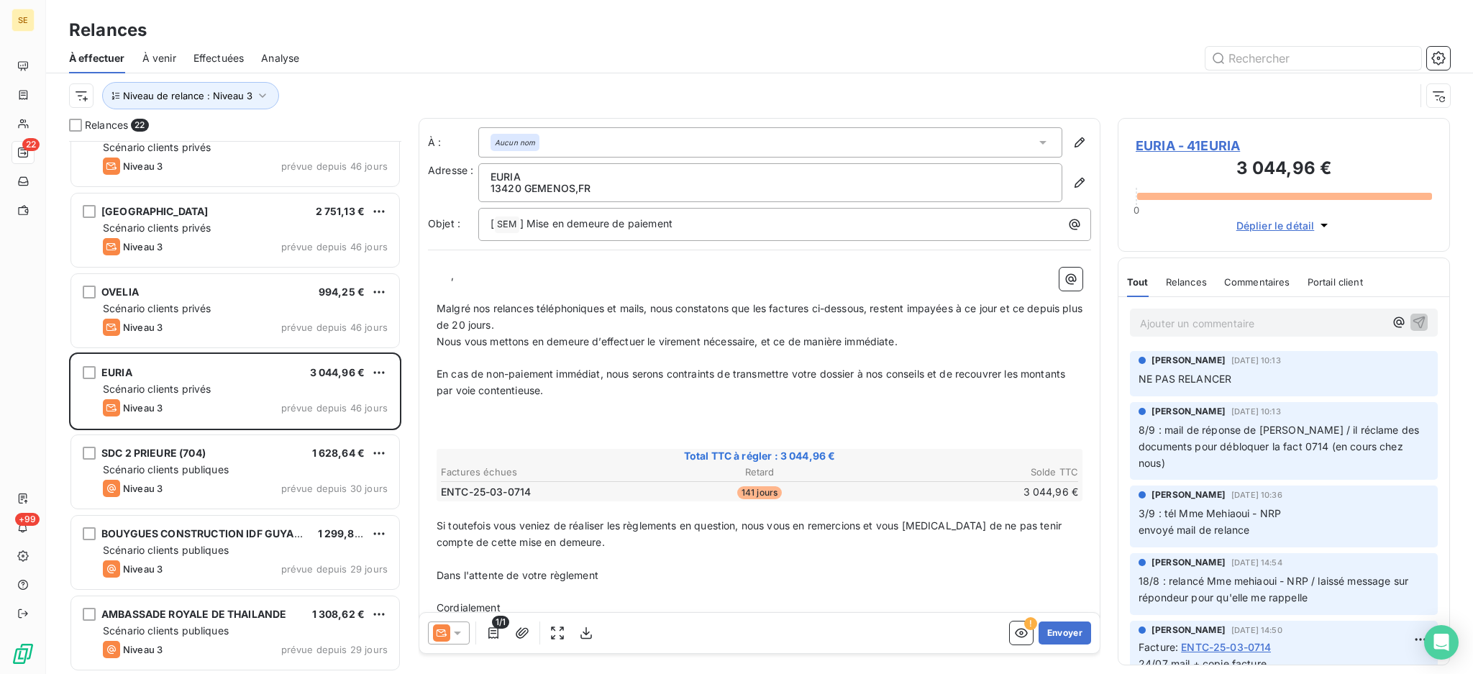
click at [461, 629] on icon at bounding box center [457, 633] width 14 height 14
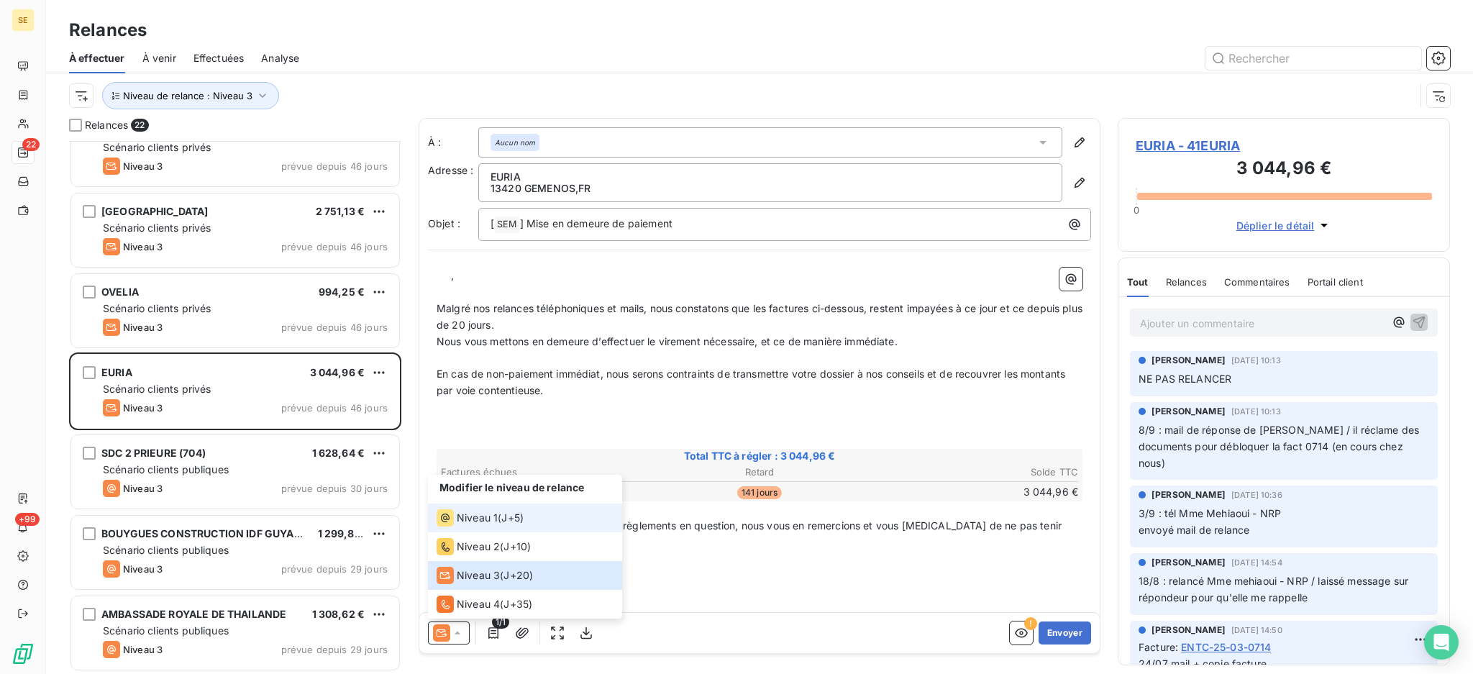
click at [468, 511] on span "Niveau 1" at bounding box center [477, 518] width 41 height 14
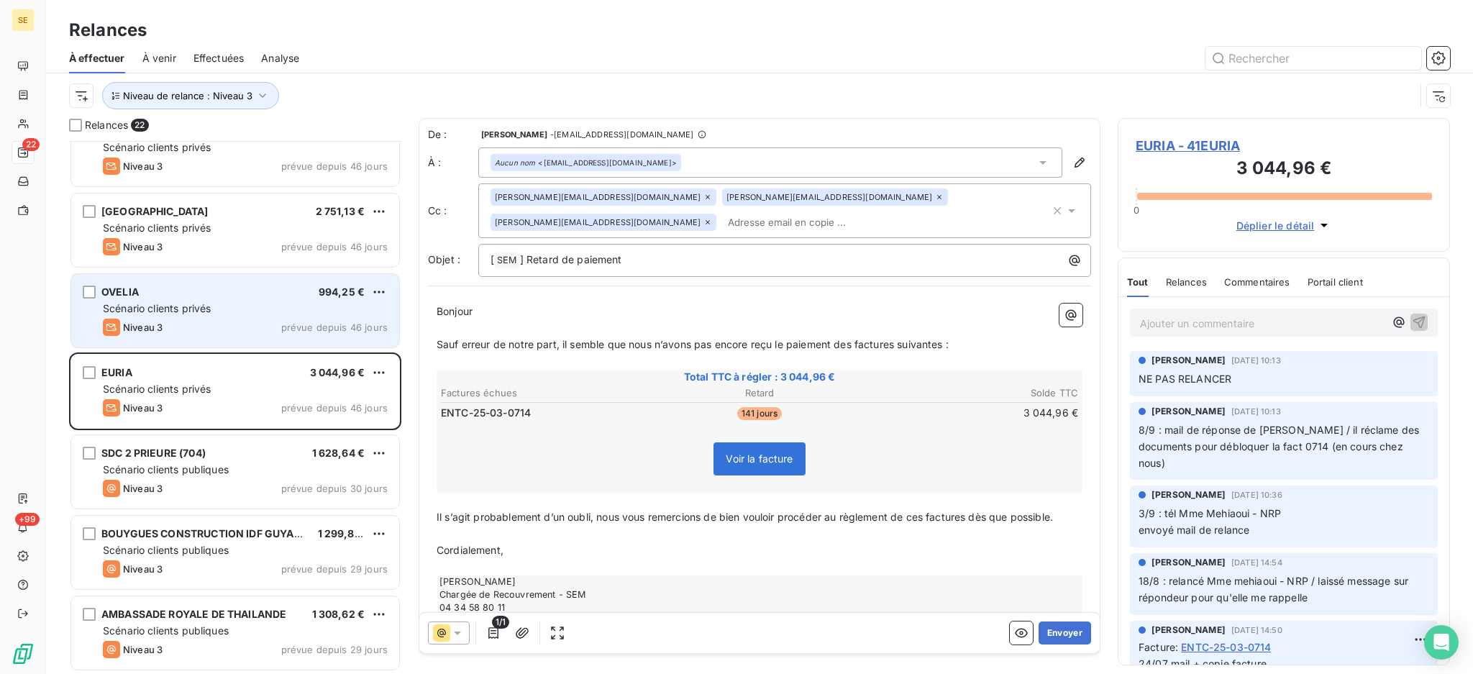
click at [242, 317] on div "OVELIA 994,25 € Scénario clients privés Niveau 3 prévue depuis 46 jours" at bounding box center [235, 310] width 328 height 73
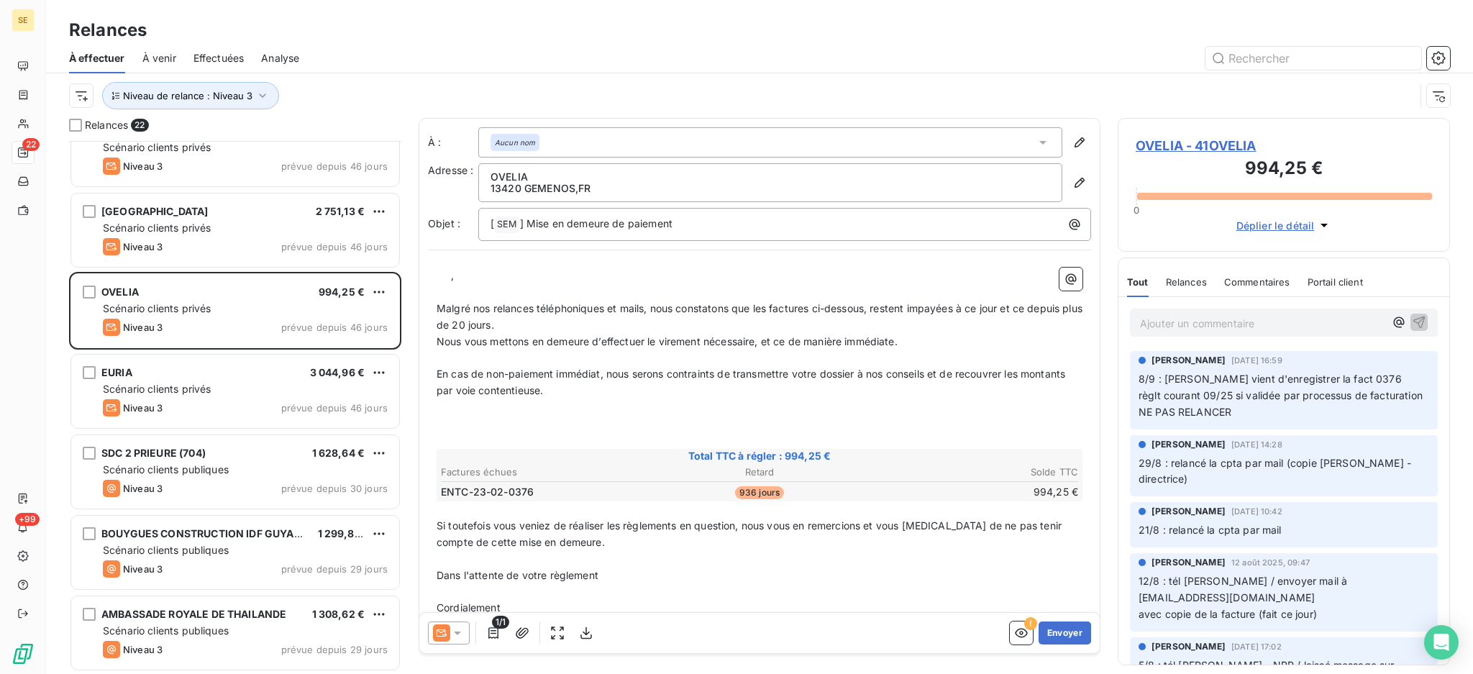
click at [457, 632] on icon at bounding box center [457, 633] width 7 height 4
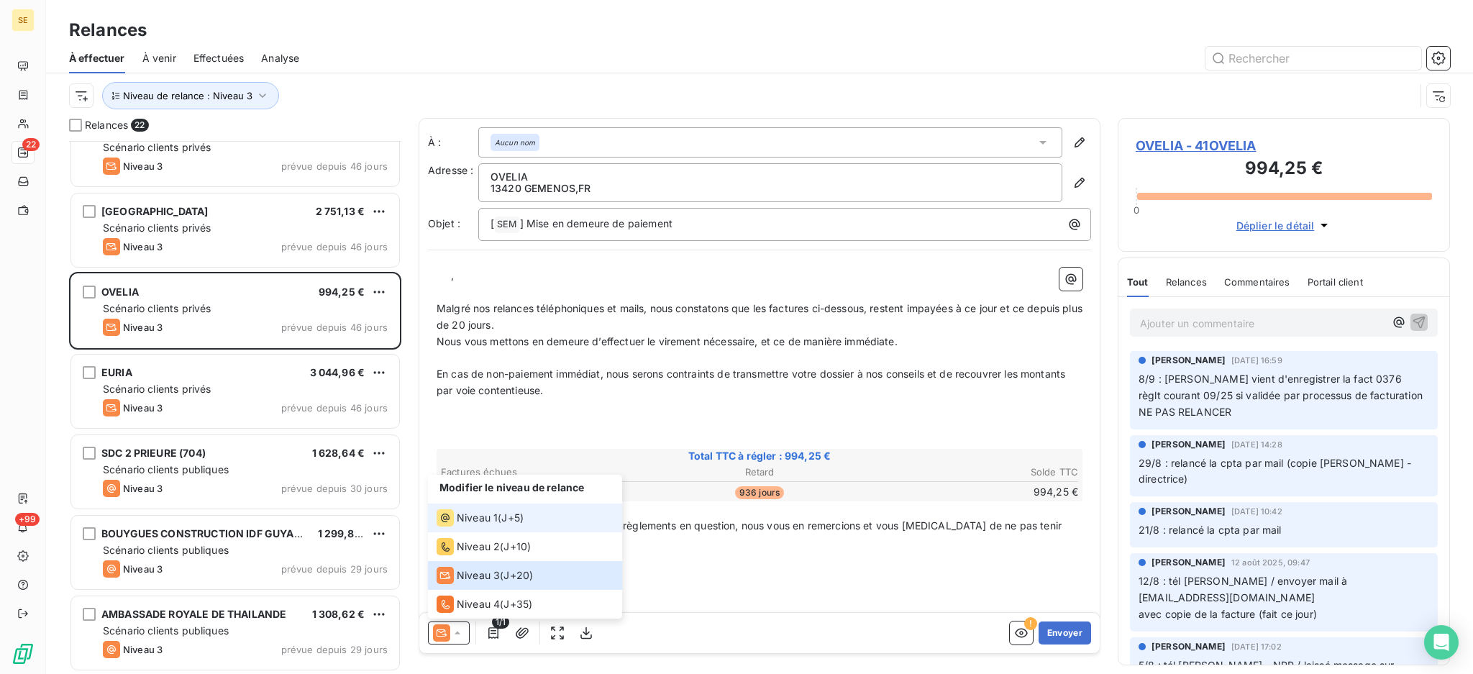
click at [470, 523] on span "Niveau 1" at bounding box center [477, 518] width 41 height 14
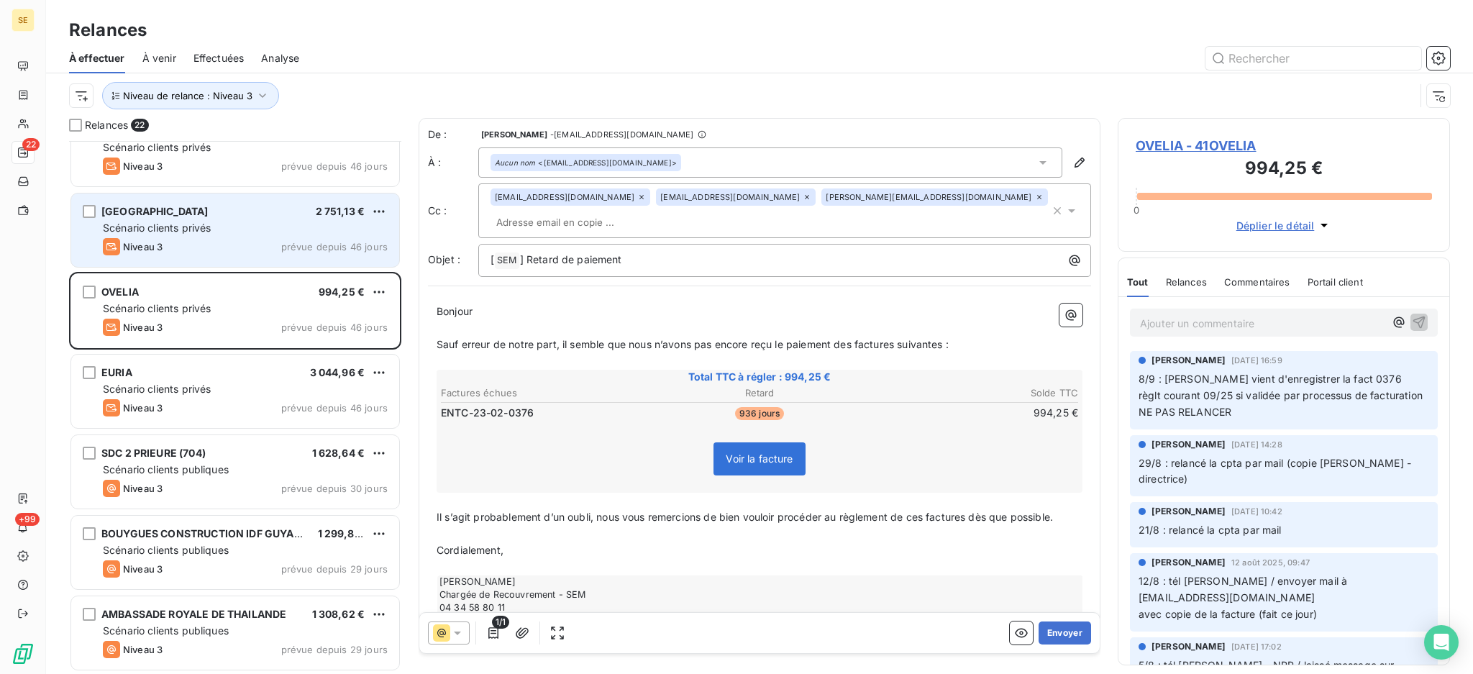
click at [204, 221] on span "Scénario clients privés" at bounding box center [157, 227] width 108 height 12
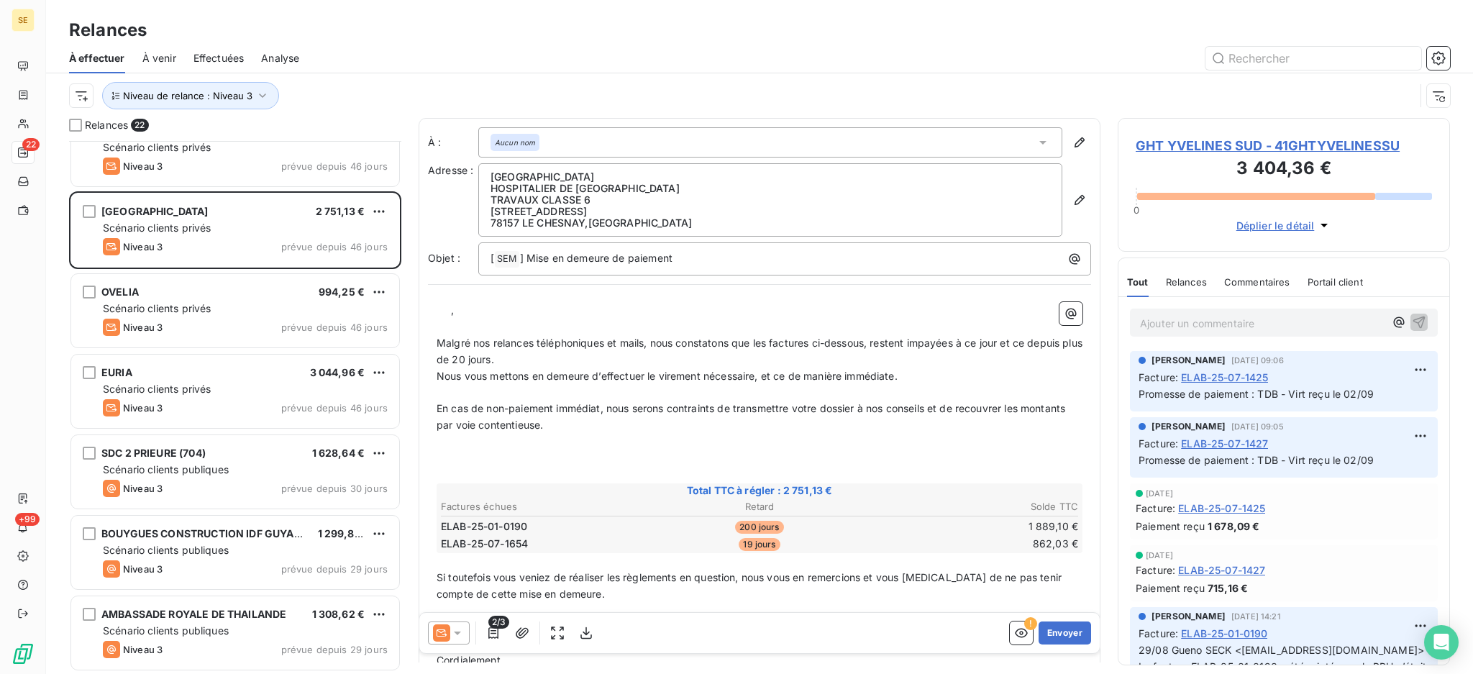
click at [463, 634] on icon at bounding box center [457, 633] width 14 height 14
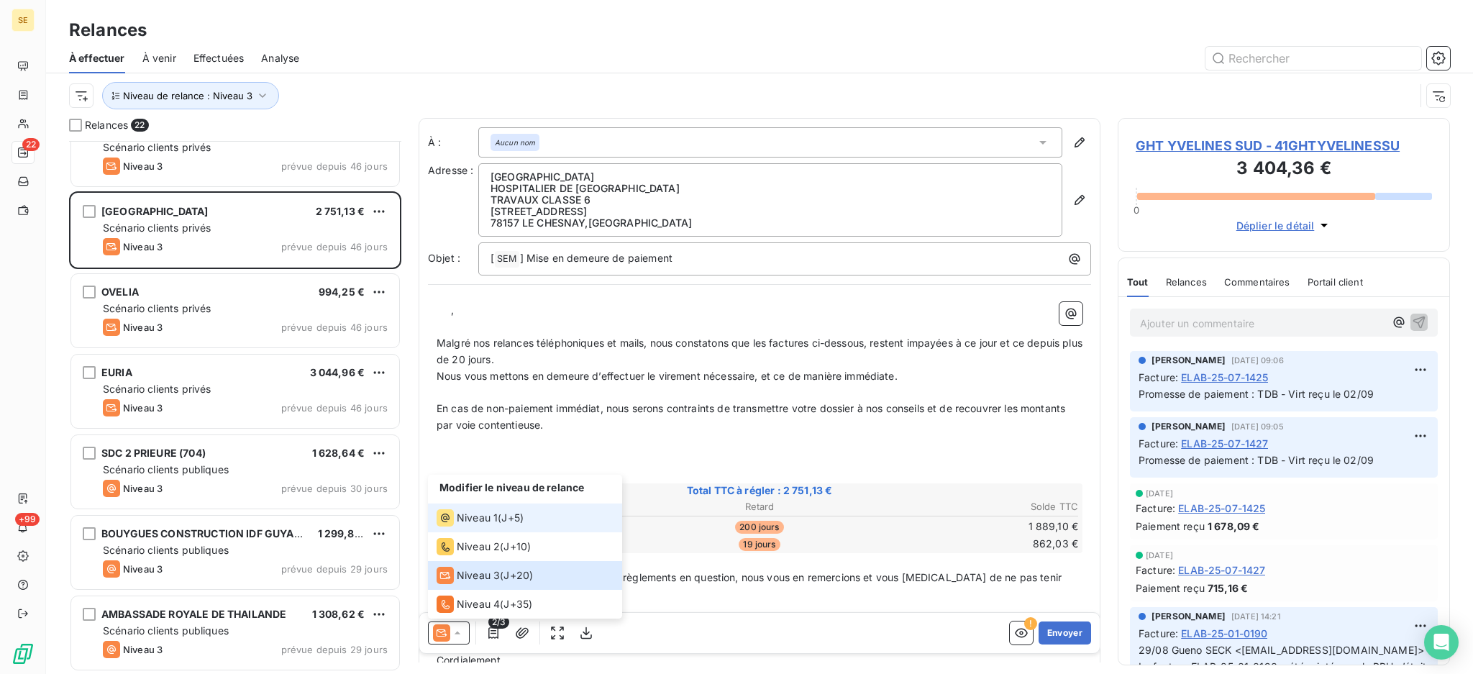
click at [476, 521] on span "Niveau 1" at bounding box center [477, 518] width 41 height 14
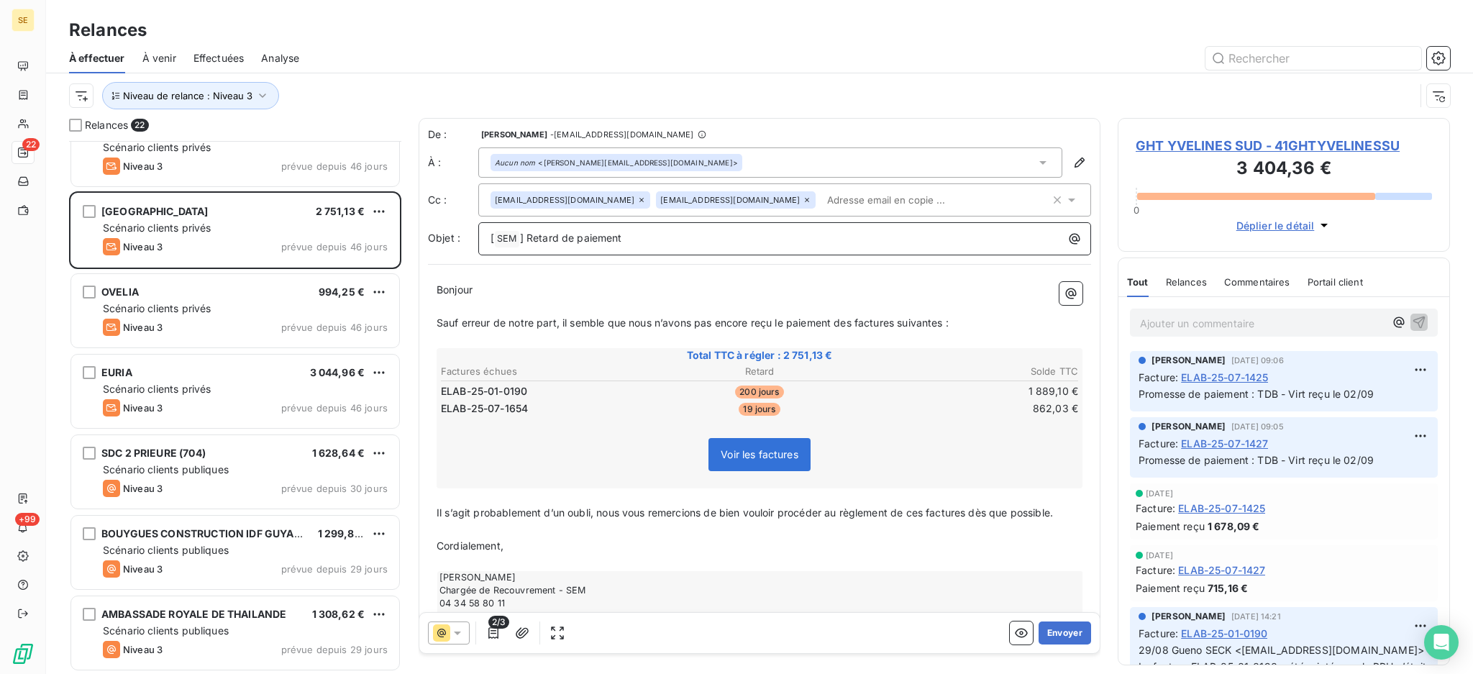
click at [710, 239] on p "[ SEM ﻿ ] Retard de paiement" at bounding box center [787, 238] width 595 height 17
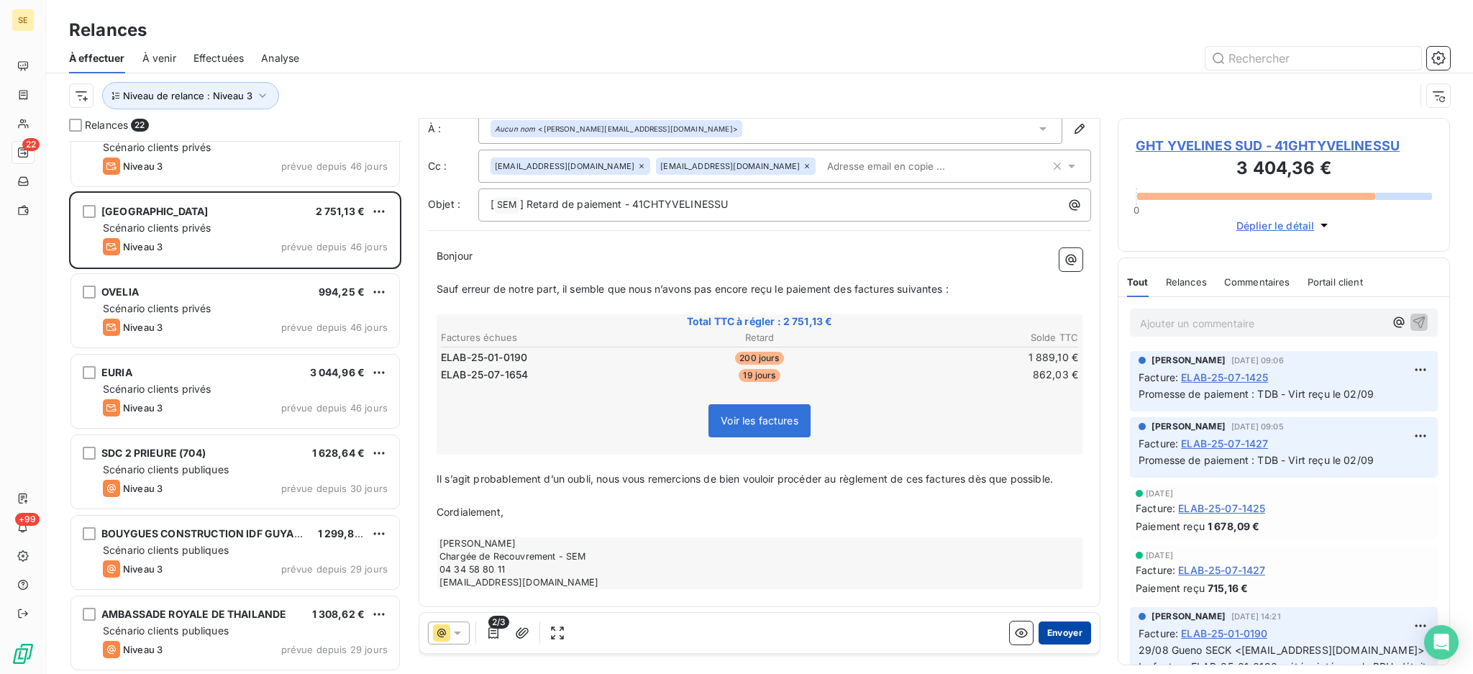
click at [1043, 629] on button "Envoyer" at bounding box center [1064, 632] width 52 height 23
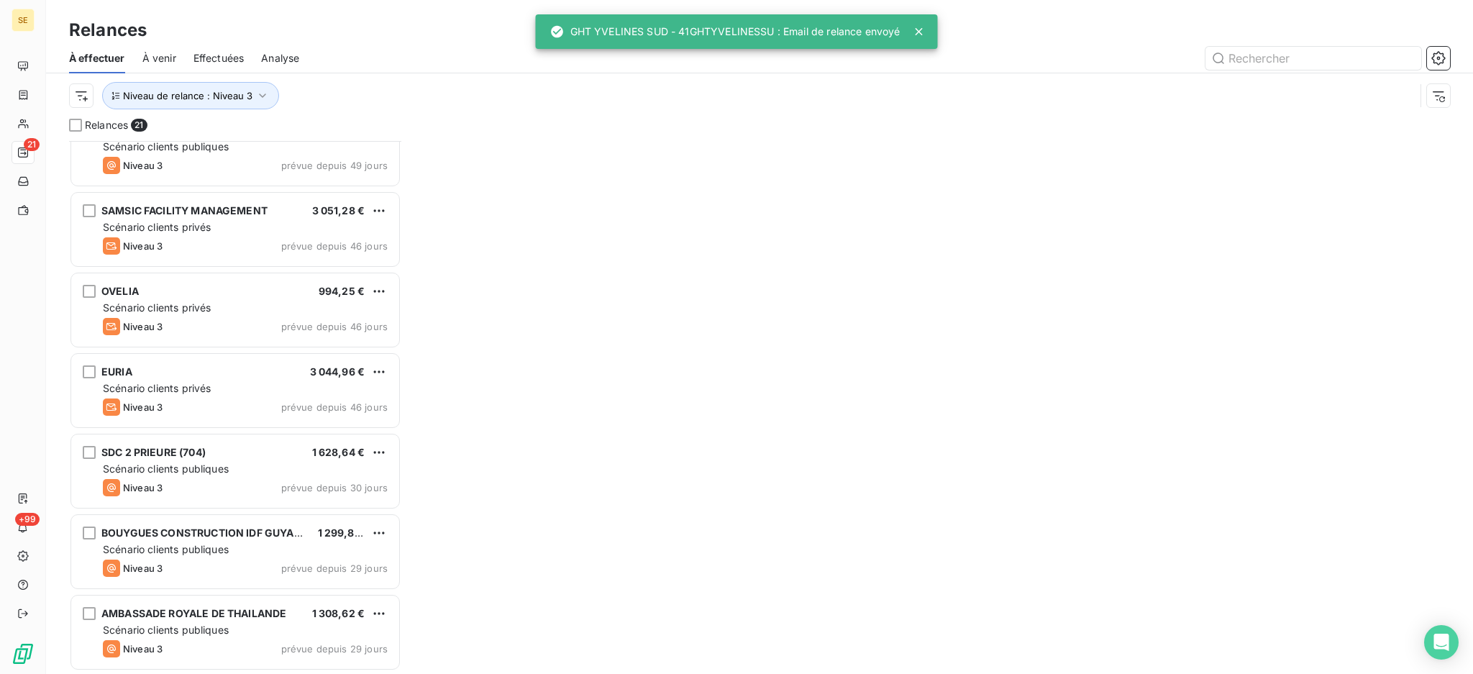
scroll to position [1158, 0]
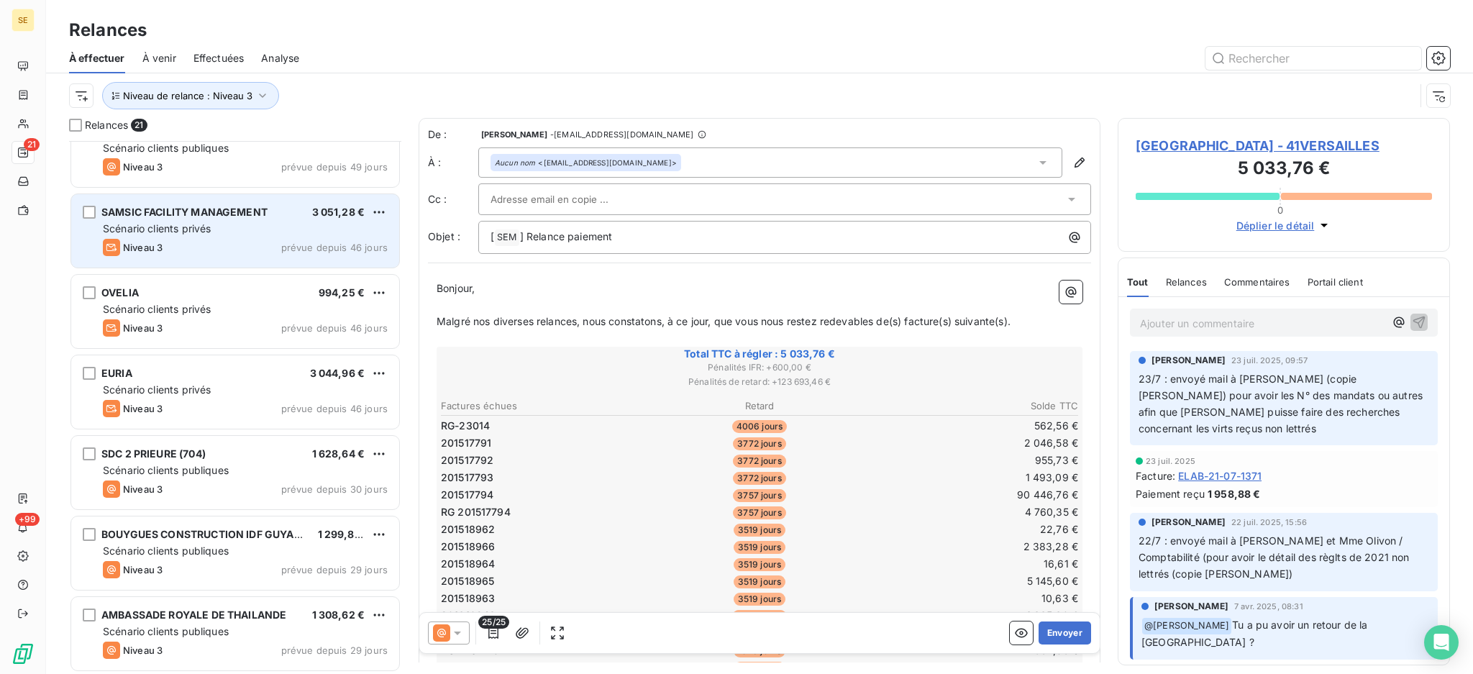
click at [274, 235] on div "Scénario clients privés" at bounding box center [245, 228] width 285 height 14
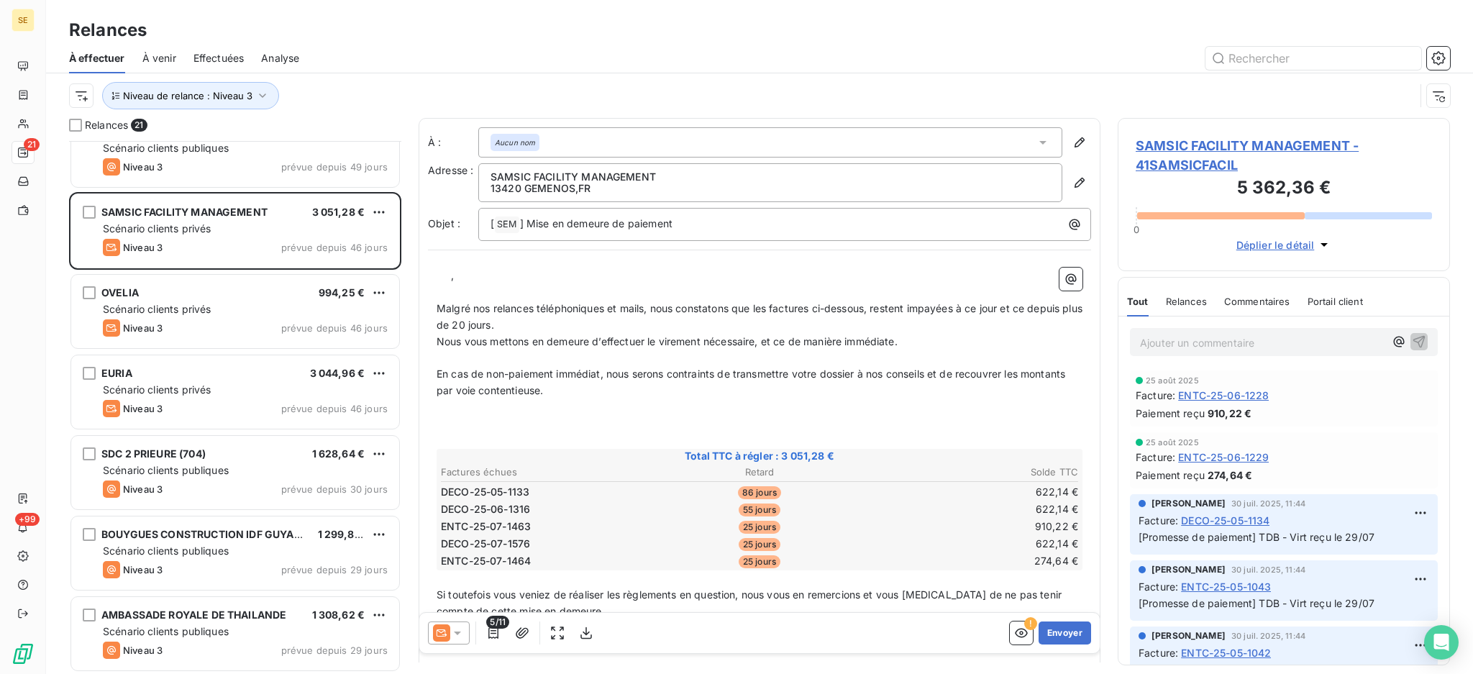
click at [454, 631] on icon at bounding box center [457, 633] width 14 height 14
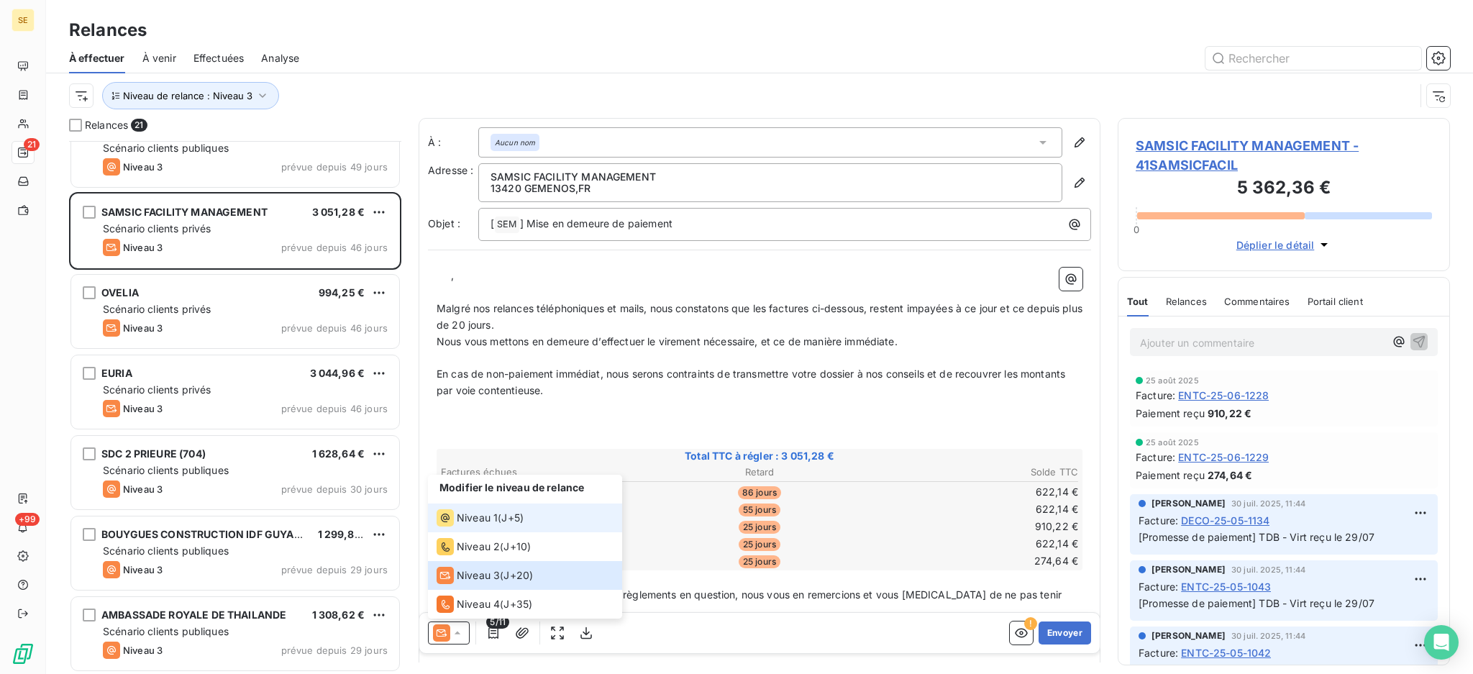
click at [495, 522] on span "Niveau 1" at bounding box center [477, 518] width 41 height 14
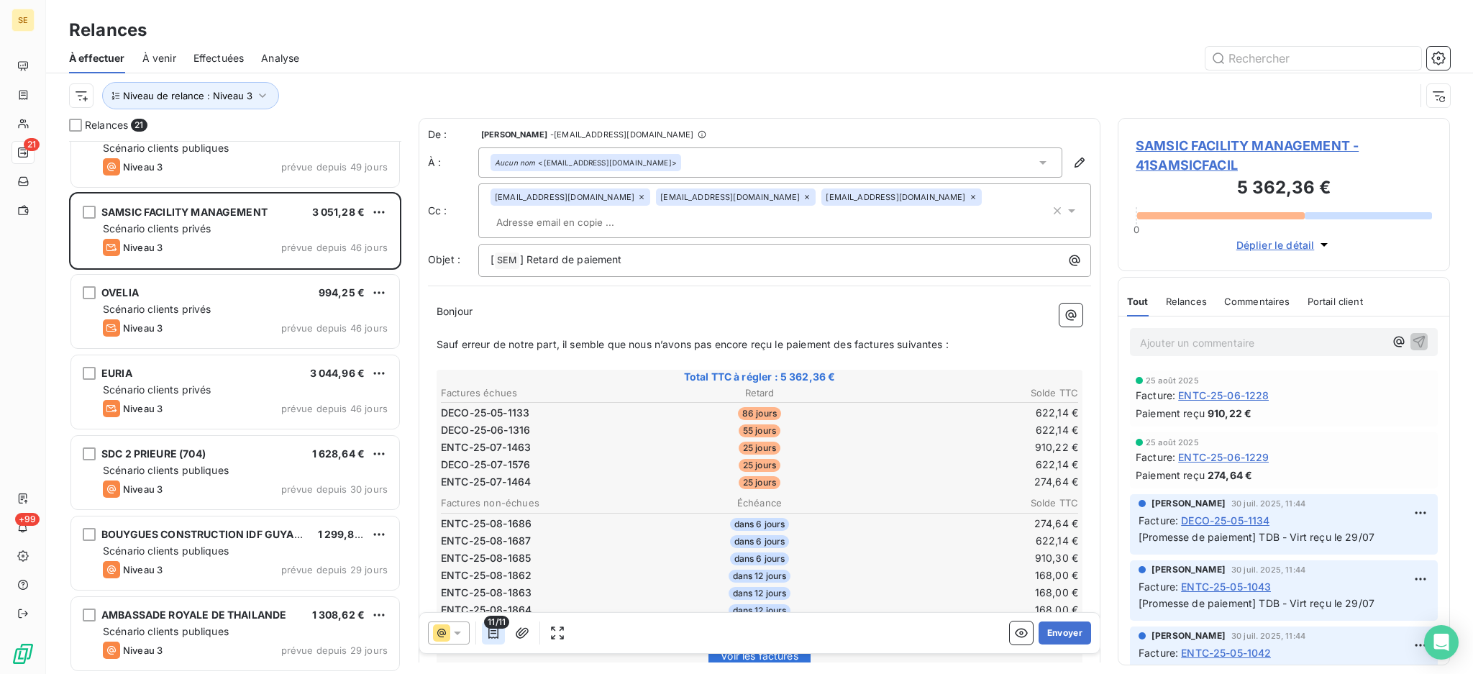
click at [490, 629] on icon "button" at bounding box center [493, 633] width 14 height 14
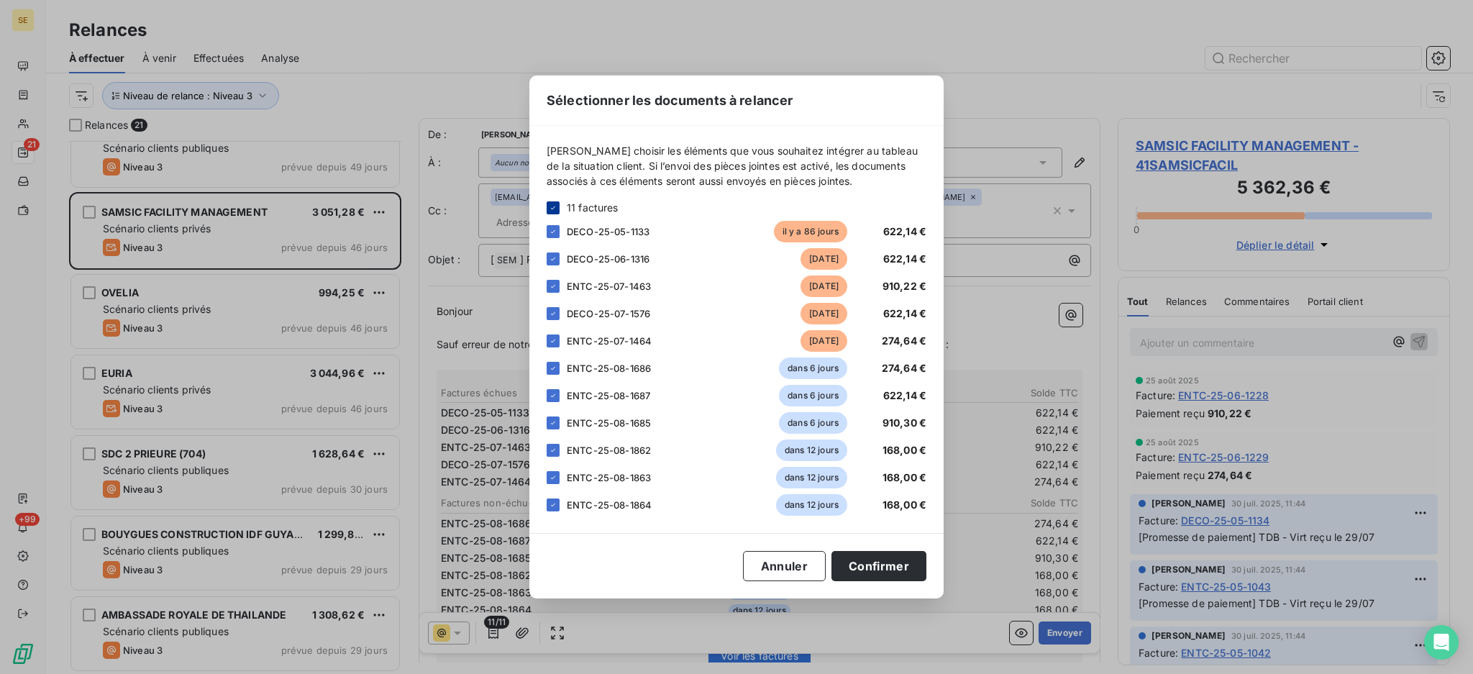
click at [553, 205] on icon at bounding box center [553, 208] width 9 height 9
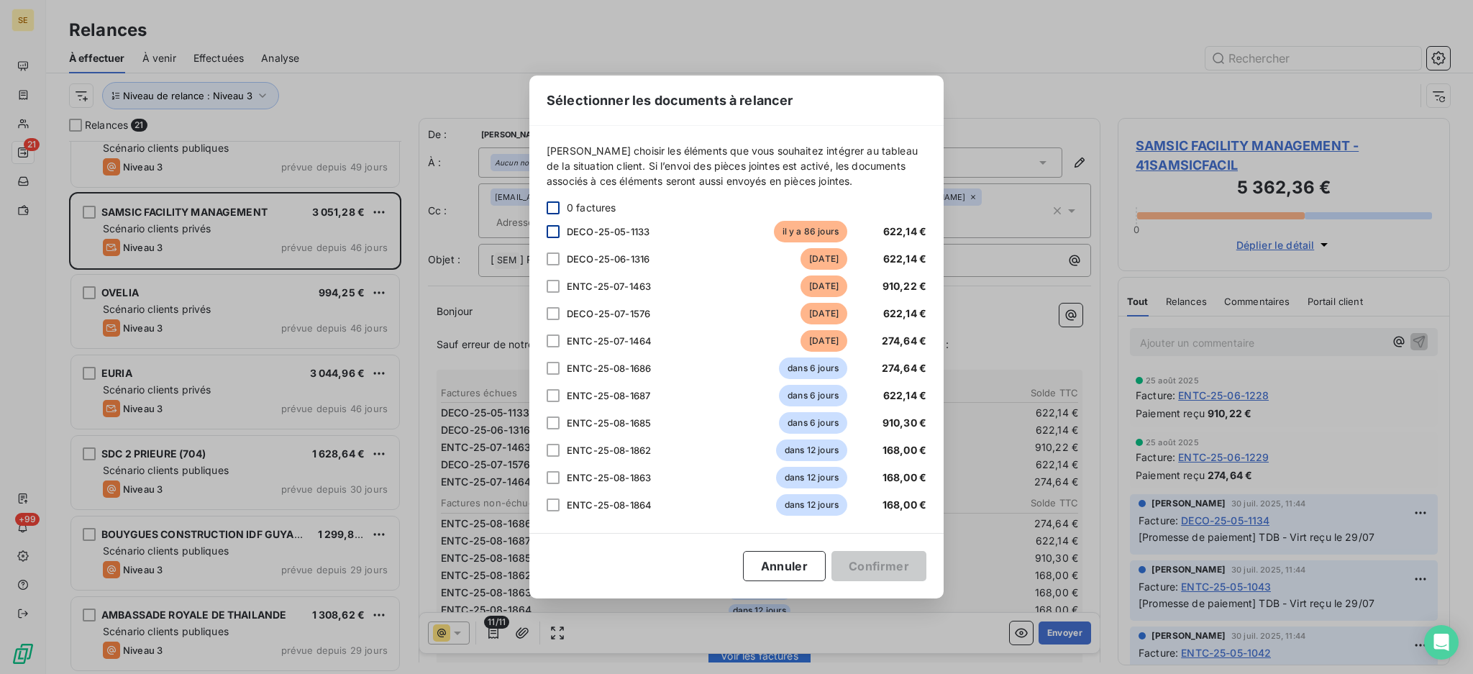
click at [550, 231] on div at bounding box center [553, 231] width 13 height 13
click at [557, 253] on div at bounding box center [553, 258] width 13 height 13
click at [557, 293] on div at bounding box center [553, 286] width 13 height 13
click at [554, 312] on div at bounding box center [553, 313] width 13 height 13
click at [549, 342] on div at bounding box center [553, 340] width 13 height 13
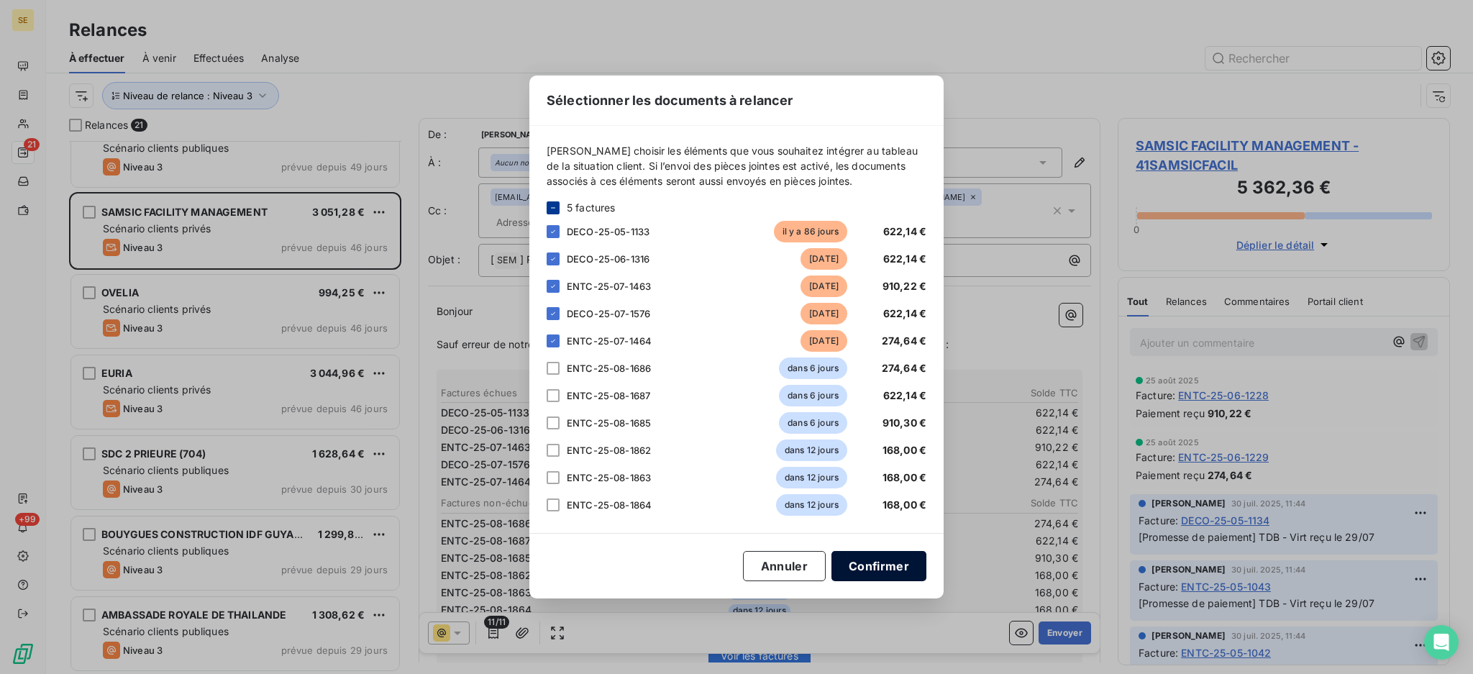
click at [902, 570] on button "Confirmer" at bounding box center [878, 566] width 95 height 30
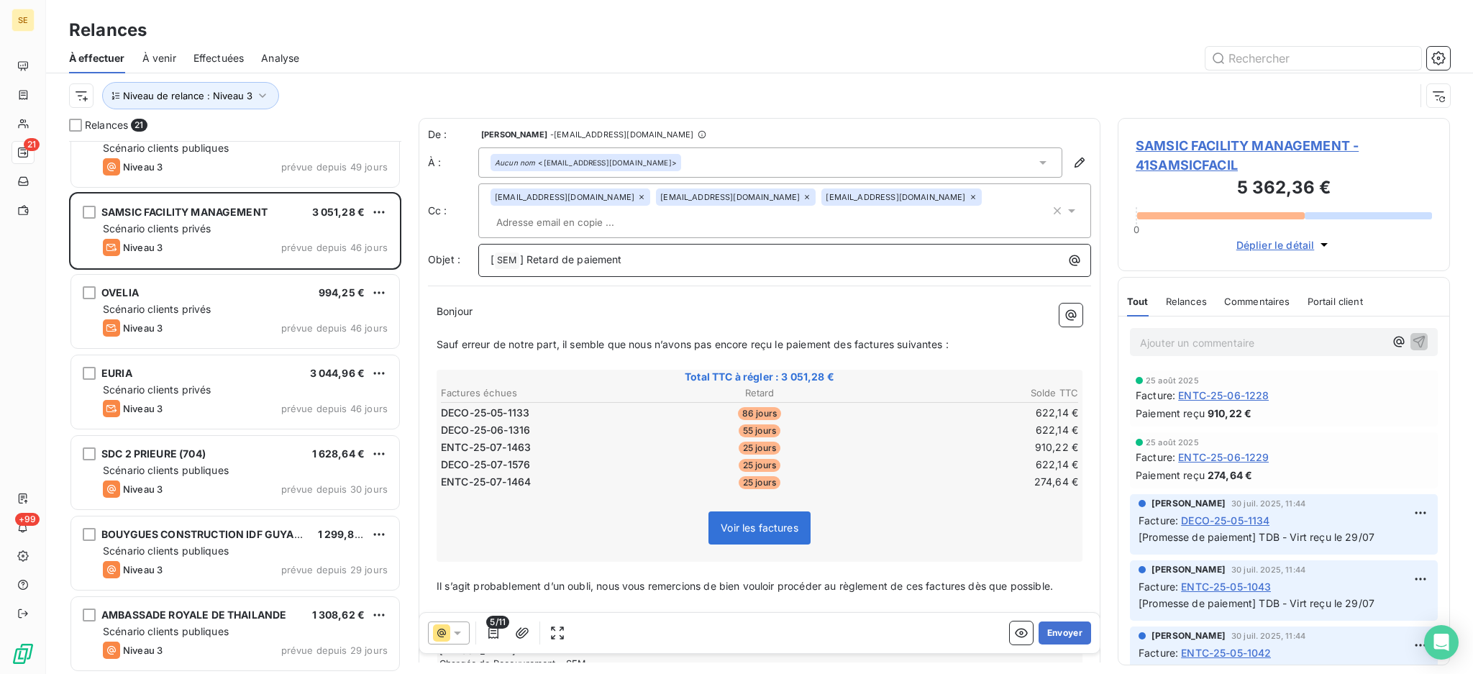
click at [651, 252] on p "[ SEM ﻿ ] Retard de paiement" at bounding box center [787, 260] width 595 height 17
click at [1036, 159] on icon at bounding box center [1043, 162] width 14 height 14
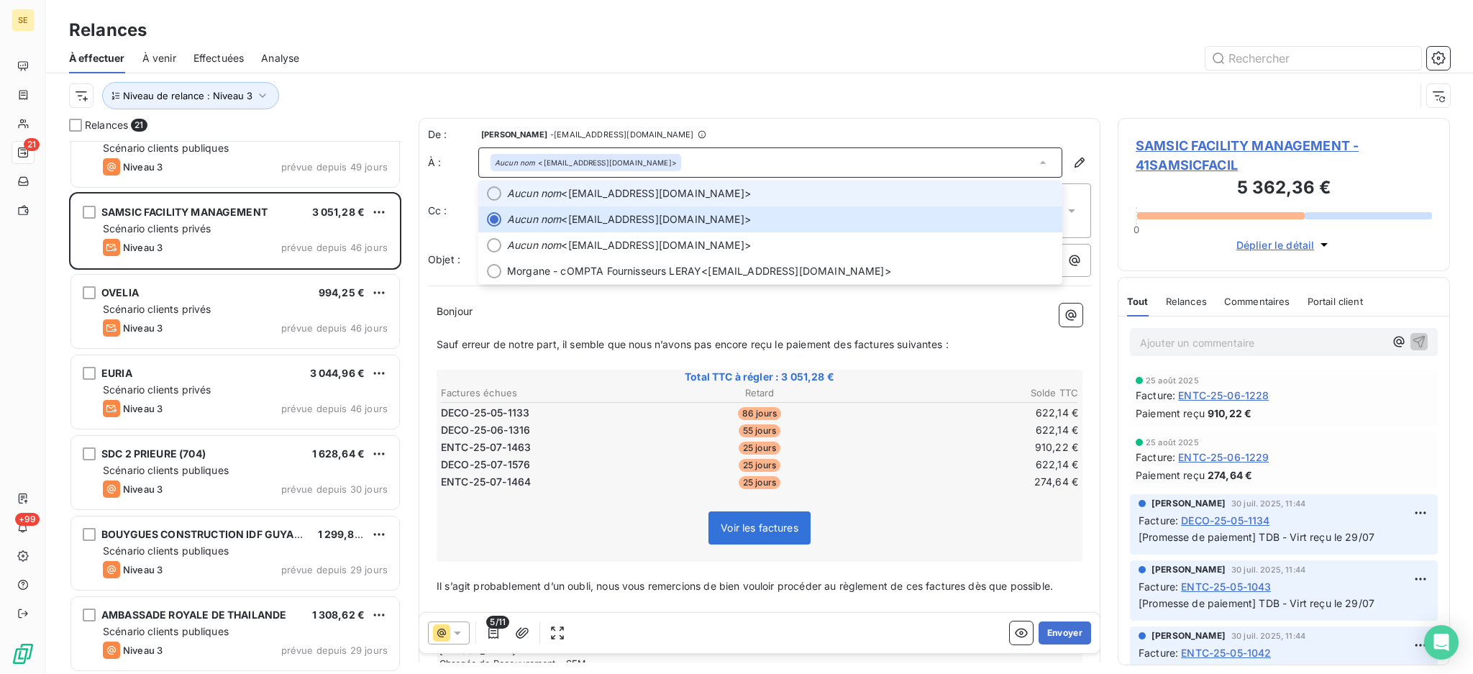
click at [613, 191] on span "Aucun nom <[EMAIL_ADDRESS][DOMAIN_NAME]>" at bounding box center [780, 193] width 547 height 14
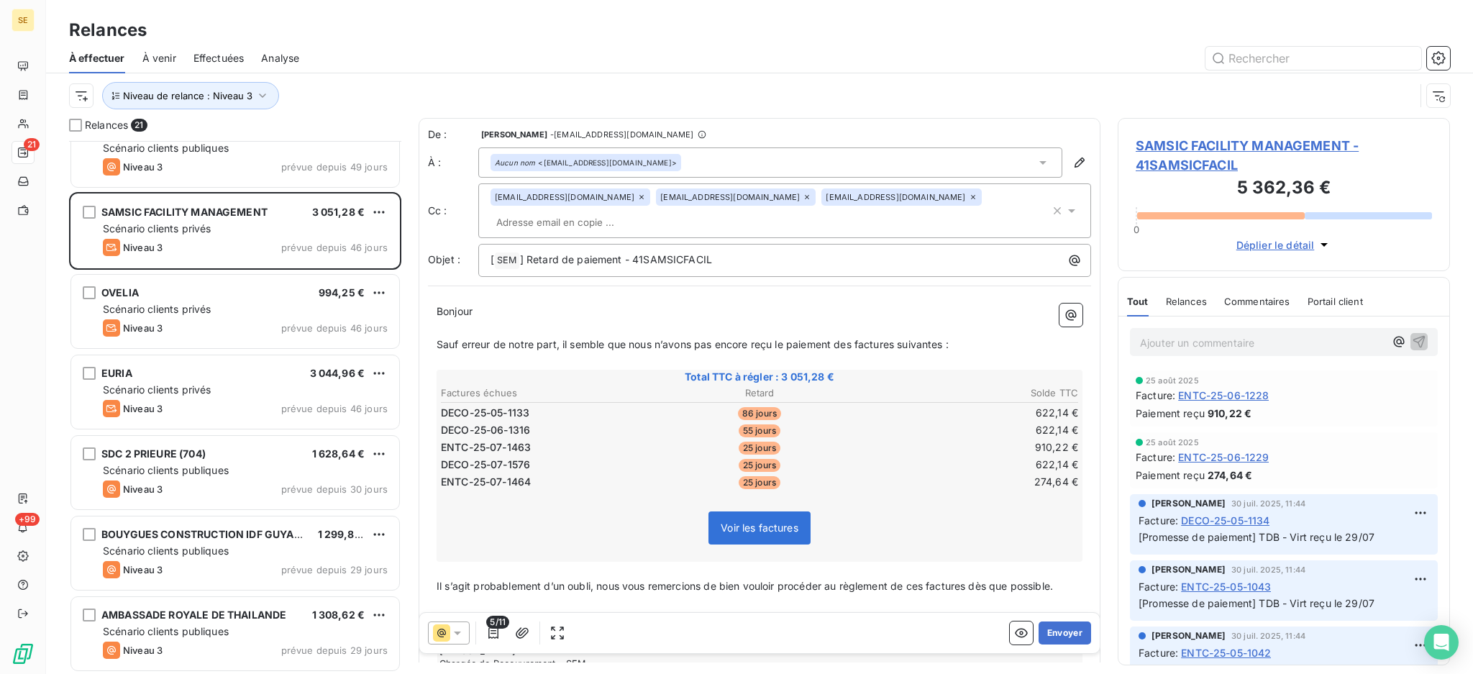
click at [637, 201] on icon at bounding box center [641, 197] width 9 height 9
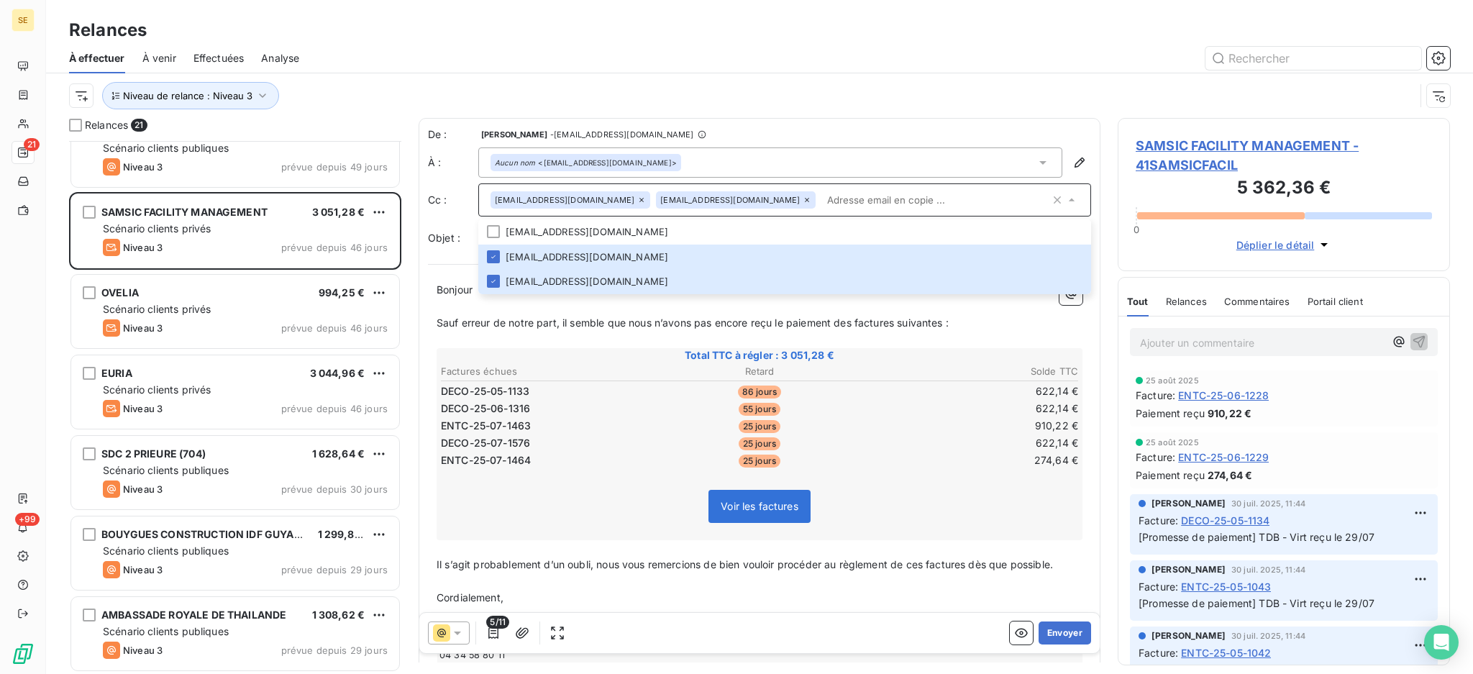
click at [1197, 149] on span "SAMSIC FACILITY MANAGEMENT - 41SAMSICFACIL" at bounding box center [1284, 155] width 296 height 39
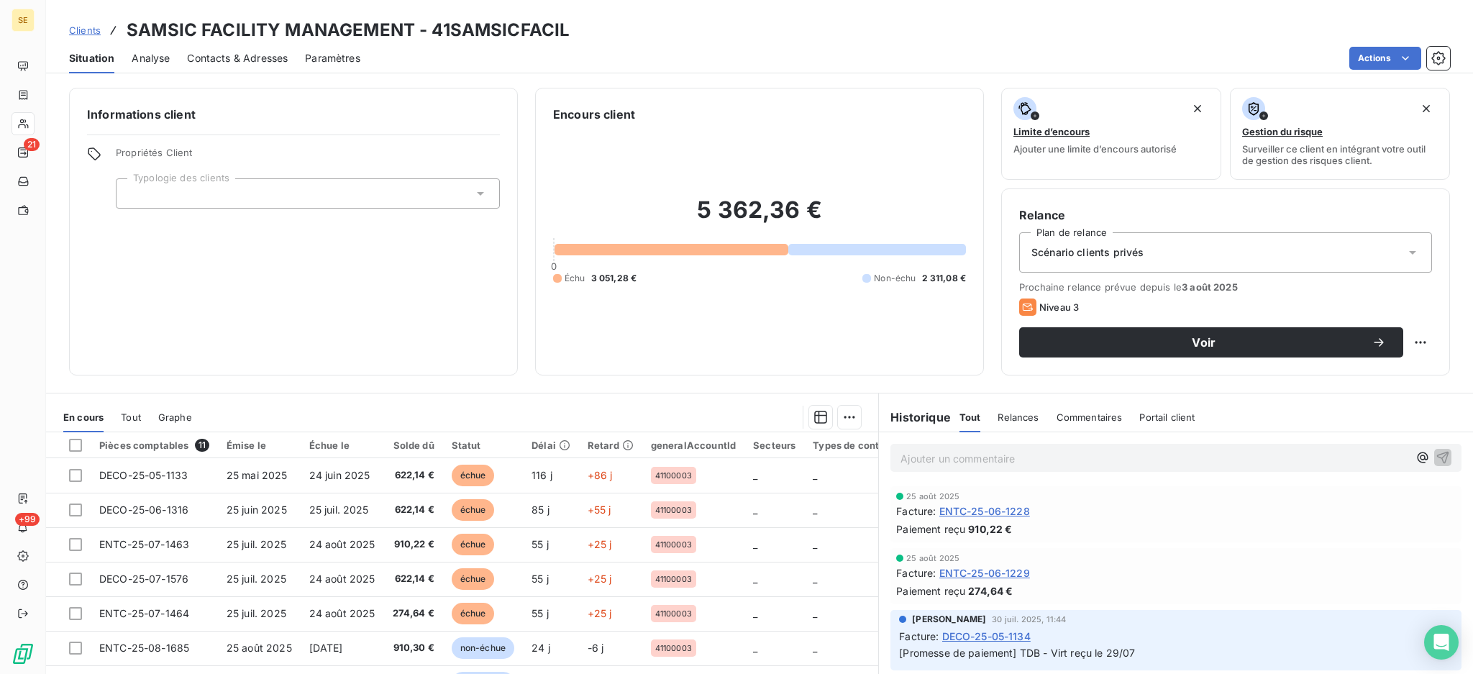
click at [224, 55] on span "Contacts & Adresses" at bounding box center [237, 58] width 101 height 14
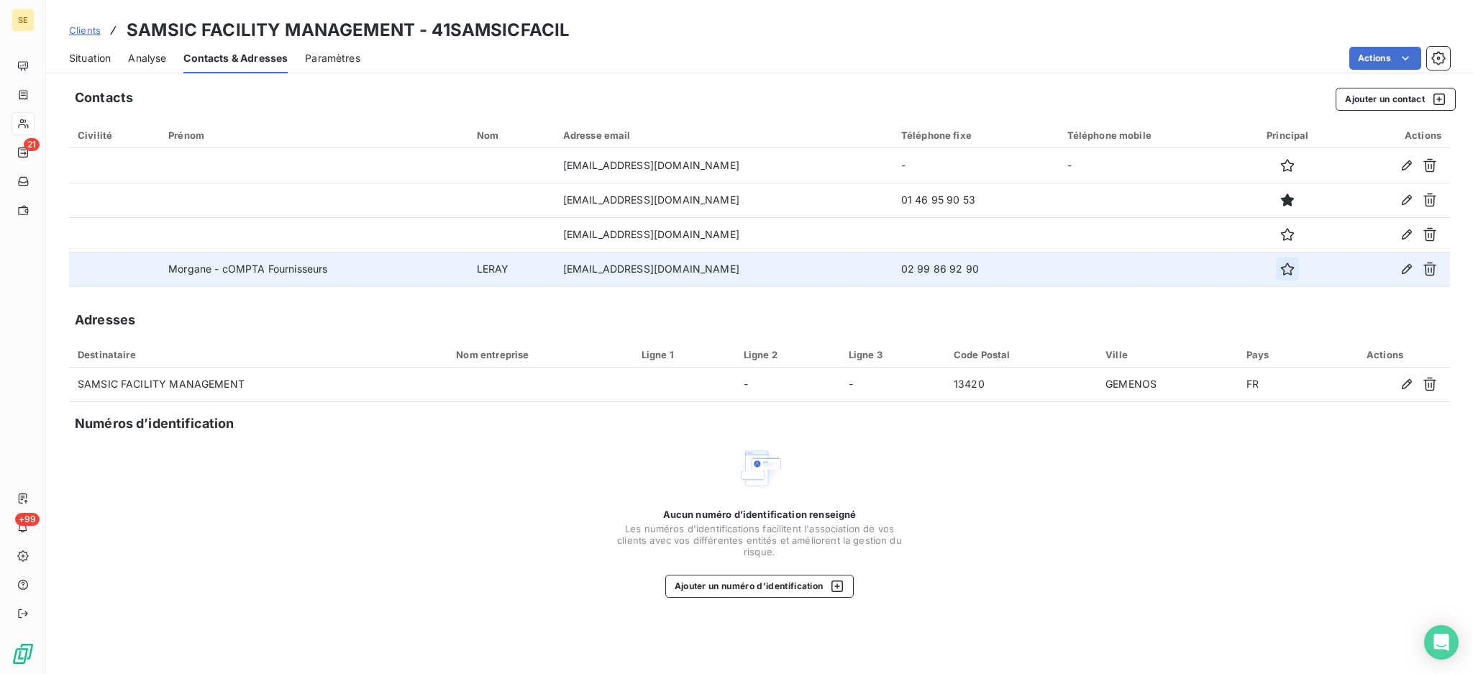
click at [1287, 271] on icon "button" at bounding box center [1287, 269] width 14 height 14
click at [96, 58] on span "Situation" at bounding box center [90, 58] width 42 height 14
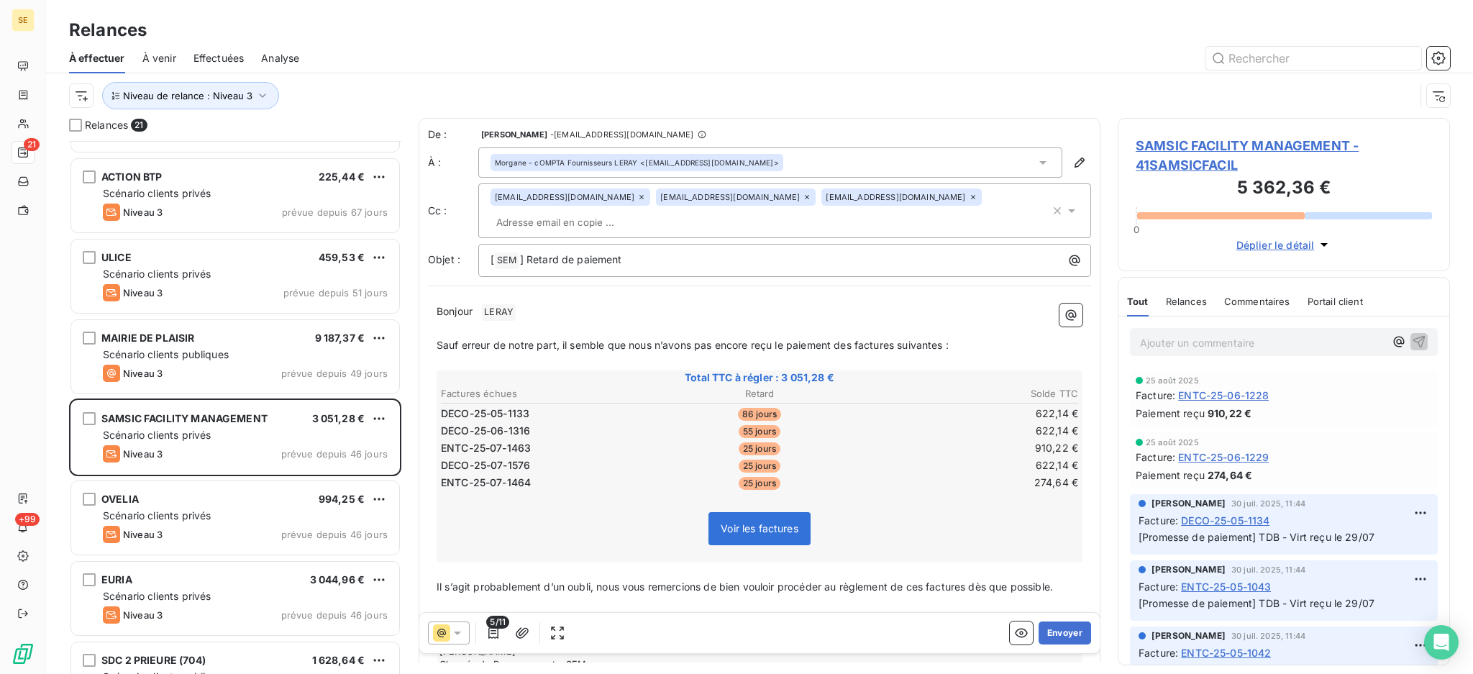
scroll to position [959, 0]
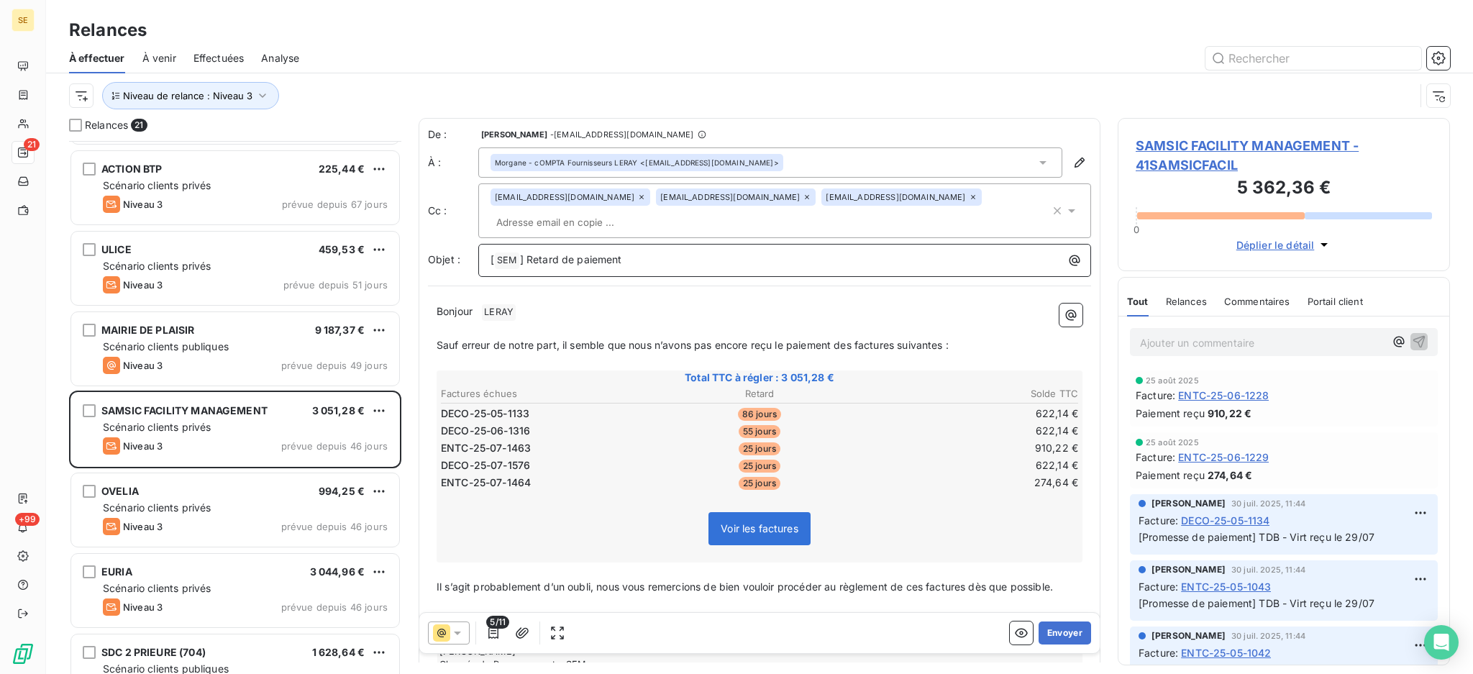
click at [681, 259] on p "[ SEM ﻿ ] Retard de paiement" at bounding box center [787, 260] width 595 height 17
click at [637, 196] on icon at bounding box center [641, 197] width 9 height 9
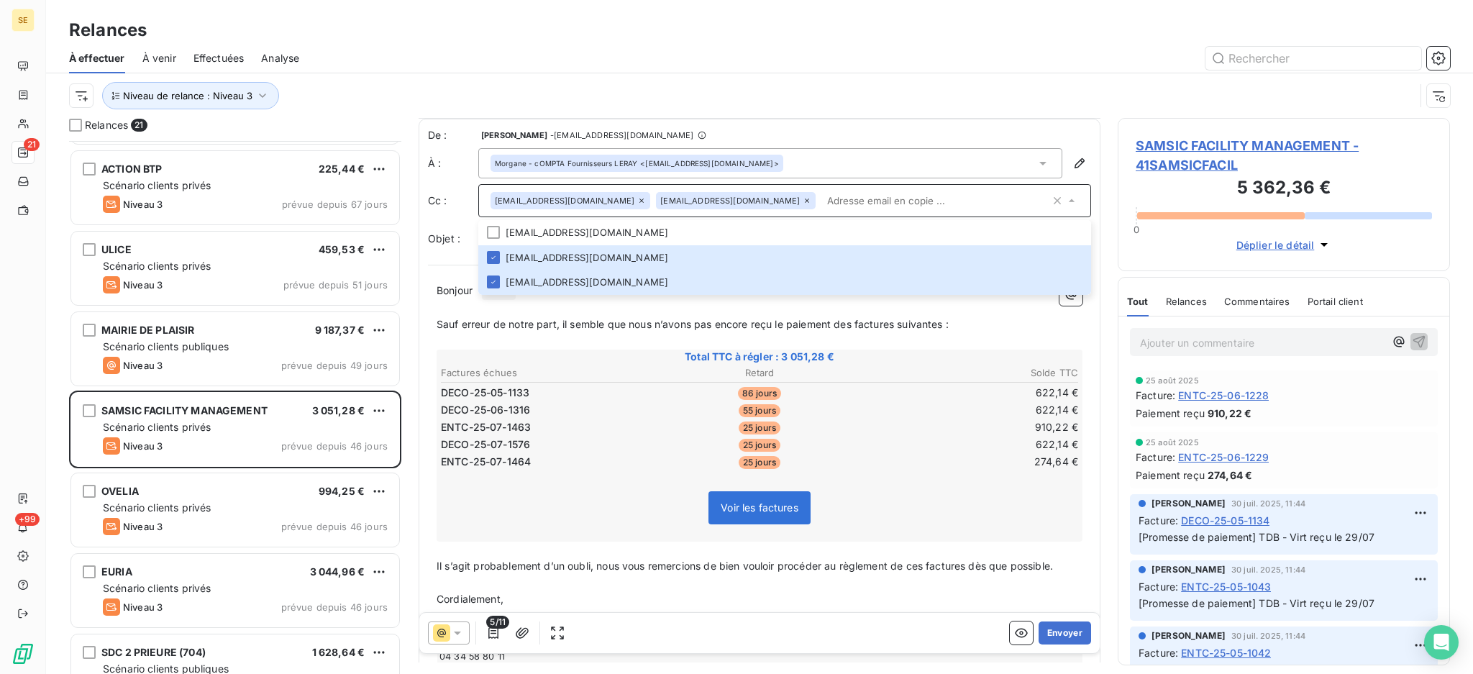
scroll to position [86, 0]
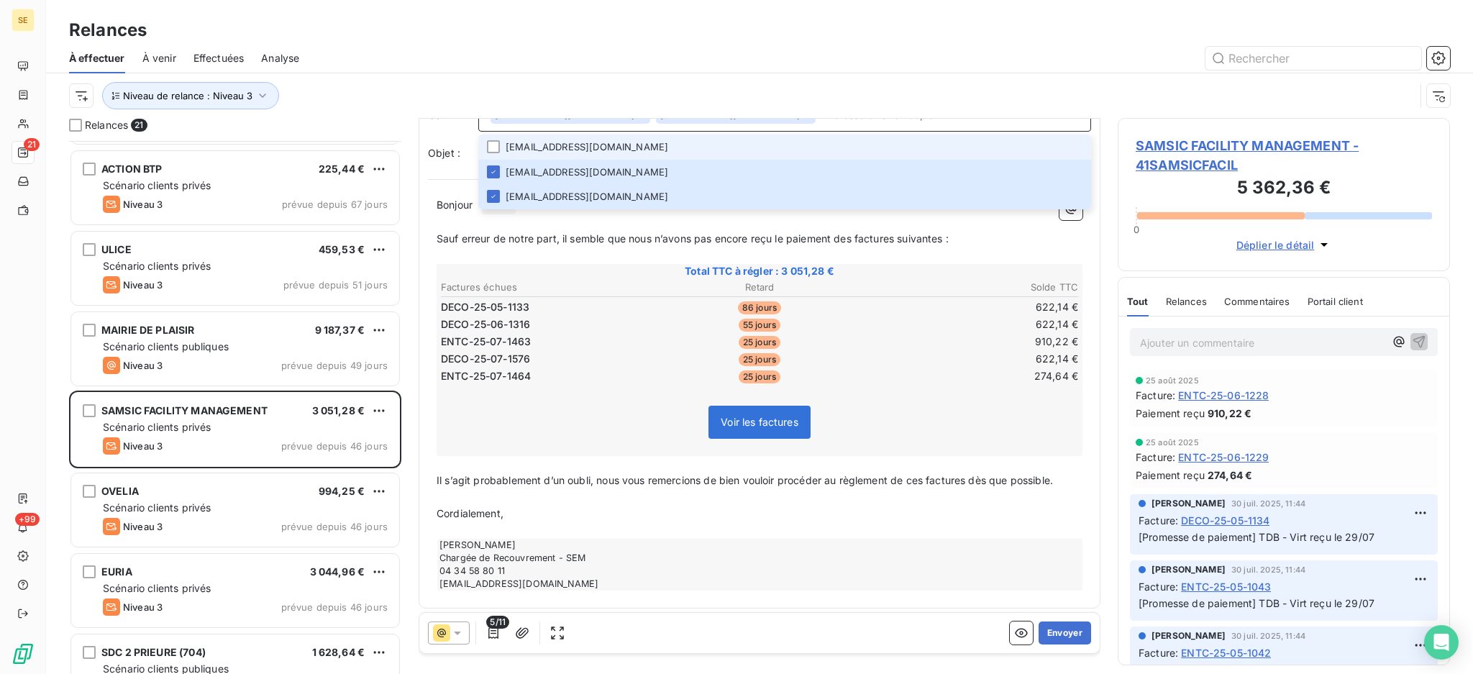
click at [844, 141] on li "[EMAIL_ADDRESS][DOMAIN_NAME]" at bounding box center [784, 146] width 613 height 25
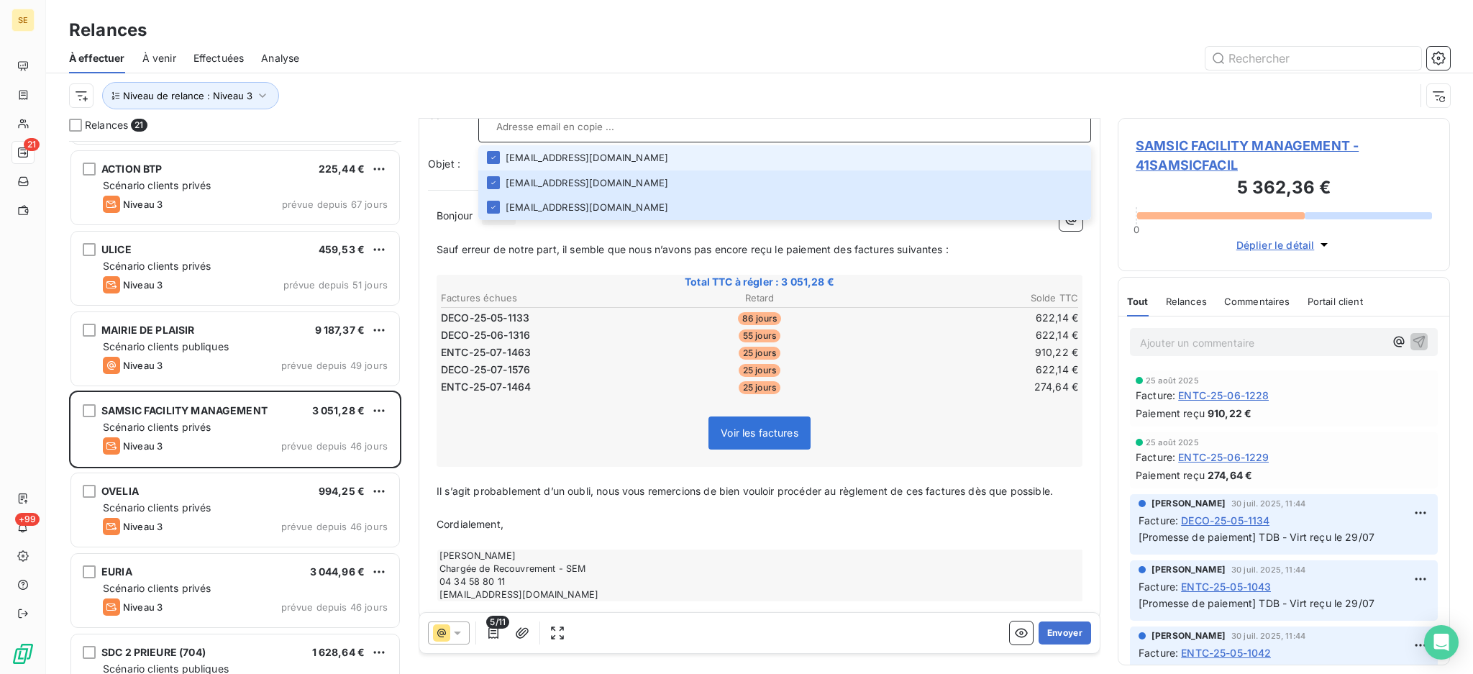
click at [844, 141] on div "[EMAIL_ADDRESS][DOMAIN_NAME] [EMAIL_ADDRESS][DOMAIN_NAME] [DOMAIN_NAME][EMAIL_A…" at bounding box center [784, 115] width 613 height 55
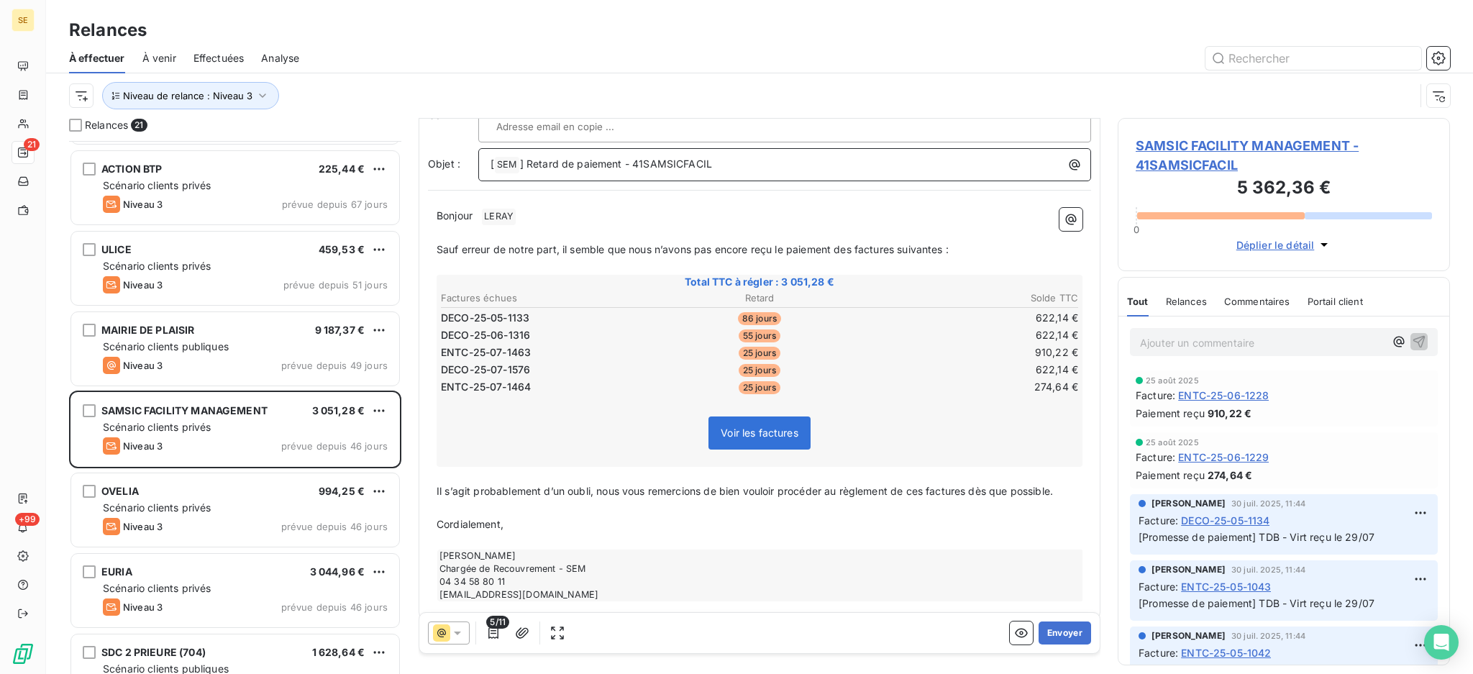
click at [794, 161] on p "[ SEM ﻿ ] Retard de paiement - 41SAMSICFACIL" at bounding box center [787, 164] width 595 height 17
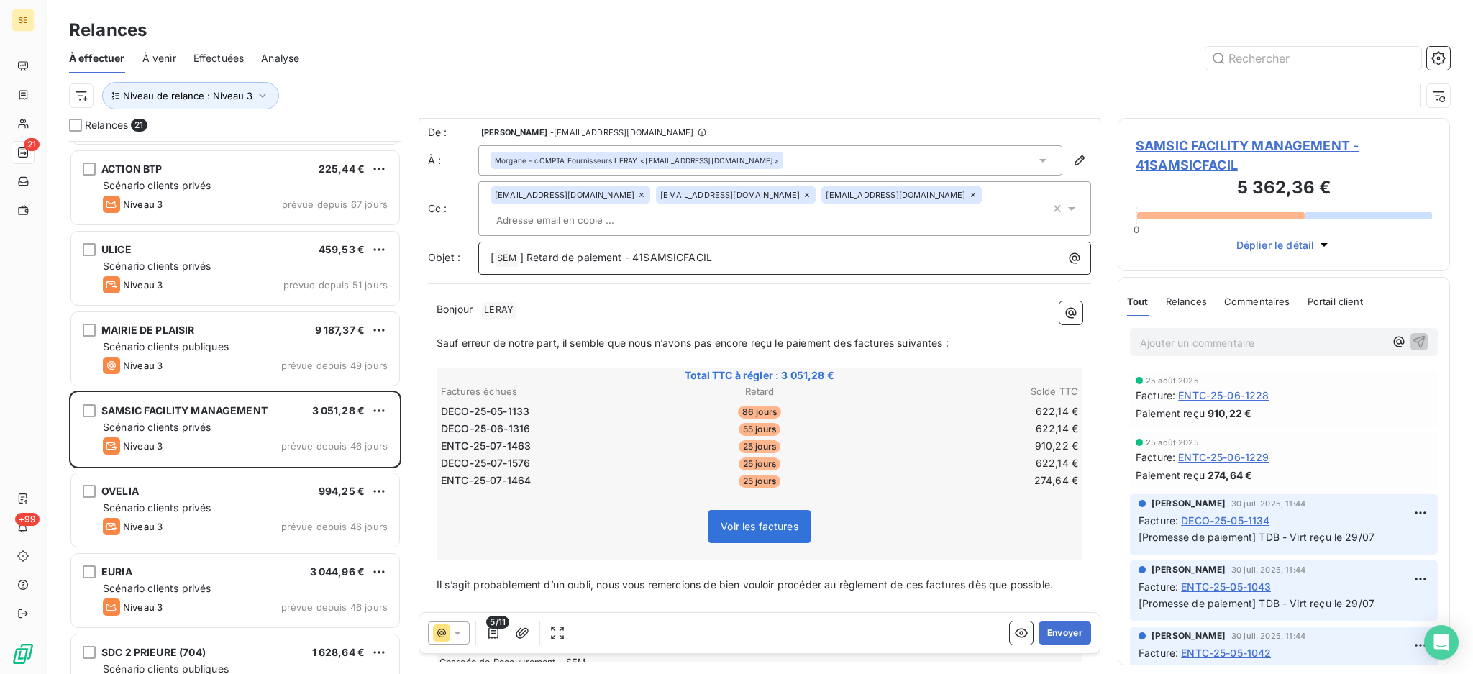
scroll to position [0, 0]
click at [969, 200] on icon at bounding box center [973, 197] width 9 height 9
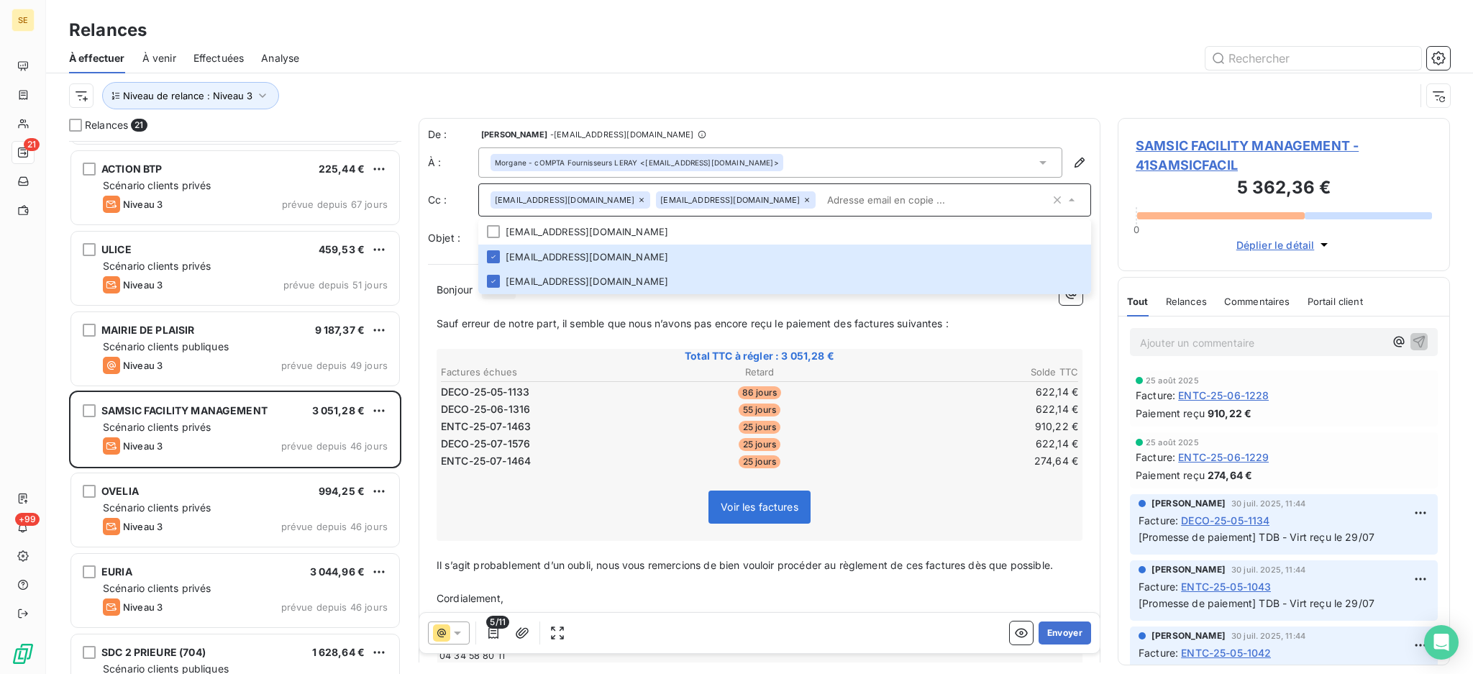
click at [879, 425] on td "910,22 €" at bounding box center [973, 427] width 212 height 16
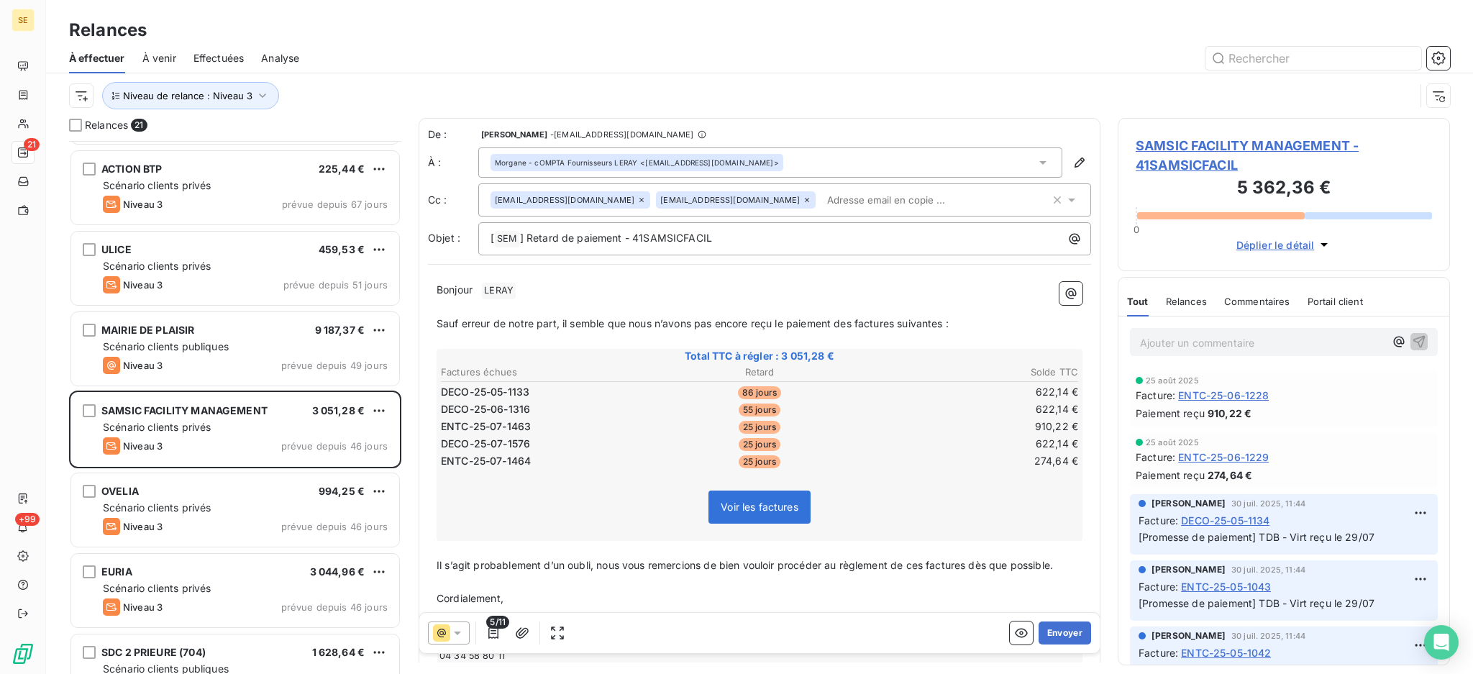
click at [508, 288] on span "LERAY ﻿" at bounding box center [499, 291] width 34 height 17
click at [1054, 634] on button "Envoyer" at bounding box center [1064, 632] width 52 height 23
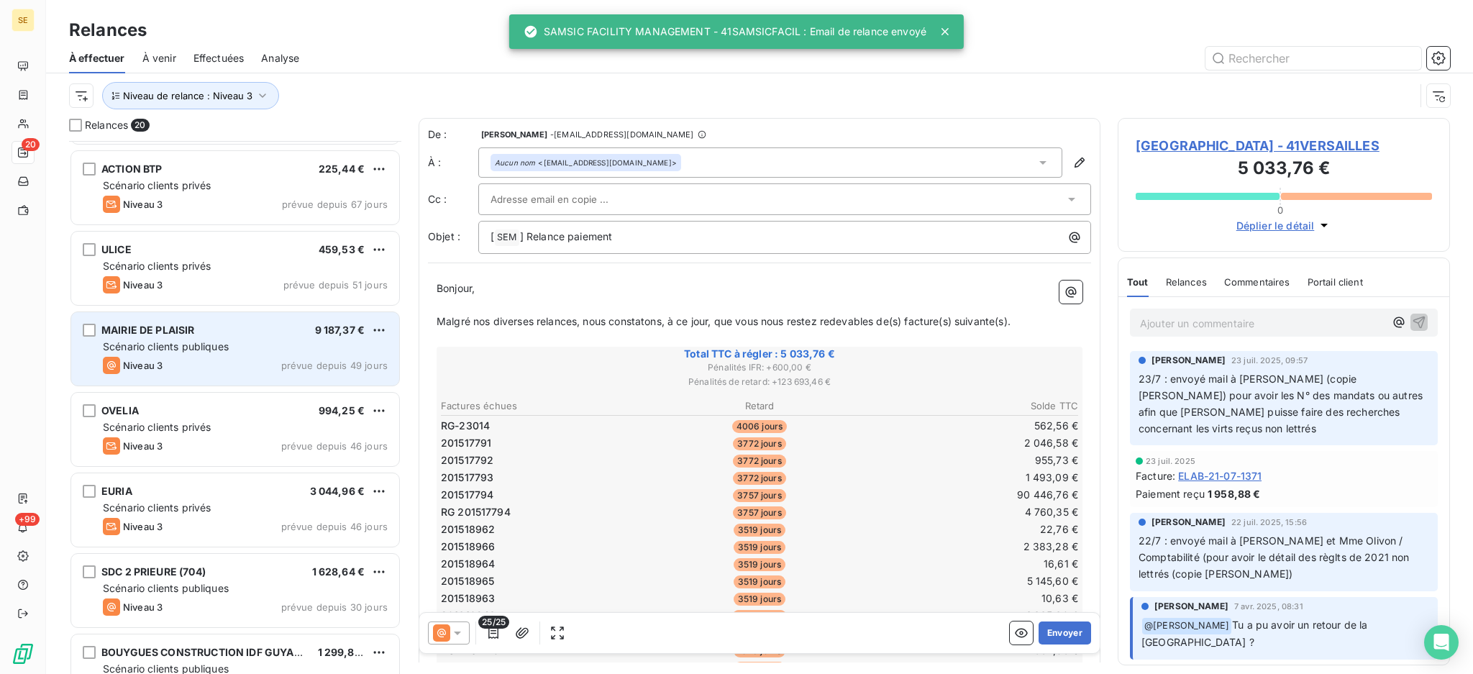
click at [257, 355] on div "MAIRIE DE PLAISIR 9 187,37 € Scénario clients publiques Niveau 3 prévue depuis …" at bounding box center [235, 348] width 328 height 73
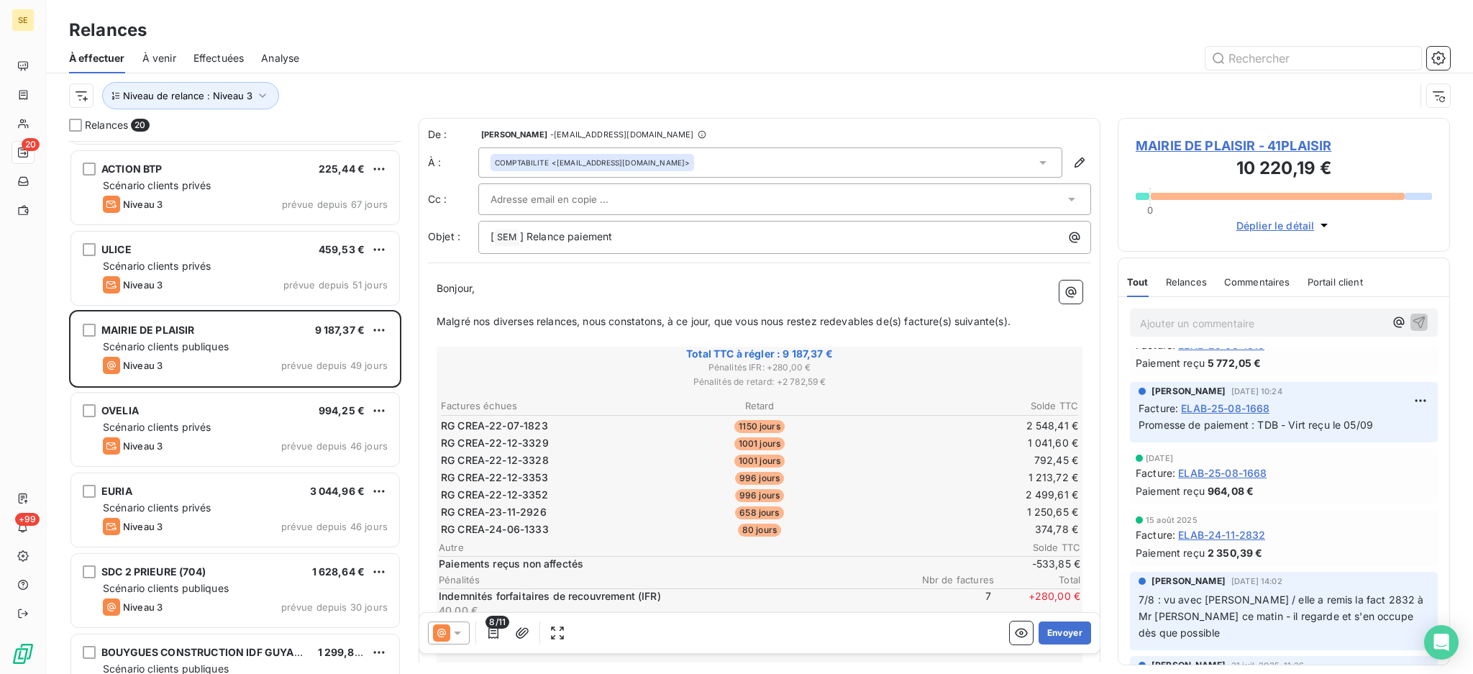
scroll to position [575, 0]
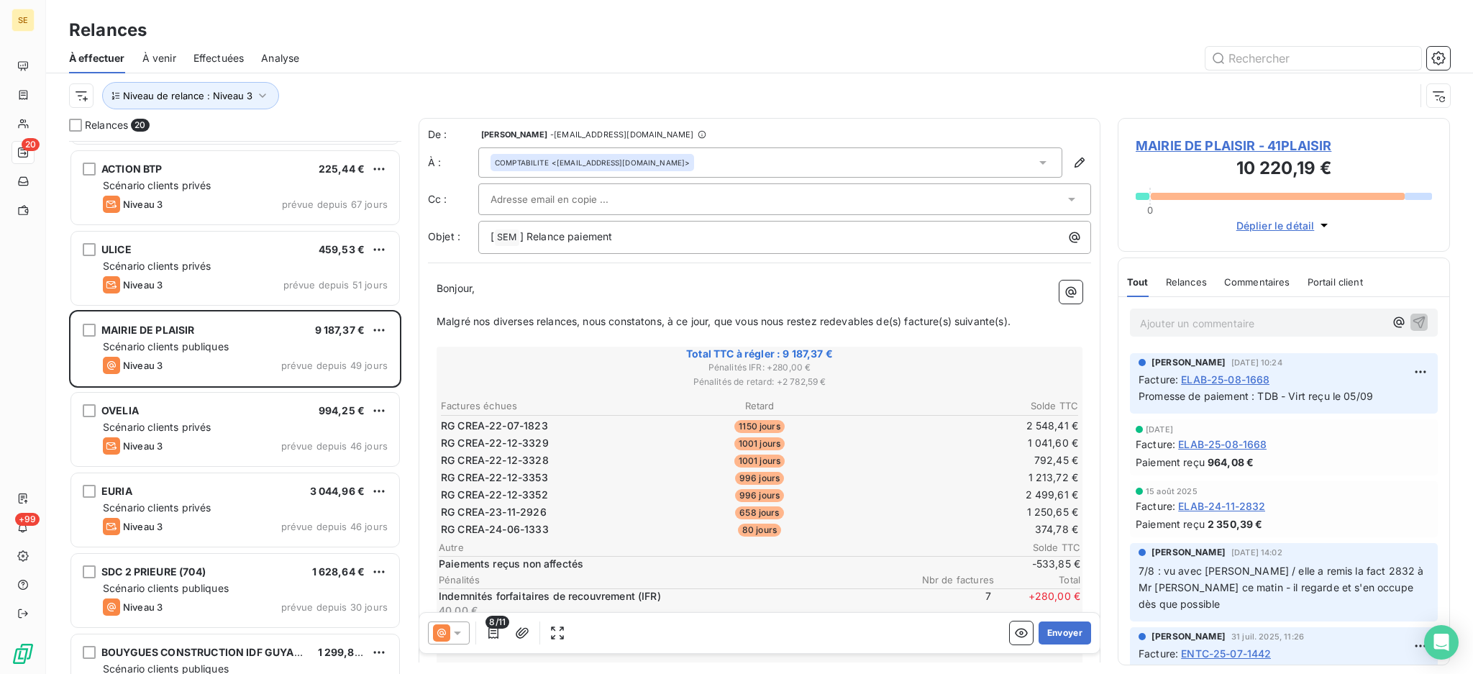
click at [1202, 141] on span "MAIRIE DE PLAISIR - 41PLAISIR" at bounding box center [1284, 145] width 296 height 19
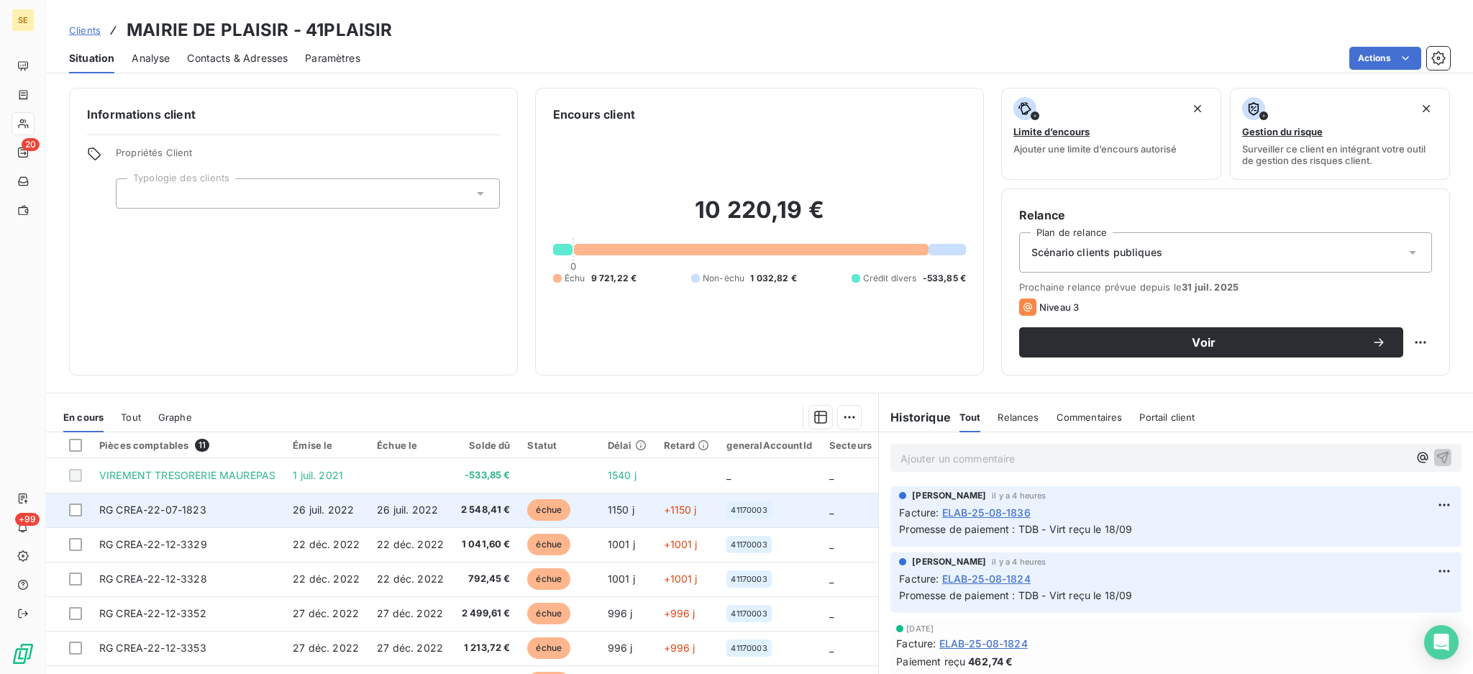
click at [269, 506] on td "RG CREA-22-07-1823" at bounding box center [187, 510] width 193 height 35
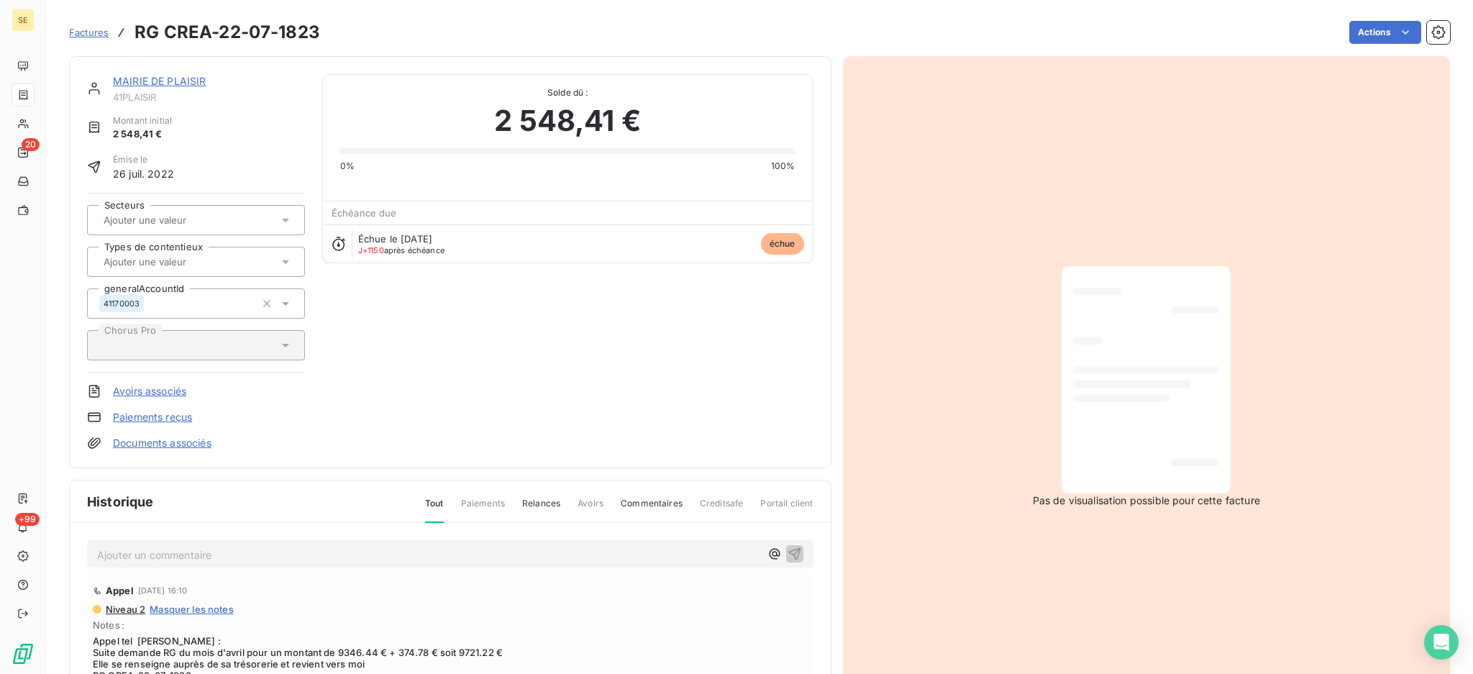
scroll to position [96, 0]
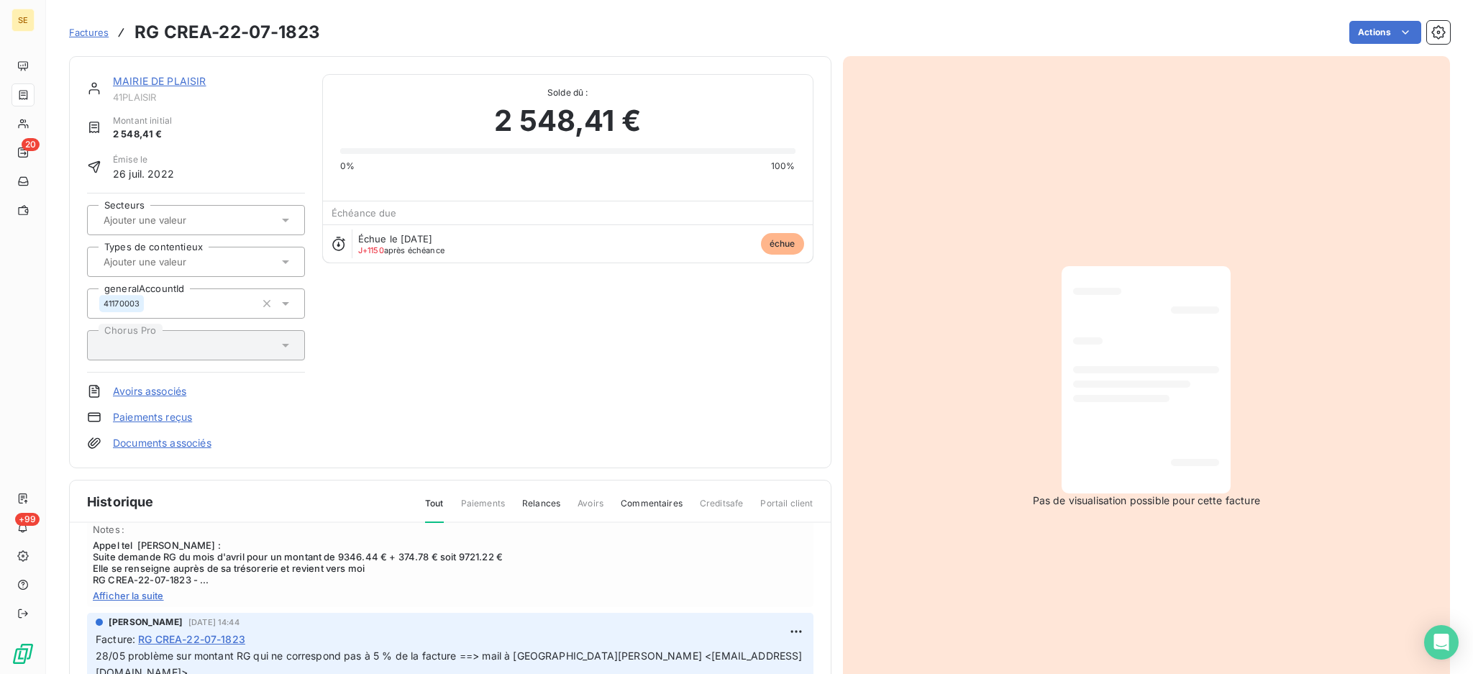
click at [116, 593] on span "Afficher la suite" at bounding box center [450, 596] width 715 height 12
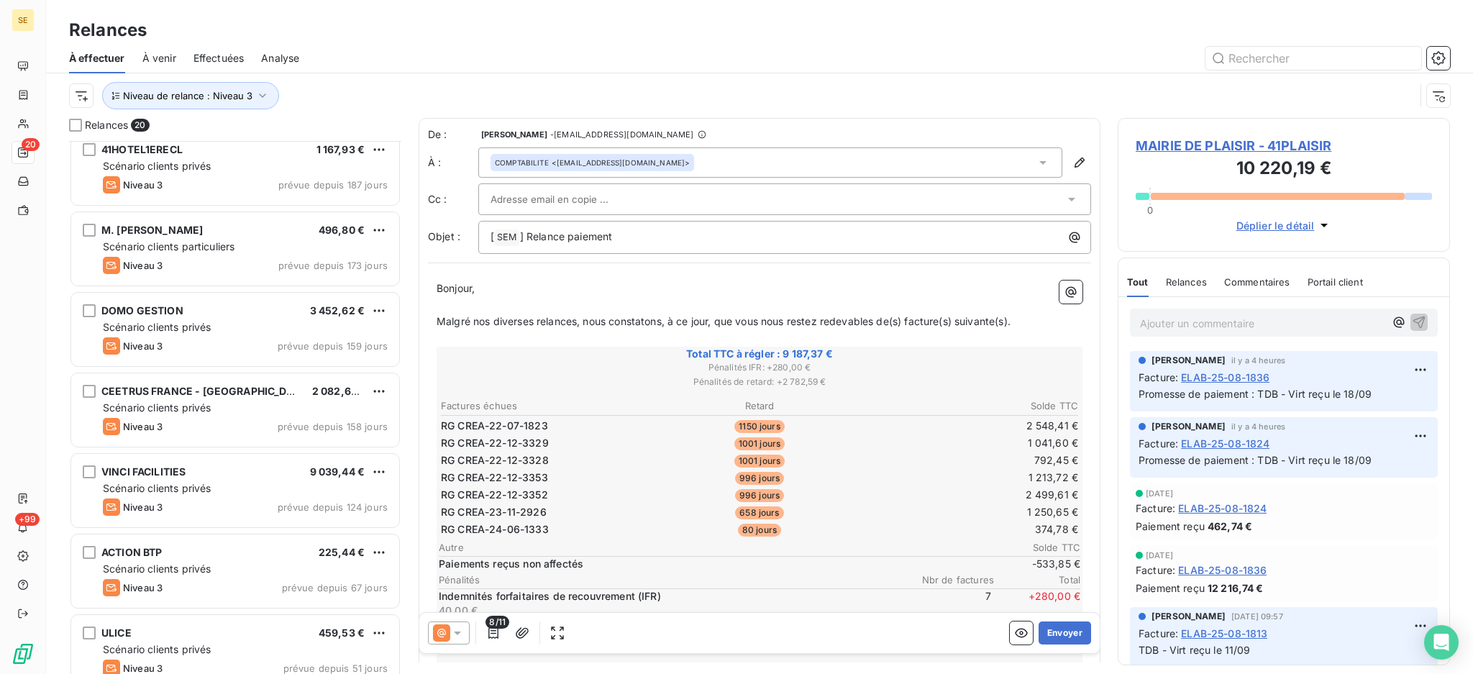
scroll to position [767, 0]
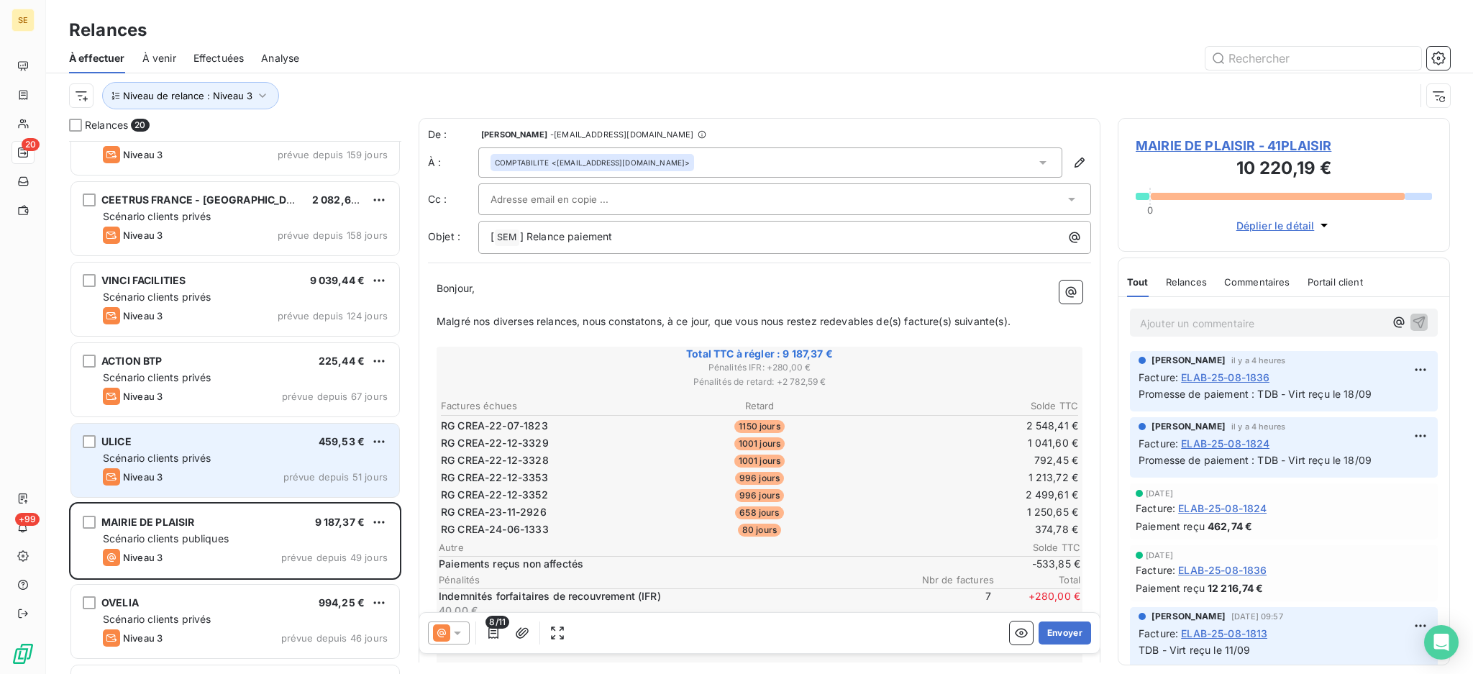
click at [246, 455] on div "Scénario clients privés" at bounding box center [245, 458] width 285 height 14
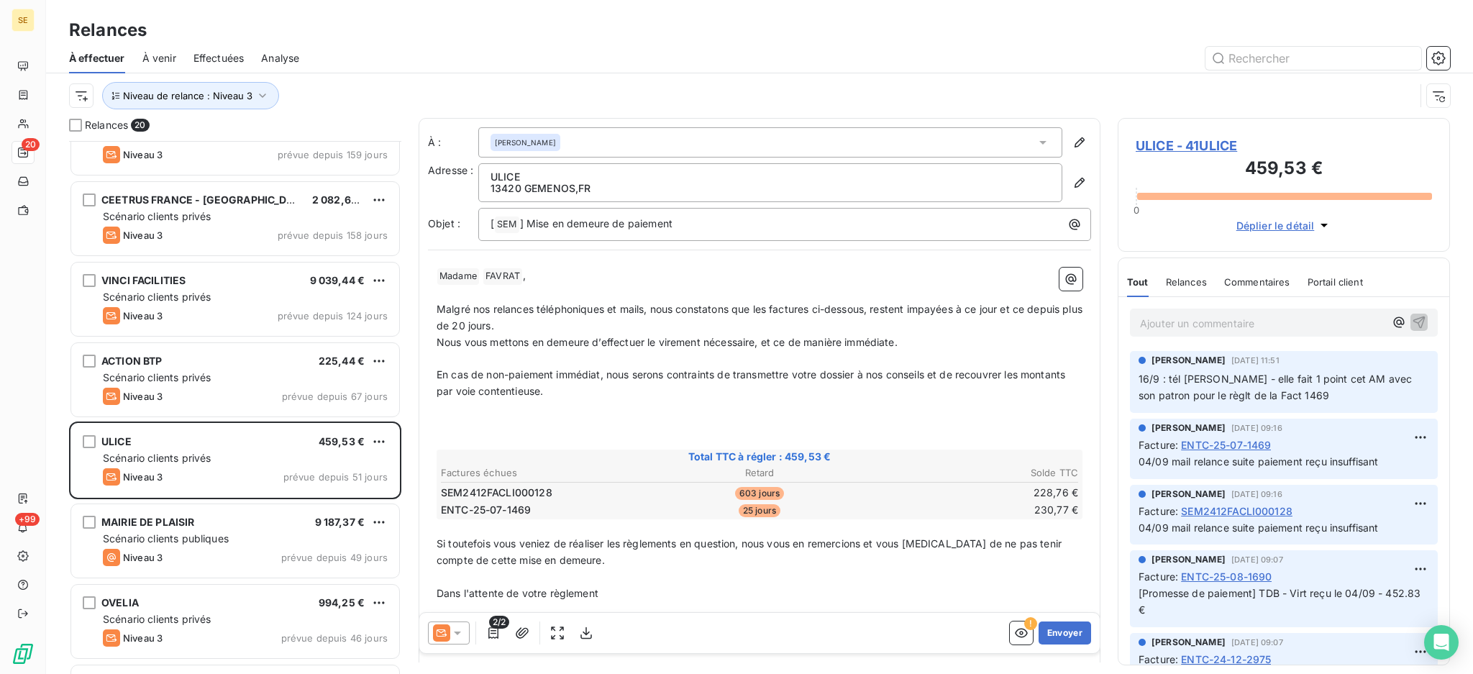
click at [458, 631] on icon at bounding box center [457, 633] width 14 height 14
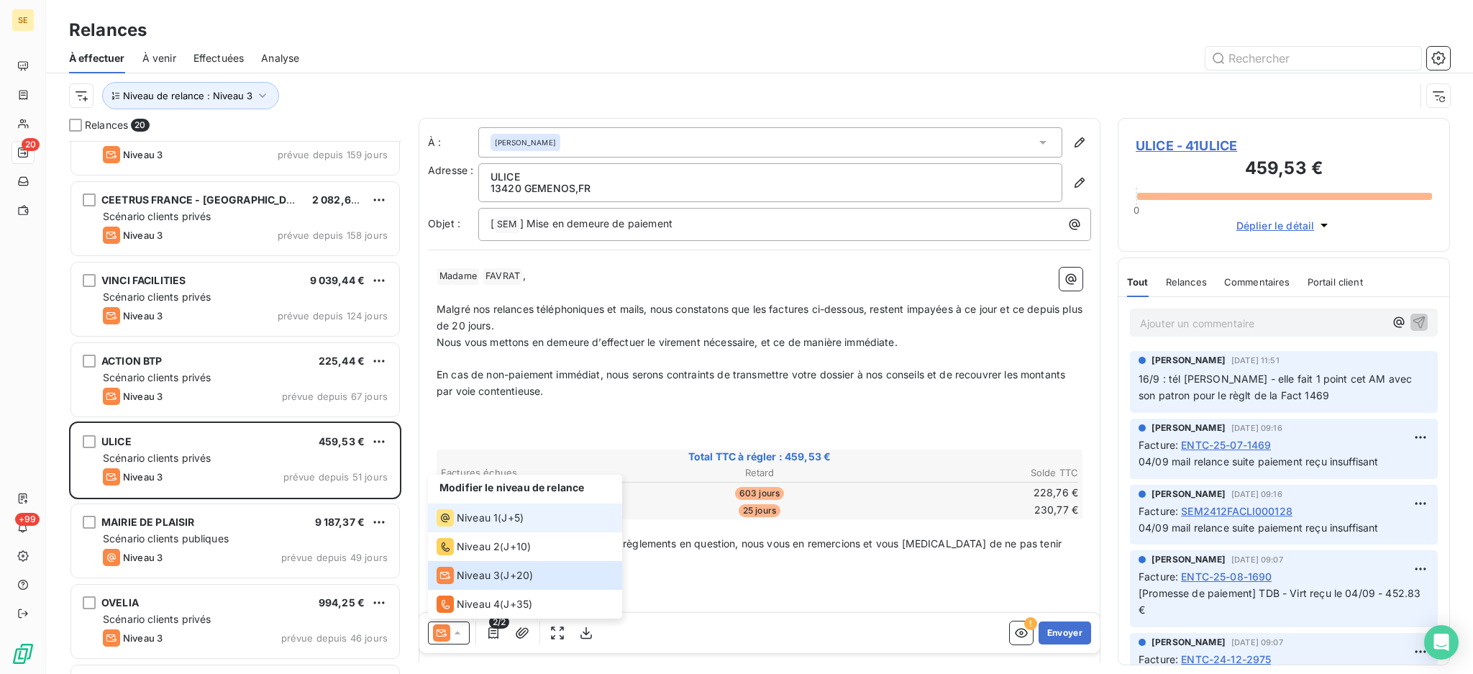
click at [467, 519] on span "Niveau 1" at bounding box center [477, 518] width 41 height 14
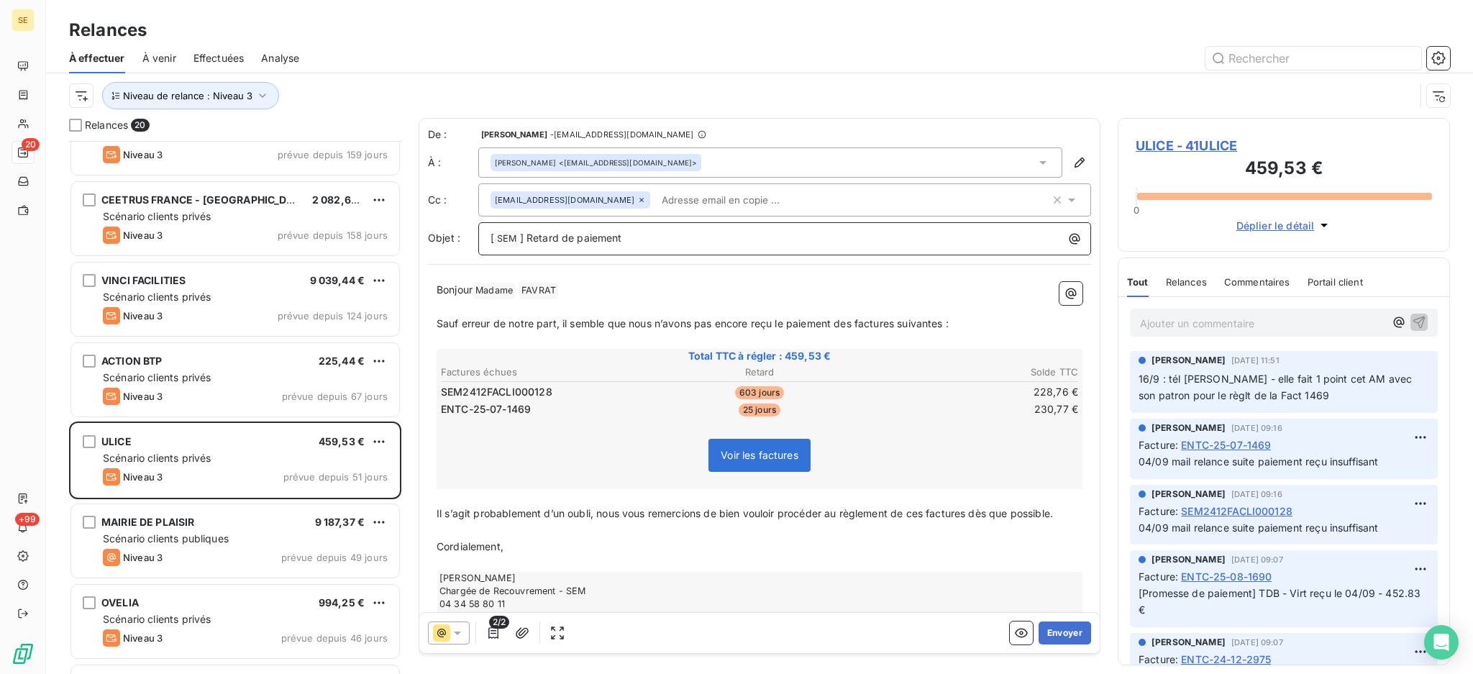
click at [636, 237] on p "[ SEM ﻿ ] Retard de paiement" at bounding box center [787, 238] width 595 height 17
click at [1051, 627] on button "Envoyer" at bounding box center [1064, 632] width 52 height 23
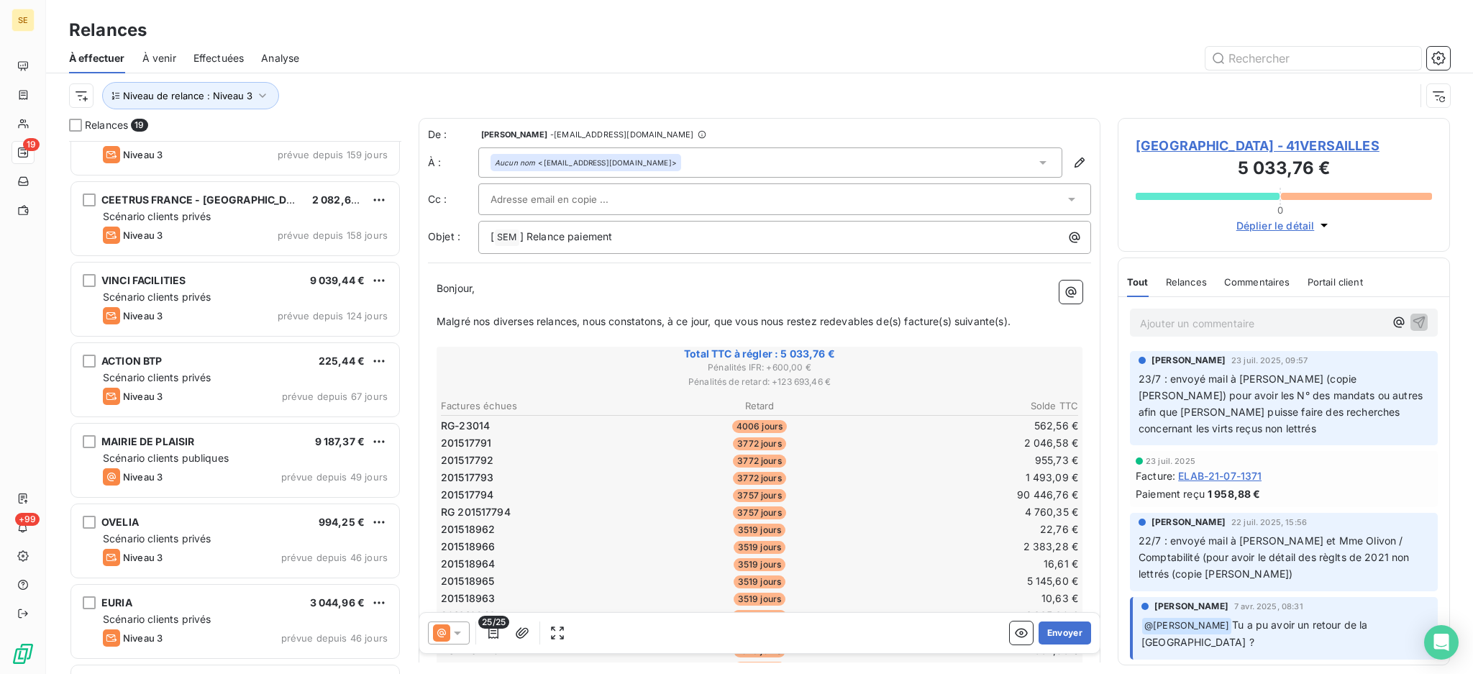
click at [207, 58] on span "Effectuées" at bounding box center [218, 58] width 51 height 14
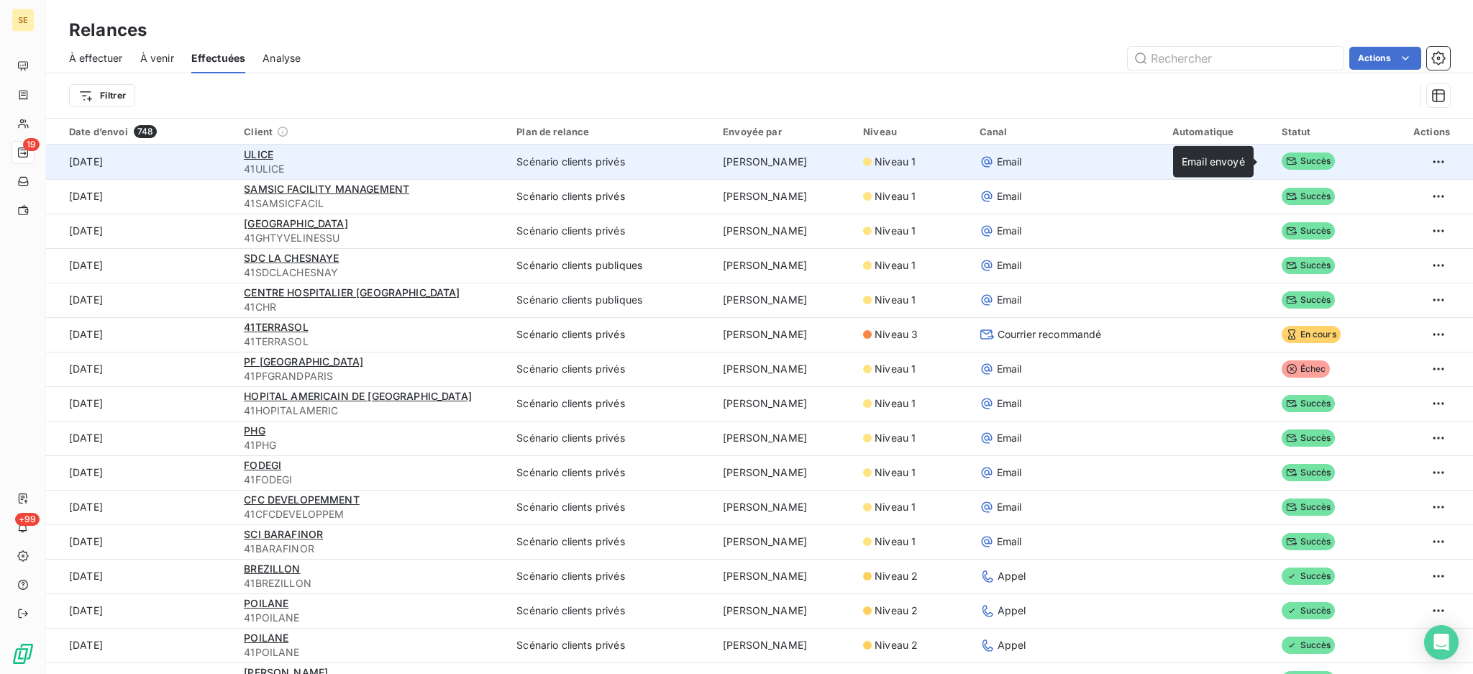
click at [1289, 160] on span "Succès" at bounding box center [1308, 160] width 54 height 17
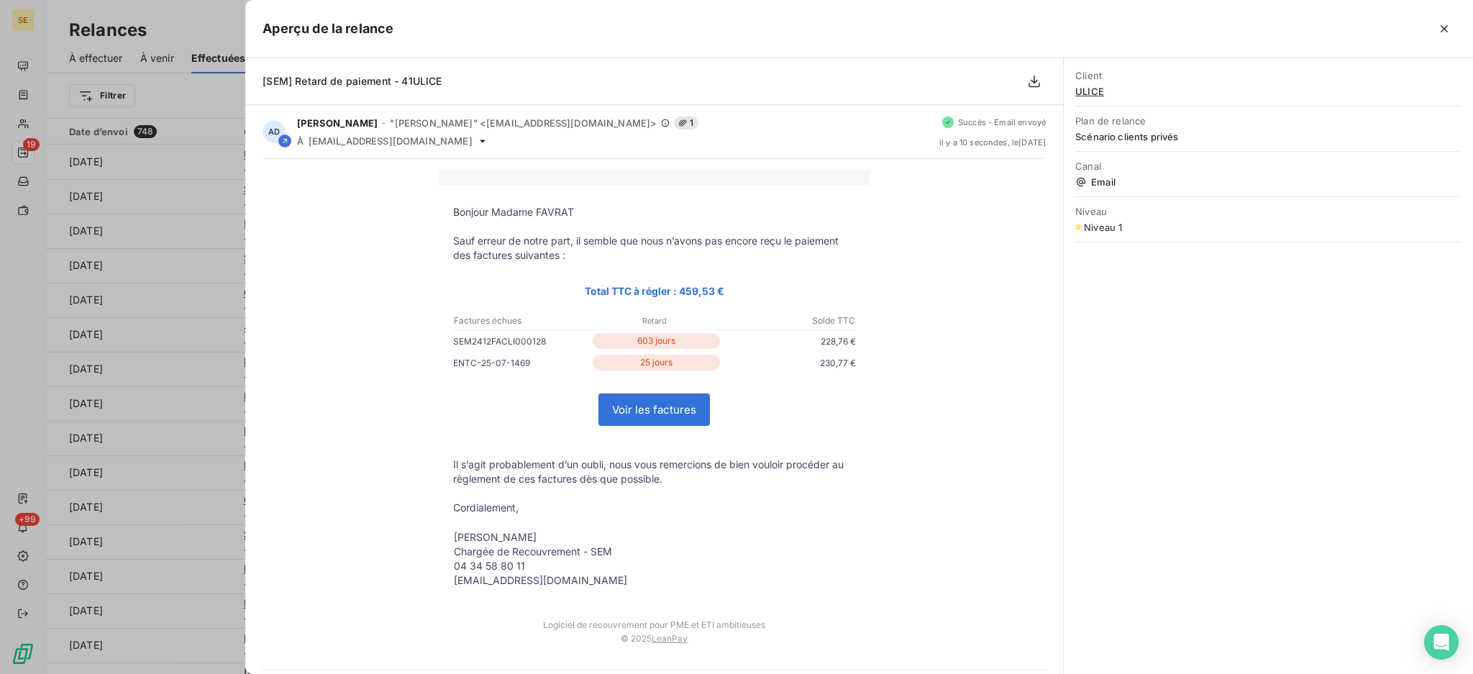
drag, startPoint x: 1445, startPoint y: 27, endPoint x: 1395, endPoint y: 38, distance: 50.9
click at [1445, 24] on icon "button" at bounding box center [1444, 29] width 14 height 14
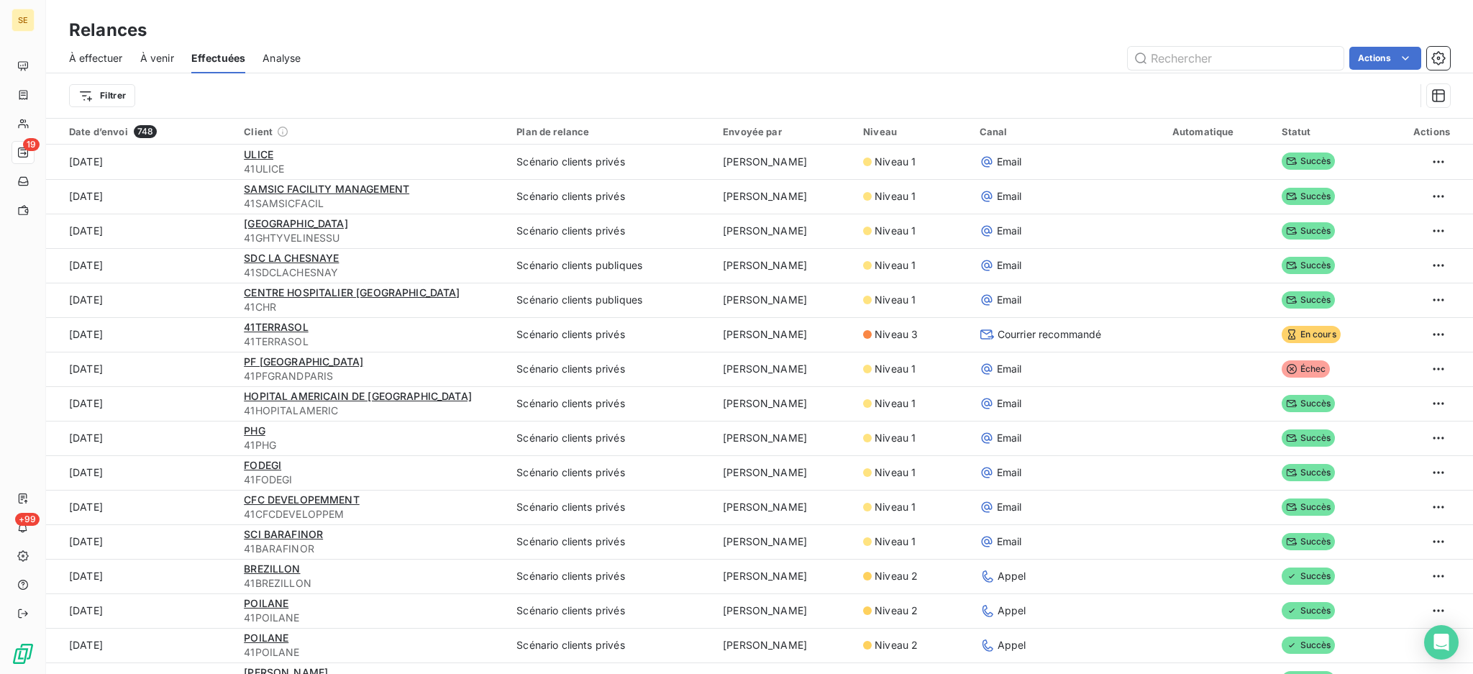
click at [110, 58] on span "À effectuer" at bounding box center [96, 58] width 54 height 14
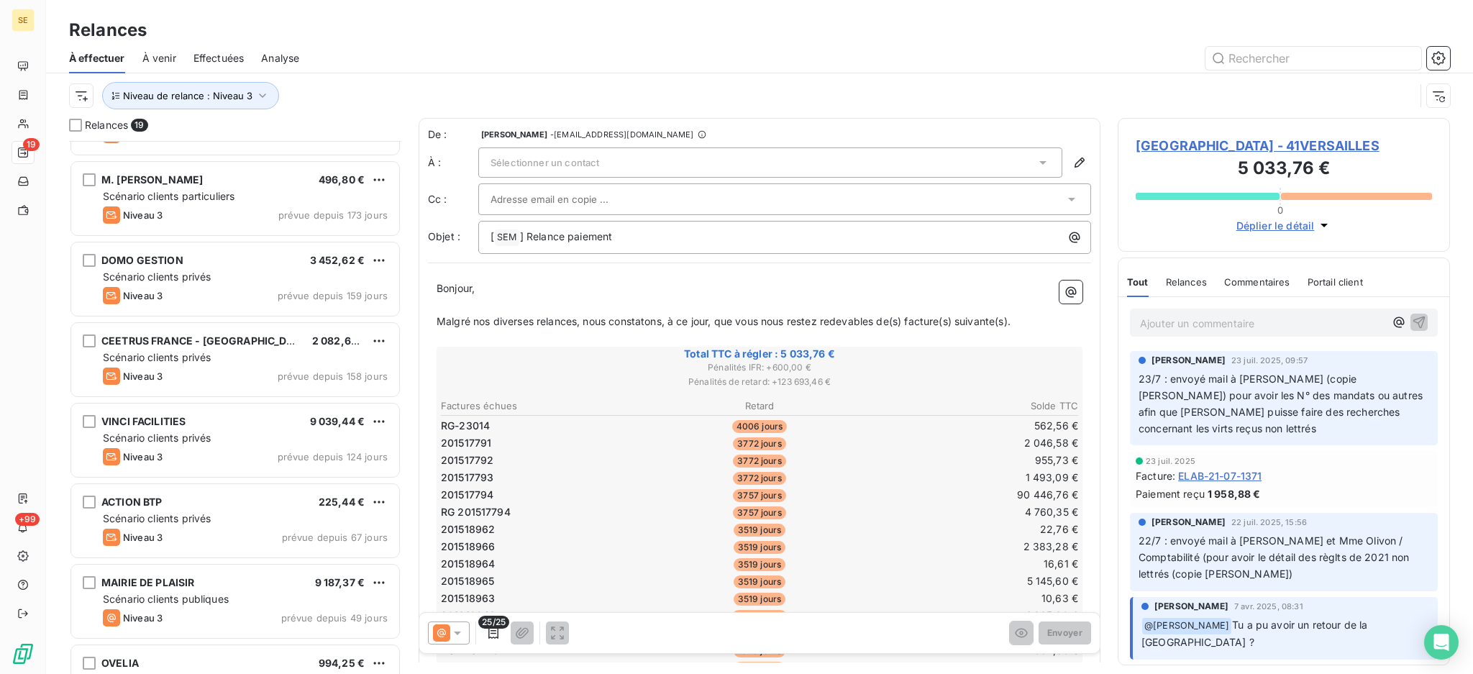
scroll to position [767, 0]
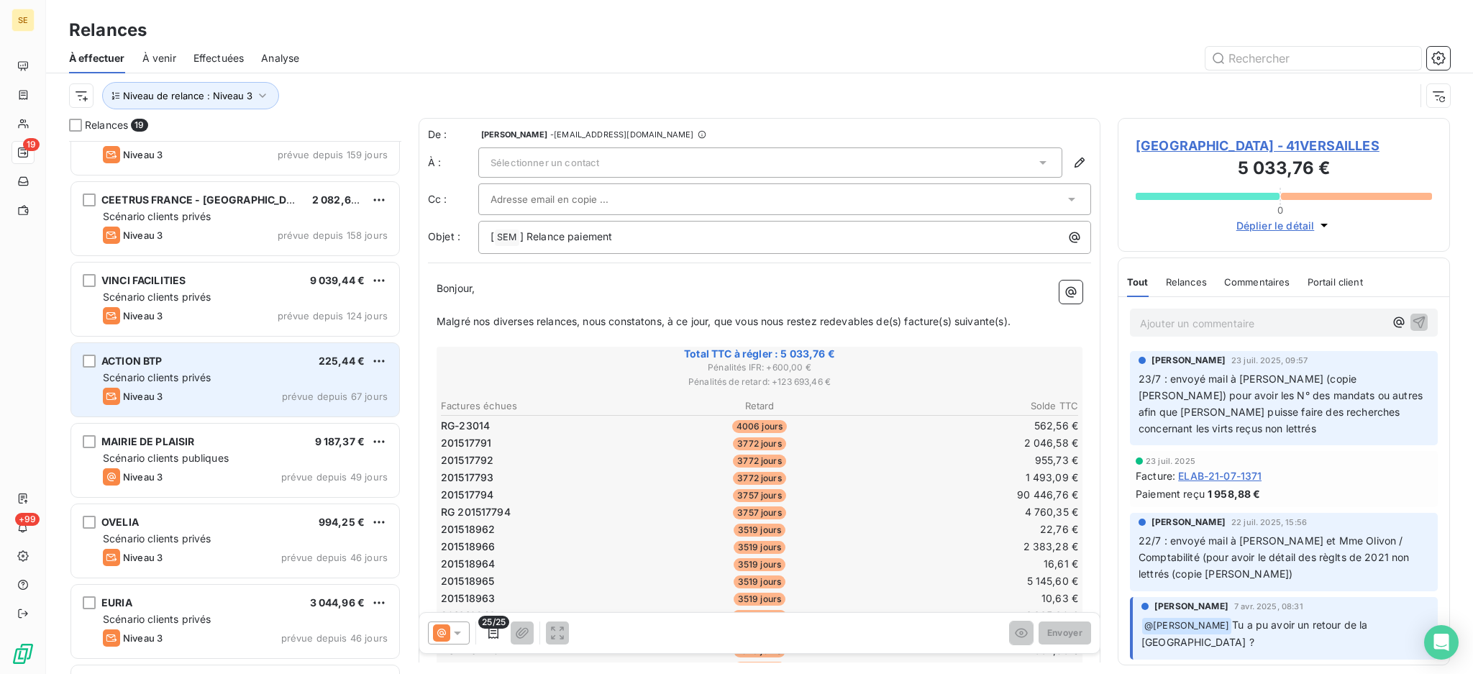
click at [227, 391] on div "Niveau 3 prévue depuis 67 jours" at bounding box center [245, 396] width 285 height 17
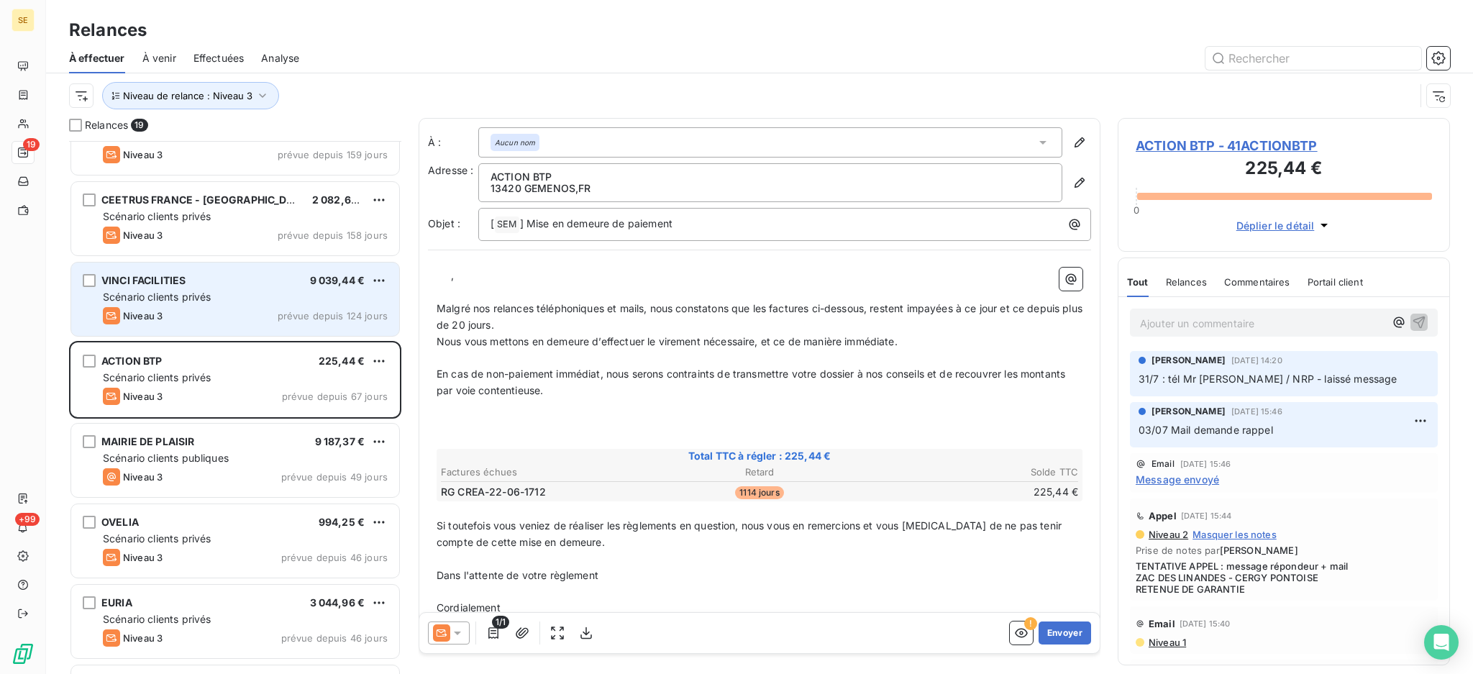
click at [239, 294] on div "Scénario clients privés" at bounding box center [245, 297] width 285 height 14
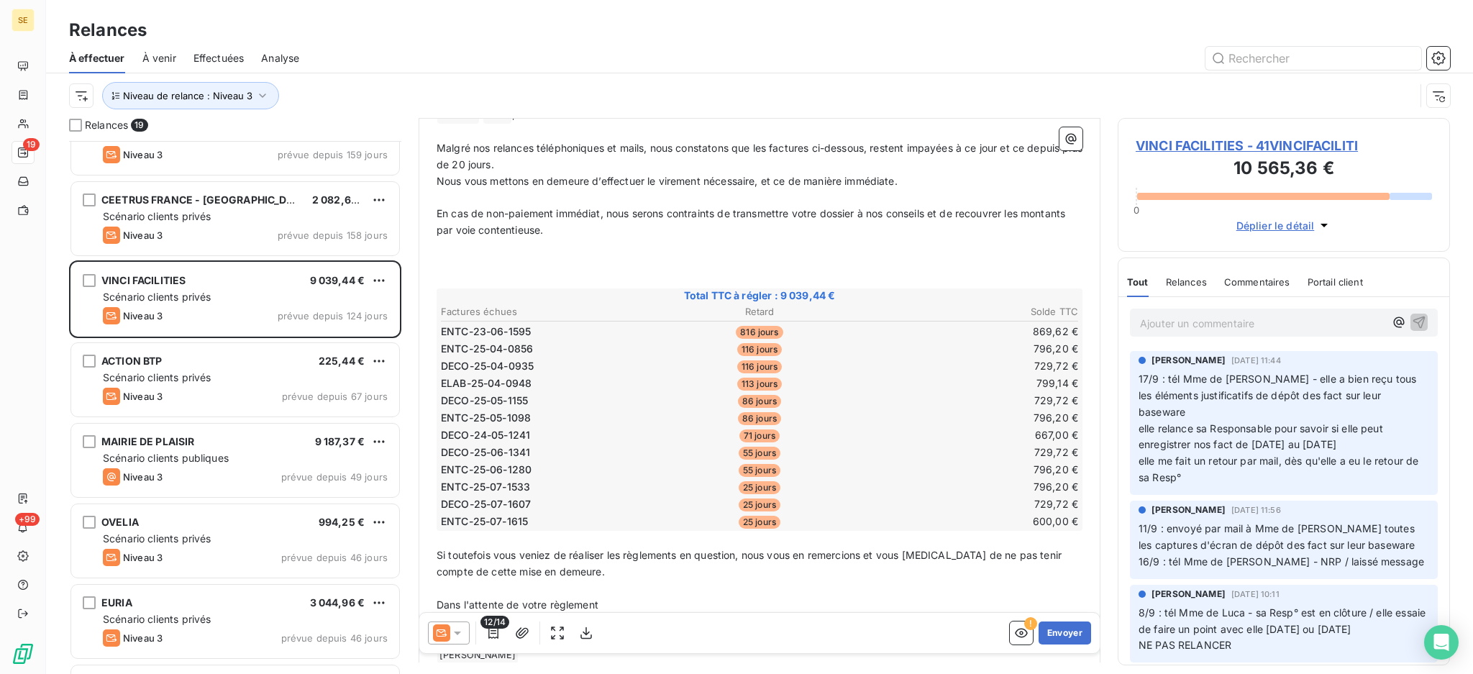
scroll to position [192, 0]
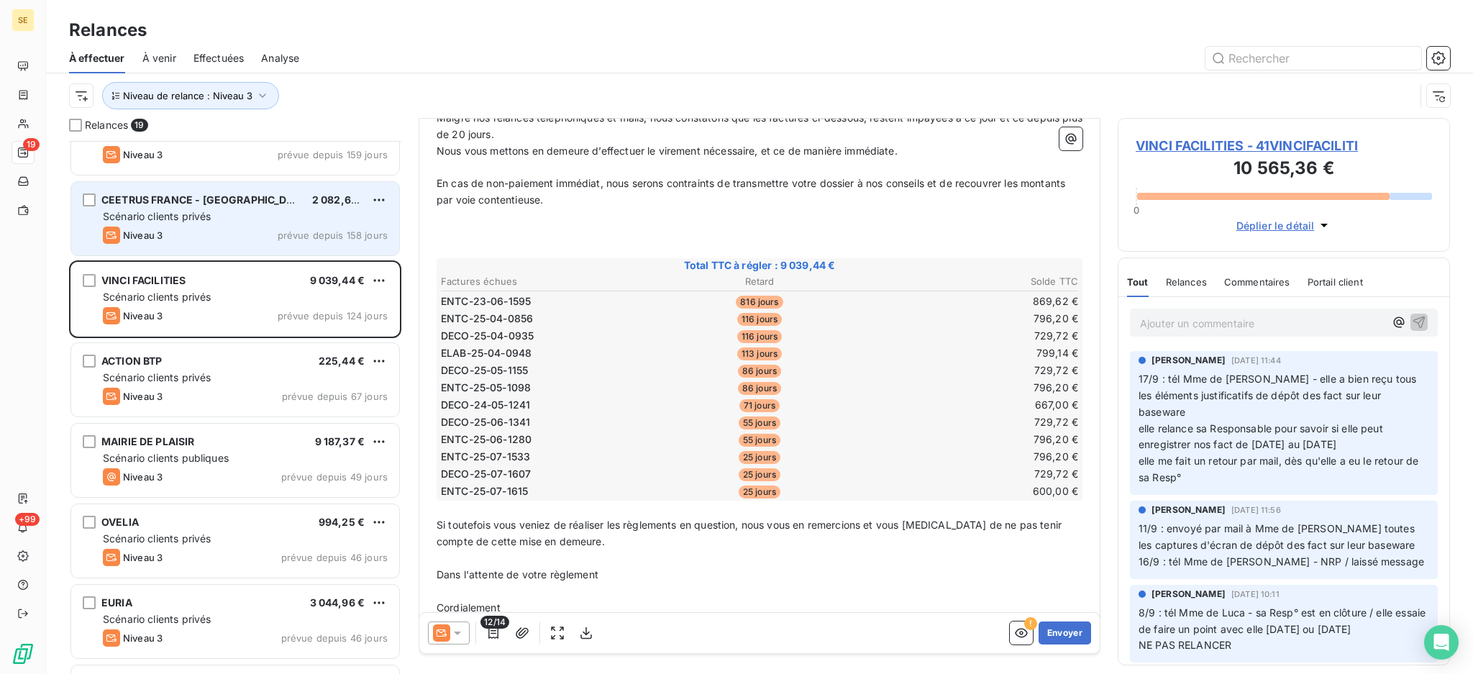
click at [199, 216] on span "Scénario clients privés" at bounding box center [157, 216] width 108 height 12
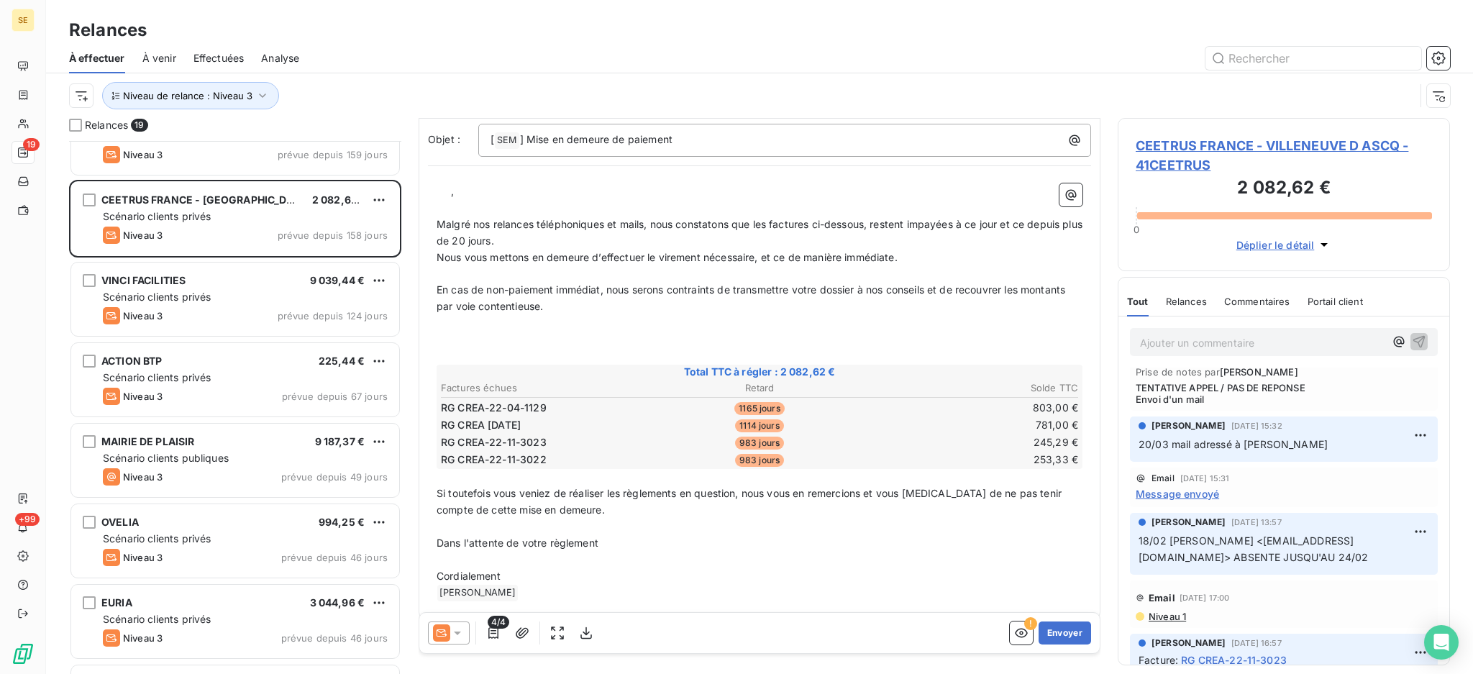
scroll to position [576, 0]
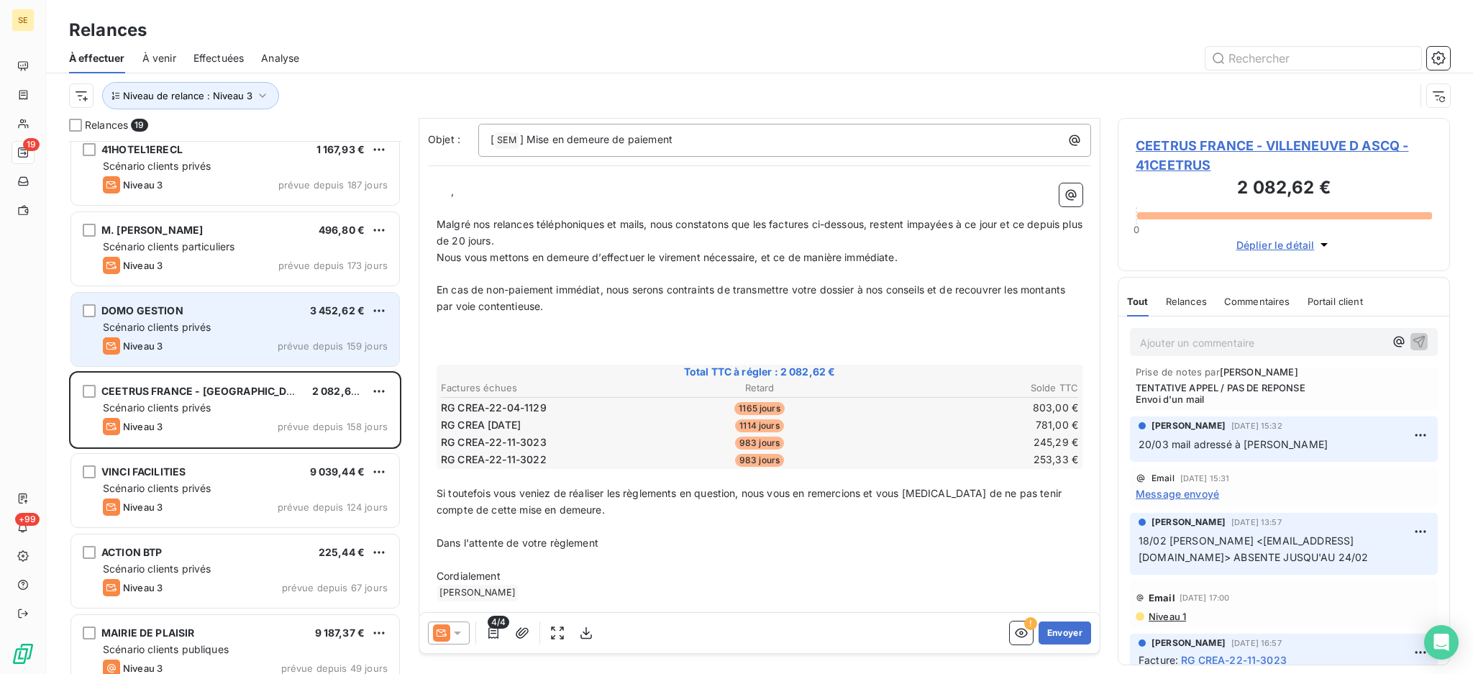
click at [224, 327] on div "Scénario clients privés" at bounding box center [245, 327] width 285 height 14
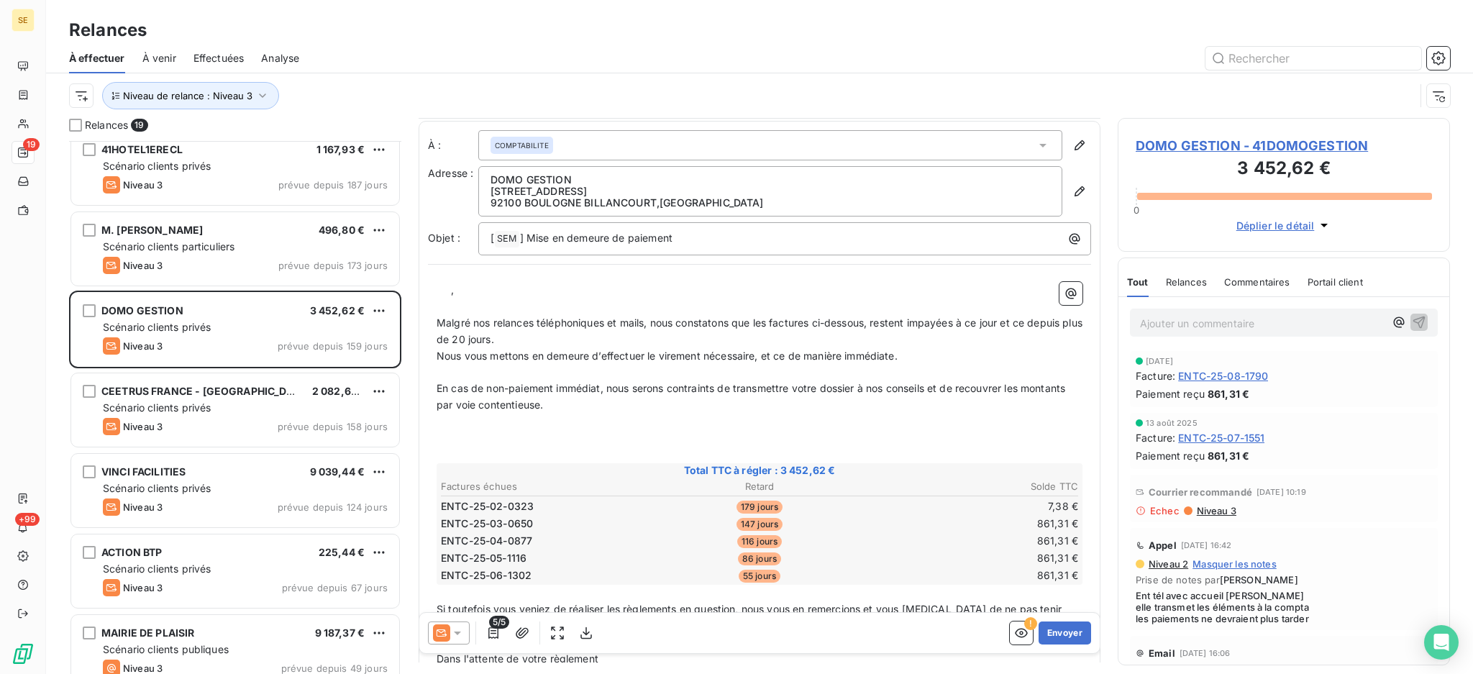
scroll to position [96, 0]
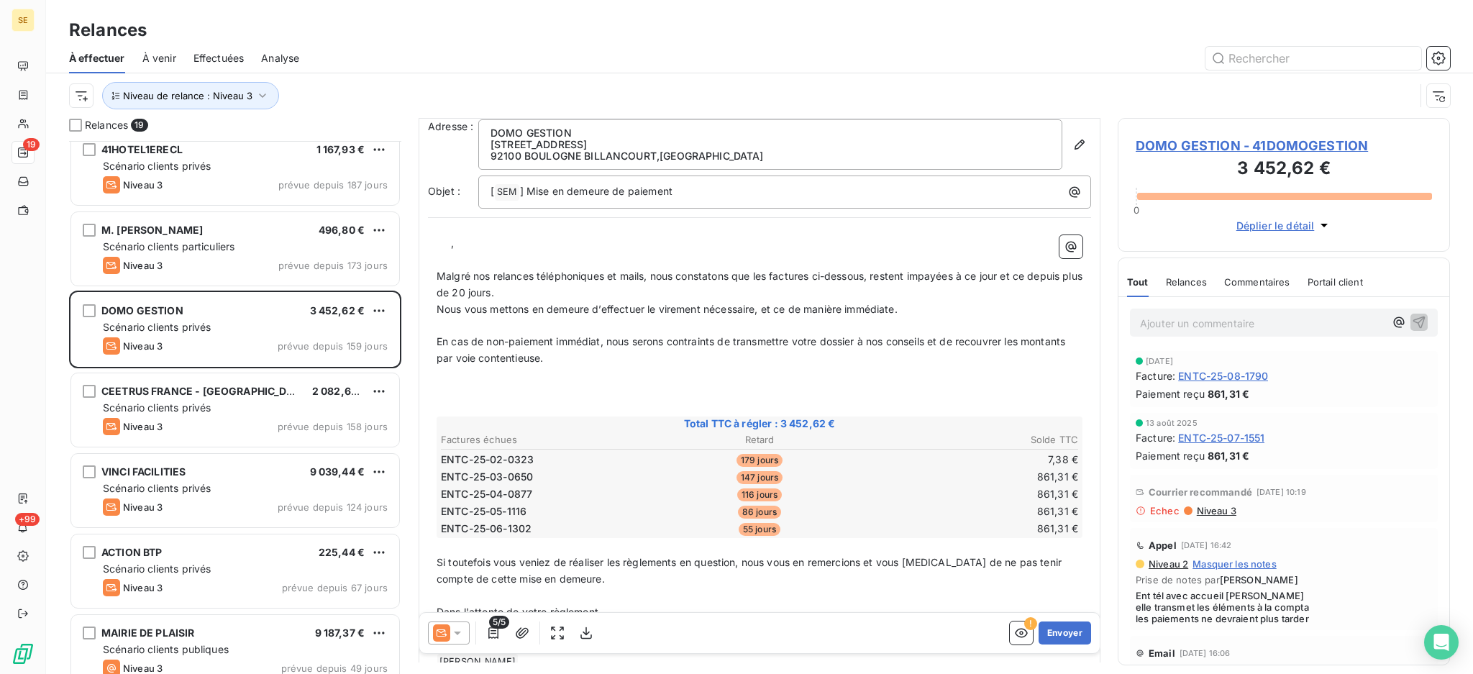
click at [458, 632] on icon at bounding box center [457, 633] width 7 height 4
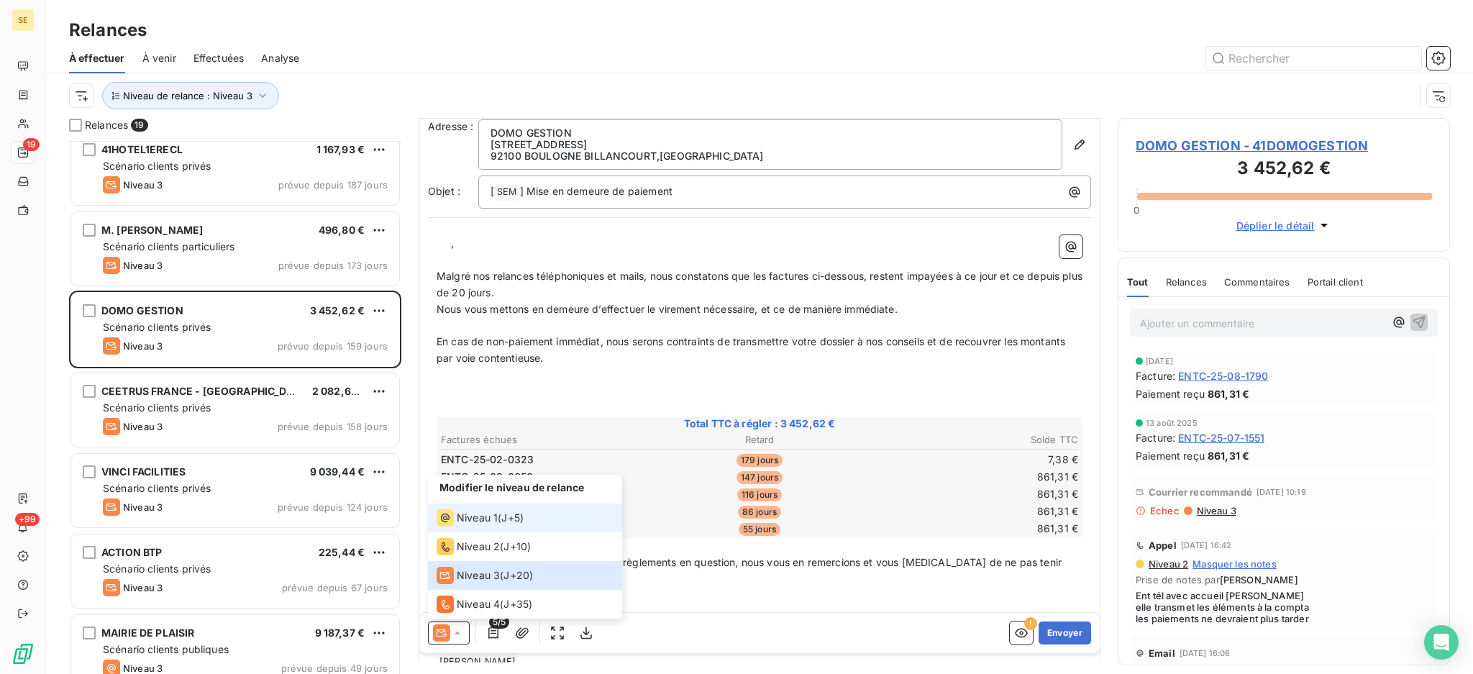
click at [508, 522] on span "J+5 )" at bounding box center [512, 518] width 22 height 14
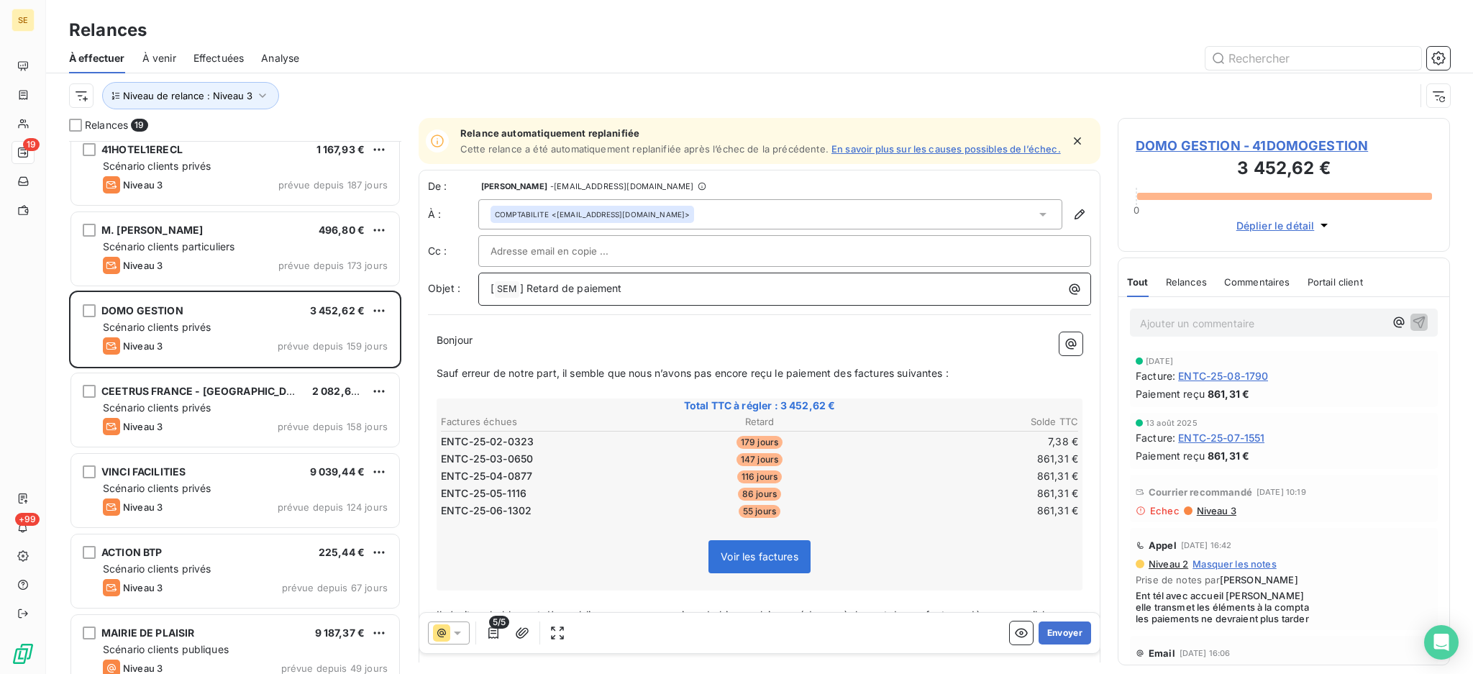
click at [709, 294] on p "[ SEM ﻿ ] Retard de paiement" at bounding box center [787, 288] width 595 height 17
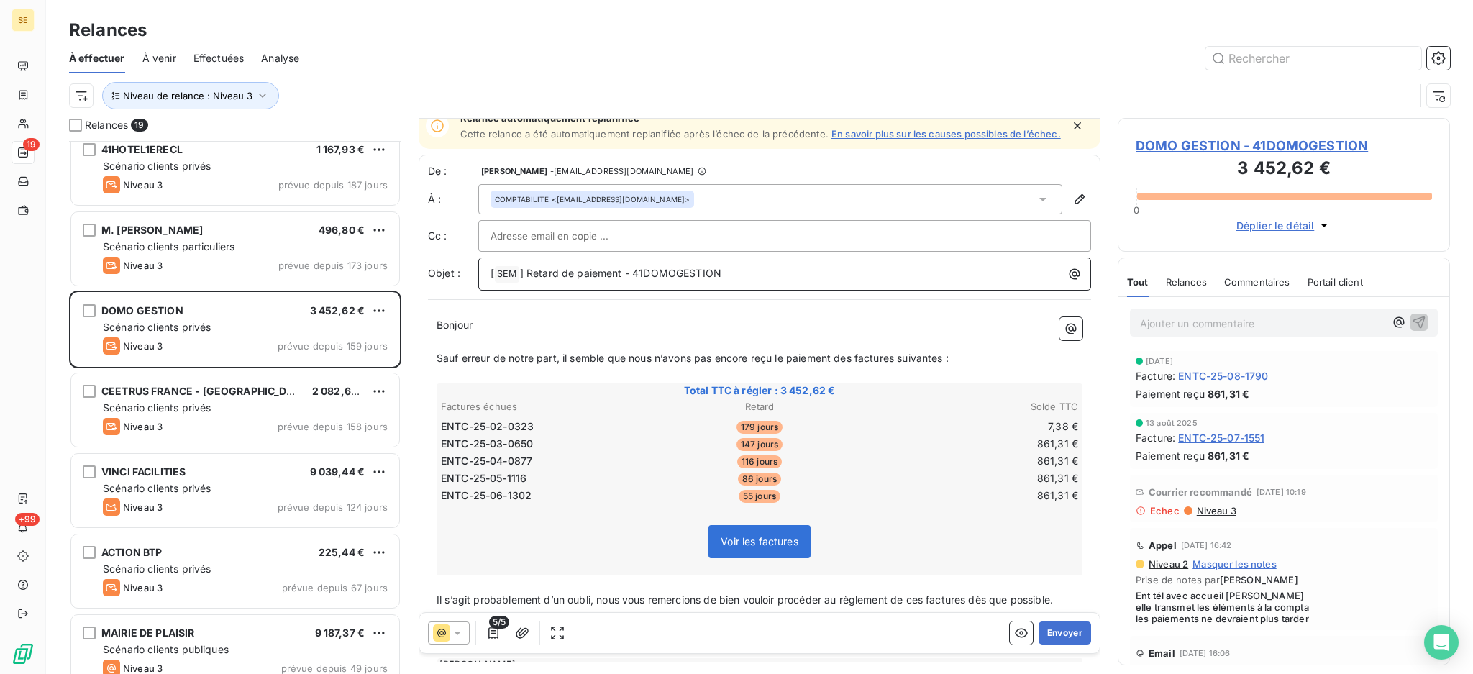
scroll to position [98, 0]
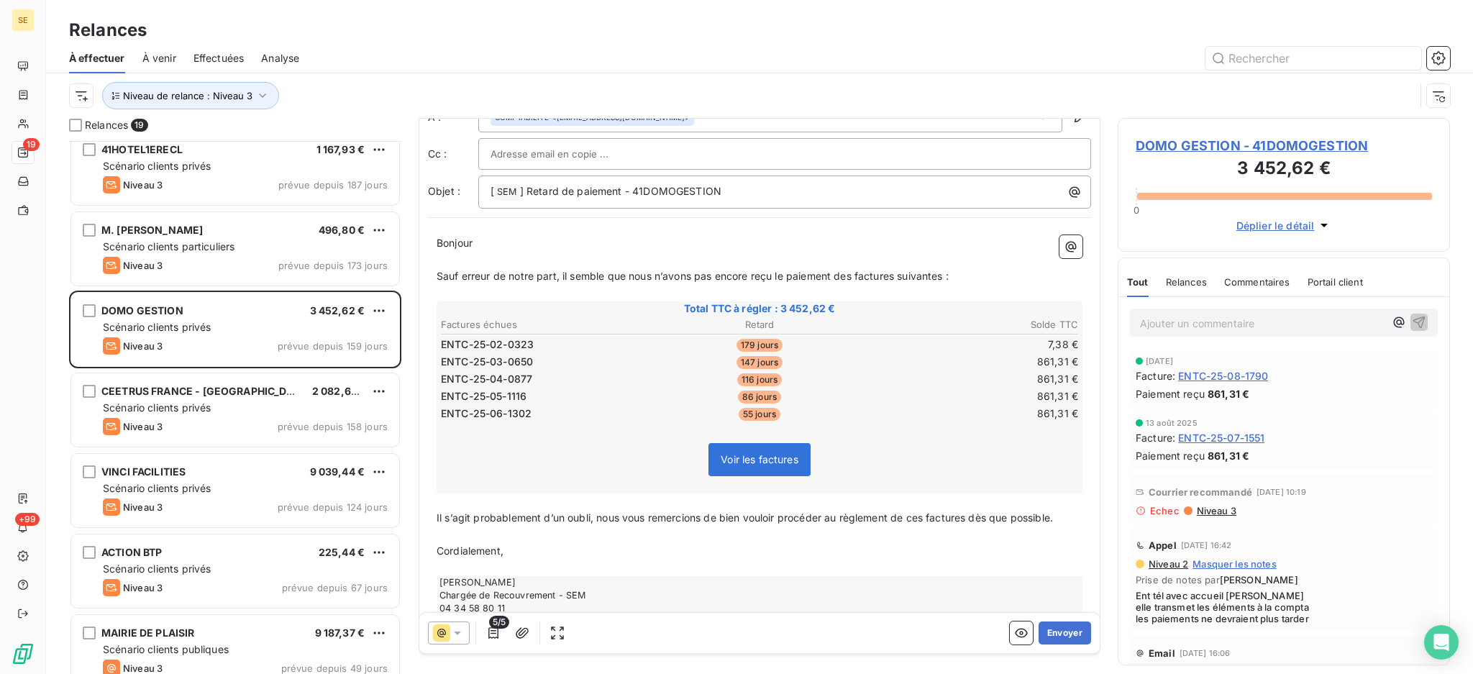
click at [1202, 141] on span "DOMO GESTION - 41DOMOGESTION" at bounding box center [1284, 145] width 296 height 19
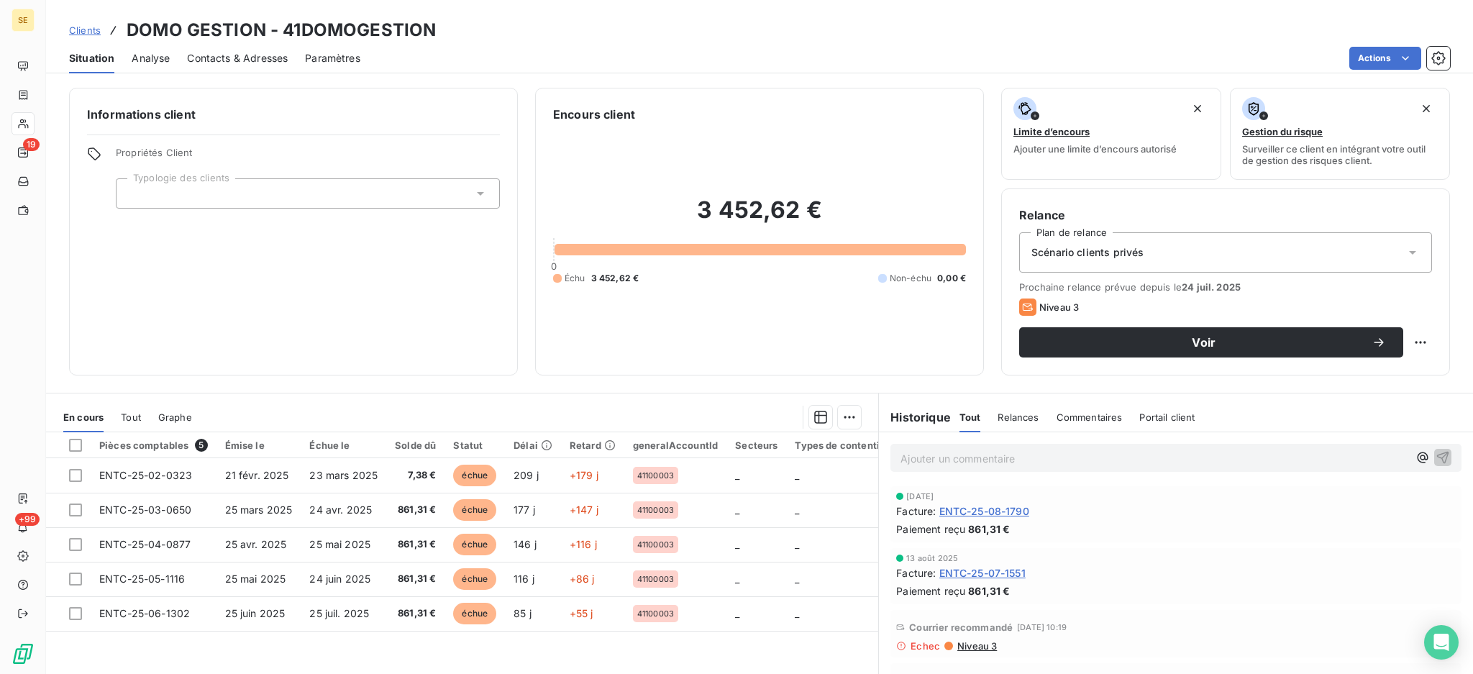
click at [964, 643] on span "Niveau 3" at bounding box center [976, 646] width 41 height 12
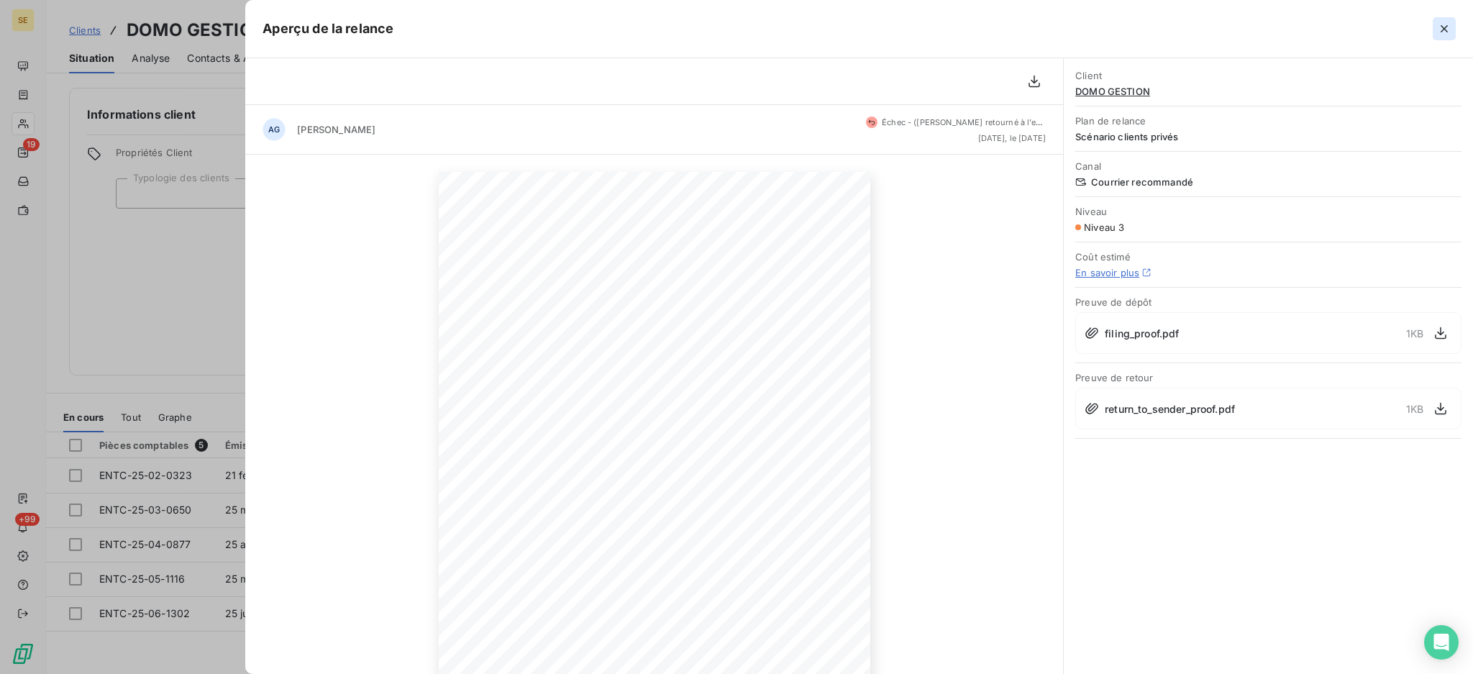
click at [1445, 24] on icon "button" at bounding box center [1444, 29] width 14 height 14
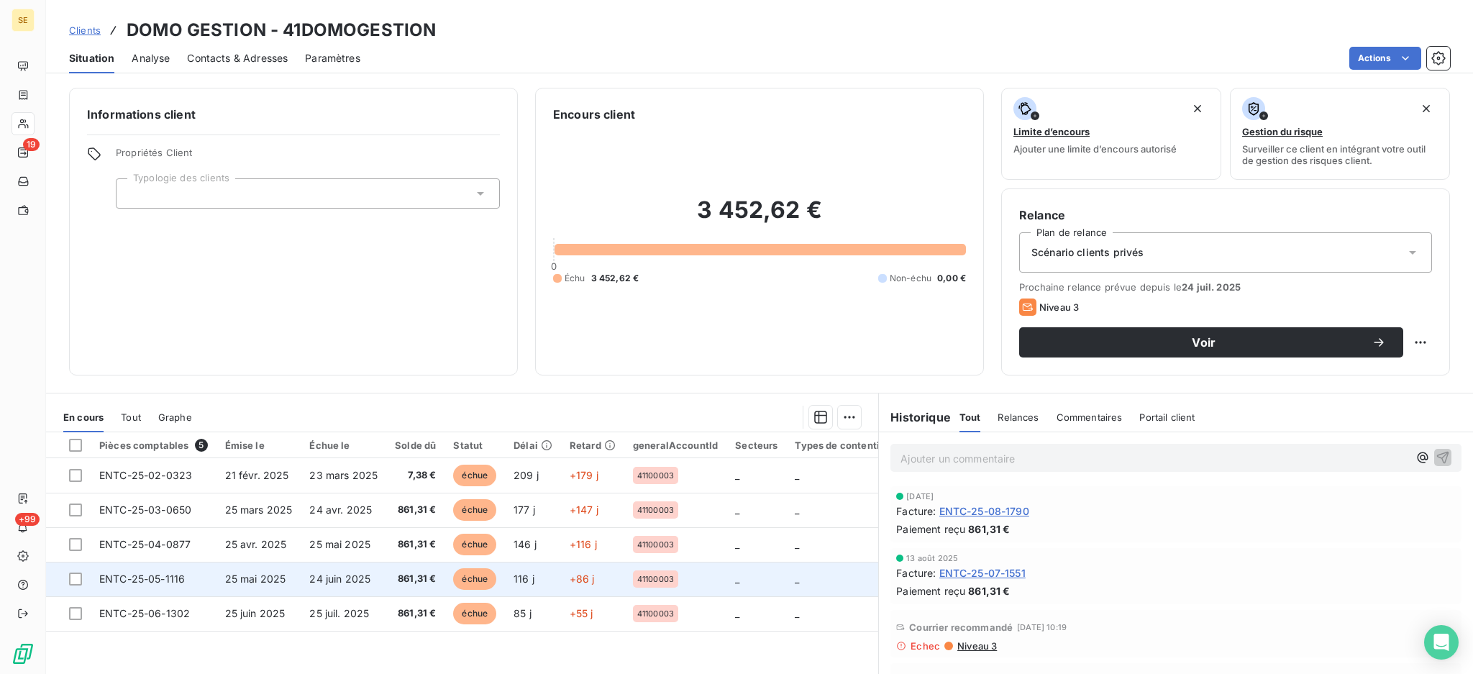
scroll to position [78, 0]
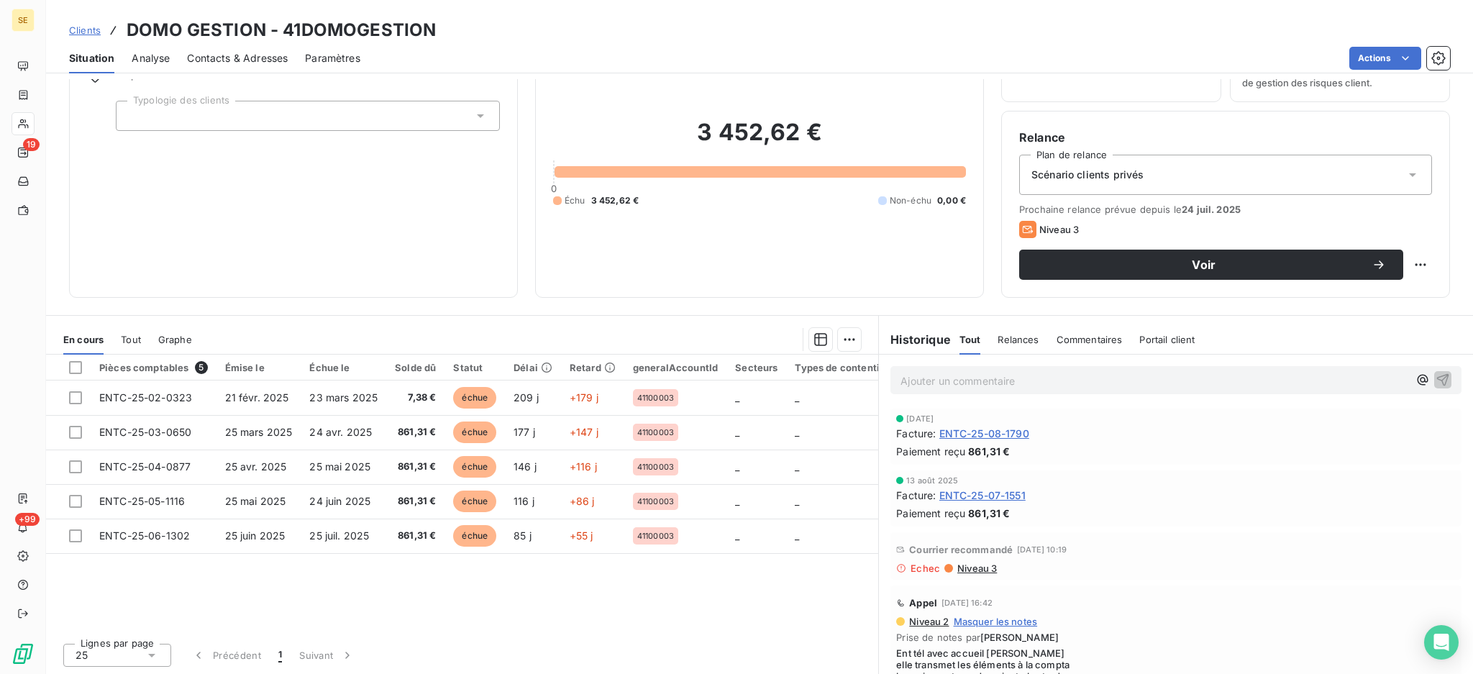
click at [236, 51] on span "Contacts & Adresses" at bounding box center [237, 58] width 101 height 14
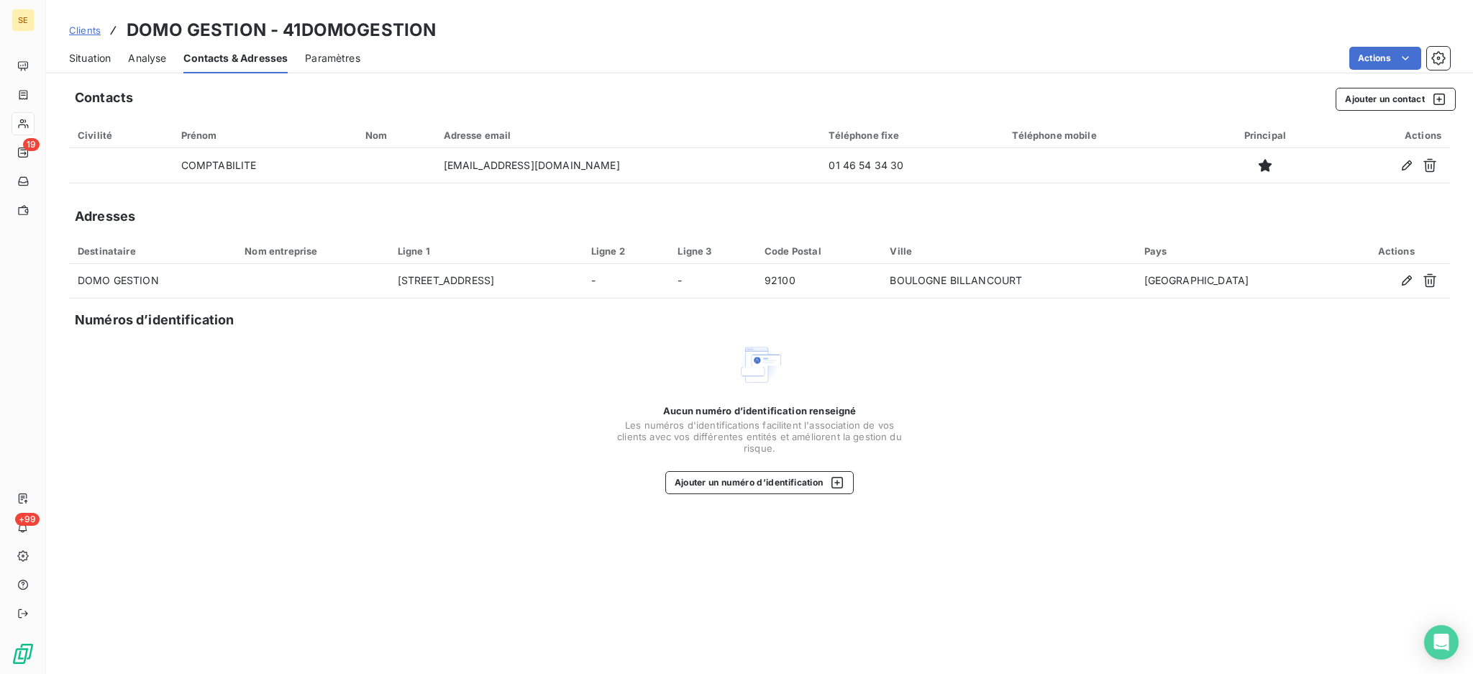
click at [101, 52] on span "Situation" at bounding box center [90, 58] width 42 height 14
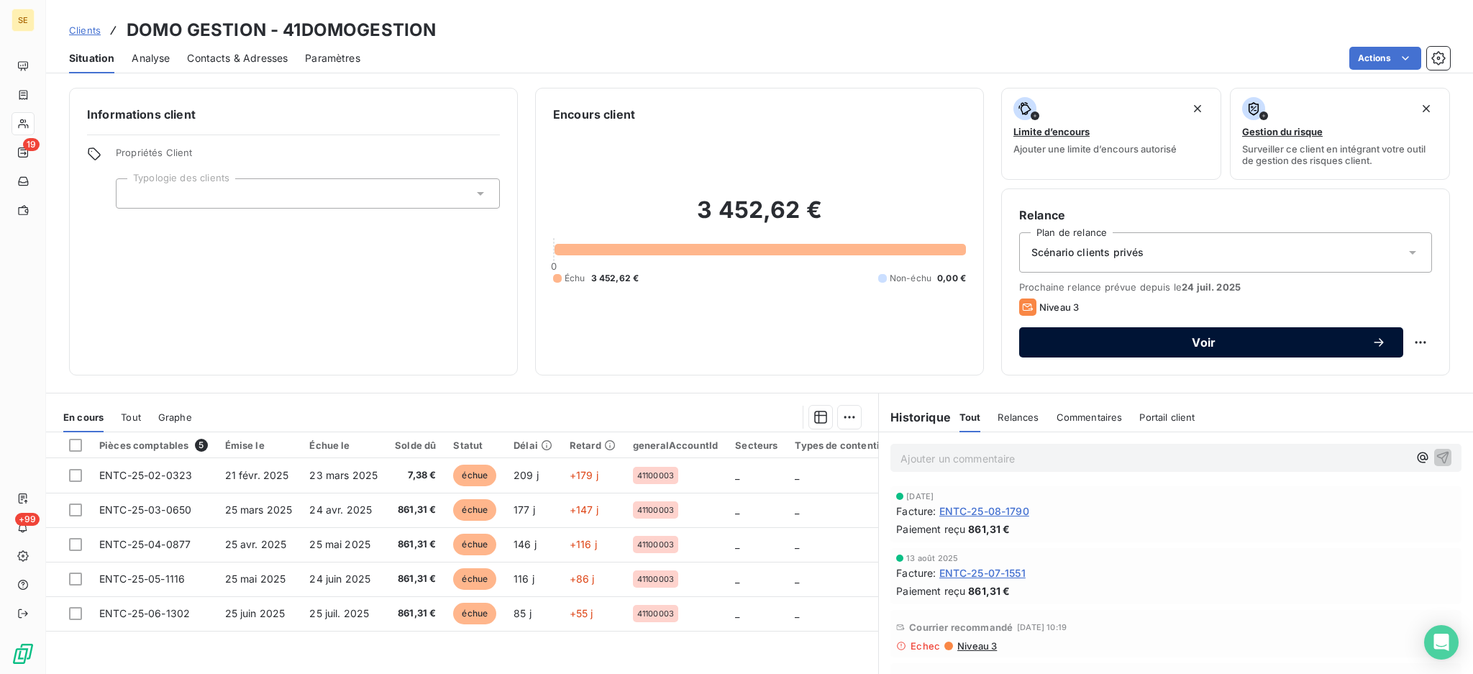
click at [1082, 350] on button "Voir" at bounding box center [1211, 342] width 384 height 30
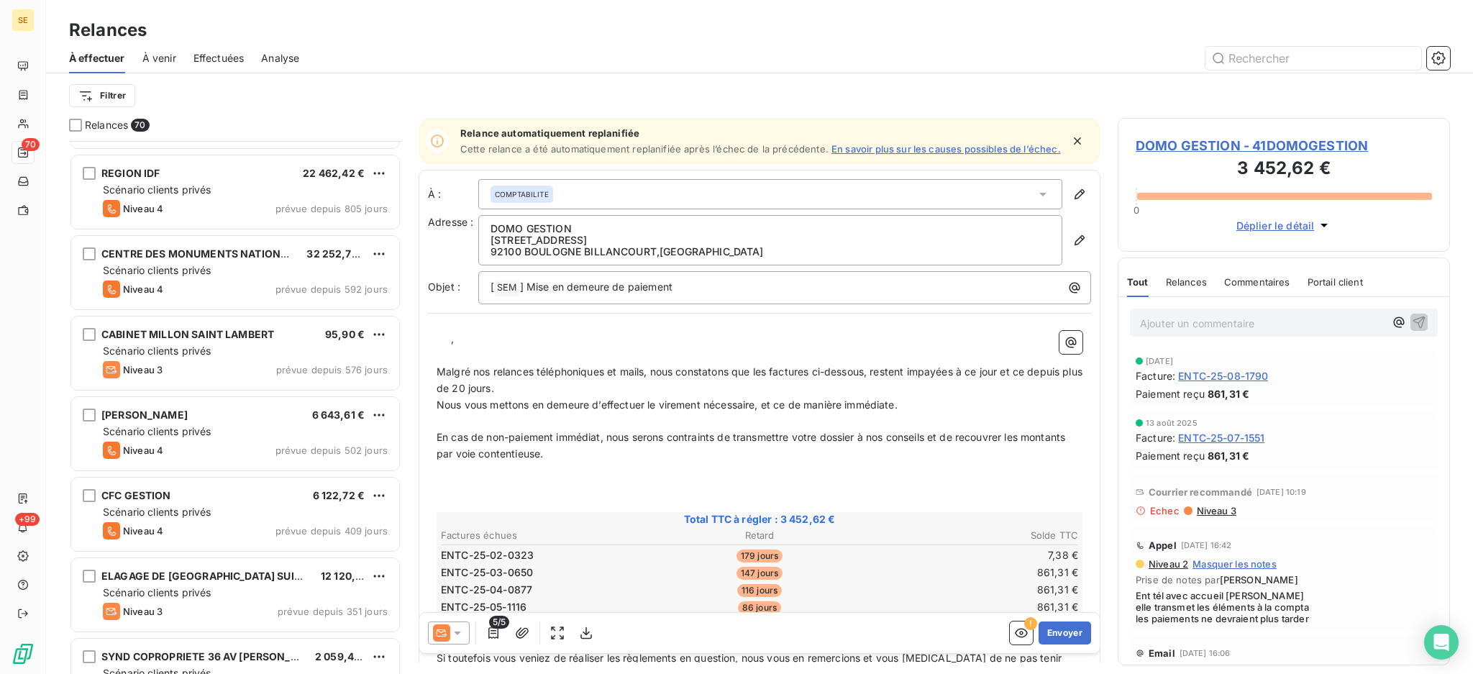
scroll to position [288, 0]
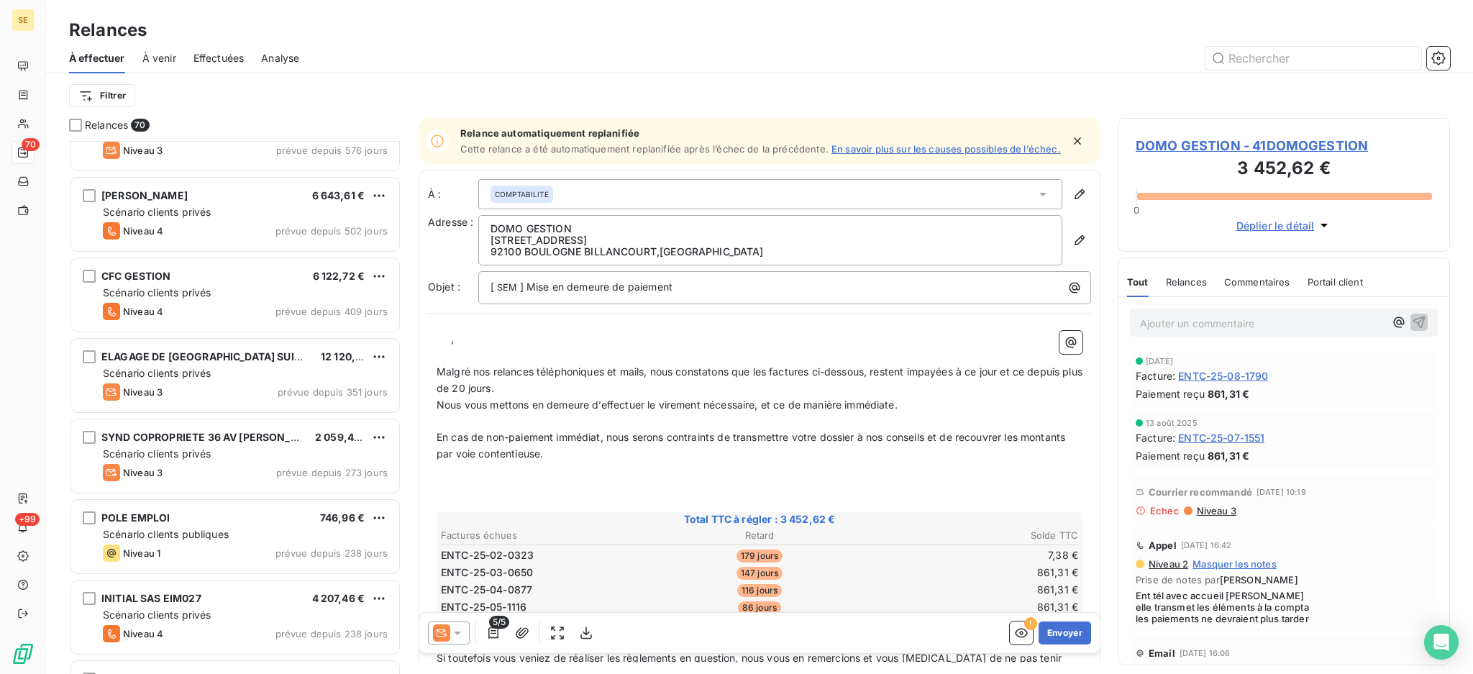
click at [457, 629] on icon at bounding box center [457, 633] width 14 height 14
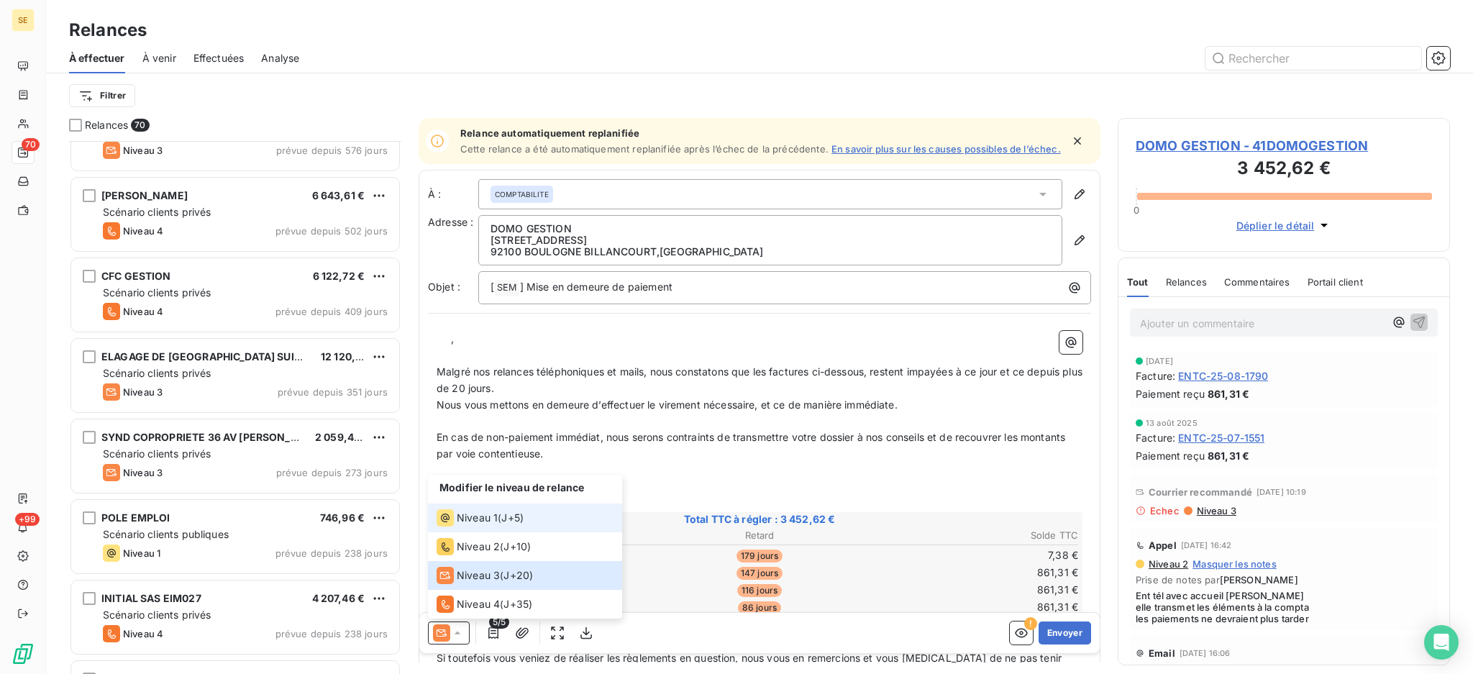
click at [485, 524] on span "Niveau 1" at bounding box center [477, 518] width 41 height 14
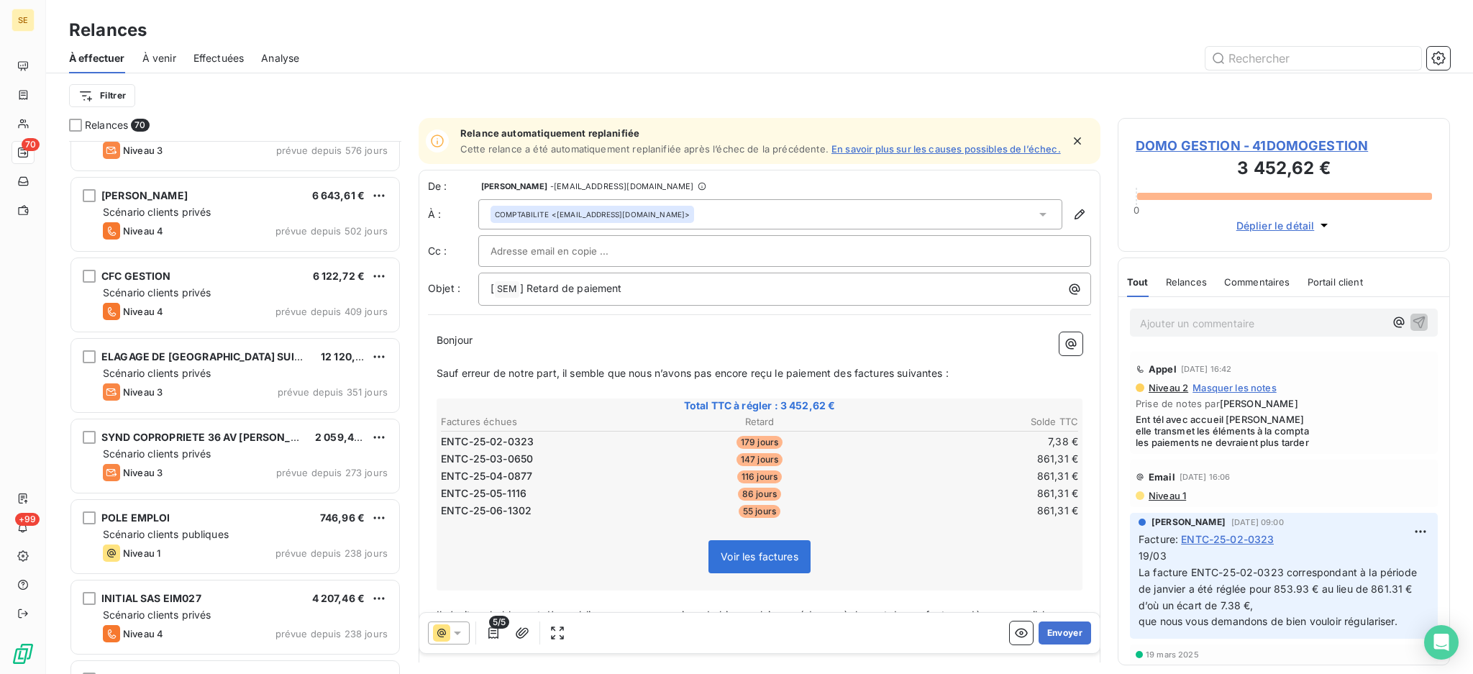
scroll to position [191, 0]
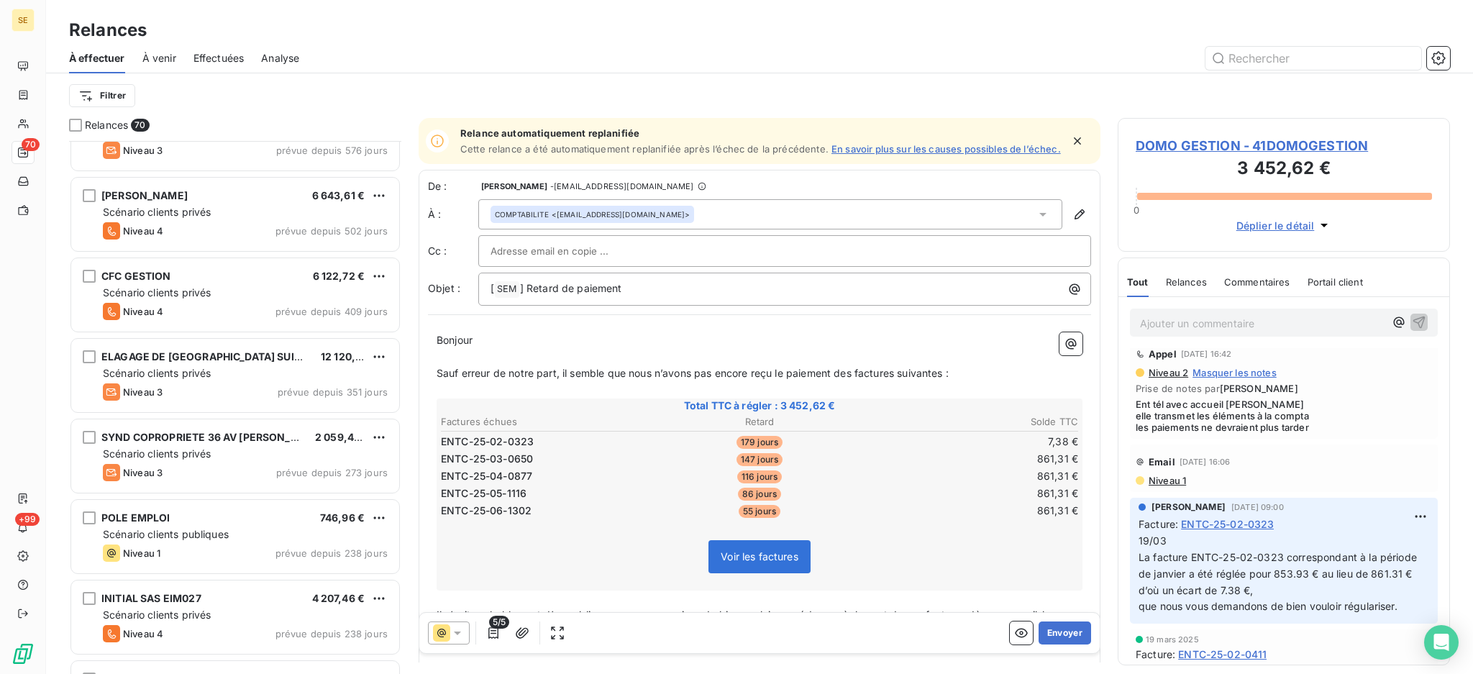
click at [1167, 480] on span "Niveau 1" at bounding box center [1166, 481] width 39 height 12
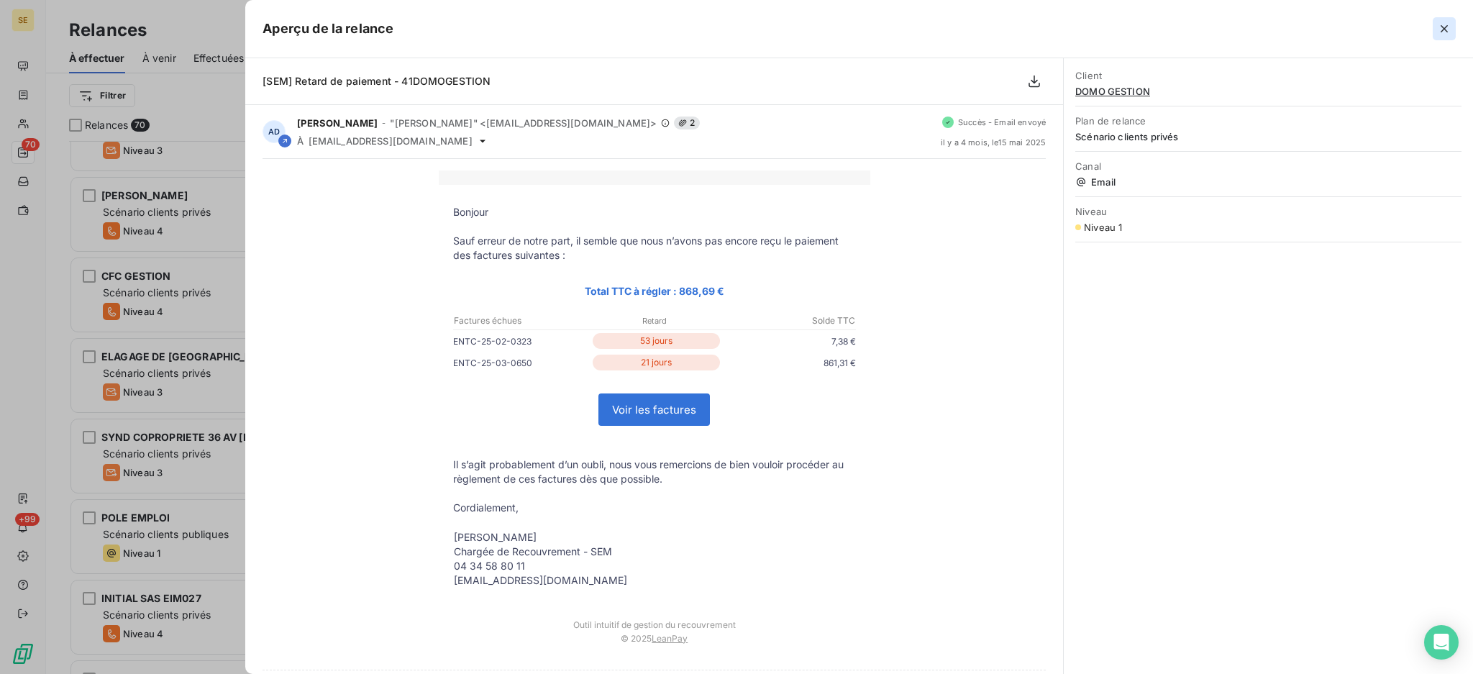
click at [1445, 28] on icon "button" at bounding box center [1443, 28] width 7 height 7
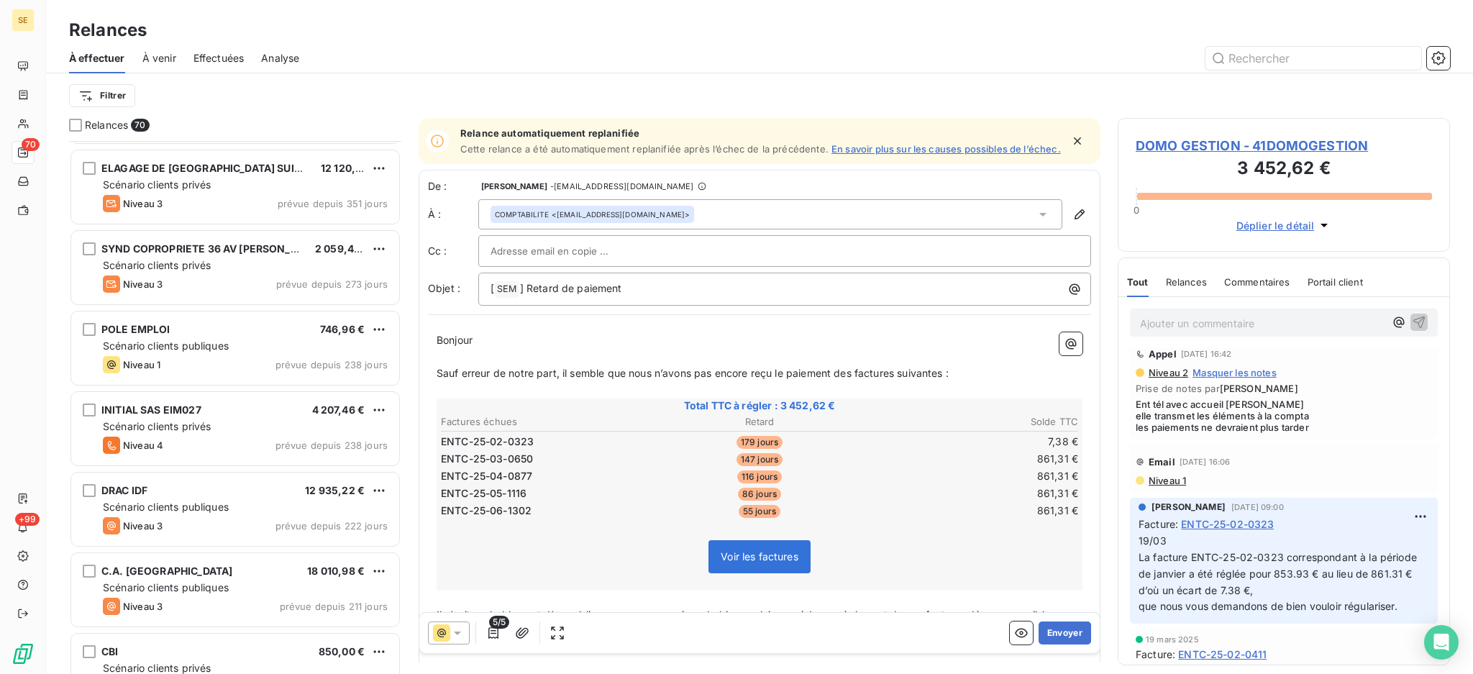
scroll to position [480, 0]
click at [114, 92] on html "SE 70 +99 Relances À effectuer À venir Effectuées Analyse Filtrer Relances 70 F…" at bounding box center [736, 337] width 1473 height 674
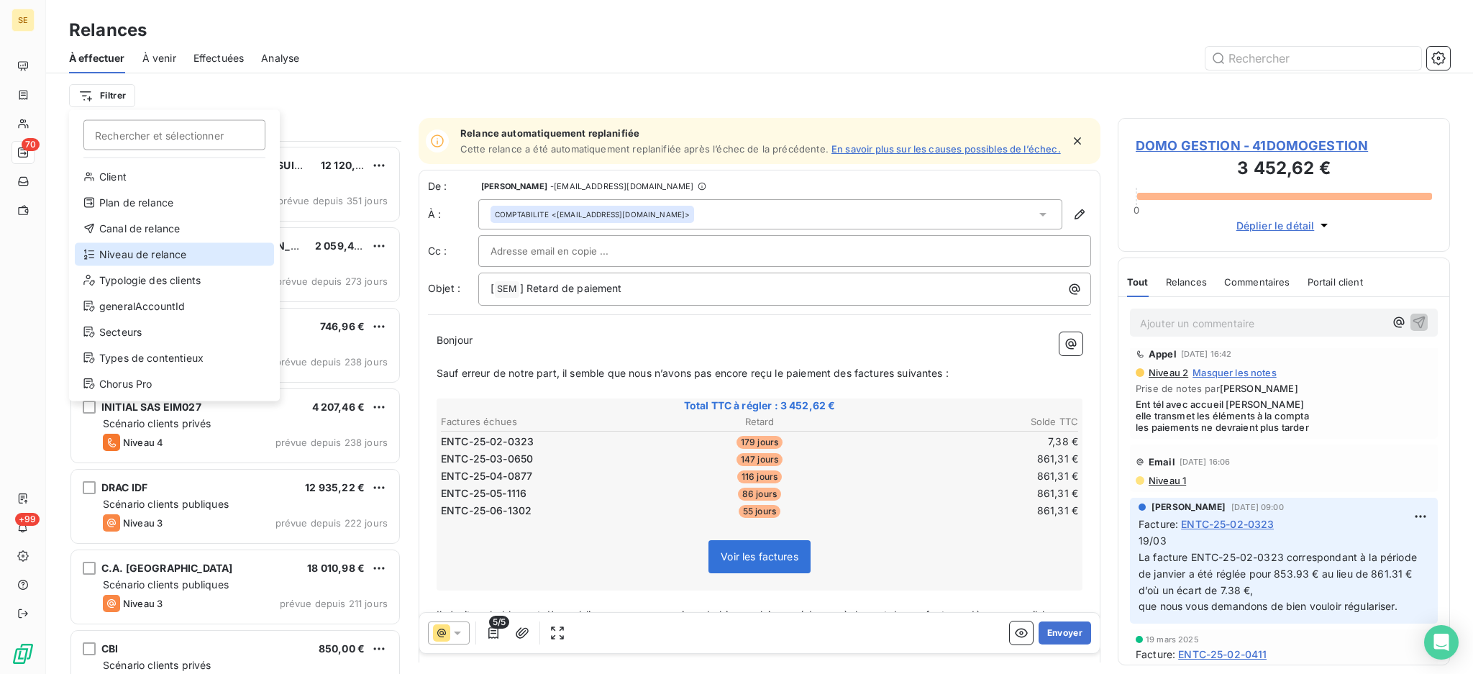
click at [143, 246] on div "Niveau de relance" at bounding box center [174, 254] width 199 height 23
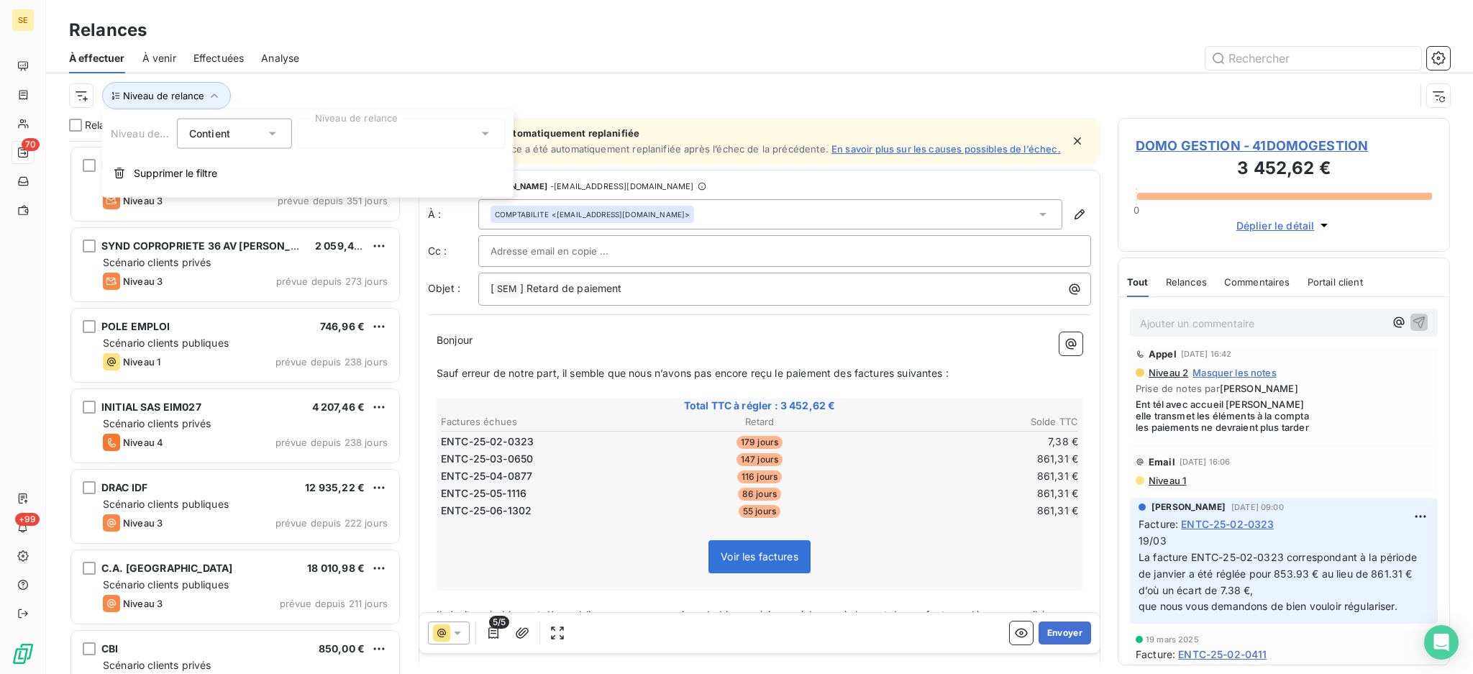
click at [483, 133] on icon at bounding box center [485, 134] width 14 height 14
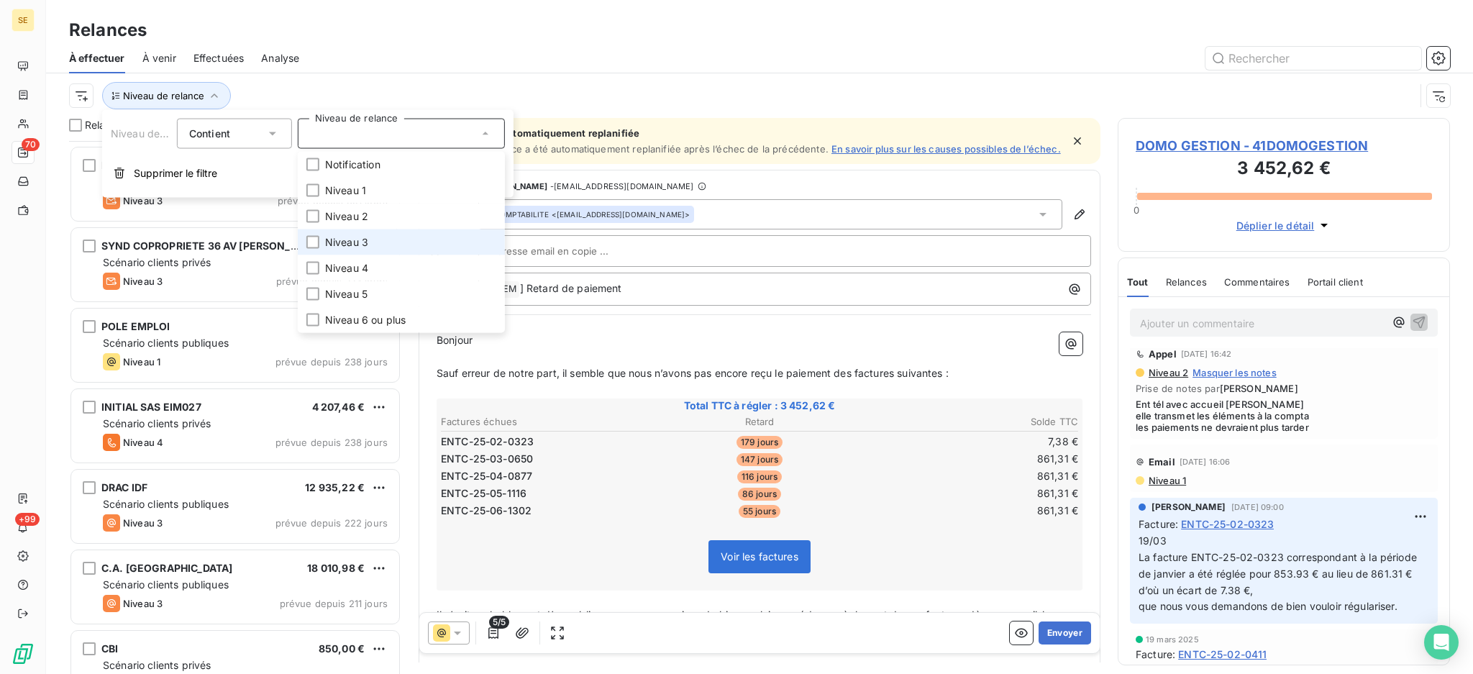
click at [375, 250] on li "Niveau 3" at bounding box center [401, 242] width 207 height 26
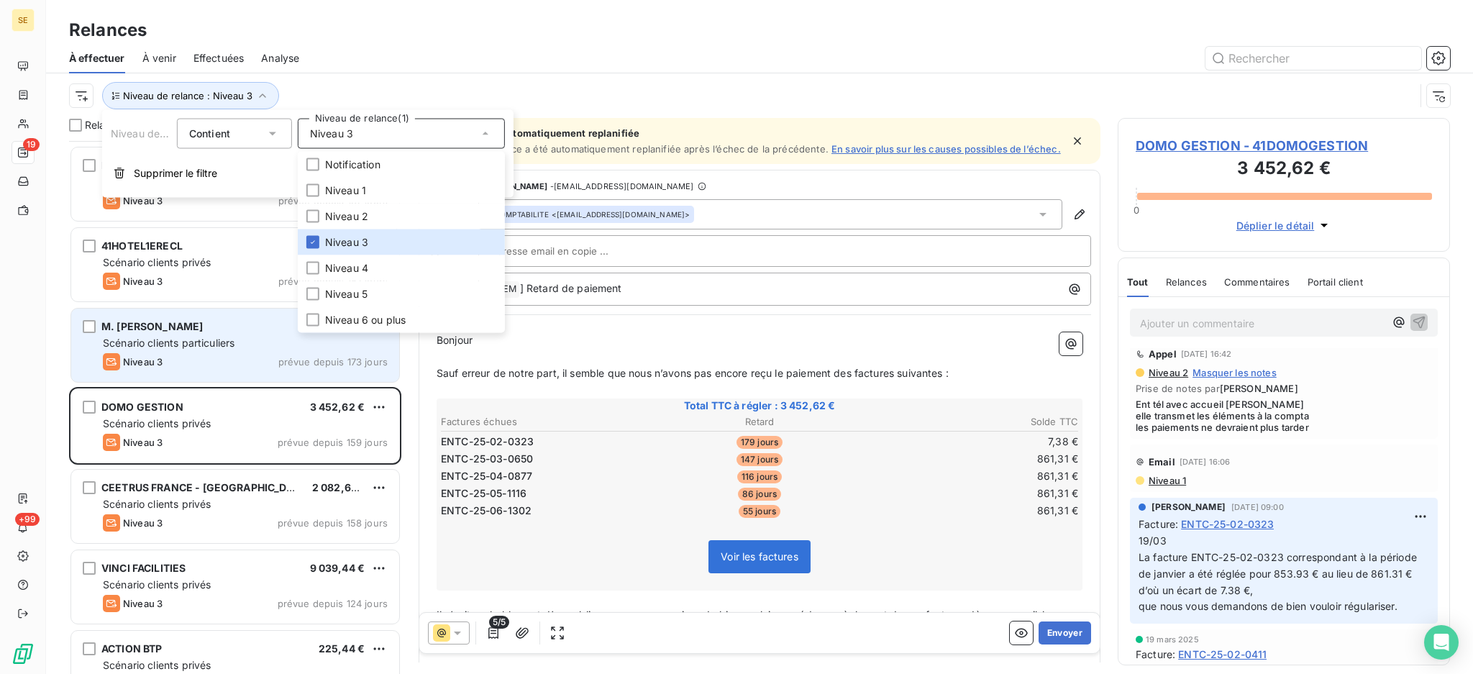
click at [205, 353] on div "Niveau 3 prévue depuis 173 jours" at bounding box center [245, 361] width 285 height 17
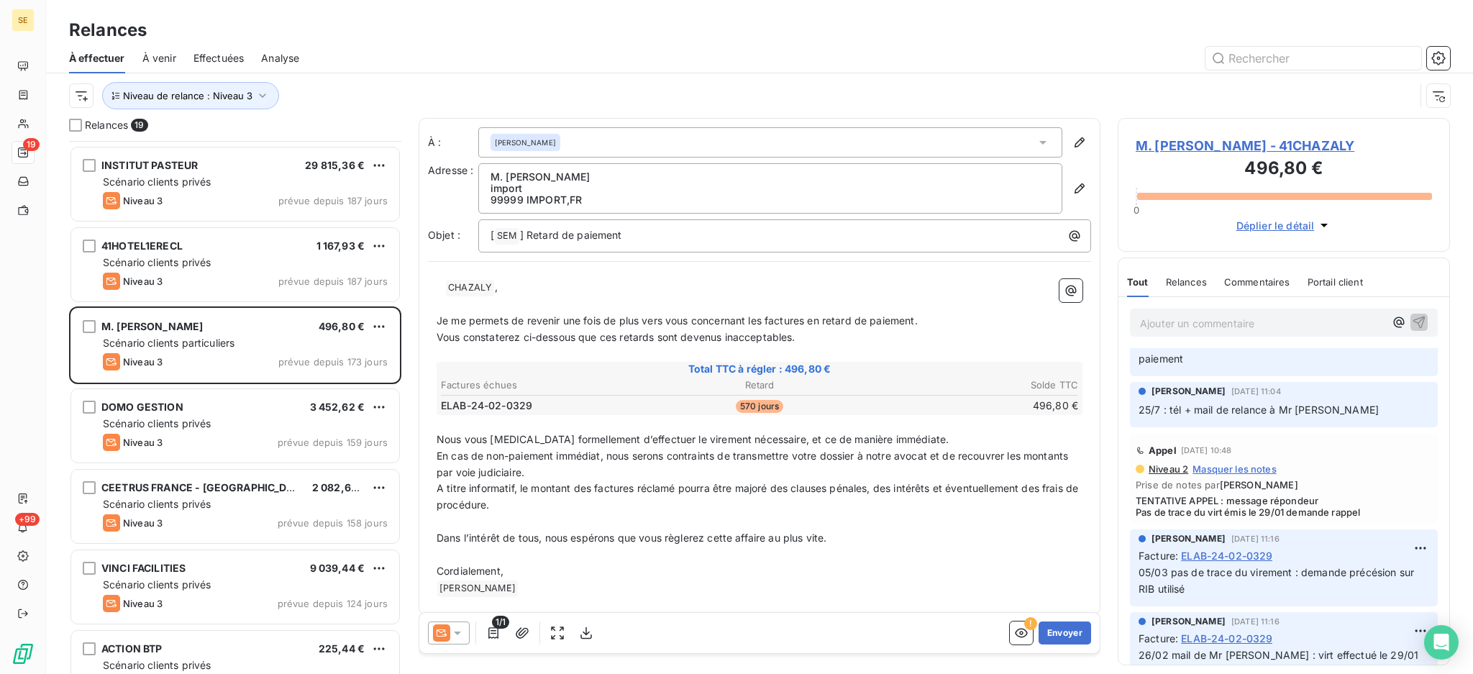
scroll to position [191, 0]
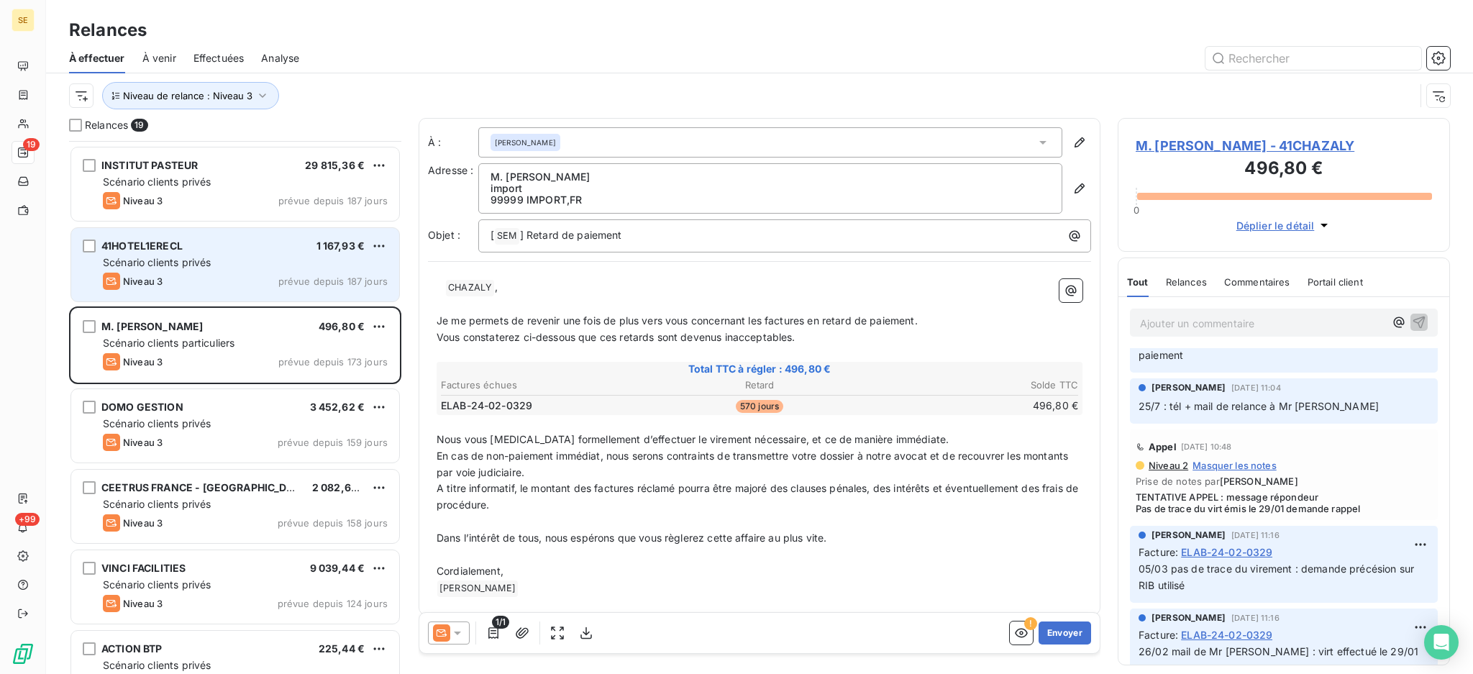
click at [219, 263] on div "Scénario clients privés" at bounding box center [245, 262] width 285 height 14
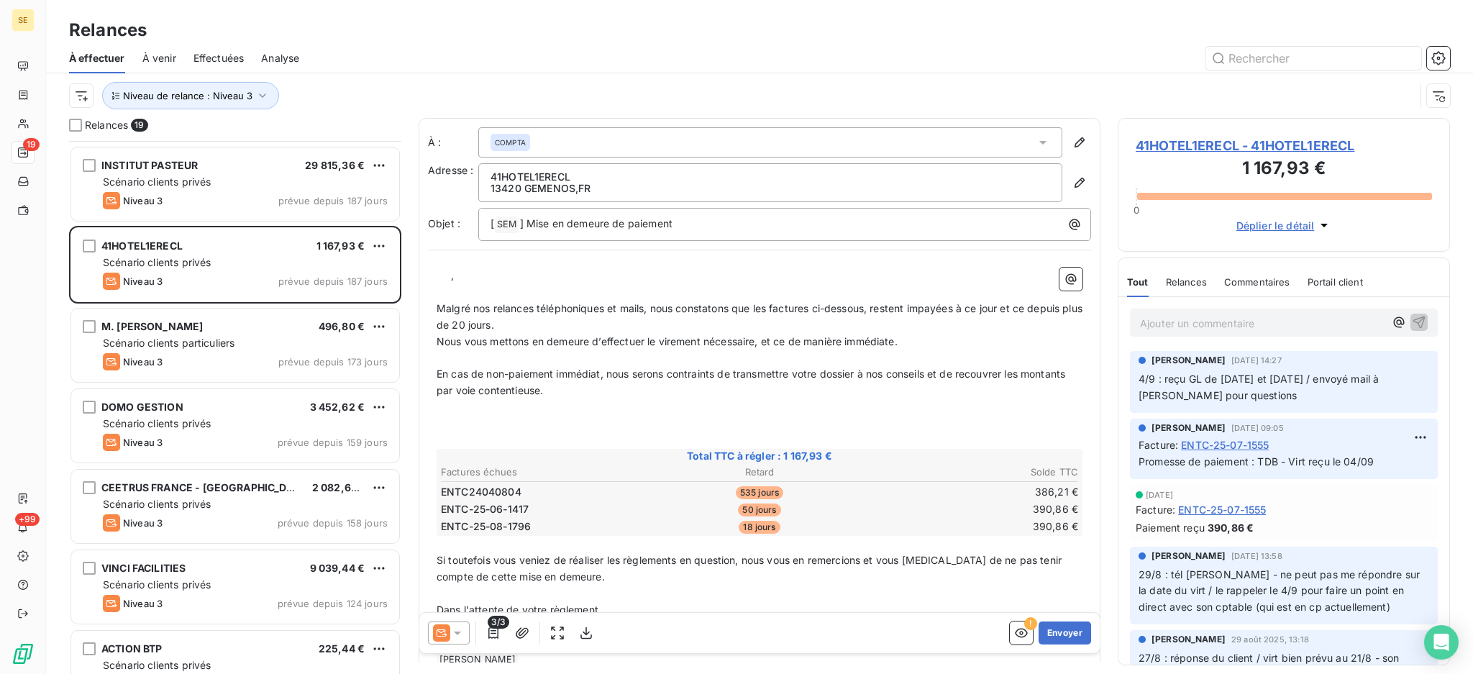
click at [463, 629] on icon at bounding box center [457, 633] width 14 height 14
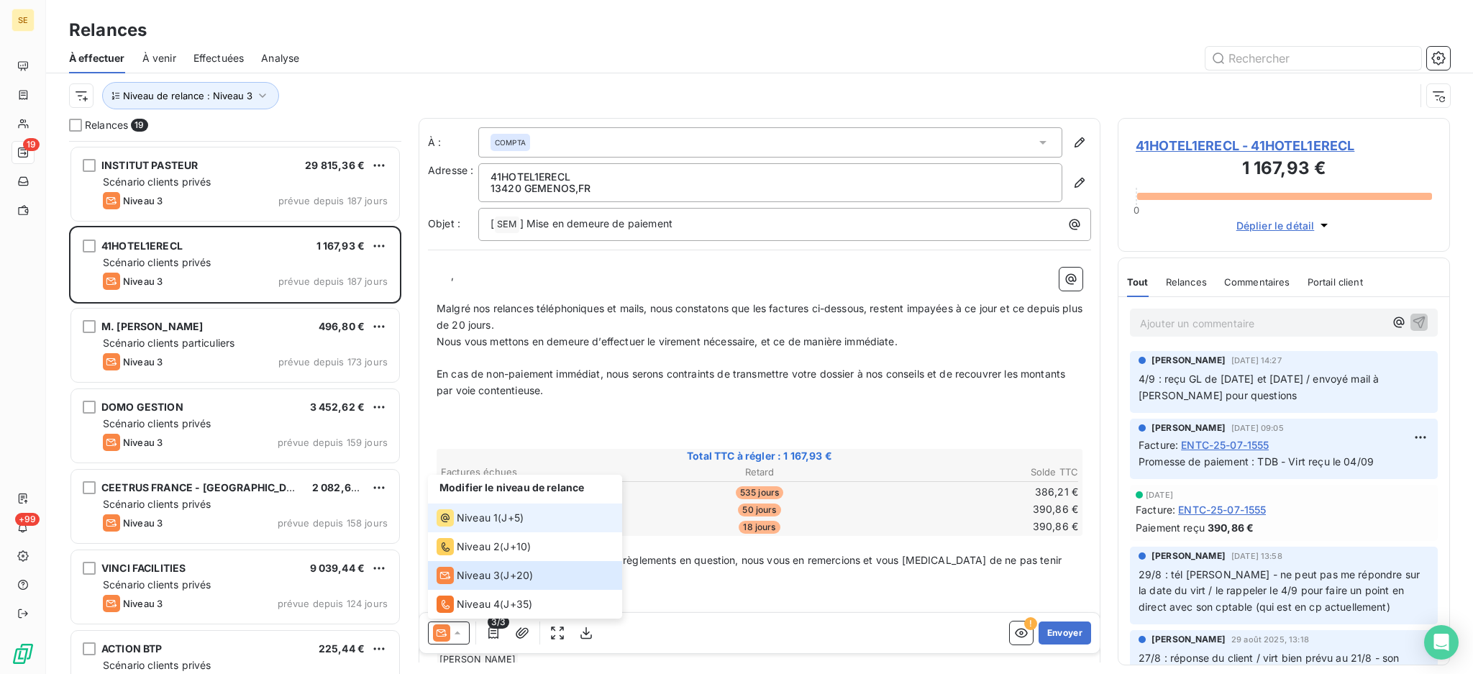
click at [481, 516] on span "Niveau 1" at bounding box center [477, 518] width 41 height 14
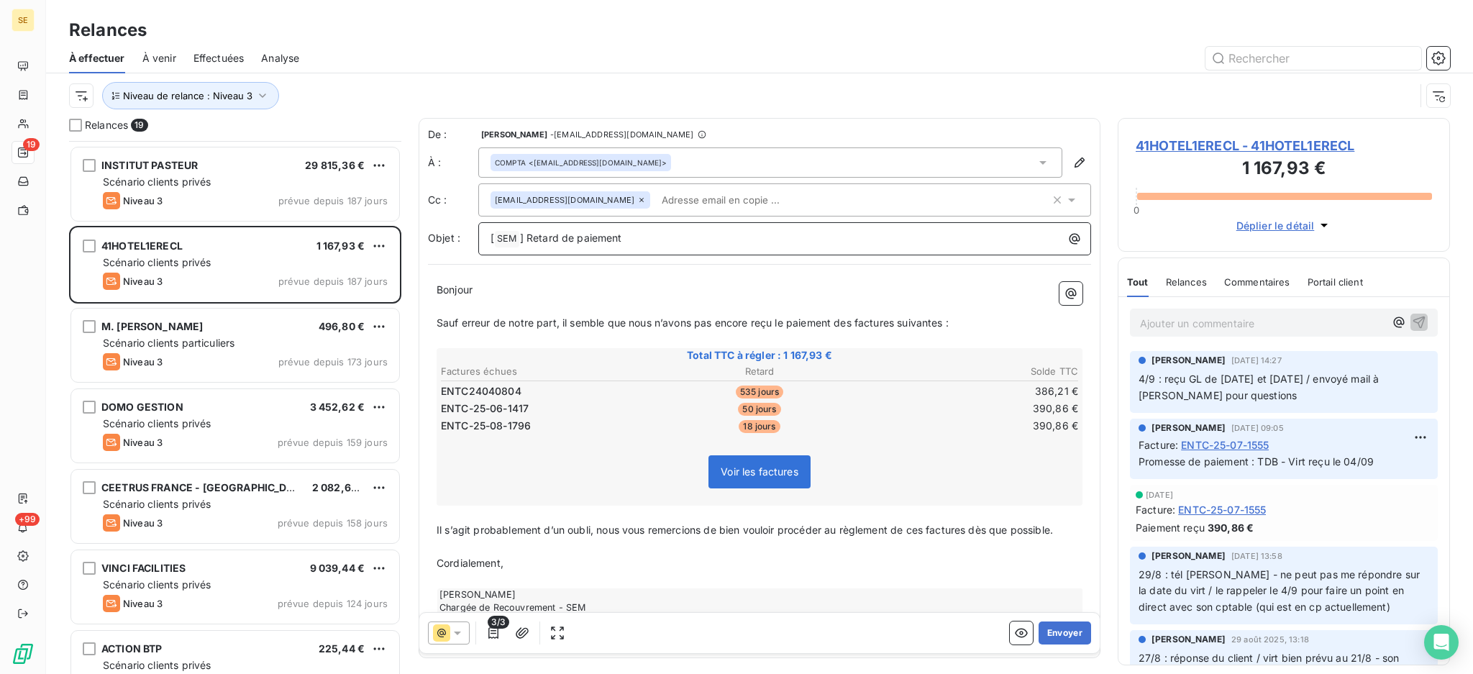
click at [634, 240] on p "[ SEM ﻿ ] Retard de paiement" at bounding box center [787, 238] width 595 height 17
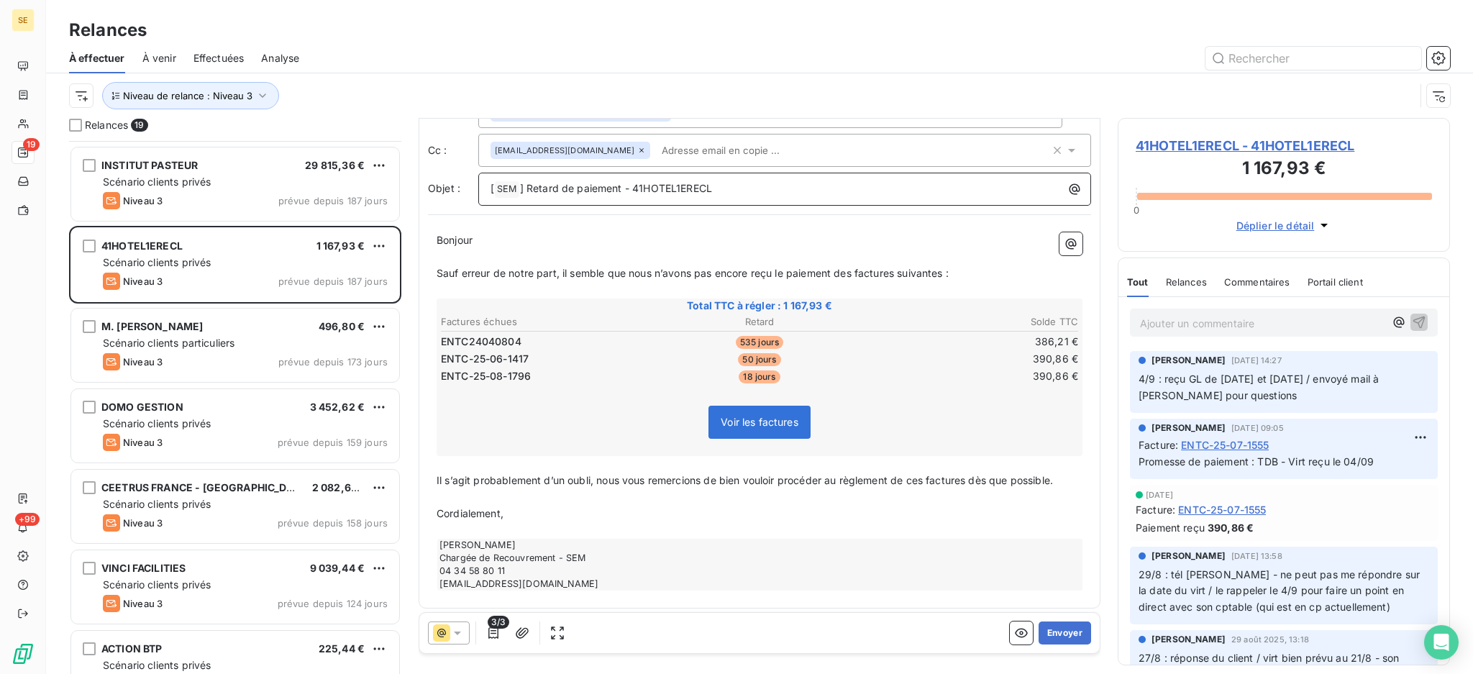
scroll to position [51, 0]
click at [1052, 631] on button "Envoyer" at bounding box center [1064, 632] width 52 height 23
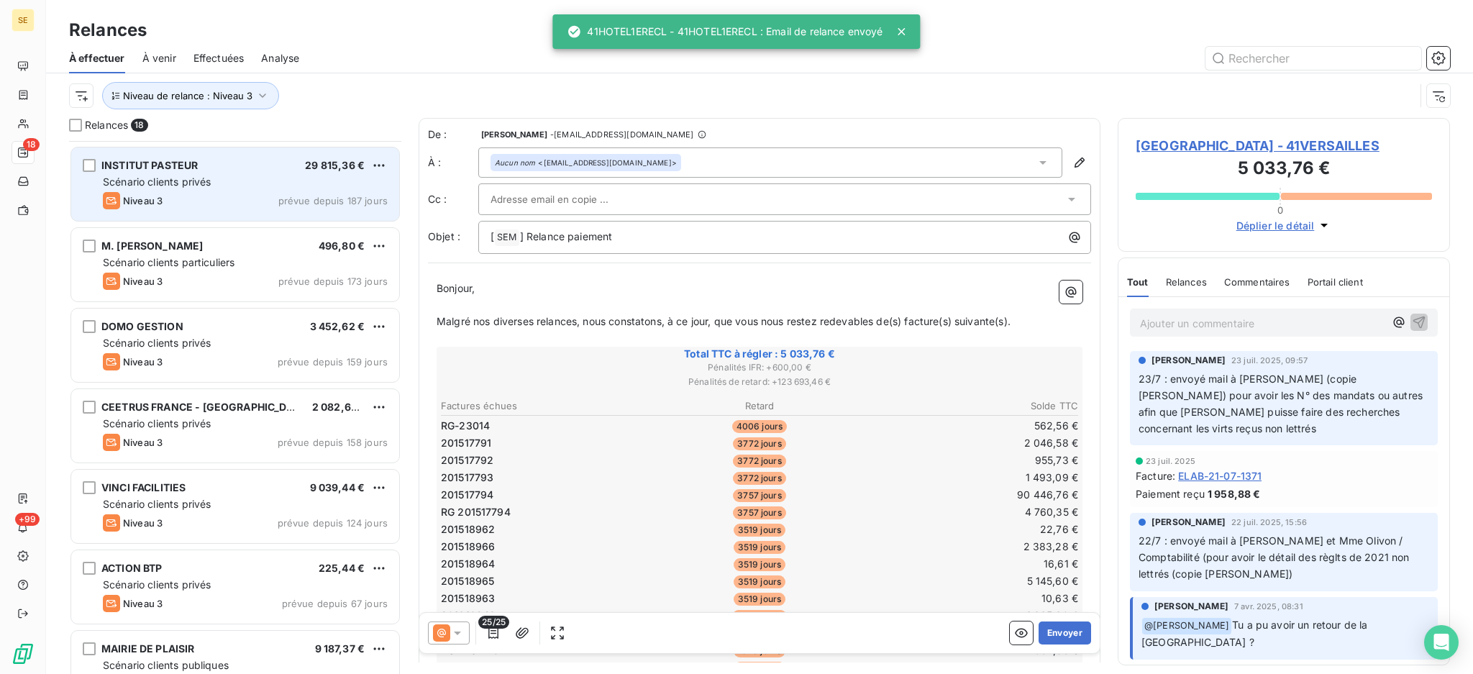
click at [238, 162] on div "INSTITUT PASTEUR 29 815,36 €" at bounding box center [245, 165] width 285 height 13
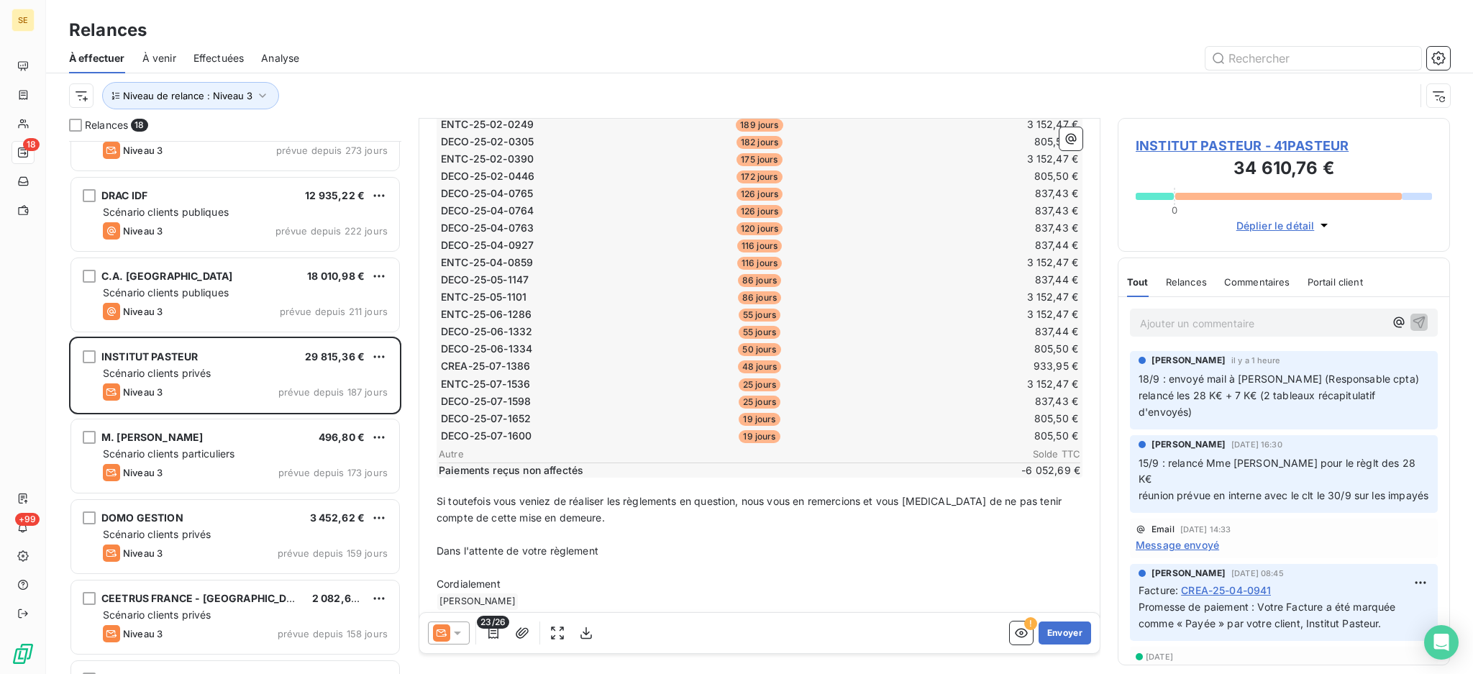
scroll to position [427, 0]
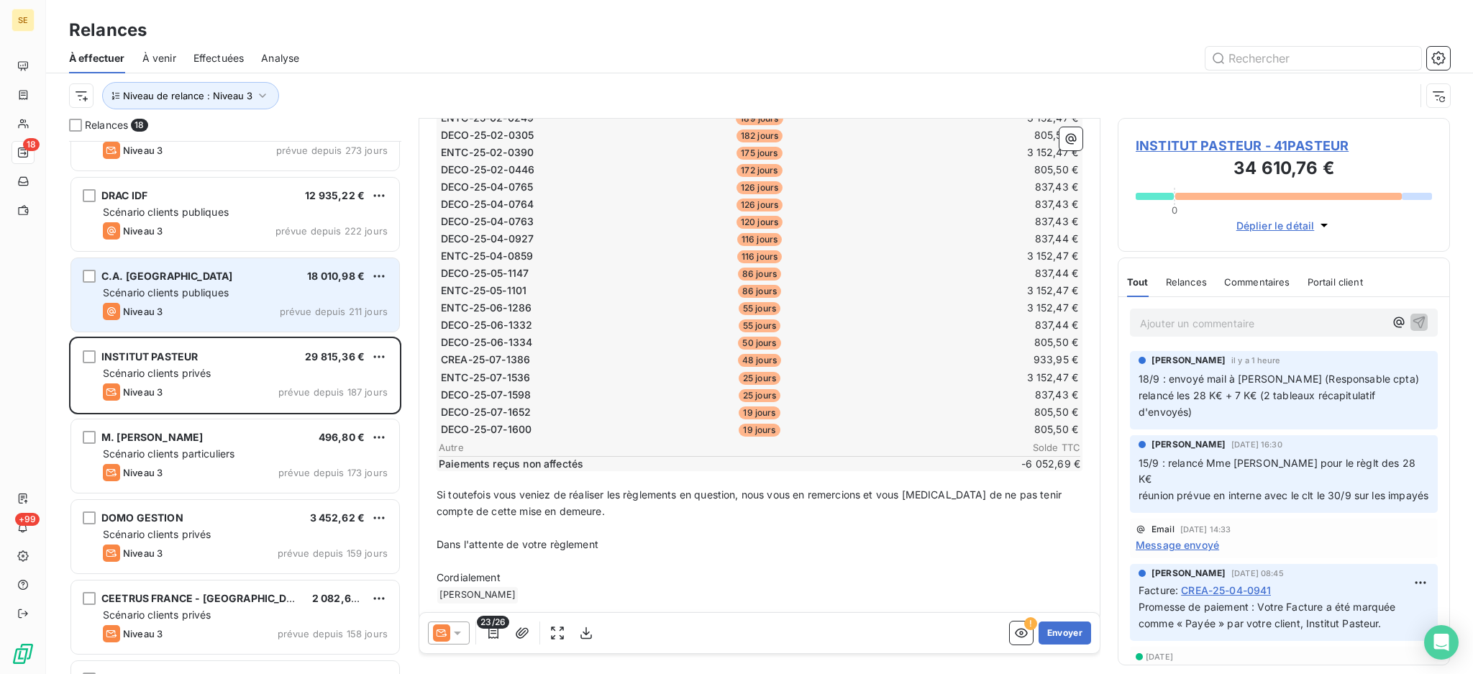
click at [294, 303] on div "Niveau 3 prévue depuis 211 jours" at bounding box center [245, 311] width 285 height 17
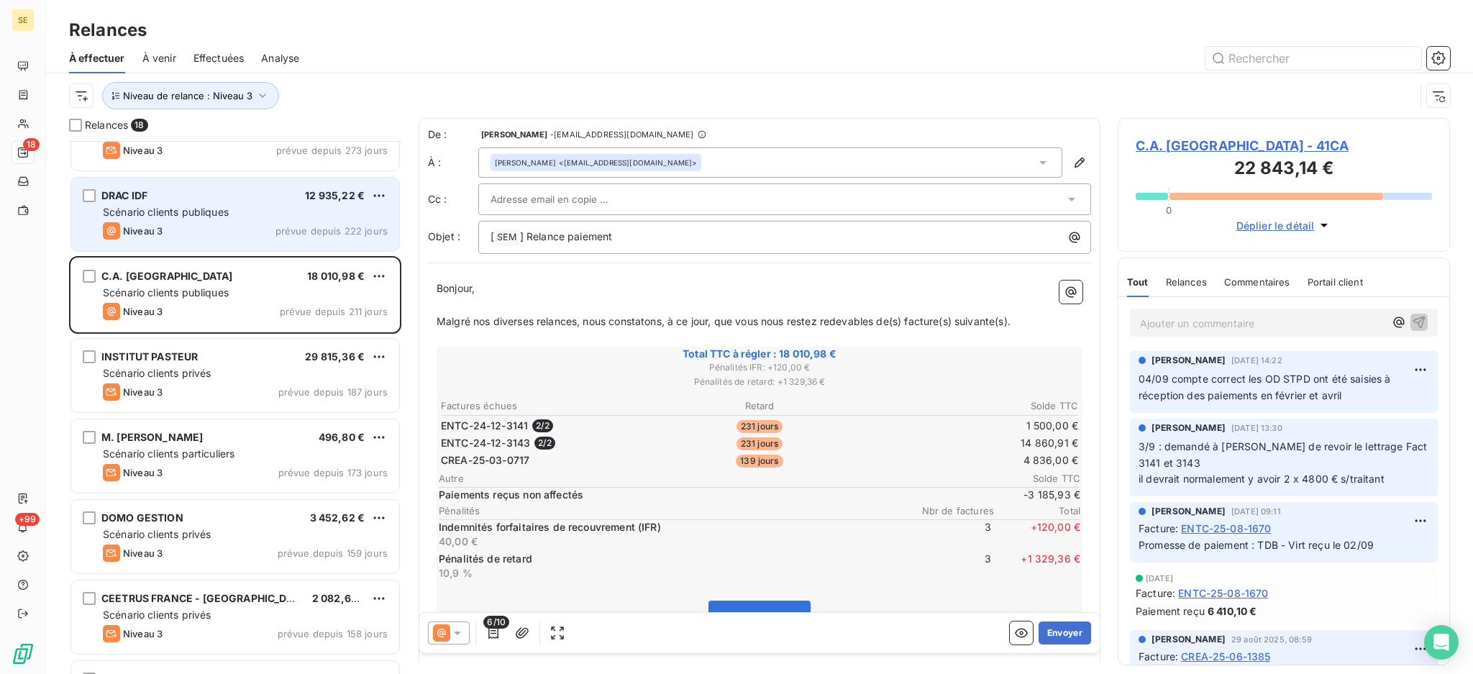
click at [290, 224] on div "Niveau 3 prévue depuis 222 jours" at bounding box center [245, 230] width 285 height 17
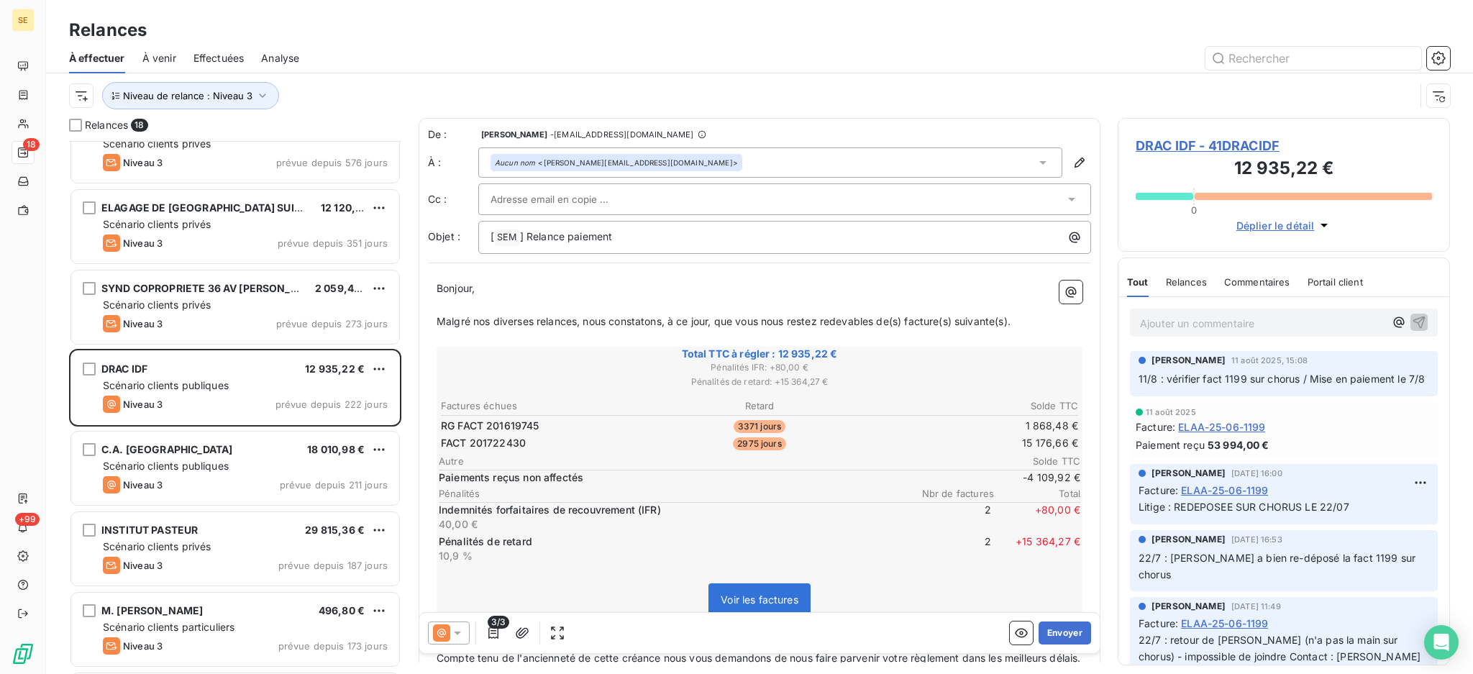
scroll to position [96, 0]
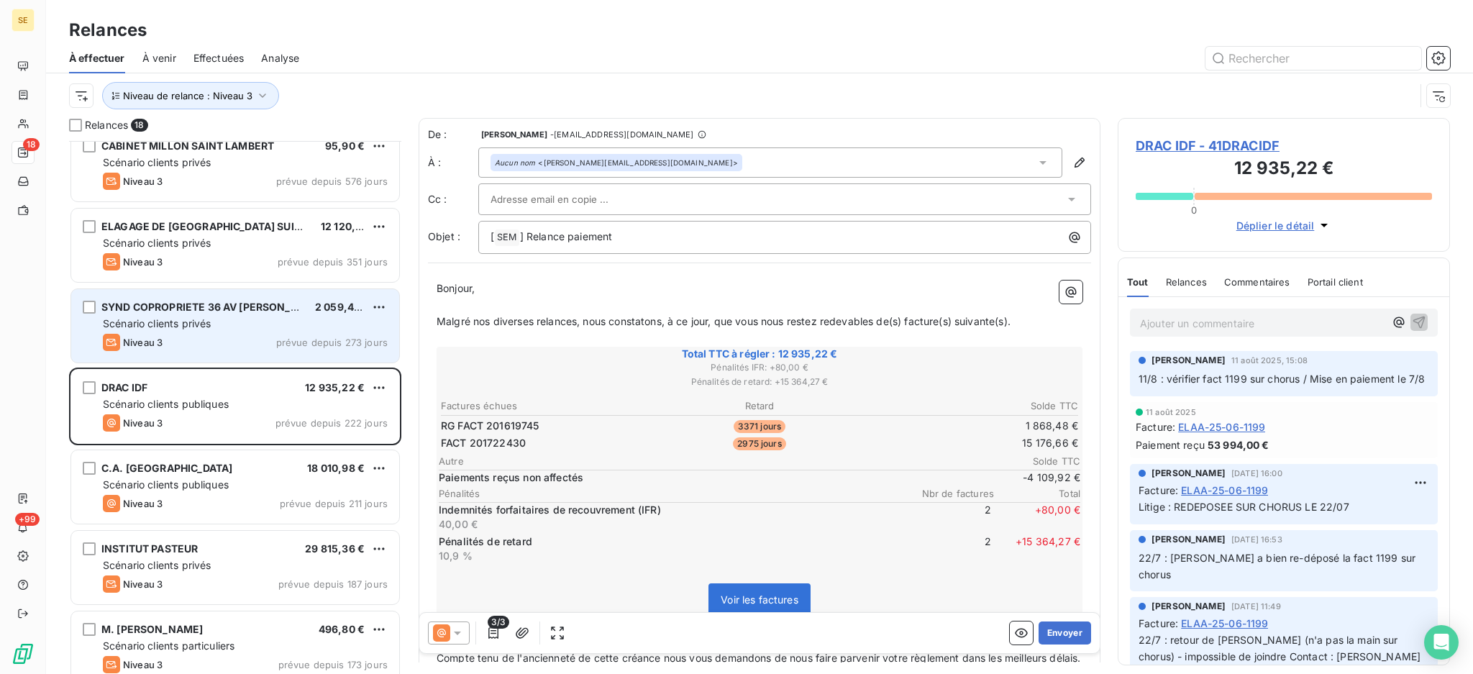
click at [231, 339] on div "Niveau 3 prévue depuis 273 jours" at bounding box center [245, 342] width 285 height 17
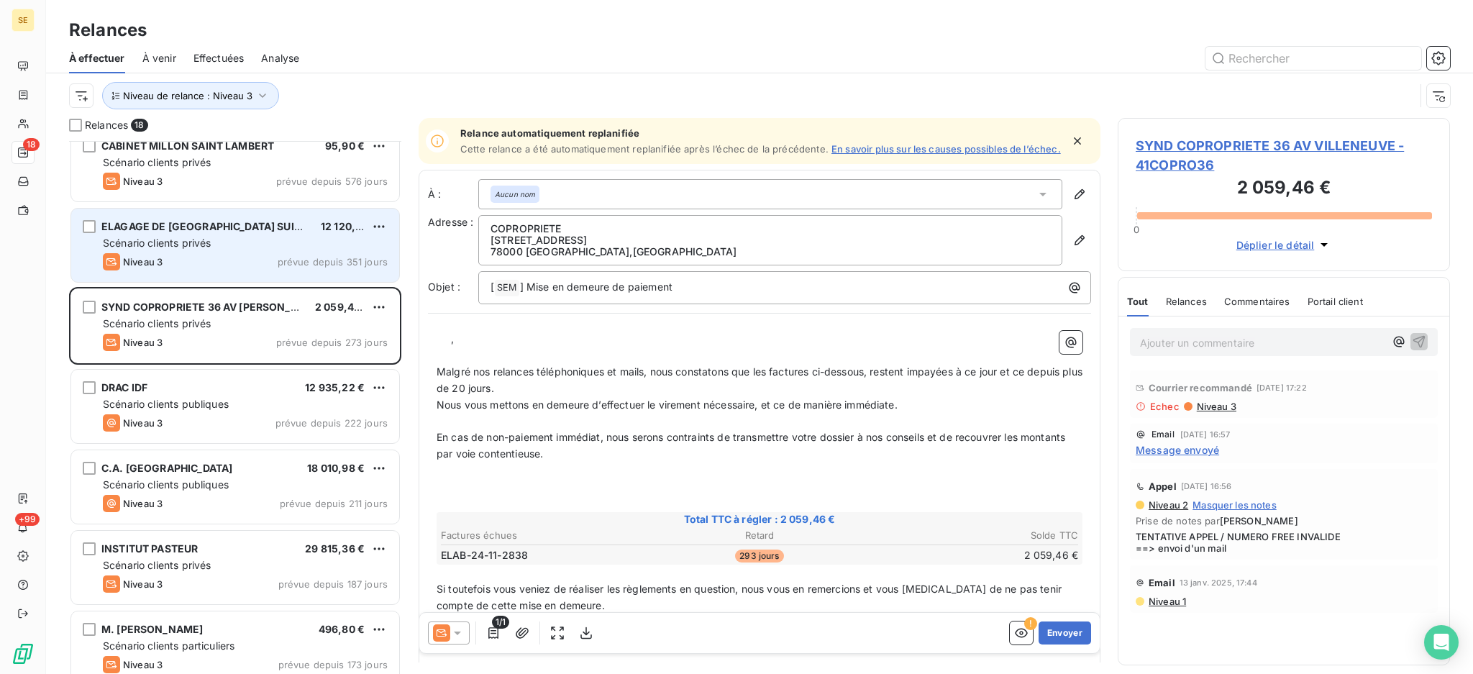
click at [243, 220] on span "ELAGAGE DE [GEOGRAPHIC_DATA] SUIVI ARBORICOLE" at bounding box center [236, 226] width 271 height 12
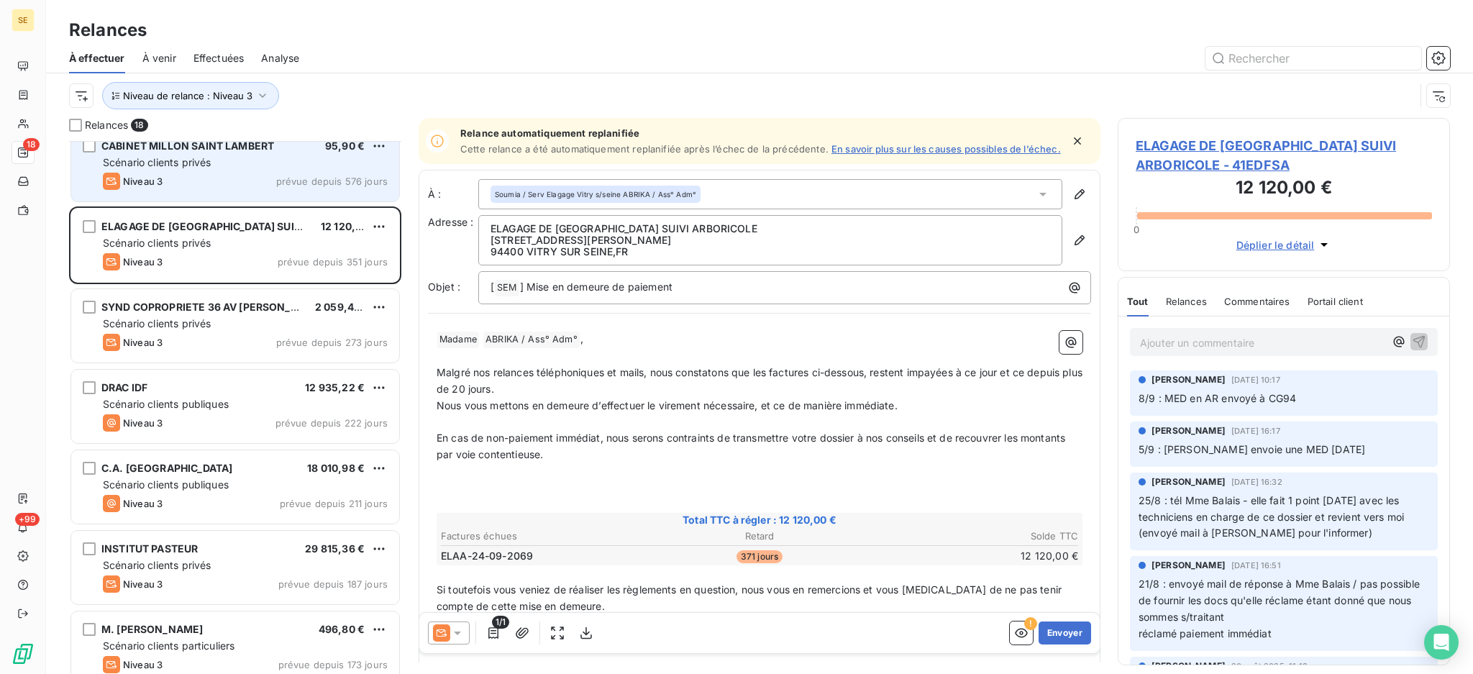
click at [235, 165] on div "Scénario clients privés" at bounding box center [245, 162] width 285 height 14
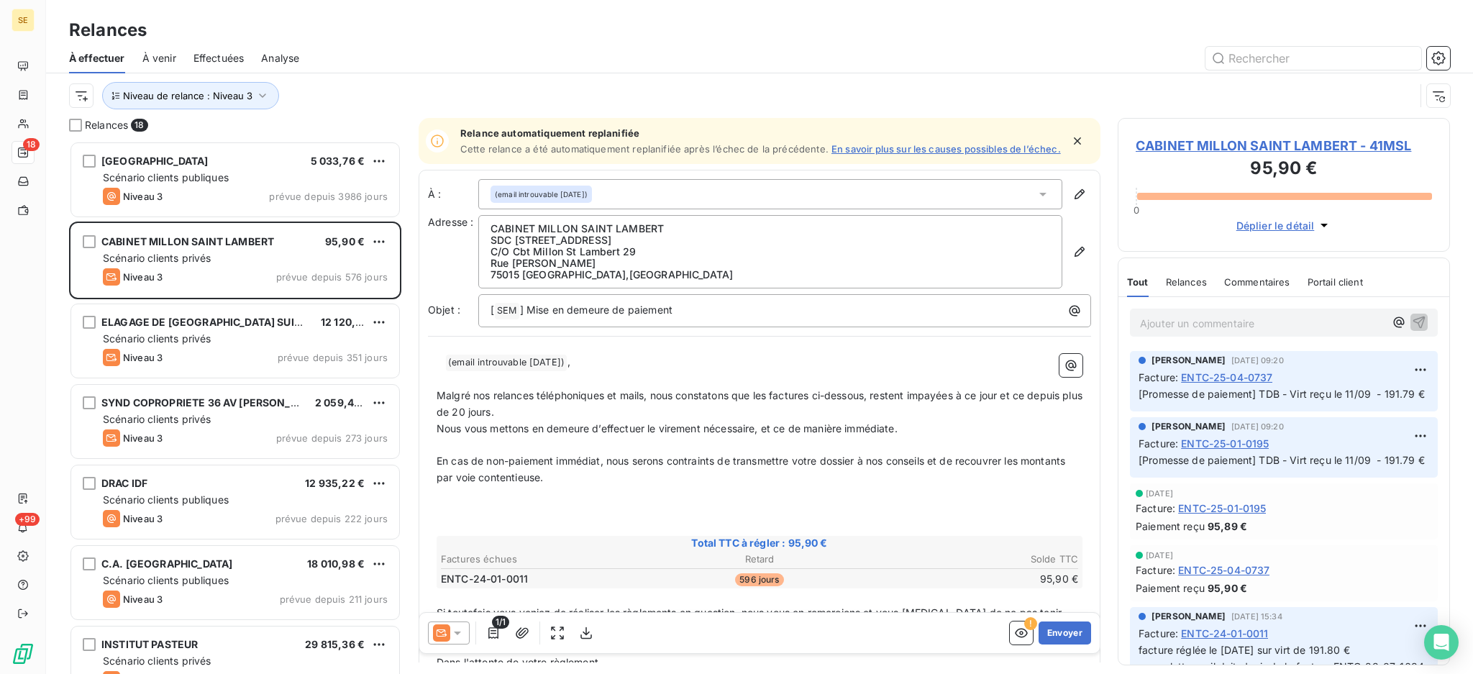
click at [460, 631] on icon at bounding box center [457, 633] width 14 height 14
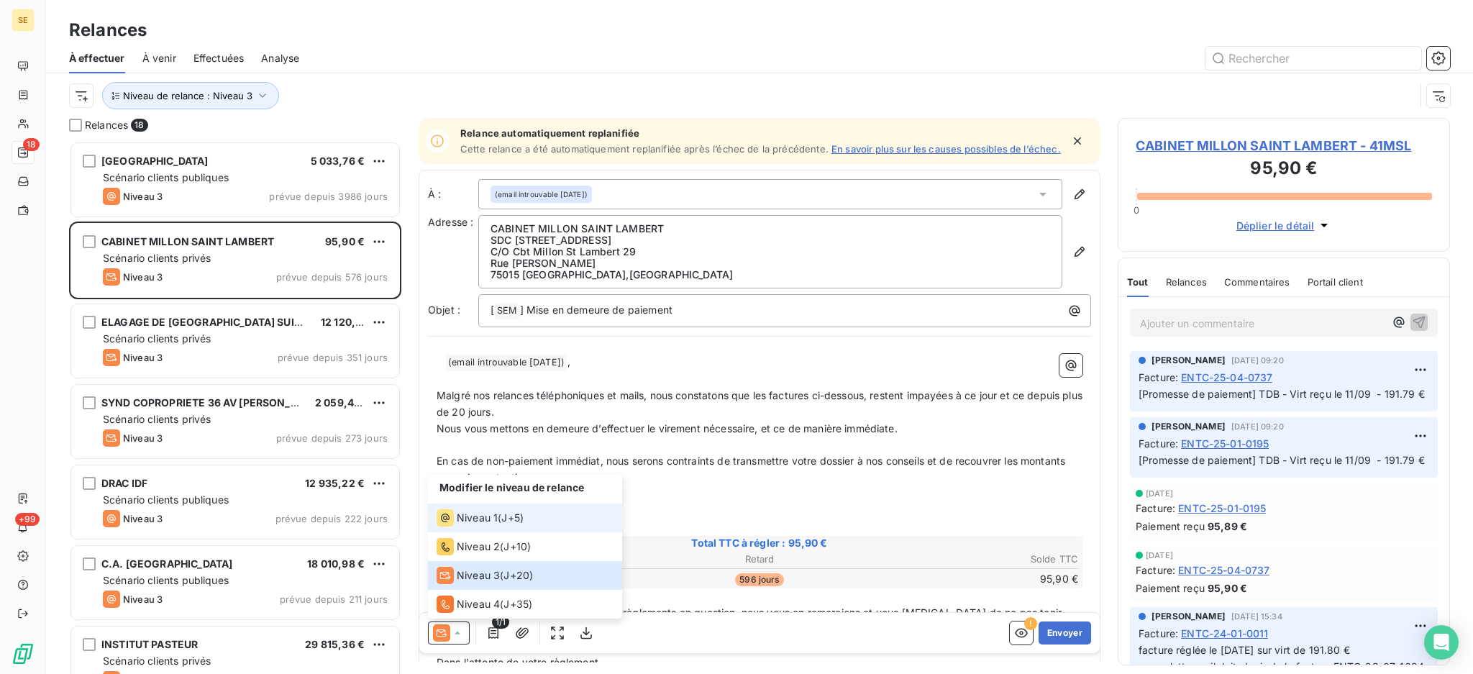
click at [481, 521] on span "Niveau 1" at bounding box center [477, 518] width 41 height 14
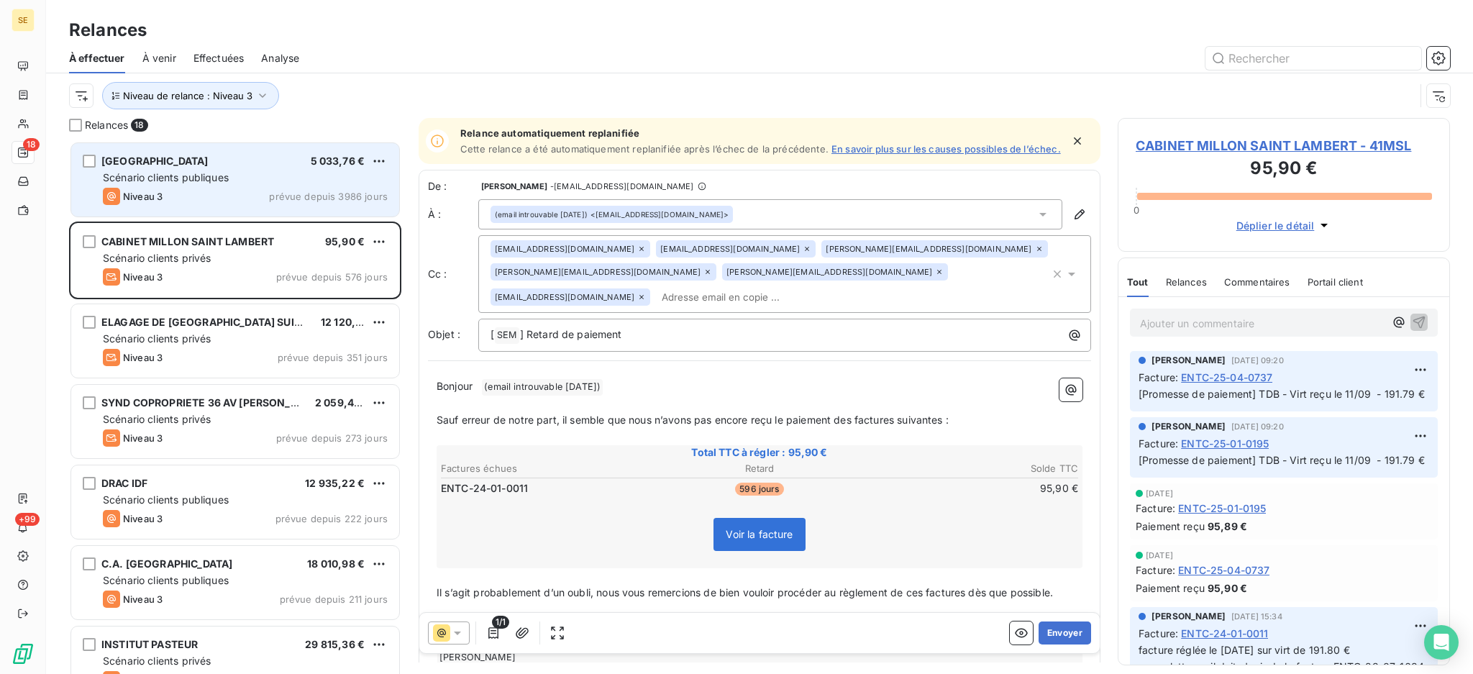
click at [257, 168] on div "[GEOGRAPHIC_DATA] 5 033,76 € Scénario clients publiques Niveau 3 prévue depuis …" at bounding box center [235, 179] width 328 height 73
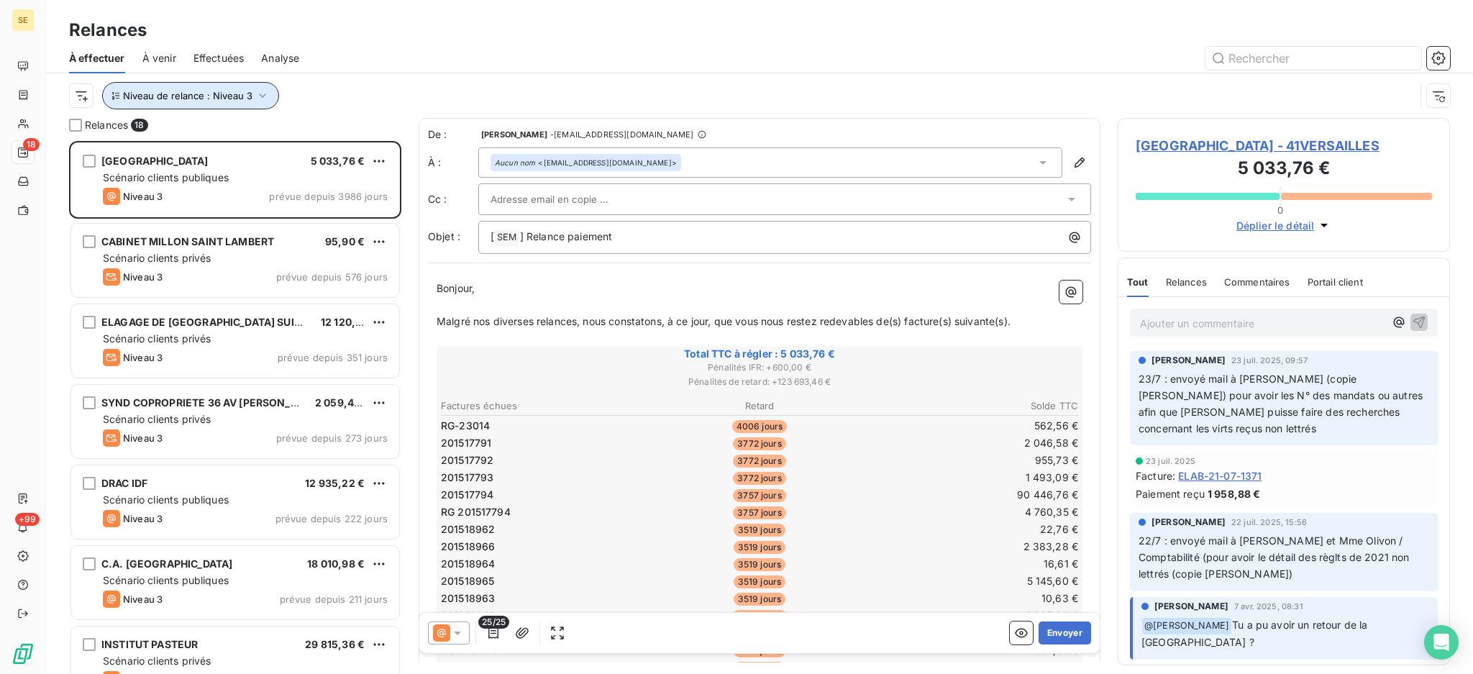
click at [257, 96] on icon "button" at bounding box center [262, 95] width 14 height 14
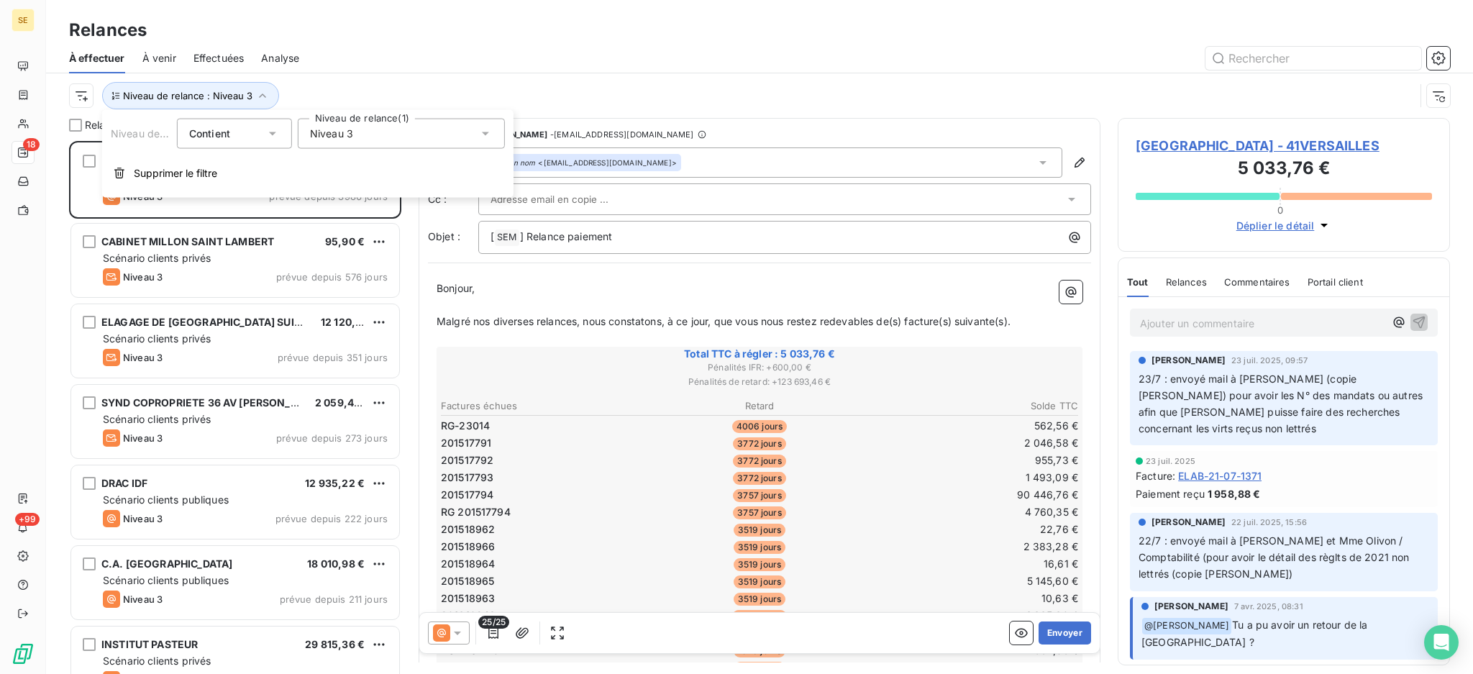
click at [490, 129] on icon at bounding box center [485, 134] width 14 height 14
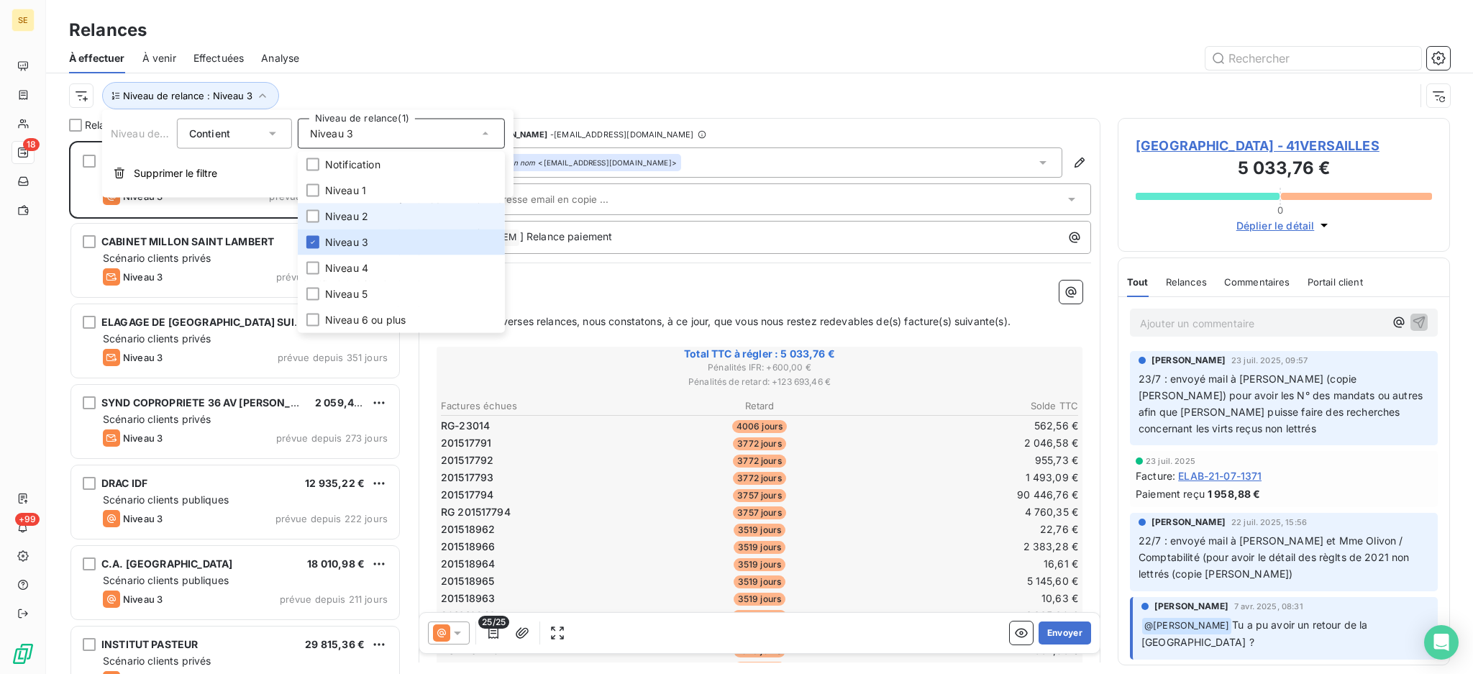
click at [351, 215] on span "Niveau 2" at bounding box center [346, 216] width 43 height 14
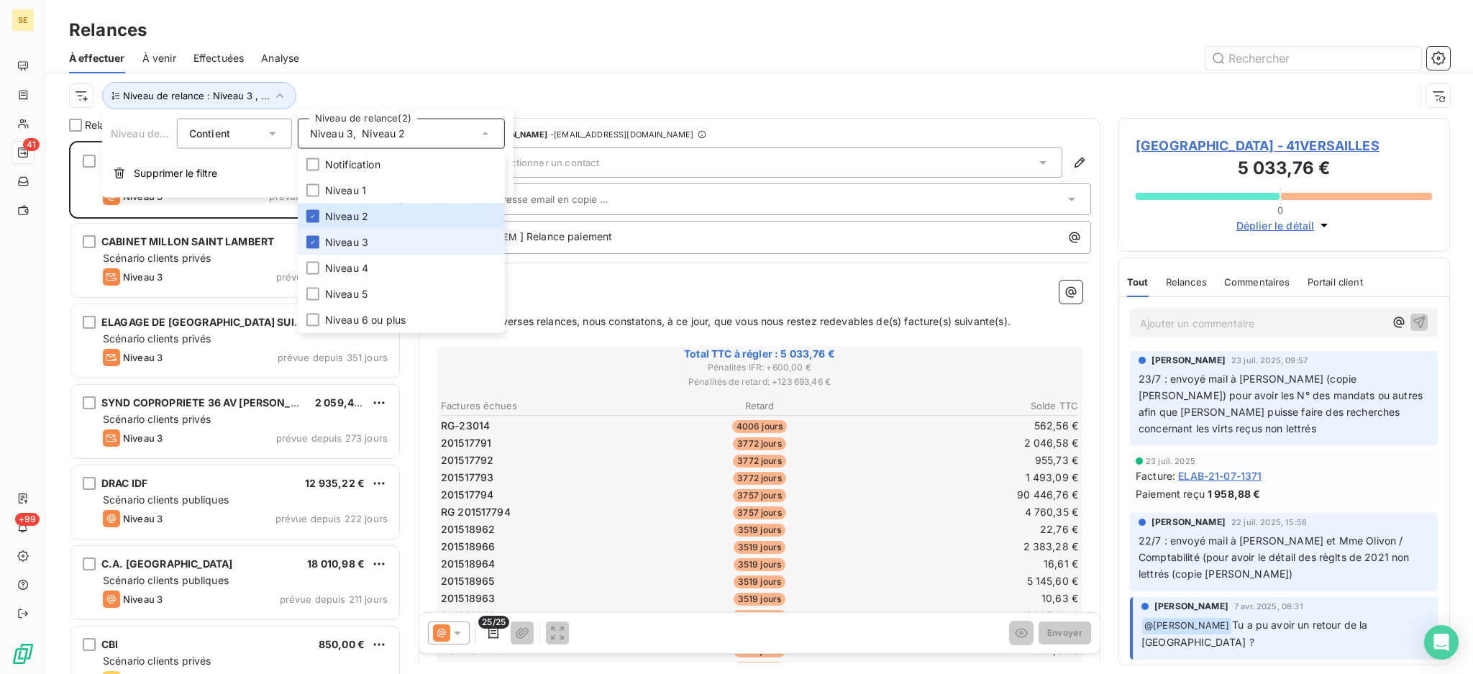
scroll to position [518, 317]
click at [339, 245] on span "Niveau 3" at bounding box center [346, 242] width 43 height 14
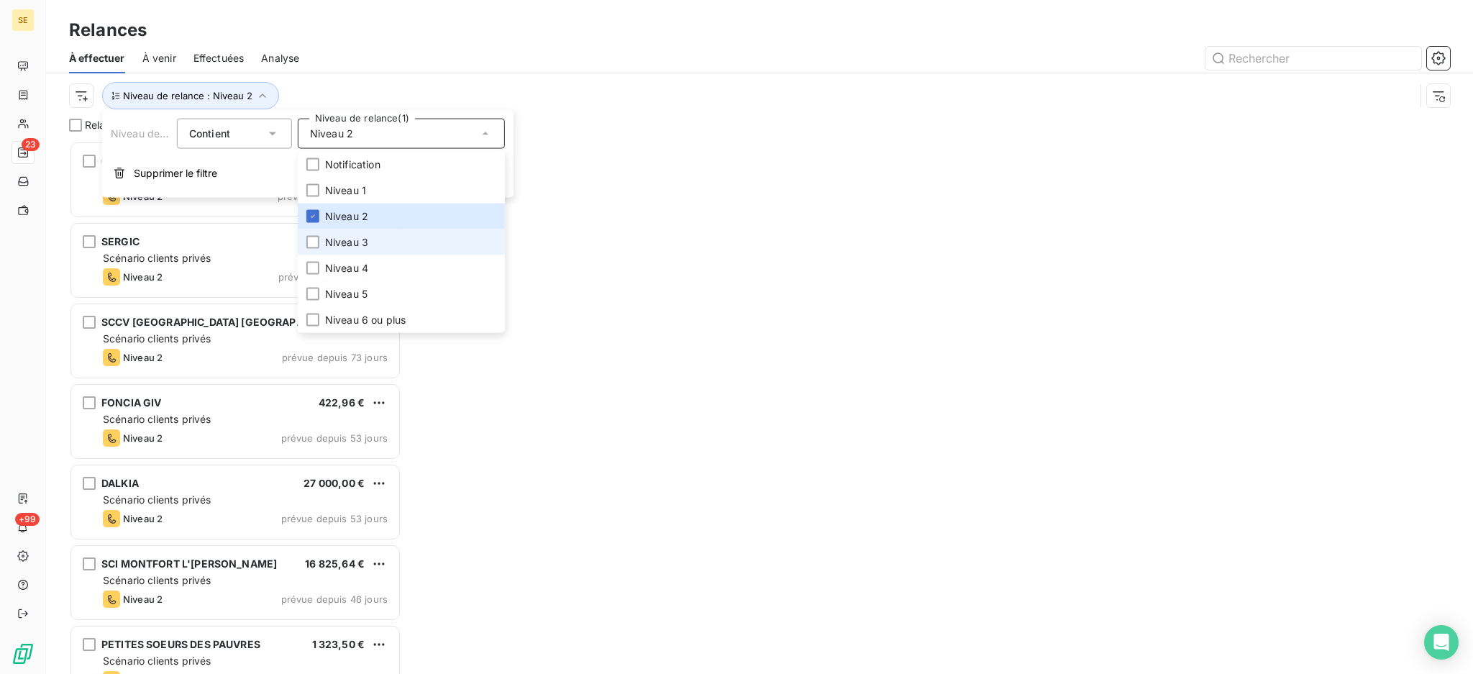
scroll to position [518, 317]
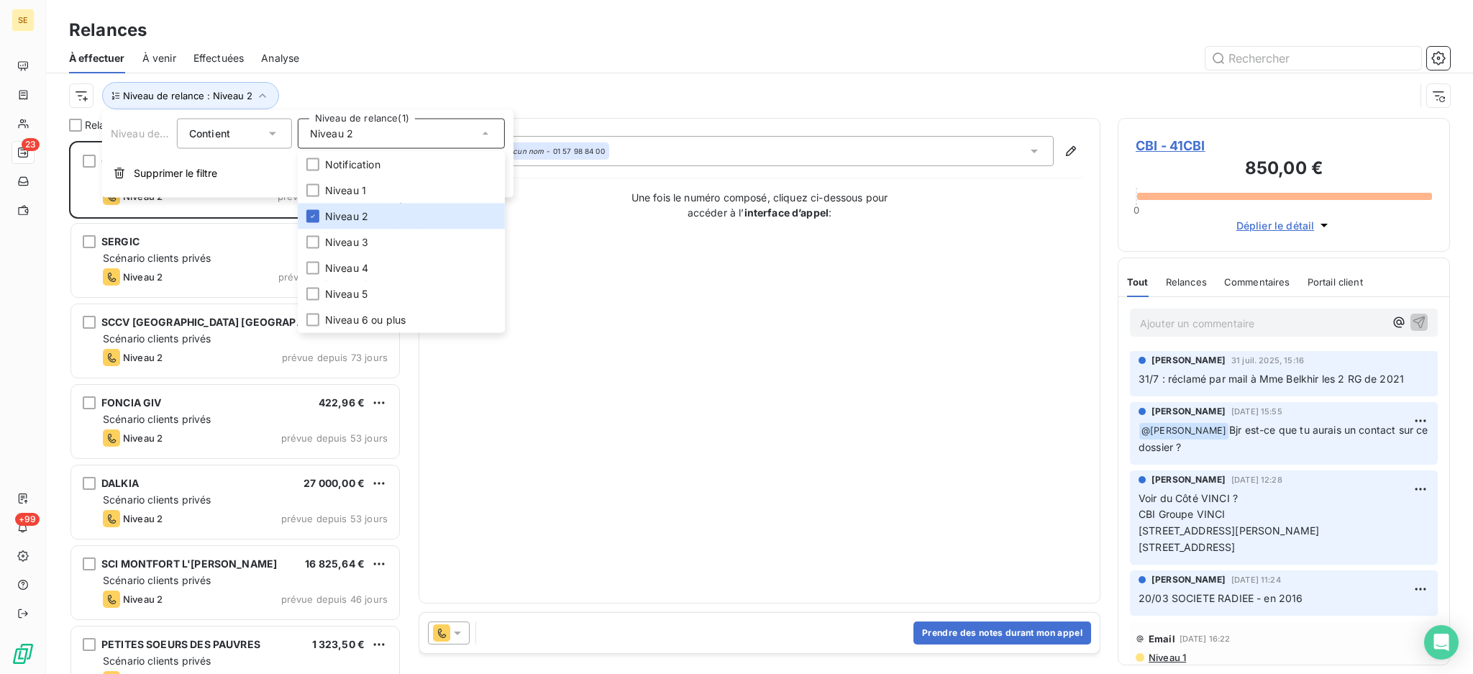
click at [680, 146] on div "Aucun nom - 01 57 98 84 00" at bounding box center [770, 151] width 567 height 30
